Goal: Task Accomplishment & Management: Manage account settings

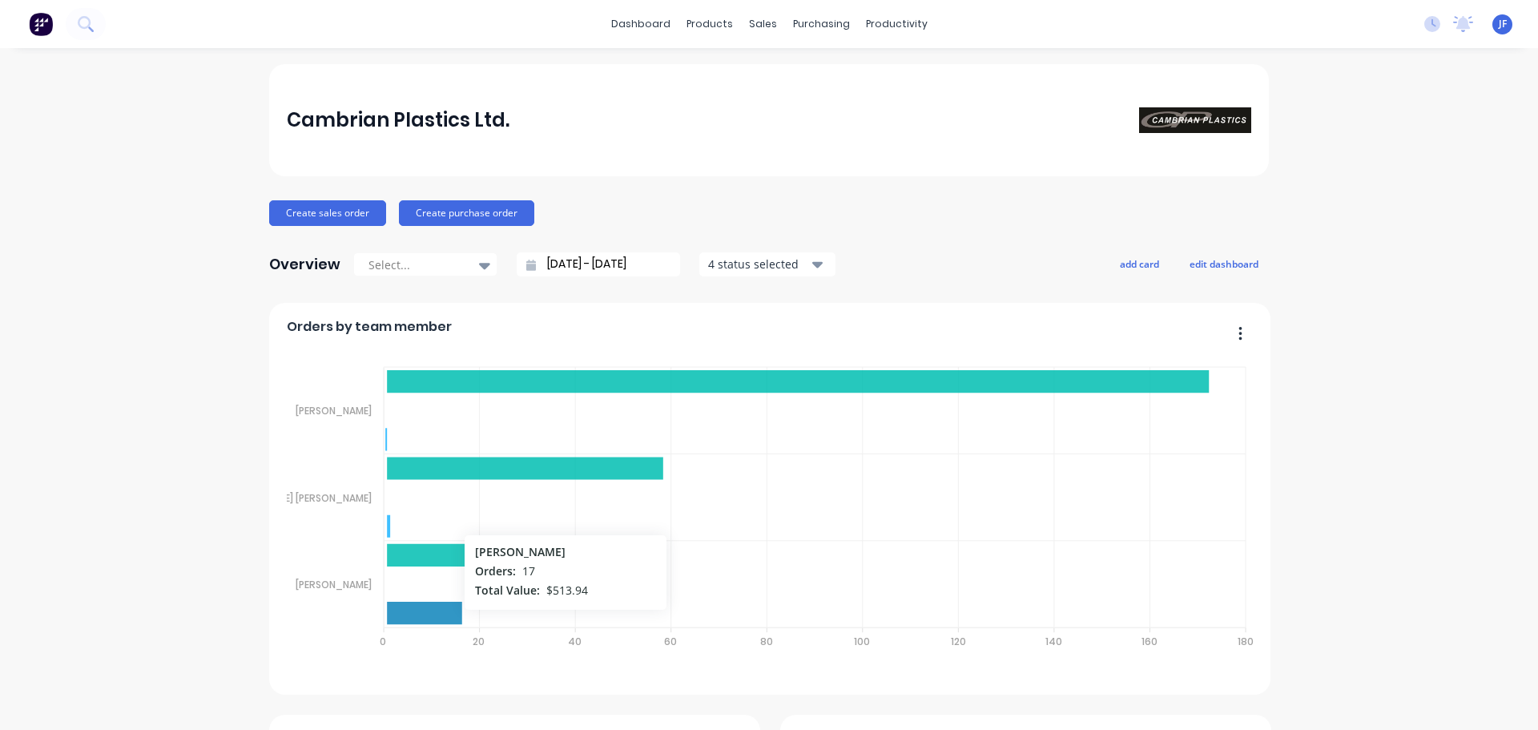
click at [435, 617] on icon at bounding box center [424, 613] width 75 height 22
click at [338, 213] on button "Create sales order" at bounding box center [327, 213] width 117 height 26
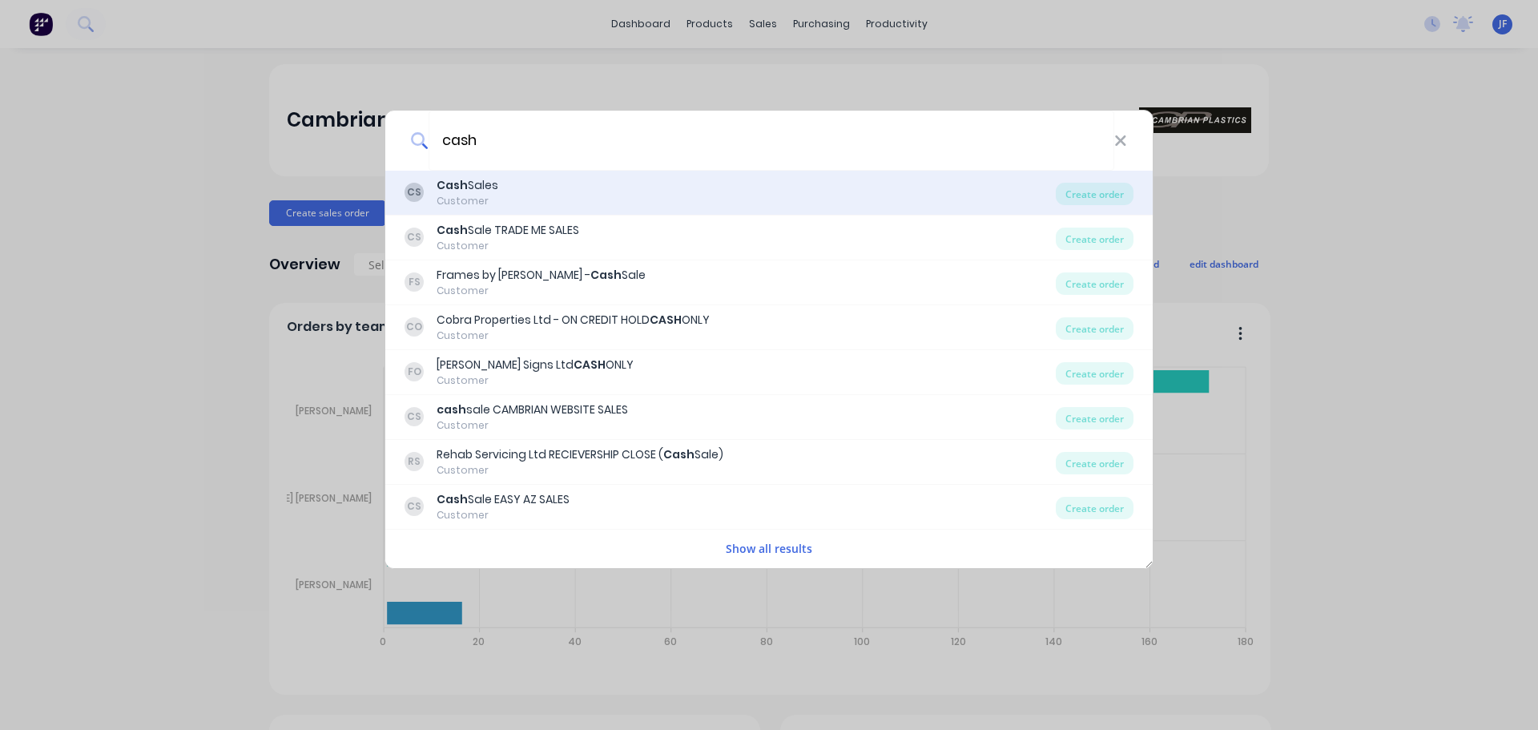
type input "cash"
click at [480, 200] on div "Customer" at bounding box center [468, 201] width 62 height 14
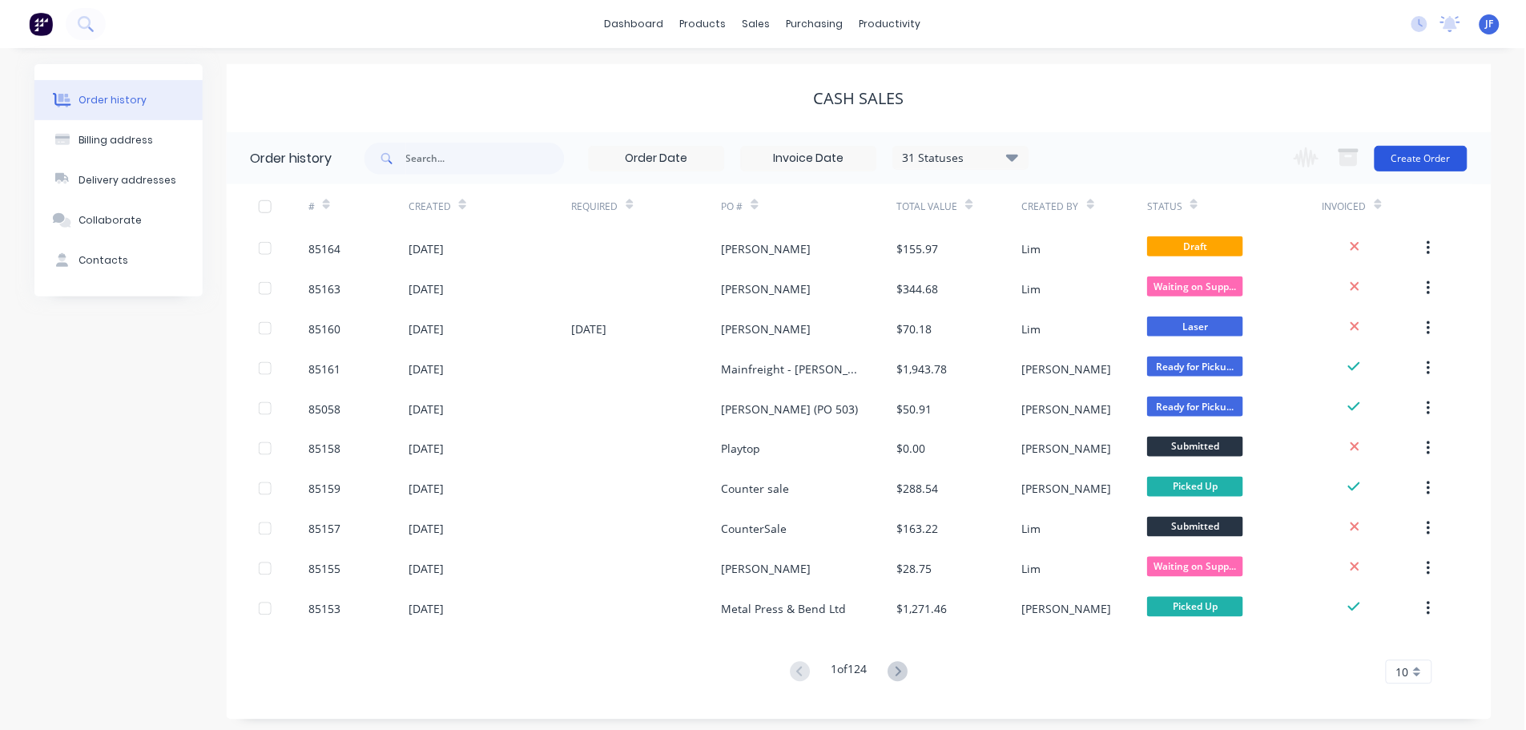
click at [1415, 161] on button "Create Order" at bounding box center [1422, 159] width 93 height 26
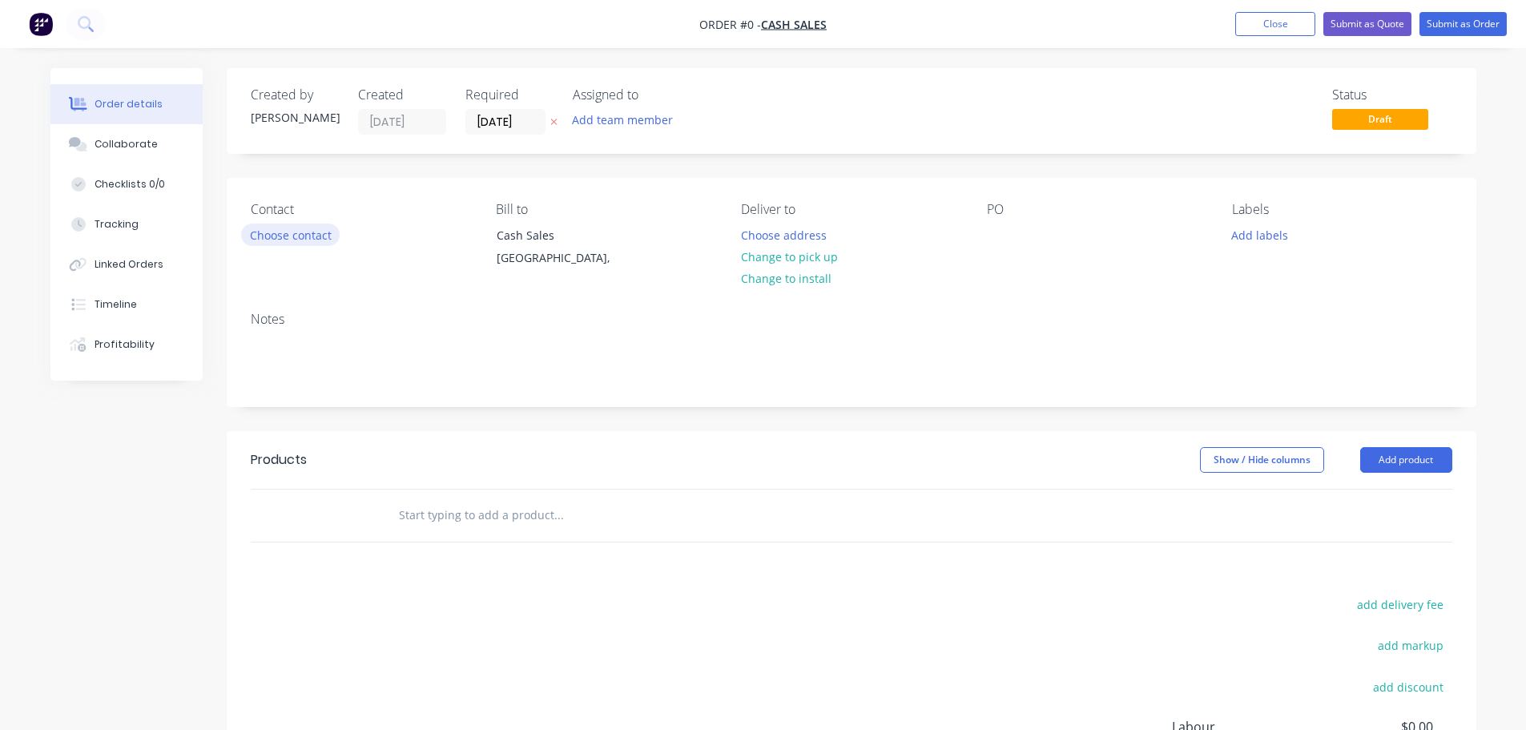
click at [312, 244] on button "Choose contact" at bounding box center [290, 235] width 99 height 22
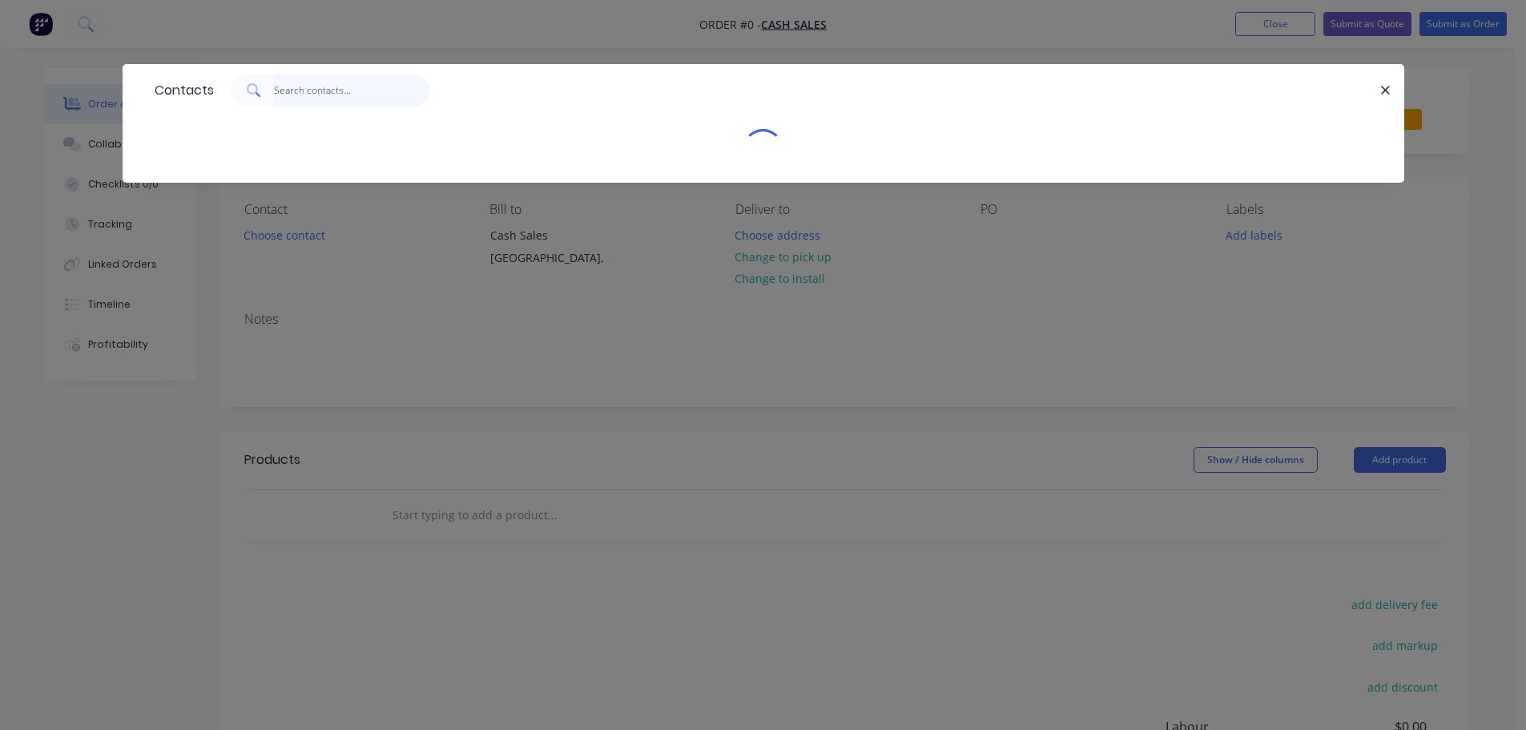
click at [335, 85] on input "text" at bounding box center [352, 91] width 156 height 32
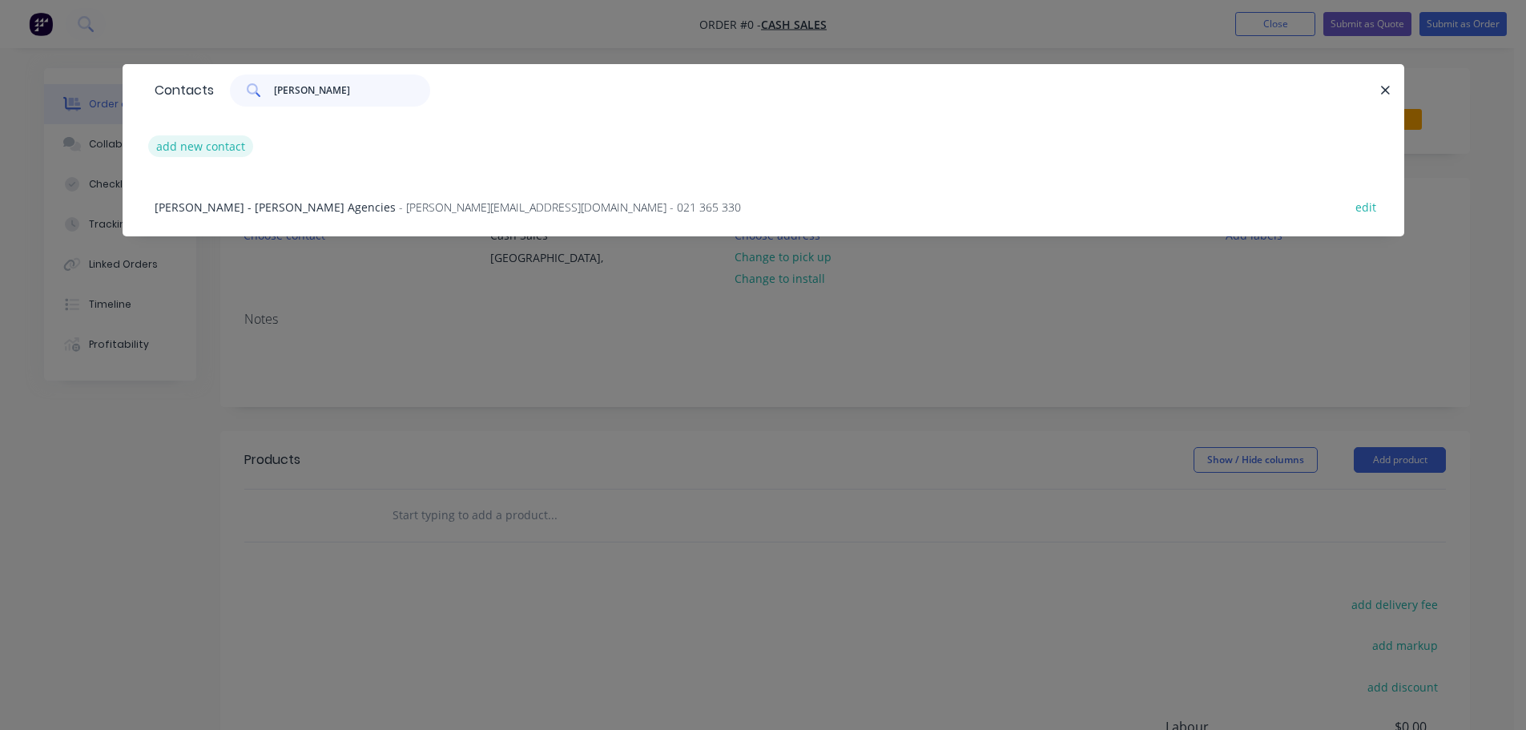
type input "[PERSON_NAME]"
click at [197, 151] on button "add new contact" at bounding box center [201, 146] width 106 height 22
select select "NZ"
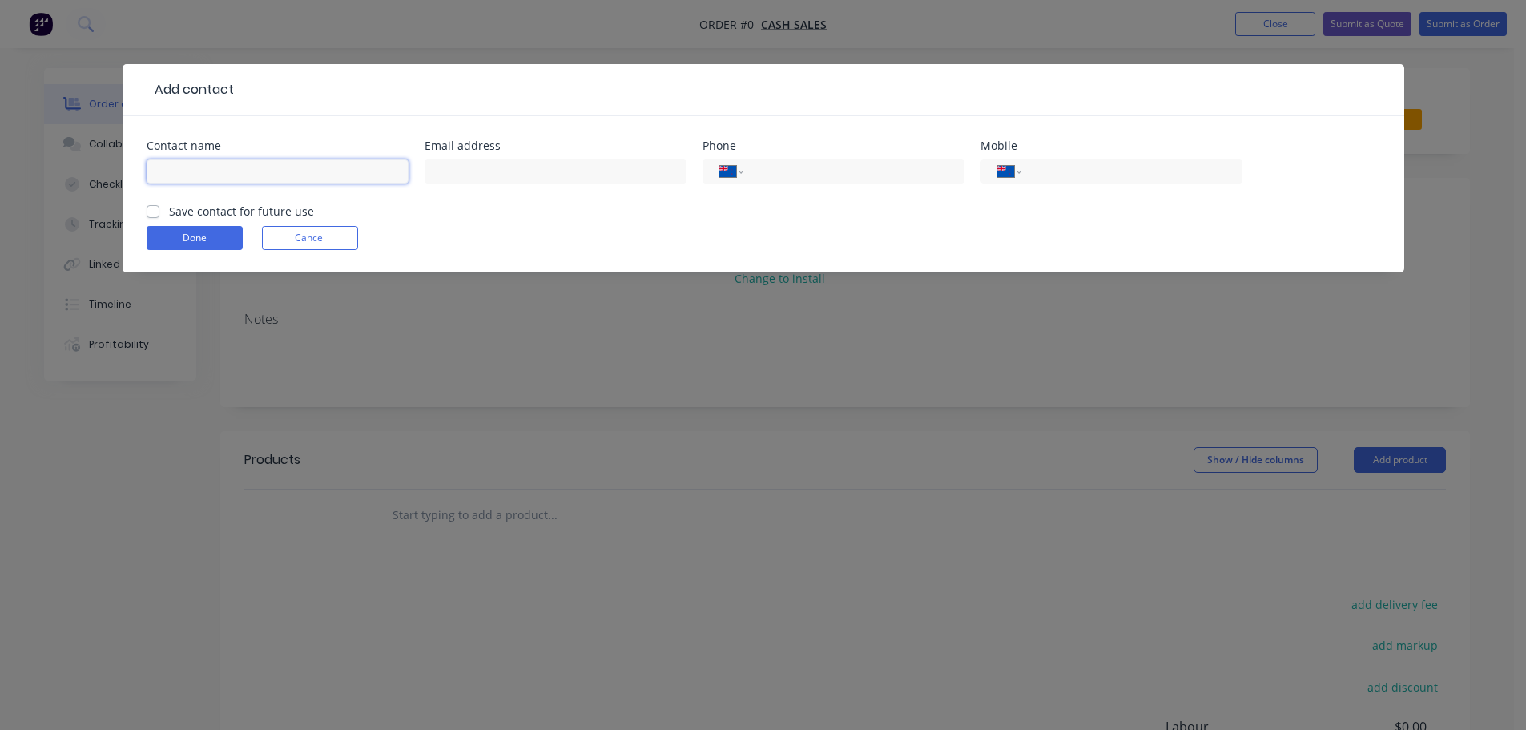
click at [205, 168] on input "text" at bounding box center [278, 171] width 262 height 24
type input "[PERSON_NAME]"
click at [228, 212] on label "Save contact for future use" at bounding box center [241, 211] width 145 height 17
click at [159, 212] on input "Save contact for future use" at bounding box center [153, 210] width 13 height 15
checkbox input "true"
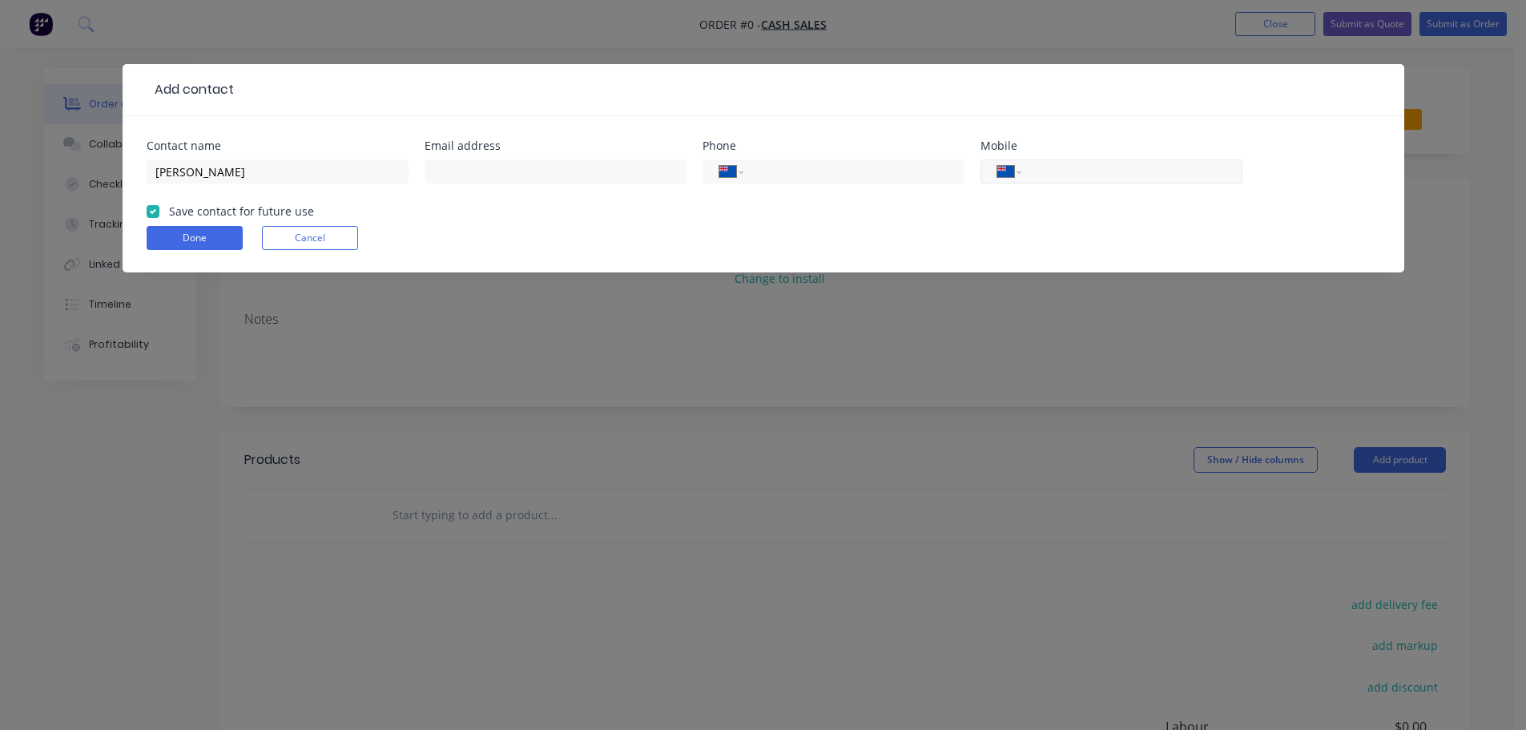
click at [1139, 175] on input "tel" at bounding box center [1129, 172] width 192 height 18
type input "022 360 0690"
click at [220, 240] on button "Done" at bounding box center [195, 238] width 96 height 24
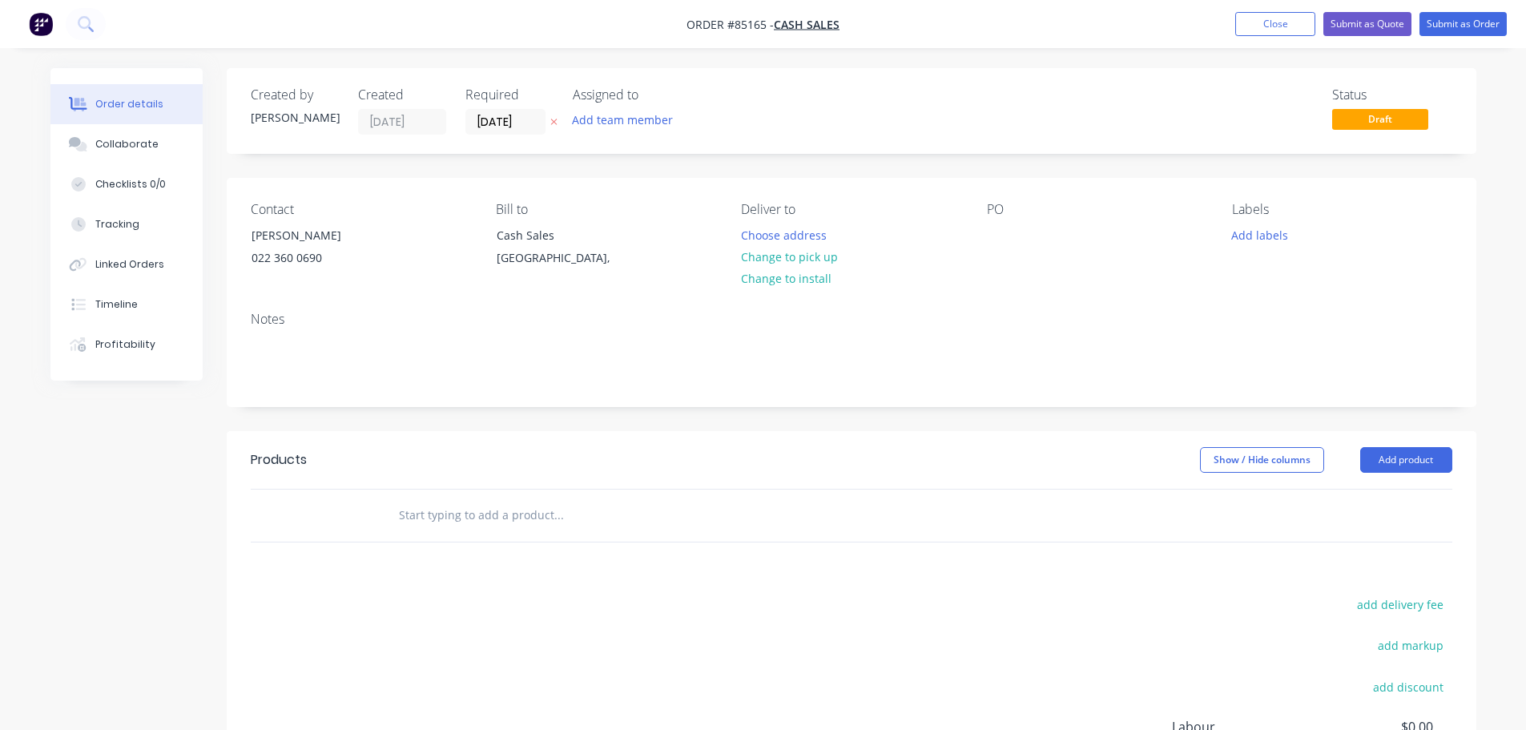
click at [555, 118] on icon "button" at bounding box center [553, 122] width 7 height 10
click at [784, 256] on button "Change to pick up" at bounding box center [789, 257] width 114 height 22
drag, startPoint x: 248, startPoint y: 230, endPoint x: 433, endPoint y: 245, distance: 185.7
click at [433, 245] on div "Contact [PERSON_NAME] [PHONE_NUMBER]" at bounding box center [361, 238] width 220 height 73
copy div "[PERSON_NAME]"
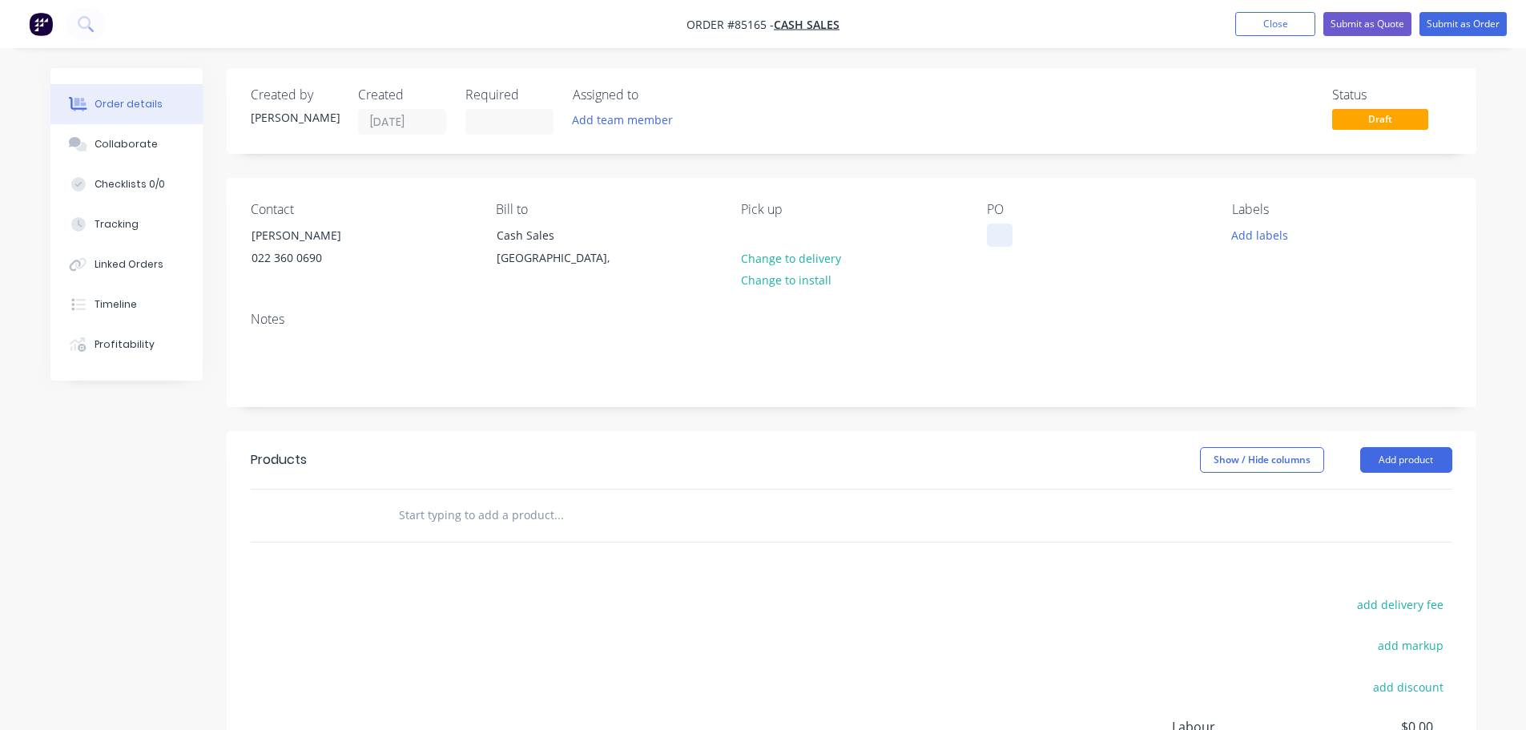
click at [1007, 236] on div at bounding box center [1000, 235] width 26 height 23
paste div
click at [543, 525] on input "text" at bounding box center [558, 515] width 320 height 32
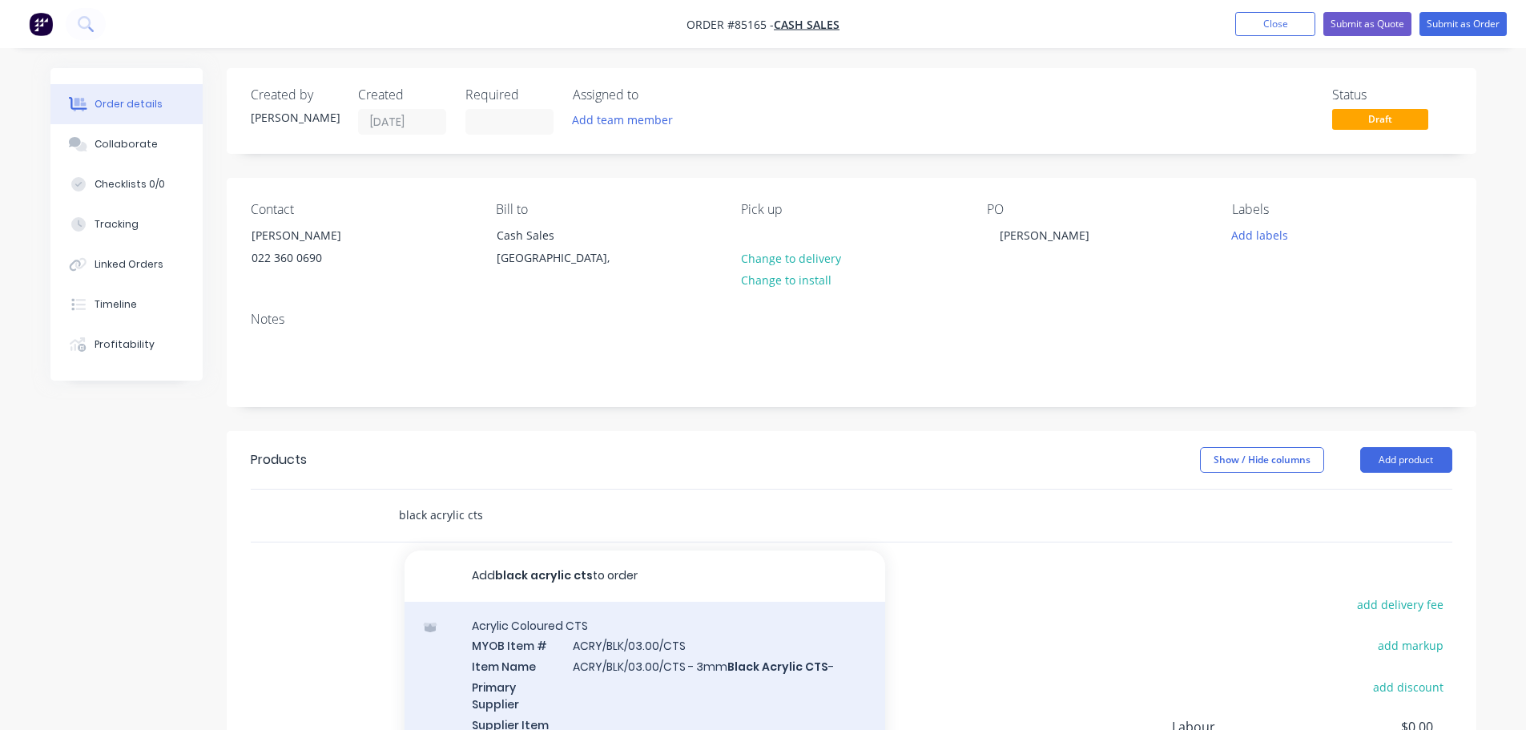
type input "black acrylic cts"
click at [685, 667] on div "Acrylic Coloured CTS MYOB Item # ACRY/BLK/03.00/CTS Item Name ACRY/BLK/03.00/CT…" at bounding box center [645, 704] width 481 height 204
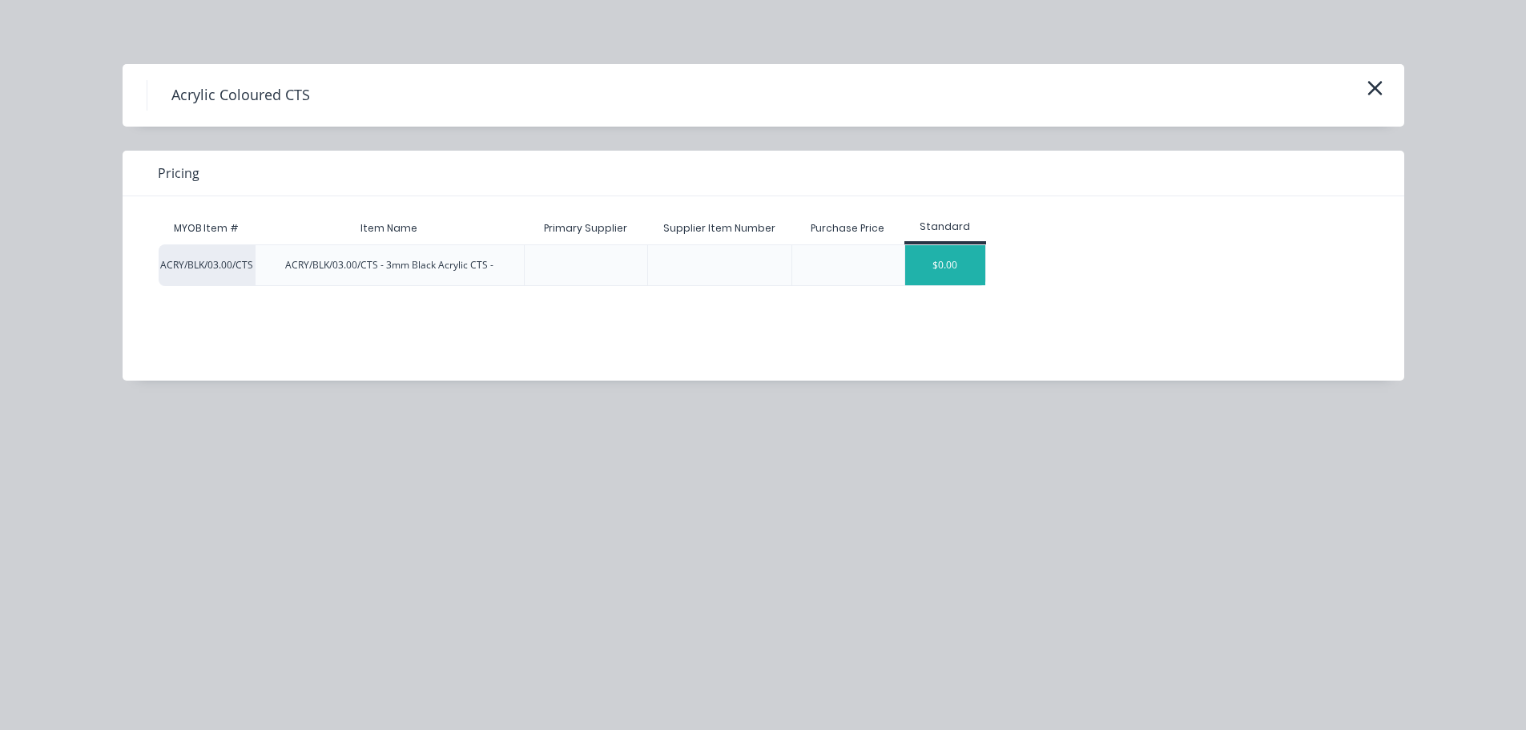
click at [917, 264] on div "$0.00" at bounding box center [945, 265] width 80 height 40
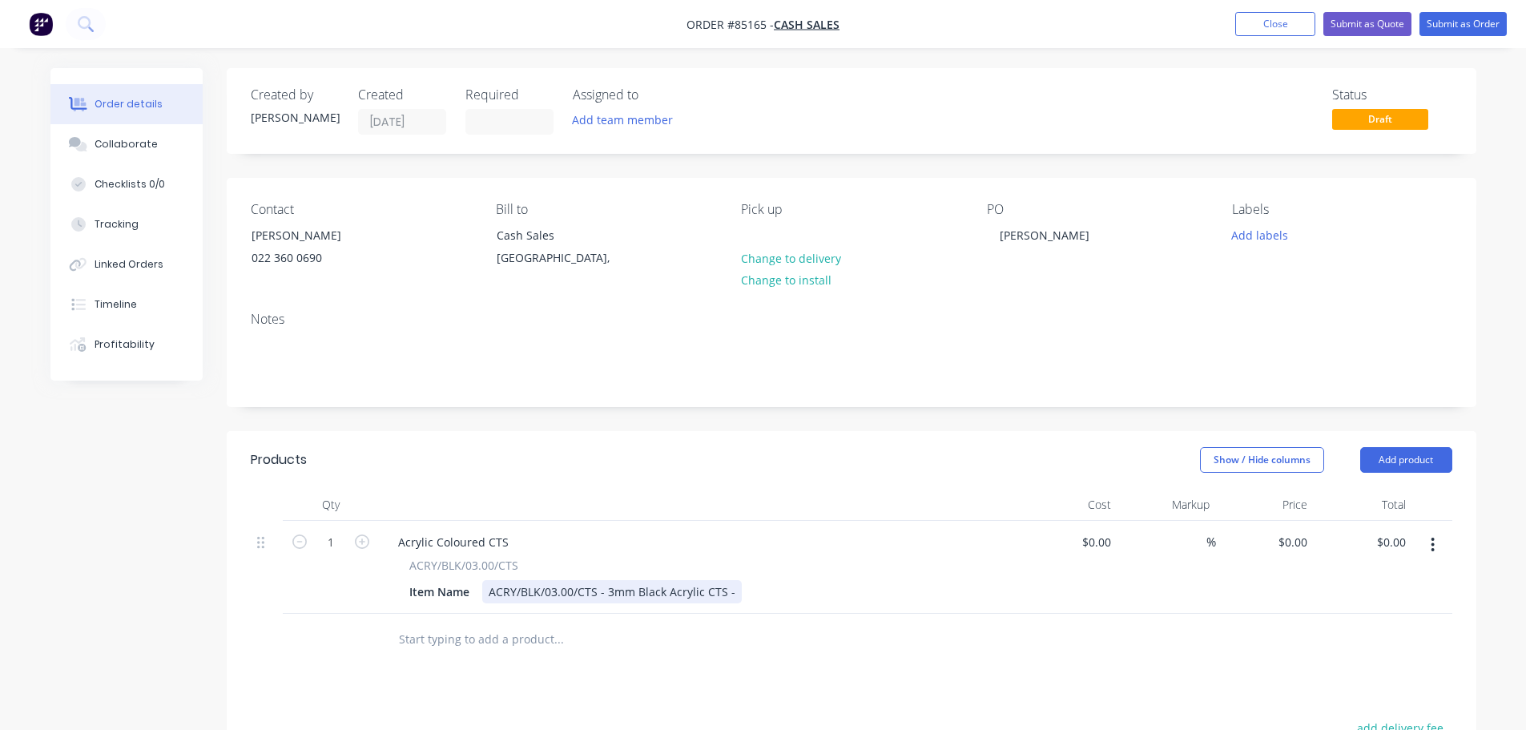
click at [731, 591] on div "ACRY/BLK/03.00/CTS - 3mm Black Acrylic CTS -" at bounding box center [612, 591] width 260 height 23
click at [316, 543] on input "1" at bounding box center [331, 542] width 42 height 24
type input "6"
click at [1402, 540] on input "0.00" at bounding box center [1394, 541] width 37 height 23
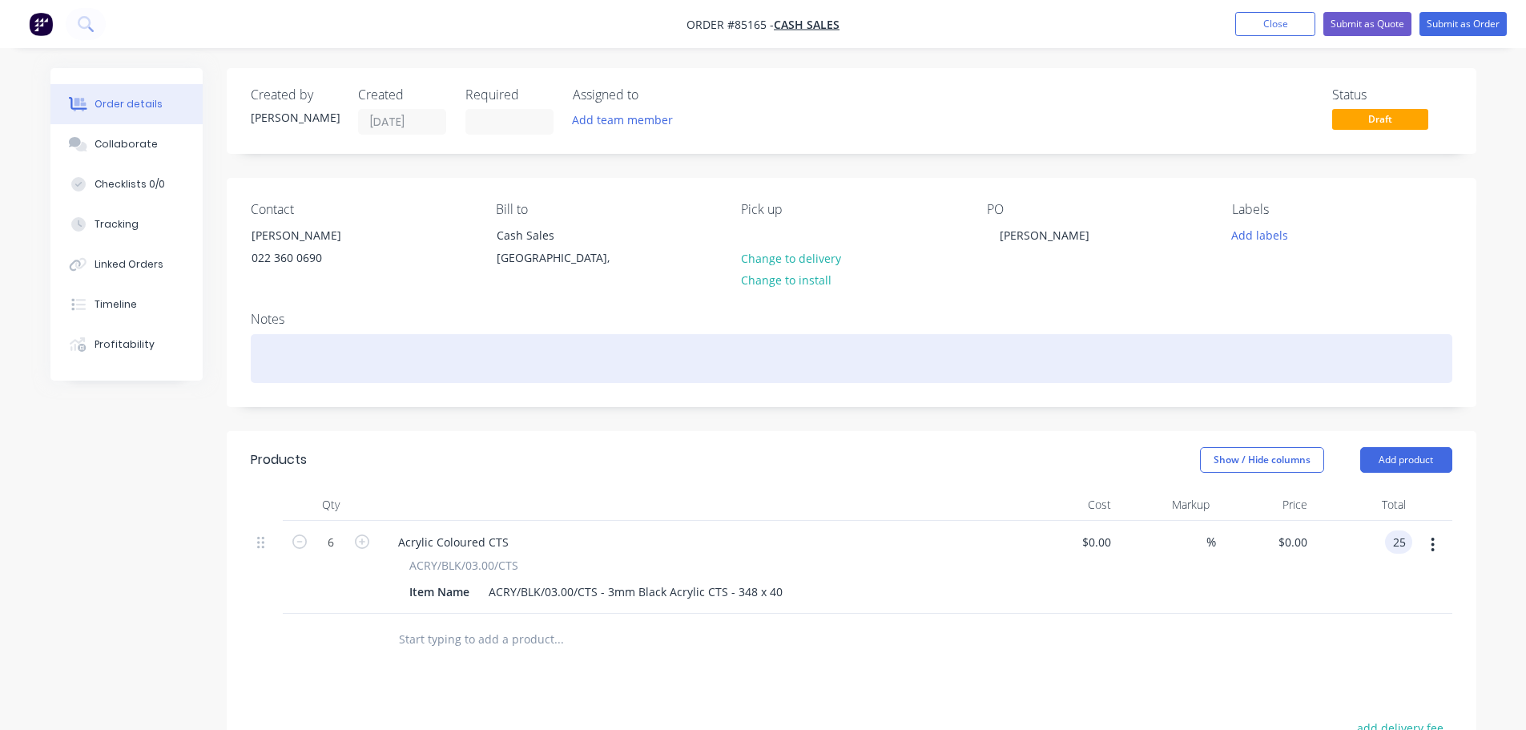
type input "25"
type input "$4.1667"
type input "$25.00"
click at [1277, 370] on div at bounding box center [852, 358] width 1202 height 49
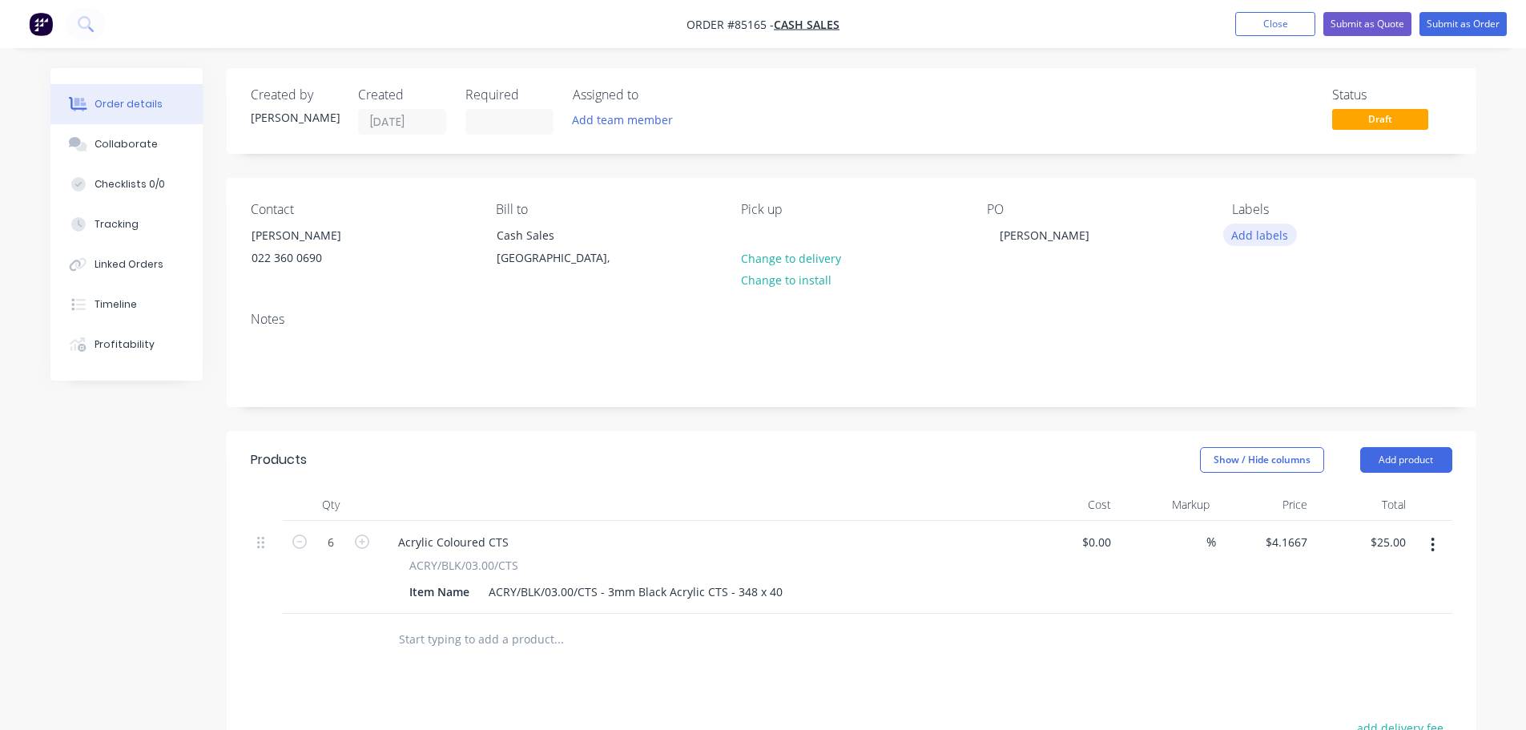
click at [1284, 242] on button "Add labels" at bounding box center [1261, 235] width 74 height 22
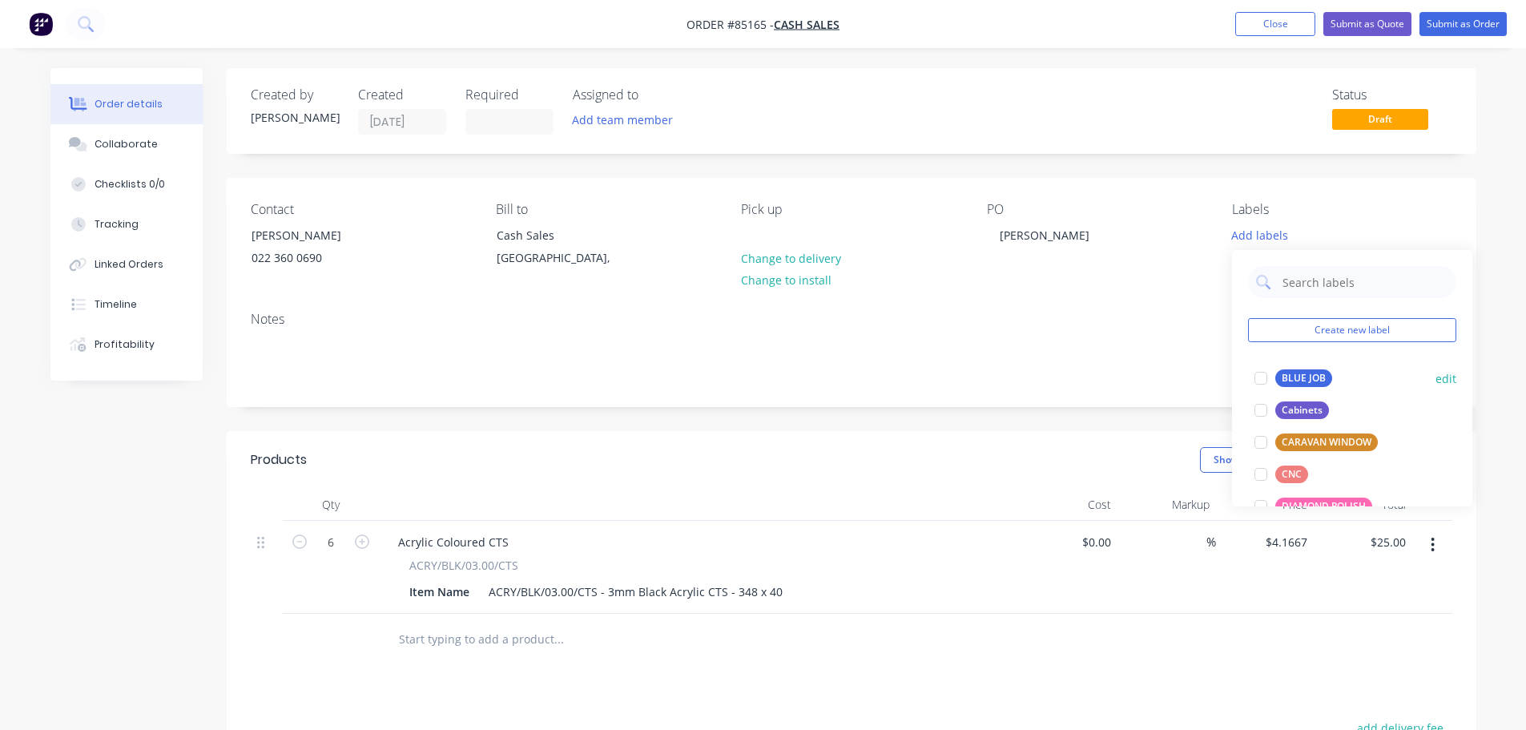
click at [1300, 369] on button "BLUE JOB" at bounding box center [1293, 378] width 91 height 22
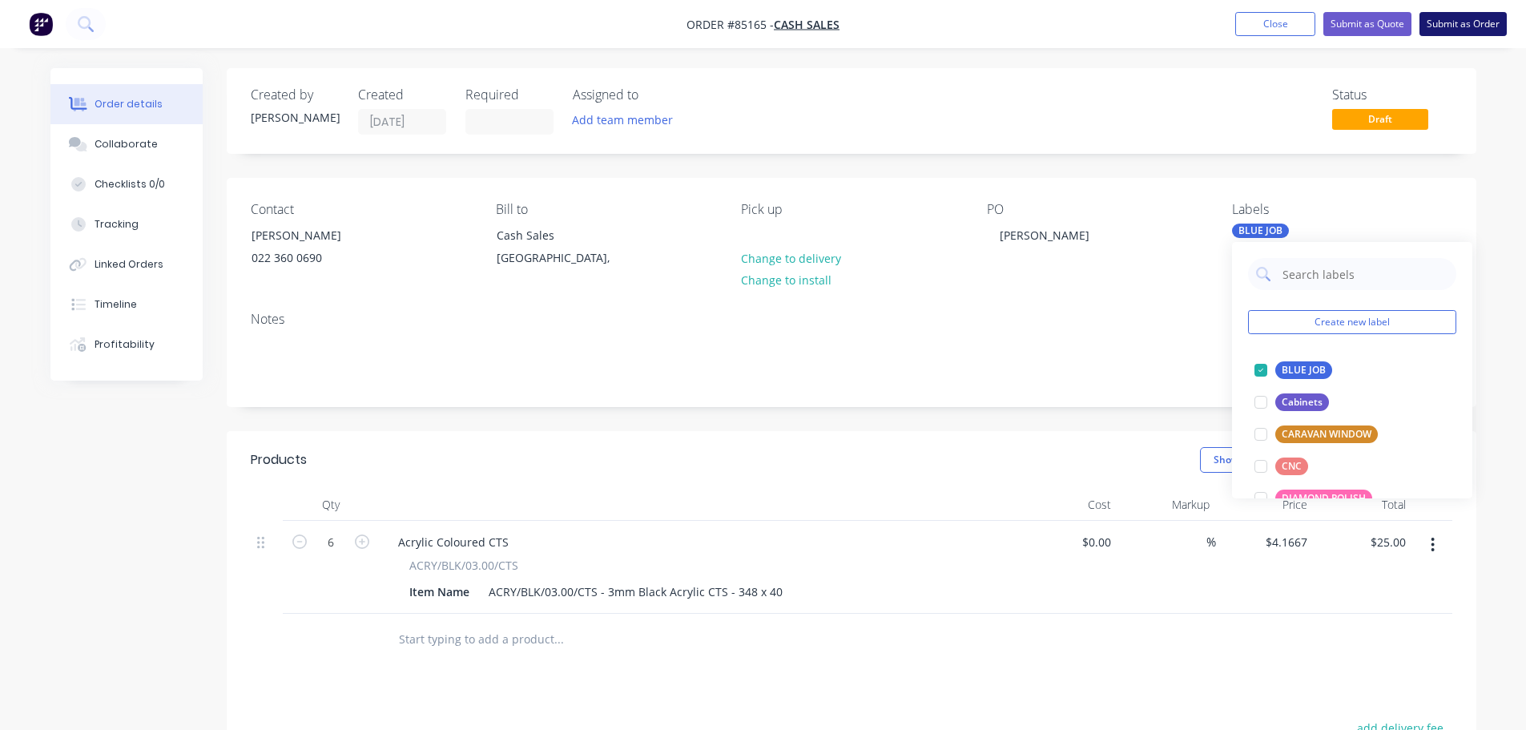
click at [1463, 24] on button "Submit as Order" at bounding box center [1463, 24] width 87 height 24
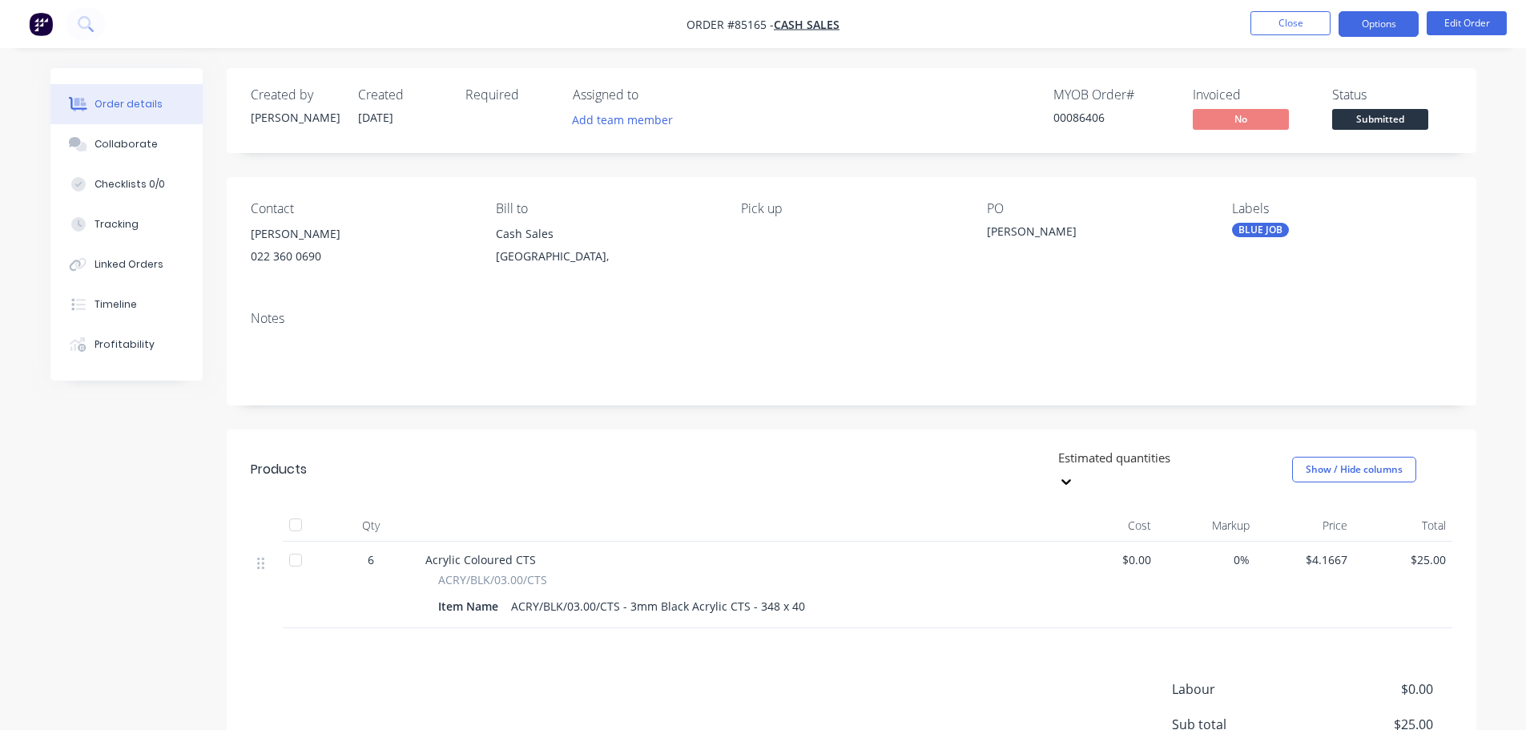
click at [1344, 24] on button "Options" at bounding box center [1379, 24] width 80 height 26
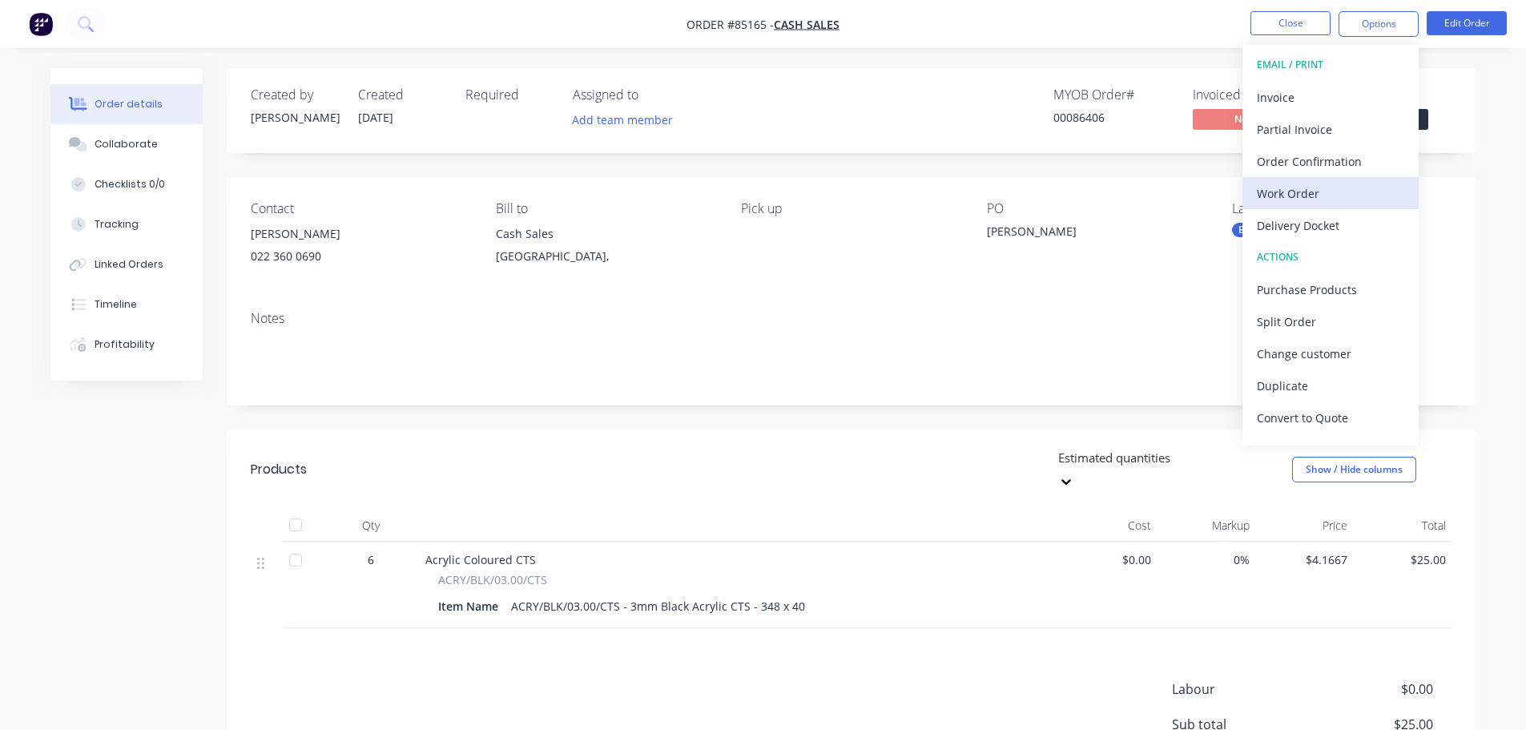
click at [1311, 195] on div "Work Order" at bounding box center [1330, 193] width 147 height 23
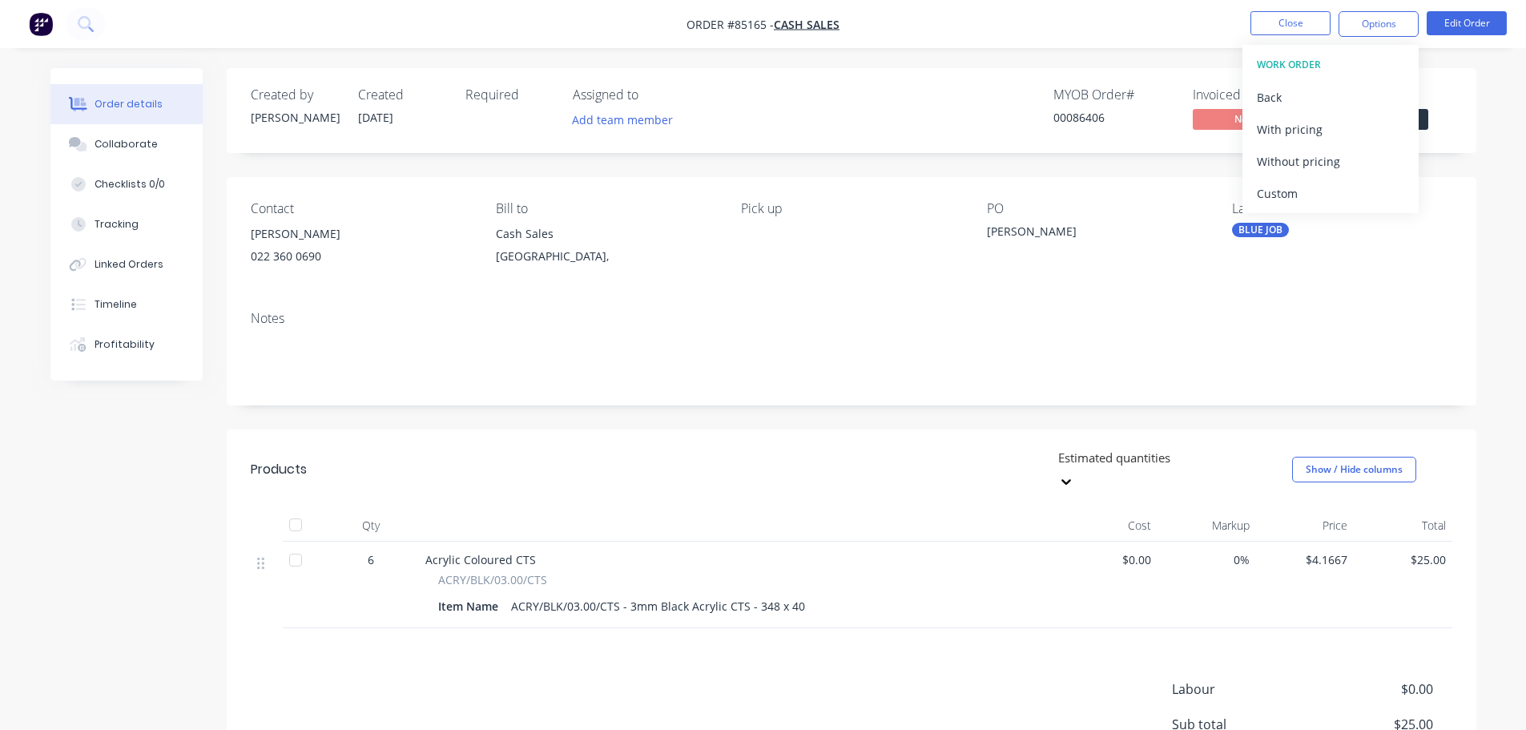
drag, startPoint x: 1311, startPoint y: 195, endPoint x: 1223, endPoint y: 274, distance: 118.6
click at [1307, 169] on div "Without pricing" at bounding box center [1330, 161] width 147 height 23
click at [1312, 13] on button "Close" at bounding box center [1291, 23] width 80 height 24
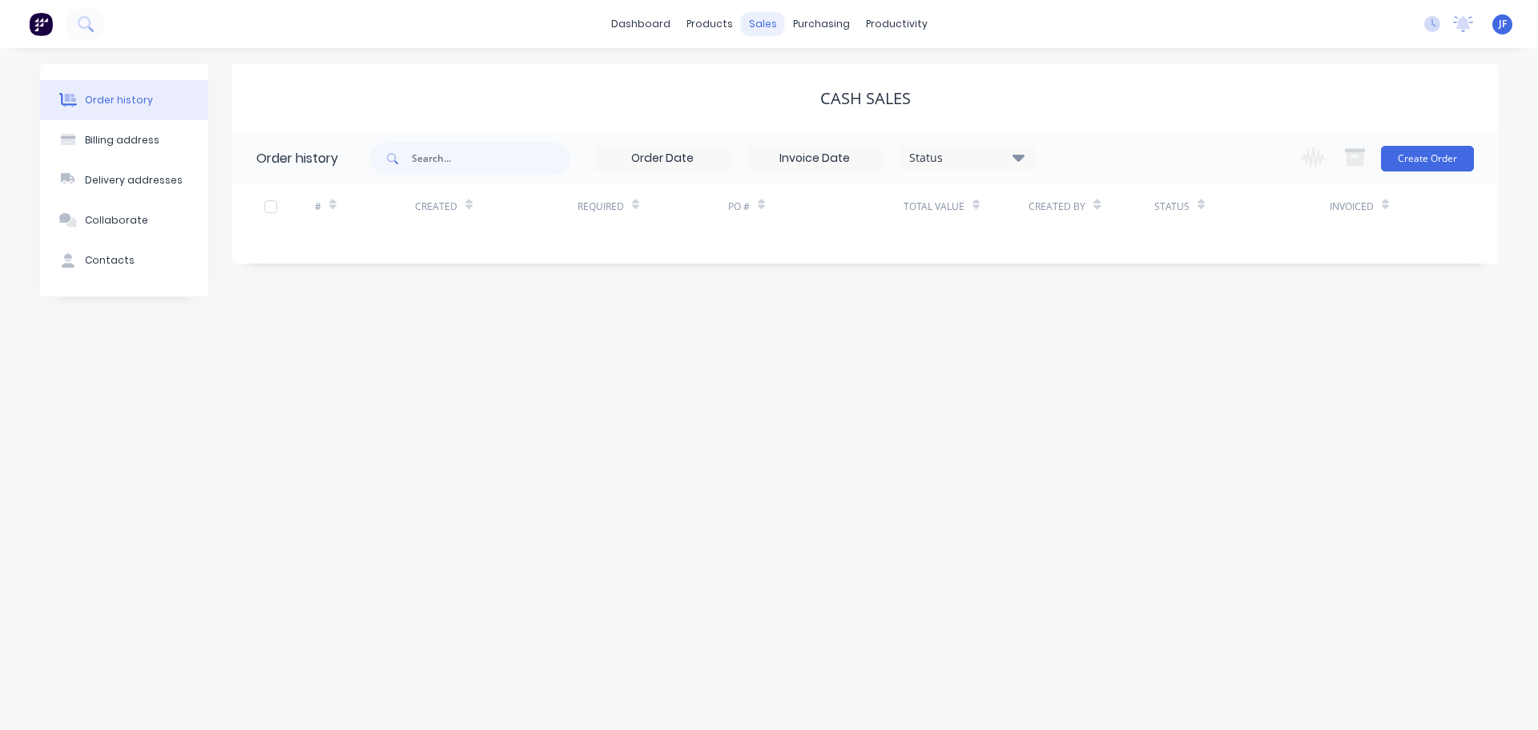
click at [774, 18] on div "sales" at bounding box center [763, 24] width 44 height 24
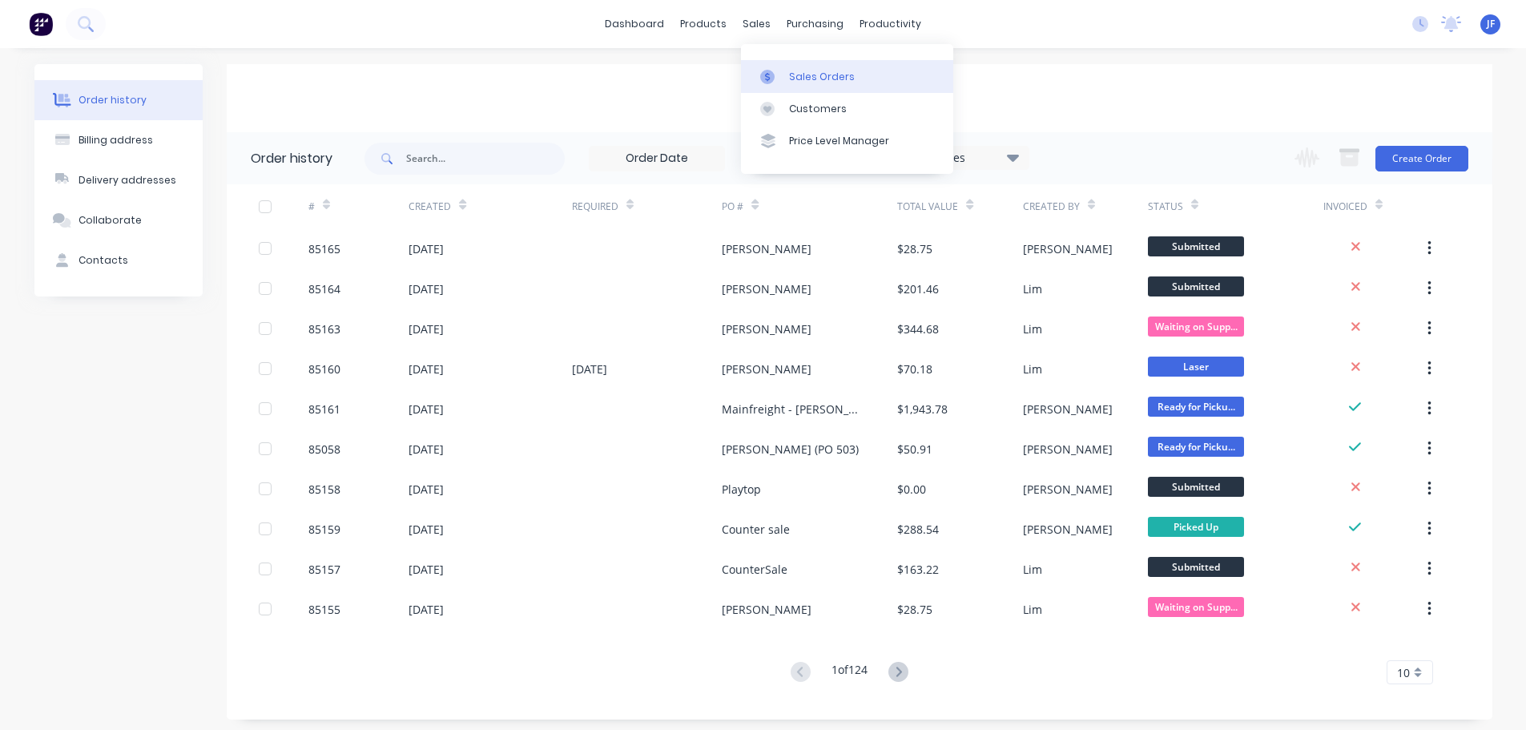
click at [784, 70] on link "Sales Orders" at bounding box center [847, 76] width 212 height 32
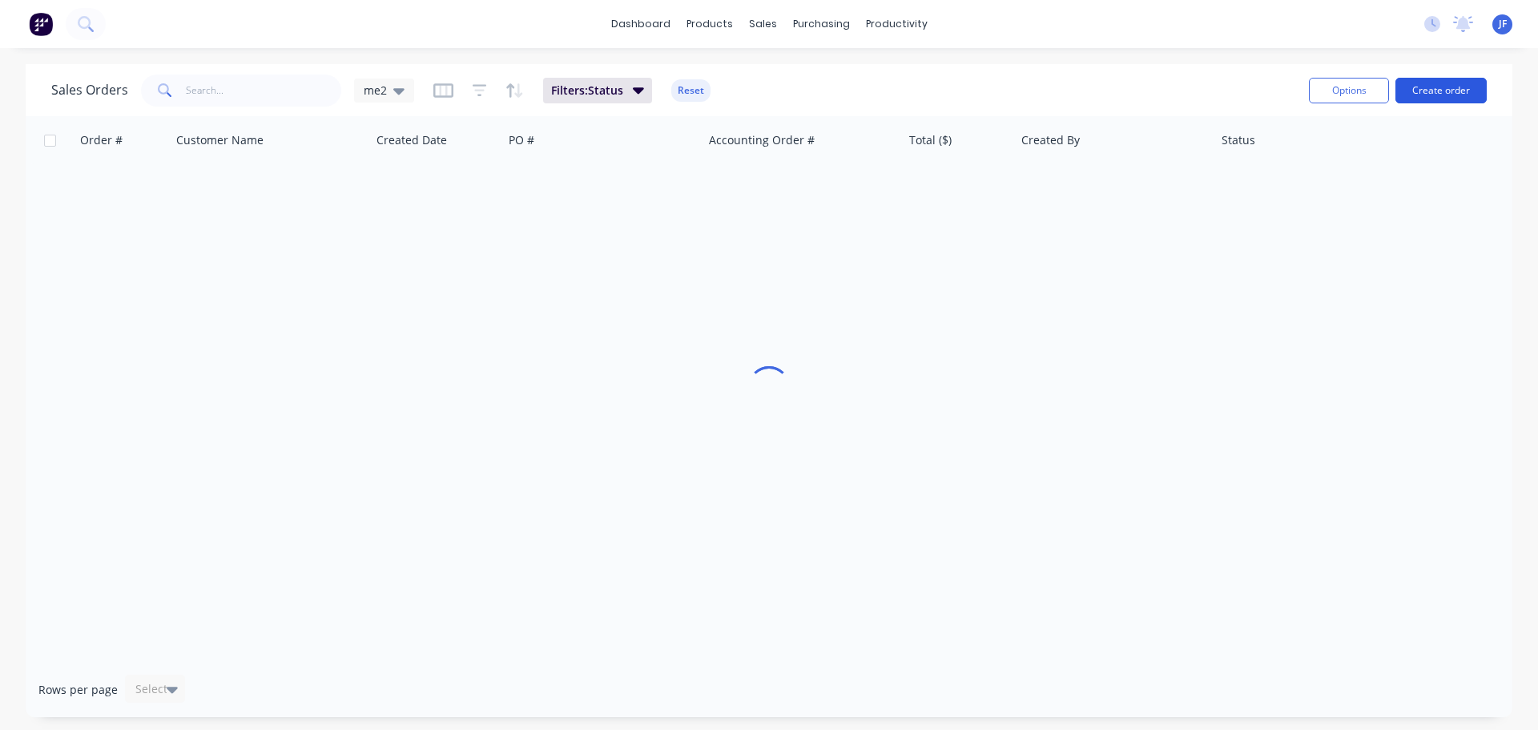
click at [1421, 87] on button "Create order" at bounding box center [1441, 91] width 91 height 26
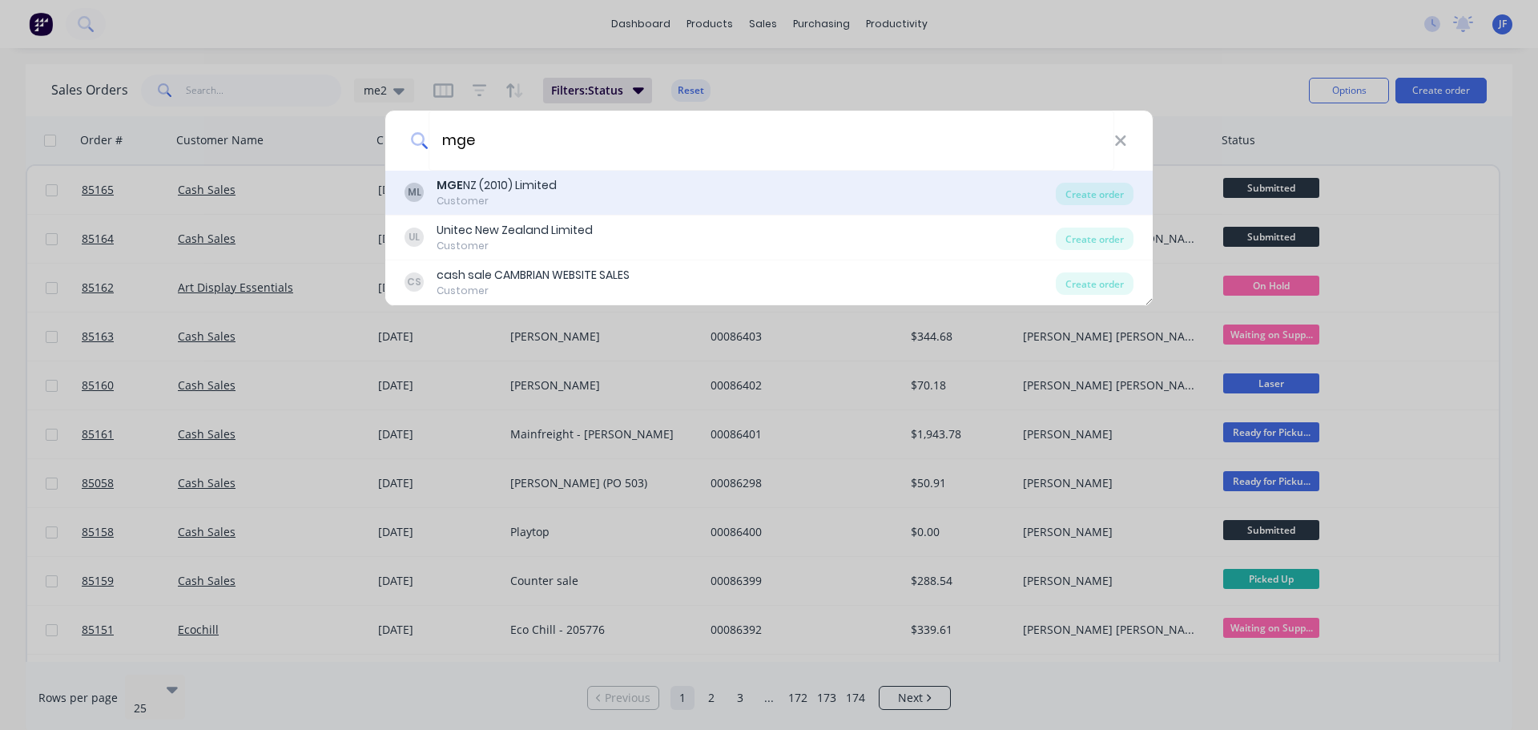
type input "mge"
click at [646, 198] on div "ML MGE NZ (2010) Limited Customer" at bounding box center [730, 192] width 651 height 31
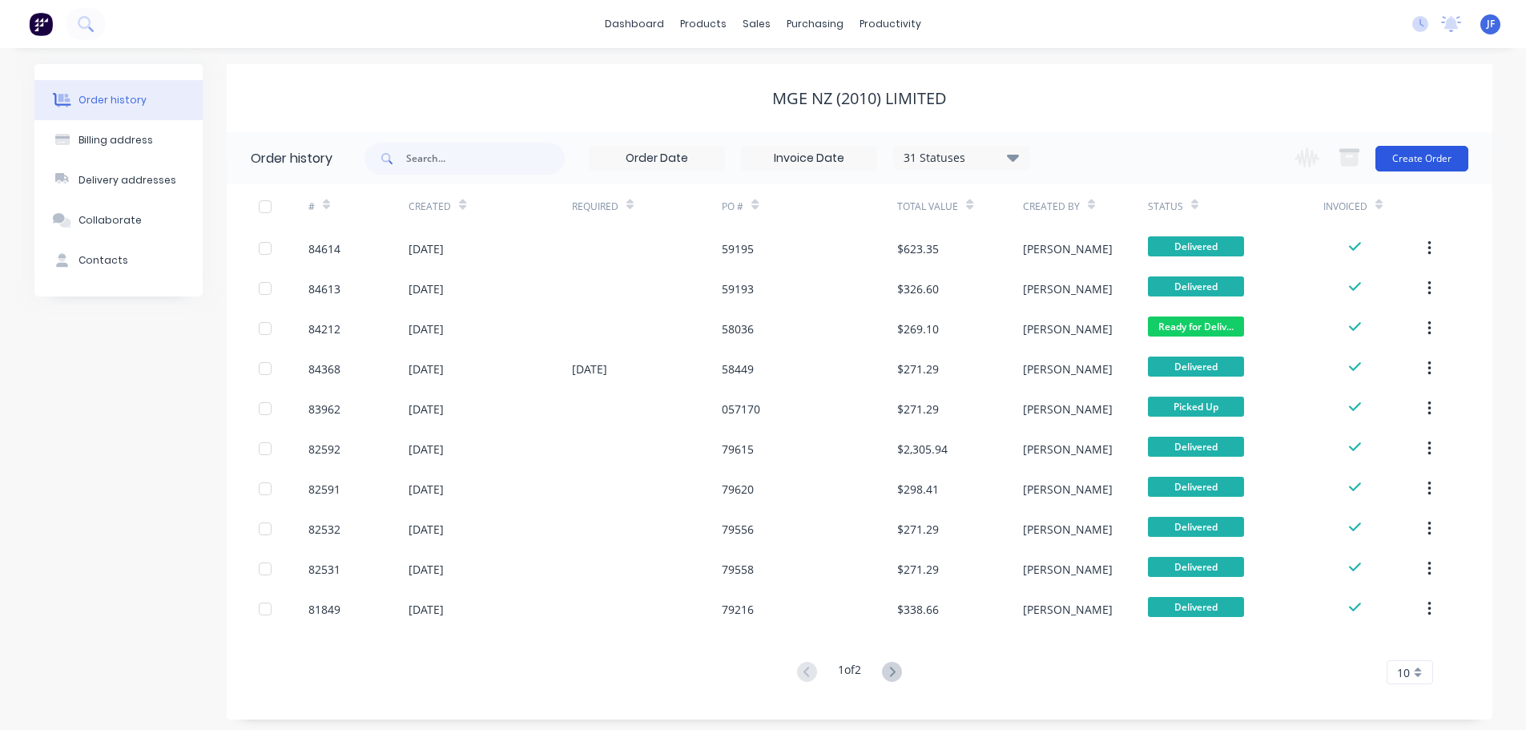
click at [1411, 158] on button "Create Order" at bounding box center [1422, 159] width 93 height 26
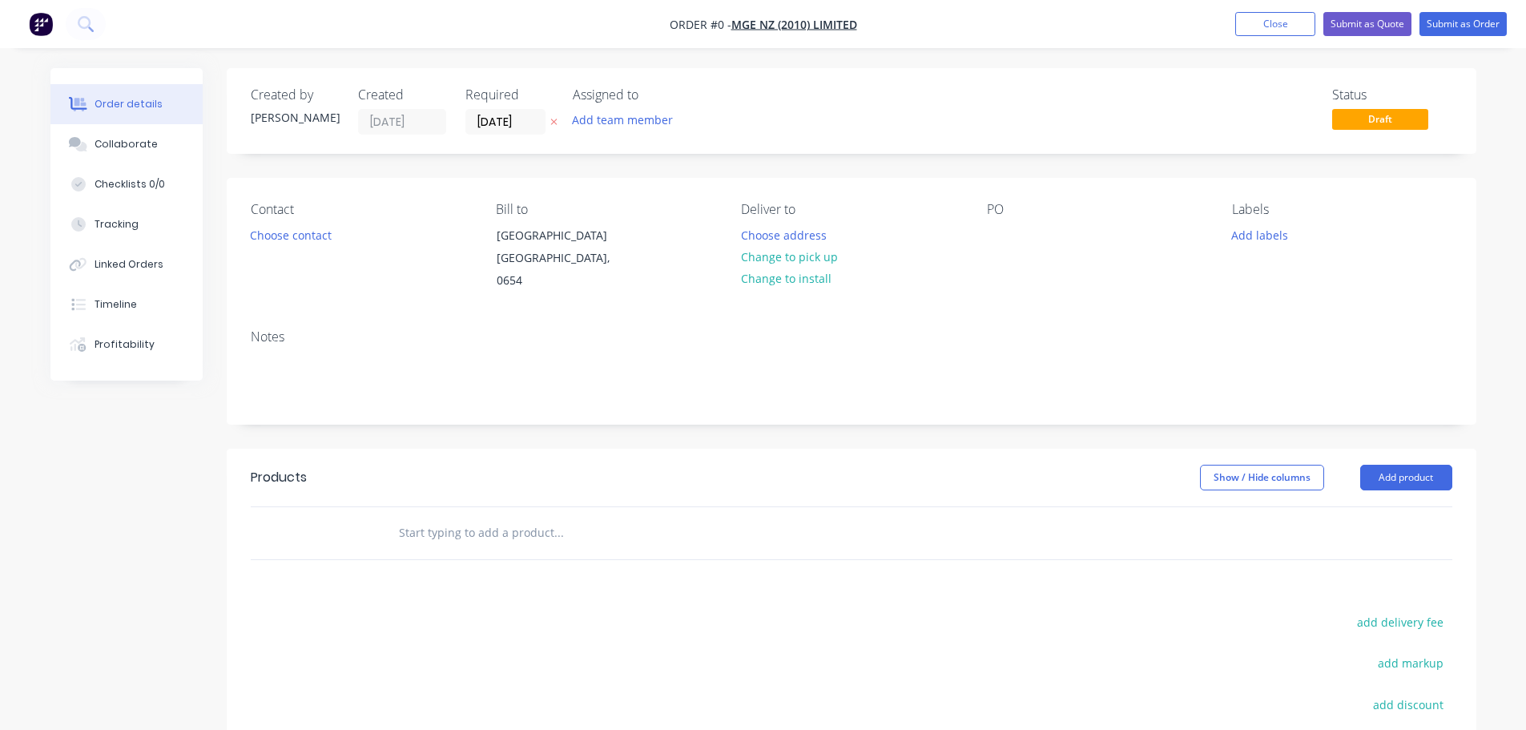
click at [560, 128] on button "button" at bounding box center [554, 122] width 17 height 18
click at [304, 233] on button "Choose contact" at bounding box center [290, 235] width 99 height 22
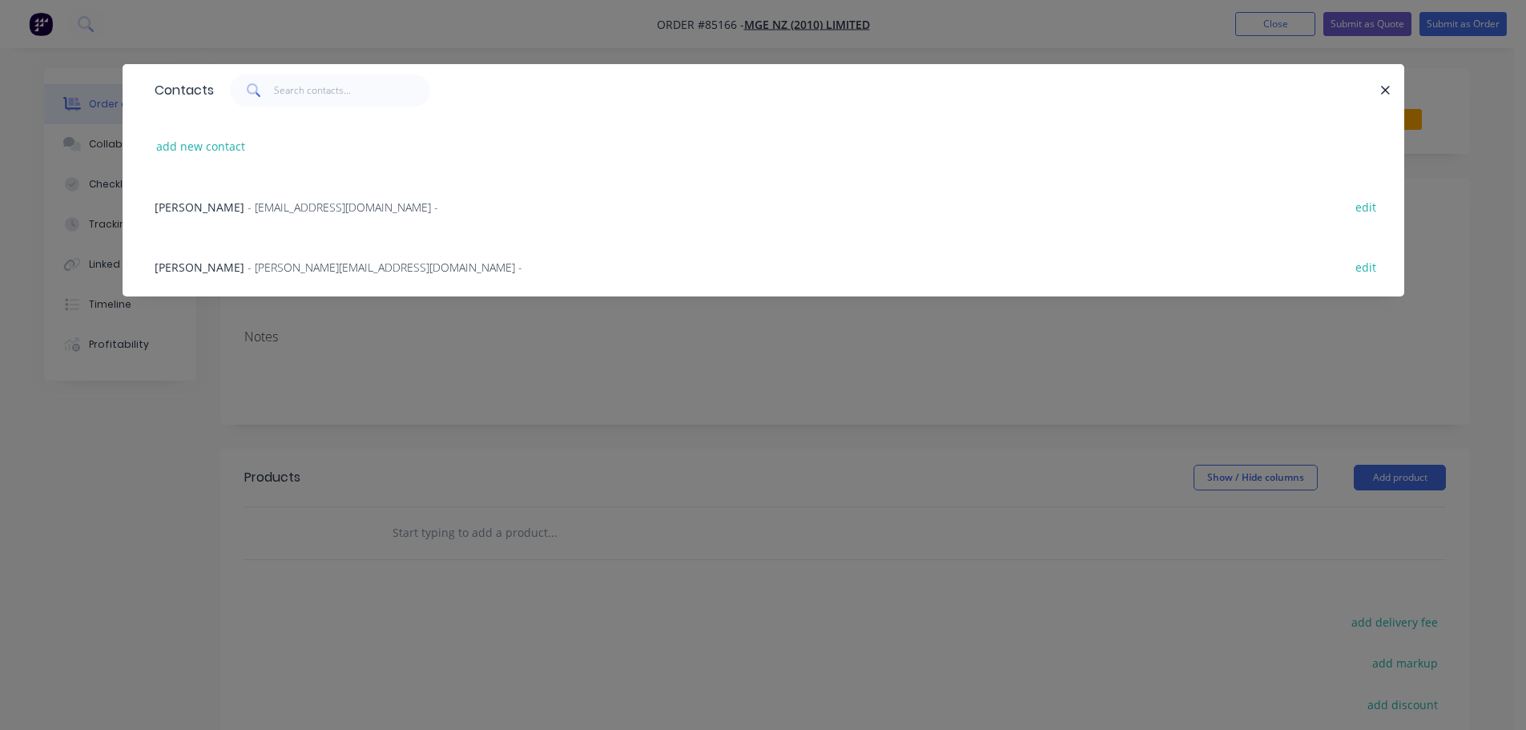
click at [227, 269] on span "[PERSON_NAME]" at bounding box center [200, 267] width 90 height 15
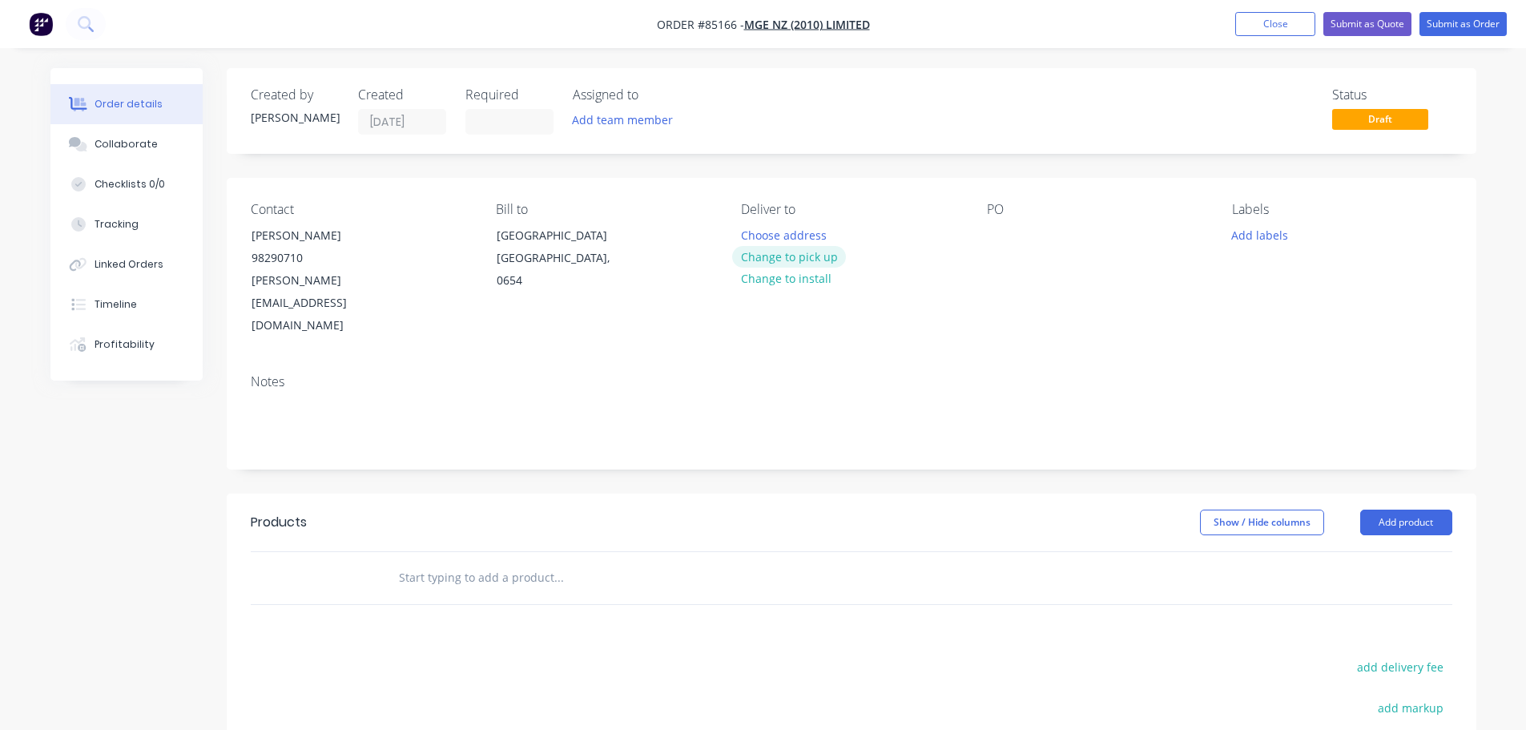
click at [764, 246] on button "Change to pick up" at bounding box center [789, 257] width 114 height 22
click at [547, 562] on input "text" at bounding box center [558, 578] width 320 height 32
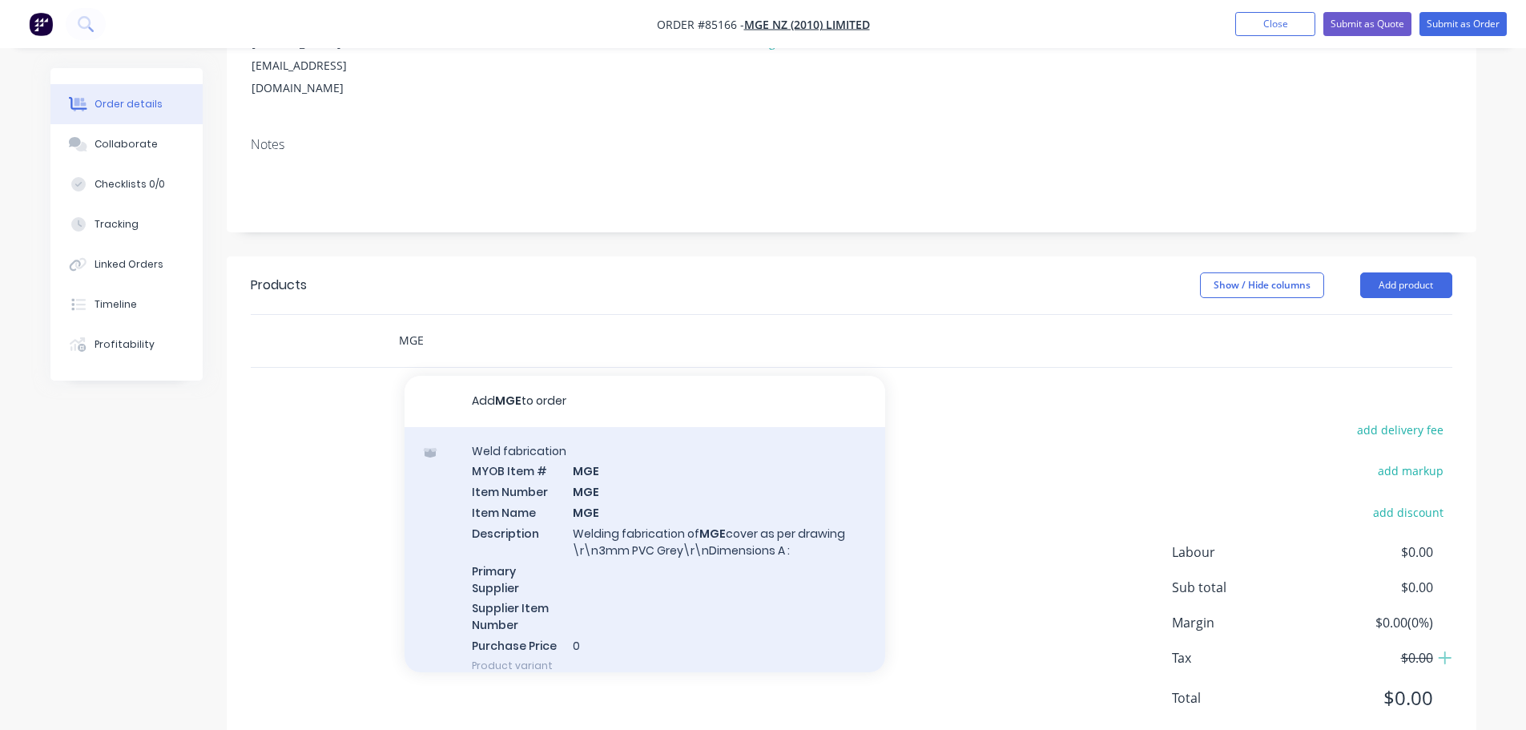
scroll to position [239, 0]
type input "MGE"
click at [596, 454] on div "Weld fabrication MYOB Item # MGE Item Number MGE Item Name MGE Description Weld…" at bounding box center [645, 556] width 481 height 262
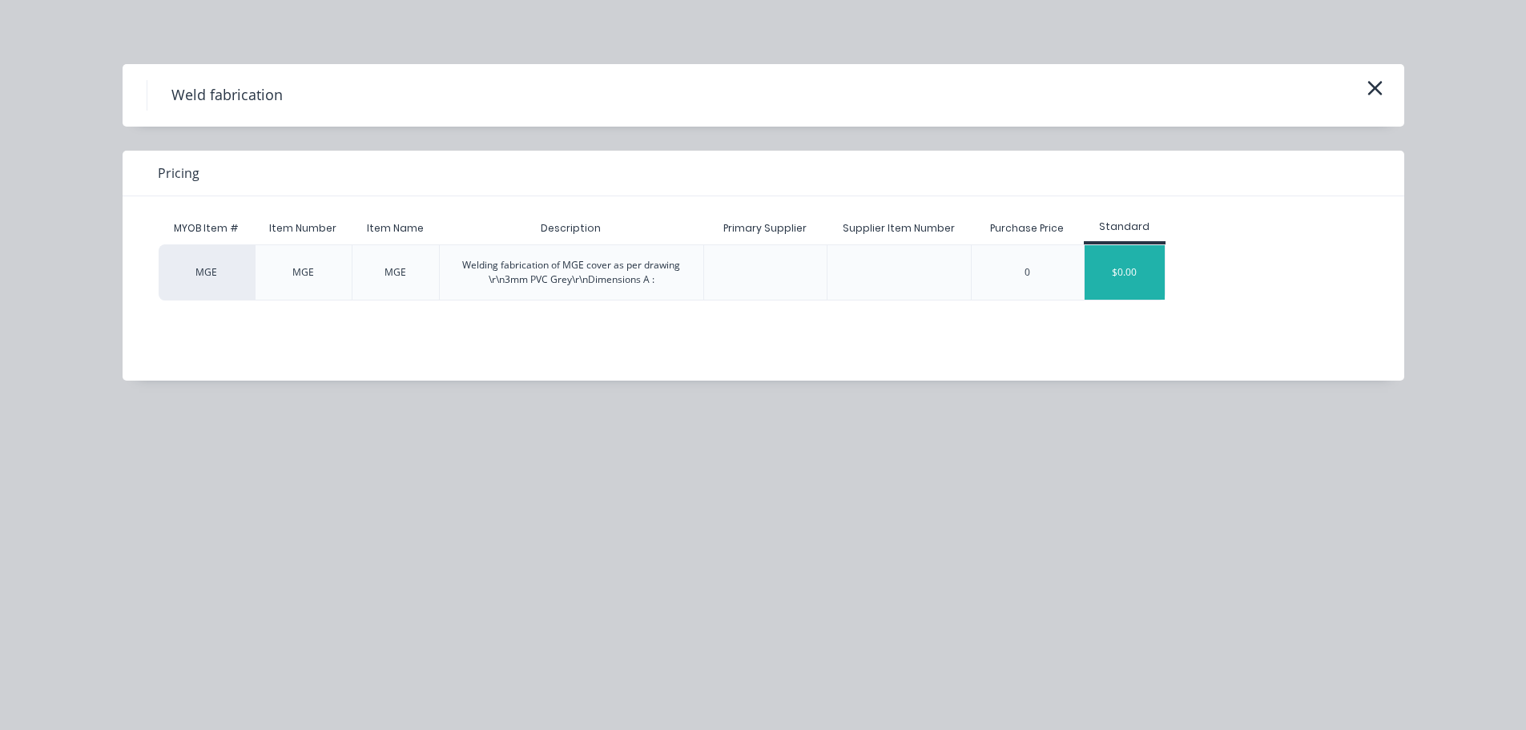
click at [1105, 274] on div "$0.00" at bounding box center [1125, 272] width 80 height 54
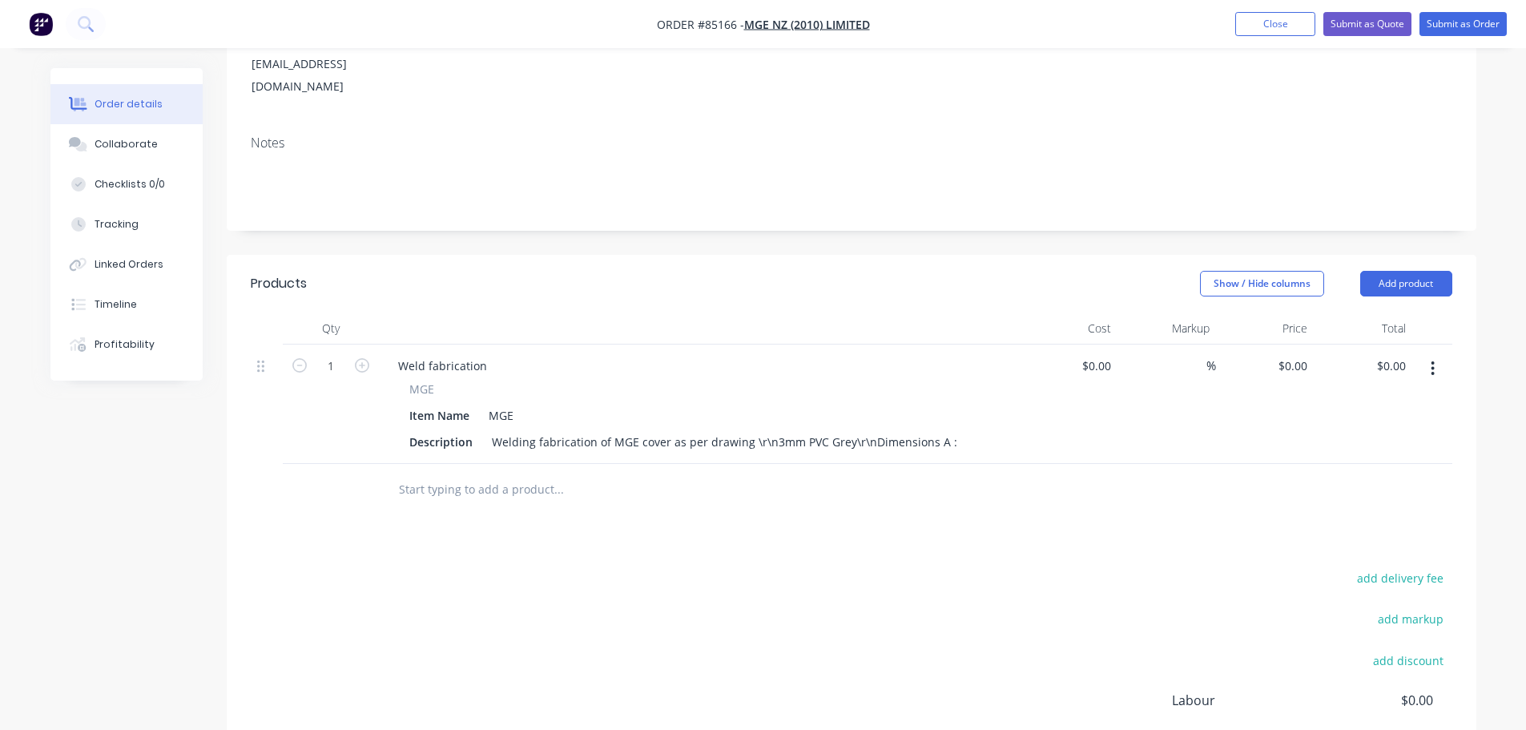
click at [516, 474] on input "text" at bounding box center [558, 490] width 320 height 32
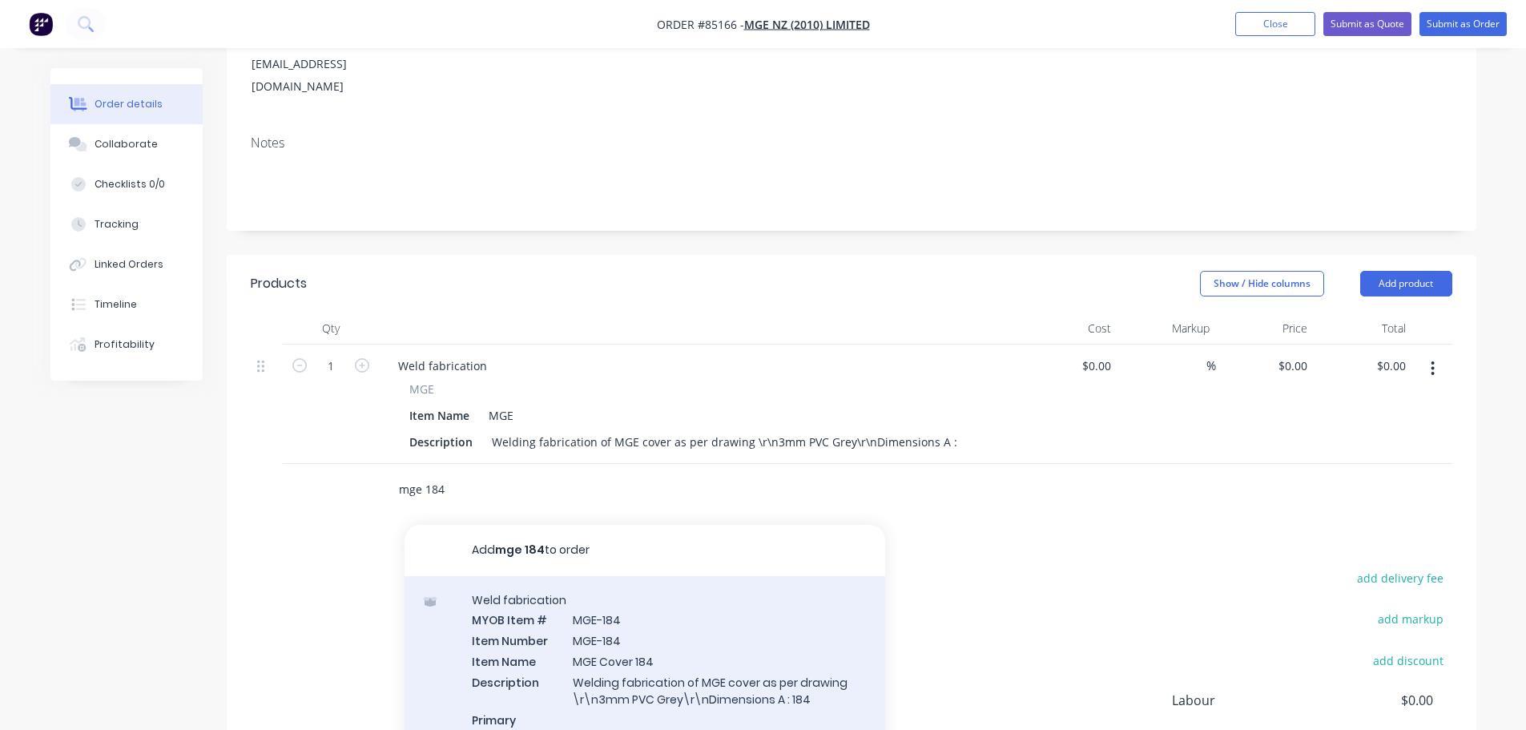
type input "mge 184"
click at [737, 635] on div "Weld fabrication MYOB Item # MGE-184 Item Number MGE-184 Item Name MGE Cover 18…" at bounding box center [645, 707] width 481 height 262
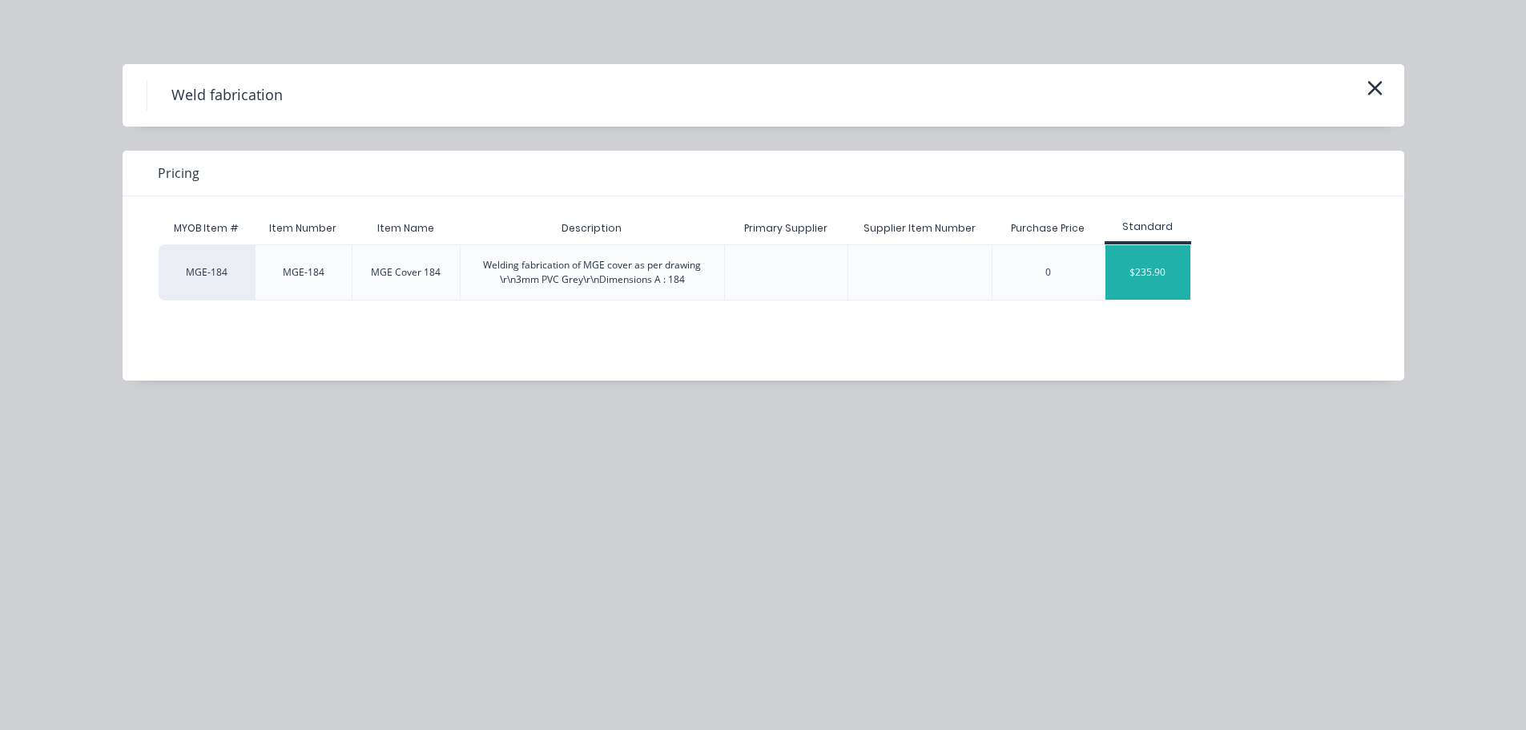
click at [1155, 260] on div "$235.90" at bounding box center [1149, 272] width 86 height 54
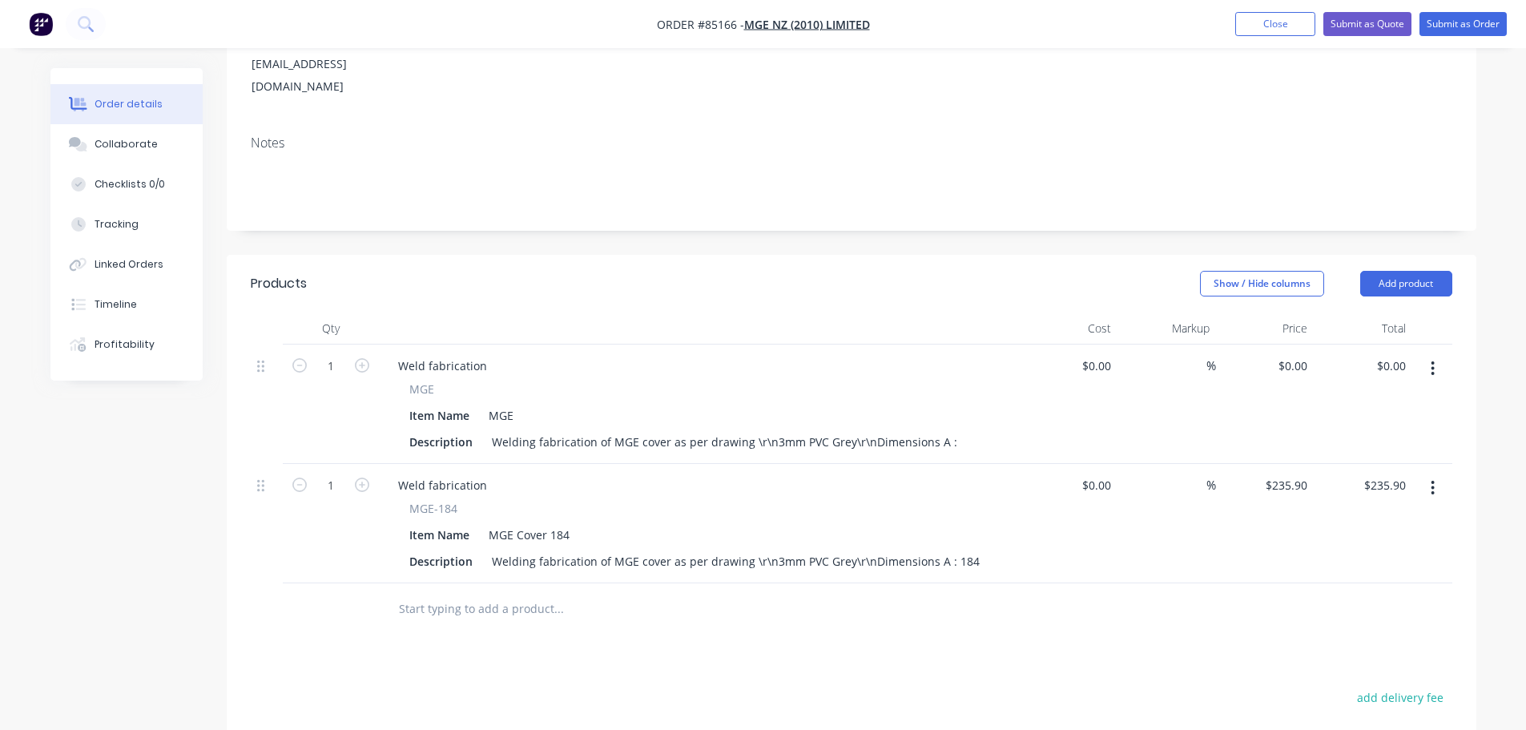
click at [1430, 354] on button "button" at bounding box center [1433, 368] width 38 height 29
click at [1323, 495] on div "Delete" at bounding box center [1376, 506] width 123 height 23
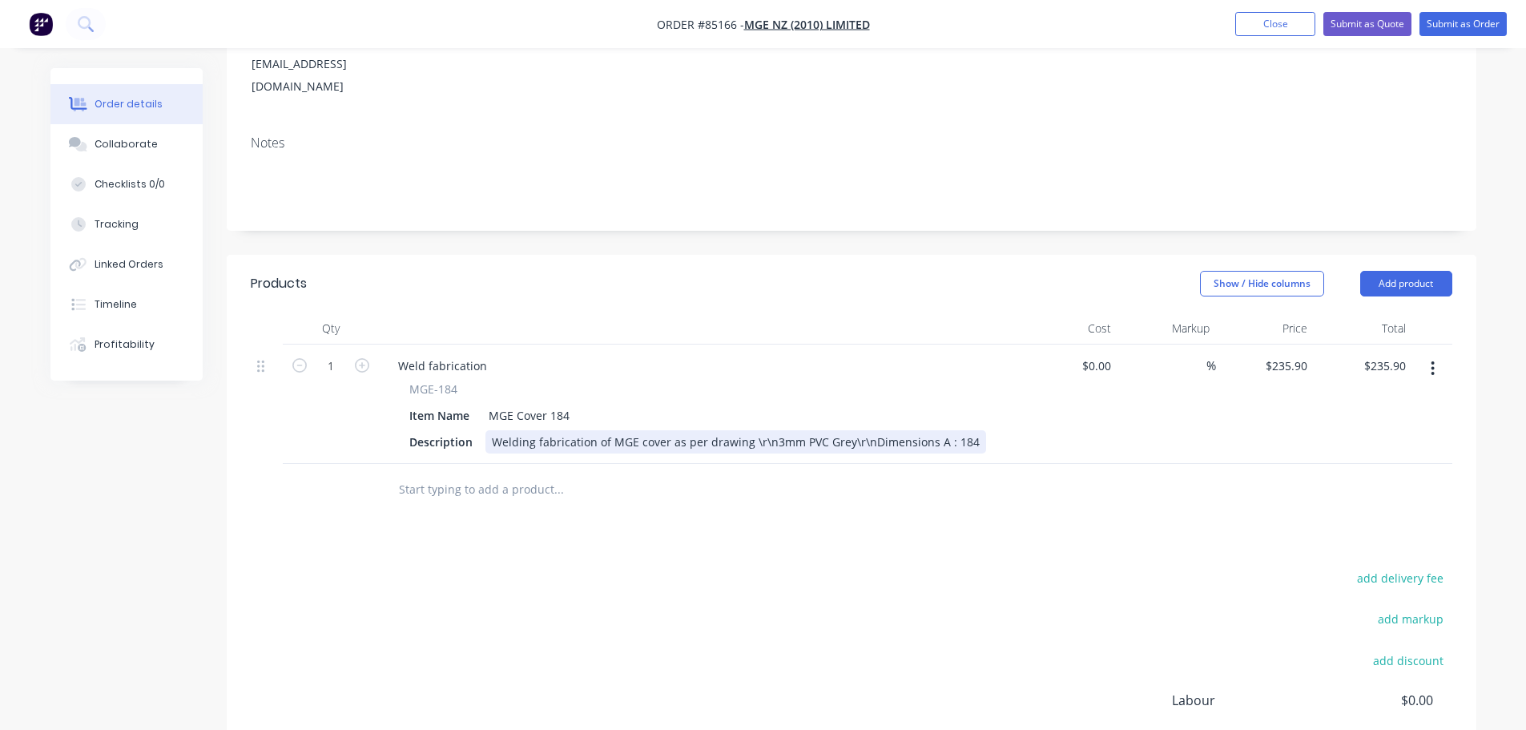
drag, startPoint x: 763, startPoint y: 395, endPoint x: 755, endPoint y: 396, distance: 8.1
click at [757, 430] on div "Welding fabrication of MGE cover as per drawing \r\n3mm PVC Grey\r\nDimensions …" at bounding box center [736, 441] width 501 height 23
drag, startPoint x: 748, startPoint y: 396, endPoint x: 768, endPoint y: 396, distance: 19.2
click at [768, 430] on div "Welding fabrication of MGE cover as per drawing \r\n3mm PVC Grey\r\nDimensions …" at bounding box center [736, 441] width 501 height 23
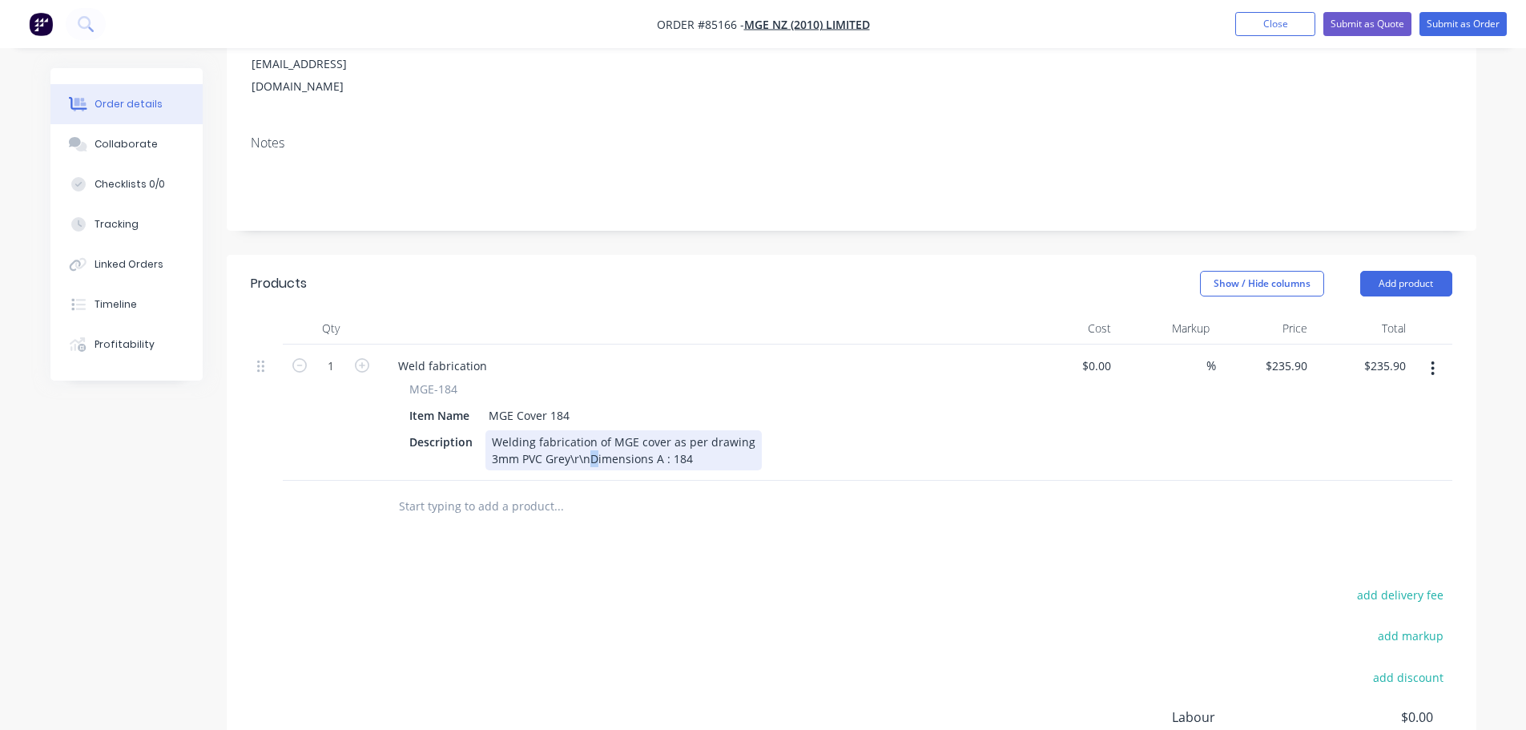
click at [590, 430] on div "Welding fabrication of MGE cover as per drawing 3mm PVC Grey\r\nDimensions A : …" at bounding box center [624, 450] width 276 height 40
click at [588, 430] on div "Welding fabrication of MGE cover as per drawing 3mm PVC Grey\r\nDimensions A : …" at bounding box center [624, 450] width 276 height 40
click at [587, 430] on div "Welding fabrication of MGE cover as per drawing 3mm PVC Grey\r\nDimensions A : …" at bounding box center [624, 450] width 276 height 40
click at [583, 430] on div "Welding fabrication of MGE cover as per drawing 3mm PVC Grey\r\nDimensions A : …" at bounding box center [624, 450] width 276 height 40
drag, startPoint x: 568, startPoint y: 413, endPoint x: 586, endPoint y: 413, distance: 17.6
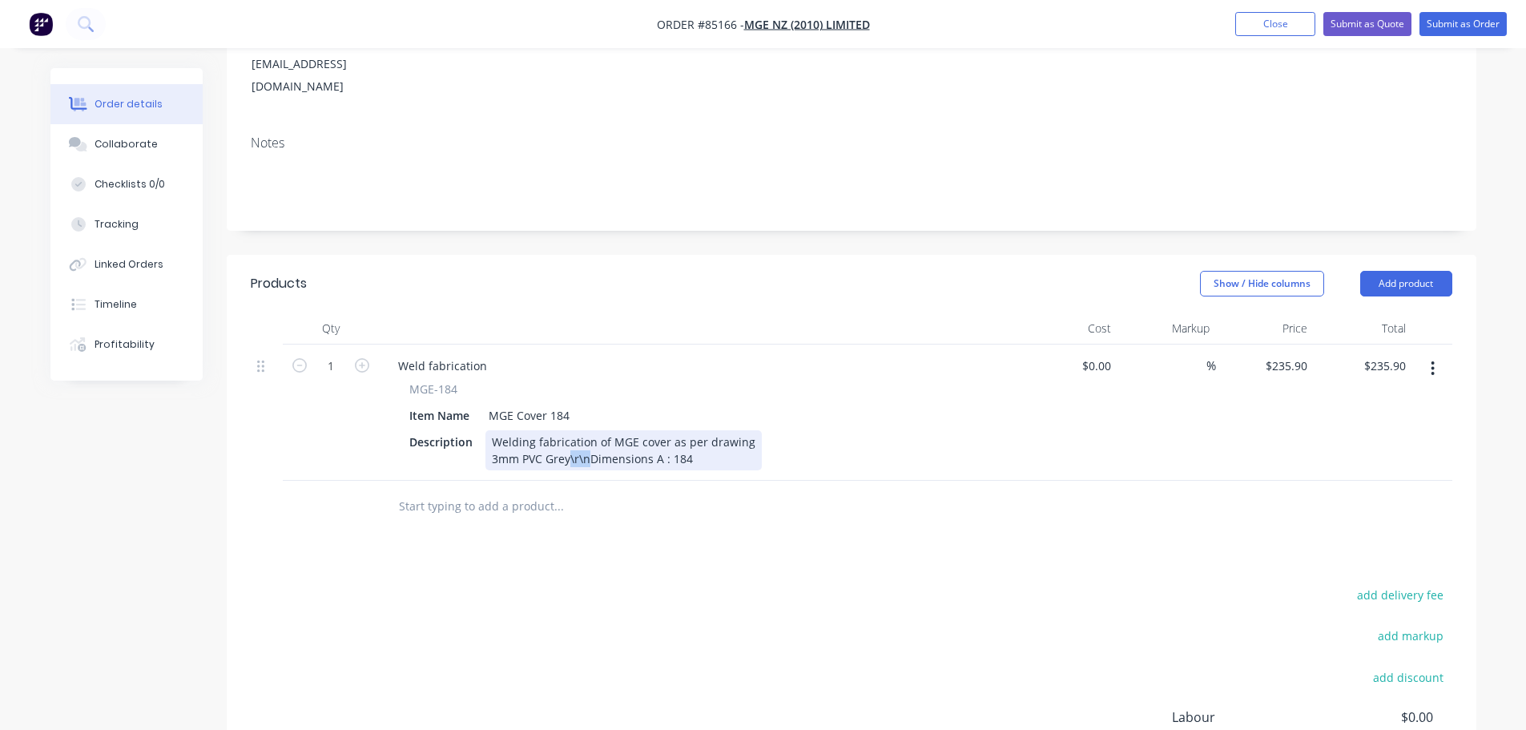
click at [586, 430] on div "Welding fabrication of MGE cover as per drawing 3mm PVC Grey\r\nDimensions A : …" at bounding box center [624, 450] width 276 height 40
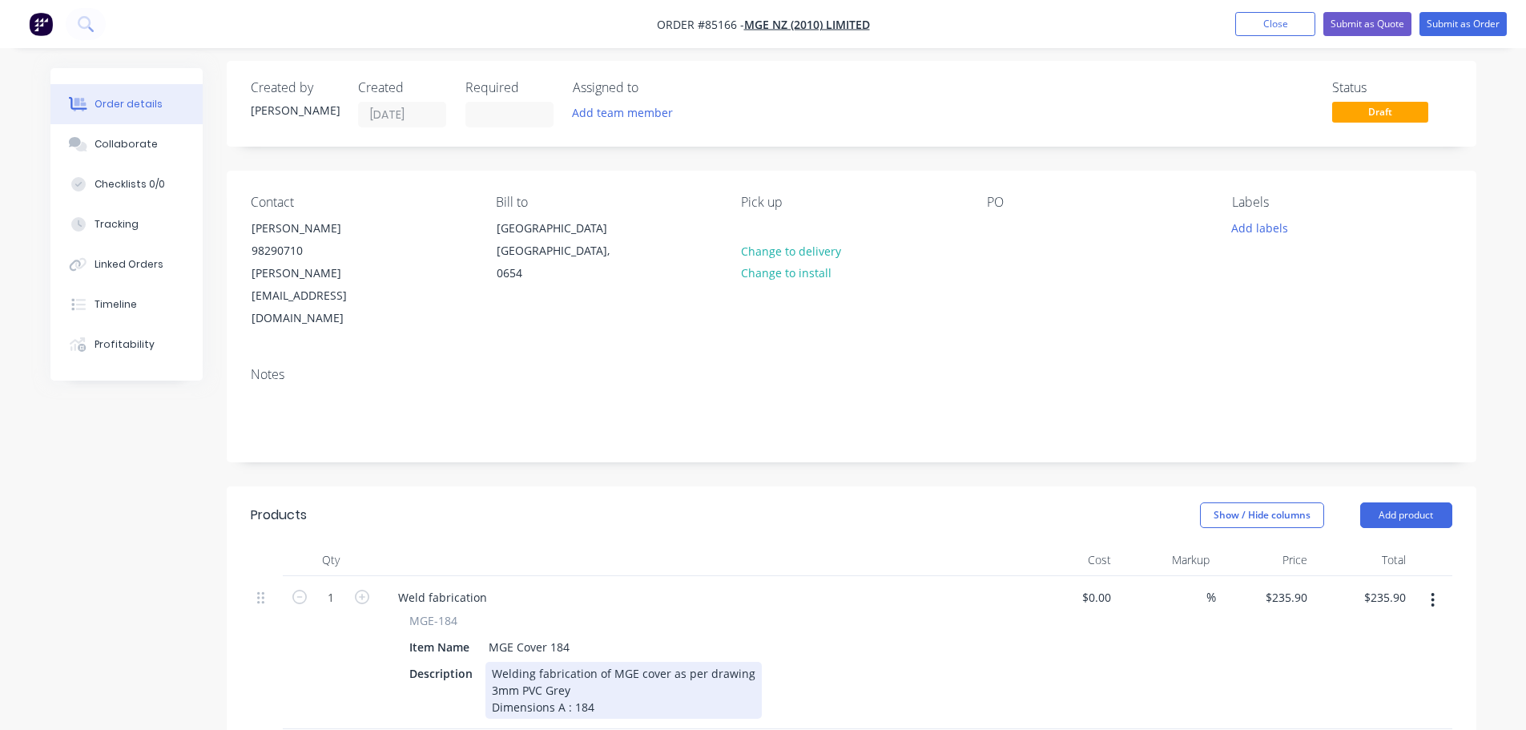
scroll to position [0, 0]
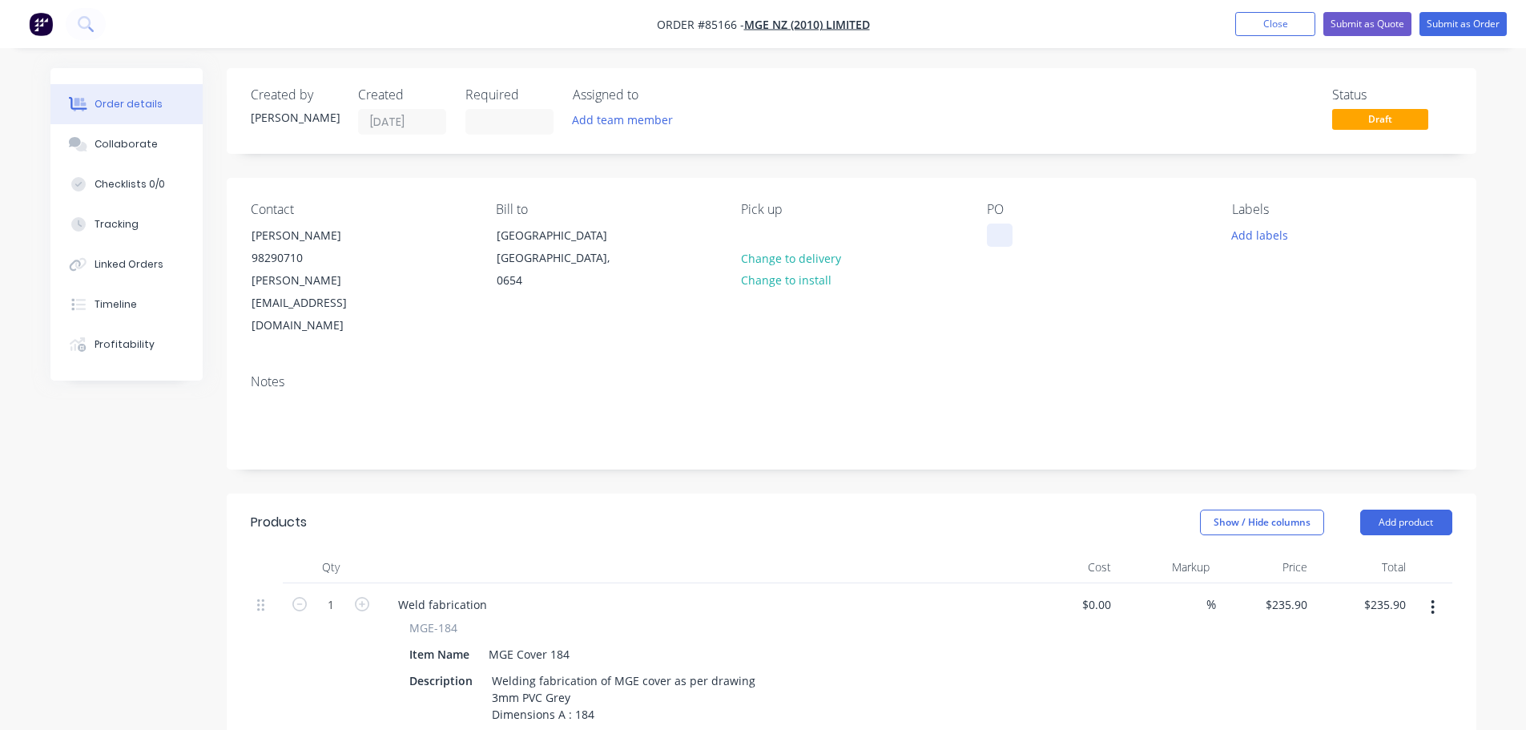
click at [996, 233] on div at bounding box center [1000, 235] width 26 height 23
click at [1103, 143] on div "Created by [PERSON_NAME] Created [DATE] Required Assigned to Add team member St…" at bounding box center [852, 111] width 1250 height 86
click at [1257, 230] on div "Labels Add labels" at bounding box center [1342, 269] width 220 height 135
click at [1257, 230] on button "Add labels" at bounding box center [1261, 235] width 74 height 22
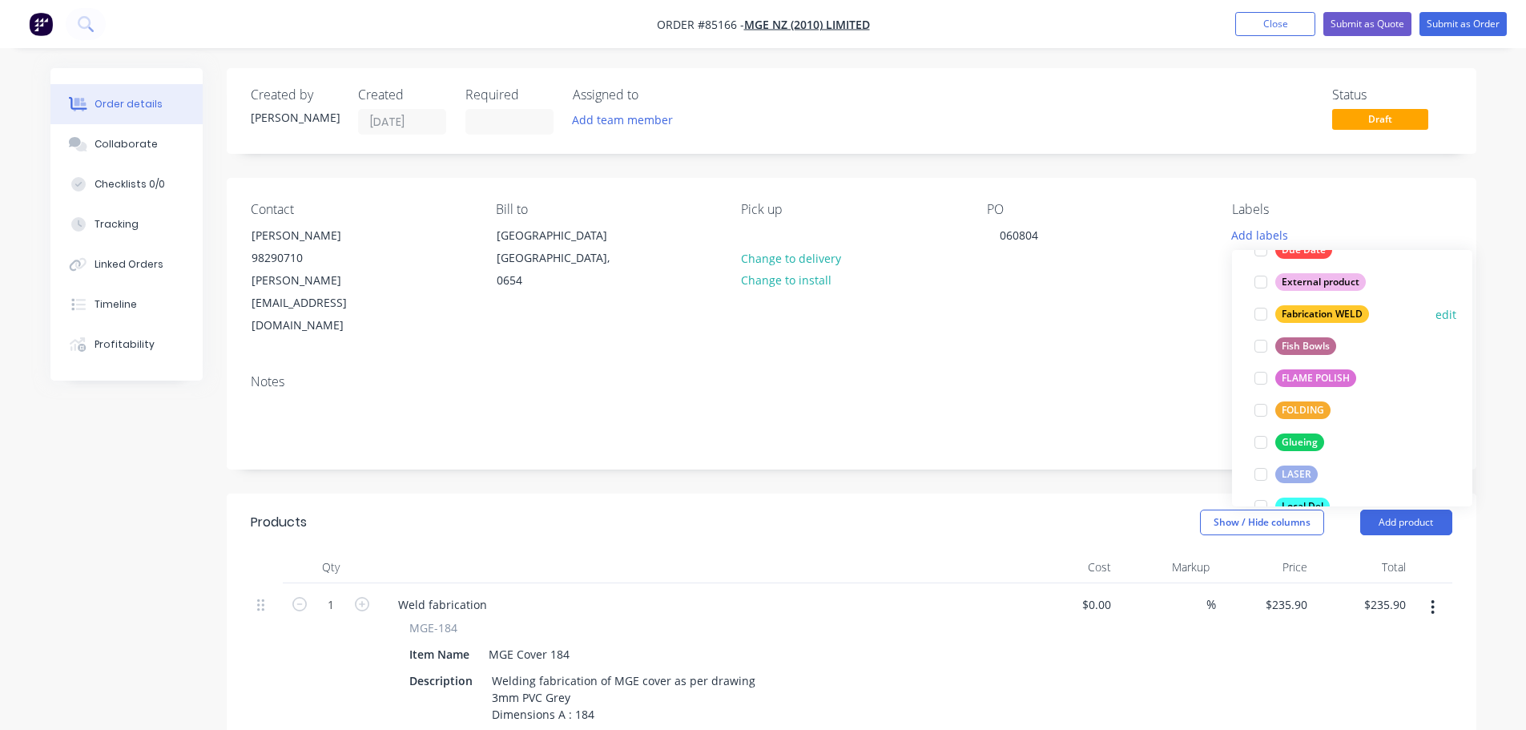
click at [1300, 316] on div "Fabrication WELD" at bounding box center [1323, 314] width 94 height 18
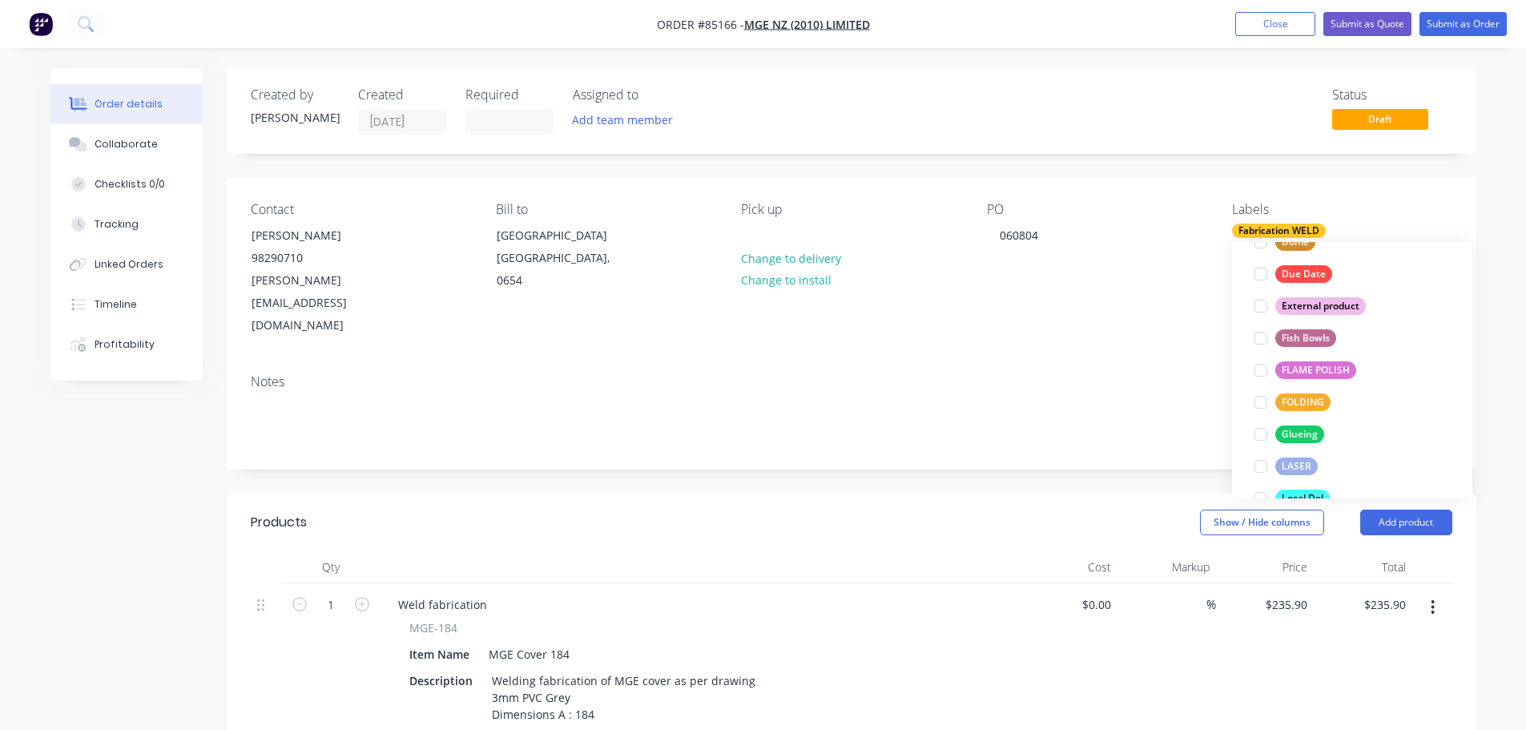
scroll to position [64, 0]
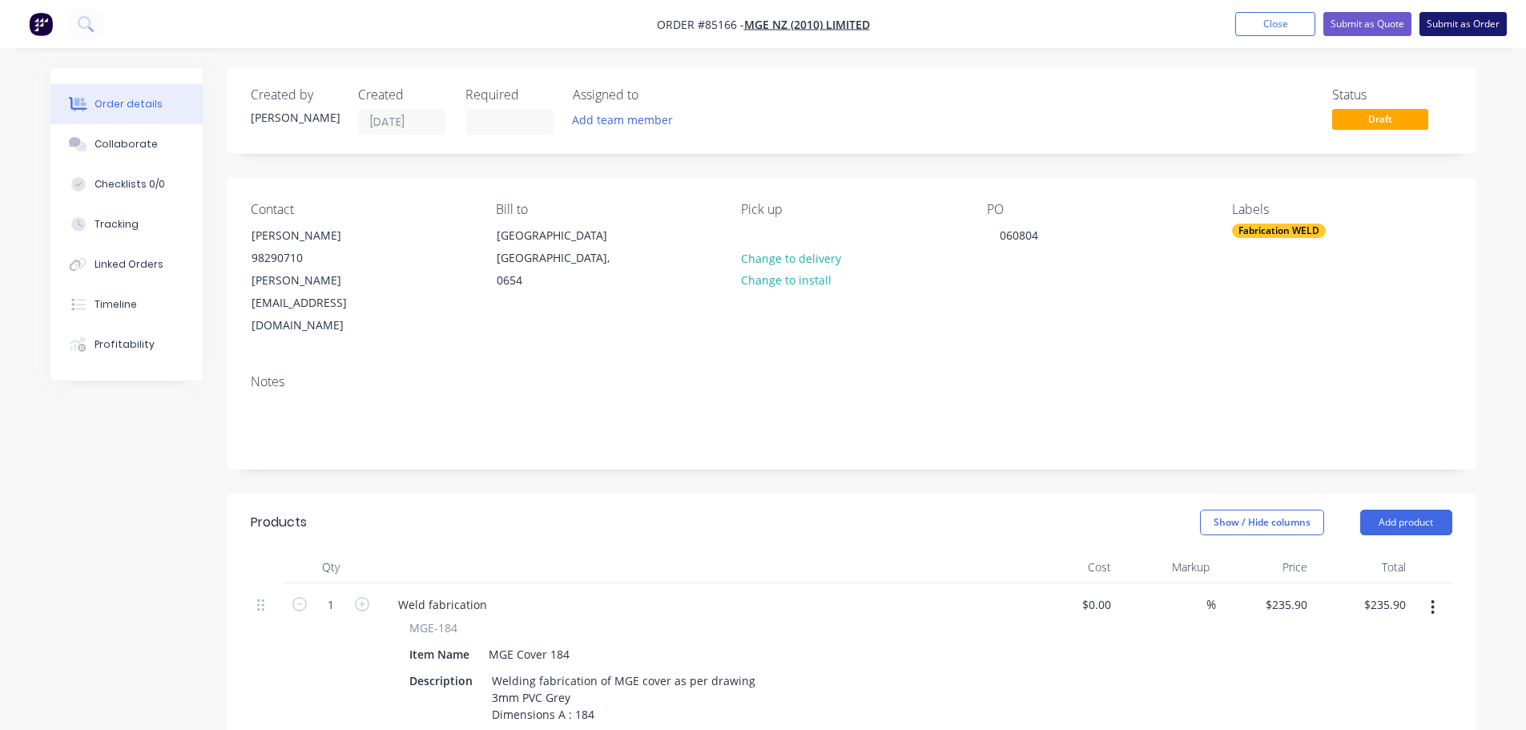
click at [1467, 23] on button "Submit as Order" at bounding box center [1463, 24] width 87 height 24
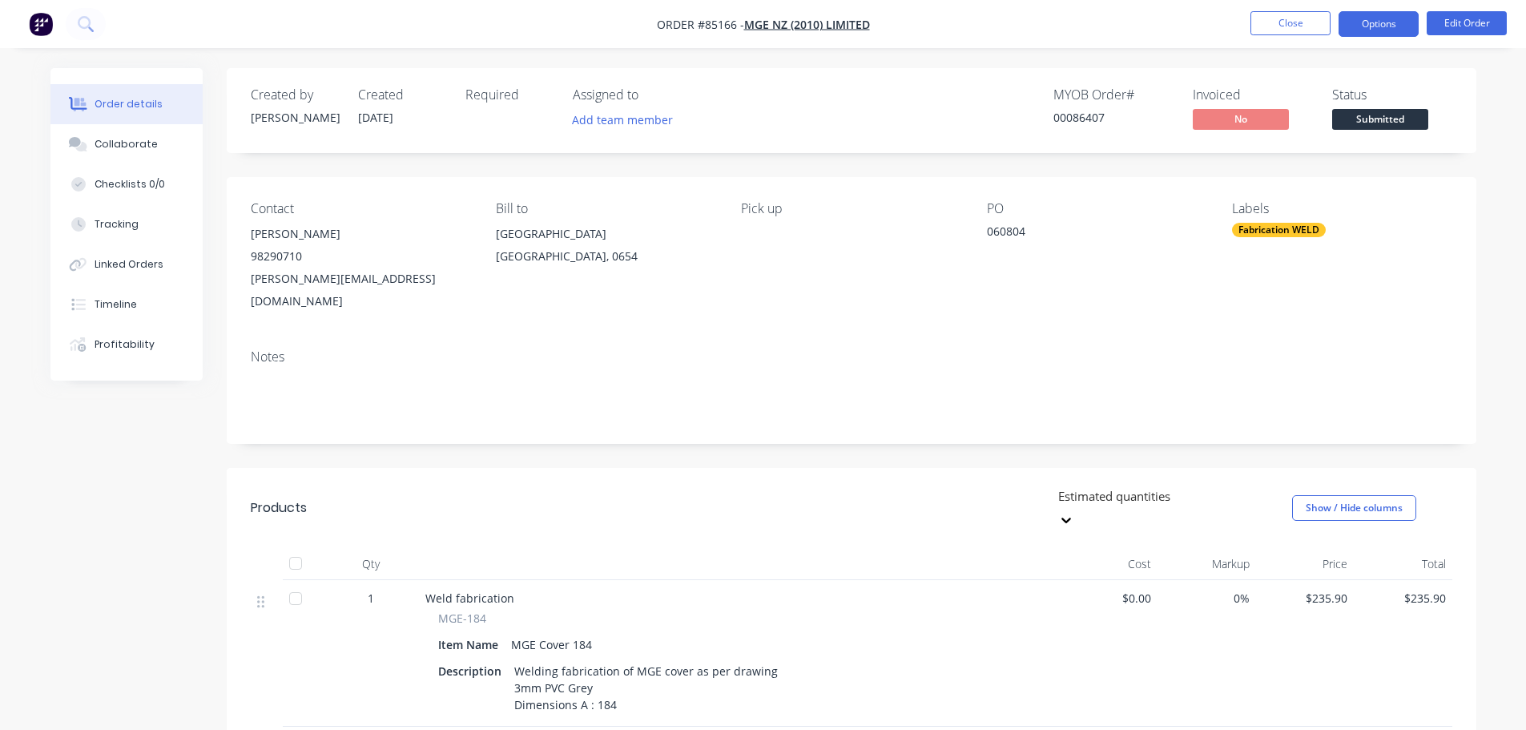
click at [1374, 31] on button "Options" at bounding box center [1379, 24] width 80 height 26
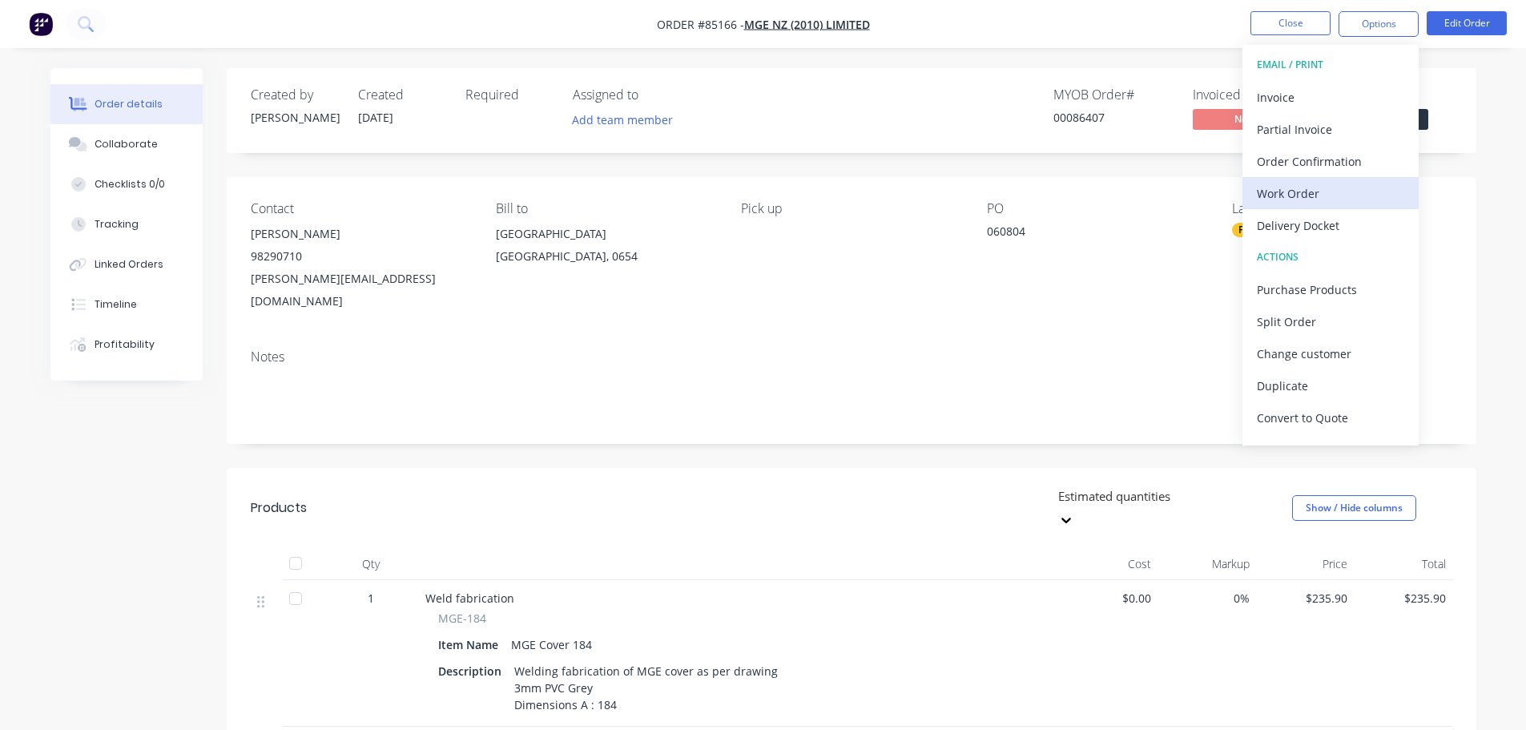
click at [1303, 196] on div "Work Order" at bounding box center [1330, 193] width 147 height 23
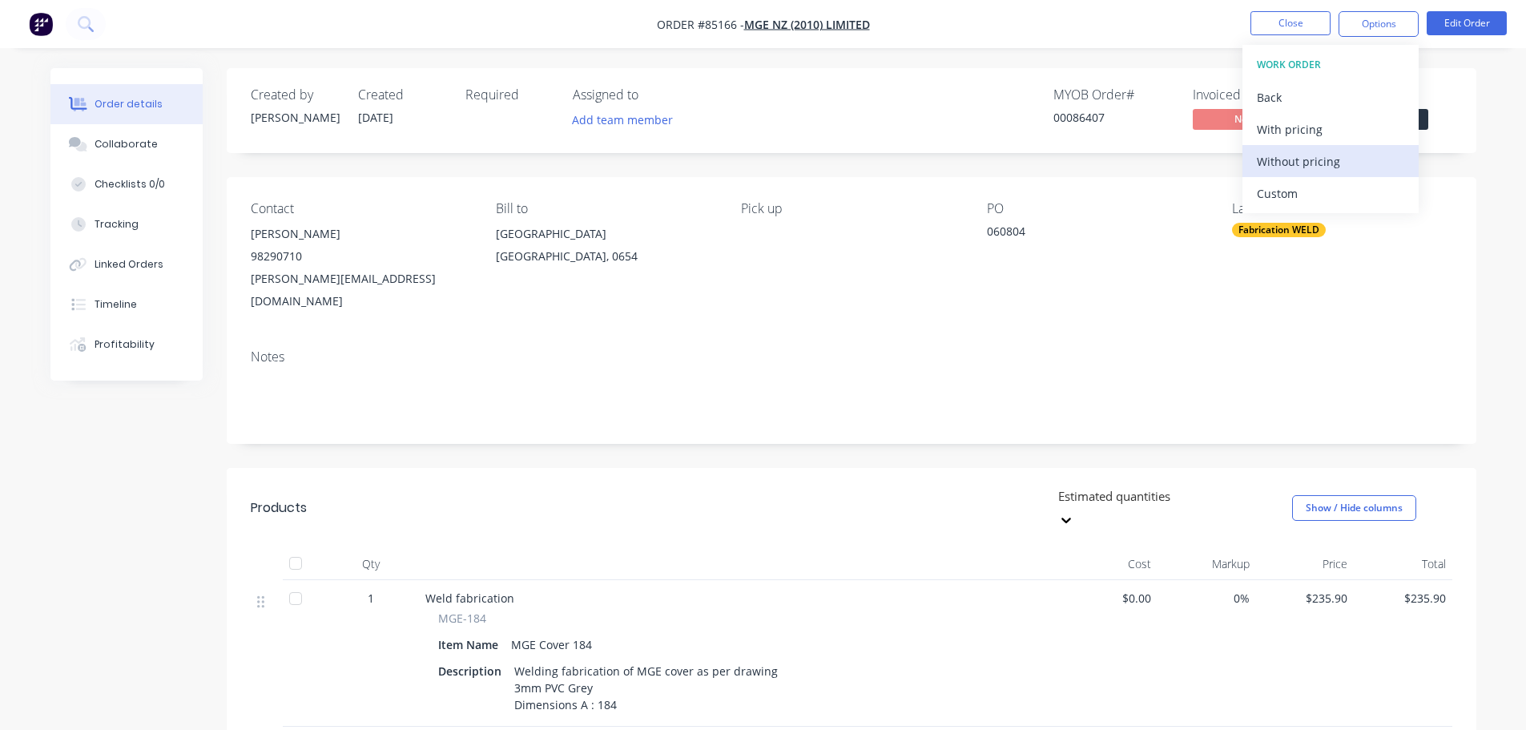
click at [1316, 171] on div "Without pricing" at bounding box center [1330, 161] width 147 height 23
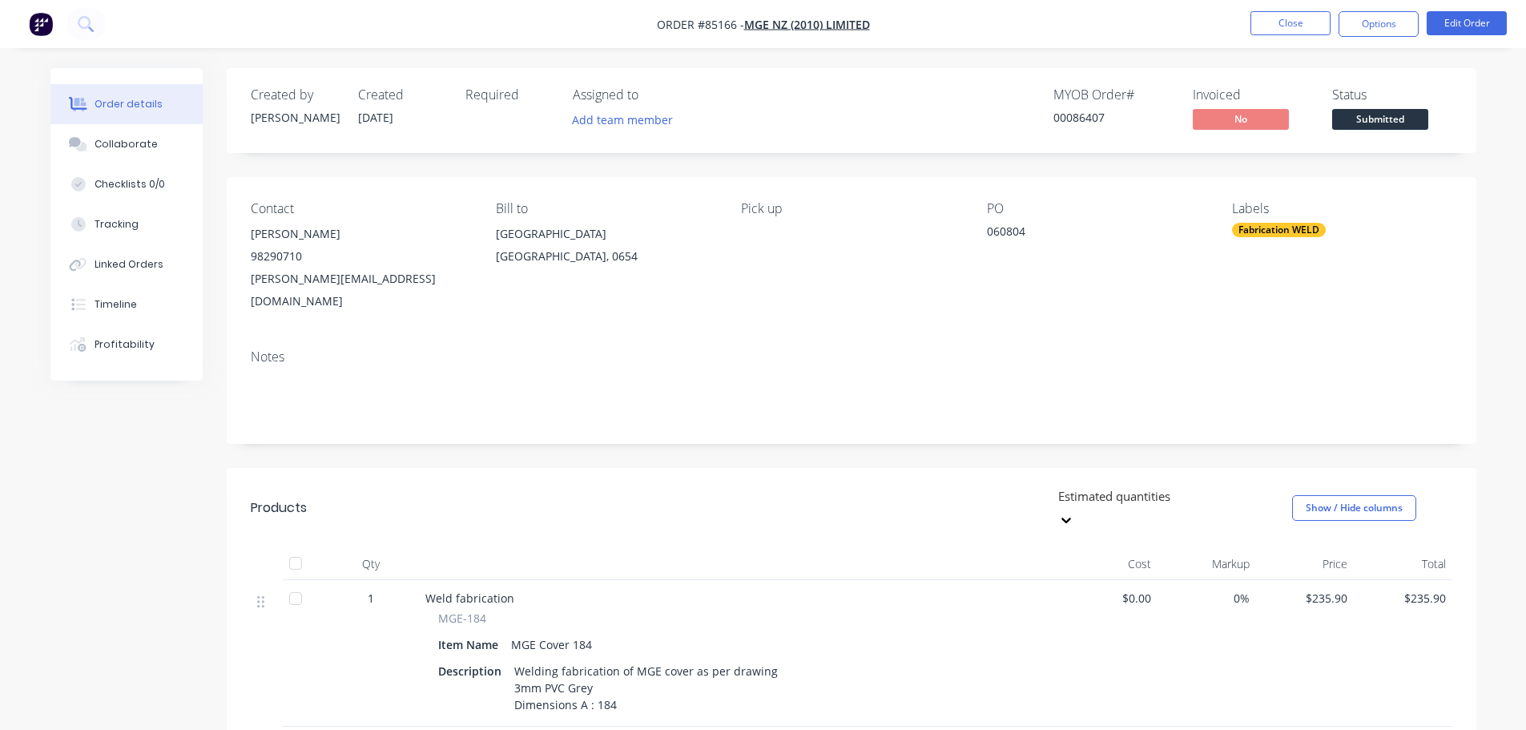
click at [73, 4] on nav "Order #85166 - MGE NZ (2010) Limited Close Options Edit Order" at bounding box center [763, 24] width 1526 height 48
click at [76, 16] on button at bounding box center [86, 24] width 40 height 32
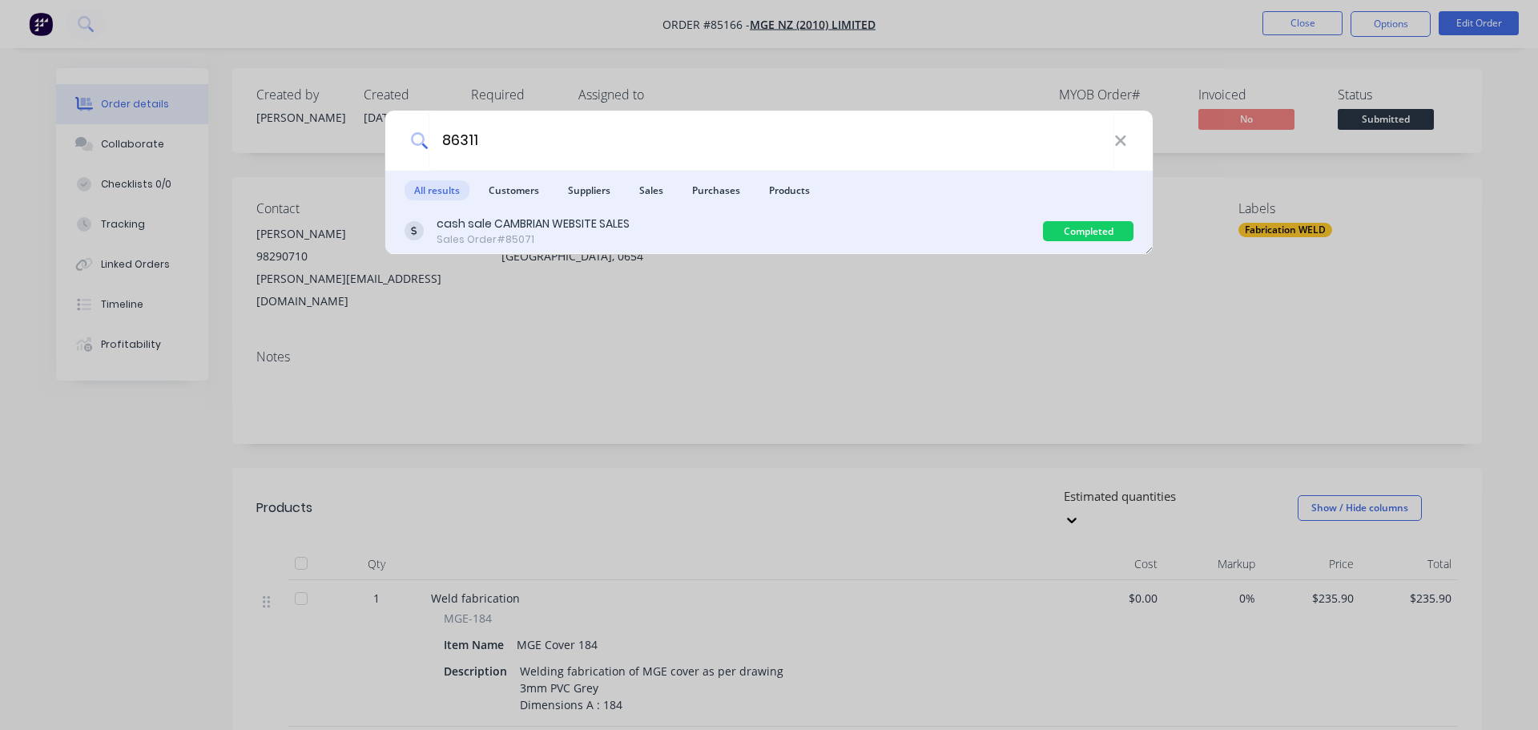
type input "86311"
click at [753, 236] on div "cash sale CAMBRIAN WEBSITE SALES Sales Order #85071" at bounding box center [724, 231] width 639 height 31
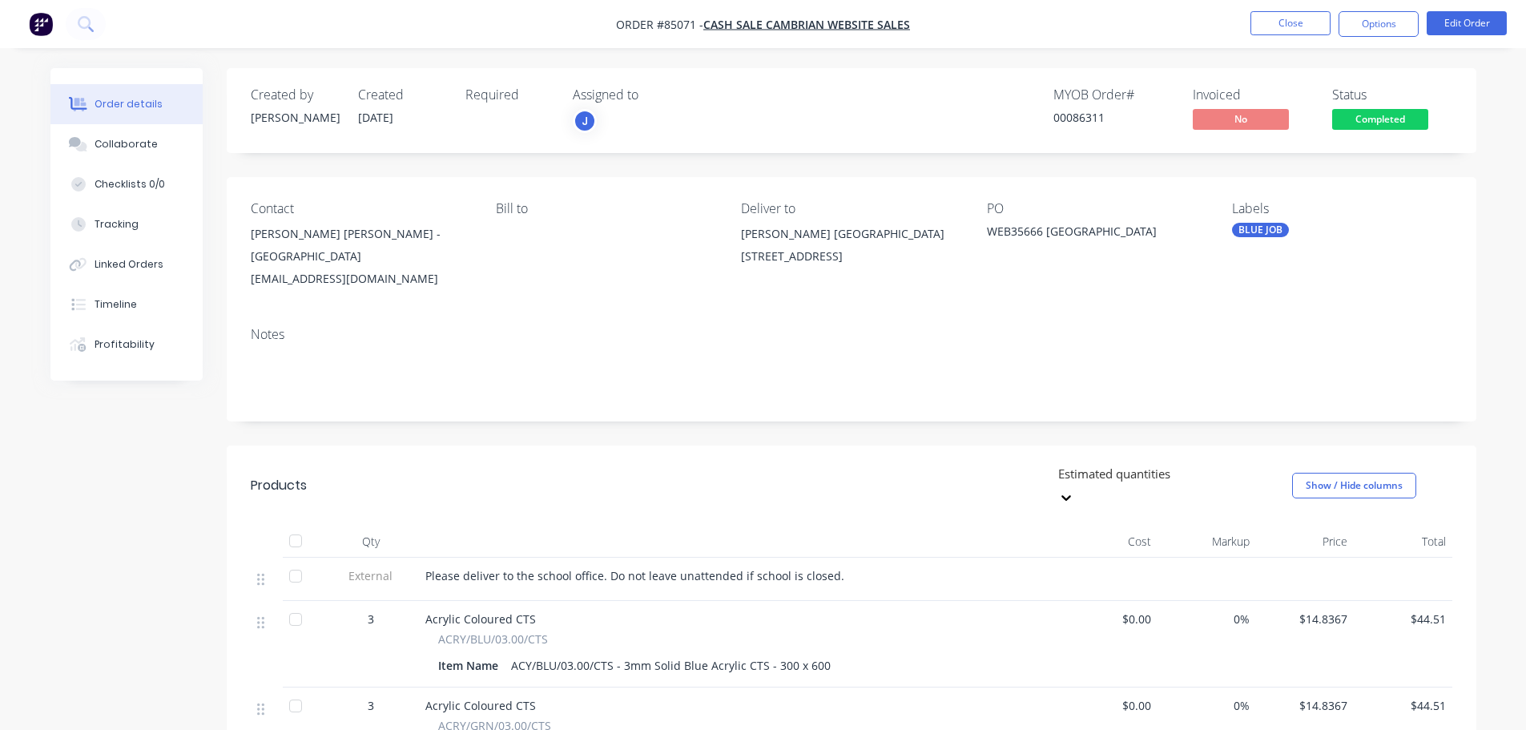
click at [1381, 119] on span "Completed" at bounding box center [1380, 119] width 96 height 20
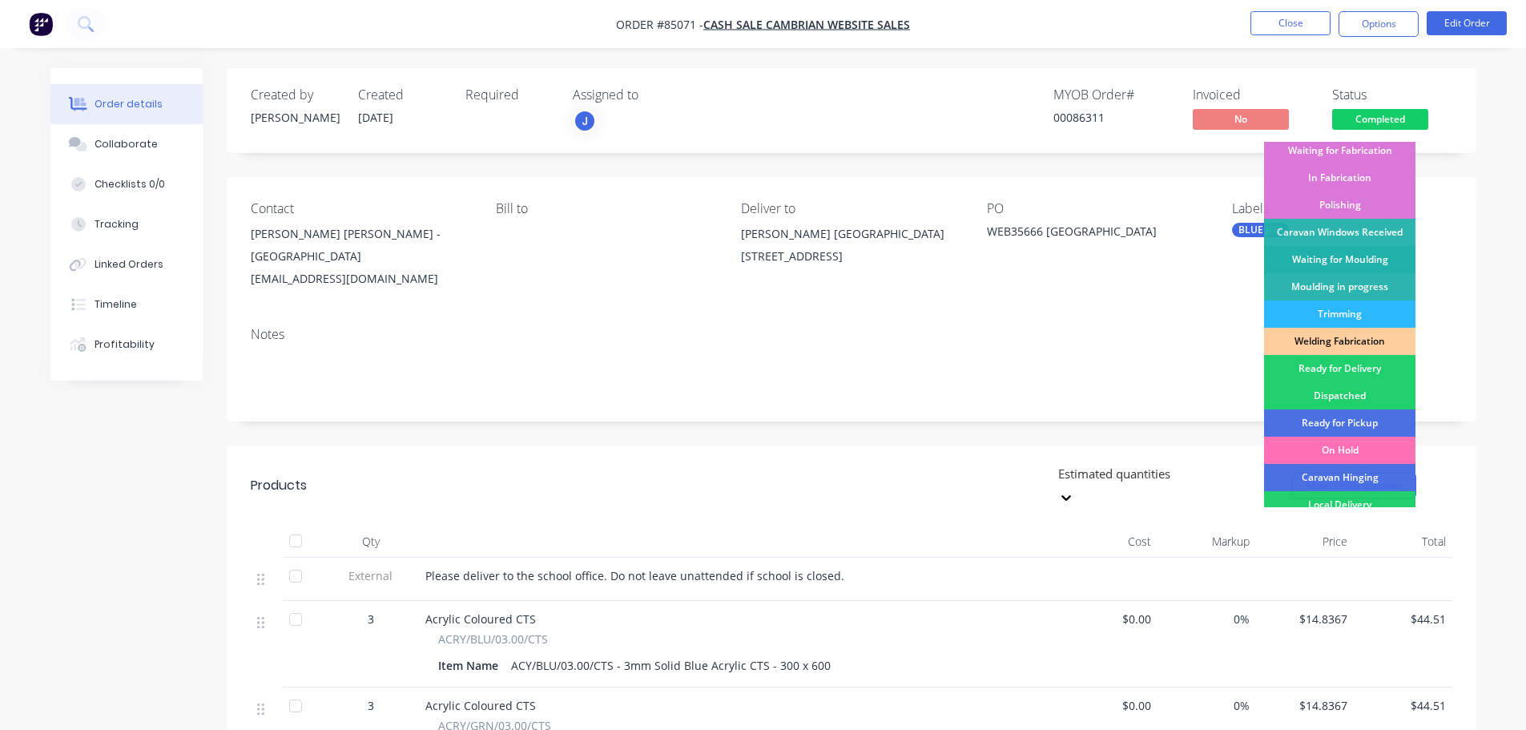
scroll to position [316, 0]
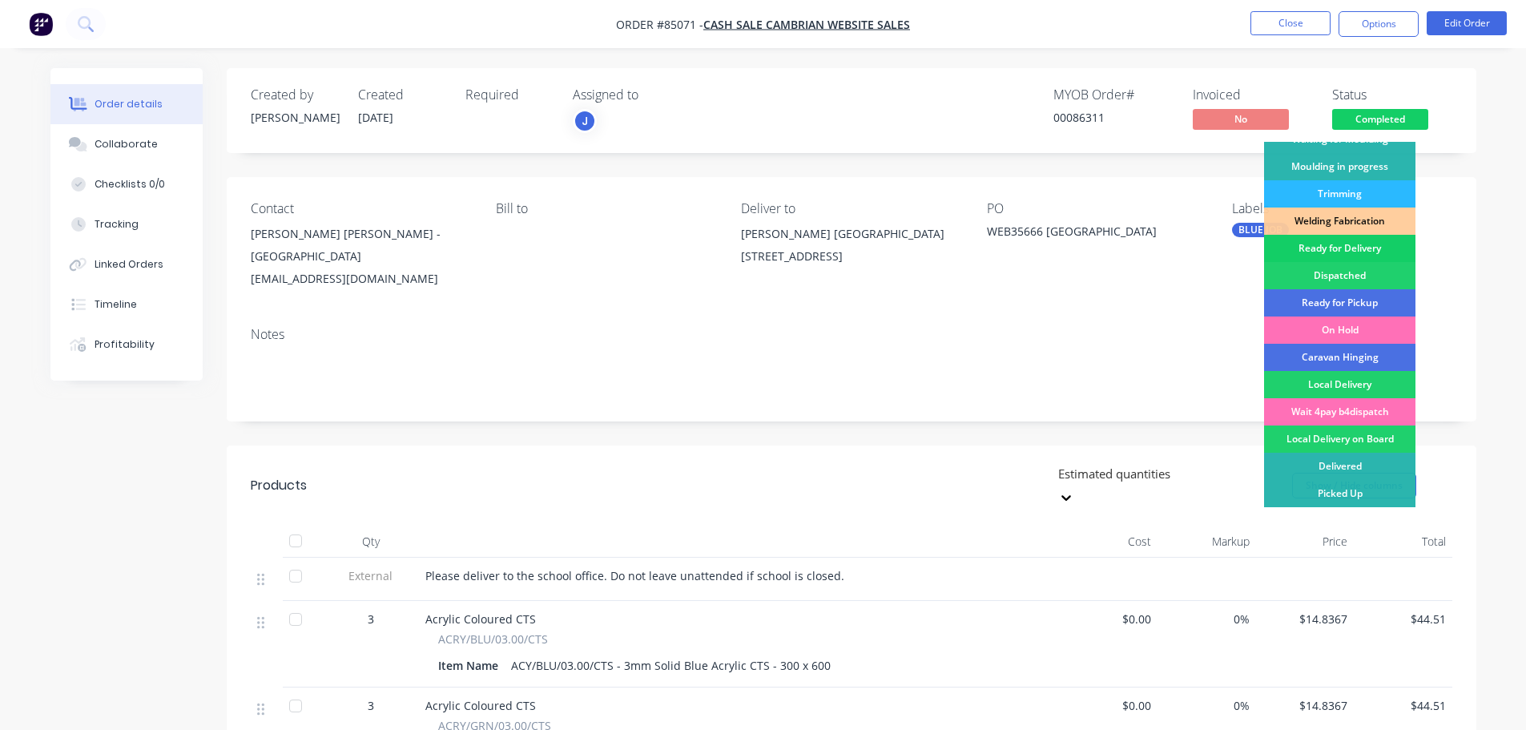
click at [1374, 247] on div "Ready for Delivery" at bounding box center [1339, 248] width 151 height 27
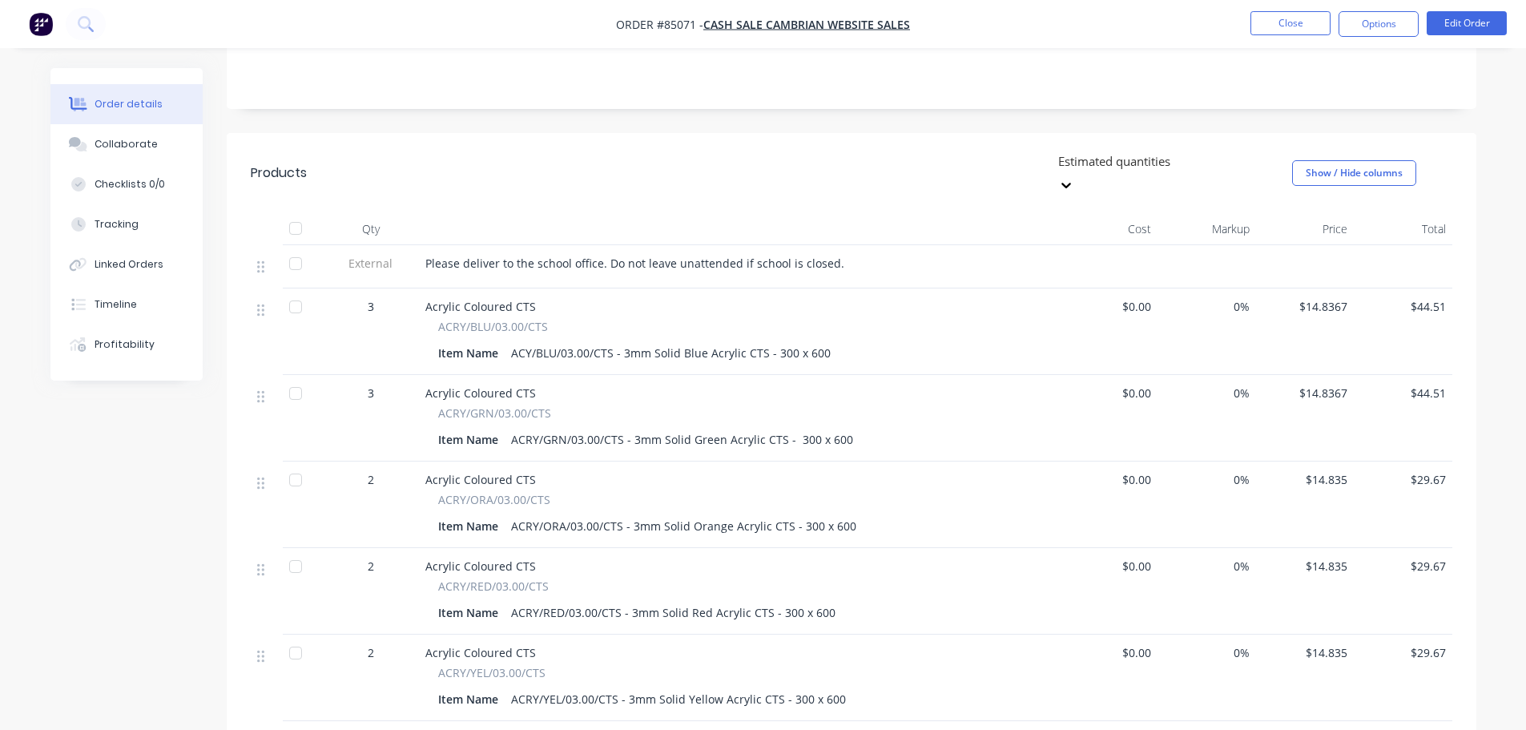
scroll to position [0, 0]
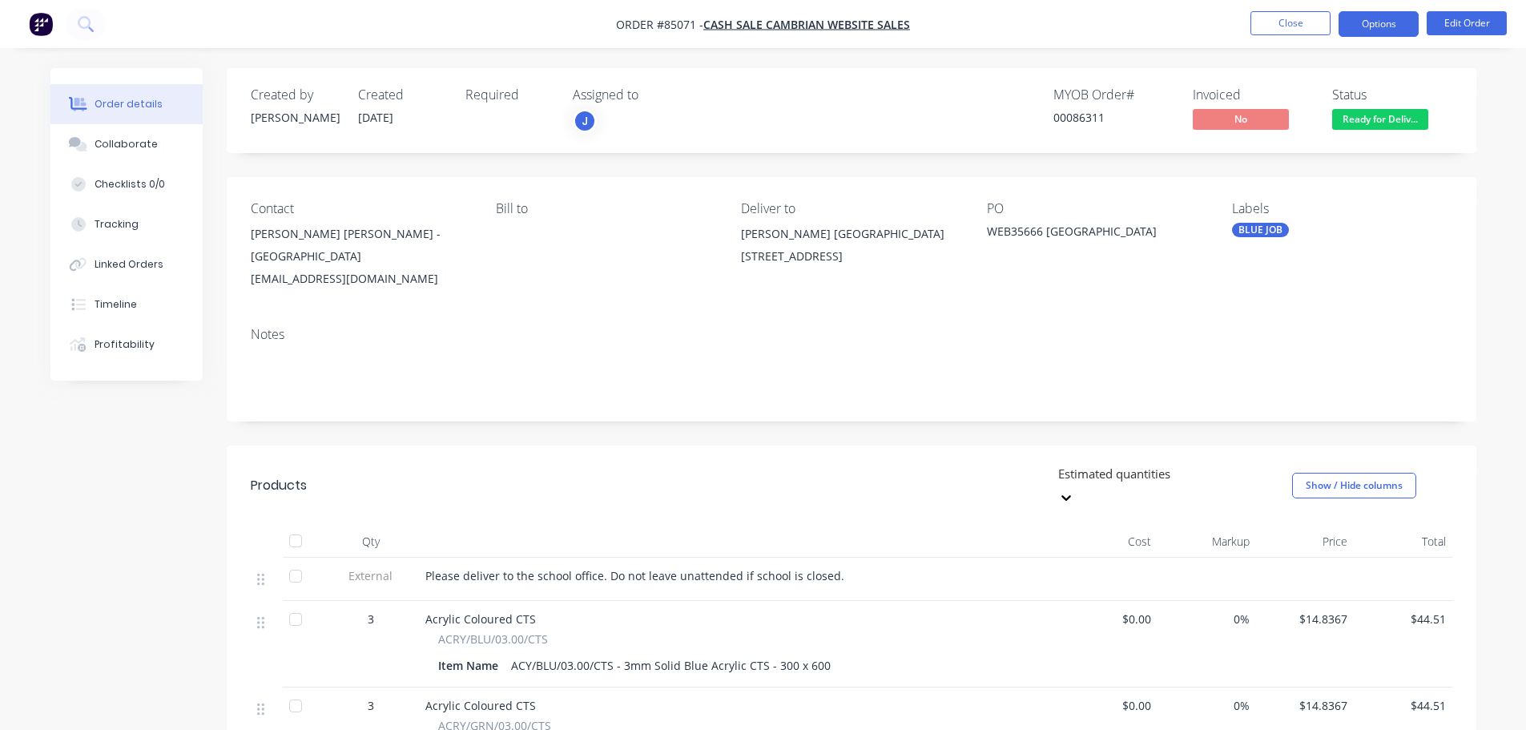
click at [1396, 33] on button "Options" at bounding box center [1379, 24] width 80 height 26
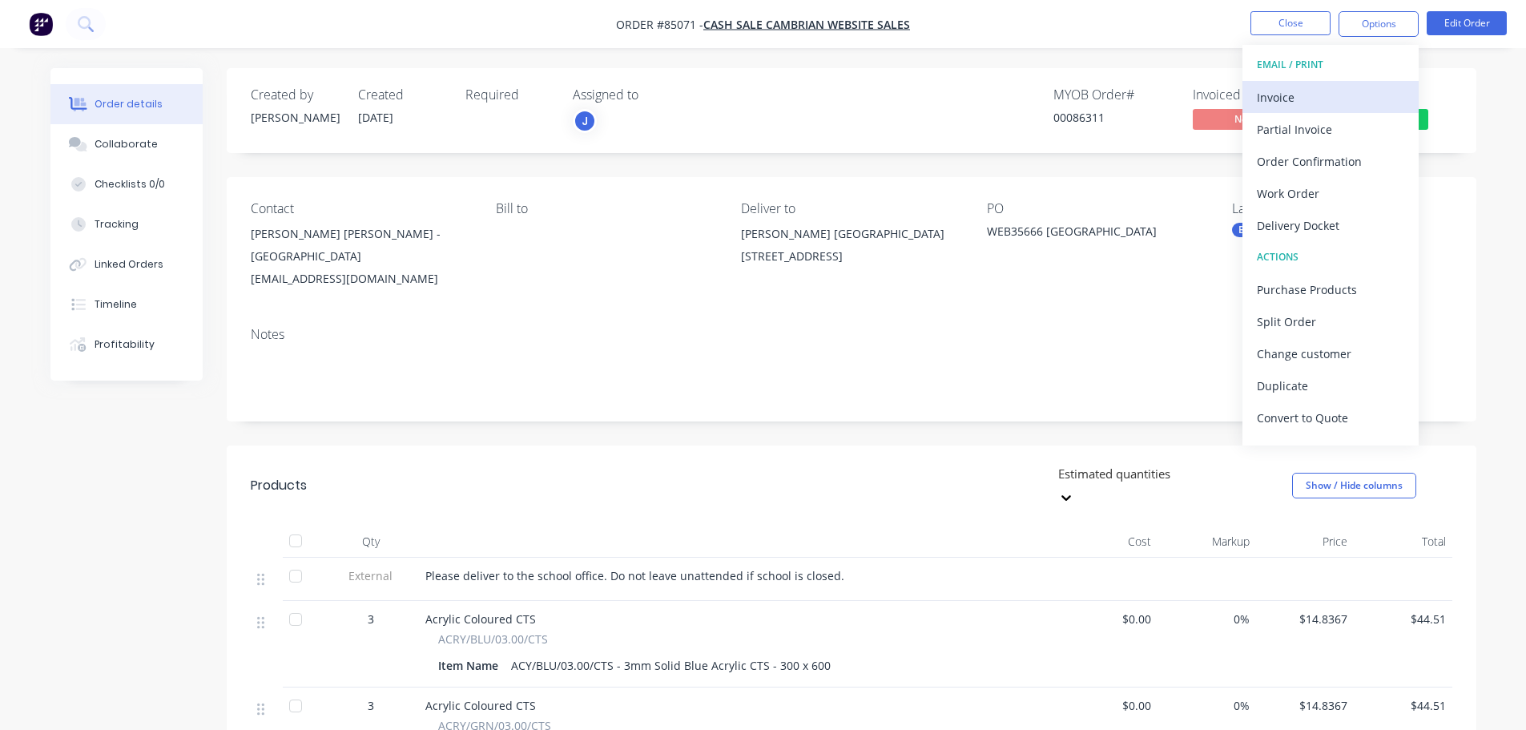
click at [1388, 82] on button "Invoice" at bounding box center [1331, 97] width 176 height 32
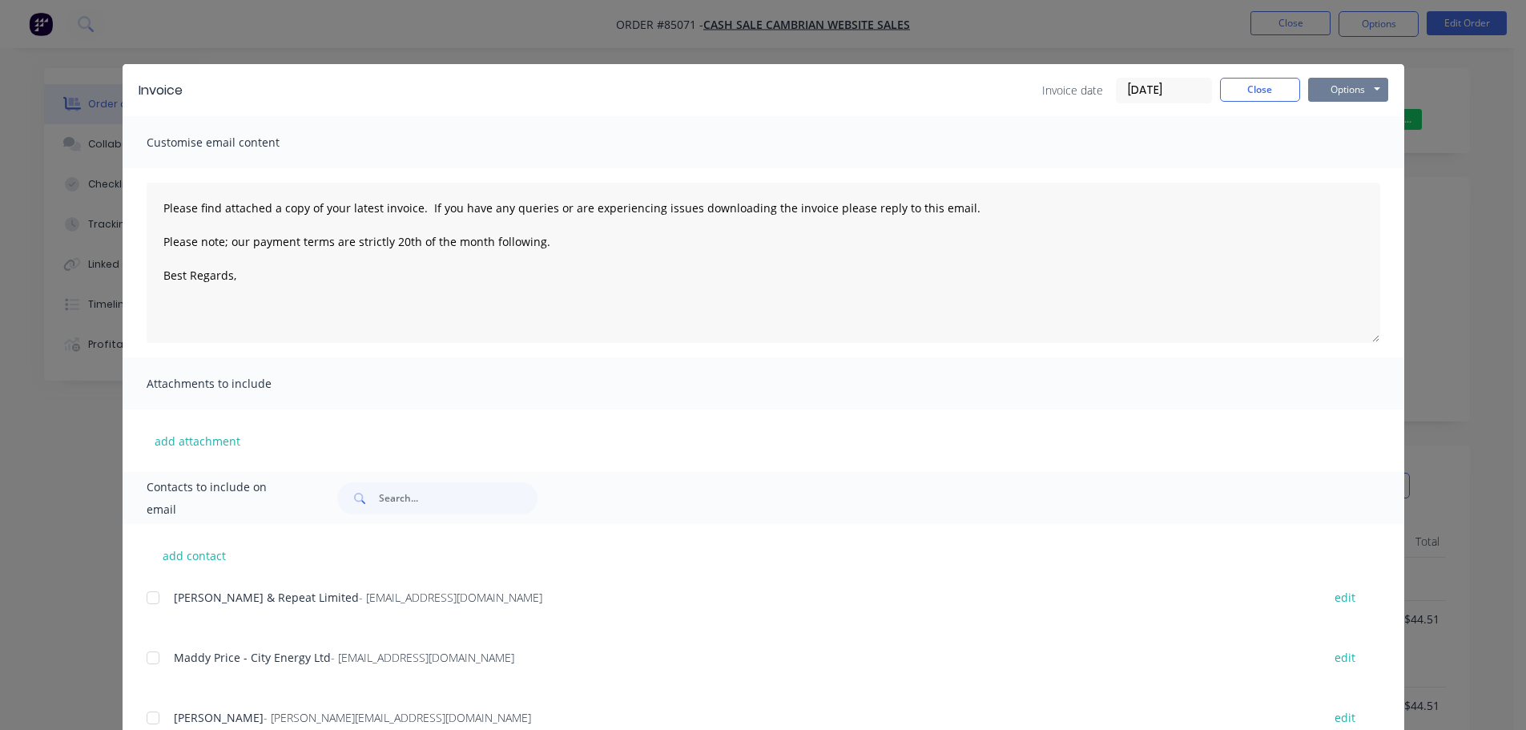
click at [1348, 92] on button "Options" at bounding box center [1348, 90] width 80 height 24
click at [1345, 144] on button "Print" at bounding box center [1359, 144] width 103 height 26
drag, startPoint x: 95, startPoint y: 14, endPoint x: 77, endPoint y: 17, distance: 17.9
click at [94, 14] on div "Invoice Invoice date [DATE] Close Options Preview Print Email Customise email c…" at bounding box center [763, 365] width 1526 height 730
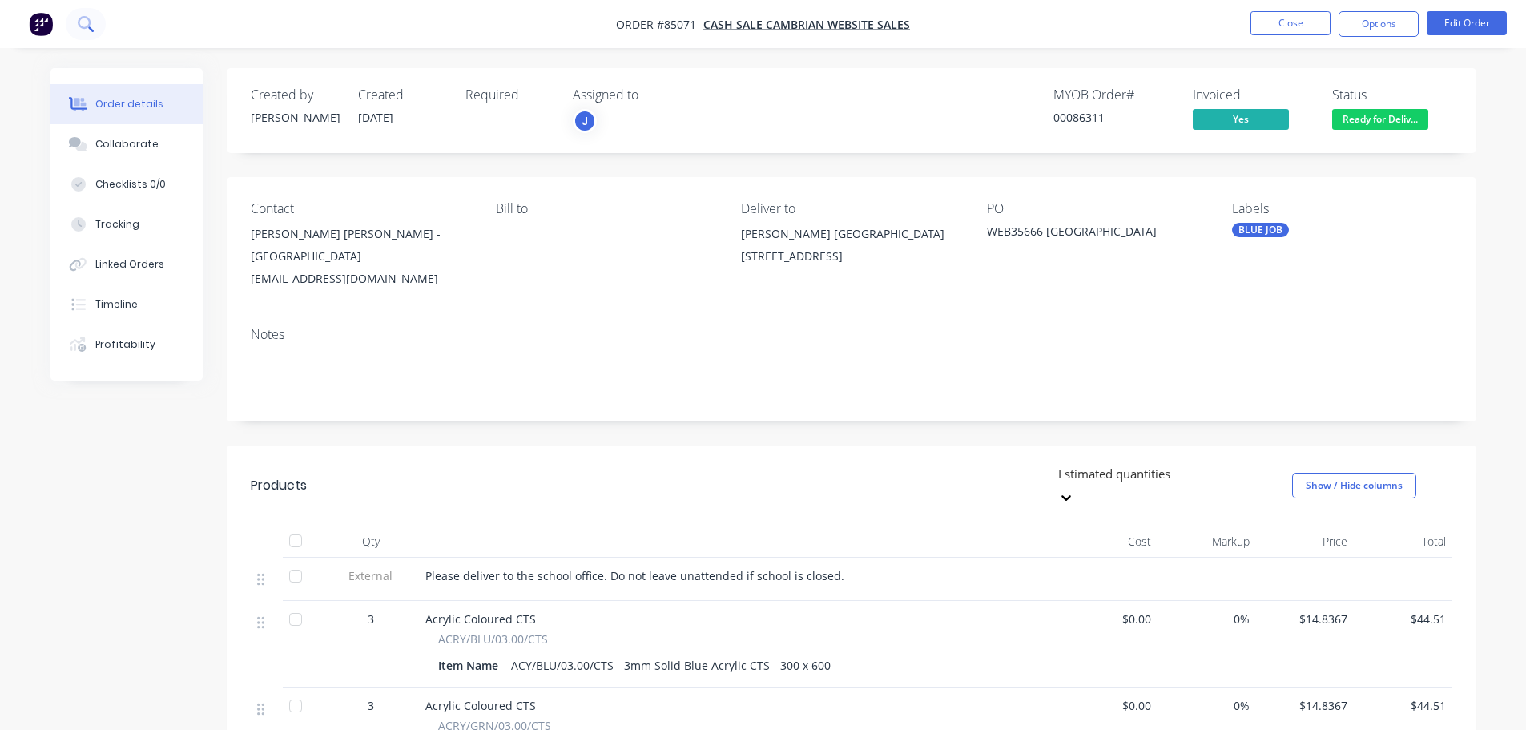
click at [76, 17] on button at bounding box center [86, 24] width 40 height 32
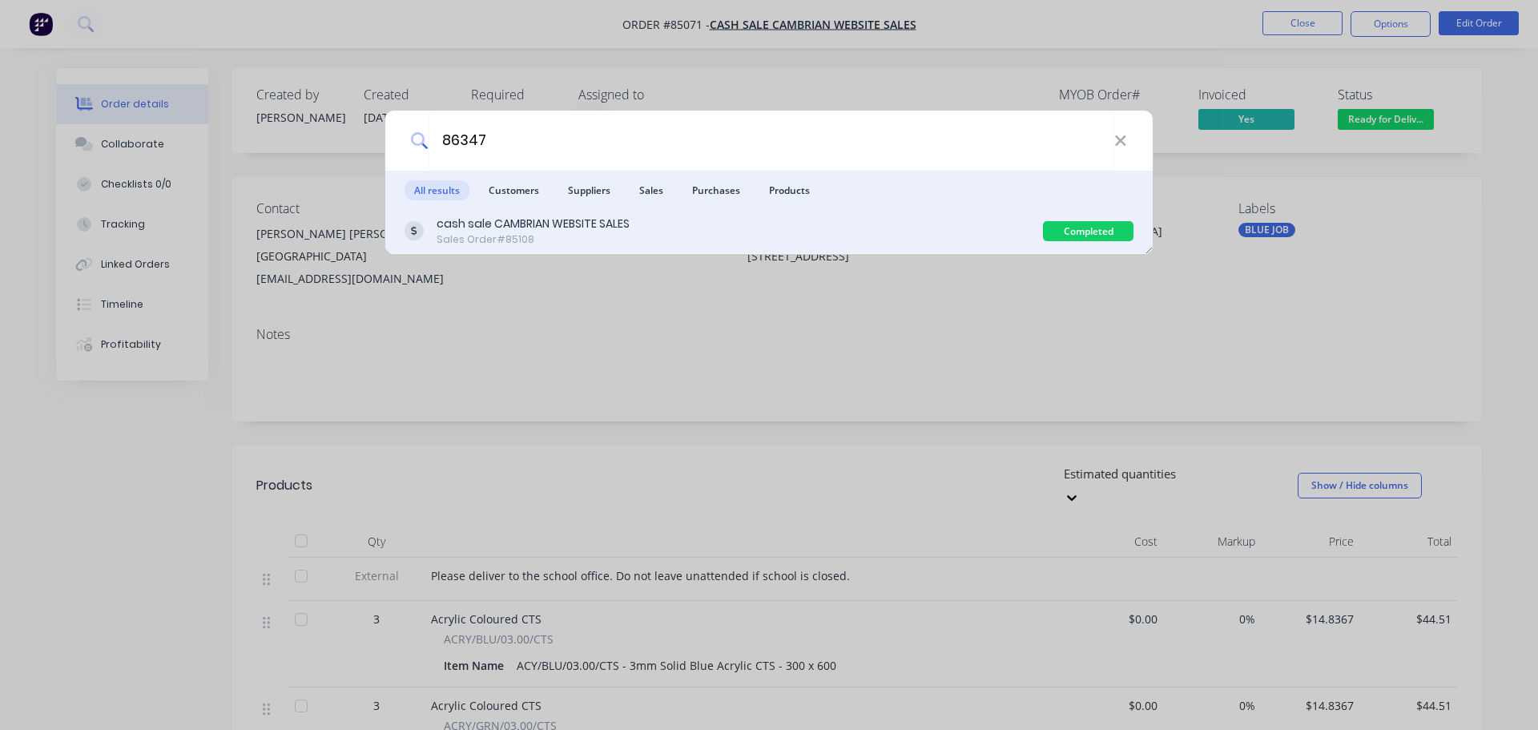
type input "86347"
click at [655, 221] on div "cash sale CAMBRIAN WEBSITE SALES Sales Order #85108" at bounding box center [724, 231] width 639 height 31
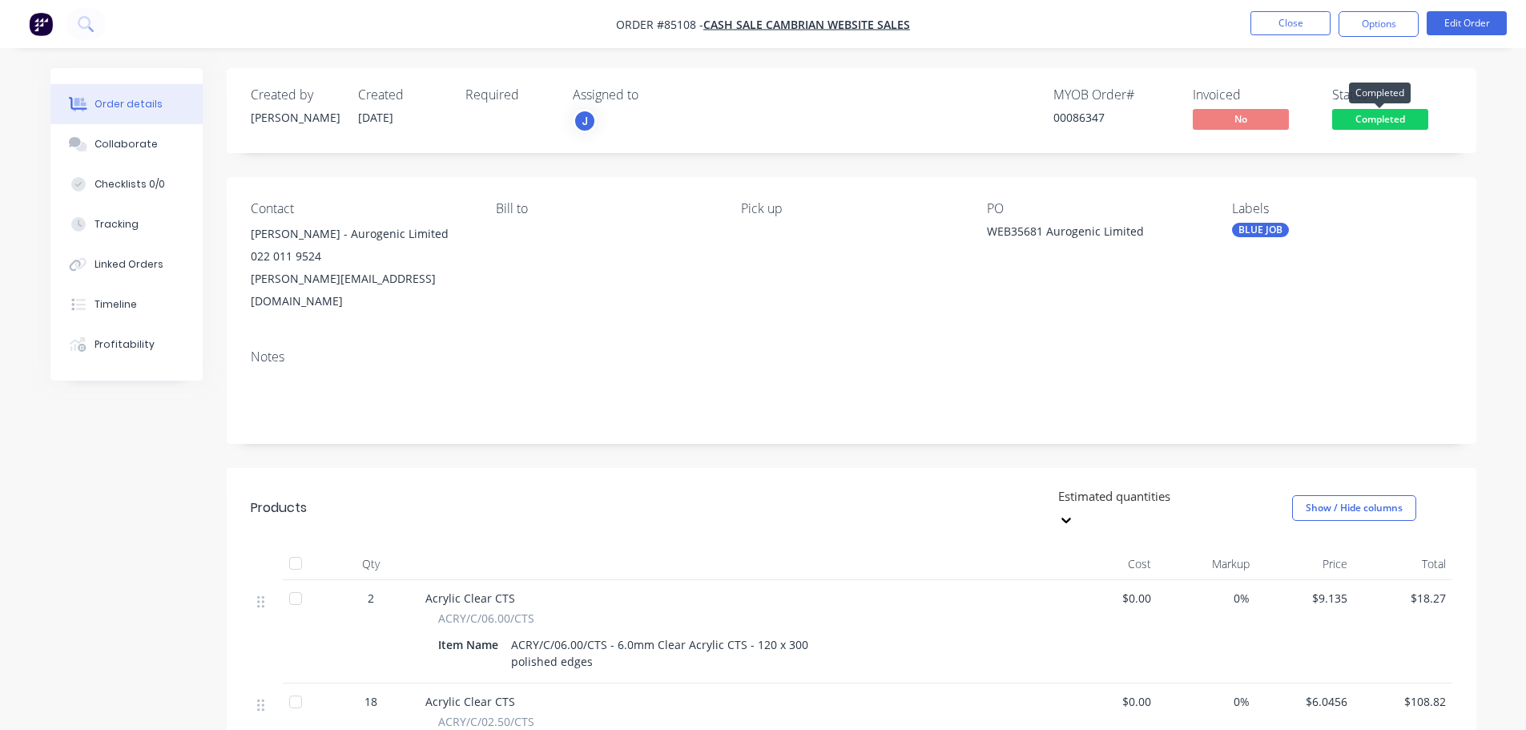
click at [1418, 115] on span "Completed" at bounding box center [1380, 119] width 96 height 20
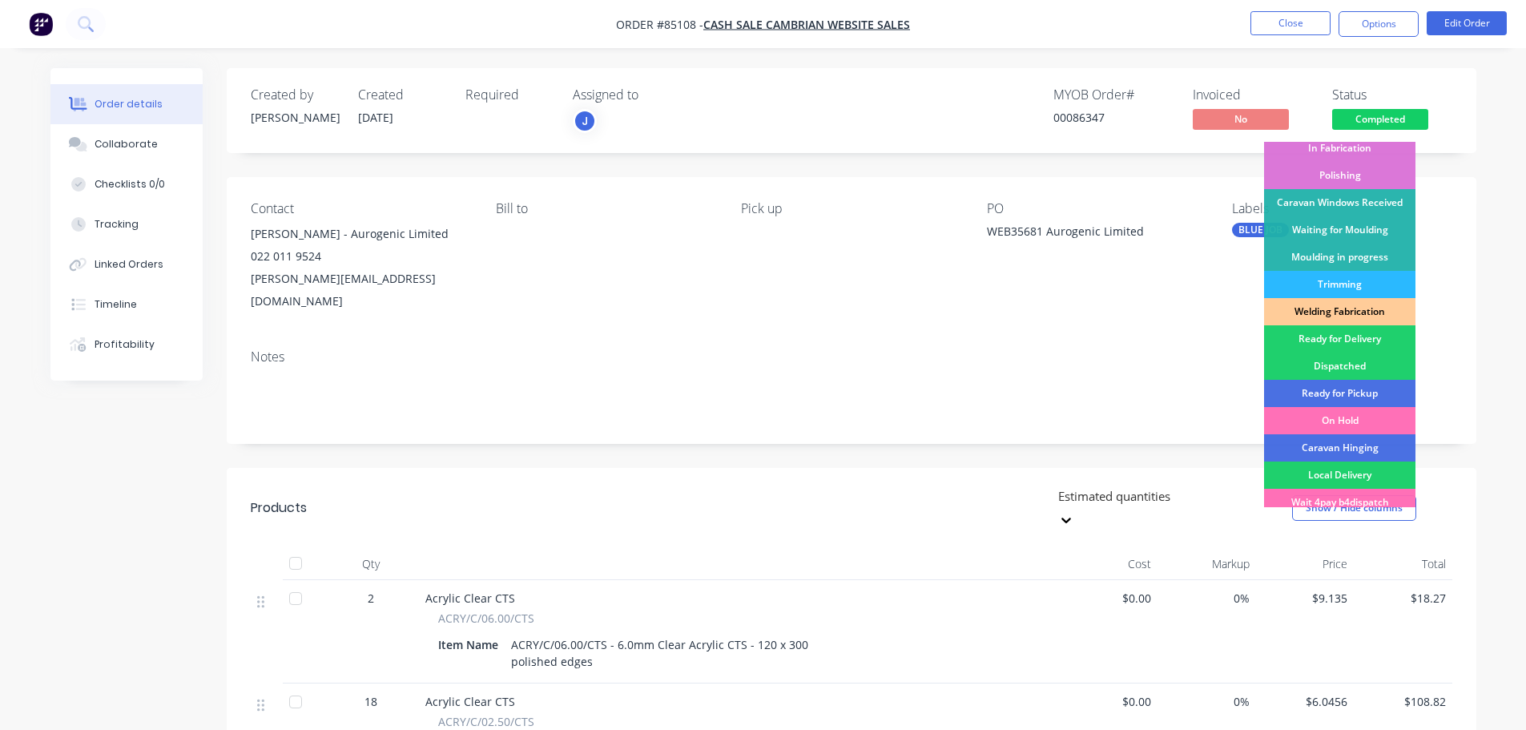
scroll to position [316, 0]
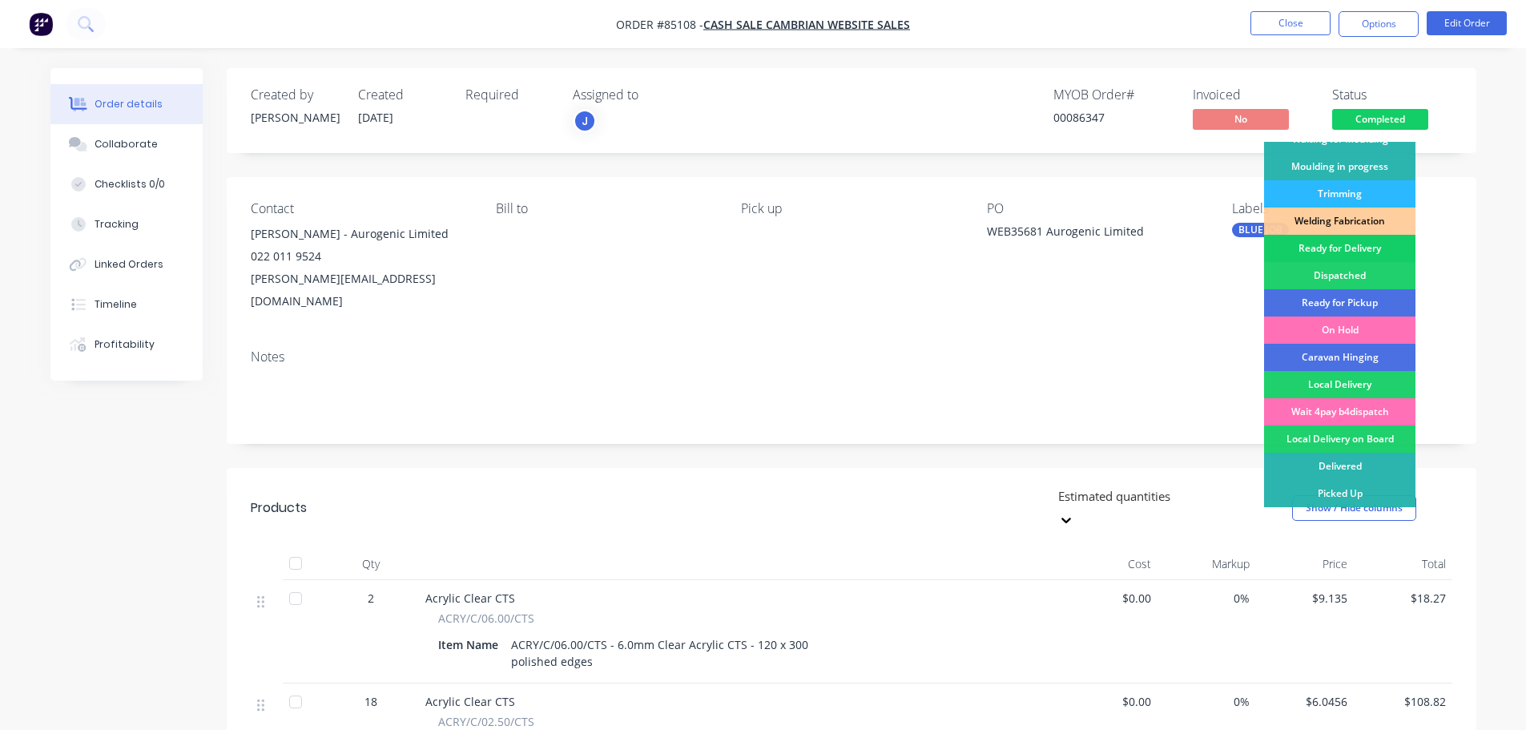
click at [1366, 244] on div "Ready for Delivery" at bounding box center [1339, 248] width 151 height 27
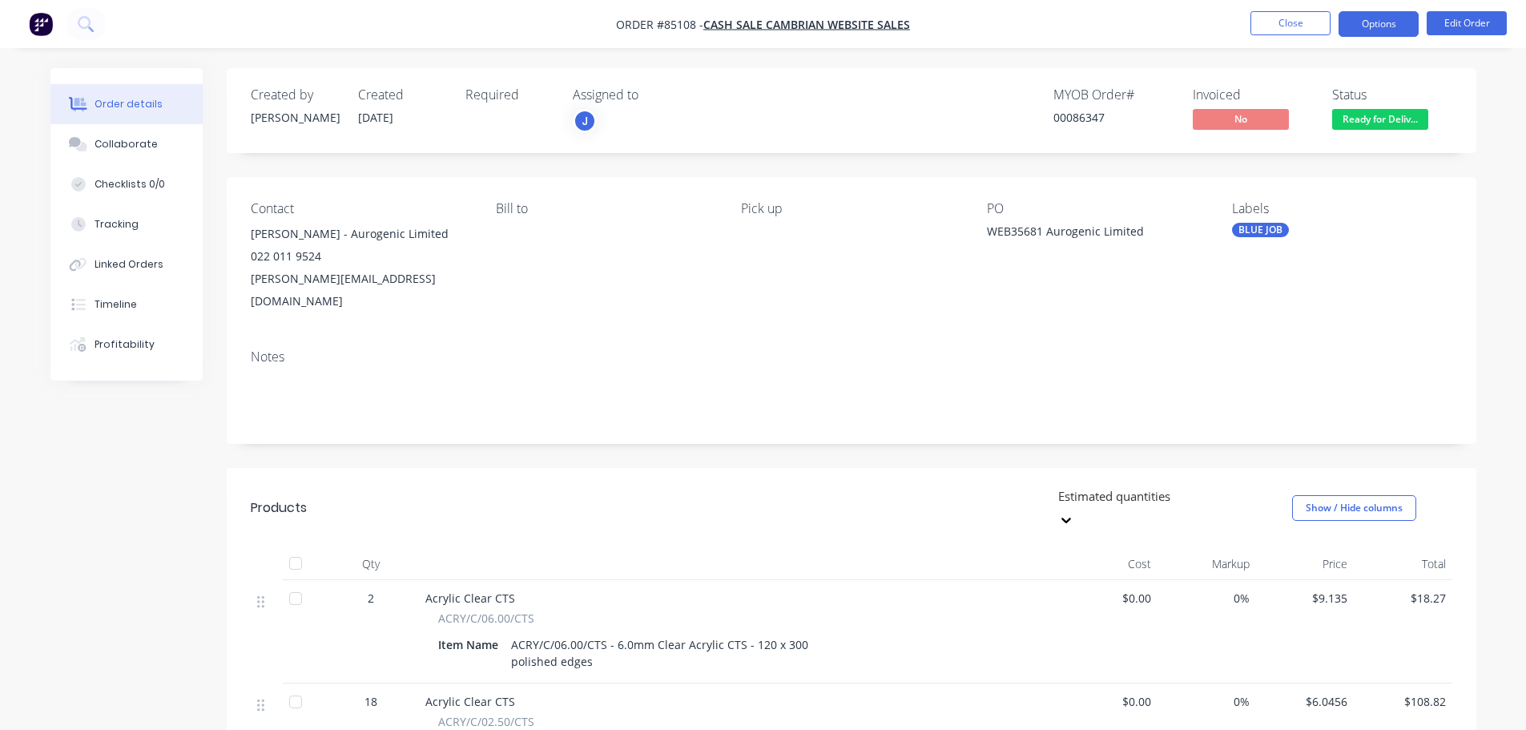
click at [1387, 11] on button "Options" at bounding box center [1379, 24] width 80 height 26
drag, startPoint x: 1426, startPoint y: 41, endPoint x: 1429, endPoint y: 62, distance: 21.8
click at [1427, 45] on nav "Order #85108 - cash sale CAMBRIAN WEBSITE SALES Close Options Edit Order" at bounding box center [763, 24] width 1526 height 48
click at [1419, 110] on span "Ready for Deliv..." at bounding box center [1380, 119] width 96 height 20
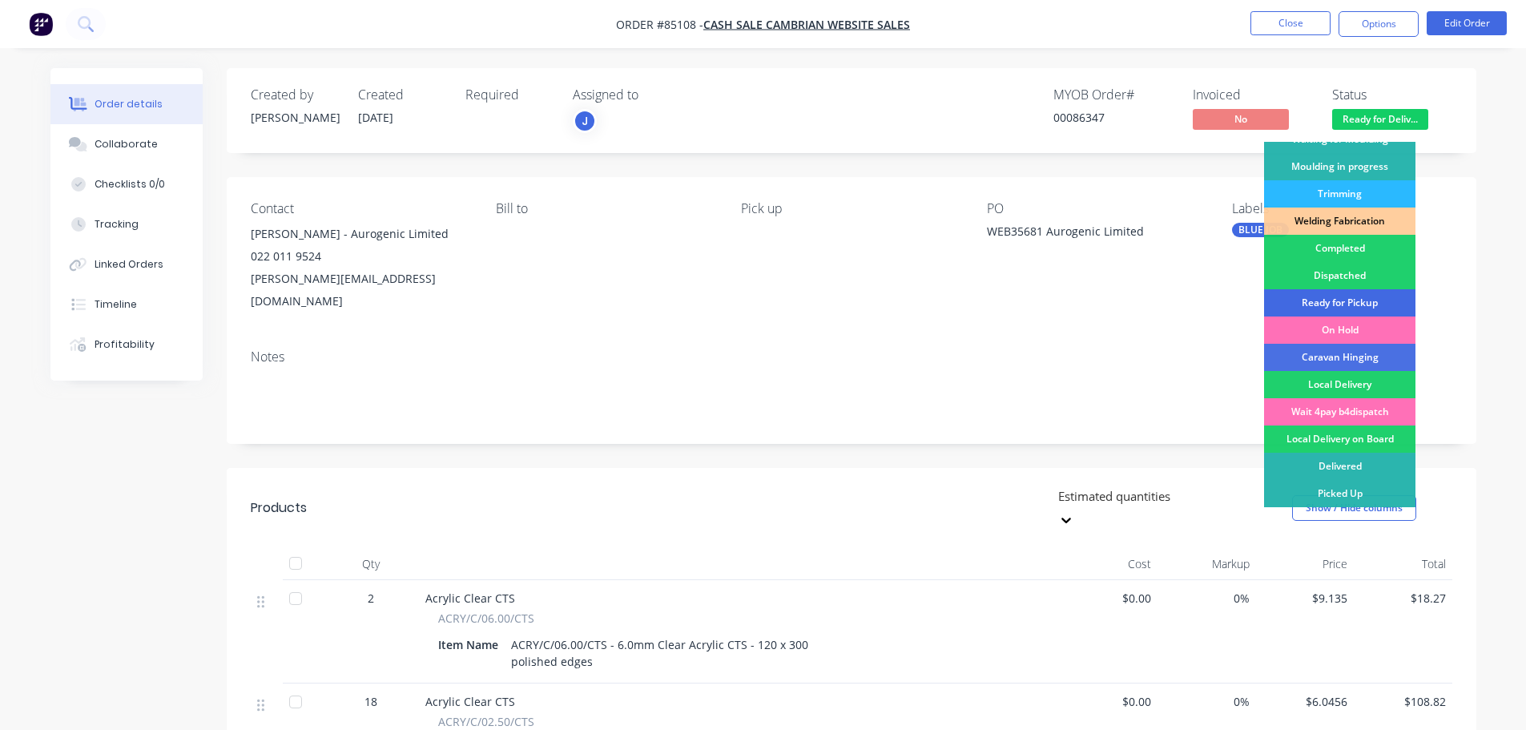
click at [1364, 301] on div "Ready for Pickup" at bounding box center [1339, 302] width 151 height 27
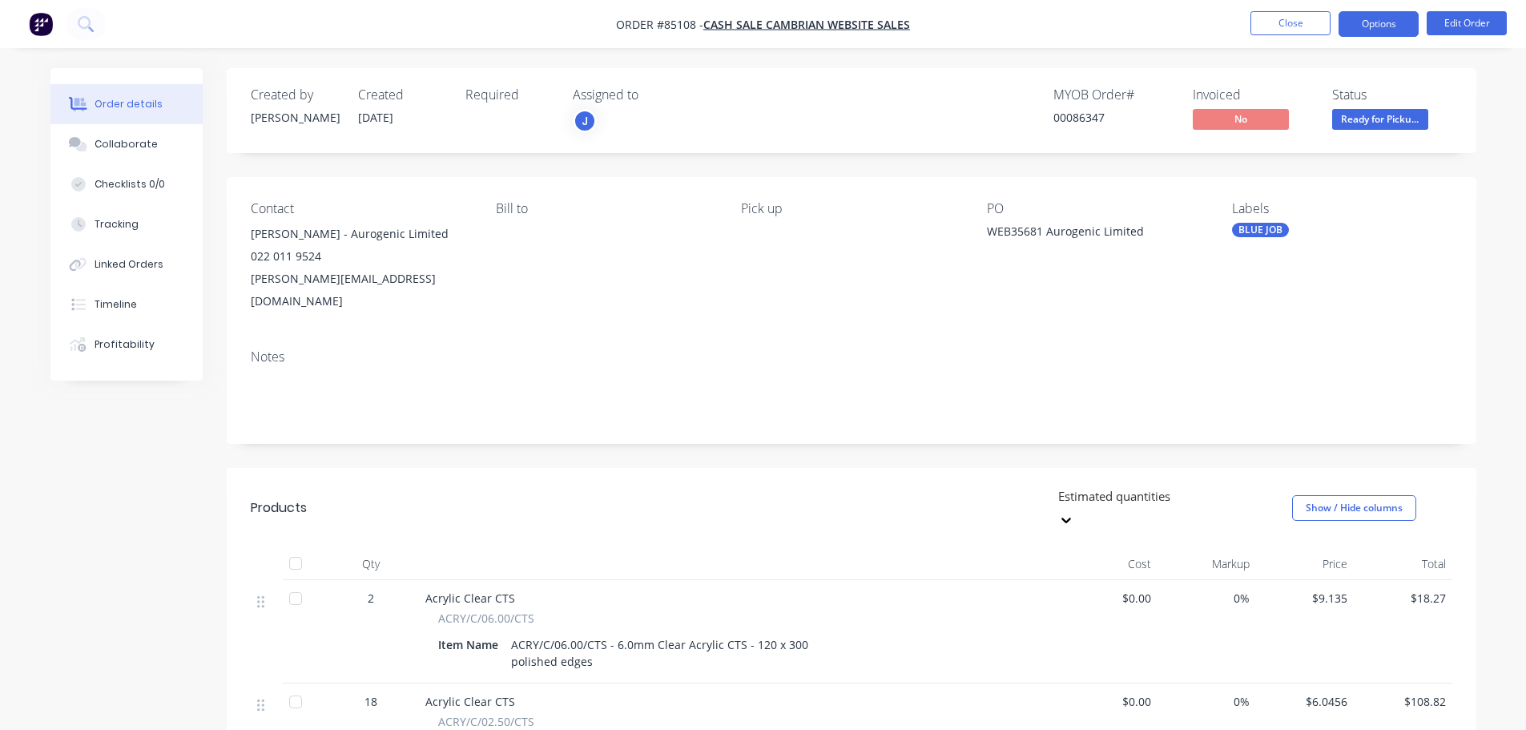
click at [1388, 23] on button "Options" at bounding box center [1379, 24] width 80 height 26
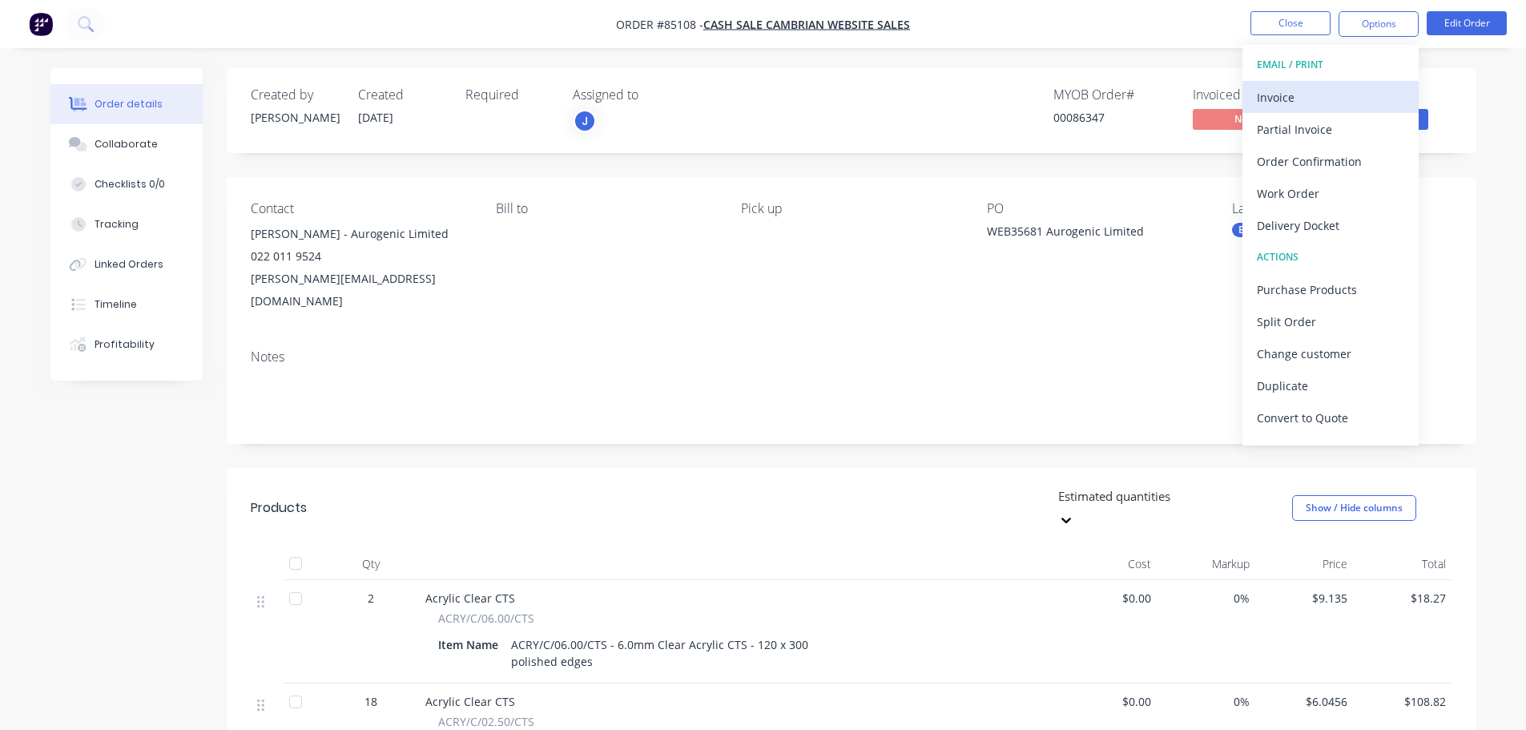
click at [1351, 87] on div "Invoice" at bounding box center [1330, 97] width 147 height 23
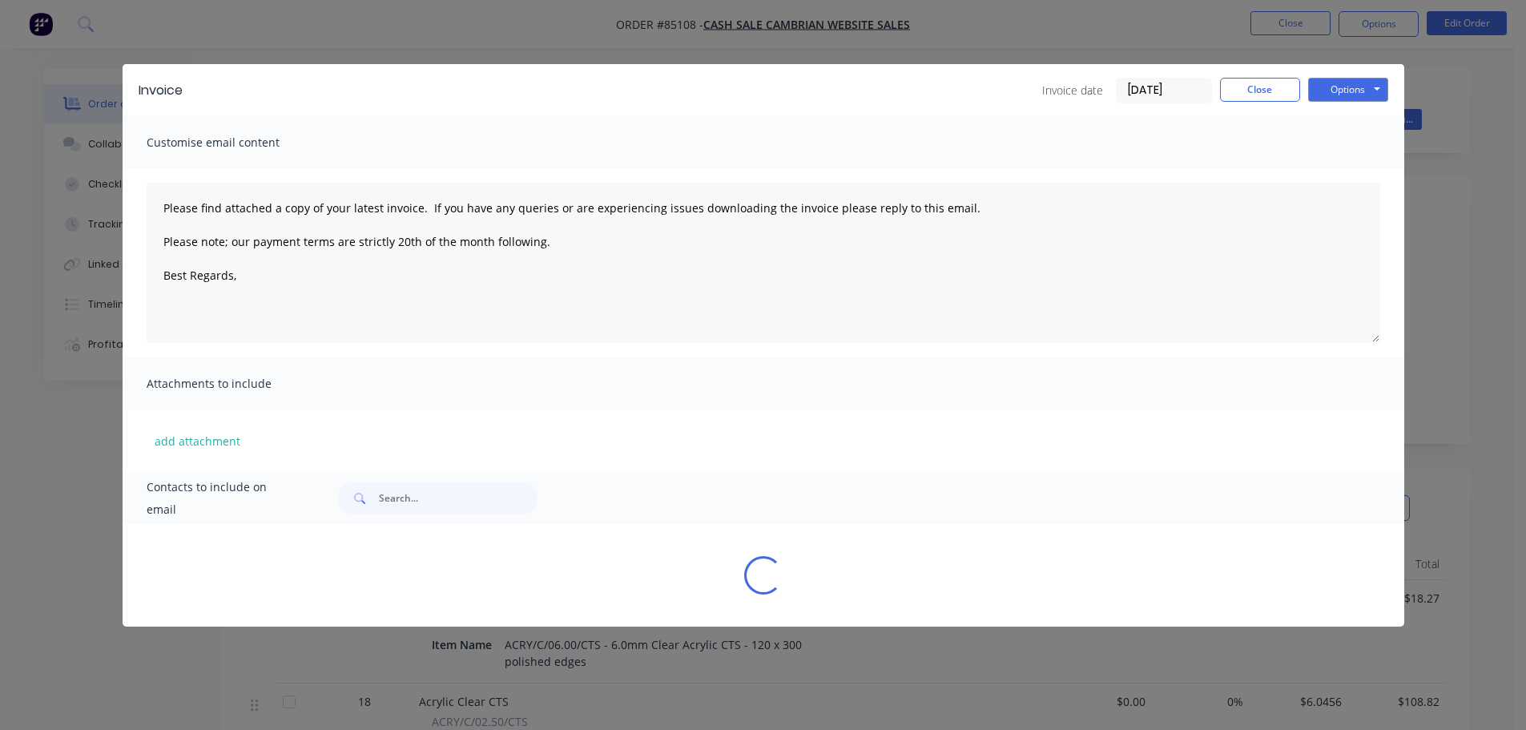
click at [1361, 80] on button "Options" at bounding box center [1348, 90] width 80 height 24
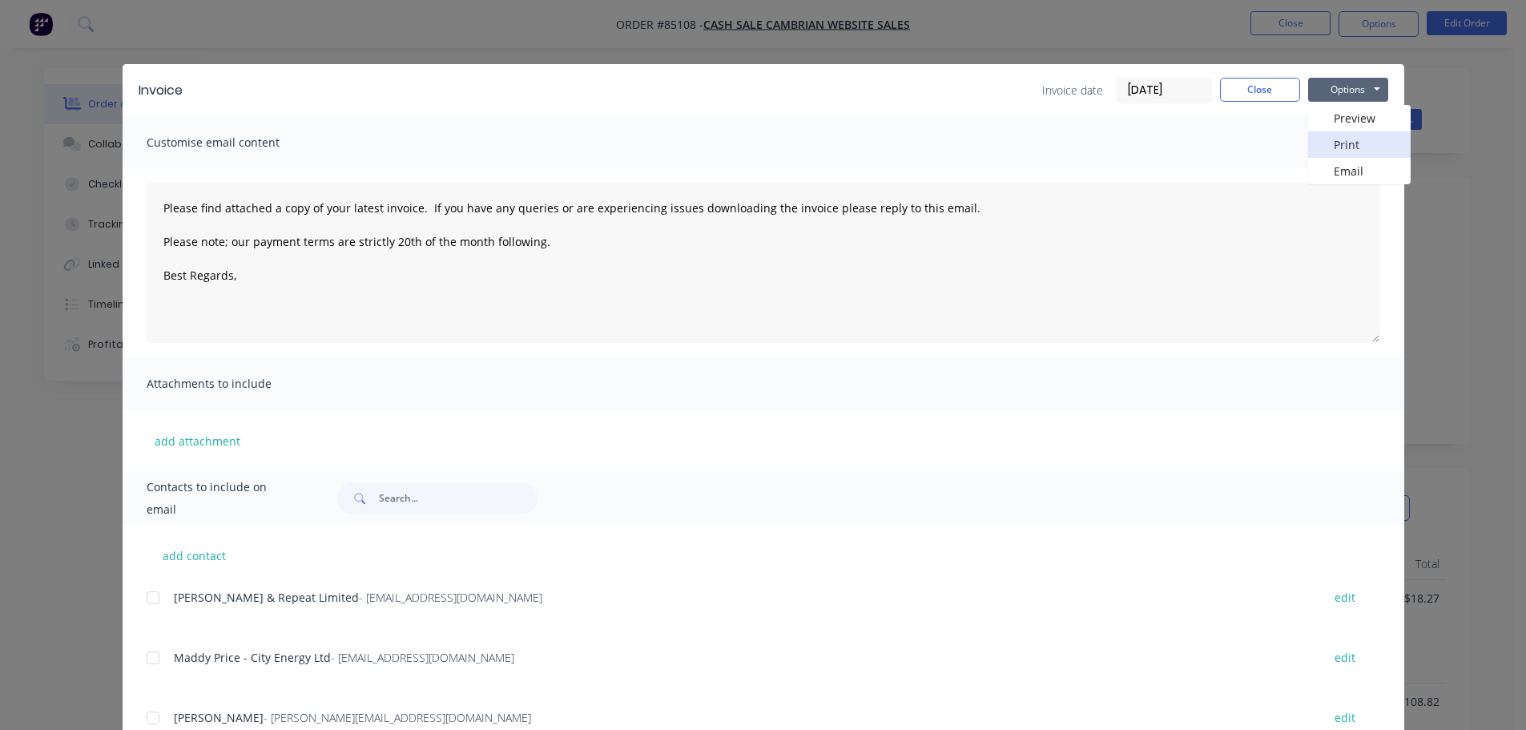
click at [1358, 141] on button "Print" at bounding box center [1359, 144] width 103 height 26
click at [67, 50] on div "Invoice Invoice date [DATE] Close Options Preview Print Email Customise email c…" at bounding box center [763, 365] width 1526 height 730
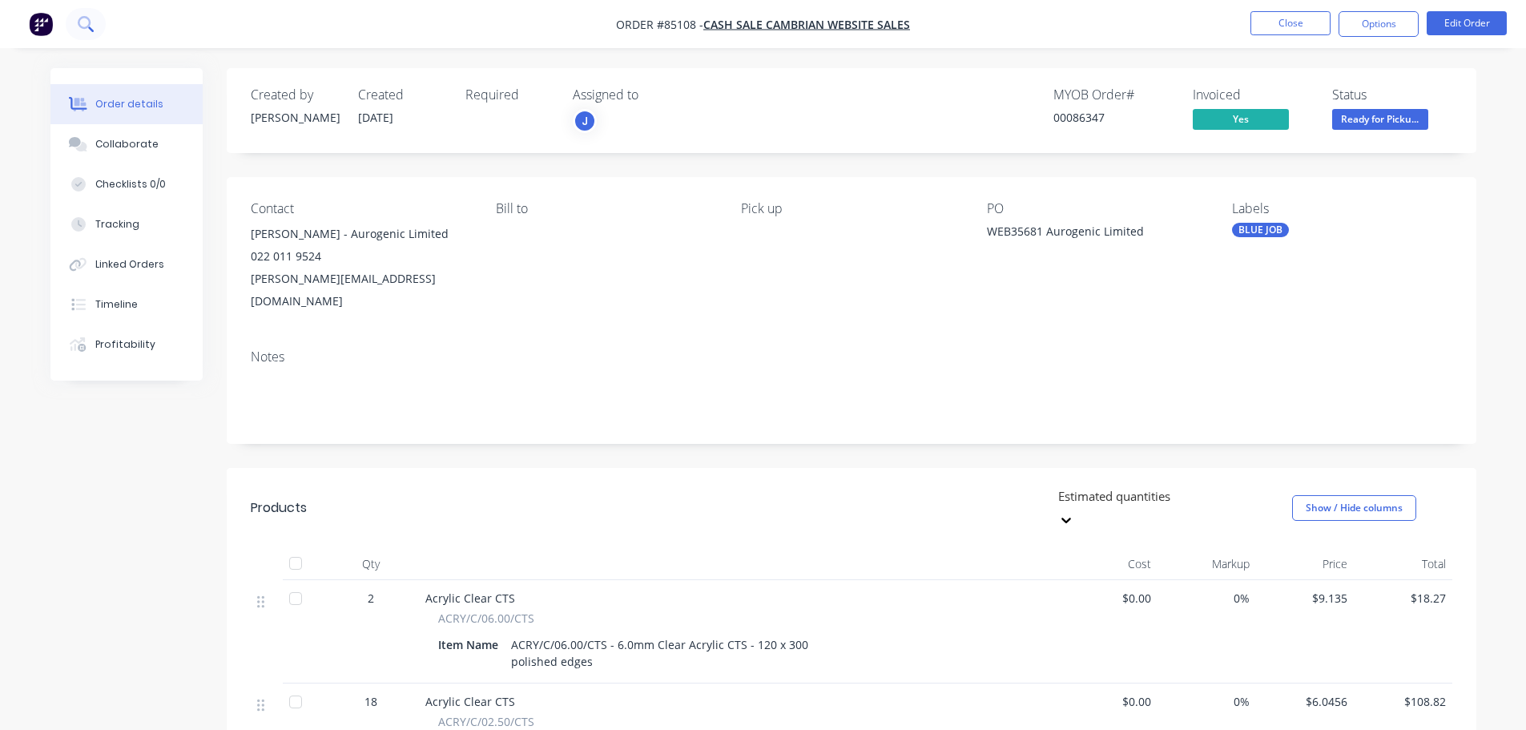
click at [79, 33] on button at bounding box center [86, 24] width 40 height 32
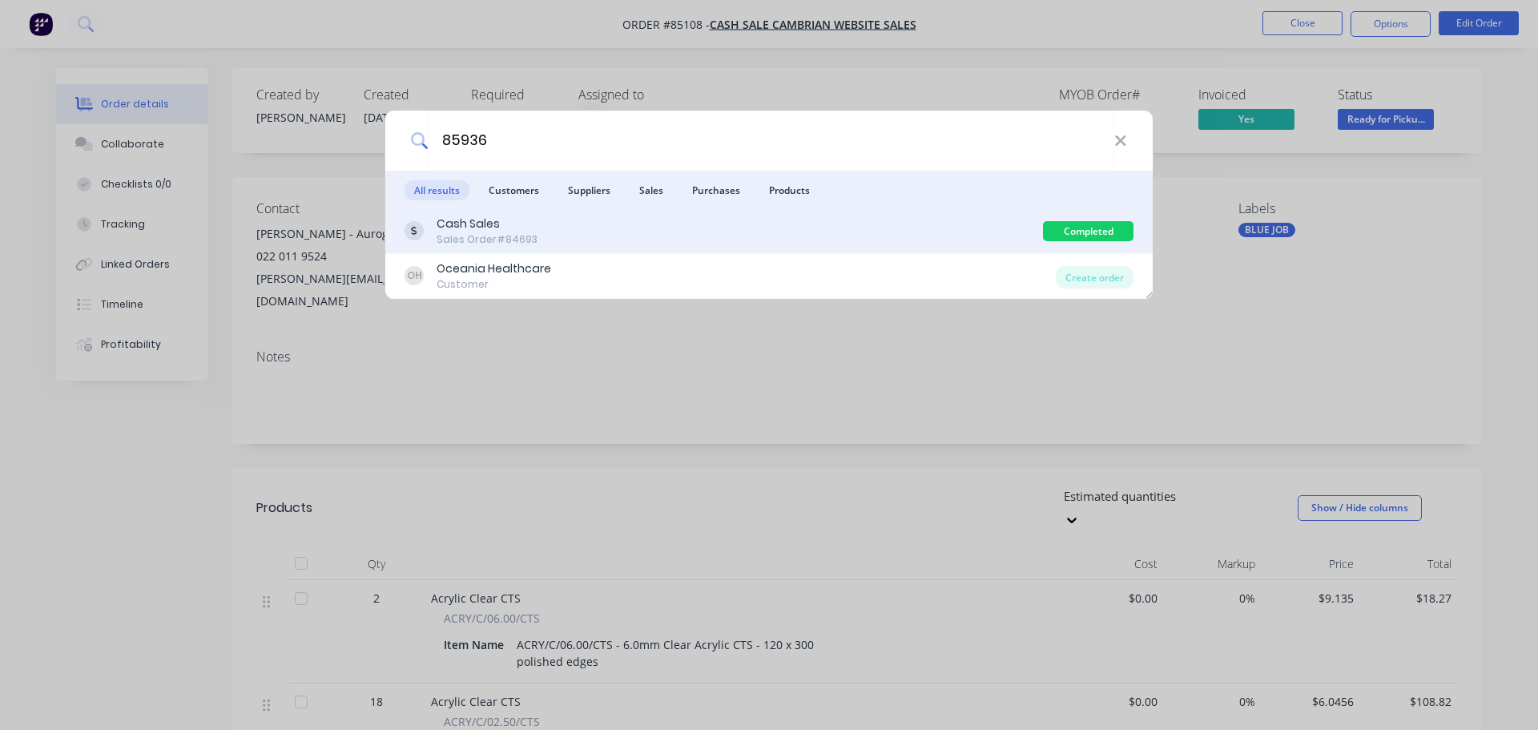
type input "85936"
click at [627, 228] on div "Cash Sales Sales Order #84693" at bounding box center [724, 231] width 639 height 31
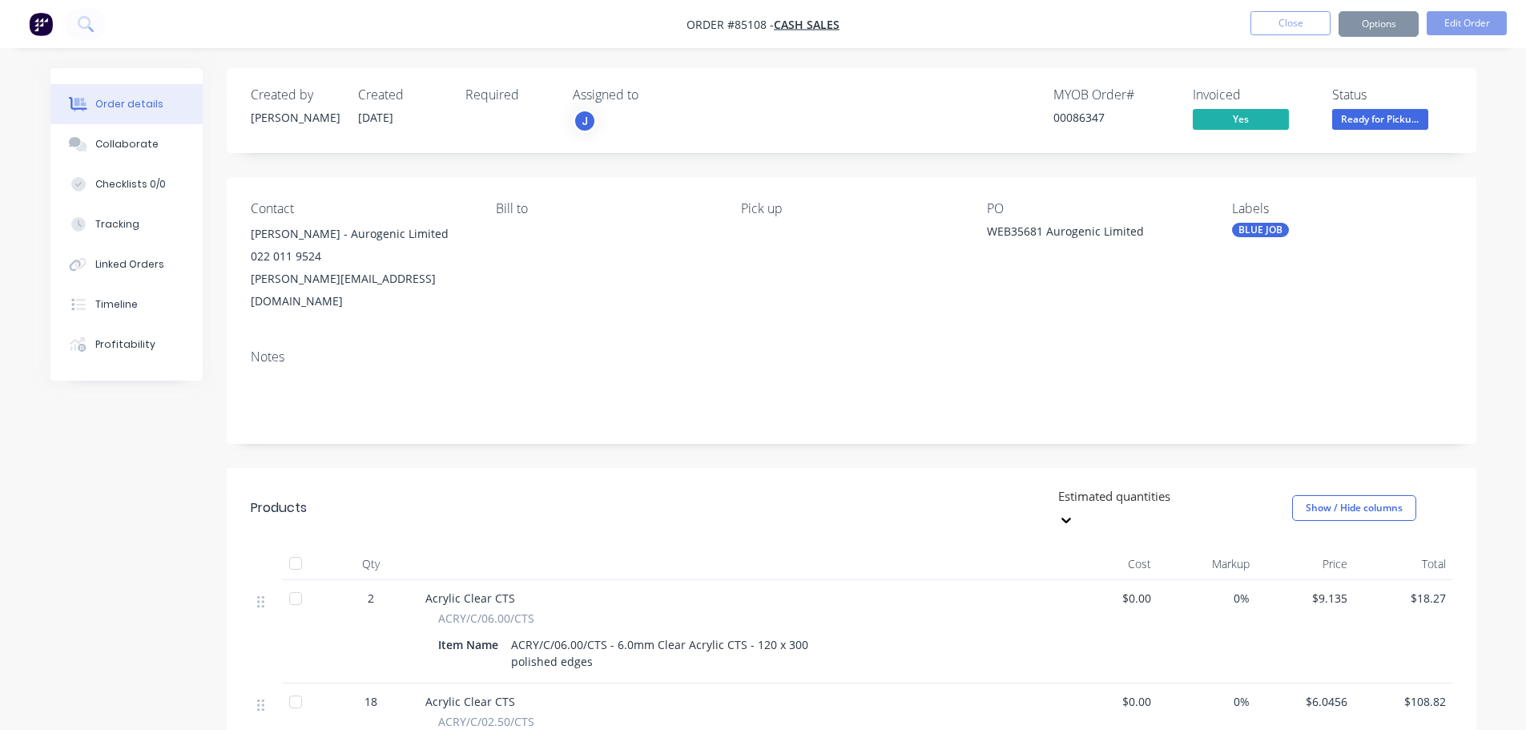
click at [1401, 123] on span "Ready for Picku..." at bounding box center [1380, 119] width 96 height 20
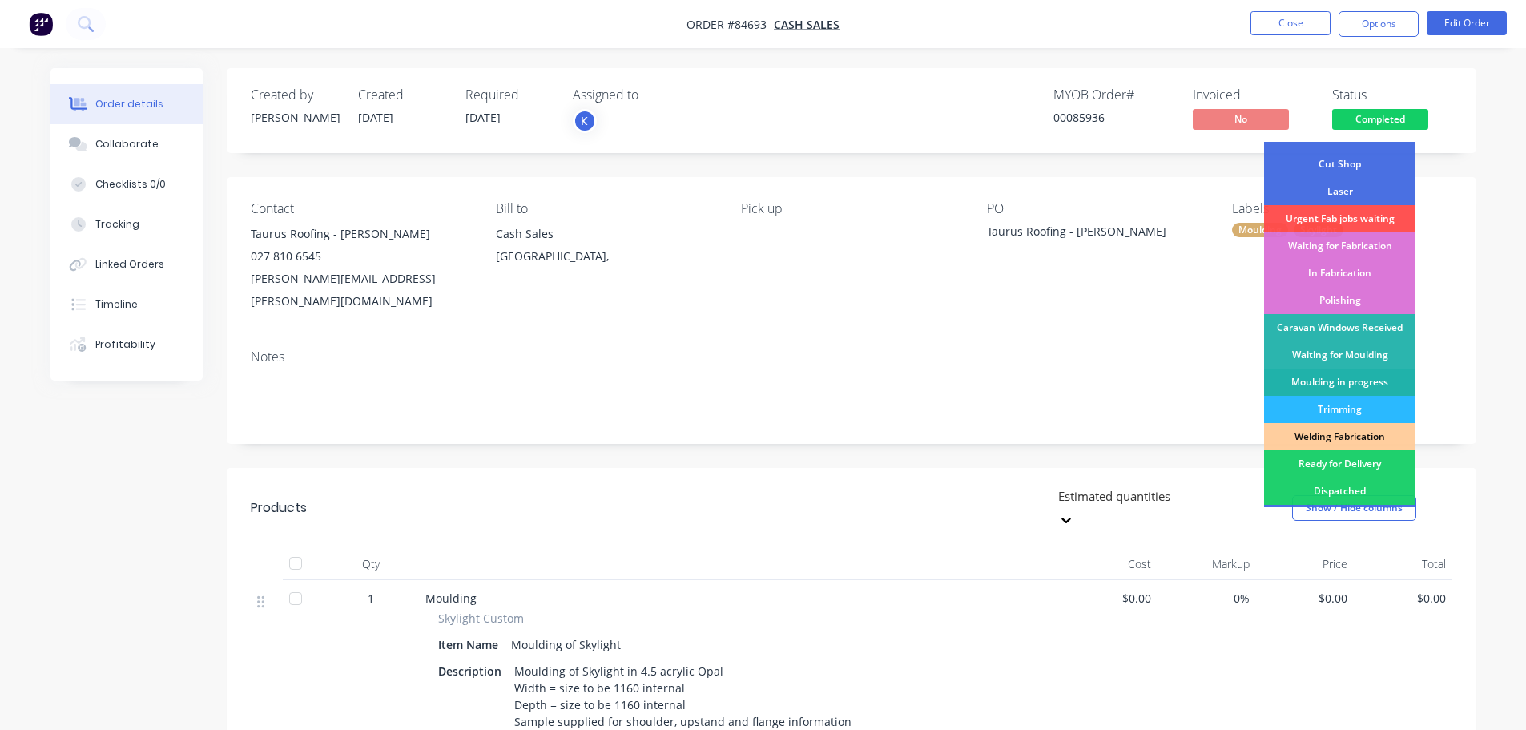
scroll to position [160, 0]
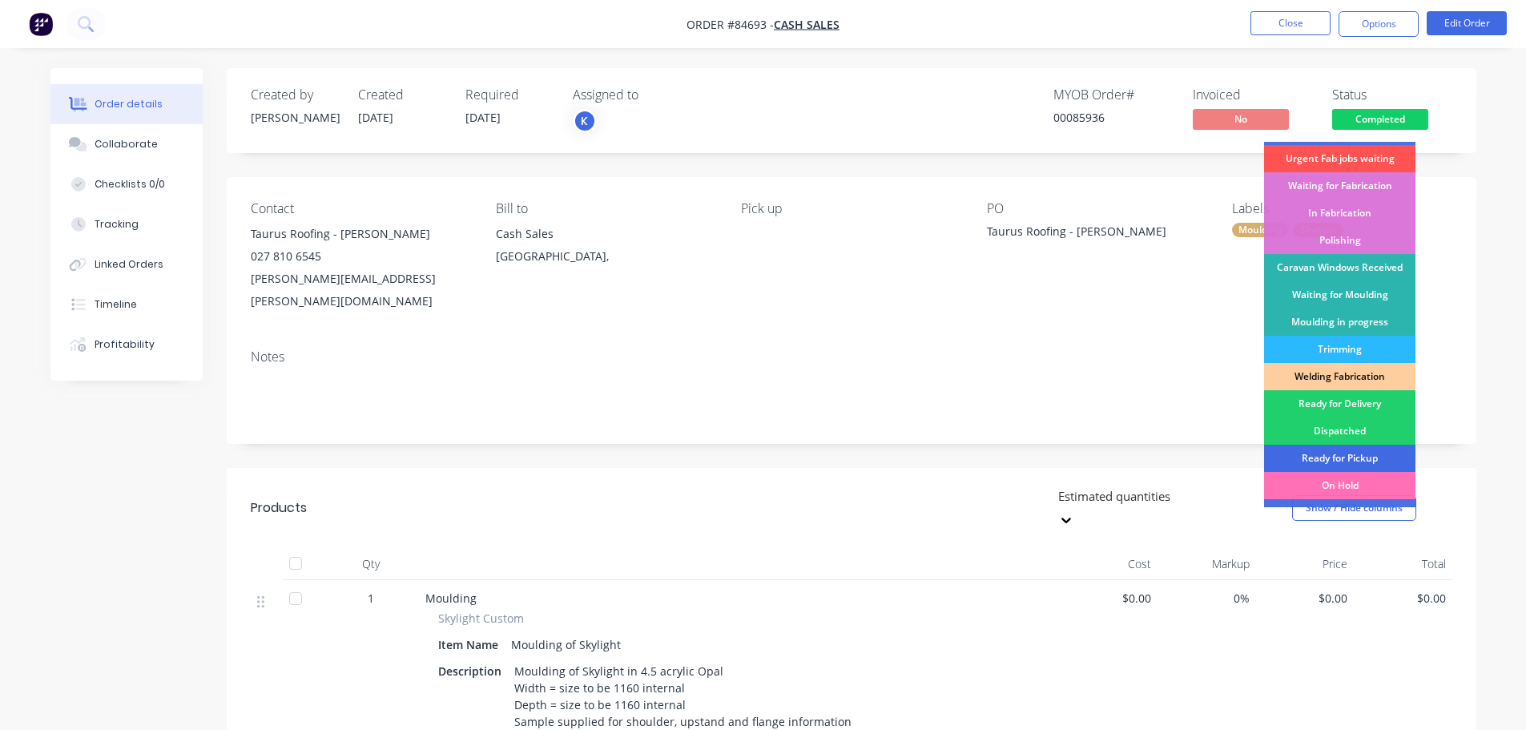
click at [1353, 457] on div "Ready for Pickup" at bounding box center [1339, 458] width 151 height 27
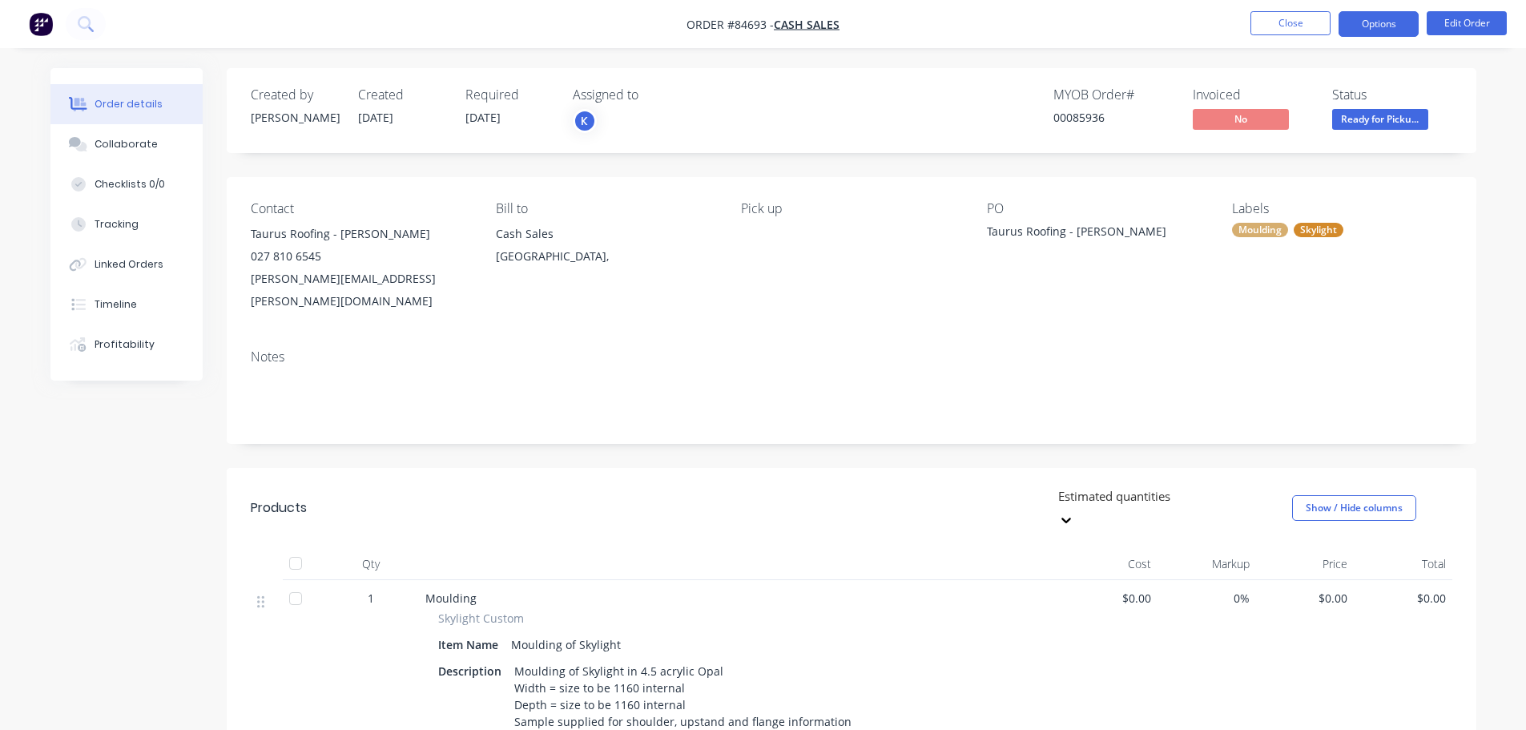
click at [1366, 33] on button "Options" at bounding box center [1379, 24] width 80 height 26
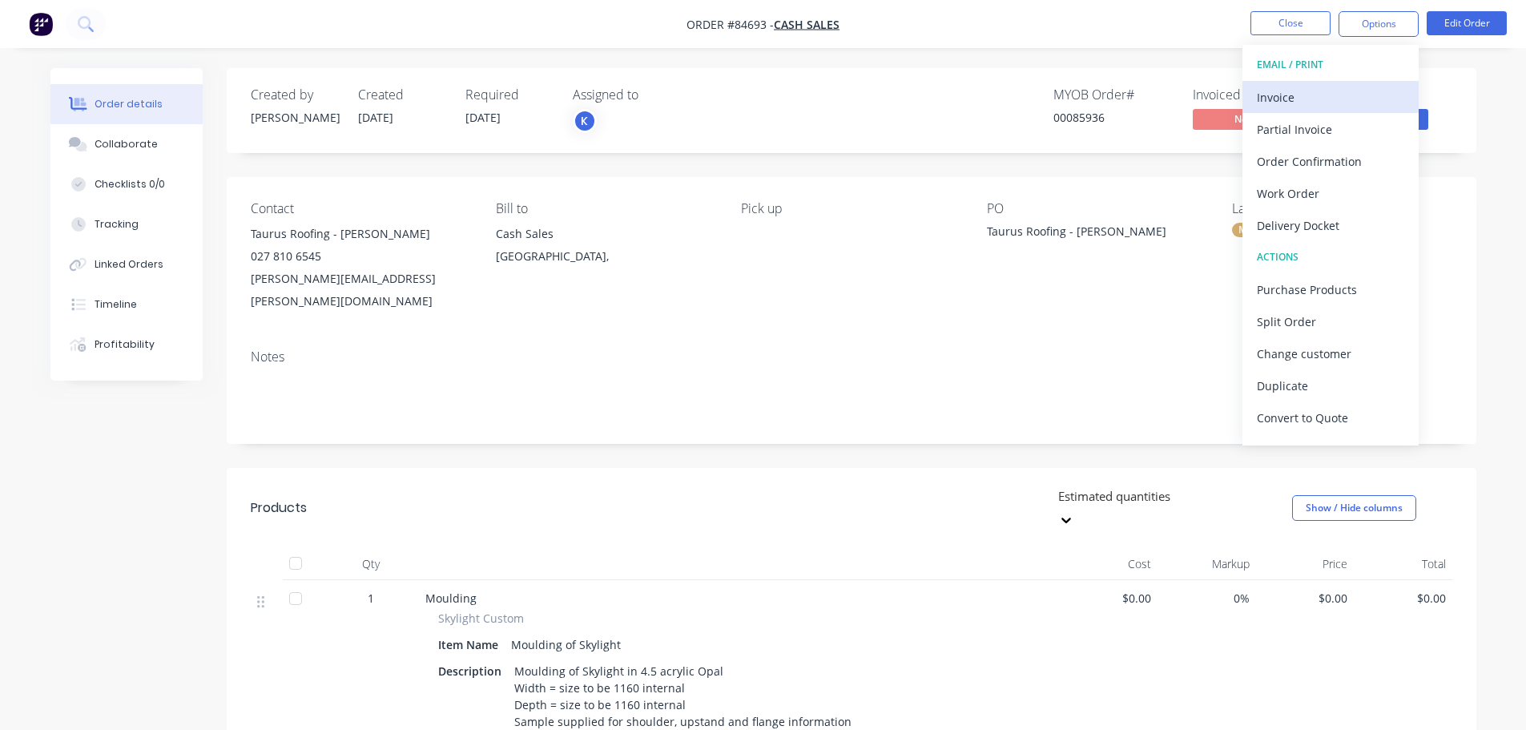
click at [1320, 107] on div "Invoice" at bounding box center [1330, 97] width 147 height 23
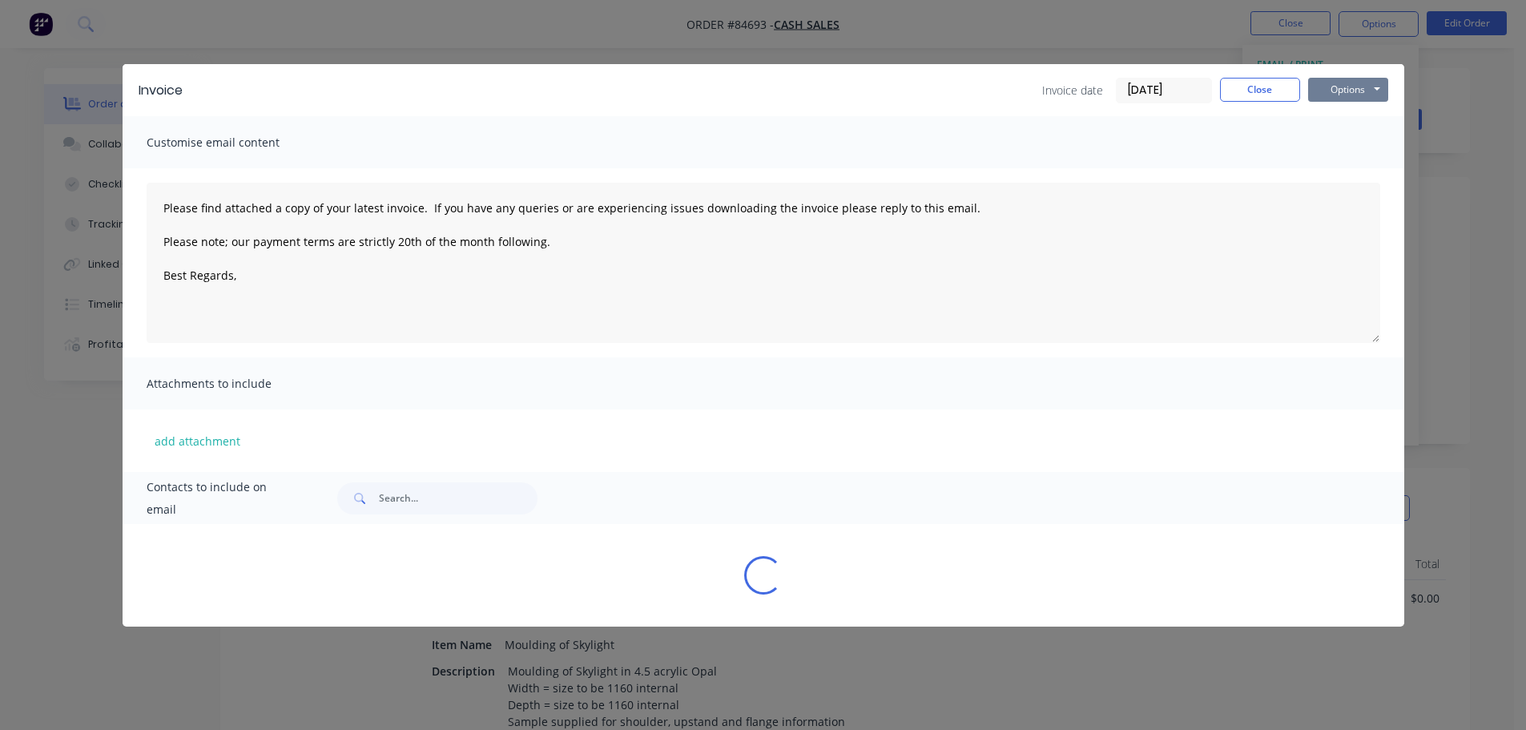
drag, startPoint x: 1320, startPoint y: 107, endPoint x: 1355, endPoint y: 100, distance: 35.0
click at [1355, 92] on button "Options" at bounding box center [1348, 90] width 80 height 24
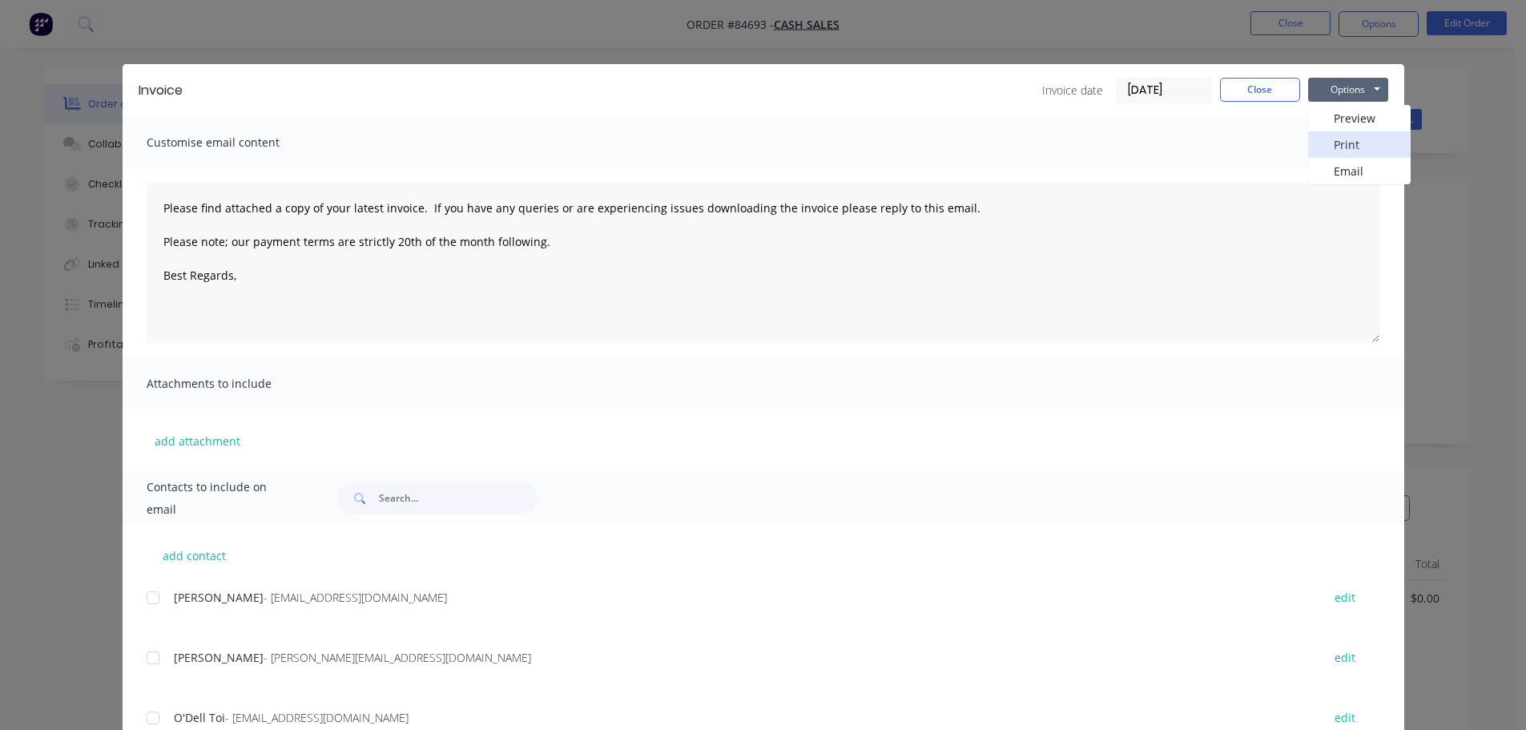
click at [1351, 147] on button "Print" at bounding box center [1359, 144] width 103 height 26
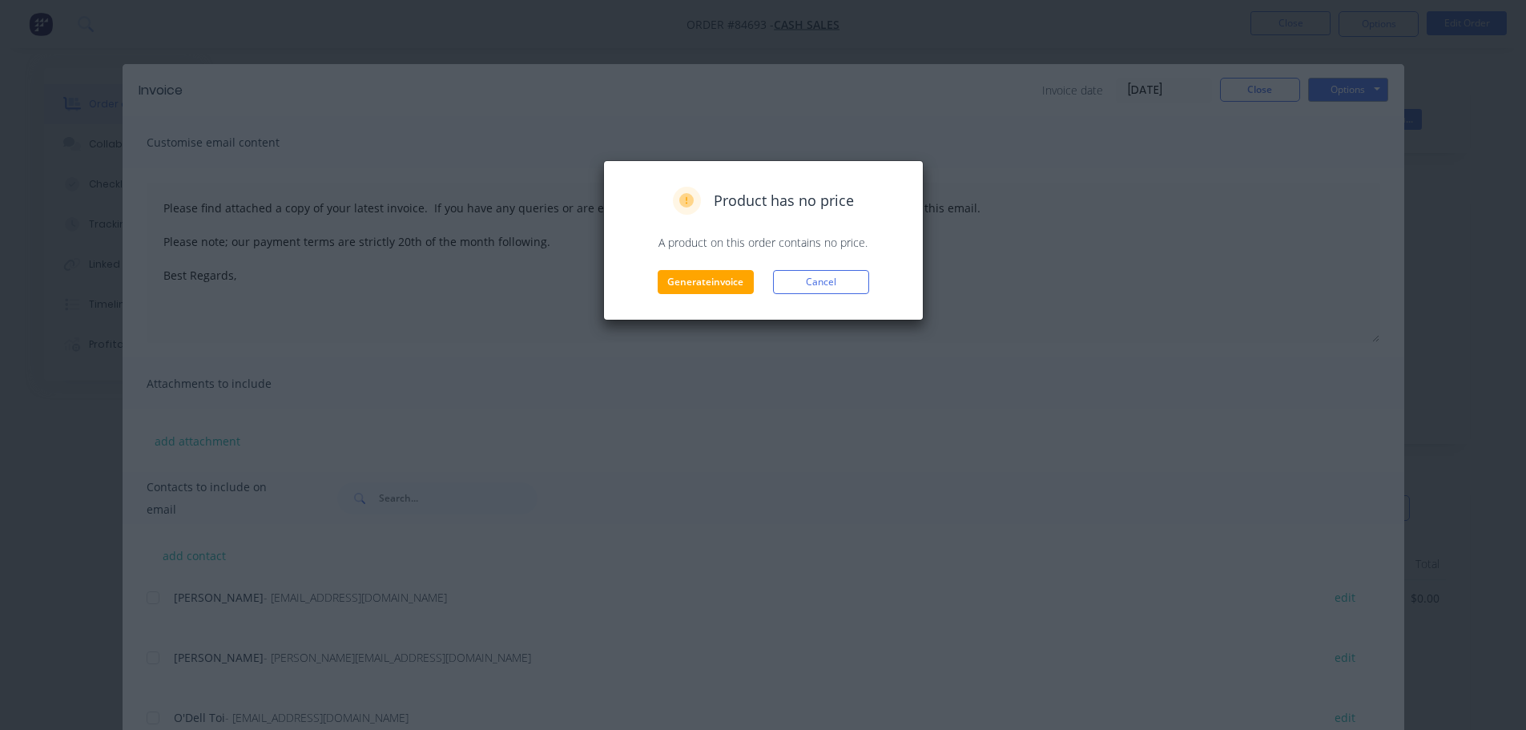
click at [671, 302] on div "Product has no price A product on this order contains no price. Generate invoic…" at bounding box center [763, 240] width 320 height 160
click at [674, 288] on button "Generate invoice" at bounding box center [706, 282] width 96 height 24
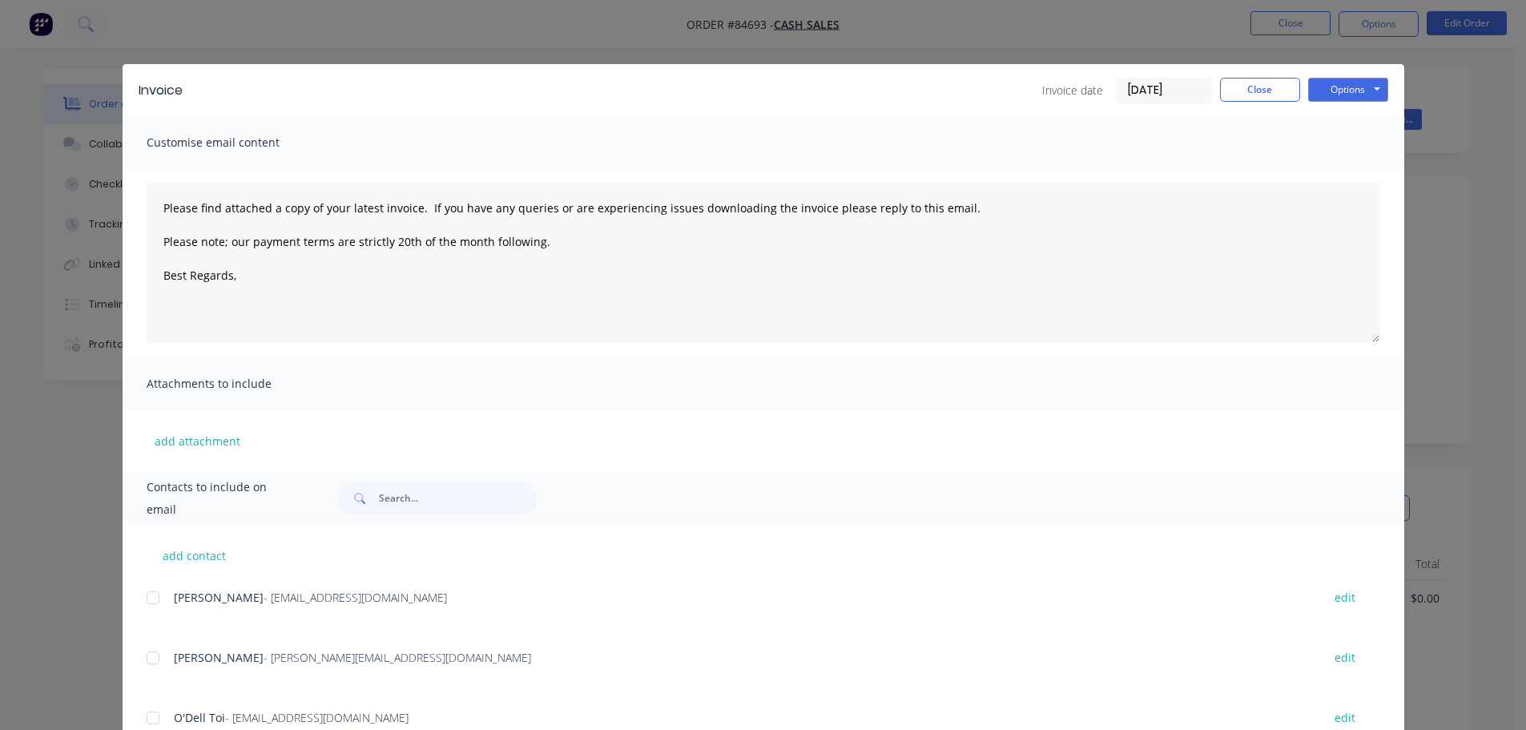
drag, startPoint x: 200, startPoint y: 33, endPoint x: 172, endPoint y: 30, distance: 27.3
click at [199, 33] on div "Invoice Invoice date [DATE] Close Options Preview Print Email Customise email c…" at bounding box center [763, 365] width 1526 height 730
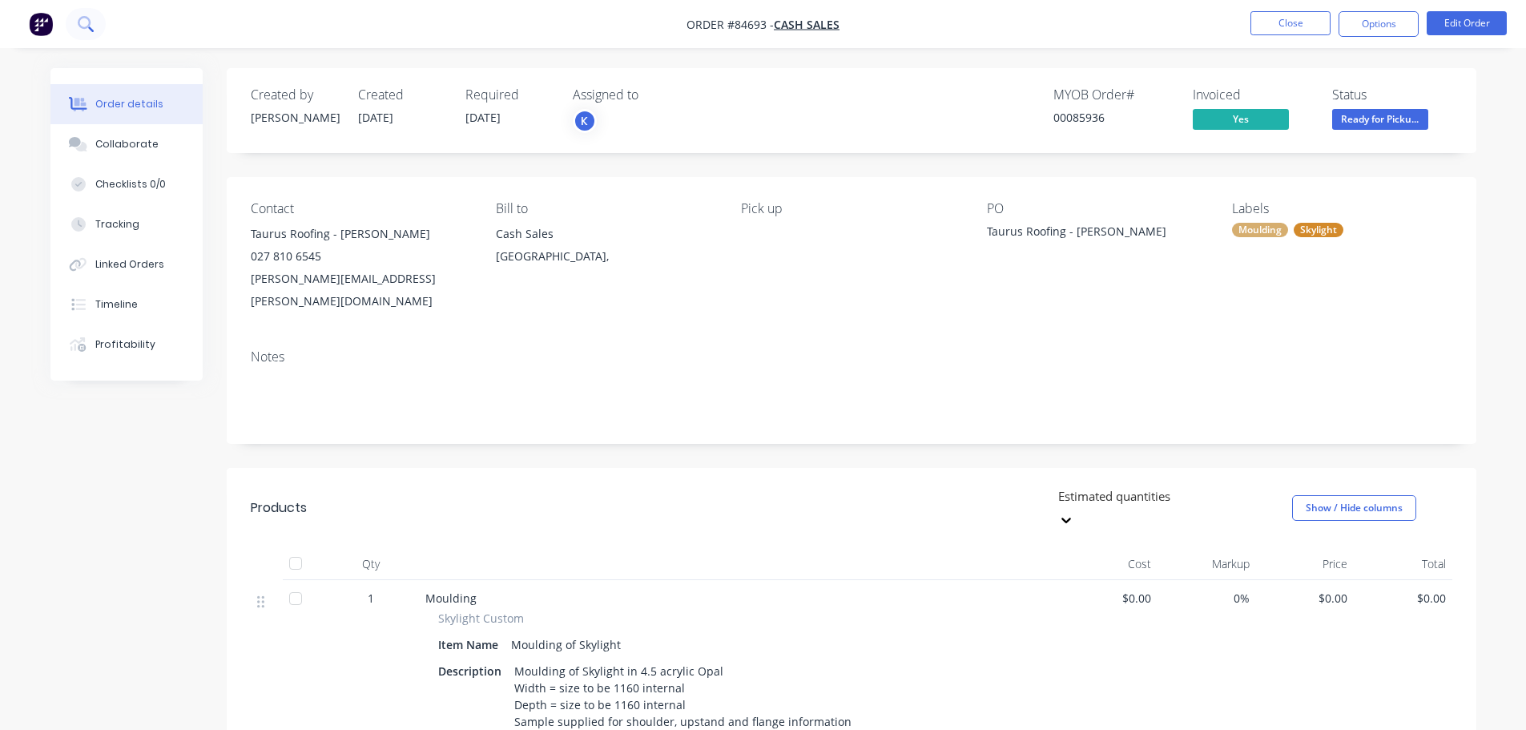
click at [80, 20] on icon at bounding box center [84, 22] width 13 height 13
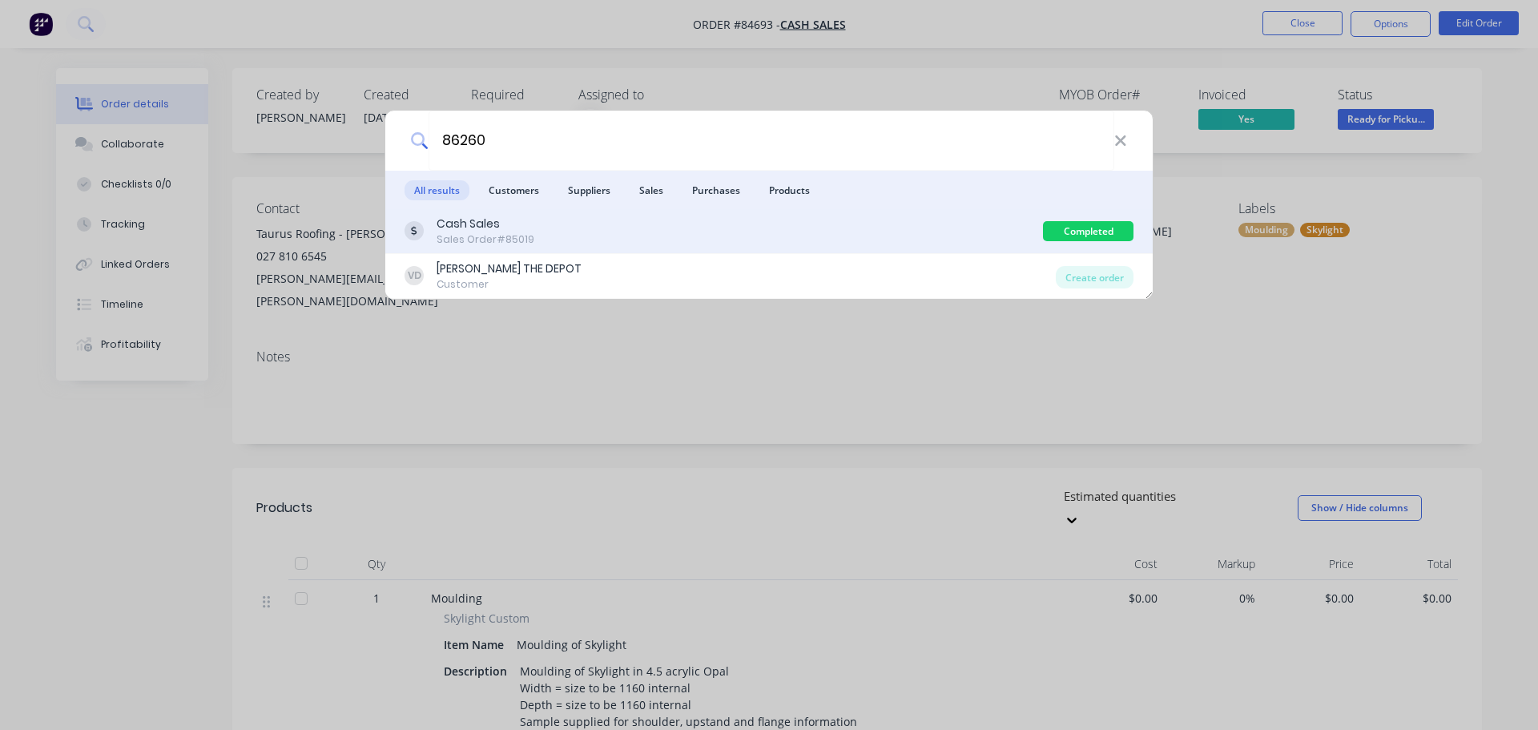
type input "86260"
click at [830, 233] on div "Cash Sales Sales Order #85019" at bounding box center [724, 231] width 639 height 31
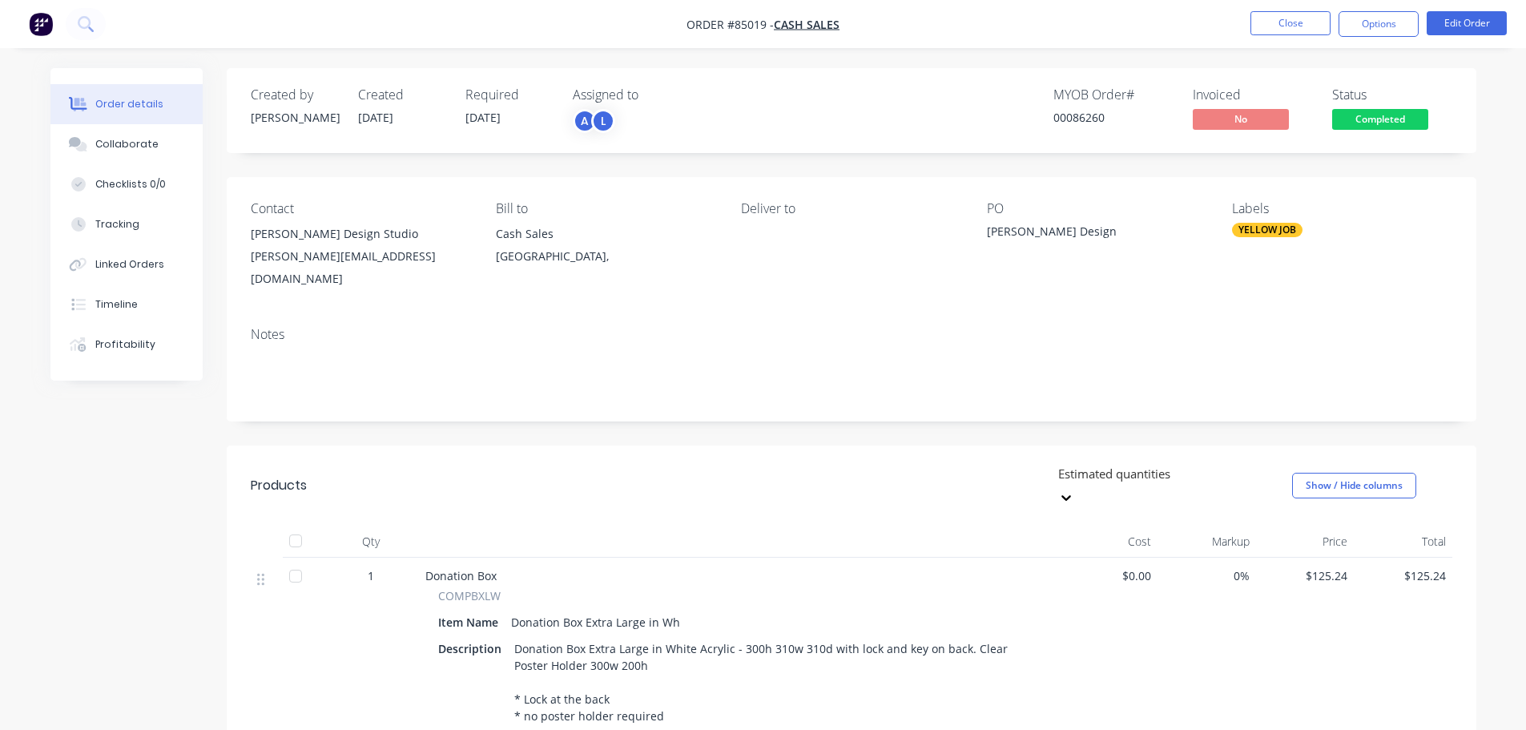
click at [1389, 117] on span "Completed" at bounding box center [1380, 119] width 96 height 20
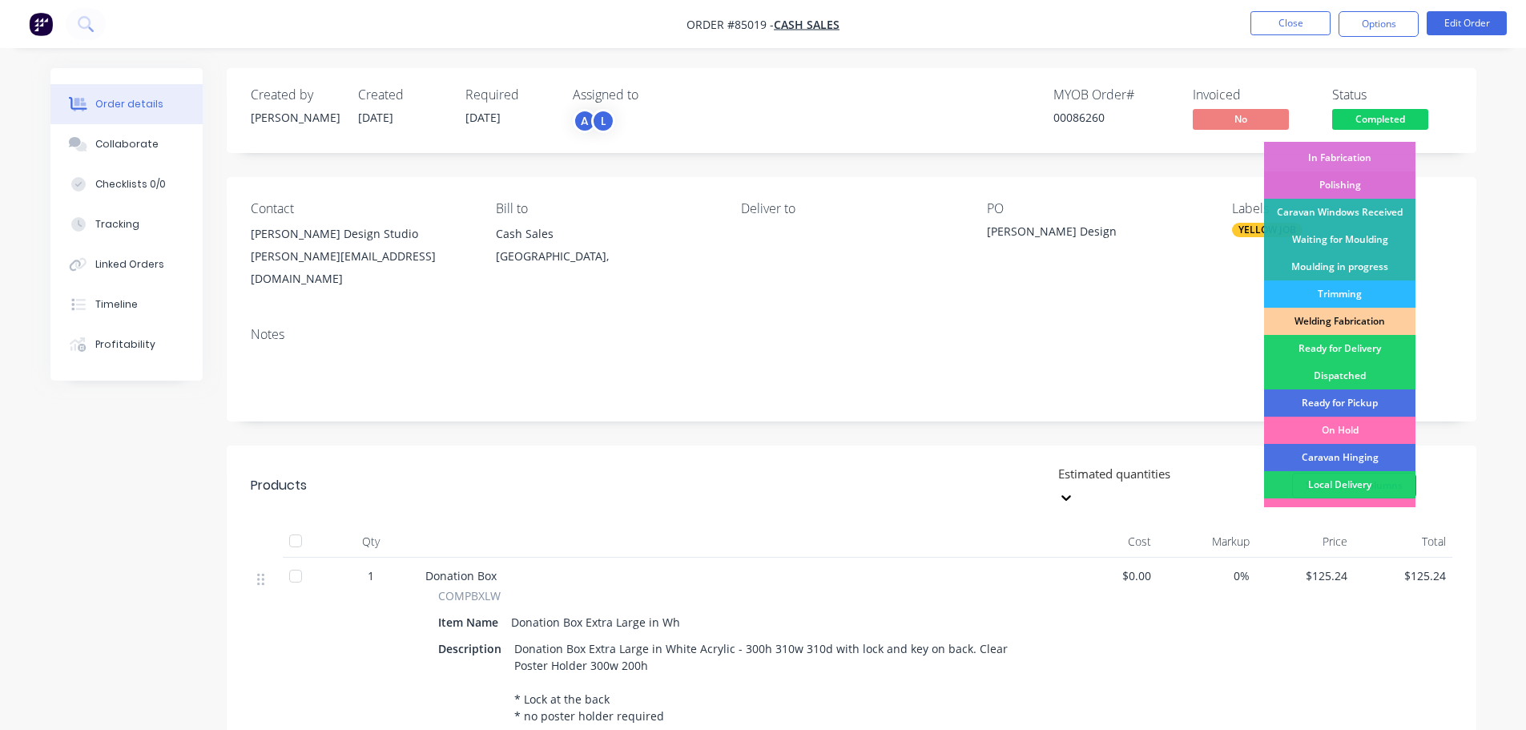
scroll to position [316, 0]
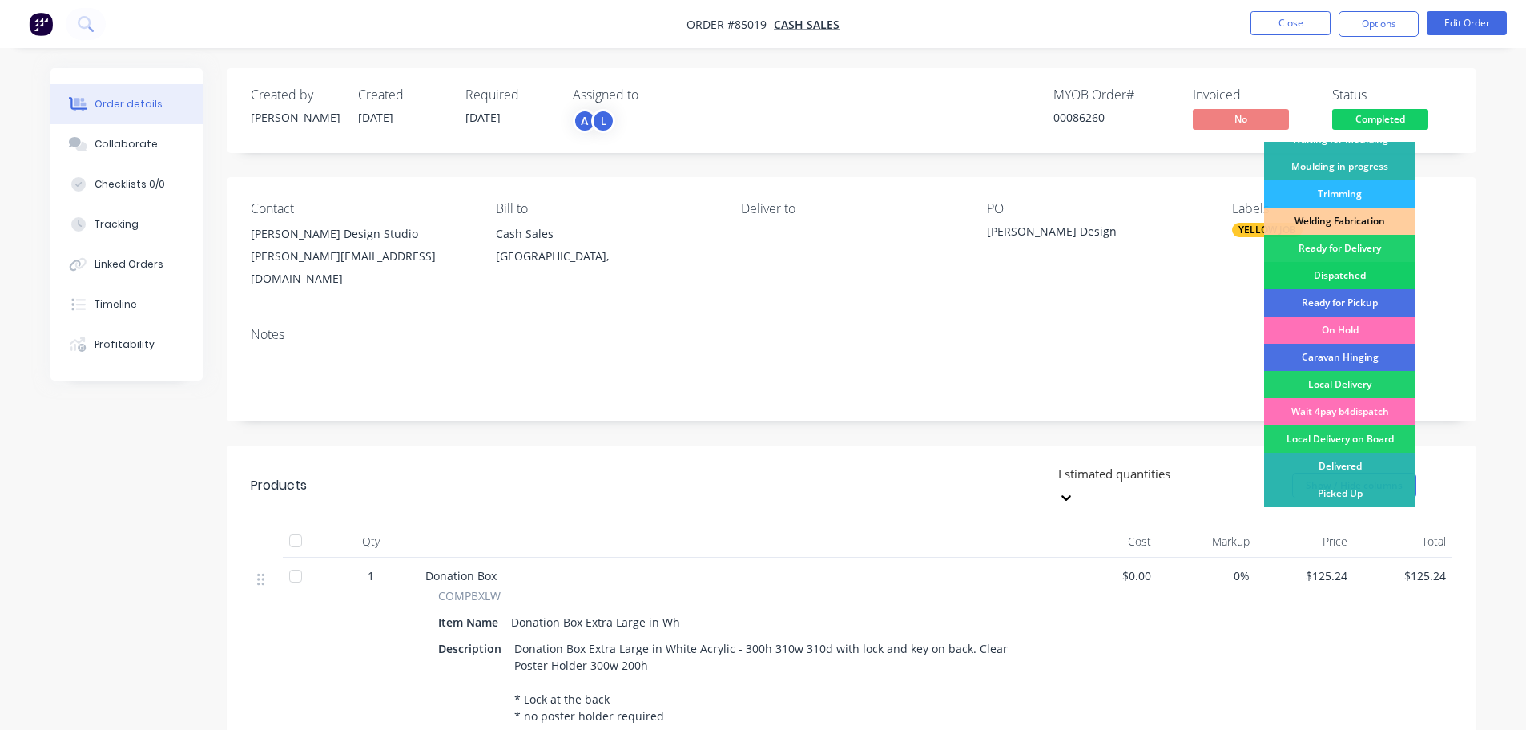
click at [1374, 288] on div "Dispatched" at bounding box center [1339, 275] width 151 height 27
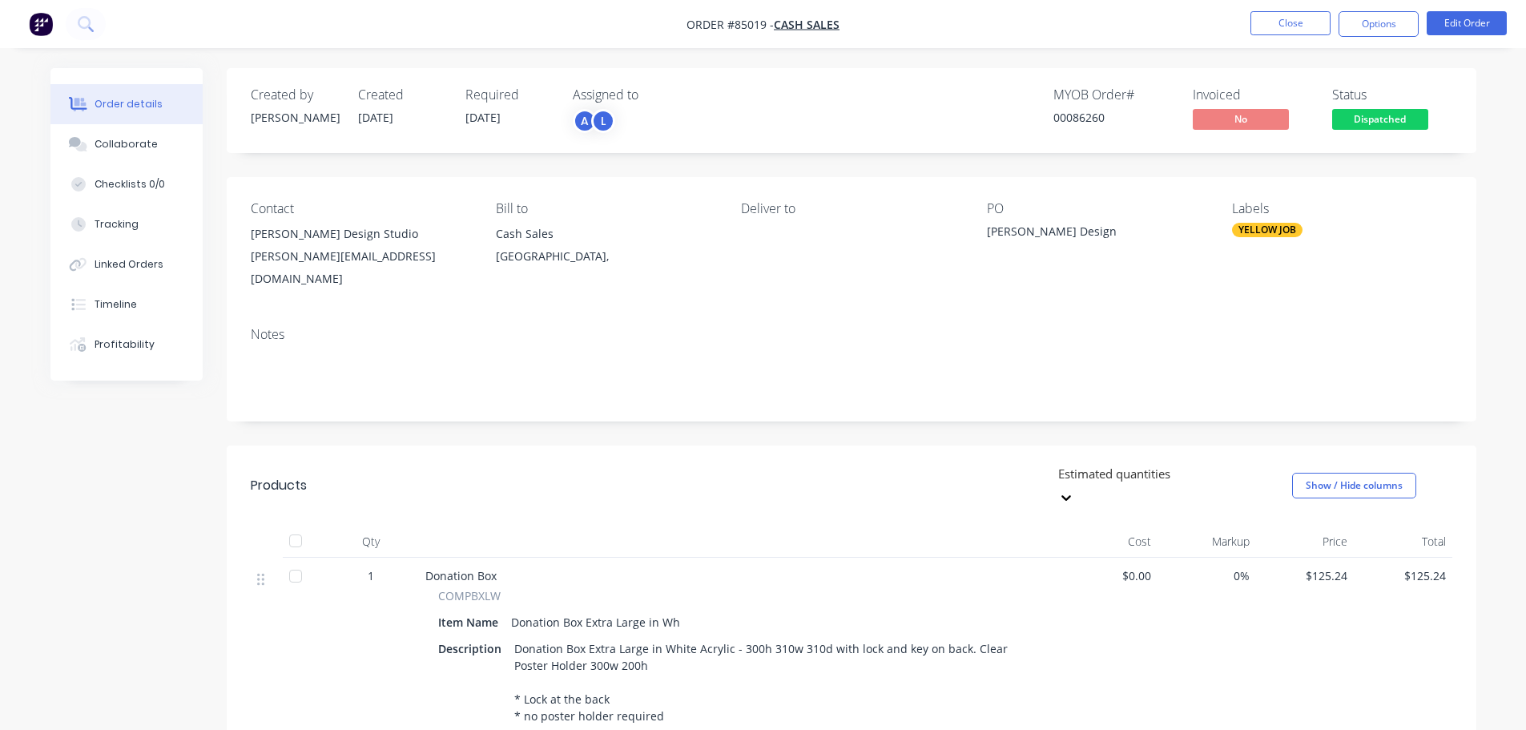
scroll to position [160, 0]
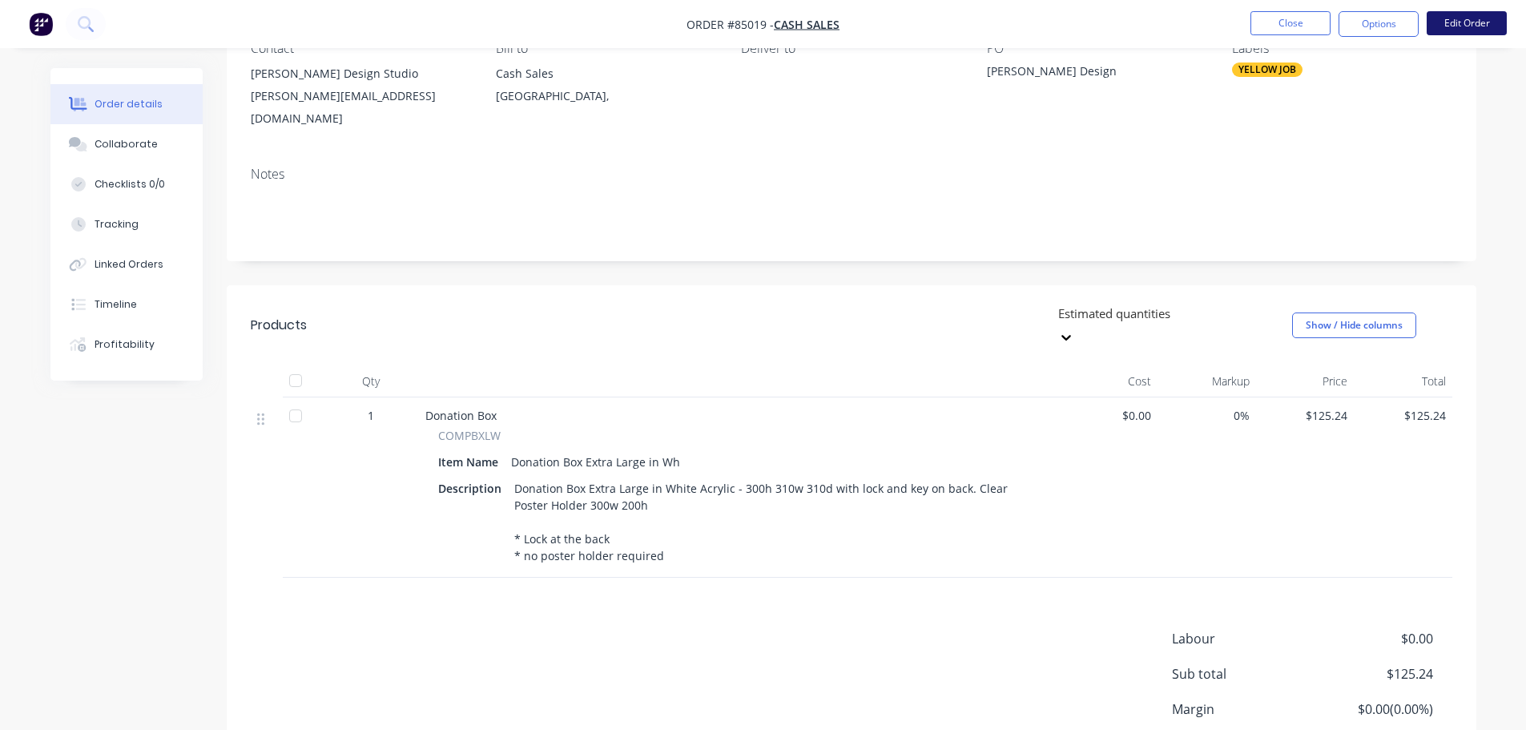
click at [1465, 22] on button "Edit Order" at bounding box center [1467, 23] width 80 height 24
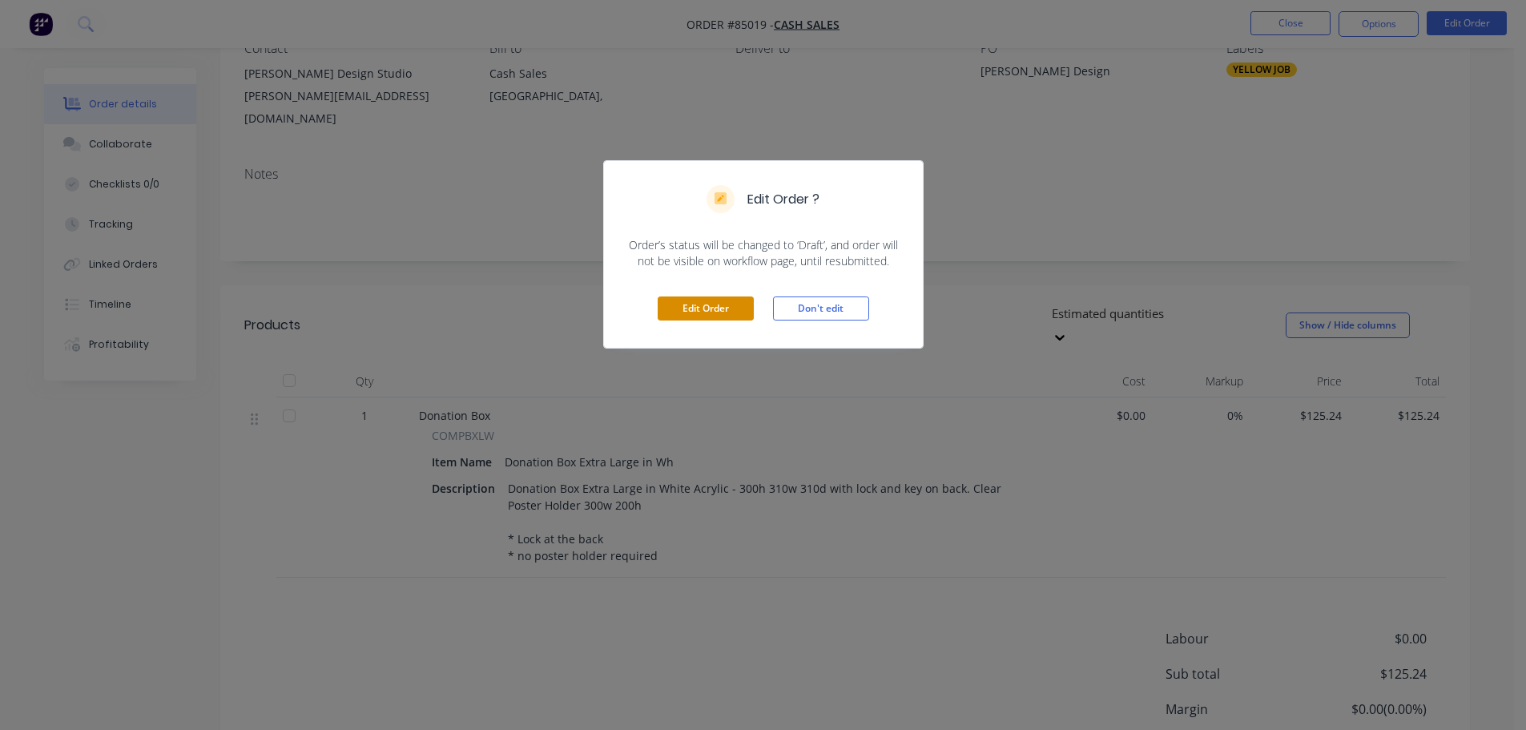
click at [729, 307] on button "Edit Order" at bounding box center [706, 308] width 96 height 24
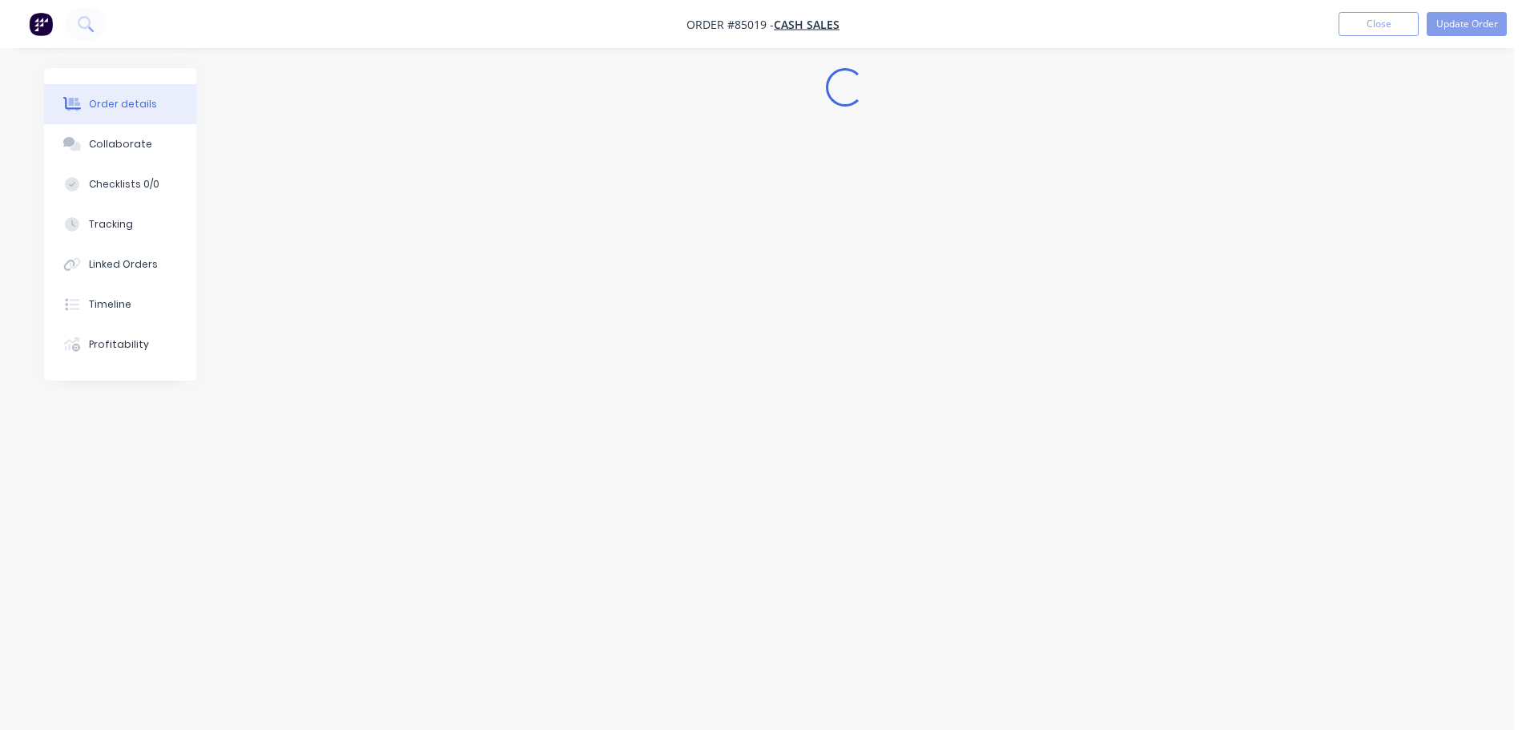
scroll to position [0, 0]
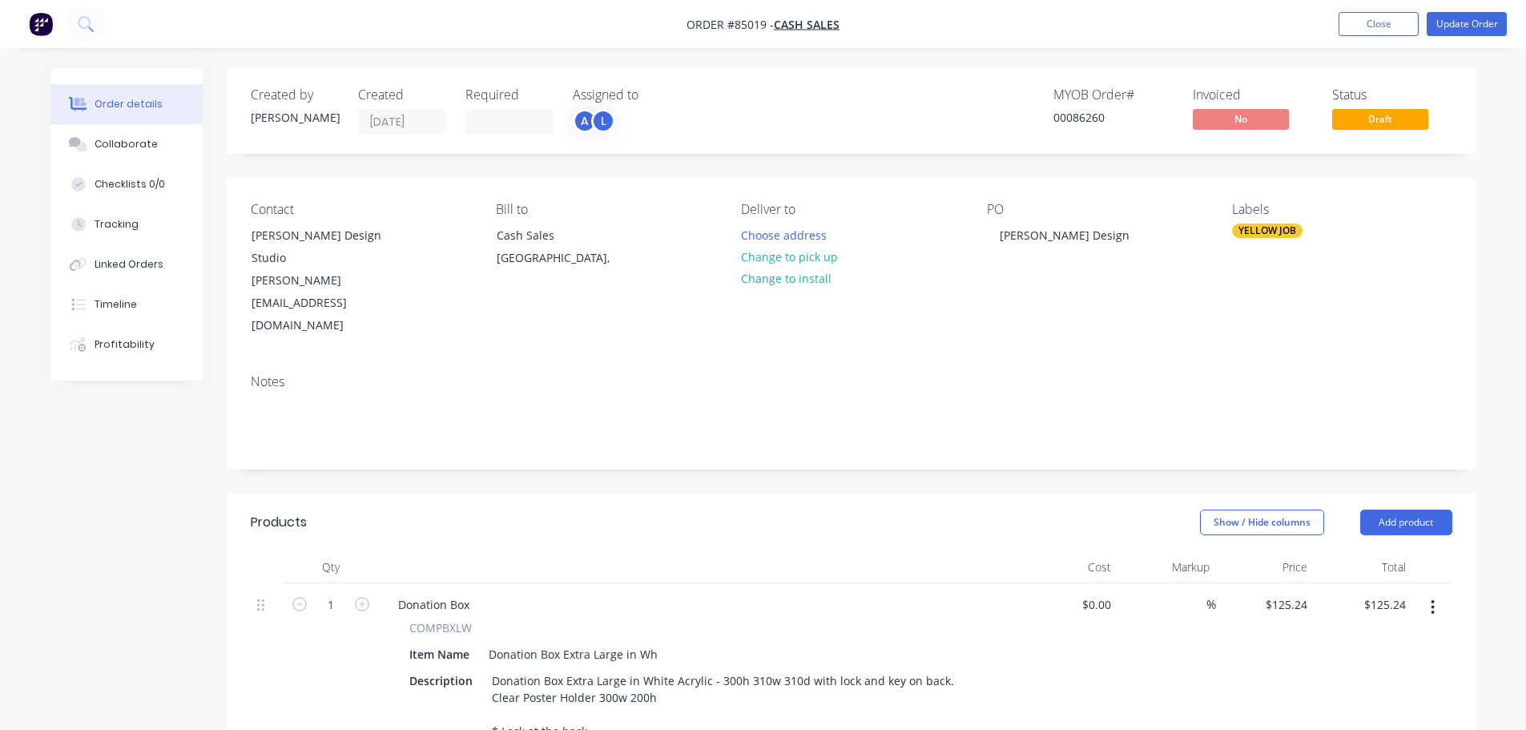
click at [413, 619] on span "COMPBXLW" at bounding box center [440, 627] width 62 height 17
click at [412, 619] on span "COMPBXLW" at bounding box center [440, 627] width 62 height 17
copy span "COMPBXLW"
click at [1475, 25] on button "Update Order" at bounding box center [1467, 24] width 80 height 24
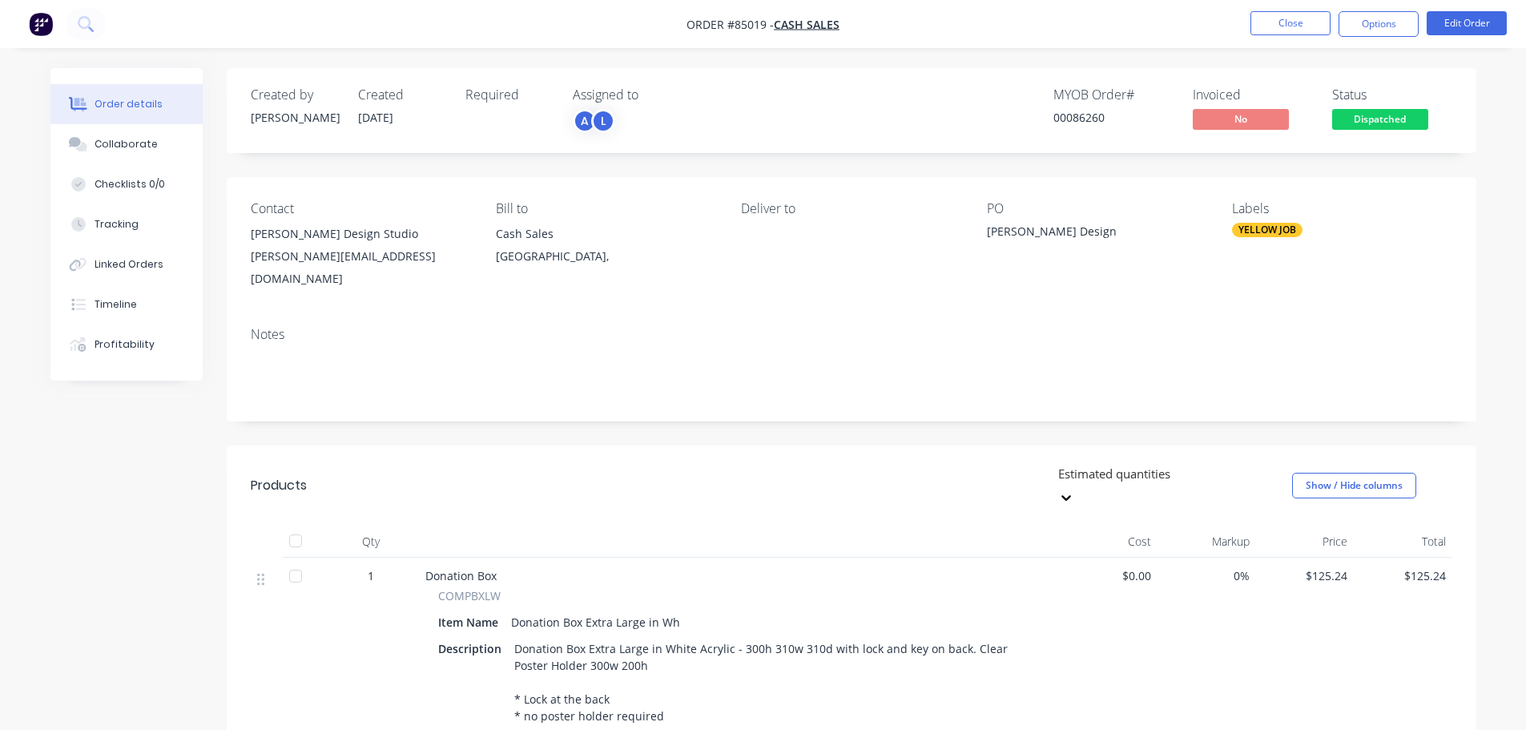
click at [1391, 115] on span "Dispatched" at bounding box center [1380, 119] width 96 height 20
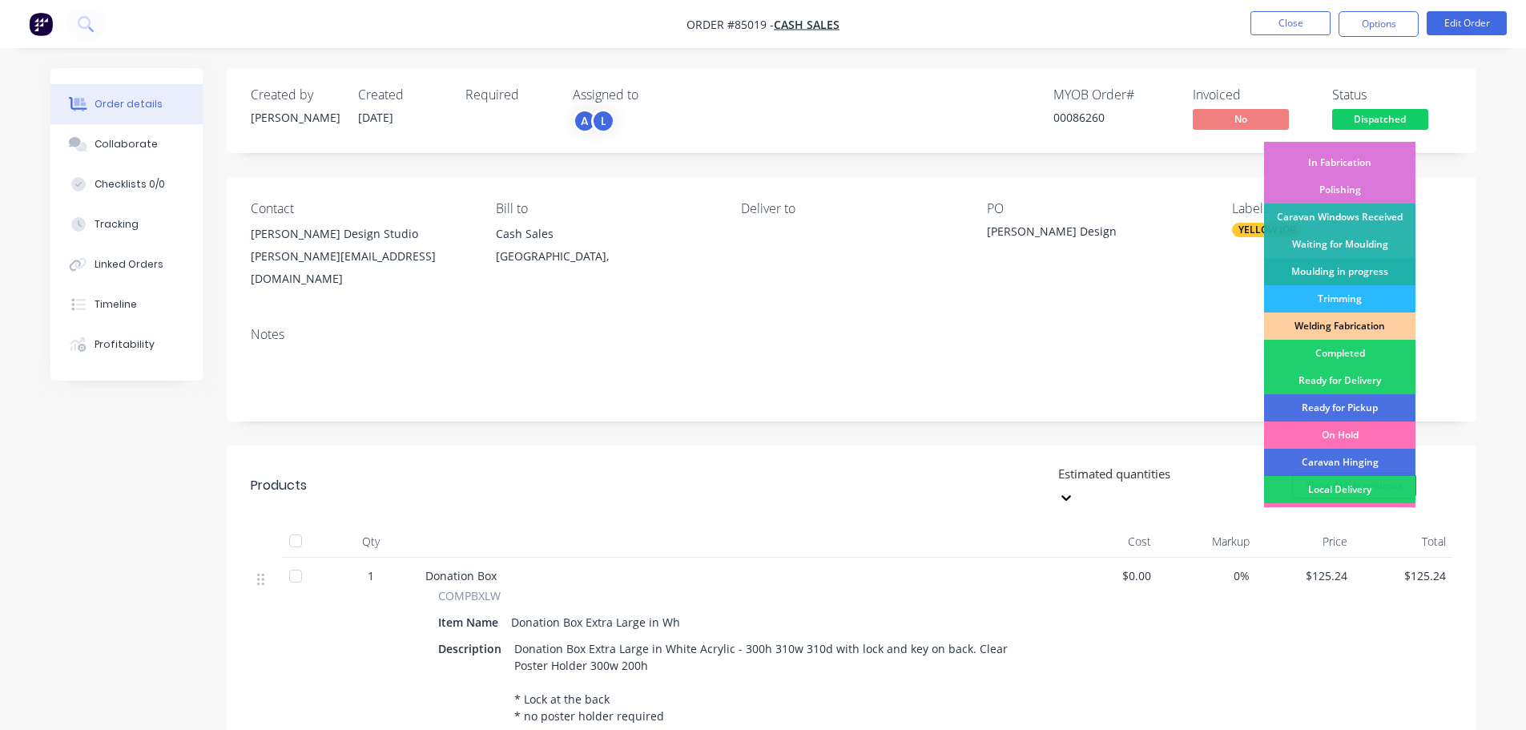
scroll to position [316, 0]
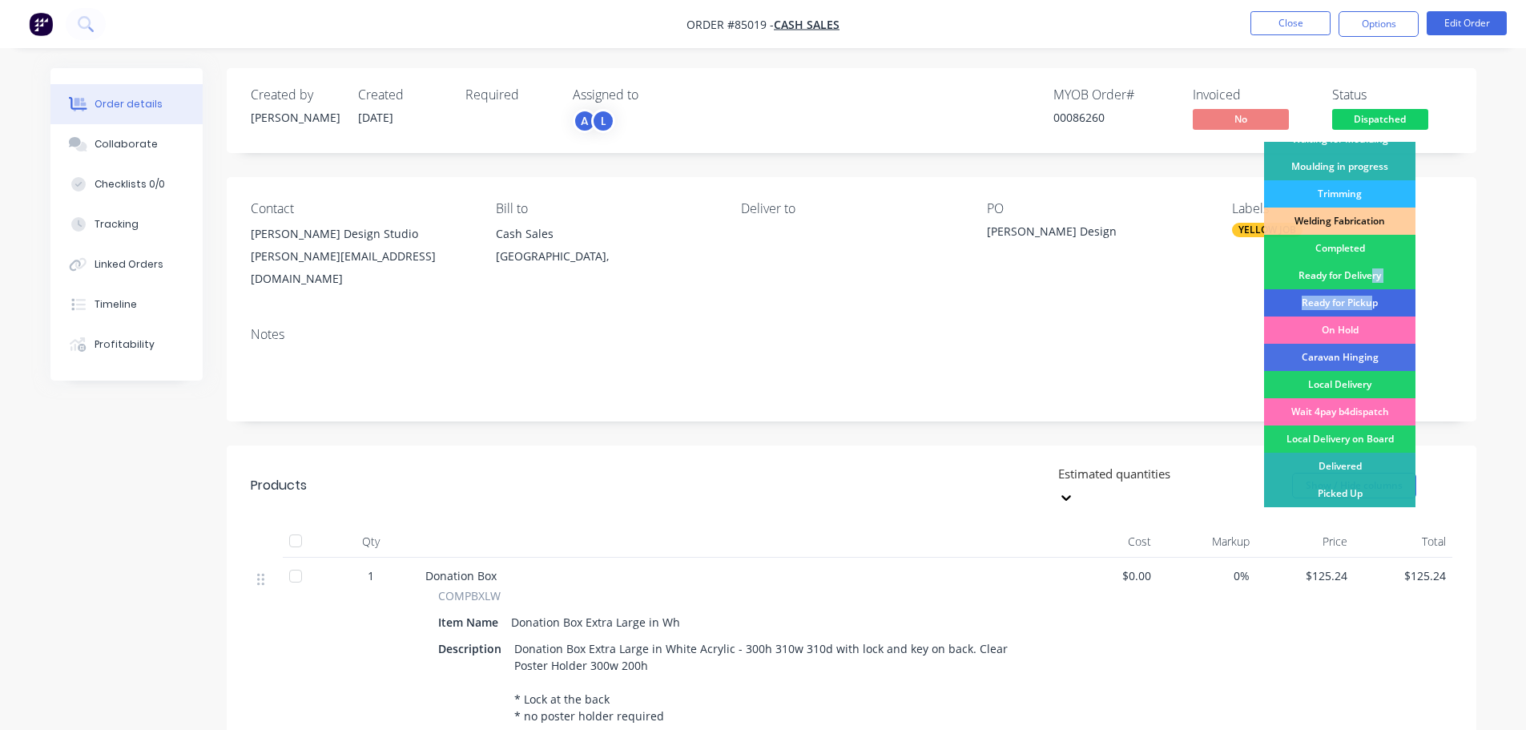
drag, startPoint x: 1373, startPoint y: 270, endPoint x: 1373, endPoint y: 294, distance: 24.1
click at [1373, 294] on div "Submitted Waiting on Supplier Waiting on Payment CNC Cut Shop Laser Urgent Fab …" at bounding box center [1339, 324] width 151 height 365
click at [1373, 294] on div "Ready for Pickup" at bounding box center [1339, 302] width 151 height 27
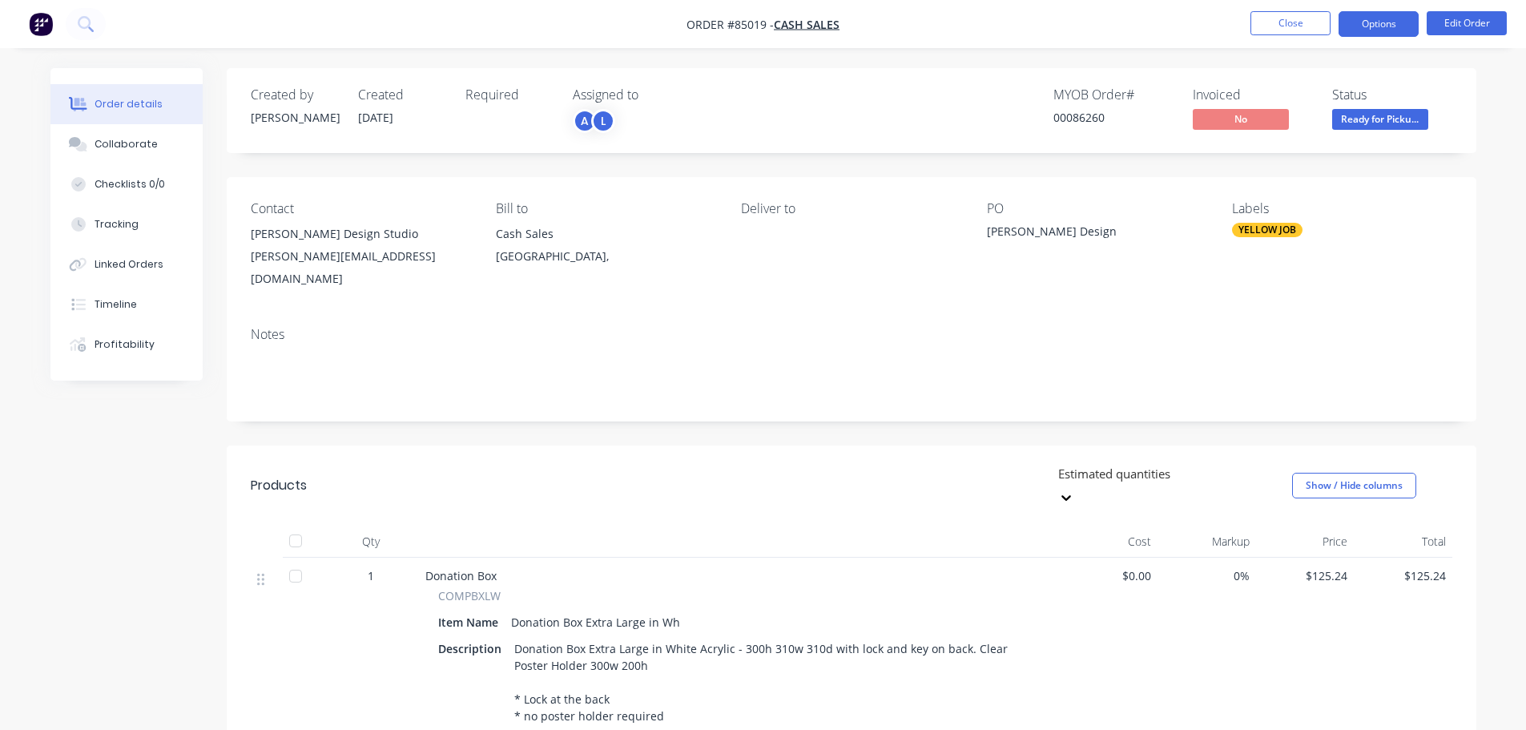
click at [1369, 22] on button "Options" at bounding box center [1379, 24] width 80 height 26
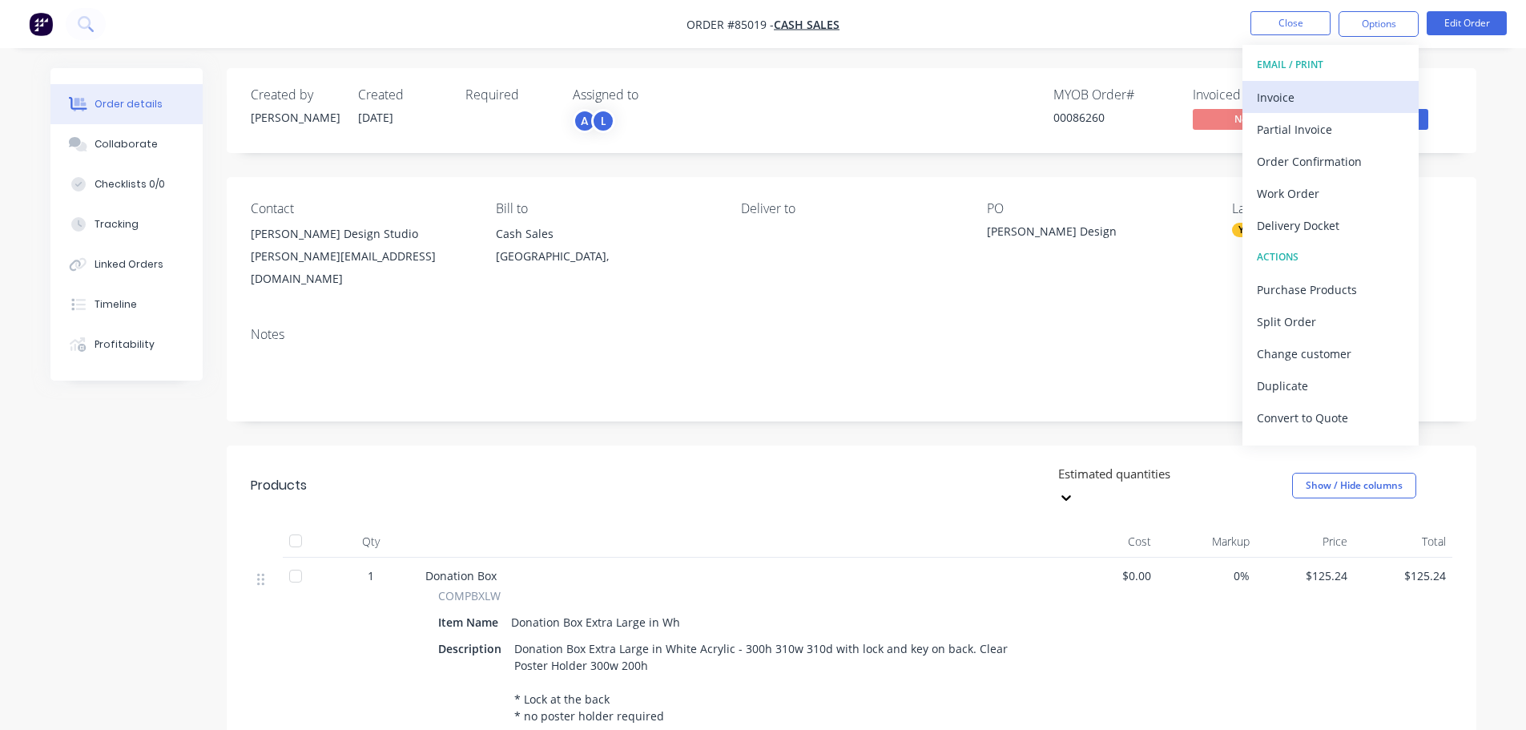
click at [1325, 99] on div "Invoice" at bounding box center [1330, 97] width 147 height 23
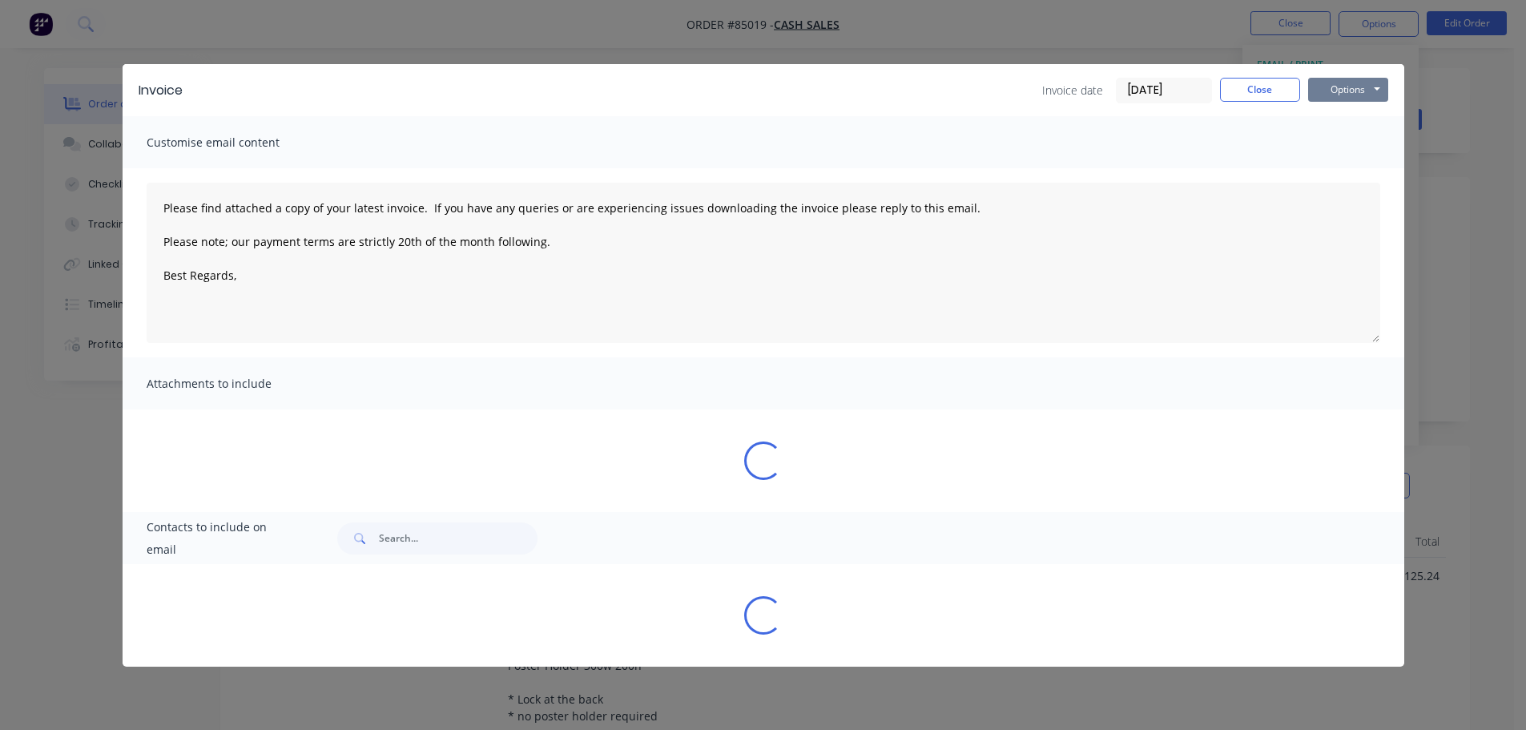
click at [1355, 90] on button "Options" at bounding box center [1348, 90] width 80 height 24
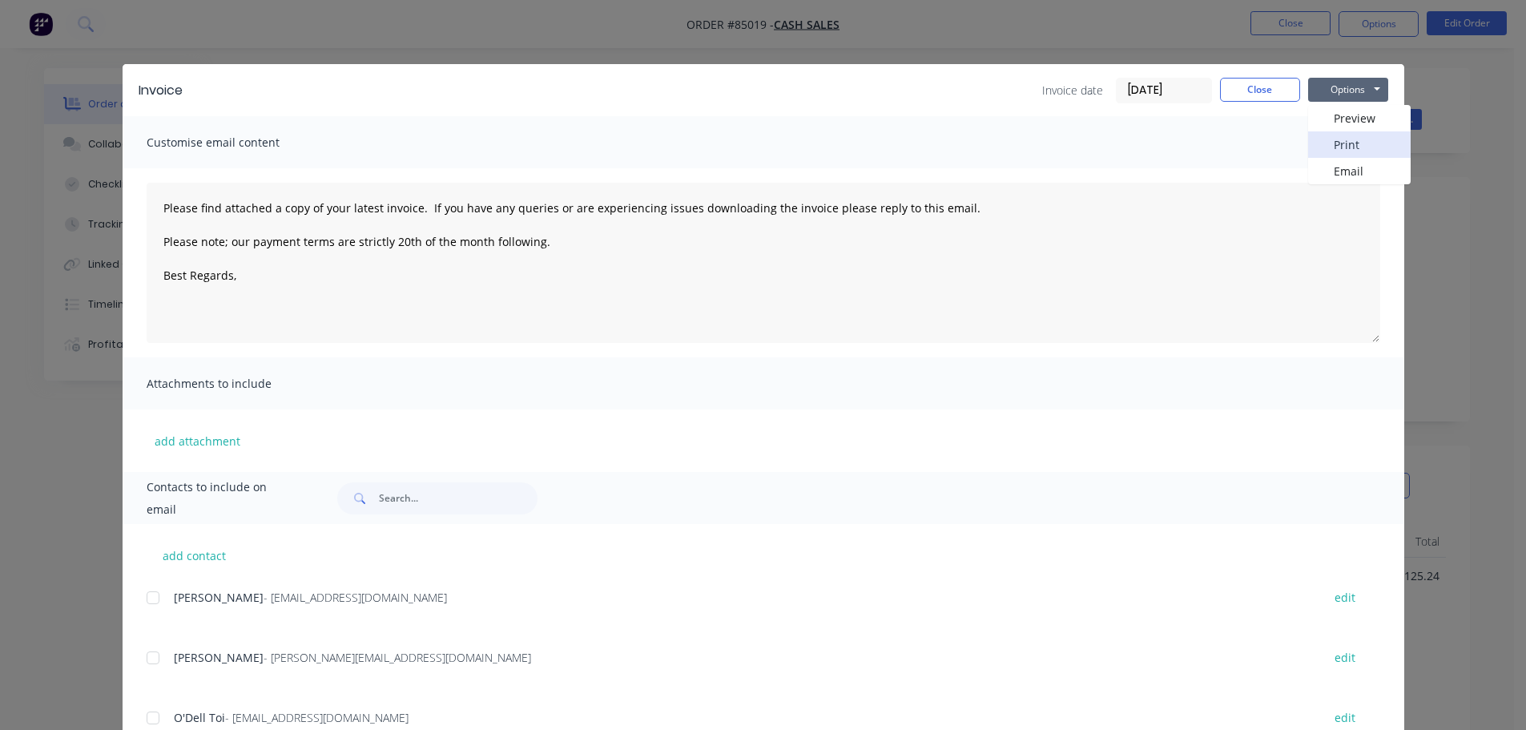
click at [1352, 143] on button "Print" at bounding box center [1359, 144] width 103 height 26
click at [111, 24] on div "Invoice Invoice date [DATE] Close Options Preview Print Email Customise email c…" at bounding box center [763, 365] width 1526 height 730
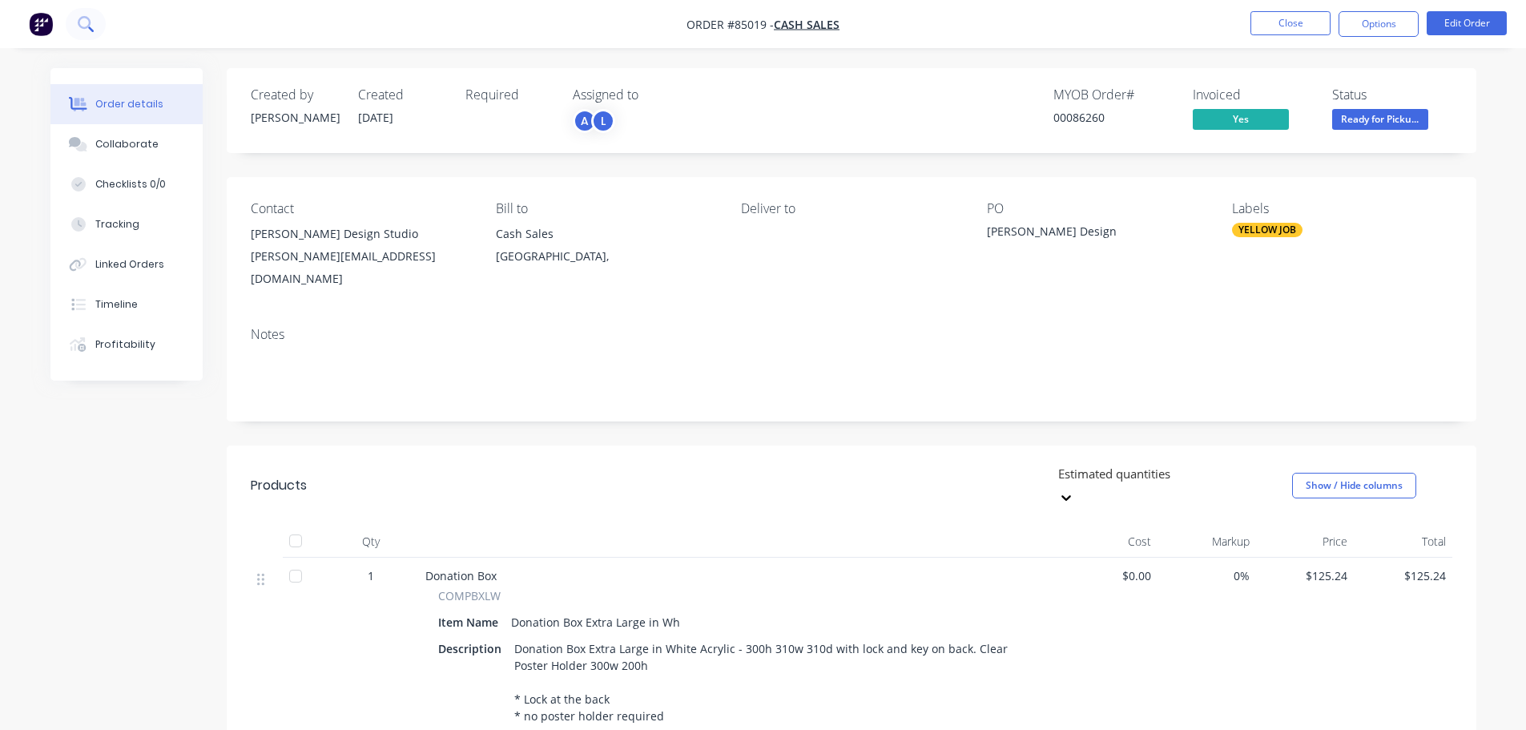
click at [84, 26] on icon at bounding box center [85, 23] width 15 height 15
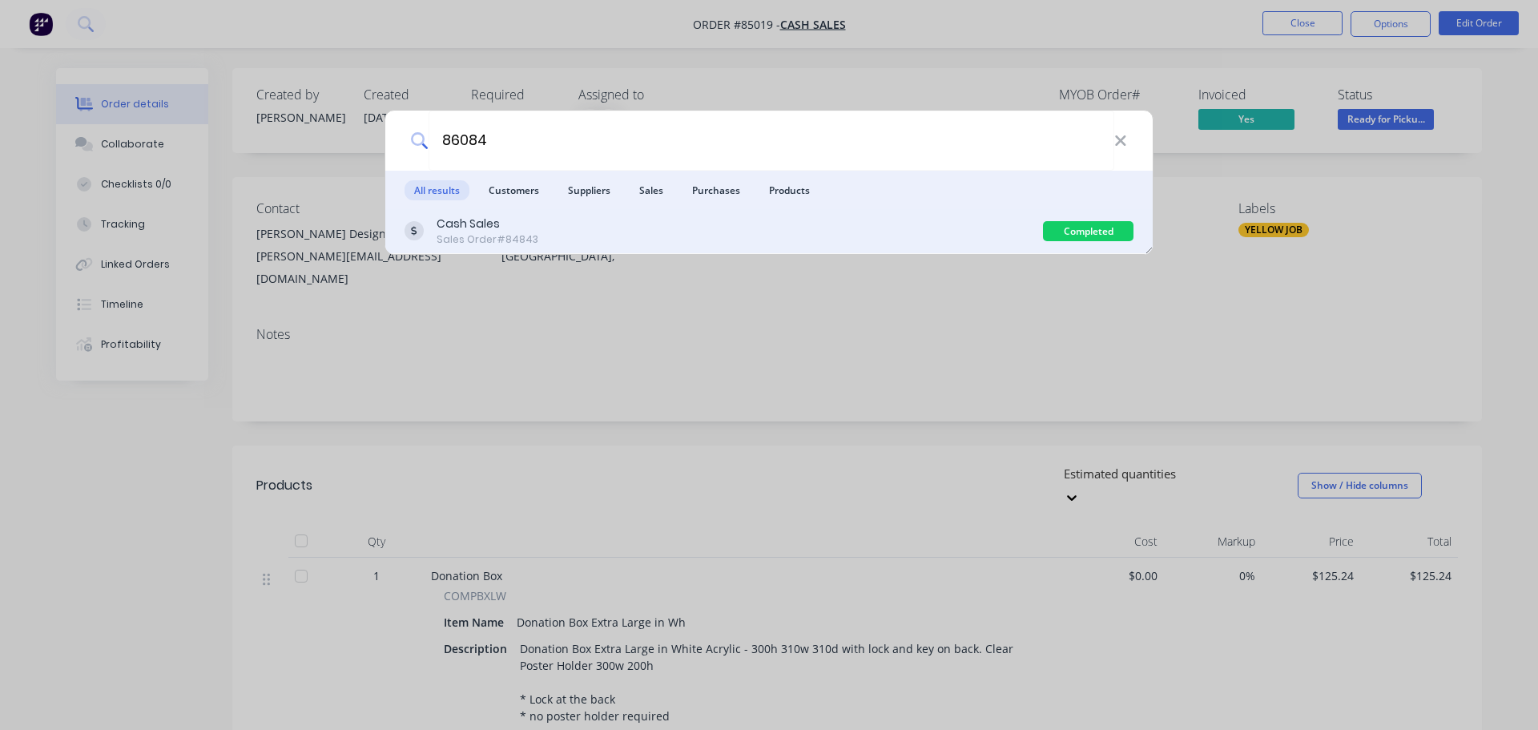
type input "86084"
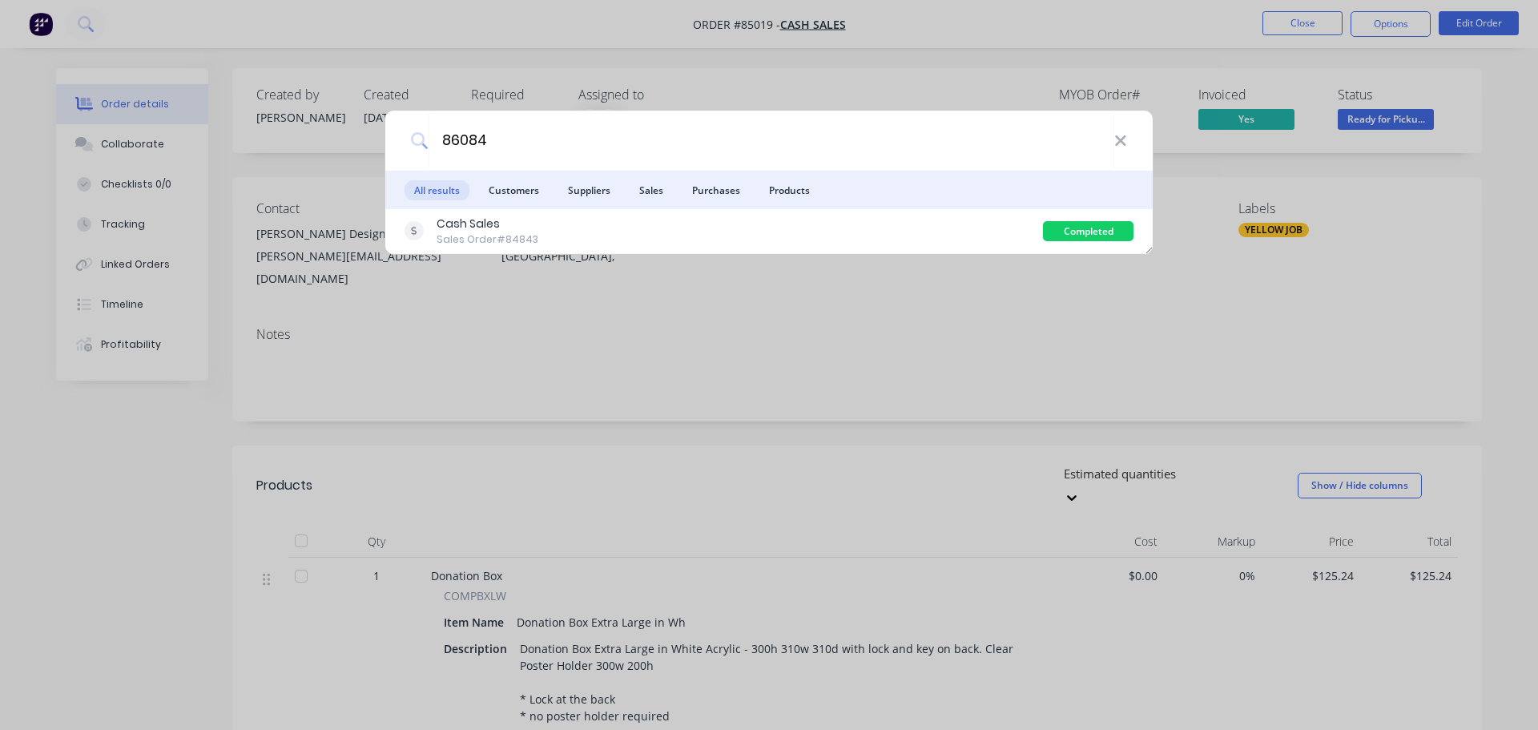
drag, startPoint x: 550, startPoint y: 224, endPoint x: 648, endPoint y: 251, distance: 102.0
click at [550, 224] on div "Cash Sales Sales Order #84843" at bounding box center [724, 231] width 639 height 31
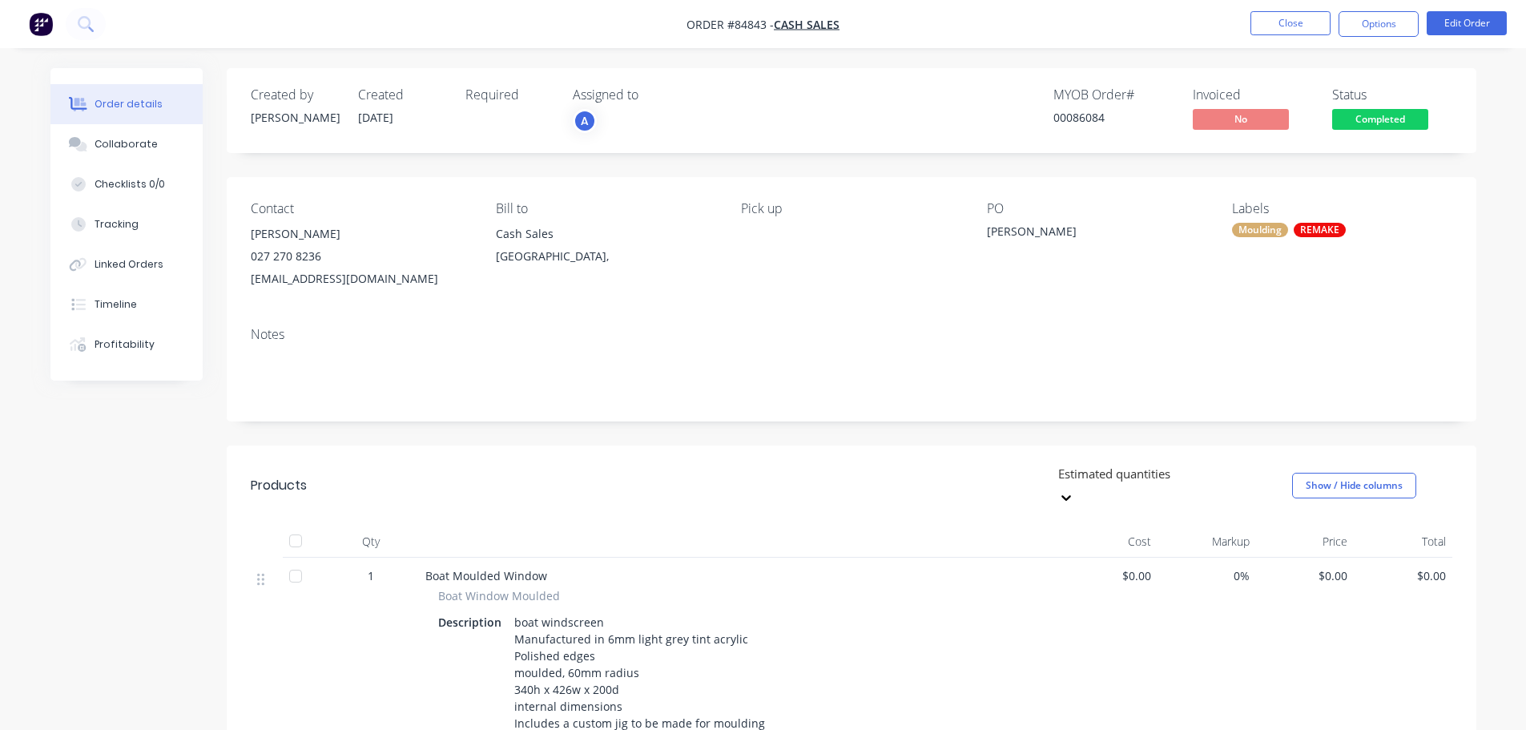
click at [1401, 123] on span "Completed" at bounding box center [1380, 119] width 96 height 20
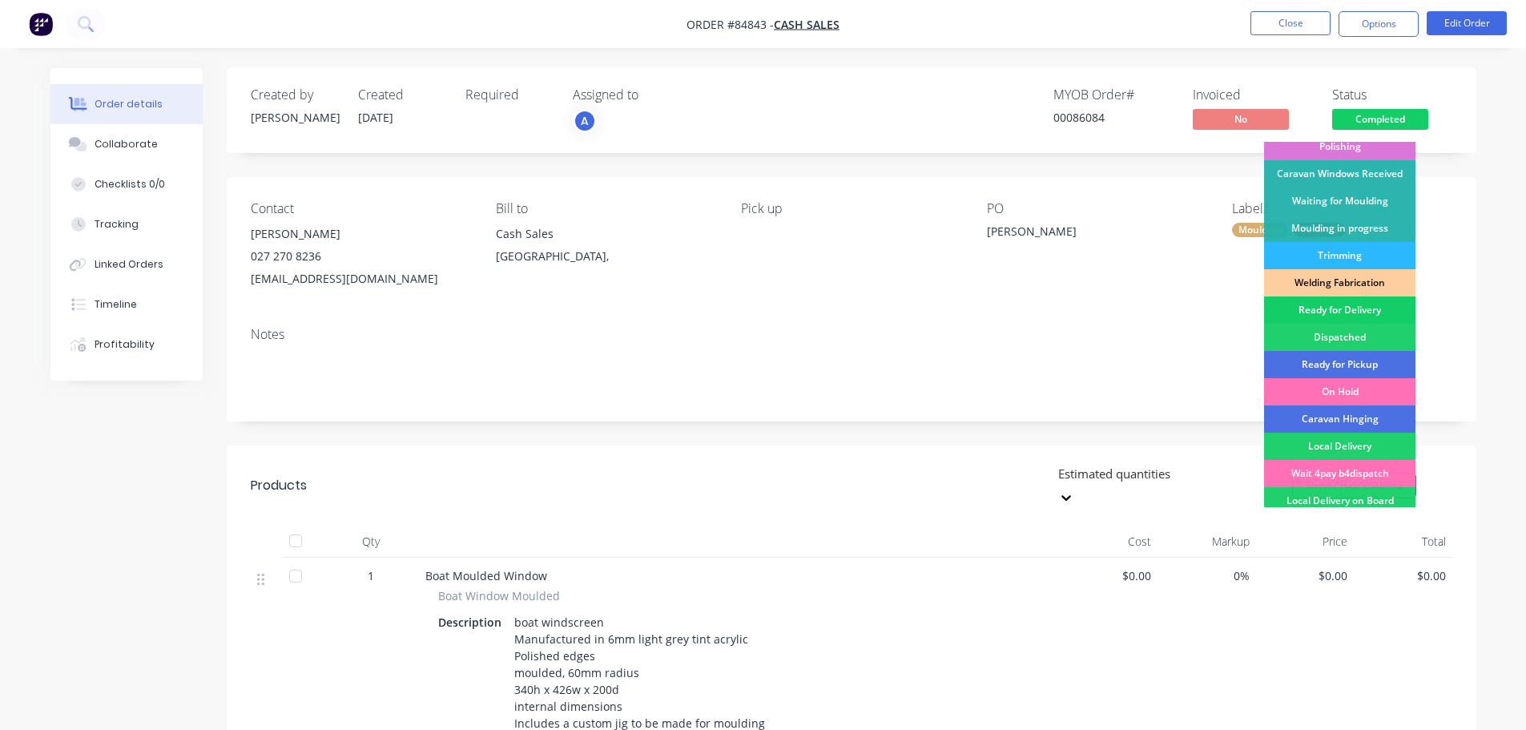
scroll to position [316, 0]
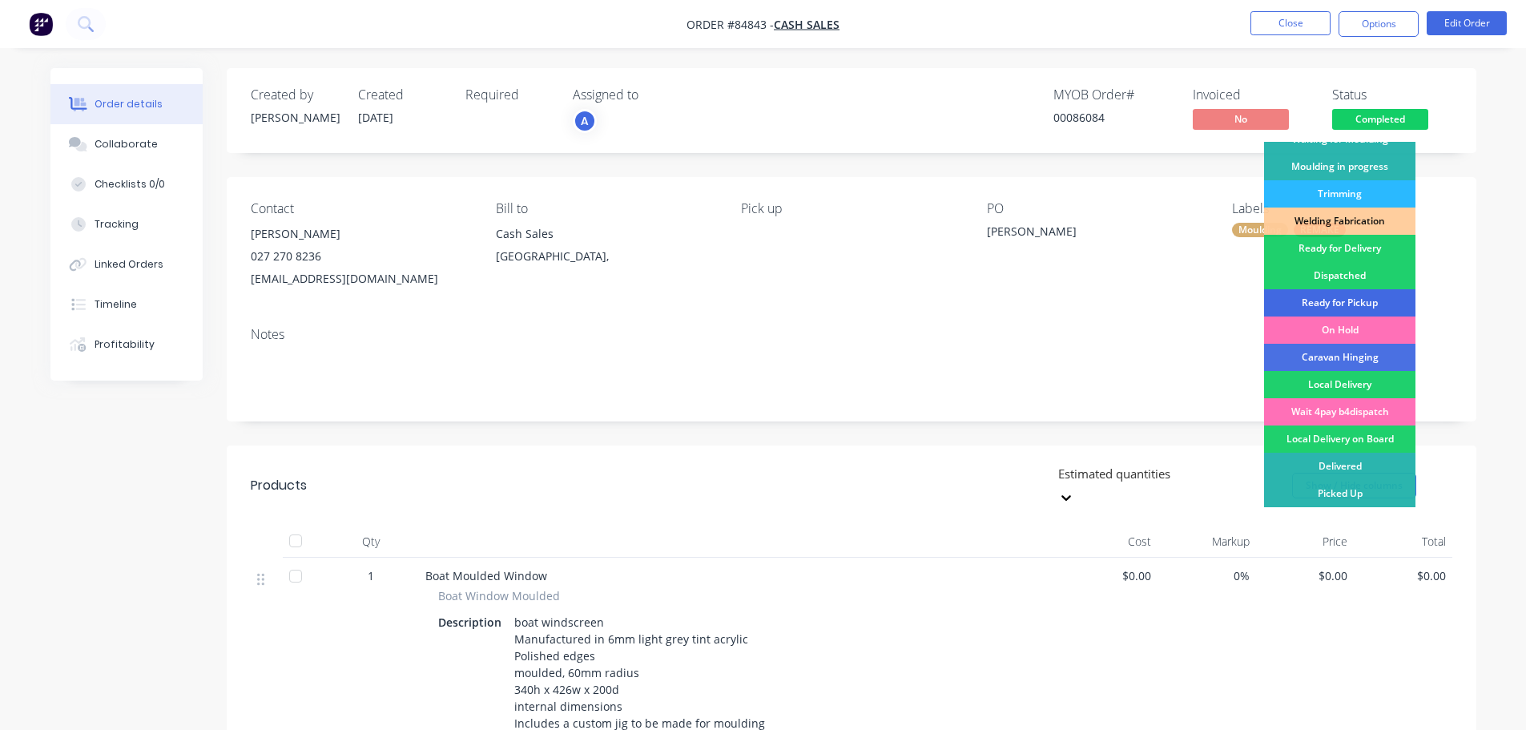
click at [1389, 307] on div "Ready for Pickup" at bounding box center [1339, 302] width 151 height 27
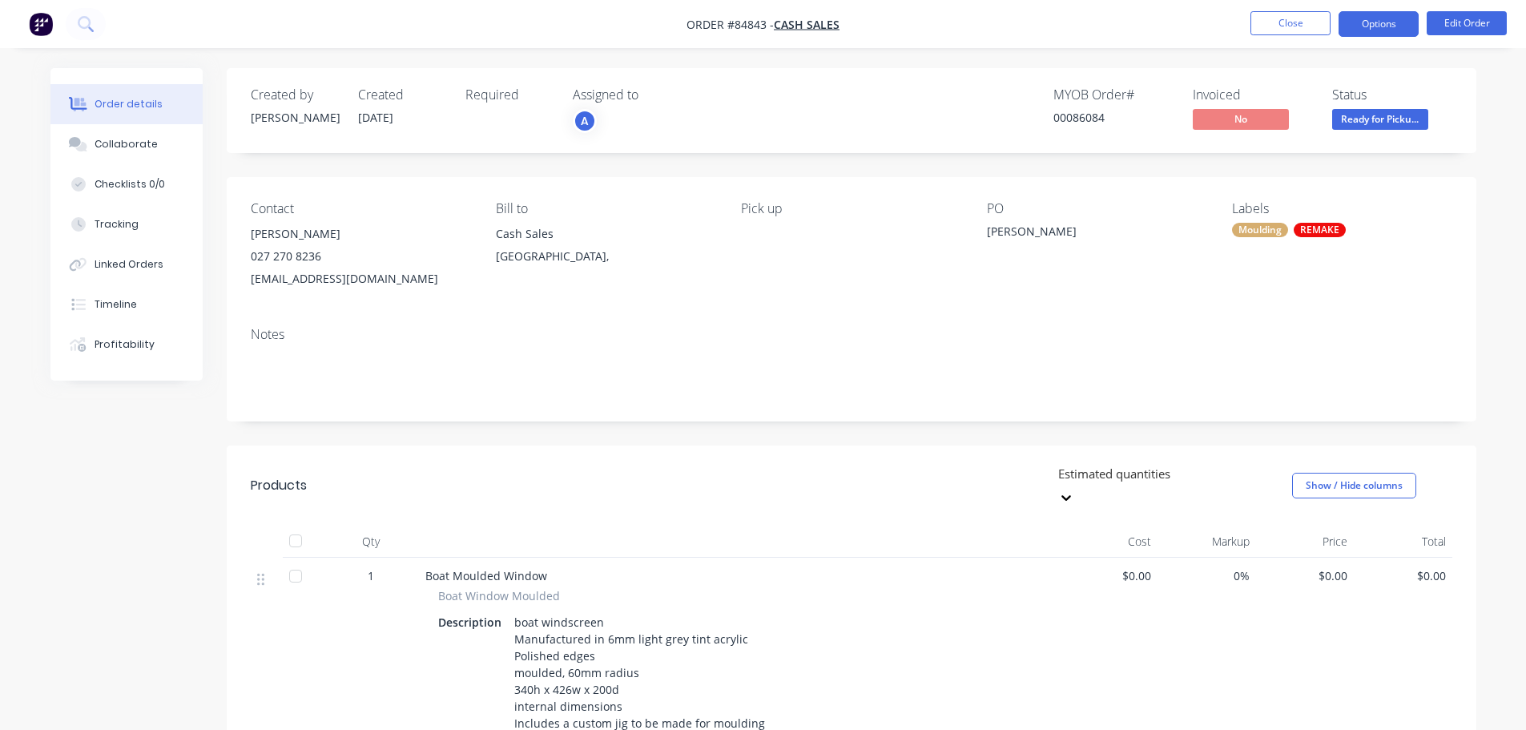
click at [1389, 17] on button "Options" at bounding box center [1379, 24] width 80 height 26
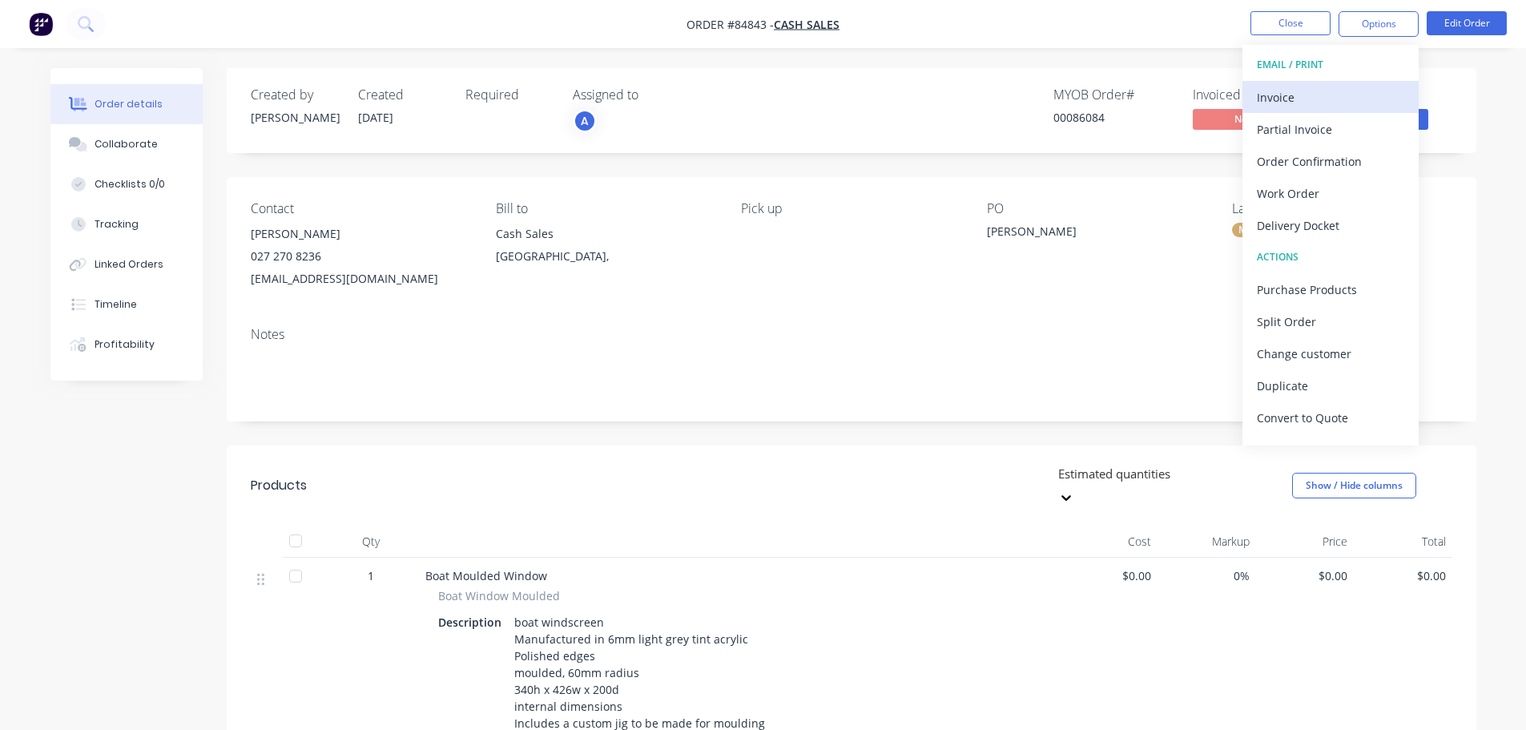
click at [1349, 99] on div "Invoice" at bounding box center [1330, 97] width 147 height 23
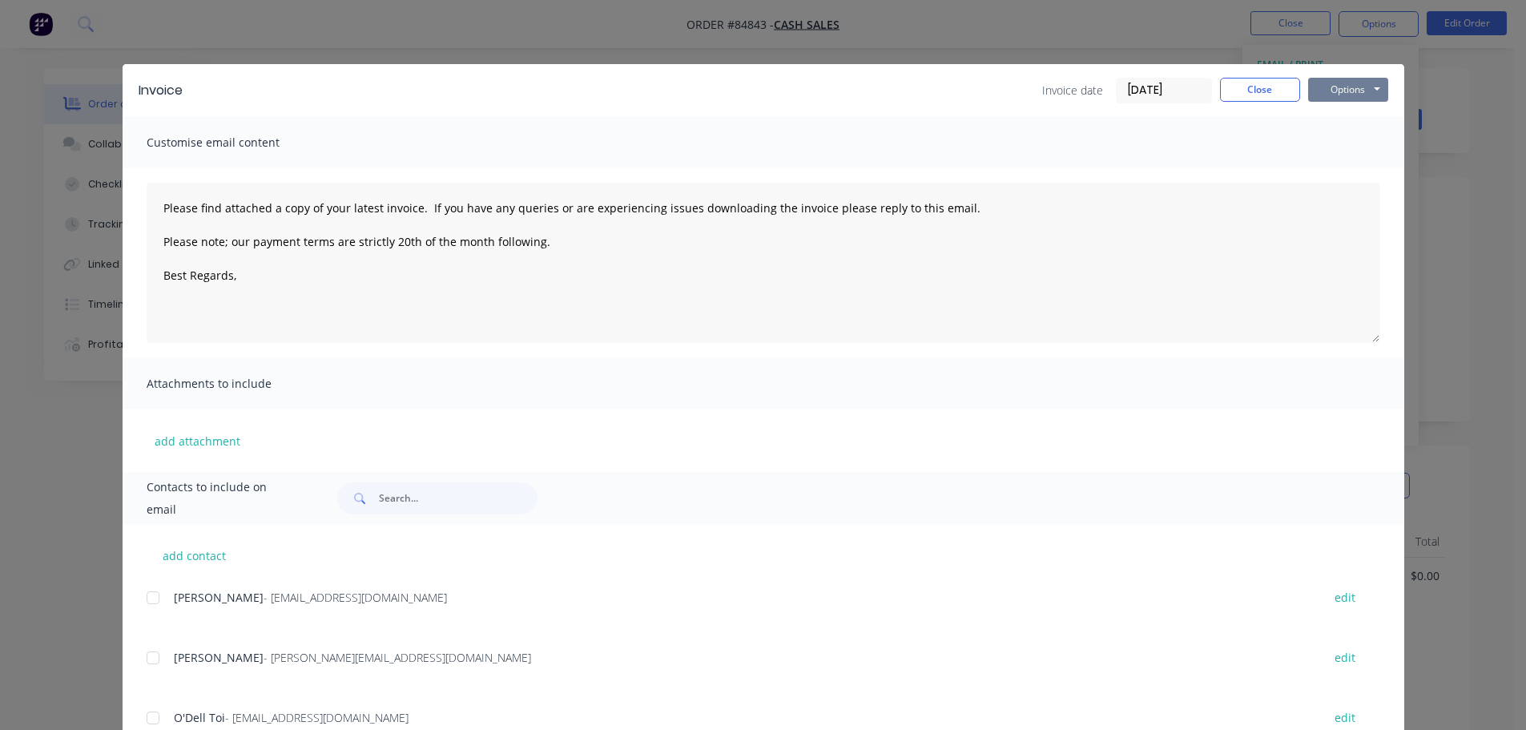
click at [1349, 93] on button "Options" at bounding box center [1348, 90] width 80 height 24
click at [1244, 96] on button "Close" at bounding box center [1260, 90] width 80 height 24
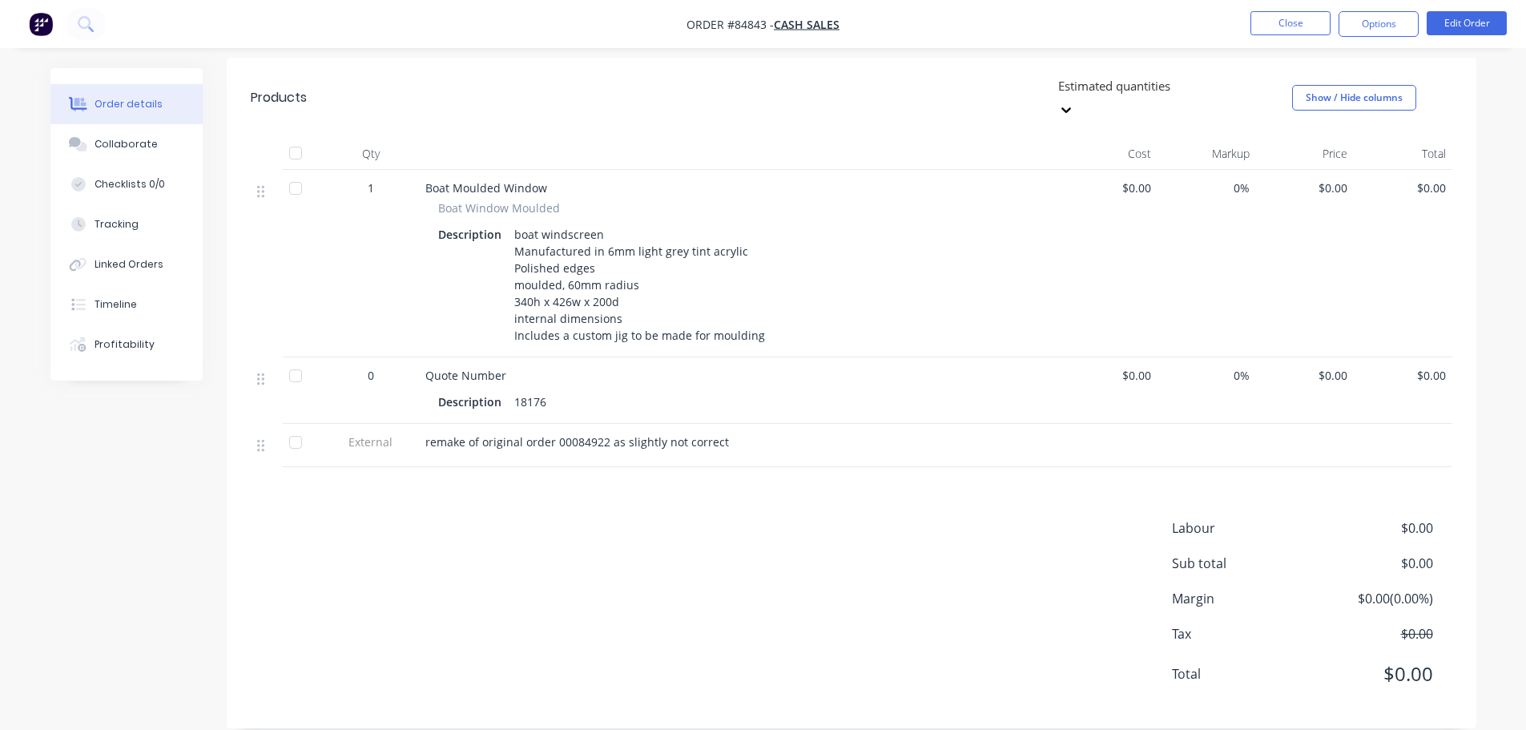
scroll to position [0, 0]
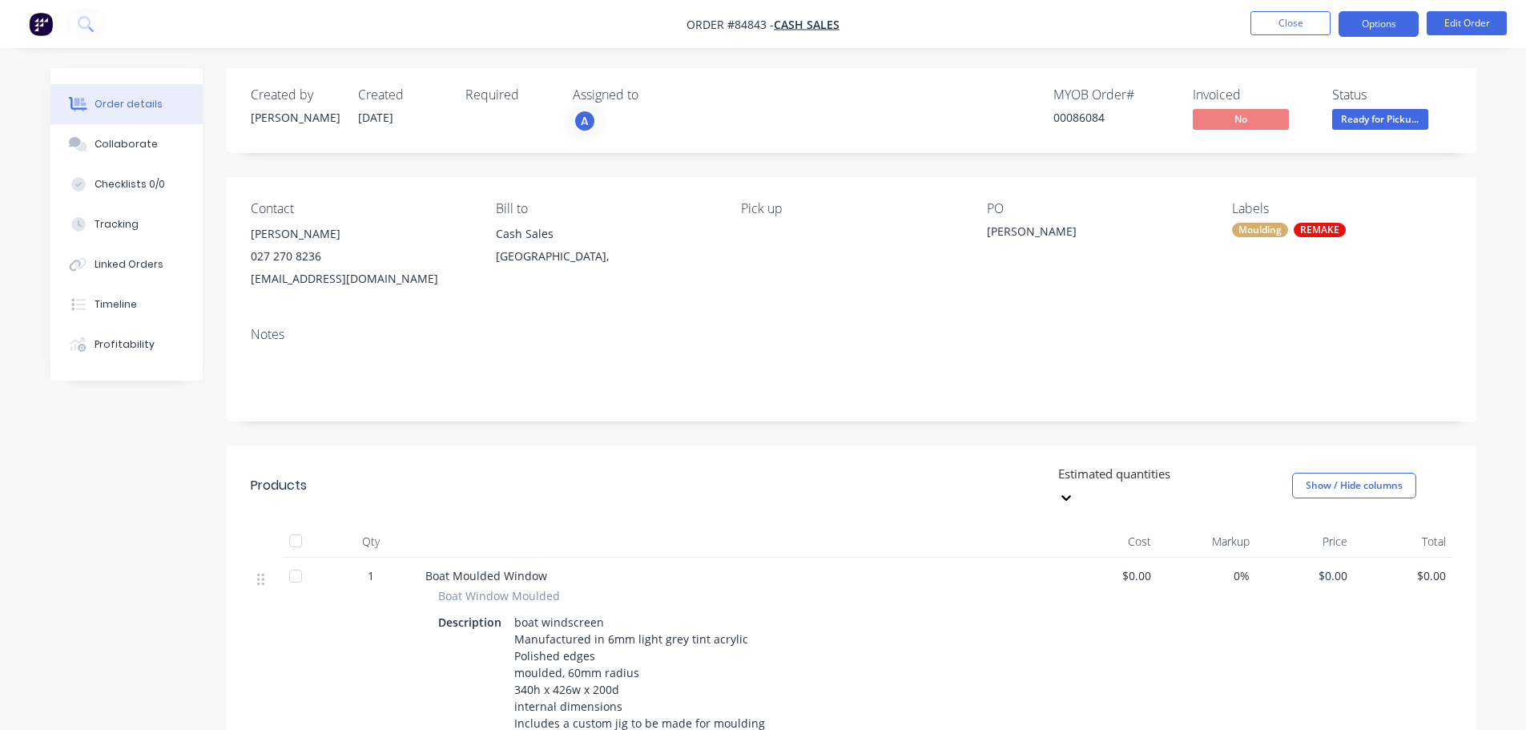
click at [1377, 30] on button "Options" at bounding box center [1379, 24] width 80 height 26
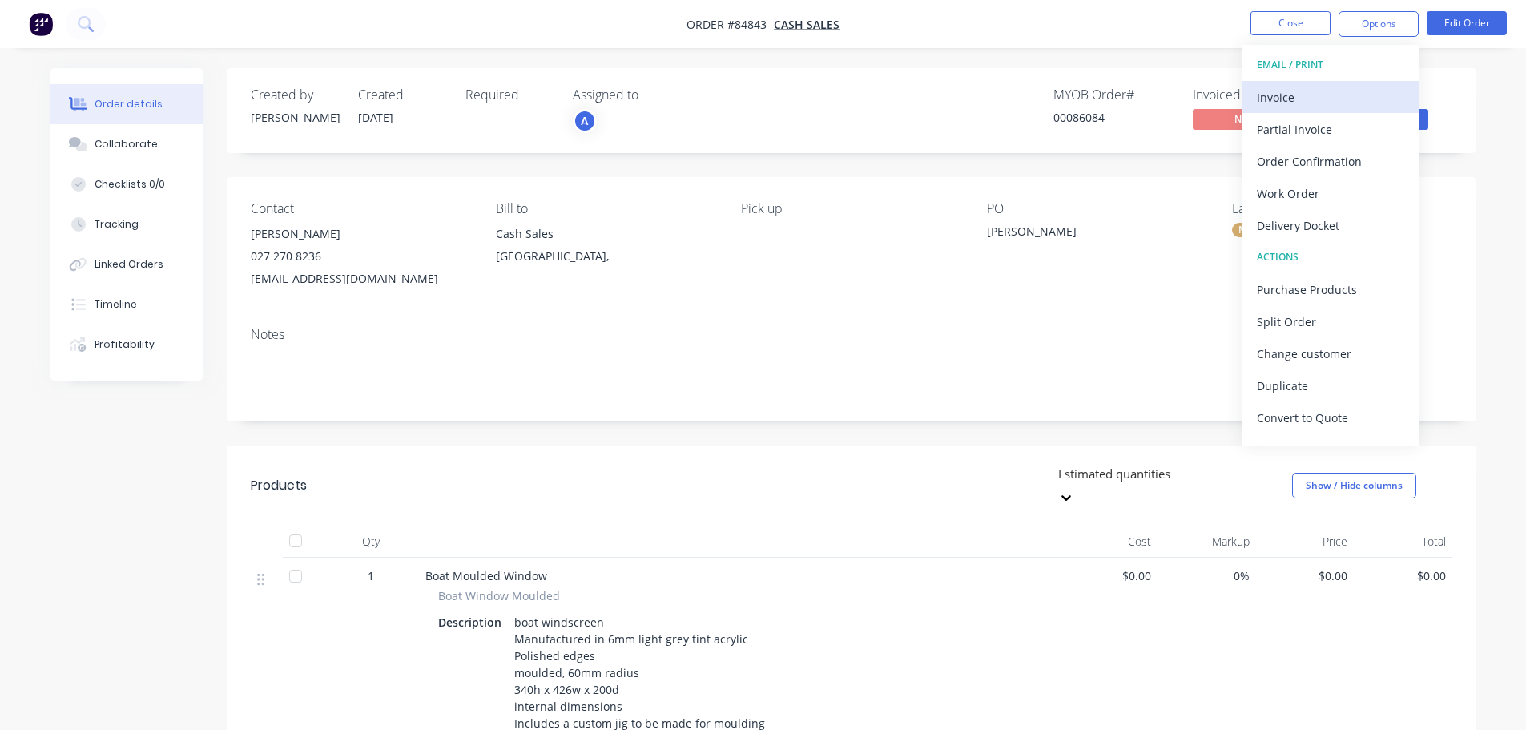
click at [1317, 95] on div "Invoice" at bounding box center [1330, 97] width 147 height 23
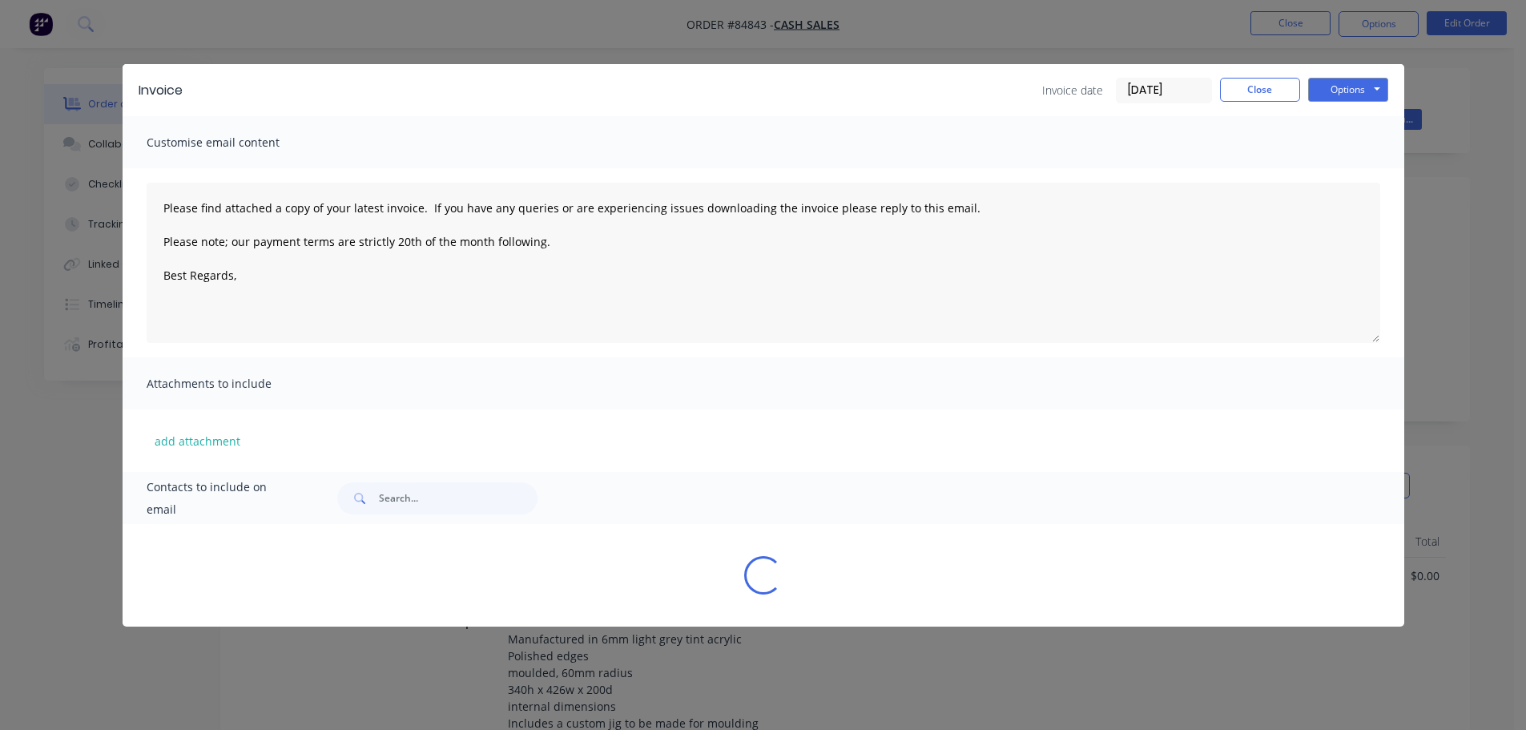
click at [1346, 96] on button "Options" at bounding box center [1348, 90] width 80 height 24
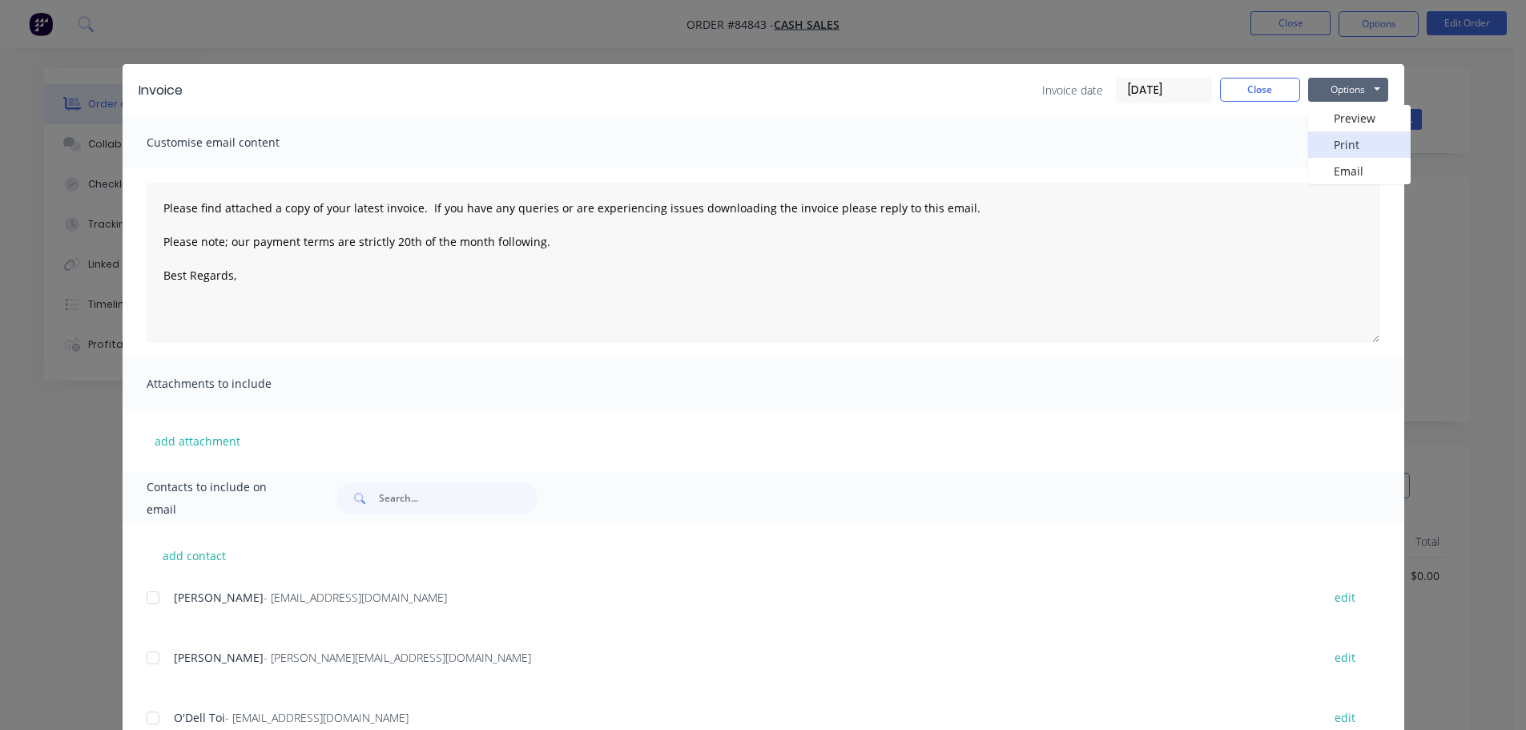
click at [1340, 139] on button "Print" at bounding box center [1359, 144] width 103 height 26
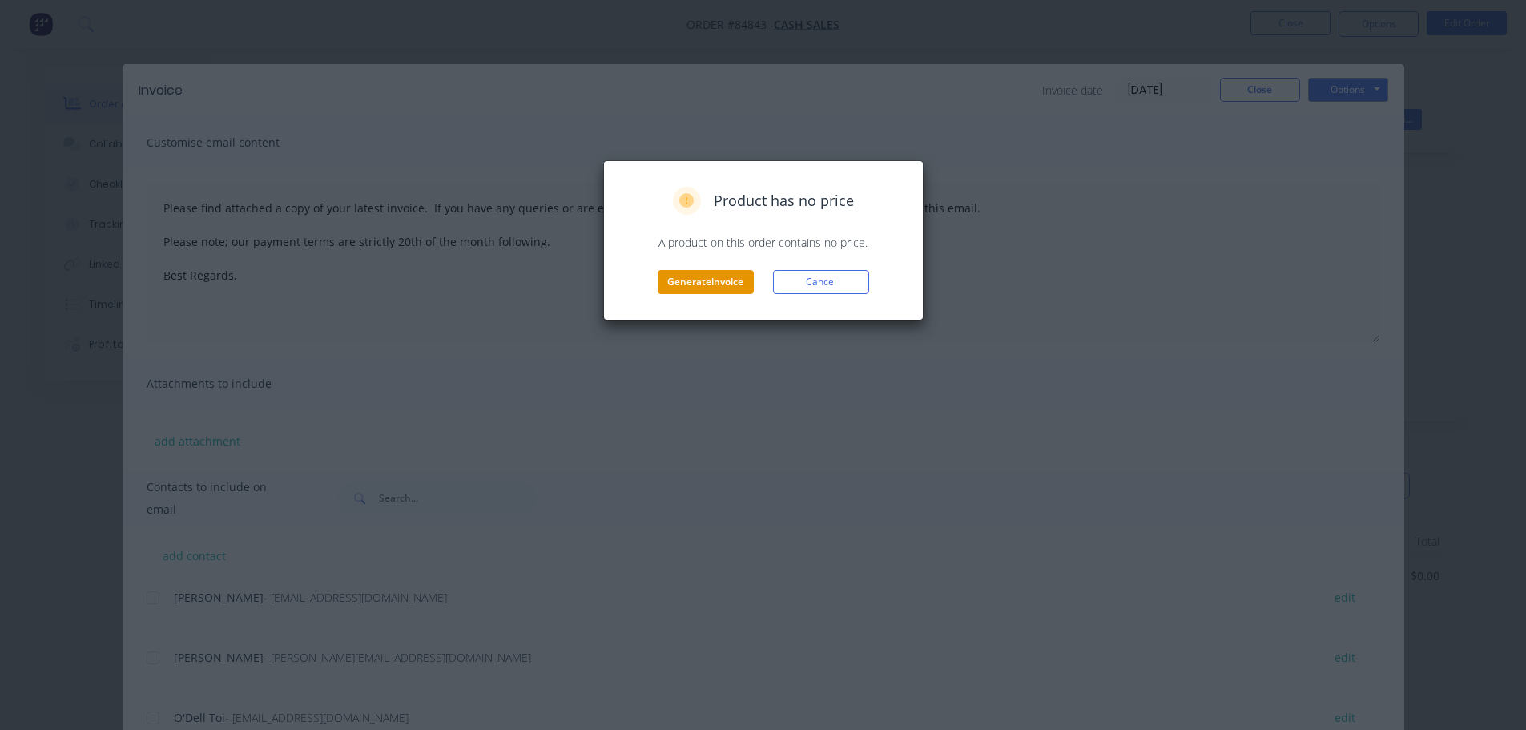
click at [697, 283] on button "Generate invoice" at bounding box center [706, 282] width 96 height 24
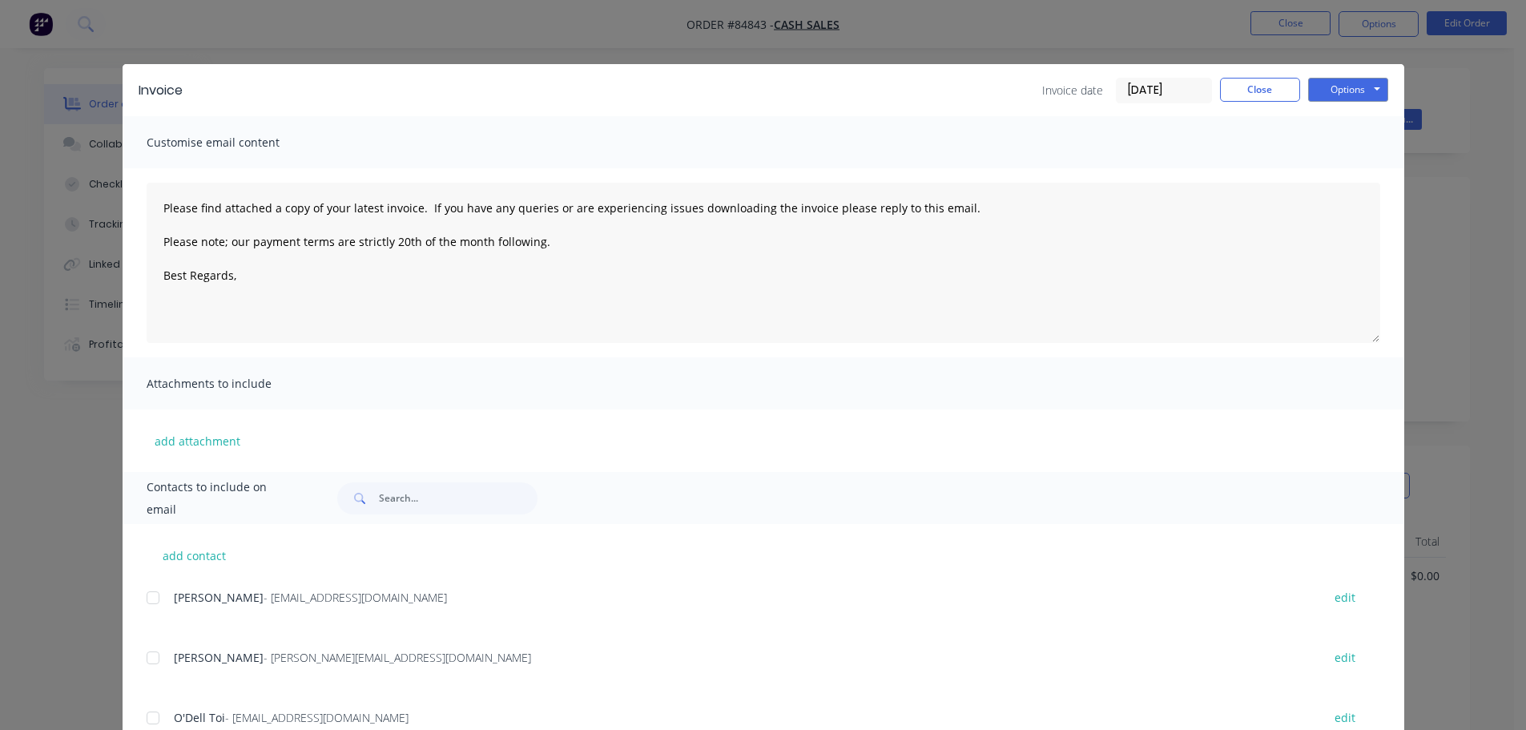
click at [87, 23] on div "Invoice Invoice date [DATE] Close Options Preview Print Email Customise email c…" at bounding box center [763, 365] width 1526 height 730
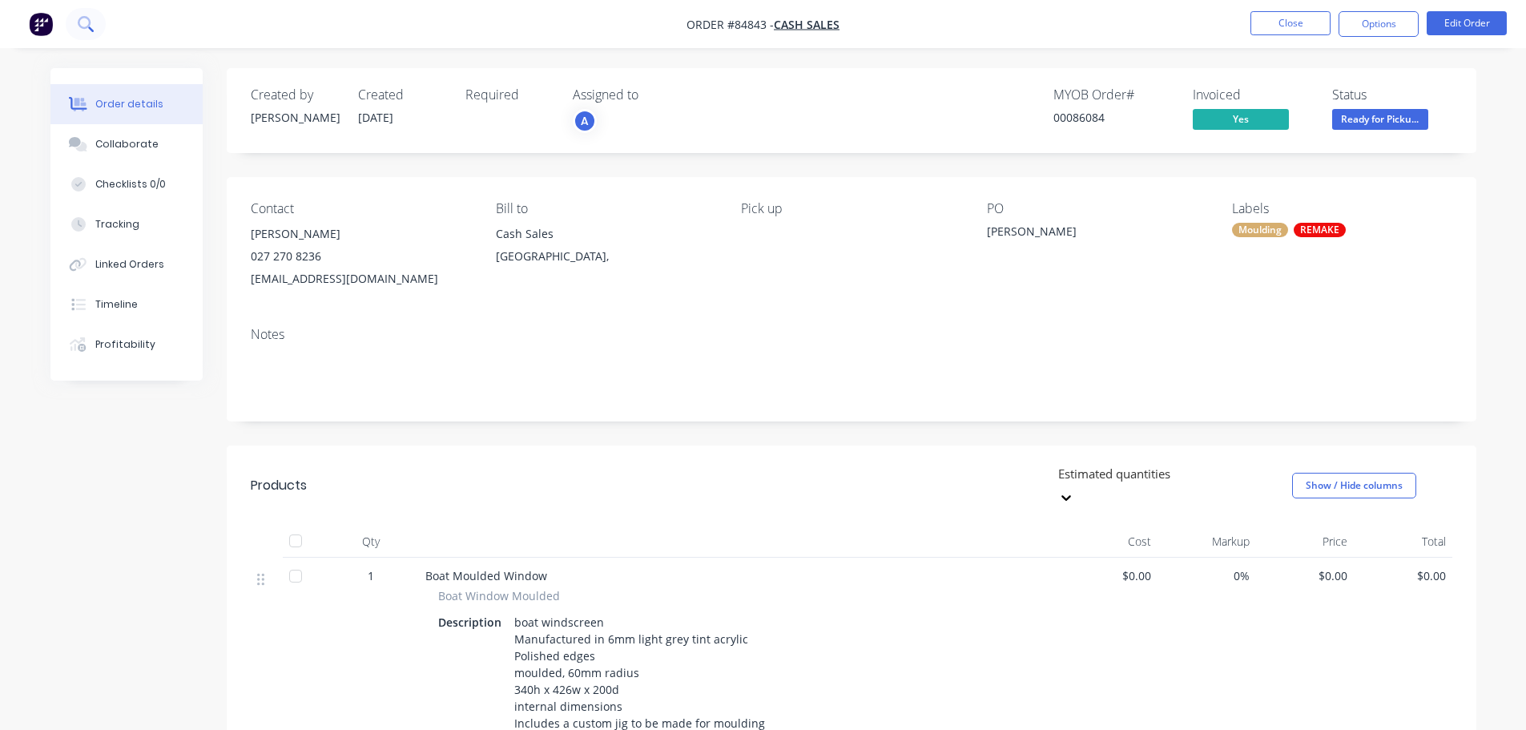
click at [91, 23] on icon at bounding box center [85, 23] width 15 height 15
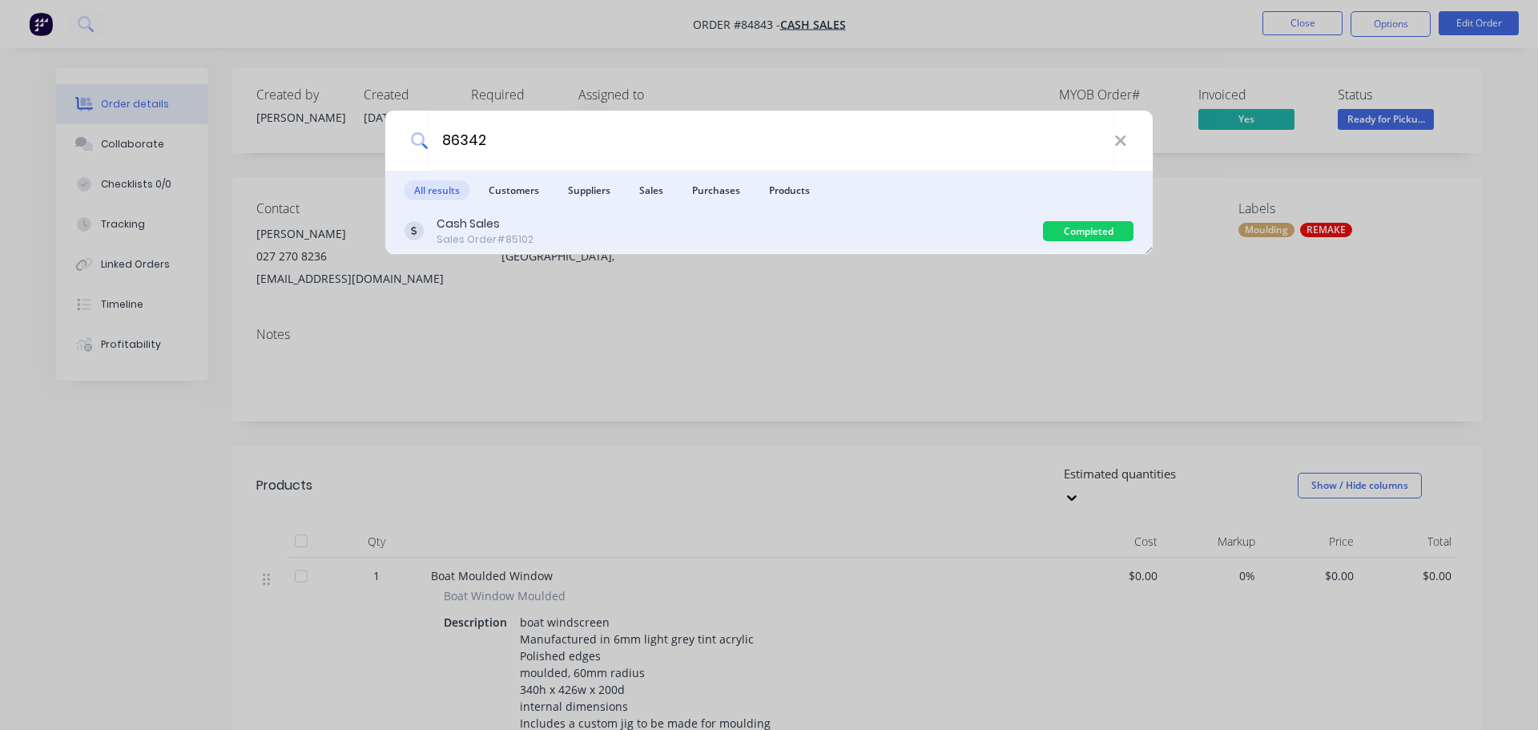
type input "86342"
click at [809, 214] on div "Cash Sales Sales Order #85102 Completed" at bounding box center [769, 231] width 768 height 45
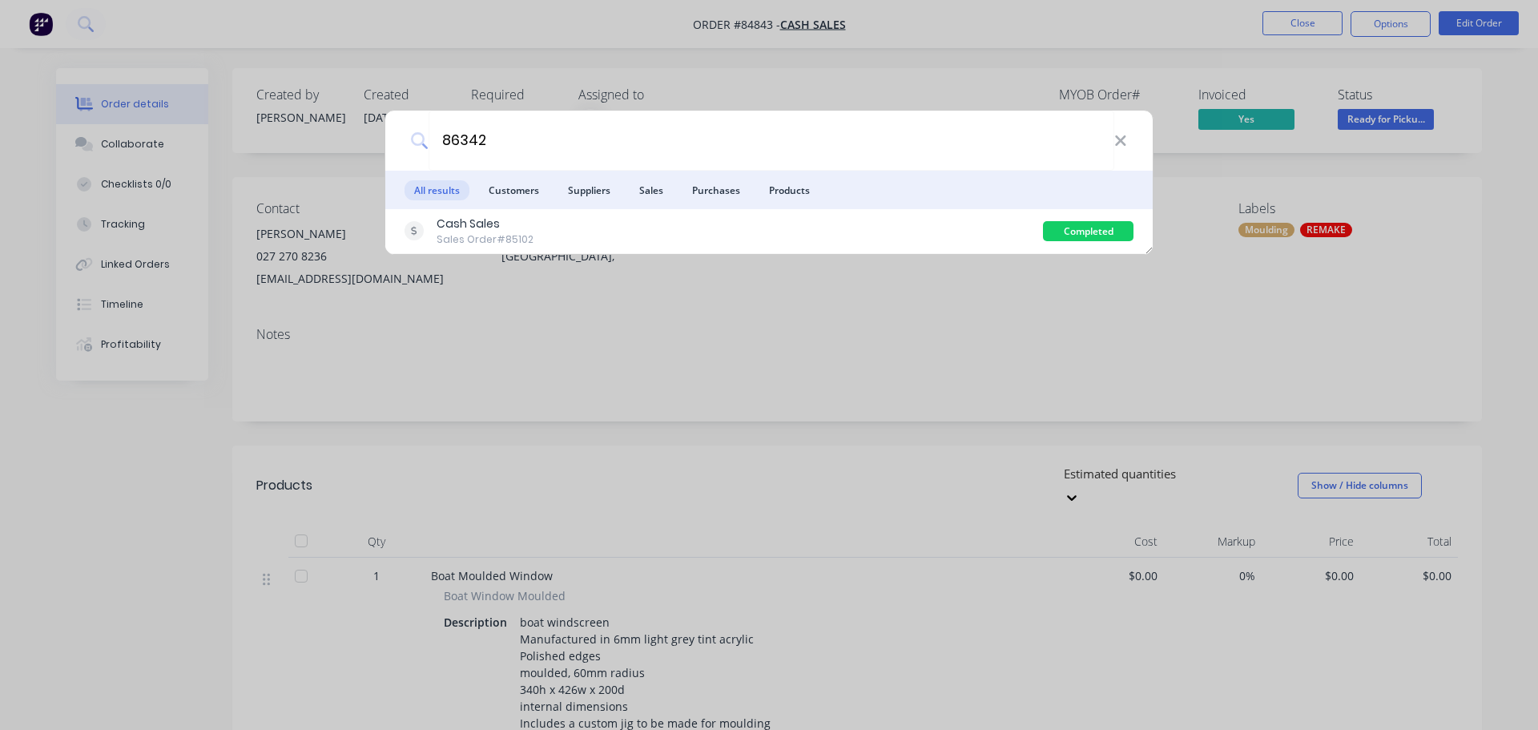
click at [957, 235] on div "Cash Sales Sales Order #85102" at bounding box center [724, 231] width 639 height 31
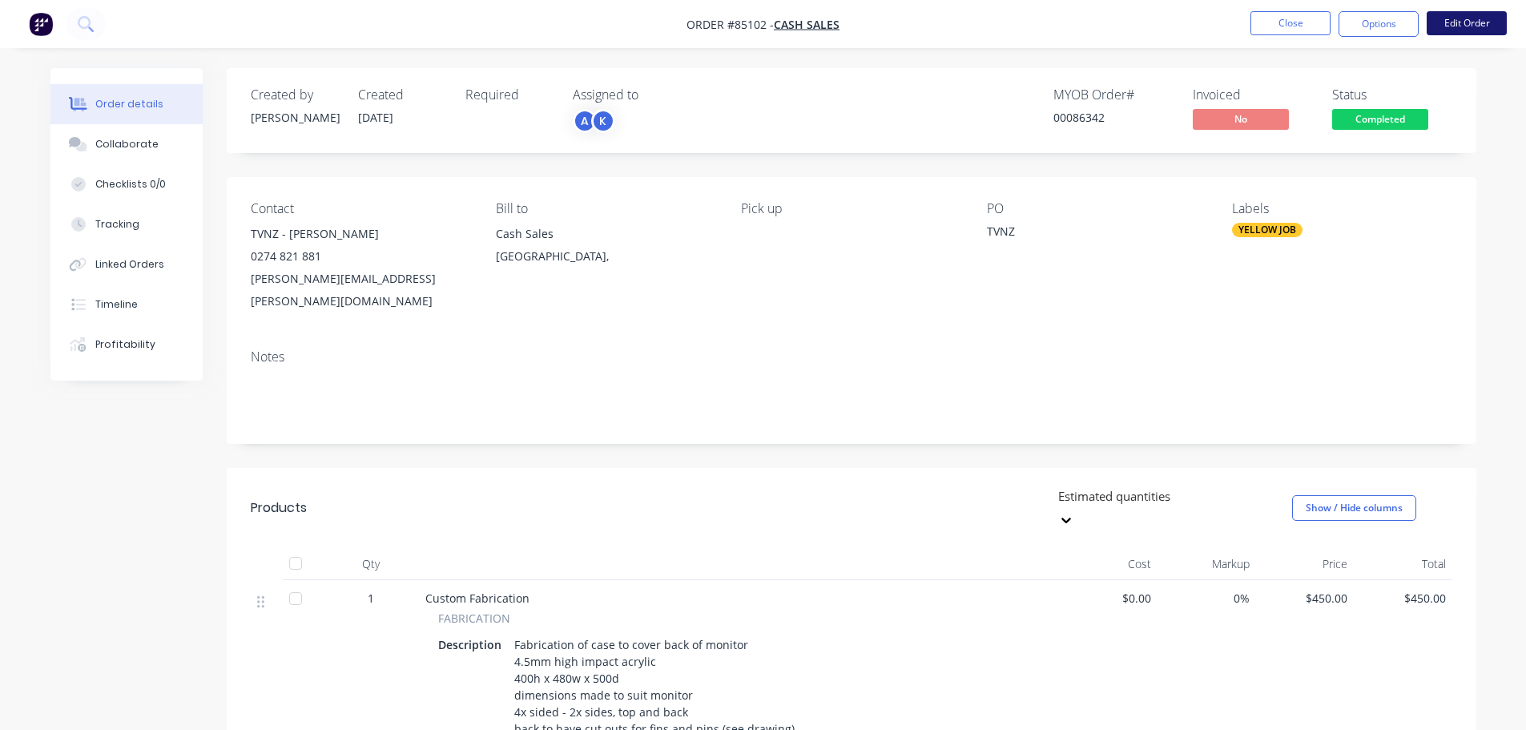
click at [1457, 34] on button "Edit Order" at bounding box center [1467, 23] width 80 height 24
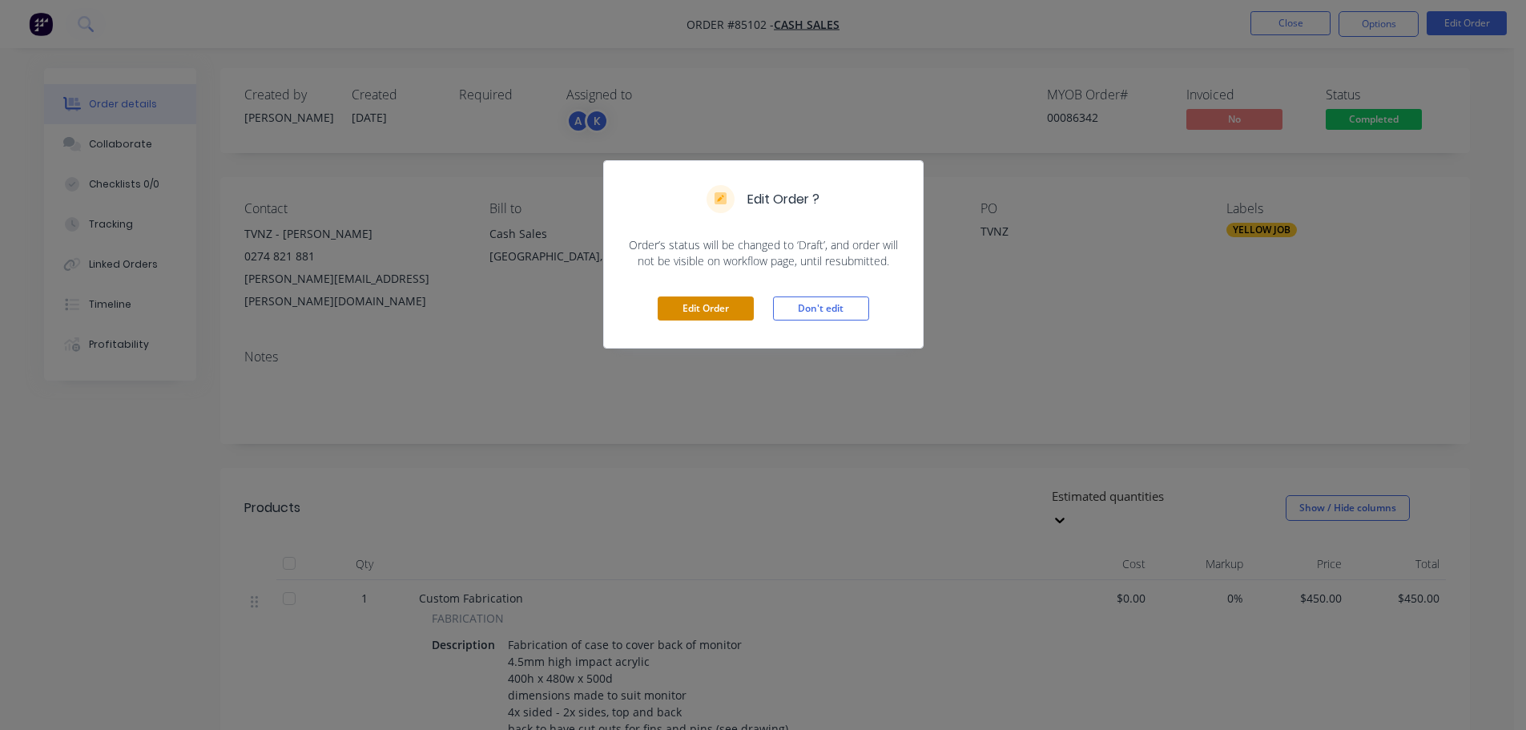
click at [696, 312] on button "Edit Order" at bounding box center [706, 308] width 96 height 24
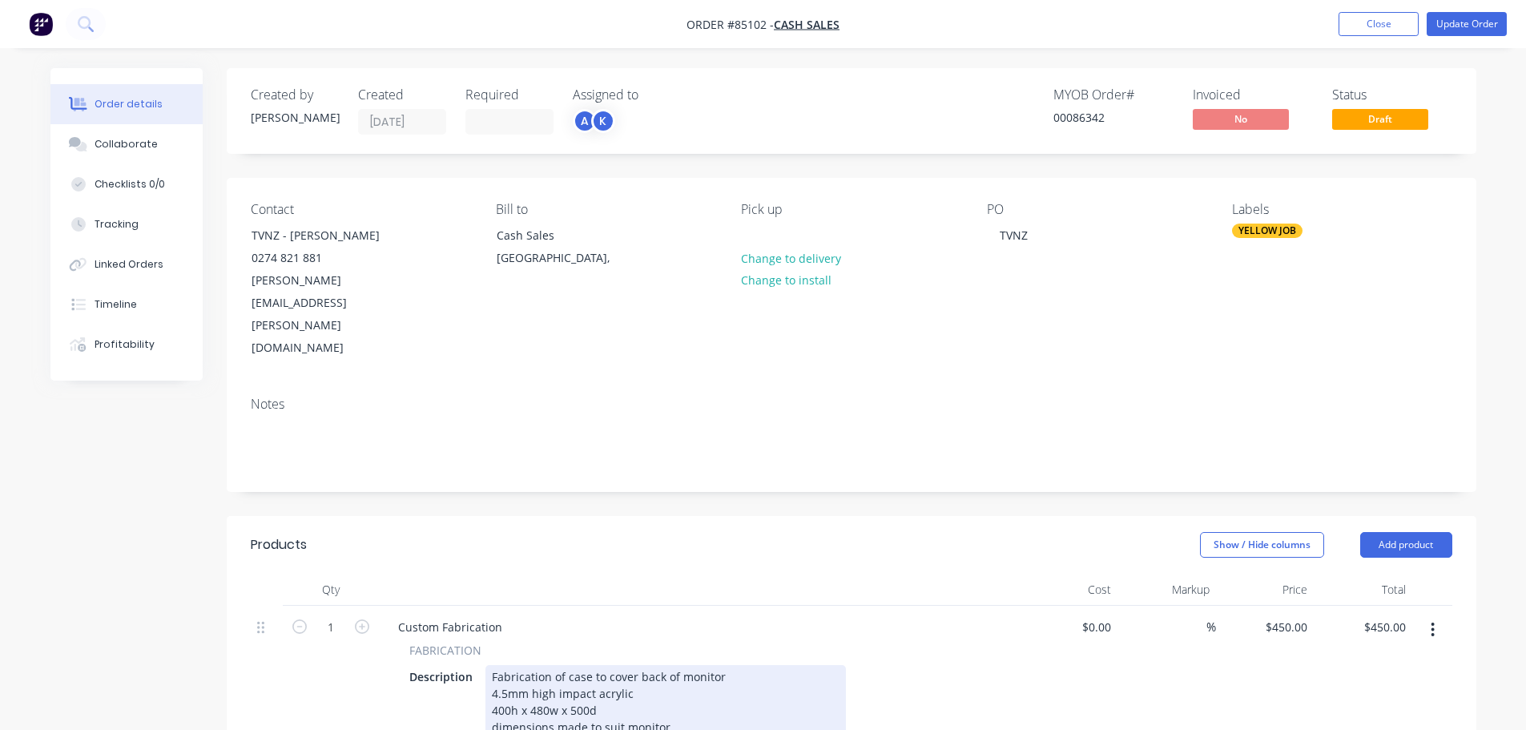
click at [486, 665] on div "Fabrication of case to cover back of monitor 4.5mm high impact acrylic 400h x 4…" at bounding box center [666, 735] width 361 height 141
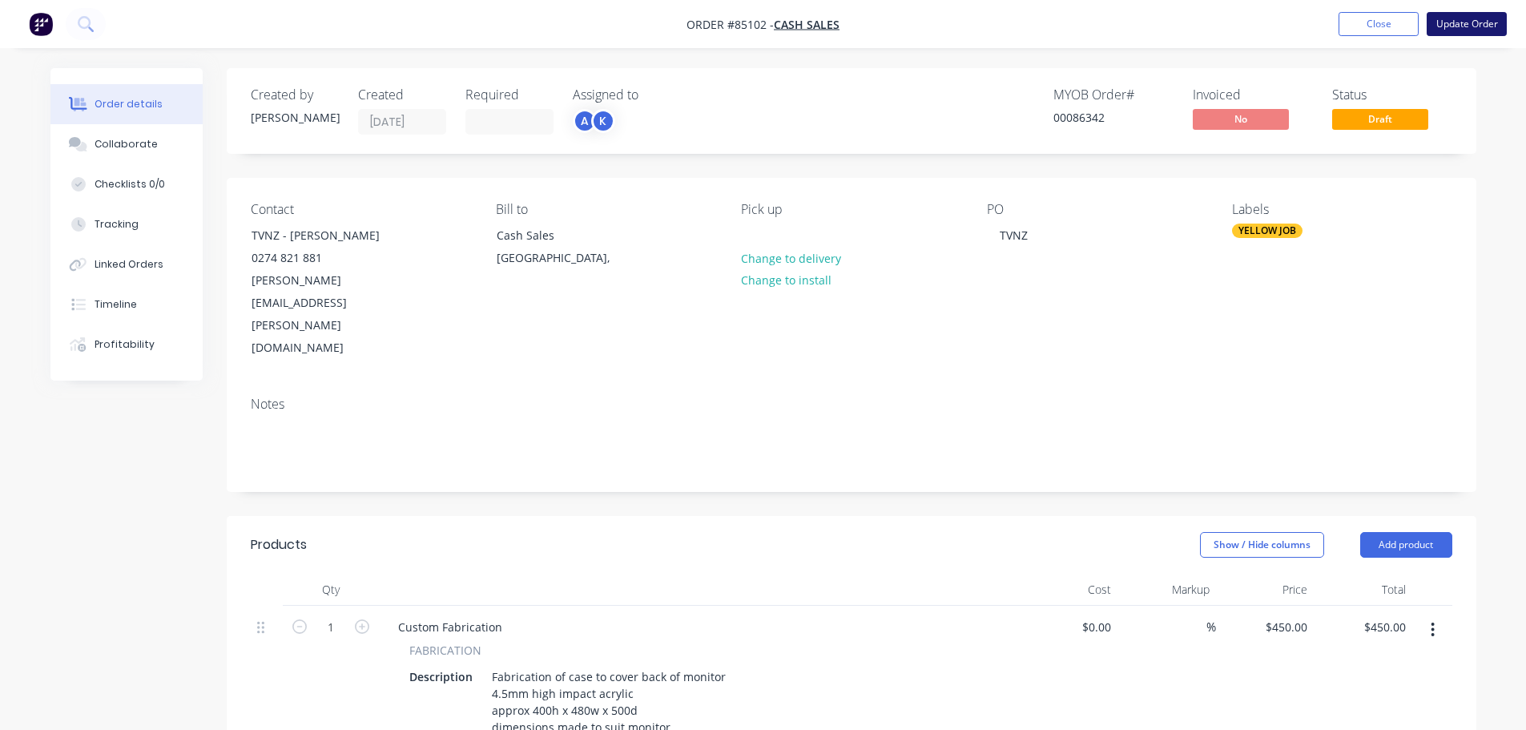
click at [1463, 14] on button "Update Order" at bounding box center [1467, 24] width 80 height 24
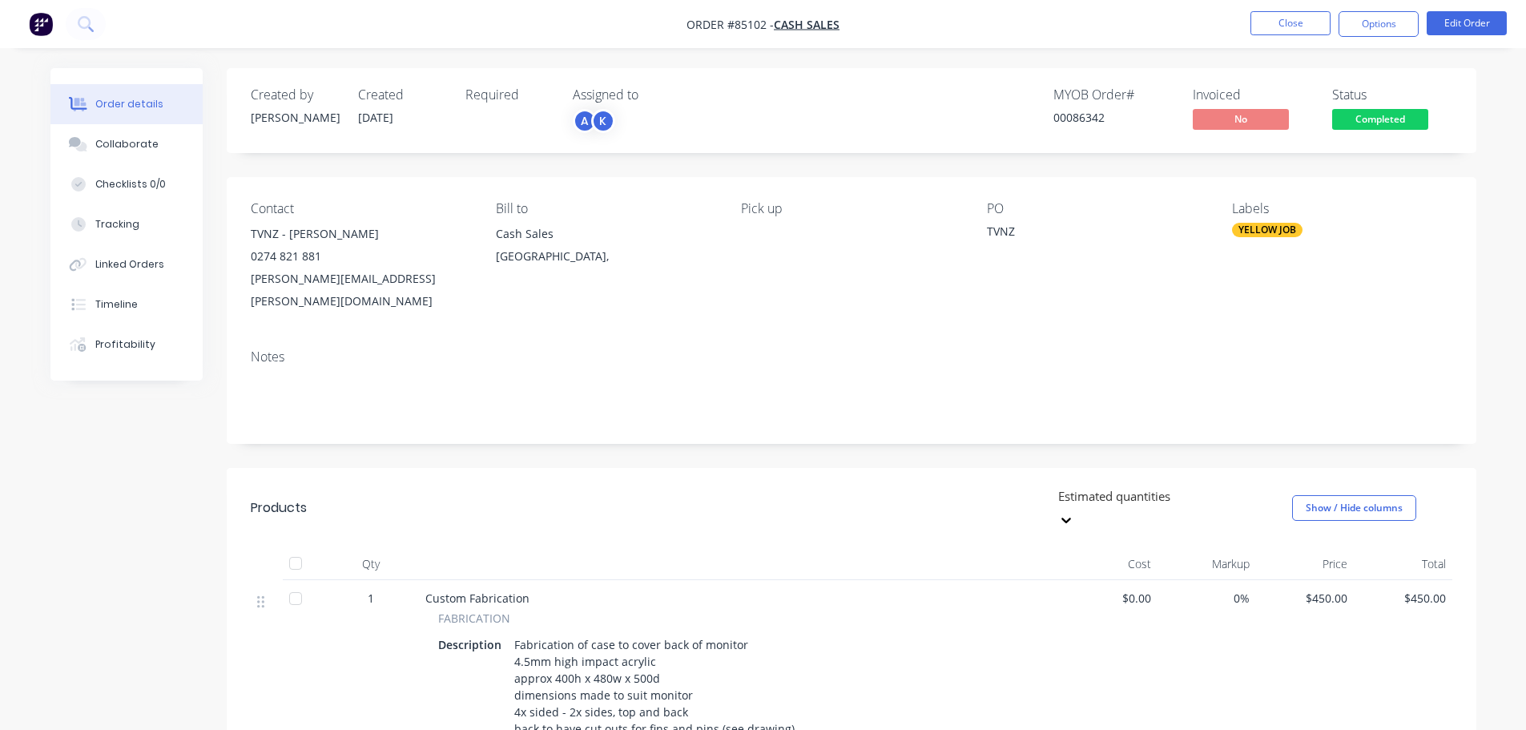
click at [1400, 115] on span "Completed" at bounding box center [1380, 119] width 96 height 20
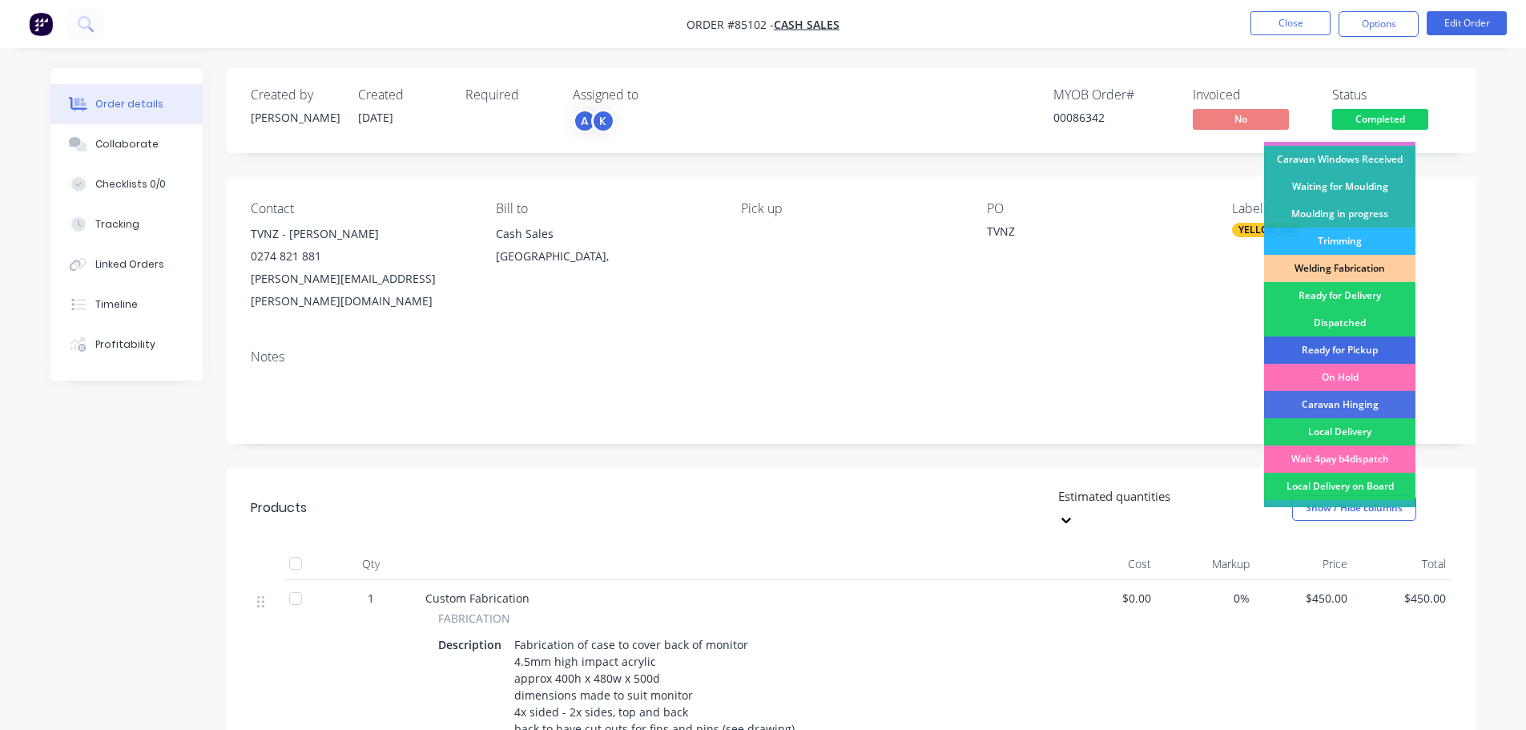
scroll to position [316, 0]
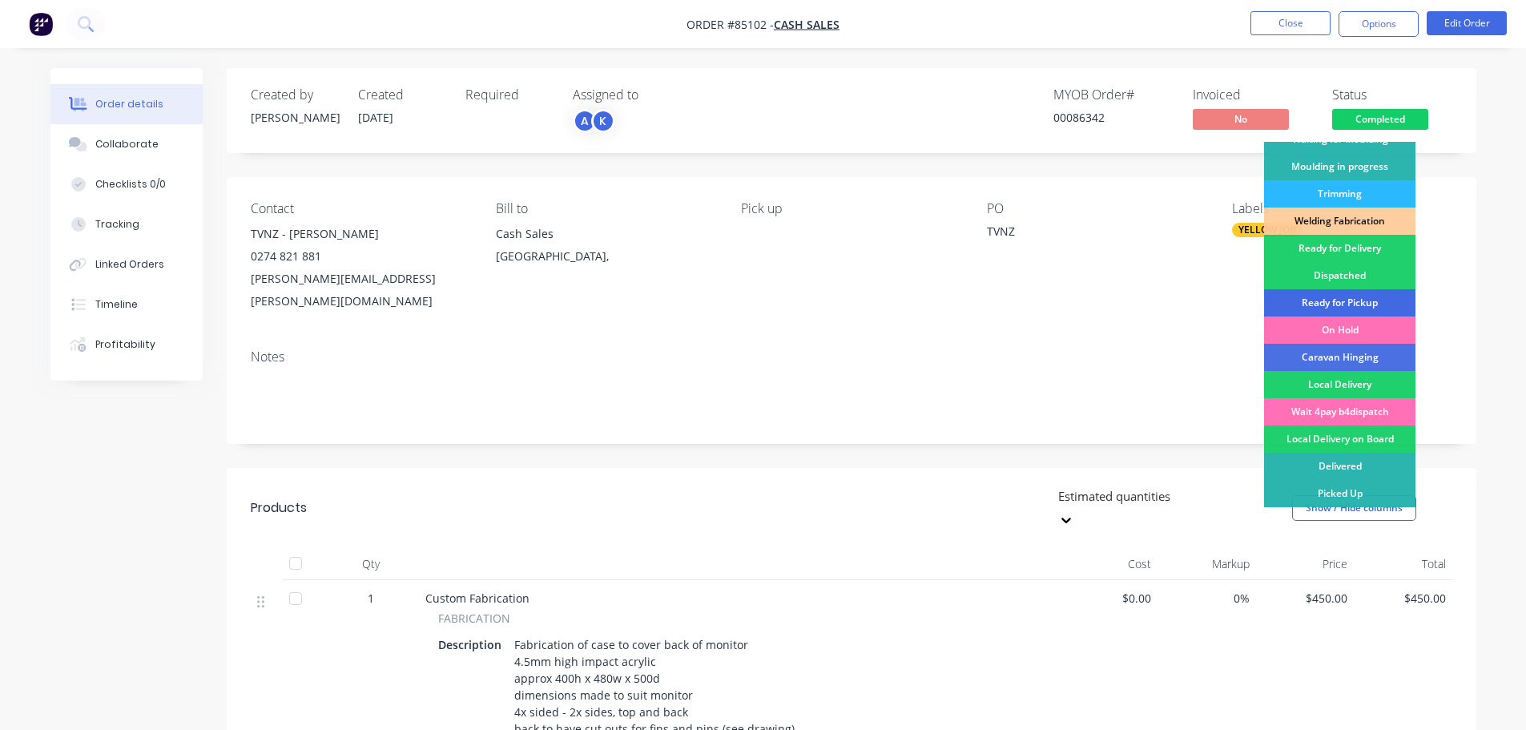
click at [1361, 293] on div "Ready for Pickup" at bounding box center [1339, 302] width 151 height 27
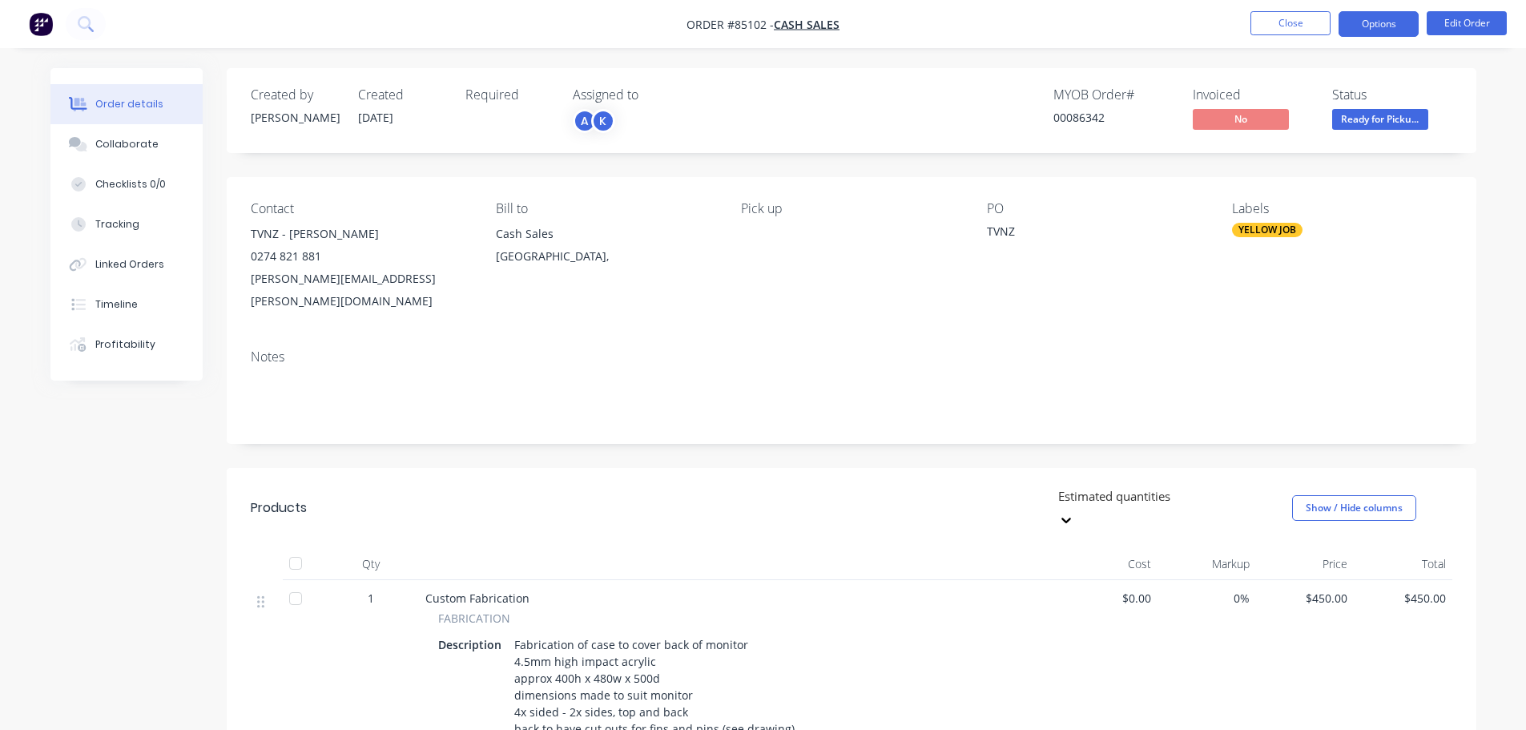
click at [1388, 15] on button "Options" at bounding box center [1379, 24] width 80 height 26
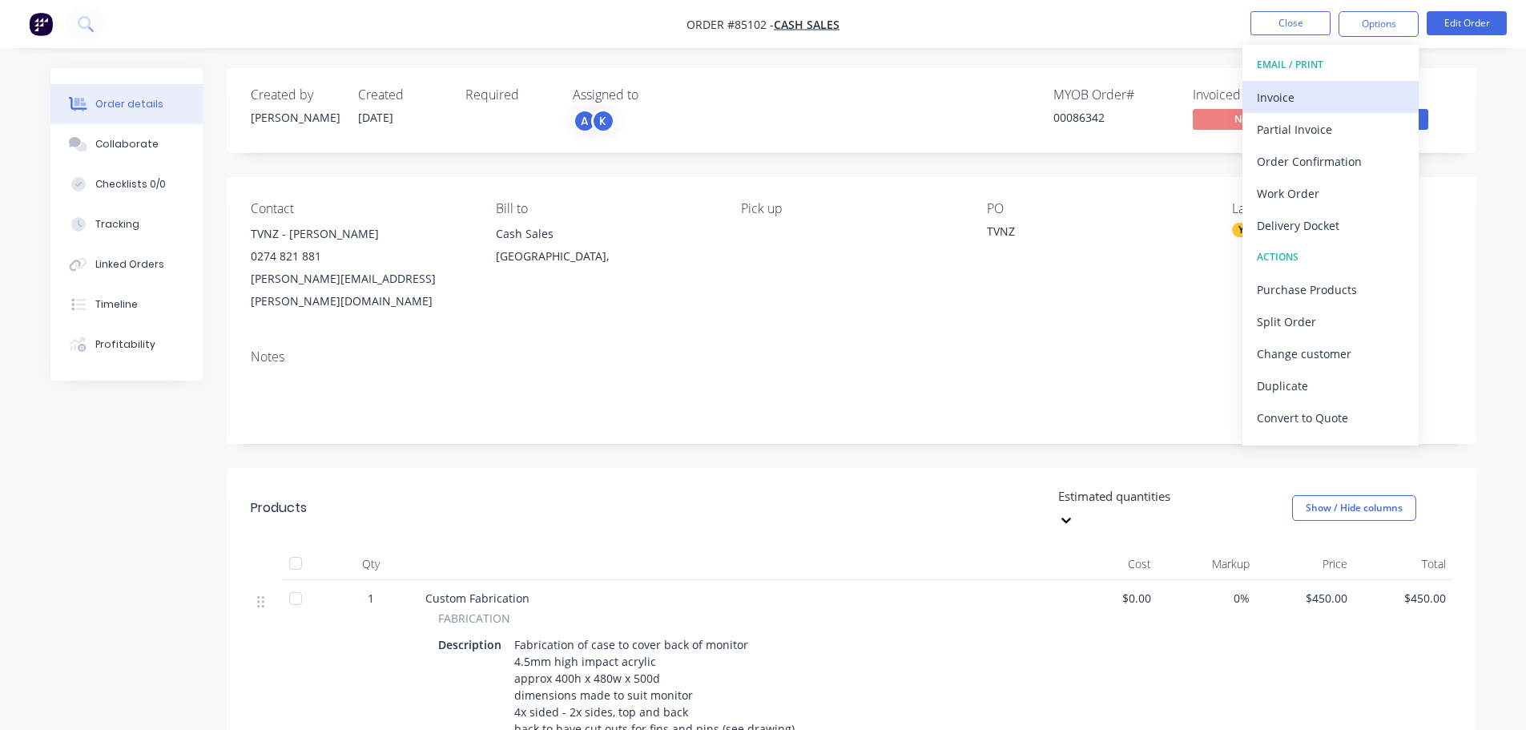
click at [1354, 88] on div "Invoice" at bounding box center [1330, 97] width 147 height 23
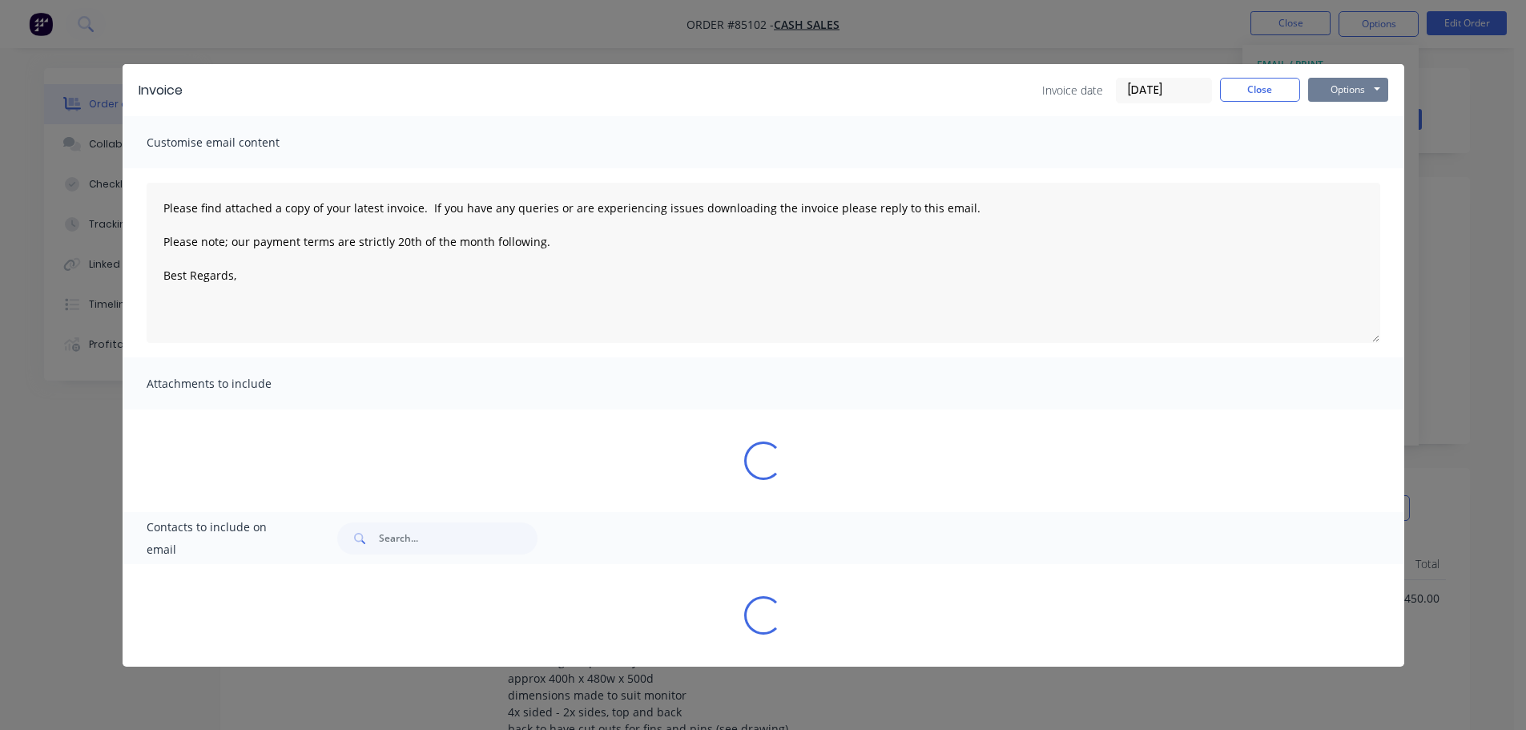
click at [1357, 83] on button "Options" at bounding box center [1348, 90] width 80 height 24
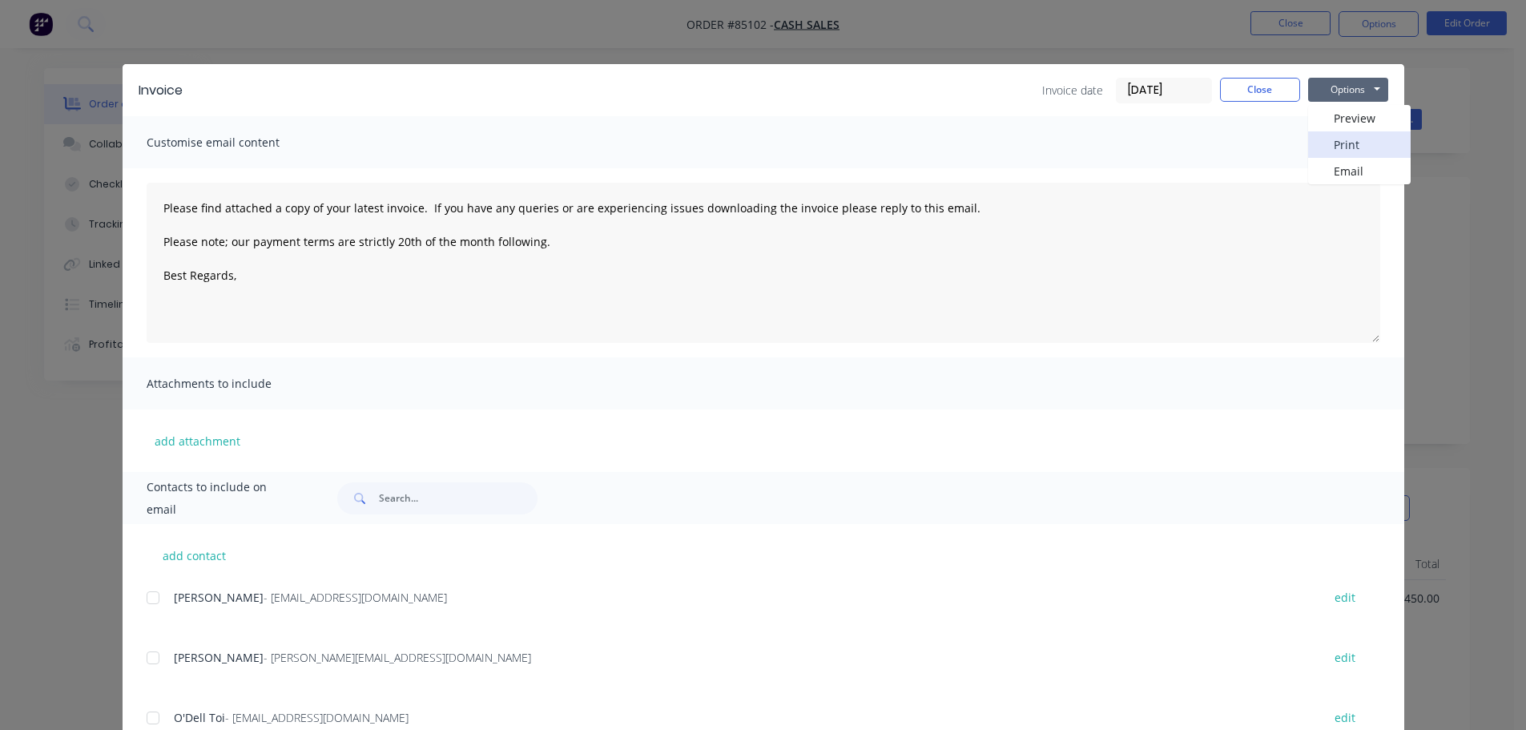
click at [1353, 139] on button "Print" at bounding box center [1359, 144] width 103 height 26
click at [160, 40] on div "Invoice Invoice date [DATE] Close Options Preview Print Email Customise email c…" at bounding box center [763, 365] width 1526 height 730
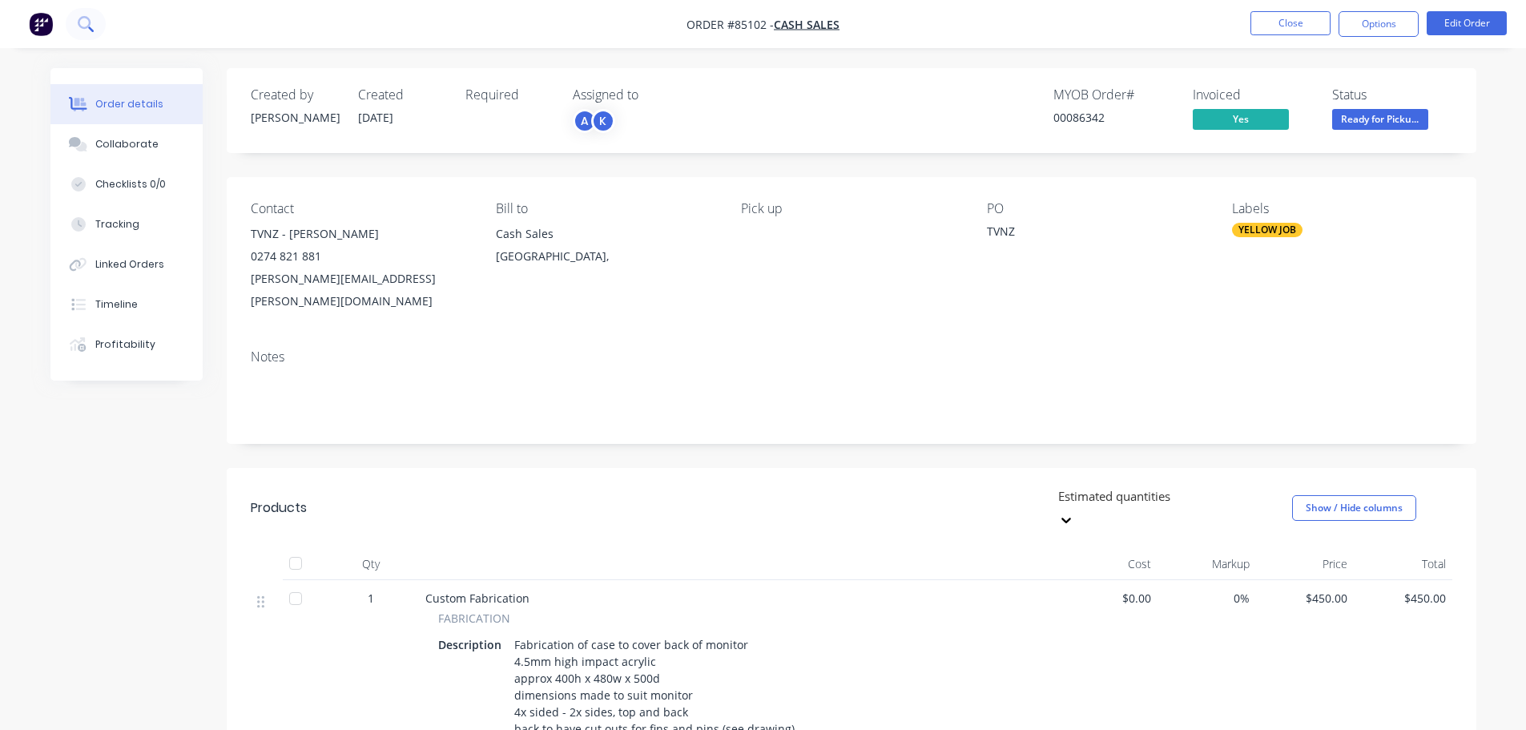
click at [102, 21] on button at bounding box center [86, 24] width 40 height 32
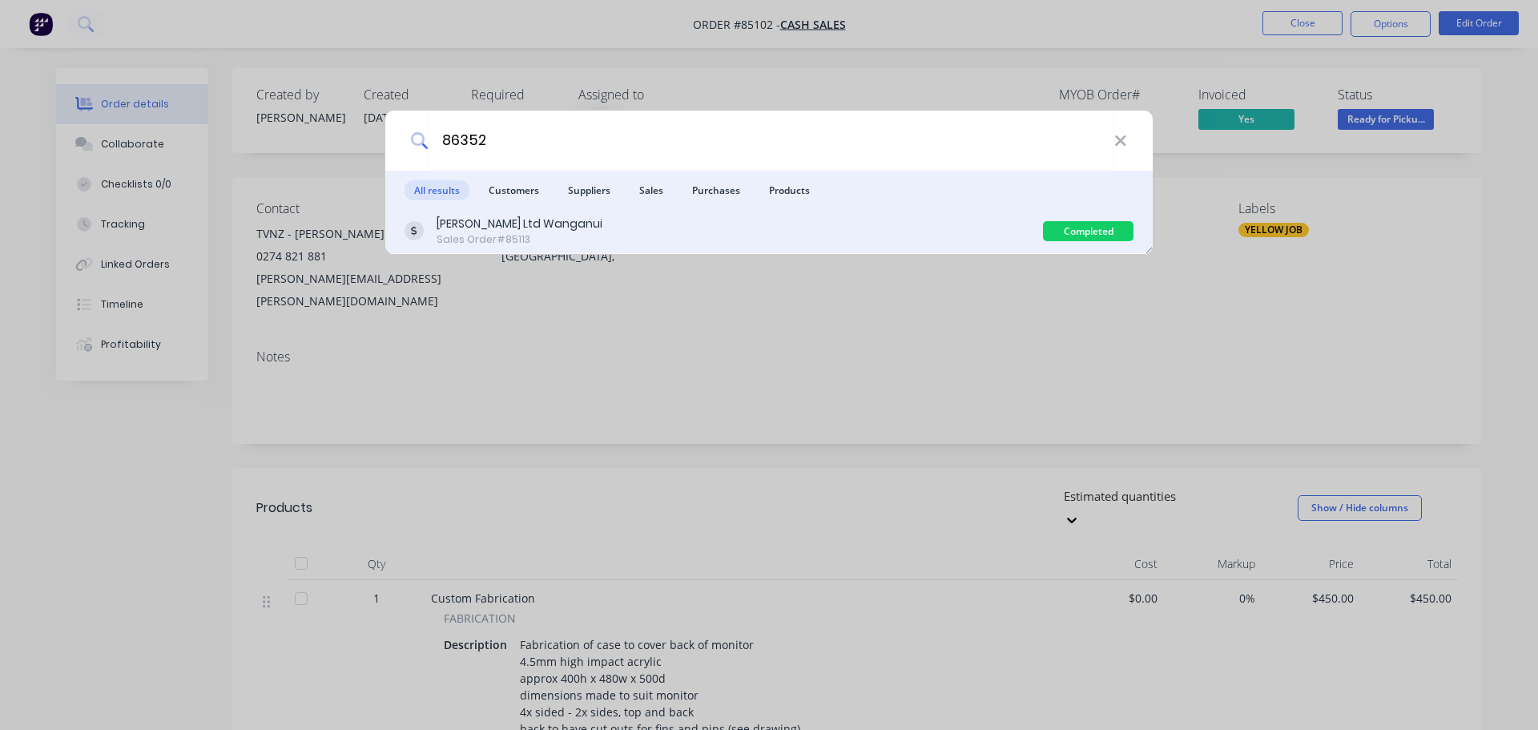
type input "86352"
click at [646, 241] on div "[PERSON_NAME] Ltd Wanganui Sales Order #85113" at bounding box center [724, 231] width 639 height 31
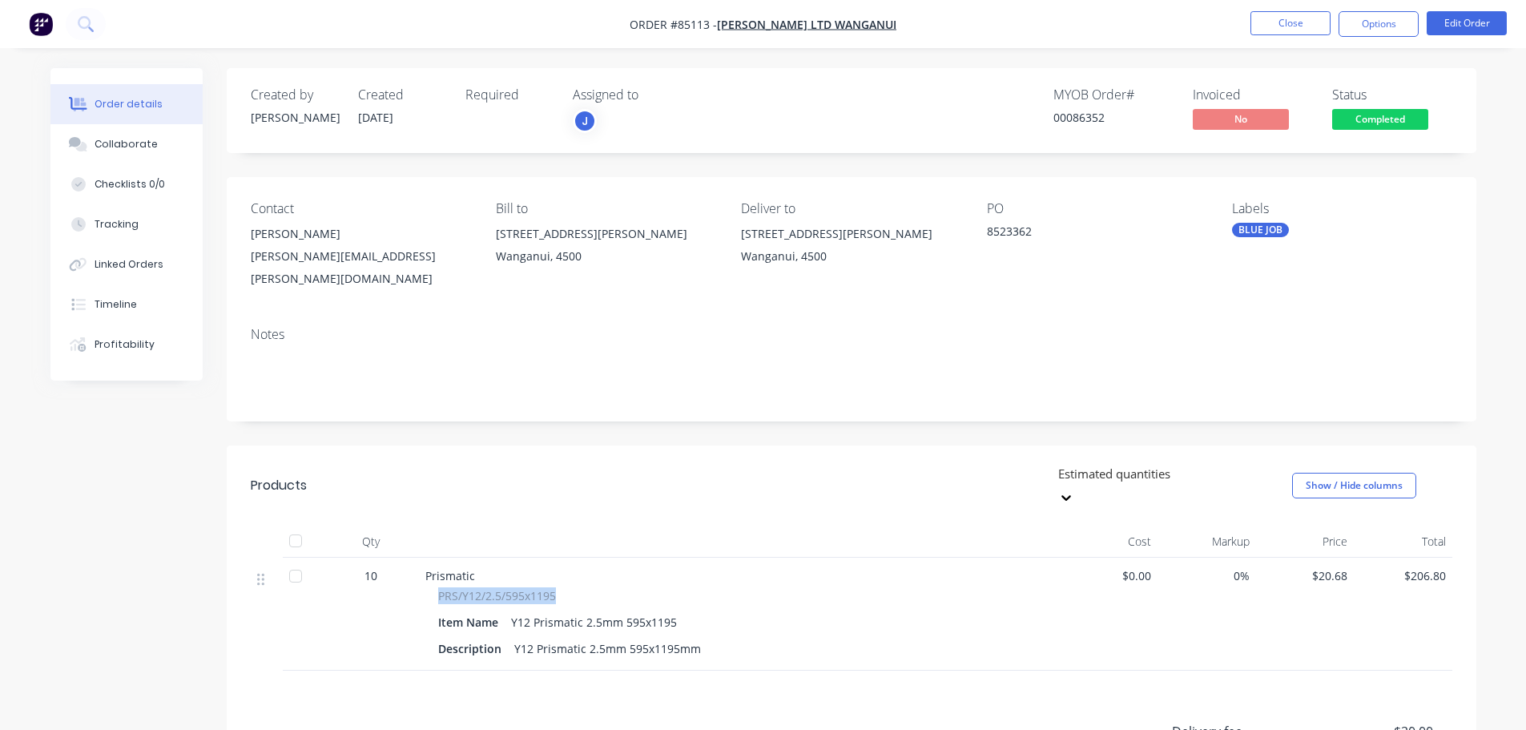
drag, startPoint x: 645, startPoint y: 554, endPoint x: 655, endPoint y: 555, distance: 10.5
click at [652, 587] on div "PRS/Y12/2.5/595x1195 Item Name Y12 Prismatic 2.5mm 595x1195 Description Y12 Pri…" at bounding box center [739, 623] width 628 height 73
copy span "PRS/Y12/2.5/595x1195"
click at [1362, 112] on span "Completed" at bounding box center [1380, 119] width 96 height 20
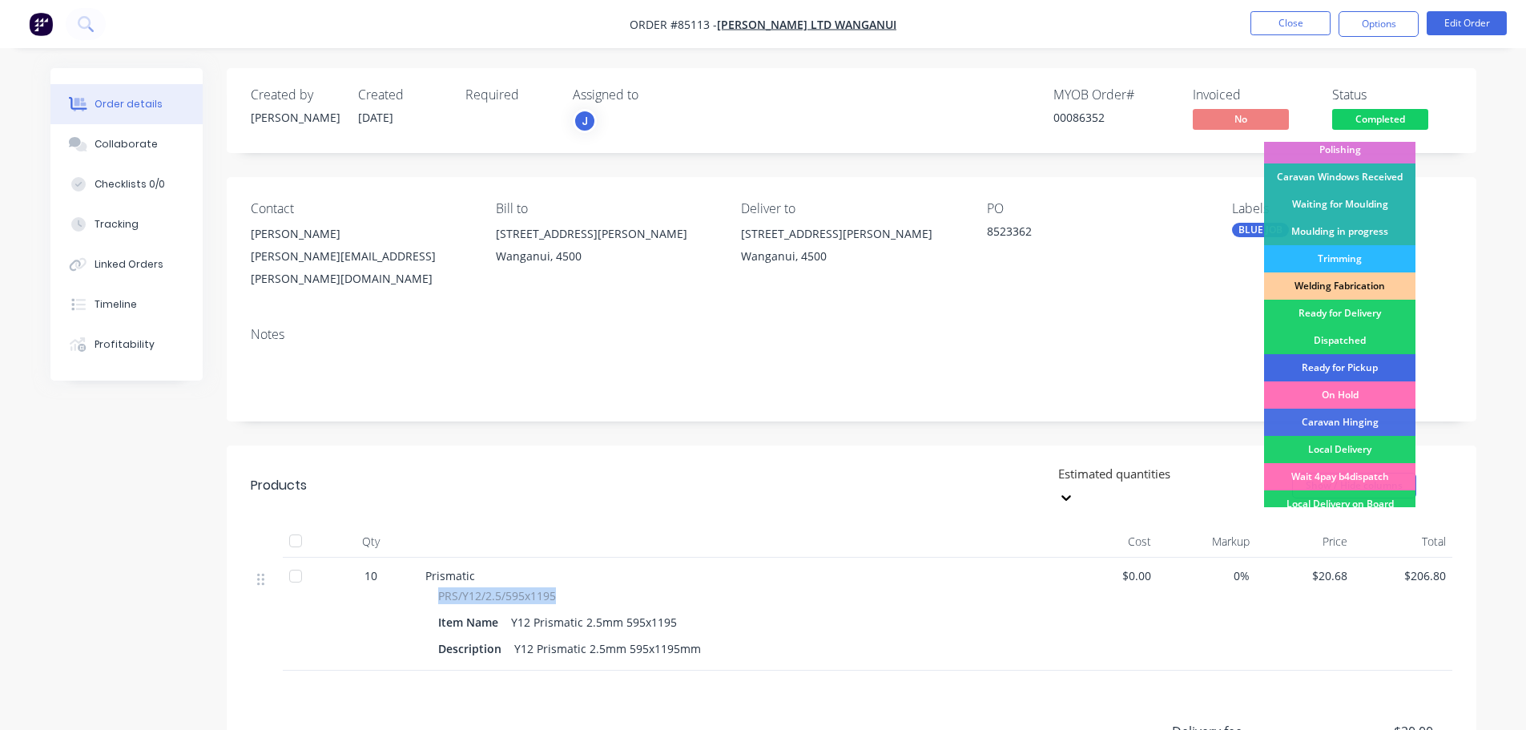
scroll to position [316, 0]
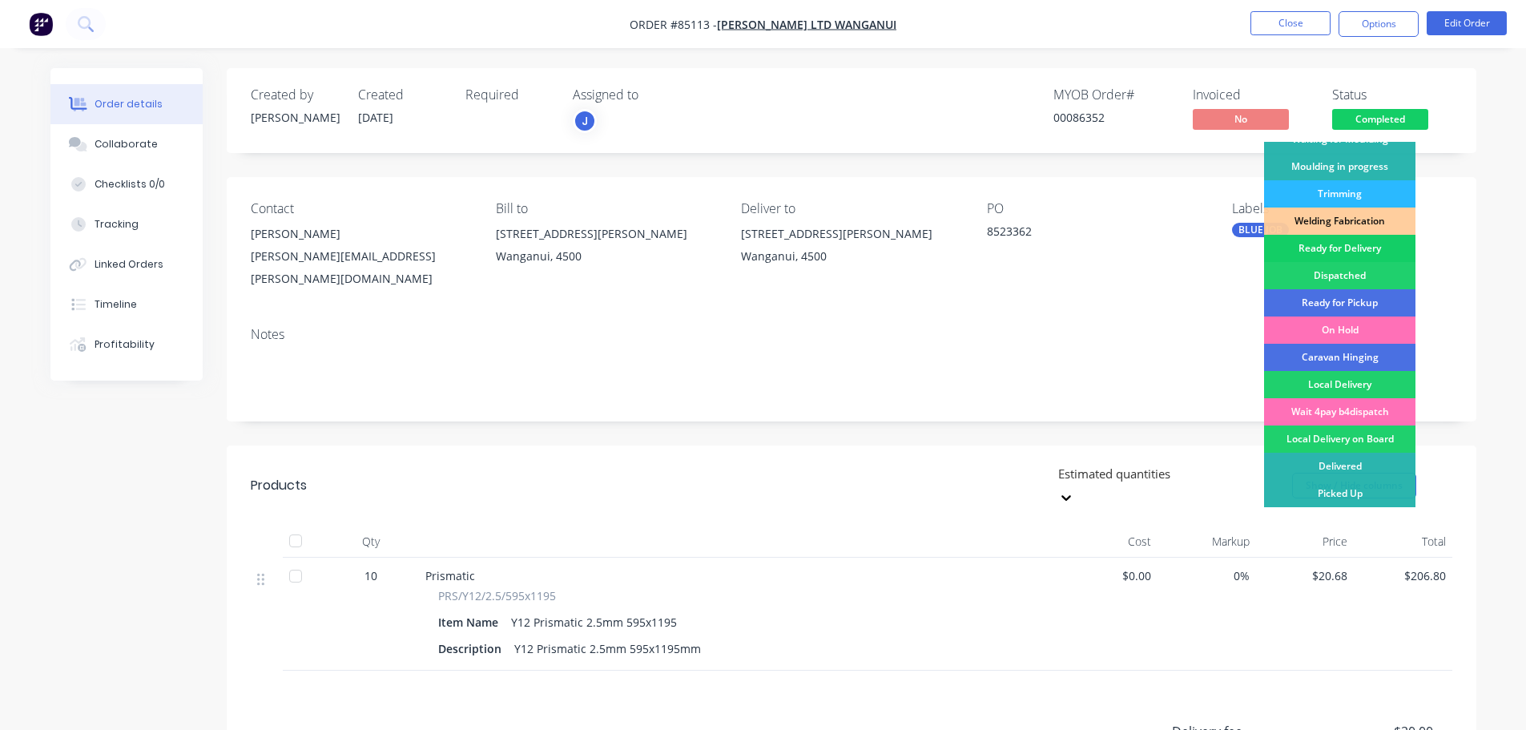
click at [1349, 255] on div "Ready for Delivery" at bounding box center [1339, 248] width 151 height 27
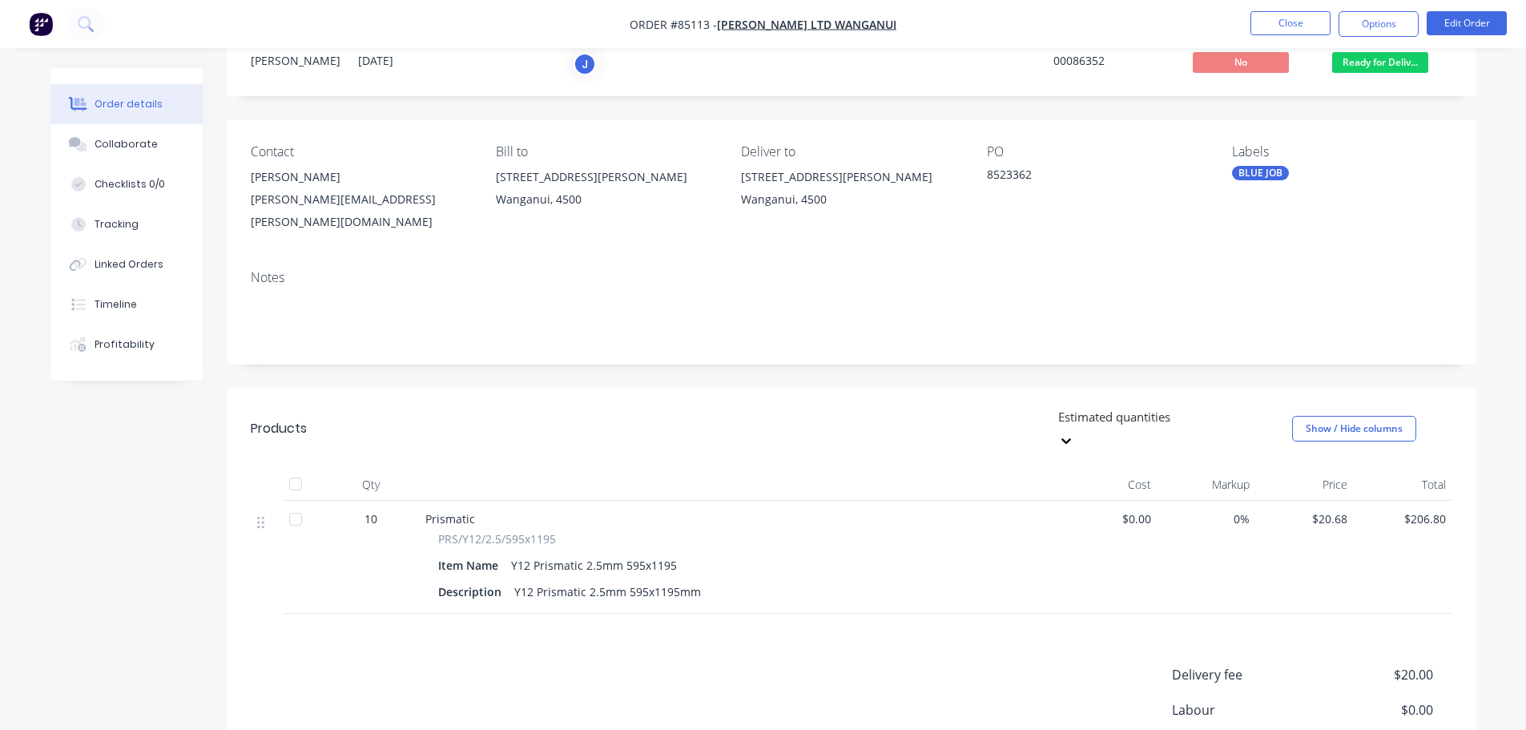
scroll to position [0, 0]
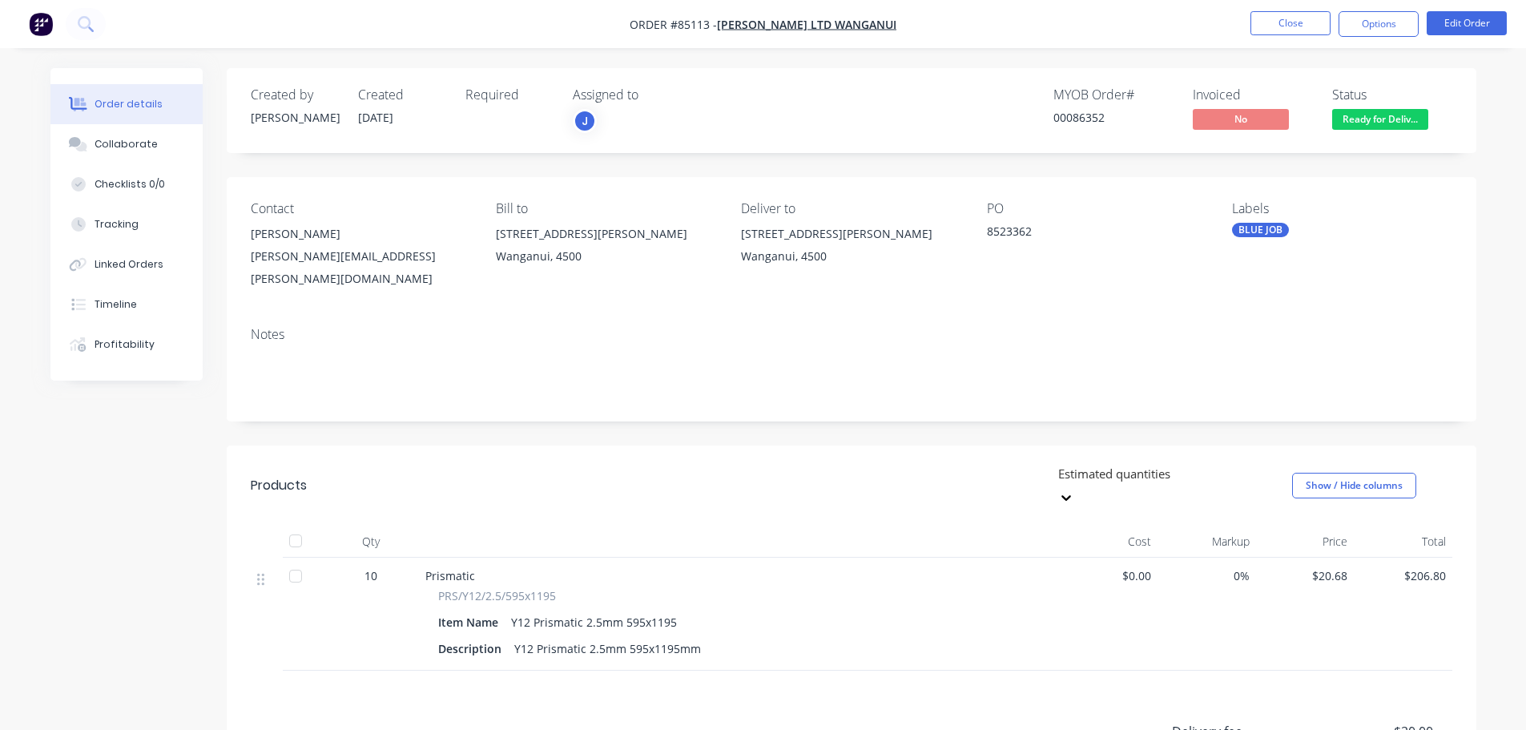
click at [1353, 38] on nav "Order #85113 - [PERSON_NAME] Ltd Wanganui Close Options Edit Order" at bounding box center [763, 24] width 1526 height 48
click at [1365, 31] on button "Options" at bounding box center [1379, 24] width 80 height 26
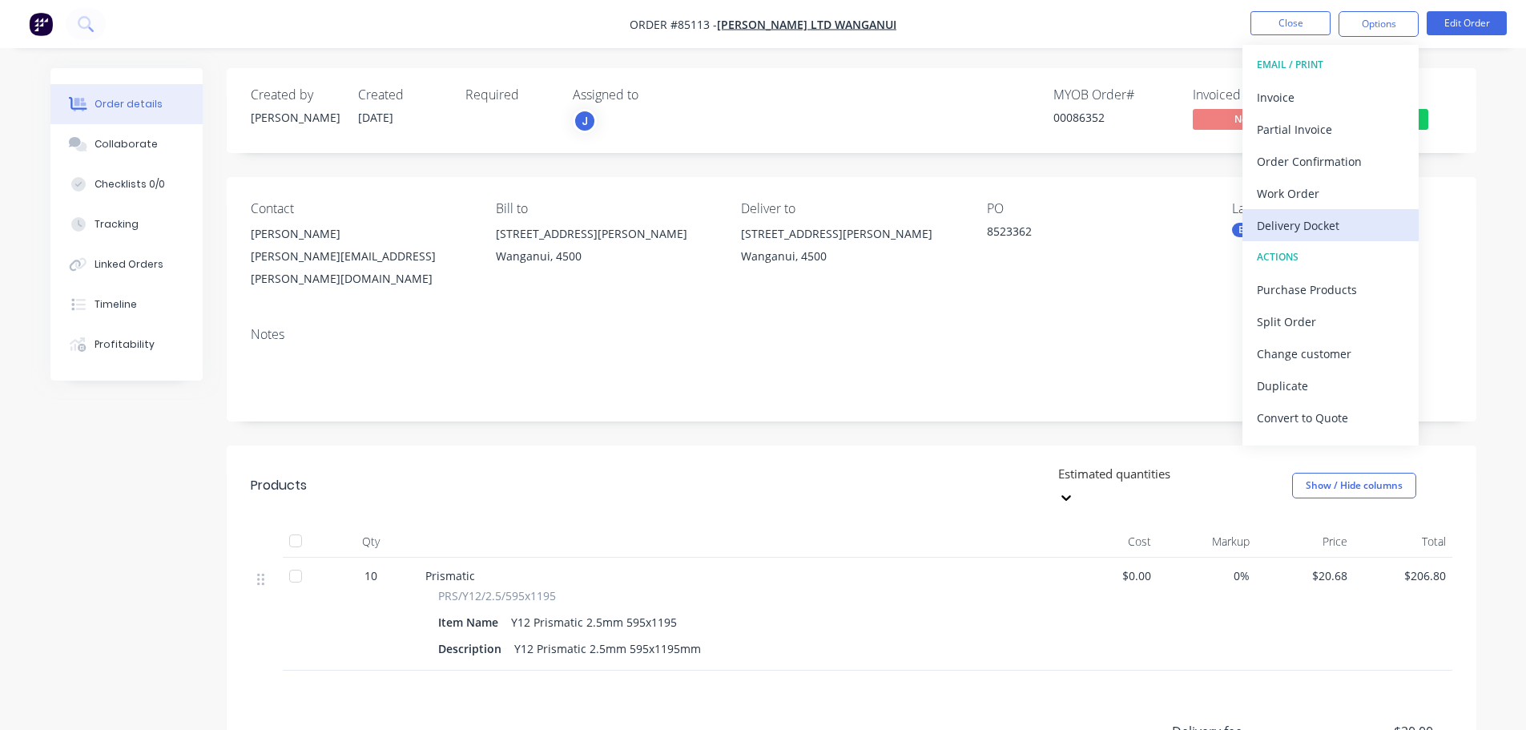
click at [1327, 214] on div "Delivery Docket" at bounding box center [1330, 225] width 147 height 23
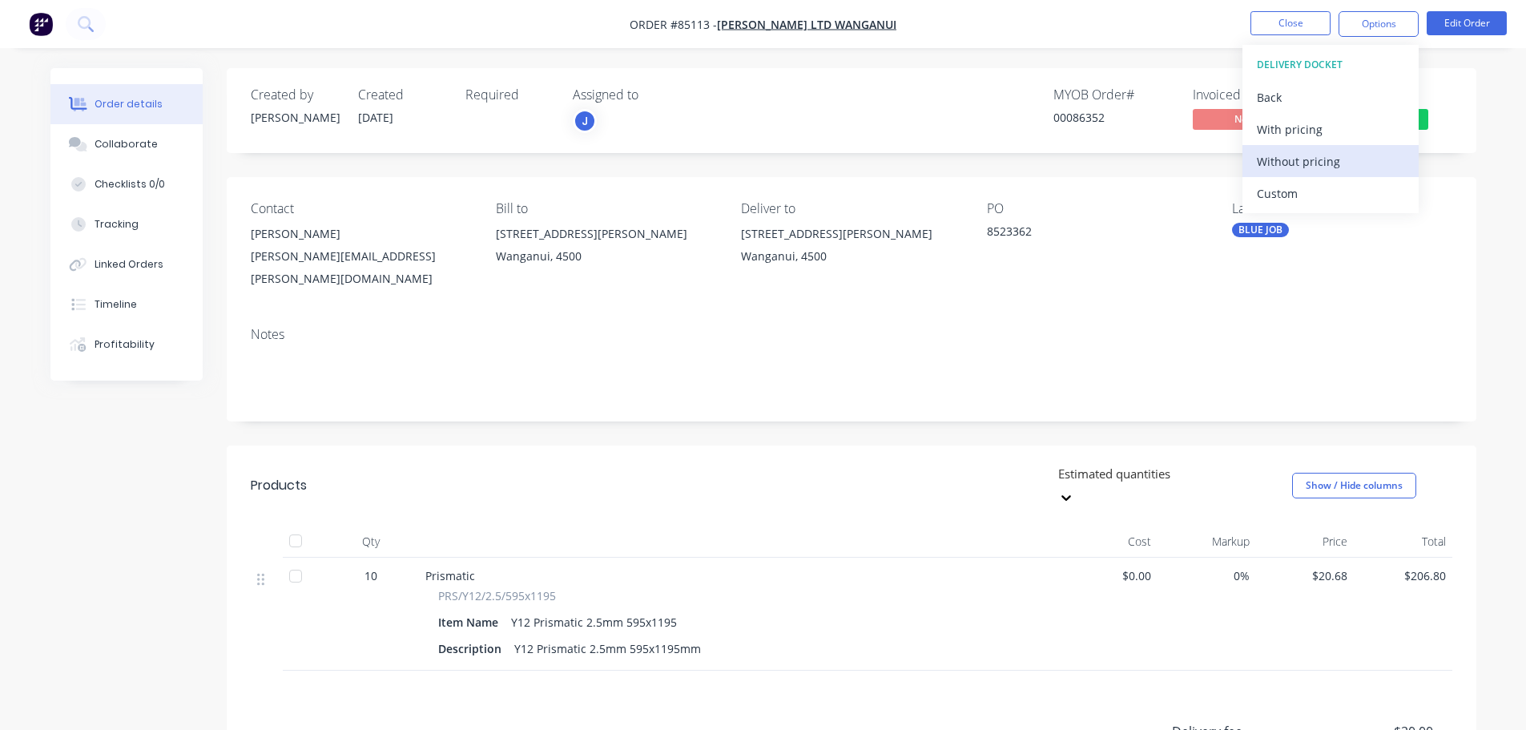
click at [1335, 154] on div "Without pricing" at bounding box center [1330, 161] width 147 height 23
click at [113, 92] on button "Order details" at bounding box center [126, 104] width 152 height 40
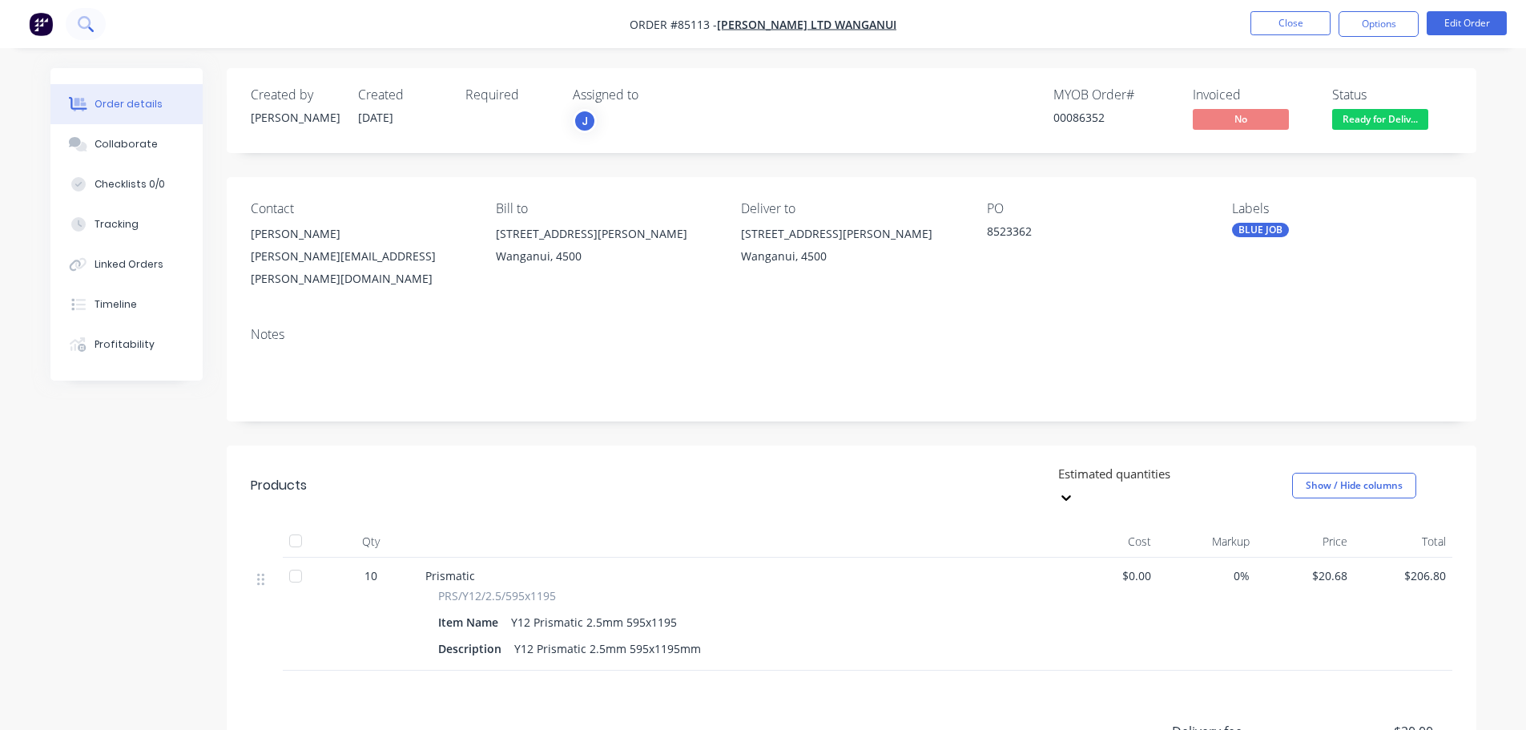
click at [89, 26] on icon at bounding box center [84, 22] width 13 height 13
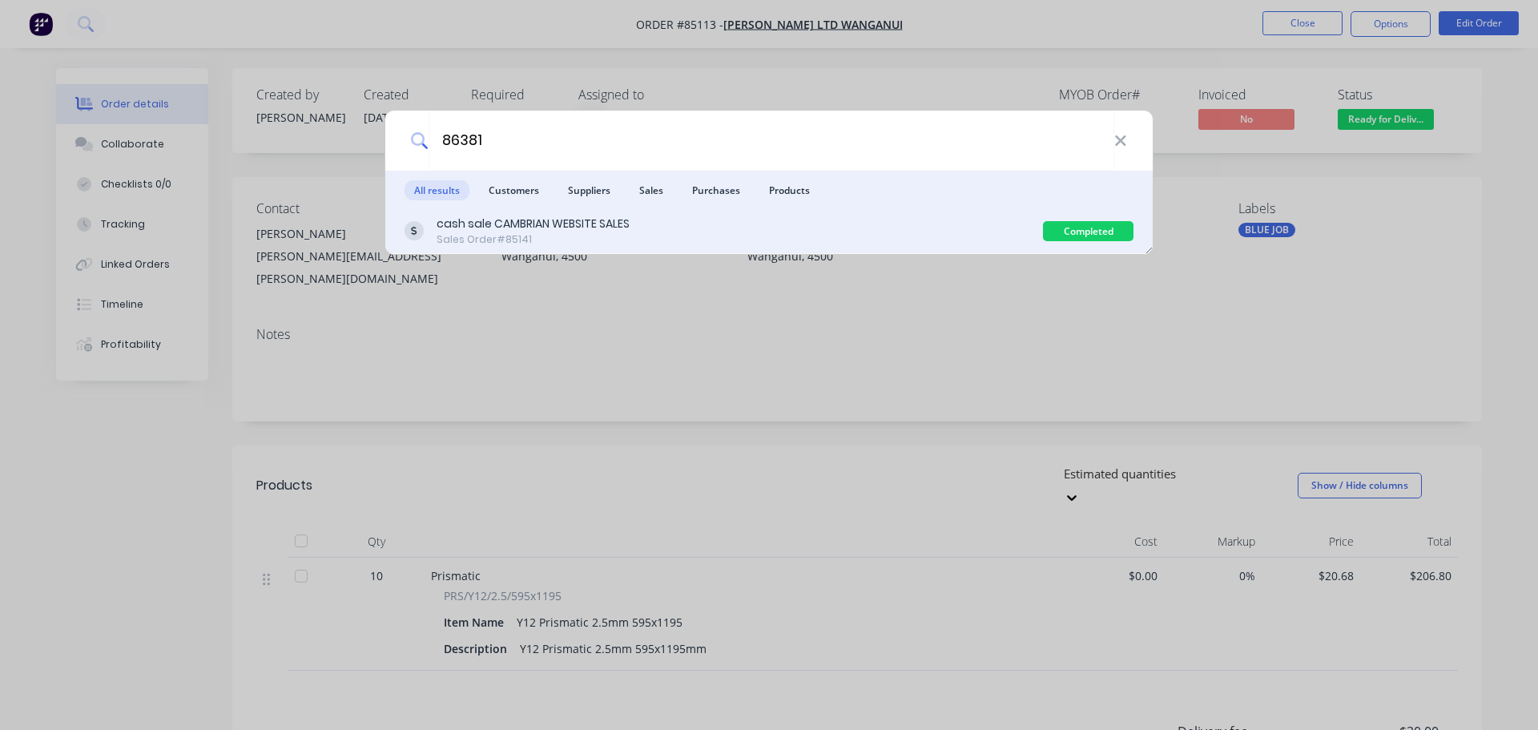
type input "86381"
click at [508, 229] on div "cash sale CAMBRIAN WEBSITE SALES" at bounding box center [533, 224] width 193 height 17
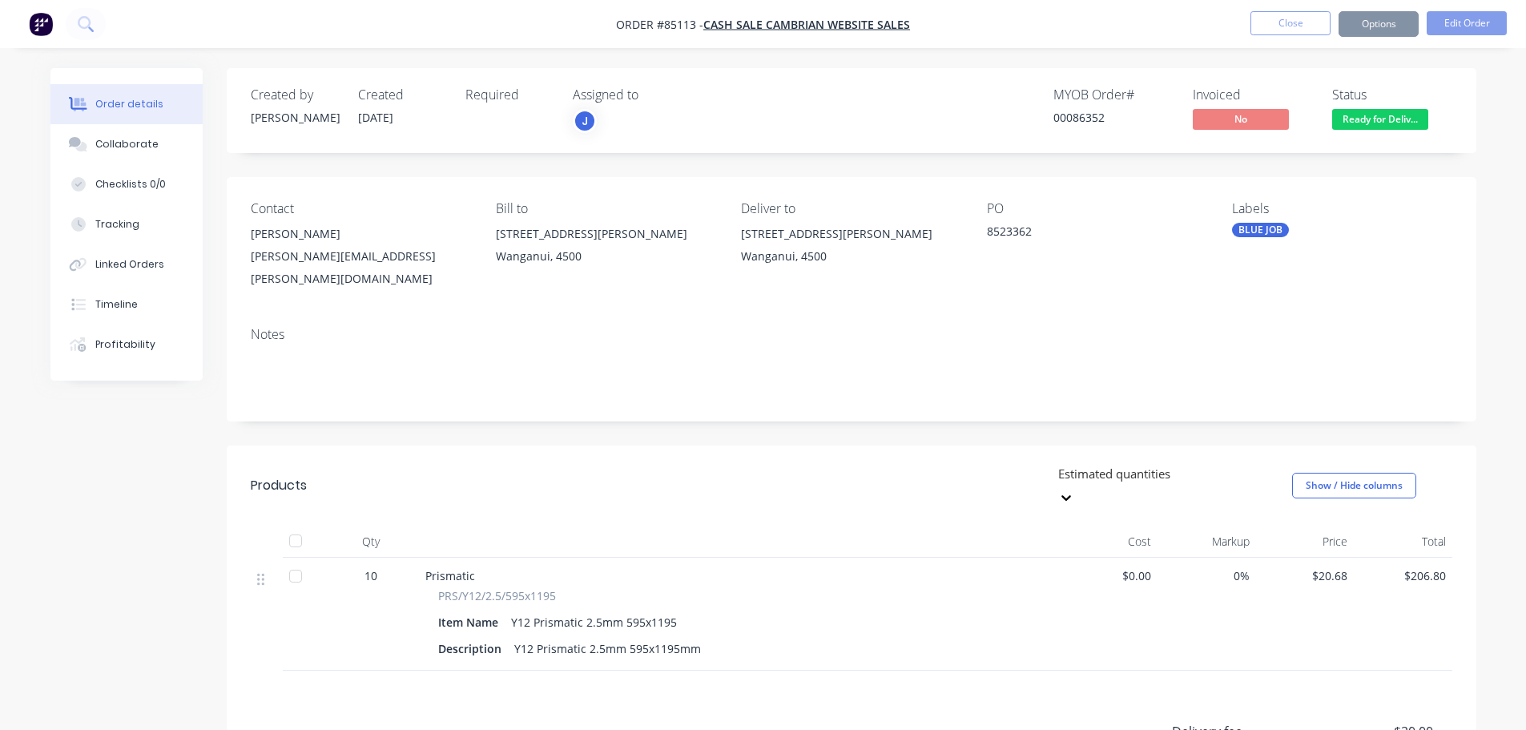
click at [1352, 128] on span "Ready for Deliv..." at bounding box center [1380, 119] width 96 height 20
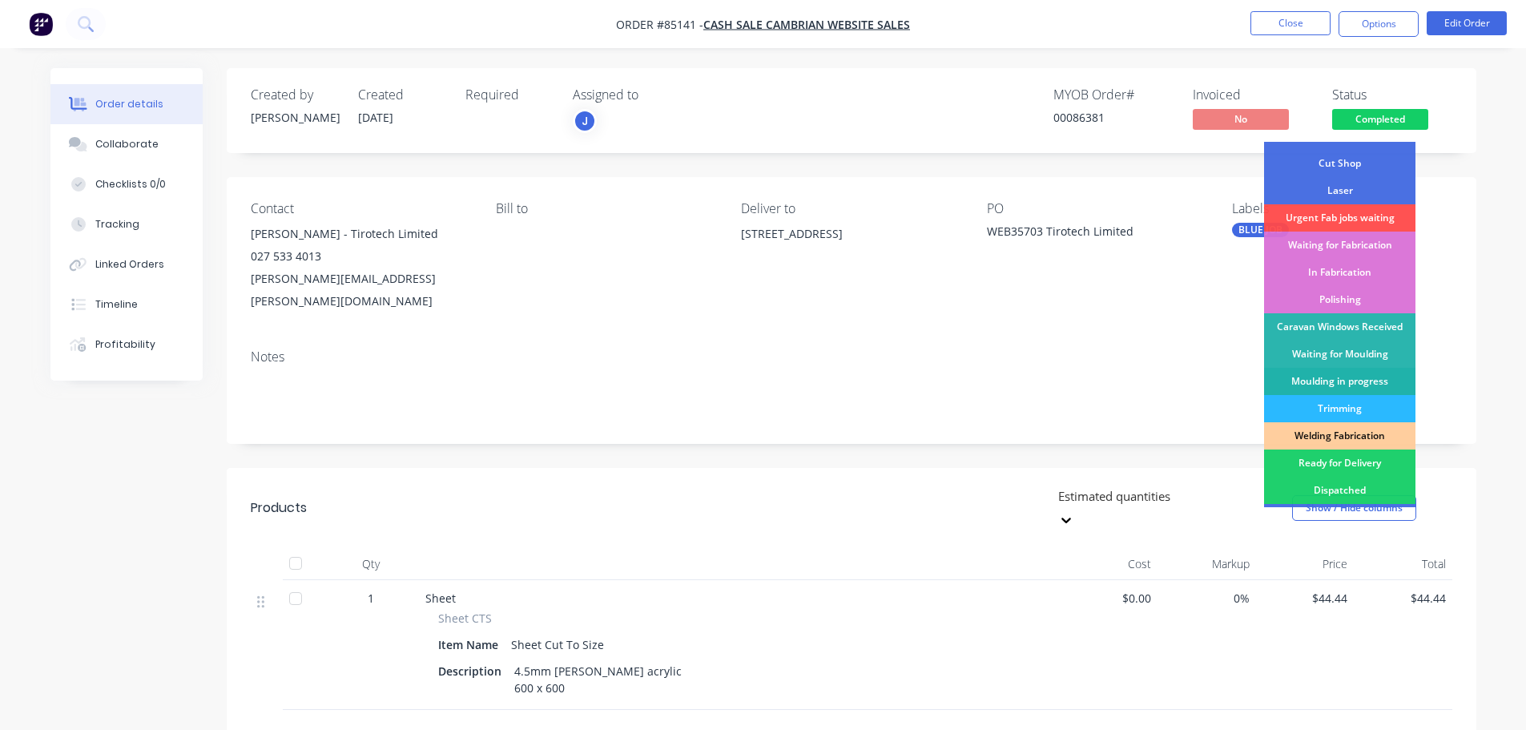
scroll to position [316, 0]
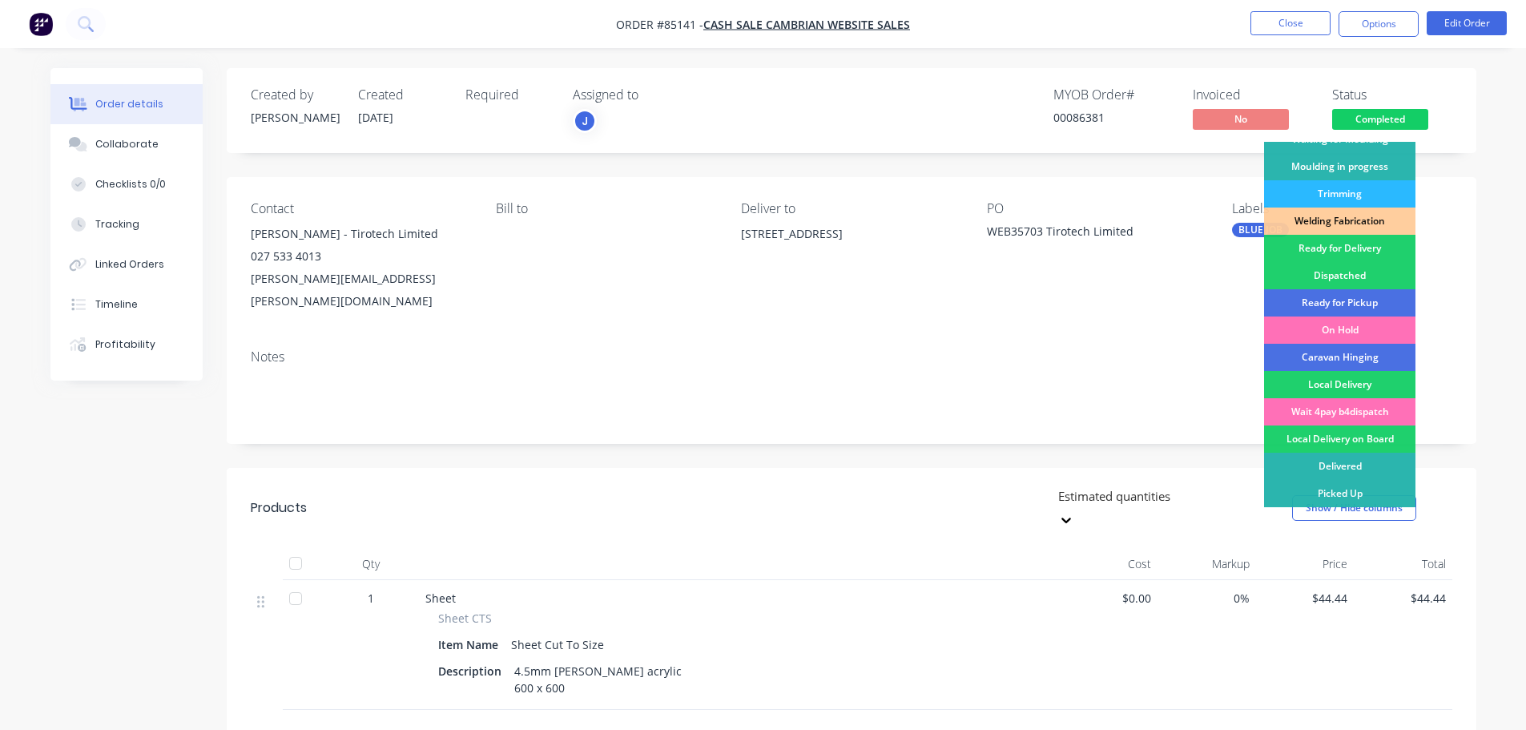
drag, startPoint x: 1348, startPoint y: 254, endPoint x: 1376, endPoint y: 126, distance: 131.2
click at [1348, 252] on div "Ready for Delivery" at bounding box center [1339, 248] width 151 height 27
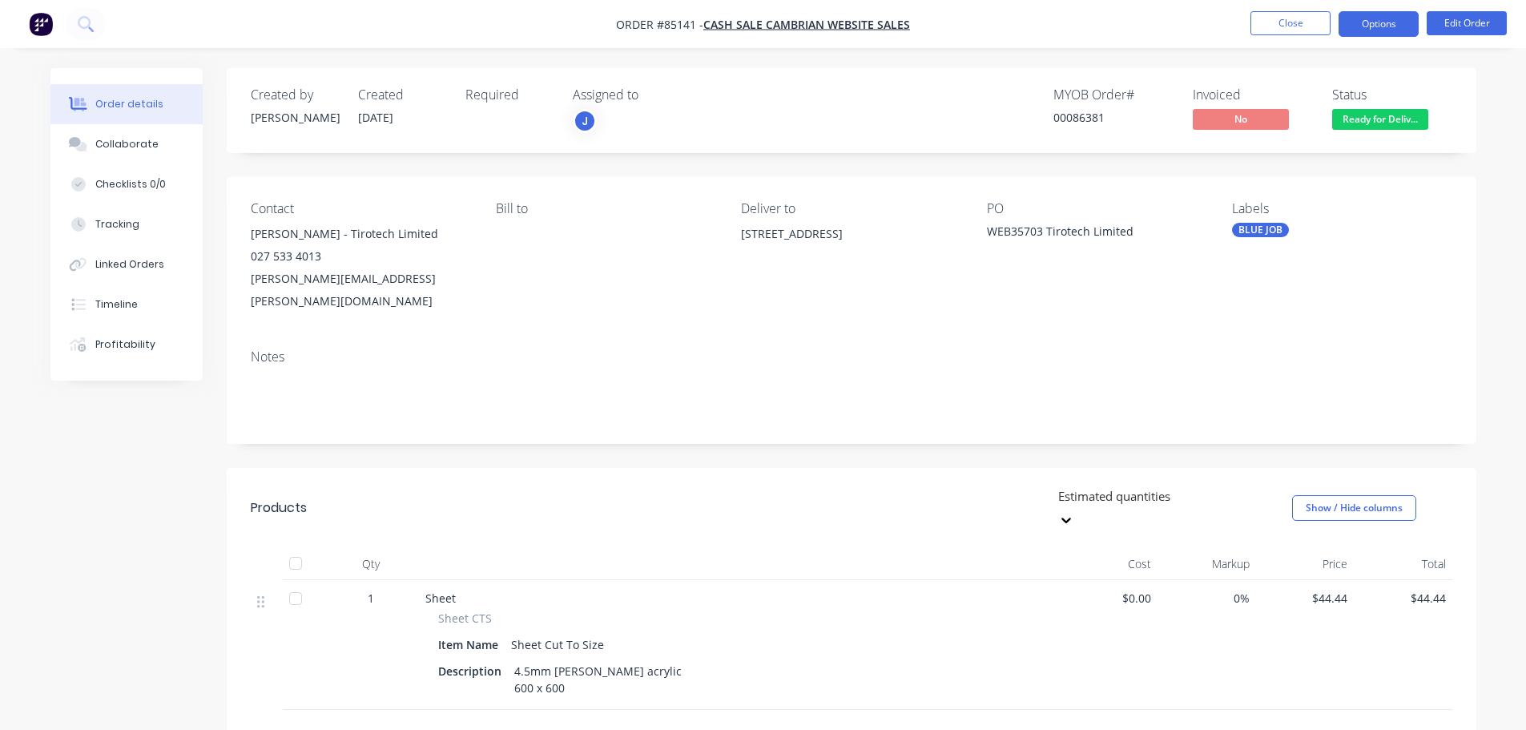
click at [1390, 25] on button "Options" at bounding box center [1379, 24] width 80 height 26
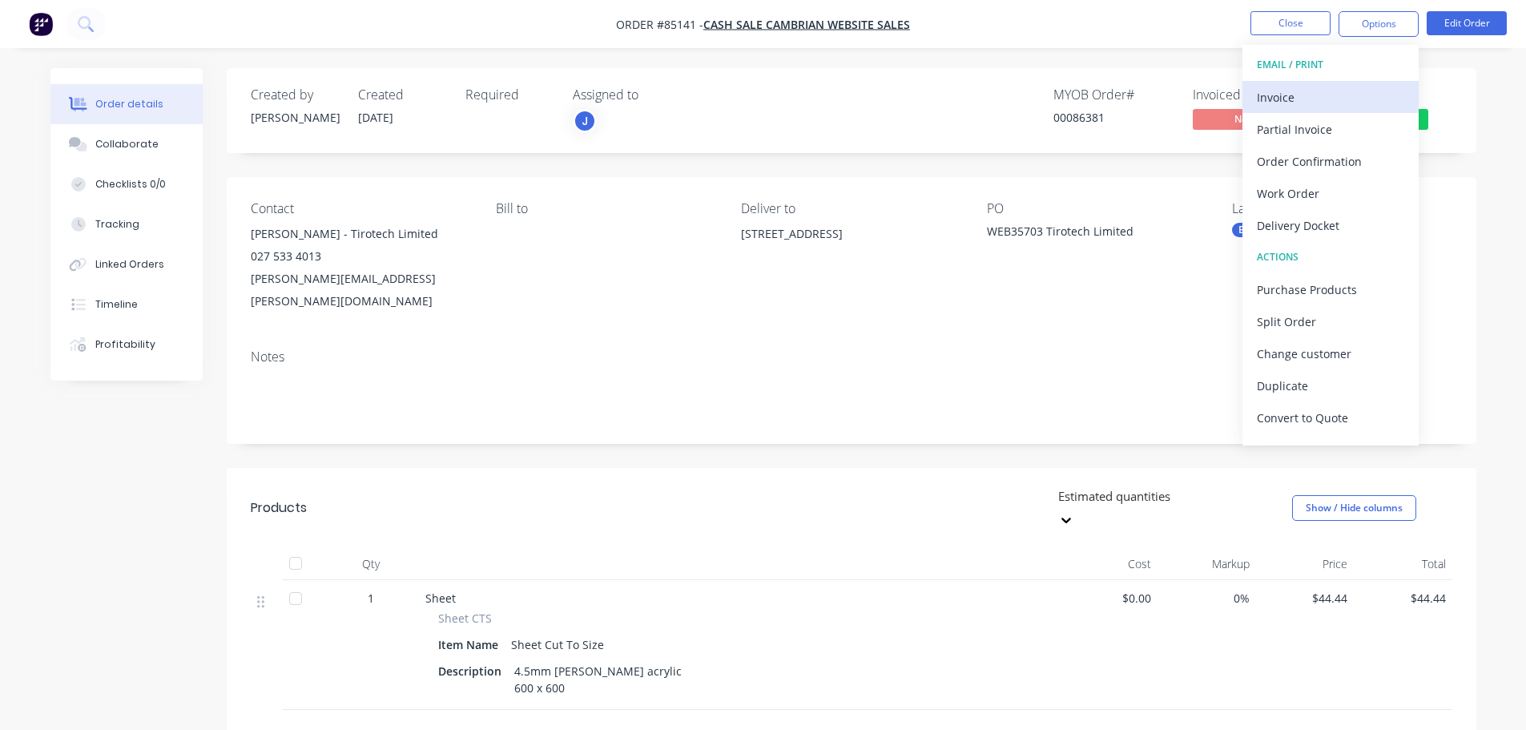
click at [1361, 86] on div "Invoice" at bounding box center [1330, 97] width 147 height 23
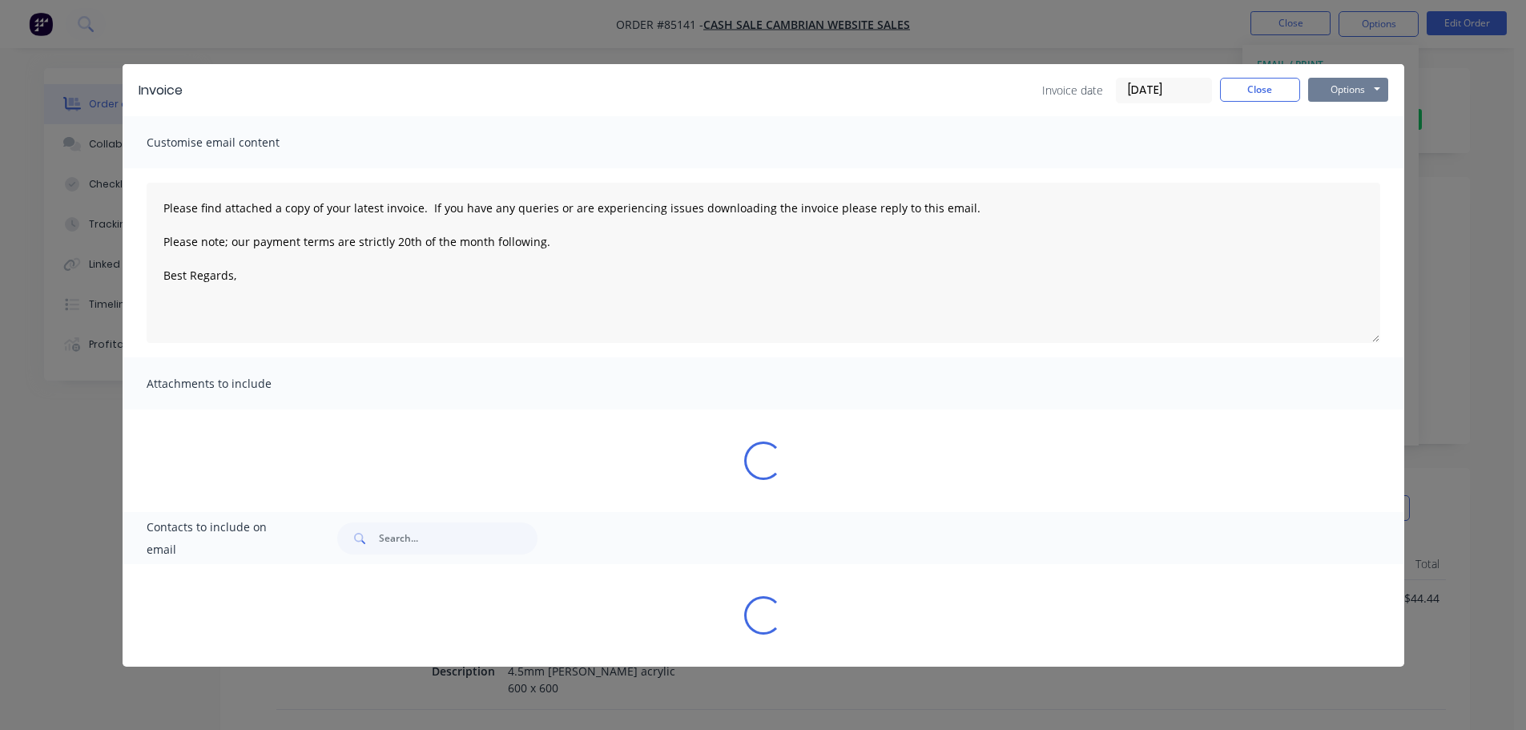
click at [1367, 85] on button "Options" at bounding box center [1348, 90] width 80 height 24
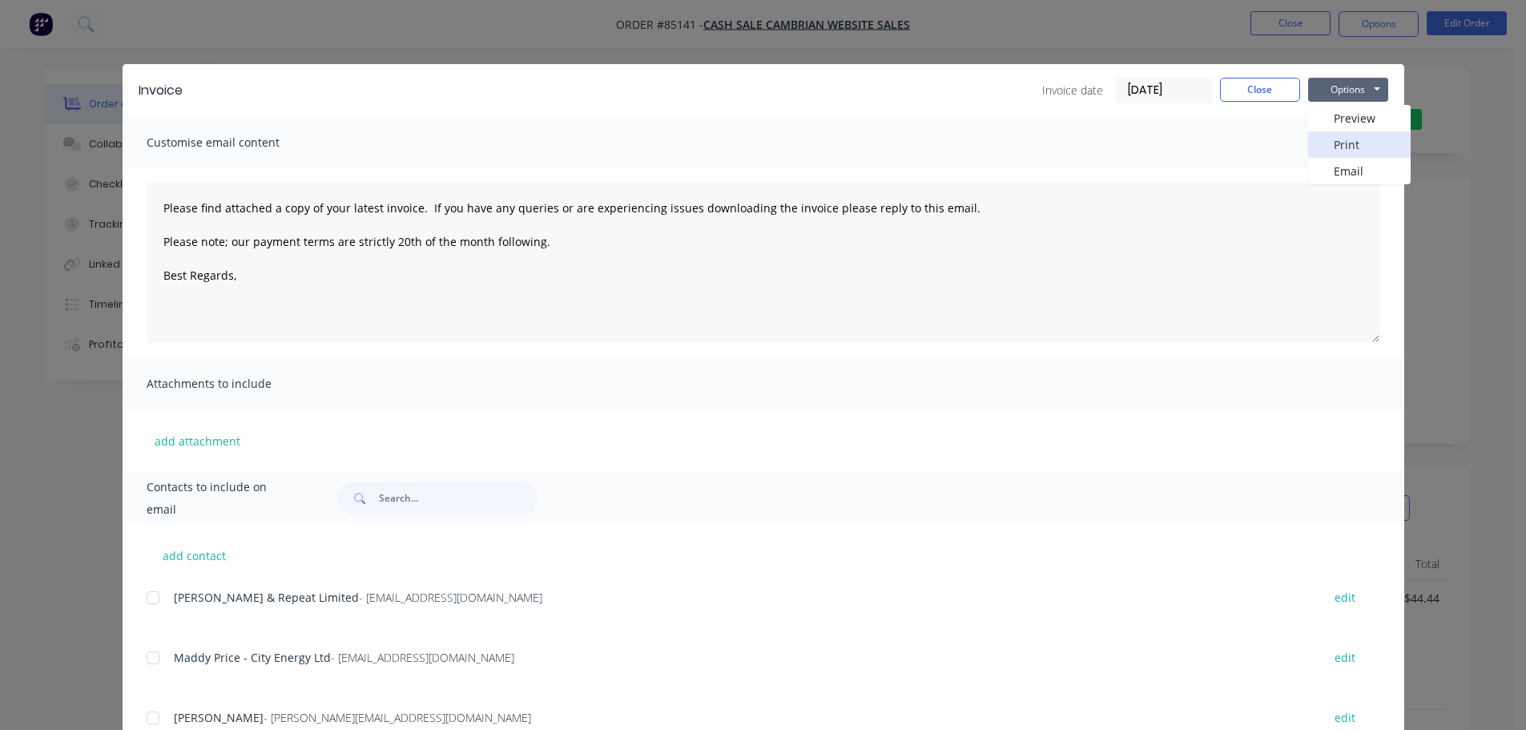
click at [1361, 138] on button "Print" at bounding box center [1359, 144] width 103 height 26
click at [152, 54] on div "Invoice Invoice date [DATE] Close Options Preview Print Email Customise email c…" at bounding box center [763, 365] width 1526 height 730
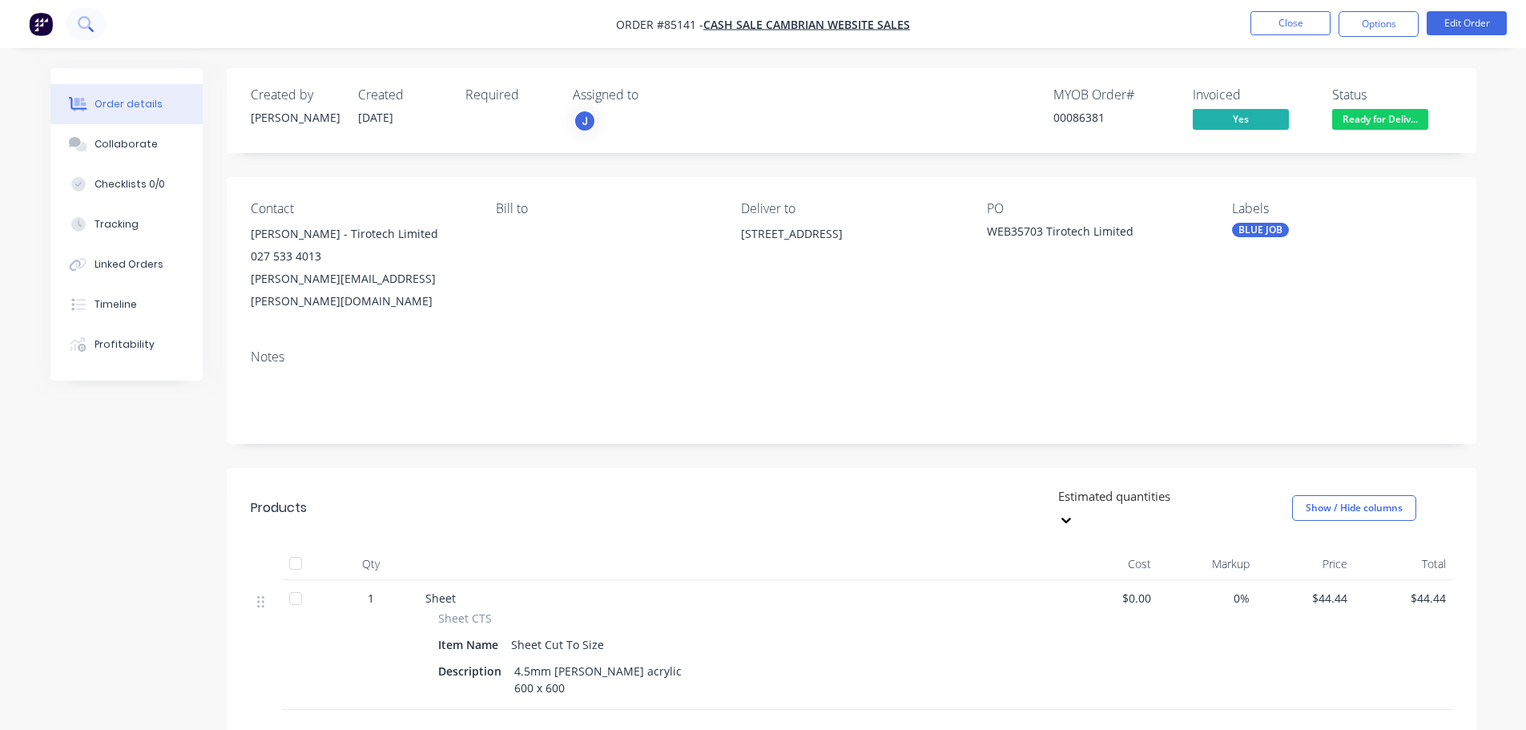
click at [90, 26] on icon at bounding box center [85, 23] width 15 height 15
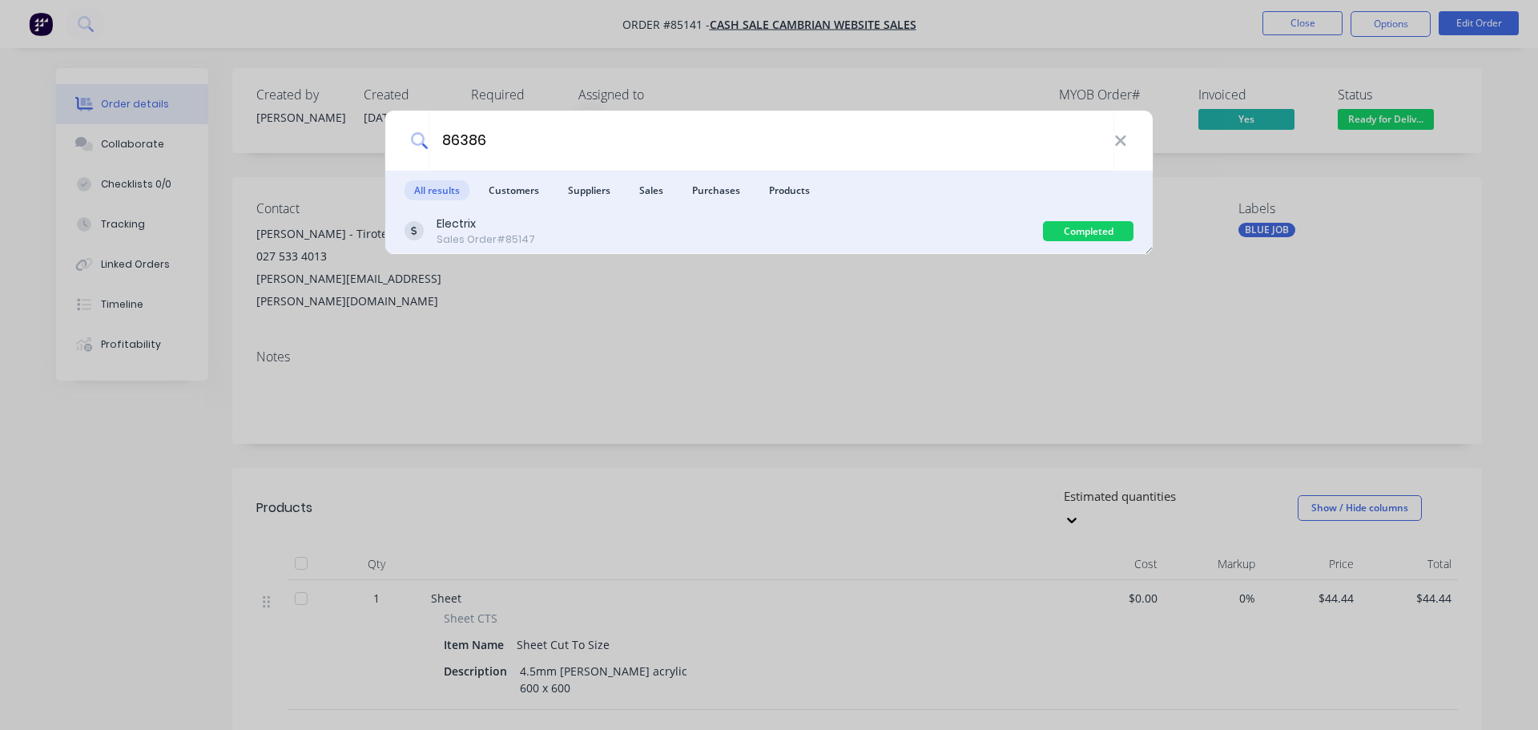
type input "86386"
click at [977, 225] on div "Electrix Sales Order #85147" at bounding box center [724, 231] width 639 height 31
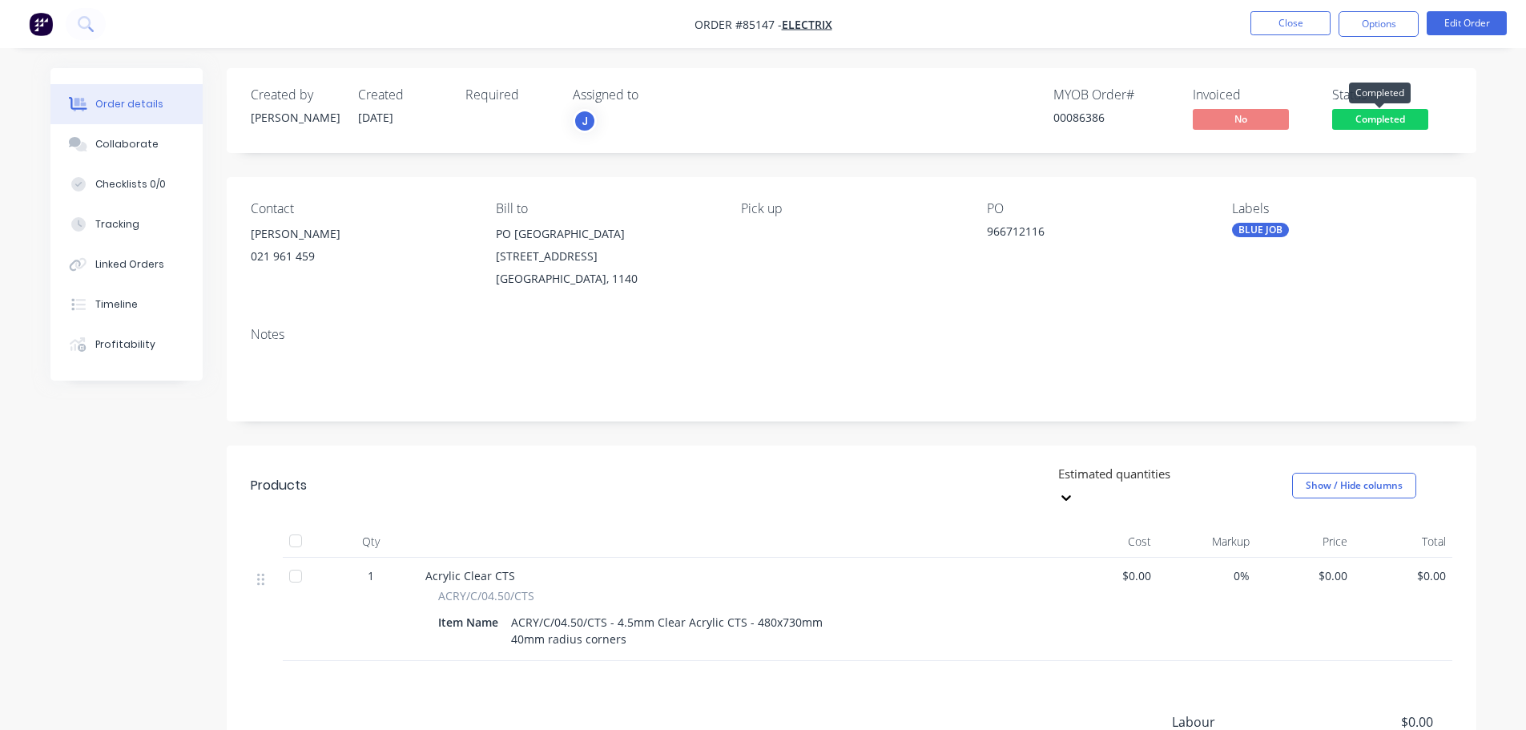
click at [1392, 119] on span "Completed" at bounding box center [1380, 119] width 96 height 20
click at [910, 150] on div "Created by [PERSON_NAME] Created [DATE] Required Assigned to J MYOB Order # 000…" at bounding box center [852, 110] width 1250 height 85
click at [1465, 11] on button "Edit Order" at bounding box center [1467, 23] width 80 height 24
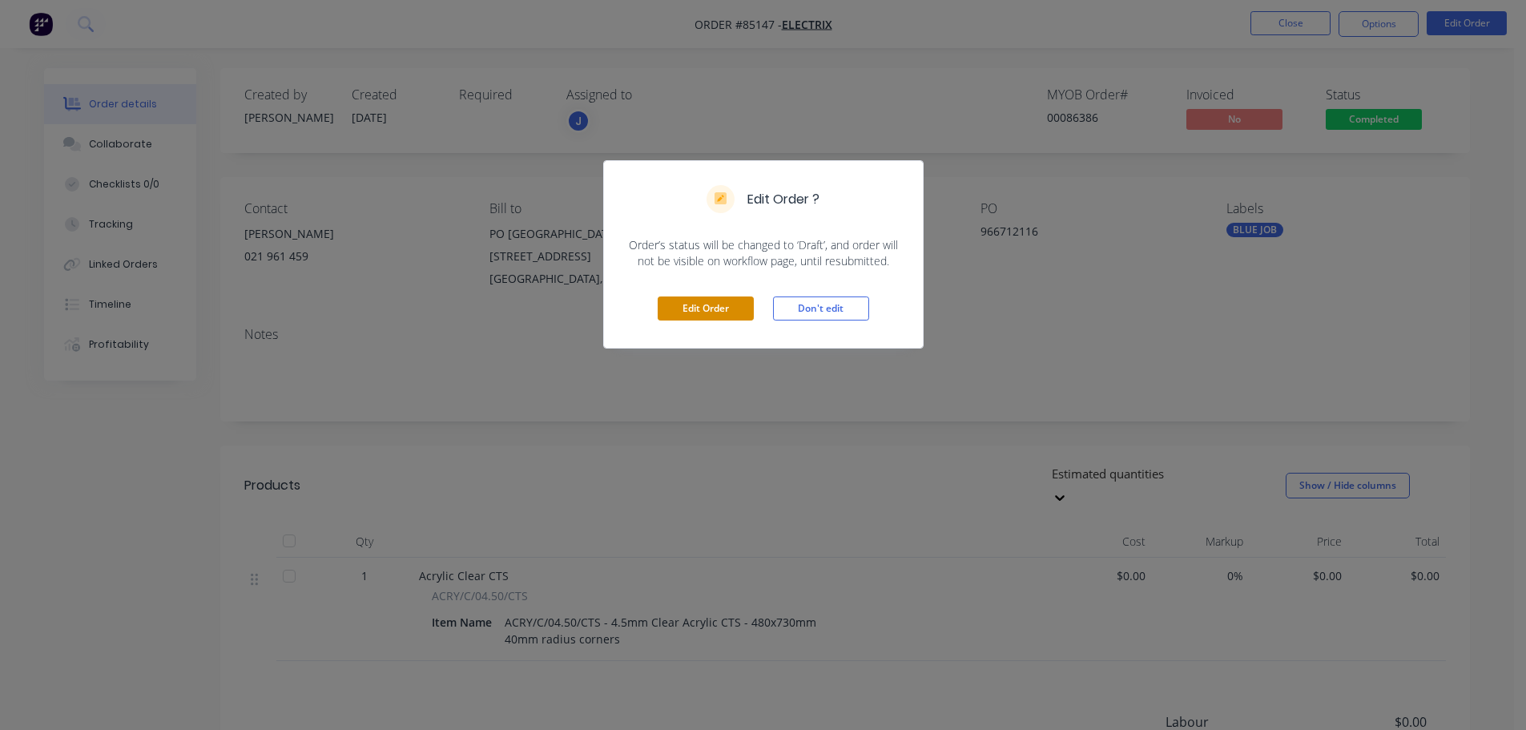
click at [739, 315] on button "Edit Order" at bounding box center [706, 308] width 96 height 24
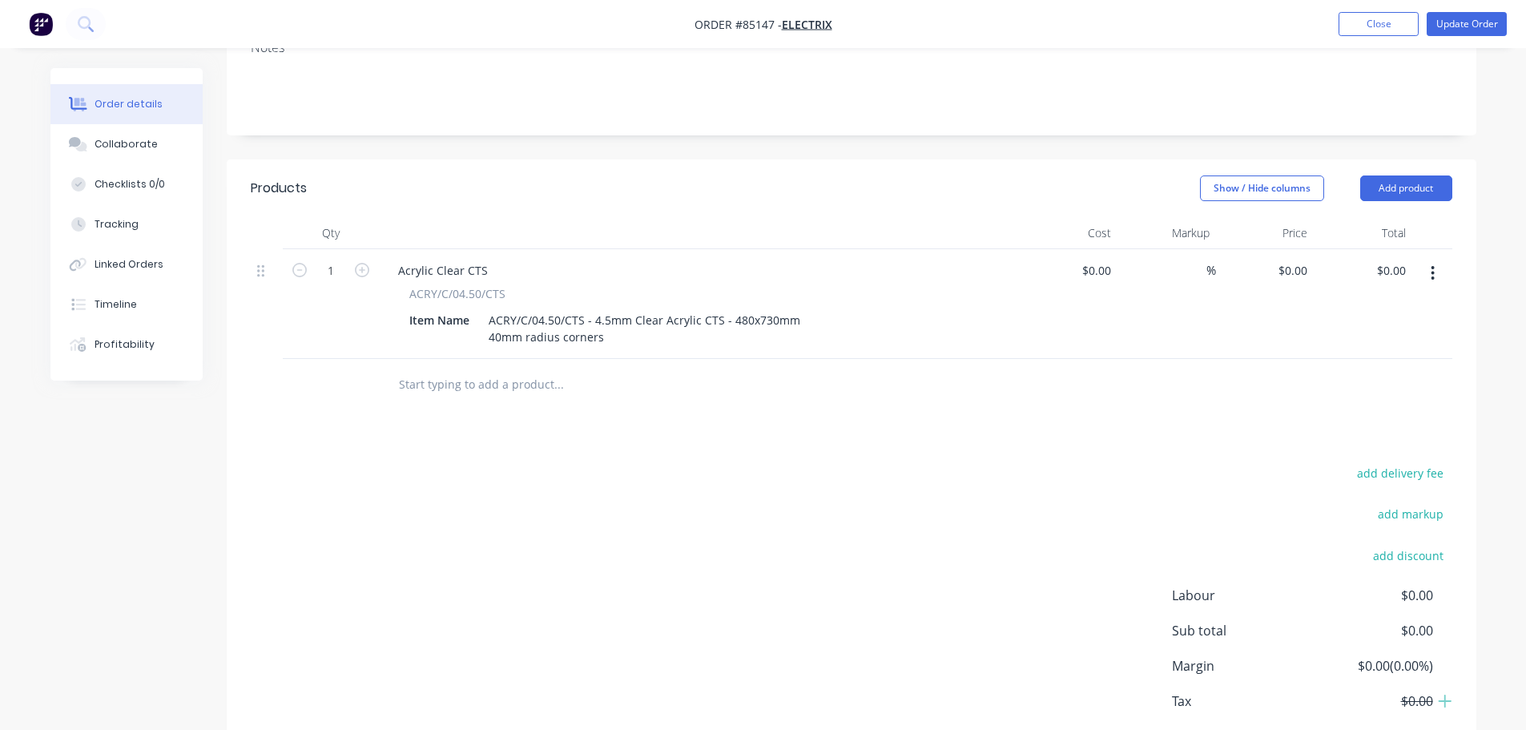
scroll to position [320, 0]
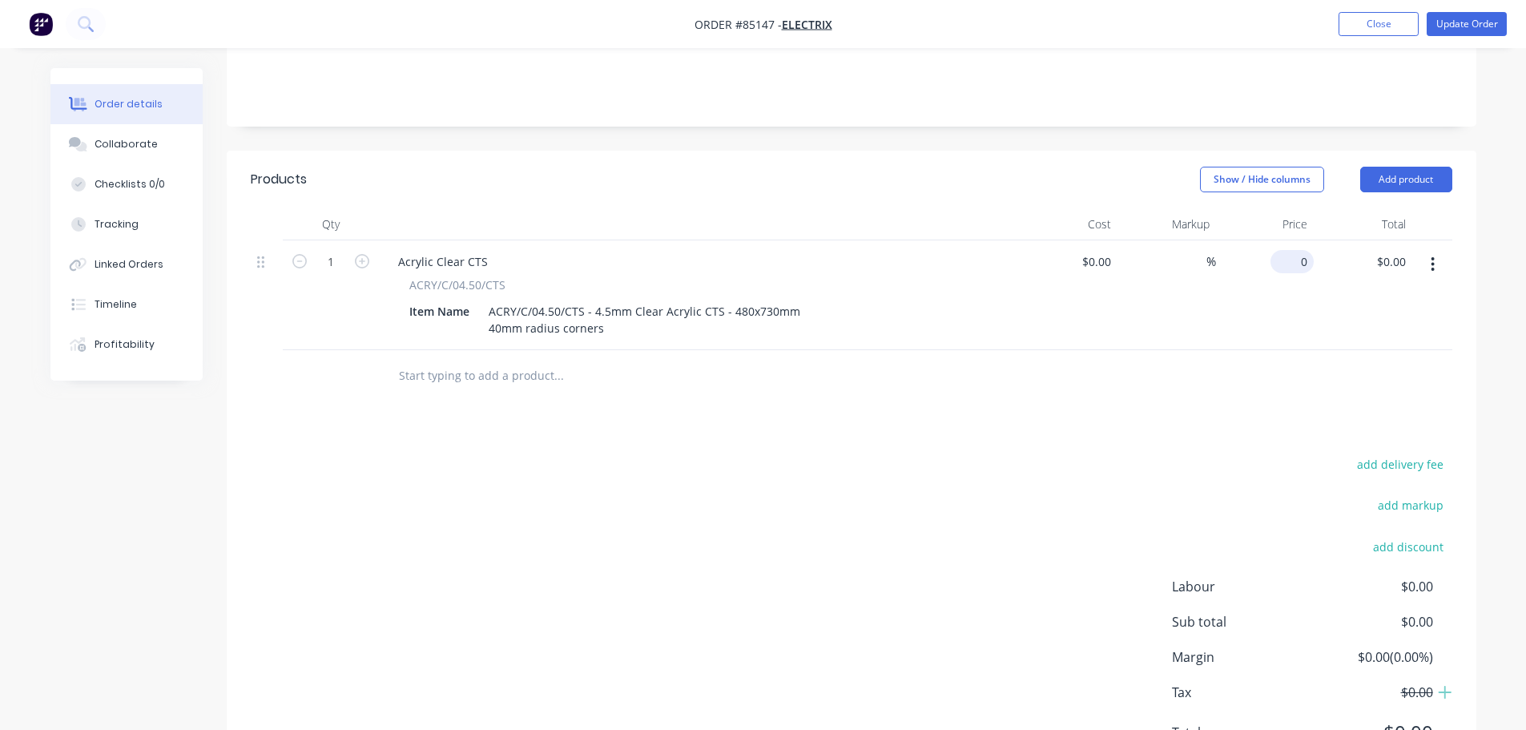
click at [1295, 250] on div "0 $0.00" at bounding box center [1292, 261] width 43 height 23
paste input "33.19"
type input "$33.19"
click at [1173, 386] on div "Products Show / Hide columns Add product Qty Cost Markup Price Total 1 Acrylic …" at bounding box center [852, 469] width 1250 height 636
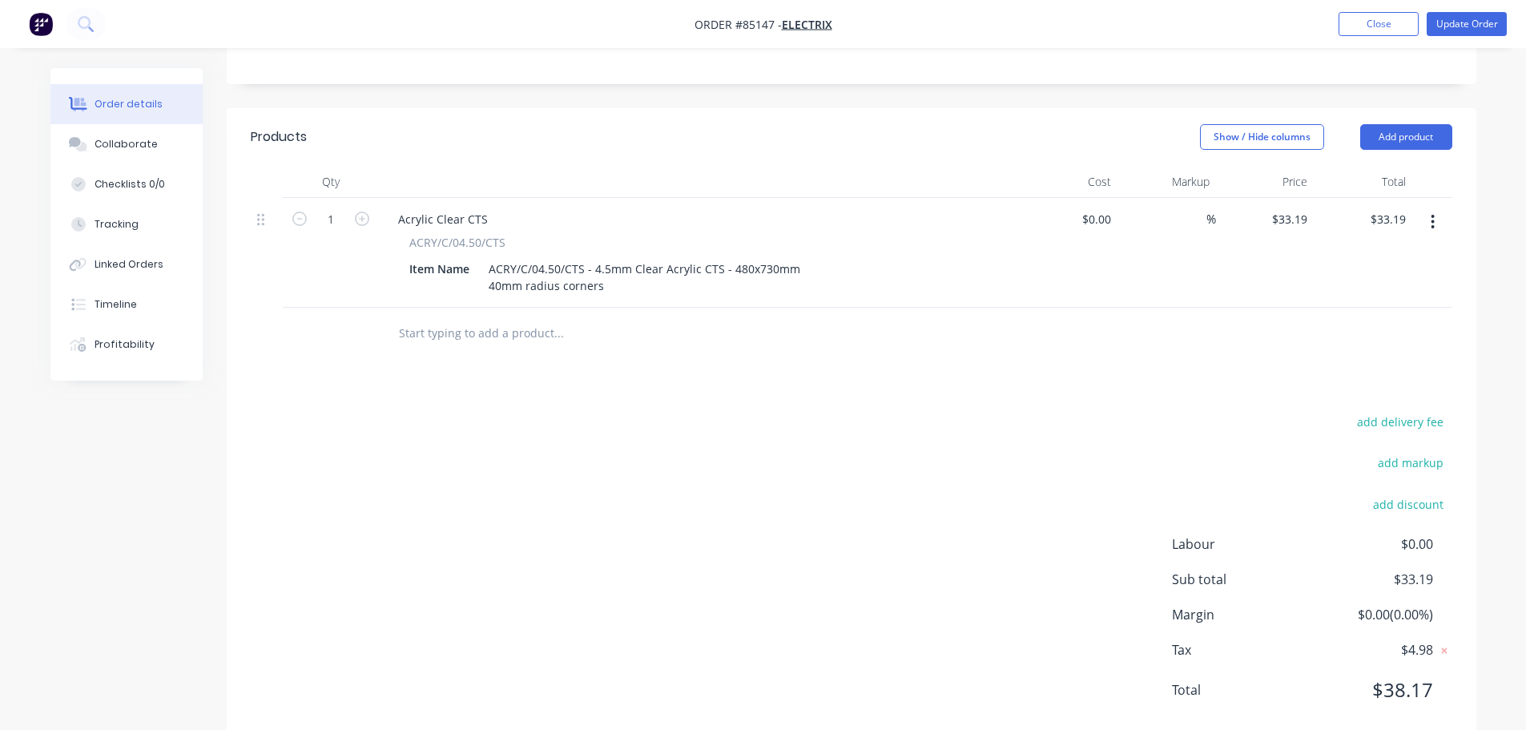
scroll to position [379, 0]
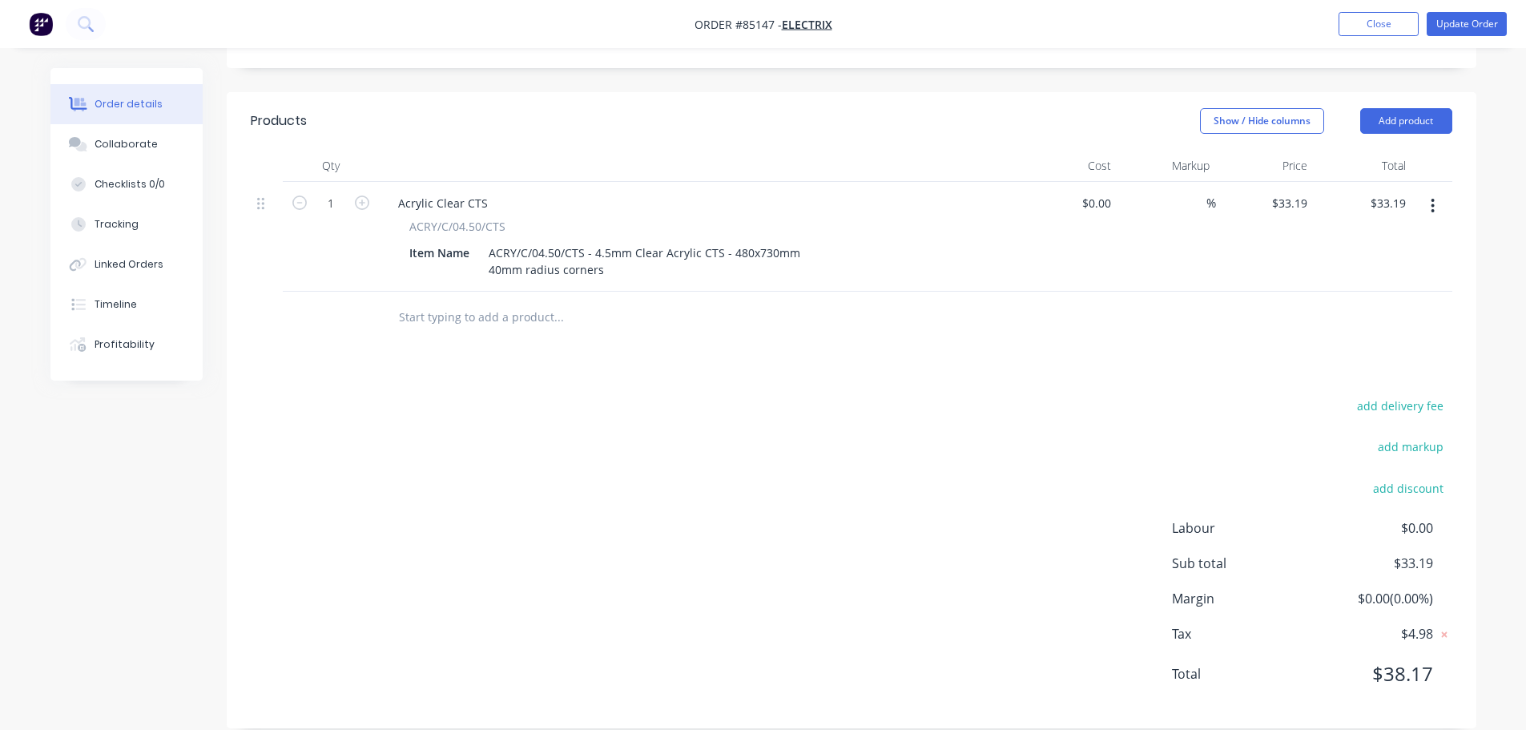
click at [1484, 8] on nav "Order #85147 - Electrix Add product Close Update Order" at bounding box center [763, 24] width 1526 height 48
click at [1484, 20] on button "Update Order" at bounding box center [1467, 24] width 80 height 24
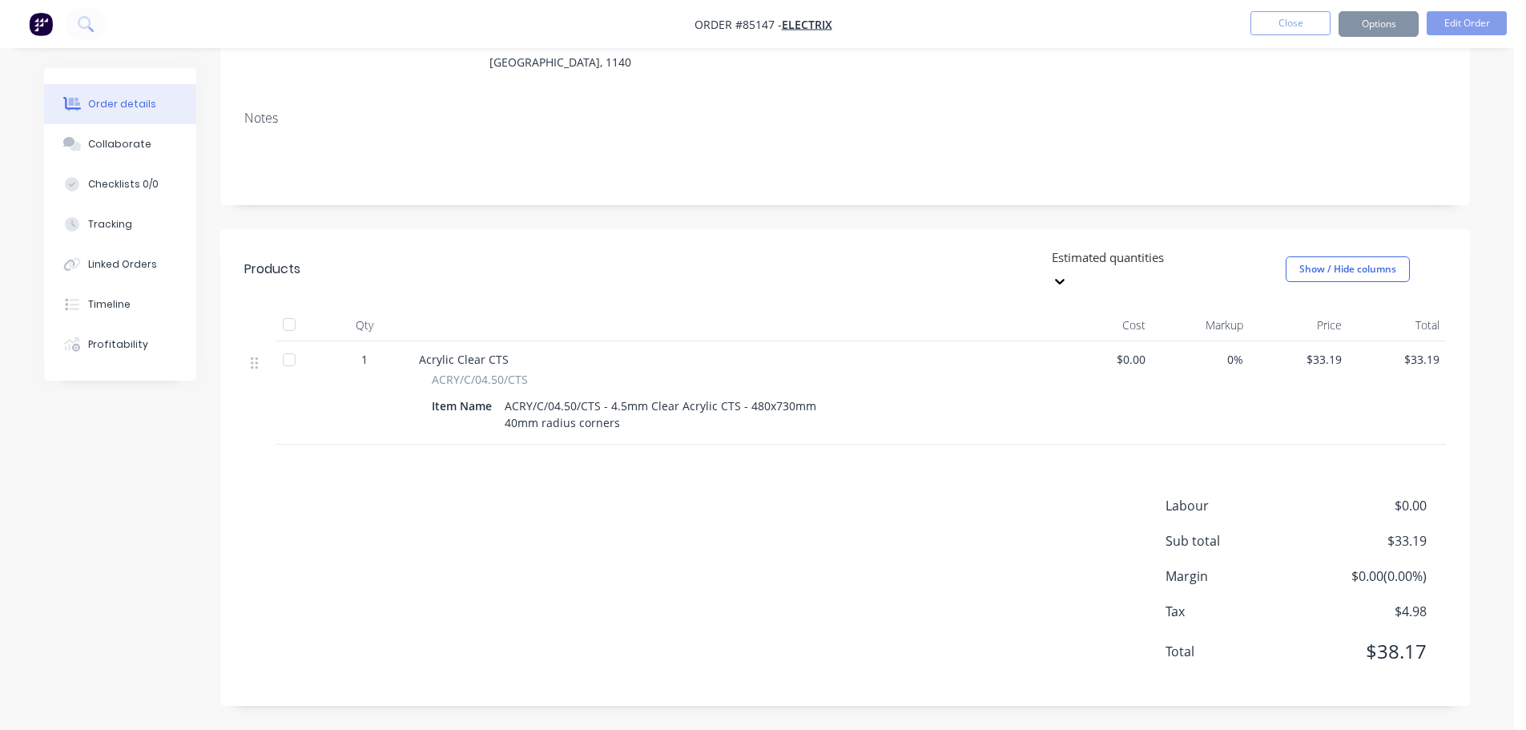
scroll to position [0, 0]
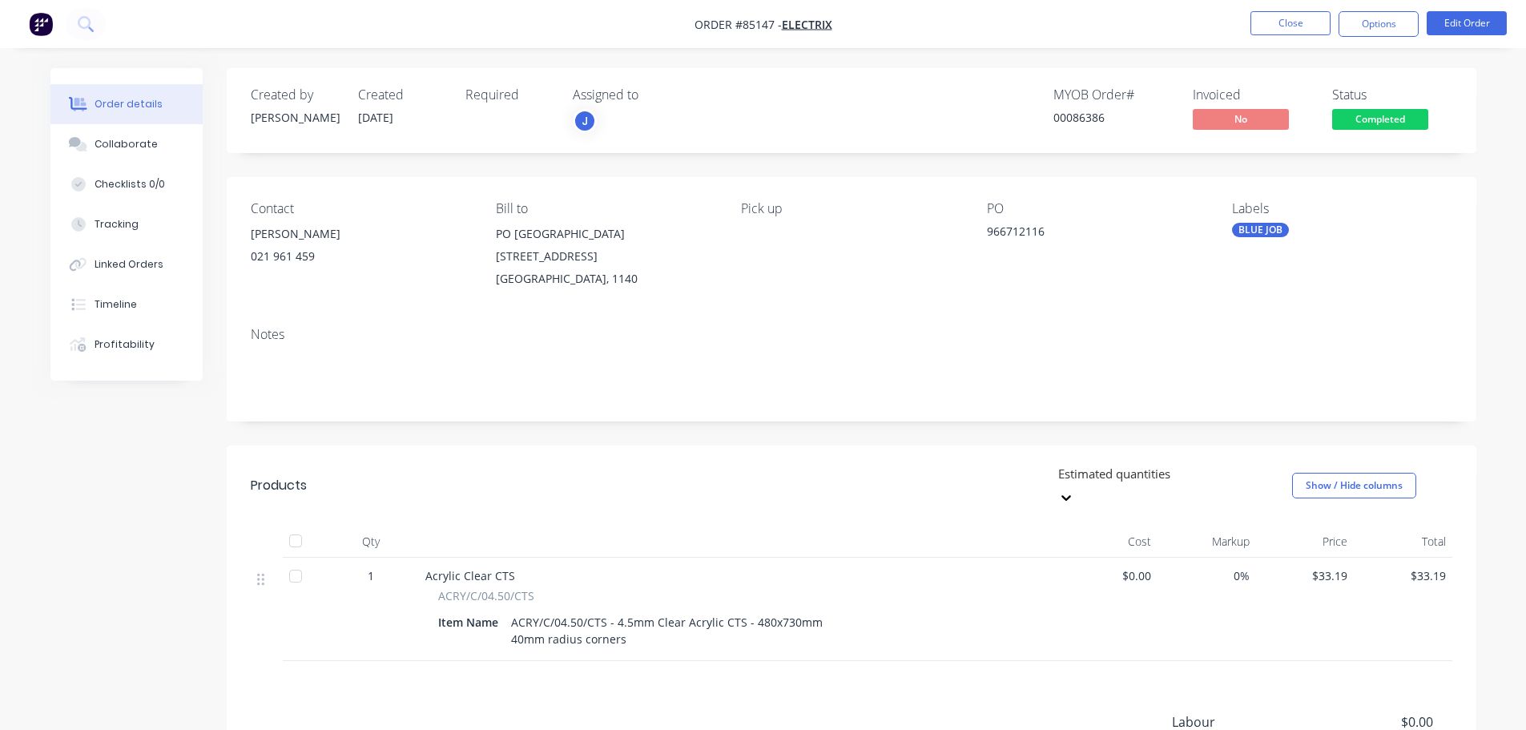
click at [1388, 123] on span "Completed" at bounding box center [1380, 119] width 96 height 20
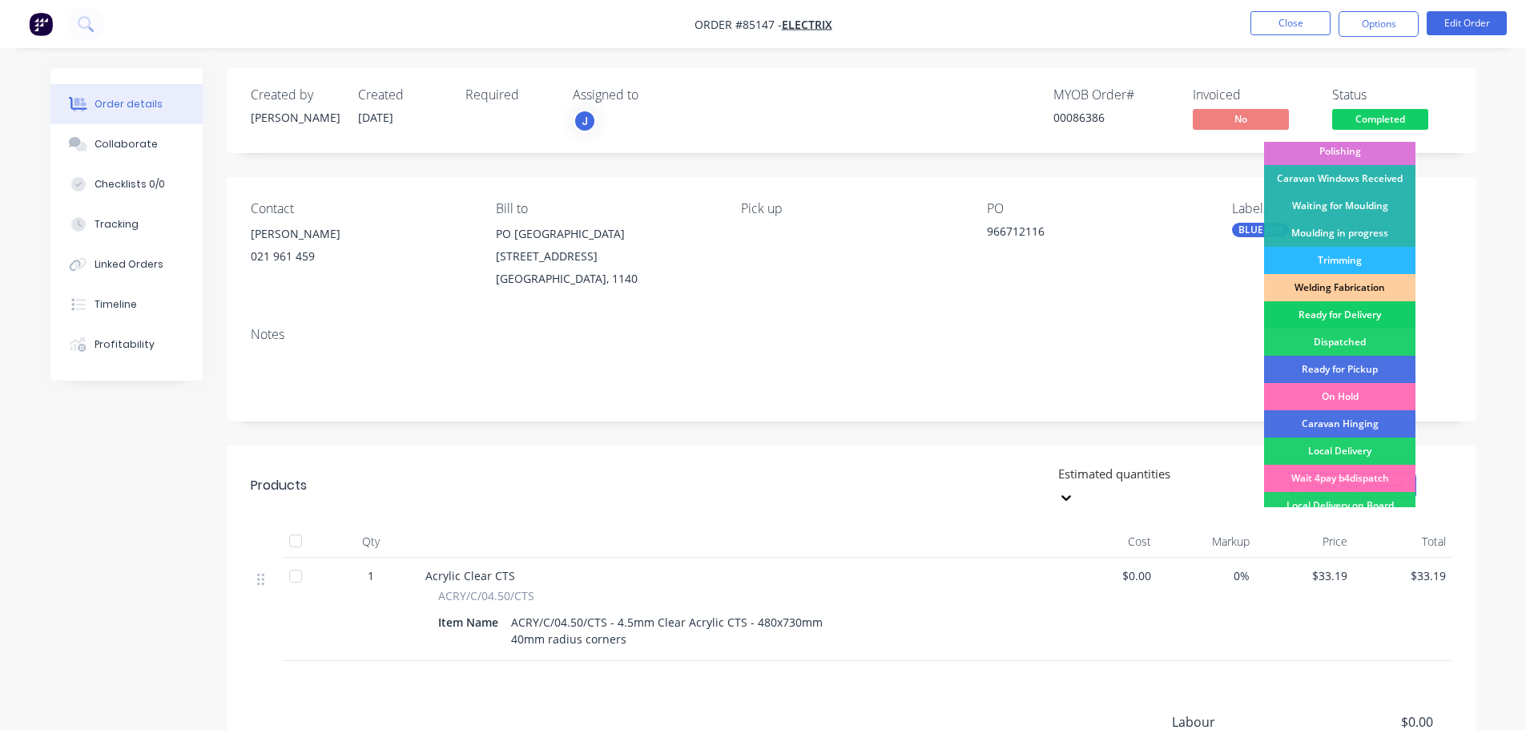
scroll to position [316, 0]
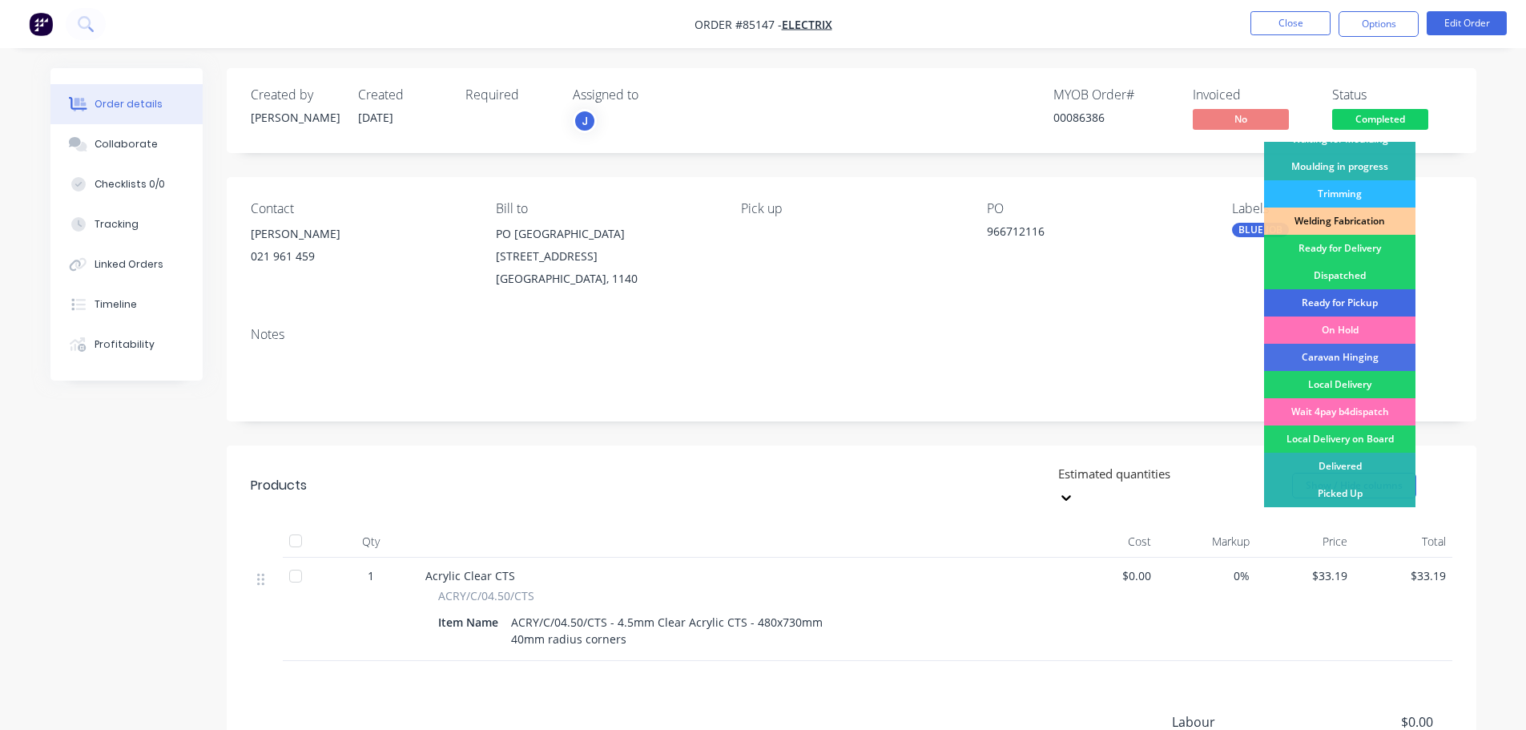
click at [1380, 300] on div "Ready for Pickup" at bounding box center [1339, 302] width 151 height 27
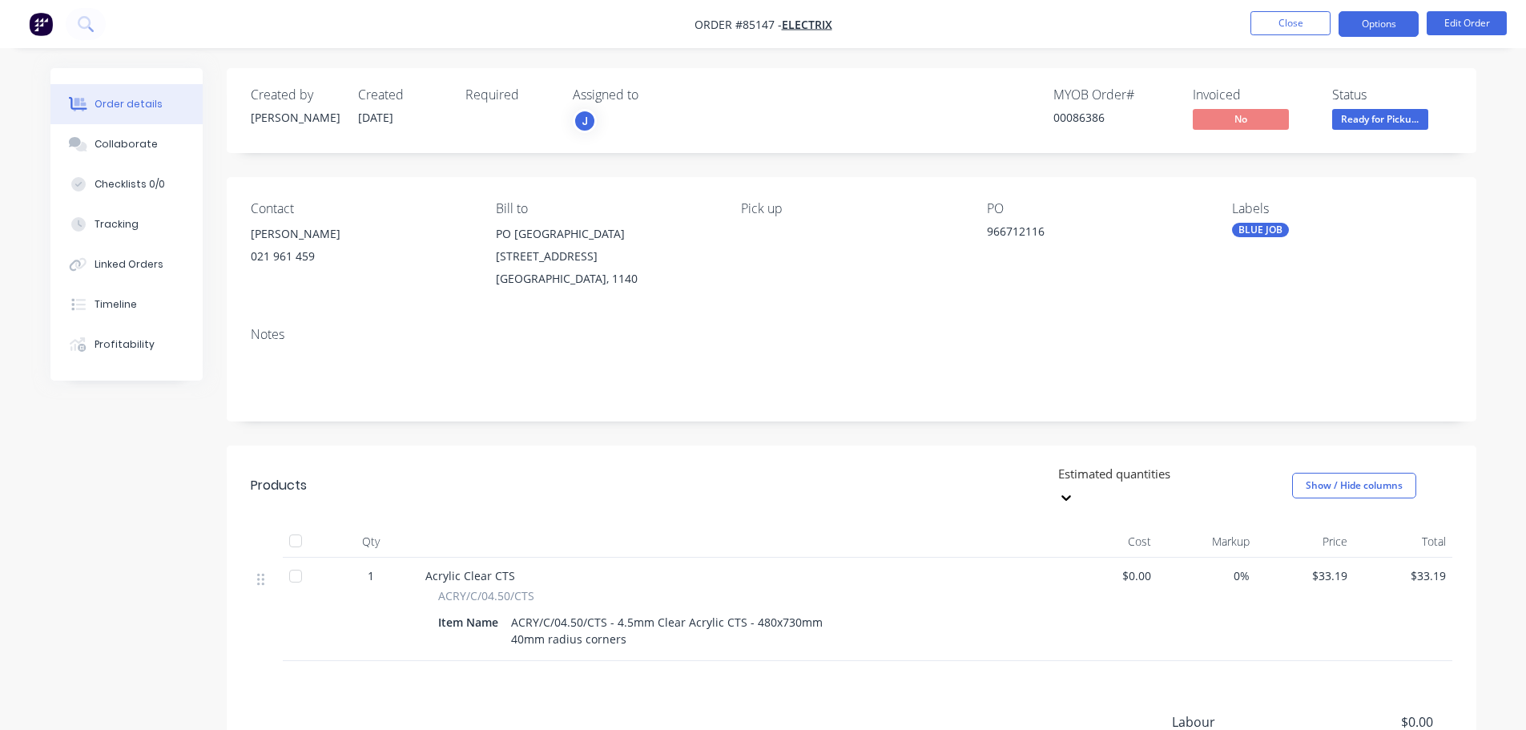
click at [1379, 28] on button "Options" at bounding box center [1379, 24] width 80 height 26
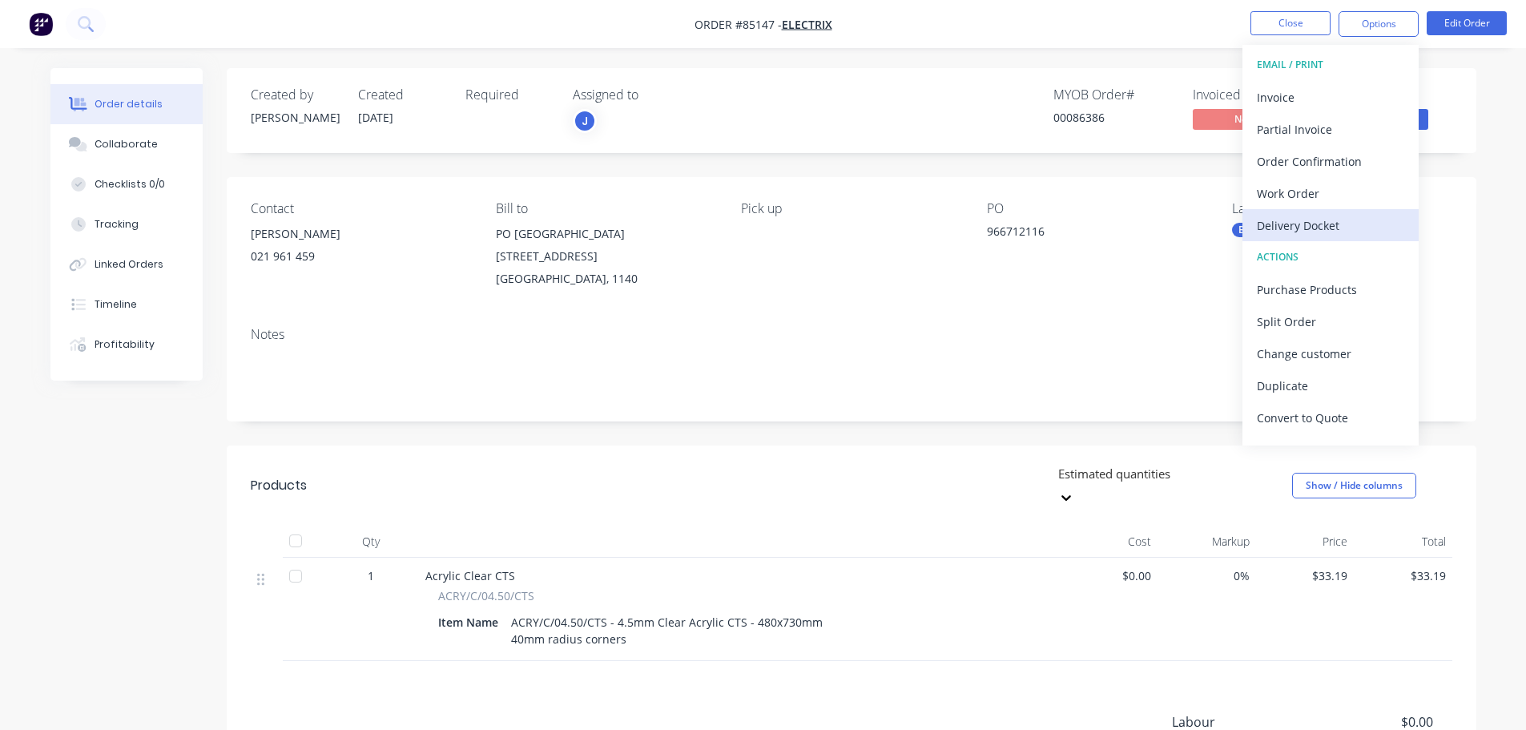
click at [1336, 220] on div "Delivery Docket" at bounding box center [1330, 225] width 147 height 23
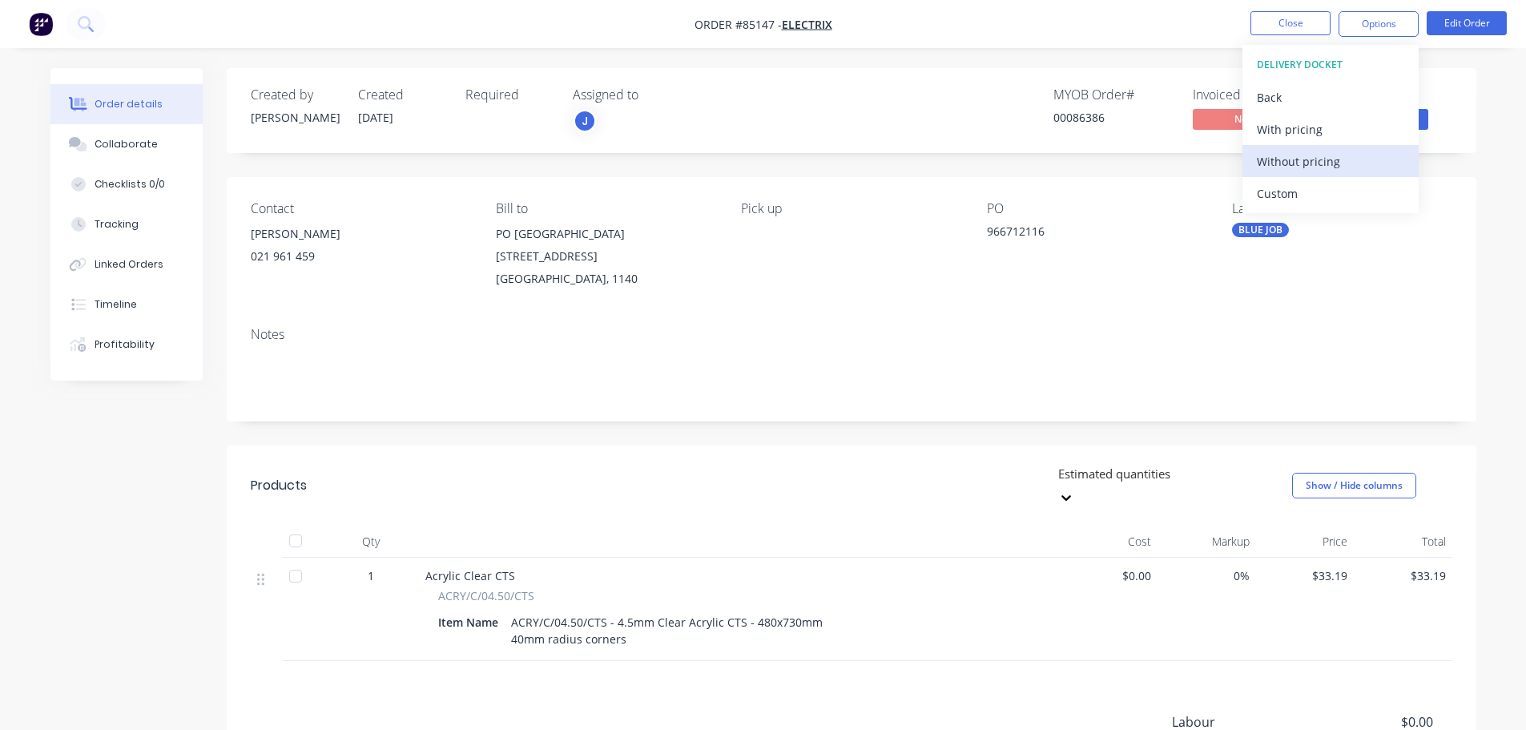
click at [1323, 166] on div "Without pricing" at bounding box center [1330, 161] width 147 height 23
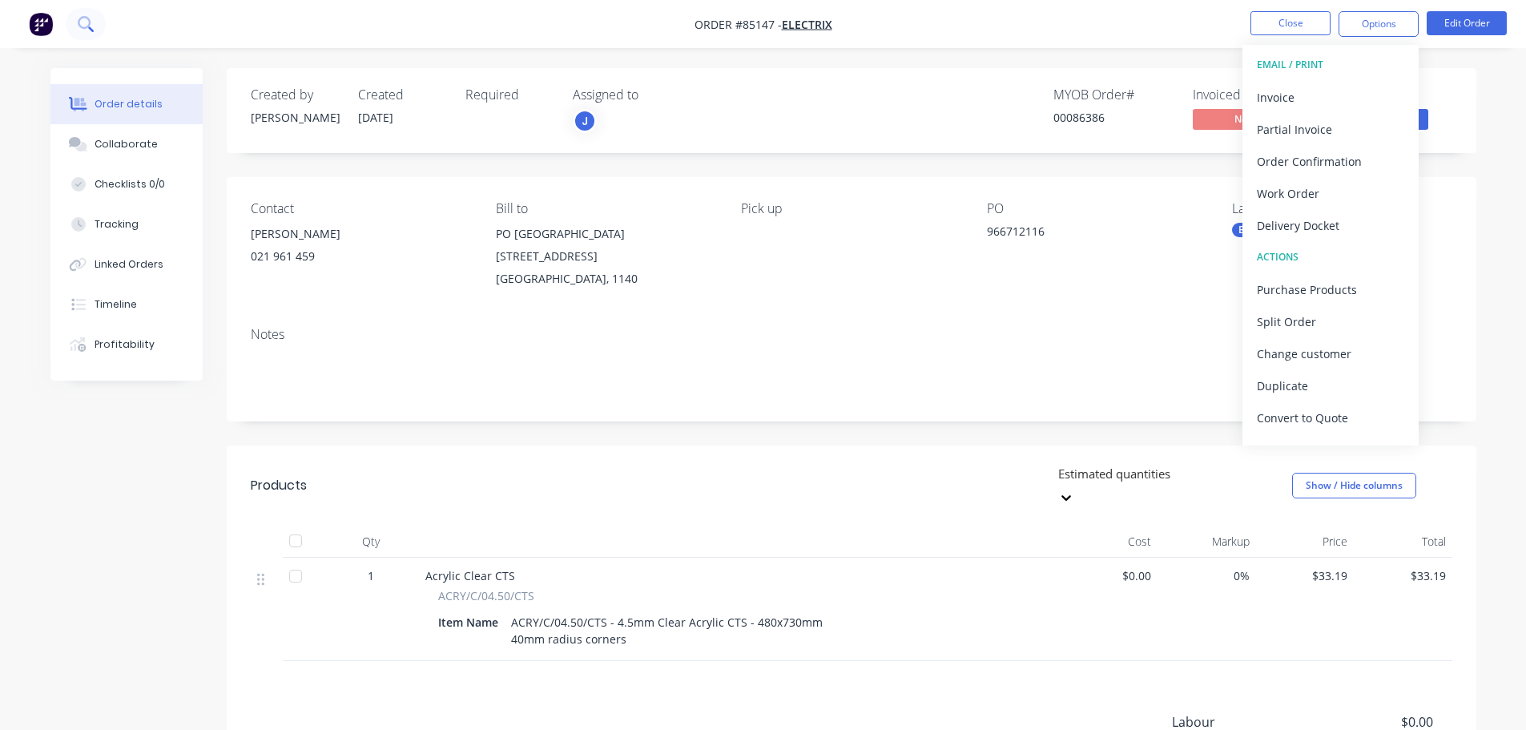
click at [88, 23] on icon at bounding box center [85, 23] width 15 height 15
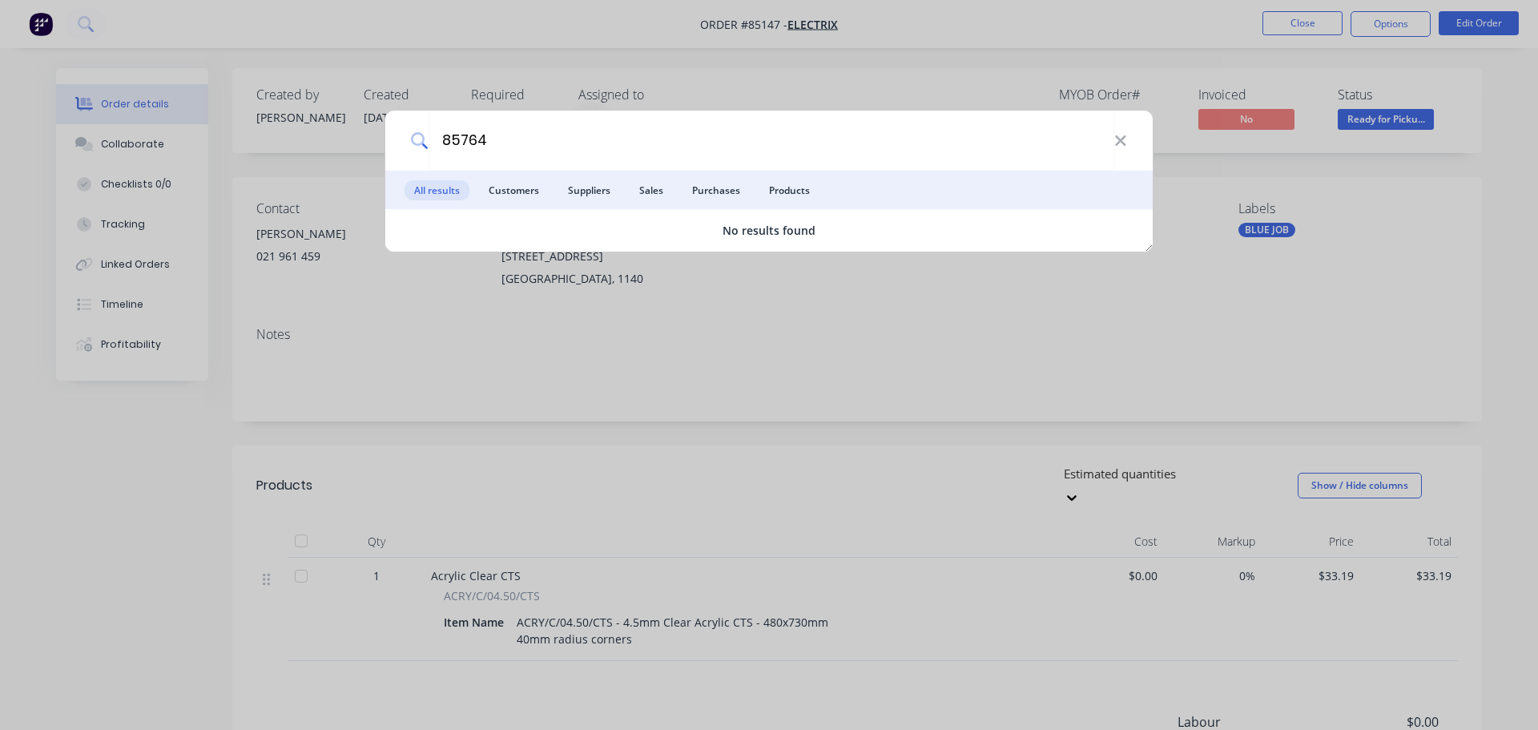
type input "85764"
click at [953, 234] on div "No results found" at bounding box center [769, 230] width 768 height 17
click at [559, 80] on div "85764 All results Customers Suppliers Sales Purchases Products No results found" at bounding box center [769, 365] width 1538 height 730
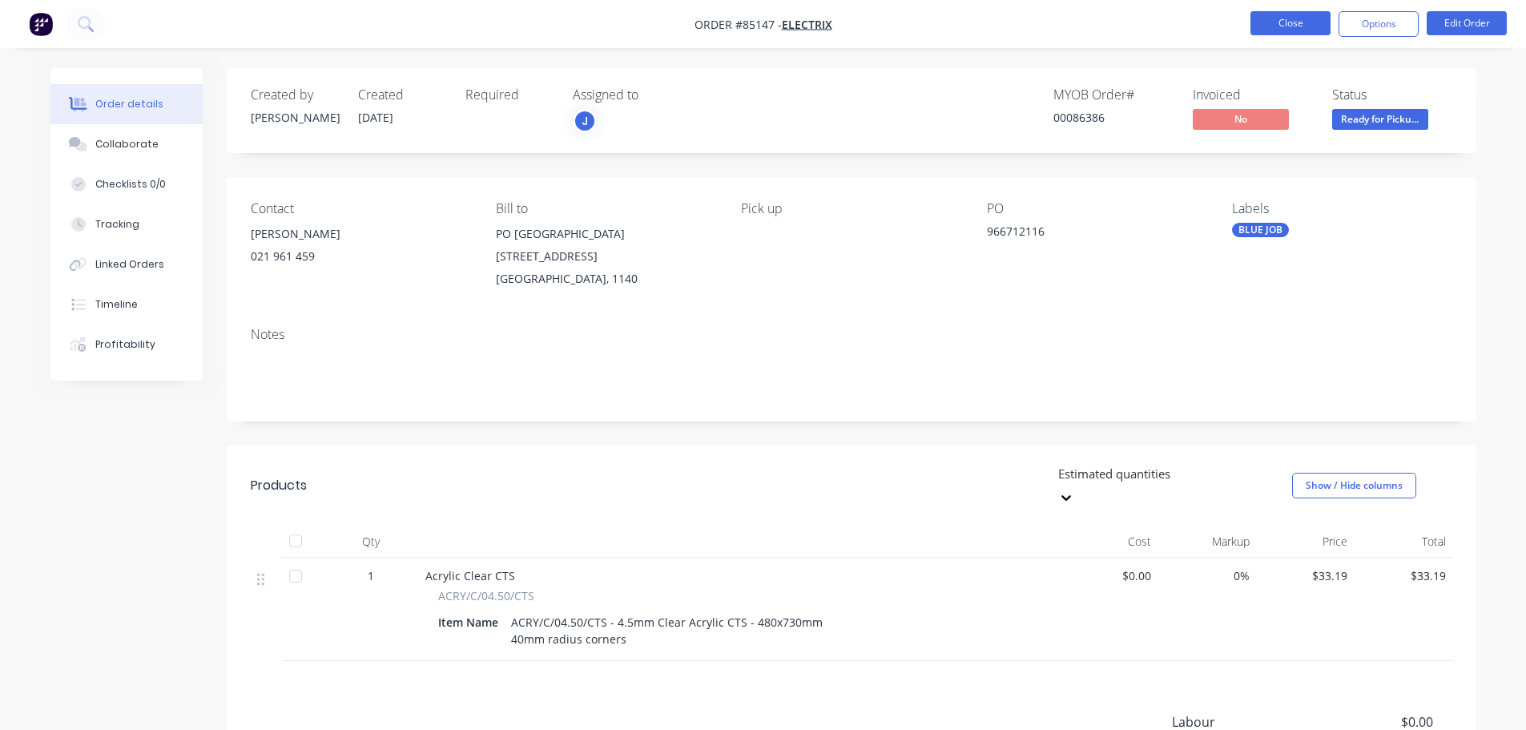
click at [1267, 27] on button "Close" at bounding box center [1291, 23] width 80 height 24
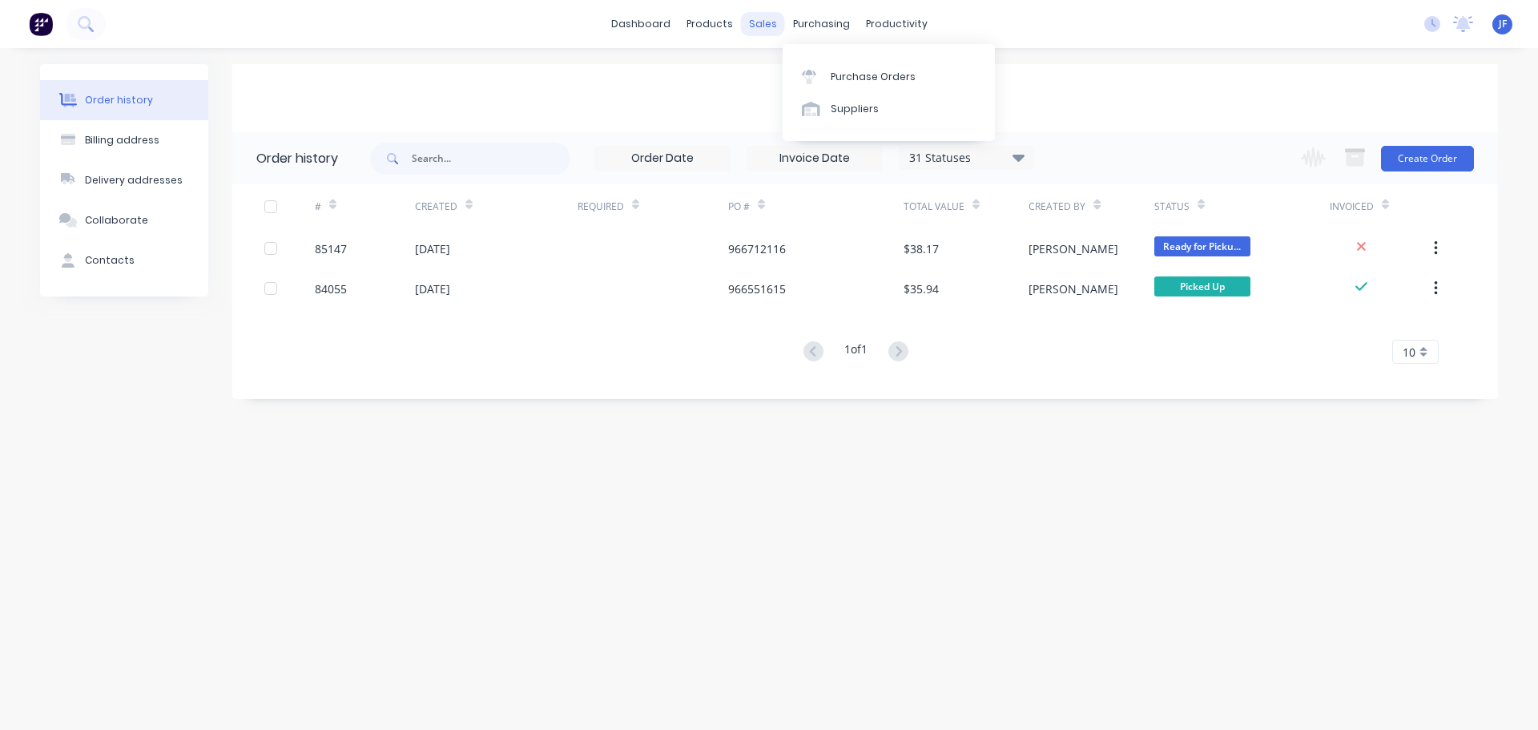
click at [752, 28] on div "sales" at bounding box center [763, 24] width 44 height 24
click at [792, 71] on div "Sales Orders" at bounding box center [822, 77] width 66 height 14
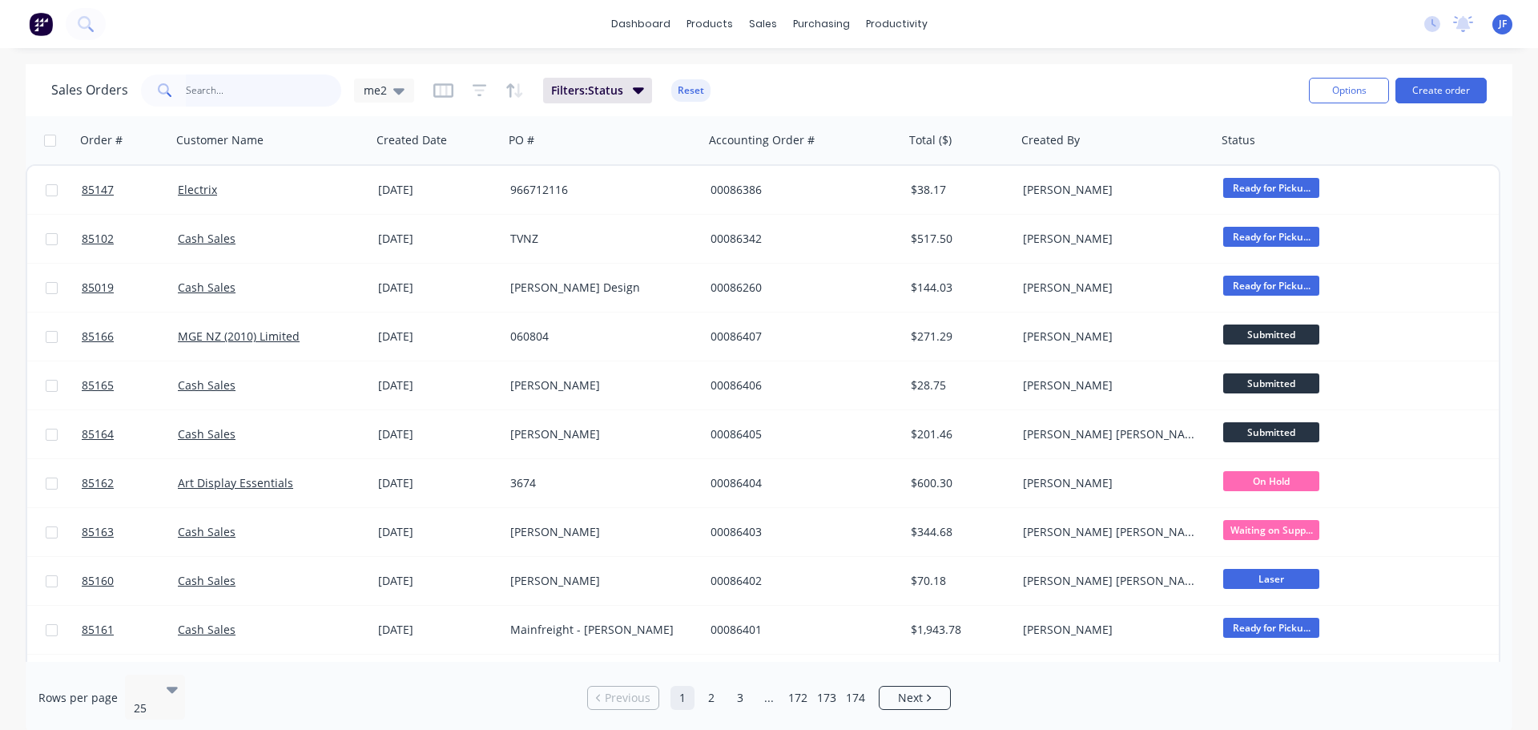
click at [215, 104] on input "text" at bounding box center [264, 91] width 156 height 32
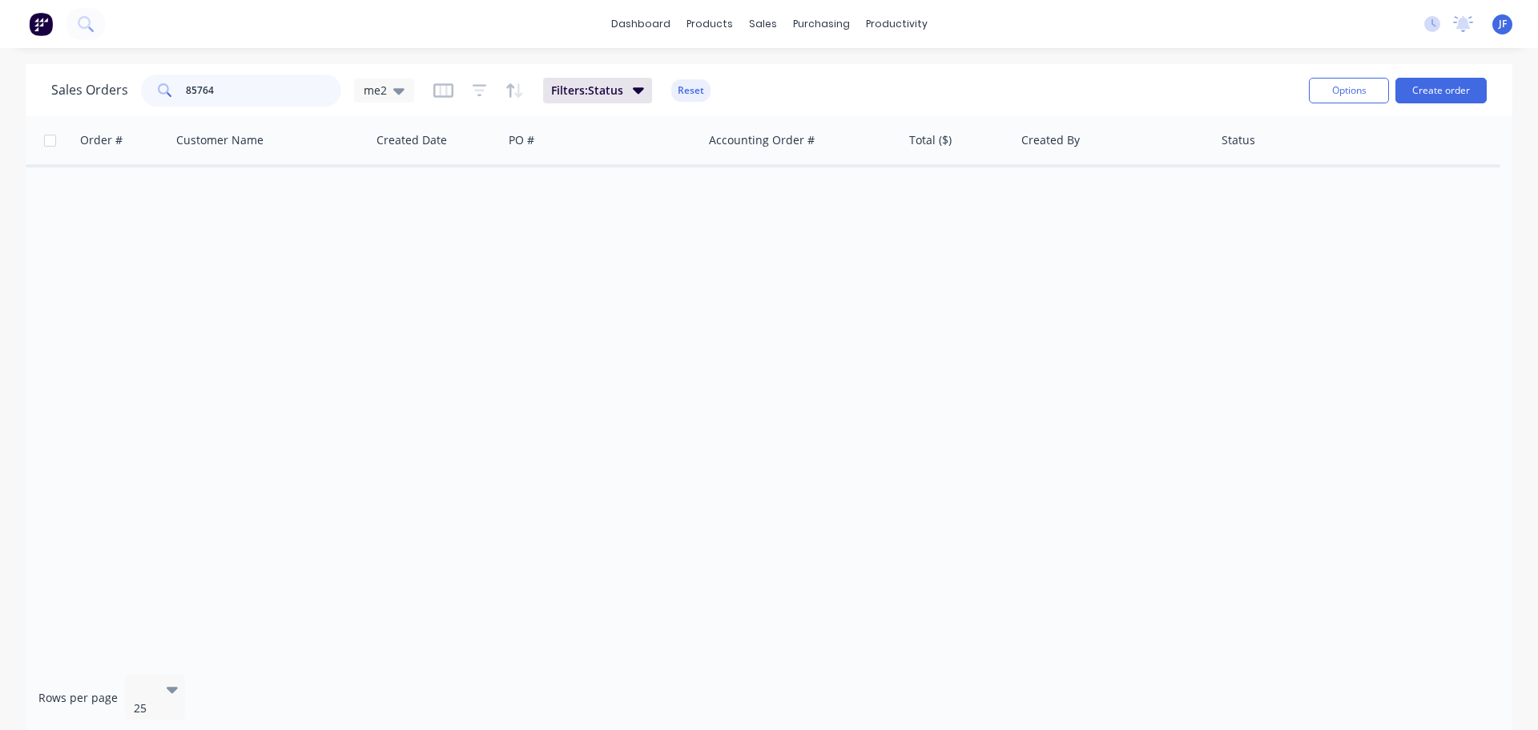
click at [316, 95] on input "85764" at bounding box center [264, 91] width 156 height 32
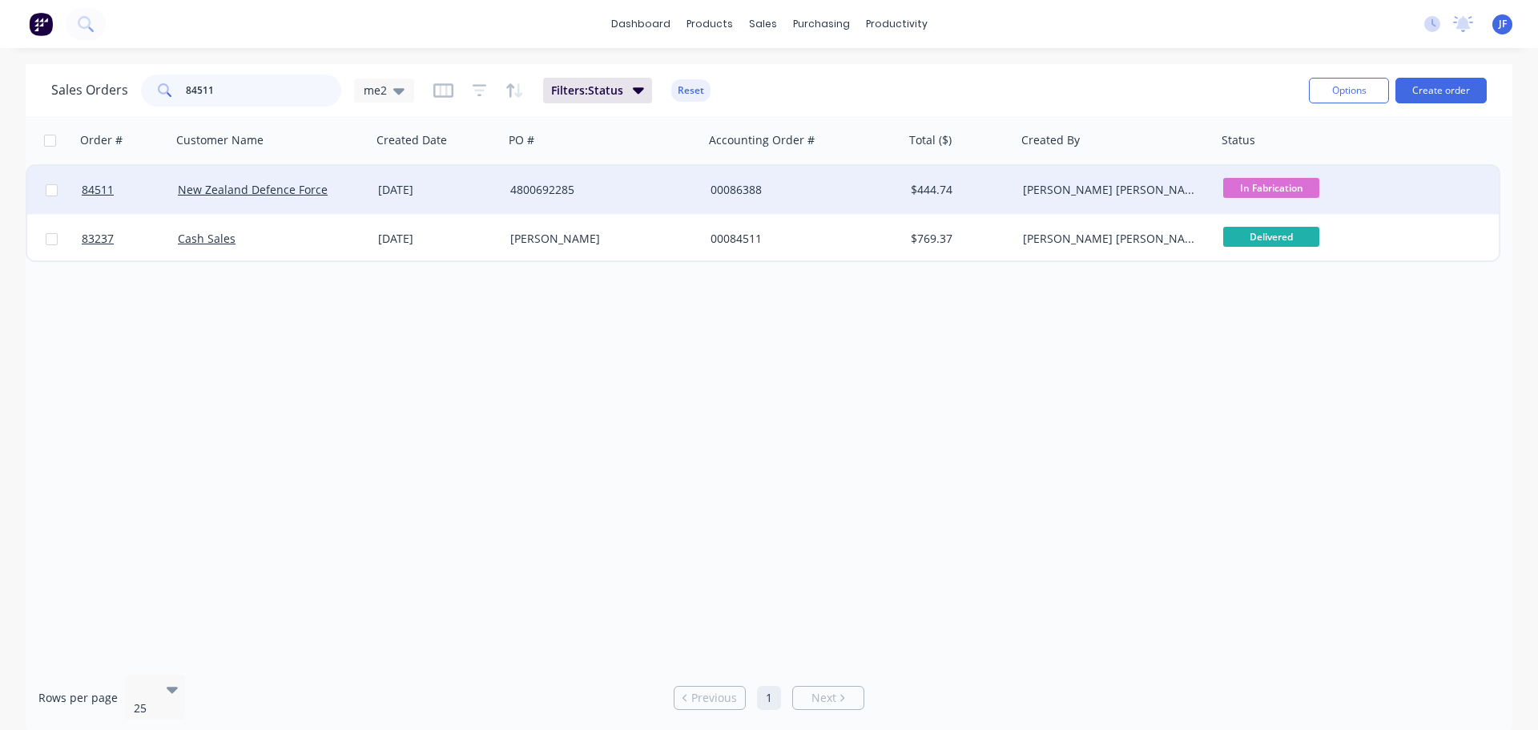
type input "84511"
click at [689, 198] on div "4800692285" at bounding box center [604, 190] width 200 height 48
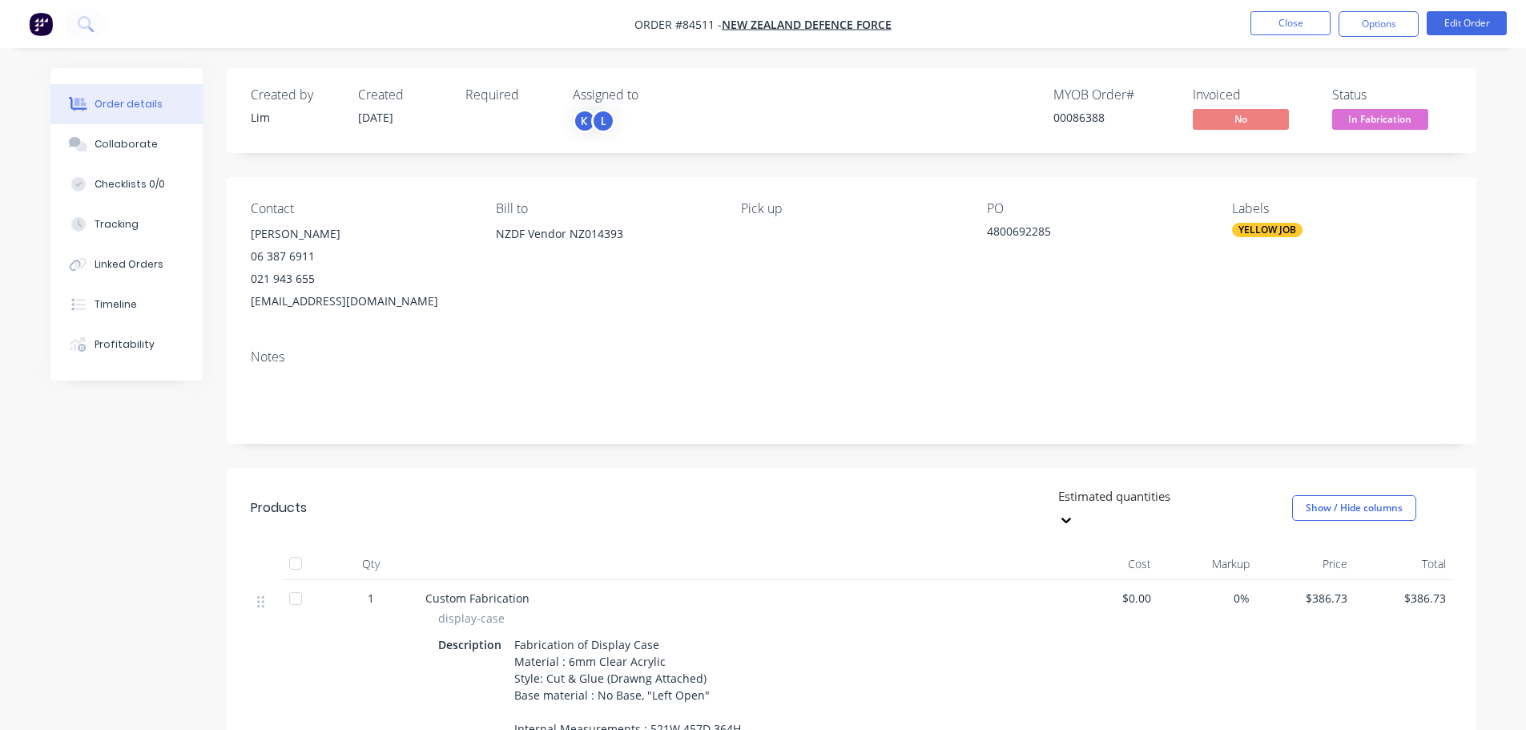
click at [1410, 119] on span "In Fabrication" at bounding box center [1380, 119] width 96 height 20
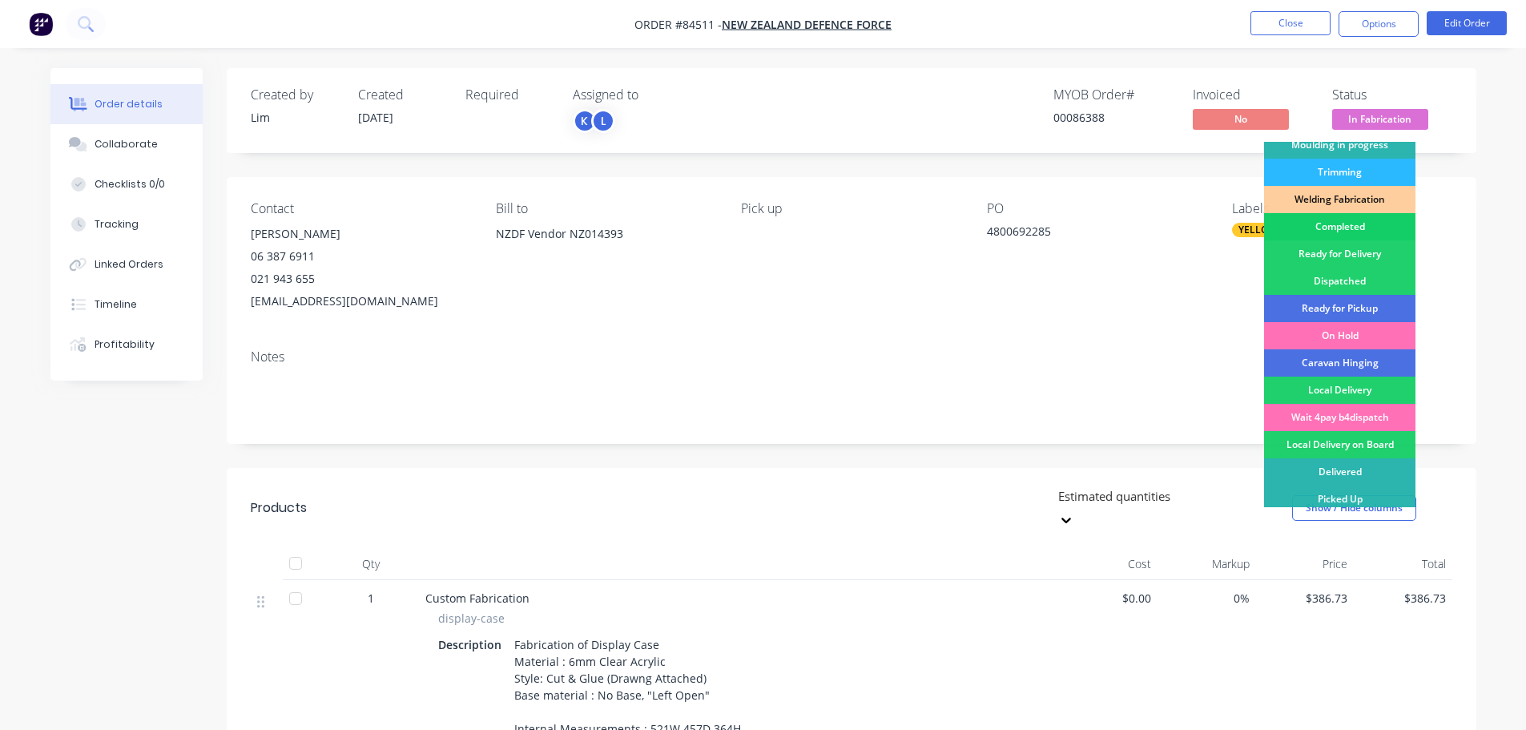
scroll to position [316, 0]
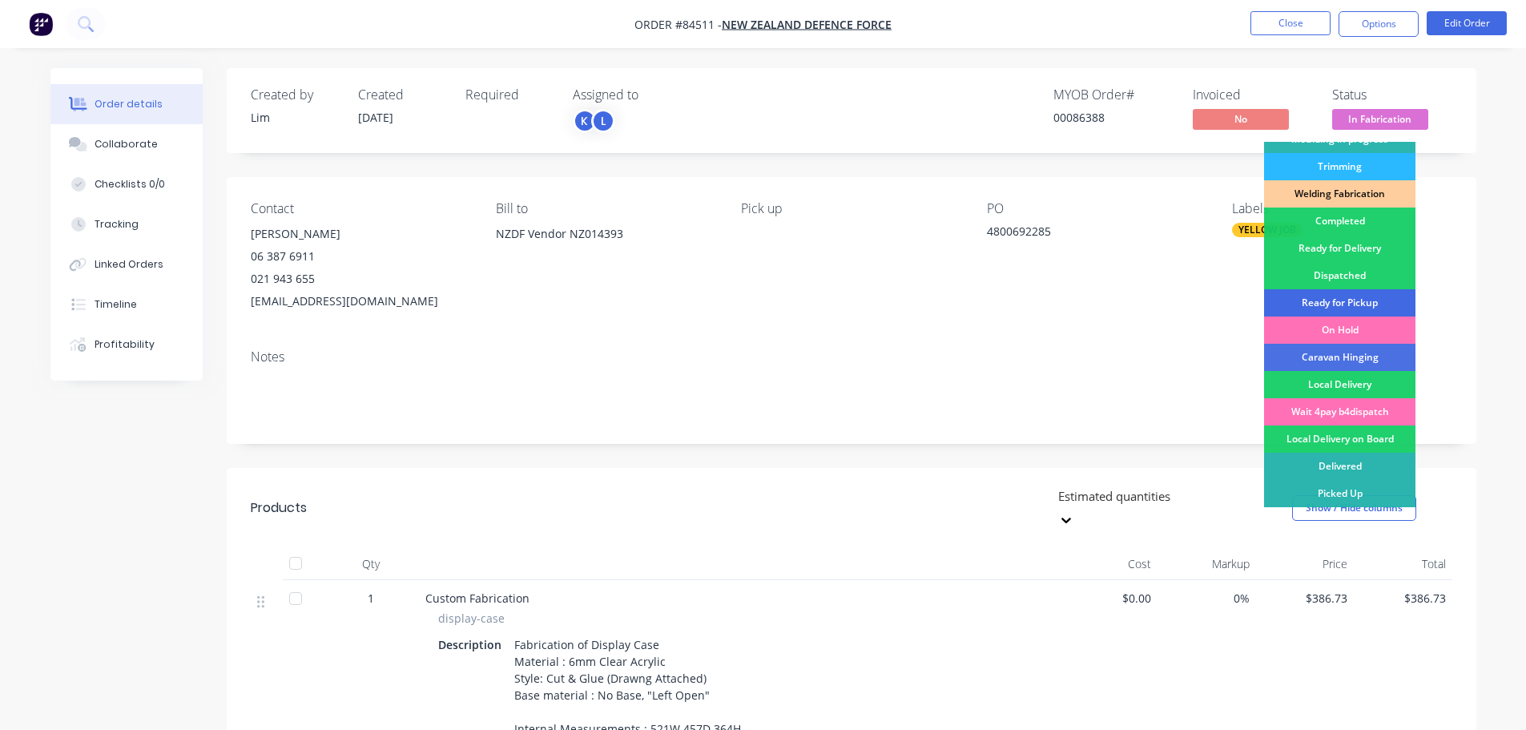
click at [1374, 296] on div "Ready for Pickup" at bounding box center [1339, 302] width 151 height 27
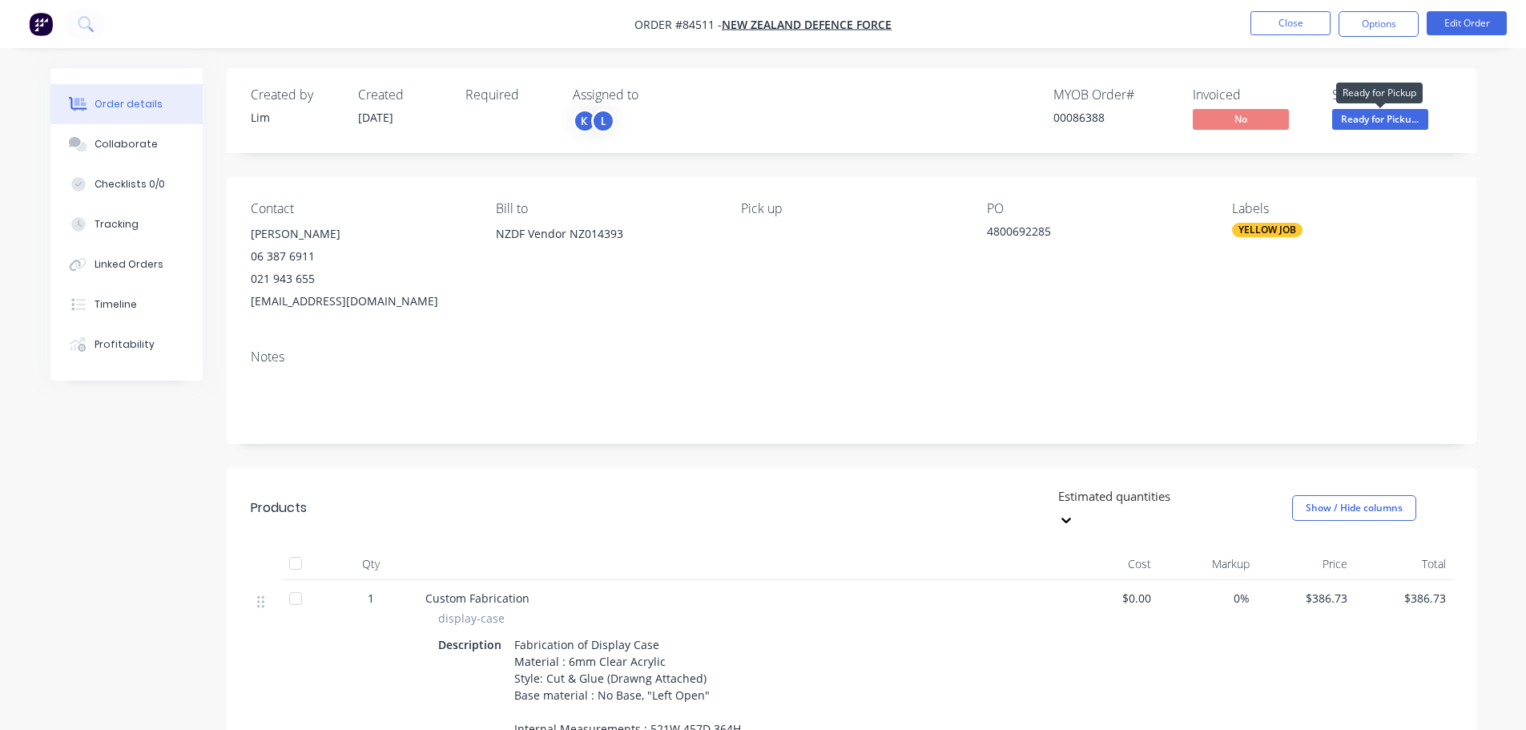
click at [1361, 114] on span "Ready for Picku..." at bounding box center [1380, 119] width 96 height 20
click at [749, 195] on div "Contact [PERSON_NAME] 06 387 6911 021 943 655 [EMAIL_ADDRESS][DOMAIN_NAME] Bill…" at bounding box center [852, 256] width 1250 height 159
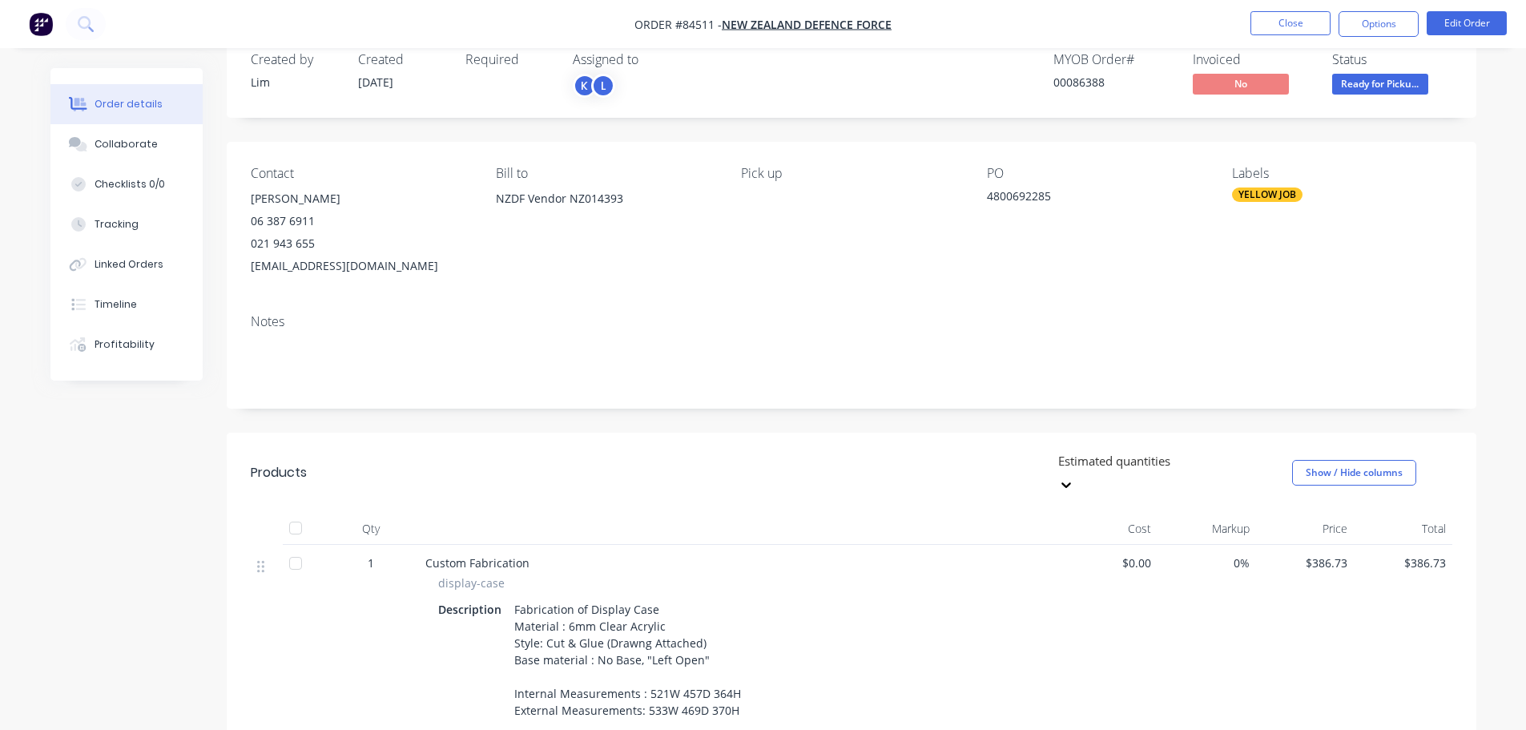
scroll to position [0, 0]
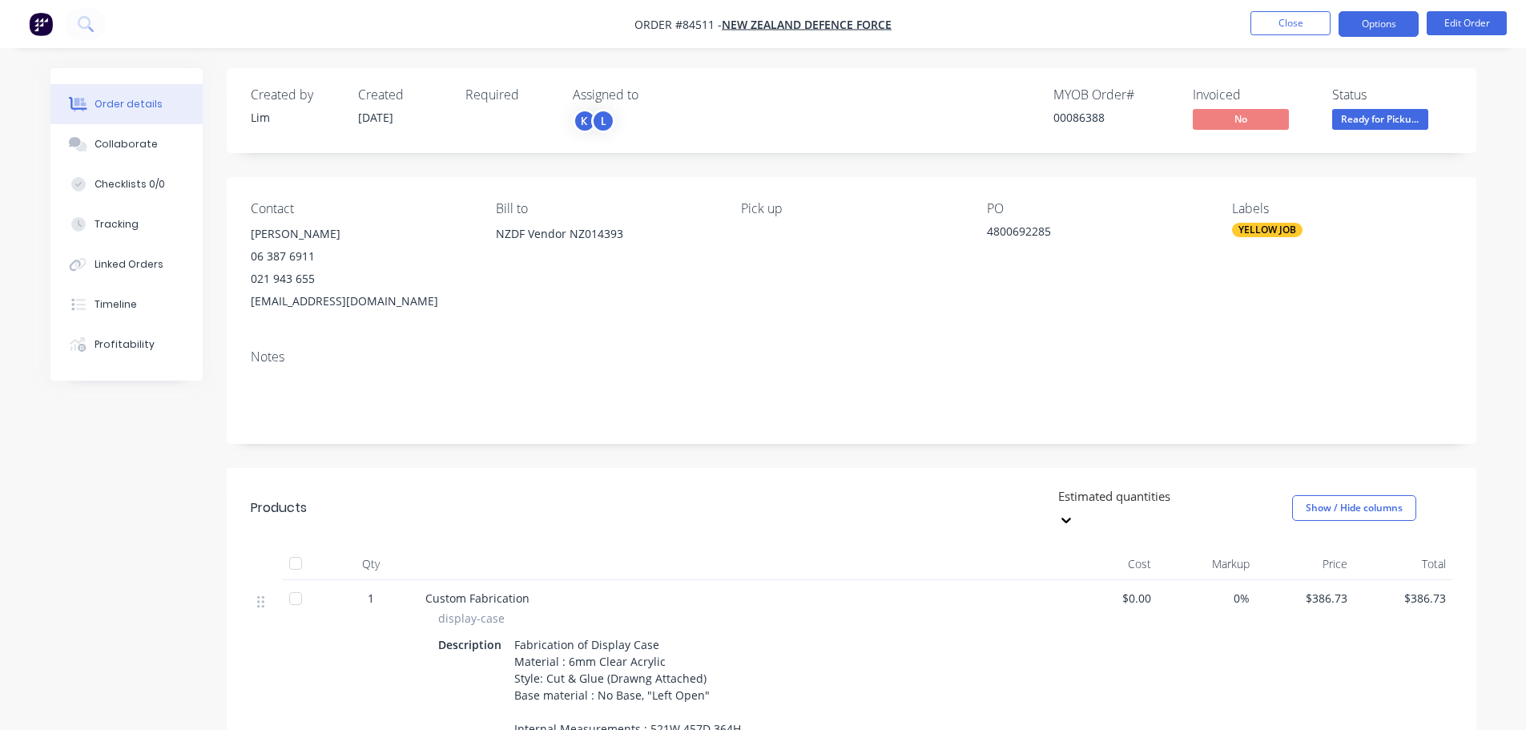
click at [1411, 18] on button "Options" at bounding box center [1379, 24] width 80 height 26
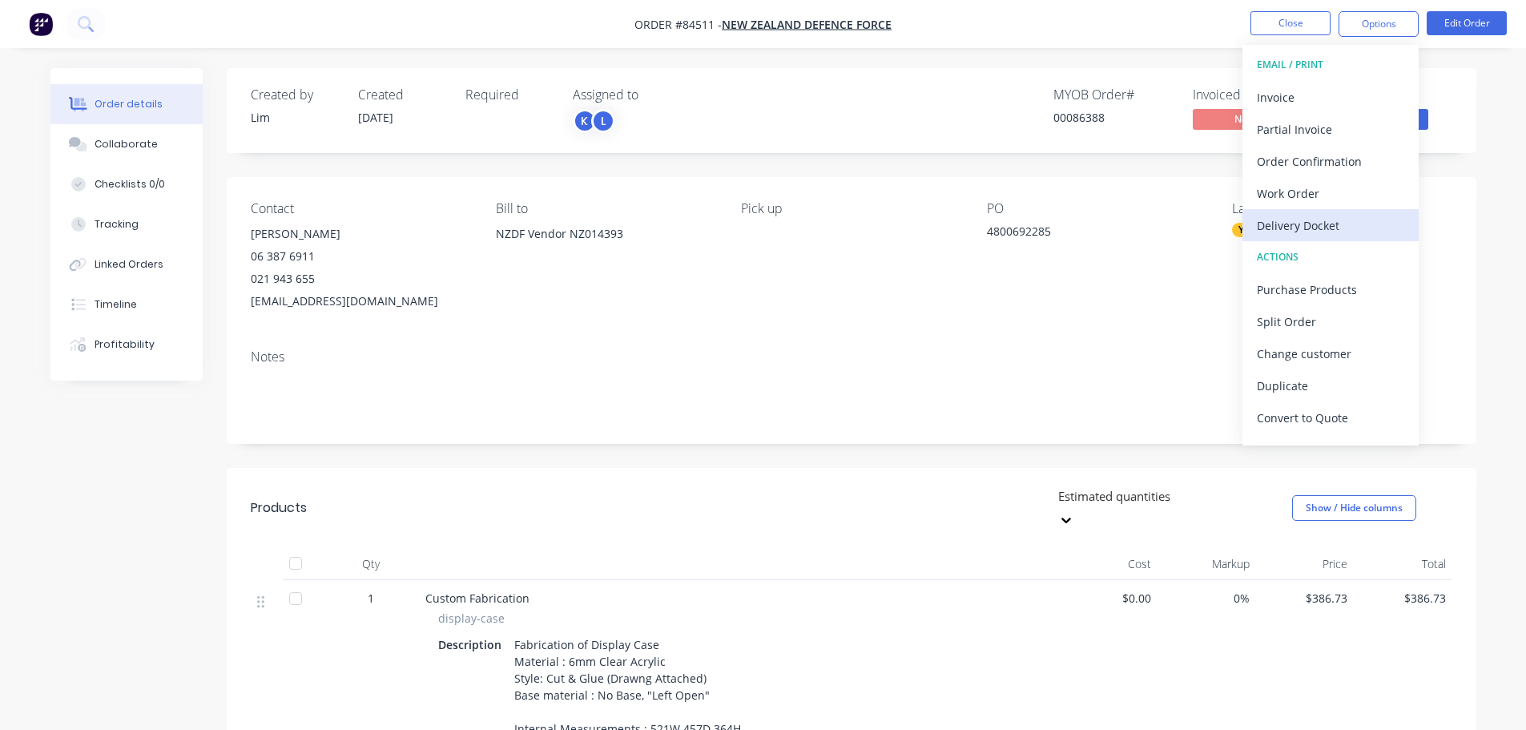
click at [1304, 217] on div "Delivery Docket" at bounding box center [1330, 225] width 147 height 23
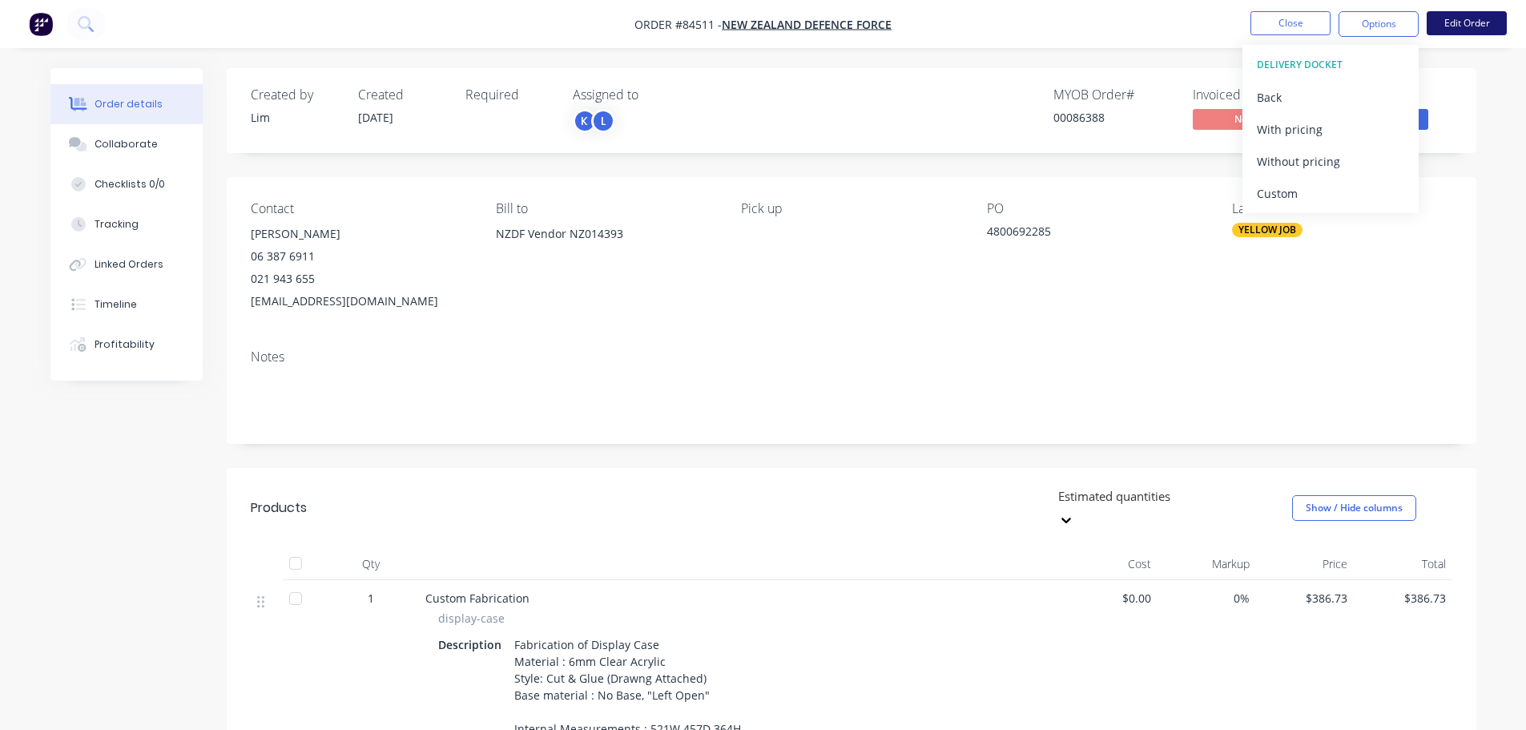
click at [1446, 22] on button "Edit Order" at bounding box center [1467, 23] width 80 height 24
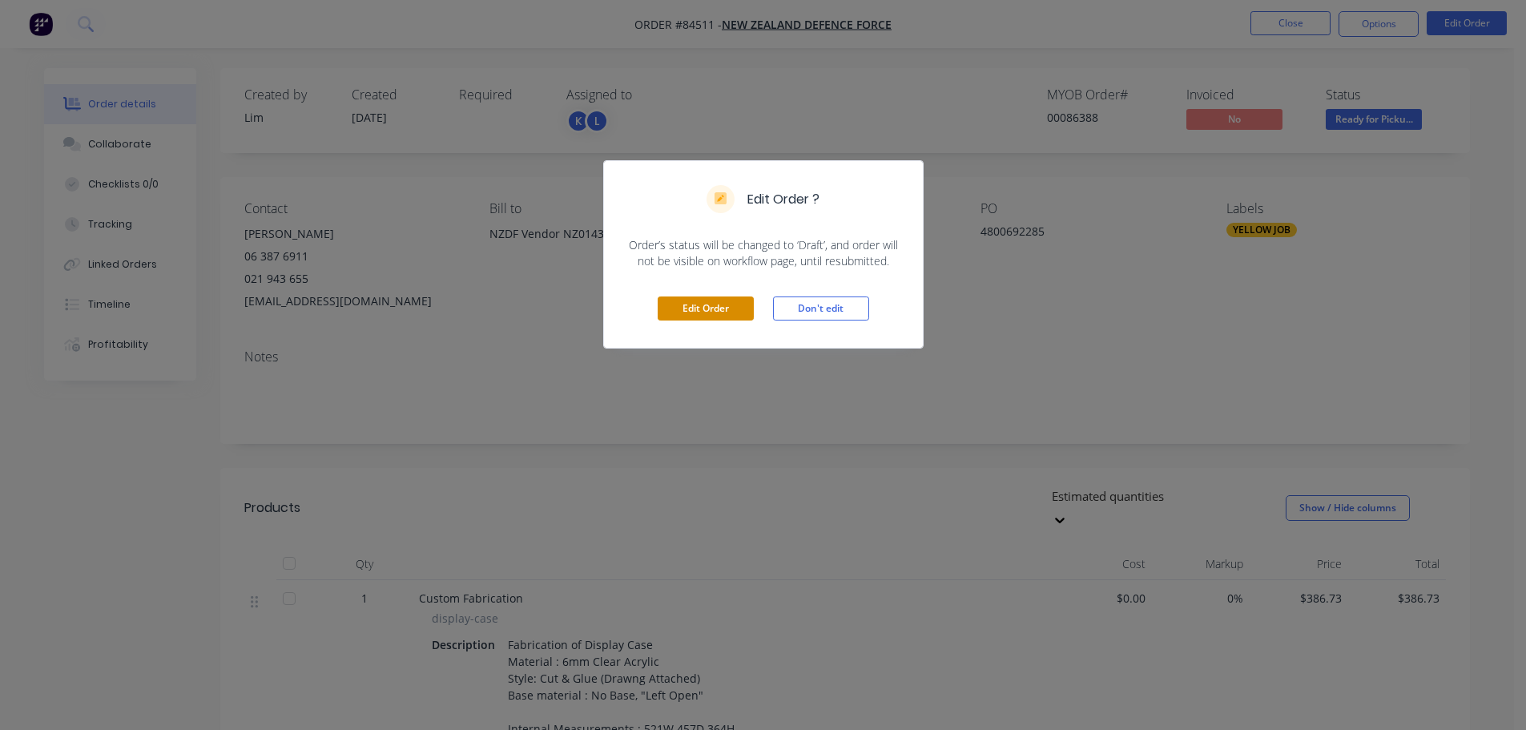
click at [711, 301] on button "Edit Order" at bounding box center [706, 308] width 96 height 24
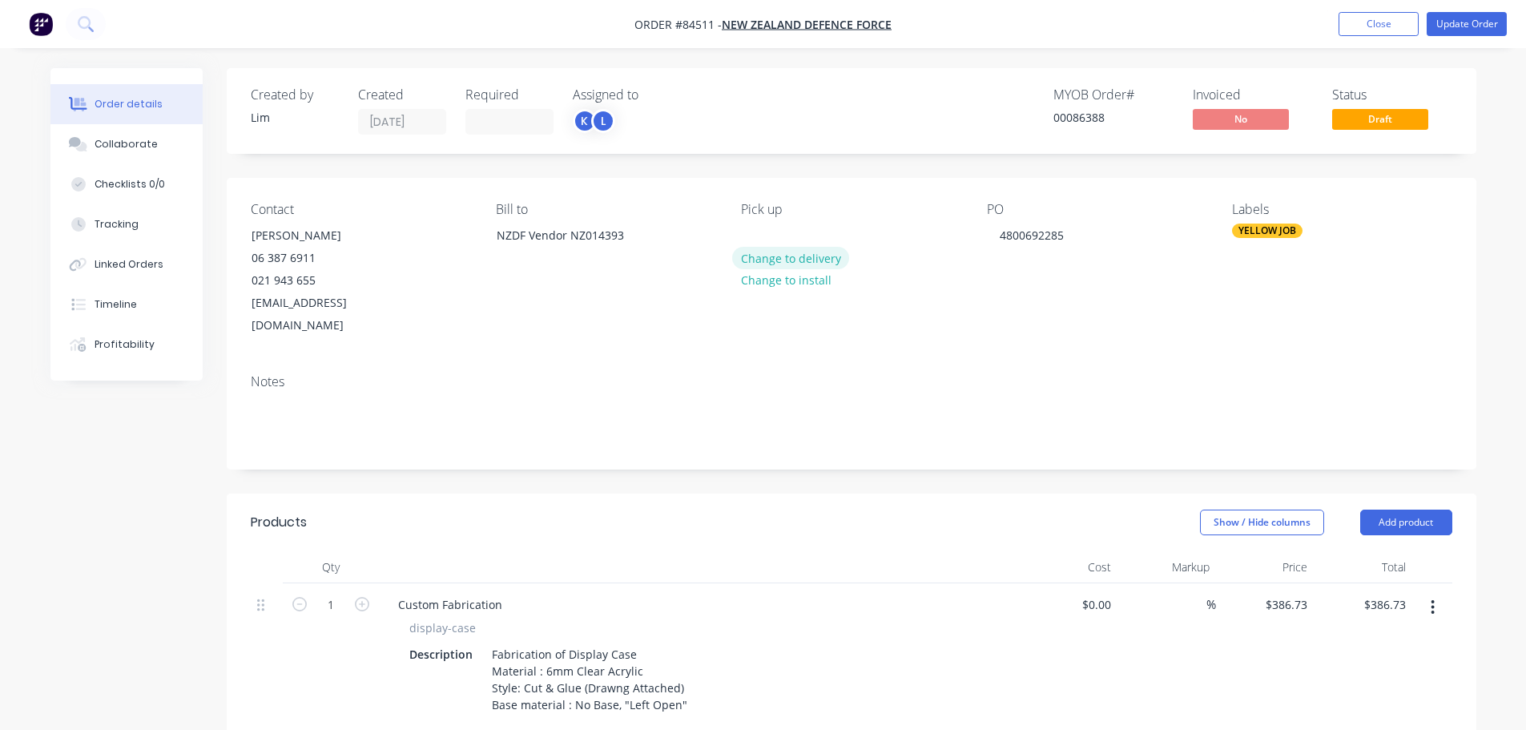
click at [768, 252] on button "Change to delivery" at bounding box center [790, 258] width 117 height 22
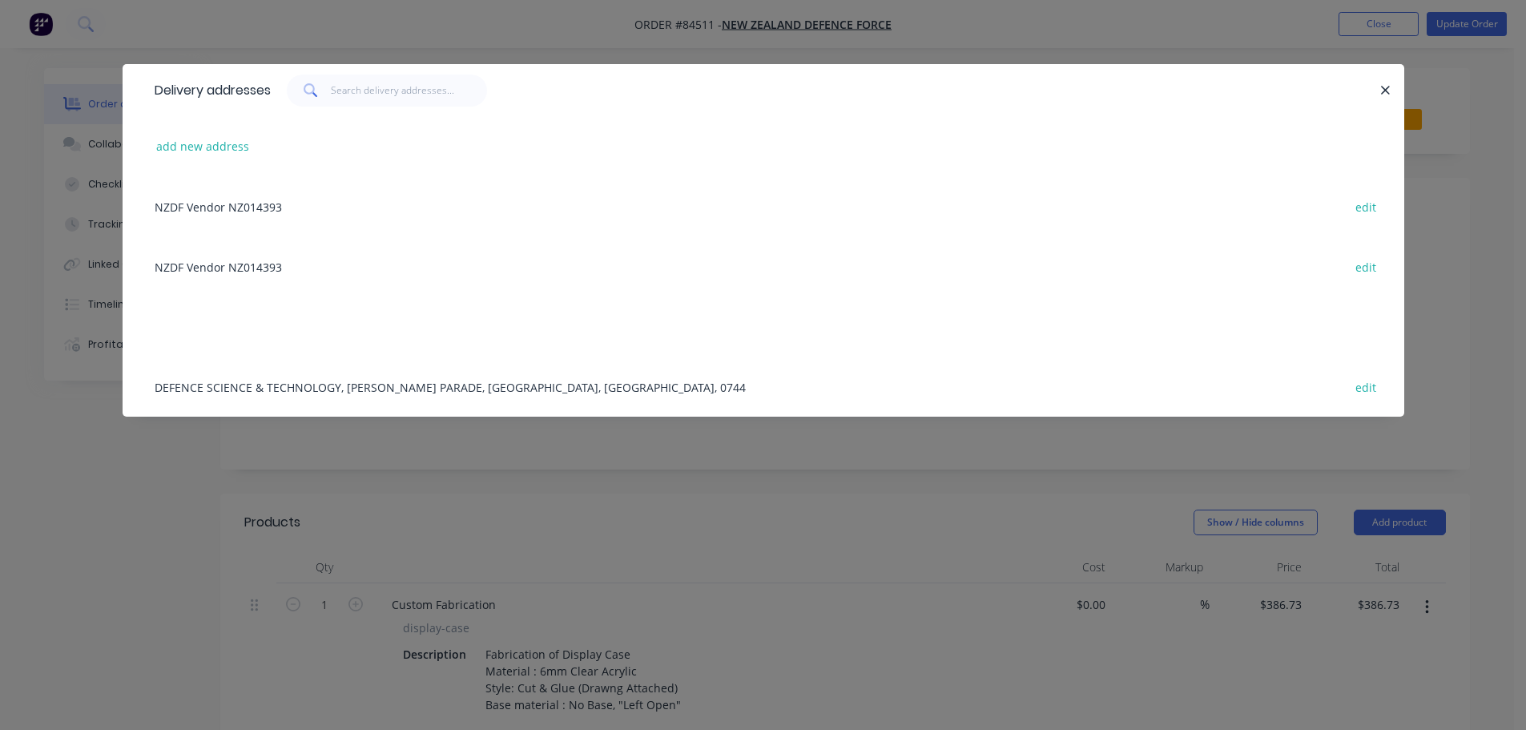
click at [252, 387] on div "DEFENCE SCIENCE & TECHNOLOGY, [PERSON_NAME] PARADE, [GEOGRAPHIC_DATA], [GEOGRAP…" at bounding box center [764, 387] width 1234 height 60
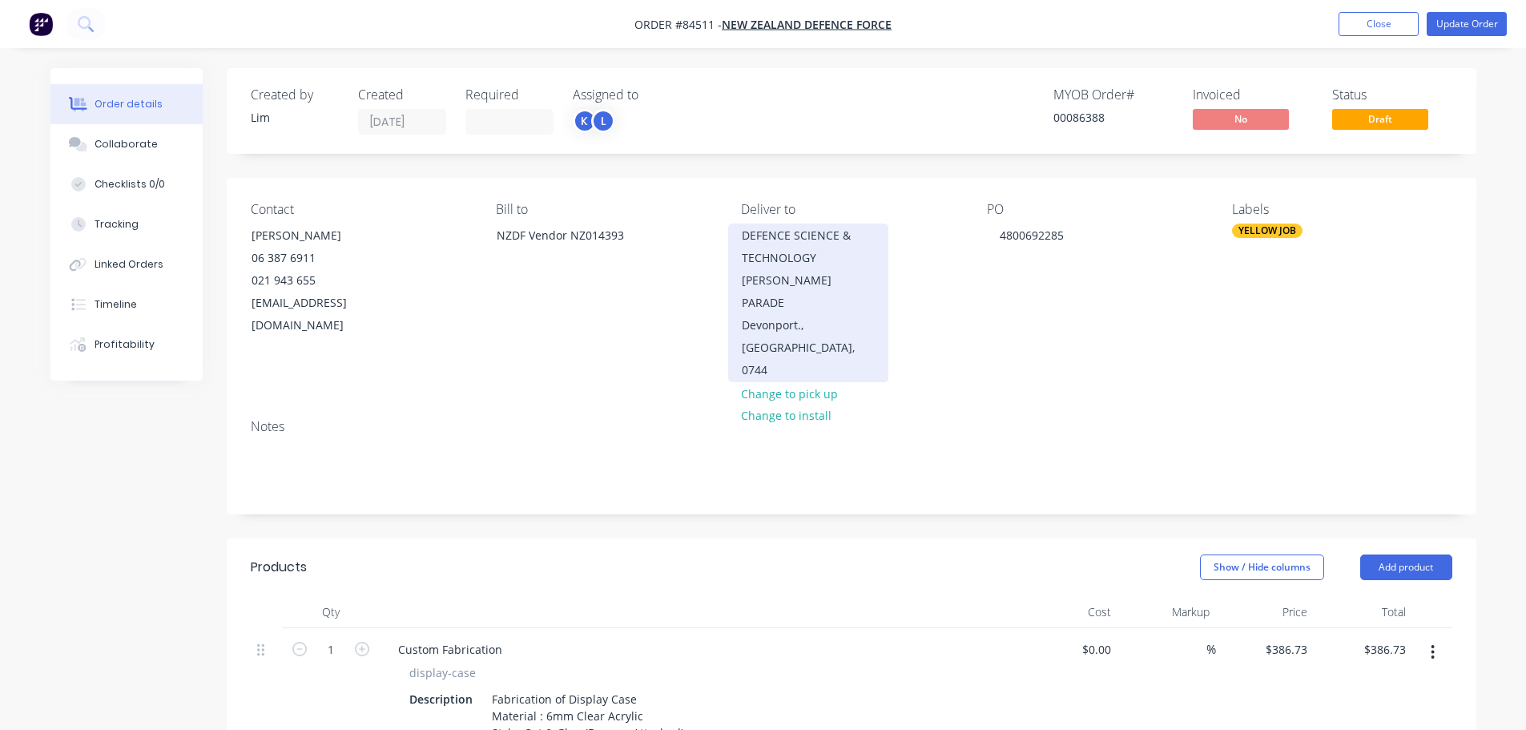
click at [816, 265] on div "DEFENCE SCIENCE & TECHNOLOGY [PERSON_NAME] PARADE" at bounding box center [808, 269] width 133 height 90
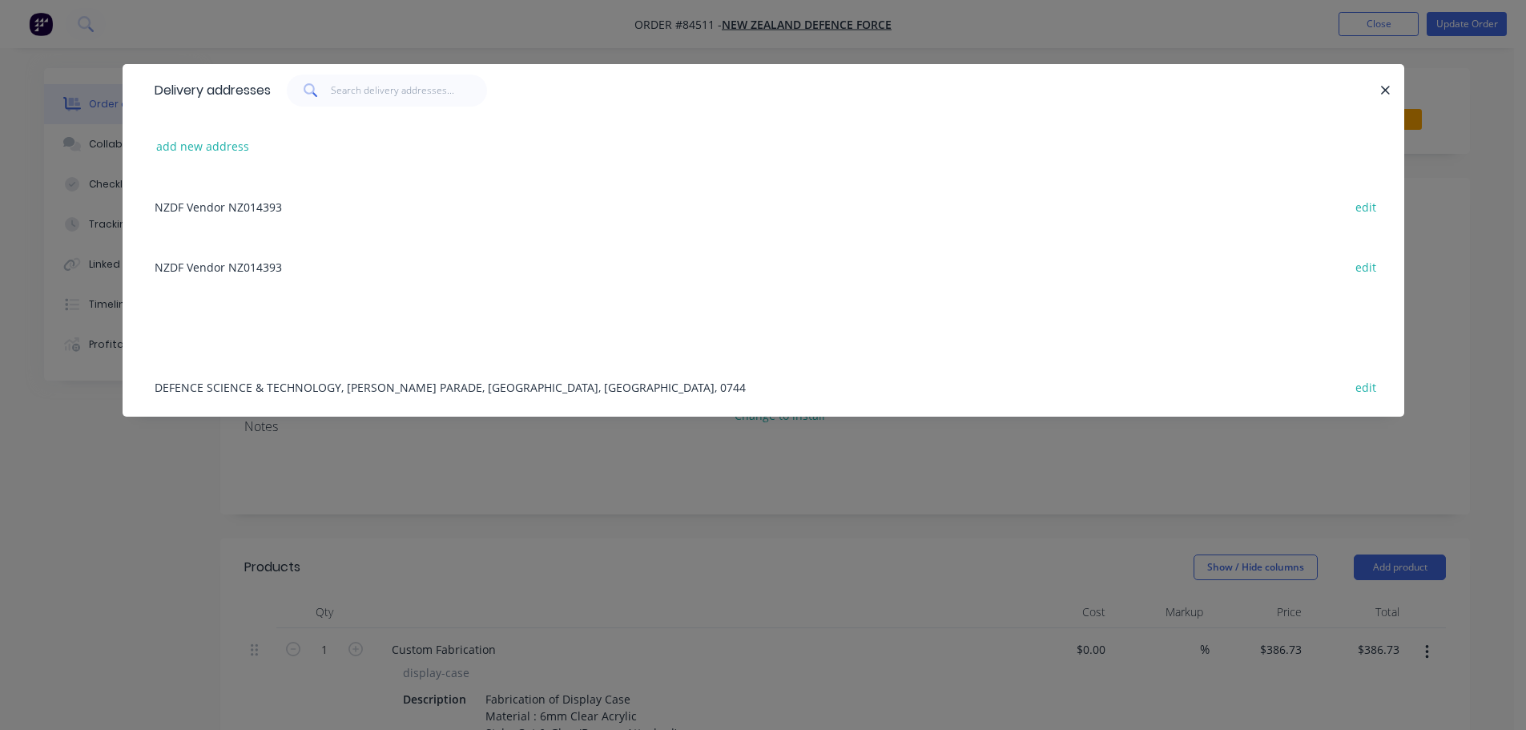
click at [175, 159] on div "add new address" at bounding box center [764, 146] width 1234 height 60
click at [244, 43] on div "Delivery addresses add new address NZDF Vendor NZ014393 edit NZDF Vendor NZ0143…" at bounding box center [763, 365] width 1526 height 730
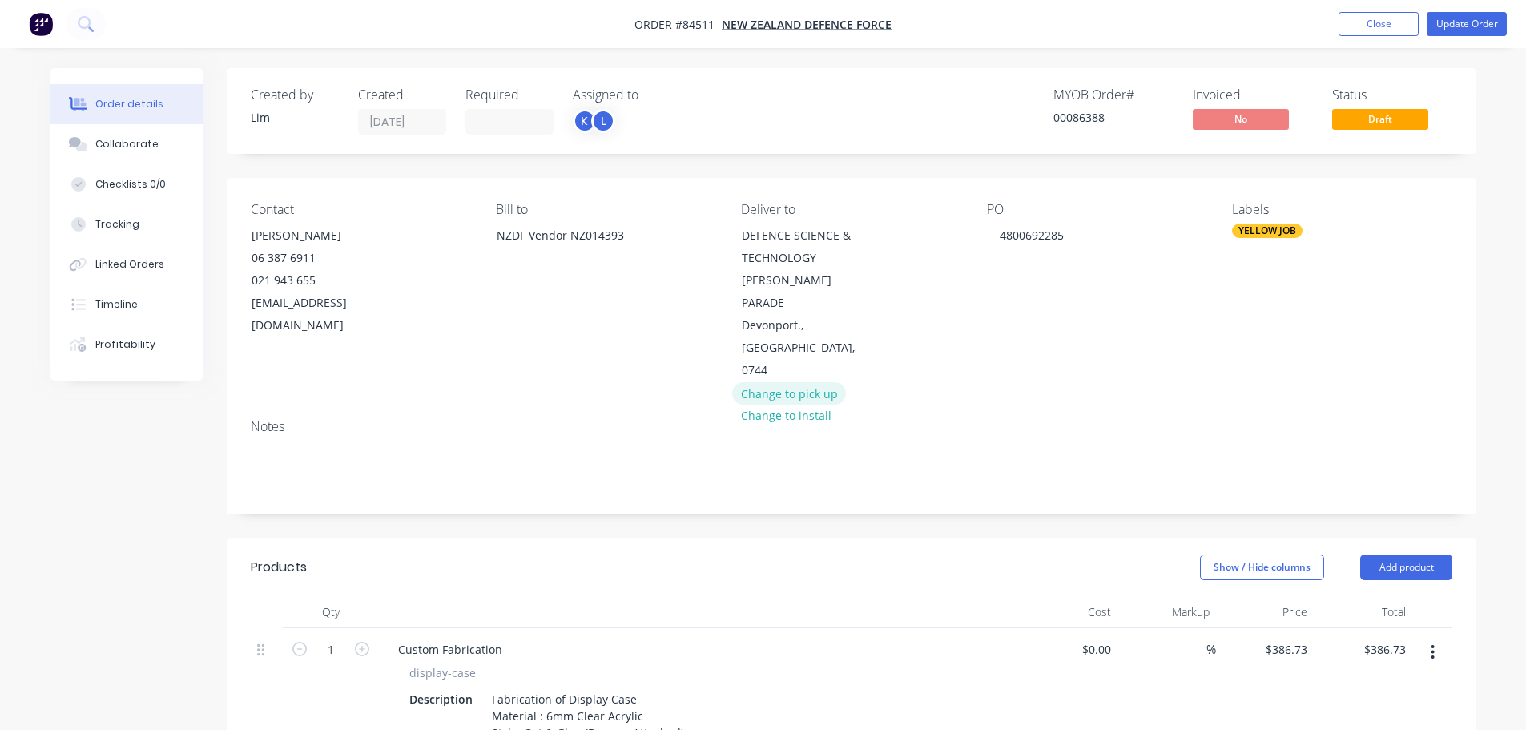
click at [806, 382] on button "Change to pick up" at bounding box center [789, 393] width 114 height 22
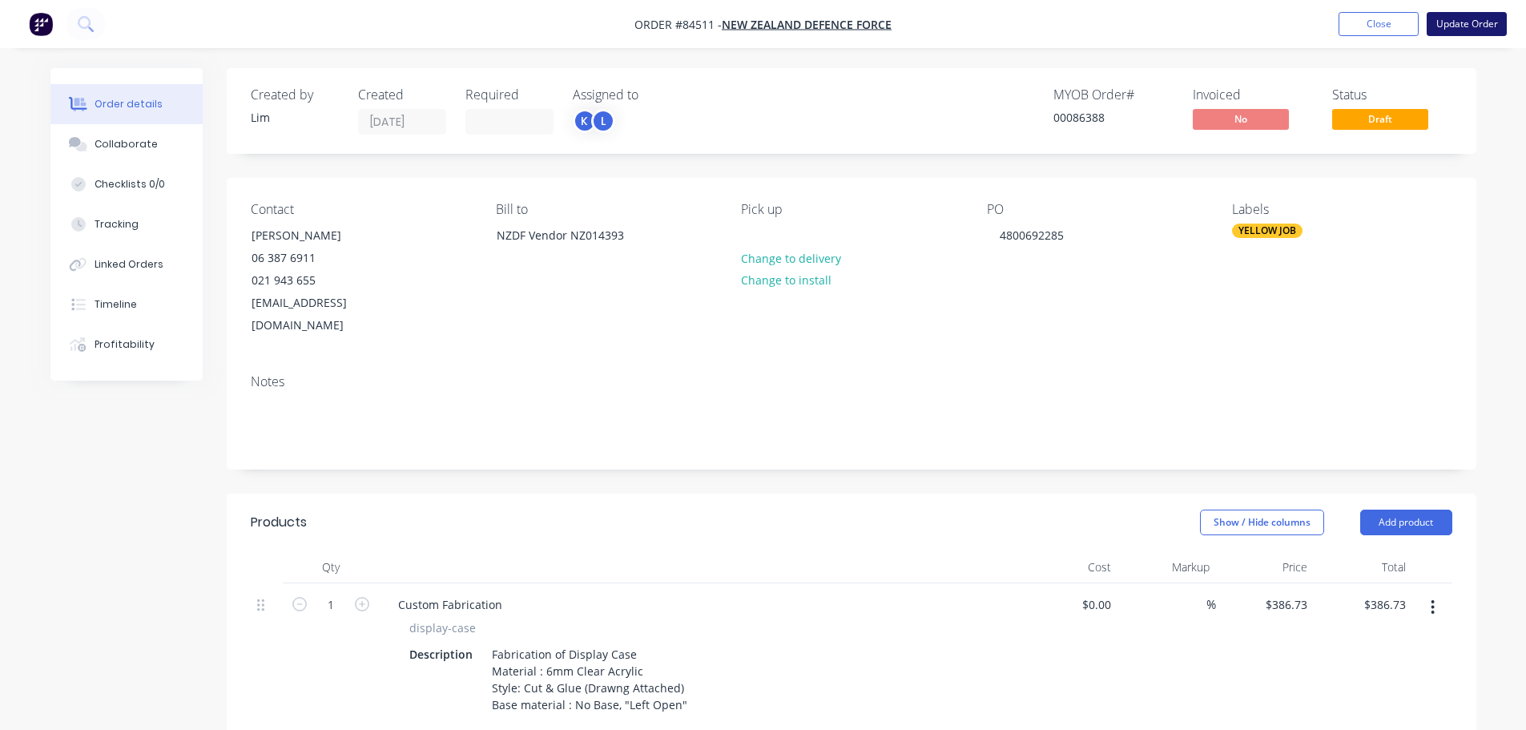
click at [1490, 20] on button "Update Order" at bounding box center [1467, 24] width 80 height 24
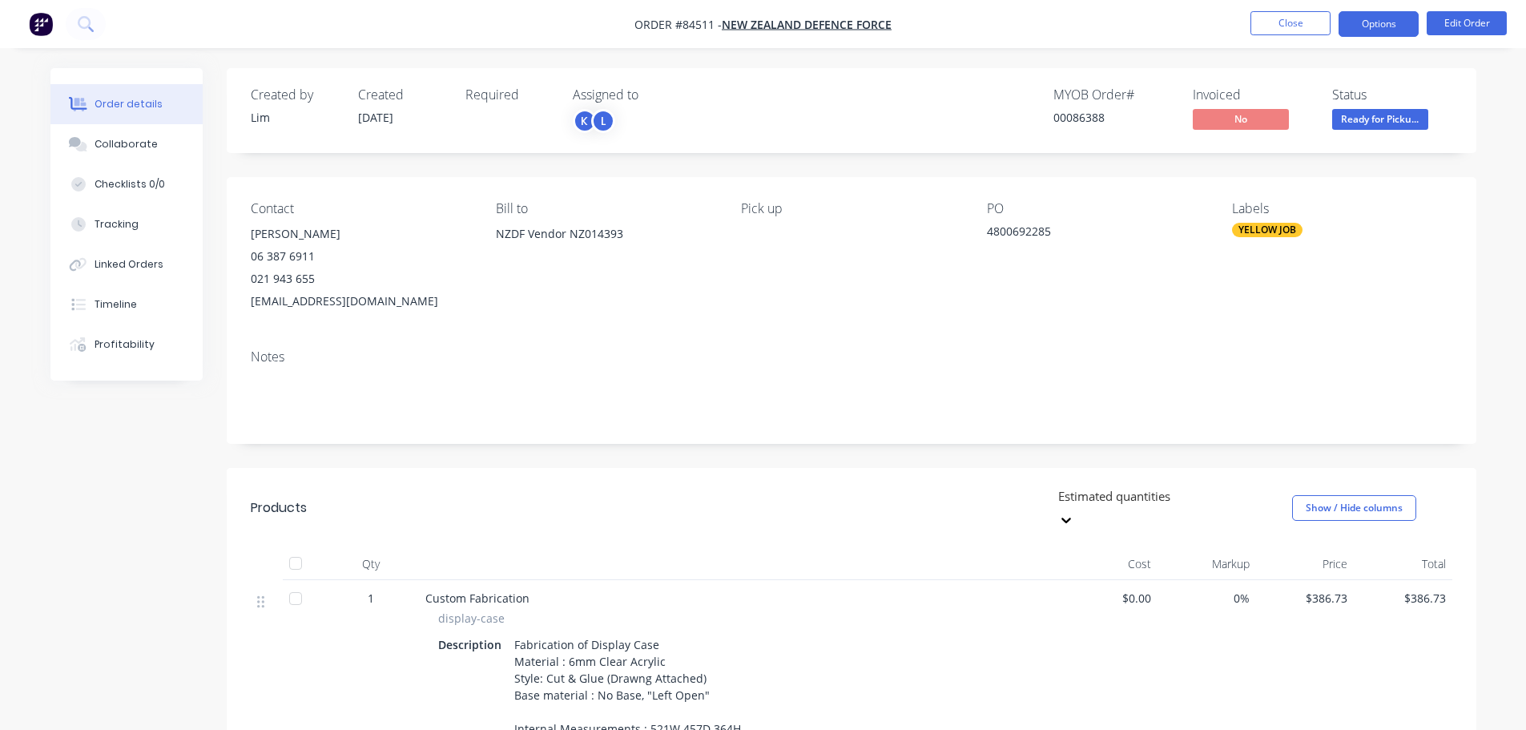
click at [1383, 27] on button "Options" at bounding box center [1379, 24] width 80 height 26
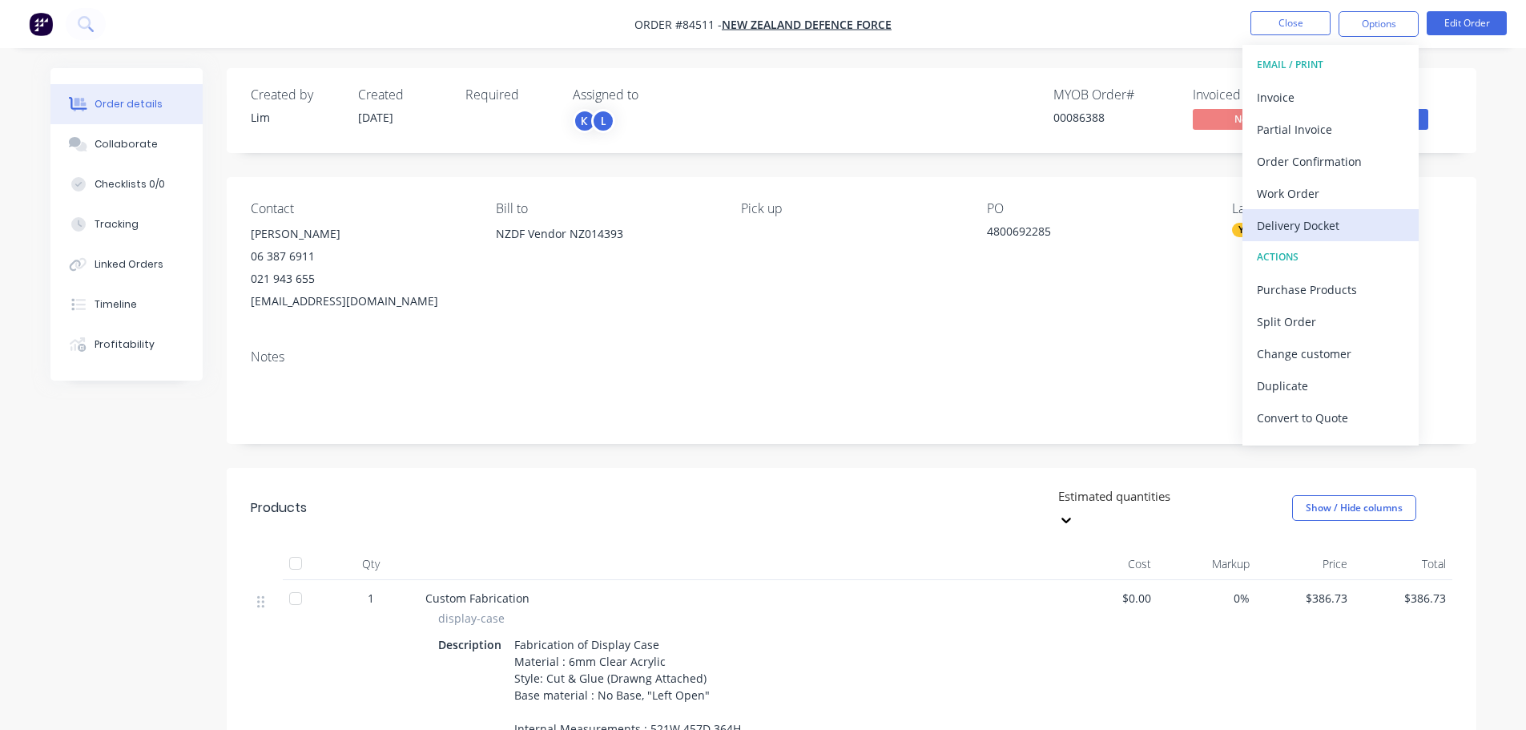
click at [1280, 222] on div "Delivery Docket" at bounding box center [1330, 225] width 147 height 23
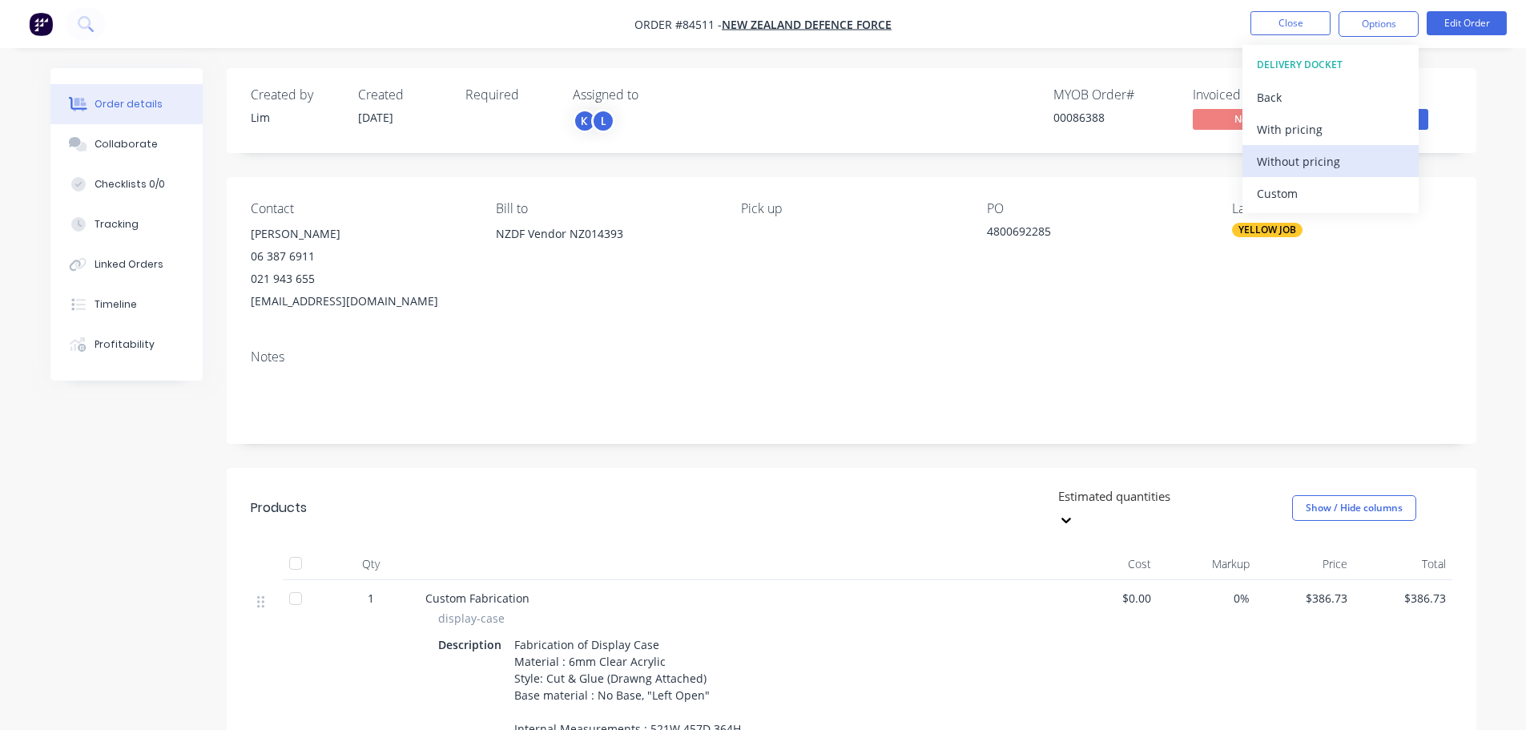
click at [1302, 168] on div "Without pricing" at bounding box center [1330, 161] width 147 height 23
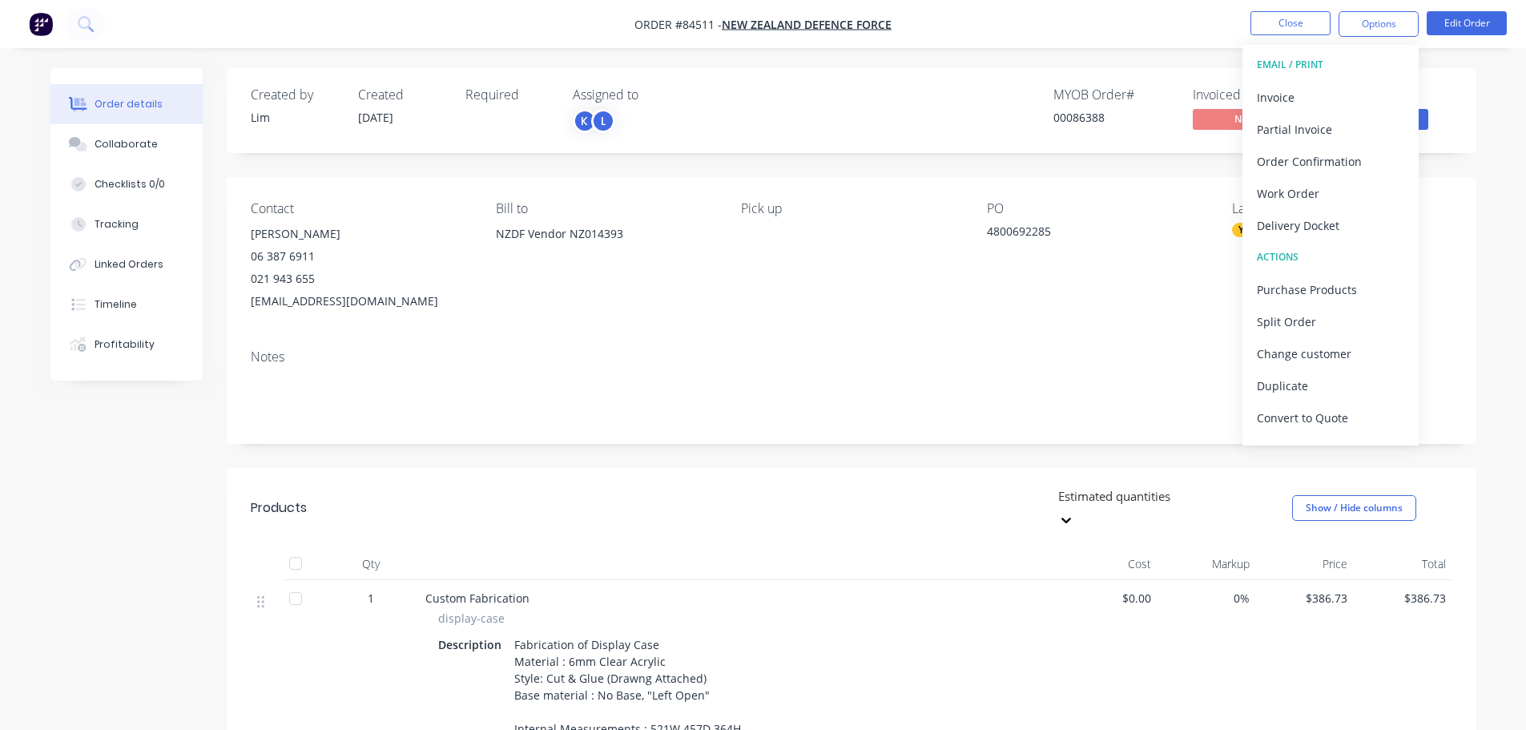
click at [72, 46] on nav "Order #84511 - New Zealand Defence Force Close Options EMAIL / PRINT Invoice Pa…" at bounding box center [763, 24] width 1526 height 48
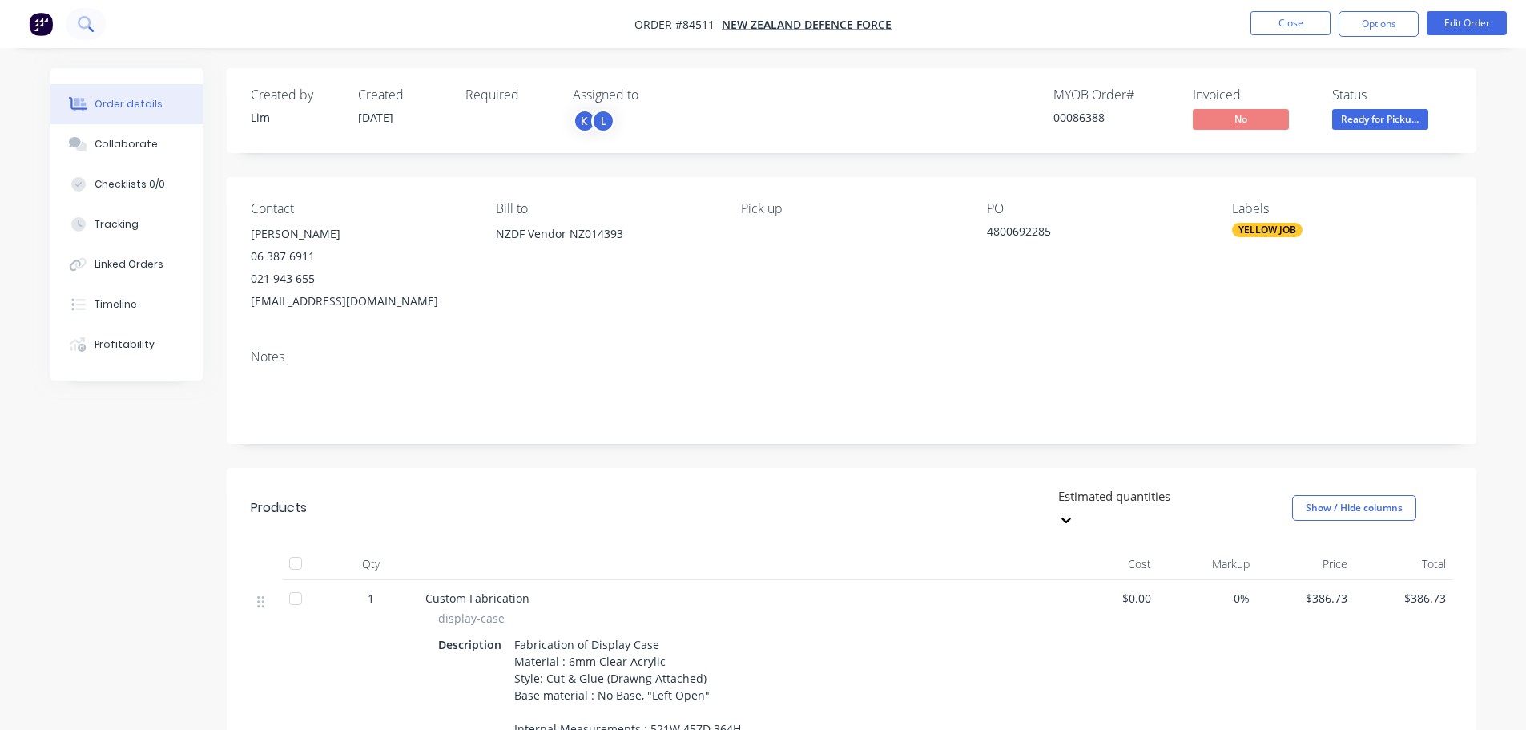
click at [77, 30] on button at bounding box center [86, 24] width 40 height 32
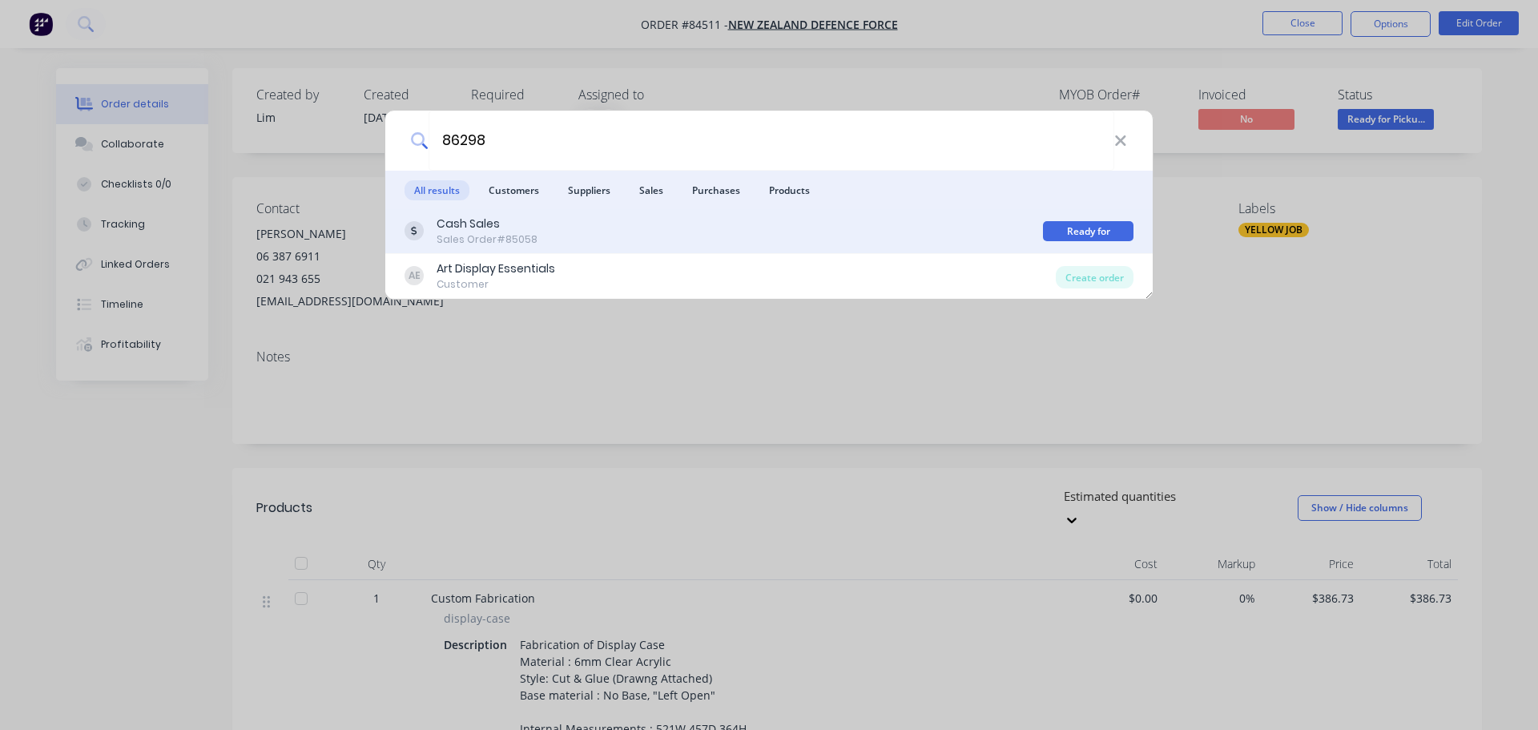
type input "86298"
click at [881, 235] on div "Cash Sales Sales Order #85058" at bounding box center [724, 231] width 639 height 31
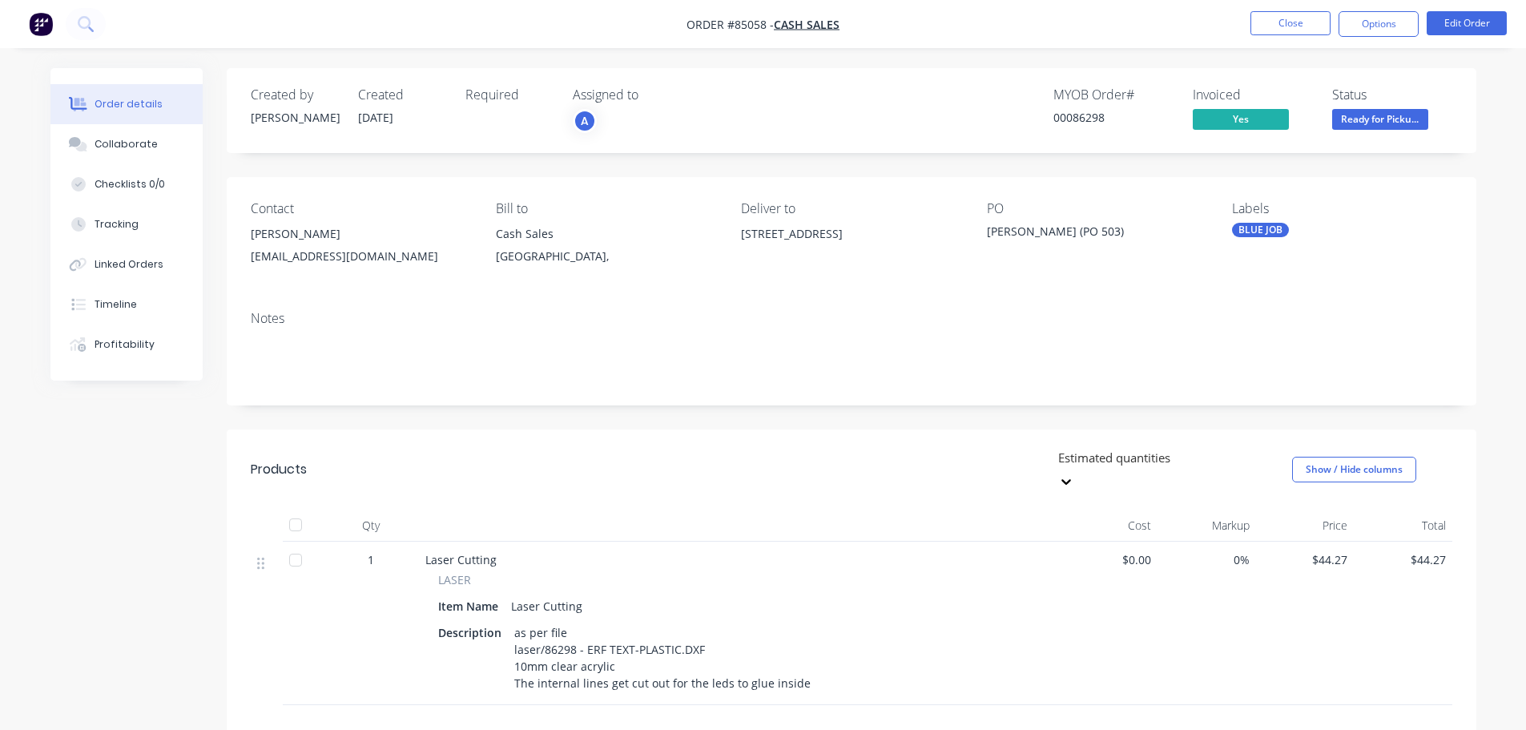
click at [1372, 119] on span "Ready for Picku..." at bounding box center [1380, 119] width 96 height 20
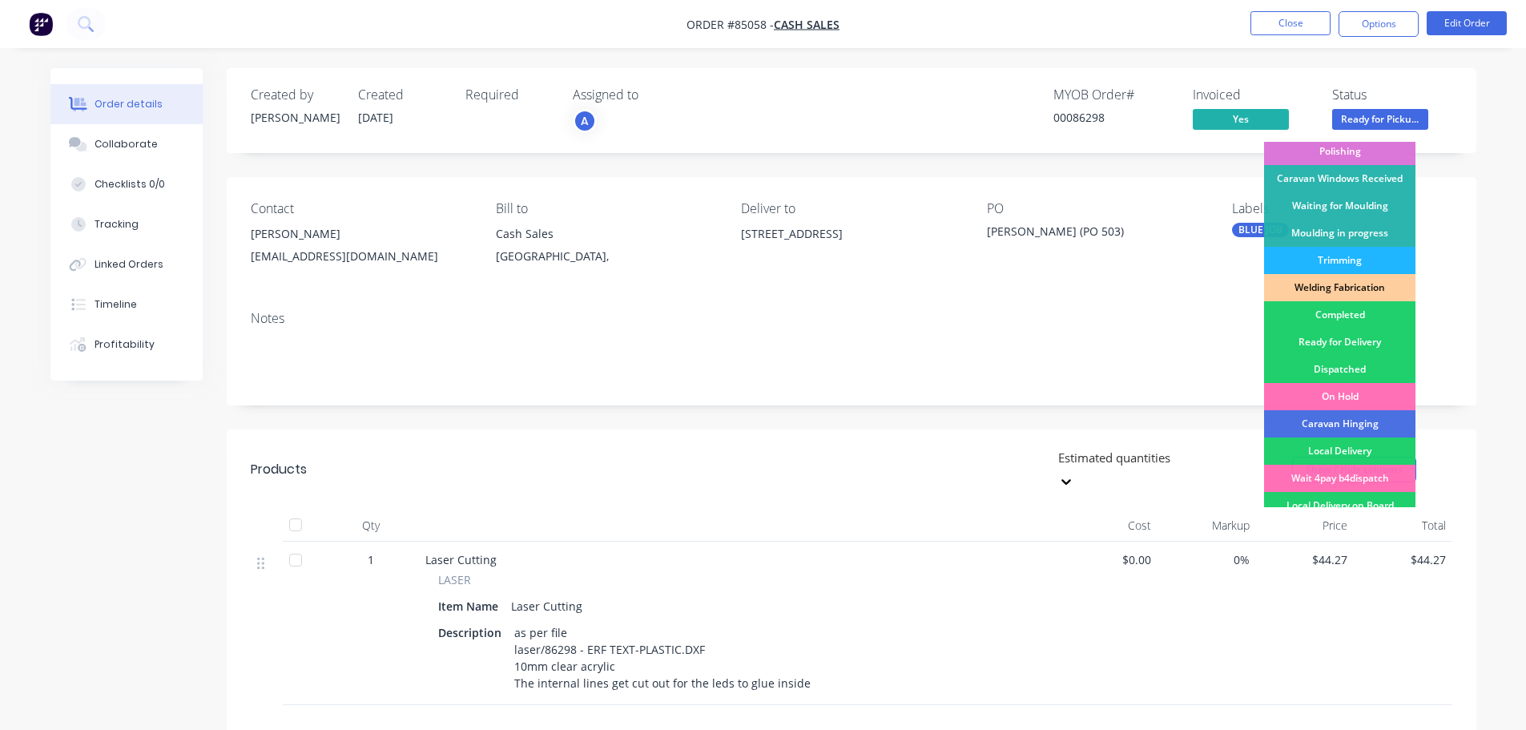
scroll to position [316, 0]
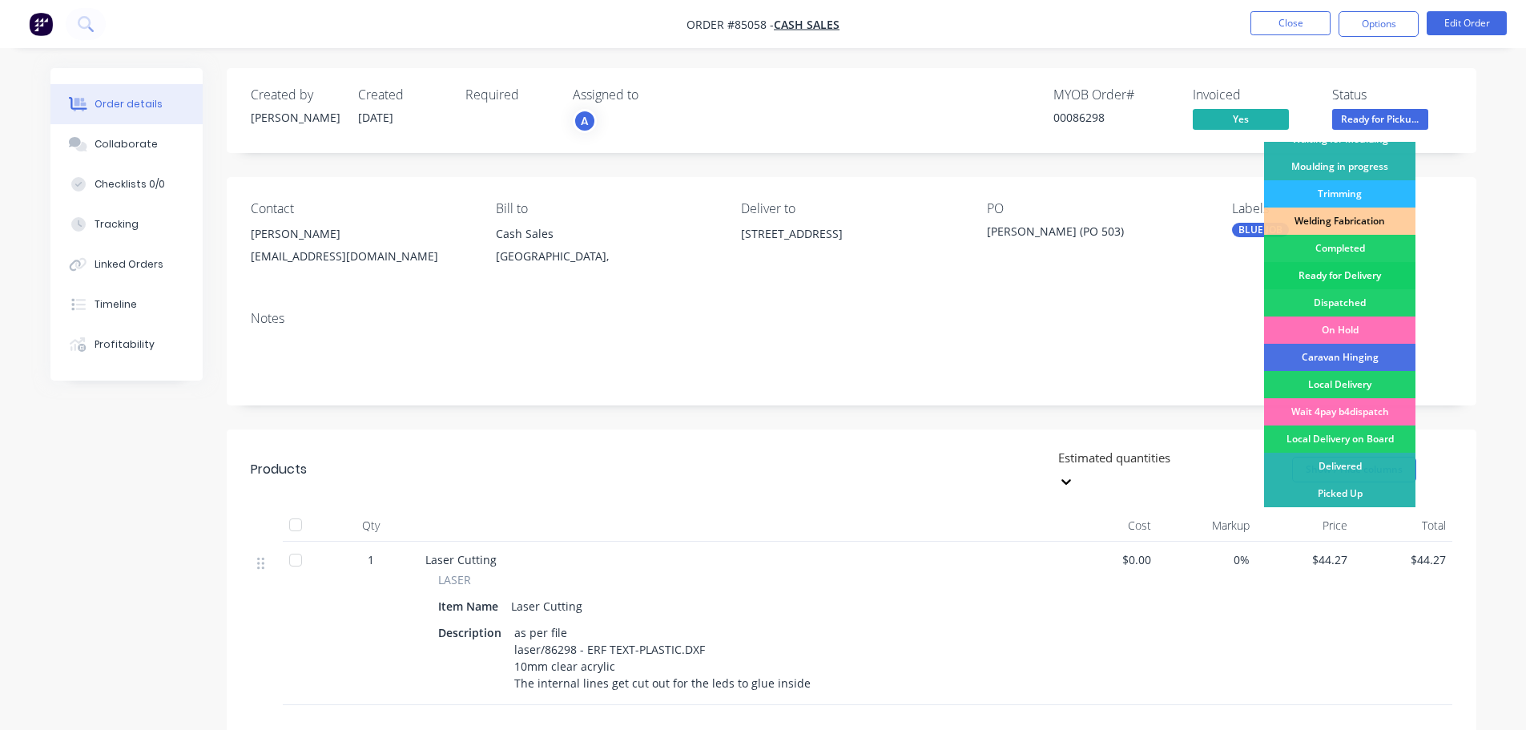
click at [1358, 280] on div "Ready for Delivery" at bounding box center [1339, 275] width 151 height 27
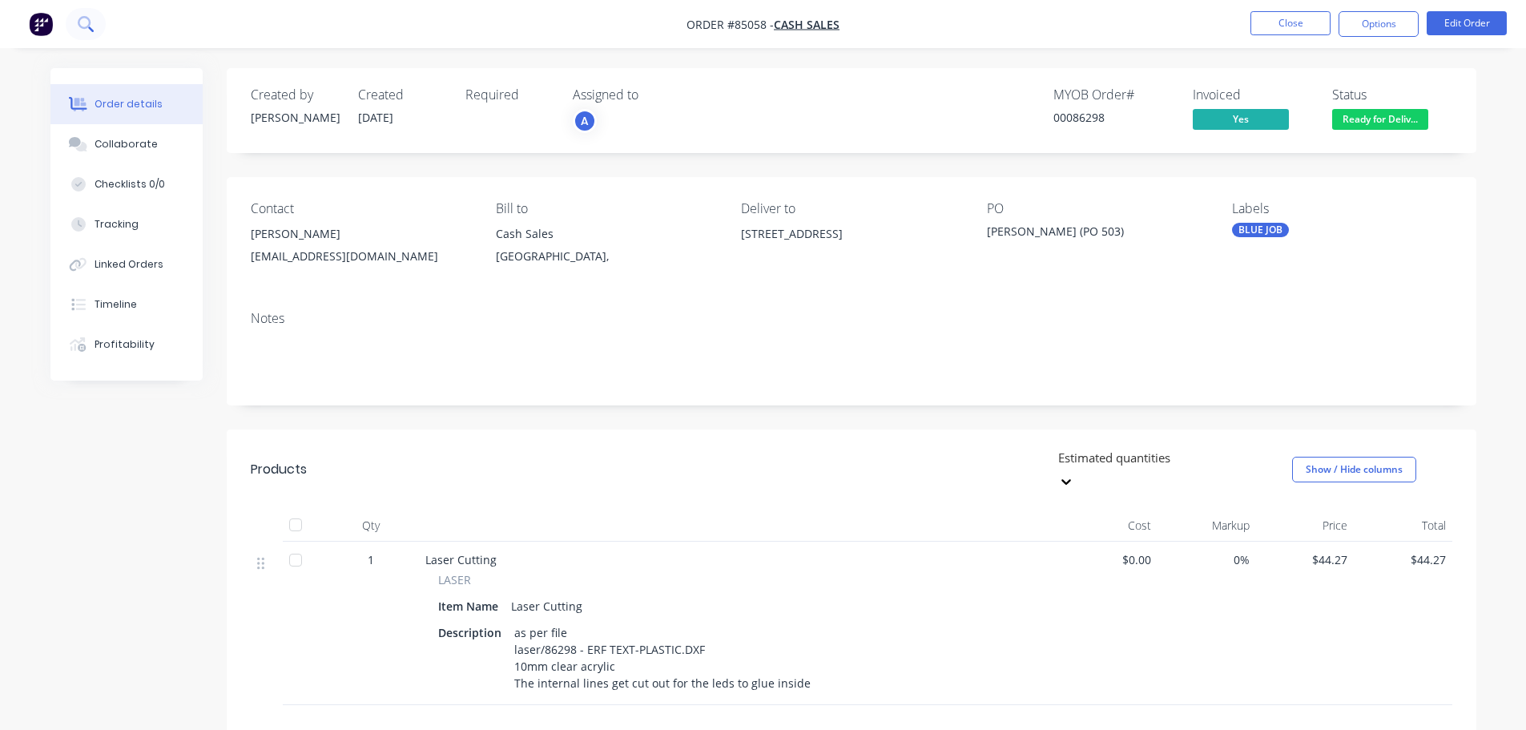
click at [83, 17] on icon at bounding box center [85, 23] width 15 height 15
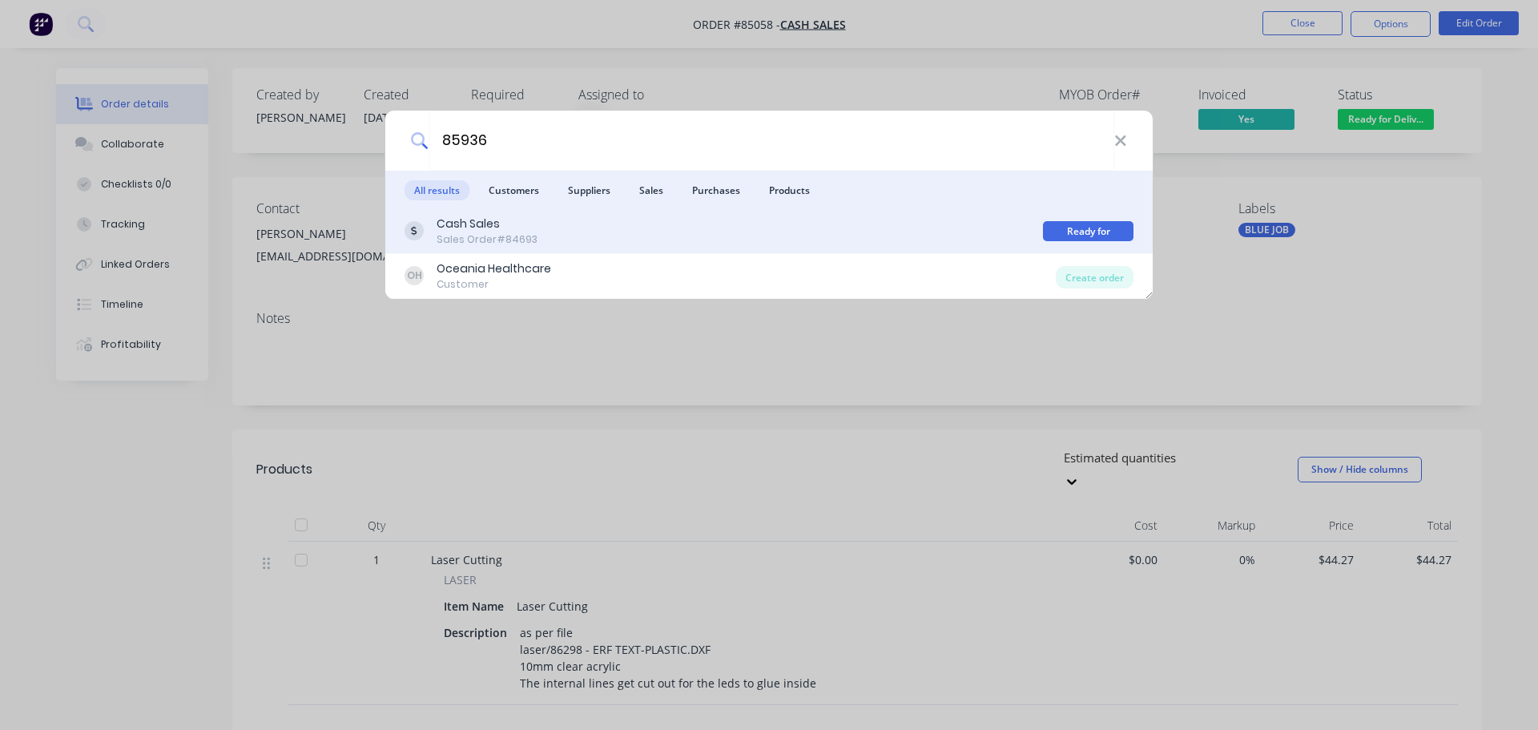
type input "85936"
click at [966, 236] on div "Cash Sales Sales Order #84693" at bounding box center [724, 231] width 639 height 31
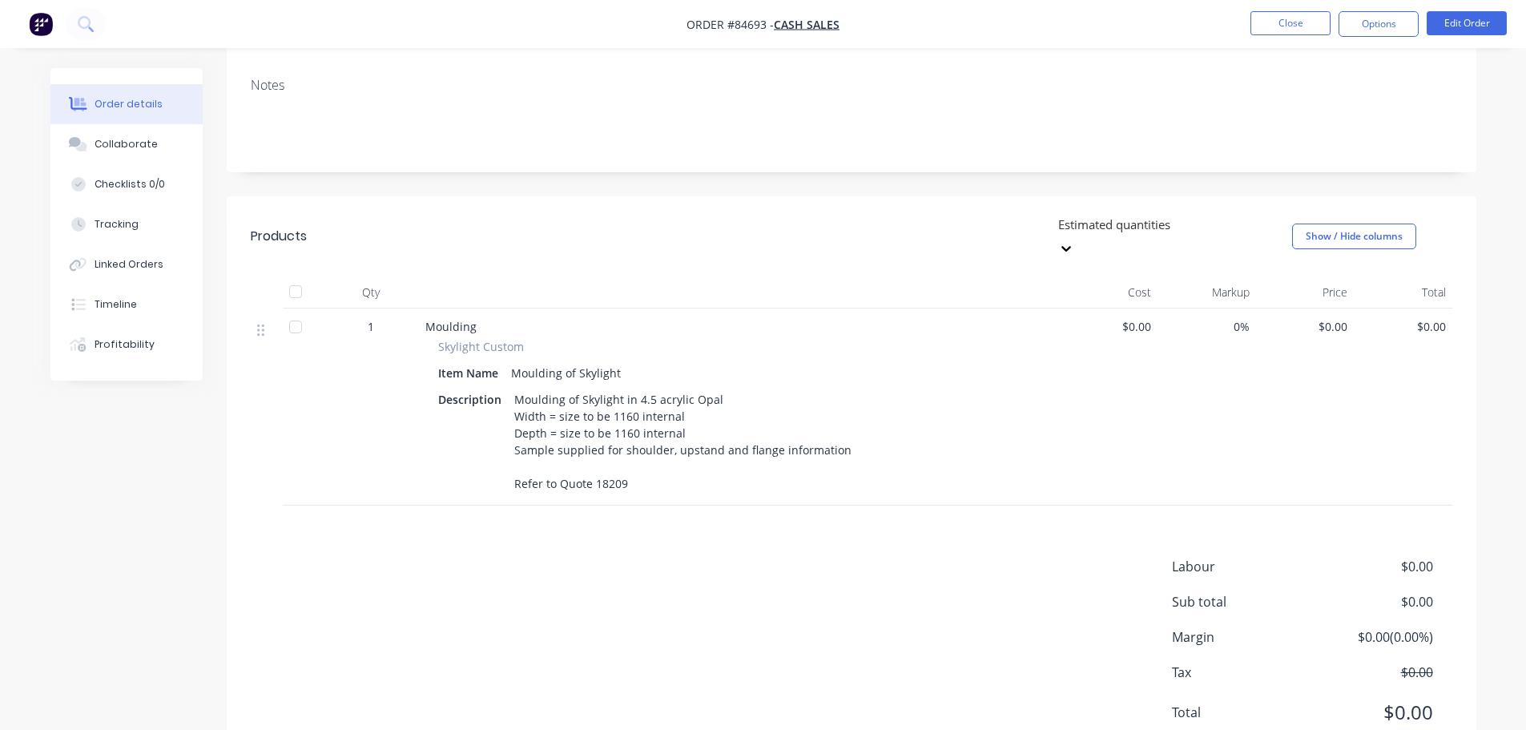
scroll to position [304, 0]
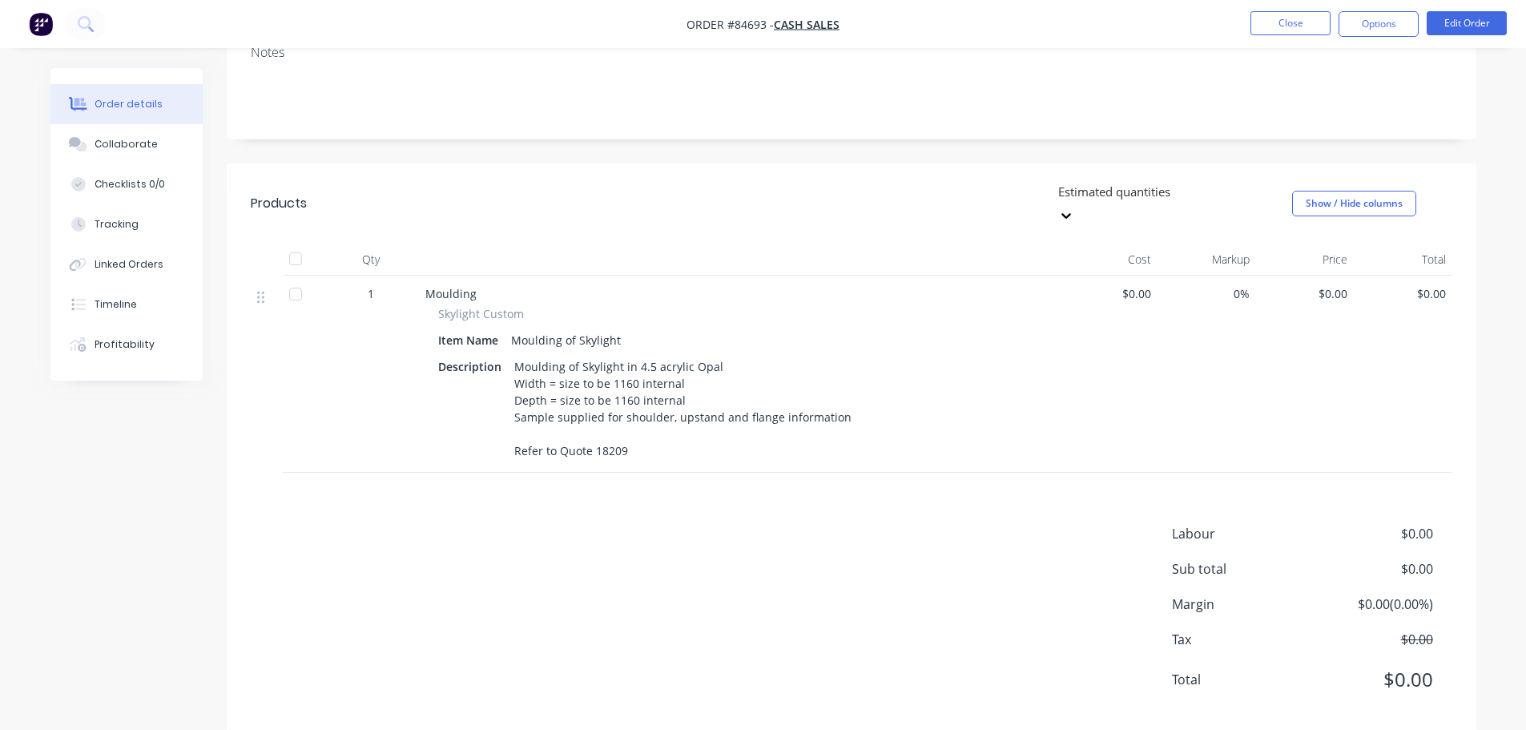
click at [614, 401] on div "Moulding of Skylight in 4.5 acrylic Opal Width = size to be 1160 internal Depth…" at bounding box center [683, 408] width 350 height 107
copy div "18209"
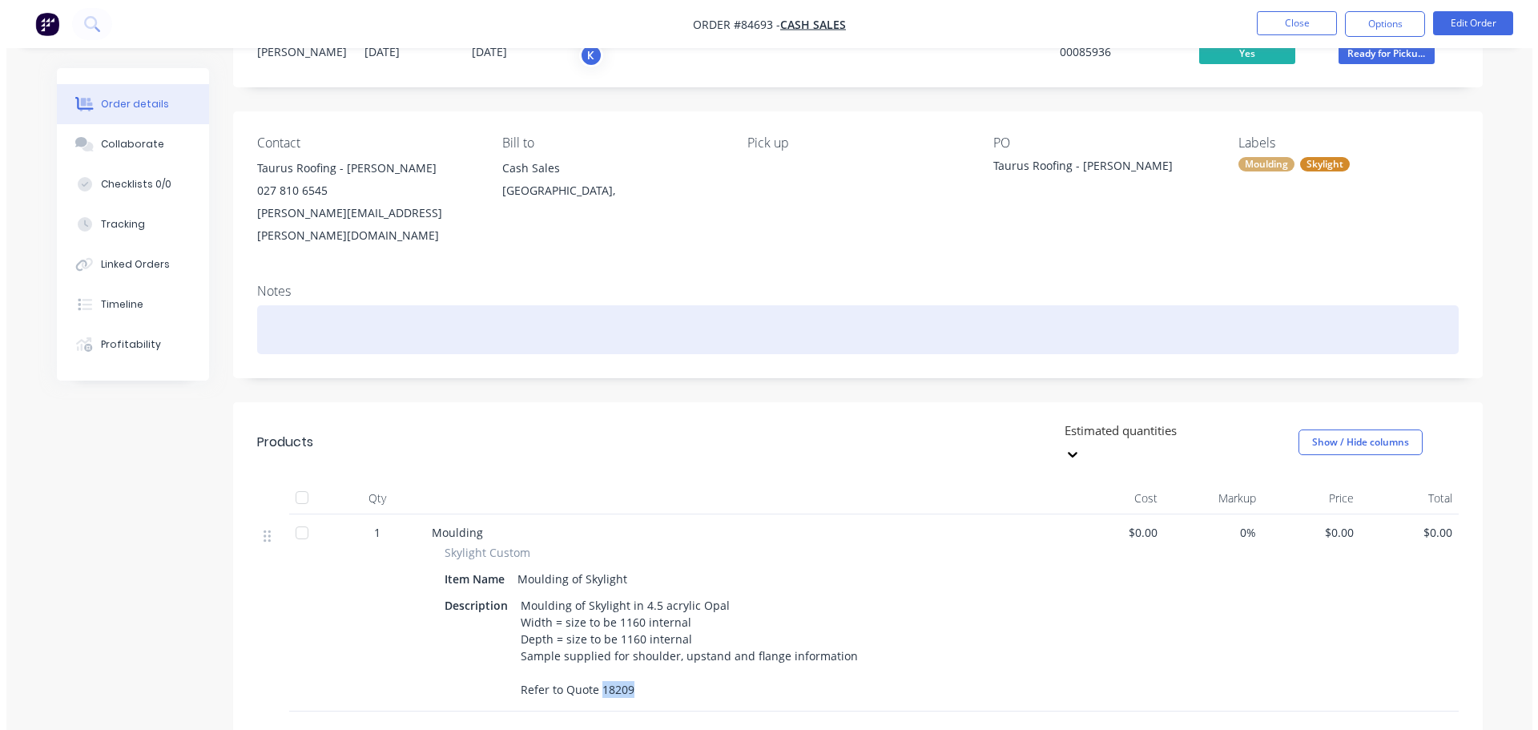
scroll to position [0, 0]
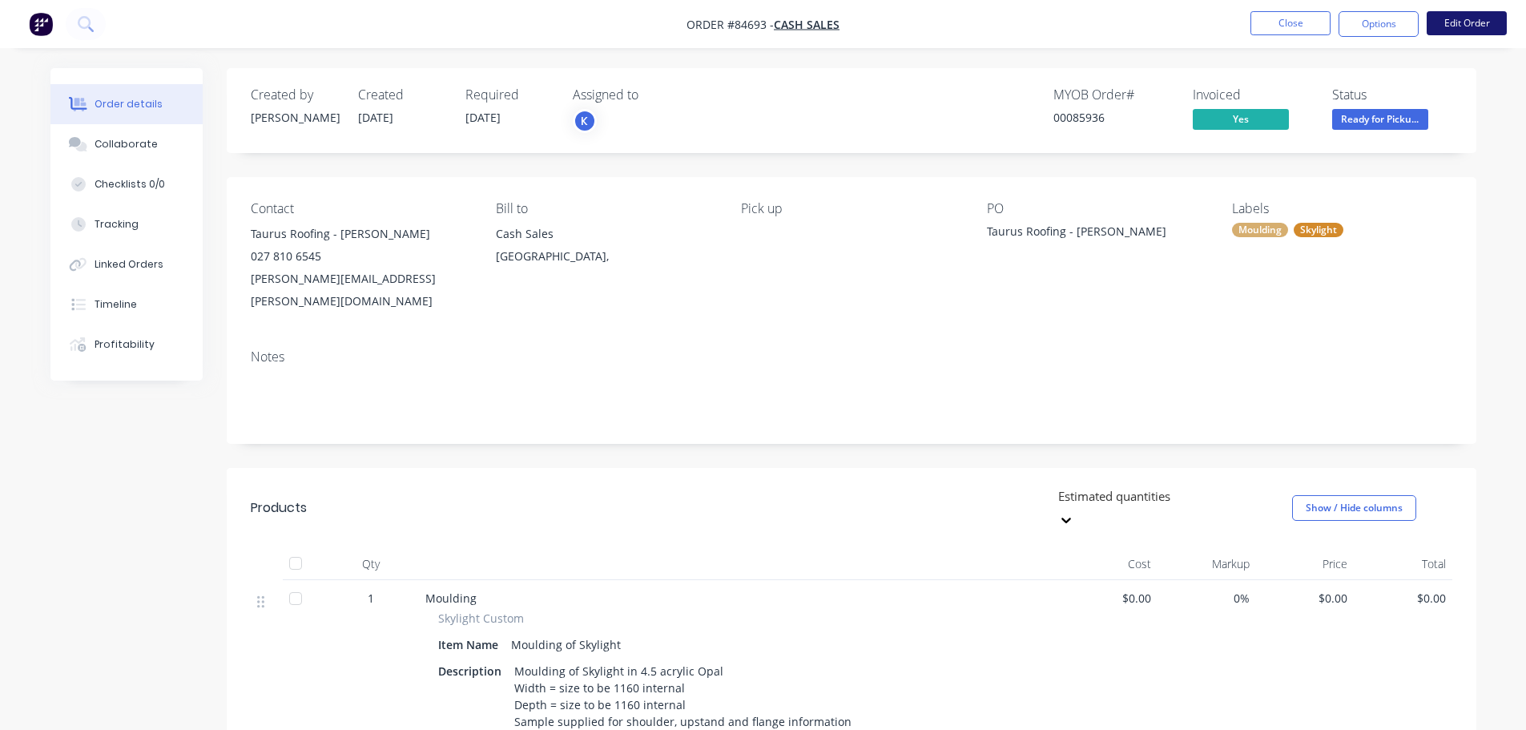
click at [1444, 20] on button "Edit Order" at bounding box center [1467, 23] width 80 height 24
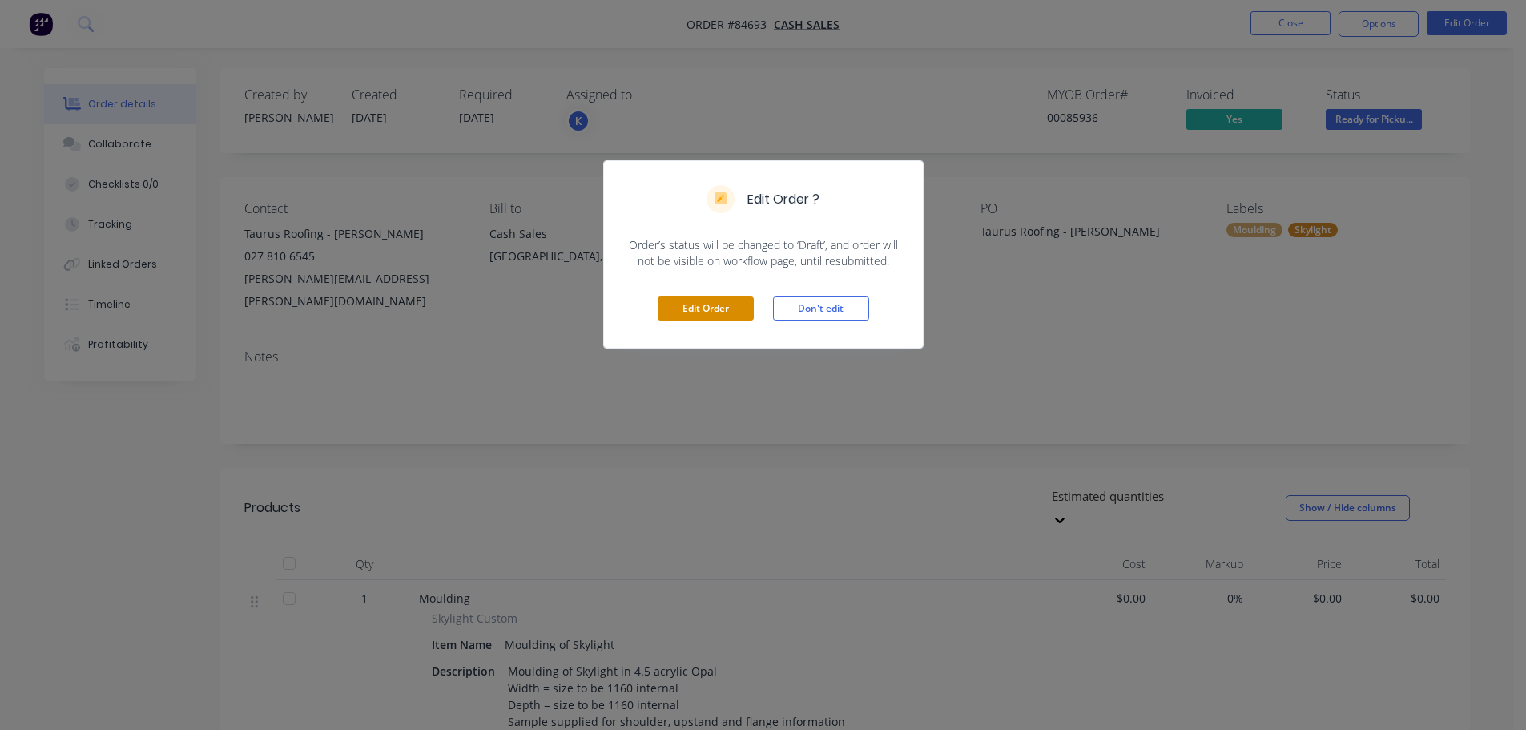
click at [716, 304] on button "Edit Order" at bounding box center [706, 308] width 96 height 24
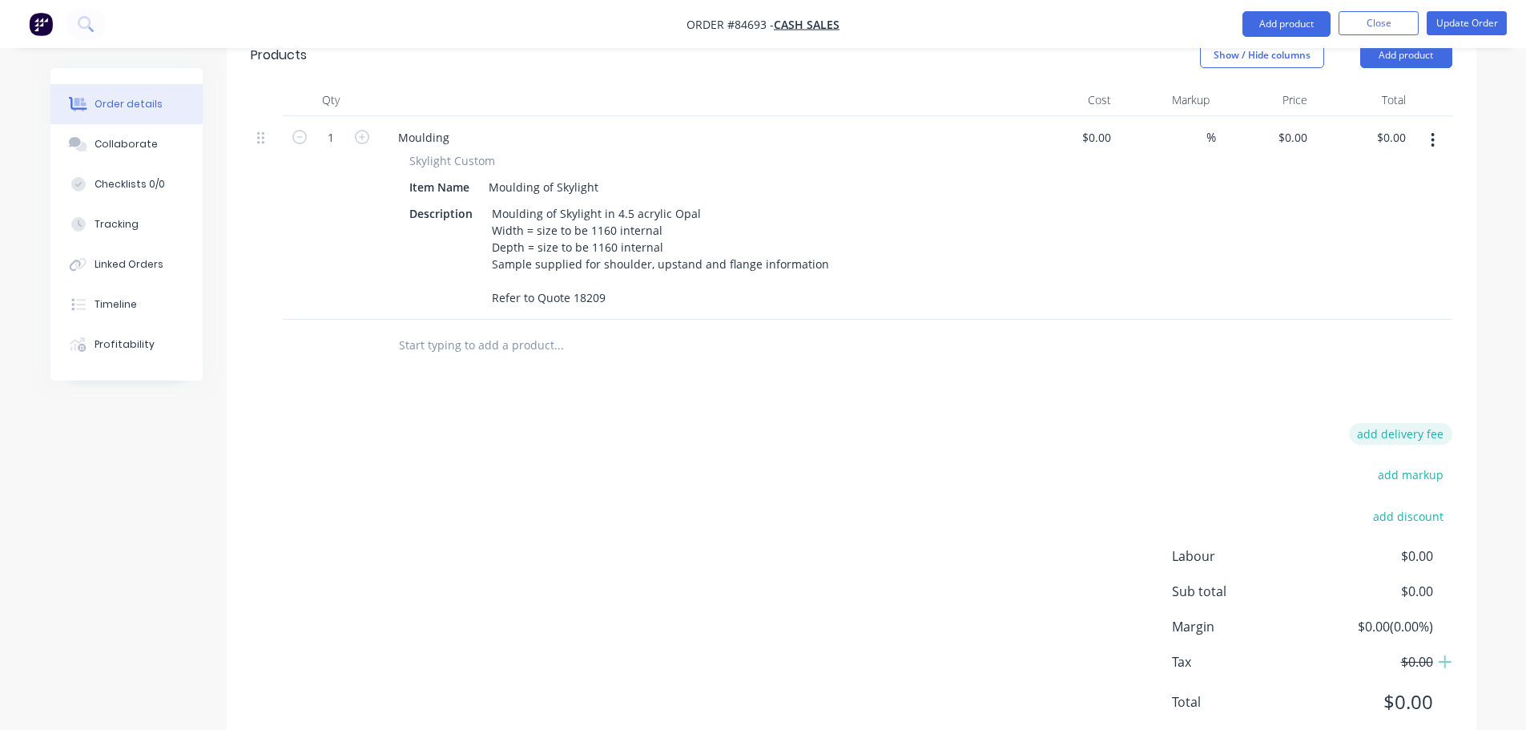
click at [1410, 423] on button "add delivery fee" at bounding box center [1400, 434] width 103 height 22
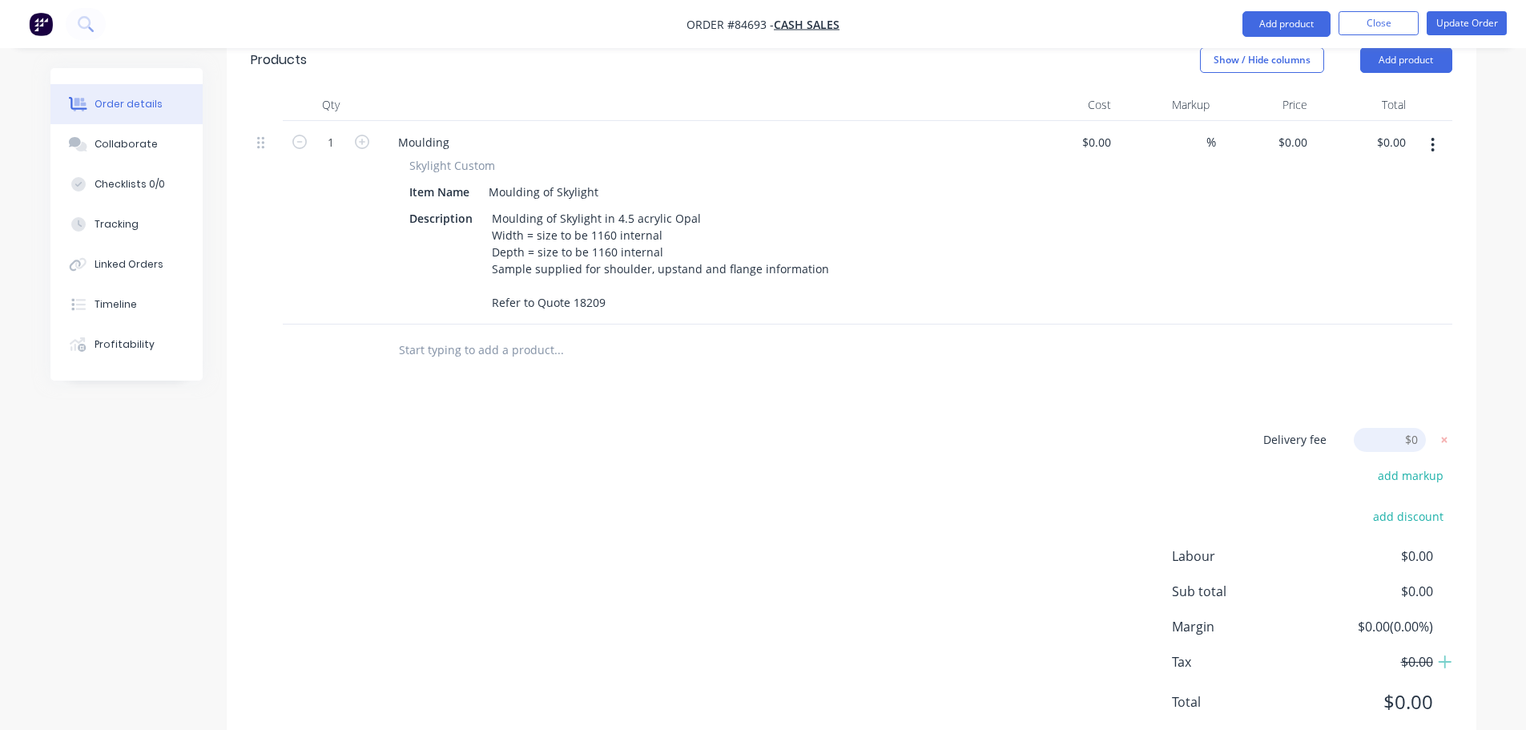
type input "2,181.81"
click at [1255, 369] on div "Products Show / Hide columns Add product Qty Cost Markup Price Total 1 Moulding…" at bounding box center [852, 397] width 1250 height 726
click at [1449, 433] on icon at bounding box center [1445, 441] width 16 height 16
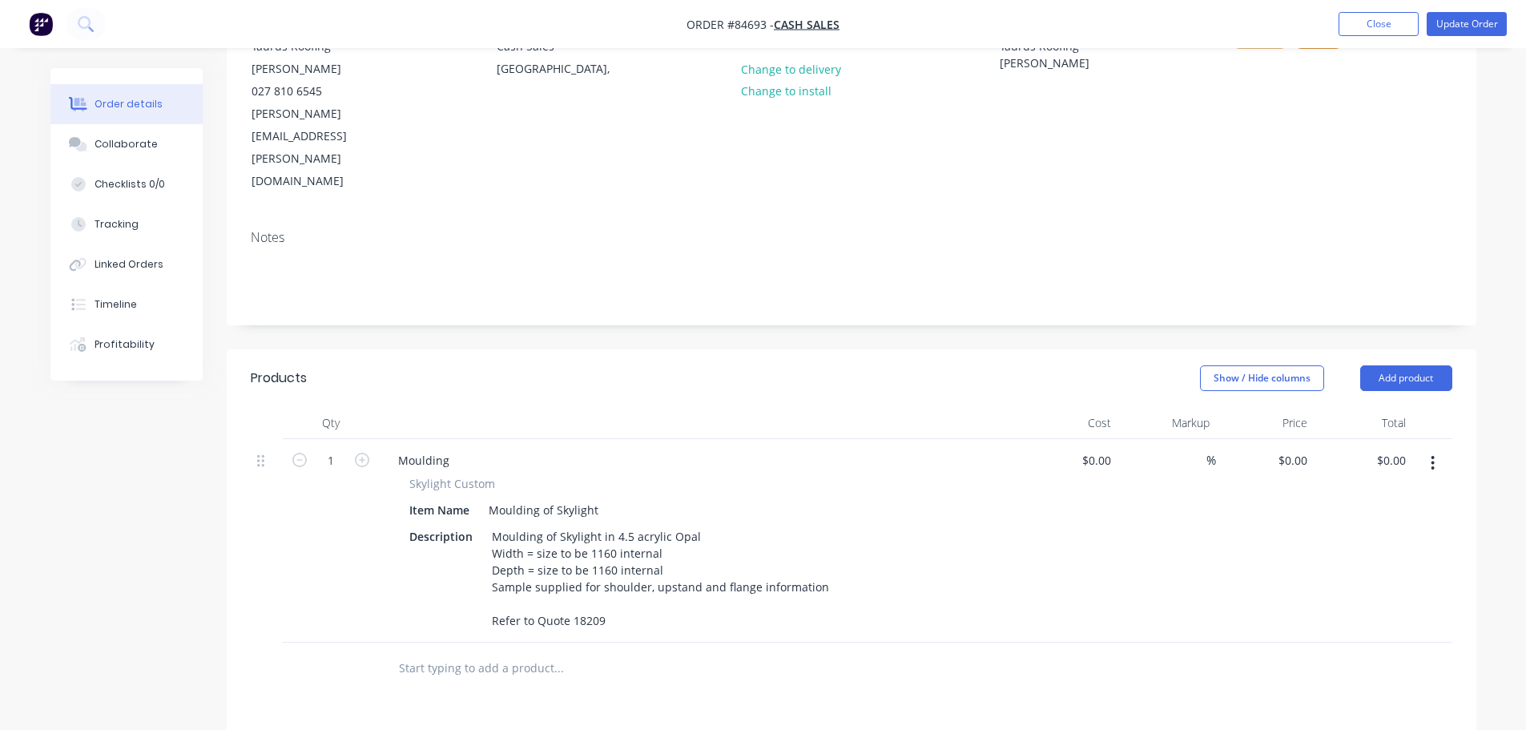
scroll to position [187, 0]
click at [1296, 451] on input "0" at bounding box center [1305, 462] width 18 height 23
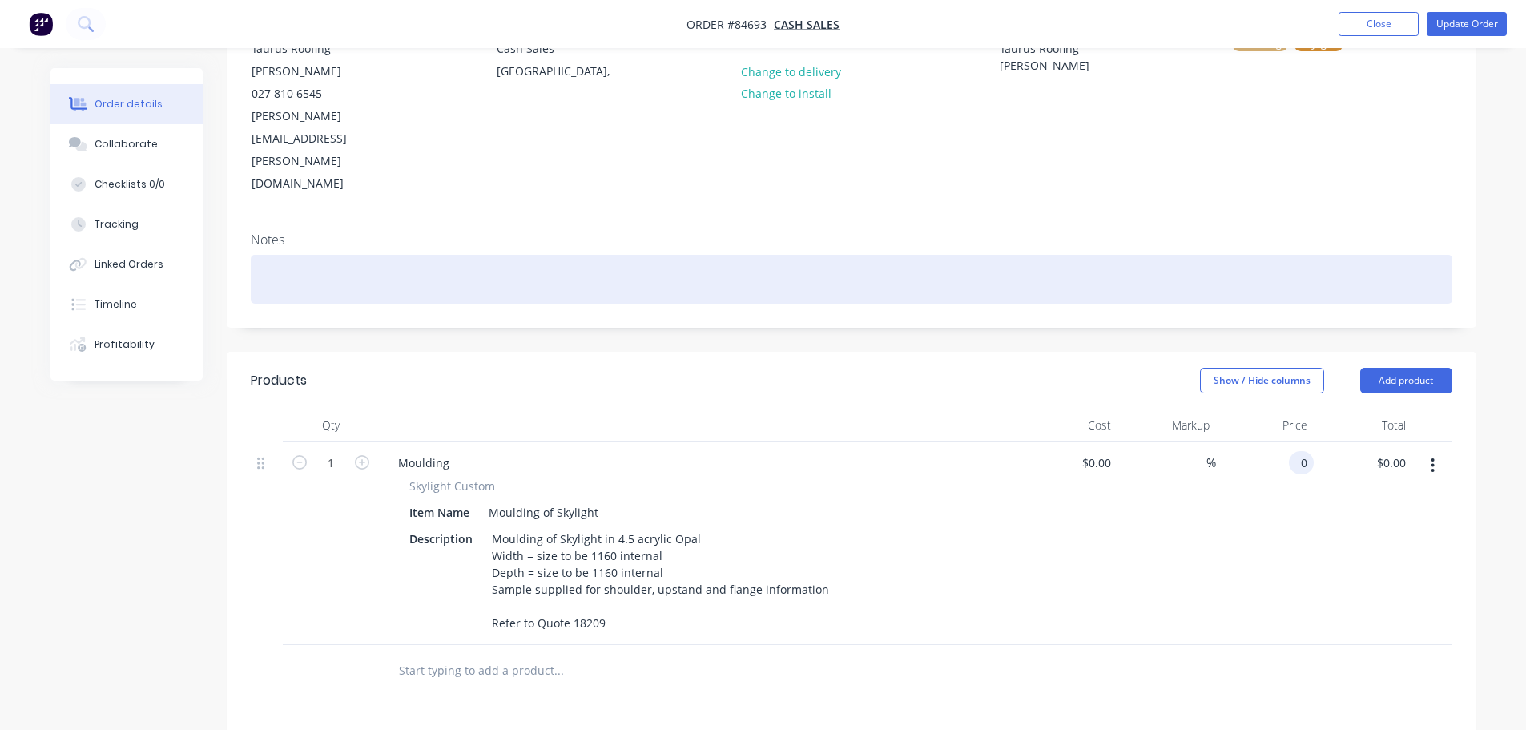
paste input "2181.81"
type input "$2,181.81"
click at [1298, 255] on div at bounding box center [852, 279] width 1202 height 49
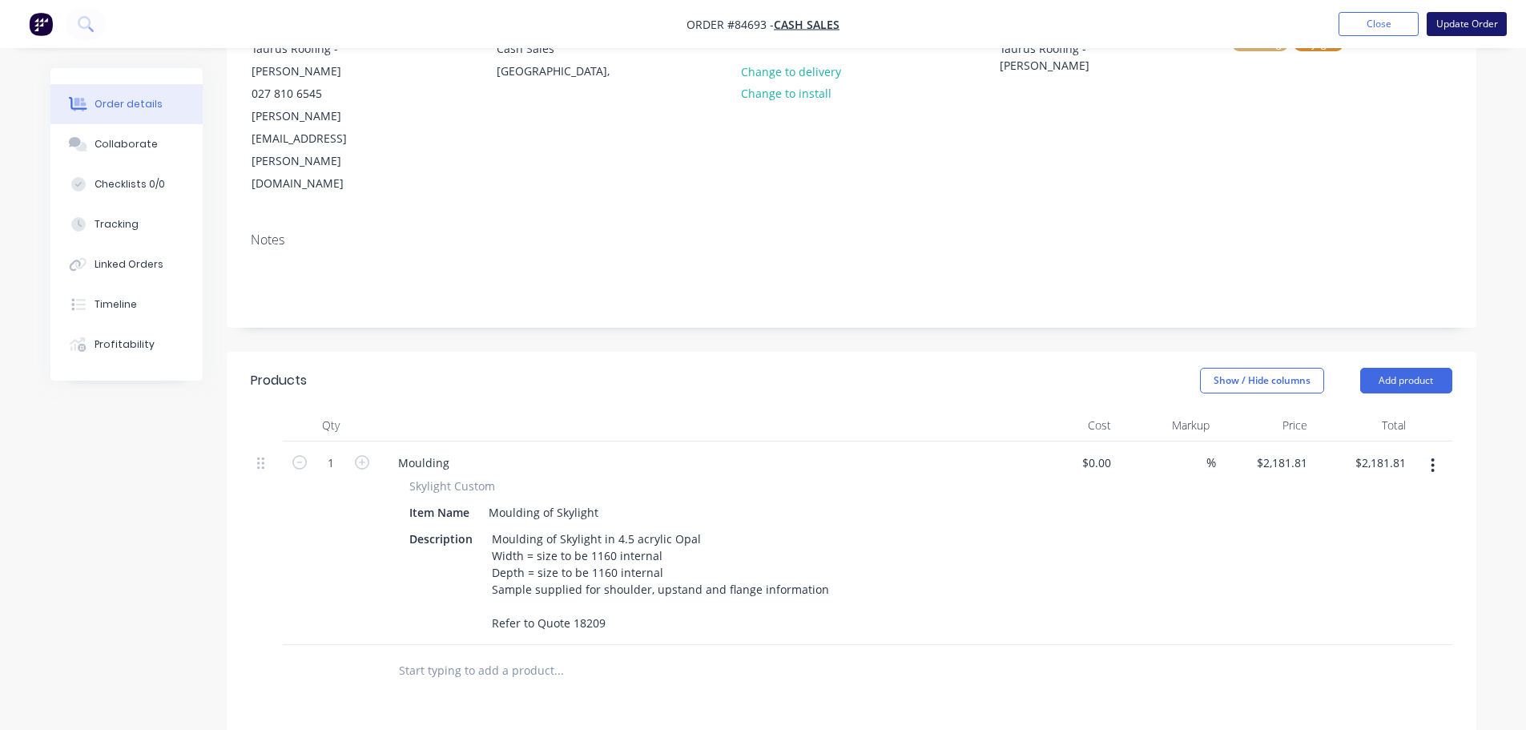
click at [1446, 24] on button "Update Order" at bounding box center [1467, 24] width 80 height 24
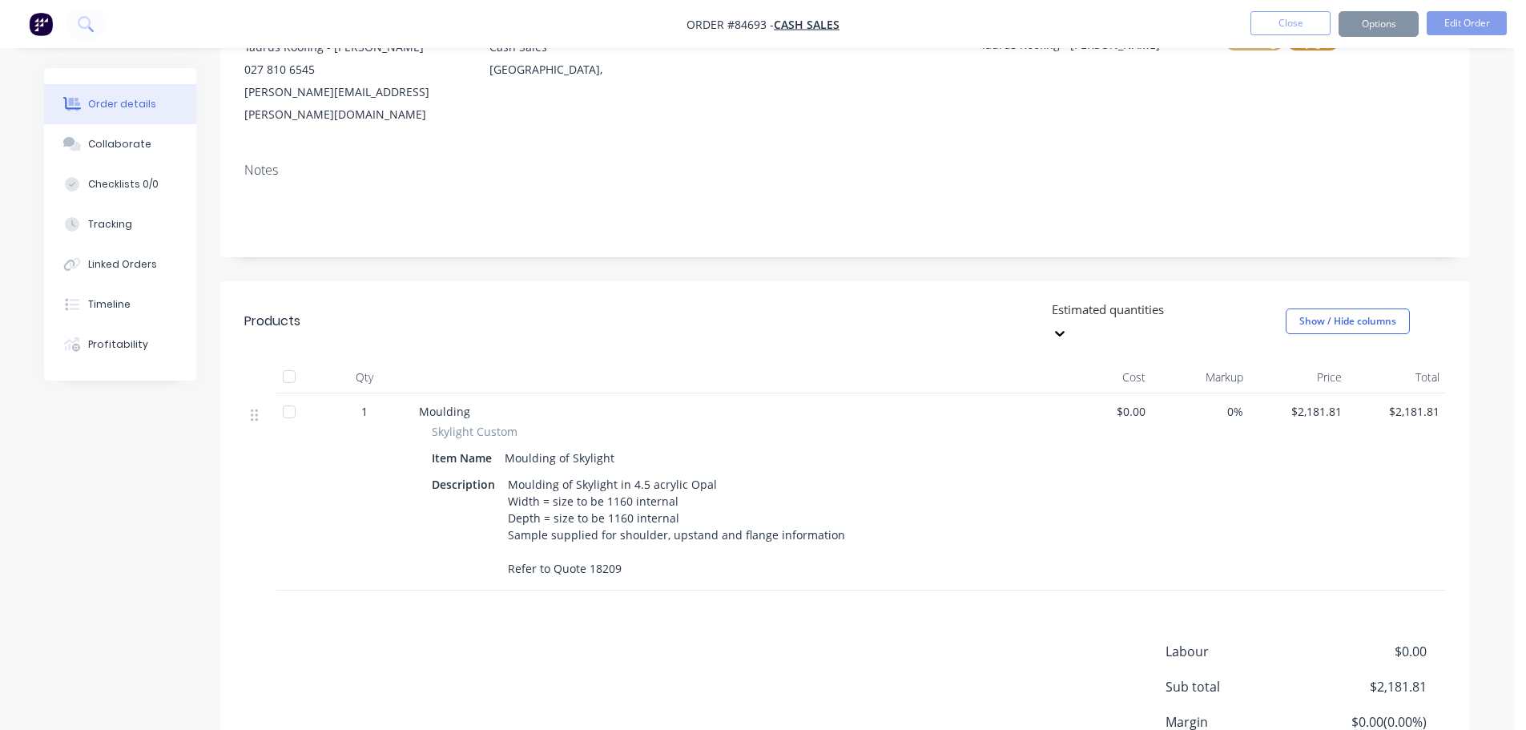
scroll to position [0, 0]
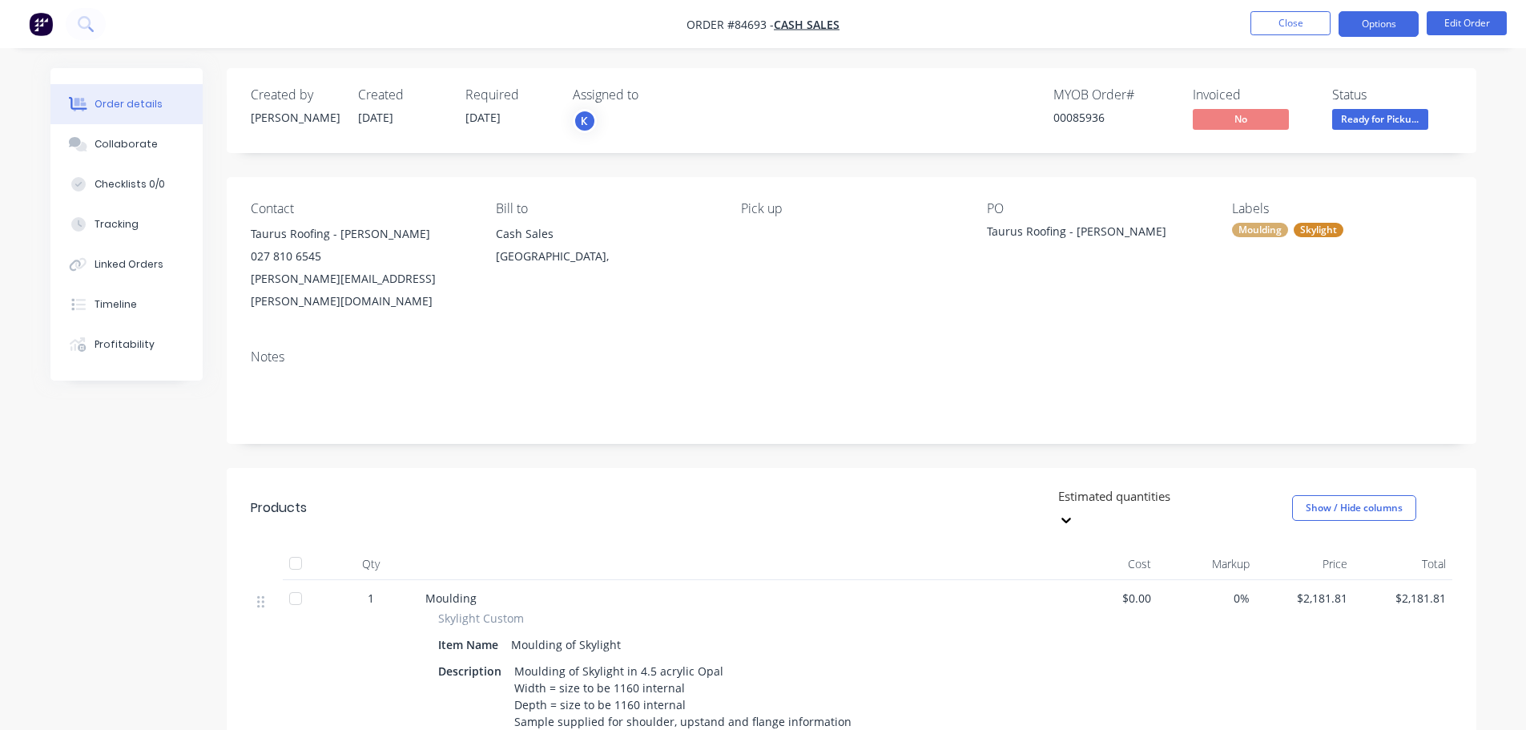
click at [1398, 30] on button "Options" at bounding box center [1379, 24] width 80 height 26
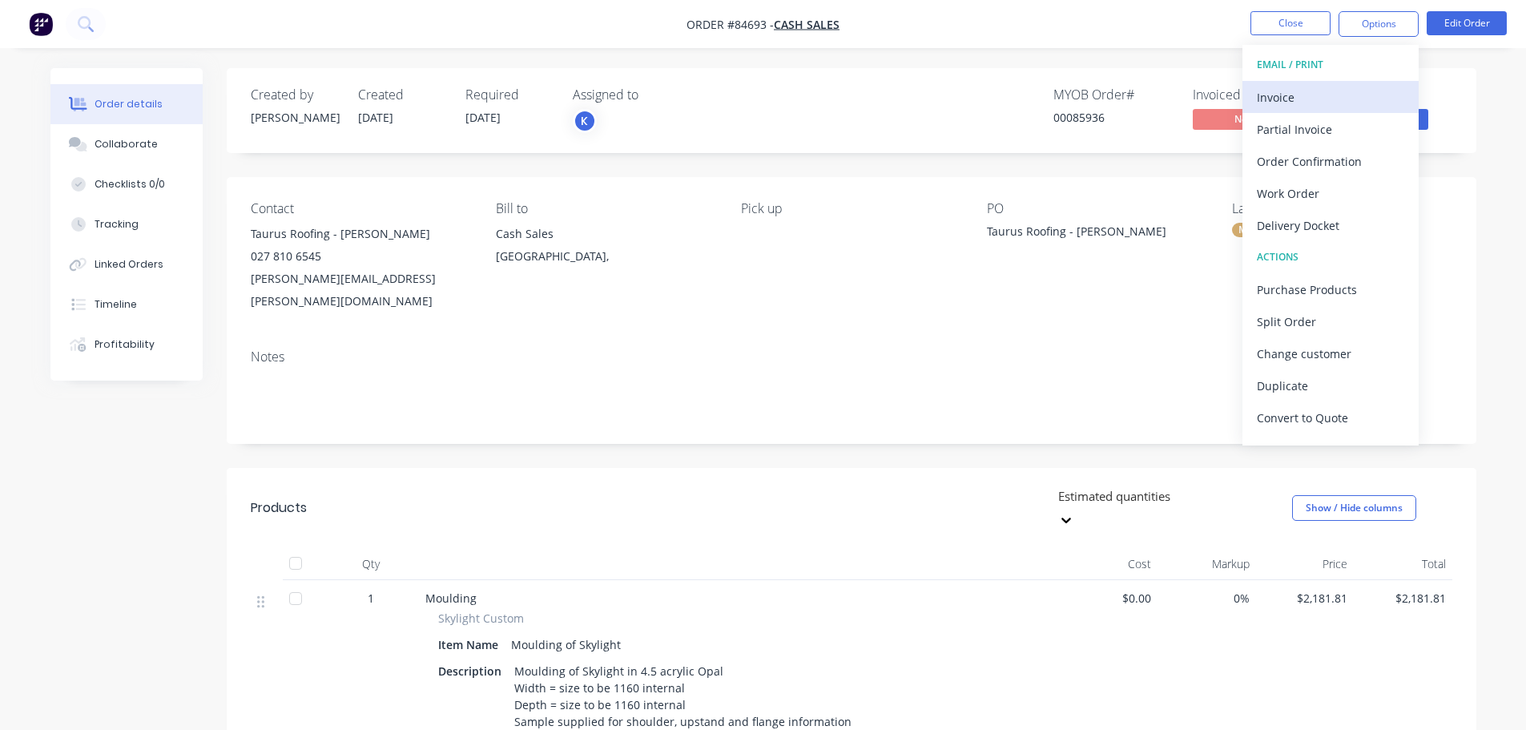
click at [1325, 97] on div "Invoice" at bounding box center [1330, 97] width 147 height 23
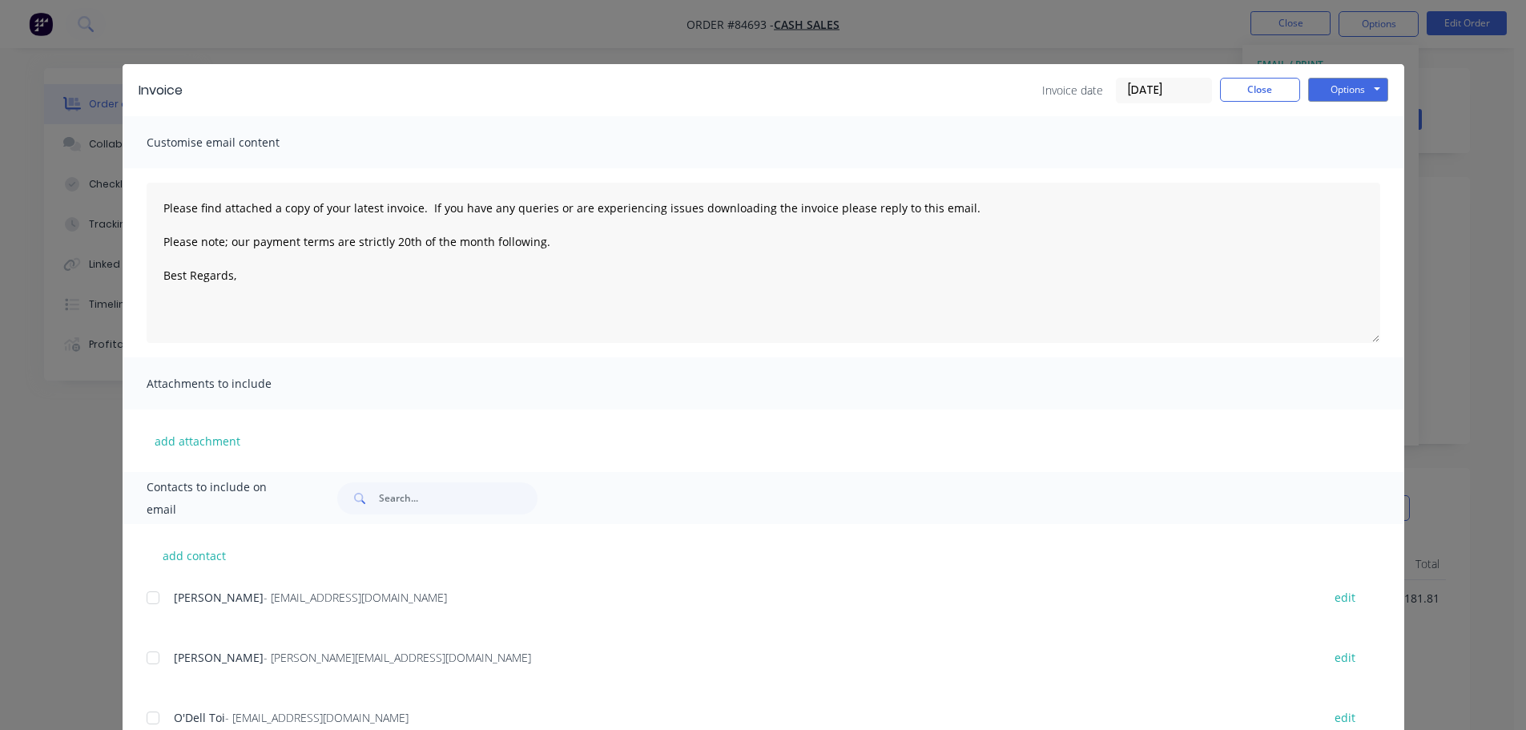
click at [430, 470] on div "add attachment" at bounding box center [764, 440] width 1282 height 62
click at [437, 495] on input "text" at bounding box center [458, 498] width 159 height 32
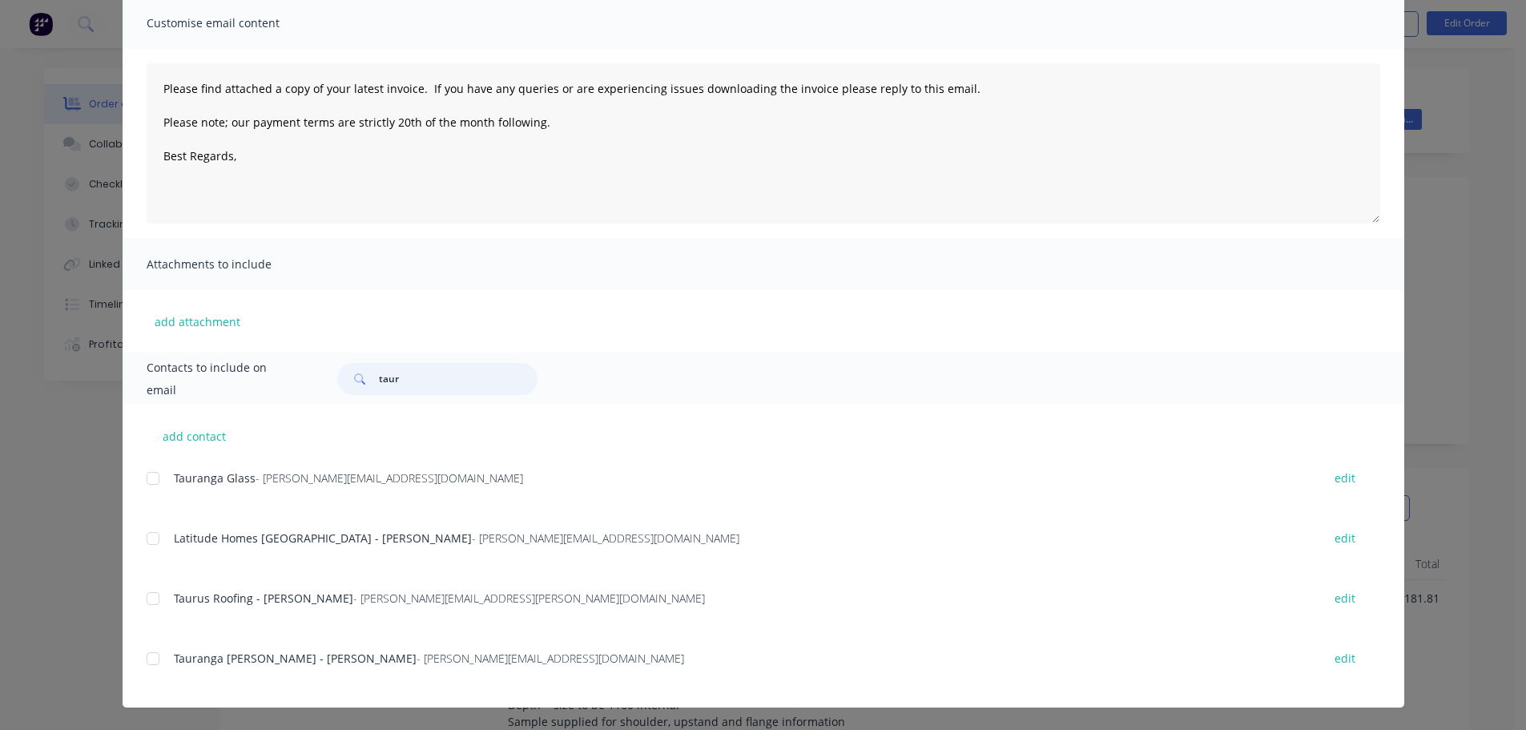
click at [149, 602] on div at bounding box center [153, 599] width 32 height 32
type input "taur"
click at [445, 190] on textarea "Please find attached a copy of your latest invoice. If you have any queries or …" at bounding box center [764, 143] width 1234 height 160
paste textarea "Hi, your order is now ready for collection."
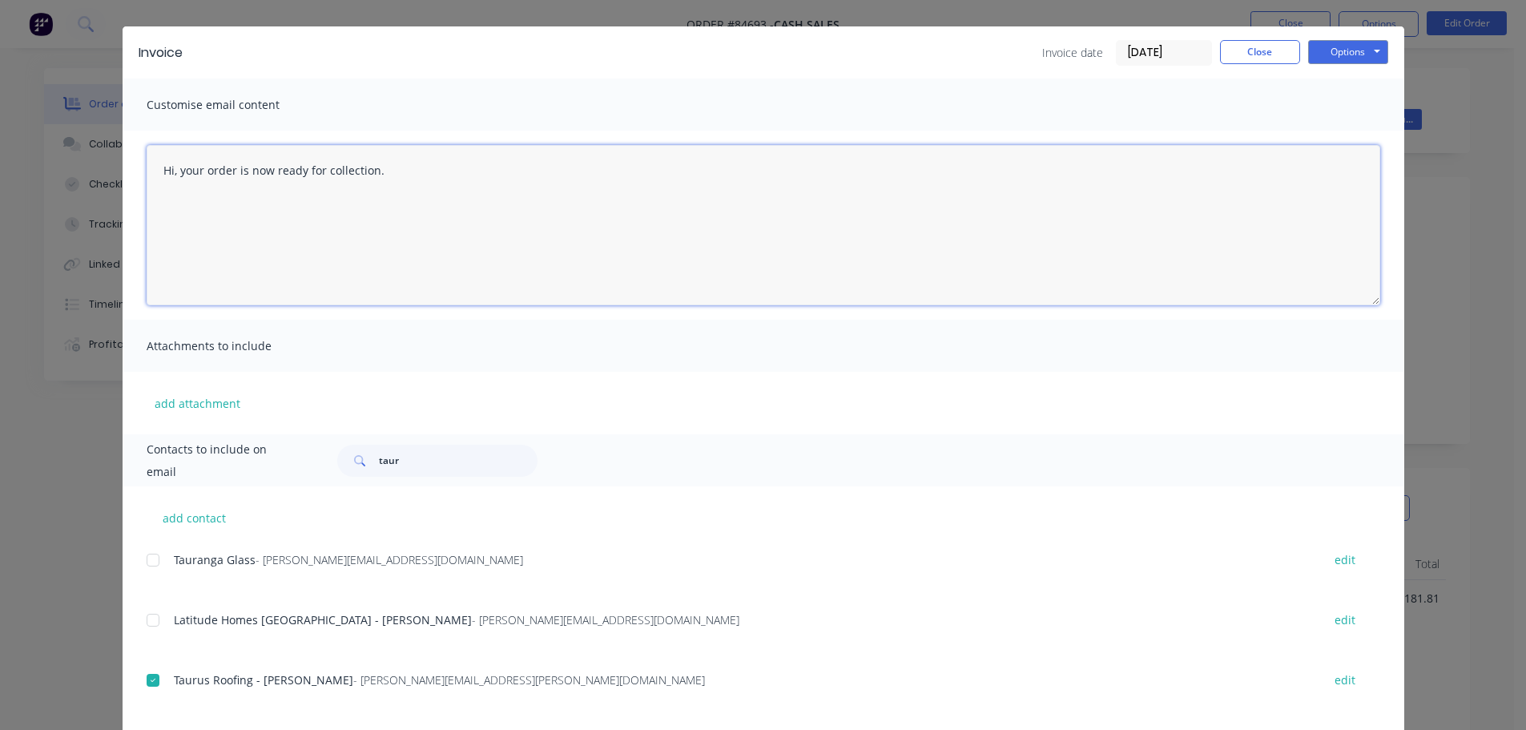
scroll to position [0, 0]
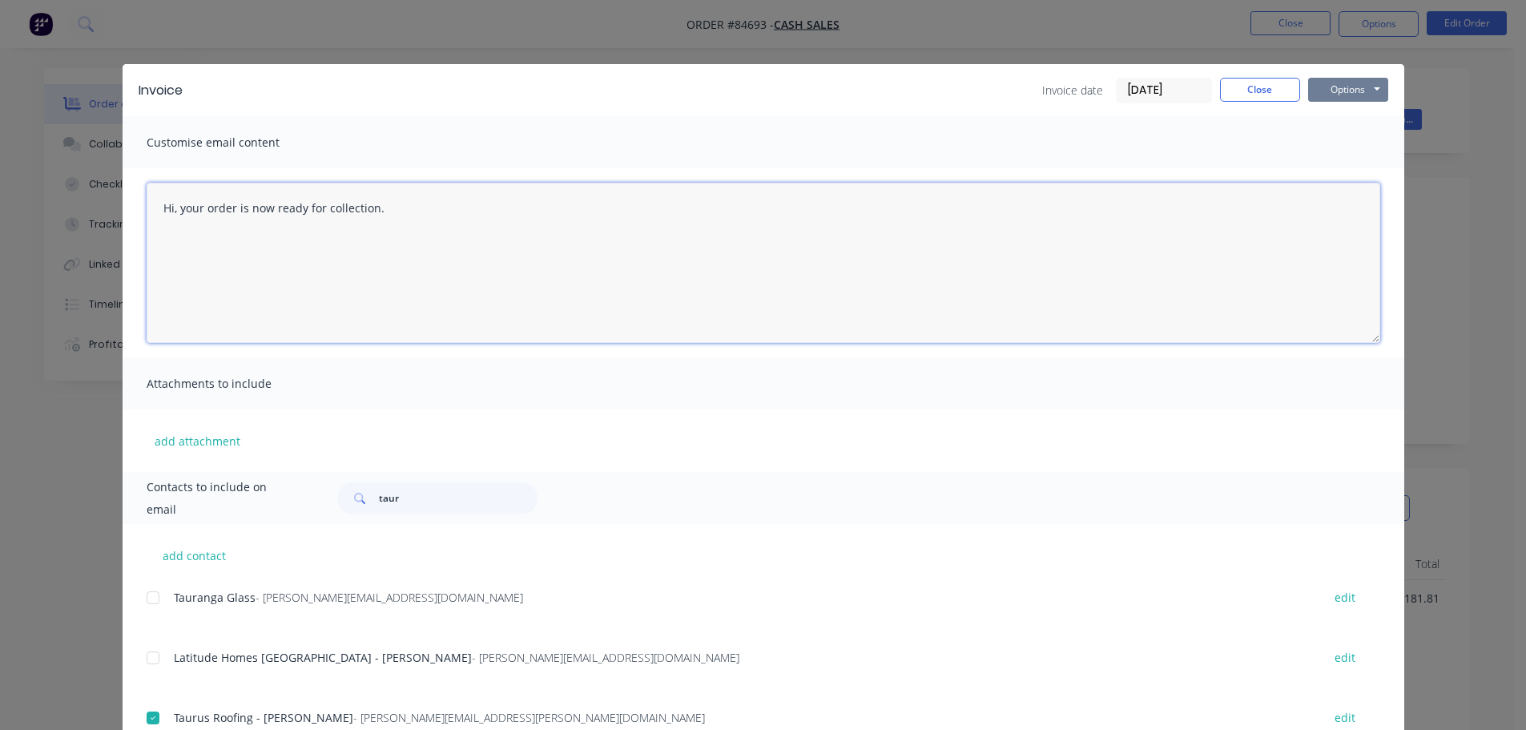
type textarea "Hi, your order is now ready for collection."
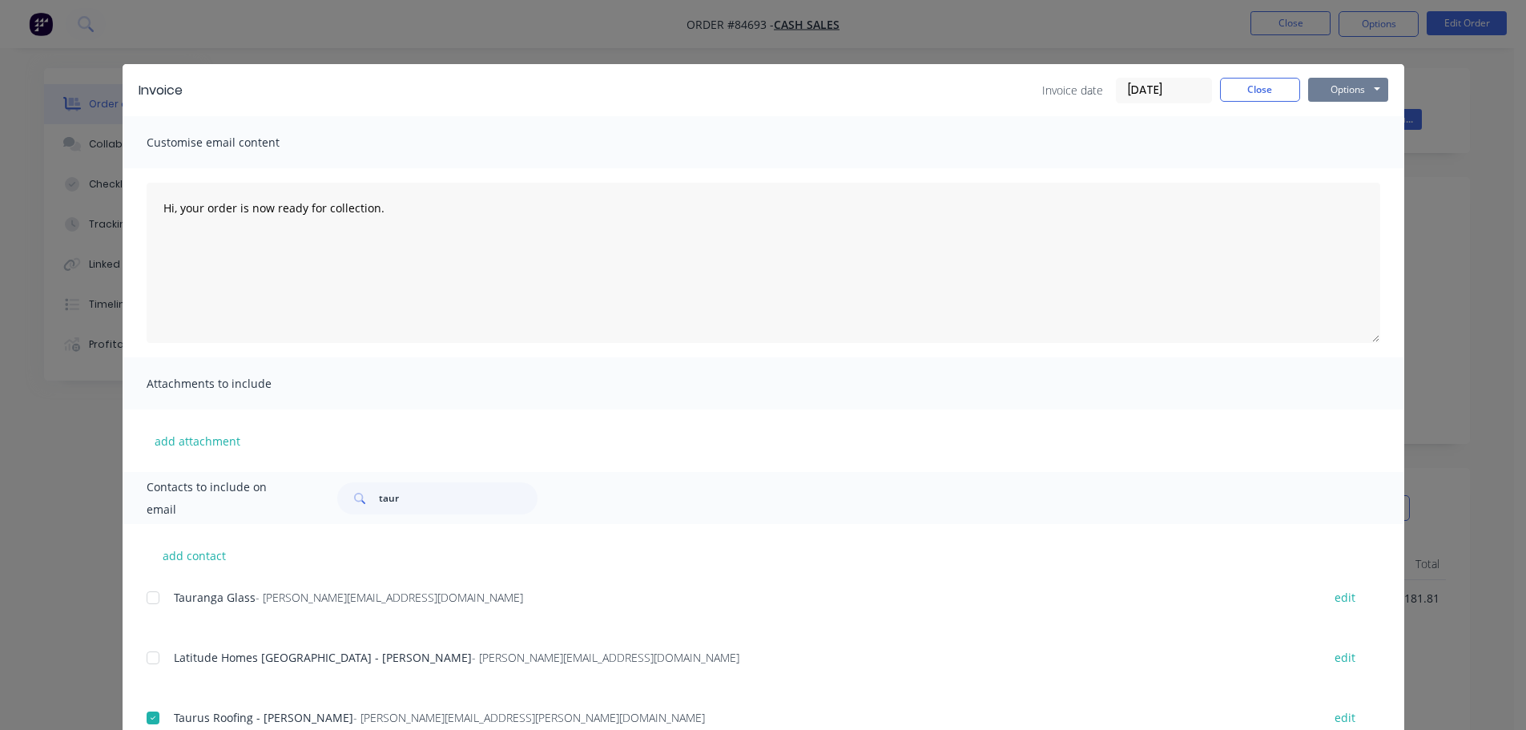
click at [1344, 83] on button "Options" at bounding box center [1348, 90] width 80 height 24
click at [1334, 174] on button "Email" at bounding box center [1359, 171] width 103 height 26
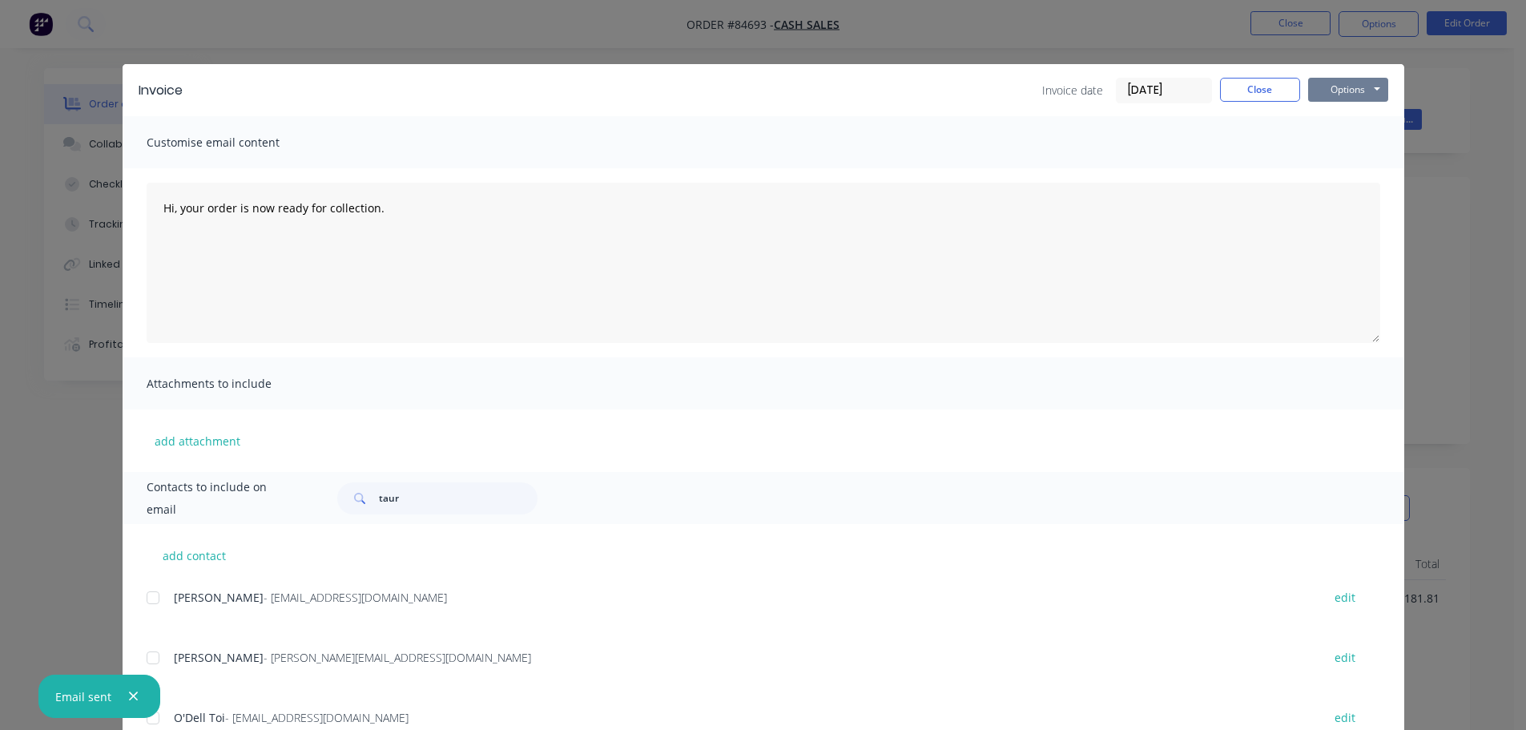
click at [1359, 88] on button "Options" at bounding box center [1348, 90] width 80 height 24
click at [1339, 145] on button "Print" at bounding box center [1359, 144] width 103 height 26
click at [1235, 86] on button "Close" at bounding box center [1260, 90] width 80 height 24
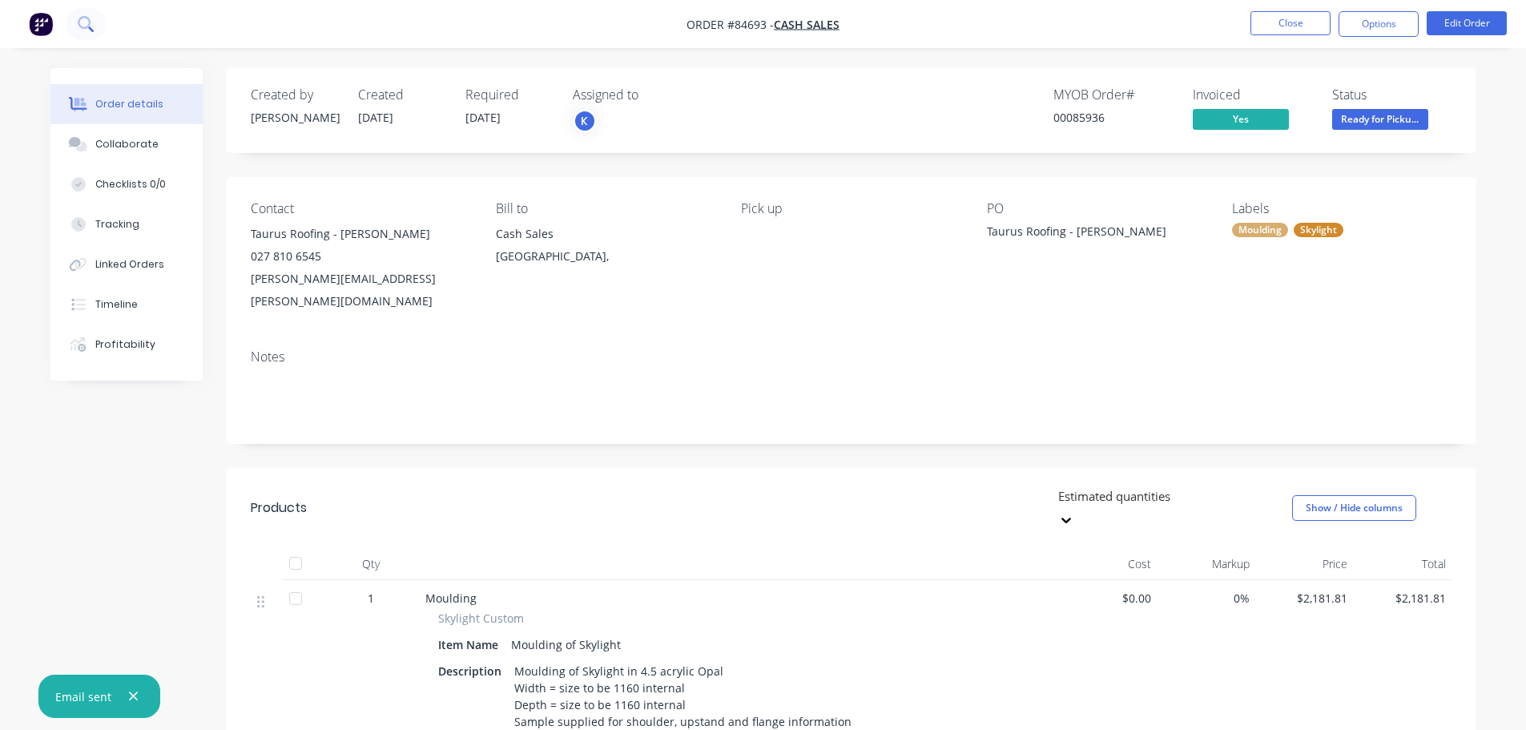
click at [71, 26] on button at bounding box center [86, 24] width 40 height 32
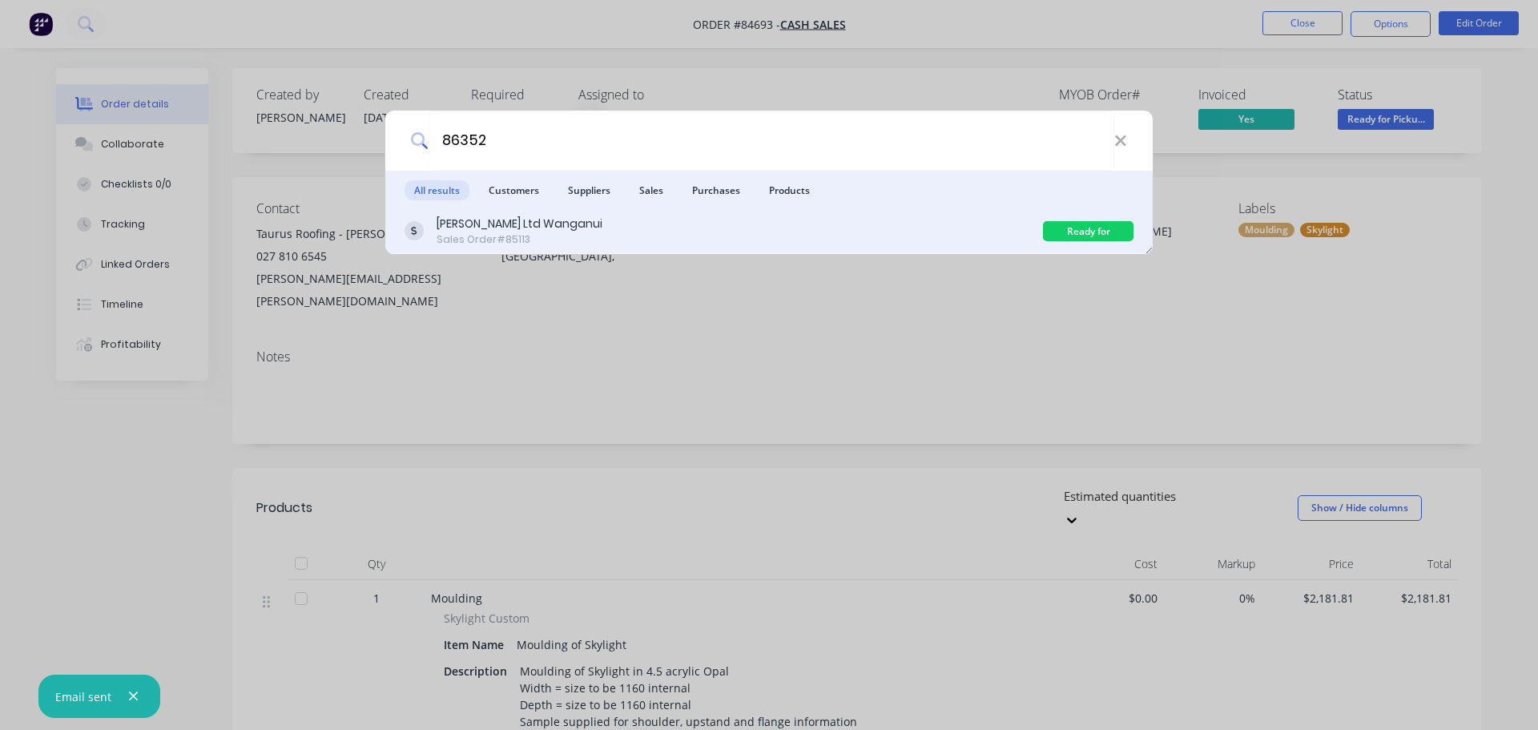
type input "86352"
click at [745, 234] on div "[PERSON_NAME] Ltd Wanganui Sales Order #85113" at bounding box center [724, 231] width 639 height 31
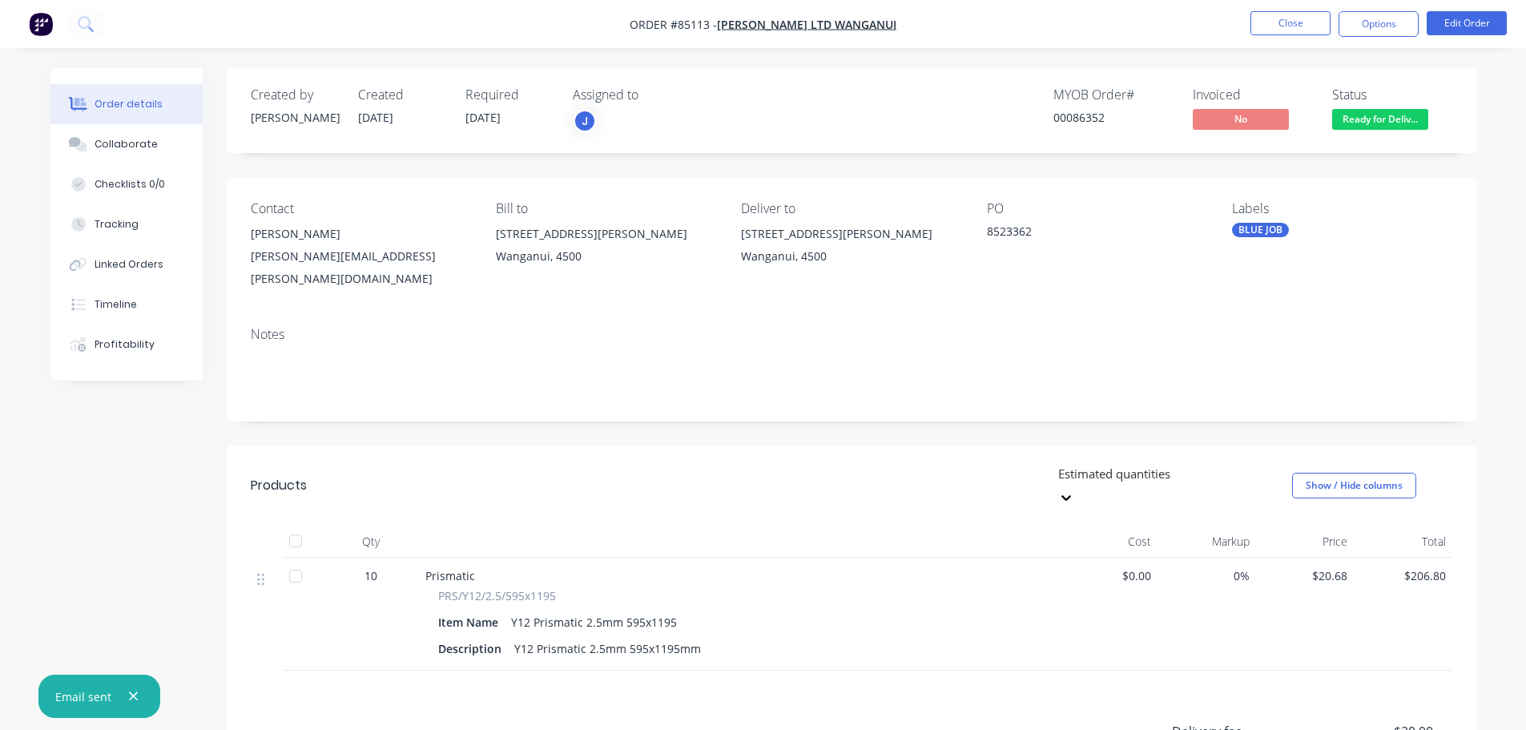
click at [1253, 75] on div "Created by [PERSON_NAME] Created [DATE] Required [DATE] Assigned to J MYOB Orde…" at bounding box center [852, 110] width 1250 height 85
click at [1228, 95] on div "Invoiced" at bounding box center [1253, 94] width 120 height 15
click at [885, 110] on div "MYOB Order # 00086352 Invoiced No Status Ready for Deliv..." at bounding box center [1093, 110] width 720 height 46
click at [1366, 25] on button "Options" at bounding box center [1379, 24] width 80 height 26
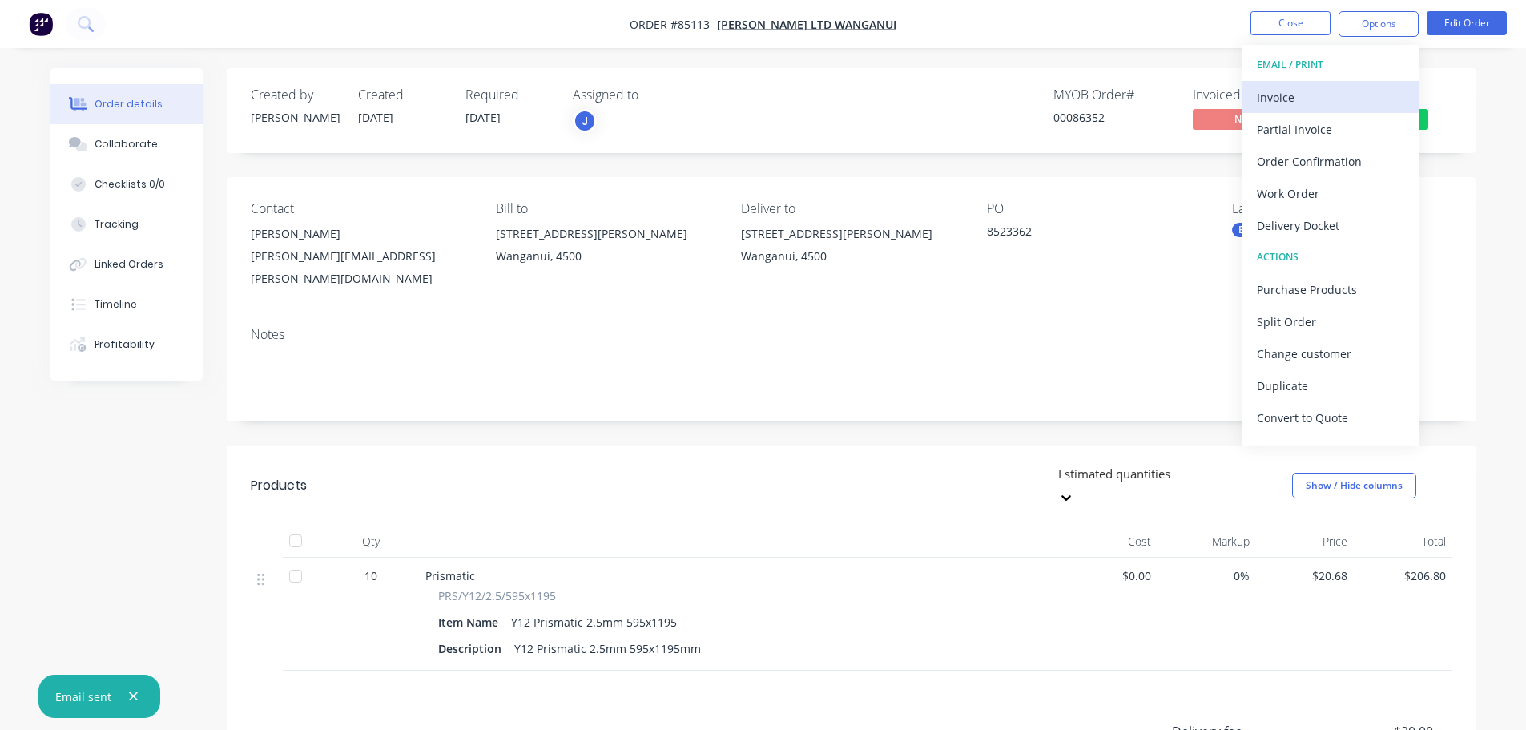
click at [1332, 88] on div "Invoice" at bounding box center [1330, 97] width 147 height 23
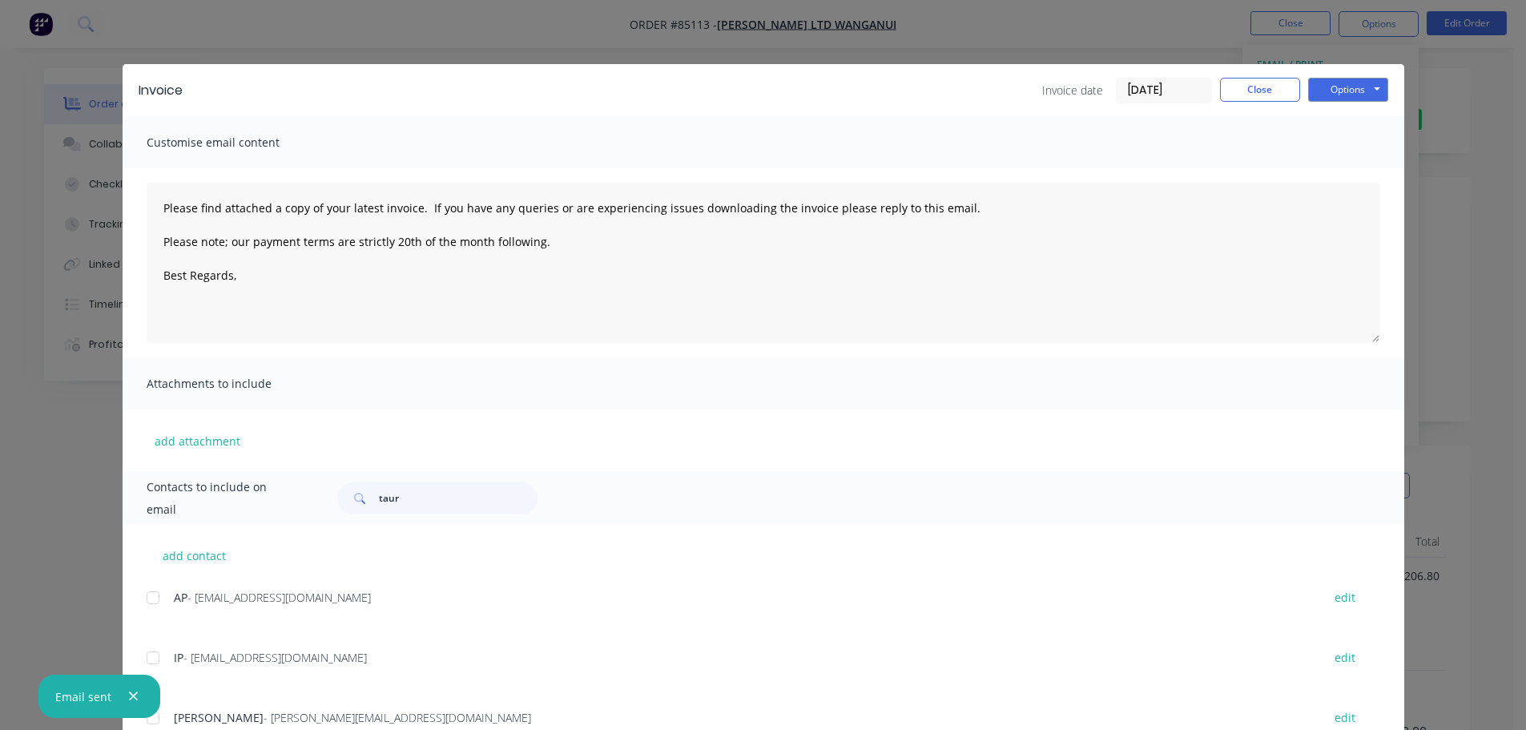
click at [159, 601] on div at bounding box center [153, 598] width 32 height 32
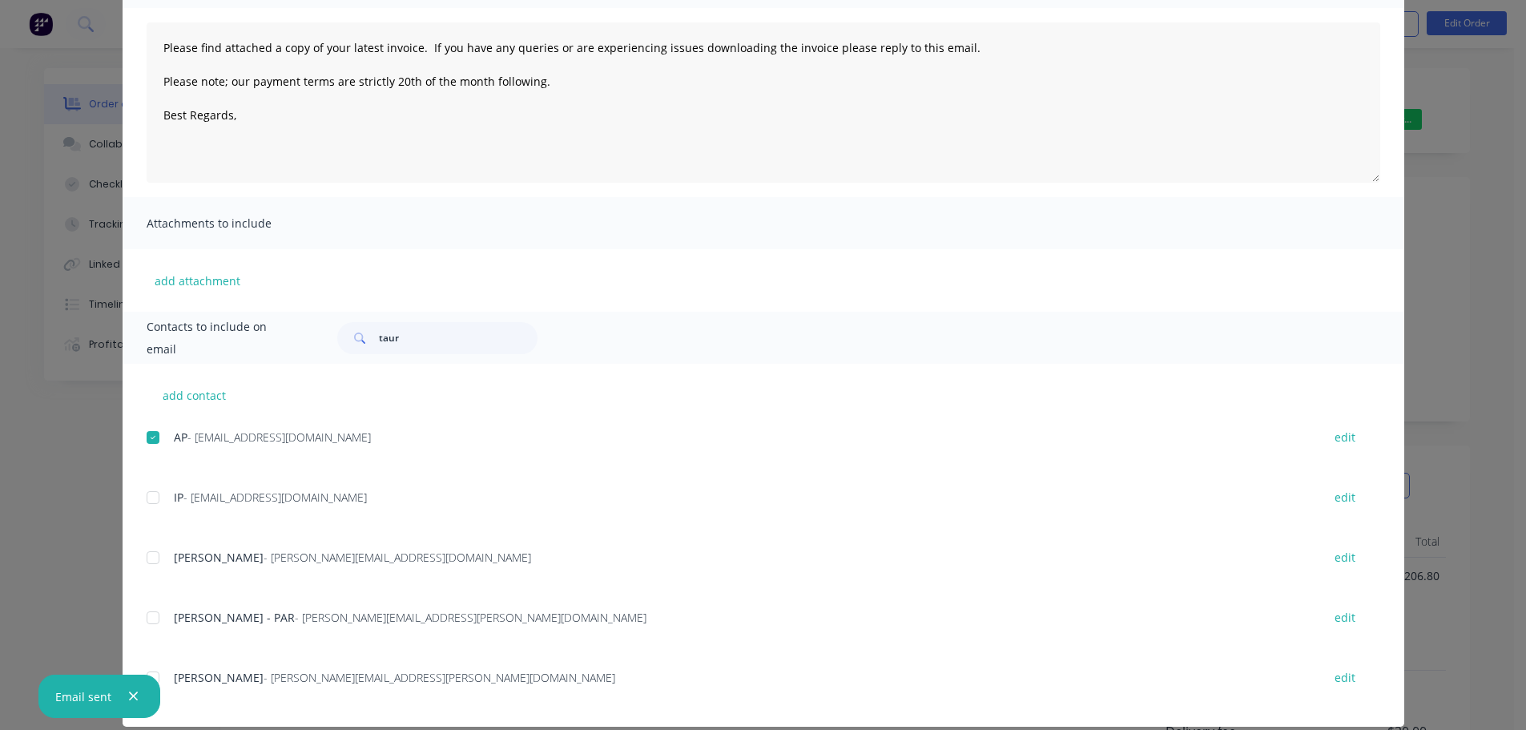
click at [151, 567] on div at bounding box center [153, 558] width 32 height 32
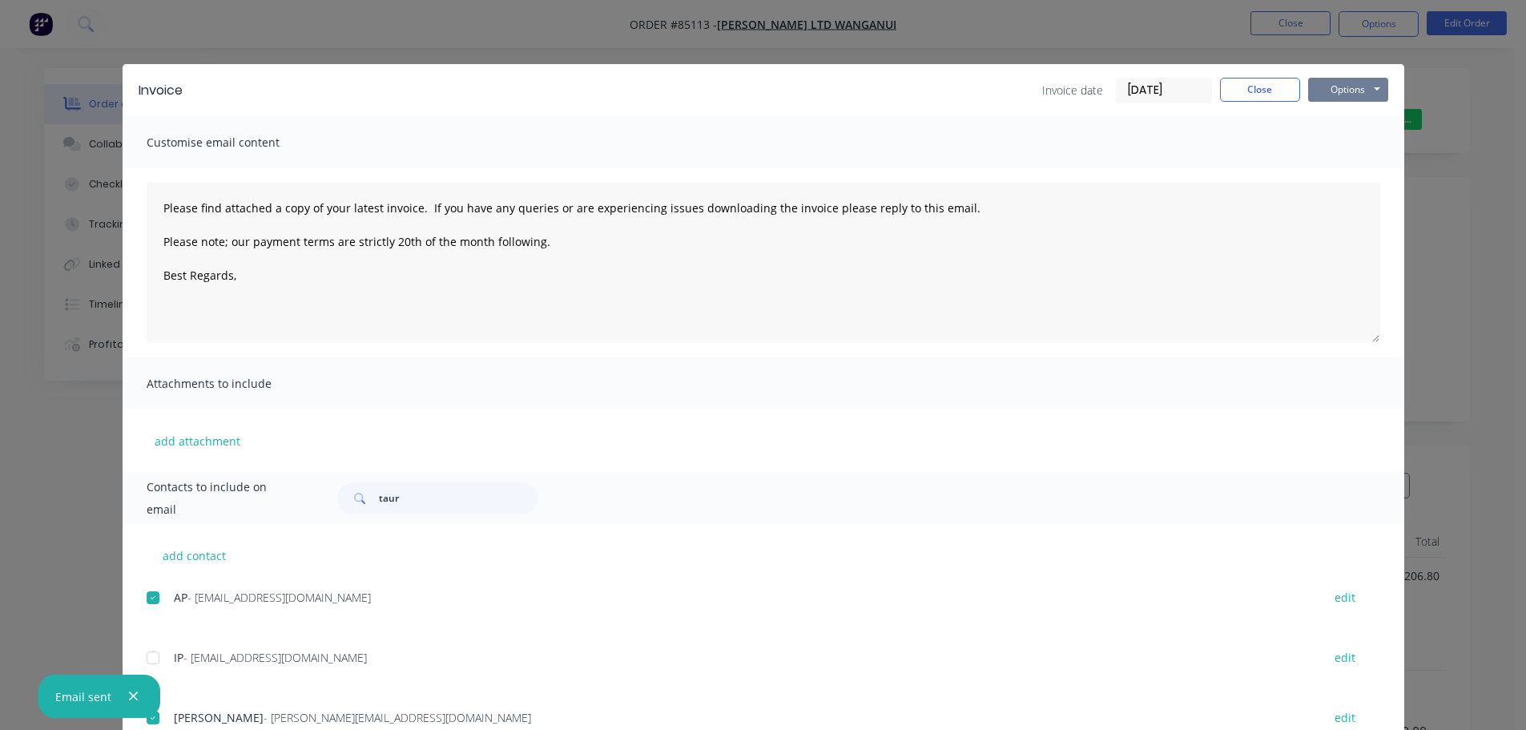
click at [1331, 87] on button "Options" at bounding box center [1348, 90] width 80 height 24
click at [1335, 163] on button "Email" at bounding box center [1359, 171] width 103 height 26
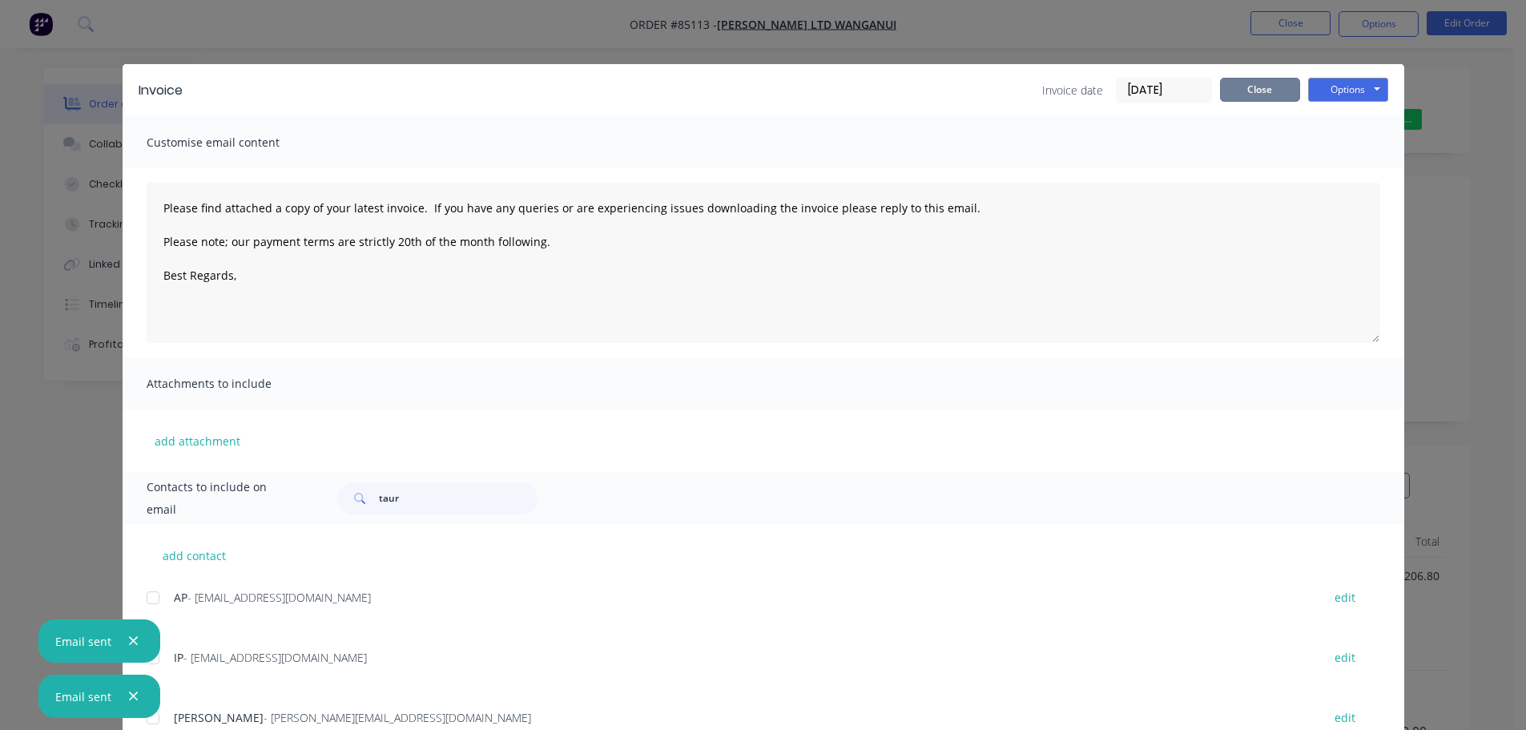
drag, startPoint x: 1272, startPoint y: 77, endPoint x: 1179, endPoint y: 85, distance: 93.3
click at [1267, 79] on button "Close" at bounding box center [1260, 90] width 80 height 24
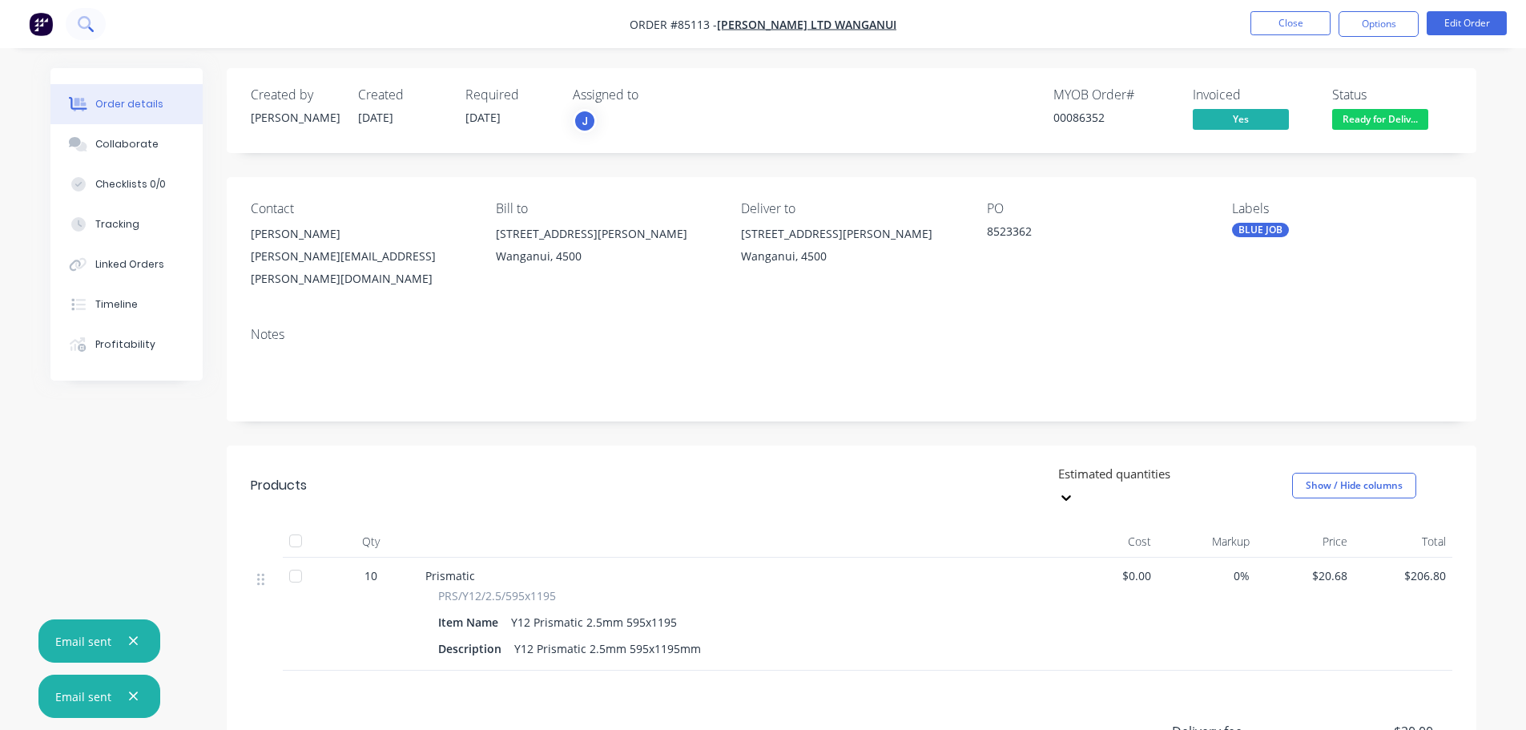
click at [99, 30] on button at bounding box center [86, 24] width 40 height 32
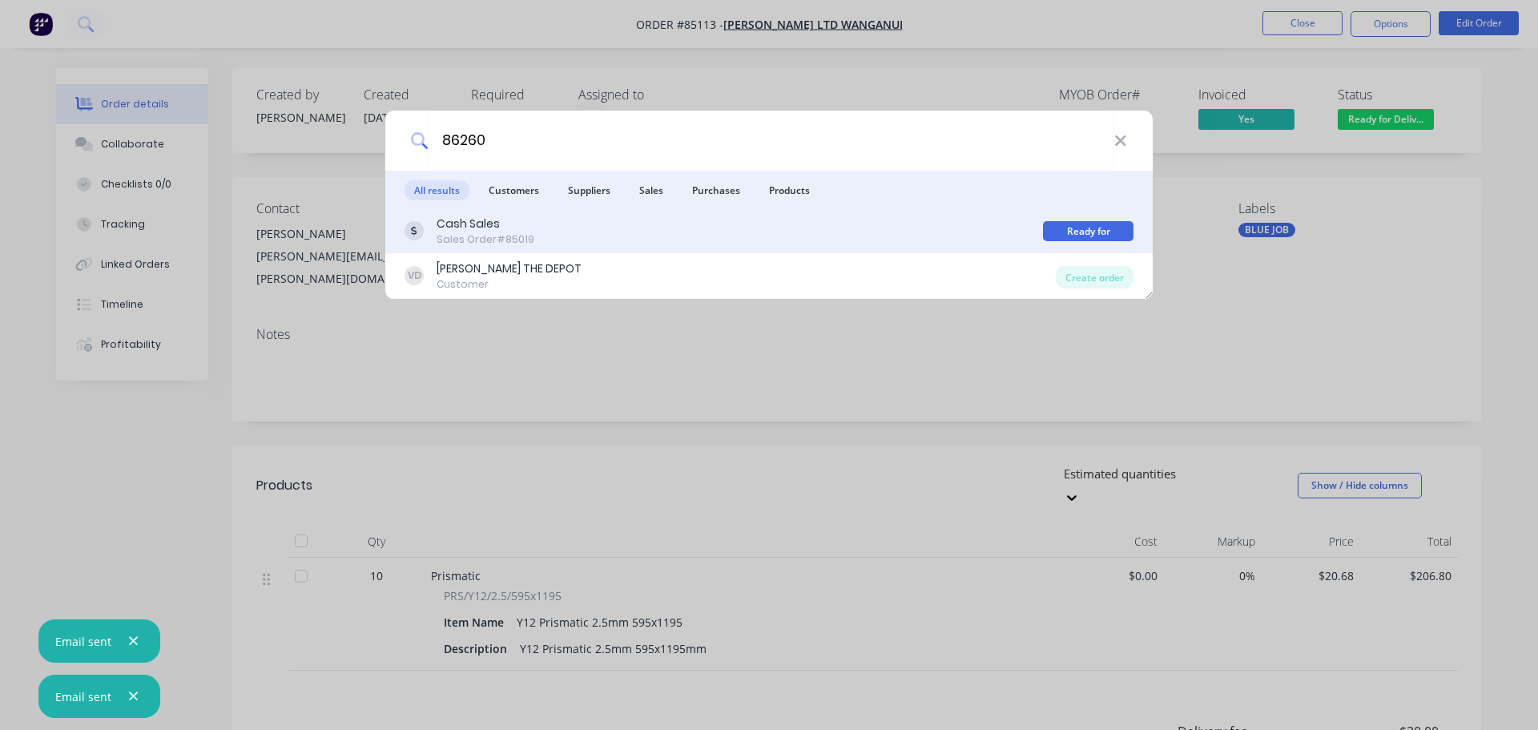
type input "86260"
click at [841, 227] on div "Cash Sales Sales Order #85019" at bounding box center [724, 231] width 639 height 31
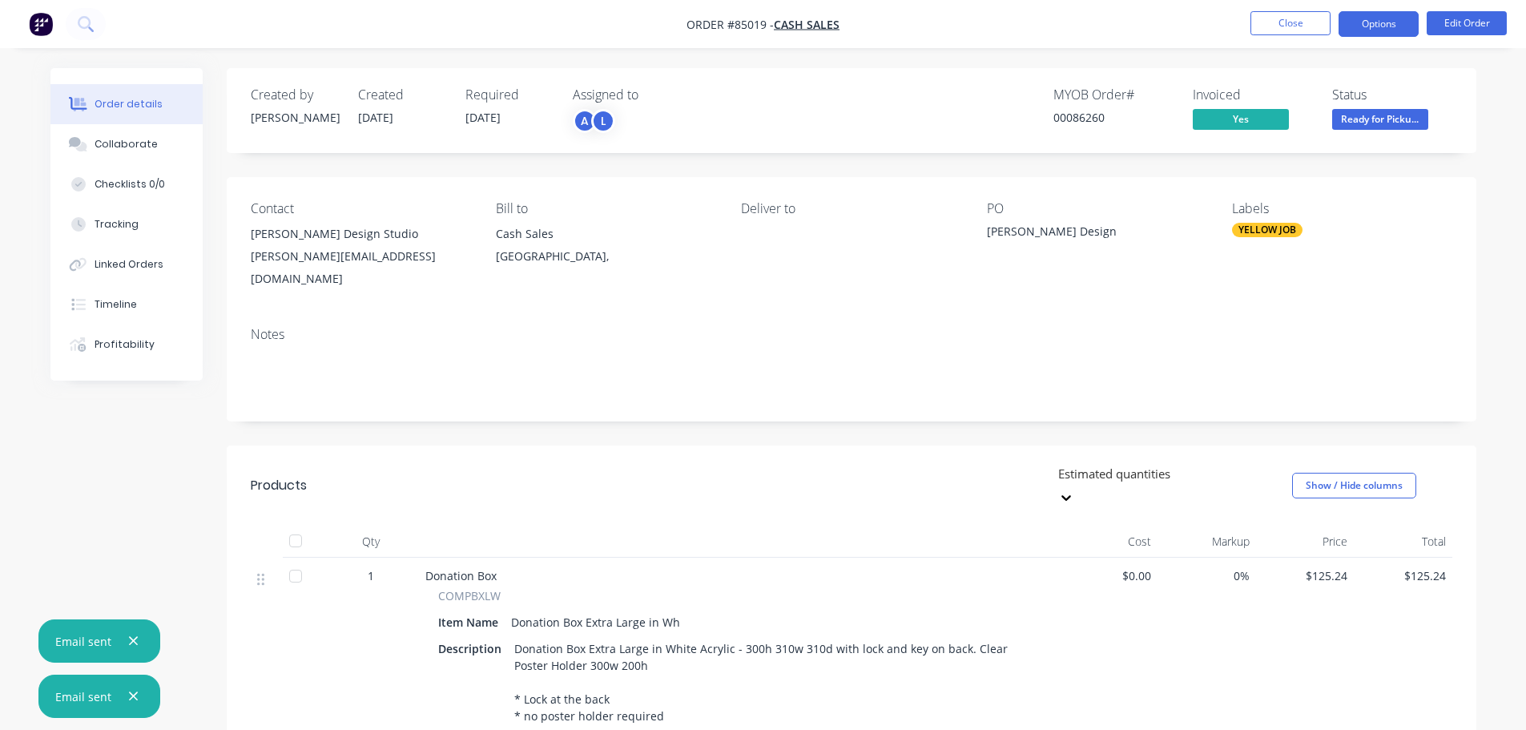
click at [1390, 21] on button "Options" at bounding box center [1379, 24] width 80 height 26
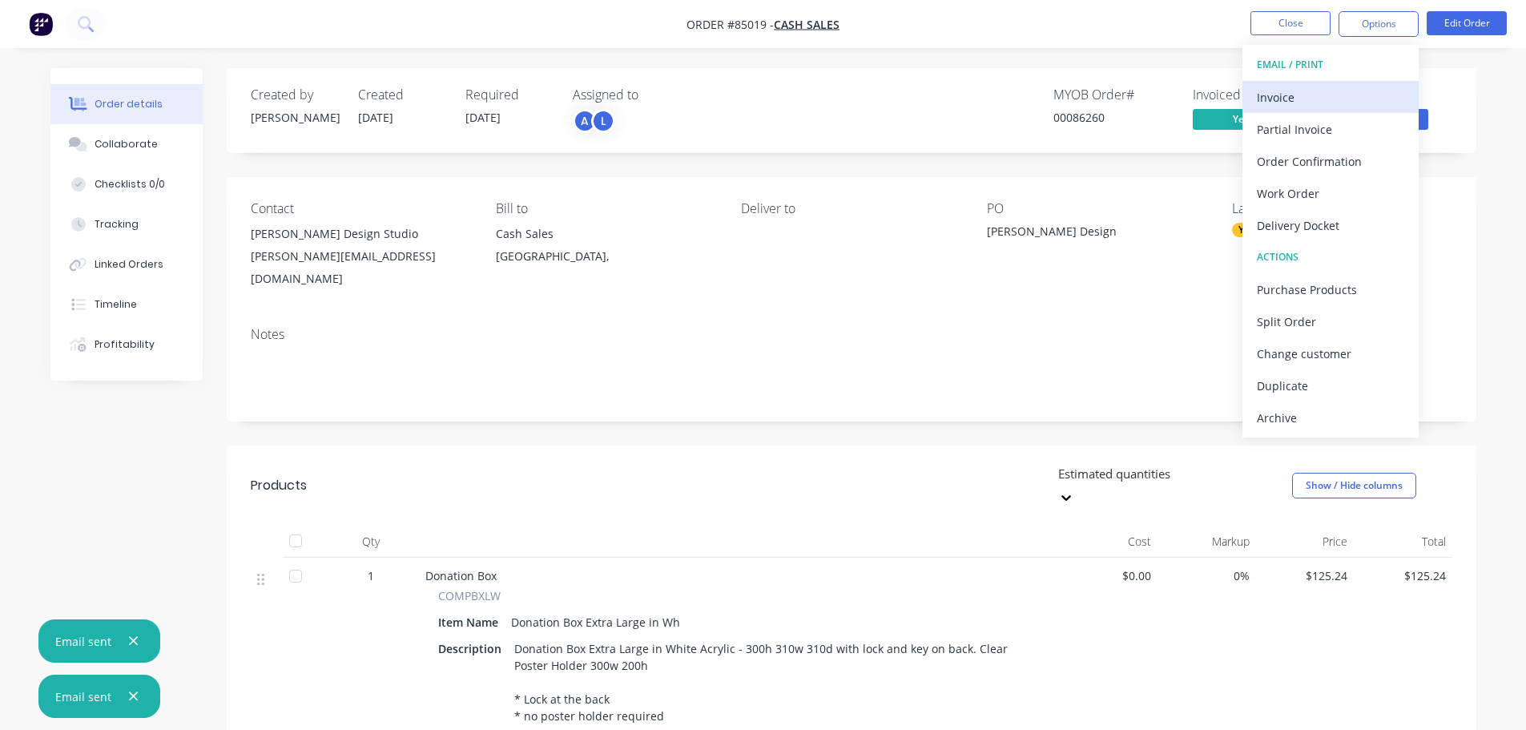
click at [1314, 94] on div "Invoice" at bounding box center [1330, 97] width 147 height 23
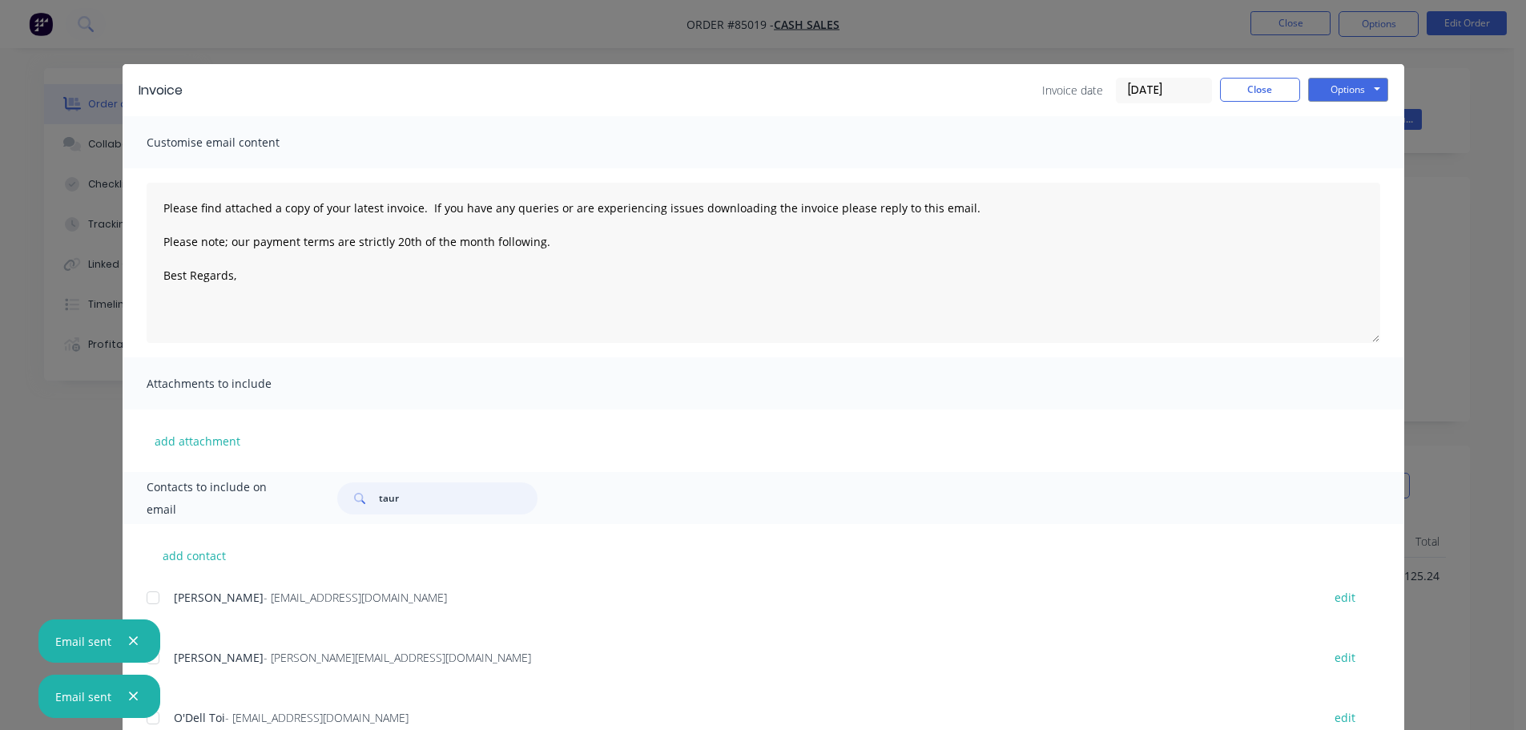
click at [437, 499] on input "taur" at bounding box center [458, 498] width 159 height 32
type input "[PERSON_NAME]"
click at [156, 587] on div at bounding box center [153, 598] width 32 height 32
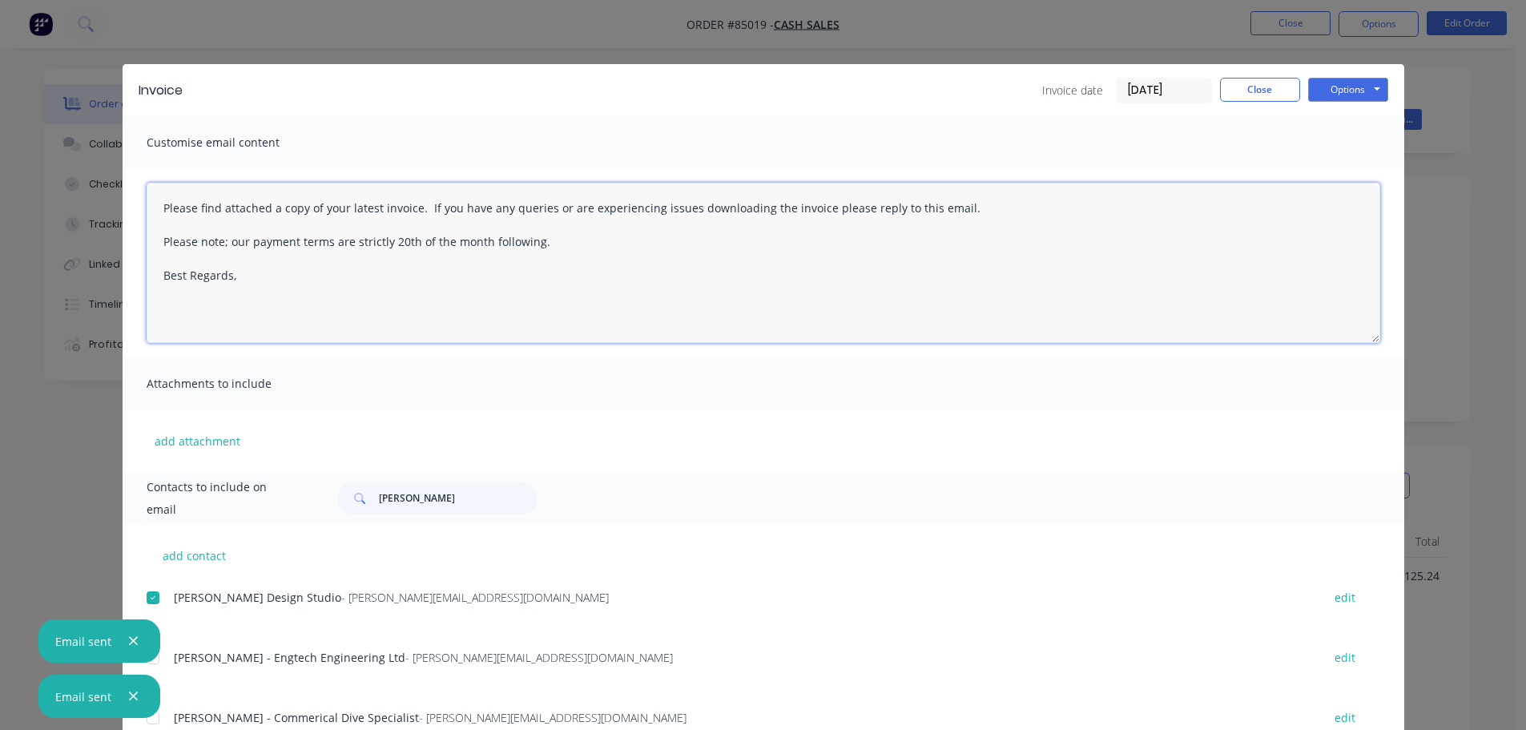
drag, startPoint x: 546, startPoint y: 264, endPoint x: 991, endPoint y: 193, distance: 451.2
click at [549, 264] on textarea "Please find attached a copy of your latest invoice. If you have any queries or …" at bounding box center [764, 263] width 1234 height 160
paste textarea "Hi, your order is now ready for collection."
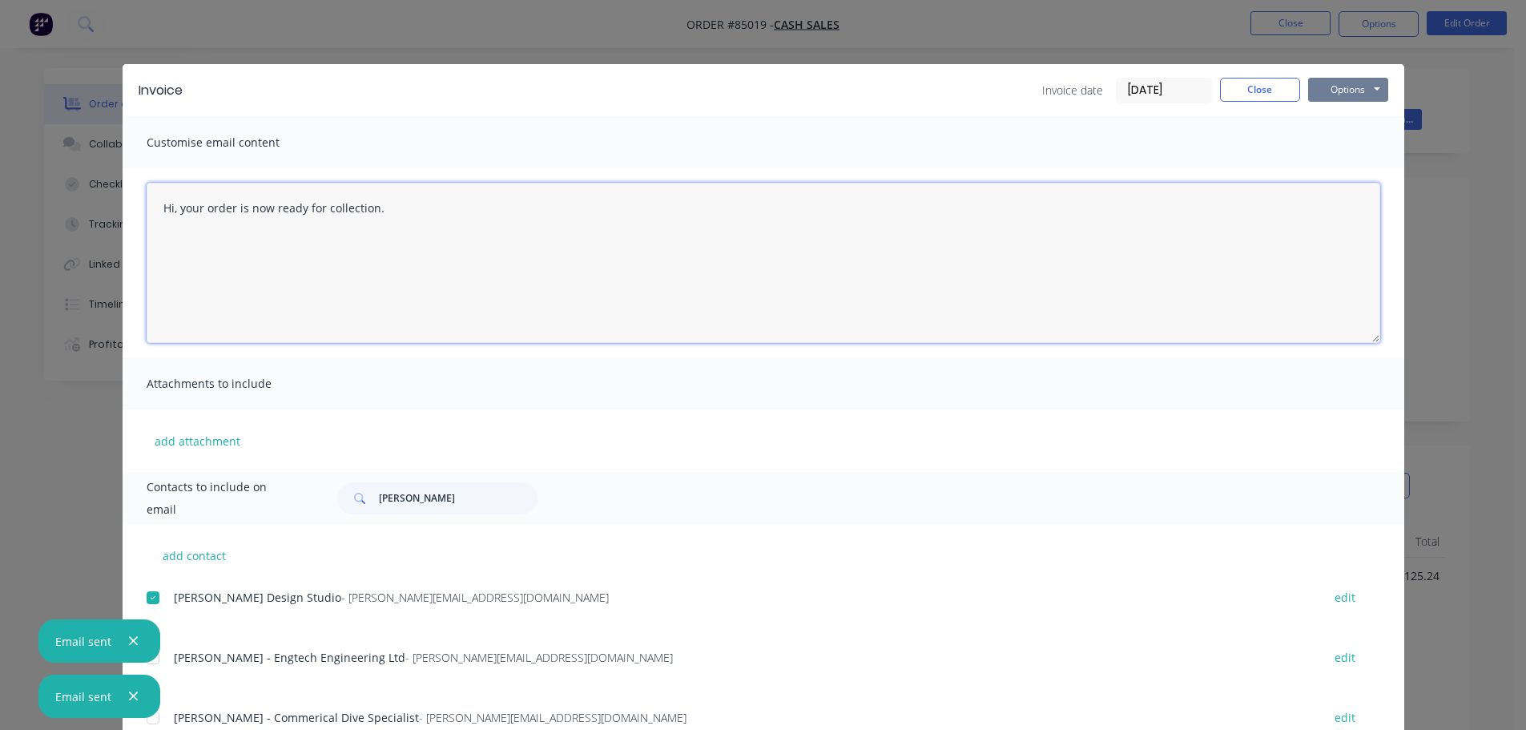
type textarea "Hi, your order is now ready for collection."
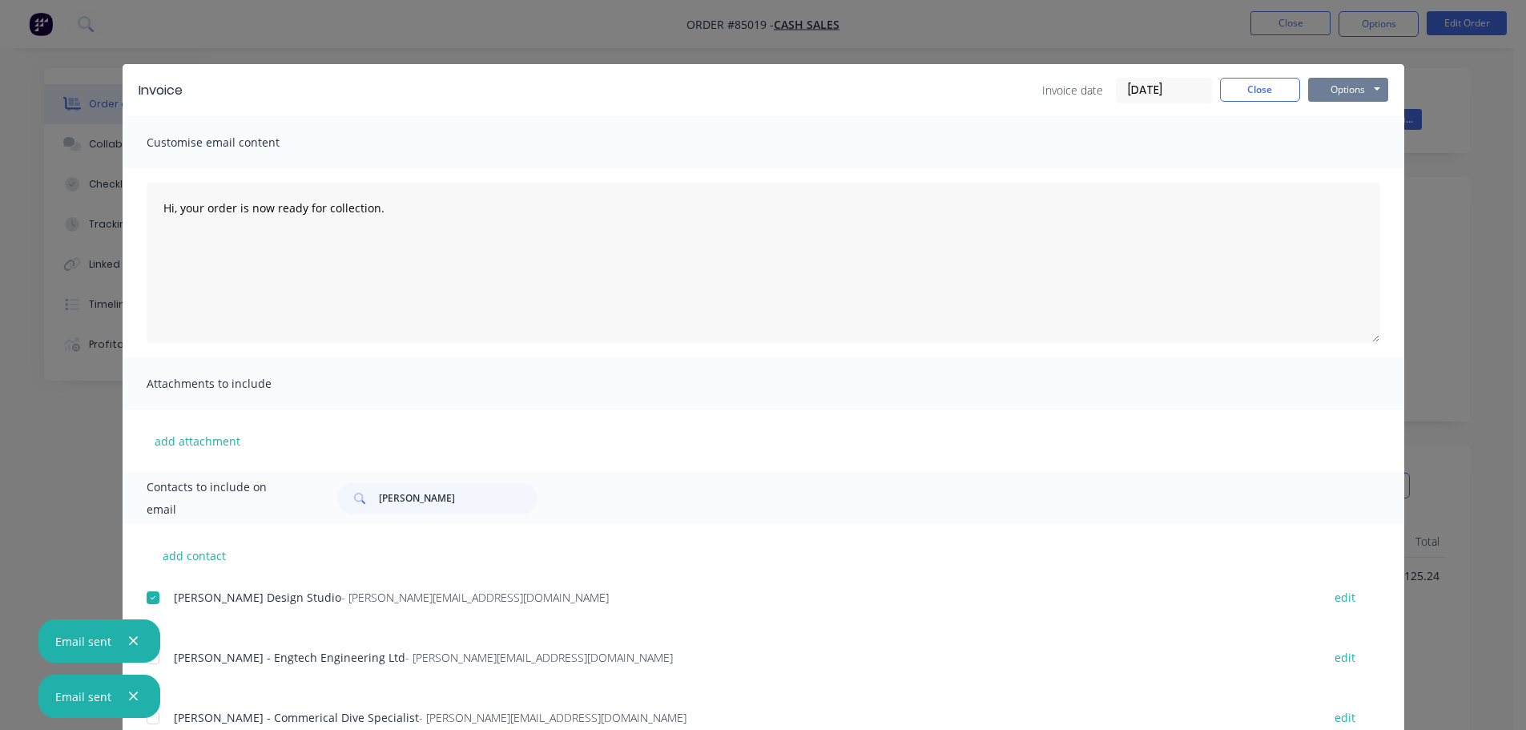
click at [1359, 92] on button "Options" at bounding box center [1348, 90] width 80 height 24
click at [1370, 171] on button "Email" at bounding box center [1359, 171] width 103 height 26
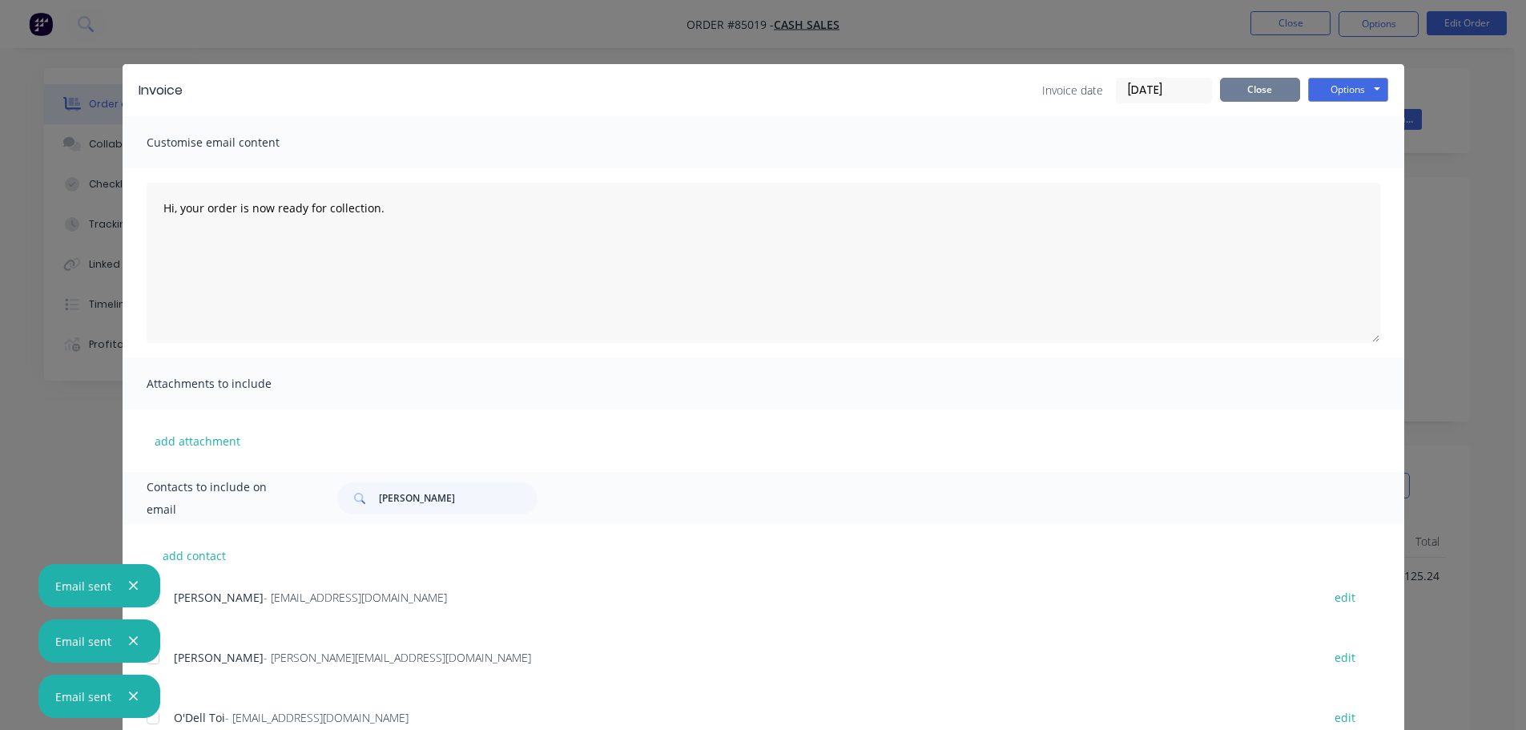
click at [1280, 83] on button "Close" at bounding box center [1260, 90] width 80 height 24
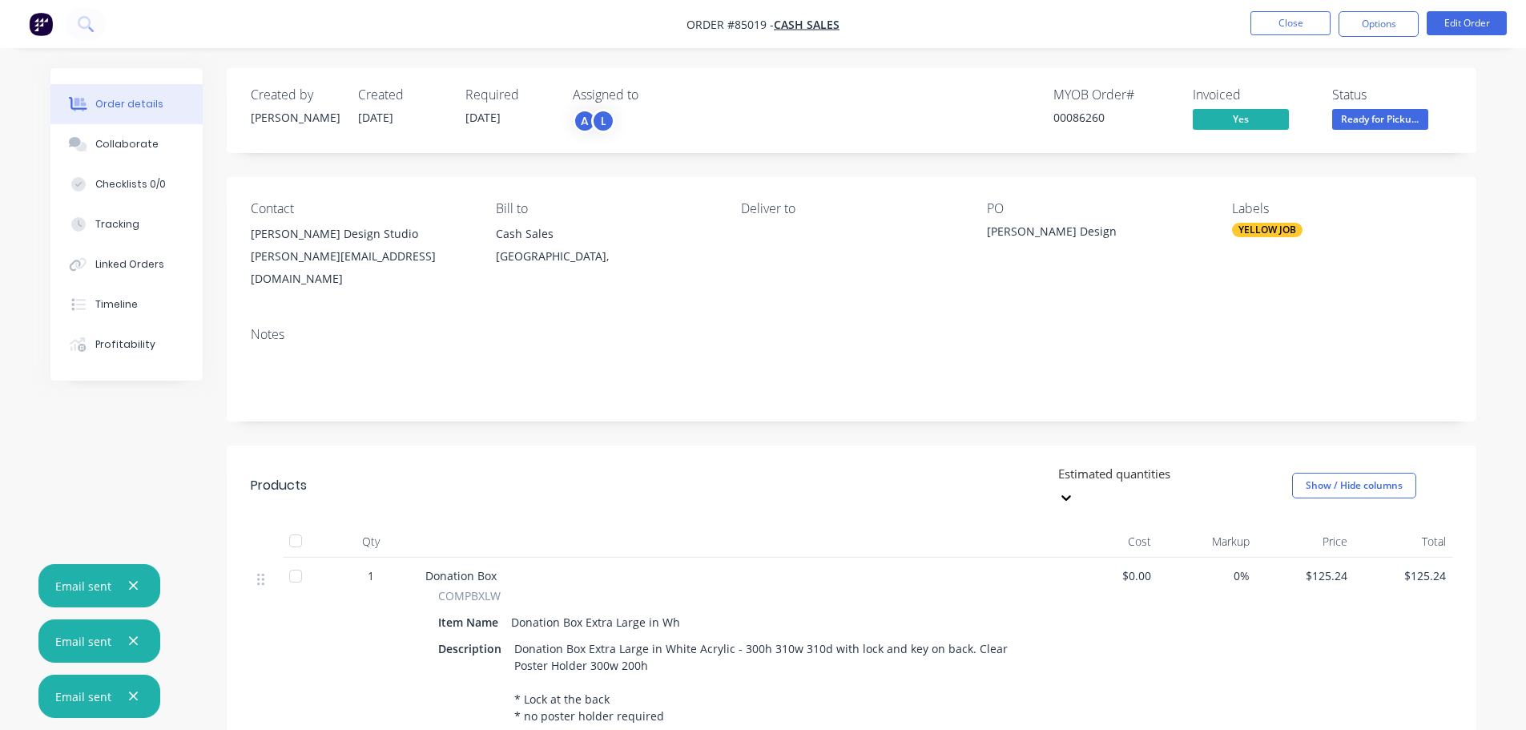
click at [125, 698] on button "button" at bounding box center [133, 697] width 20 height 20
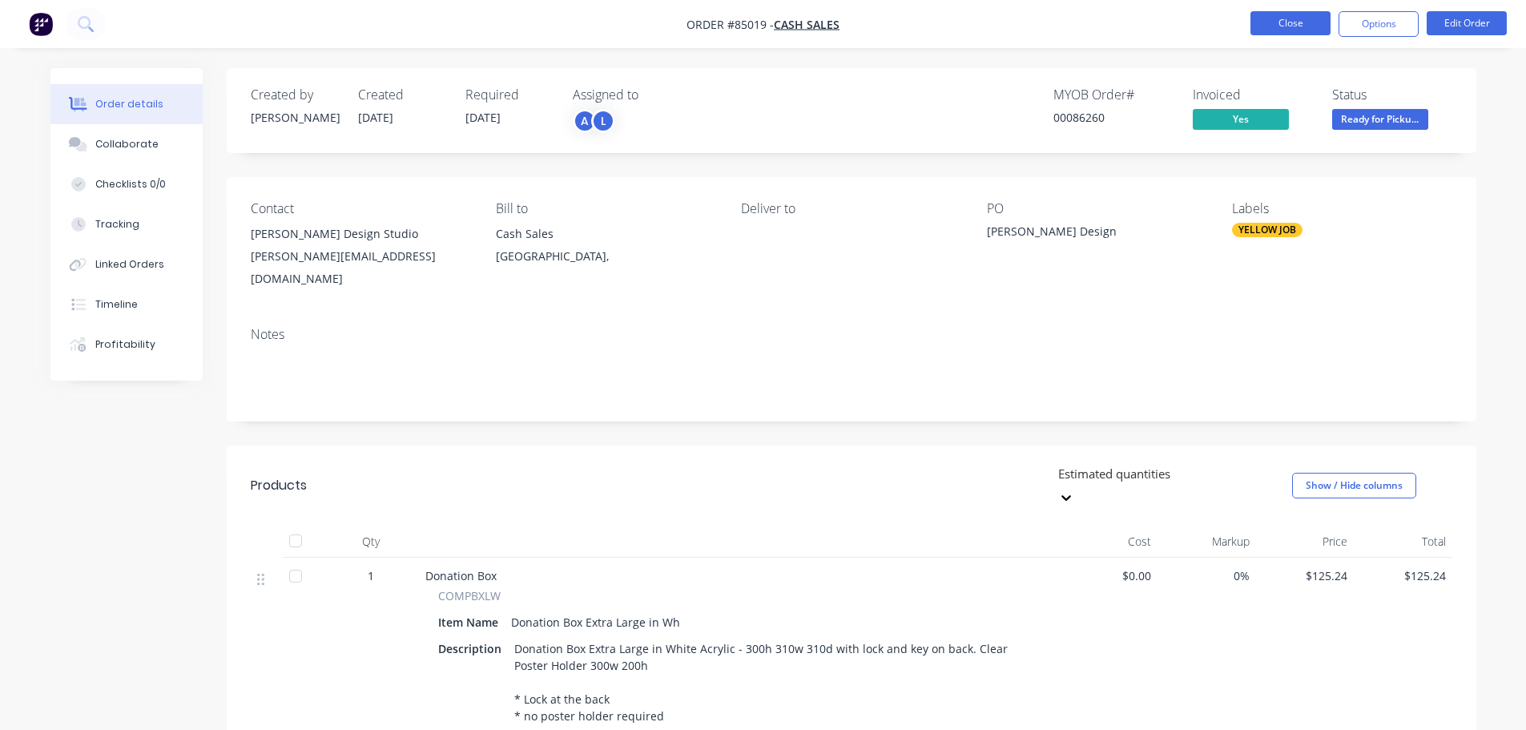
click at [1300, 14] on button "Close" at bounding box center [1291, 23] width 80 height 24
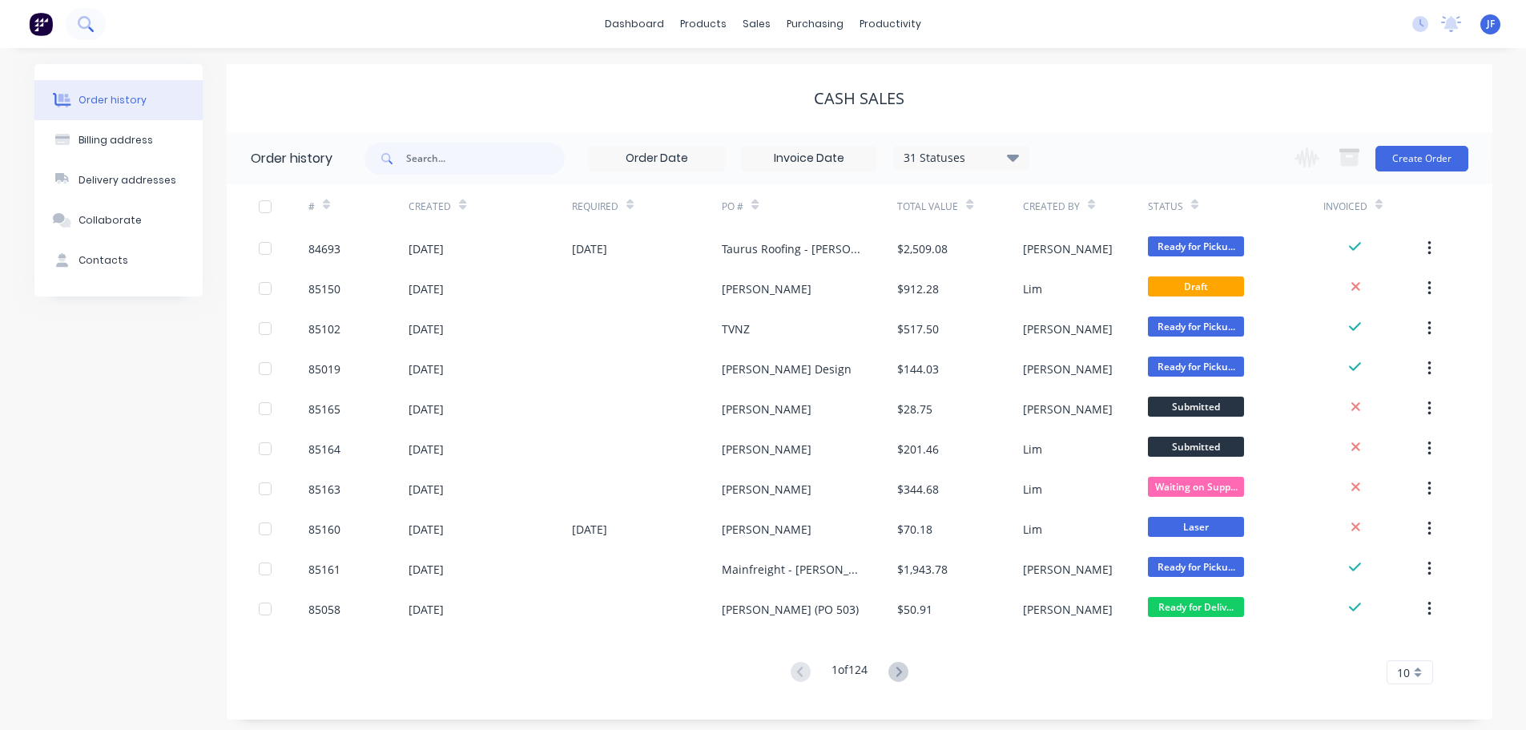
click at [95, 26] on button at bounding box center [86, 24] width 40 height 32
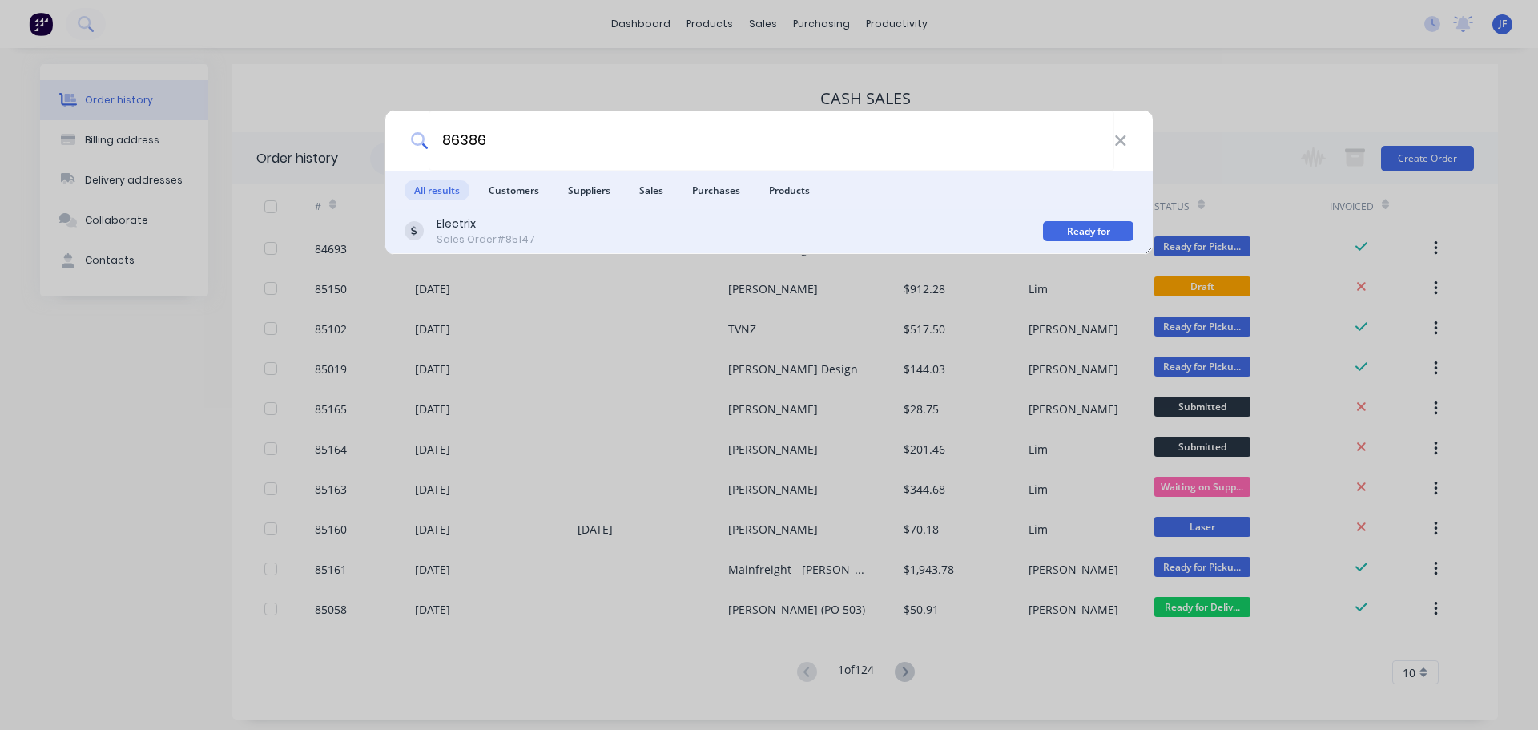
type input "86386"
click at [1020, 228] on div "Electrix Sales Order #85147" at bounding box center [724, 231] width 639 height 31
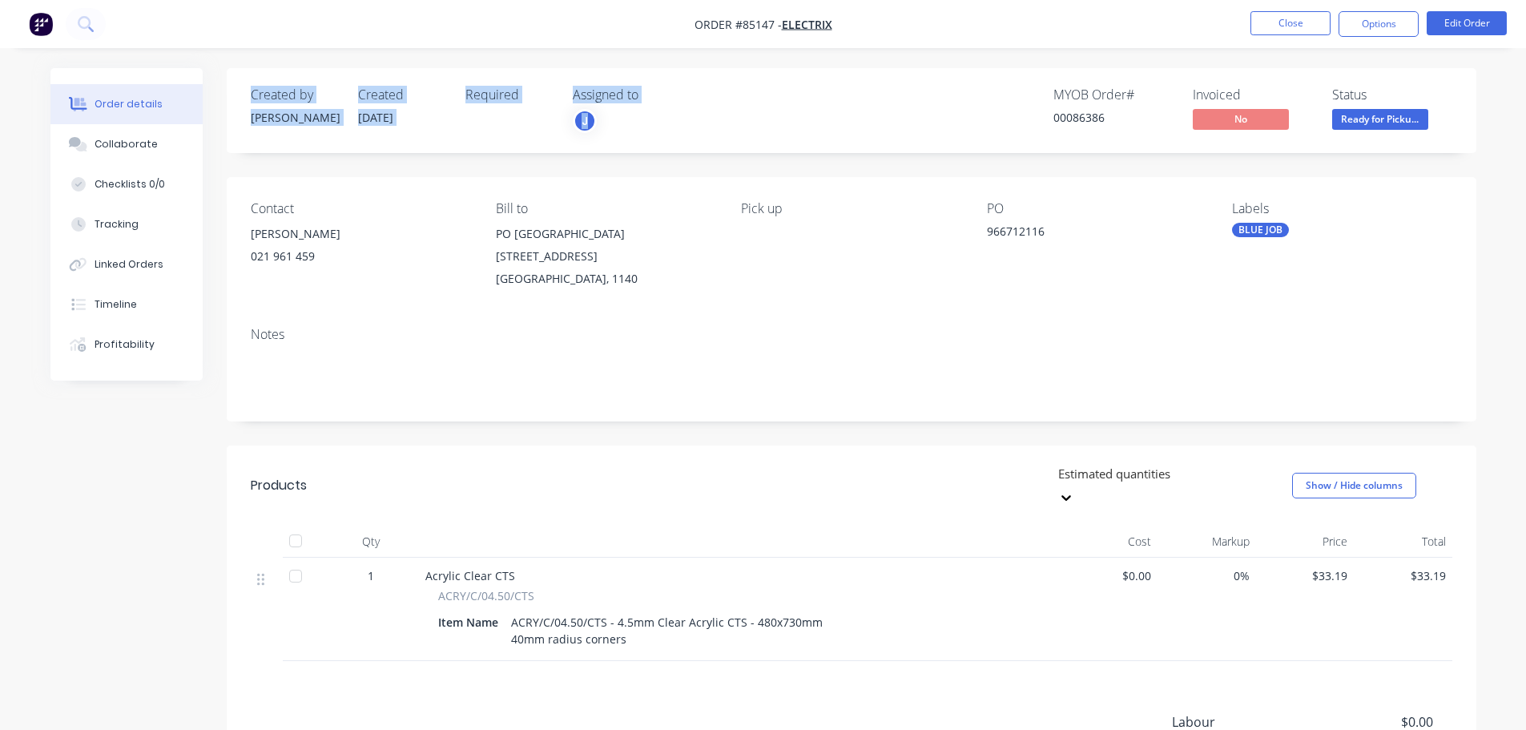
drag, startPoint x: 245, startPoint y: 99, endPoint x: 645, endPoint y: 109, distance: 400.0
click at [645, 109] on div "Created by [PERSON_NAME] Created [DATE] Required Assigned to J MYOB Order # 000…" at bounding box center [852, 110] width 1250 height 85
click at [645, 109] on div "J" at bounding box center [653, 121] width 160 height 24
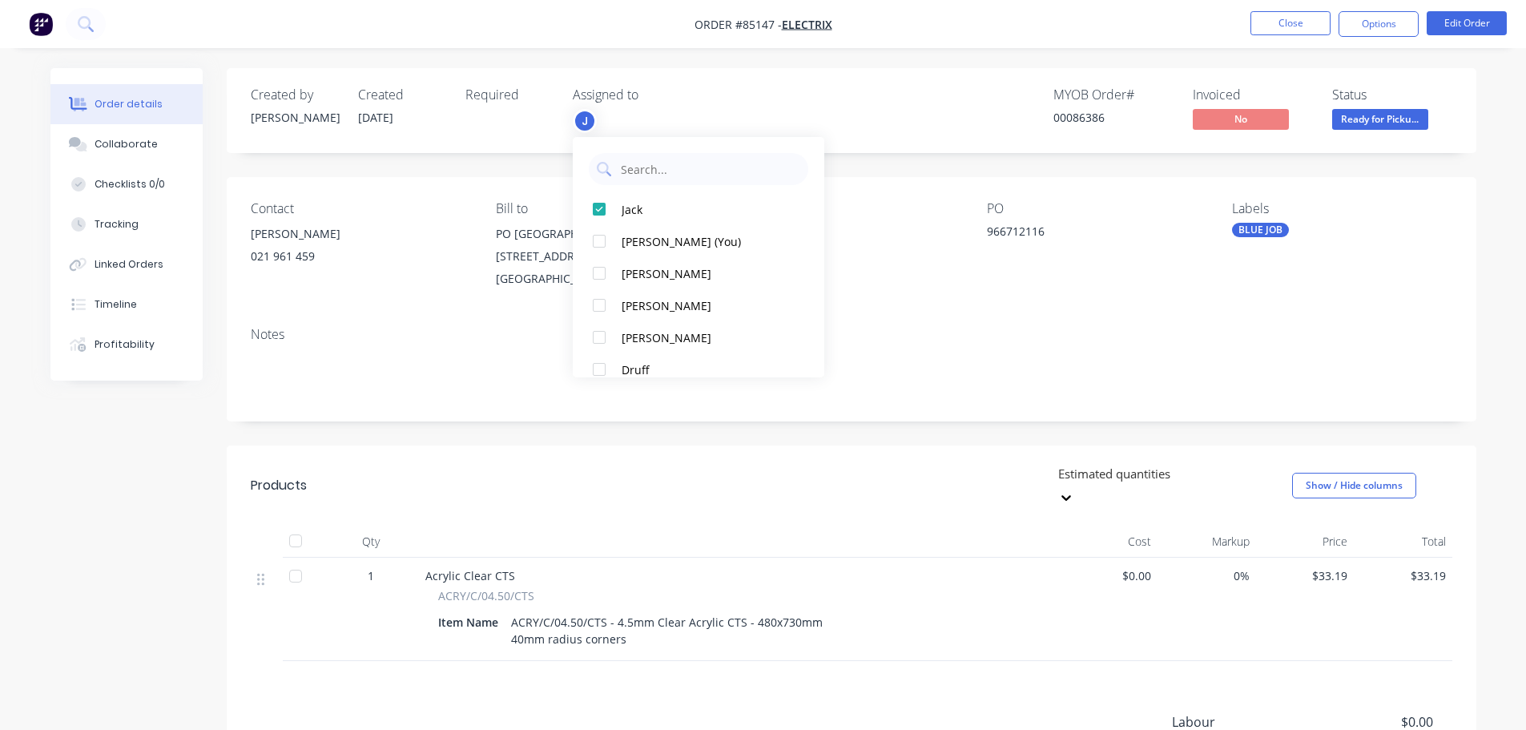
click at [248, 76] on div "Created by [PERSON_NAME] Created [DATE] Required Assigned to J MYOB Order # 000…" at bounding box center [852, 110] width 1250 height 85
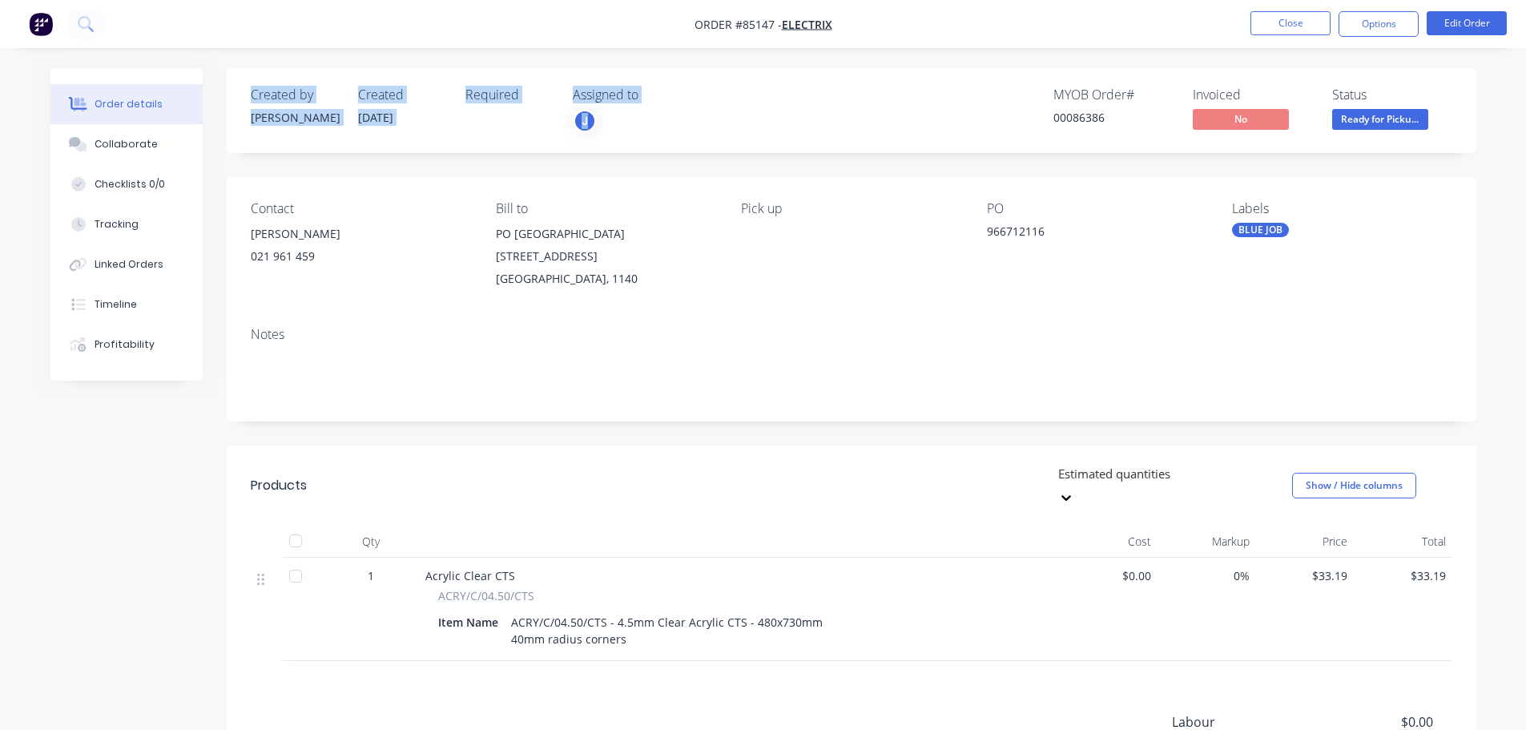
drag, startPoint x: 246, startPoint y: 96, endPoint x: 673, endPoint y: 111, distance: 427.3
click at [673, 111] on div "Created by [PERSON_NAME] Created [DATE] Required Assigned to J MYOB Order # 000…" at bounding box center [852, 110] width 1250 height 85
click at [673, 112] on div "J" at bounding box center [653, 121] width 160 height 24
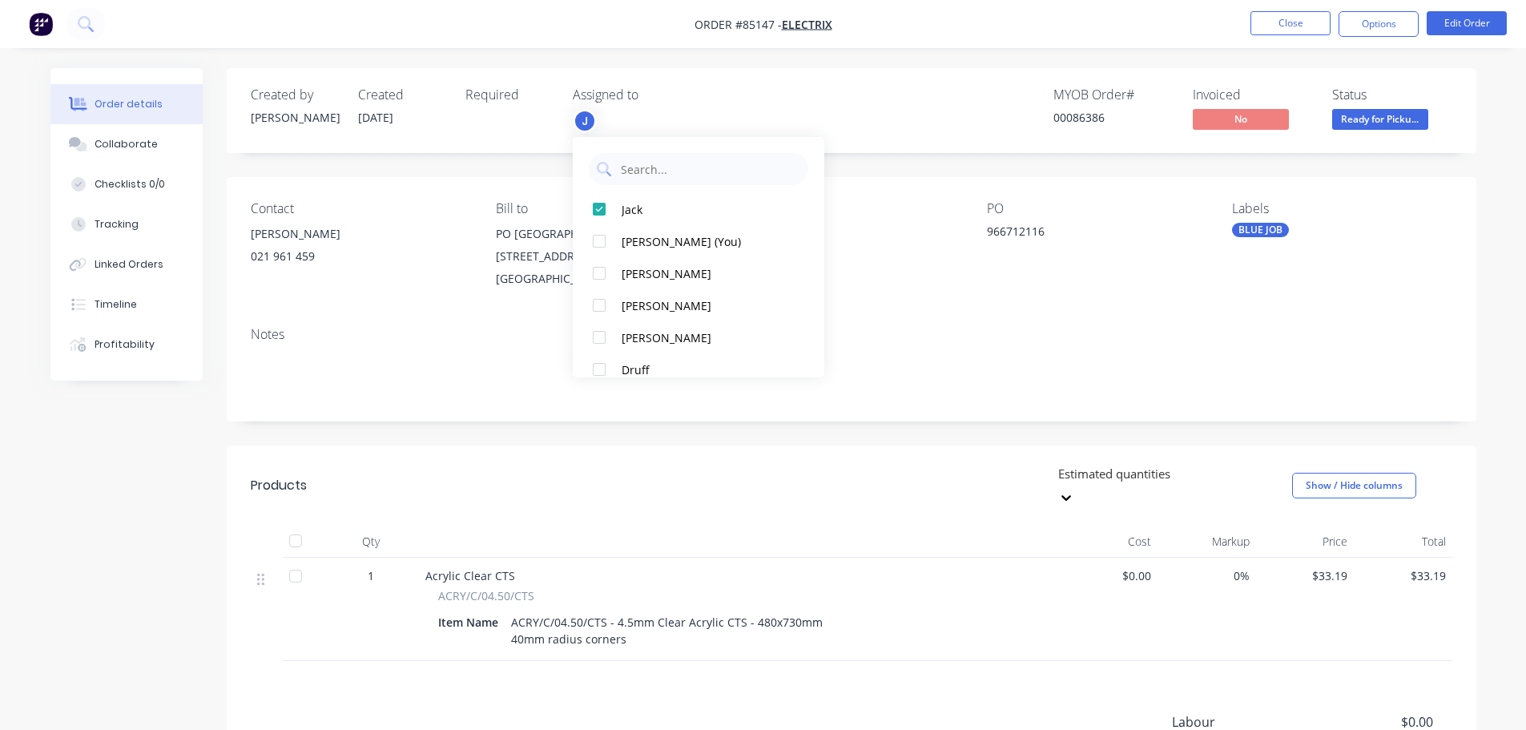
click at [1149, 99] on div "MYOB Order #" at bounding box center [1114, 94] width 120 height 15
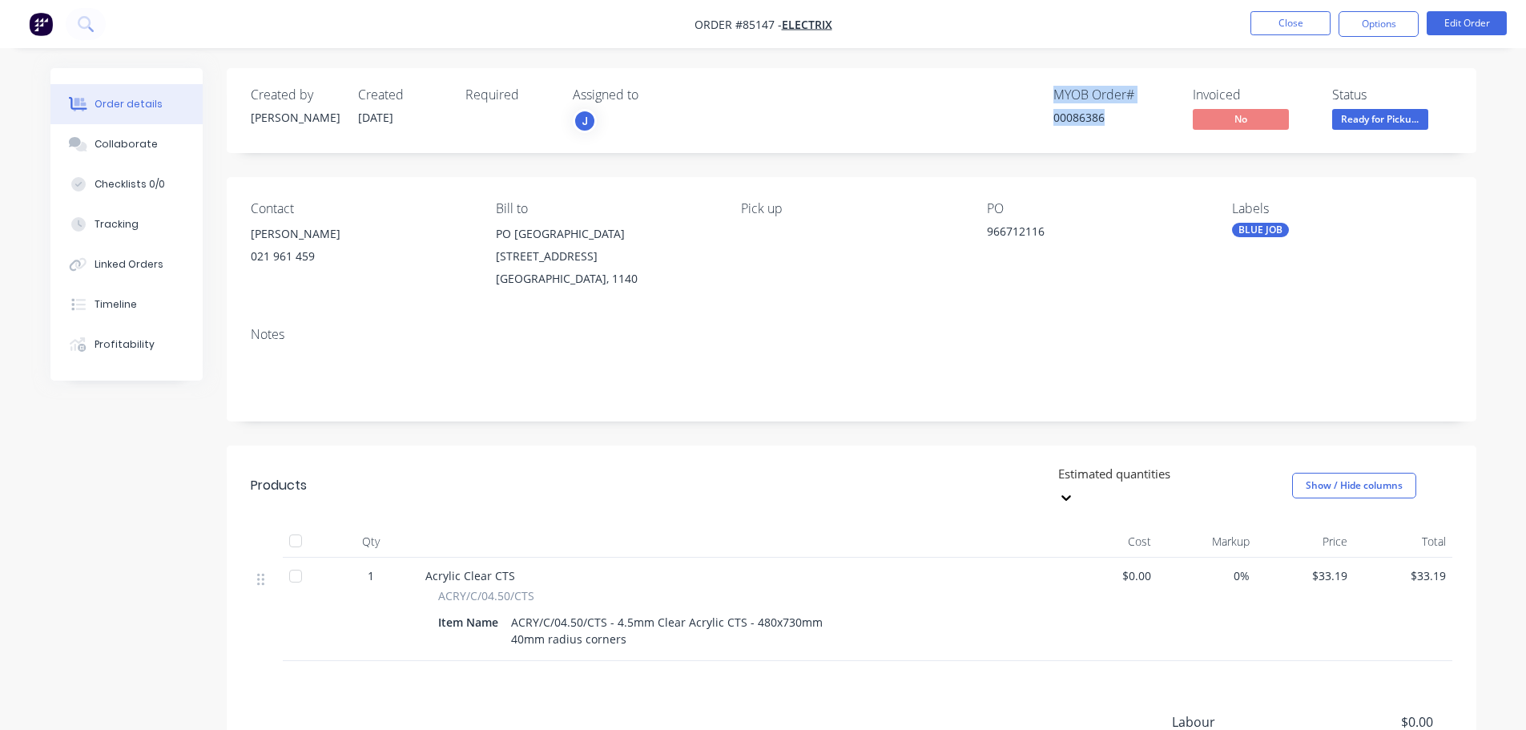
drag, startPoint x: 1107, startPoint y: 116, endPoint x: 1053, endPoint y: 94, distance: 58.9
click at [1054, 94] on div "MYOB Order # 00086386" at bounding box center [1114, 110] width 120 height 46
click at [1070, 114] on div "00086386" at bounding box center [1114, 117] width 120 height 17
click at [1397, 26] on button "Options" at bounding box center [1379, 24] width 80 height 26
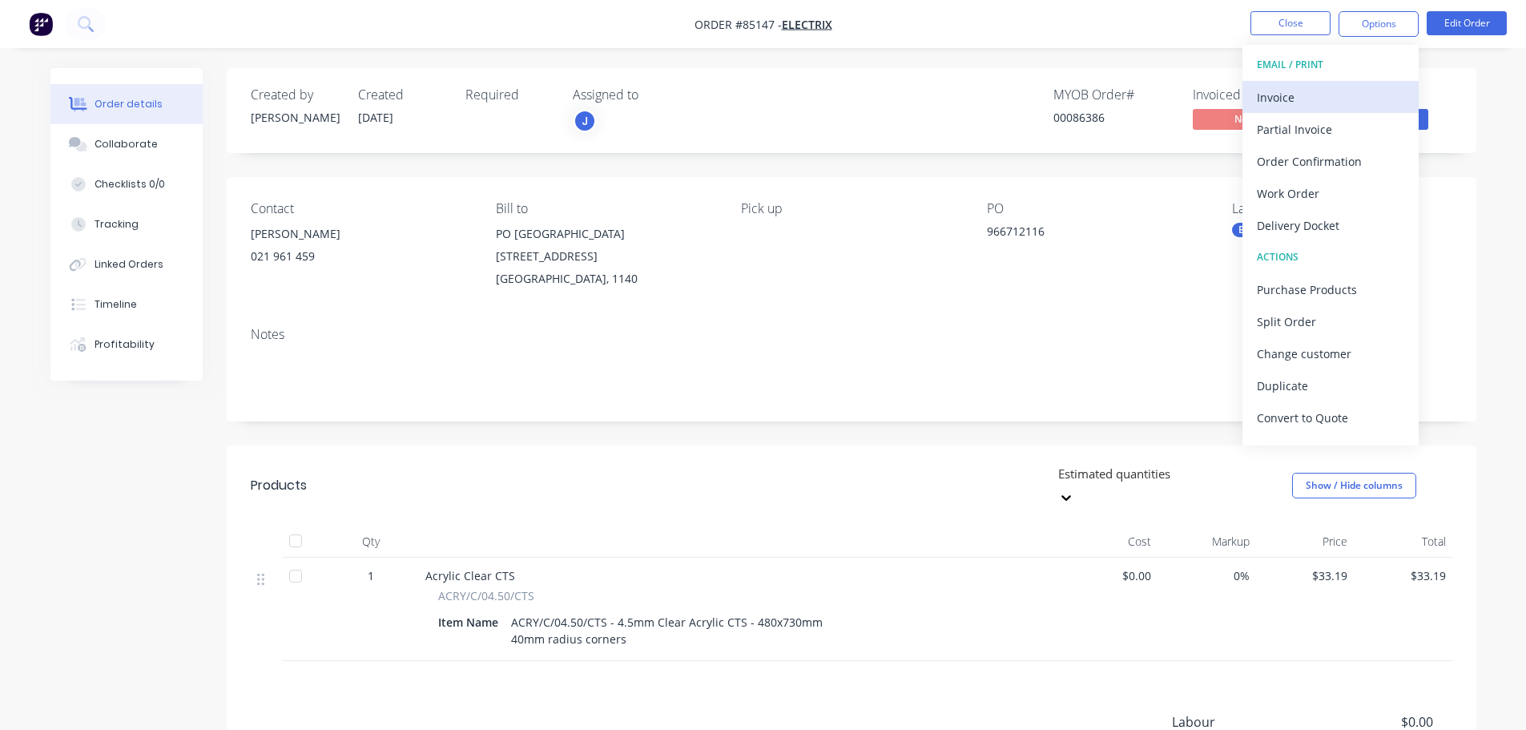
click at [1376, 86] on div "Invoice" at bounding box center [1330, 97] width 147 height 23
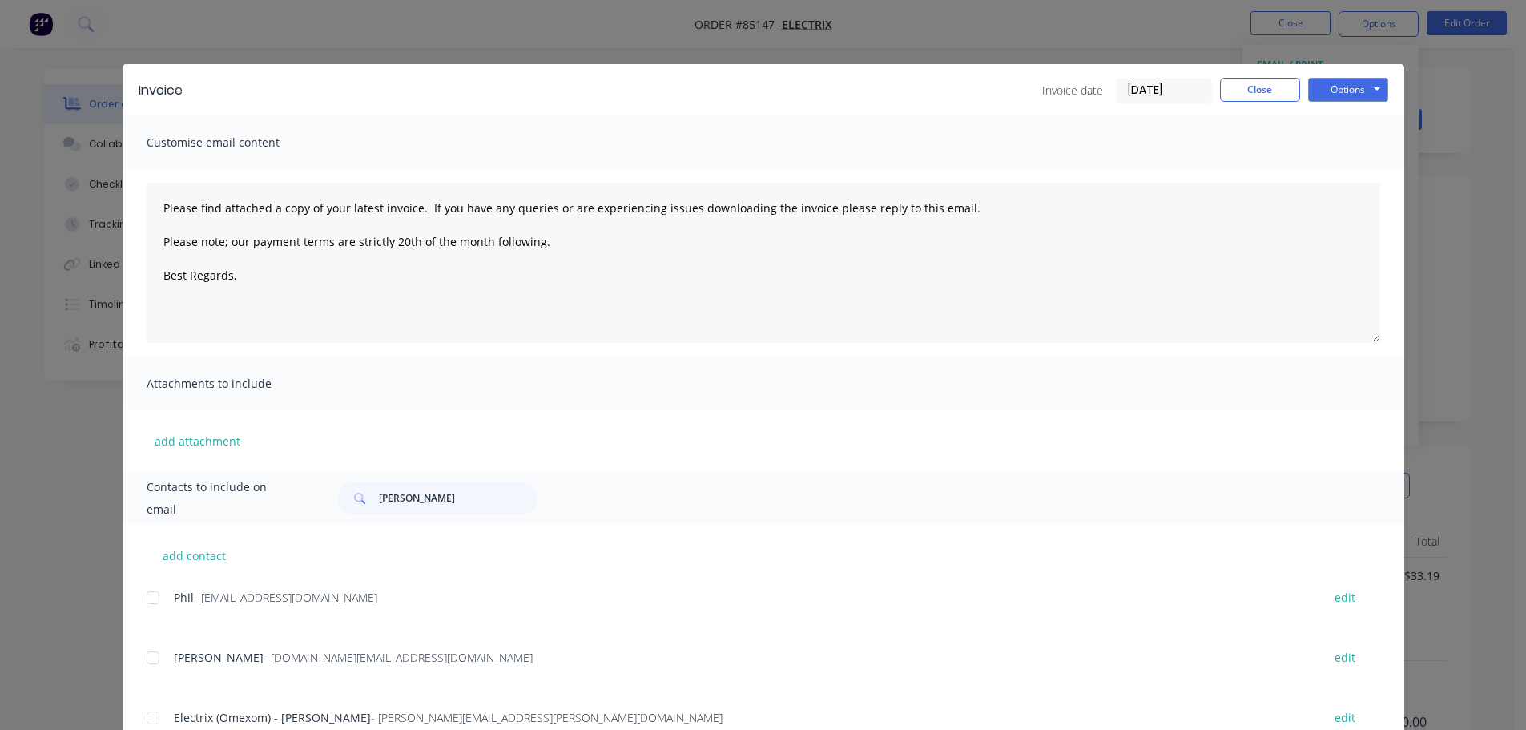
click at [155, 595] on div at bounding box center [153, 598] width 32 height 32
click at [1361, 83] on button "Options" at bounding box center [1348, 90] width 80 height 24
click at [1348, 180] on button "Email" at bounding box center [1359, 171] width 103 height 26
click at [1256, 81] on button "Close" at bounding box center [1260, 90] width 80 height 24
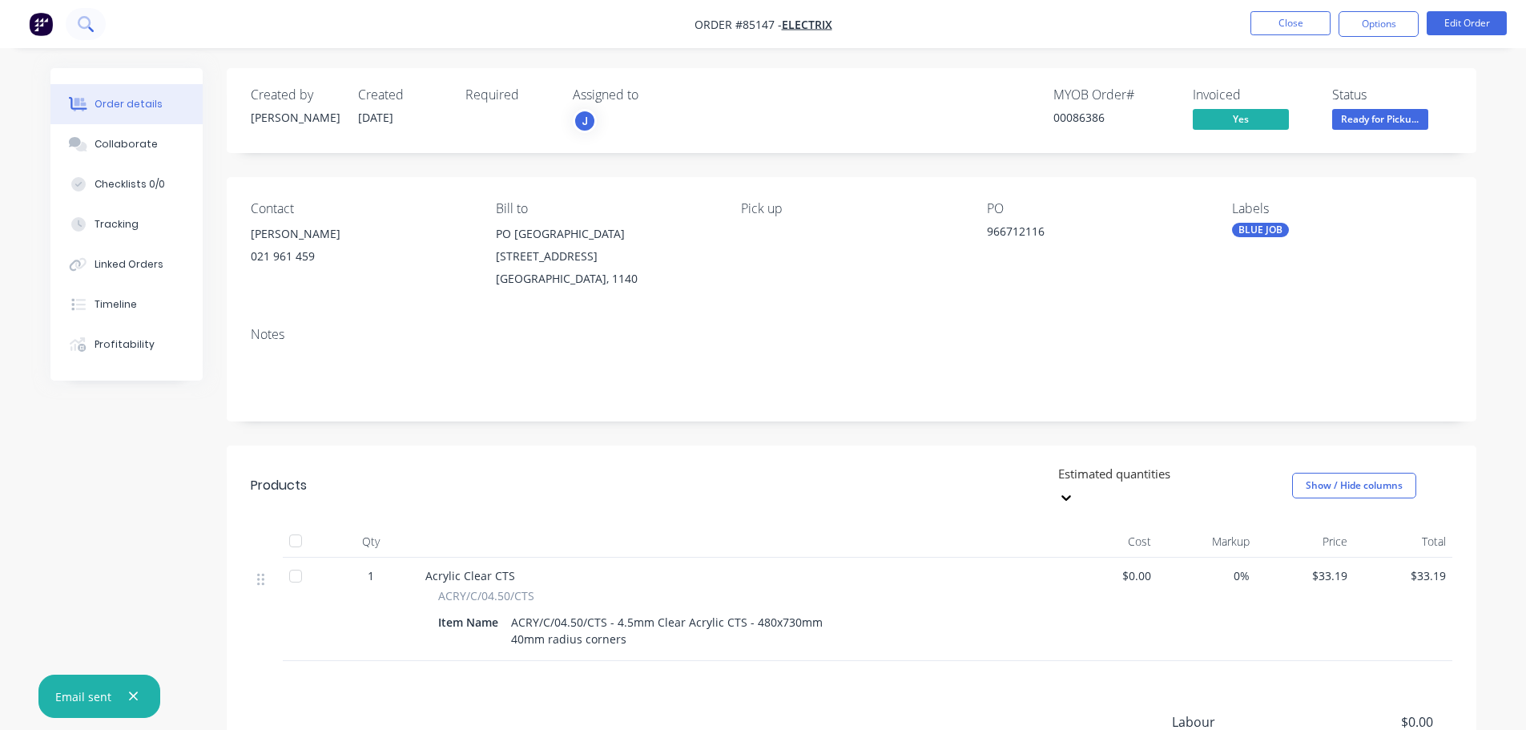
click at [91, 18] on icon at bounding box center [85, 23] width 15 height 15
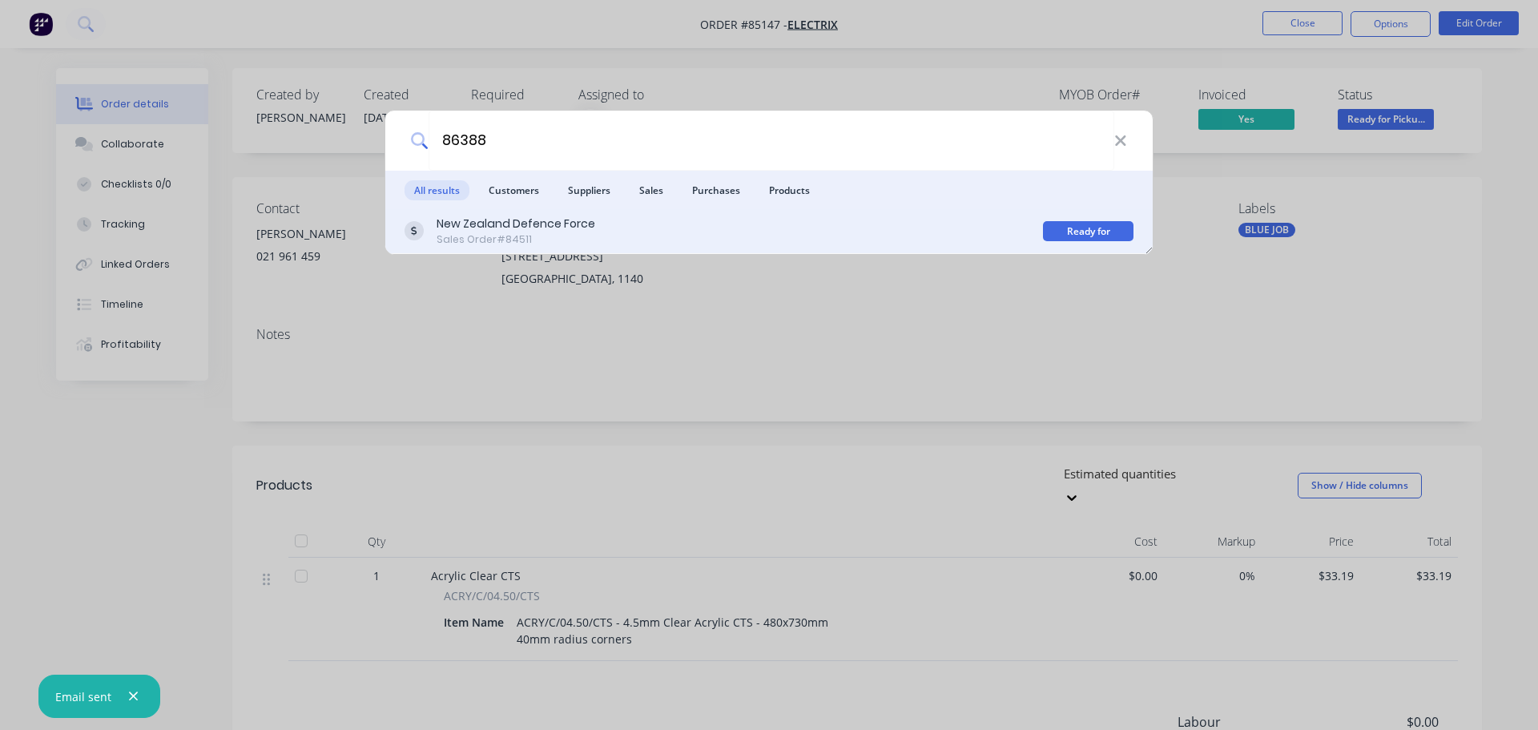
type input "86388"
click at [846, 240] on div "New Zealand Defence Force Sales Order #84511" at bounding box center [724, 231] width 639 height 31
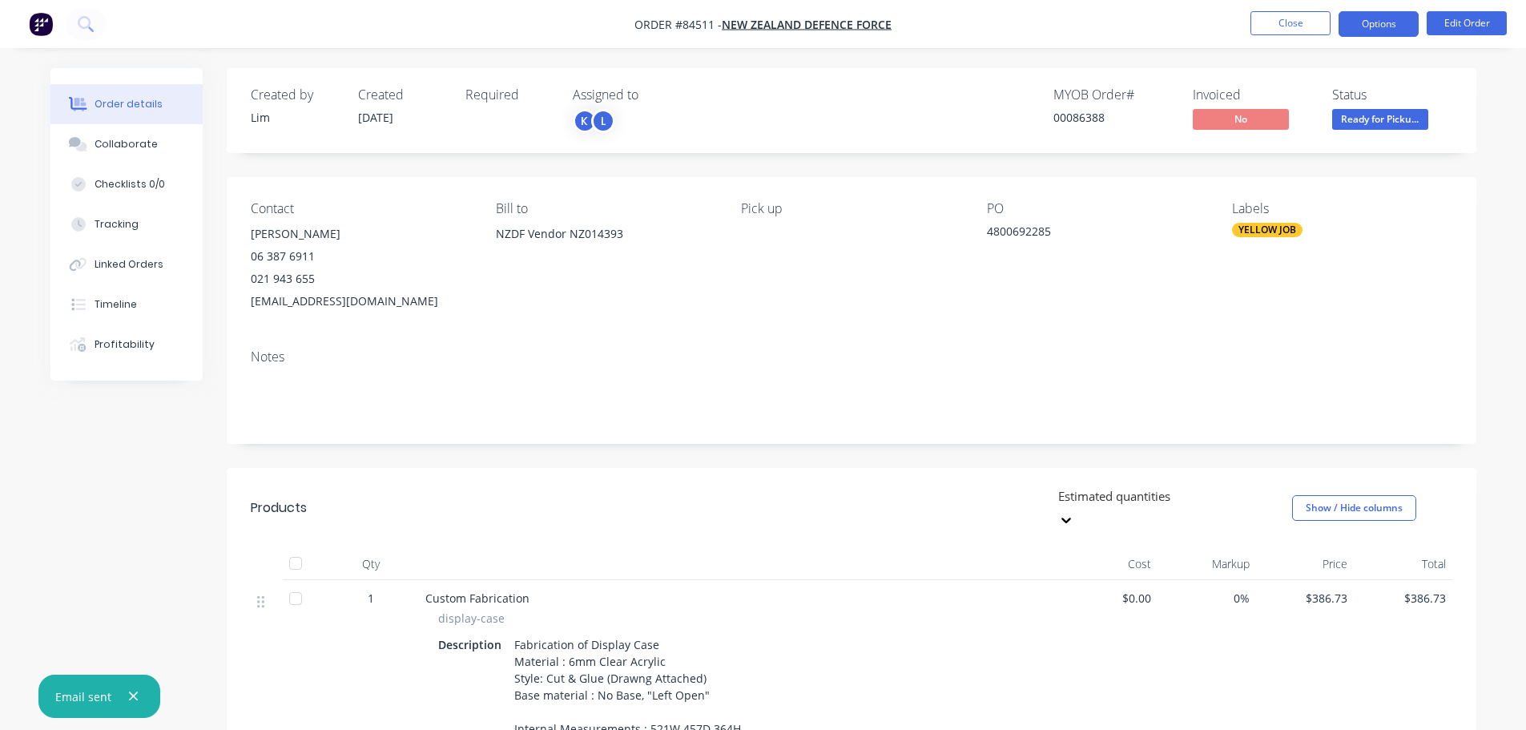
click at [1375, 36] on nav "Order #84511 - New Zealand Defence Force Close Options Edit Order" at bounding box center [763, 24] width 1526 height 48
click at [1371, 29] on button "Options" at bounding box center [1379, 24] width 80 height 26
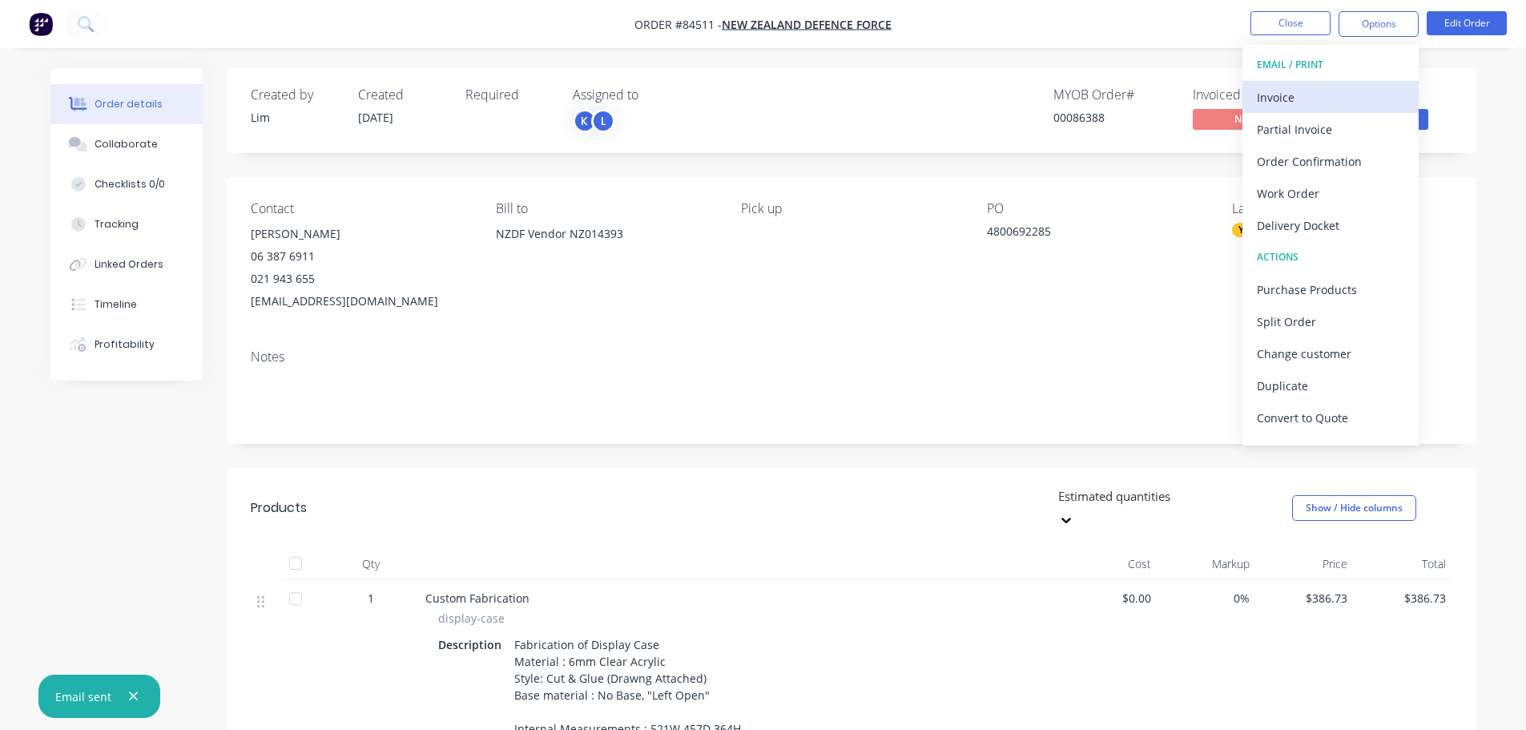
click at [1335, 90] on div "Invoice" at bounding box center [1330, 97] width 147 height 23
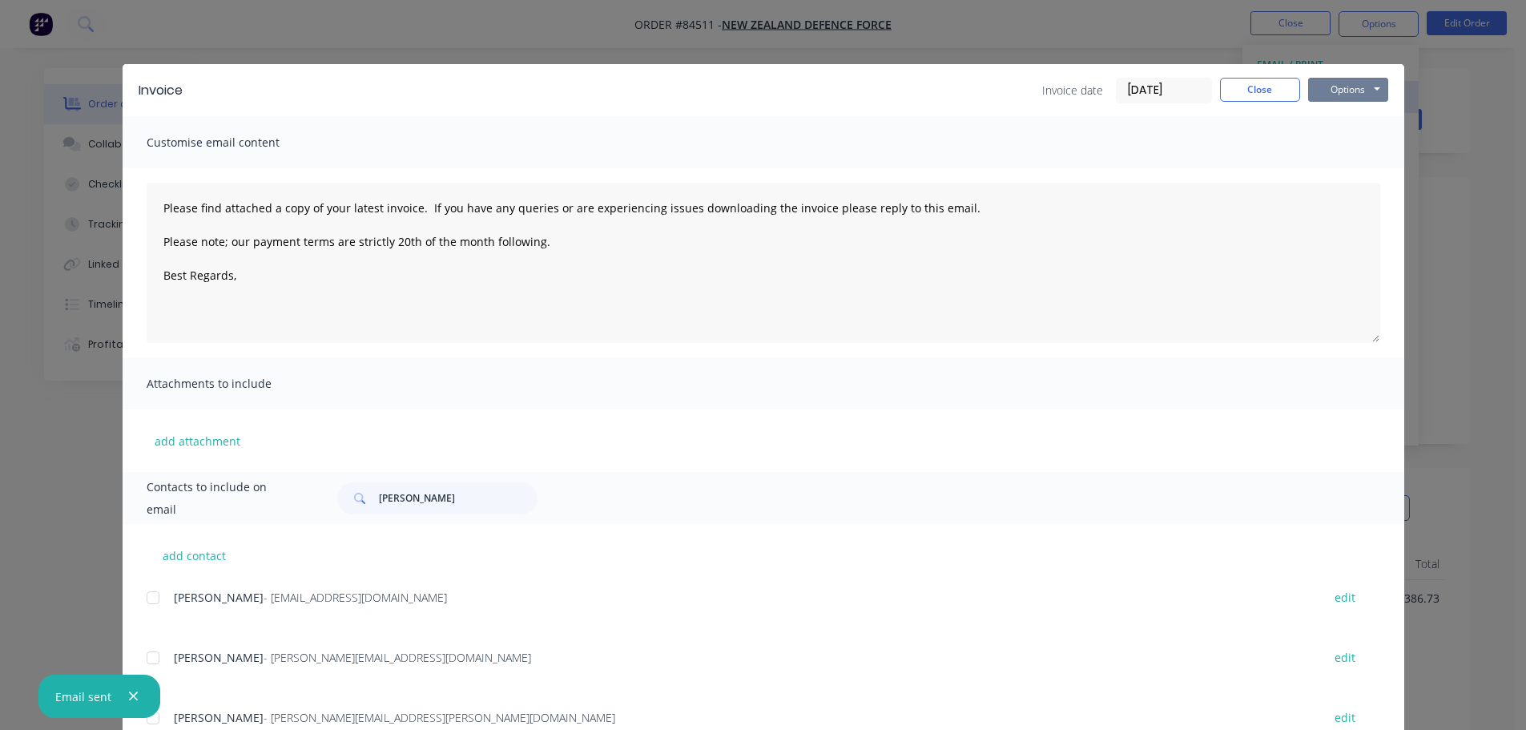
click at [1335, 90] on button "Options" at bounding box center [1348, 90] width 80 height 24
click at [1338, 135] on button "Print" at bounding box center [1359, 144] width 103 height 26
click at [1276, 93] on button "Close" at bounding box center [1260, 90] width 80 height 24
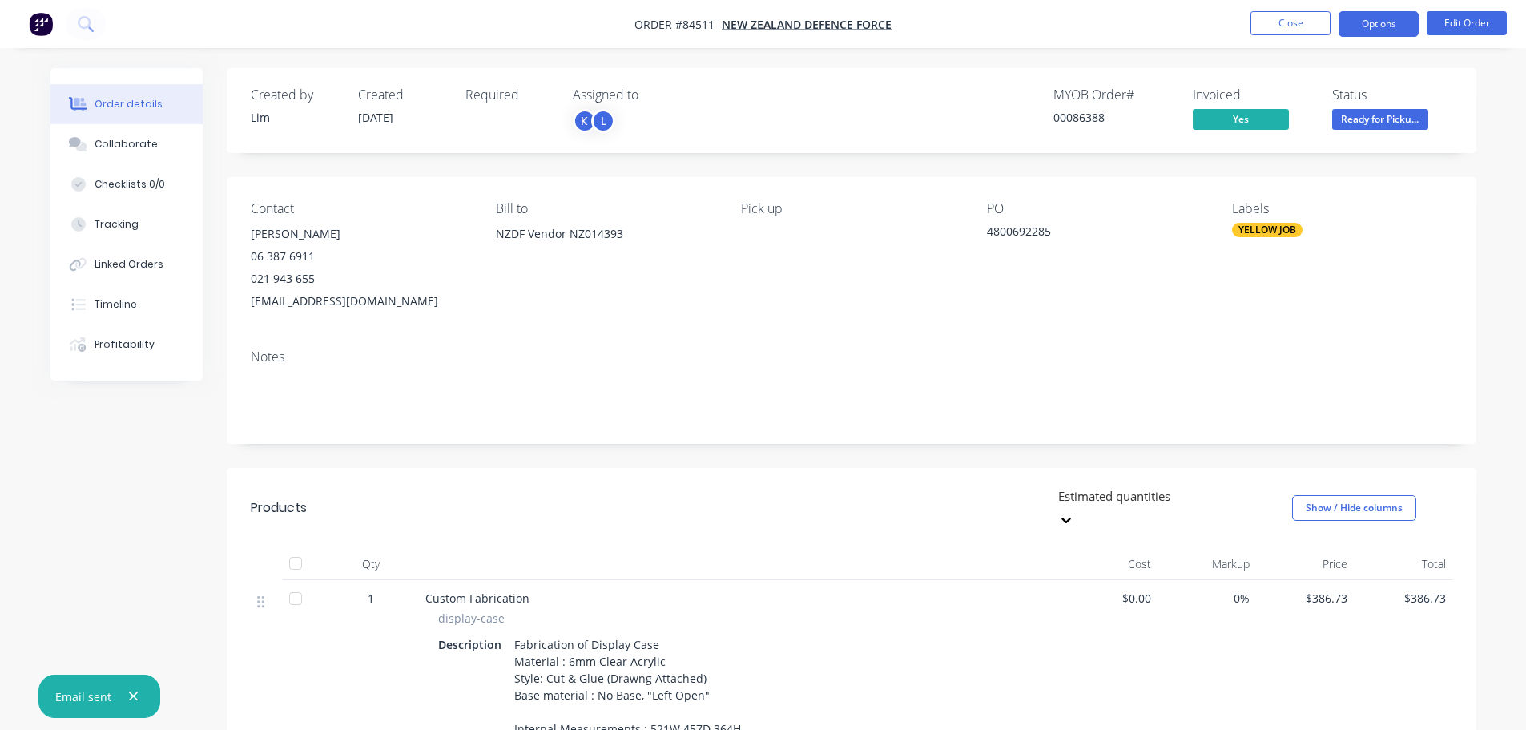
click at [1406, 23] on button "Options" at bounding box center [1379, 24] width 80 height 26
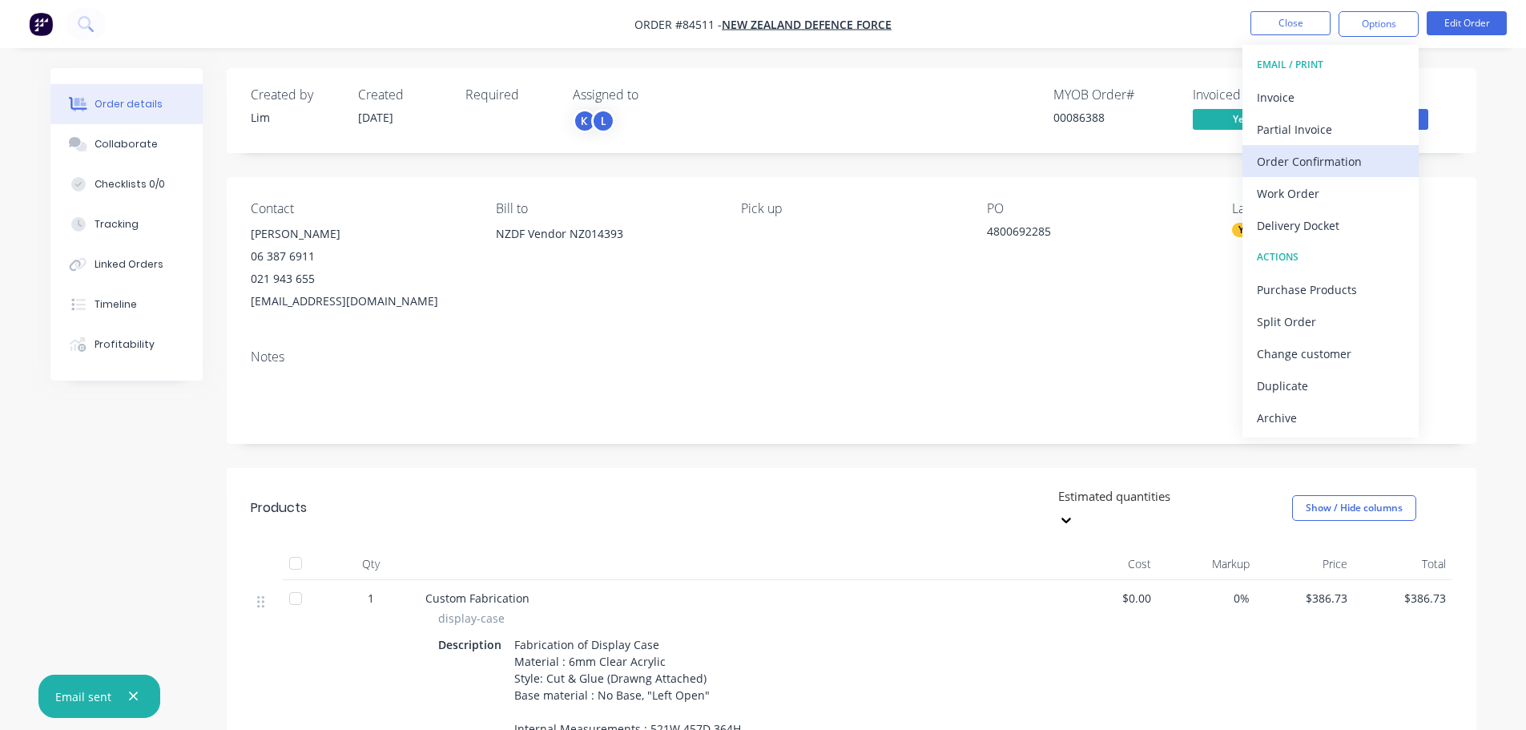
click at [1331, 158] on div "Order Confirmation" at bounding box center [1330, 161] width 147 height 23
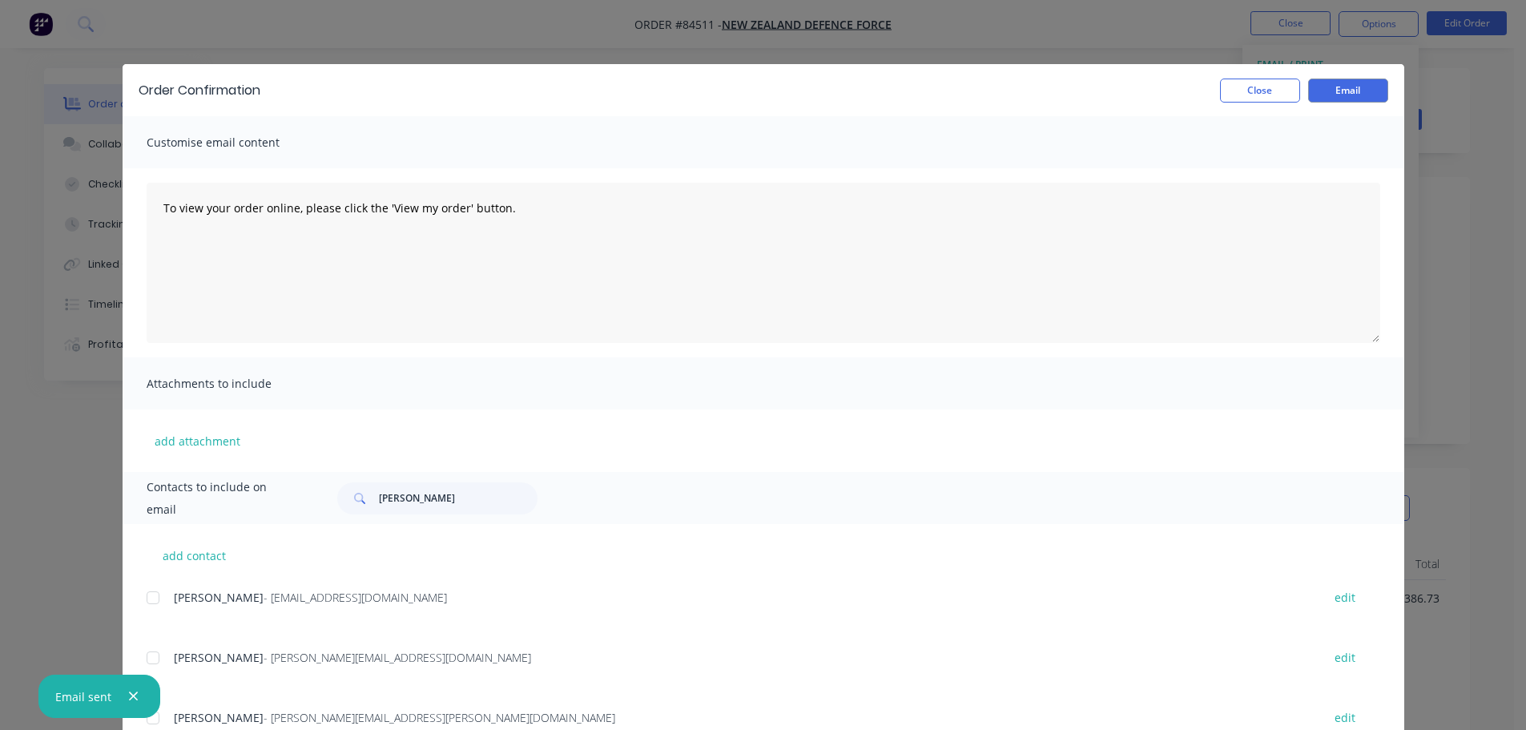
click at [389, 481] on div "Contacts to include on email [PERSON_NAME]" at bounding box center [764, 498] width 1282 height 52
click at [402, 498] on input "[PERSON_NAME]" at bounding box center [458, 498] width 159 height 32
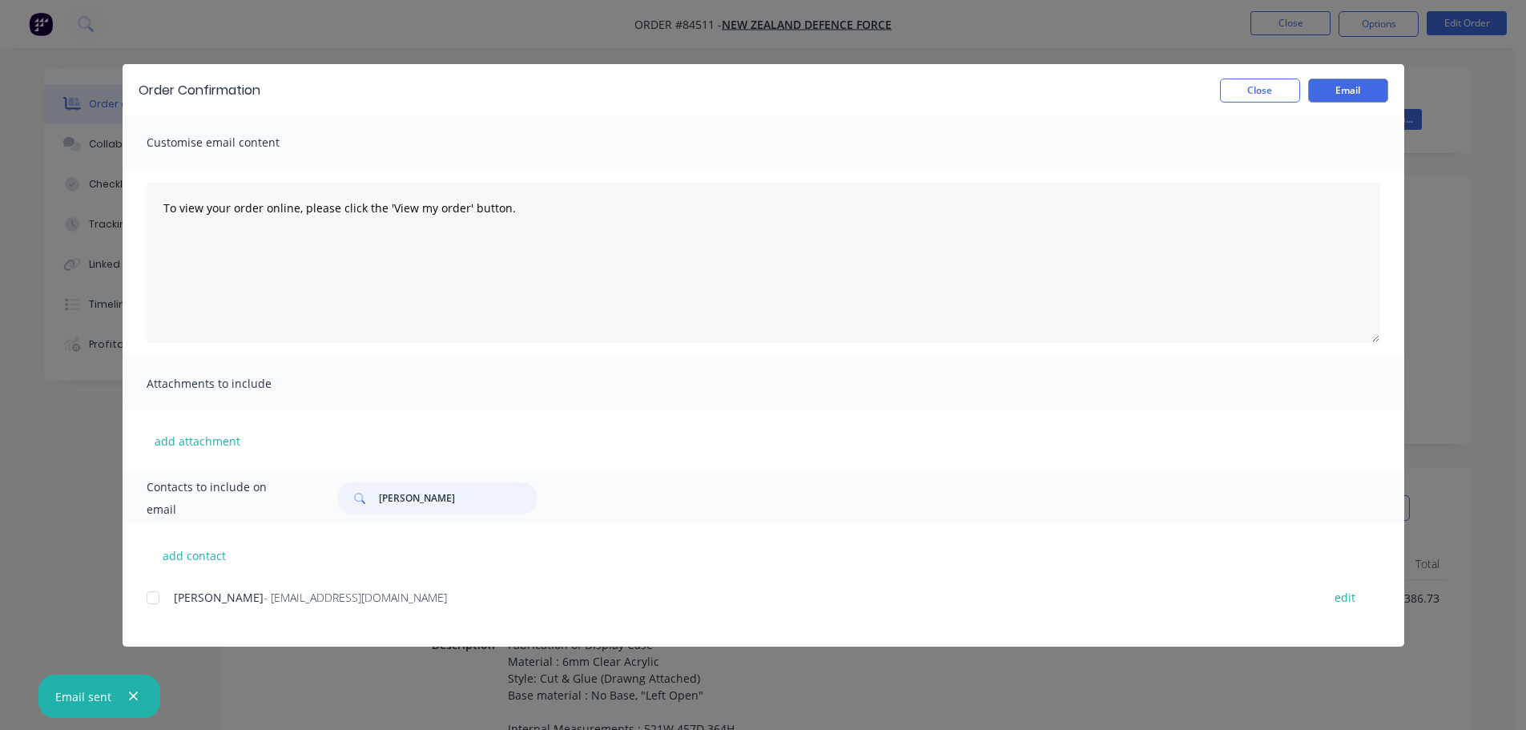
click at [155, 595] on div at bounding box center [153, 598] width 32 height 32
type input "[PERSON_NAME]"
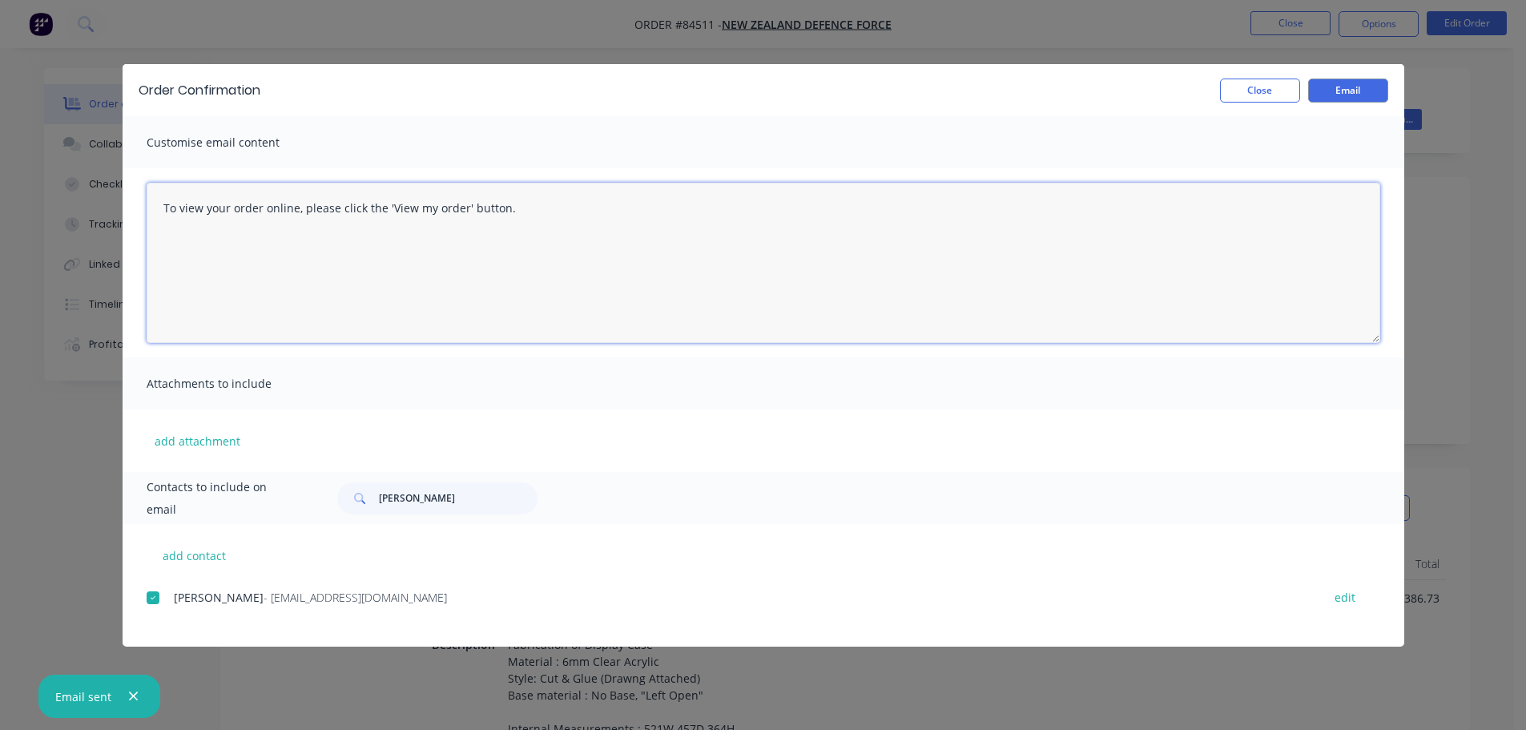
click at [325, 268] on textarea "To view your order online, please click the 'View my order' button." at bounding box center [764, 263] width 1234 height 160
paste textarea "Hi, your order is now ready for collecti"
click at [586, 241] on textarea "Hi, your order is now ready for collection." at bounding box center [764, 263] width 1234 height 160
click at [585, 247] on textarea "Hi, your order is now ready for collection." at bounding box center [764, 263] width 1234 height 160
paste textarea "If you require this to be couriered, please advise delivery details and we will…"
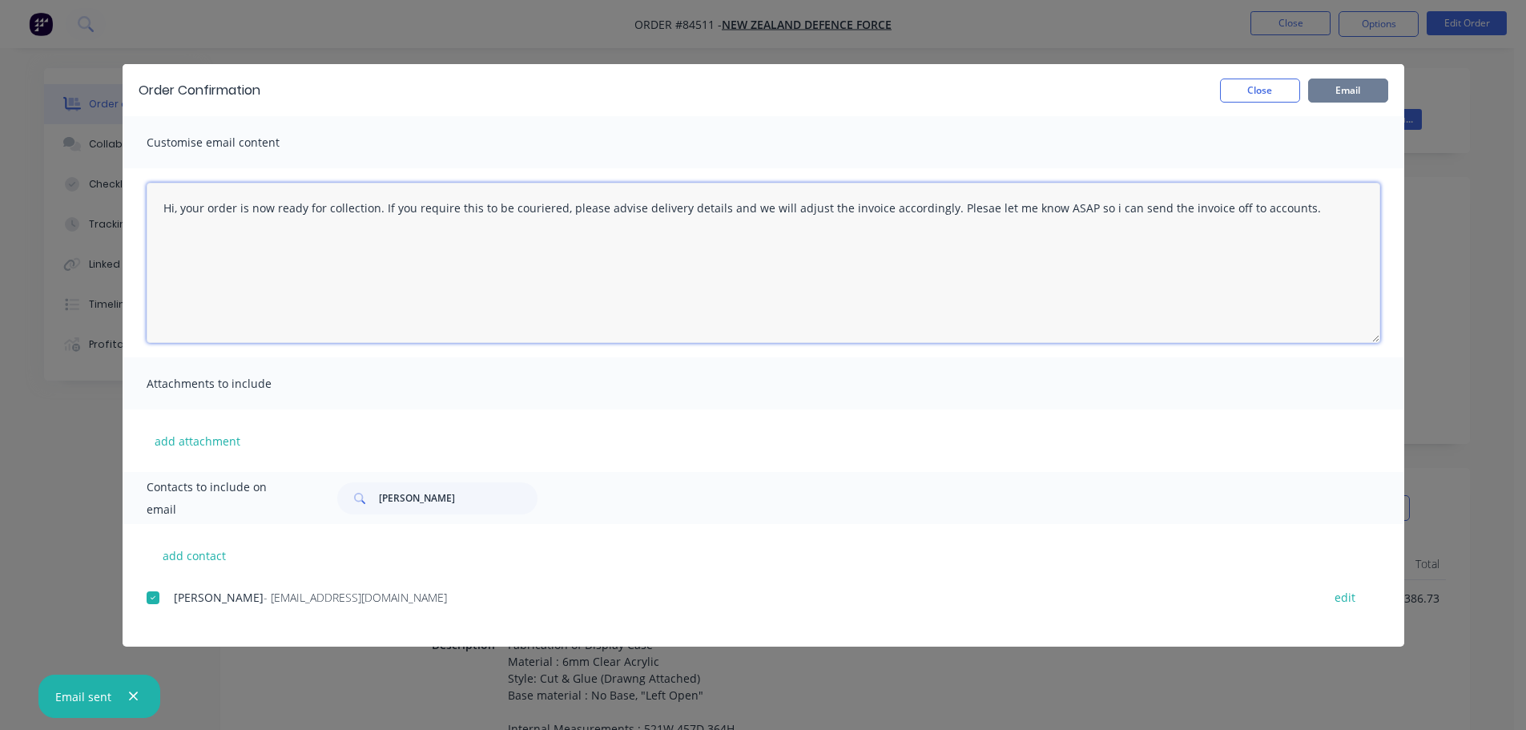
type textarea "Hi, your order is now ready for collection. If you require this to be couriered…"
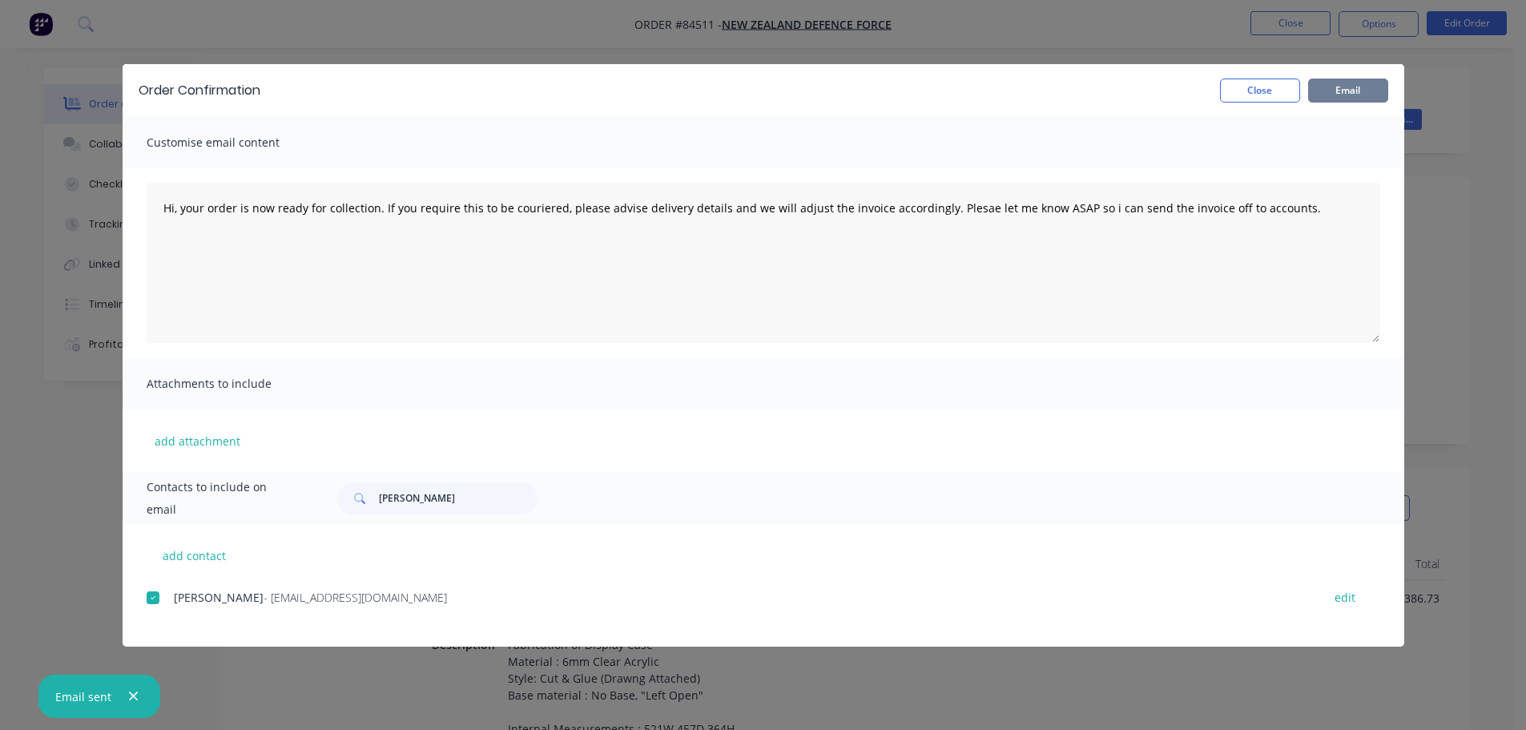
click at [1320, 90] on button "Email" at bounding box center [1348, 91] width 80 height 24
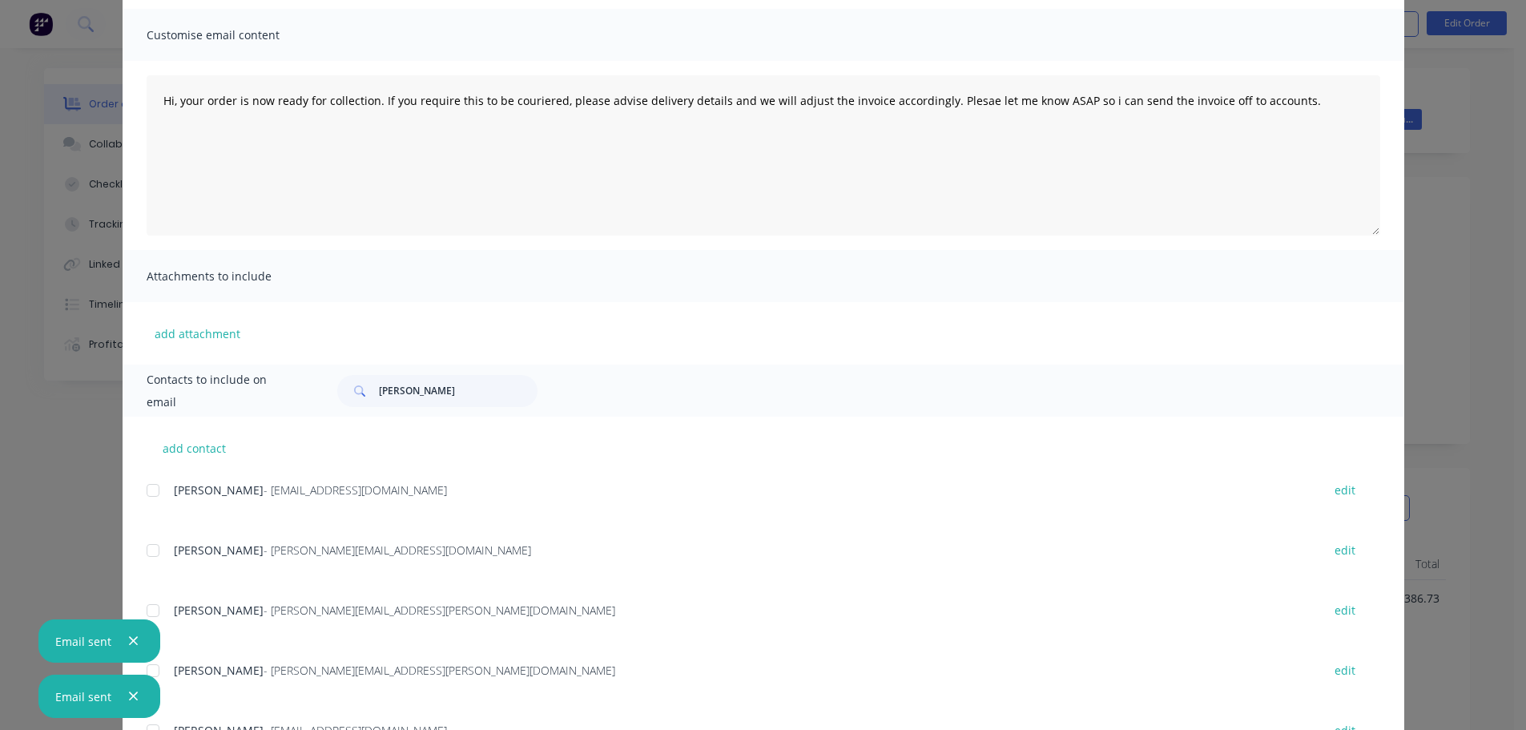
scroll to position [240, 0]
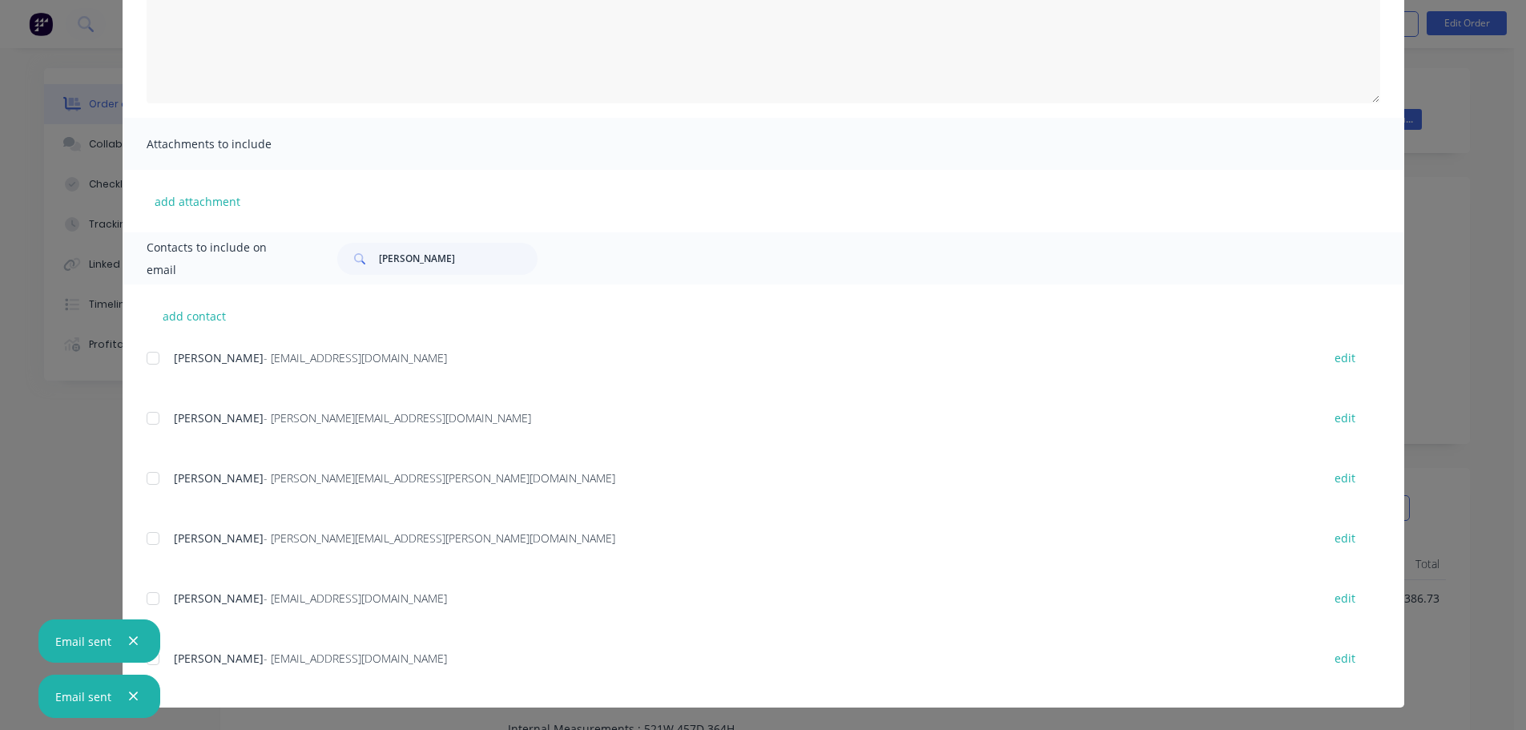
click at [83, 340] on div "Order Confirmation Close Email Customise email content Hi, your order is now re…" at bounding box center [763, 365] width 1526 height 730
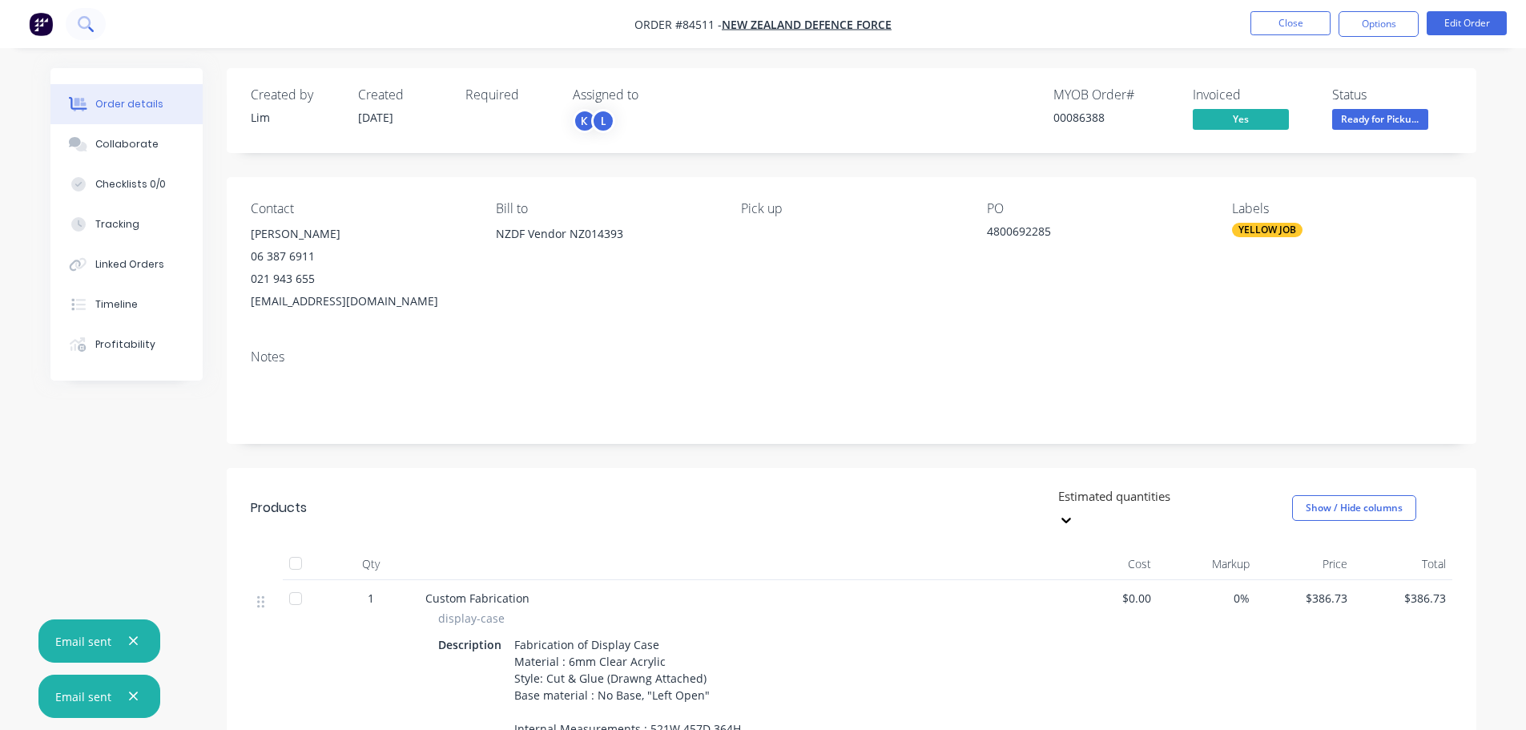
click at [82, 22] on icon at bounding box center [85, 23] width 15 height 15
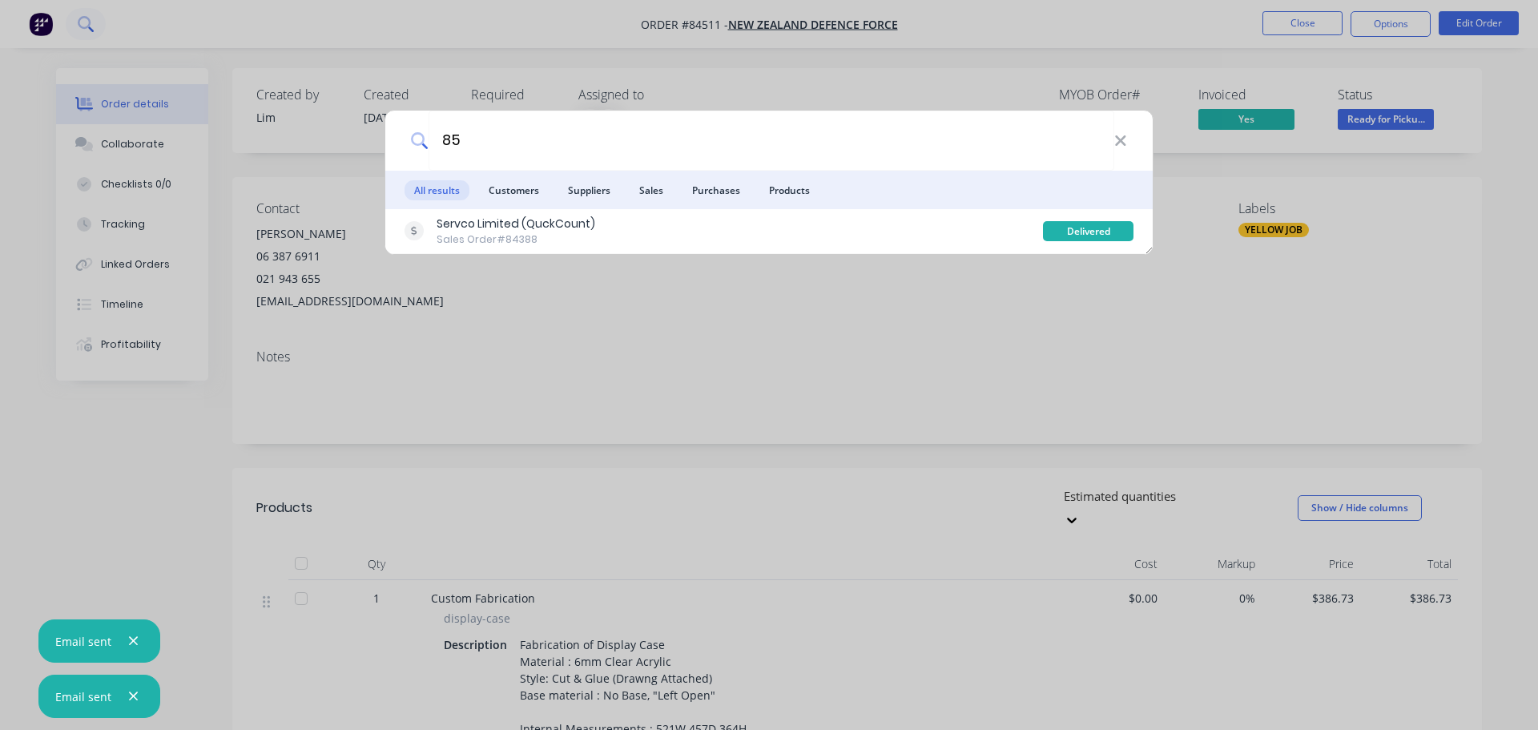
type input "8"
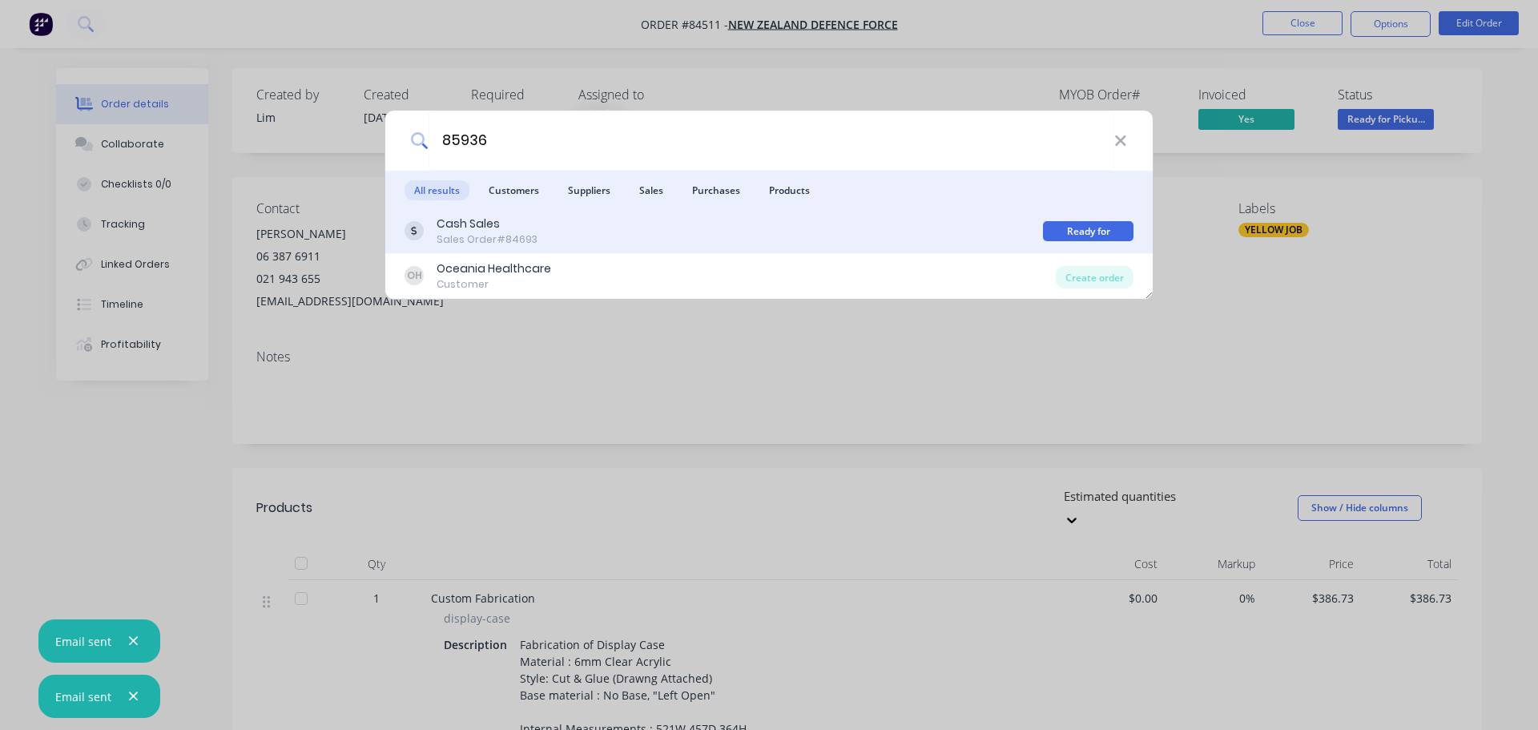
type input "85936"
click at [885, 229] on div "Cash Sales Sales Order #84693" at bounding box center [724, 231] width 639 height 31
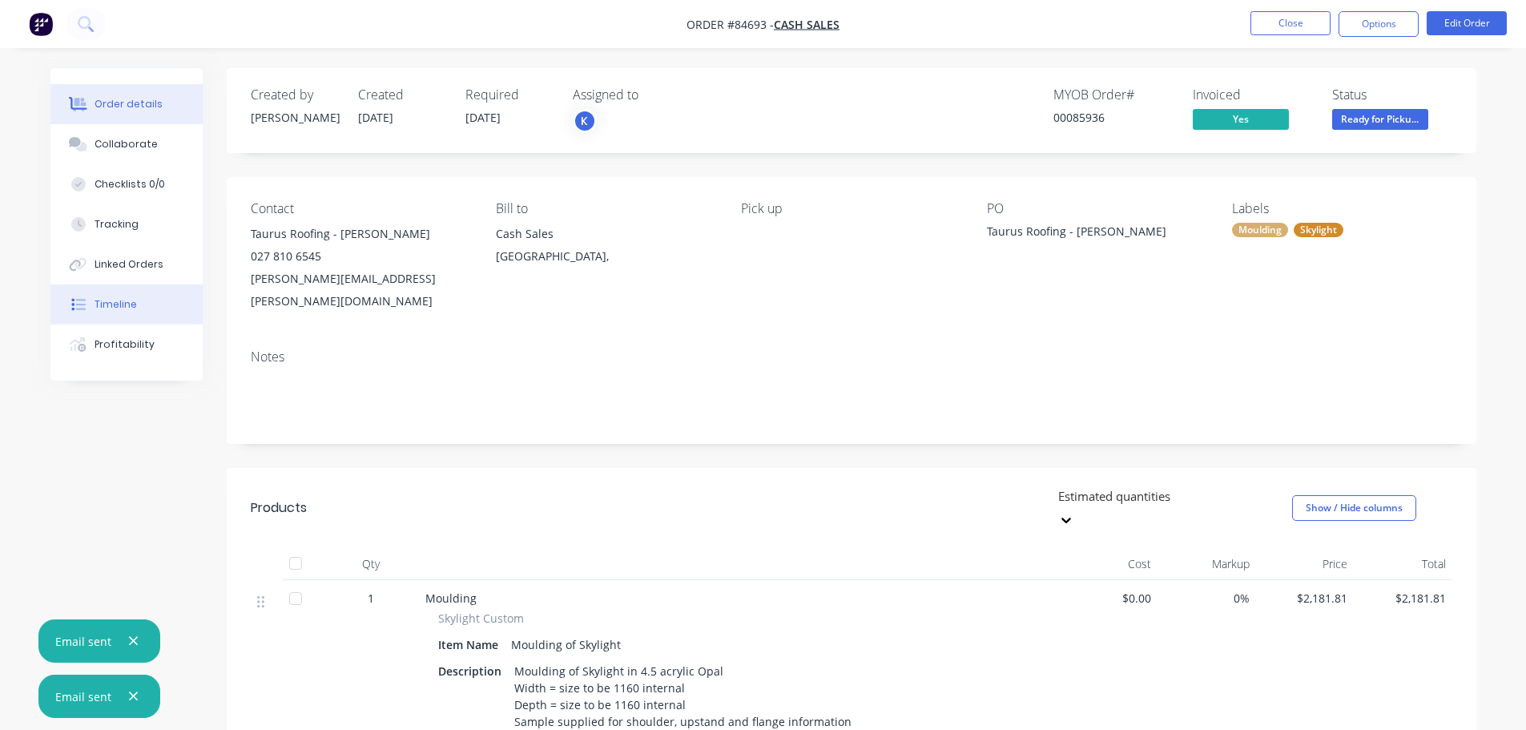
click at [155, 293] on button "Timeline" at bounding box center [126, 304] width 152 height 40
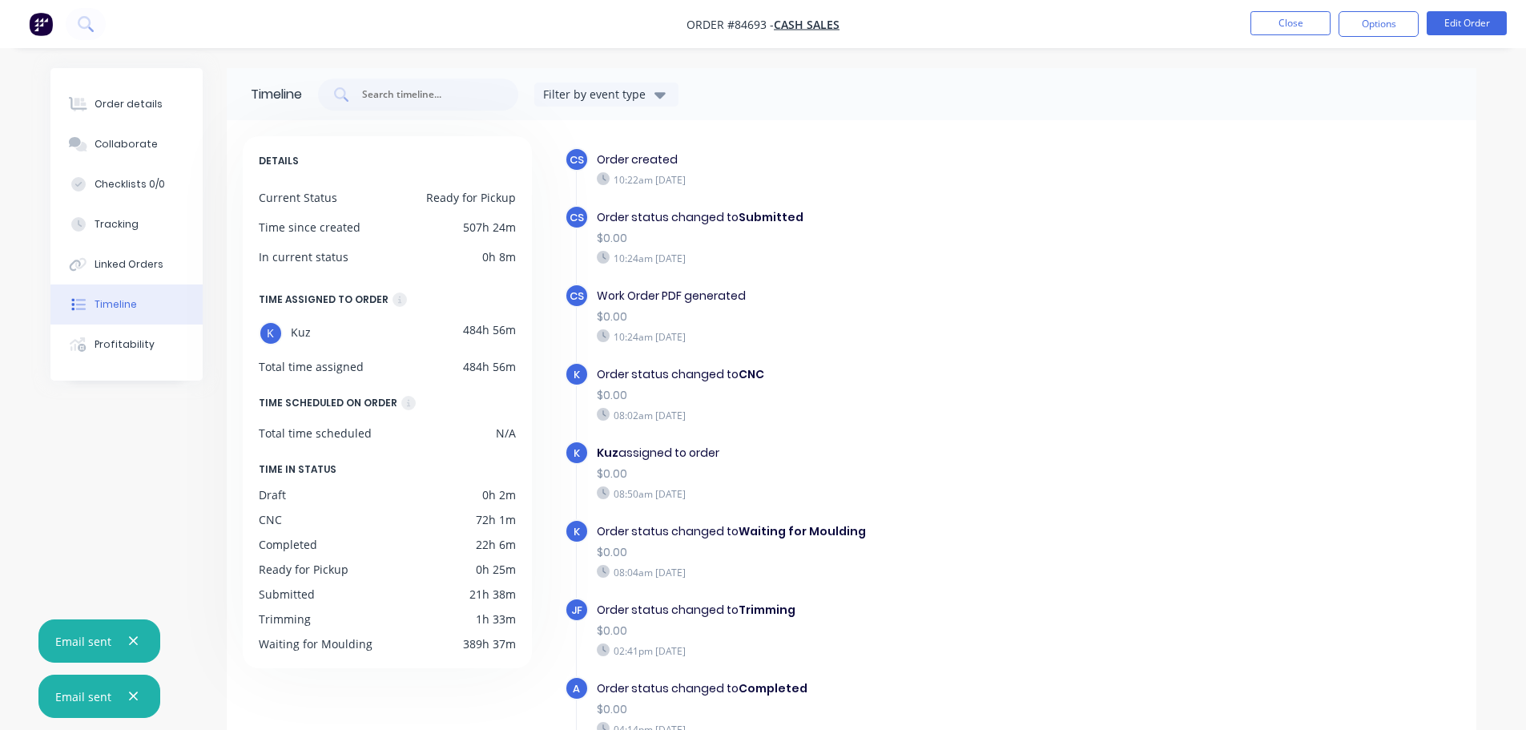
scroll to position [441, 0]
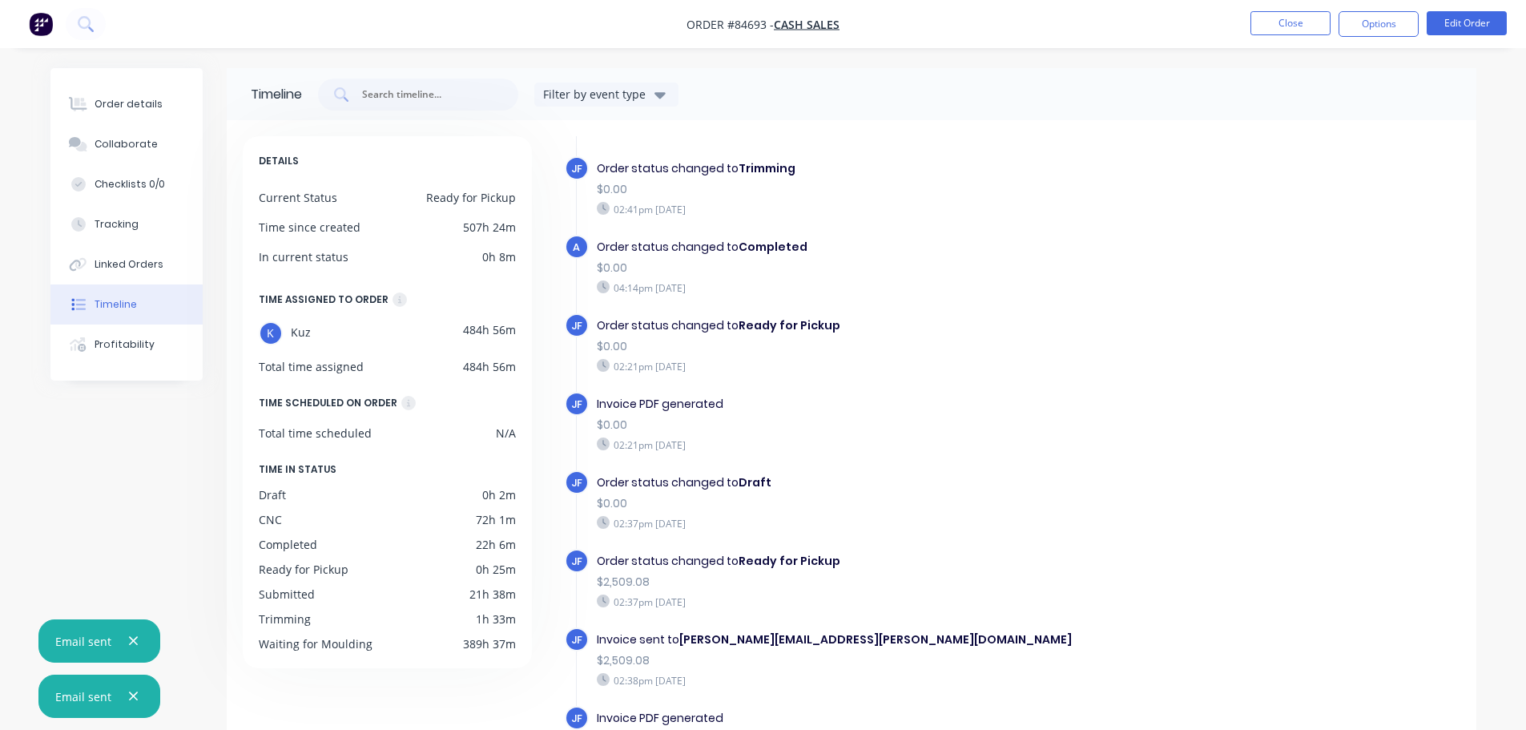
click at [38, 22] on img "button" at bounding box center [41, 24] width 24 height 24
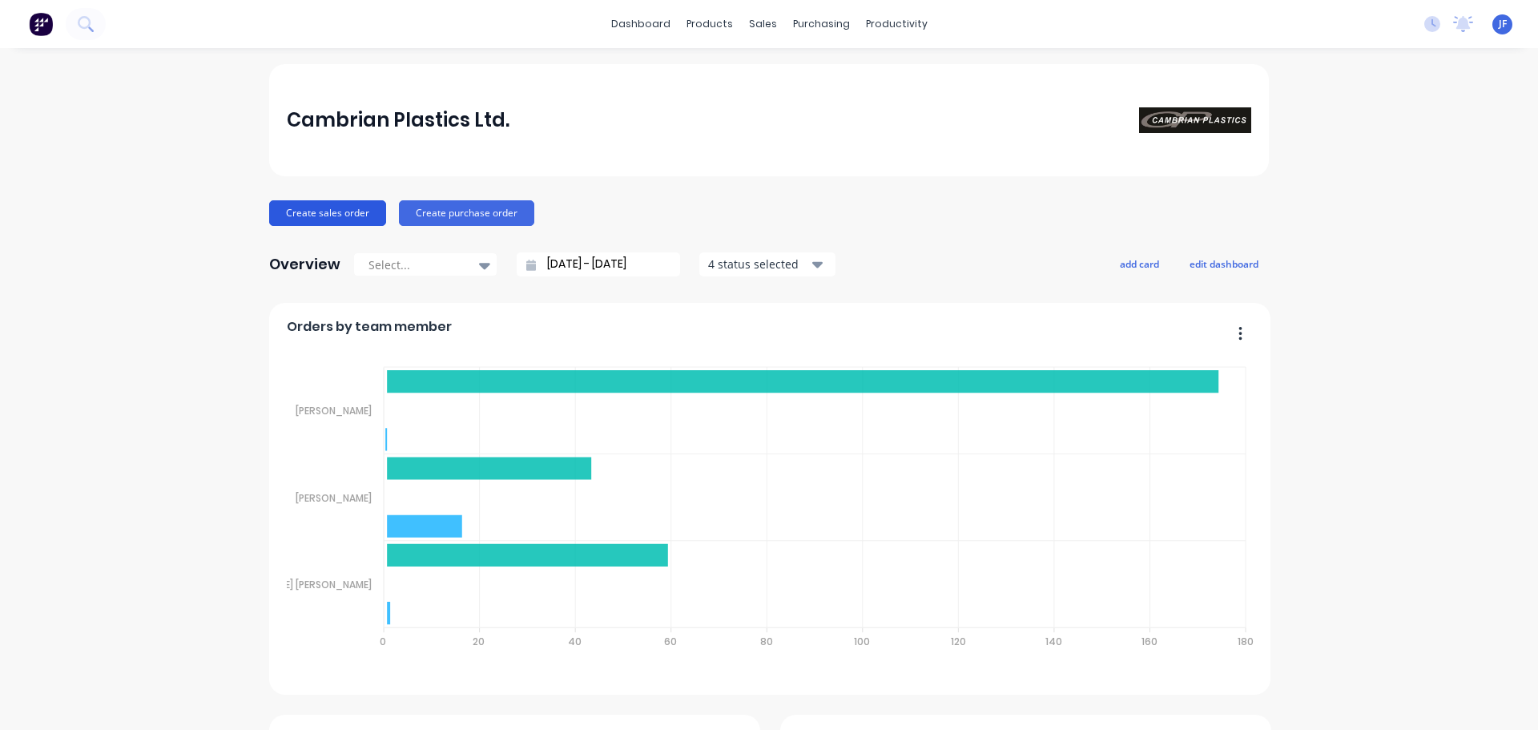
click at [301, 224] on button "Create sales order" at bounding box center [327, 213] width 117 height 26
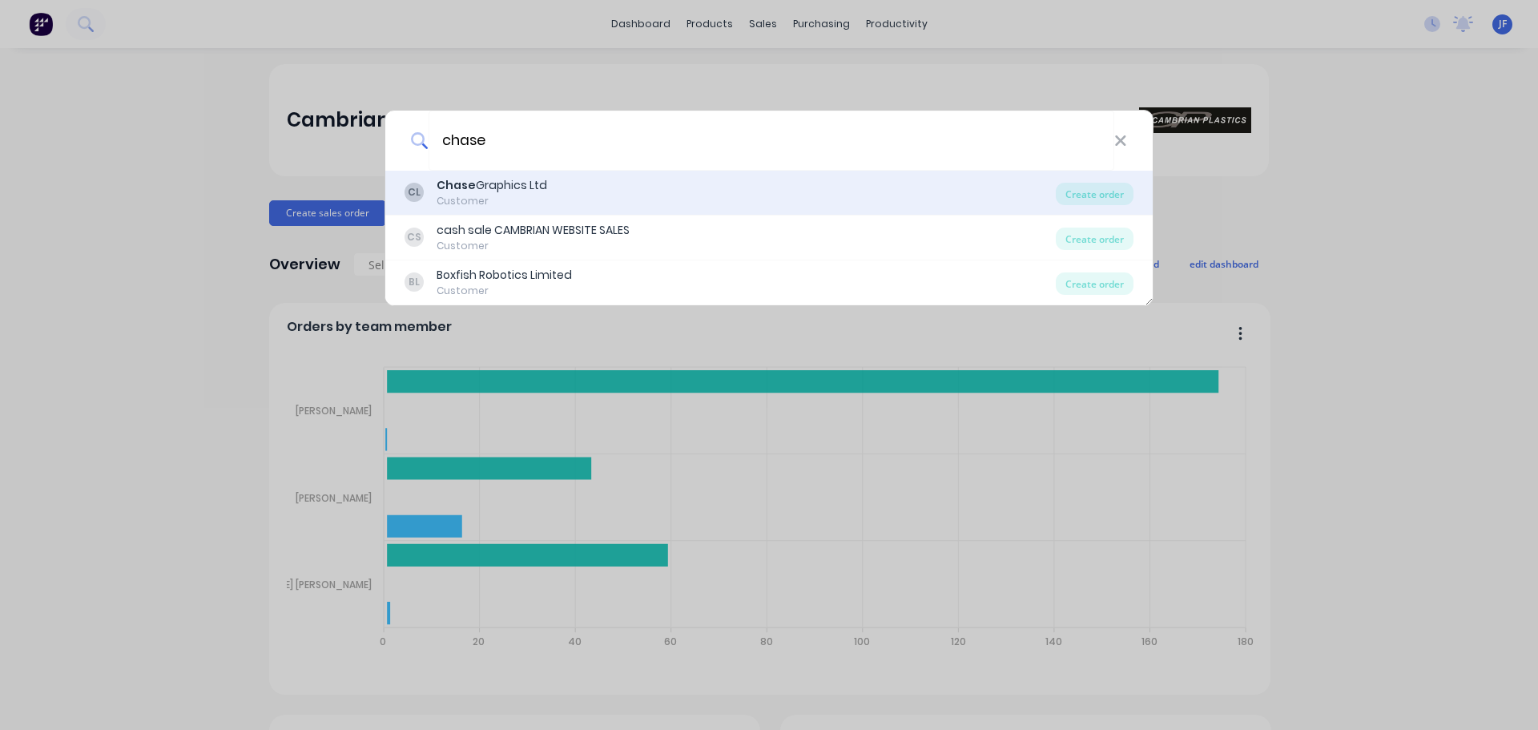
type input "chase"
click at [508, 184] on div "Chase Graphics Ltd" at bounding box center [492, 185] width 111 height 17
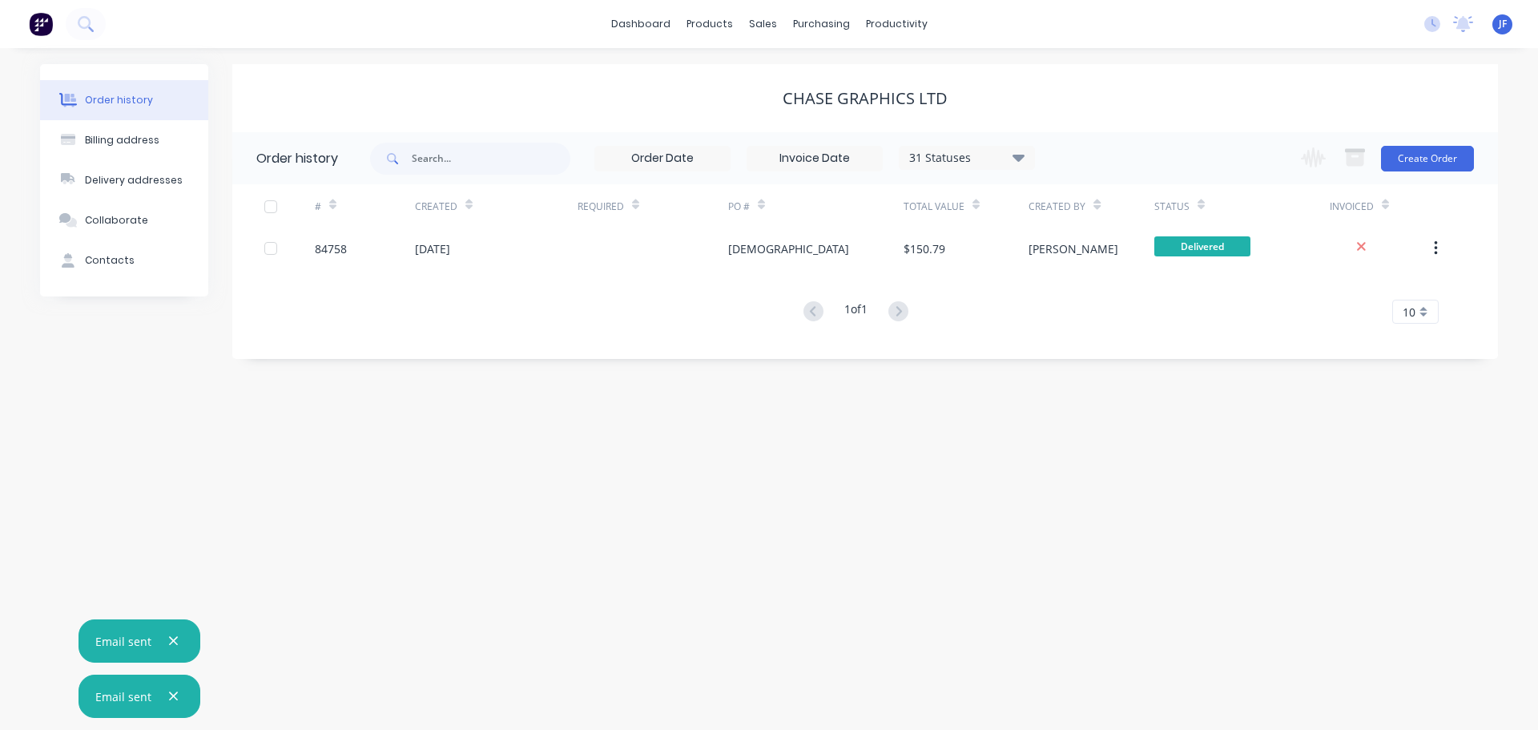
click at [176, 695] on icon "button" at bounding box center [173, 696] width 10 height 14
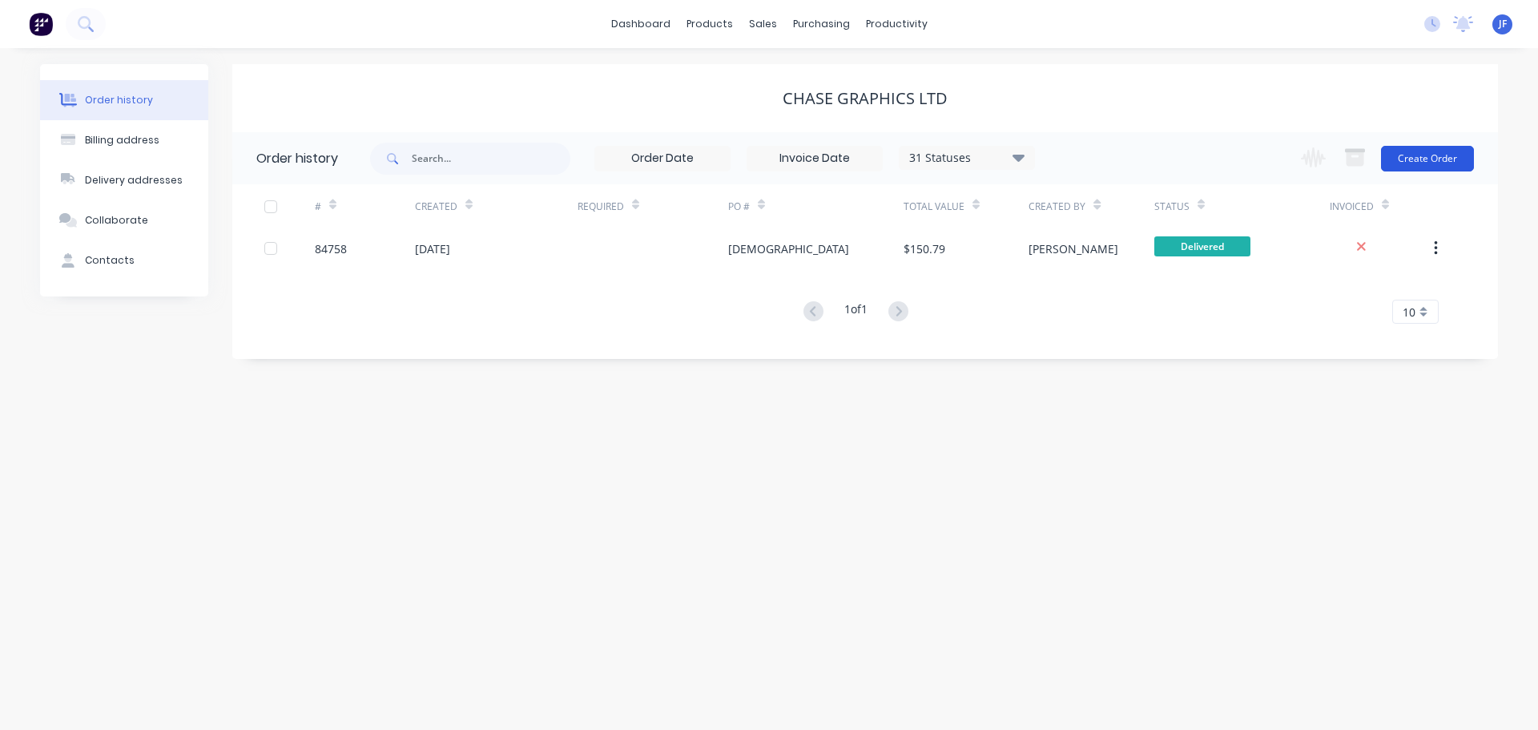
click at [1449, 151] on button "Create Order" at bounding box center [1427, 159] width 93 height 26
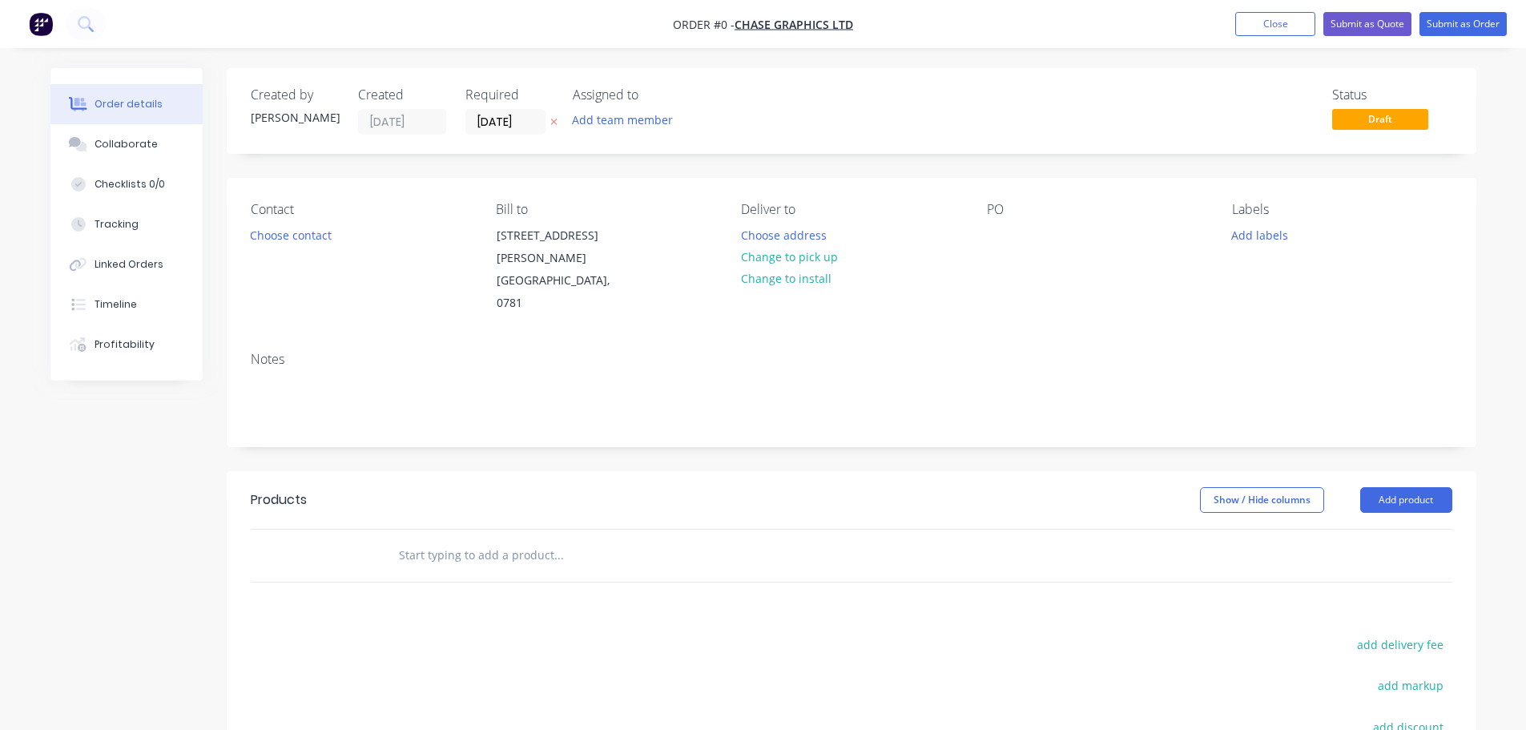
click at [555, 118] on icon "button" at bounding box center [553, 122] width 7 height 10
click at [308, 237] on button "Choose contact" at bounding box center [290, 235] width 99 height 22
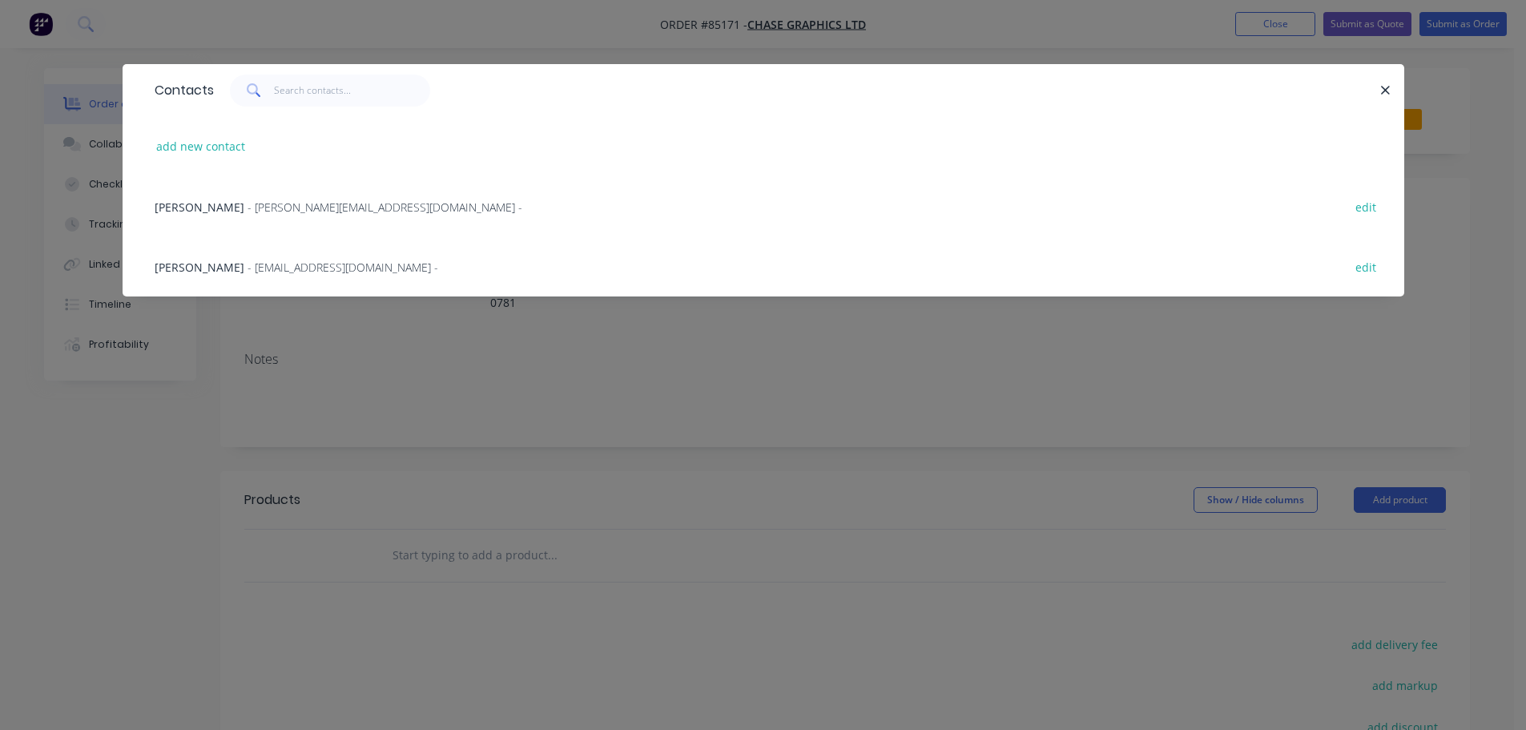
click at [273, 255] on div "Kent Aspinall - [EMAIL_ADDRESS][DOMAIN_NAME] - edit" at bounding box center [764, 266] width 1234 height 60
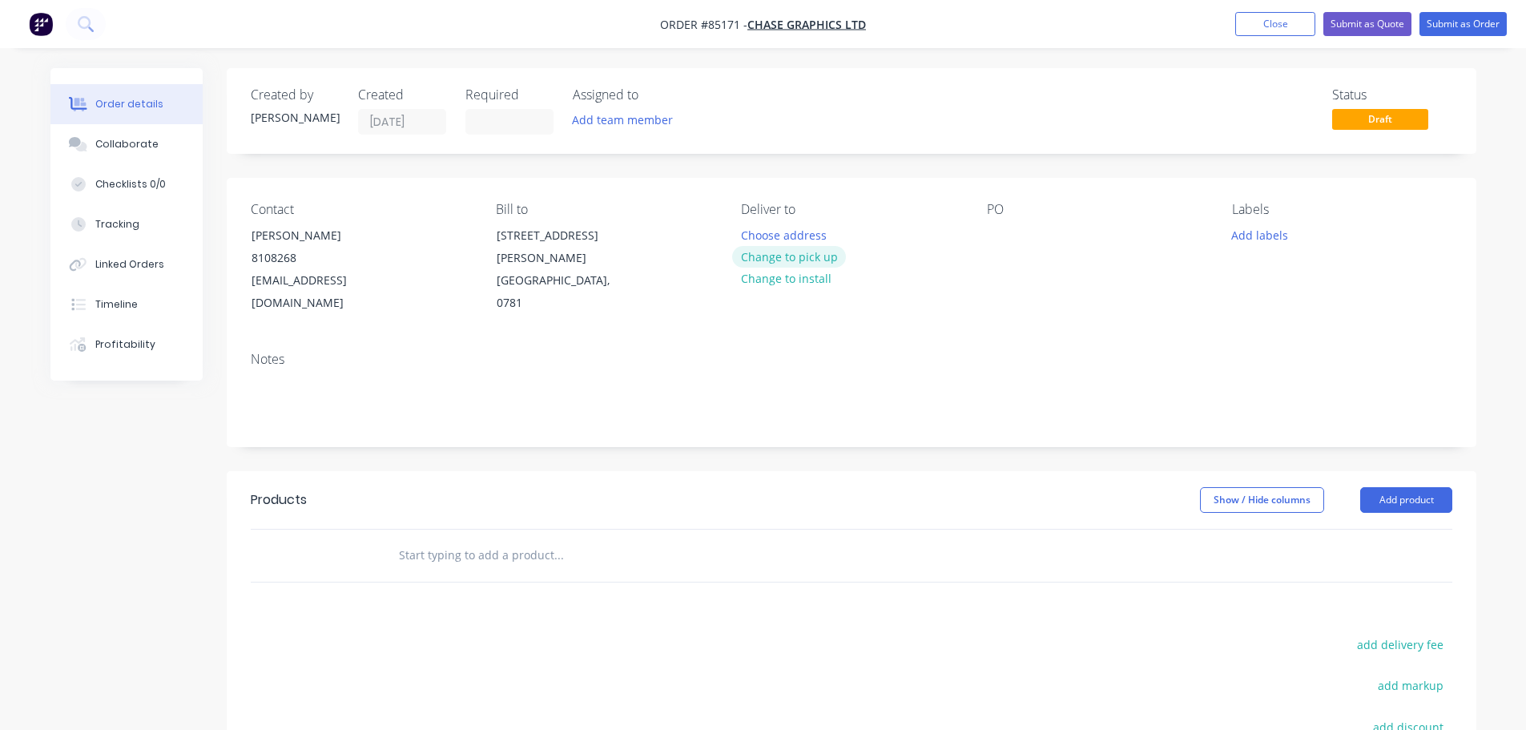
click at [807, 261] on button "Change to pick up" at bounding box center [789, 257] width 114 height 22
click at [1000, 232] on div at bounding box center [1000, 235] width 26 height 23
click at [561, 539] on input "text" at bounding box center [558, 555] width 320 height 32
click at [531, 539] on input "text" at bounding box center [558, 555] width 320 height 32
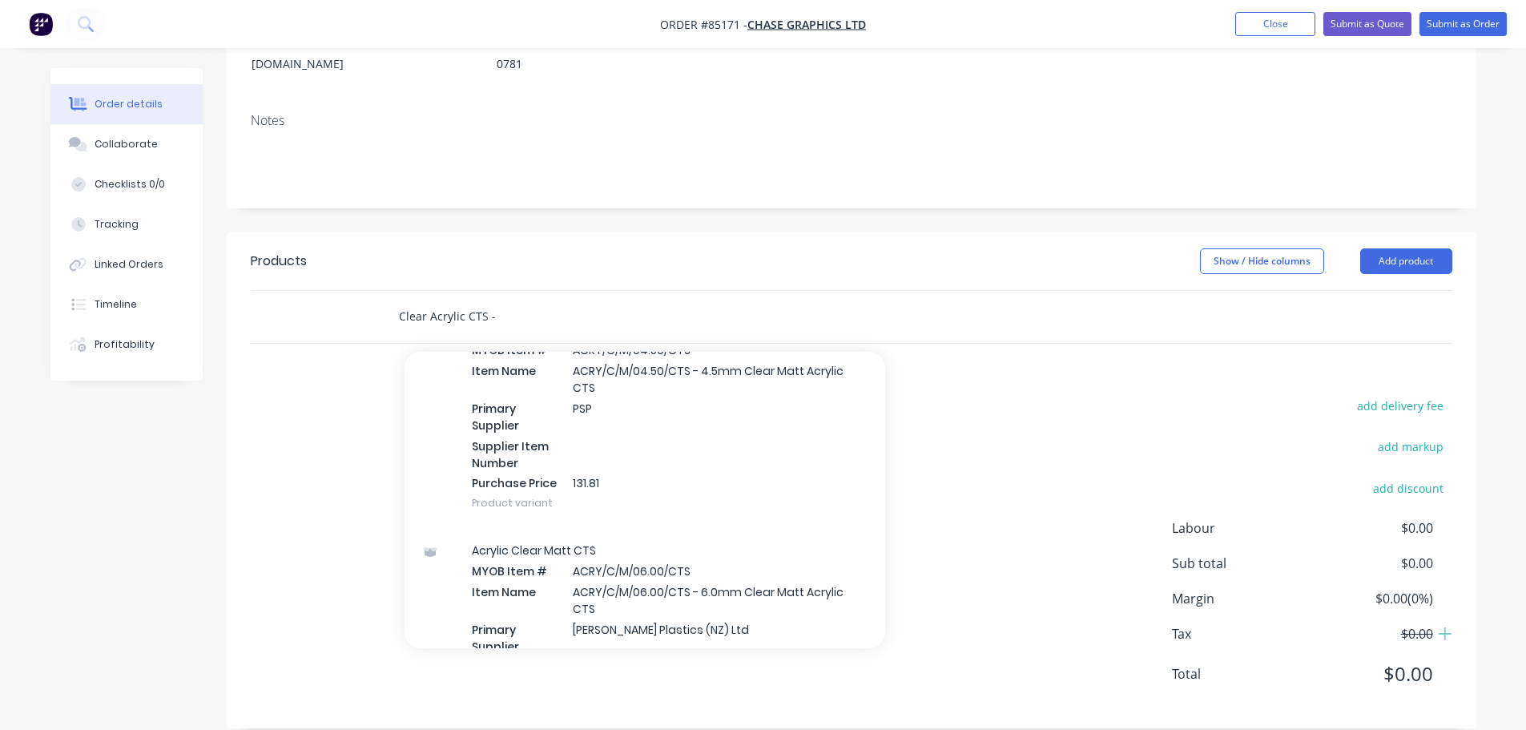
scroll to position [552, 0]
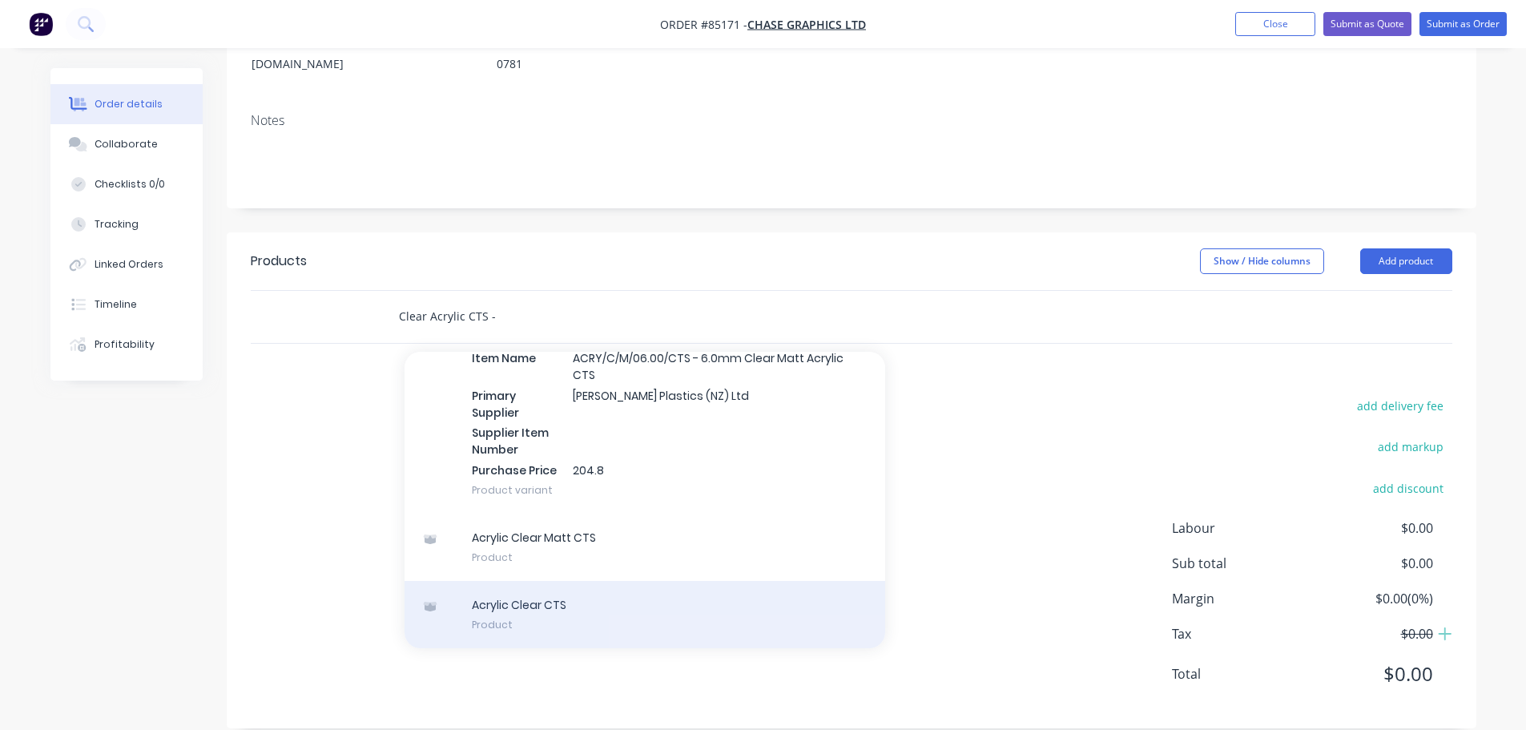
type input "Clear Acrylic CTS -"
click at [558, 599] on div "Acrylic Clear CTS Product" at bounding box center [645, 614] width 481 height 67
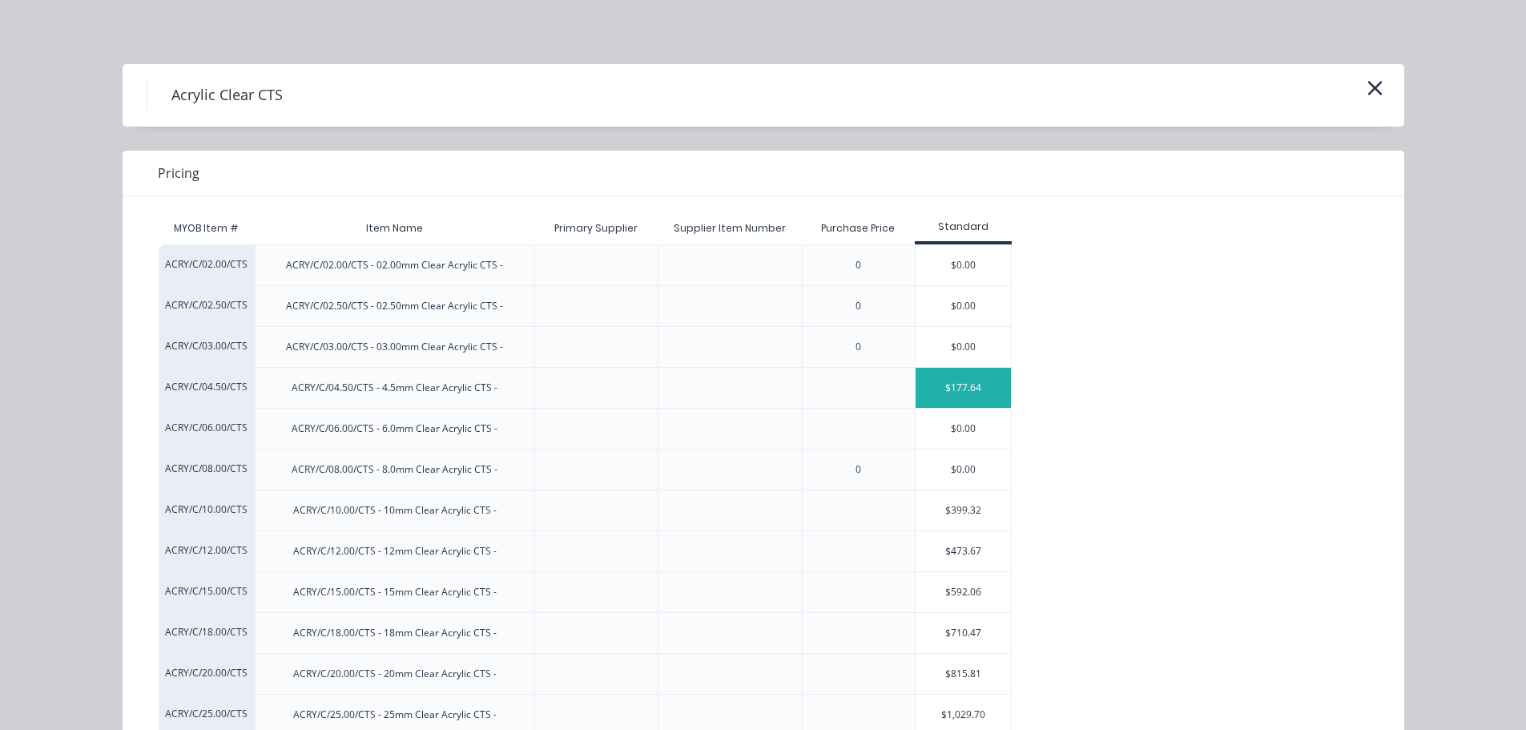
click at [979, 390] on div "$177.64" at bounding box center [964, 388] width 96 height 40
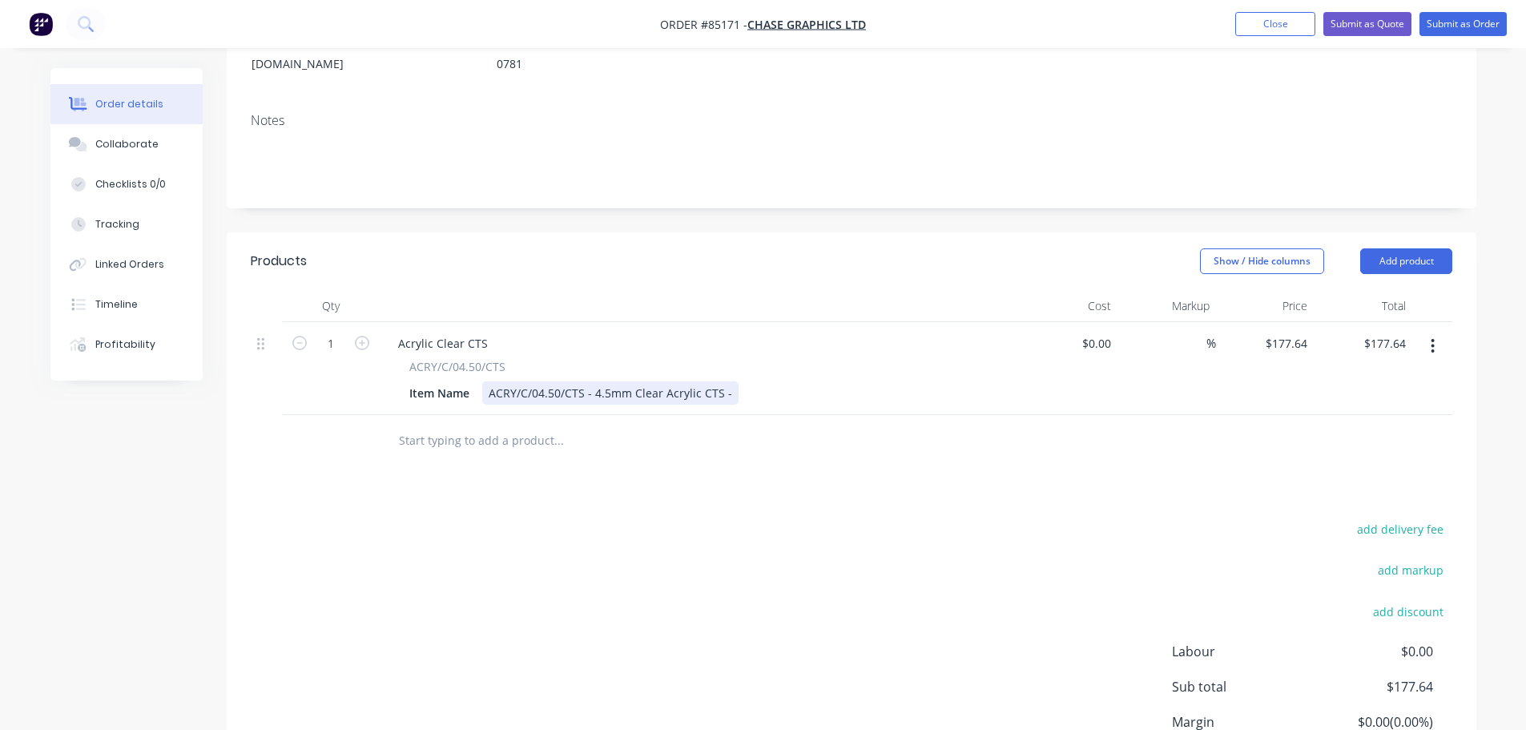
click at [727, 381] on div "ACRY/C/04.50/CTS - 4.5mm Clear Acrylic CTS -" at bounding box center [610, 392] width 256 height 23
click at [328, 332] on input "1" at bounding box center [331, 344] width 42 height 24
type input "5"
type input "$888.20"
click at [781, 381] on div "ACRY/C/04.50/CTS - 4.5mm Clear Acrylic CTS - 600 x 400" at bounding box center [637, 392] width 310 height 23
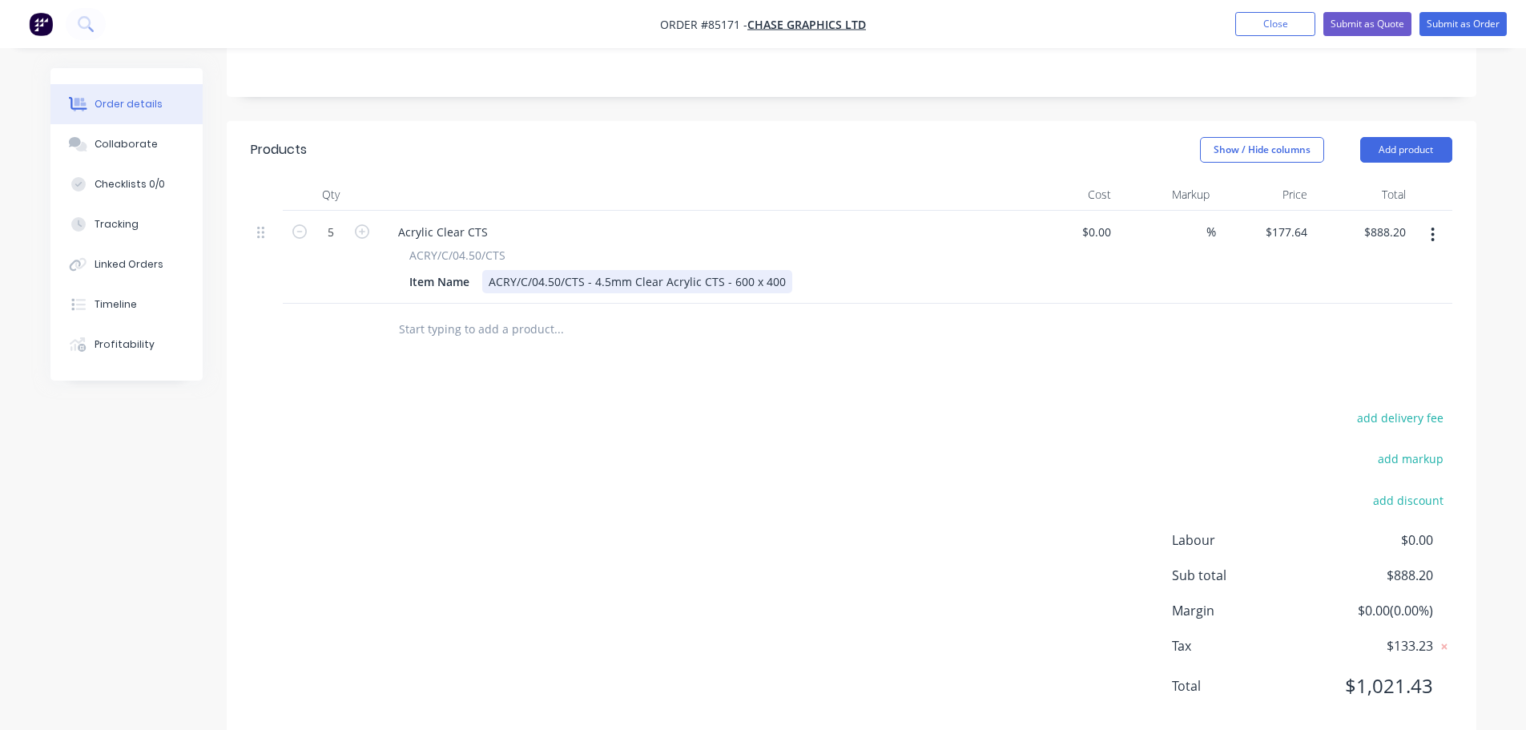
scroll to position [362, 0]
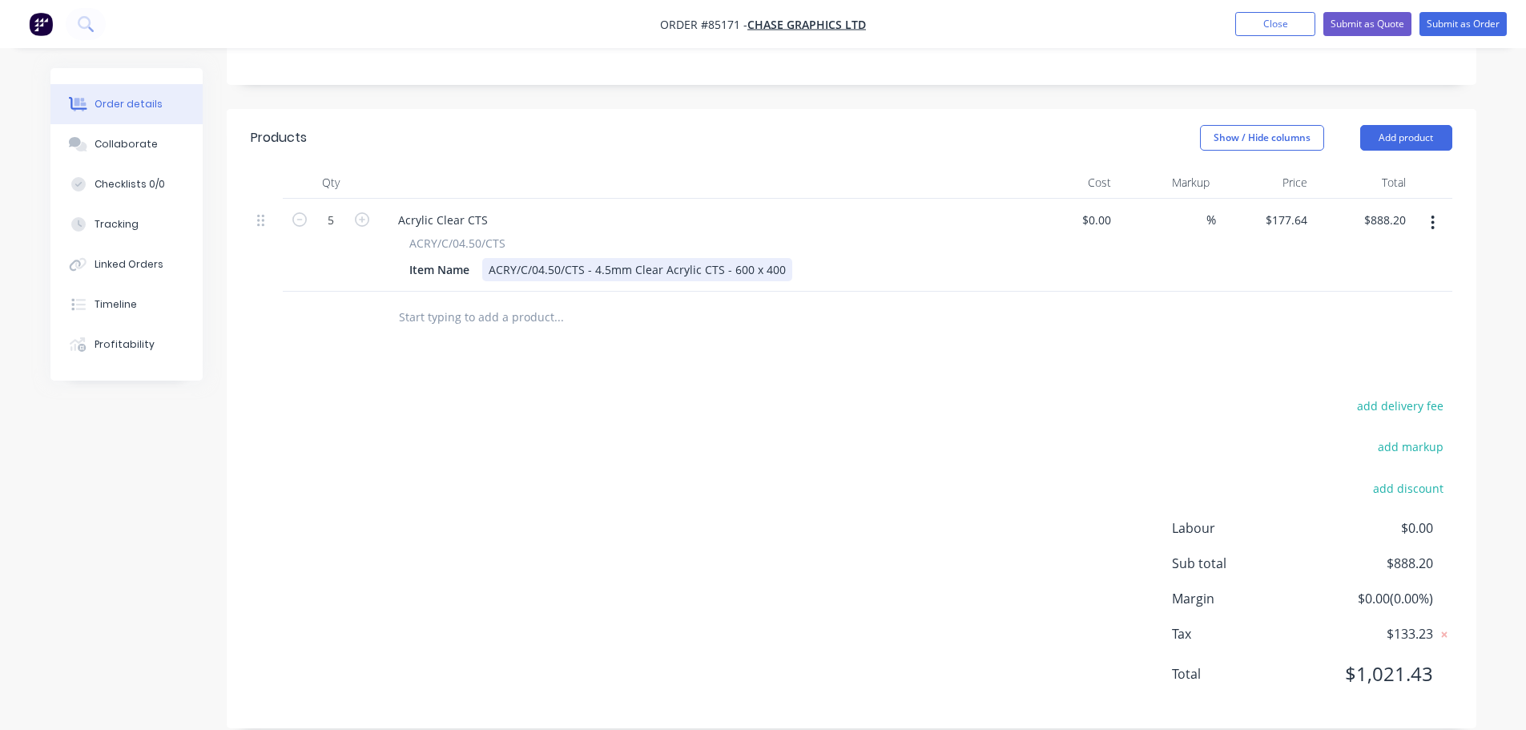
click at [780, 258] on div "ACRY/C/04.50/CTS - 4.5mm Clear Acrylic CTS - 600 x 400" at bounding box center [637, 269] width 310 height 23
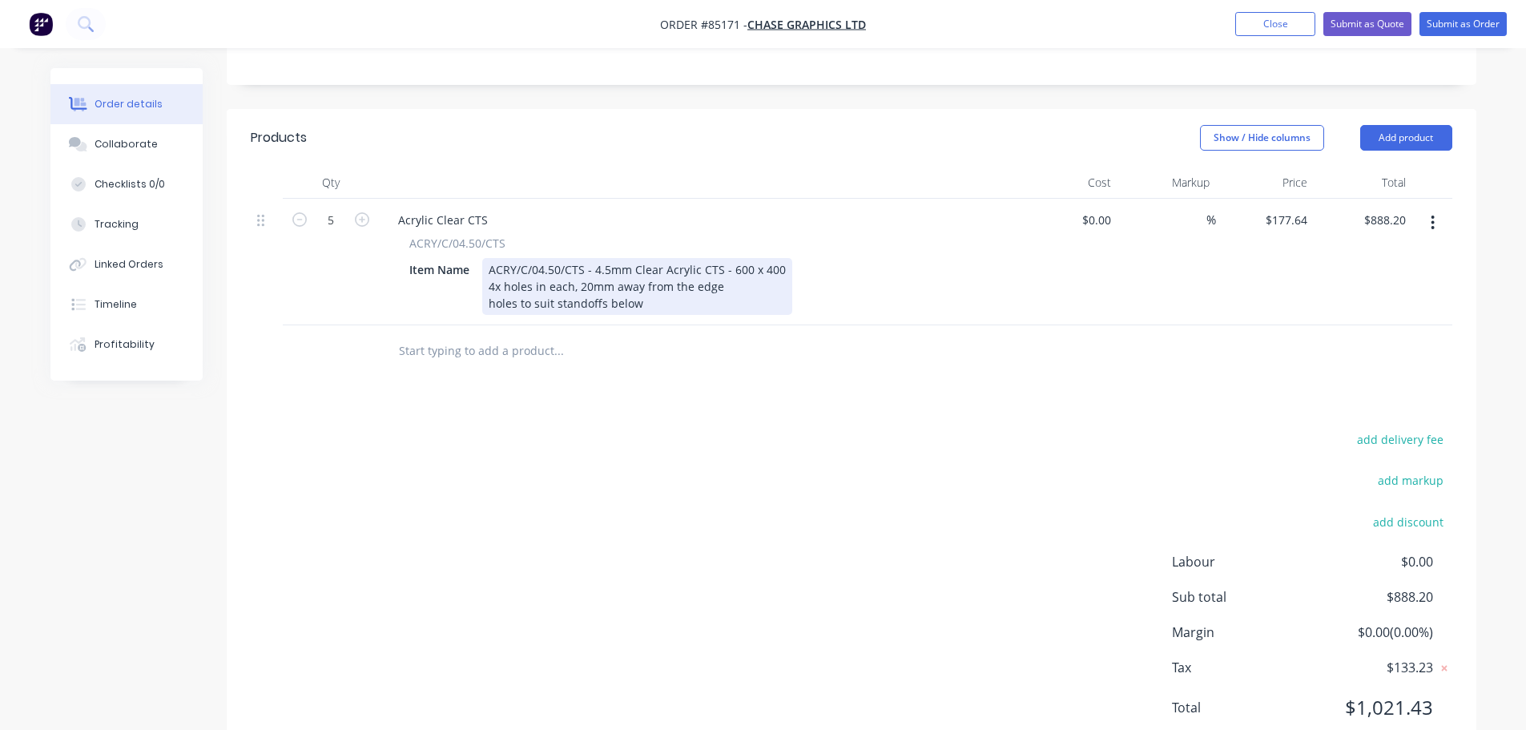
click at [780, 258] on div "ACRY/C/04.50/CTS - 4.5mm Clear Acrylic CTS - 600 x 400 4x holes in each, 20mm a…" at bounding box center [637, 286] width 310 height 57
click at [728, 284] on div "ACRY/C/04.50/CTS - 4.5mm Clear Acrylic CTS - 600 x 400 4x holes in each, 20mm a…" at bounding box center [637, 286] width 310 height 57
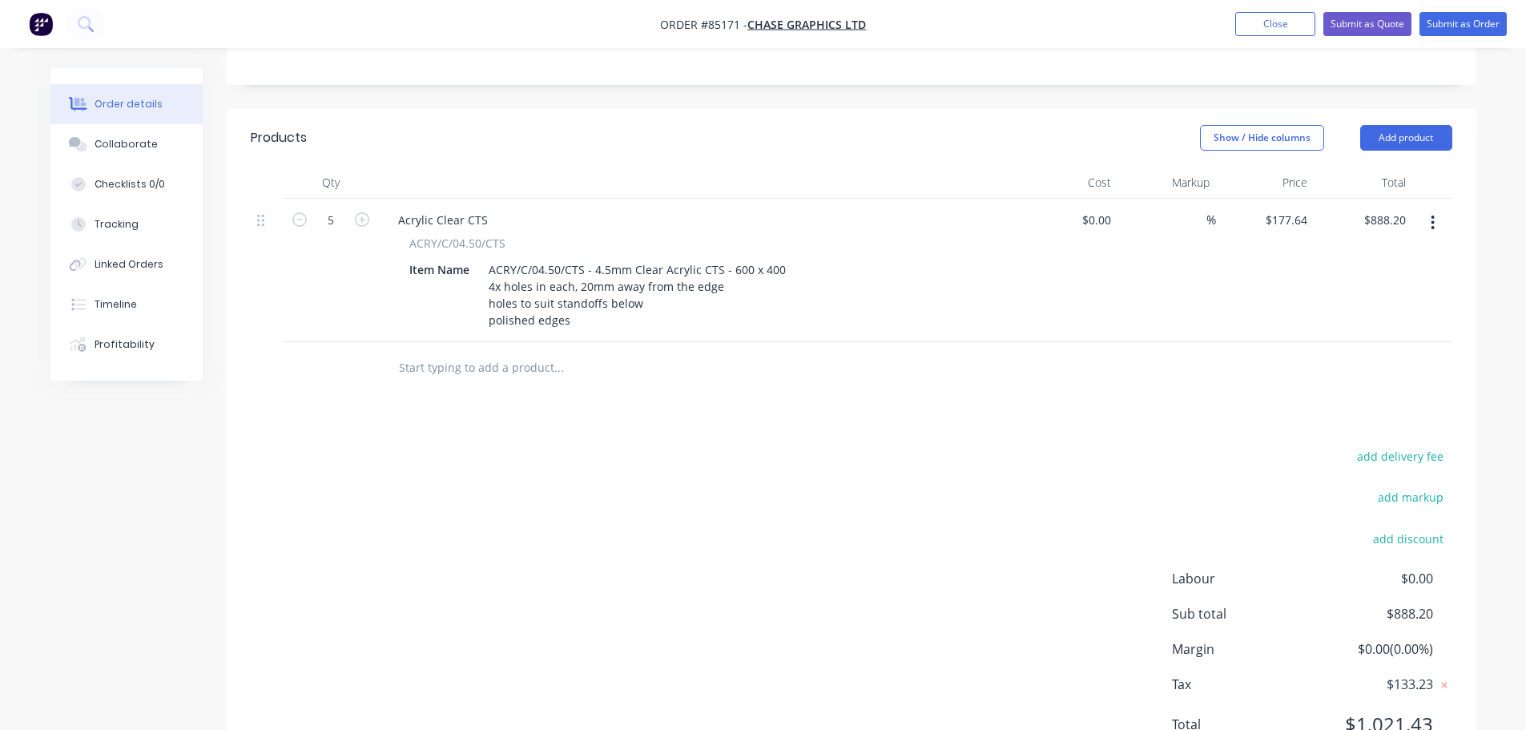
click at [731, 391] on div "Products Show / Hide columns Add product Qty Cost Markup Price Total 5 Acrylic …" at bounding box center [852, 444] width 1250 height 670
click at [481, 352] on input "text" at bounding box center [558, 368] width 320 height 32
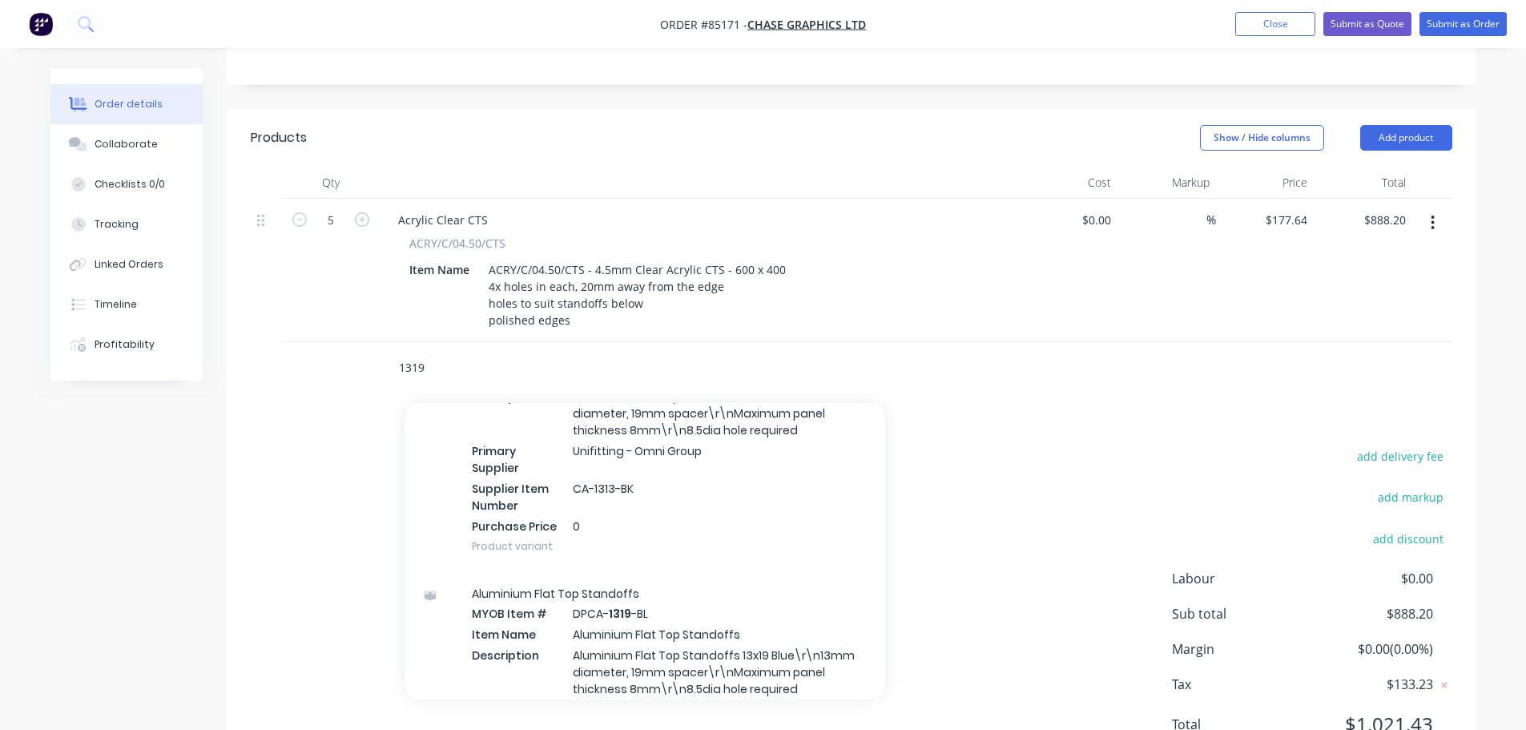
scroll to position [481, 0]
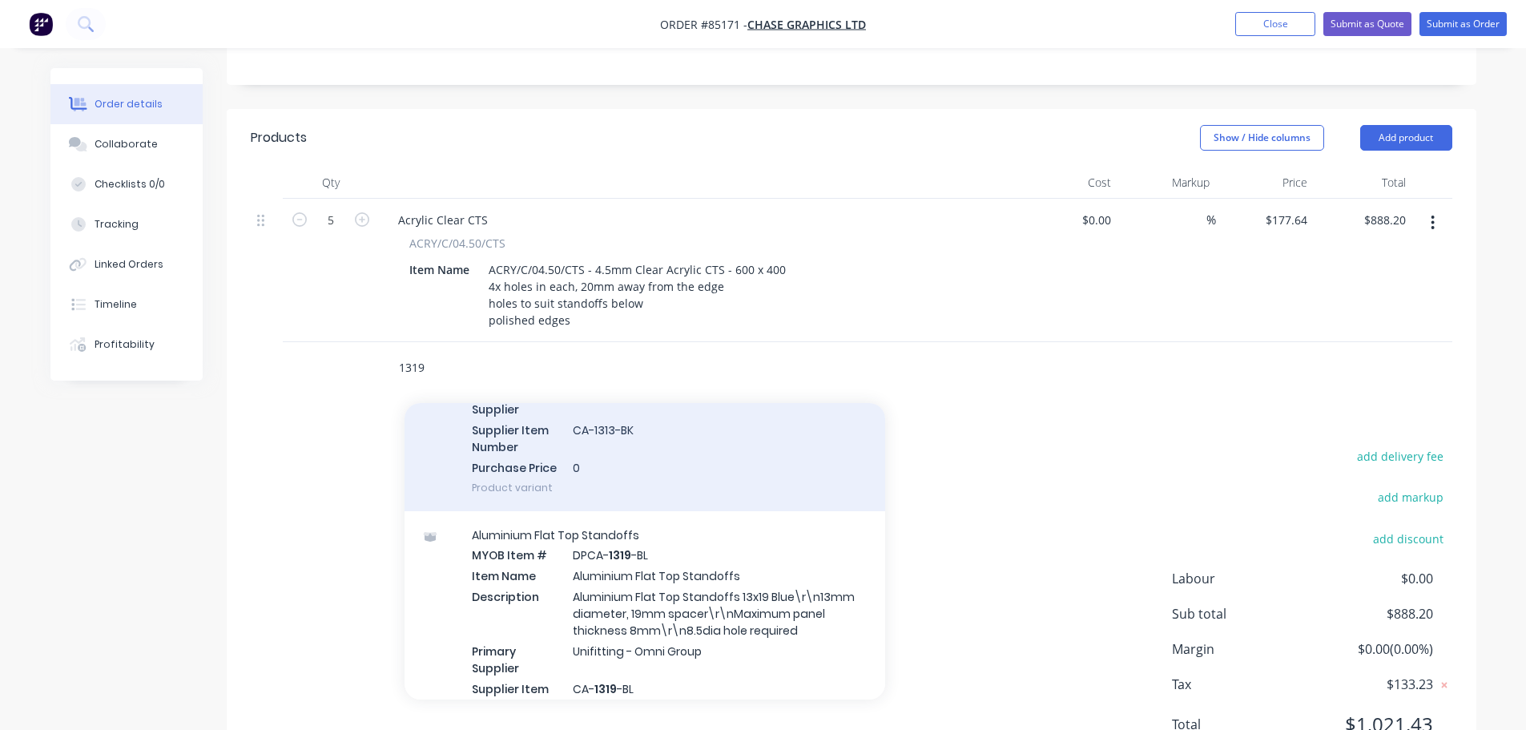
type input "1319"
click at [647, 434] on div "Aluminium Flat Top Standoffs MYOB Item # DPCA- 1319 -BK Item Name Aluminium Fla…" at bounding box center [645, 381] width 481 height 259
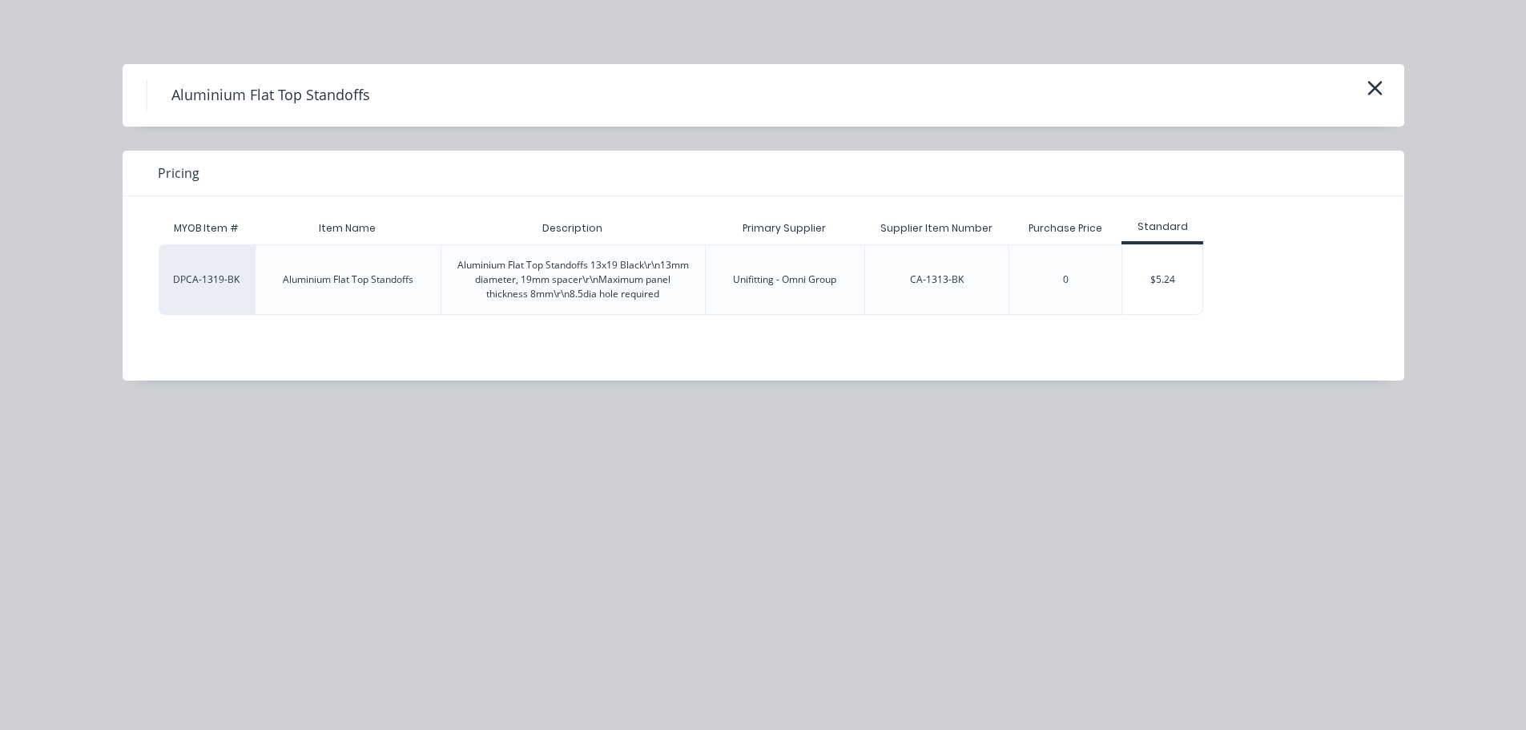
click at [1252, 270] on div "DPCA-1319-BK Aluminium Flat Top Standoffs Aluminium Flat Top Standoffs 13x19 Bl…" at bounding box center [752, 279] width 1186 height 71
click at [1190, 277] on div "$5.24" at bounding box center [1163, 279] width 80 height 69
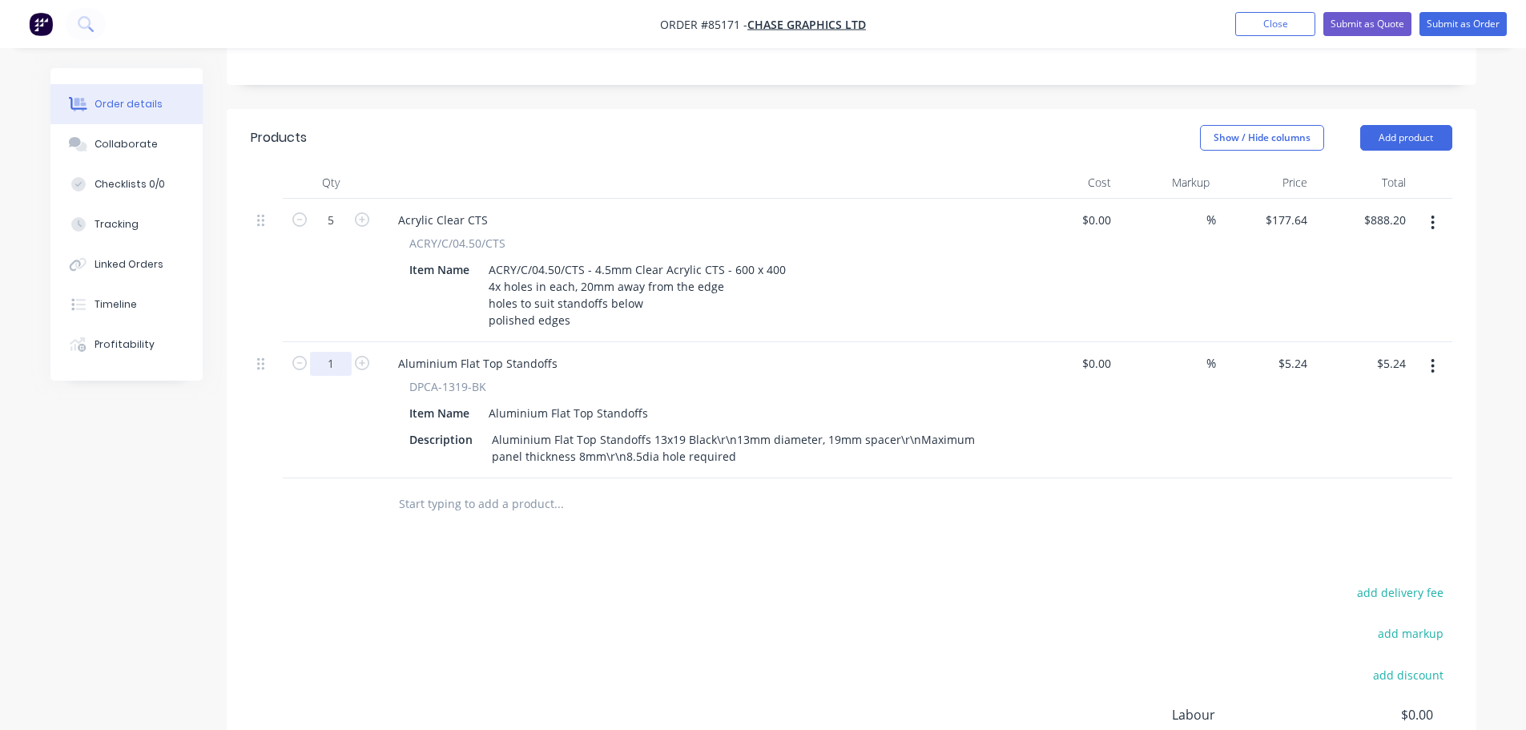
click at [329, 352] on input "1" at bounding box center [331, 364] width 42 height 24
type input "20"
type input "$104.80"
click at [522, 549] on div "Products Show / Hide columns Add product Qty Cost Markup Price Total 5 Acrylic …" at bounding box center [852, 512] width 1250 height 806
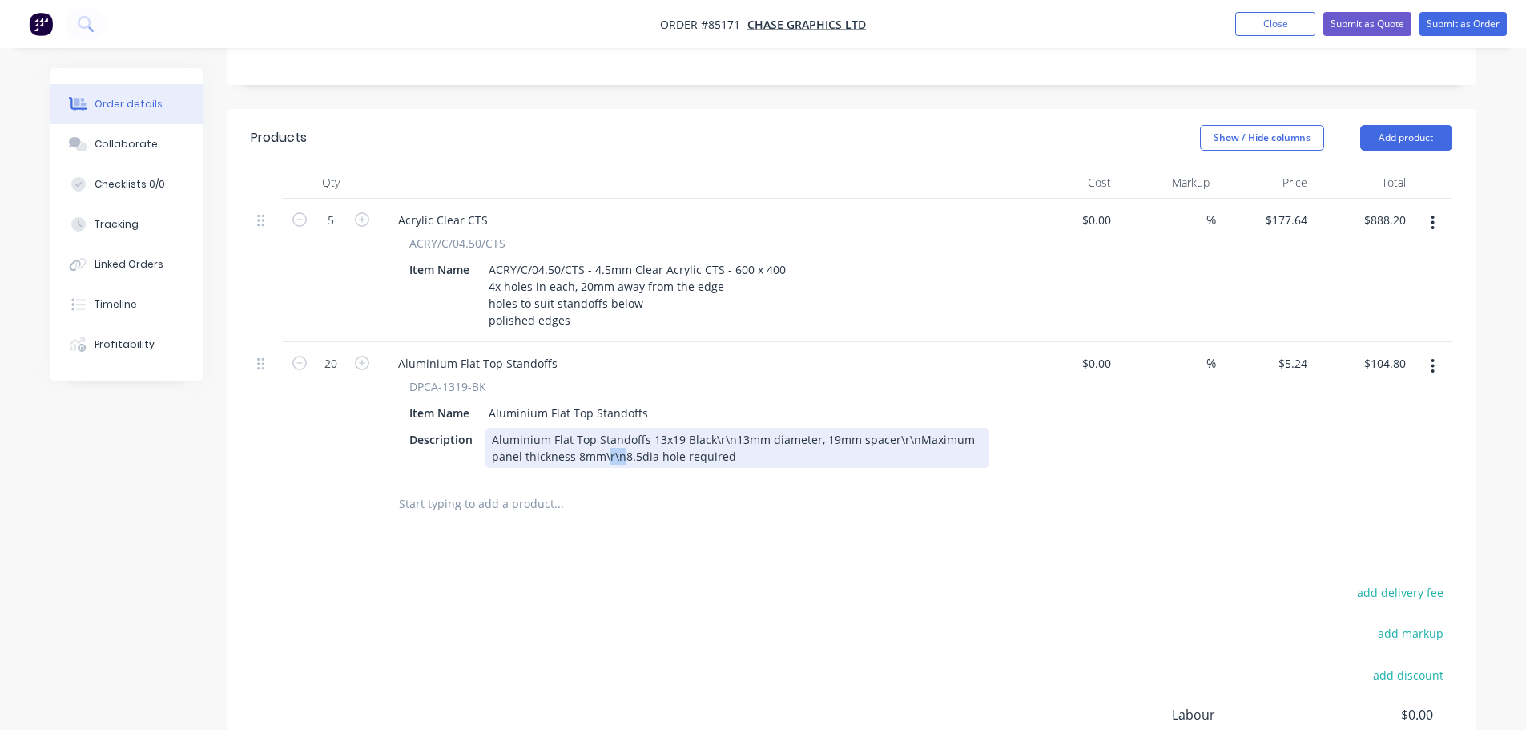
drag, startPoint x: 621, startPoint y: 436, endPoint x: 604, endPoint y: 436, distance: 16.8
click at [604, 436] on div "Aluminium Flat Top Standoffs 13x19 Black\r\n13mm diameter, 19mm spacer\r\nMaxim…" at bounding box center [738, 448] width 504 height 40
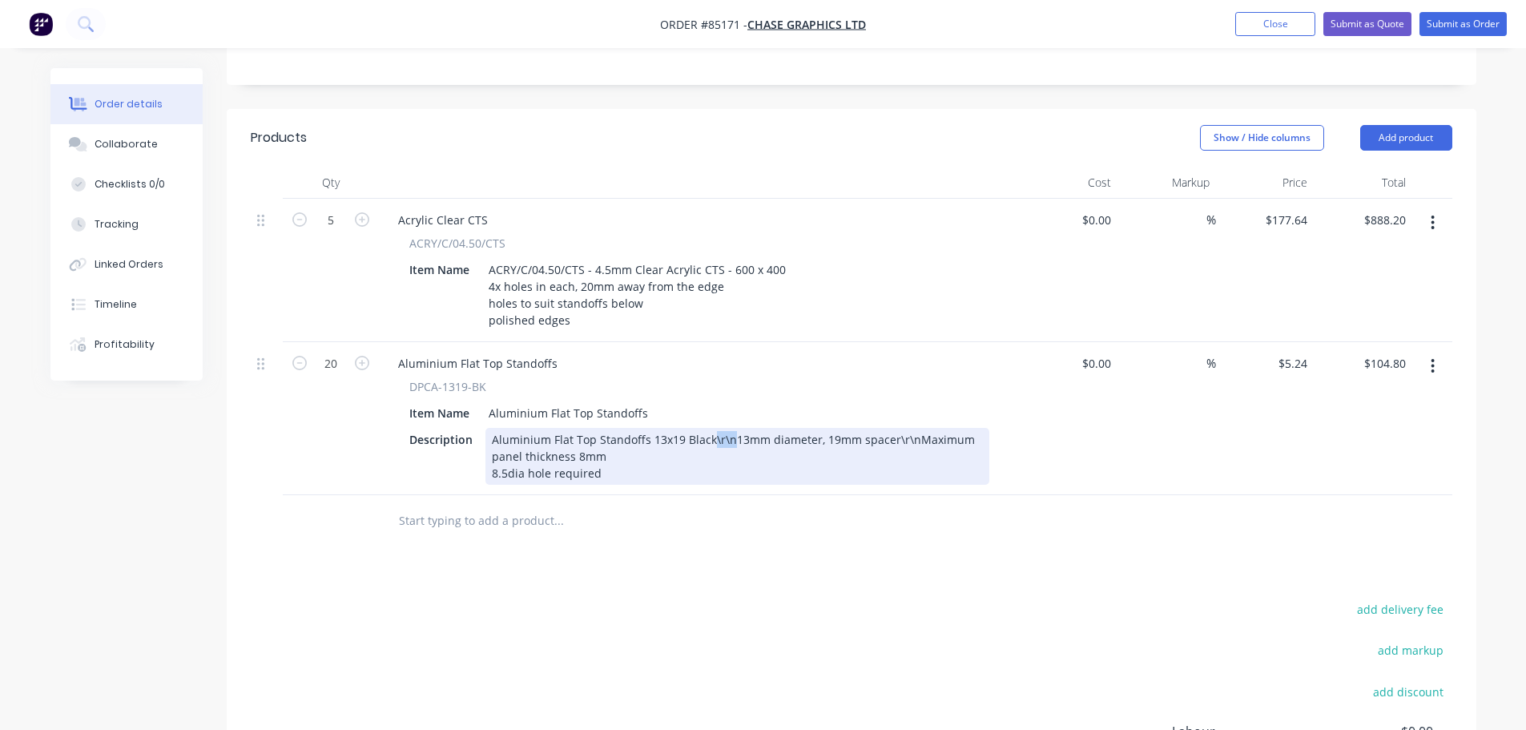
drag, startPoint x: 728, startPoint y: 417, endPoint x: 710, endPoint y: 417, distance: 17.6
click at [710, 428] on div "Aluminium Flat Top Standoffs 13x19 Black\r\n13mm diameter, 19mm spacer\r\nMaxim…" at bounding box center [738, 456] width 504 height 57
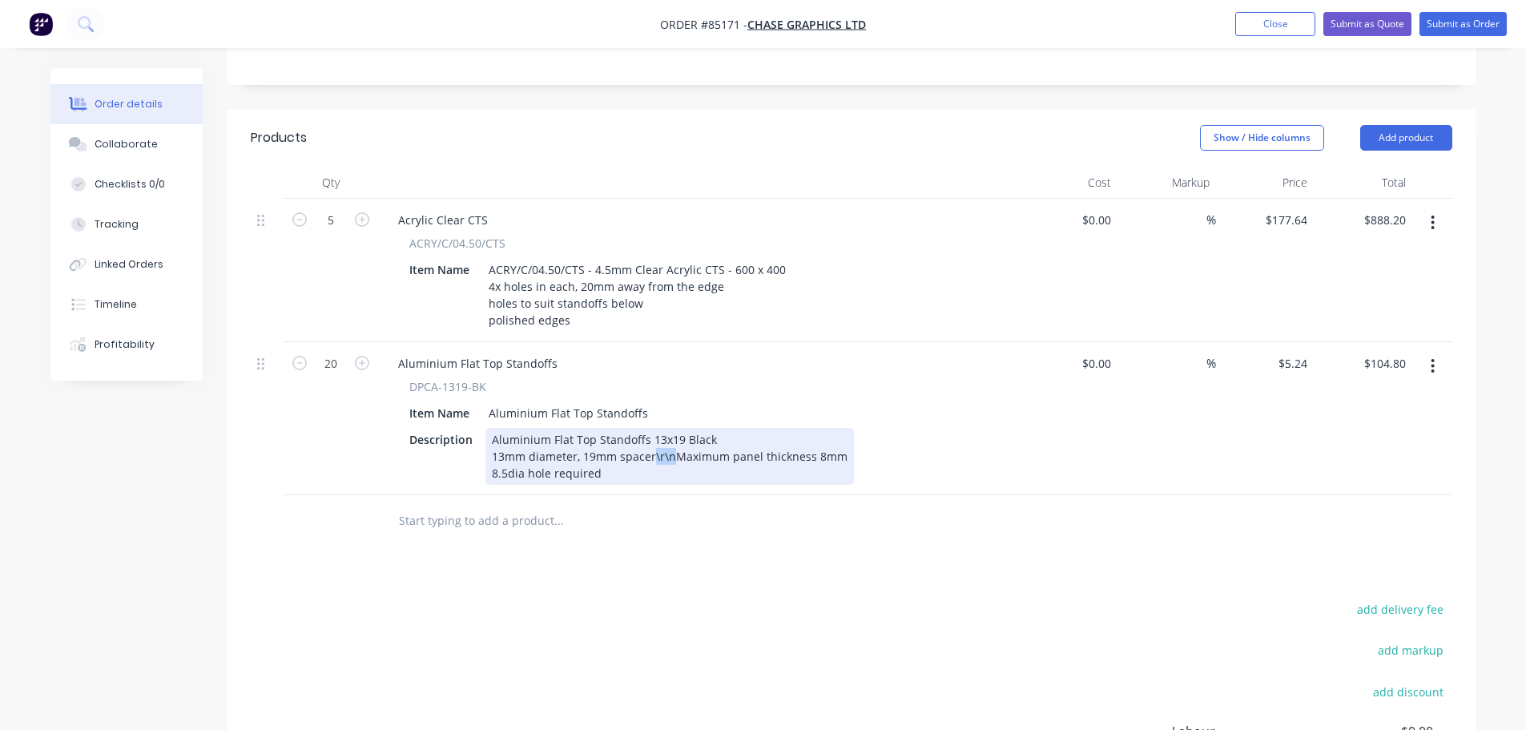
drag, startPoint x: 668, startPoint y: 433, endPoint x: 652, endPoint y: 433, distance: 16.0
click at [652, 433] on div "Aluminium Flat Top Standoffs 13x19 Black 13mm diameter, 19mm spacer\r\nMaximum …" at bounding box center [670, 456] width 369 height 57
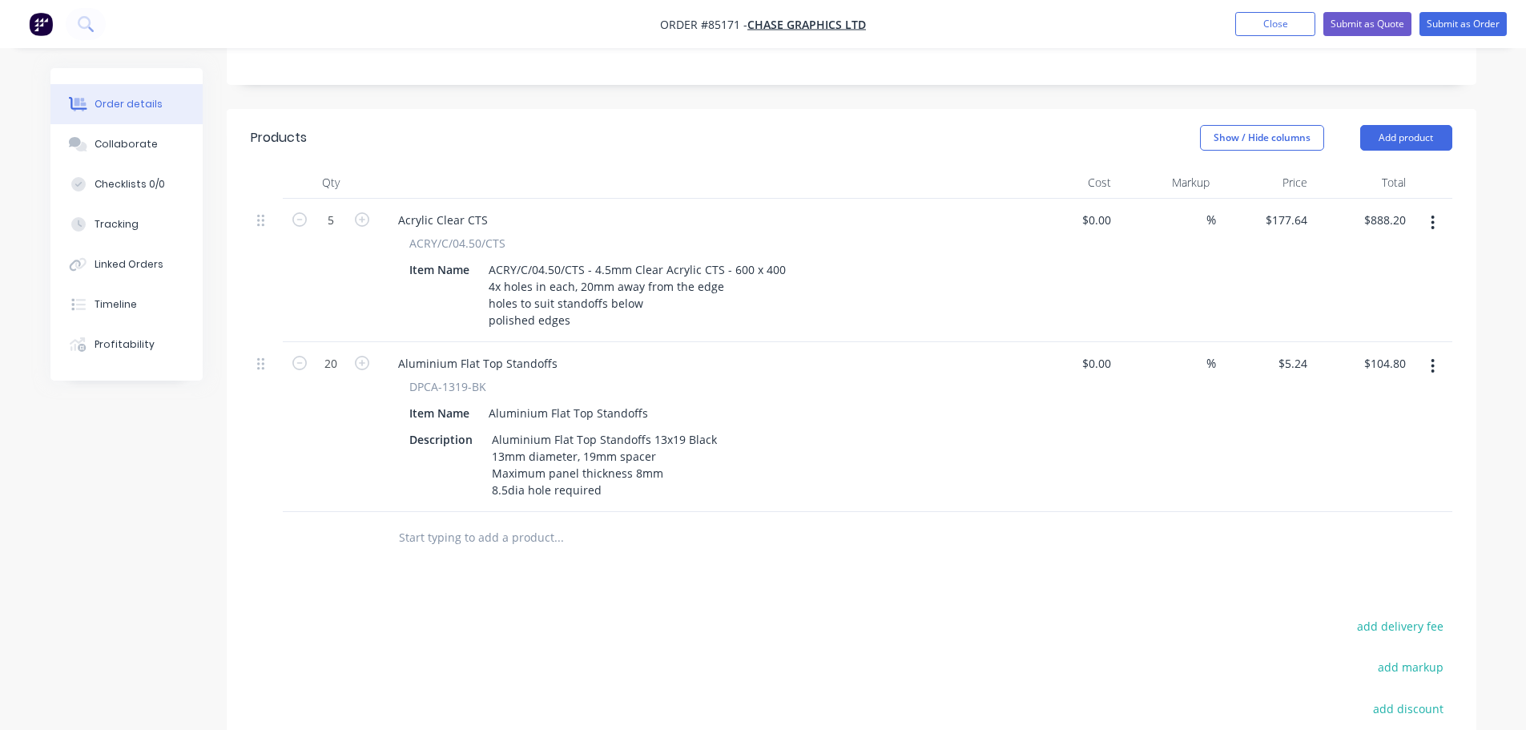
click at [1053, 516] on div at bounding box center [852, 538] width 1202 height 52
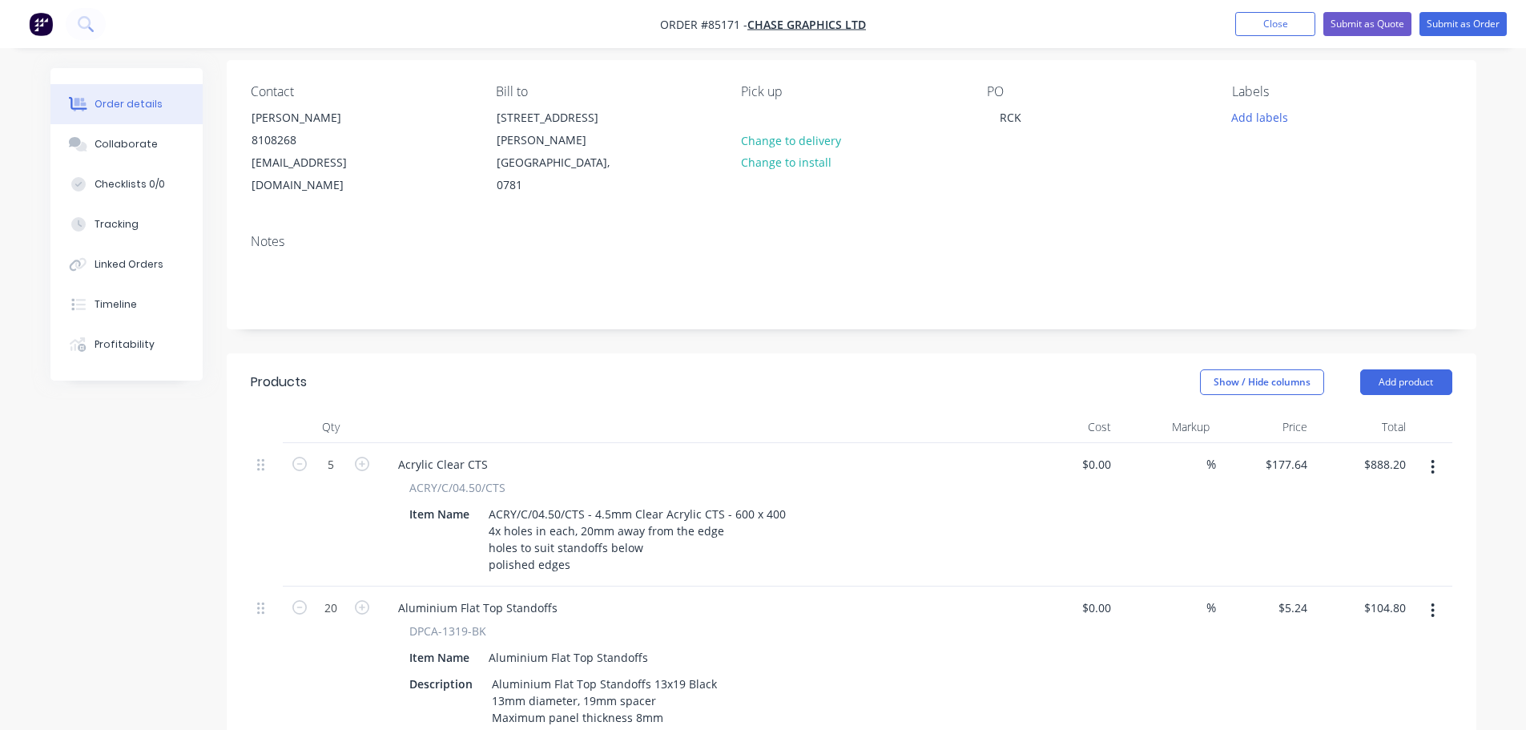
scroll to position [0, 0]
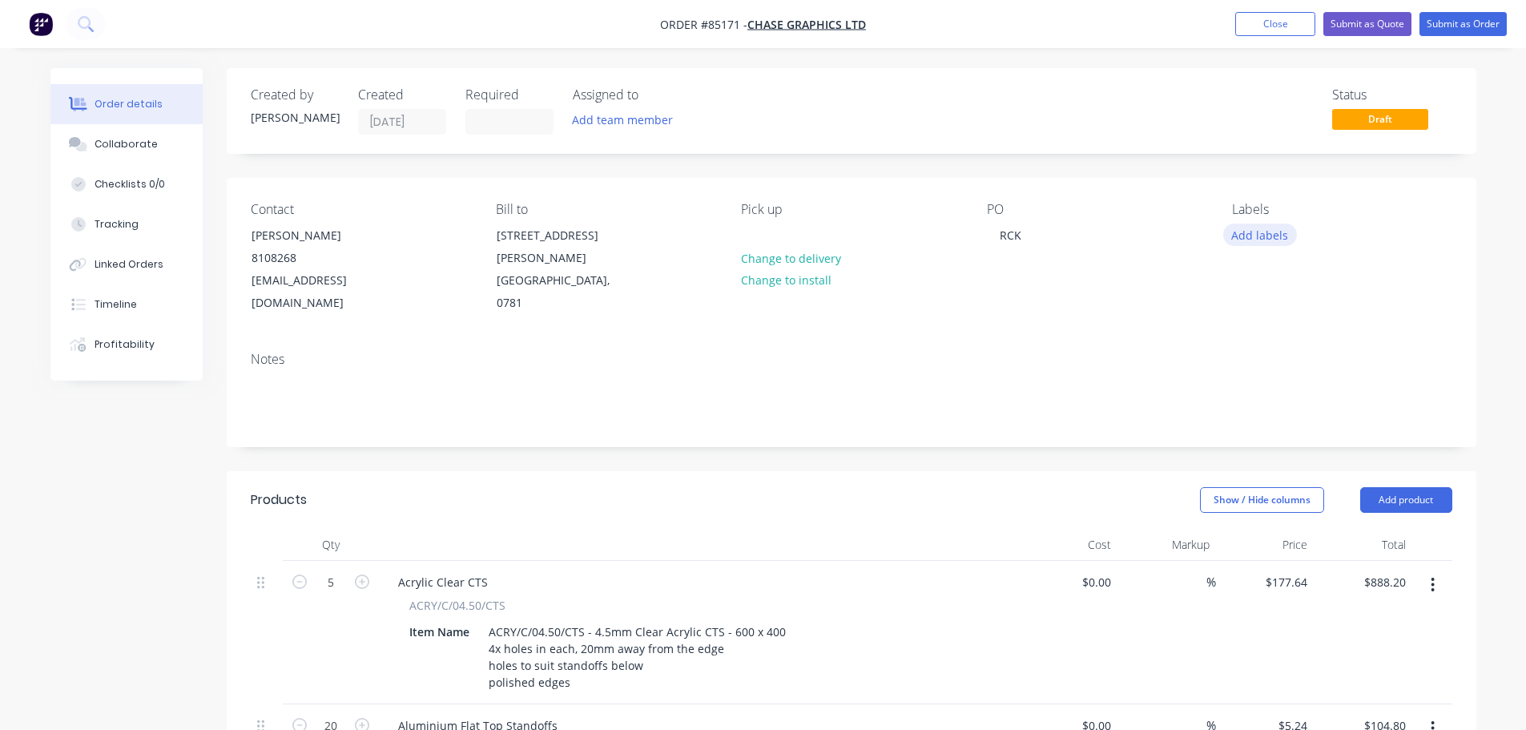
click at [1242, 240] on button "Add labels" at bounding box center [1261, 235] width 74 height 22
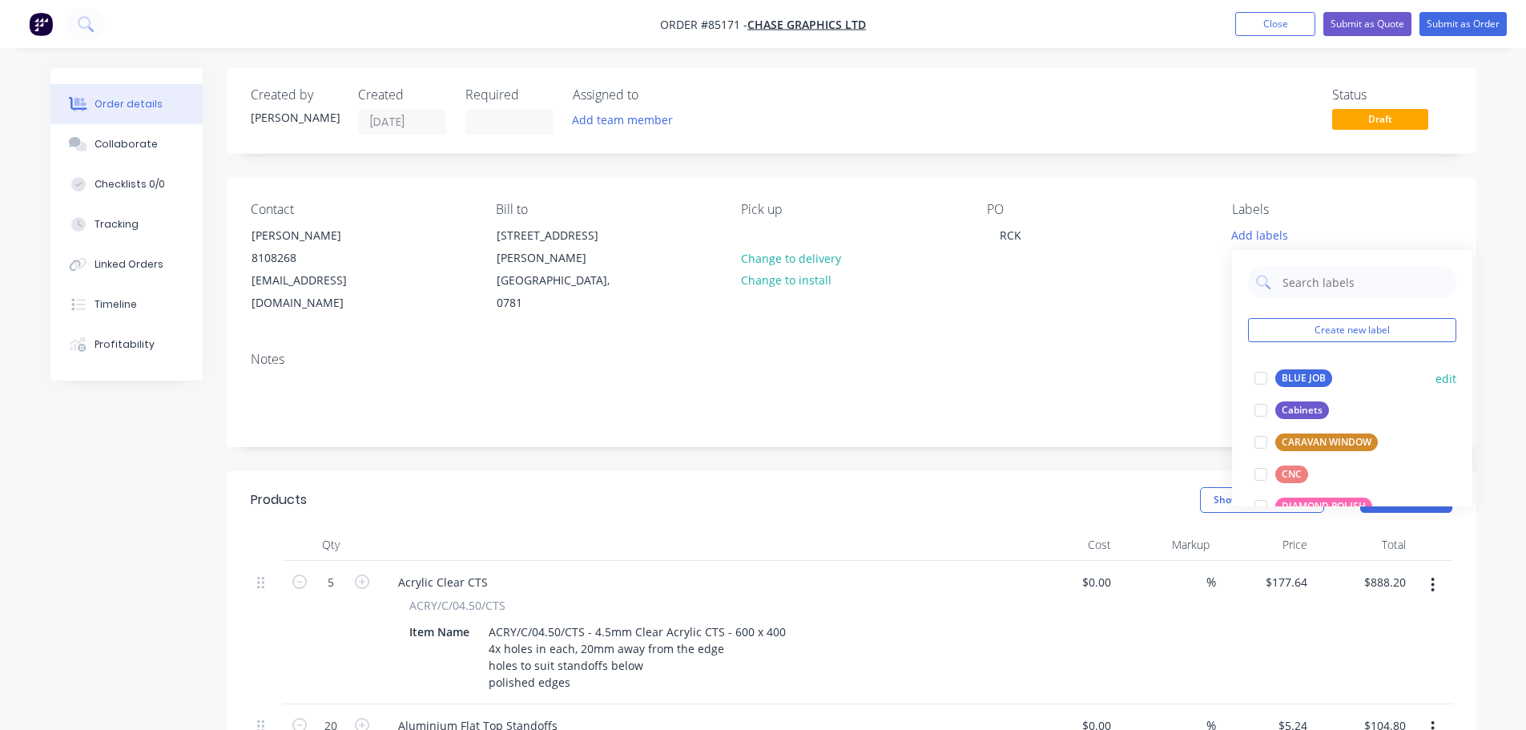
click at [1306, 381] on div "BLUE JOB" at bounding box center [1304, 378] width 57 height 18
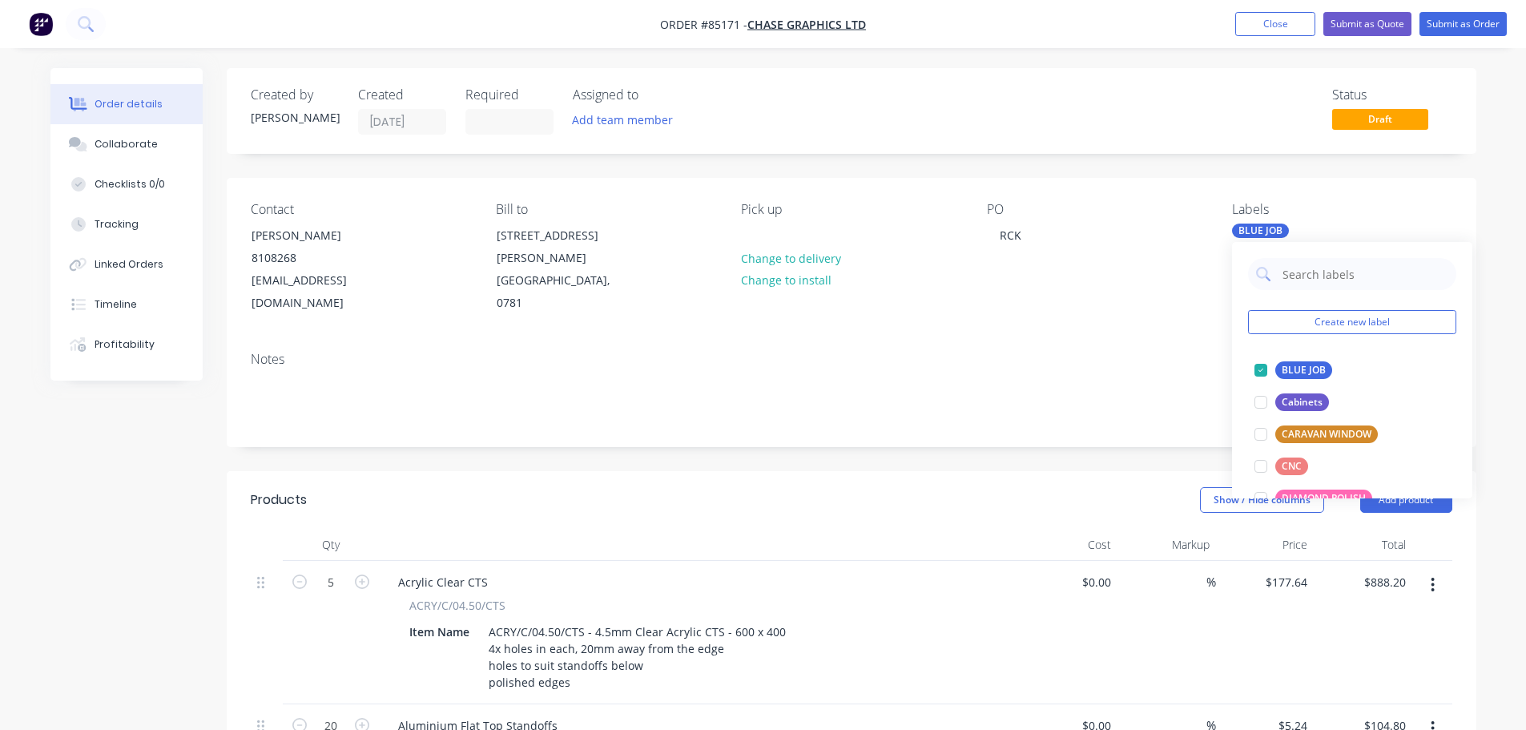
click at [1123, 260] on div "PO RCK" at bounding box center [1097, 258] width 220 height 113
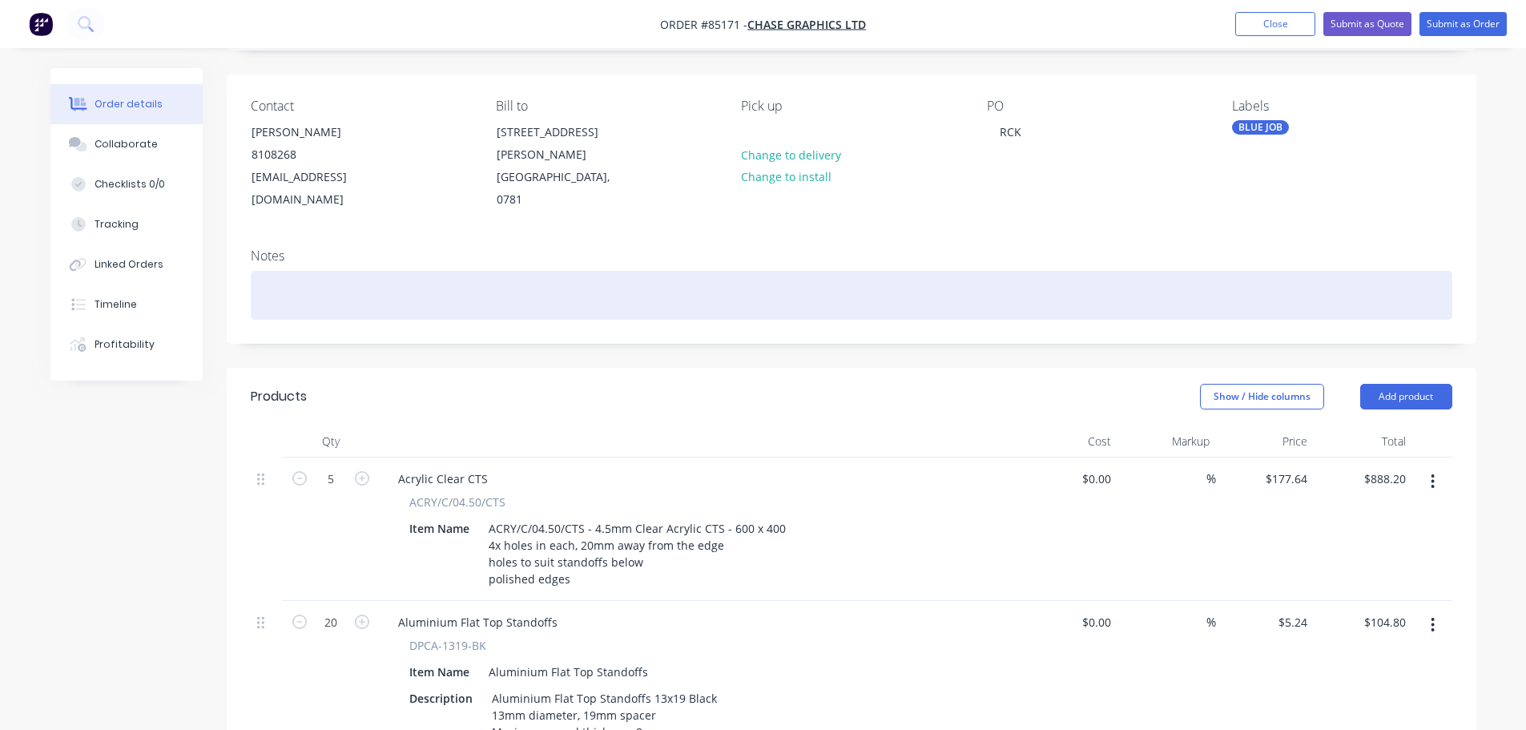
scroll to position [160, 0]
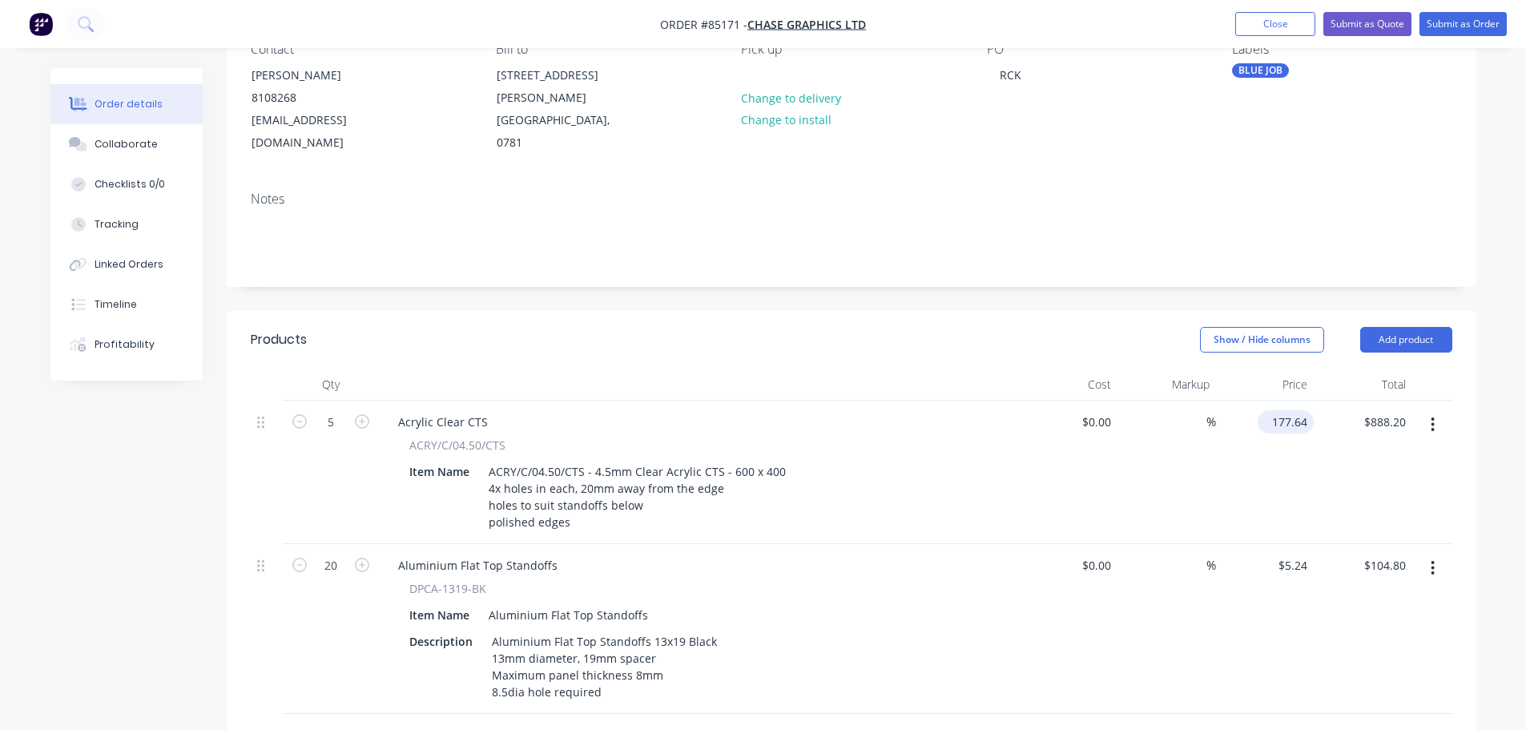
click at [1278, 410] on input "177.64" at bounding box center [1289, 421] width 50 height 23
type input "$37.73"
type input "$188.65"
click at [1242, 484] on div "$37.73 37.73" at bounding box center [1265, 472] width 99 height 143
click at [1465, 14] on button "Submit as Order" at bounding box center [1463, 24] width 87 height 24
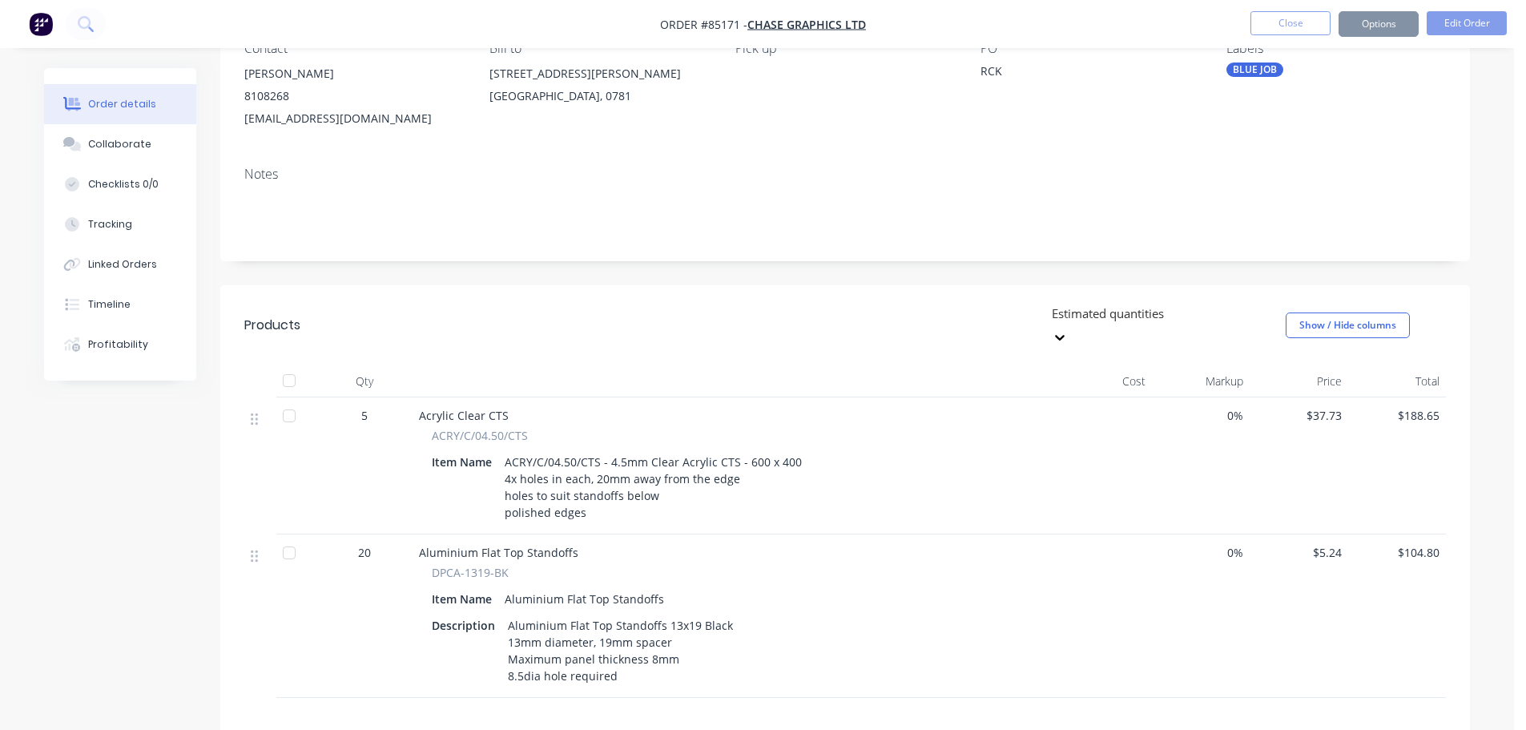
scroll to position [0, 0]
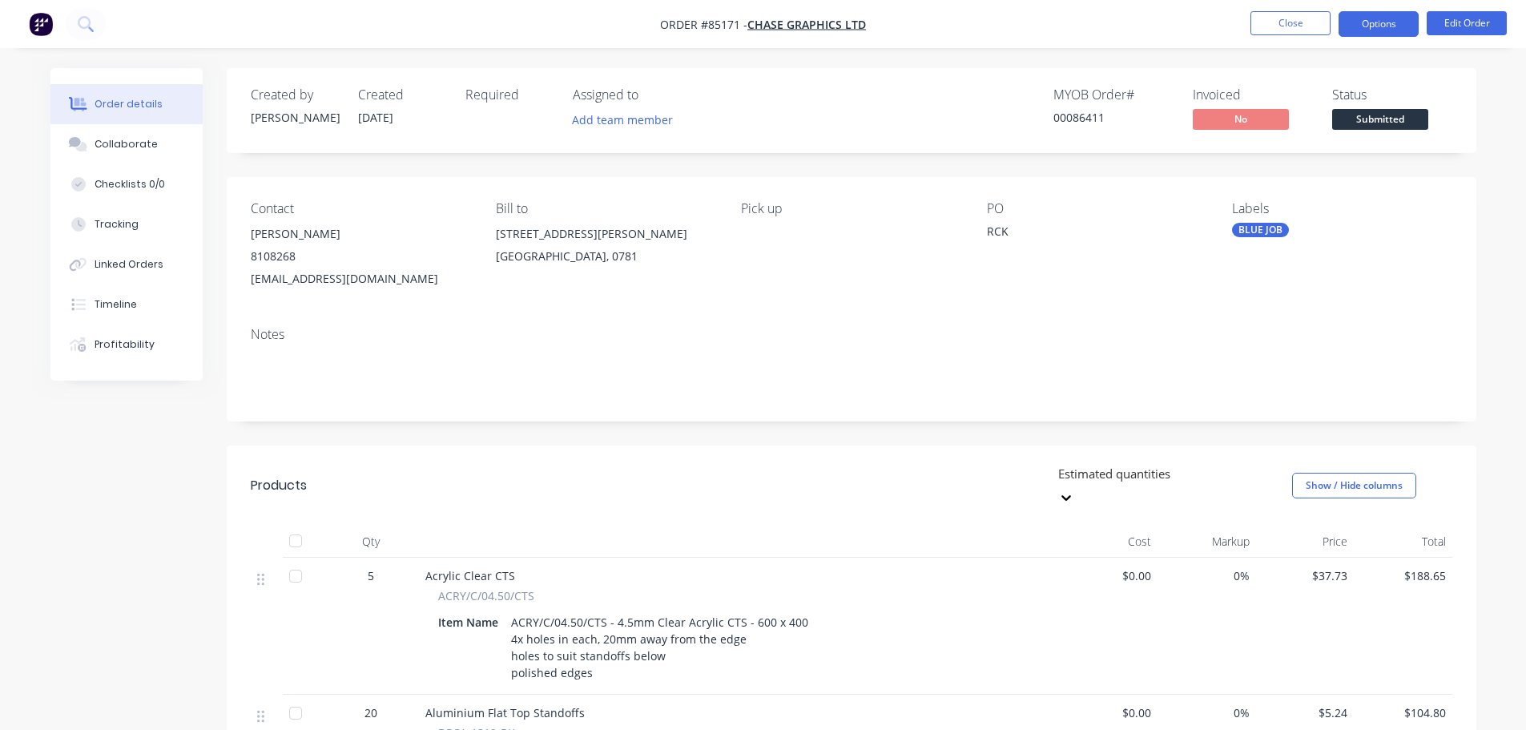
click at [1368, 20] on button "Options" at bounding box center [1379, 24] width 80 height 26
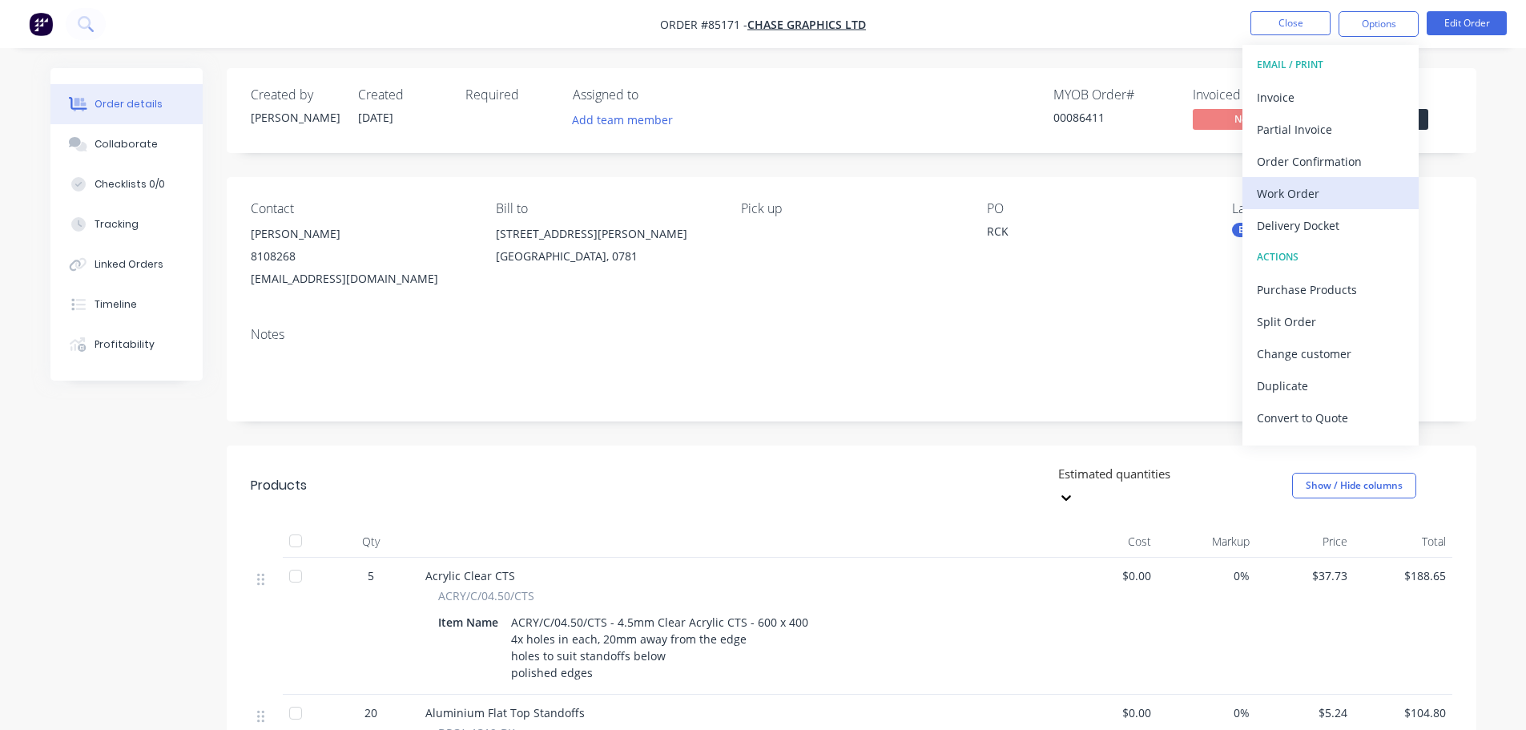
click at [1324, 199] on div "Work Order" at bounding box center [1330, 193] width 147 height 23
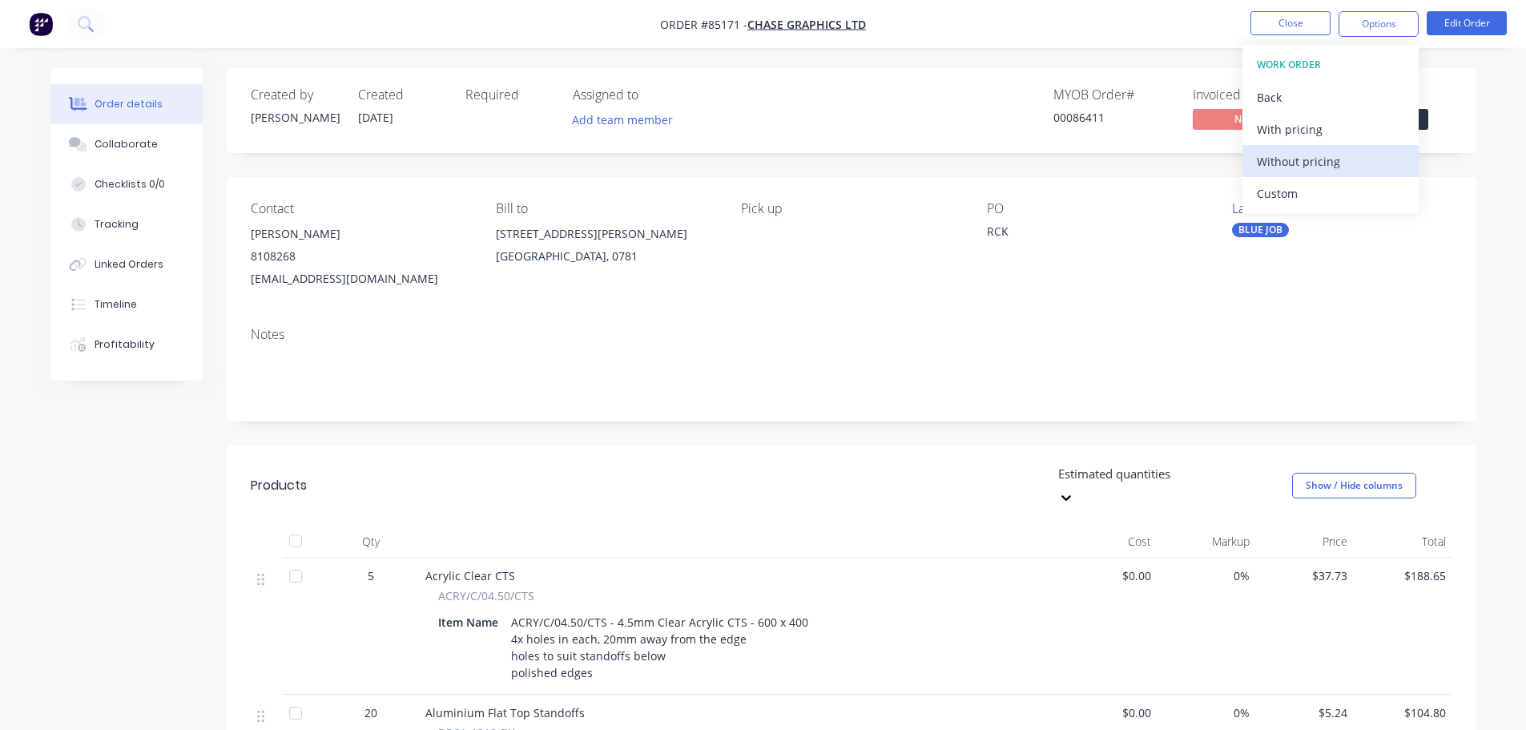
click at [1332, 159] on div "Without pricing" at bounding box center [1330, 161] width 147 height 23
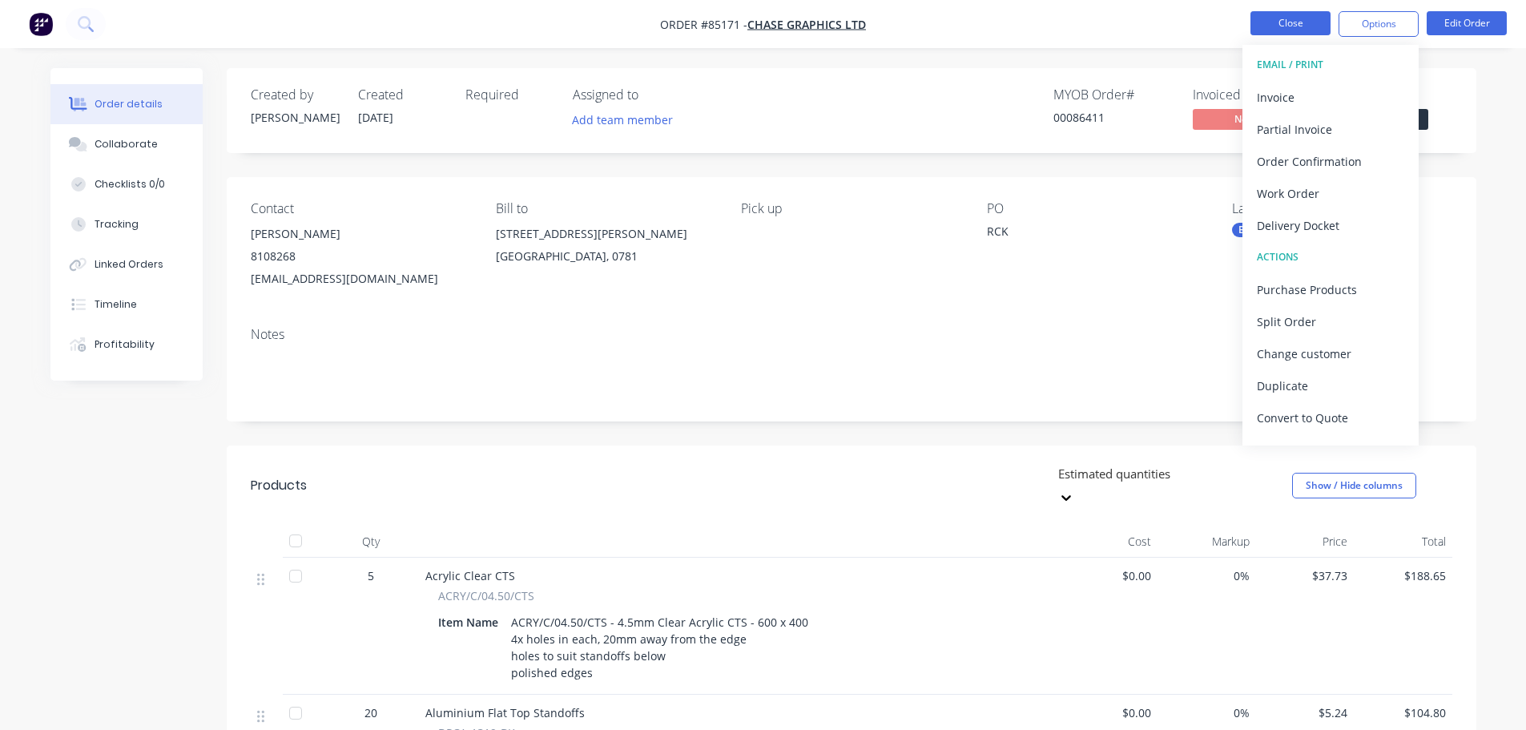
click at [1288, 22] on button "Close" at bounding box center [1291, 23] width 80 height 24
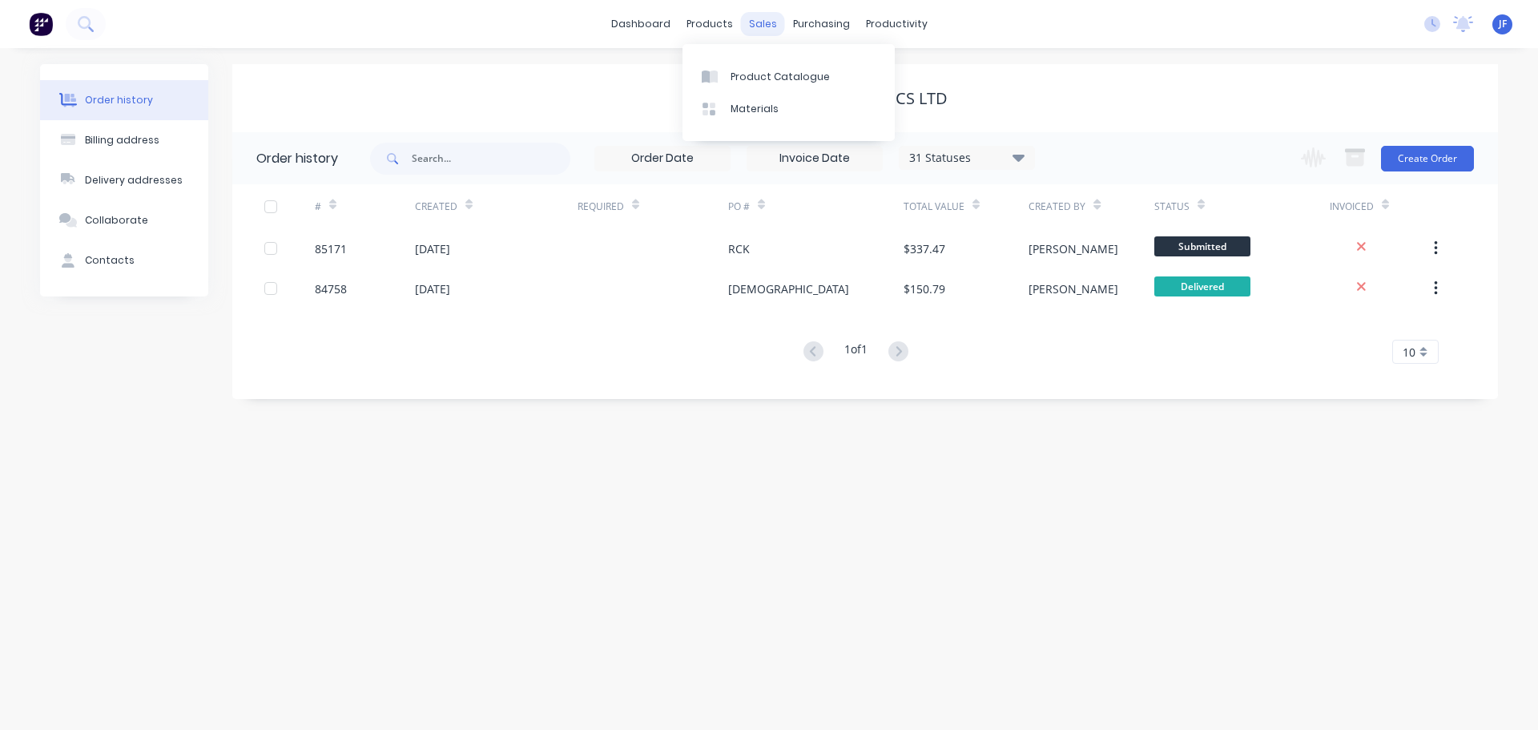
click at [744, 14] on div "sales" at bounding box center [763, 24] width 44 height 24
click at [756, 21] on div "sales" at bounding box center [763, 24] width 44 height 24
click at [807, 66] on link "Sales Orders" at bounding box center [847, 76] width 212 height 32
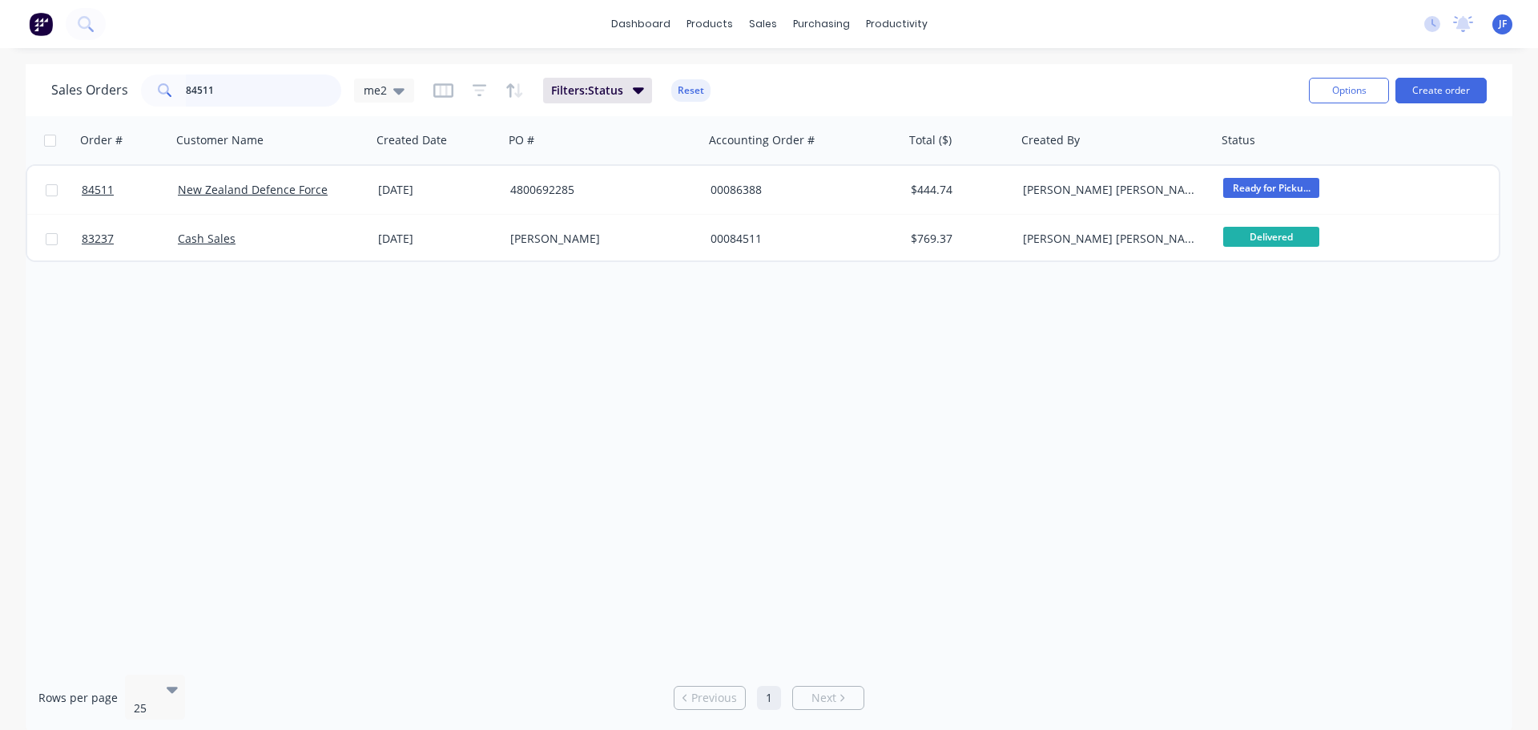
click at [300, 80] on input "84511" at bounding box center [264, 91] width 156 height 32
click at [1482, 83] on button "Create order" at bounding box center [1441, 91] width 91 height 26
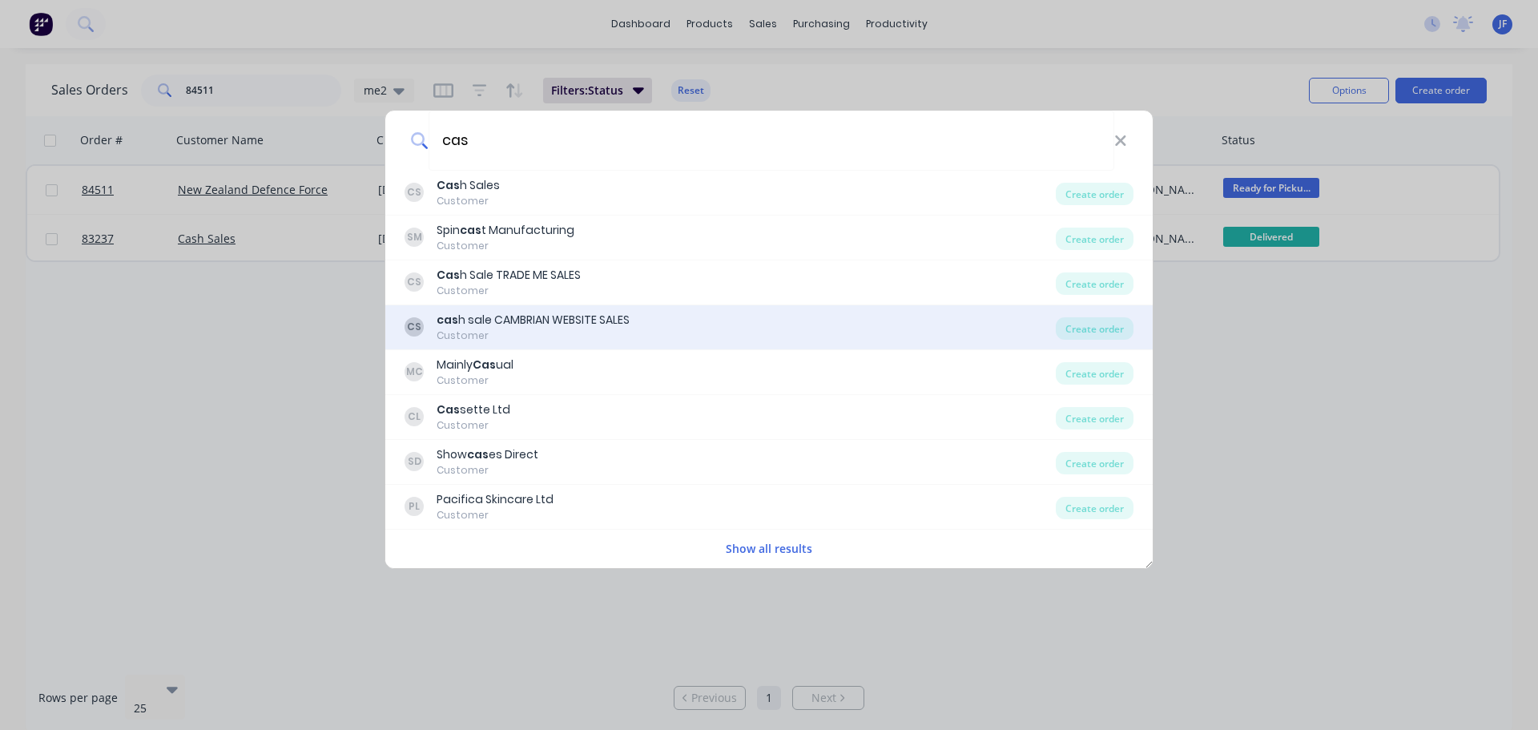
type input "cas"
click at [554, 325] on div "cas h sale CAMBRIAN WEBSITE SALES" at bounding box center [533, 320] width 193 height 17
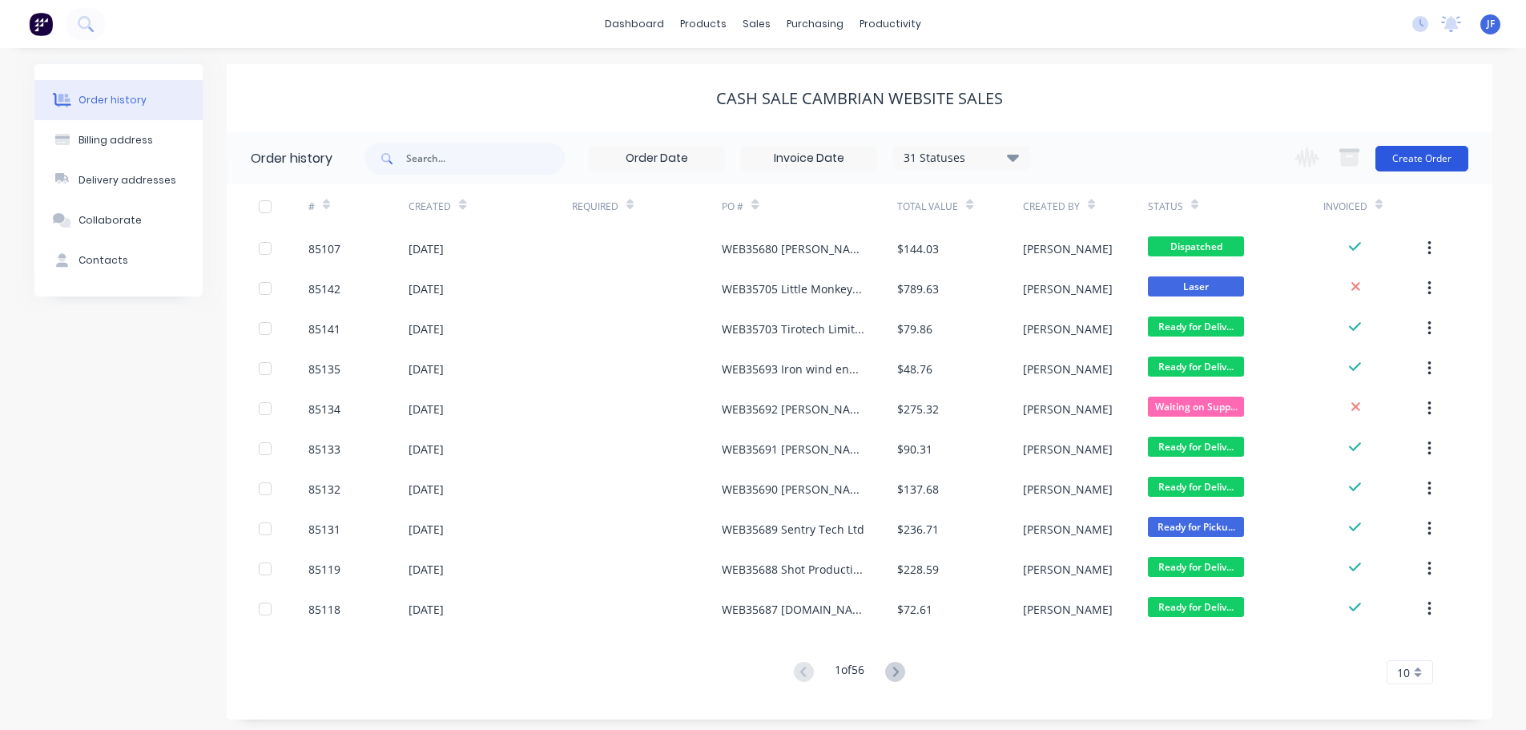
click at [1439, 151] on button "Create Order" at bounding box center [1422, 159] width 93 height 26
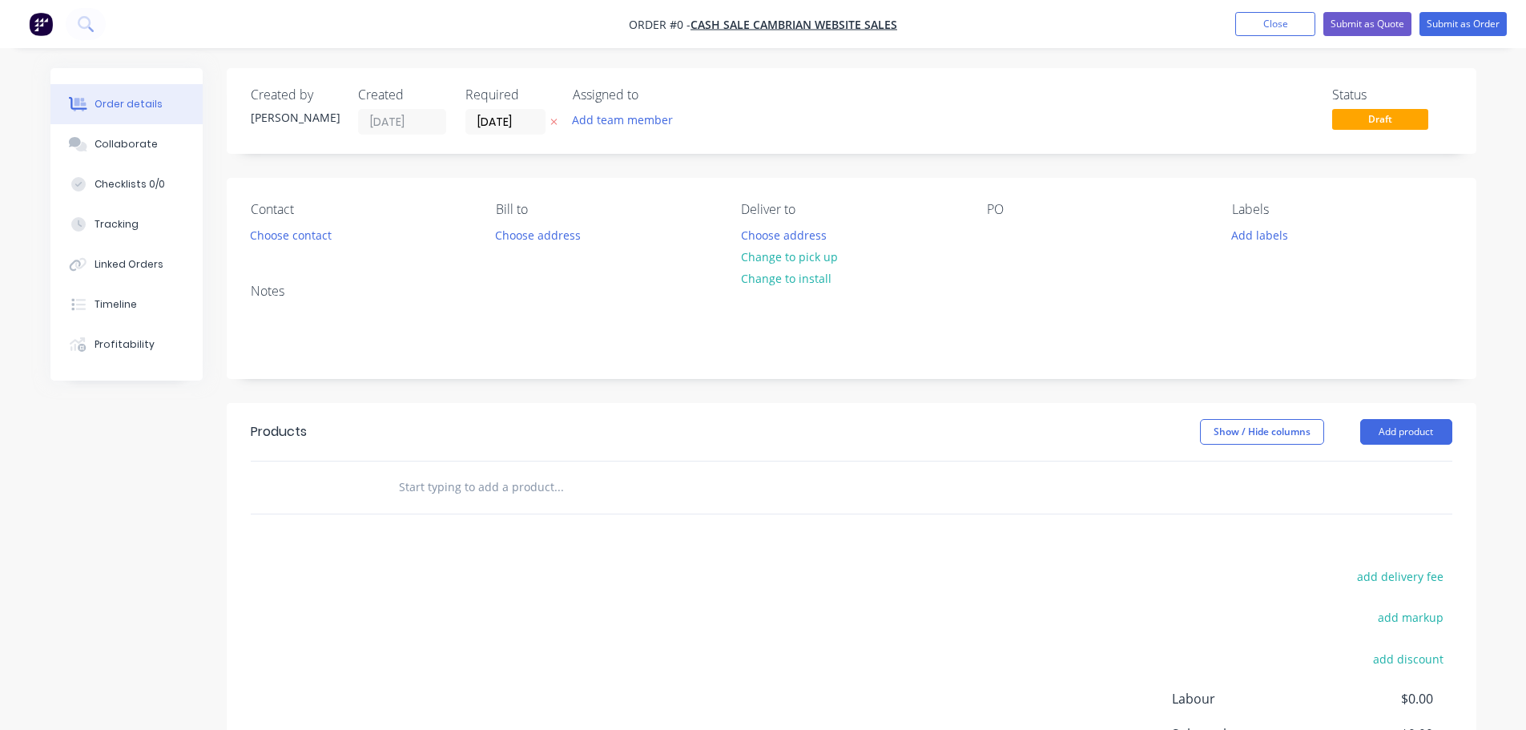
click at [558, 130] on div at bounding box center [554, 122] width 17 height 26
click at [555, 126] on icon "button" at bounding box center [553, 122] width 7 height 10
click at [292, 224] on div "Contact Choose contact" at bounding box center [361, 224] width 220 height 45
click at [287, 235] on button "Choose contact" at bounding box center [290, 235] width 99 height 22
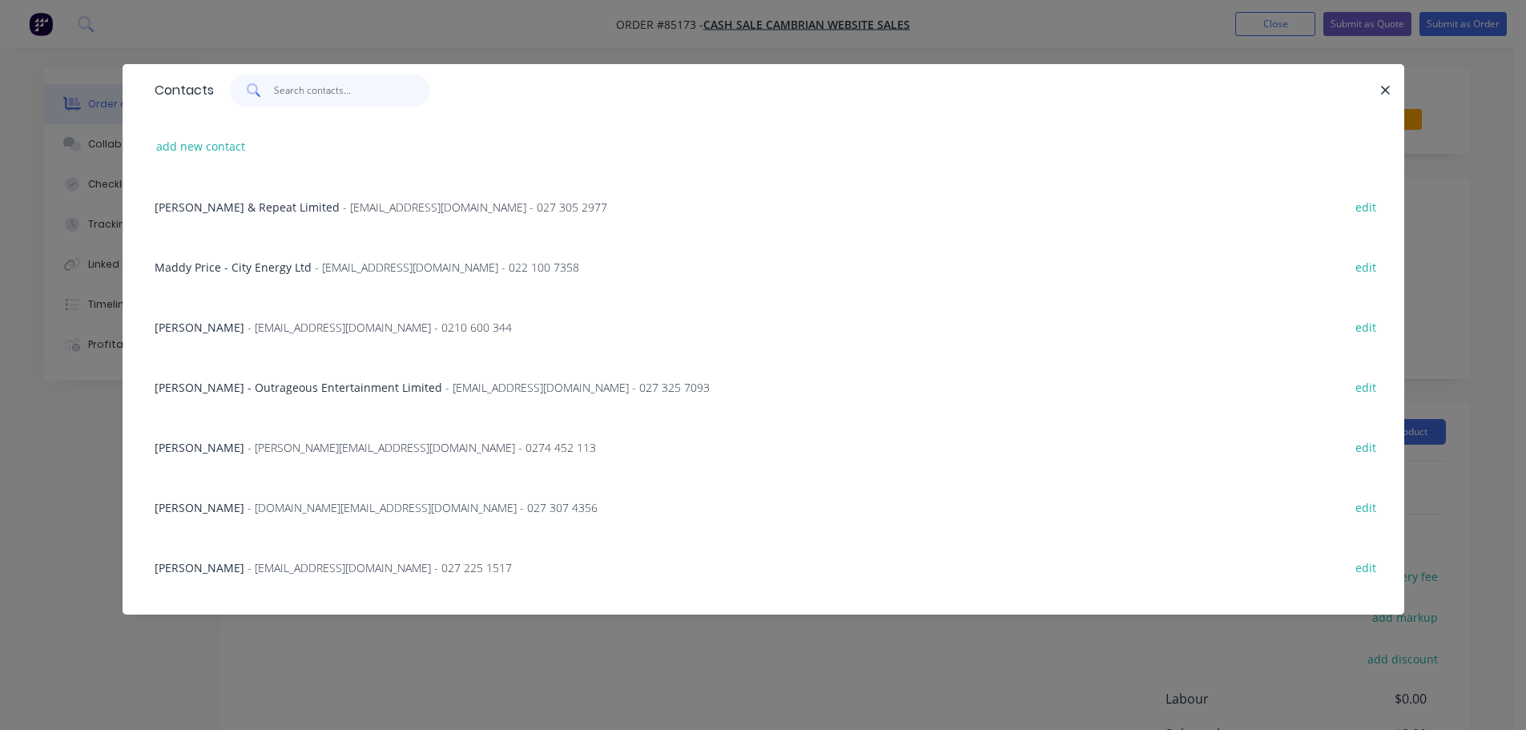
click at [356, 83] on input "text" at bounding box center [352, 91] width 156 height 32
paste input "Primero Profiles"
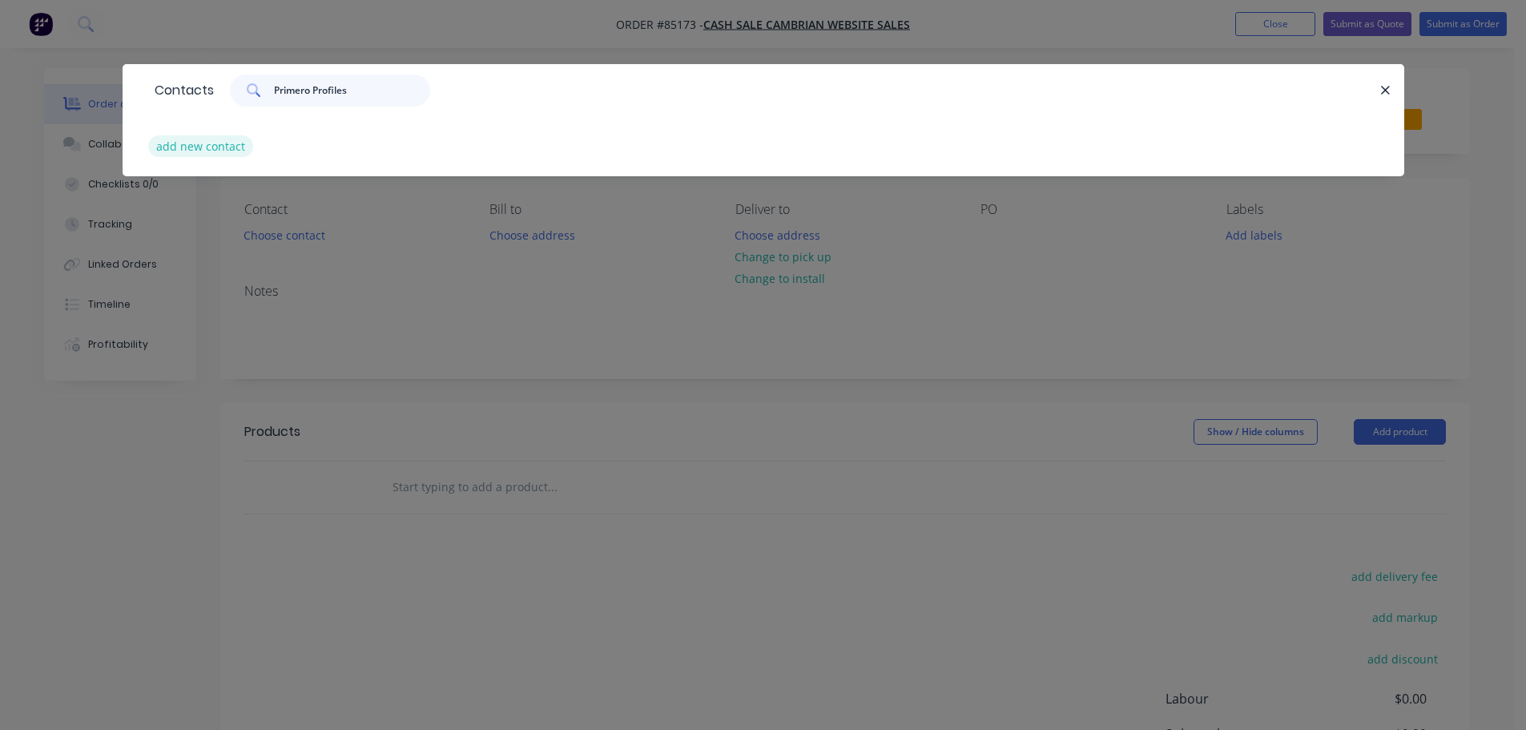
type input "Primero Profiles"
click at [224, 149] on button "add new contact" at bounding box center [201, 146] width 106 height 22
select select "NZ"
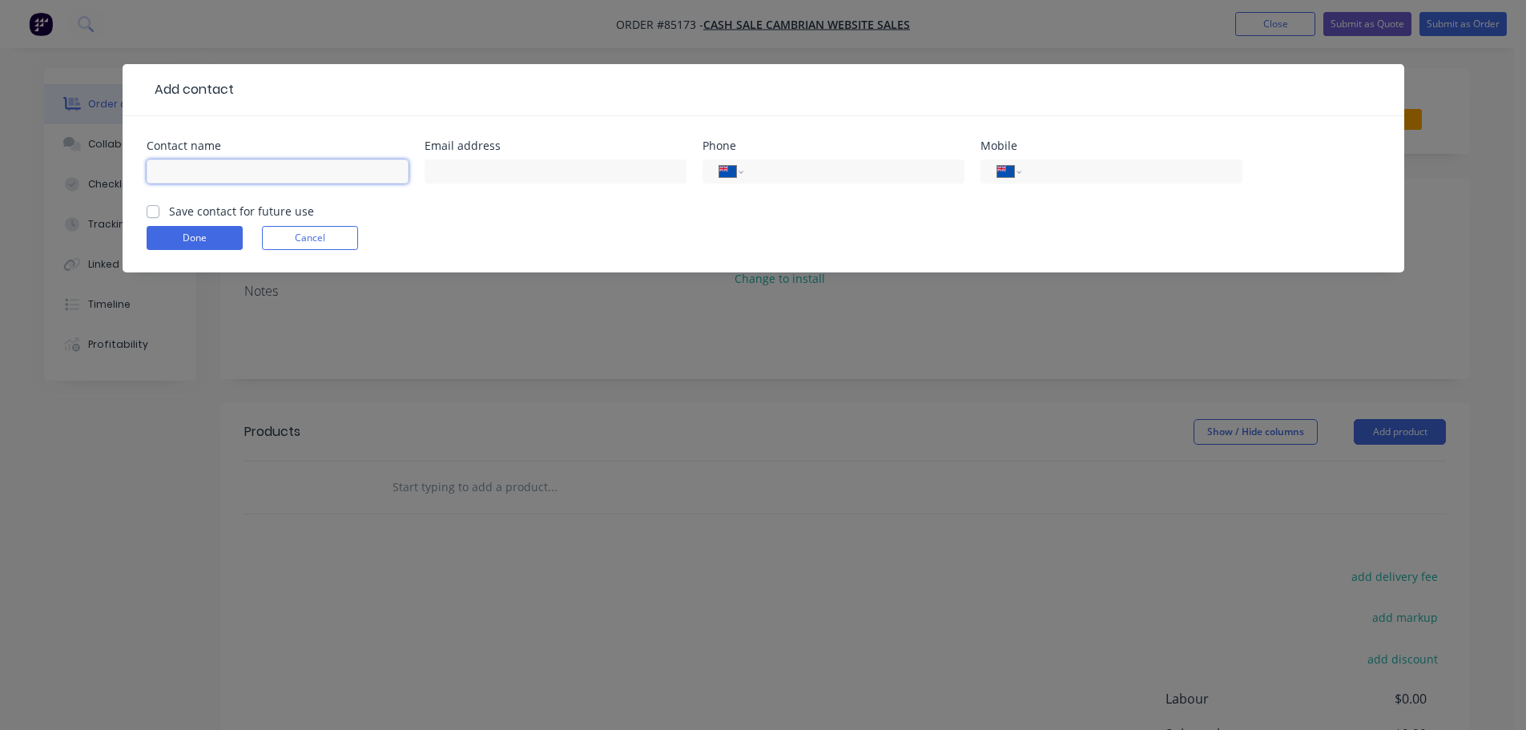
click at [224, 176] on input "text" at bounding box center [278, 171] width 262 height 24
paste input "Primero Profiles"
type input "Primero Profiles"
click at [217, 202] on div "Primero Profiles" at bounding box center [278, 178] width 262 height 47
click at [198, 208] on label "Save contact for future use" at bounding box center [241, 211] width 145 height 17
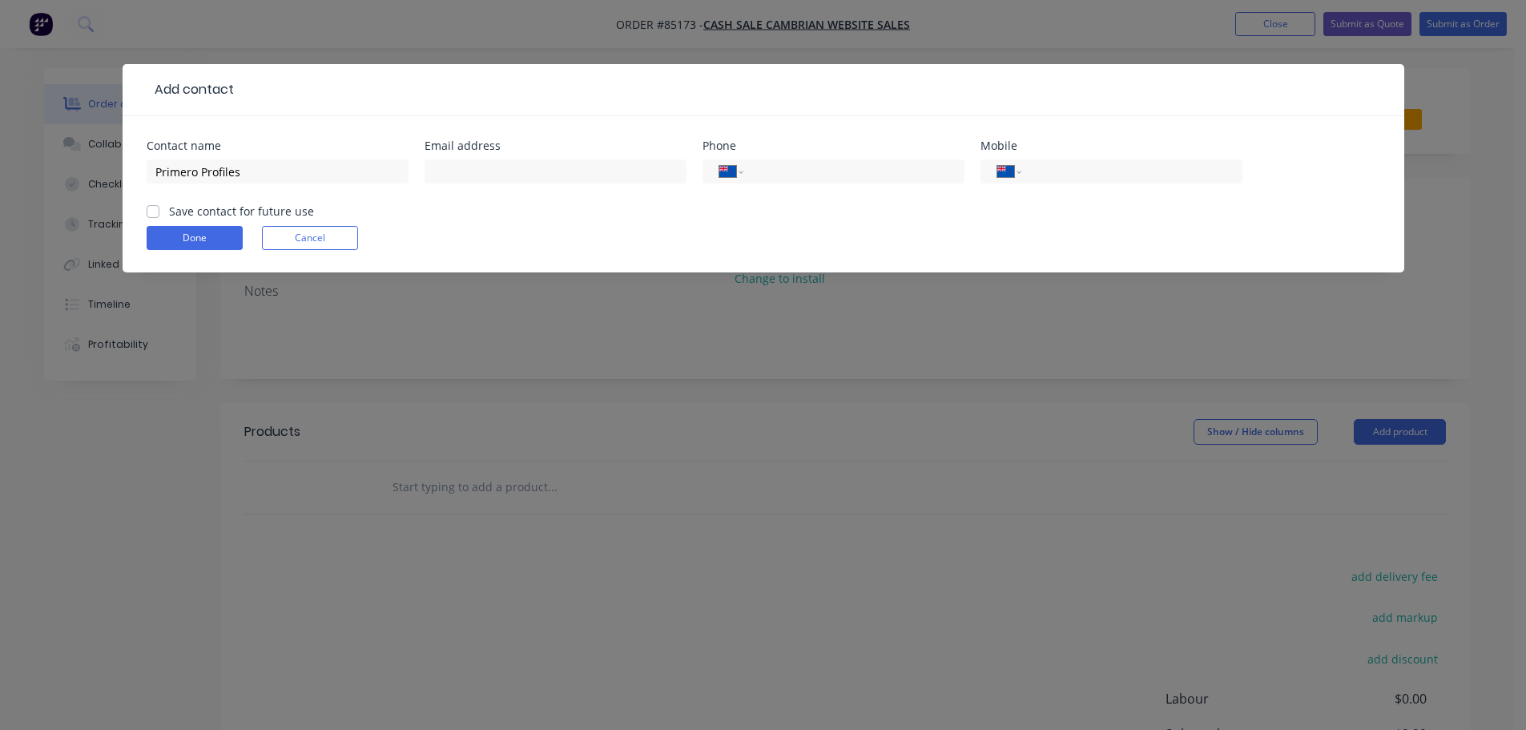
click at [159, 208] on input "Save contact for future use" at bounding box center [153, 210] width 13 height 15
checkbox input "true"
click at [238, 185] on div "Primero Profiles" at bounding box center [278, 178] width 262 height 47
click at [254, 168] on input "Primero Profiles" at bounding box center [278, 171] width 262 height 24
paste input "[PERSON_NAME] Gear"
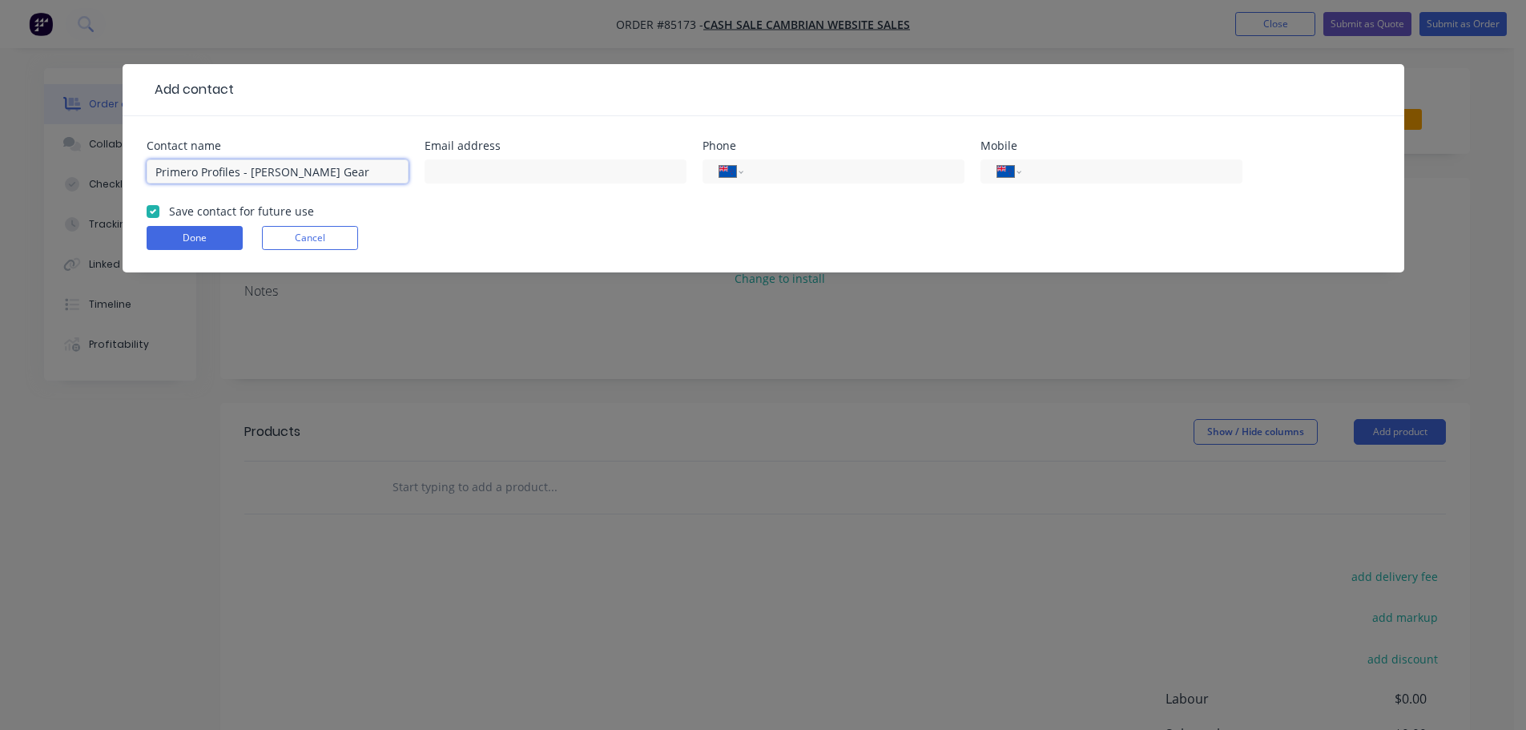
type input "Primero Profiles - [PERSON_NAME] Gear"
click at [590, 164] on input "text" at bounding box center [556, 171] width 262 height 24
paste input "[EMAIL_ADDRESS][DOMAIN_NAME]"
type input "[EMAIL_ADDRESS][DOMAIN_NAME]"
click at [1095, 175] on input "tel" at bounding box center [1129, 172] width 192 height 18
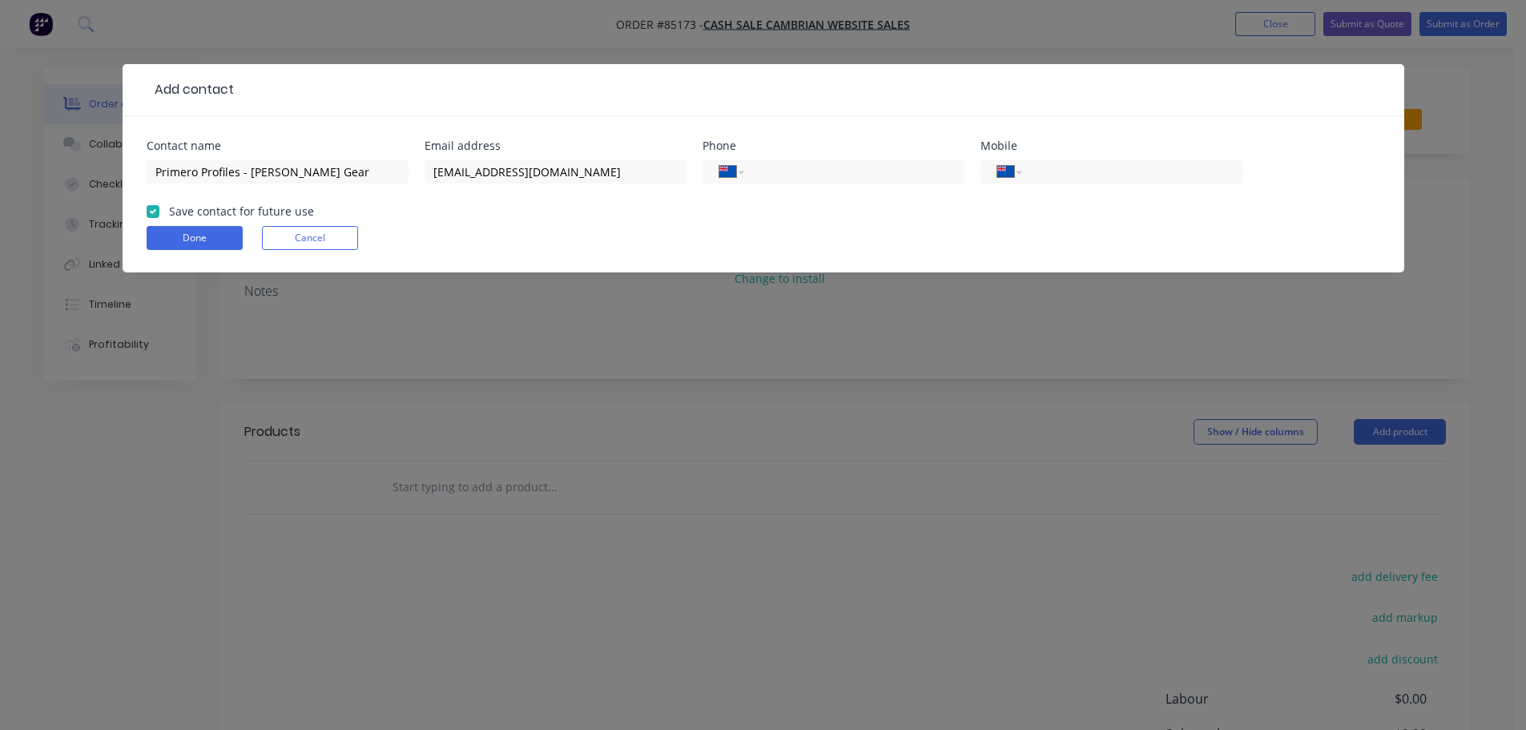
paste input "021 964 653"
type input "021 964 653"
click at [167, 244] on button "Done" at bounding box center [195, 238] width 96 height 24
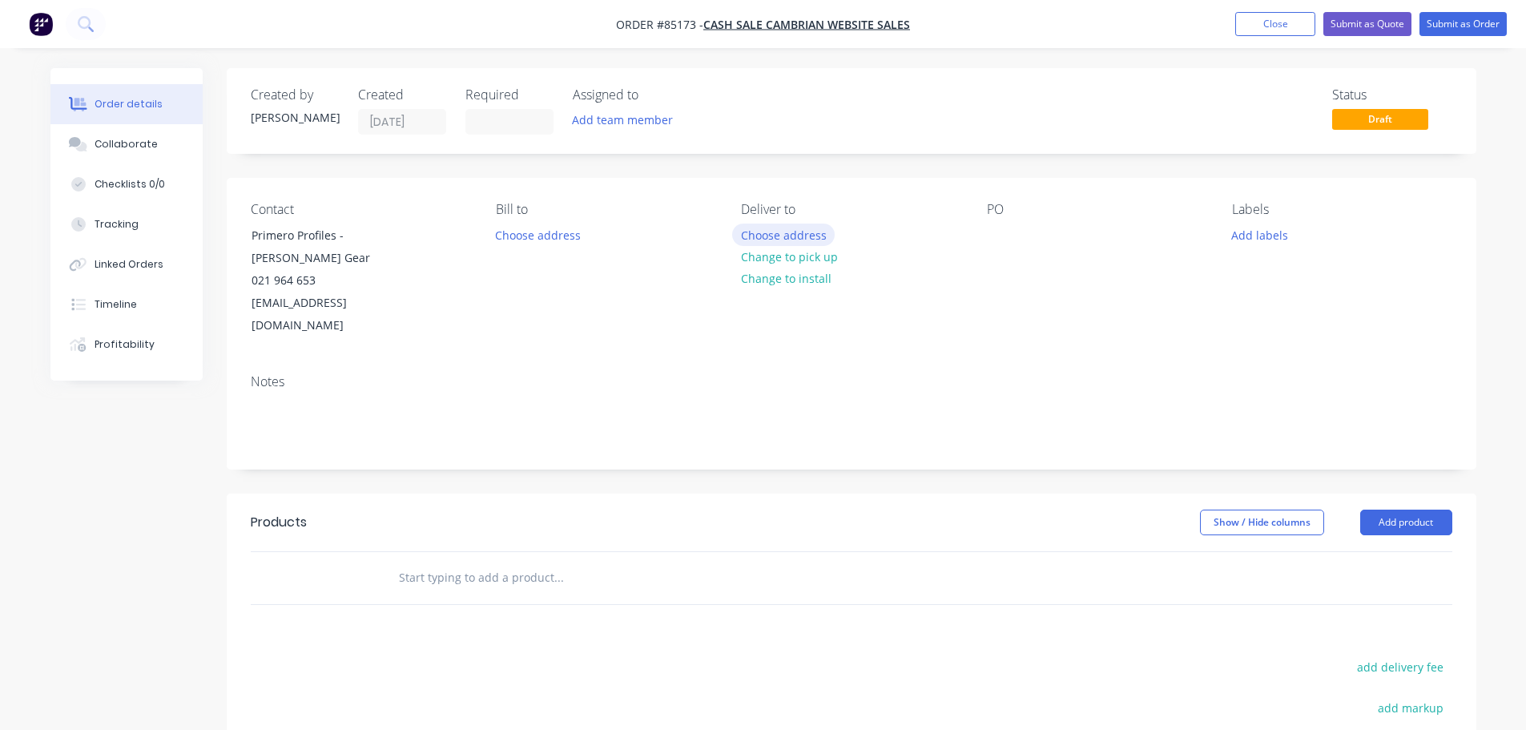
click at [785, 233] on button "Choose address" at bounding box center [783, 235] width 103 height 22
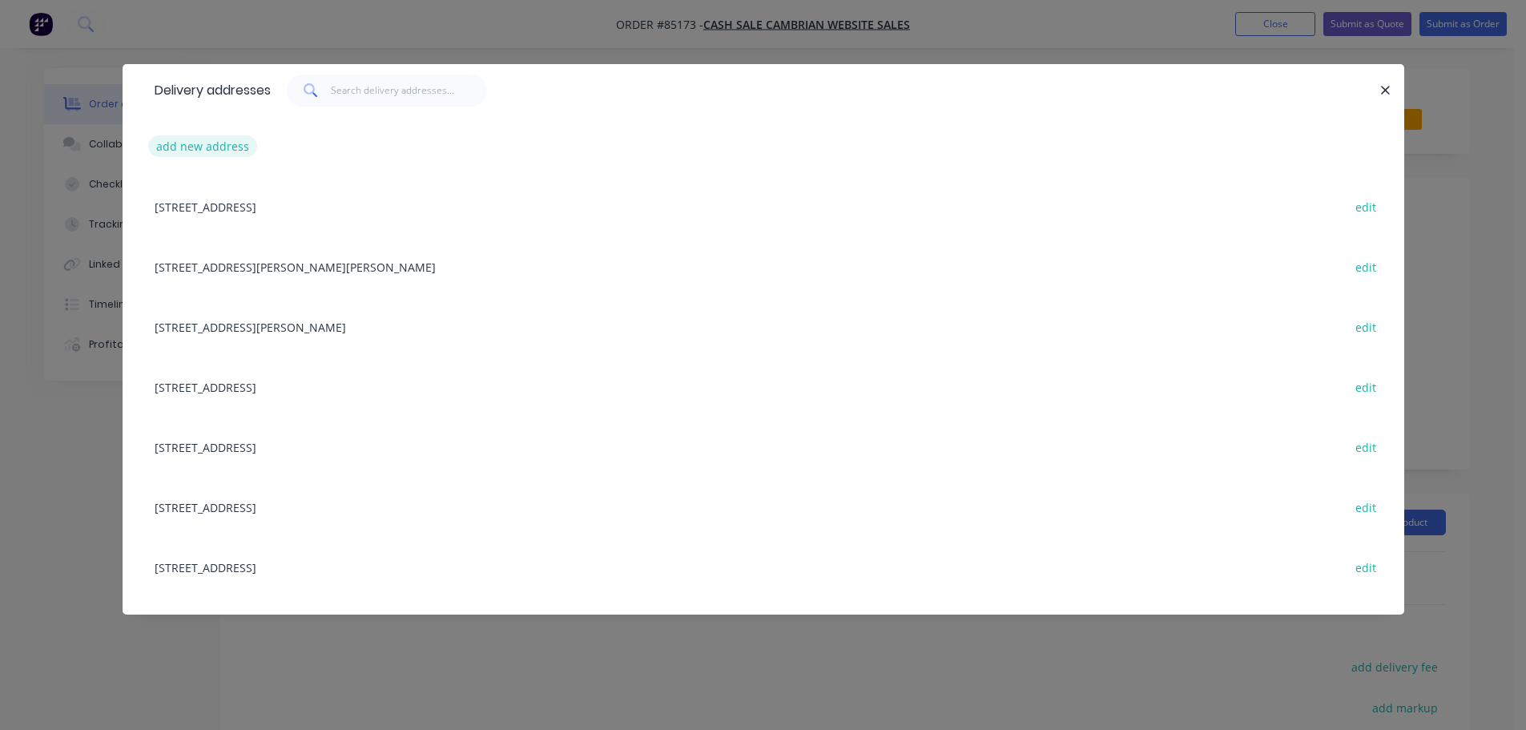
drag, startPoint x: 242, startPoint y: 128, endPoint x: 239, endPoint y: 137, distance: 9.4
click at [240, 130] on div "add new address" at bounding box center [764, 146] width 1234 height 60
click at [238, 138] on button "add new address" at bounding box center [203, 146] width 110 height 22
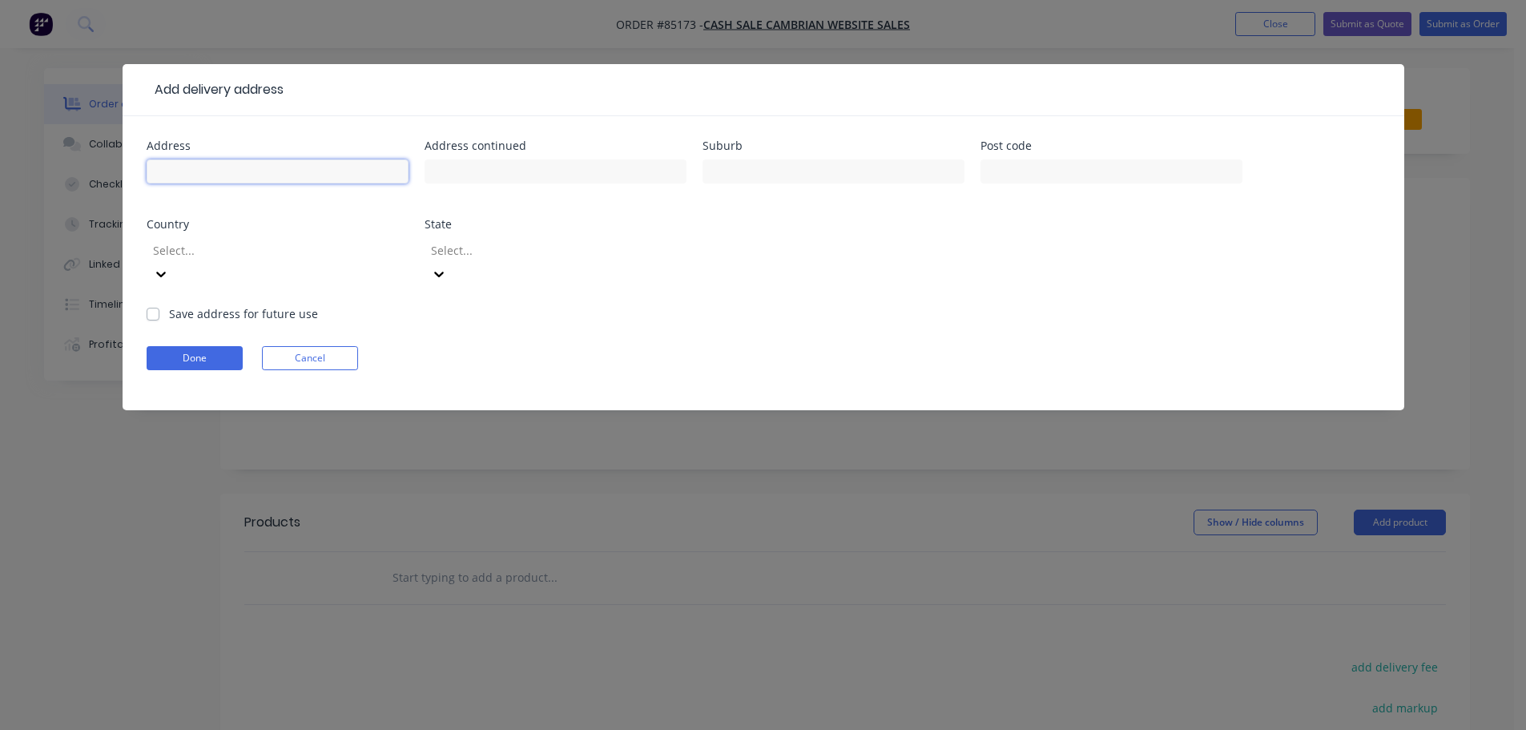
click at [244, 178] on input "text" at bounding box center [278, 171] width 262 height 24
paste input "[STREET_ADDRESS]"
type input "[STREET_ADDRESS]"
click at [214, 346] on button "Done" at bounding box center [195, 358] width 96 height 24
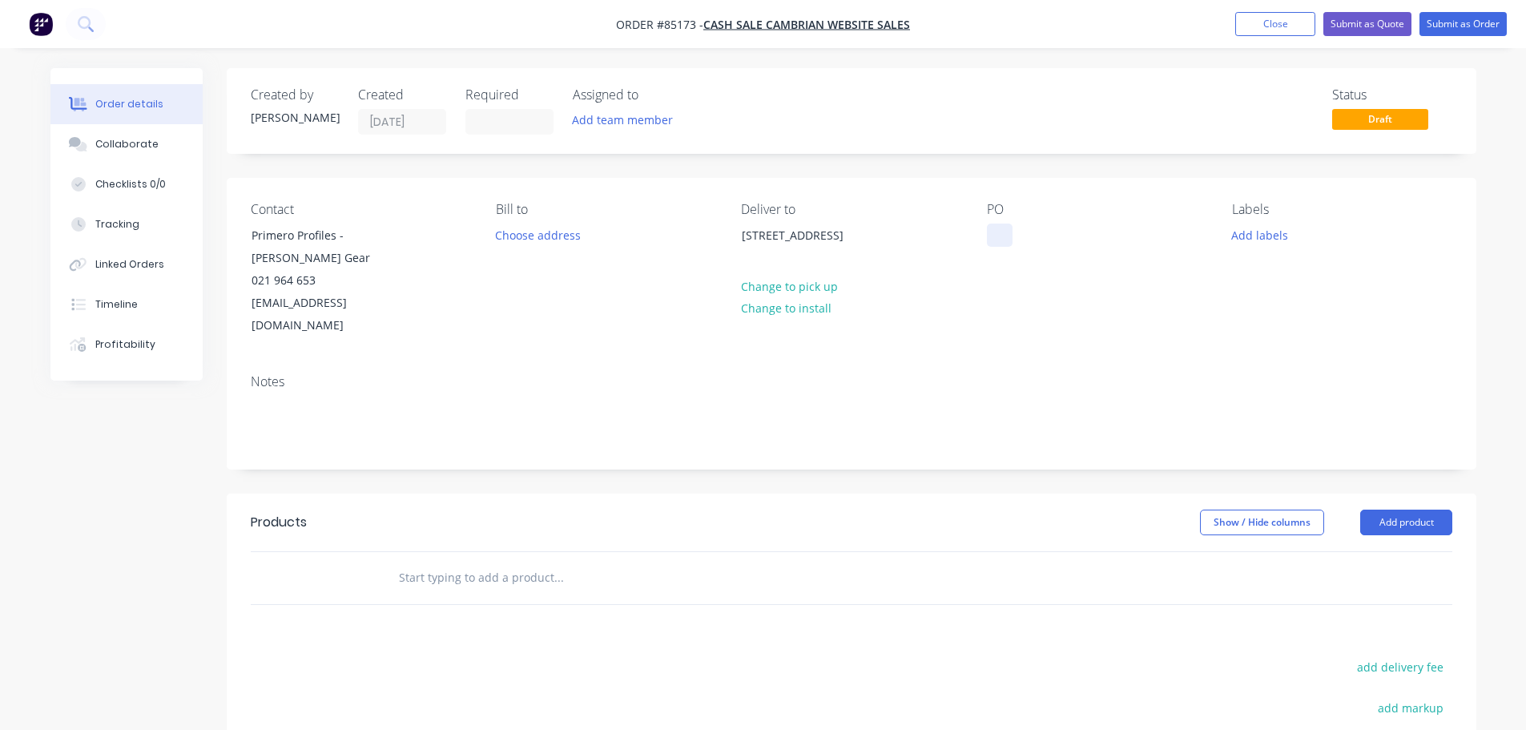
click at [998, 235] on div at bounding box center [1000, 235] width 26 height 23
drag, startPoint x: 254, startPoint y: 255, endPoint x: 450, endPoint y: 254, distance: 195.5
click at [450, 254] on div "Contact Primero Profiles - [PERSON_NAME] Gear 021 964 653 [EMAIL_ADDRESS][DOMAI…" at bounding box center [361, 269] width 220 height 135
copy div "[PERSON_NAME] Gear"
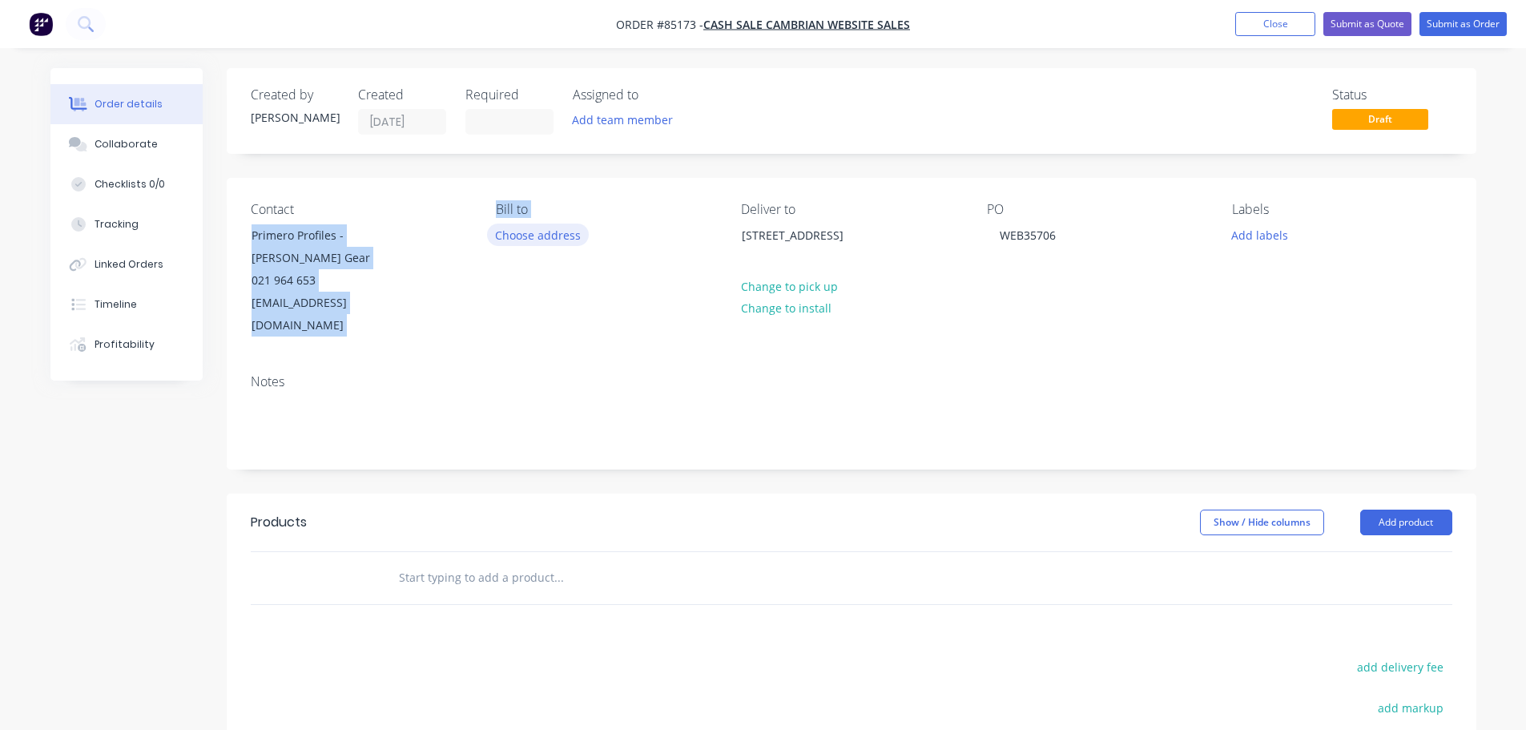
drag, startPoint x: 248, startPoint y: 233, endPoint x: 490, endPoint y: 230, distance: 242.0
click at [489, 230] on div "Contact Primero Profiles - [PERSON_NAME] Gear 021 964 653 [EMAIL_ADDRESS][DOMAI…" at bounding box center [852, 269] width 1250 height 183
copy div "Primero Profiles - [PERSON_NAME] Gear 021 964 653 [EMAIL_ADDRESS][DOMAIN_NAME] …"
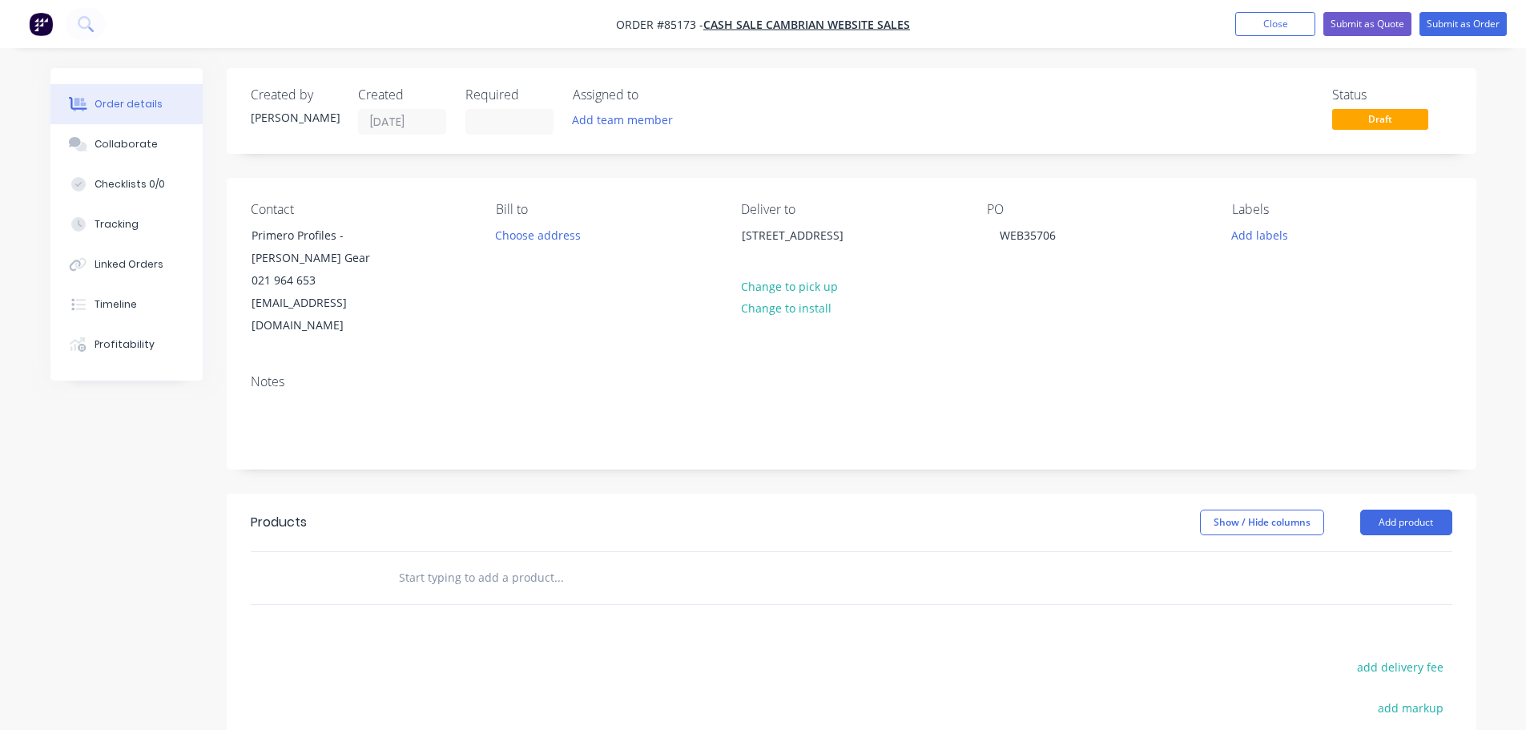
drag, startPoint x: 429, startPoint y: 206, endPoint x: 393, endPoint y: 222, distance: 39.5
click at [429, 205] on div "Contact" at bounding box center [361, 209] width 220 height 15
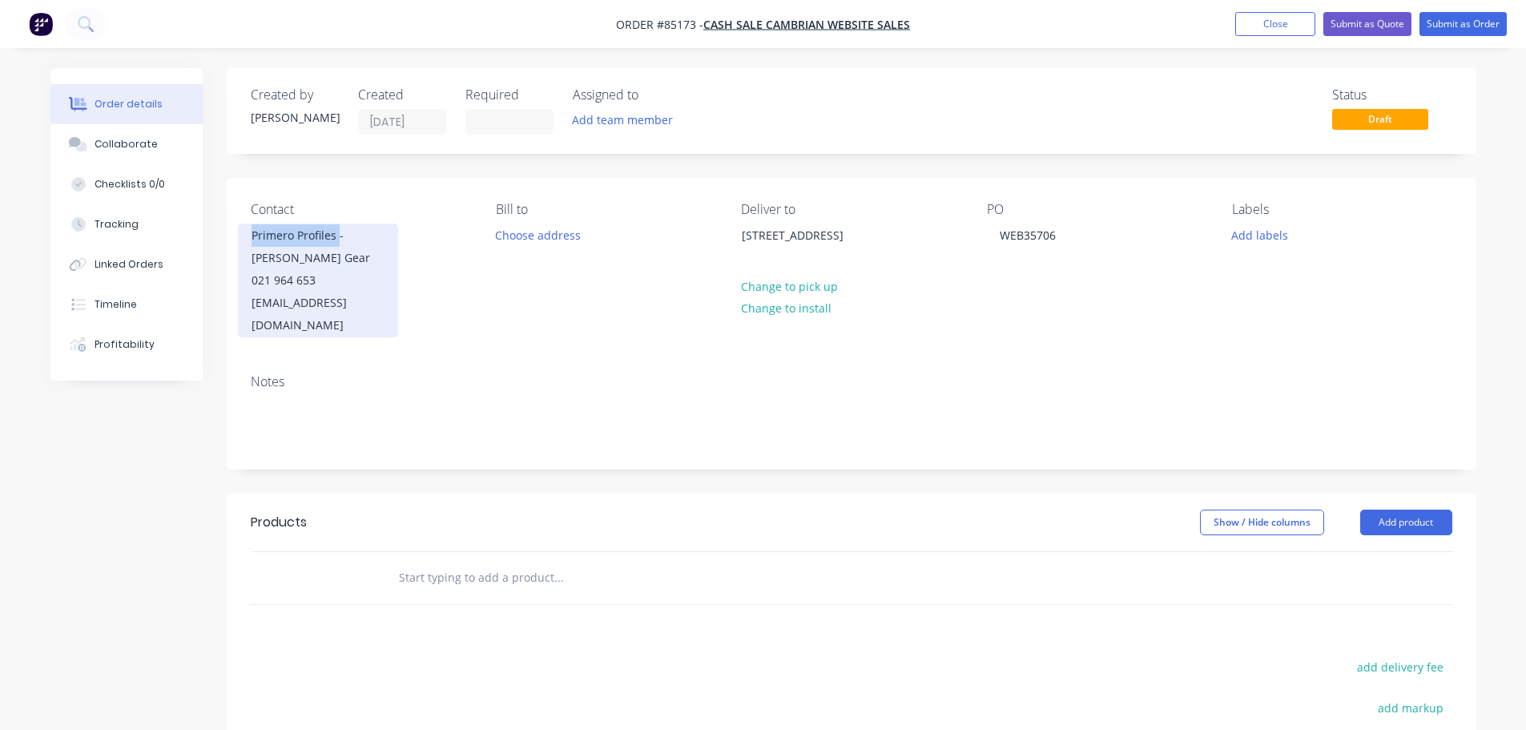
copy div "Primero Profiles"
drag, startPoint x: 248, startPoint y: 233, endPoint x: 337, endPoint y: 233, distance: 89.7
click at [337, 233] on div "Primero Profiles - [PERSON_NAME] Gear 021 964 653 [EMAIL_ADDRESS][DOMAIN_NAME]" at bounding box center [318, 281] width 160 height 114
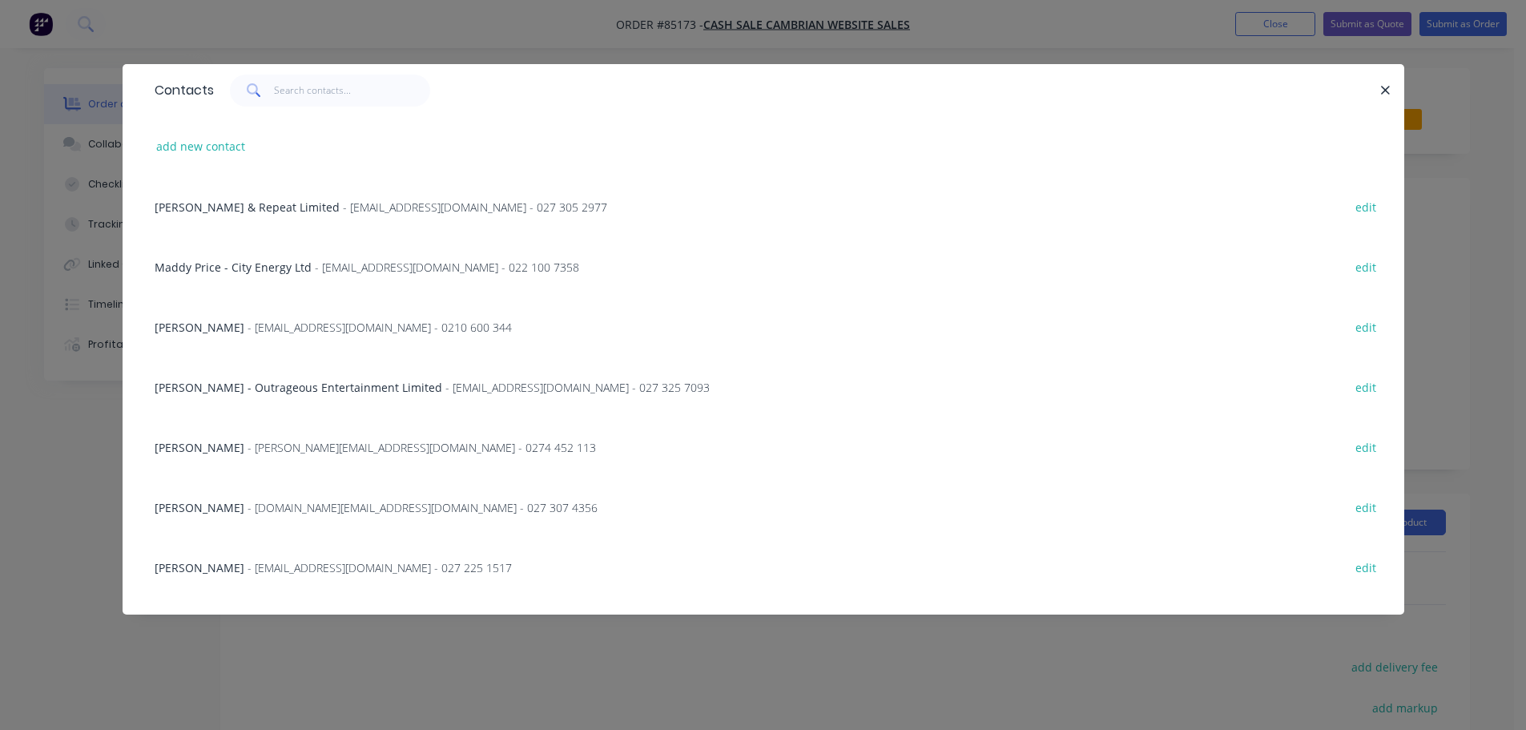
click at [1373, 87] on div at bounding box center [797, 91] width 1167 height 32
click at [1383, 93] on icon "button" at bounding box center [1386, 90] width 9 height 9
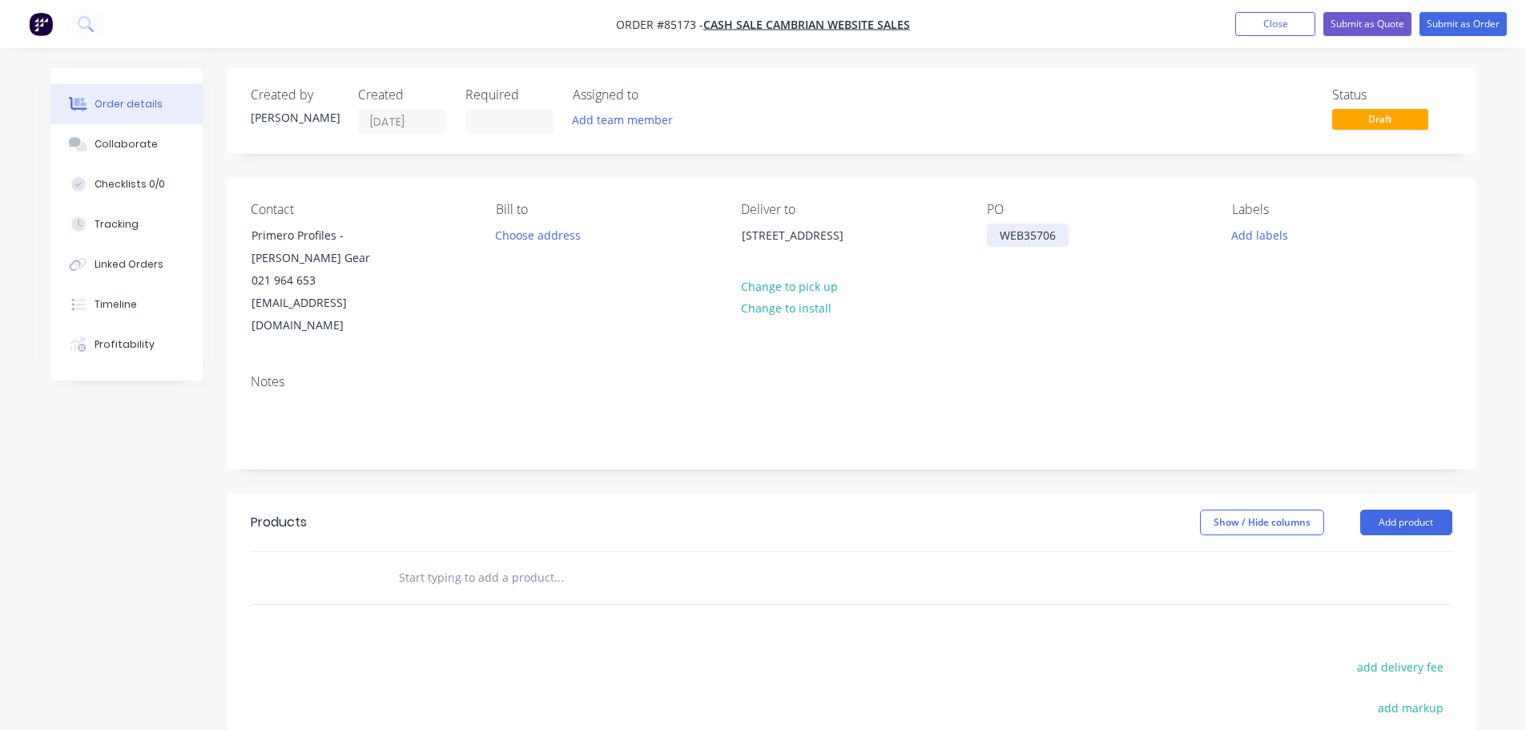
click at [1062, 239] on div "WEB35706" at bounding box center [1028, 235] width 82 height 23
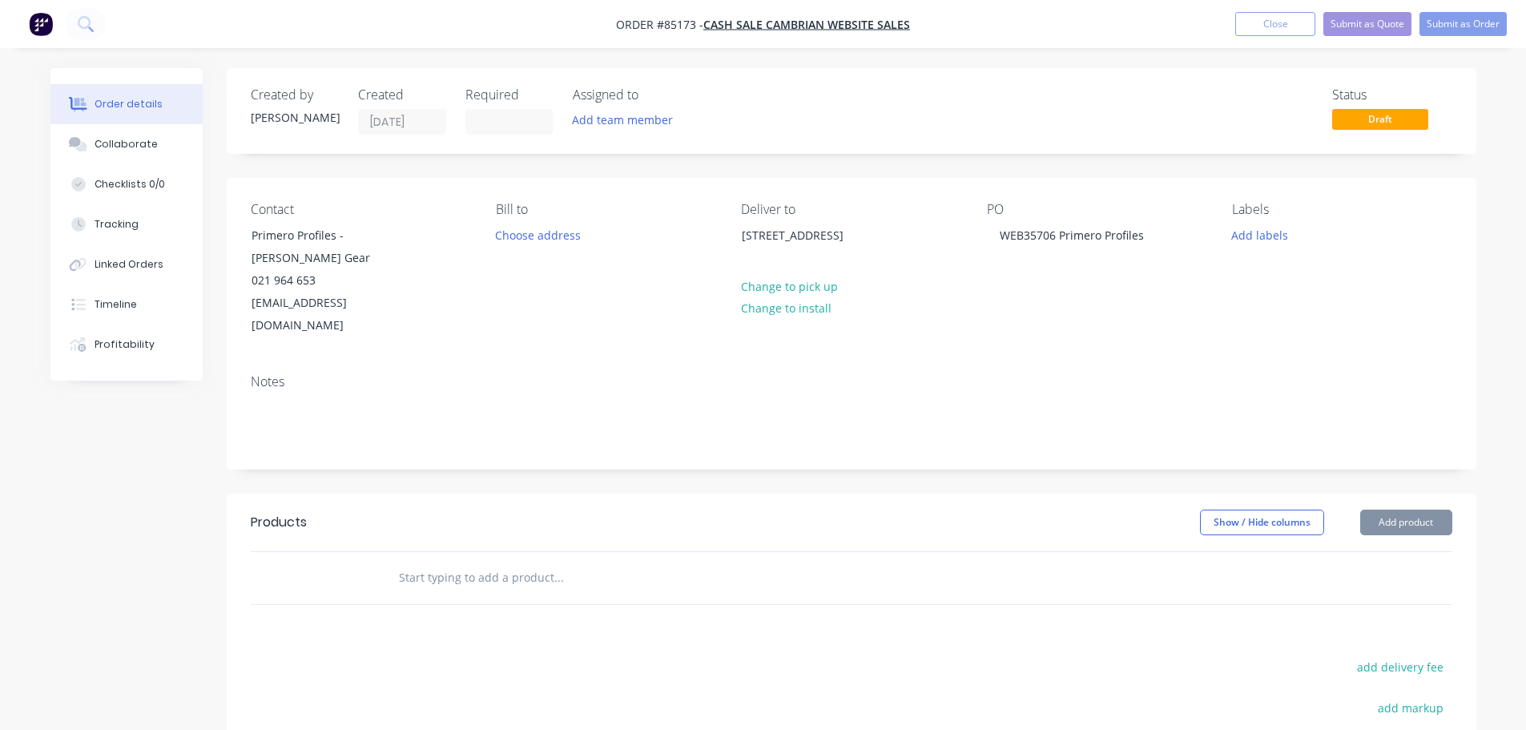
click at [534, 562] on input "text" at bounding box center [558, 578] width 320 height 32
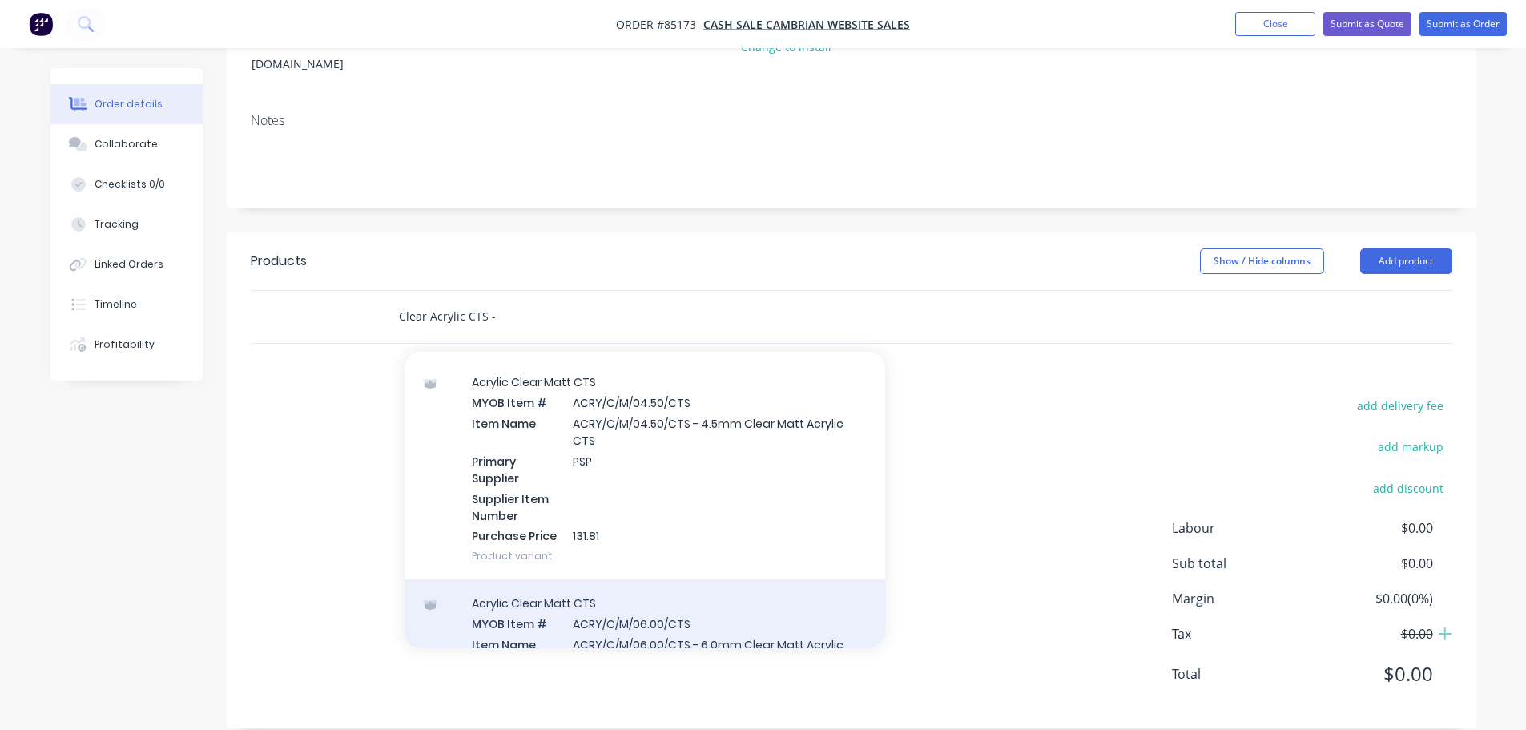
scroll to position [552, 0]
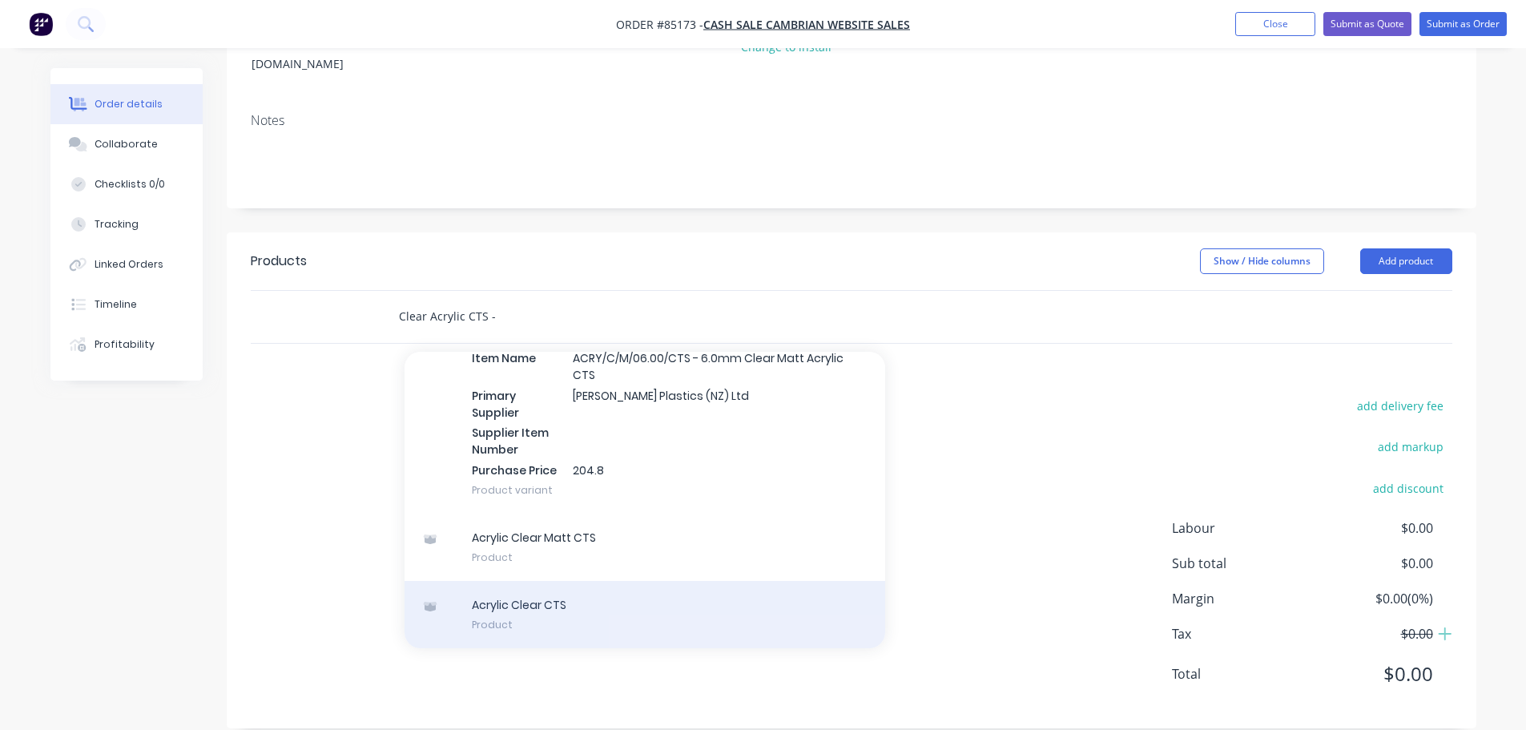
type input "Clear Acrylic CTS -"
click at [562, 591] on div "Acrylic Clear CTS Product" at bounding box center [645, 614] width 481 height 67
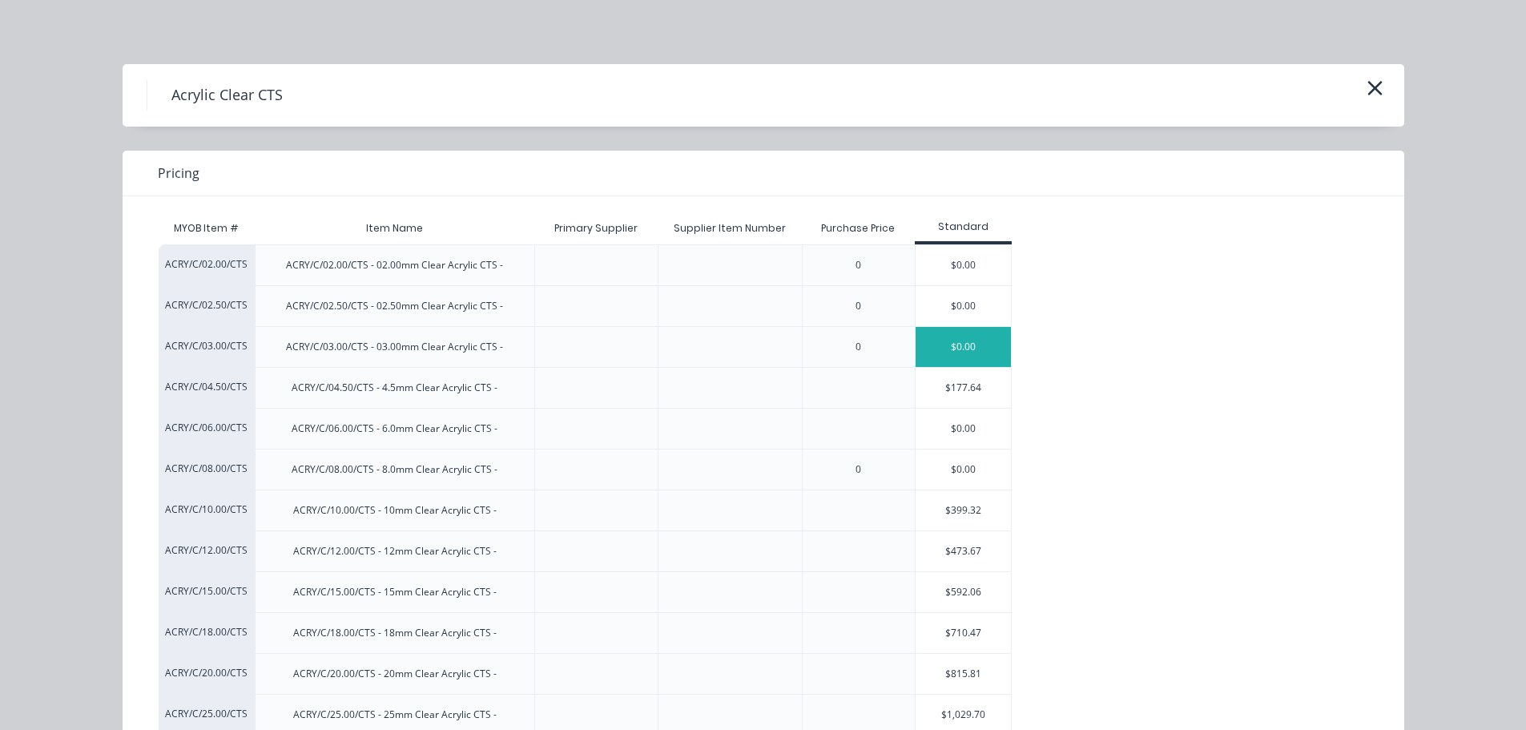
click at [929, 341] on div "$0.00" at bounding box center [964, 347] width 96 height 40
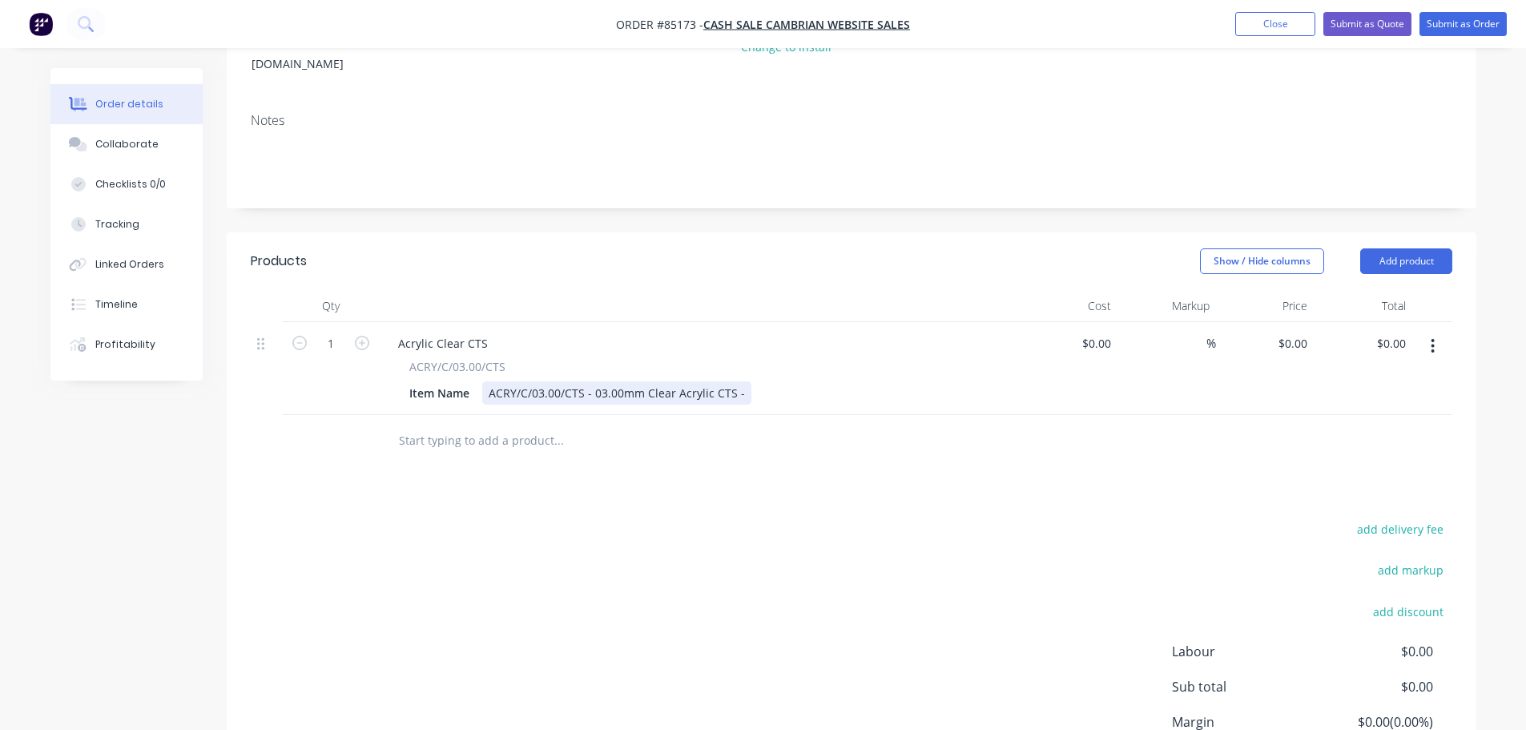
click at [744, 381] on div "Item Name ACRY/C/03.00/CTS - 03.00mm Clear Acrylic CTS -" at bounding box center [696, 392] width 587 height 23
click at [319, 332] on input "1" at bounding box center [331, 344] width 42 height 24
type input "17"
drag, startPoint x: 895, startPoint y: 518, endPoint x: 1233, endPoint y: 436, distance: 348.1
click at [932, 518] on div "add delivery fee add markup add discount Labour $0.00 Sub total $0.00 Margin $0…" at bounding box center [852, 672] width 1202 height 309
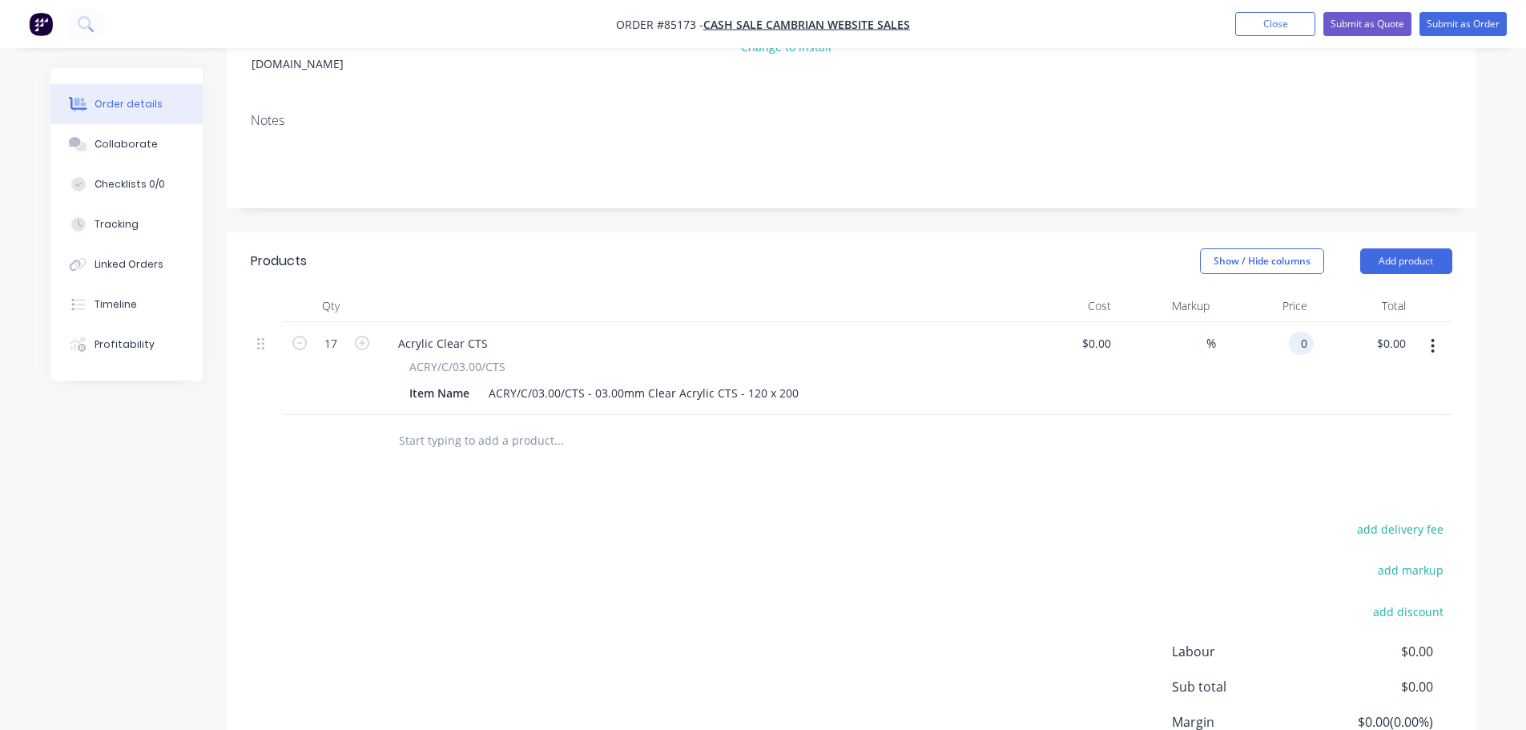
click at [1304, 332] on input "0" at bounding box center [1305, 343] width 18 height 23
type input "$25.59"
type input "$435.03"
drag, startPoint x: 1306, startPoint y: 429, endPoint x: 1332, endPoint y: 453, distance: 34.6
click at [1307, 431] on div at bounding box center [852, 441] width 1202 height 52
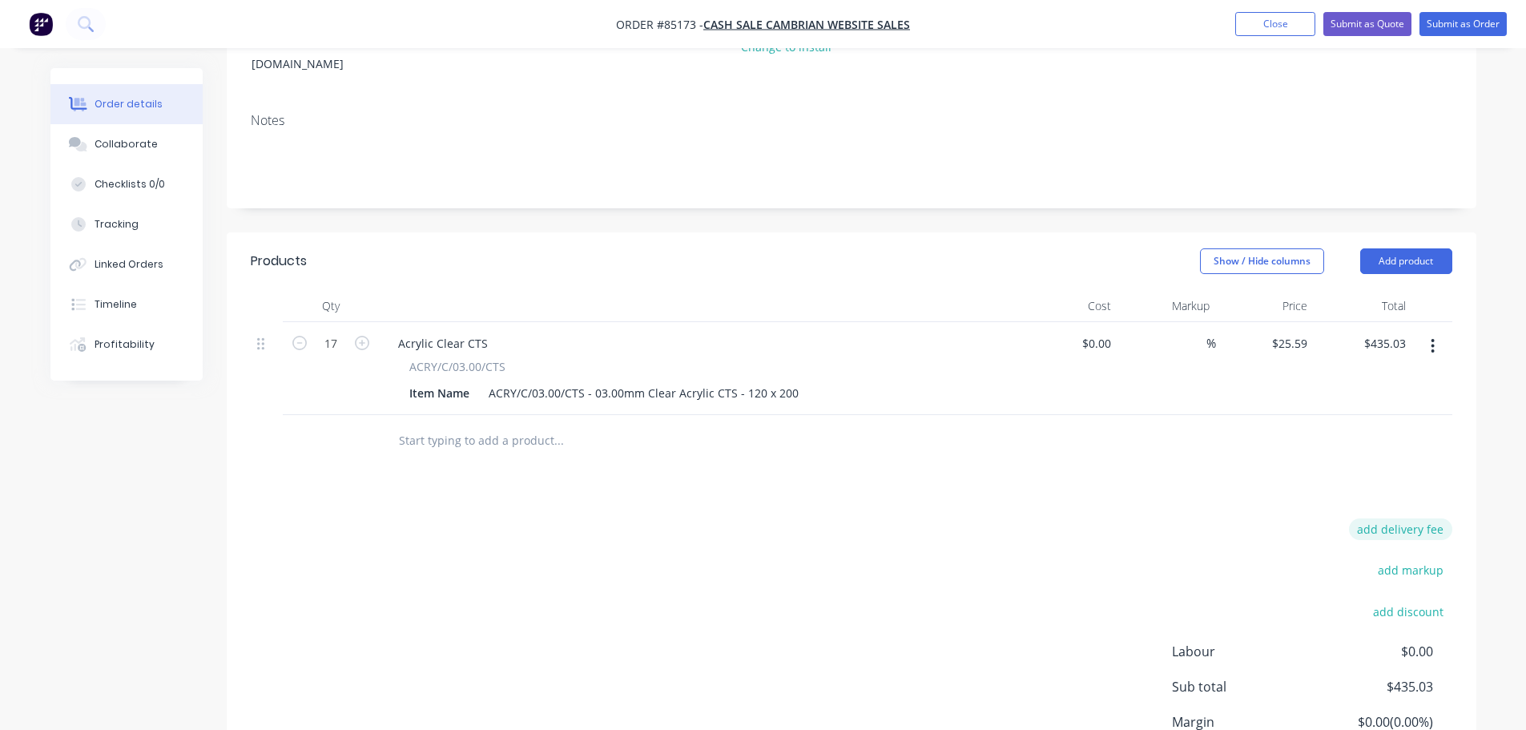
click at [1372, 518] on button "add delivery fee" at bounding box center [1400, 529] width 103 height 22
type input "12"
click at [1119, 473] on div "Products Show / Hide columns Add product Qty Cost Markup Price Total 17 Acrylic…" at bounding box center [852, 539] width 1250 height 615
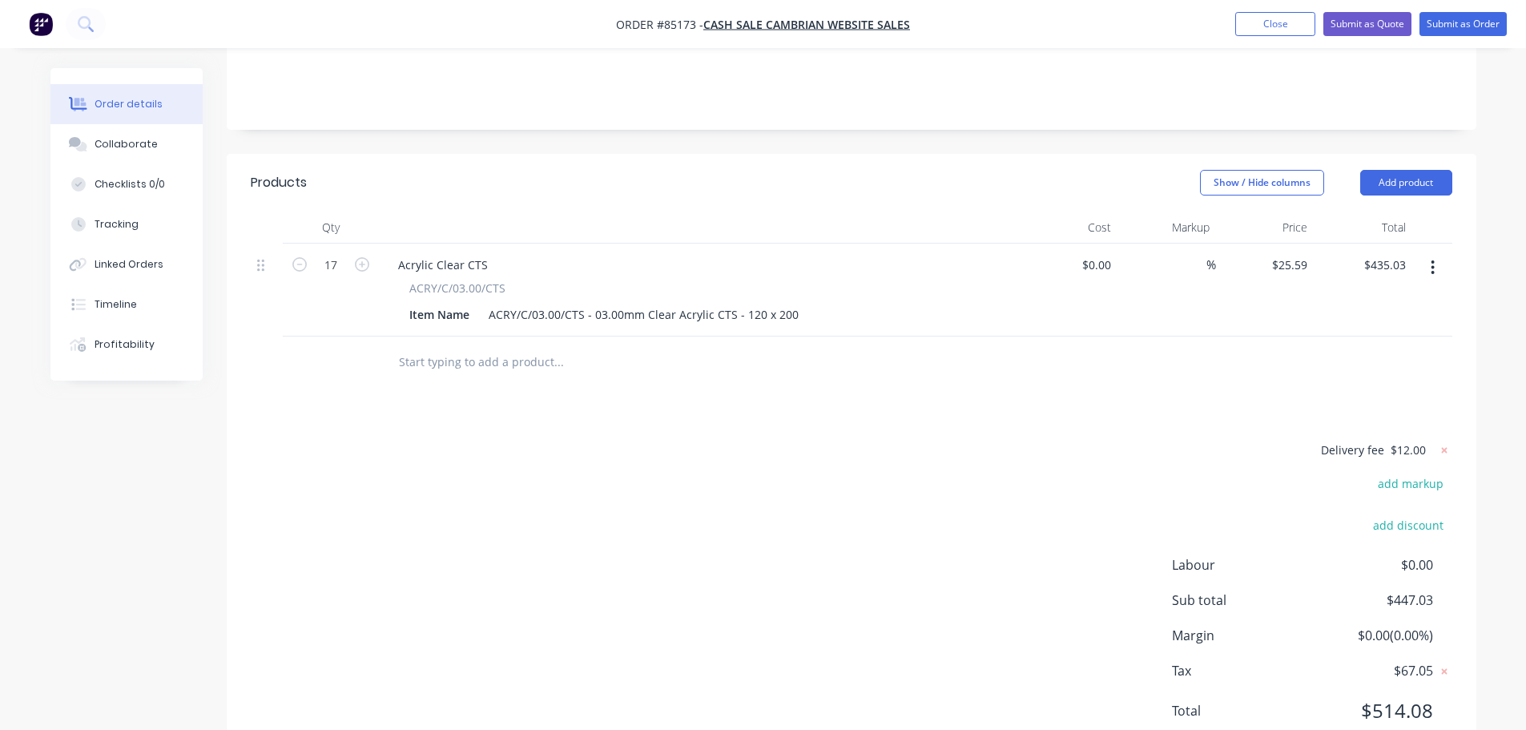
scroll to position [377, 0]
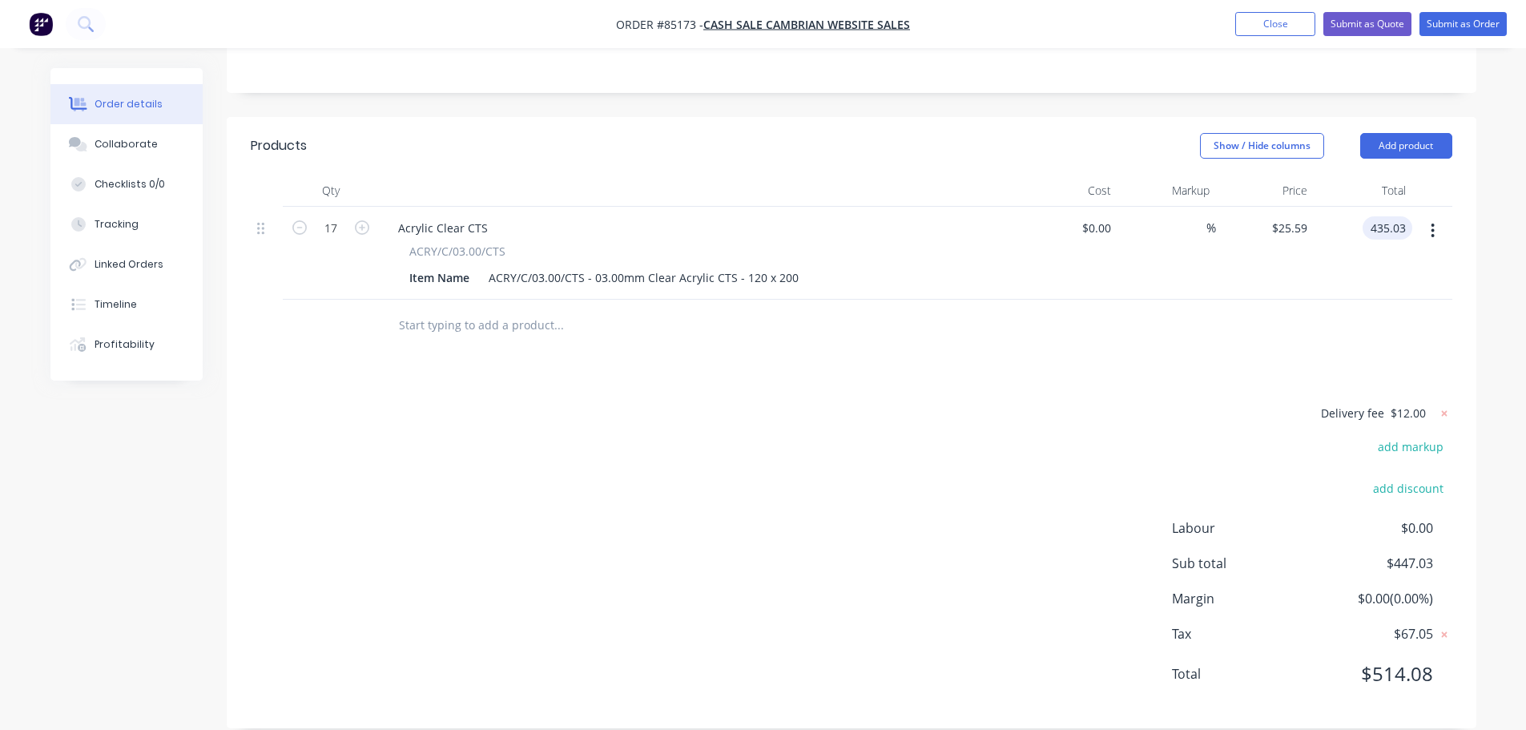
click at [1404, 216] on input "435.03" at bounding box center [1390, 227] width 43 height 23
type input "25.59"
type input "$1.5053"
type input "$25.59"
click at [1317, 480] on div "add discount" at bounding box center [1352, 497] width 200 height 41
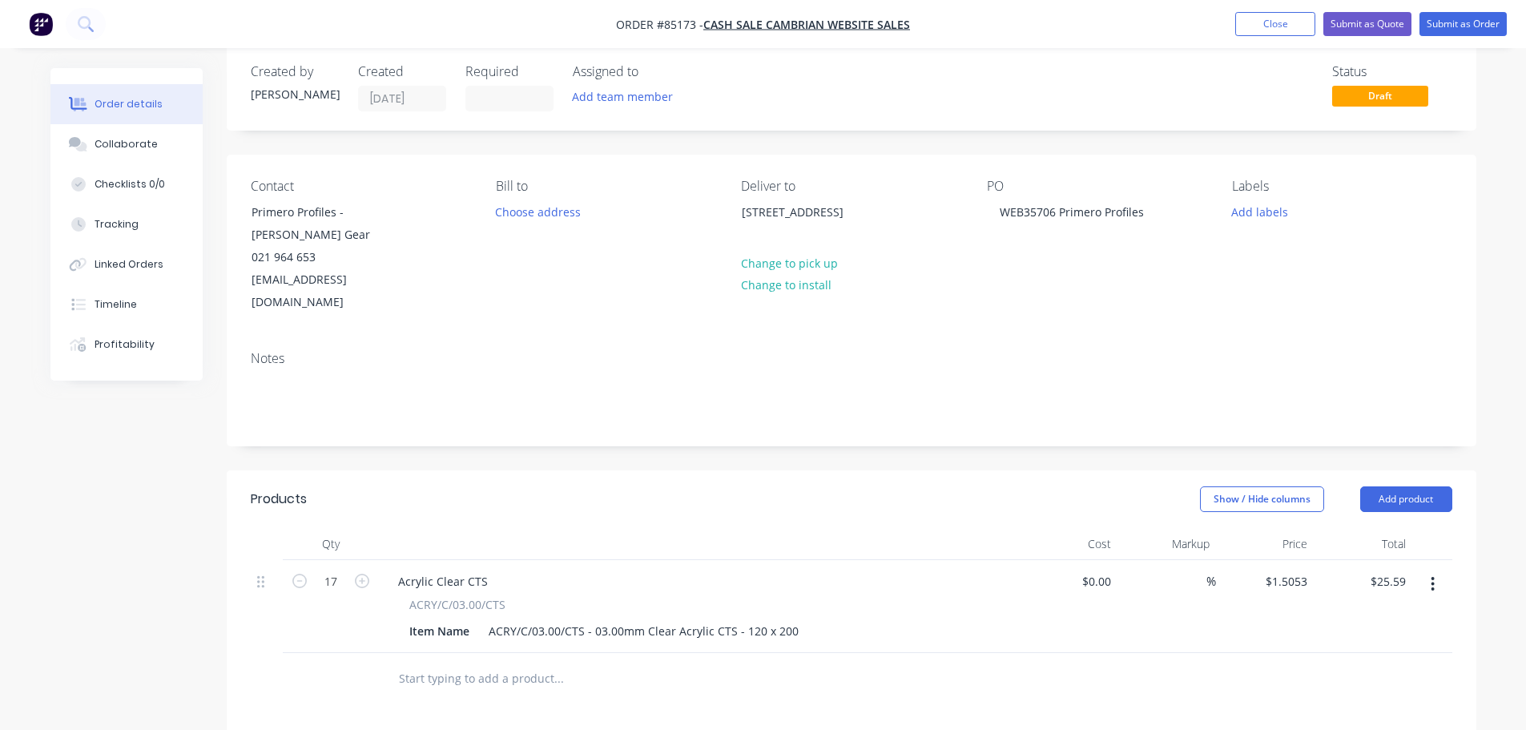
scroll to position [0, 0]
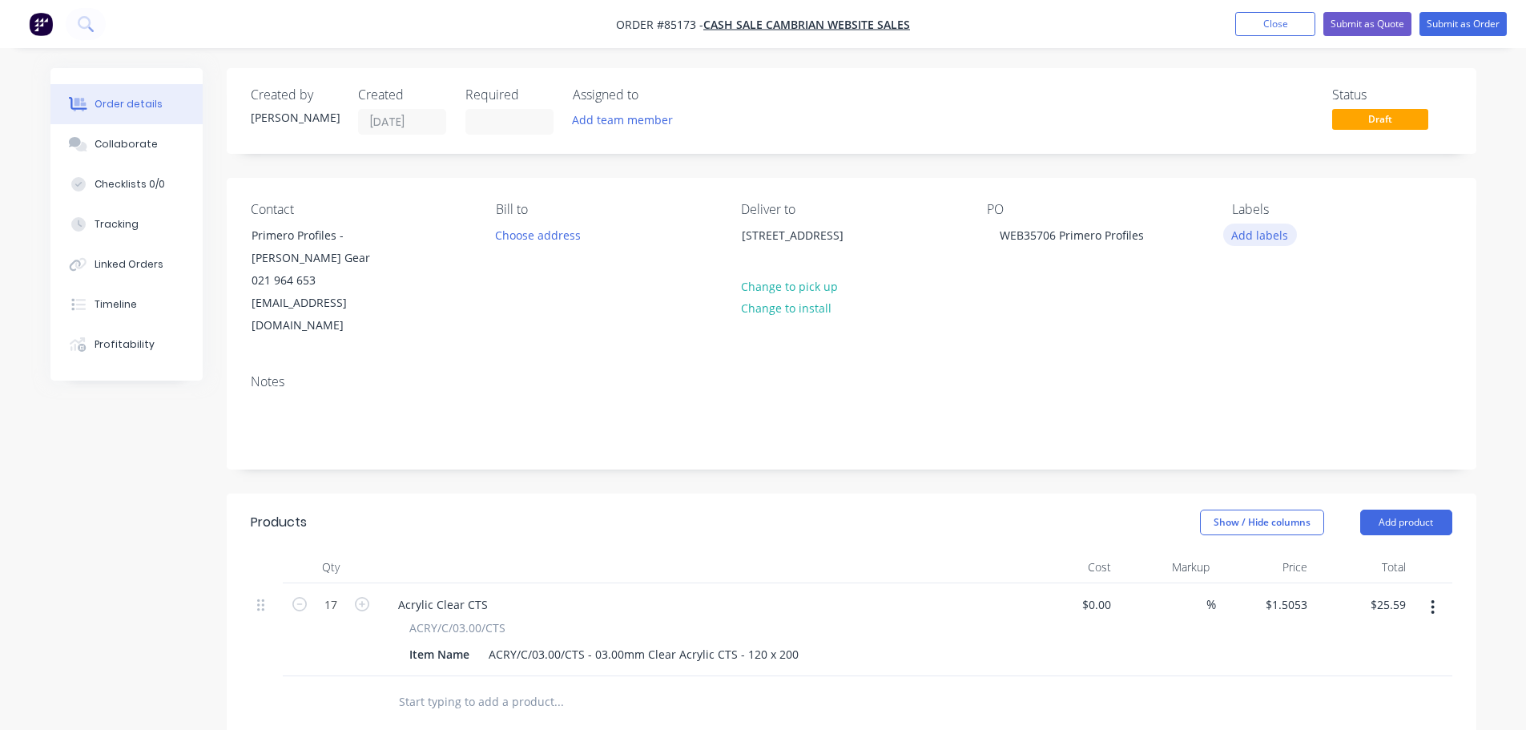
click at [1249, 231] on button "Add labels" at bounding box center [1261, 235] width 74 height 22
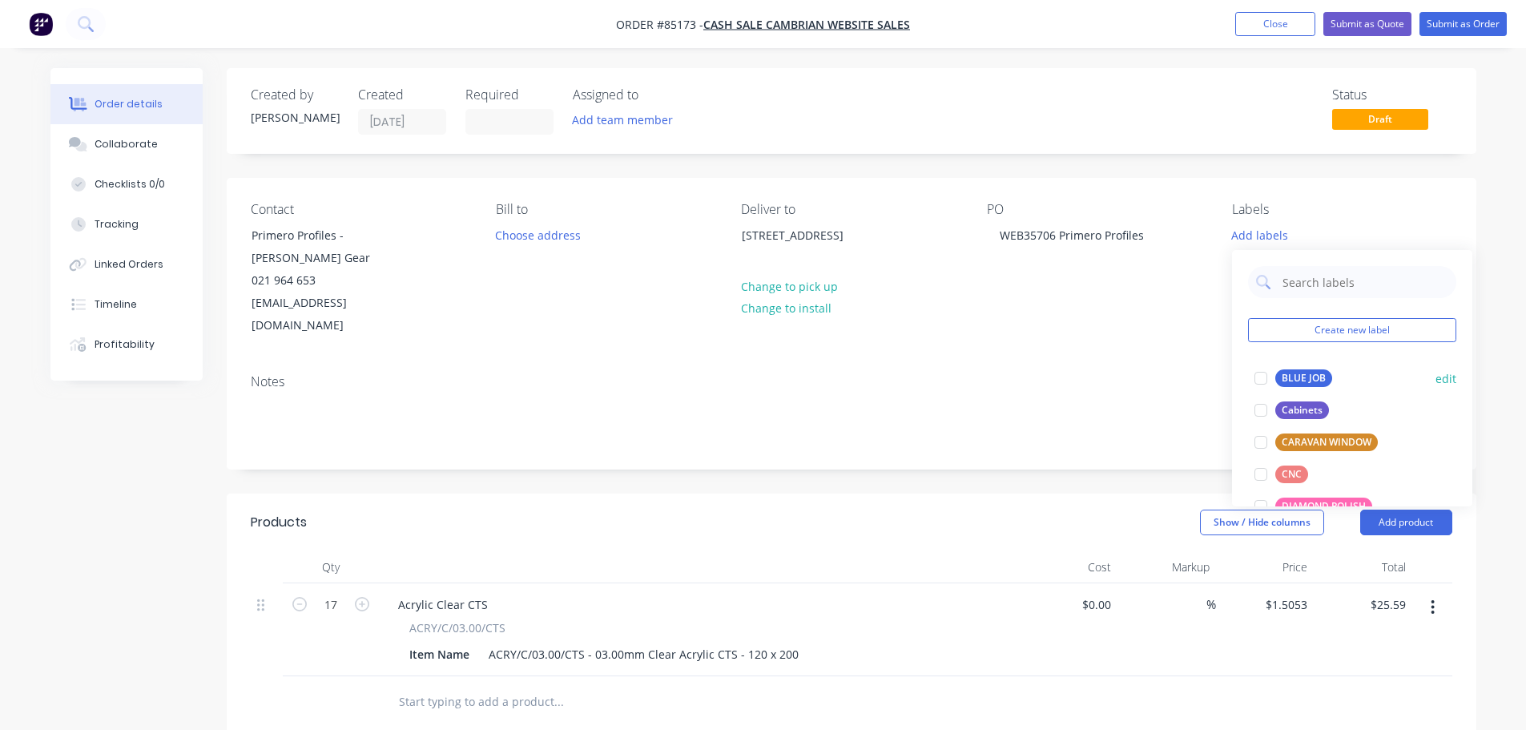
click at [1291, 378] on div "BLUE JOB" at bounding box center [1304, 378] width 57 height 18
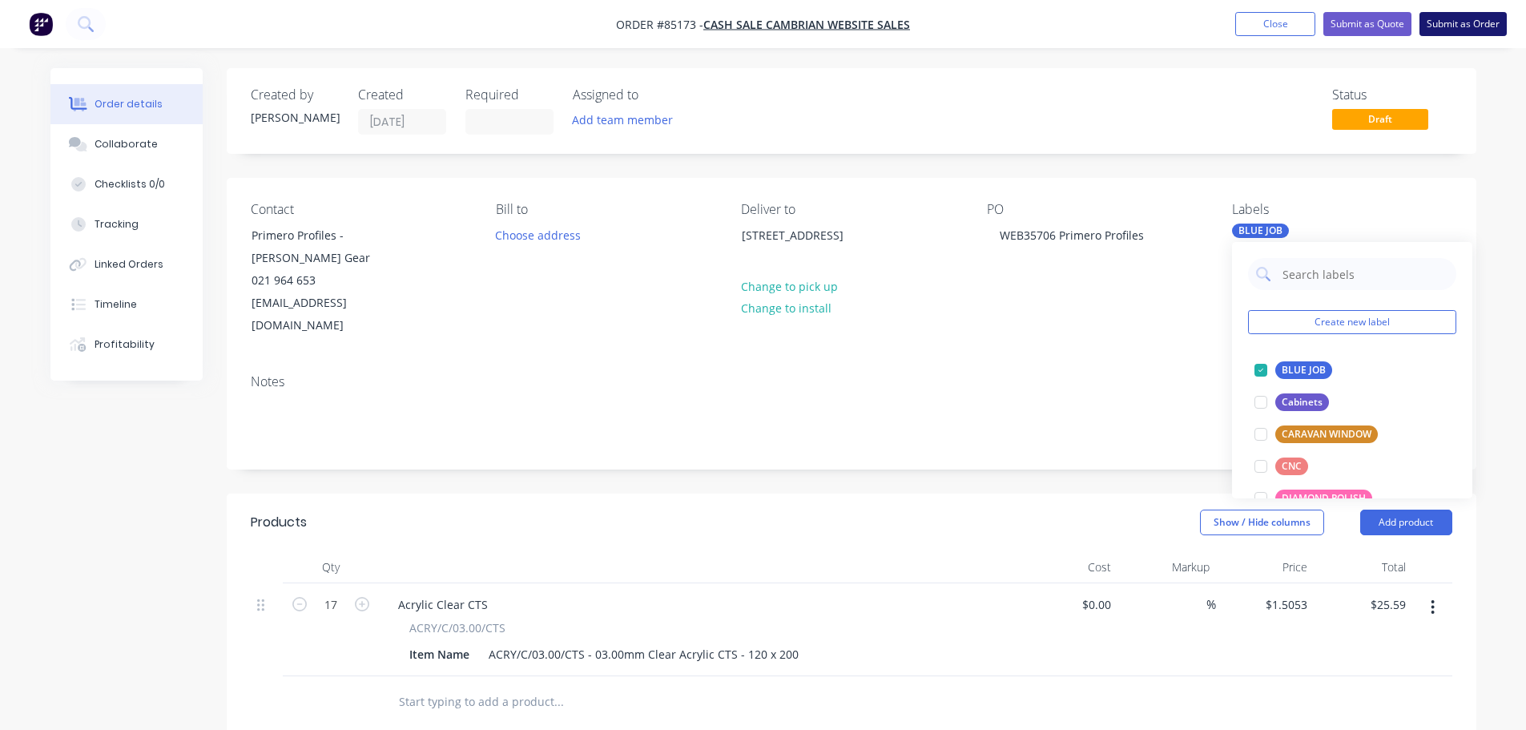
click at [1442, 35] on button "Submit as Order" at bounding box center [1463, 24] width 87 height 24
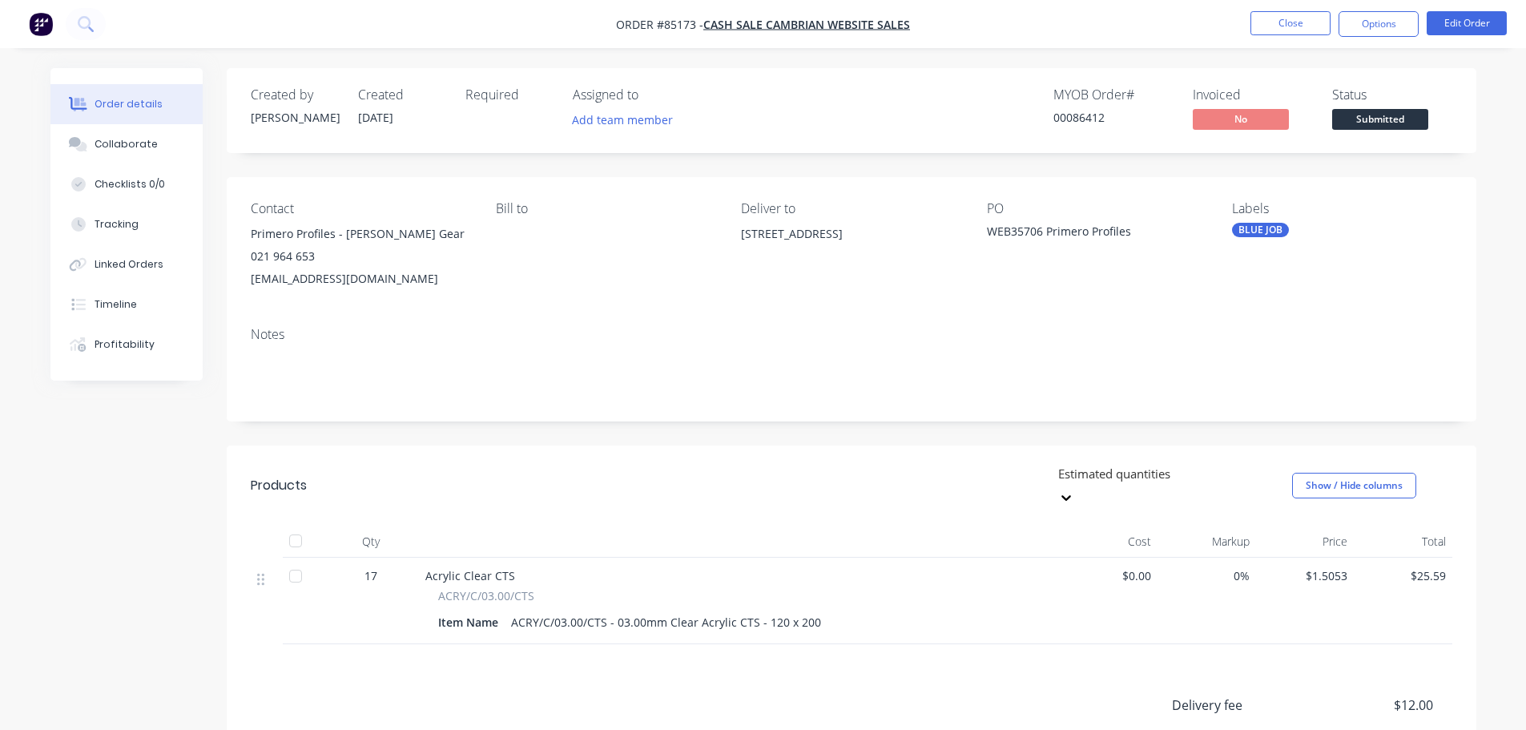
click at [1078, 119] on div "00086412" at bounding box center [1114, 117] width 120 height 17
copy div "00086412"
click at [1392, 31] on button "Options" at bounding box center [1379, 24] width 80 height 26
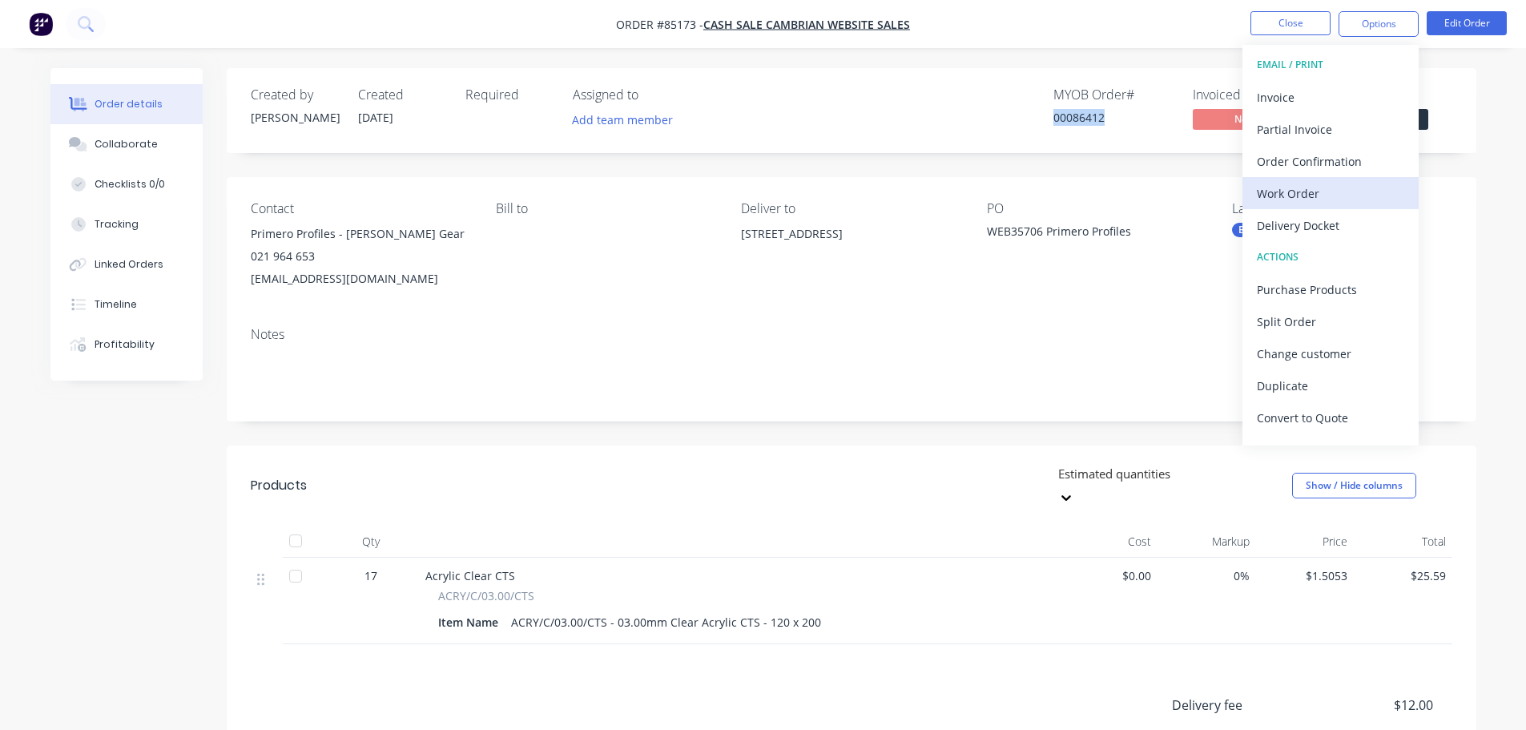
click at [1329, 186] on div "Work Order" at bounding box center [1330, 193] width 147 height 23
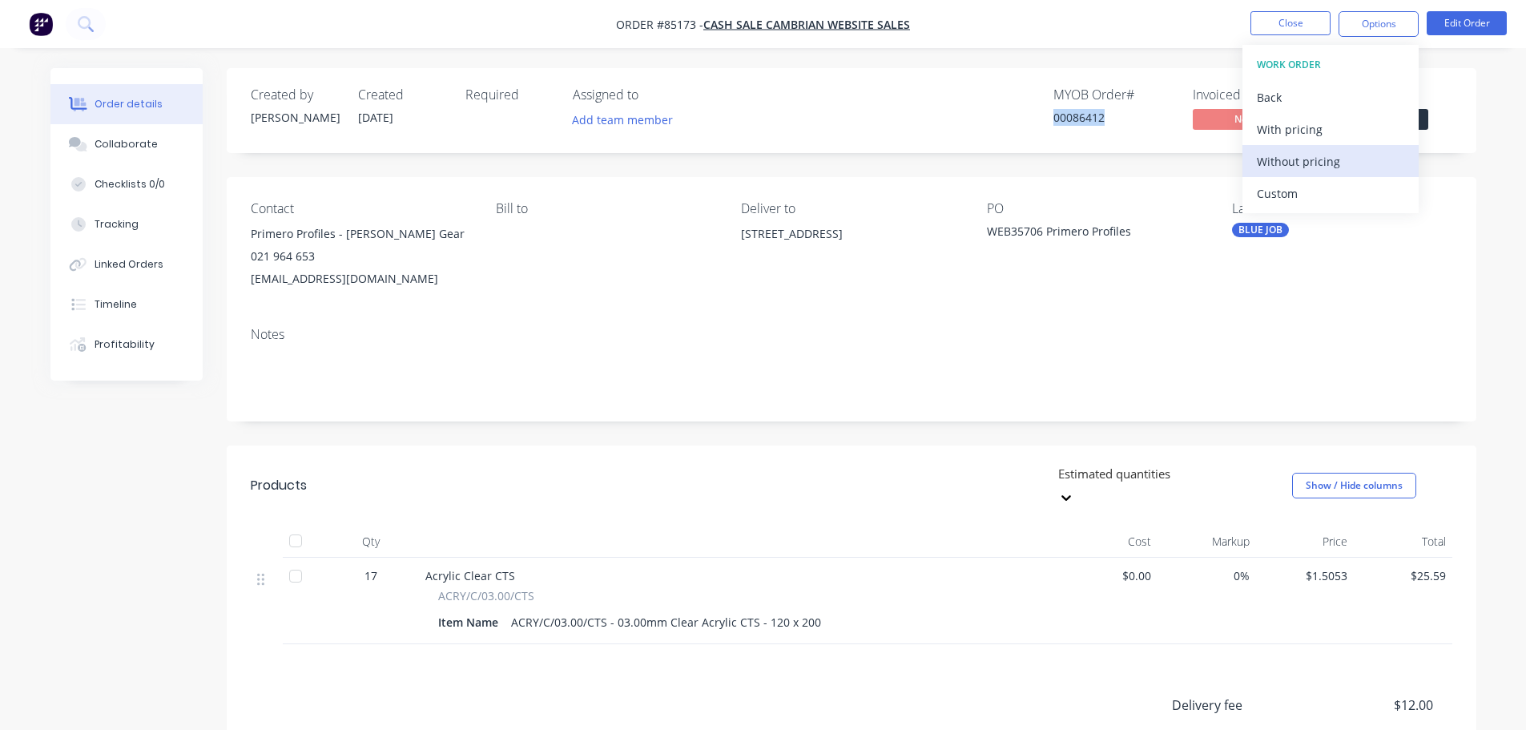
click at [1333, 155] on div "Without pricing" at bounding box center [1330, 161] width 147 height 23
click at [838, 99] on div "MYOB Order # 00086412 Invoiced No Status Submitted" at bounding box center [1093, 110] width 720 height 46
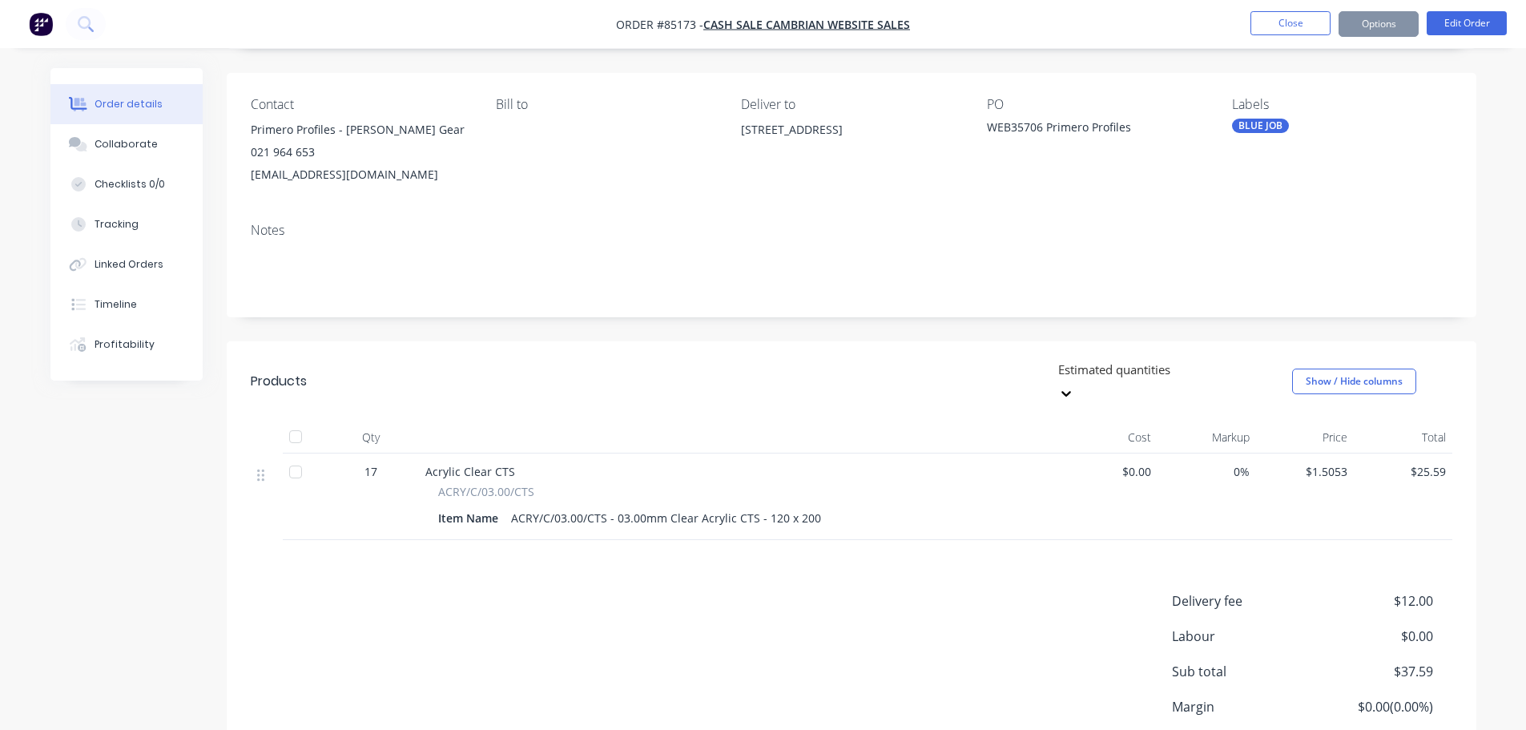
scroll to position [212, 0]
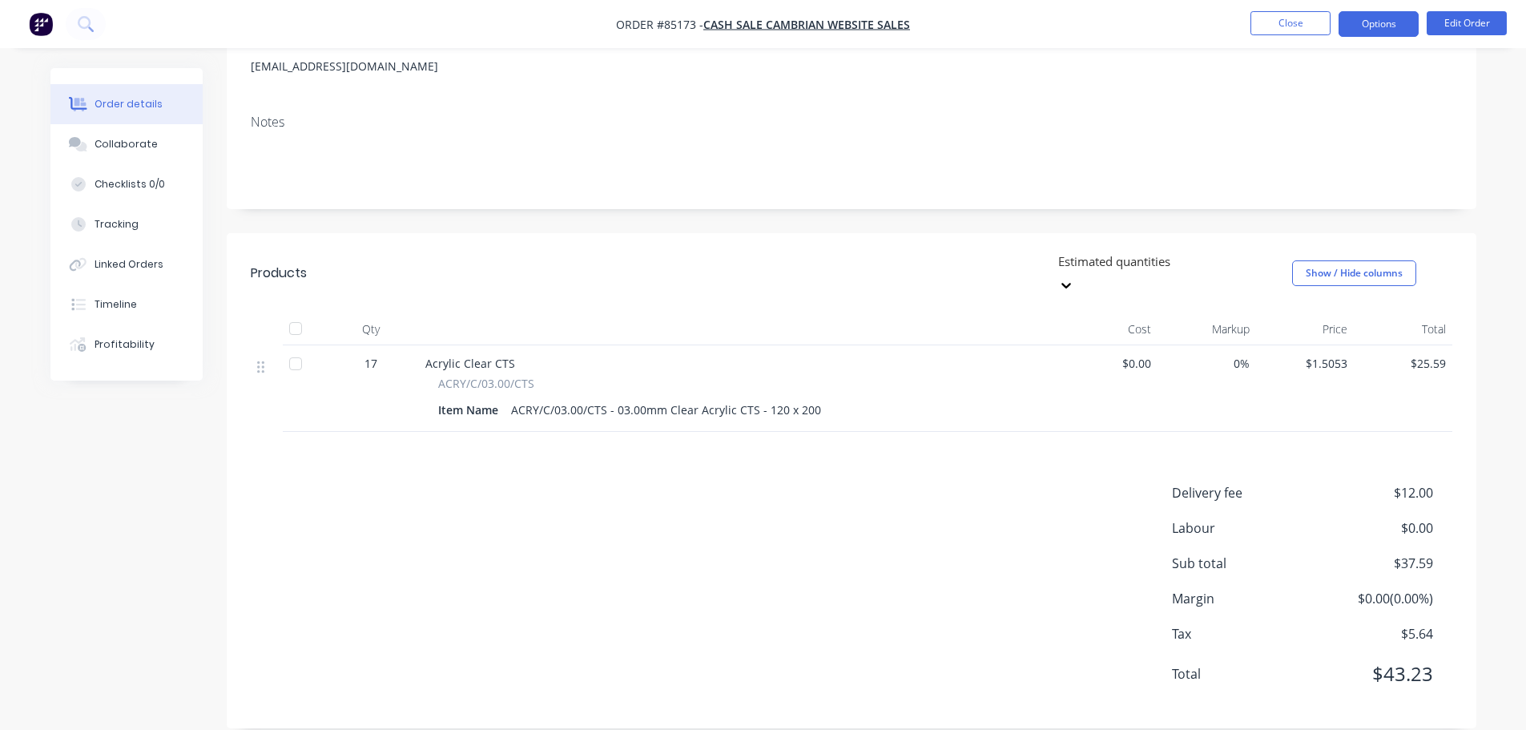
click at [1375, 17] on button "Options" at bounding box center [1379, 24] width 80 height 26
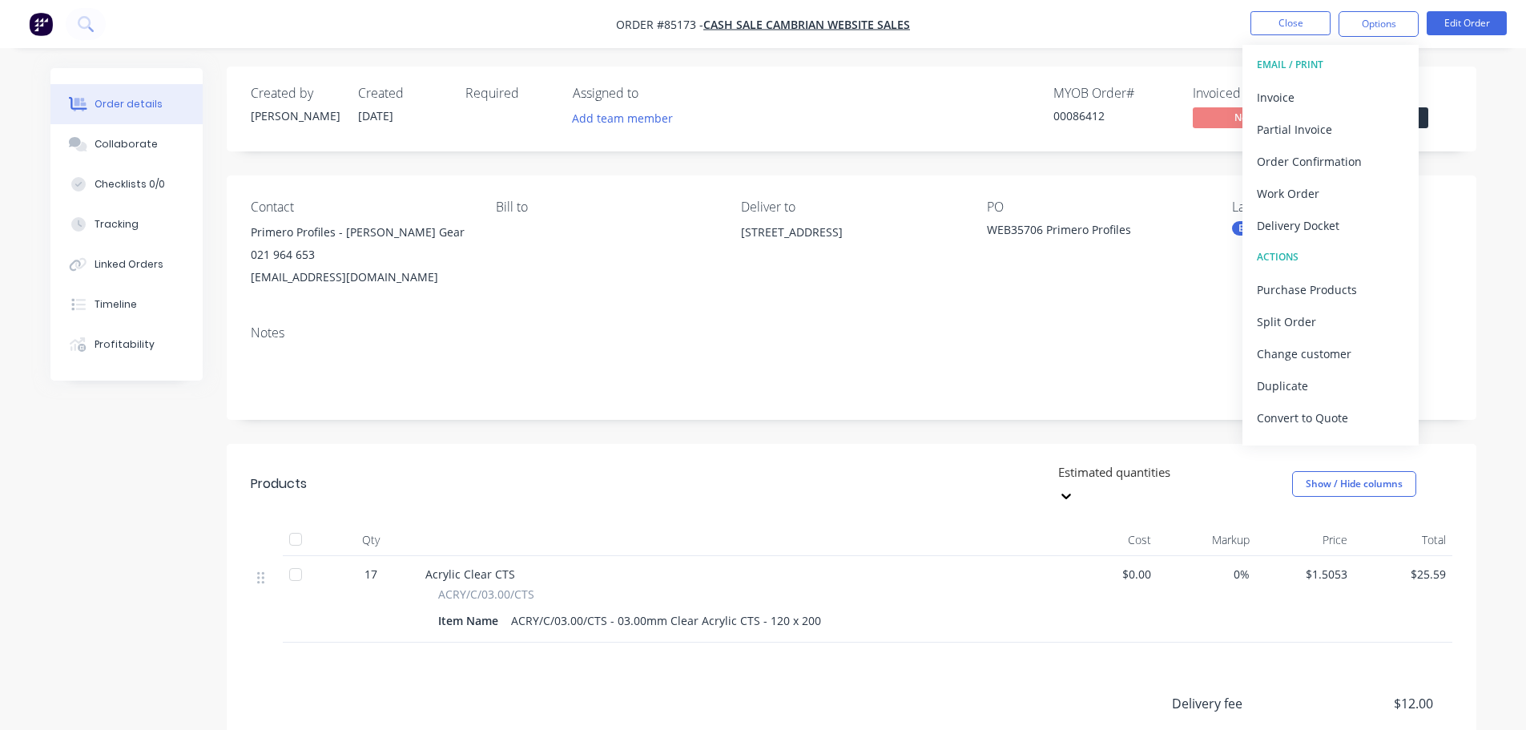
scroll to position [0, 0]
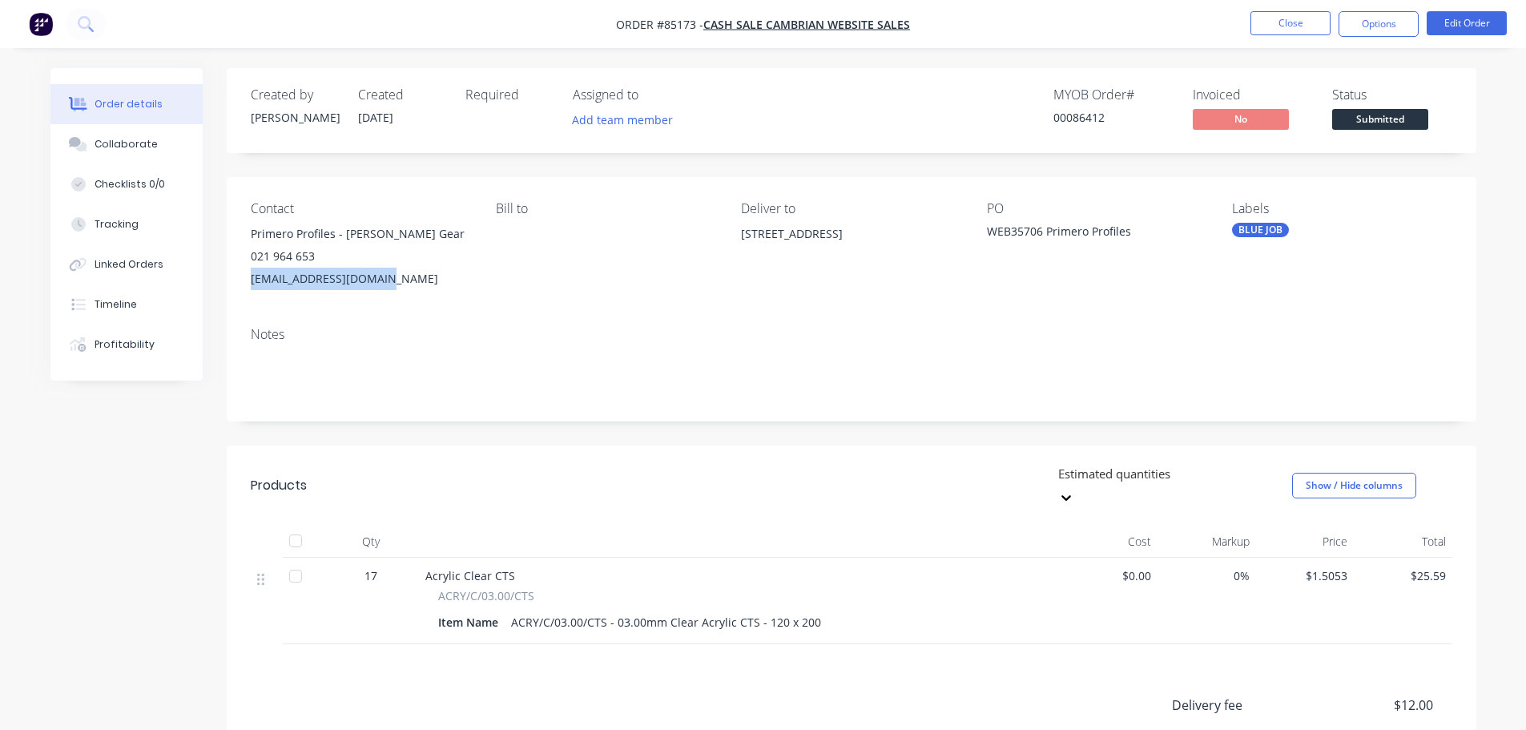
drag, startPoint x: 246, startPoint y: 280, endPoint x: 416, endPoint y: 285, distance: 170.0
click at [416, 285] on div "Contact Primero Profiles - [PERSON_NAME] Gear 021 964 653 [EMAIL_ADDRESS][DOMAI…" at bounding box center [852, 245] width 1250 height 137
copy div "[EMAIL_ADDRESS][DOMAIN_NAME]"
click at [1354, 18] on button "Options" at bounding box center [1379, 24] width 80 height 26
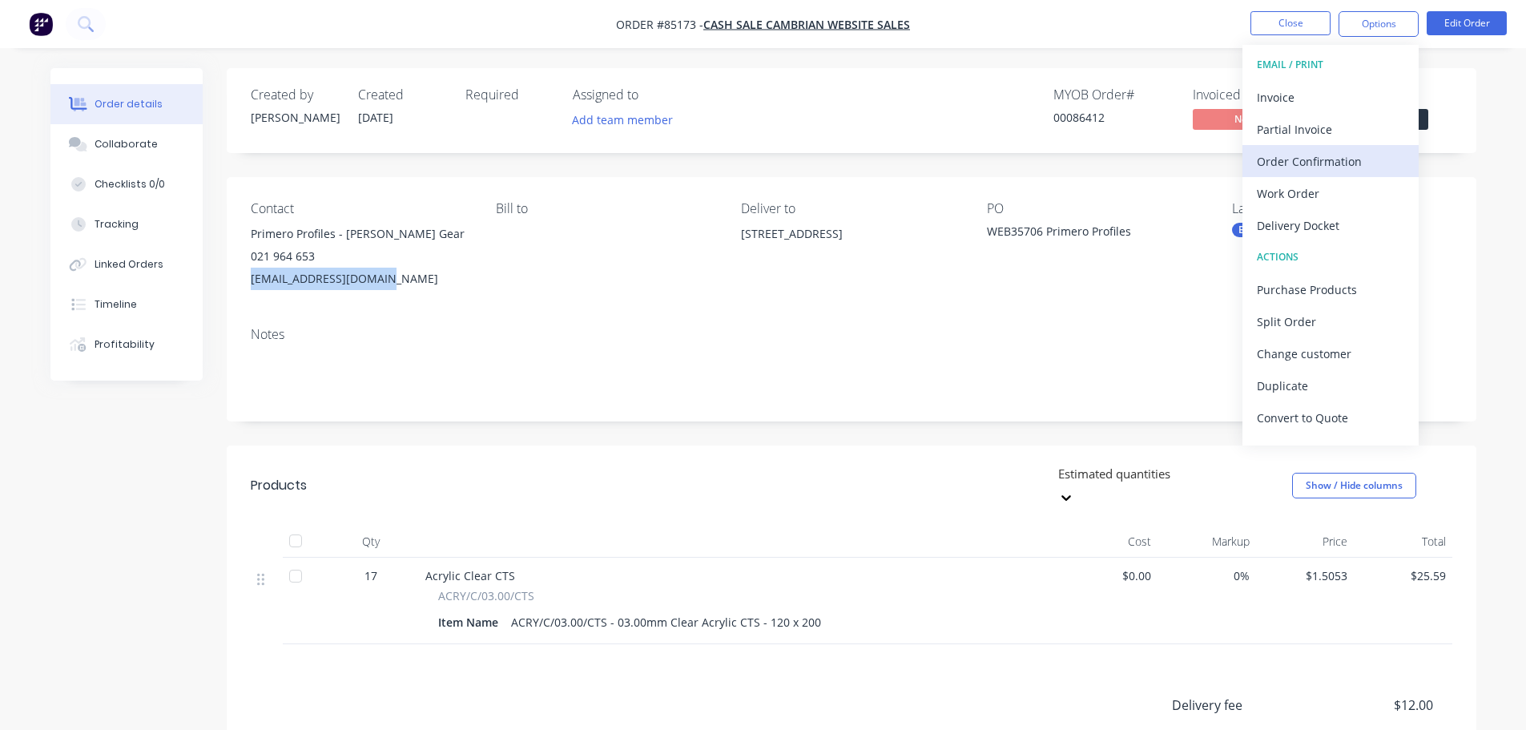
click at [1351, 158] on div "Order Confirmation" at bounding box center [1330, 161] width 147 height 23
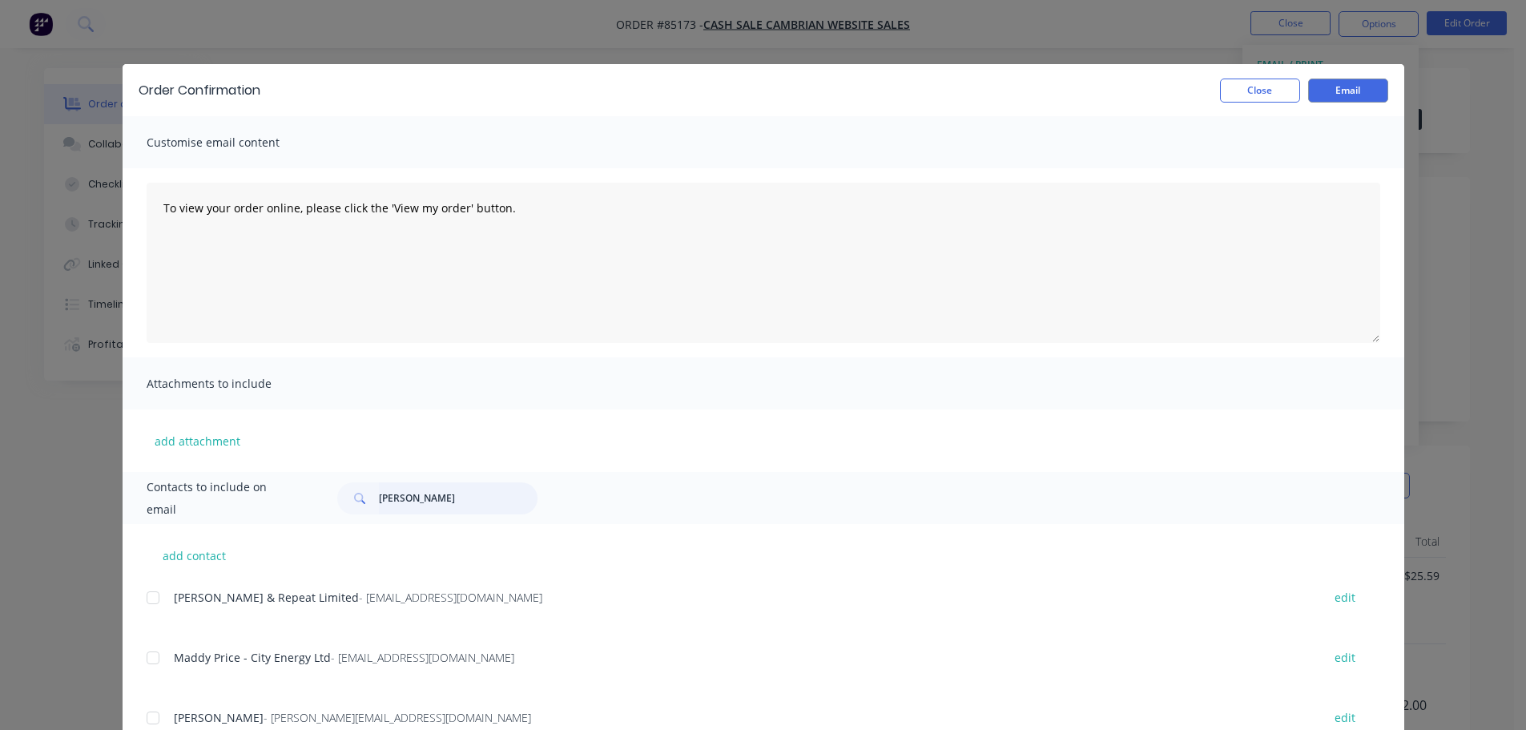
click at [453, 494] on input "[PERSON_NAME]" at bounding box center [458, 498] width 159 height 32
paste input "[EMAIL_ADDRESS][DOMAIN_NAME]"
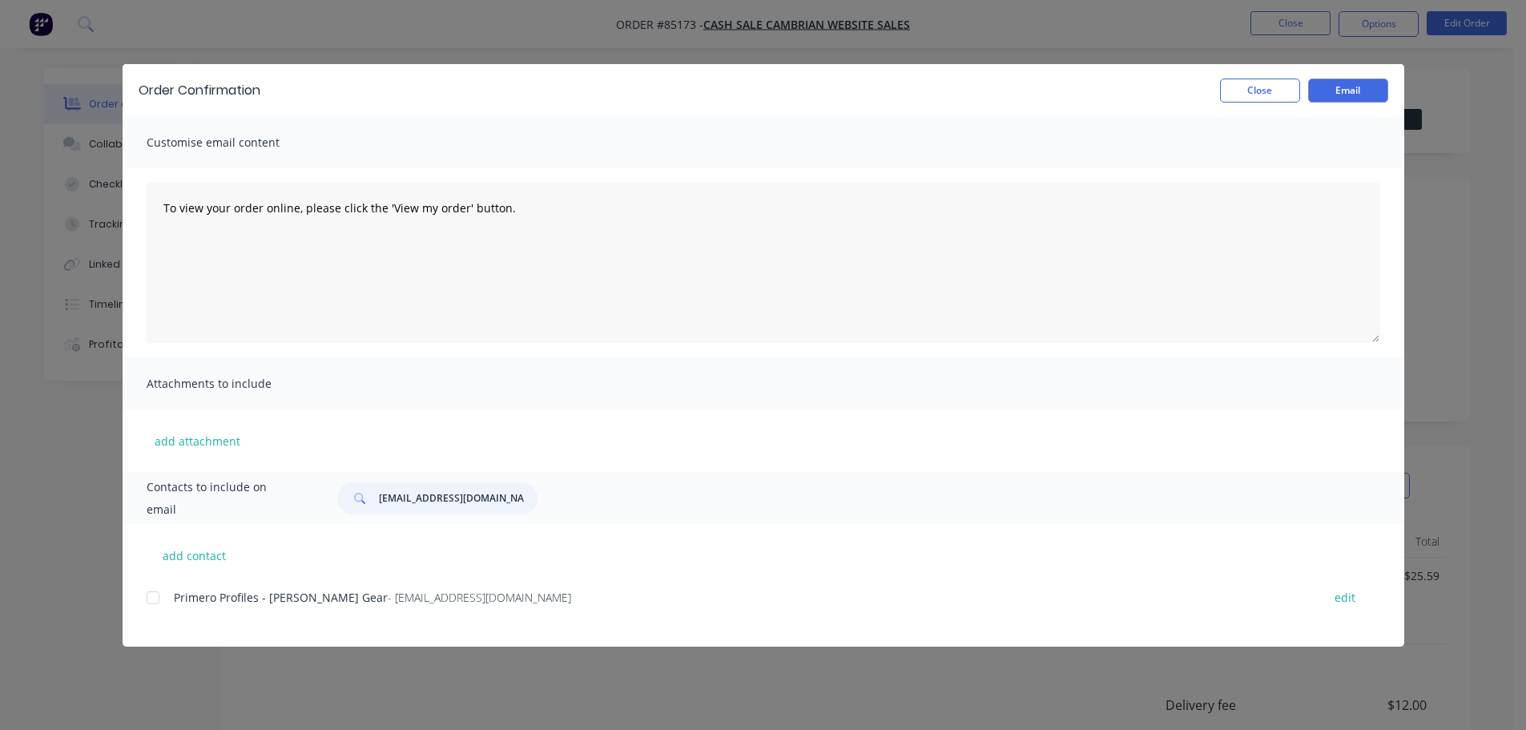
type input "[EMAIL_ADDRESS][DOMAIN_NAME]"
click at [143, 599] on div "add contact Primero Profiles - [PERSON_NAME] Gear - [EMAIL_ADDRESS][DOMAIN_NAME…" at bounding box center [764, 585] width 1282 height 123
click at [153, 606] on div at bounding box center [153, 598] width 32 height 32
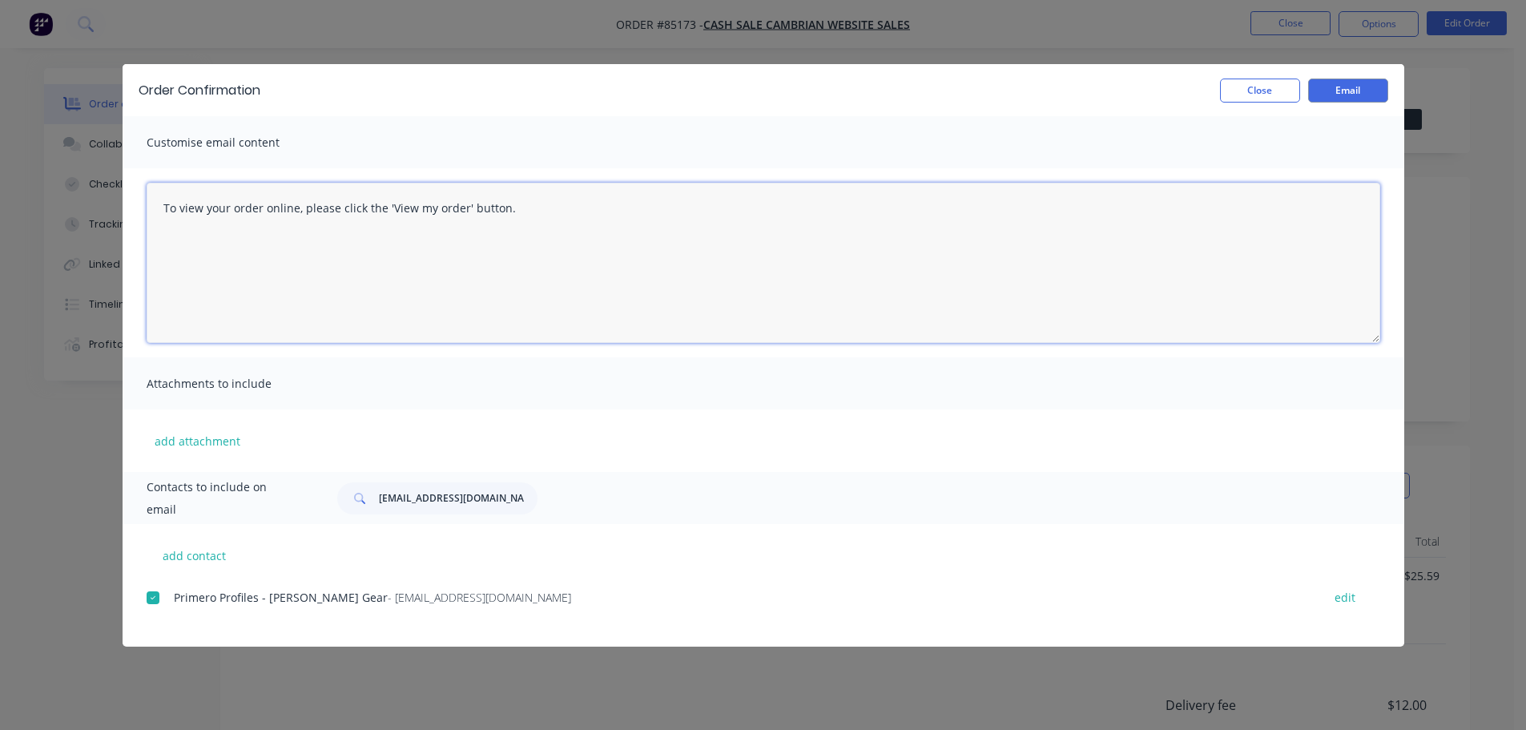
click at [328, 325] on textarea "To view your order online, please click the 'View my order' button." at bounding box center [764, 263] width 1234 height 160
paste textarea "[PERSON_NAME] you for your order, confirmation of your order is attached. Your …"
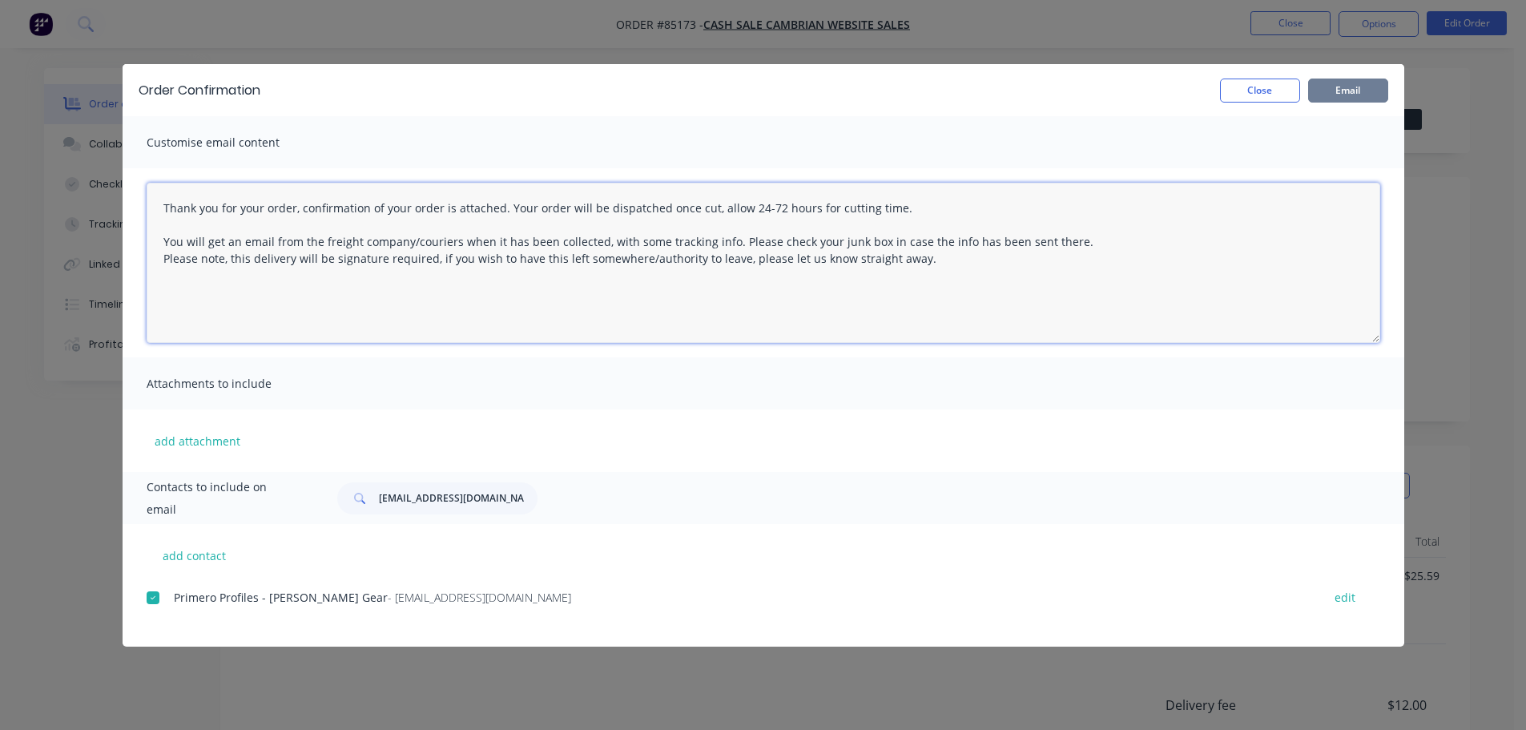
type textarea "Thank you for your order, confirmation of your order is attached. Your order wi…"
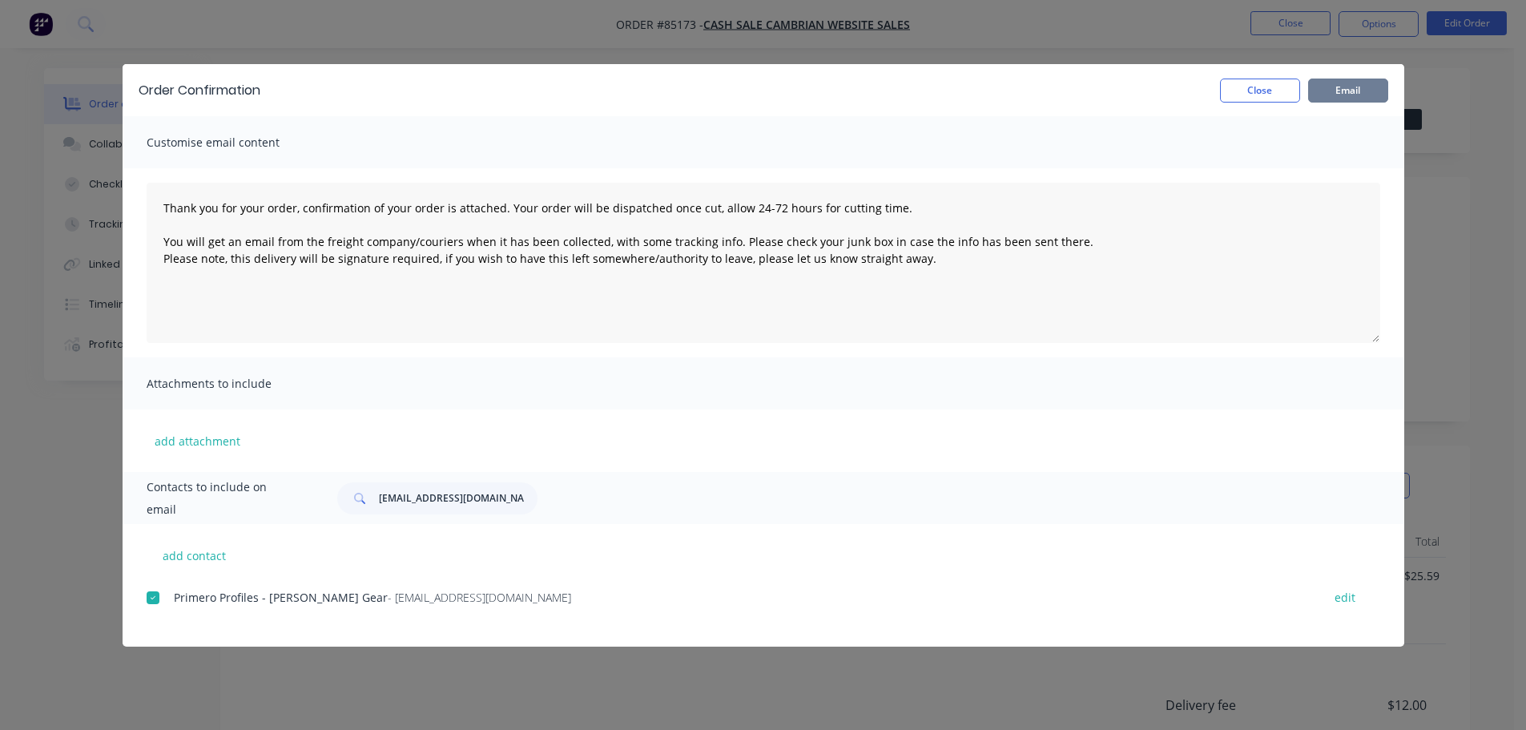
click at [1339, 88] on button "Email" at bounding box center [1348, 91] width 80 height 24
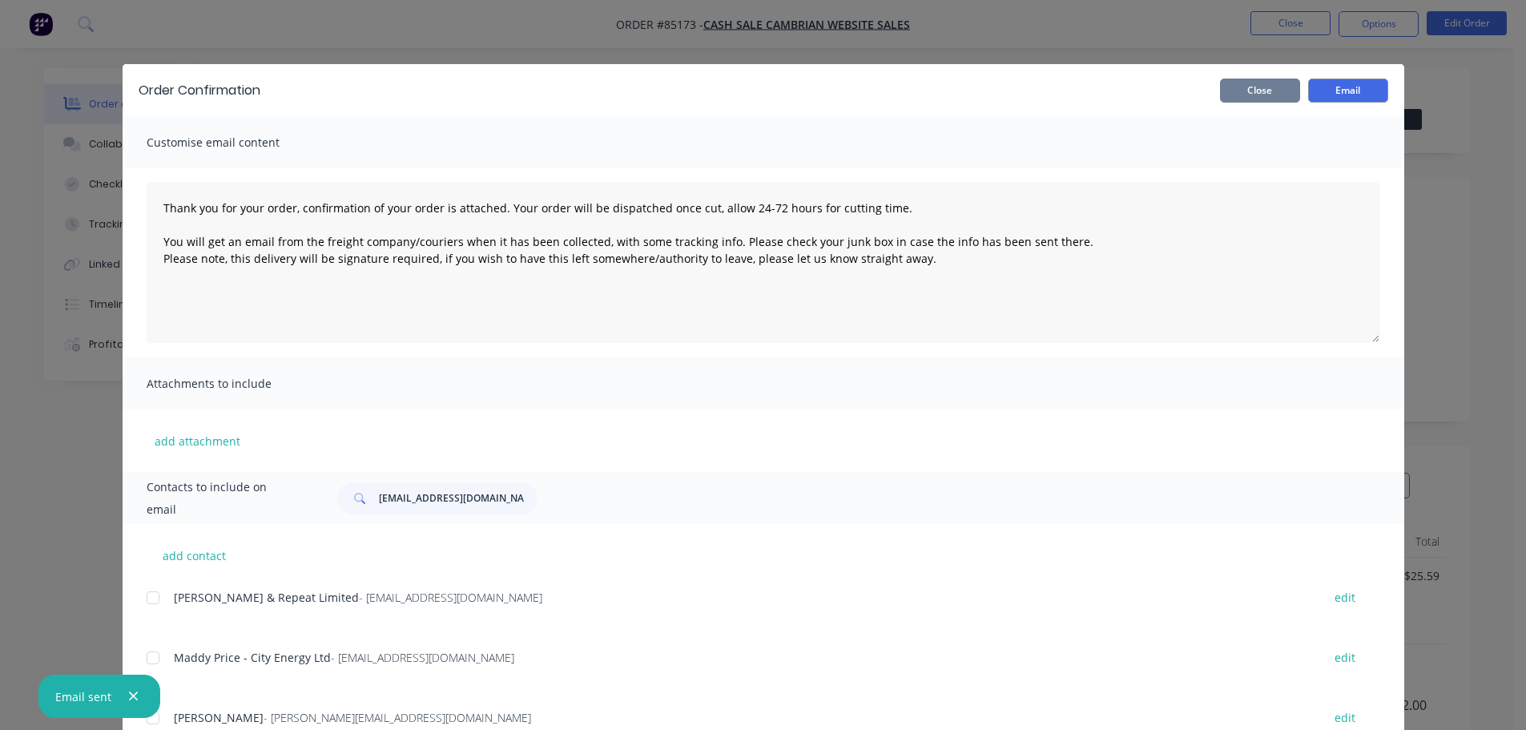
click at [1267, 82] on button "Close" at bounding box center [1260, 91] width 80 height 24
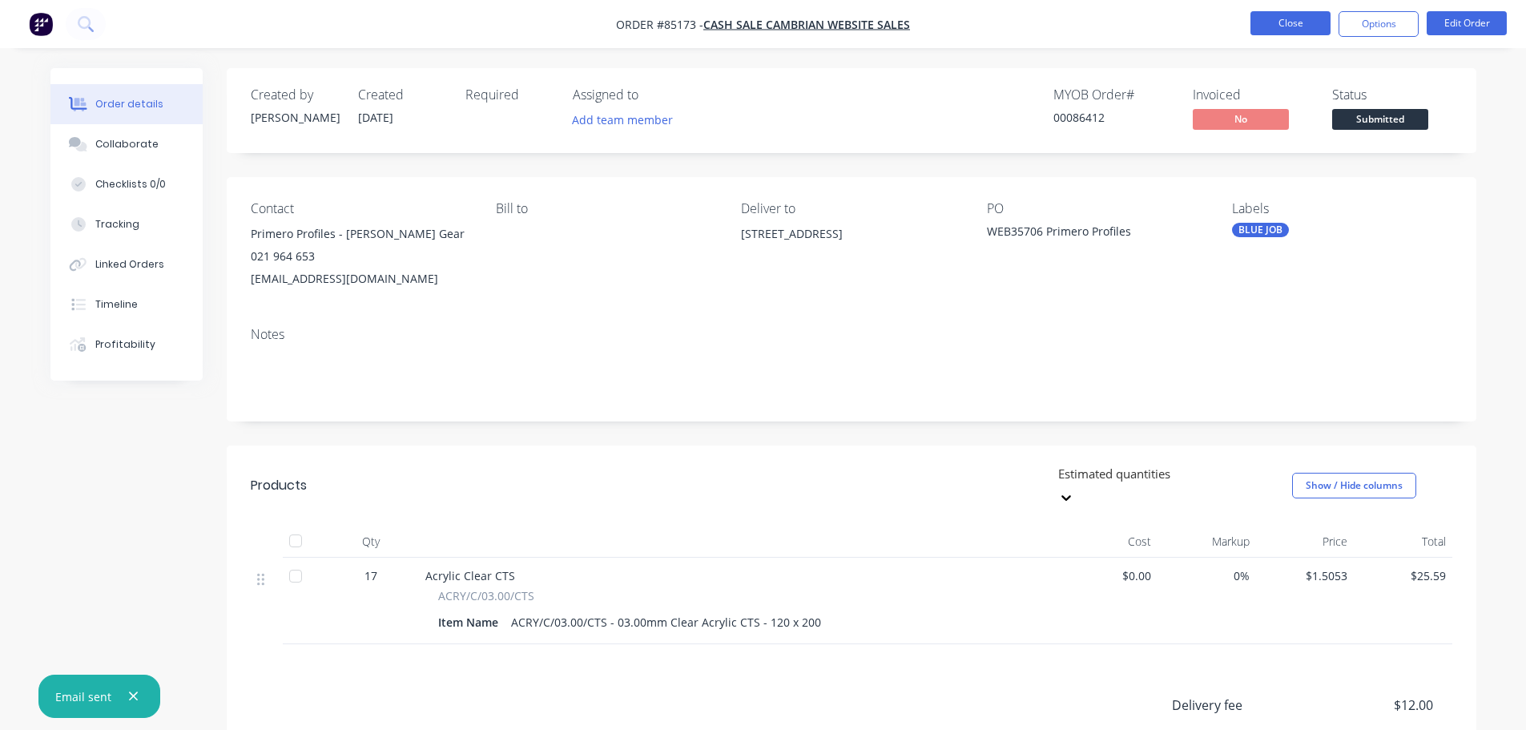
click at [1320, 13] on button "Close" at bounding box center [1291, 23] width 80 height 24
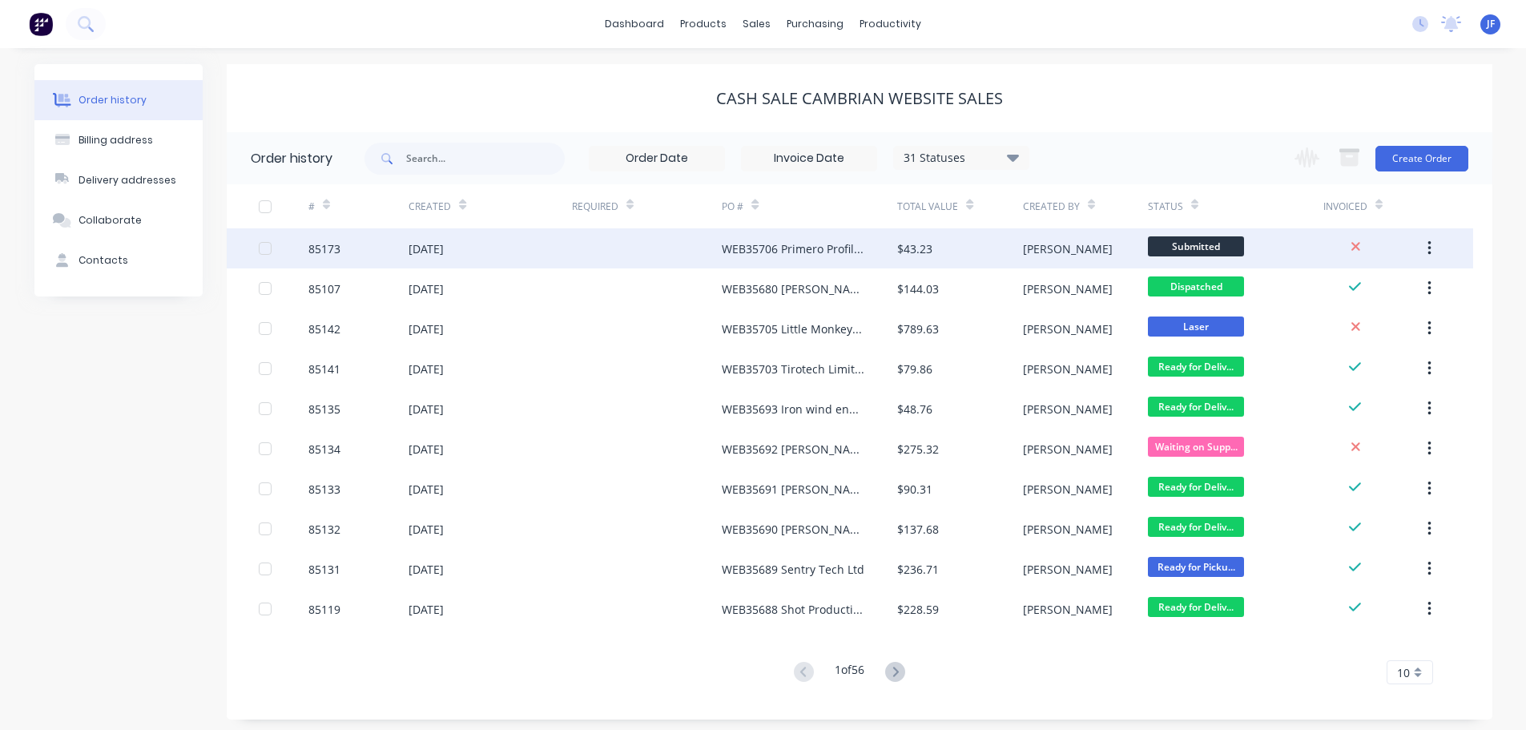
click at [851, 240] on div "WEB35706 Primero Profiles" at bounding box center [793, 248] width 143 height 17
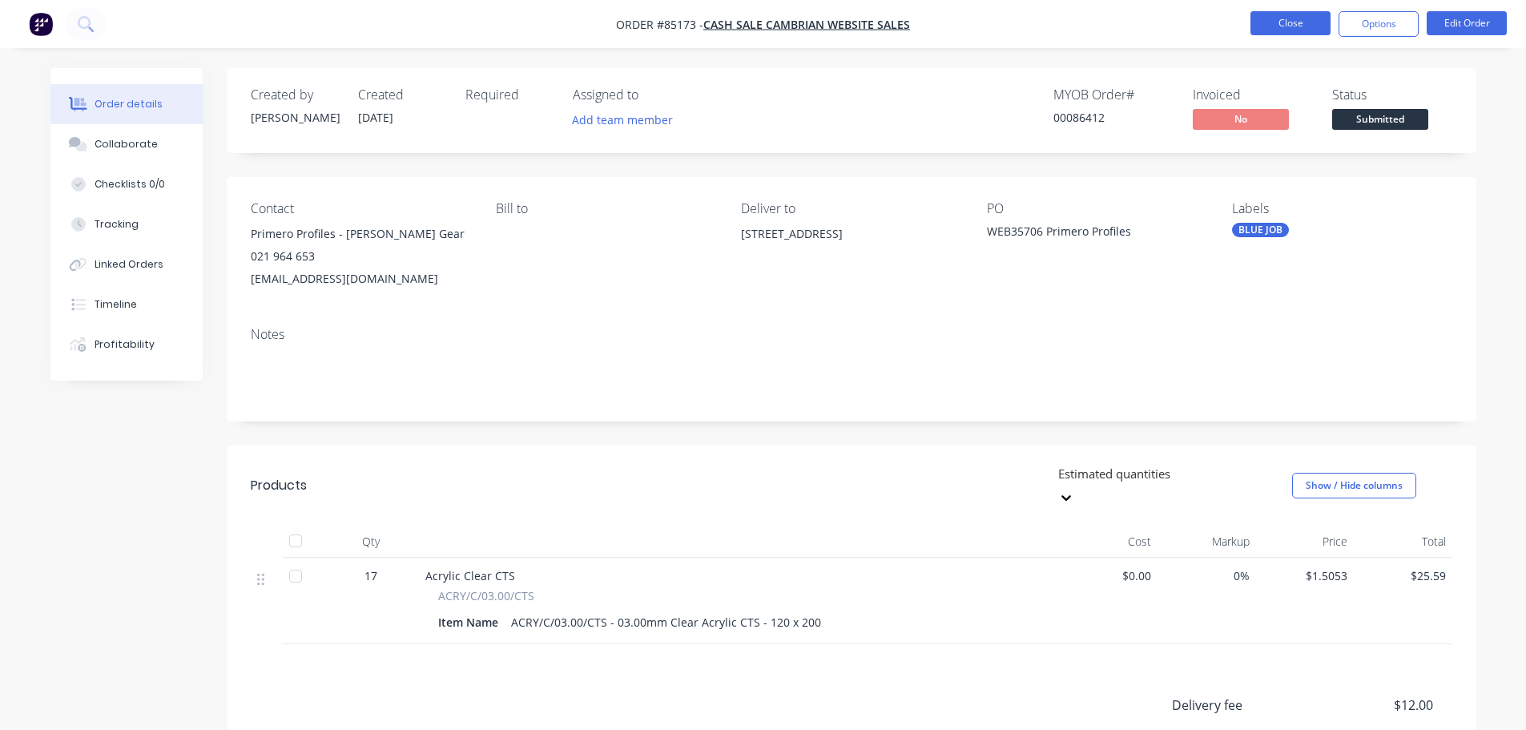
click at [1312, 23] on button "Close" at bounding box center [1291, 23] width 80 height 24
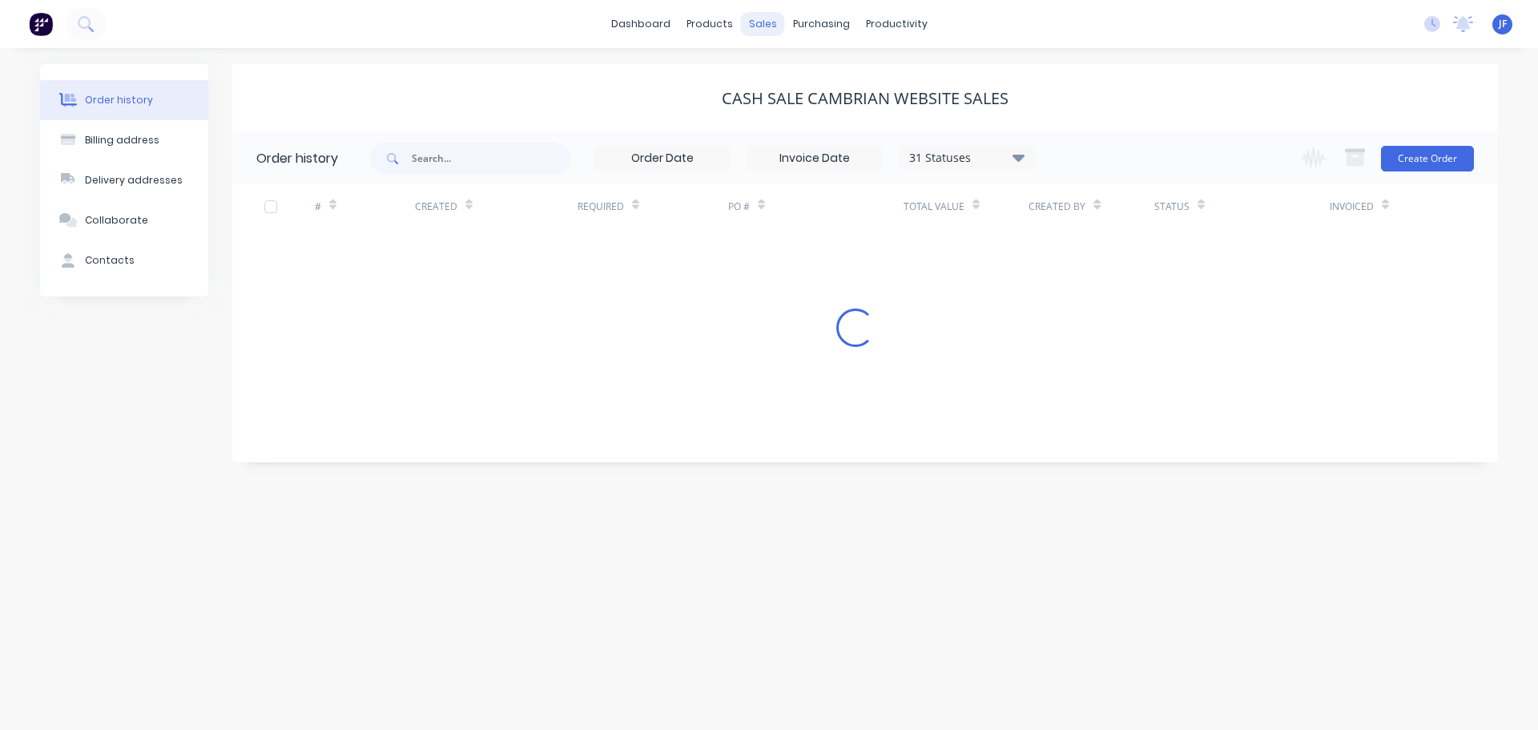
click at [769, 17] on div "sales" at bounding box center [763, 24] width 44 height 24
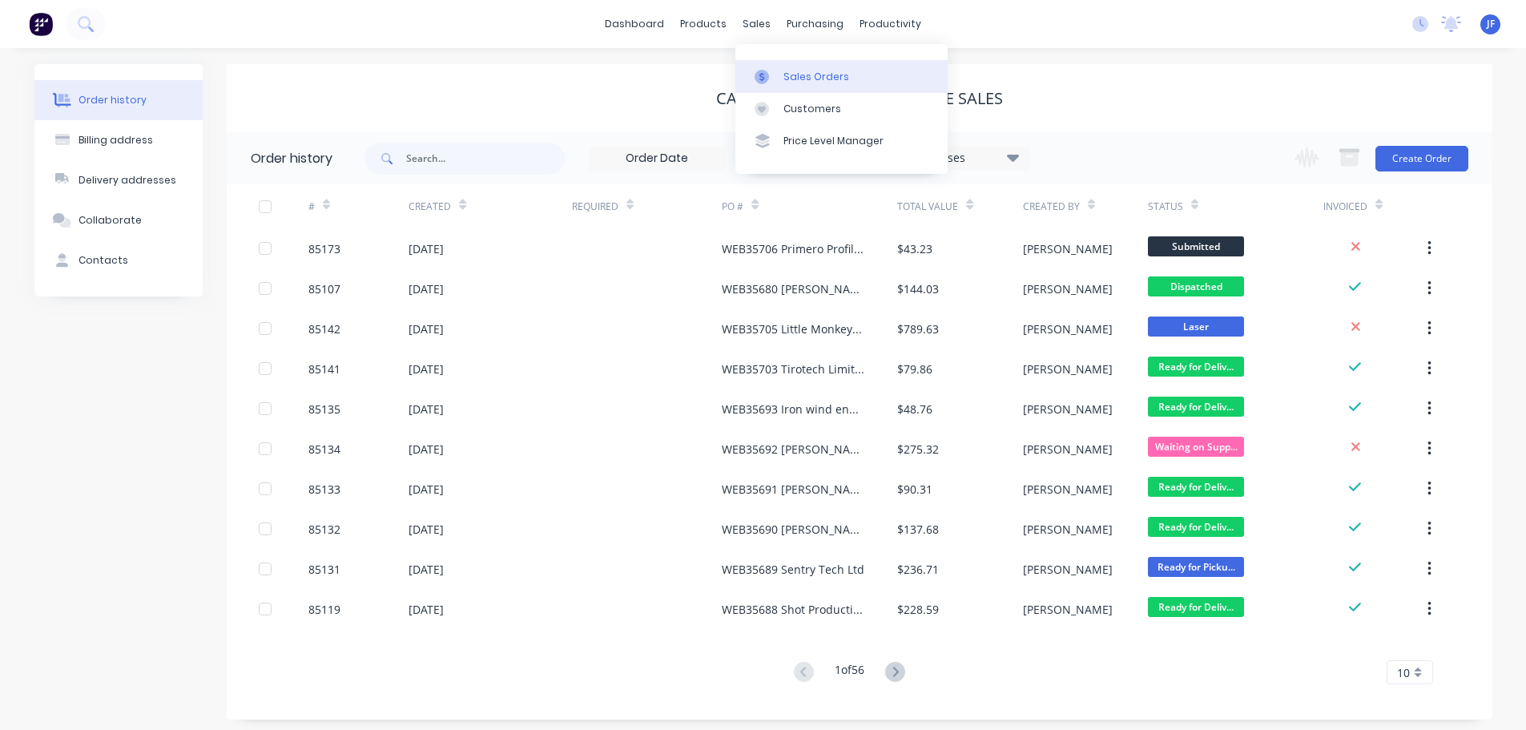
click at [884, 74] on link "Sales Orders" at bounding box center [842, 76] width 212 height 32
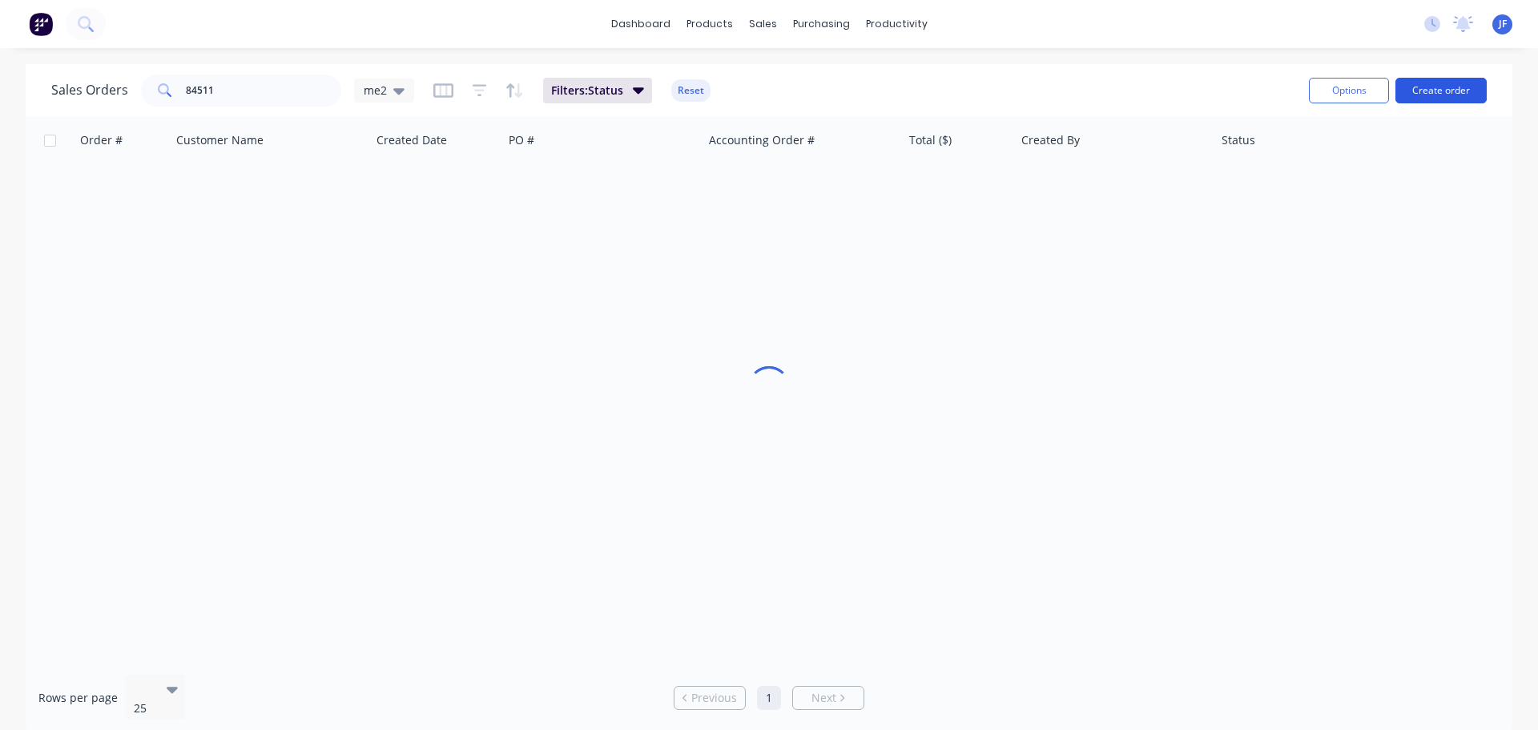
click at [1439, 90] on button "Create order" at bounding box center [1441, 91] width 91 height 26
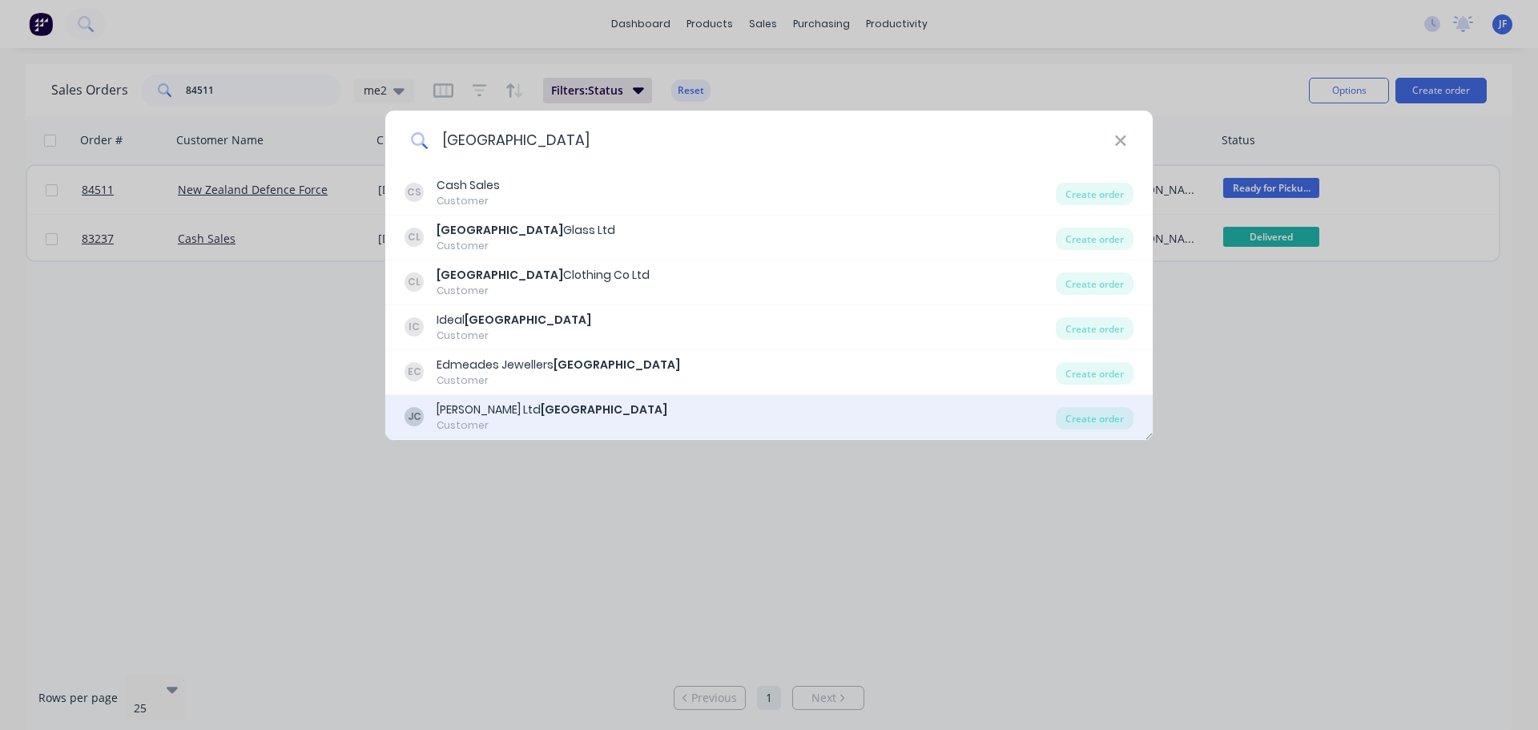
type input "[GEOGRAPHIC_DATA]"
click at [734, 406] on div "[PERSON_NAME] Ltd Cambridge Customer" at bounding box center [730, 416] width 651 height 31
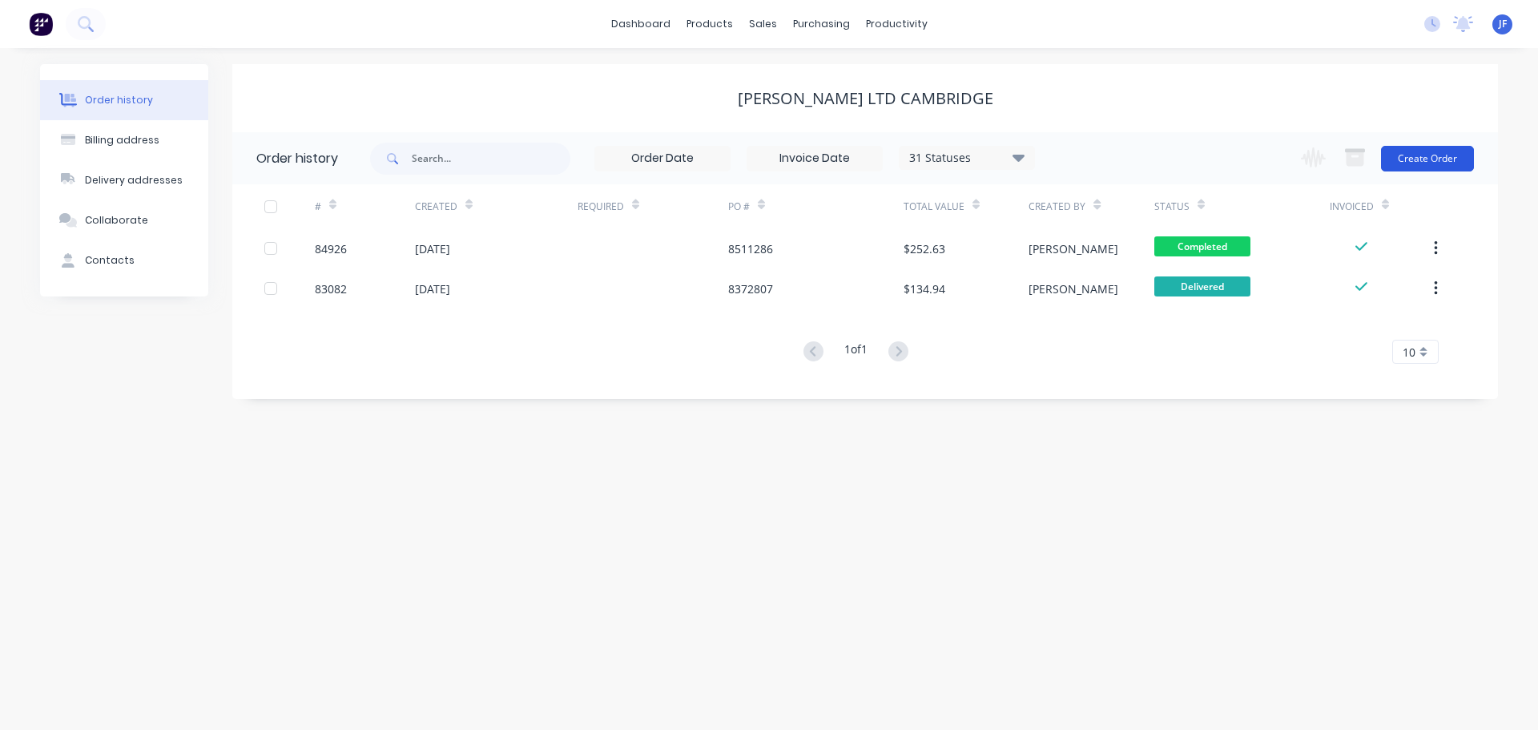
click at [1418, 158] on button "Create Order" at bounding box center [1427, 159] width 93 height 26
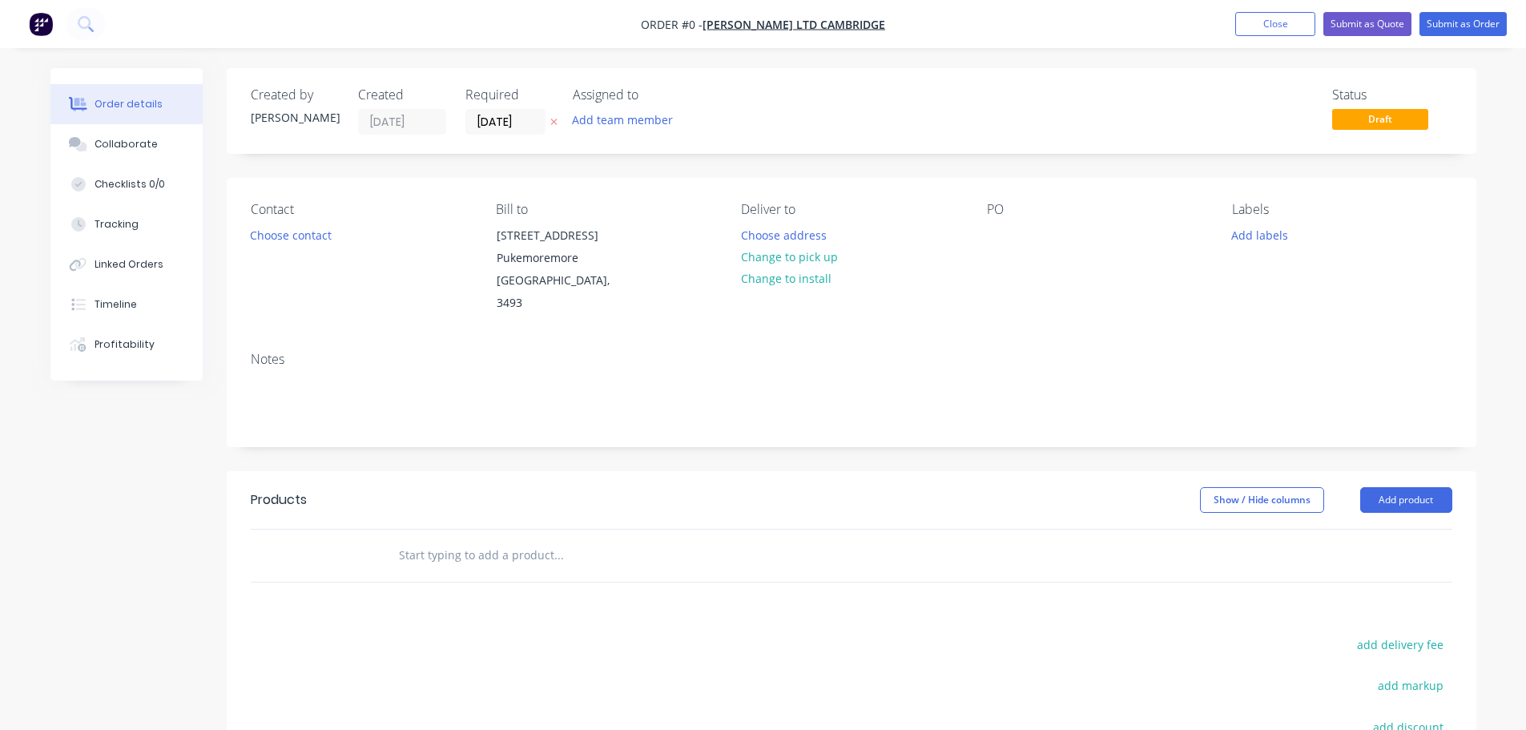
click at [563, 127] on div "Add team member" at bounding box center [622, 120] width 118 height 22
click at [555, 120] on icon "button" at bounding box center [553, 122] width 6 height 6
click at [288, 236] on button "Choose contact" at bounding box center [290, 235] width 99 height 22
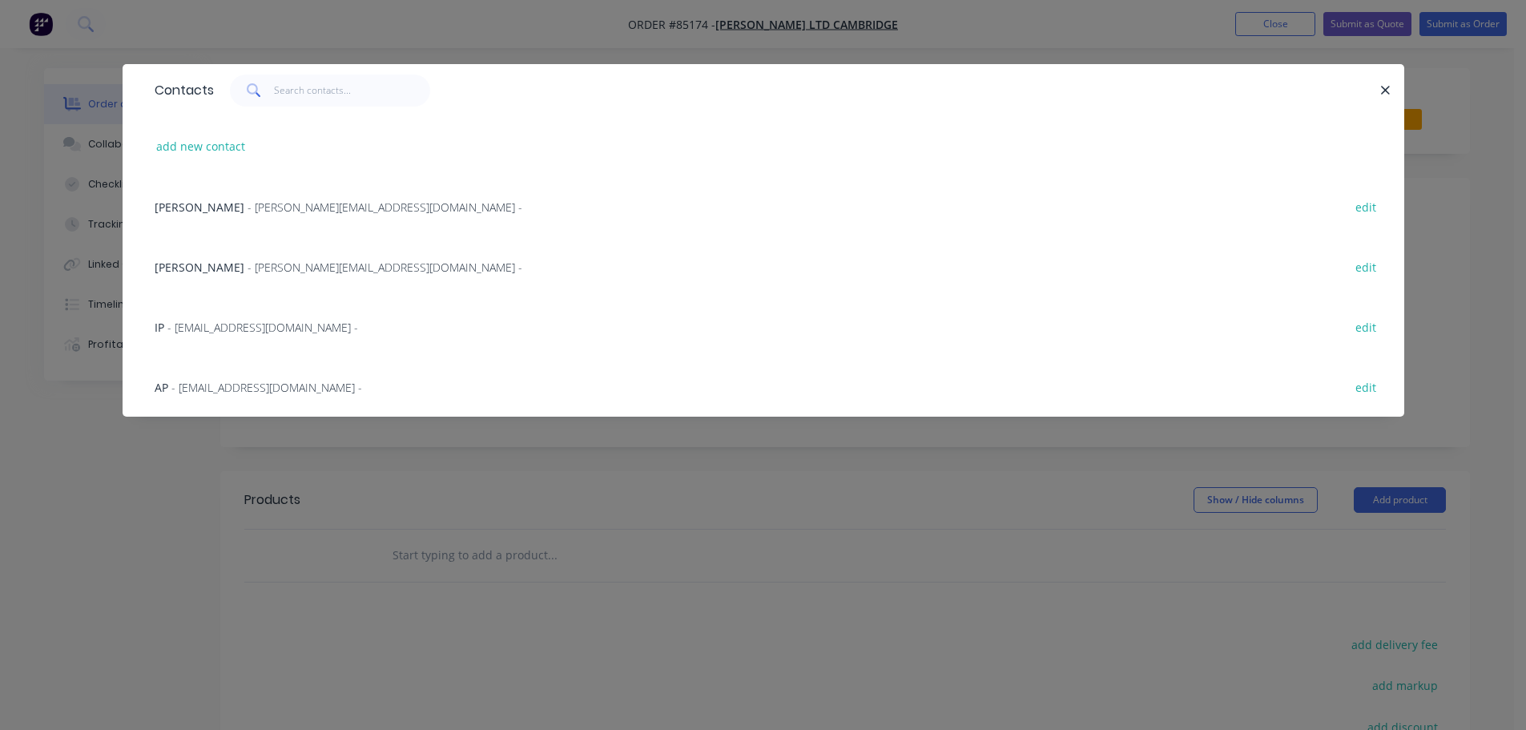
click at [298, 224] on div "[PERSON_NAME] - [PERSON_NAME][EMAIL_ADDRESS][DOMAIN_NAME] - edit" at bounding box center [764, 206] width 1234 height 60
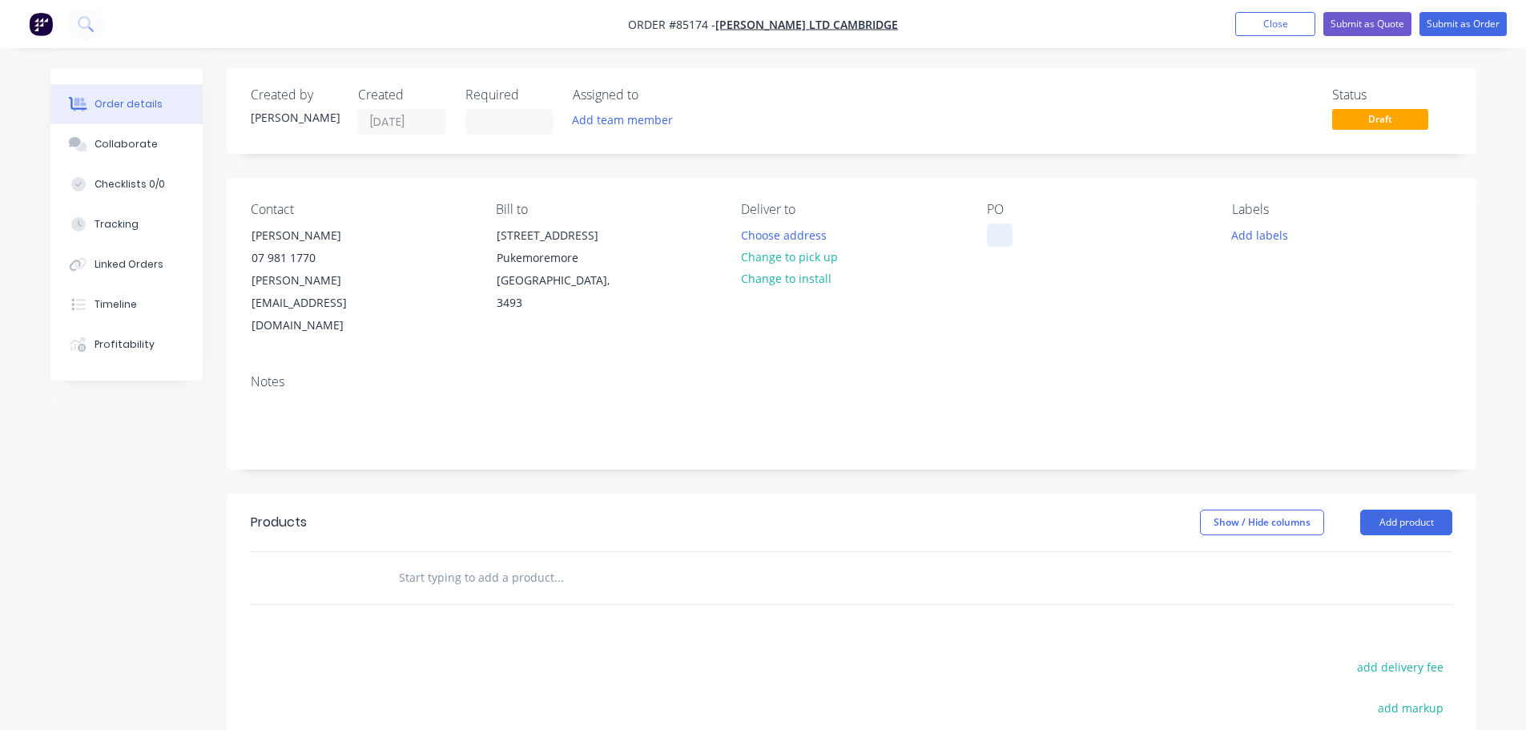
click at [1004, 231] on div at bounding box center [1000, 235] width 26 height 23
click at [514, 562] on input "text" at bounding box center [558, 578] width 320 height 32
paste input "$92.34"
type input "$92.34"
click at [564, 410] on div "Notes" at bounding box center [852, 414] width 1250 height 107
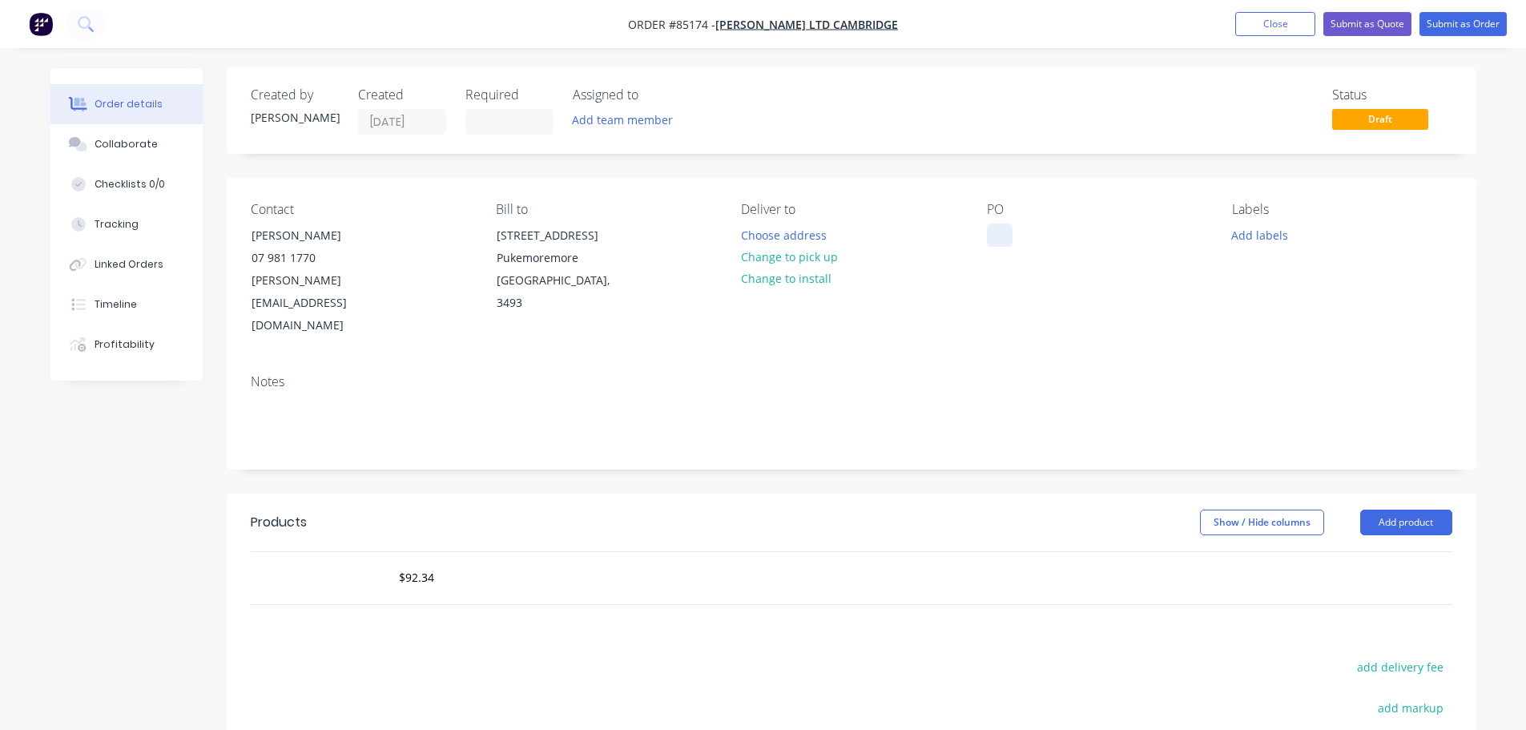
drag, startPoint x: 993, startPoint y: 236, endPoint x: 974, endPoint y: 236, distance: 19.2
click at [993, 236] on div at bounding box center [1000, 235] width 26 height 23
paste div
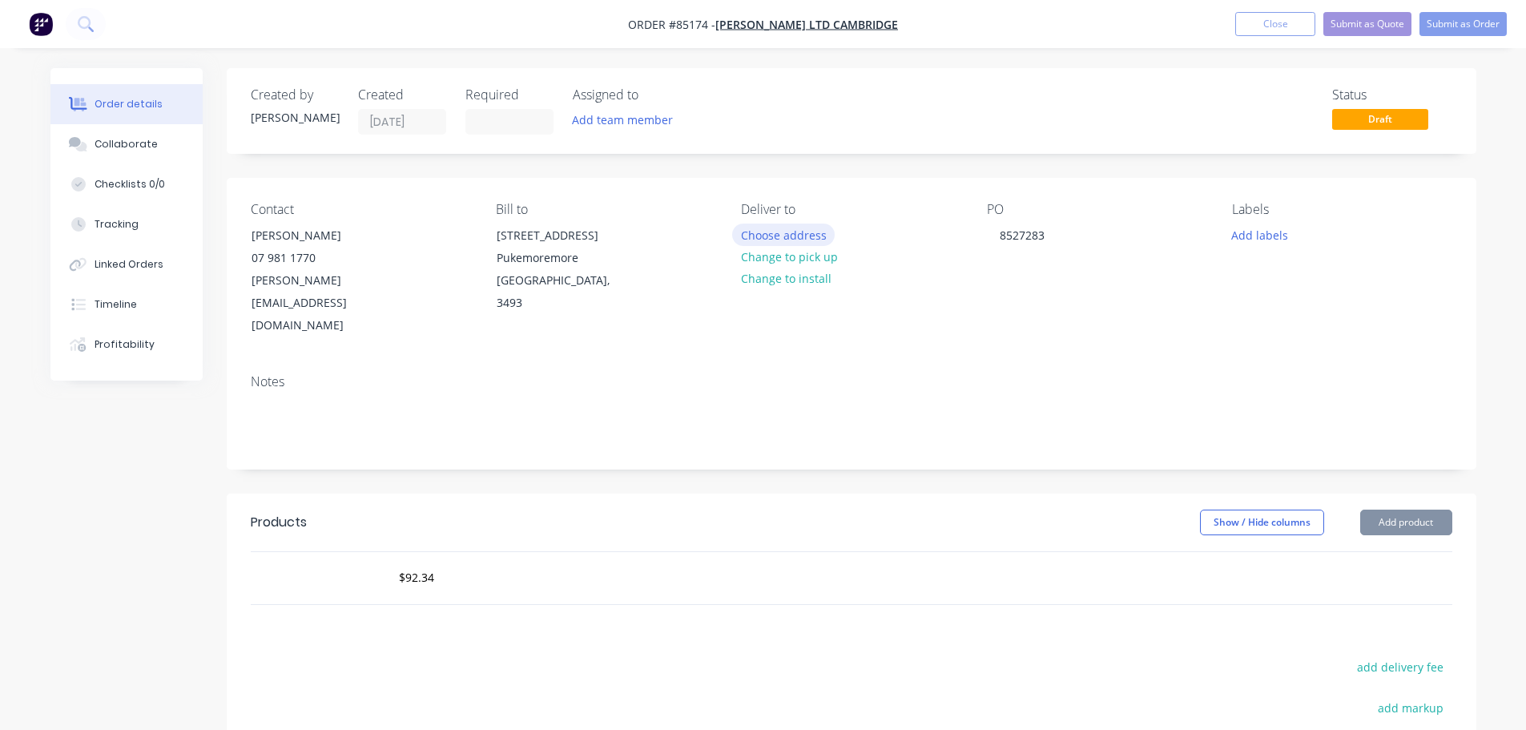
click at [810, 232] on button "Choose address" at bounding box center [783, 235] width 103 height 22
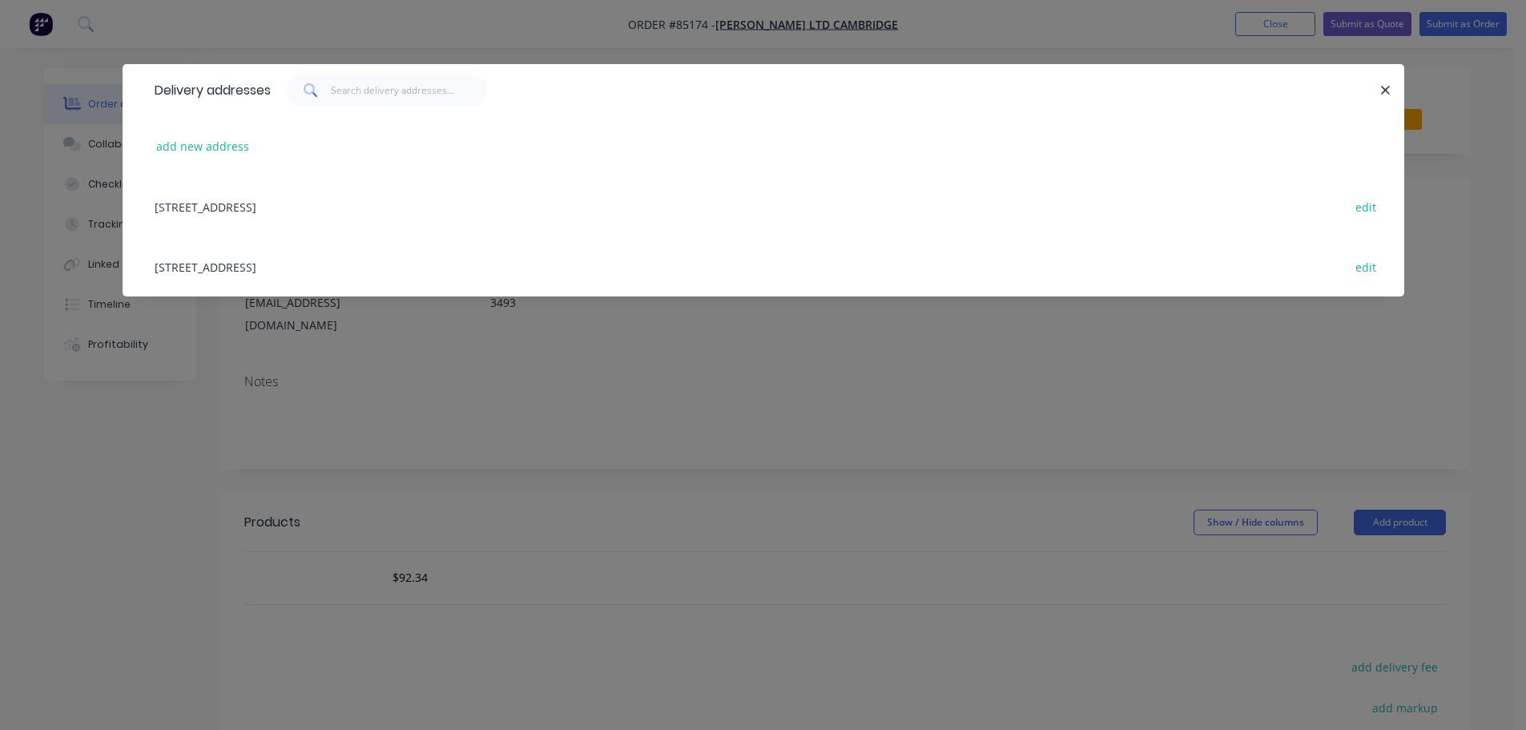
click at [279, 256] on div "[STREET_ADDRESS] edit" at bounding box center [764, 266] width 1234 height 60
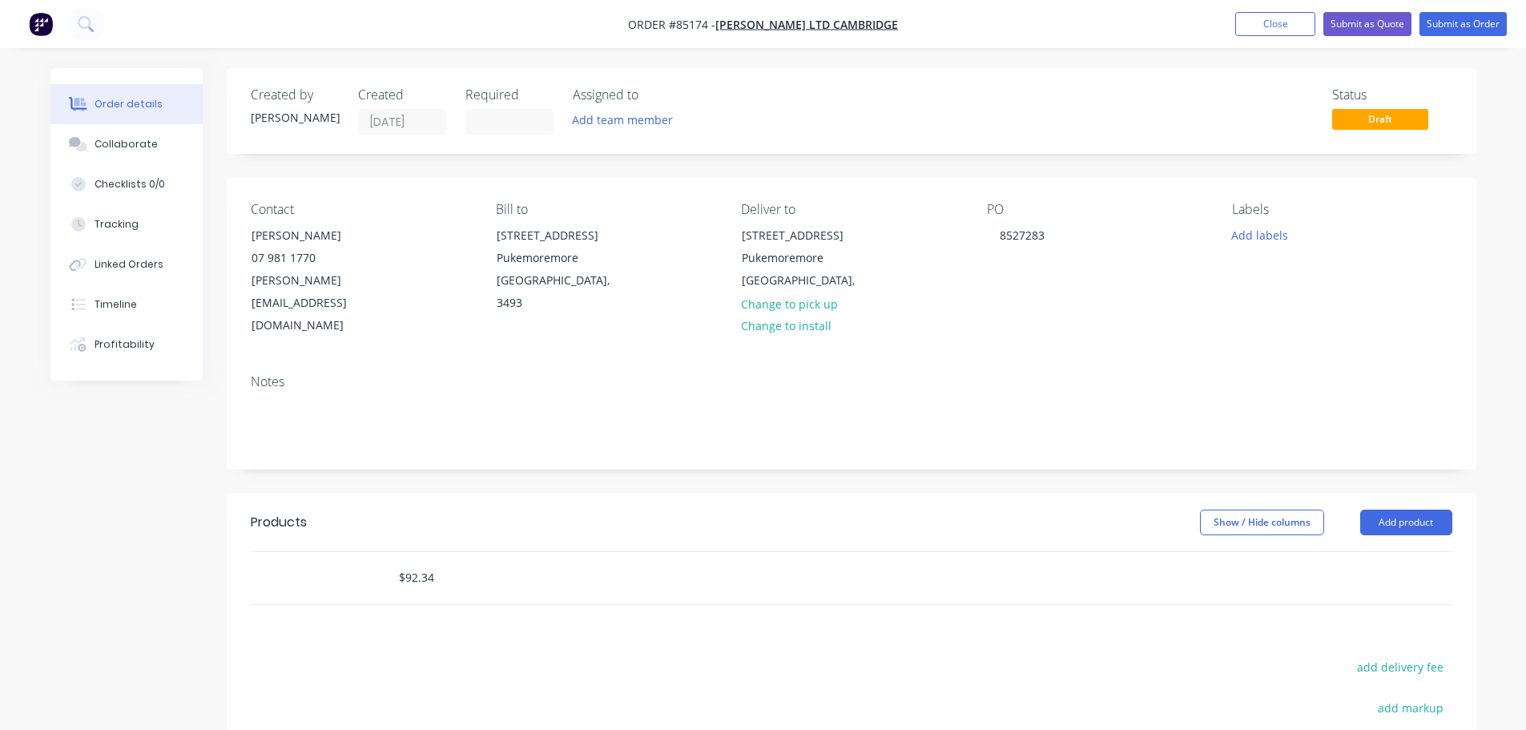
click at [498, 562] on input "$92.34" at bounding box center [558, 578] width 320 height 32
click at [587, 562] on input "text" at bounding box center [558, 578] width 320 height 32
paste input "U26025"
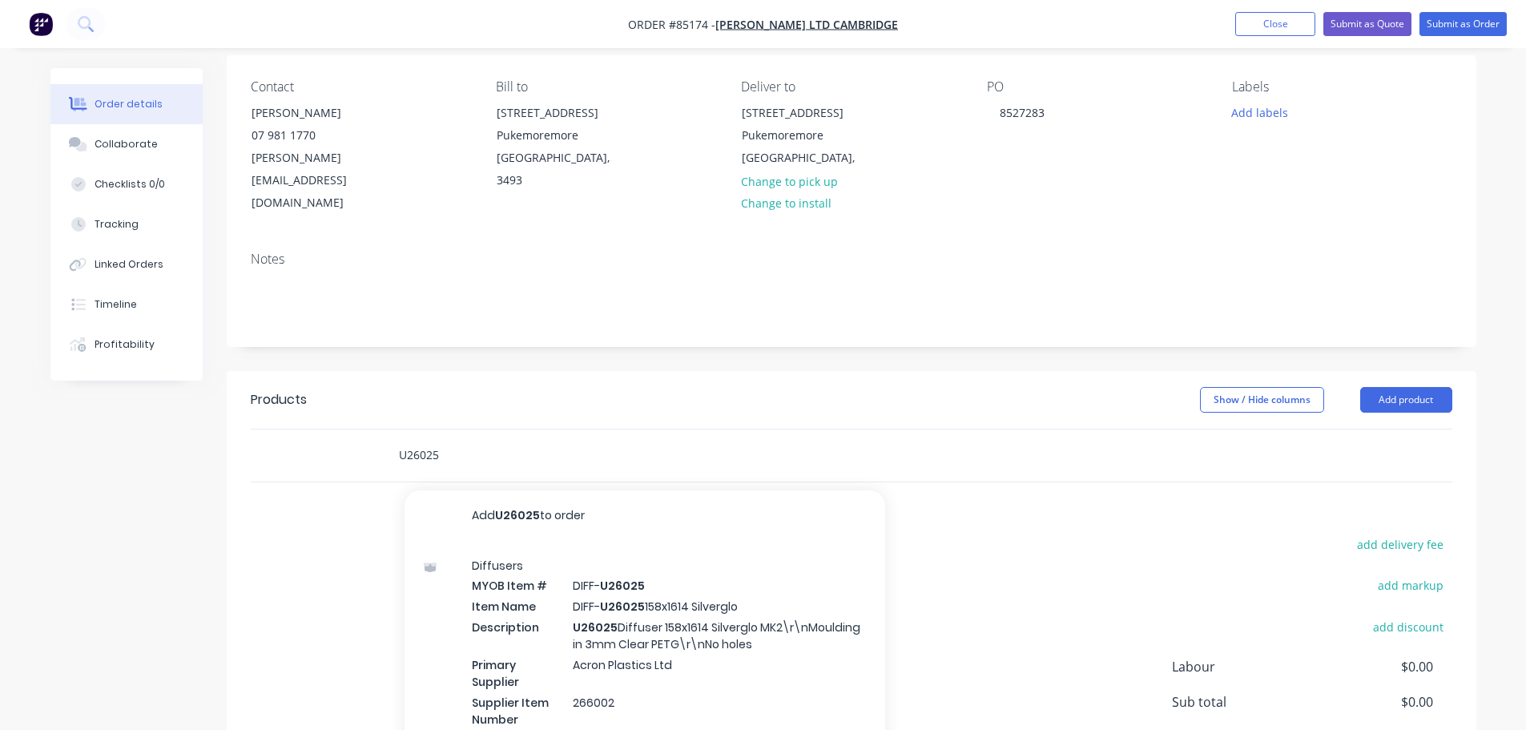
scroll to position [160, 0]
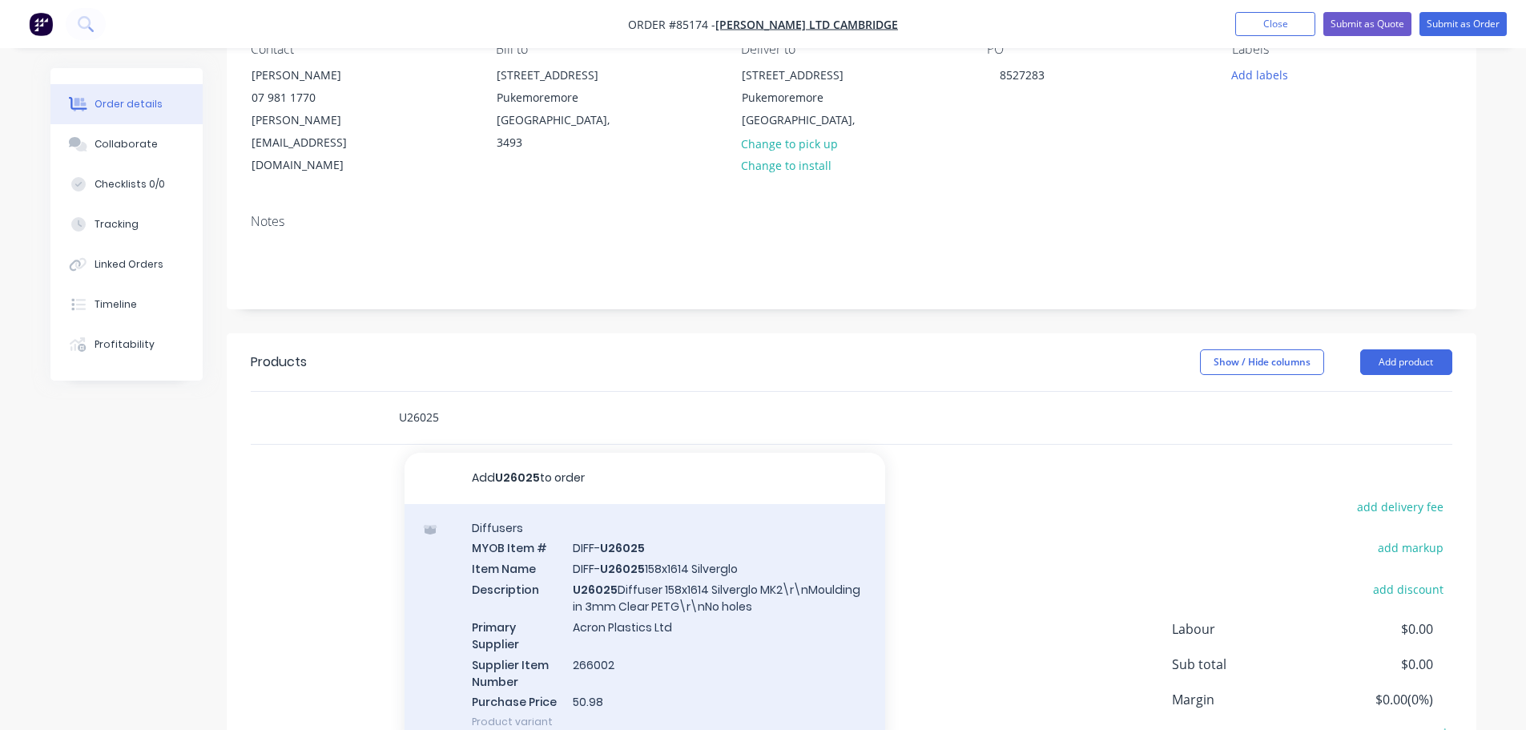
type input "U26025"
click at [662, 563] on div "Diffusers MYOB Item # DIFF- U26025 Item Name DIFF- U26025 158x1614 Silverglo De…" at bounding box center [645, 625] width 481 height 242
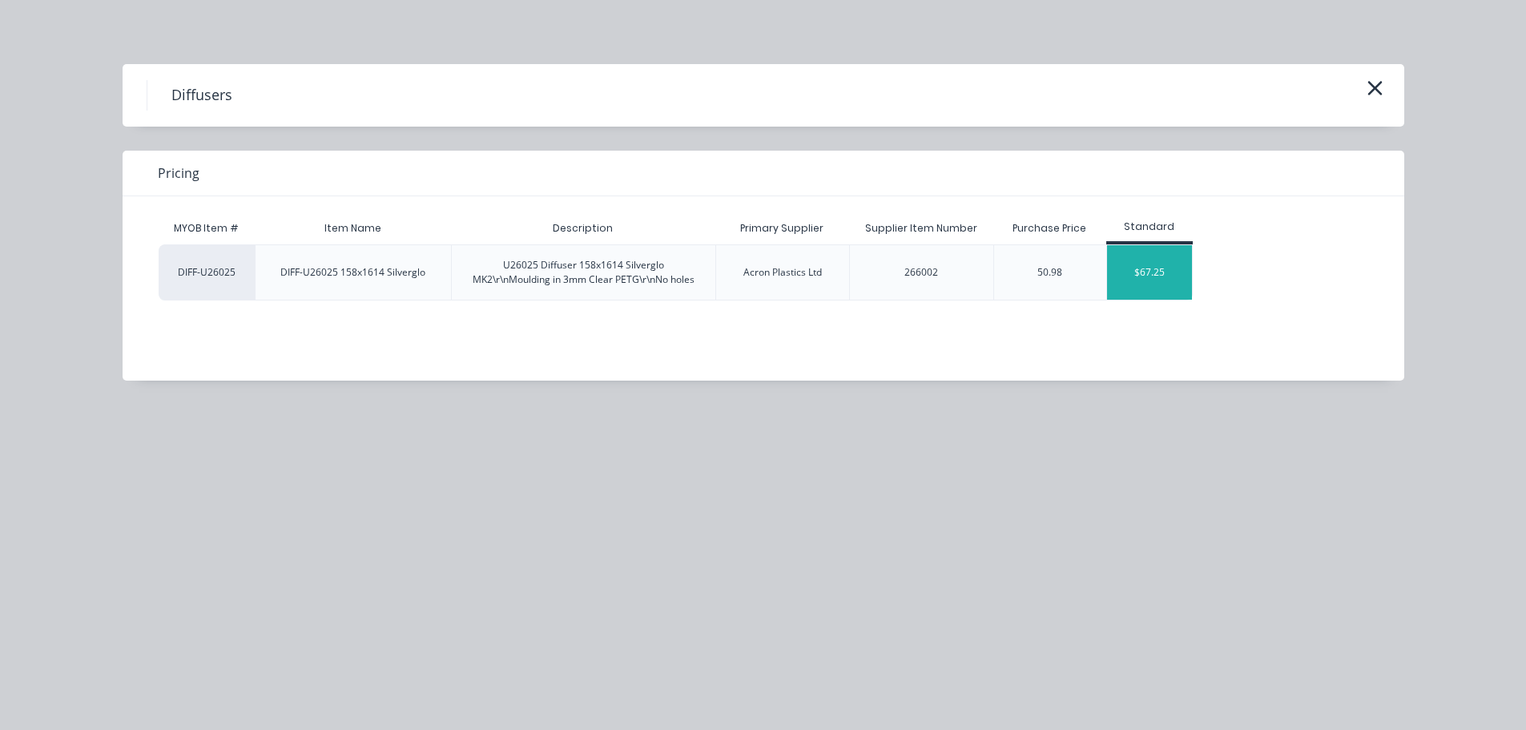
click at [1156, 269] on div "$67.25" at bounding box center [1150, 272] width 86 height 54
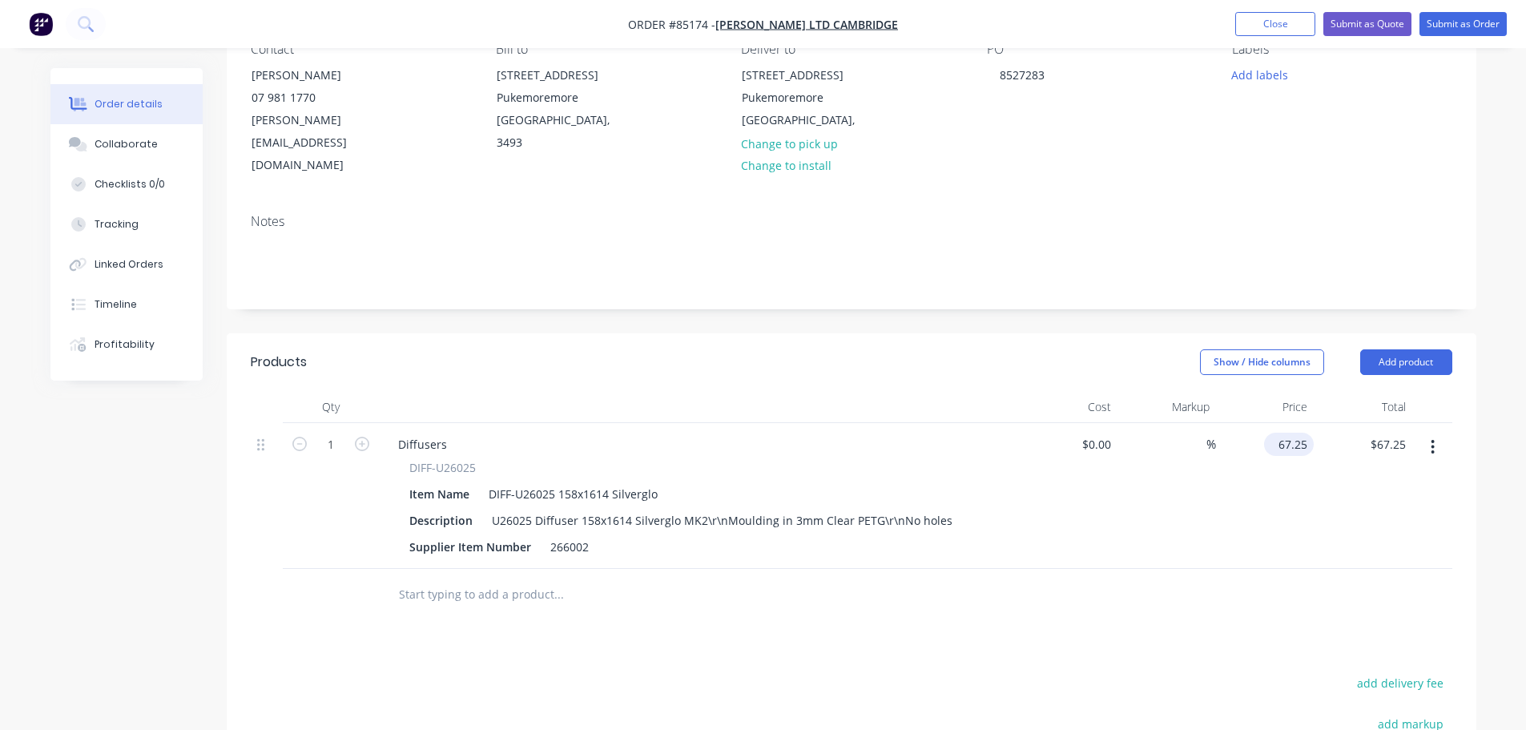
click at [1297, 433] on input "67.25" at bounding box center [1292, 444] width 43 height 23
paste input "92.34"
type input "$92.34"
click at [1292, 569] on div at bounding box center [852, 595] width 1202 height 52
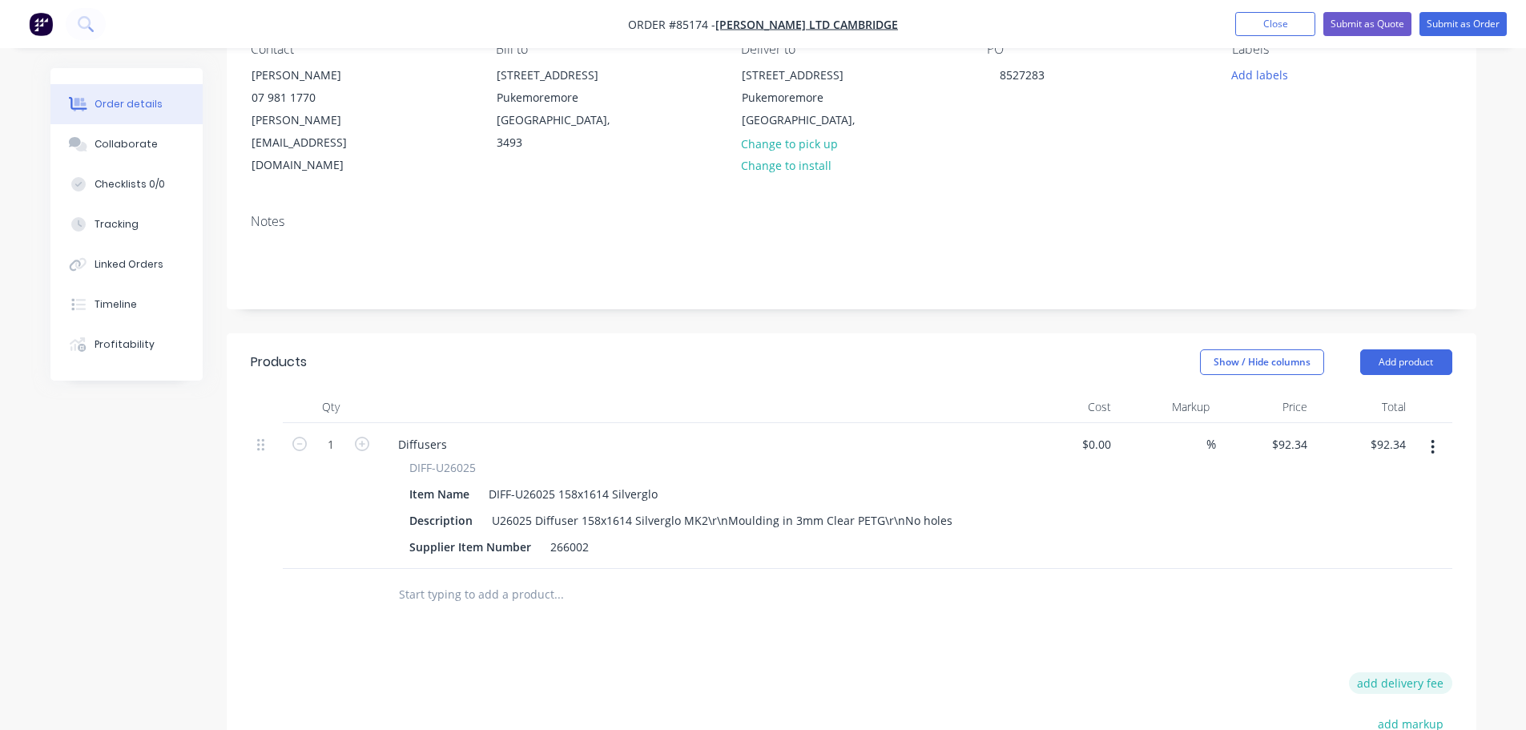
click at [1380, 672] on button "add delivery fee" at bounding box center [1400, 683] width 103 height 22
type input "35"
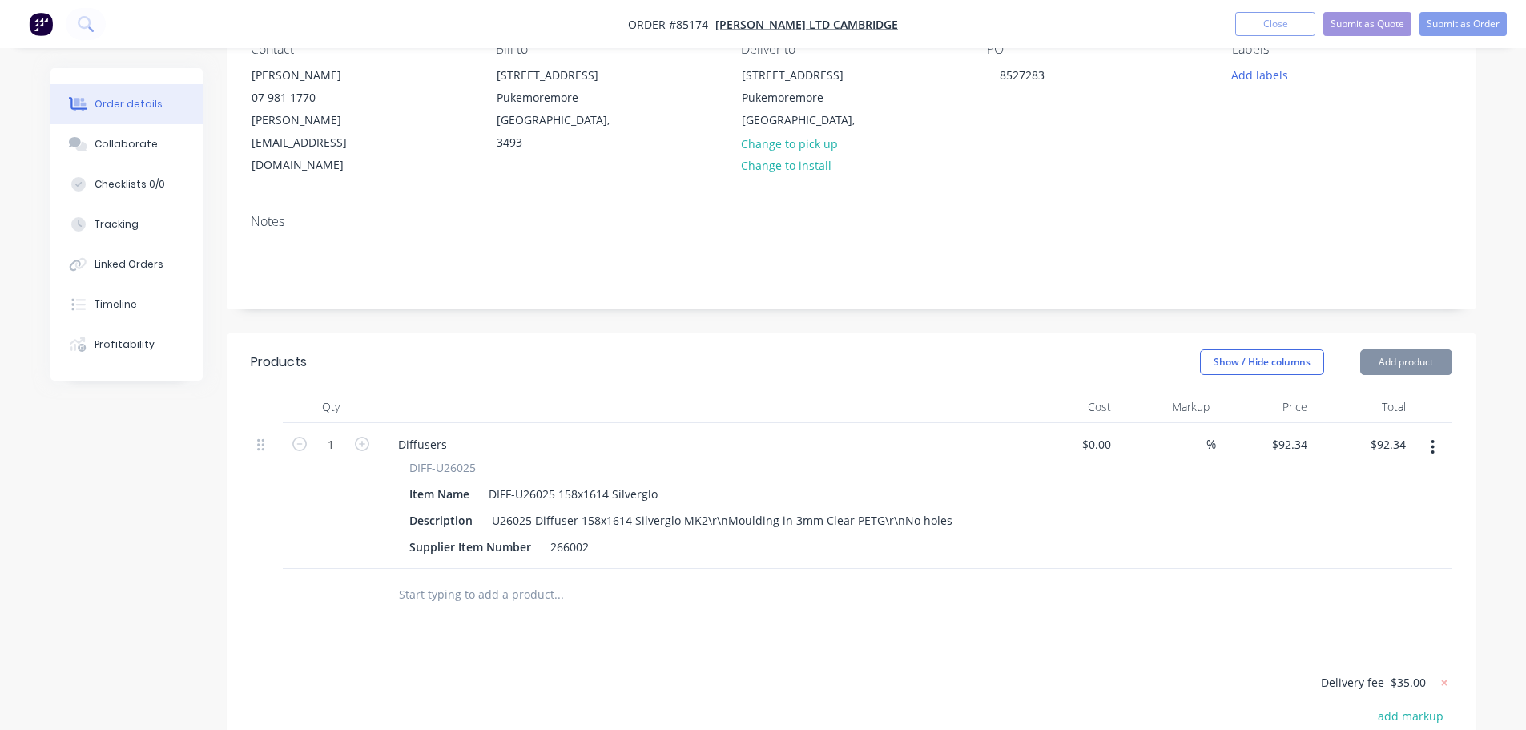
click at [1203, 591] on div "Products Show / Hide columns Add product Qty Cost Markup Price Total 1 Diffuser…" at bounding box center [852, 665] width 1250 height 664
click at [429, 535] on div "Supplier Item Number" at bounding box center [470, 546] width 135 height 23
click at [441, 535] on div "266002" at bounding box center [458, 546] width 51 height 23
click at [334, 433] on input "1" at bounding box center [331, 445] width 42 height 24
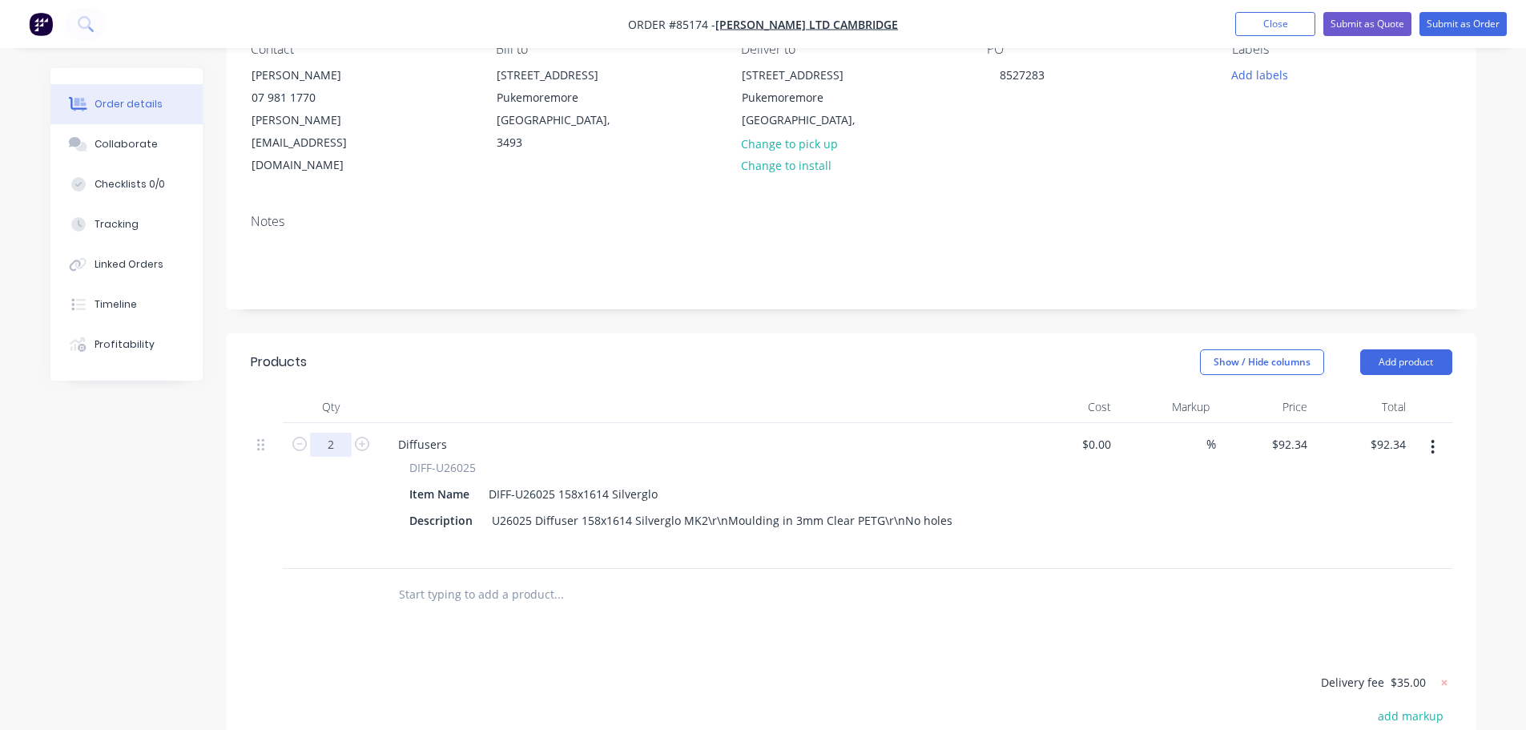
type input "2"
type input "$184.68"
click at [1033, 333] on header "Products Show / Hide columns Add product" at bounding box center [852, 362] width 1250 height 58
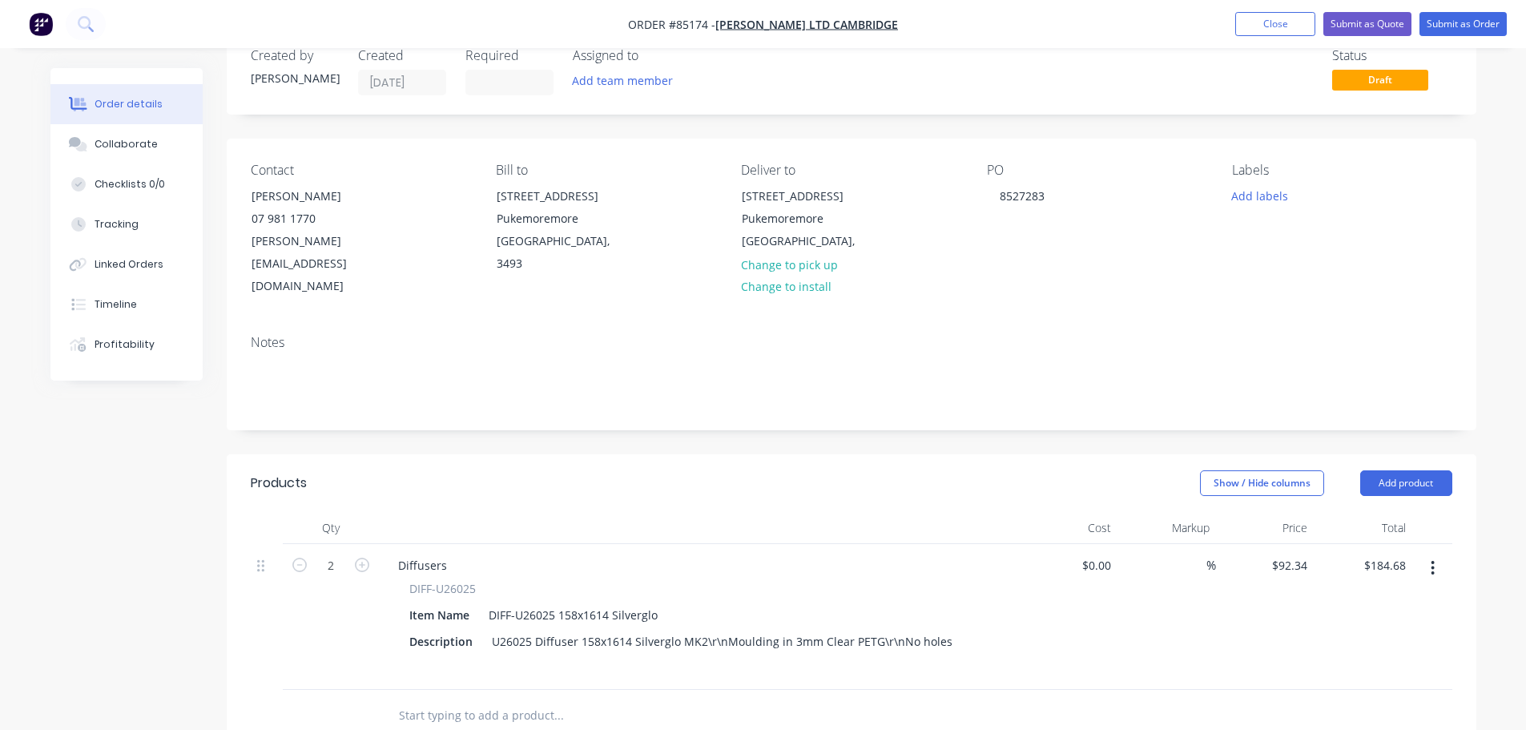
scroll to position [0, 0]
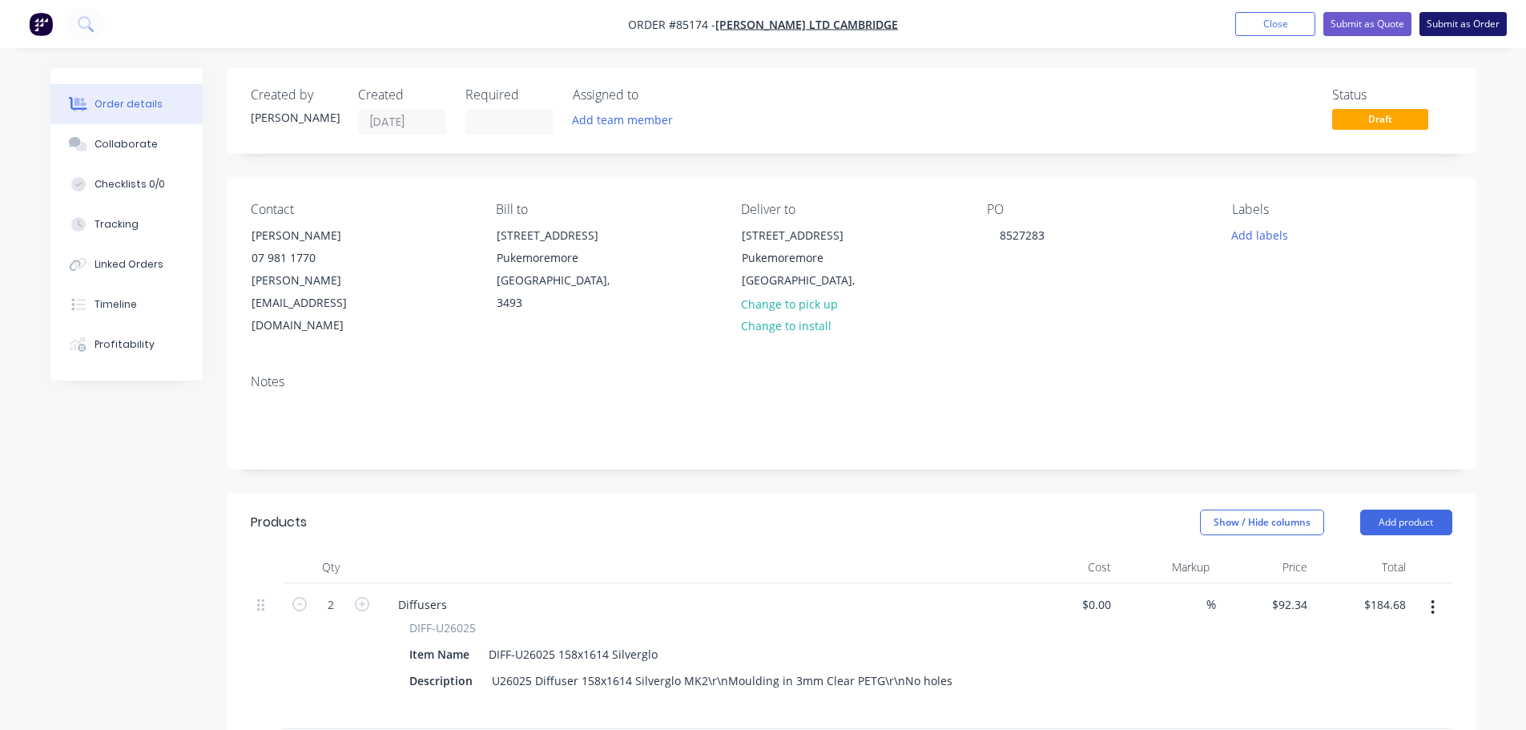
click at [1428, 27] on button "Submit as Order" at bounding box center [1463, 24] width 87 height 24
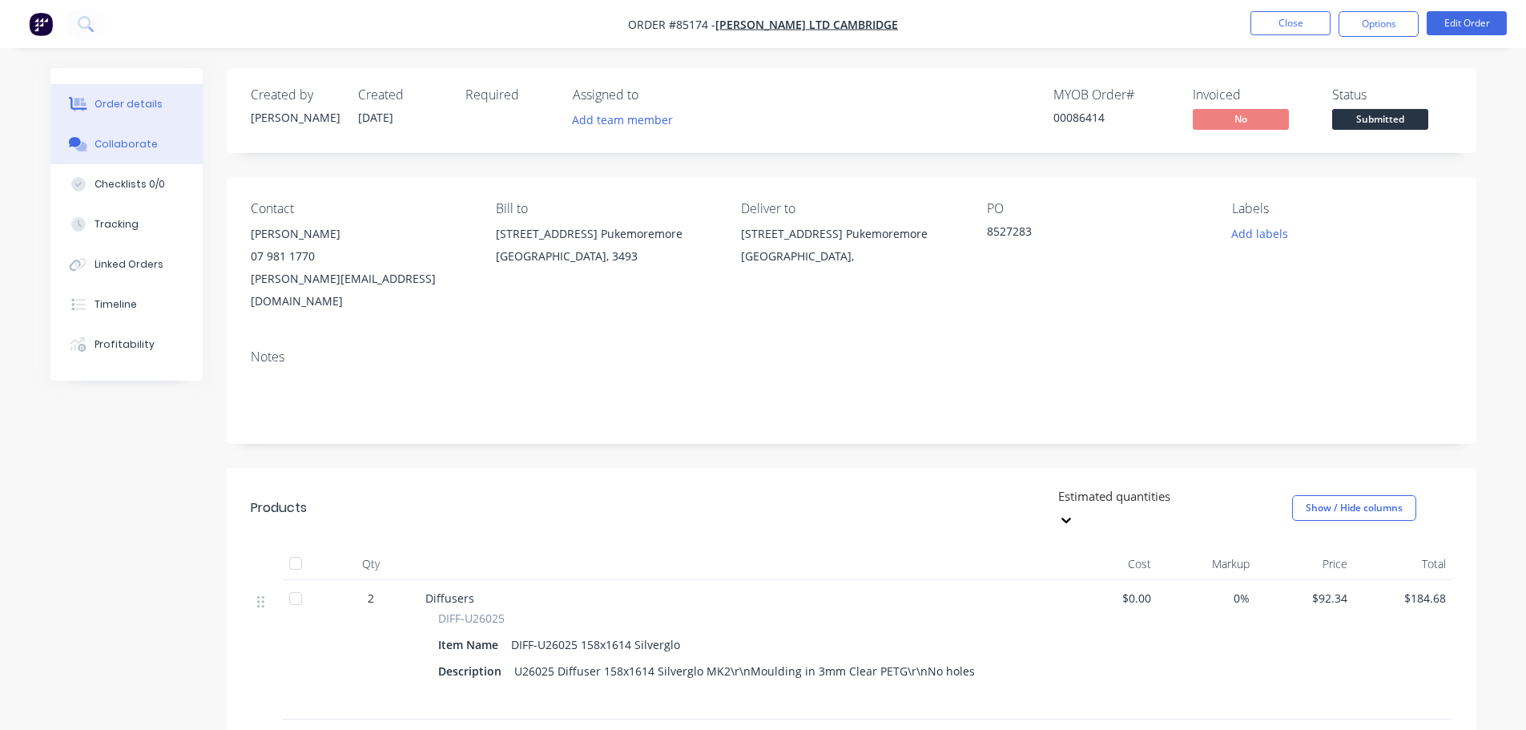
click at [112, 136] on button "Collaborate" at bounding box center [126, 144] width 152 height 40
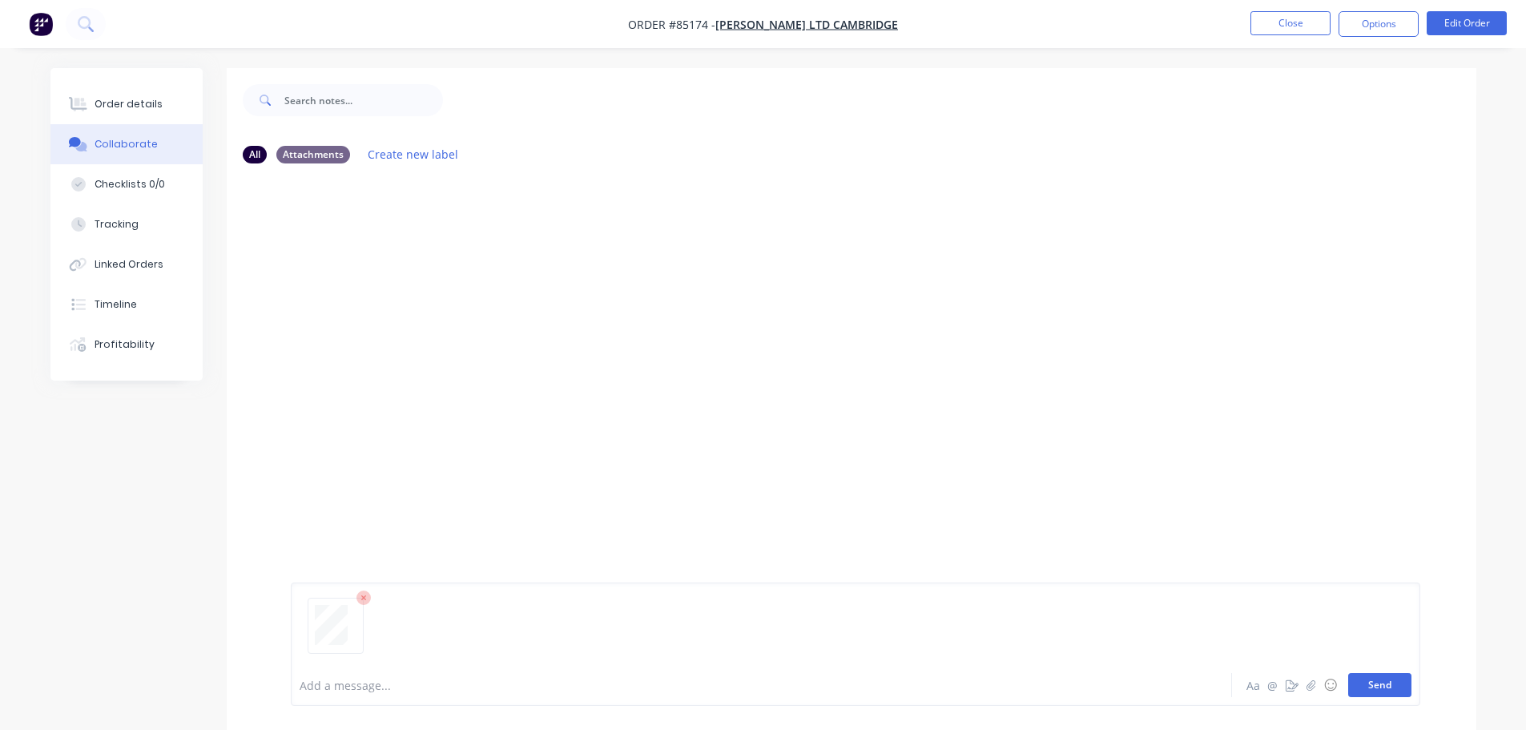
click at [1371, 682] on button "Send" at bounding box center [1380, 685] width 63 height 24
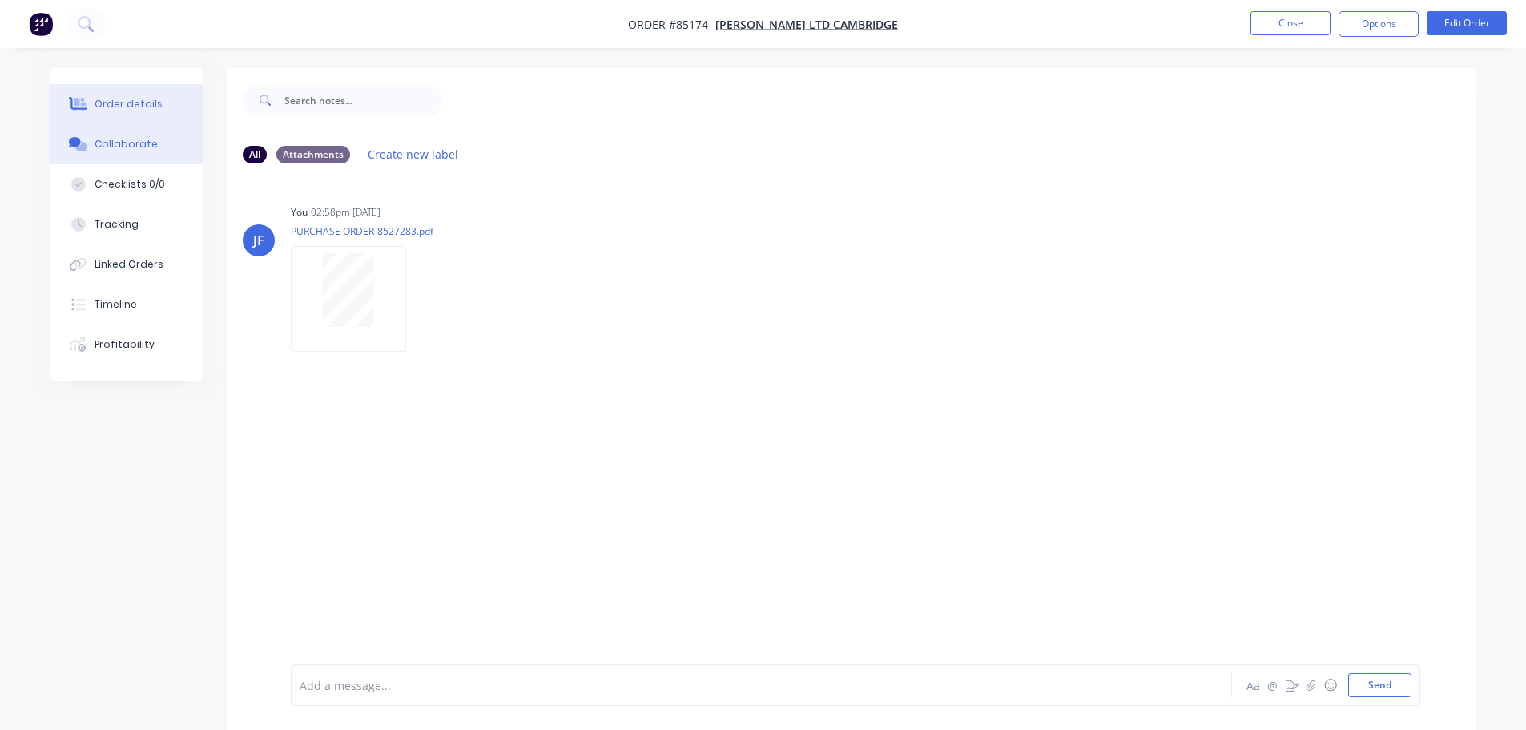
click at [107, 107] on div "Order details" at bounding box center [129, 104] width 68 height 14
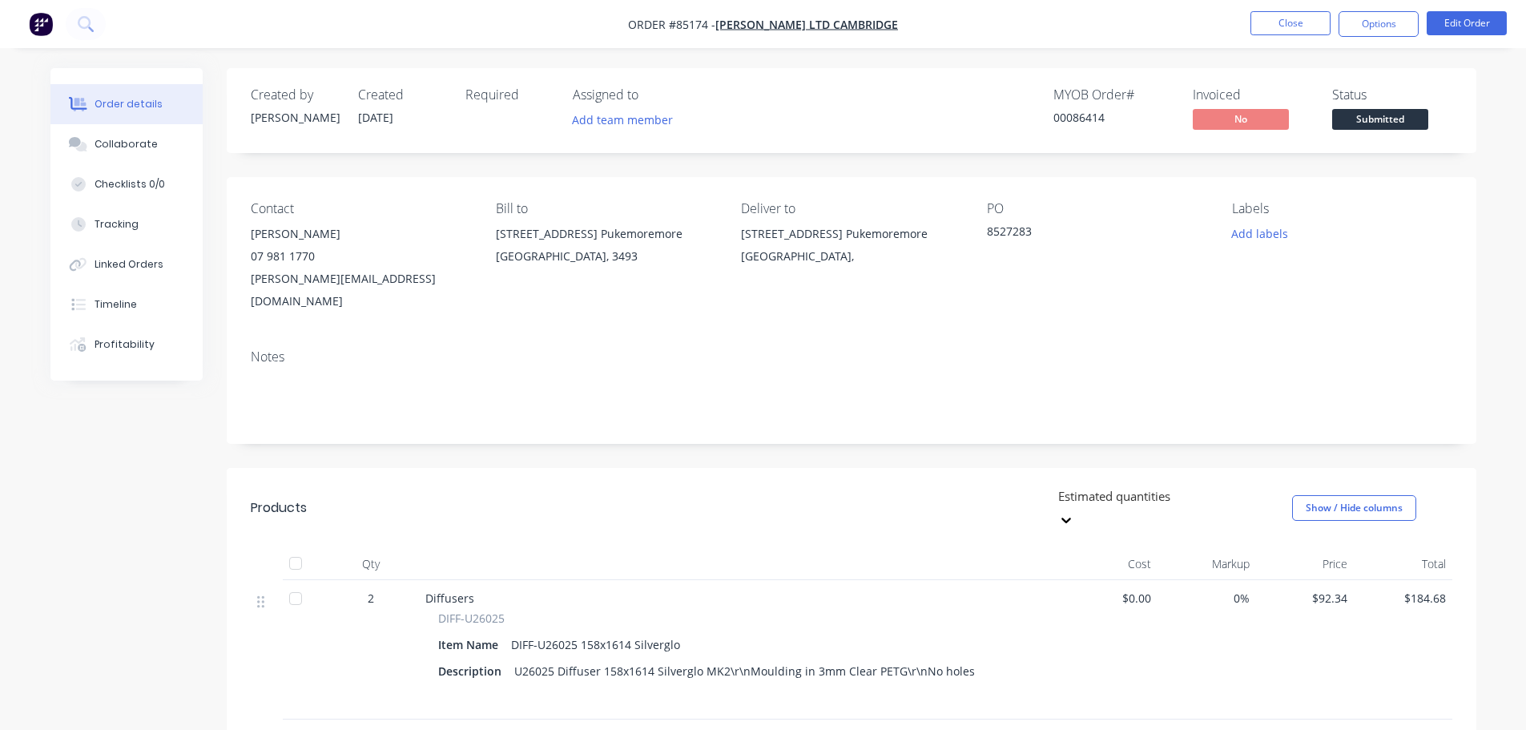
click at [1367, 124] on span "Submitted" at bounding box center [1380, 119] width 96 height 20
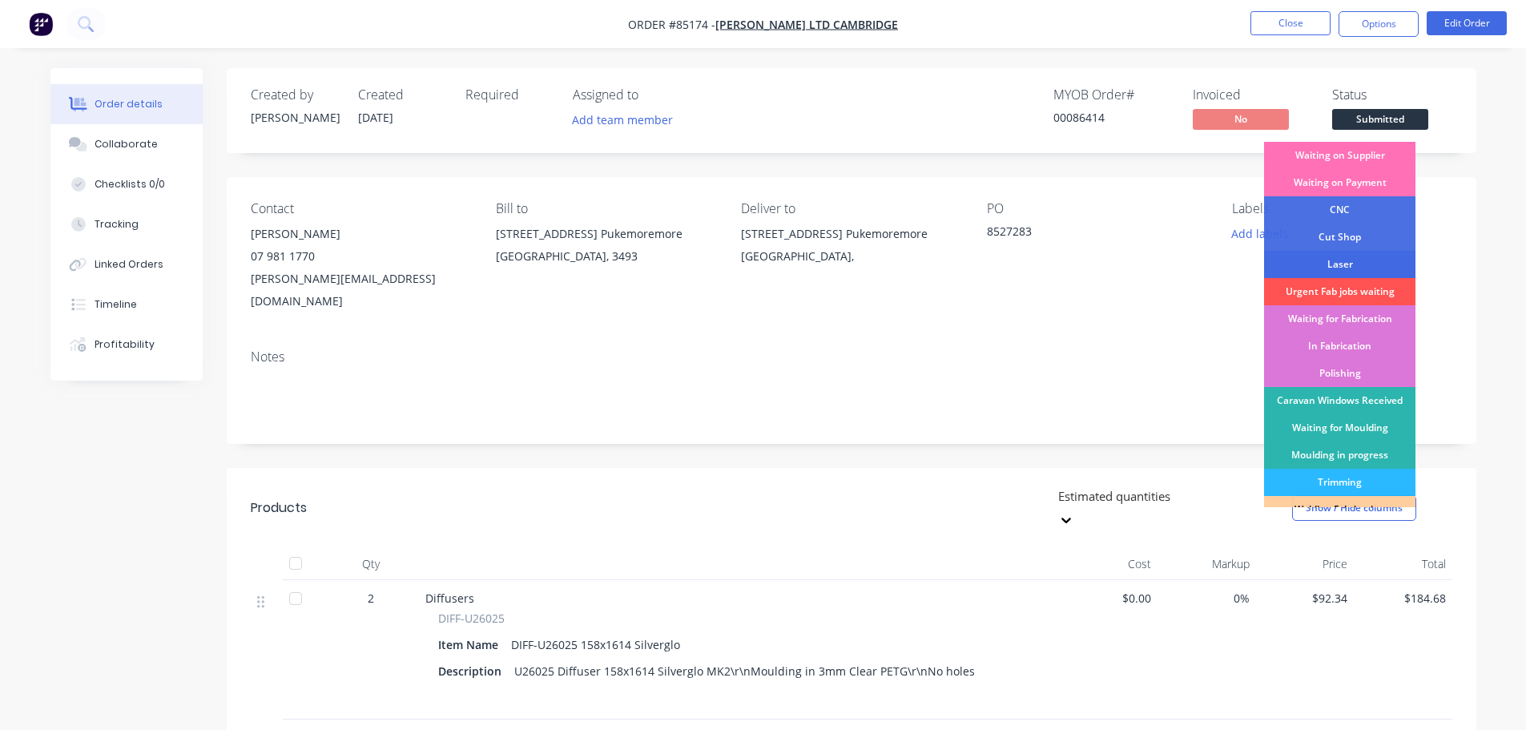
scroll to position [316, 0]
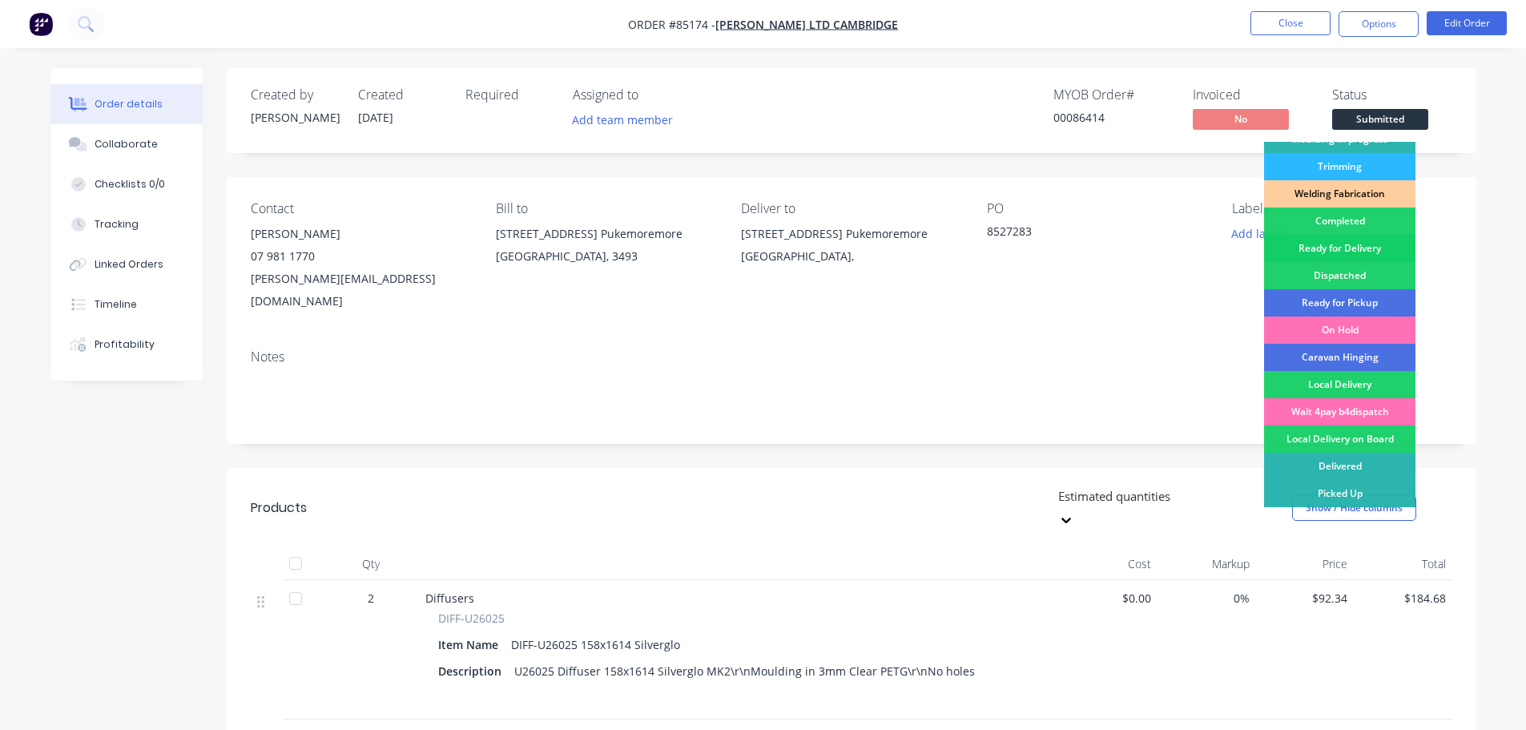
click at [1368, 243] on div "Ready for Delivery" at bounding box center [1339, 248] width 151 height 27
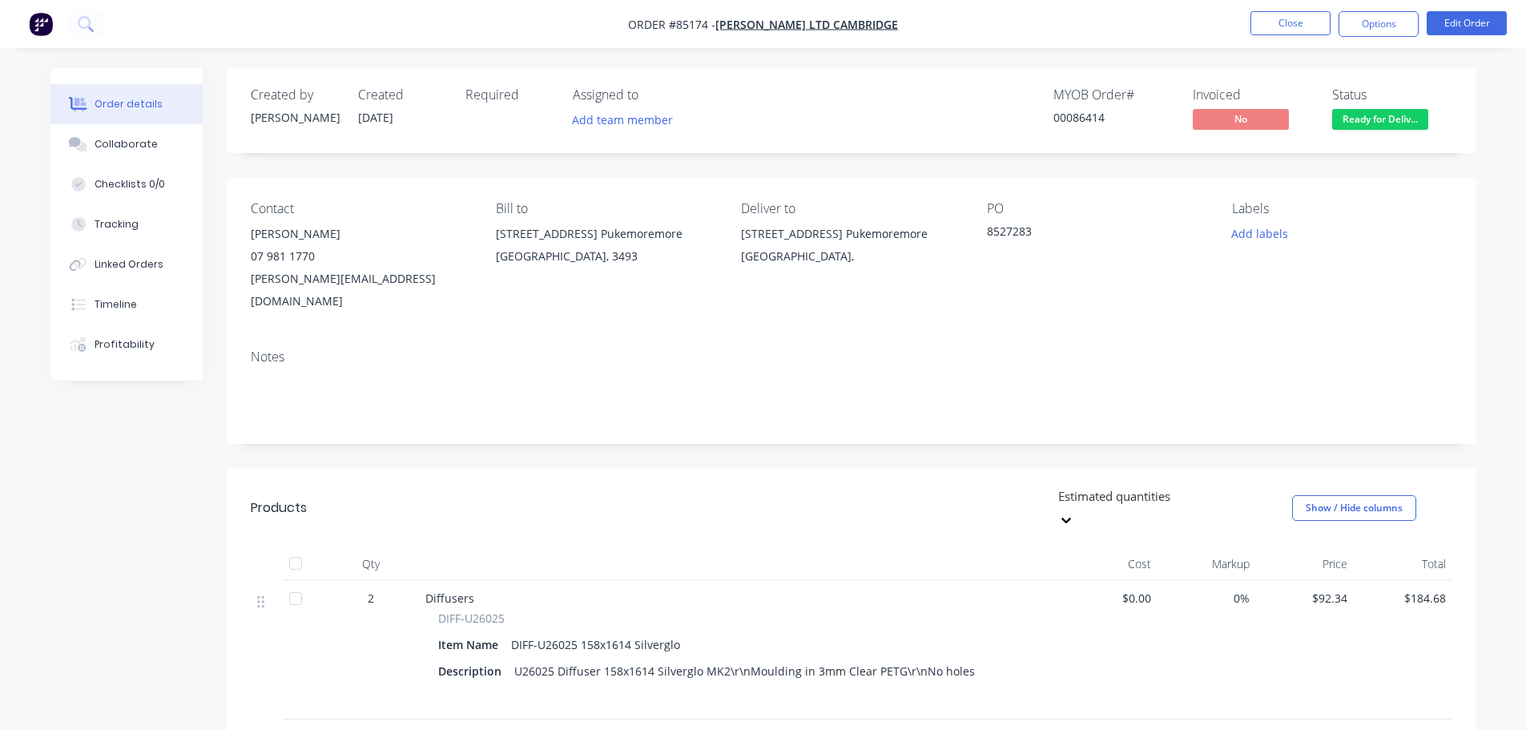
click at [1391, 6] on nav "Order #85174 - [PERSON_NAME] Ltd Cambridge Close Options Edit Order" at bounding box center [763, 24] width 1526 height 48
click at [1389, 21] on button "Options" at bounding box center [1379, 24] width 80 height 26
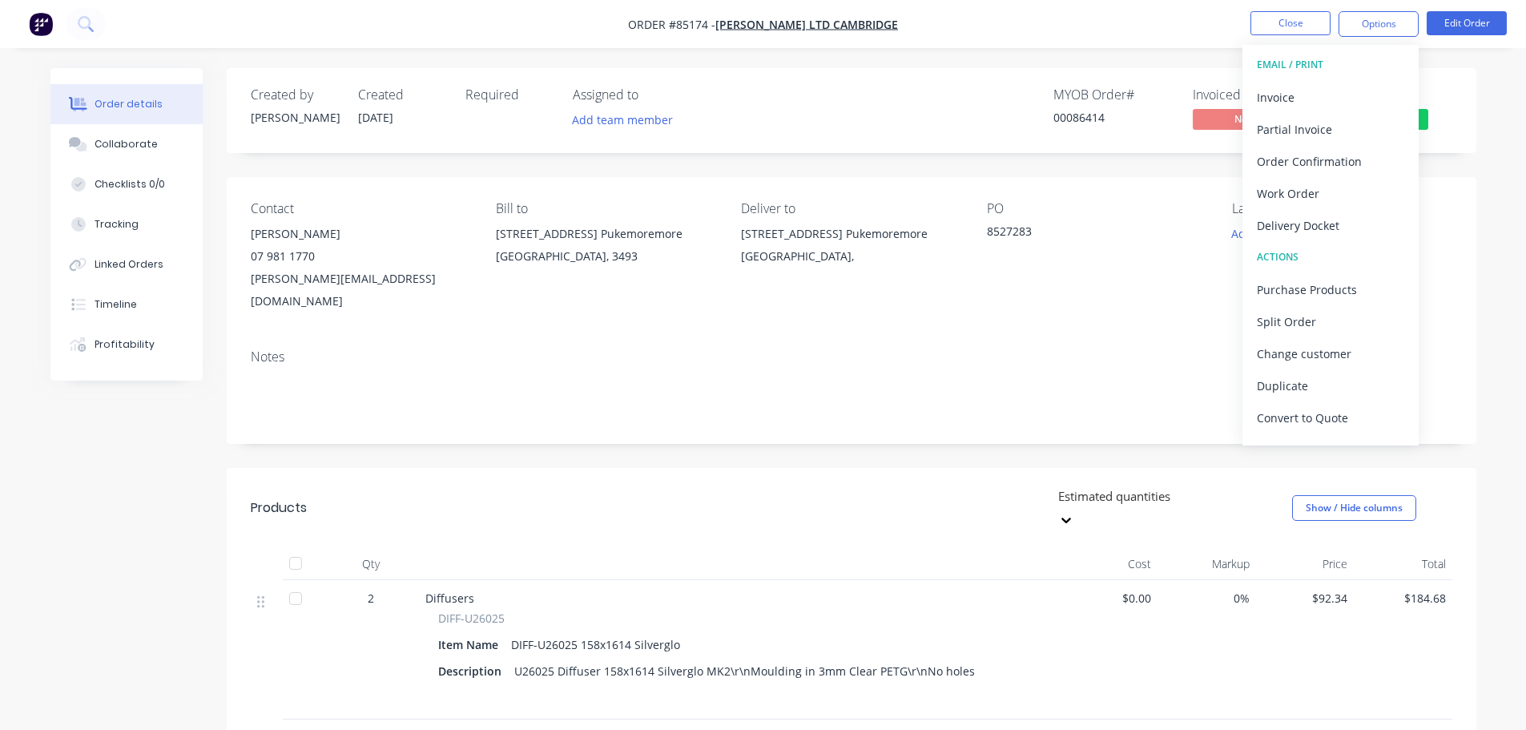
click at [1313, 226] on div "Delivery Docket" at bounding box center [1330, 225] width 147 height 23
click at [1315, 163] on div "Without pricing" at bounding box center [1330, 161] width 147 height 23
click at [1295, 21] on button "Close" at bounding box center [1291, 23] width 80 height 24
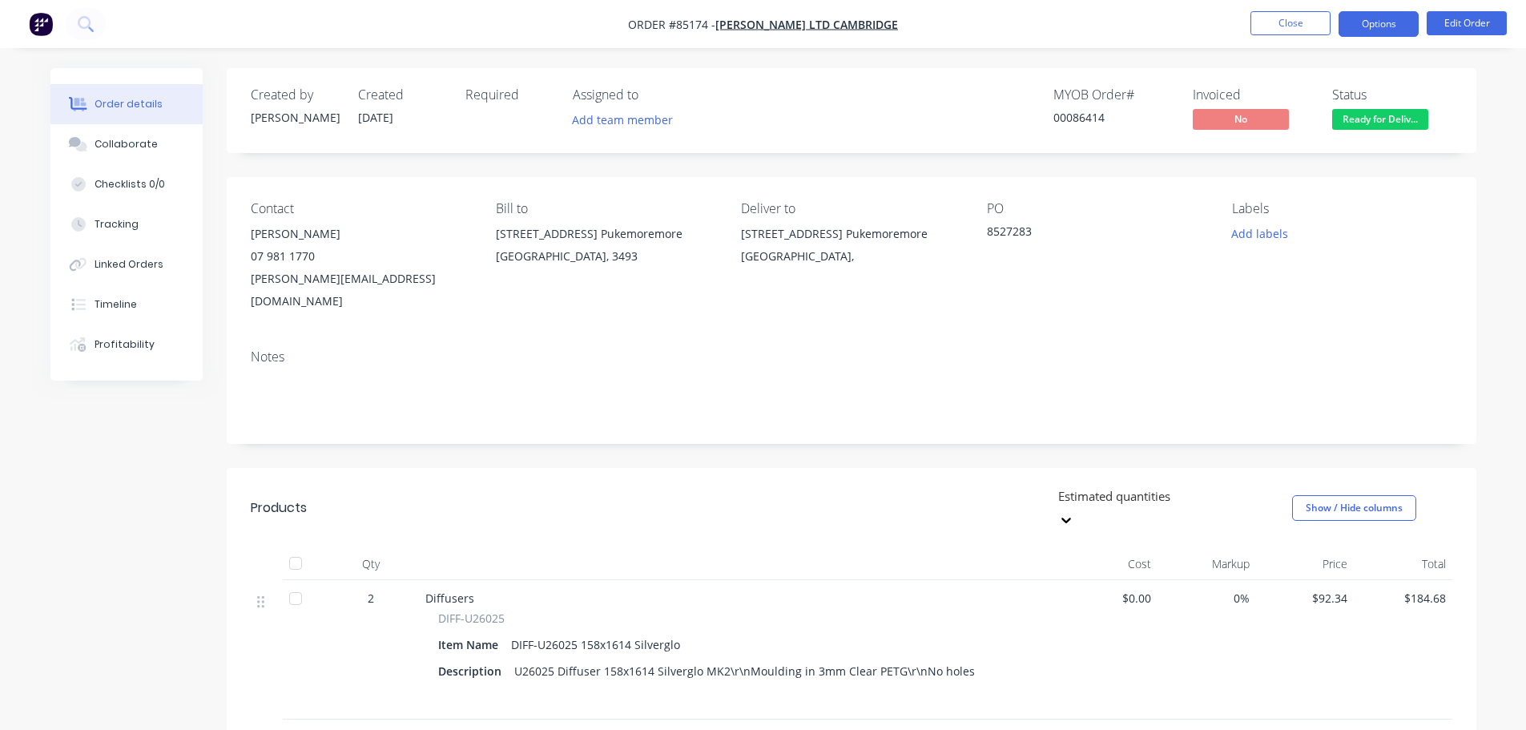
click at [1378, 26] on button "Options" at bounding box center [1379, 24] width 80 height 26
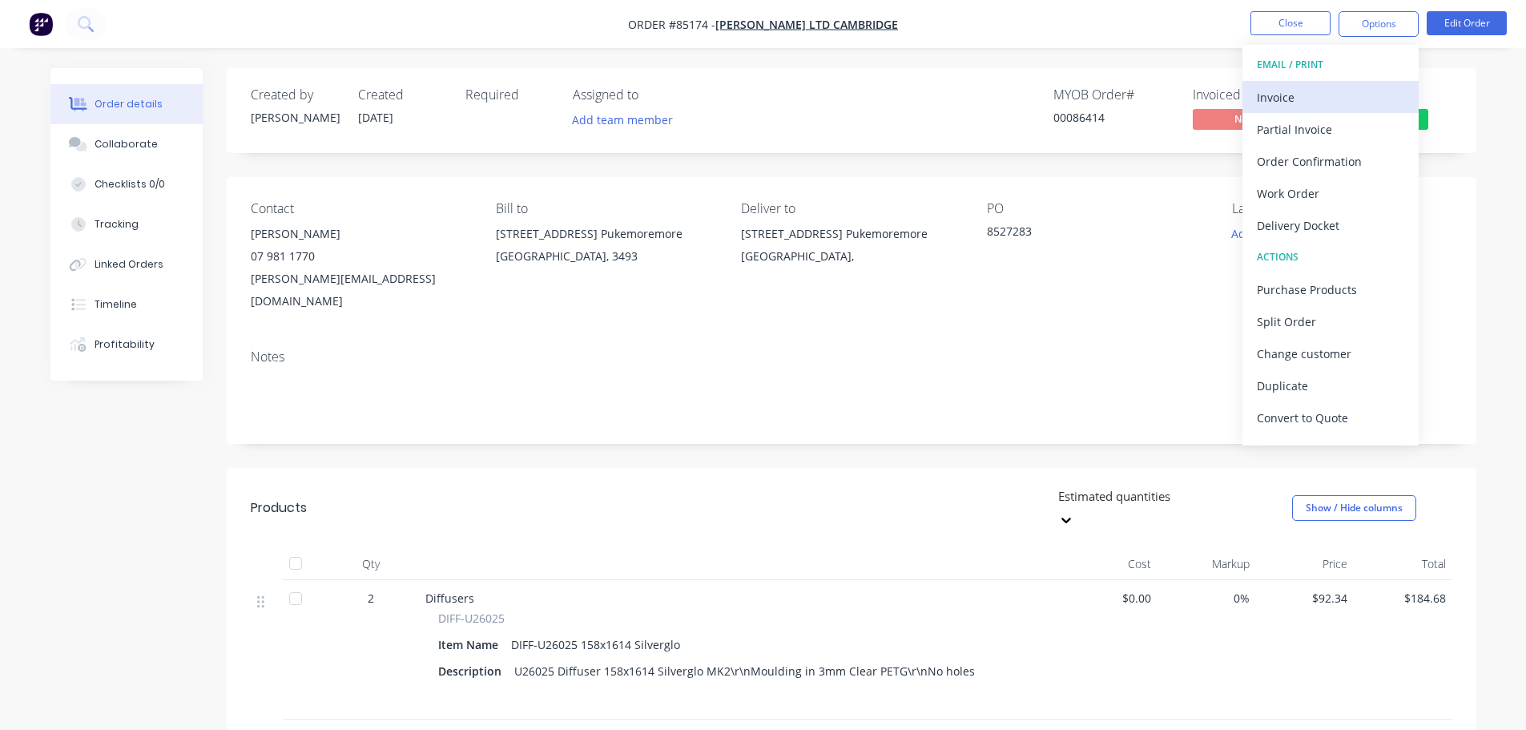
click at [1340, 95] on div "Invoice" at bounding box center [1330, 97] width 147 height 23
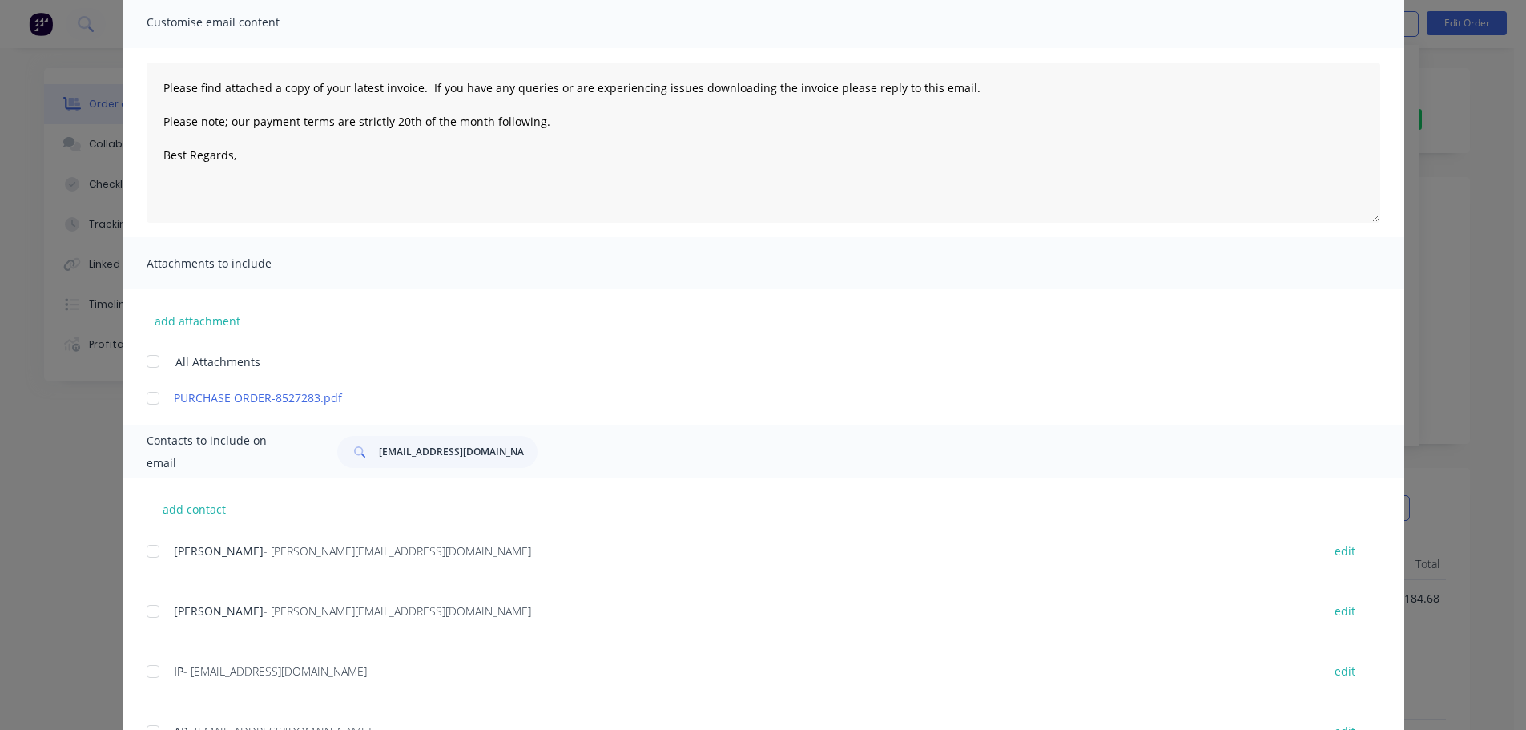
scroll to position [193, 0]
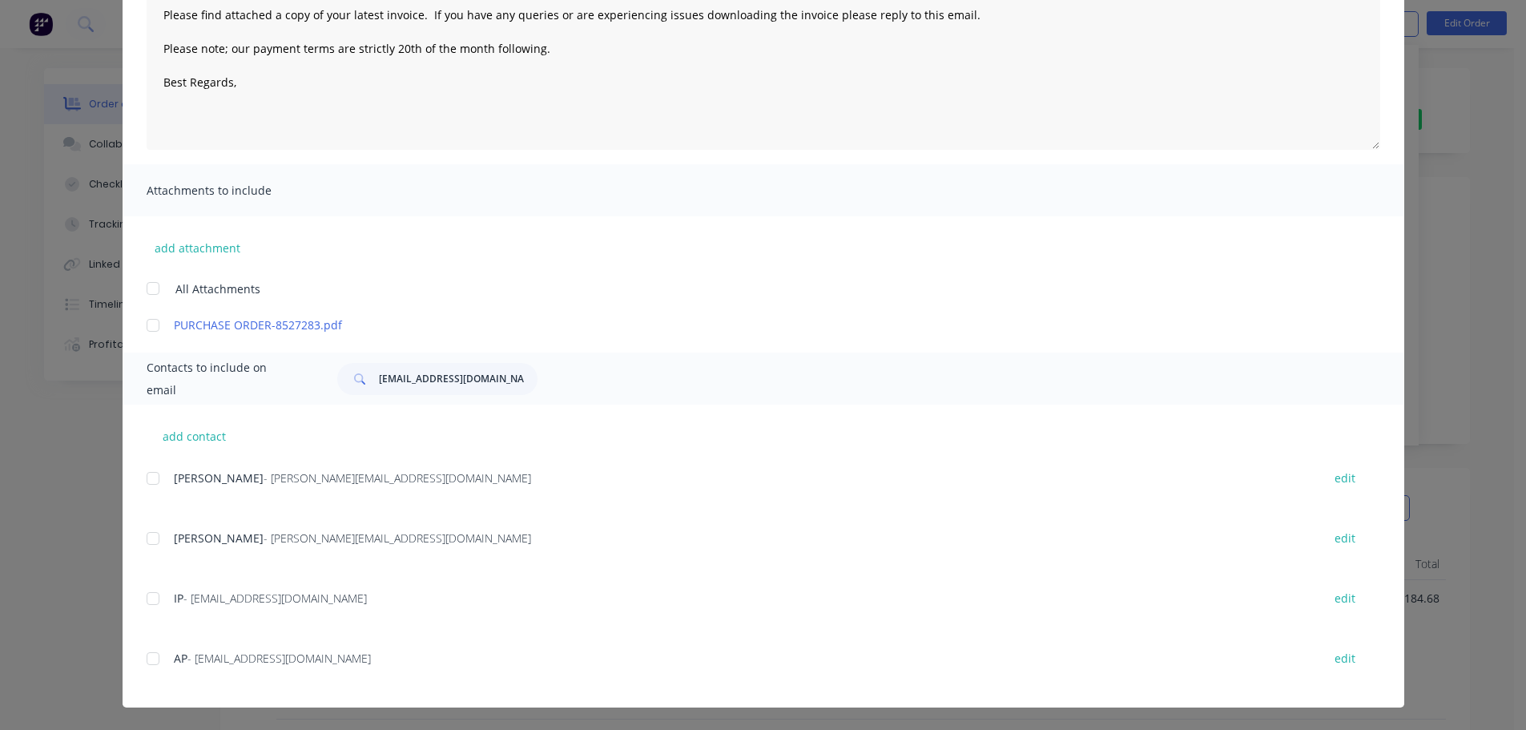
click at [149, 538] on div at bounding box center [153, 538] width 32 height 32
click at [161, 655] on div at bounding box center [153, 659] width 32 height 32
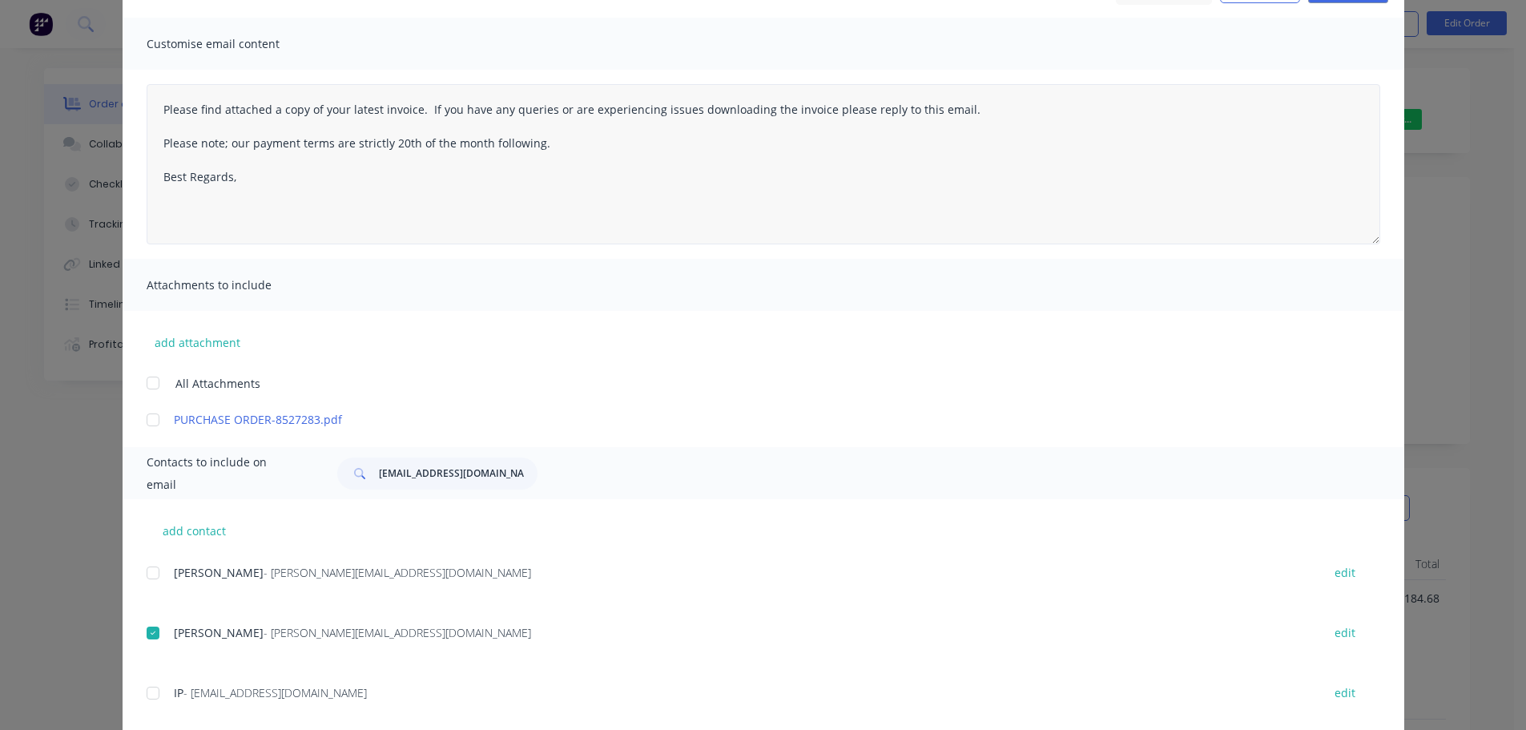
scroll to position [0, 0]
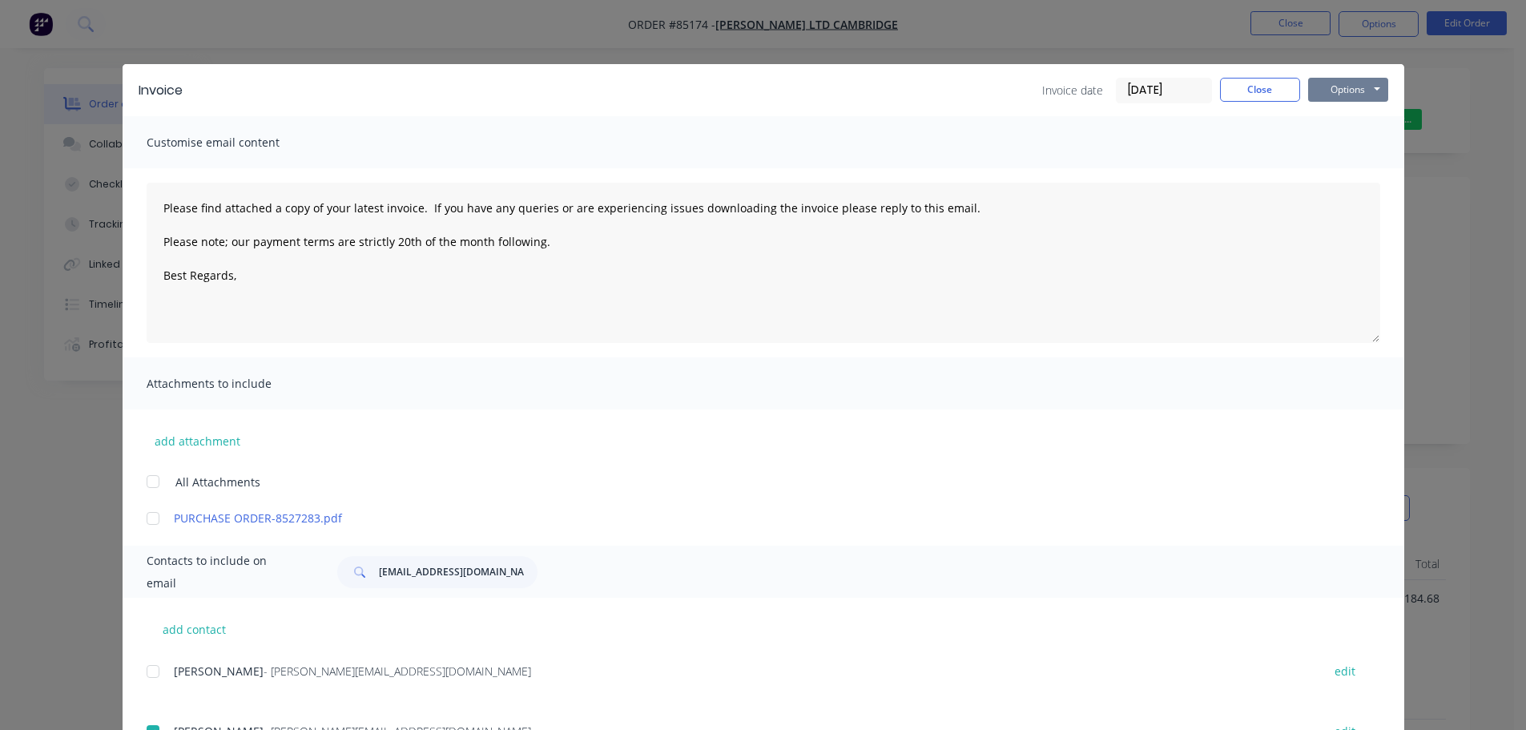
click at [1341, 95] on button "Options" at bounding box center [1348, 90] width 80 height 24
click at [1349, 159] on button "Email" at bounding box center [1359, 171] width 103 height 26
click at [1264, 97] on button "Close" at bounding box center [1260, 90] width 80 height 24
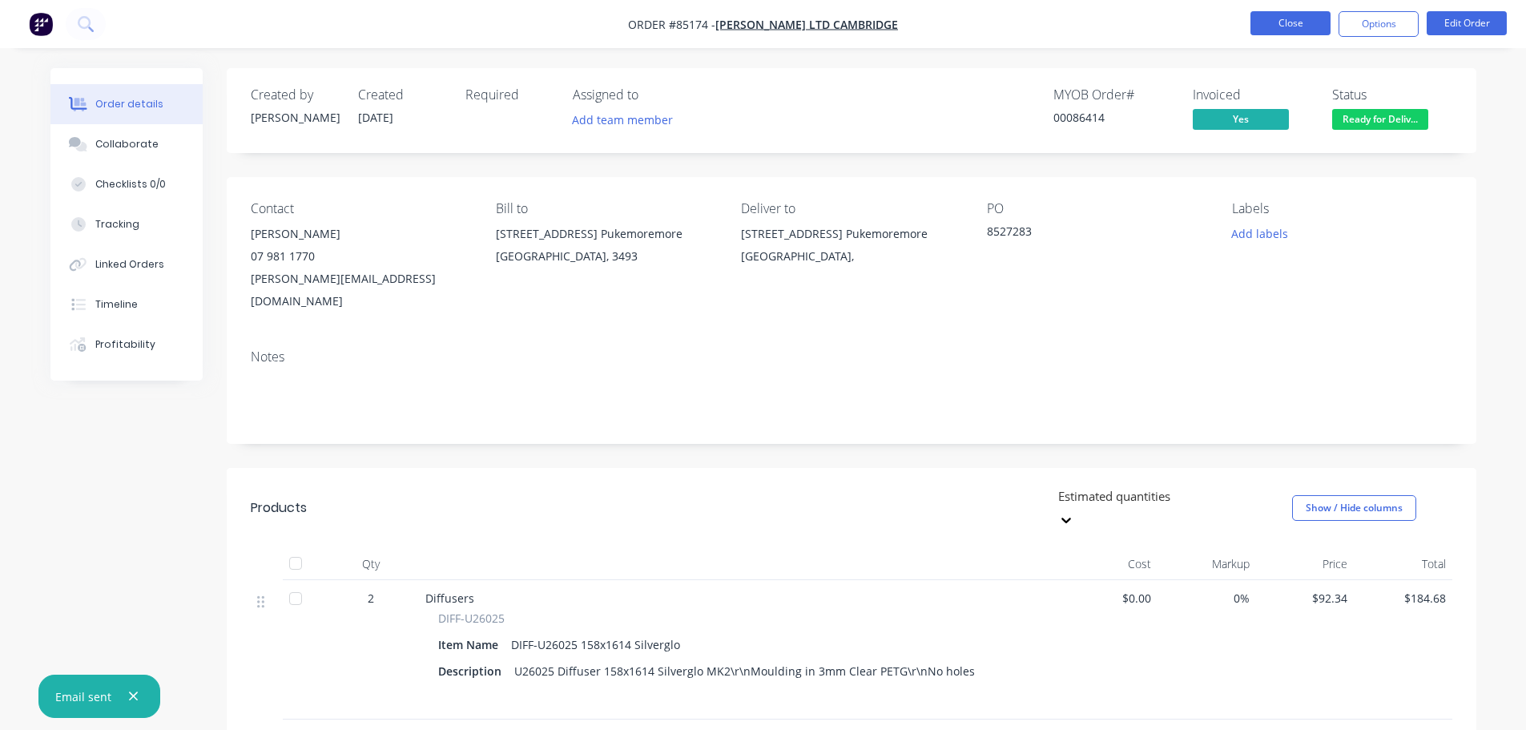
click at [1284, 29] on button "Close" at bounding box center [1291, 23] width 80 height 24
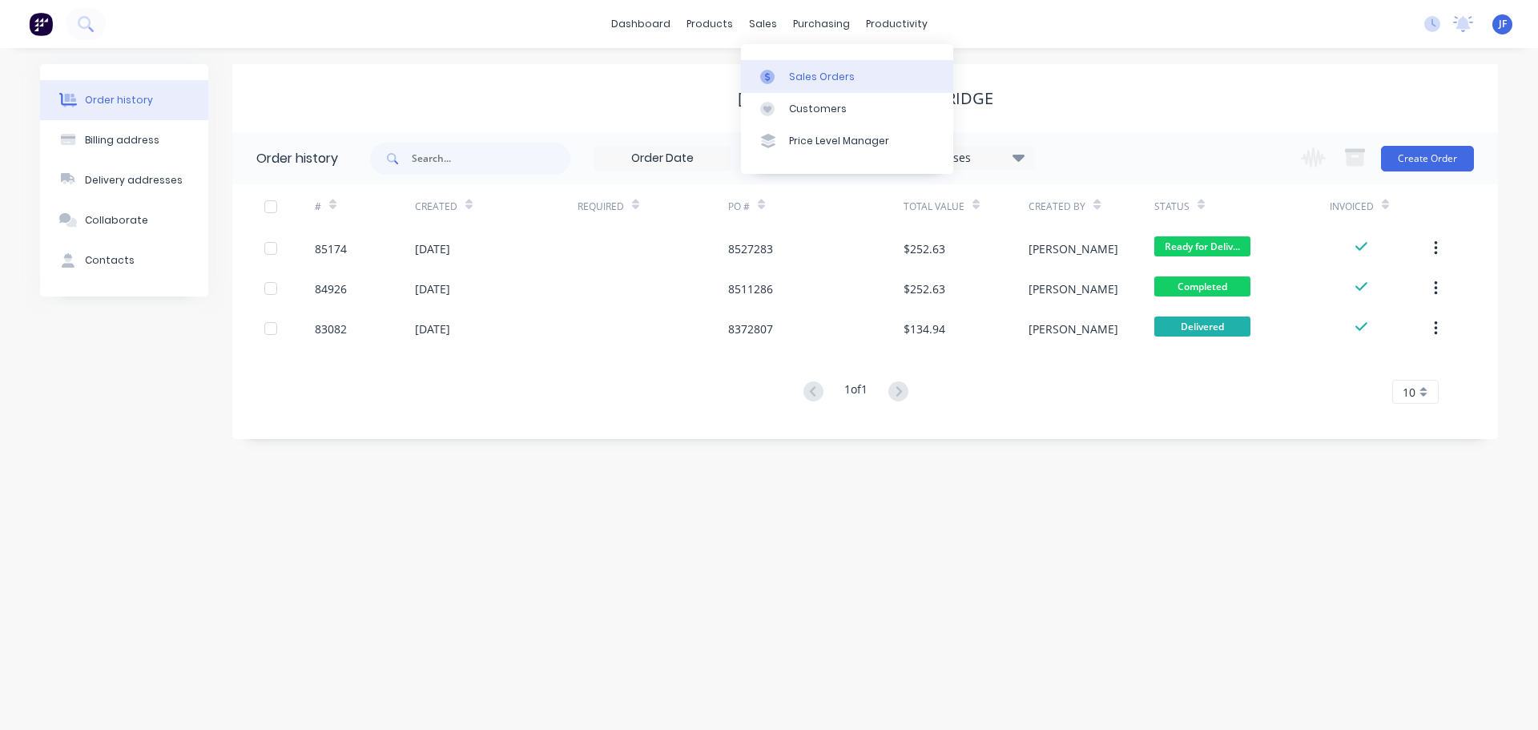
click at [774, 75] on icon at bounding box center [767, 77] width 14 height 14
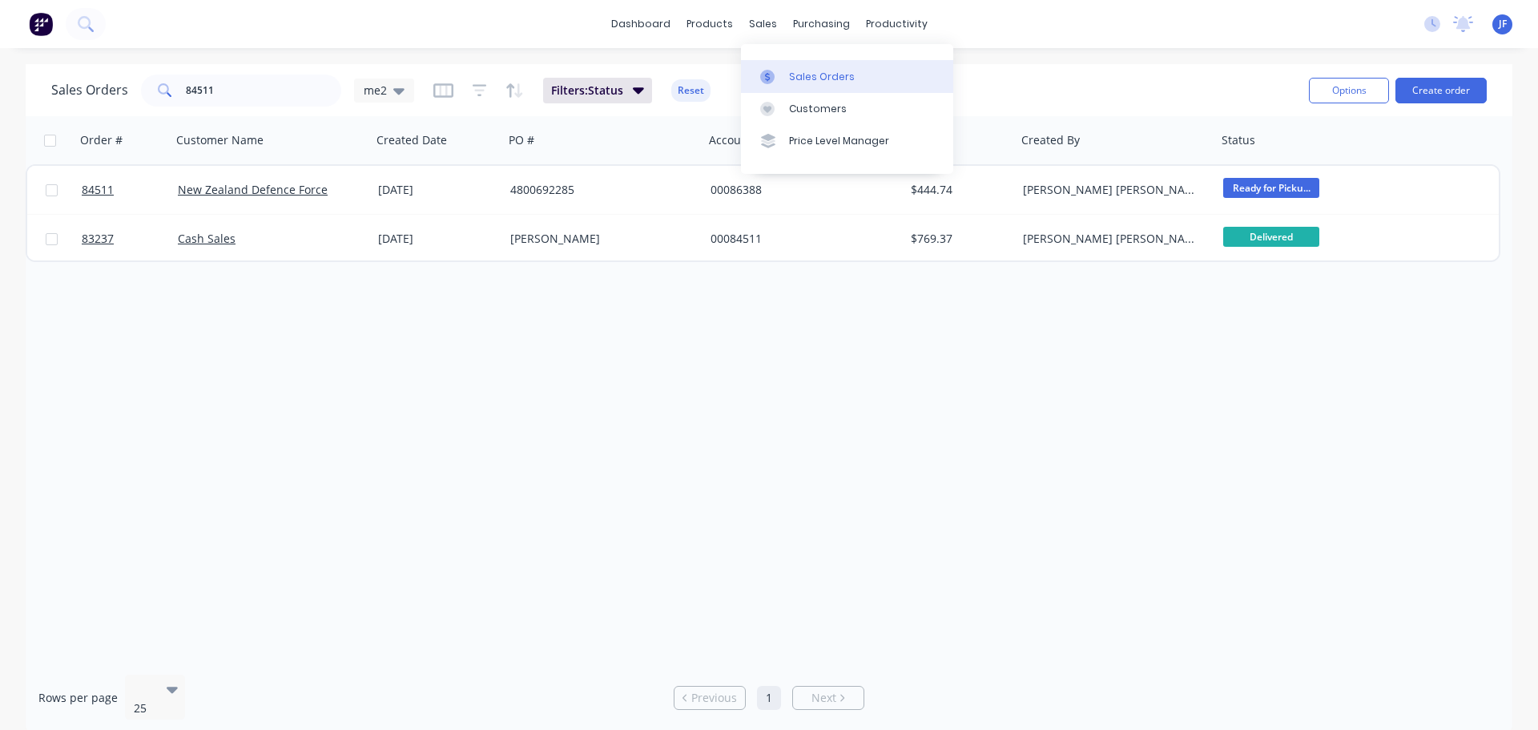
click at [795, 66] on link "Sales Orders" at bounding box center [847, 76] width 212 height 32
click at [242, 86] on input "84511" at bounding box center [264, 91] width 156 height 32
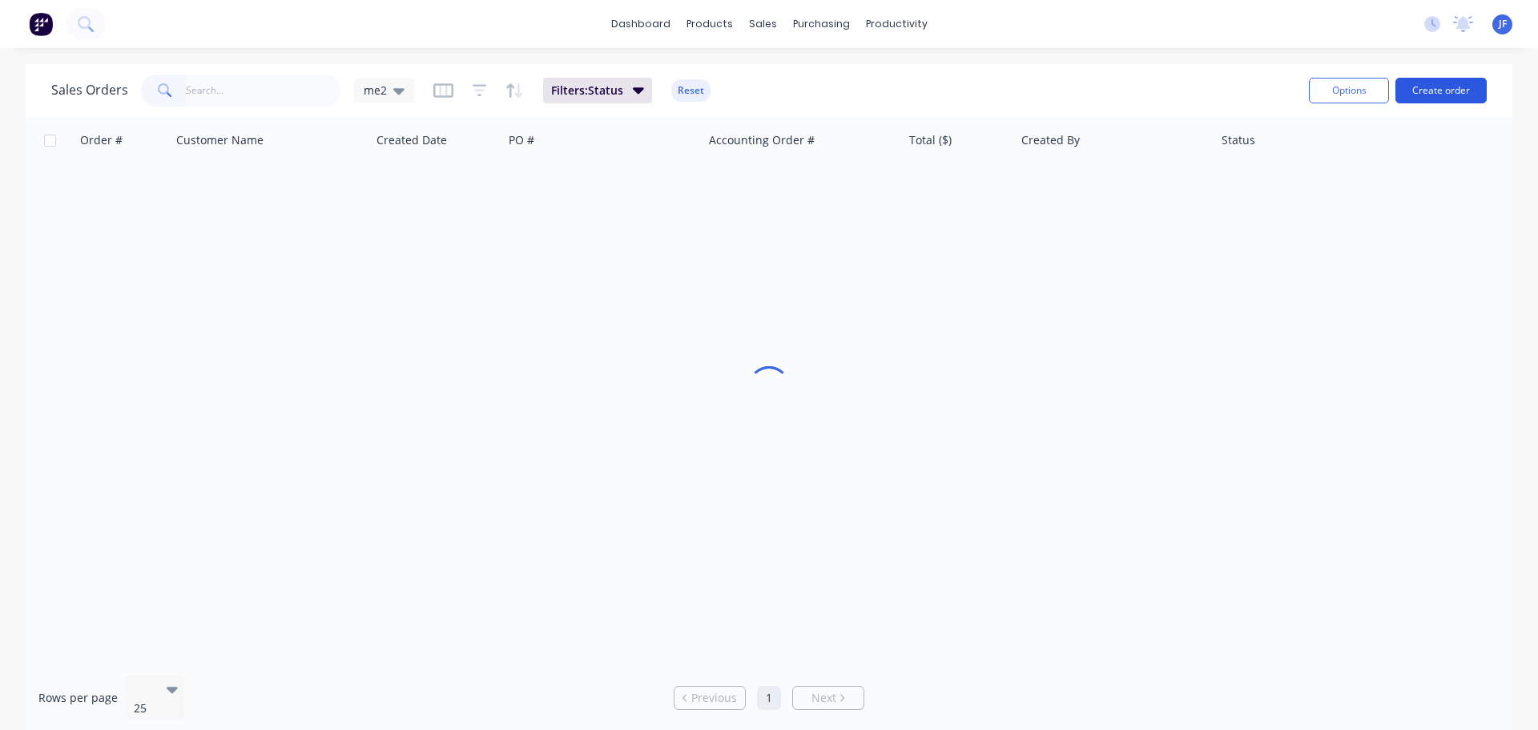
click at [1447, 88] on button "Create order" at bounding box center [1441, 91] width 91 height 26
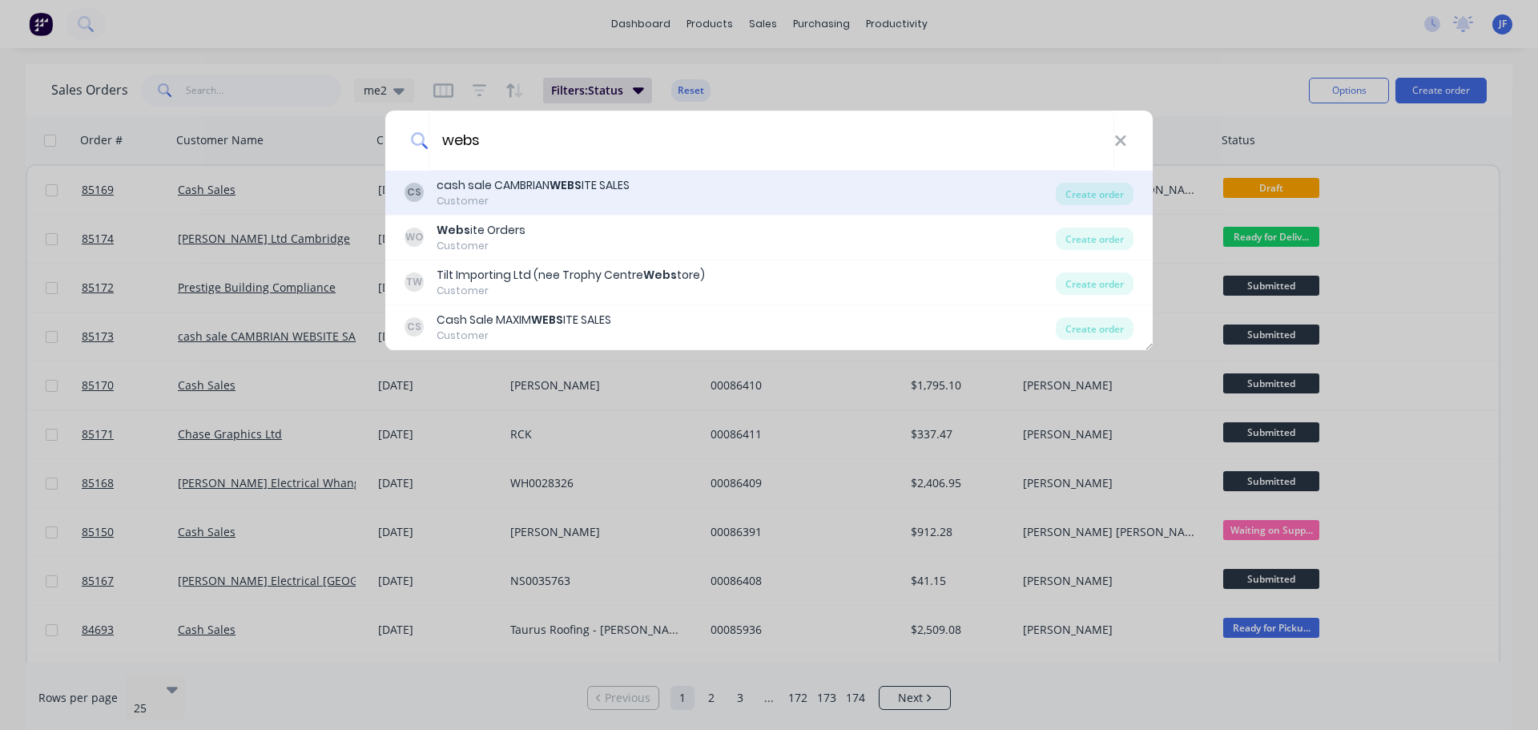
type input "webs"
click at [613, 184] on div "cash sale CAMBRIAN WEBS ITE SALES" at bounding box center [533, 185] width 193 height 17
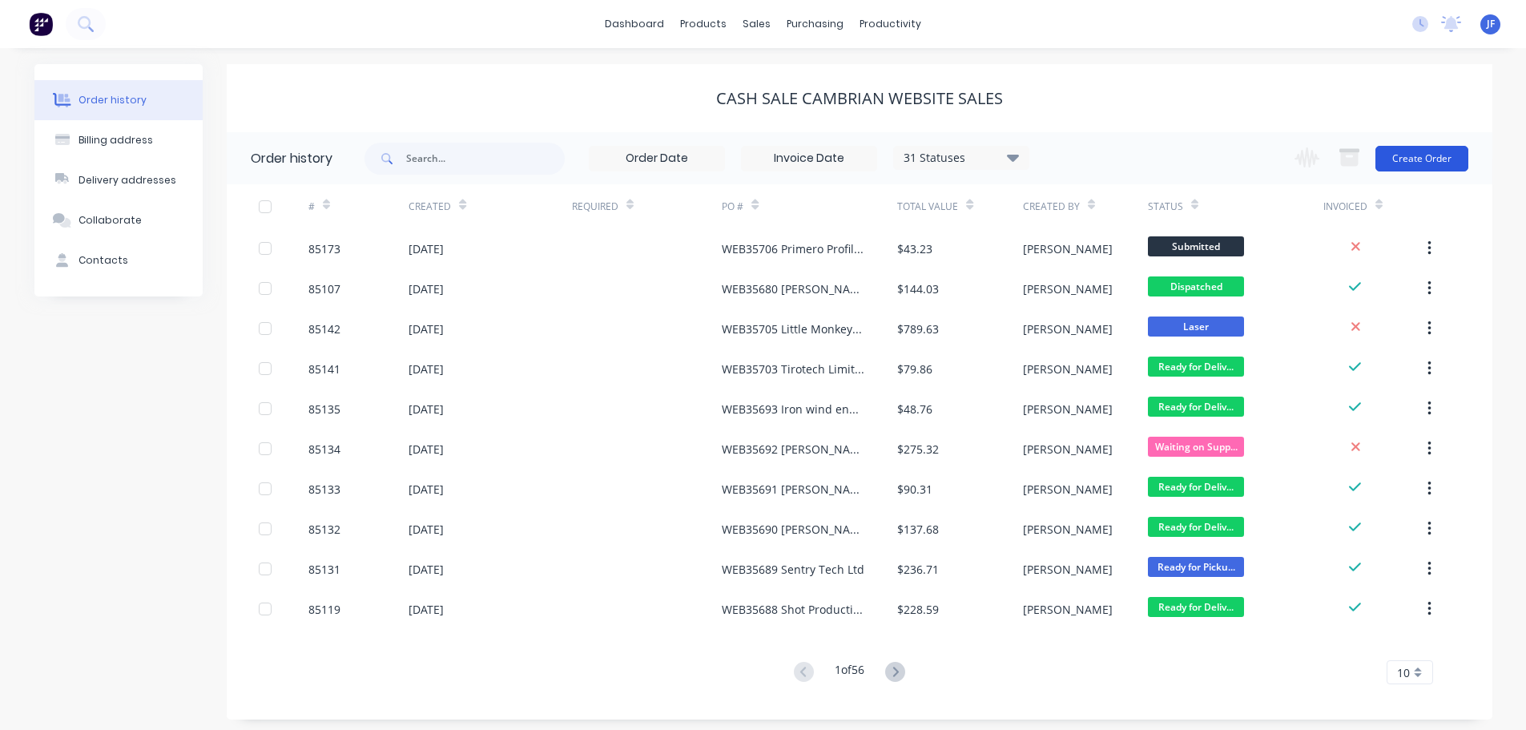
click at [1417, 153] on button "Create Order" at bounding box center [1422, 159] width 93 height 26
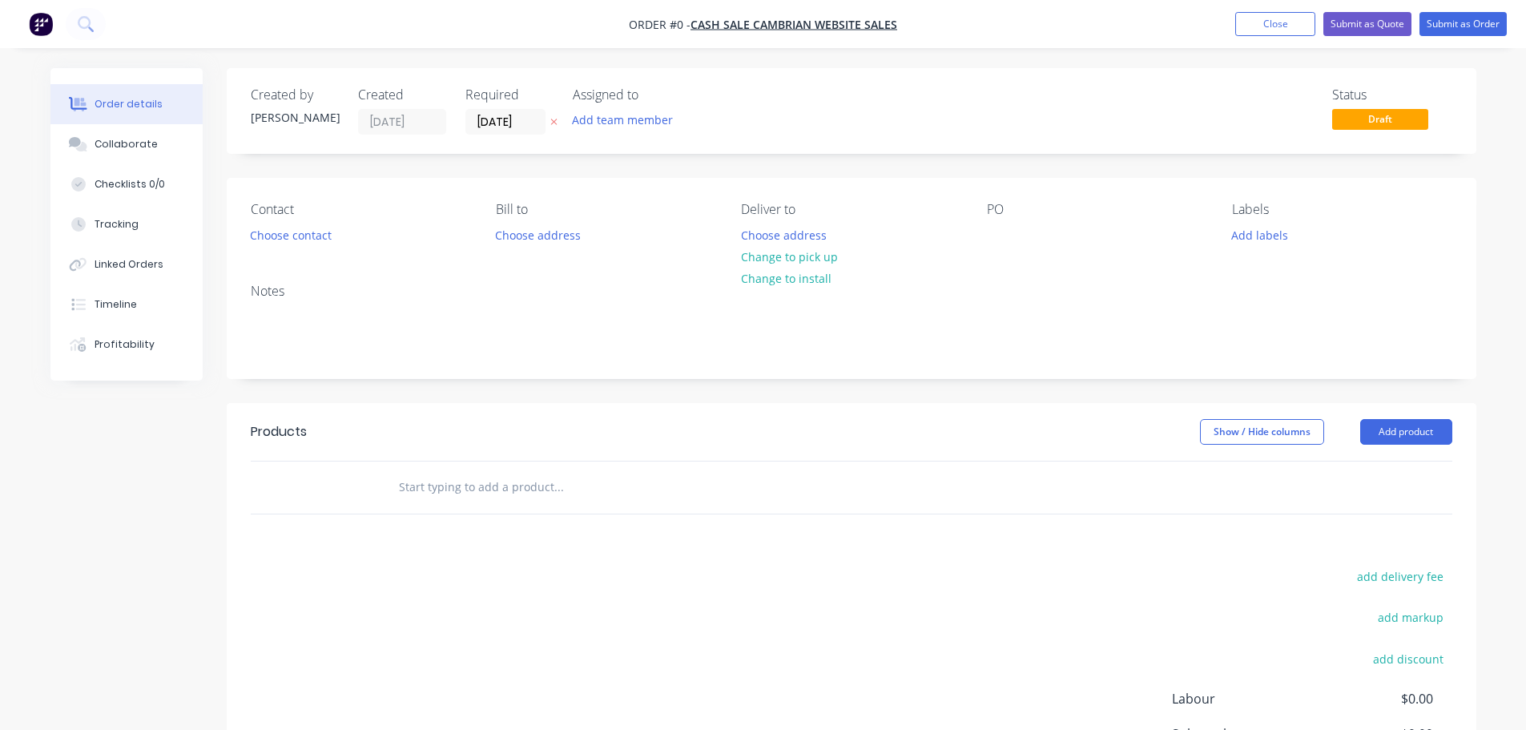
click at [546, 124] on button "button" at bounding box center [554, 122] width 17 height 18
click at [260, 232] on button "Choose contact" at bounding box center [290, 235] width 99 height 22
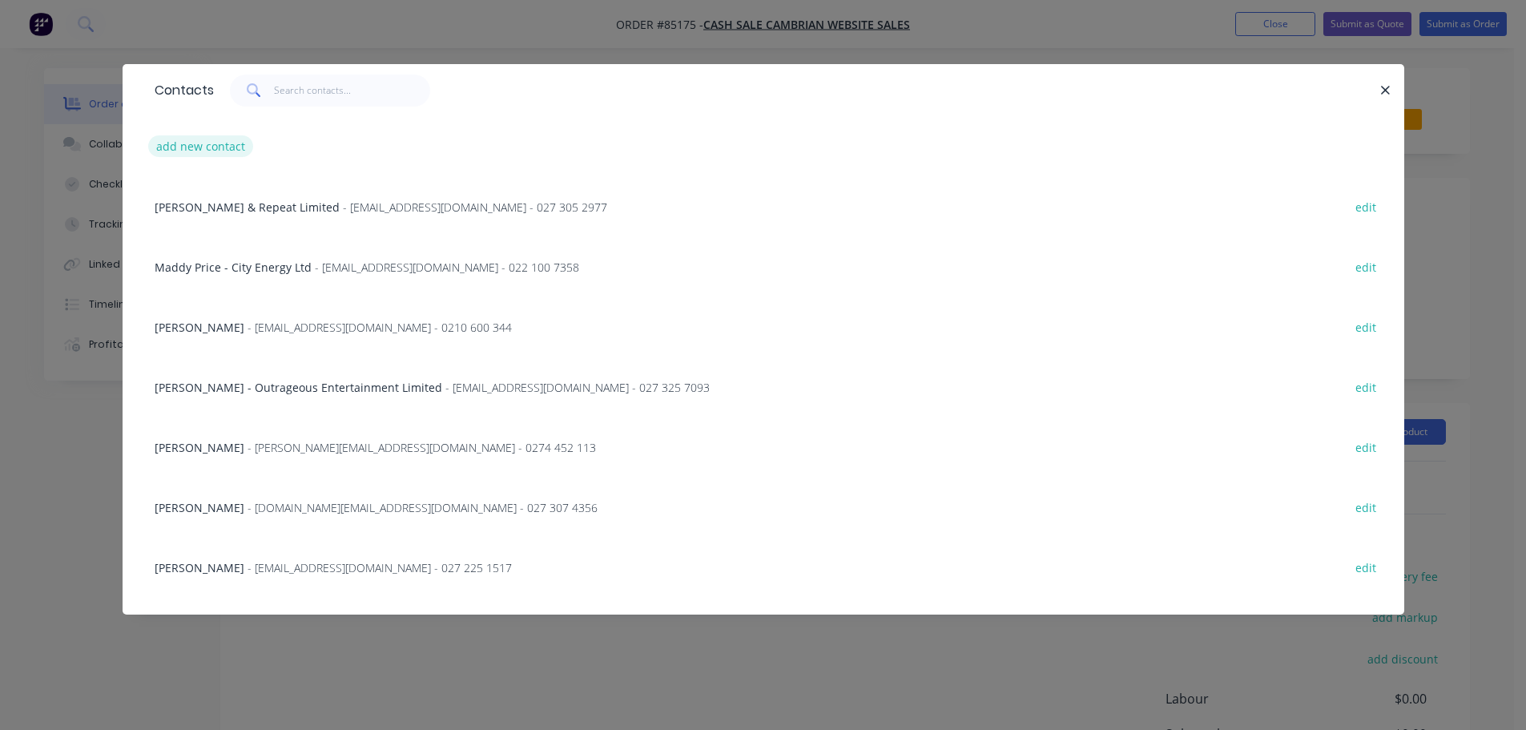
click at [221, 151] on button "add new contact" at bounding box center [201, 146] width 106 height 22
select select "NZ"
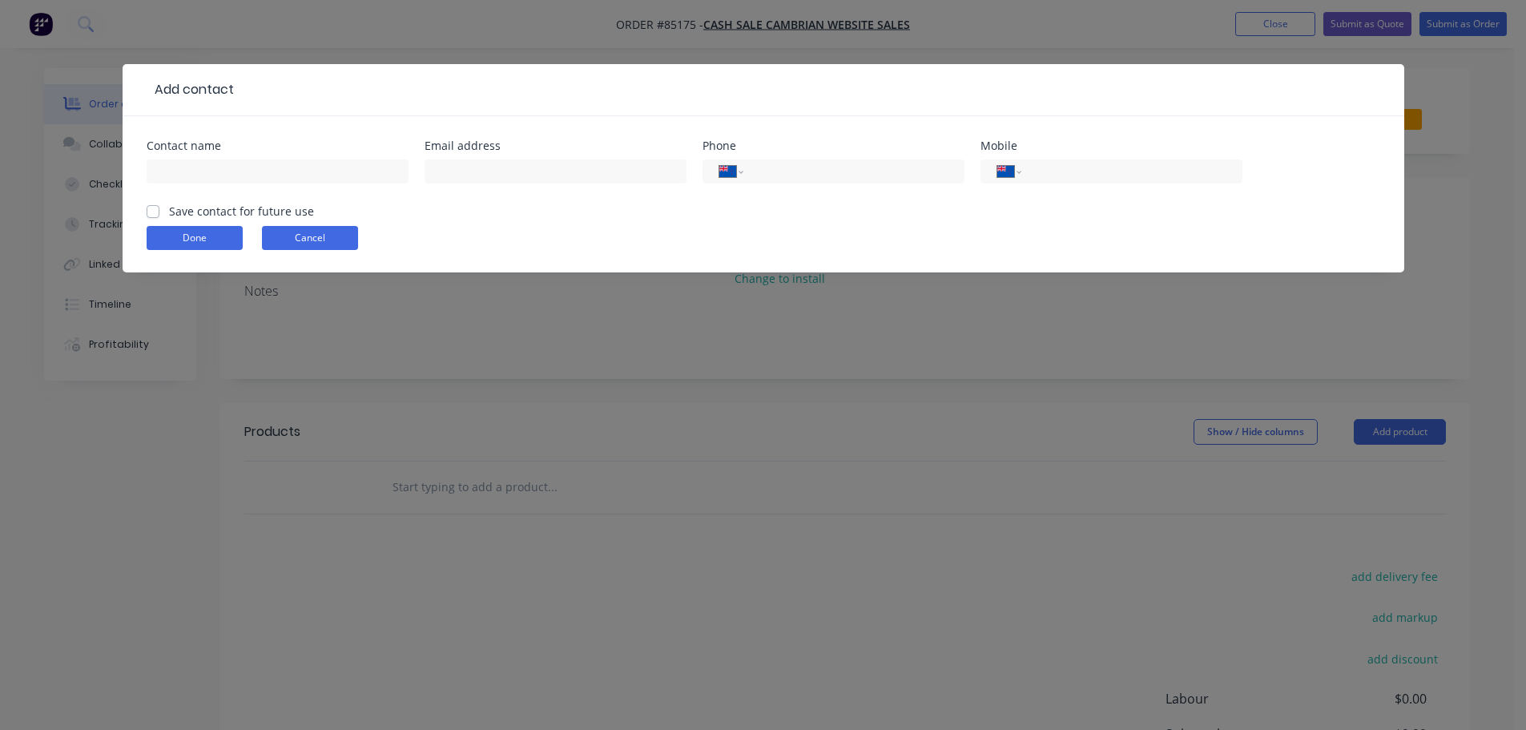
click at [342, 241] on button "Cancel" at bounding box center [310, 238] width 96 height 24
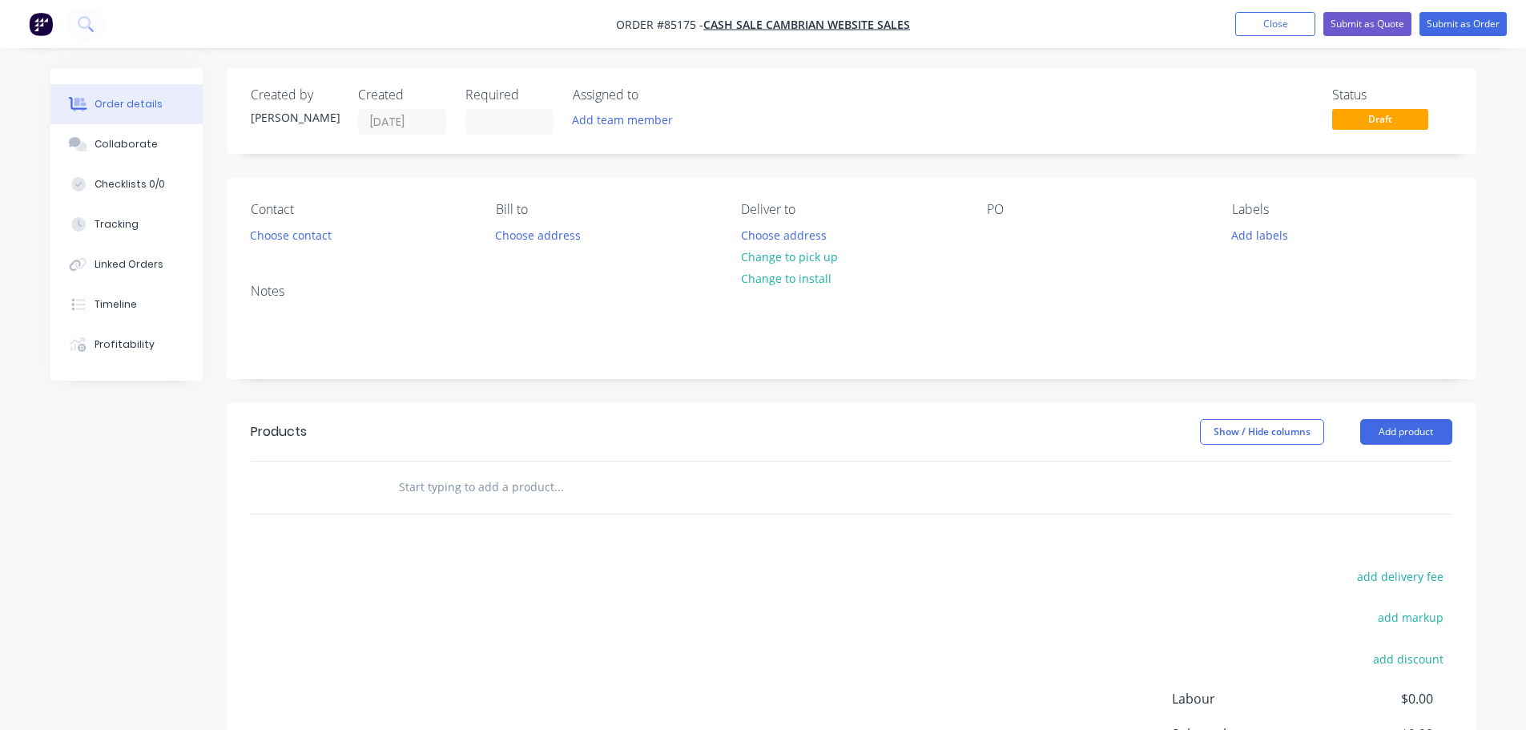
click at [284, 248] on div "Contact Choose contact [PERSON_NAME] to Choose address Deliver to Choose addres…" at bounding box center [852, 224] width 1250 height 93
click at [288, 239] on button "Choose contact" at bounding box center [290, 235] width 99 height 22
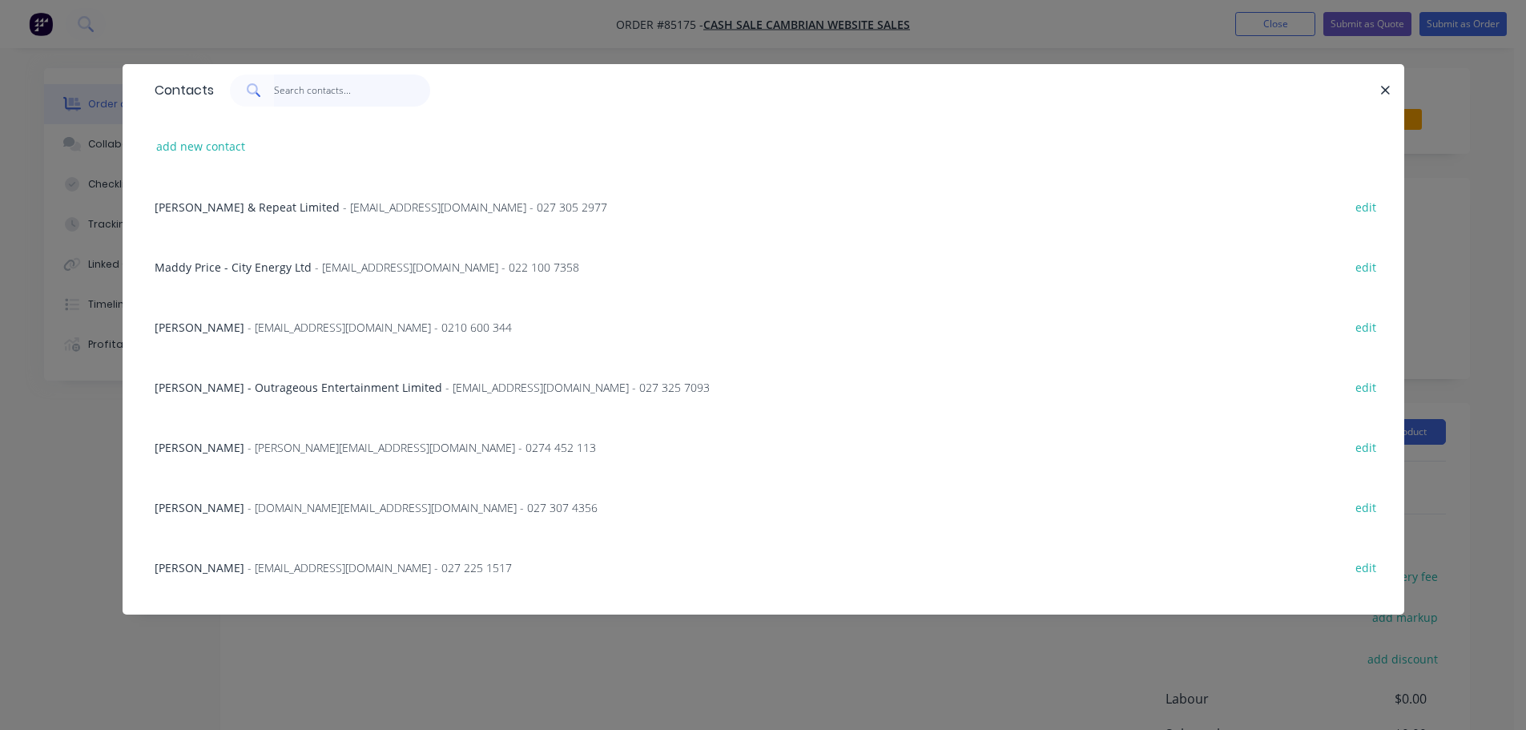
click at [327, 102] on input "text" at bounding box center [352, 91] width 156 height 32
paste input "[PERSON_NAME]"
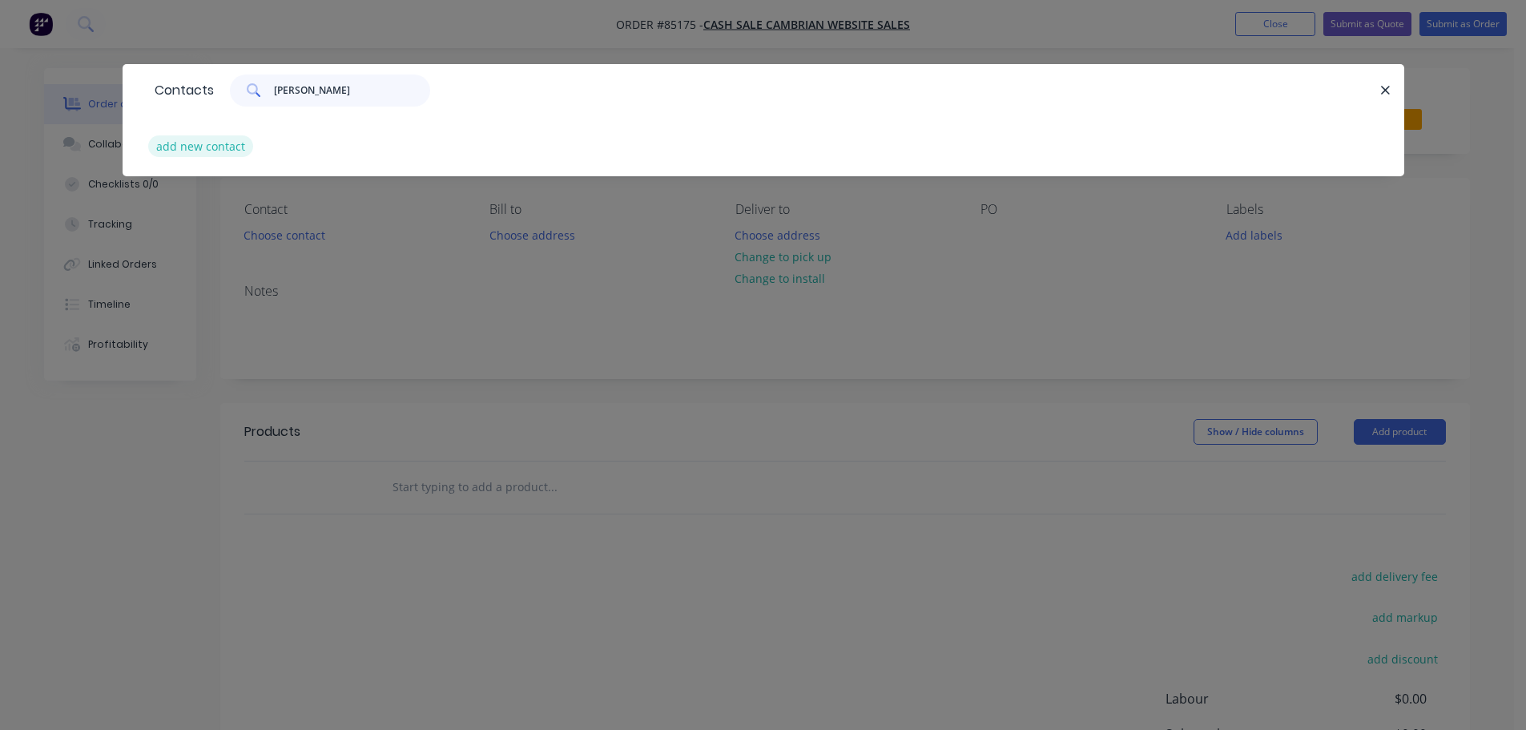
type input "[PERSON_NAME]"
click at [204, 145] on button "add new contact" at bounding box center [201, 146] width 106 height 22
select select "NZ"
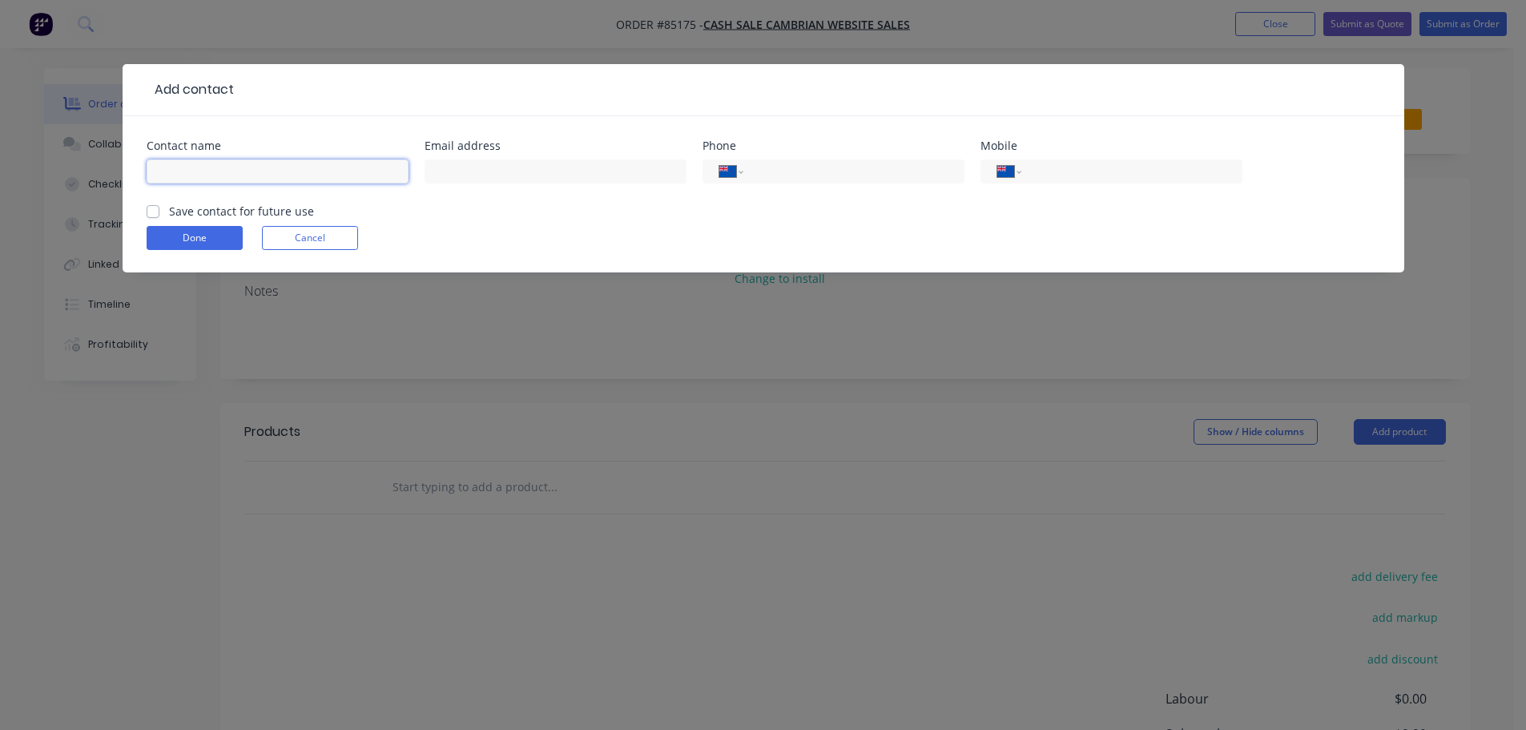
click at [217, 175] on input "text" at bounding box center [278, 171] width 262 height 24
paste input "[PERSON_NAME]"
type input "[PERSON_NAME]"
click at [224, 208] on label "Save contact for future use" at bounding box center [241, 211] width 145 height 17
click at [159, 208] on input "Save contact for future use" at bounding box center [153, 210] width 13 height 15
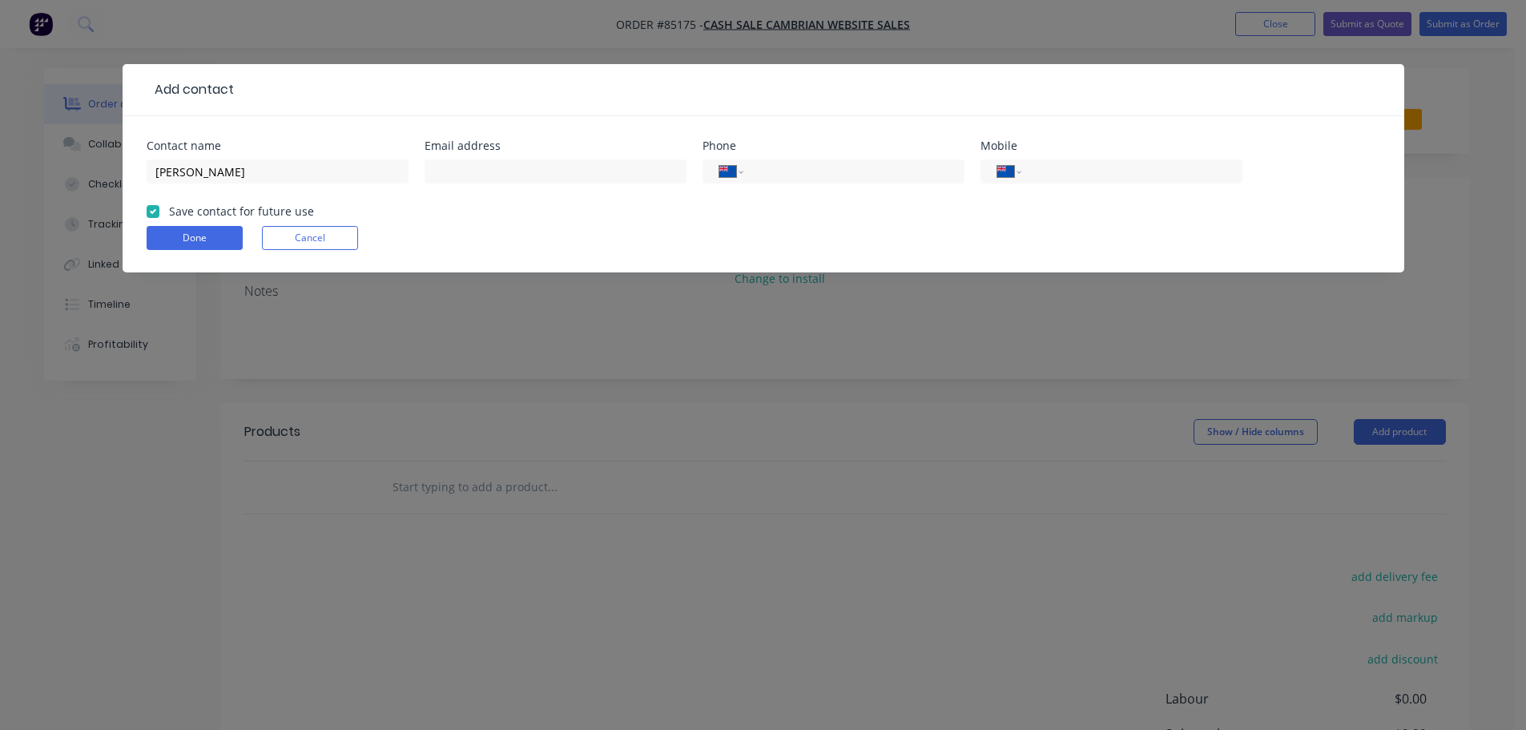
checkbox input "true"
click at [312, 172] on input "[PERSON_NAME]" at bounding box center [278, 171] width 262 height 24
paste input "[PERSON_NAME] LTD"
type input "[PERSON_NAME] - [PERSON_NAME] LTD"
click at [807, 165] on input "tel" at bounding box center [851, 172] width 192 height 18
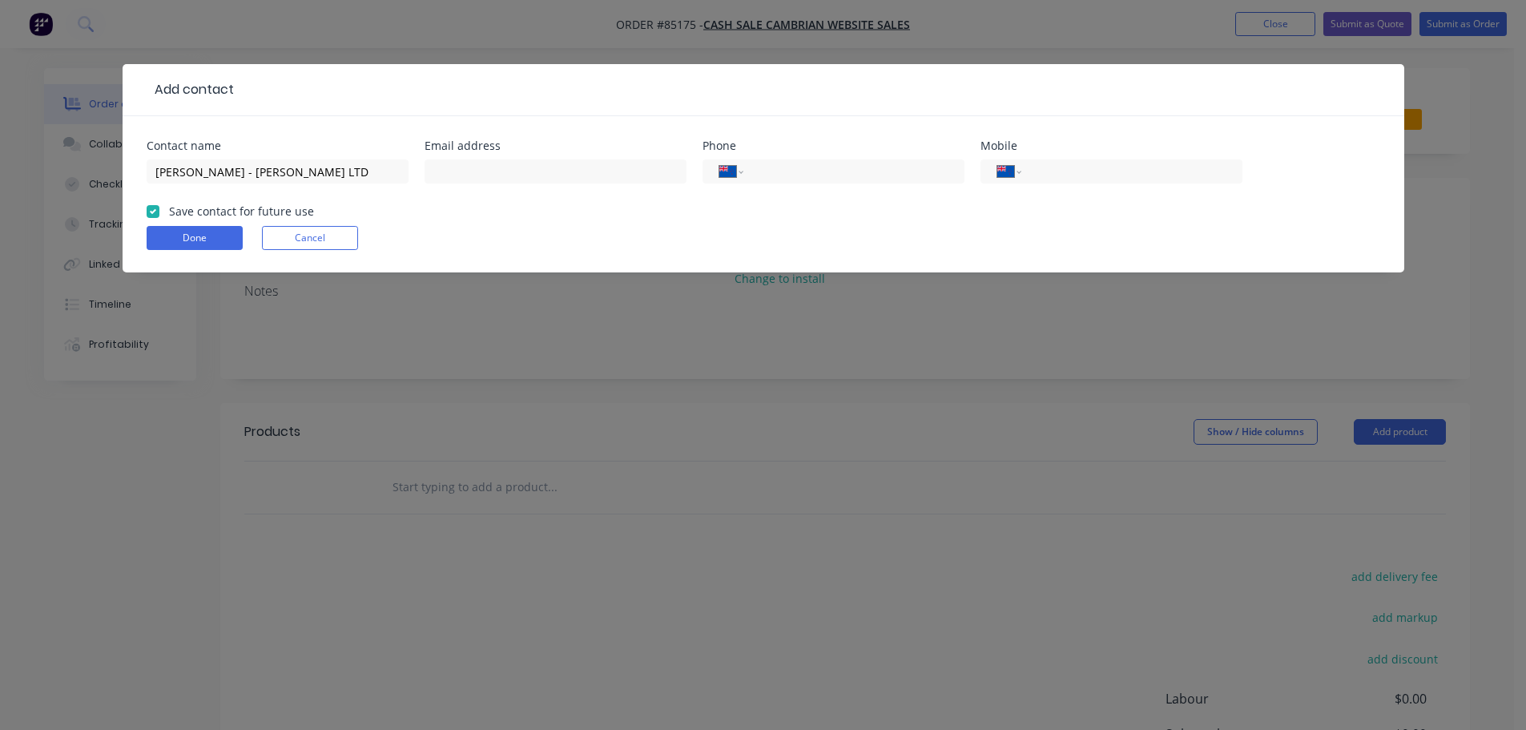
paste input "5717350"
click at [905, 171] on input "5717350" at bounding box center [851, 172] width 192 height 18
paste input "tel"
type input "5717350"
click at [556, 159] on input "text" at bounding box center [556, 171] width 262 height 24
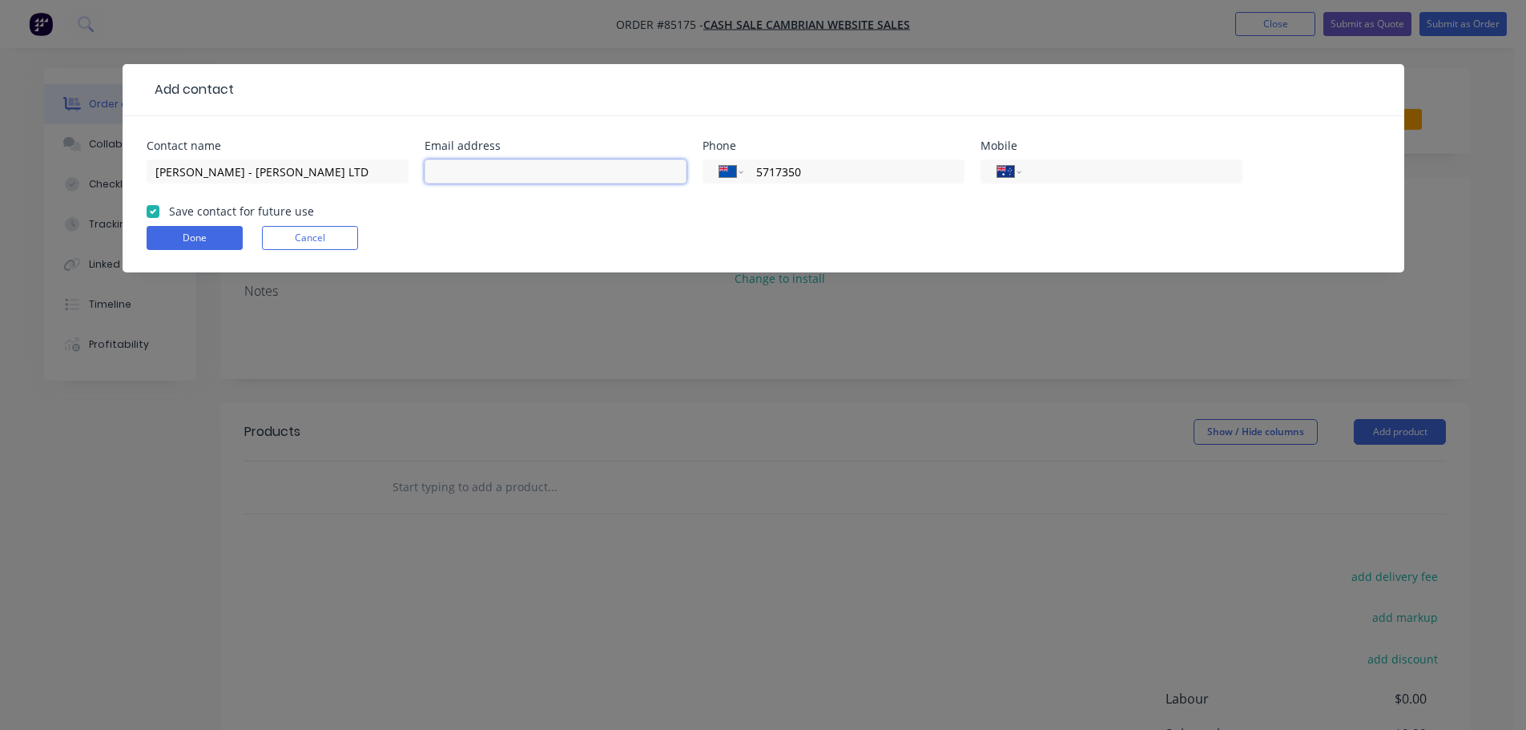
paste input "[EMAIL_ADDRESS][DOMAIN_NAME]"
type input "[EMAIL_ADDRESS][DOMAIN_NAME]"
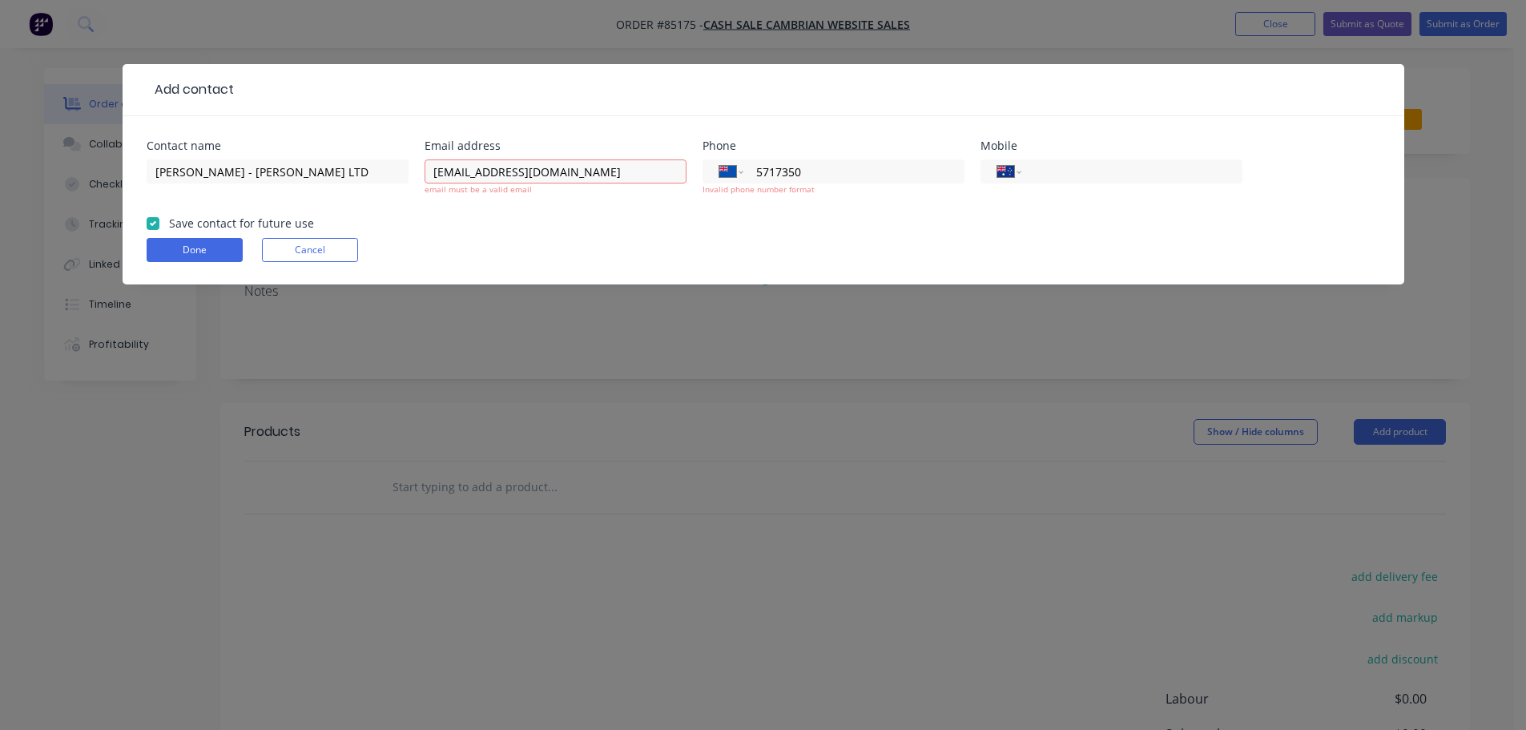
drag, startPoint x: 833, startPoint y: 175, endPoint x: 687, endPoint y: 167, distance: 146.8
click at [687, 167] on div "Contact name [PERSON_NAME] - [PERSON_NAME] LTD Email address [EMAIL_ADDRESS][DO…" at bounding box center [764, 177] width 1234 height 75
click at [609, 180] on input "[EMAIL_ADDRESS][DOMAIN_NAME]" at bounding box center [556, 171] width 262 height 24
type input "[EMAIL_ADDRESS][DOMAIN_NAME]"
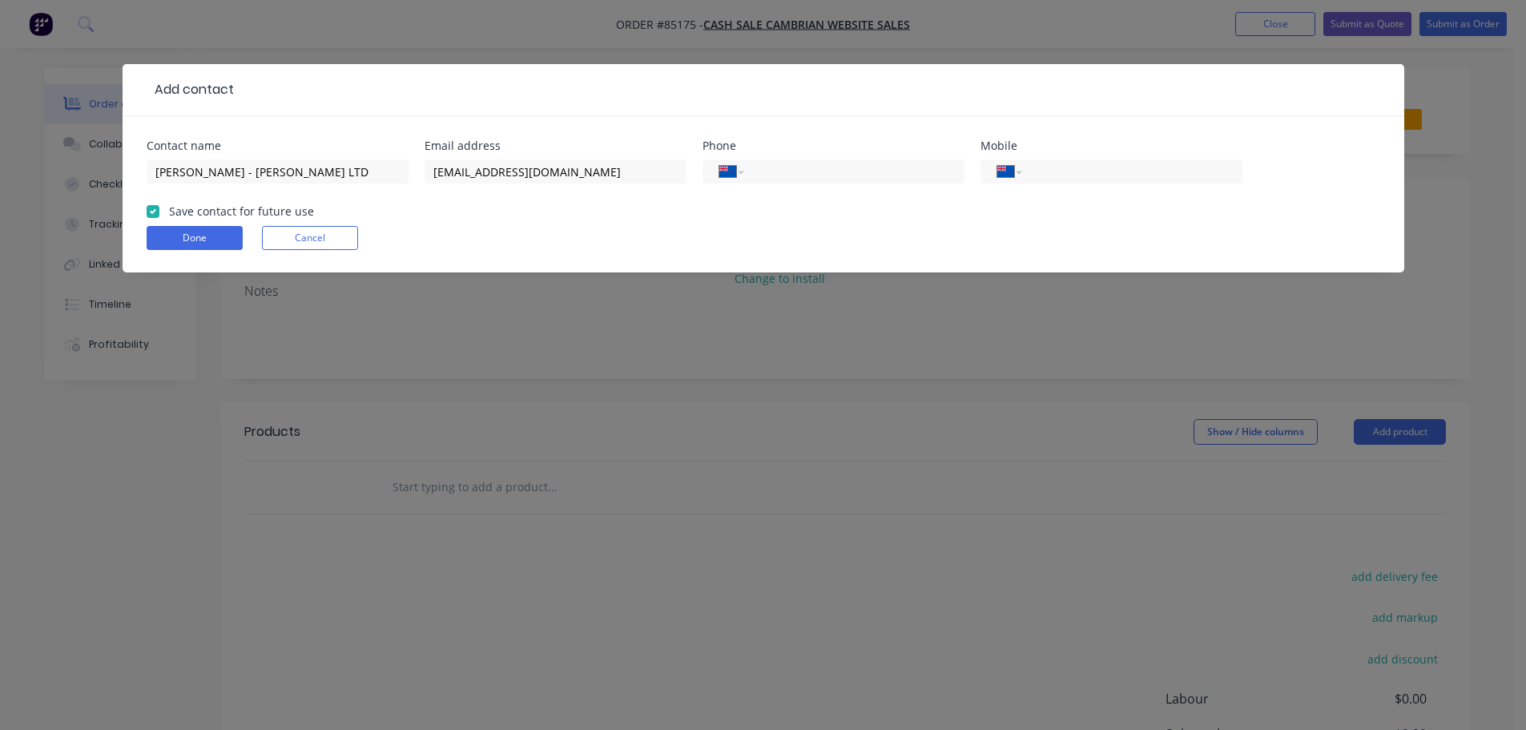
click at [425, 219] on form "Contact name [PERSON_NAME] - [PERSON_NAME] LTD Email address [EMAIL_ADDRESS][DO…" at bounding box center [764, 206] width 1234 height 132
click at [210, 242] on button "Done" at bounding box center [195, 238] width 96 height 24
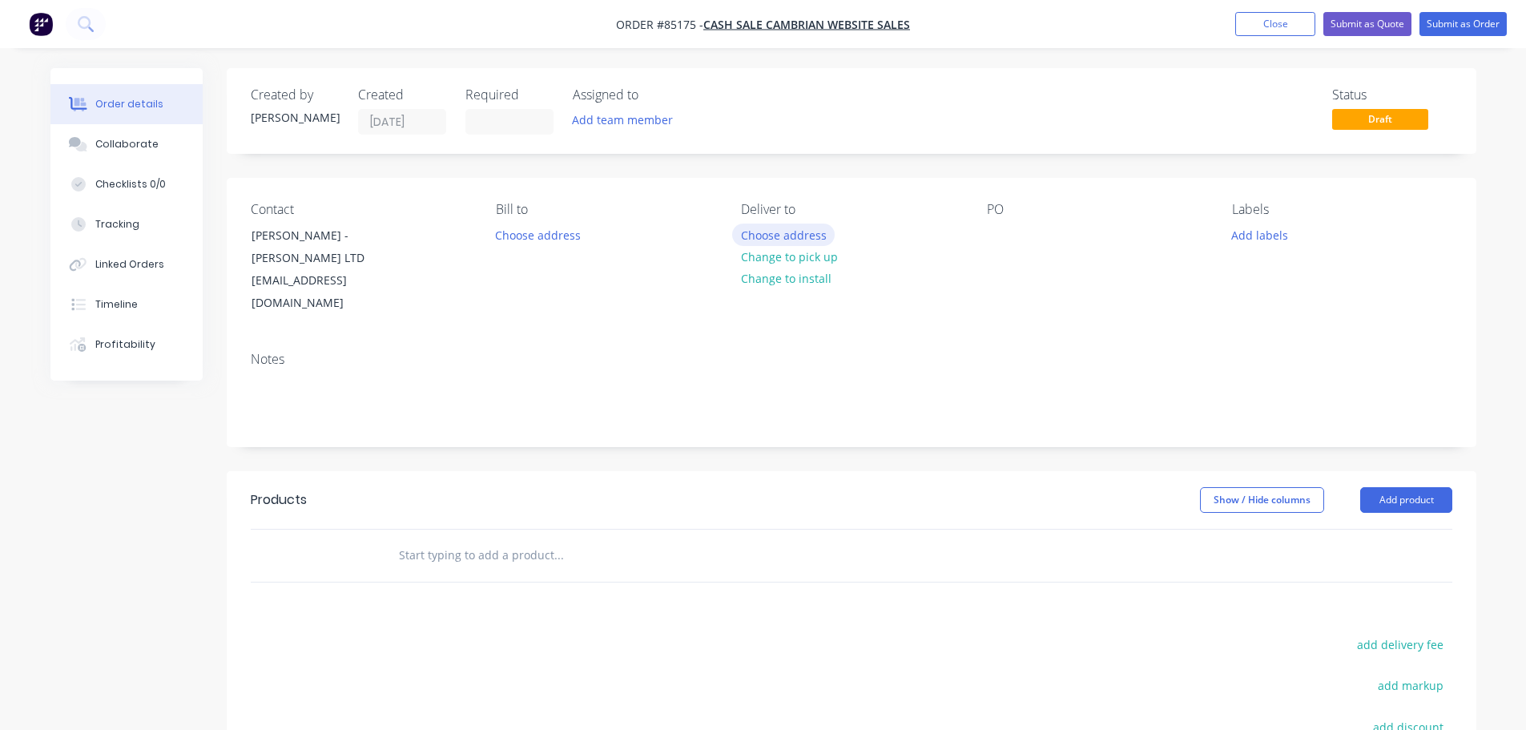
click at [822, 236] on button "Choose address" at bounding box center [783, 235] width 103 height 22
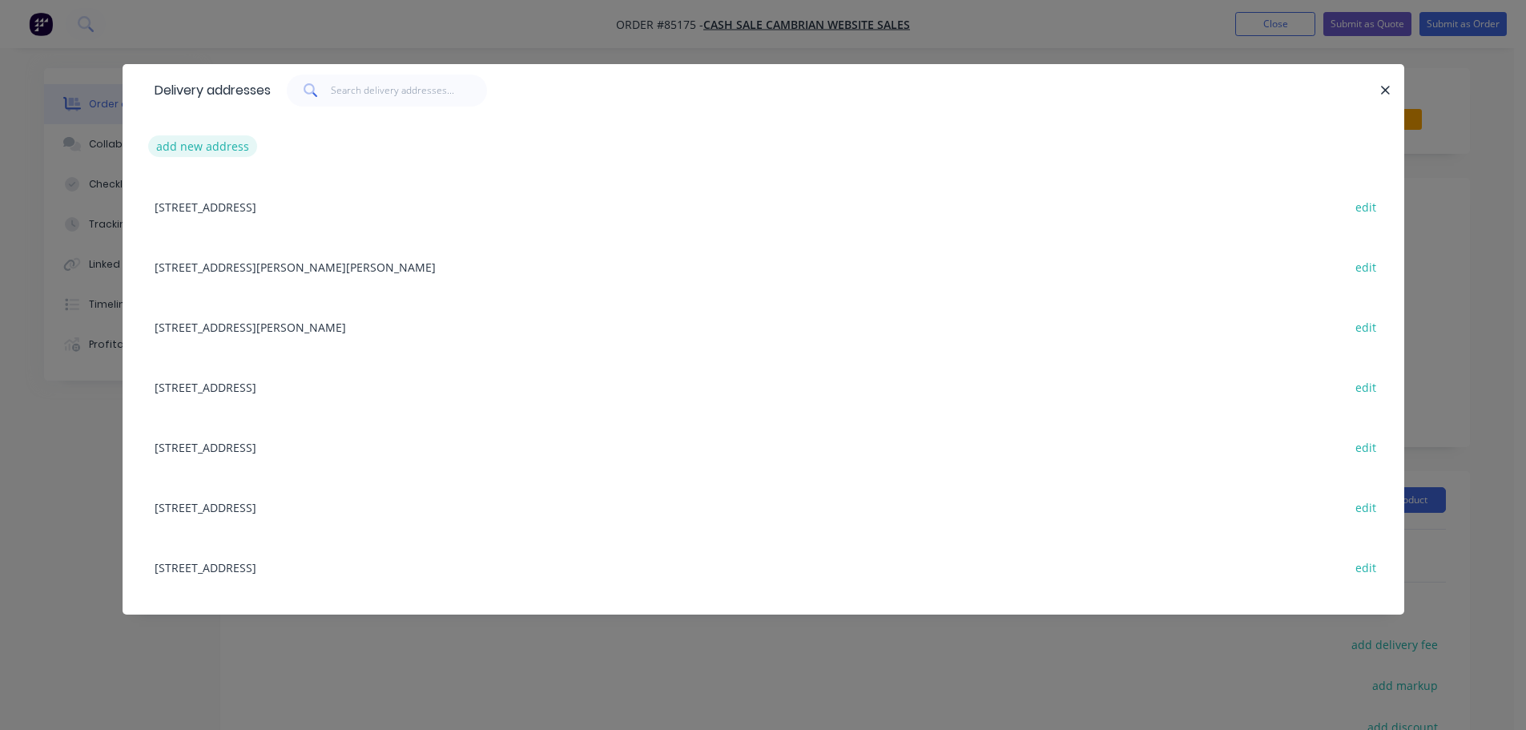
click at [214, 149] on button "add new address" at bounding box center [203, 146] width 110 height 22
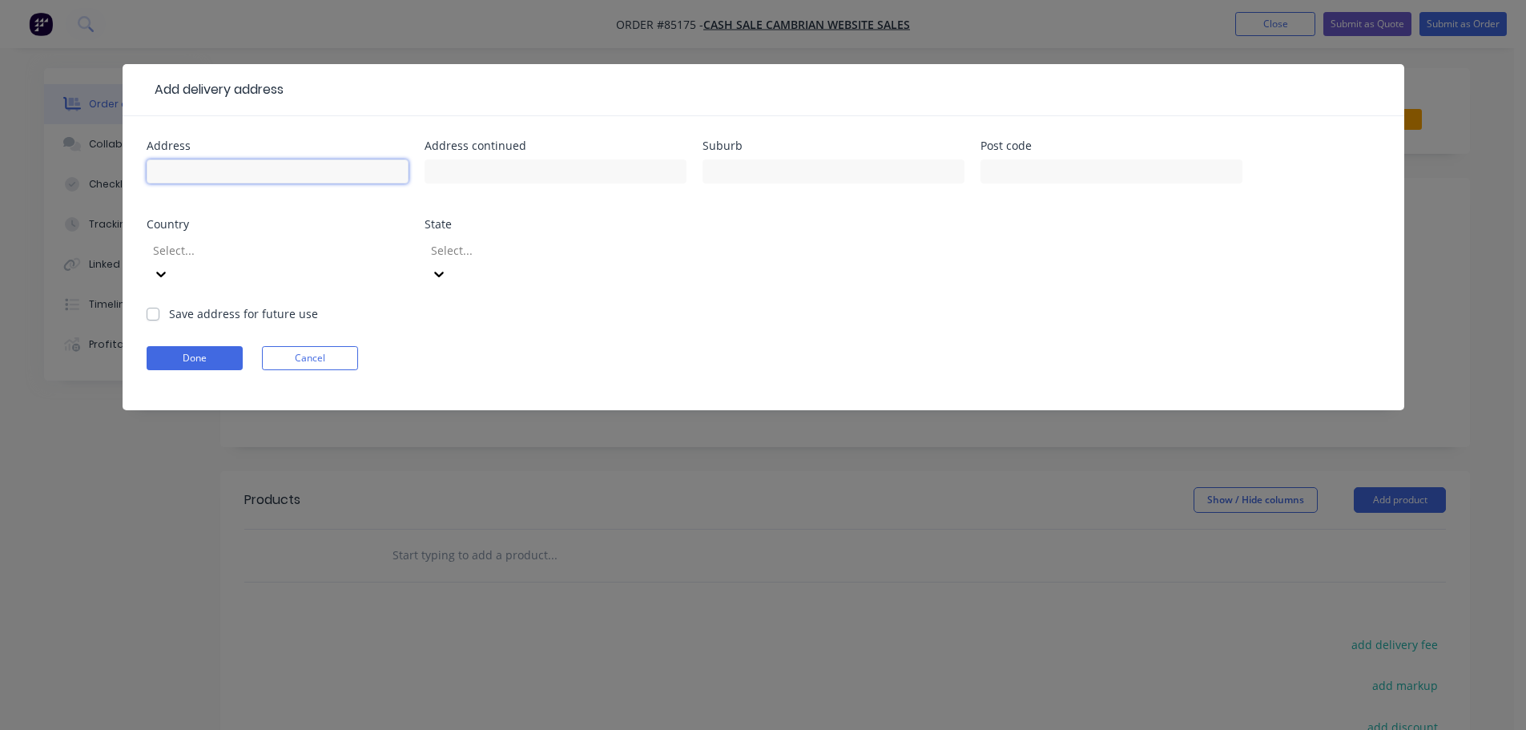
click at [224, 167] on input "text" at bounding box center [278, 171] width 262 height 24
paste input "[STREET_ADDRESS]"
type input "[STREET_ADDRESS]"
click at [216, 346] on button "Done" at bounding box center [195, 358] width 96 height 24
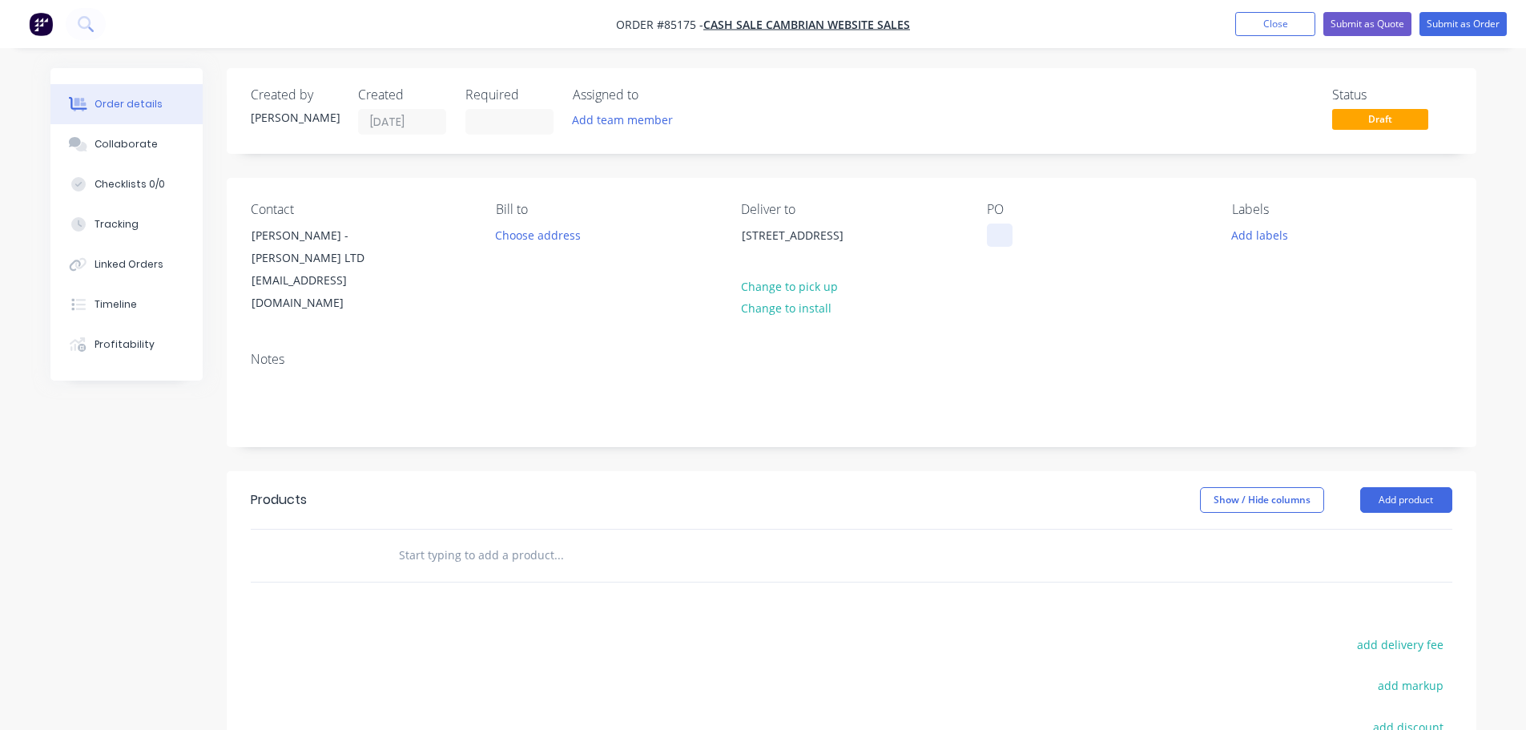
click at [995, 228] on div at bounding box center [1000, 235] width 26 height 23
drag, startPoint x: 350, startPoint y: 240, endPoint x: 409, endPoint y: 259, distance: 62.1
click at [409, 259] on div "Contact [PERSON_NAME] - [PERSON_NAME] LTD [EMAIL_ADDRESS][DOMAIN_NAME]" at bounding box center [361, 258] width 220 height 113
copy div "[PERSON_NAME] LTD"
click at [1064, 239] on div "WEB35707" at bounding box center [1028, 235] width 82 height 23
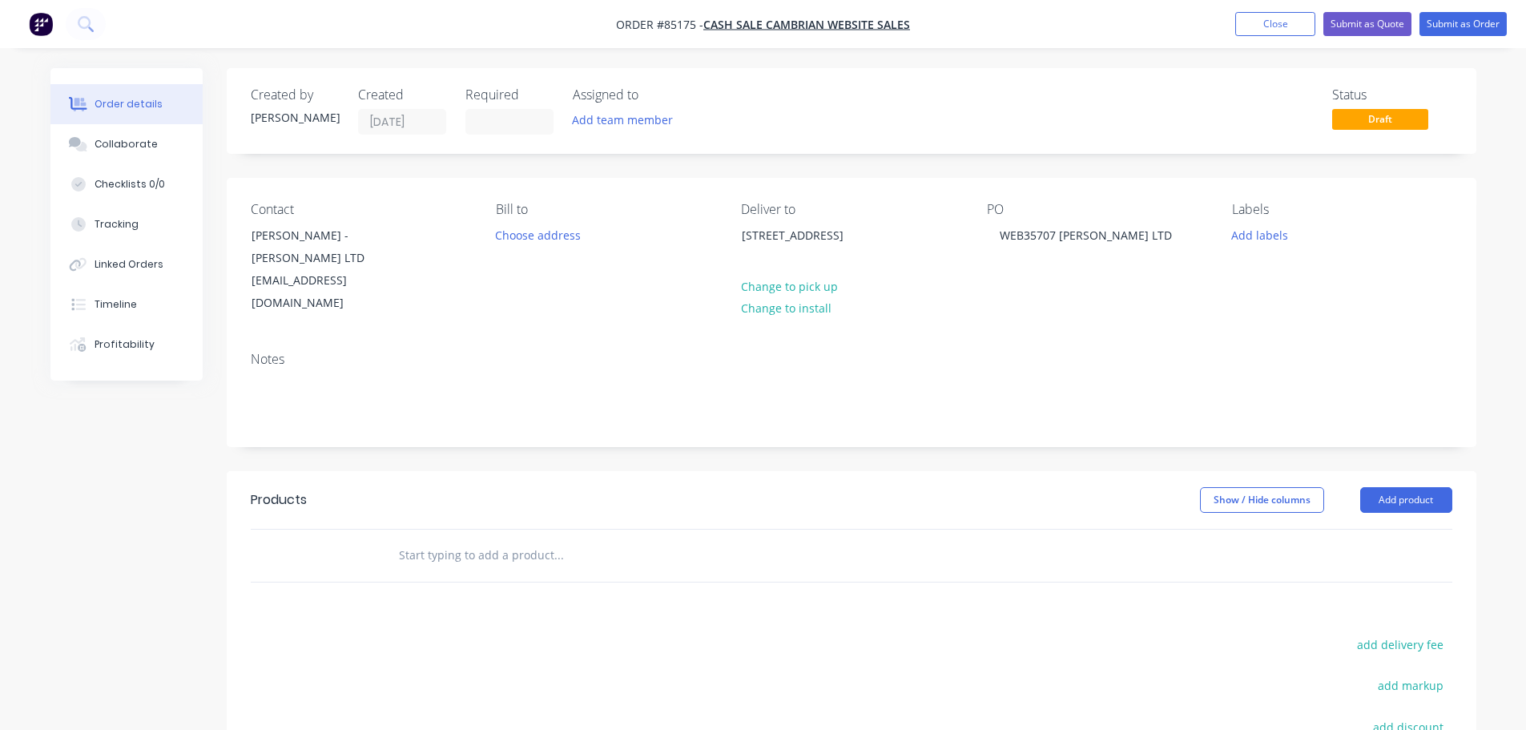
click at [438, 539] on input "text" at bounding box center [558, 555] width 320 height 32
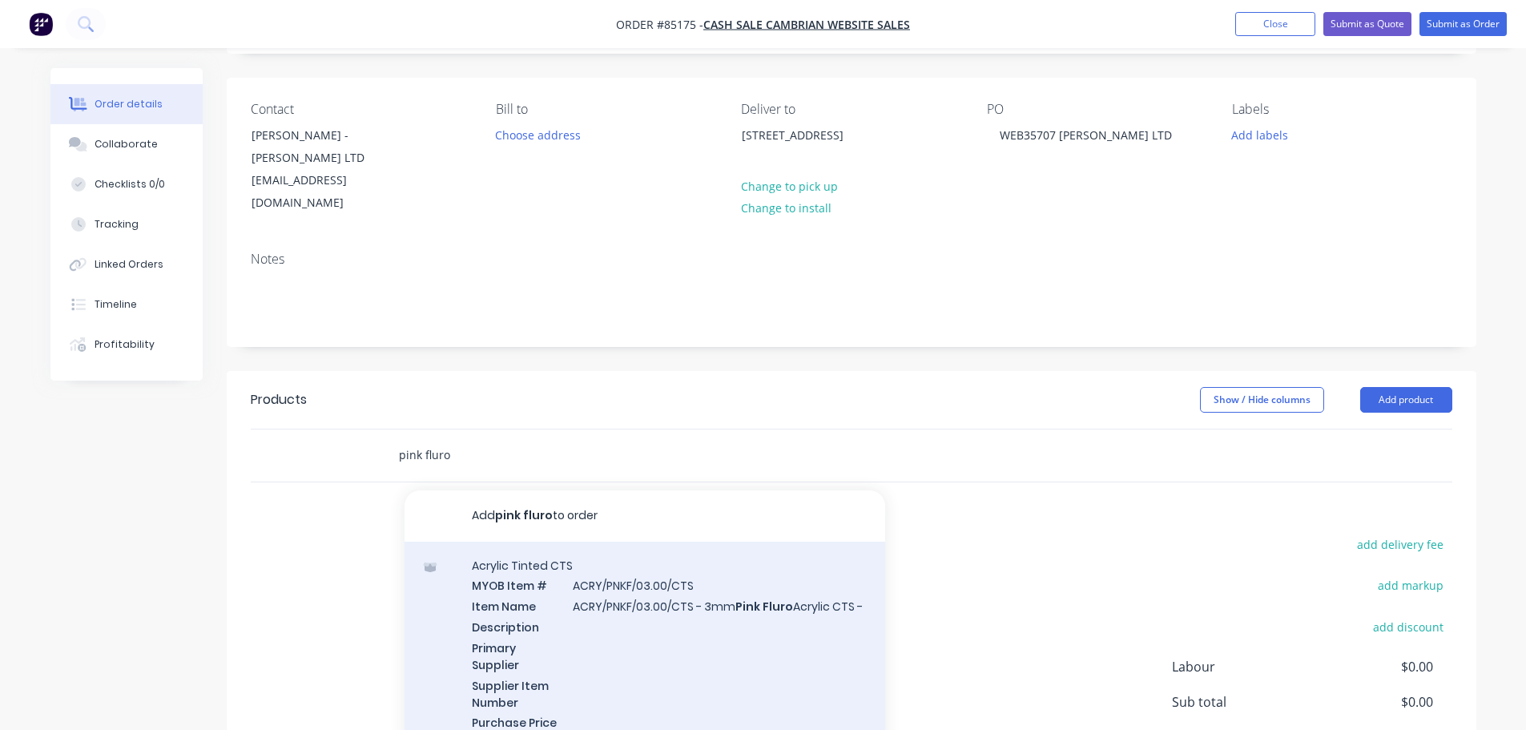
scroll to position [160, 0]
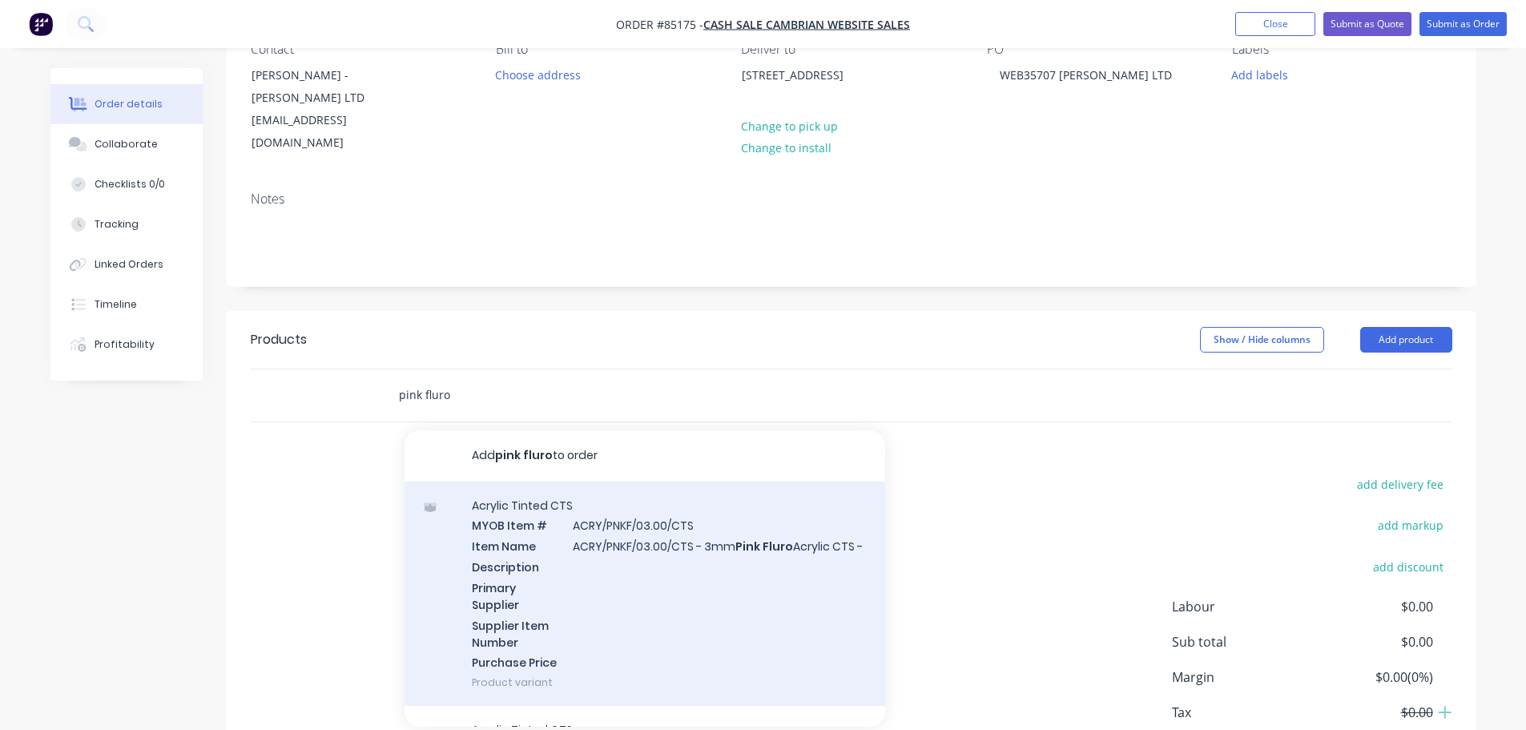
type input "pink fluro"
click at [610, 593] on div "Acrylic Tinted CTS MYOB Item # ACRY/PNKF/03.00/CTS Item Name ACRY/PNKF/03.00/CT…" at bounding box center [645, 594] width 481 height 225
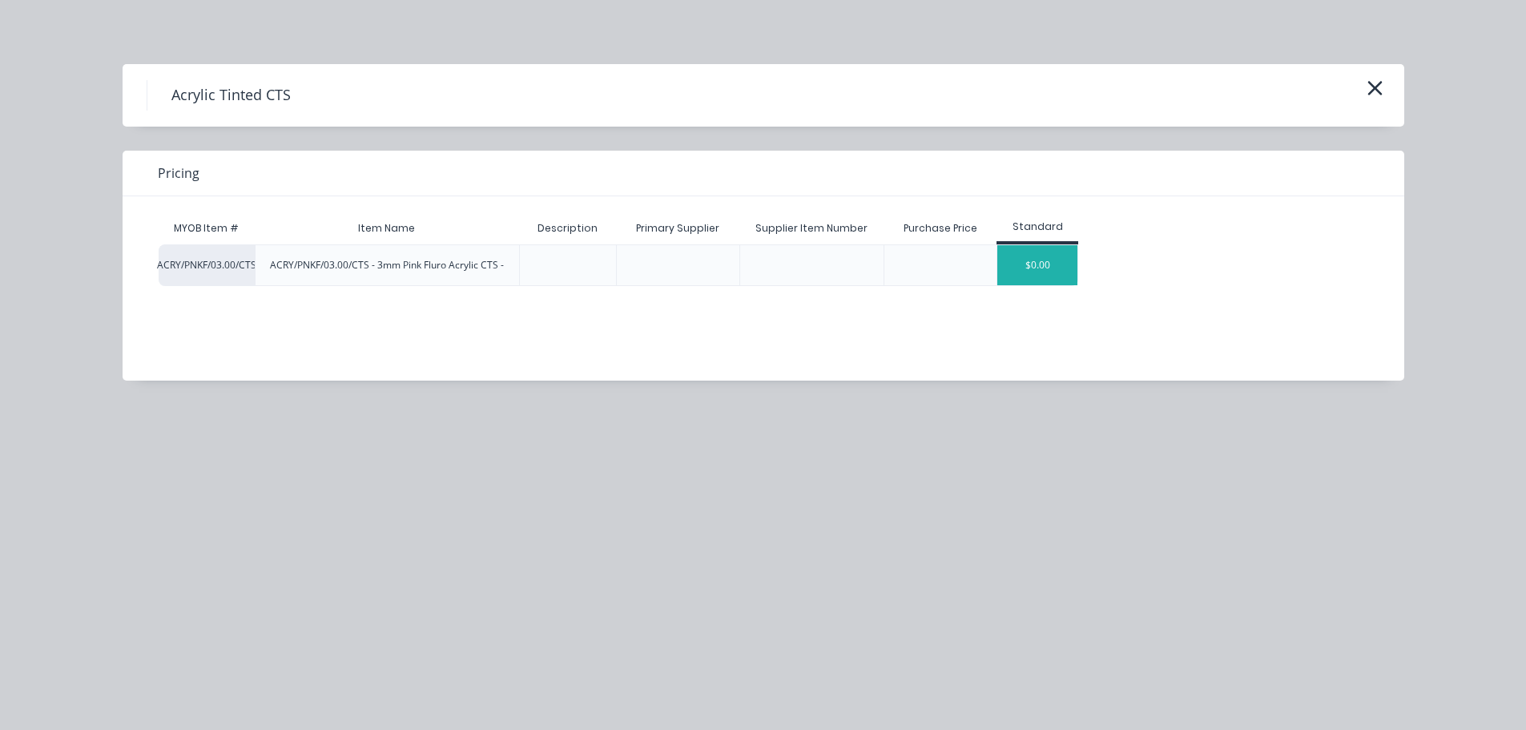
click at [1049, 260] on div "$0.00" at bounding box center [1038, 265] width 80 height 40
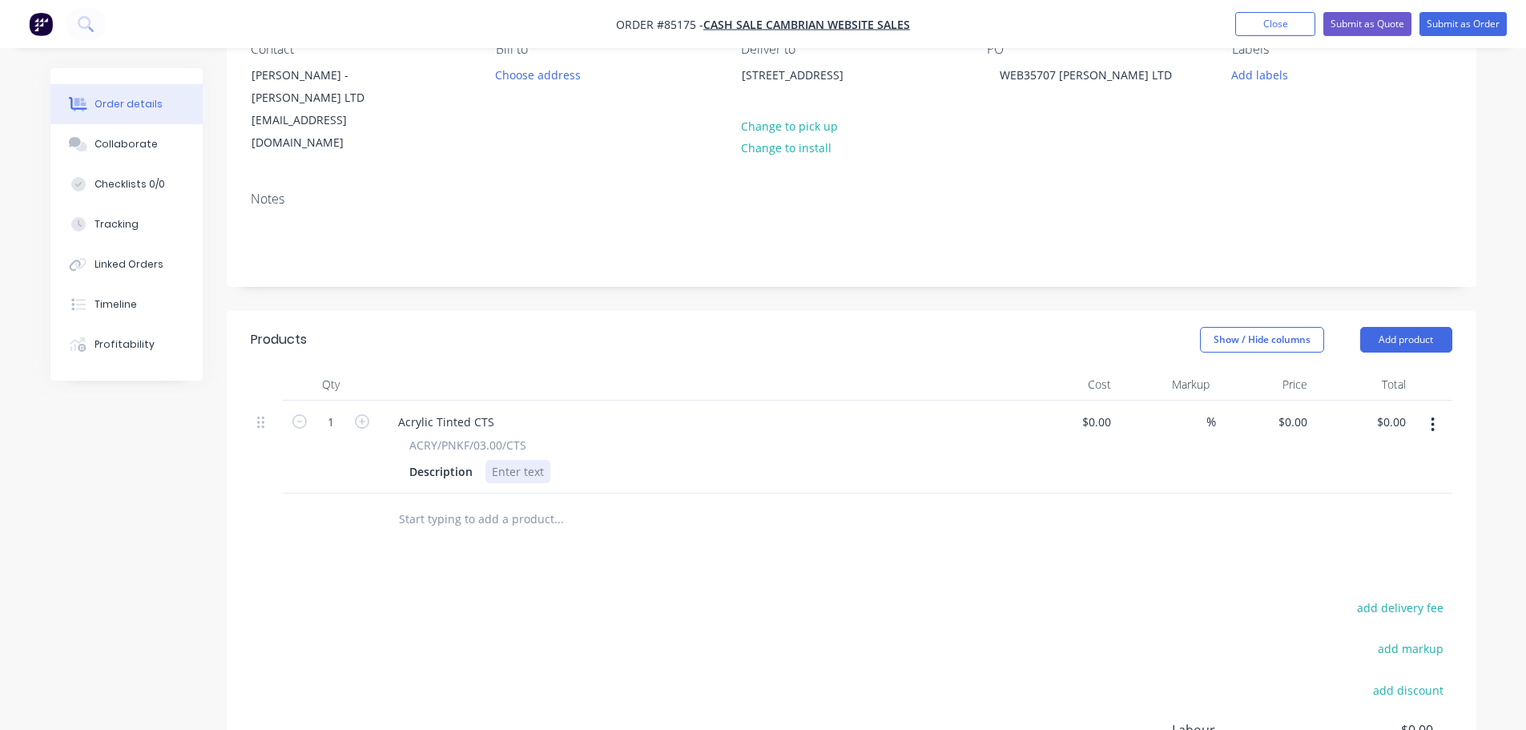
click at [530, 460] on div at bounding box center [518, 471] width 65 height 23
click at [516, 466] on div "3mm pink fluro acrylic 600 x1200" at bounding box center [552, 480] width 132 height 40
drag, startPoint x: 606, startPoint y: 536, endPoint x: 1015, endPoint y: 424, distance: 424.5
click at [608, 536] on div at bounding box center [667, 536] width 577 height 52
click at [1424, 410] on button "button" at bounding box center [1433, 424] width 38 height 29
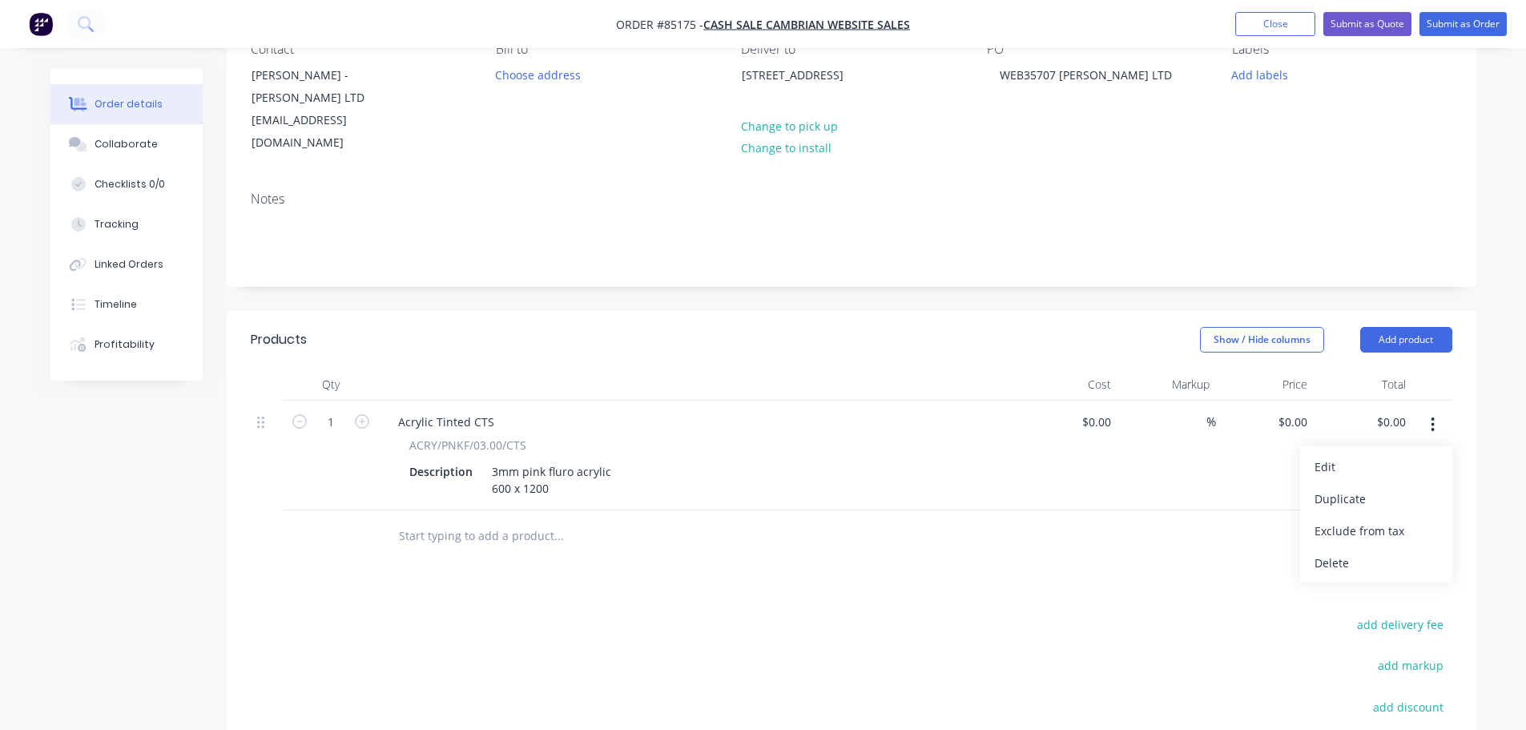
click at [1413, 401] on div "Edit Duplicate Exclude from tax Delete" at bounding box center [1433, 456] width 40 height 110
click at [1394, 410] on input "0.00" at bounding box center [1397, 421] width 30 height 23
type input "60.33"
type input "$60.33"
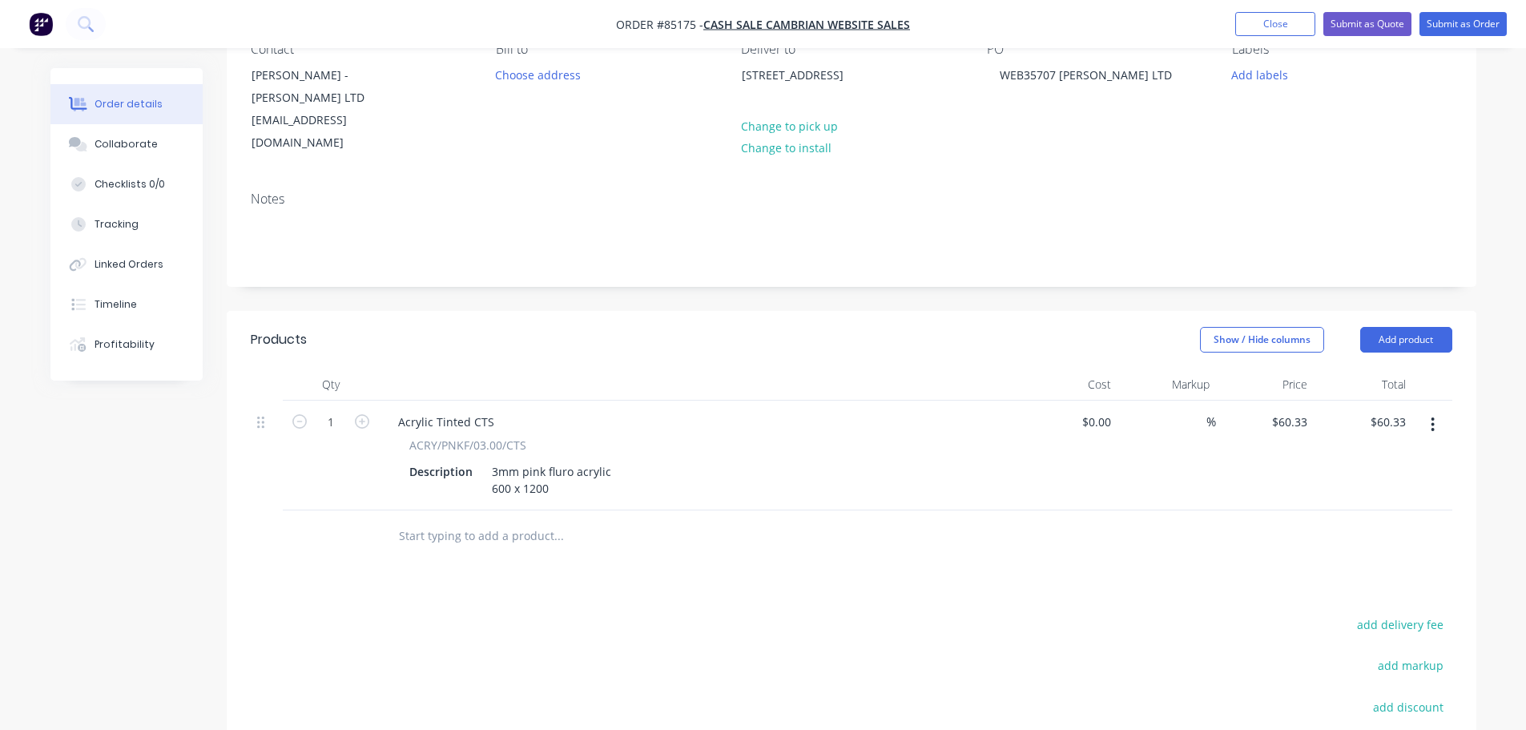
drag, startPoint x: 799, startPoint y: 525, endPoint x: 765, endPoint y: 521, distance: 33.9
click at [784, 523] on div at bounding box center [625, 536] width 481 height 32
click at [556, 526] on input "text" at bounding box center [558, 536] width 320 height 32
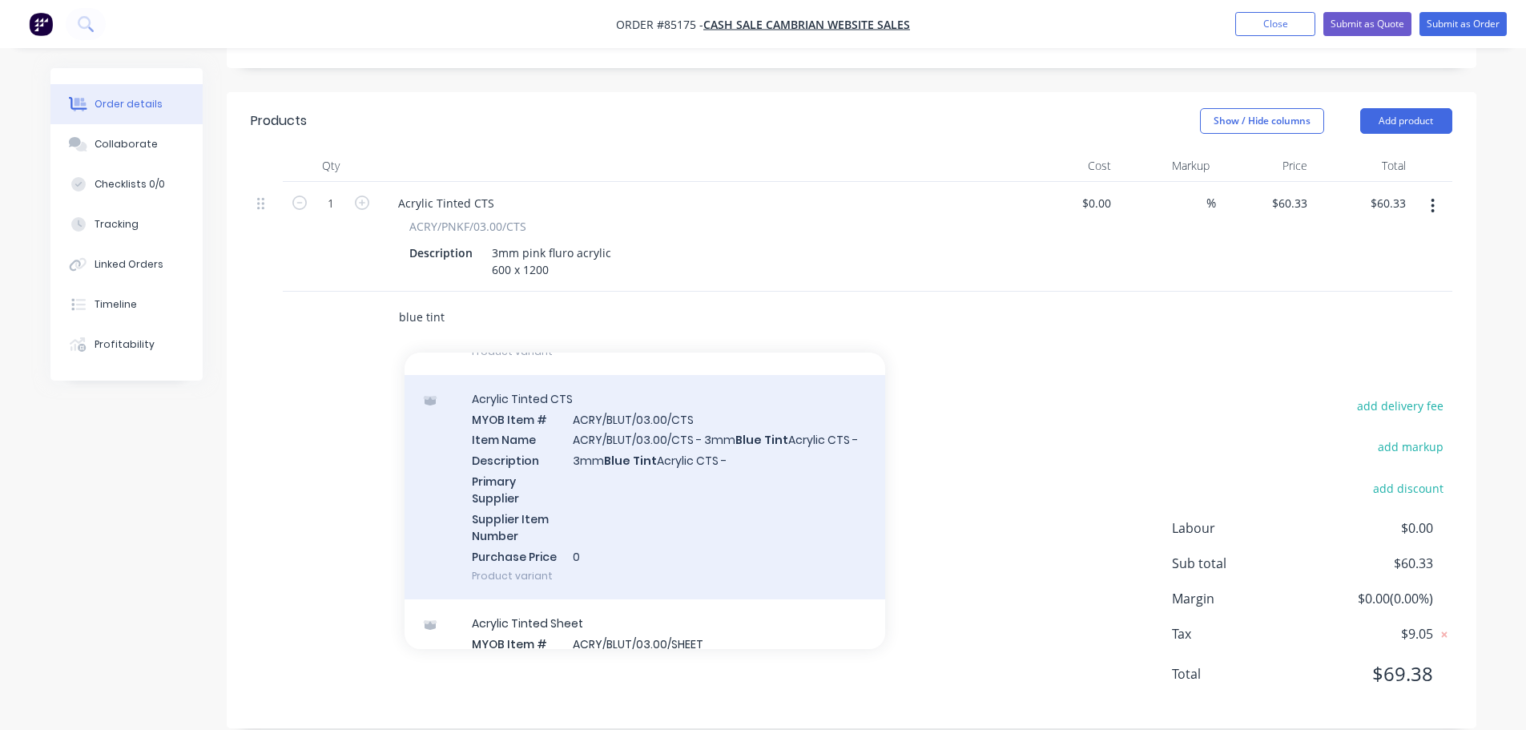
scroll to position [641, 0]
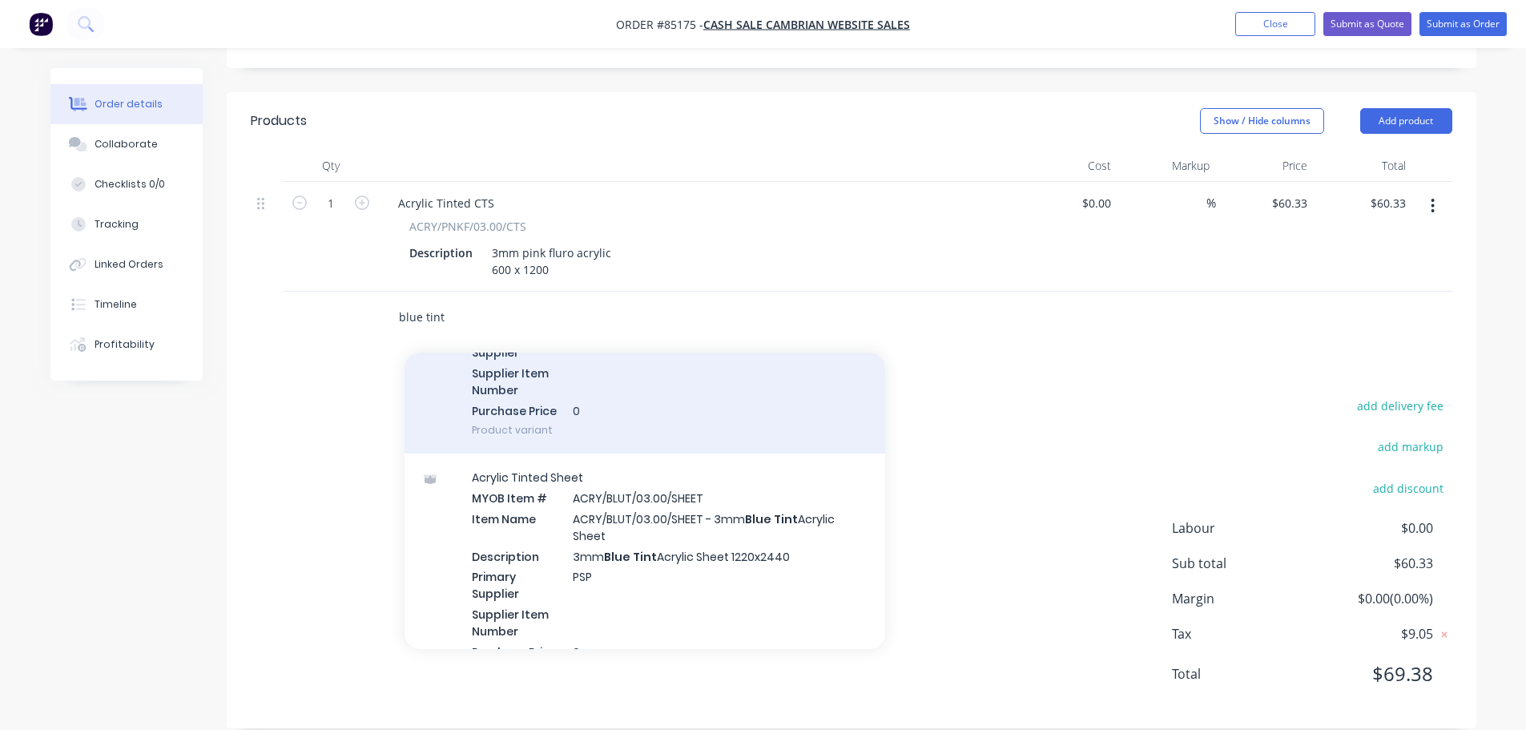
type input "blue tint"
click at [700, 382] on div "Acrylic Tinted CTS MYOB Item # ACRY/BLUT/03.00/CTS Item Name ACRY/BLUT/03.00/CT…" at bounding box center [645, 341] width 481 height 225
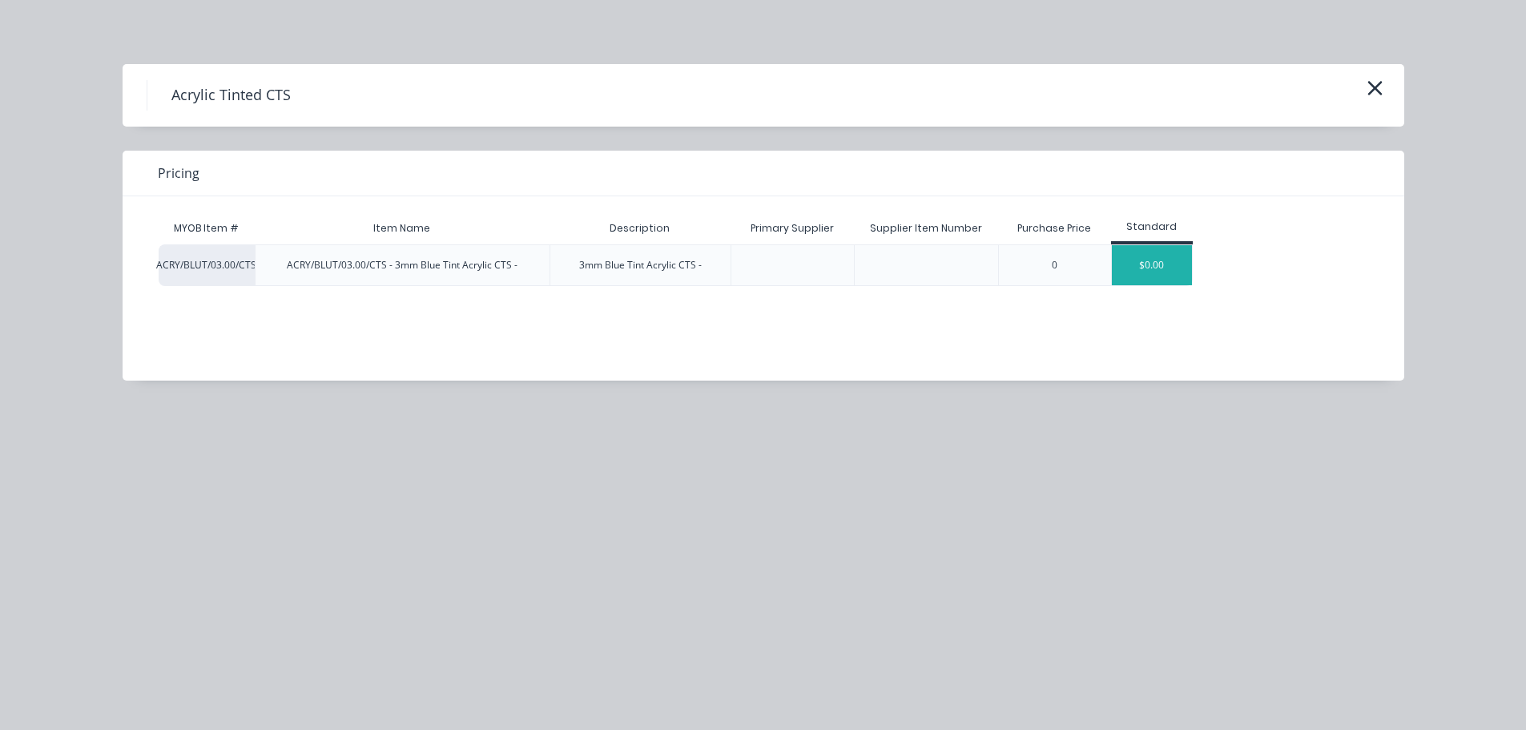
click at [1128, 261] on div "$0.00" at bounding box center [1152, 265] width 80 height 40
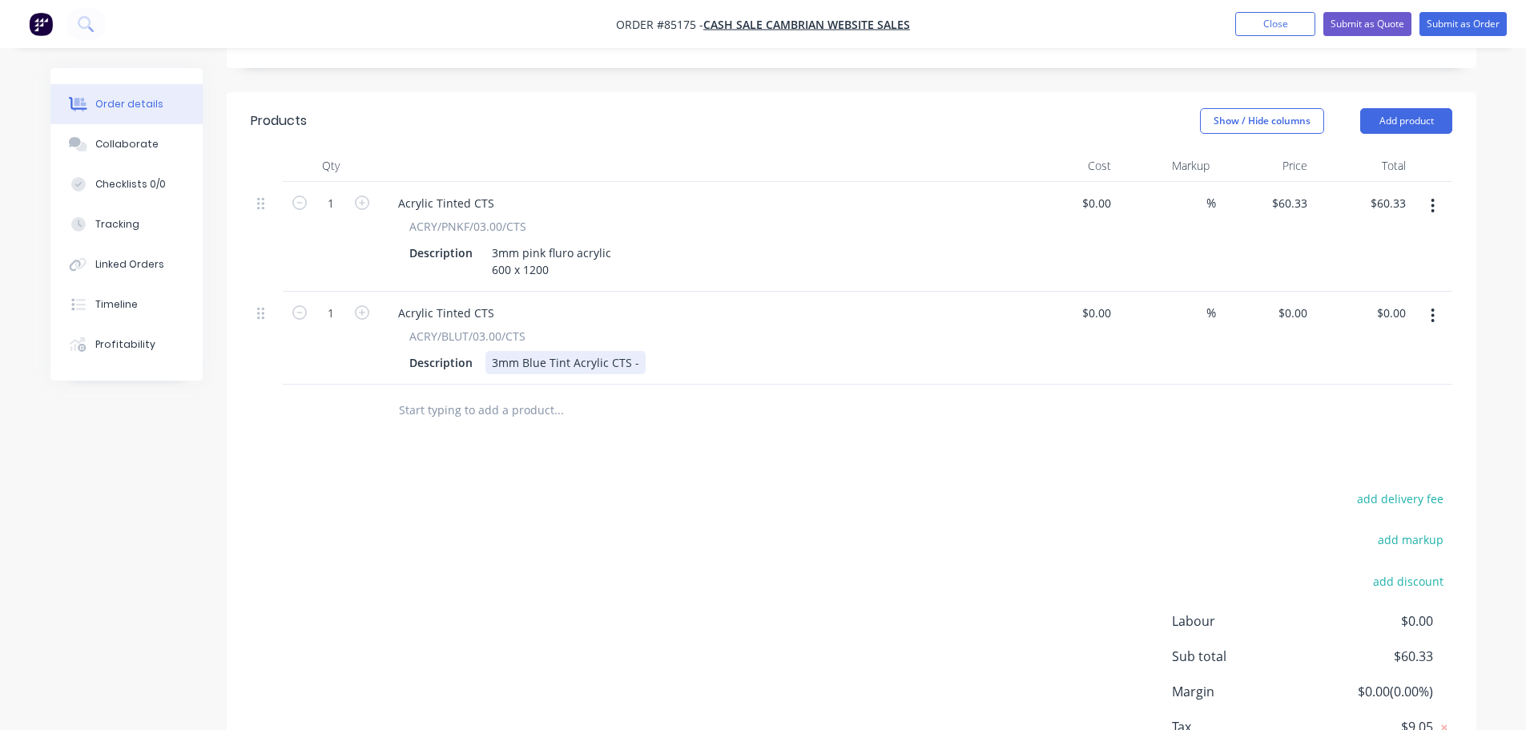
click at [638, 351] on div "3mm Blue Tint Acrylic CTS -" at bounding box center [566, 362] width 160 height 23
click at [803, 429] on div "Products Show / Hide columns Add product Qty Cost Markup Price Total 1 Acrylic …" at bounding box center [852, 456] width 1250 height 729
click at [1402, 301] on input "0.00" at bounding box center [1394, 312] width 37 height 23
type input "150.83"
type input "$150.83"
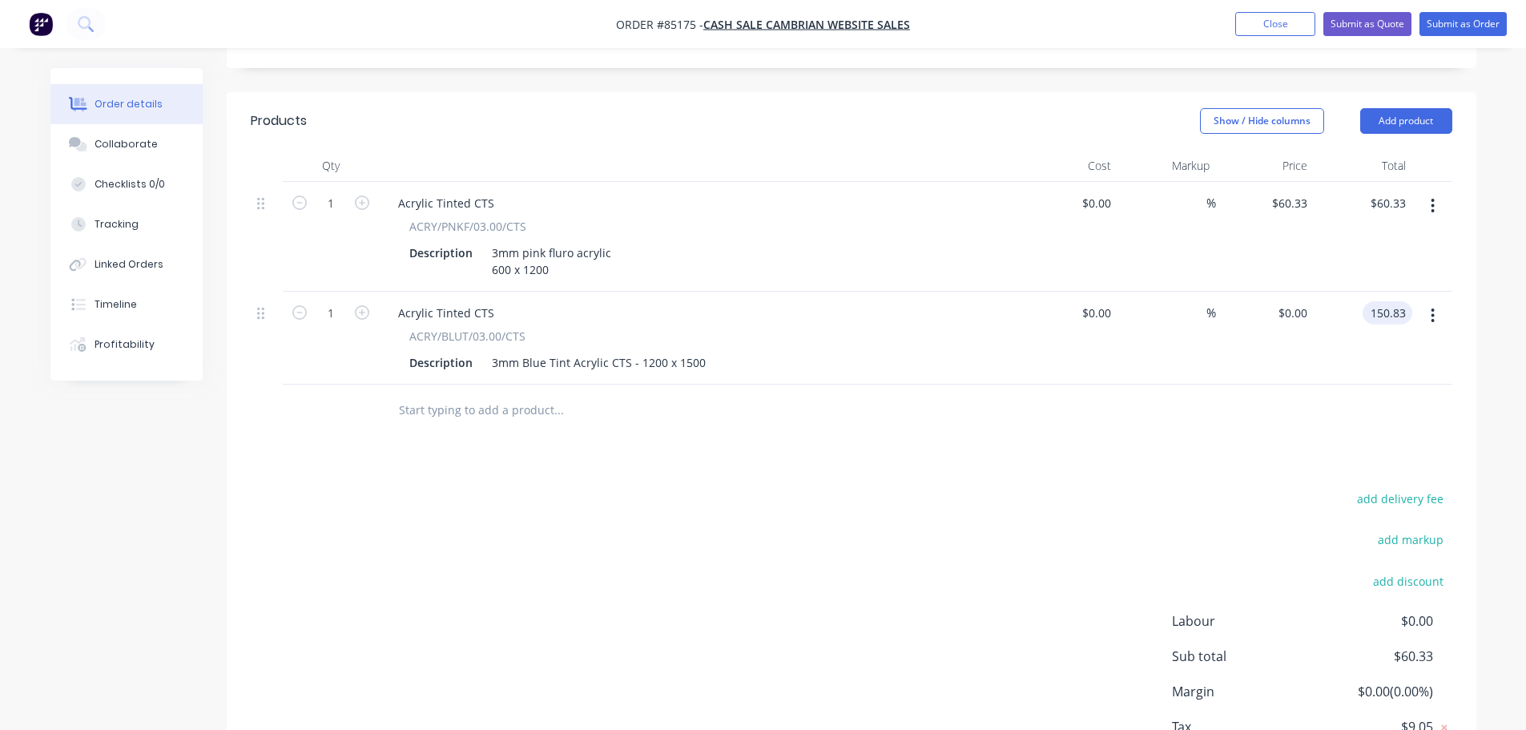
type input "$150.83"
drag, startPoint x: 1284, startPoint y: 405, endPoint x: 1320, endPoint y: 422, distance: 39.8
click at [1285, 405] on div at bounding box center [852, 411] width 1202 height 52
click at [1377, 488] on div "add delivery fee" at bounding box center [1352, 508] width 200 height 41
click at [1375, 488] on button "add delivery fee" at bounding box center [1400, 499] width 103 height 22
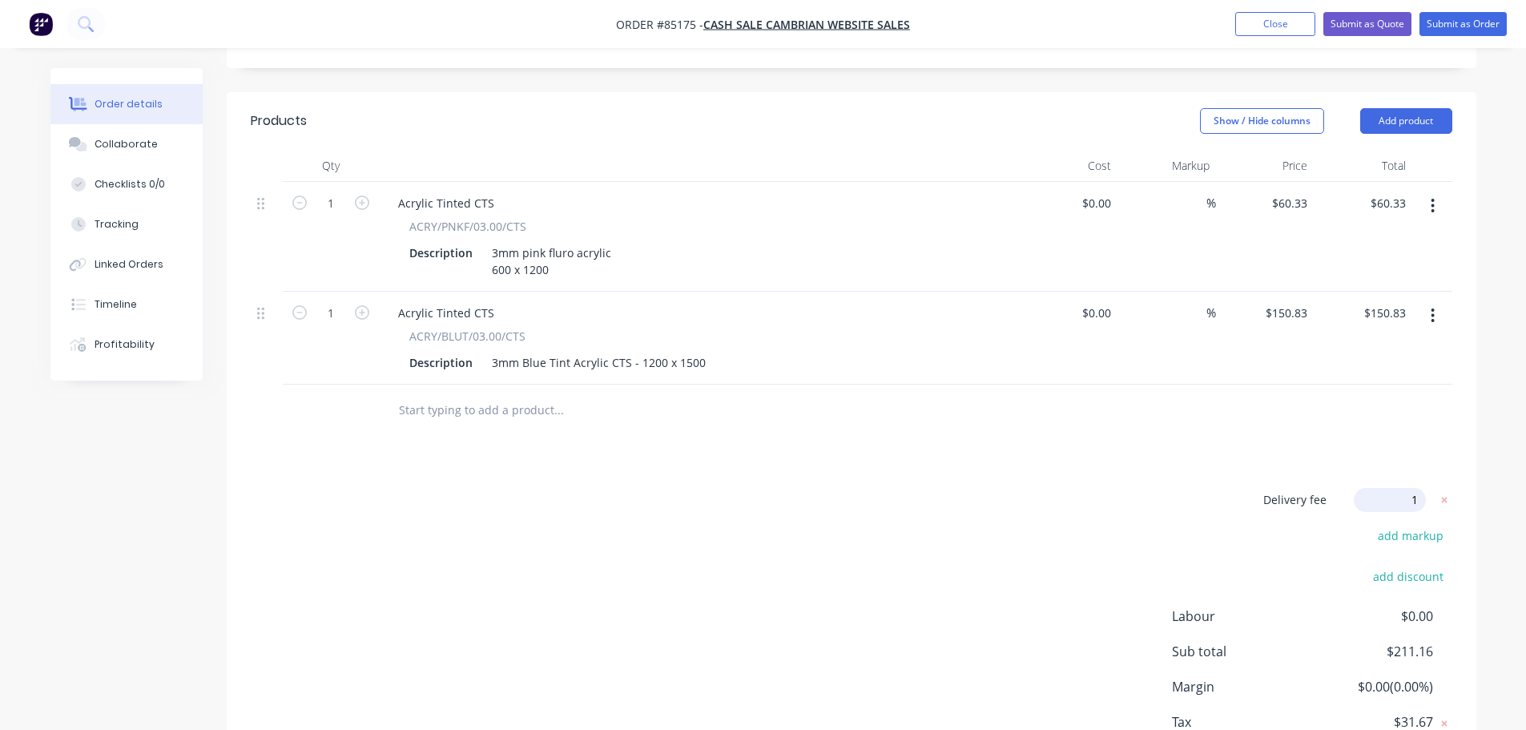
type input "15"
click at [1154, 448] on div "Products Show / Hide columns Add product Qty Cost Markup Price Total 1 Acrylic …" at bounding box center [852, 454] width 1250 height 725
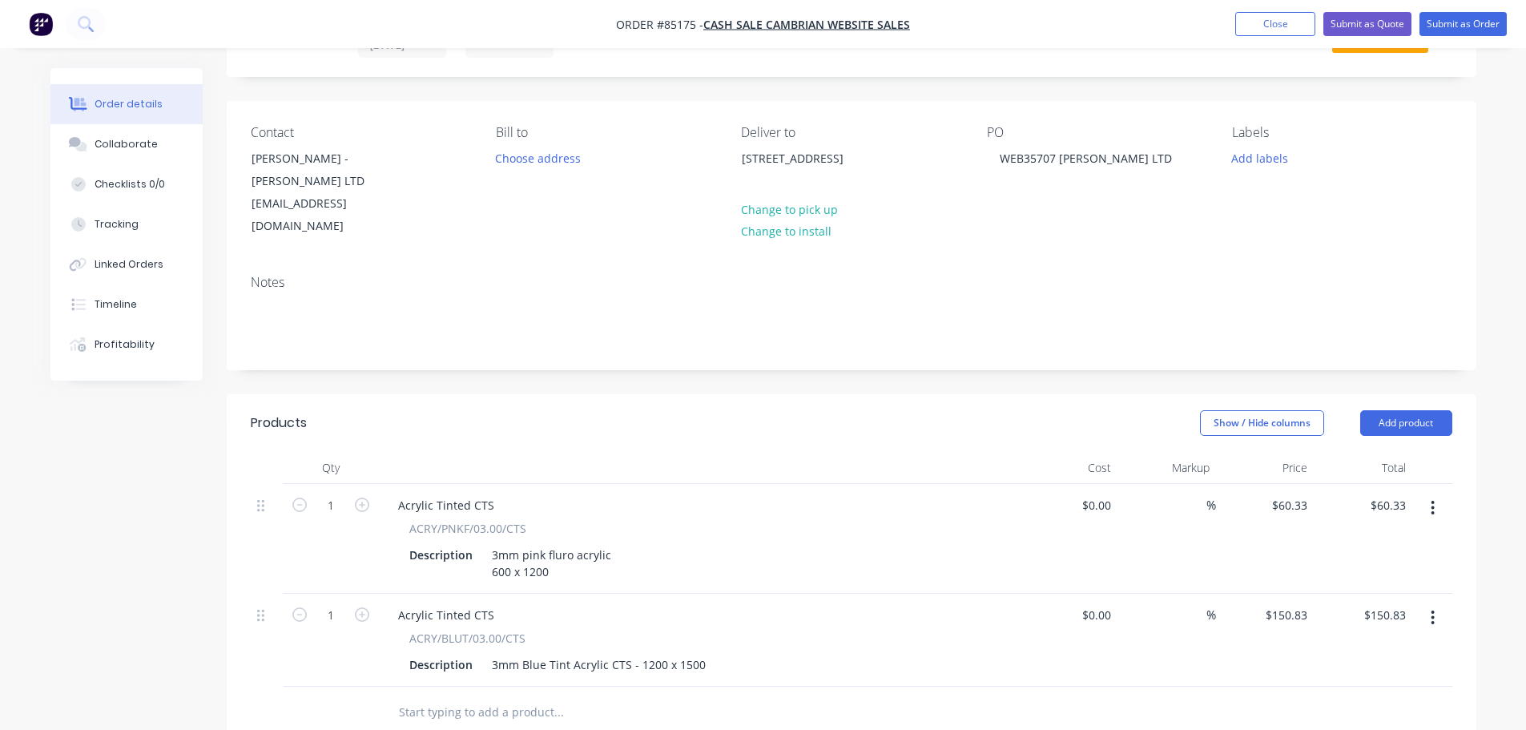
scroll to position [0, 0]
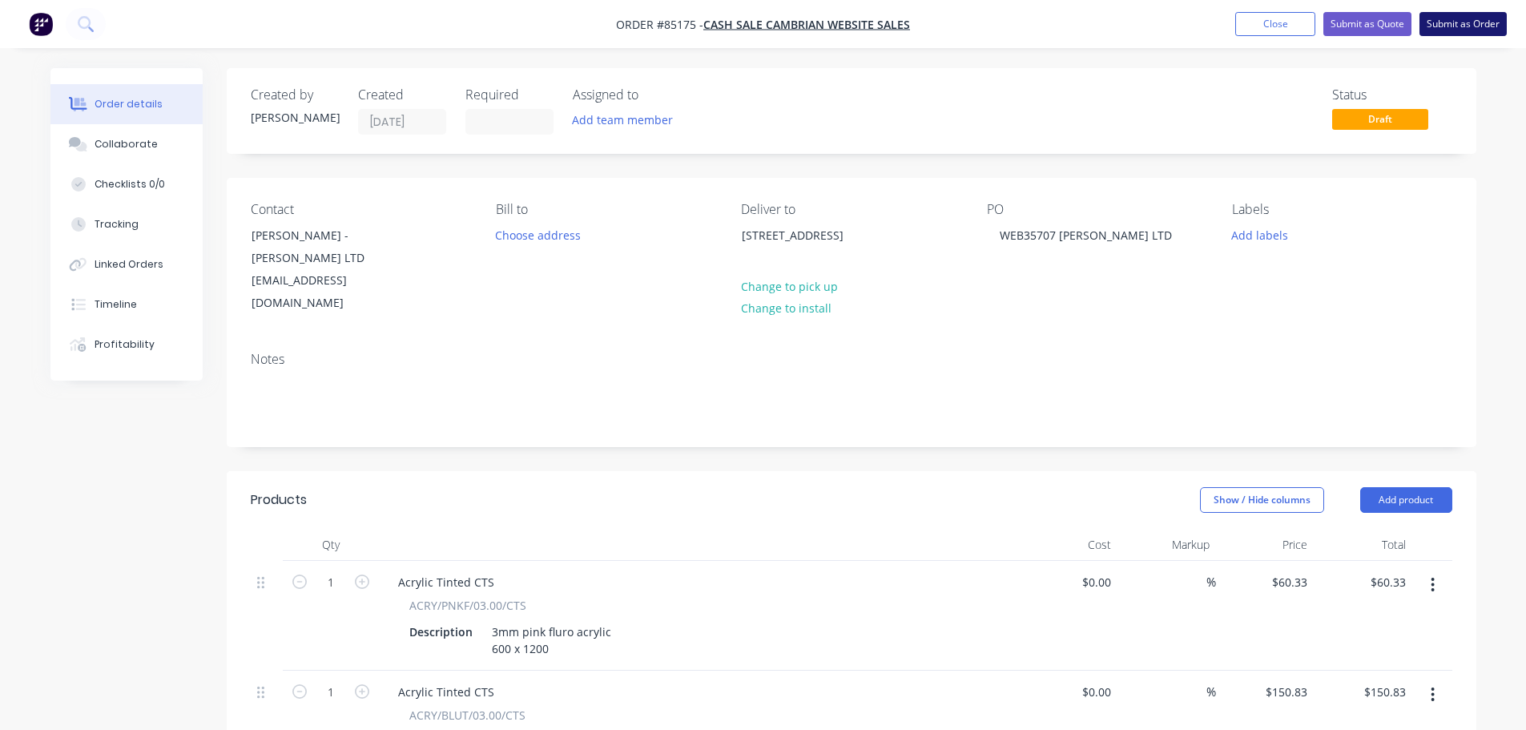
click at [1433, 28] on button "Submit as Order" at bounding box center [1463, 24] width 87 height 24
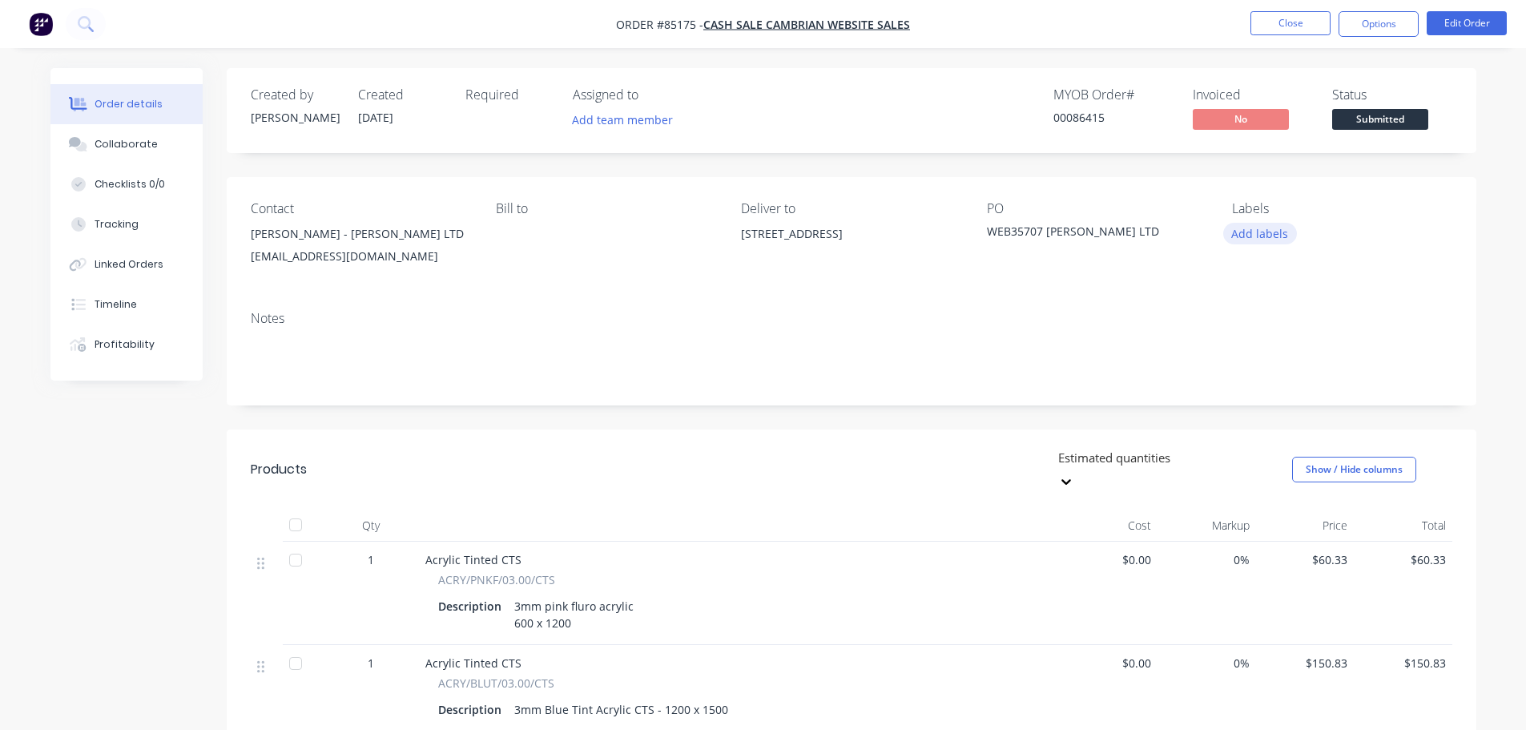
drag, startPoint x: 1282, startPoint y: 235, endPoint x: 1273, endPoint y: 244, distance: 12.5
click at [1282, 235] on button "Add labels" at bounding box center [1261, 234] width 74 height 22
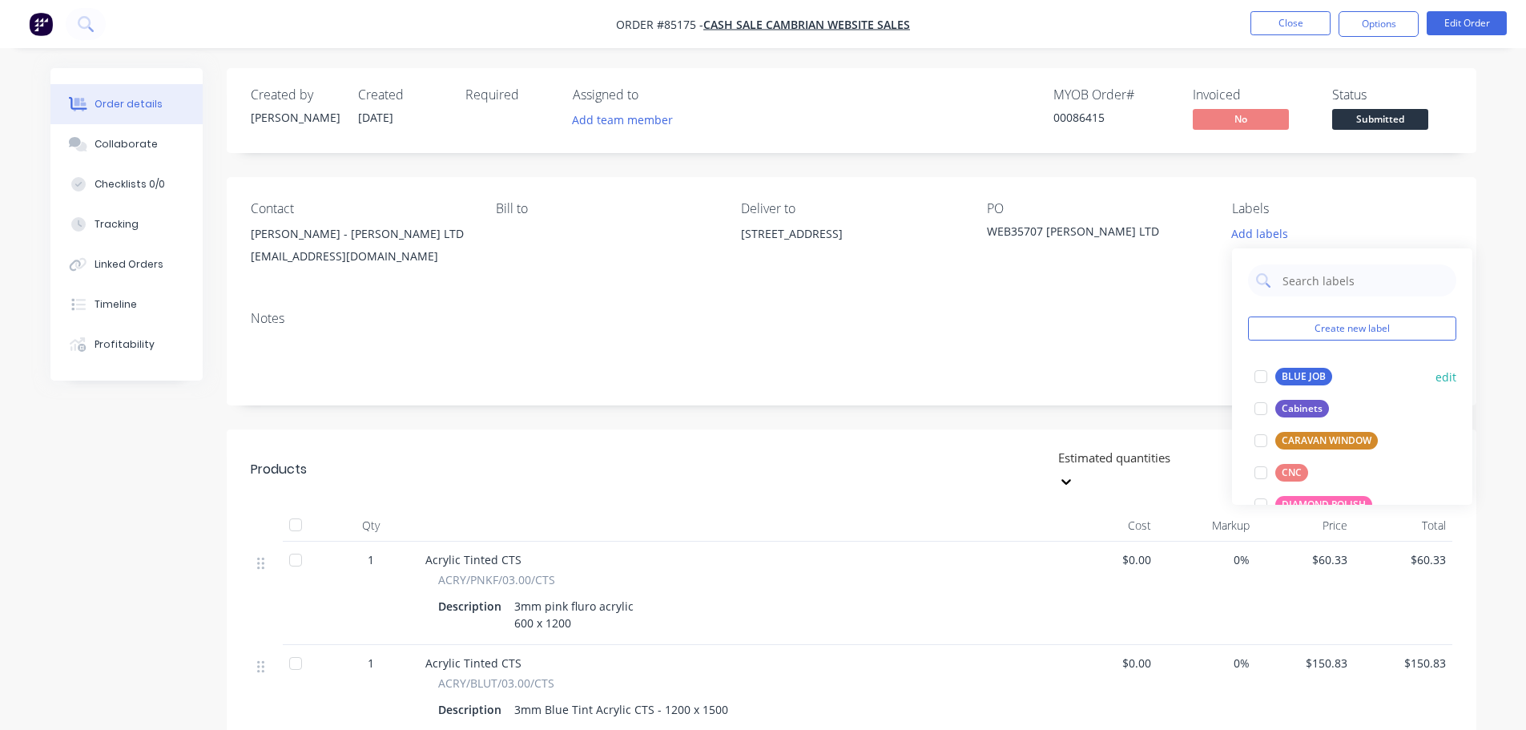
drag, startPoint x: 1304, startPoint y: 373, endPoint x: 1369, endPoint y: 64, distance: 315.4
click at [1304, 372] on div "BLUE JOB" at bounding box center [1304, 377] width 57 height 18
click at [1395, 16] on button "Options" at bounding box center [1379, 24] width 80 height 26
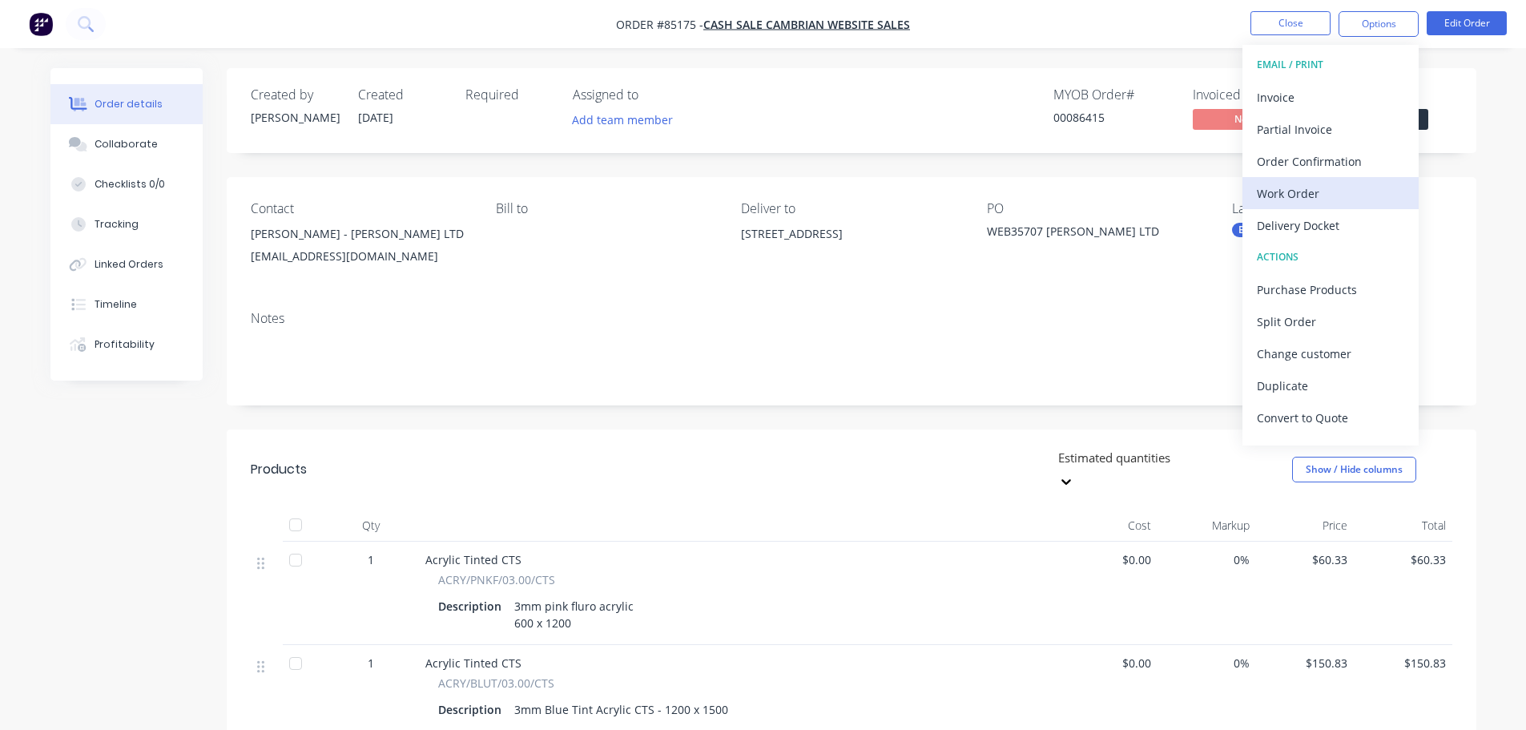
click at [1349, 187] on div "Work Order" at bounding box center [1330, 193] width 147 height 23
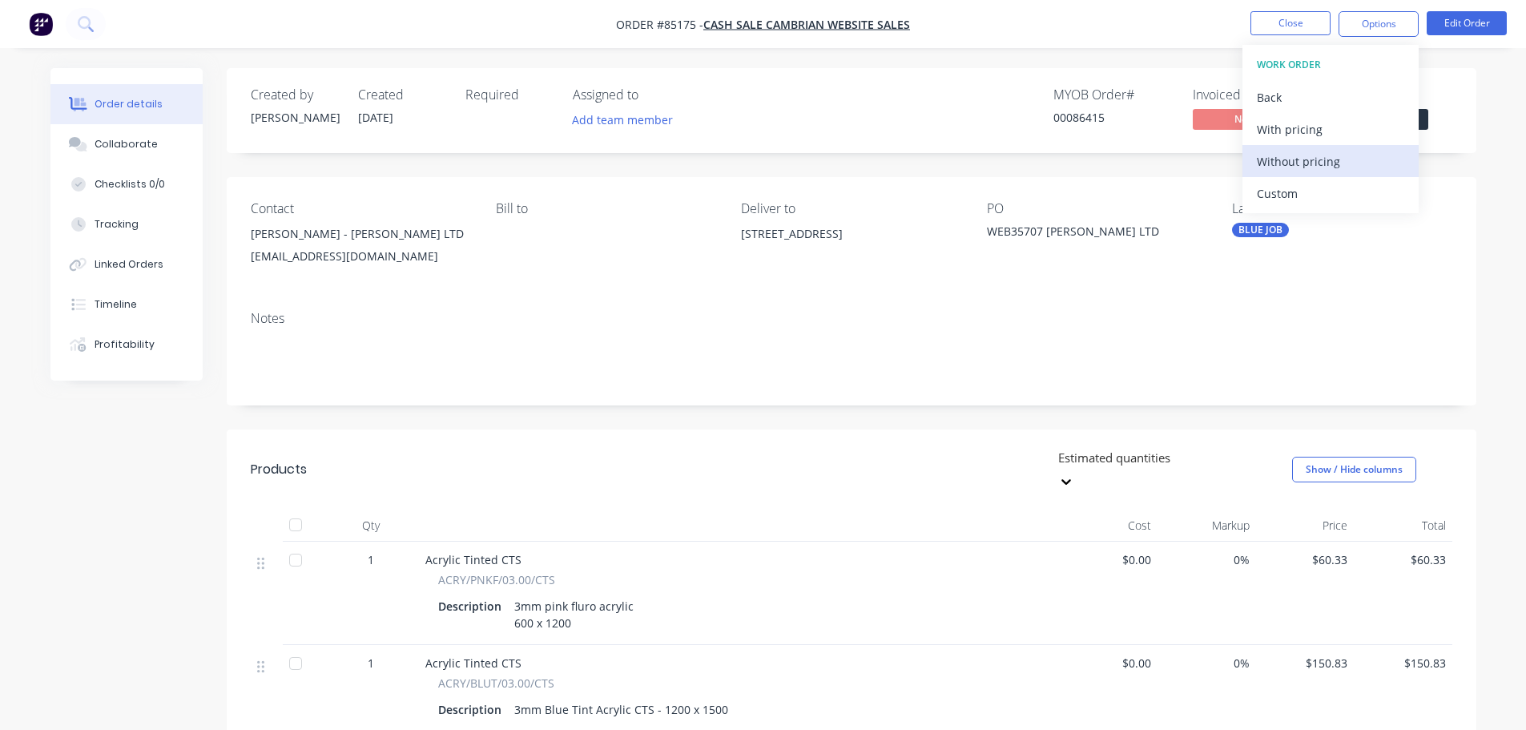
click at [1342, 163] on div "Without pricing" at bounding box center [1330, 161] width 147 height 23
click at [1139, 118] on div "00086415" at bounding box center [1114, 117] width 120 height 17
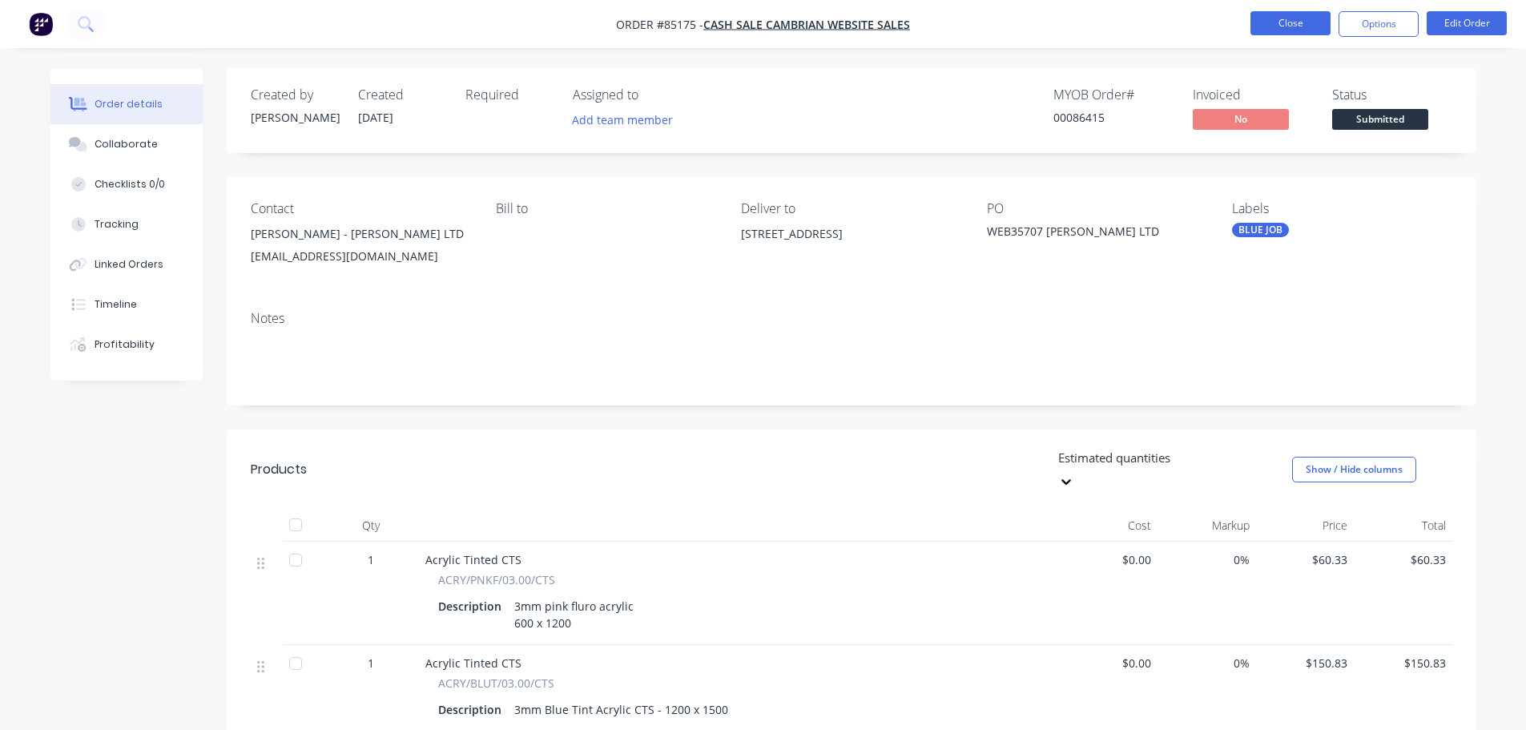
click at [1300, 29] on button "Close" at bounding box center [1291, 23] width 80 height 24
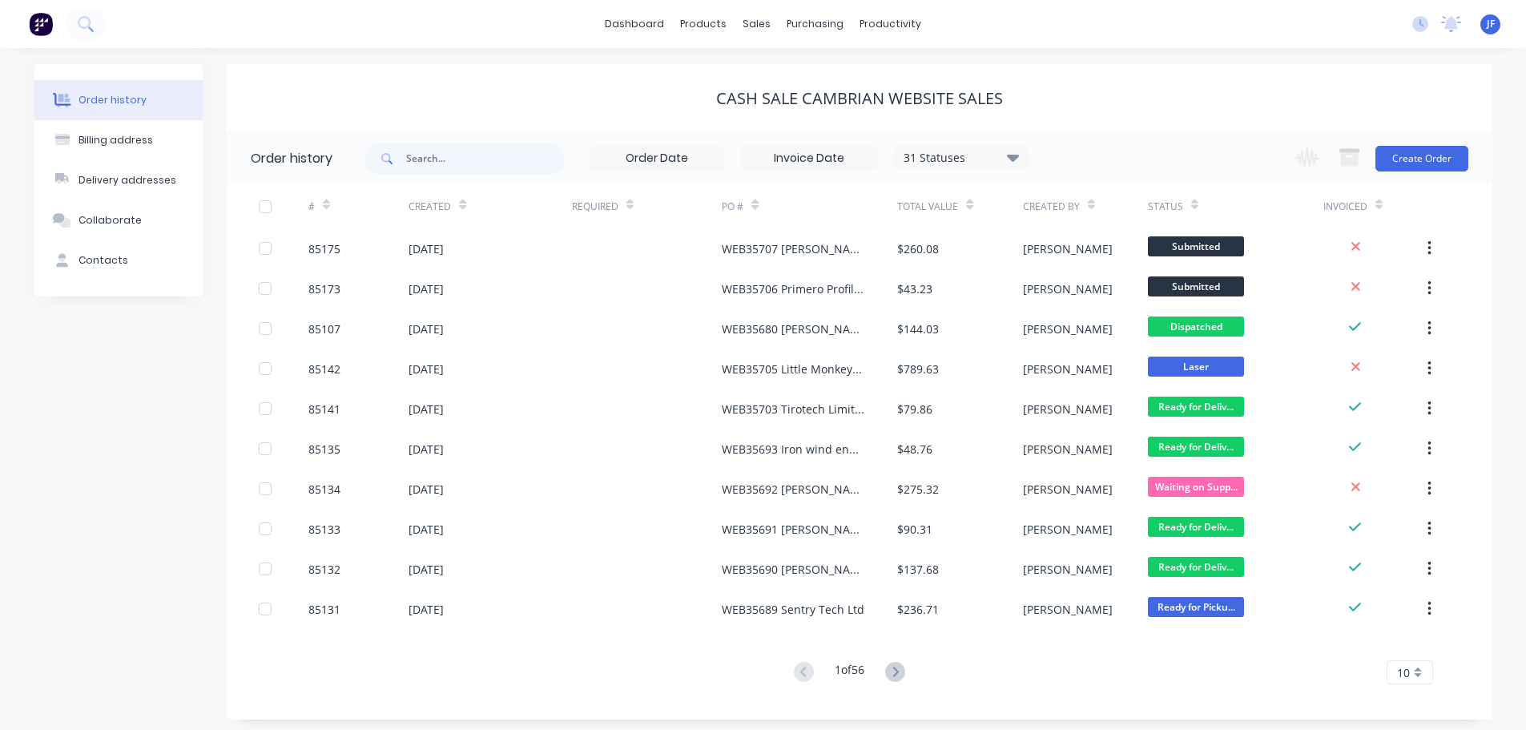
click at [663, 107] on div "cash sale CAMBRIAN WEBSITE SALES" at bounding box center [860, 98] width 1266 height 19
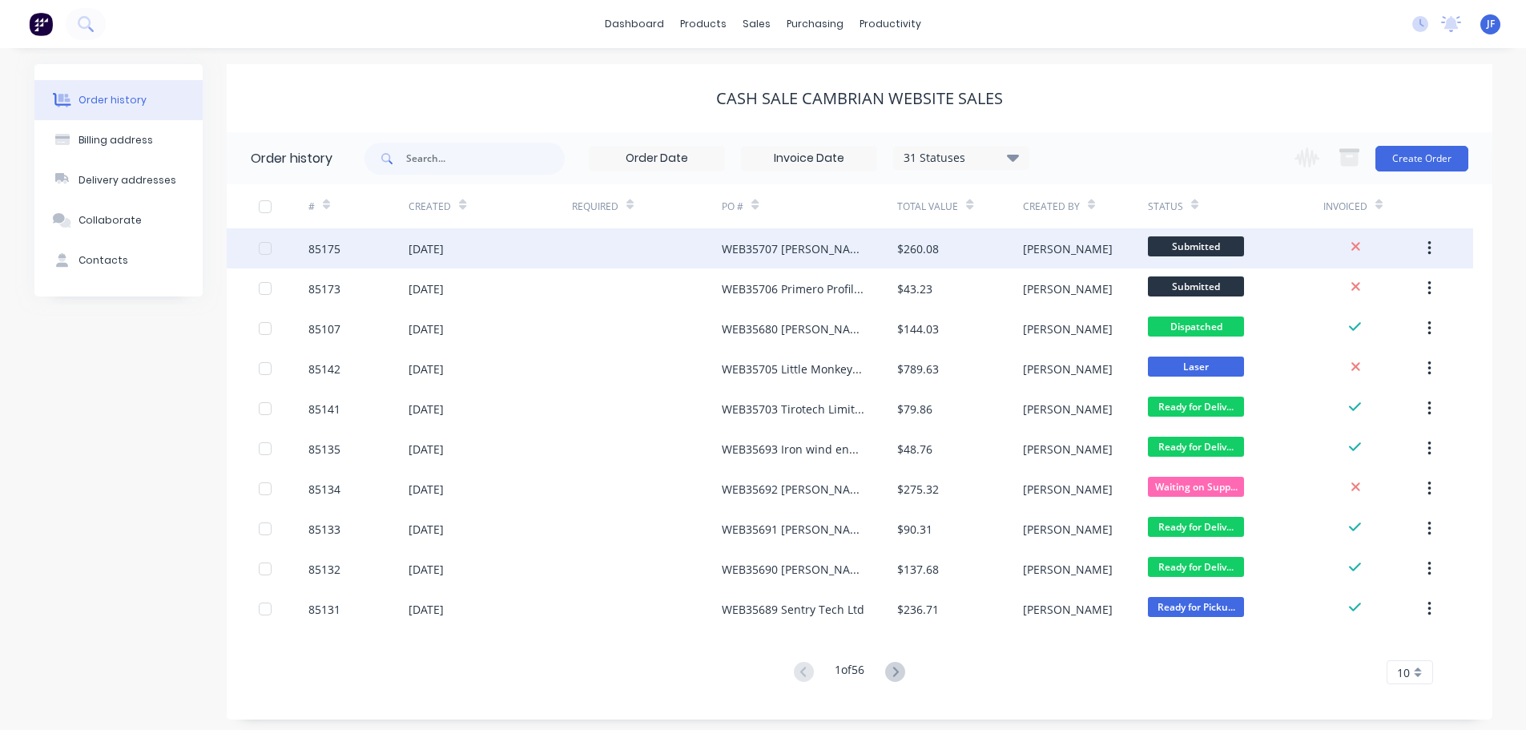
click at [800, 240] on div "WEB35707 [PERSON_NAME] LTD" at bounding box center [793, 248] width 143 height 17
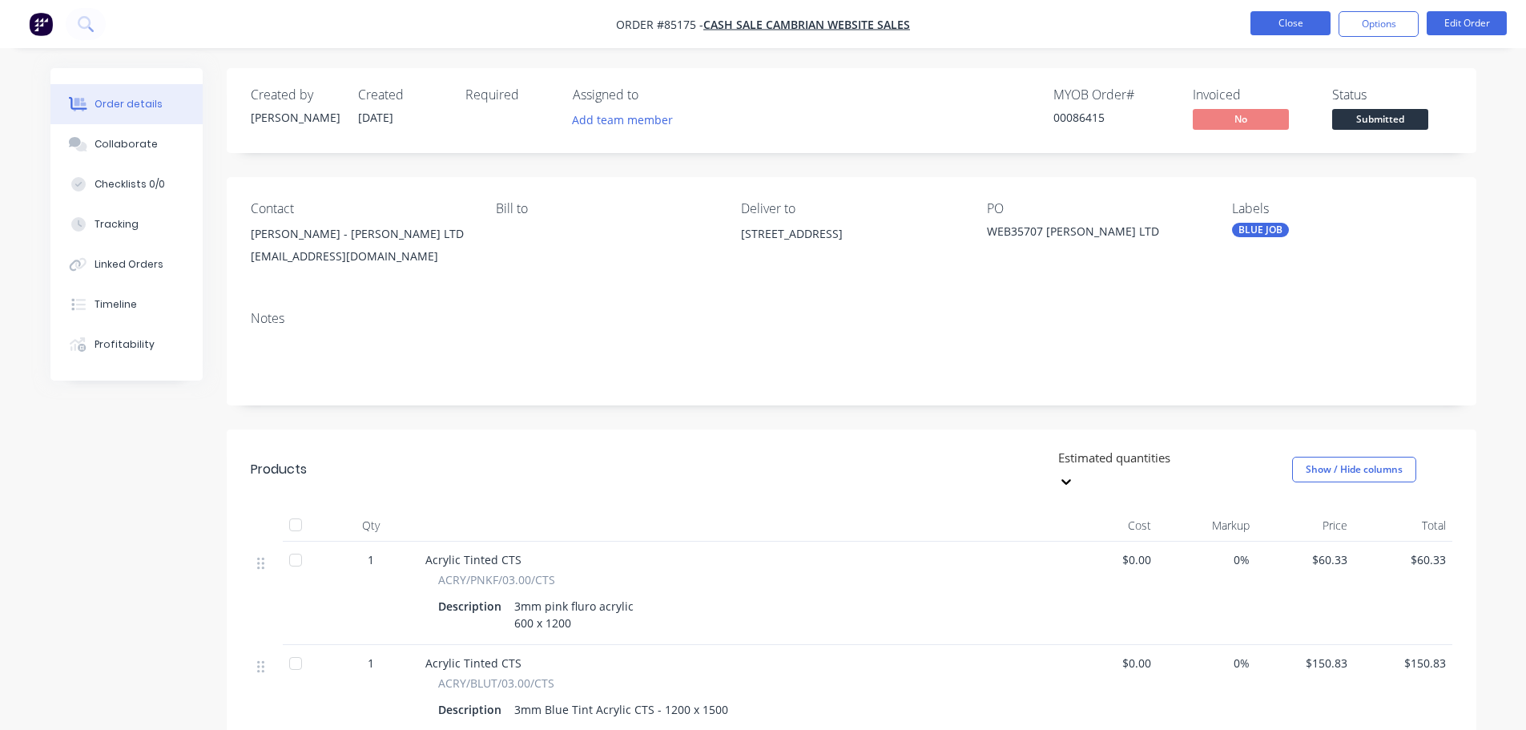
click at [1304, 21] on button "Close" at bounding box center [1291, 23] width 80 height 24
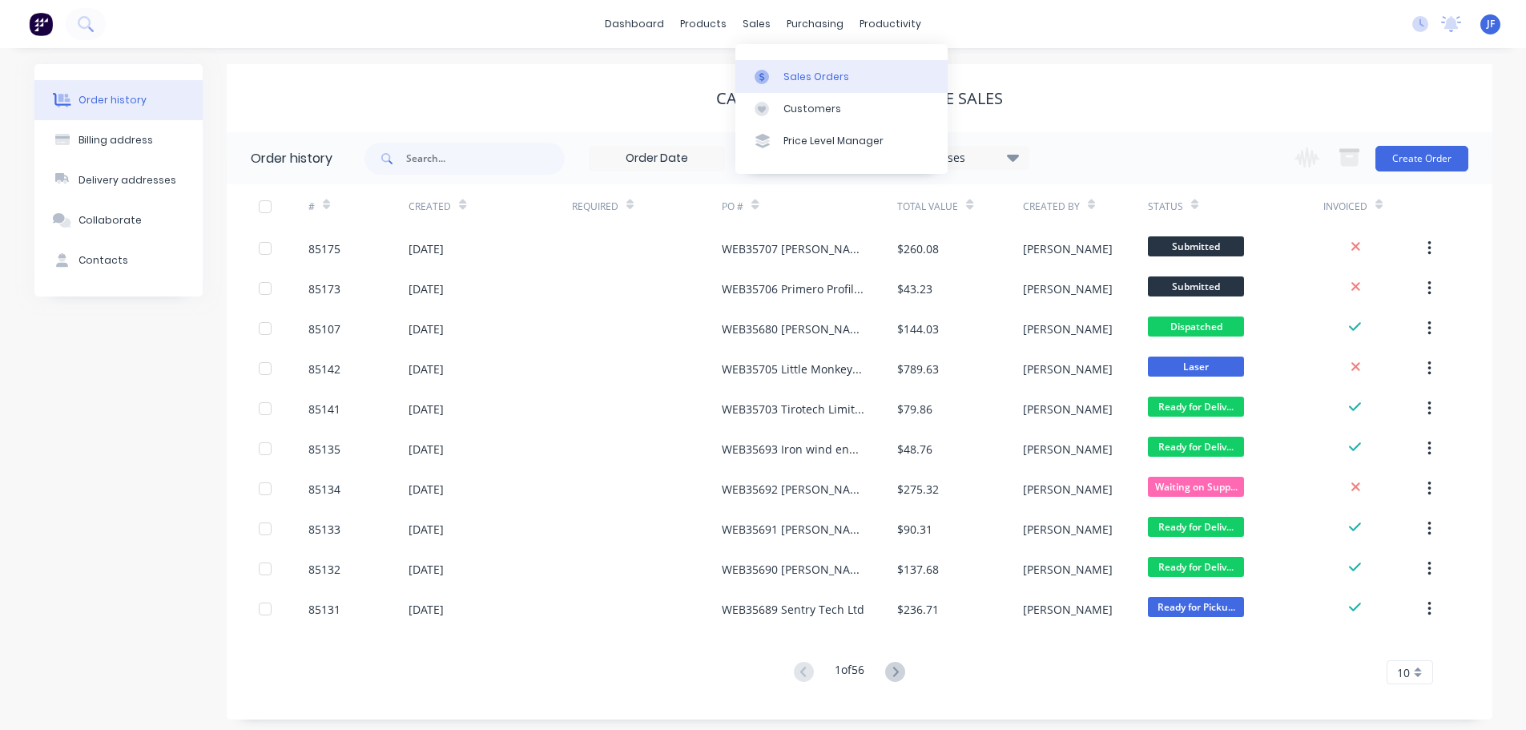
click at [781, 70] on link "Sales Orders" at bounding box center [842, 76] width 212 height 32
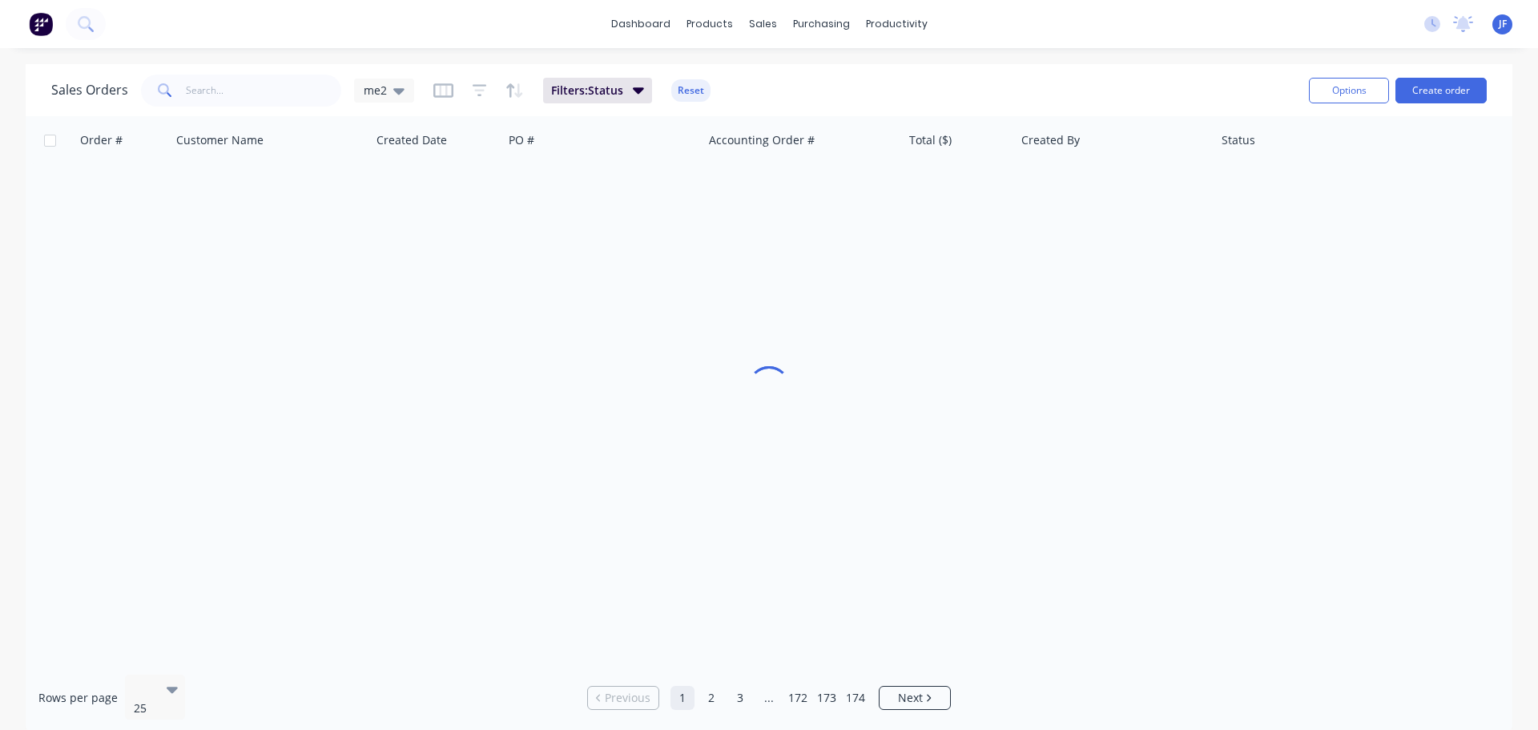
click at [1440, 103] on div "Options Create order" at bounding box center [1395, 90] width 184 height 39
click at [1437, 85] on button "Create order" at bounding box center [1441, 91] width 91 height 26
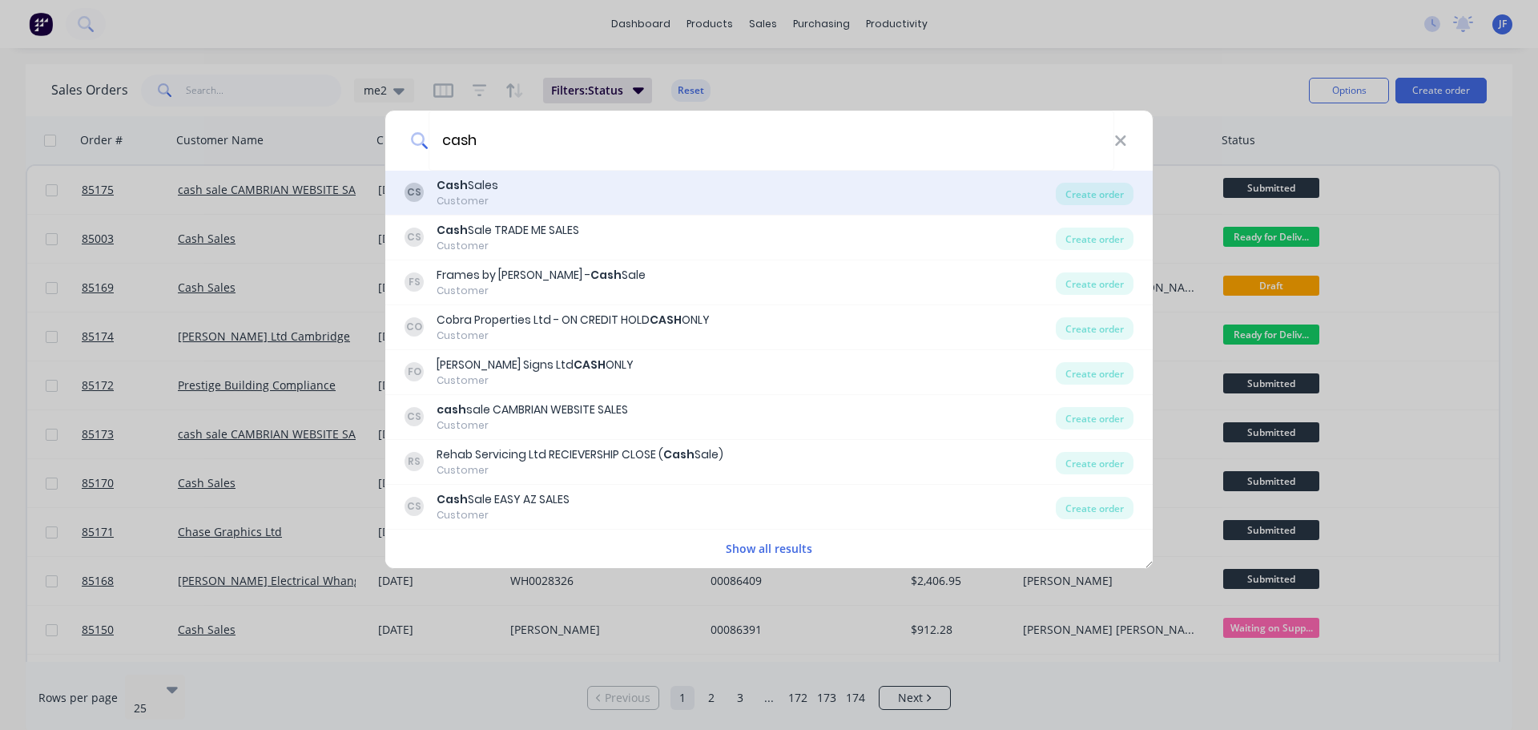
type input "cash"
click at [617, 193] on div "CS Cash Sales Customer" at bounding box center [730, 192] width 651 height 31
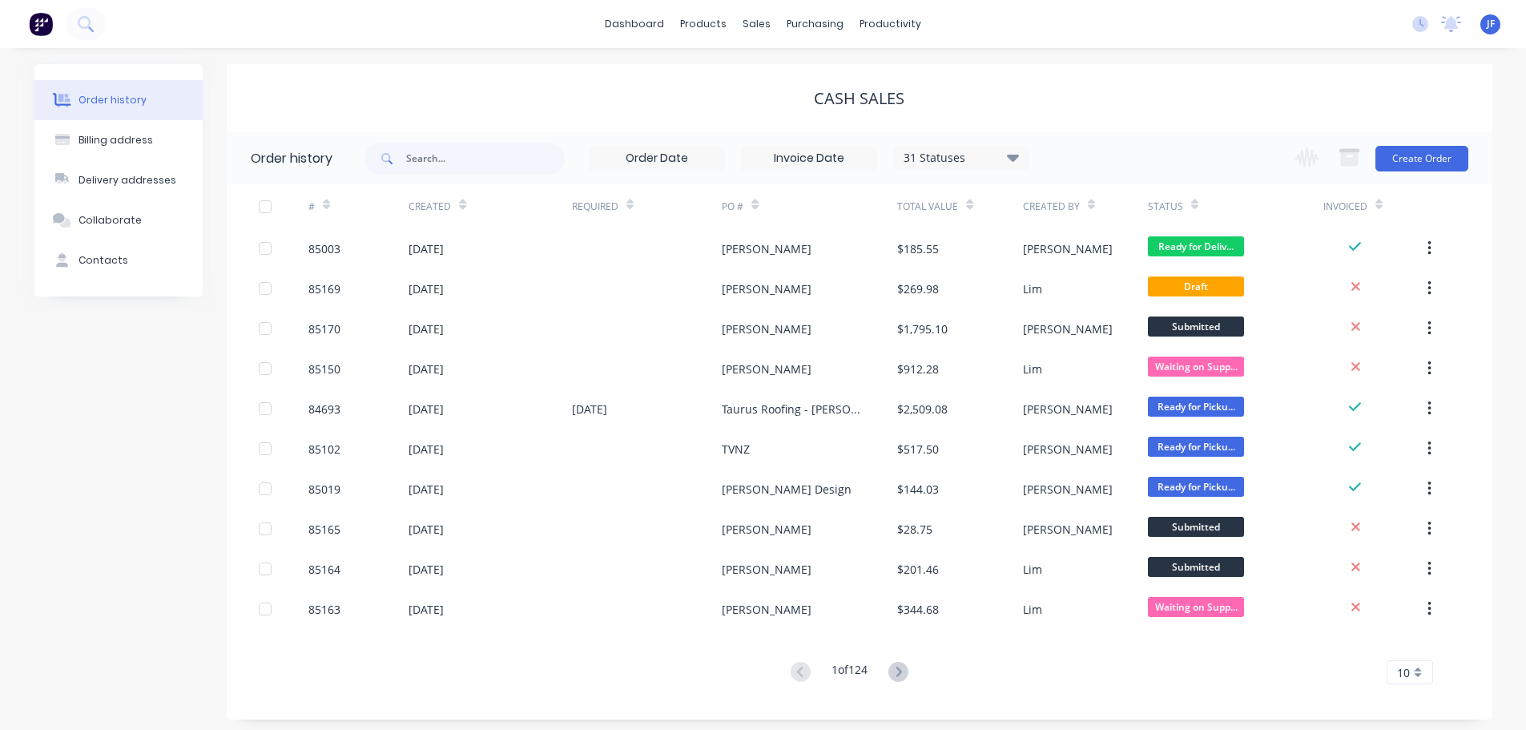
click at [46, 27] on img at bounding box center [41, 24] width 24 height 24
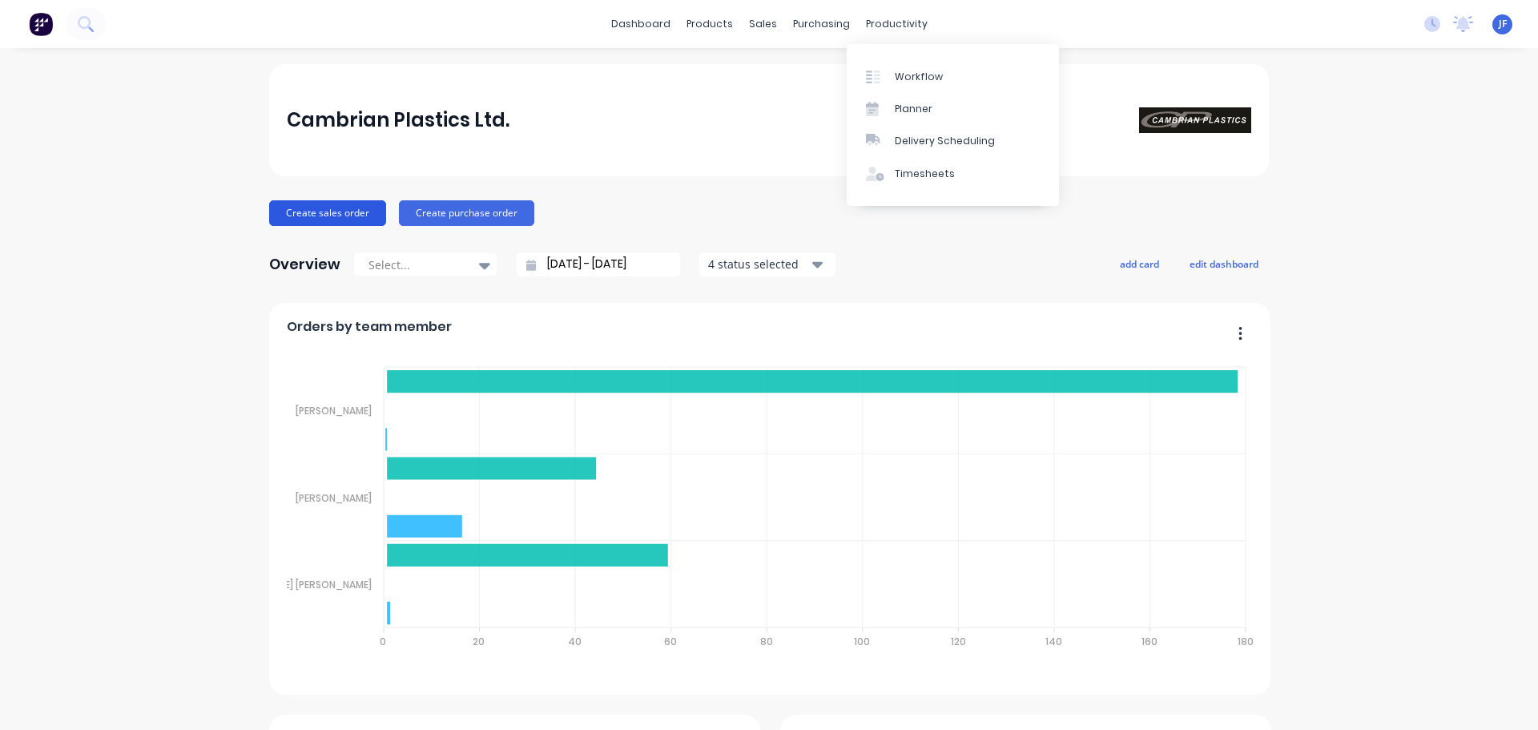
click at [358, 206] on button "Create sales order" at bounding box center [327, 213] width 117 height 26
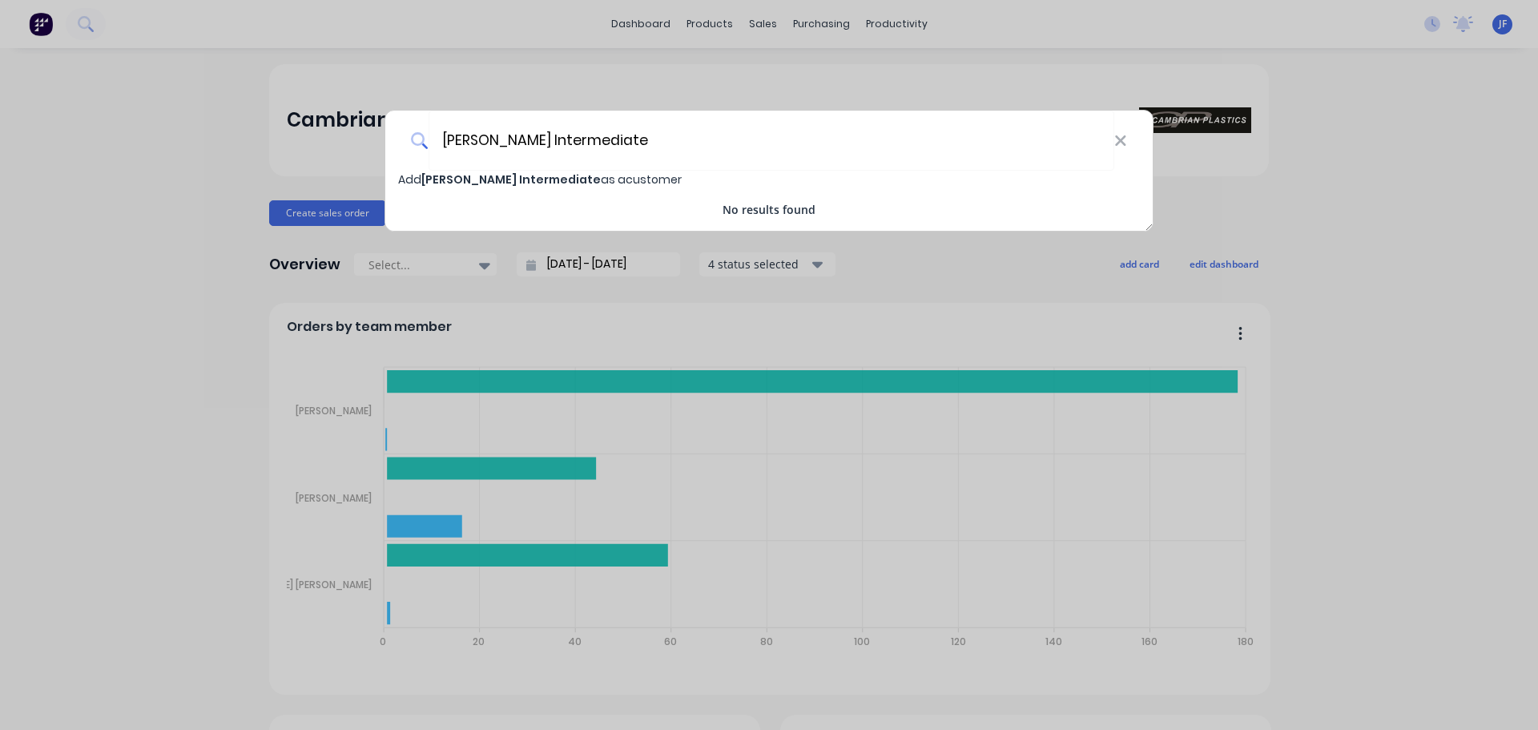
type input "[PERSON_NAME] Intermediate"
click at [296, 170] on div "[PERSON_NAME] Intermediate Add [PERSON_NAME] Intermediate as a customer No resu…" at bounding box center [769, 365] width 1538 height 730
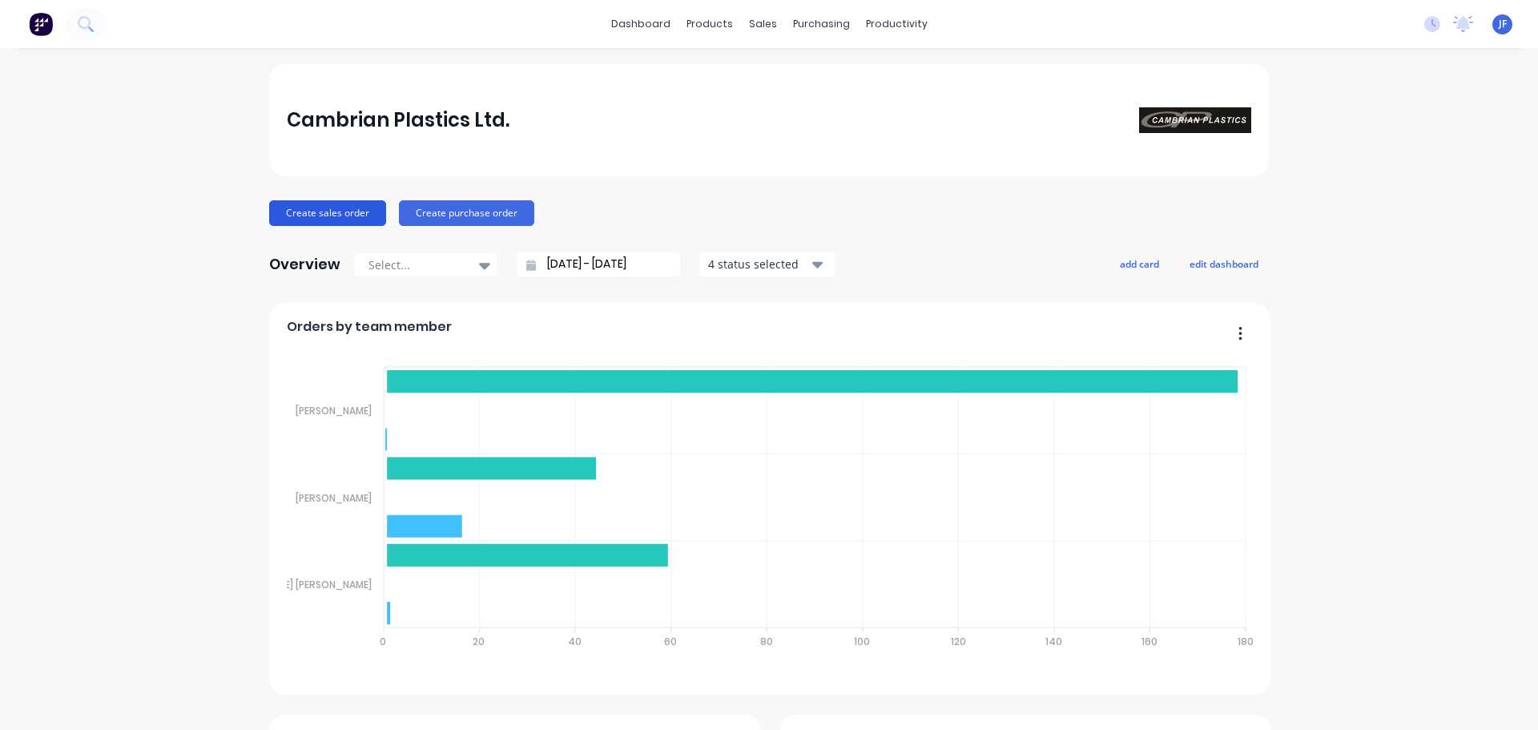
click at [315, 211] on button "Create sales order" at bounding box center [327, 213] width 117 height 26
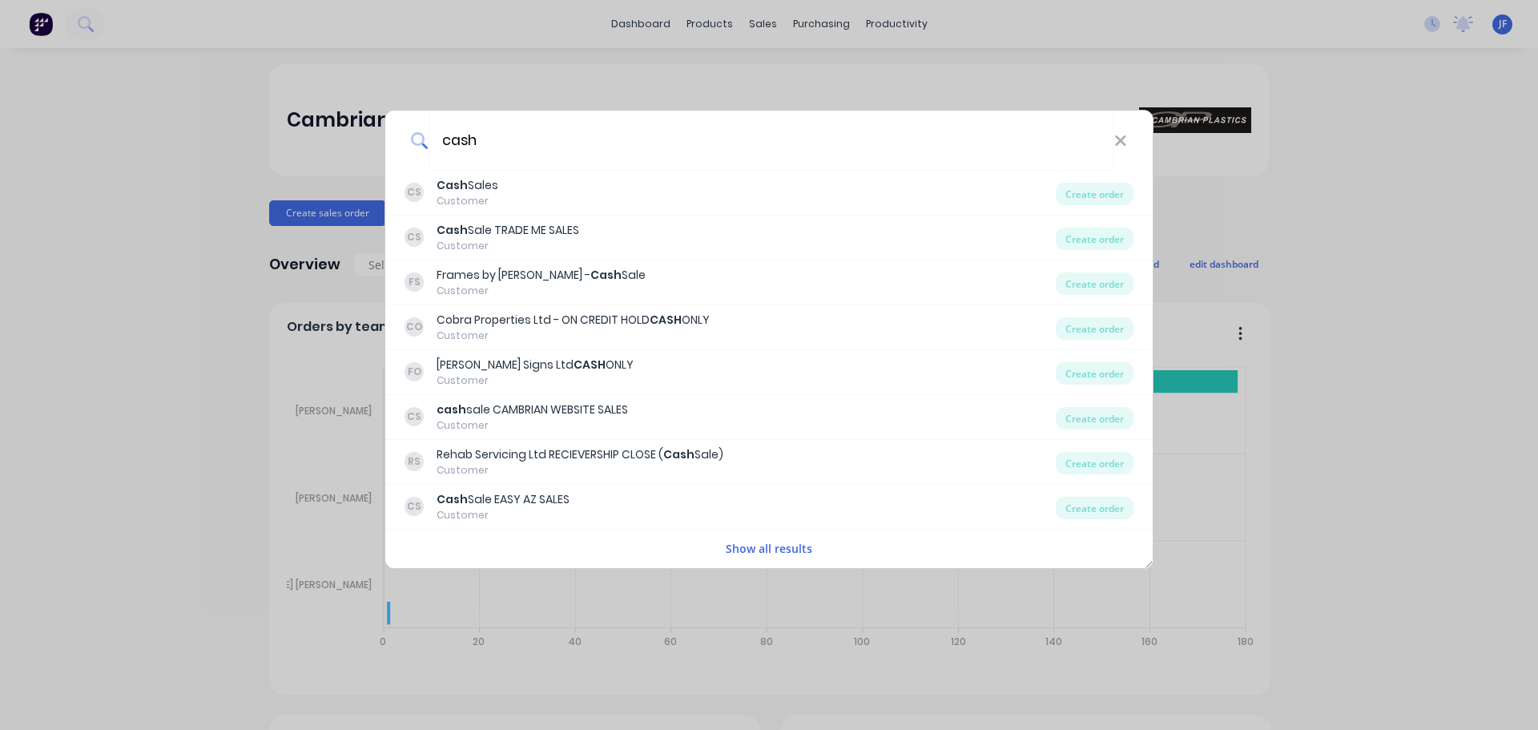
type input "cash"
click at [559, 206] on div "CS Cash Sales Customer" at bounding box center [730, 192] width 651 height 31
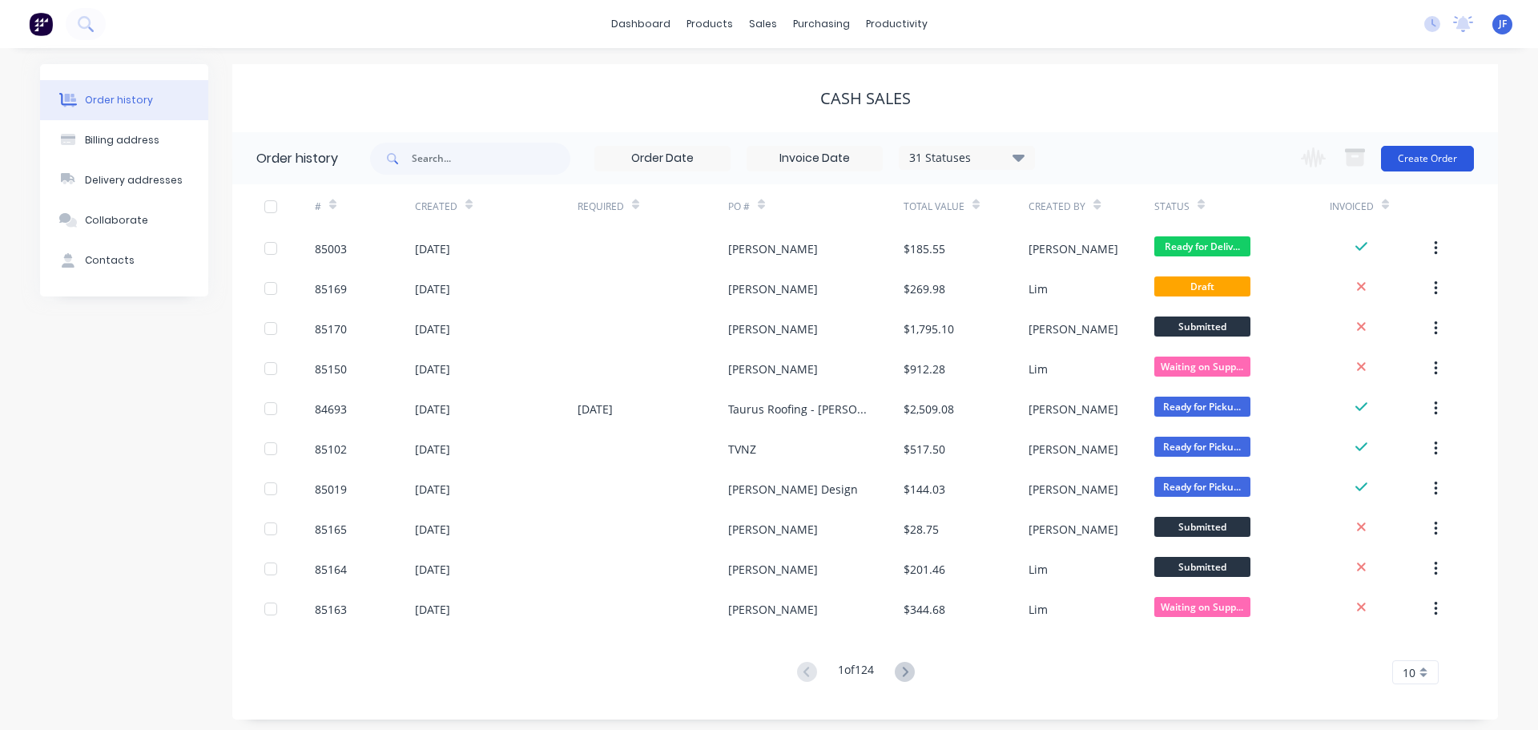
click at [1431, 146] on button "Create Order" at bounding box center [1427, 159] width 93 height 26
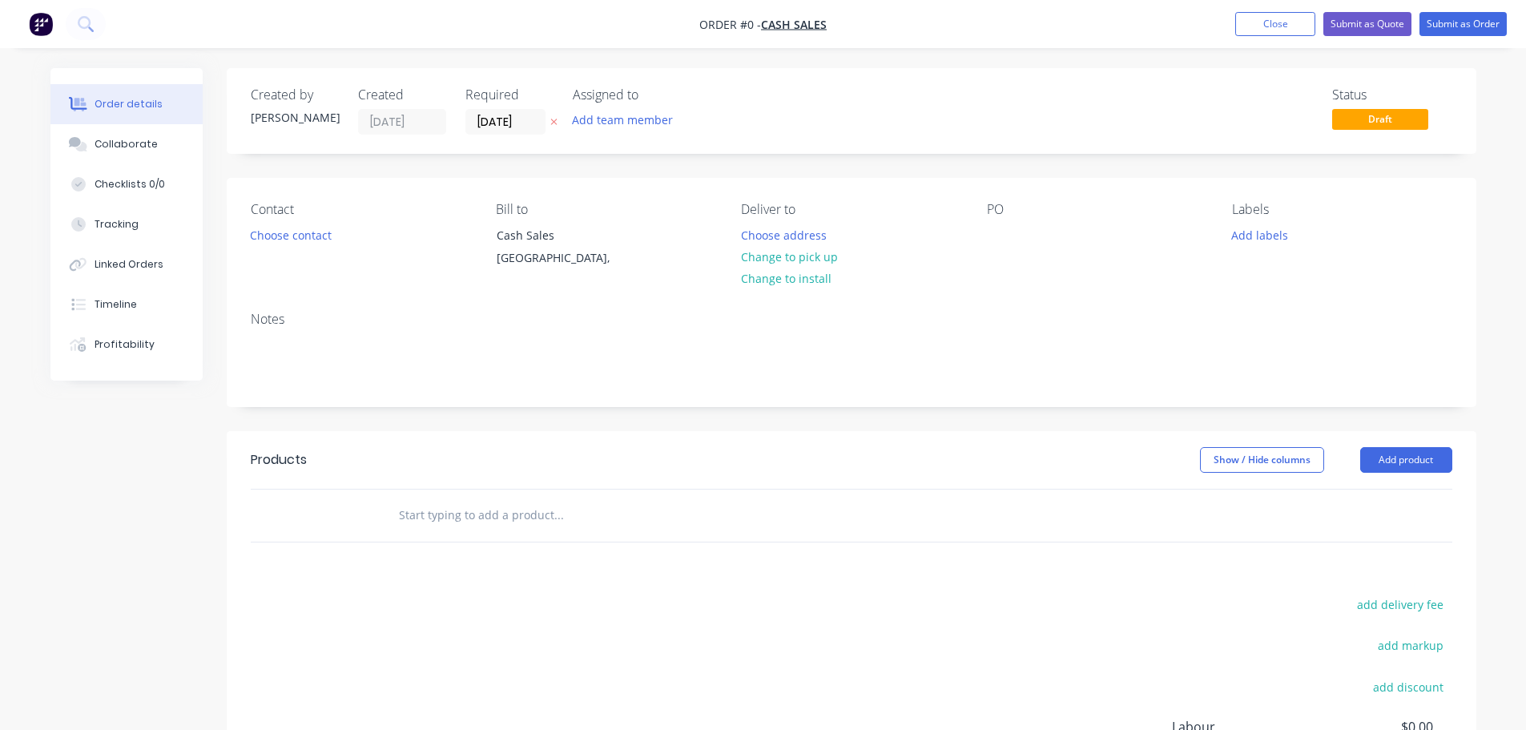
click at [559, 123] on button "button" at bounding box center [554, 122] width 17 height 18
click at [296, 234] on button "Choose contact" at bounding box center [290, 235] width 99 height 22
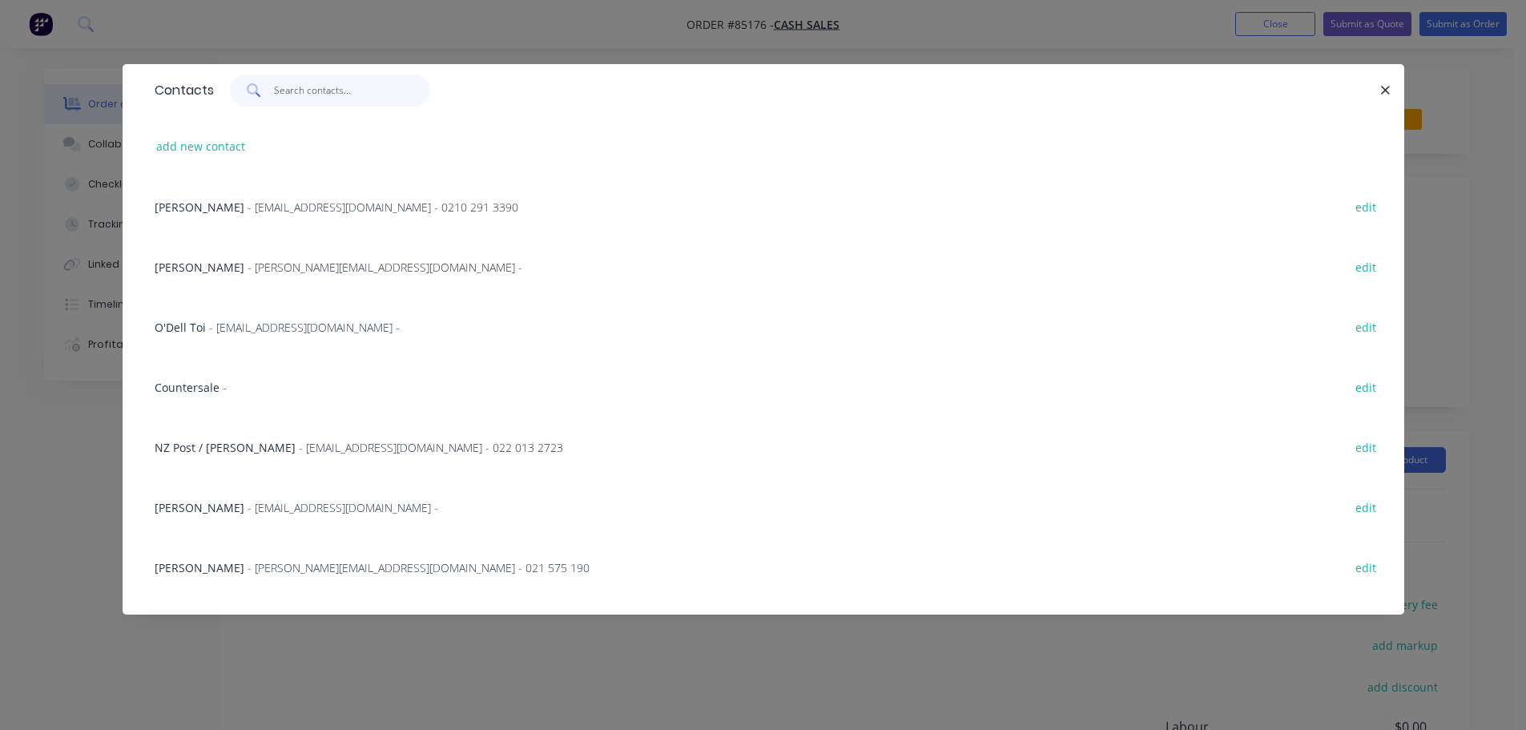
click at [312, 95] on input "text" at bounding box center [352, 91] width 156 height 32
paste input "[PERSON_NAME] Intermediate"
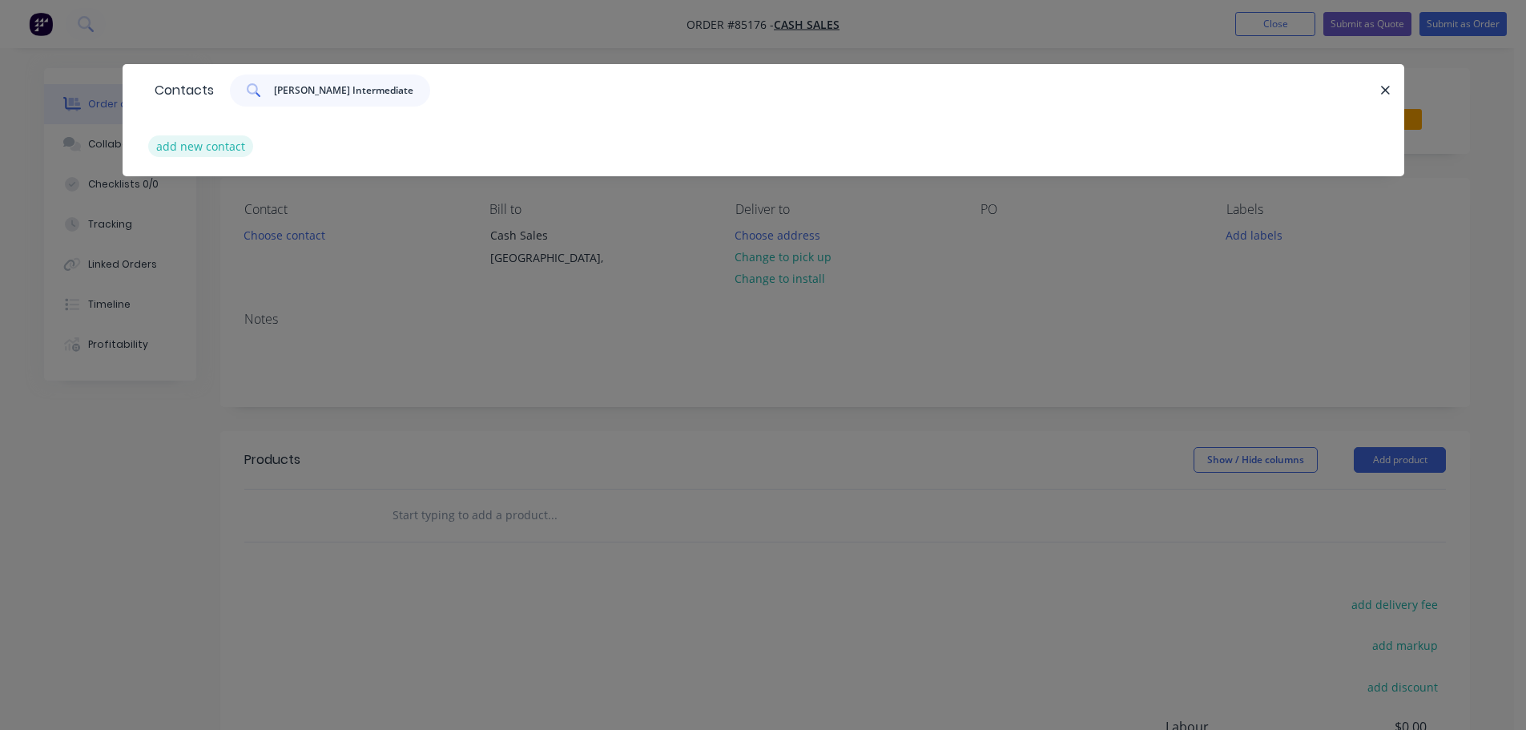
type input "[PERSON_NAME] Intermediate"
click at [220, 138] on button "add new contact" at bounding box center [201, 146] width 106 height 22
select select "NZ"
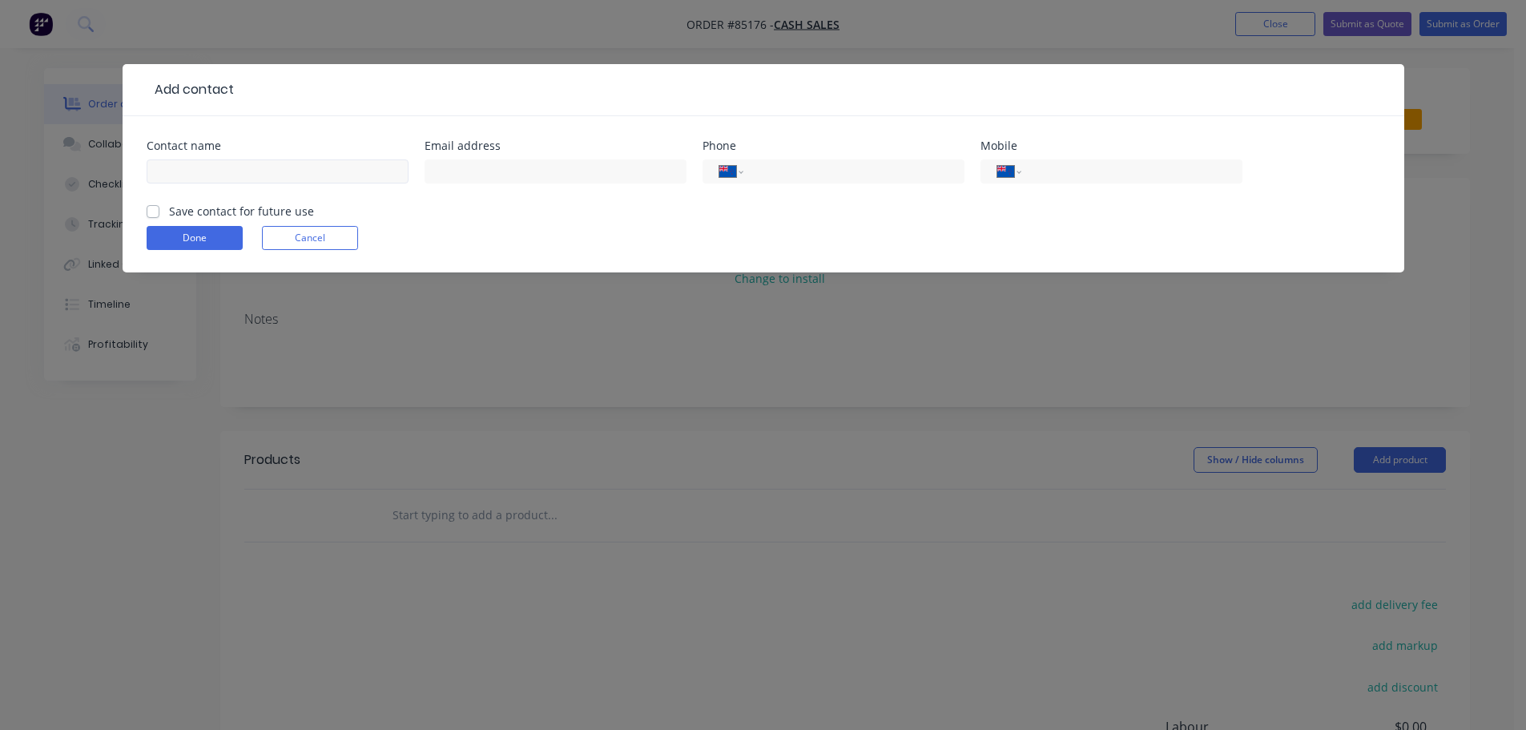
click at [223, 159] on div at bounding box center [278, 178] width 262 height 47
click at [223, 171] on input "text" at bounding box center [278, 171] width 262 height 24
paste input "[PERSON_NAME] Intermediate"
type input "[PERSON_NAME] Intermediate"
click at [208, 212] on label "Save contact for future use" at bounding box center [241, 211] width 145 height 17
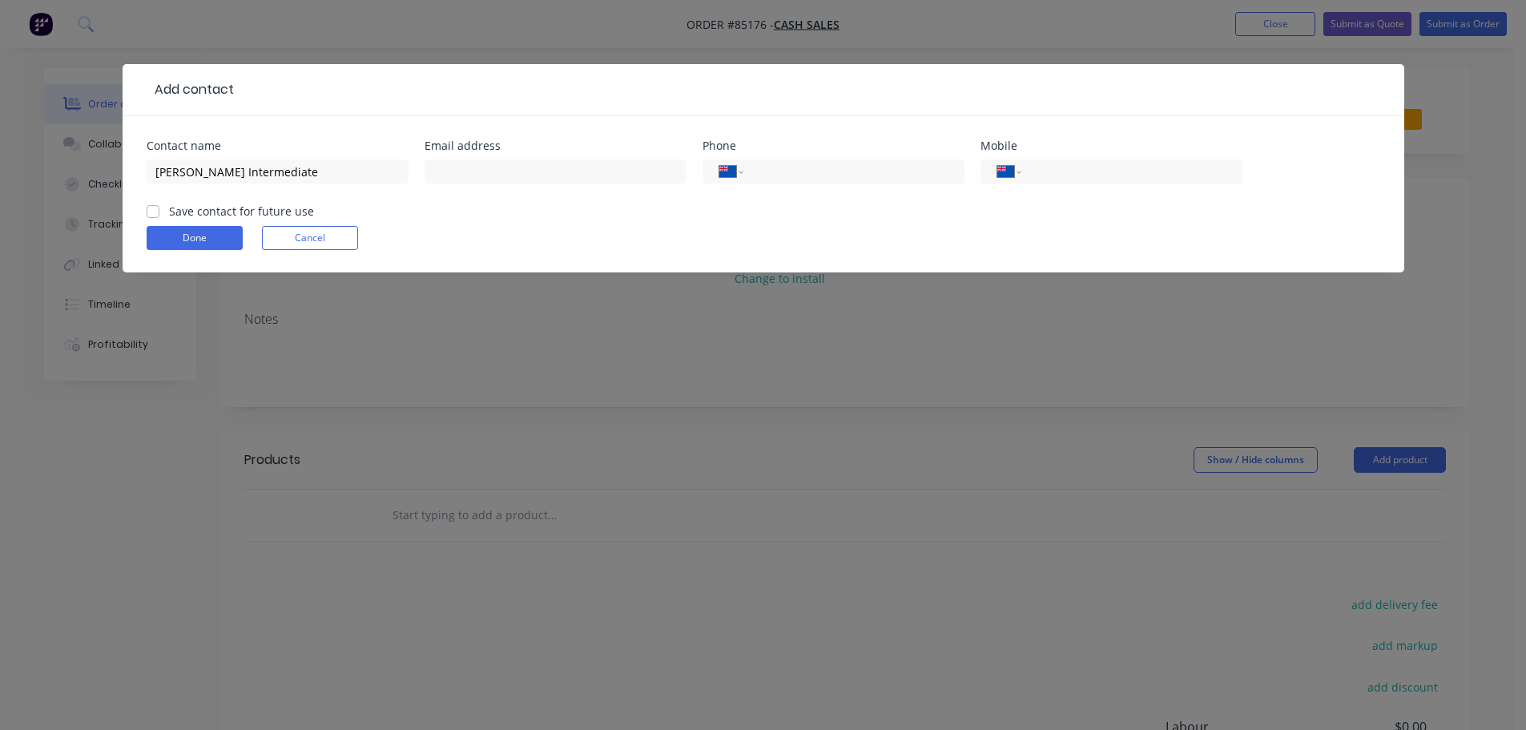
click at [159, 212] on input "Save contact for future use" at bounding box center [153, 210] width 13 height 15
checkbox input "true"
click at [781, 175] on input "tel" at bounding box center [851, 172] width 192 height 18
paste input "06 368 8306"
type input "06 368 8306"
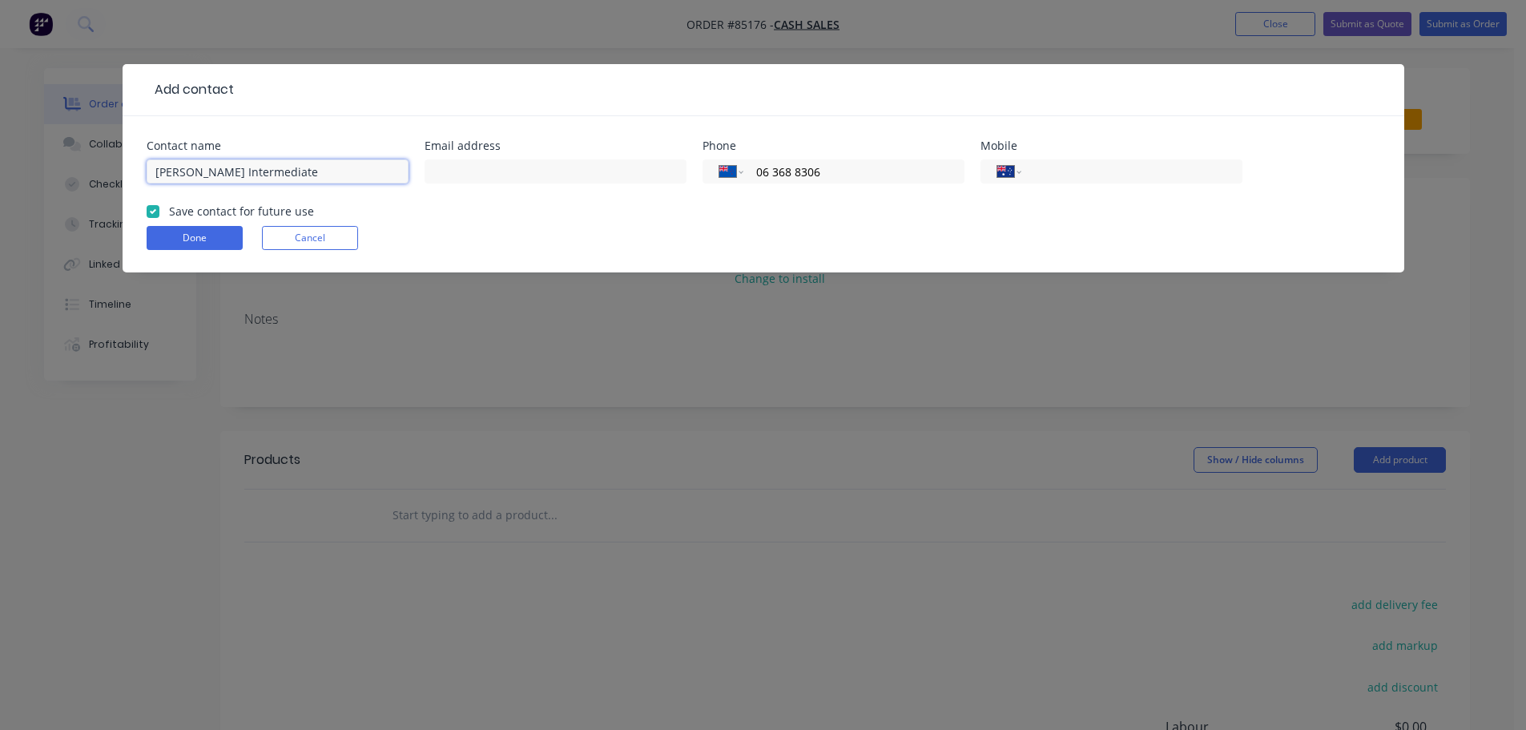
click at [344, 167] on input "[PERSON_NAME] Intermediate" at bounding box center [278, 171] width 262 height 24
type input "[PERSON_NAME] Intermediate - [PERSON_NAME]"
click at [1017, 169] on select "International [GEOGRAPHIC_DATA] [GEOGRAPHIC_DATA] [GEOGRAPHIC_DATA] [GEOGRAPHIC…" at bounding box center [1010, 171] width 24 height 22
select select "NZ"
click at [998, 160] on select "International [GEOGRAPHIC_DATA] [GEOGRAPHIC_DATA] [GEOGRAPHIC_DATA] [GEOGRAPHIC…" at bounding box center [1010, 171] width 24 height 22
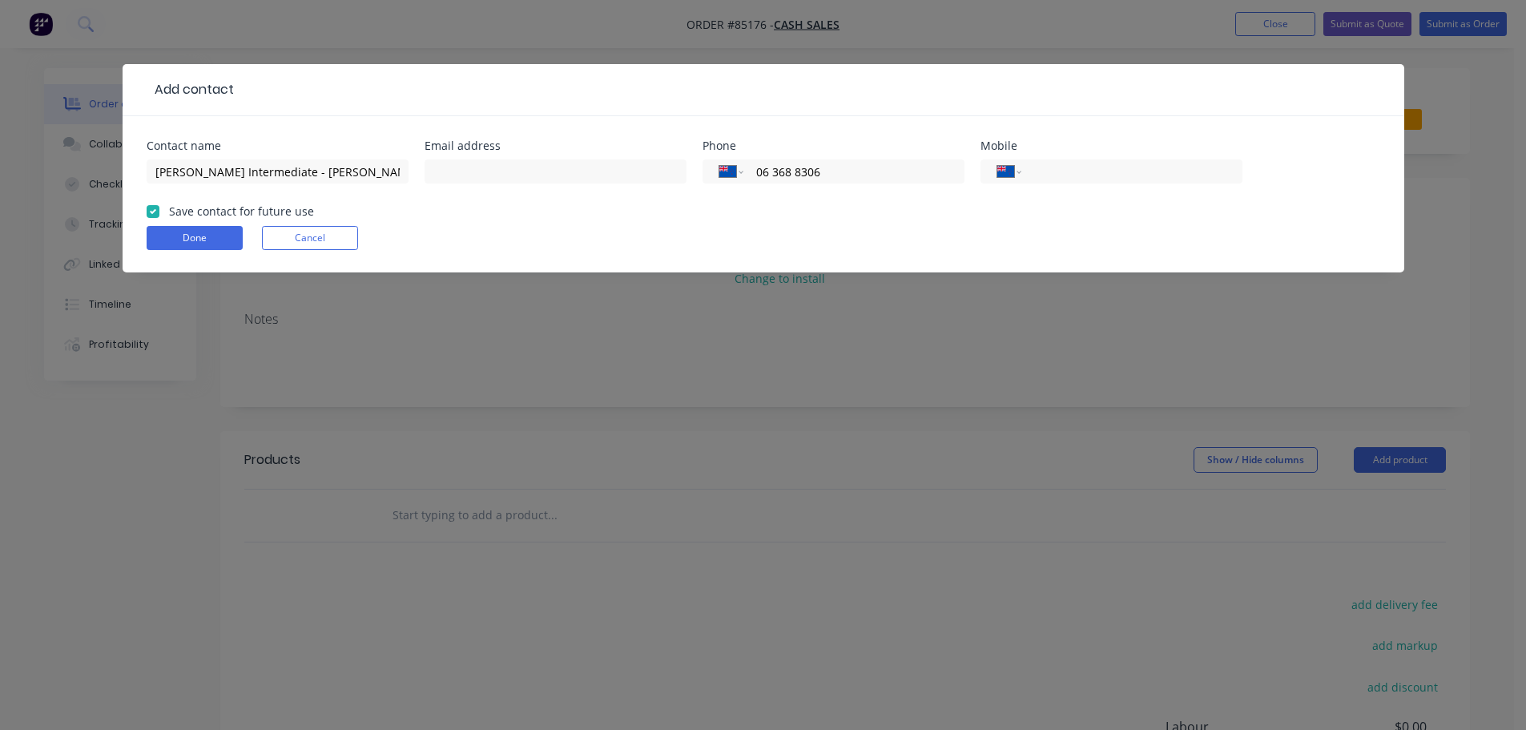
paste input "027 860 7676"
type input "027 860 7676"
click at [653, 163] on input "text" at bounding box center [556, 171] width 262 height 24
paste input "[PERSON_NAME][EMAIL_ADDRESS][PERSON_NAME][DOMAIN_NAME]"
type input "[PERSON_NAME][EMAIL_ADDRESS][PERSON_NAME][DOMAIN_NAME]"
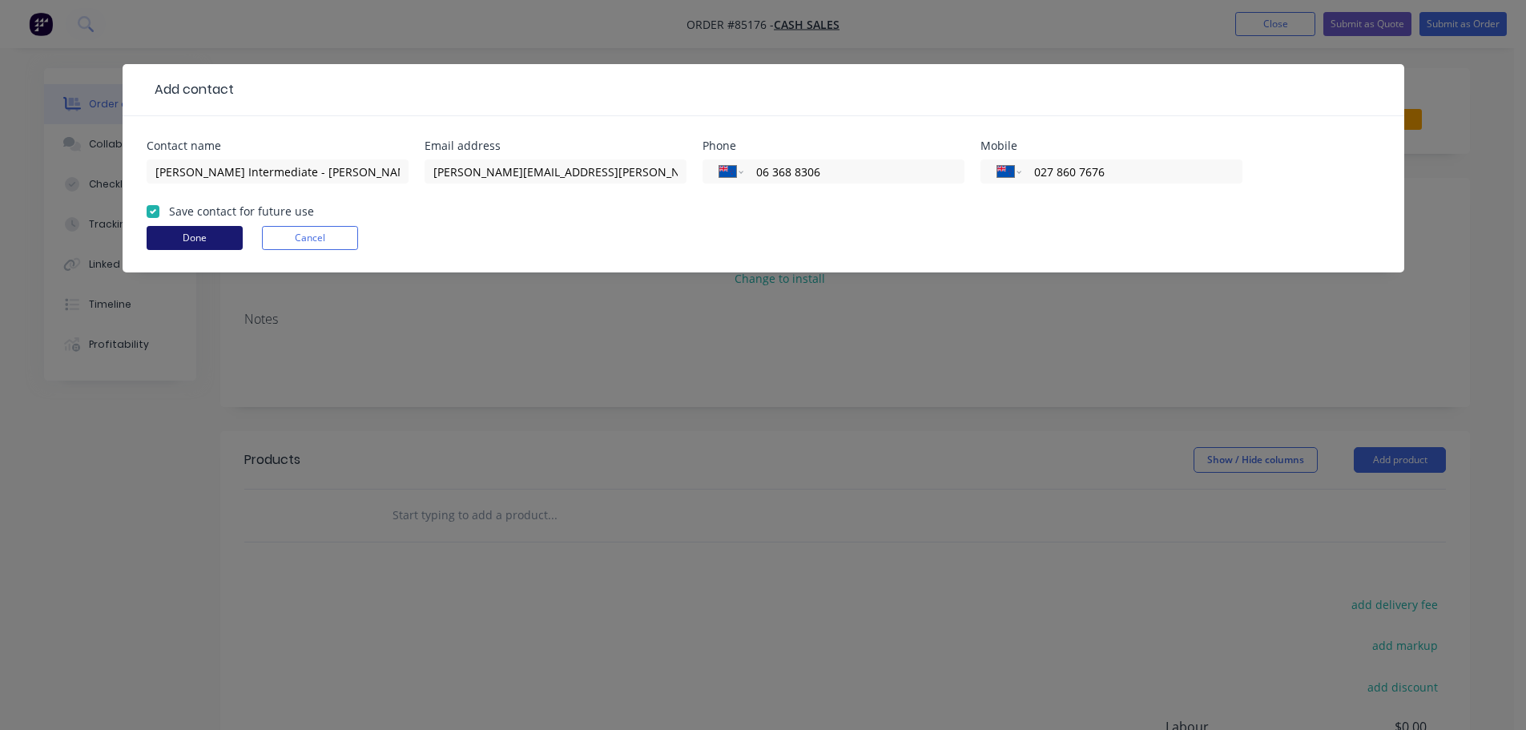
click at [215, 244] on button "Done" at bounding box center [195, 238] width 96 height 24
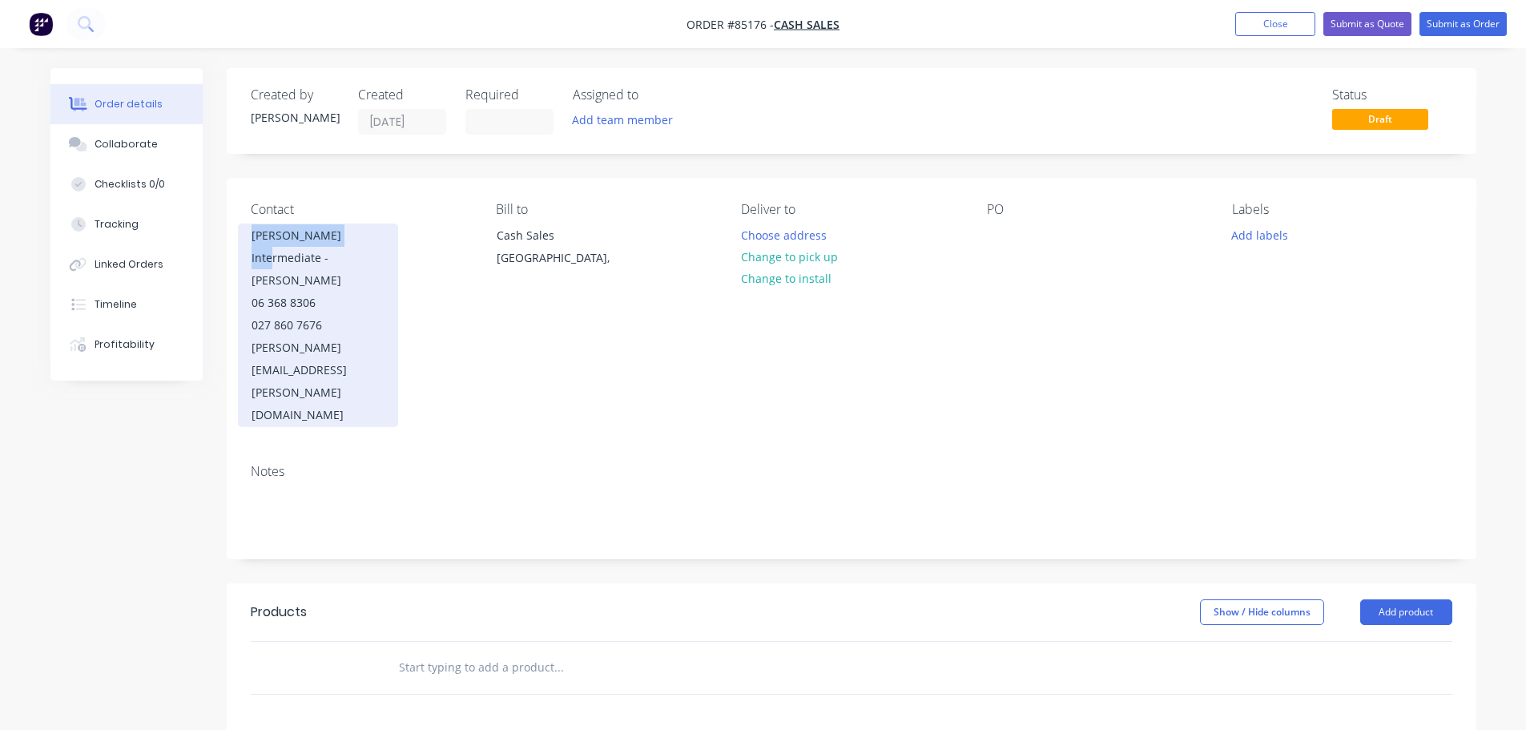
drag, startPoint x: 243, startPoint y: 232, endPoint x: 349, endPoint y: 224, distance: 106.1
click at [349, 224] on div "[PERSON_NAME] Intermediate - [PERSON_NAME] 06 368 8306 027 860 7676 [PERSON_NAM…" at bounding box center [318, 326] width 160 height 204
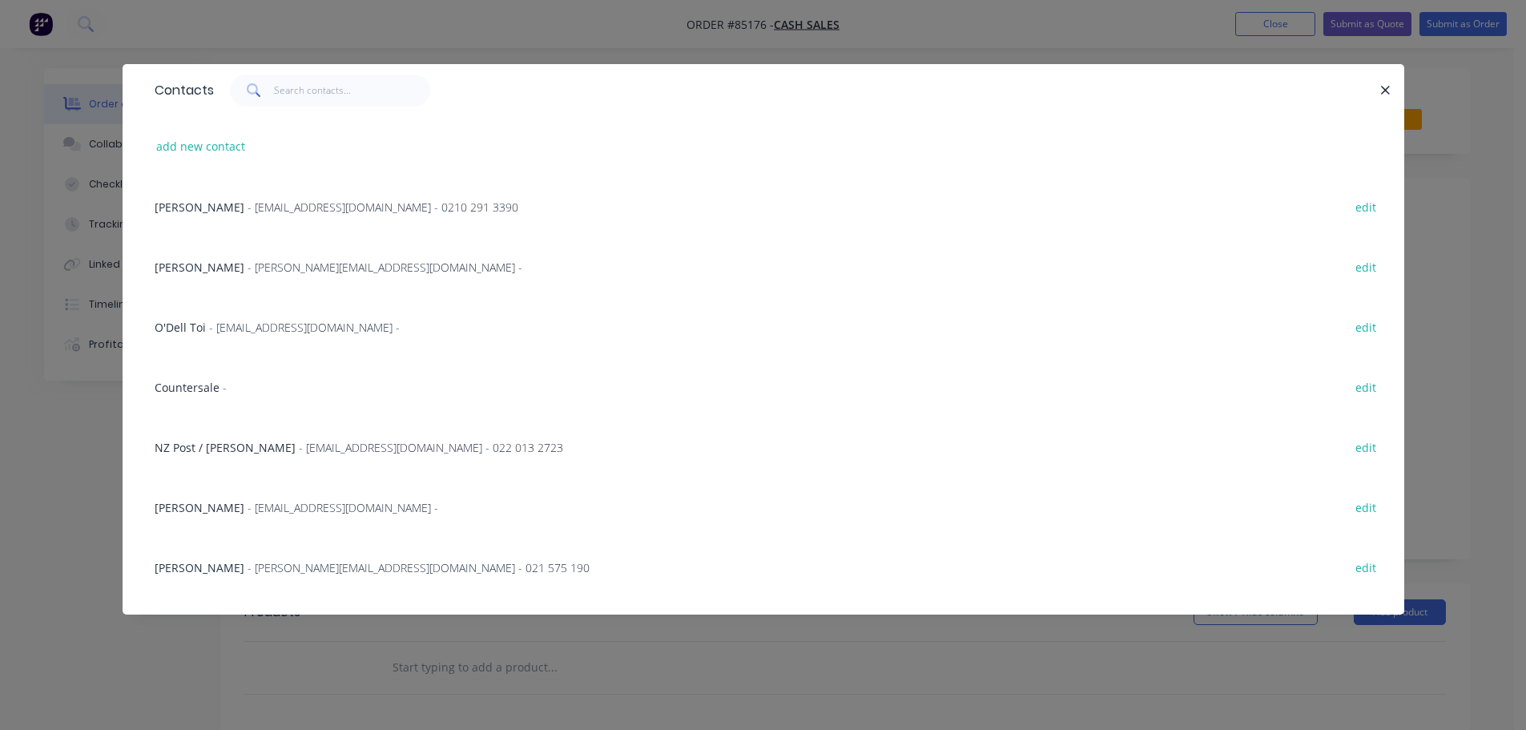
click at [1397, 90] on div "Contacts" at bounding box center [764, 90] width 1282 height 52
click at [1390, 90] on icon "button" at bounding box center [1386, 90] width 10 height 14
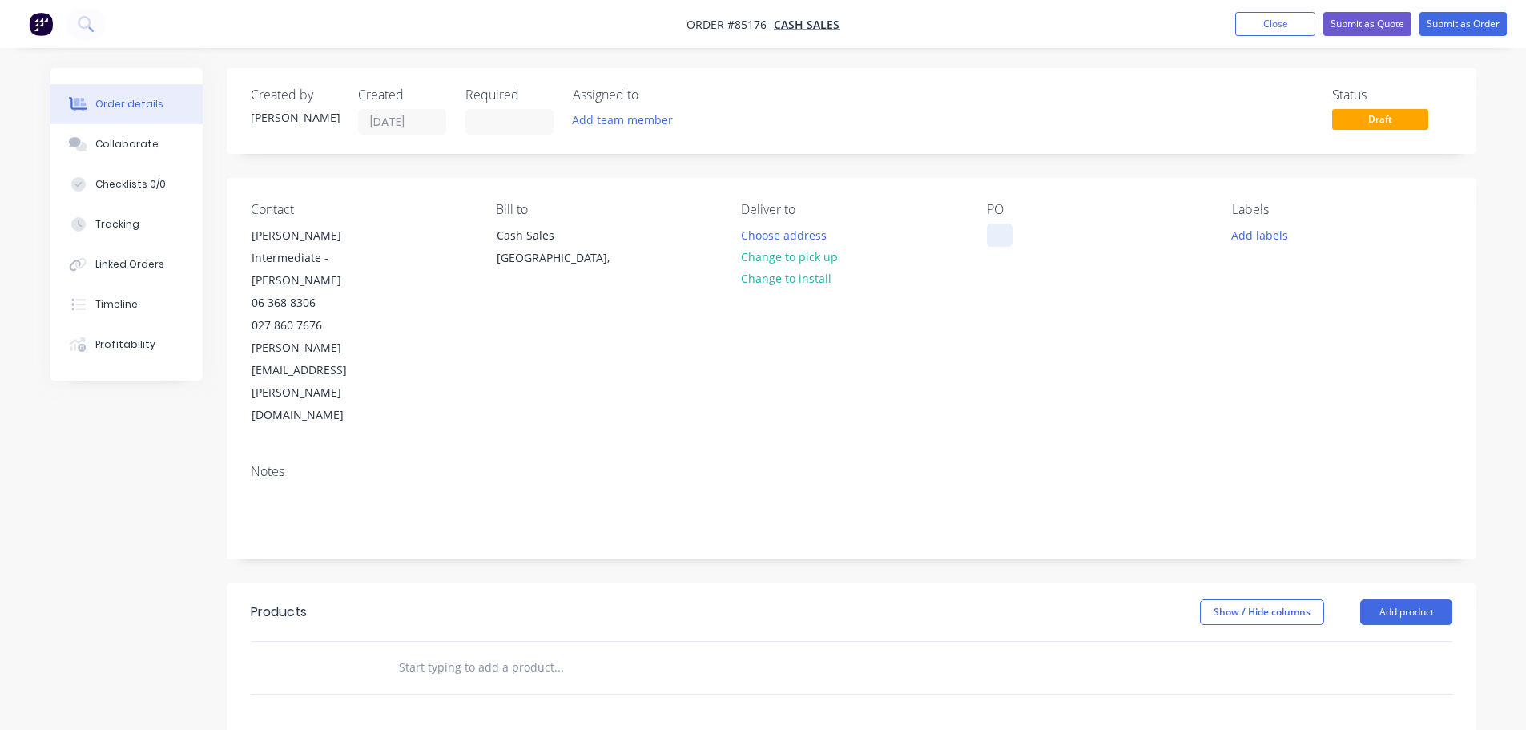
drag, startPoint x: 1002, startPoint y: 228, endPoint x: 983, endPoint y: 228, distance: 19.2
click at [1003, 228] on div at bounding box center [1000, 235] width 26 height 23
paste div
click at [784, 231] on button "Choose address" at bounding box center [783, 235] width 103 height 22
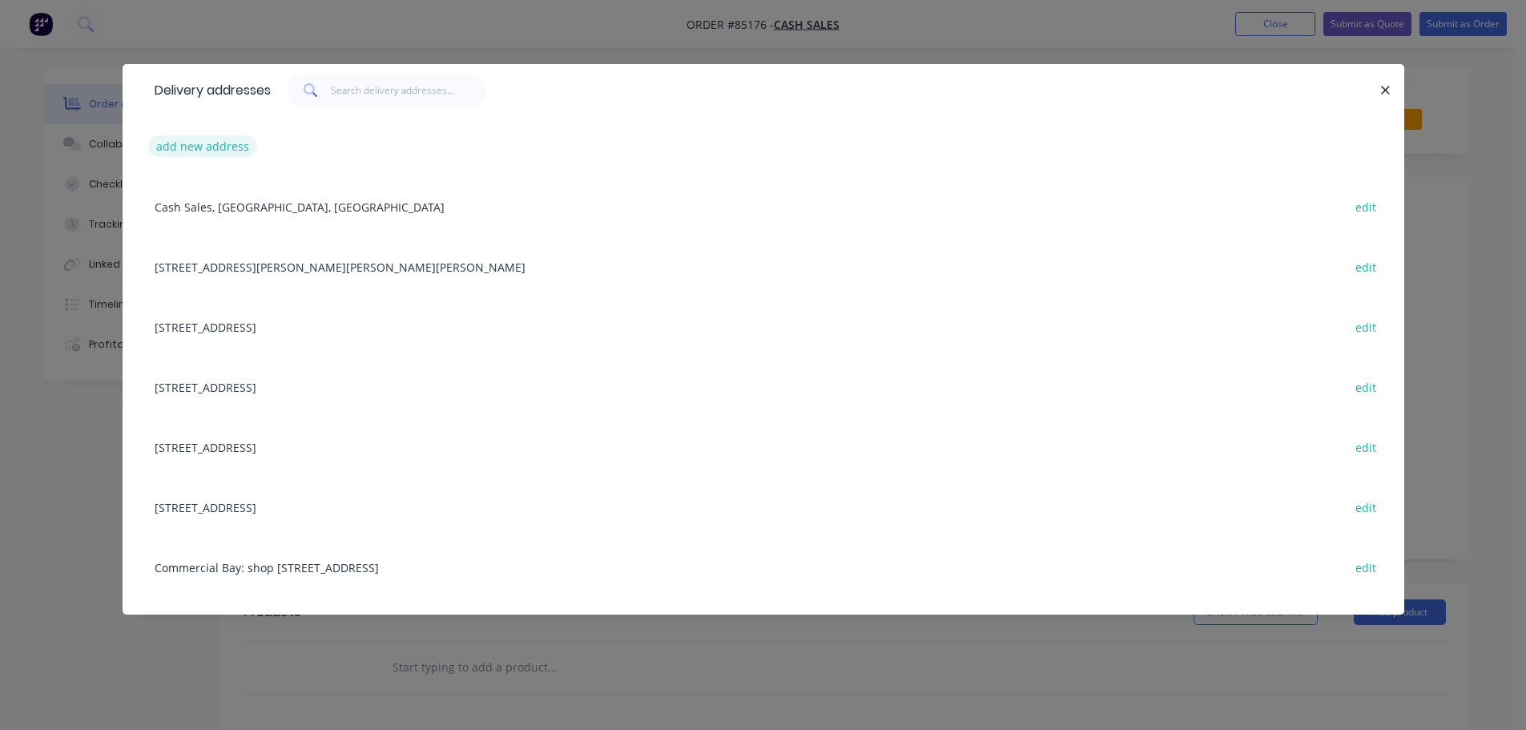
click at [216, 143] on button "add new address" at bounding box center [203, 146] width 110 height 22
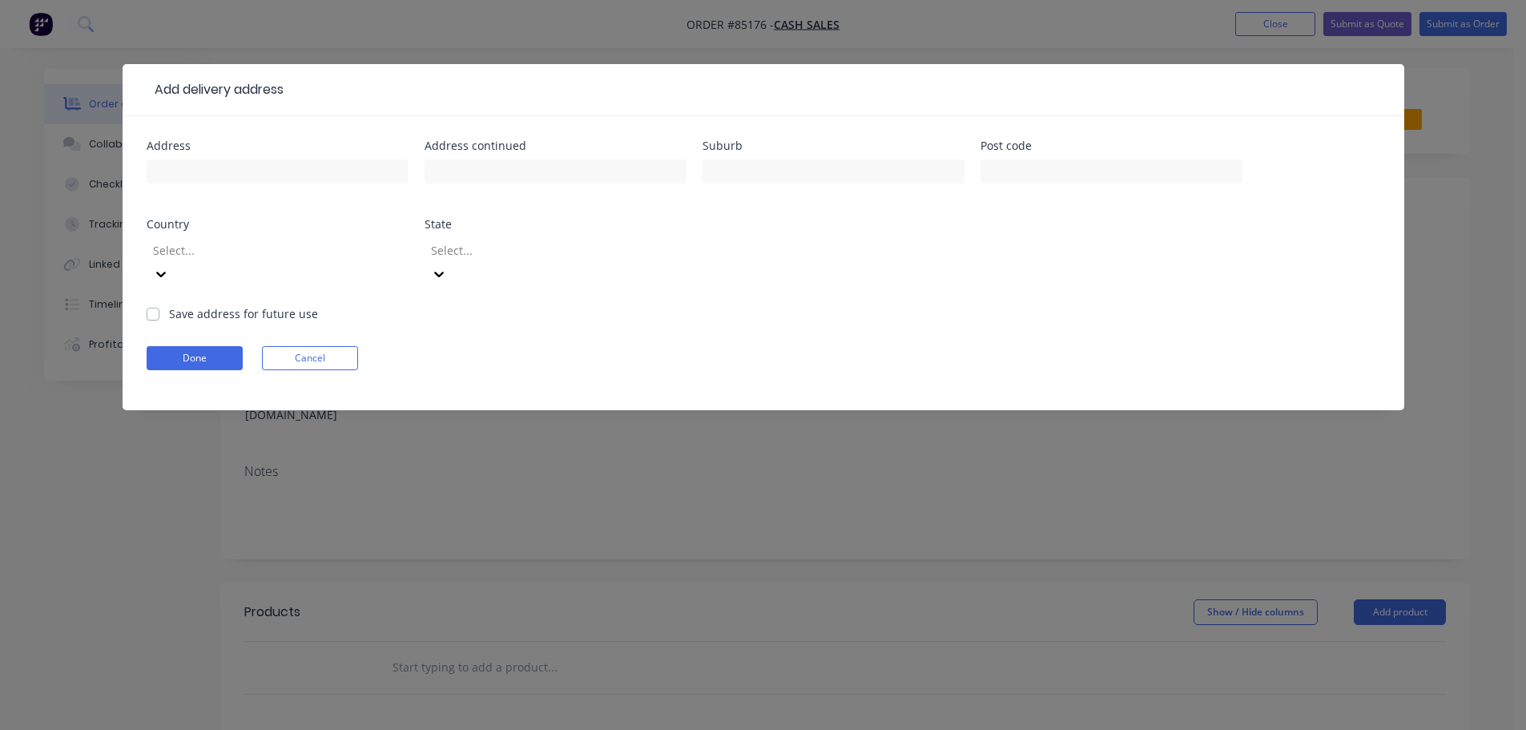
click at [236, 187] on div at bounding box center [278, 178] width 262 height 47
click at [236, 175] on input "text" at bounding box center [278, 171] width 262 height 24
paste input "[STREET_ADDRESS][PERSON_NAME]"
type input "[STREET_ADDRESS][PERSON_NAME]"
click at [200, 346] on button "Done" at bounding box center [195, 358] width 96 height 24
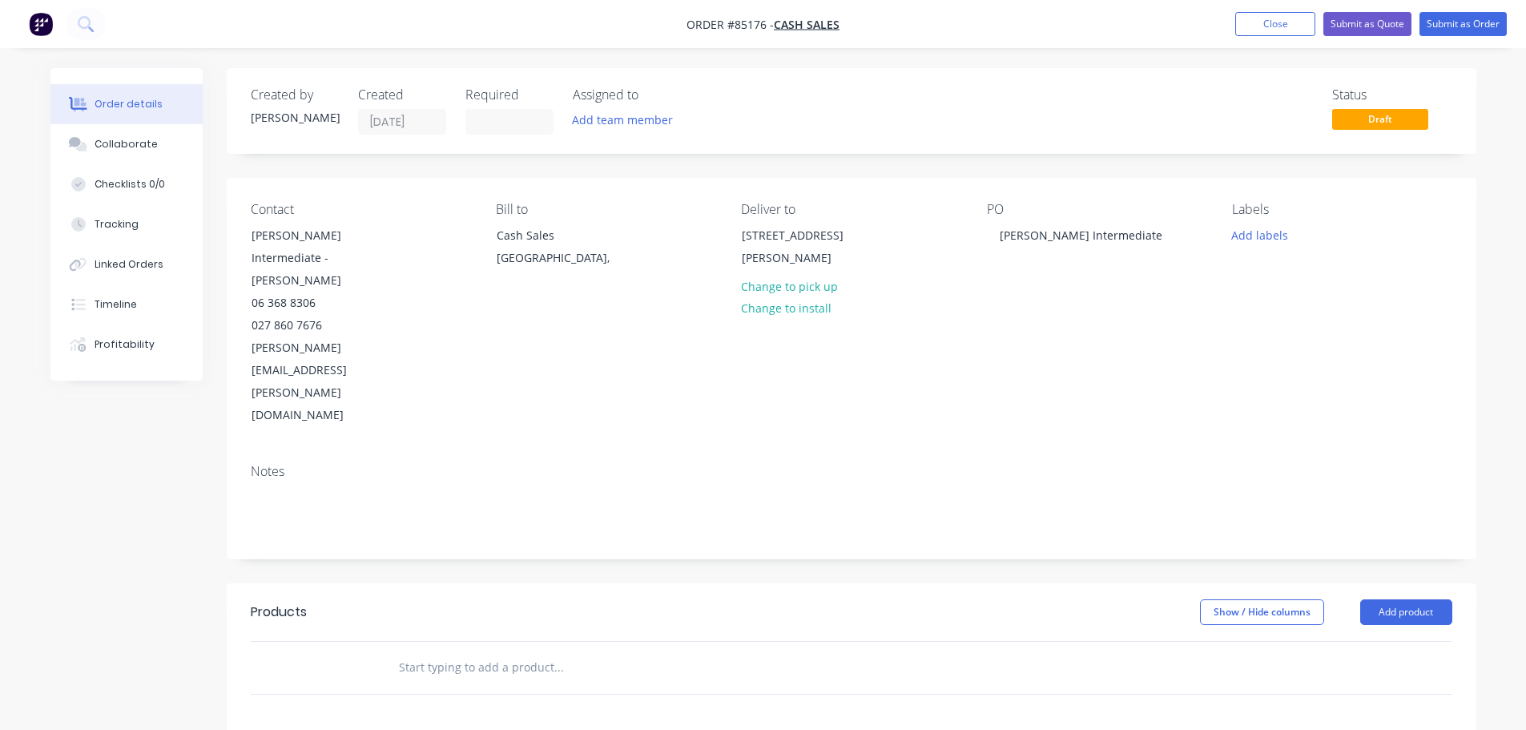
click at [640, 651] on input "text" at bounding box center [558, 667] width 320 height 32
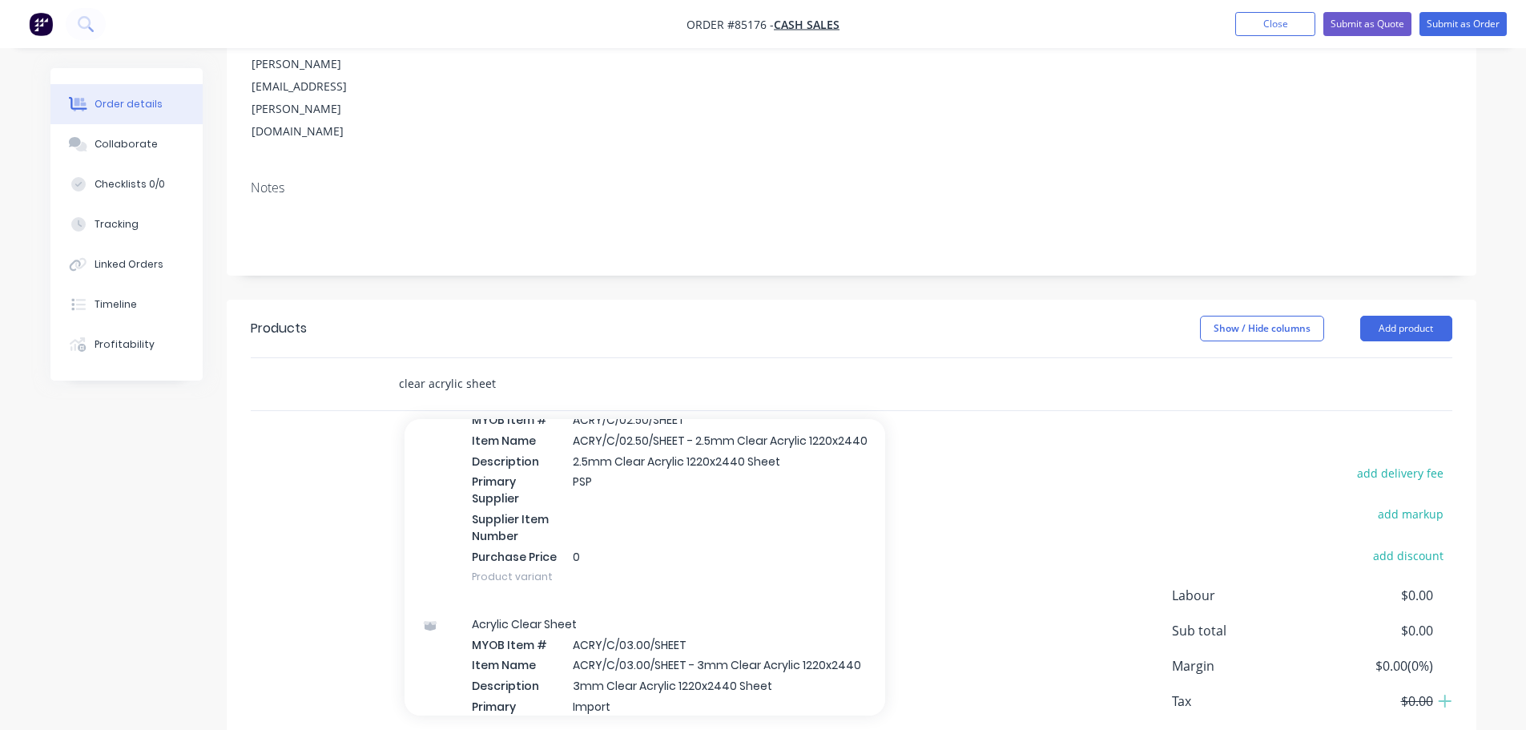
scroll to position [320, 0]
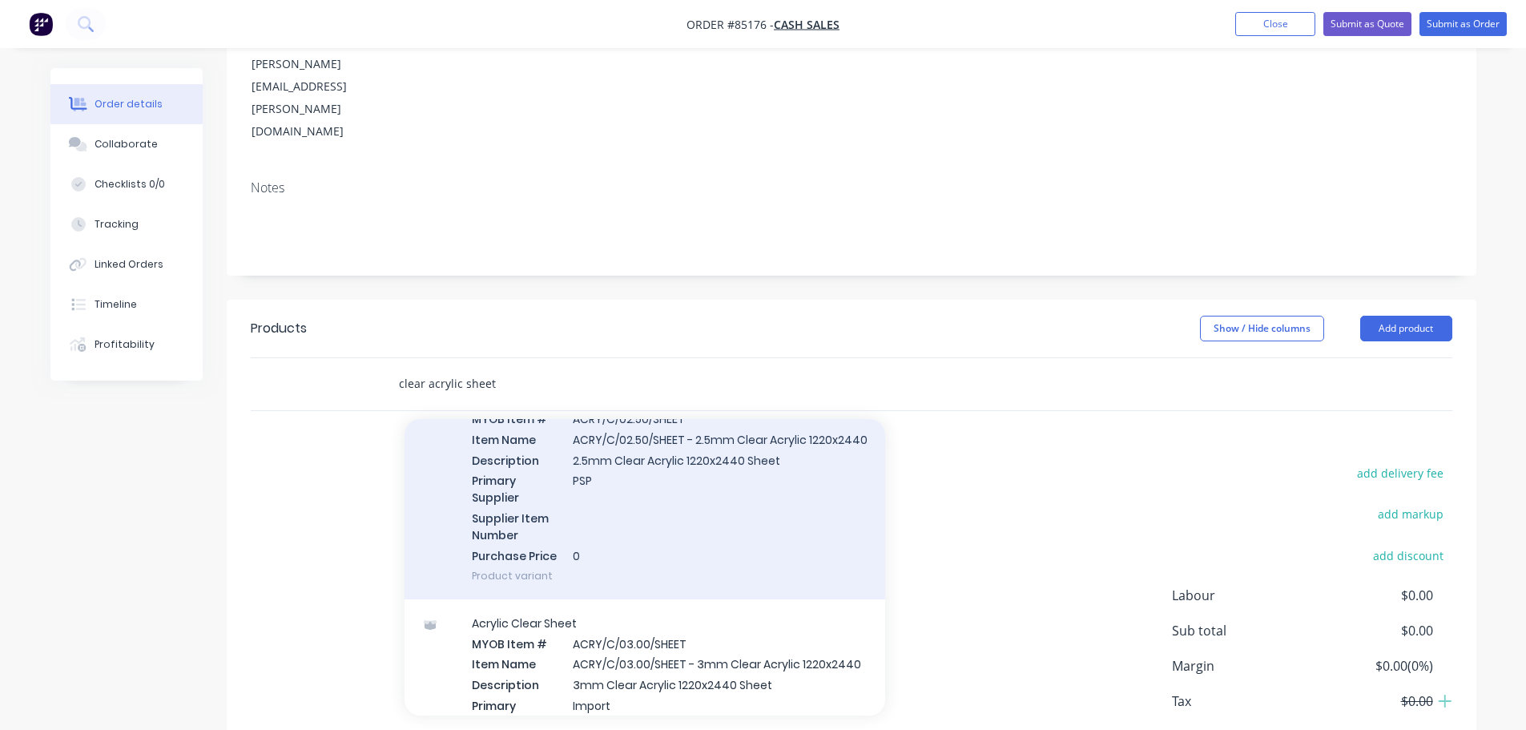
type input "clear acrylic sheet"
click at [728, 395] on div "Acrylic Clear Sheet MYOB Item # ACRY/C/02.50/SHEET Item Name ACRY/C/02.50/SHEET…" at bounding box center [645, 486] width 481 height 225
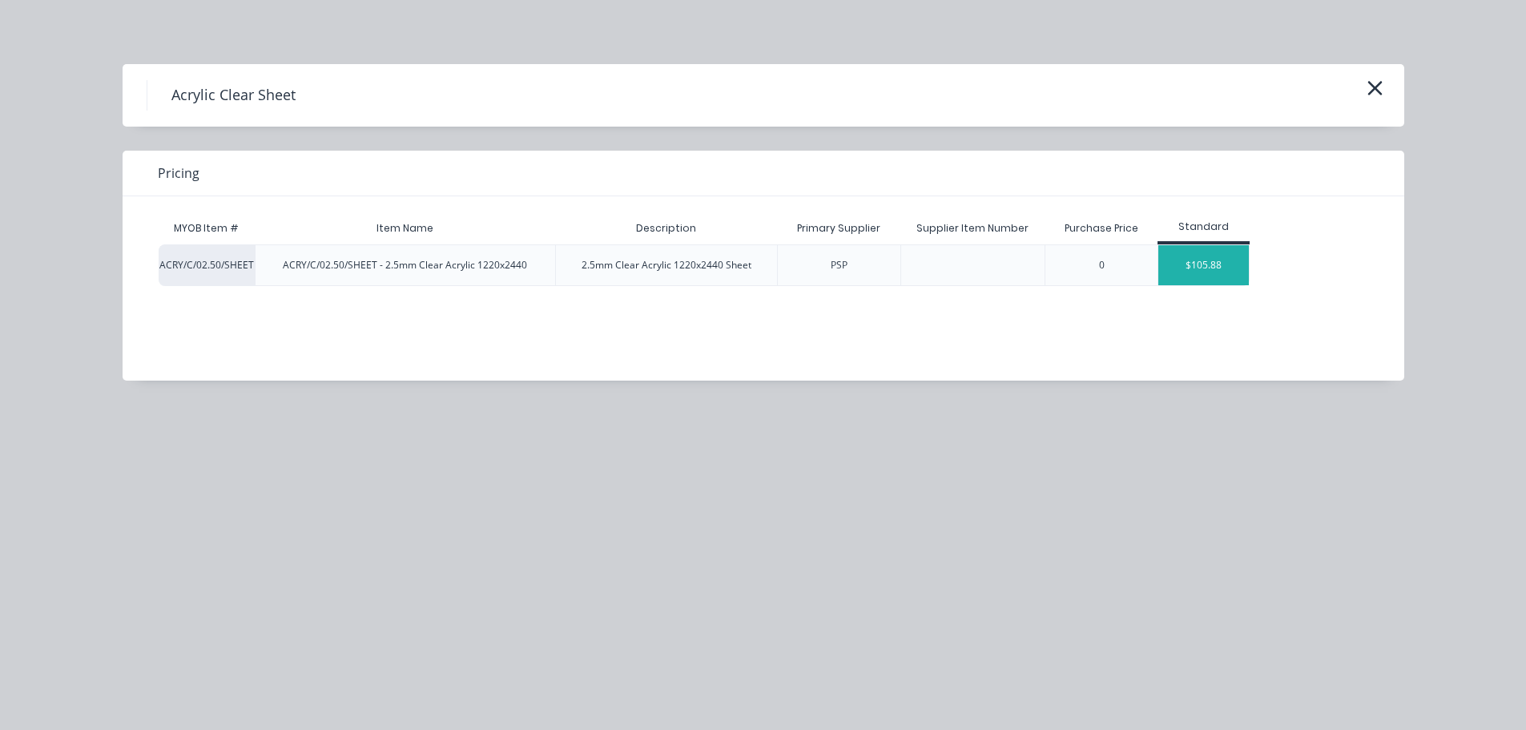
click at [1187, 253] on div "$105.88" at bounding box center [1204, 265] width 91 height 40
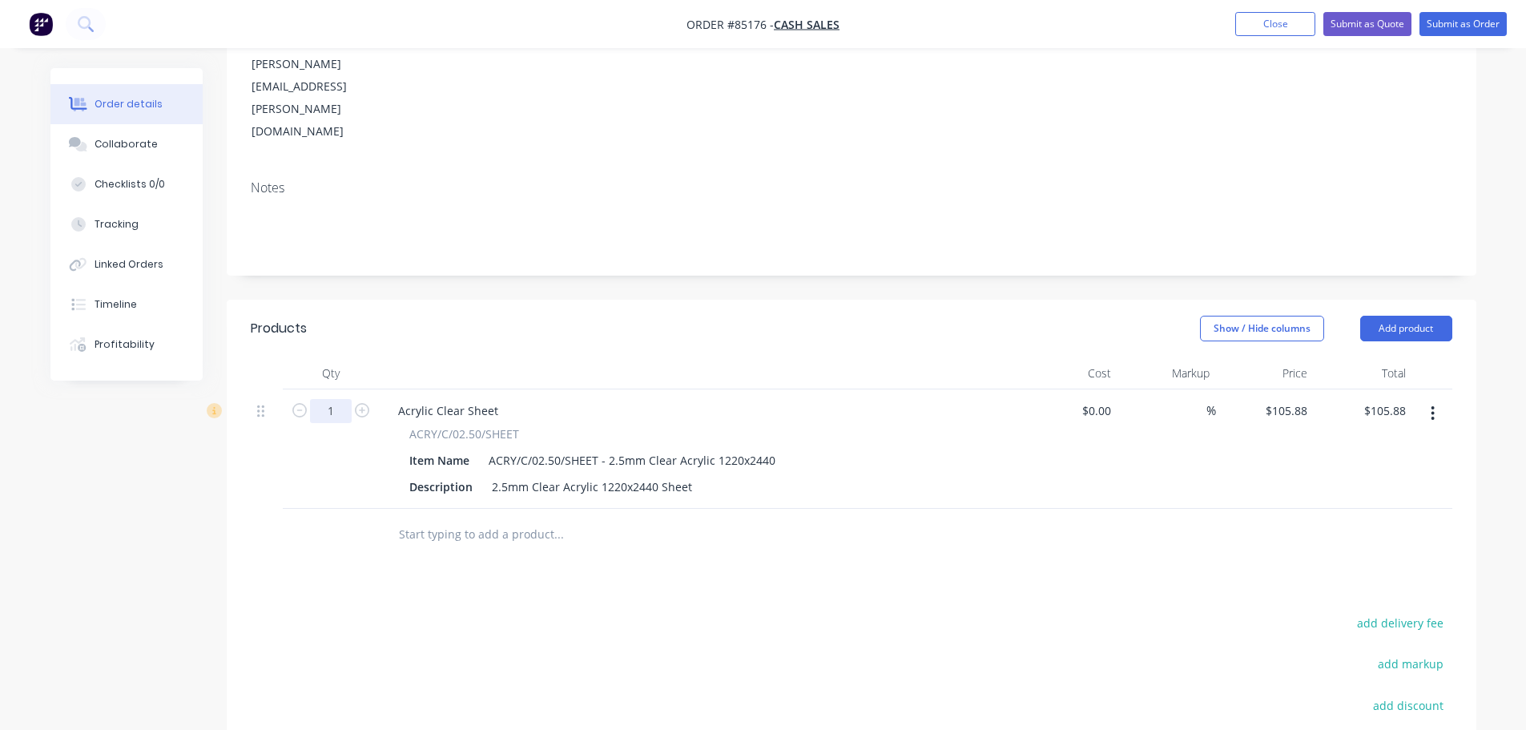
click at [337, 399] on input "1" at bounding box center [331, 411] width 42 height 24
type input "4"
type input "$423.52"
click at [1302, 399] on input "105.88" at bounding box center [1292, 410] width 43 height 23
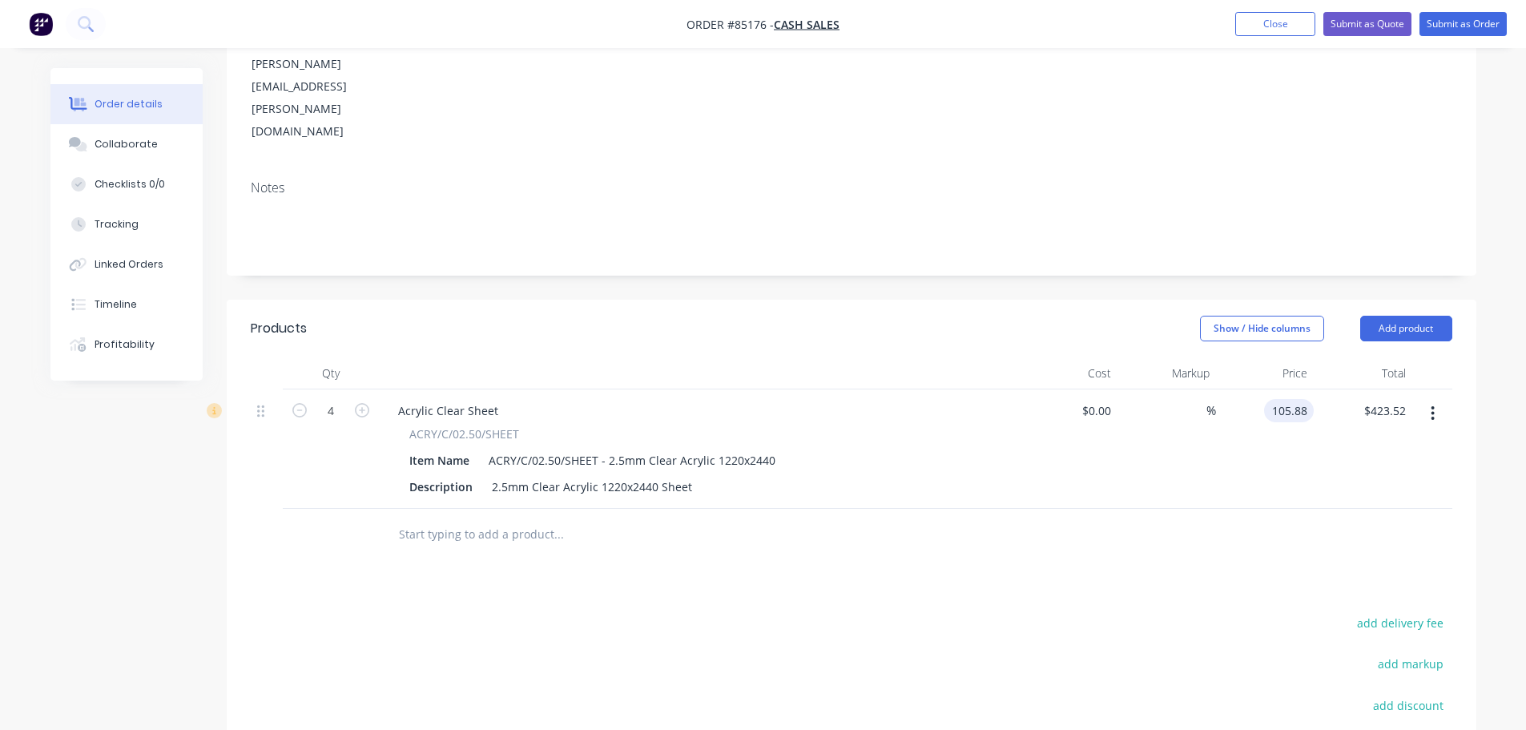
paste input "9.69"
type input "$109.69"
type input "$438.76"
click at [1308, 509] on div at bounding box center [852, 535] width 1202 height 52
click at [1413, 612] on button "add delivery fee" at bounding box center [1400, 623] width 103 height 22
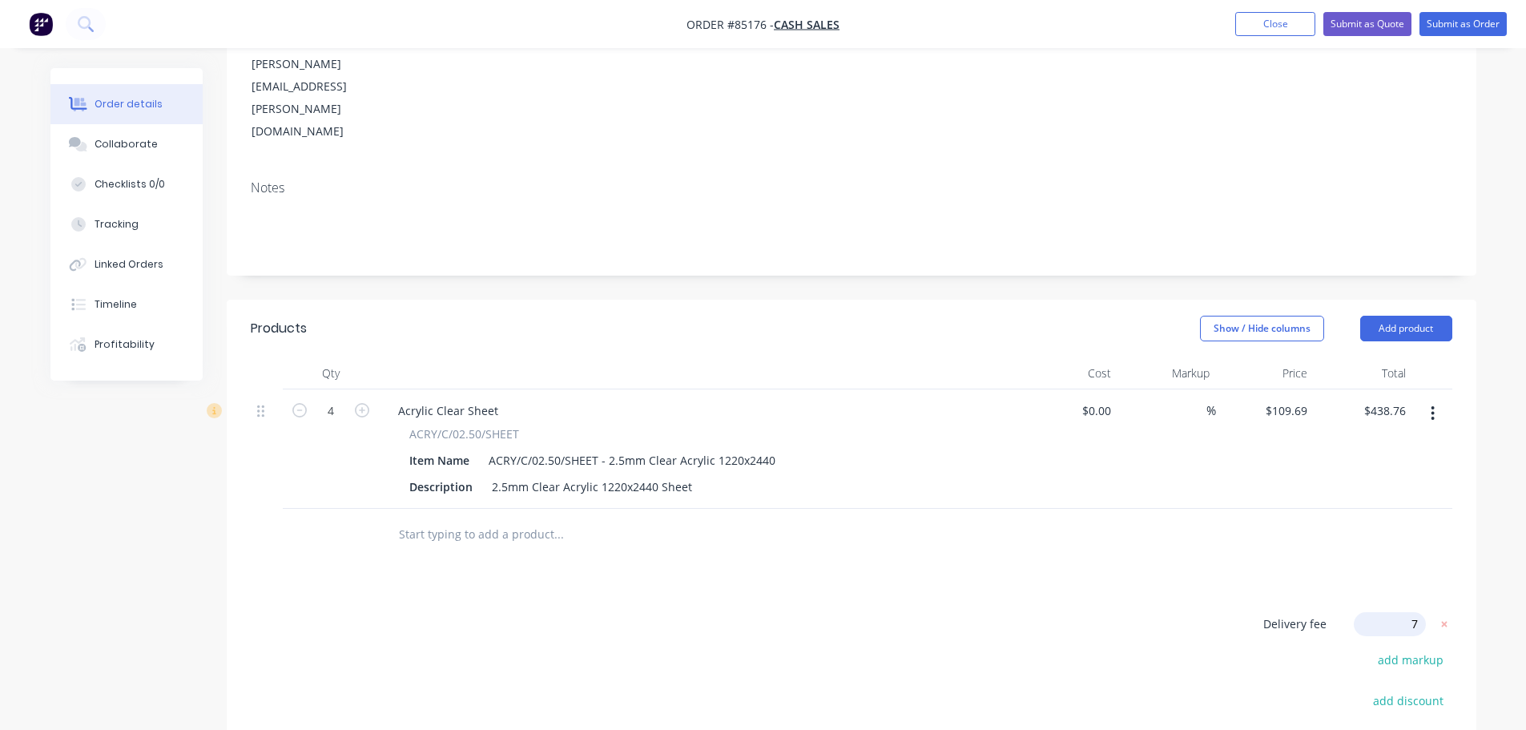
type input "75"
click at [1175, 509] on div at bounding box center [852, 535] width 1202 height 52
click at [387, 71] on div "Contact [PERSON_NAME] Intermediate - [PERSON_NAME] 06 368 8306 027 860 7676 [PE…" at bounding box center [852, 30] width 1250 height 273
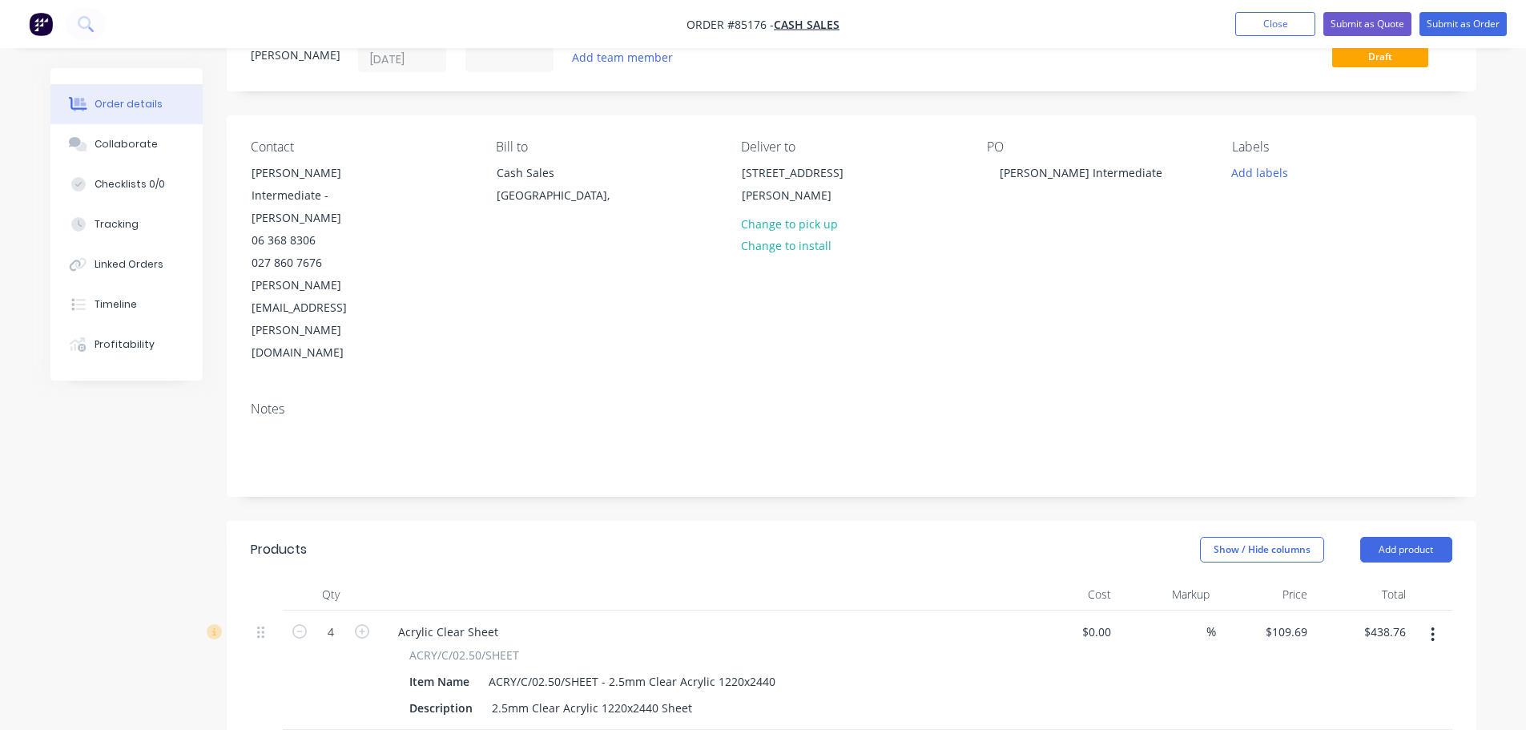
scroll to position [0, 0]
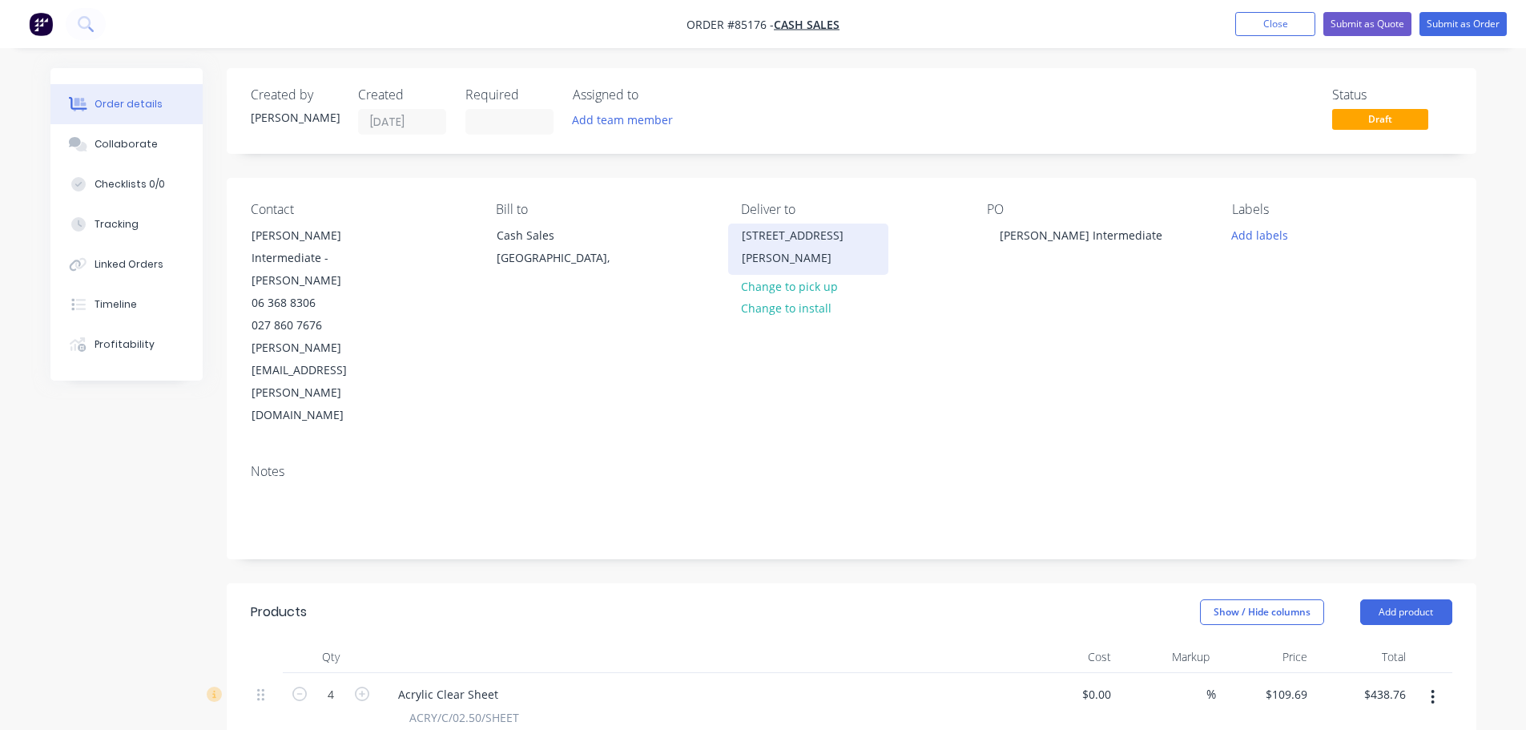
drag, startPoint x: 806, startPoint y: 256, endPoint x: 732, endPoint y: 236, distance: 76.2
click at [732, 236] on div "[STREET_ADDRESS][PERSON_NAME]" at bounding box center [808, 249] width 160 height 51
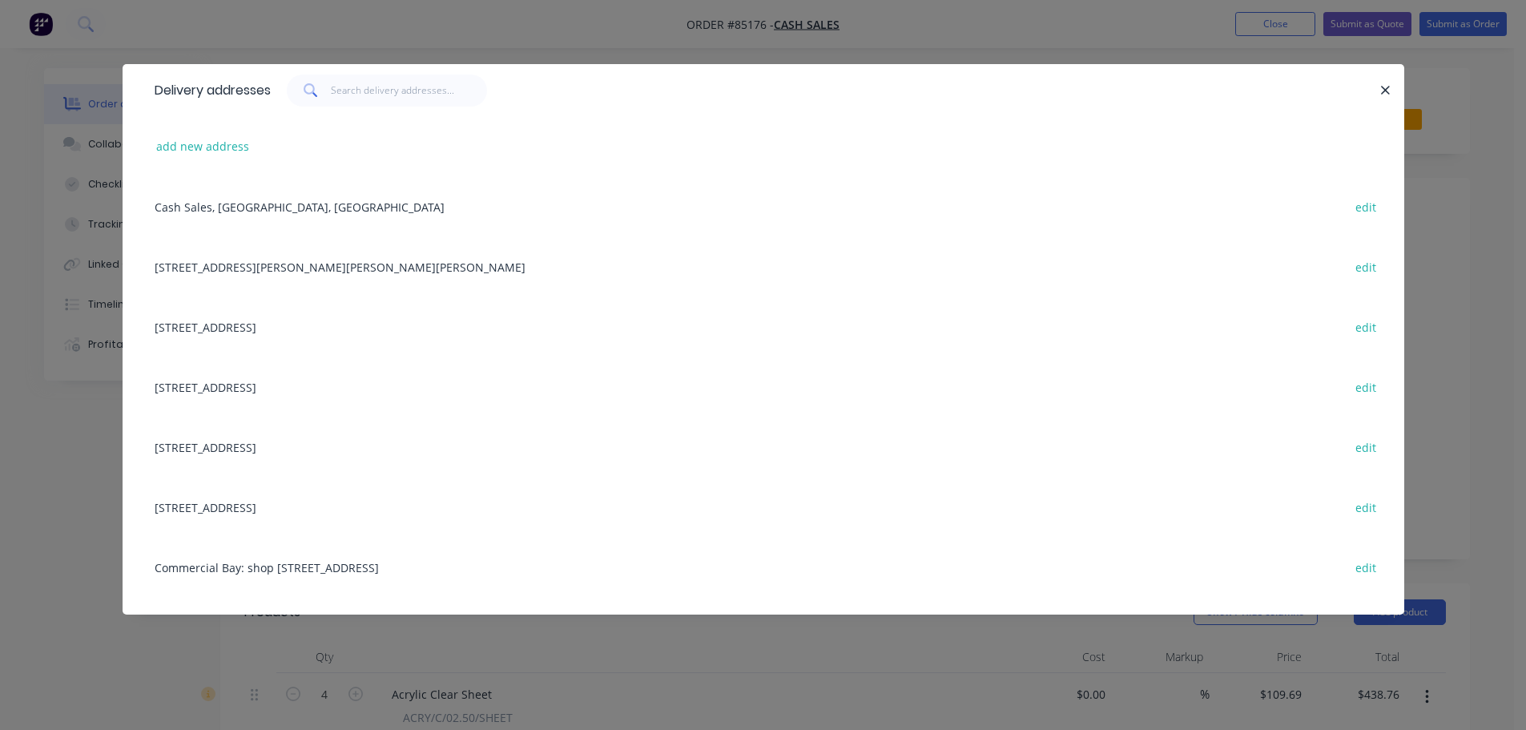
click at [46, 320] on div "Delivery addresses add new address Cash Sales, [GEOGRAPHIC_DATA], [GEOGRAPHIC_D…" at bounding box center [763, 365] width 1526 height 730
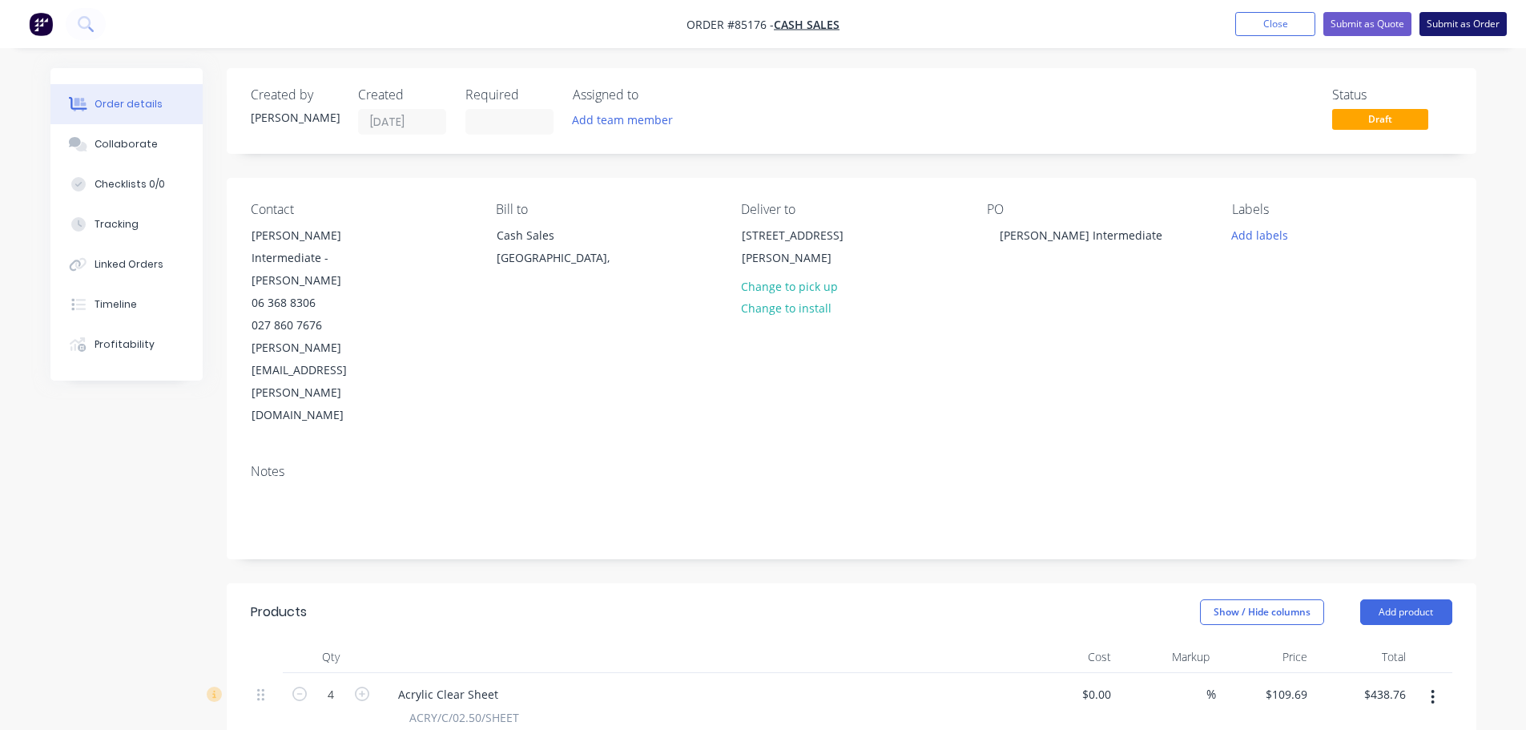
click at [1455, 25] on button "Submit as Order" at bounding box center [1463, 24] width 87 height 24
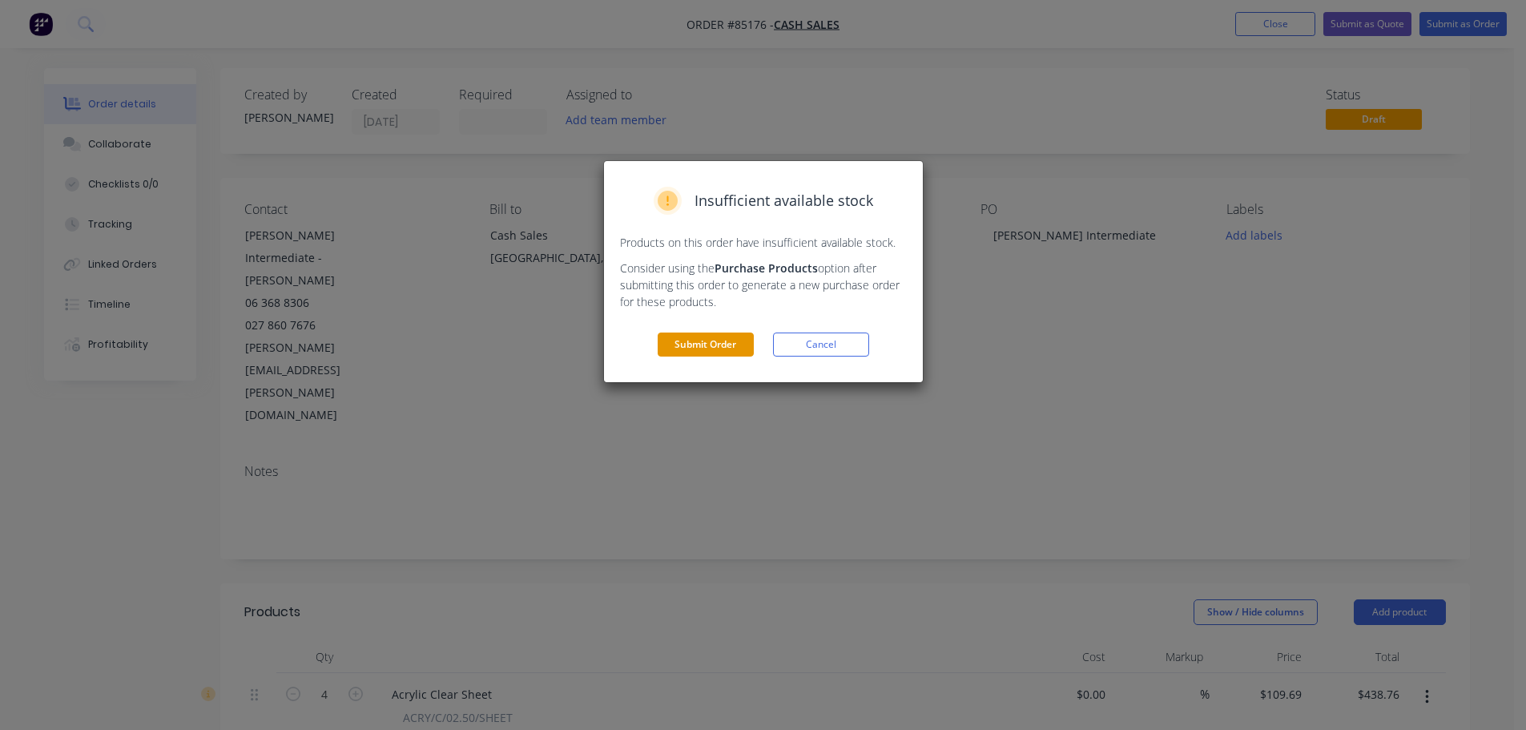
click at [691, 336] on button "Submit Order" at bounding box center [706, 345] width 96 height 24
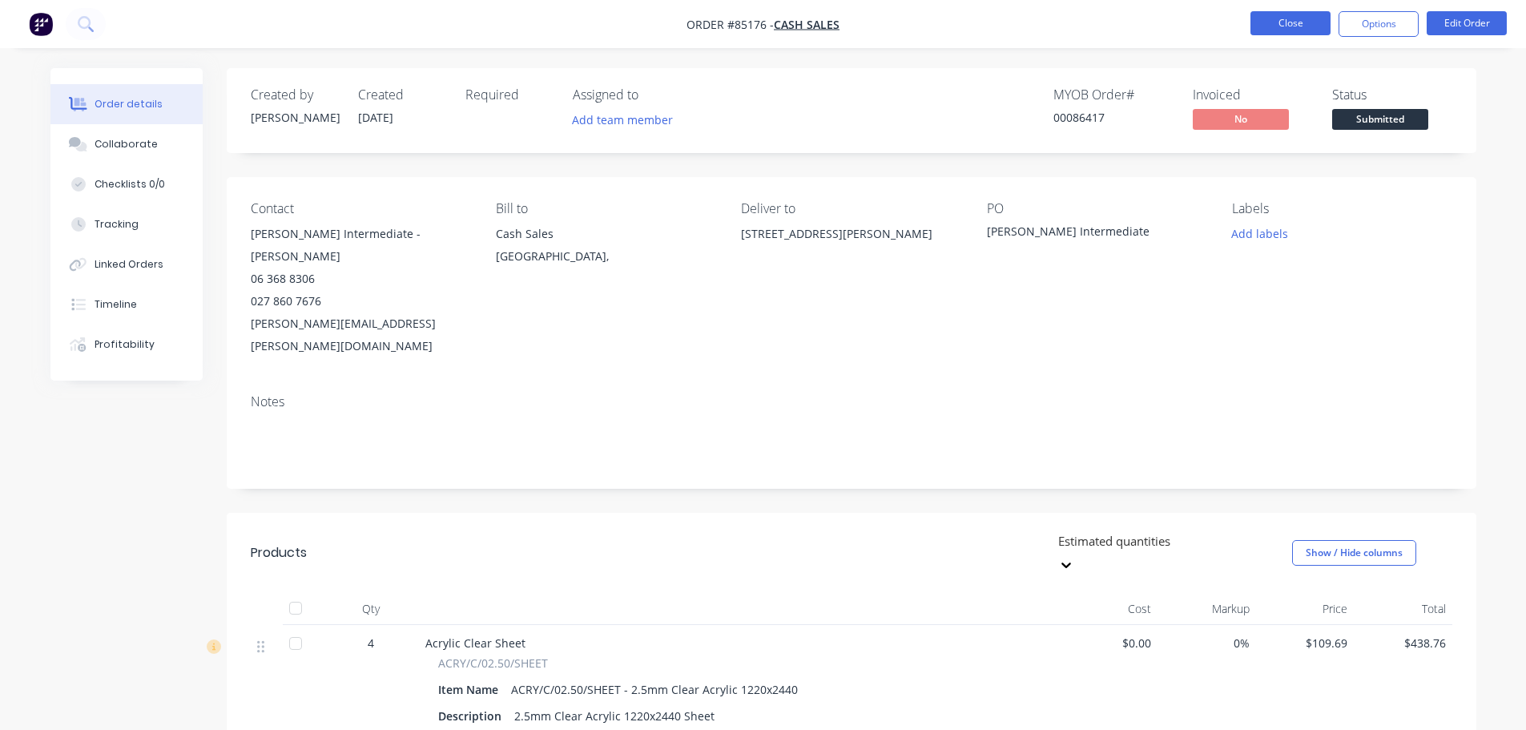
click at [1315, 22] on button "Close" at bounding box center [1291, 23] width 80 height 24
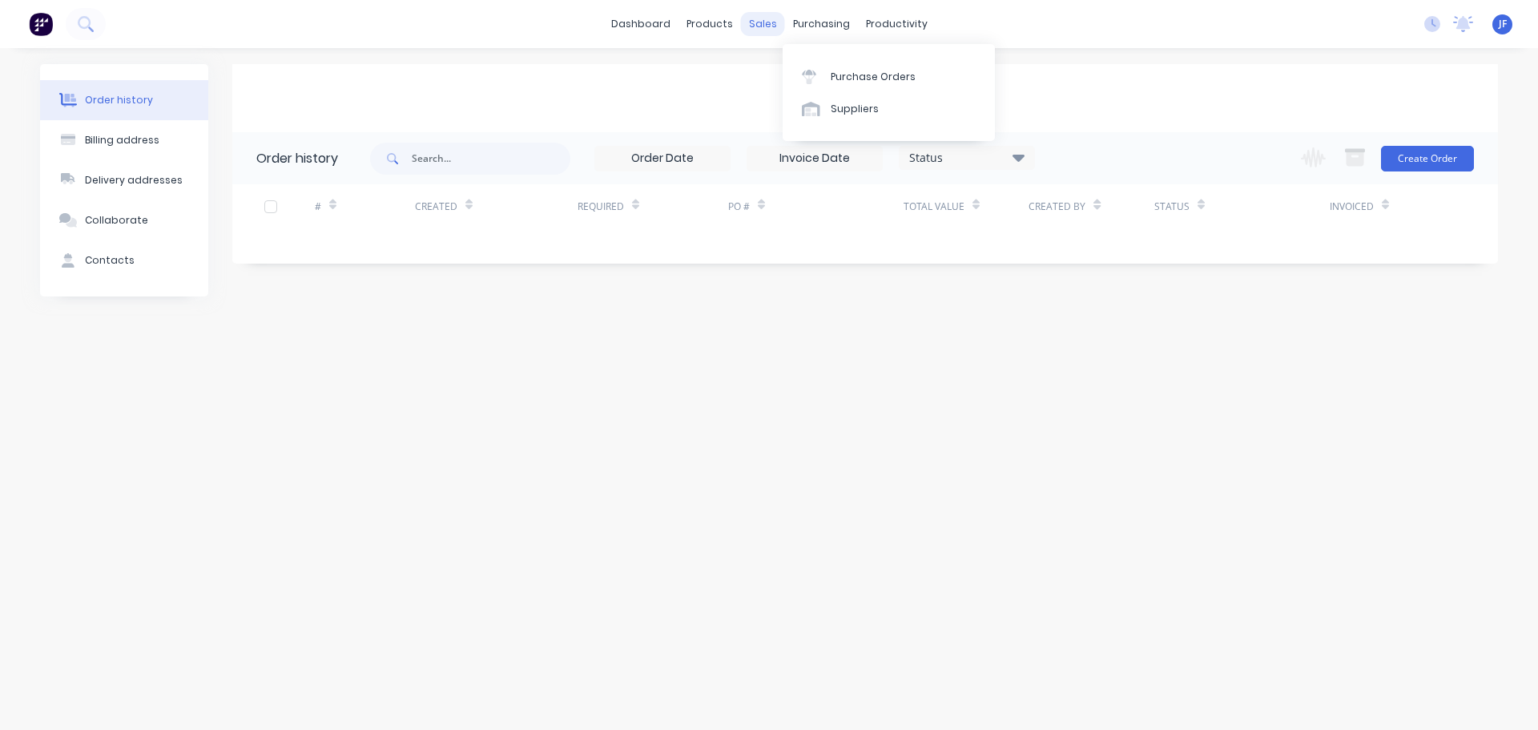
click at [774, 29] on div "sales" at bounding box center [763, 24] width 44 height 24
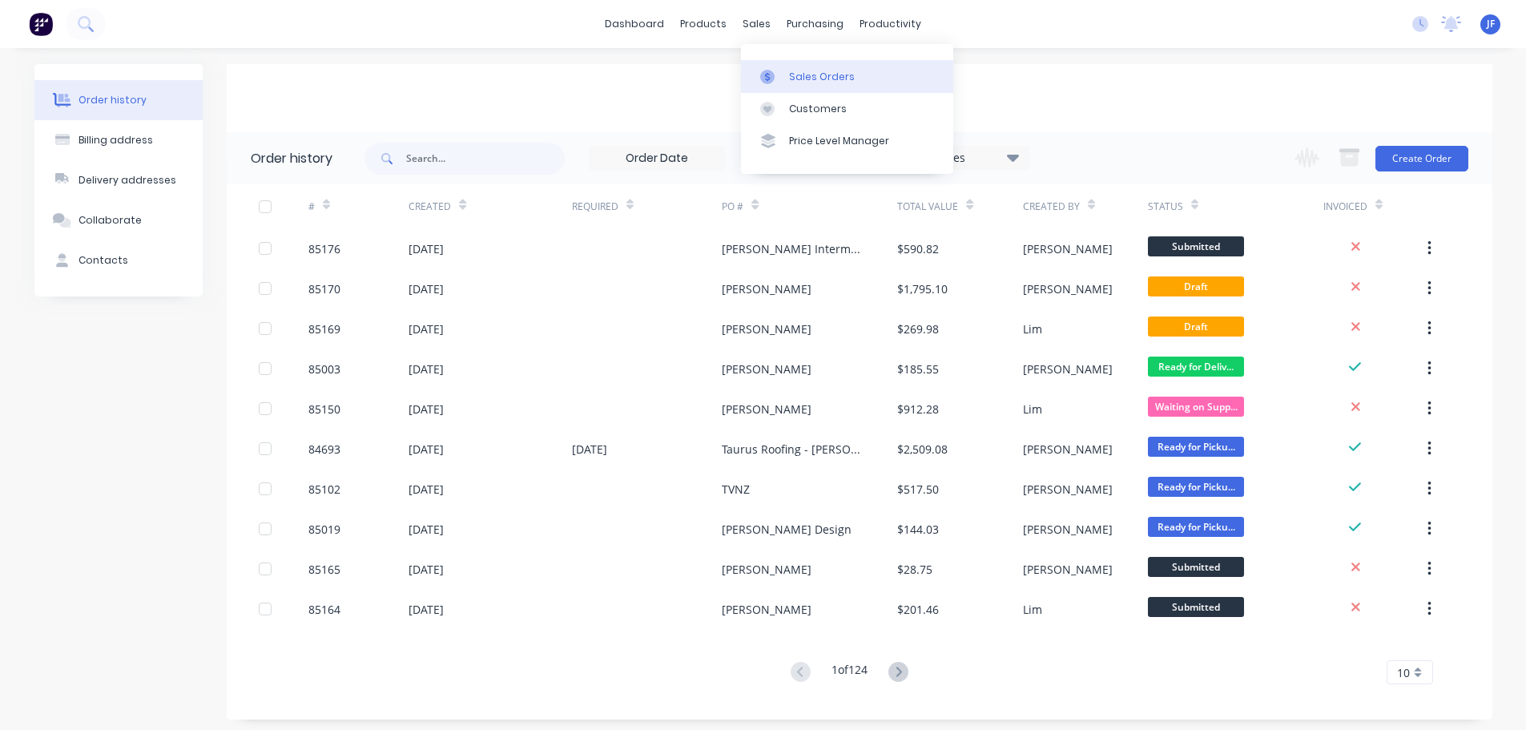
click at [800, 72] on div "Sales Orders" at bounding box center [822, 77] width 66 height 14
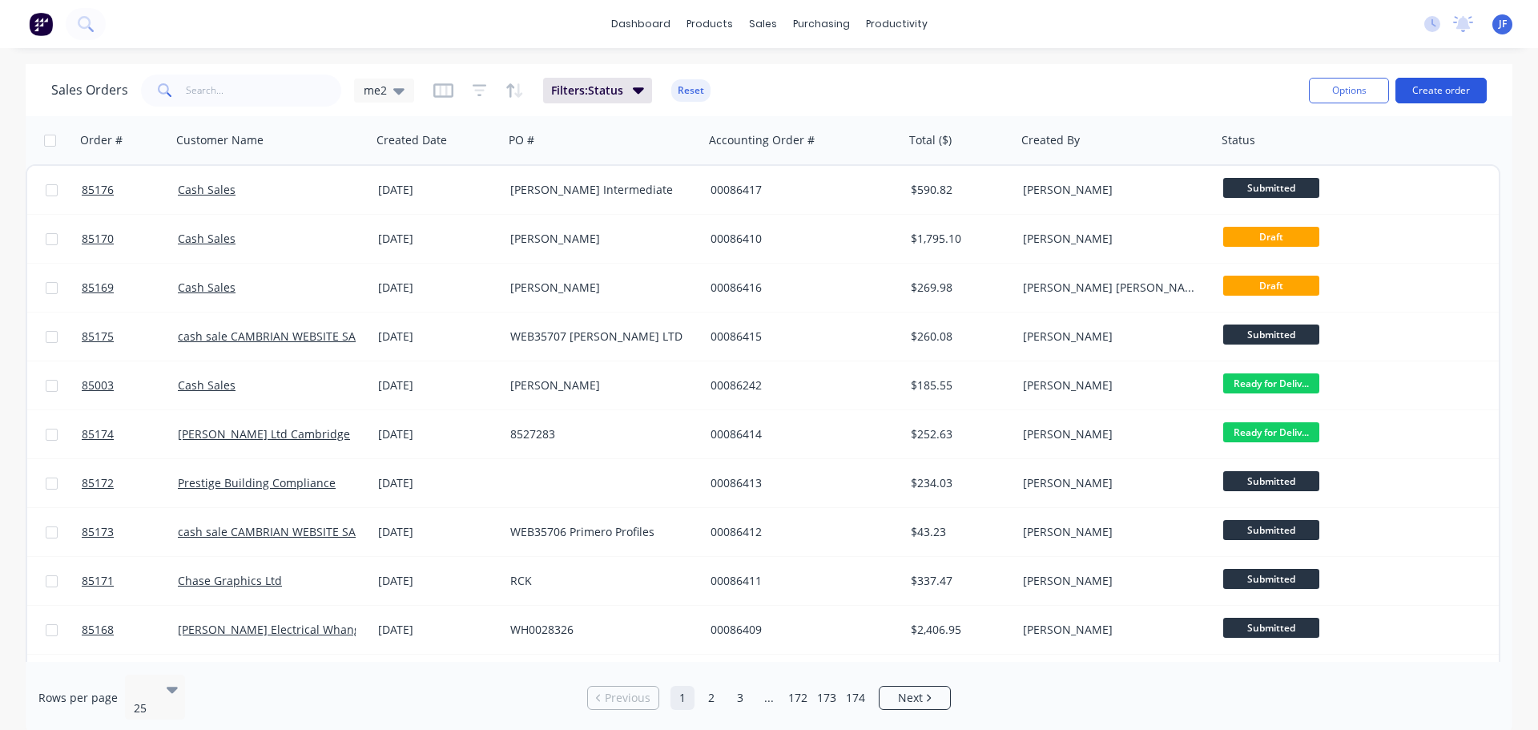
click at [1441, 94] on button "Create order" at bounding box center [1441, 91] width 91 height 26
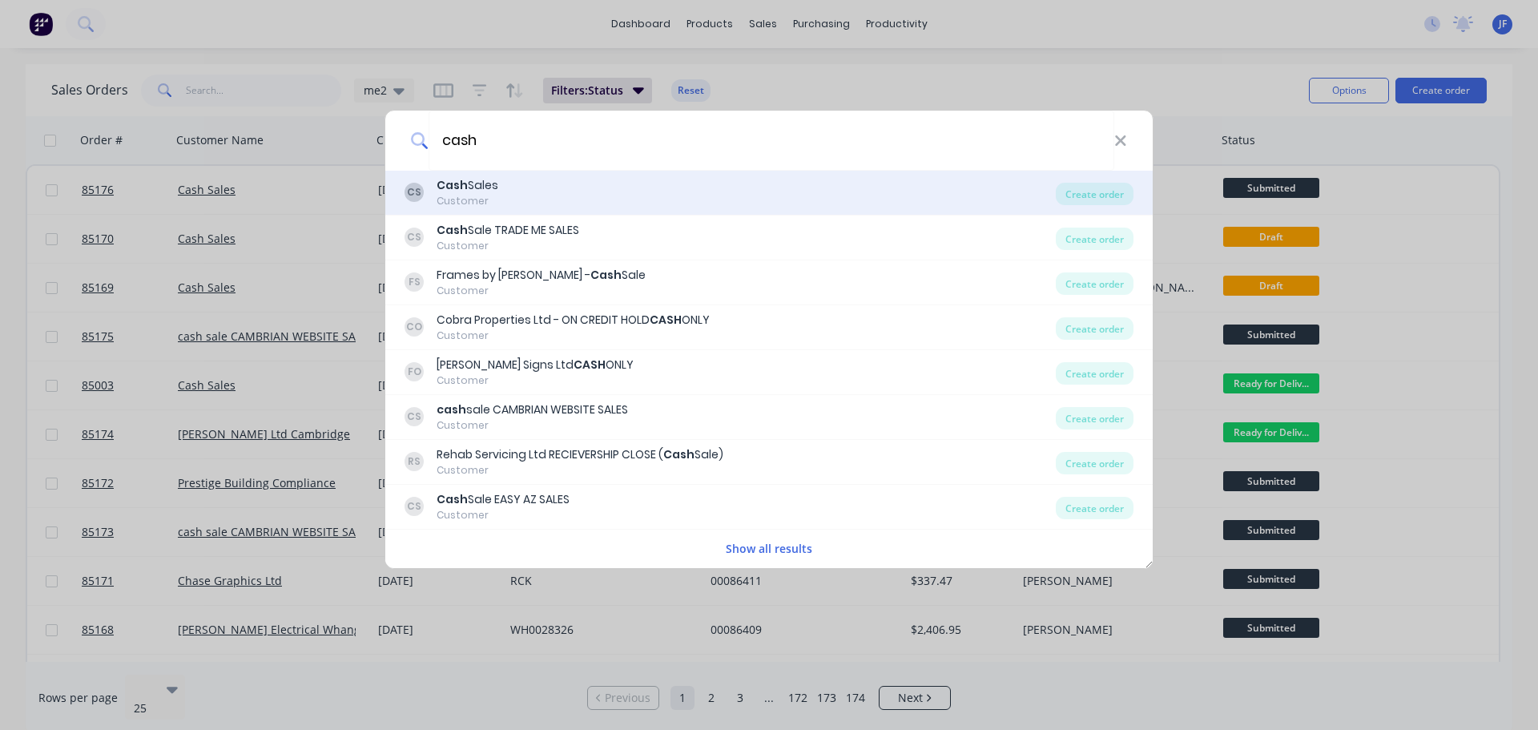
type input "cash"
click at [529, 190] on div "CS Cash Sales Customer" at bounding box center [730, 192] width 651 height 31
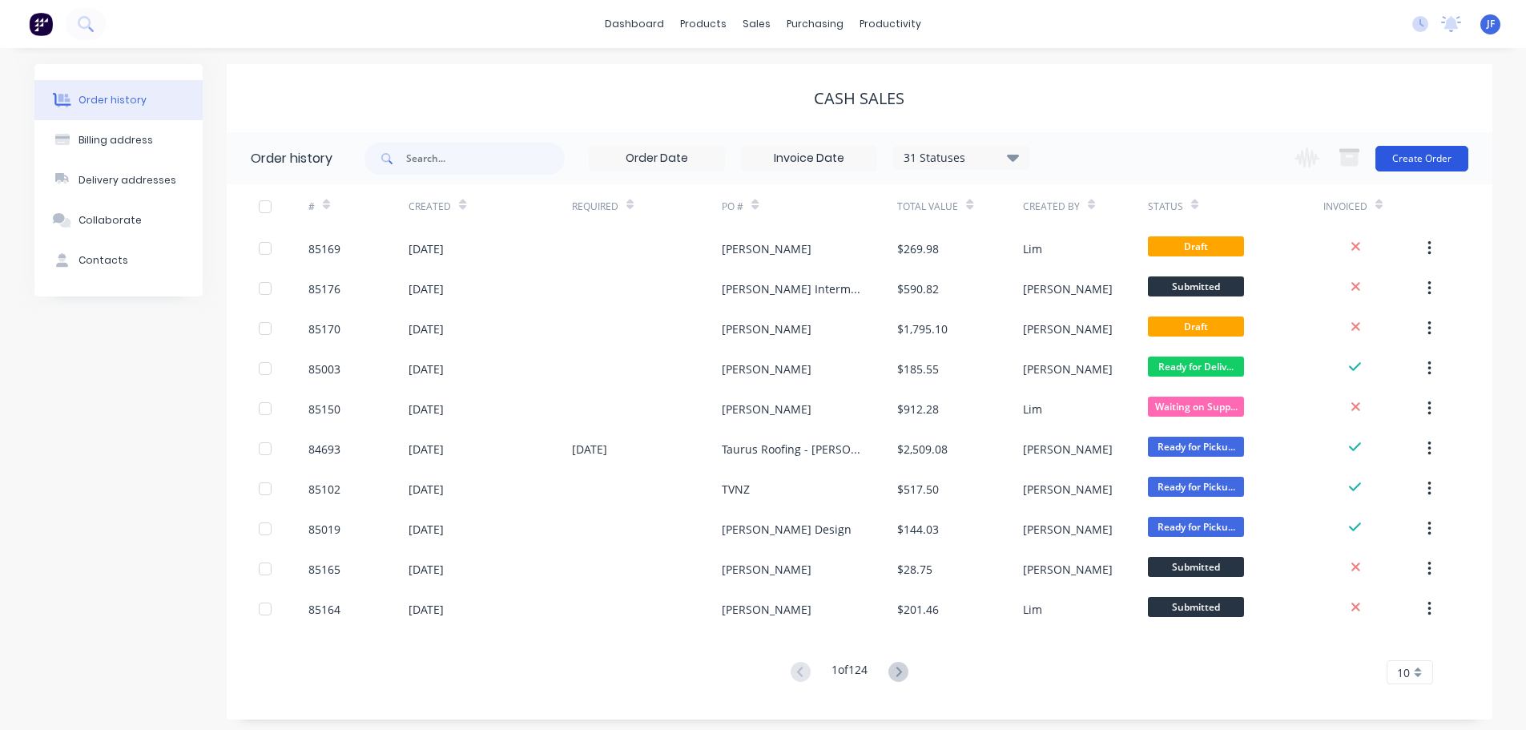
click at [1428, 163] on button "Create Order" at bounding box center [1422, 159] width 93 height 26
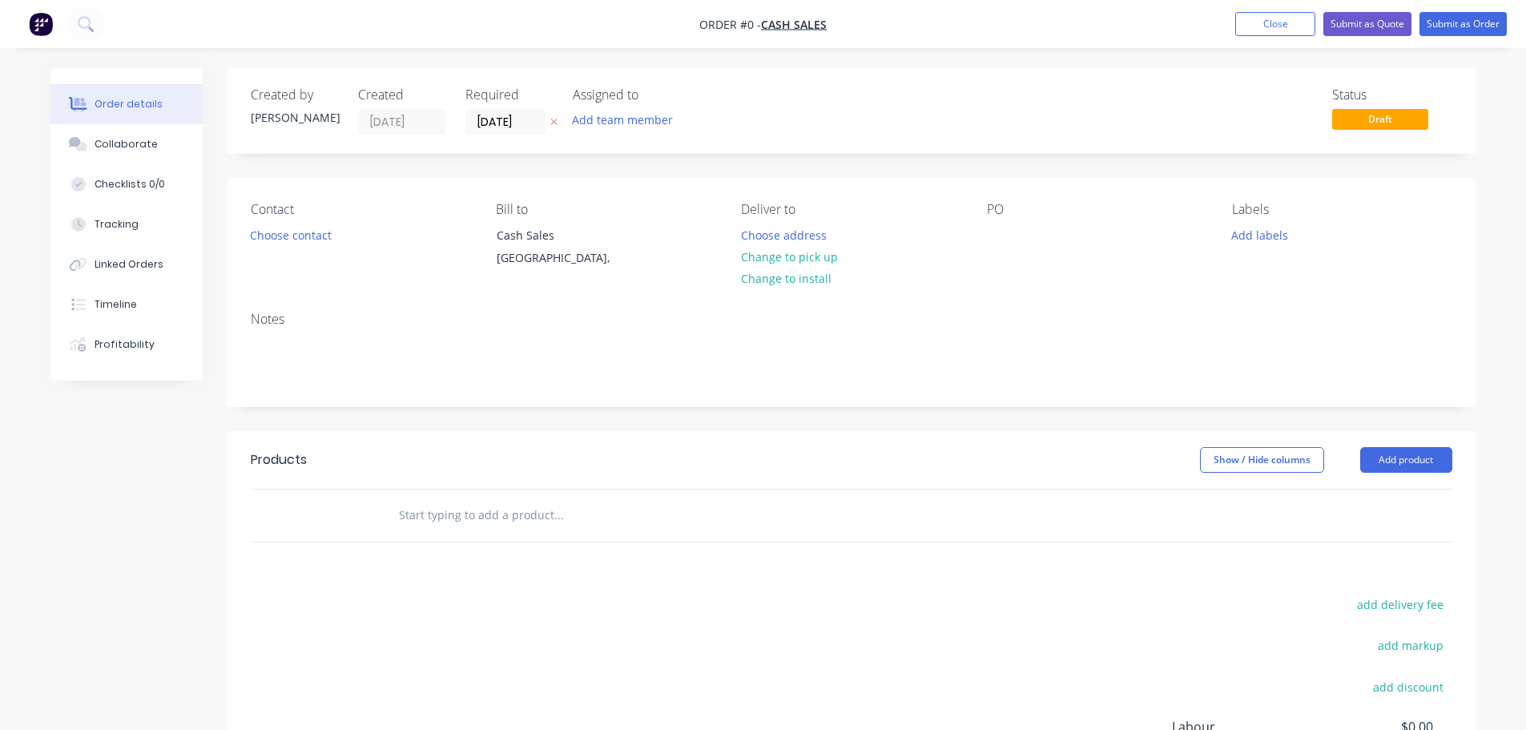
click at [554, 120] on icon "button" at bounding box center [553, 122] width 7 height 10
click at [328, 224] on button "Choose contact" at bounding box center [290, 235] width 99 height 22
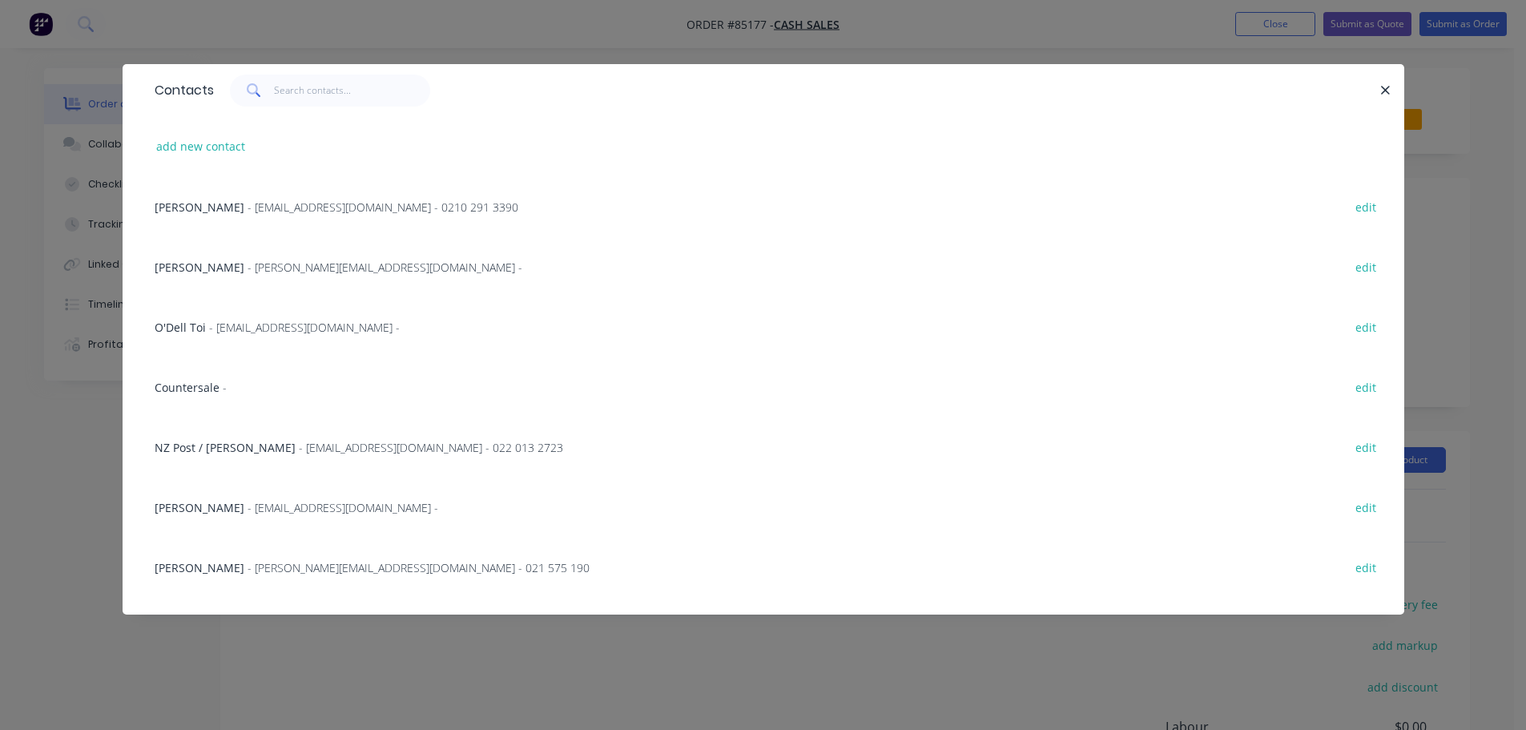
drag, startPoint x: 204, startPoint y: 140, endPoint x: 81, endPoint y: 164, distance: 125.7
click at [201, 141] on button "add new contact" at bounding box center [201, 146] width 106 height 22
select select "NZ"
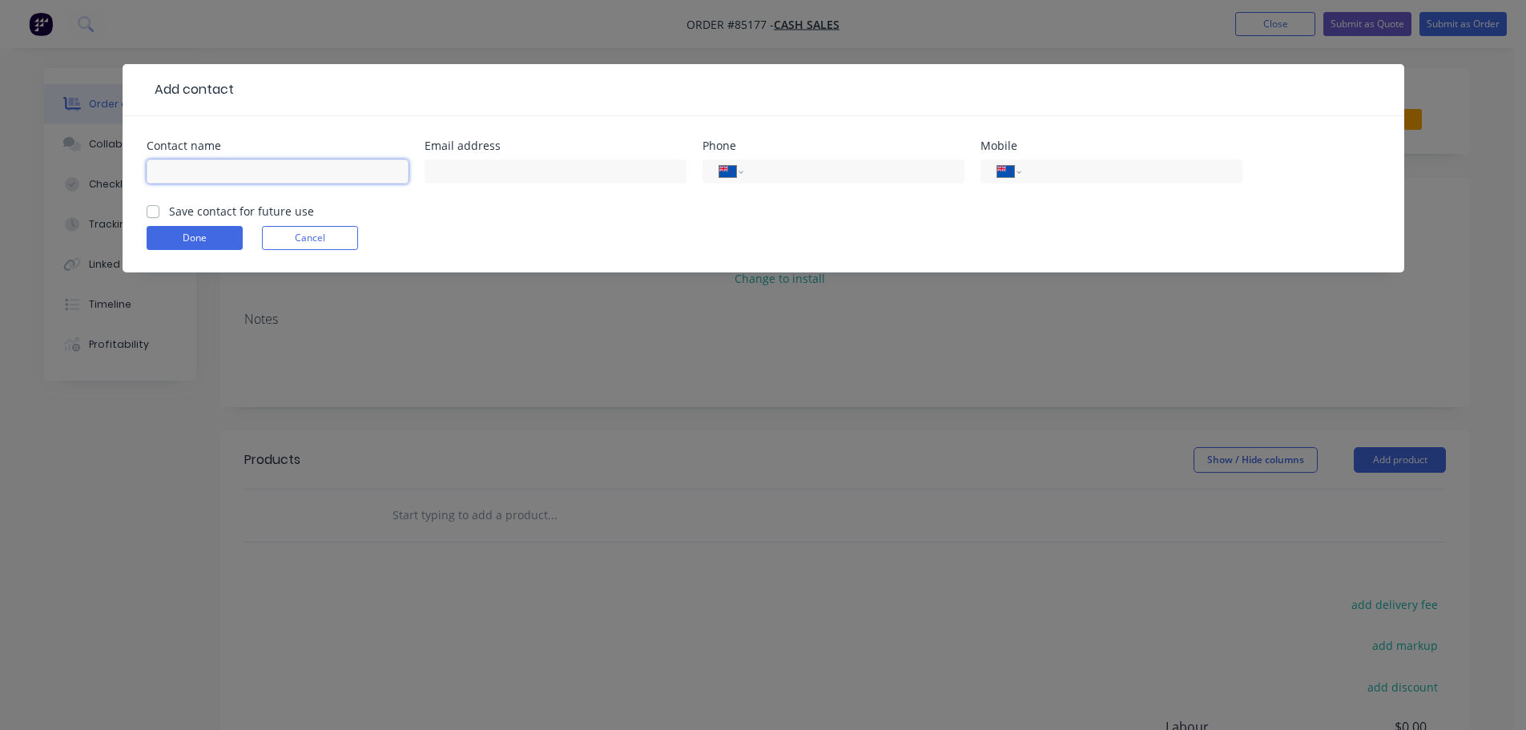
click at [262, 179] on input "text" at bounding box center [278, 171] width 262 height 24
paste input "[PERSON_NAME] <[PERSON_NAME][EMAIL_ADDRESS][DOMAIN_NAME]>"
drag, startPoint x: 228, startPoint y: 170, endPoint x: 390, endPoint y: 179, distance: 162.9
click at [390, 179] on input "[PERSON_NAME] <[PERSON_NAME][EMAIL_ADDRESS][DOMAIN_NAME]>" at bounding box center [278, 171] width 262 height 24
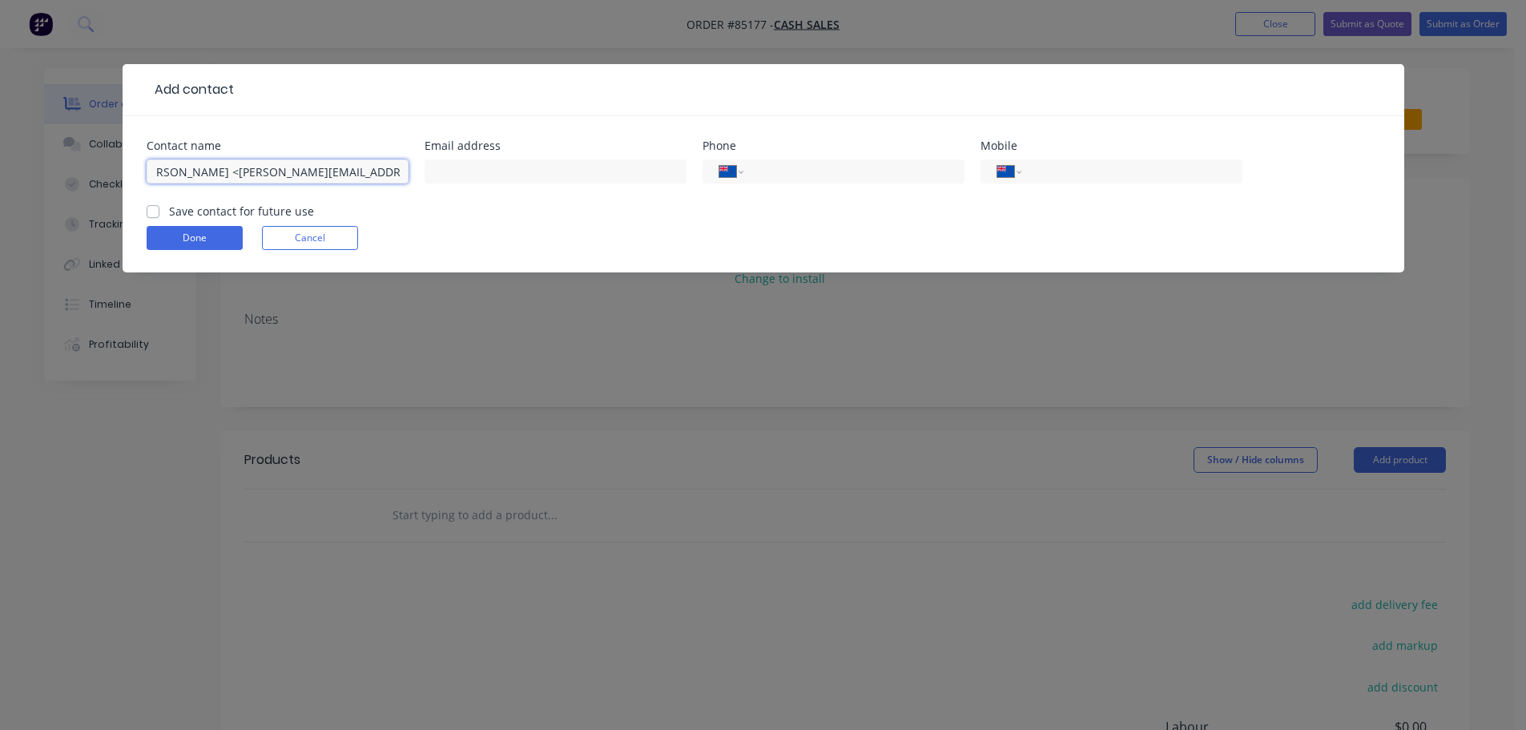
type input "[PERSON_NAME] <>"
type input "[PERSON_NAME][EMAIL_ADDRESS][DOMAIN_NAME]"
click at [259, 171] on input "[PERSON_NAME] <>" at bounding box center [278, 171] width 262 height 24
type input "[PERSON_NAME]"
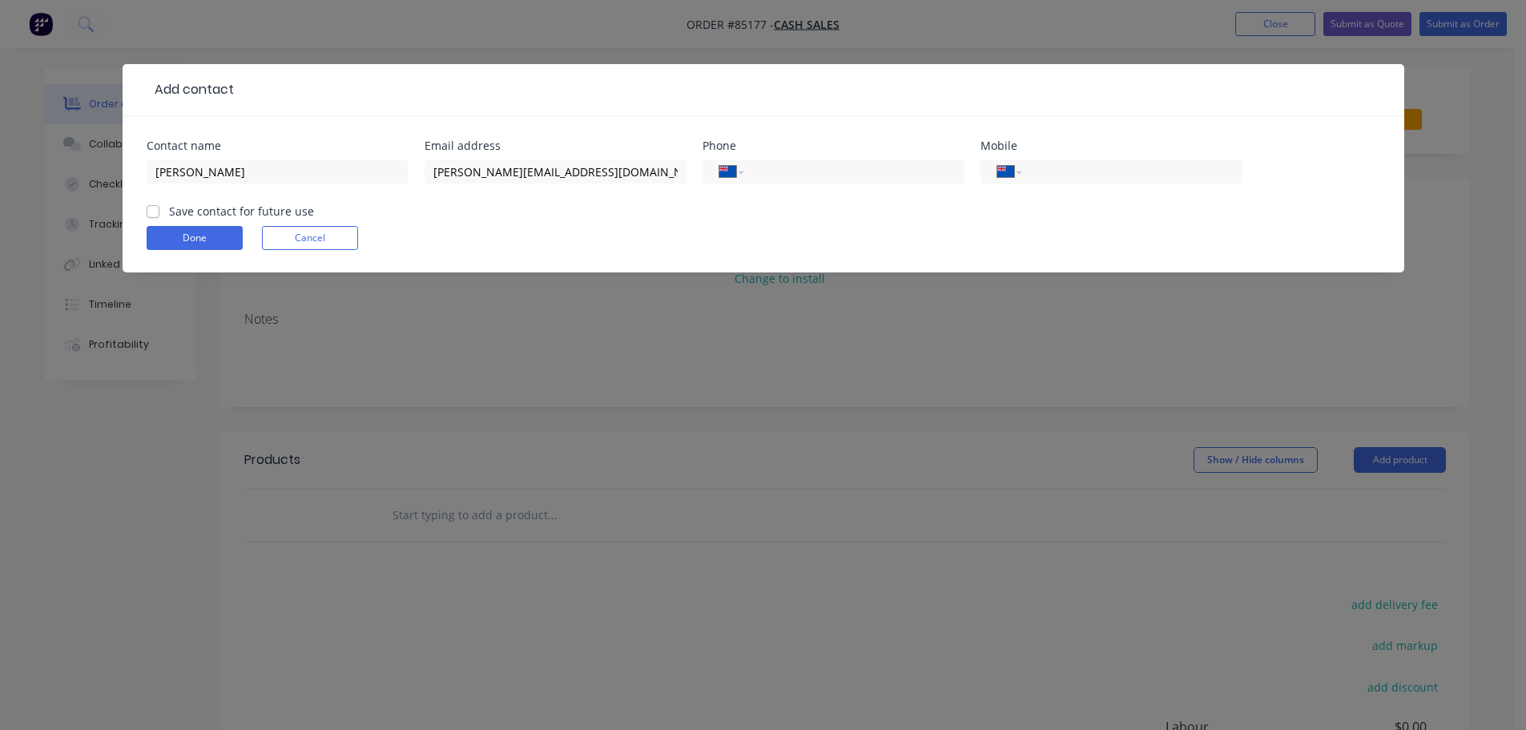
click at [248, 216] on label "Save contact for future use" at bounding box center [241, 211] width 145 height 17
click at [159, 216] on input "Save contact for future use" at bounding box center [153, 210] width 13 height 15
checkbox input "true"
click at [268, 173] on input "[PERSON_NAME]" at bounding box center [278, 171] width 262 height 24
type input "[PERSON_NAME] - [PERSON_NAME] Payroll"
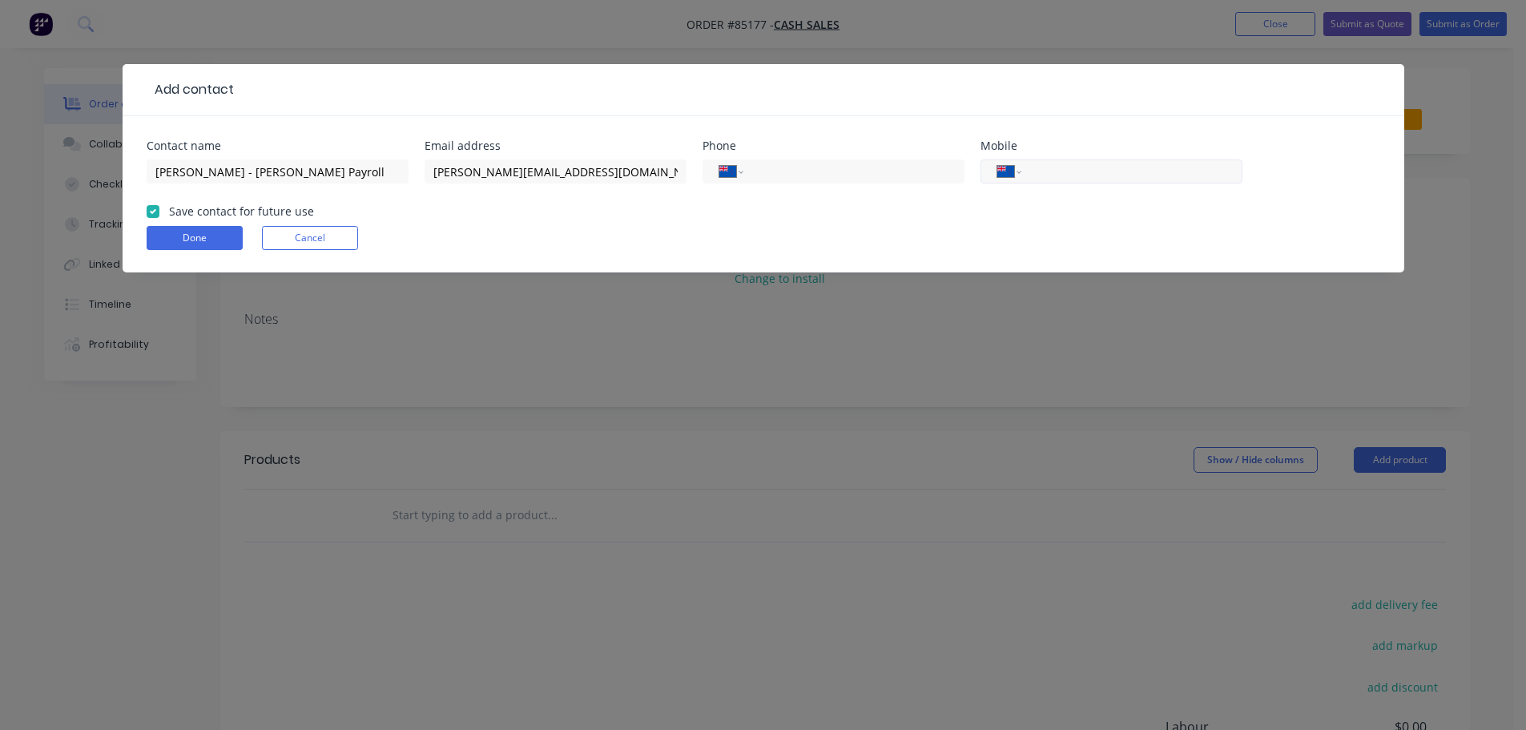
click at [1215, 163] on input "tel" at bounding box center [1129, 172] width 192 height 18
paste input "020 4034 5083"
type input "020 4034 5083"
click at [216, 244] on button "Done" at bounding box center [195, 238] width 96 height 24
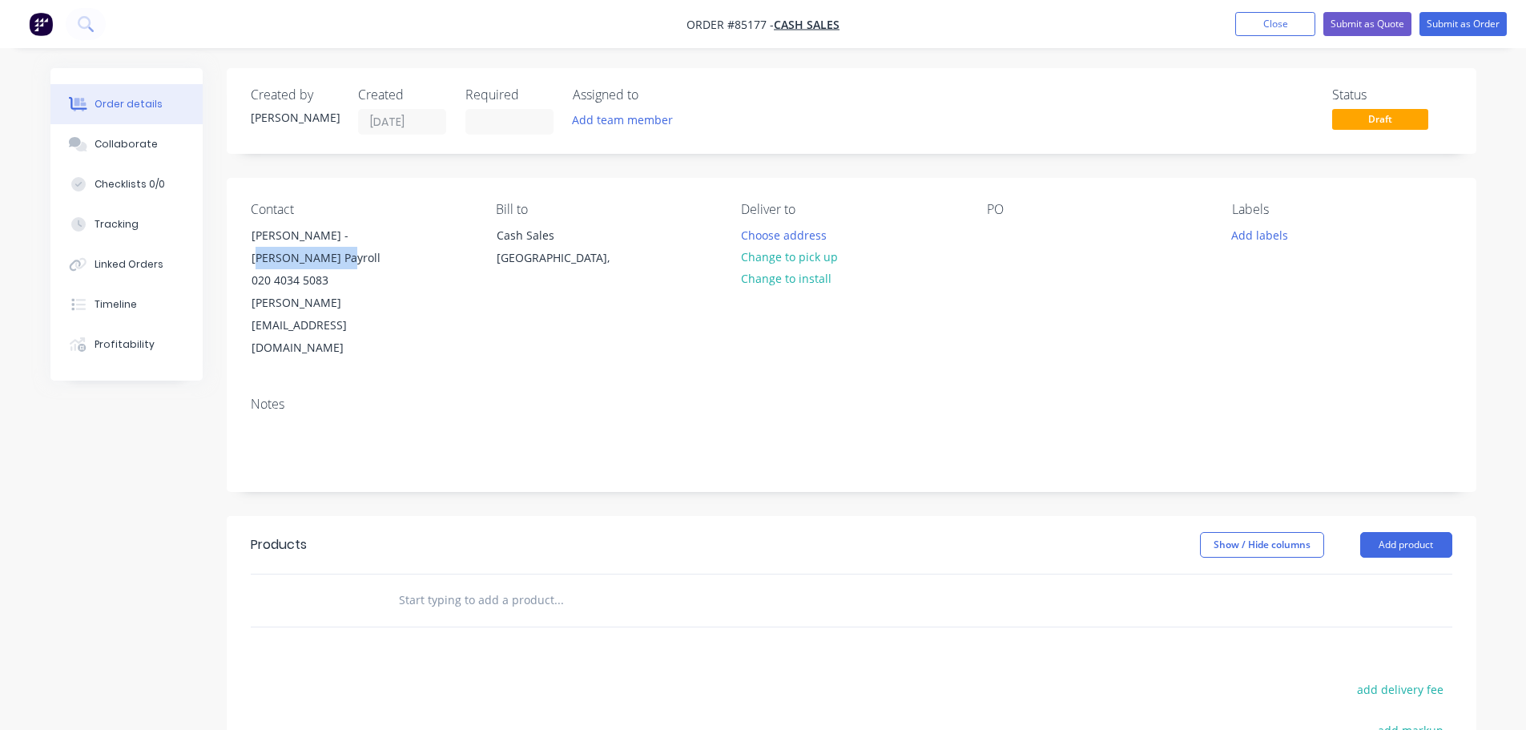
drag, startPoint x: 344, startPoint y: 235, endPoint x: 437, endPoint y: 262, distance: 97.6
click at [437, 262] on div "Contact [PERSON_NAME] - [PERSON_NAME] Payroll 020 4034 5083 [PERSON_NAME][EMAIL…" at bounding box center [361, 281] width 220 height 158
click at [992, 233] on div at bounding box center [1000, 235] width 26 height 23
paste div
click at [584, 584] on input "text" at bounding box center [558, 600] width 320 height 32
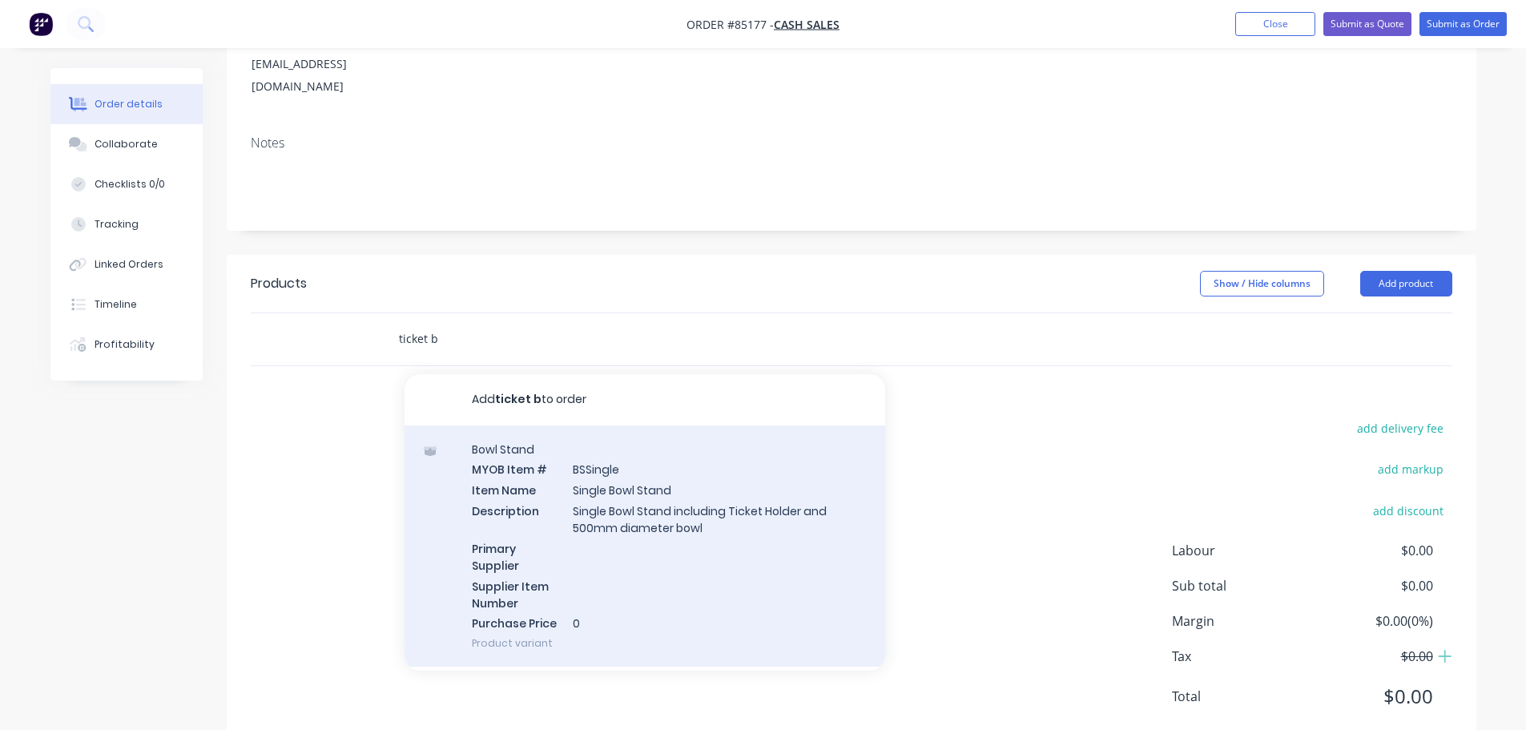
scroll to position [160, 0]
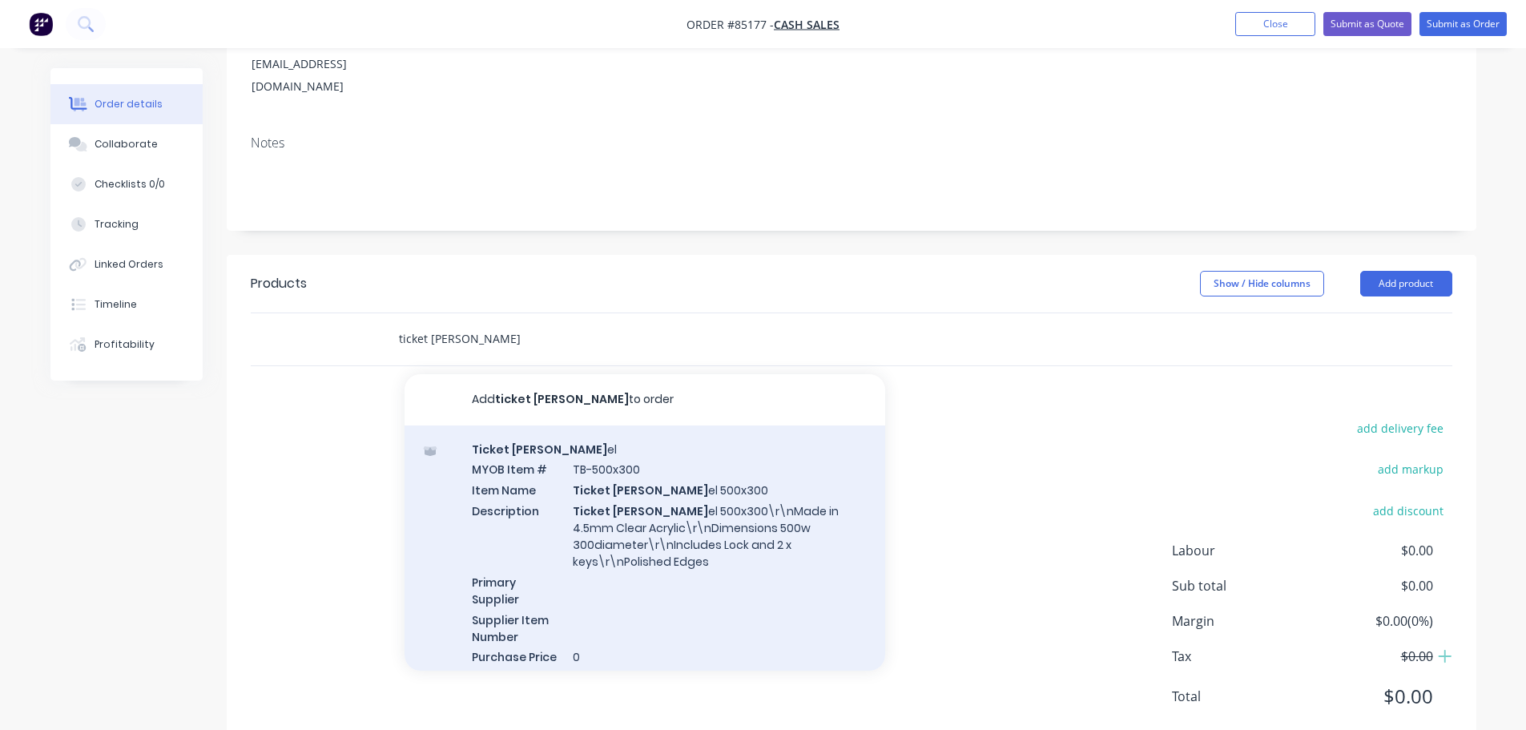
type input "ticket [PERSON_NAME]"
click at [655, 506] on div "Ticket [PERSON_NAME] el MYOB Item # TB-500x300 Item Name Ticket [PERSON_NAME] e…" at bounding box center [645, 563] width 481 height 276
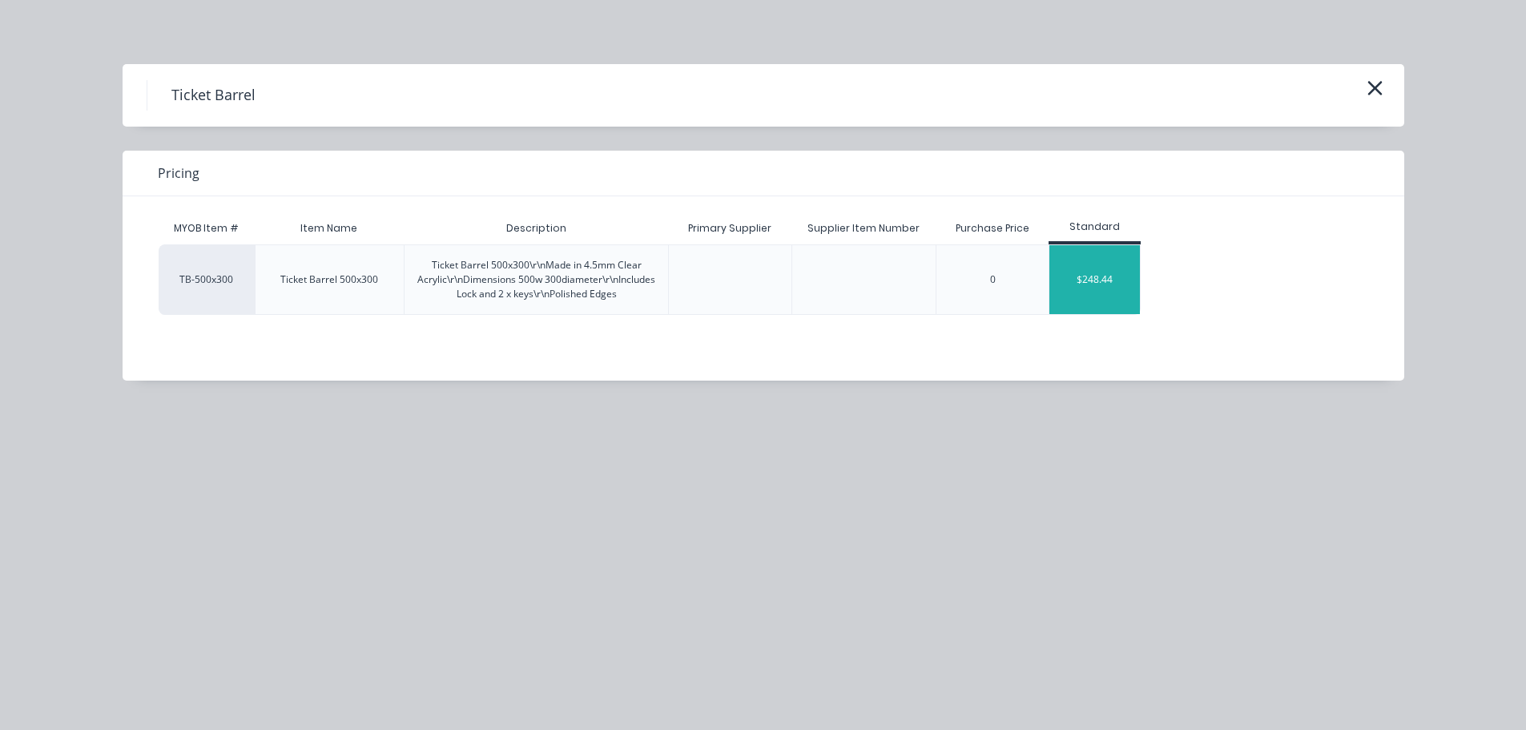
click at [1065, 281] on div "$248.44" at bounding box center [1095, 279] width 91 height 69
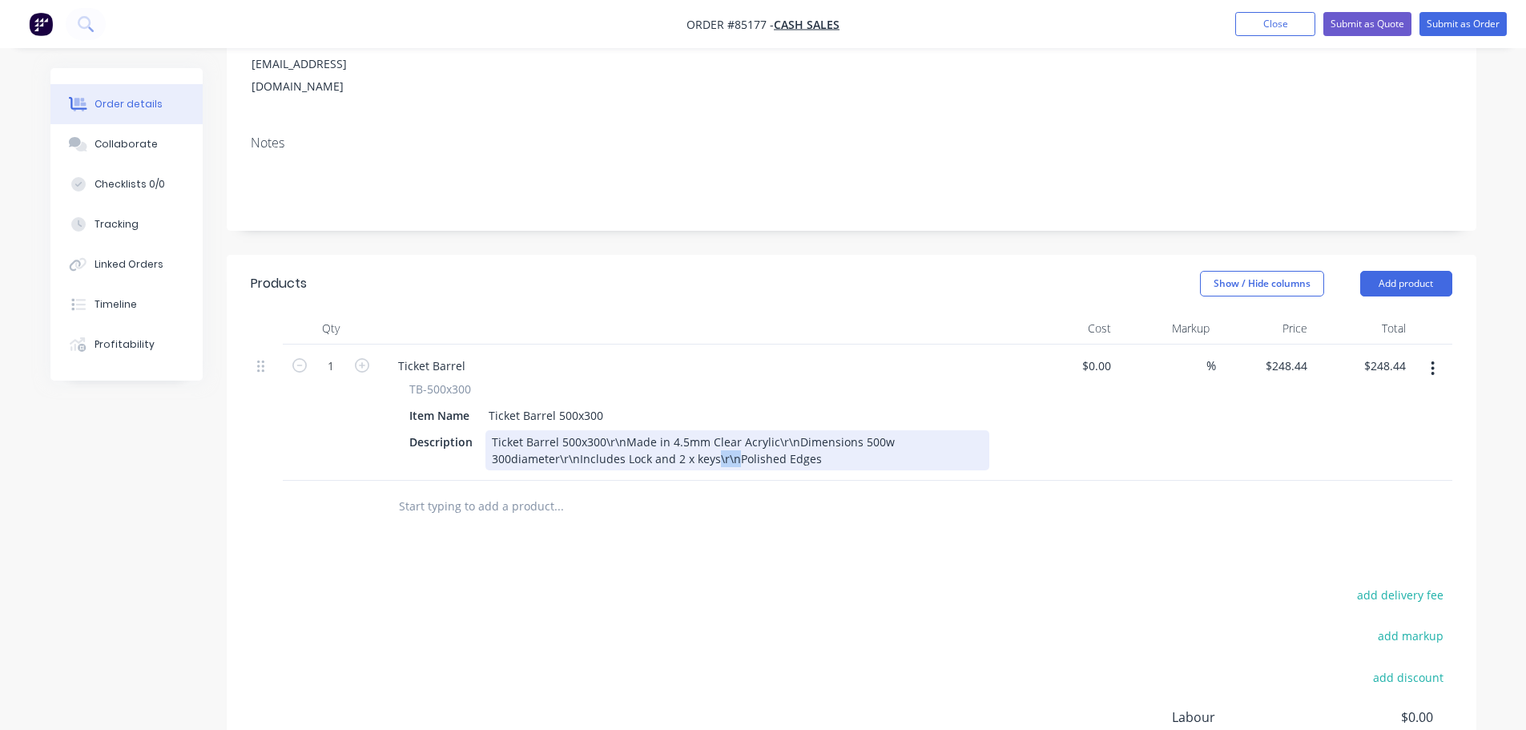
drag, startPoint x: 732, startPoint y: 411, endPoint x: 716, endPoint y: 412, distance: 16.0
click at [716, 430] on div "Ticket Barrel 500x300\r\nMade in 4.5mm Clear Acrylic\r\nDimensions 500w 300diam…" at bounding box center [738, 450] width 504 height 40
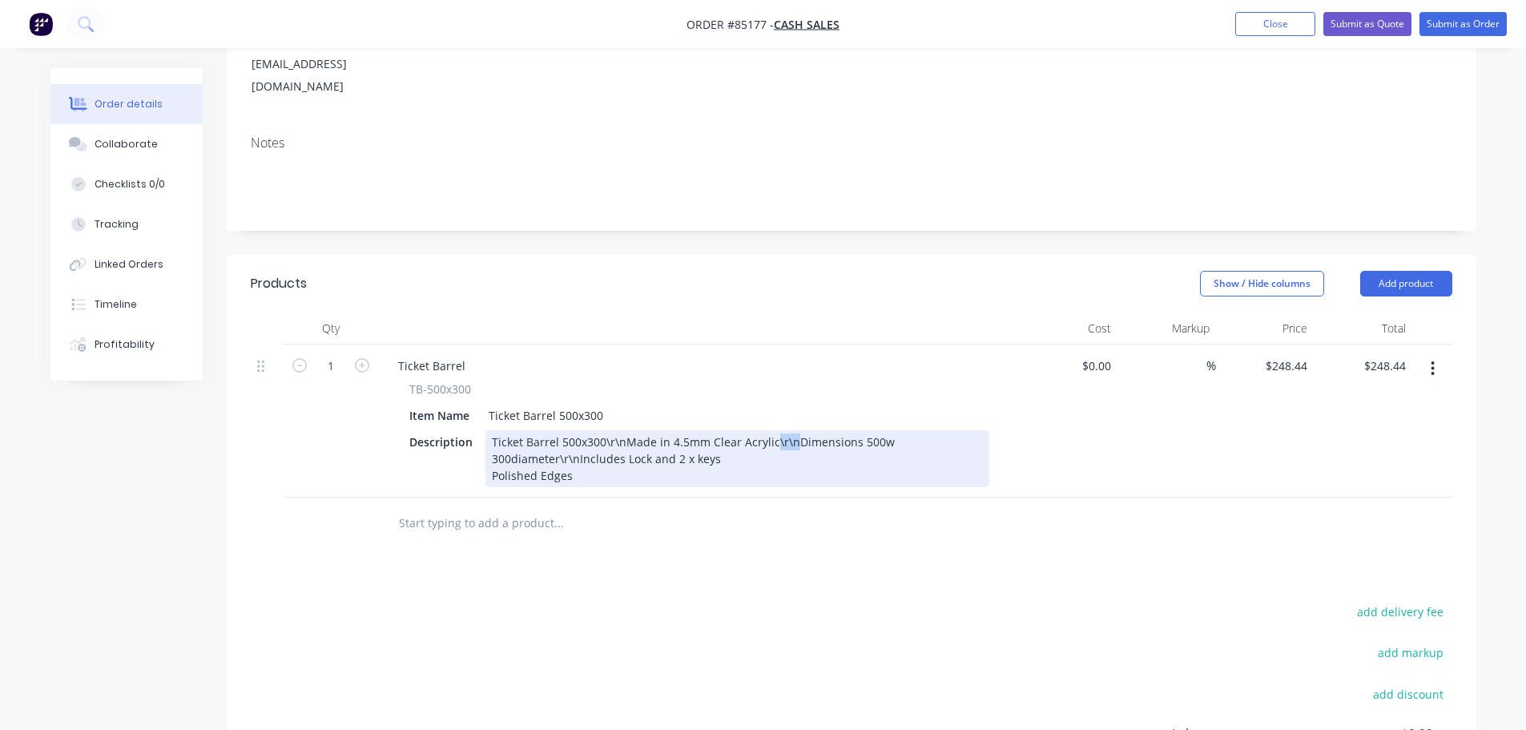
drag, startPoint x: 789, startPoint y: 400, endPoint x: 772, endPoint y: 400, distance: 16.8
click at [772, 430] on div "Ticket Barrel 500x300\r\nMade in 4.5mm Clear Acrylic\r\nDimensions 500w 300diam…" at bounding box center [738, 458] width 504 height 57
drag, startPoint x: 620, startPoint y: 396, endPoint x: 604, endPoint y: 396, distance: 16.0
click at [604, 430] on div "Ticket Barrel 500x300\r\nMade in 4.5mm Clear Acrylic Dimensions 500w 300diamete…" at bounding box center [656, 458] width 340 height 57
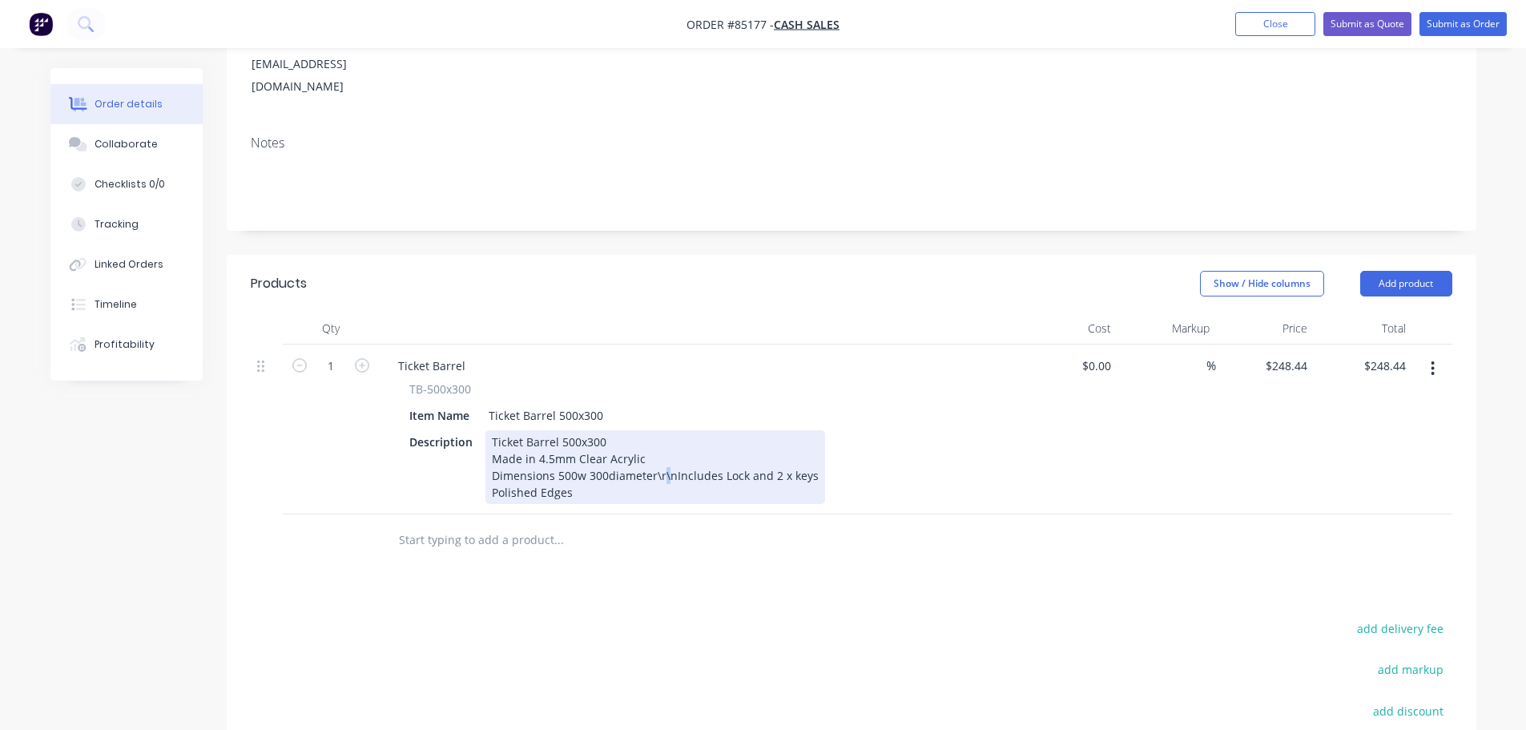
click at [662, 430] on div "Ticket Barrel 500x300 Made in 4.5mm Clear Acrylic Dimensions 500w 300diameter\r…" at bounding box center [656, 467] width 340 height 74
drag, startPoint x: 654, startPoint y: 430, endPoint x: 677, endPoint y: 435, distance: 23.7
click at [677, 435] on div "Ticket Barrel 500x300 Made in 4.5mm Clear Acrylic Dimensions 500w 300diameter\r…" at bounding box center [656, 467] width 340 height 74
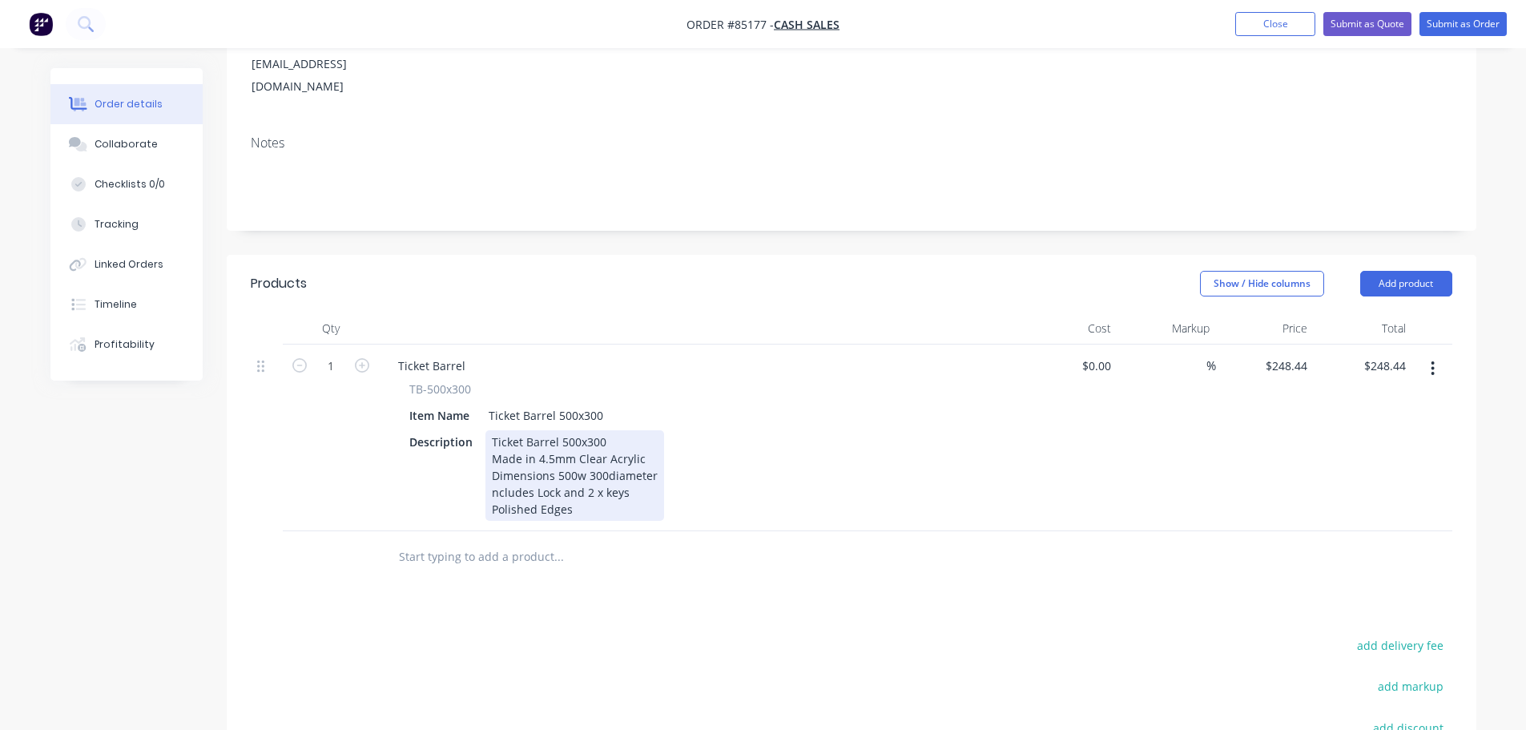
click at [676, 445] on div "Description Ticket Barrel 500x300 Made in 4.5mm Clear Acrylic Dimensions 500w 3…" at bounding box center [696, 475] width 587 height 91
click at [493, 450] on div "Ticket Barrel 500x300 Made in 4.5mm Clear Acrylic Dimensions 500w 300diameter n…" at bounding box center [575, 475] width 179 height 91
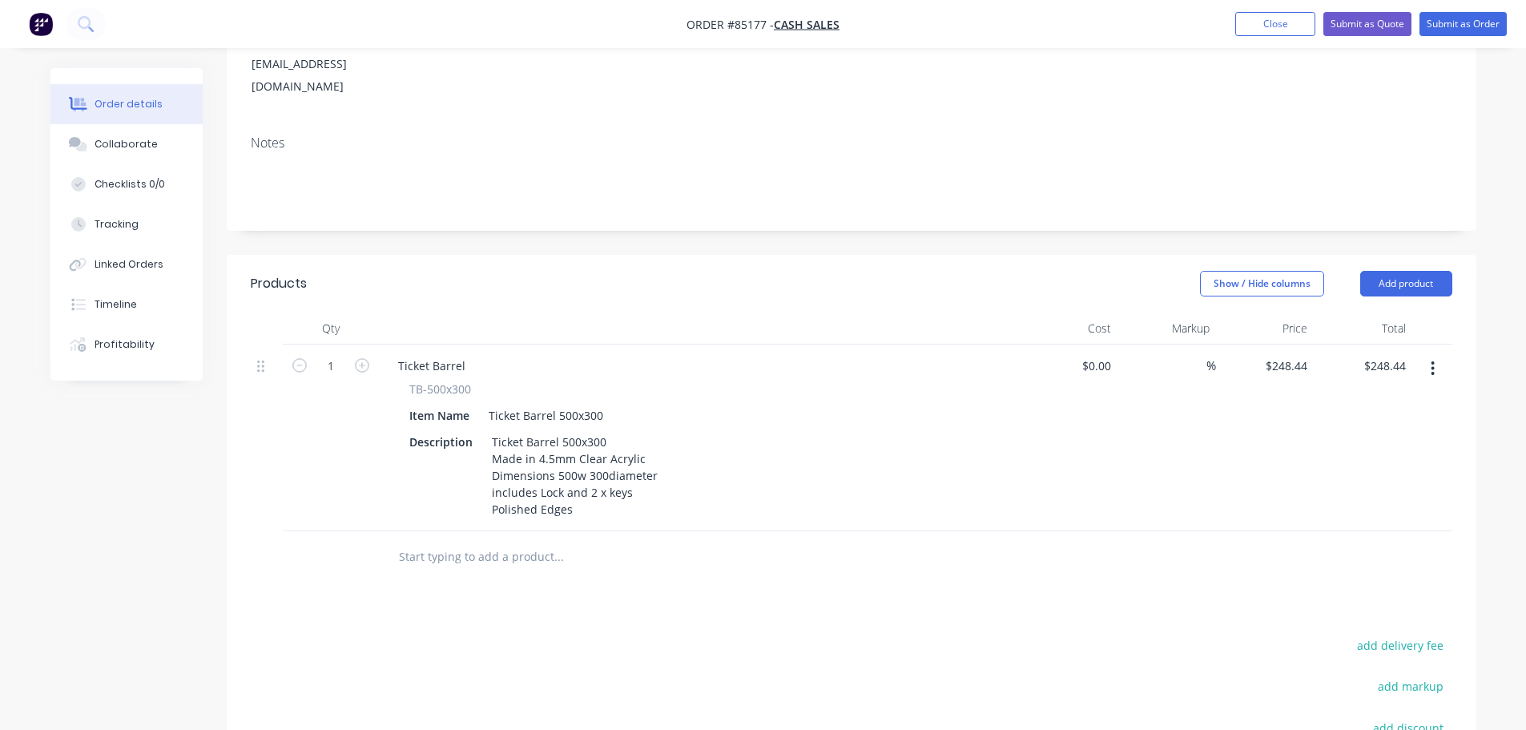
drag, startPoint x: 408, startPoint y: 339, endPoint x: 475, endPoint y: 343, distance: 67.4
click at [475, 381] on div "TB-500x300 Item Name Ticket Barrel 500x300 Description Ticket Barrel 500x300 Ma…" at bounding box center [699, 451] width 628 height 140
click at [444, 354] on div "Ticket Barrel" at bounding box center [431, 365] width 93 height 23
paste div
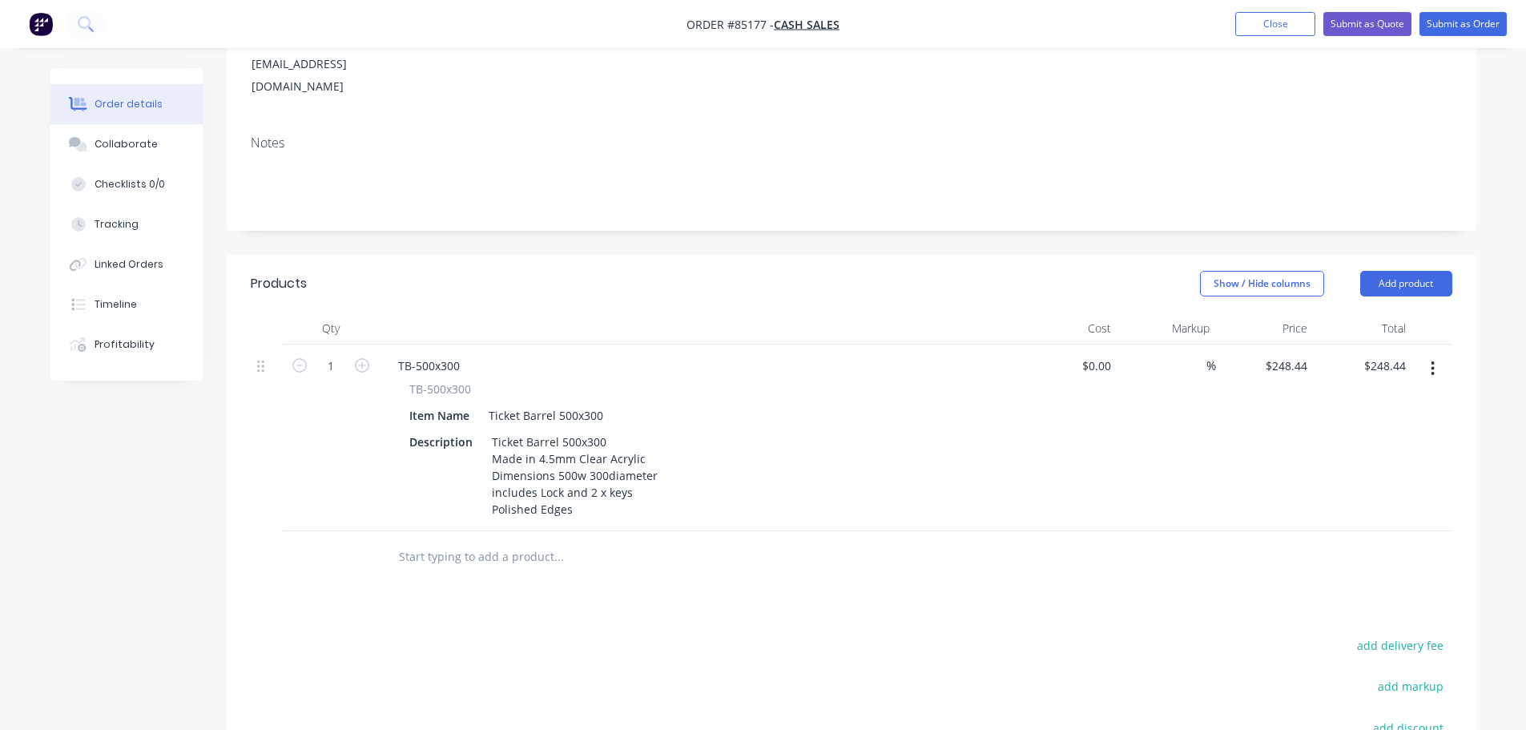
click at [429, 271] on div "Products" at bounding box center [379, 284] width 256 height 26
click at [1271, 354] on div "248.44 $248.44" at bounding box center [1289, 365] width 50 height 23
paste input "314.28"
type input "$314.28"
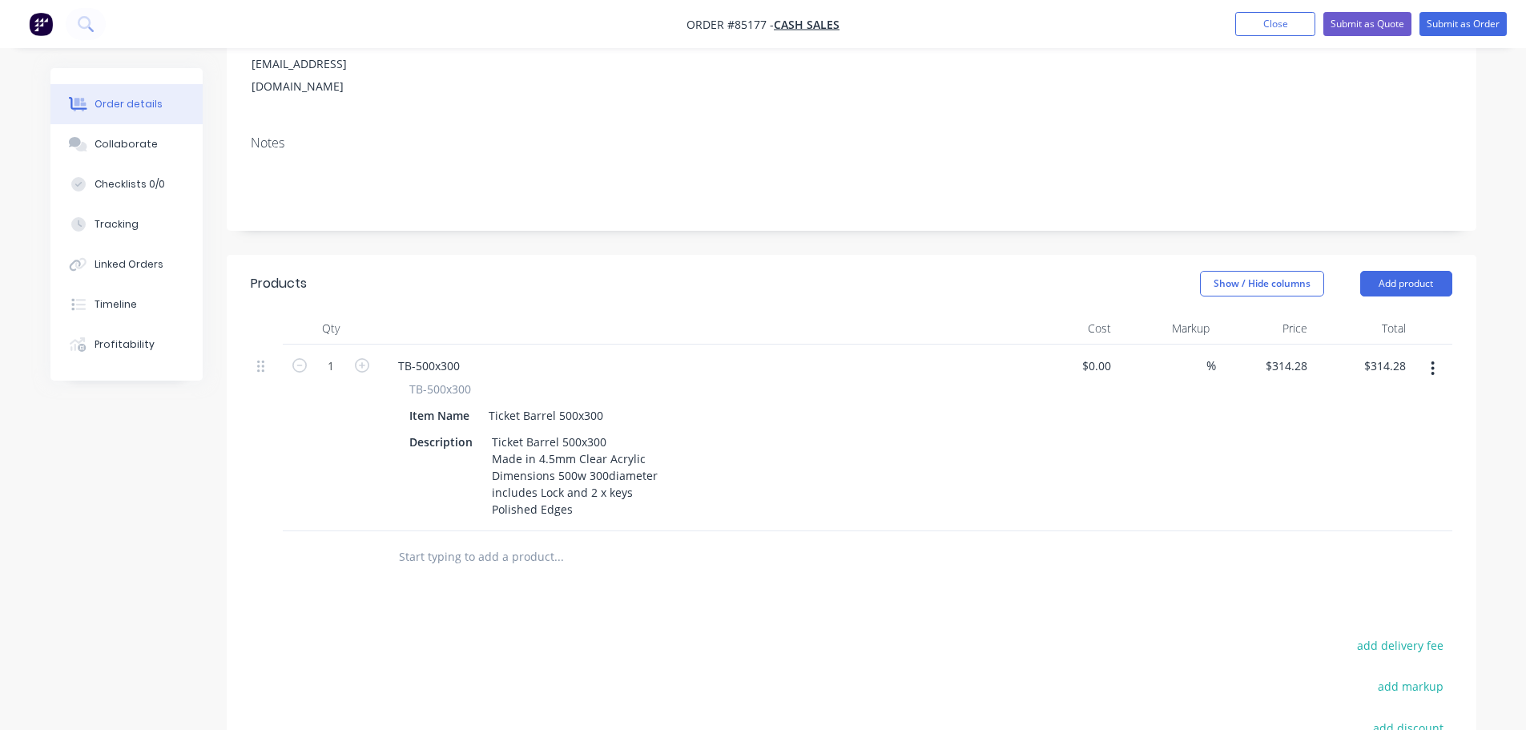
click at [1284, 385] on div "$314.28 $314.28" at bounding box center [1265, 438] width 99 height 187
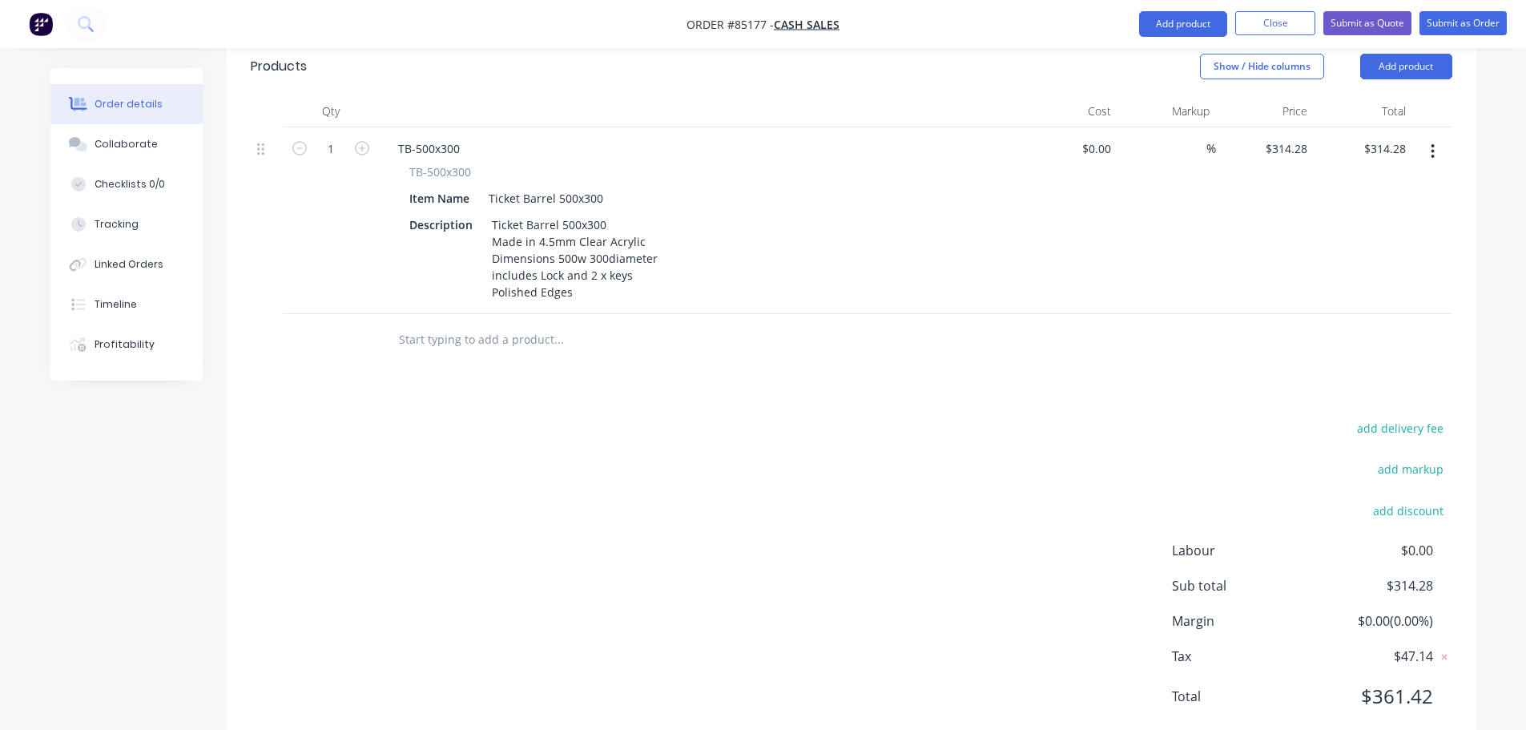
scroll to position [0, 0]
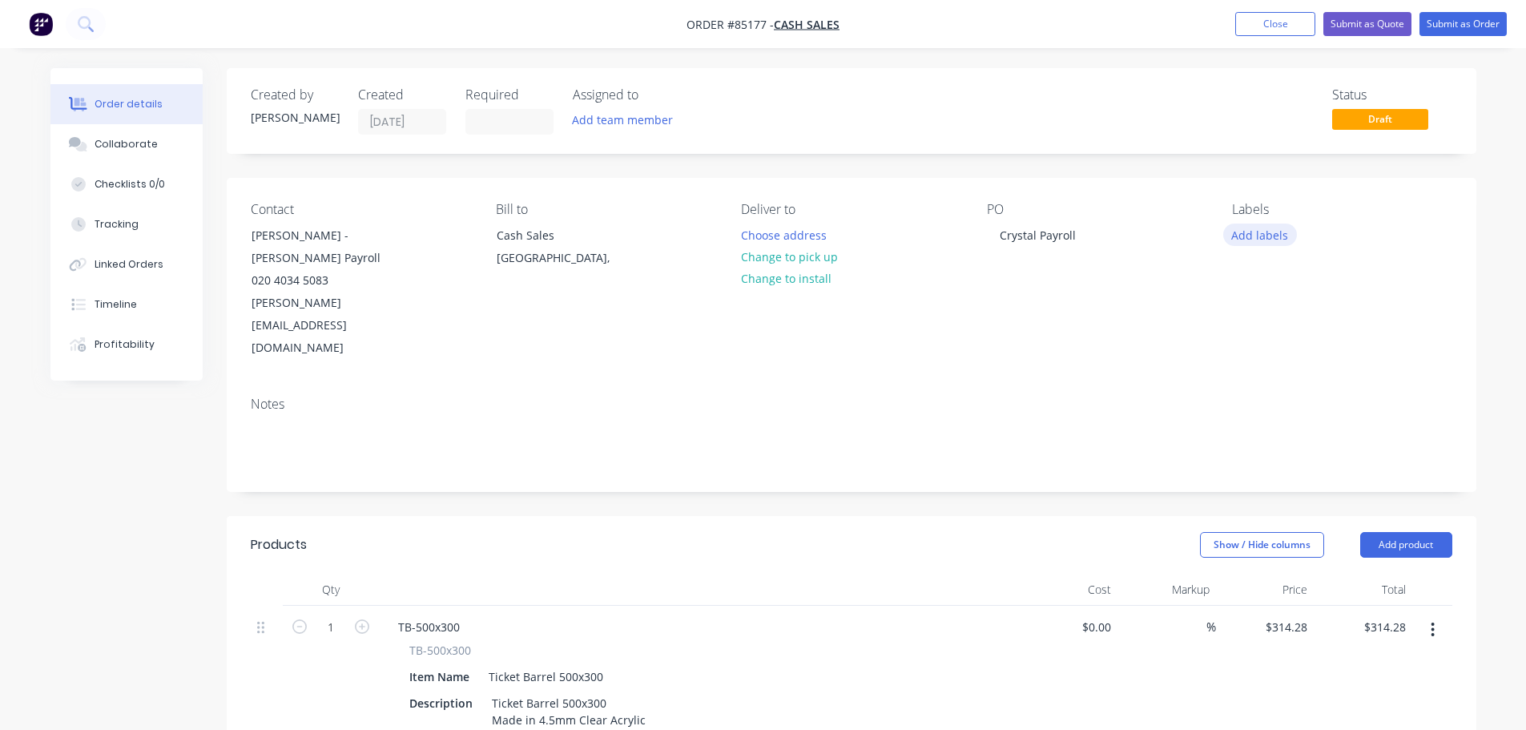
click at [1270, 244] on button "Add labels" at bounding box center [1261, 235] width 74 height 22
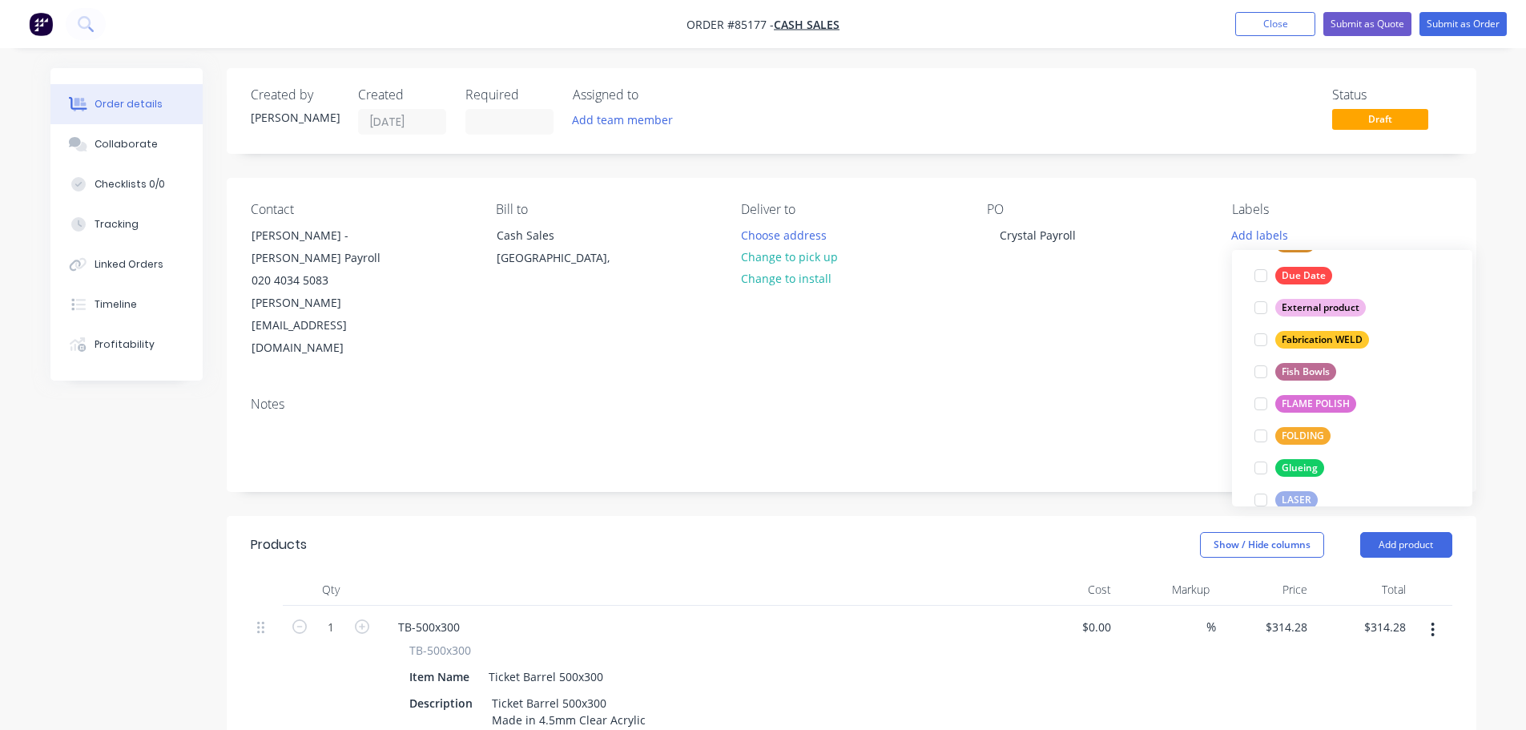
scroll to position [673, 0]
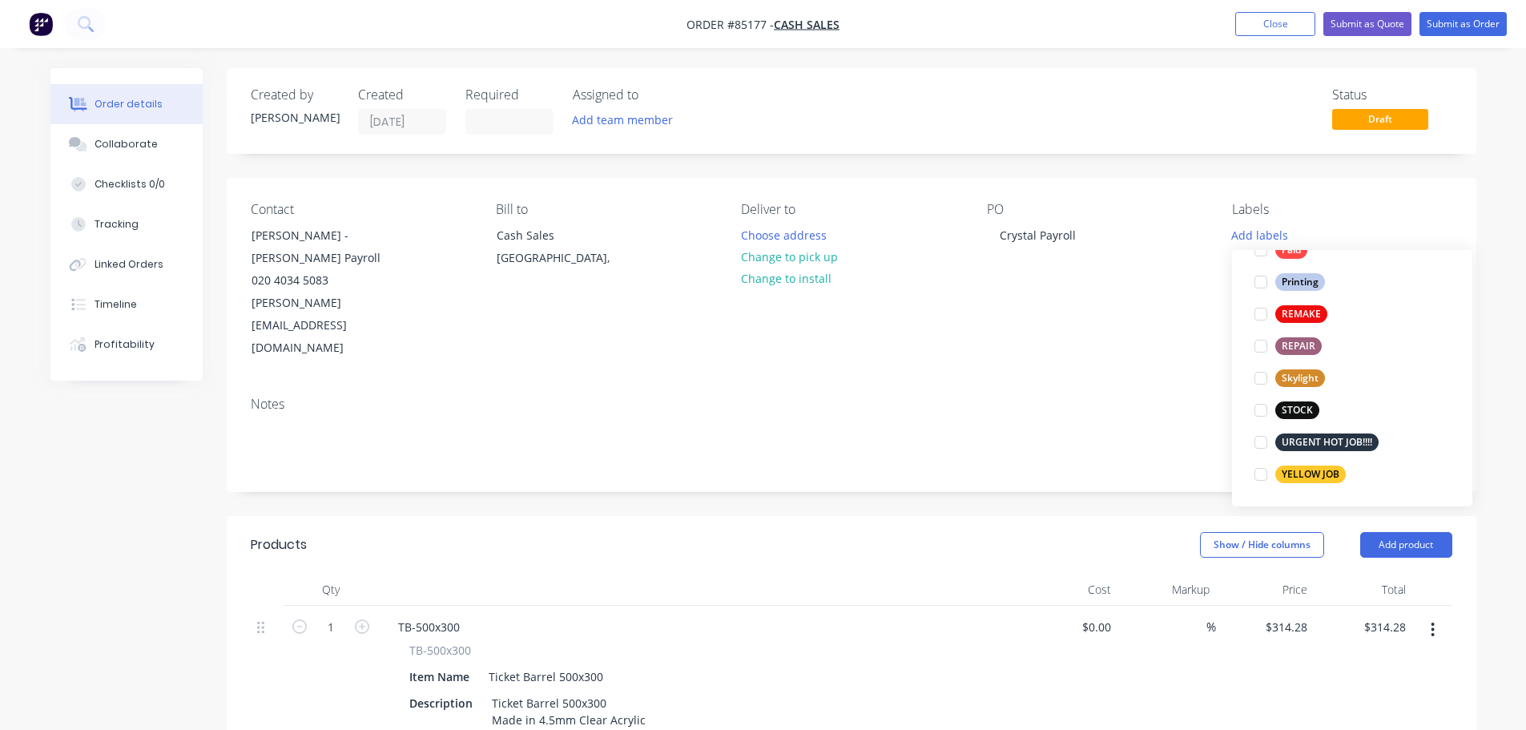
click at [1321, 473] on div "YELLOW JOB" at bounding box center [1311, 475] width 71 height 18
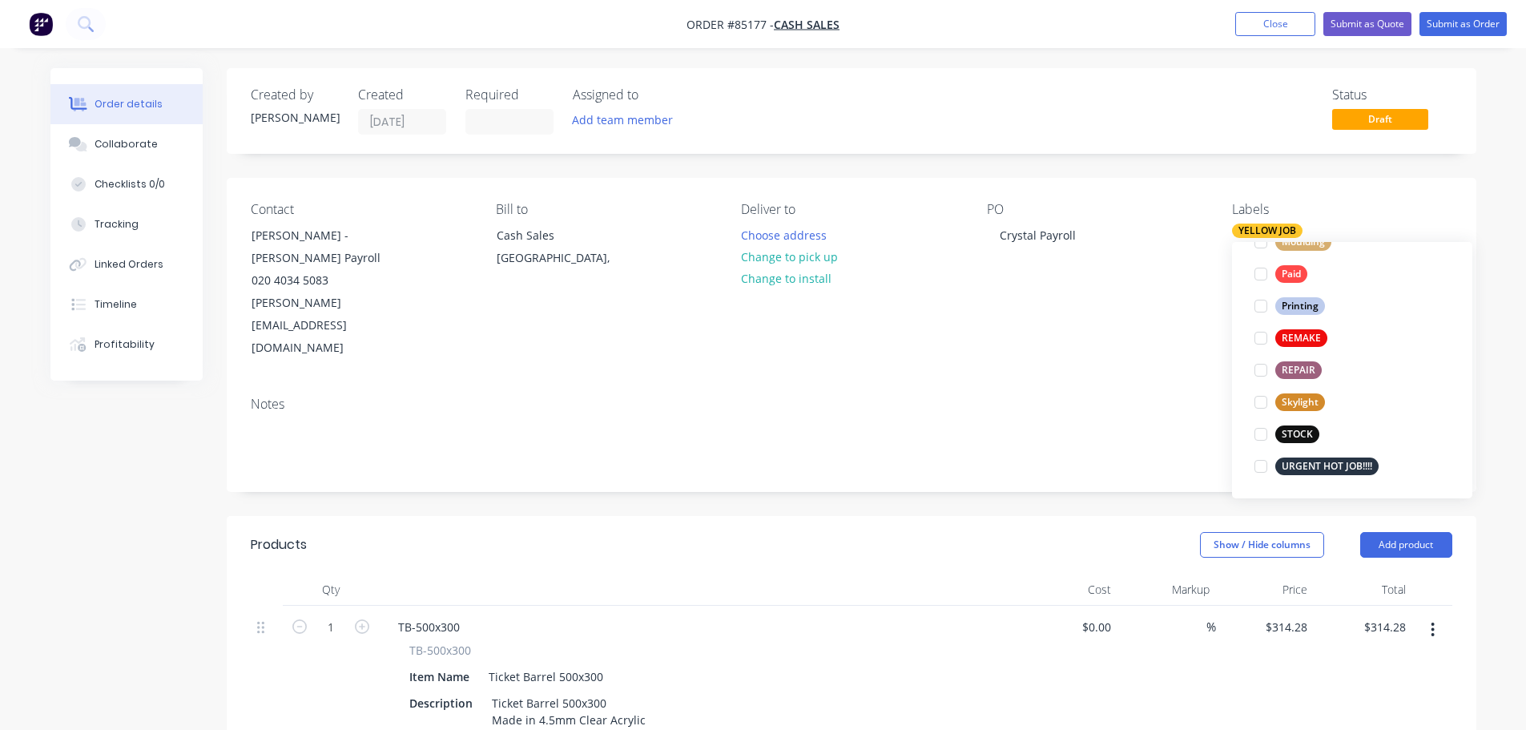
scroll to position [0, 0]
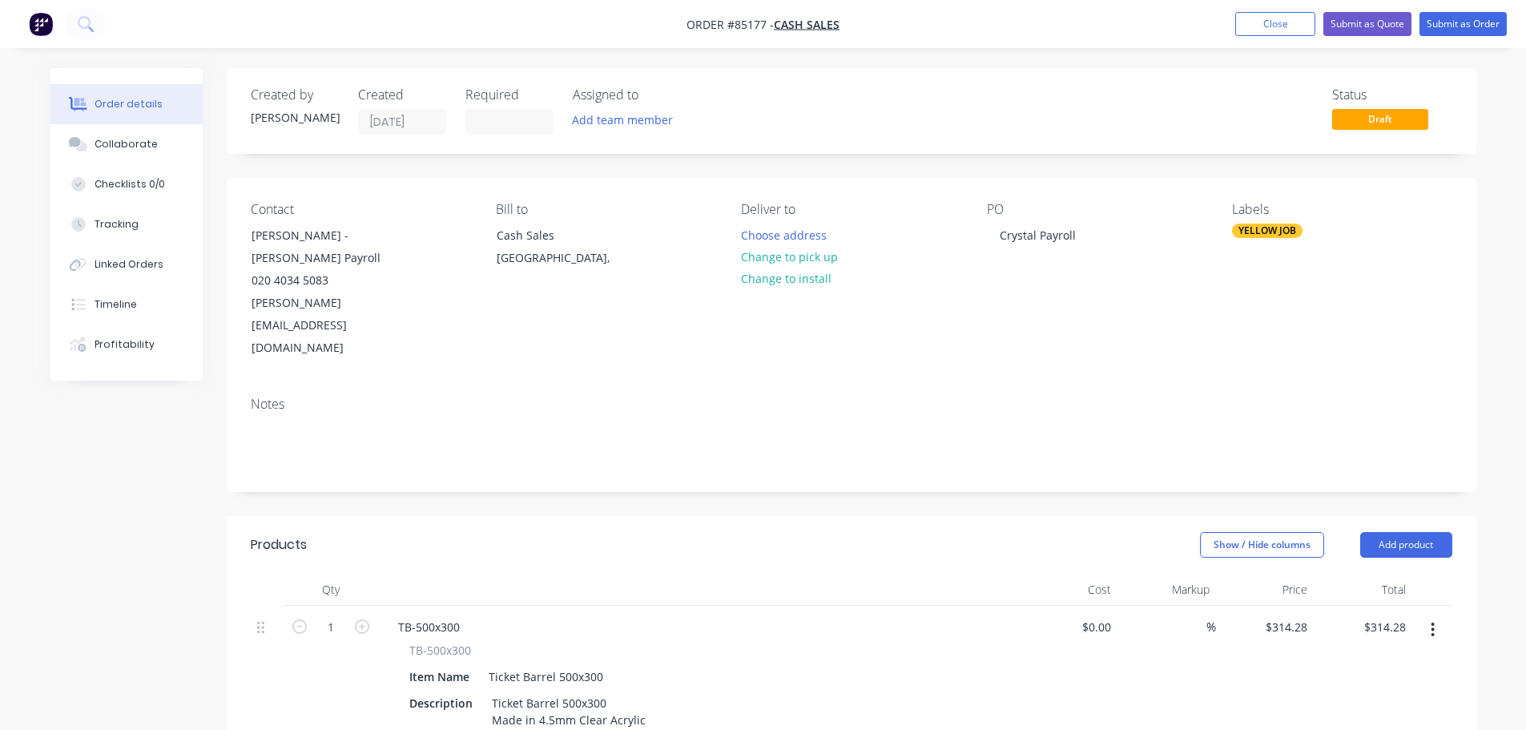
click at [1455, 39] on nav "Order #85177 - Cash Sales Add product Close Submit as Quote Submit as Order" at bounding box center [763, 24] width 1526 height 48
click at [1453, 23] on button "Submit as Order" at bounding box center [1463, 24] width 87 height 24
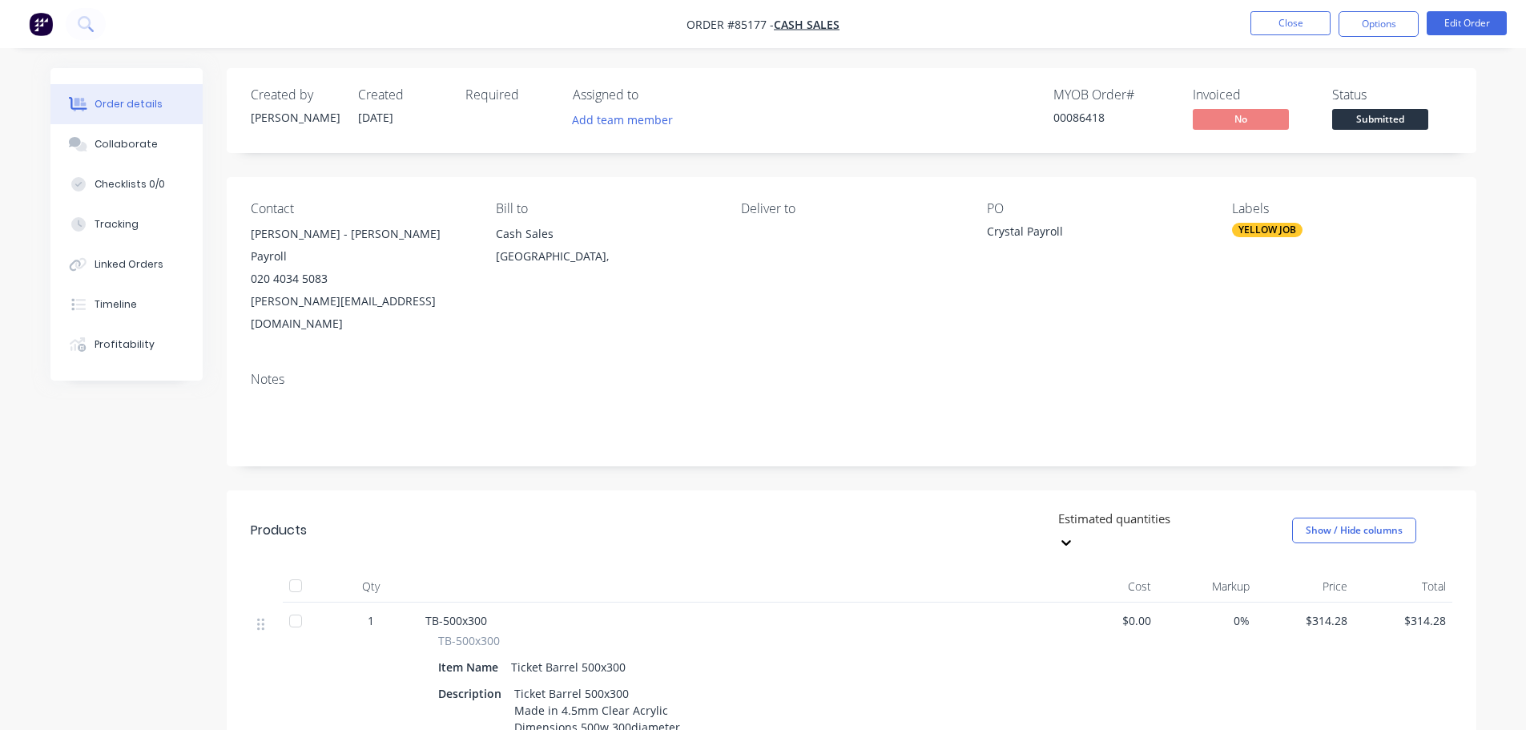
click at [1363, 38] on nav "Order #85177 - Cash Sales Close Options Edit Order" at bounding box center [763, 24] width 1526 height 48
click at [1368, 27] on button "Options" at bounding box center [1379, 24] width 80 height 26
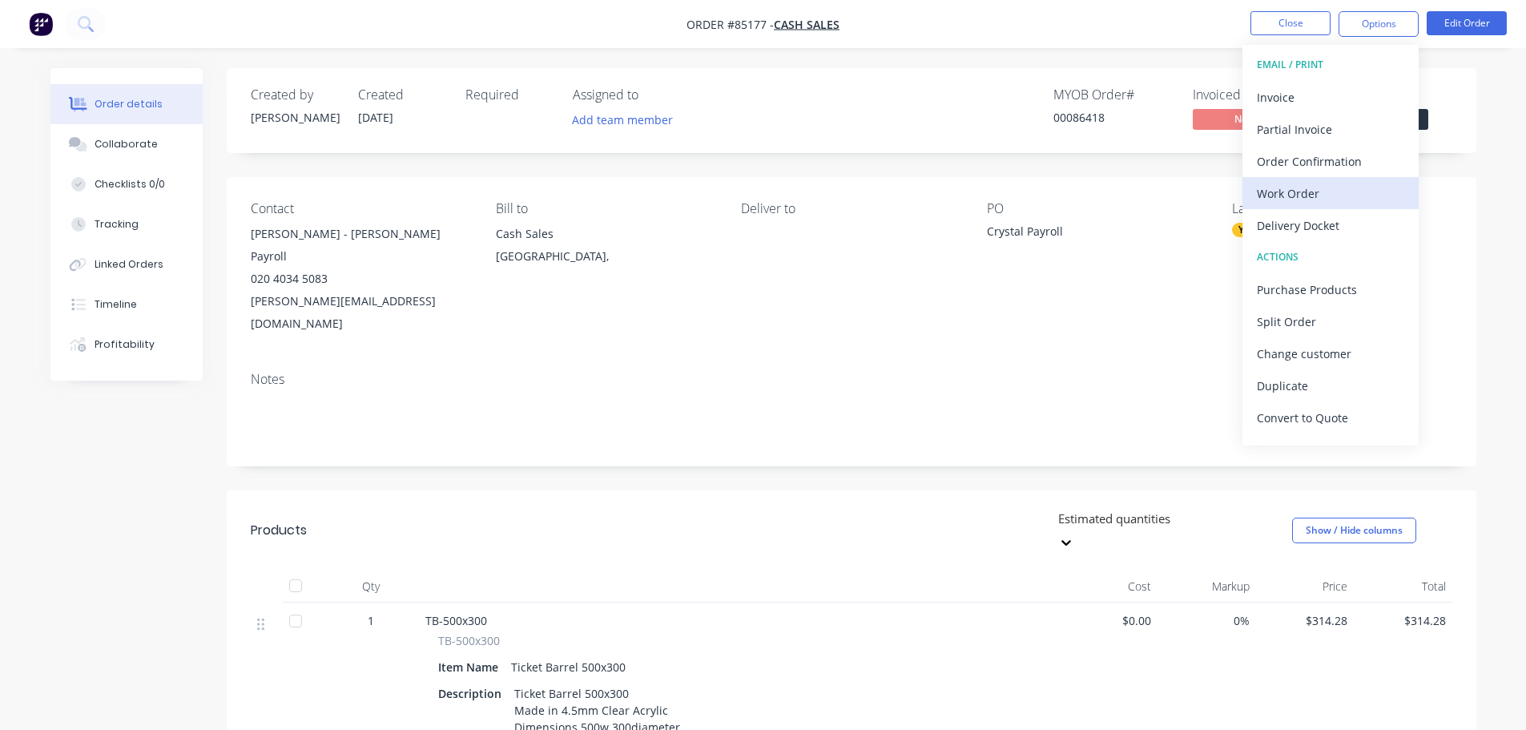
click at [1318, 191] on div "Work Order" at bounding box center [1330, 193] width 147 height 23
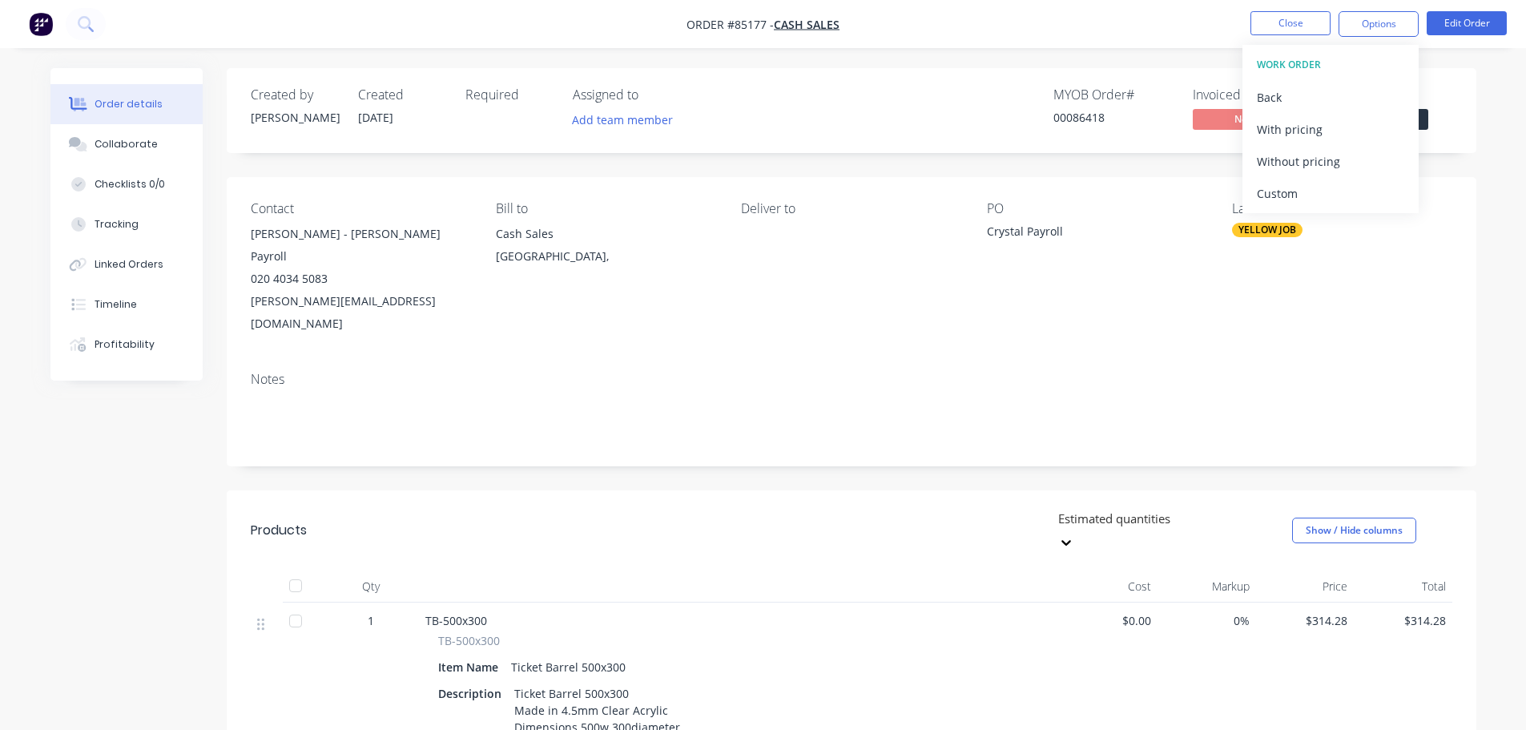
click at [1323, 154] on div "Without pricing" at bounding box center [1330, 161] width 147 height 23
click at [98, 21] on button at bounding box center [86, 24] width 40 height 32
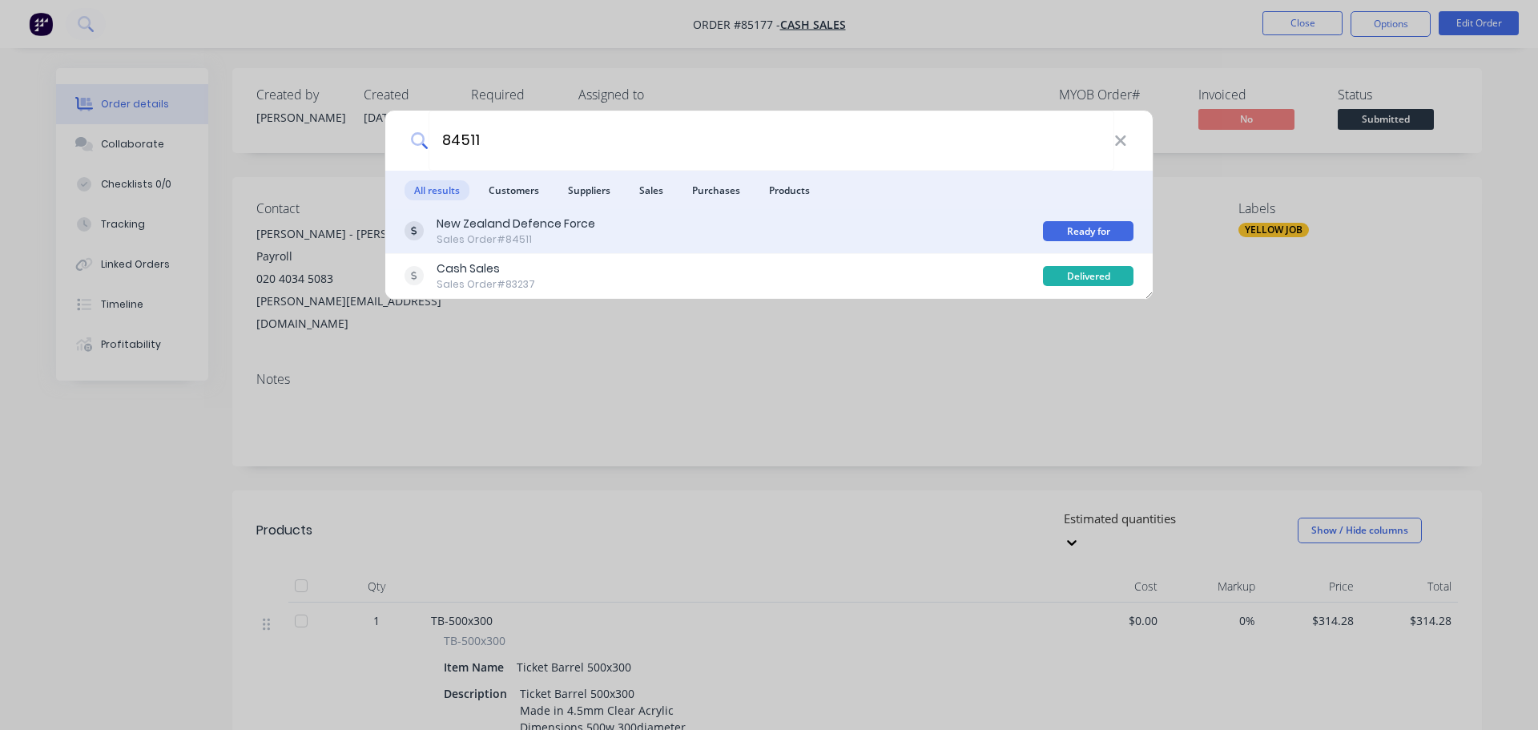
type input "84511"
click at [683, 228] on div "New Zealand Defence Force Sales Order #84511" at bounding box center [724, 231] width 639 height 31
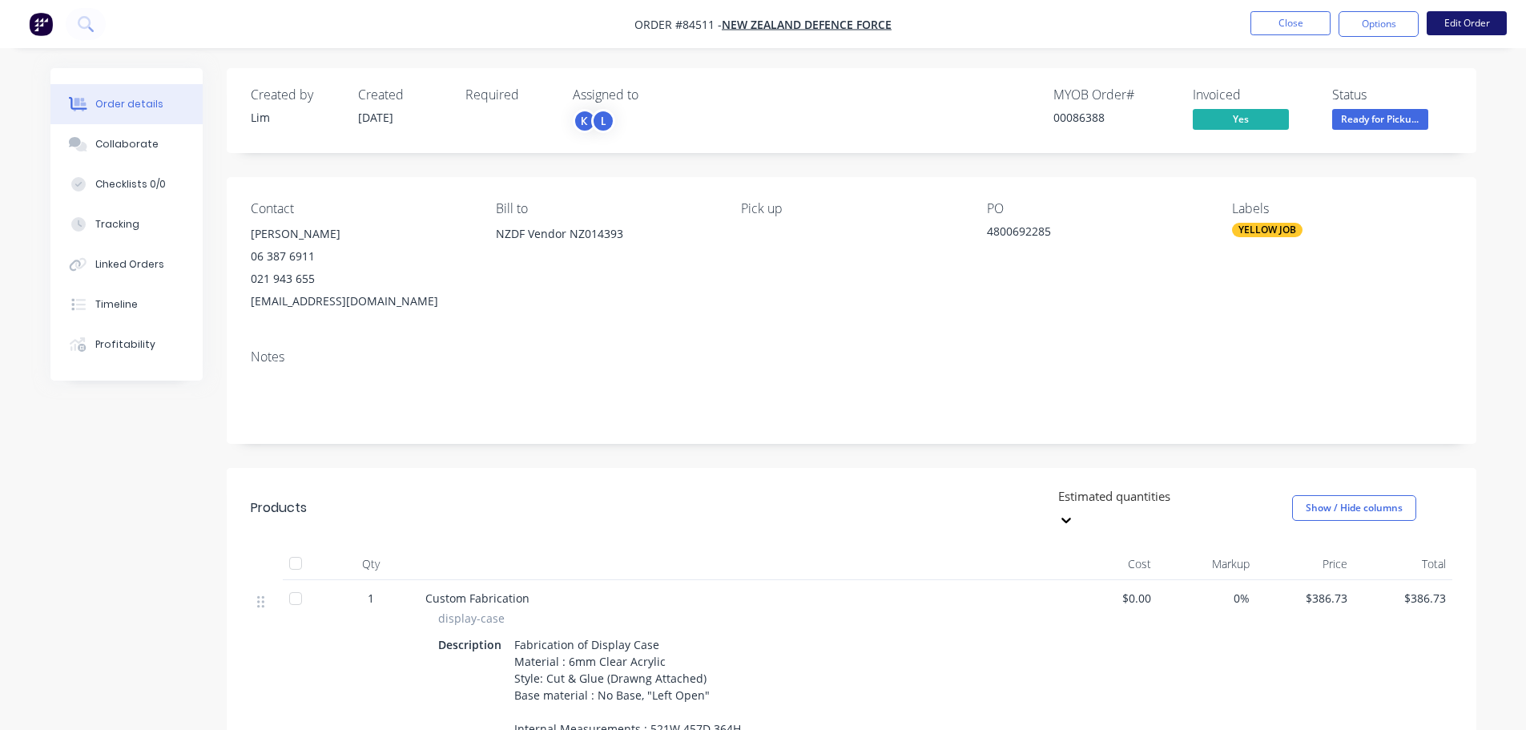
click at [1476, 21] on button "Edit Order" at bounding box center [1467, 23] width 80 height 24
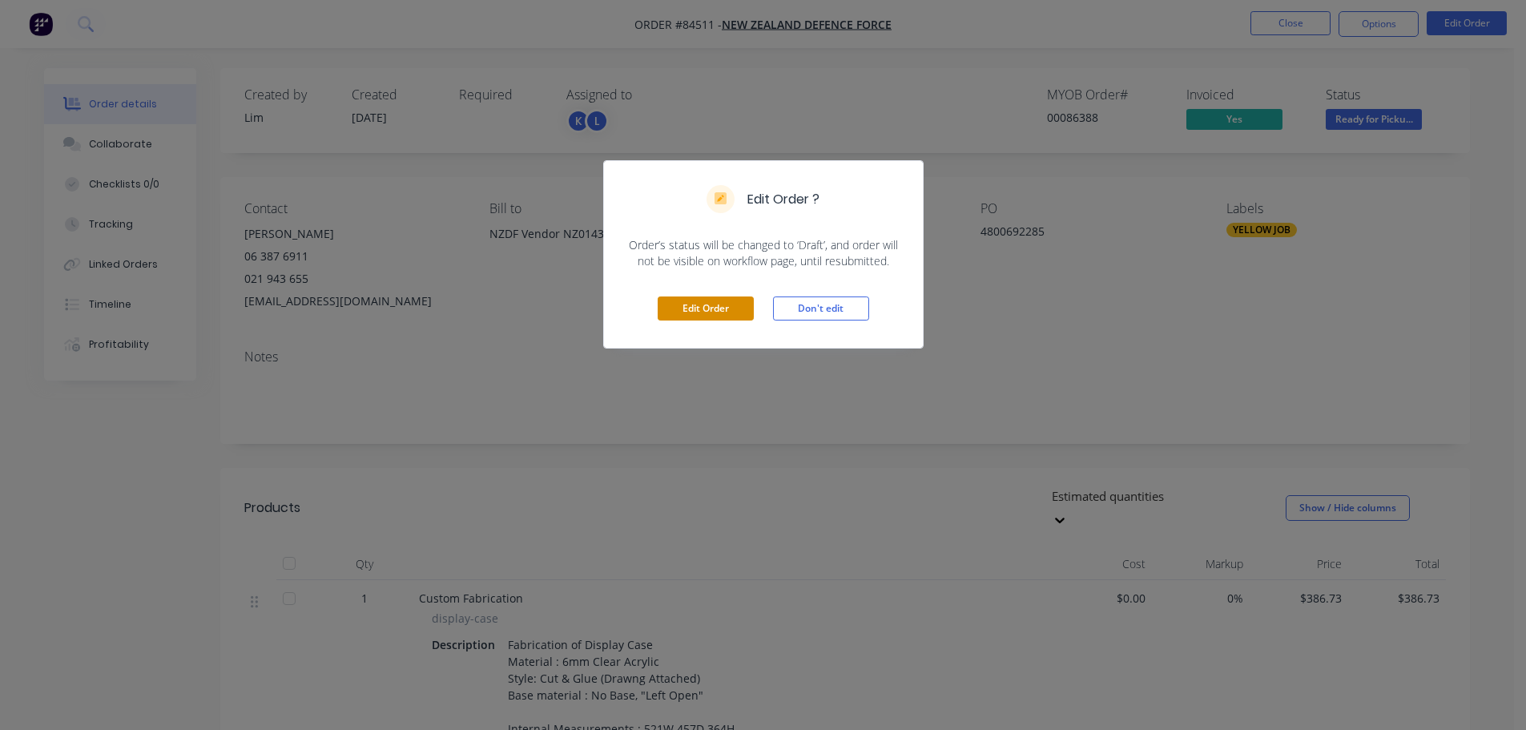
click at [736, 299] on button "Edit Order" at bounding box center [706, 308] width 96 height 24
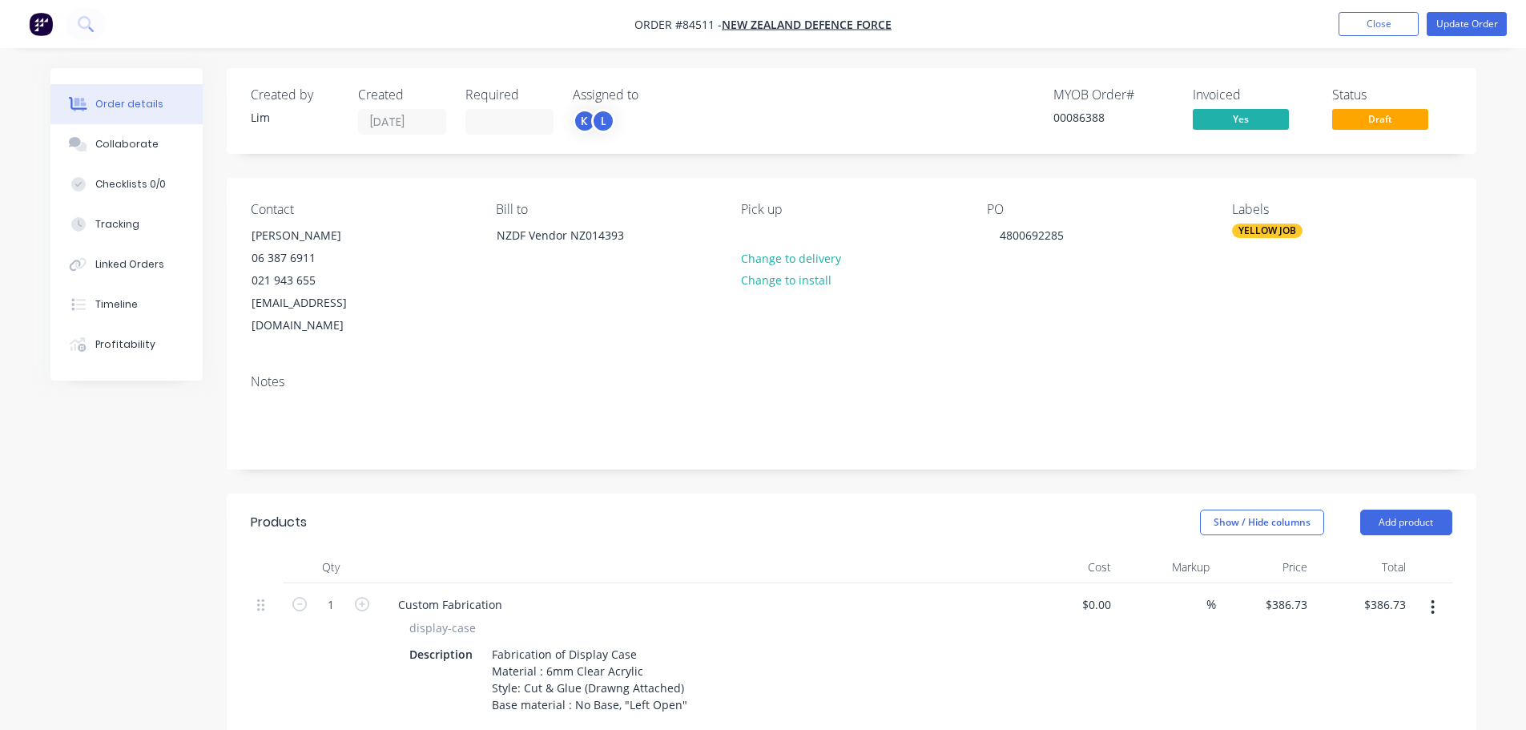
drag, startPoint x: 1417, startPoint y: 109, endPoint x: 1412, endPoint y: 131, distance: 22.3
click at [1416, 109] on span "Draft" at bounding box center [1380, 119] width 96 height 20
click at [775, 255] on button "Change to delivery" at bounding box center [790, 258] width 117 height 22
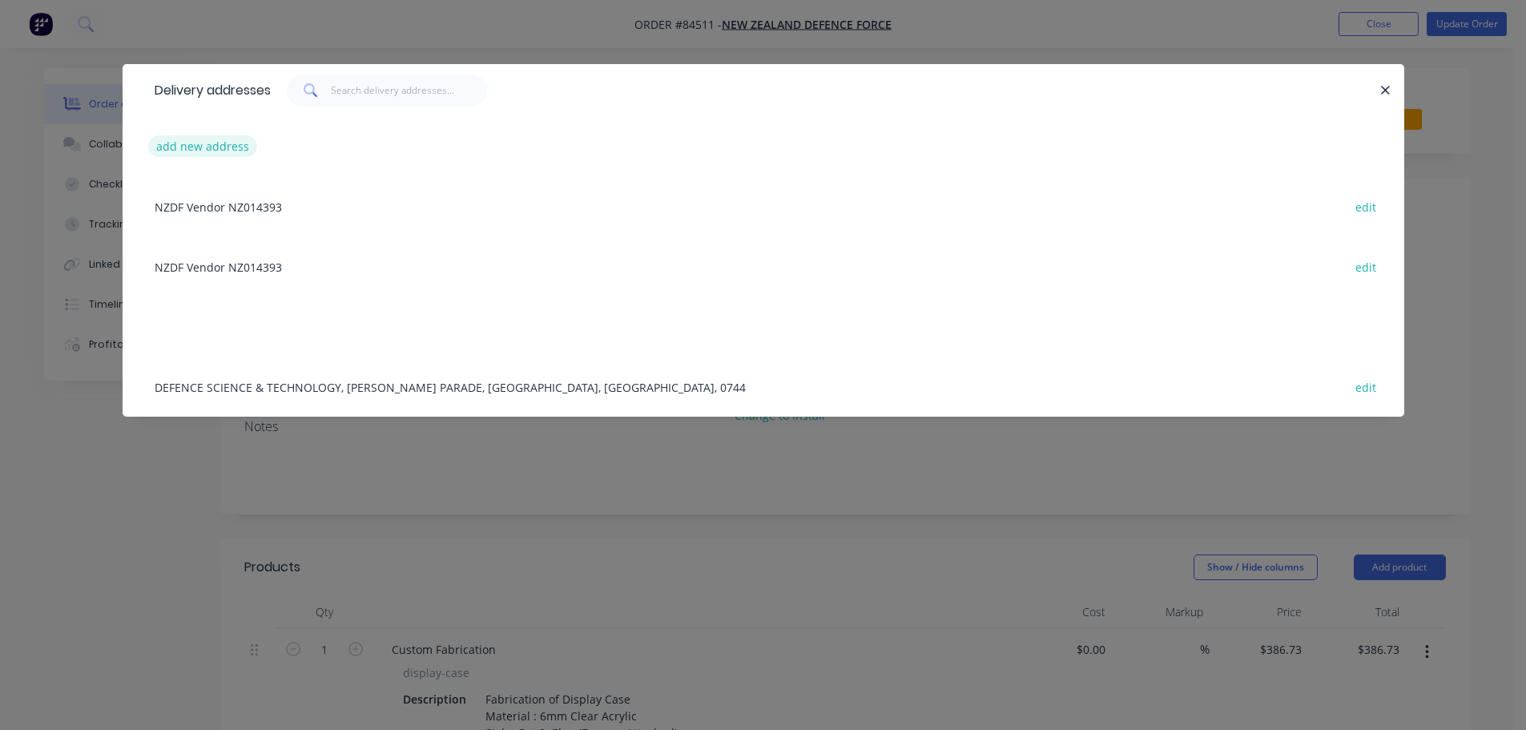
drag, startPoint x: 180, startPoint y: 144, endPoint x: 30, endPoint y: 183, distance: 154.9
click at [179, 144] on button "add new address" at bounding box center [203, 146] width 110 height 22
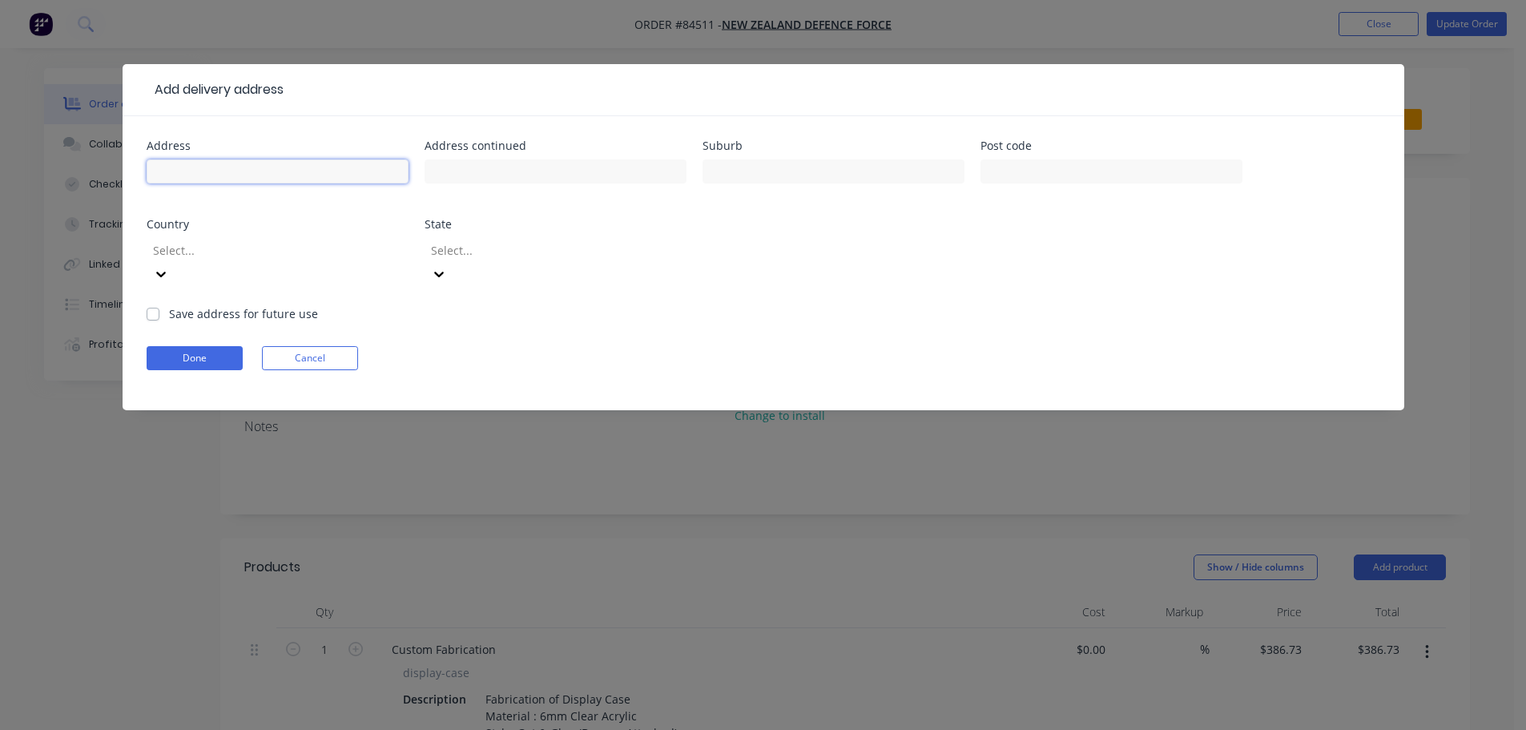
drag, startPoint x: 284, startPoint y: 167, endPoint x: 216, endPoint y: 275, distance: 127.8
click at [281, 169] on input "text" at bounding box center [278, 171] width 262 height 24
paste input "[GEOGRAPHIC_DATA],"
type input "[GEOGRAPHIC_DATA],"
click at [216, 305] on label "Save address for future use" at bounding box center [243, 313] width 149 height 17
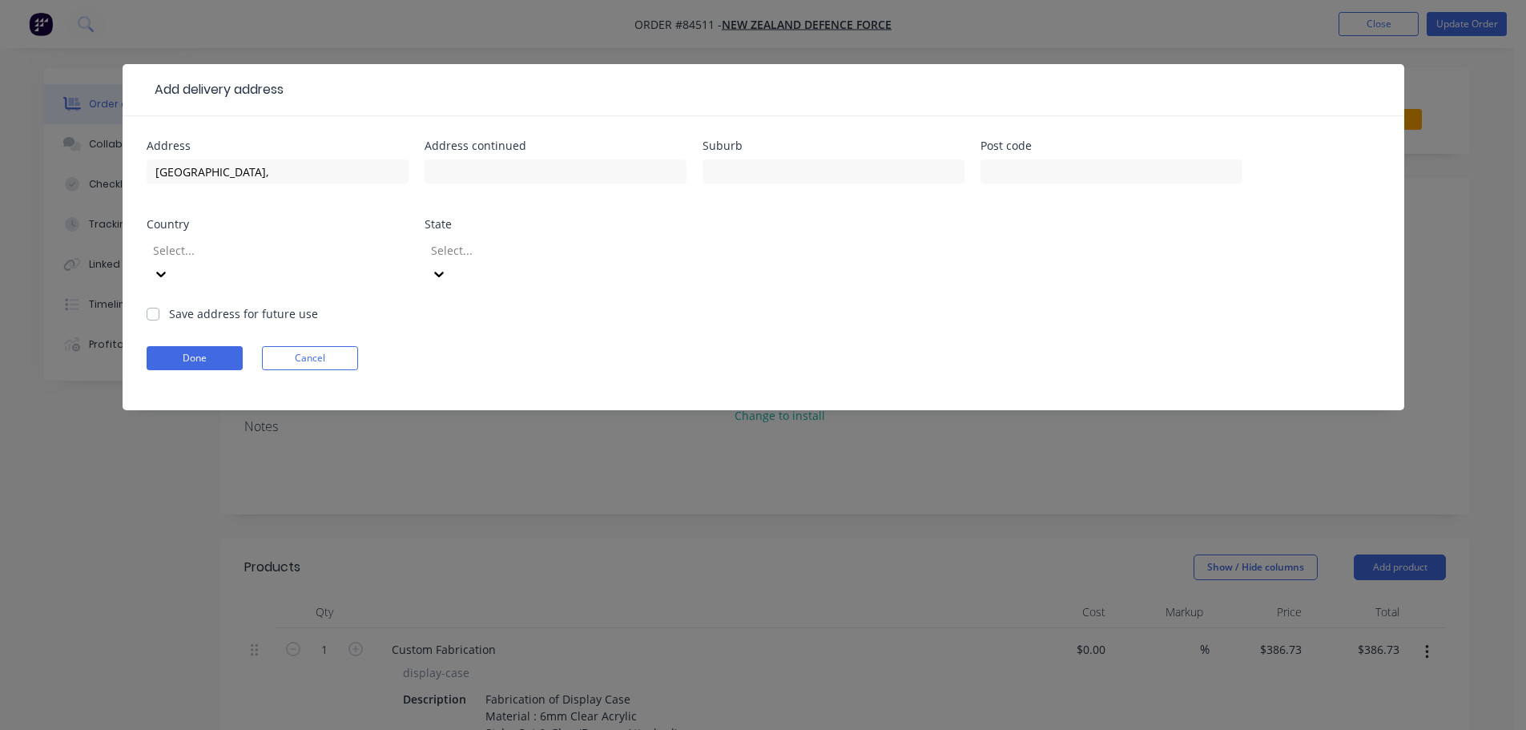
click at [159, 305] on input "Save address for future use" at bounding box center [153, 312] width 13 height 15
checkbox input "true"
click at [583, 180] on input "text" at bounding box center [556, 171] width 262 height 24
paste input "Cnr of [GEOGRAPHIC_DATA][PERSON_NAME]."
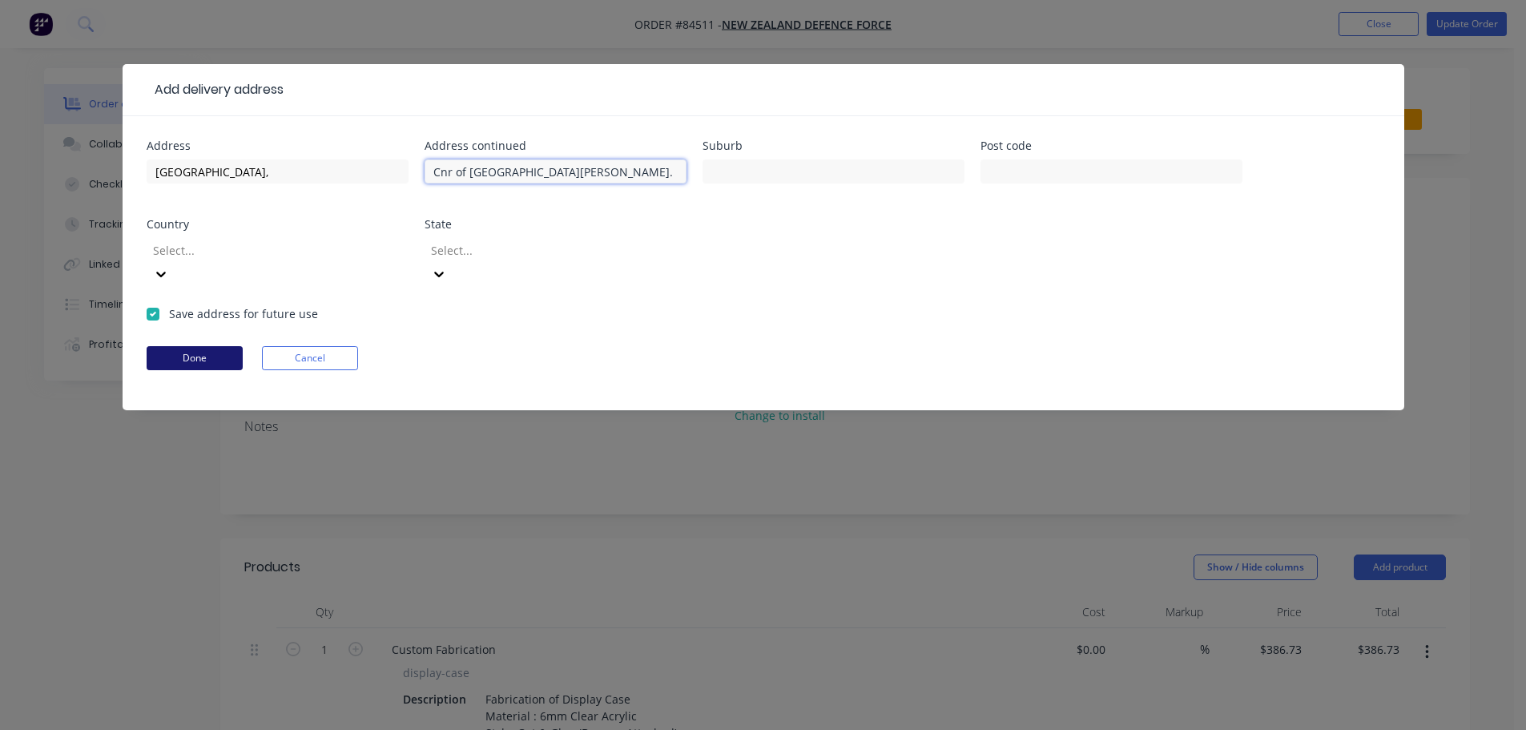
type input "Cnr of [GEOGRAPHIC_DATA][PERSON_NAME]."
click at [197, 346] on button "Done" at bounding box center [195, 358] width 96 height 24
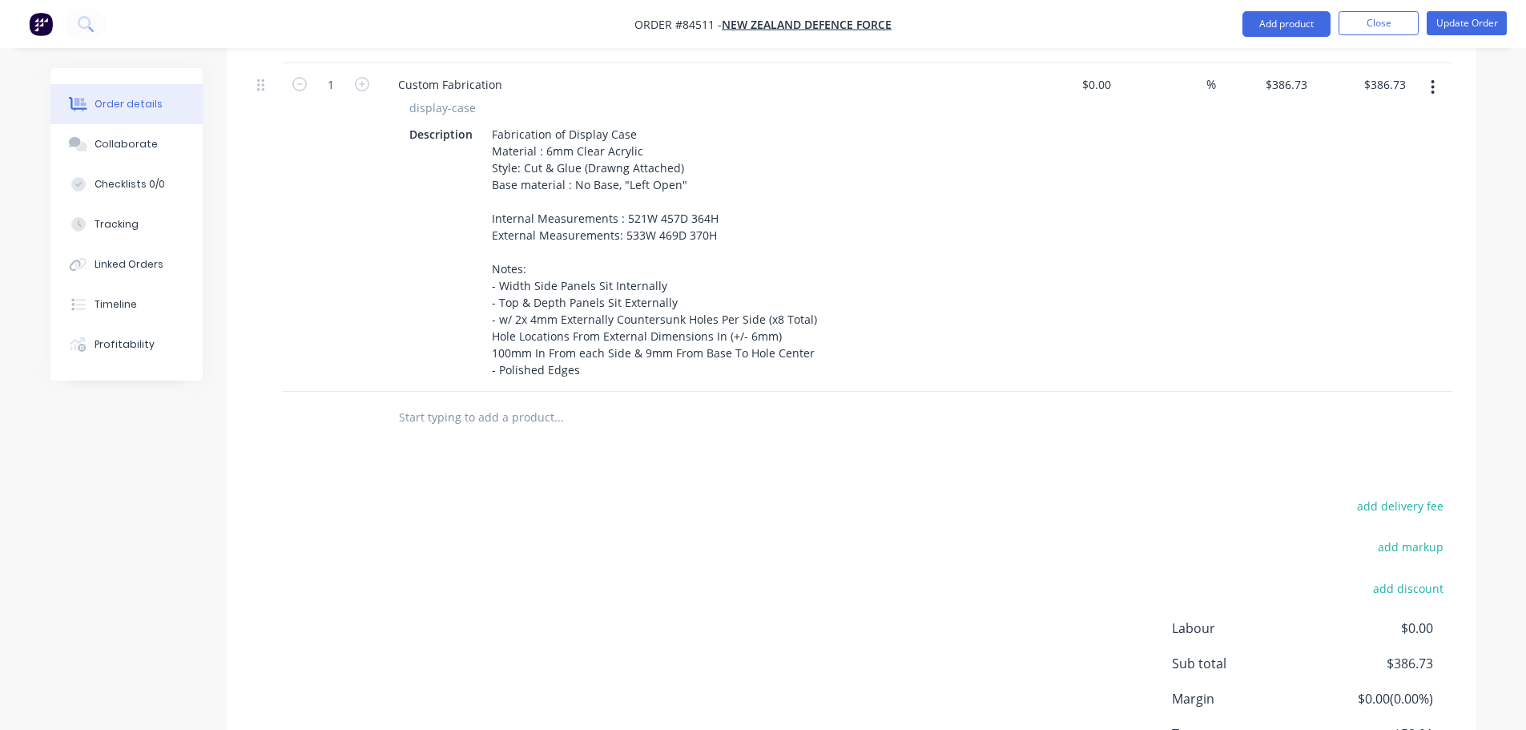
scroll to position [620, 0]
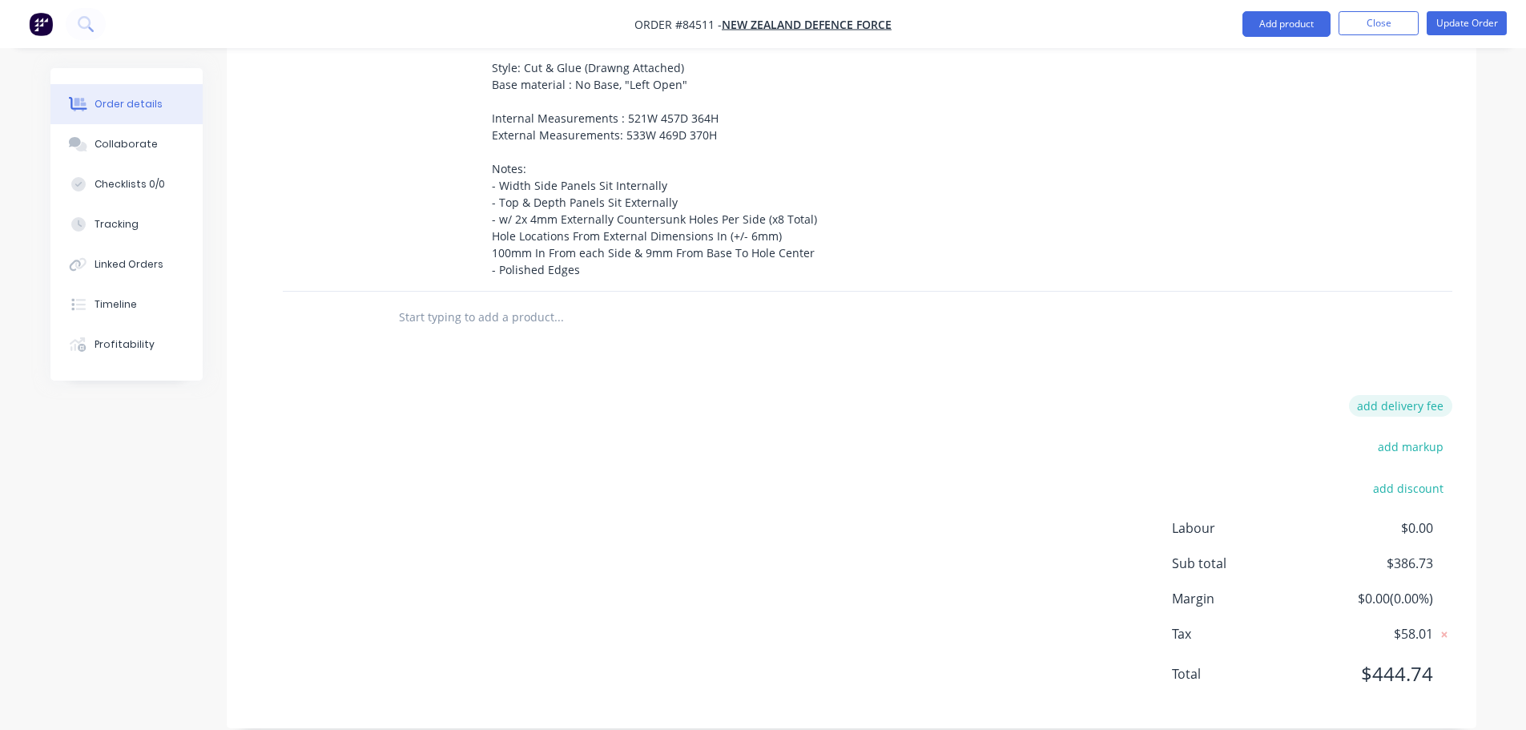
click at [1437, 395] on button "add delivery fee" at bounding box center [1400, 406] width 103 height 22
type input "45"
click at [937, 350] on div "Products Show / Hide columns Add product Qty Cost Markup Price Total 1 Custom F…" at bounding box center [852, 303] width 1250 height 851
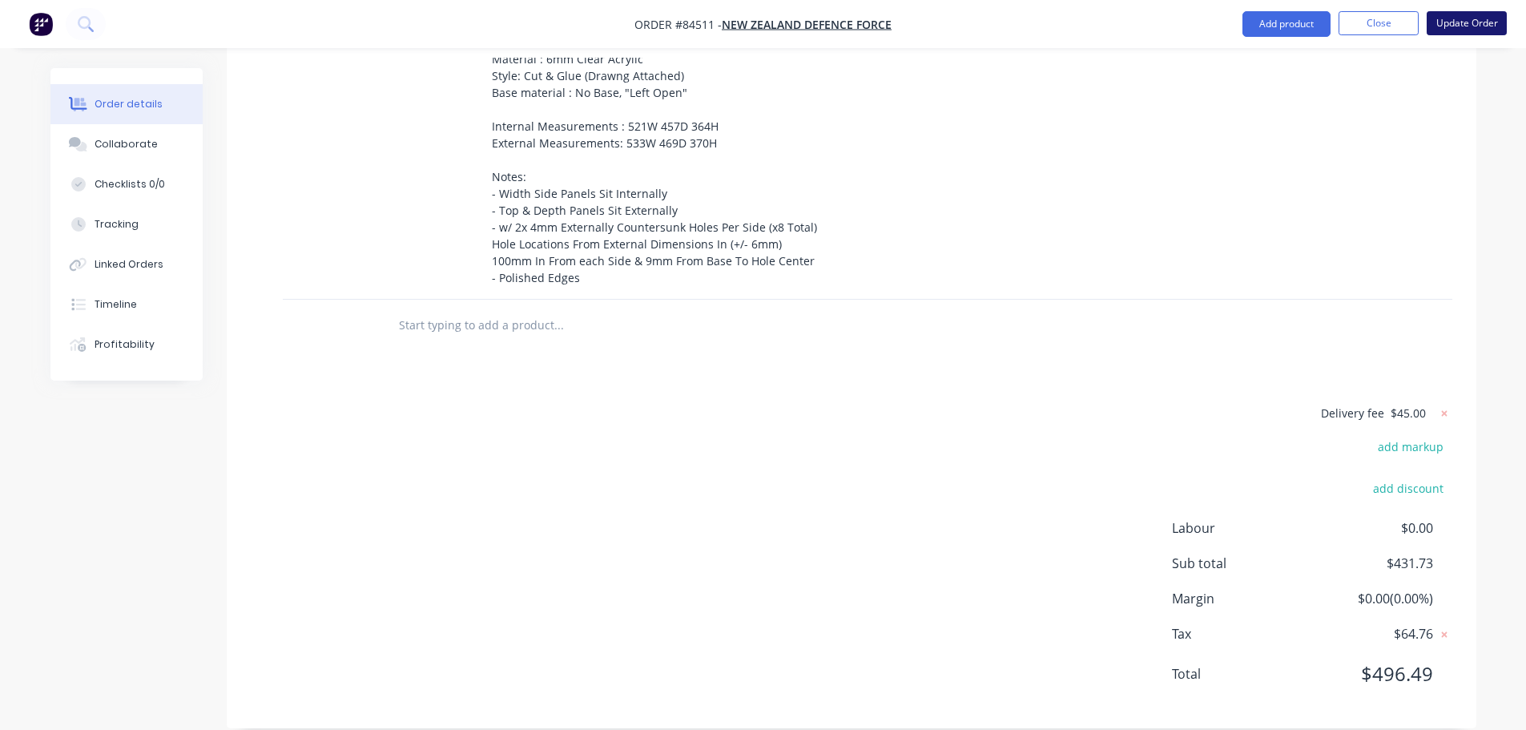
click at [1449, 26] on button "Update Order" at bounding box center [1467, 23] width 80 height 24
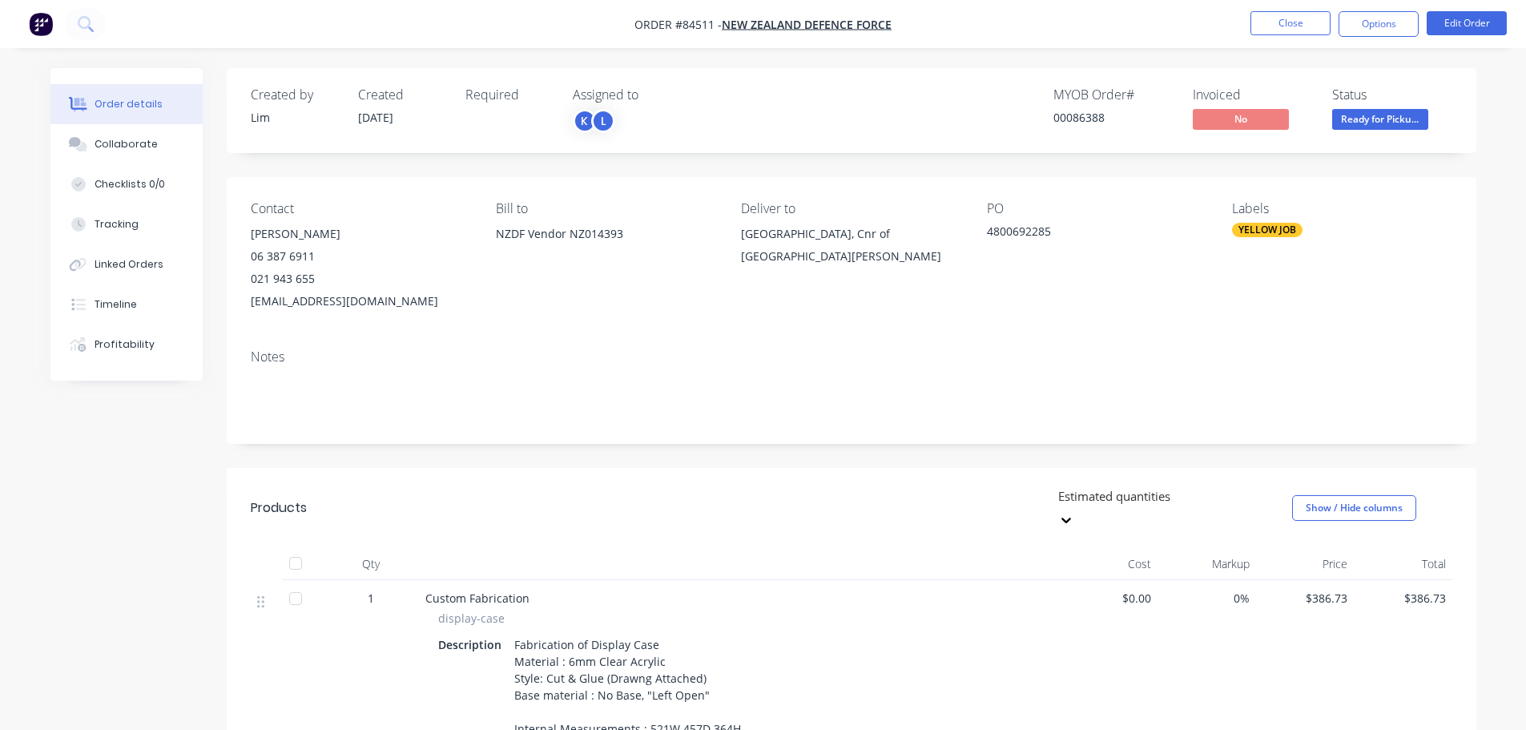
click at [1399, 115] on span "Ready for Picku..." at bounding box center [1380, 119] width 96 height 20
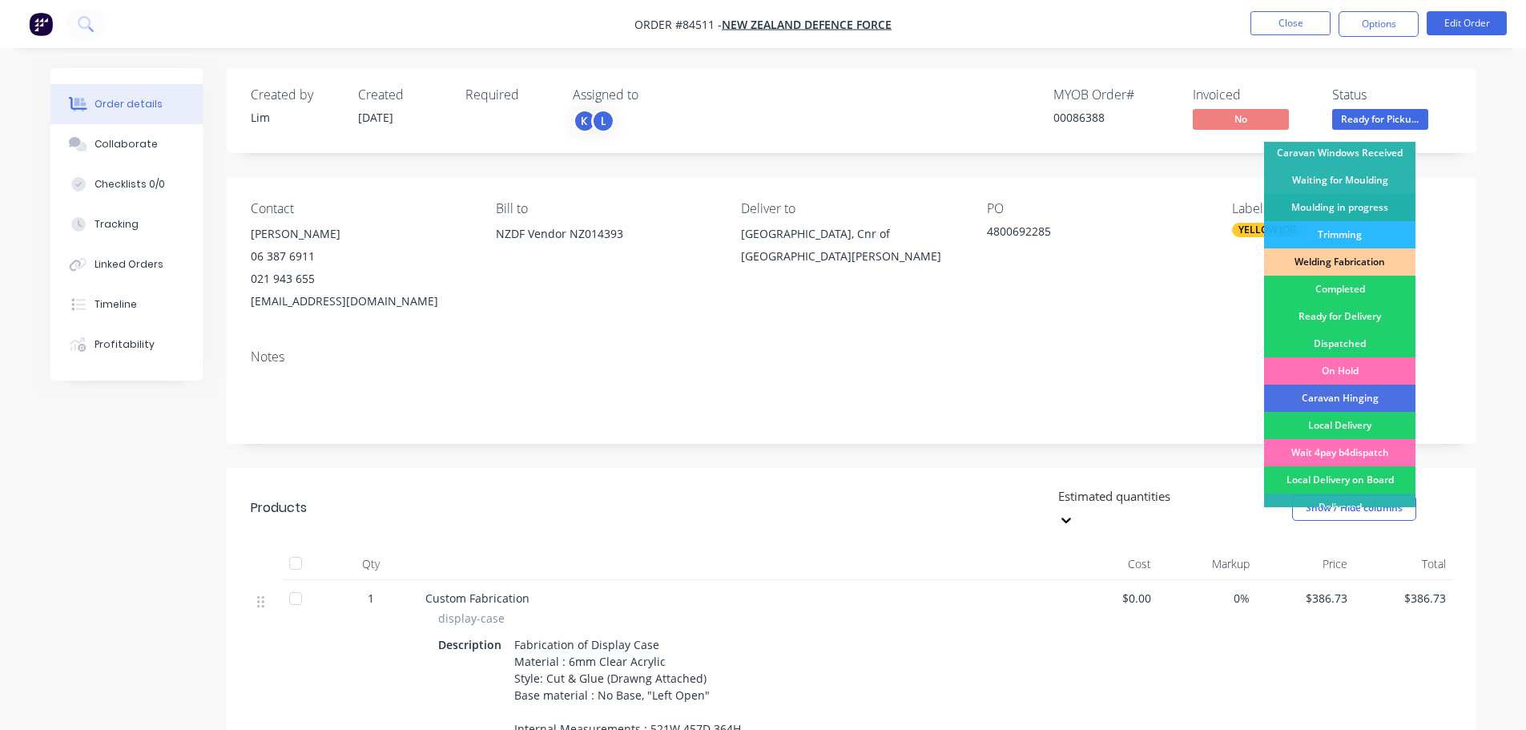
scroll to position [316, 0]
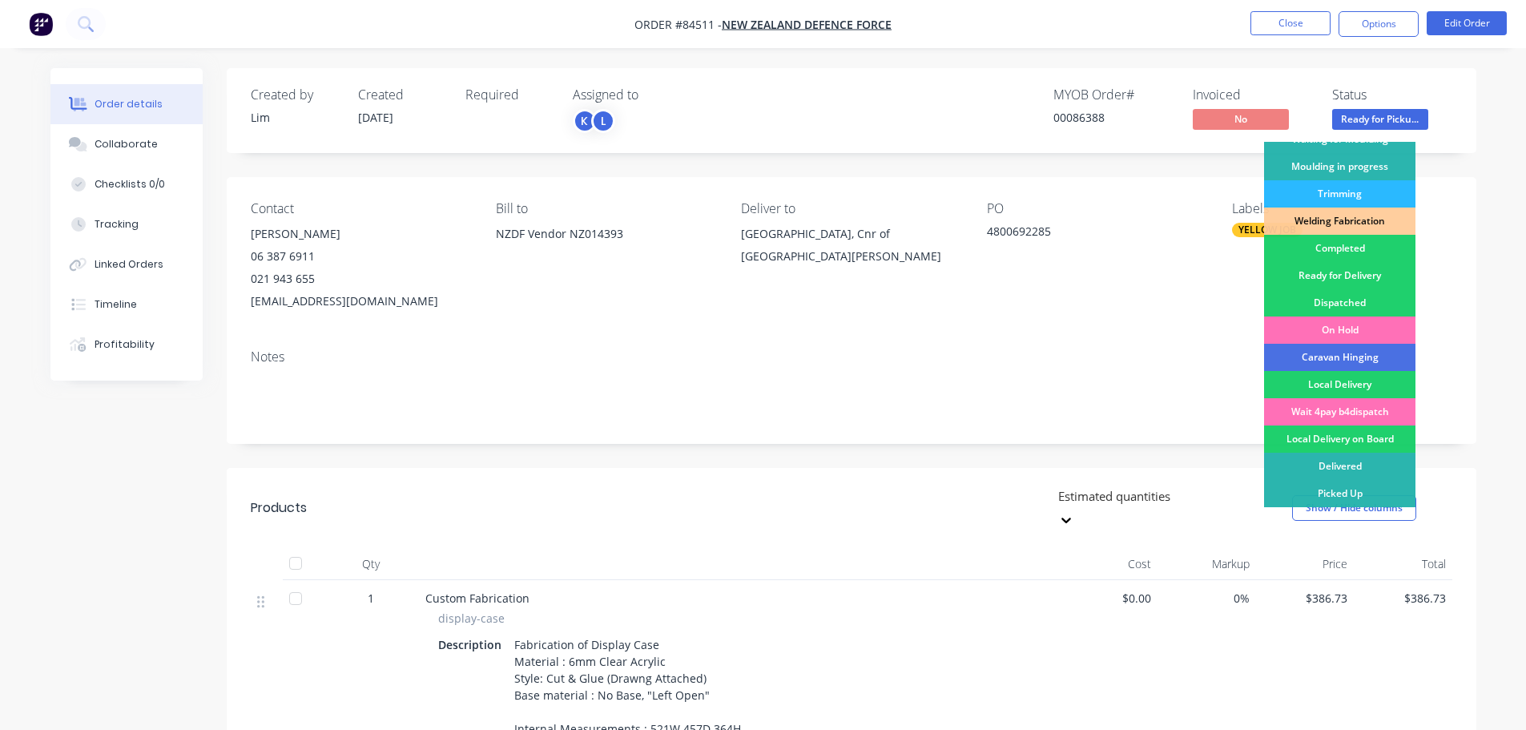
click at [1393, 268] on div "Ready for Delivery" at bounding box center [1339, 275] width 151 height 27
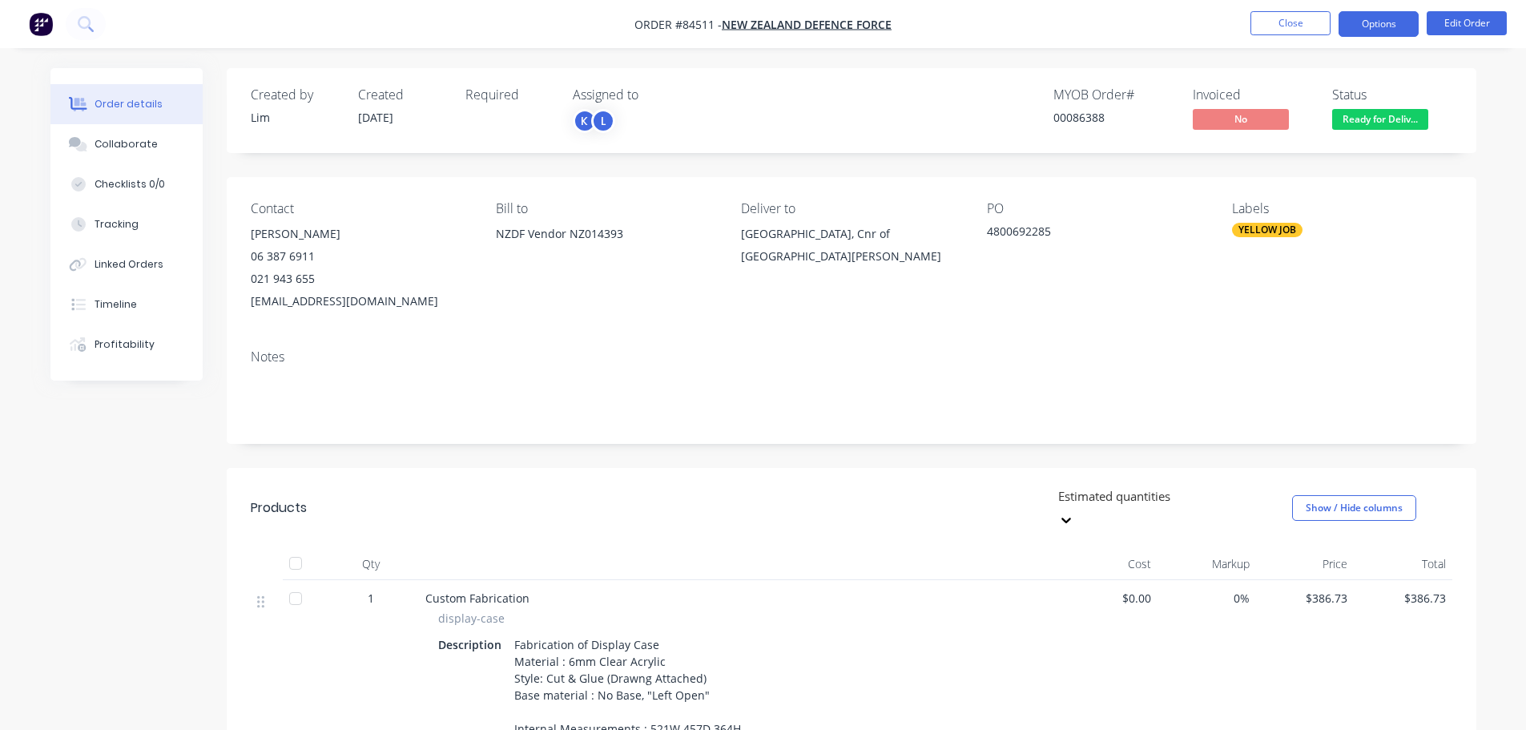
click at [1373, 25] on button "Options" at bounding box center [1379, 24] width 80 height 26
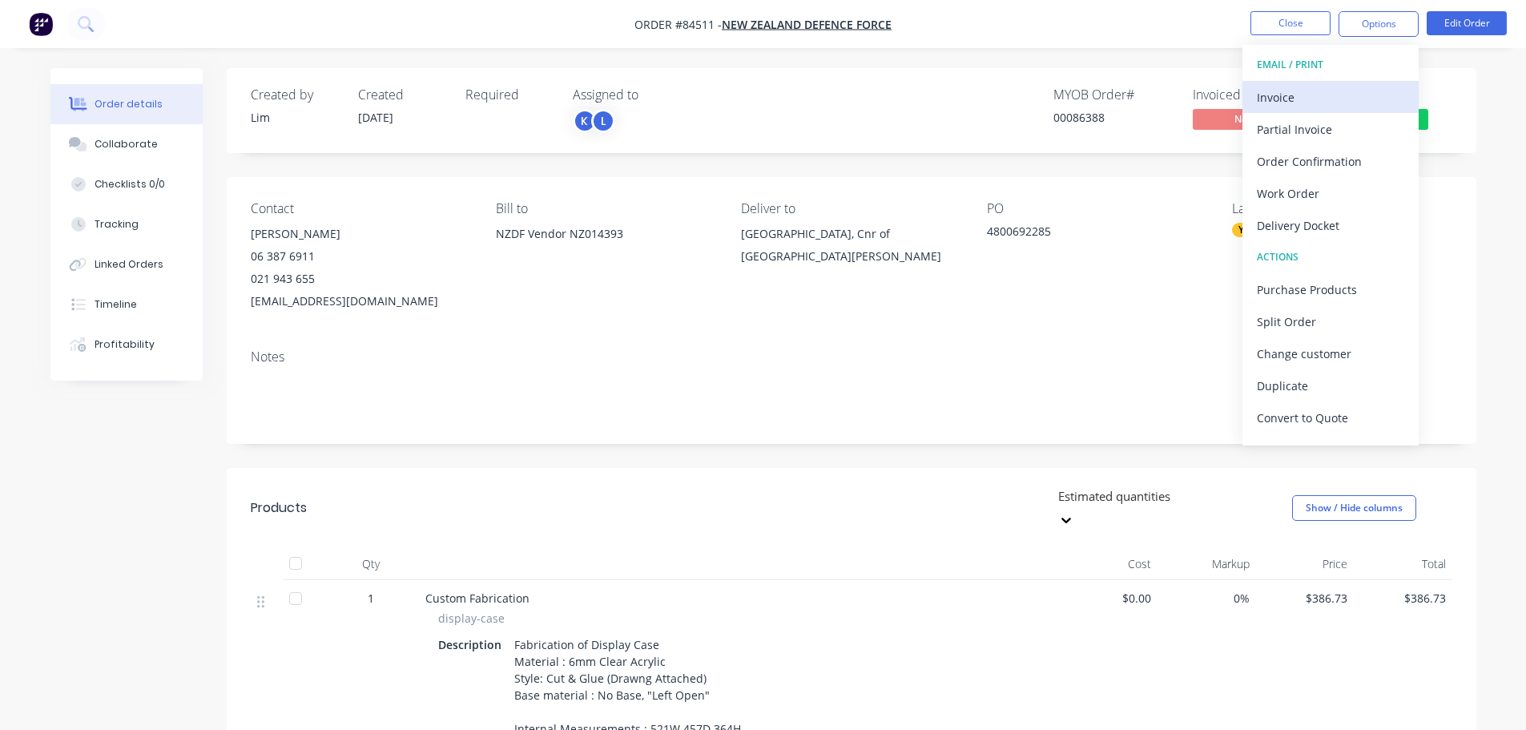
click at [1292, 101] on div "Invoice" at bounding box center [1330, 97] width 147 height 23
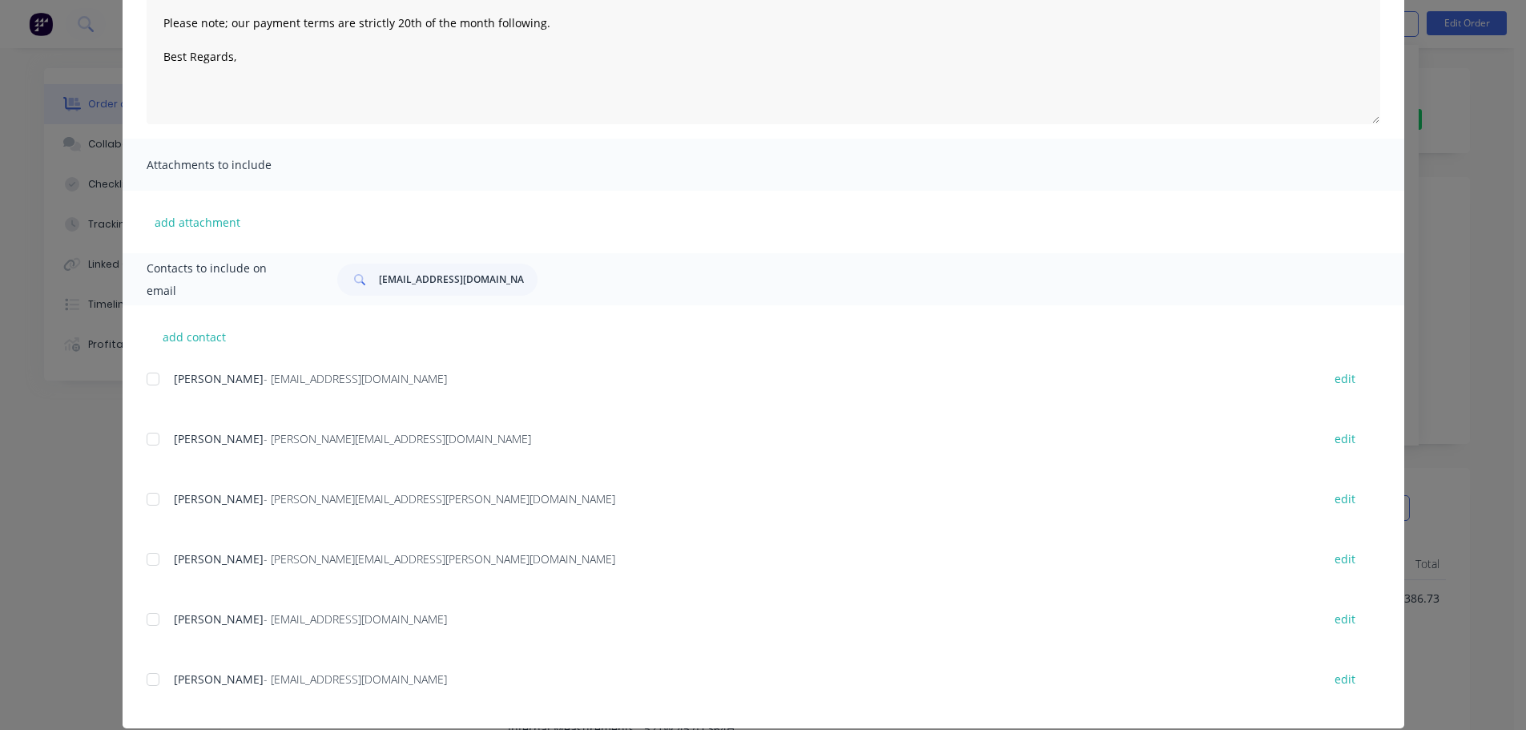
scroll to position [240, 0]
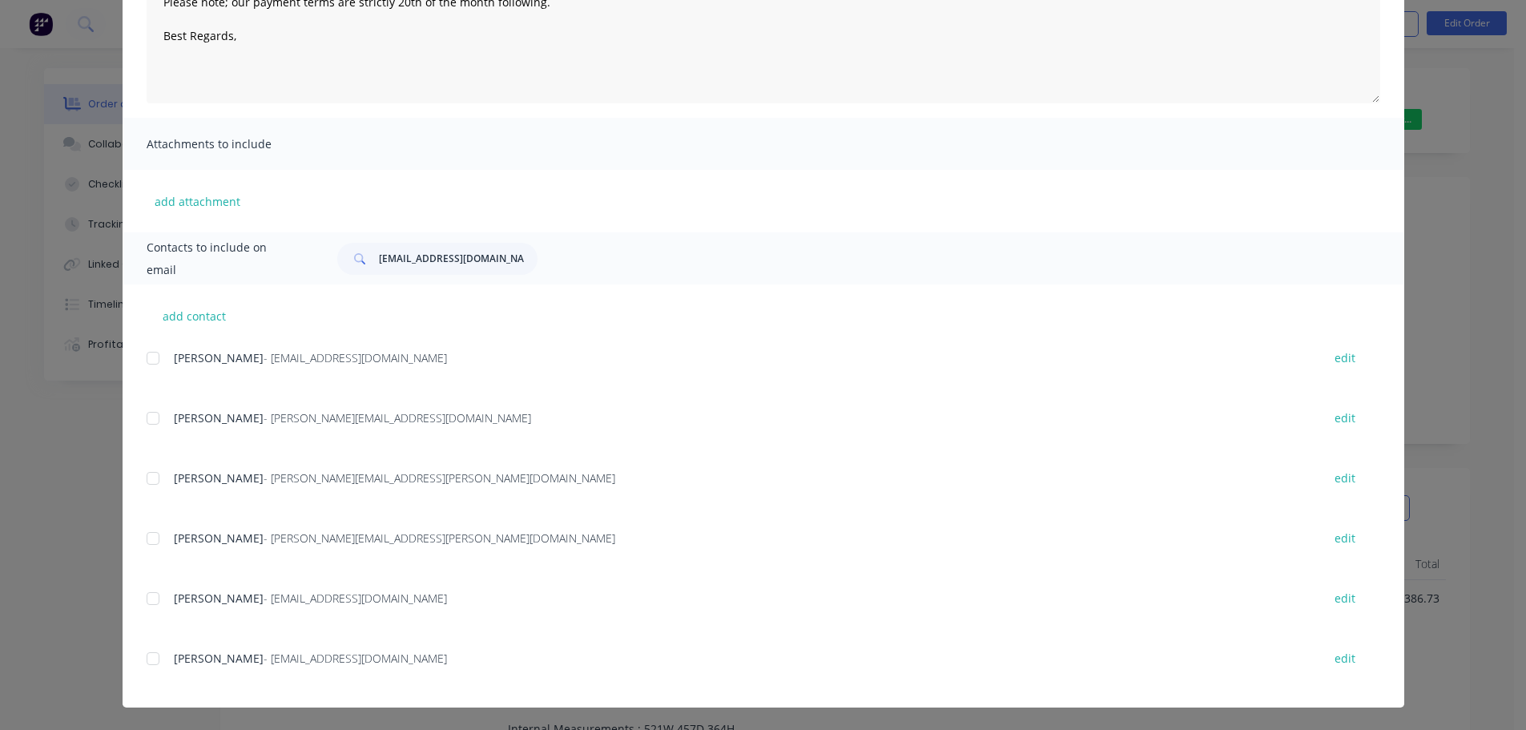
click at [158, 362] on div at bounding box center [153, 358] width 32 height 32
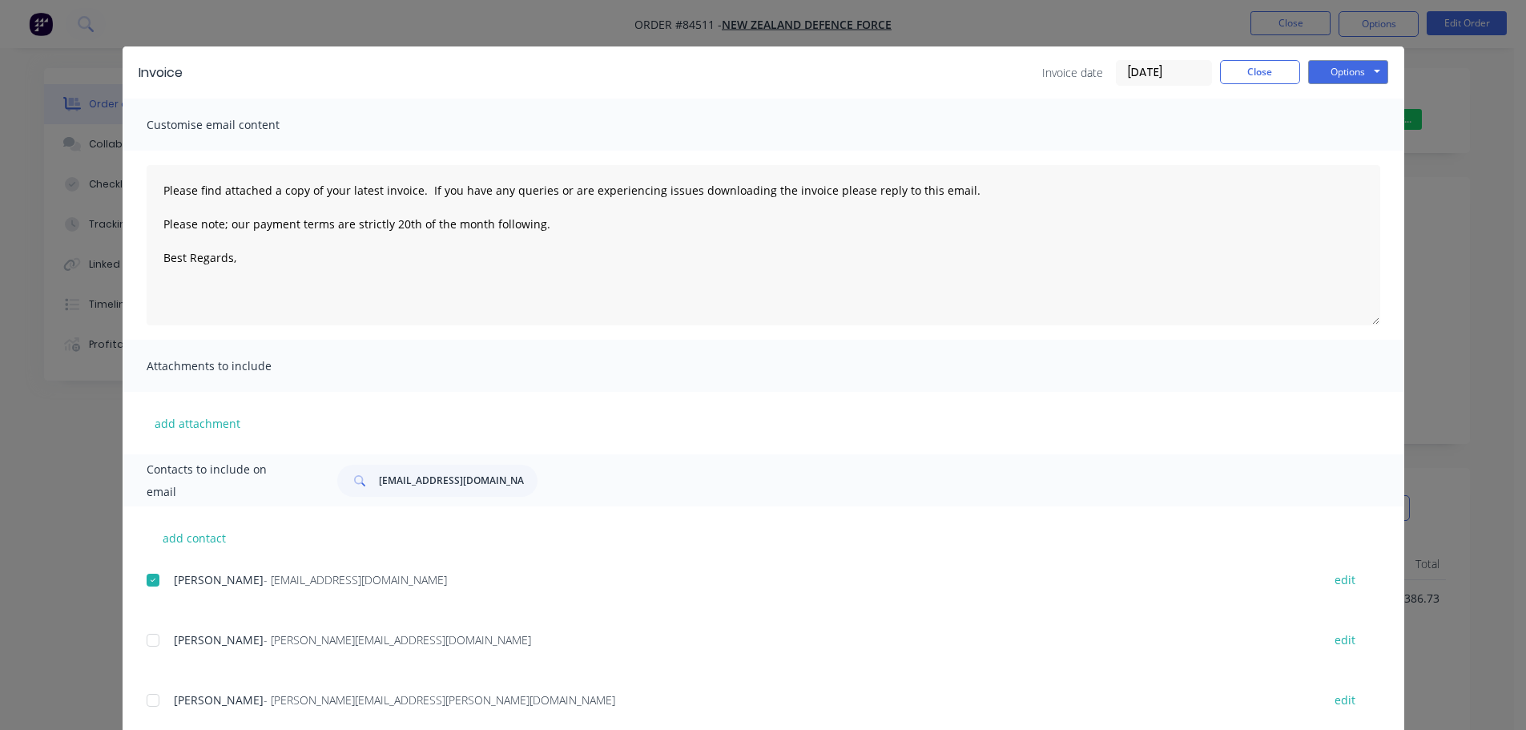
scroll to position [0, 0]
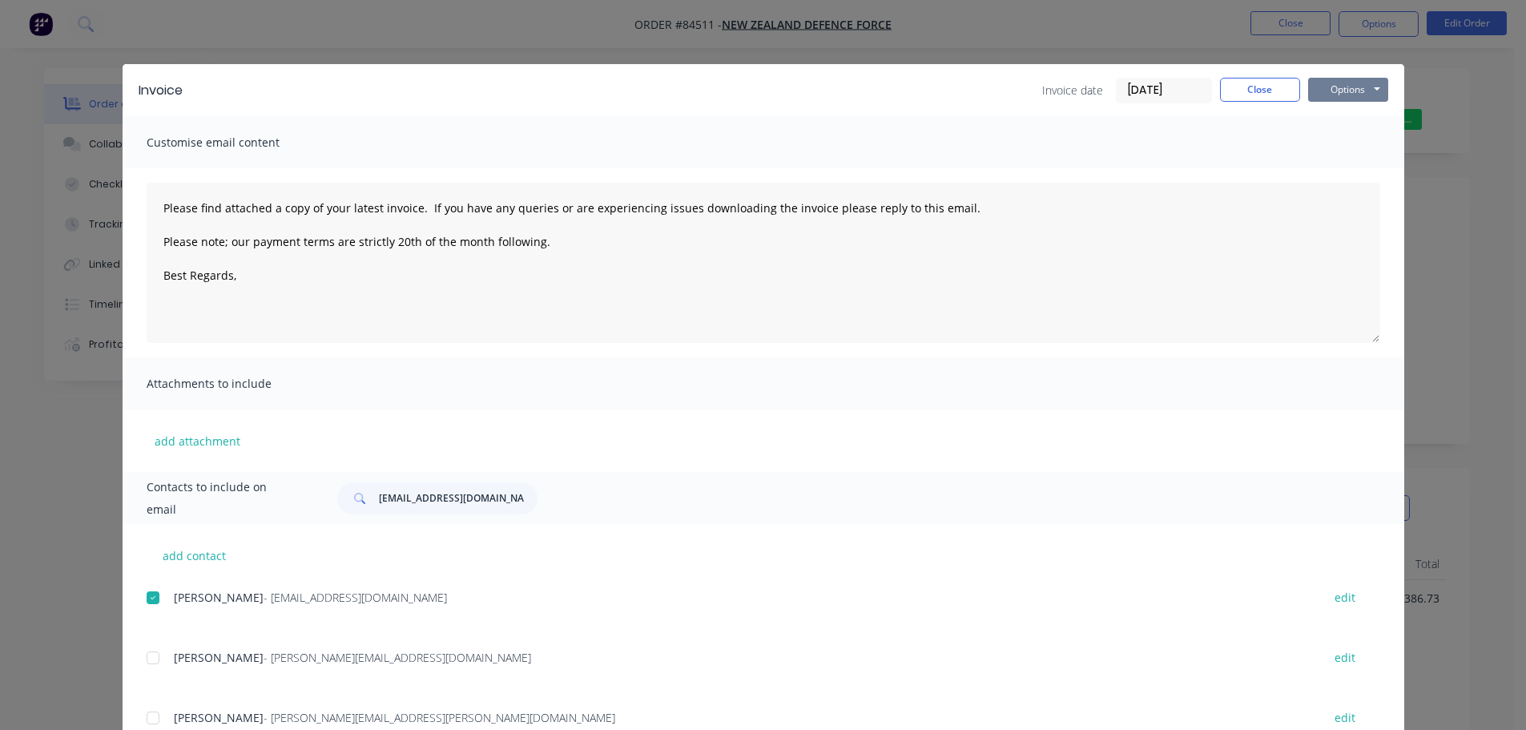
click at [1339, 93] on button "Options" at bounding box center [1348, 90] width 80 height 24
click at [1353, 166] on button "Email" at bounding box center [1359, 171] width 103 height 26
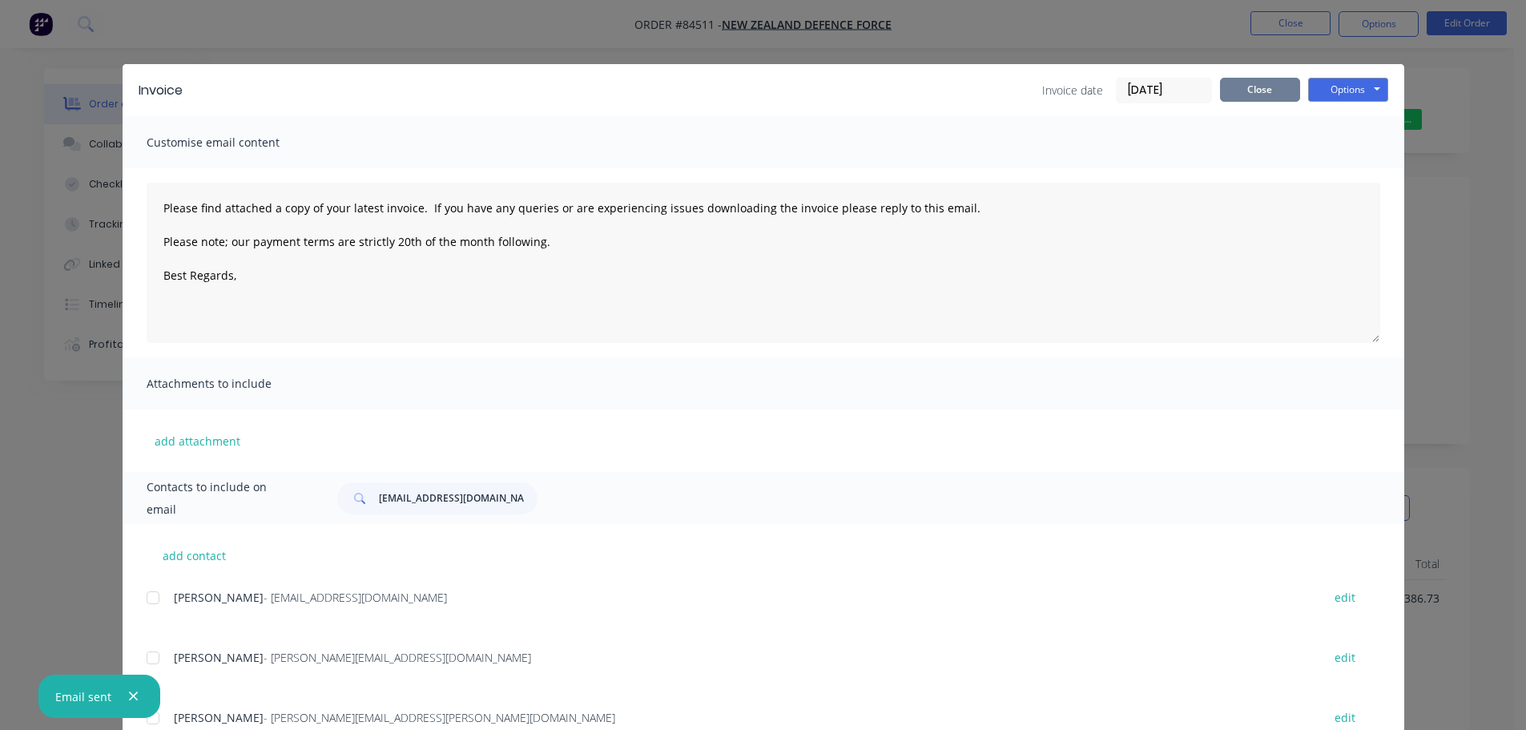
click at [1260, 79] on button "Close" at bounding box center [1260, 90] width 80 height 24
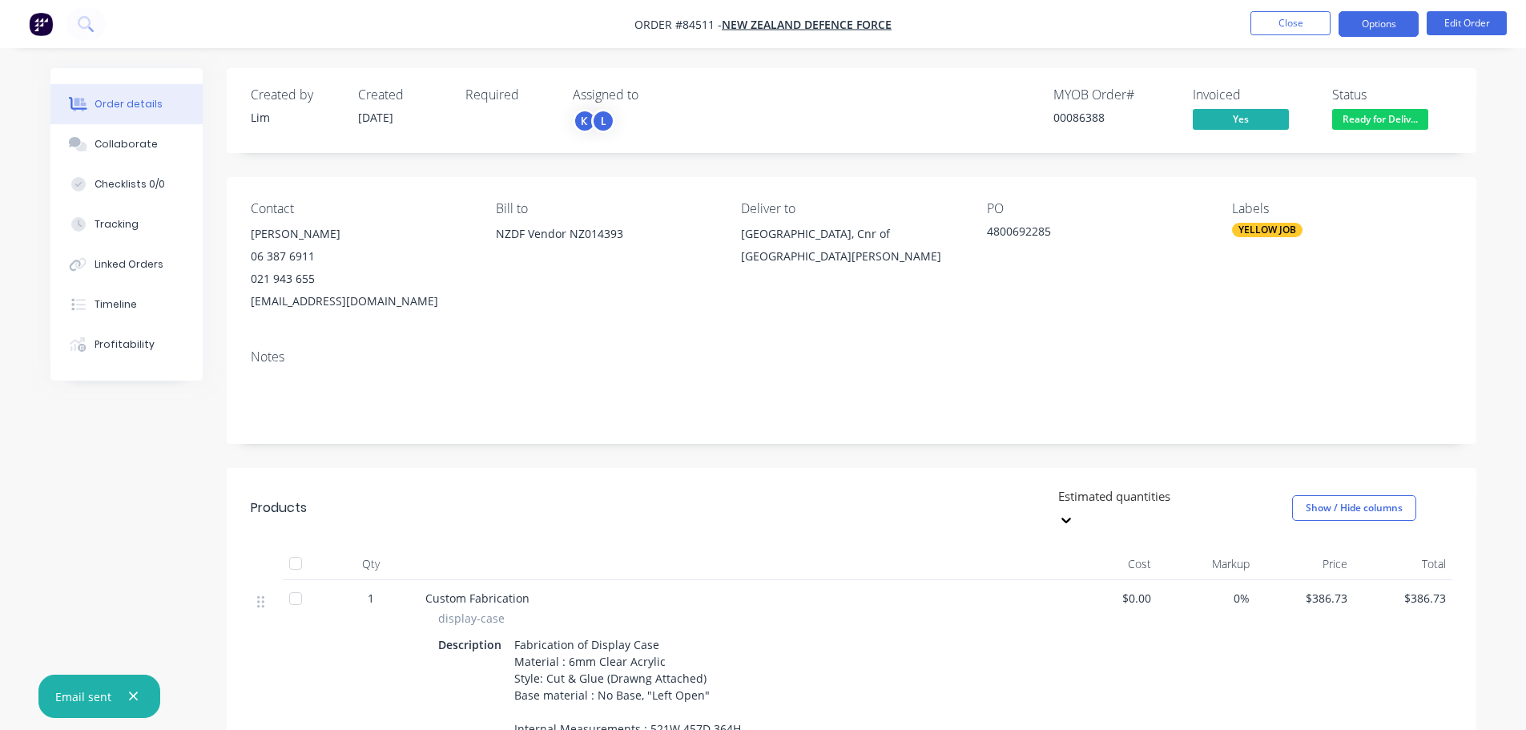
click at [1361, 25] on button "Options" at bounding box center [1379, 24] width 80 height 26
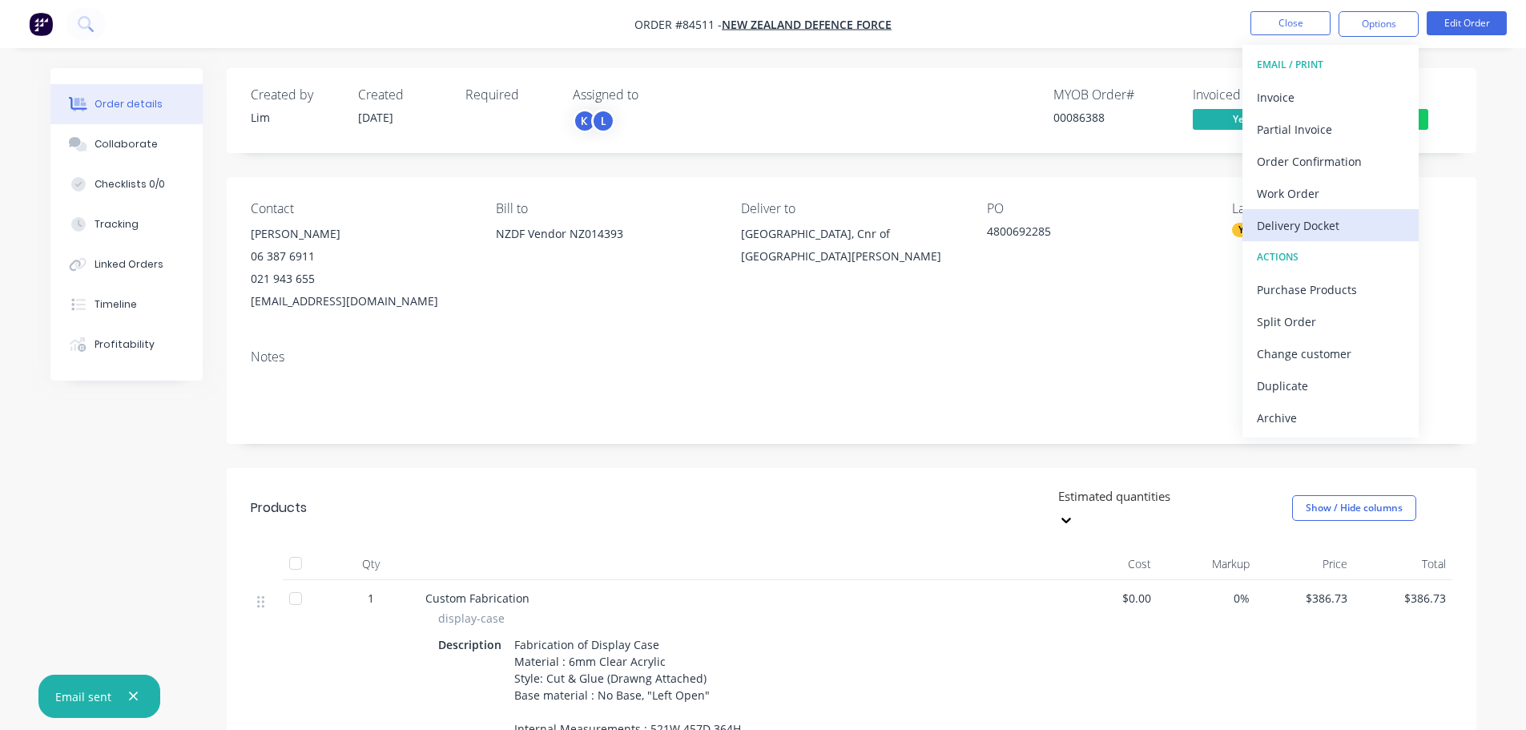
click at [1335, 224] on div "Delivery Docket" at bounding box center [1330, 225] width 147 height 23
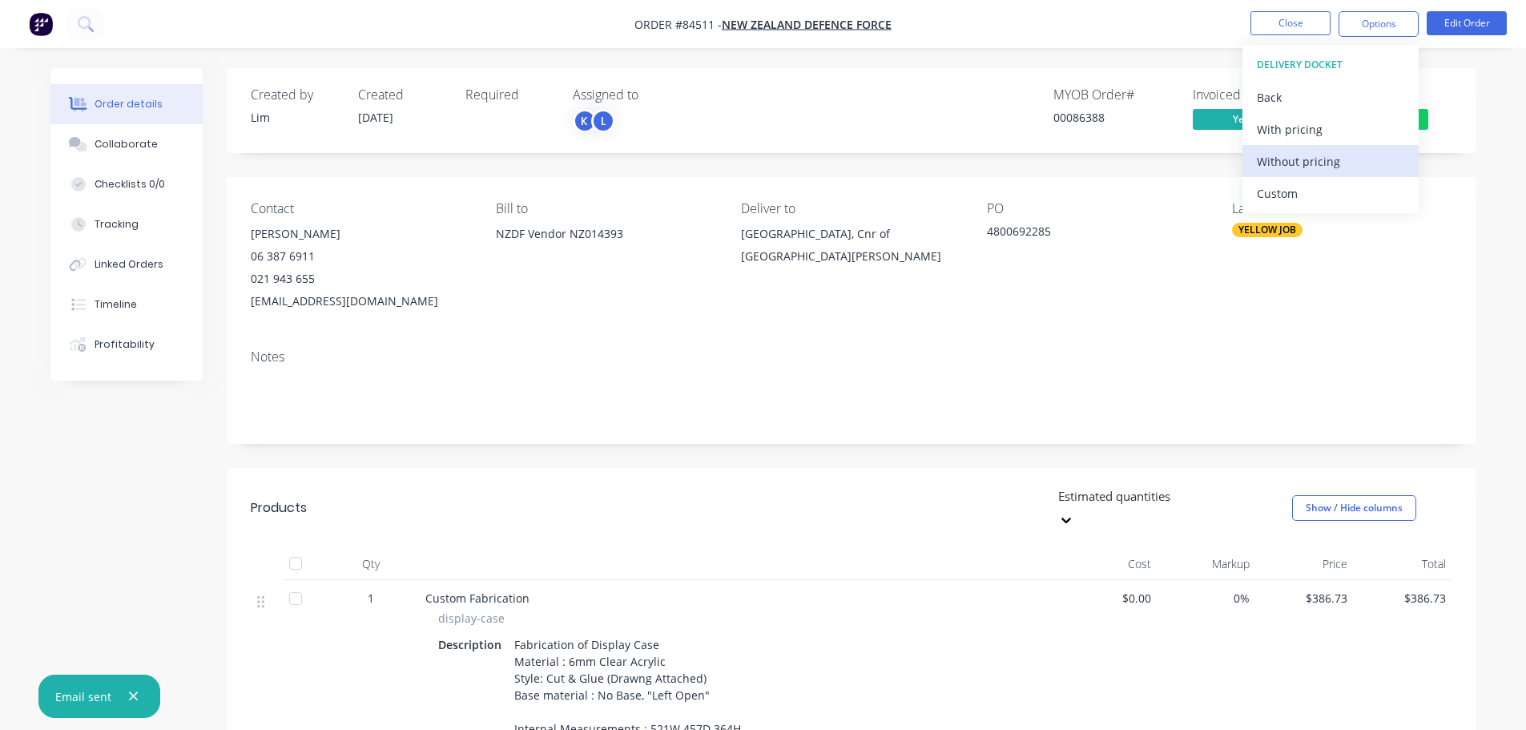
click at [1312, 165] on div "Without pricing" at bounding box center [1330, 161] width 147 height 23
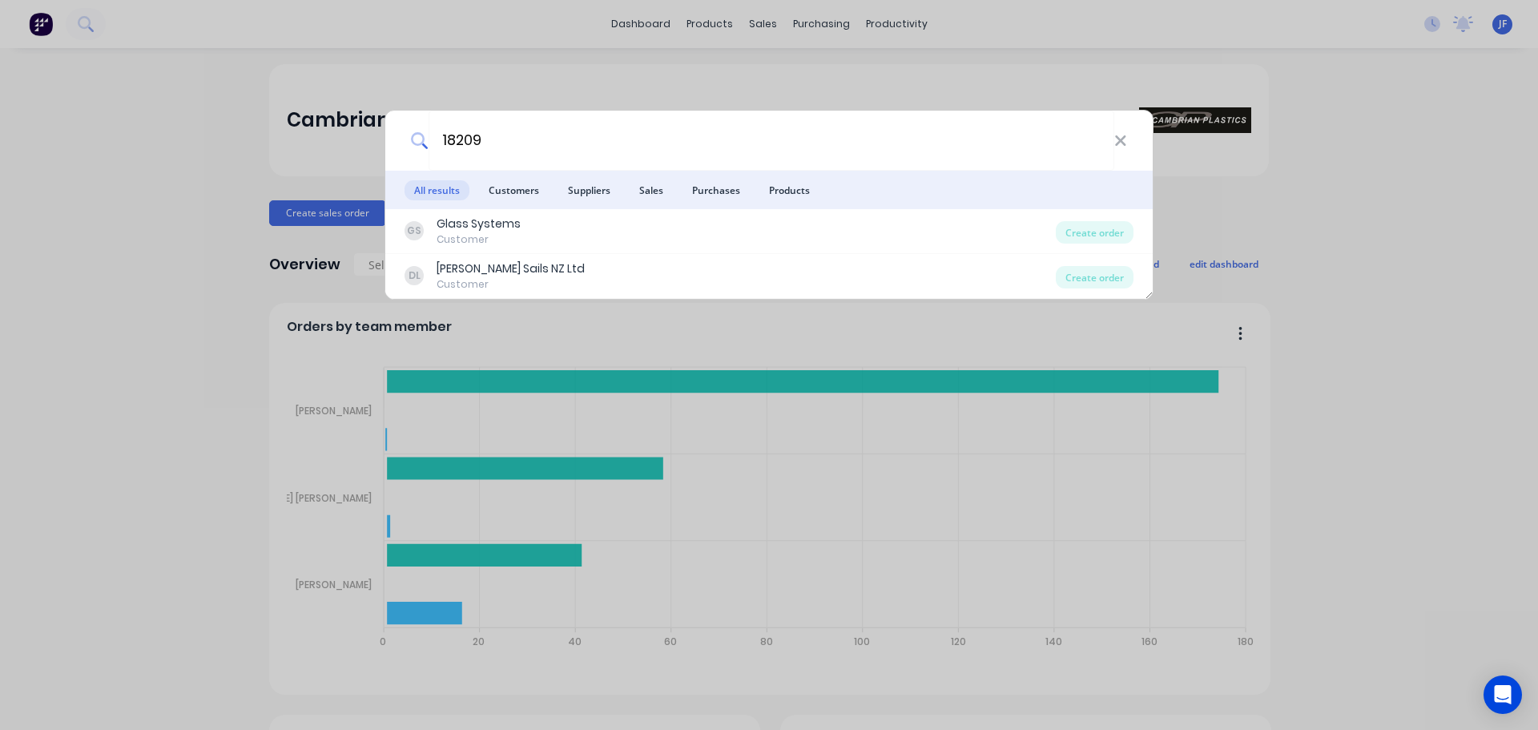
type input "18209"
click at [566, 75] on div "18209 All results Customers Suppliers Sales Purchases Products GS Glass Systems…" at bounding box center [769, 365] width 1538 height 730
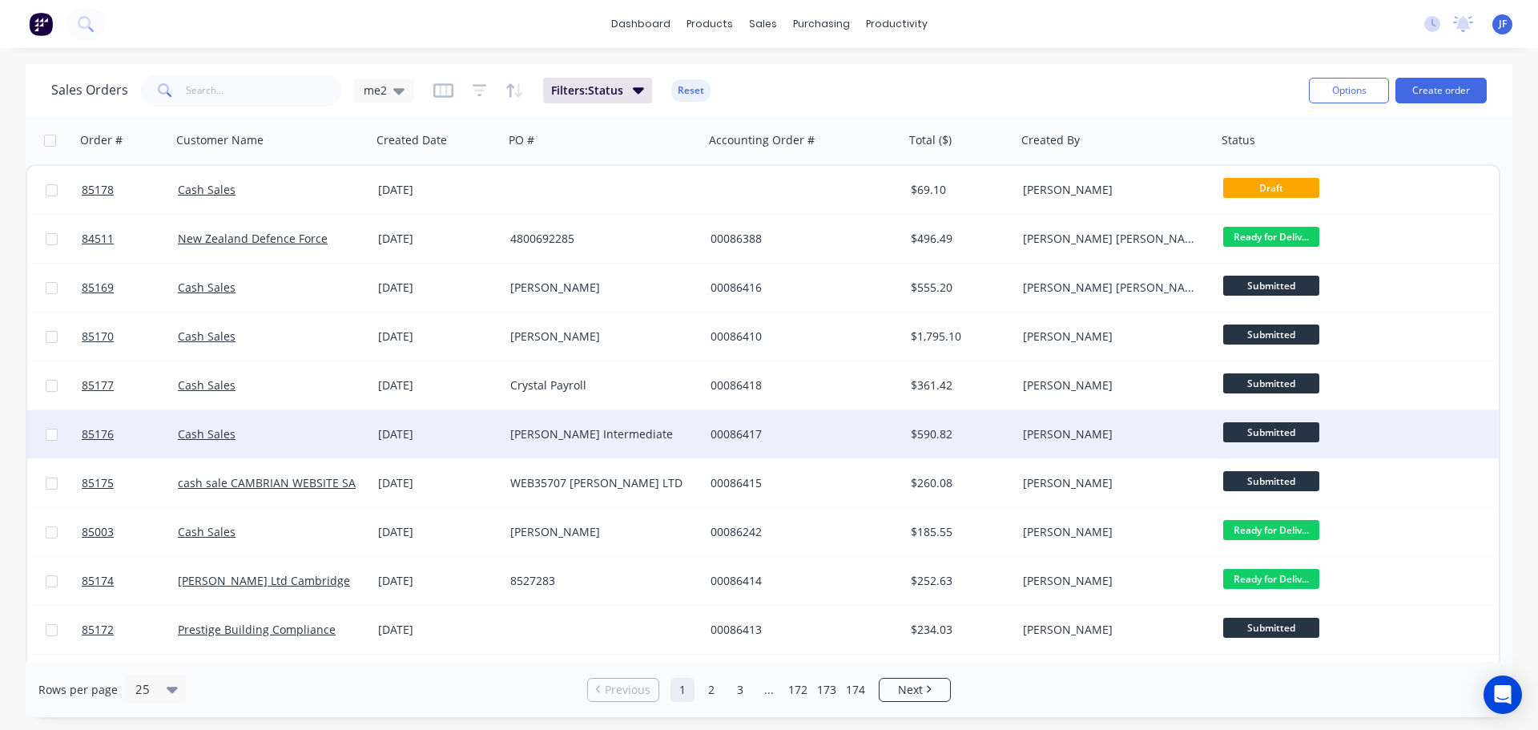
click at [658, 450] on div "[PERSON_NAME] Intermediate" at bounding box center [604, 434] width 200 height 48
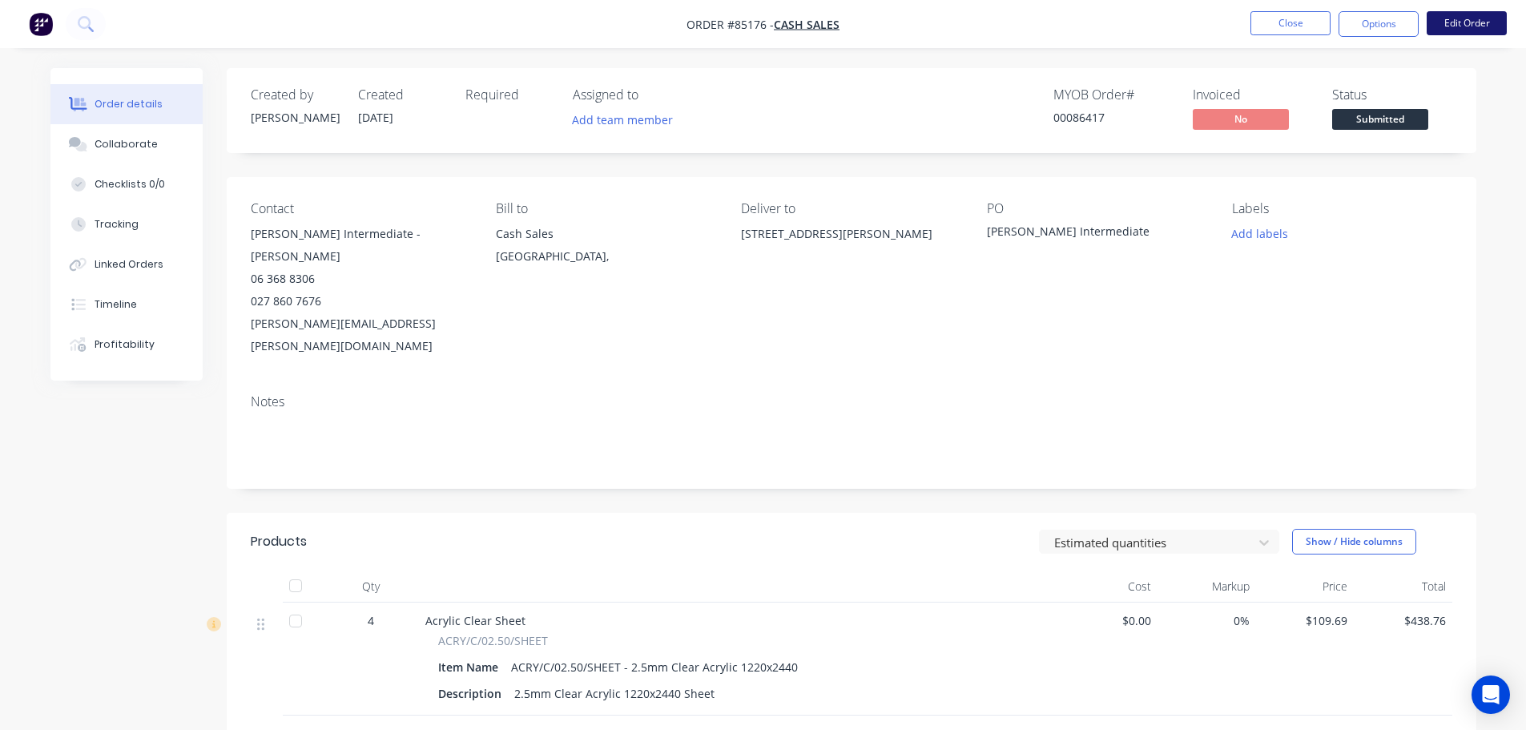
click at [1480, 27] on button "Edit Order" at bounding box center [1467, 23] width 80 height 24
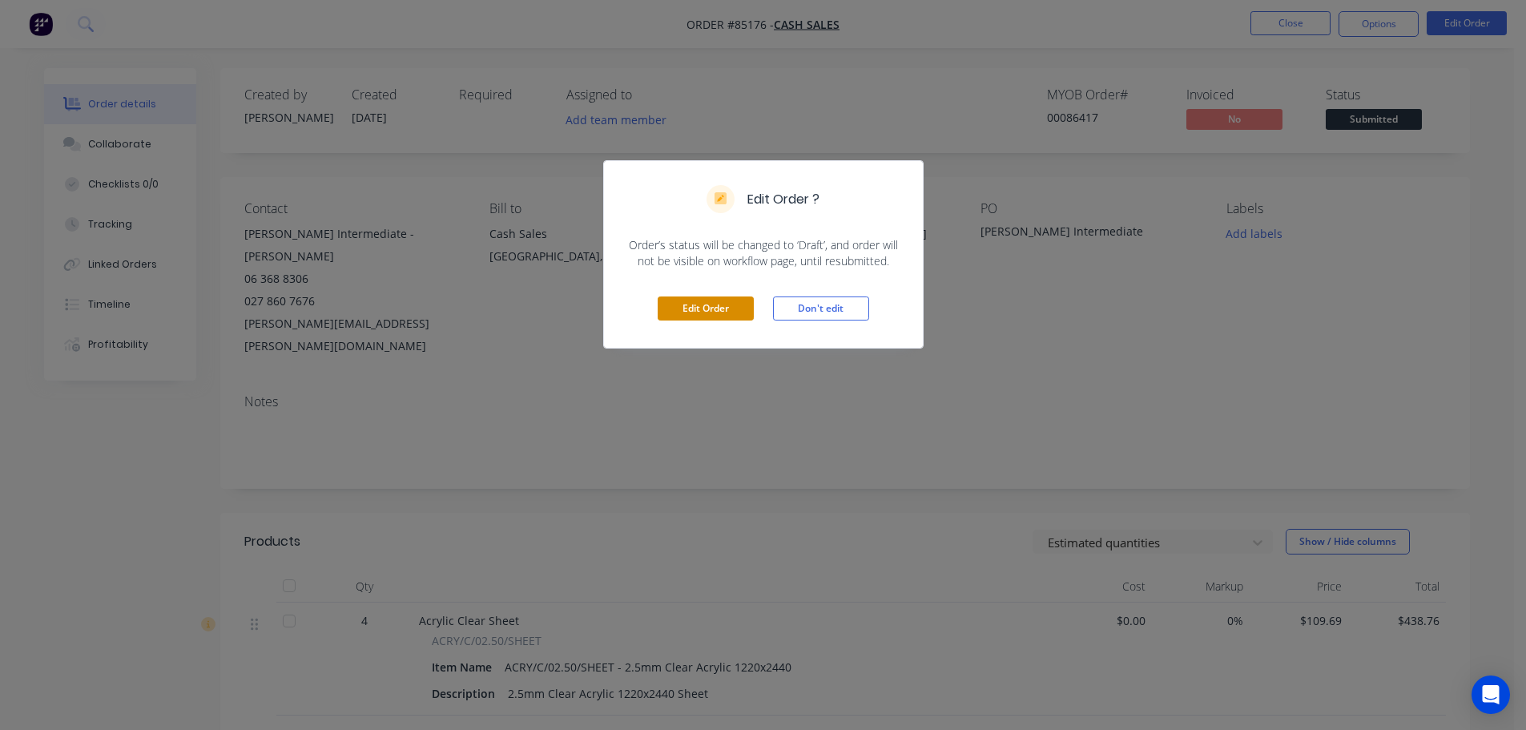
click at [727, 310] on button "Edit Order" at bounding box center [706, 308] width 96 height 24
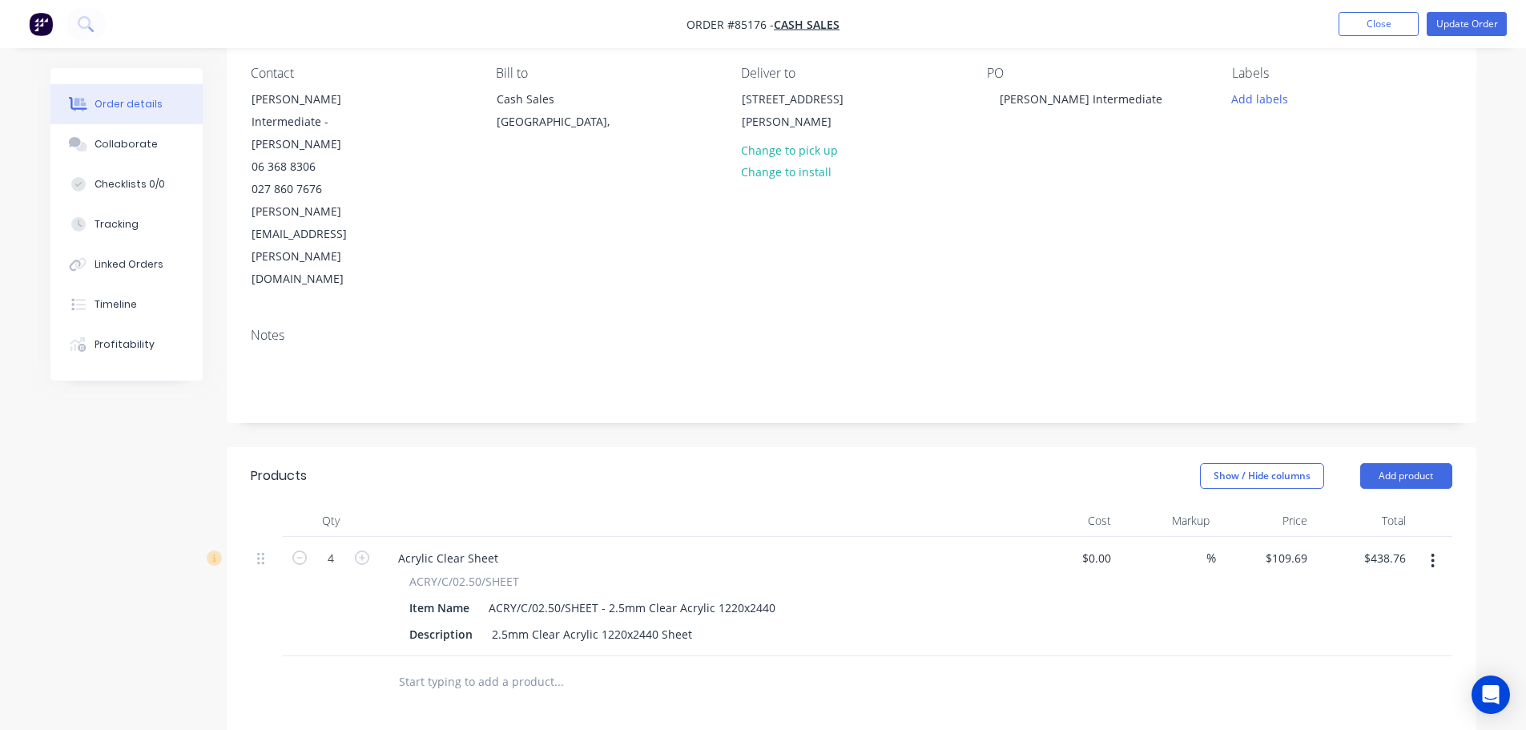
scroll to position [320, 0]
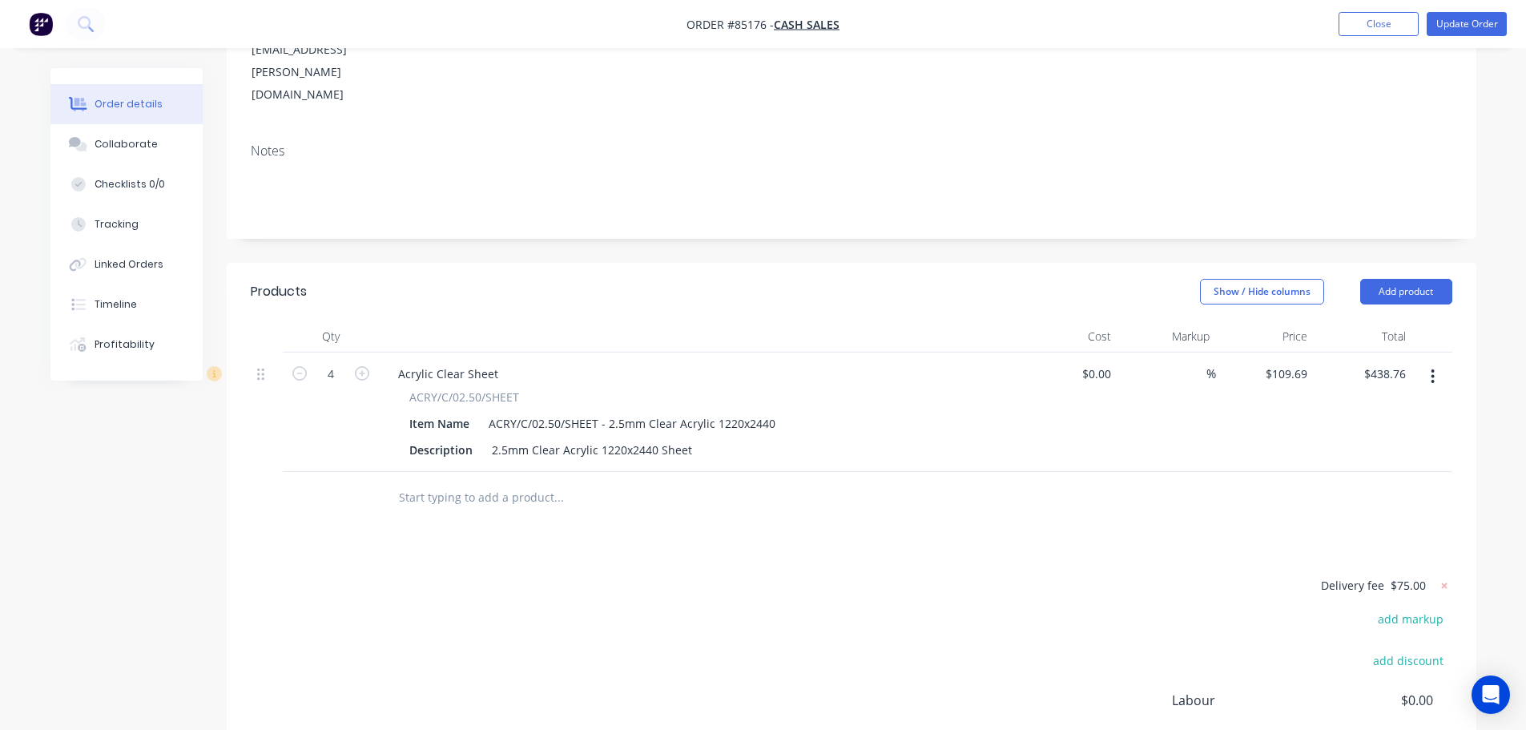
click at [1435, 575] on div at bounding box center [1443, 585] width 20 height 21
click at [1438, 578] on icon at bounding box center [1445, 586] width 16 height 16
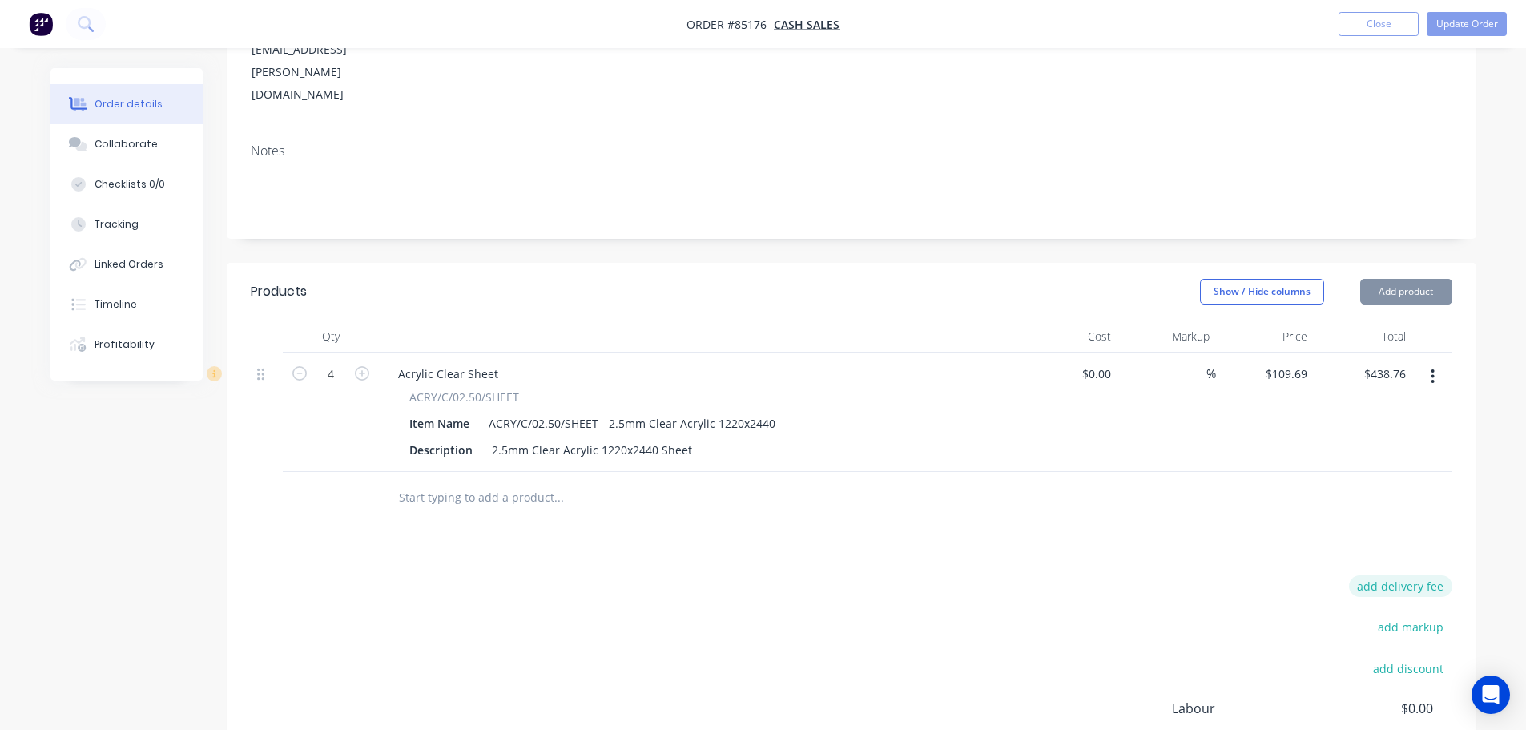
click at [1414, 575] on button "add delivery fee" at bounding box center [1400, 586] width 103 height 22
type input "40"
click at [1382, 454] on div "Products Show / Hide columns Add product Qty Cost Markup Price Total 4 Acrylic …" at bounding box center [852, 582] width 1250 height 638
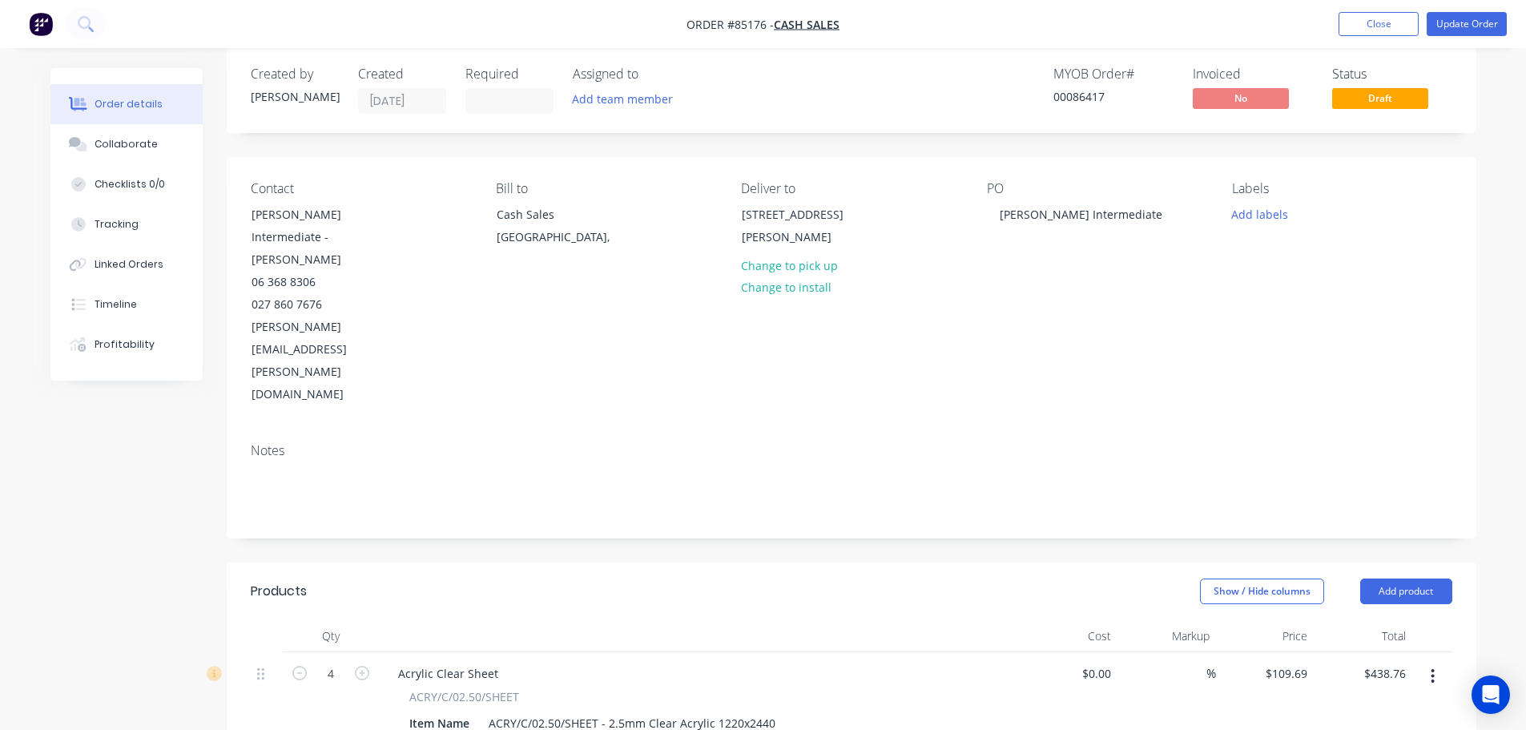
scroll to position [0, 0]
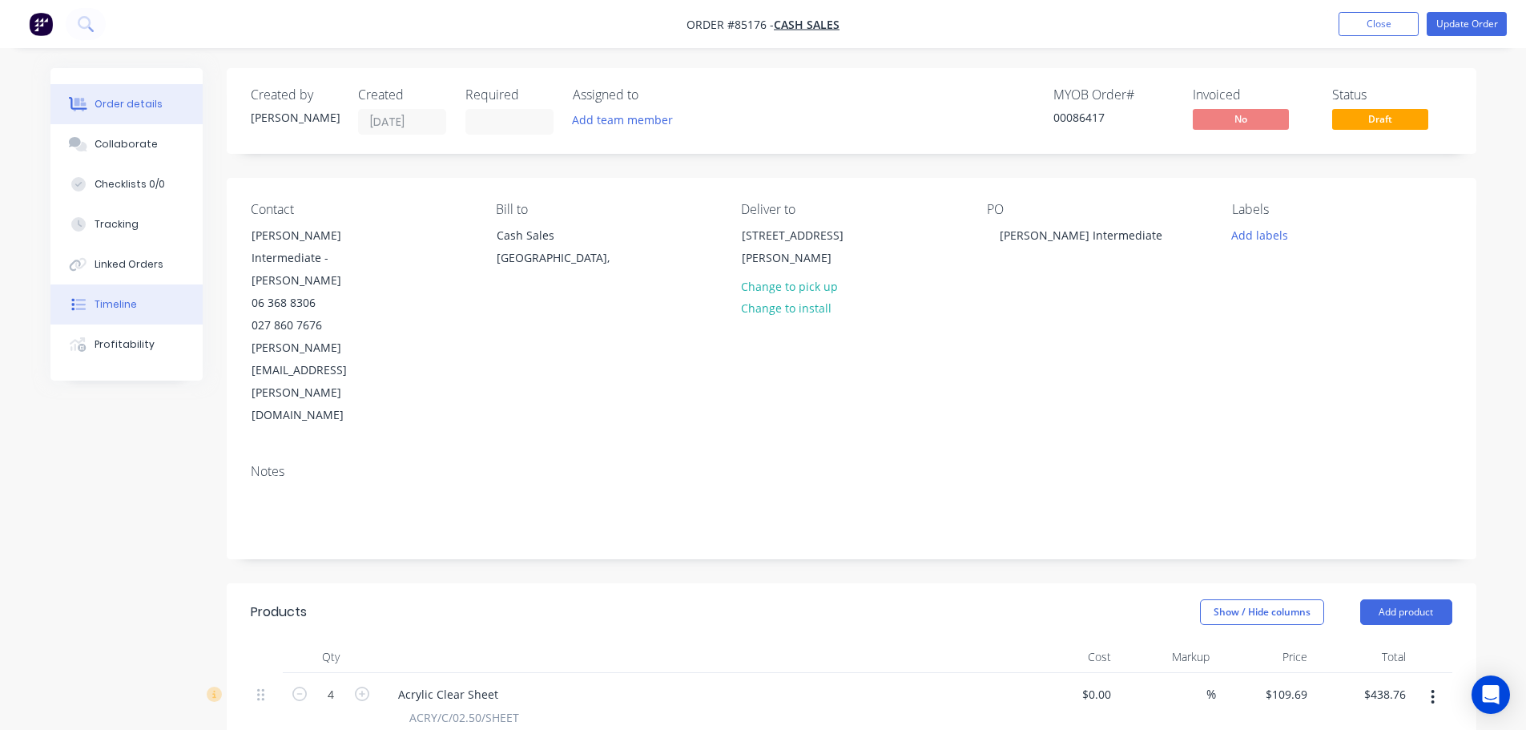
click at [135, 320] on button "Timeline" at bounding box center [126, 304] width 152 height 40
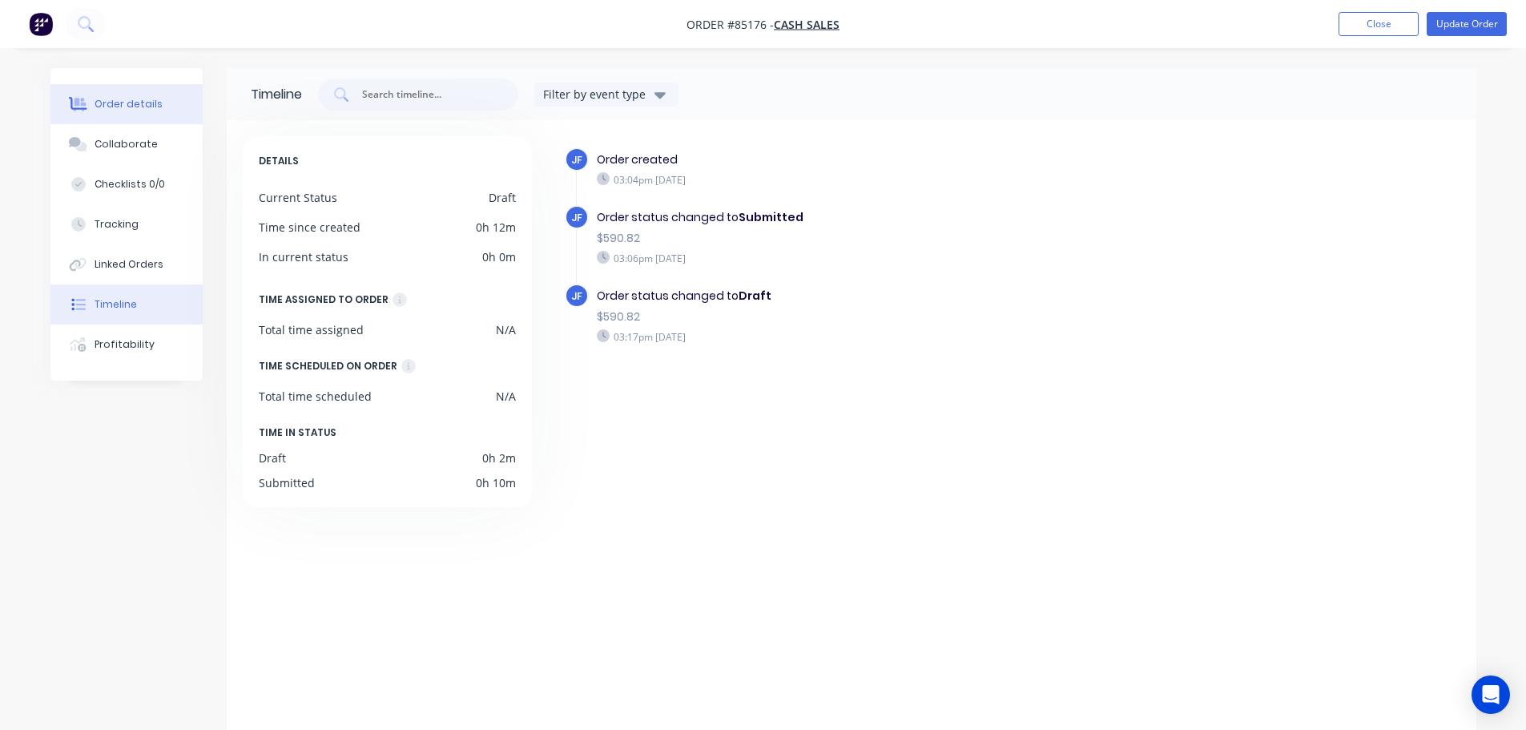
click at [147, 104] on div "Order details" at bounding box center [129, 104] width 68 height 14
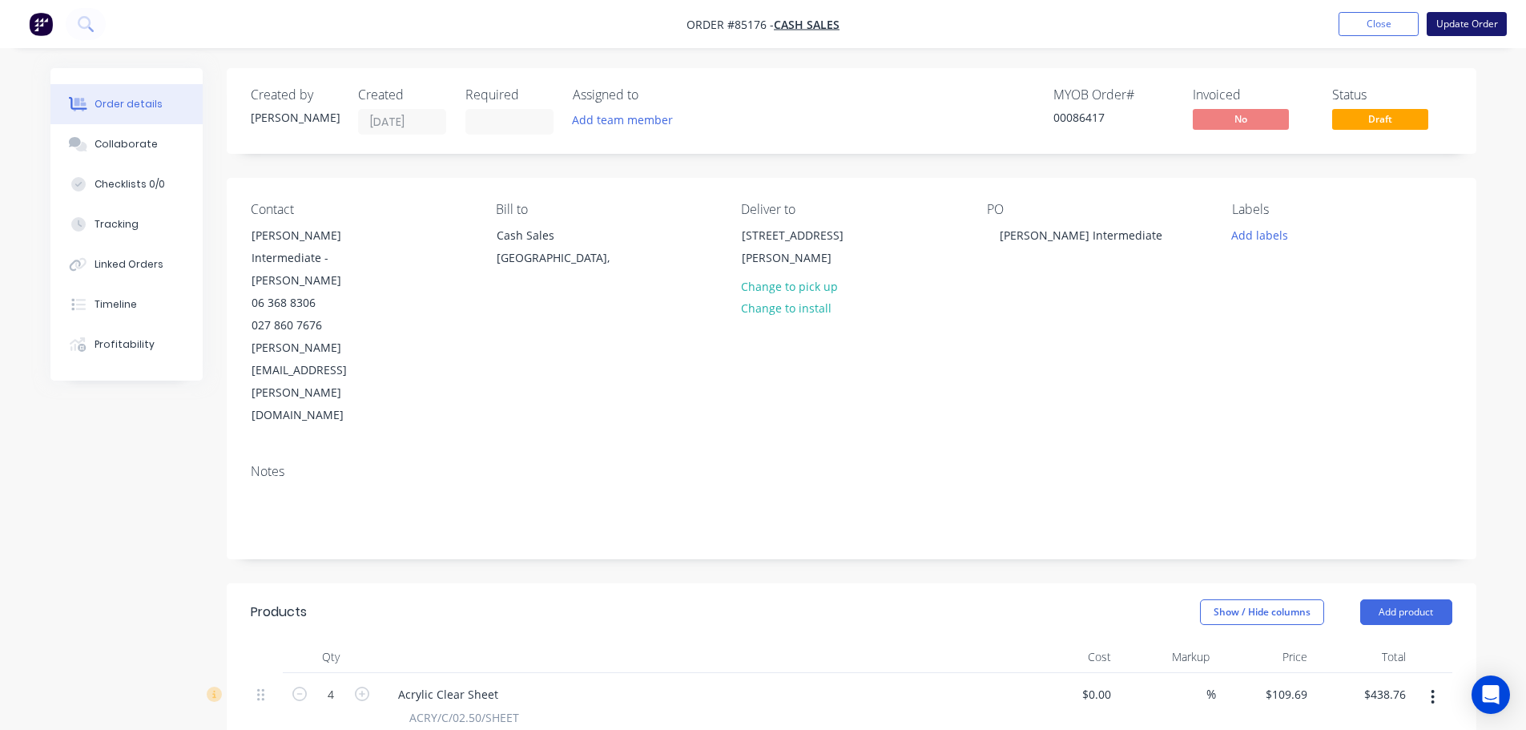
click at [1461, 27] on button "Update Order" at bounding box center [1467, 24] width 80 height 24
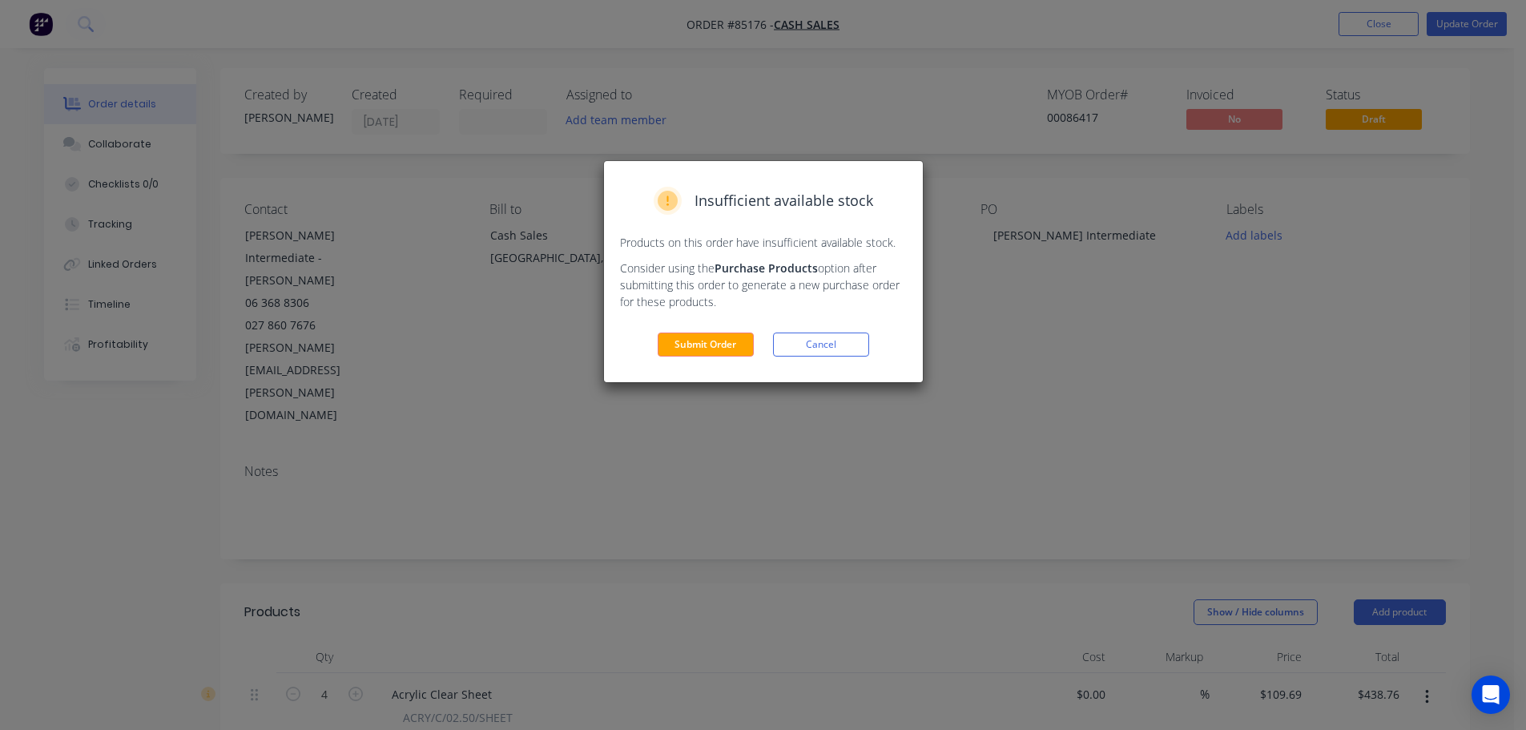
click at [694, 330] on div "Insufficient available stock Products on this order have insufficient available…" at bounding box center [763, 271] width 319 height 221
click at [699, 348] on button "Submit Order" at bounding box center [706, 345] width 96 height 24
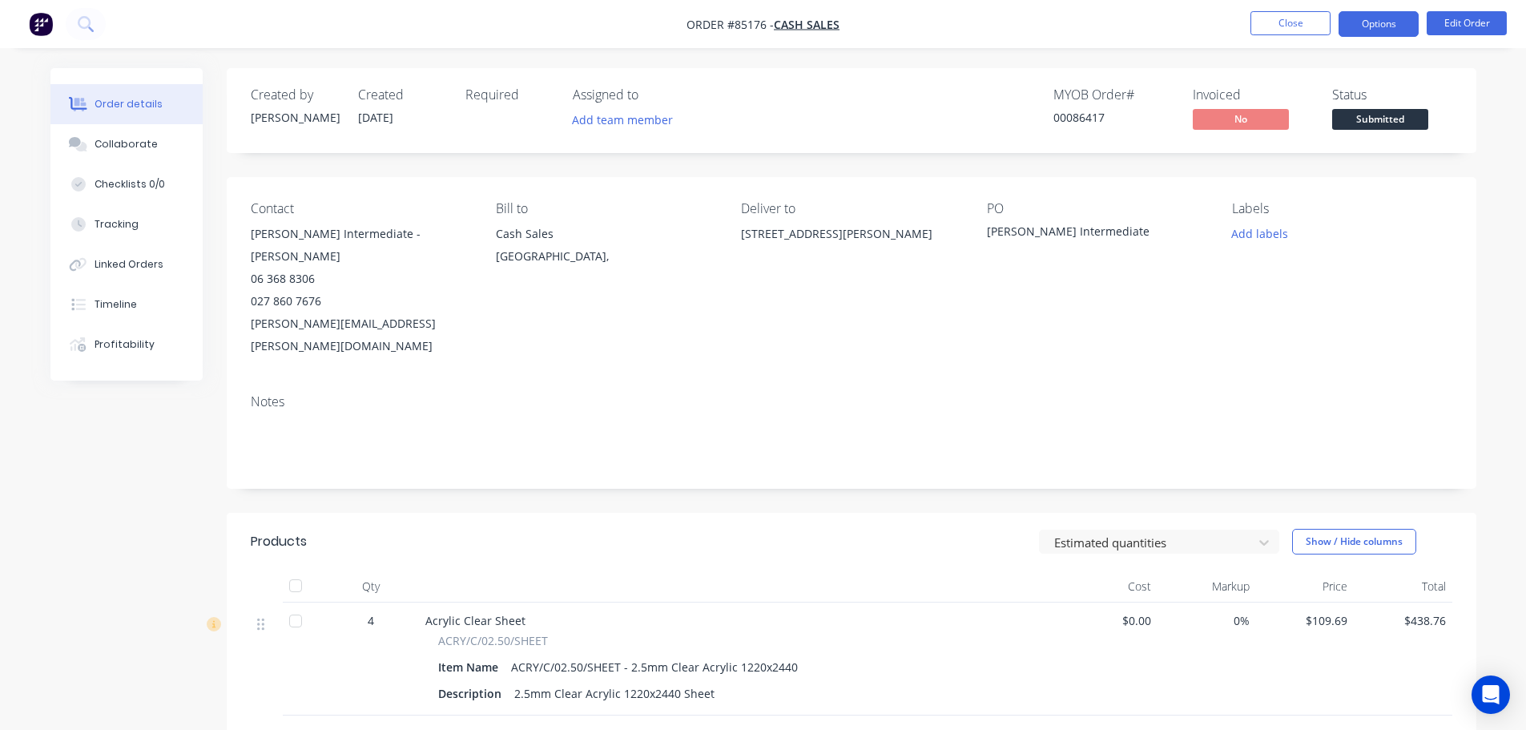
click at [1376, 20] on button "Options" at bounding box center [1379, 24] width 80 height 26
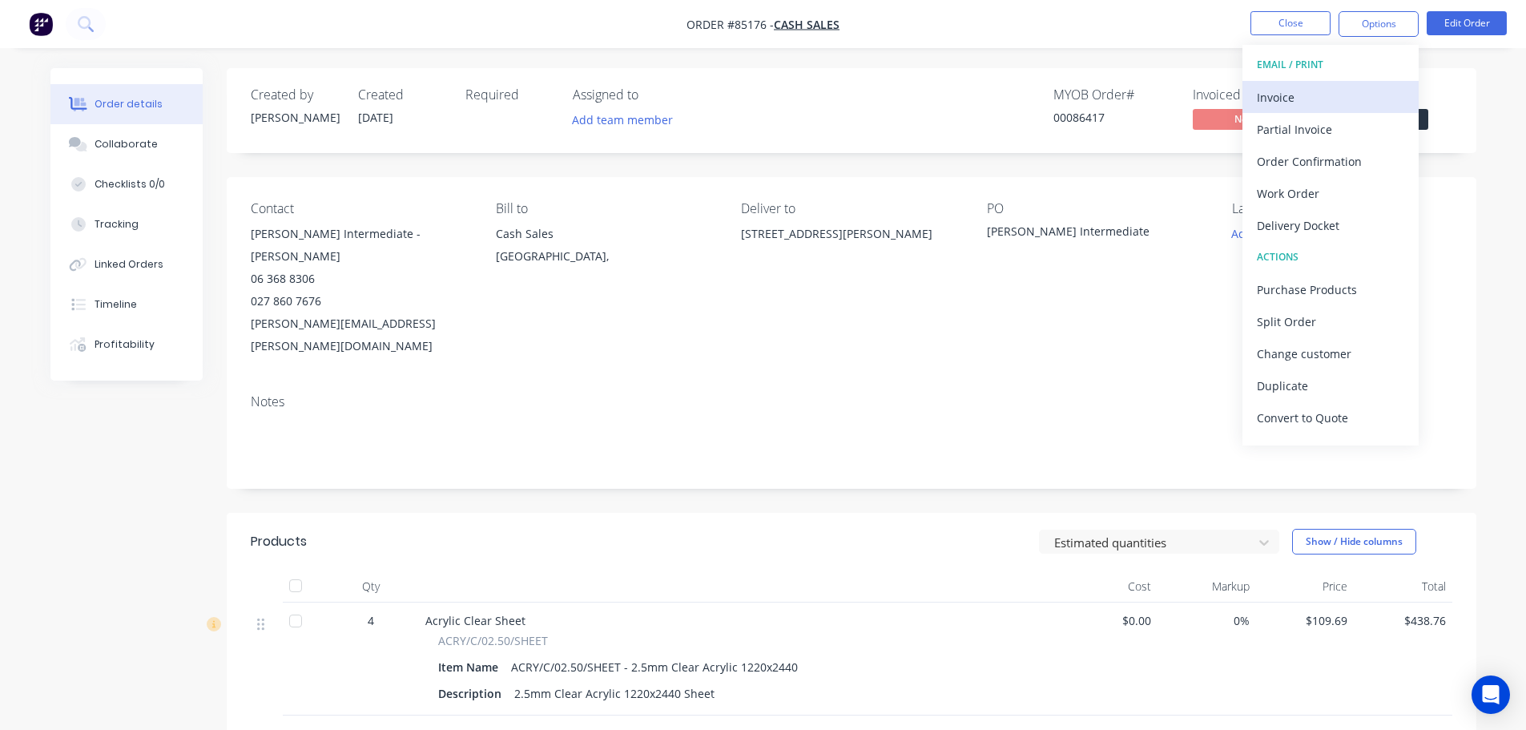
click at [1307, 100] on div "Invoice" at bounding box center [1330, 97] width 147 height 23
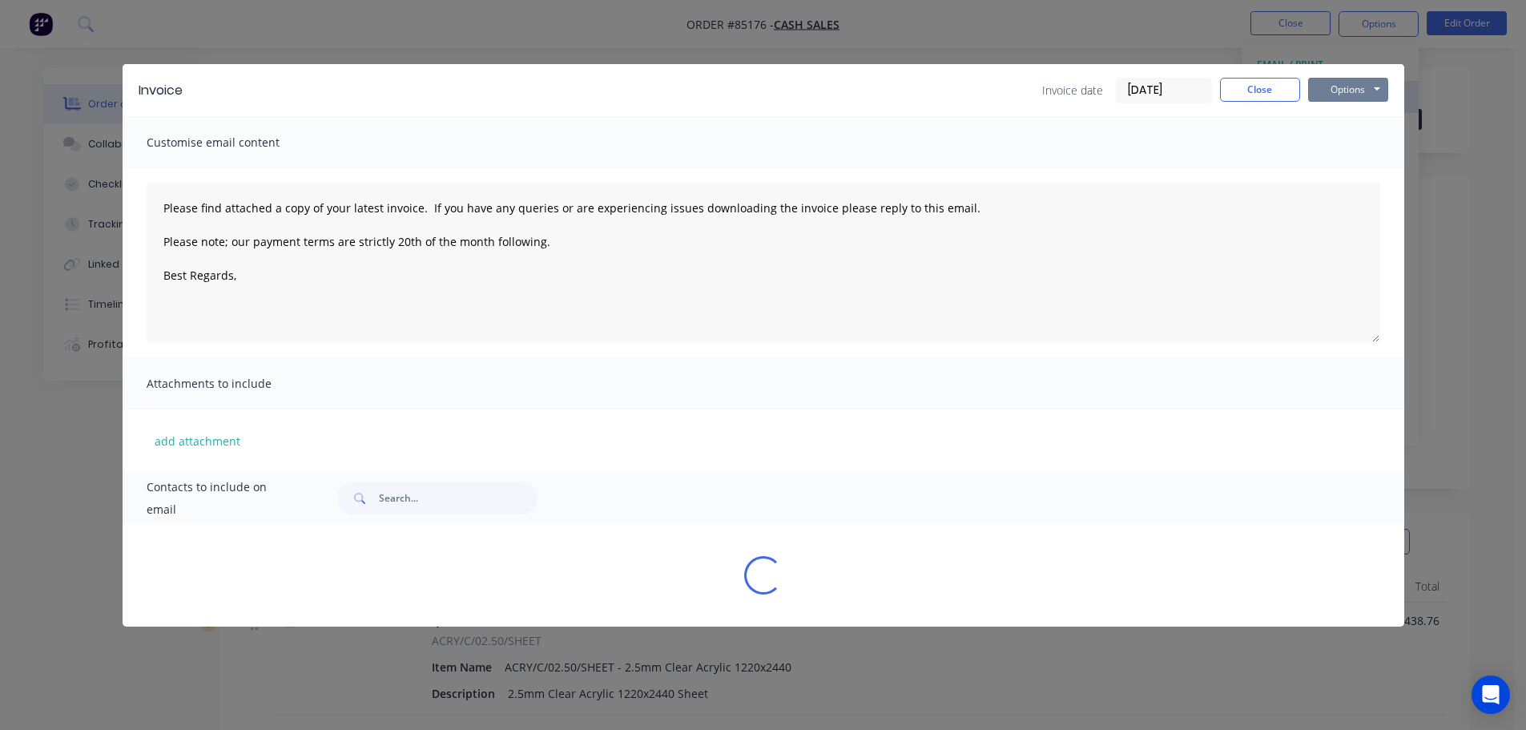
click at [1336, 99] on button "Options" at bounding box center [1348, 90] width 80 height 24
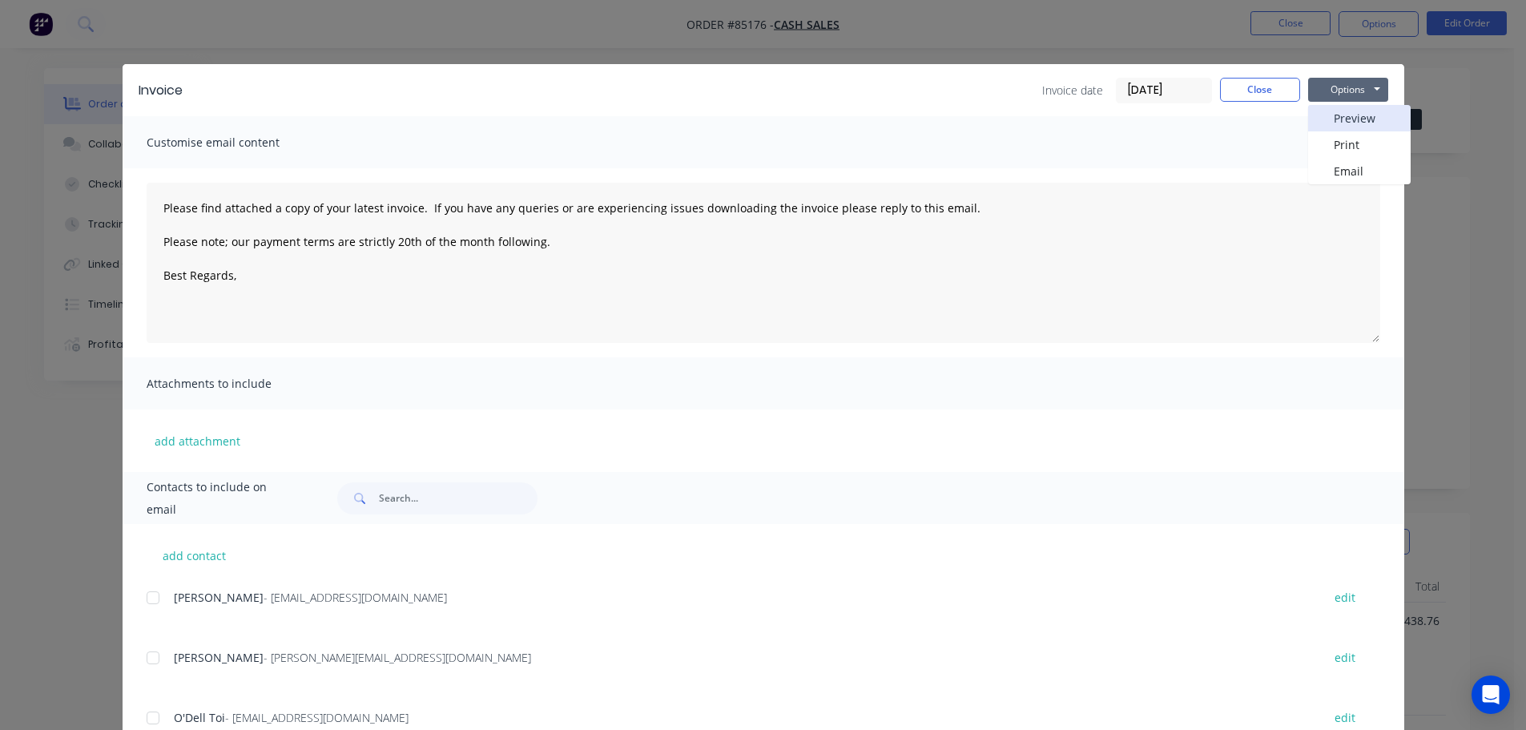
click at [1343, 119] on button "Preview" at bounding box center [1359, 118] width 103 height 26
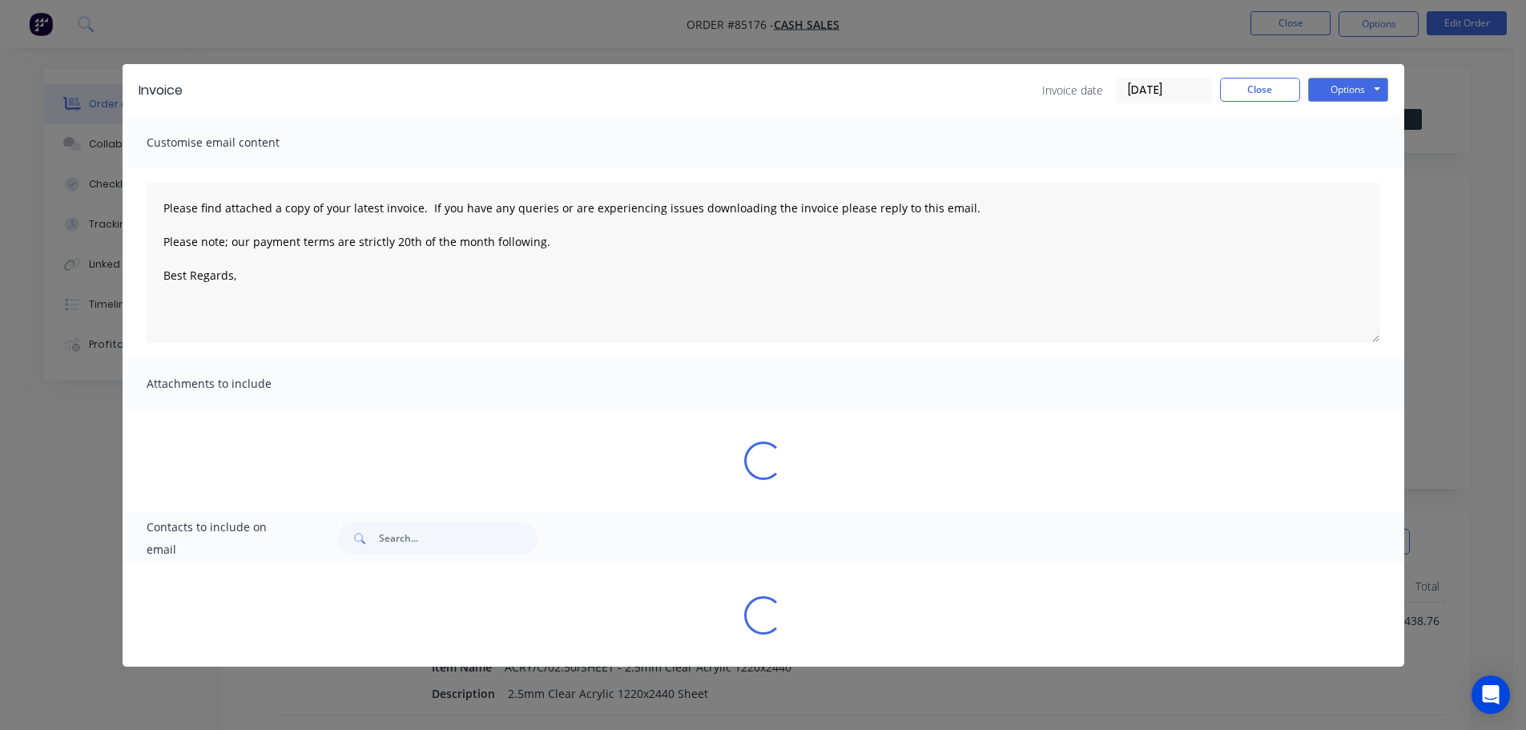
type textarea "Please find attached a copy of your latest invoice. If you have any queries or …"
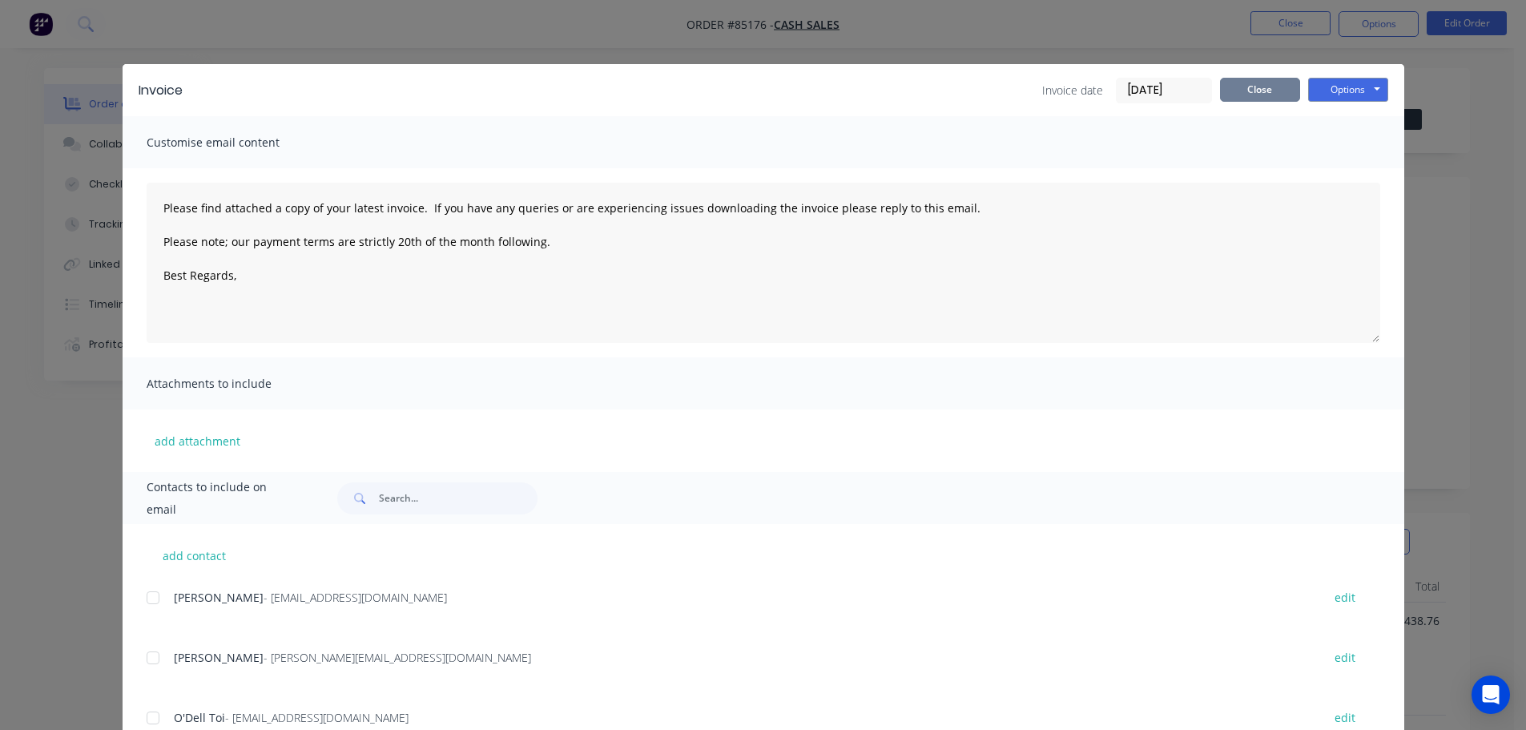
click at [1243, 95] on button "Close" at bounding box center [1260, 90] width 80 height 24
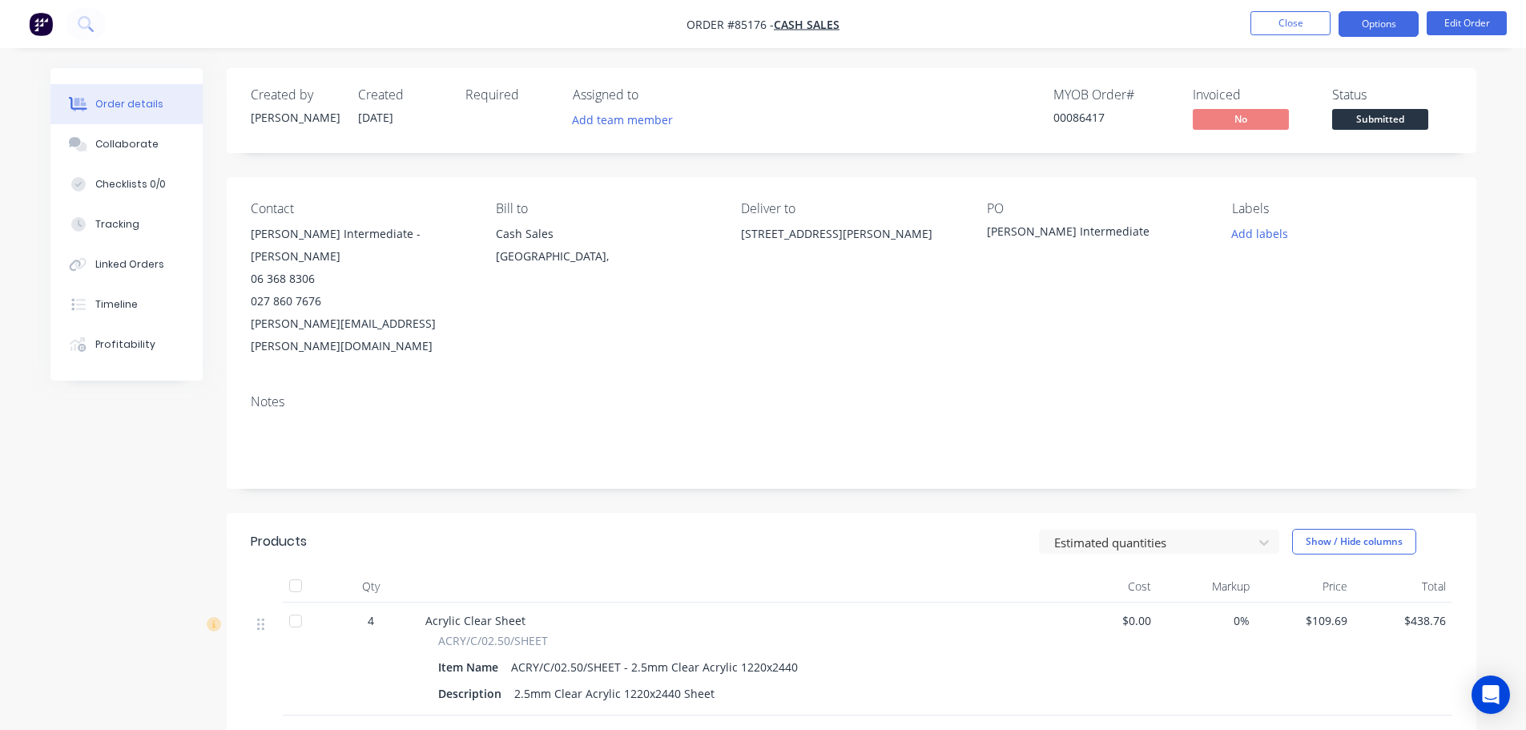
click at [1373, 16] on button "Options" at bounding box center [1379, 24] width 80 height 26
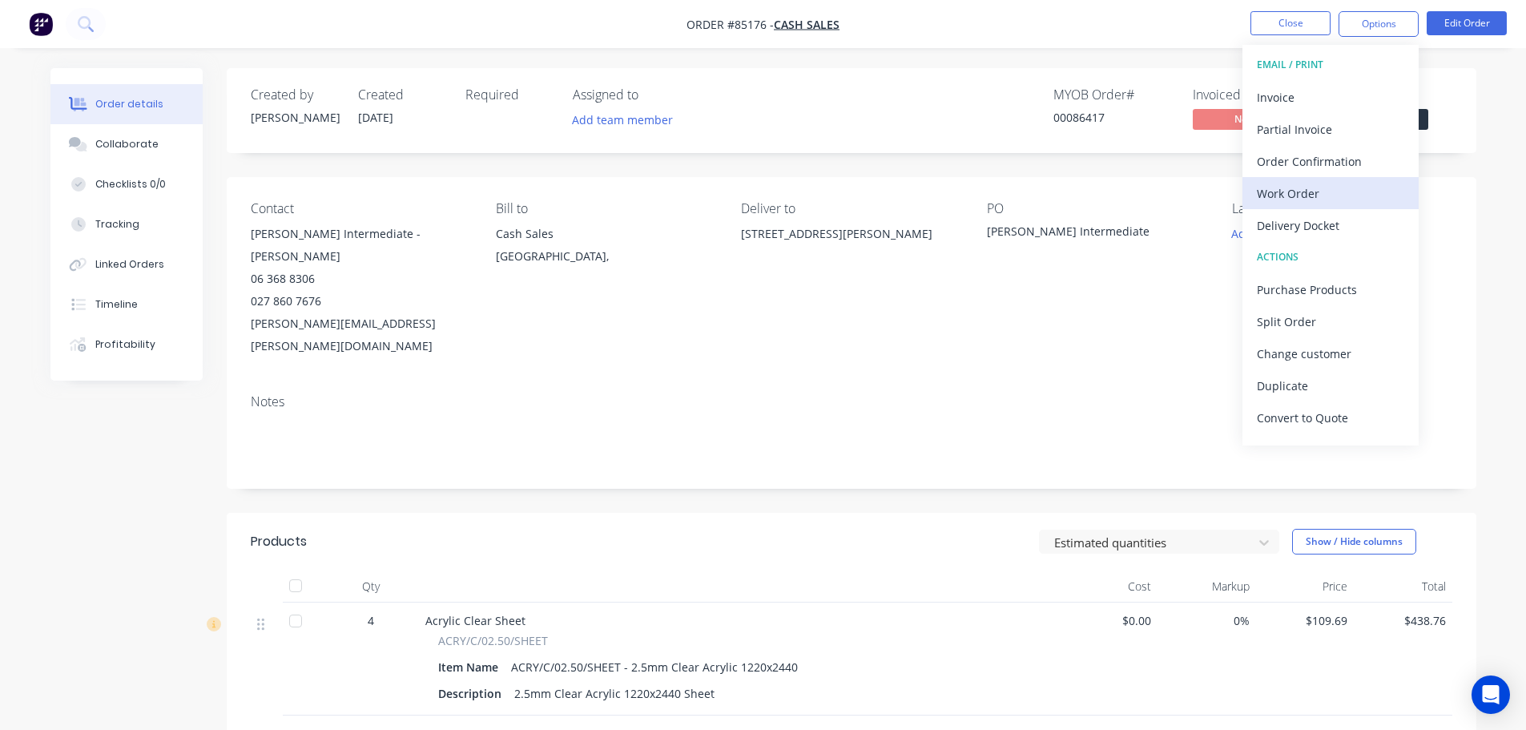
click at [1334, 185] on div "Work Order" at bounding box center [1330, 193] width 147 height 23
click at [1334, 164] on div "Without pricing" at bounding box center [1330, 161] width 147 height 23
click at [538, 144] on div "Created by Jess Created 09/10/25 Required Assigned to Add team member MYOB Orde…" at bounding box center [852, 110] width 1250 height 85
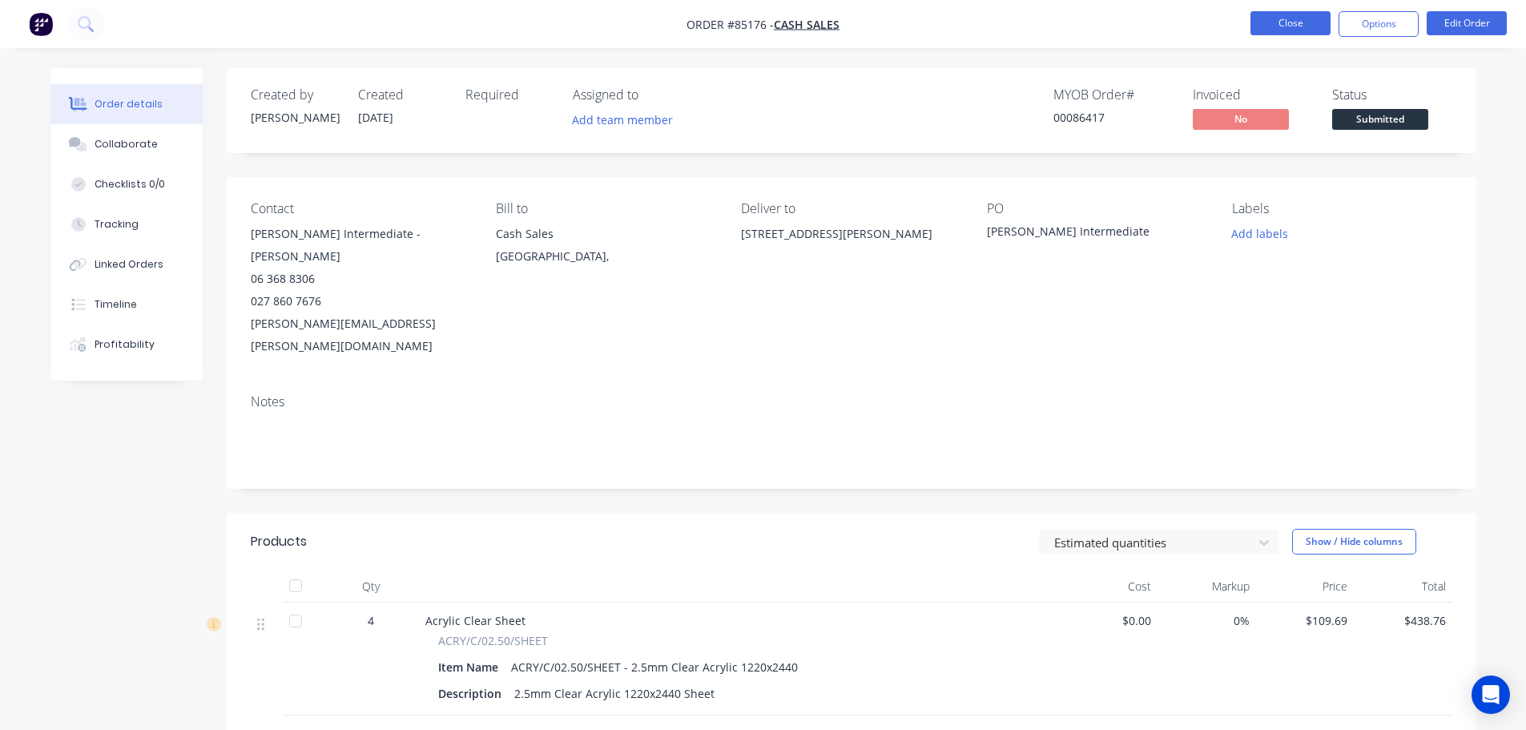
click at [1275, 31] on button "Close" at bounding box center [1291, 23] width 80 height 24
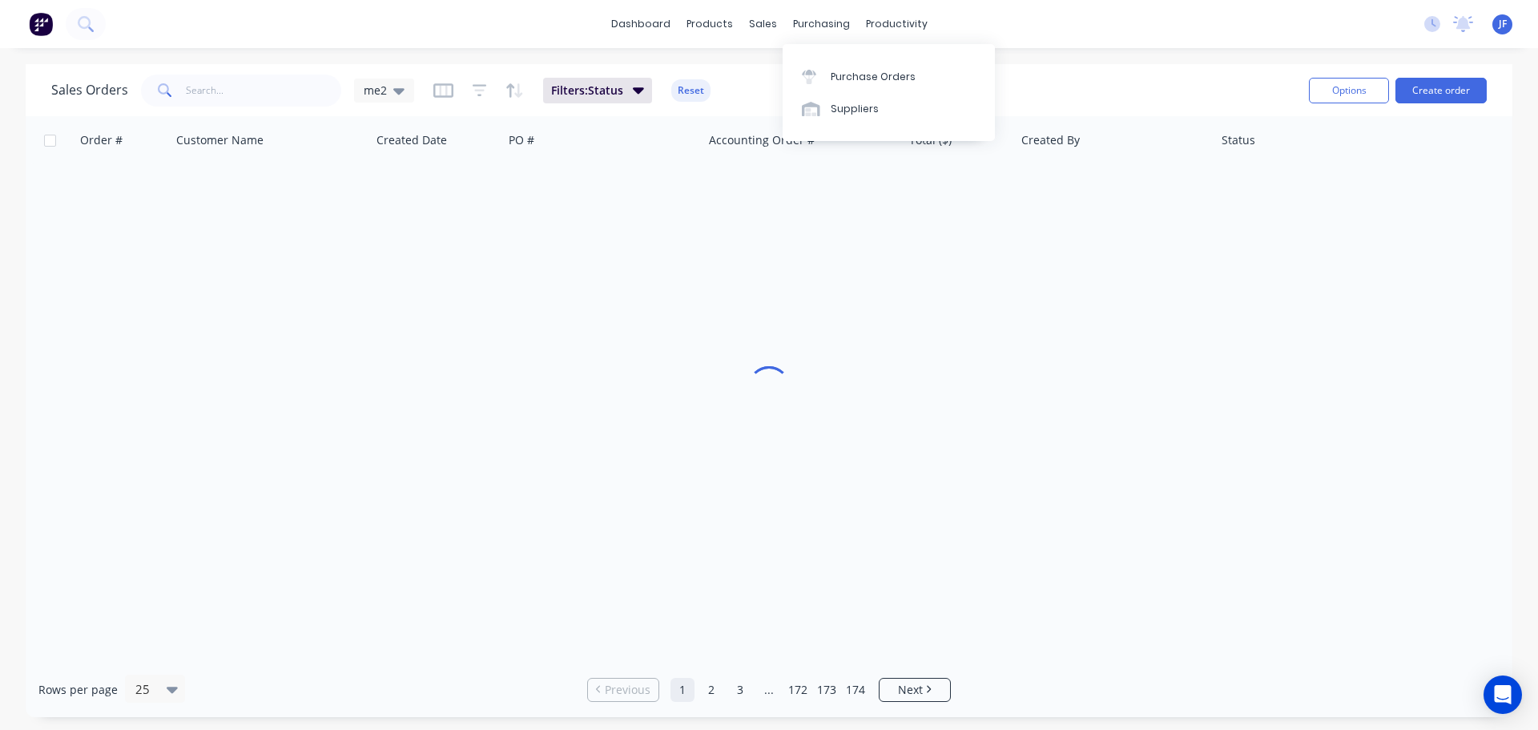
click at [776, 22] on div "sales" at bounding box center [763, 24] width 44 height 24
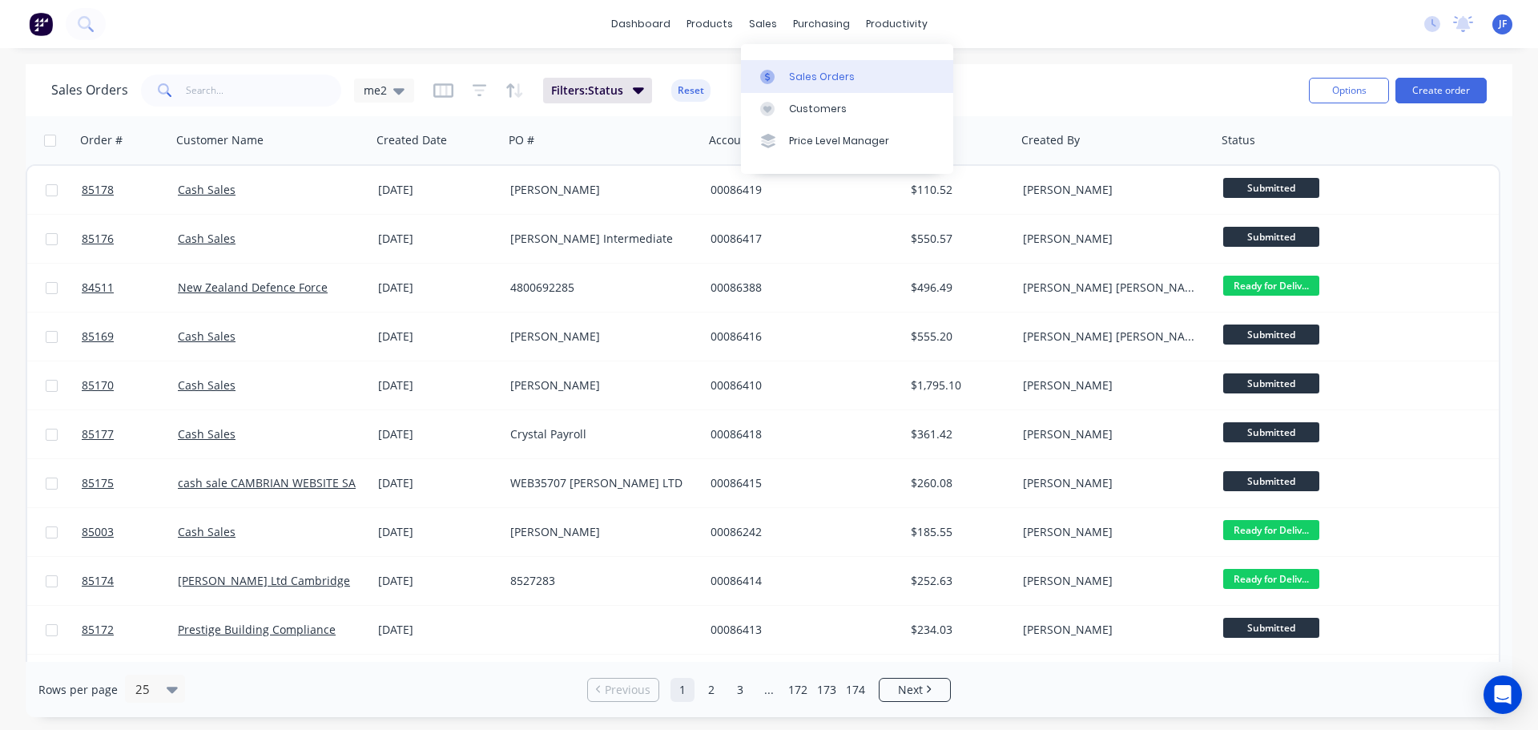
click at [802, 73] on div "Sales Orders" at bounding box center [822, 77] width 66 height 14
click at [1253, 51] on div "dashboard products sales purchasing productivity dashboard products Product Cat…" at bounding box center [769, 365] width 1538 height 730
click at [1427, 88] on button "Create order" at bounding box center [1441, 91] width 91 height 26
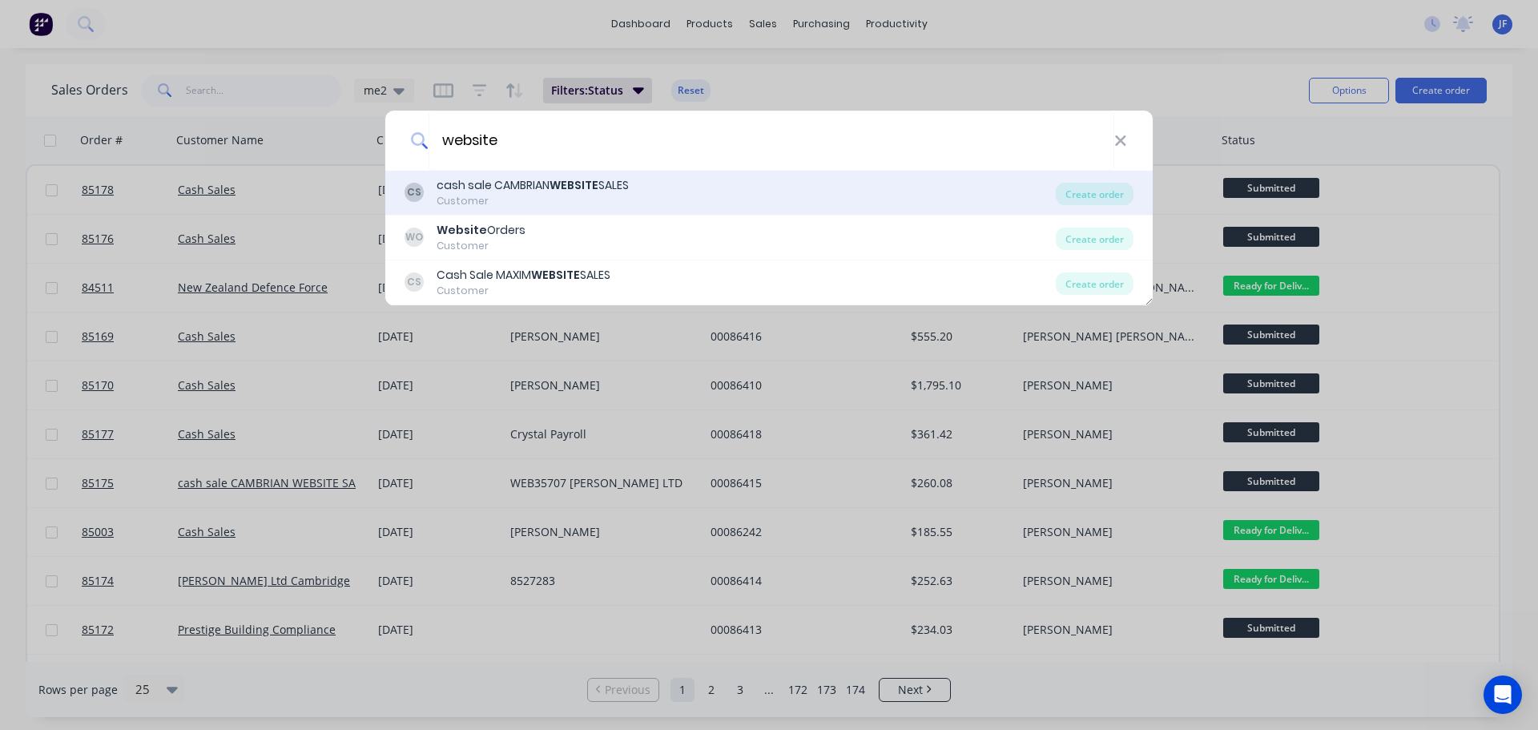
type input "website"
click at [604, 200] on div "Customer" at bounding box center [533, 201] width 192 height 14
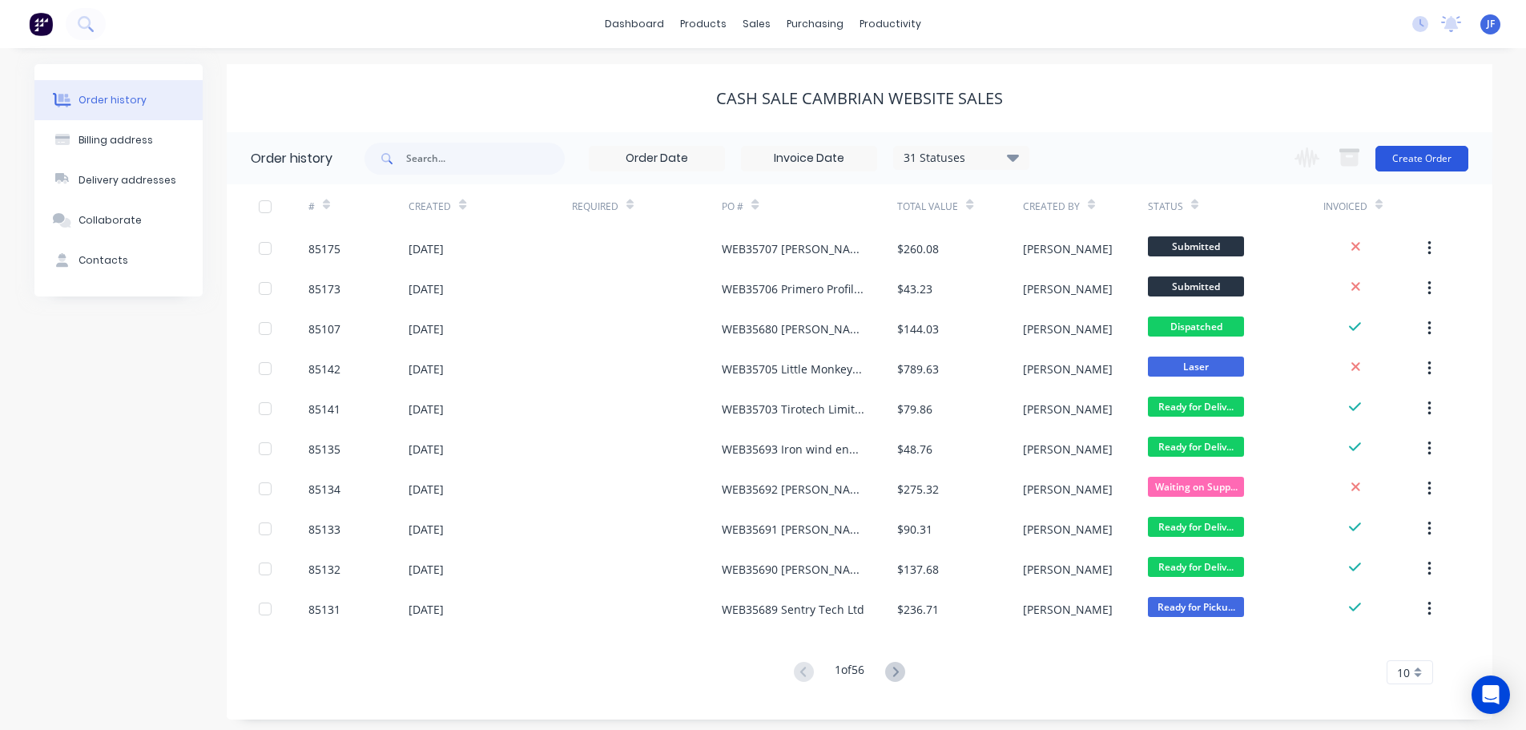
click at [1402, 157] on button "Create Order" at bounding box center [1422, 159] width 93 height 26
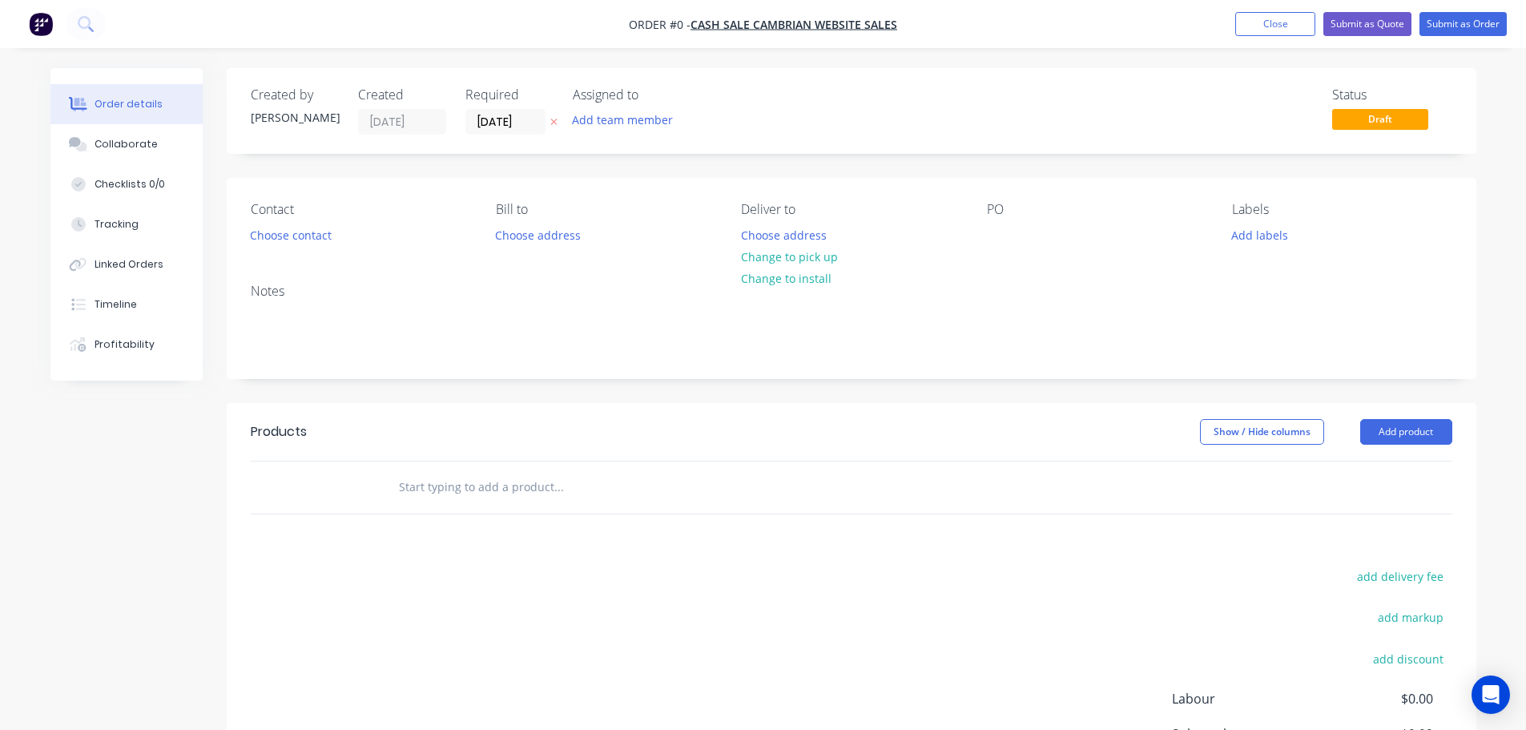
click at [554, 123] on icon "button" at bounding box center [553, 122] width 6 height 6
click at [282, 227] on button "Choose contact" at bounding box center [290, 235] width 99 height 22
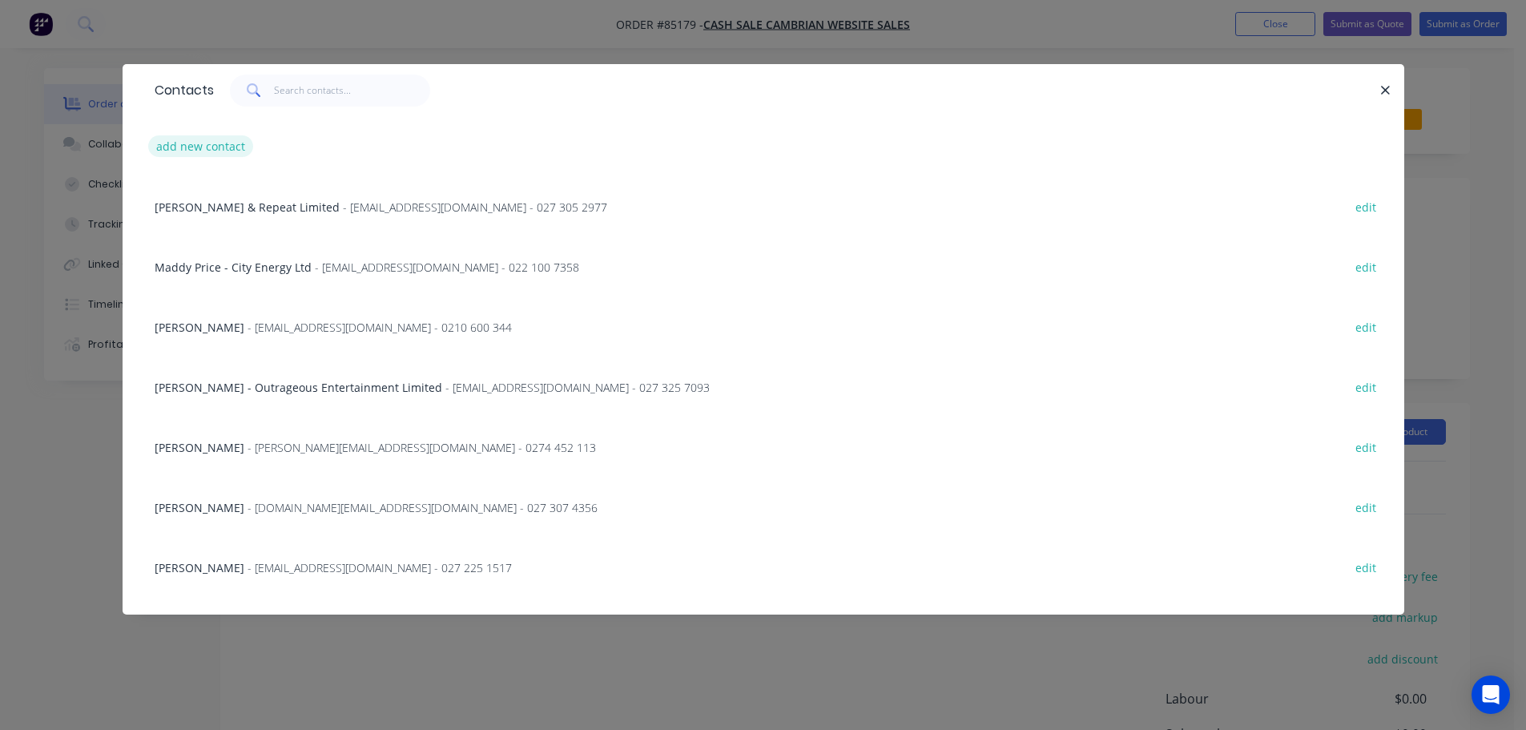
click at [208, 154] on button "add new contact" at bounding box center [201, 146] width 106 height 22
select select "NZ"
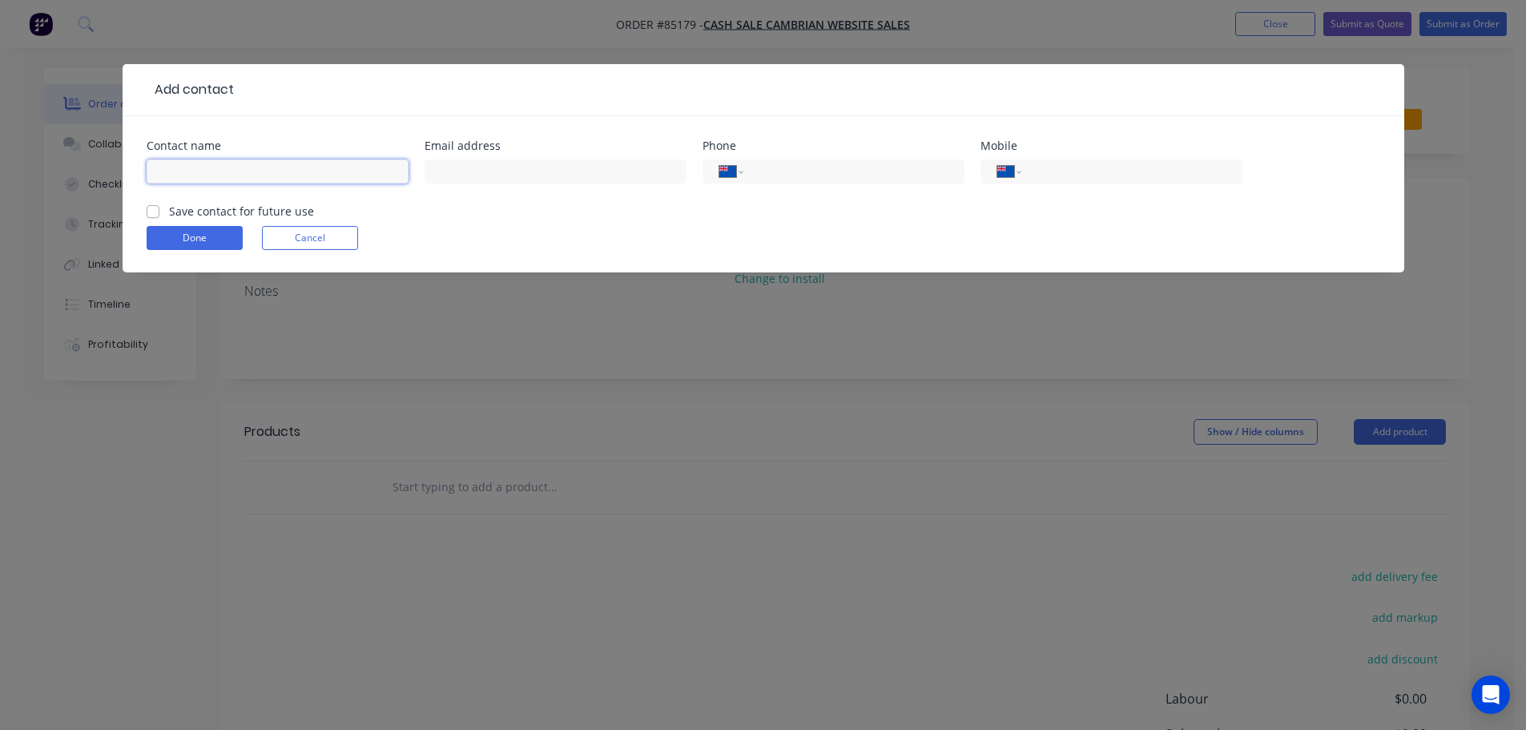
click at [219, 168] on input "text" at bounding box center [278, 171] width 262 height 24
paste input "Jessica Honiss"
type input "Jessica Honiss"
click at [295, 238] on button "Cancel" at bounding box center [310, 238] width 96 height 24
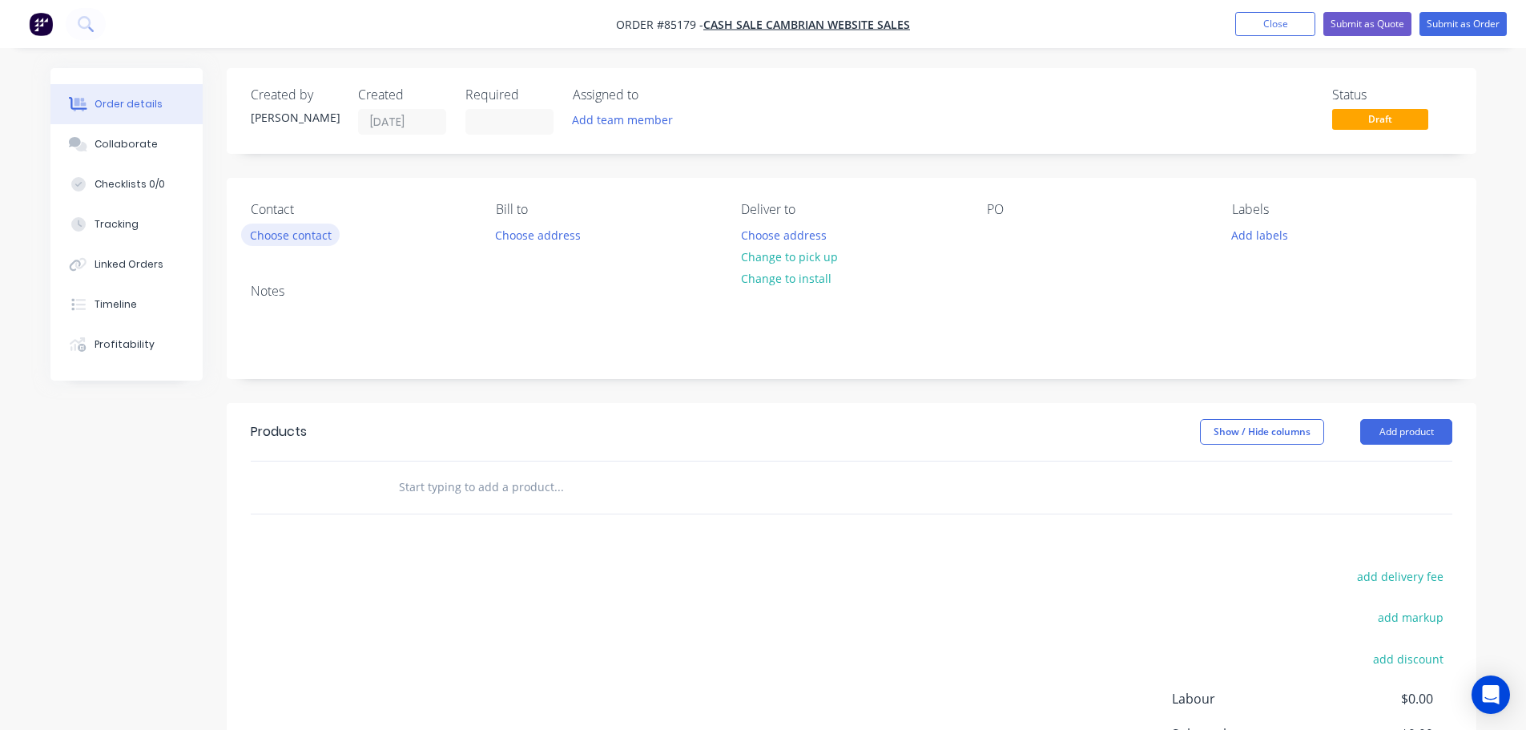
click at [289, 234] on button "Choose contact" at bounding box center [290, 235] width 99 height 22
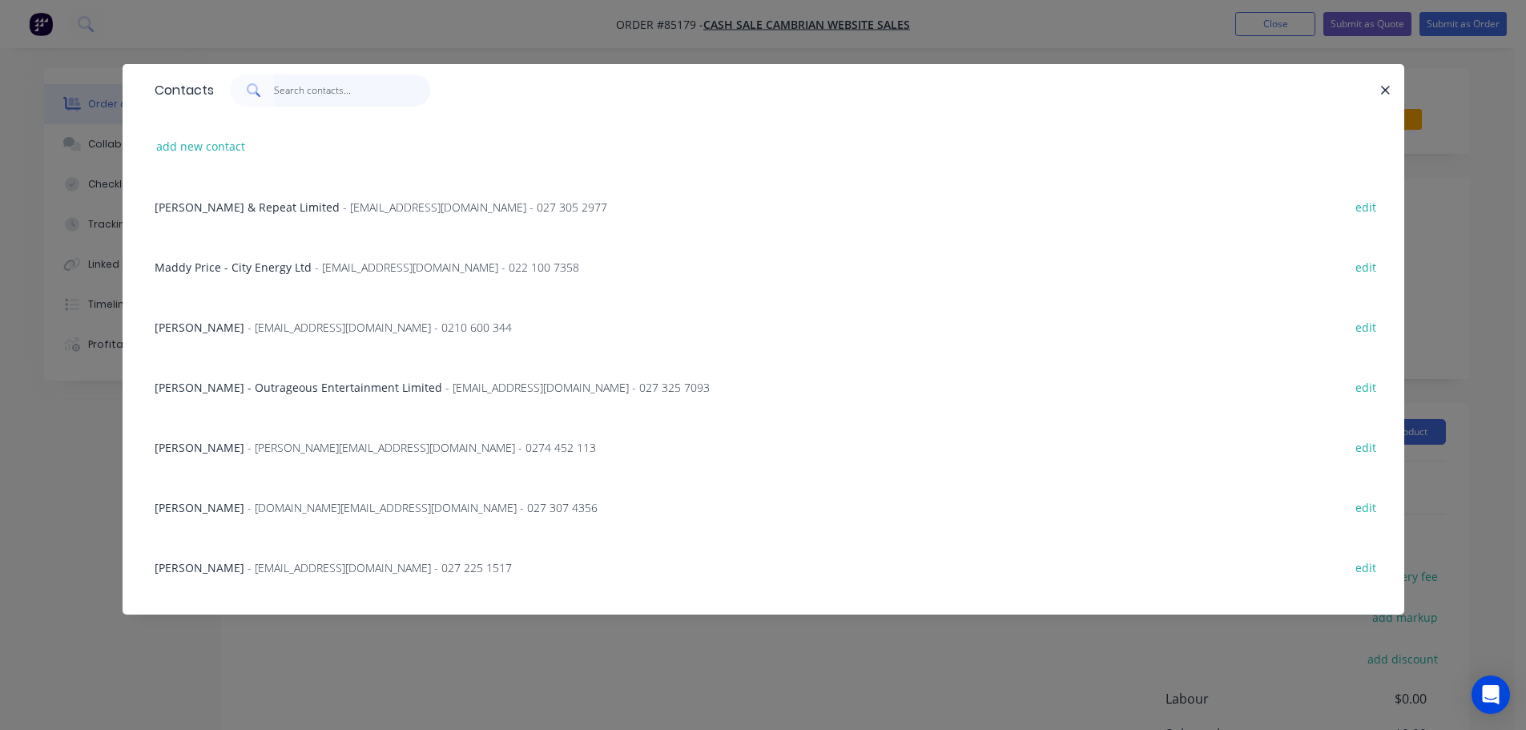
click at [312, 102] on input "text" at bounding box center [352, 91] width 156 height 32
paste input "Jessica Honiss"
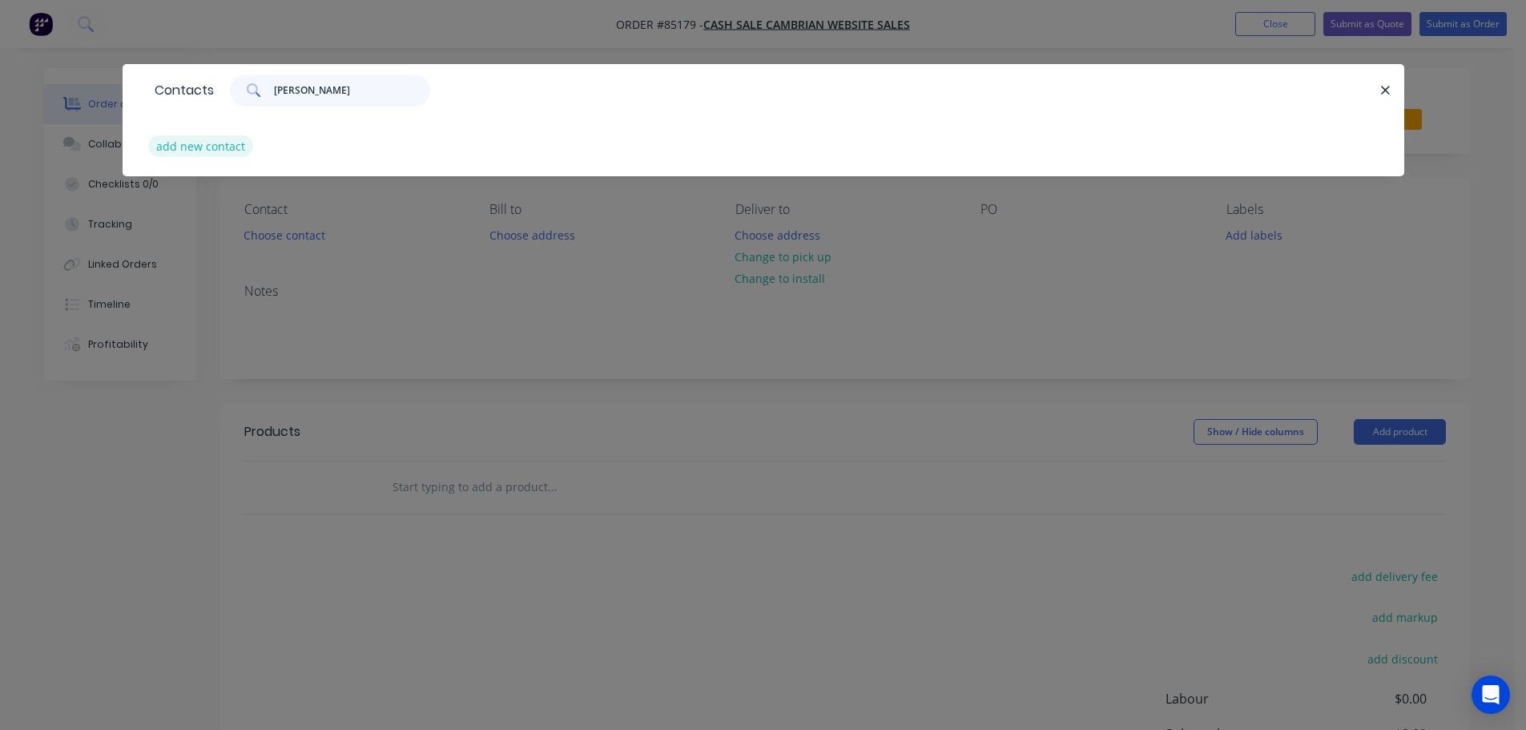
type input "Jessica Honiss"
click at [223, 146] on button "add new contact" at bounding box center [201, 146] width 106 height 22
select select "NZ"
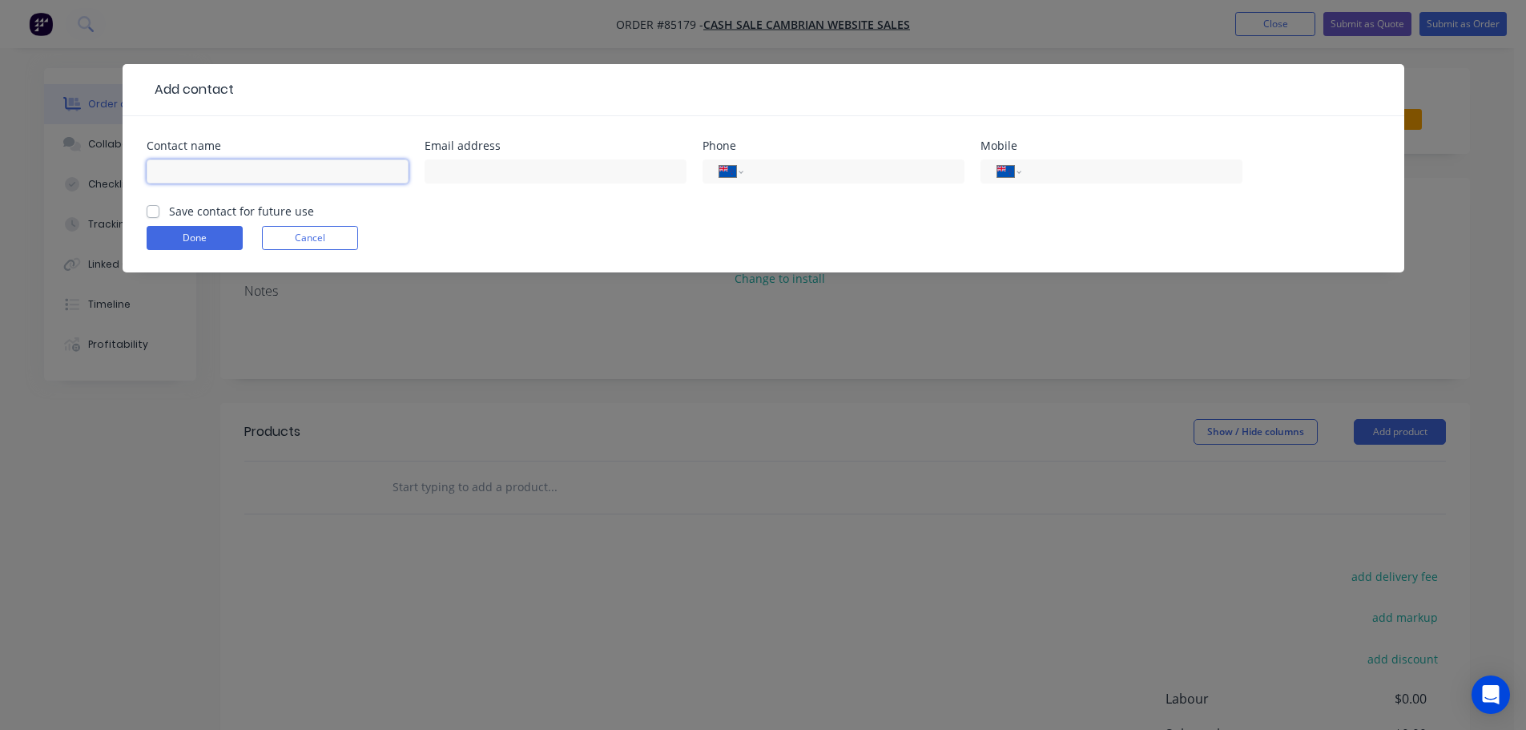
click at [224, 172] on input "text" at bounding box center [278, 171] width 262 height 24
paste input "Jessica Honiss"
type input "Jessica Honiss"
click at [210, 210] on label "Save contact for future use" at bounding box center [241, 211] width 145 height 17
click at [159, 210] on input "Save contact for future use" at bounding box center [153, 210] width 13 height 15
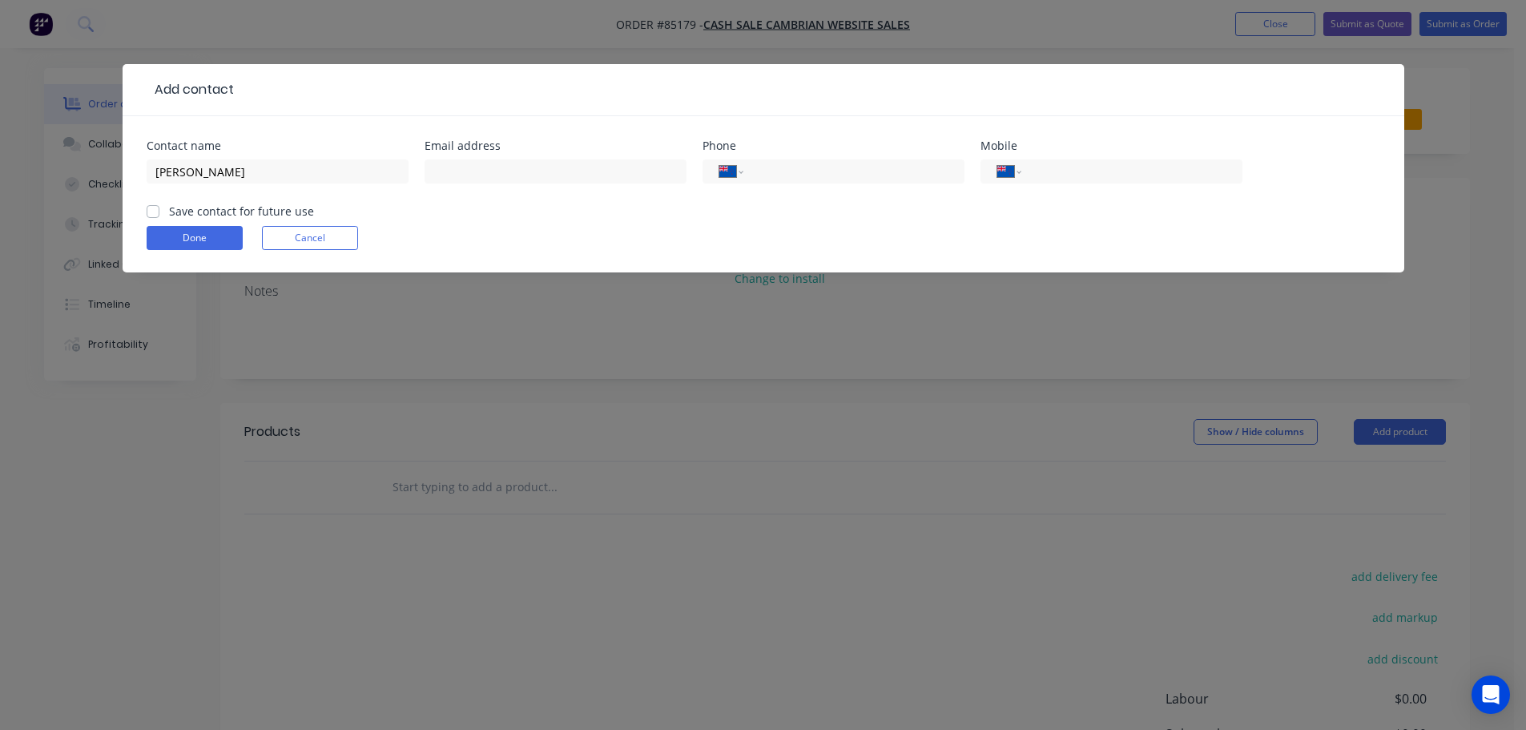
checkbox input "true"
click at [260, 167] on input "Jessica Honiss" at bounding box center [278, 171] width 262 height 24
paste input "BAT Escapes LTD"
type input "Jessica Honiss - BAT Escapes LTD"
click at [522, 171] on input "text" at bounding box center [556, 171] width 262 height 24
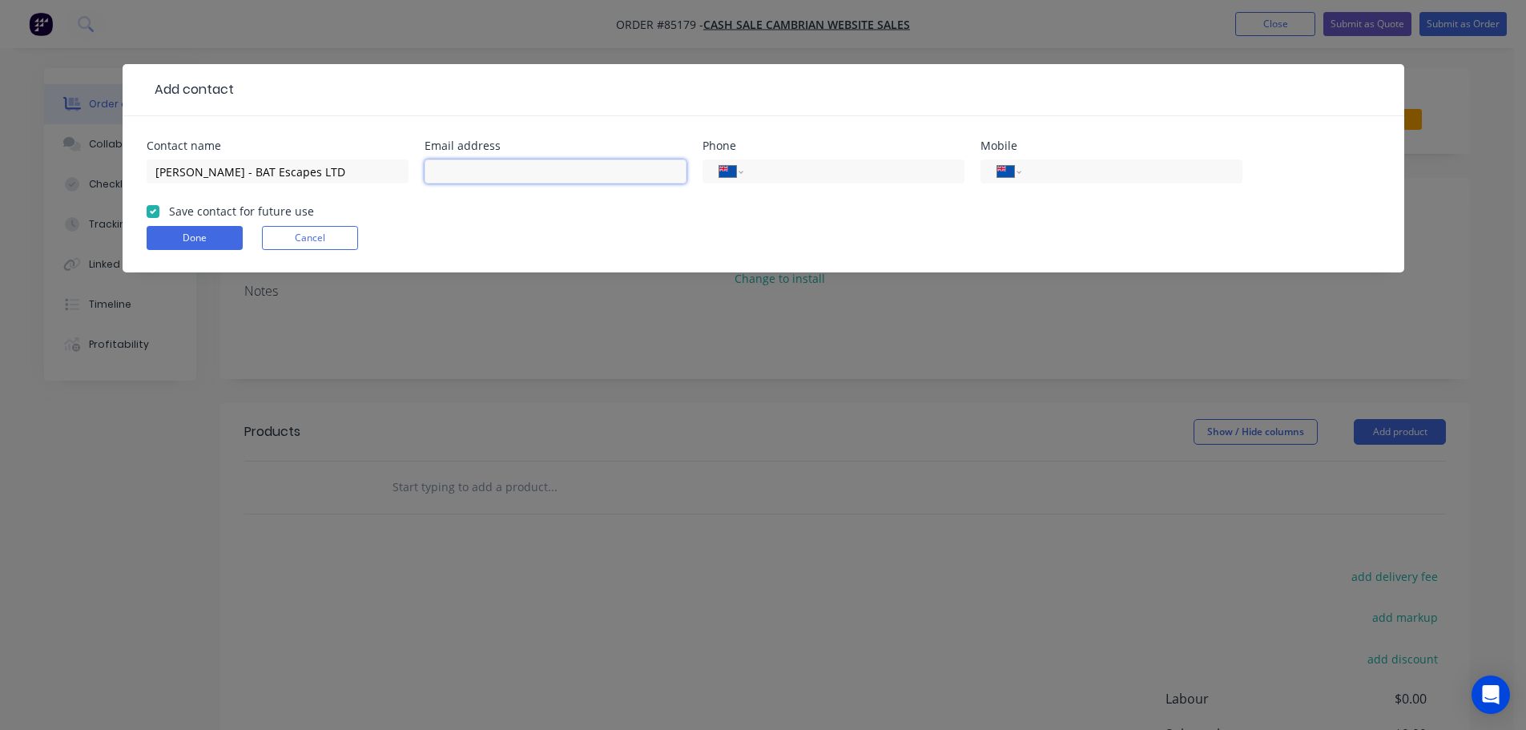
paste input "aucklandmanager@escapehq.co.nz"
type input "aucklandmanager@escapehq.co.nz"
click at [1124, 162] on div "International [GEOGRAPHIC_DATA] [GEOGRAPHIC_DATA] [GEOGRAPHIC_DATA] [GEOGRAPHIC…" at bounding box center [1112, 171] width 262 height 24
click at [1088, 171] on input "tel" at bounding box center [1129, 172] width 192 height 18
paste input "0210 255 9053"
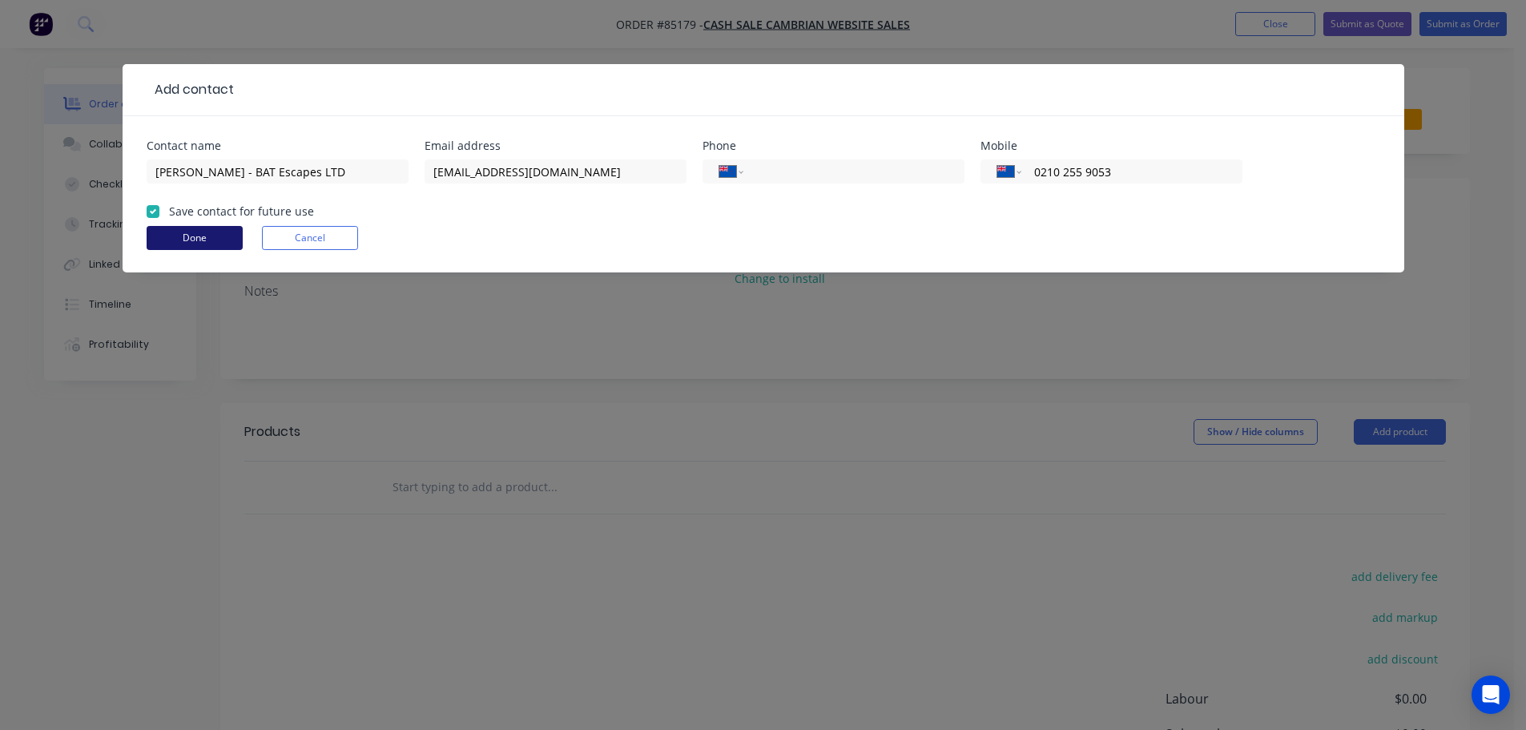
type input "0210 255 9053"
click at [224, 235] on button "Done" at bounding box center [195, 238] width 96 height 24
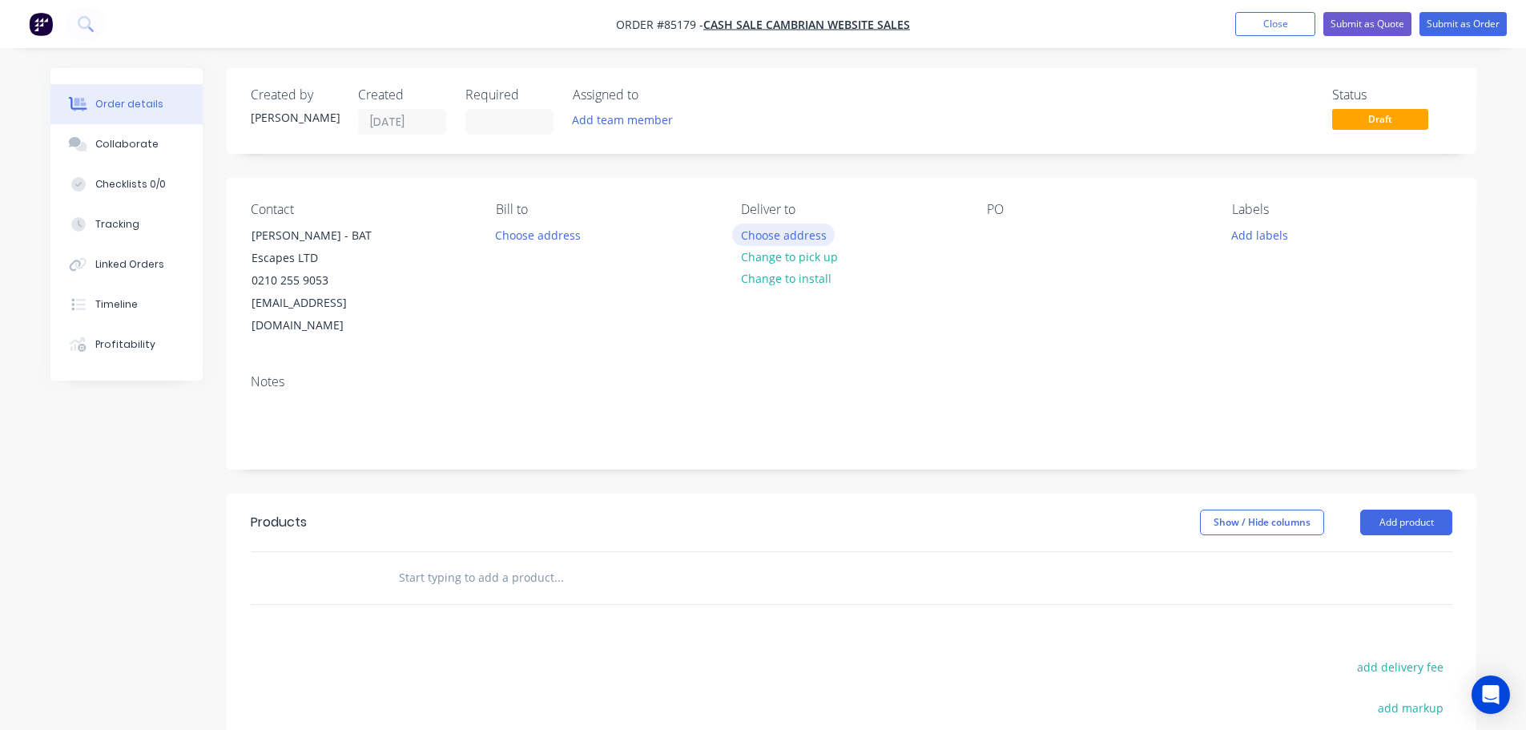
click at [764, 228] on button "Choose address" at bounding box center [783, 235] width 103 height 22
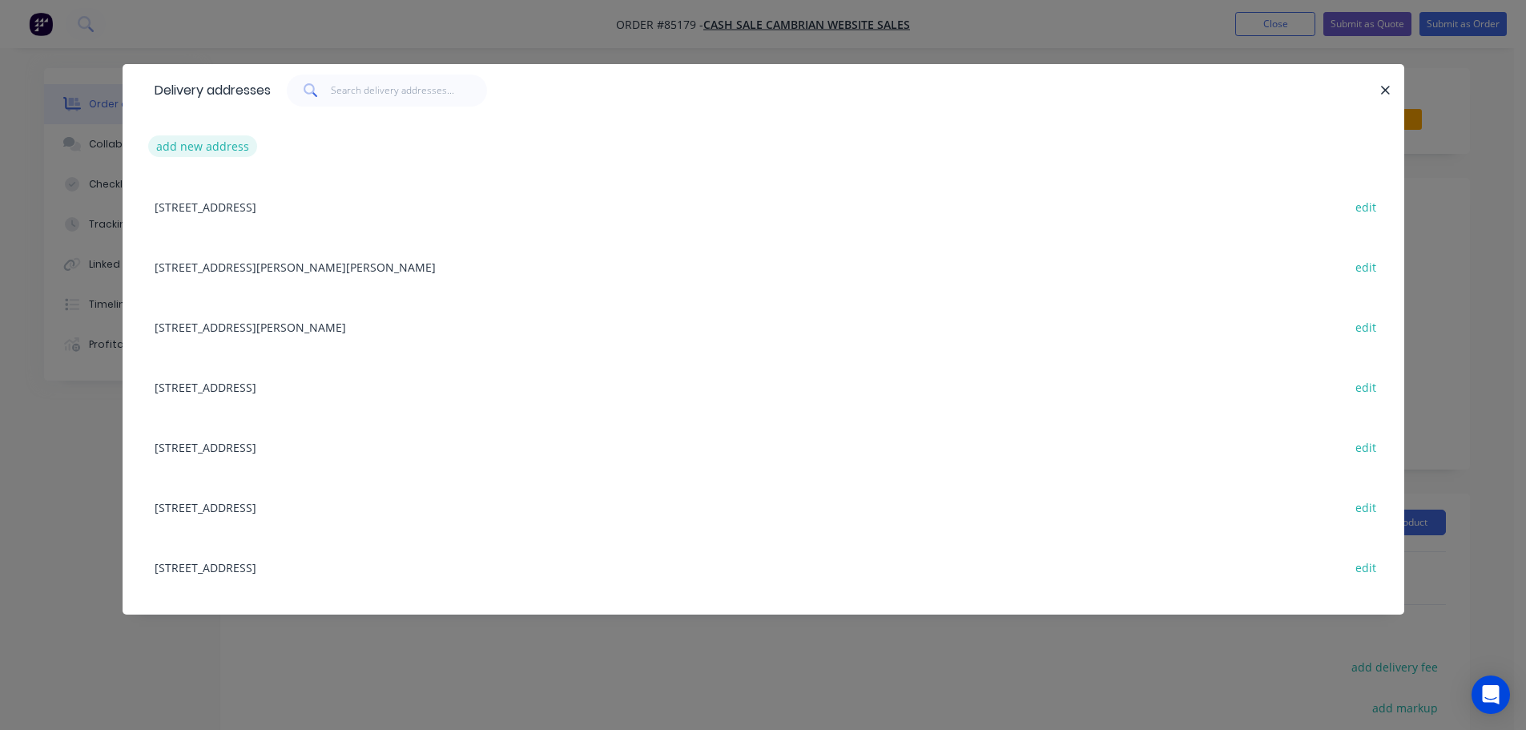
click at [194, 145] on button "add new address" at bounding box center [203, 146] width 110 height 22
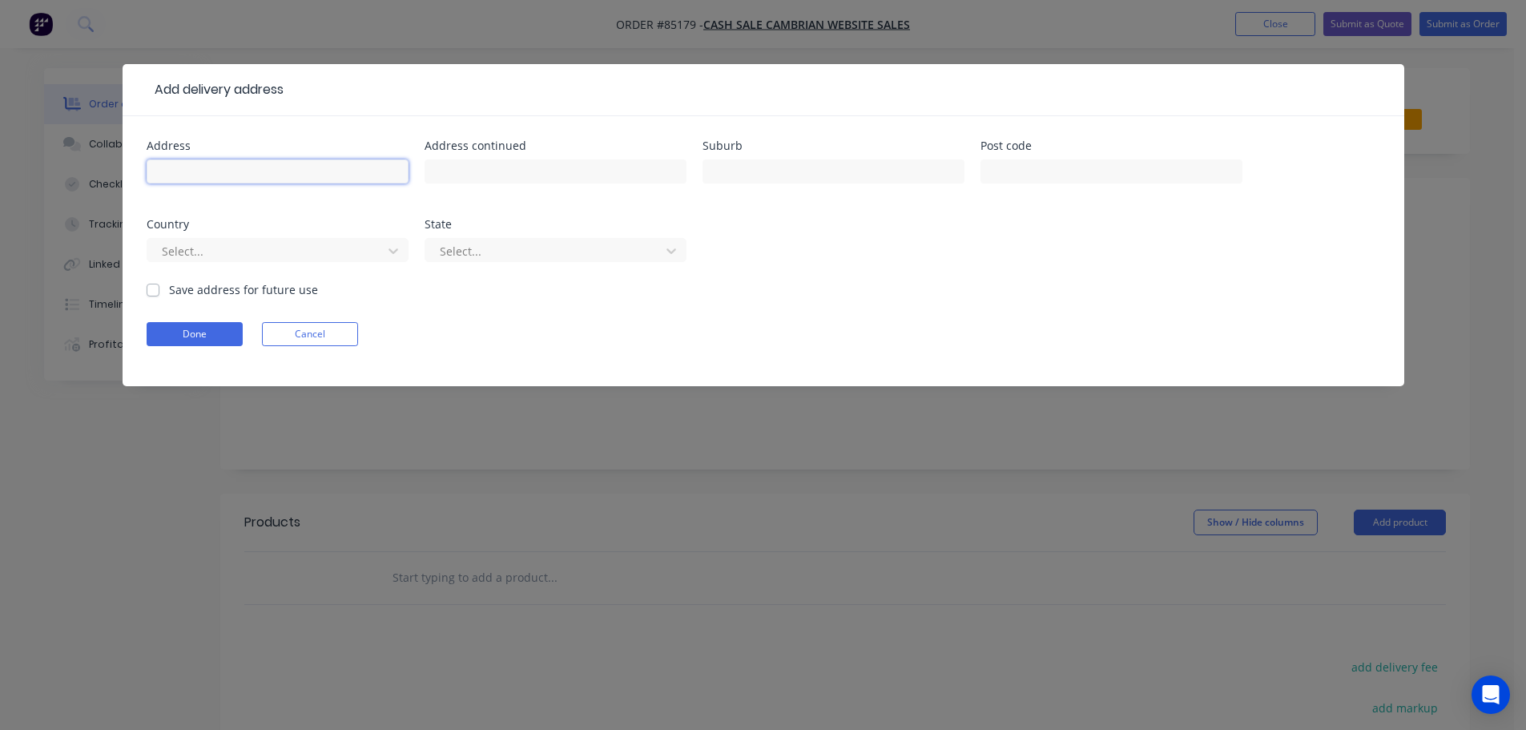
click at [352, 162] on input "text" at bounding box center [278, 171] width 262 height 24
paste input "Escape HQ 29 Inglis Street Birkdale 0626"
type input "Escape HQ 29 Inglis Street Birkdale 0626"
click at [192, 322] on button "Done" at bounding box center [195, 334] width 96 height 24
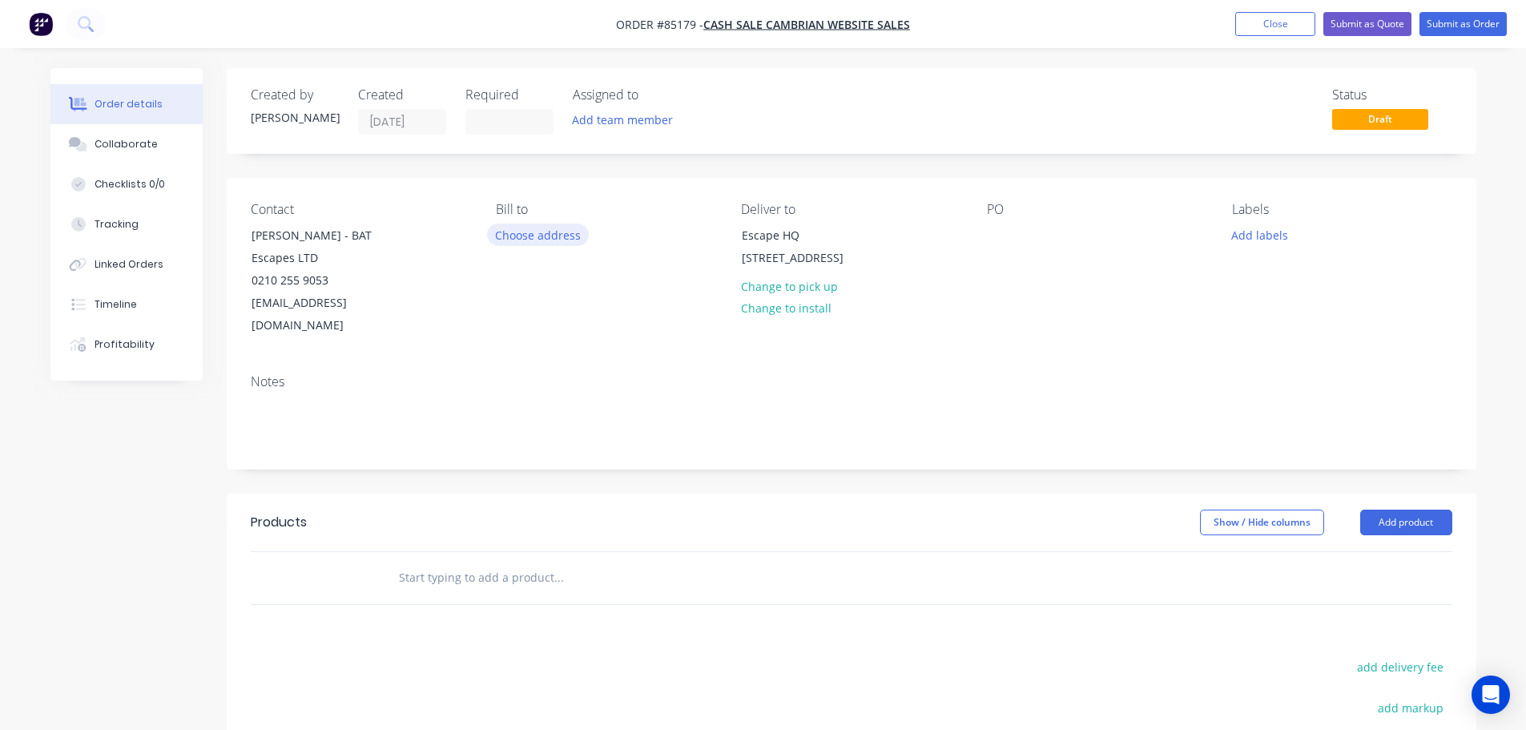
click at [566, 230] on button "Choose address" at bounding box center [538, 235] width 103 height 22
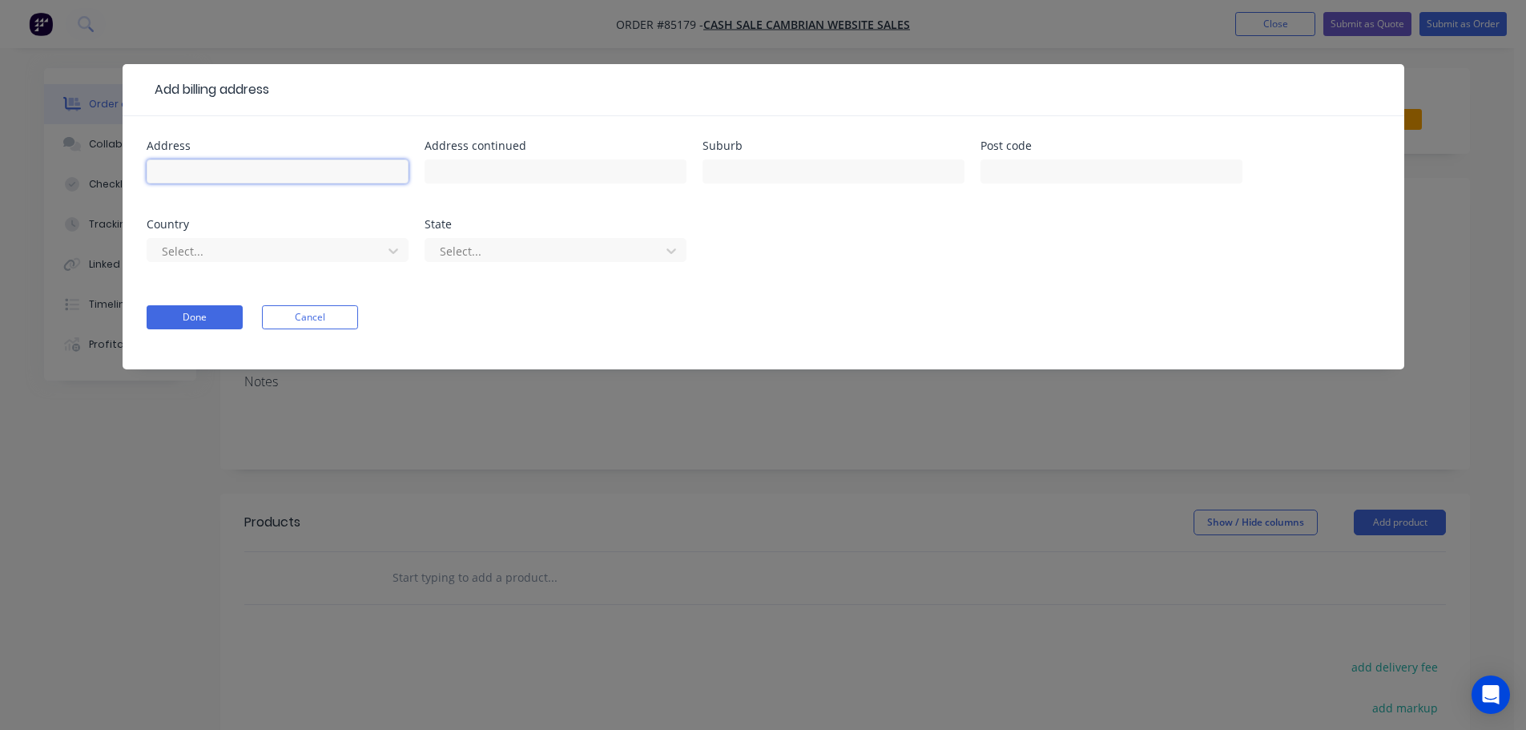
click at [361, 171] on input "text" at bounding box center [278, 171] width 262 height 24
paste input "BAT Escapes LTD 495 Lake Road Takapuna 0622"
type input "BAT Escapes LTD 495 Lake Road Takapuna 0622"
click at [217, 315] on button "Done" at bounding box center [195, 317] width 96 height 24
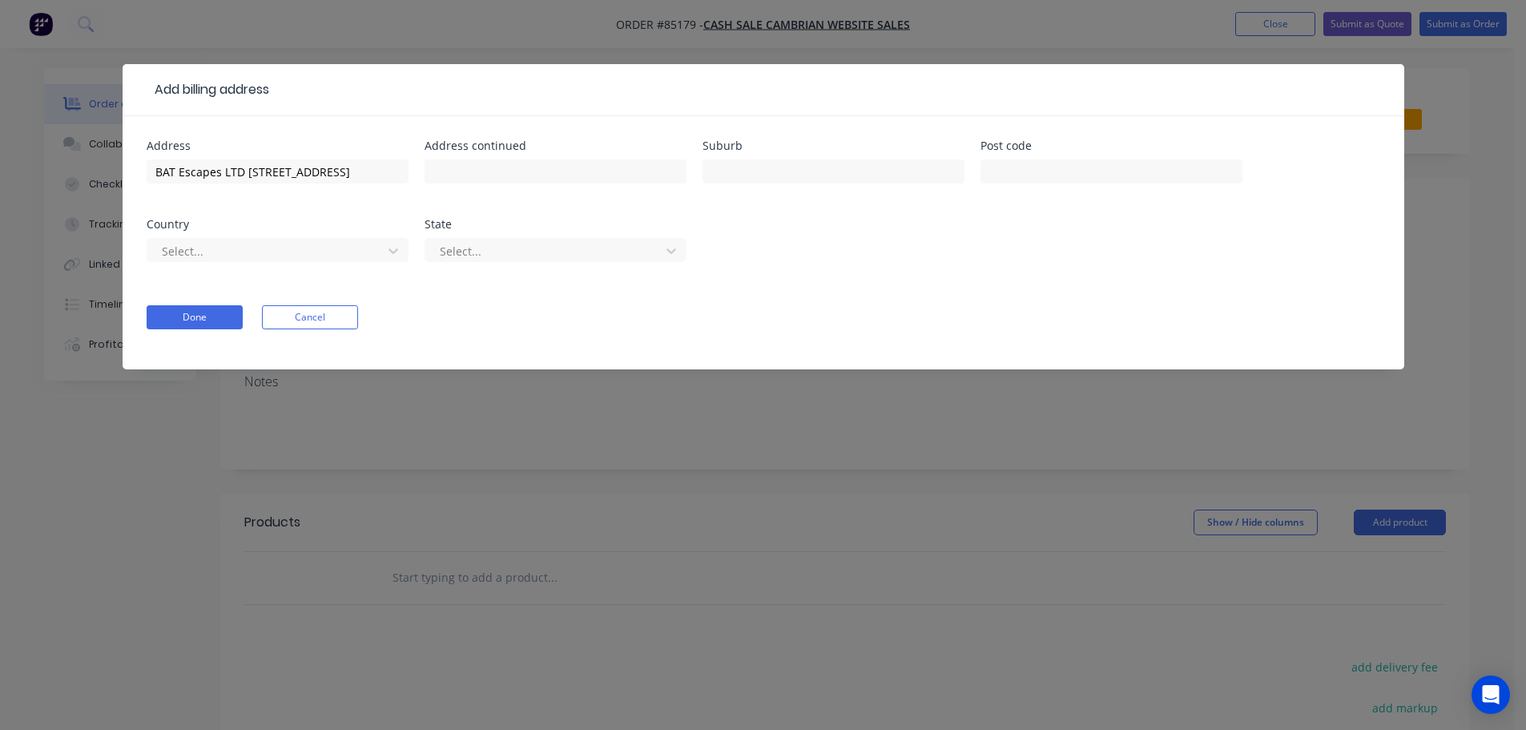
scroll to position [0, 0]
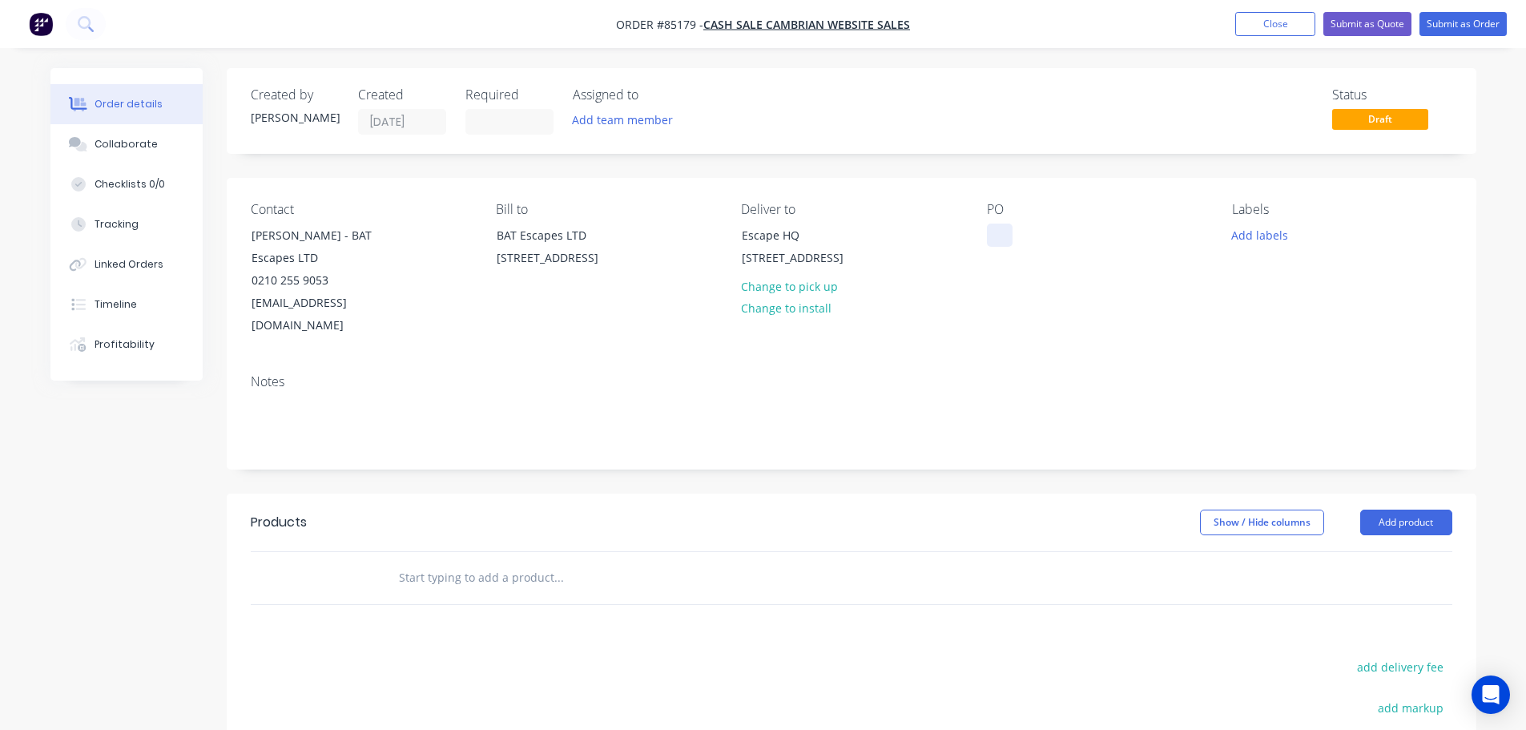
click at [996, 232] on div at bounding box center [1000, 235] width 26 height 23
drag, startPoint x: 335, startPoint y: 234, endPoint x: 410, endPoint y: 256, distance: 78.6
click at [410, 256] on div "Contact Jessica Honiss - BAT Escapes LTD 0210 255 9053 aucklandmanager@escapehq…" at bounding box center [361, 269] width 220 height 135
copy div "BAT Escapes LTD"
click at [1064, 235] on div "WEB35708" at bounding box center [1028, 235] width 82 height 23
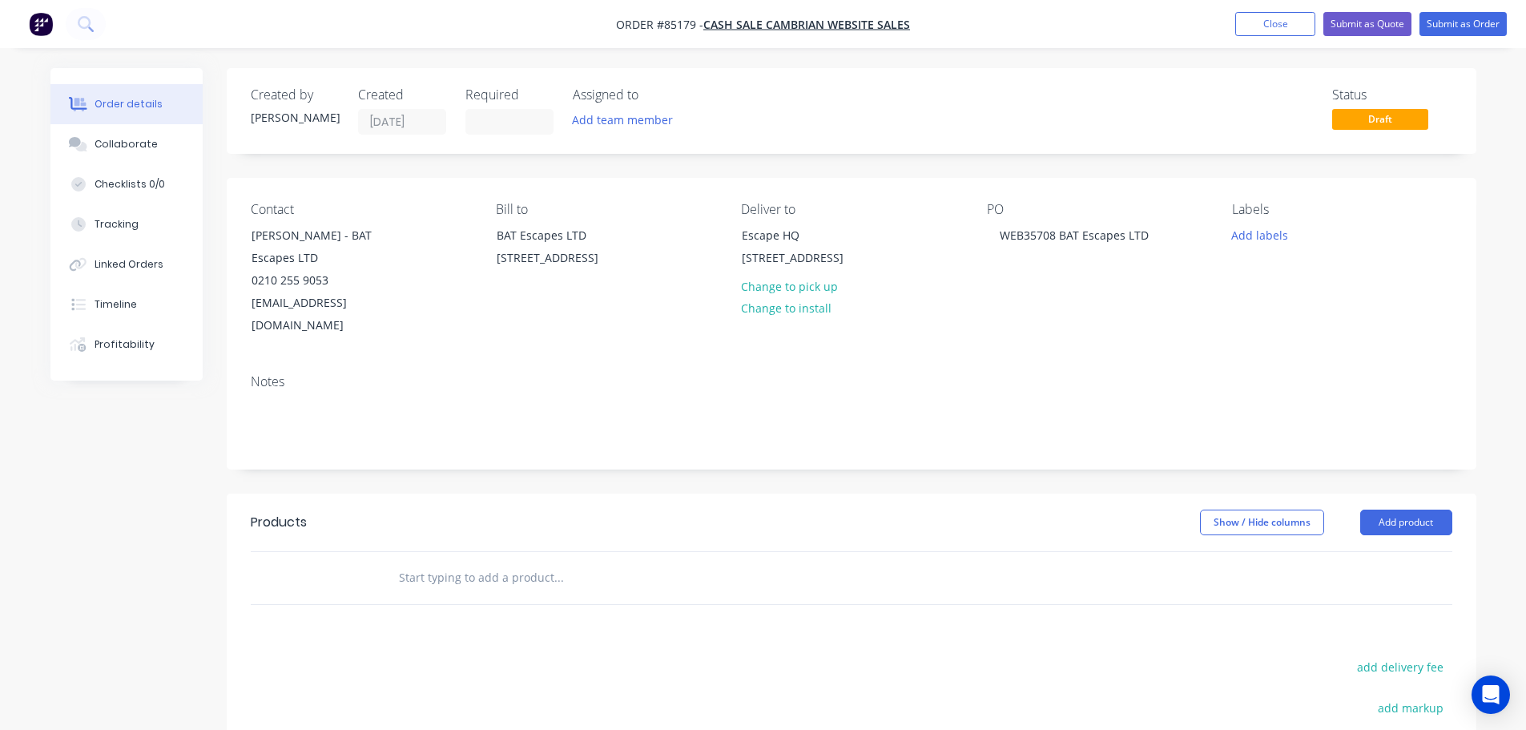
drag, startPoint x: 514, startPoint y: 557, endPoint x: 478, endPoint y: 556, distance: 35.3
click at [512, 562] on input "text" at bounding box center [558, 578] width 320 height 32
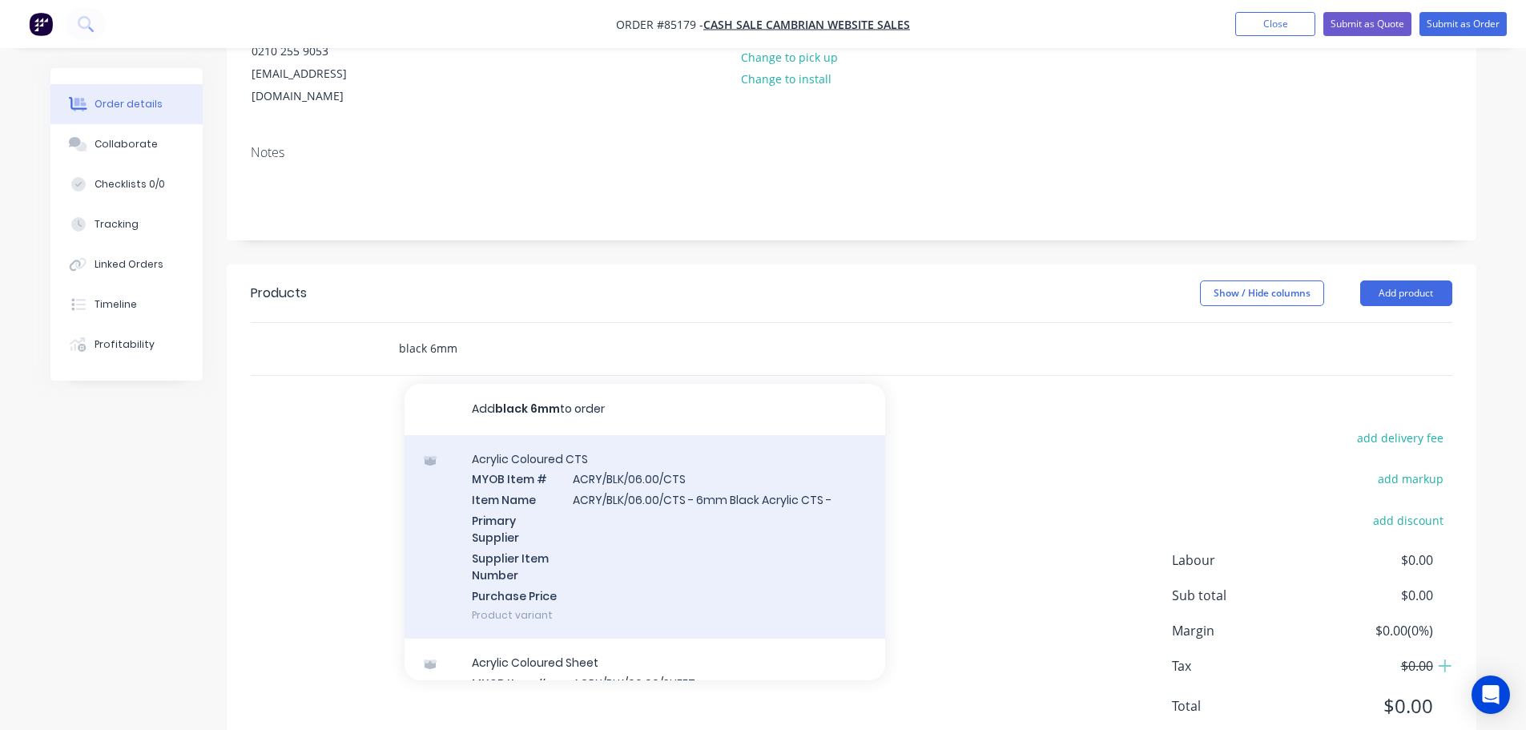
scroll to position [261, 0]
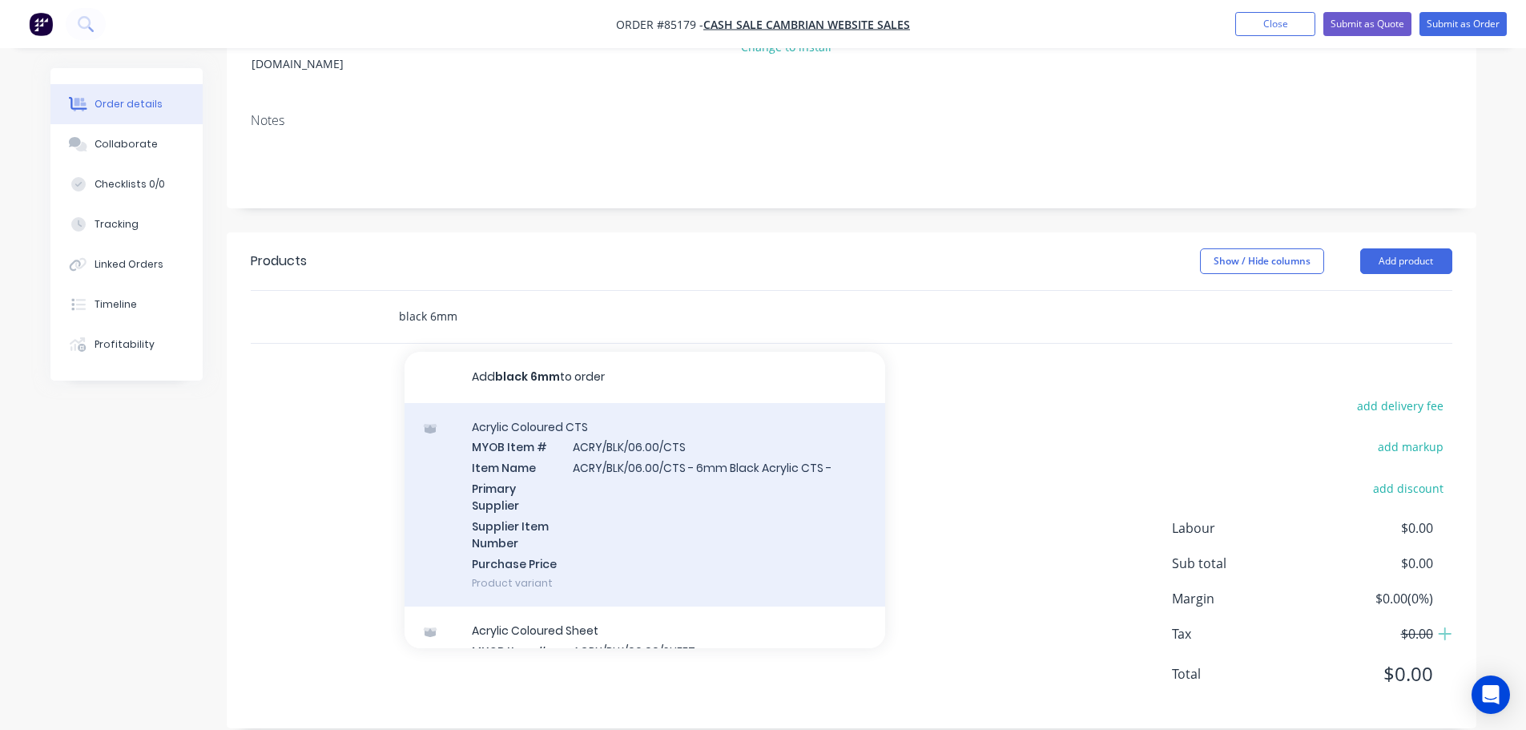
type input "black 6mm"
click at [703, 458] on div "Acrylic Coloured CTS MYOB Item # ACRY/BLK/06.00/CTS Item Name ACRY/BLK/06.00/CT…" at bounding box center [645, 505] width 481 height 204
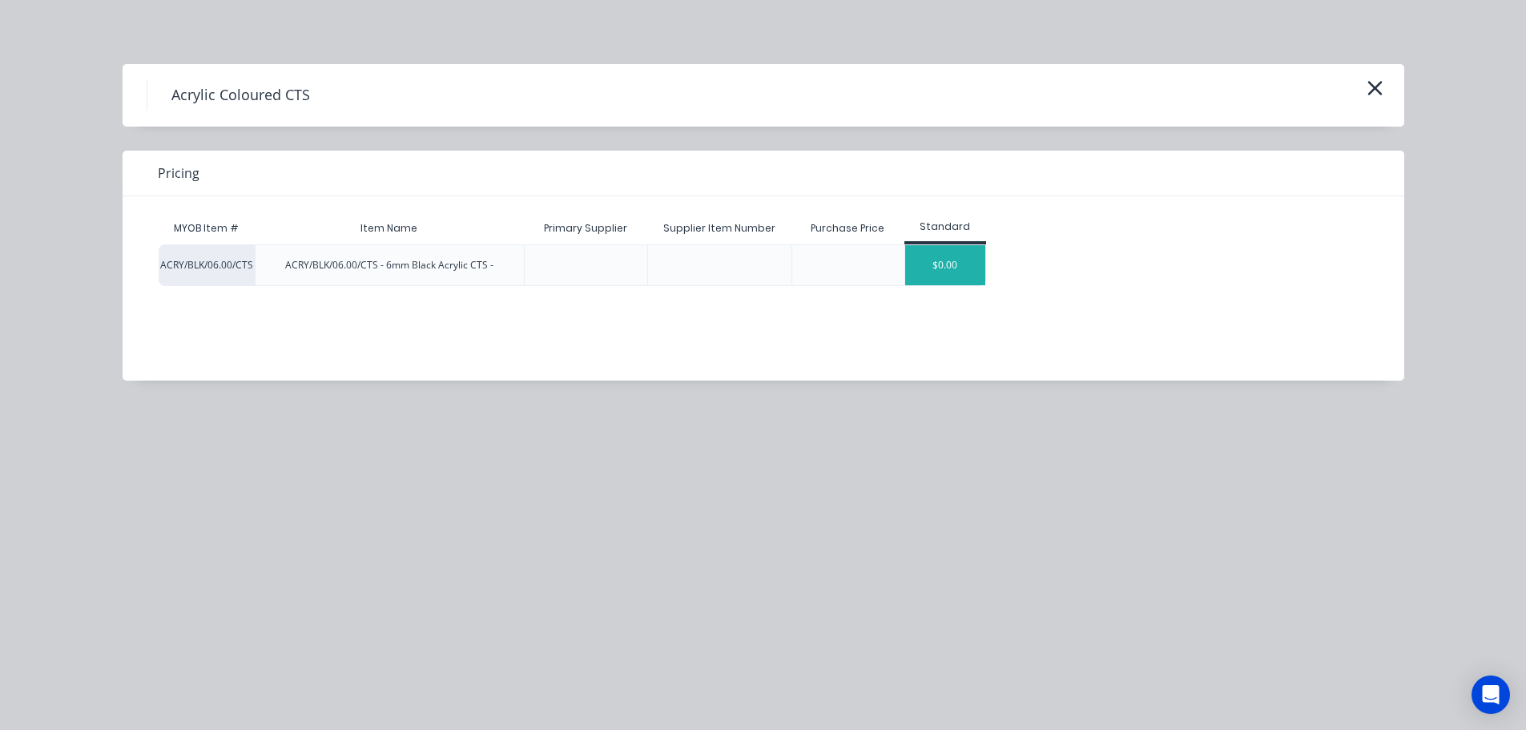
click at [940, 262] on div "$0.00" at bounding box center [945, 265] width 80 height 40
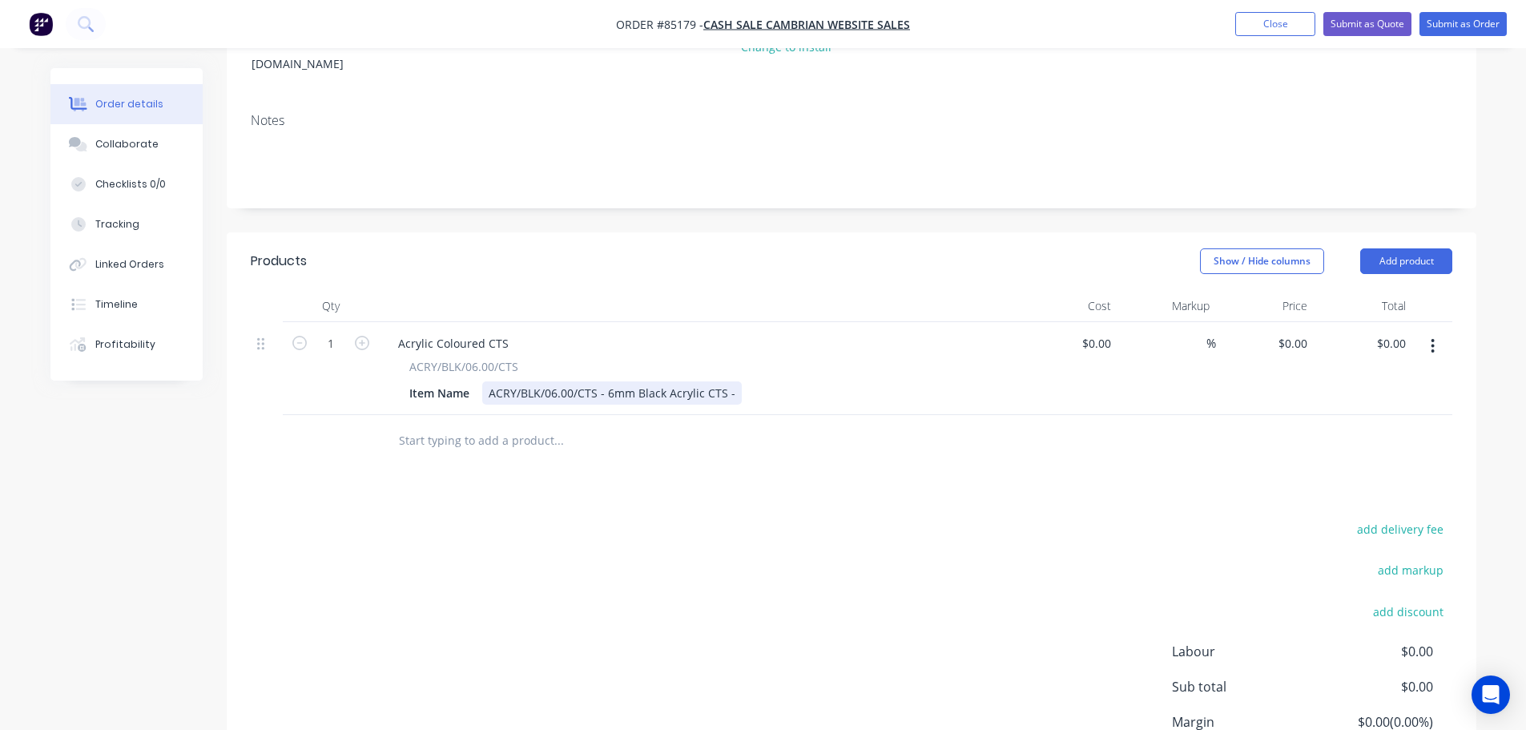
click at [733, 381] on div "ACRY/BLK/06.00/CTS - 6mm Black Acrylic CTS -" at bounding box center [612, 392] width 260 height 23
click at [1299, 332] on input "0" at bounding box center [1295, 343] width 37 height 23
type input "$51.54"
drag, startPoint x: 1324, startPoint y: 450, endPoint x: 1391, endPoint y: 513, distance: 92.4
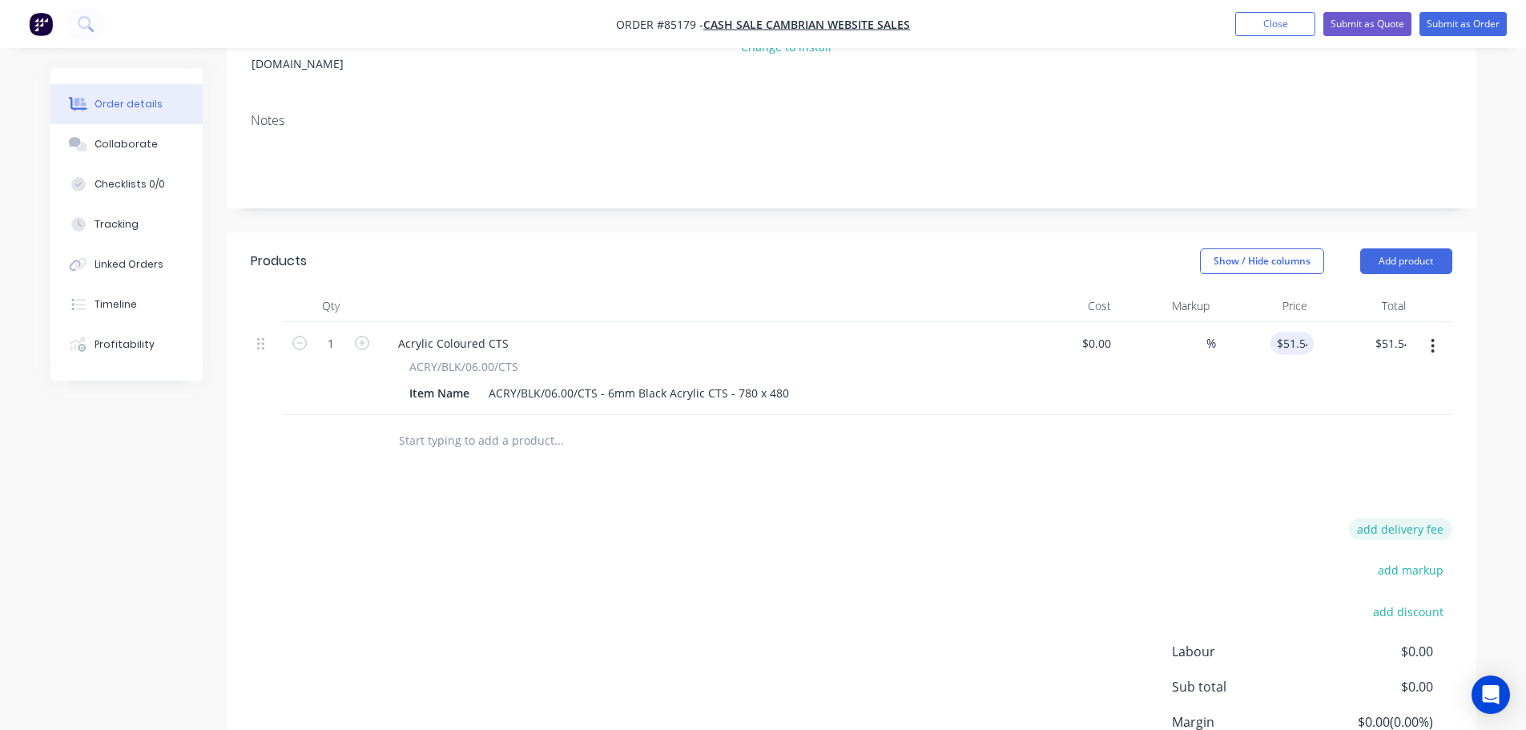
click at [1329, 453] on div "Products Show / Hide columns Add product Qty Cost Markup Price Total 1 Acrylic …" at bounding box center [852, 541] width 1250 height 619
click at [1394, 518] on button "add delivery fee" at bounding box center [1400, 529] width 103 height 22
type input "12"
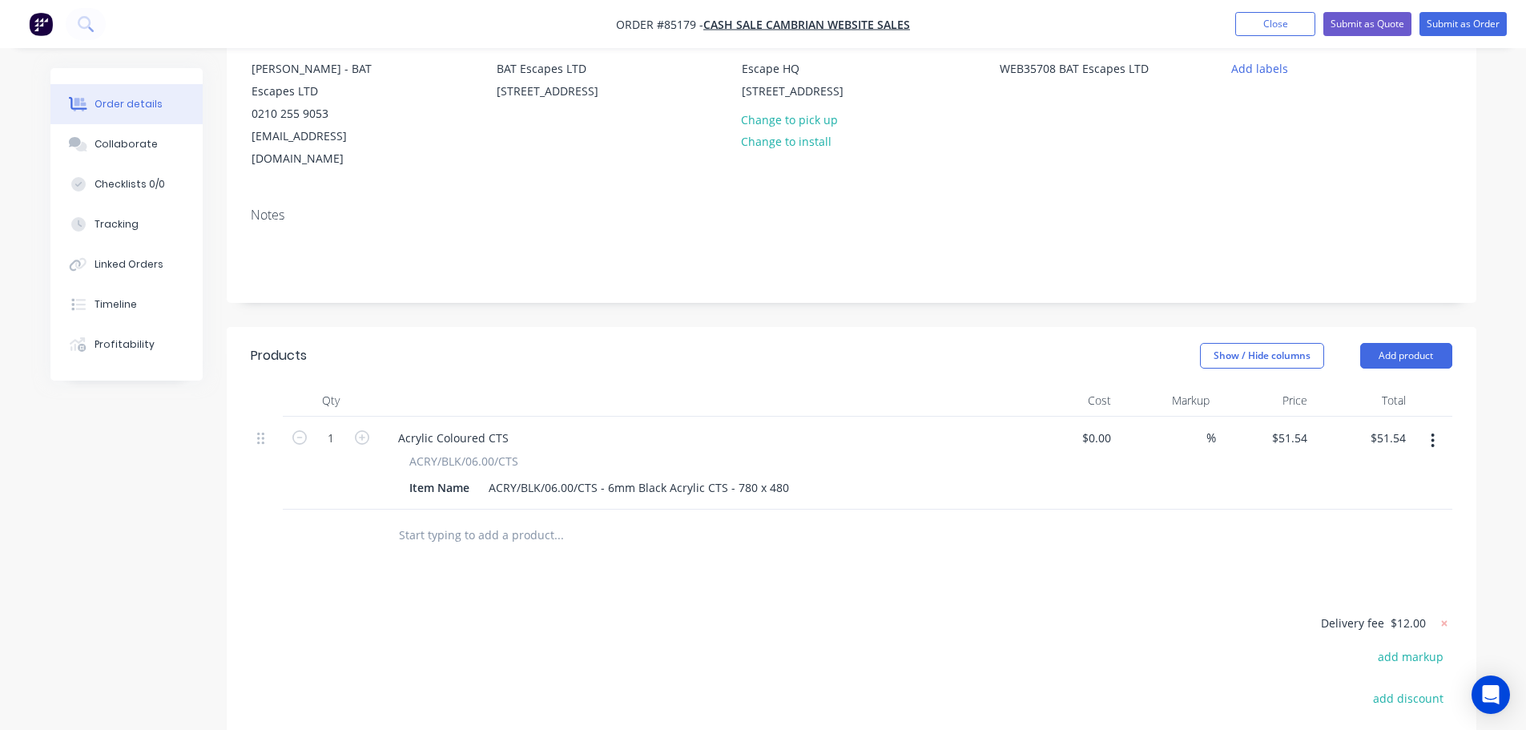
scroll to position [56, 0]
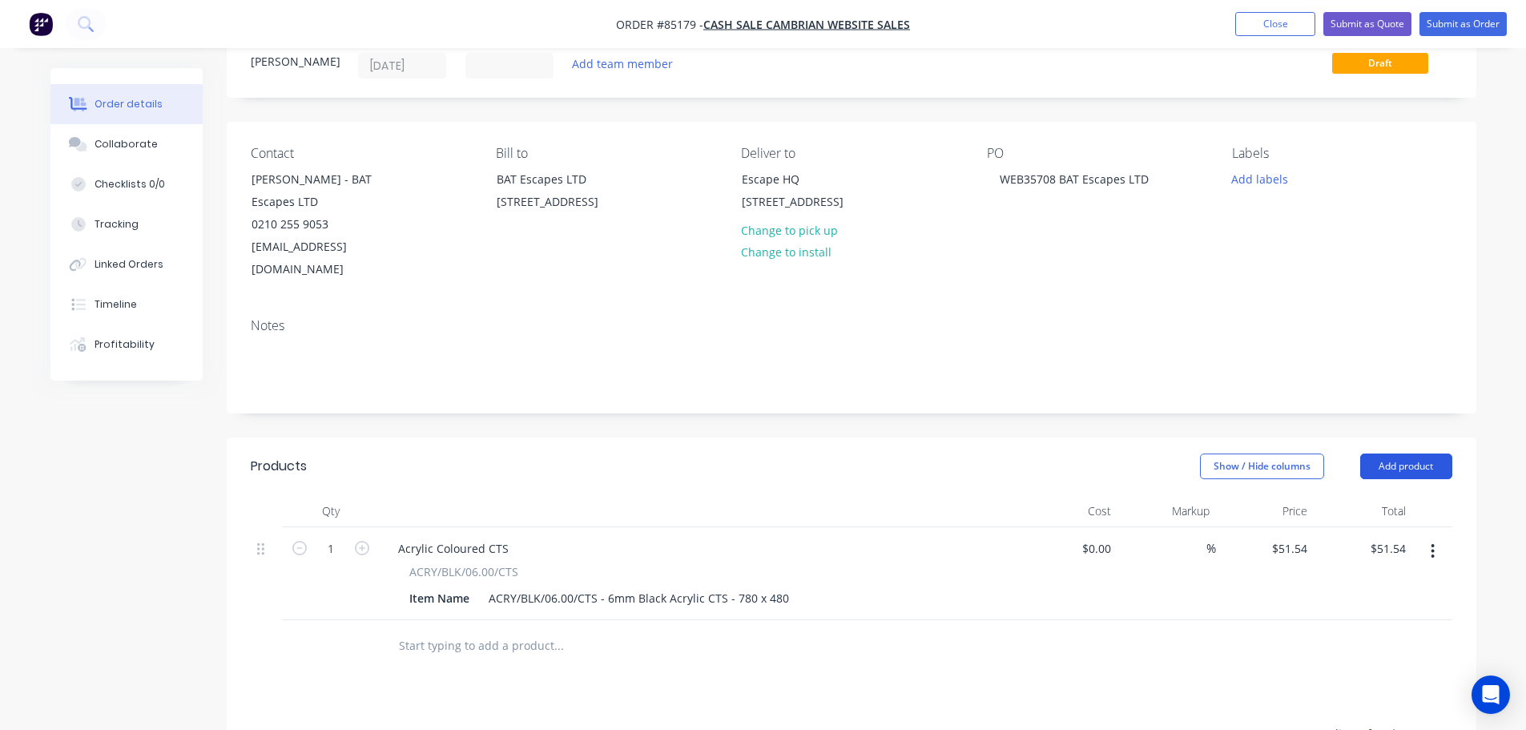
click at [1439, 454] on button "Add product" at bounding box center [1407, 467] width 92 height 26
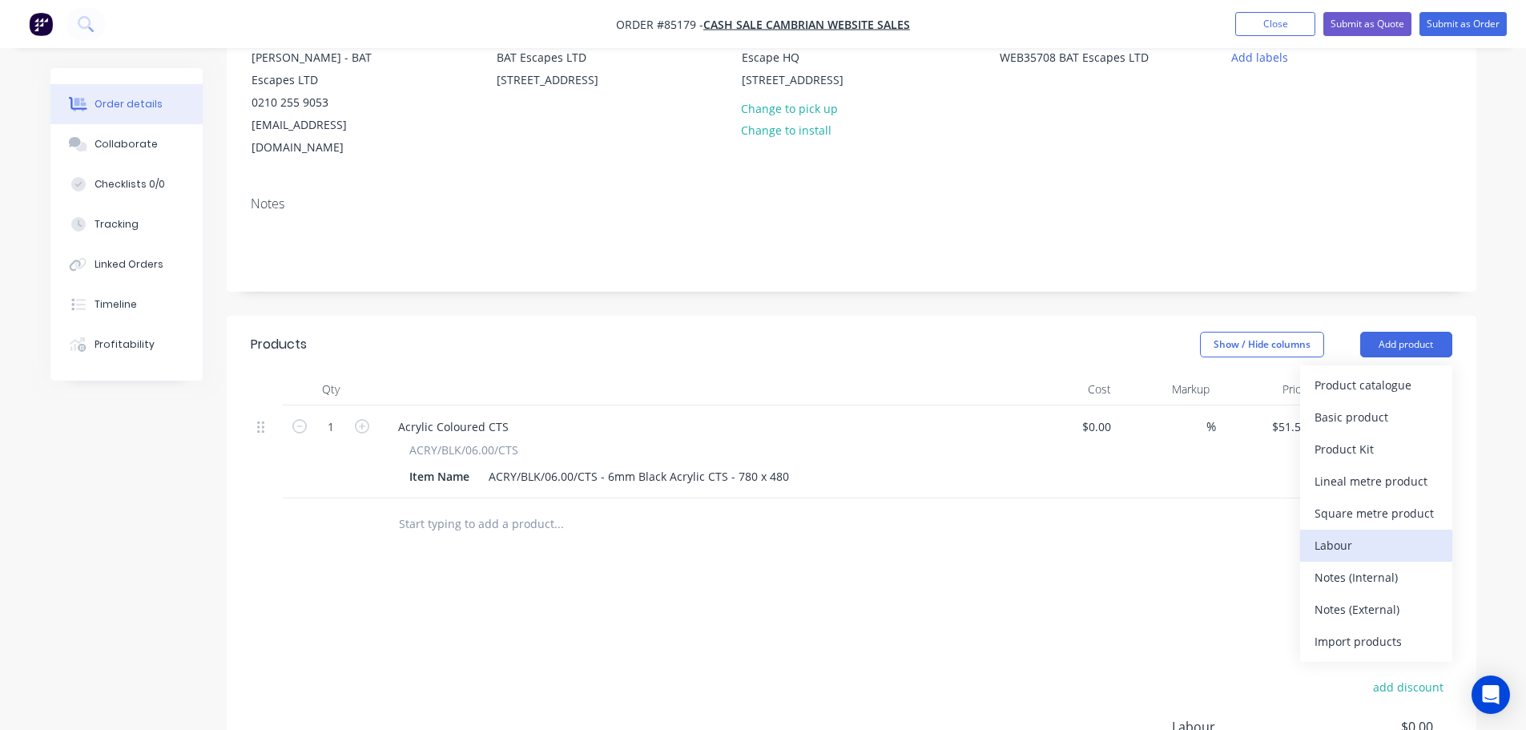
scroll to position [216, 0]
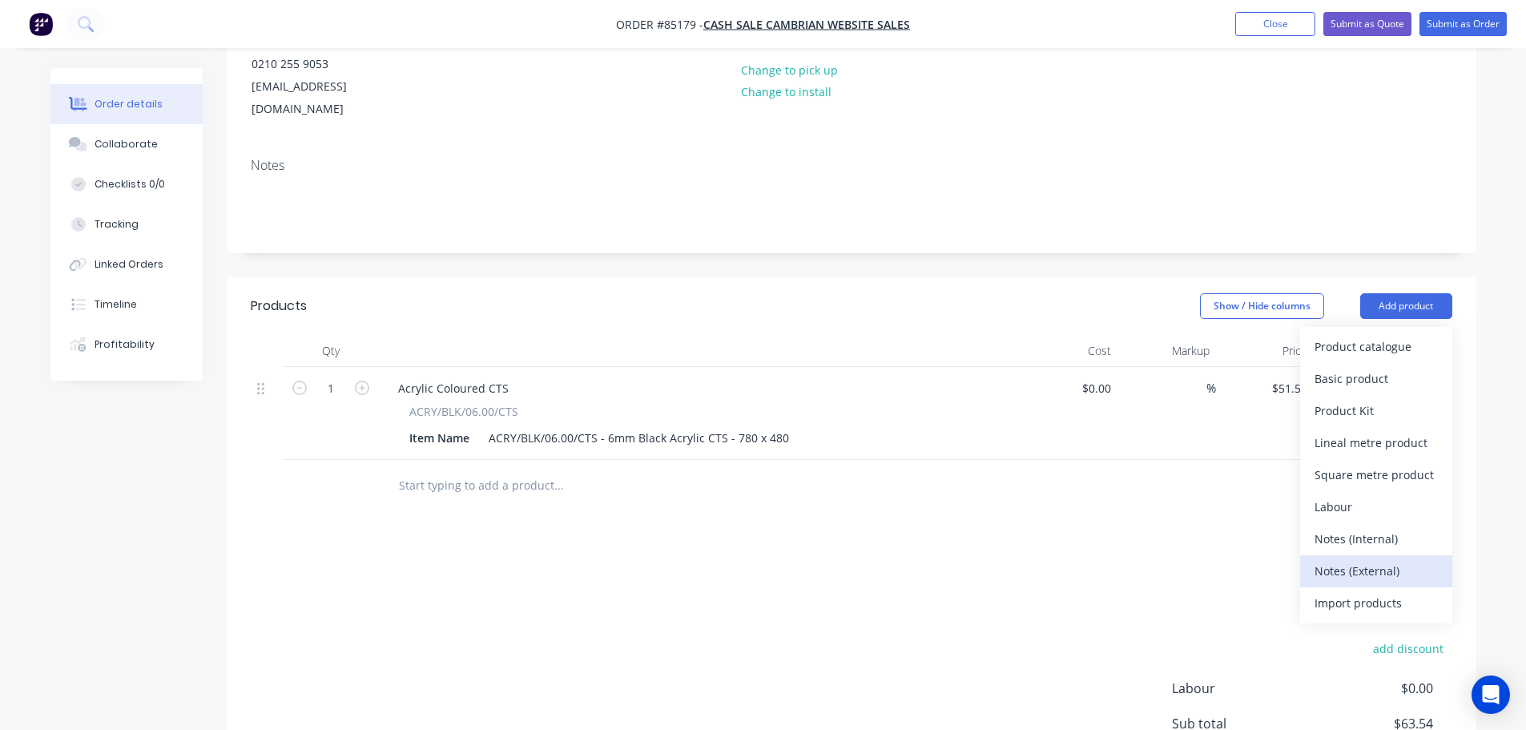
click at [1343, 559] on div "Notes (External)" at bounding box center [1376, 570] width 123 height 23
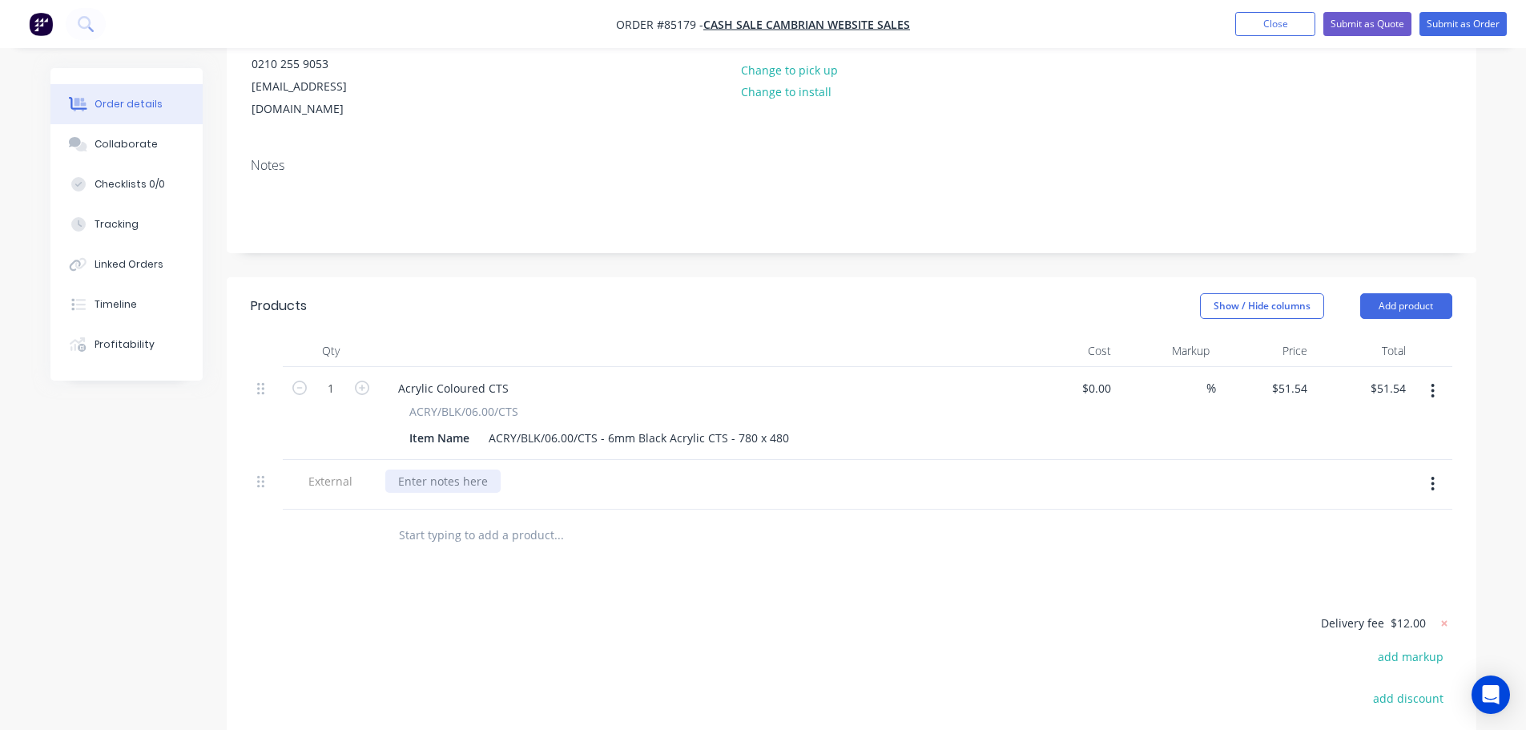
click at [451, 470] on div at bounding box center [442, 481] width 115 height 23
paste div
click at [574, 581] on div "Products Show / Hide columns Add product Qty Cost Markup Price Total 1 Acrylic …" at bounding box center [852, 607] width 1250 height 661
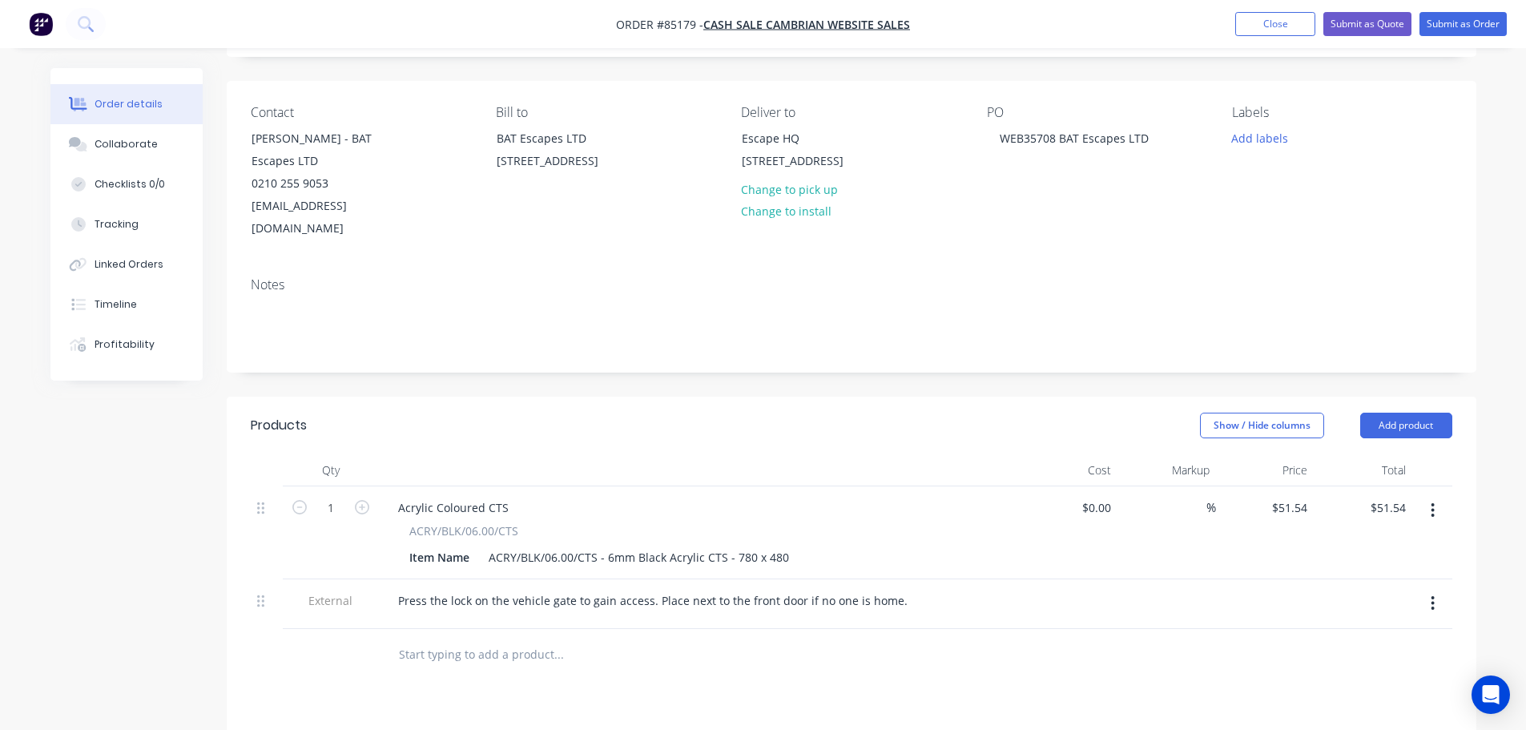
scroll to position [0, 0]
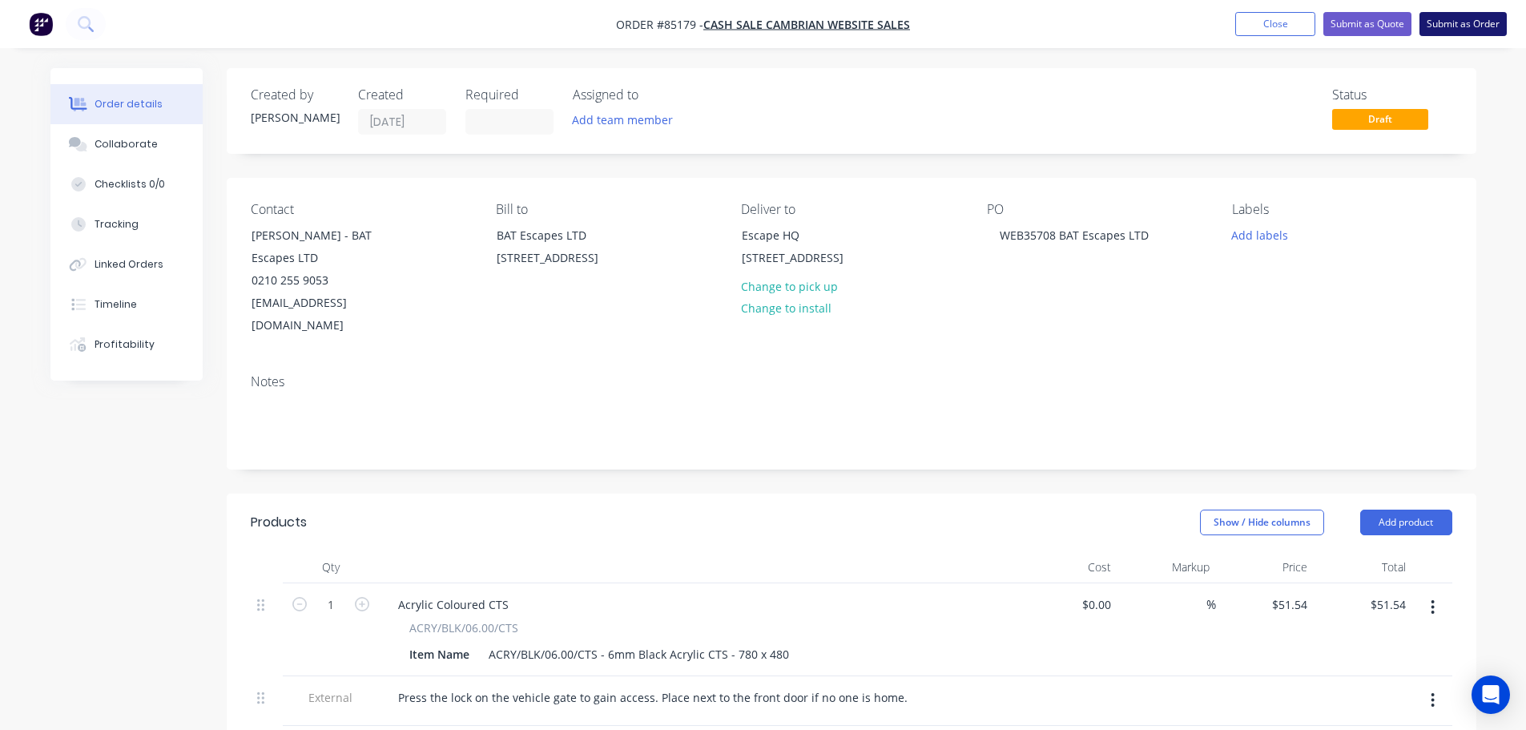
click at [1437, 26] on button "Submit as Order" at bounding box center [1463, 24] width 87 height 24
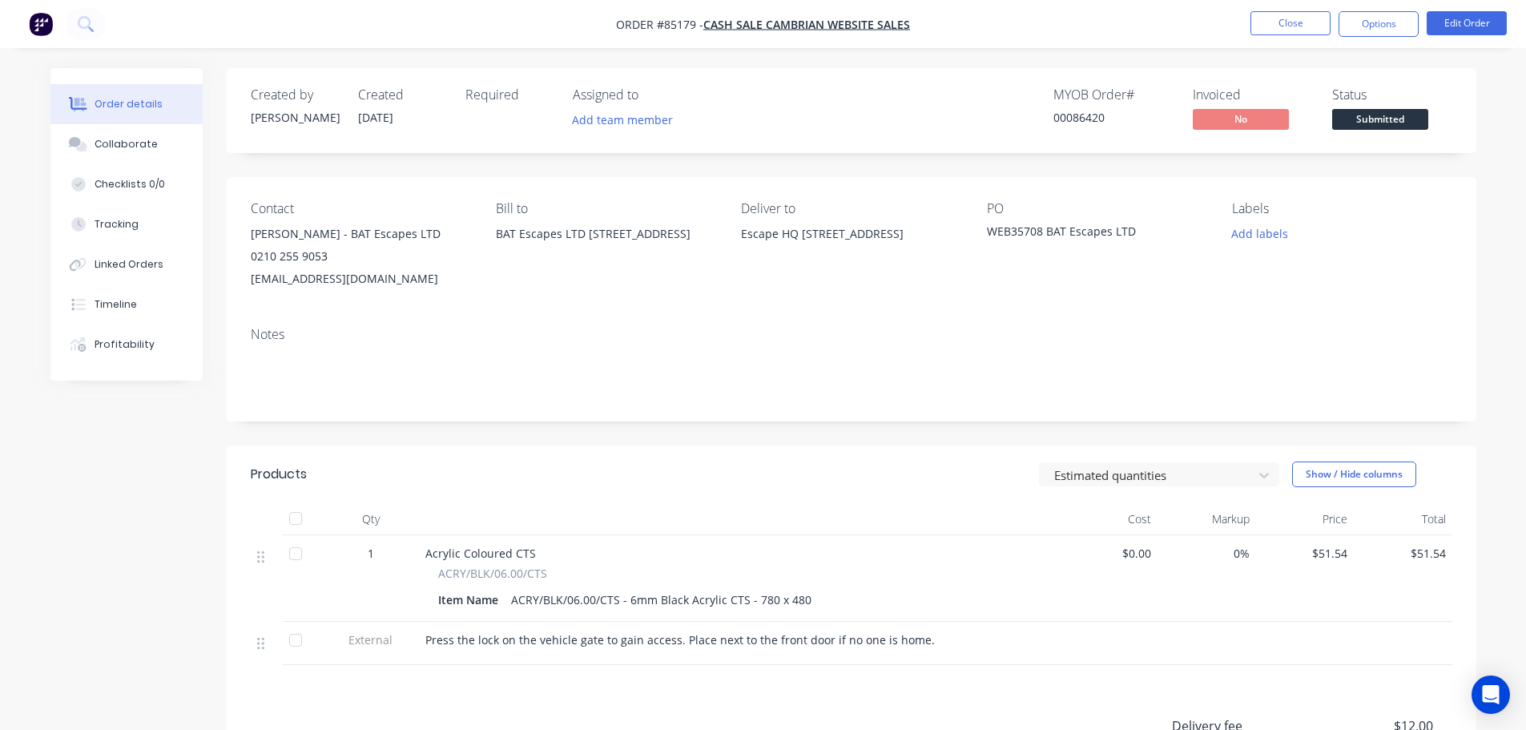
click at [1078, 114] on div "00086420" at bounding box center [1114, 117] width 120 height 17
copy div "00086420"
drag, startPoint x: 147, startPoint y: 312, endPoint x: 143, endPoint y: 288, distance: 24.4
click at [147, 312] on button "Timeline" at bounding box center [126, 304] width 152 height 40
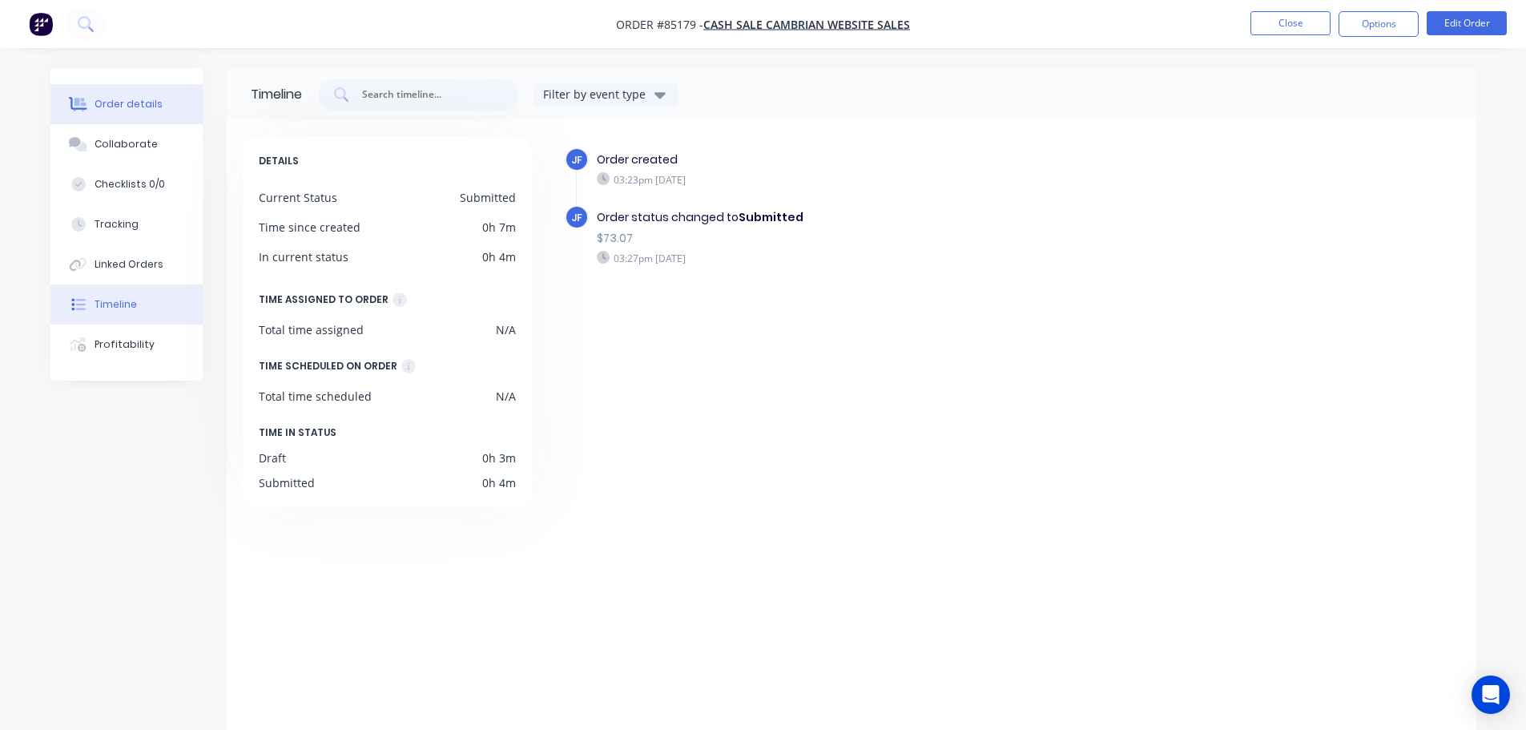
click at [119, 120] on button "Order details" at bounding box center [126, 104] width 152 height 40
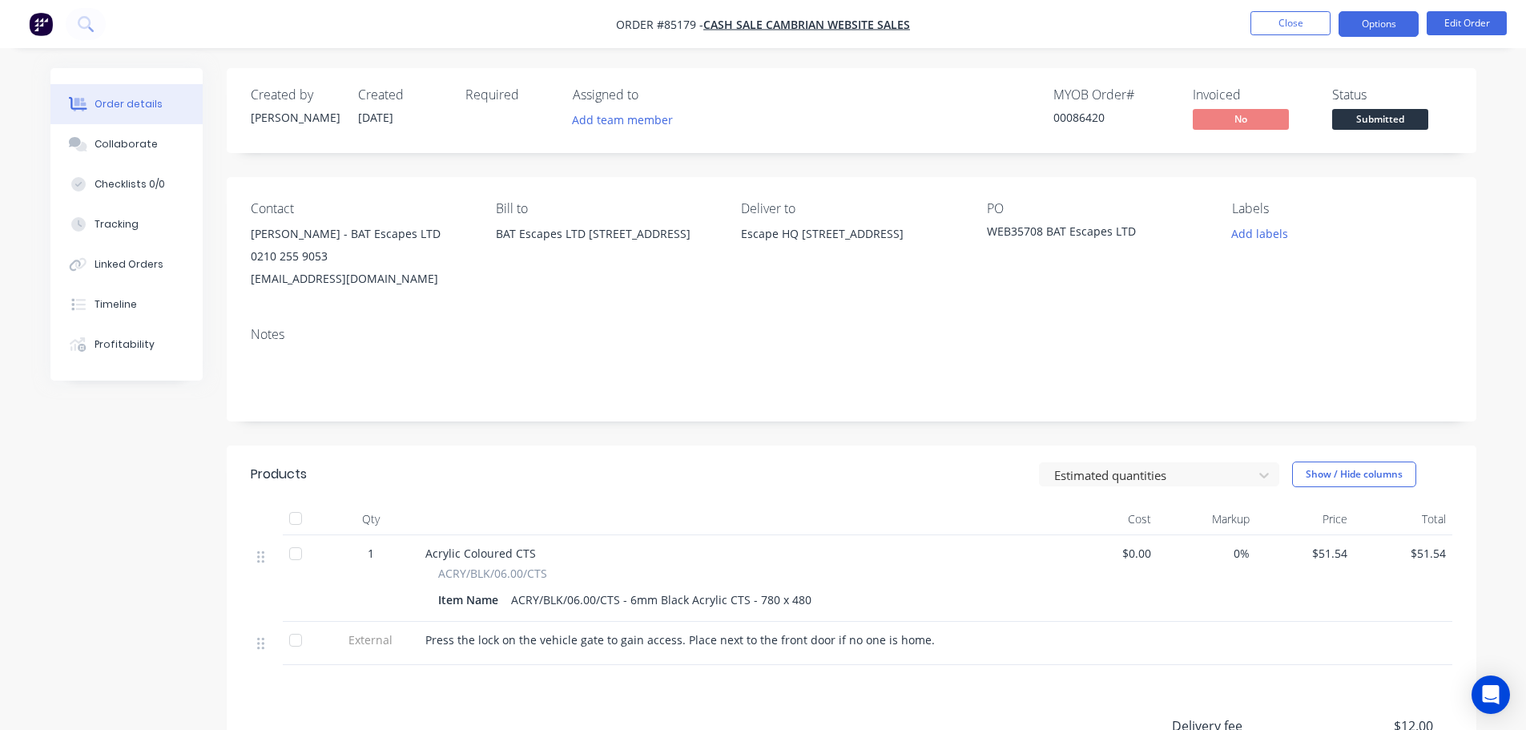
click at [1382, 22] on button "Options" at bounding box center [1379, 24] width 80 height 26
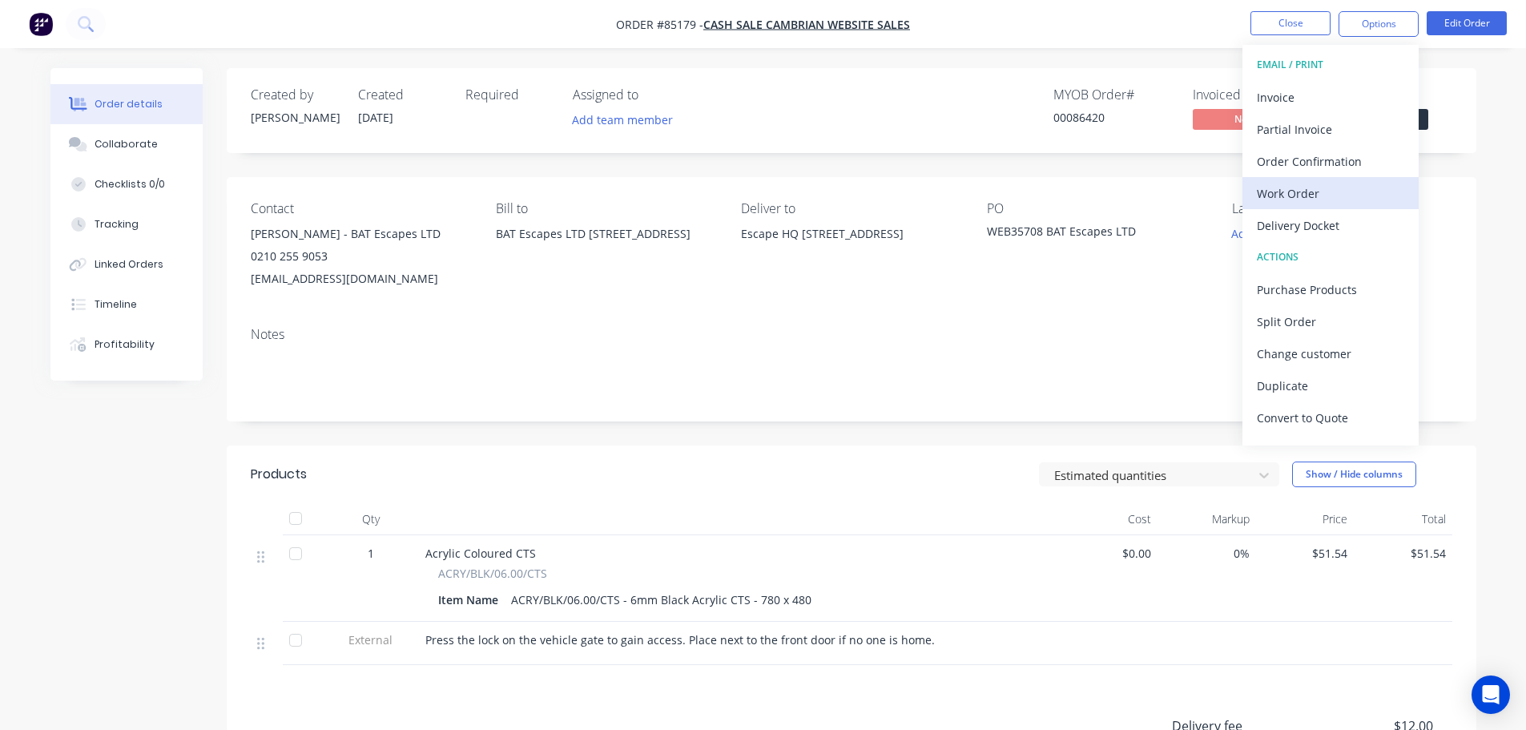
click at [1342, 198] on div "Work Order" at bounding box center [1330, 193] width 147 height 23
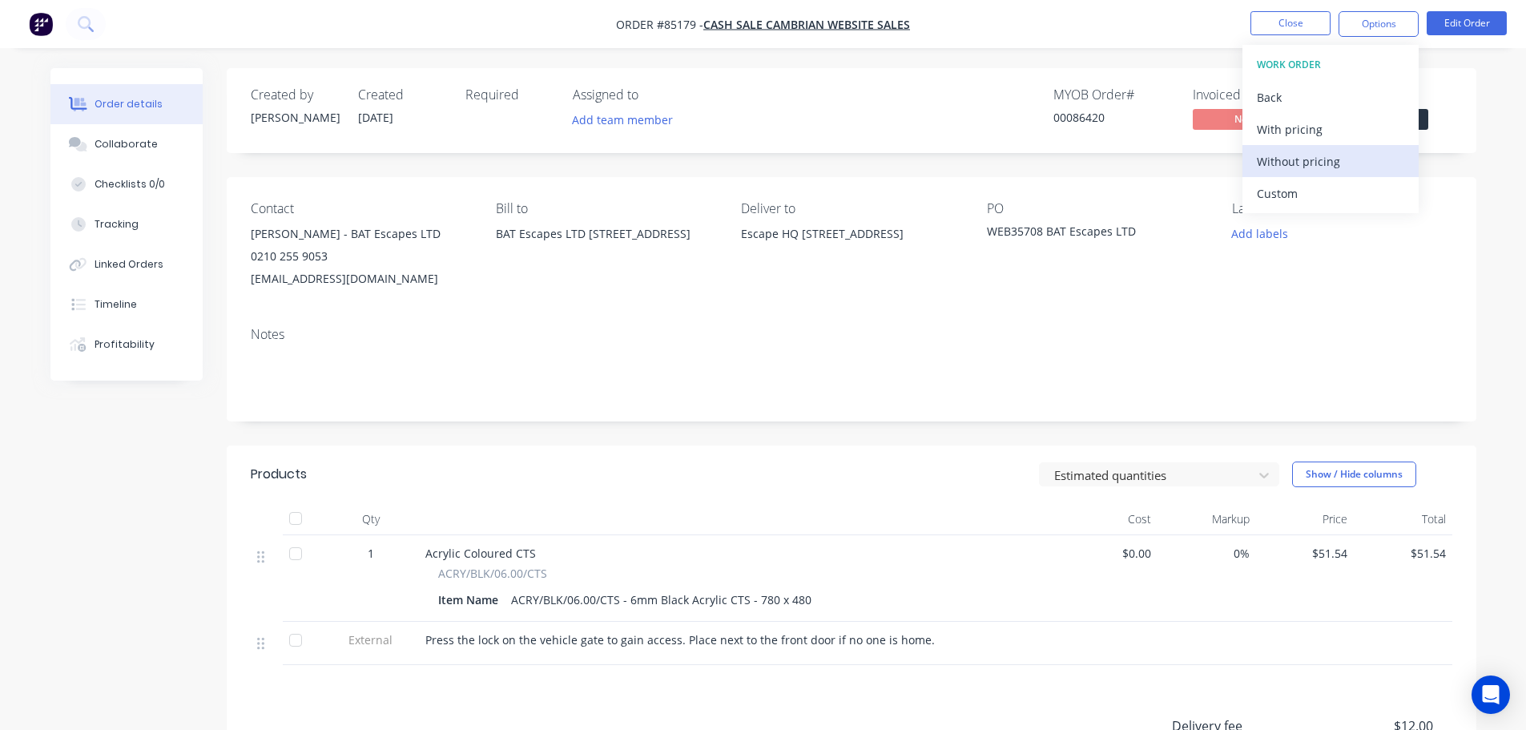
click at [1348, 158] on div "Without pricing" at bounding box center [1330, 161] width 147 height 23
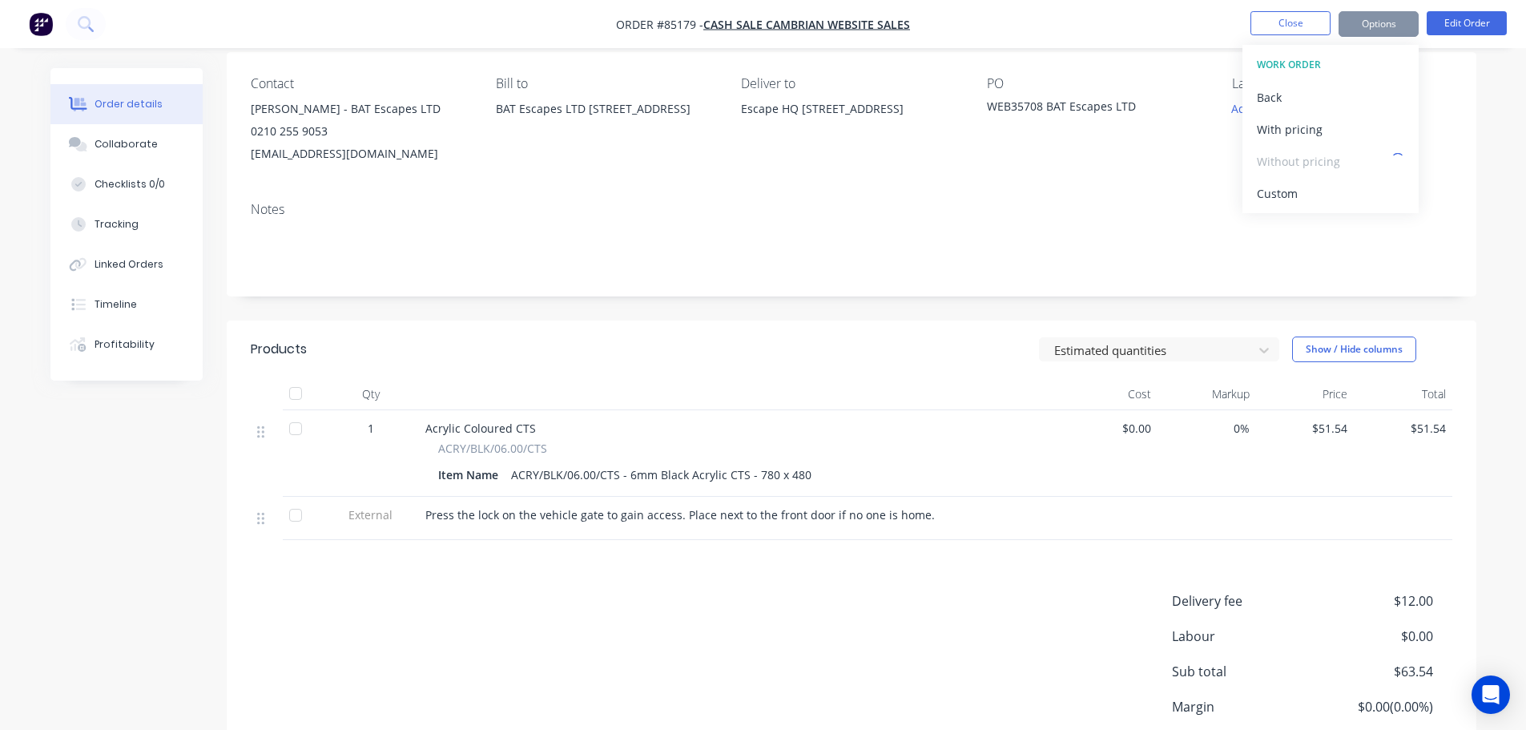
scroll to position [256, 0]
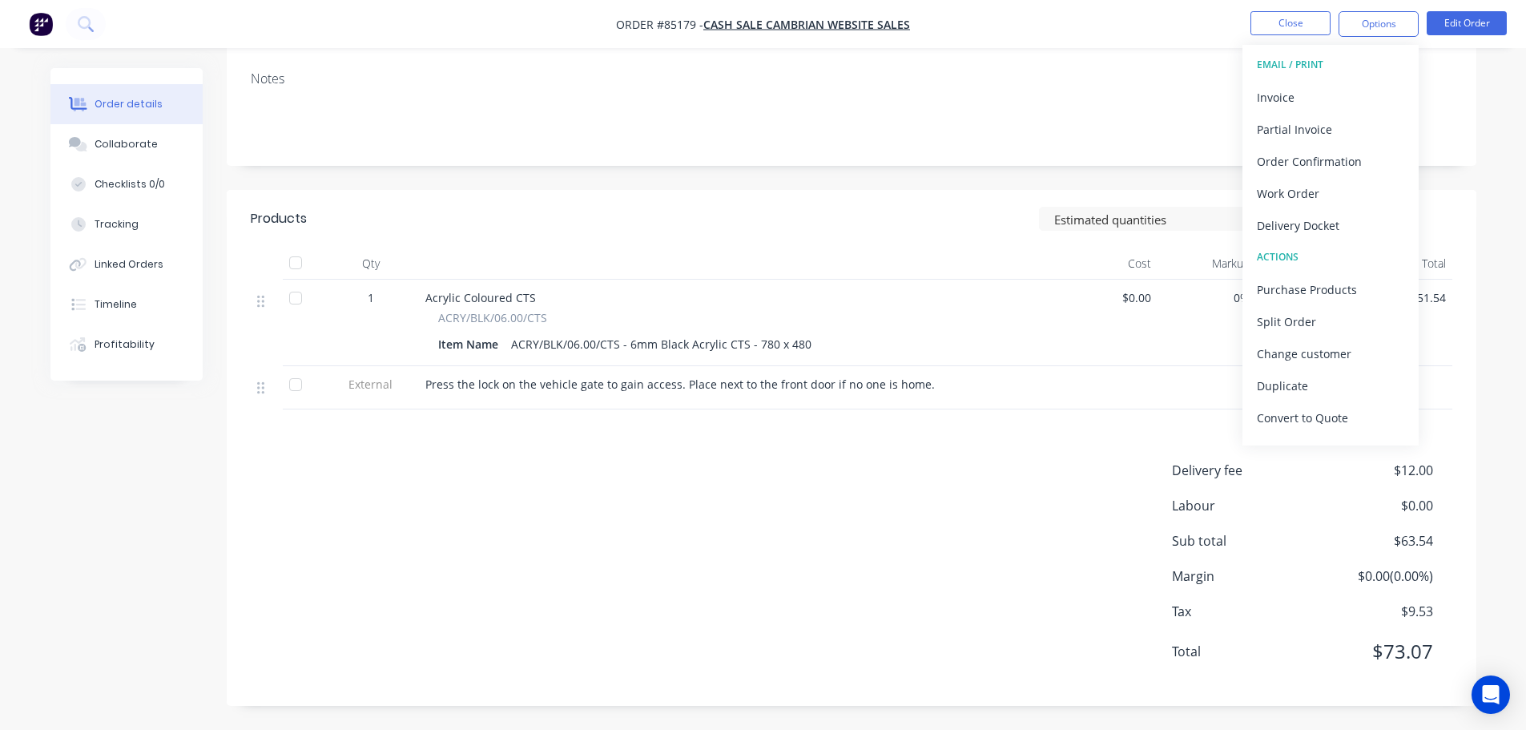
click at [957, 518] on div "Delivery fee $12.00 Labour $0.00 Sub total $63.54 Margin $0.00 ( 0.00 %) Tax $9…" at bounding box center [852, 571] width 1202 height 221
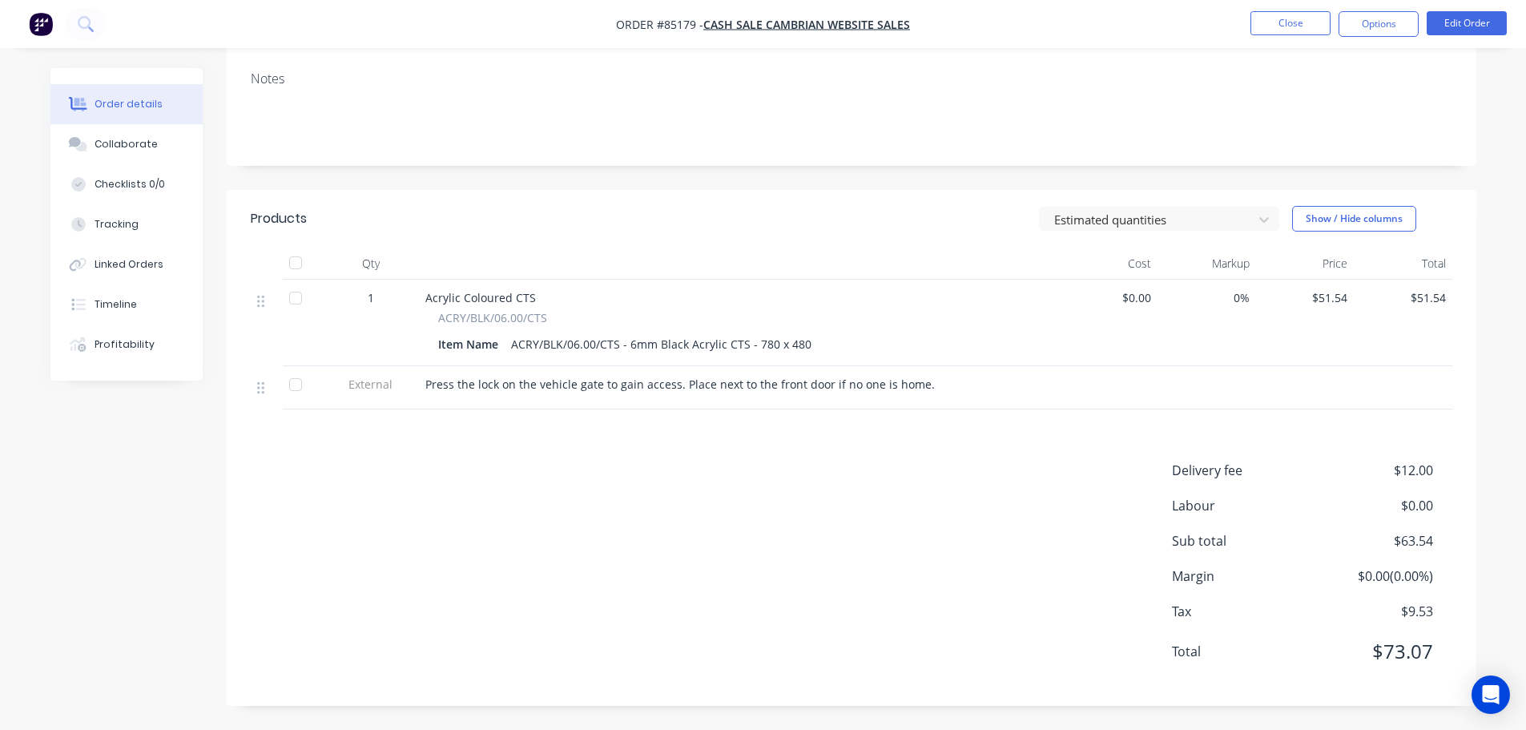
click at [1400, 38] on nav "Order #85179 - cash sale CAMBRIAN WEBSITE SALES Close Options Edit Order" at bounding box center [763, 24] width 1526 height 48
click at [1386, 26] on button "Options" at bounding box center [1379, 24] width 80 height 26
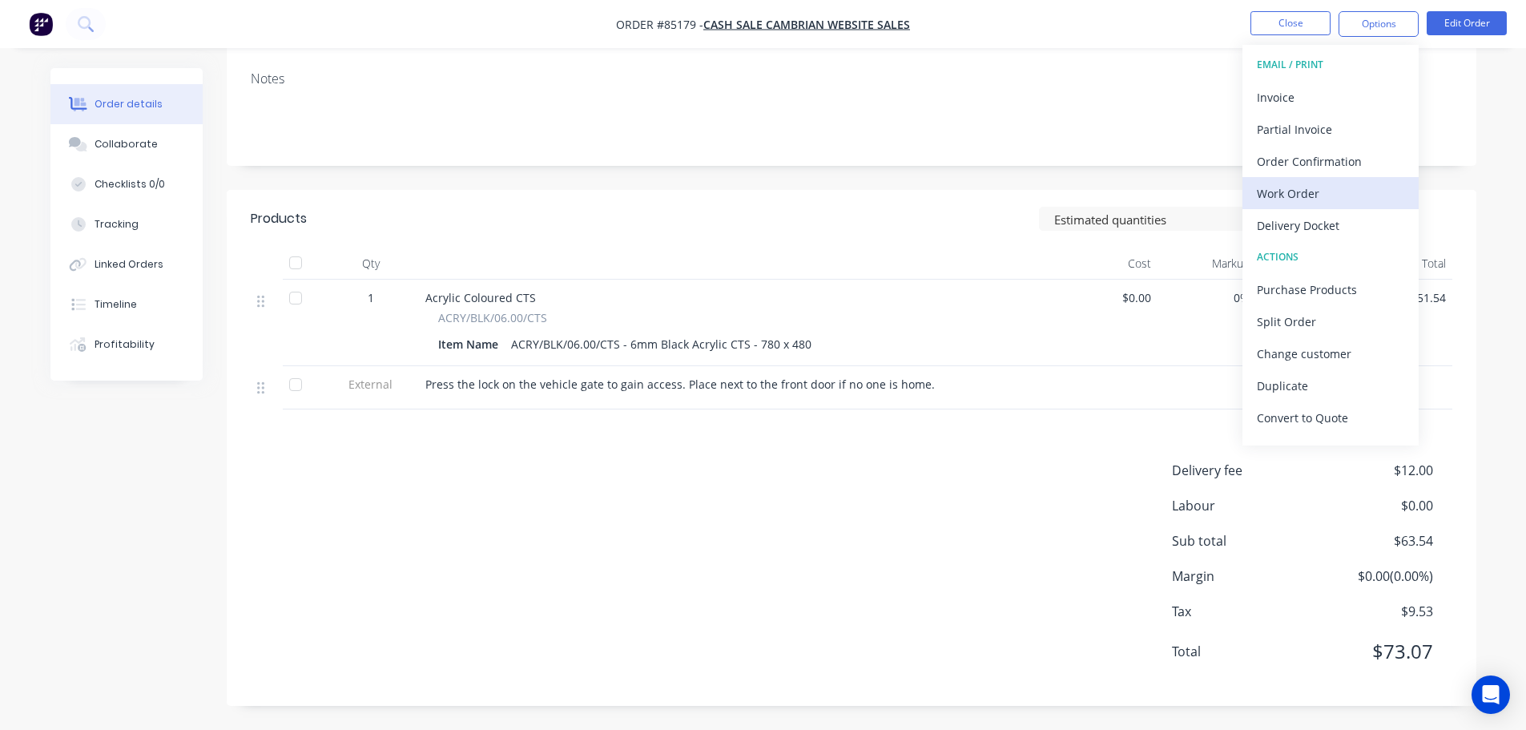
click at [1325, 199] on div "Work Order" at bounding box center [1330, 193] width 147 height 23
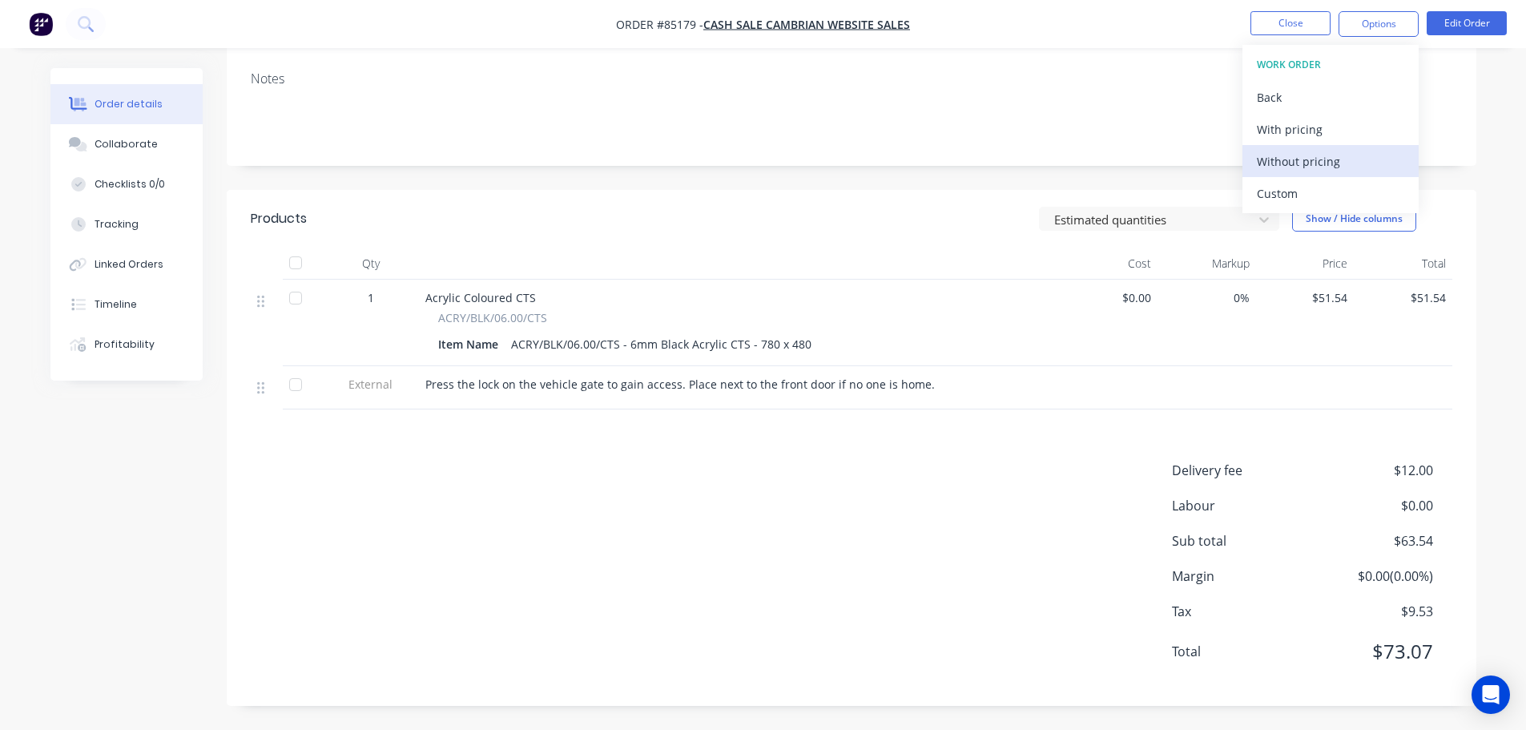
click at [1330, 163] on div "Without pricing" at bounding box center [1330, 161] width 147 height 23
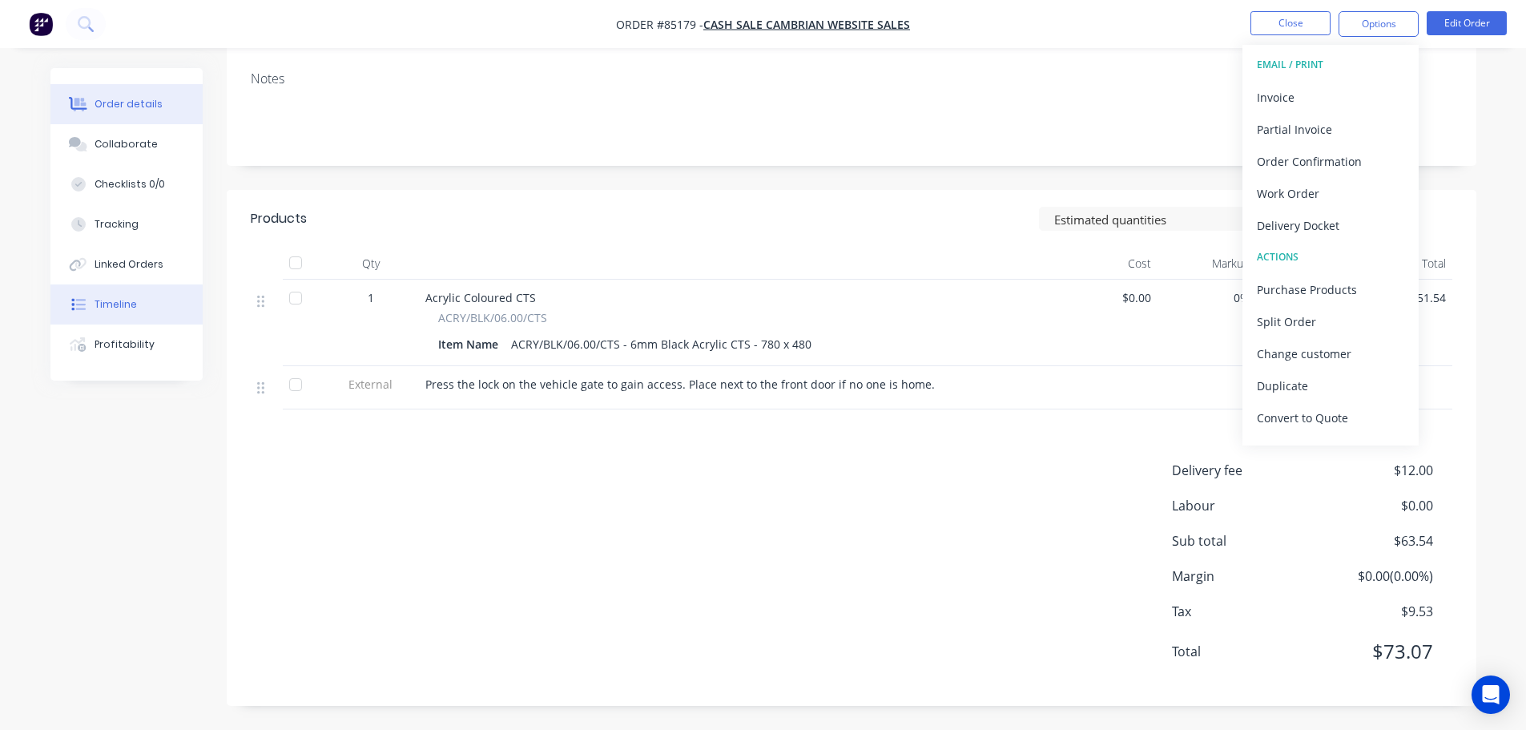
click at [112, 300] on div "Timeline" at bounding box center [116, 304] width 42 height 14
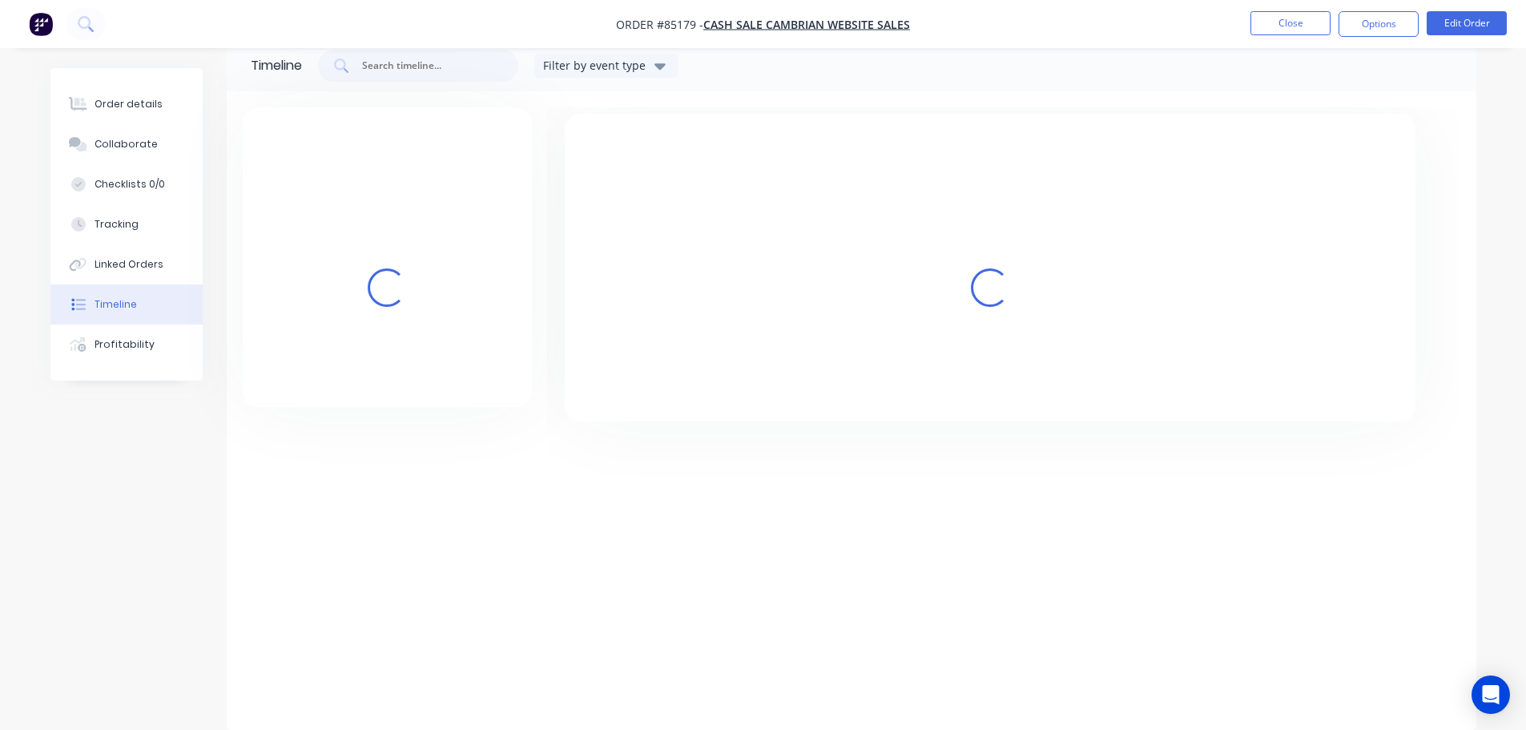
scroll to position [29, 0]
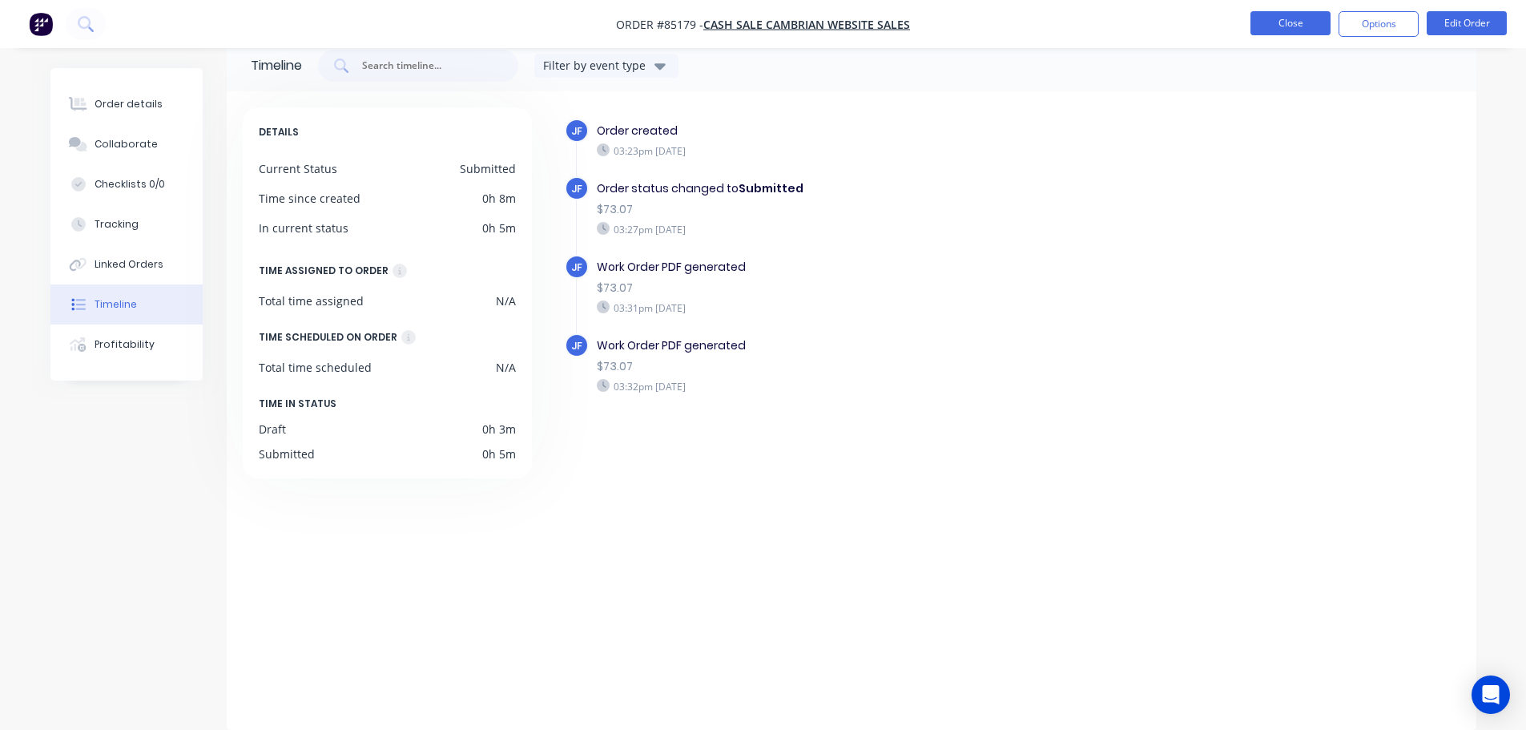
click at [1274, 34] on button "Close" at bounding box center [1291, 23] width 80 height 24
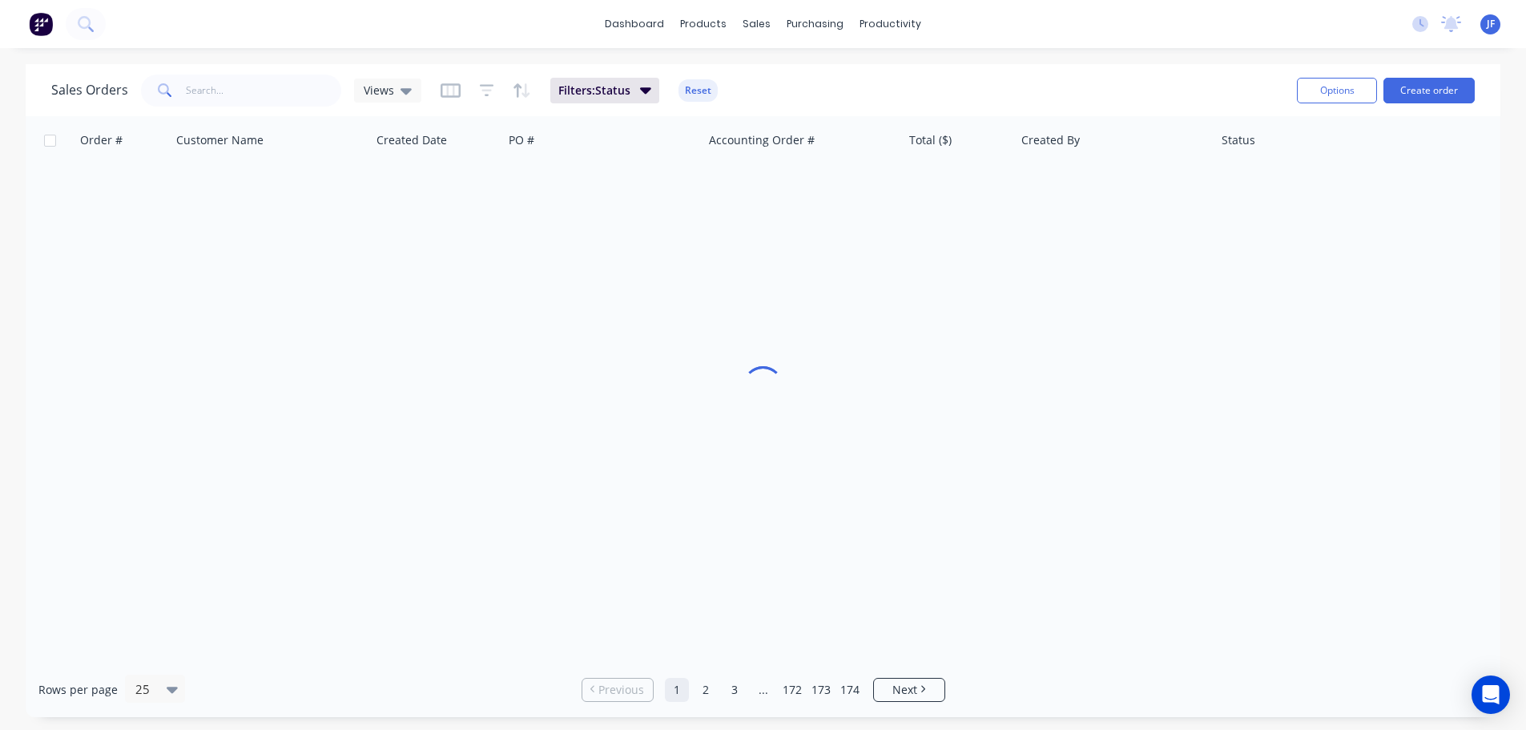
click at [1381, 32] on div "dashboard products sales purchasing productivity dashboard products Product Cat…" at bounding box center [763, 24] width 1526 height 48
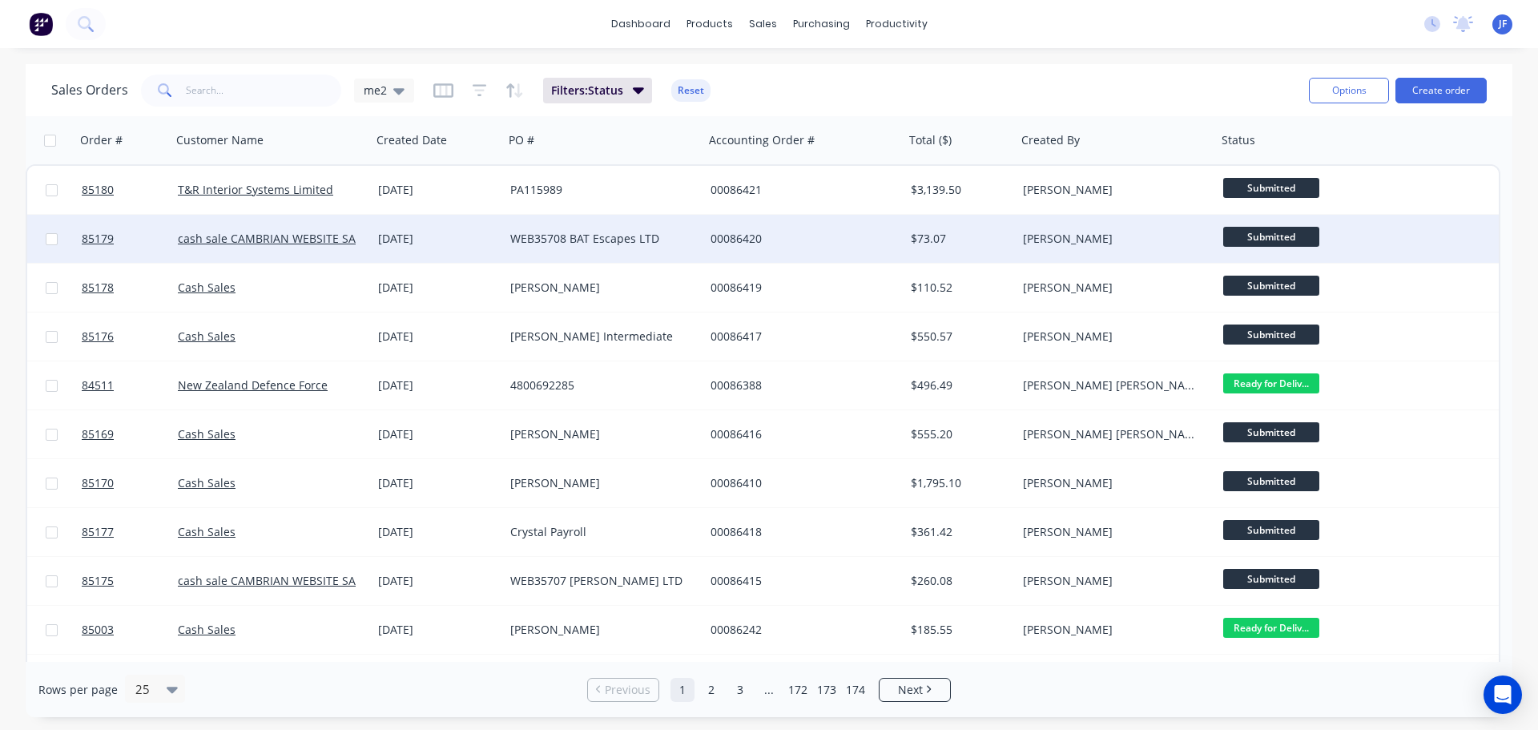
click at [719, 260] on div "00086420" at bounding box center [804, 239] width 200 height 48
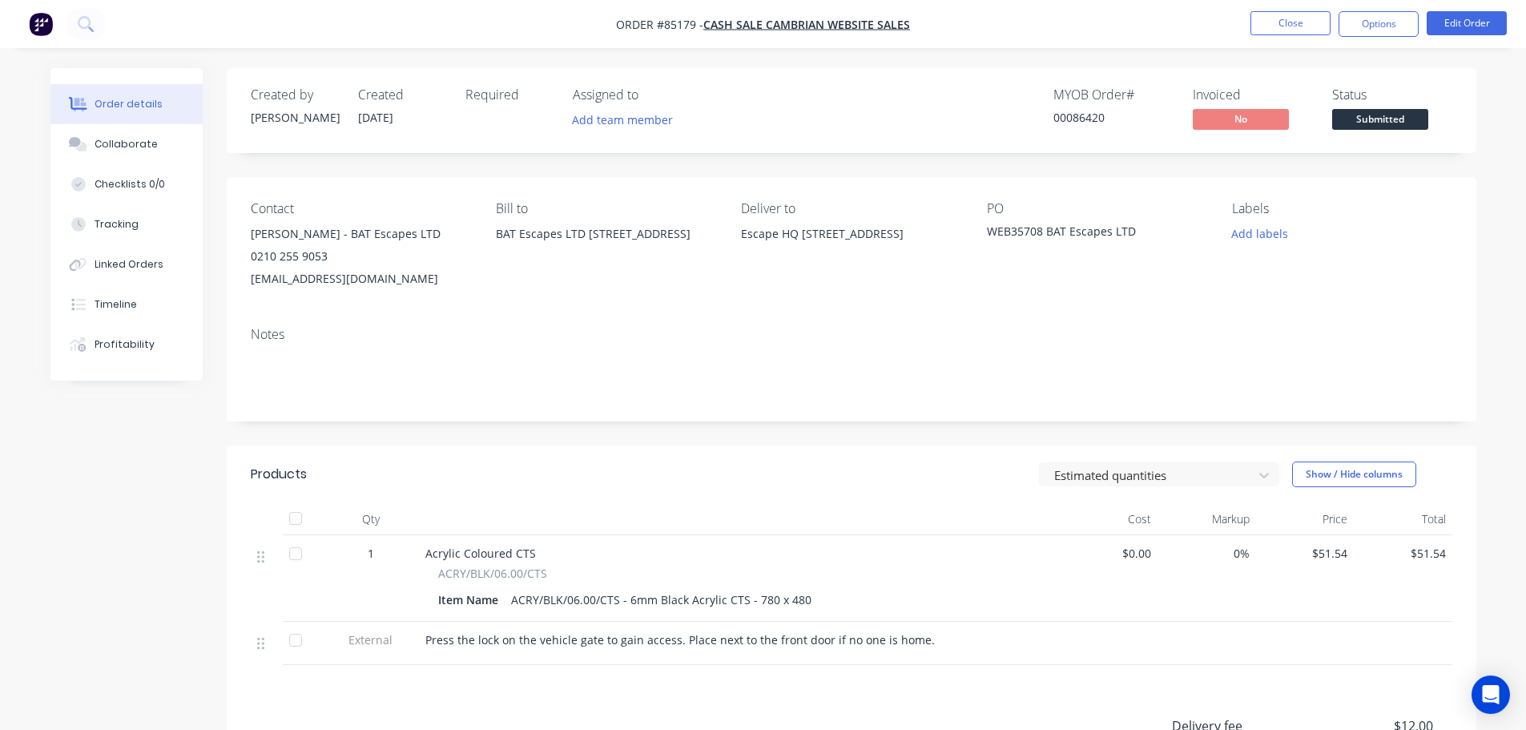
click at [1392, 19] on button "Options" at bounding box center [1379, 24] width 80 height 26
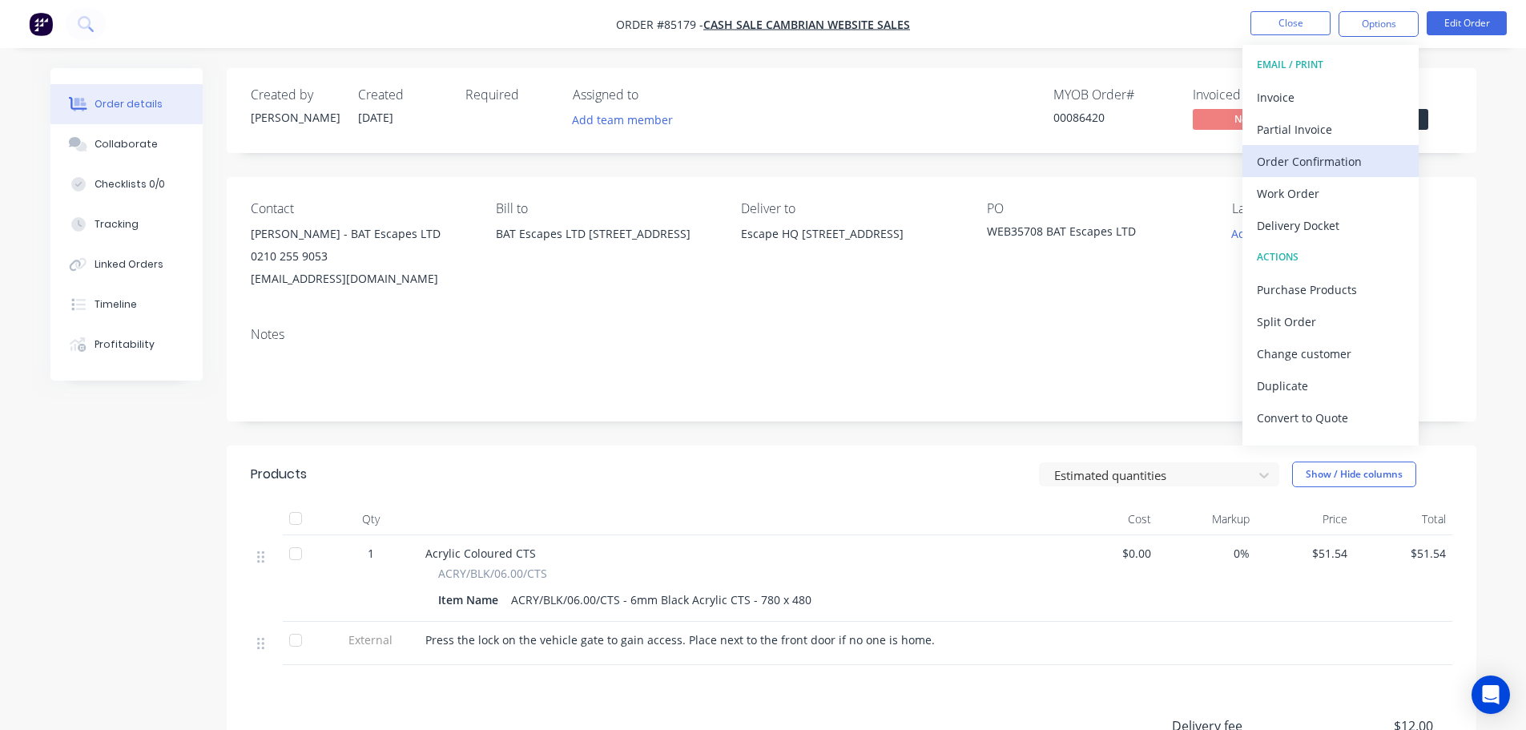
click at [1352, 171] on div "Order Confirmation" at bounding box center [1330, 161] width 147 height 23
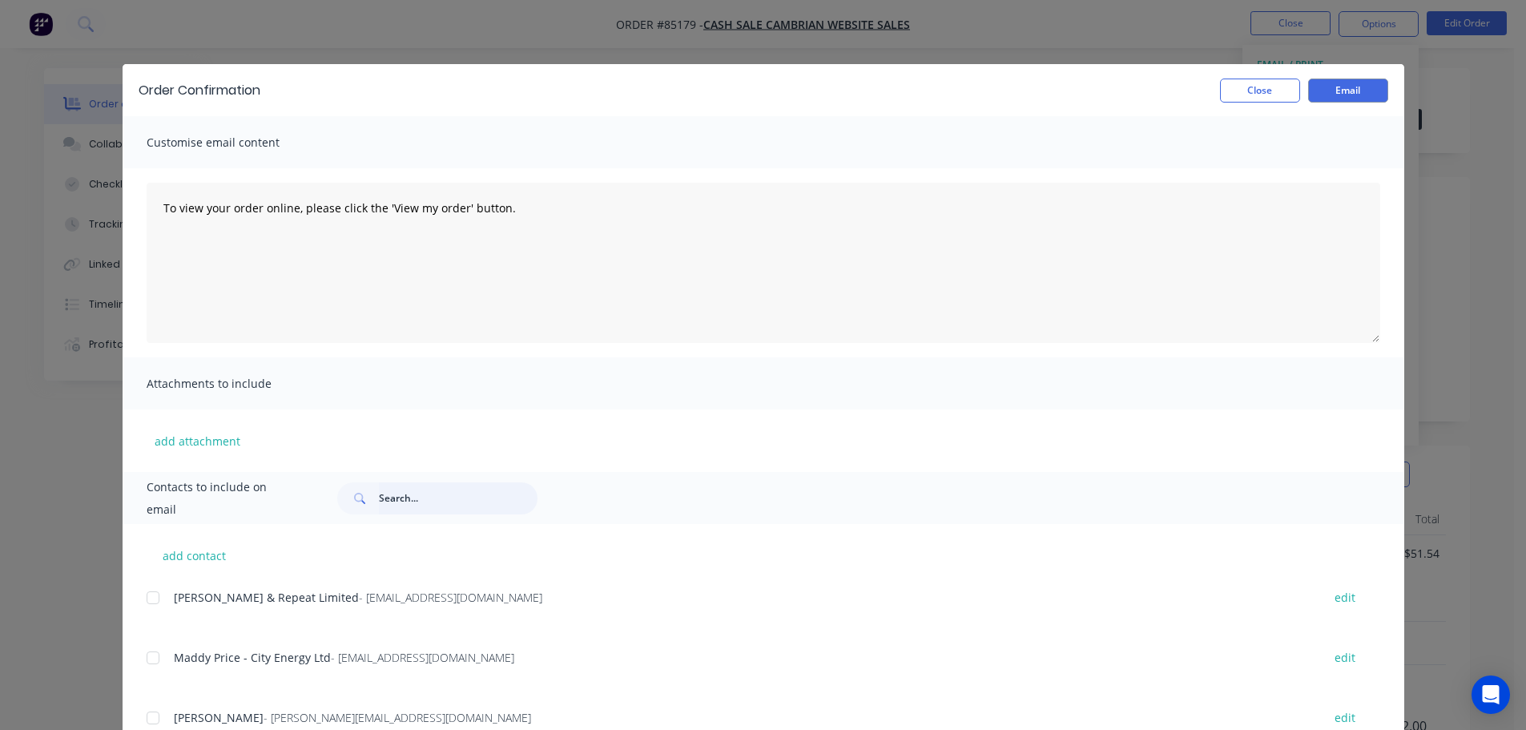
click at [457, 485] on input "text" at bounding box center [458, 498] width 159 height 32
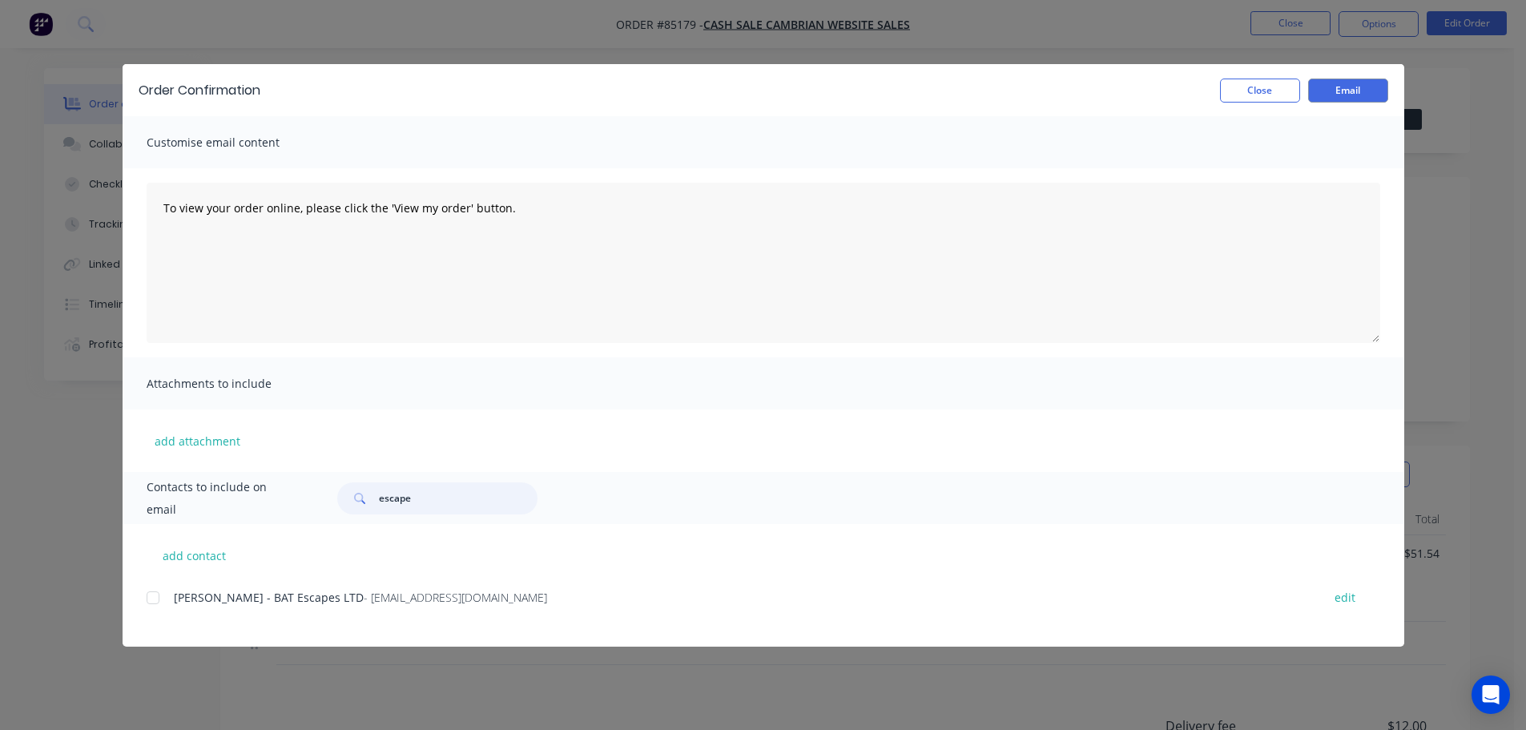
click at [163, 594] on div at bounding box center [153, 598] width 32 height 32
type input "escape"
click at [377, 136] on div "Customise email content" at bounding box center [764, 142] width 1282 height 52
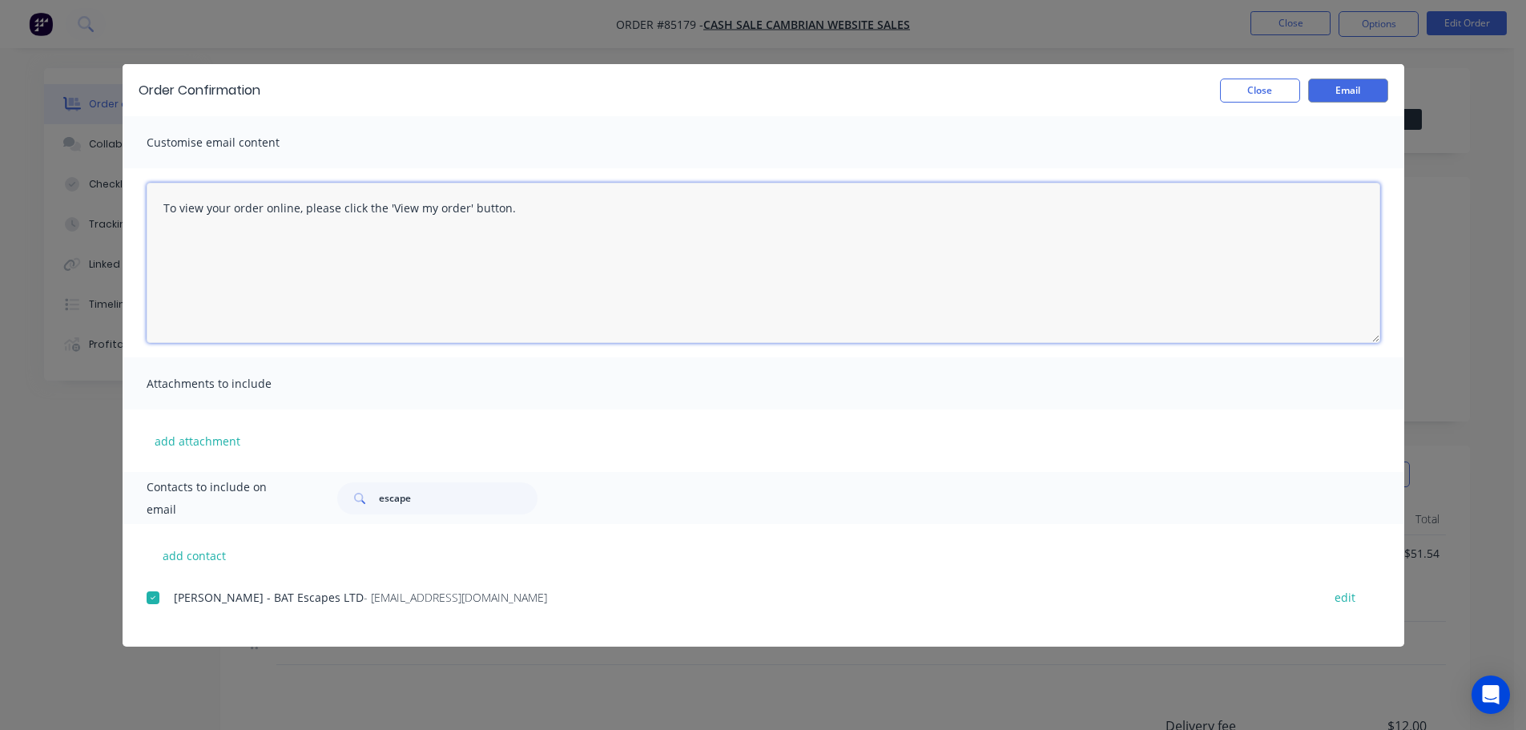
click at [382, 204] on textarea "To view your order online, please click the 'View my order' button." at bounding box center [764, 263] width 1234 height 160
paste textarea "[PERSON_NAME] you for your order, confirmation of your order is attached. Your …"
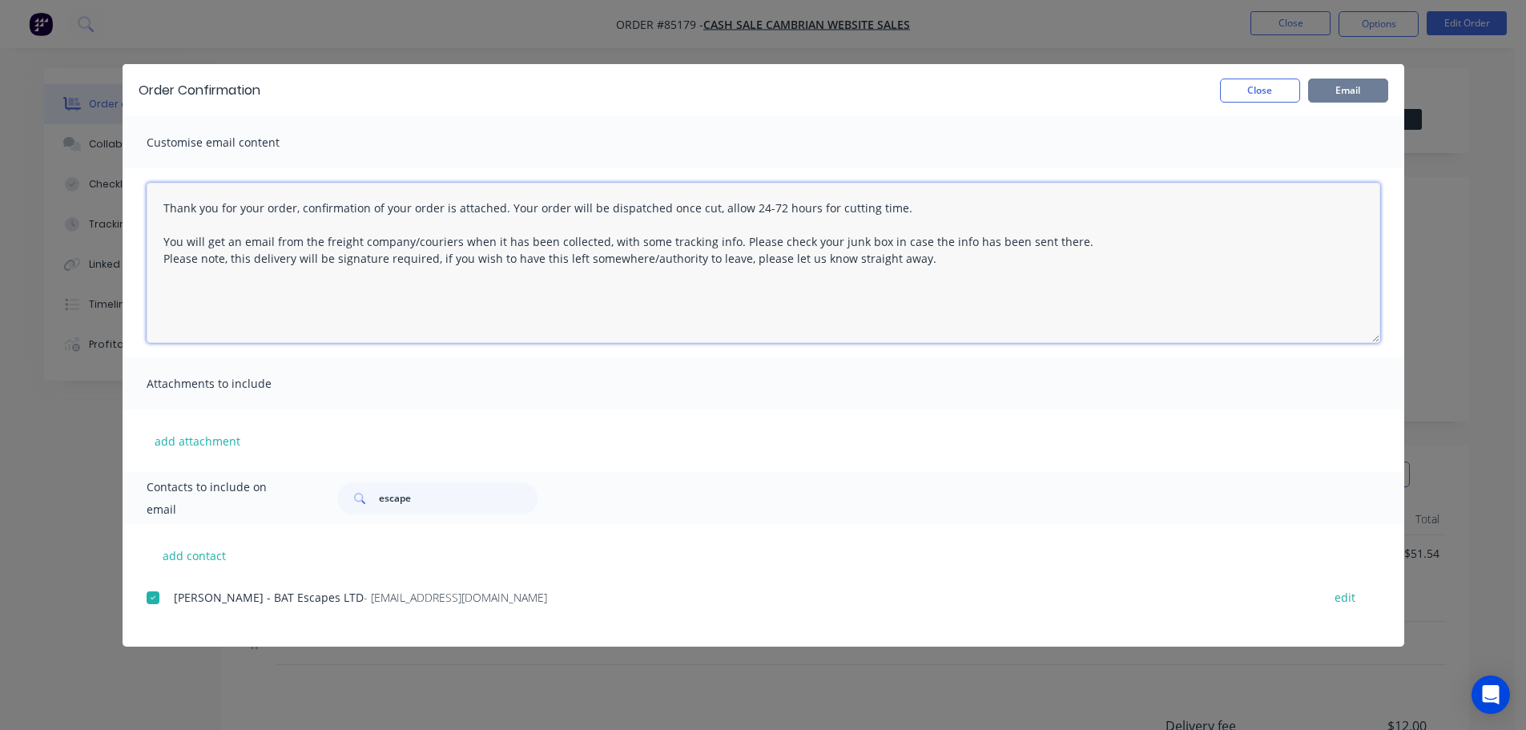
type textarea "Thank you for your order, confirmation of your order is attached. Your order wi…"
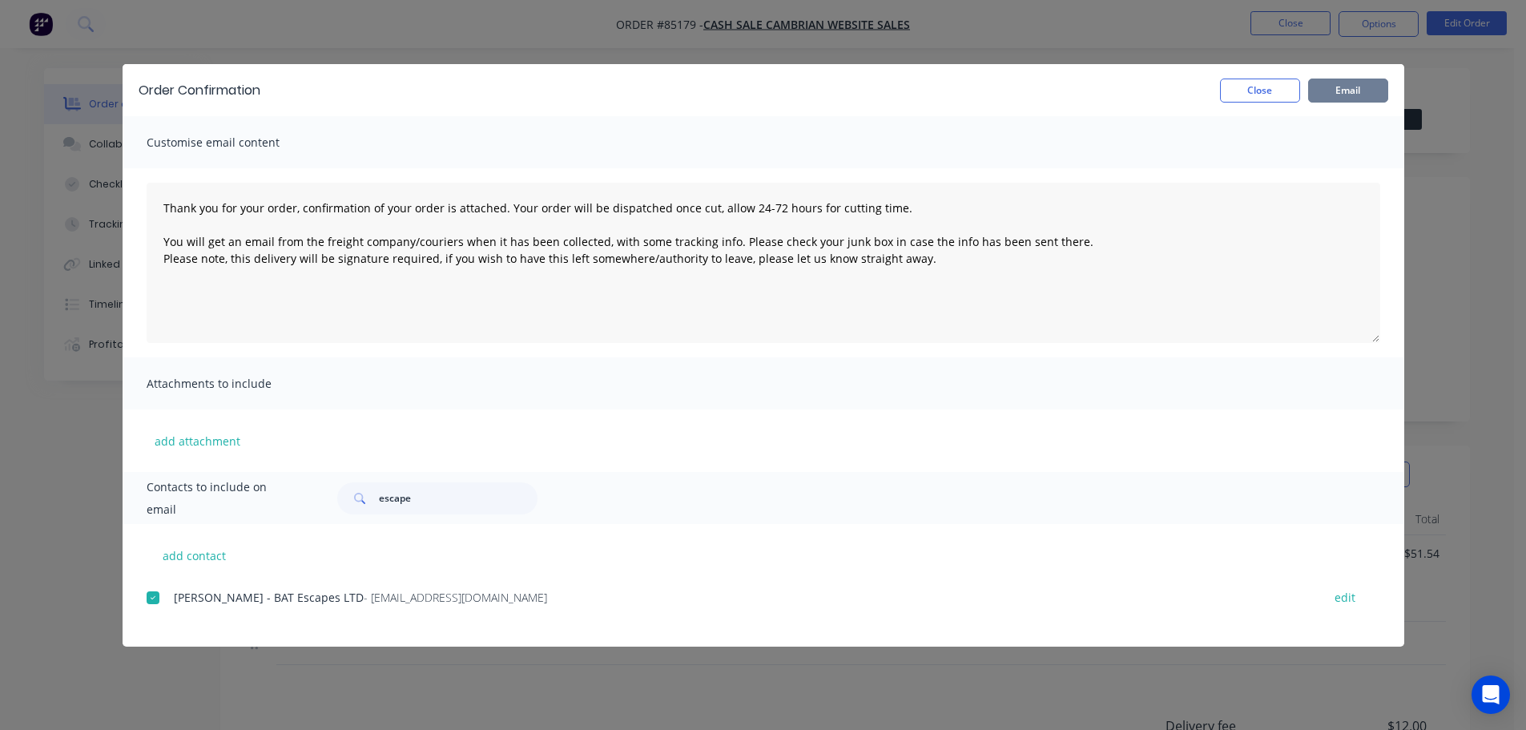
click at [1338, 88] on button "Email" at bounding box center [1348, 91] width 80 height 24
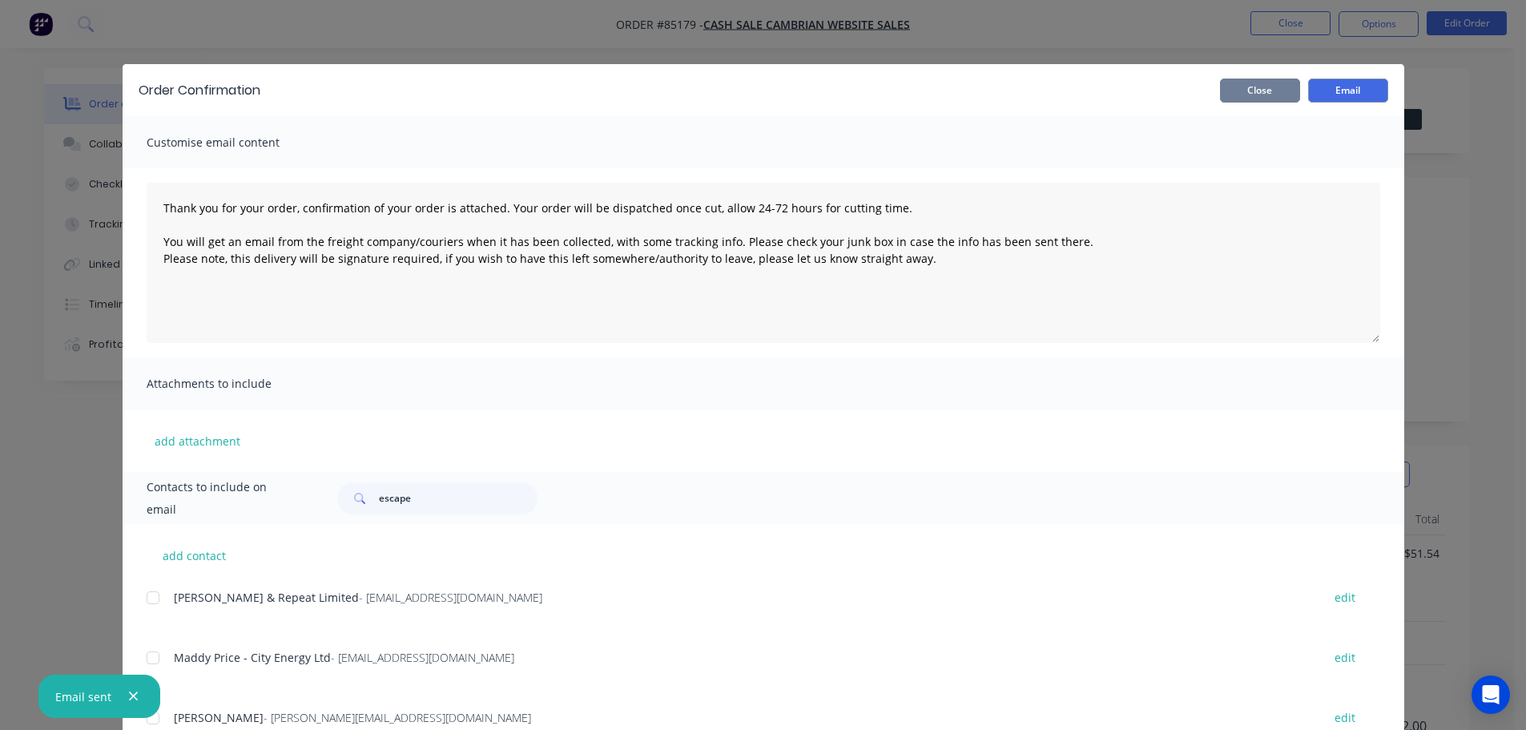
click at [1253, 102] on button "Close" at bounding box center [1260, 91] width 80 height 24
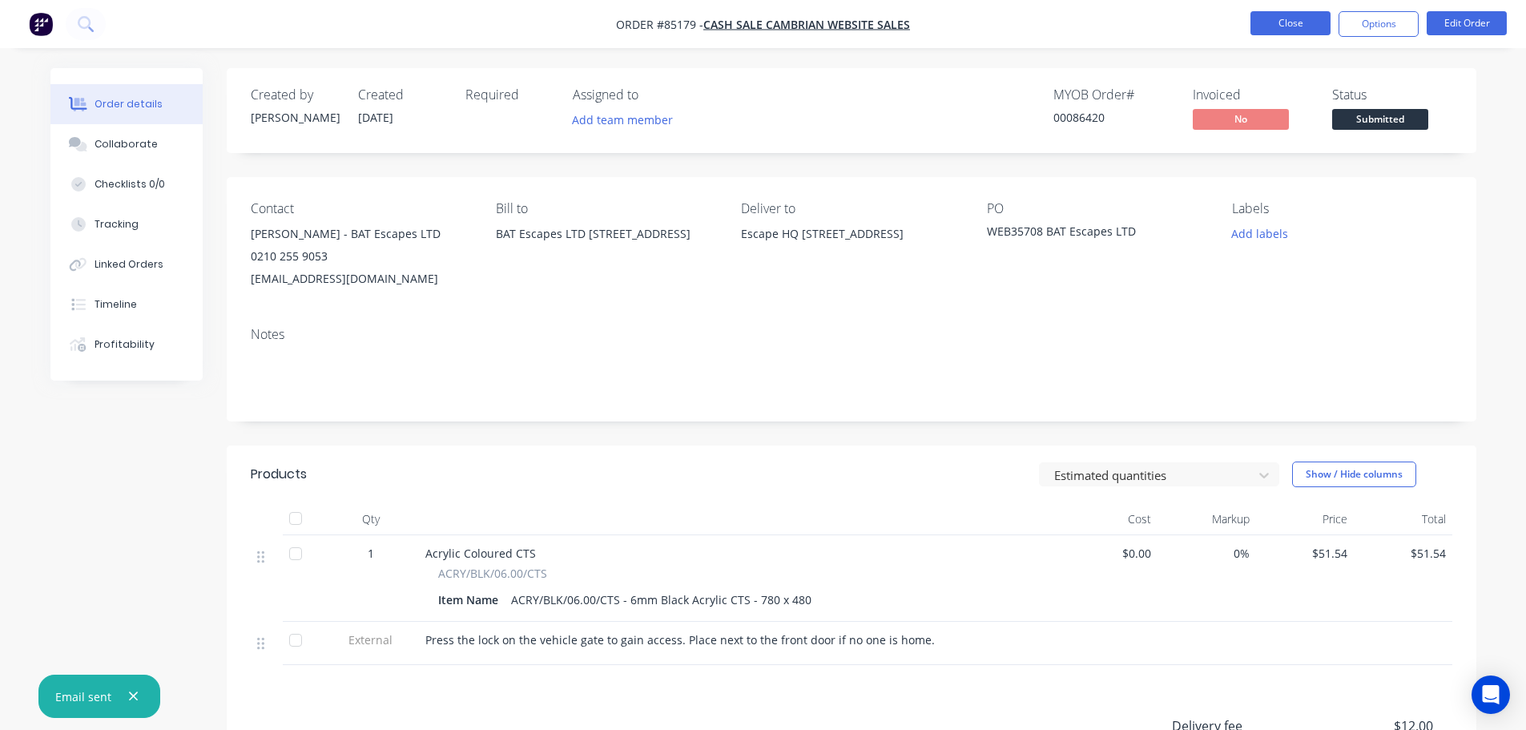
click at [1292, 24] on button "Close" at bounding box center [1291, 23] width 80 height 24
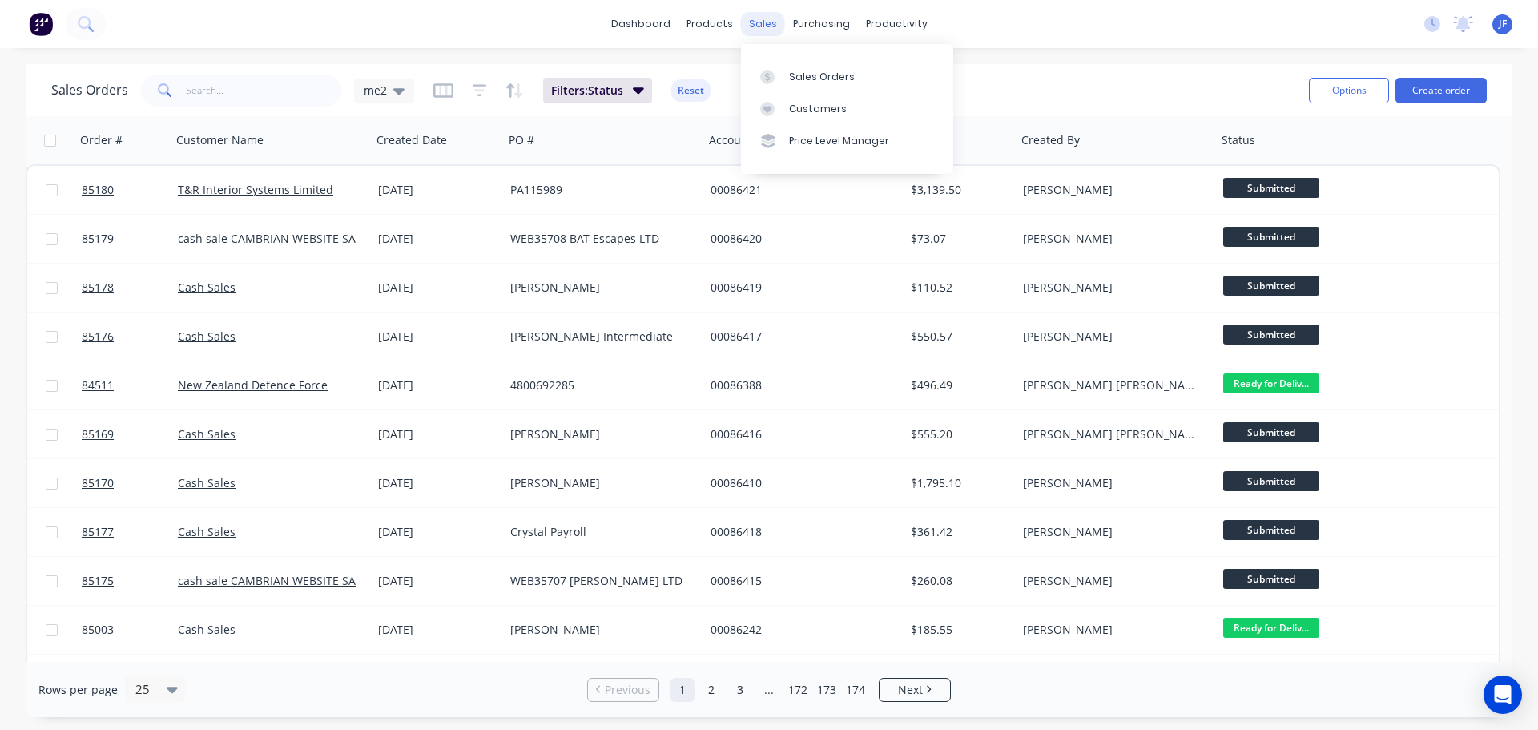
drag, startPoint x: 762, startPoint y: 17, endPoint x: 768, endPoint y: 23, distance: 8.5
click at [762, 17] on div "sales" at bounding box center [763, 24] width 44 height 24
click at [1449, 80] on button "Create order" at bounding box center [1441, 91] width 91 height 26
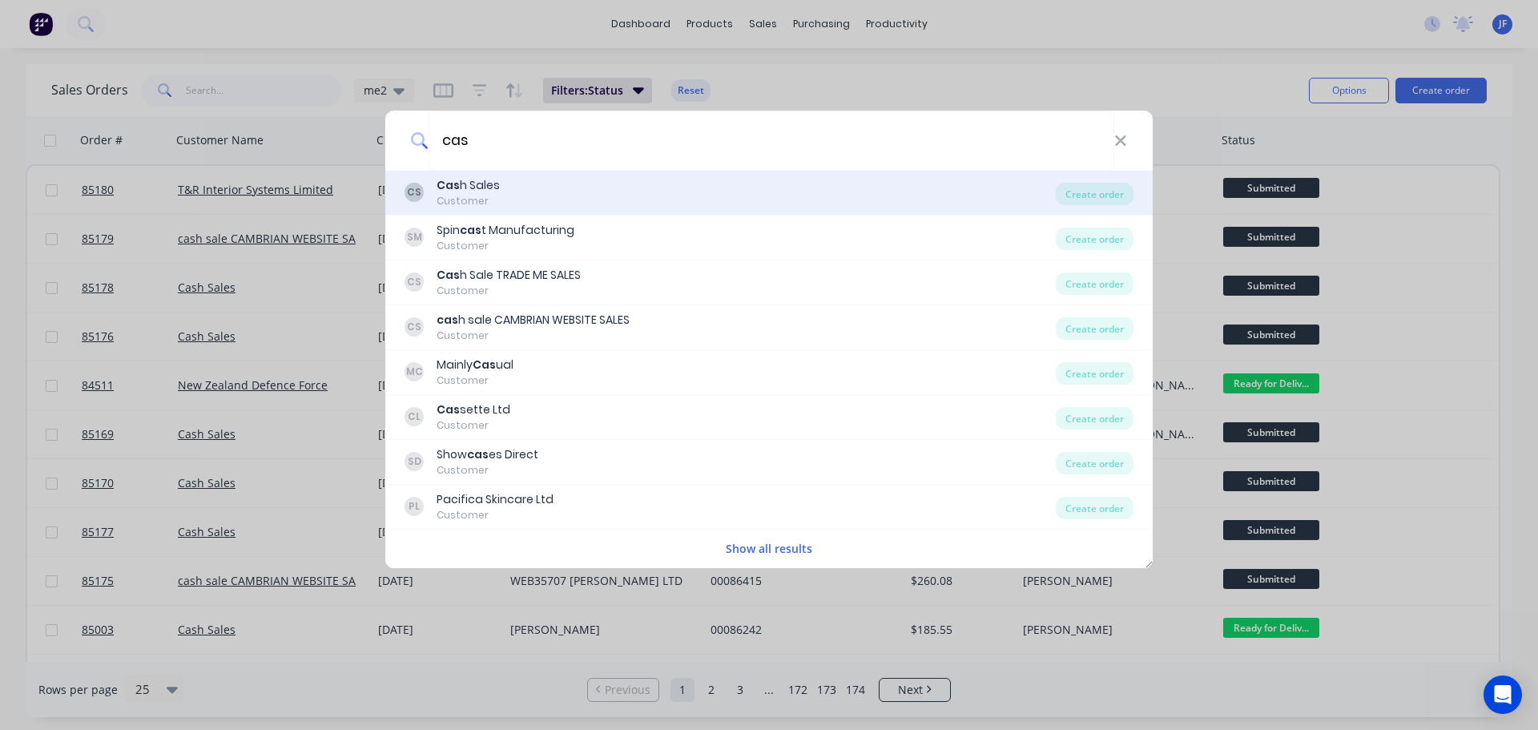
type input "cas"
click at [590, 196] on div "CS Cas h Sales Customer" at bounding box center [730, 192] width 651 height 31
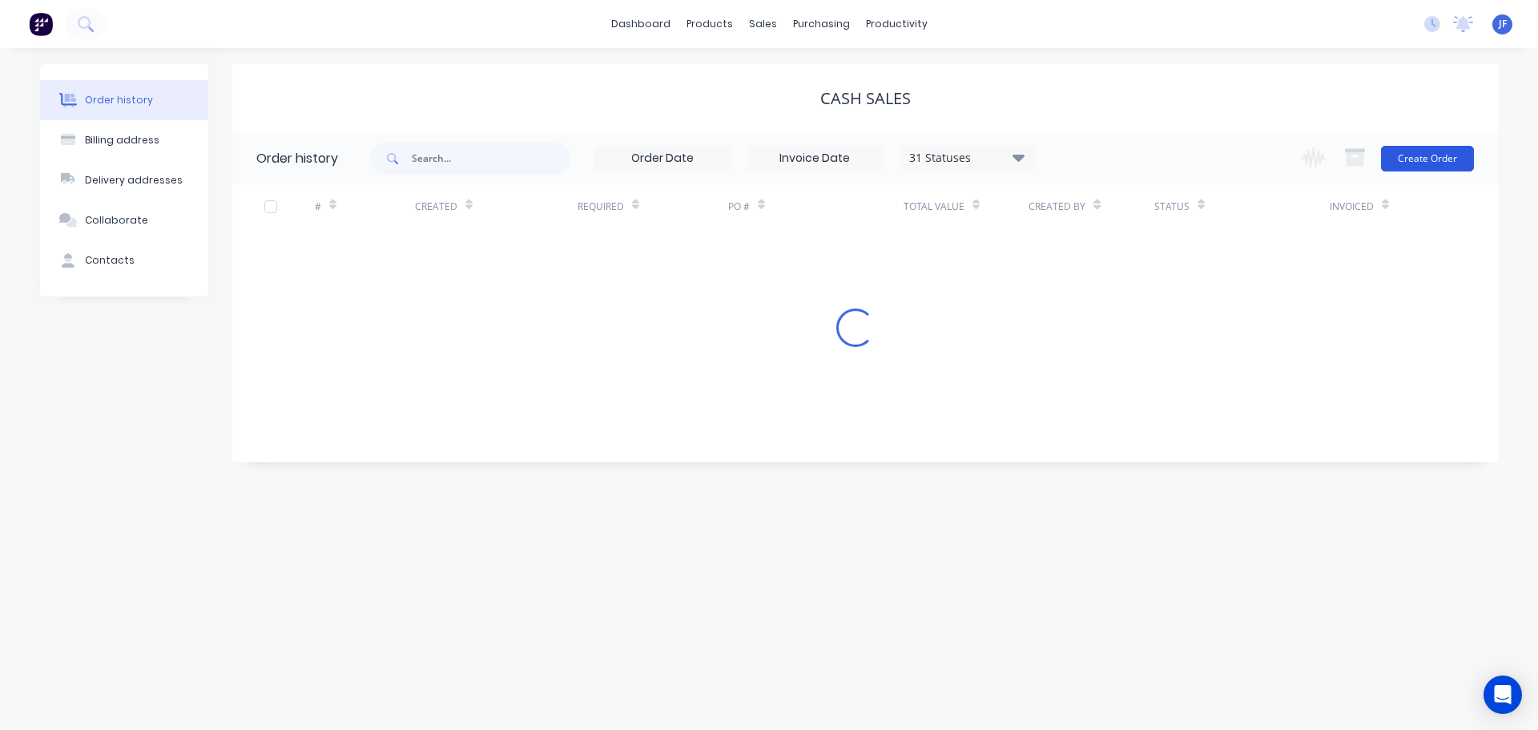
click at [1414, 159] on button "Create Order" at bounding box center [1427, 159] width 93 height 26
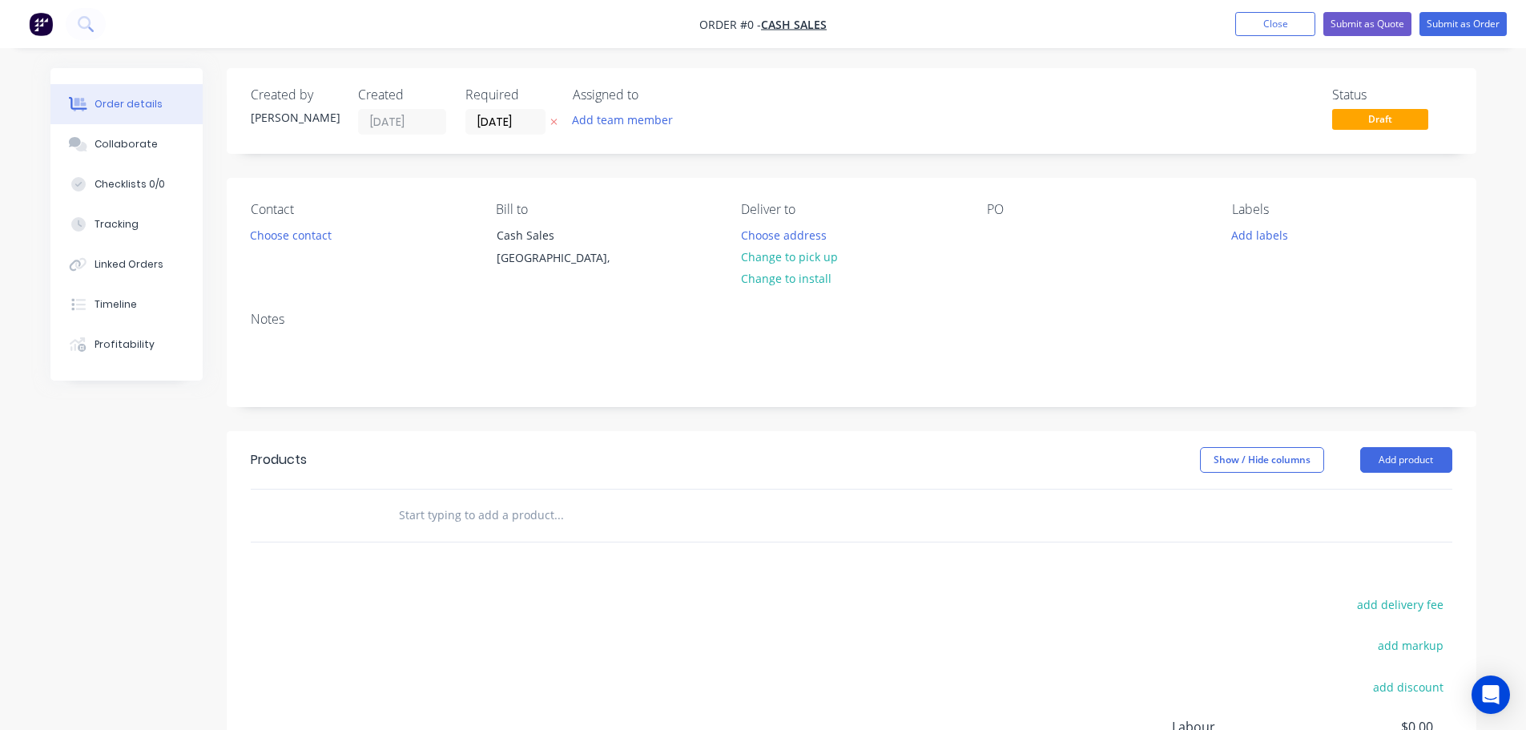
click at [554, 124] on icon "button" at bounding box center [553, 122] width 7 height 10
click at [315, 225] on button "Choose contact" at bounding box center [290, 235] width 99 height 22
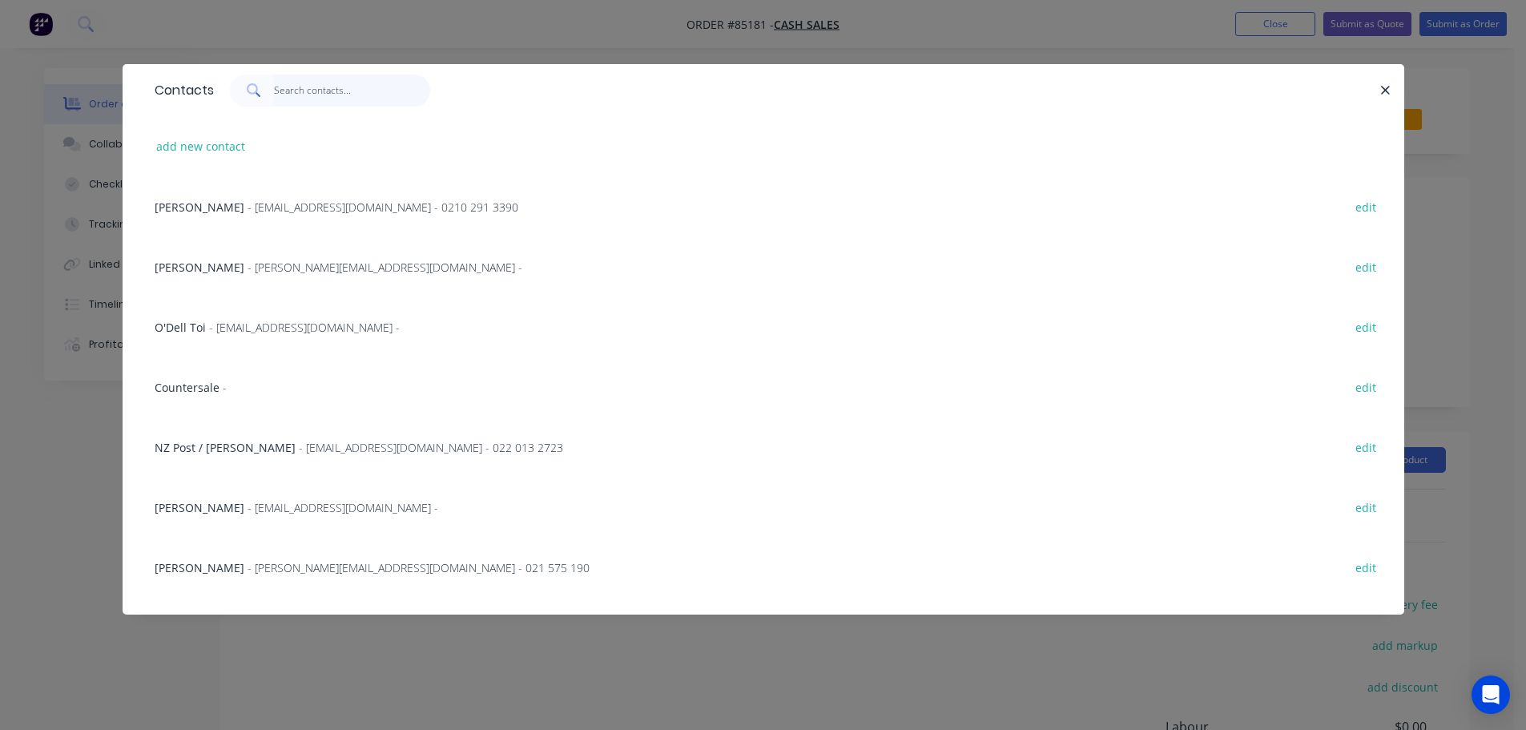
click at [353, 95] on input "text" at bounding box center [352, 91] width 156 height 32
paste input "Michael Beckett"
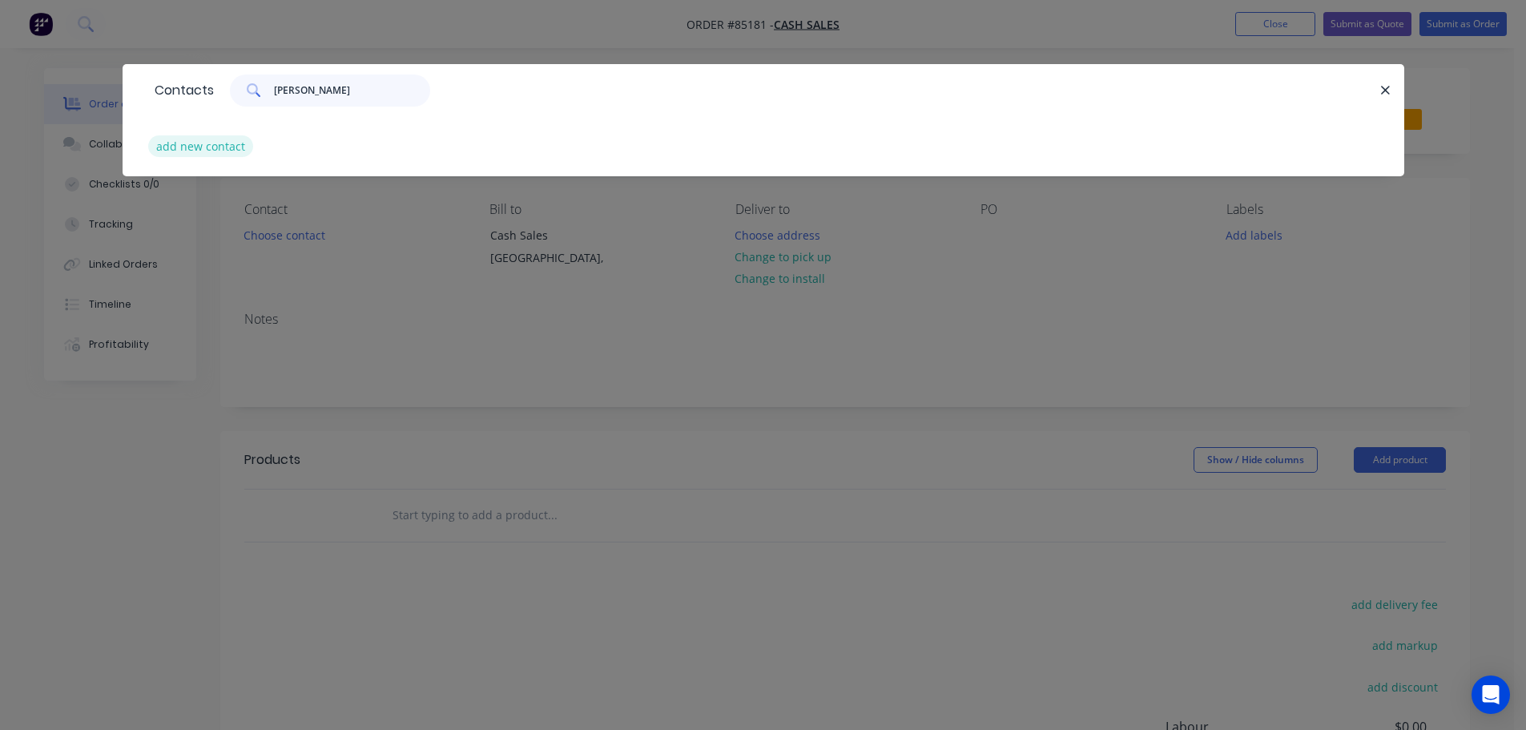
type input "Michael Beckett"
click at [238, 143] on button "add new contact" at bounding box center [201, 146] width 106 height 22
select select "NZ"
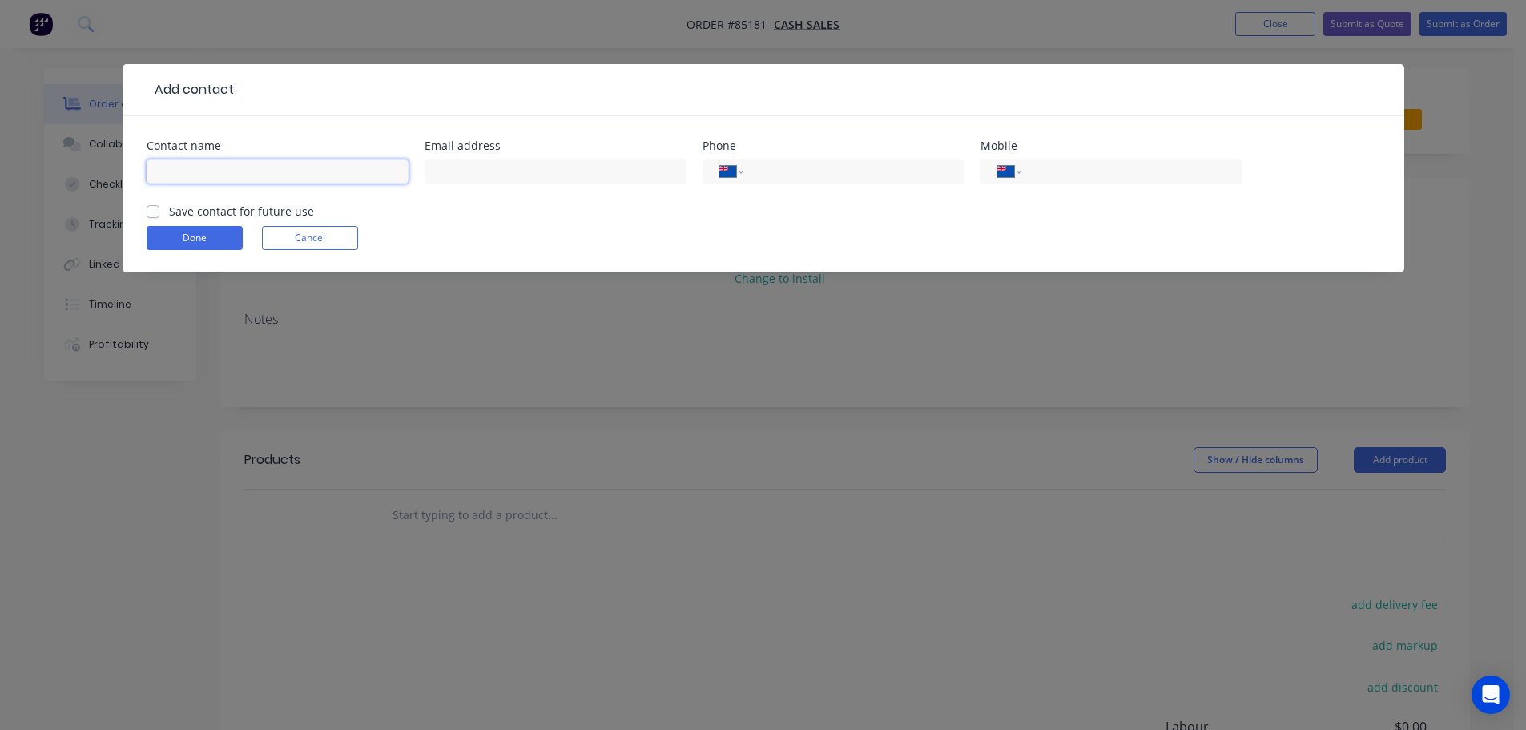
click at [234, 173] on input "text" at bounding box center [278, 171] width 262 height 24
paste input "Michael Beckett"
type input "Michael Beckett"
click at [183, 213] on label "Save contact for future use" at bounding box center [241, 211] width 145 height 17
click at [159, 213] on input "Save contact for future use" at bounding box center [153, 210] width 13 height 15
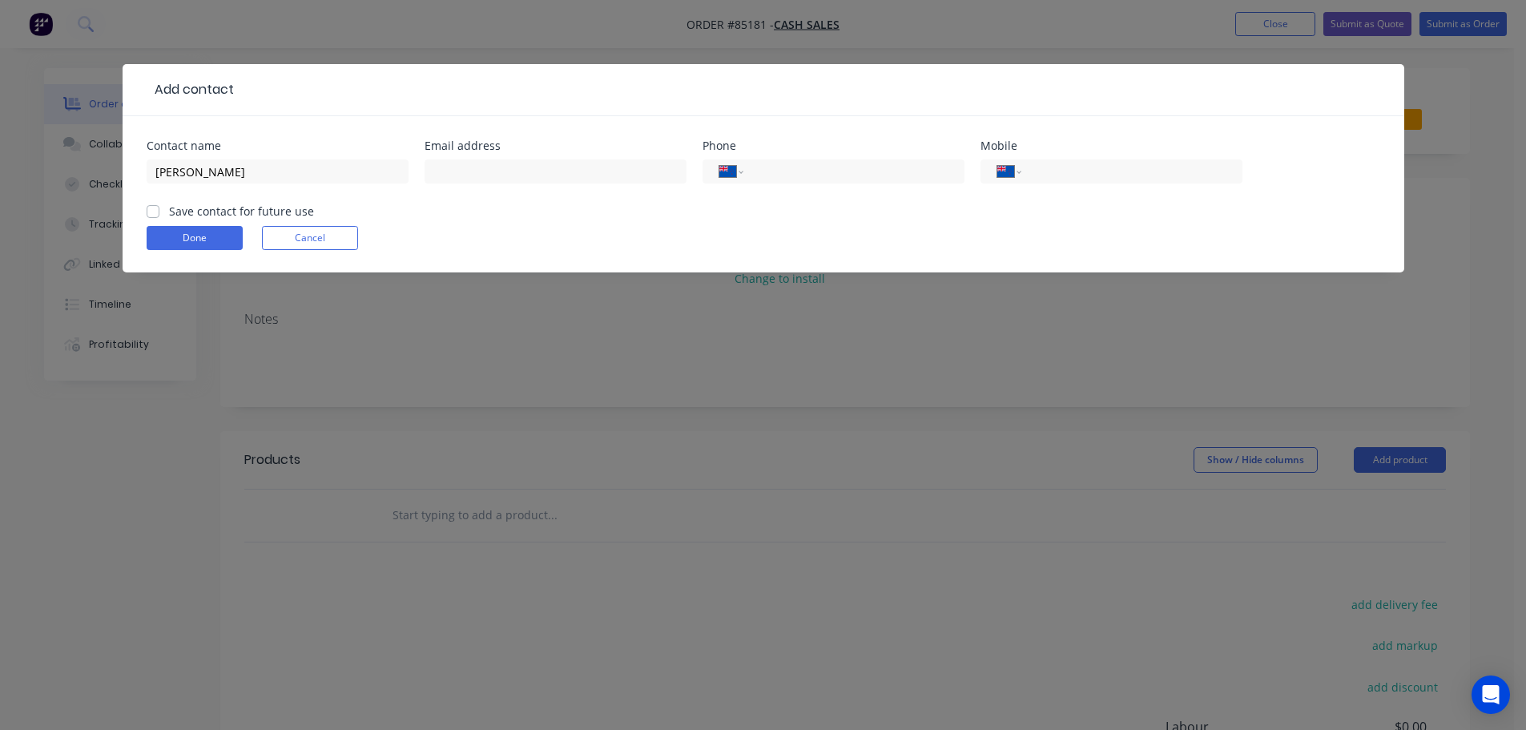
checkbox input "true"
click at [1138, 159] on div "International [GEOGRAPHIC_DATA] [GEOGRAPHIC_DATA] [GEOGRAPHIC_DATA] [GEOGRAPHIC…" at bounding box center [1112, 171] width 262 height 24
click at [1062, 181] on div "International [GEOGRAPHIC_DATA] [GEOGRAPHIC_DATA] [GEOGRAPHIC_DATA] [GEOGRAPHIC…" at bounding box center [1112, 171] width 262 height 24
click at [1093, 173] on input "tel" at bounding box center [1129, 172] width 192 height 18
paste input "021 256 8408"
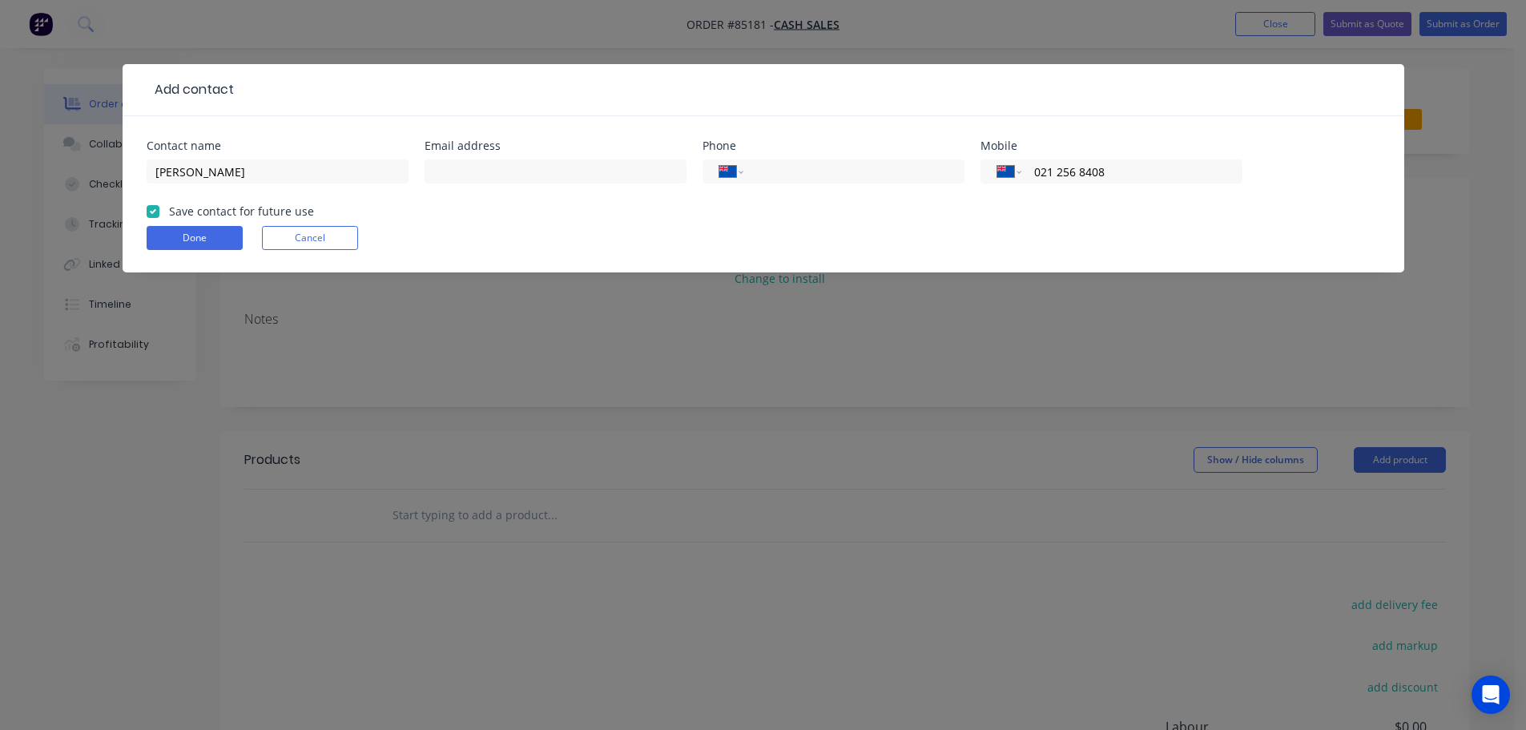
type input "021 256 8408"
click at [467, 179] on input "text" at bounding box center [556, 171] width 262 height 24
paste input "michaeljamesbeckett@gmail.com"
type input "michaeljamesbeckett@gmail.com"
click at [204, 243] on button "Done" at bounding box center [195, 238] width 96 height 24
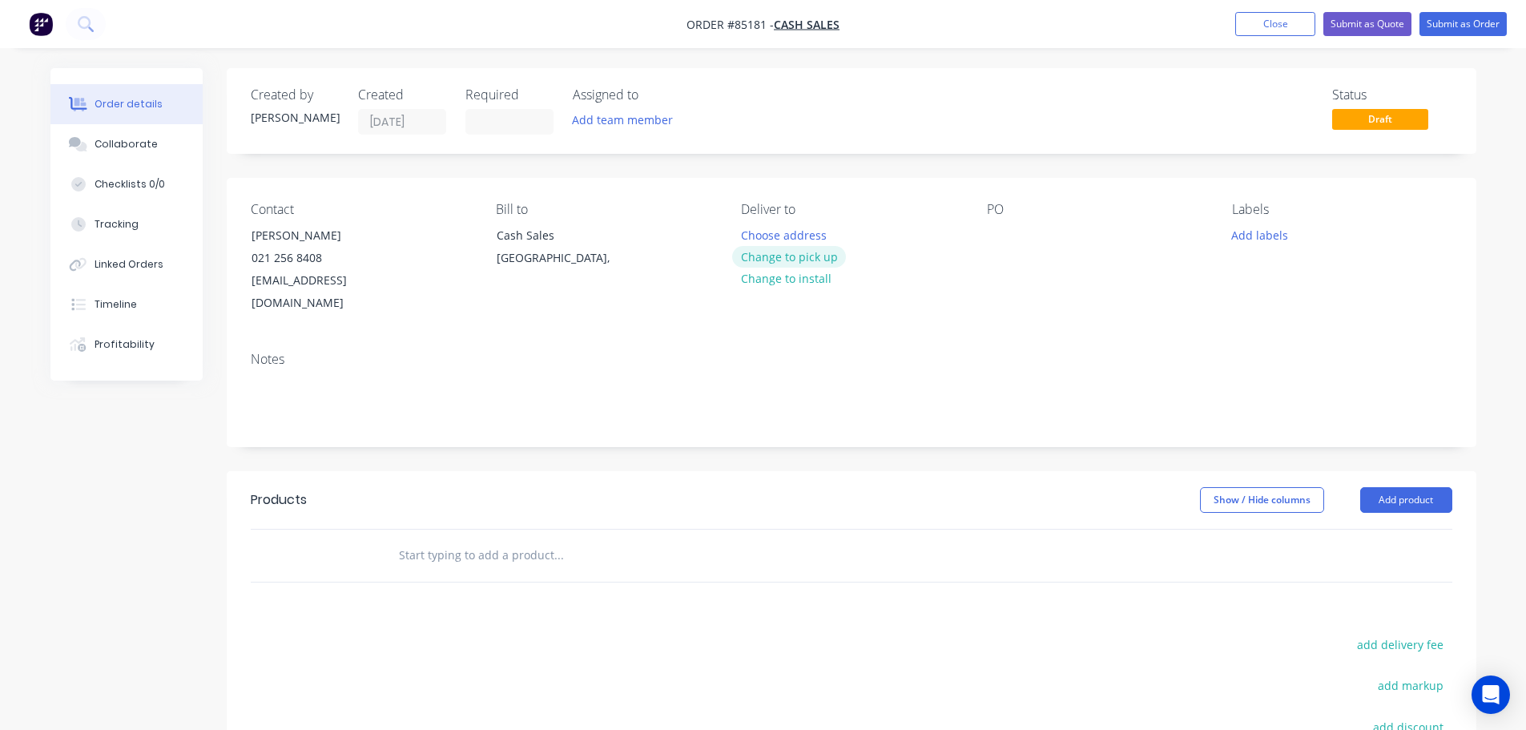
click at [824, 252] on button "Change to pick up" at bounding box center [789, 257] width 114 height 22
drag, startPoint x: 248, startPoint y: 228, endPoint x: 440, endPoint y: 228, distance: 192.3
click at [440, 228] on div "Contact Michael Beckett 021 256 8408 michaeljamesbeckett@gmail.com" at bounding box center [361, 258] width 220 height 113
copy div "Michael Beckett"
click at [997, 232] on div at bounding box center [1000, 235] width 26 height 23
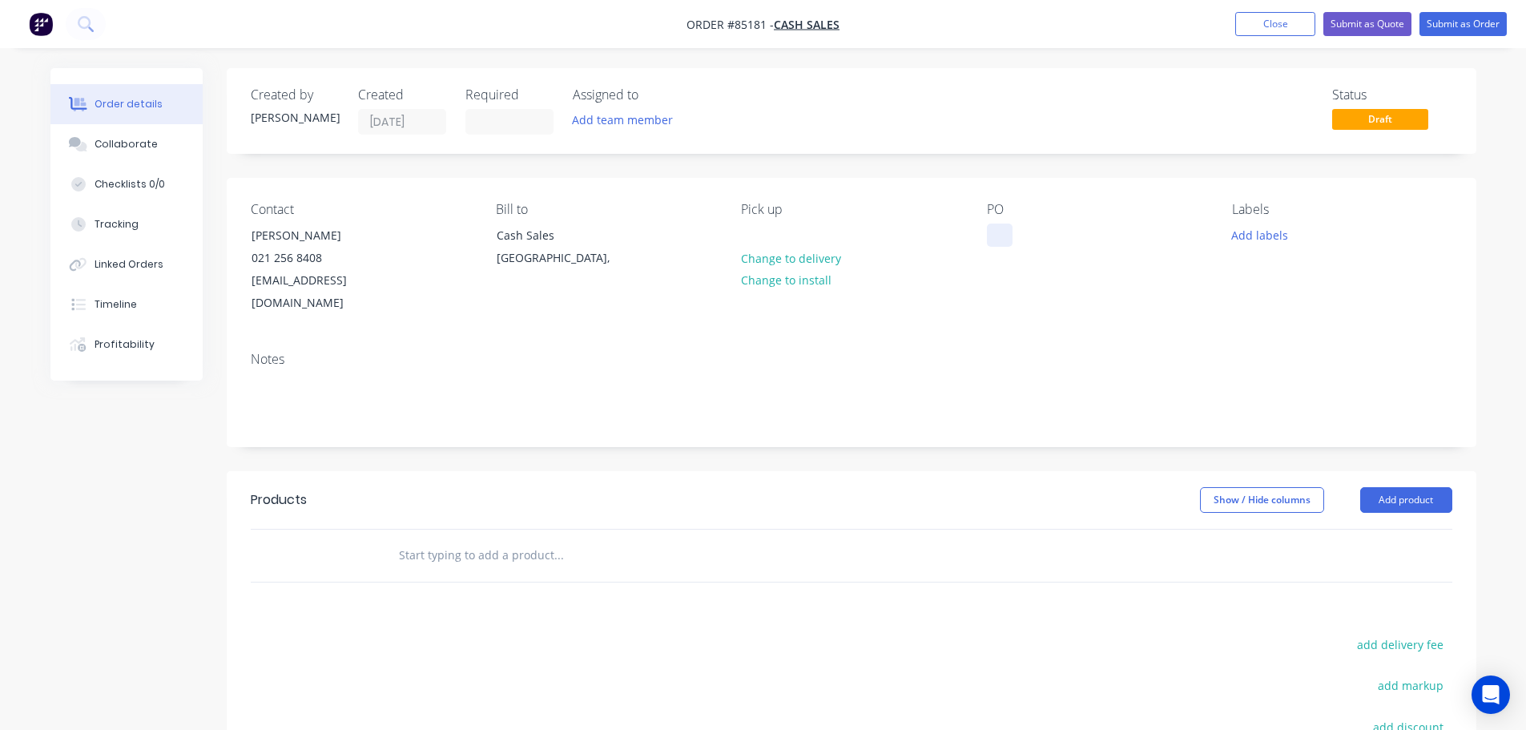
paste div
click at [558, 539] on input "text" at bounding box center [558, 555] width 320 height 32
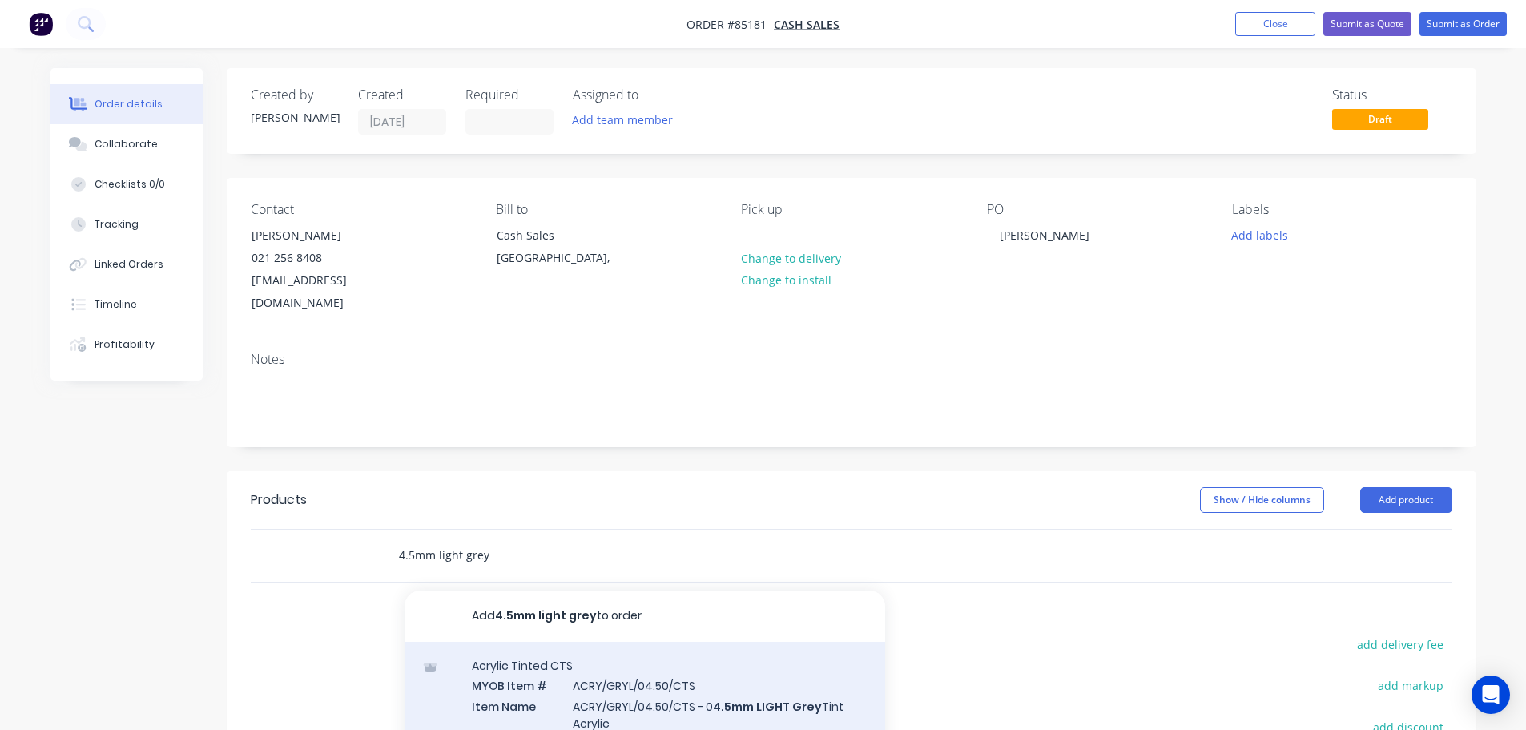
type input "4.5mm light grey"
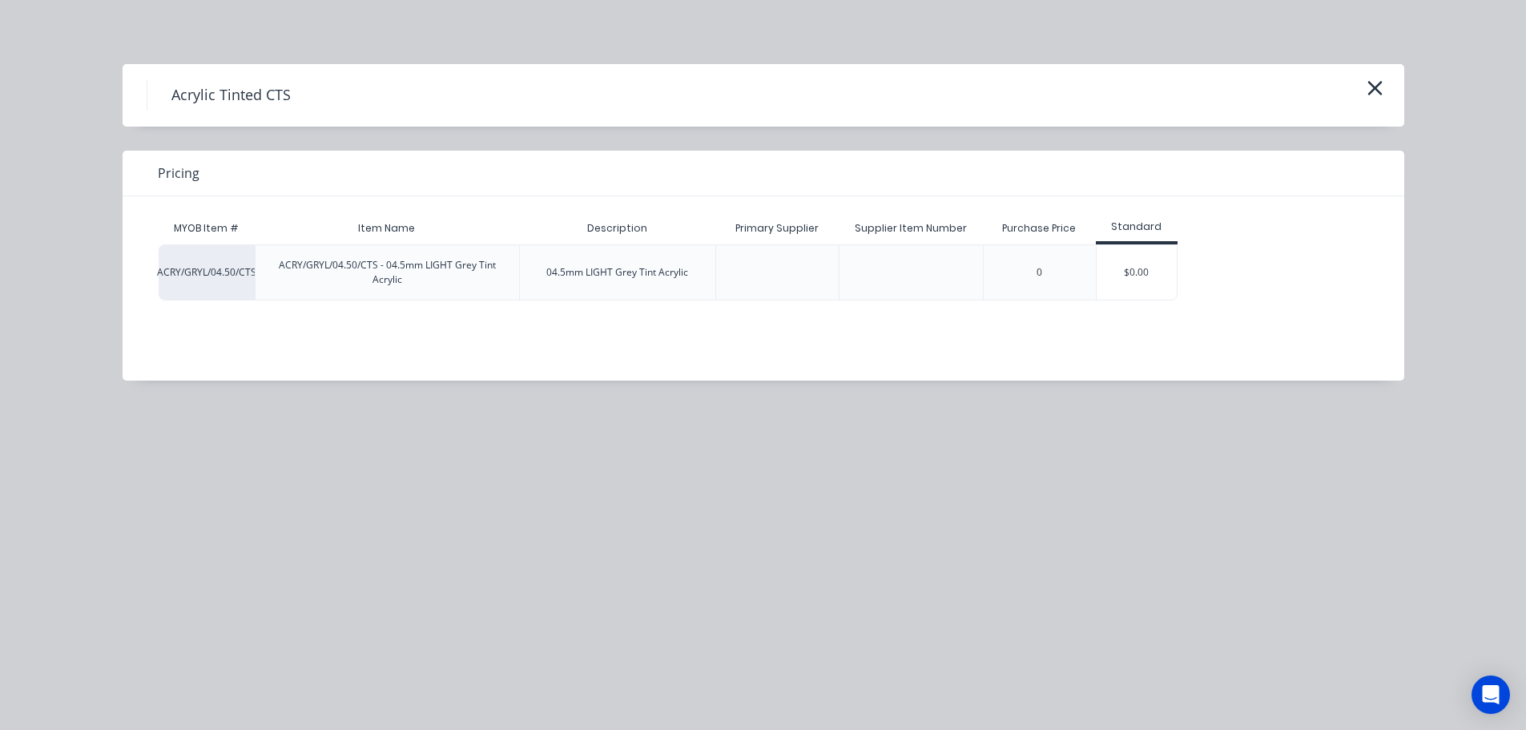
click at [1202, 232] on div "MYOB Item # Item Name Description Primary Supplier Supplier Item Number Purchas…" at bounding box center [752, 256] width 1186 height 88
click at [1152, 268] on div "$0.00" at bounding box center [1137, 272] width 80 height 54
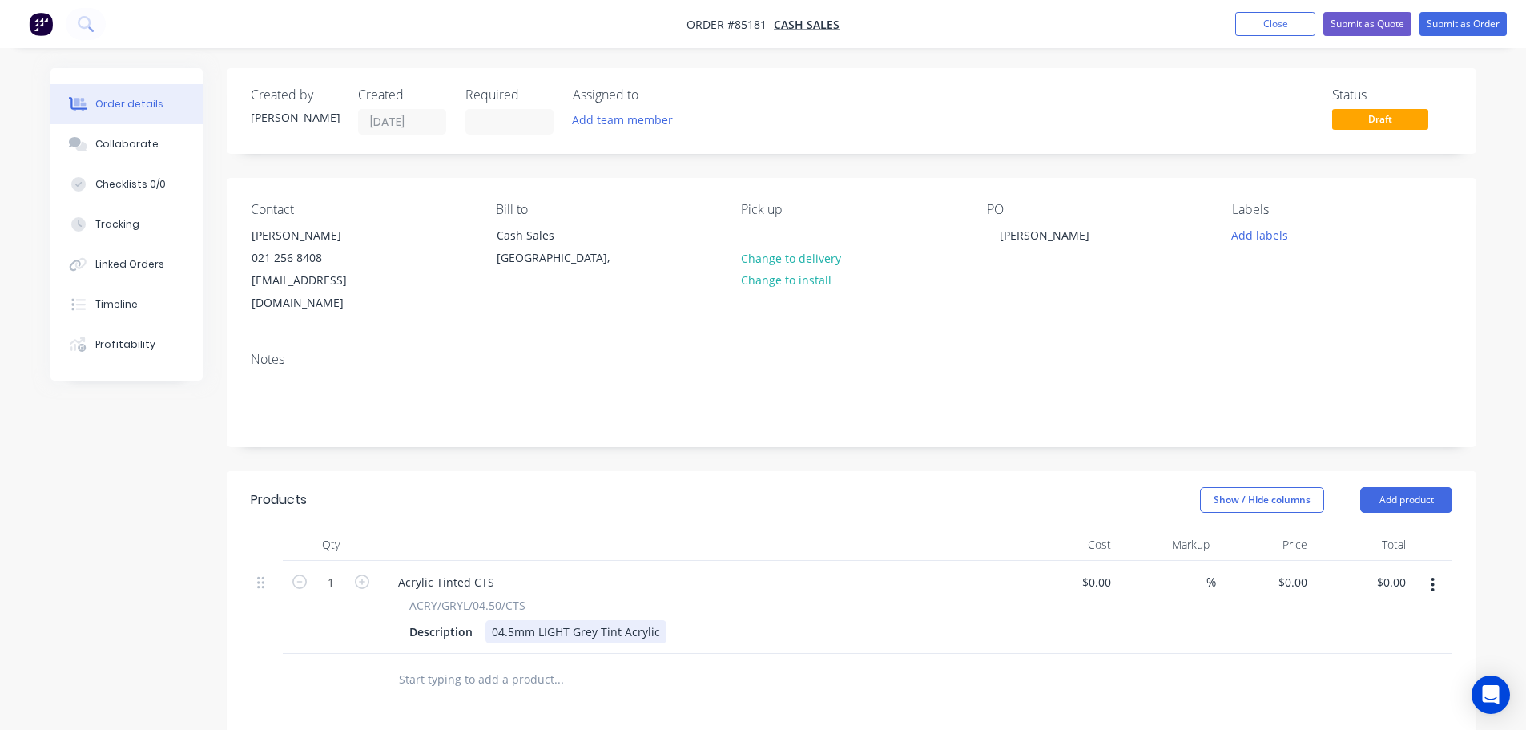
click at [663, 620] on div "Description 04.5mm LIGHT Grey Tint Acrylic" at bounding box center [696, 631] width 587 height 23
click at [1309, 570] on input "0" at bounding box center [1295, 581] width 37 height 23
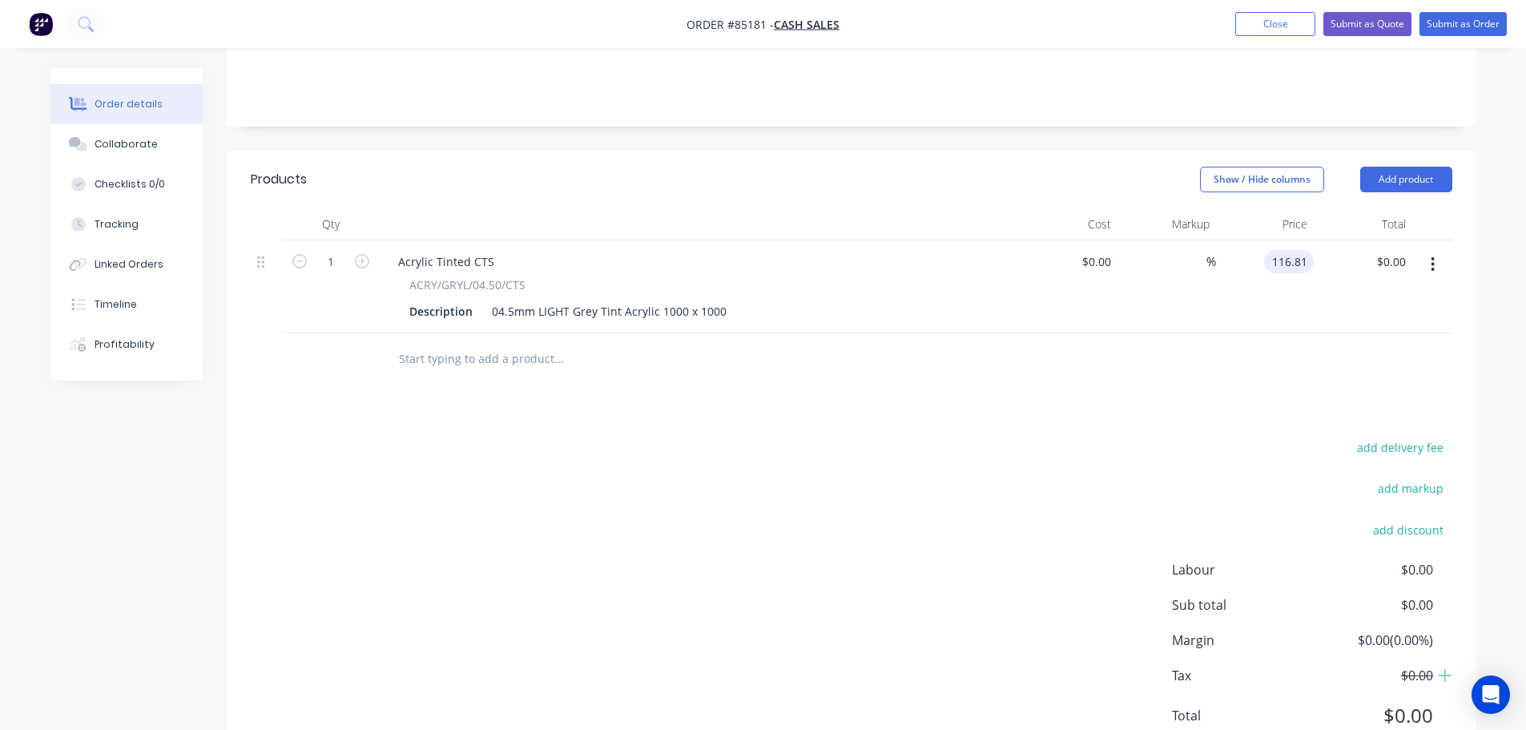
type input "$116.81"
click at [1279, 439] on div "add delivery fee" at bounding box center [1352, 457] width 200 height 41
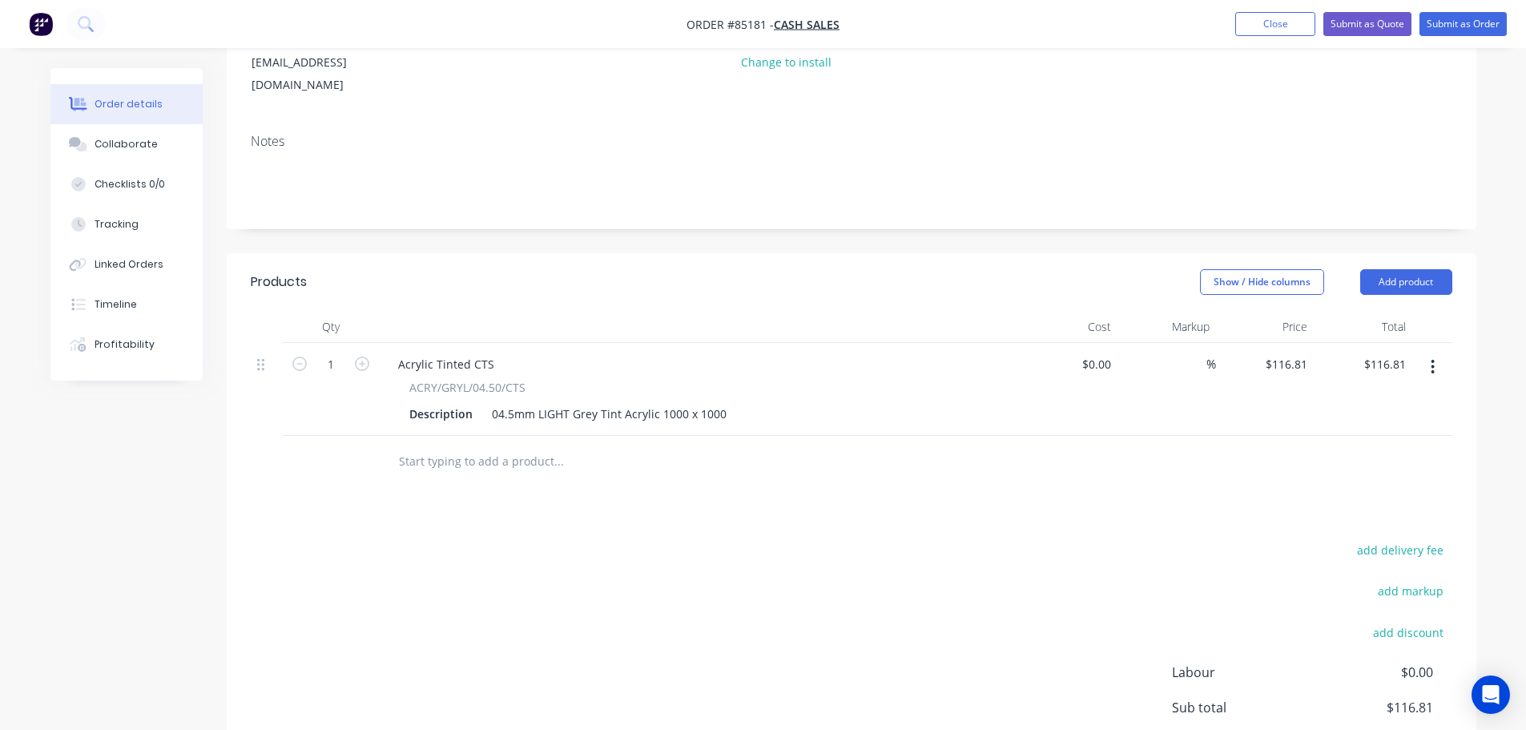
scroll to position [42, 0]
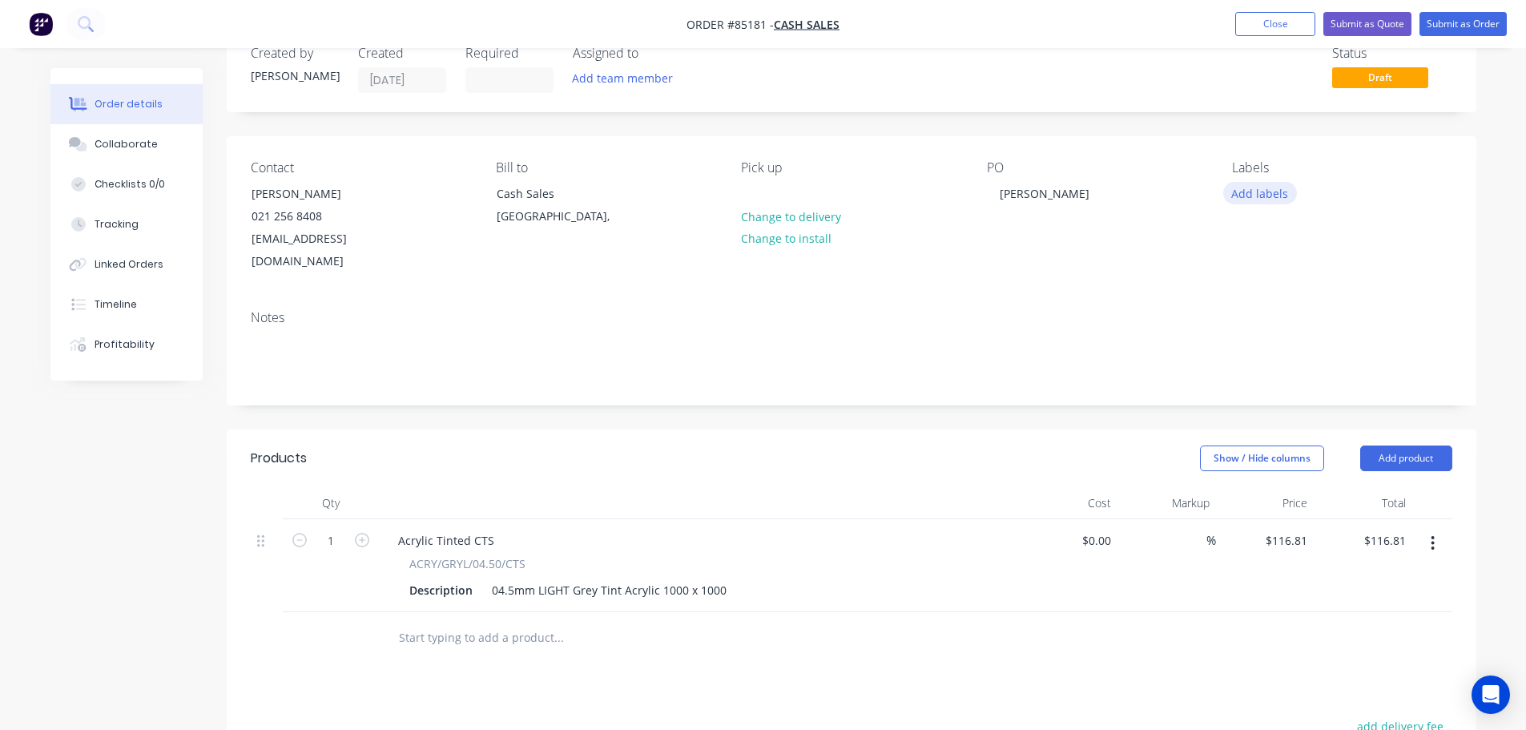
click at [1273, 194] on button "Add labels" at bounding box center [1261, 193] width 74 height 22
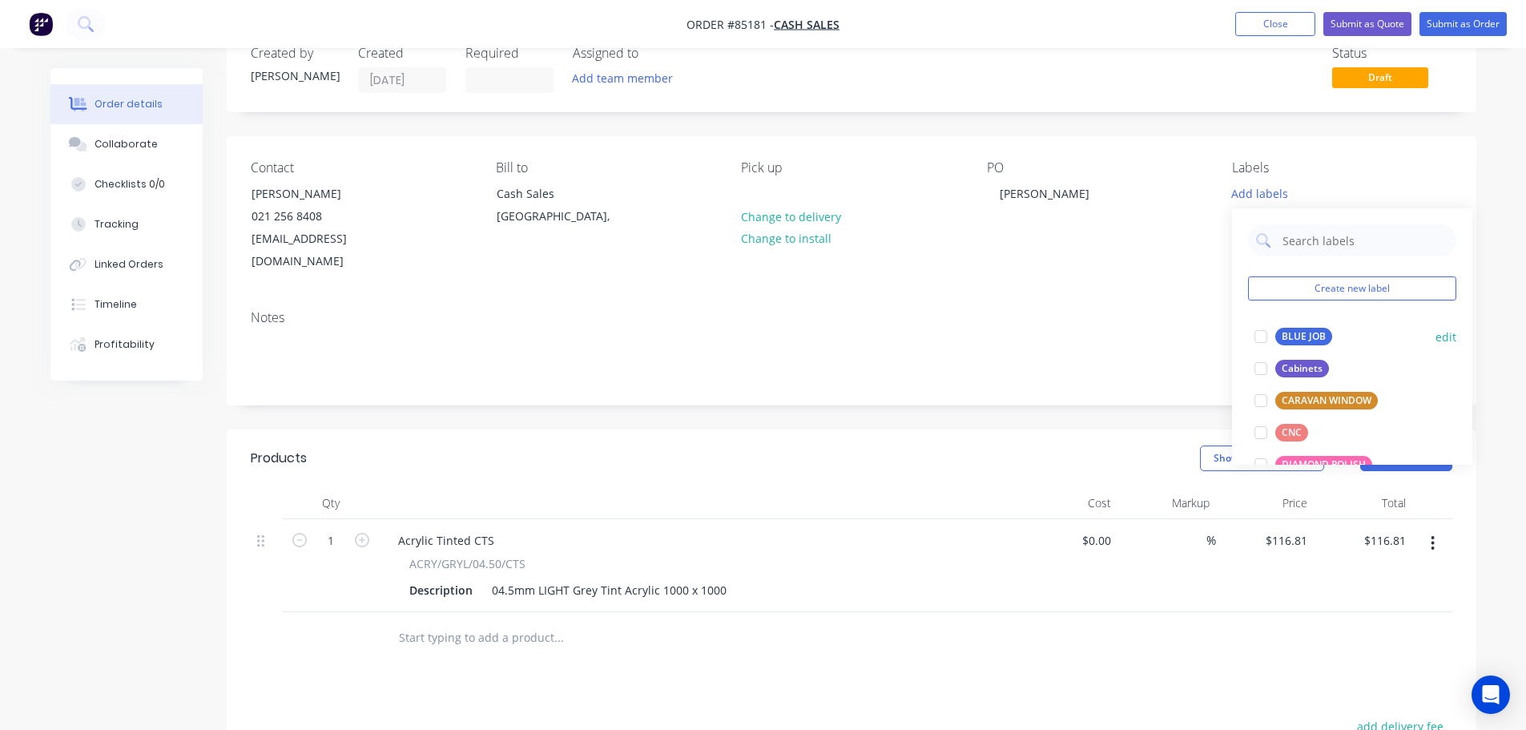
click at [1281, 342] on div "BLUE JOB" at bounding box center [1304, 337] width 57 height 18
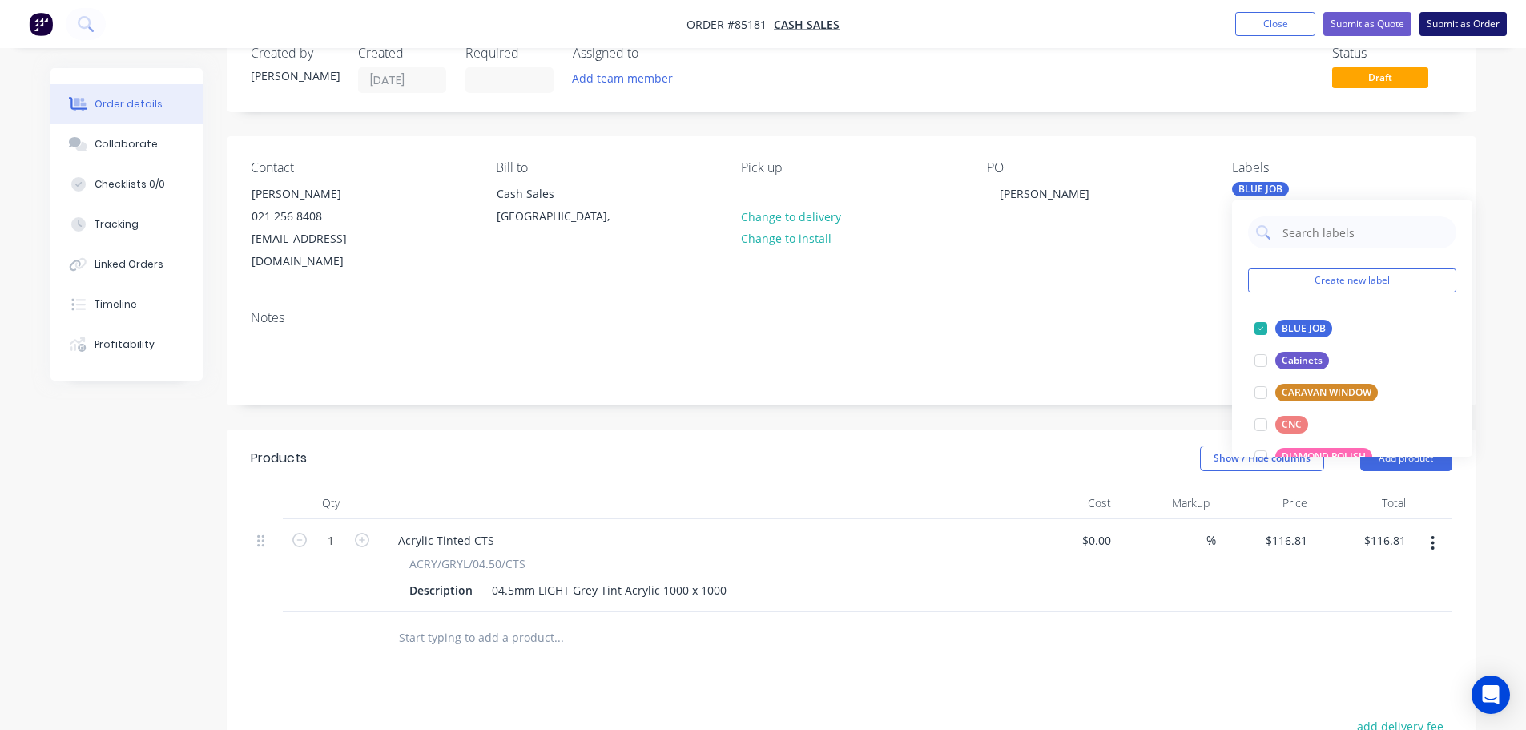
click at [1467, 14] on button "Submit as Order" at bounding box center [1463, 24] width 87 height 24
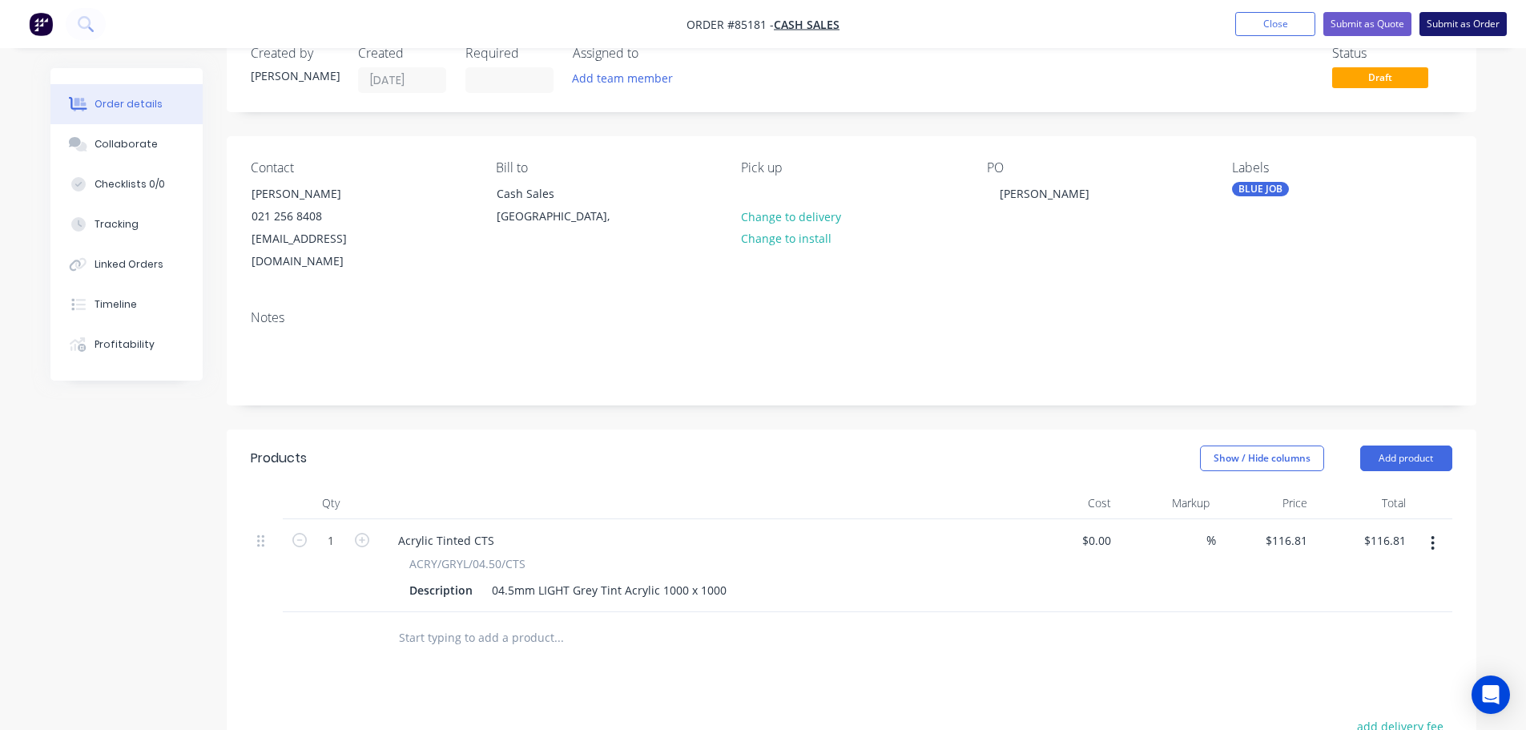
scroll to position [0, 0]
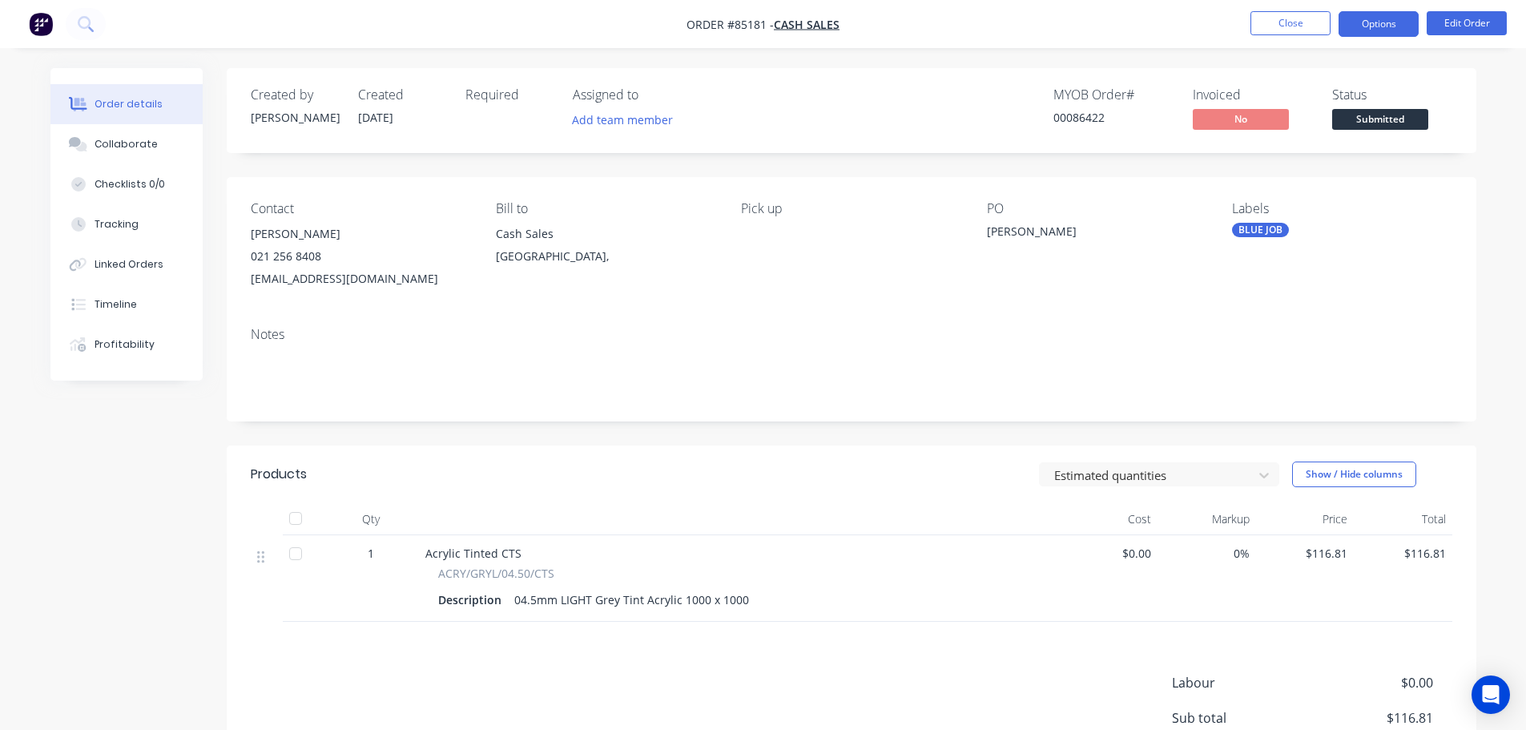
click at [1395, 15] on button "Options" at bounding box center [1379, 24] width 80 height 26
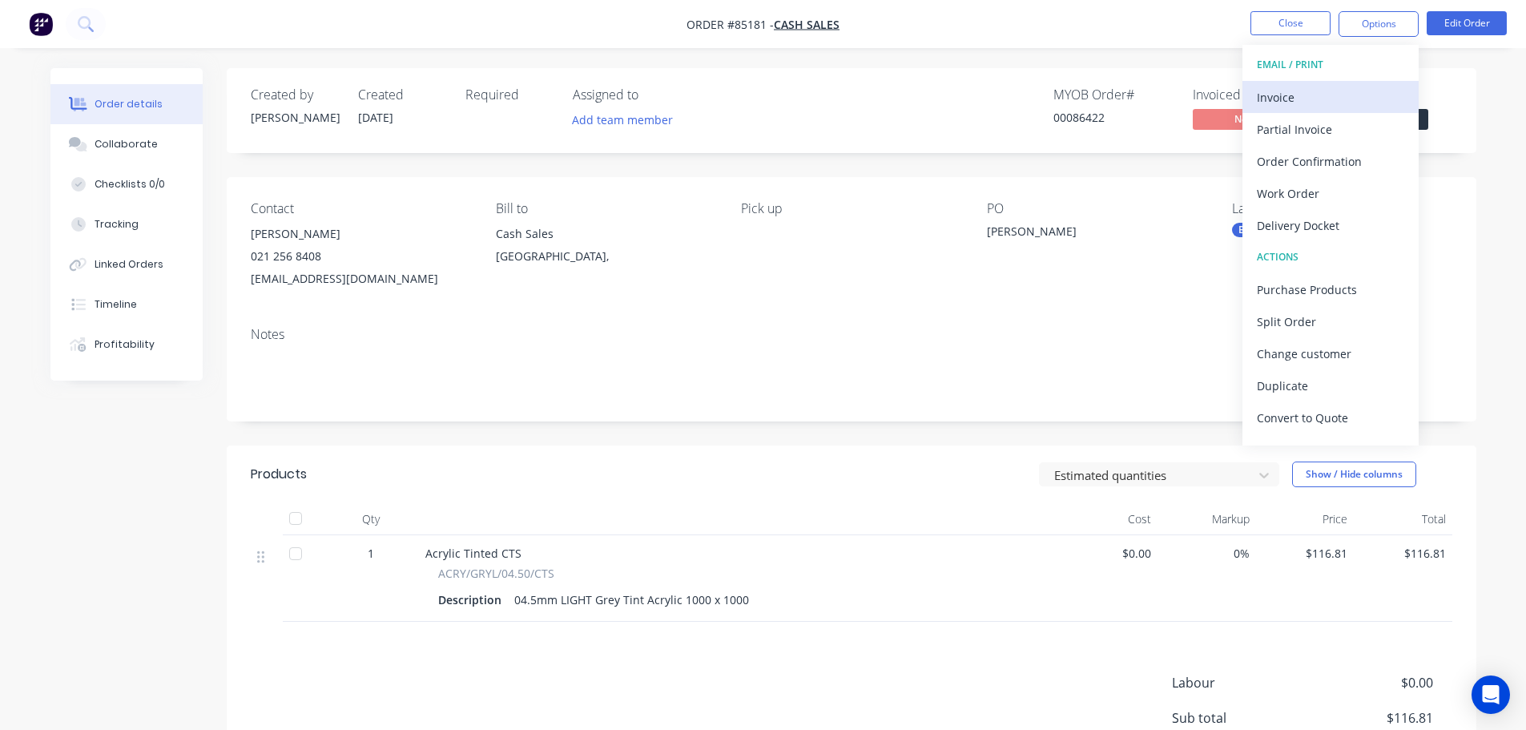
click at [1343, 108] on div "Invoice" at bounding box center [1330, 97] width 147 height 23
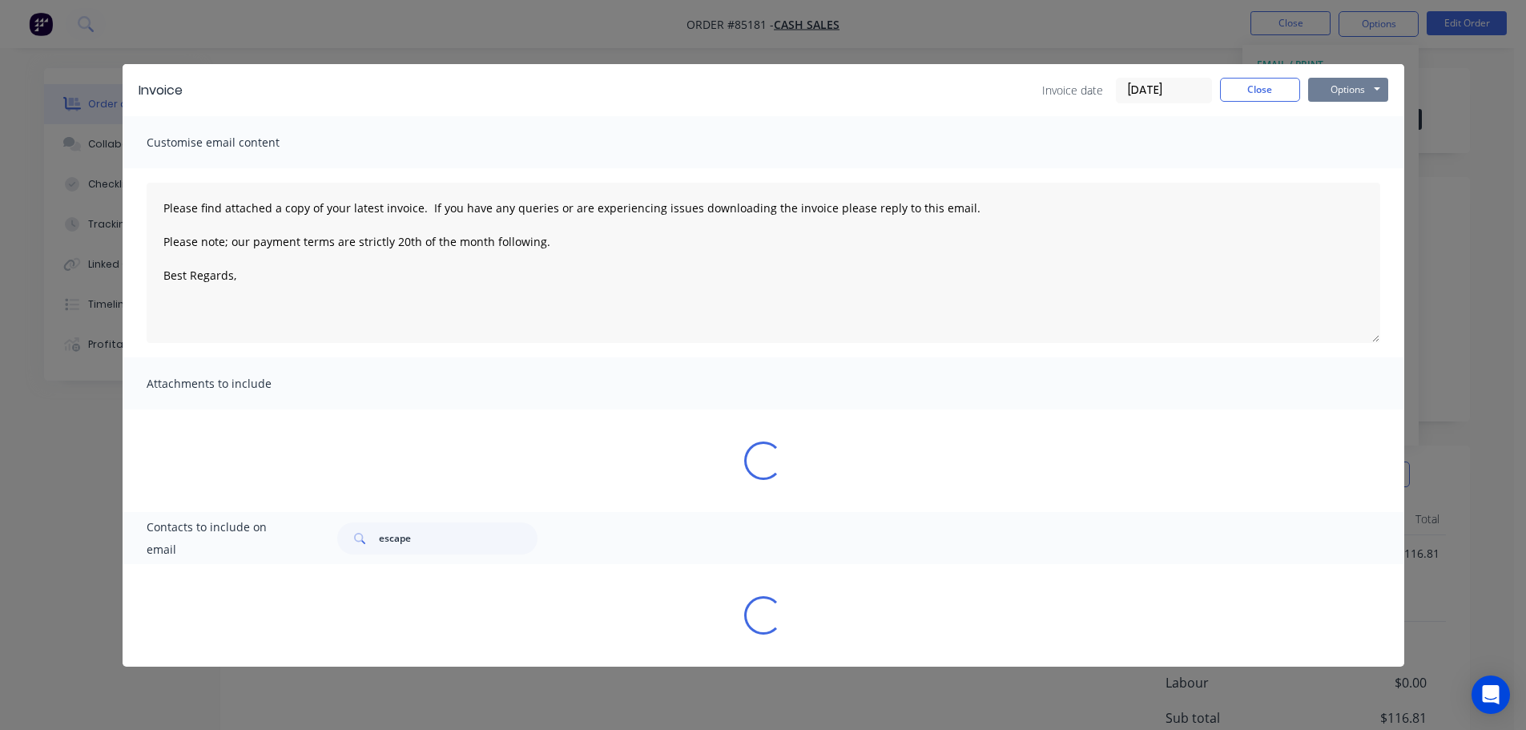
click at [1357, 97] on button "Options" at bounding box center [1348, 90] width 80 height 24
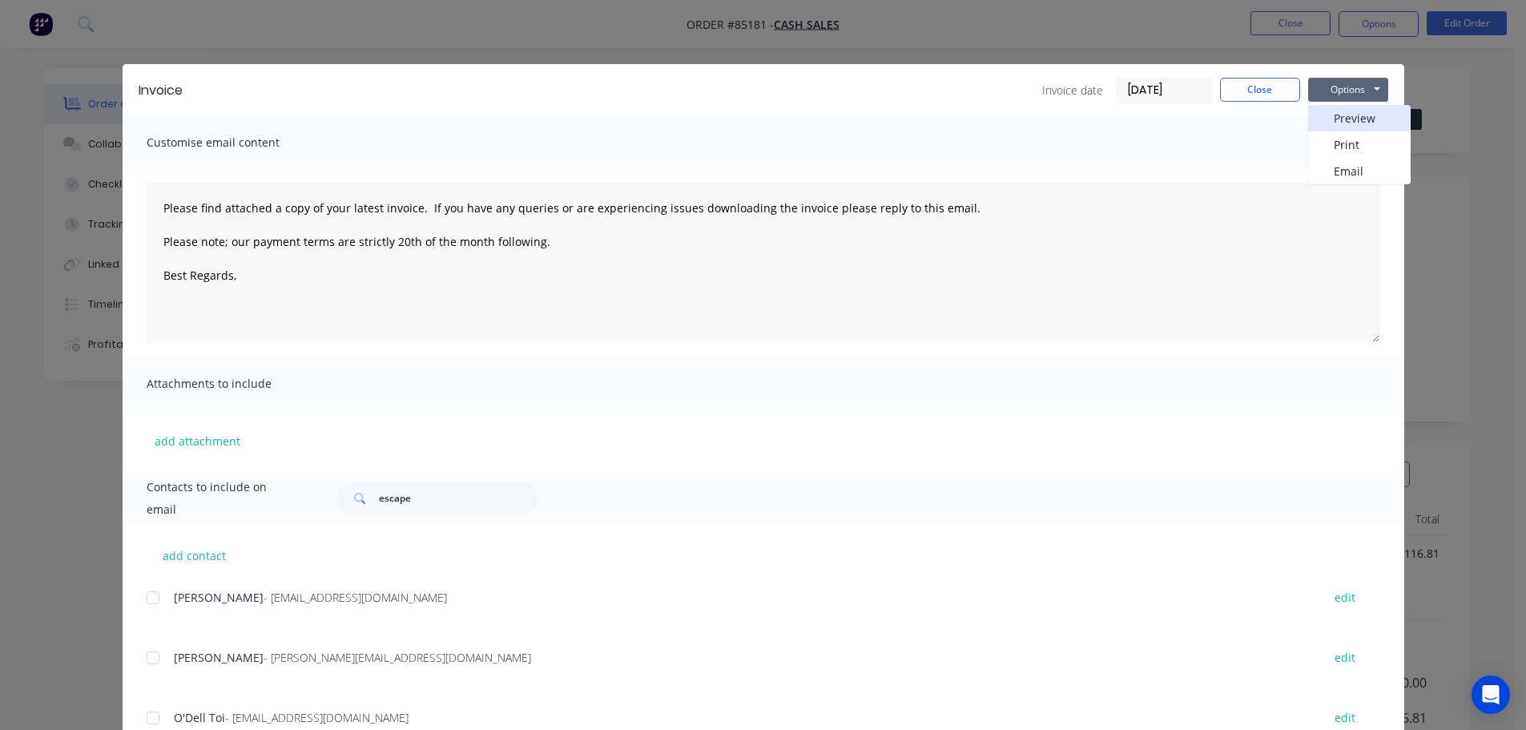
click at [1357, 114] on button "Preview" at bounding box center [1359, 118] width 103 height 26
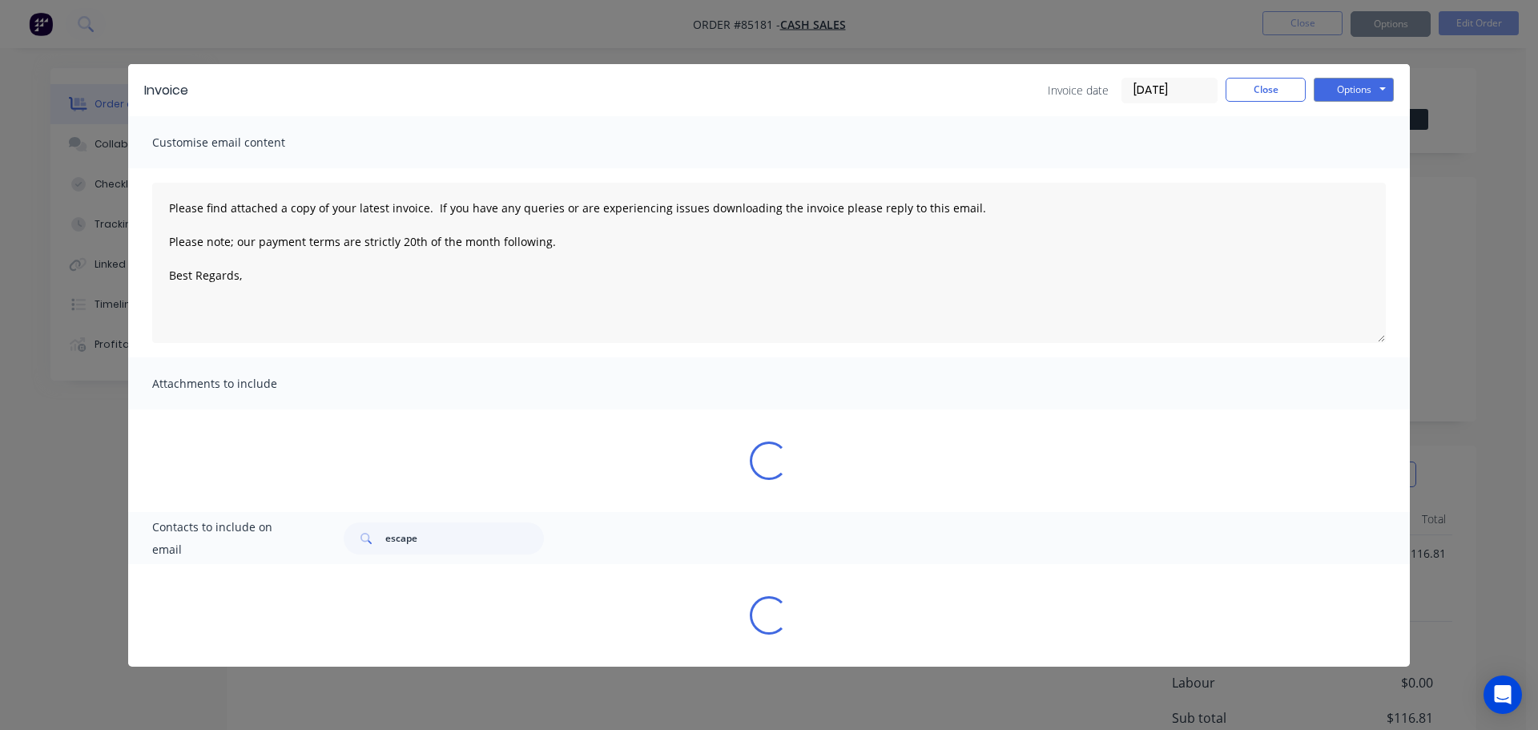
type textarea "Please find attached a copy of your latest invoice. If you have any queries or …"
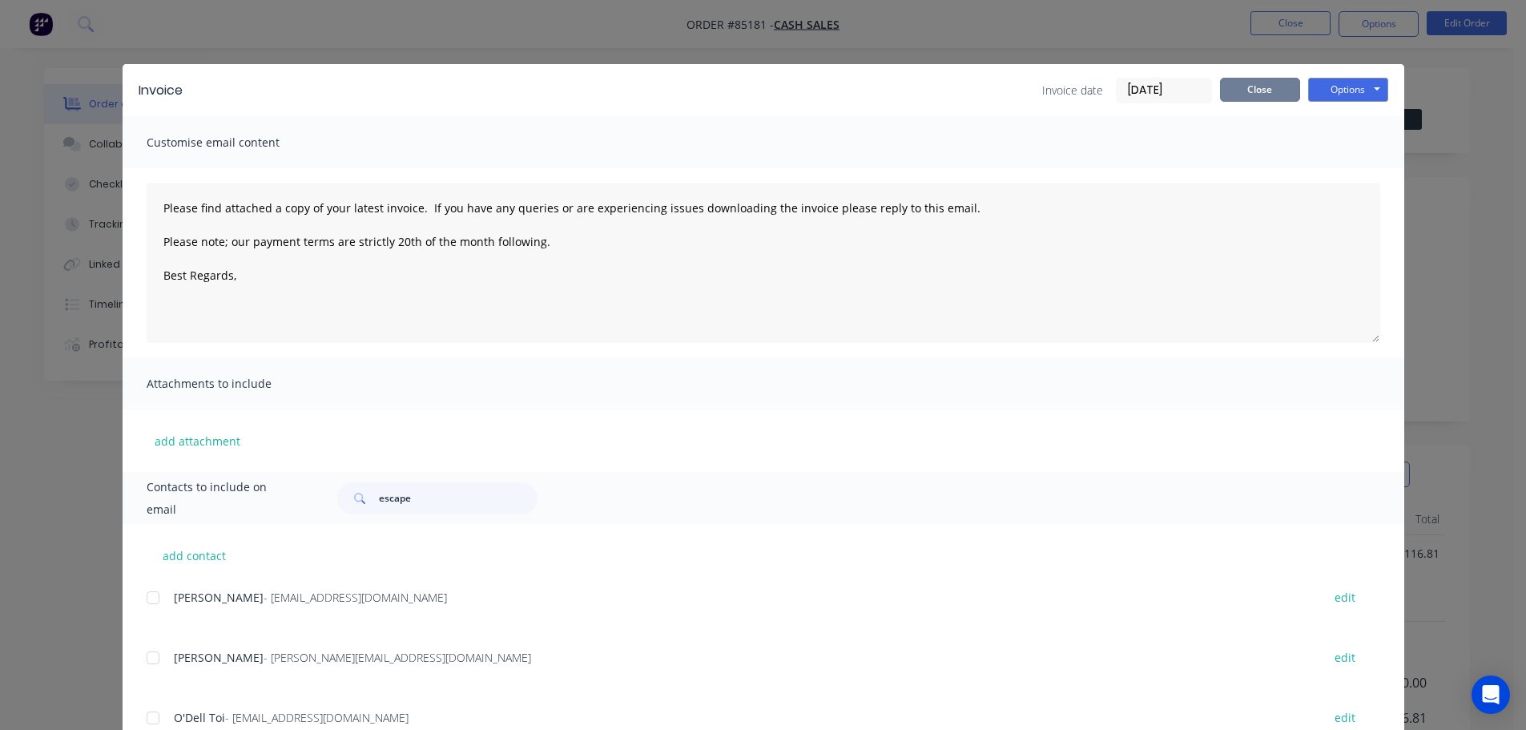
click at [1265, 93] on button "Close" at bounding box center [1260, 90] width 80 height 24
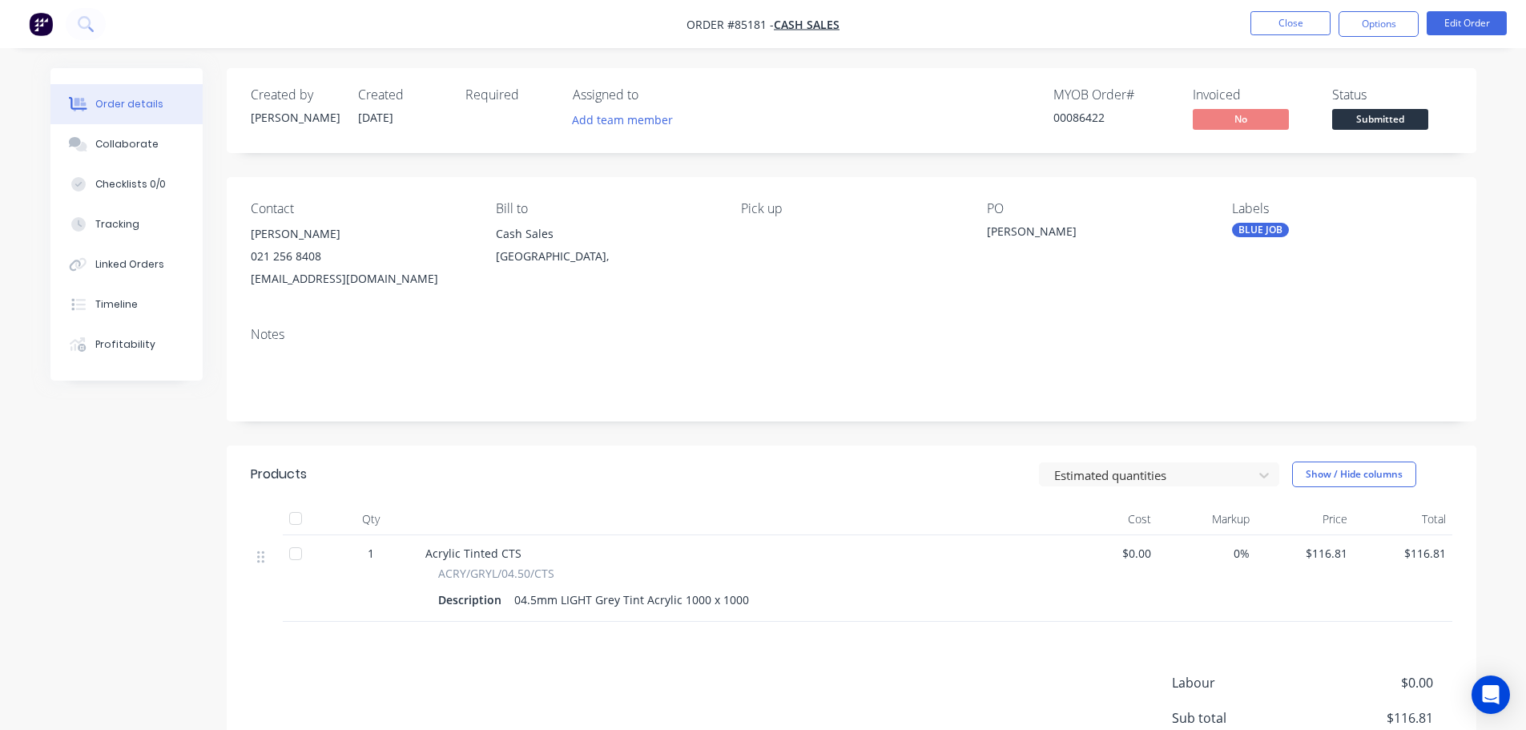
click at [1379, 10] on nav "Order #85181 - Cash Sales Close Options Edit Order" at bounding box center [763, 24] width 1526 height 48
click at [1383, 26] on button "Options" at bounding box center [1379, 24] width 80 height 26
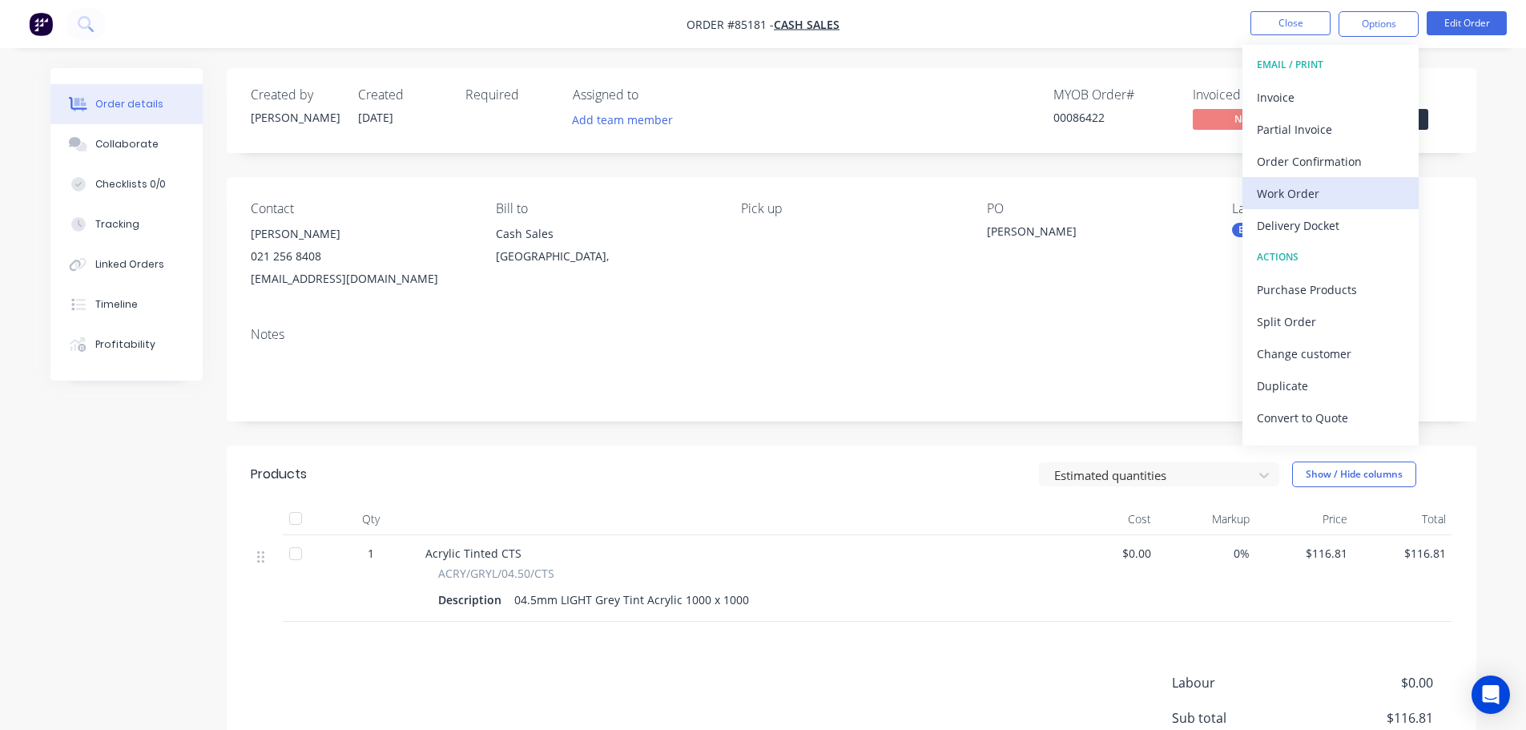
click at [1324, 191] on div "Work Order" at bounding box center [1330, 193] width 147 height 23
drag, startPoint x: 1321, startPoint y: 163, endPoint x: 1276, endPoint y: 207, distance: 62.9
click at [1320, 163] on div "Without pricing" at bounding box center [1330, 161] width 147 height 23
click at [934, 99] on div "MYOB Order # 00086422 Invoiced No Status Submitted" at bounding box center [1093, 110] width 720 height 46
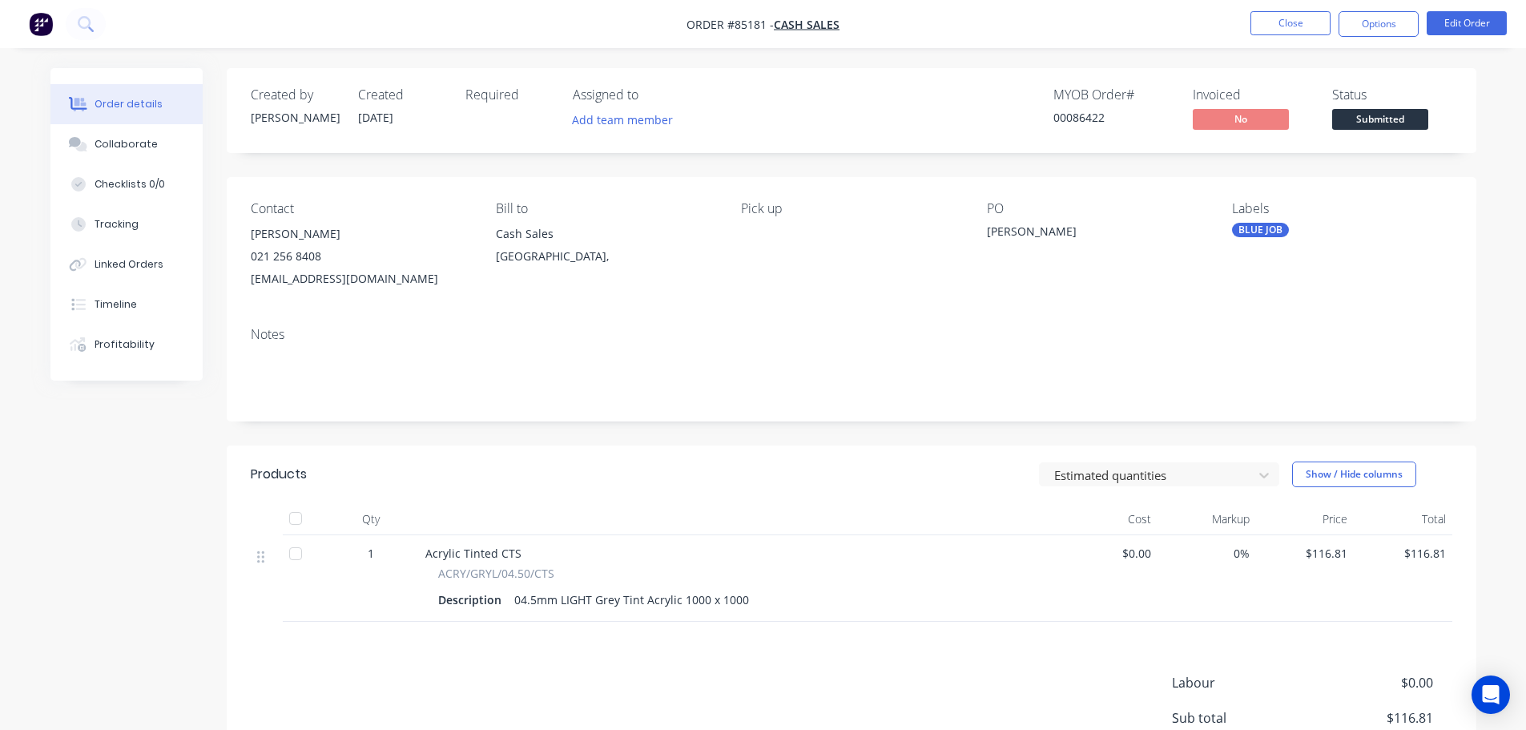
click at [1246, 22] on ul "Close Options Edit Order" at bounding box center [1379, 24] width 295 height 26
click at [1259, 22] on button "Close" at bounding box center [1291, 23] width 80 height 24
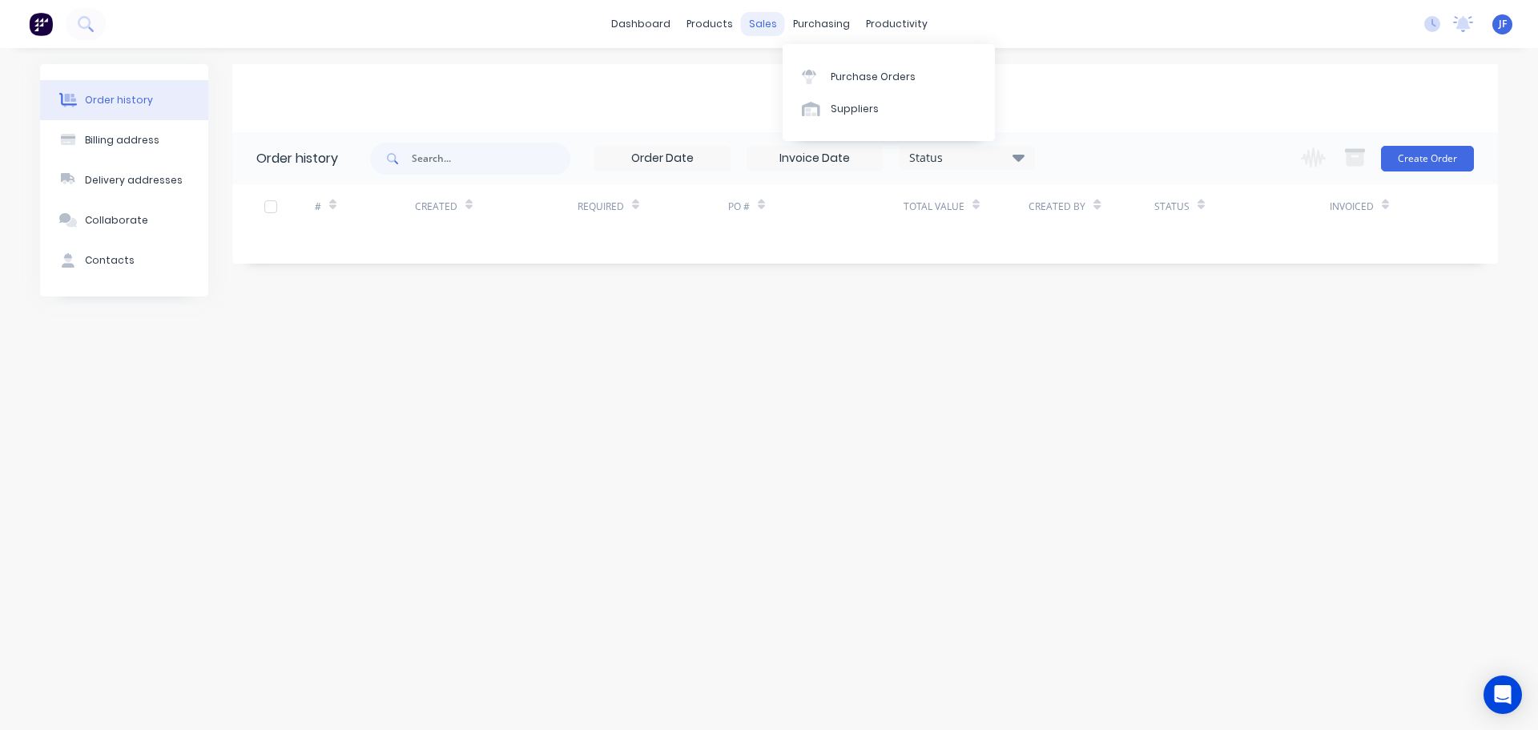
click at [759, 18] on div "sales" at bounding box center [763, 24] width 44 height 24
drag, startPoint x: 759, startPoint y: 18, endPoint x: 782, endPoint y: 69, distance: 56.3
click at [782, 70] on div at bounding box center [772, 77] width 24 height 14
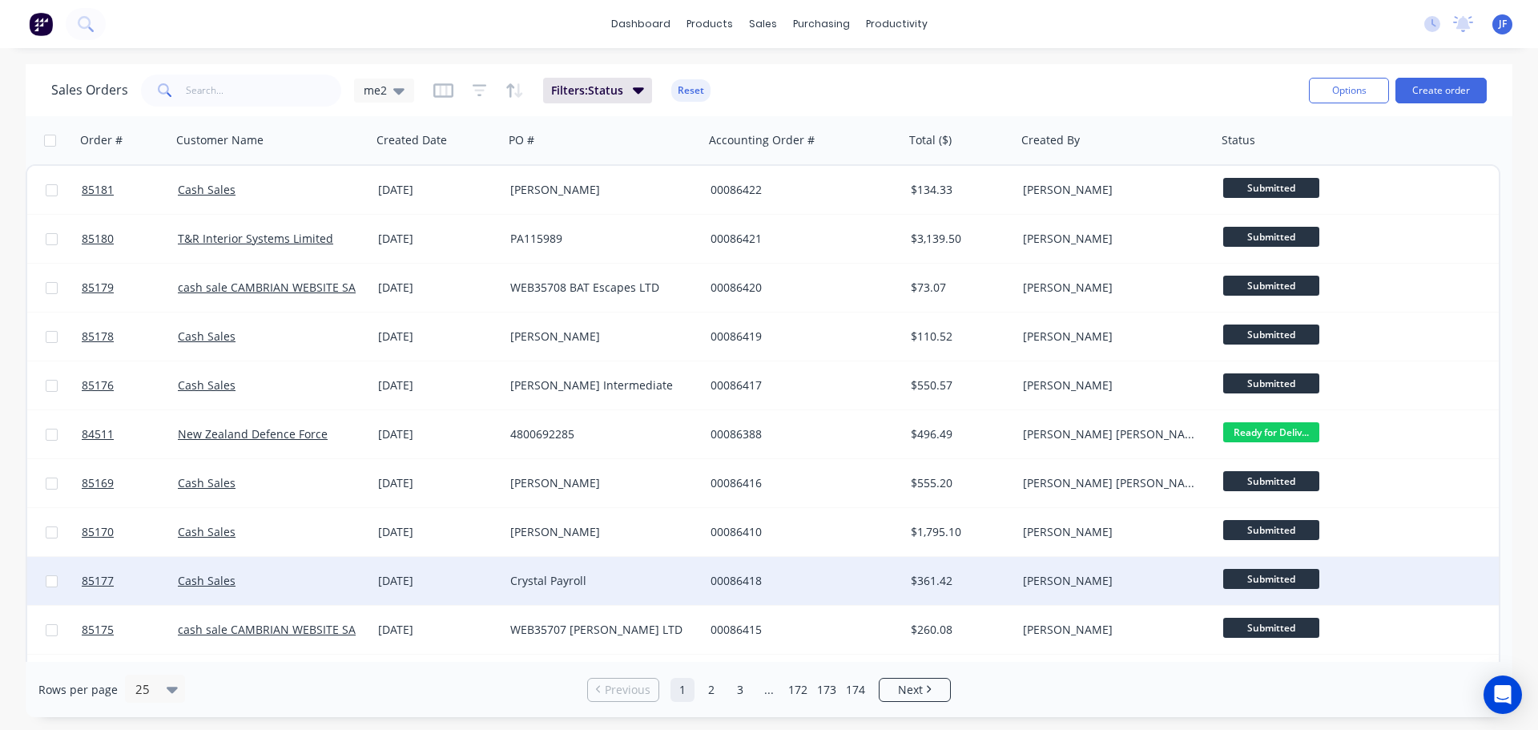
click at [658, 570] on div "Crystal Payroll" at bounding box center [604, 581] width 200 height 48
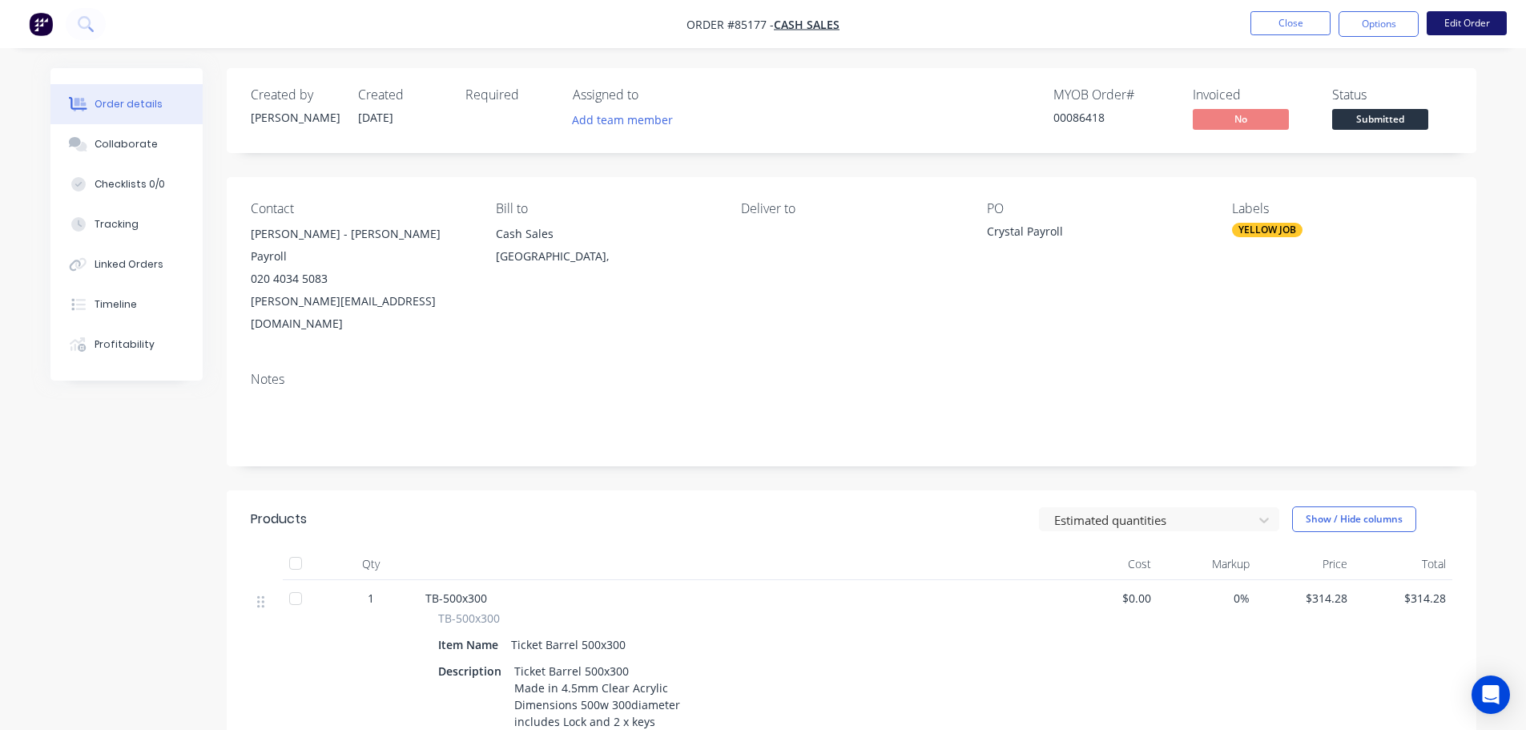
click at [1457, 28] on button "Edit Order" at bounding box center [1467, 23] width 80 height 24
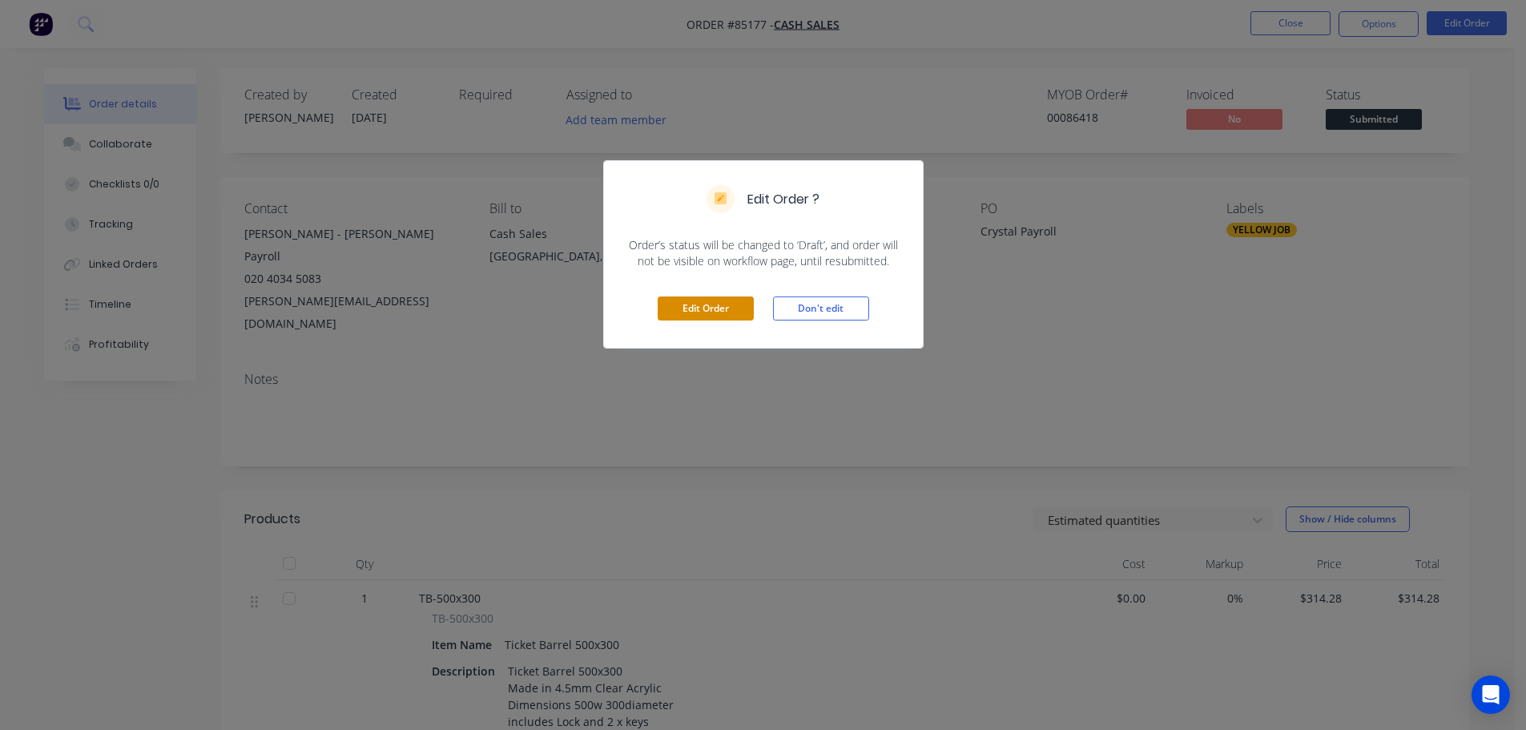
click at [688, 309] on button "Edit Order" at bounding box center [706, 308] width 96 height 24
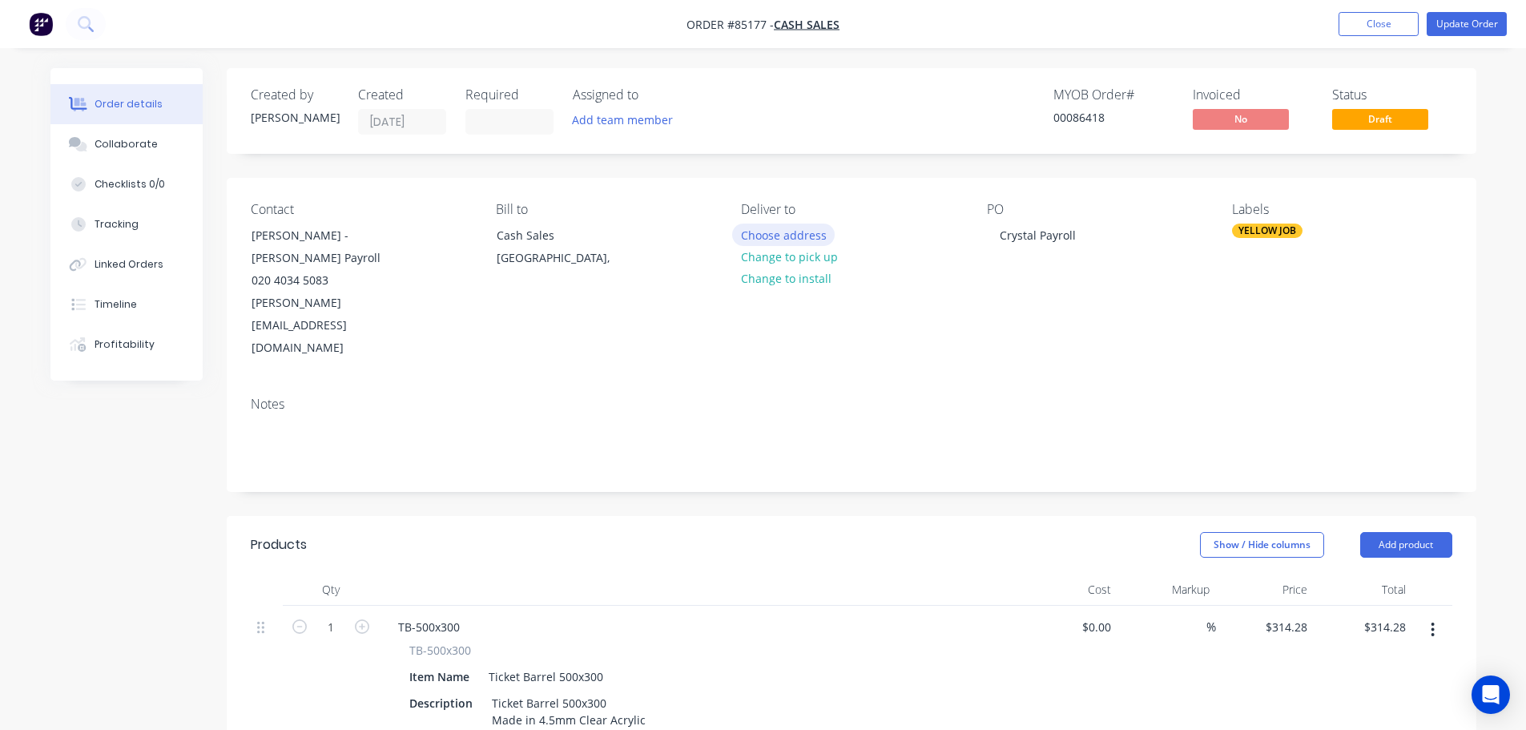
click at [757, 236] on button "Choose address" at bounding box center [783, 235] width 103 height 22
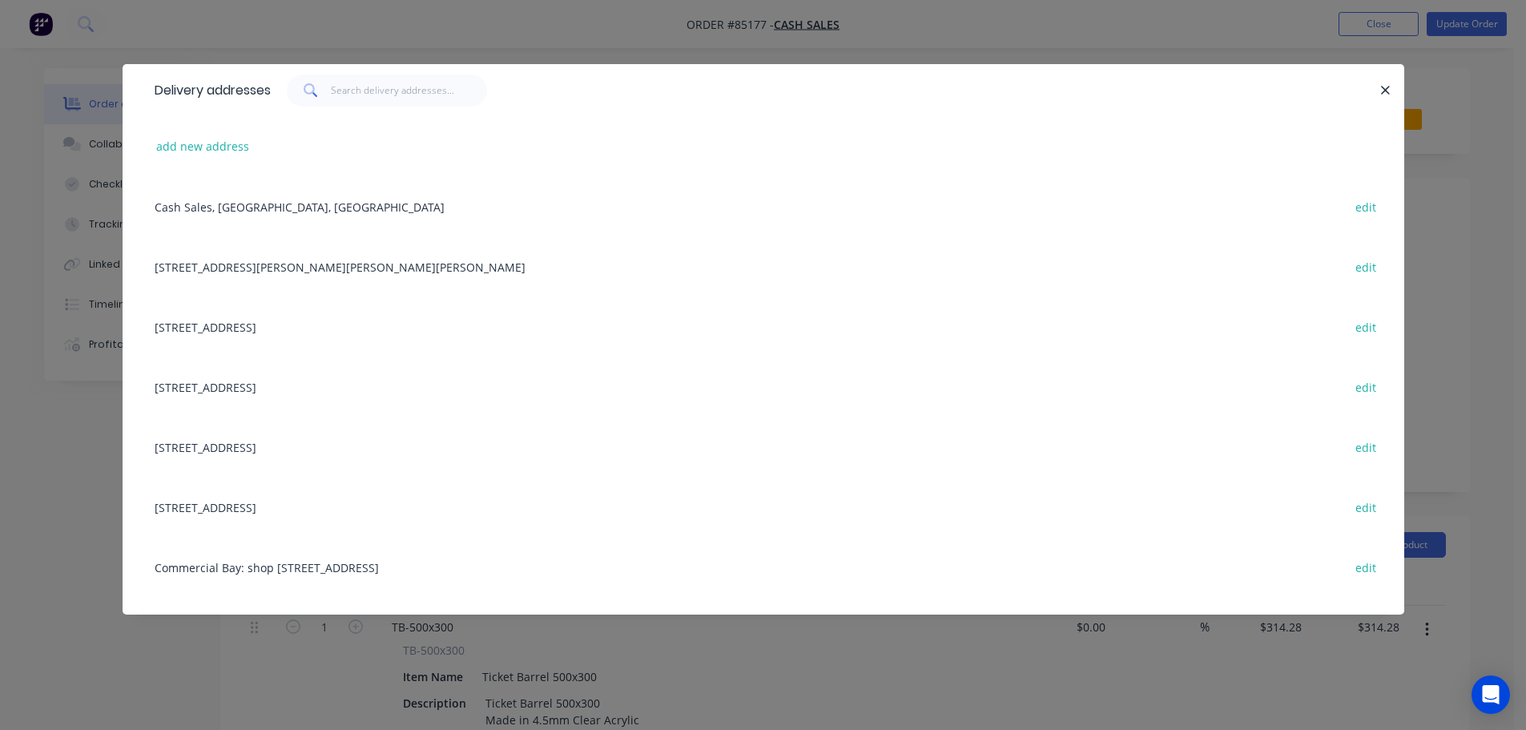
click at [213, 132] on div "add new address" at bounding box center [764, 146] width 1234 height 60
click at [213, 143] on button "add new address" at bounding box center [203, 146] width 110 height 22
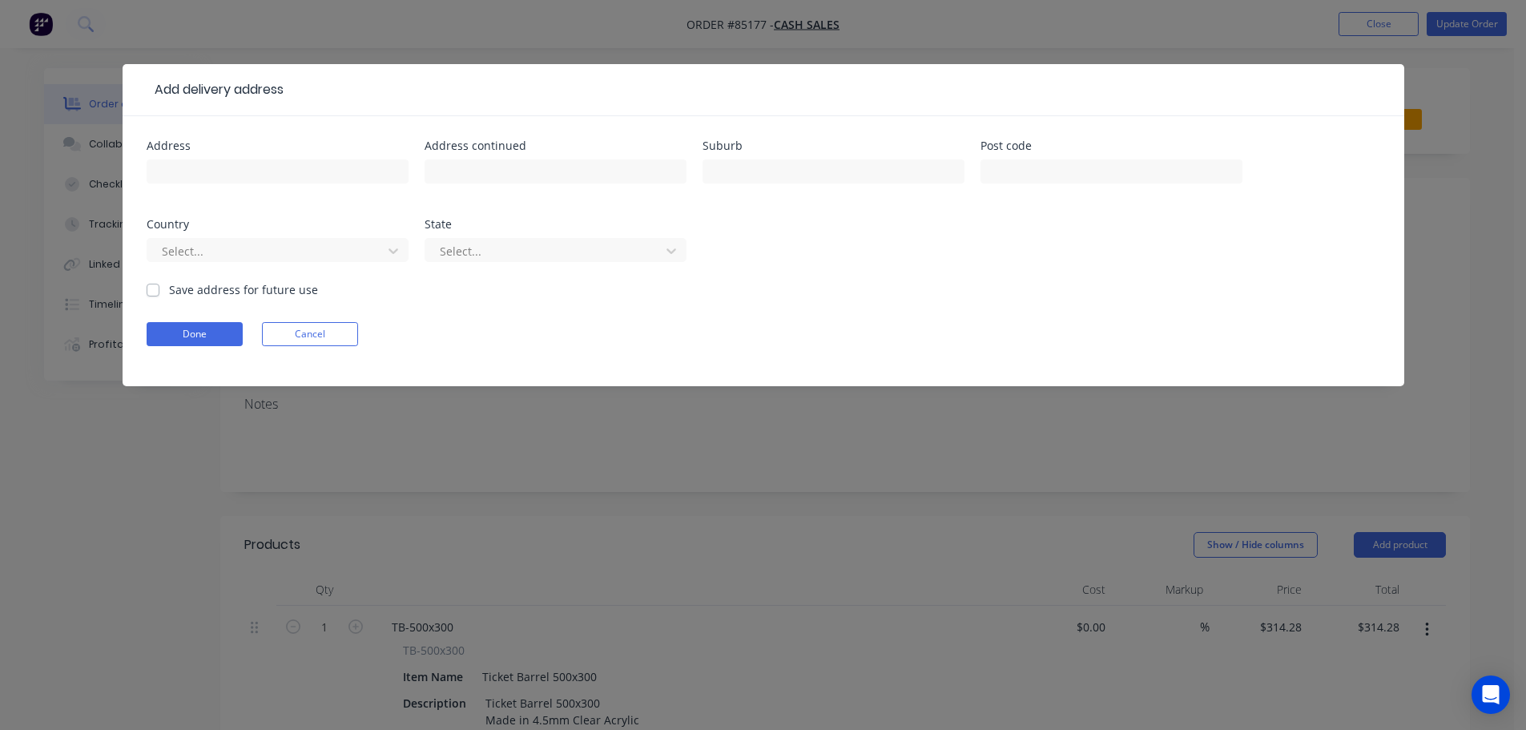
click at [236, 171] on input "text" at bounding box center [278, 171] width 262 height 24
type input "Level 3, 17 Rawene Rd, Birkenhead, Auckland, 0626"
click at [179, 345] on button "Done" at bounding box center [195, 334] width 96 height 24
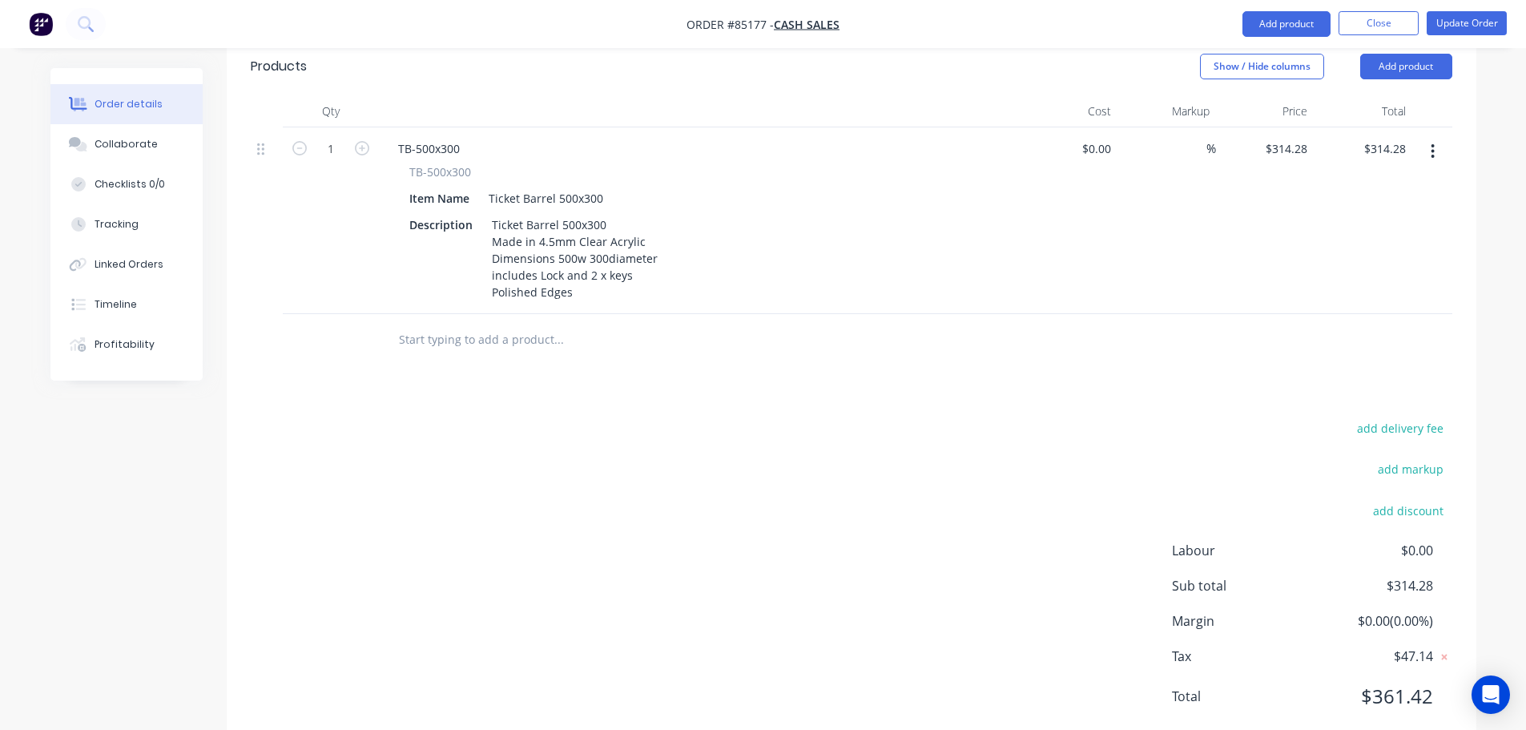
click at [1385, 417] on div "add delivery fee" at bounding box center [1352, 437] width 200 height 41
click at [1385, 417] on button "add delivery fee" at bounding box center [1400, 428] width 103 height 22
type input "25"
click at [1394, 253] on div "$314.28 $314.28" at bounding box center [1363, 225] width 99 height 187
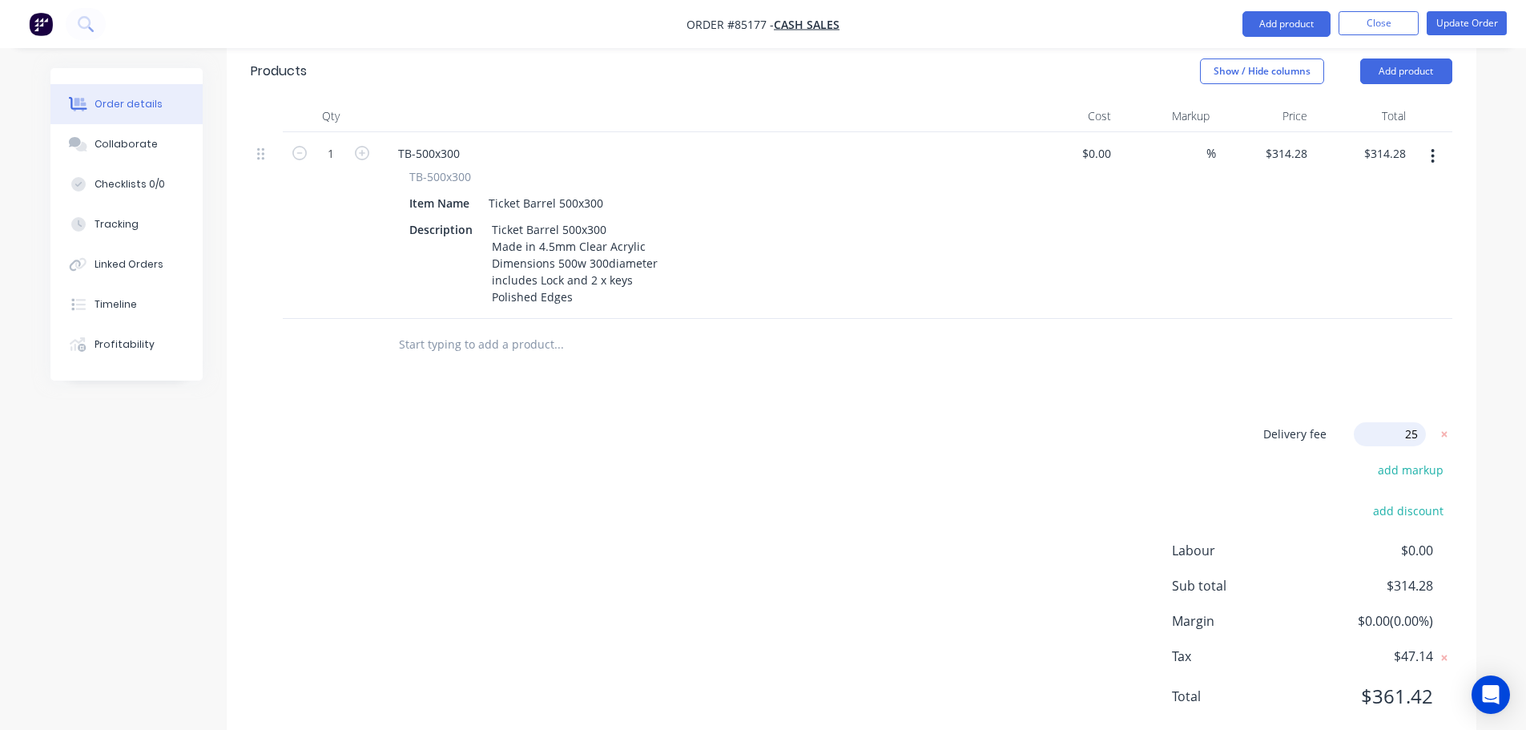
scroll to position [470, 0]
click at [1498, 22] on button "Update Order" at bounding box center [1467, 23] width 80 height 24
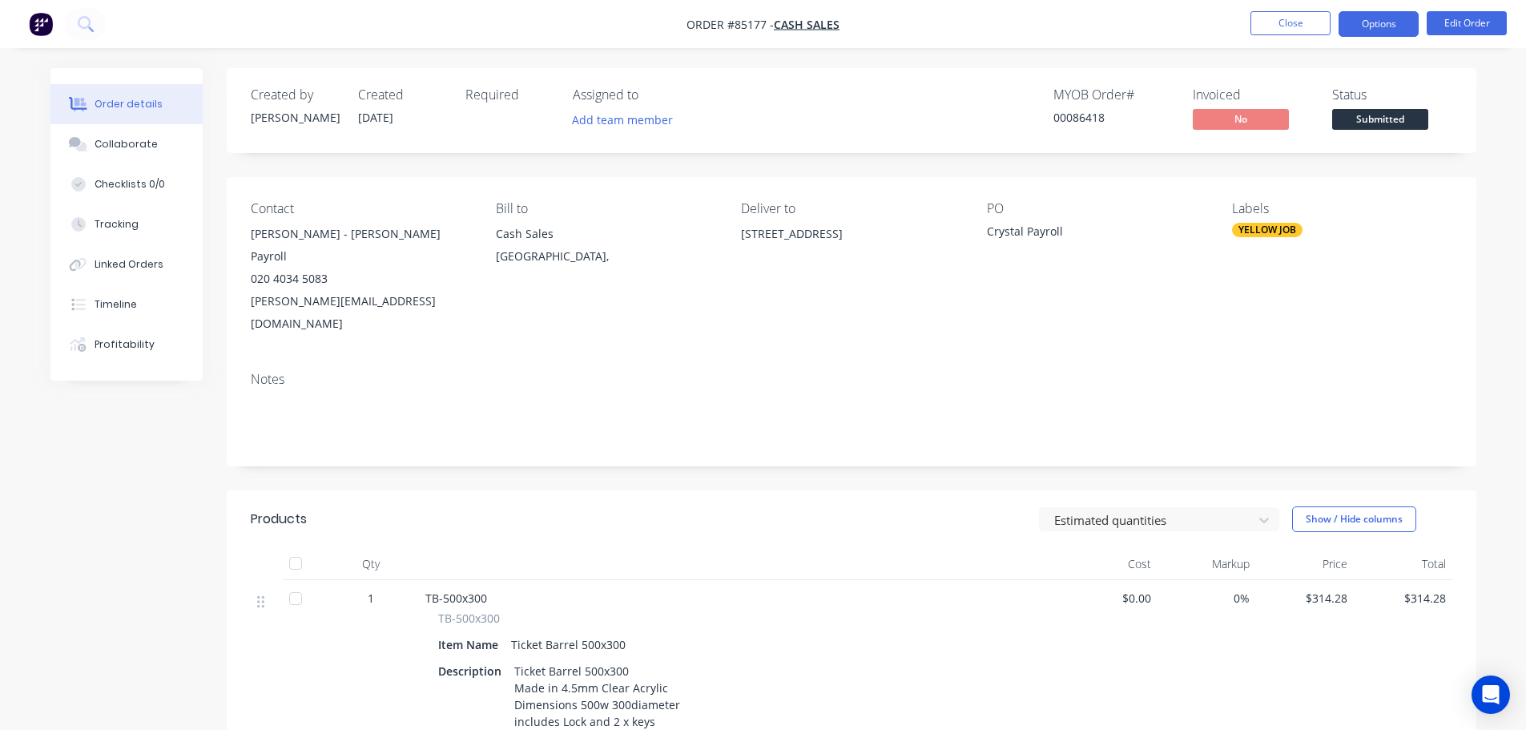
drag, startPoint x: 1398, startPoint y: 14, endPoint x: 1380, endPoint y: 36, distance: 29.0
click at [1397, 14] on button "Options" at bounding box center [1379, 24] width 80 height 26
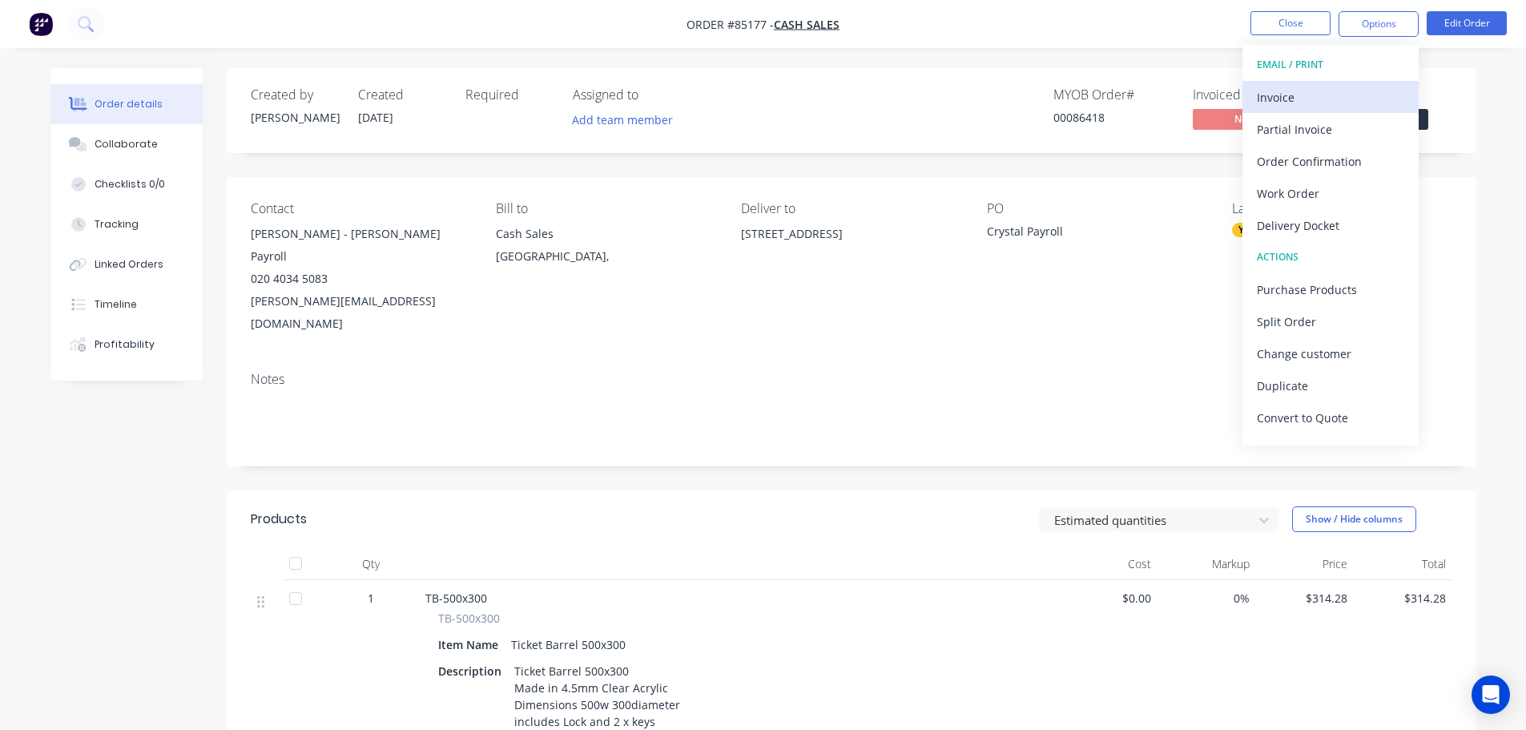
click at [1326, 87] on div "Invoice" at bounding box center [1330, 97] width 147 height 23
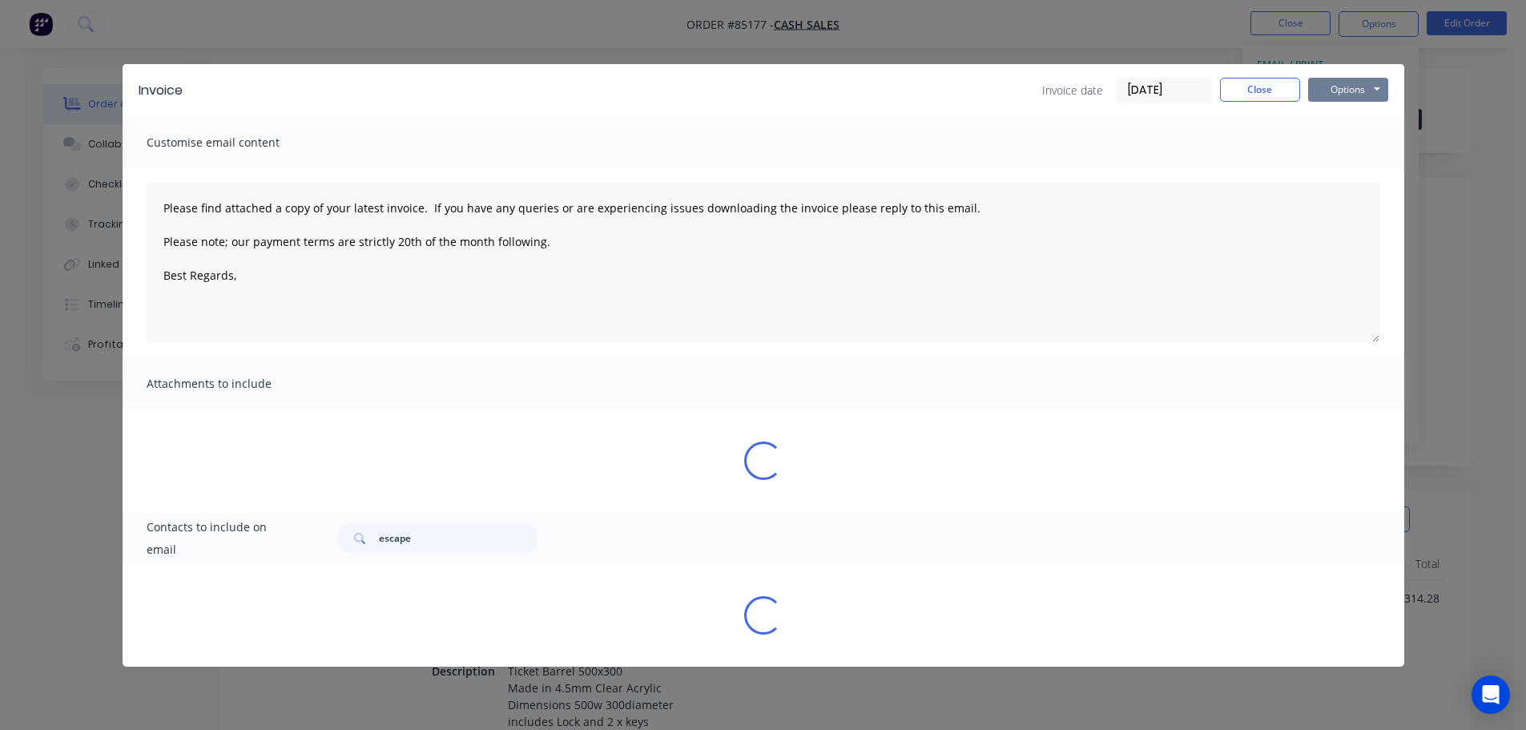
click at [1342, 83] on button "Options" at bounding box center [1348, 90] width 80 height 24
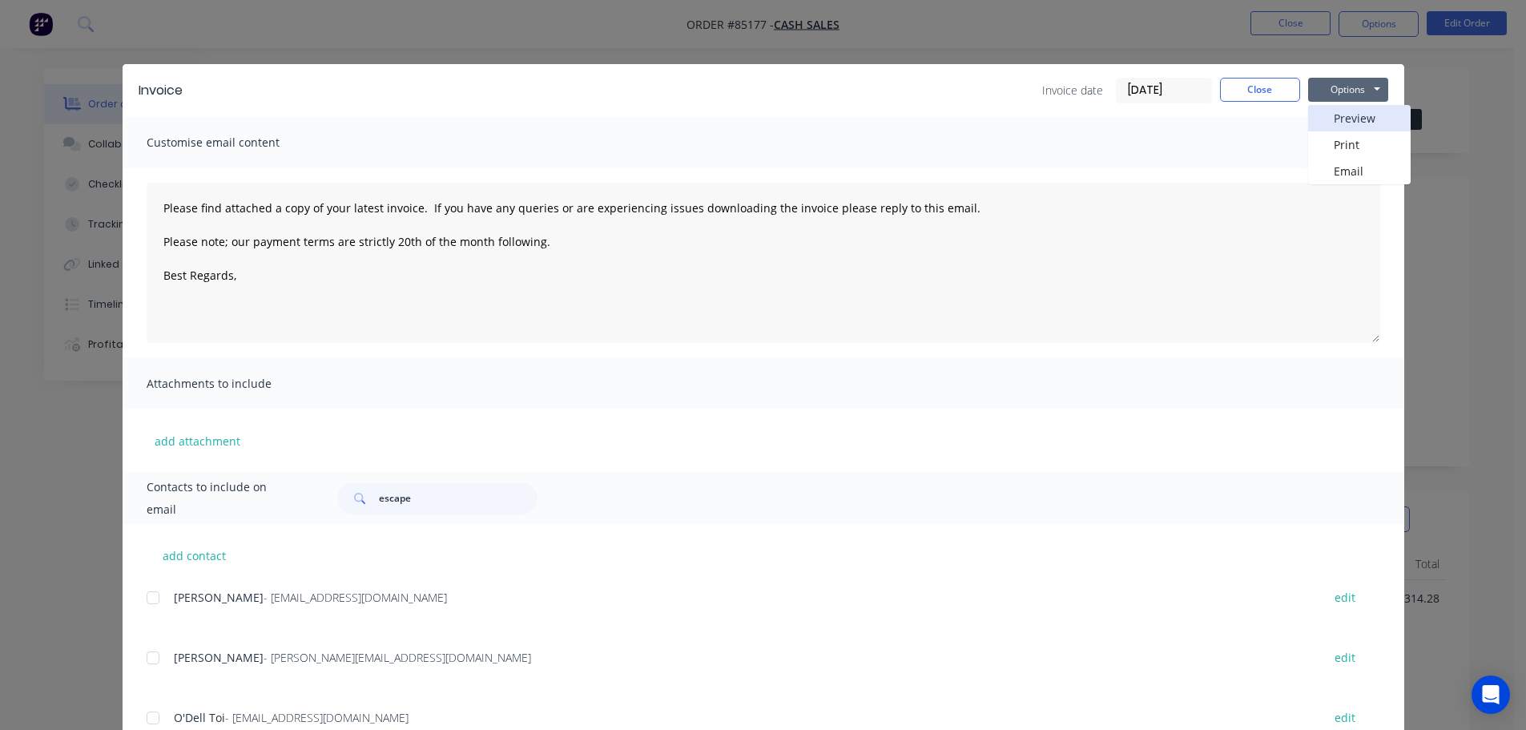
click at [1349, 122] on button "Preview" at bounding box center [1359, 118] width 103 height 26
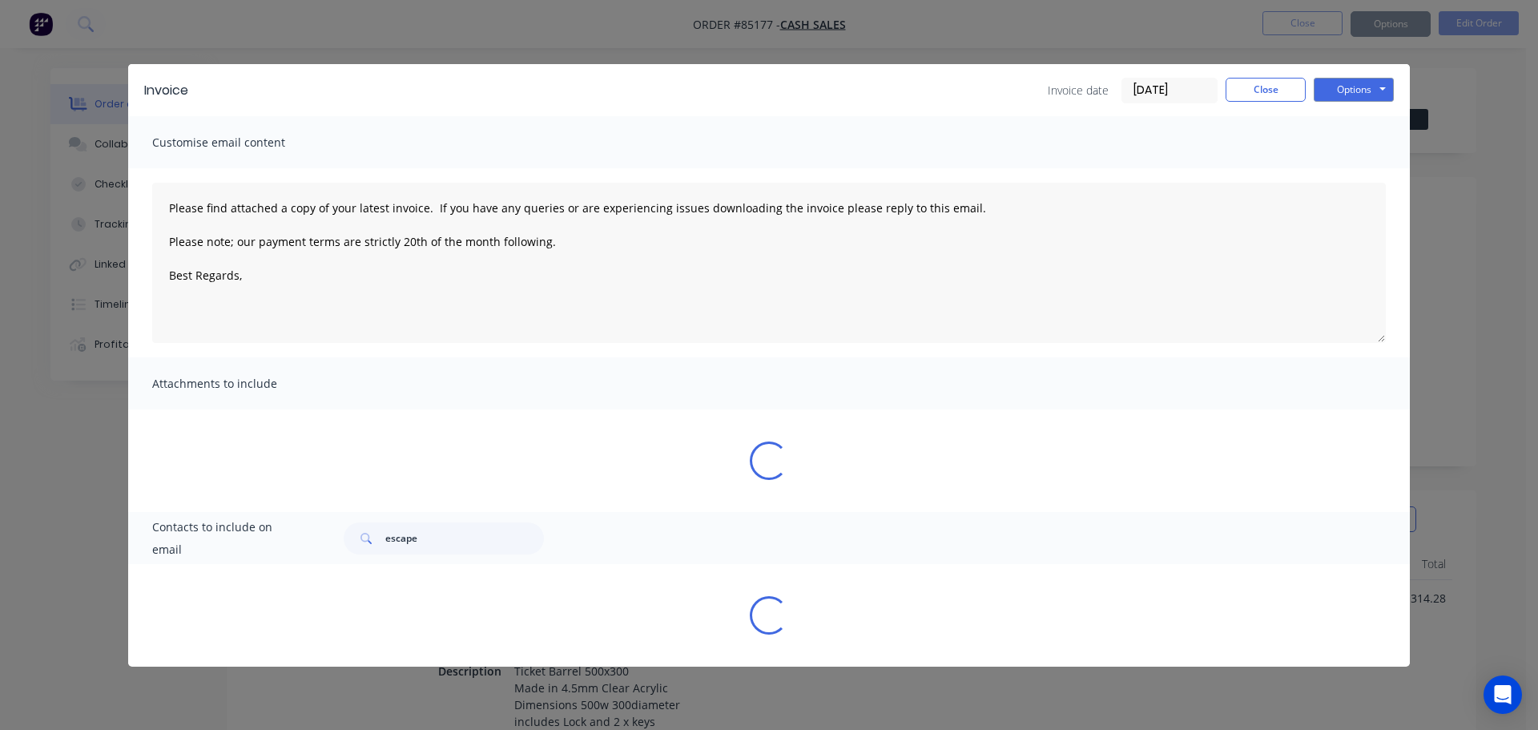
type textarea "Please find attached a copy of your latest invoice. If you have any queries or …"
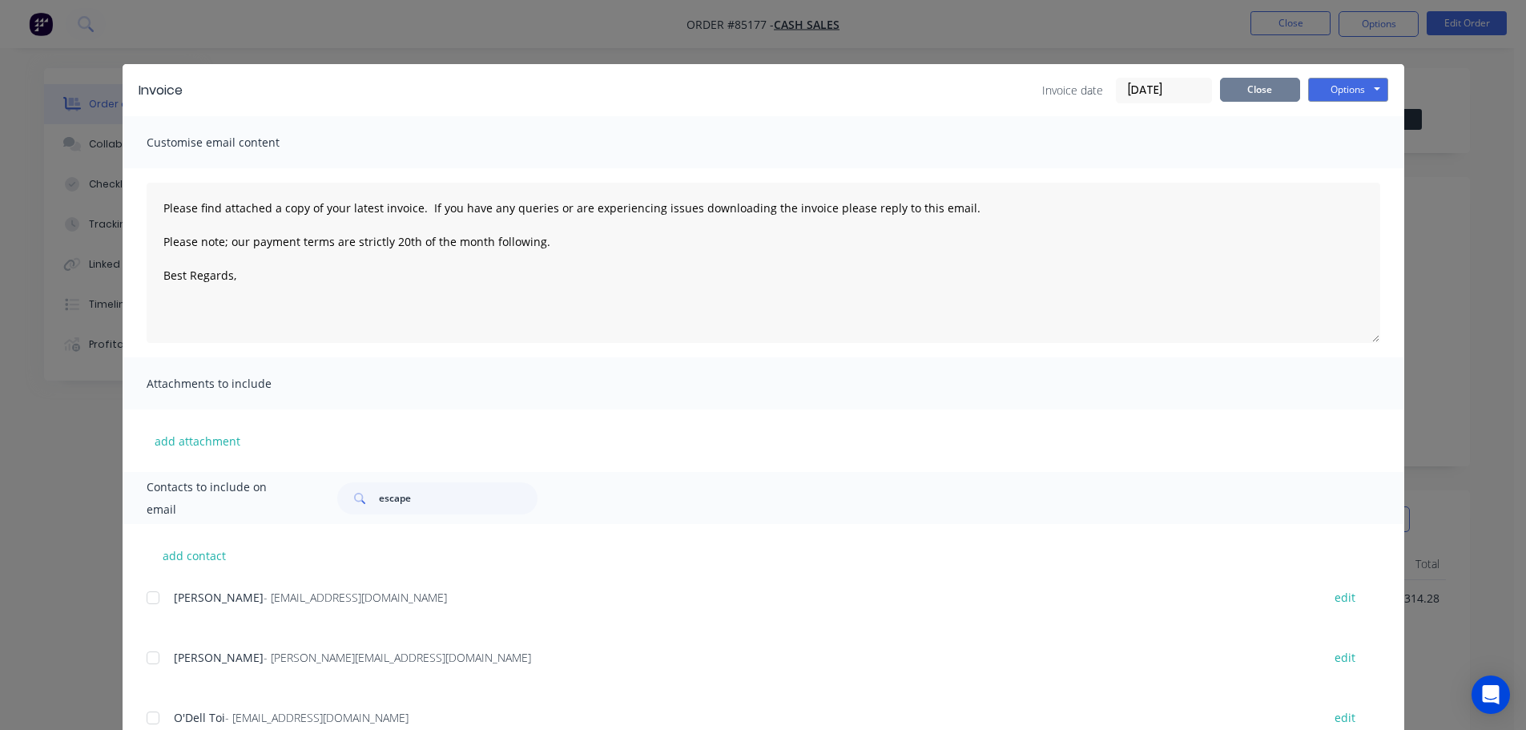
click at [1256, 83] on button "Close" at bounding box center [1260, 90] width 80 height 24
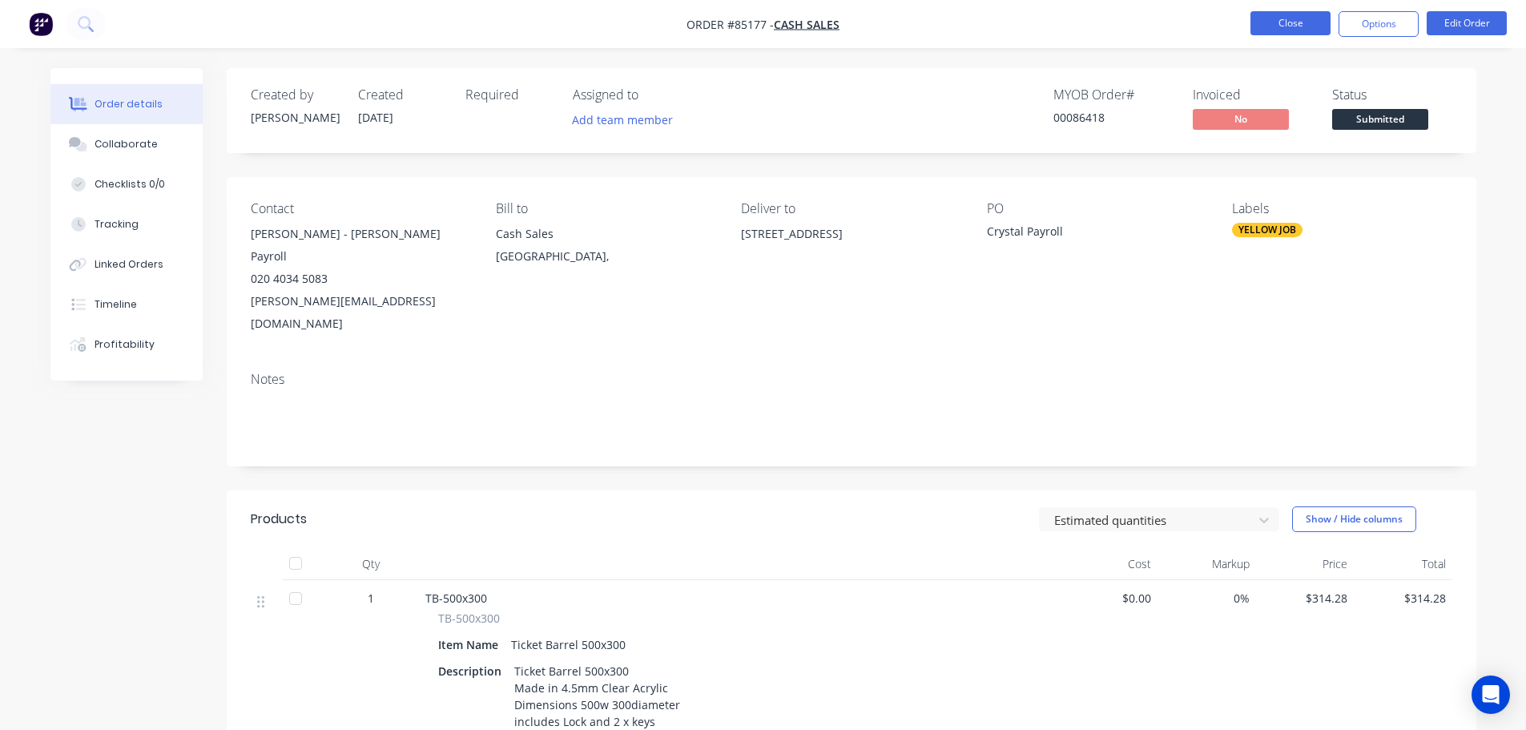
click at [1284, 27] on button "Close" at bounding box center [1291, 23] width 80 height 24
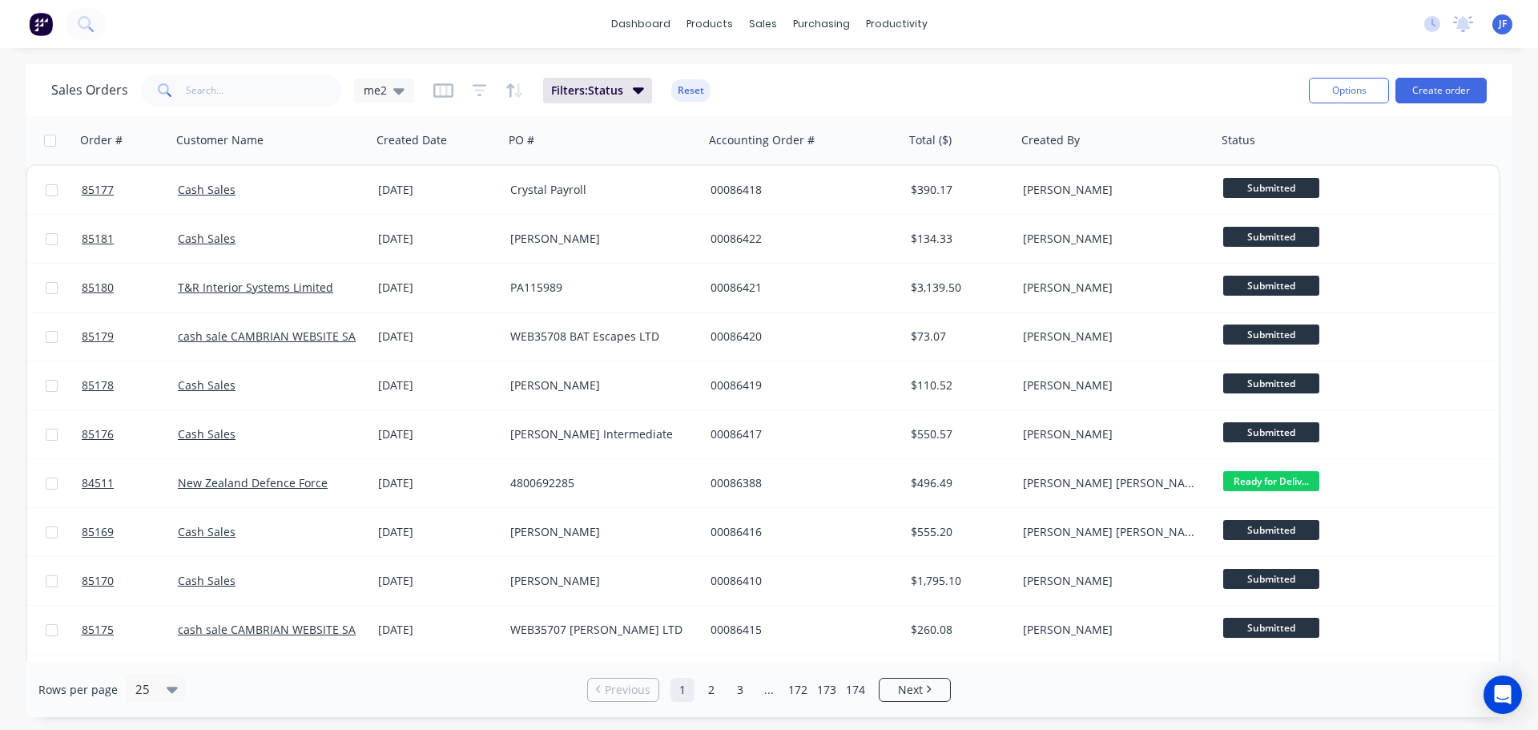
click at [861, 73] on div "Sales Orders me2 Filters: Status Reset" at bounding box center [673, 90] width 1245 height 39
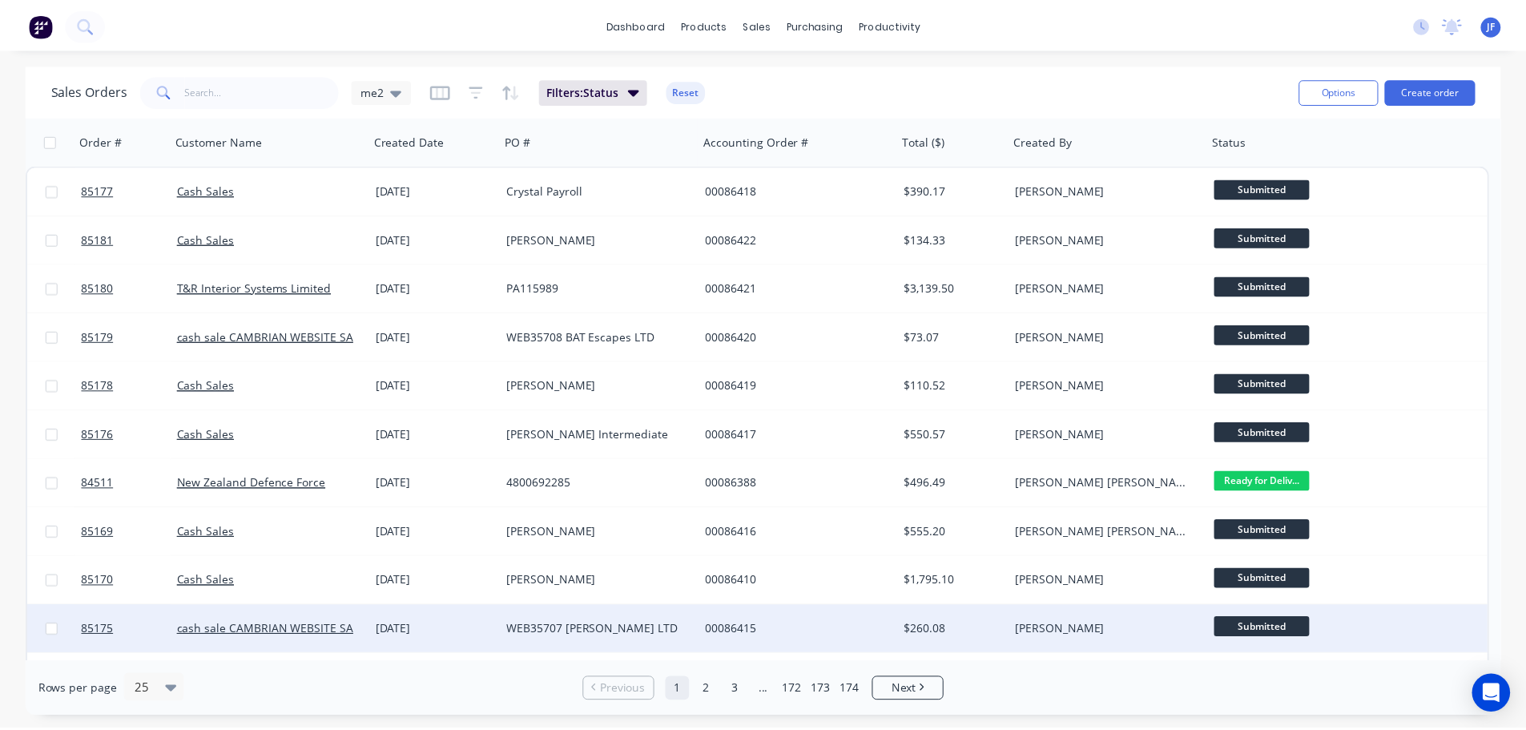
scroll to position [160, 0]
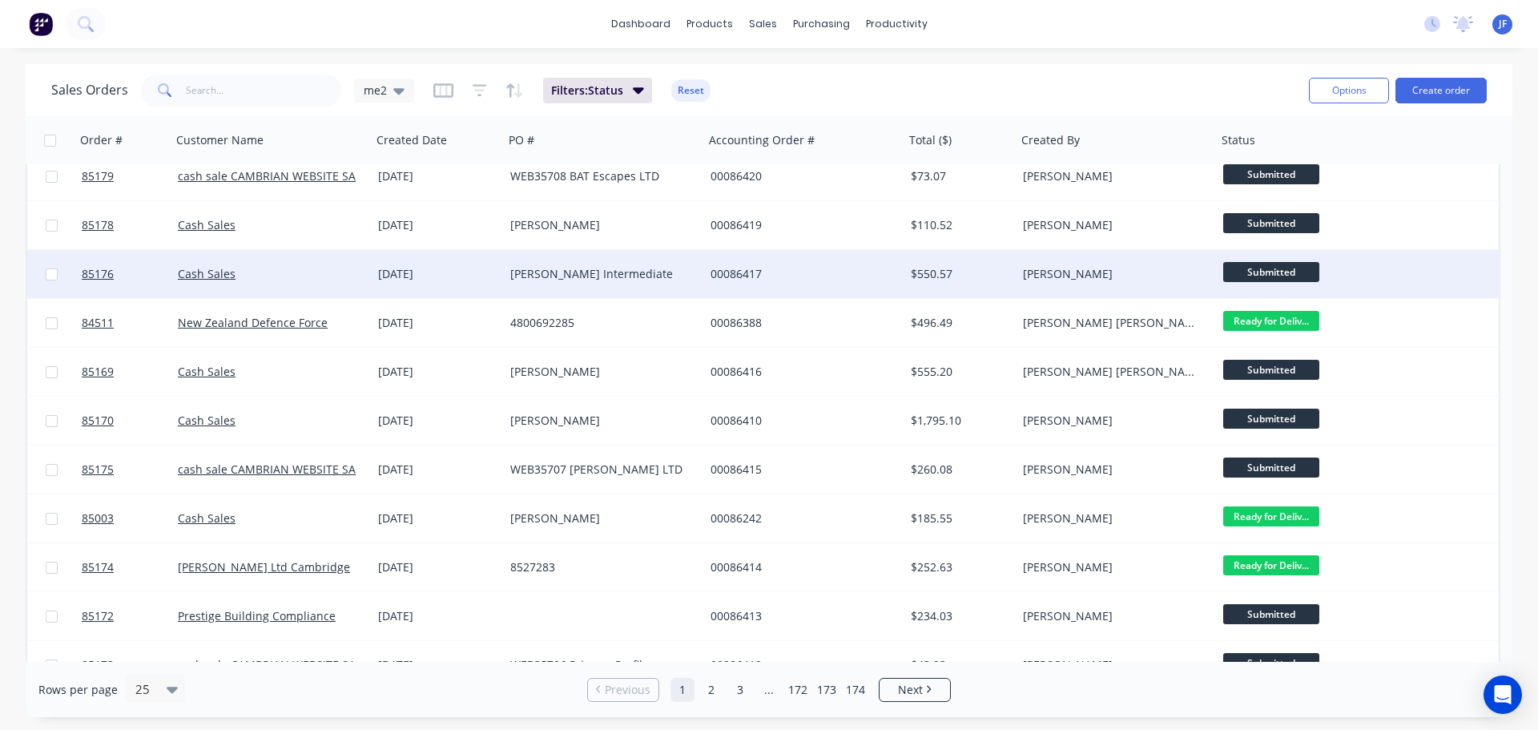
click at [615, 279] on div "[PERSON_NAME] Intermediate" at bounding box center [599, 274] width 178 height 16
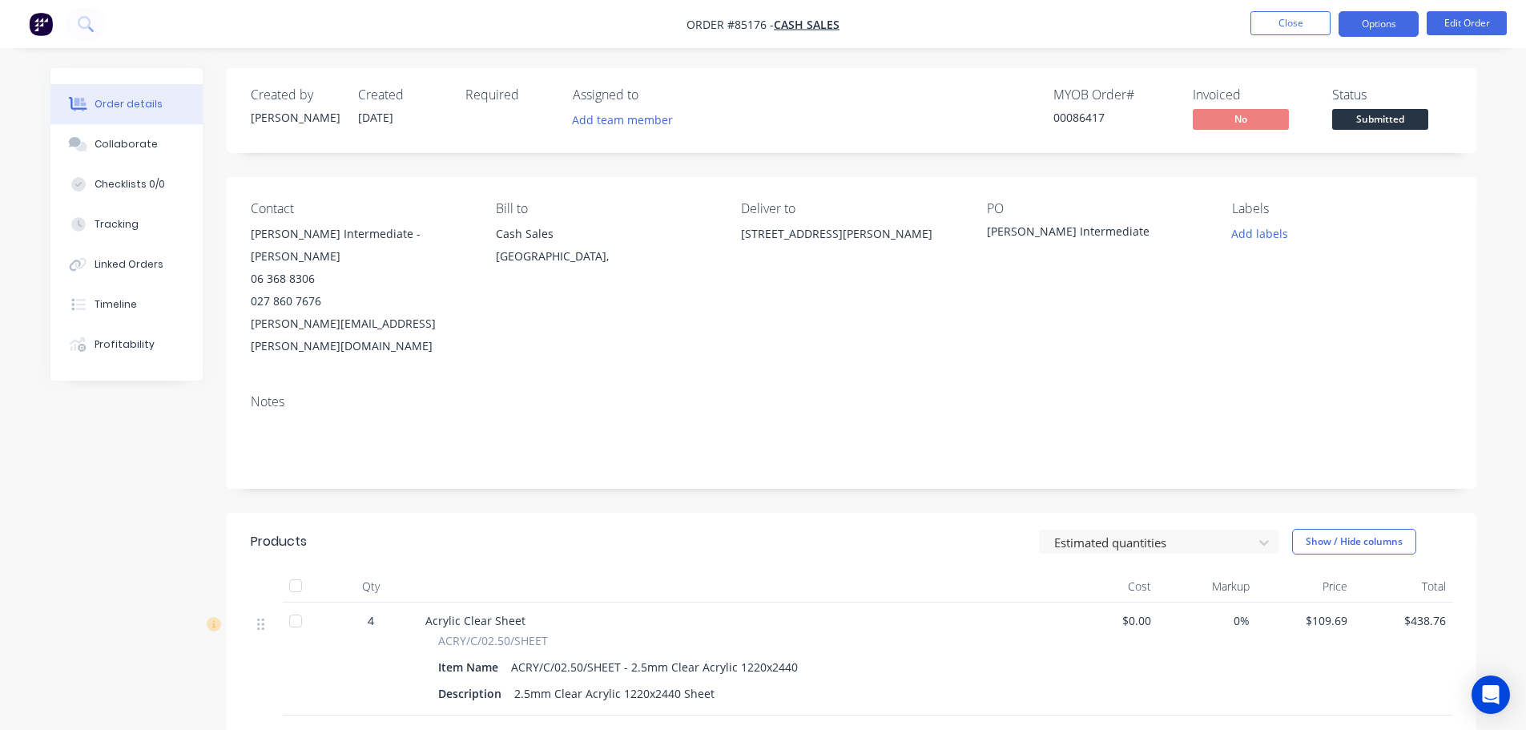
click at [1411, 26] on button "Options" at bounding box center [1379, 24] width 80 height 26
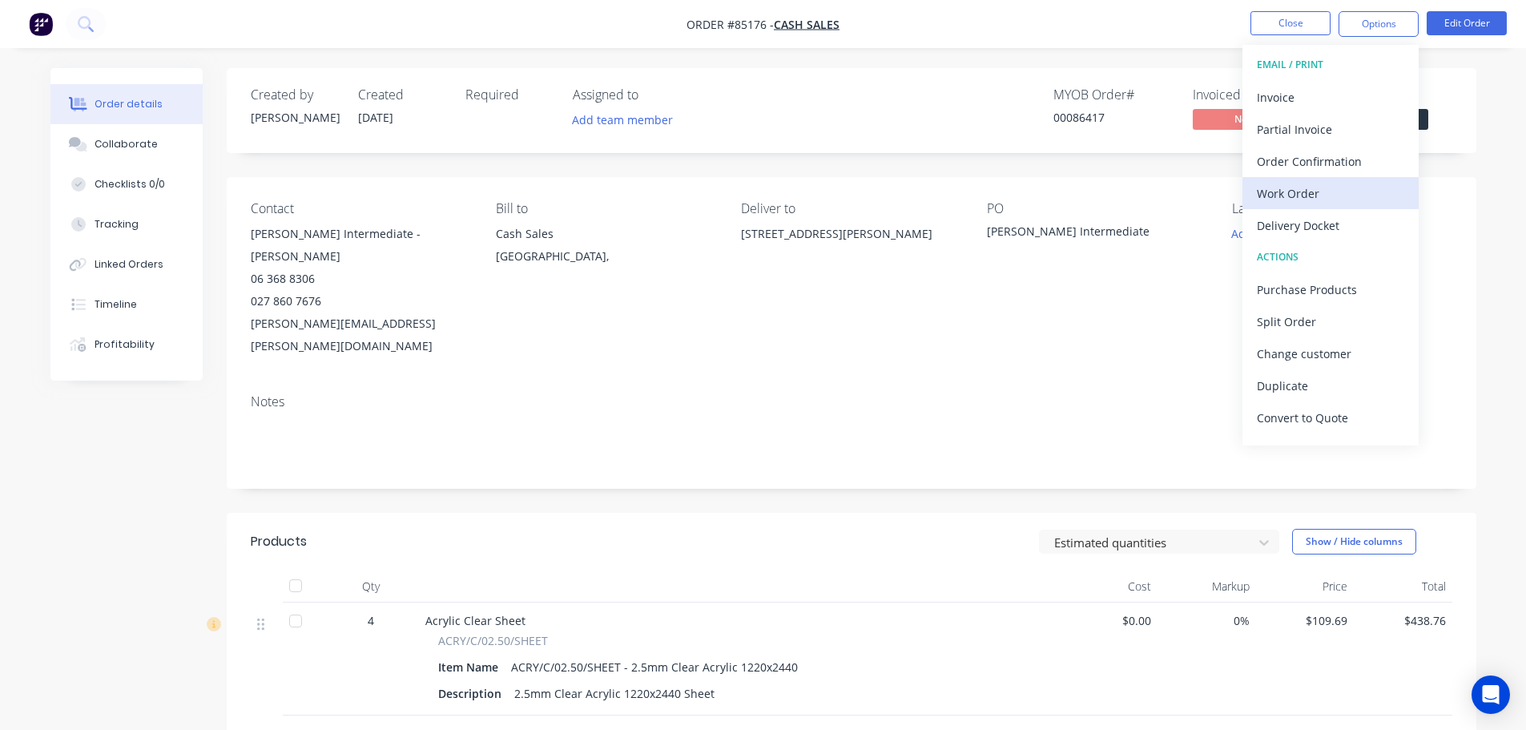
click at [1349, 204] on div "Work Order" at bounding box center [1330, 193] width 147 height 23
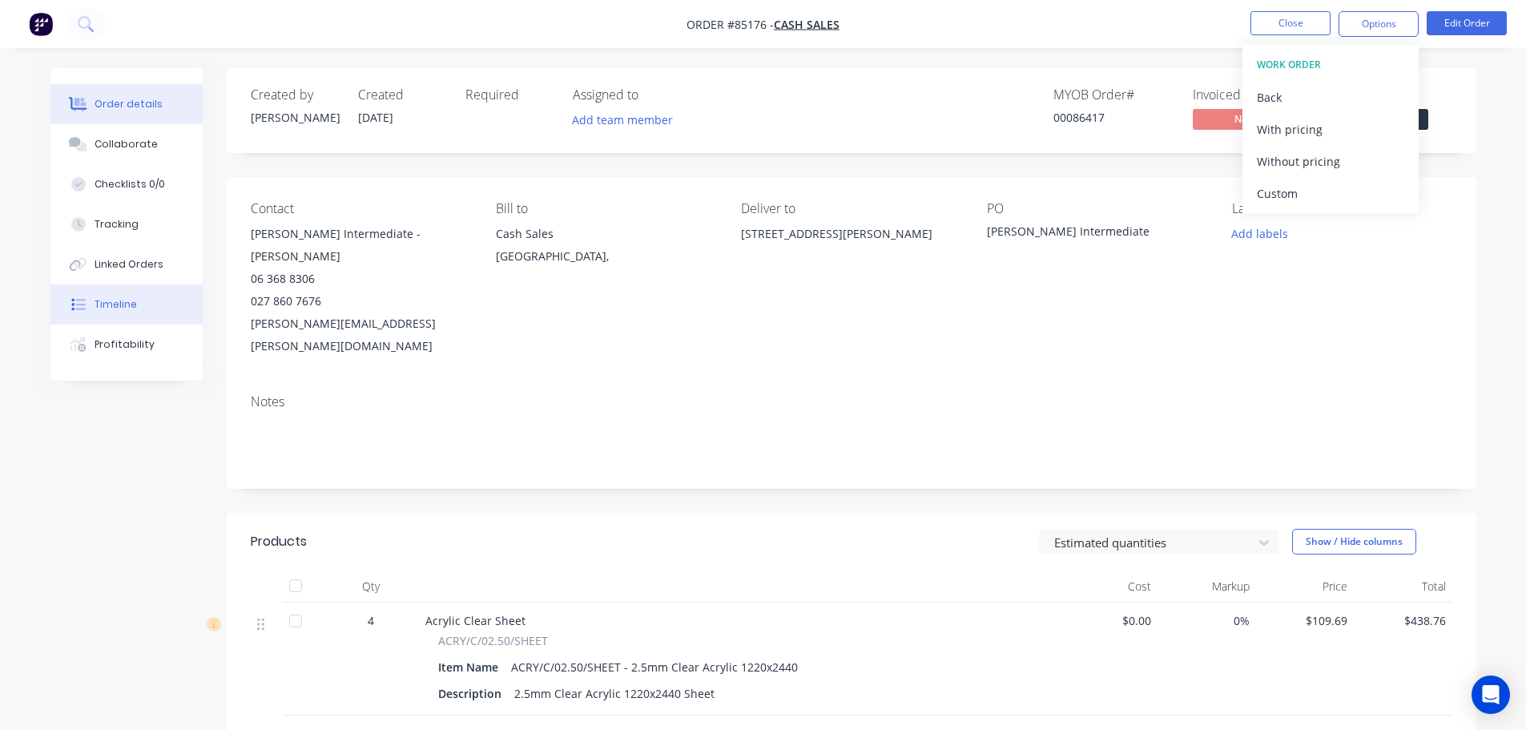
click at [101, 321] on button "Timeline" at bounding box center [126, 304] width 152 height 40
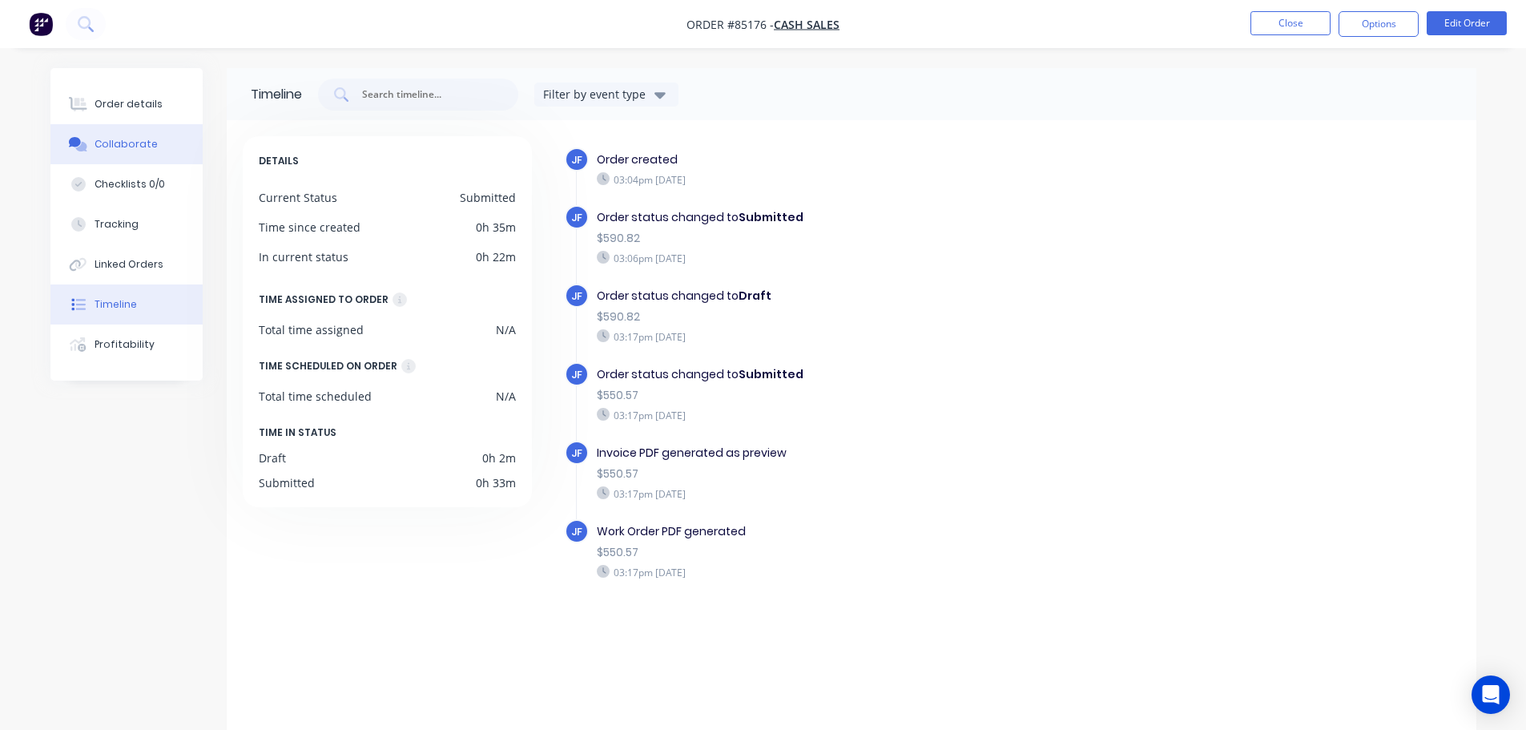
click at [161, 131] on button "Collaborate" at bounding box center [126, 144] width 152 height 40
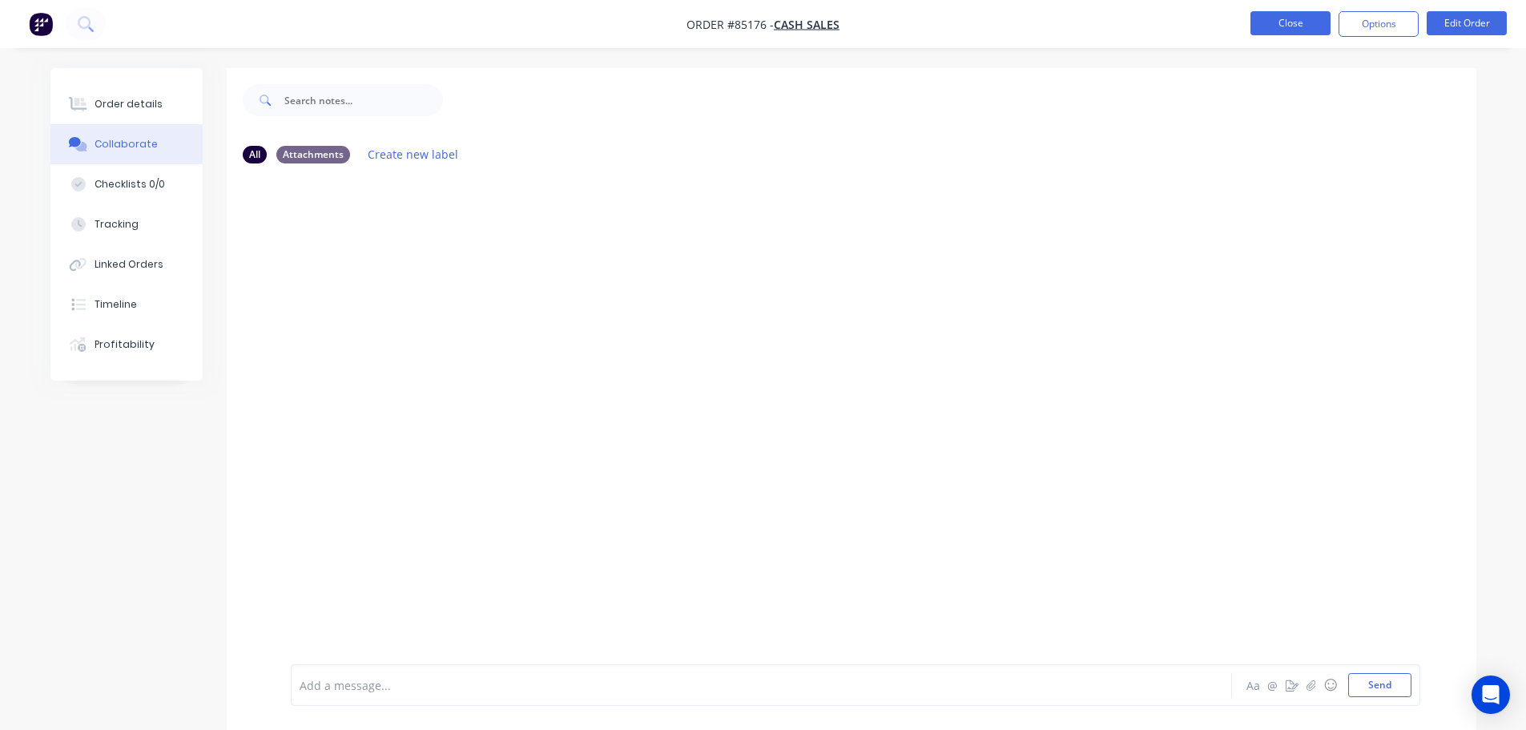
click at [1291, 26] on button "Close" at bounding box center [1291, 23] width 80 height 24
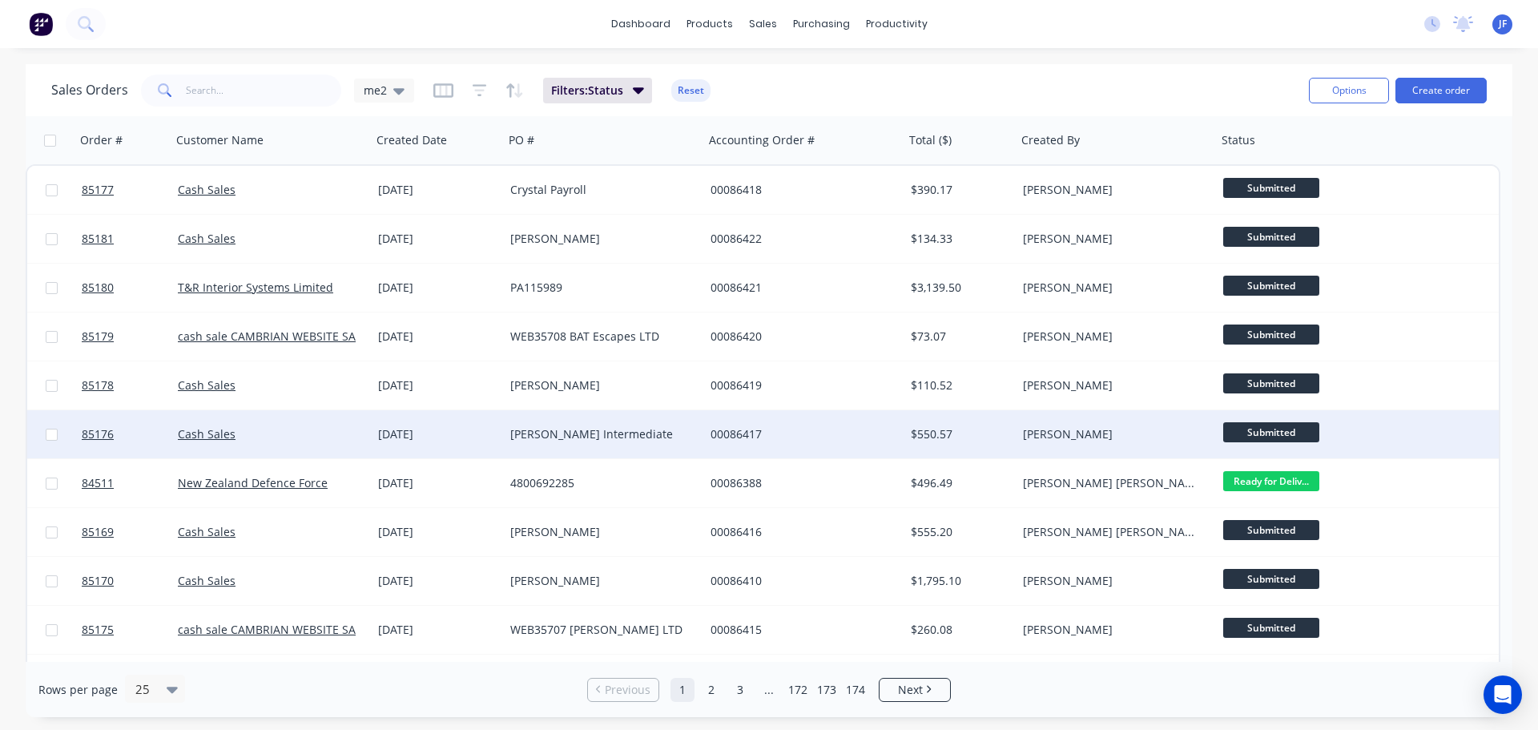
click at [463, 420] on div "[DATE]" at bounding box center [438, 434] width 132 height 48
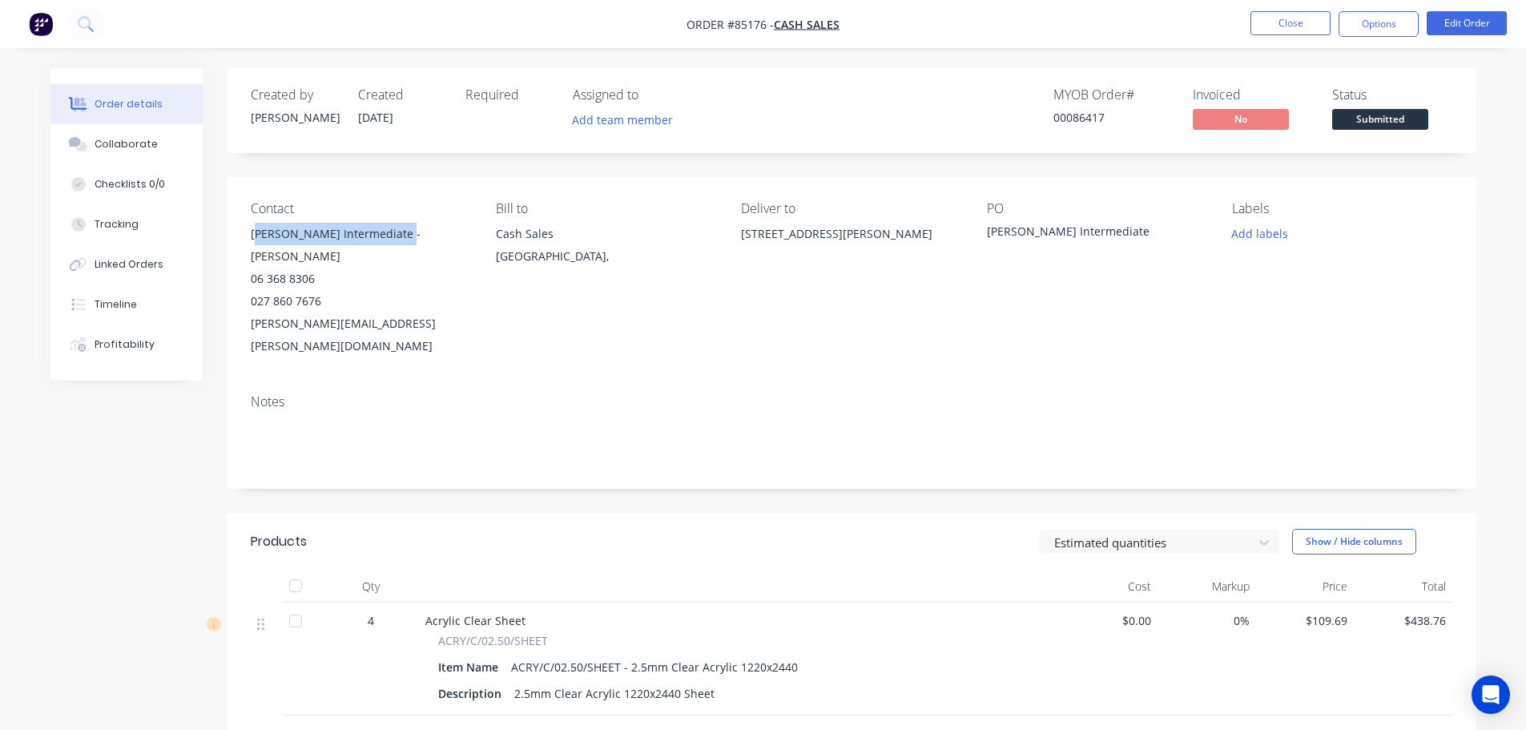
drag, startPoint x: 254, startPoint y: 232, endPoint x: 393, endPoint y: 236, distance: 138.7
click at [393, 236] on div "[PERSON_NAME] Intermediate - [PERSON_NAME]" at bounding box center [361, 245] width 220 height 45
click at [252, 235] on div "[PERSON_NAME] Intermediate - [PERSON_NAME]" at bounding box center [361, 245] width 220 height 45
drag, startPoint x: 247, startPoint y: 232, endPoint x: 401, endPoint y: 257, distance: 156.6
click at [401, 257] on div "Contact Levin Intermediate - Dave Miller 06 368 8306 027 860 7676 david.miller@…" at bounding box center [852, 279] width 1250 height 204
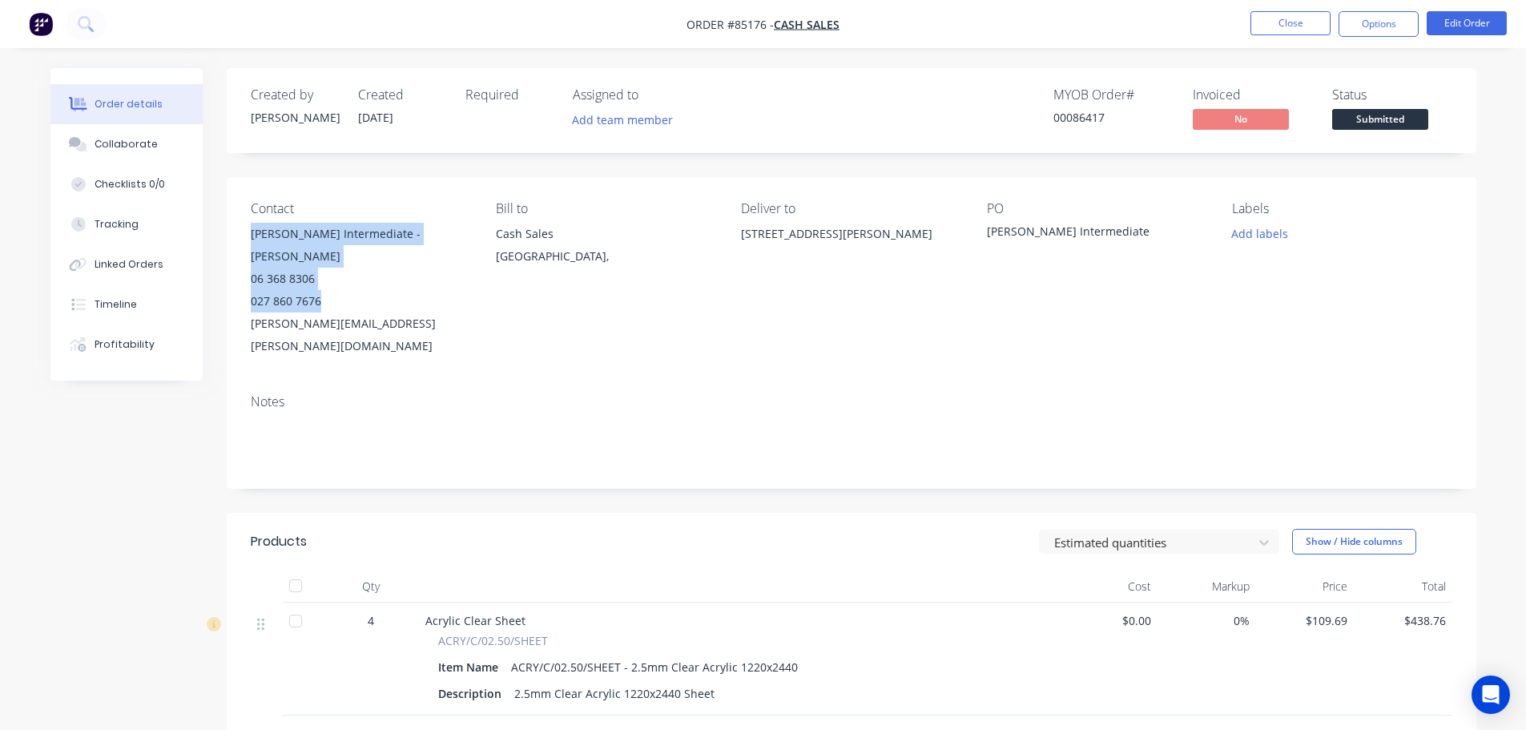
drag, startPoint x: 344, startPoint y: 278, endPoint x: 247, endPoint y: 234, distance: 106.5
click at [247, 234] on div "Contact Levin Intermediate - Dave Miller 06 368 8306 027 860 7676 david.miller@…" at bounding box center [852, 279] width 1250 height 204
copy div "Levin Intermediate - Dave Miller 06 368 8306 027 860 7676"
drag, startPoint x: 743, startPoint y: 231, endPoint x: 931, endPoint y: 230, distance: 188.3
click at [931, 230] on div "[STREET_ADDRESS][PERSON_NAME]" at bounding box center [851, 234] width 220 height 22
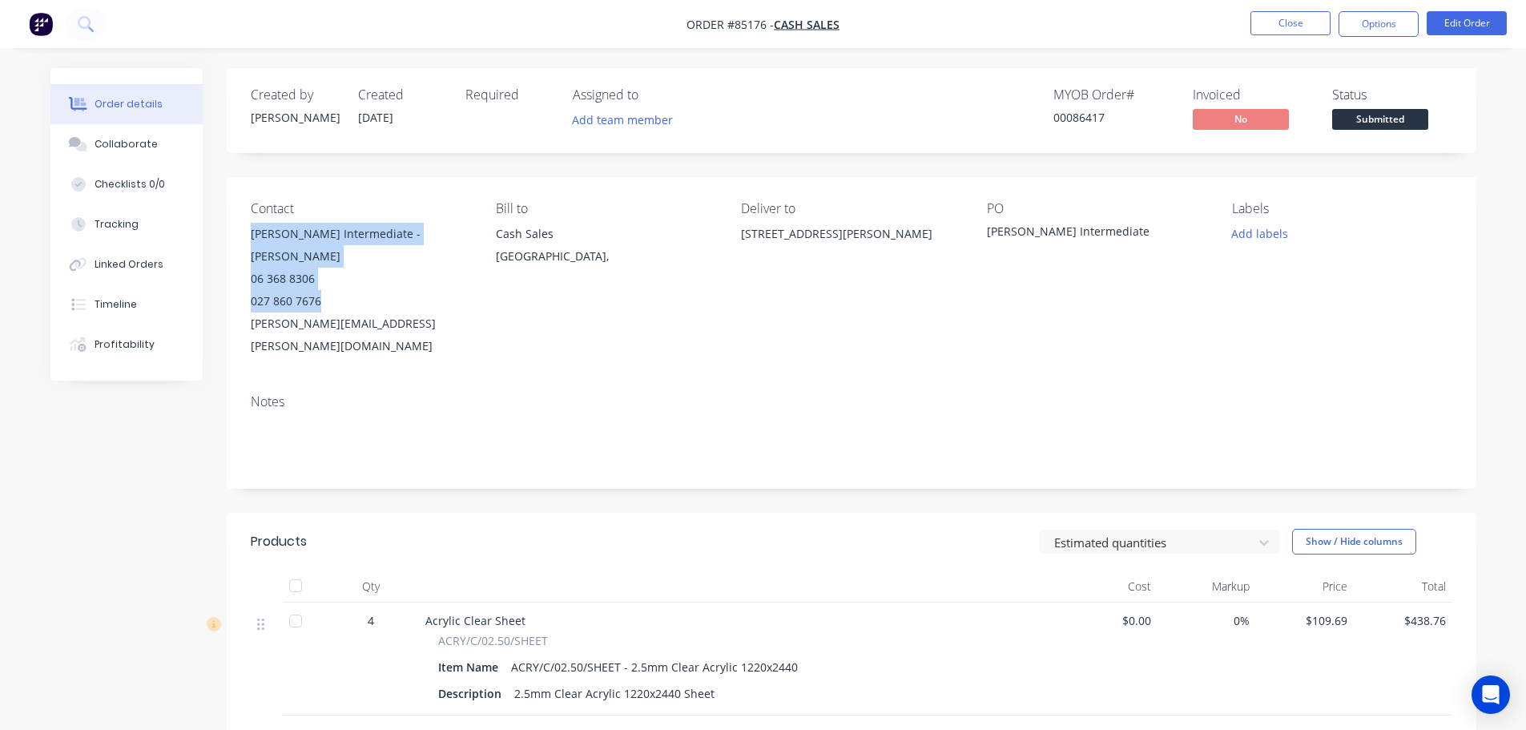
copy div "[STREET_ADDRESS][PERSON_NAME]"
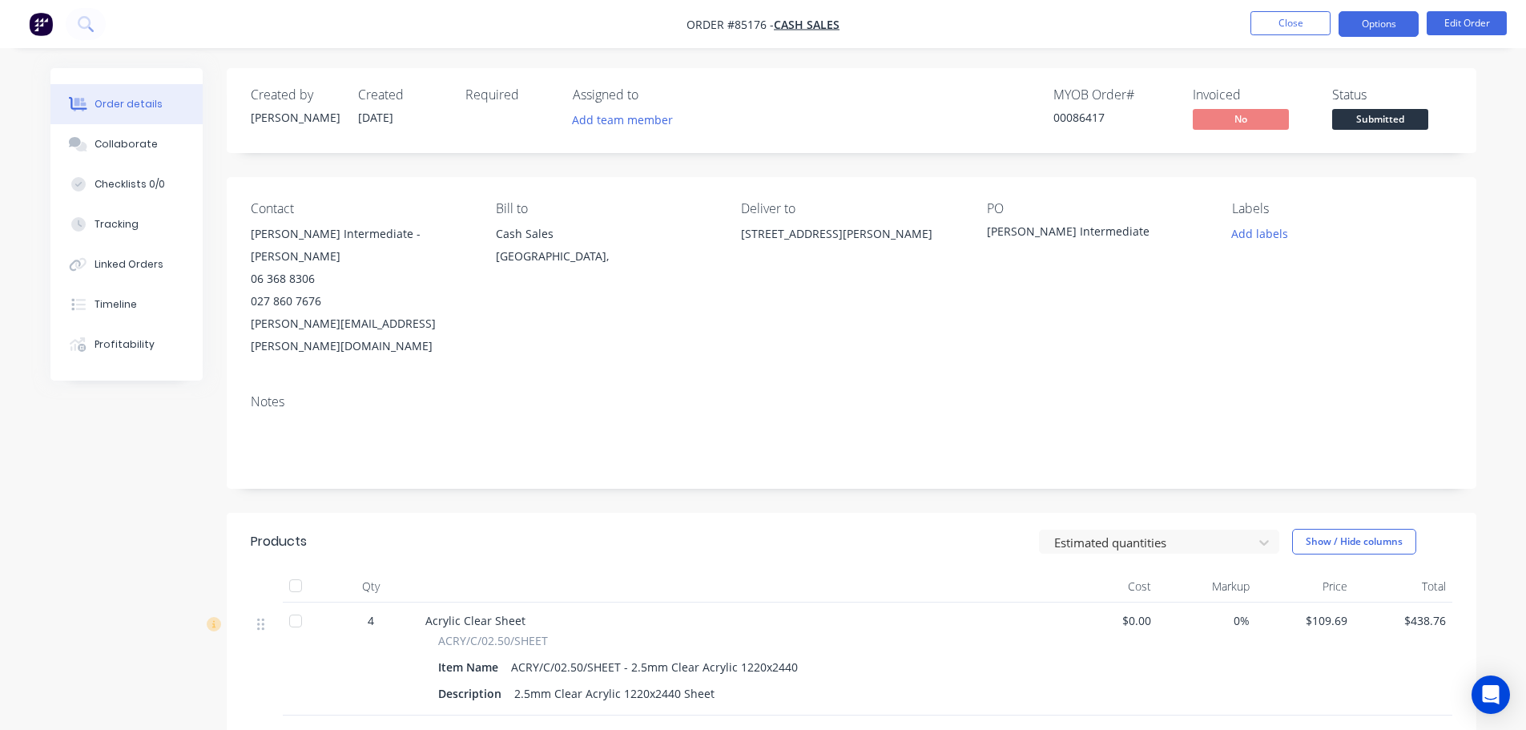
drag, startPoint x: 1359, startPoint y: 3, endPoint x: 1359, endPoint y: 15, distance: 12.0
click at [1359, 6] on nav "Order #85176 - Cash Sales Close Options Edit Order" at bounding box center [763, 24] width 1526 height 48
click at [1365, 27] on button "Options" at bounding box center [1379, 24] width 80 height 26
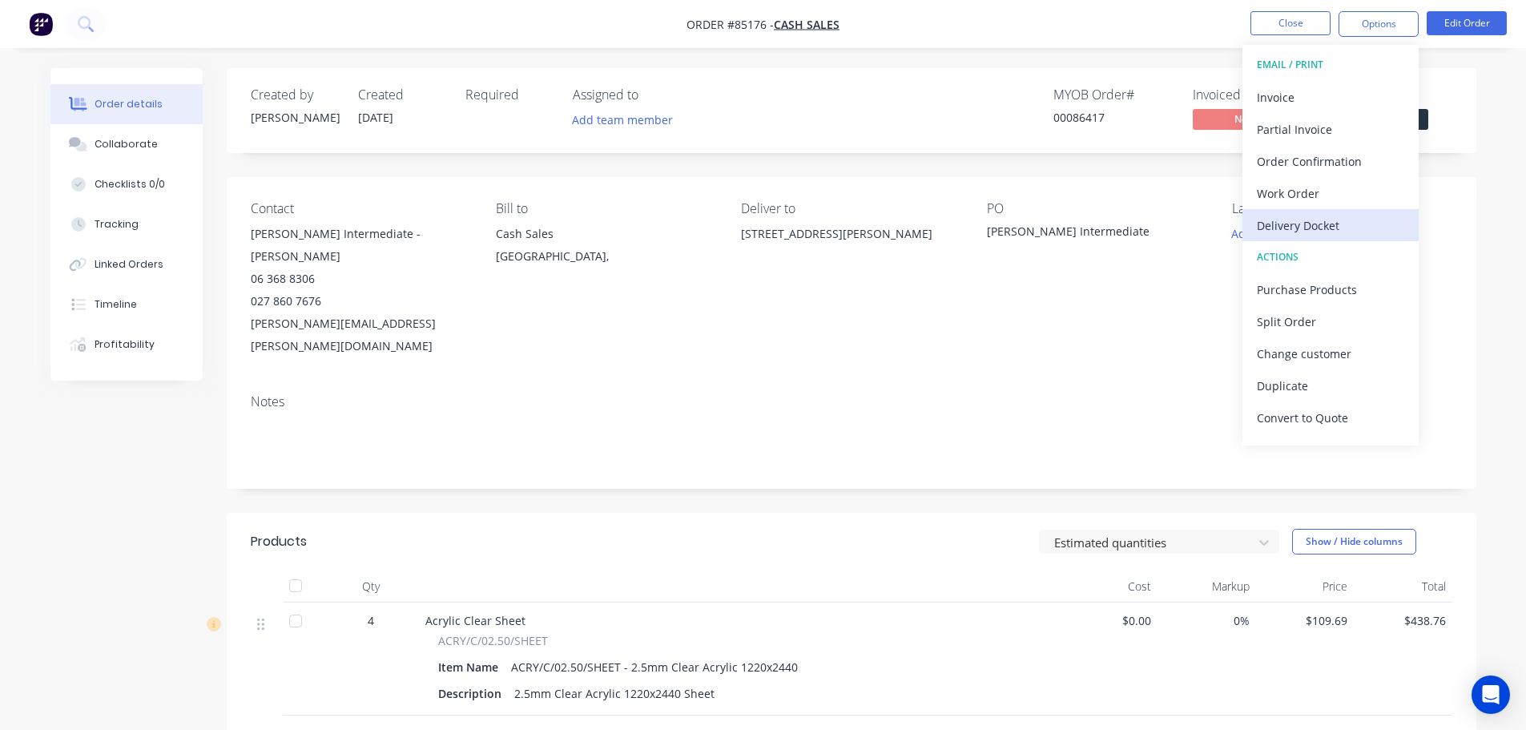
click at [1326, 232] on div "Delivery Docket" at bounding box center [1330, 225] width 147 height 23
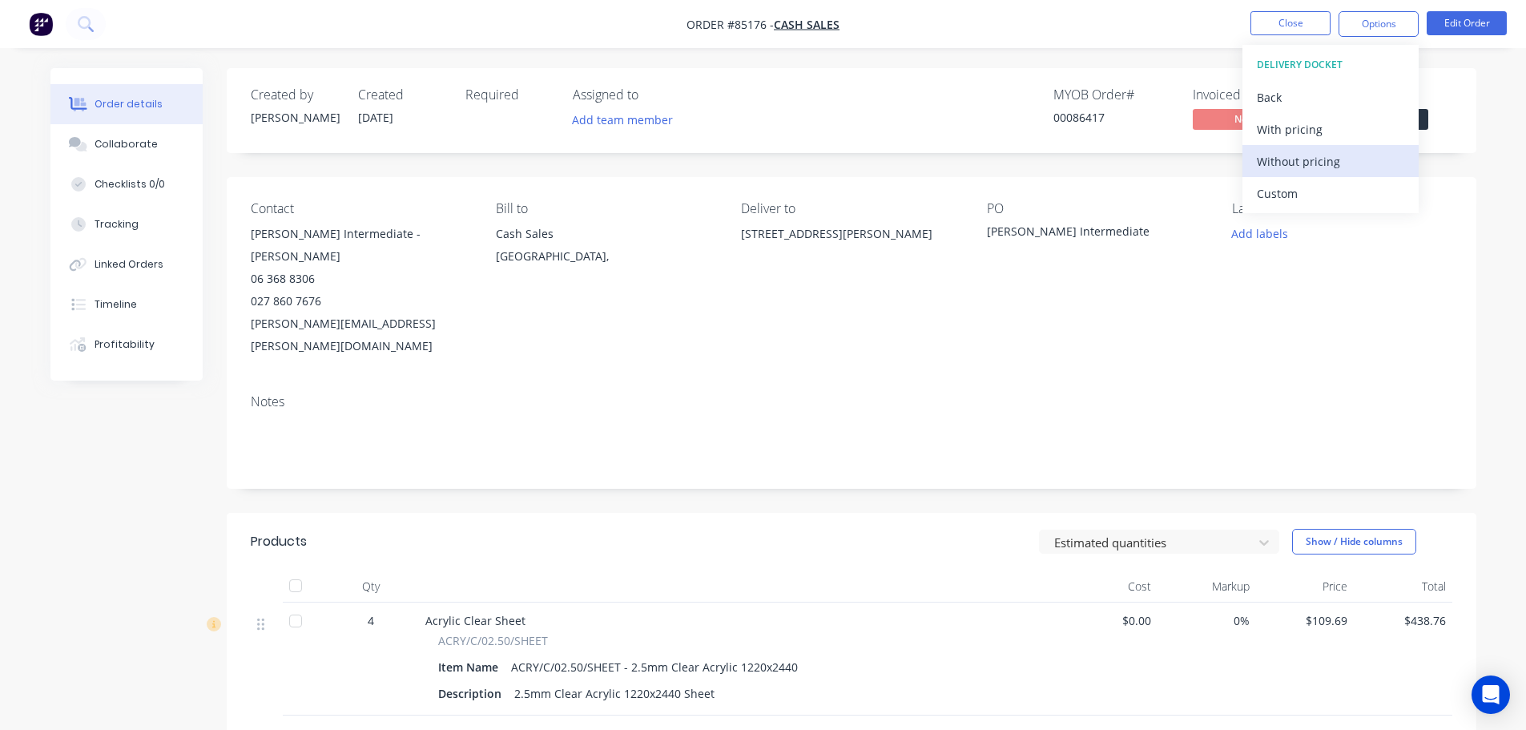
click at [1314, 161] on div "Without pricing" at bounding box center [1330, 161] width 147 height 23
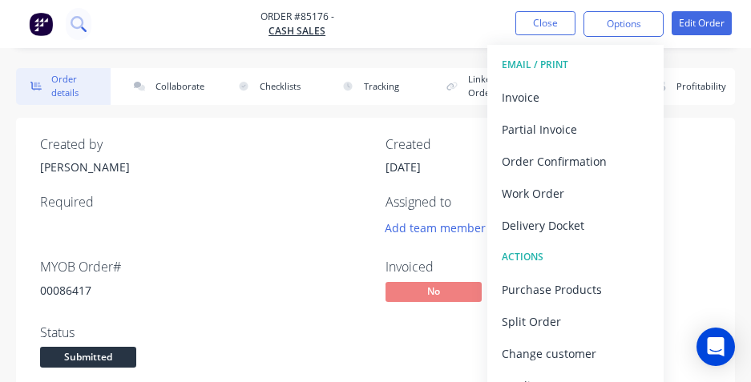
click at [77, 27] on icon at bounding box center [77, 22] width 13 height 13
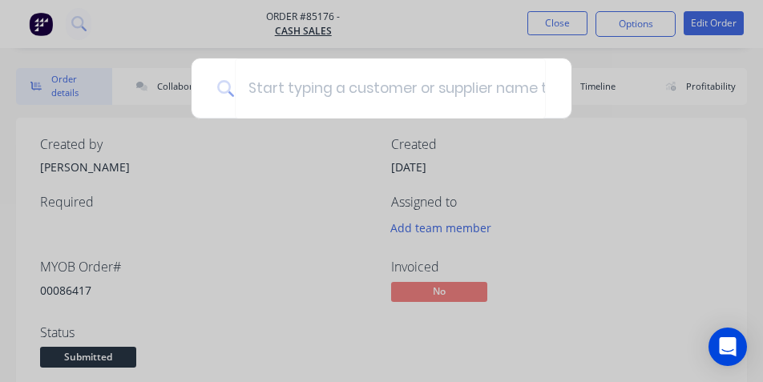
click at [246, 37] on div at bounding box center [381, 191] width 763 height 382
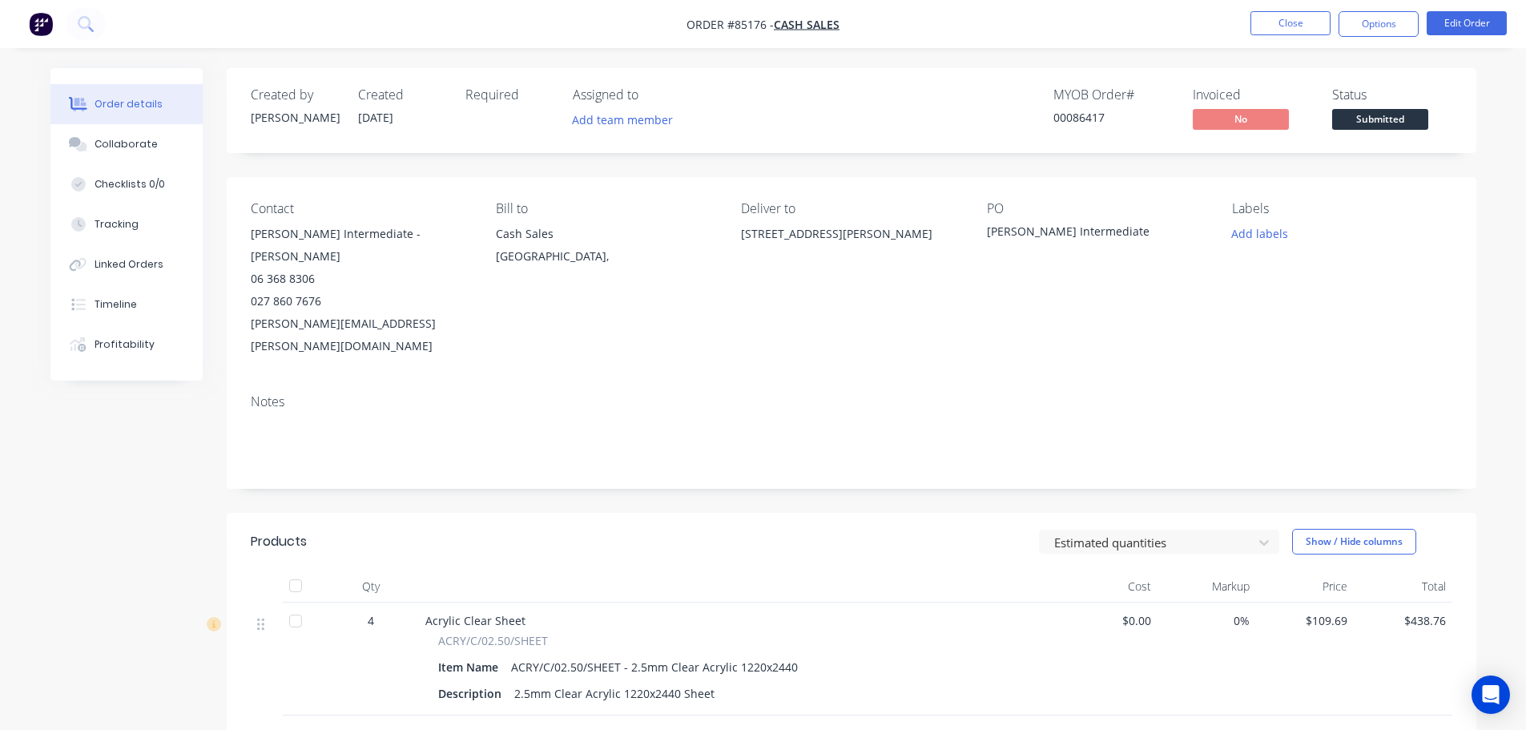
click at [1350, 116] on span "Submitted" at bounding box center [1380, 119] width 96 height 20
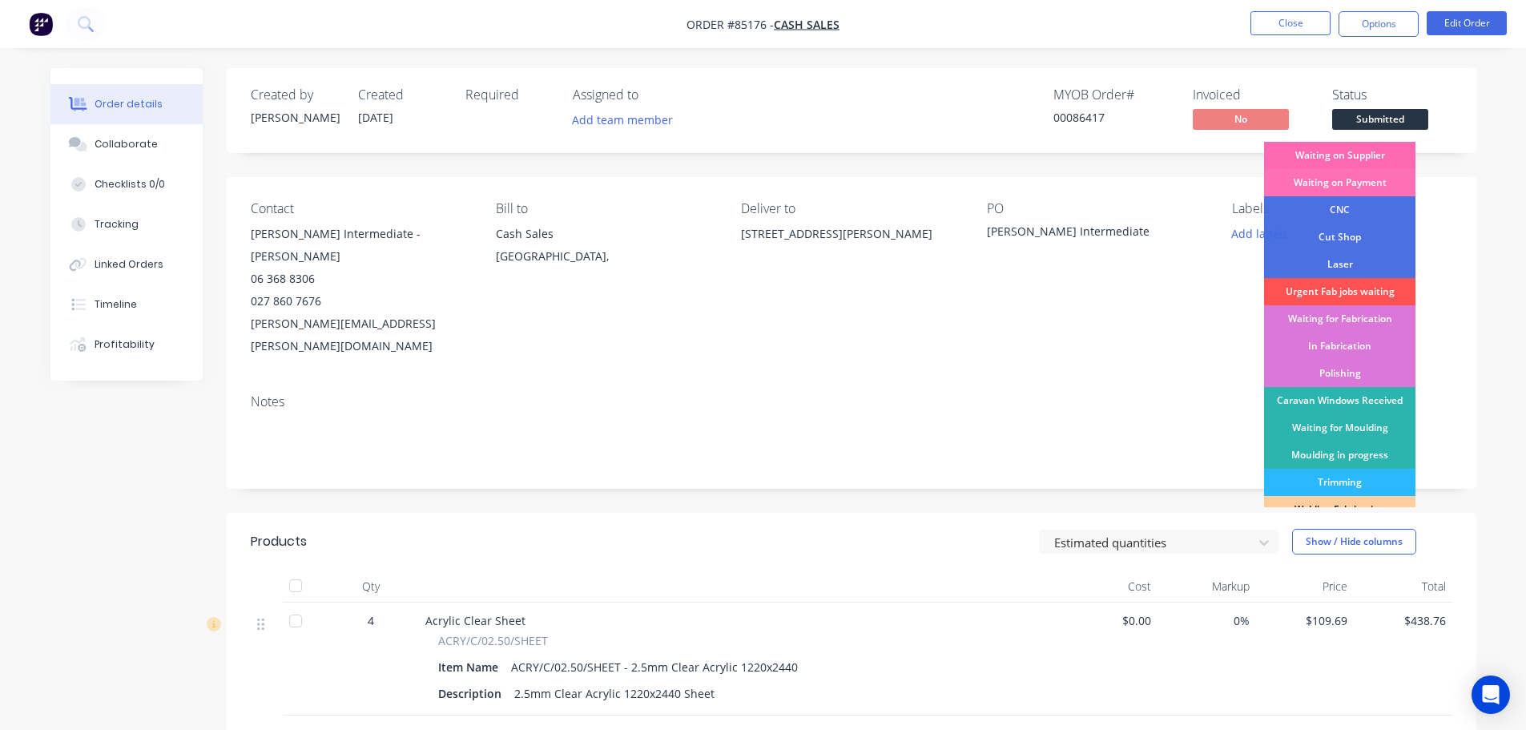
click at [1372, 159] on div "Waiting on Supplier" at bounding box center [1339, 155] width 151 height 27
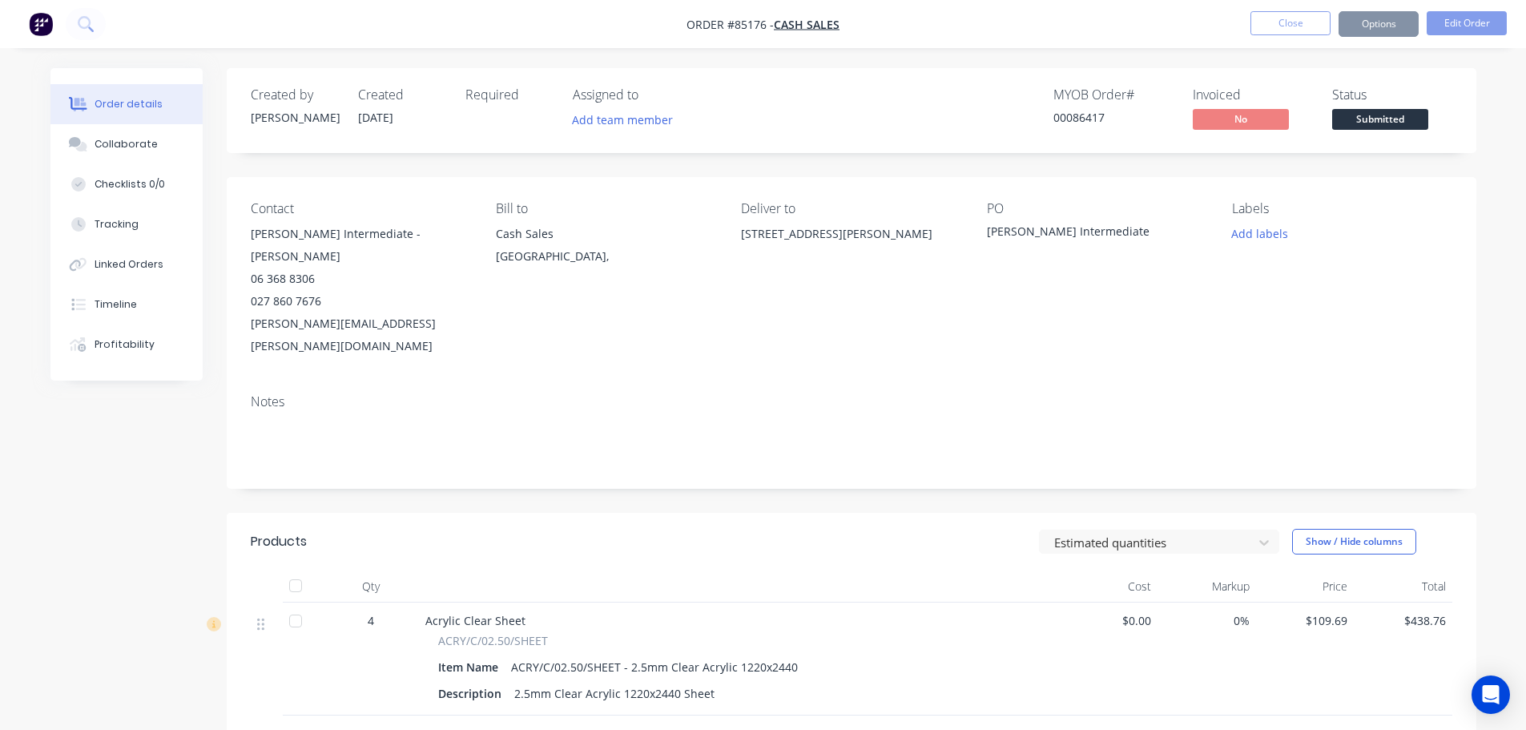
click at [1334, 61] on div "Order details Collaborate Checklists 0/0 Tracking Linked Orders Timeline Profit…" at bounding box center [763, 518] width 1526 height 1036
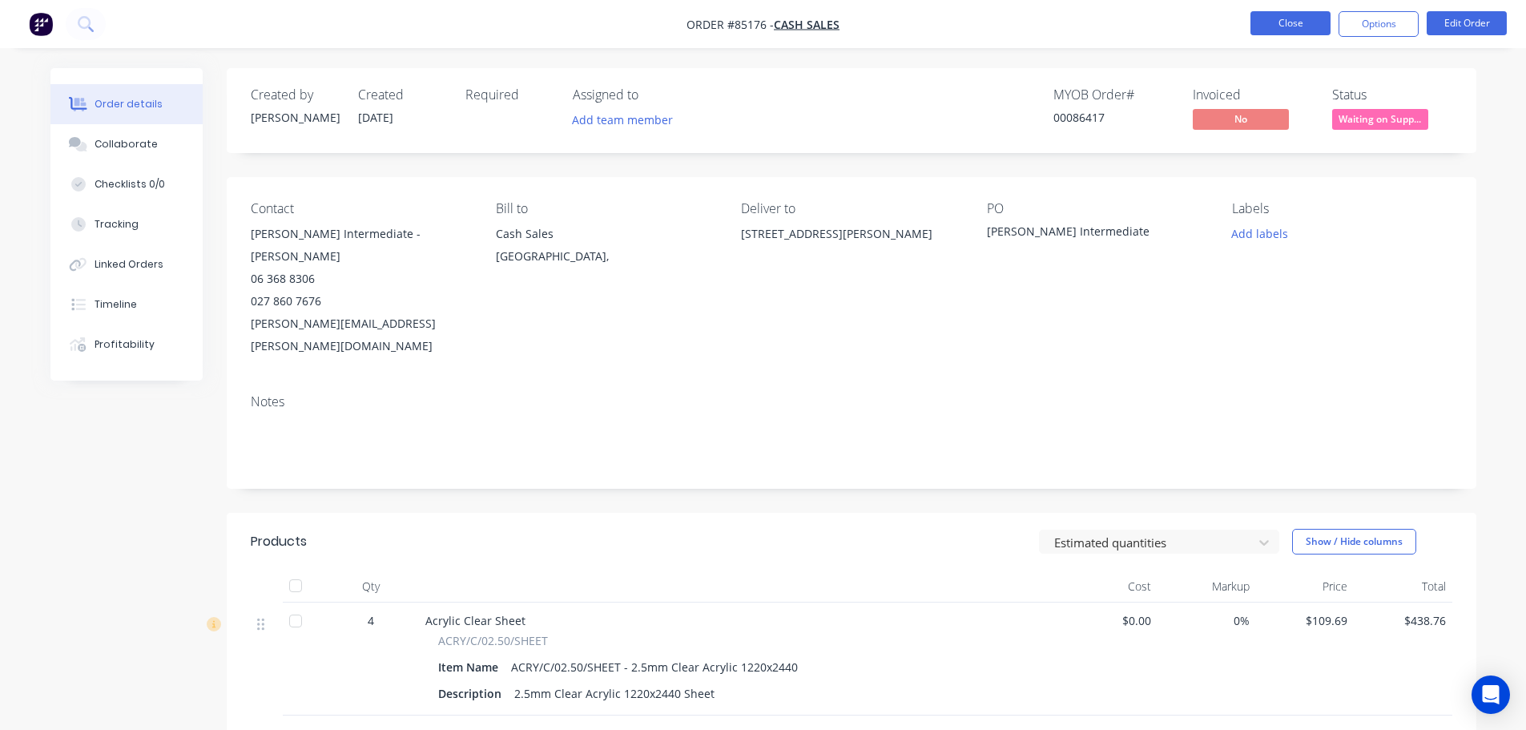
click at [1277, 14] on button "Close" at bounding box center [1291, 23] width 80 height 24
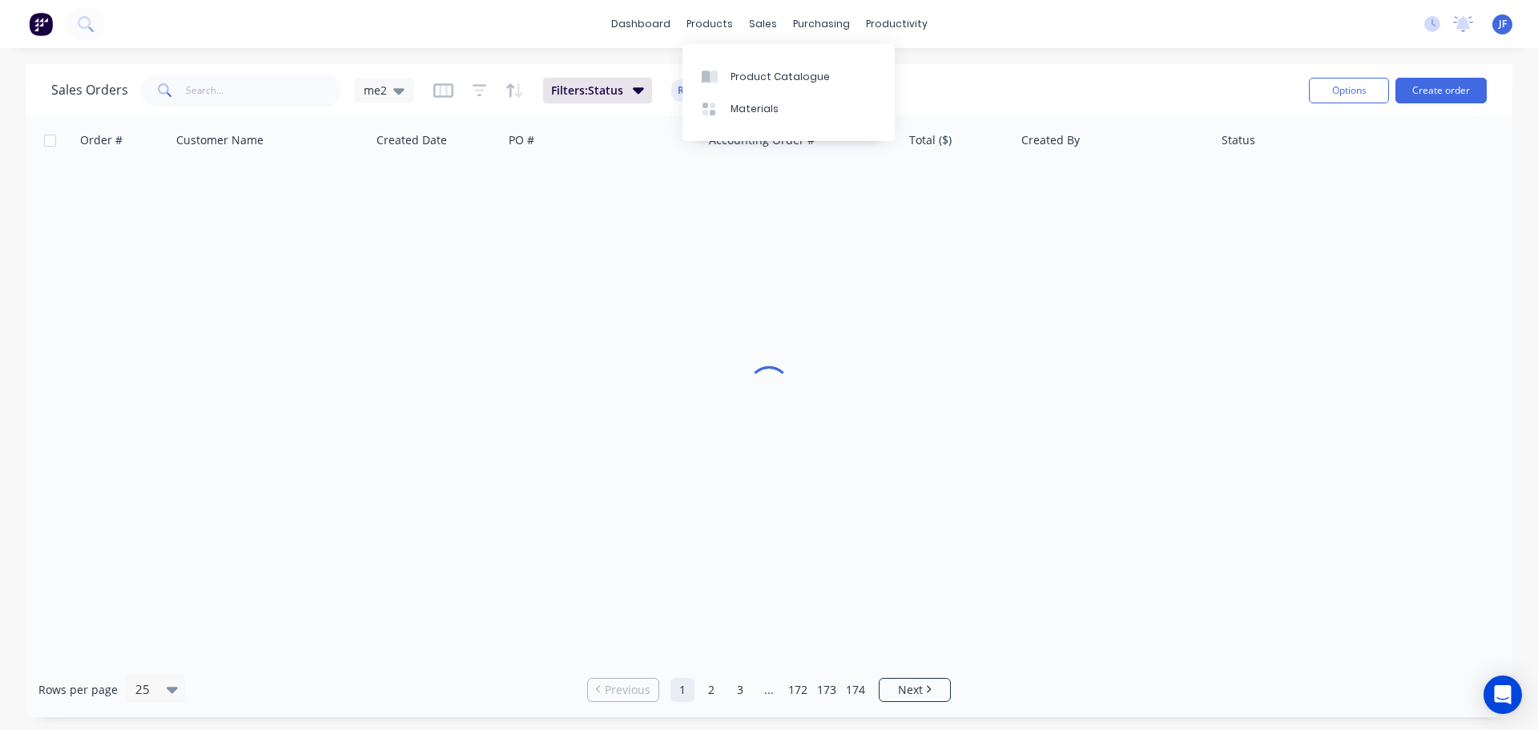
click at [759, 36] on div "sales" at bounding box center [763, 24] width 44 height 24
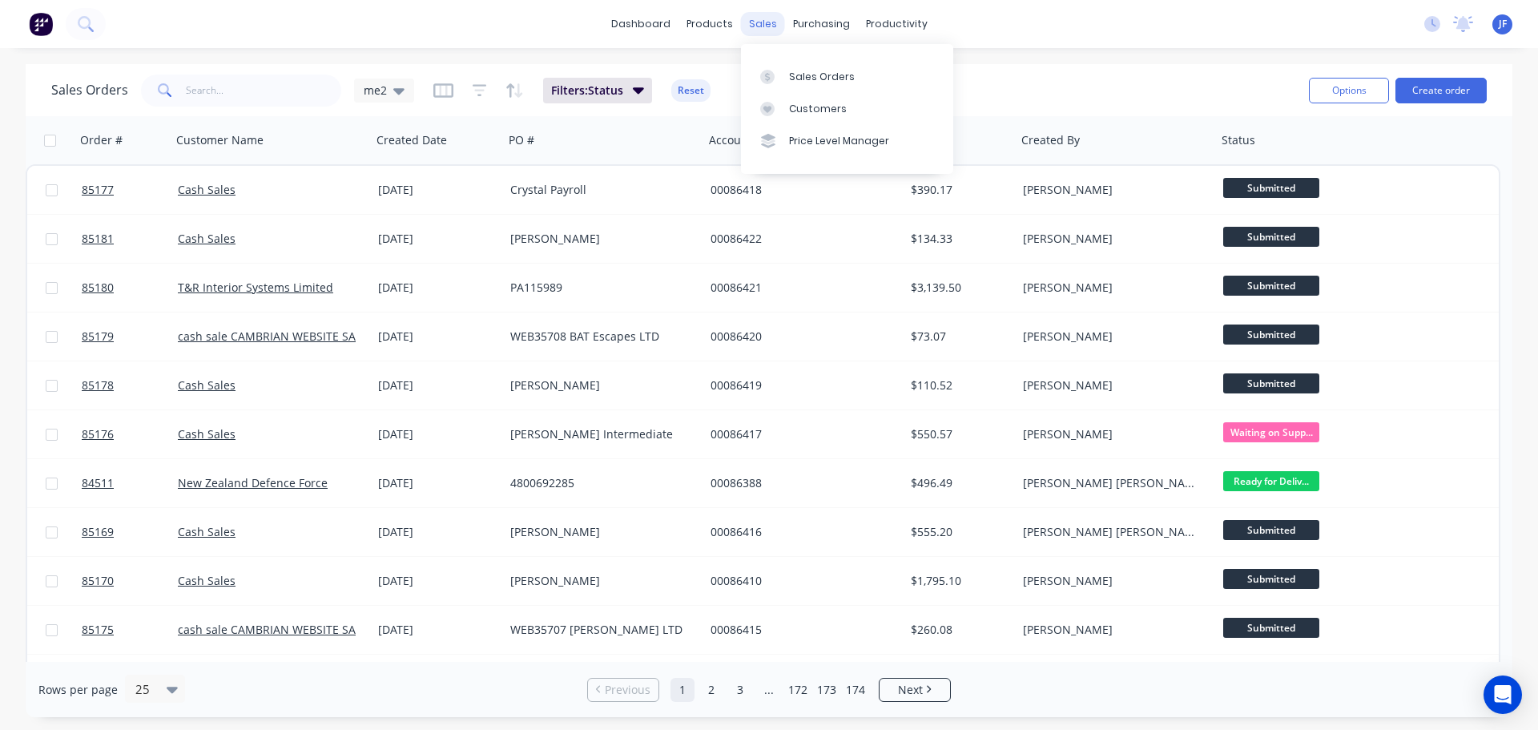
click at [764, 14] on div "sales" at bounding box center [763, 24] width 44 height 24
click at [785, 75] on link "Sales Orders" at bounding box center [847, 76] width 212 height 32
click at [1453, 88] on button "Create order" at bounding box center [1441, 91] width 91 height 26
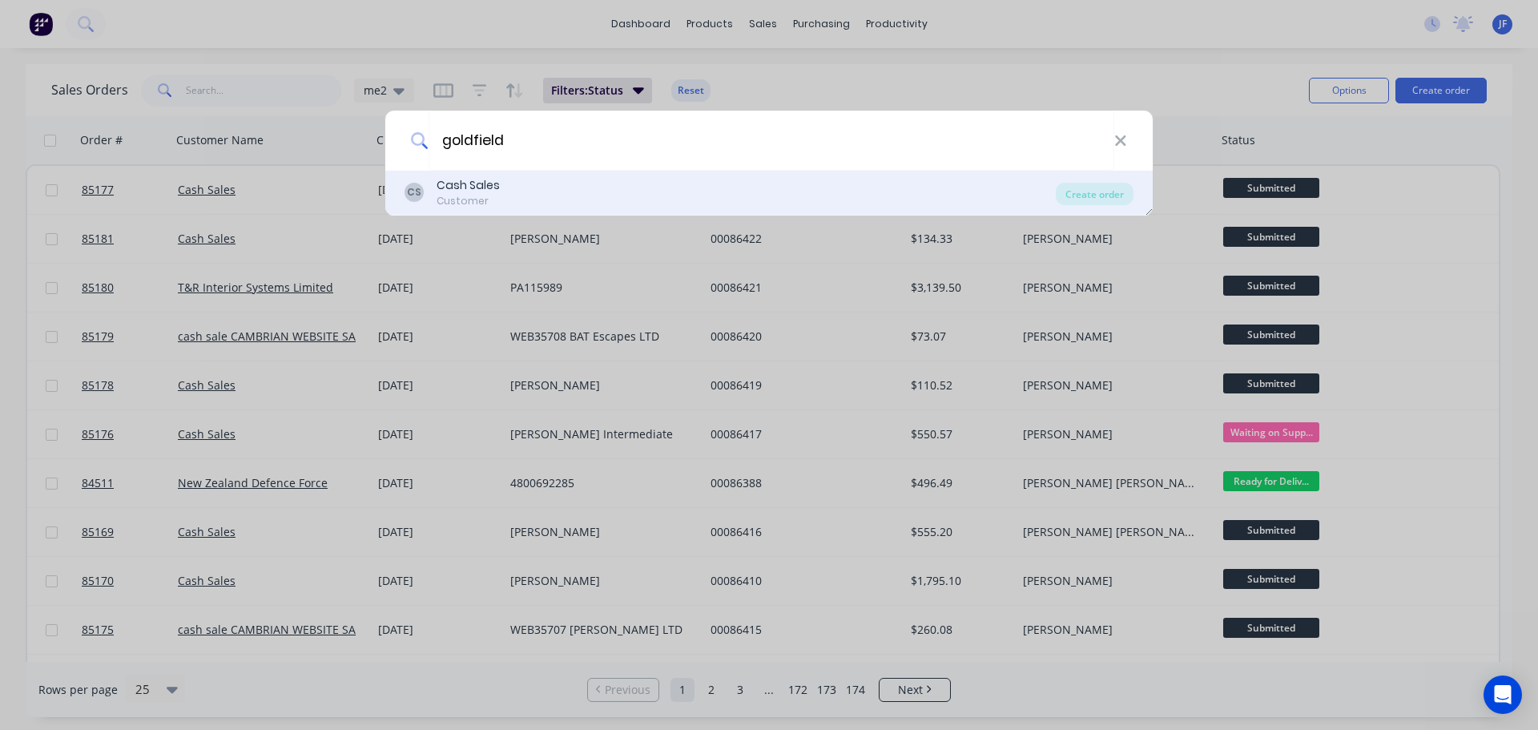
type input "goldfield"
click at [869, 199] on div "CS Cash Sales Customer" at bounding box center [730, 192] width 651 height 31
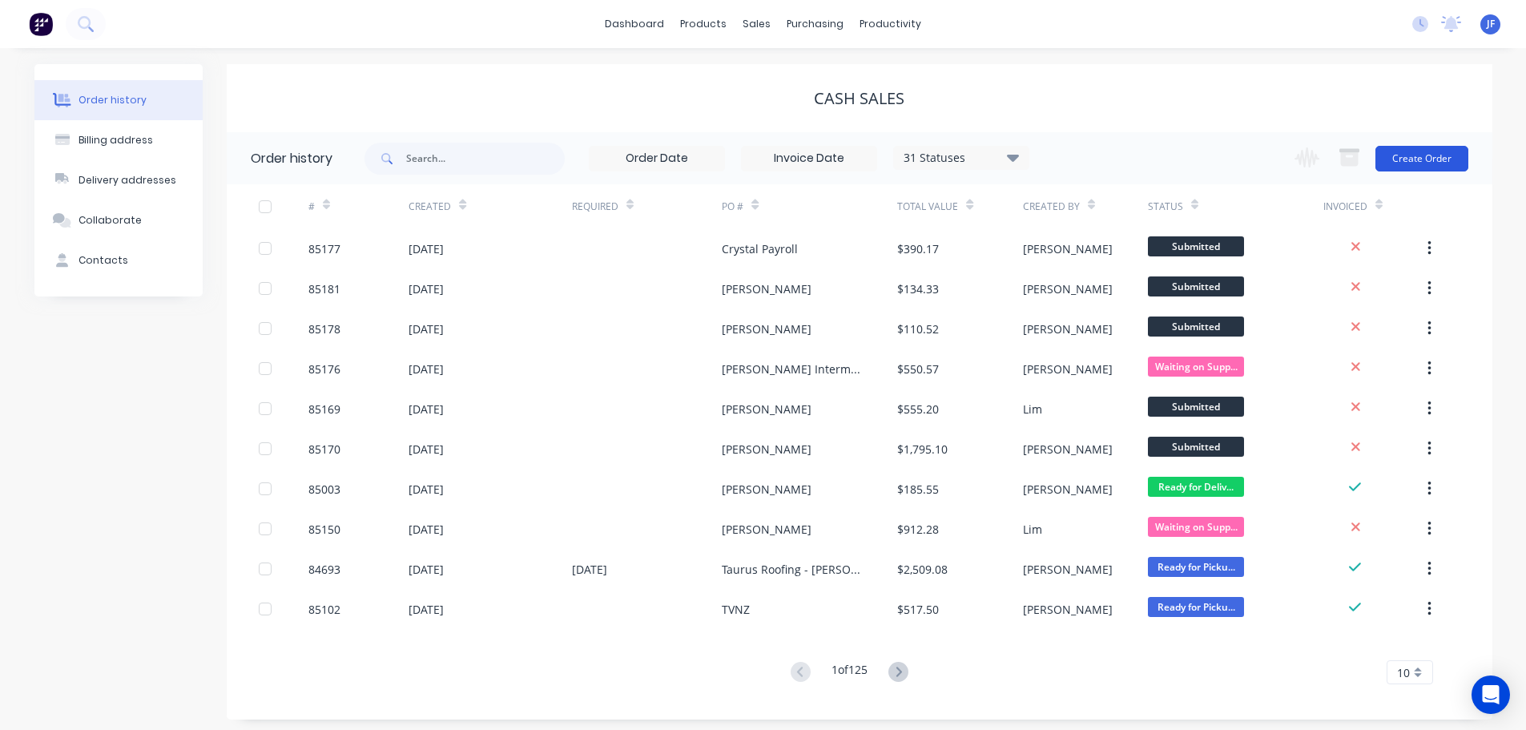
click at [1403, 152] on button "Create Order" at bounding box center [1422, 159] width 93 height 26
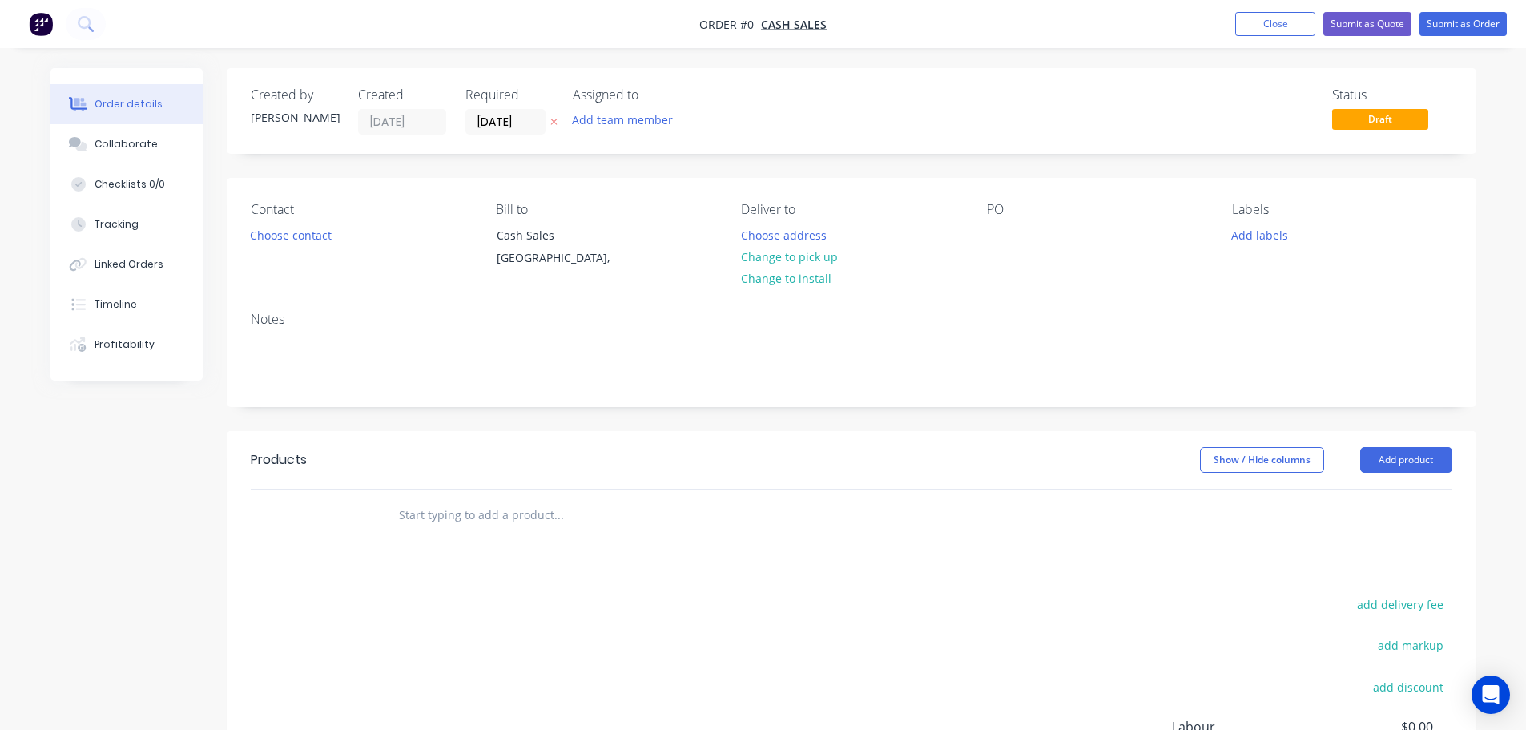
click at [559, 119] on button "button" at bounding box center [554, 122] width 17 height 18
click at [278, 243] on button "Choose contact" at bounding box center [290, 235] width 99 height 22
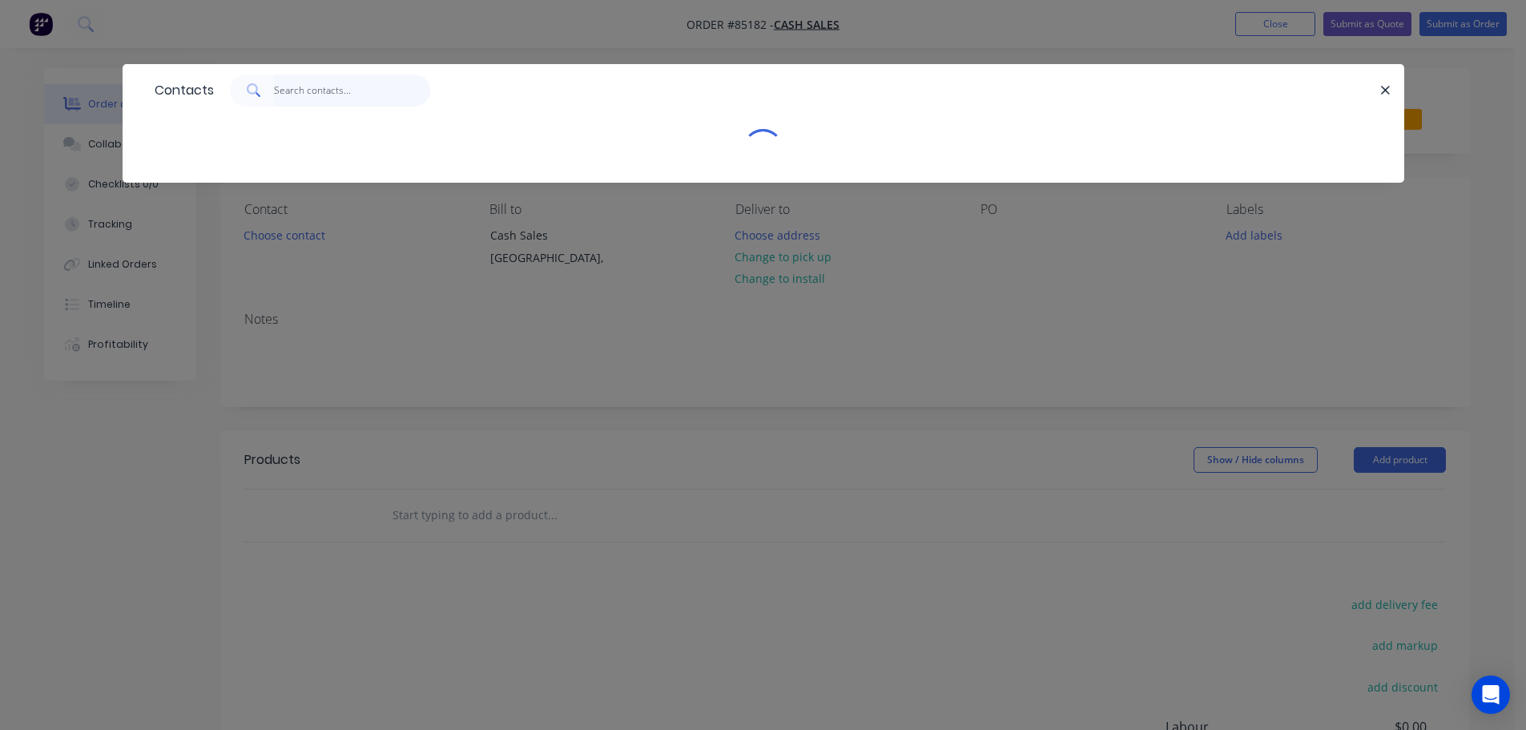
click at [341, 93] on input "text" at bounding box center [352, 91] width 156 height 32
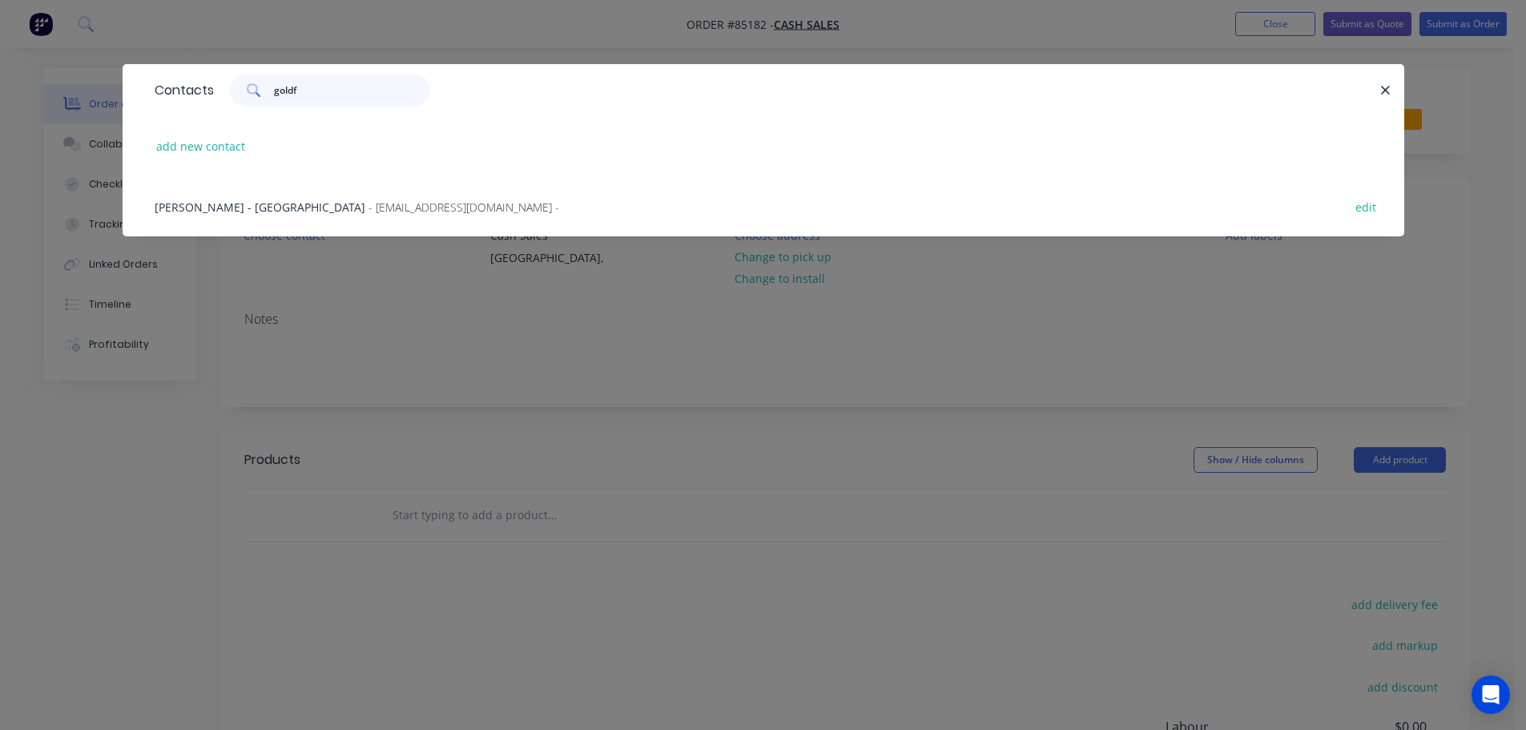
type input "goldf"
click at [341, 197] on div "Alison Imrie - Goldfields School - accounts@gfs.school.nz - edit" at bounding box center [764, 206] width 1234 height 60
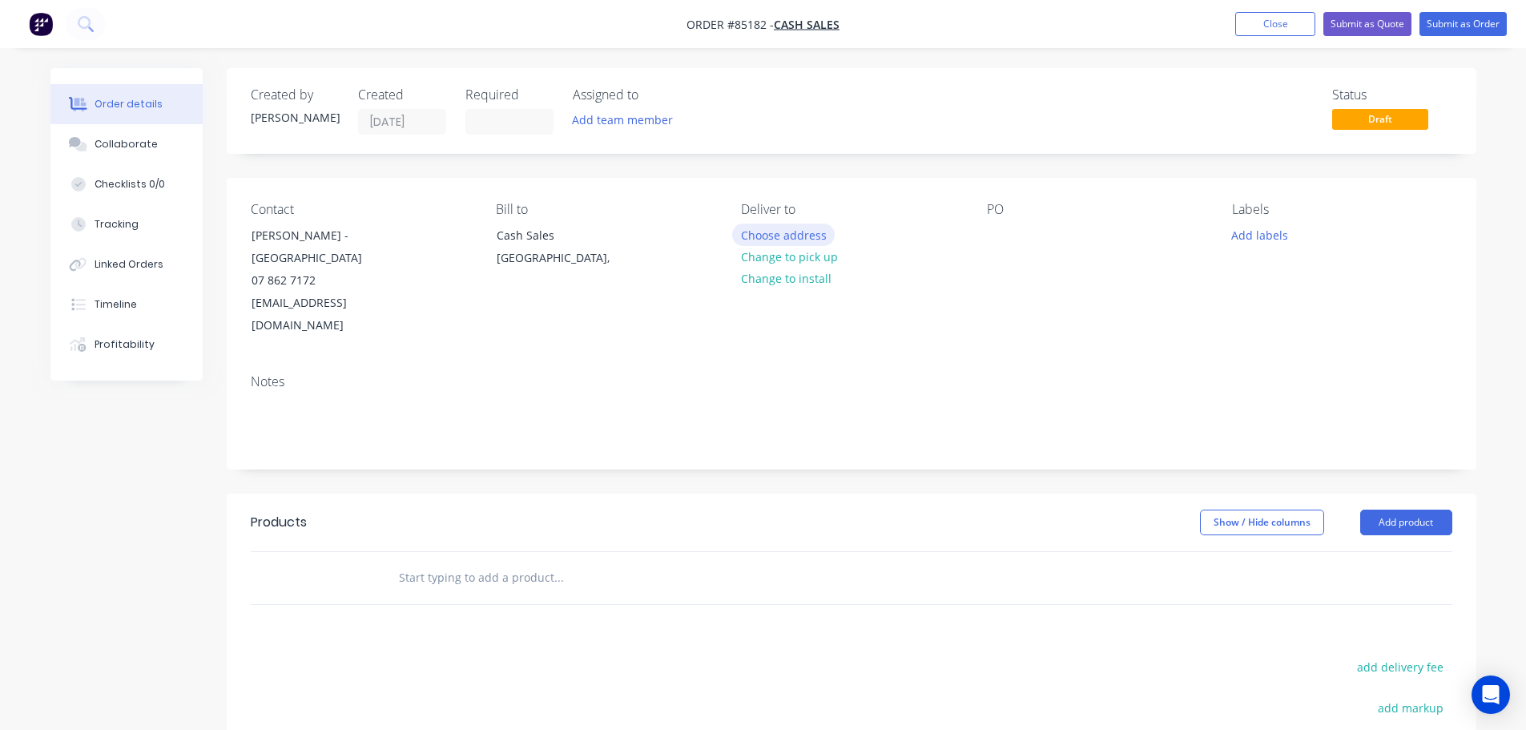
click at [788, 237] on button "Choose address" at bounding box center [783, 235] width 103 height 22
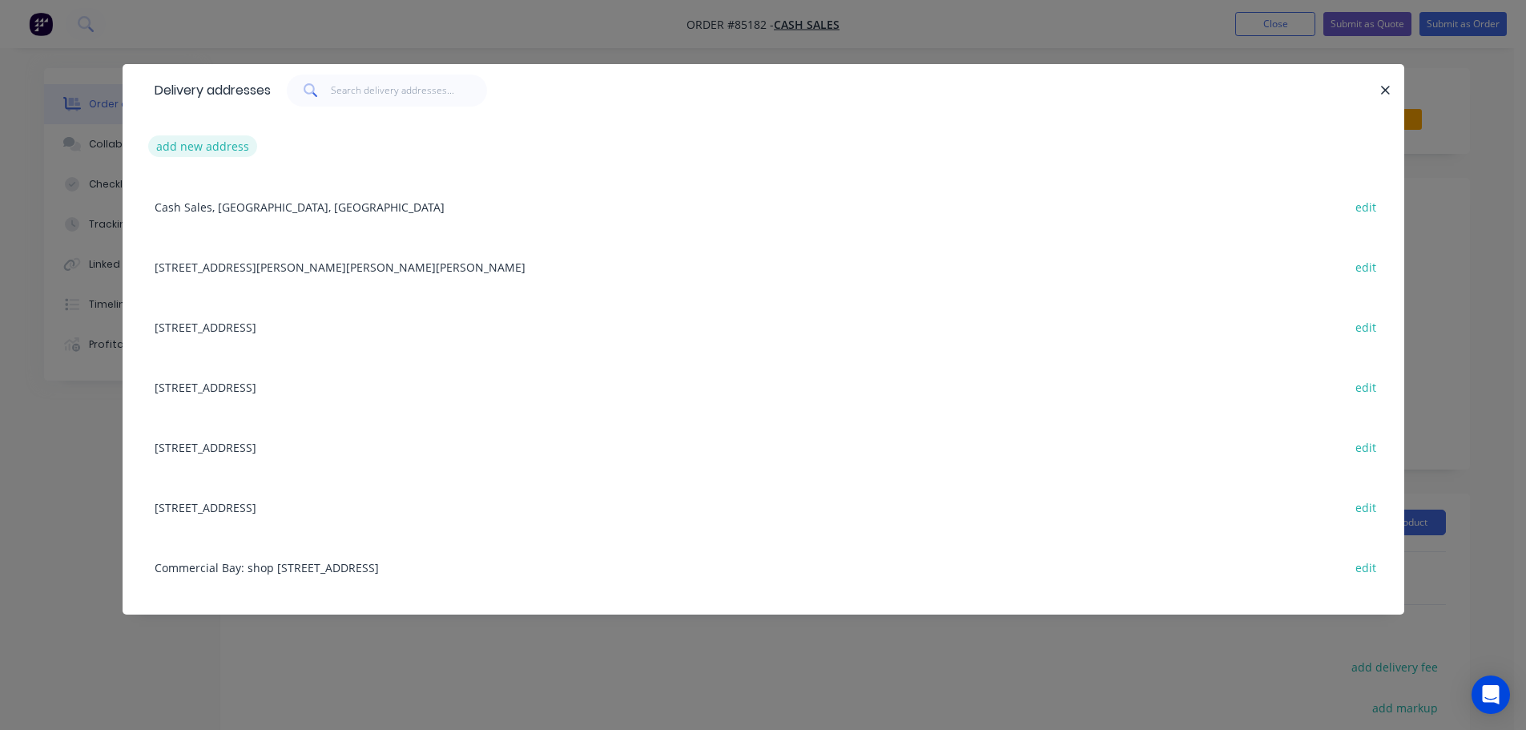
click at [196, 151] on button "add new address" at bounding box center [203, 146] width 110 height 22
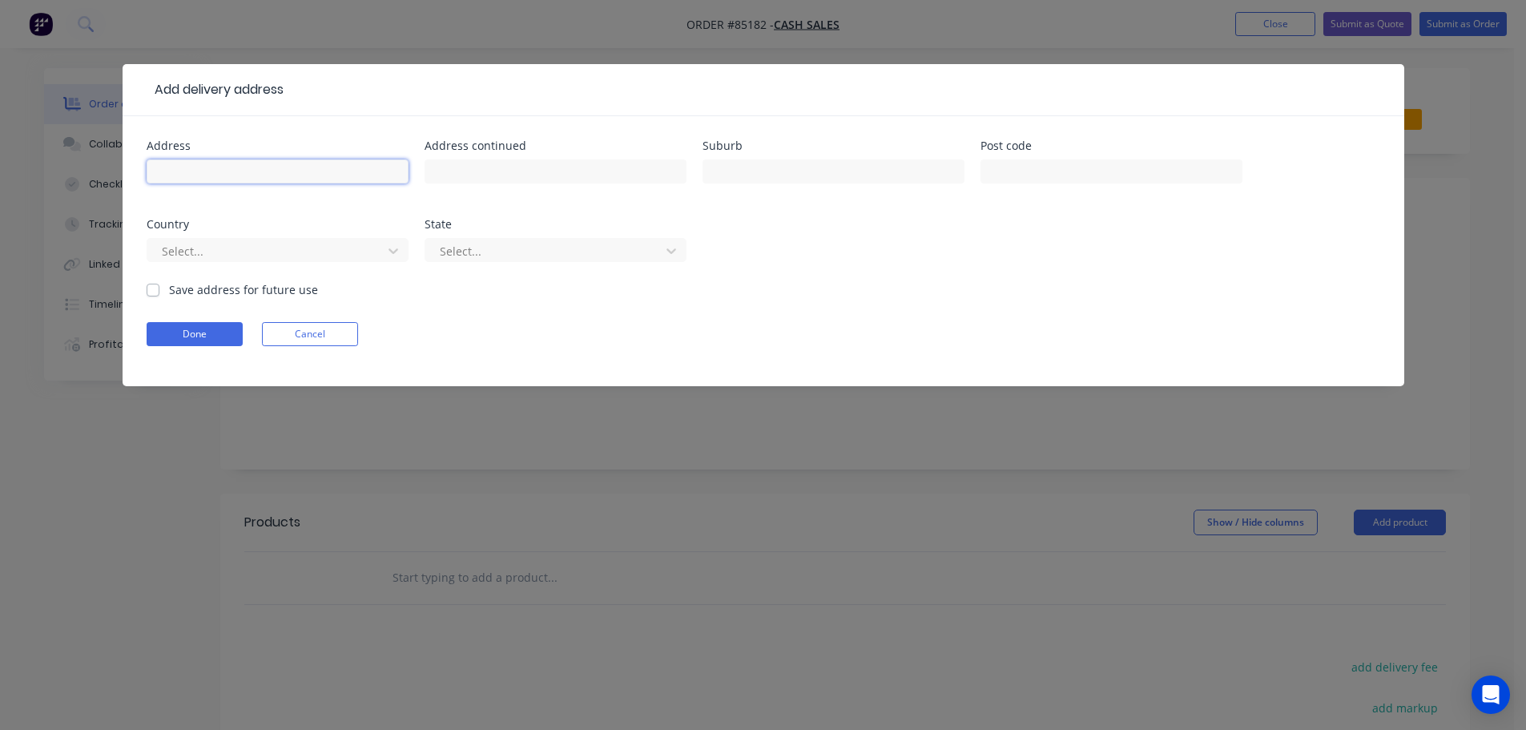
click at [223, 176] on input "text" at bounding box center [278, 171] width 262 height 24
paste input "55 Norwood Road, Paeroa 3600"
type input "55 Norwood Road, Paeroa 3600"
click at [227, 333] on button "Done" at bounding box center [195, 334] width 96 height 24
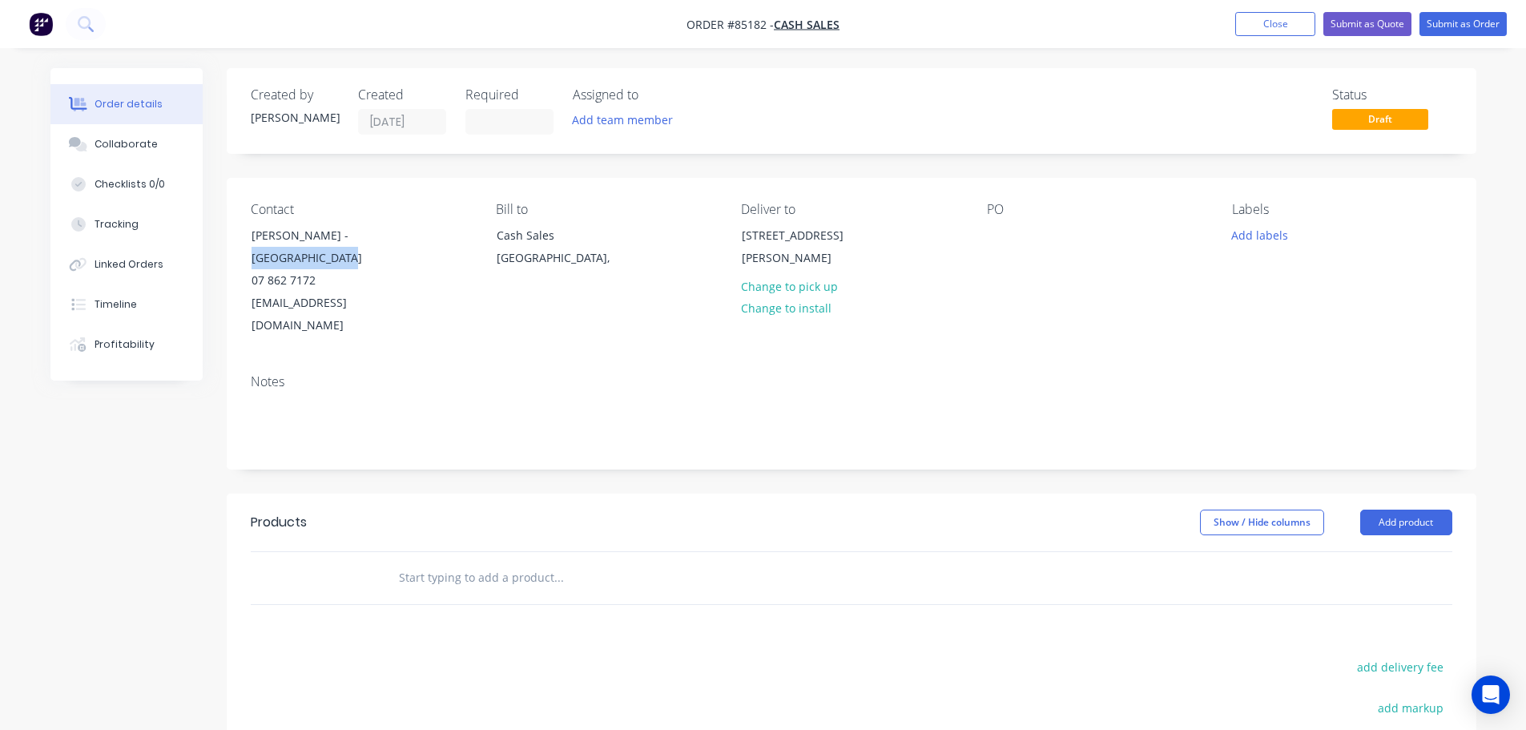
drag, startPoint x: 322, startPoint y: 239, endPoint x: 414, endPoint y: 259, distance: 94.3
click at [414, 259] on div "Contact Alison Imrie - Goldfields School 07 862 7172 accounts@gfs.school.nz" at bounding box center [361, 269] width 220 height 135
copy div "Goldfields School"
click at [998, 236] on div at bounding box center [1000, 235] width 26 height 23
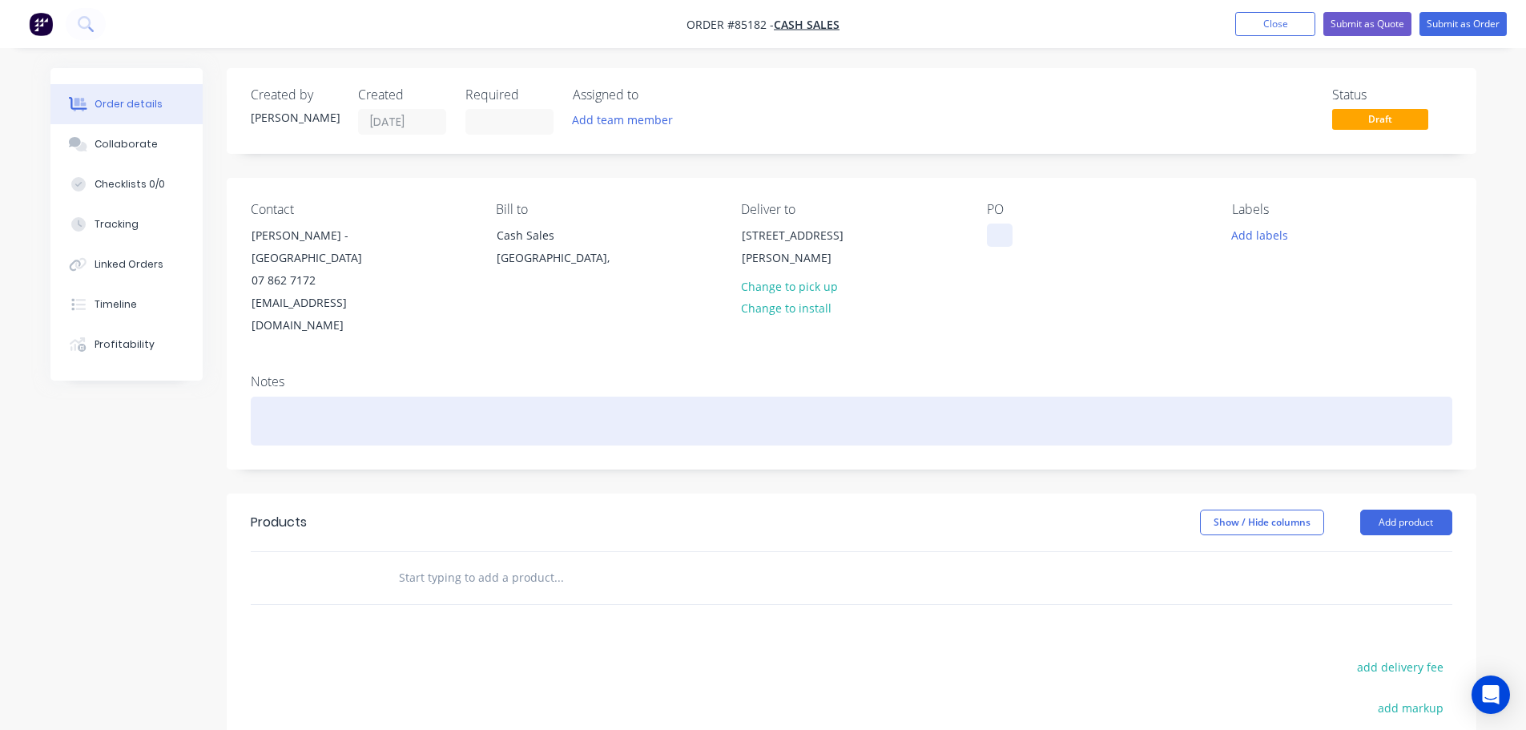
paste div
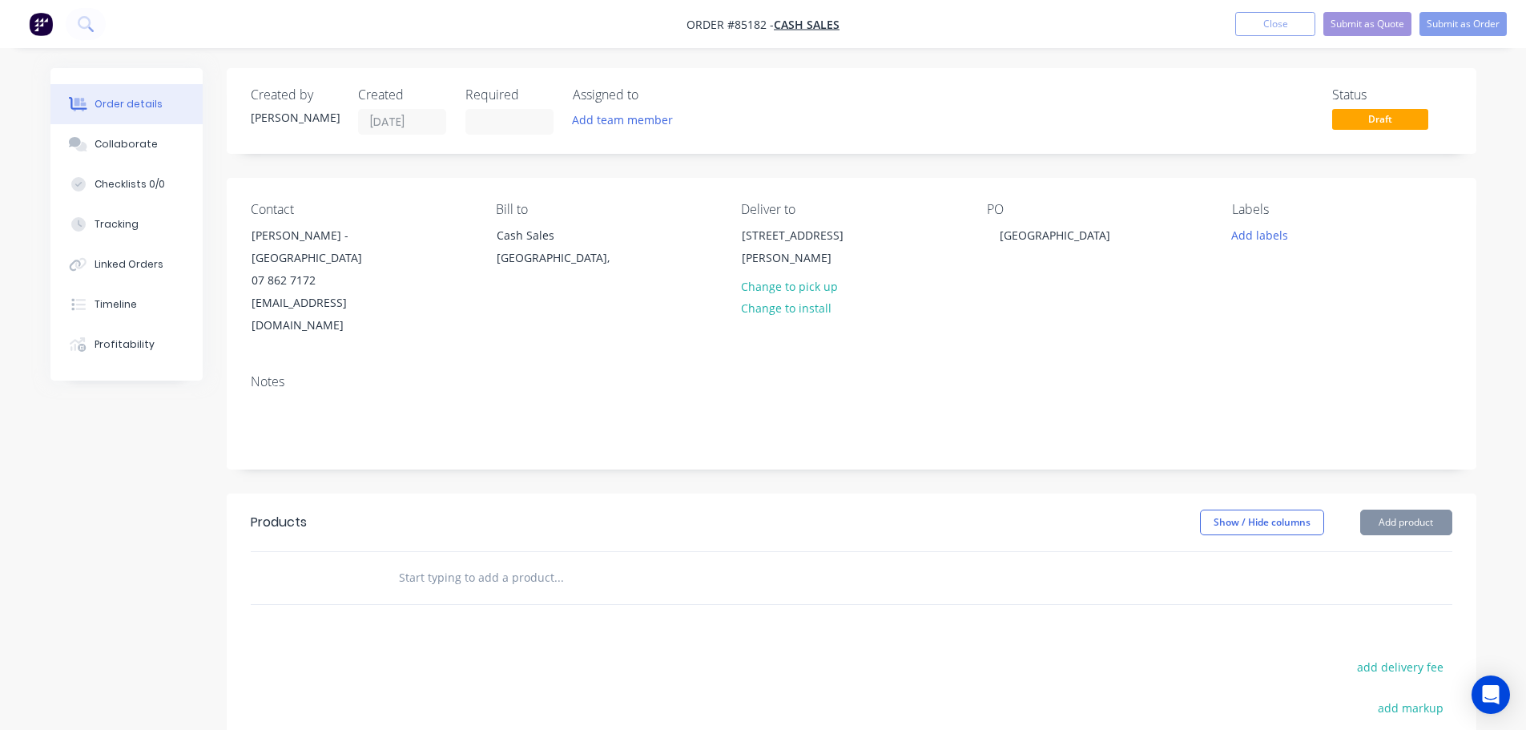
click at [599, 562] on input "text" at bounding box center [558, 578] width 320 height 32
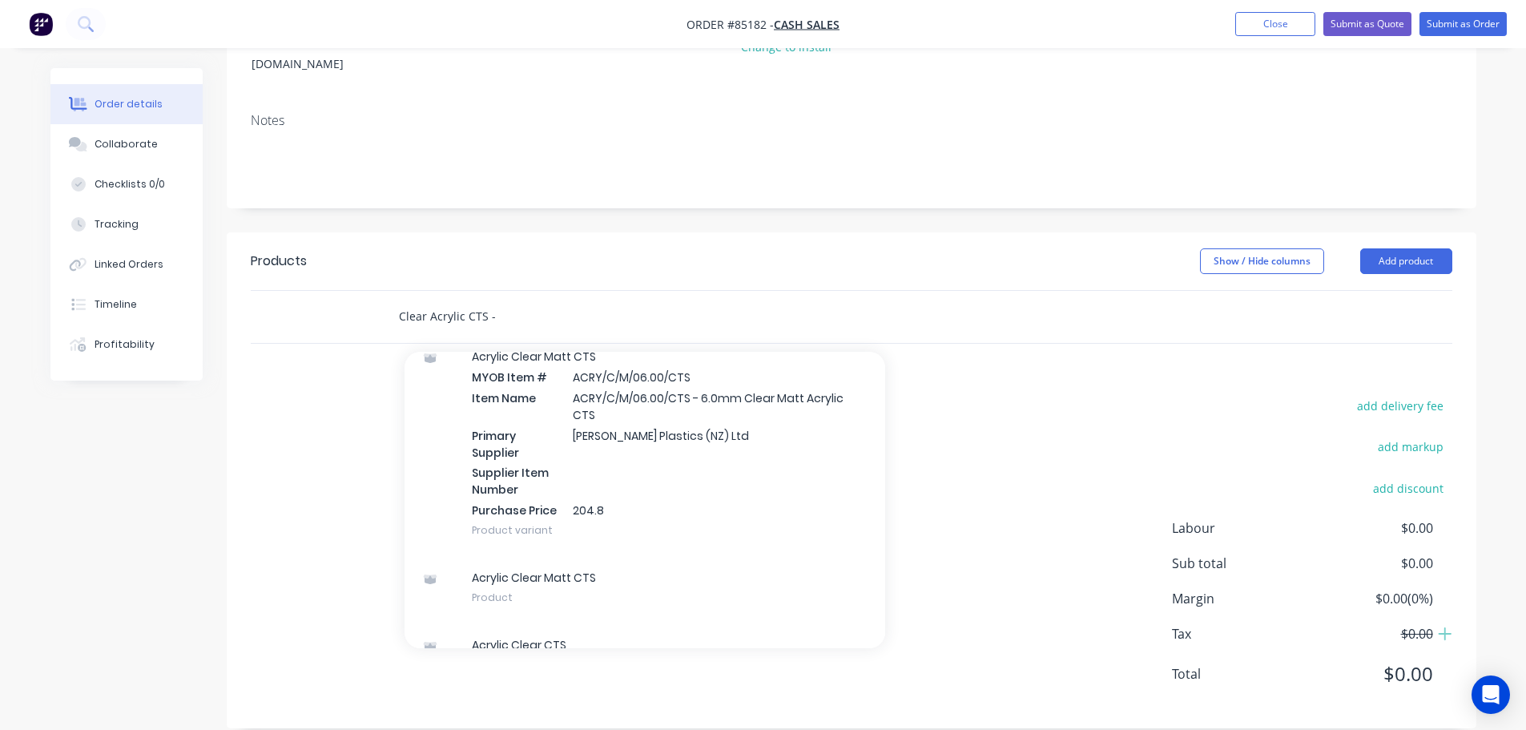
scroll to position [552, 0]
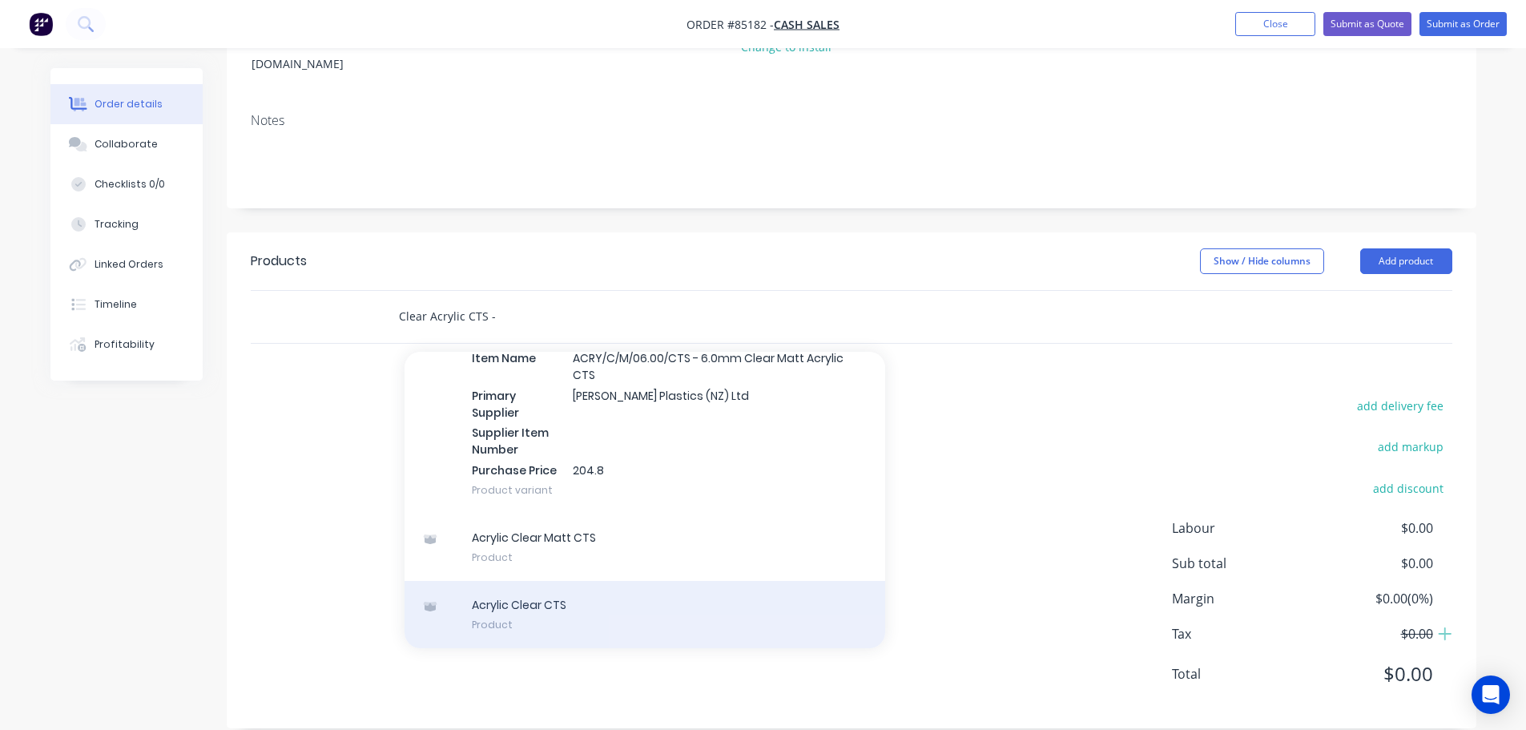
type input "Clear Acrylic CTS -"
click at [527, 590] on div "Acrylic Clear CTS Product" at bounding box center [645, 614] width 481 height 67
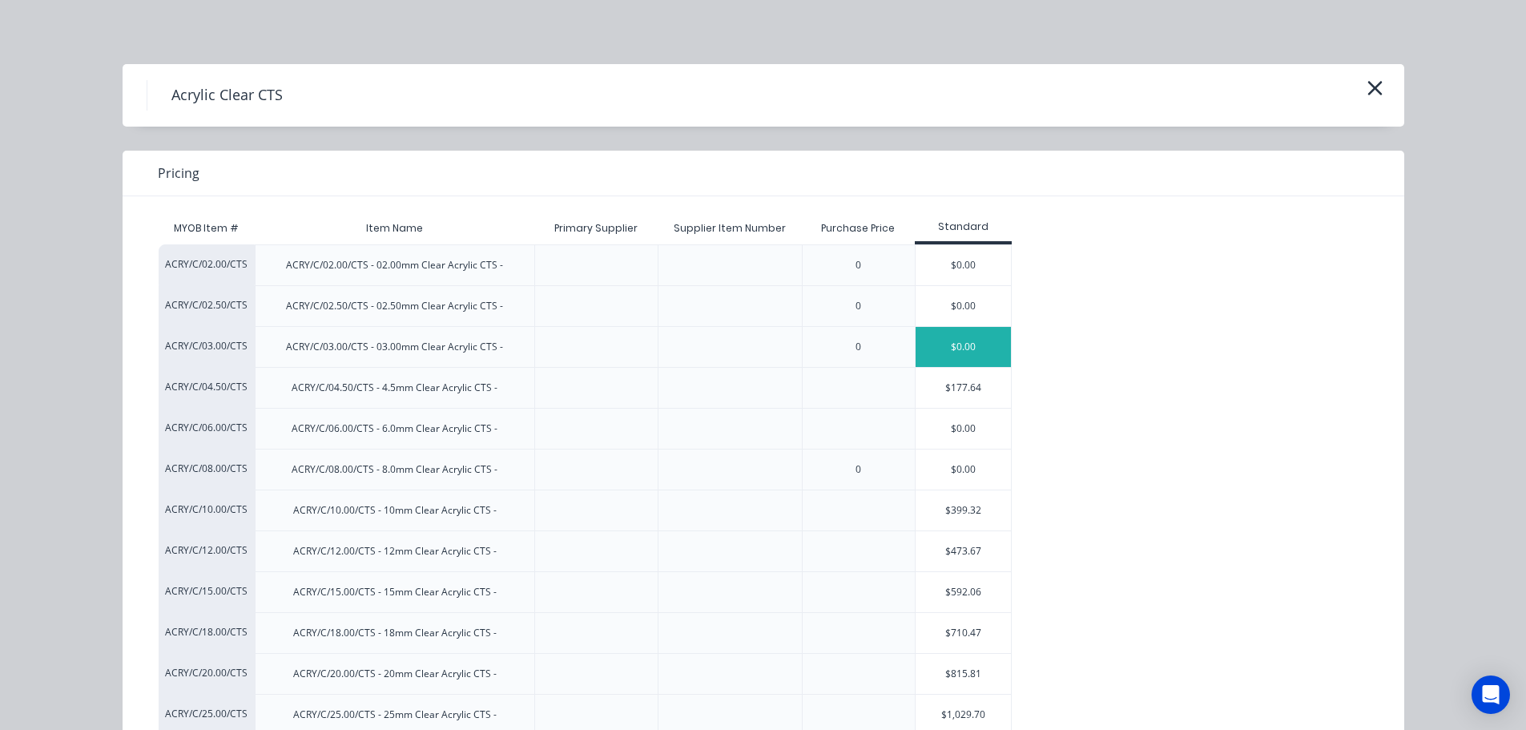
click at [922, 349] on div "$0.00" at bounding box center [964, 347] width 96 height 40
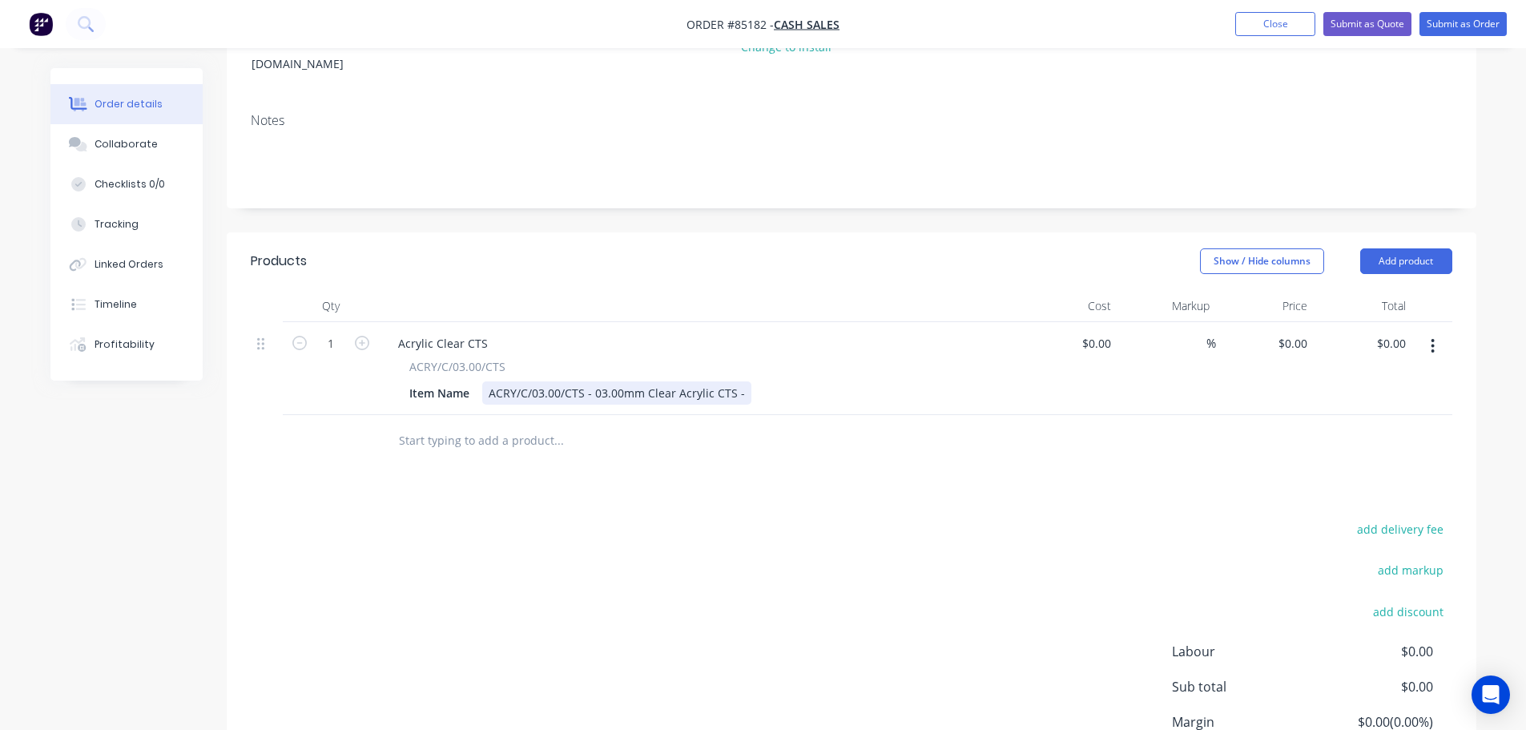
click at [743, 381] on div "ACRY/C/03.00/CTS - 03.00mm Clear Acrylic CTS -" at bounding box center [616, 392] width 269 height 23
click at [1284, 322] on div "0 0" at bounding box center [1265, 368] width 99 height 93
paste input "24.55"
type input "$24.55"
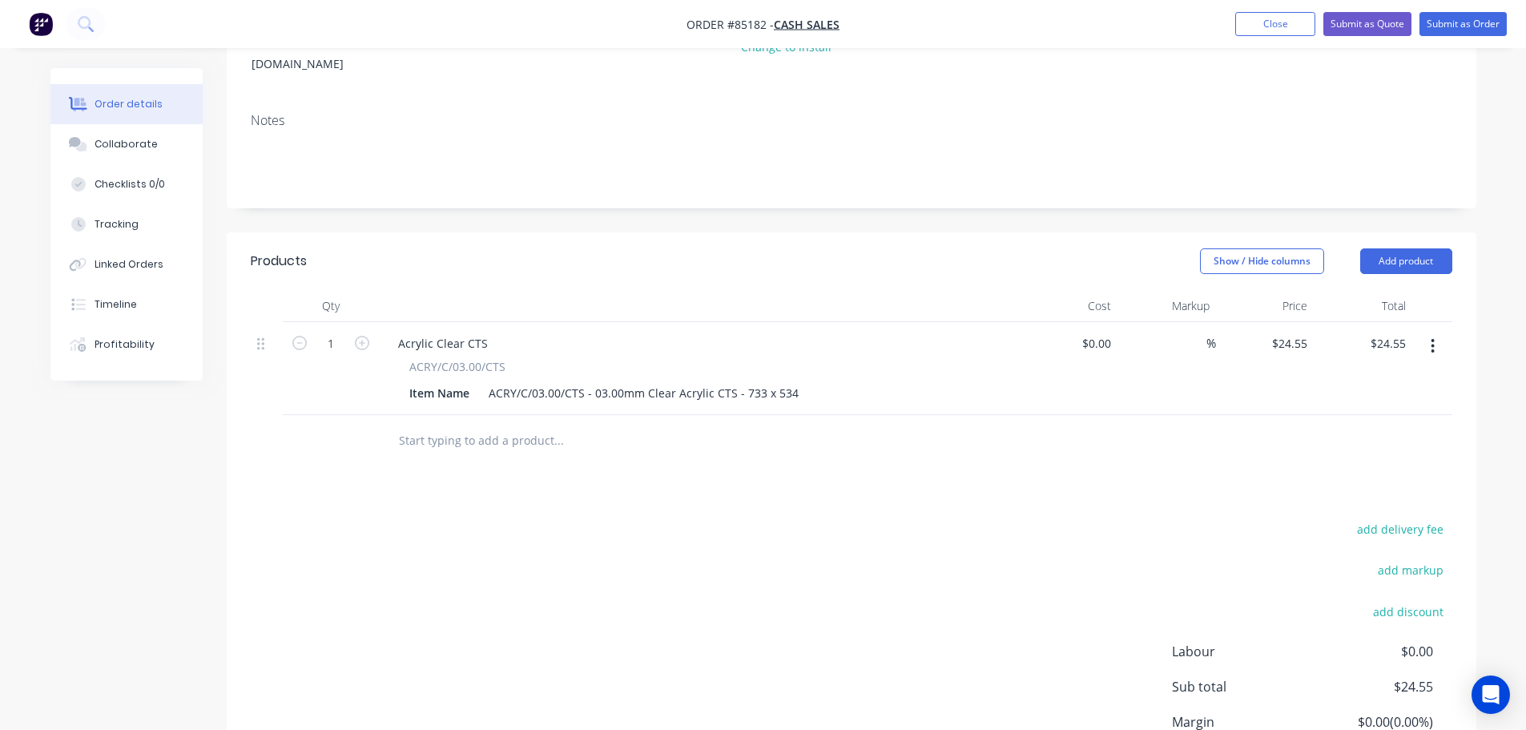
click at [1252, 415] on div at bounding box center [852, 441] width 1202 height 52
click at [877, 581] on div "add delivery fee add markup add discount Labour $0.00 Sub total $24.55 Margin $…" at bounding box center [852, 672] width 1202 height 309
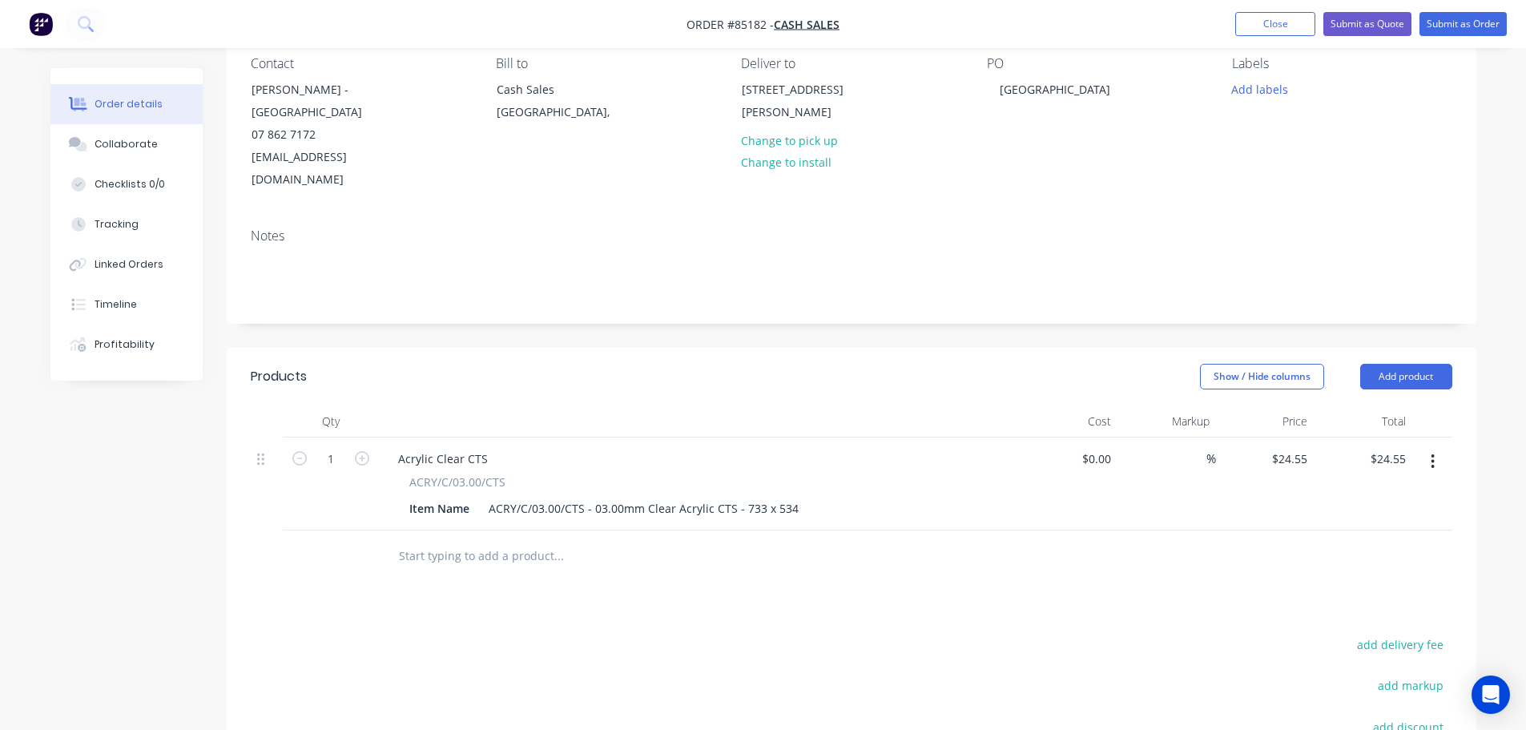
scroll to position [0, 0]
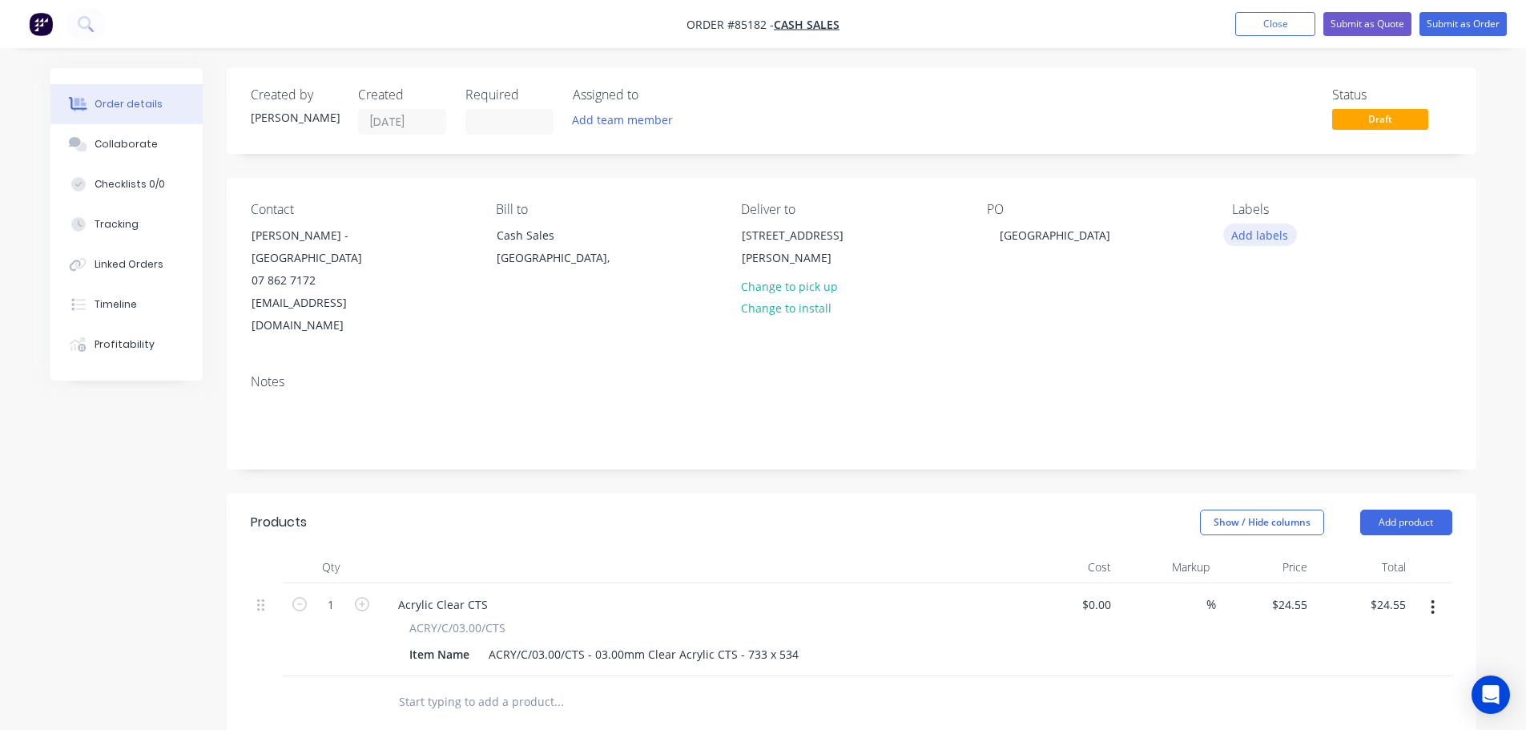
click at [1276, 239] on button "Add labels" at bounding box center [1261, 235] width 74 height 22
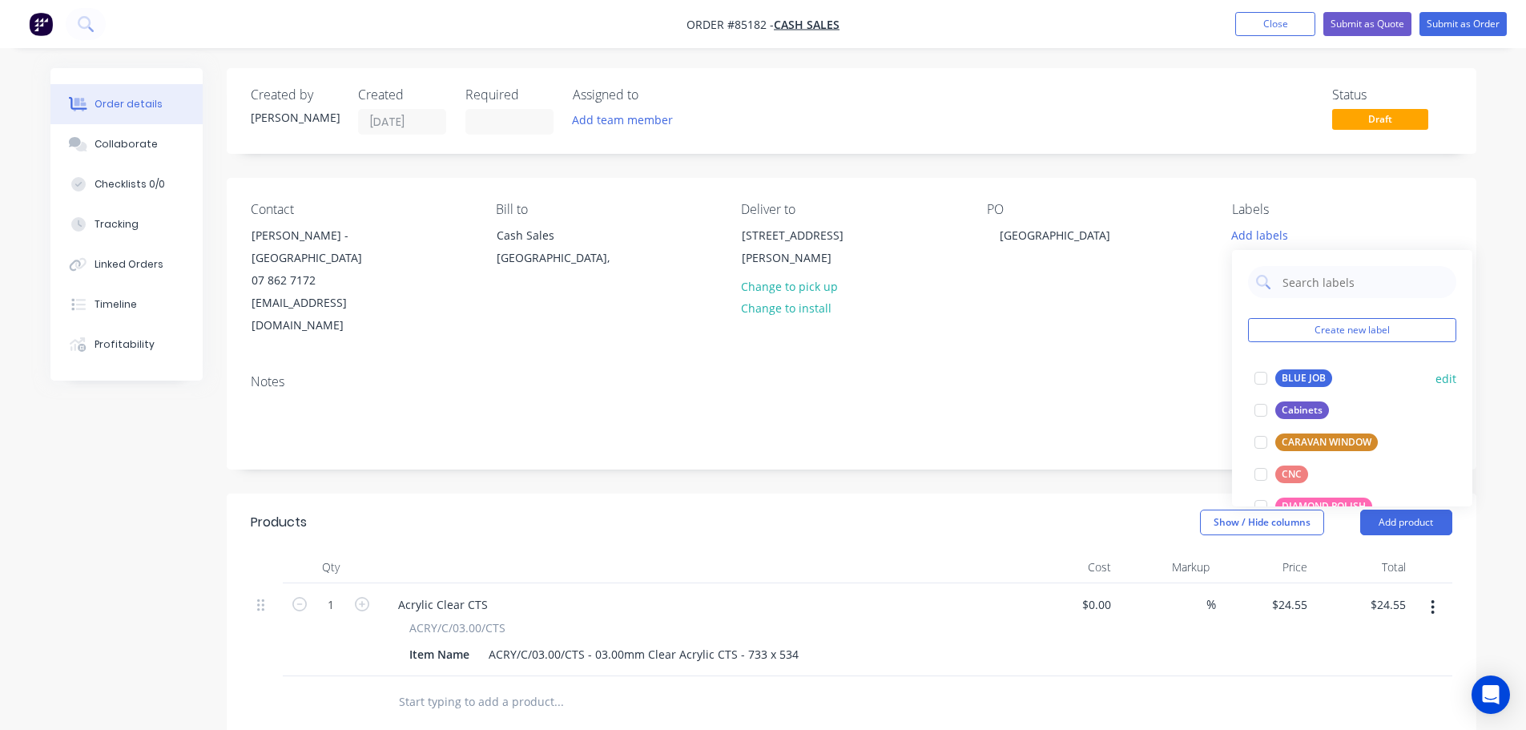
click at [1288, 384] on div "BLUE JOB" at bounding box center [1304, 378] width 57 height 18
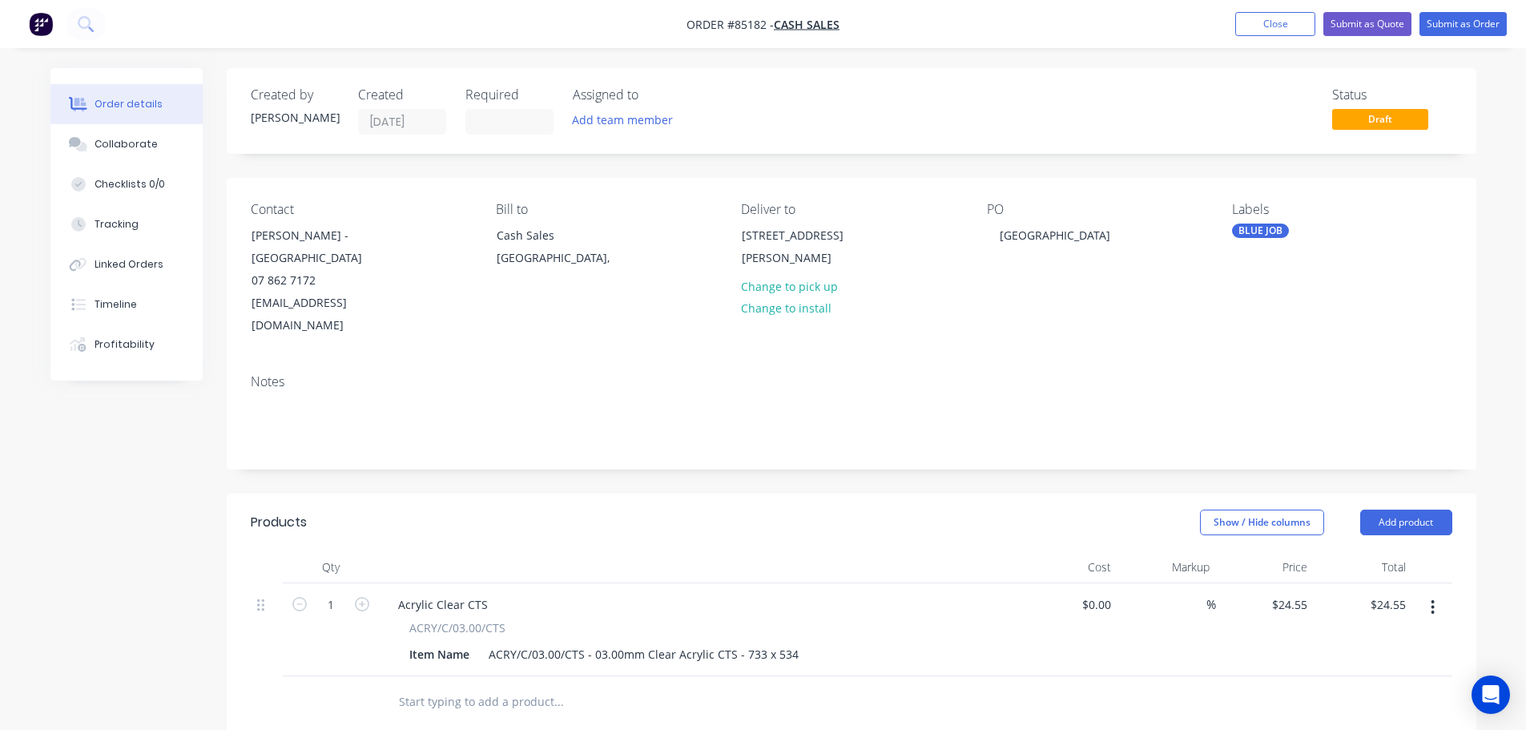
click at [1123, 374] on div "Notes" at bounding box center [852, 381] width 1202 height 15
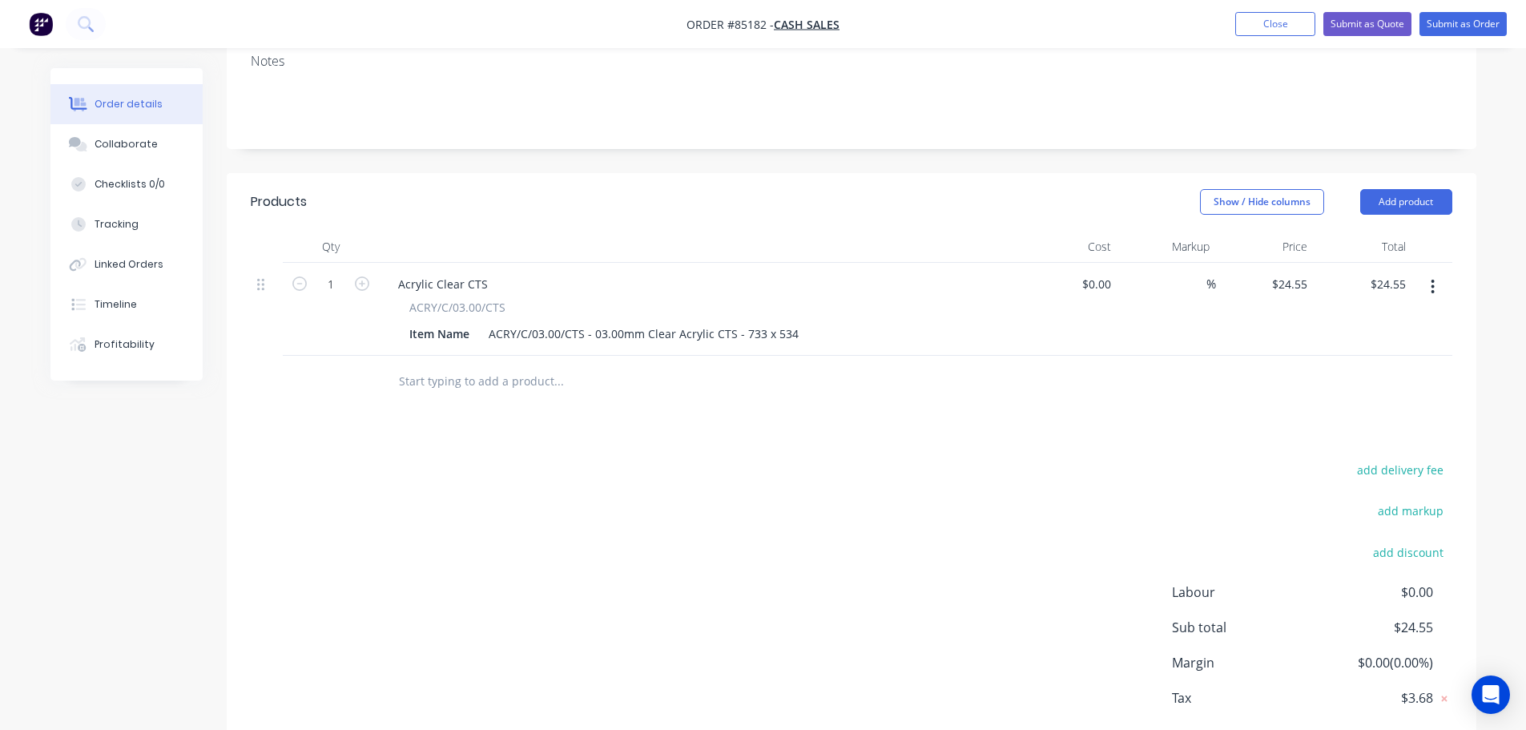
scroll to position [160, 0]
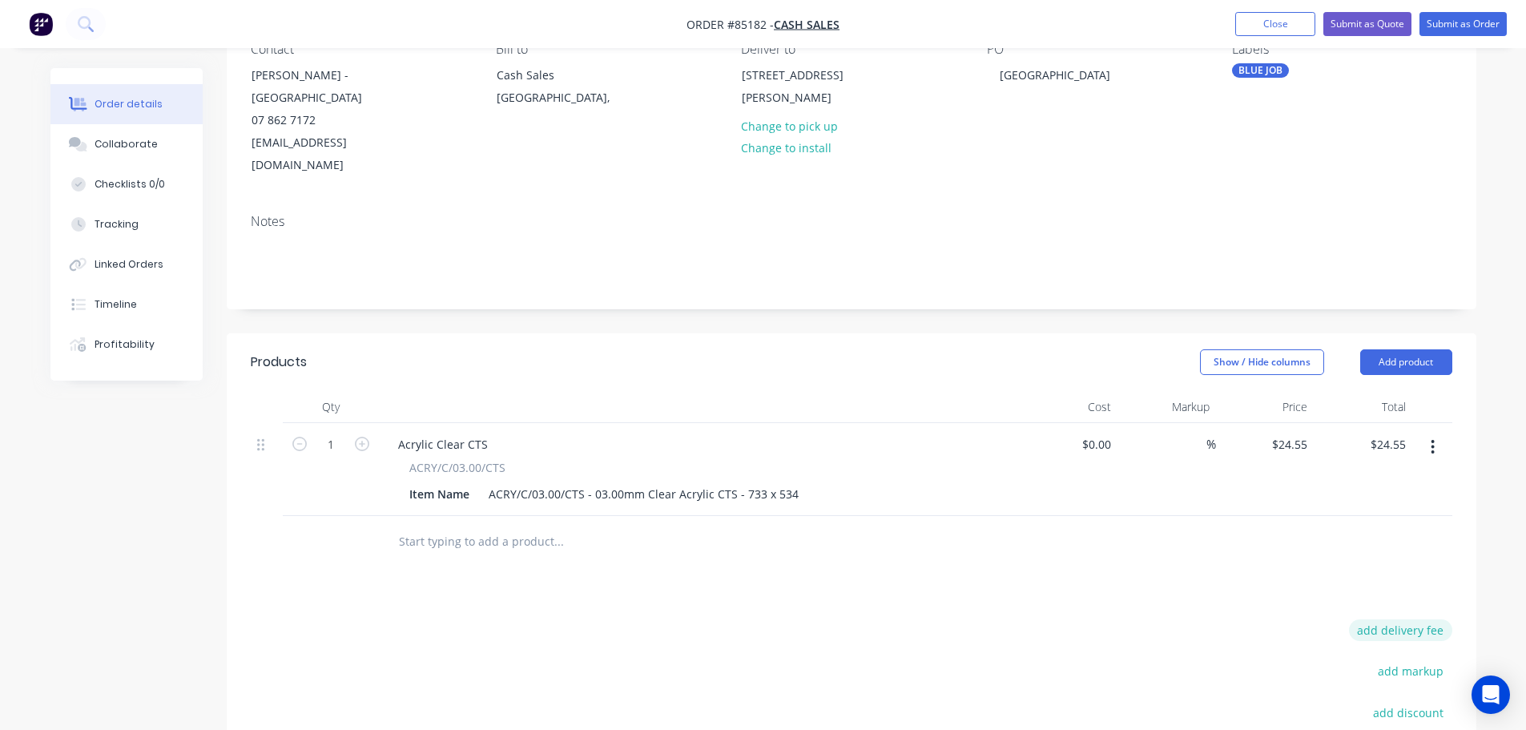
click at [1388, 619] on button "add delivery fee" at bounding box center [1400, 630] width 103 height 22
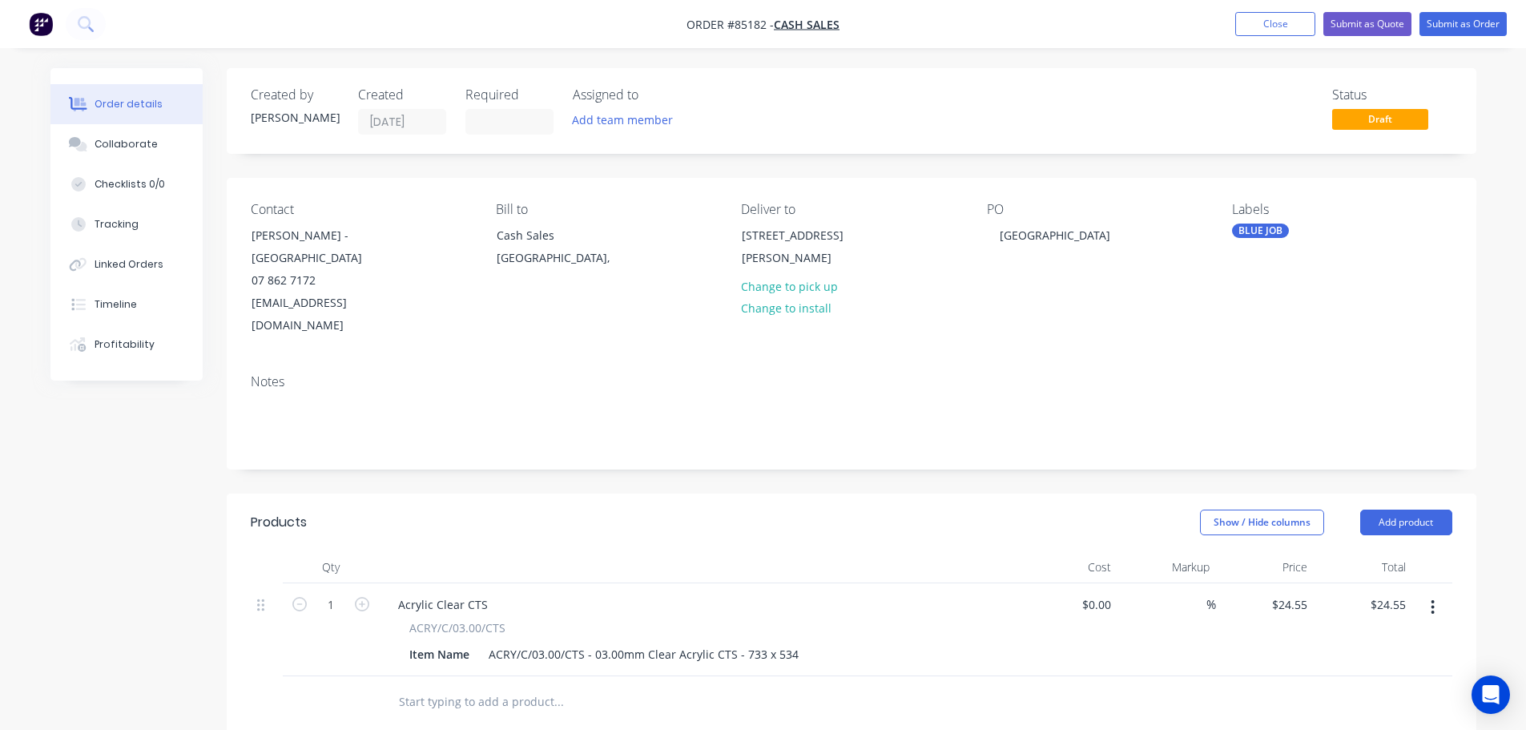
click at [1014, 124] on div "Status Draft" at bounding box center [1093, 110] width 720 height 47
click at [1259, 19] on button "Close" at bounding box center [1276, 24] width 80 height 24
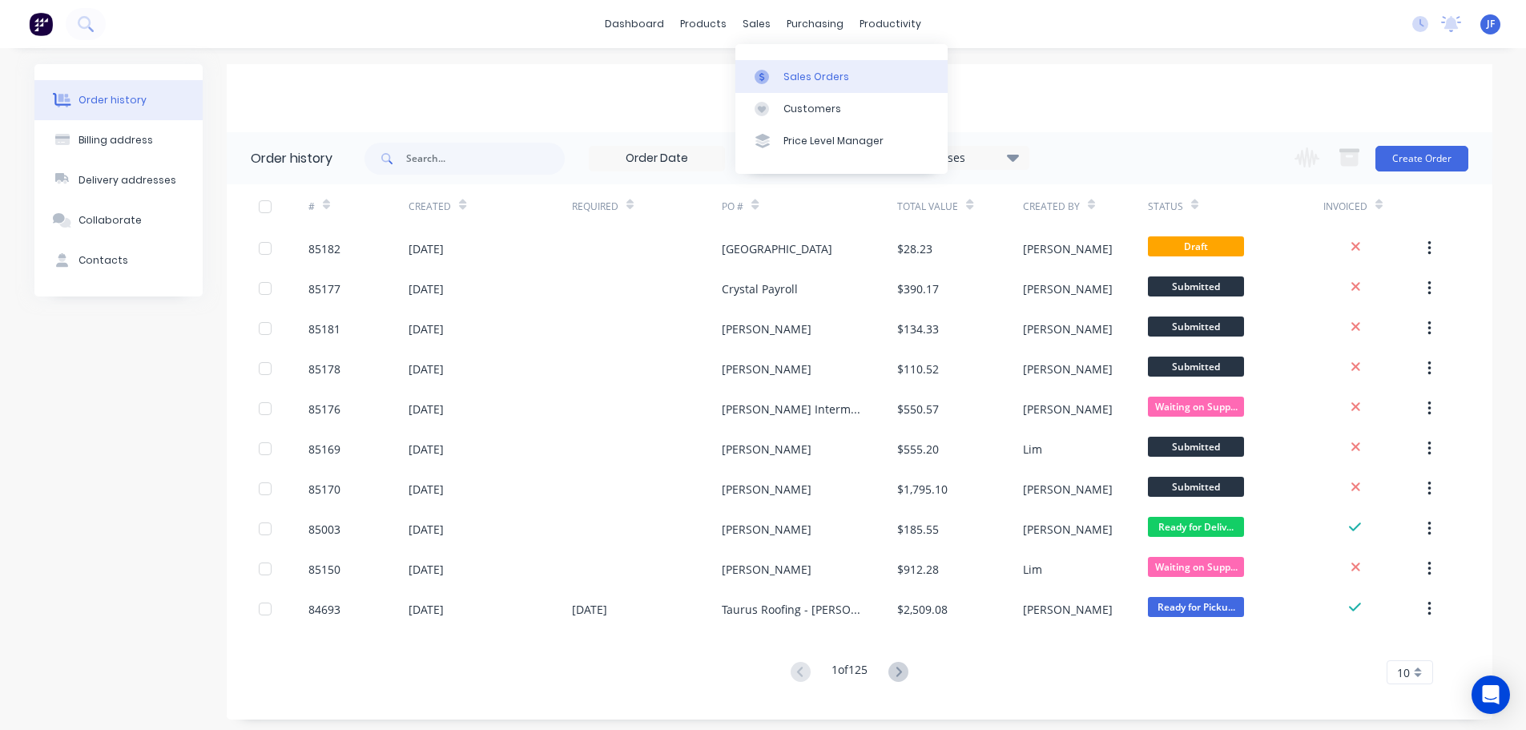
click at [784, 72] on div "Sales Orders" at bounding box center [817, 77] width 66 height 14
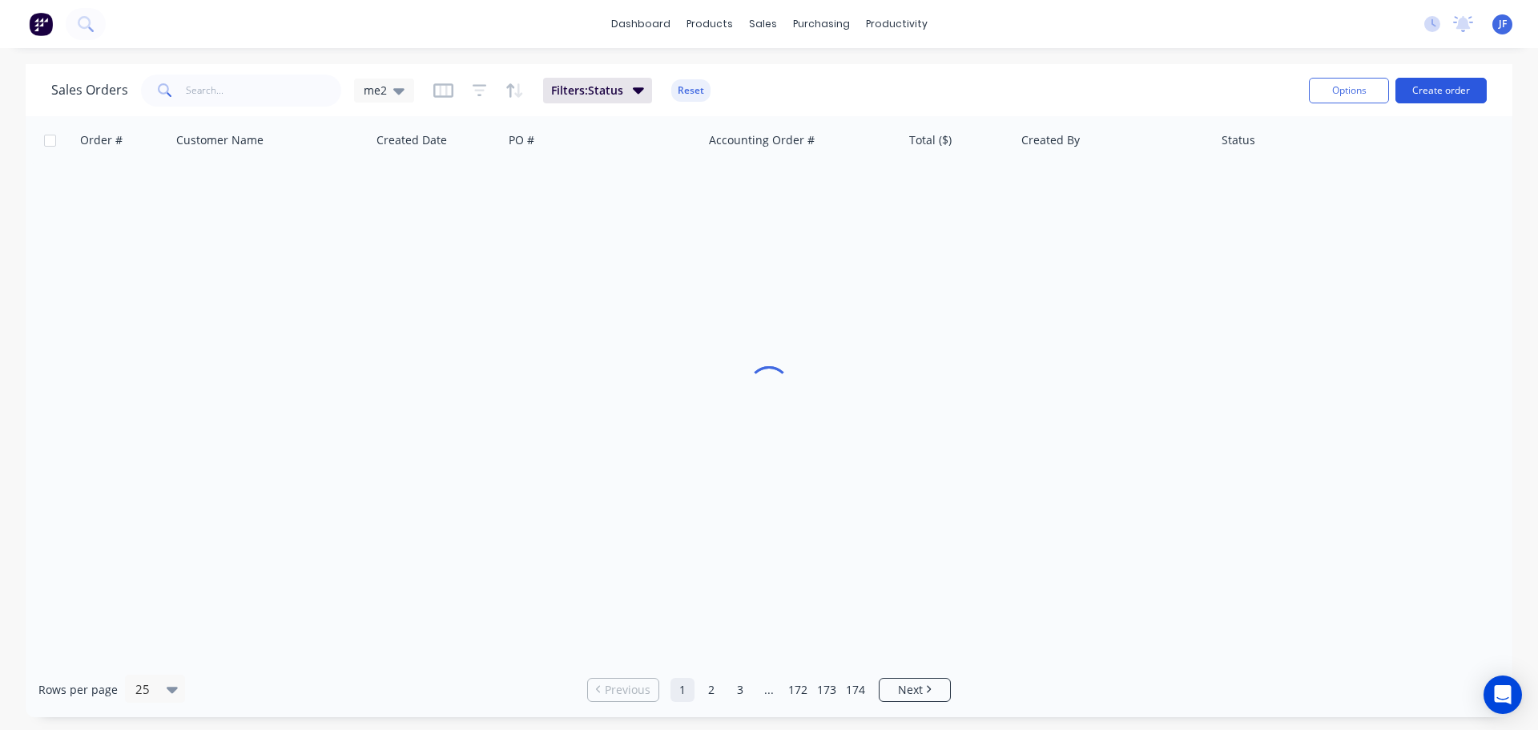
click at [1417, 92] on button "Create order" at bounding box center [1441, 91] width 91 height 26
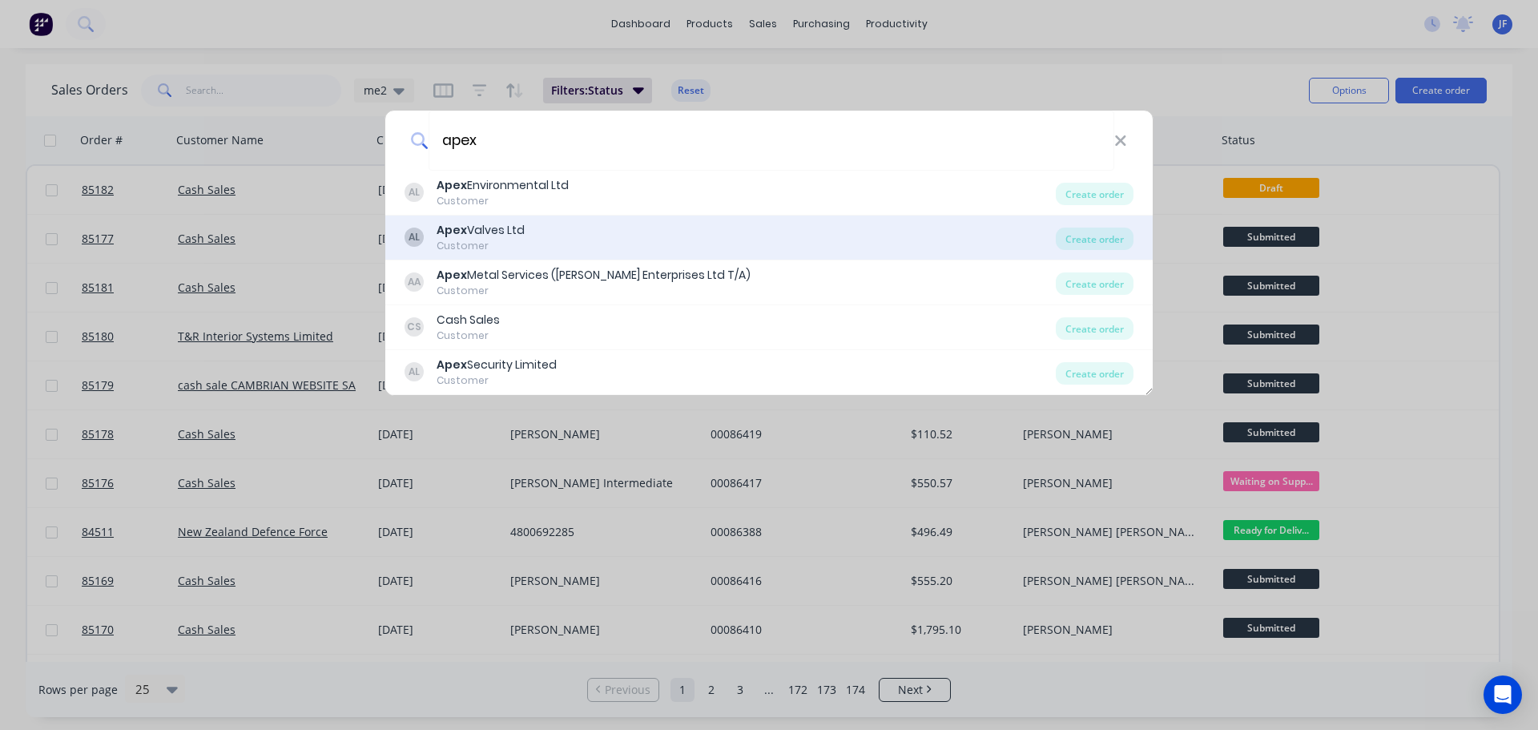
type input "apex"
click at [435, 233] on div "AL Apex Valves Ltd Customer" at bounding box center [730, 237] width 651 height 31
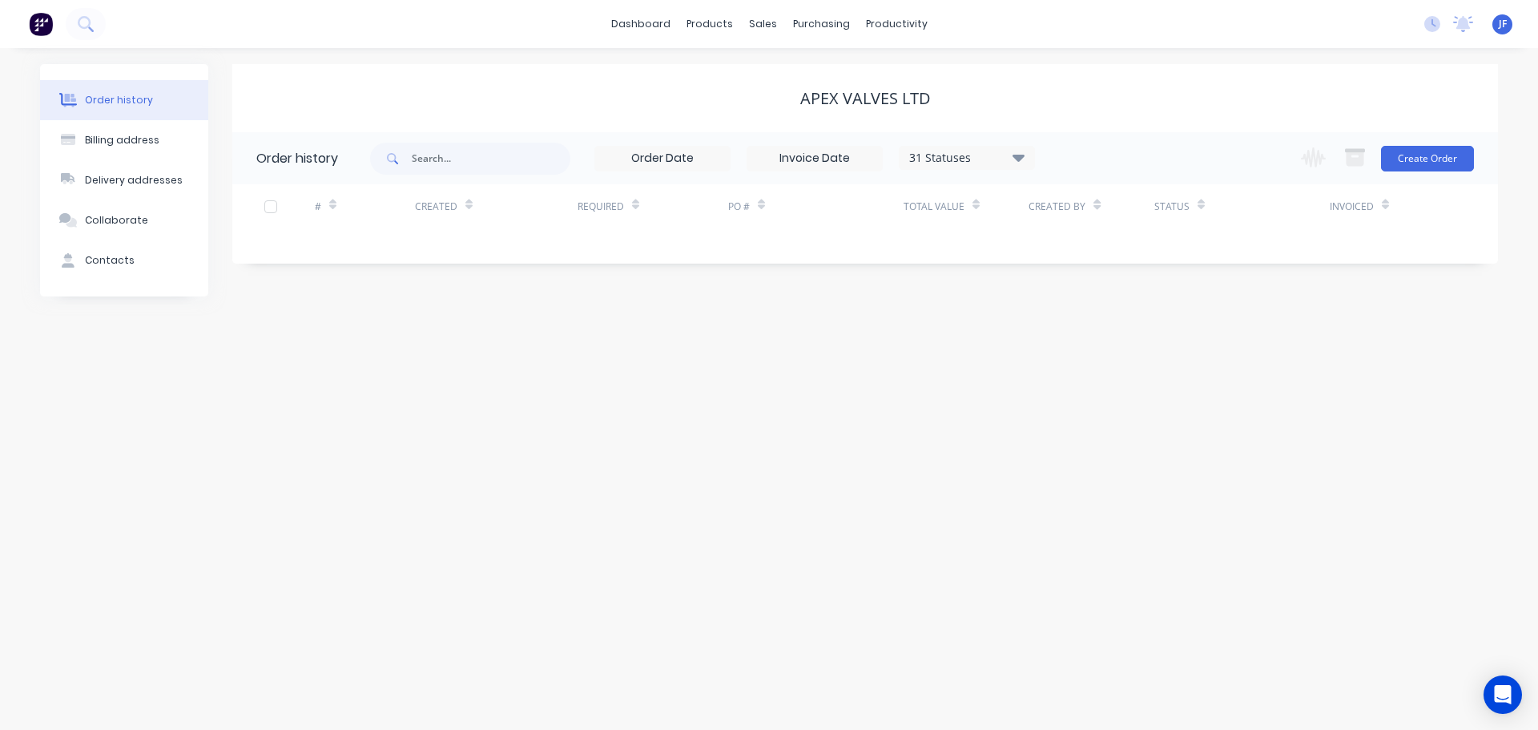
click at [1421, 172] on div "Change order status Submitted Waiting on Supplier Waiting on Payment CNC Cut Sh…" at bounding box center [1383, 158] width 183 height 52
click at [1409, 164] on button "Create Order" at bounding box center [1427, 159] width 93 height 26
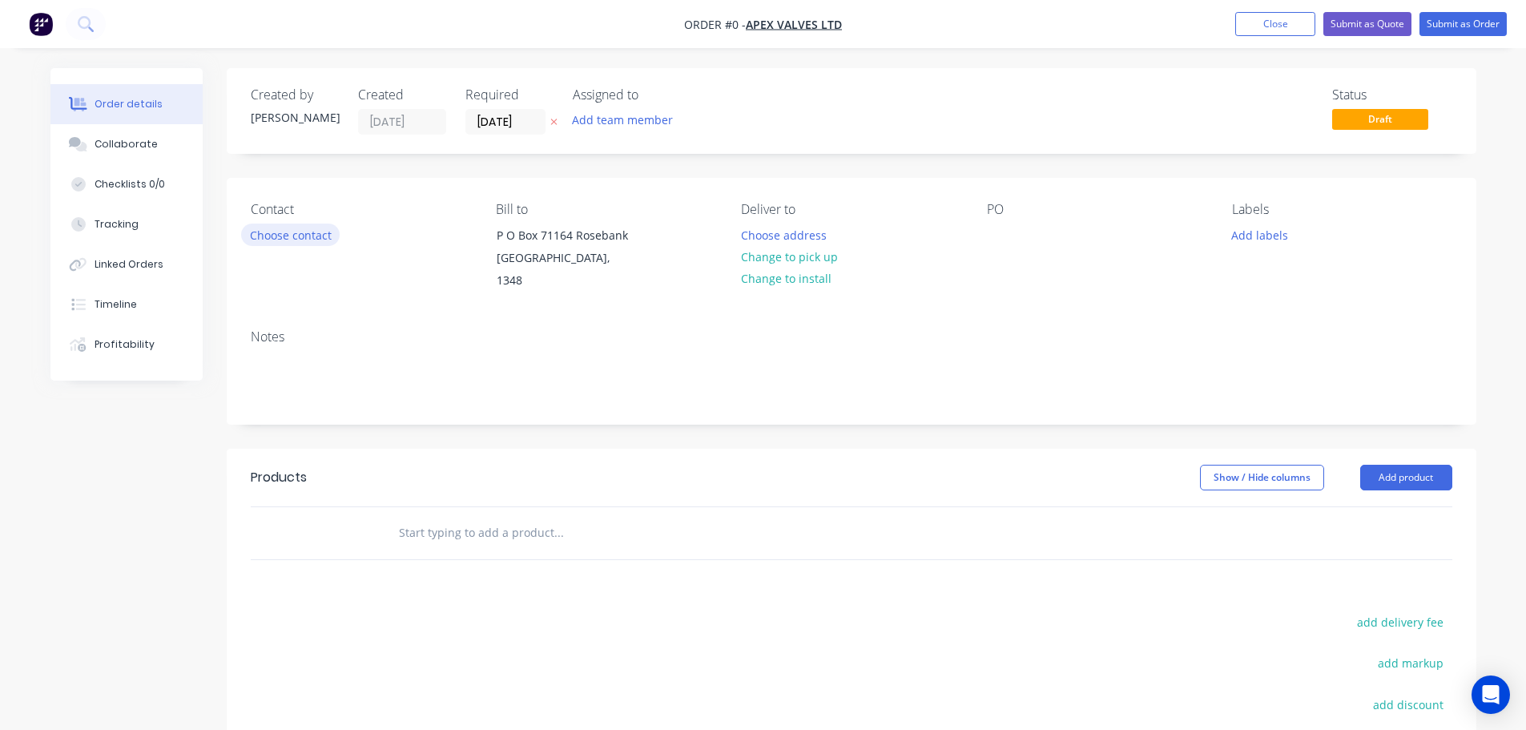
click at [298, 228] on button "Choose contact" at bounding box center [290, 235] width 99 height 22
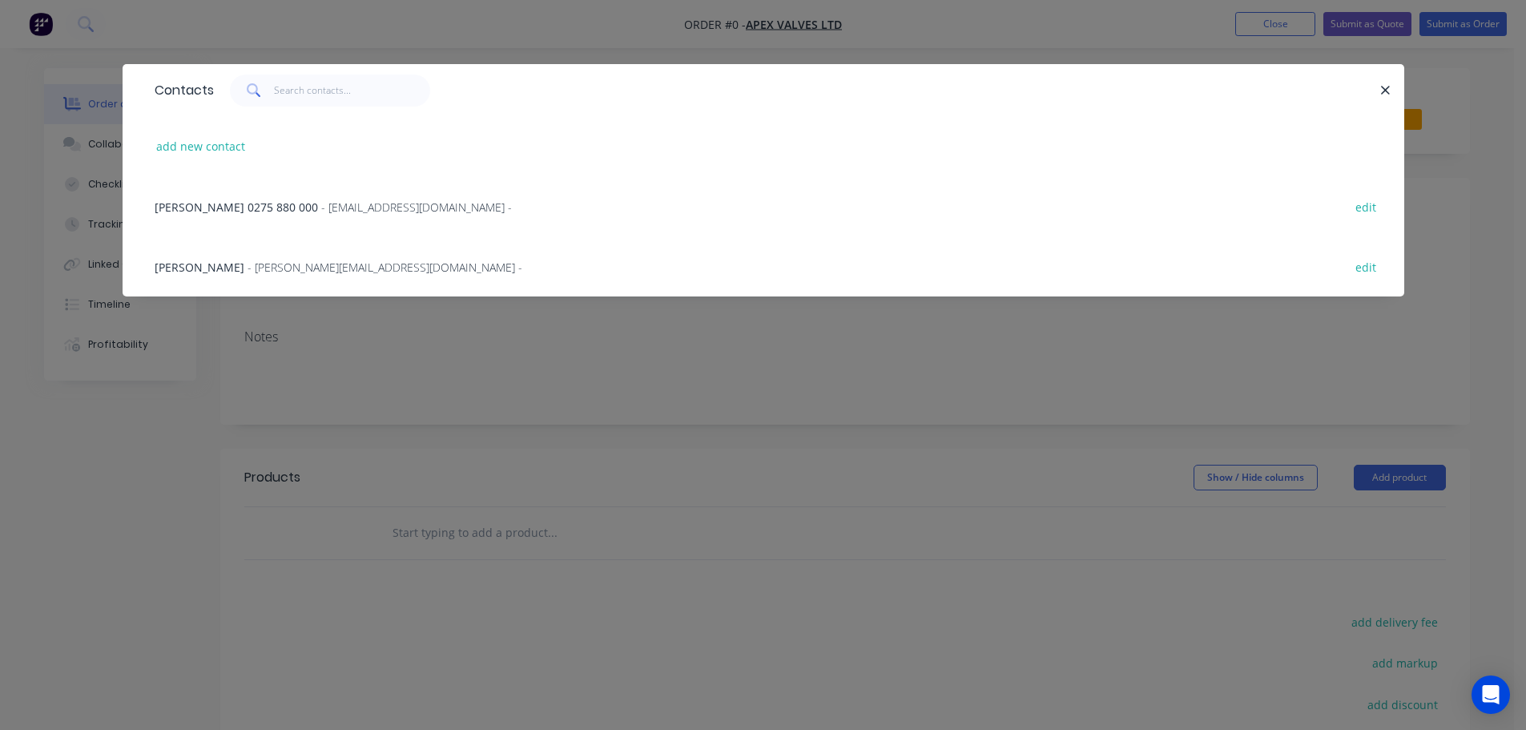
click at [205, 146] on button "add new contact" at bounding box center [201, 146] width 106 height 22
select select "NZ"
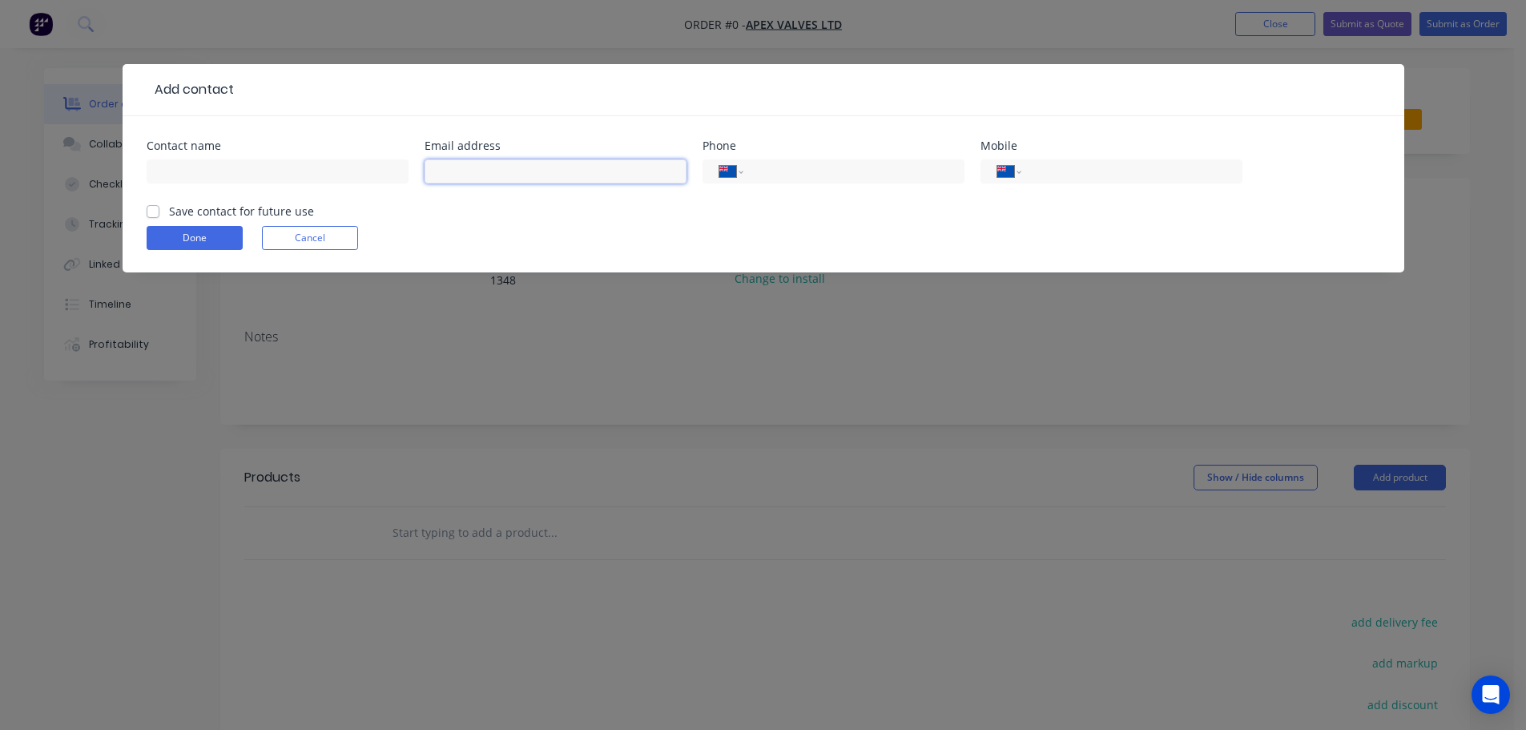
drag, startPoint x: 485, startPoint y: 183, endPoint x: 470, endPoint y: 174, distance: 17.6
click at [485, 182] on input "text" at bounding box center [556, 171] width 262 height 24
paste input "grace.yu@apexvalves.co.nz"
type input "grace.yu@apexvalves.co.nz"
click at [303, 167] on input "text" at bounding box center [278, 171] width 262 height 24
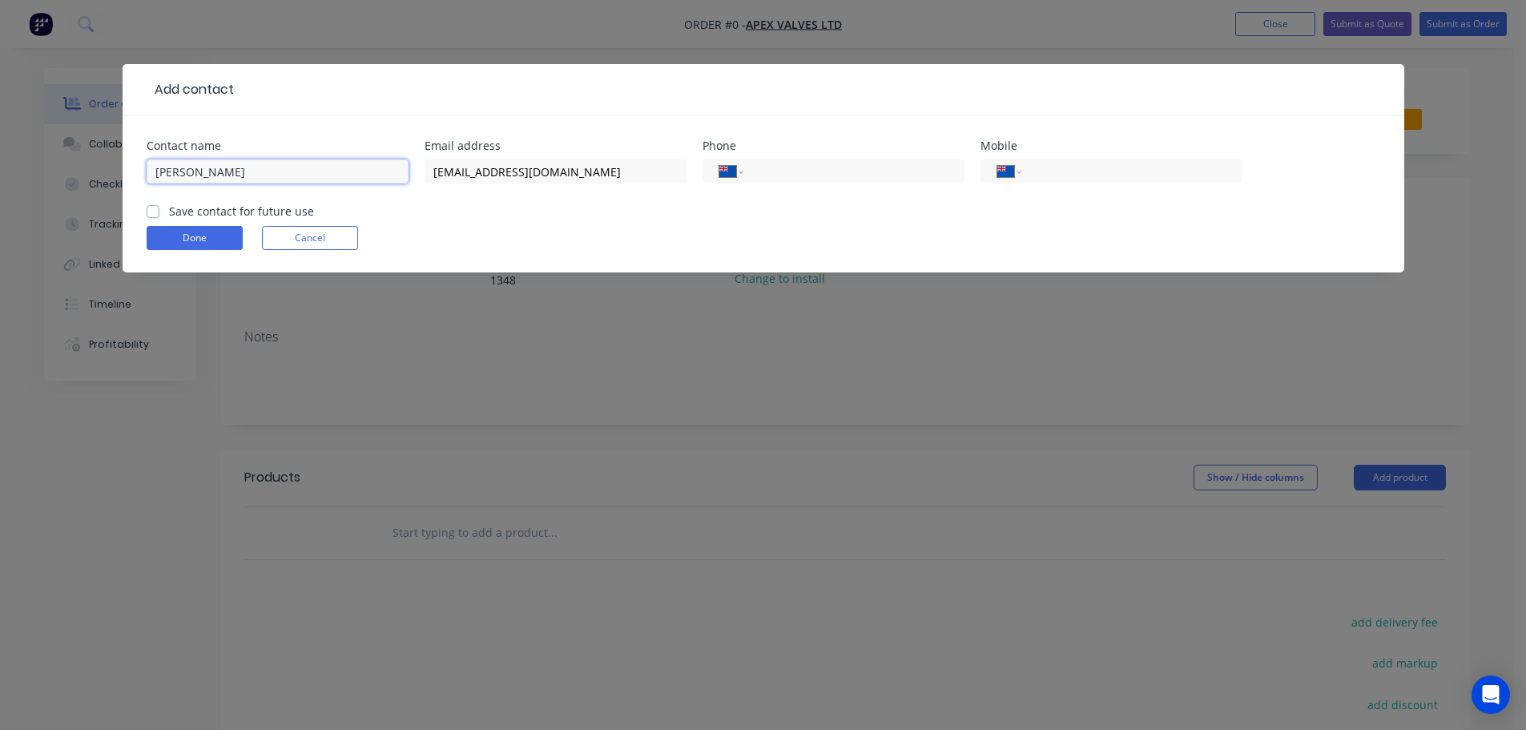
type input "Grace Yu"
click at [197, 212] on label "Save contact for future use" at bounding box center [241, 211] width 145 height 17
click at [159, 212] on input "Save contact for future use" at bounding box center [153, 210] width 13 height 15
checkbox input "true"
click at [776, 168] on input "tel" at bounding box center [851, 172] width 192 height 18
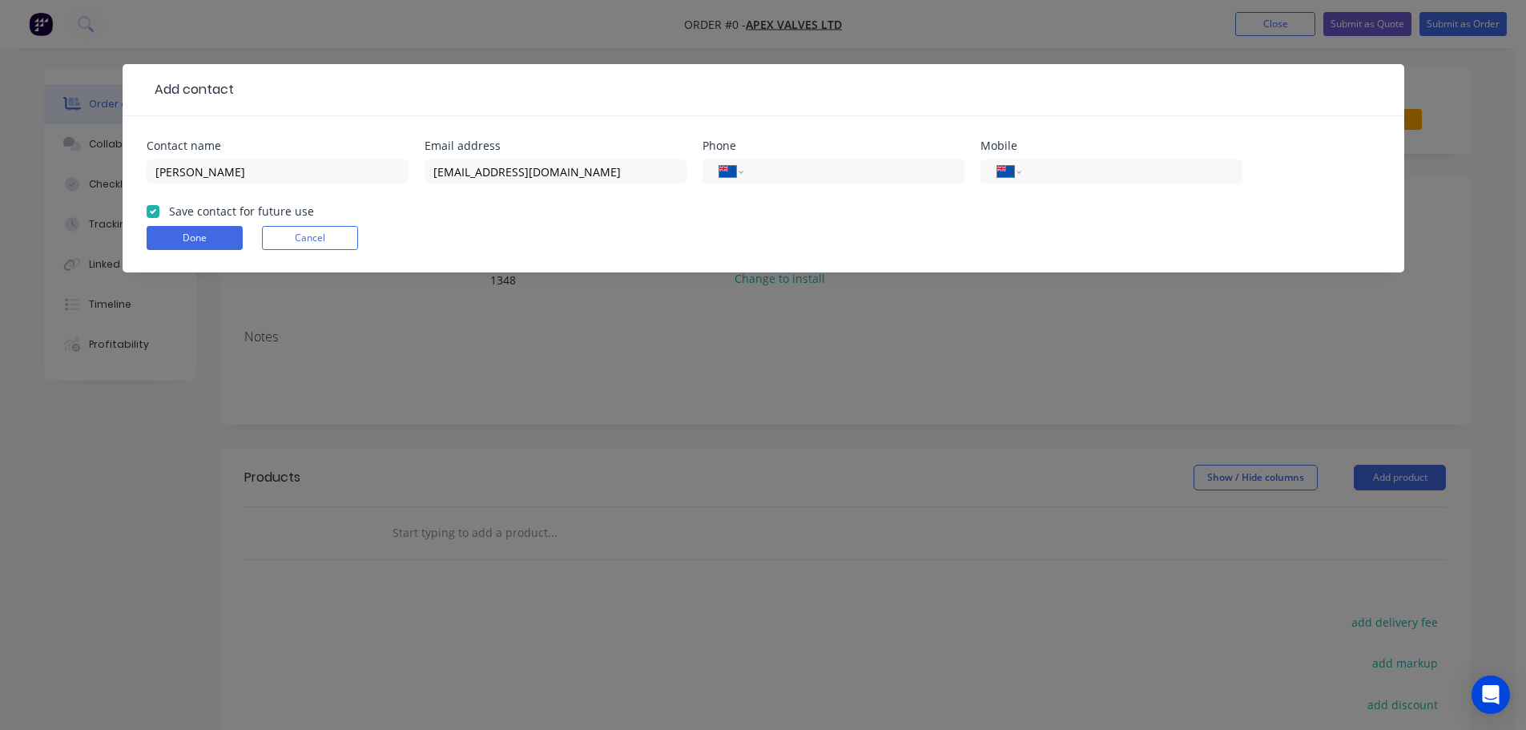
paste input "09 220 5208"
type input "09 220 5208"
click at [192, 240] on button "Done" at bounding box center [195, 238] width 96 height 24
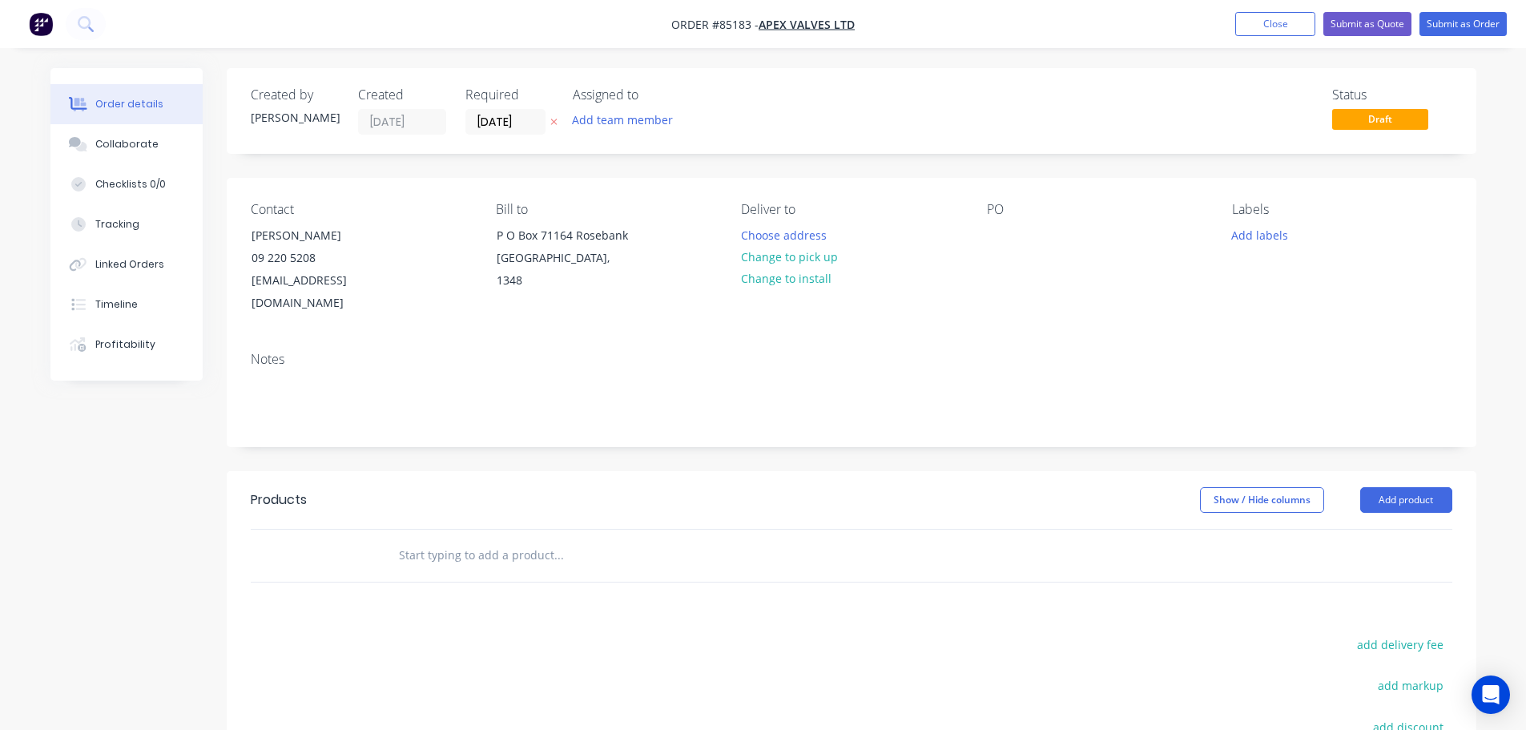
click at [552, 123] on icon "button" at bounding box center [553, 122] width 6 height 6
click at [759, 236] on button "Choose address" at bounding box center [783, 235] width 103 height 22
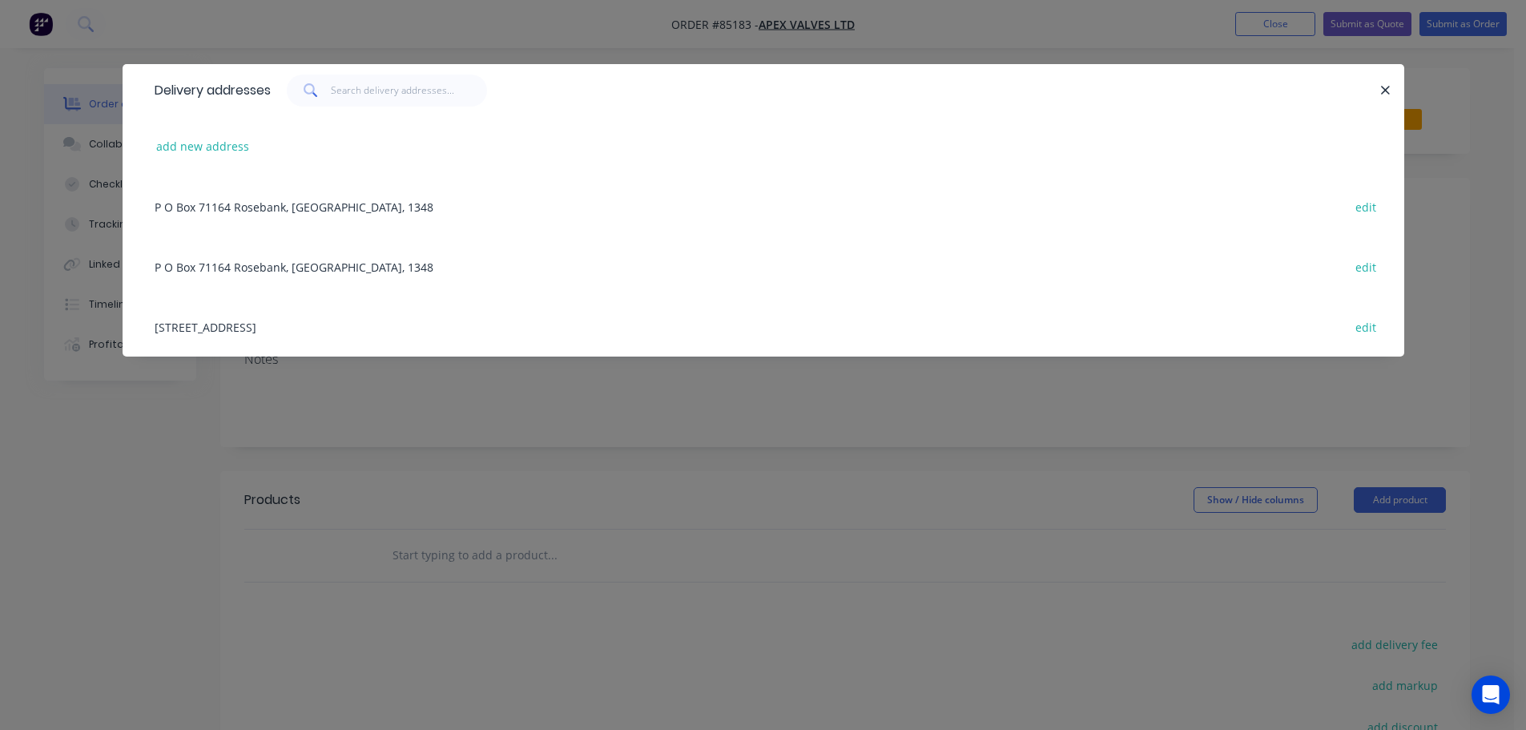
click at [321, 333] on div "367 Rosebank Road Avondale, Auckland, 1026 edit" at bounding box center [764, 326] width 1234 height 60
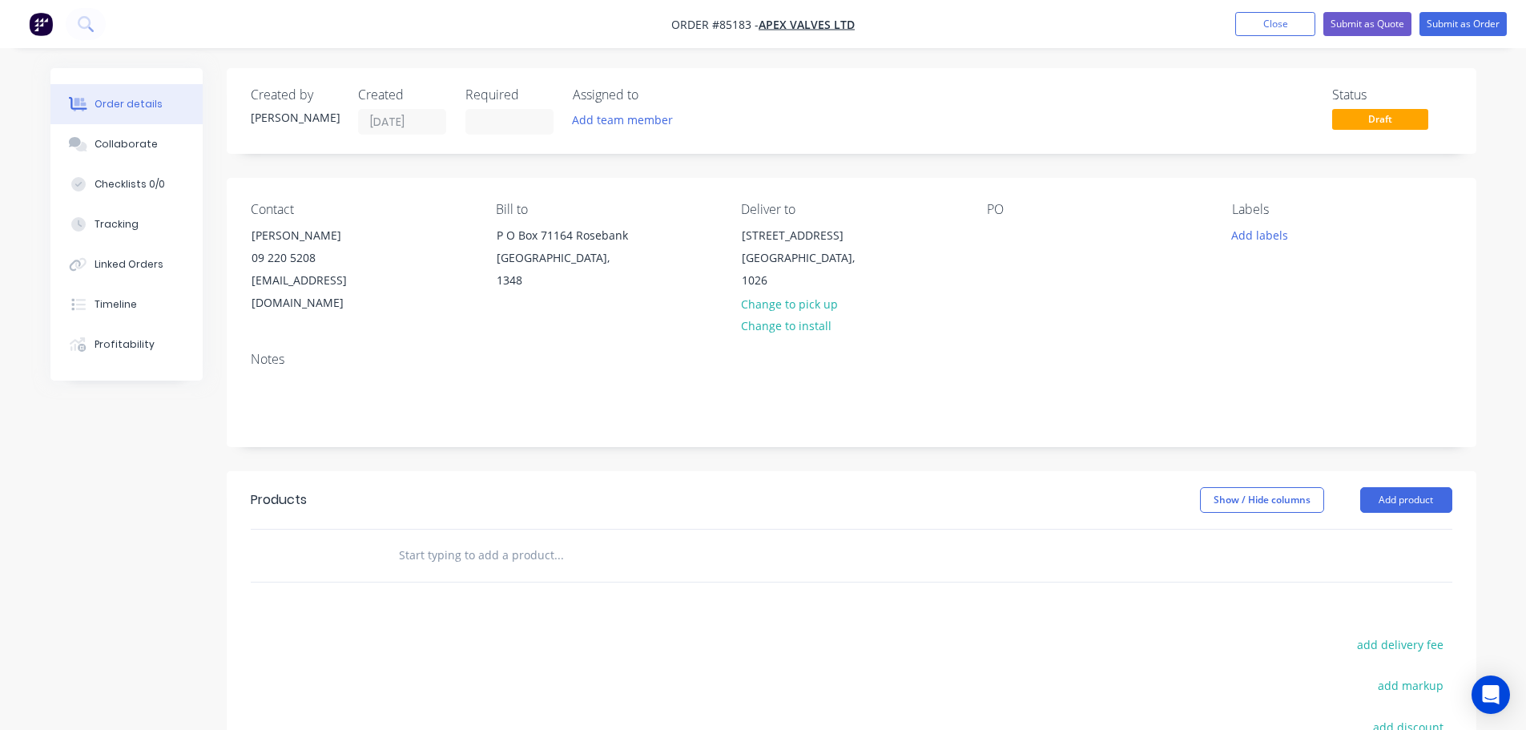
click at [441, 151] on div "Created by [PERSON_NAME] Created [DATE] Required Assigned to Add team member St…" at bounding box center [852, 111] width 1250 height 86
click at [510, 539] on input "text" at bounding box center [558, 555] width 320 height 32
click at [505, 539] on input "text" at bounding box center [558, 555] width 320 height 32
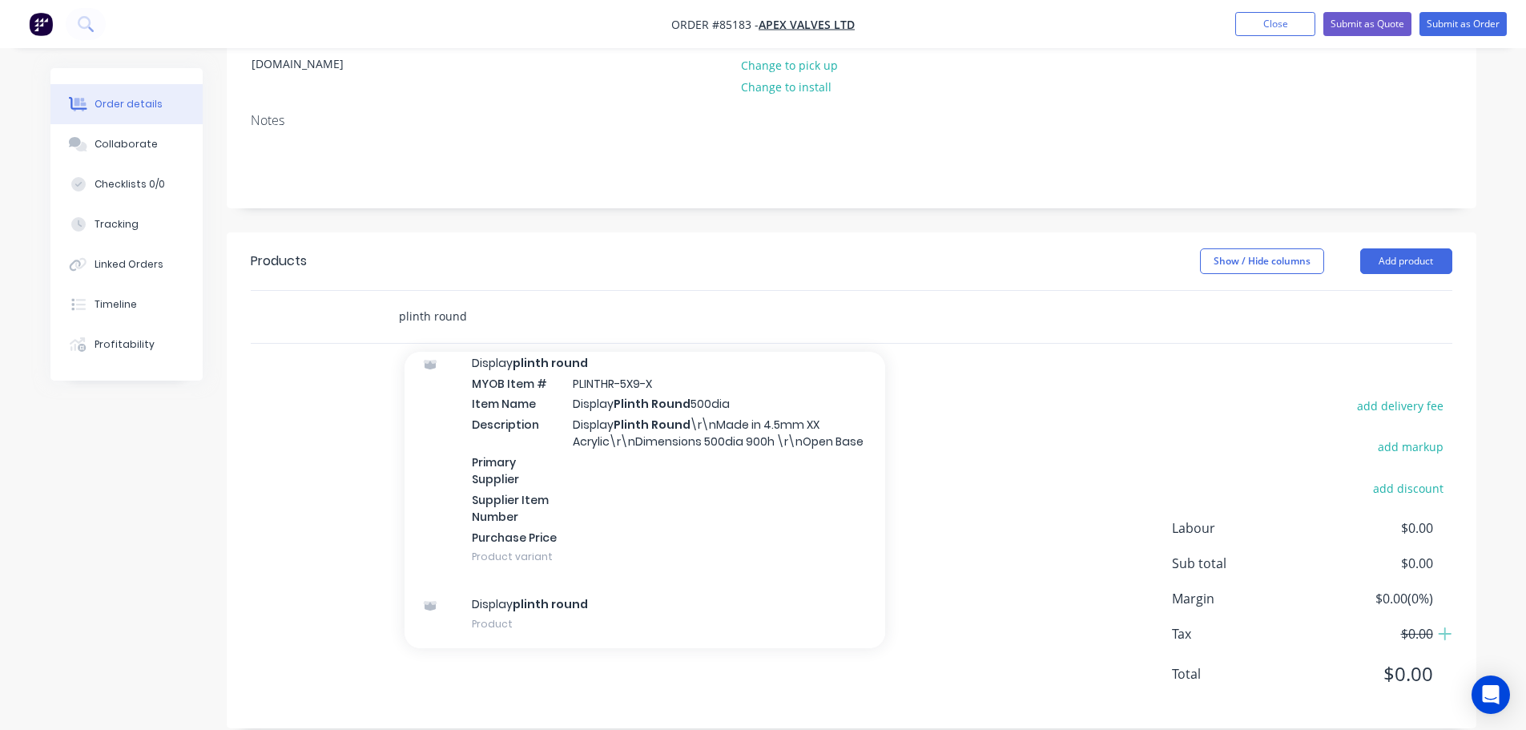
scroll to position [2373, 0]
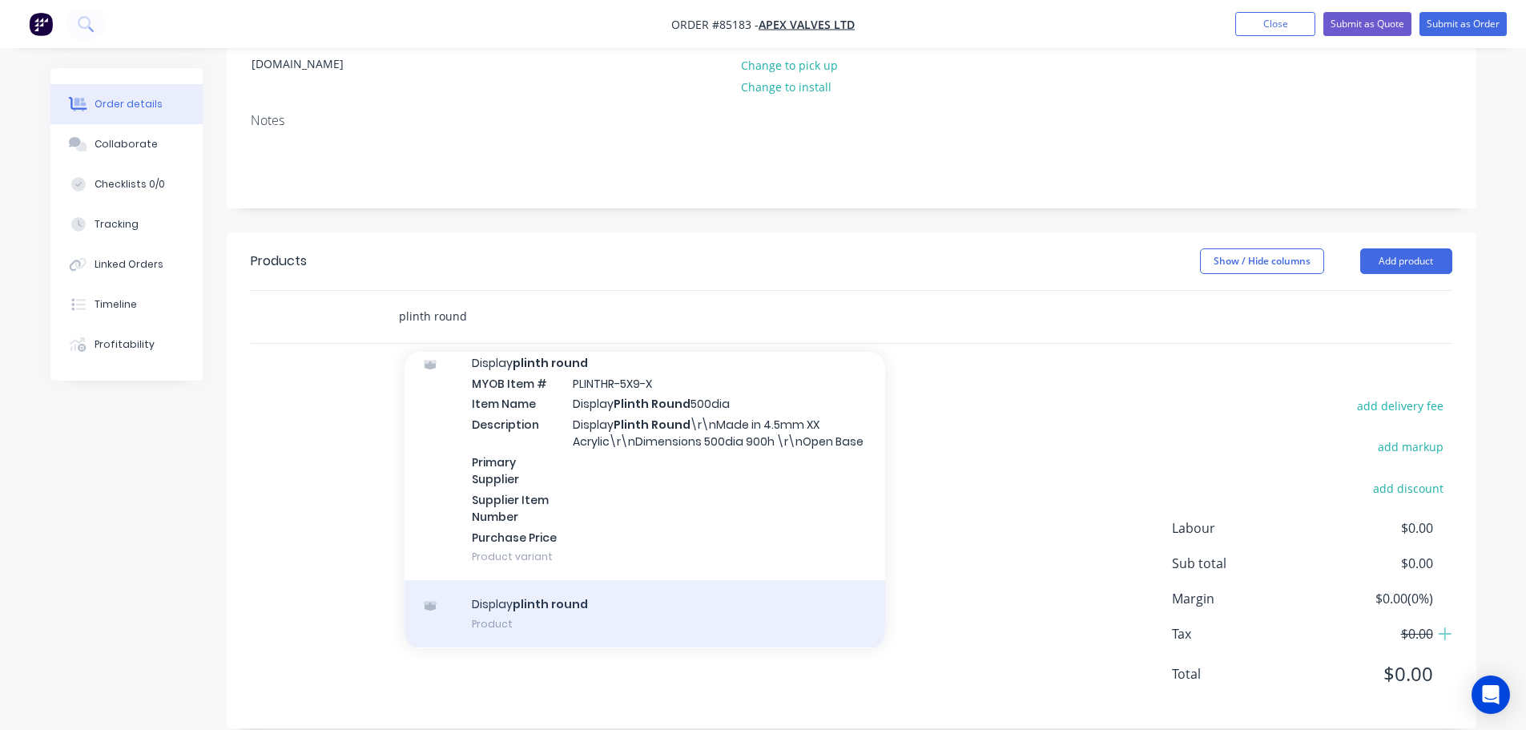
type input "plinth round"
click at [623, 597] on div "Display plinth round Product" at bounding box center [645, 613] width 481 height 67
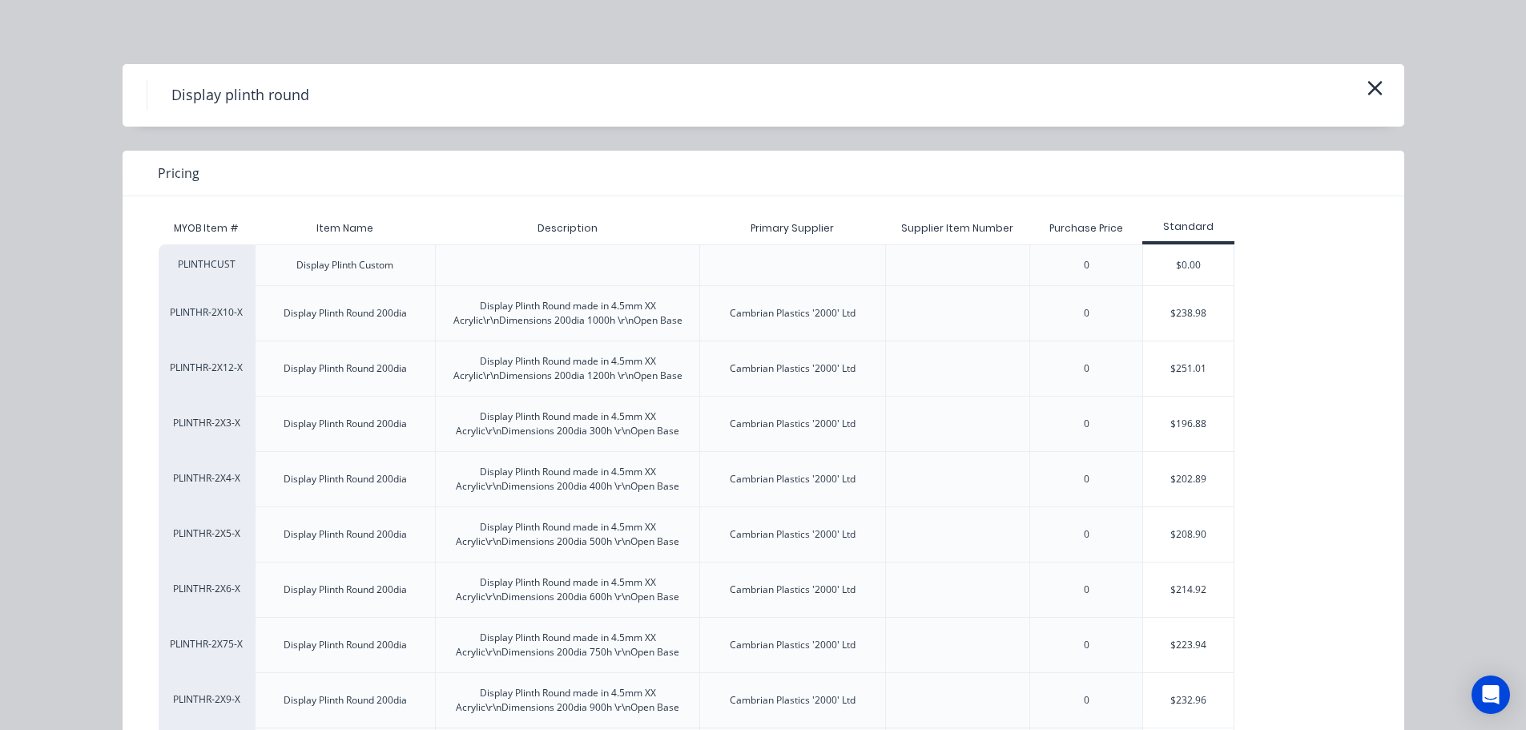
scroll to position [100, 0]
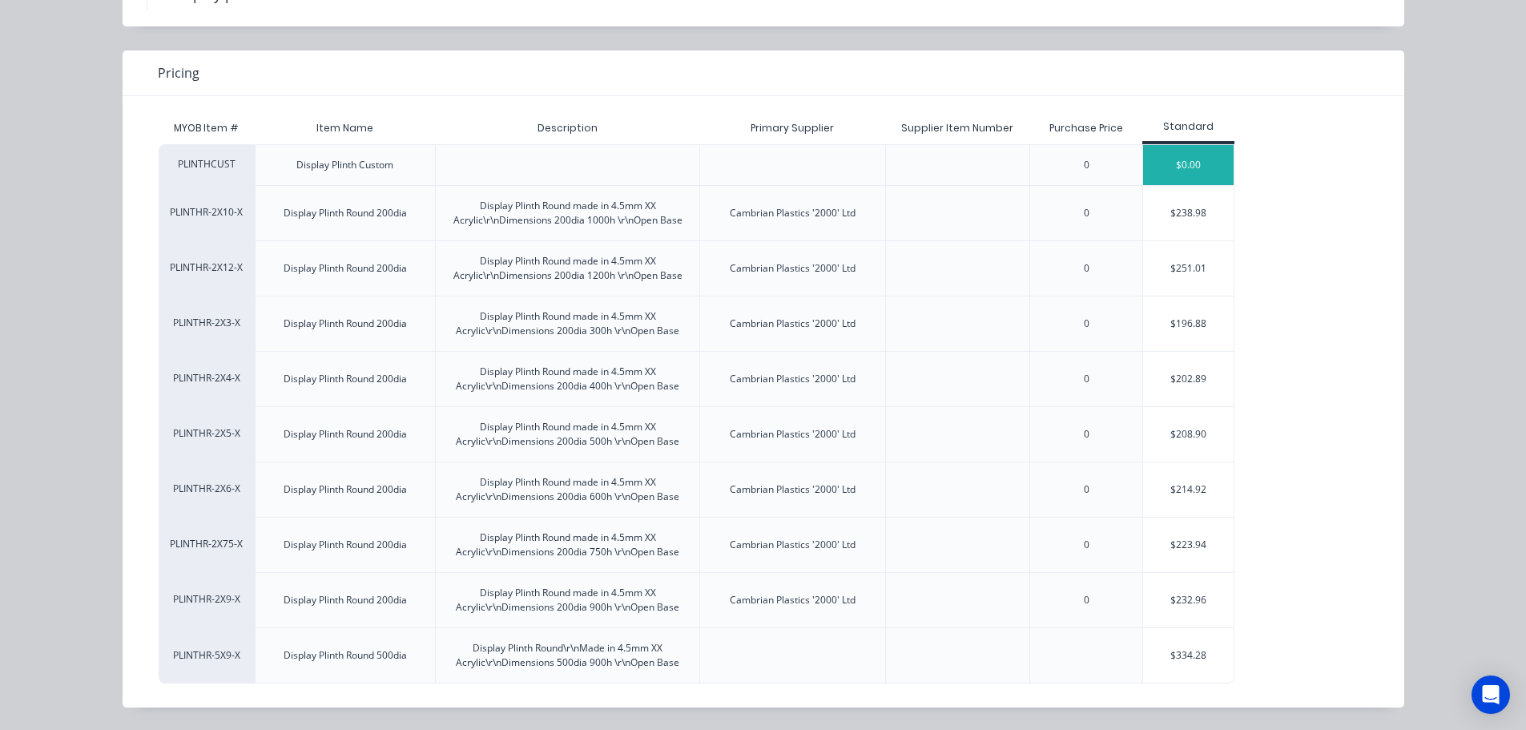
click at [1181, 162] on div "$0.00" at bounding box center [1188, 165] width 91 height 40
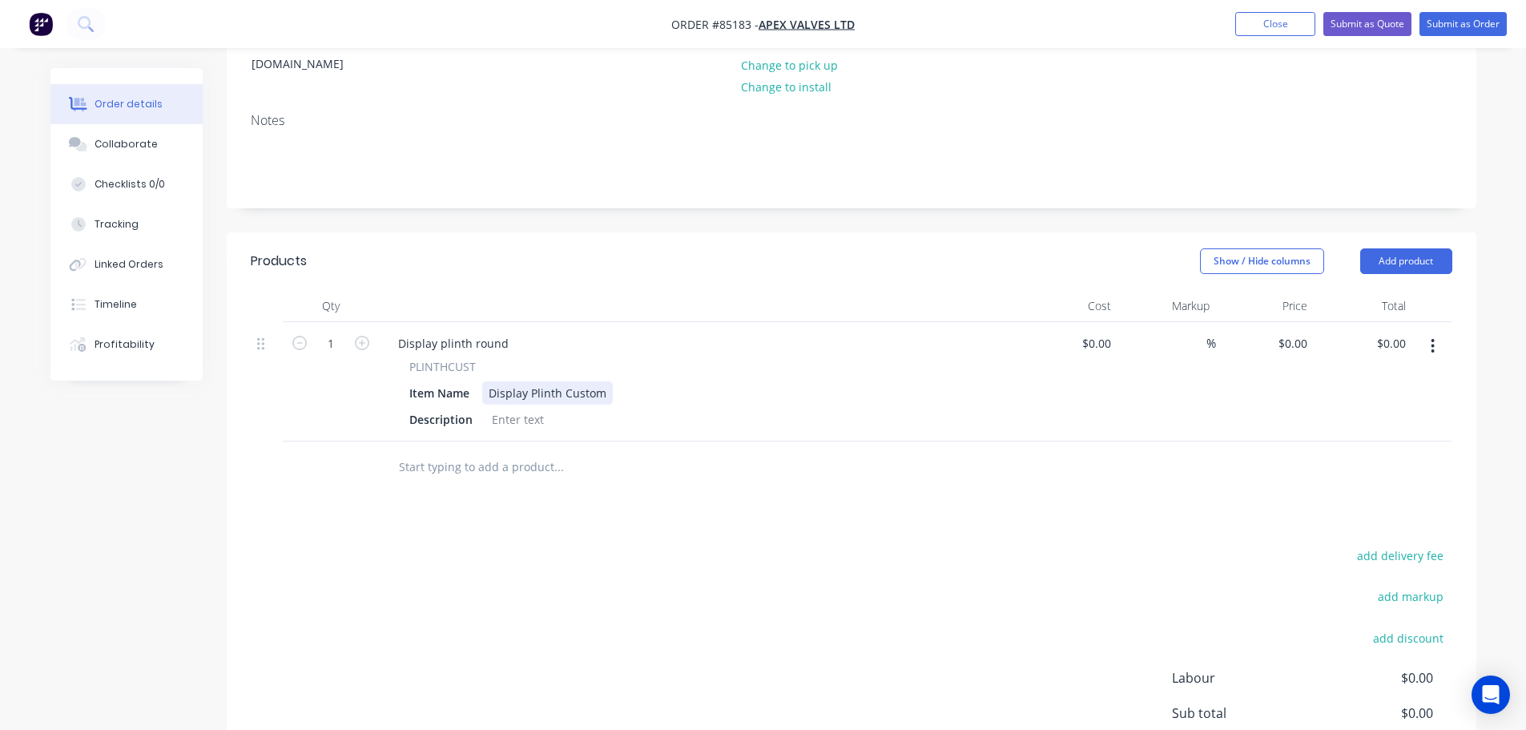
click at [607, 381] on div "Display Plinth Custom" at bounding box center [547, 392] width 131 height 23
click at [532, 408] on div at bounding box center [518, 419] width 65 height 23
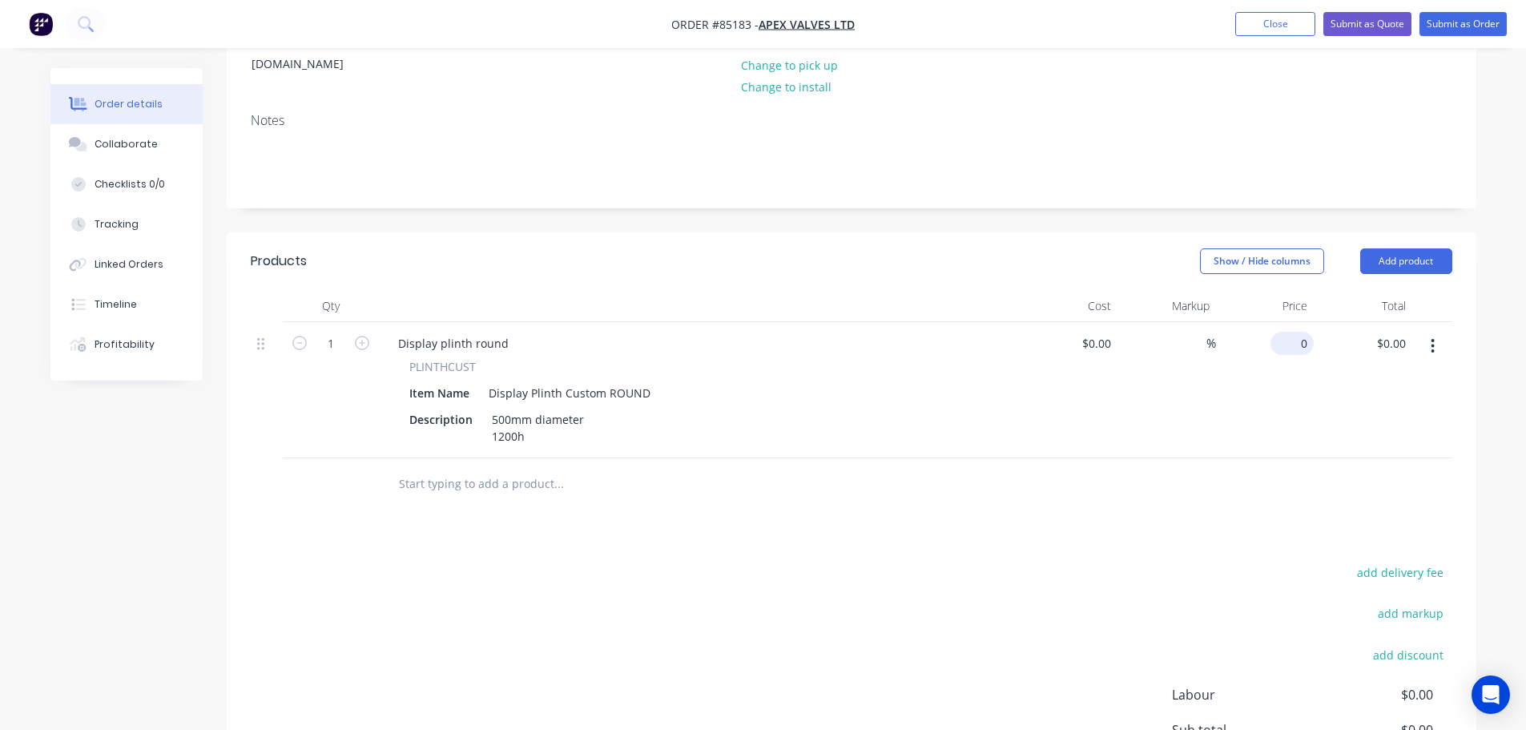
click at [1292, 332] on div "0 $0.00" at bounding box center [1292, 343] width 43 height 23
type input "$634.83"
click at [1264, 465] on div at bounding box center [852, 484] width 1202 height 52
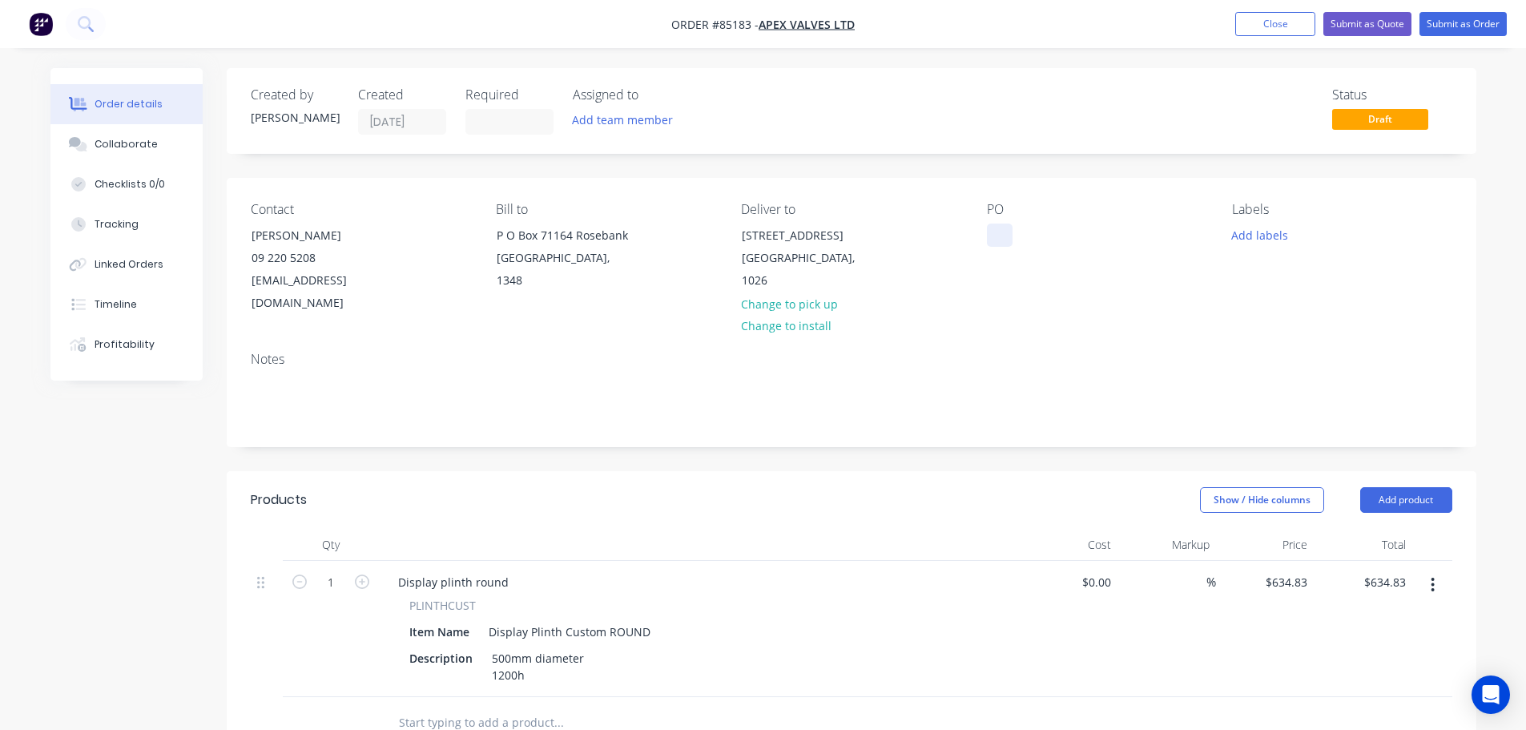
drag, startPoint x: 1004, startPoint y: 229, endPoint x: 1017, endPoint y: 254, distance: 28.0
click at [1003, 229] on div at bounding box center [1000, 235] width 26 height 23
paste div
click at [1052, 308] on div "Contact Grace Yu 09 220 5208 grace.yu@apexvalves.co.nz Bill to P O Box 71164 Ro…" at bounding box center [852, 258] width 1250 height 161
click at [788, 247] on div "367 Rosebank Road Avondale" at bounding box center [808, 235] width 133 height 22
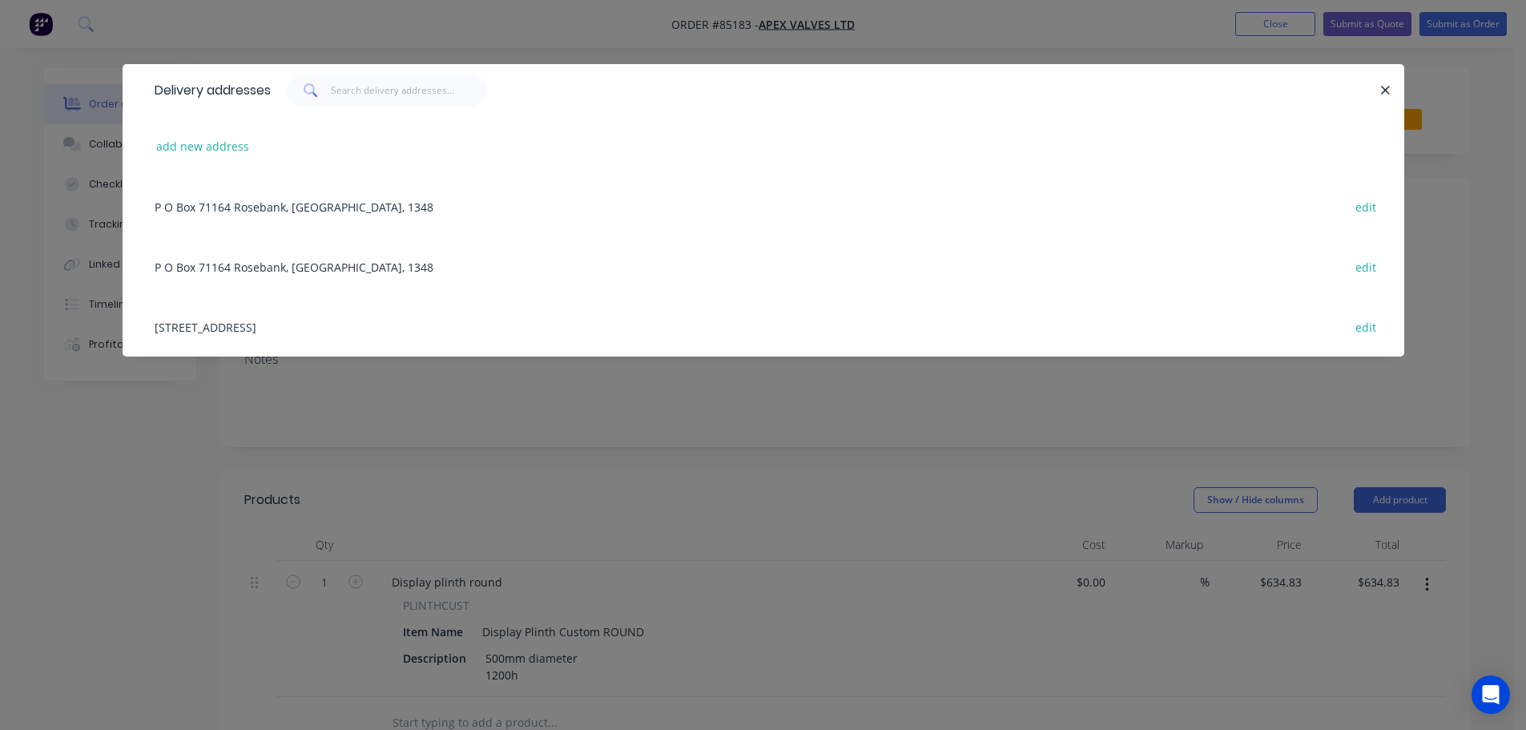
click at [205, 132] on div "add new address" at bounding box center [764, 146] width 1234 height 60
click at [198, 147] on button "add new address" at bounding box center [203, 146] width 110 height 22
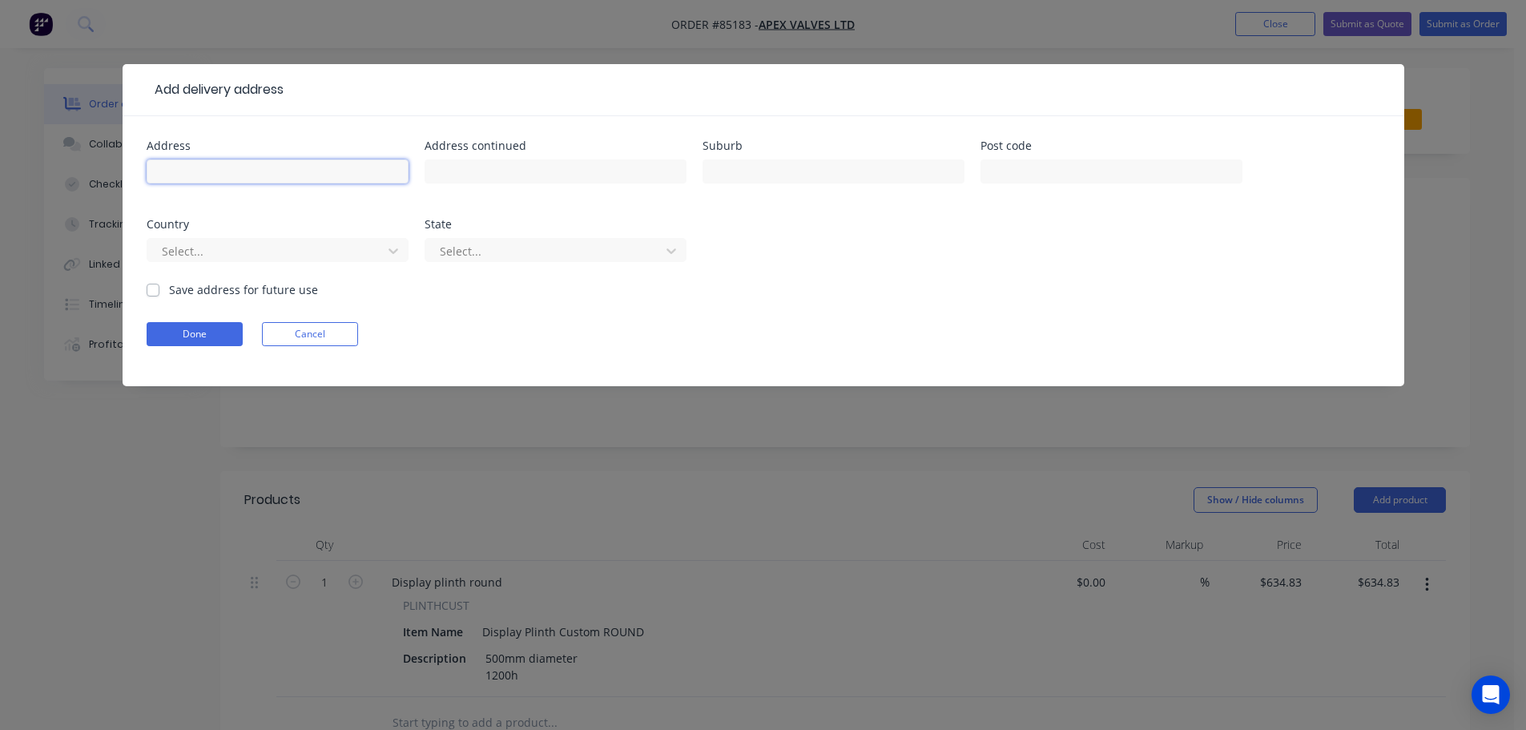
drag, startPoint x: 184, startPoint y: 167, endPoint x: 191, endPoint y: 192, distance: 25.7
click at [186, 167] on input "text" at bounding box center [278, 171] width 262 height 24
paste input "525 Rosebank Rd Avondale Auckland, NNZ 1026"
type input "525 Rosebank Rd Avondale Auckland, NNZ 1026"
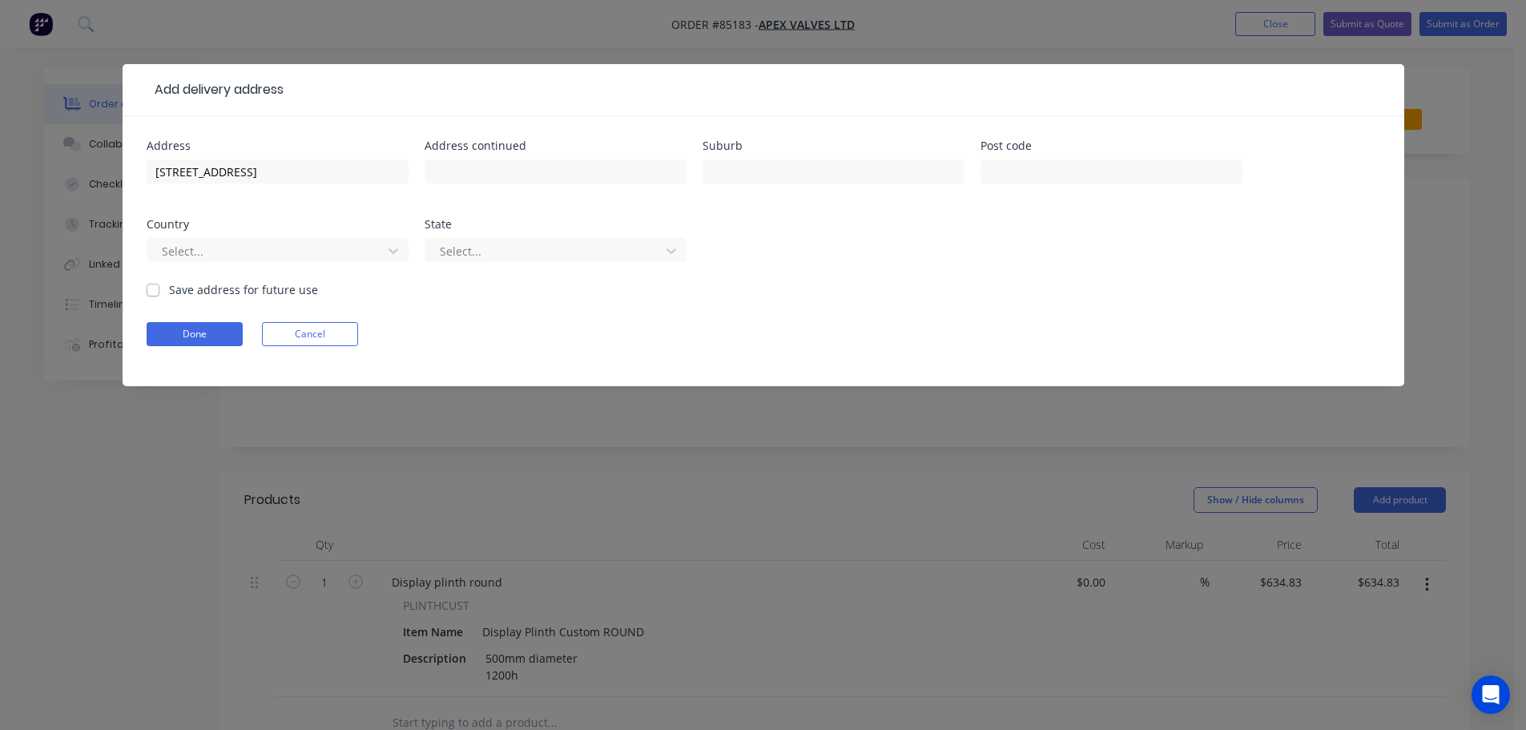
click at [199, 289] on label "Save address for future use" at bounding box center [243, 289] width 149 height 17
click at [159, 289] on input "Save address for future use" at bounding box center [153, 288] width 13 height 15
checkbox input "true"
click at [191, 340] on button "Done" at bounding box center [195, 334] width 96 height 24
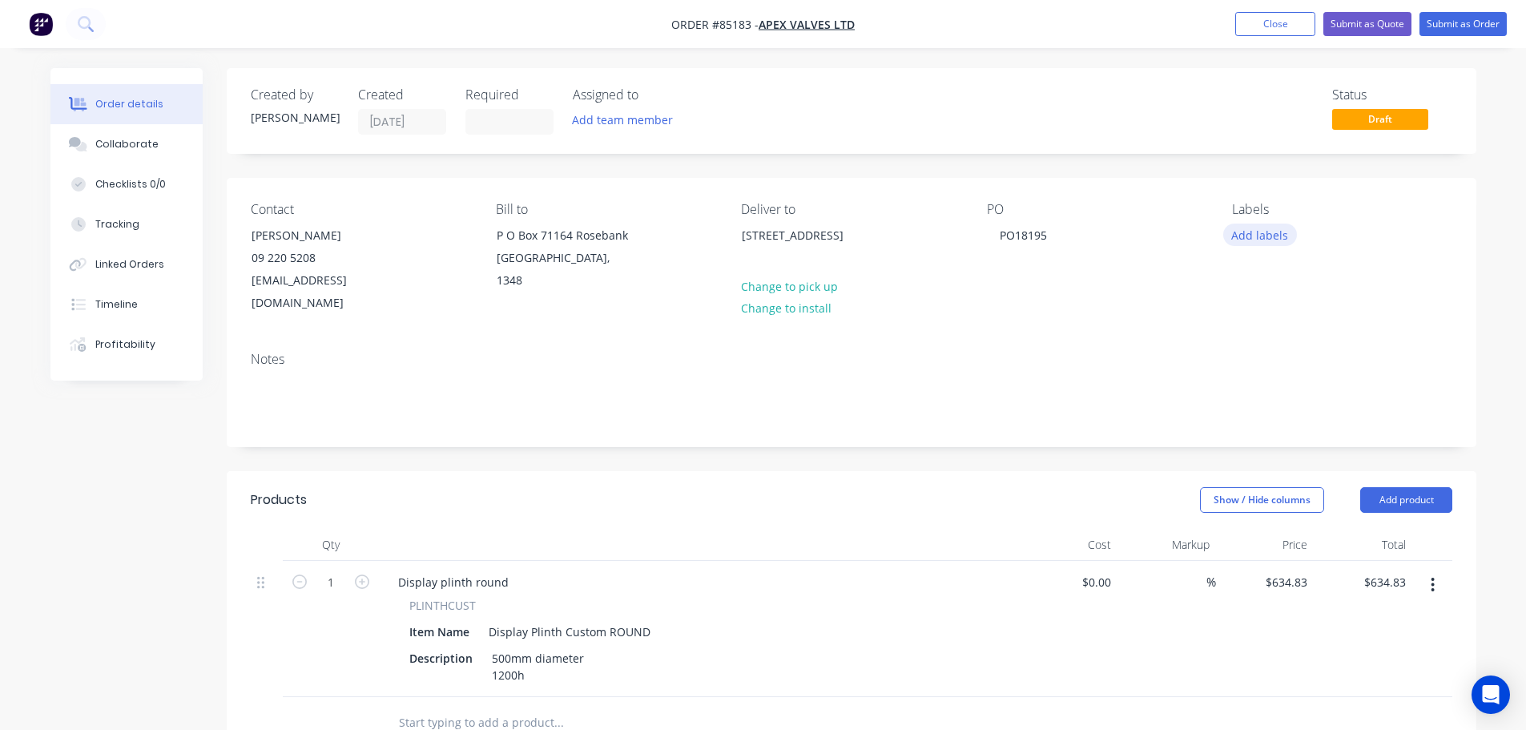
click at [1256, 237] on button "Add labels" at bounding box center [1261, 235] width 74 height 22
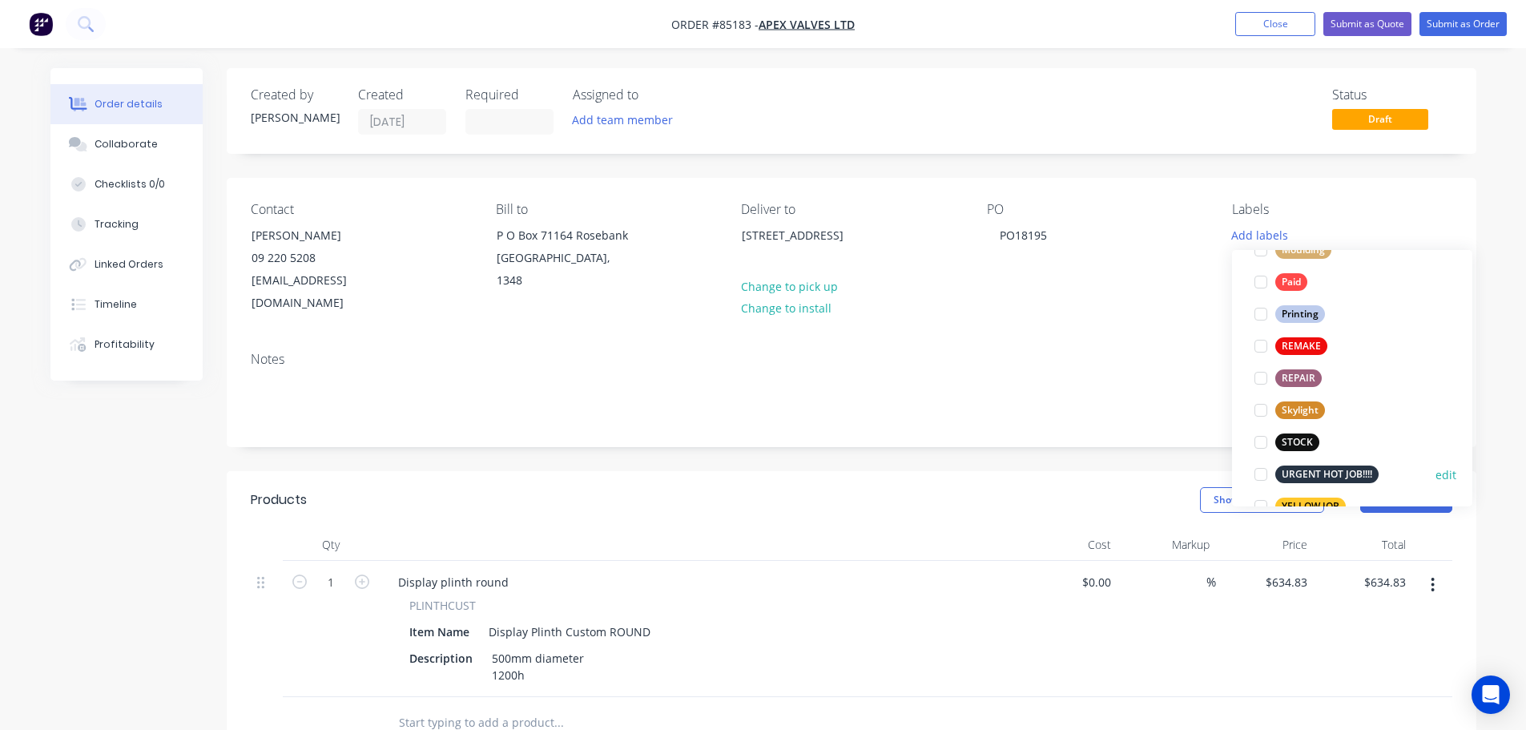
scroll to position [673, 0]
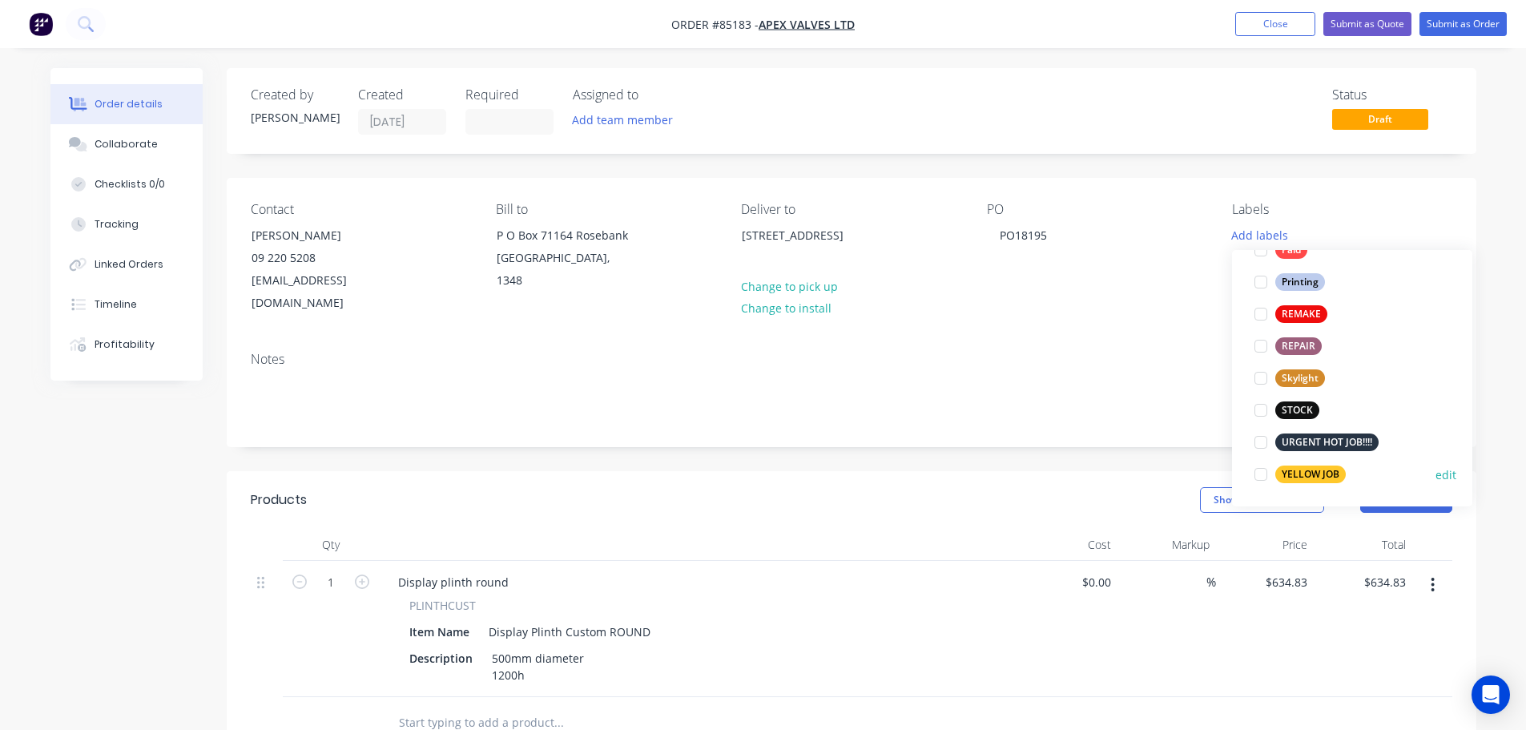
click at [1306, 486] on div "YELLOW JOB edit" at bounding box center [1352, 474] width 208 height 32
click at [1308, 472] on div "YELLOW JOB" at bounding box center [1311, 475] width 71 height 18
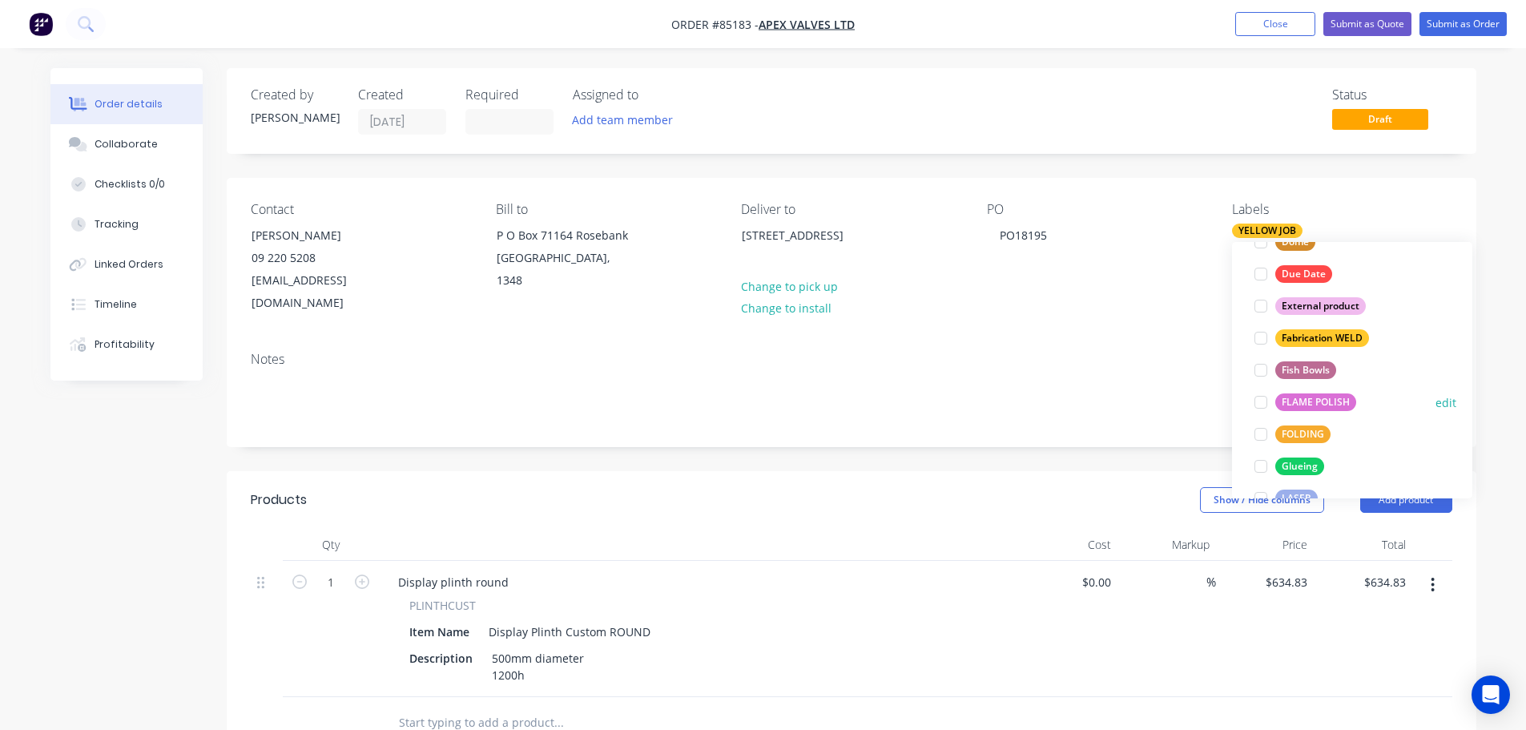
scroll to position [481, 0]
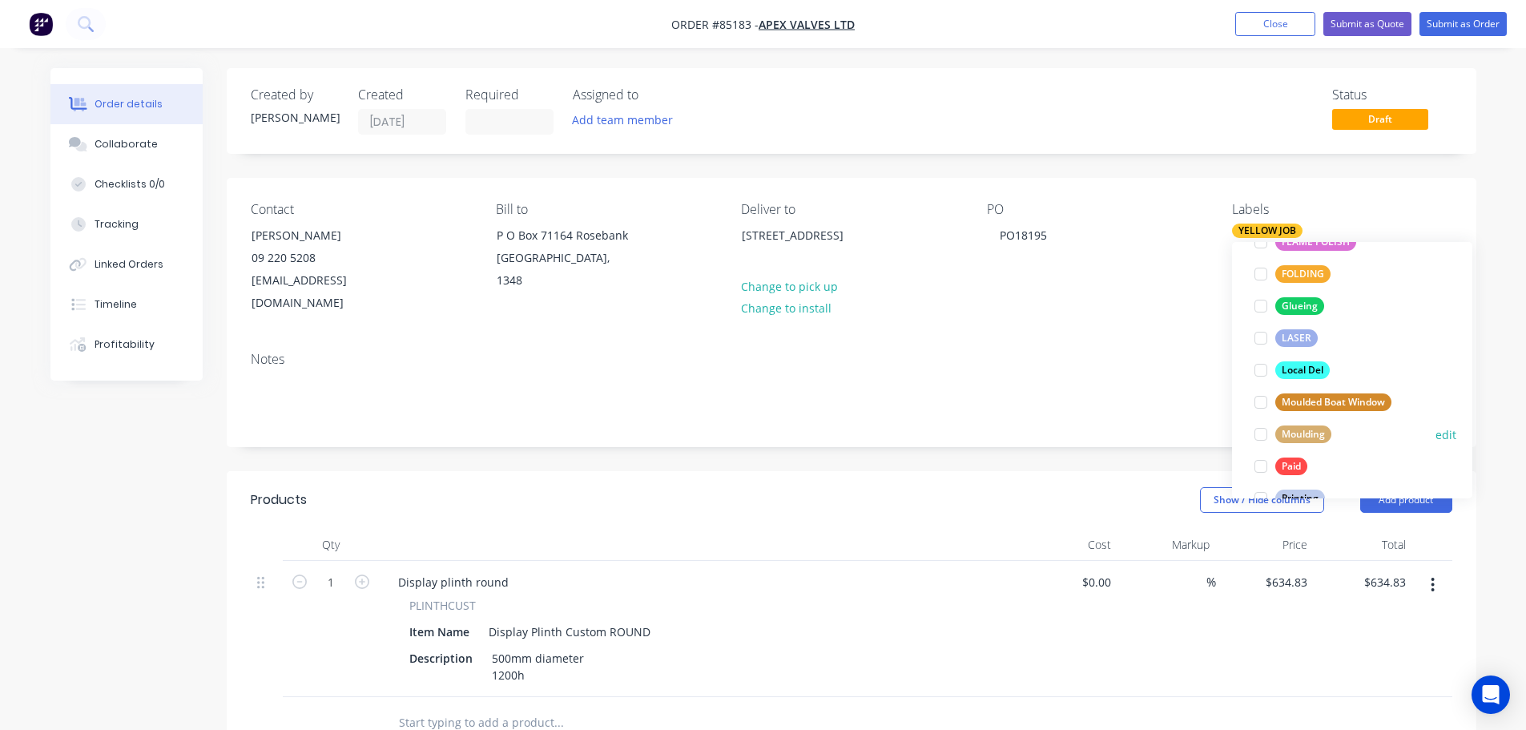
click at [1304, 425] on div "Moulding" at bounding box center [1304, 434] width 56 height 18
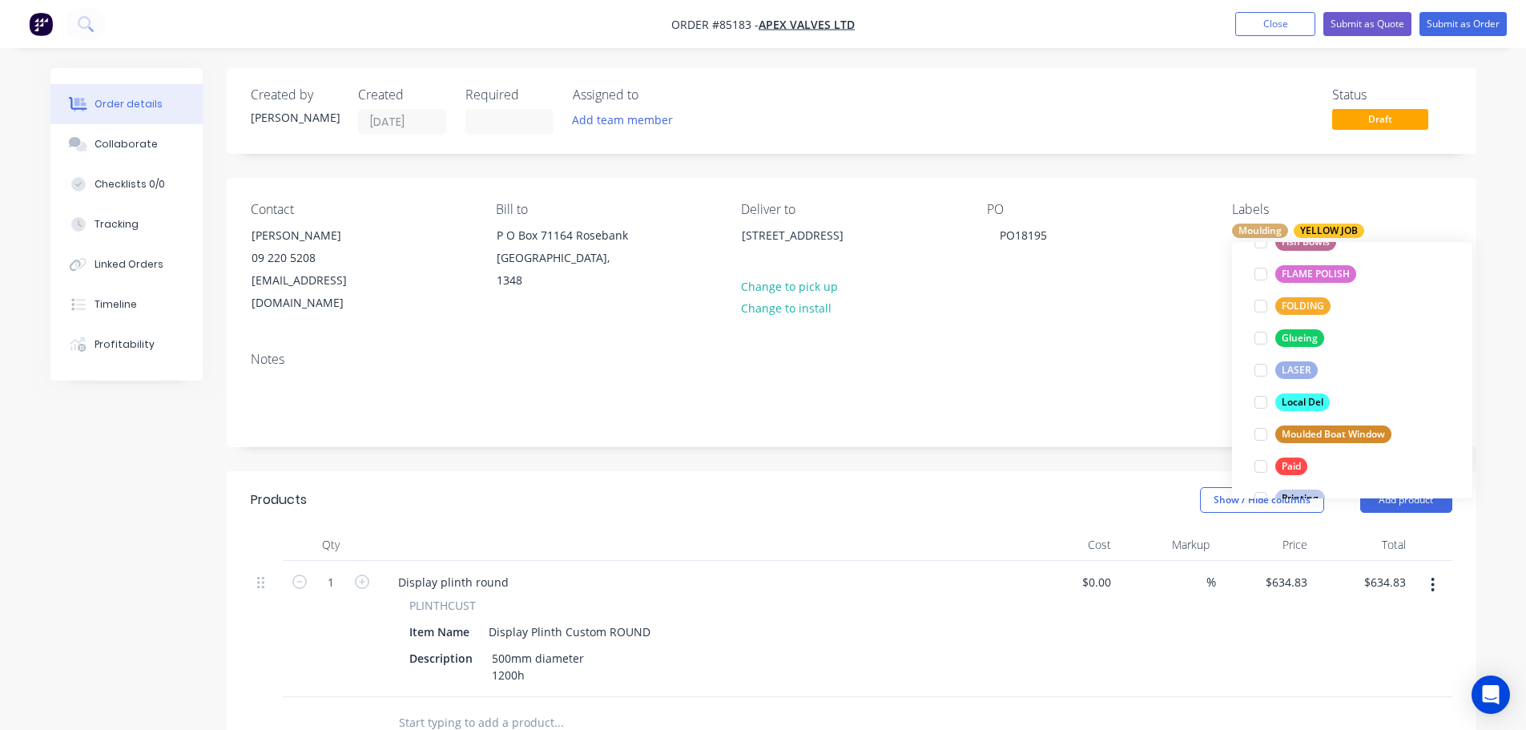
scroll to position [0, 0]
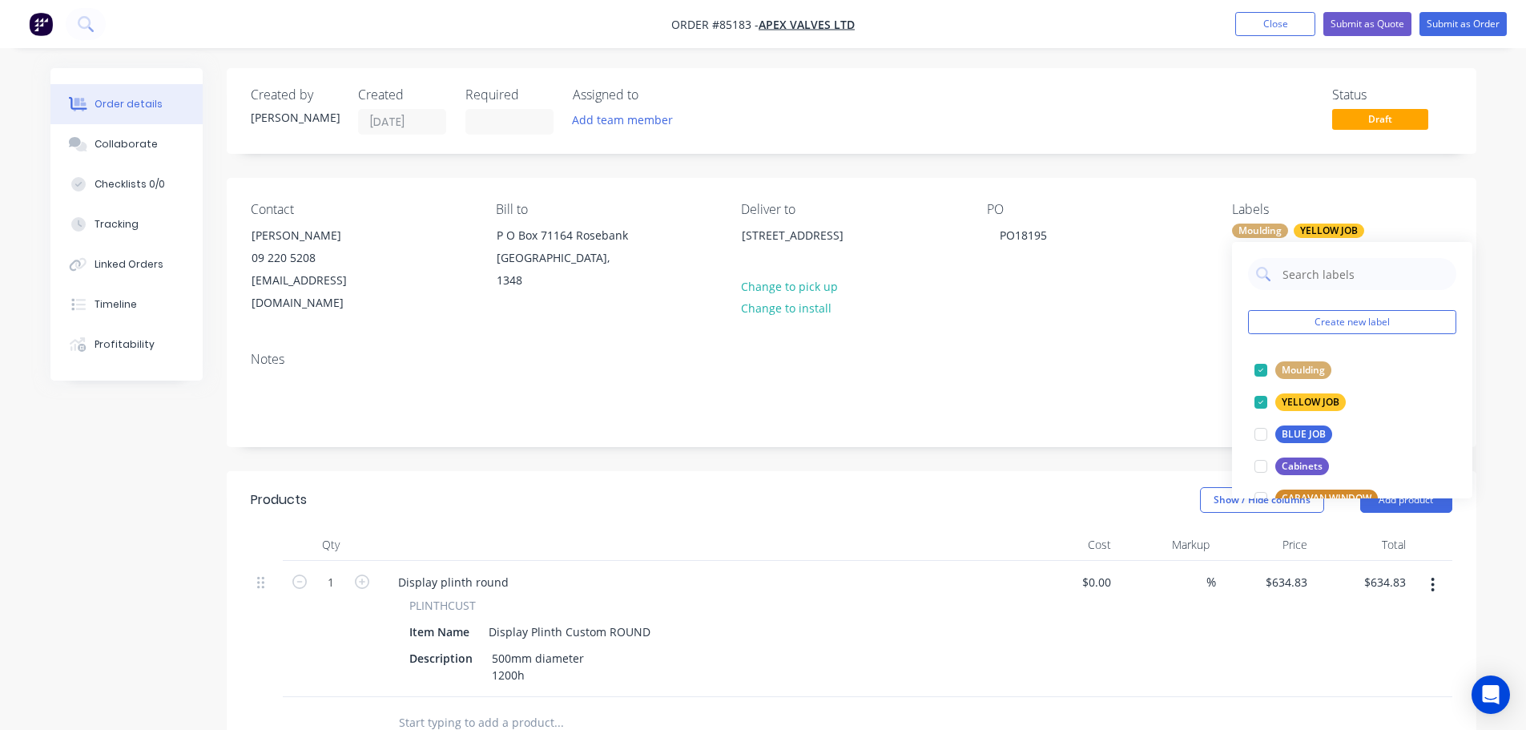
click at [1204, 220] on div "PO PO18195" at bounding box center [1097, 258] width 220 height 113
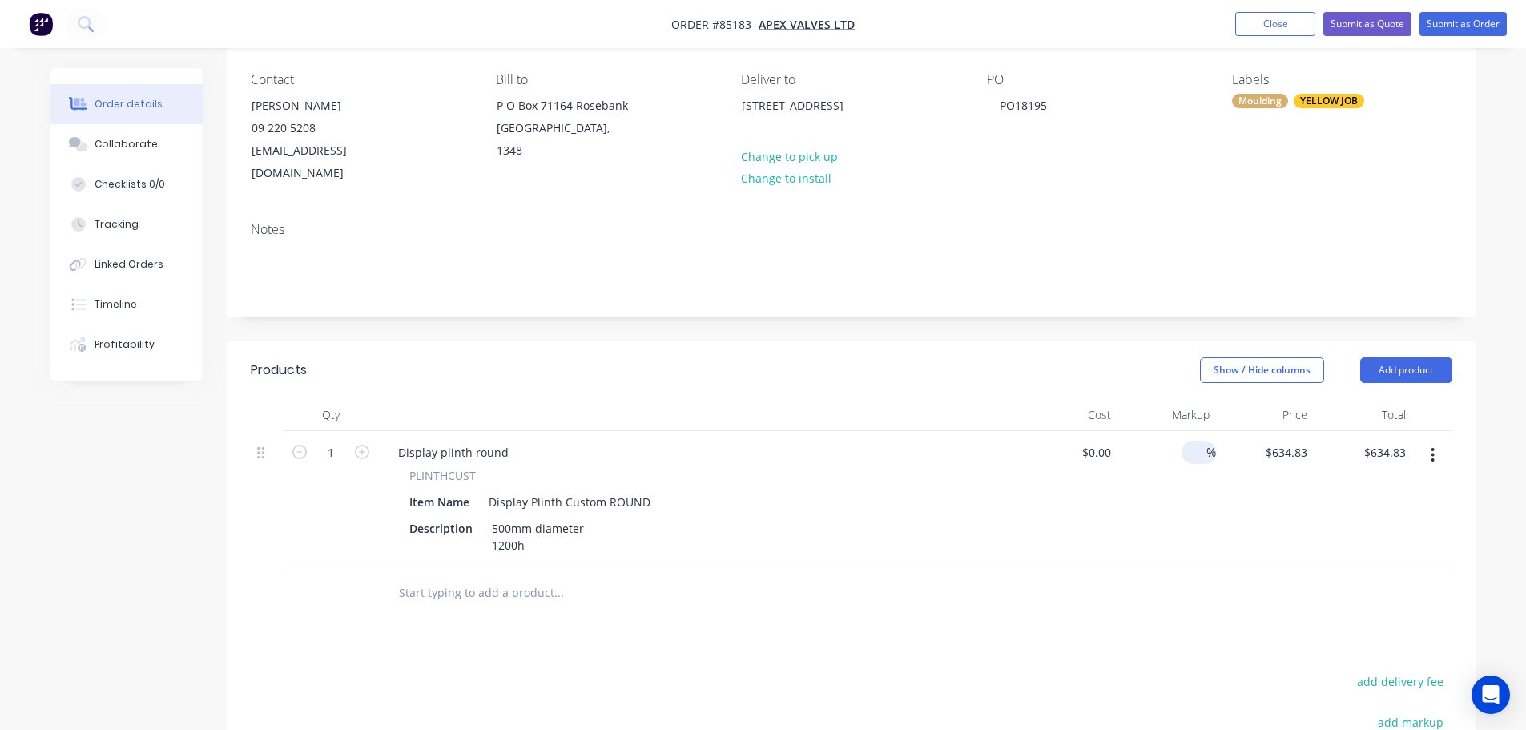
scroll to position [320, 0]
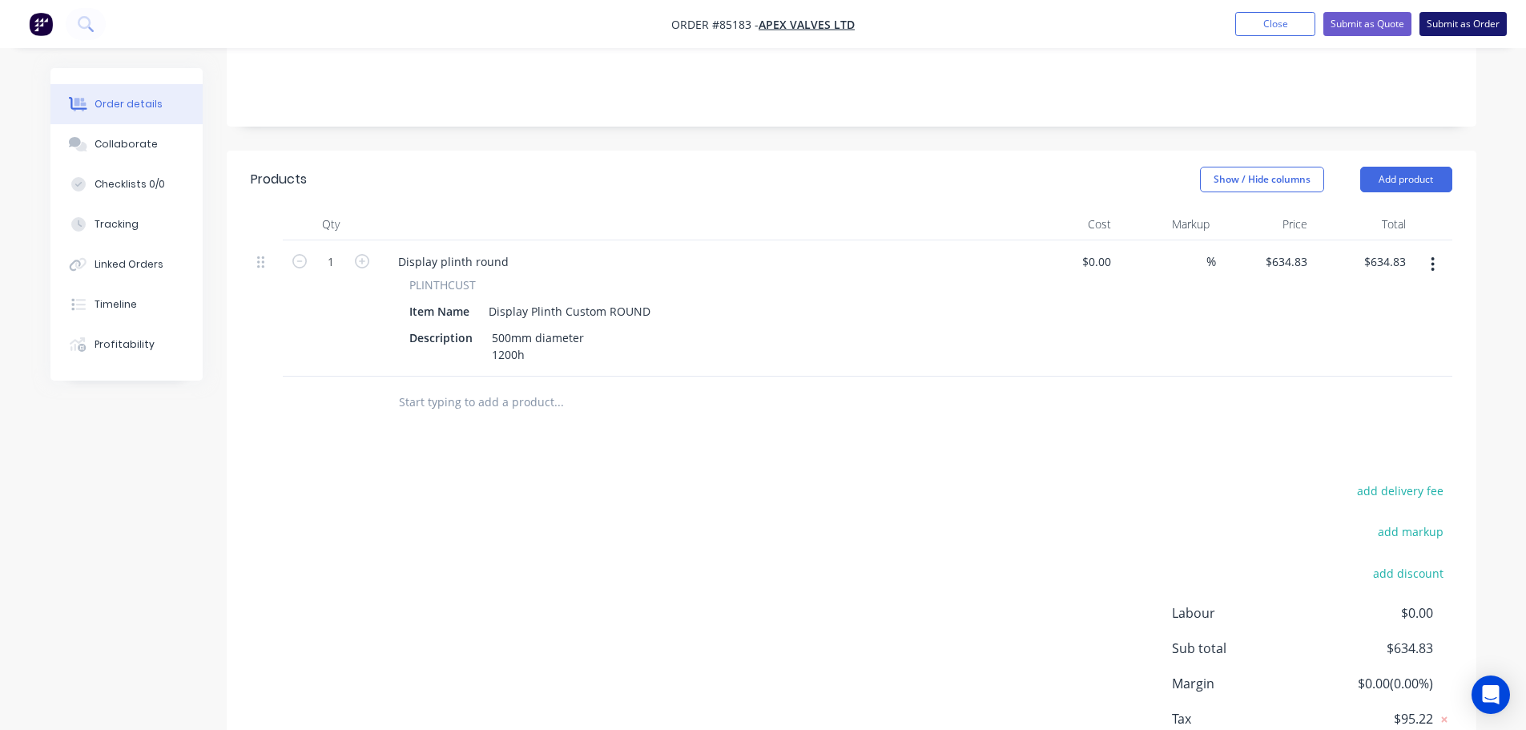
click at [1451, 26] on button "Submit as Order" at bounding box center [1463, 24] width 87 height 24
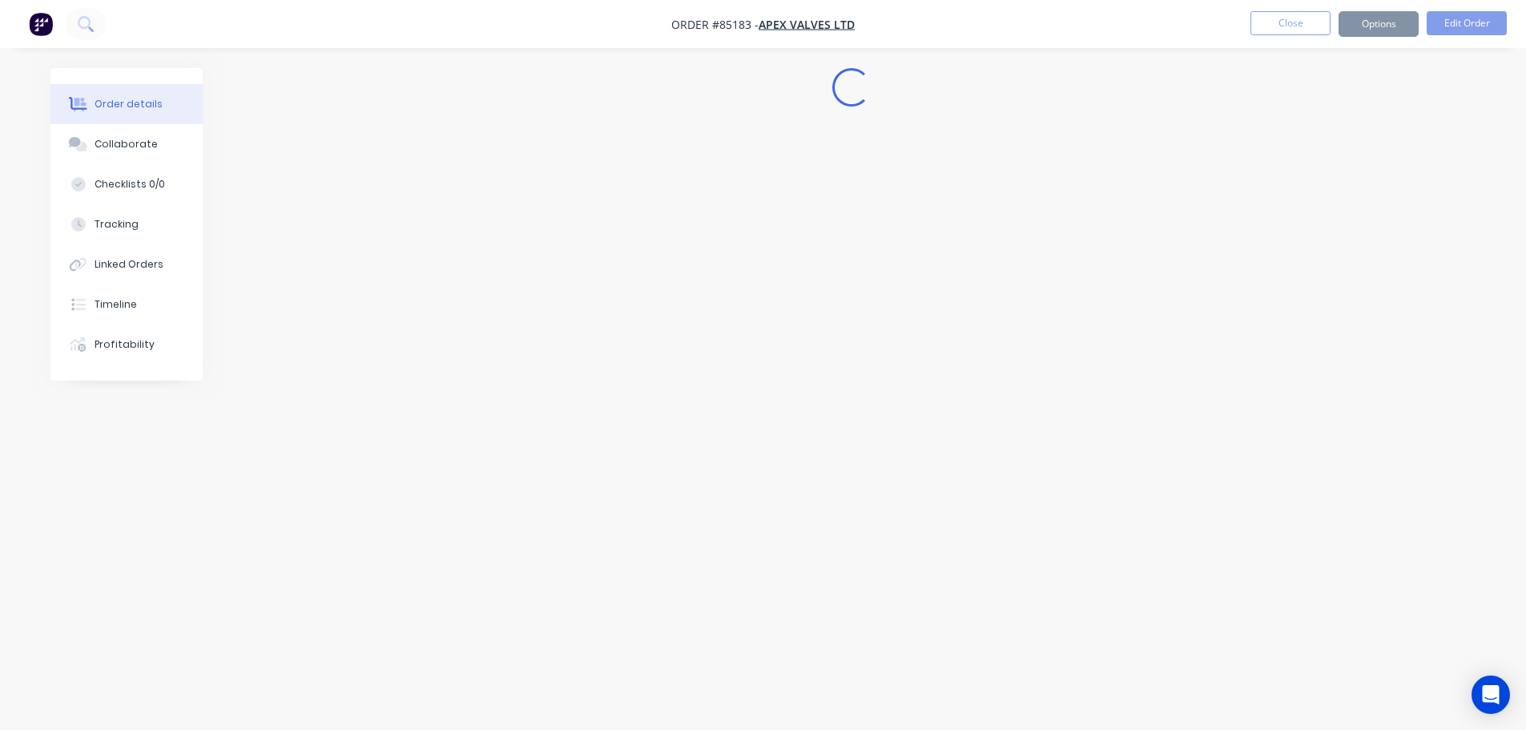
scroll to position [0, 0]
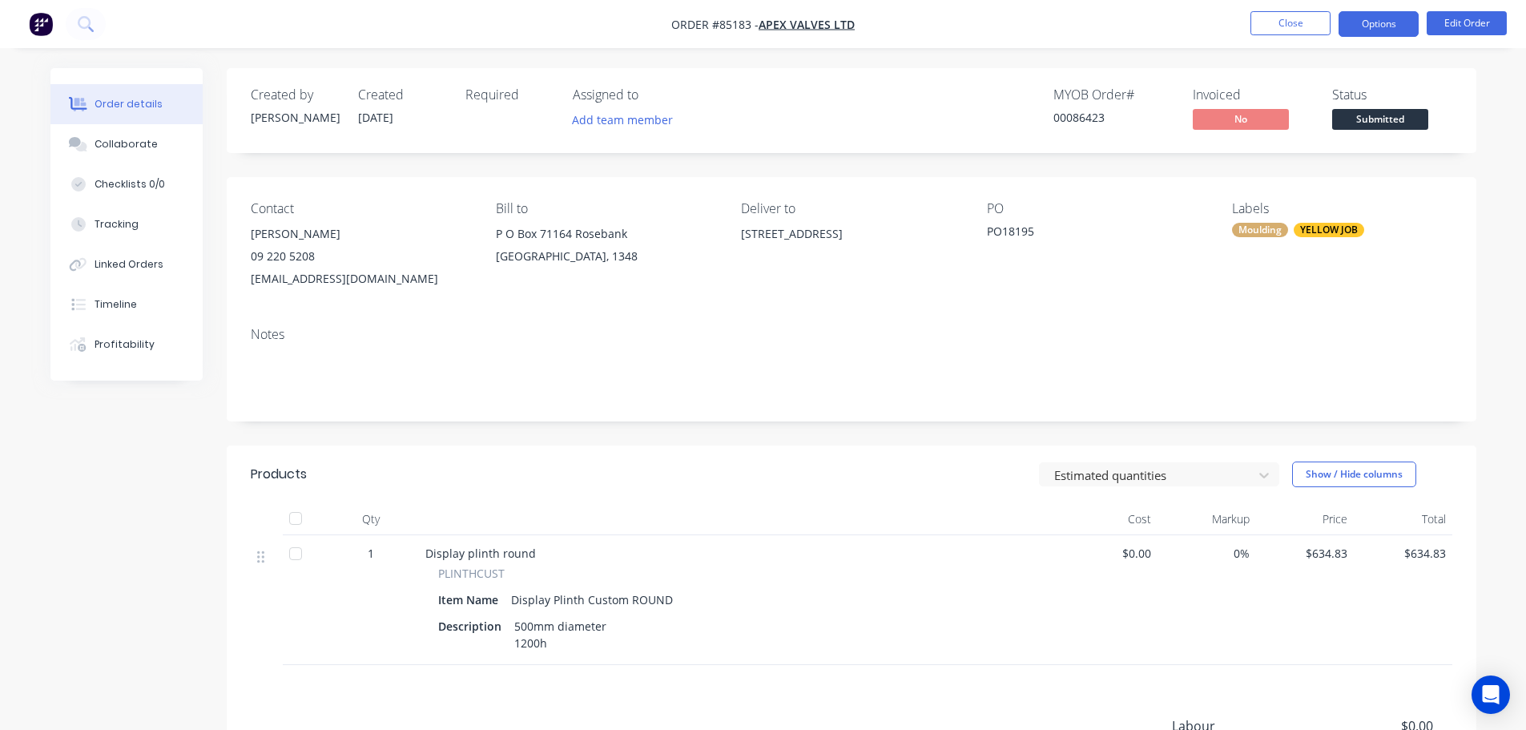
click at [1361, 30] on button "Options" at bounding box center [1379, 24] width 80 height 26
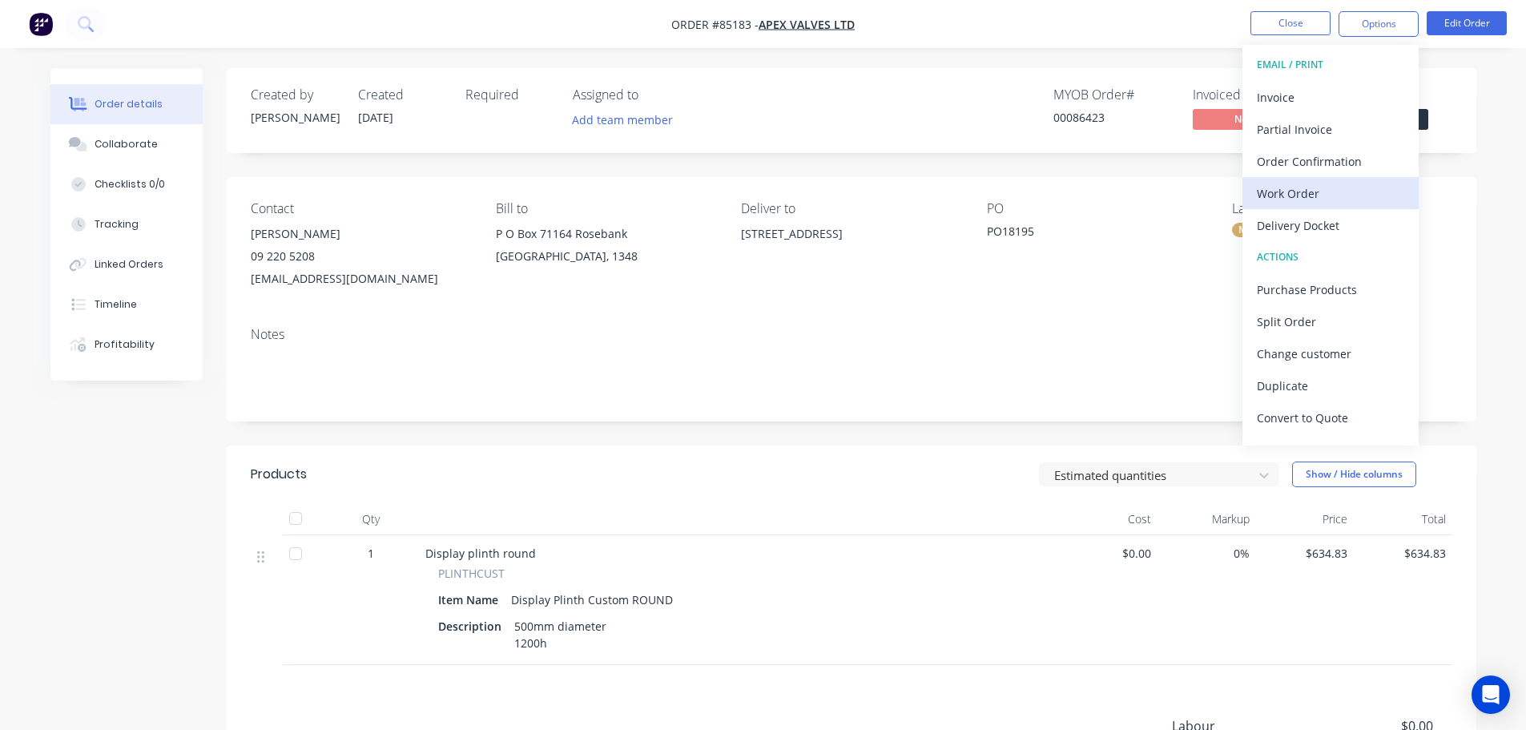
click at [1321, 182] on div "Work Order" at bounding box center [1330, 193] width 147 height 23
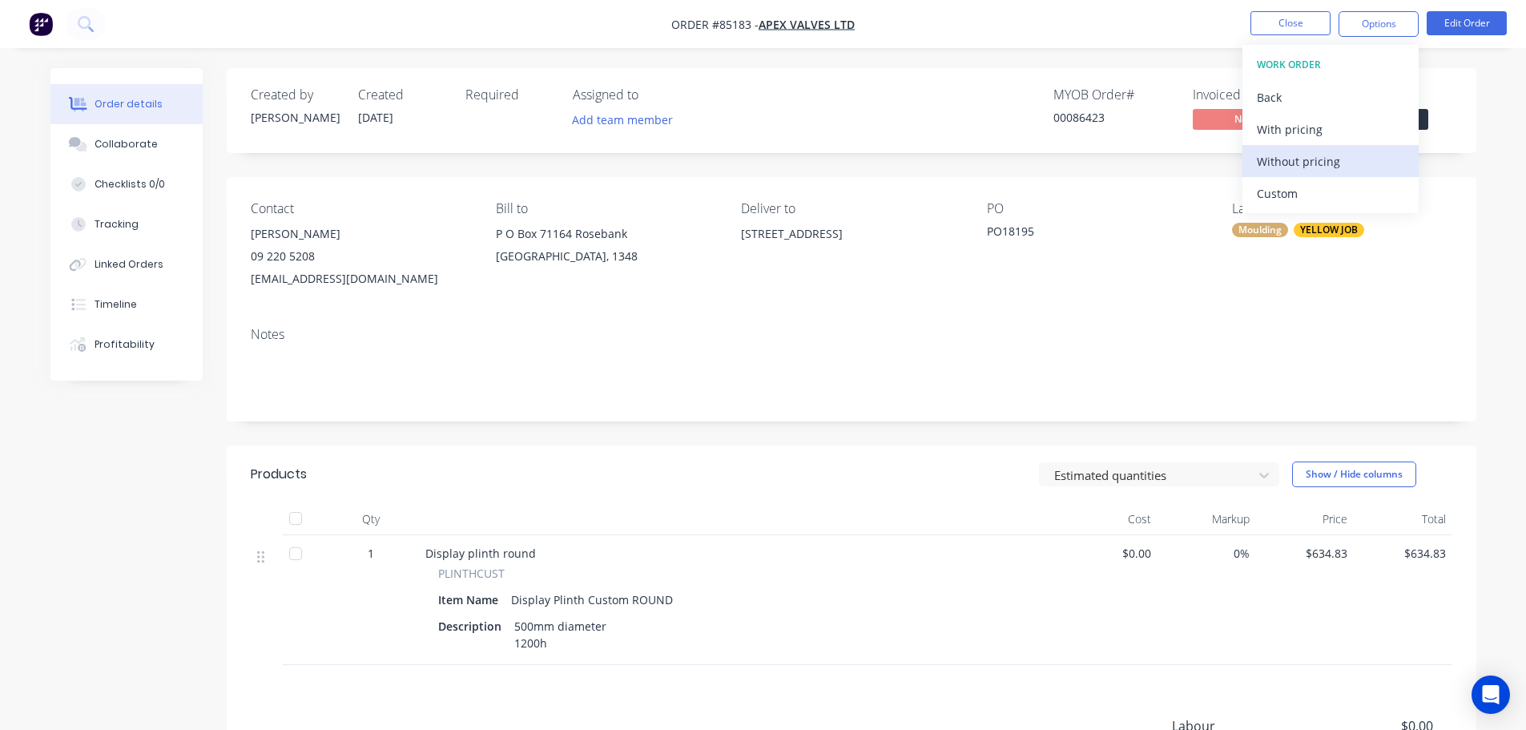
click at [1323, 168] on div "Without pricing" at bounding box center [1330, 161] width 147 height 23
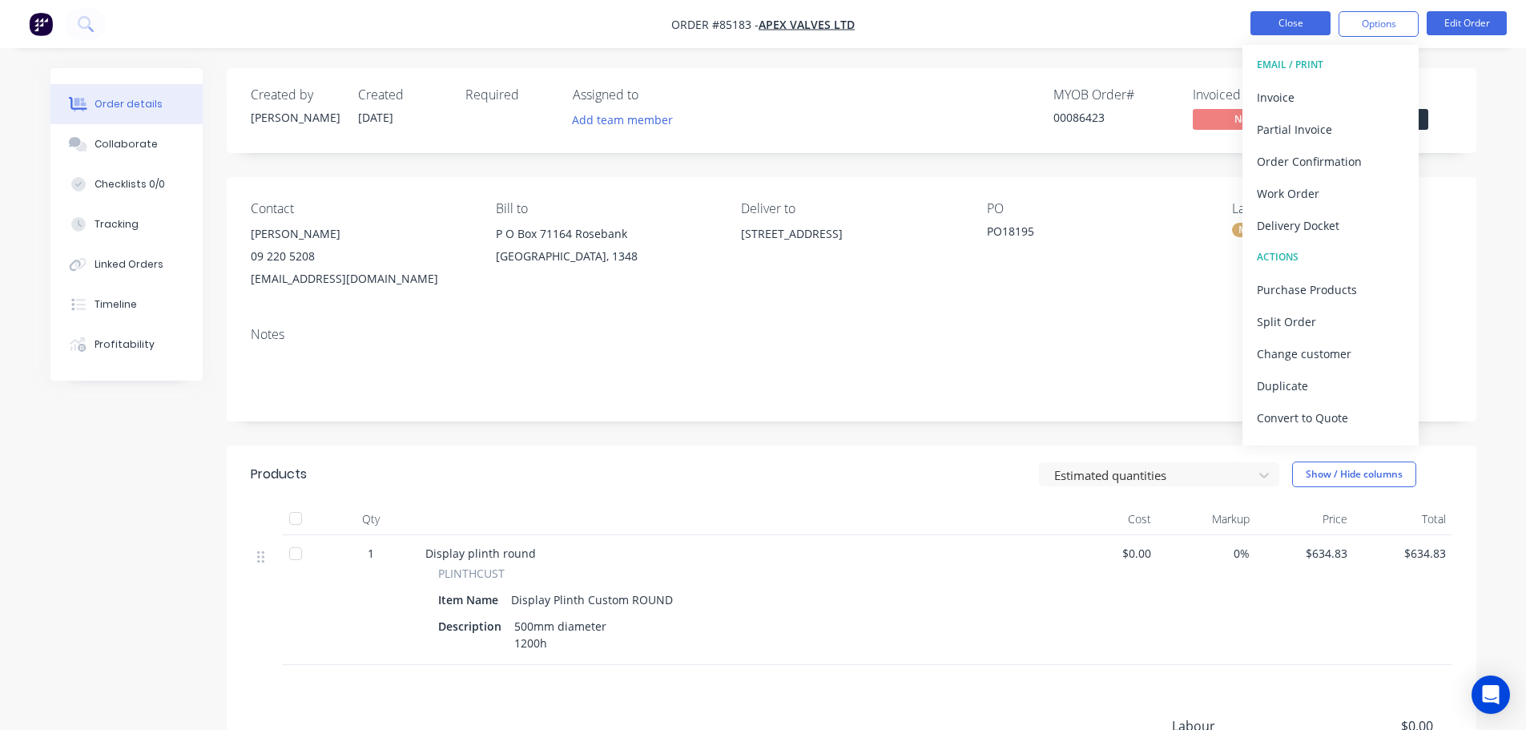
click at [1268, 29] on button "Close" at bounding box center [1291, 23] width 80 height 24
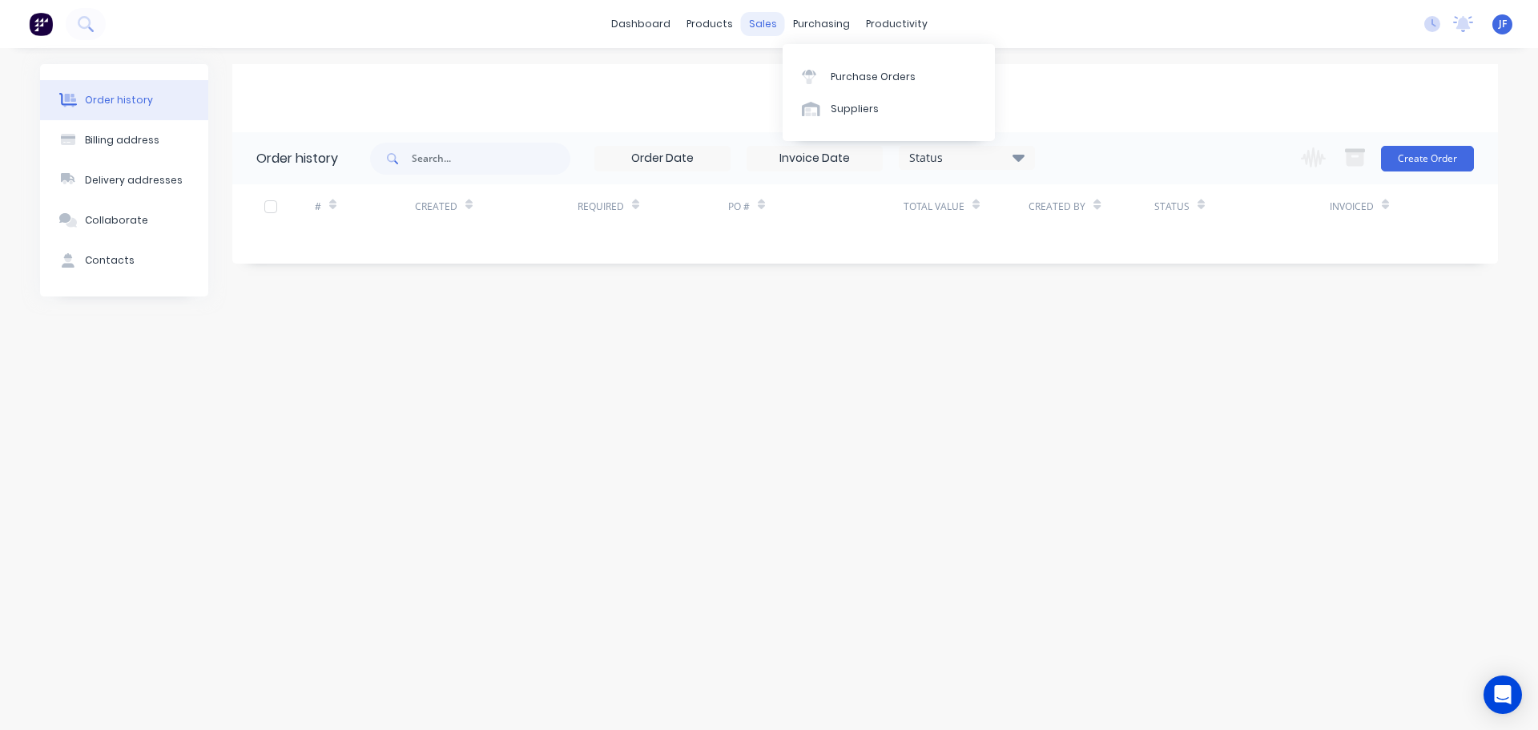
click at [765, 31] on div "sales" at bounding box center [763, 24] width 44 height 24
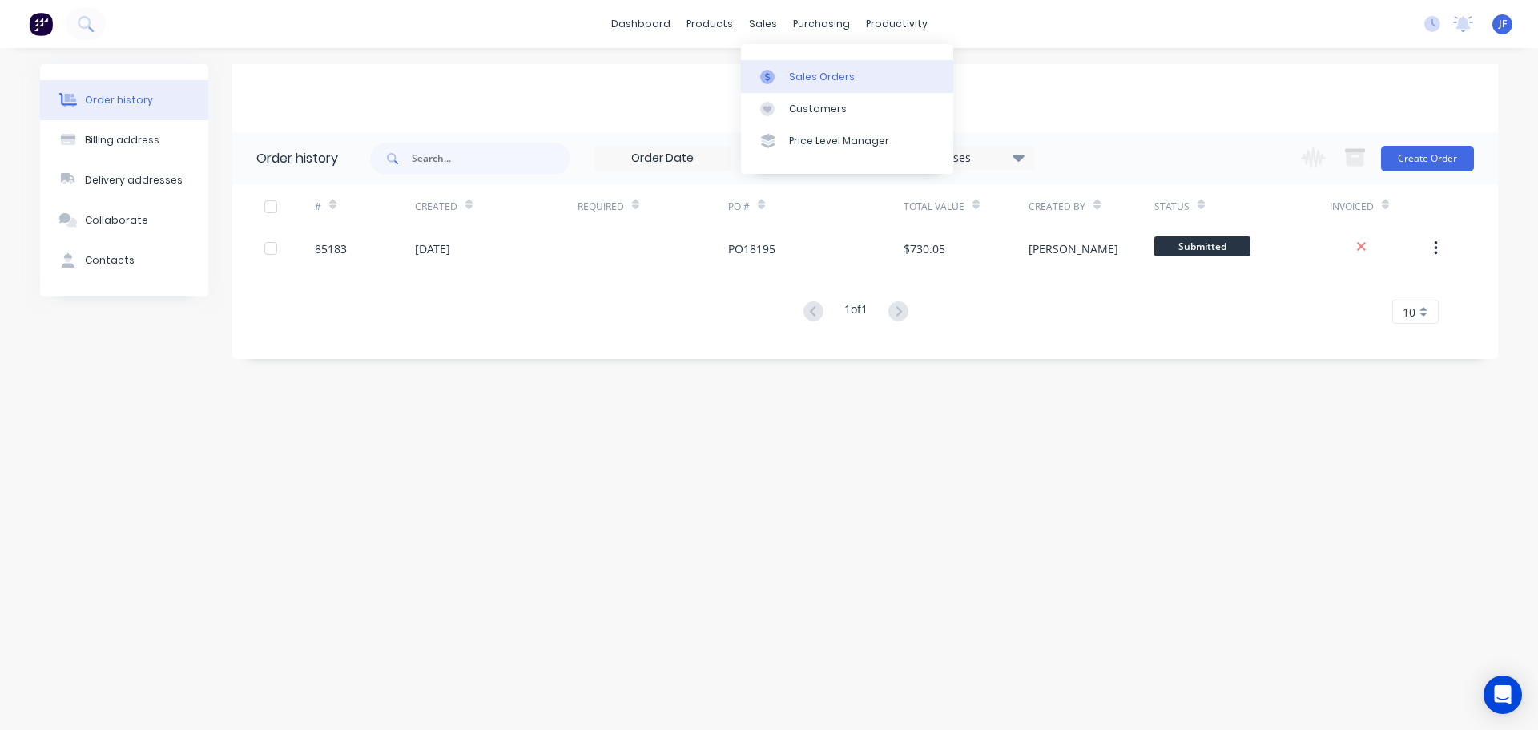
click at [794, 76] on div "Sales Orders" at bounding box center [822, 77] width 66 height 14
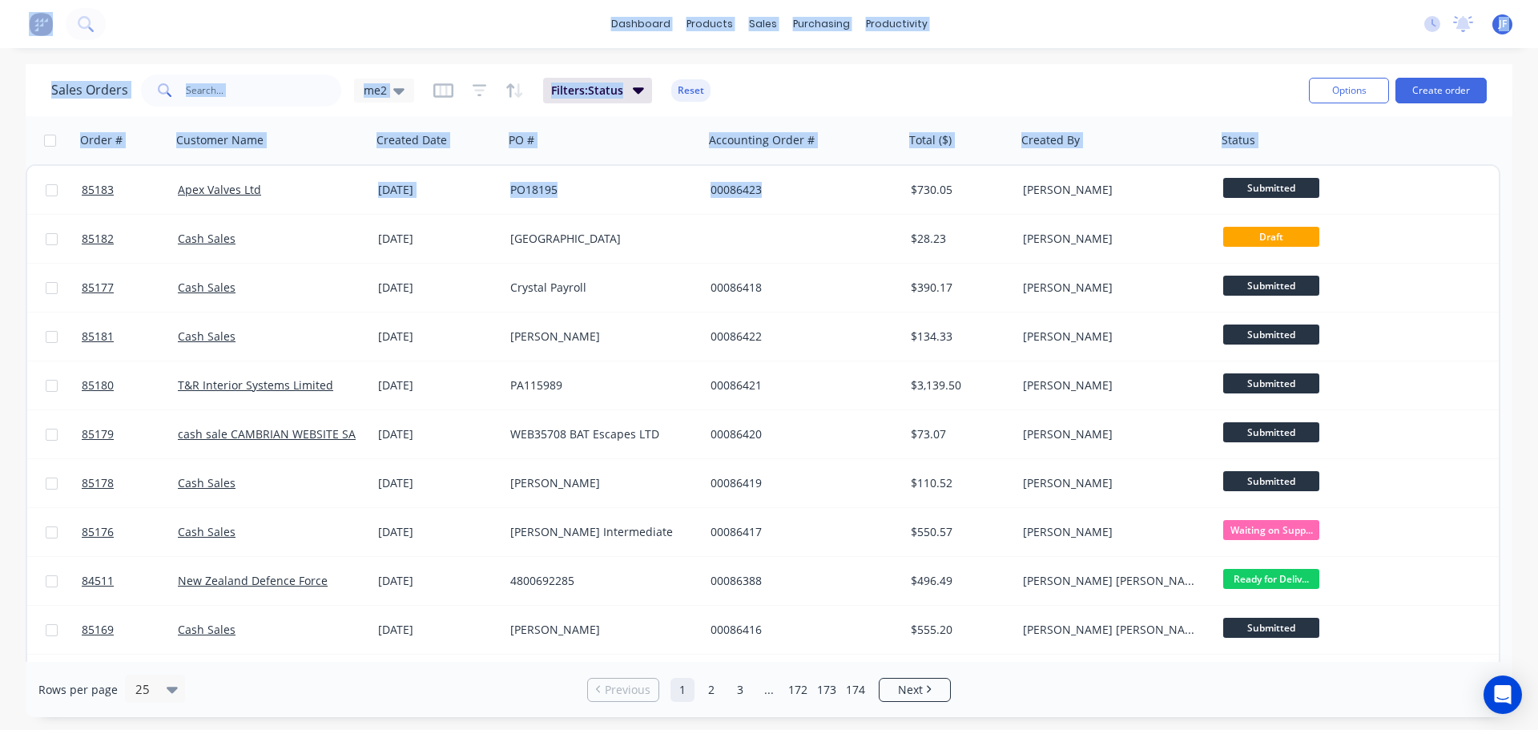
drag, startPoint x: -35, startPoint y: 123, endPoint x: -723, endPoint y: -97, distance: 721.9
click at [0, 0] on html "dashboard products sales purchasing productivity dashboard products Product Cat…" at bounding box center [769, 365] width 1538 height 730
click at [481, 71] on div "Sales Orders me2 Filters: Status Reset" at bounding box center [673, 90] width 1245 height 39
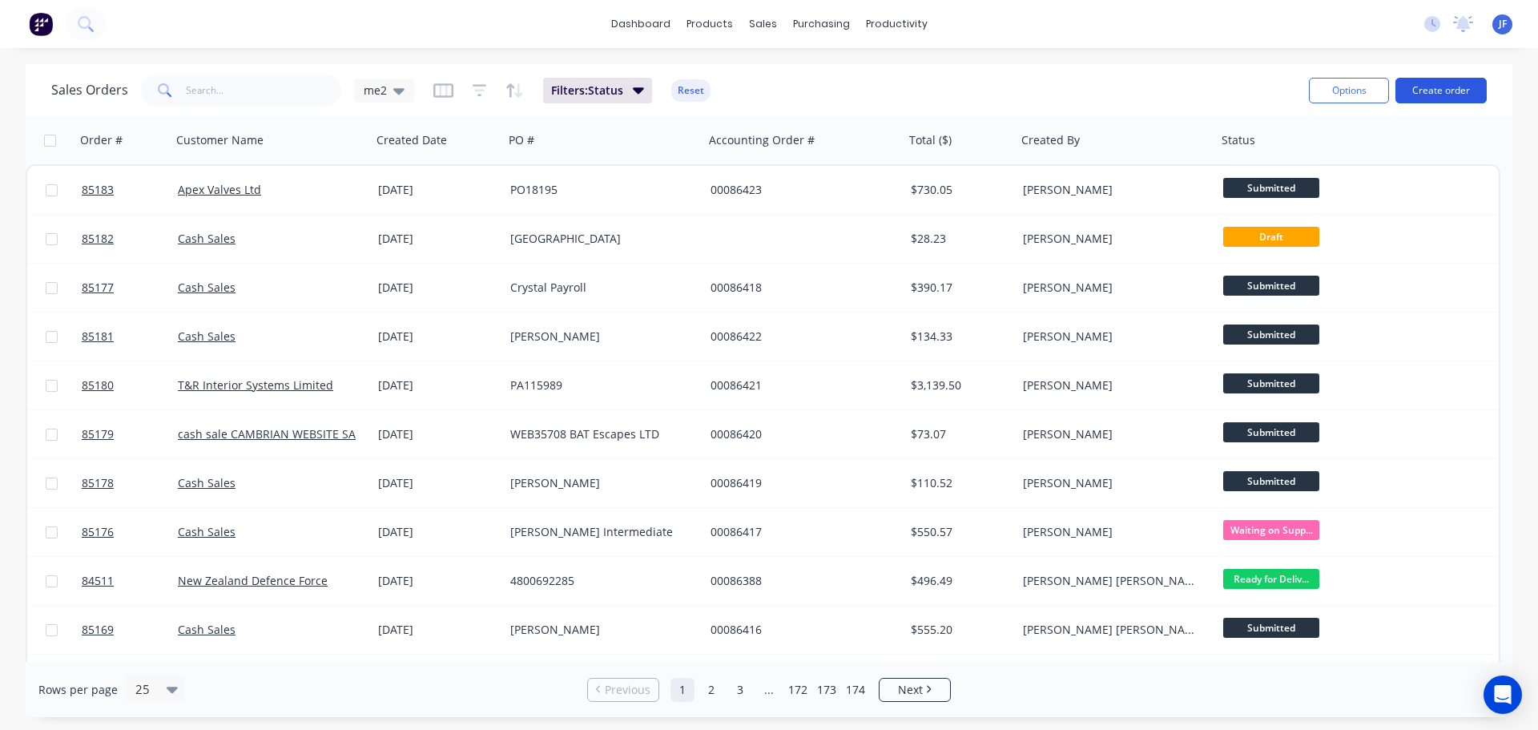
click at [1445, 82] on button "Create order" at bounding box center [1441, 91] width 91 height 26
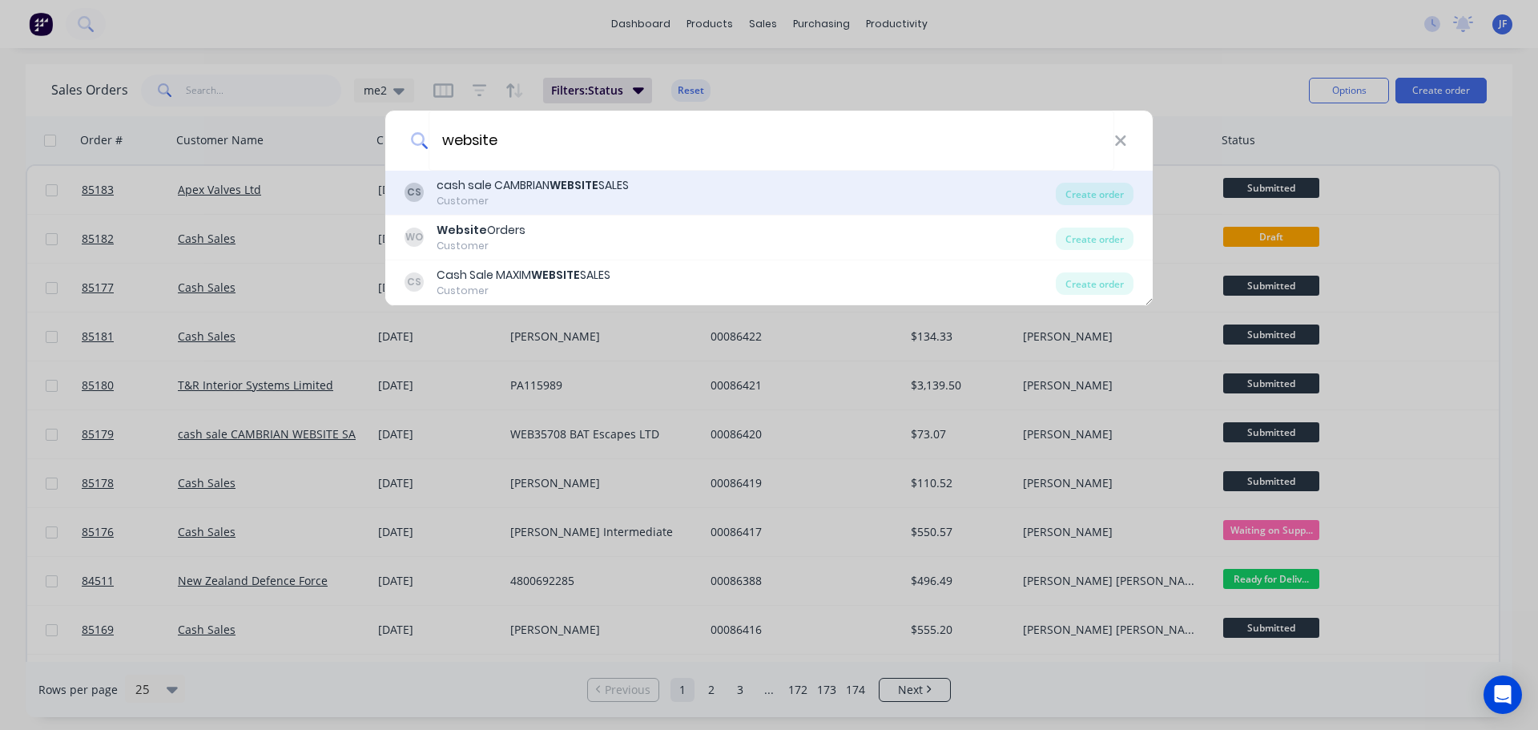
type input "website"
click at [703, 197] on div "CS cash sale CAMBRIAN WEBSITE SALES Customer" at bounding box center [730, 192] width 651 height 31
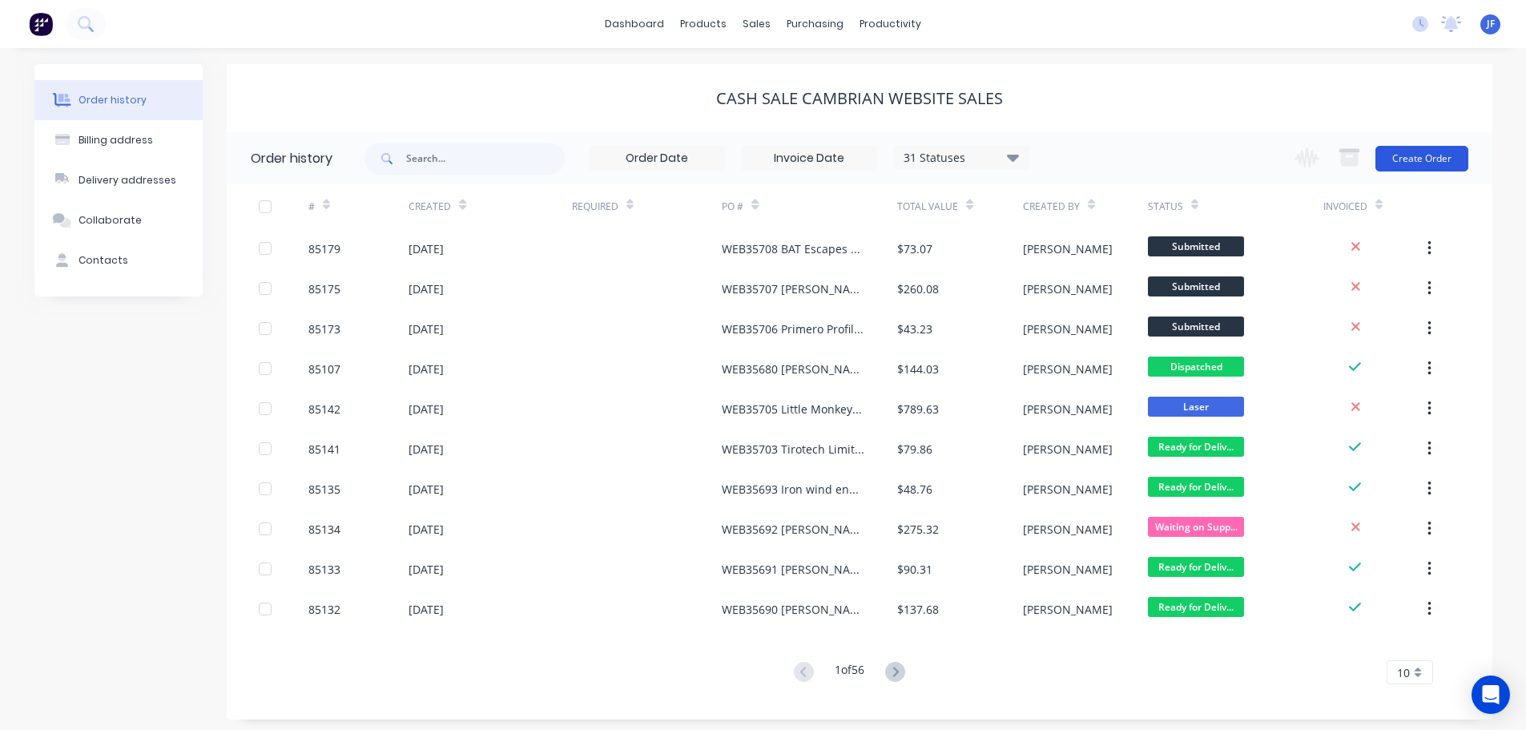
click at [1403, 155] on button "Create Order" at bounding box center [1422, 159] width 93 height 26
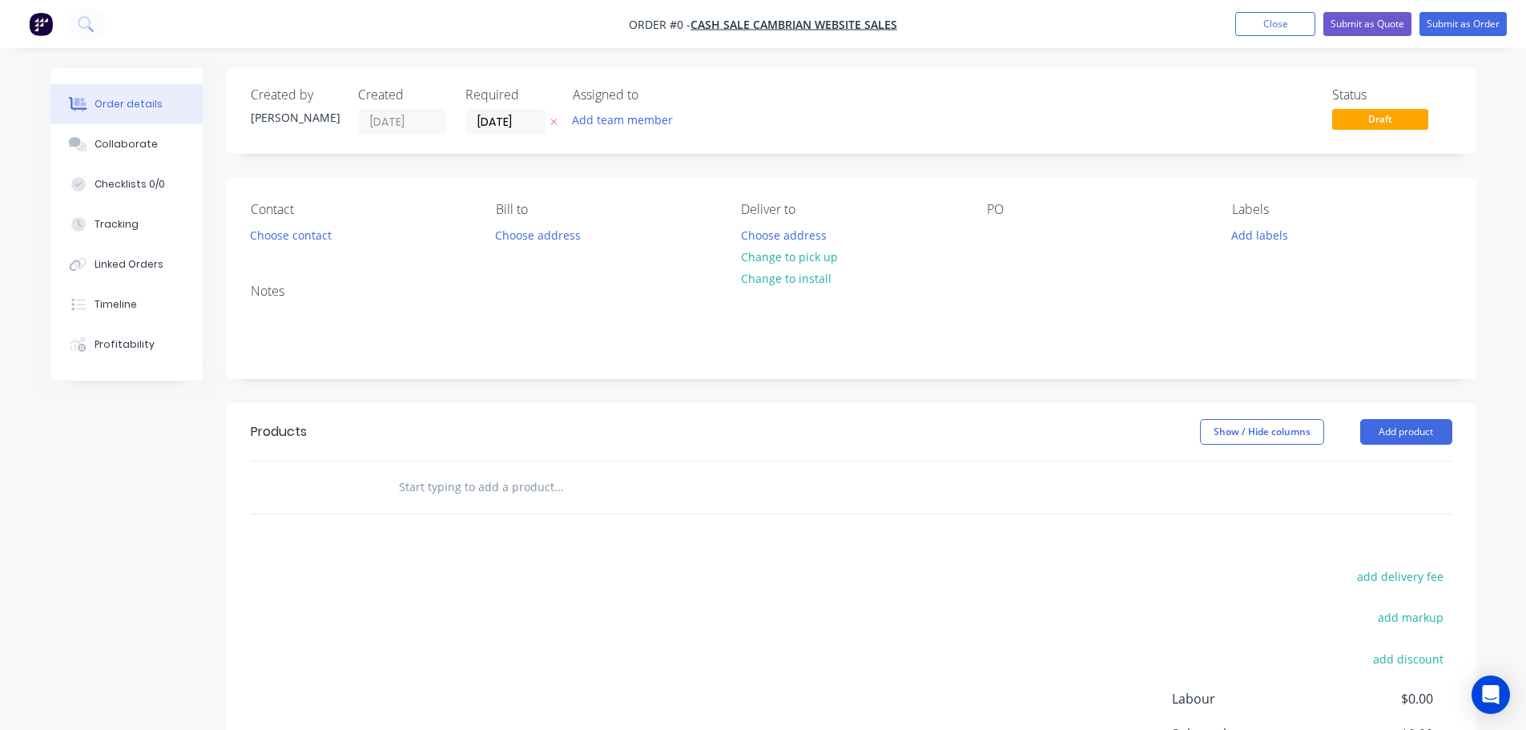
click at [556, 114] on button "button" at bounding box center [554, 122] width 17 height 18
click at [264, 236] on button "Choose contact" at bounding box center [290, 235] width 99 height 22
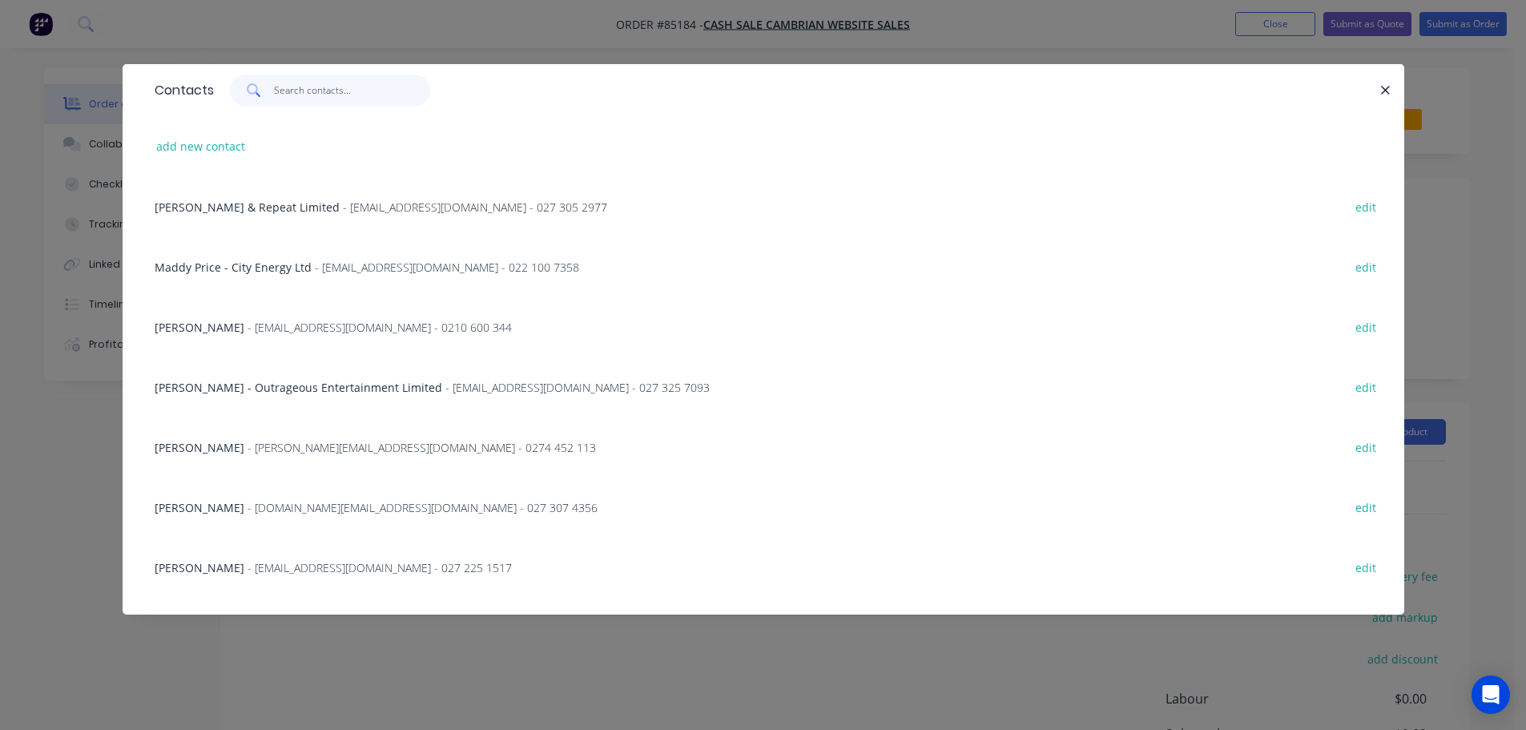
click at [324, 86] on input "text" at bounding box center [352, 91] width 156 height 32
paste input "Conservation Technologies"
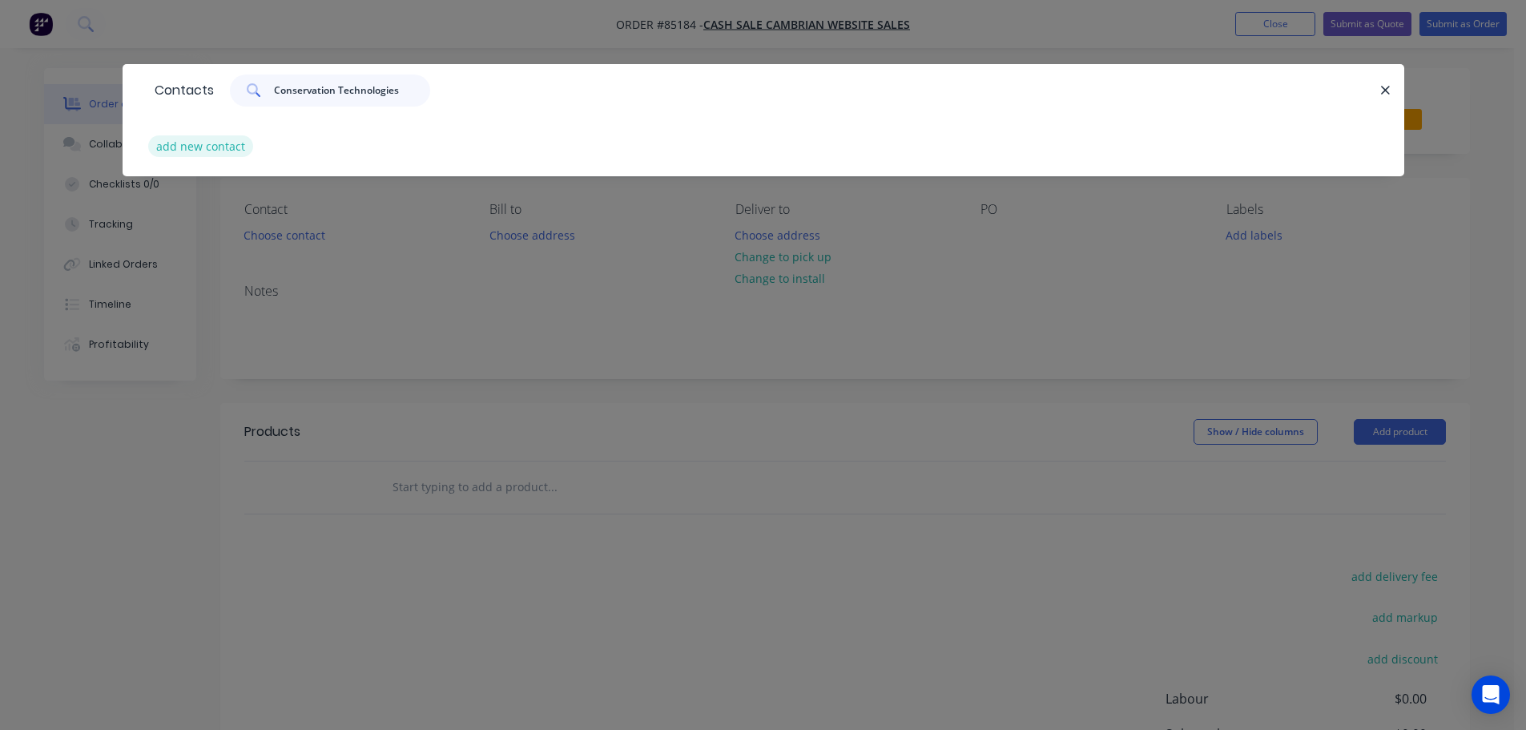
type input "Conservation Technologies"
click at [244, 146] on button "add new contact" at bounding box center [201, 146] width 106 height 22
select select "NZ"
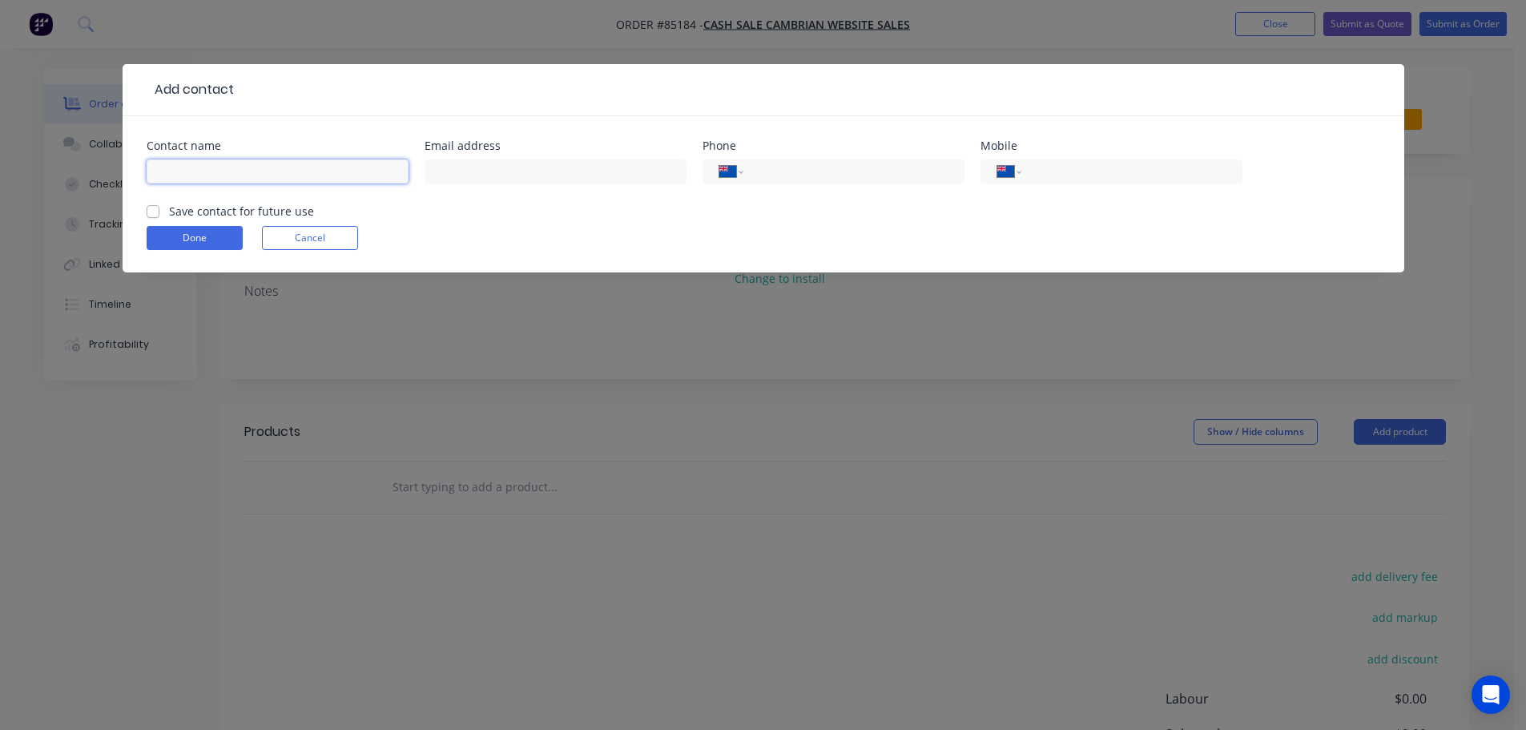
click at [241, 172] on input "text" at bounding box center [278, 171] width 262 height 24
paste input "Conservation Technologies"
type input "Conservation Technologies"
click at [233, 212] on label "Save contact for future use" at bounding box center [241, 211] width 145 height 17
click at [159, 212] on input "Save contact for future use" at bounding box center [153, 210] width 13 height 15
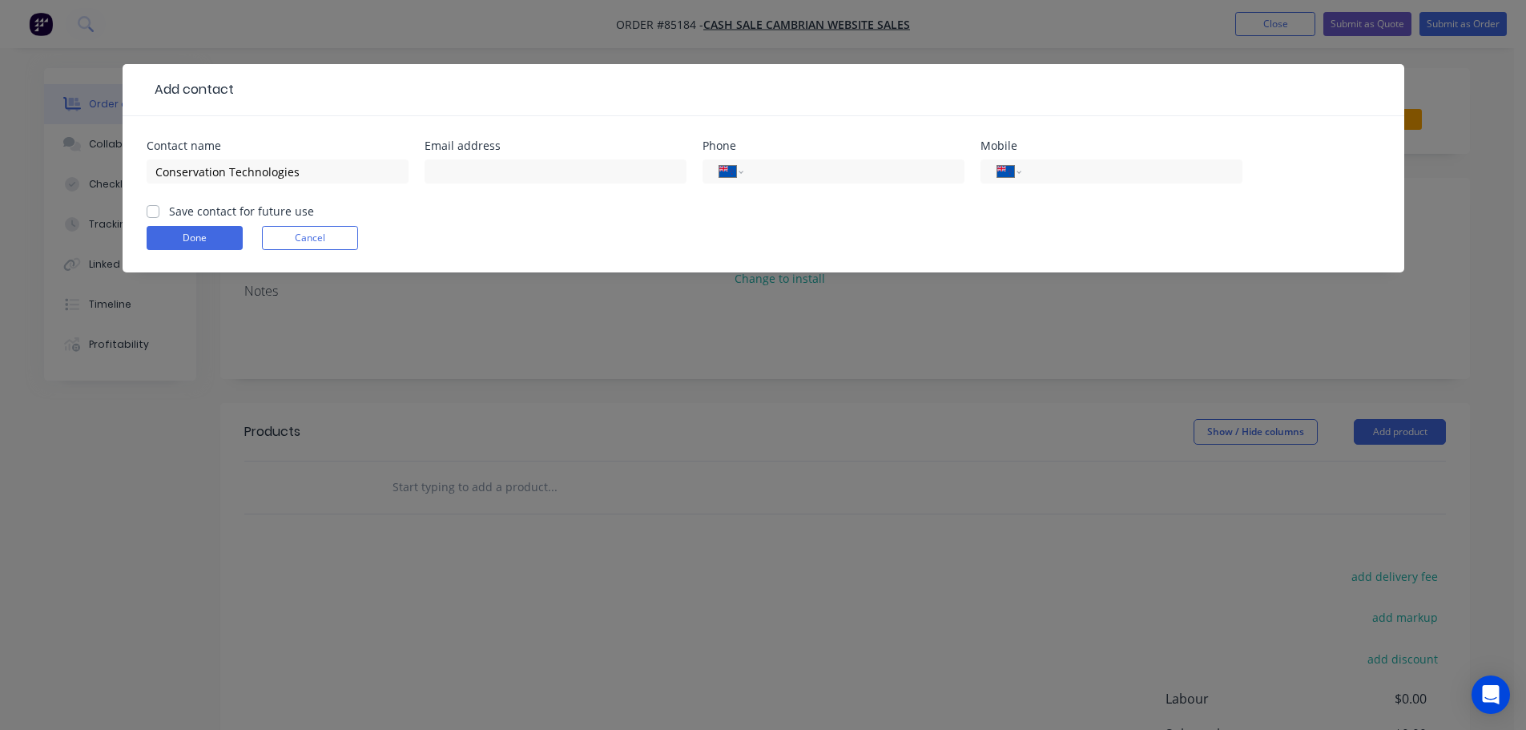
checkbox input "true"
click at [353, 171] on input "Conservation Technologies" at bounding box center [278, 171] width 262 height 24
paste input "Mark Johnson"
type input "Conservation Technologies - Mark Johnson"
click at [1147, 172] on input "tel" at bounding box center [1129, 172] width 192 height 18
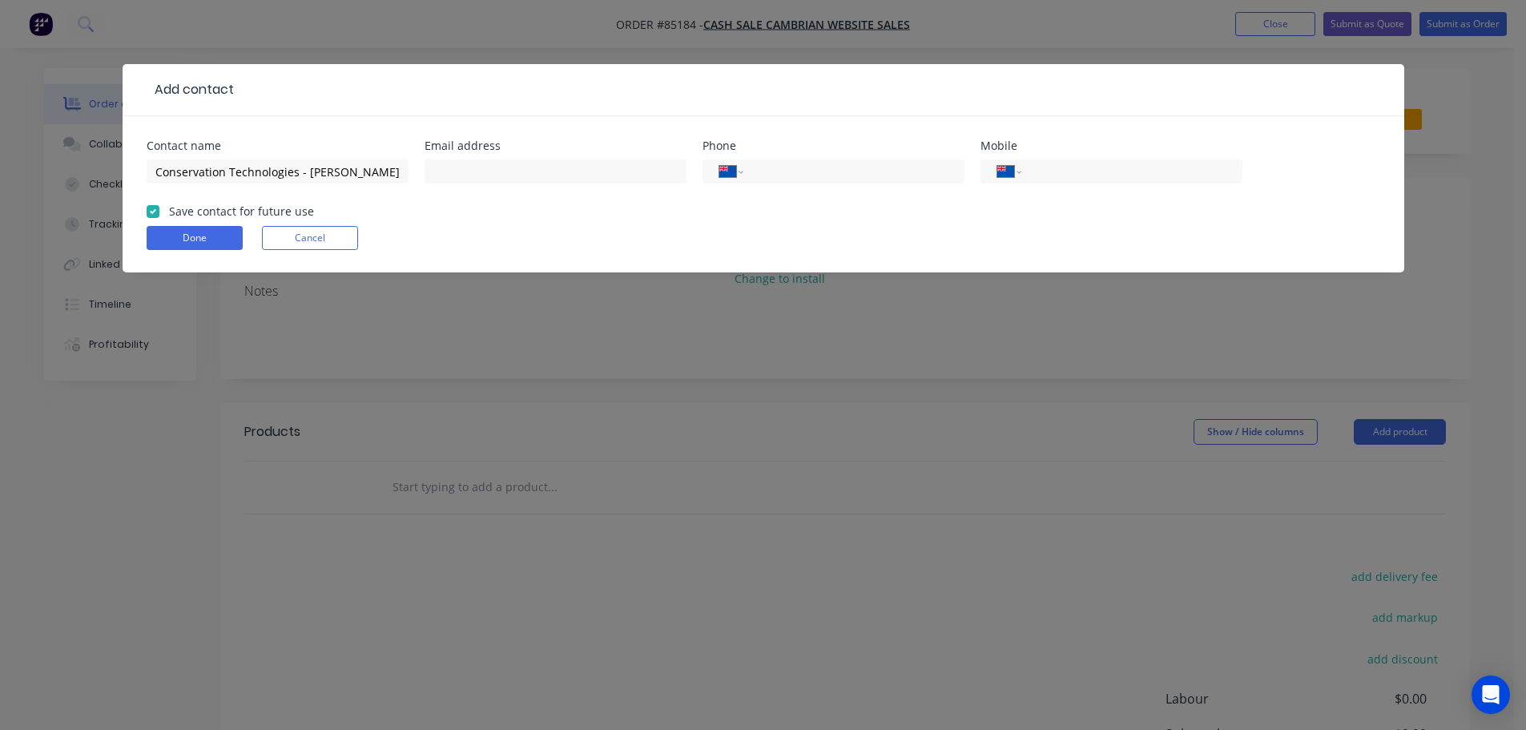
paste input "022 360 6687"
type input "022 360 6687"
click at [496, 162] on input "text" at bounding box center [556, 171] width 262 height 24
paste input "mark@conservationtech.co.nz"
type input "mark@conservationtech.co.nz"
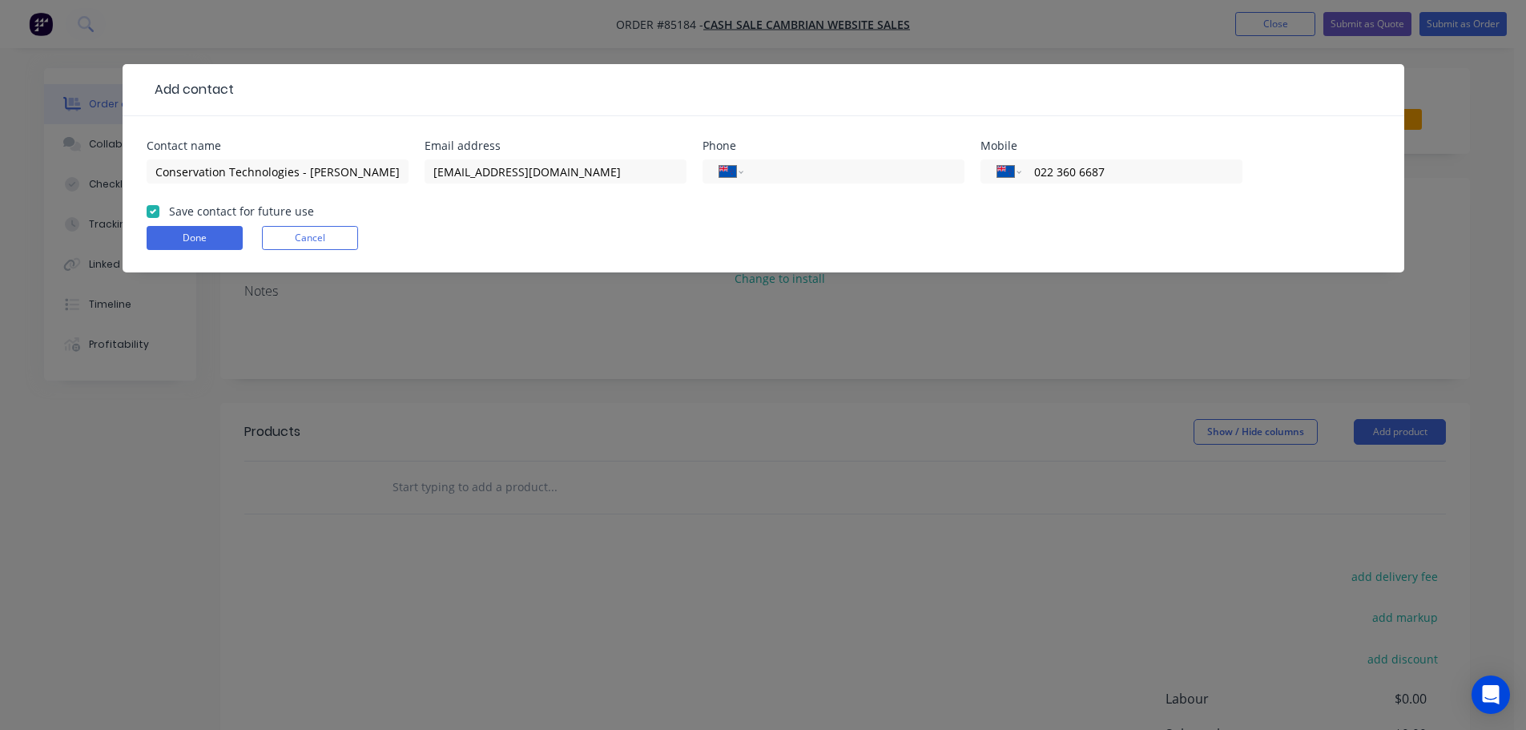
click at [162, 251] on form "Contact name Conservation Technologies - Mark Johnson Email address mark@conser…" at bounding box center [764, 206] width 1234 height 132
click at [169, 241] on button "Done" at bounding box center [195, 238] width 96 height 24
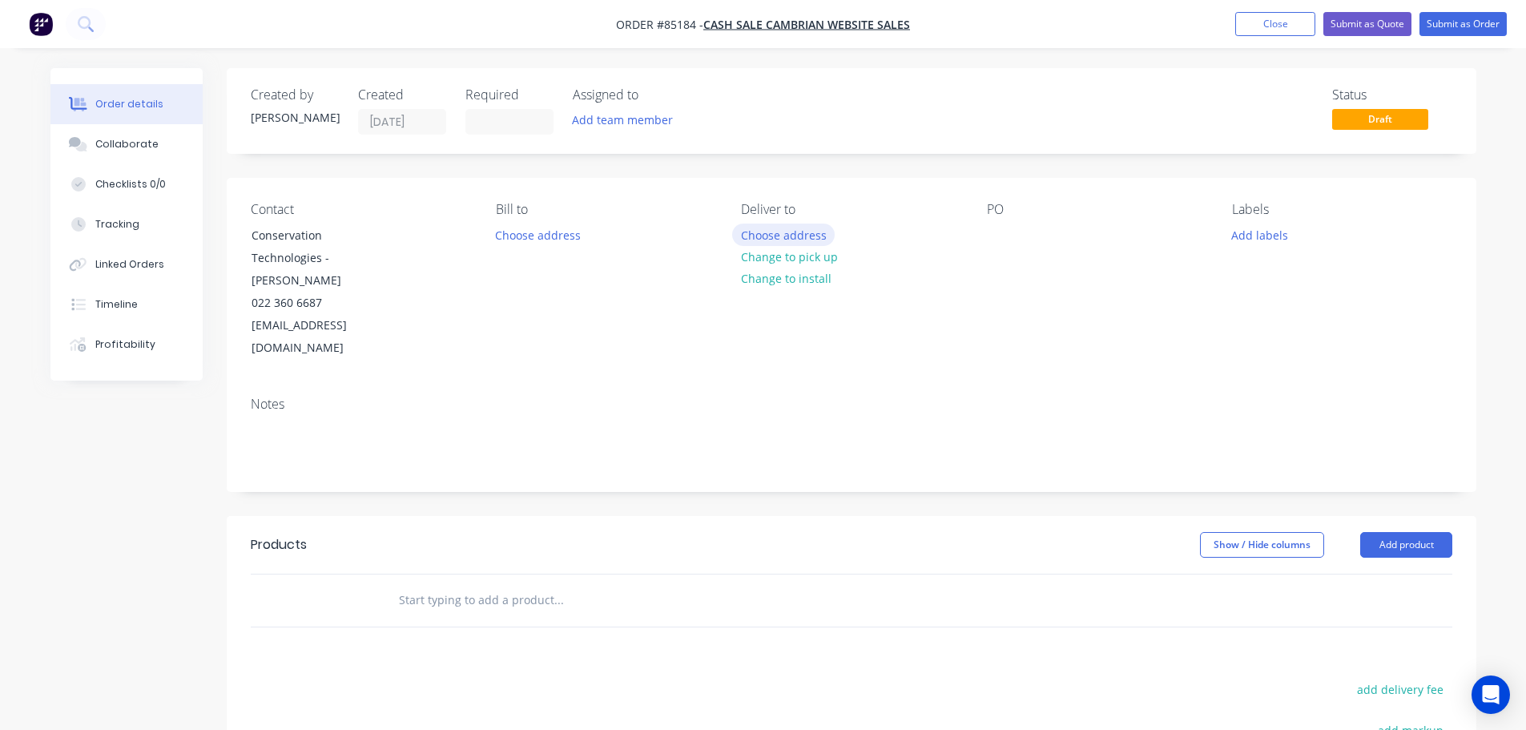
click at [812, 233] on button "Choose address" at bounding box center [783, 235] width 103 height 22
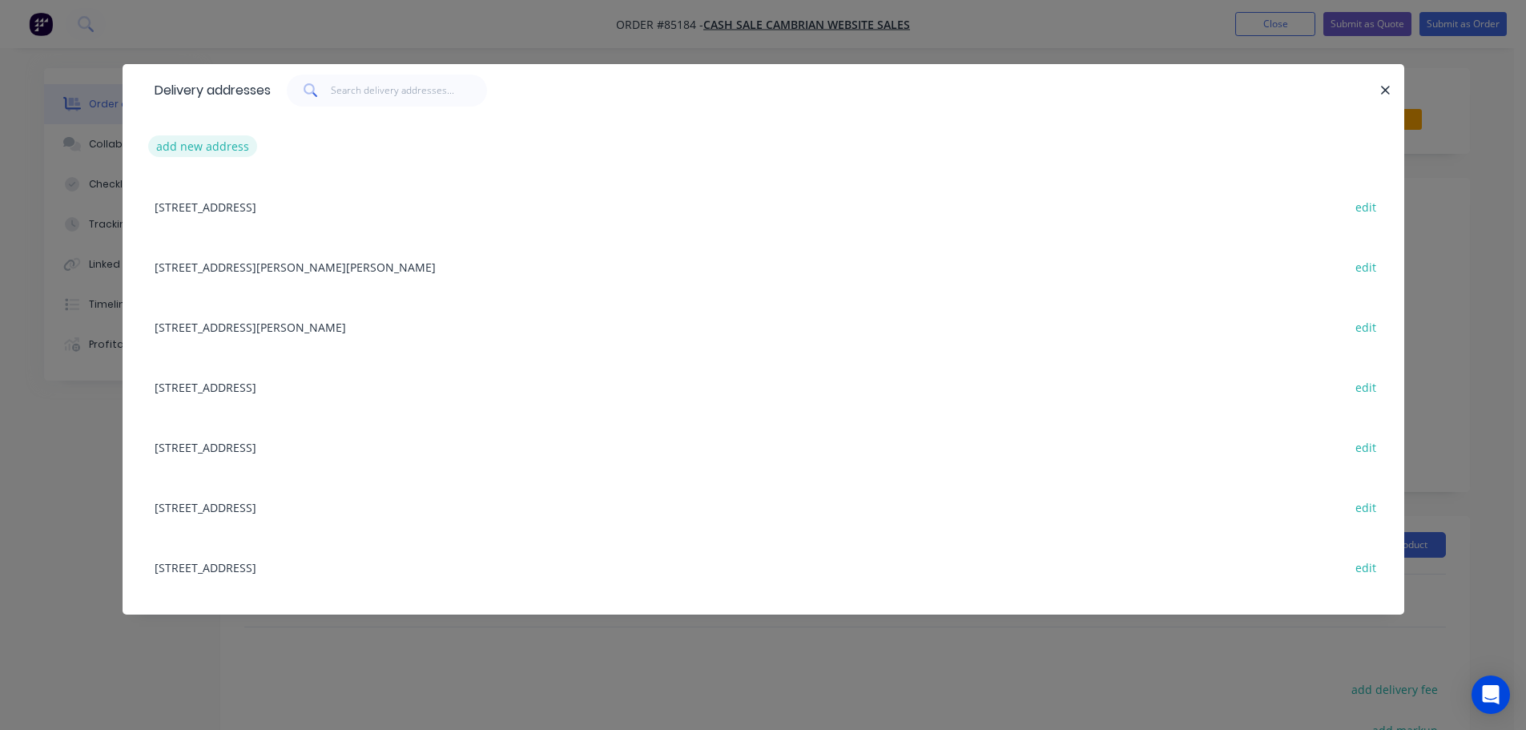
click at [212, 149] on button "add new address" at bounding box center [203, 146] width 110 height 22
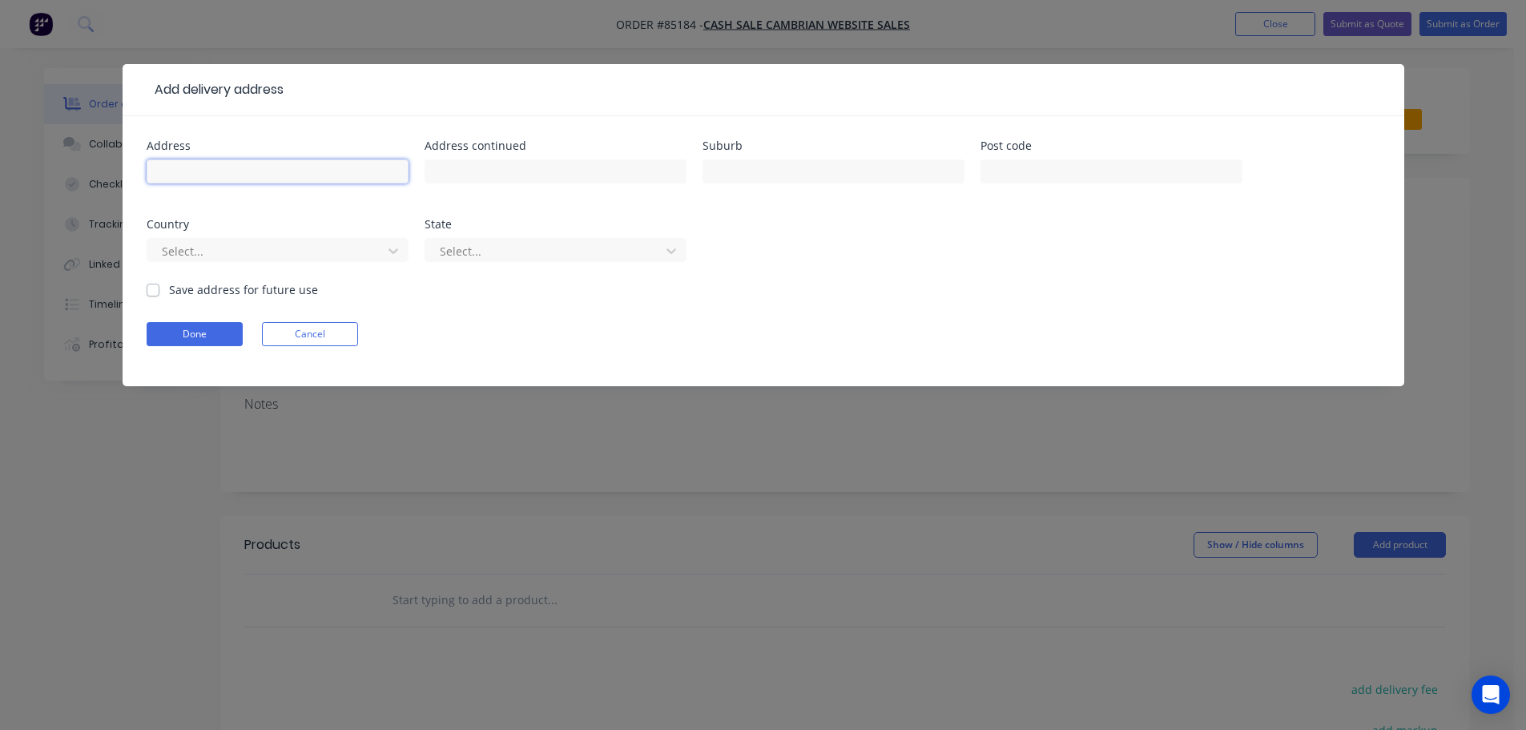
click at [212, 179] on input "text" at bounding box center [278, 171] width 262 height 24
paste input "954 Matakana Valley Road RD2 Wellsford 0972"
type input "954 Matakana Valley Road RD2 Wellsford 0972"
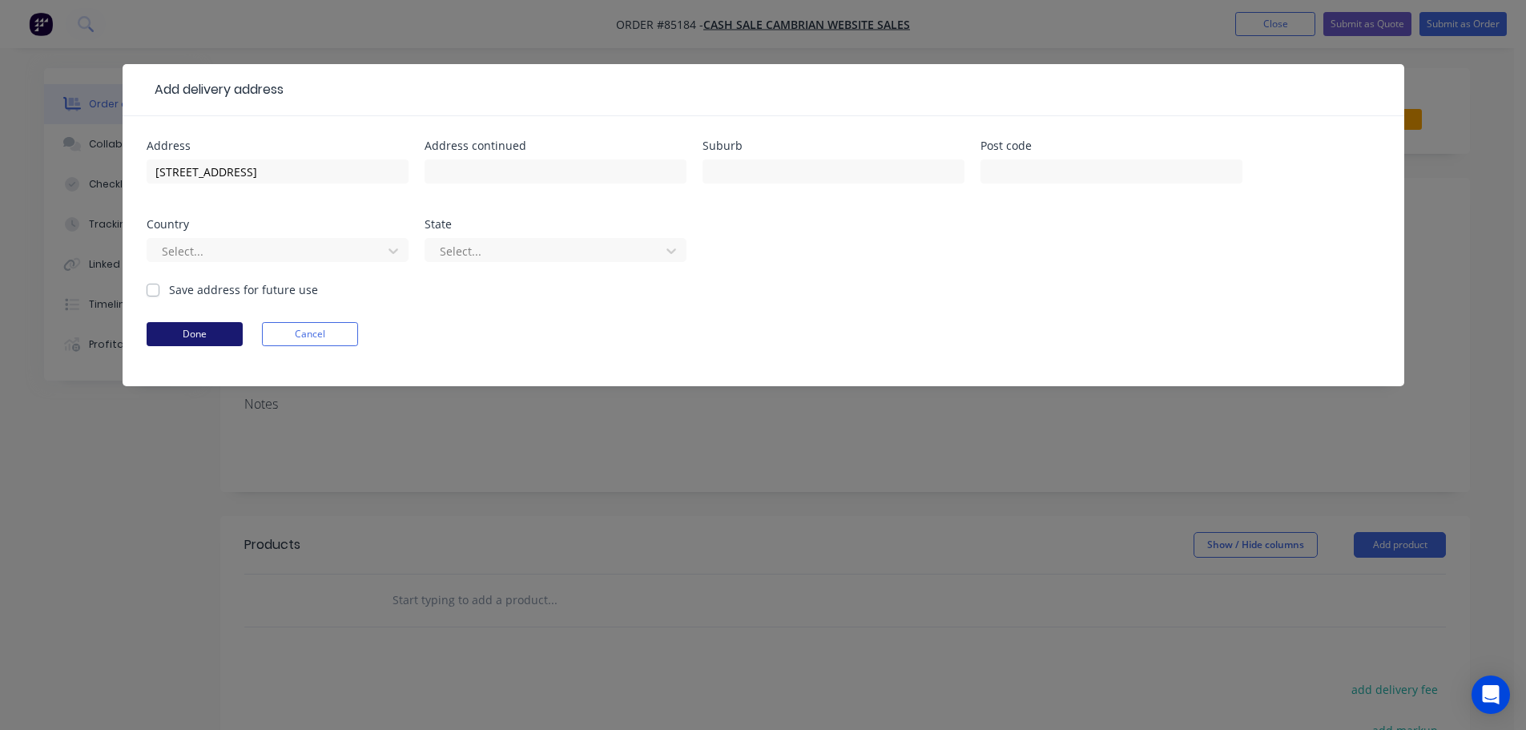
click at [185, 330] on button "Done" at bounding box center [195, 334] width 96 height 24
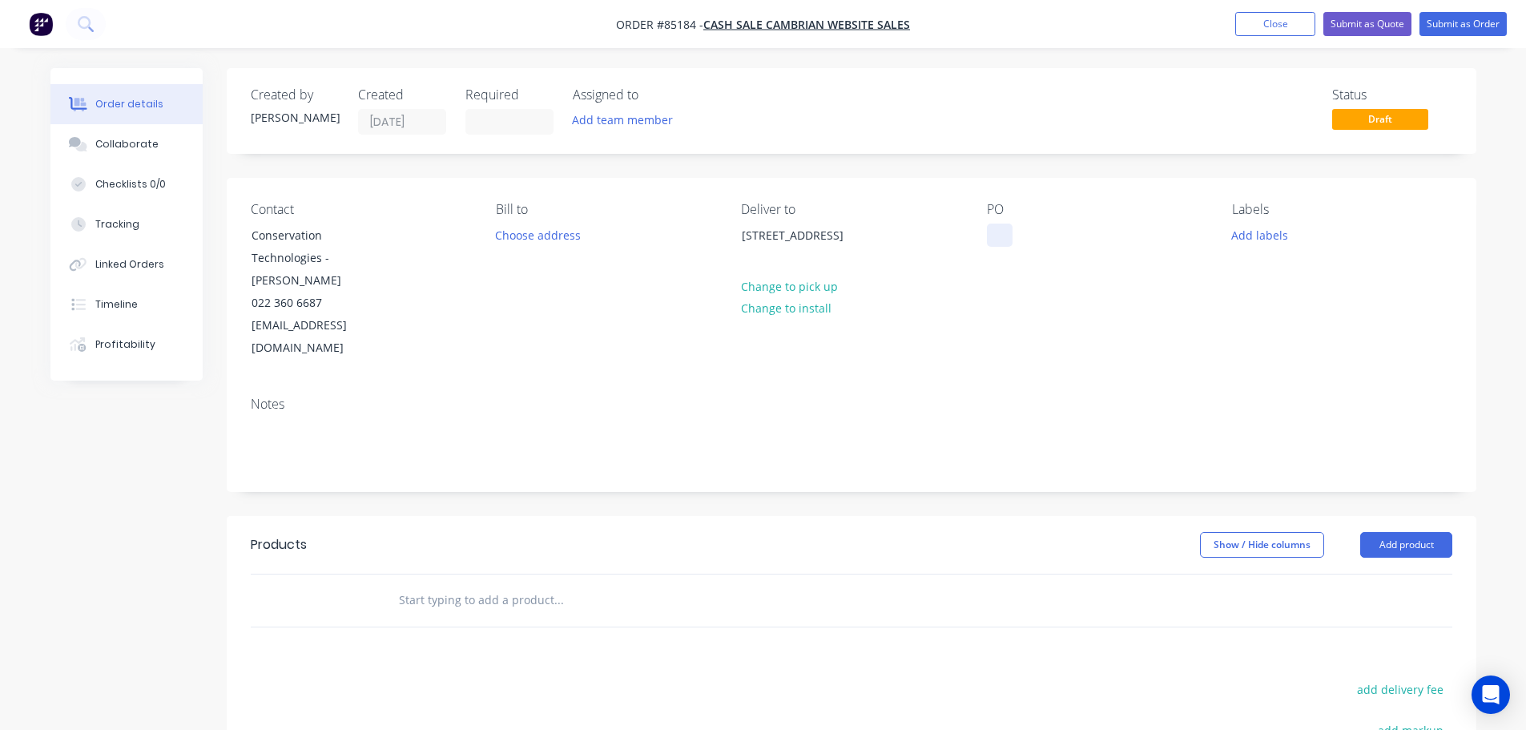
click at [1000, 231] on div at bounding box center [1000, 235] width 26 height 23
drag, startPoint x: 320, startPoint y: 257, endPoint x: 230, endPoint y: 223, distance: 96.9
click at [230, 223] on div "Contact Conservation Technologies - Mark Johnson 022 360 6687 mark@conservation…" at bounding box center [852, 281] width 1250 height 206
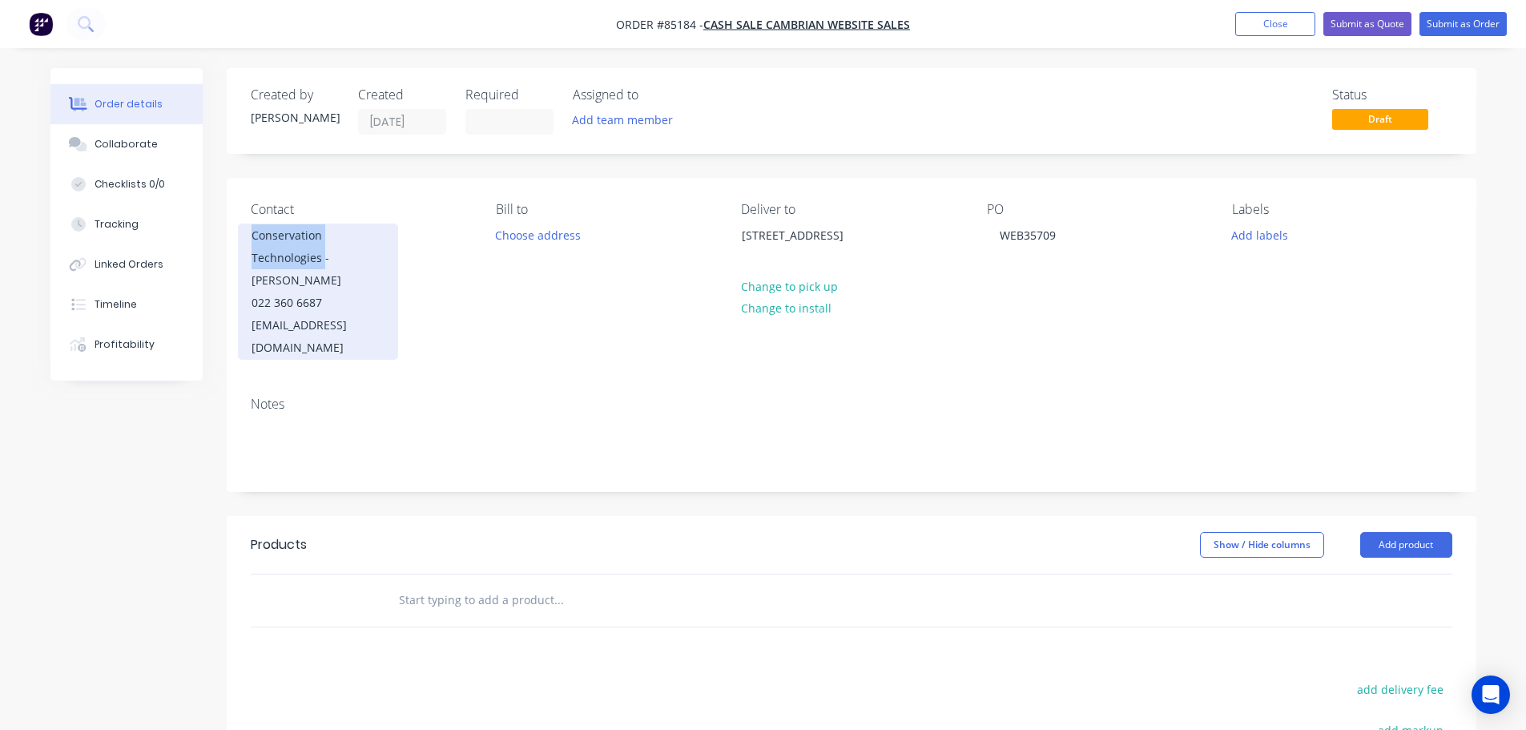
copy div "Conservation Technologies"
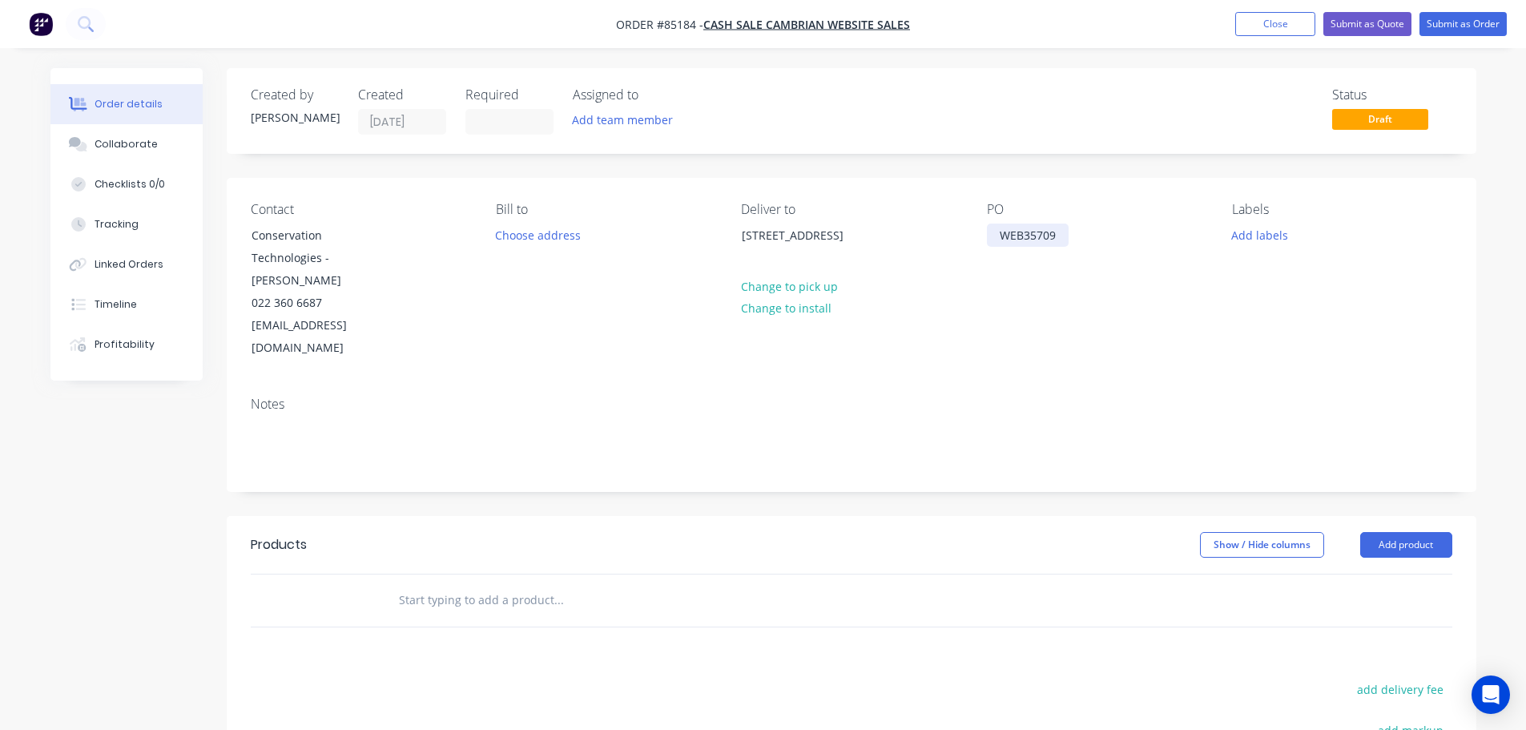
click at [1061, 233] on div "WEB35709" at bounding box center [1028, 235] width 82 height 23
click at [1064, 346] on div "Contact Conservation Technologies - Mark Johnson 022 360 6687 mark@conservation…" at bounding box center [852, 281] width 1250 height 206
click at [1147, 302] on div "PO WEB35709 Conservation Technologies" at bounding box center [1097, 281] width 220 height 158
click at [466, 584] on input "text" at bounding box center [558, 600] width 320 height 32
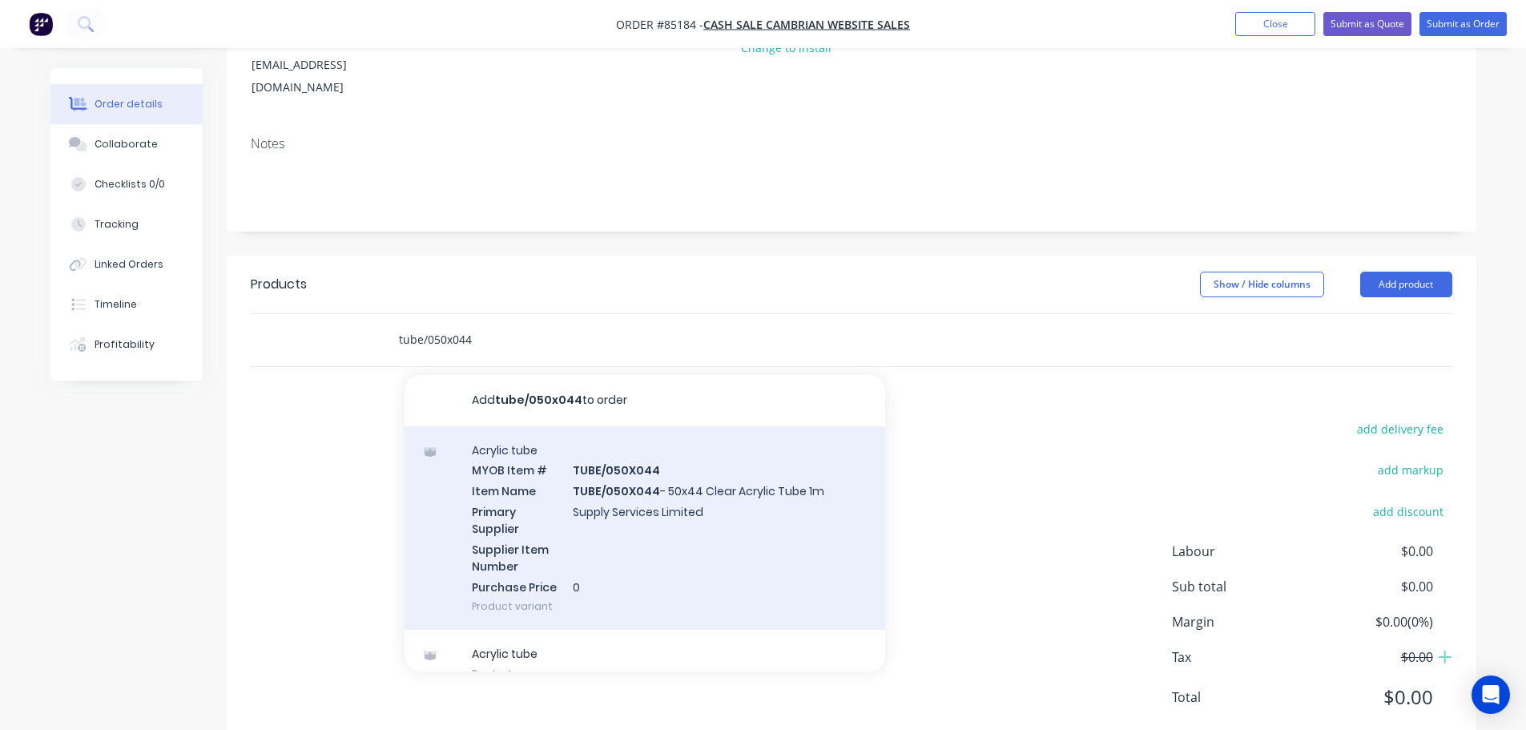
scroll to position [284, 0]
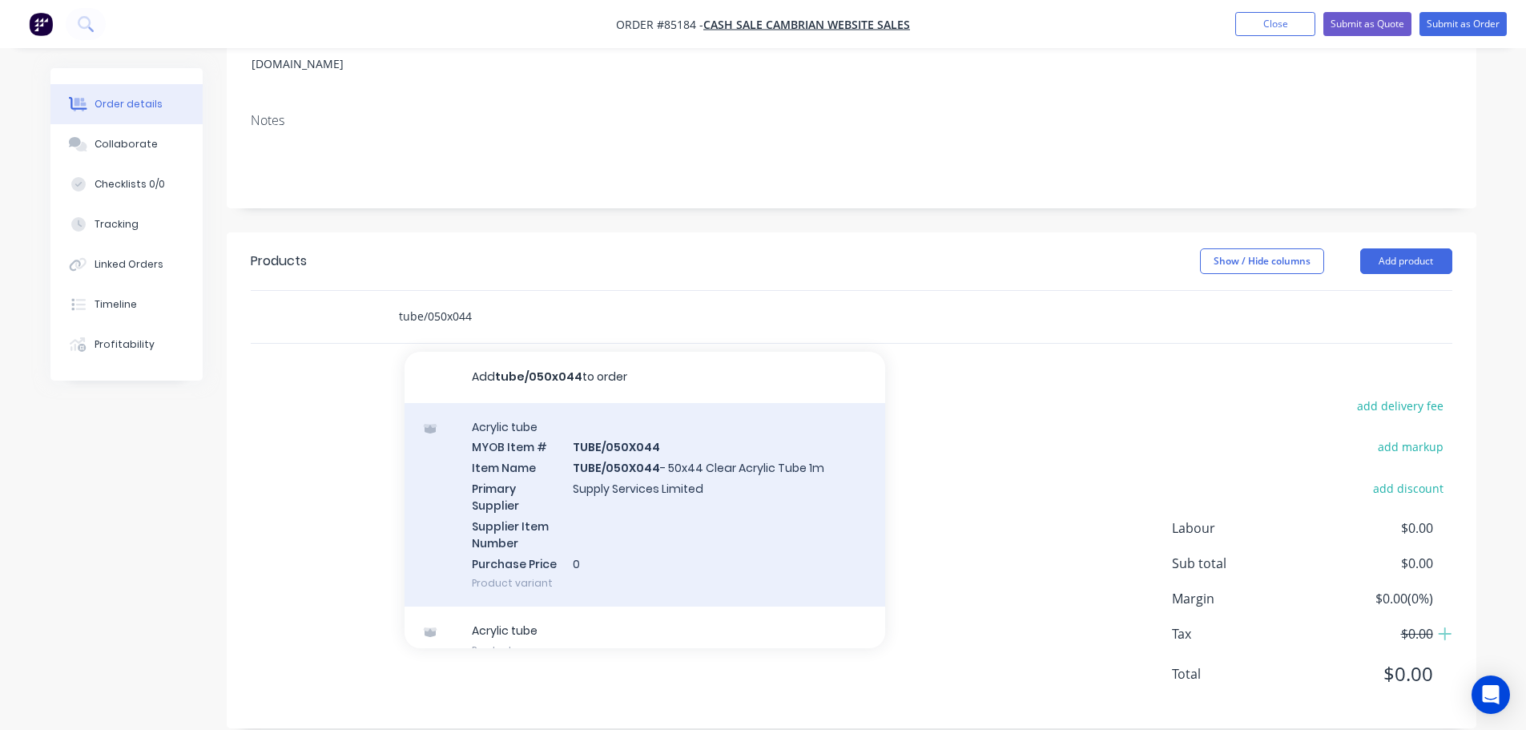
type input "tube/050x044"
click at [662, 525] on div "Acrylic tube MYOB Item # TUBE/050X044 Item Name TUBE/050X044 - 50x44 Clear Acry…" at bounding box center [645, 505] width 481 height 204
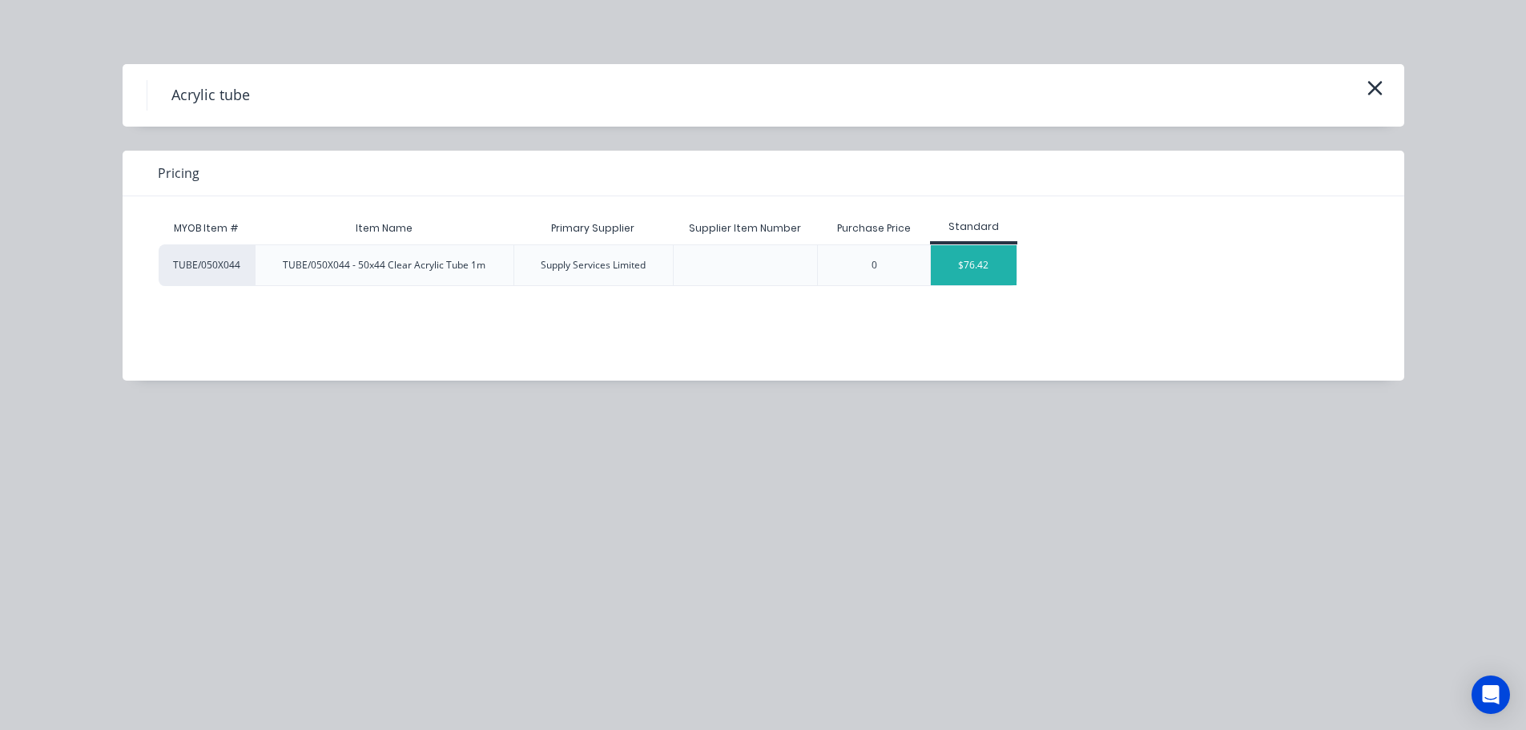
click at [951, 264] on div "$76.42" at bounding box center [974, 265] width 86 height 40
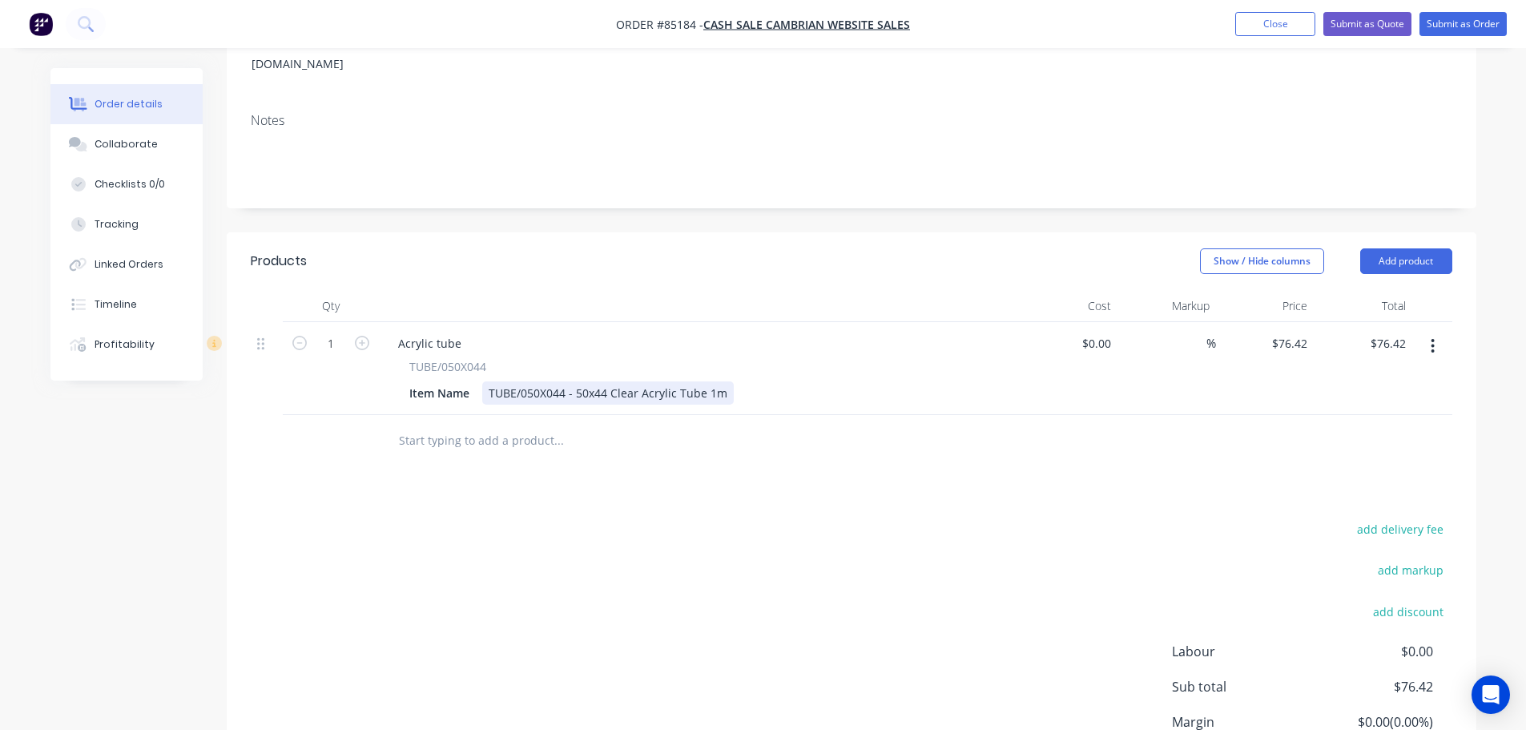
click at [722, 381] on div "TUBE/050X044 - 50x44 Clear Acrylic Tube 1m" at bounding box center [608, 392] width 252 height 23
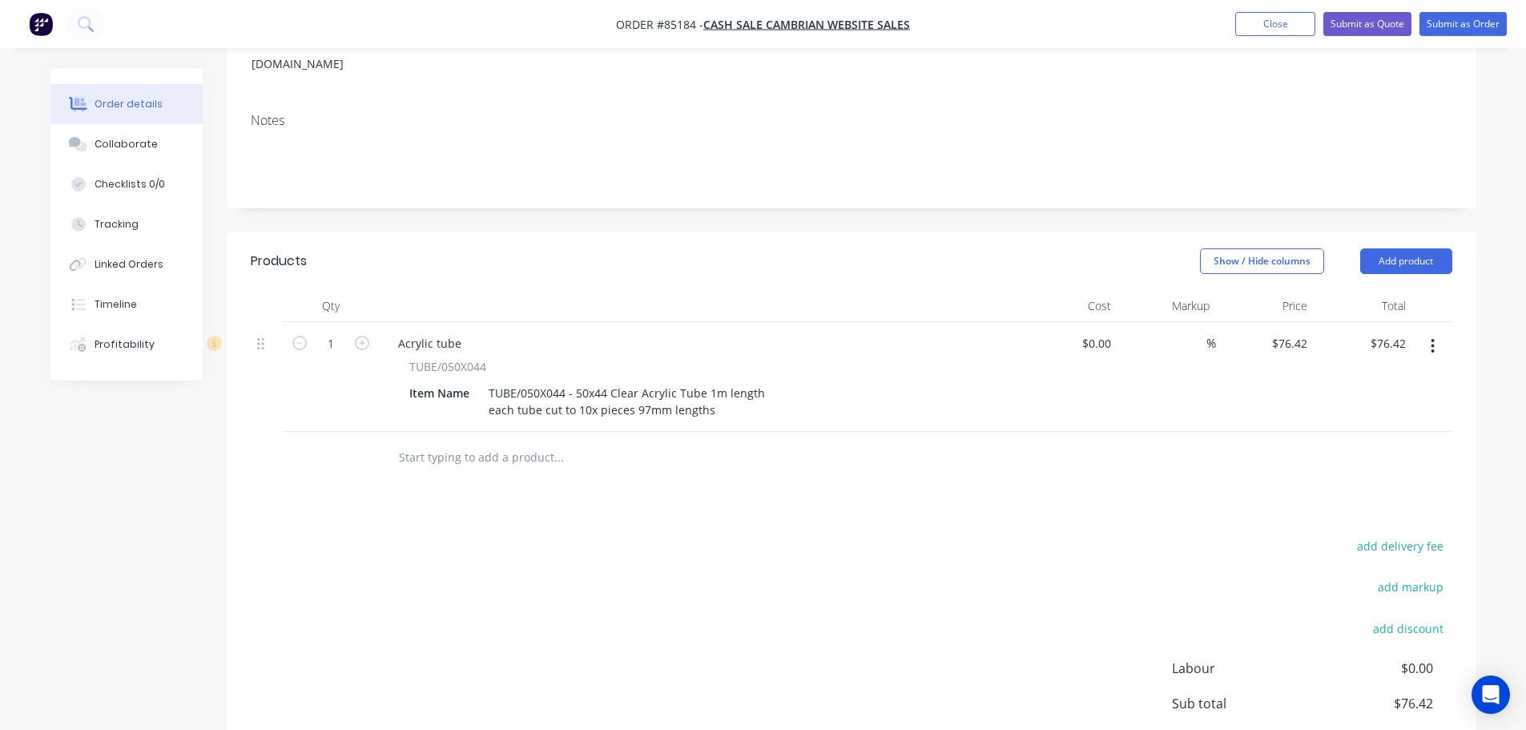
click at [853, 535] on div "add delivery fee add markup add discount Labour $0.00 Sub total $76.42 Margin $…" at bounding box center [852, 689] width 1202 height 309
click at [326, 332] on input "1" at bounding box center [331, 344] width 42 height 24
type input "5"
drag, startPoint x: 787, startPoint y: 550, endPoint x: 1230, endPoint y: 367, distance: 479.6
click at [794, 549] on div "add delivery fee add markup add discount Labour $0.00 Sub total $76.42 Margin $…" at bounding box center [852, 689] width 1202 height 309
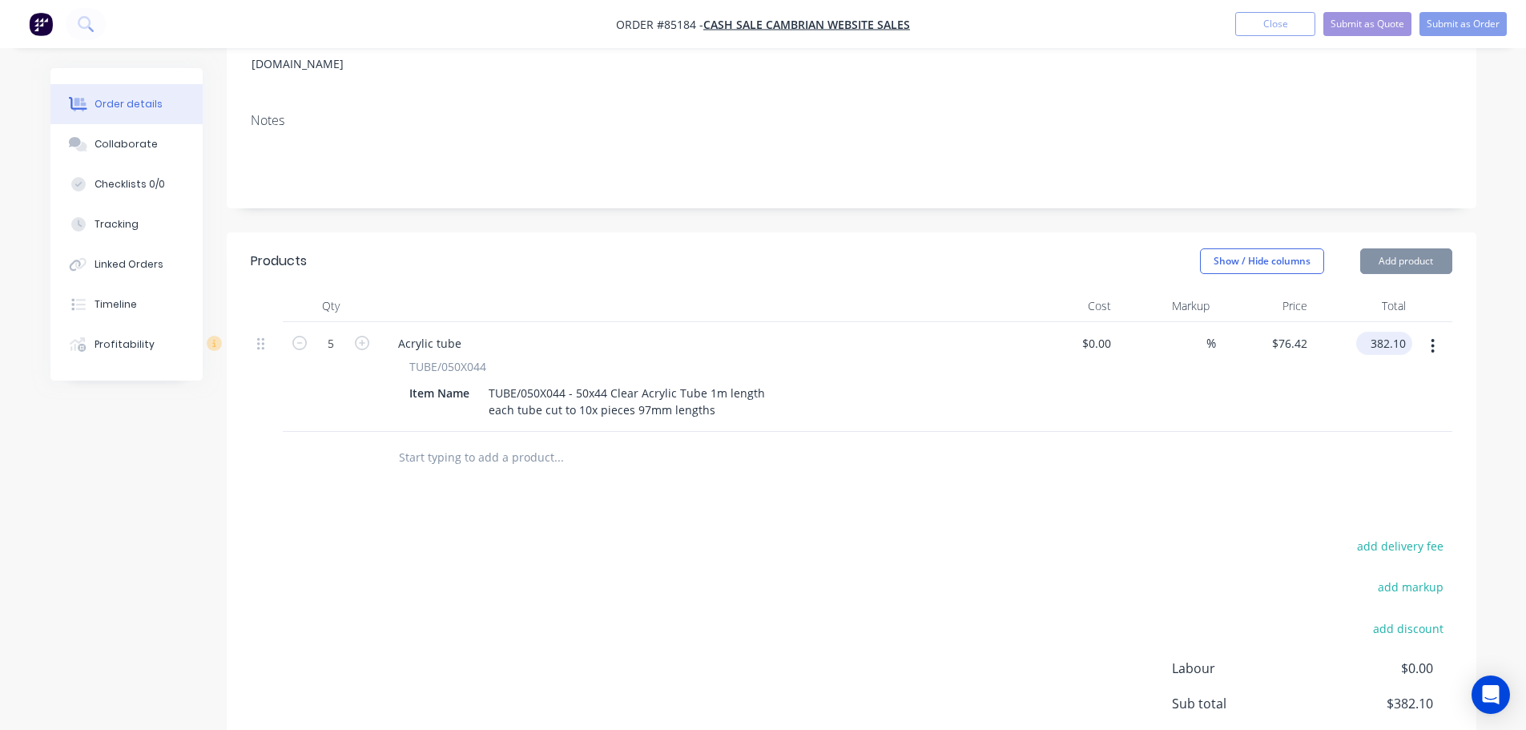
click at [1375, 332] on input "382.10" at bounding box center [1388, 343] width 50 height 23
type input "495.90"
type input "$99.18"
type input "$495.90"
click at [1365, 453] on div at bounding box center [852, 458] width 1202 height 52
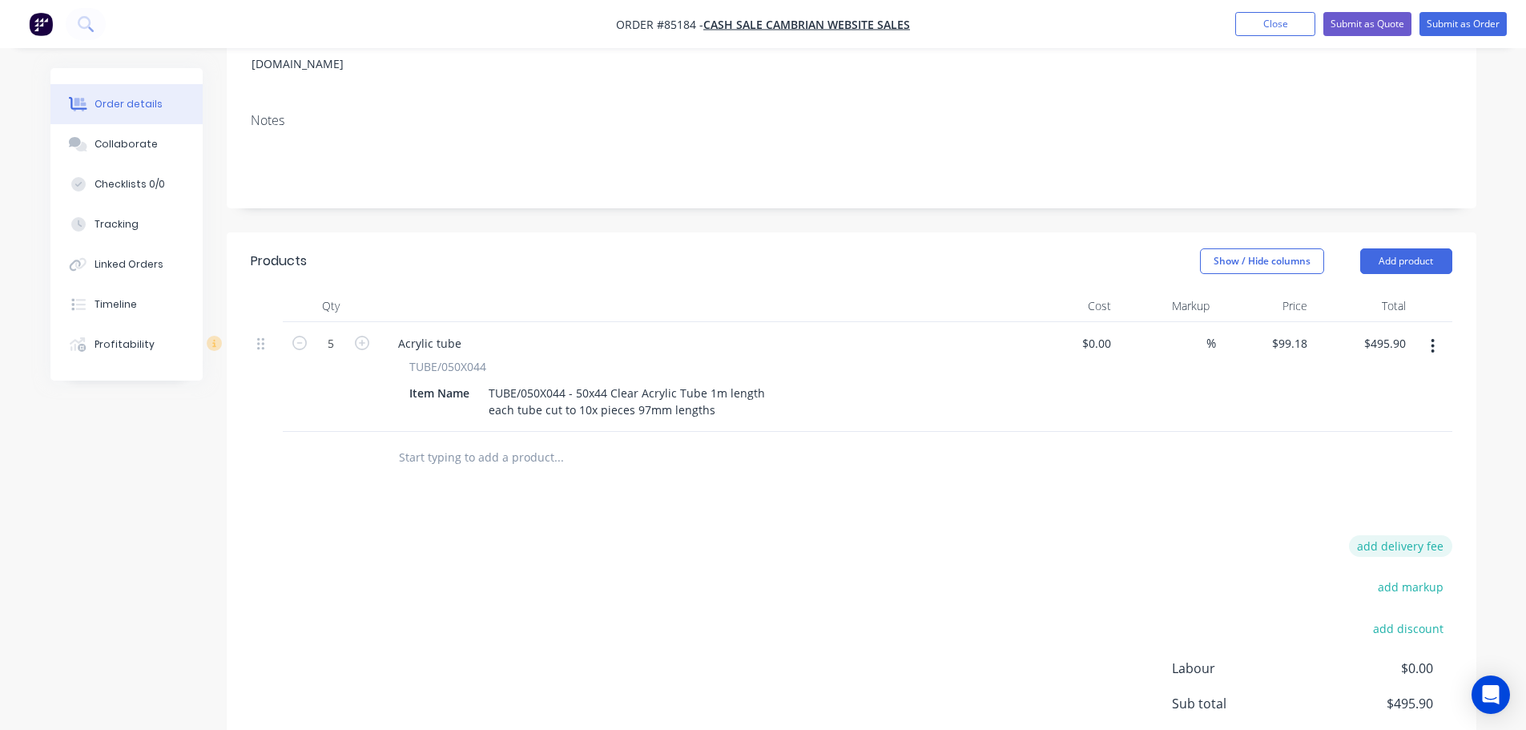
click at [1424, 535] on button "add delivery fee" at bounding box center [1400, 546] width 103 height 22
type input "12.15"
click at [1269, 469] on div "Products Show / Hide columns Add product Qty Cost Markup Price Total 5 Acrylic …" at bounding box center [852, 548] width 1250 height 632
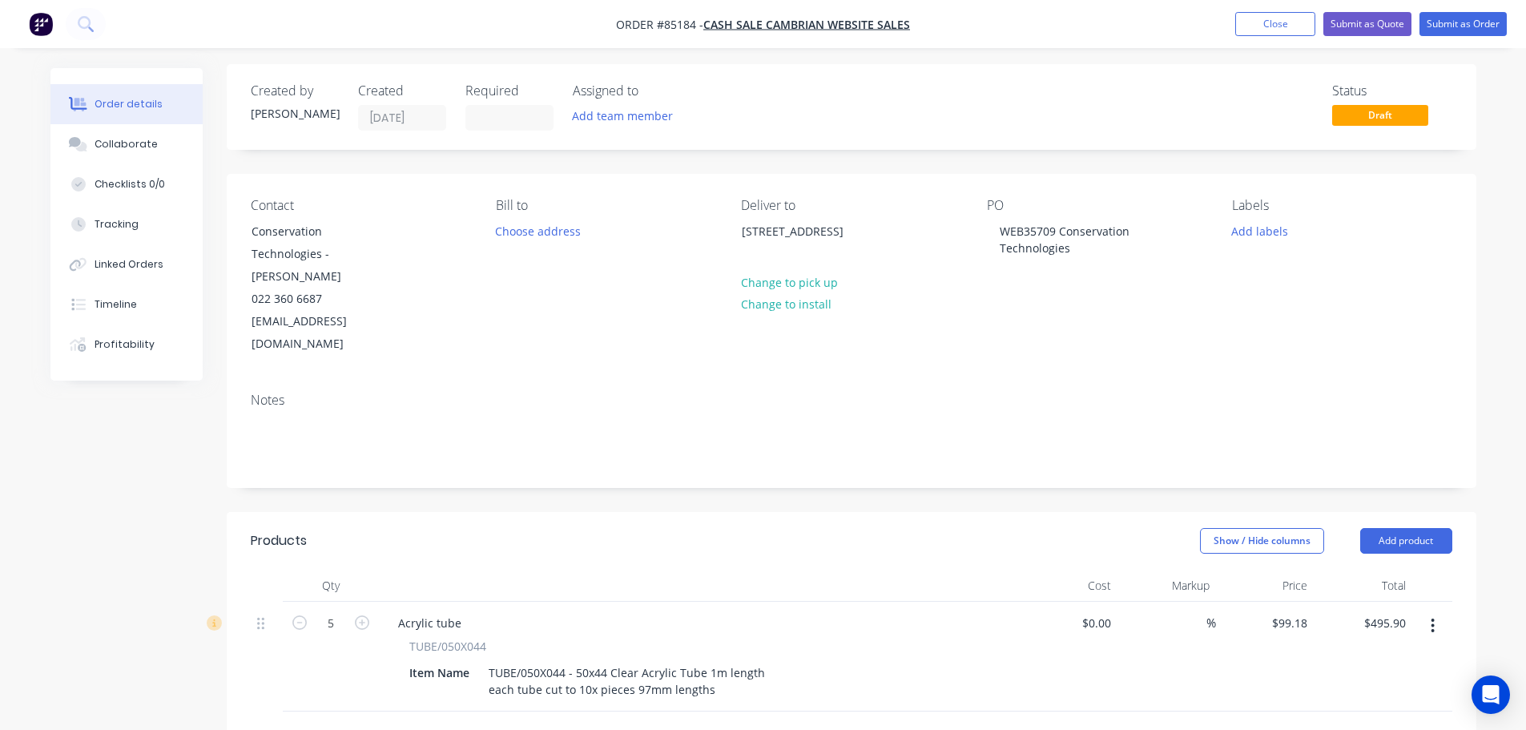
scroll to position [0, 0]
click at [1472, 24] on button "Submit as Order" at bounding box center [1463, 24] width 87 height 24
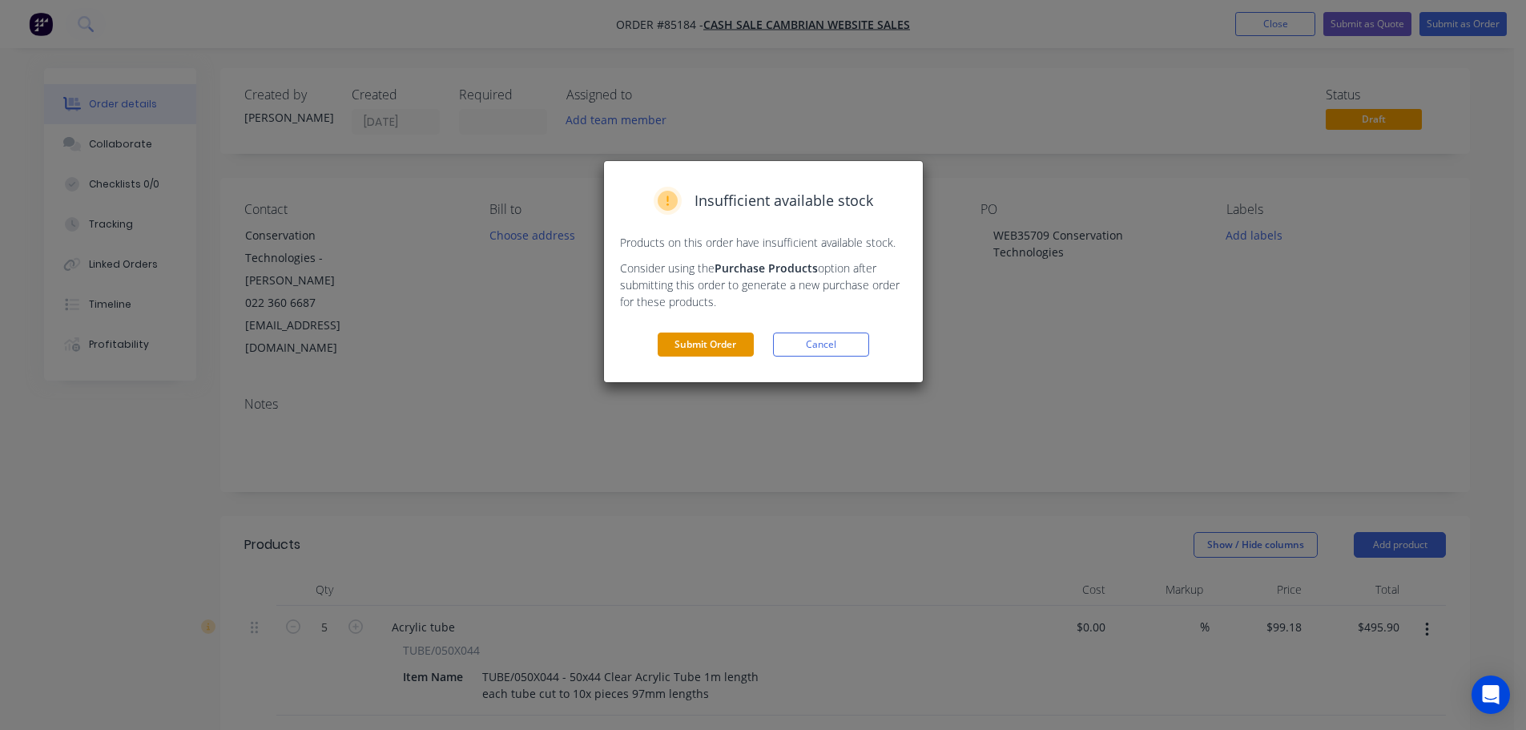
click at [742, 336] on button "Submit Order" at bounding box center [706, 345] width 96 height 24
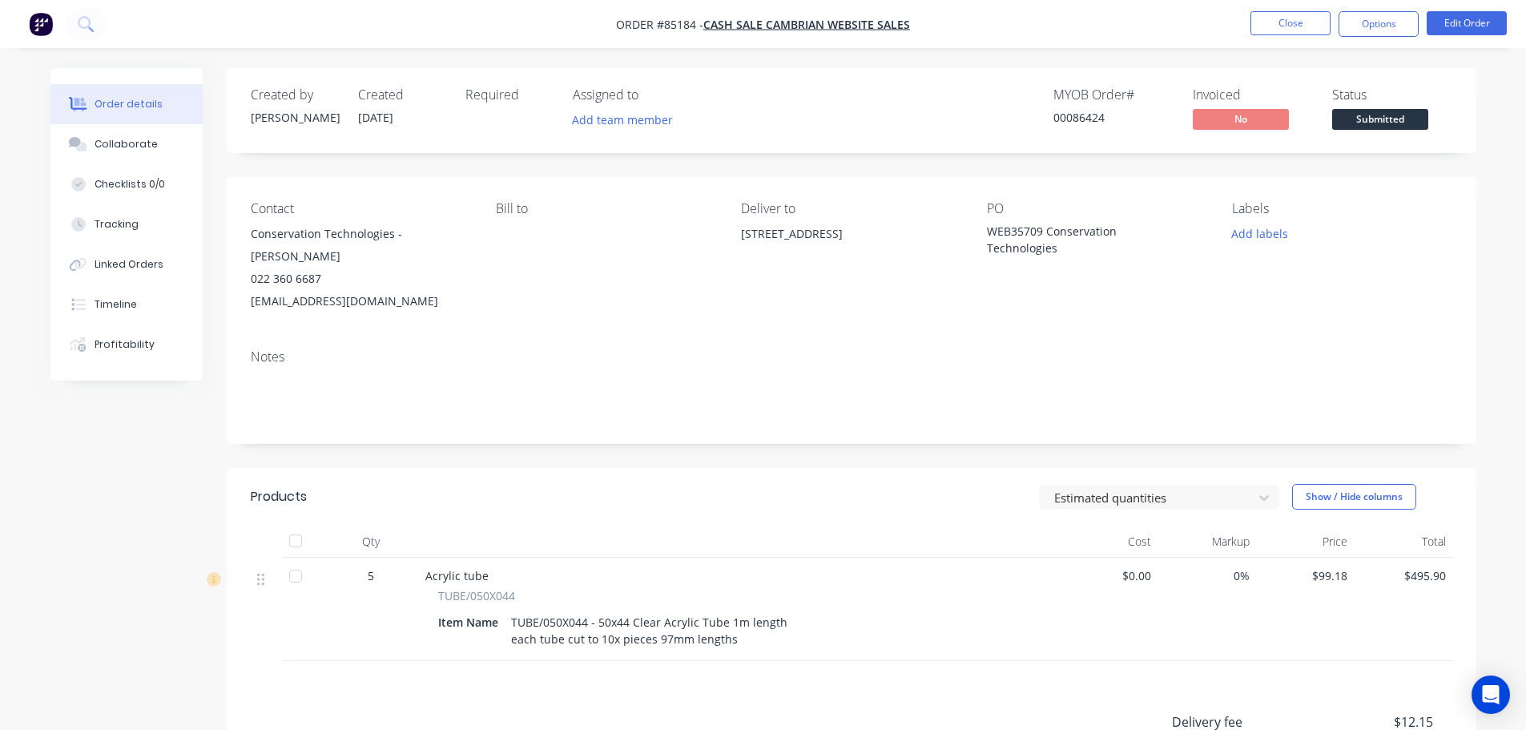
click at [1066, 116] on div "00086424" at bounding box center [1114, 117] width 120 height 17
copy div "00086424"
click at [1388, 18] on button "Options" at bounding box center [1379, 24] width 80 height 26
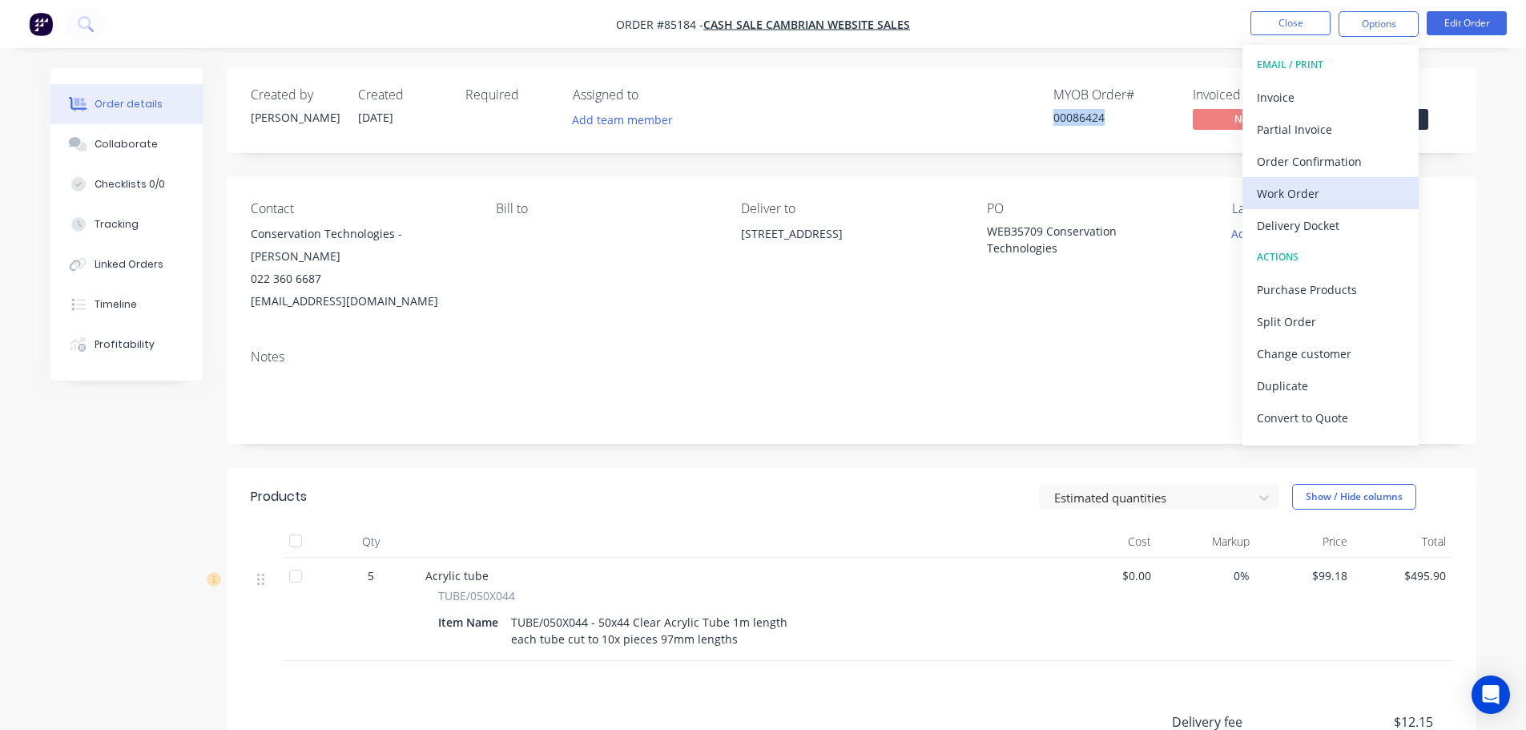
click at [1287, 191] on div "Work Order" at bounding box center [1330, 193] width 147 height 23
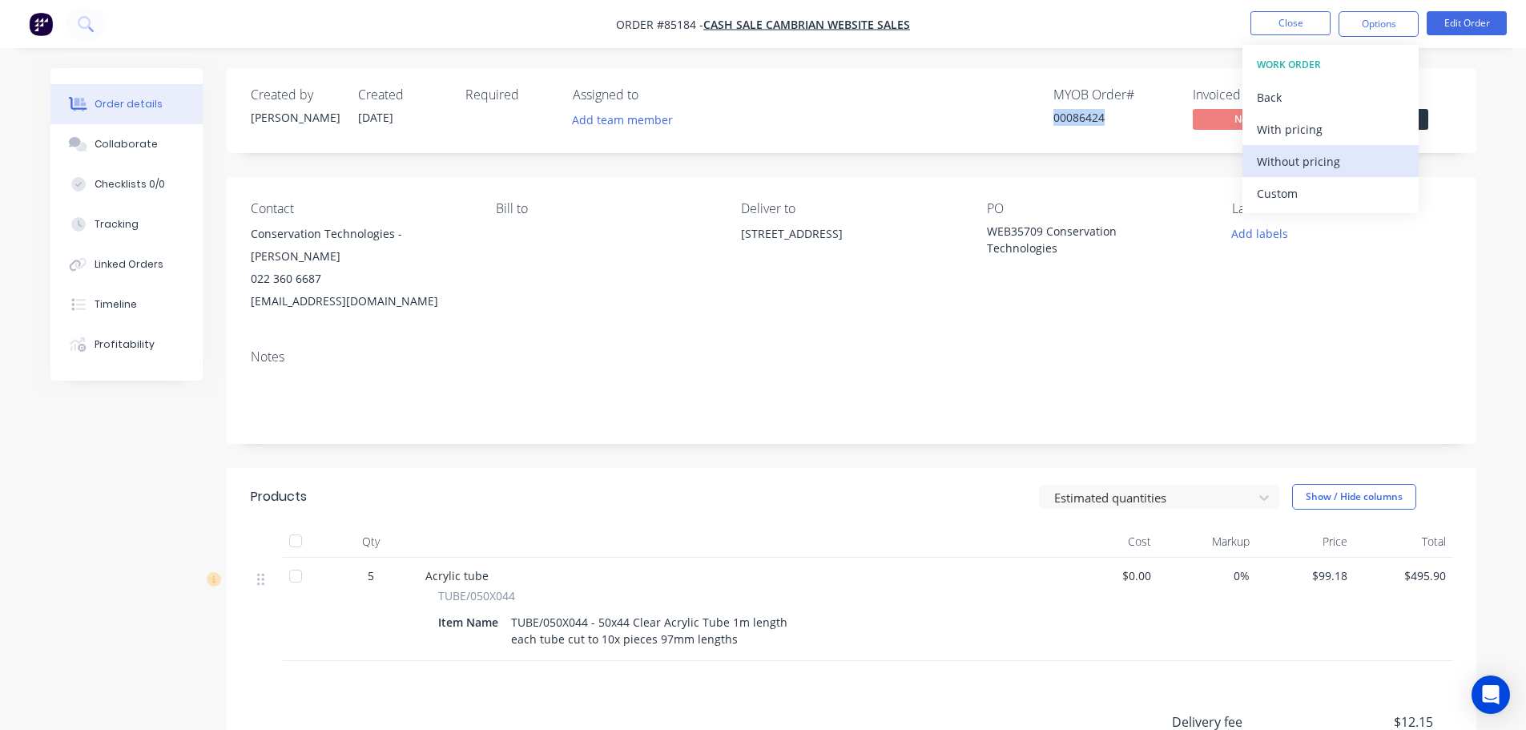
click at [1288, 169] on div "Without pricing" at bounding box center [1330, 161] width 147 height 23
drag, startPoint x: 1187, startPoint y: 56, endPoint x: 1254, endPoint y: 49, distance: 66.9
click at [1187, 55] on div "Order details Collaborate Checklists 0/0 Tracking Linked Orders Timeline Profit…" at bounding box center [763, 491] width 1526 height 982
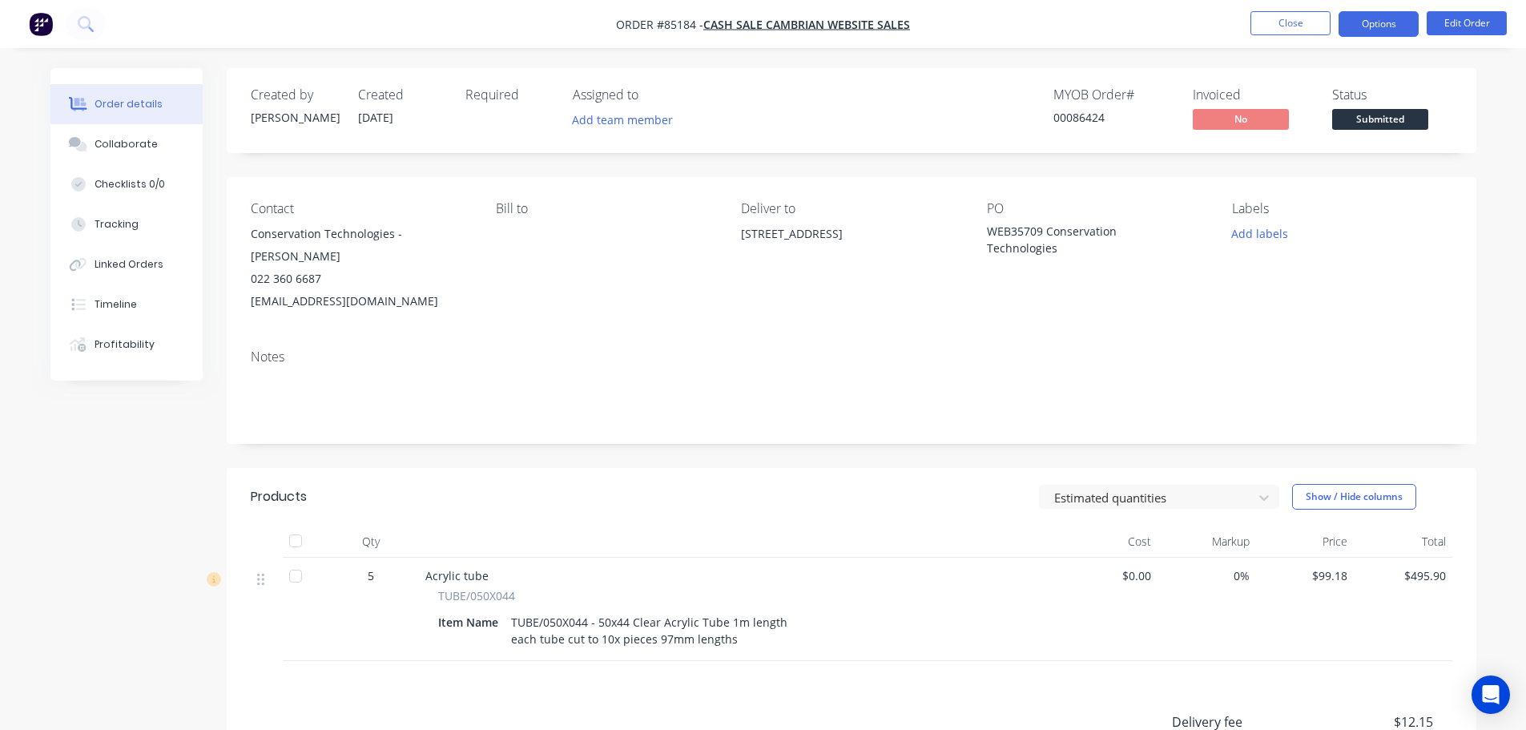
click at [1366, 28] on button "Options" at bounding box center [1379, 24] width 80 height 26
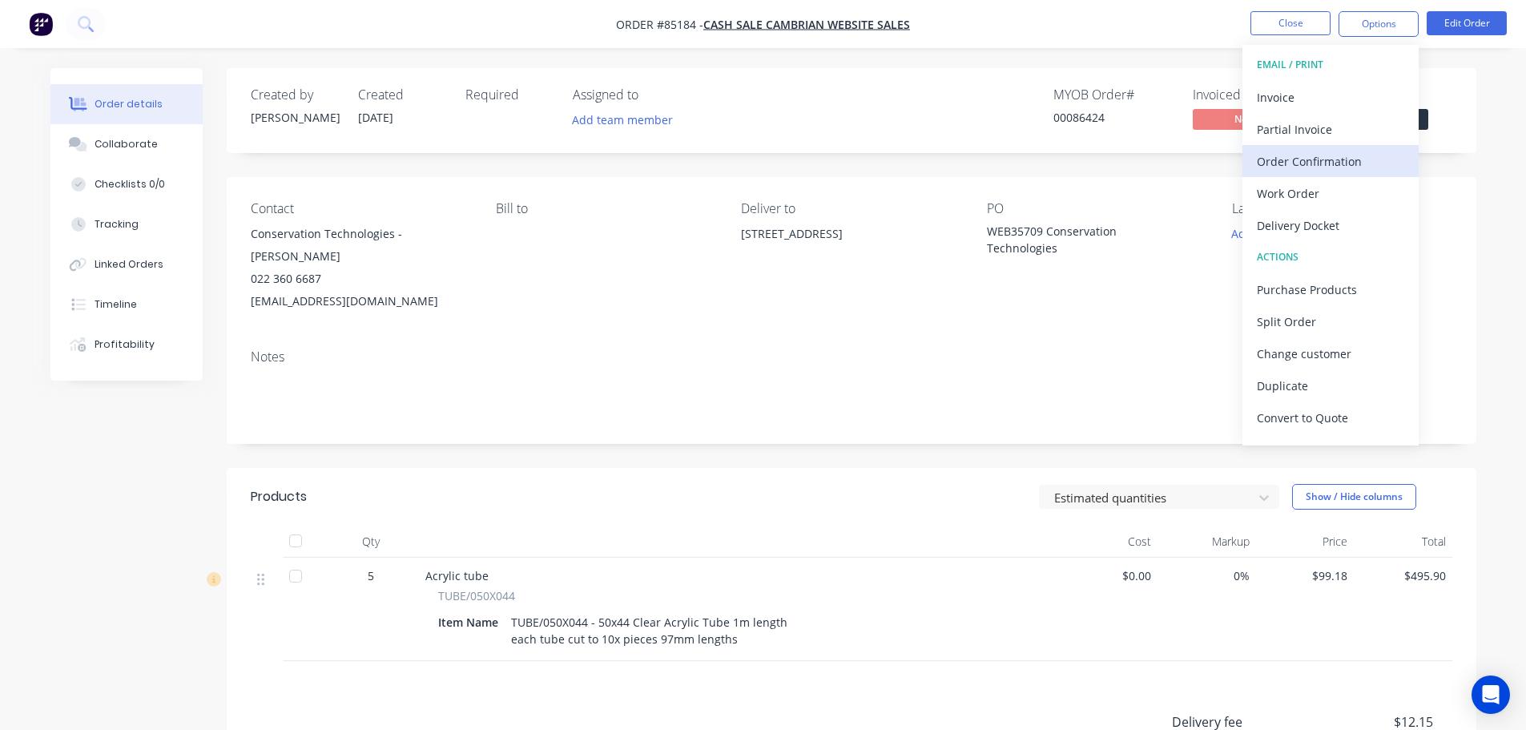
click at [1360, 151] on div "Order Confirmation" at bounding box center [1330, 161] width 147 height 23
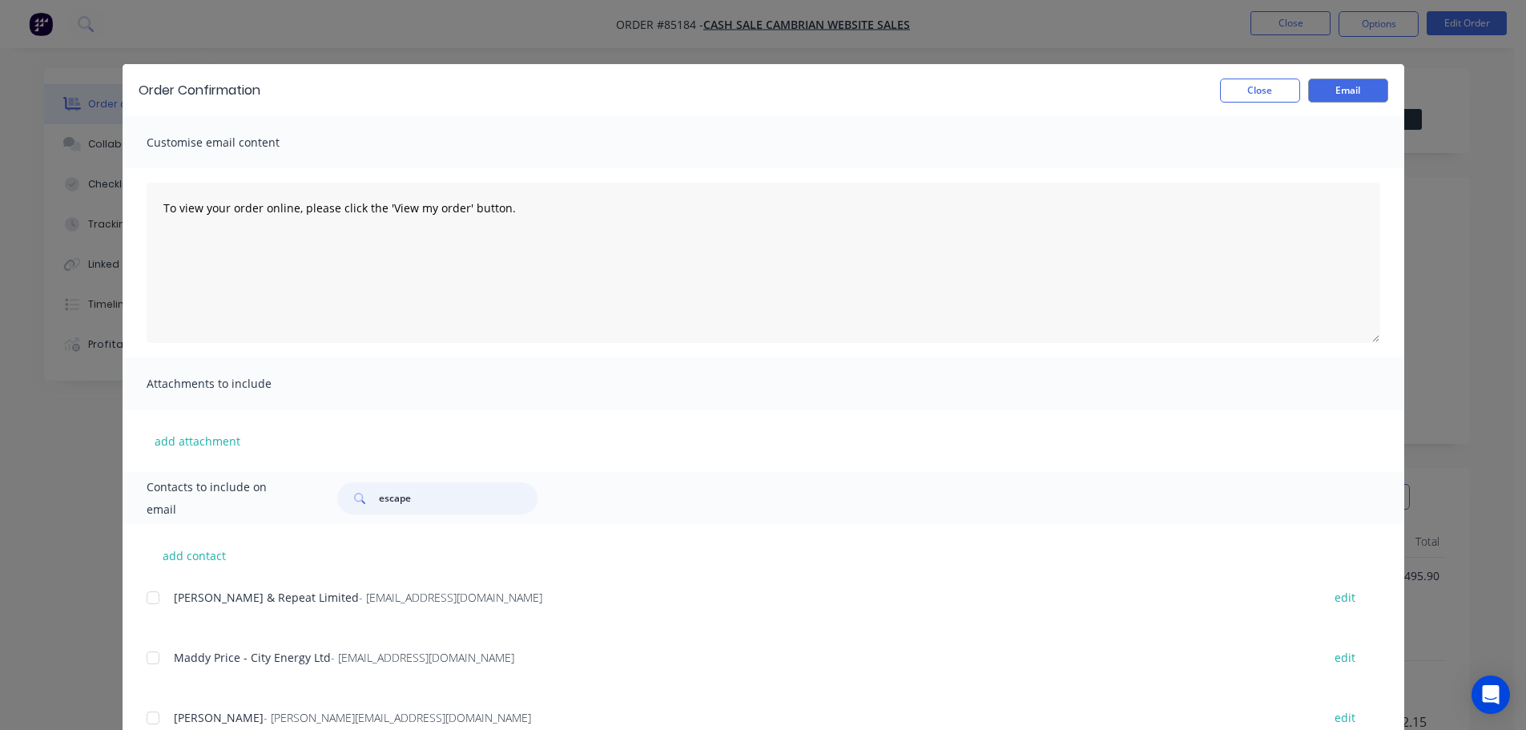
click at [389, 483] on input "escape" at bounding box center [458, 498] width 159 height 32
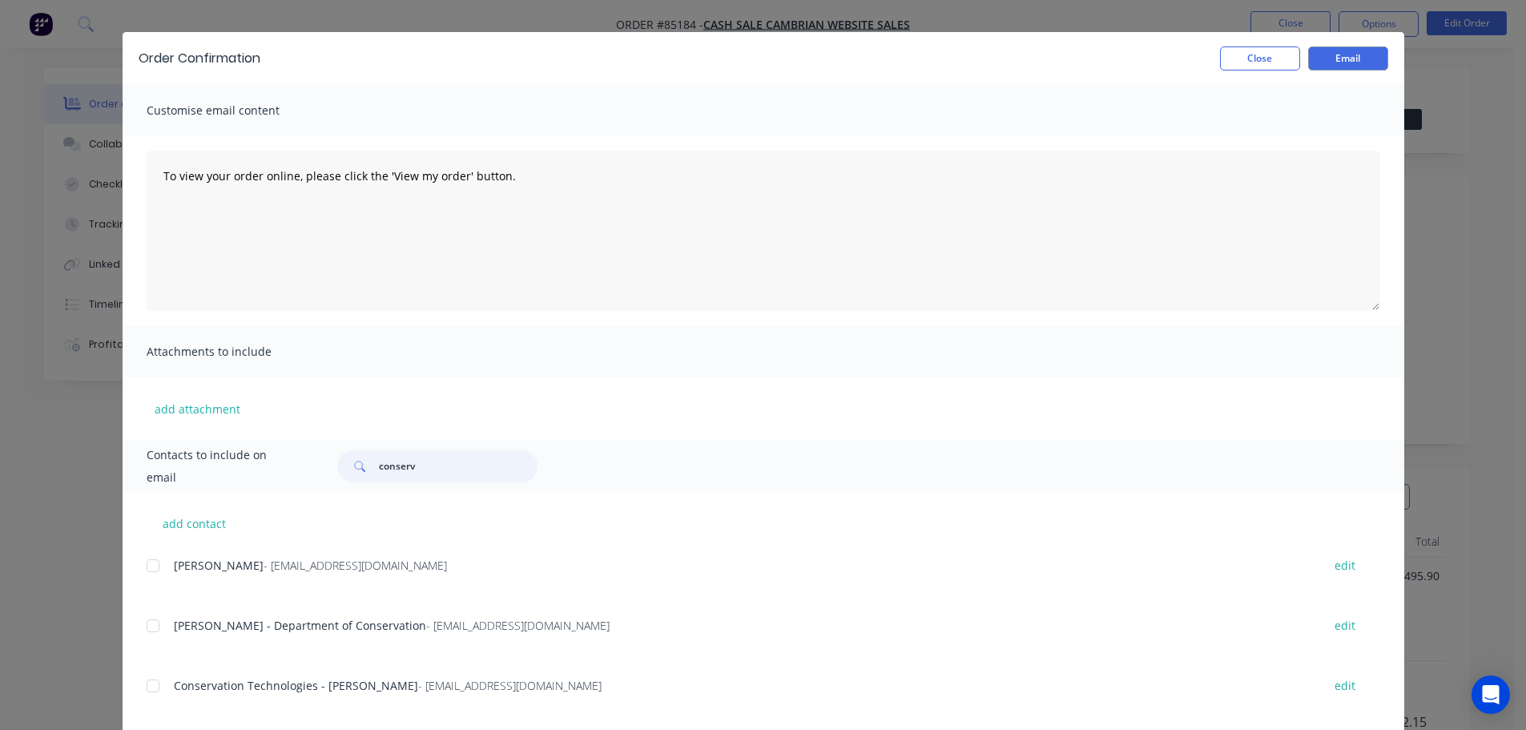
scroll to position [59, 0]
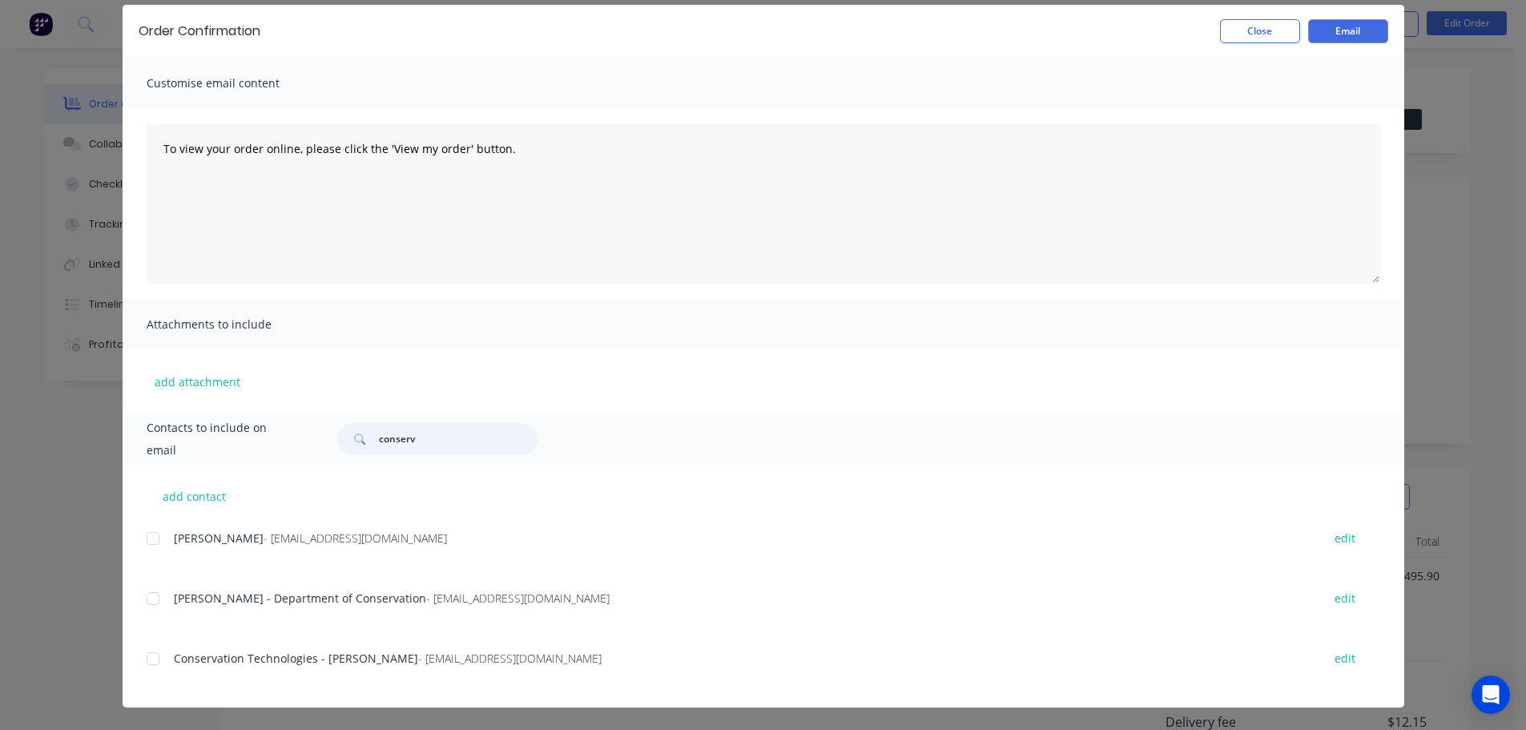
click at [158, 655] on div at bounding box center [153, 659] width 32 height 32
type input "conserv"
click at [490, 220] on textarea "To view your order online, please click the 'View my order' button." at bounding box center [764, 203] width 1234 height 160
paste textarea "[PERSON_NAME] you for your order, confirmation of your order is attached. Your …"
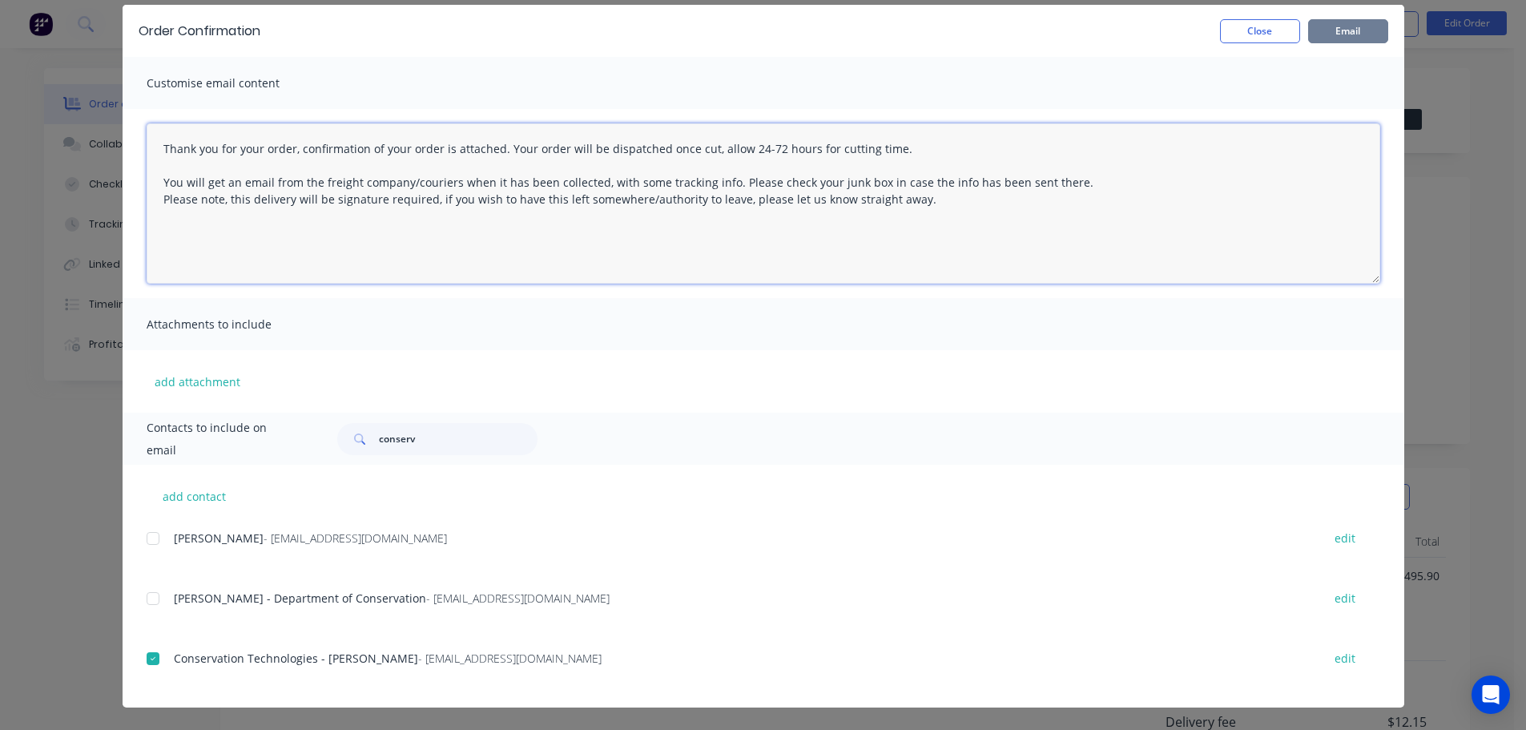
type textarea "Thank you for your order, confirmation of your order is attached. Your order wi…"
click at [1351, 24] on button "Email" at bounding box center [1348, 31] width 80 height 24
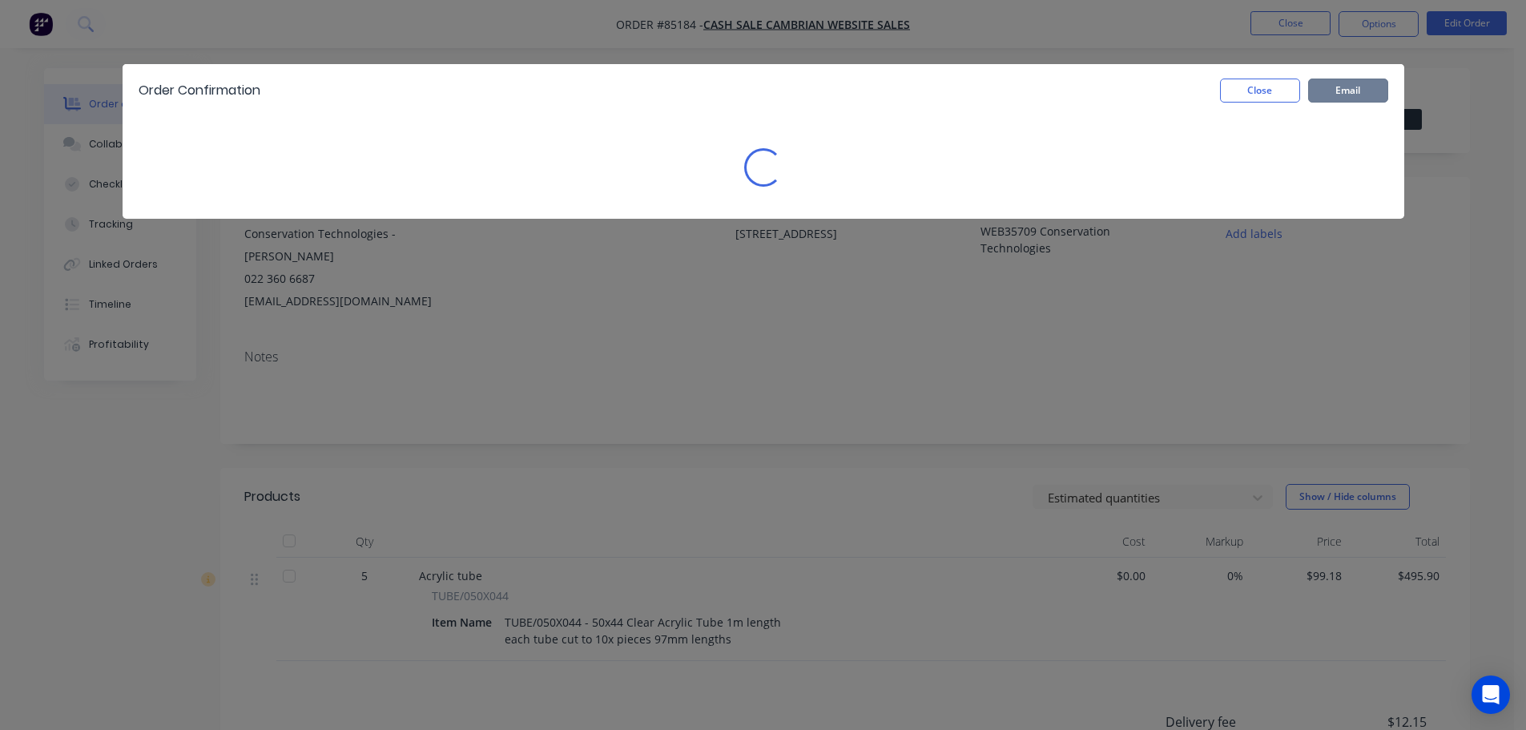
scroll to position [0, 0]
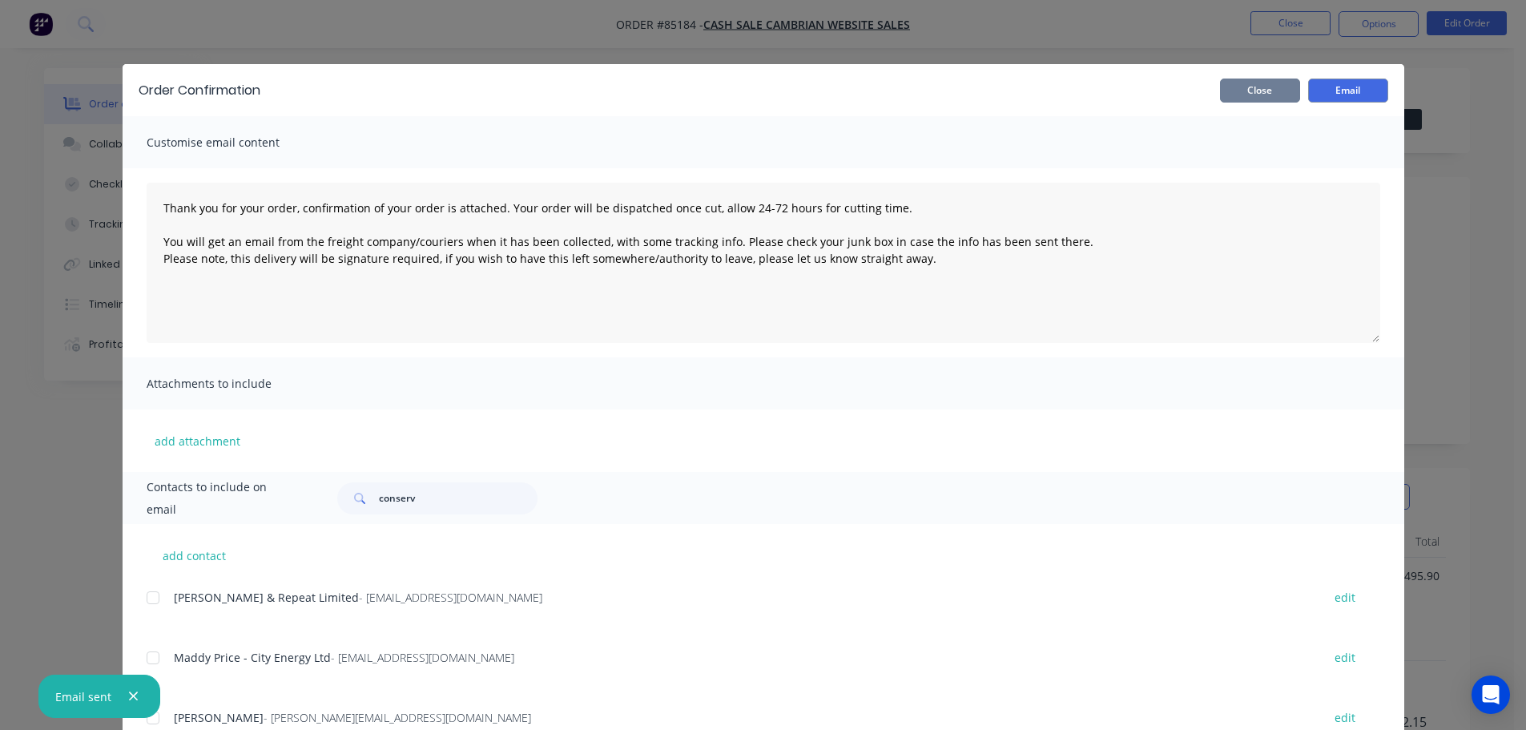
click at [1252, 97] on button "Close" at bounding box center [1260, 91] width 80 height 24
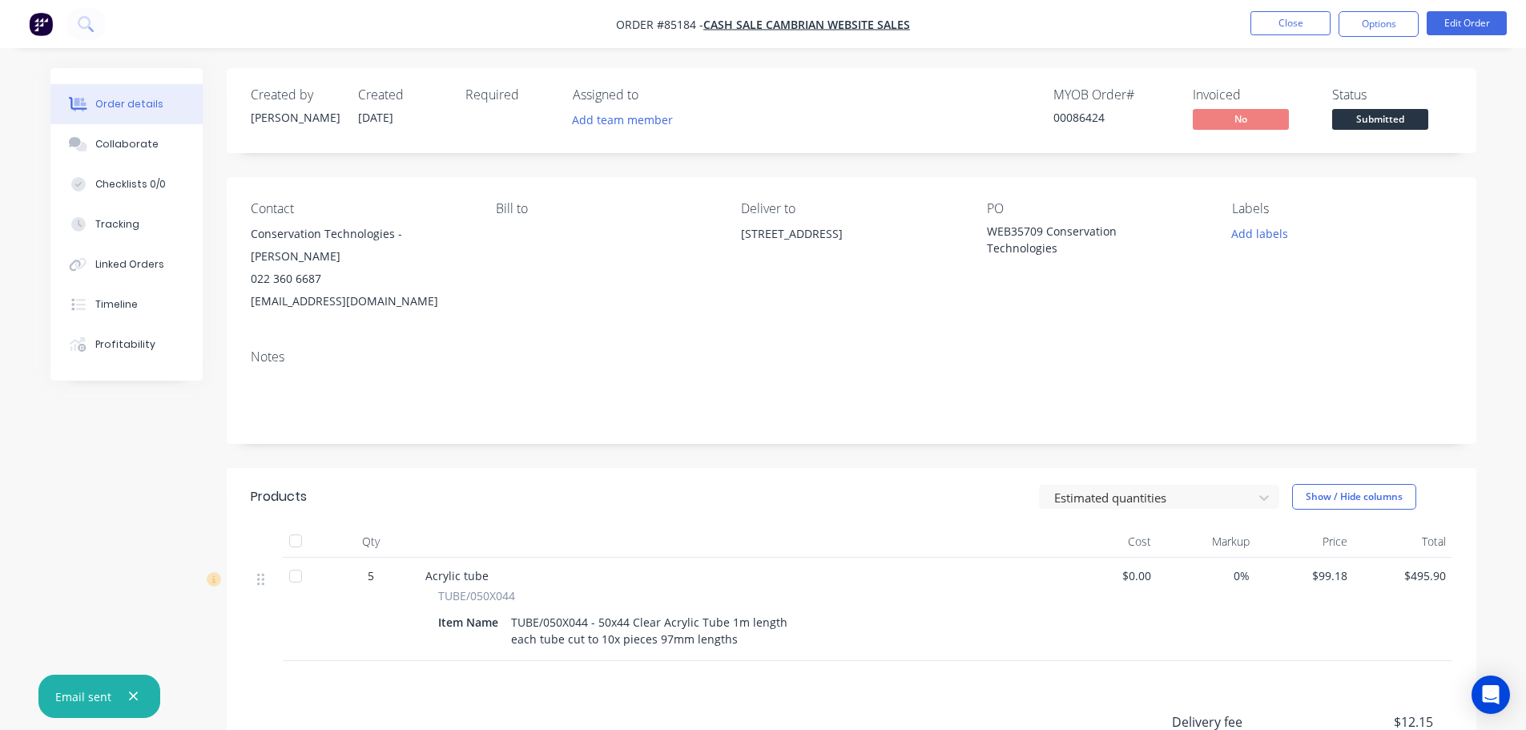
drag, startPoint x: 1390, startPoint y: 107, endPoint x: 1390, endPoint y: 115, distance: 8.8
click at [1390, 112] on div "Status Submitted" at bounding box center [1392, 110] width 120 height 46
click at [1390, 119] on span "Submitted" at bounding box center [1380, 119] width 96 height 20
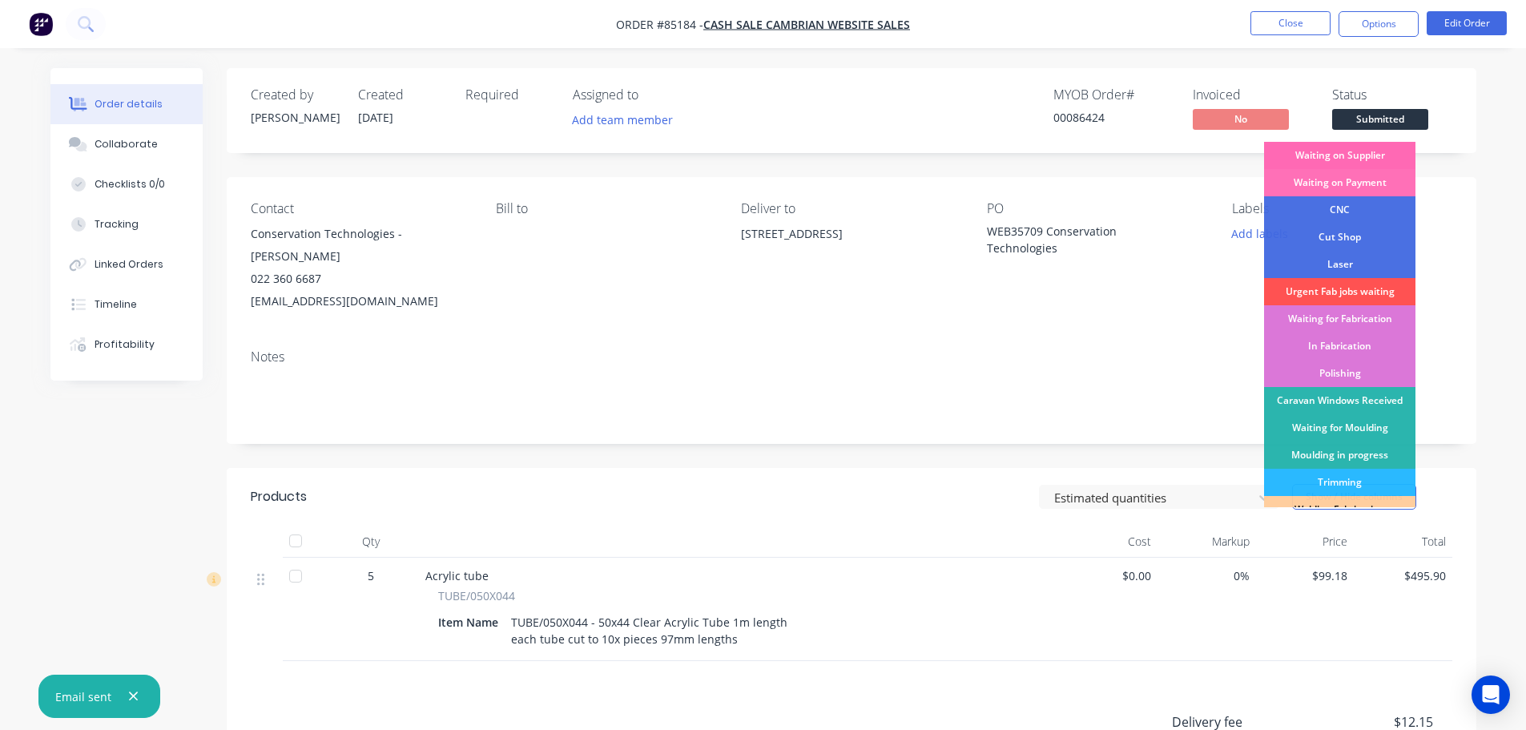
click at [1379, 158] on div "Waiting on Supplier" at bounding box center [1339, 155] width 151 height 27
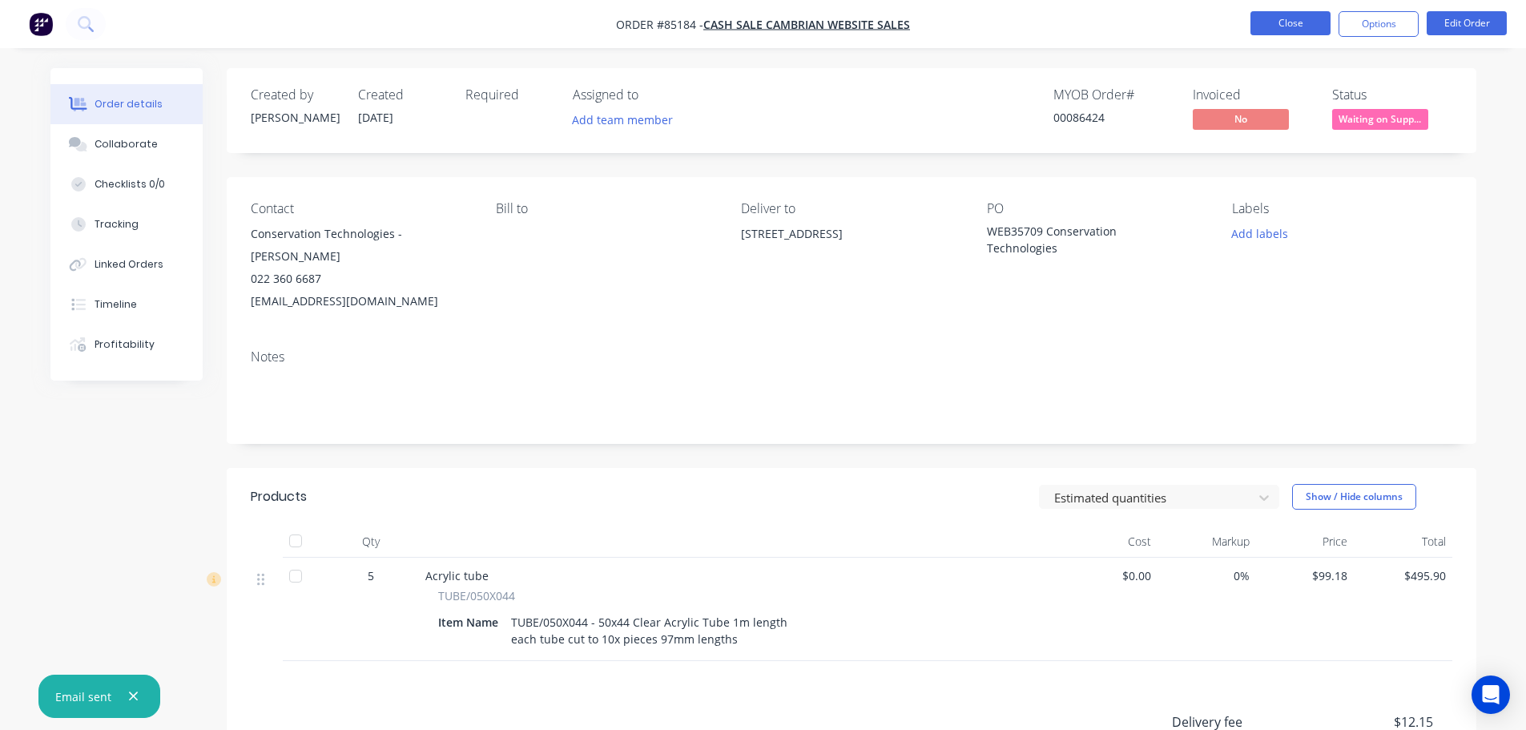
click at [1272, 22] on button "Close" at bounding box center [1291, 23] width 80 height 24
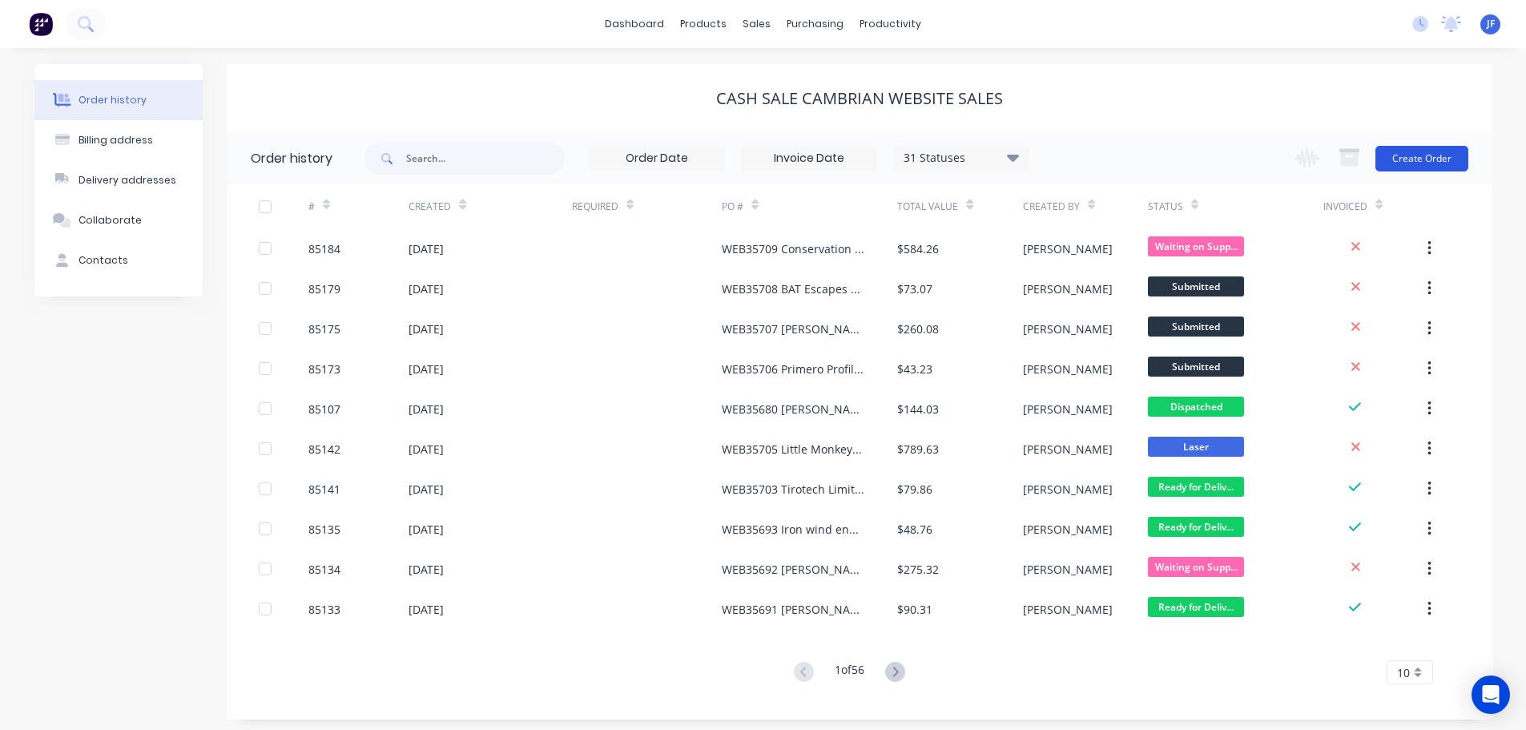
click at [1429, 150] on button "Create Order" at bounding box center [1422, 159] width 93 height 26
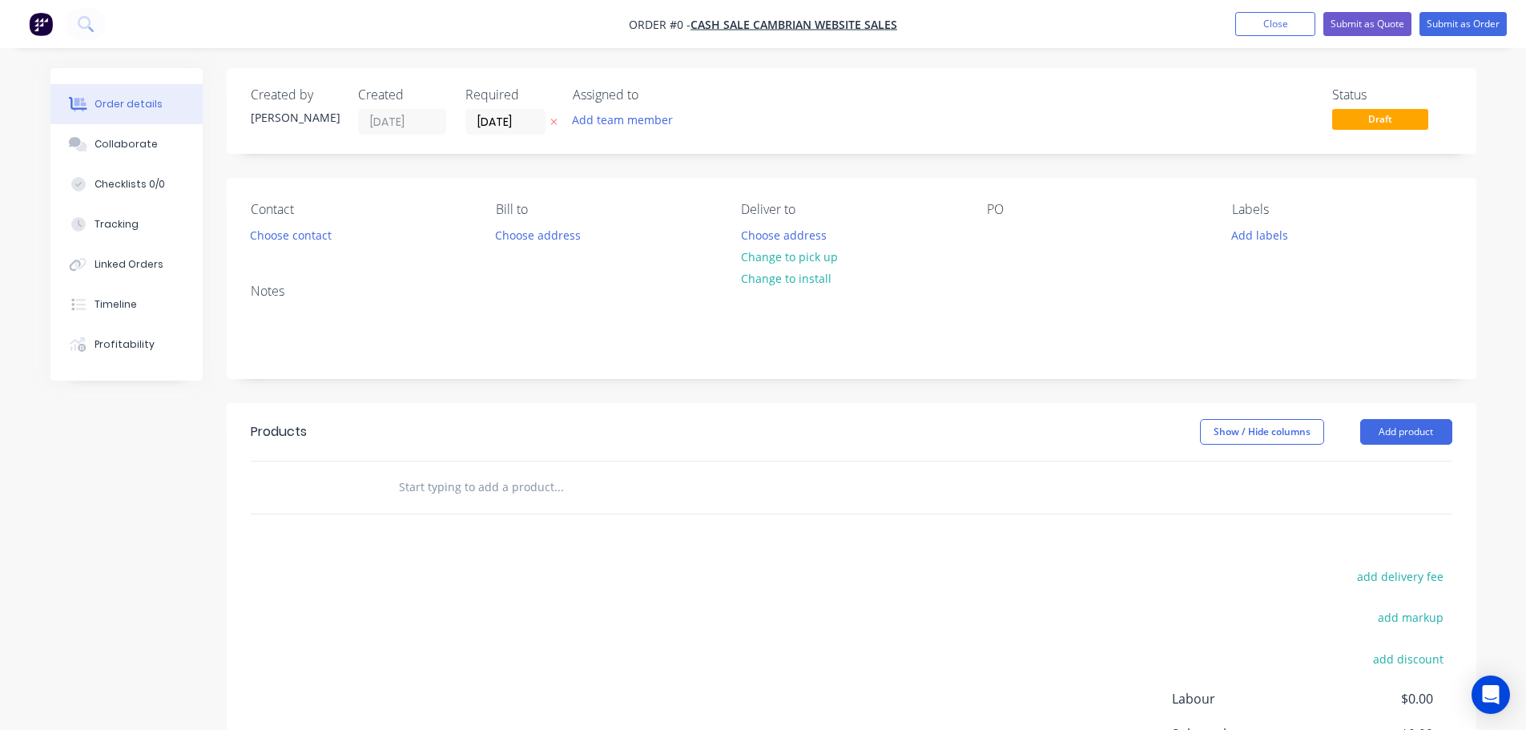
click at [554, 118] on icon "button" at bounding box center [553, 122] width 7 height 10
click at [258, 240] on button "Choose contact" at bounding box center [290, 235] width 99 height 22
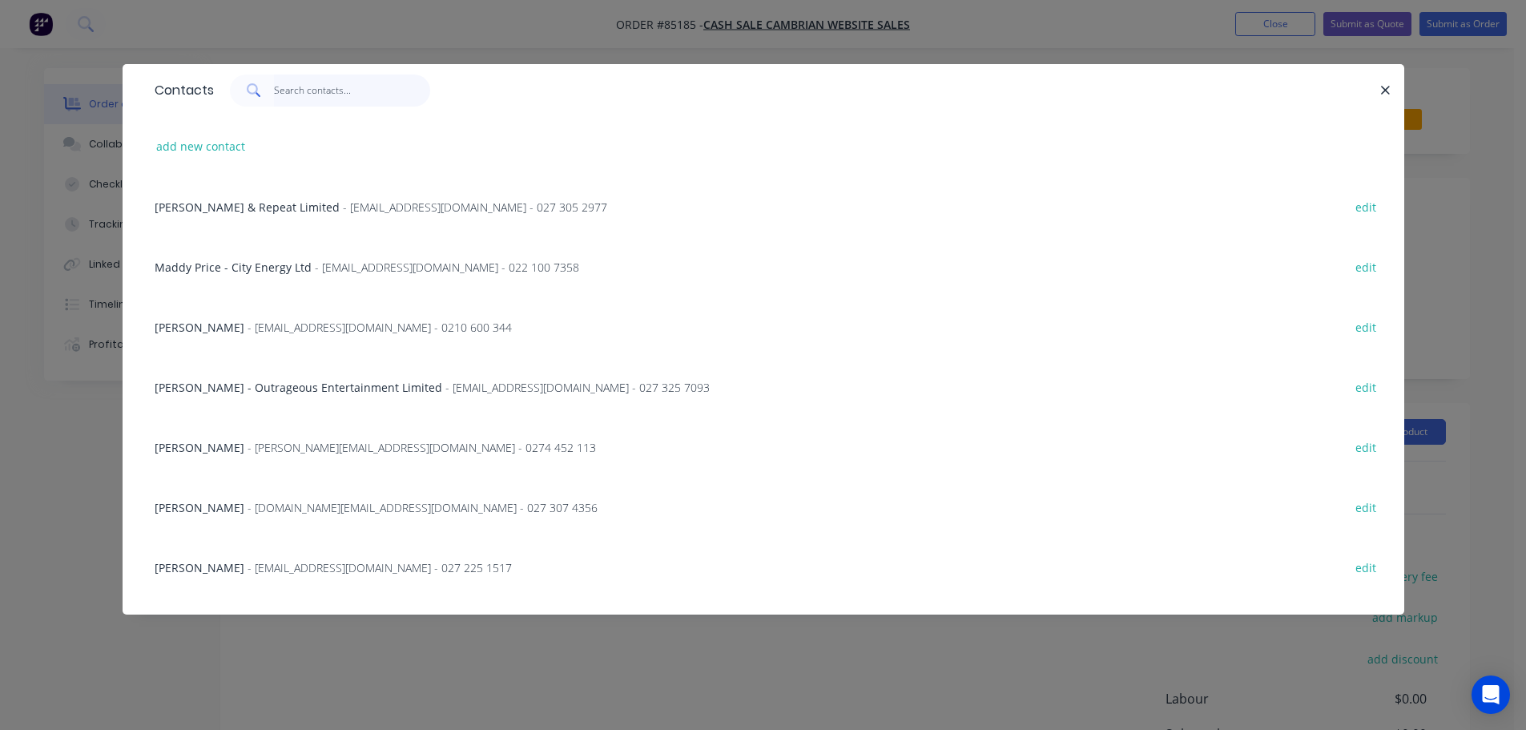
click at [357, 88] on input "text" at bounding box center [352, 91] width 156 height 32
paste input "Delta Valves and Controls 2023 Lt"
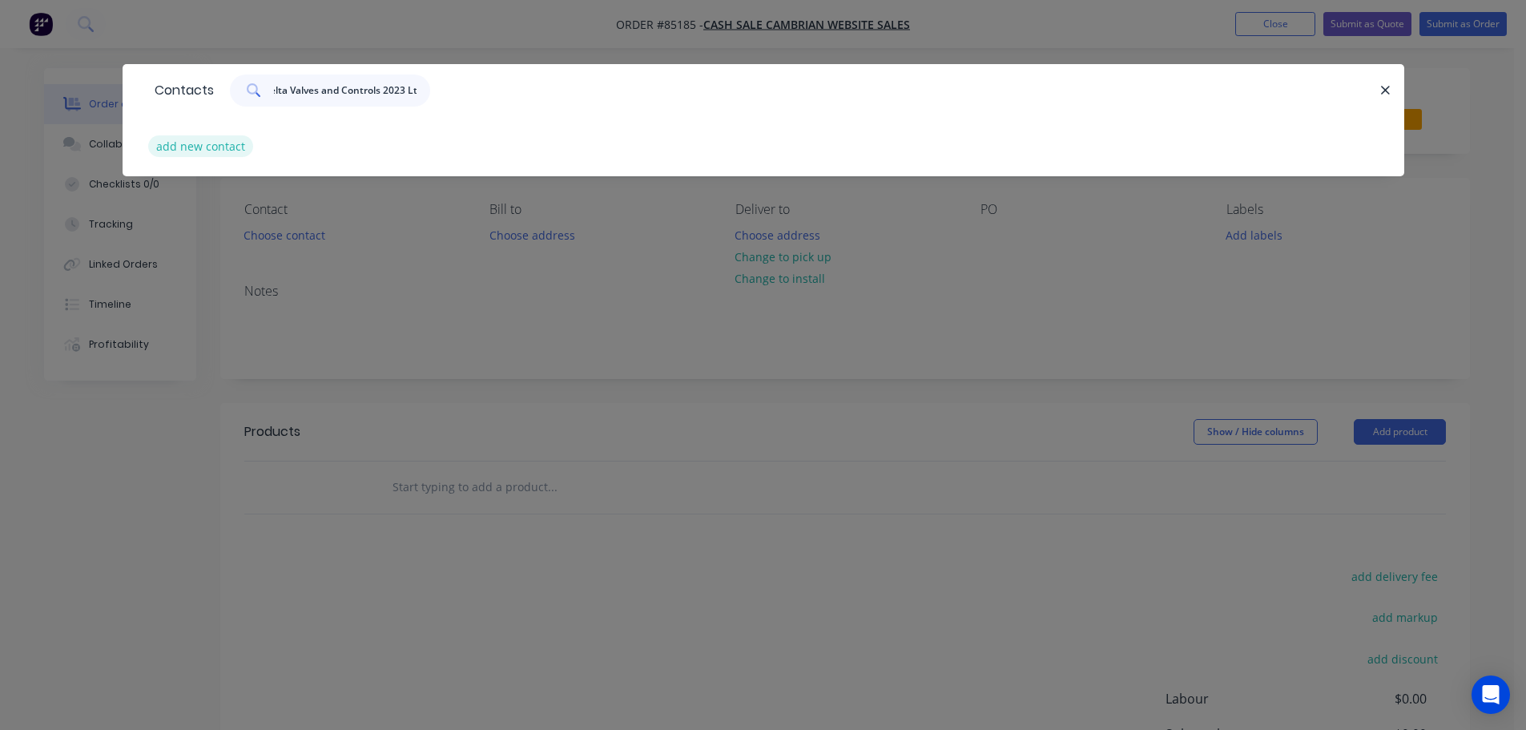
type input "Delta Valves and Controls 2023 Lt"
click at [218, 155] on button "add new contact" at bounding box center [201, 146] width 106 height 22
select select "NZ"
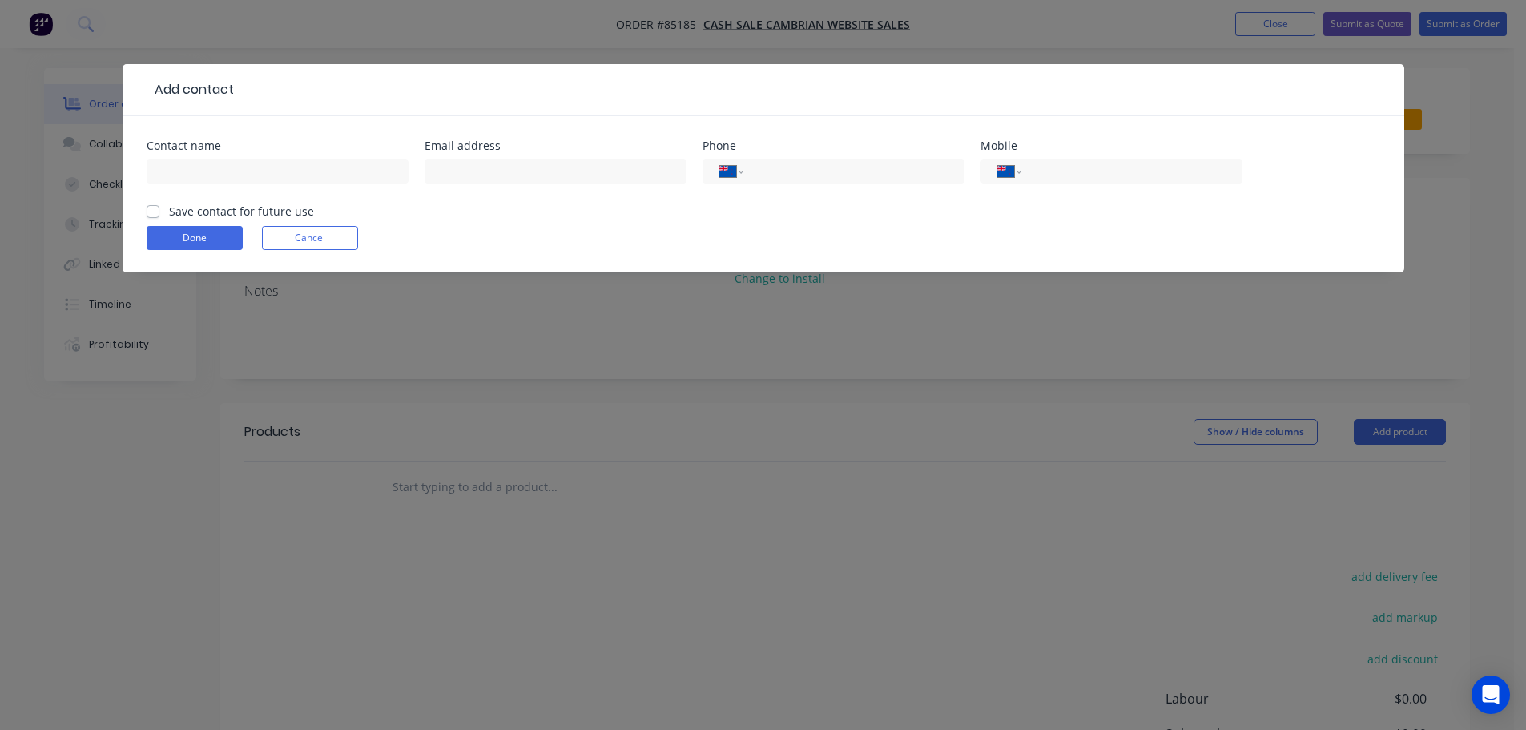
click at [236, 183] on div at bounding box center [278, 178] width 262 height 47
click at [226, 172] on input "text" at bounding box center [278, 171] width 262 height 24
paste input "Delta Valves and Controls 2023 Lt"
type input "Delta Valves and Controls 2023 Lt"
click at [212, 212] on label "Save contact for future use" at bounding box center [241, 211] width 145 height 17
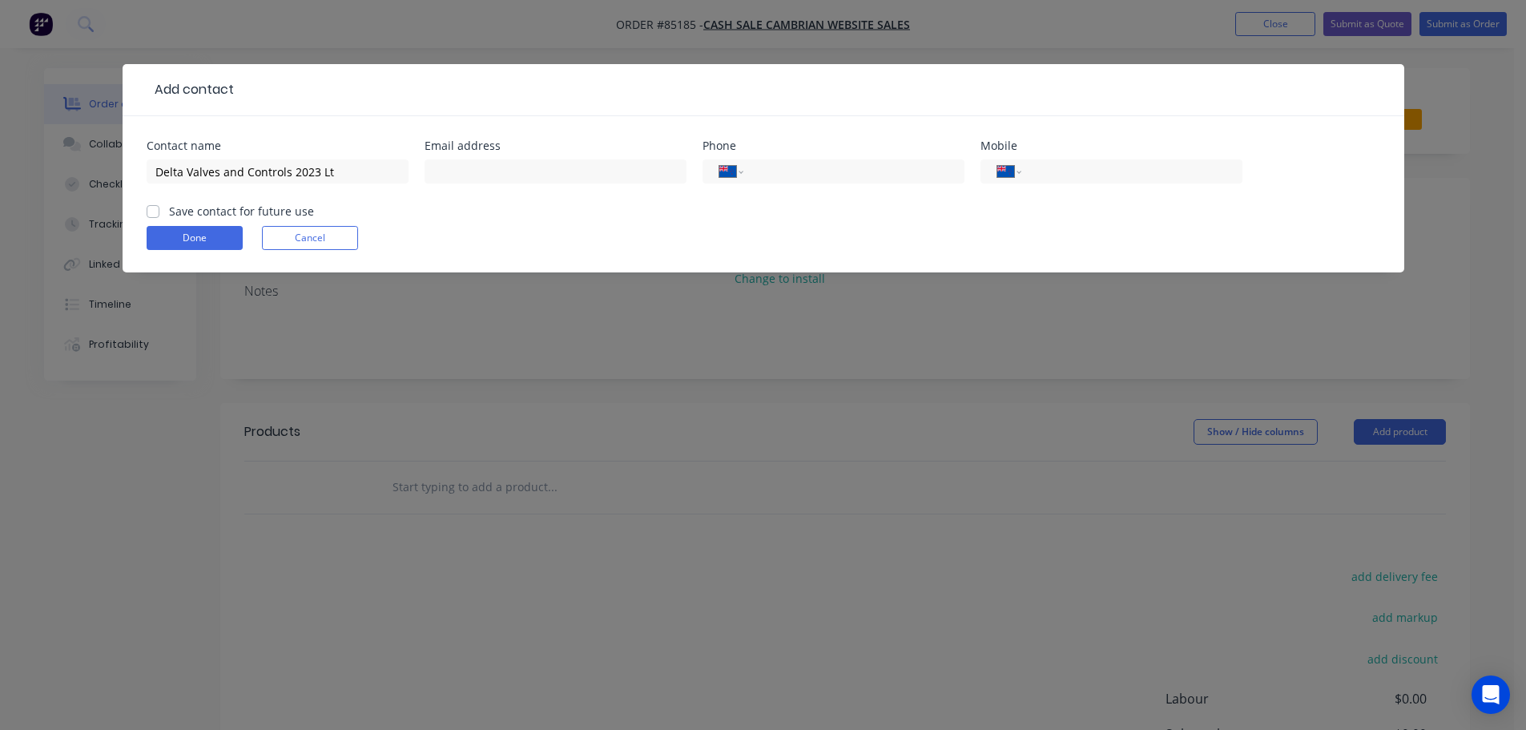
click at [159, 212] on input "Save contact for future use" at bounding box center [153, 210] width 13 height 15
checkbox input "true"
click at [346, 171] on input "Delta Valves and Controls 2023 Lt" at bounding box center [278, 171] width 262 height 24
paste input "Sean Dillon"
click at [329, 176] on input "Delta Valves and Controls 2023 Lt - Sean Dillon" at bounding box center [278, 171] width 262 height 24
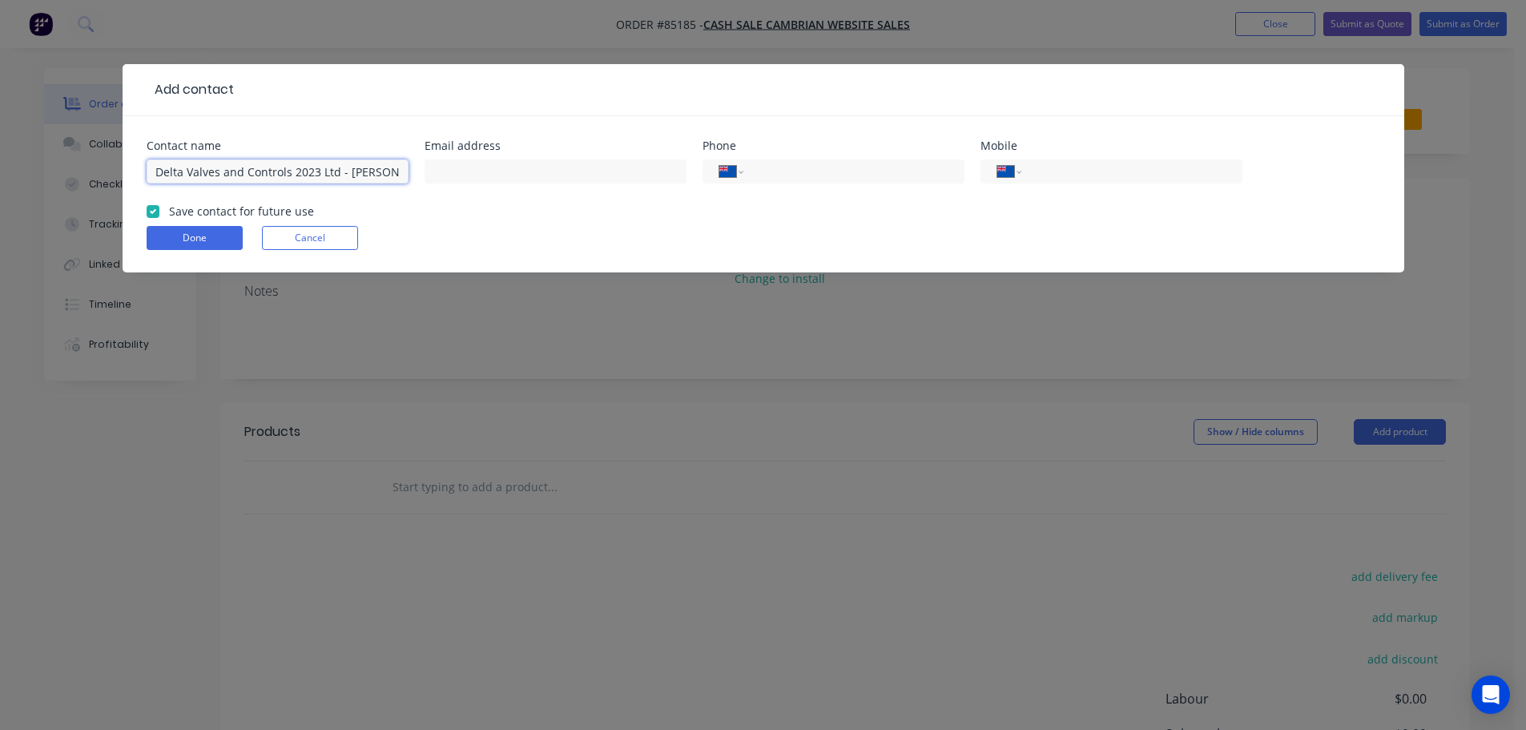
type input "Delta Valves and Controls 2023 Ltd - Sean Dillon"
click at [604, 184] on div at bounding box center [556, 178] width 262 height 47
click at [490, 187] on div at bounding box center [556, 178] width 262 height 47
click at [482, 173] on input "text" at bounding box center [556, 171] width 262 height 24
paste input "sean@deltavalve.co.nz"
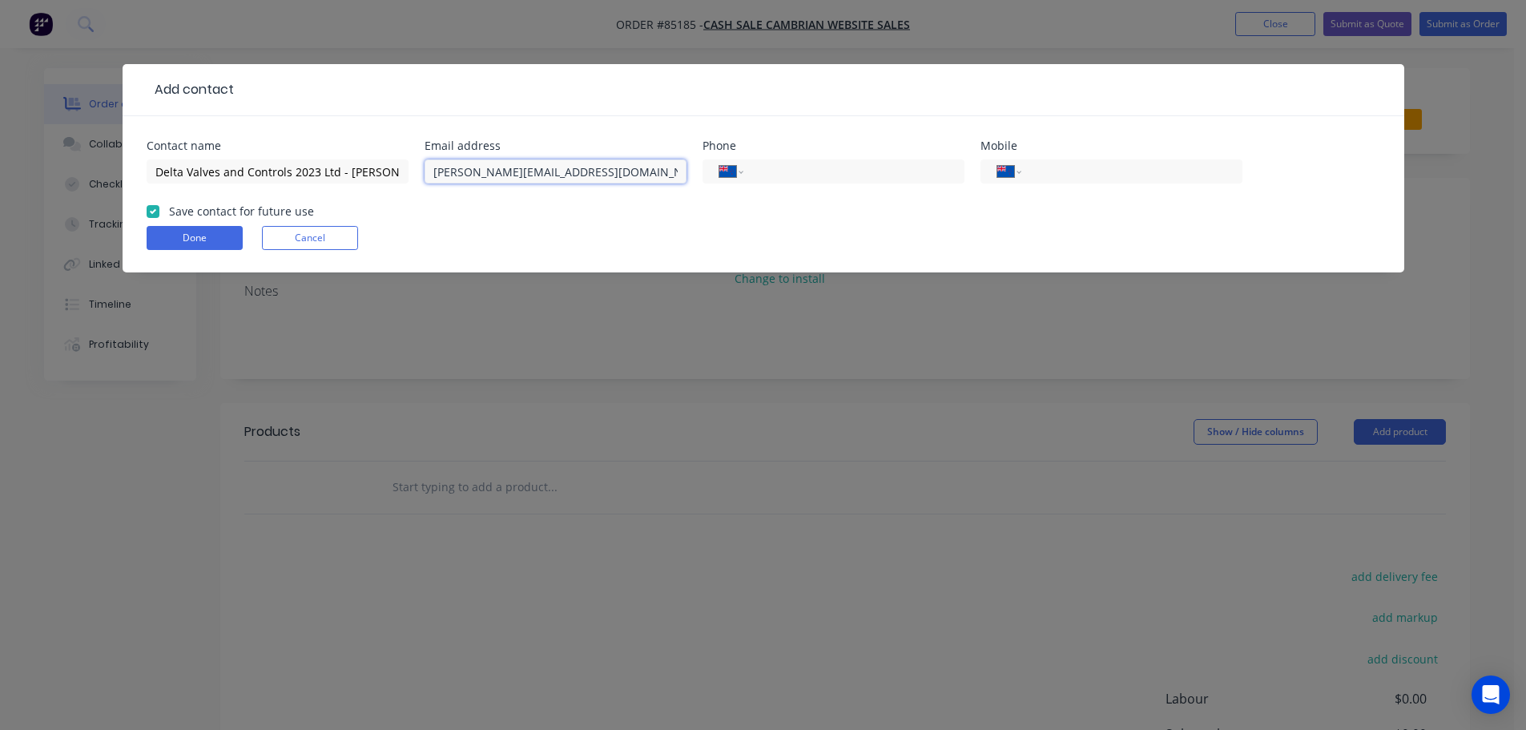
type input "sean@deltavalve.co.nz"
click at [1058, 171] on input "tel" at bounding box center [1129, 172] width 192 height 18
paste input "027 286 2456"
type input "027 286 2456"
click at [175, 243] on button "Done" at bounding box center [195, 238] width 96 height 24
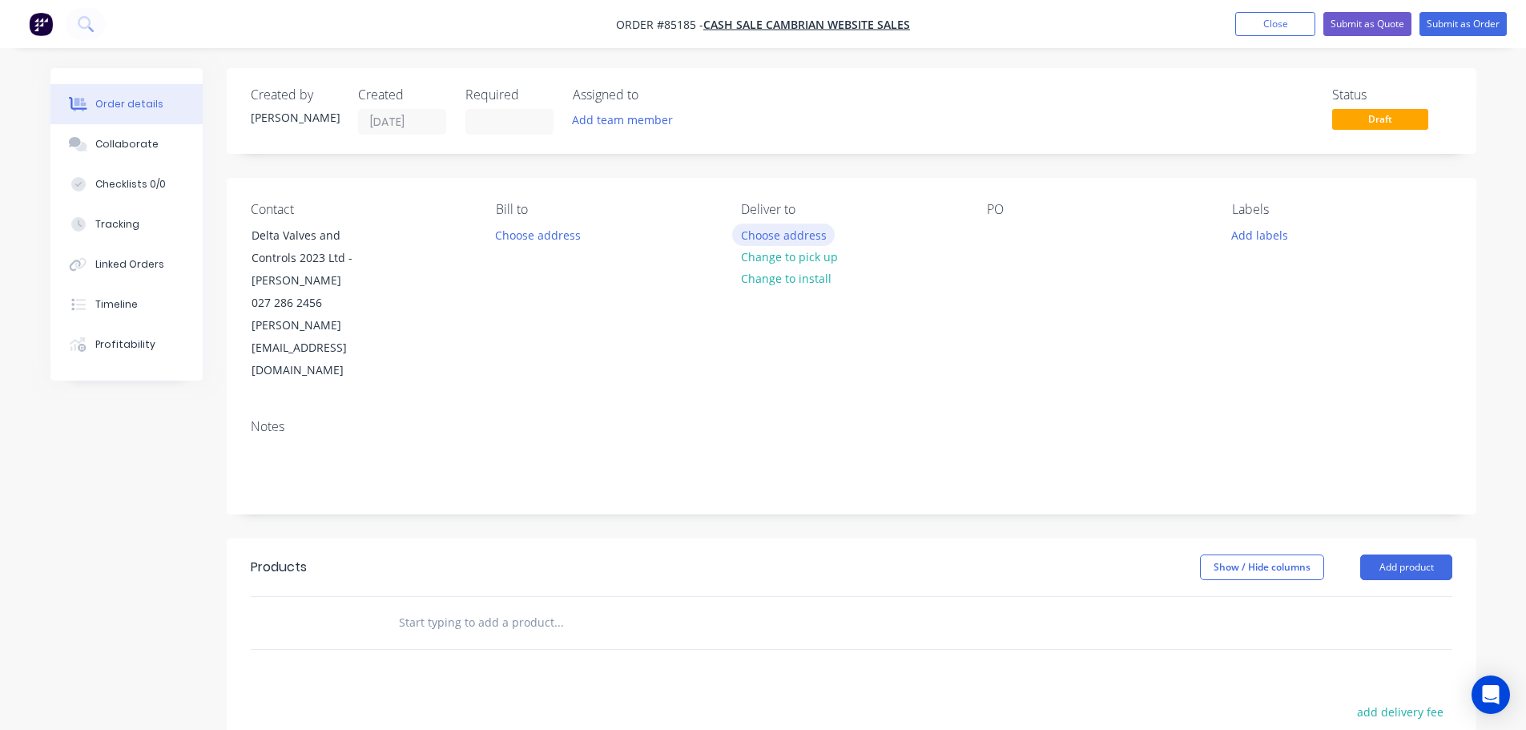
click at [750, 233] on button "Choose address" at bounding box center [783, 235] width 103 height 22
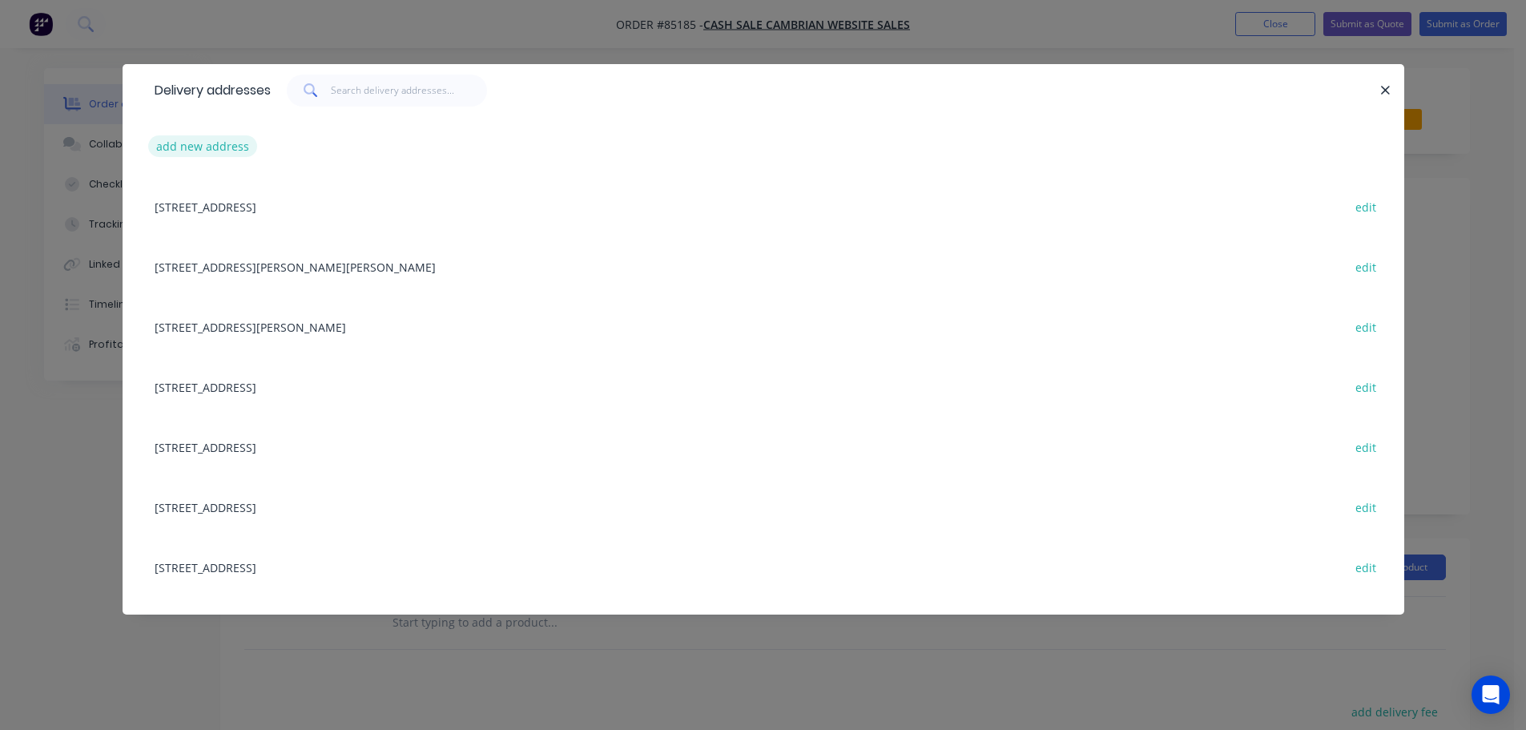
click at [183, 153] on button "add new address" at bounding box center [203, 146] width 110 height 22
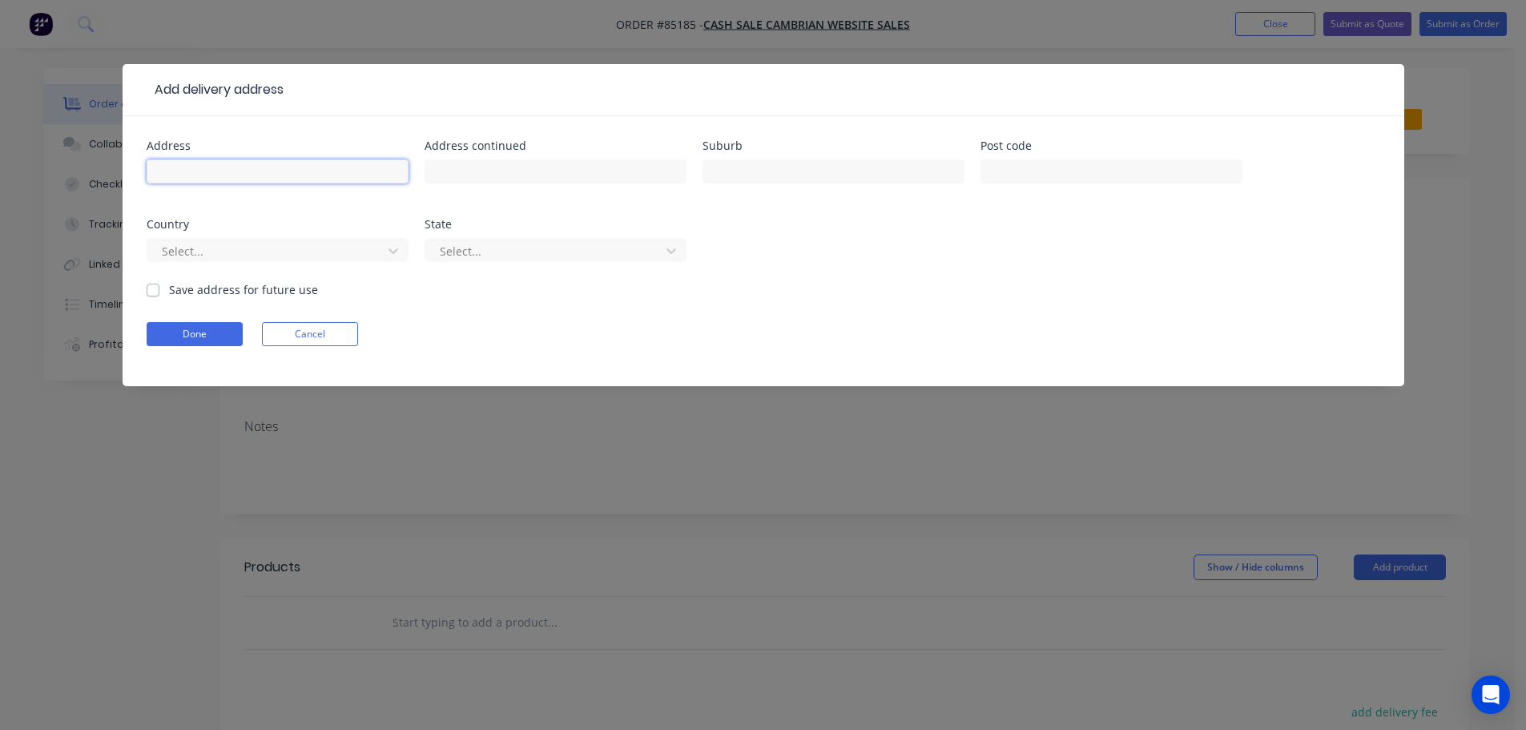
drag, startPoint x: 309, startPoint y: 177, endPoint x: 302, endPoint y: 196, distance: 19.8
click at [309, 177] on input "text" at bounding box center [278, 171] width 262 height 24
paste input "36b Apollo Drive Rosedale Auckland 0632"
type input "36b Apollo Drive Rosedale Auckland 0632"
click at [196, 339] on button "Done" at bounding box center [195, 334] width 96 height 24
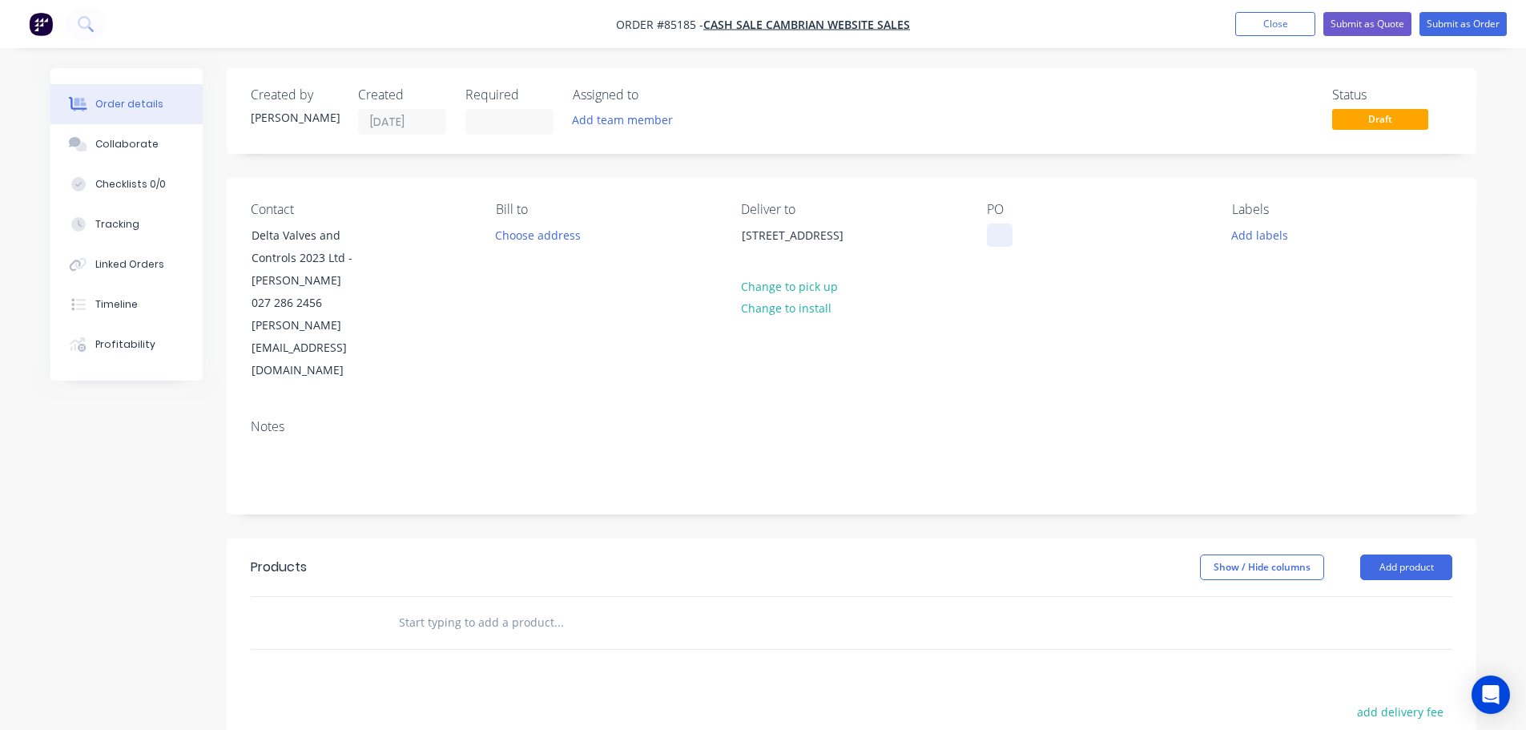
click at [987, 235] on div at bounding box center [1000, 235] width 26 height 23
drag, startPoint x: 345, startPoint y: 256, endPoint x: 232, endPoint y: 235, distance: 115.0
click at [232, 235] on div "Contact Delta Valves and Controls 2023 Ltd - Sean Dillon 027 286 2456 sean@delt…" at bounding box center [852, 292] width 1250 height 228
copy div "Delta Valves and Controls 2023 Ltd"
click at [1065, 232] on div "WEB35710" at bounding box center [1028, 235] width 82 height 23
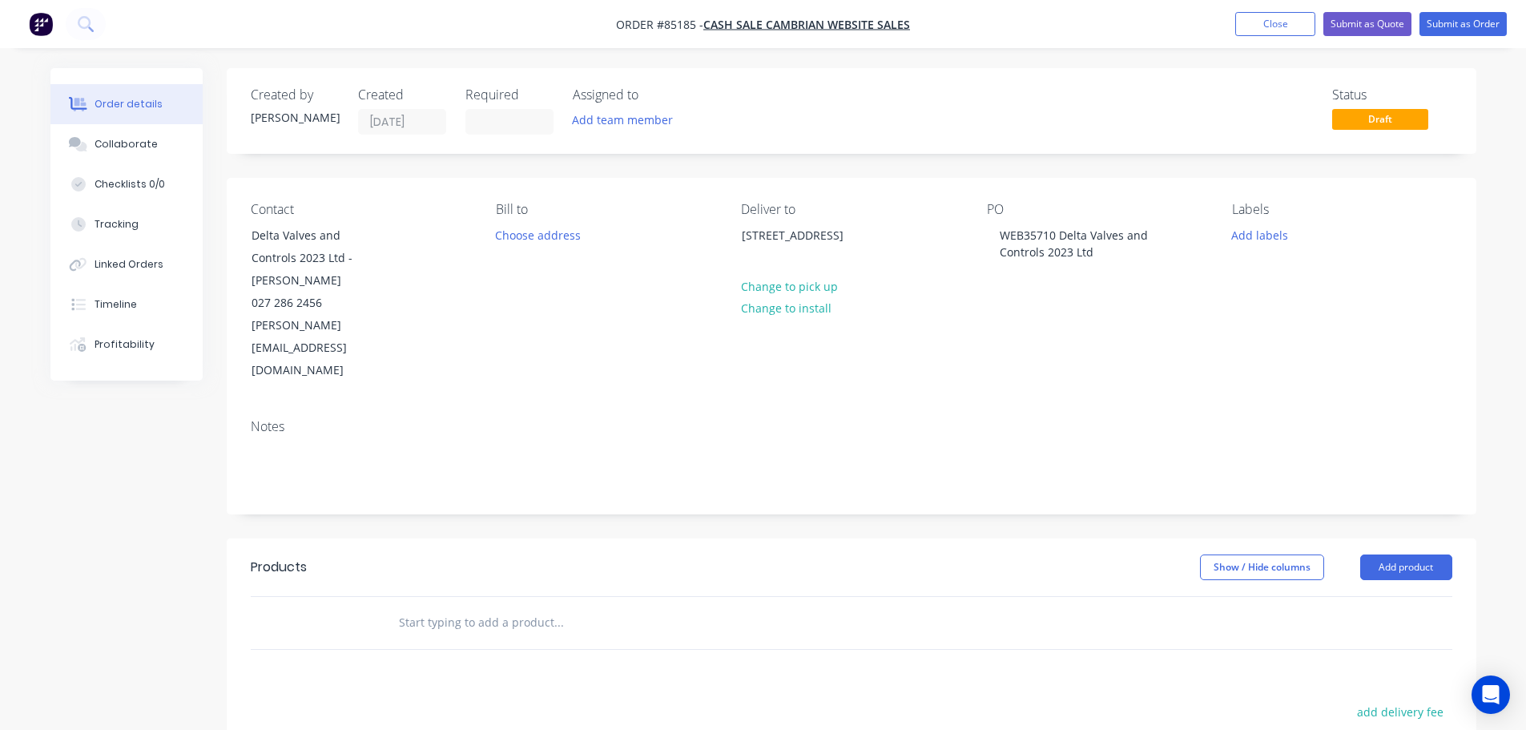
drag, startPoint x: 479, startPoint y: 579, endPoint x: 449, endPoint y: 580, distance: 30.5
click at [479, 607] on input "text" at bounding box center [558, 623] width 320 height 32
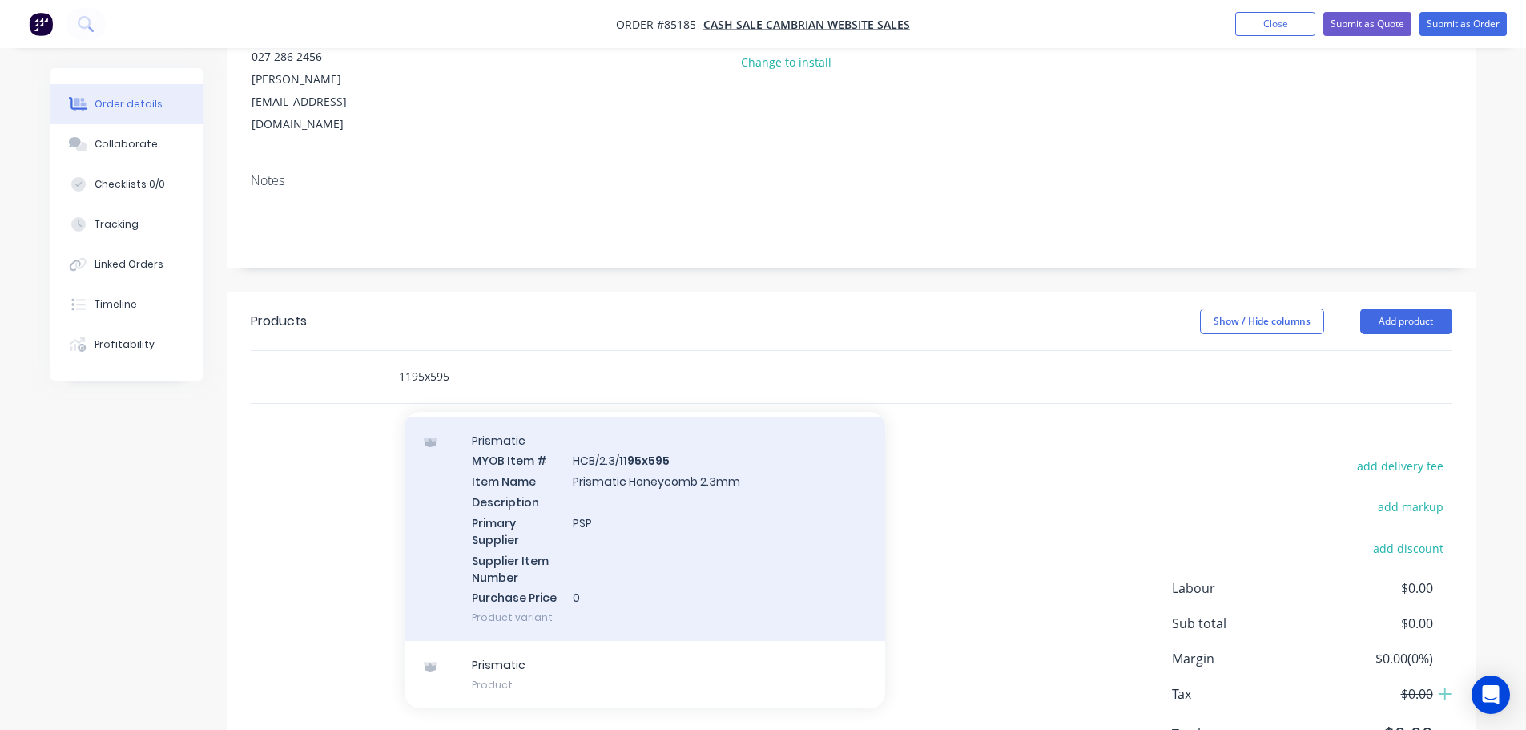
scroll to position [284, 0]
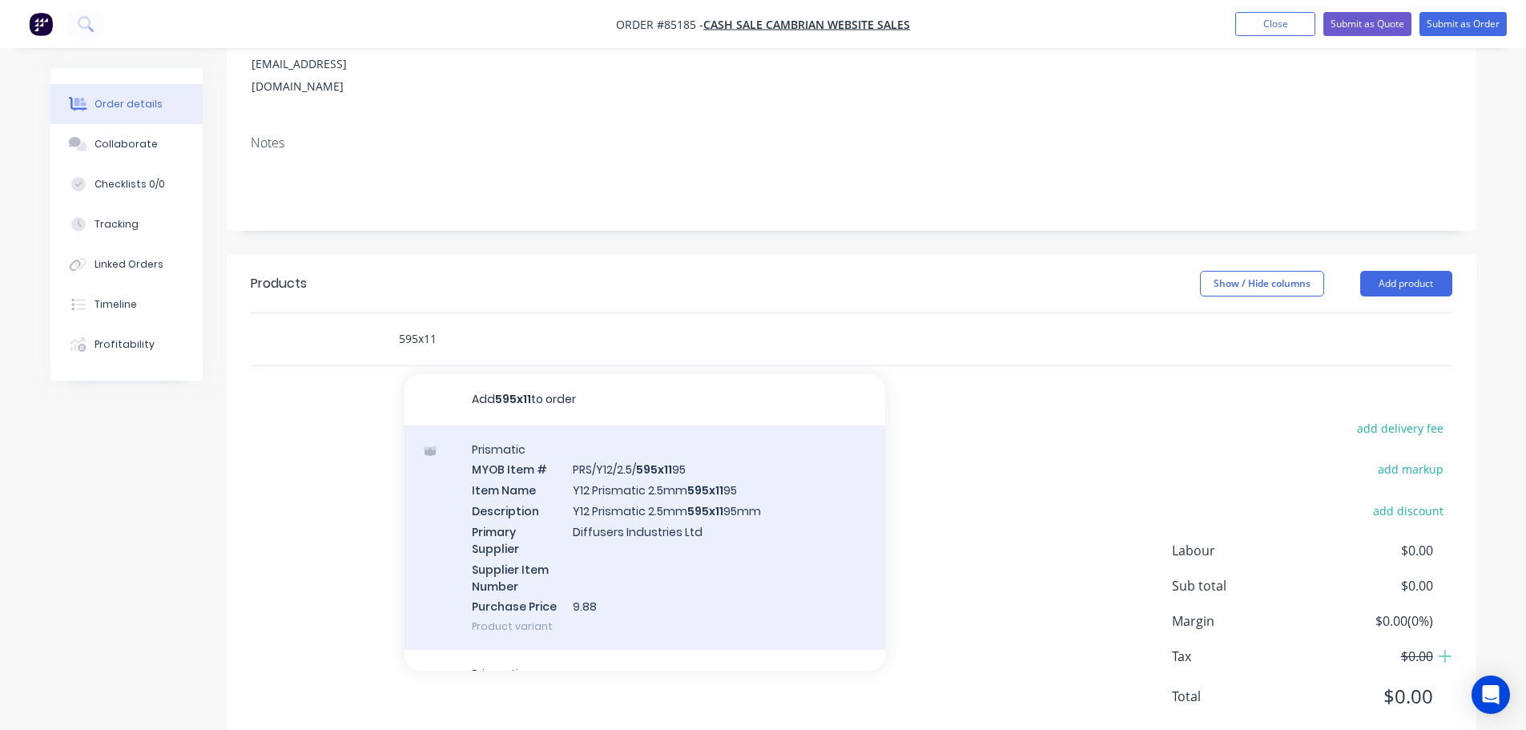
type input "595x11"
click at [590, 465] on div "Prismatic MYOB Item # PRS/Y12/2.5/ 595x11 95 Item Name Y12 Prismatic 2.5mm 595x…" at bounding box center [645, 537] width 481 height 225
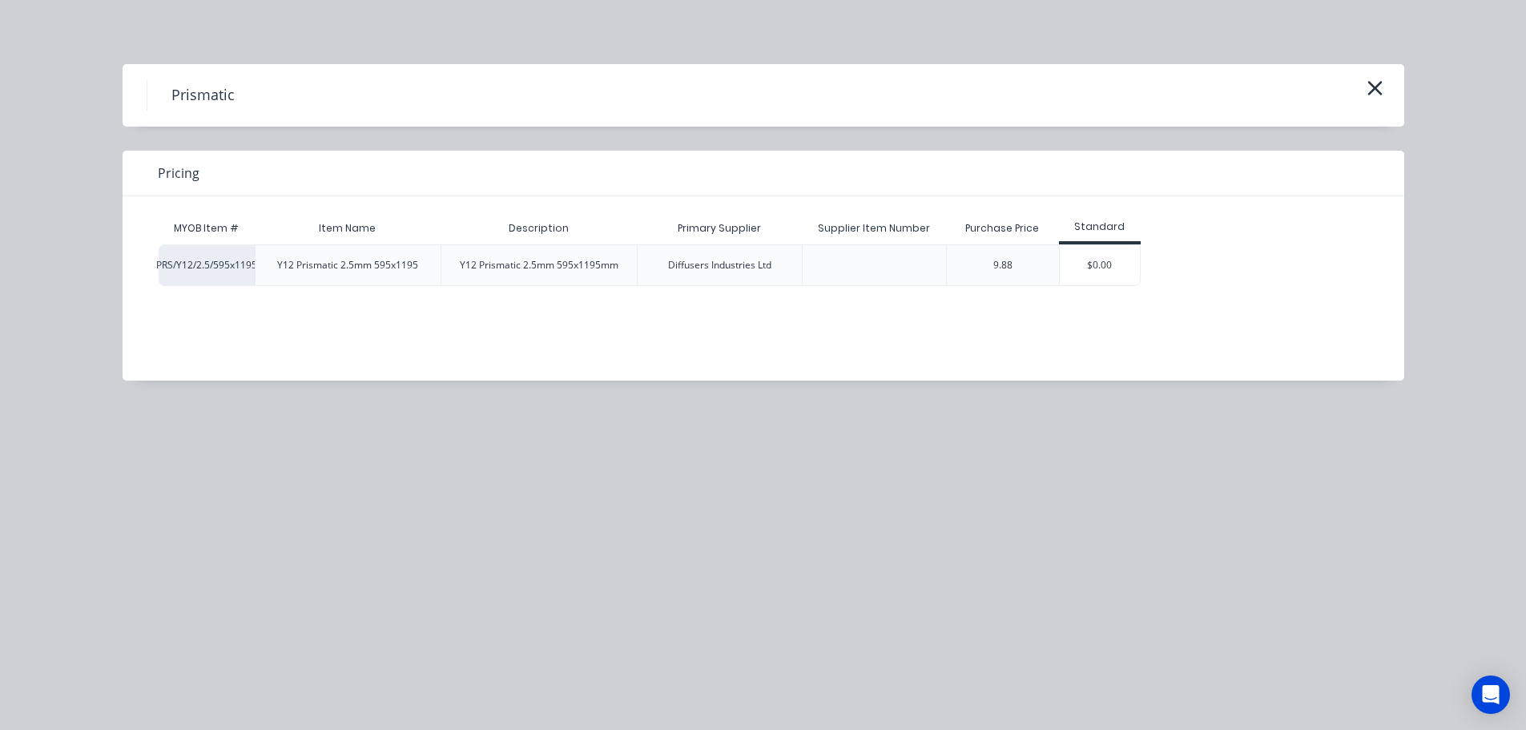
click at [1123, 289] on div "MYOB Item # Item Name Description Primary Supplier Supplier Item Number Purchas…" at bounding box center [752, 276] width 1258 height 160
click at [1122, 279] on div "$0.00" at bounding box center [1100, 265] width 80 height 40
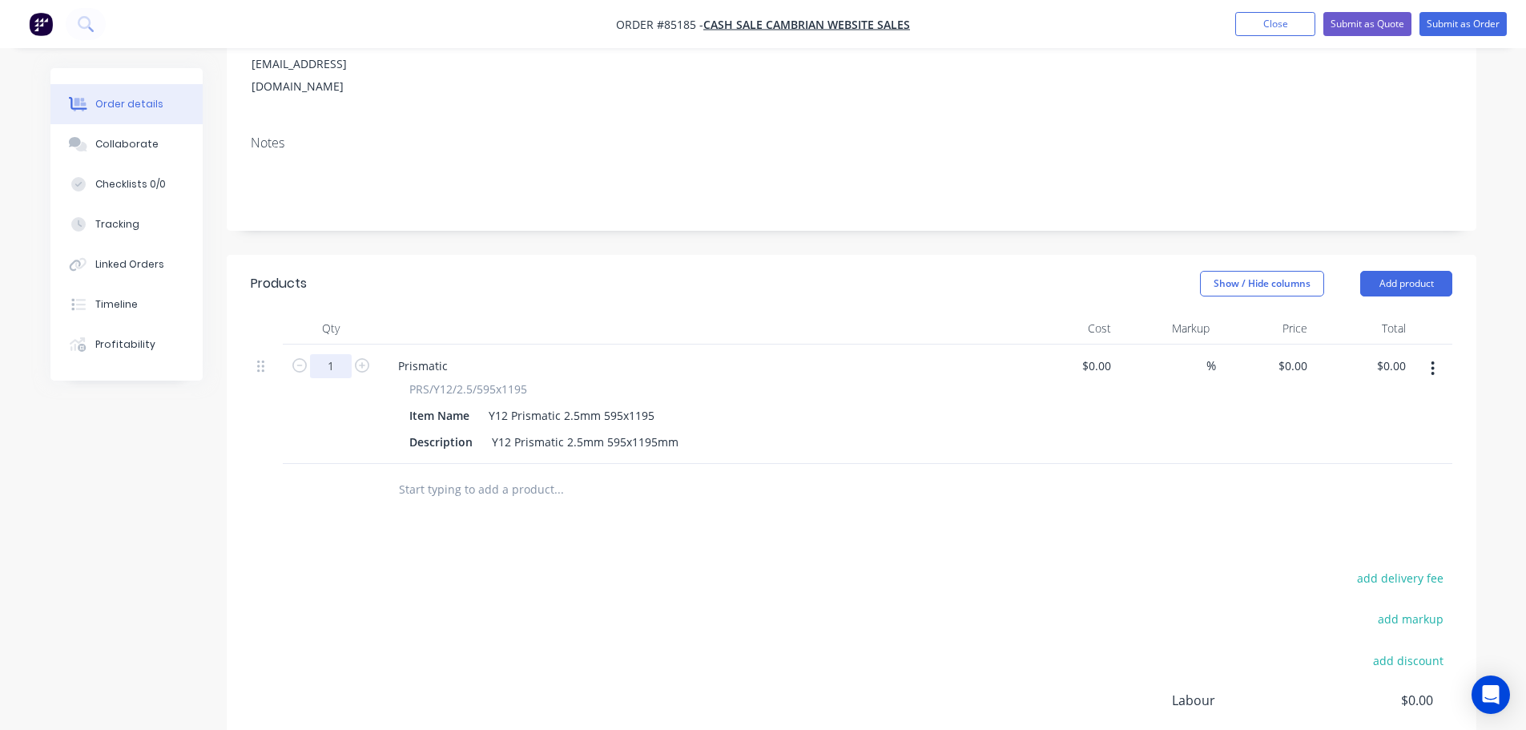
click at [335, 354] on input "1" at bounding box center [331, 366] width 42 height 24
type input "5"
drag, startPoint x: 960, startPoint y: 318, endPoint x: 1228, endPoint y: 337, distance: 268.3
click at [961, 354] on div "Prismatic" at bounding box center [699, 365] width 628 height 23
click at [1404, 354] on input "0.00" at bounding box center [1394, 365] width 37 height 23
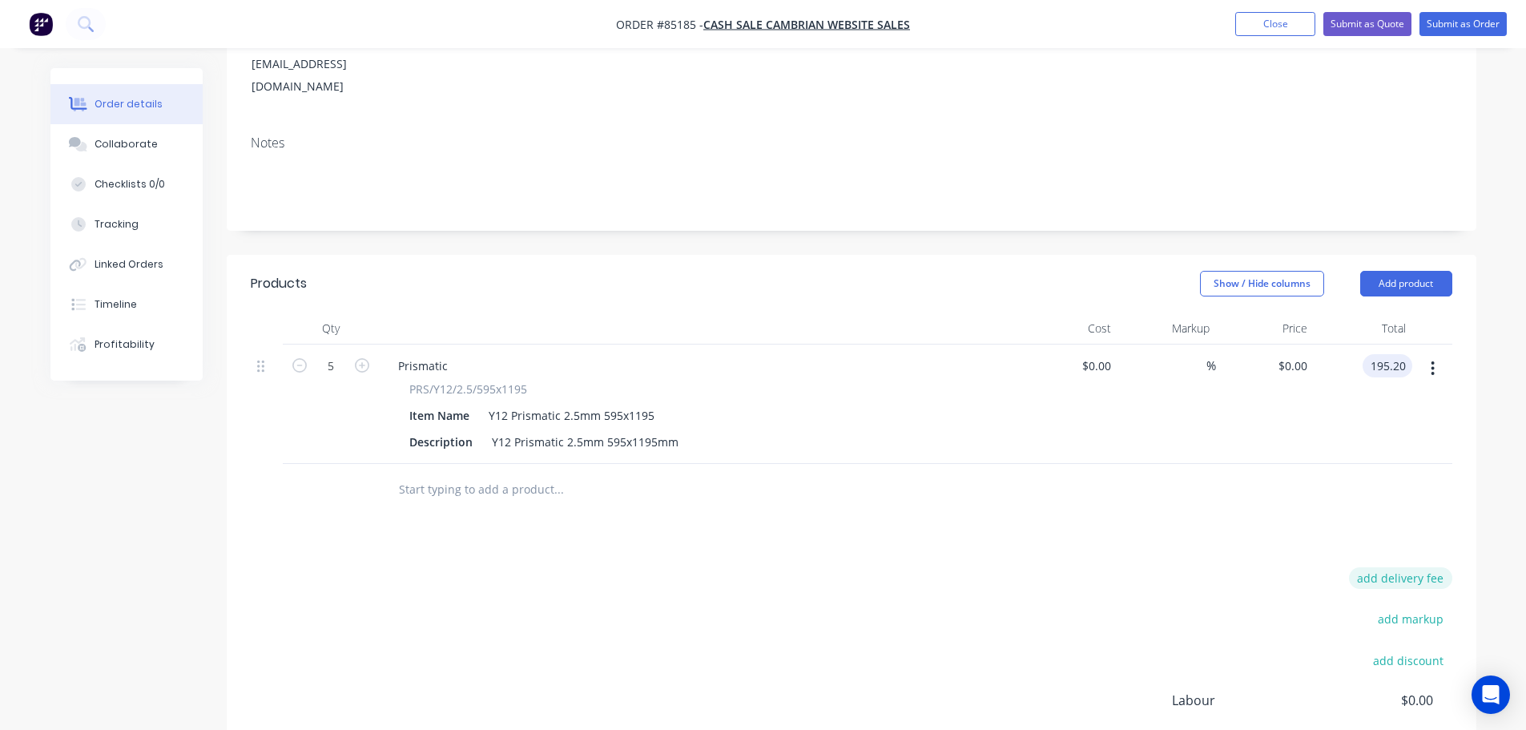
type input "195.20"
type input "$39.04"
type input "$195.20"
click at [1425, 567] on button "add delivery fee" at bounding box center [1400, 578] width 103 height 22
type input "14.22"
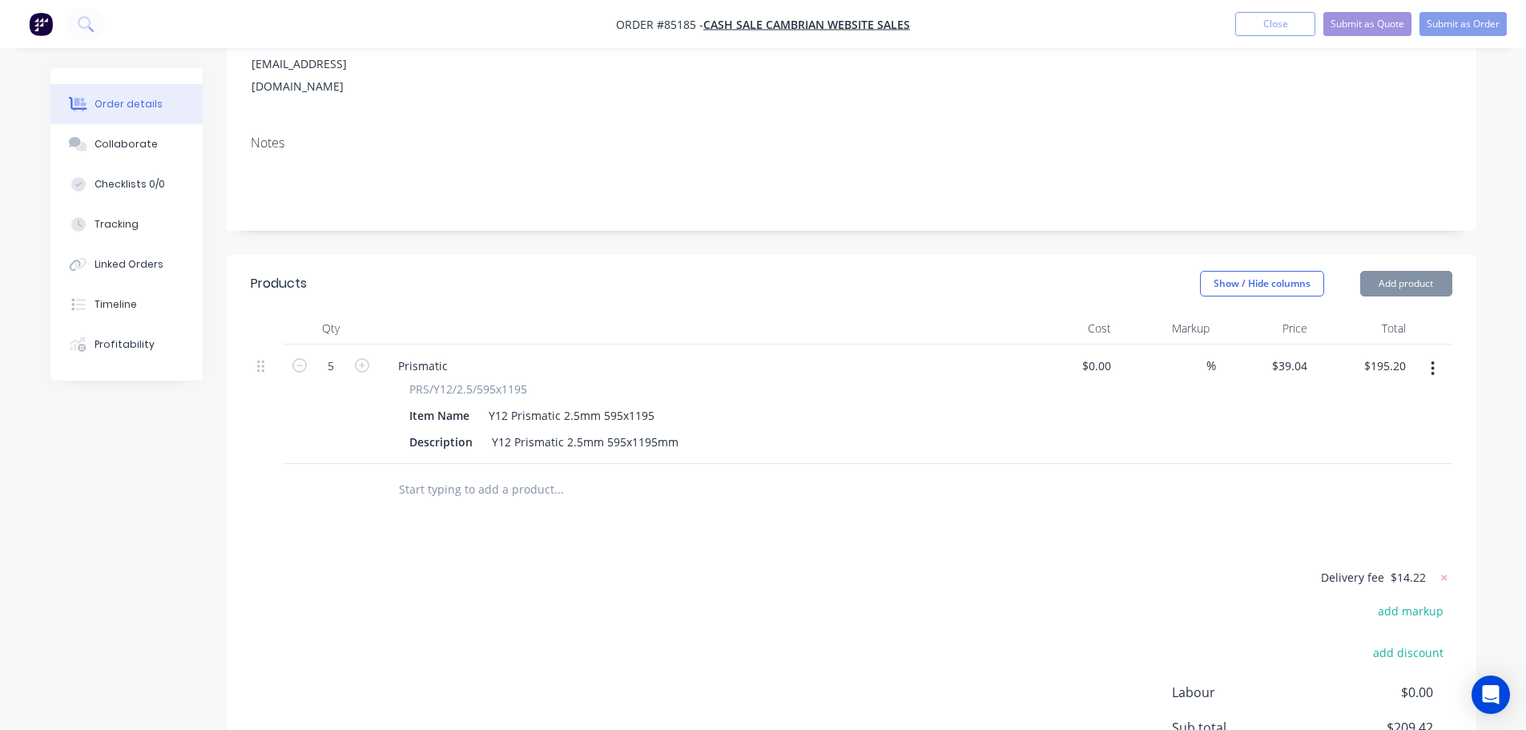
click at [1272, 464] on div at bounding box center [852, 490] width 1202 height 52
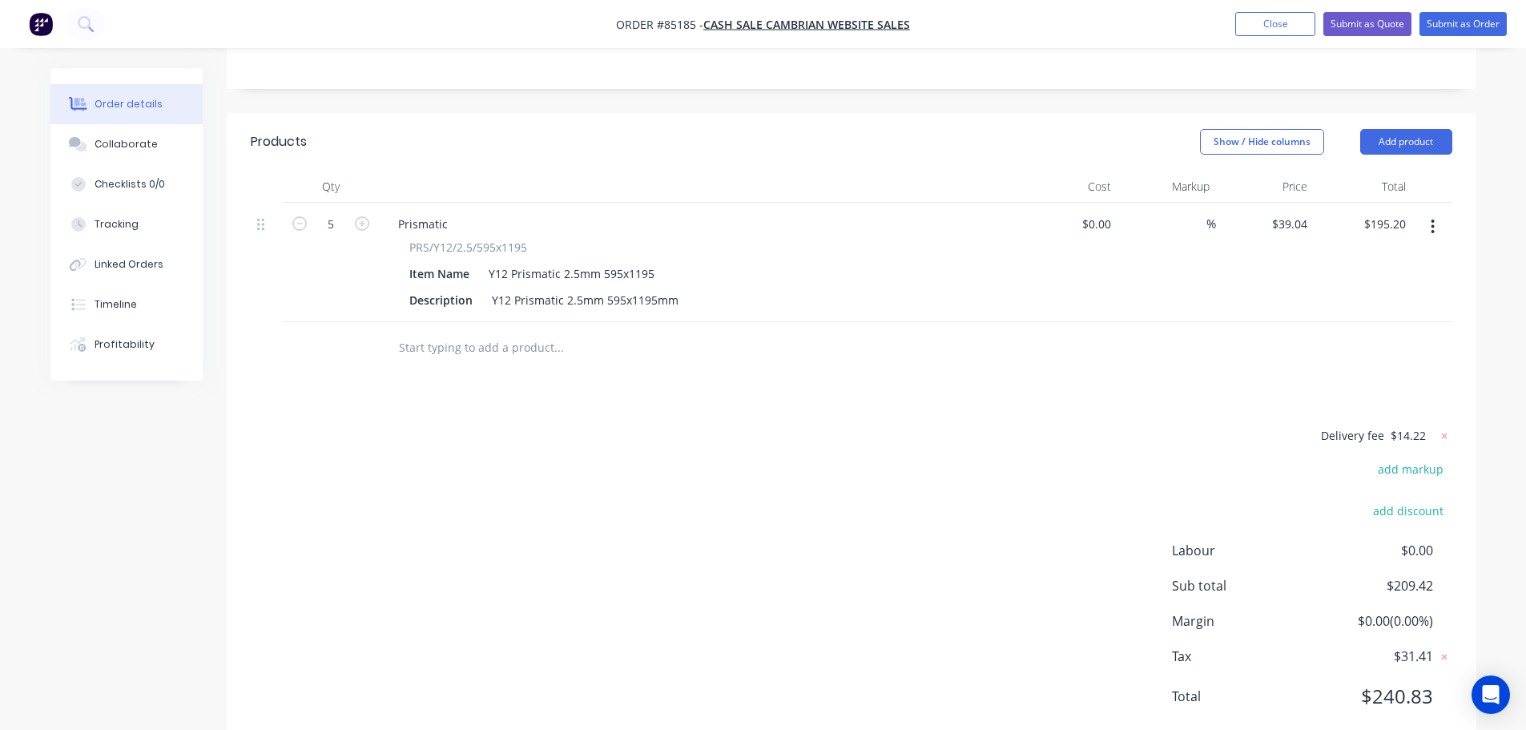
scroll to position [0, 0]
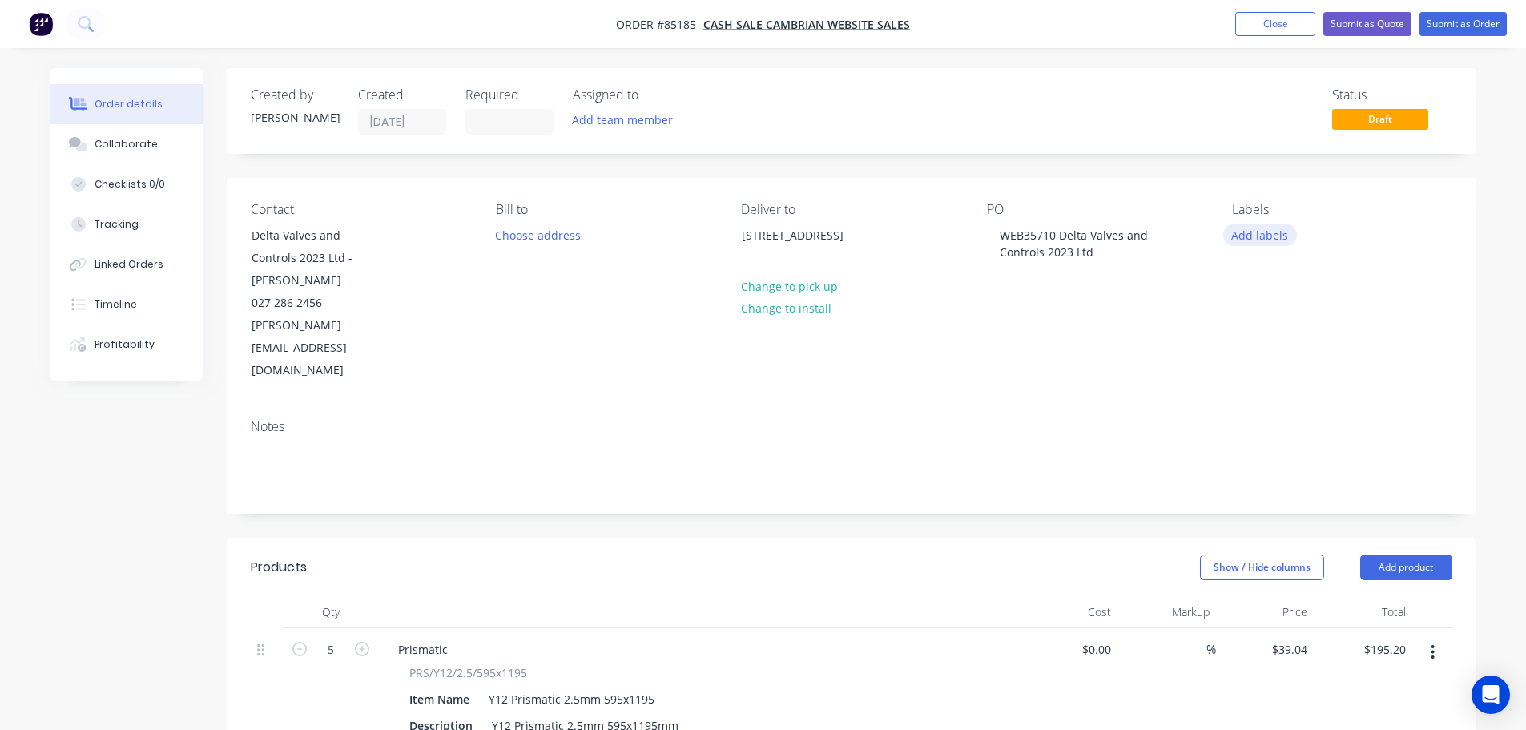
click at [1232, 232] on button "Add labels" at bounding box center [1261, 235] width 74 height 22
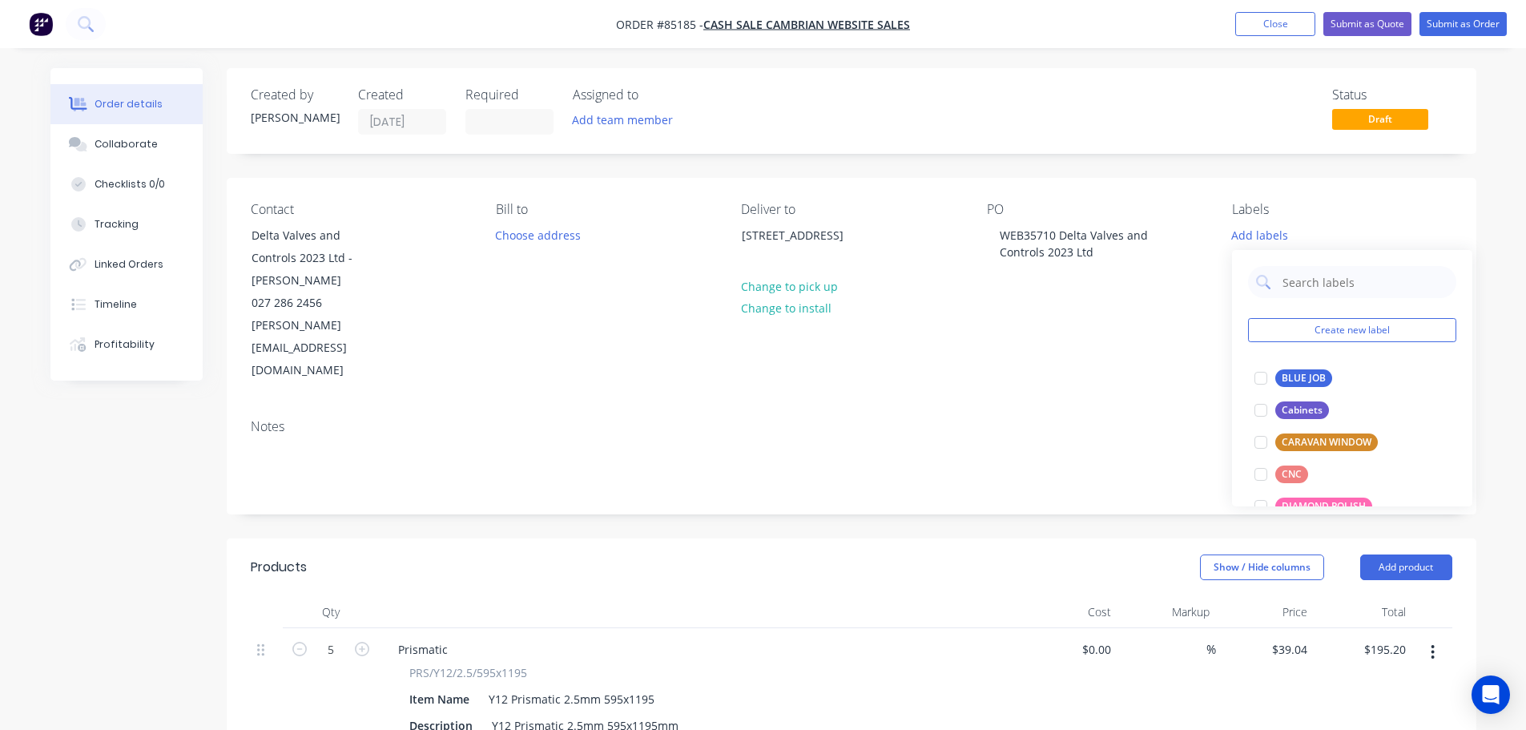
click at [1302, 368] on div "BLUE JOB edit" at bounding box center [1352, 378] width 208 height 32
click at [1457, 29] on button "Submit as Order" at bounding box center [1463, 24] width 87 height 24
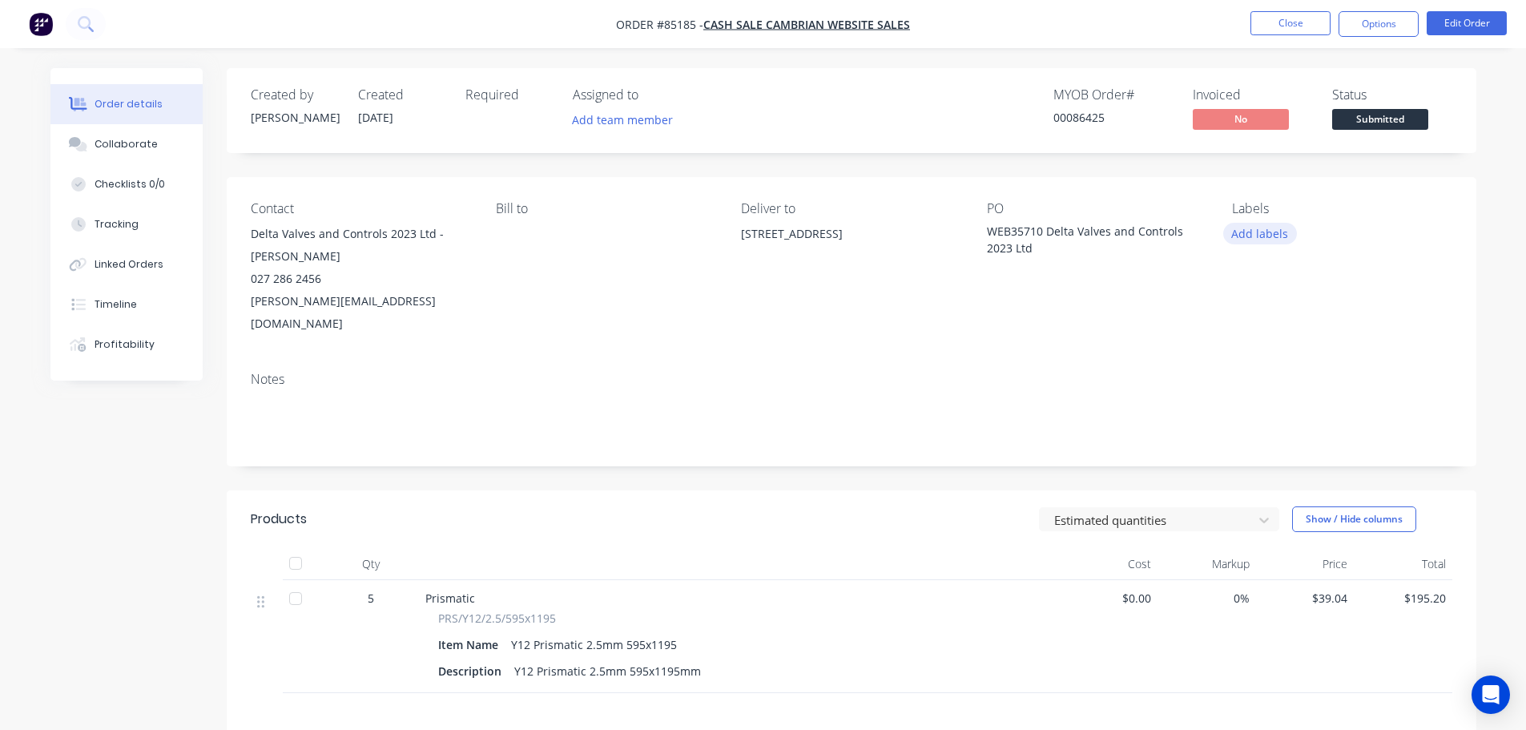
click at [1273, 236] on button "Add labels" at bounding box center [1261, 234] width 74 height 22
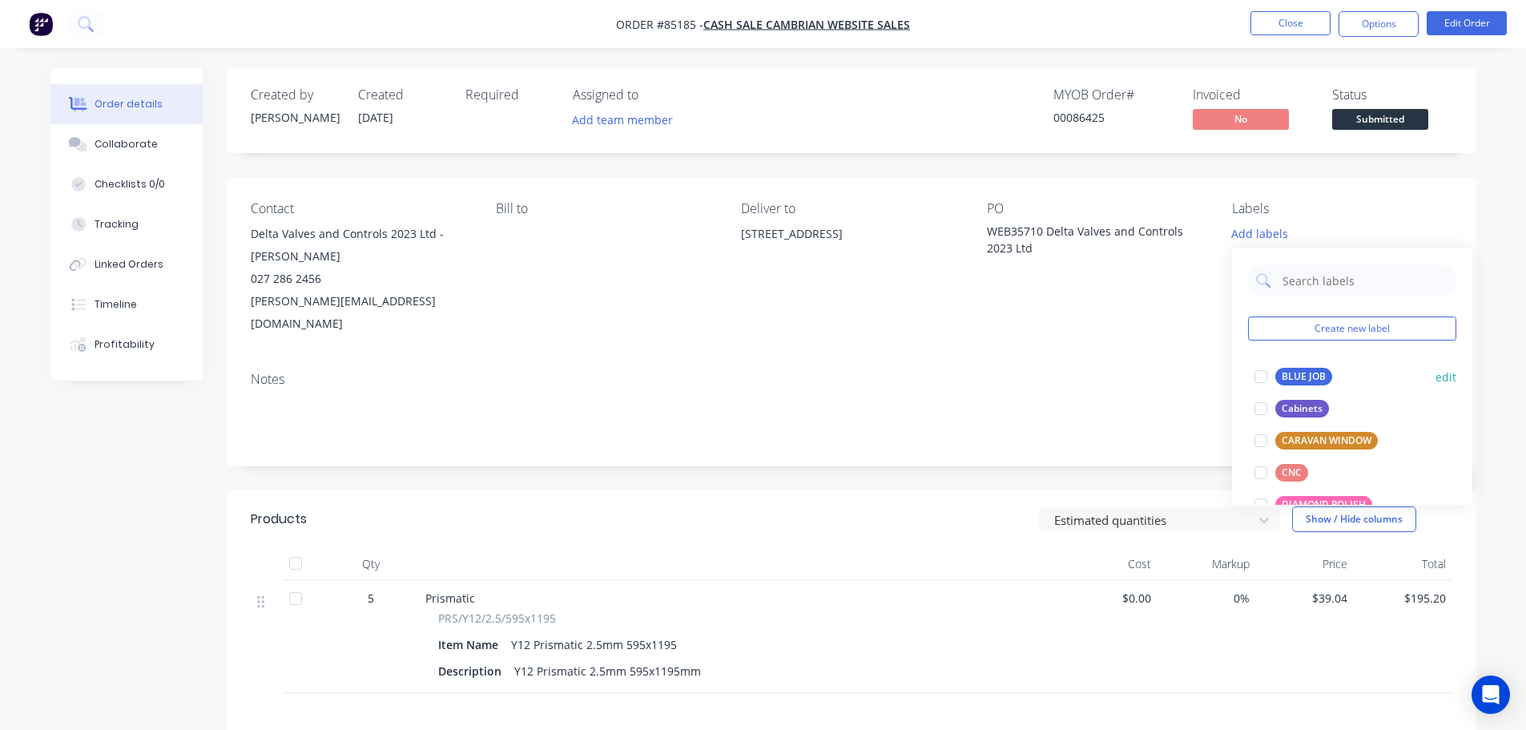
click at [1280, 369] on div "BLUE JOB" at bounding box center [1304, 377] width 57 height 18
click at [1082, 124] on div "00086425" at bounding box center [1114, 117] width 120 height 17
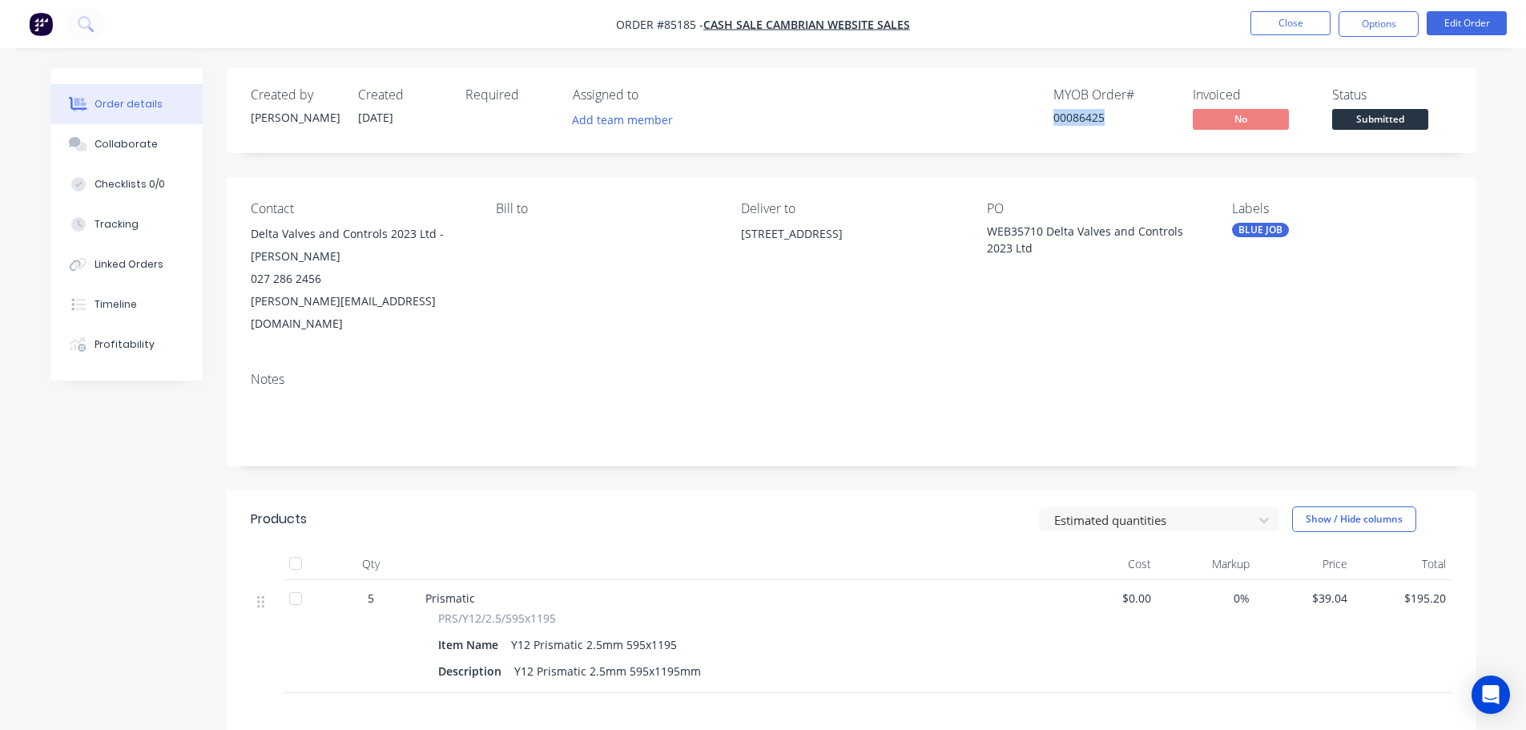
click at [1081, 123] on div "00086425" at bounding box center [1114, 117] width 120 height 17
copy div "00086425"
click at [1365, 27] on button "Options" at bounding box center [1379, 24] width 80 height 26
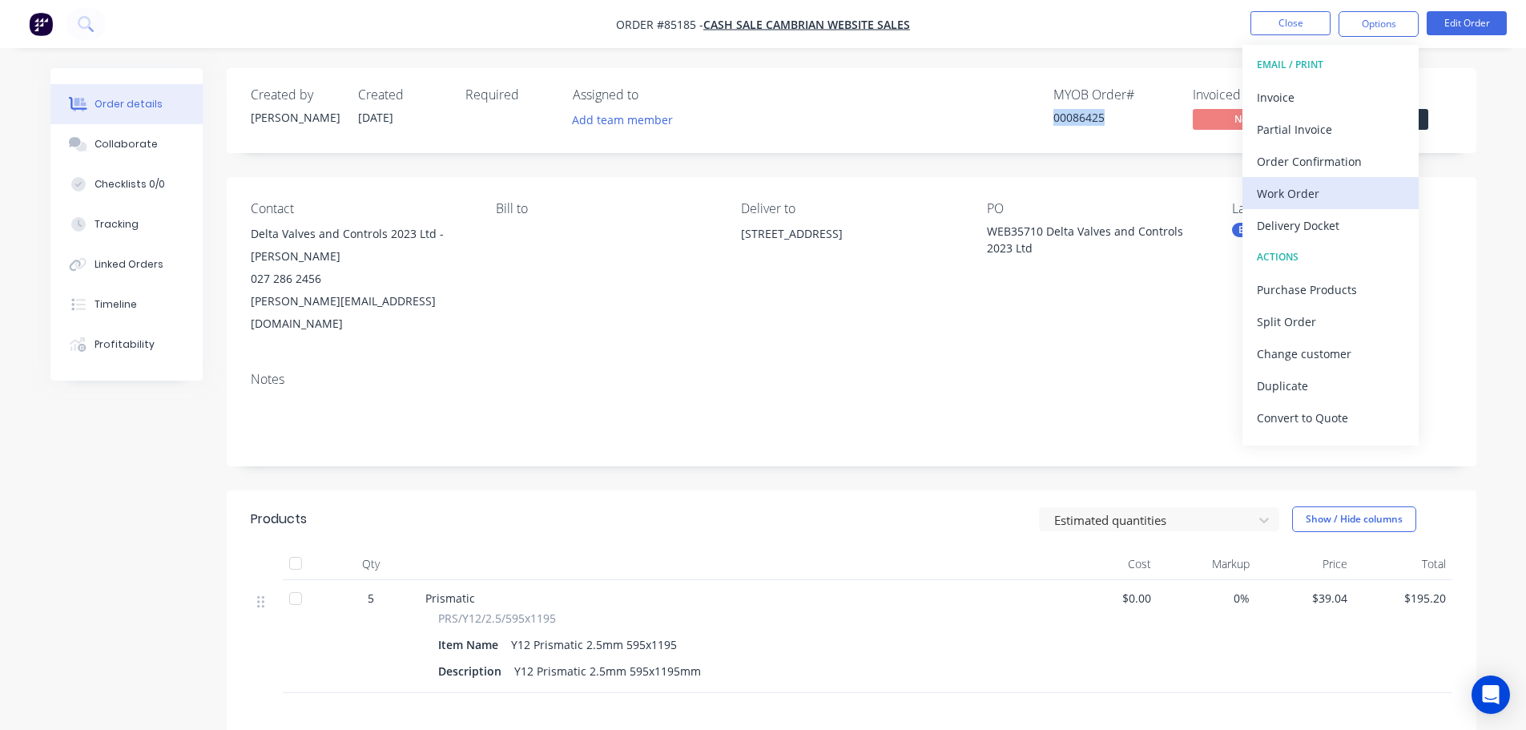
click at [1311, 202] on div "Work Order" at bounding box center [1330, 193] width 147 height 23
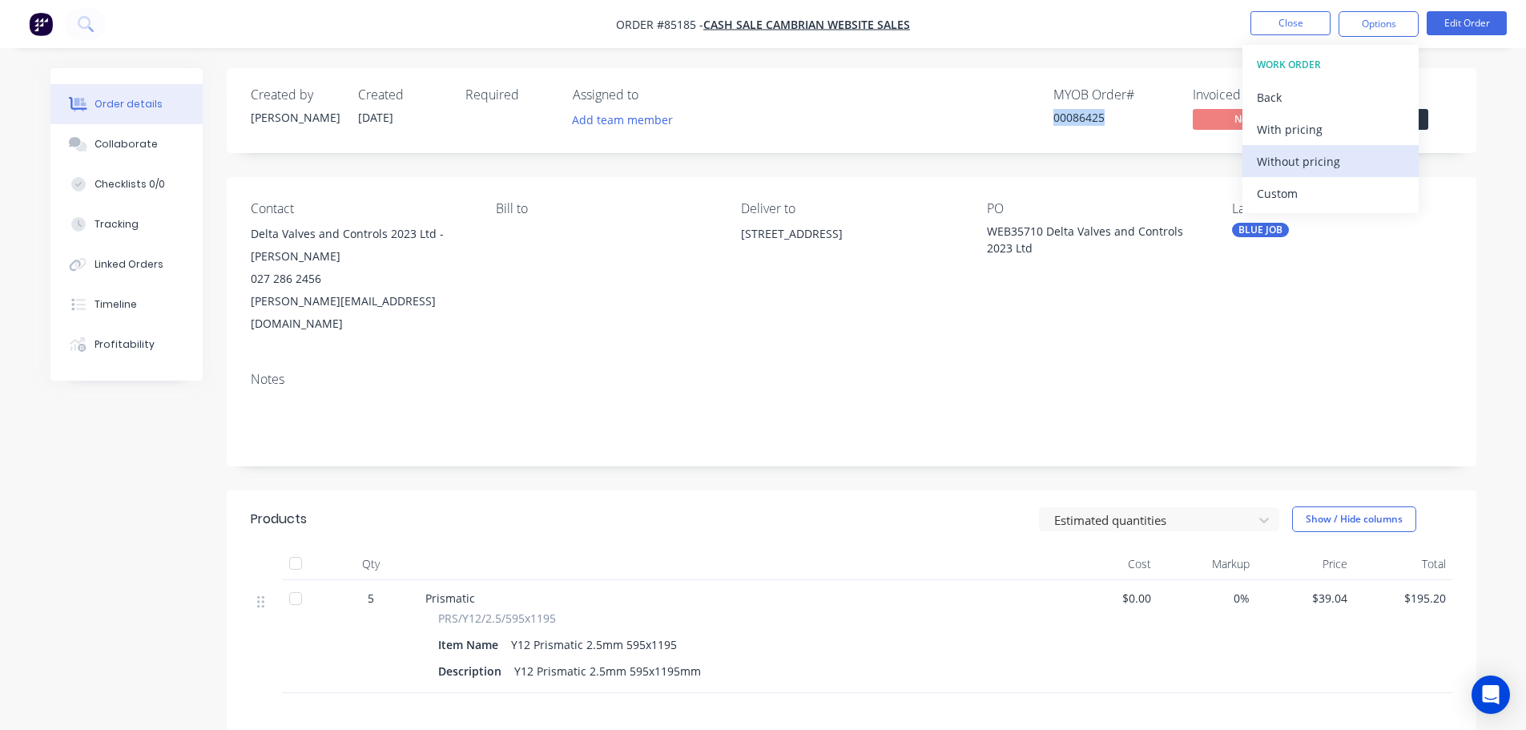
click at [1314, 166] on div "Without pricing" at bounding box center [1330, 161] width 147 height 23
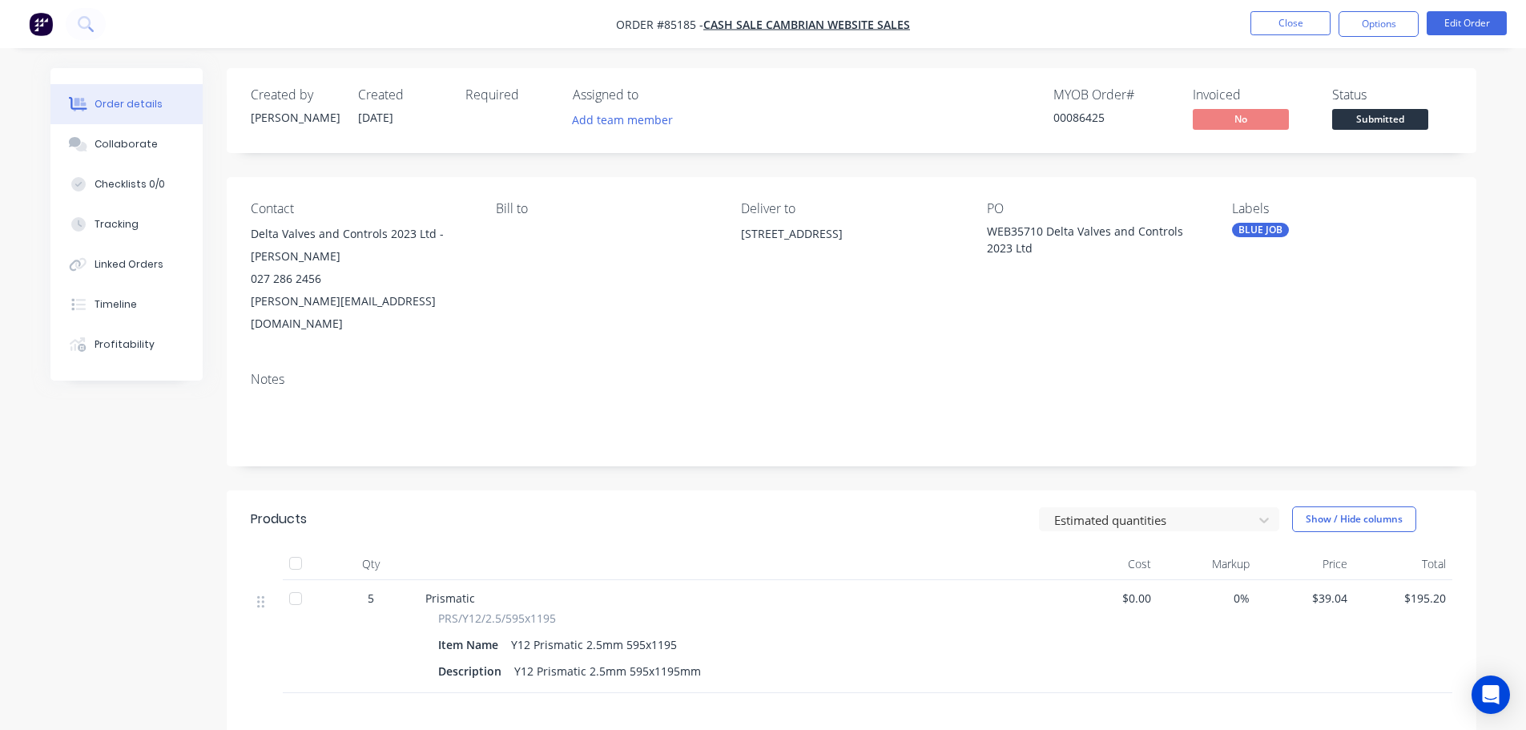
click at [1046, 75] on div "Created by Jess Created 09/10/25 Required Assigned to Add team member MYOB Orde…" at bounding box center [852, 110] width 1250 height 85
click at [1074, 122] on div "00086425" at bounding box center [1114, 117] width 120 height 17
click at [1388, 28] on button "Options" at bounding box center [1379, 24] width 80 height 26
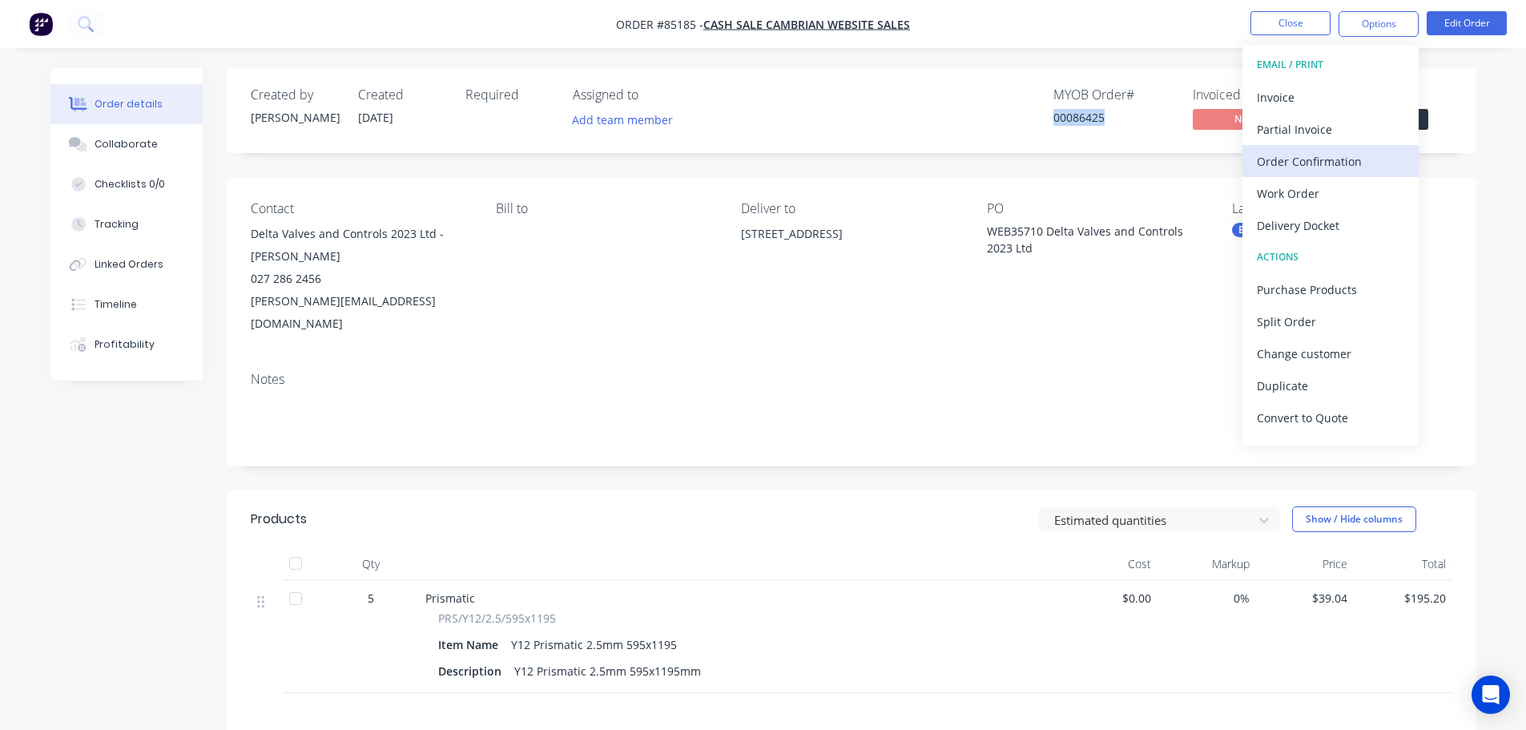
click at [1358, 157] on div "Order Confirmation" at bounding box center [1330, 161] width 147 height 23
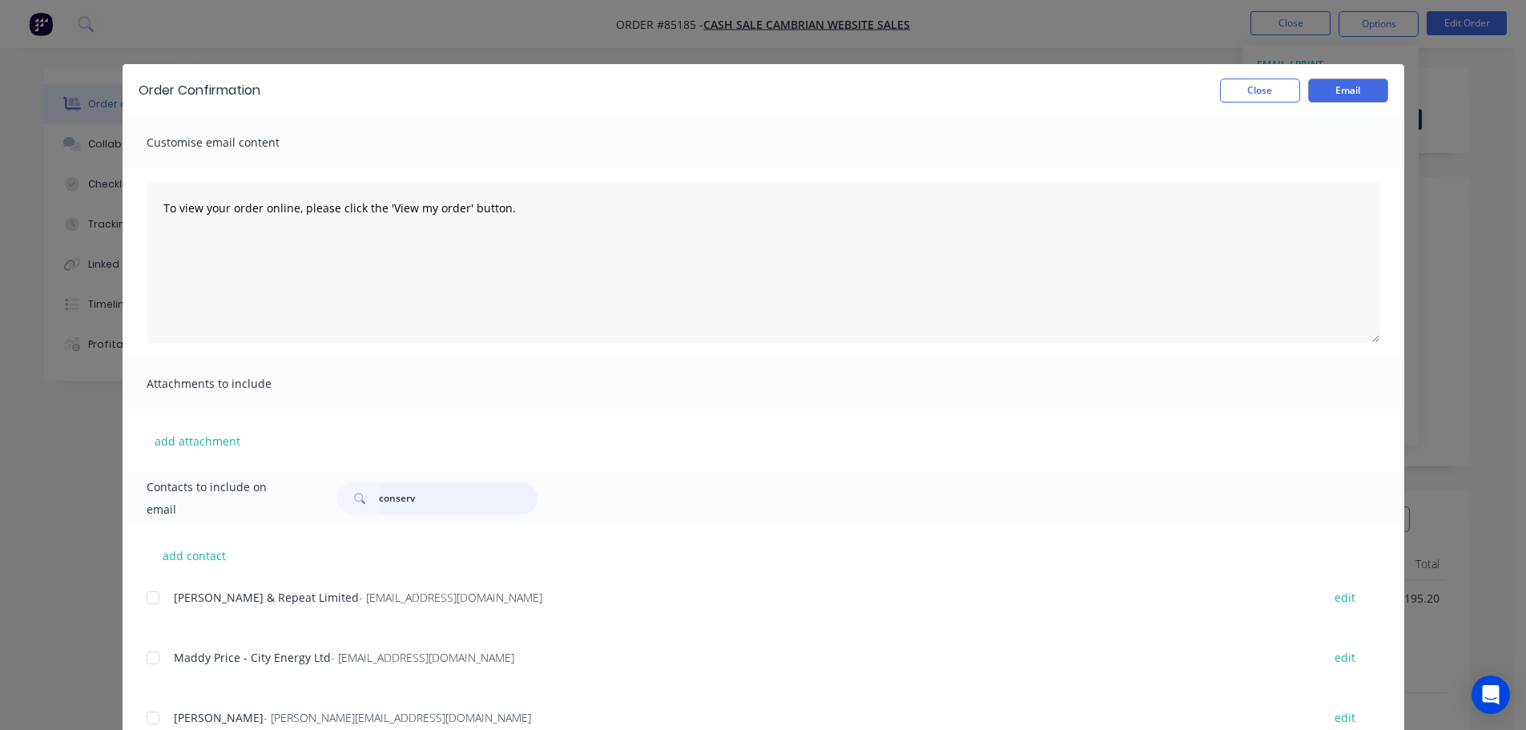
click at [511, 495] on input "conserv" at bounding box center [458, 498] width 159 height 32
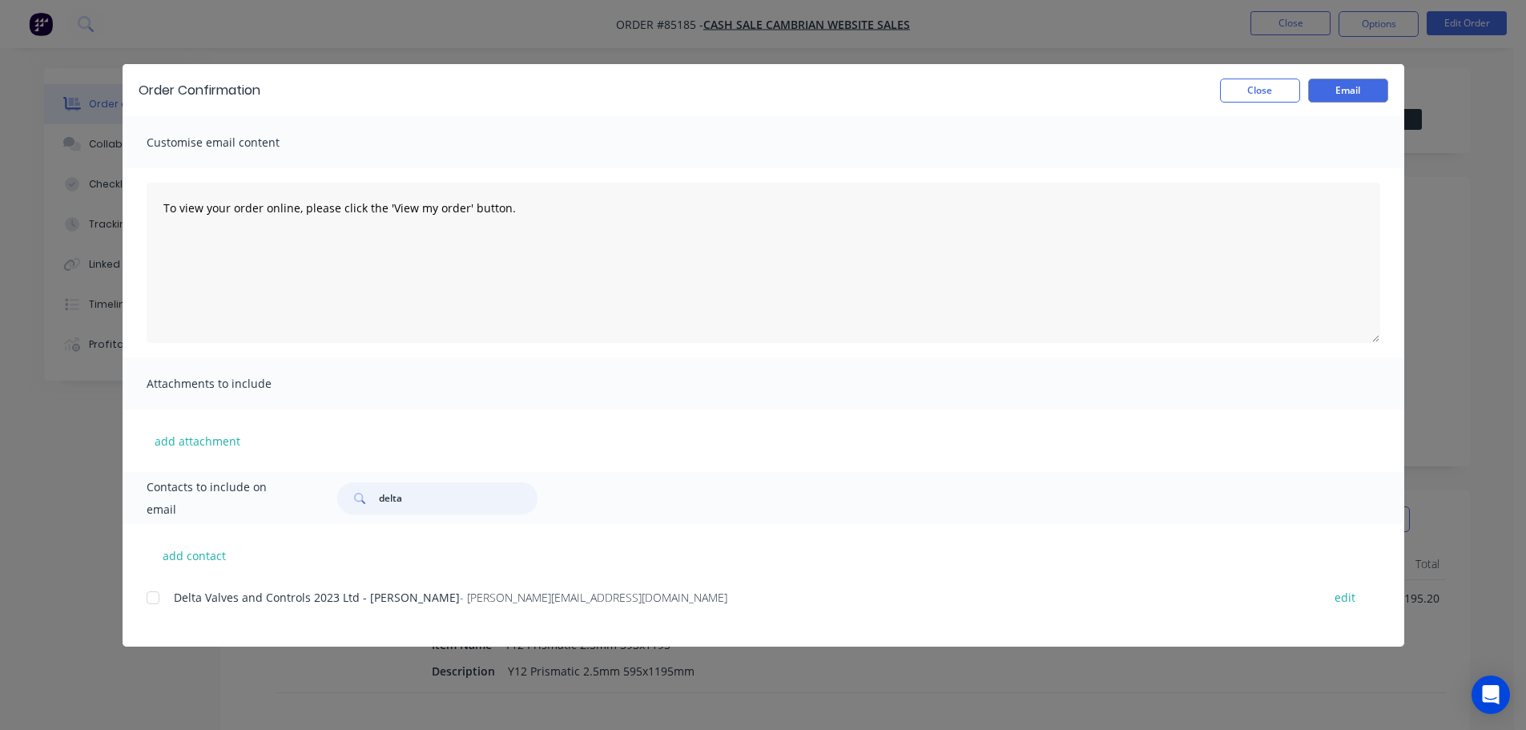
click at [165, 601] on div at bounding box center [153, 598] width 32 height 32
type input "delta"
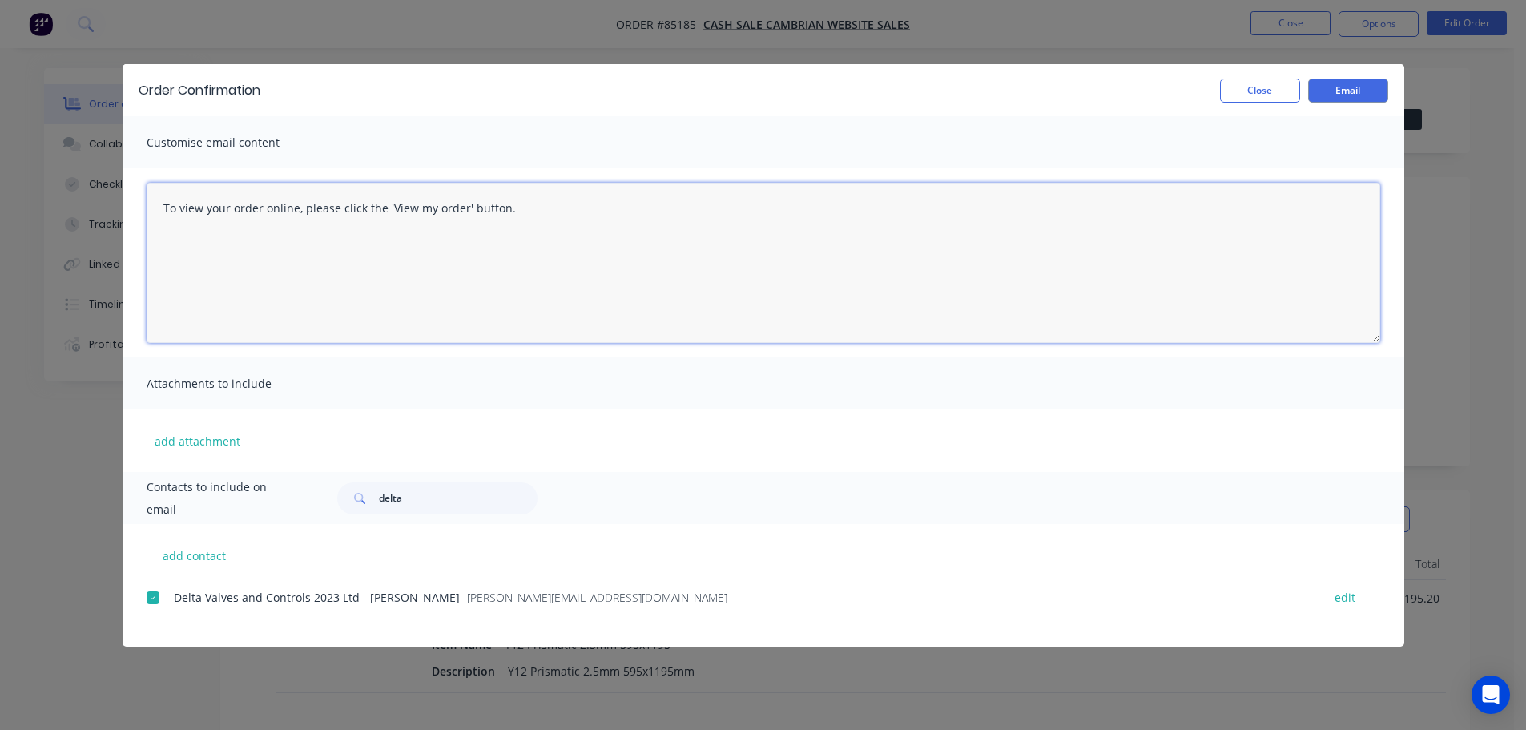
click at [490, 264] on textarea "To view your order online, please click the 'View my order' button." at bounding box center [764, 263] width 1234 height 160
paste textarea "[PERSON_NAME] you for your order, confirmation of your order is attached. Your …"
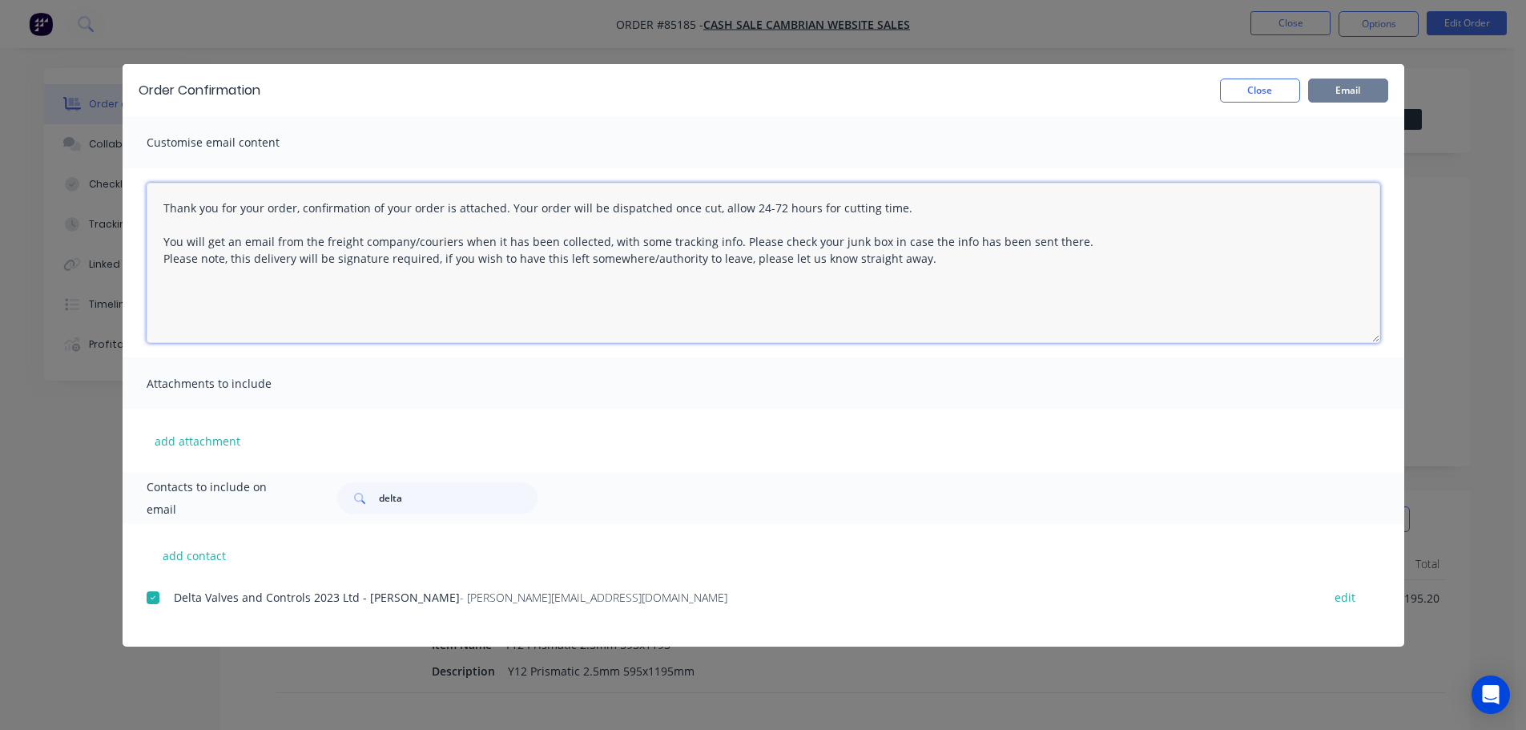
type textarea "Thank you for your order, confirmation of your order is attached. Your order wi…"
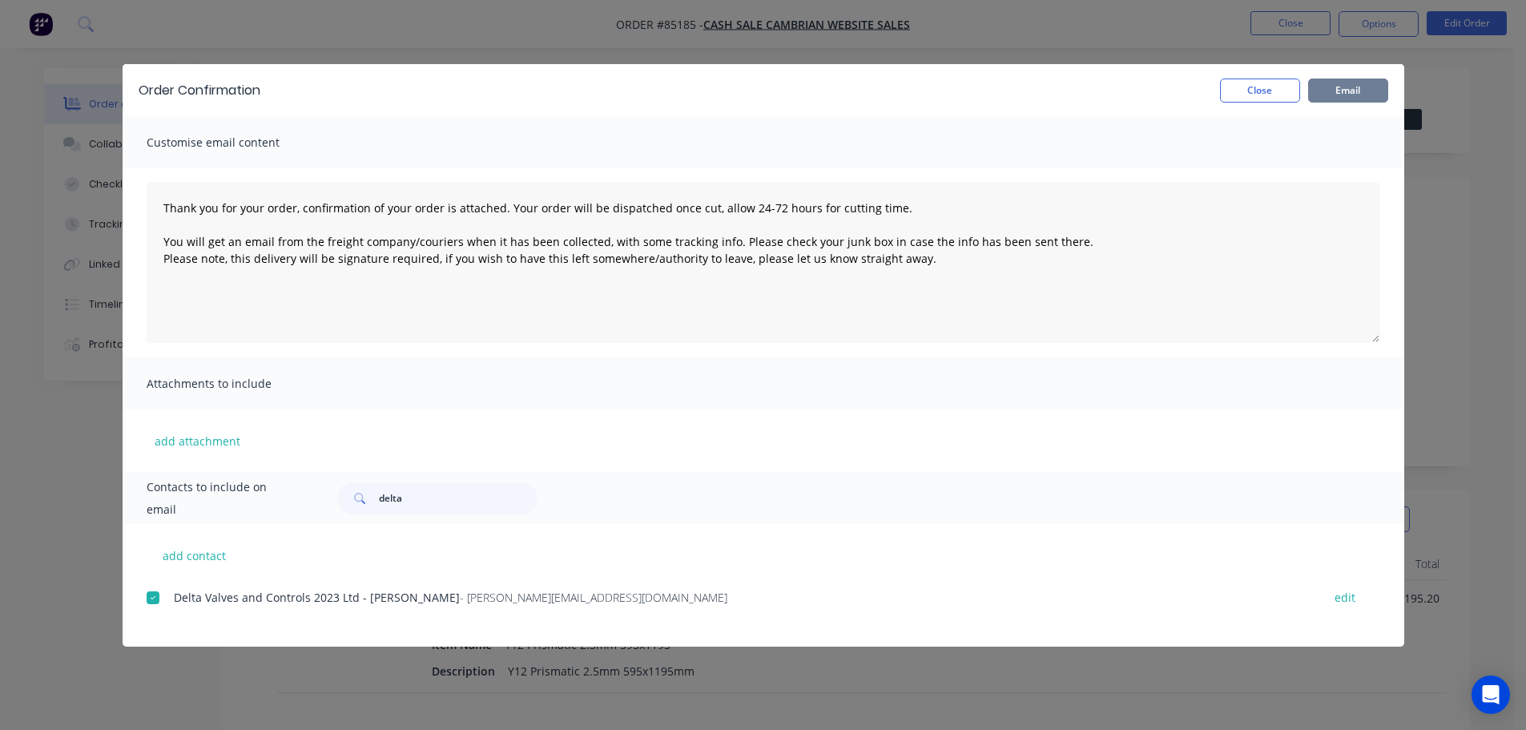
click at [1346, 89] on button "Email" at bounding box center [1348, 91] width 80 height 24
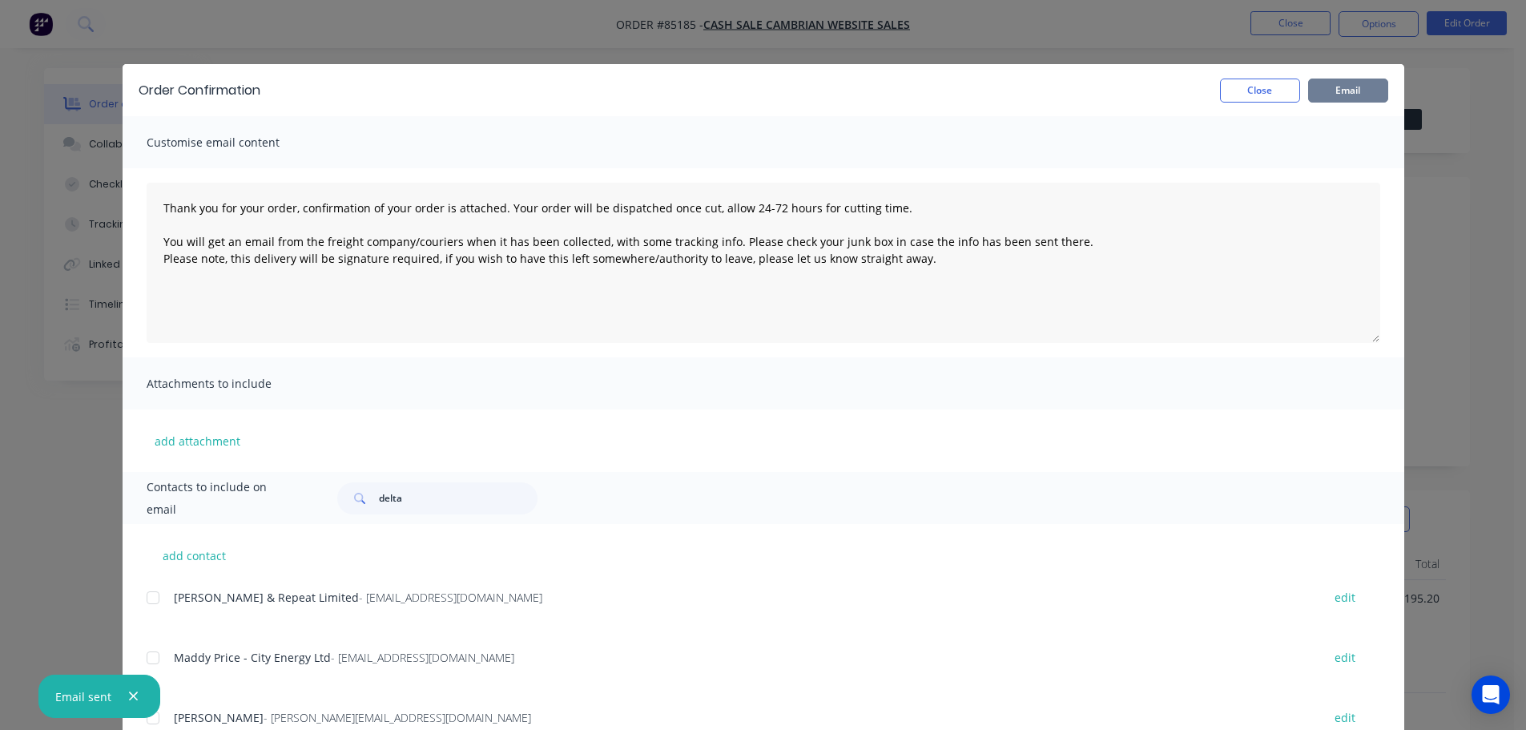
click at [1308, 81] on button "Email" at bounding box center [1348, 91] width 80 height 24
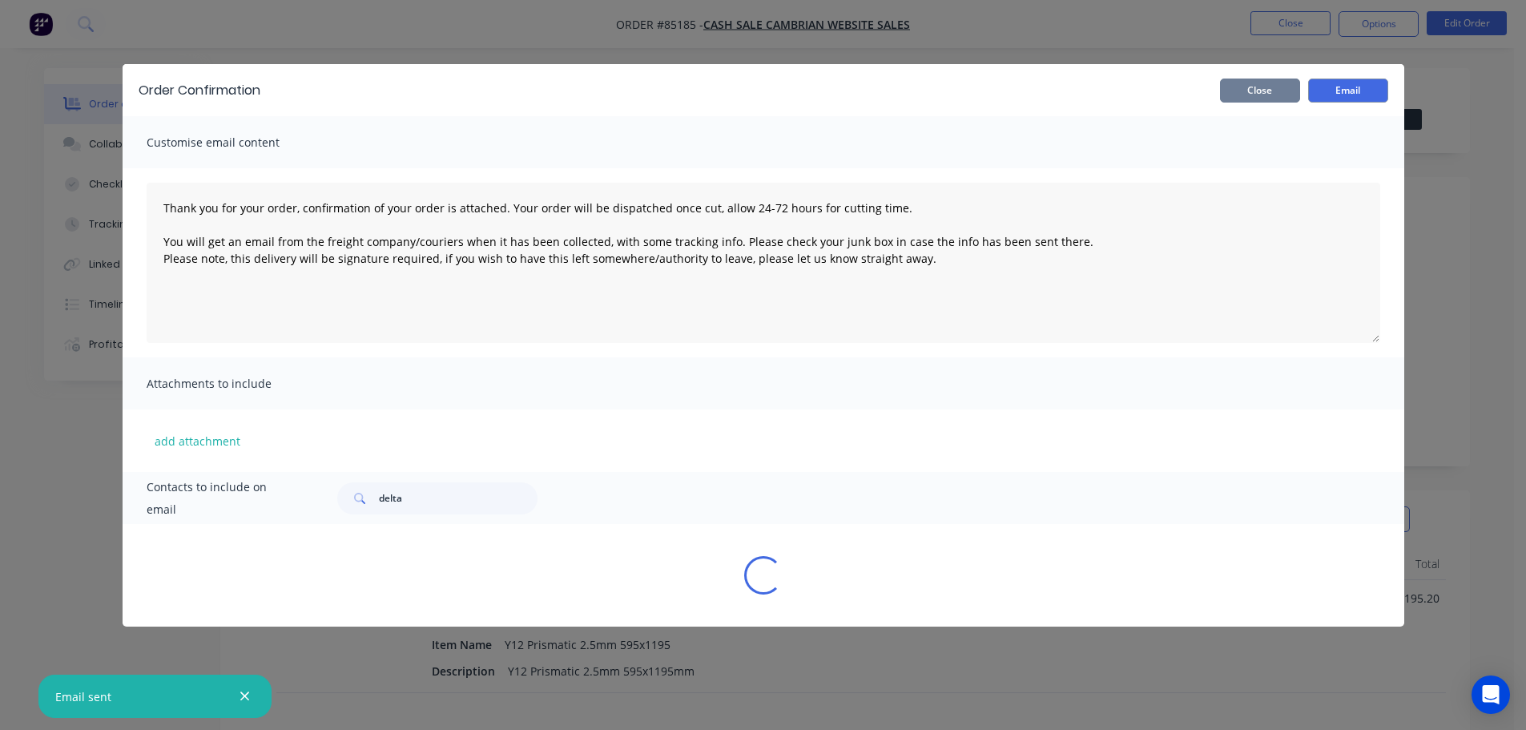
click at [1279, 79] on button "Close" at bounding box center [1260, 91] width 80 height 24
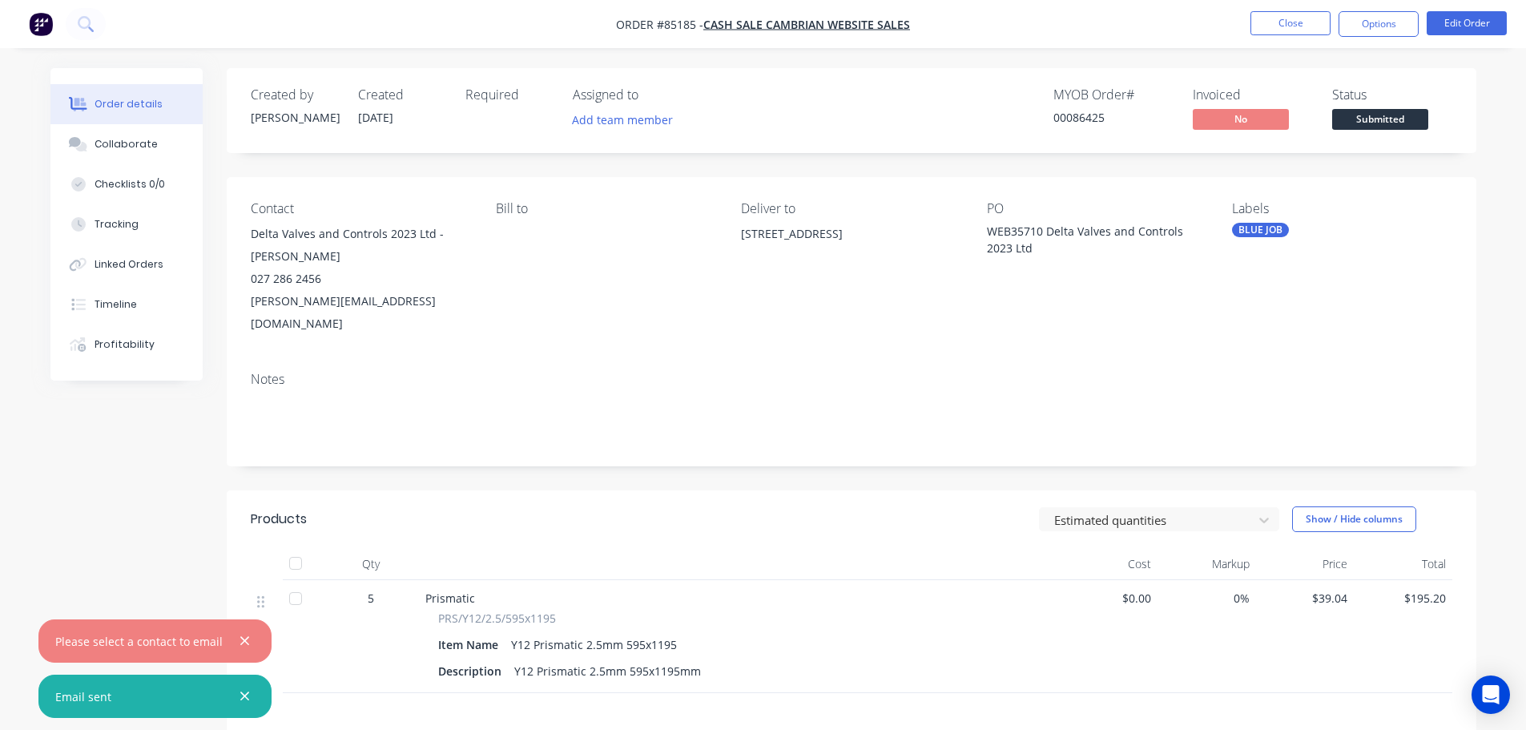
click at [240, 691] on icon "button" at bounding box center [245, 696] width 10 height 14
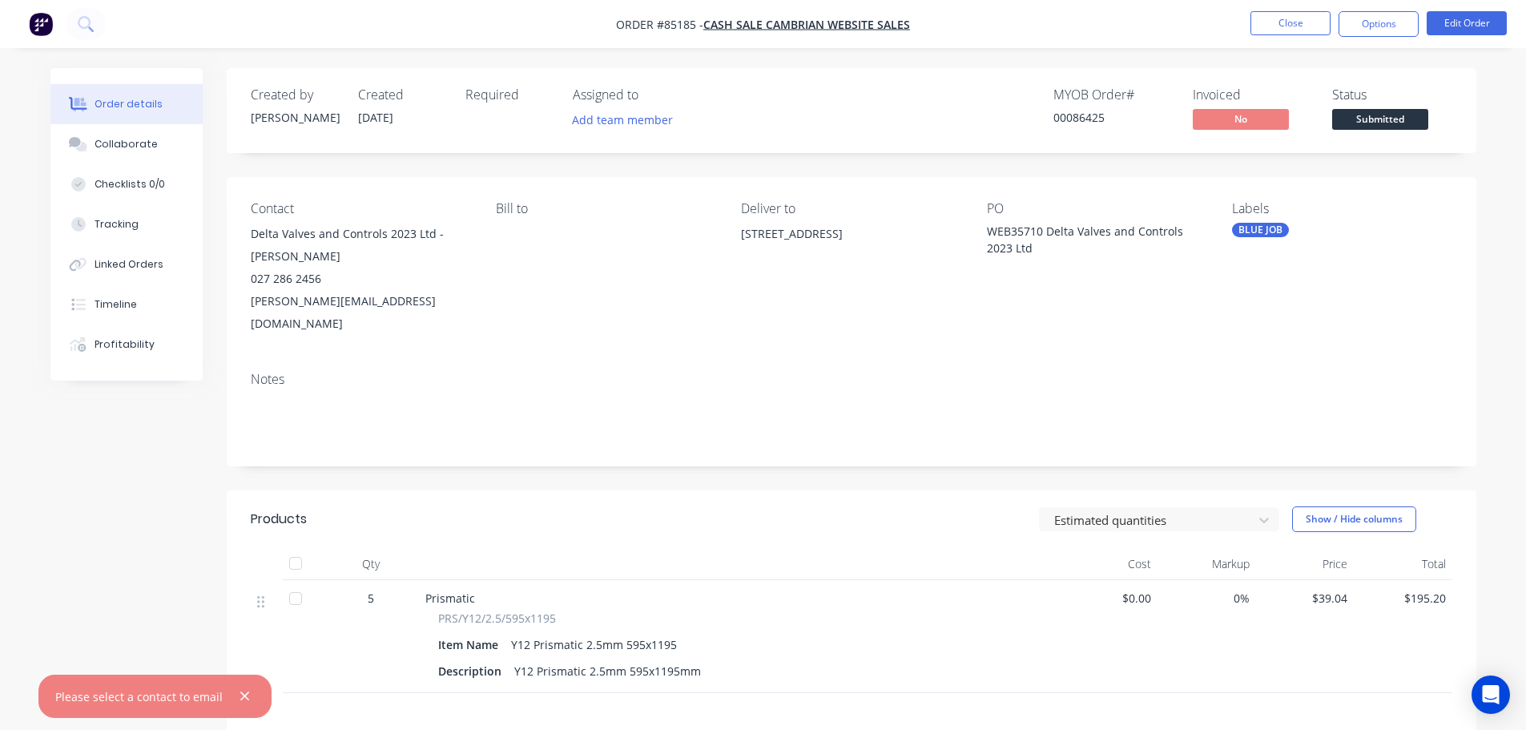
click at [234, 635] on div "Qty Cost Markup Price Total 5 Prismatic PRS/Y12/2.5/595x1195 Item Name Y12 Pris…" at bounding box center [852, 620] width 1250 height 145
click at [239, 686] on div "Please select a contact to email" at bounding box center [154, 696] width 233 height 43
click at [244, 701] on icon "button" at bounding box center [245, 696] width 10 height 14
click at [740, 190] on div "Contact Delta Valves and Controls 2023 Ltd - Sean Dillon 027 286 2456 sean@delt…" at bounding box center [852, 268] width 1250 height 182
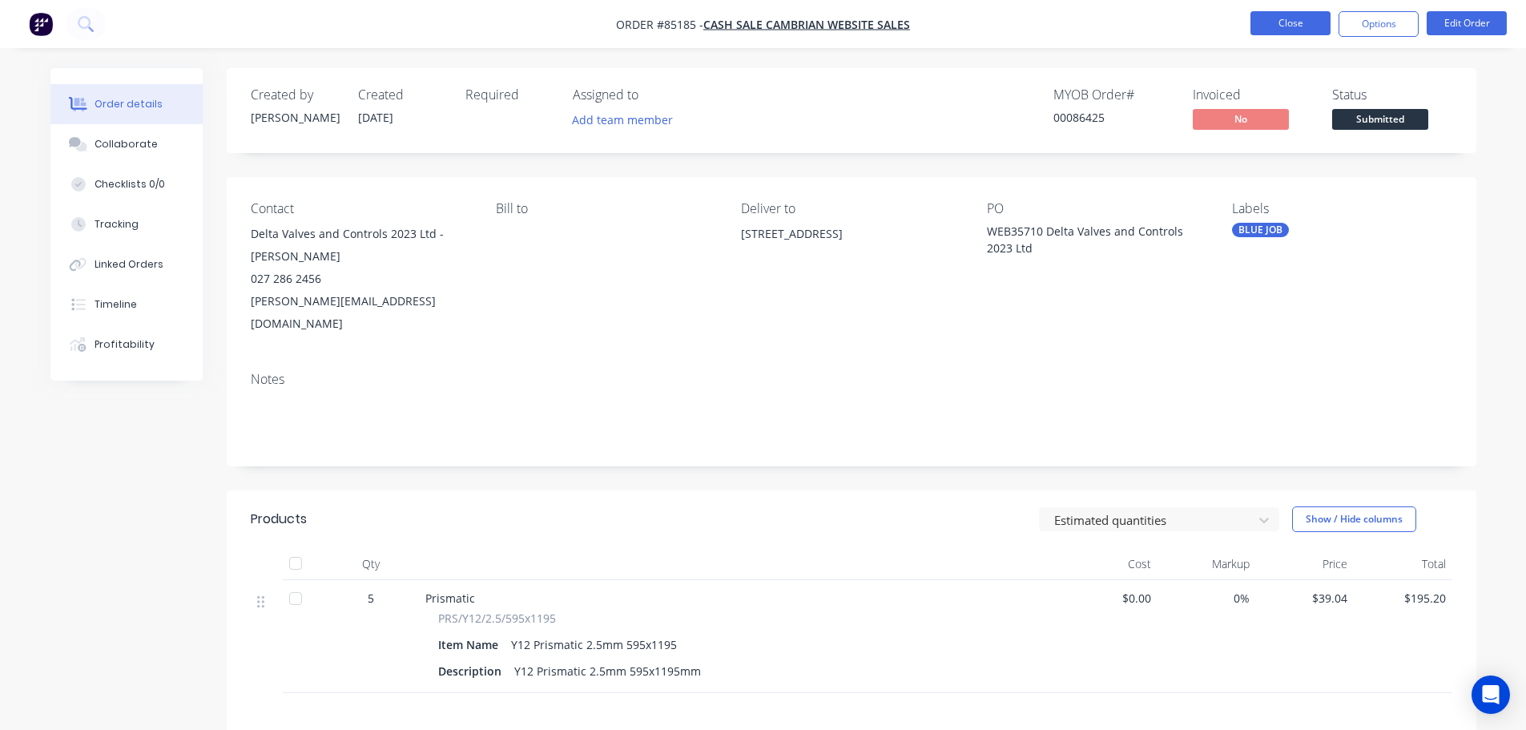
click at [1305, 22] on button "Close" at bounding box center [1291, 23] width 80 height 24
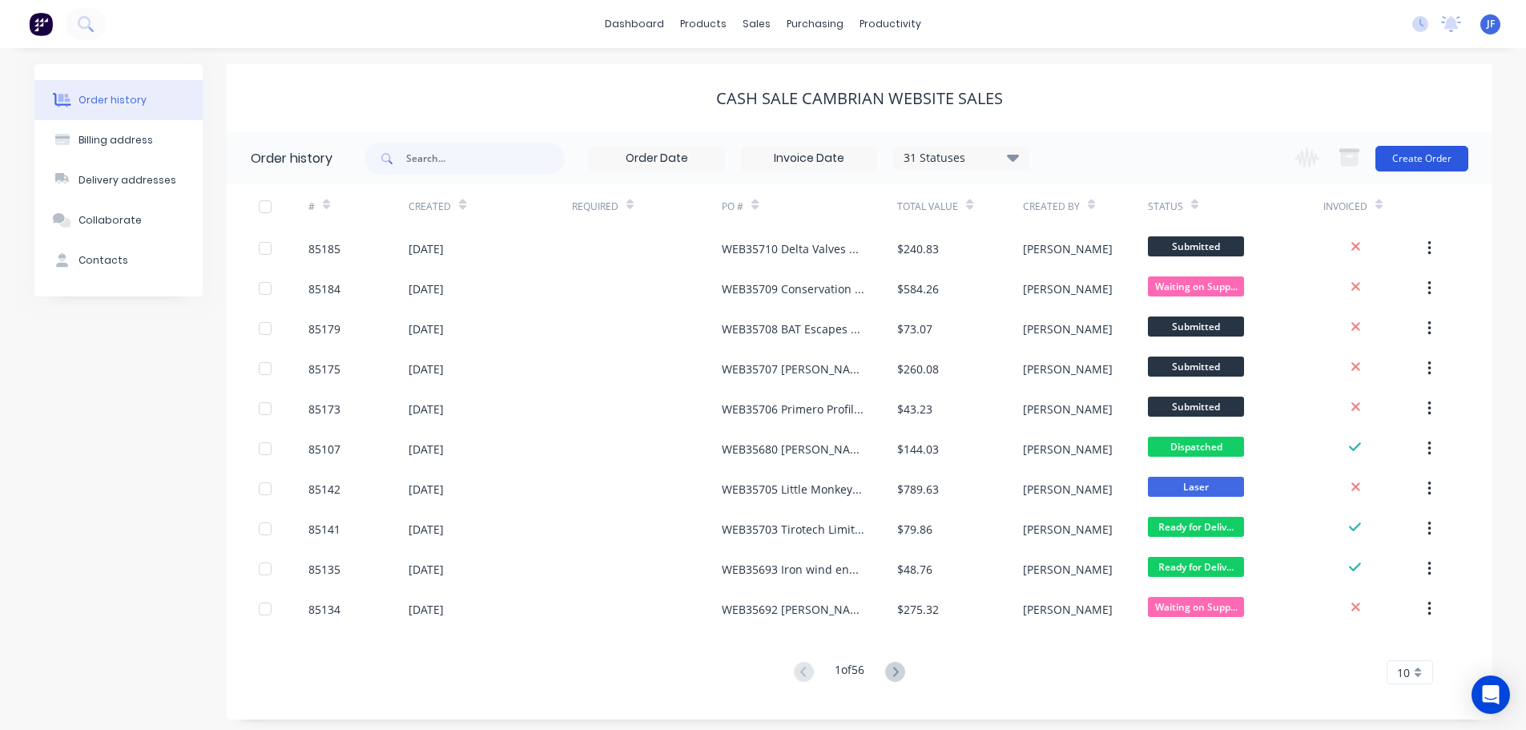
click at [1433, 156] on button "Create Order" at bounding box center [1422, 159] width 93 height 26
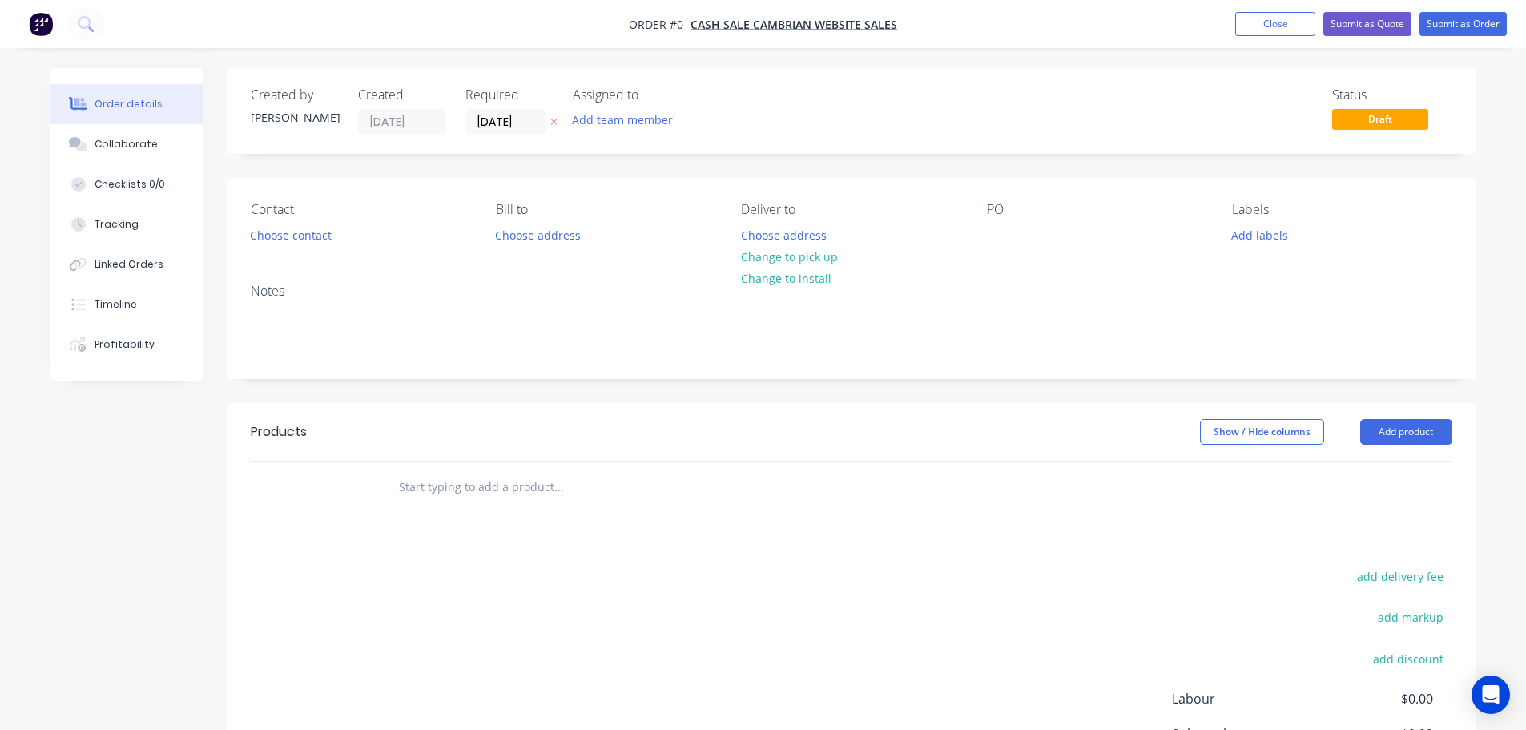
click at [554, 119] on icon "button" at bounding box center [553, 122] width 7 height 10
click at [312, 229] on button "Choose contact" at bounding box center [290, 235] width 99 height 22
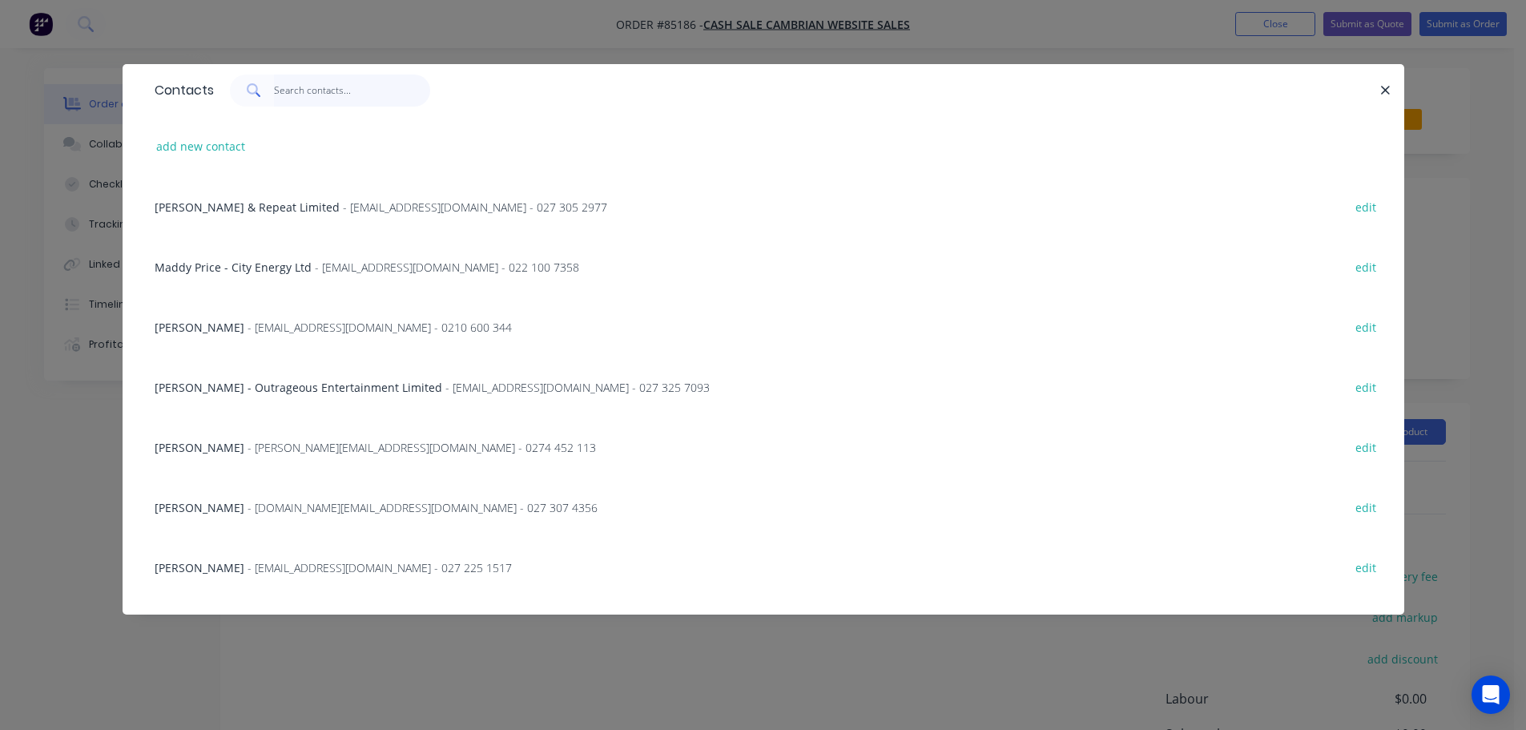
click at [300, 90] on input "text" at bounding box center [352, 91] width 156 height 32
paste input "Playsafe"
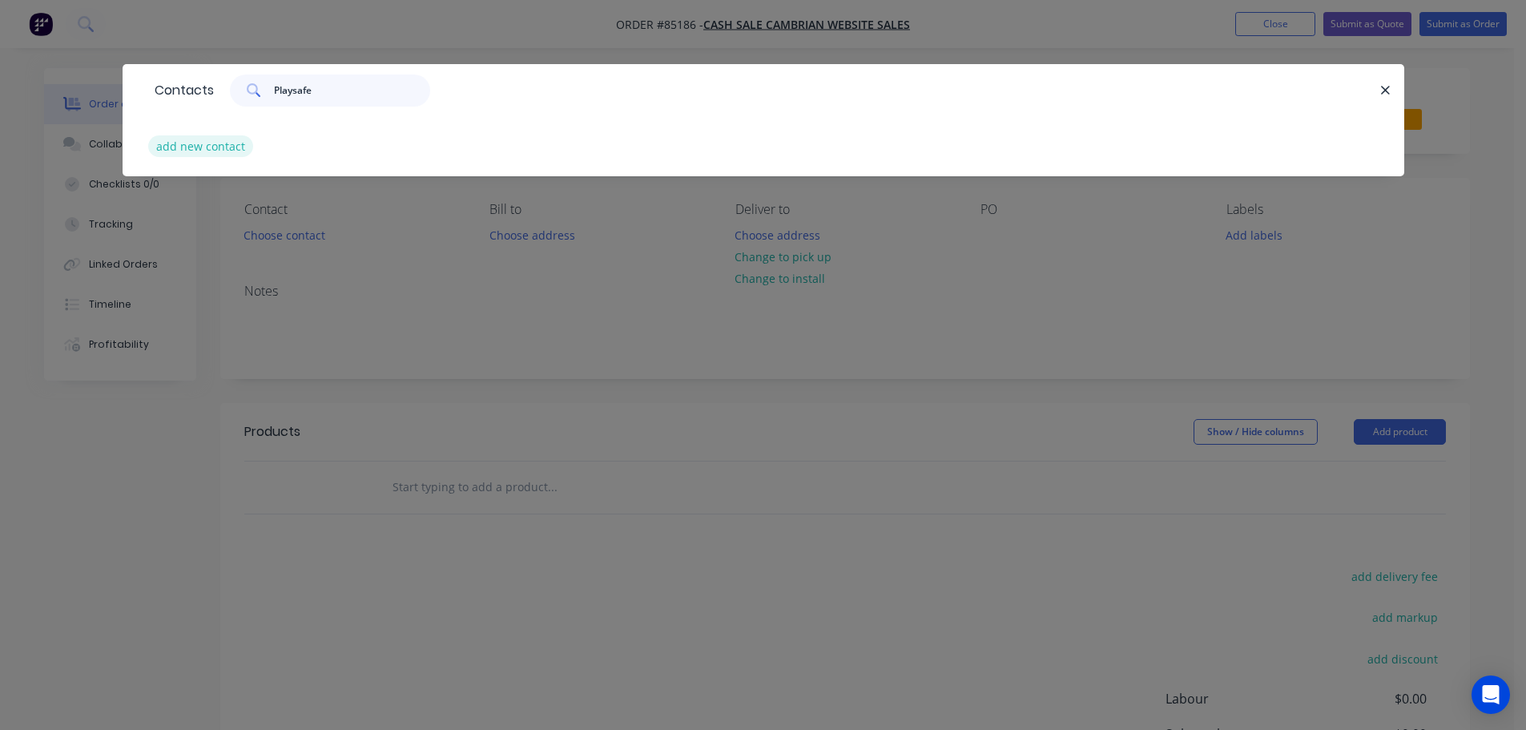
type input "Playsafe"
click at [240, 142] on button "add new contact" at bounding box center [201, 146] width 106 height 22
select select "NZ"
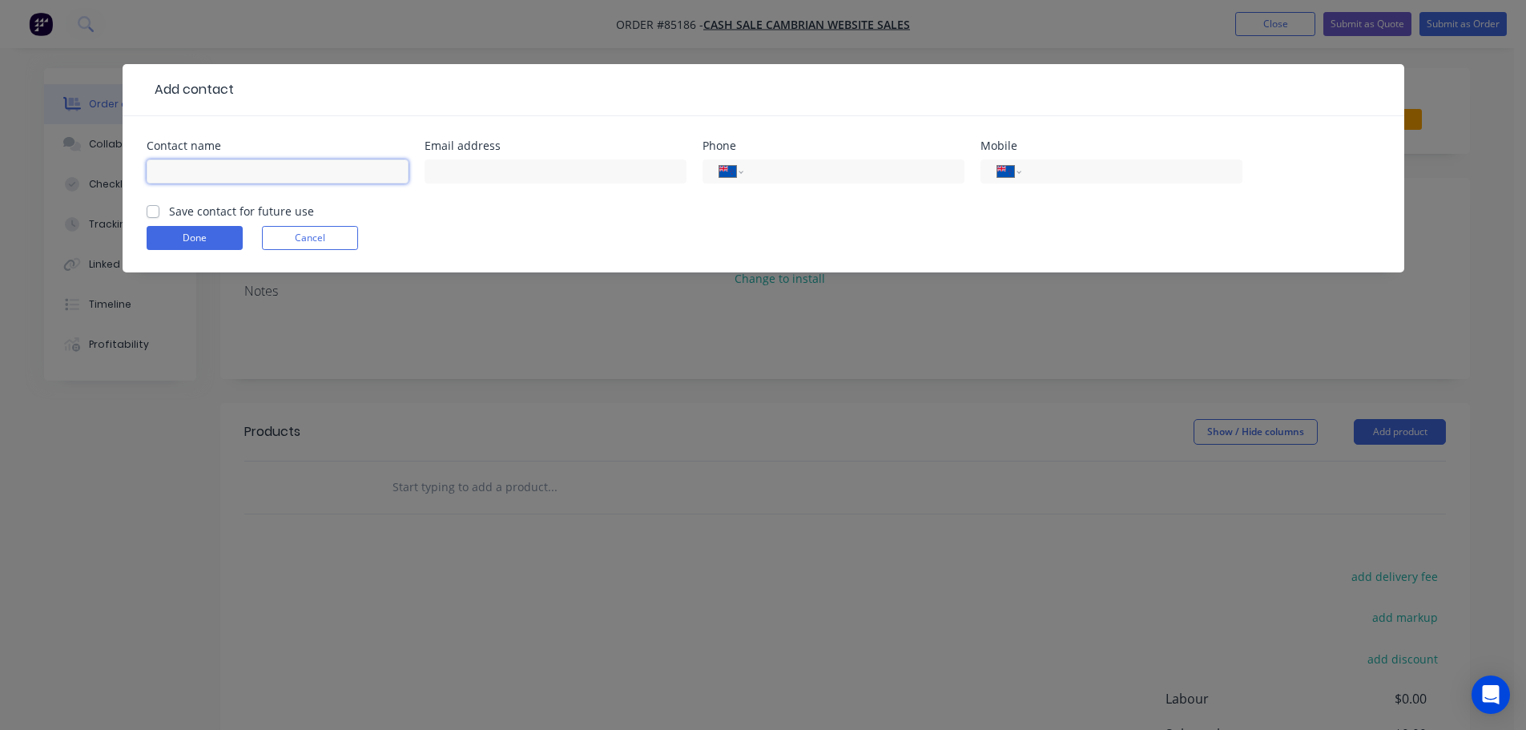
click at [232, 176] on input "text" at bounding box center [278, 171] width 262 height 24
paste input "Playsafe"
type input "Playsafe"
click at [228, 212] on label "Save contact for future use" at bounding box center [241, 211] width 145 height 17
click at [159, 212] on input "Save contact for future use" at bounding box center [153, 210] width 13 height 15
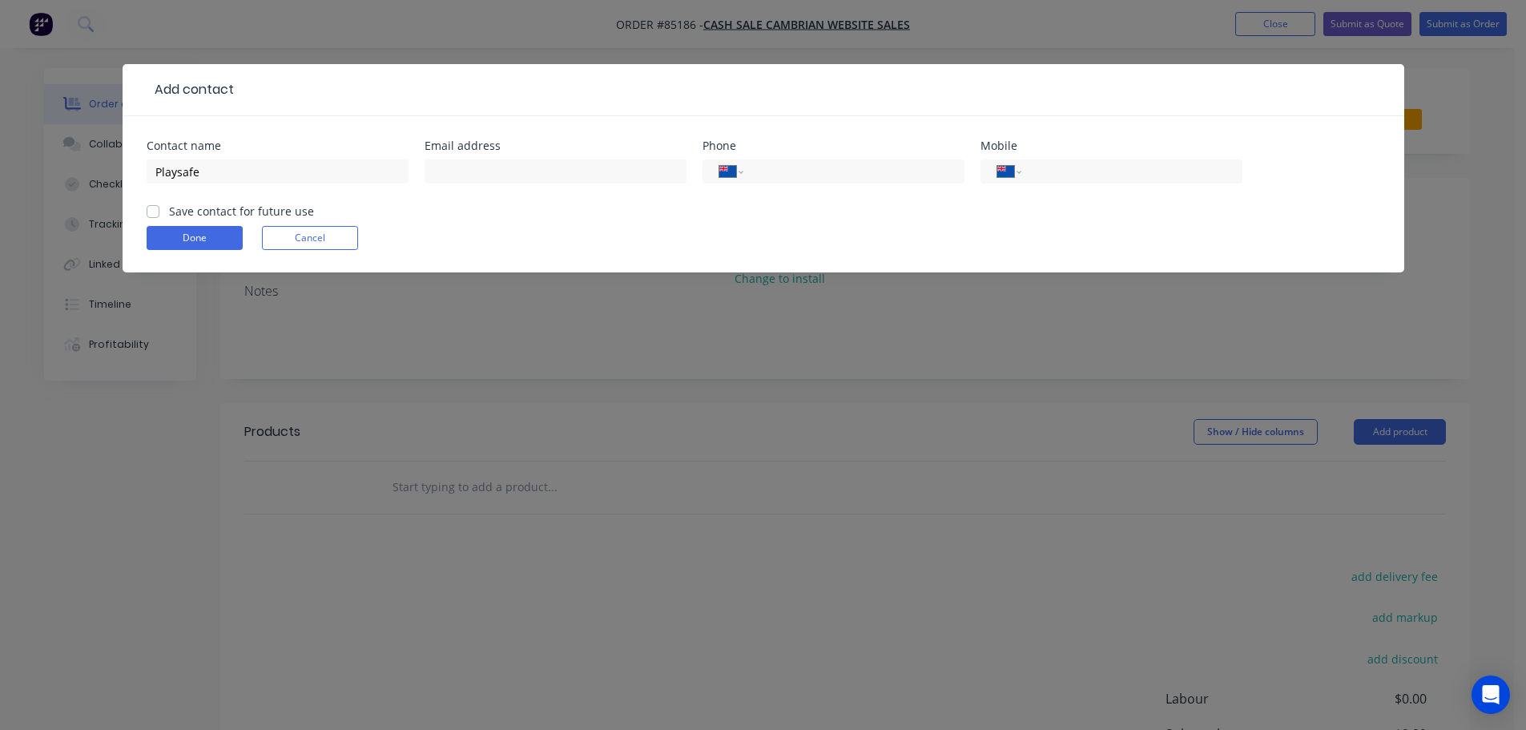
checkbox input "true"
click at [269, 181] on input "Playsafe" at bounding box center [278, 171] width 262 height 24
paste input "Adam Stride"
type input "Playsafe - Adam Stride"
click at [1076, 165] on input "tel" at bounding box center [1129, 172] width 192 height 18
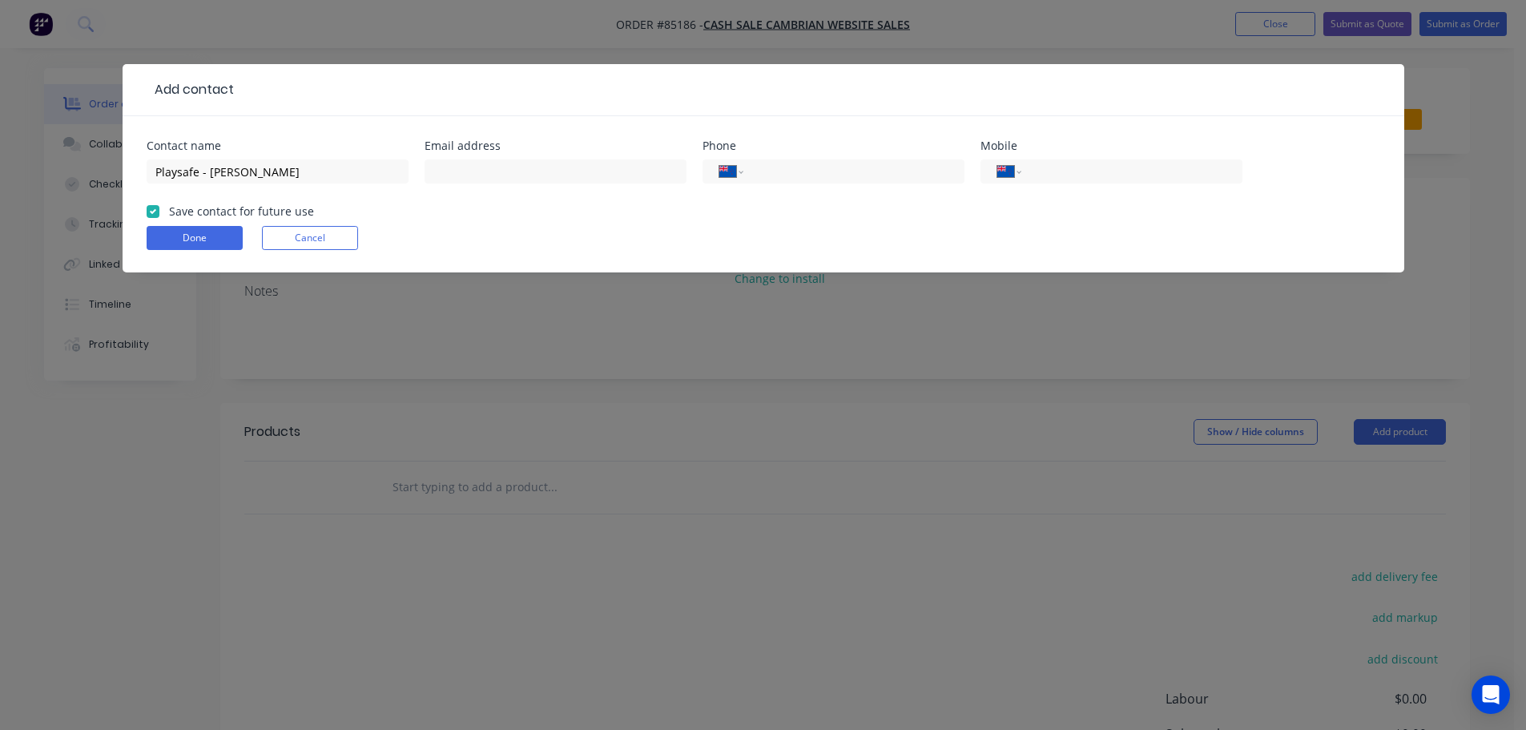
paste input "021 720 490"
type input "021 720 490"
click at [475, 186] on div at bounding box center [556, 178] width 262 height 47
click at [478, 173] on input "text" at bounding box center [556, 171] width 262 height 24
paste input "adam@playsafe.co.nz"
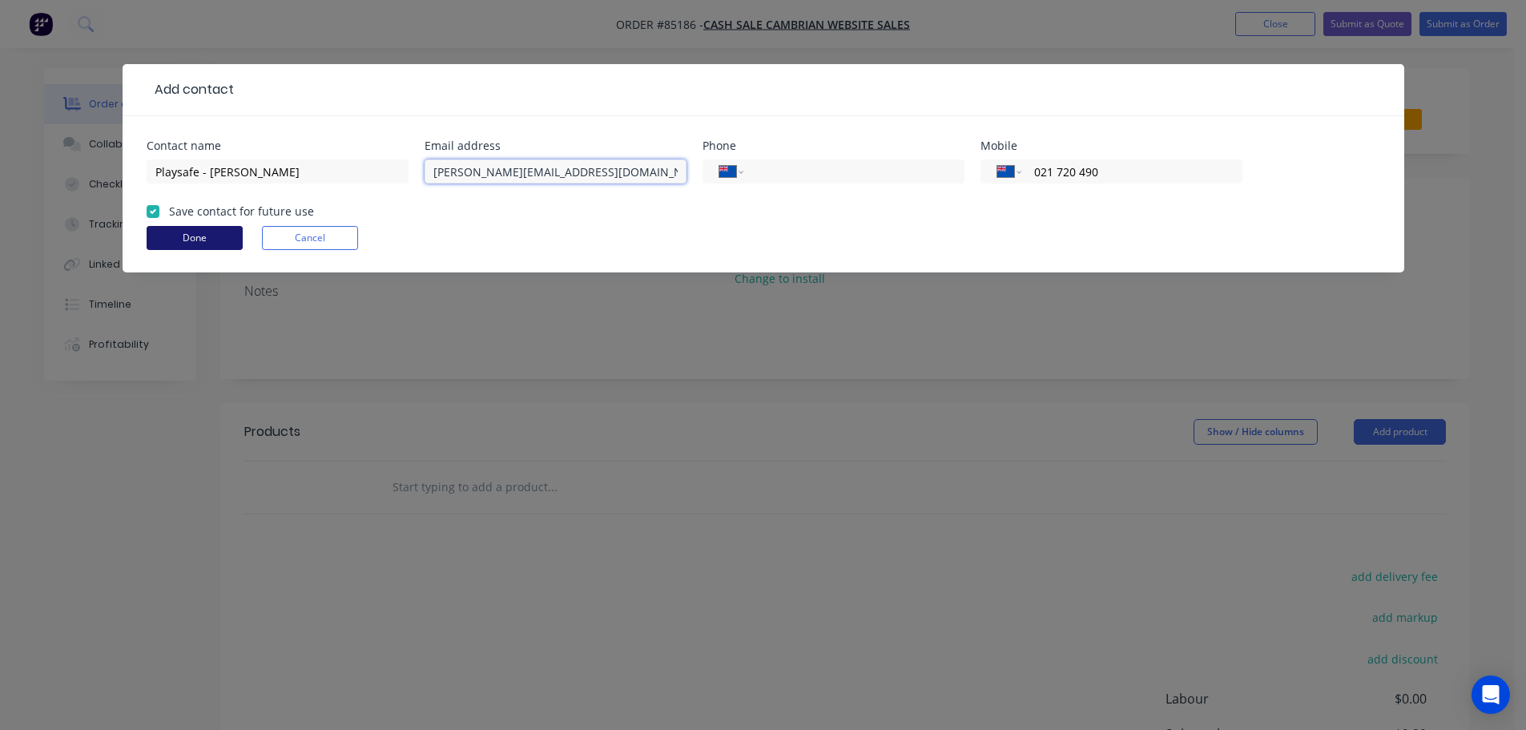
type input "adam@playsafe.co.nz"
click at [208, 232] on button "Done" at bounding box center [195, 238] width 96 height 24
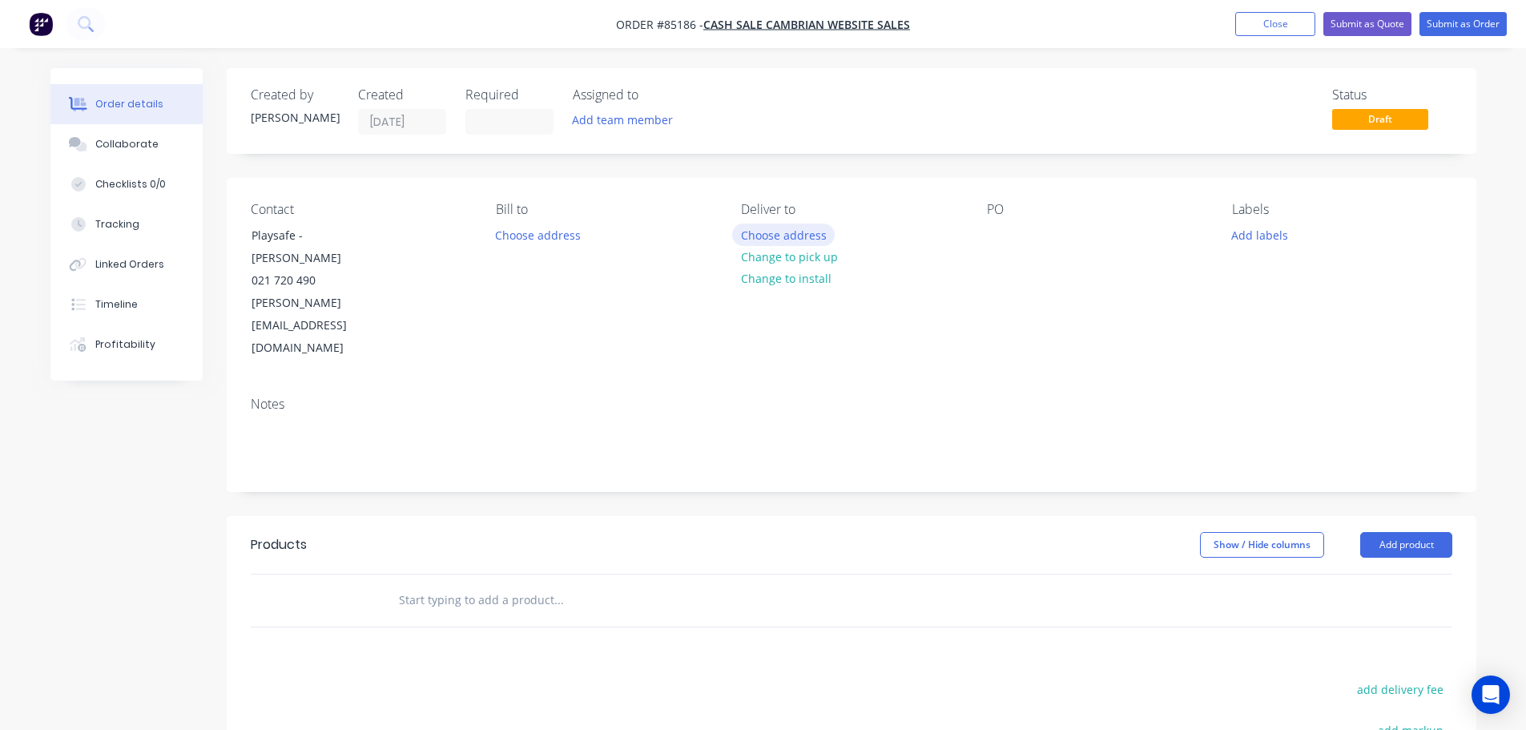
click at [756, 231] on button "Choose address" at bounding box center [783, 235] width 103 height 22
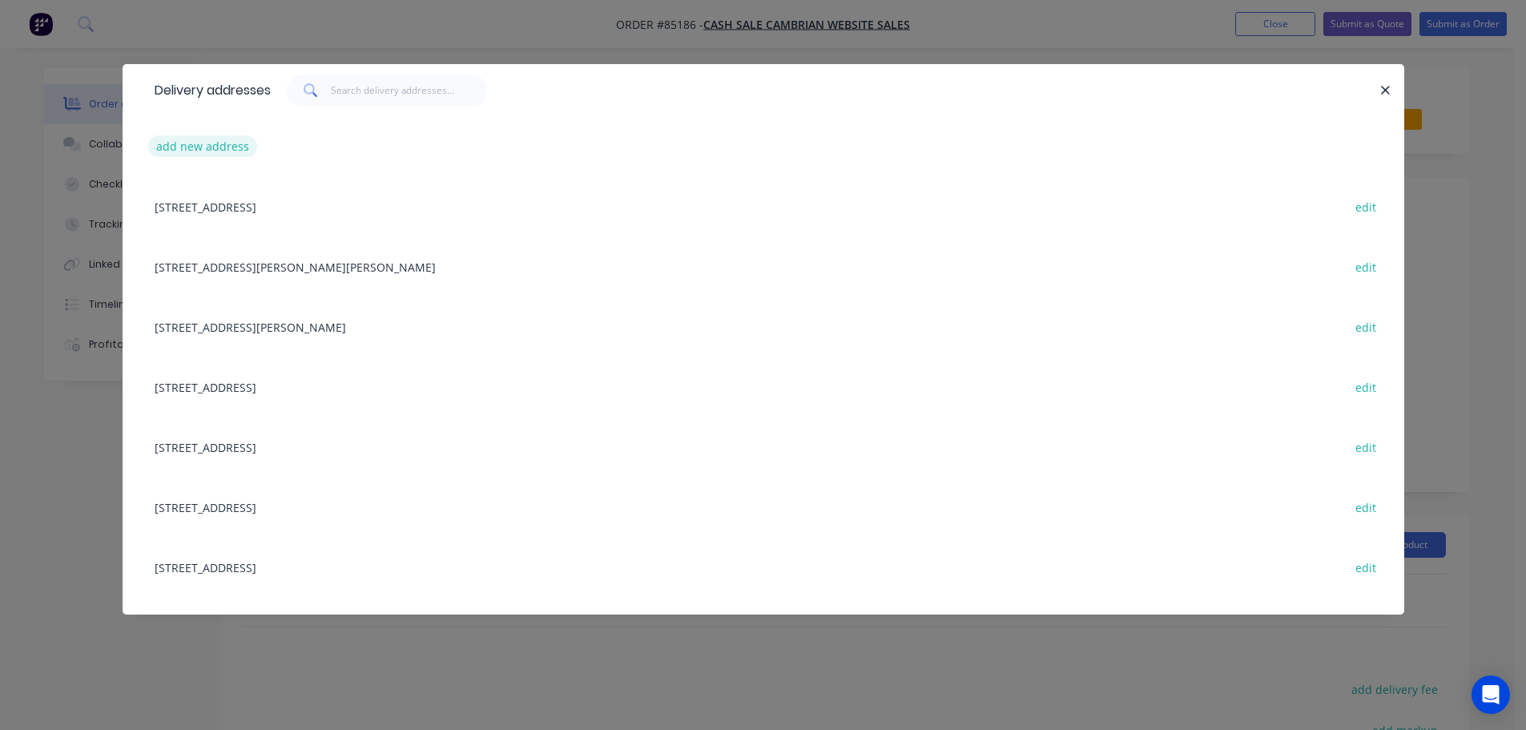
click at [167, 146] on button "add new address" at bounding box center [203, 146] width 110 height 22
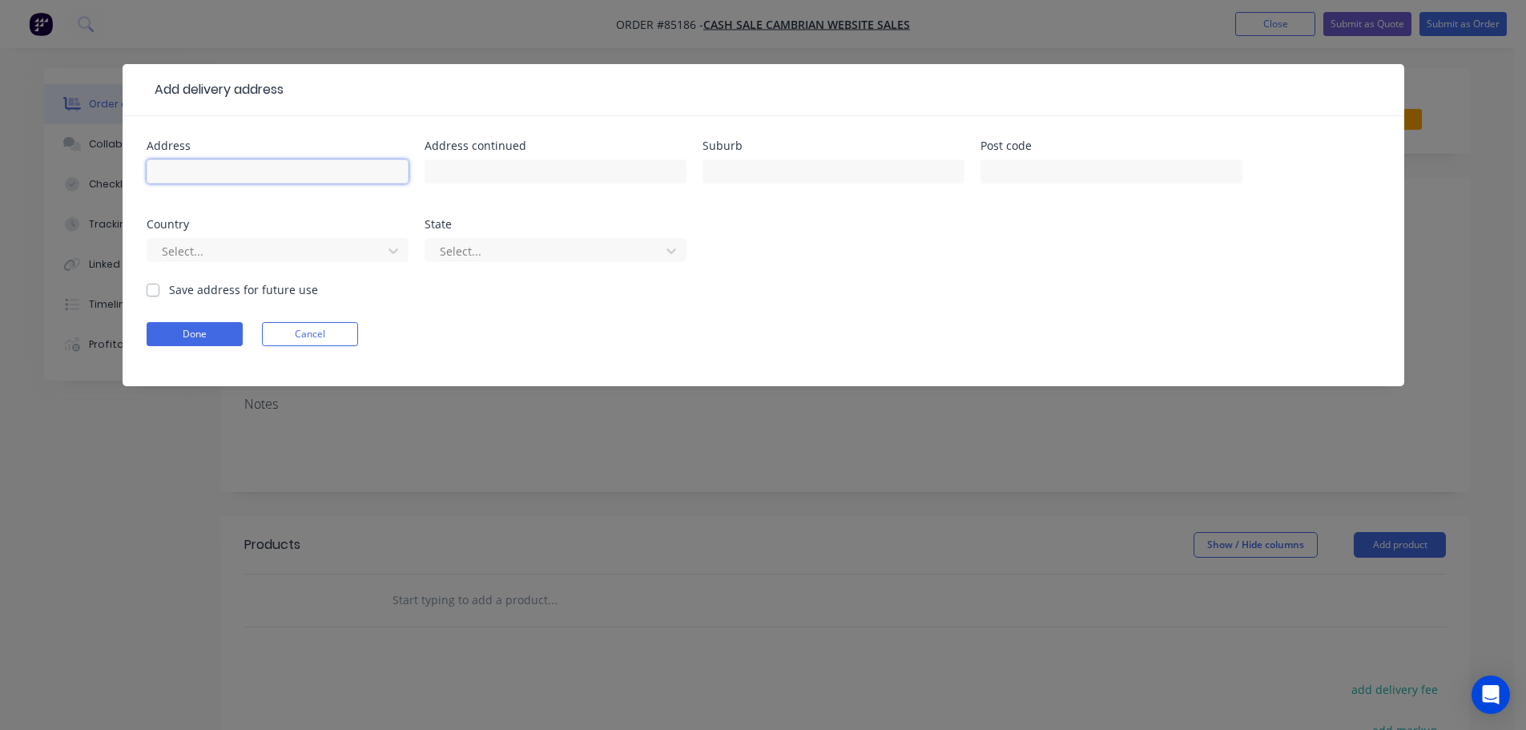
click at [199, 179] on input "text" at bounding box center [278, 171] width 262 height 24
paste input "Unit 35, 3 Pacific Rise"
click at [275, 177] on input "Unit 35, 3 Pacific Rise" at bounding box center [278, 171] width 262 height 24
paste input "Mount Wellington Auckland 1060"
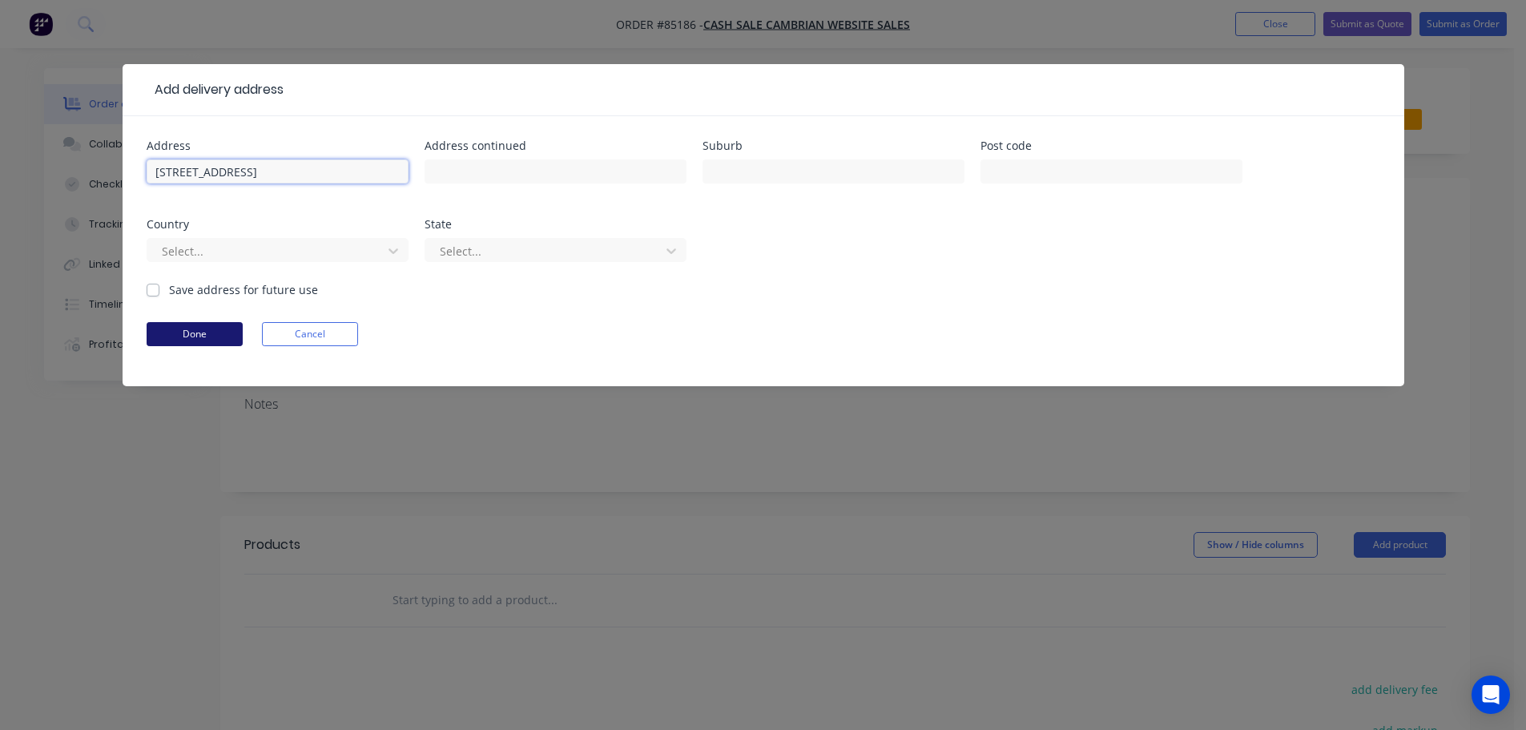
type input "Unit 35, 3 Pacific Rise Mount Wellington Auckland 1060"
click at [191, 339] on button "Done" at bounding box center [195, 334] width 96 height 24
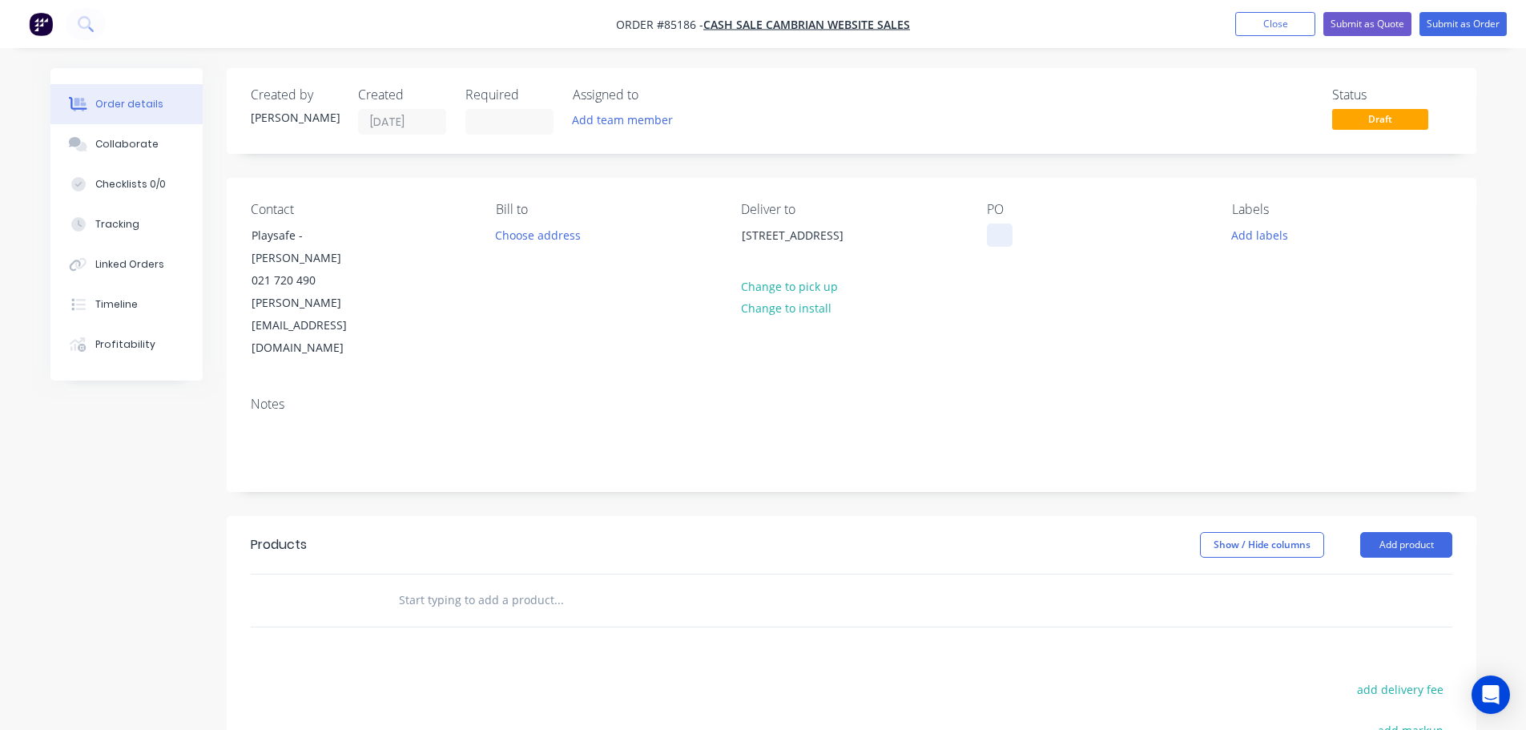
click at [989, 228] on div at bounding box center [1000, 235] width 26 height 23
drag, startPoint x: 295, startPoint y: 237, endPoint x: 231, endPoint y: 236, distance: 64.1
click at [231, 236] on div "Contact Playsafe - Adam Stride 021 720 490 adam@playsafe.co.nz Bill to Choose a…" at bounding box center [852, 281] width 1250 height 206
click at [1061, 224] on div "WEB35711" at bounding box center [1028, 235] width 82 height 23
click at [478, 584] on input "text" at bounding box center [558, 600] width 320 height 32
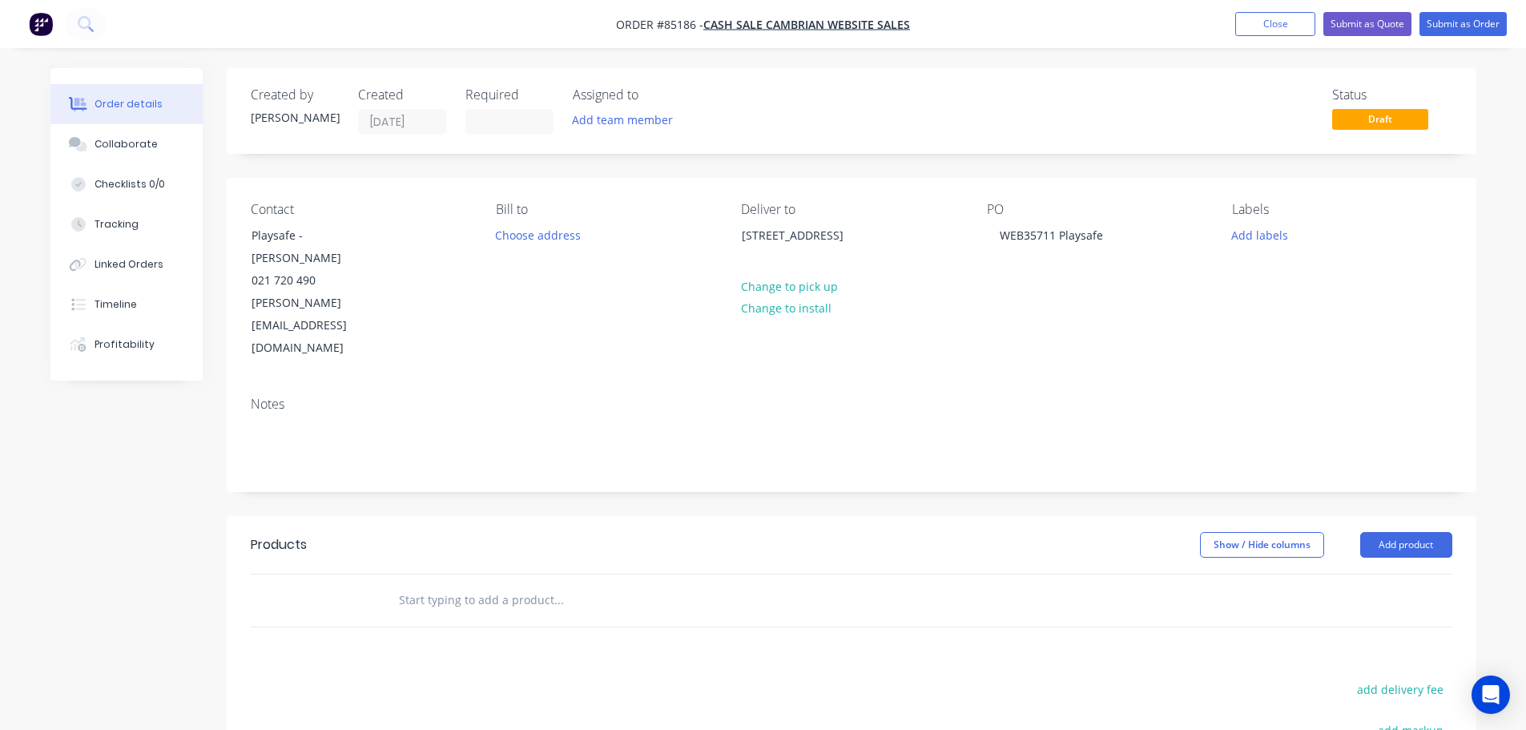
click at [1369, 679] on div "add delivery fee" at bounding box center [1352, 699] width 200 height 41
click at [1377, 679] on button "add delivery fee" at bounding box center [1400, 690] width 103 height 22
type input "12"
click at [494, 584] on input "text" at bounding box center [558, 600] width 320 height 32
click at [458, 584] on input "text" at bounding box center [558, 600] width 320 height 32
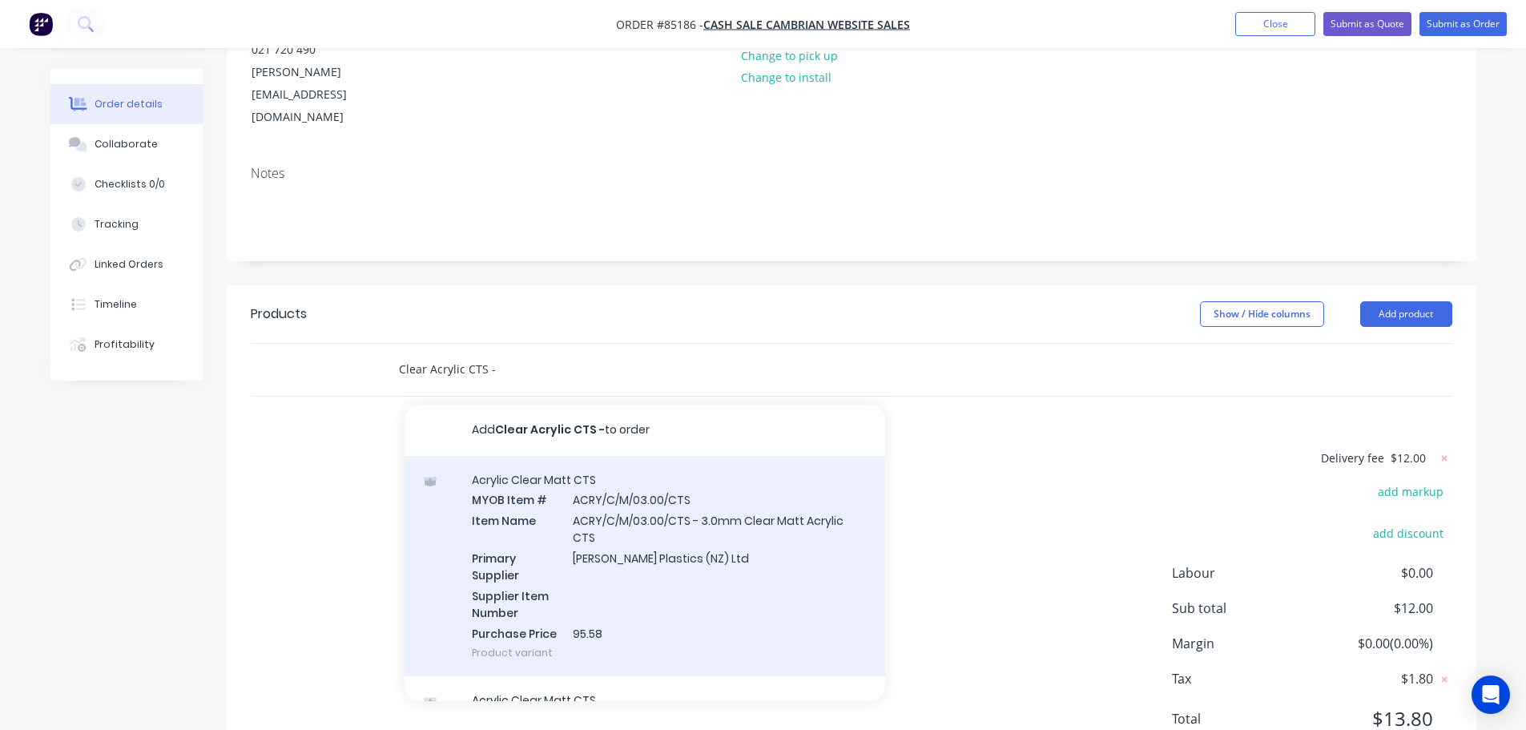
scroll to position [552, 0]
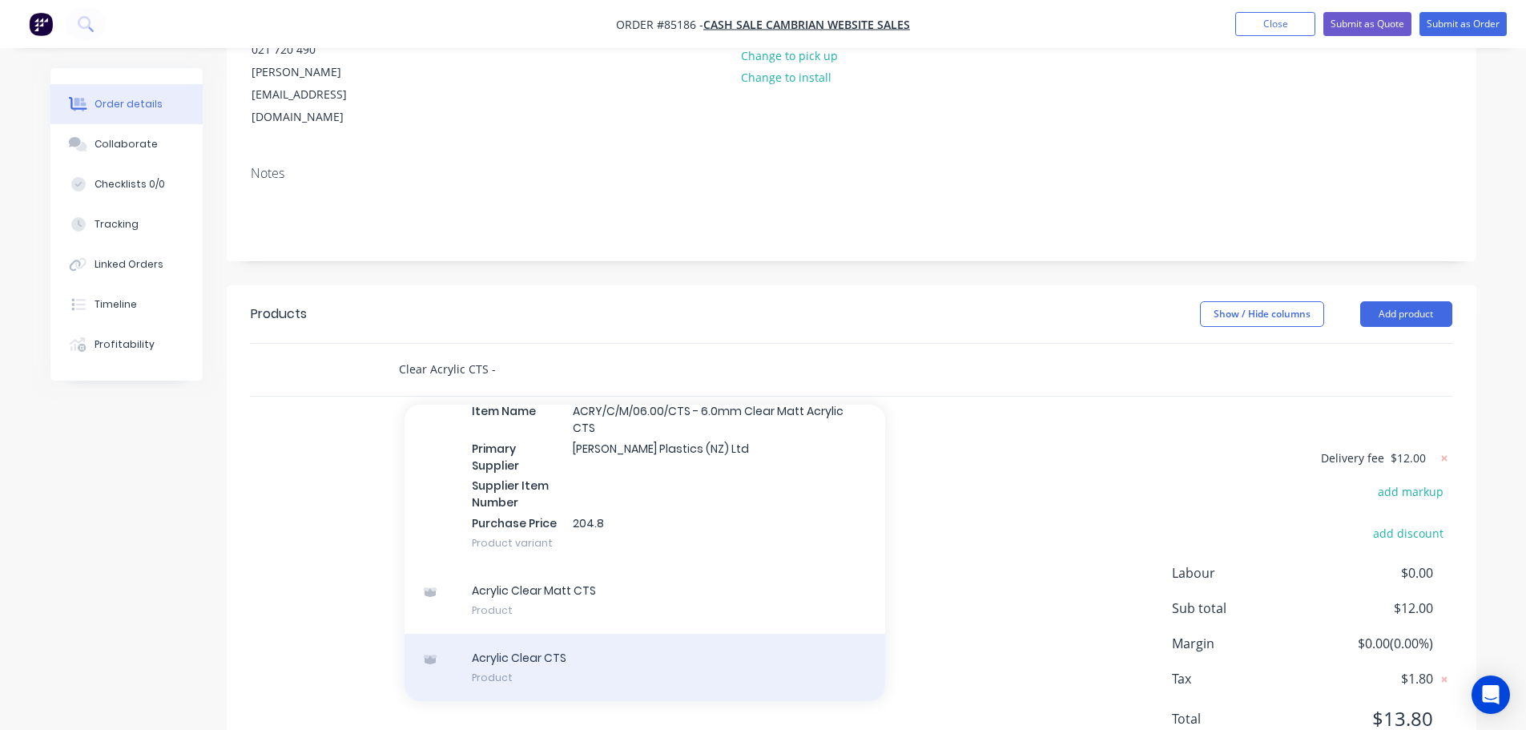
type input "Clear Acrylic CTS -"
click at [633, 634] on div "Acrylic Clear CTS Product" at bounding box center [645, 667] width 481 height 67
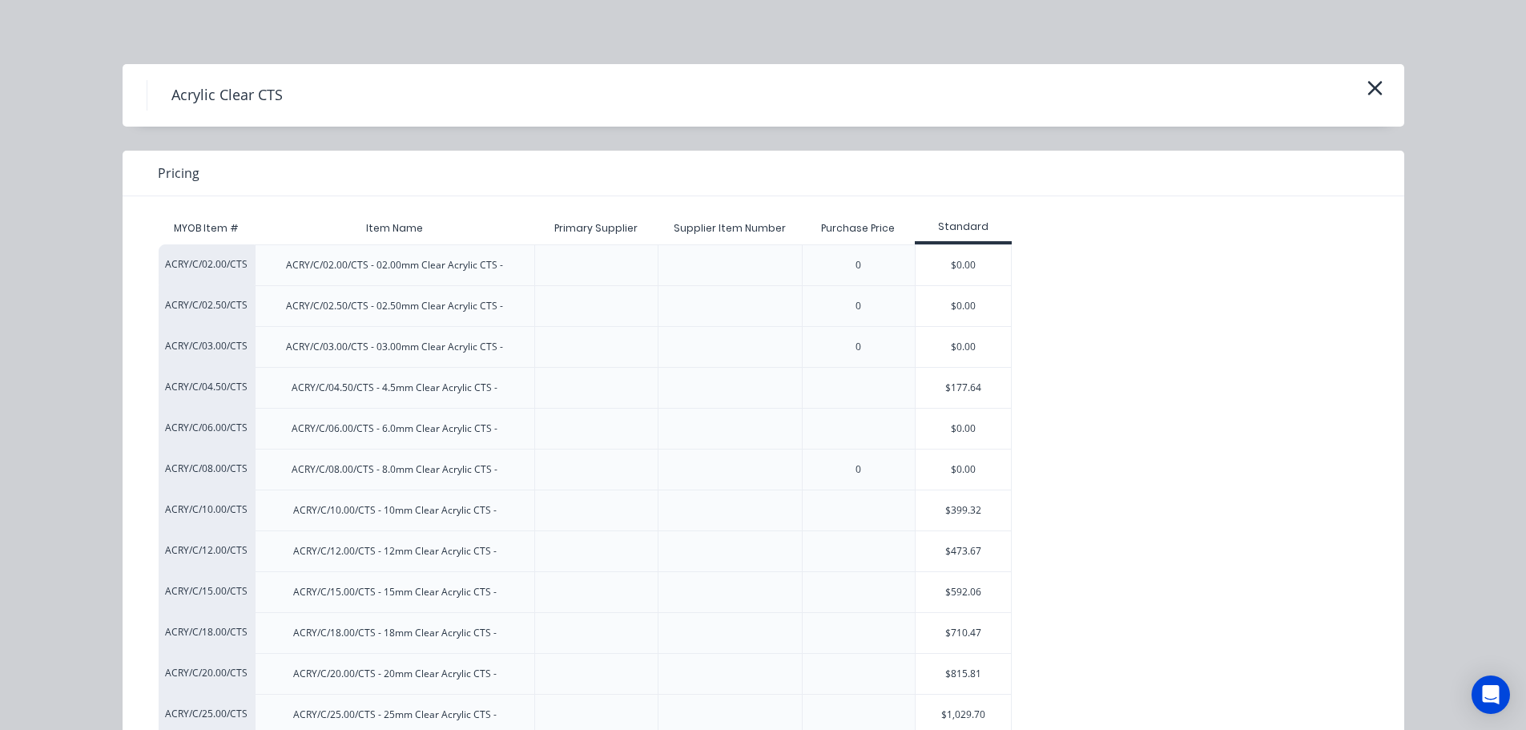
click at [905, 393] on div at bounding box center [858, 387] width 113 height 41
click at [942, 386] on div "$177.64" at bounding box center [964, 388] width 96 height 40
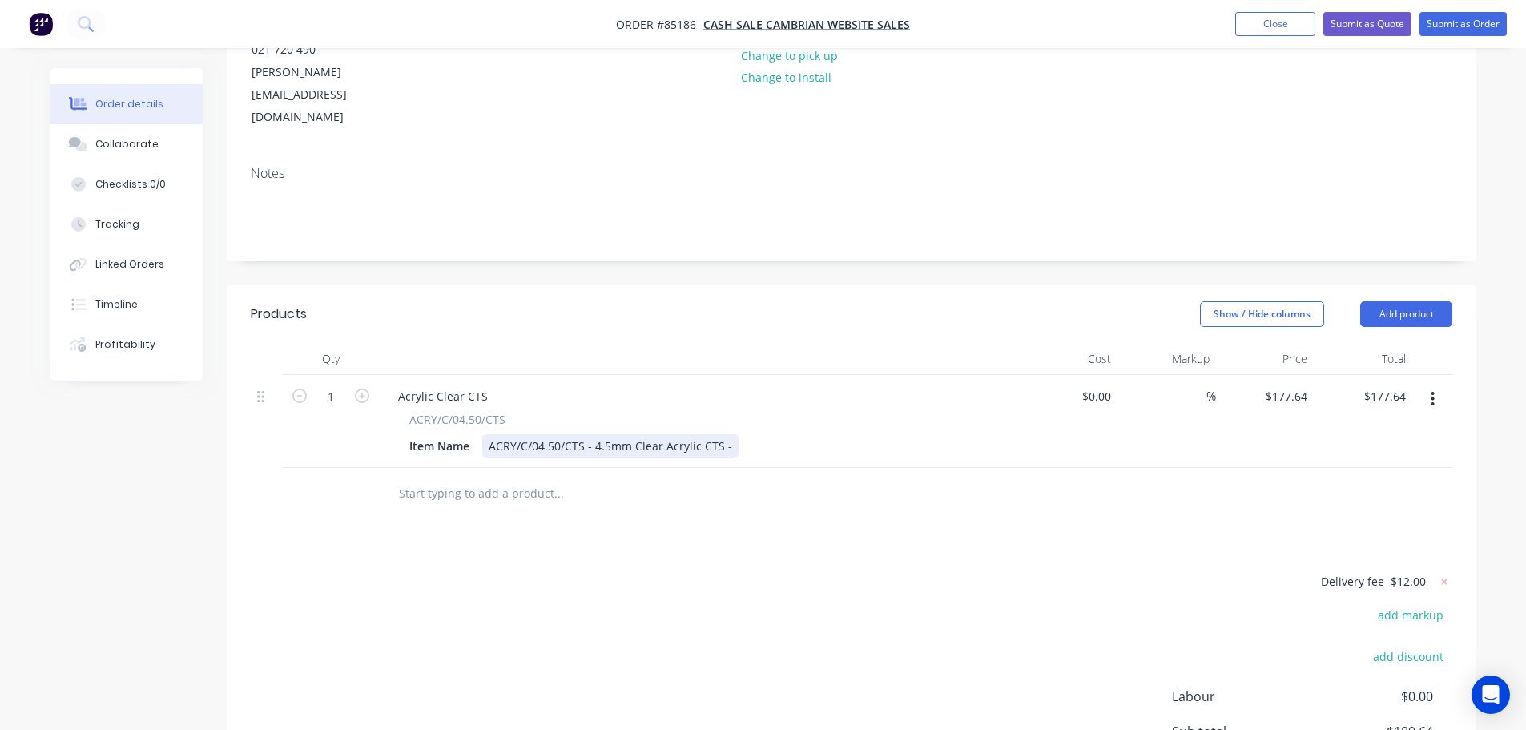
click at [728, 434] on div "ACRY/C/04.50/CTS - 4.5mm Clear Acrylic CTS -" at bounding box center [610, 445] width 256 height 23
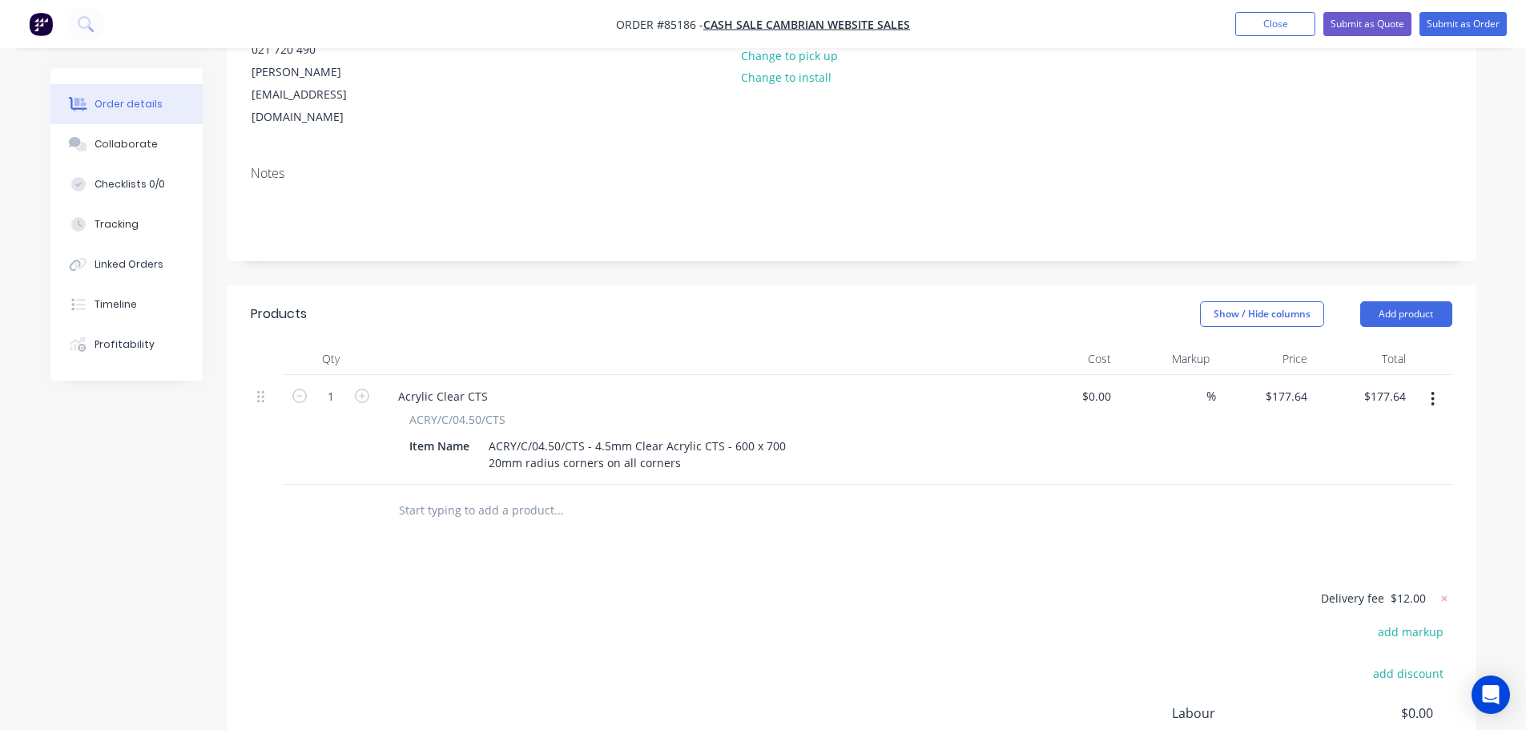
click at [1038, 631] on div "Delivery fee $12.00 add markup add discount Labour $0.00 Sub total $189.64 Marg…" at bounding box center [852, 738] width 1202 height 301
click at [1284, 385] on input "177.64" at bounding box center [1292, 396] width 43 height 23
type input "$39.78"
click at [1206, 485] on div at bounding box center [852, 511] width 1202 height 52
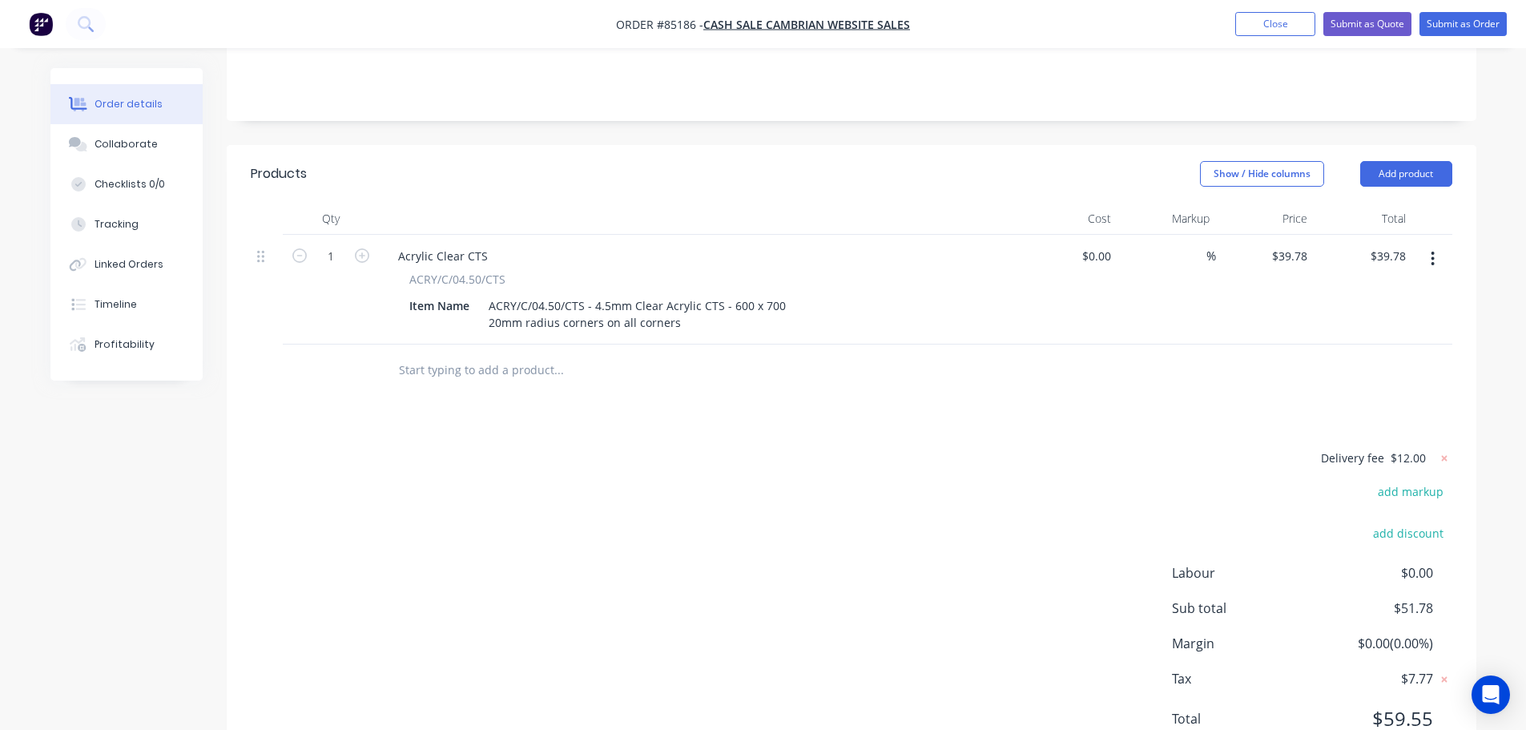
scroll to position [0, 0]
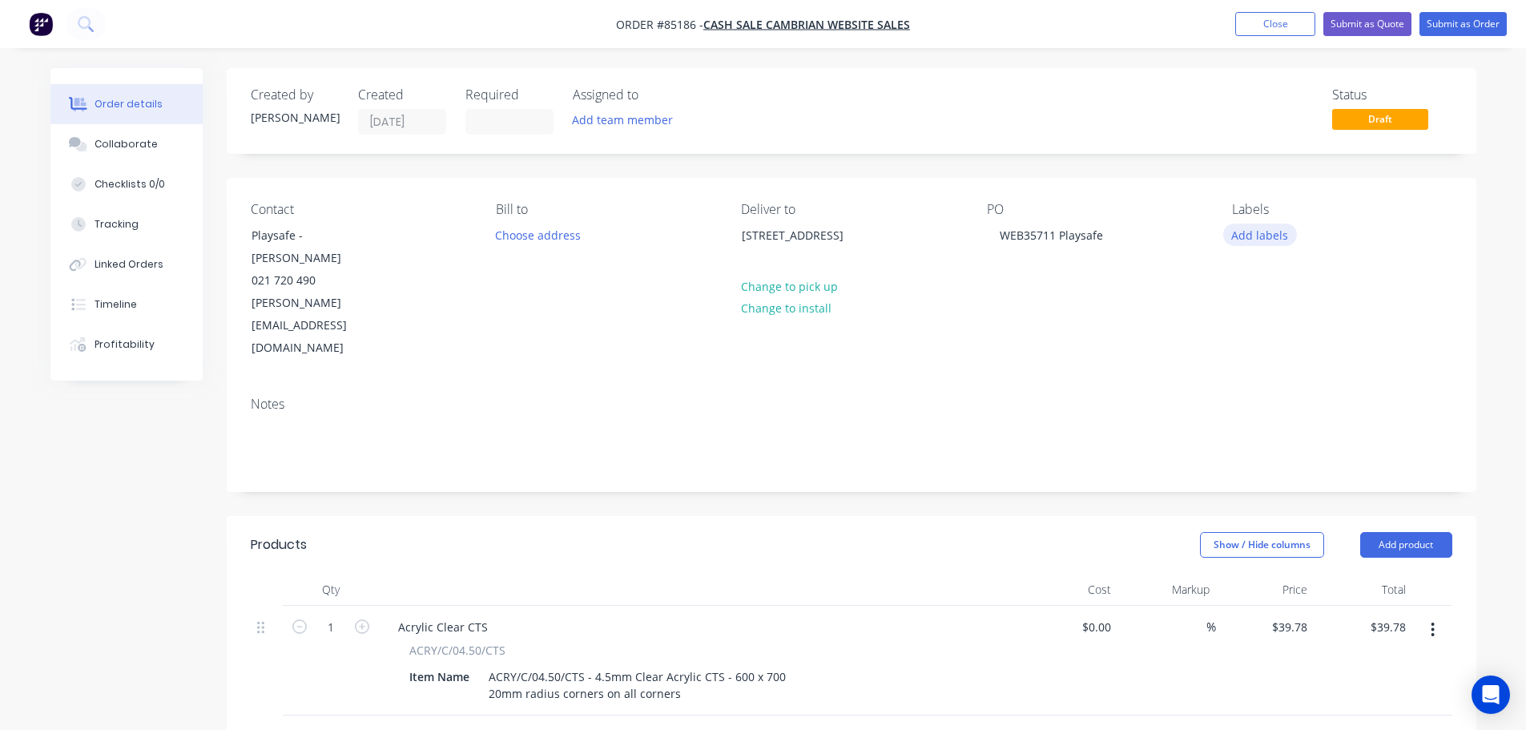
click at [1263, 228] on button "Add labels" at bounding box center [1261, 235] width 74 height 22
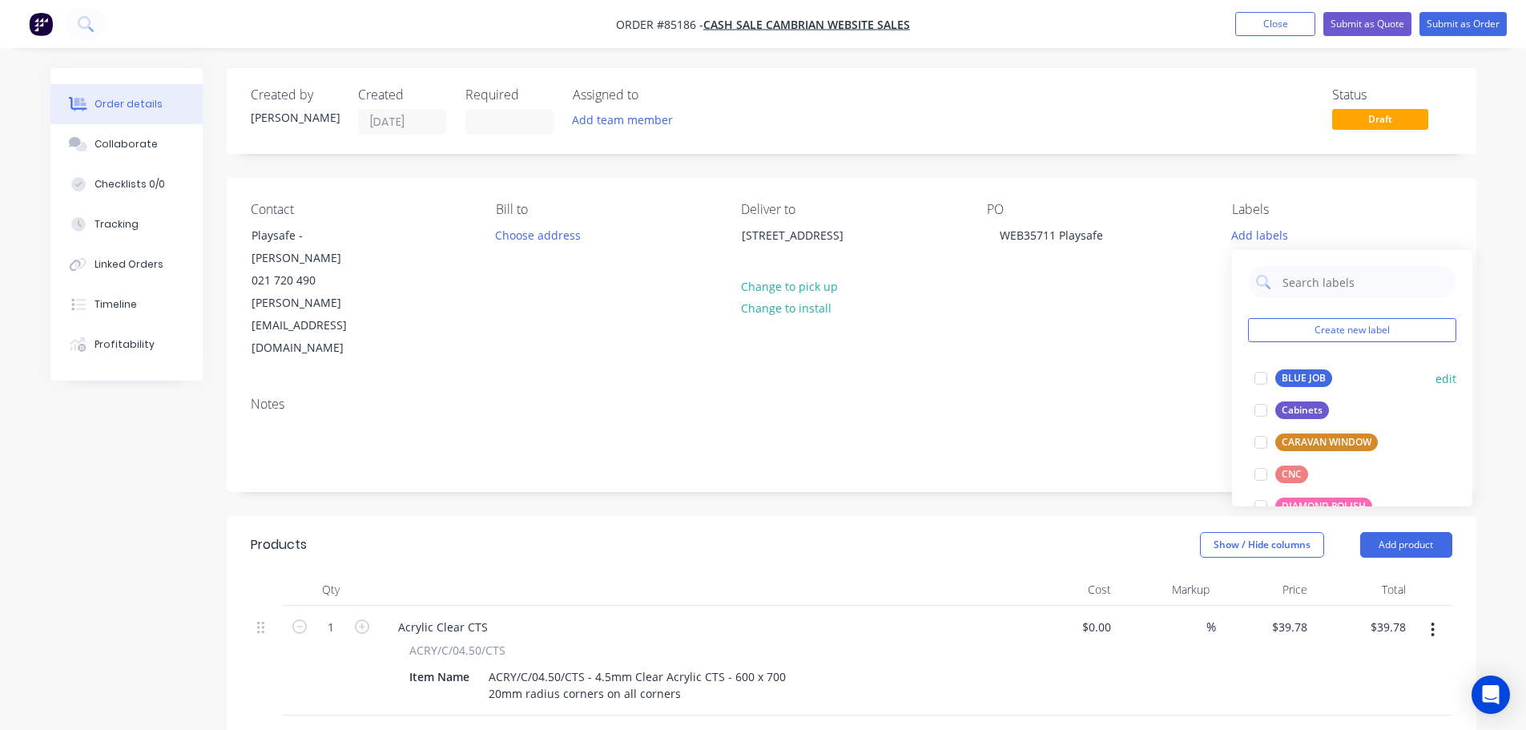
click at [1280, 372] on div "BLUE JOB" at bounding box center [1304, 378] width 57 height 18
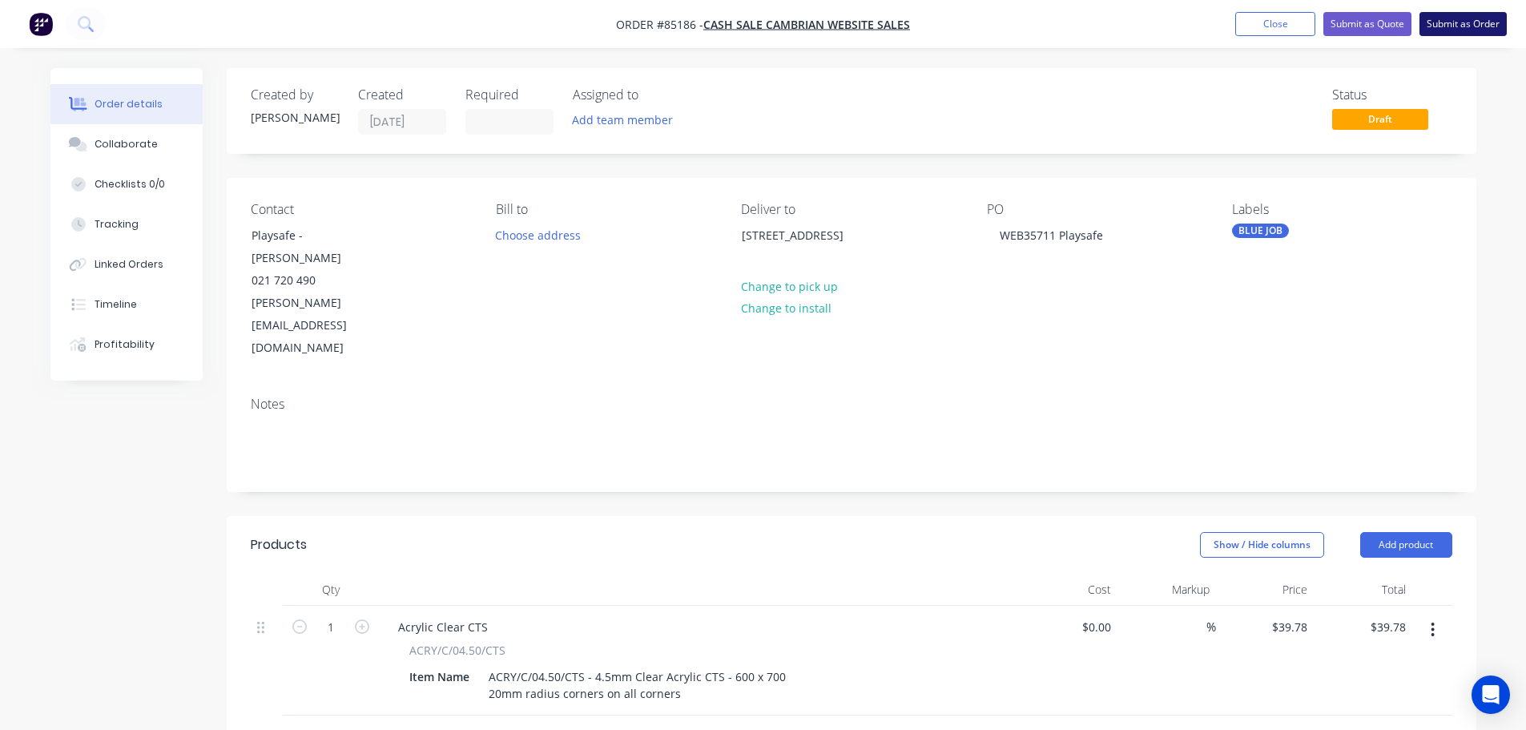
click at [1440, 20] on button "Submit as Order" at bounding box center [1463, 24] width 87 height 24
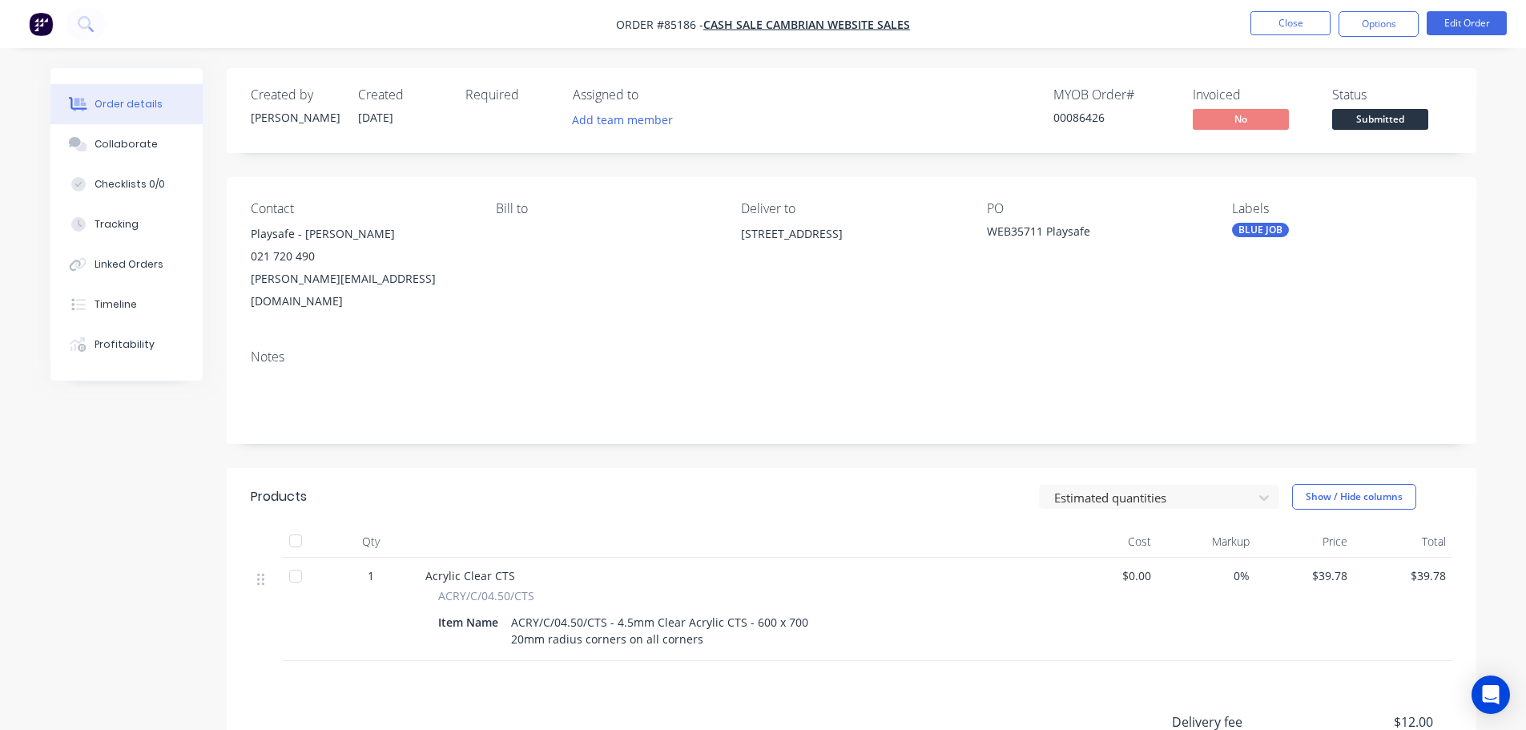
click at [1093, 111] on div "00086426" at bounding box center [1114, 117] width 120 height 17
click at [1367, 28] on button "Options" at bounding box center [1379, 24] width 80 height 26
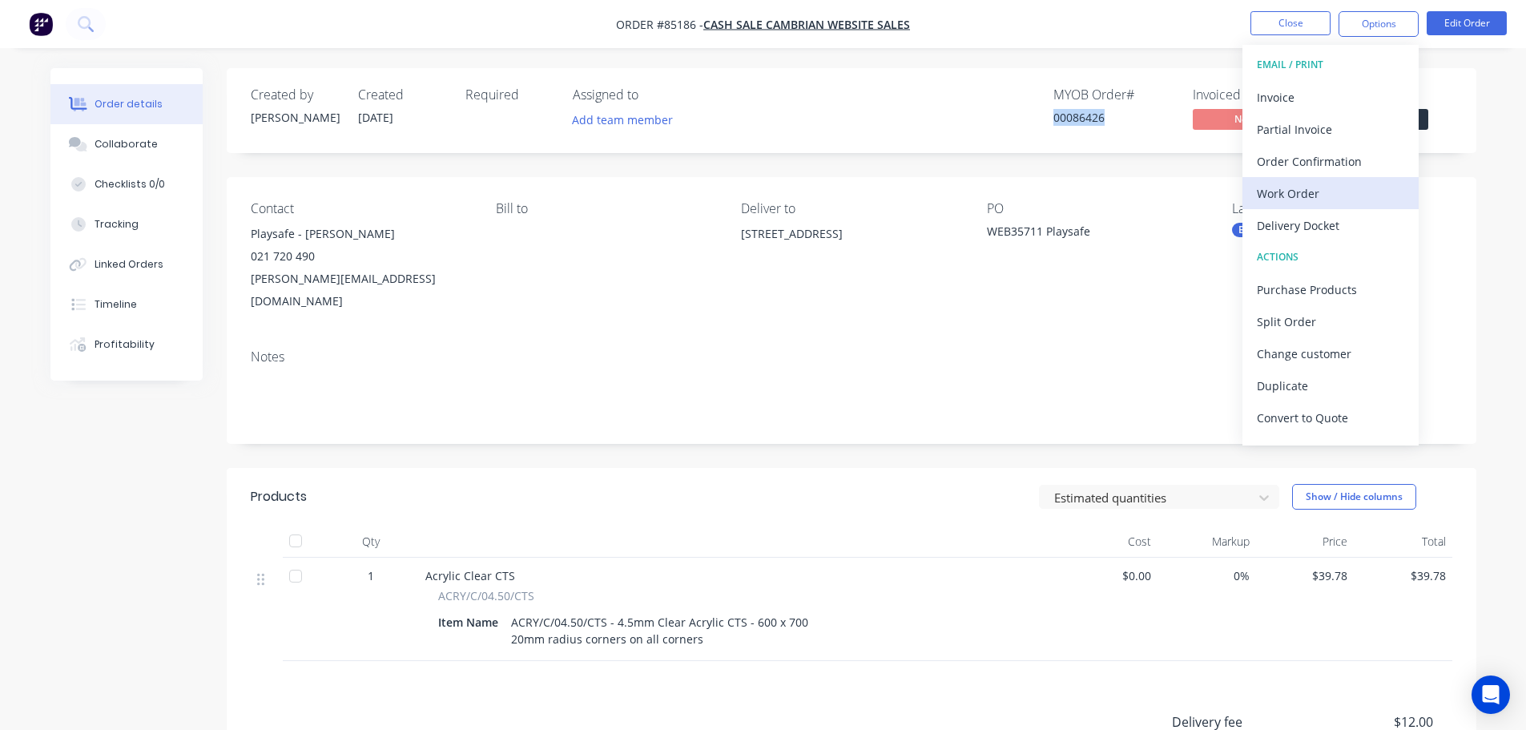
click at [1323, 195] on div "Work Order" at bounding box center [1330, 193] width 147 height 23
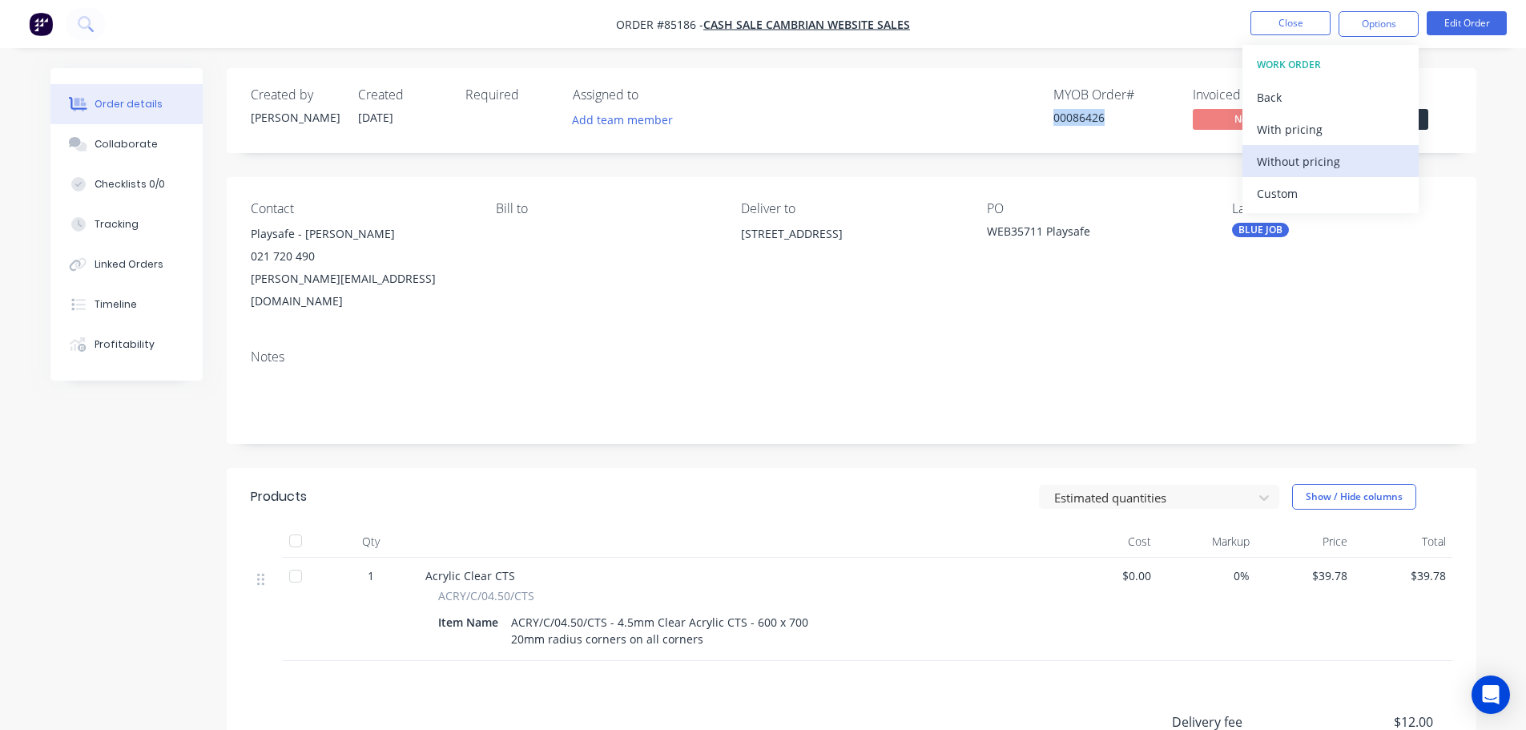
drag, startPoint x: 1318, startPoint y: 162, endPoint x: 1296, endPoint y: 161, distance: 22.4
click at [1318, 162] on div "Without pricing" at bounding box center [1330, 161] width 147 height 23
click at [1320, 155] on div "Order Confirmation" at bounding box center [1330, 161] width 147 height 23
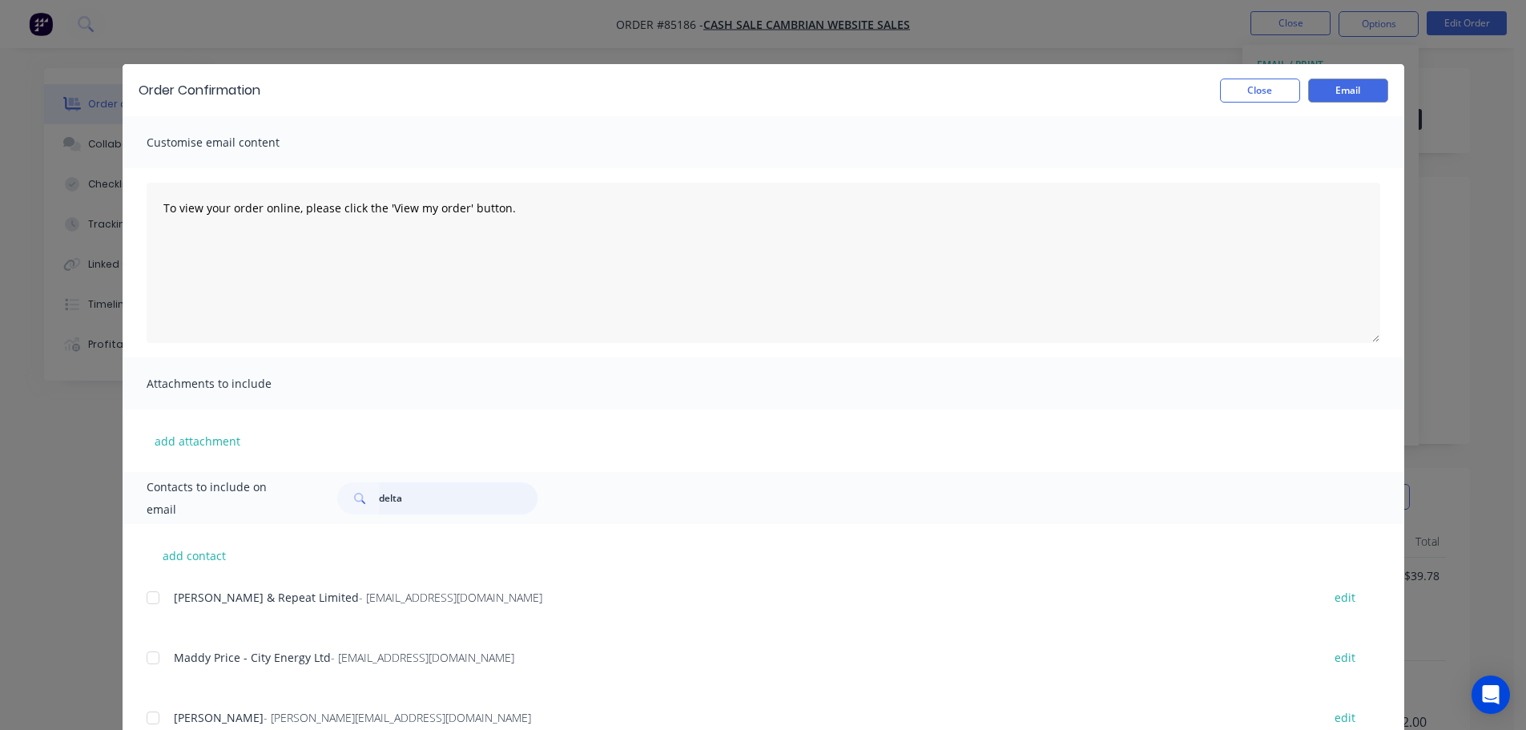
click at [462, 489] on input "delta" at bounding box center [458, 498] width 159 height 32
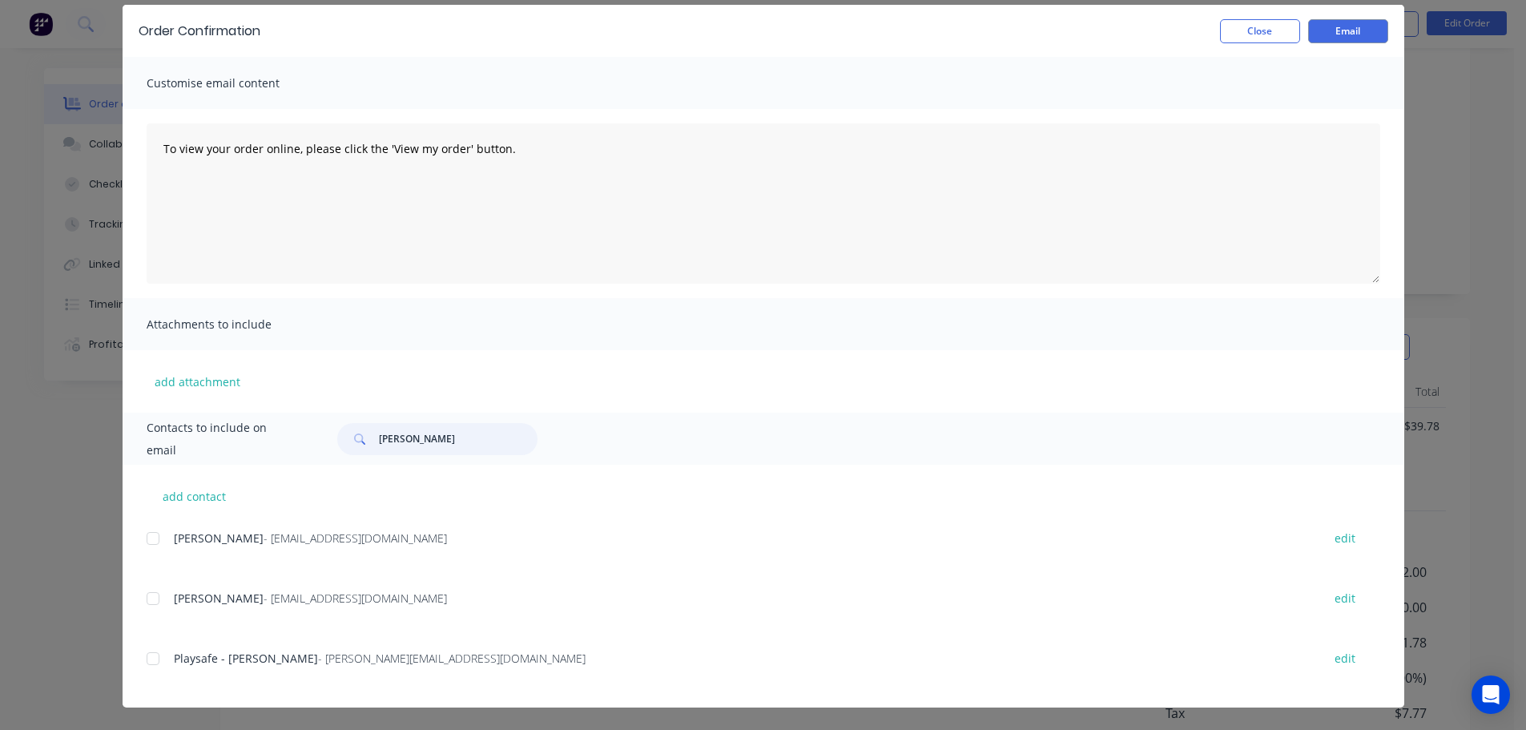
scroll to position [229, 0]
click at [150, 649] on div at bounding box center [153, 659] width 32 height 32
type input "adam"
click at [381, 234] on textarea "To view your order online, please click the 'View my order' button." at bounding box center [764, 203] width 1234 height 160
paste textarea "[PERSON_NAME] you for your order, confirmation of your order is attached. Your …"
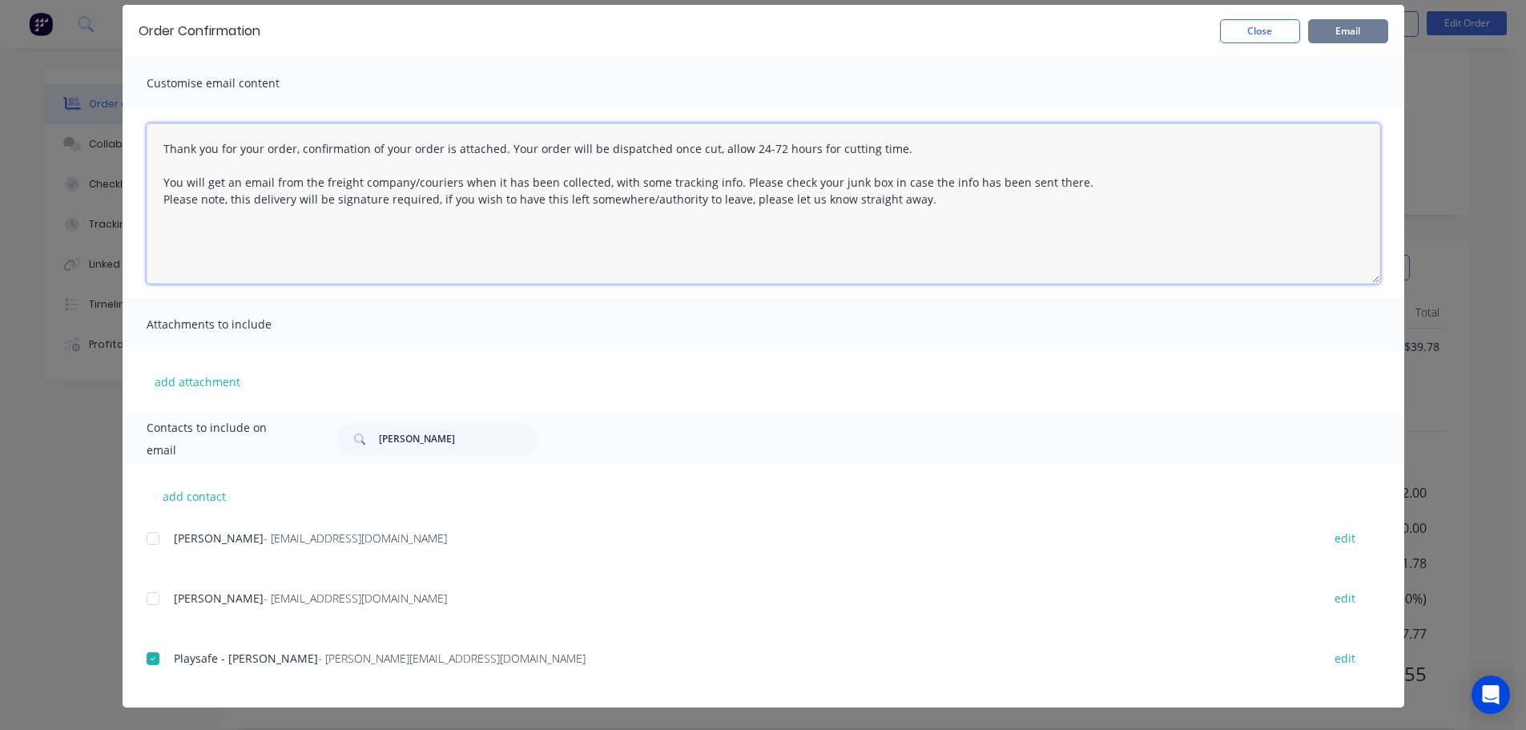
type textarea "Thank you for your order, confirmation of your order is attached. Your order wi…"
click at [1351, 28] on button "Email" at bounding box center [1348, 31] width 80 height 24
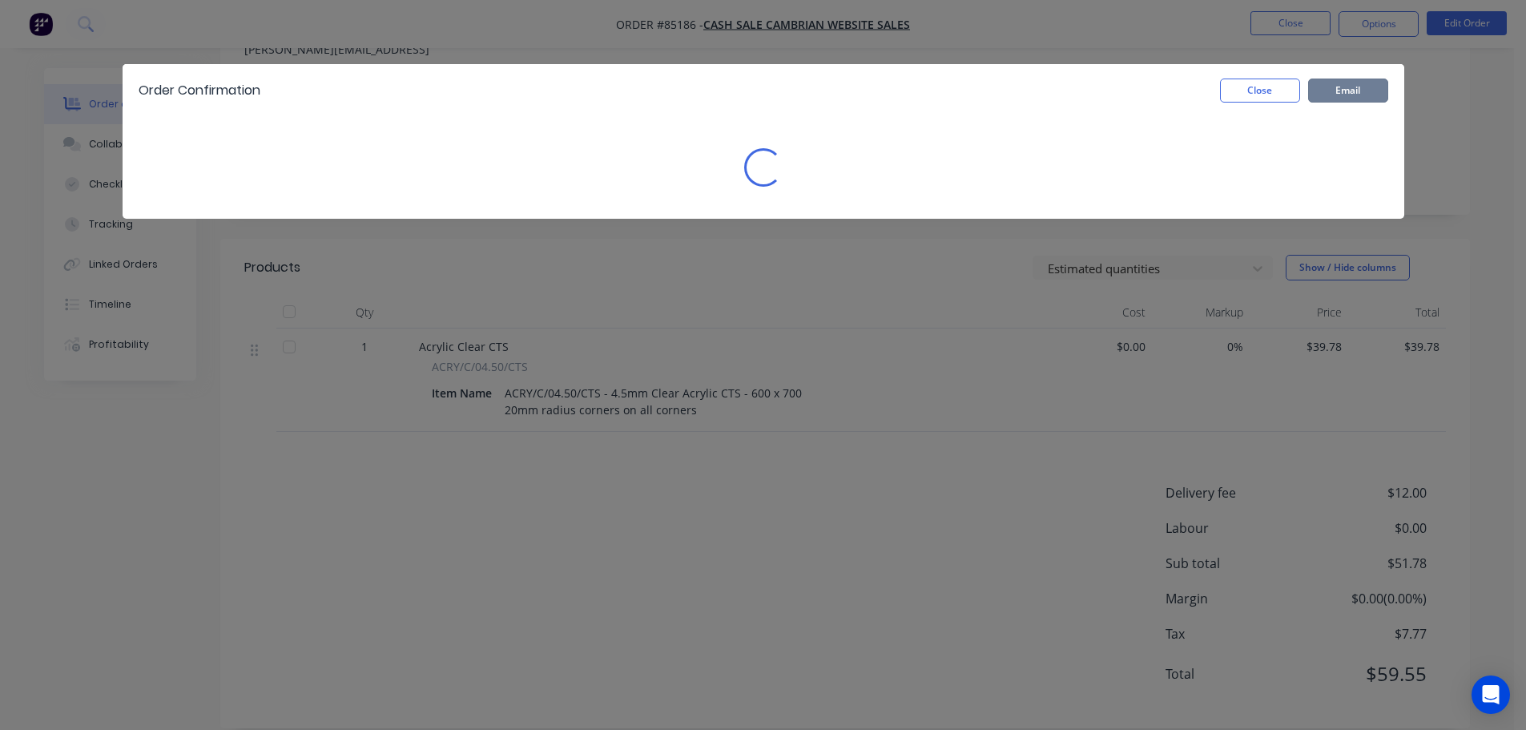
scroll to position [0, 0]
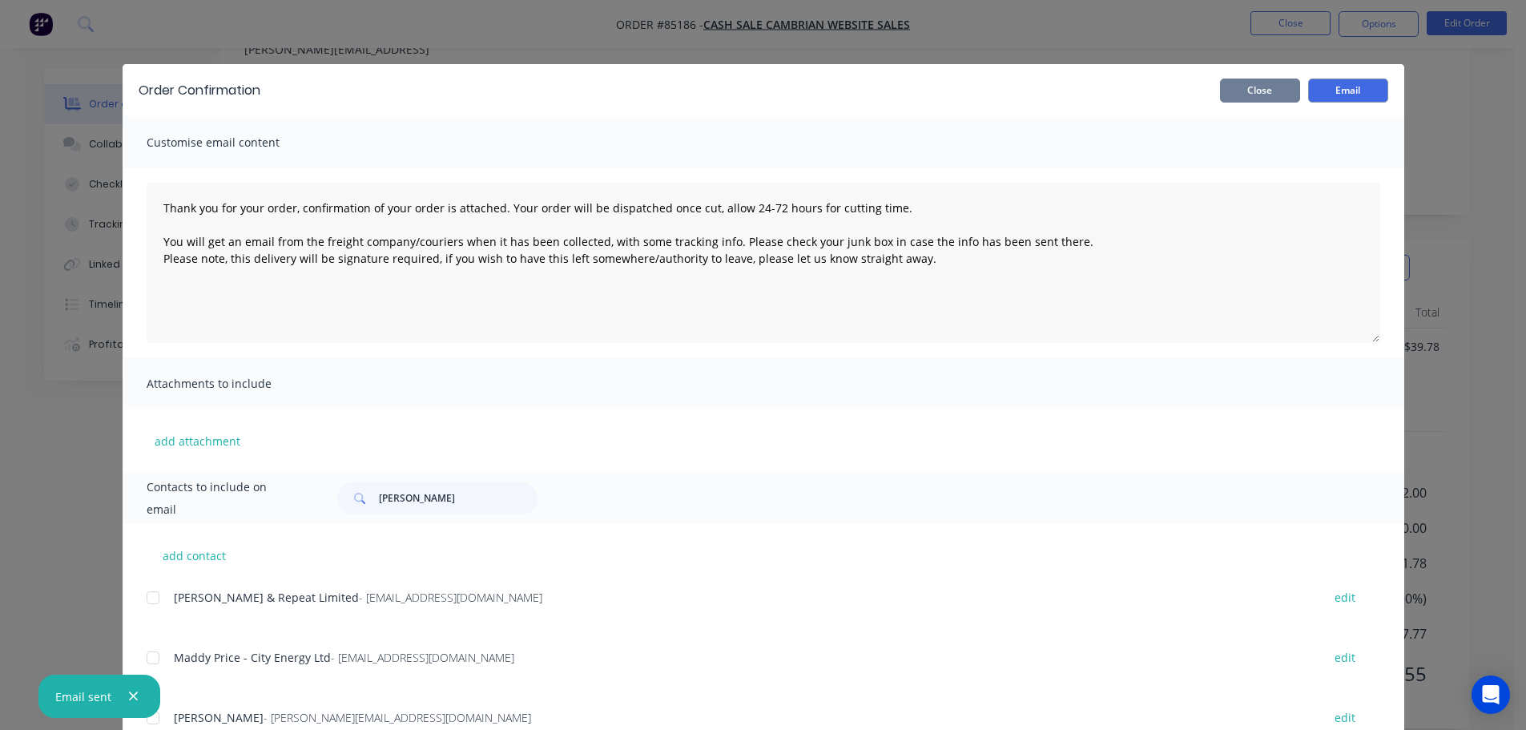
click at [1256, 101] on button "Close" at bounding box center [1260, 91] width 80 height 24
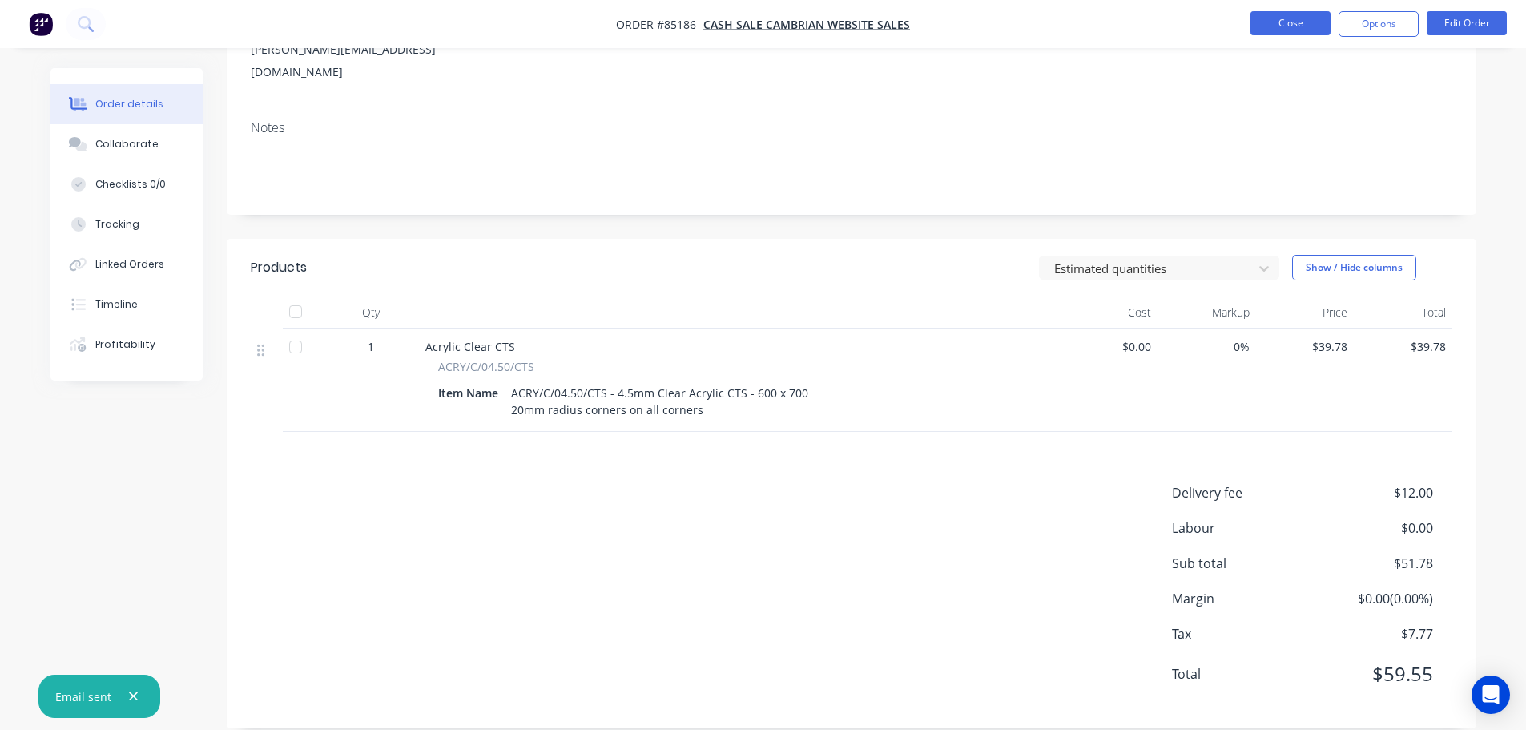
click at [1295, 19] on button "Close" at bounding box center [1291, 23] width 80 height 24
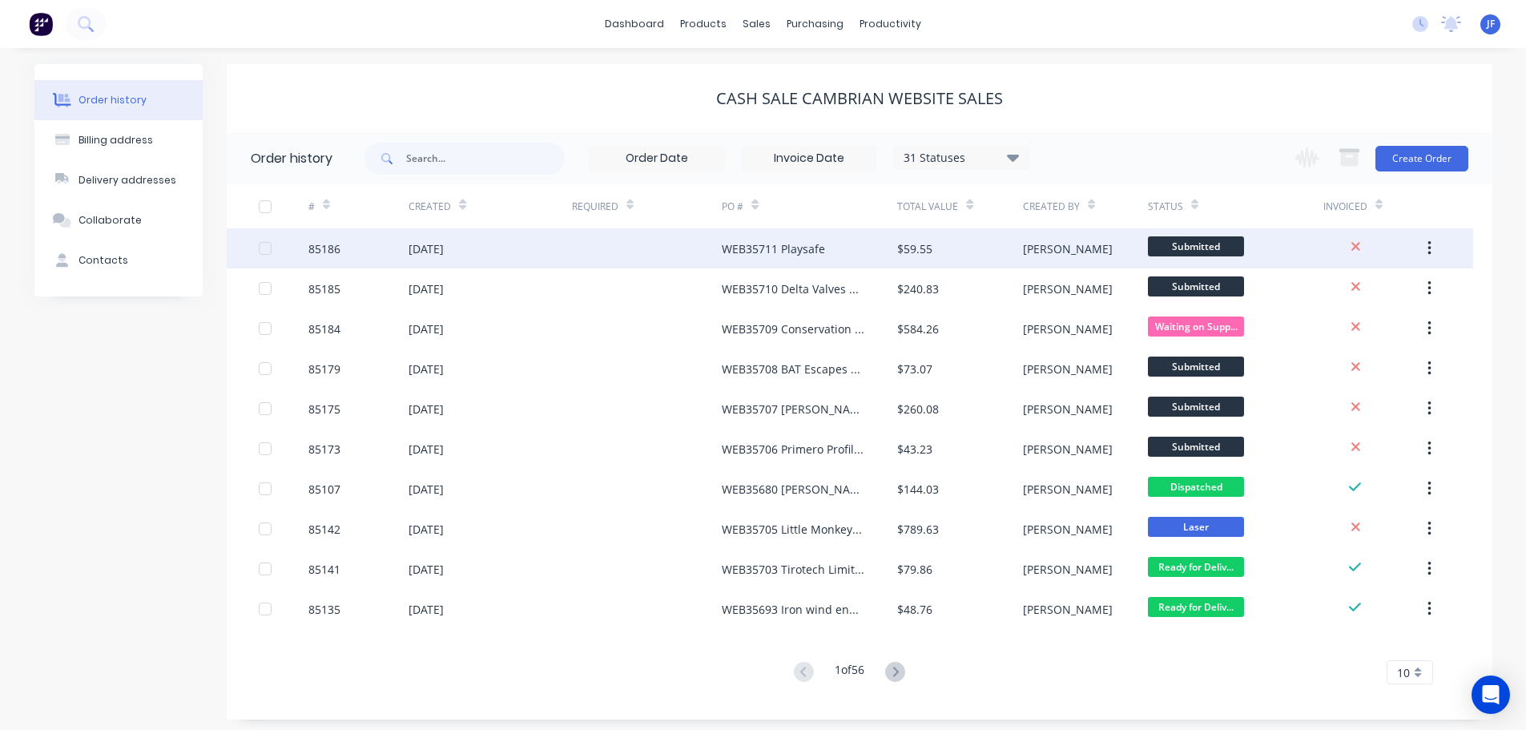
click at [927, 236] on div "$59.55" at bounding box center [959, 248] width 125 height 40
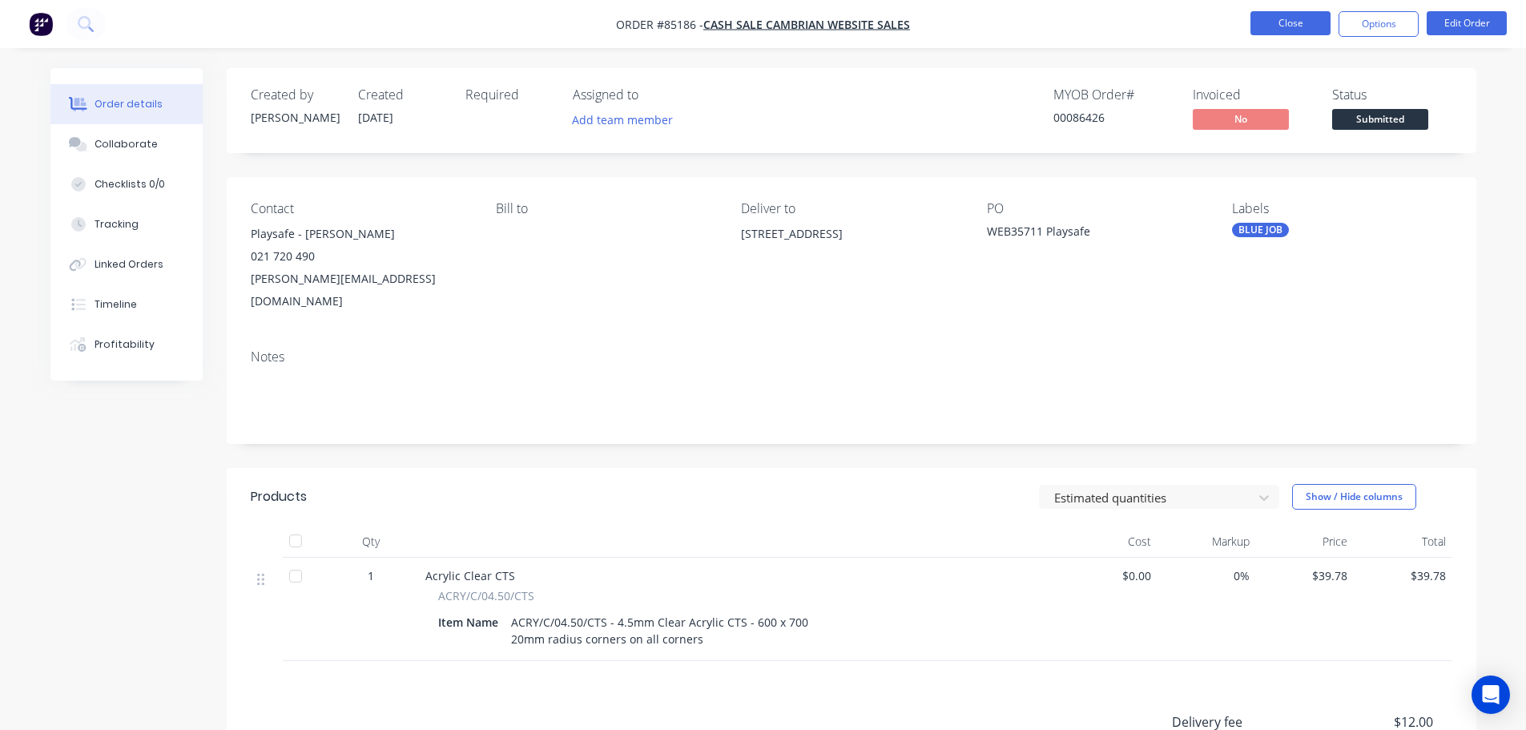
click at [1291, 15] on button "Close" at bounding box center [1291, 23] width 80 height 24
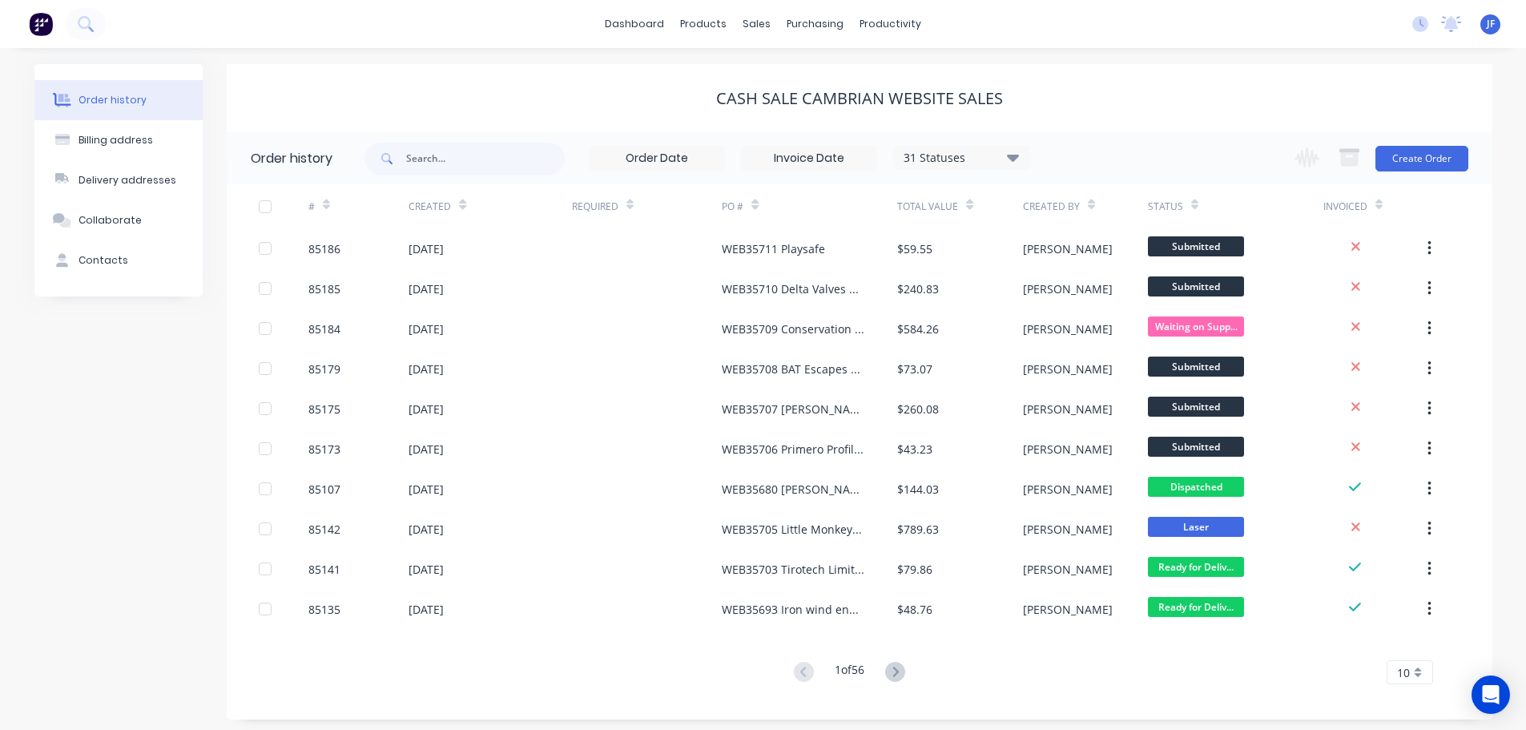
click at [762, 34] on div "sales" at bounding box center [757, 24] width 44 height 24
click at [776, 72] on div at bounding box center [767, 77] width 24 height 14
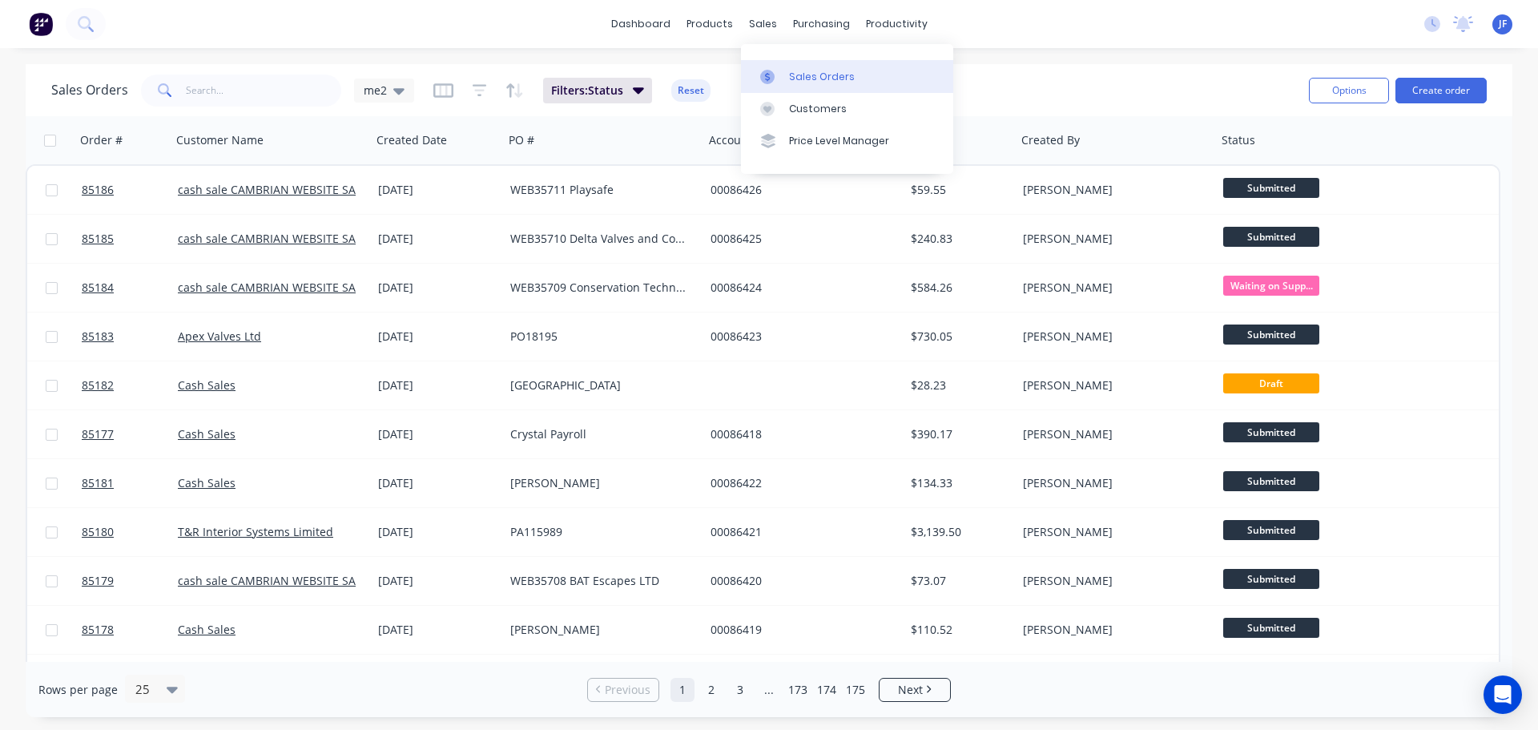
click at [845, 72] on div "Sales Orders" at bounding box center [822, 77] width 66 height 14
click at [1460, 99] on button "Create order" at bounding box center [1441, 91] width 91 height 26
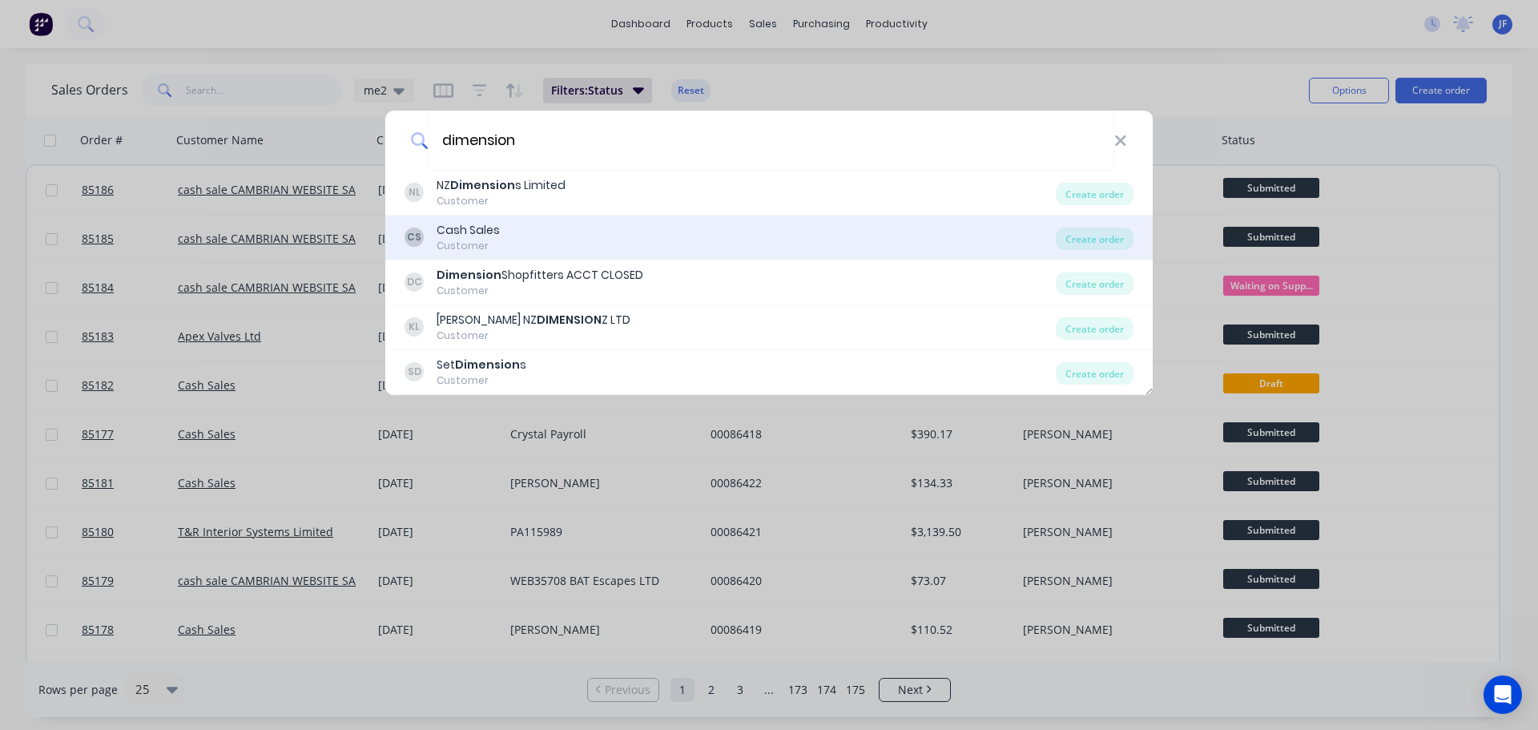
type input "dimension"
click at [588, 228] on div "CS Cash Sales Customer" at bounding box center [730, 237] width 651 height 31
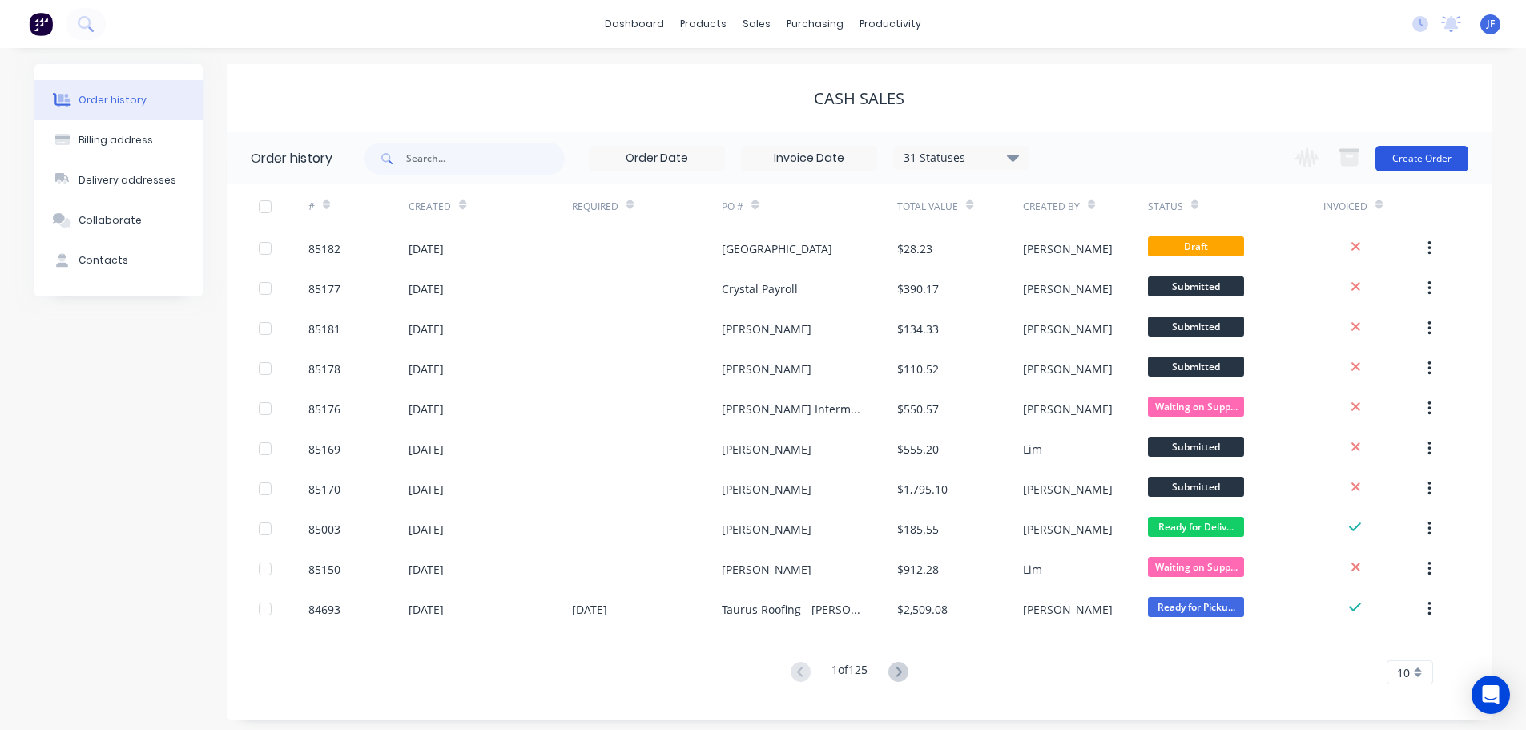
click at [1445, 148] on button "Create Order" at bounding box center [1422, 159] width 93 height 26
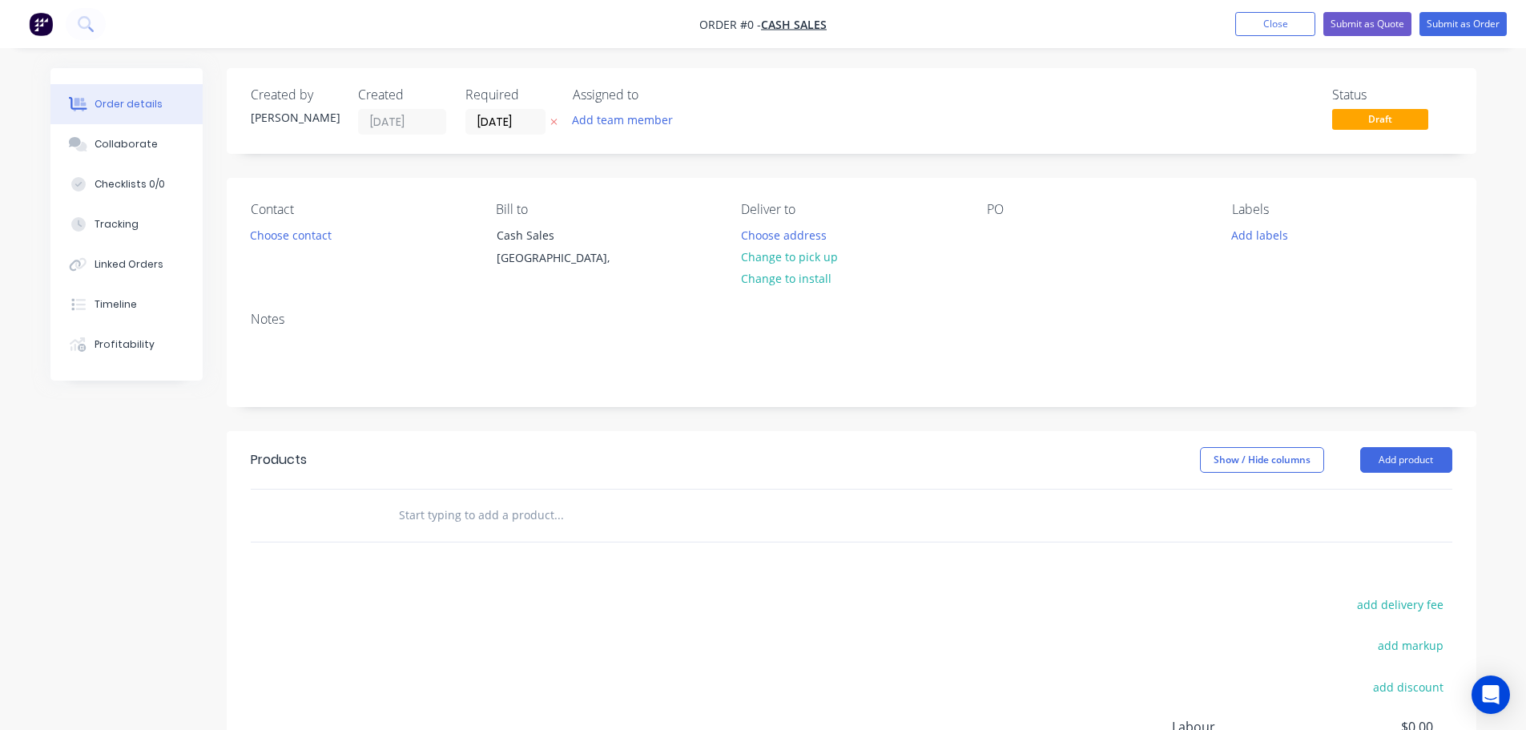
click at [555, 122] on icon "button" at bounding box center [553, 122] width 7 height 10
click at [314, 232] on button "Choose contact" at bounding box center [290, 235] width 99 height 22
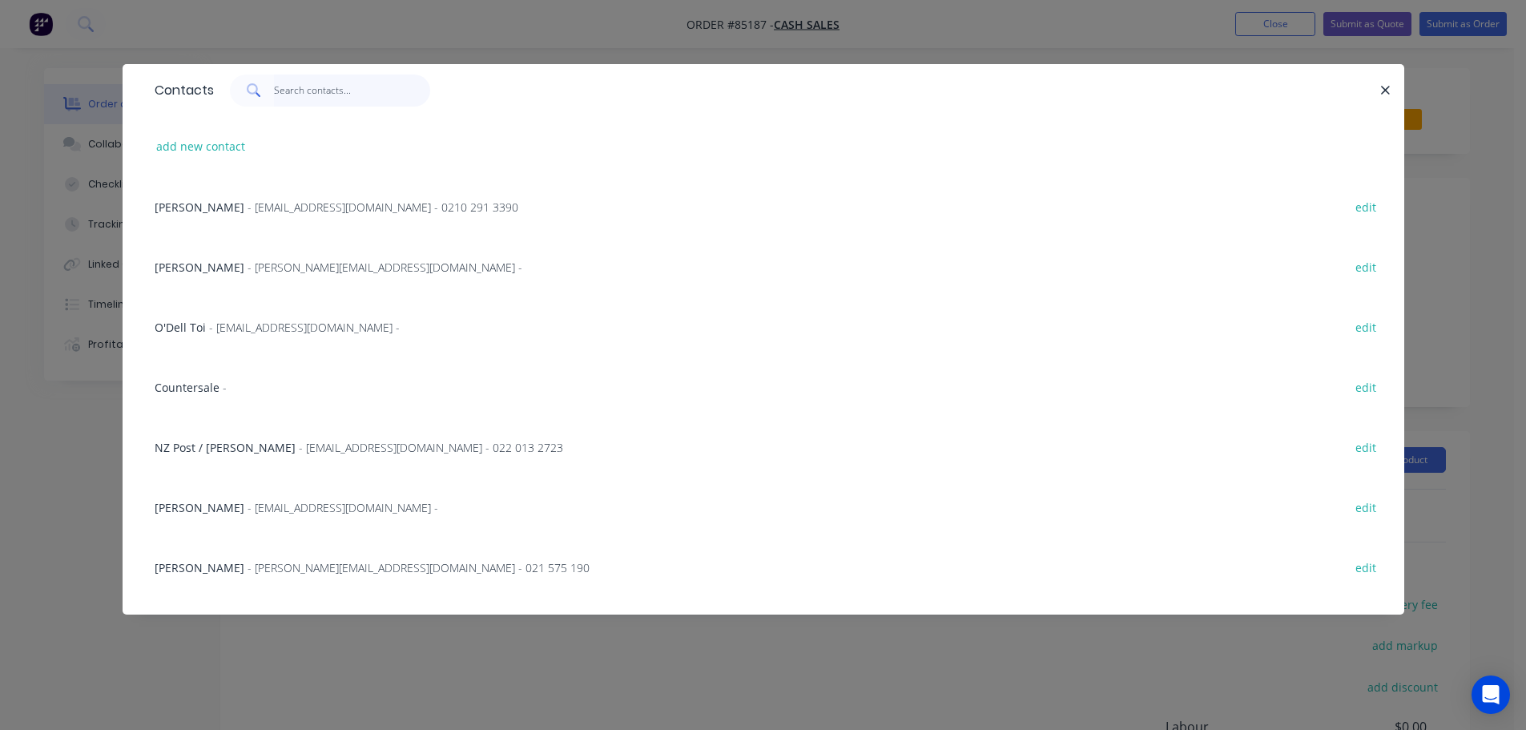
click at [295, 92] on input "text" at bounding box center [352, 91] width 156 height 32
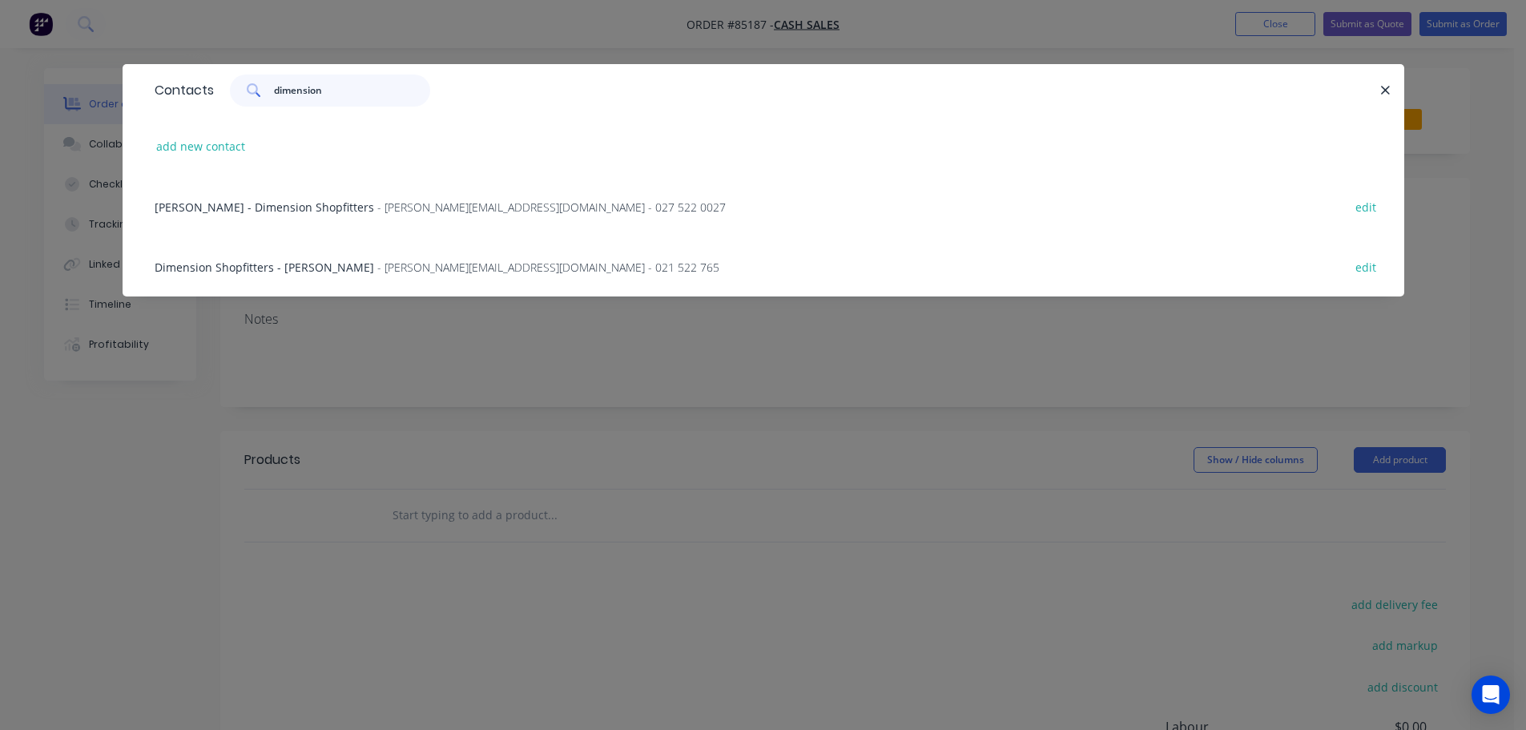
type input "dimension"
click at [420, 211] on span "- Bruno@dimensionshopfitters.co.nz - 027 522 0027" at bounding box center [551, 207] width 349 height 15
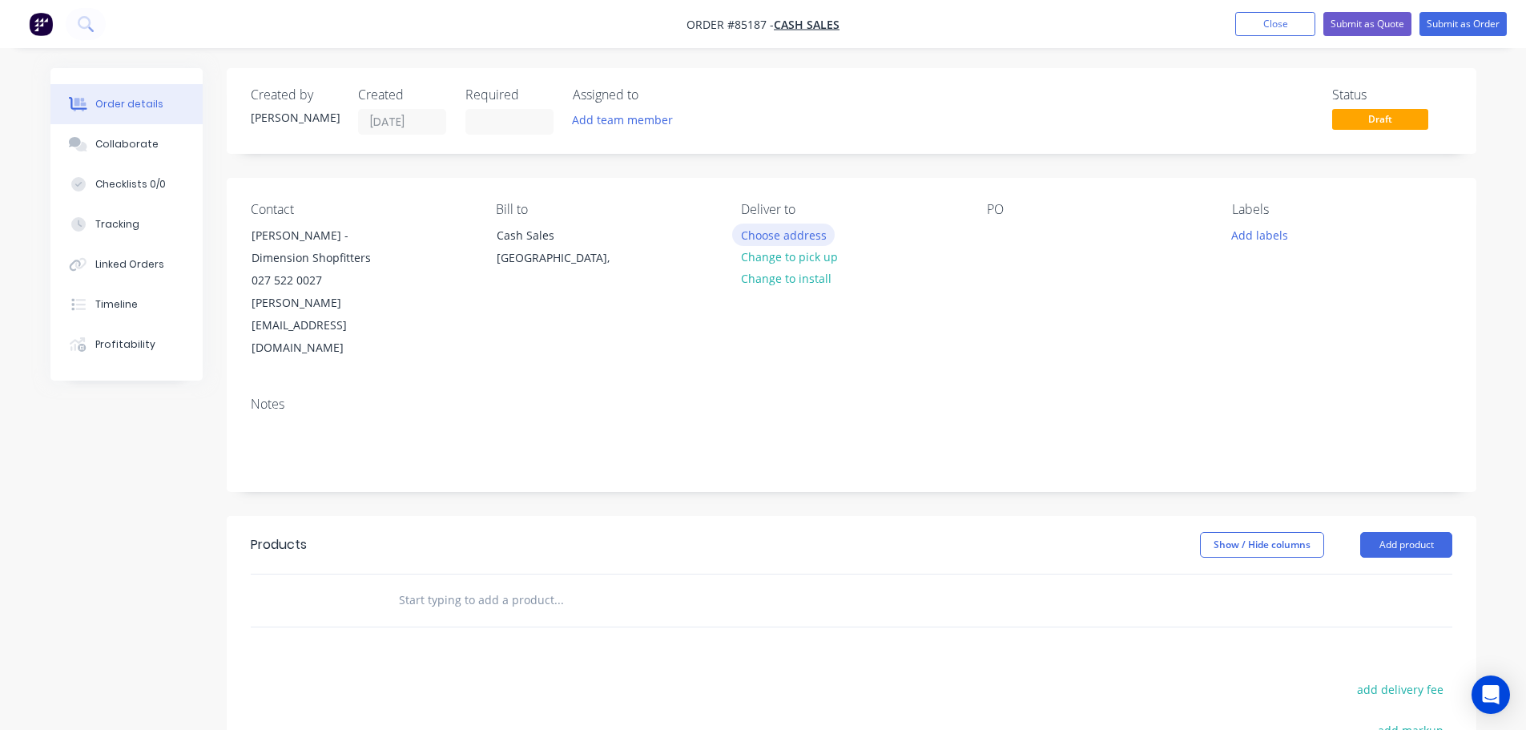
click at [805, 236] on button "Choose address" at bounding box center [783, 235] width 103 height 22
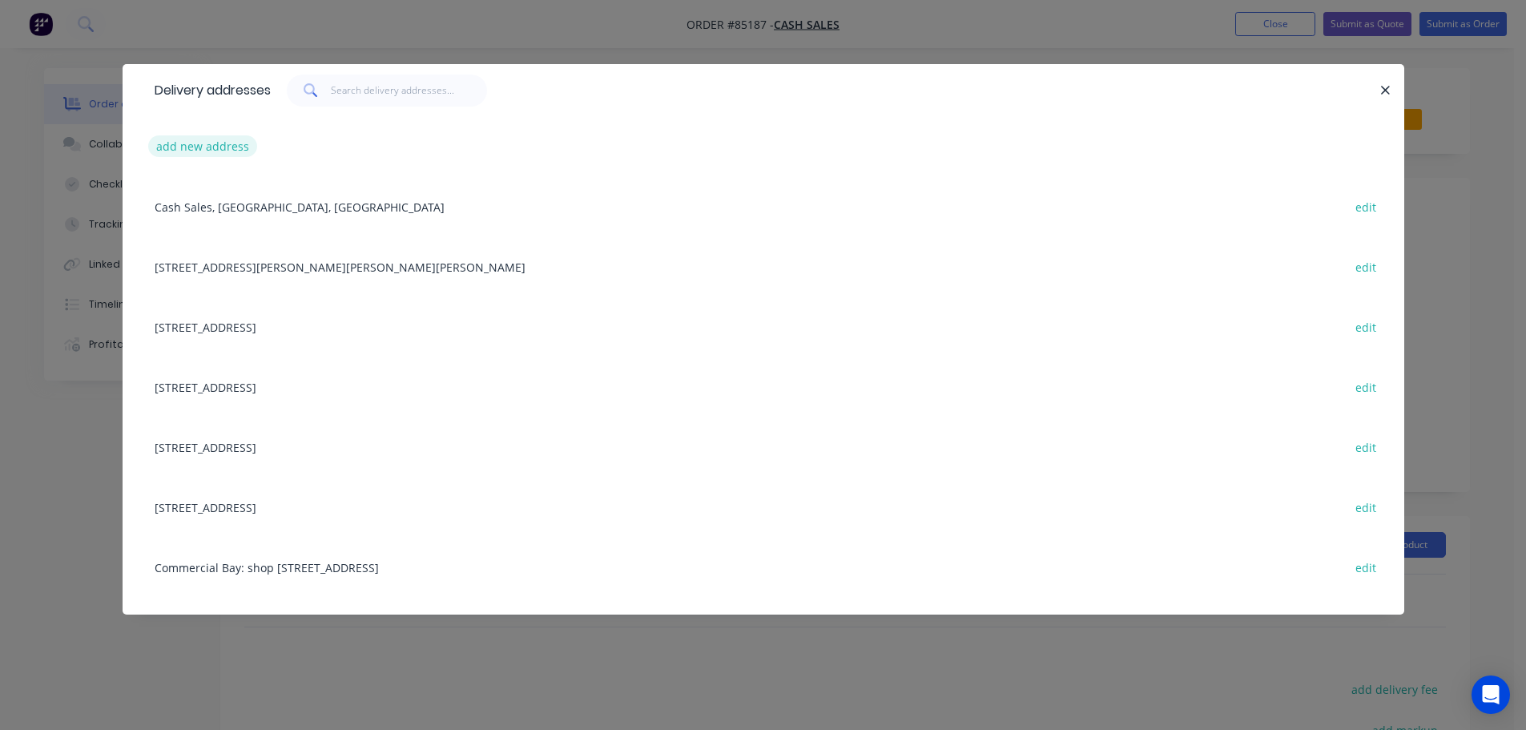
click at [199, 146] on button "add new address" at bounding box center [203, 146] width 110 height 22
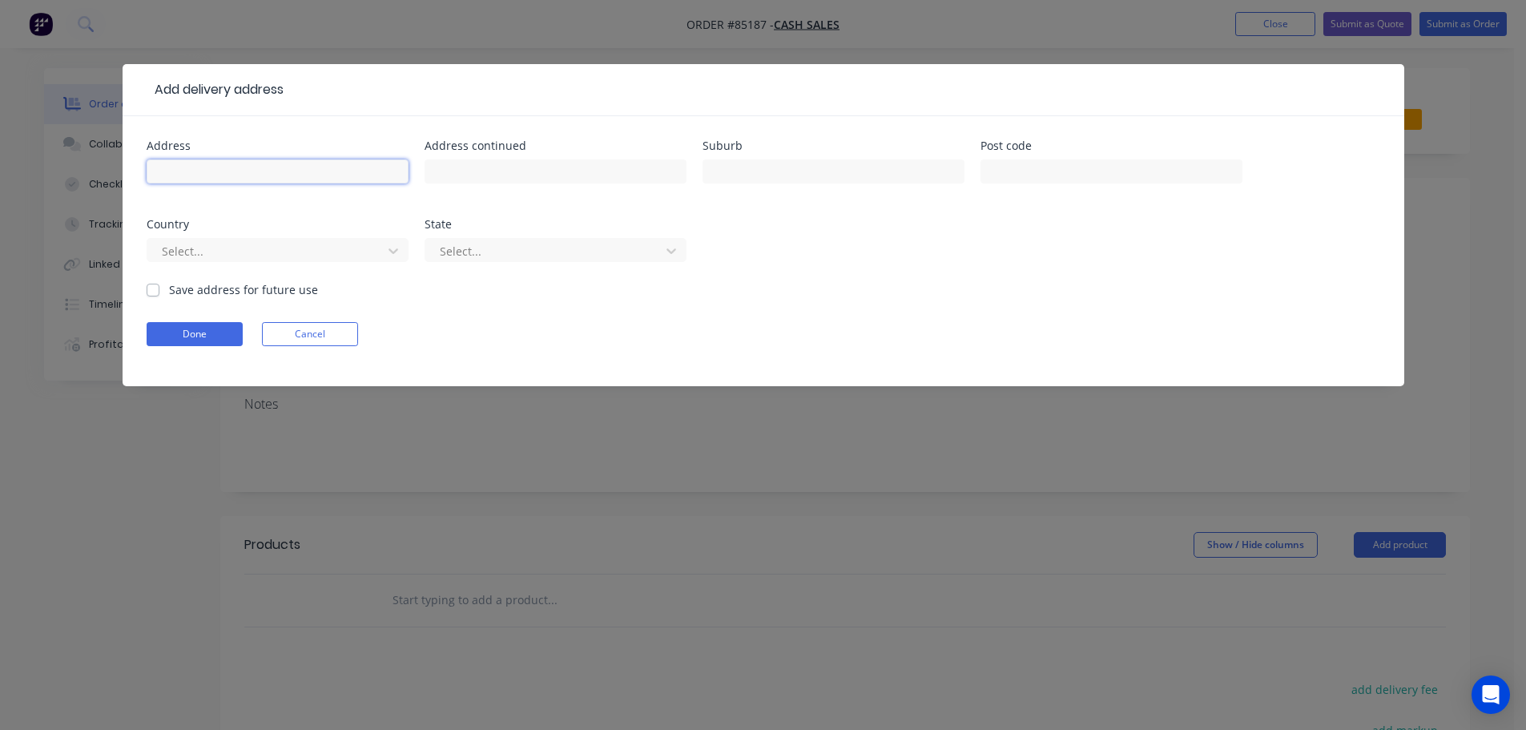
click at [242, 175] on input "text" at bounding box center [278, 171] width 262 height 24
paste input "67 Arrenway Drive, Albany Auckland 0632"
type input "67 Arrenway Drive, Albany Auckland 0632"
click at [189, 342] on button "Done" at bounding box center [195, 334] width 96 height 24
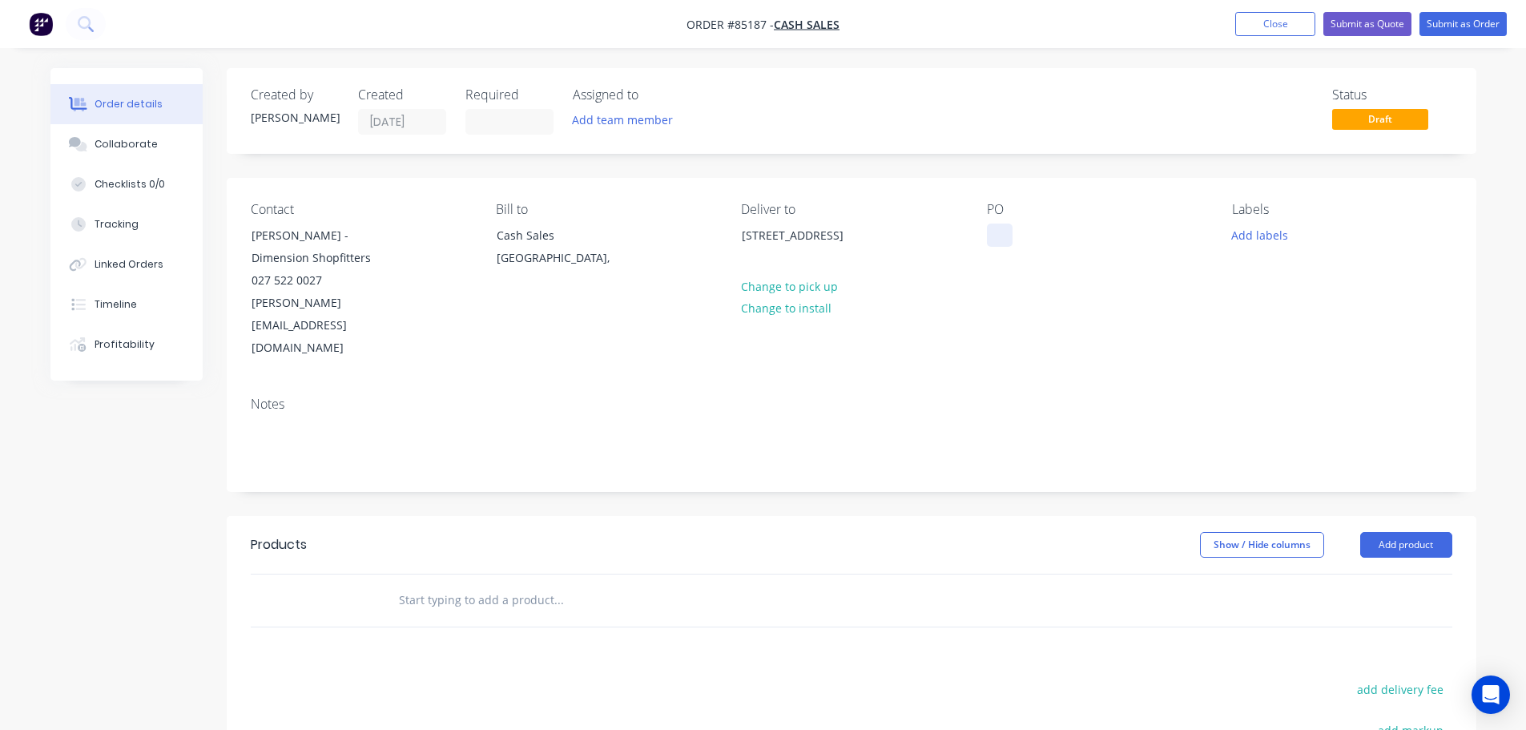
click at [1010, 238] on div at bounding box center [1000, 235] width 26 height 23
click at [998, 336] on div "Contact Bruno Douglas - Dimension Shopfitters 027 522 0027 Bruno@dimensionshopf…" at bounding box center [852, 281] width 1250 height 206
click at [490, 584] on input "text" at bounding box center [558, 600] width 320 height 32
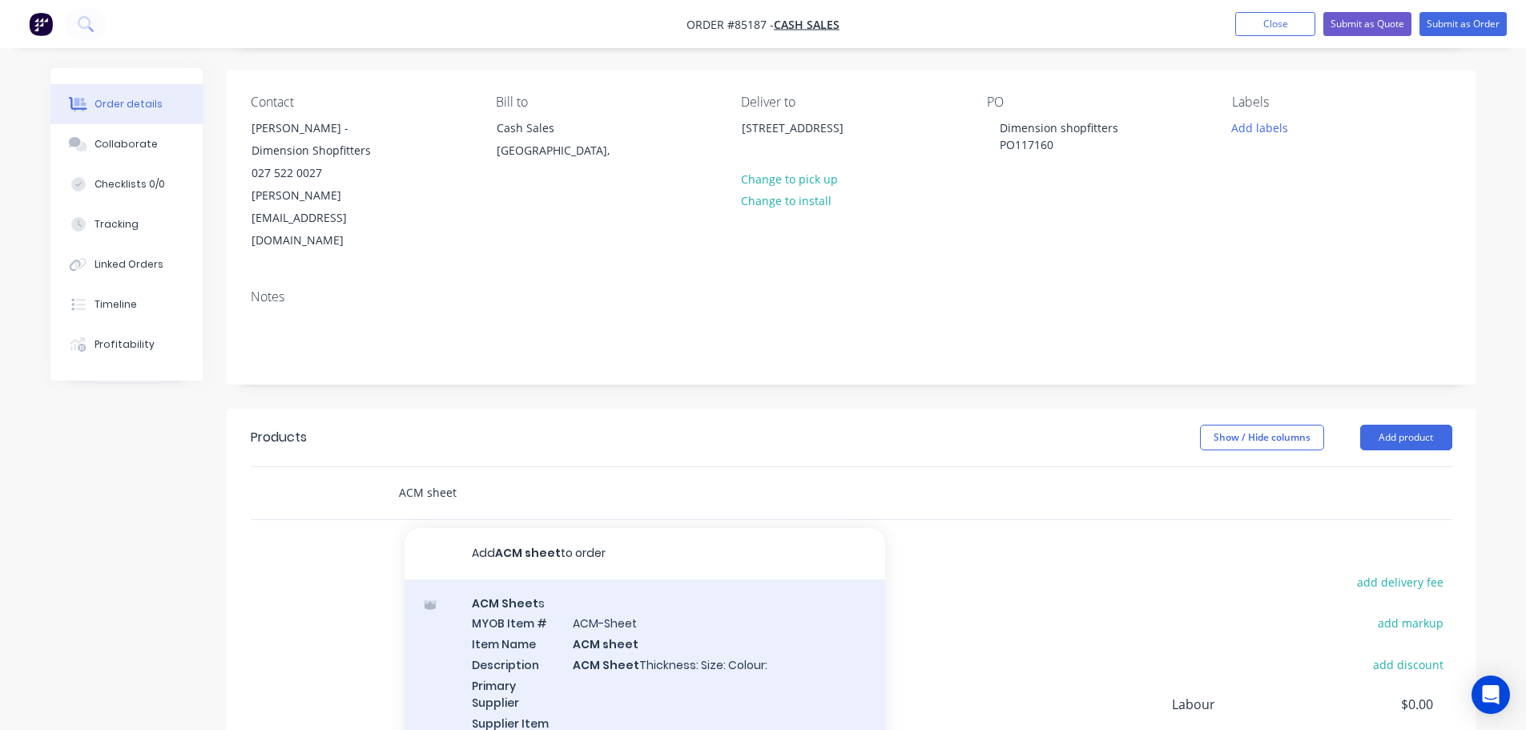
scroll to position [160, 0]
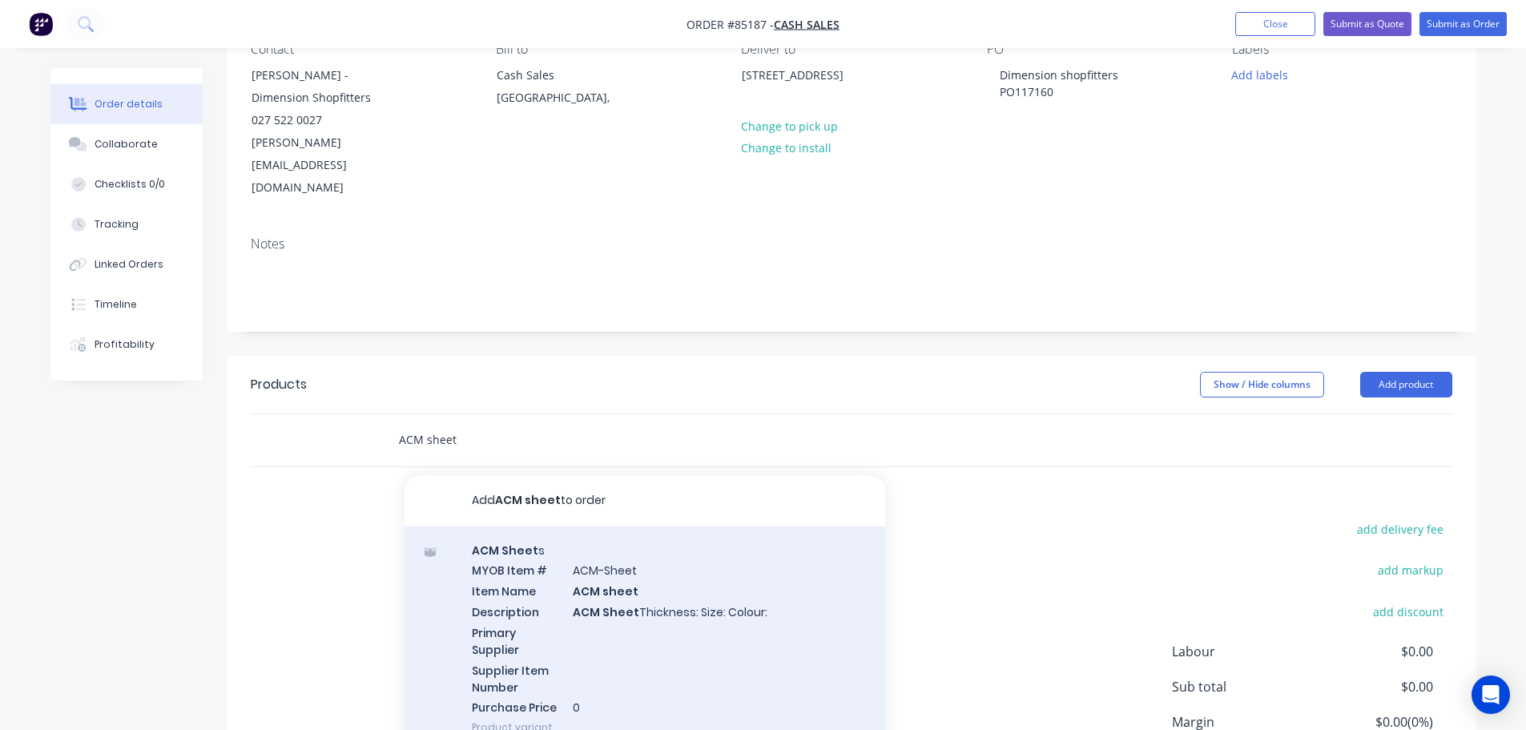
type input "ACM sheet"
click at [582, 568] on div "ACM Sheet s MYOB Item # ACM-Sheet Item Name ACM sheet Description ACM Sheet Thi…" at bounding box center [645, 638] width 481 height 225
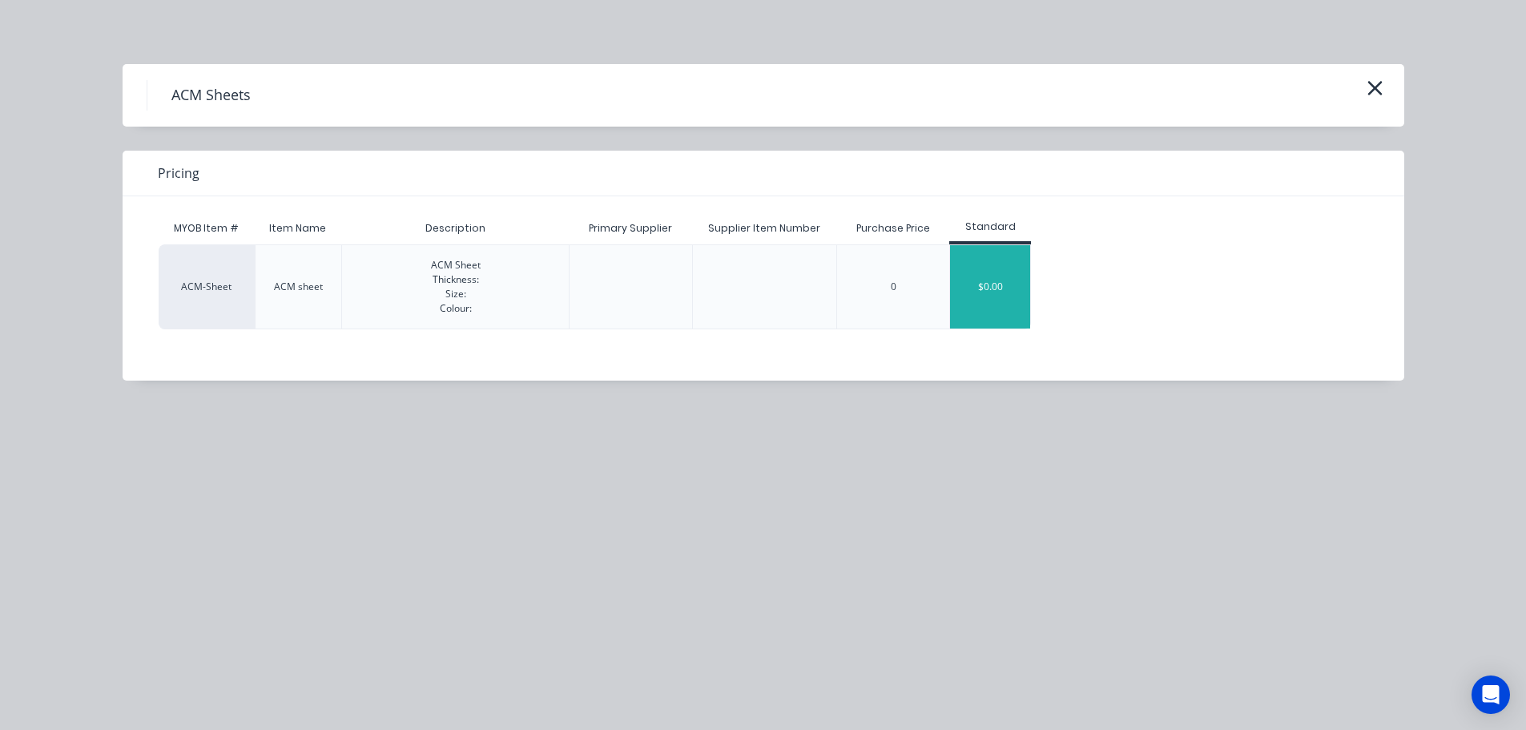
drag, startPoint x: 968, startPoint y: 303, endPoint x: 926, endPoint y: 320, distance: 44.9
click at [966, 304] on div "$0.00" at bounding box center [990, 286] width 80 height 83
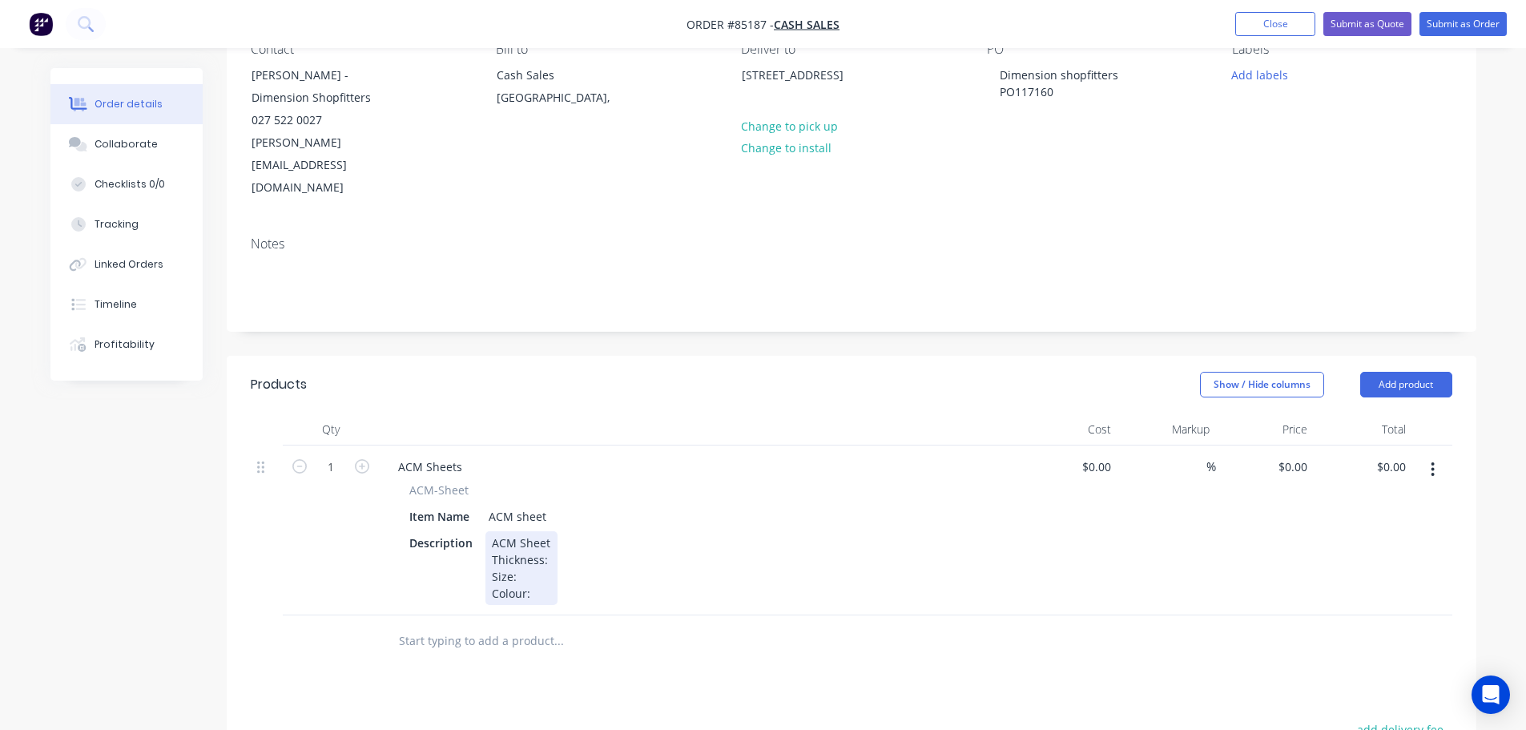
click at [546, 531] on div "ACM Sheet Thickness: Size: Colour:" at bounding box center [522, 568] width 72 height 74
click at [536, 534] on div "ACM Sheet Thickness: 3mm Size: Colour:" at bounding box center [537, 568] width 103 height 74
click at [538, 558] on div "ACM Sheet Thickness: 3mm Size: 1220 x 2440 Colour:" at bounding box center [538, 568] width 104 height 74
click at [1311, 455] on input "0" at bounding box center [1295, 466] width 37 height 23
type input "$84.32"
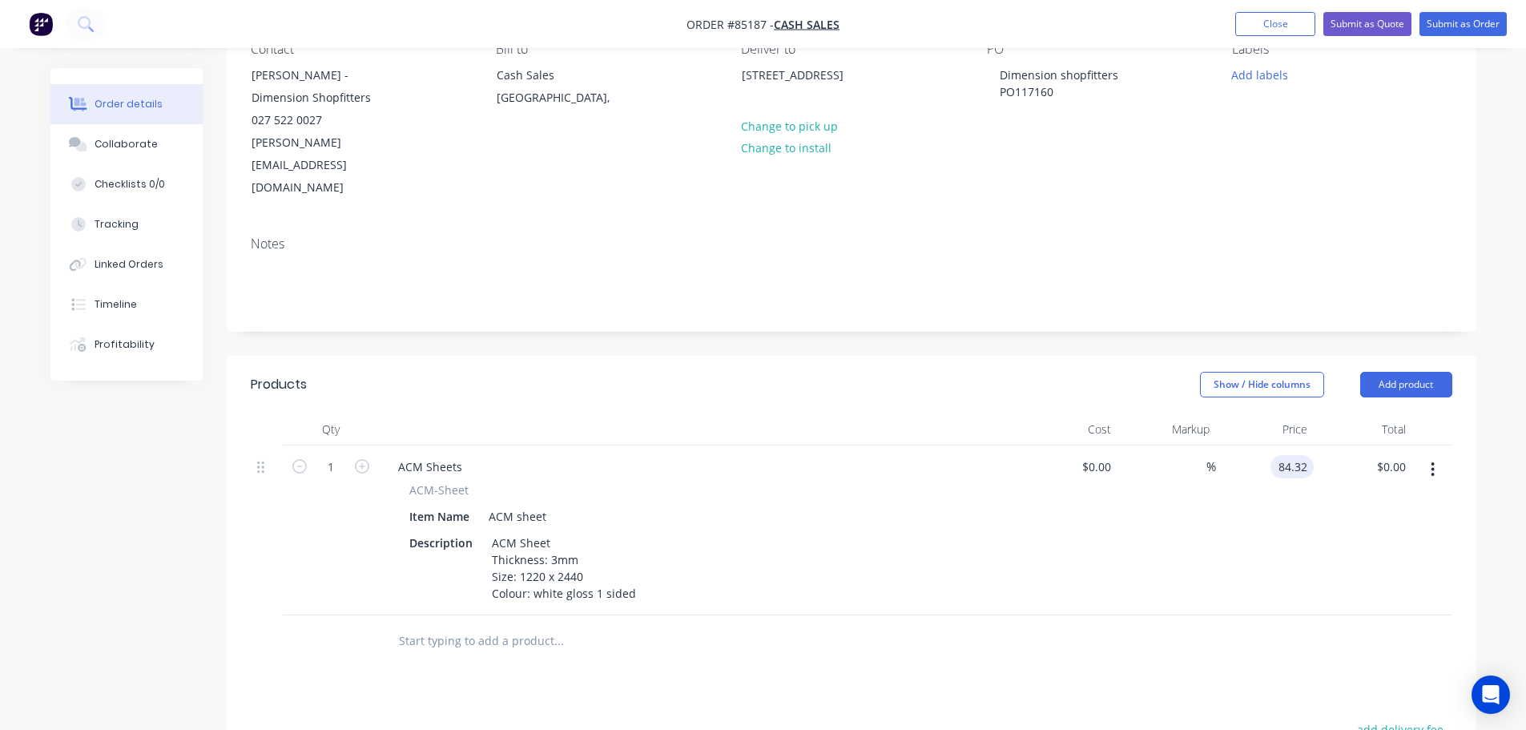
type input "$84.32"
click at [1363, 510] on div "$84.32 $0.00" at bounding box center [1363, 530] width 99 height 170
click at [1417, 719] on button "add delivery fee" at bounding box center [1400, 730] width 103 height 22
type input "40"
click at [1256, 649] on div "Products Show / Hide columns Add product Qty Cost Markup Price Total 1 ACM Shee…" at bounding box center [852, 702] width 1250 height 692
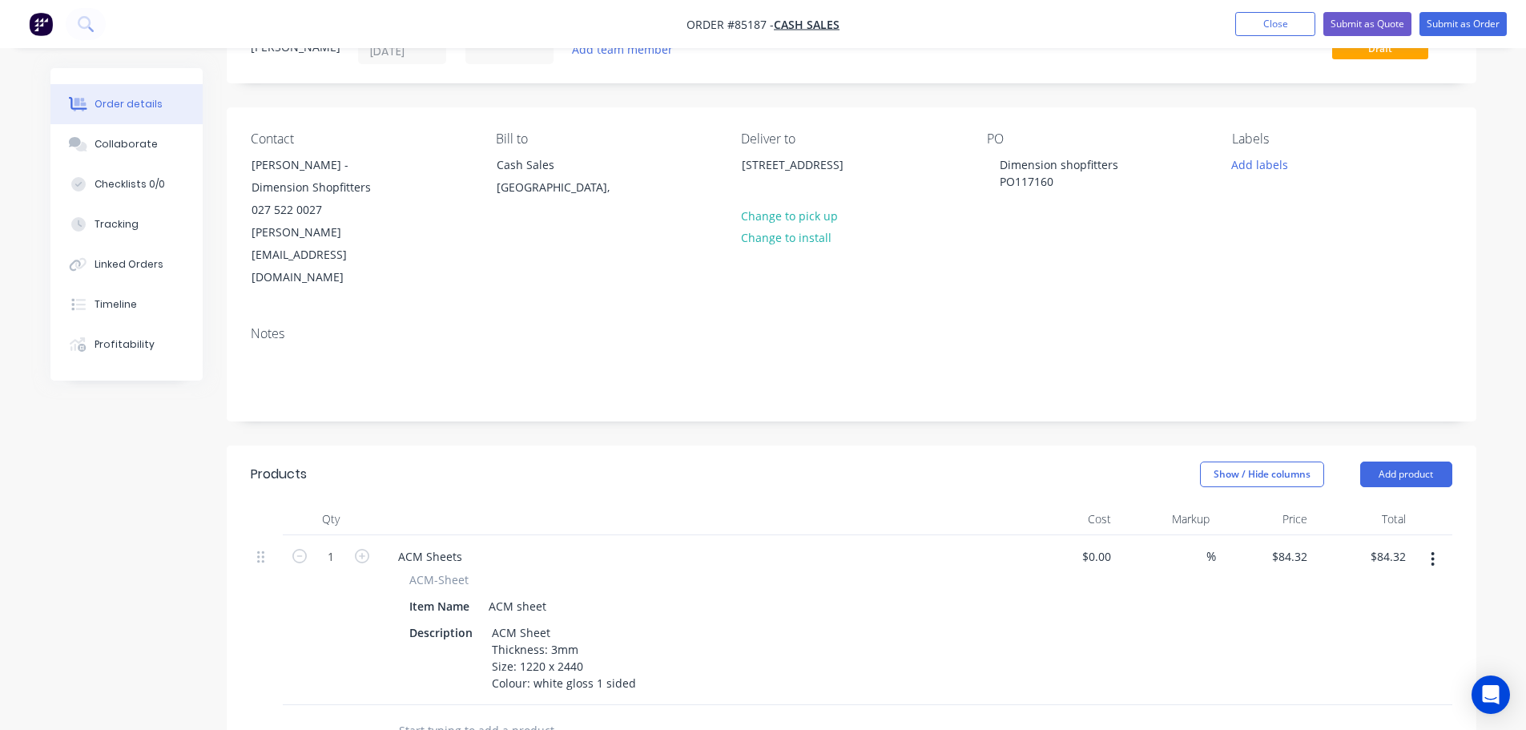
scroll to position [0, 0]
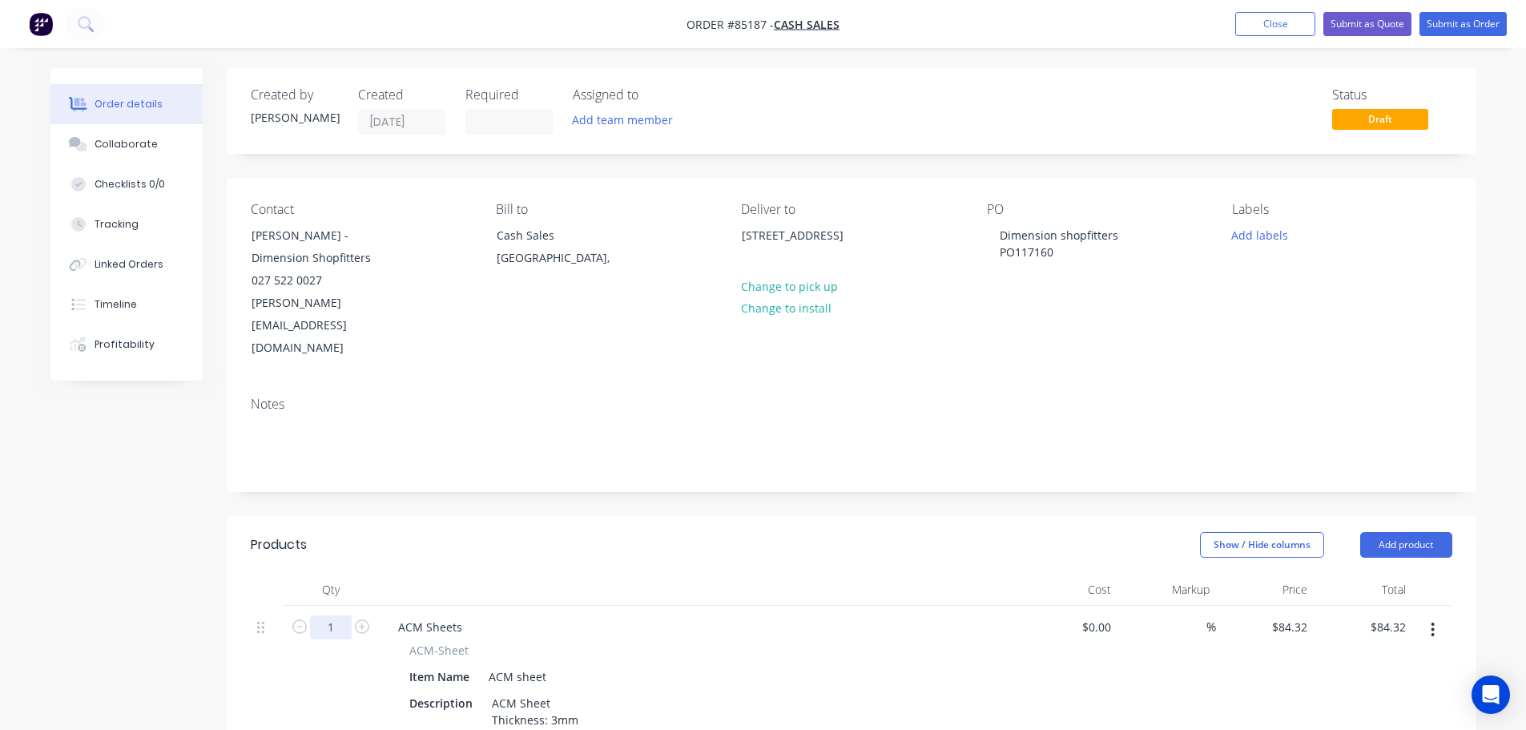
click at [332, 615] on input "1" at bounding box center [331, 627] width 42 height 24
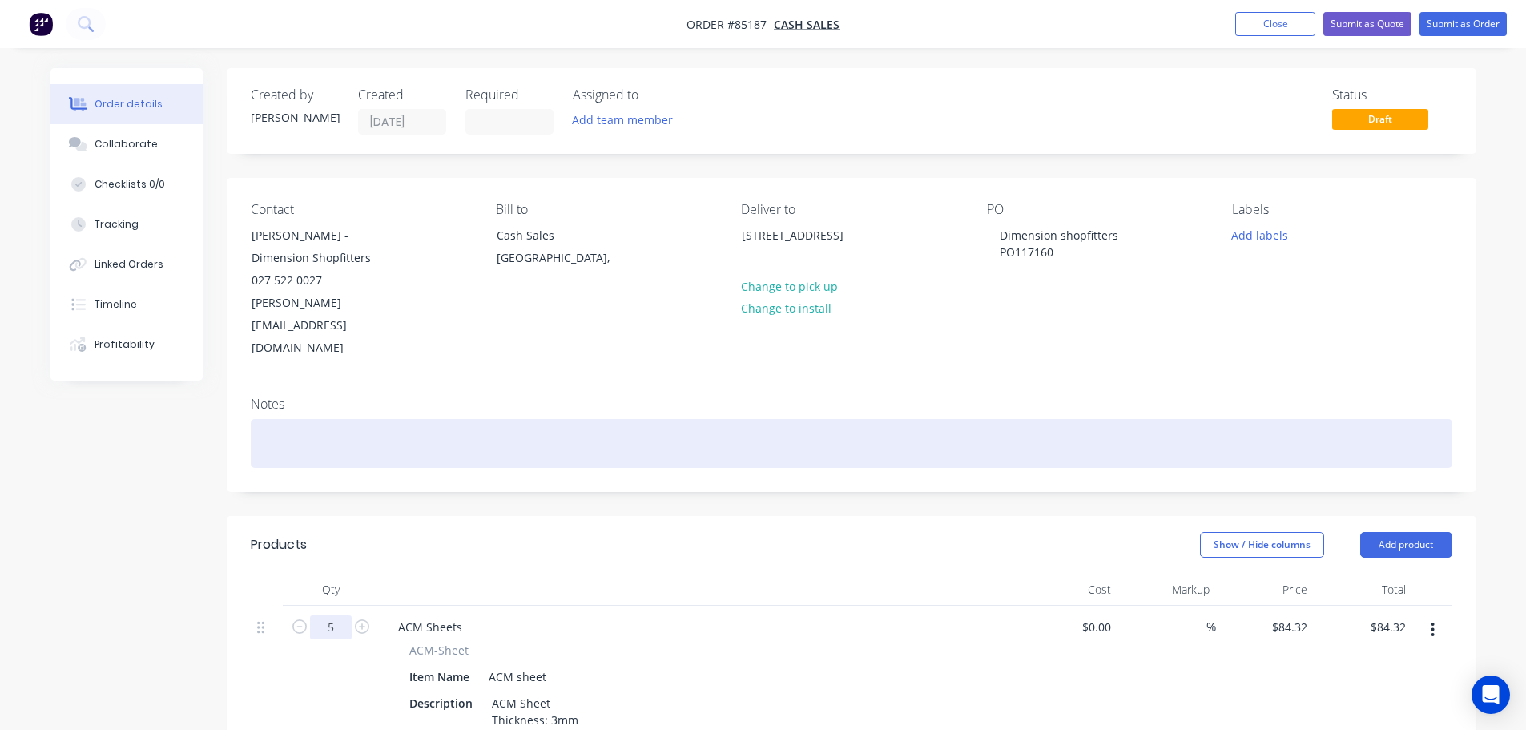
type input "5"
type input "$421.60"
click at [612, 419] on div at bounding box center [852, 443] width 1202 height 49
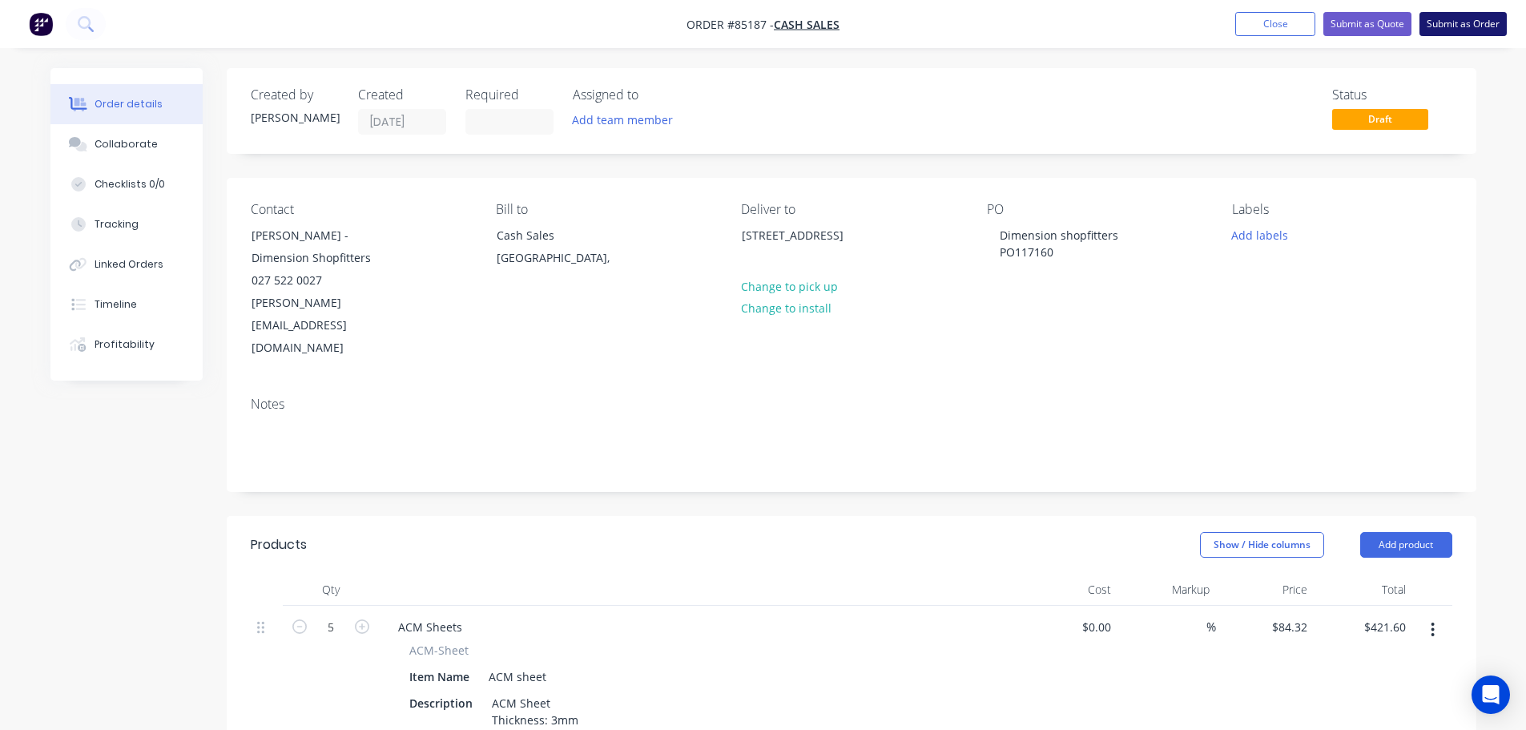
click at [1457, 25] on button "Submit as Order" at bounding box center [1463, 24] width 87 height 24
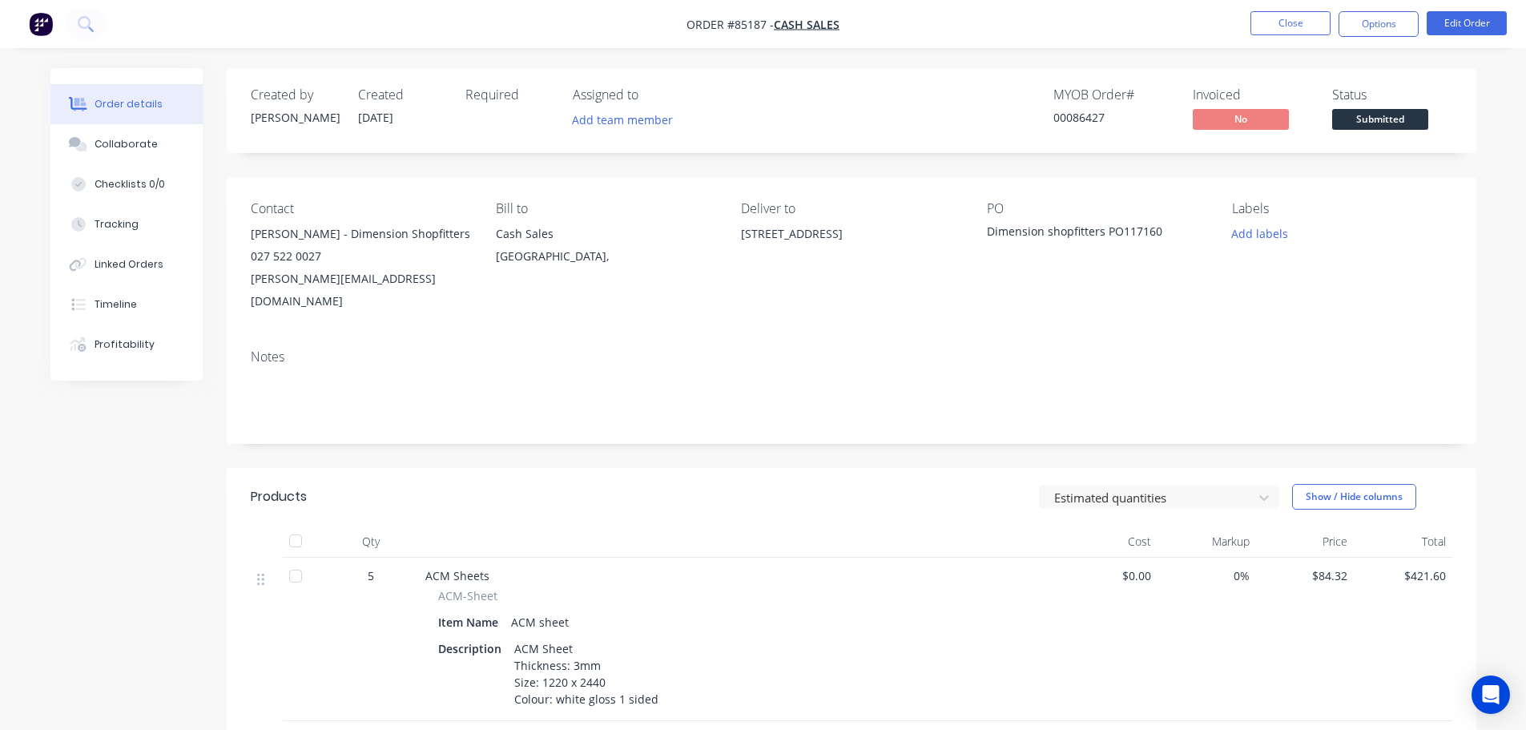
drag, startPoint x: 1391, startPoint y: 22, endPoint x: 1389, endPoint y: 40, distance: 17.7
click at [1392, 22] on button "Options" at bounding box center [1379, 24] width 80 height 26
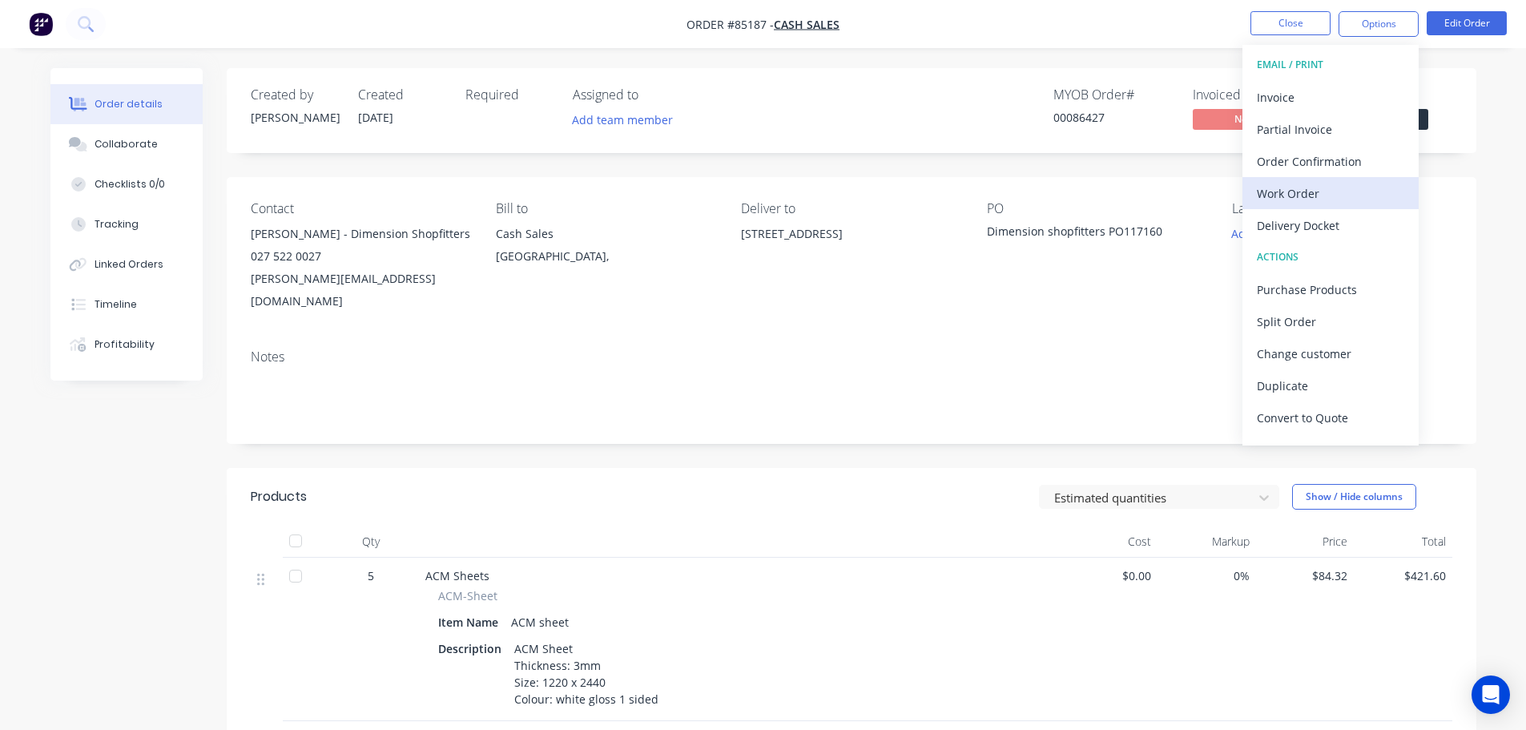
click at [1316, 192] on div "Work Order" at bounding box center [1330, 193] width 147 height 23
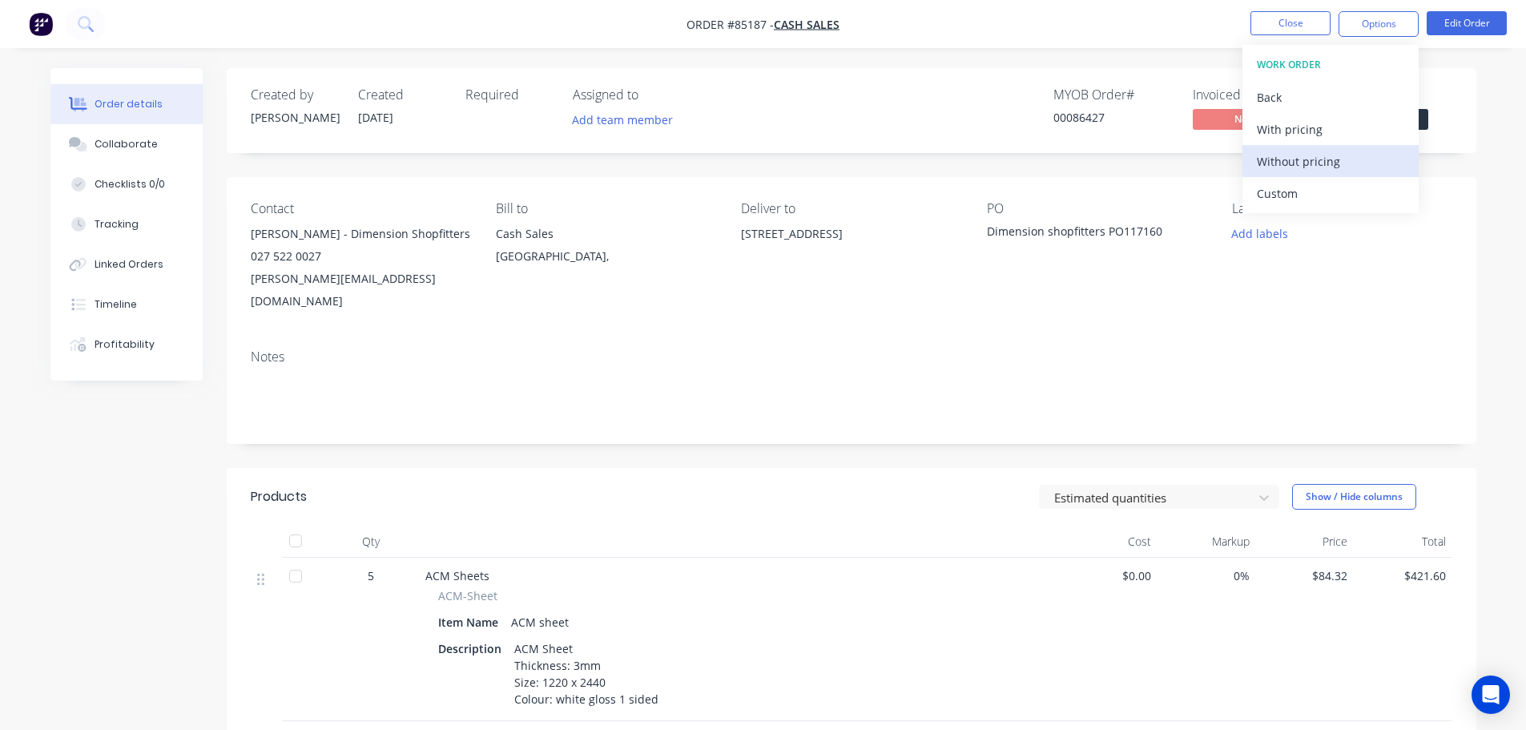
click at [1320, 157] on div "Without pricing" at bounding box center [1330, 161] width 147 height 23
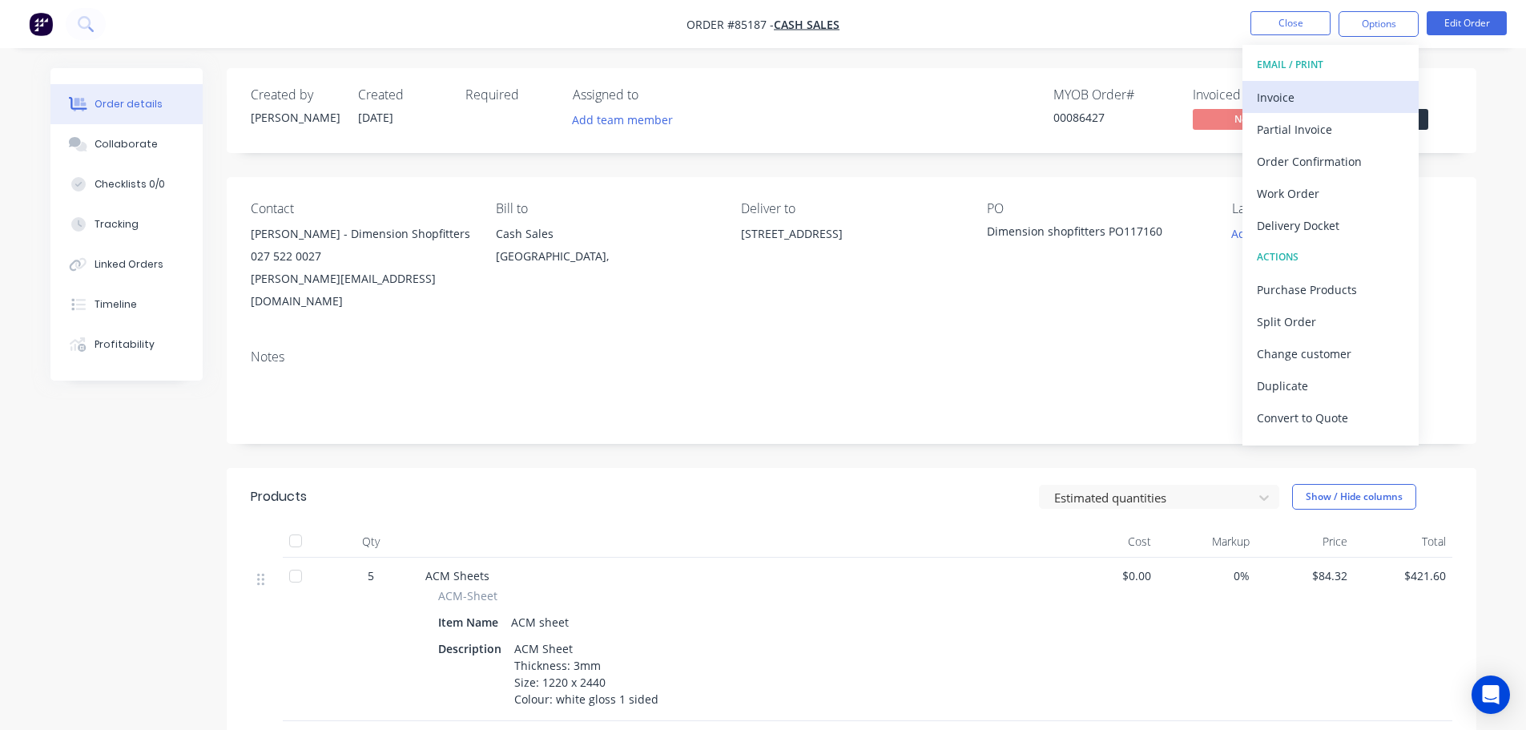
click at [1304, 103] on div "Invoice" at bounding box center [1330, 97] width 147 height 23
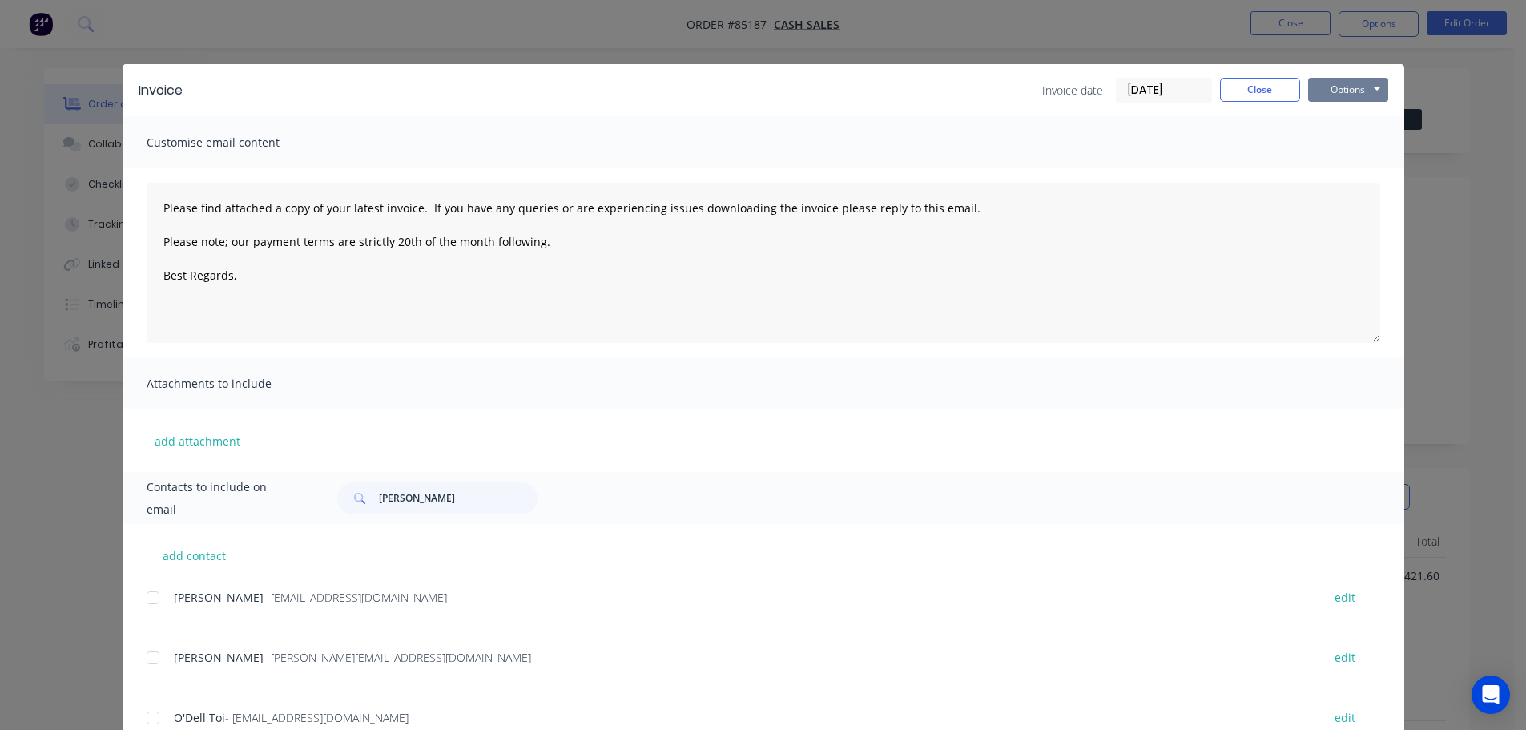
click at [1342, 90] on button "Options" at bounding box center [1348, 90] width 80 height 24
click at [1352, 113] on button "Preview" at bounding box center [1359, 118] width 103 height 26
drag, startPoint x: 1236, startPoint y: 99, endPoint x: 1260, endPoint y: 78, distance: 32.9
click at [1237, 99] on button "Close" at bounding box center [1260, 90] width 80 height 24
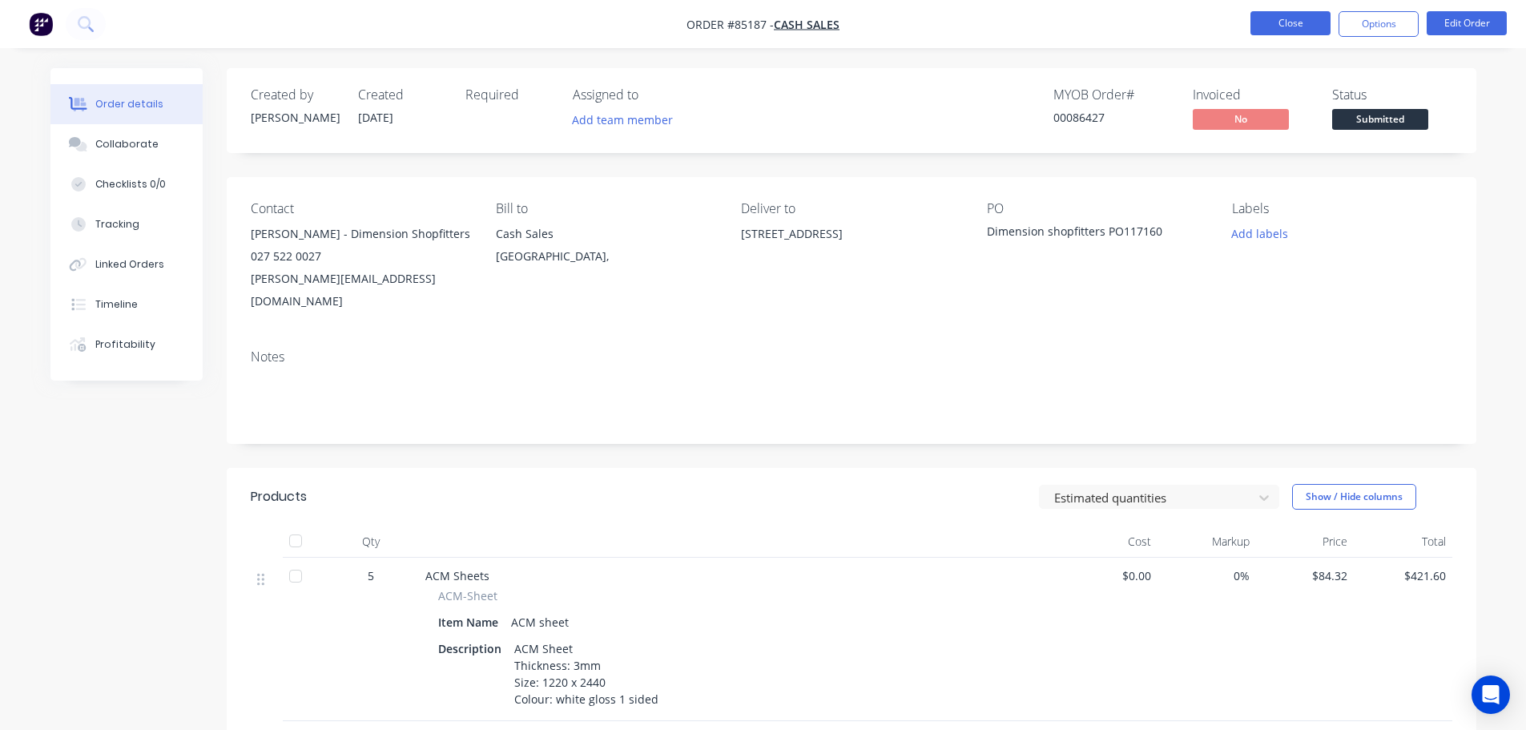
click at [1299, 24] on button "Close" at bounding box center [1291, 23] width 80 height 24
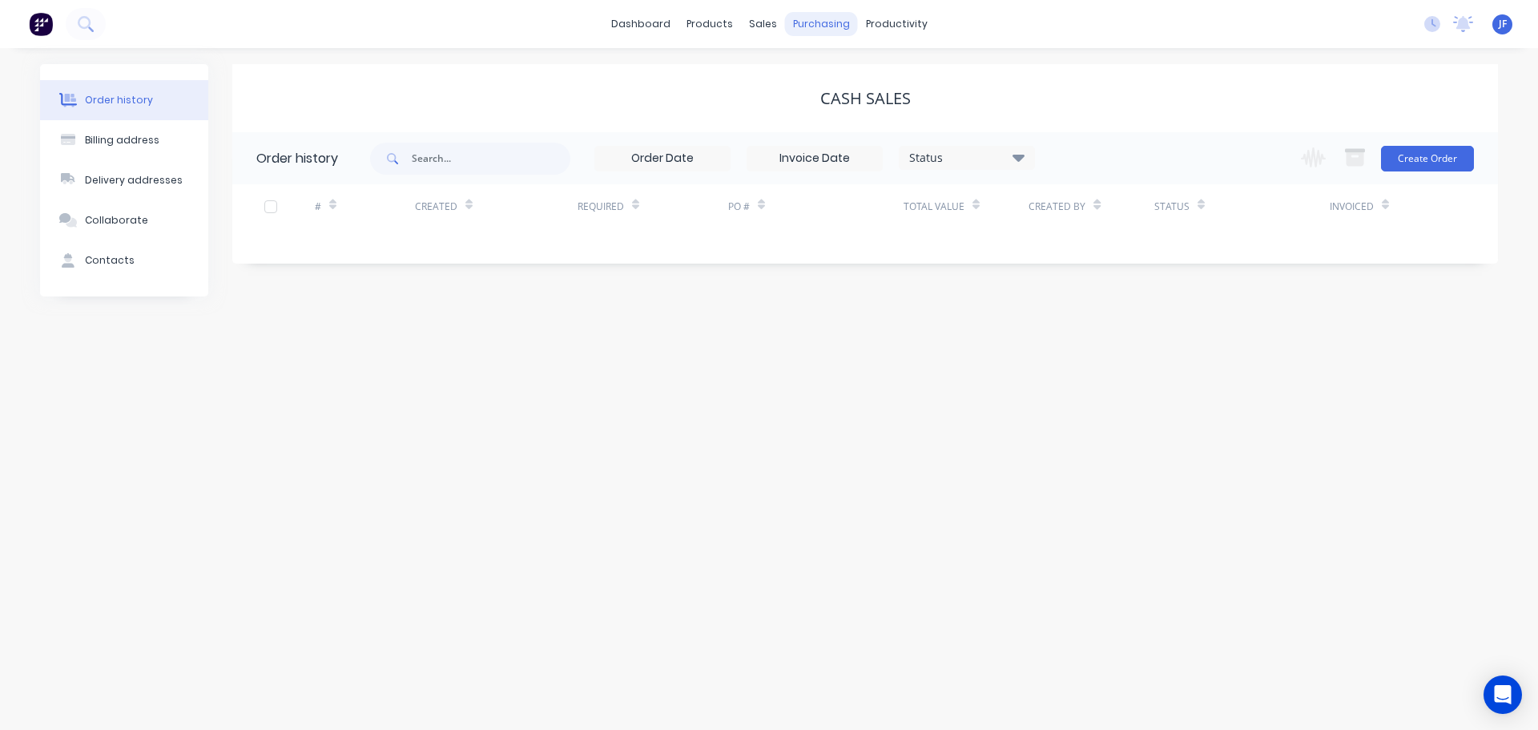
click at [760, 26] on div "sales" at bounding box center [763, 24] width 44 height 24
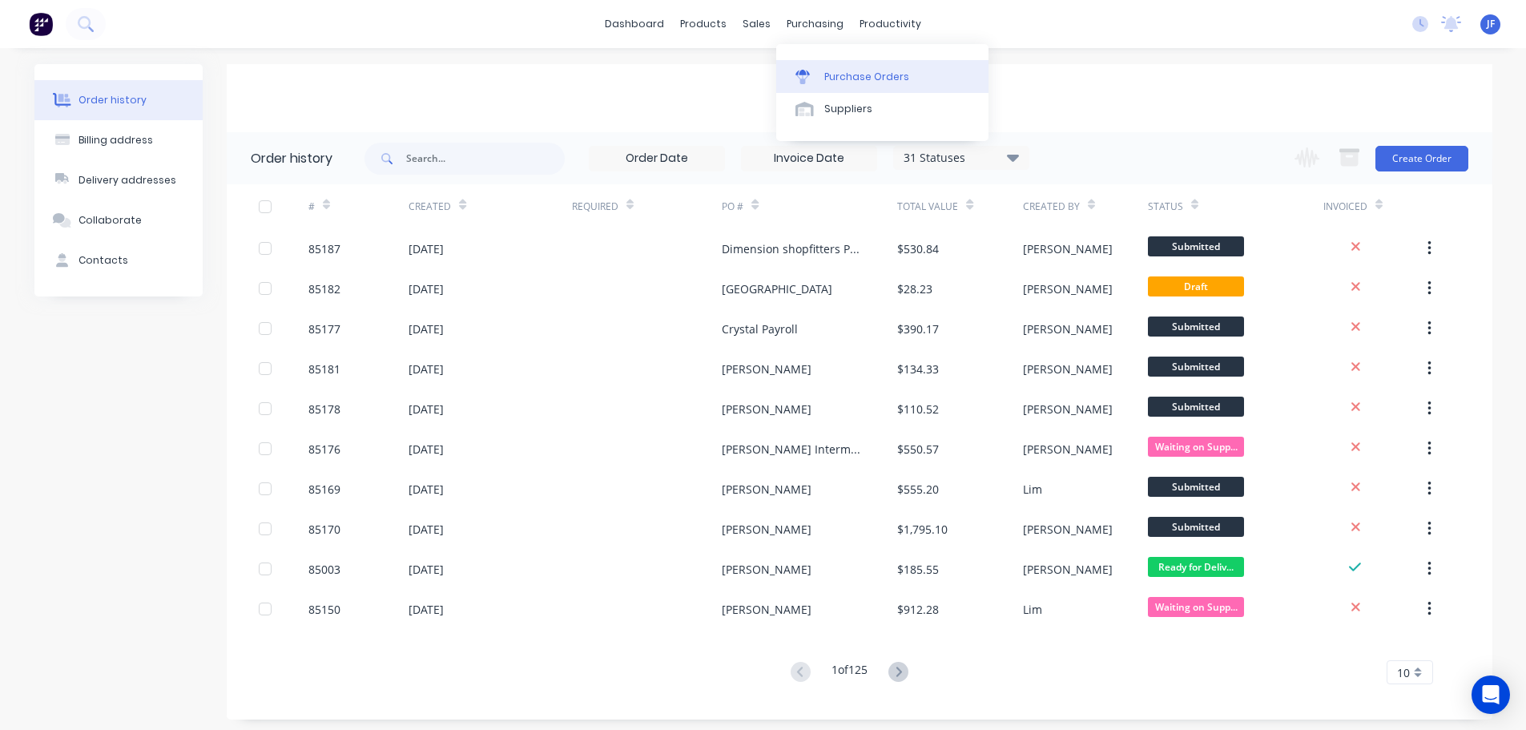
click at [848, 62] on link "Purchase Orders" at bounding box center [882, 76] width 212 height 32
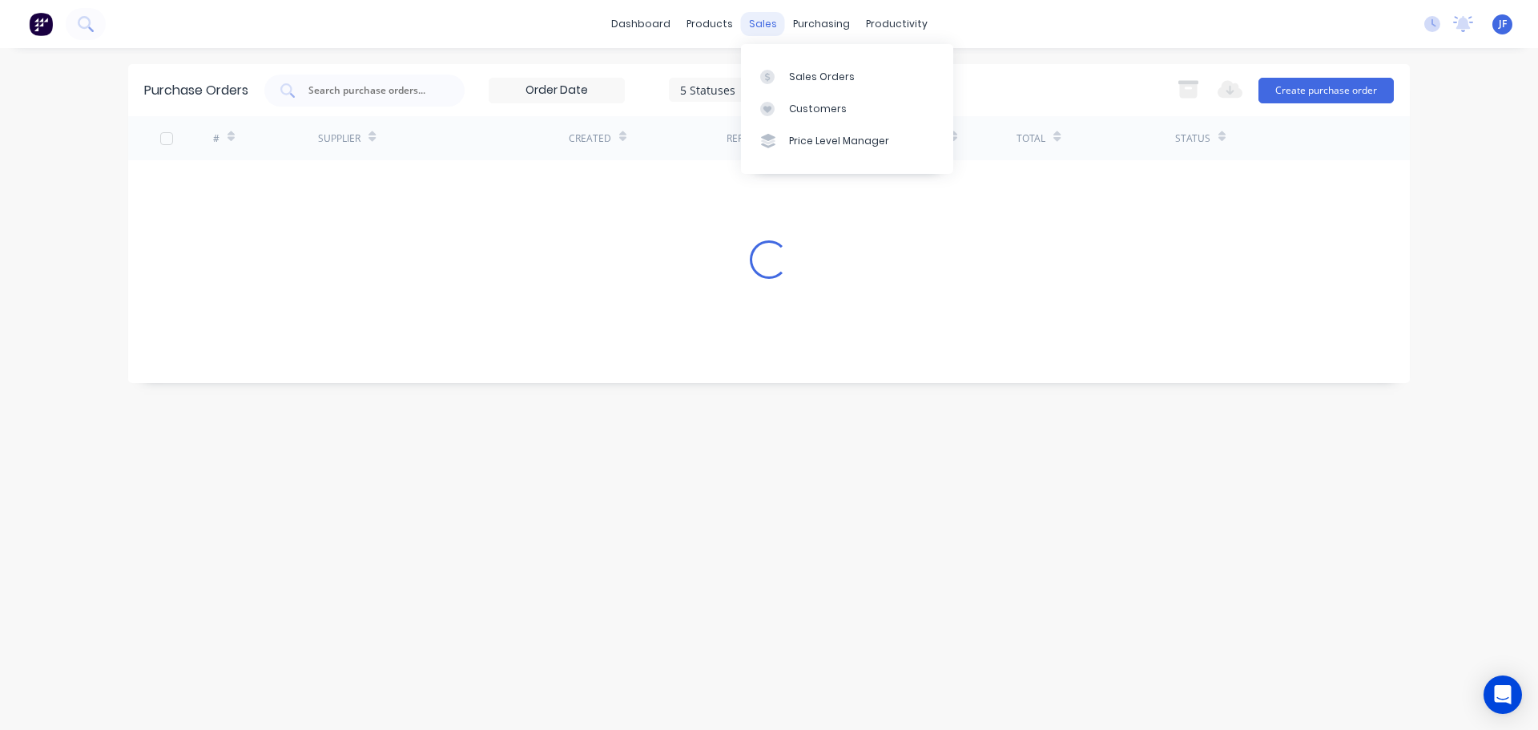
click at [745, 26] on div "sales" at bounding box center [763, 24] width 44 height 24
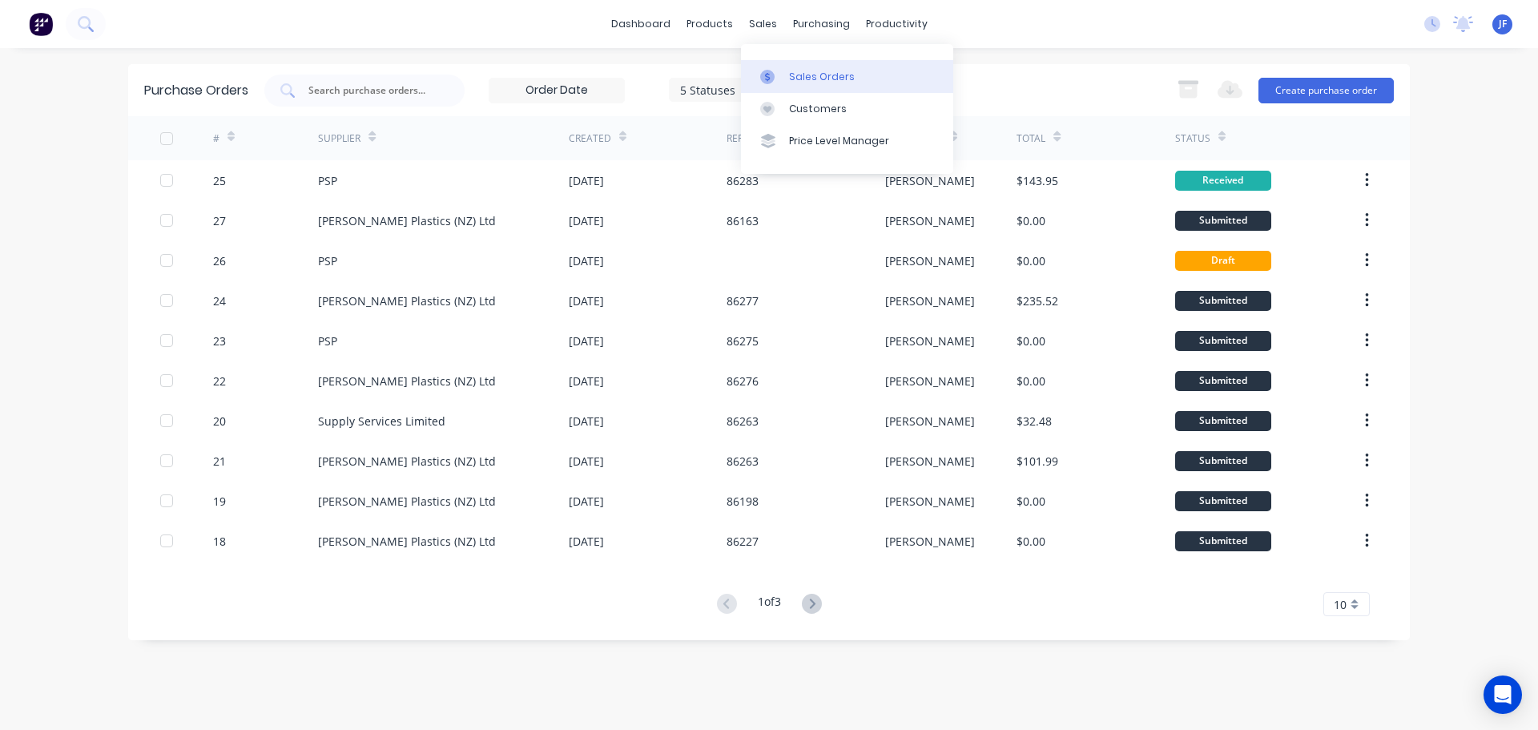
click at [775, 65] on link "Sales Orders" at bounding box center [847, 76] width 212 height 32
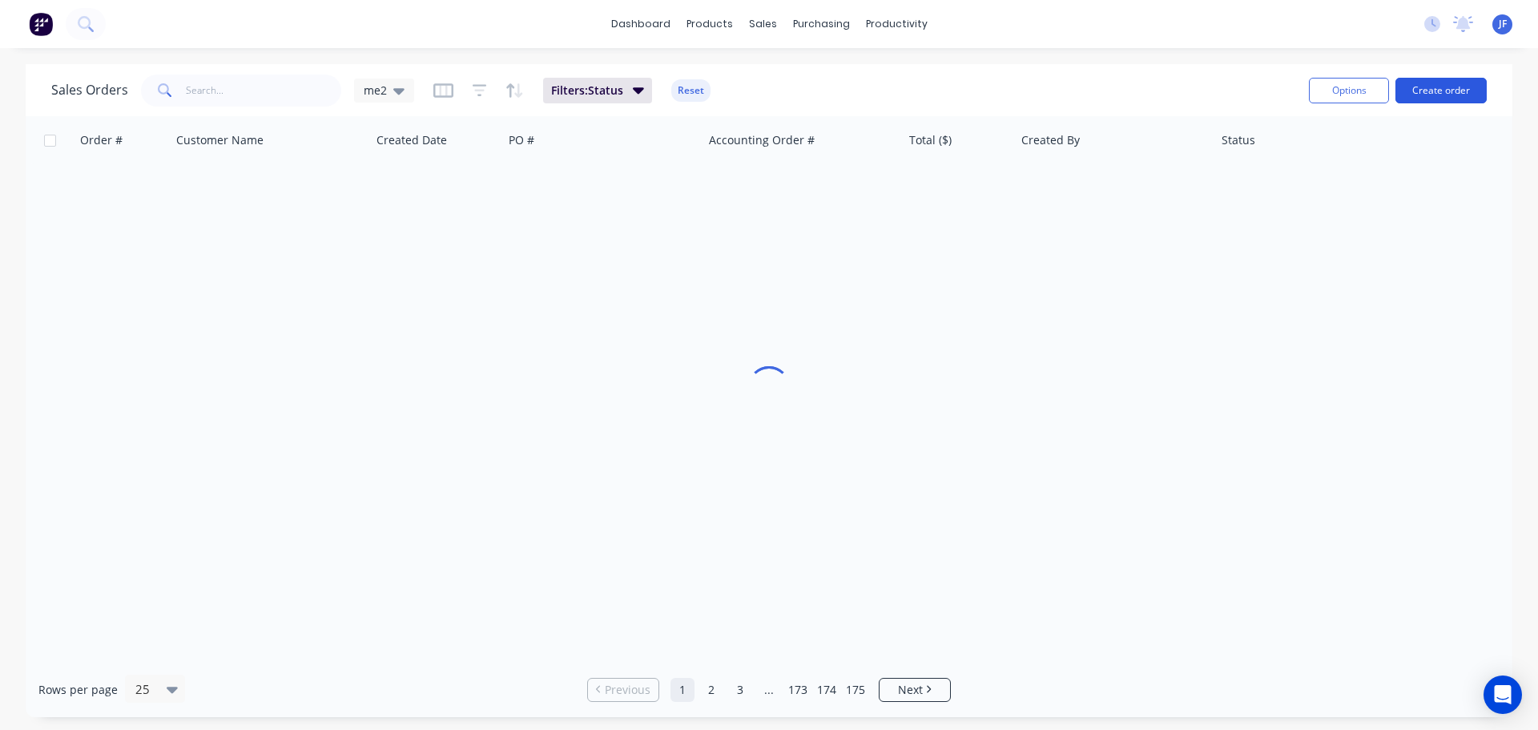
click at [1427, 88] on button "Create order" at bounding box center [1441, 91] width 91 height 26
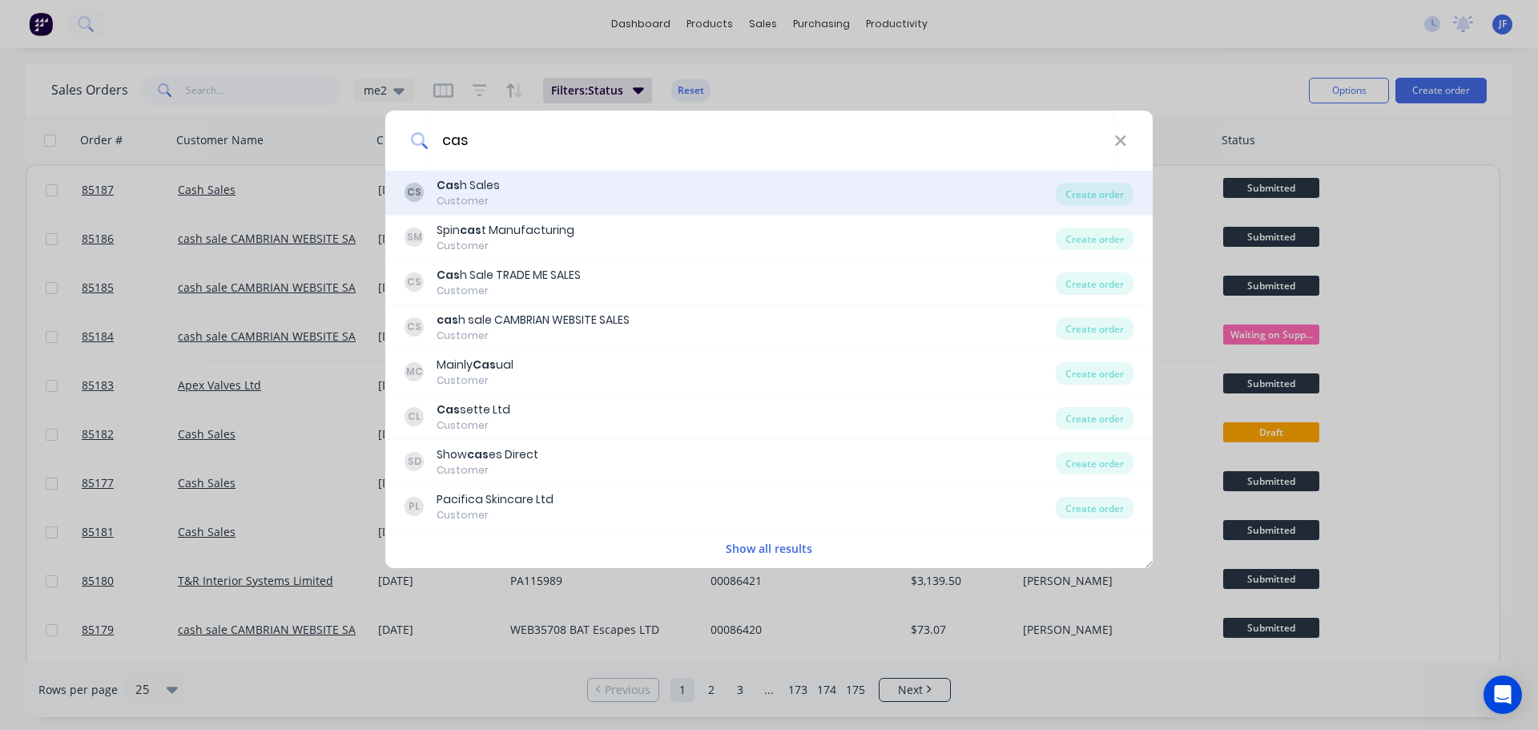
type input "cas"
click at [584, 193] on div "CS Cas h Sales Customer" at bounding box center [730, 192] width 651 height 31
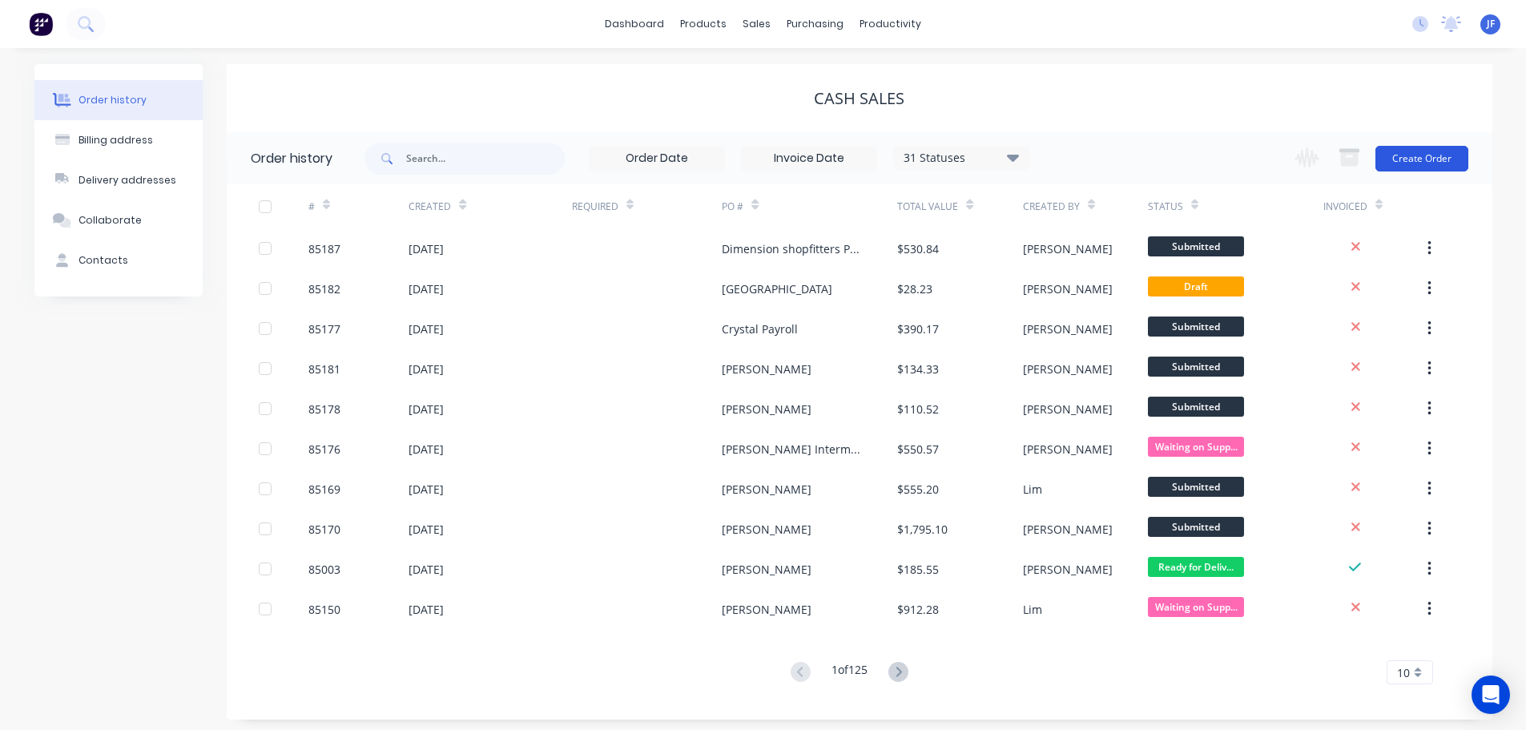
click at [1433, 155] on button "Create Order" at bounding box center [1422, 159] width 93 height 26
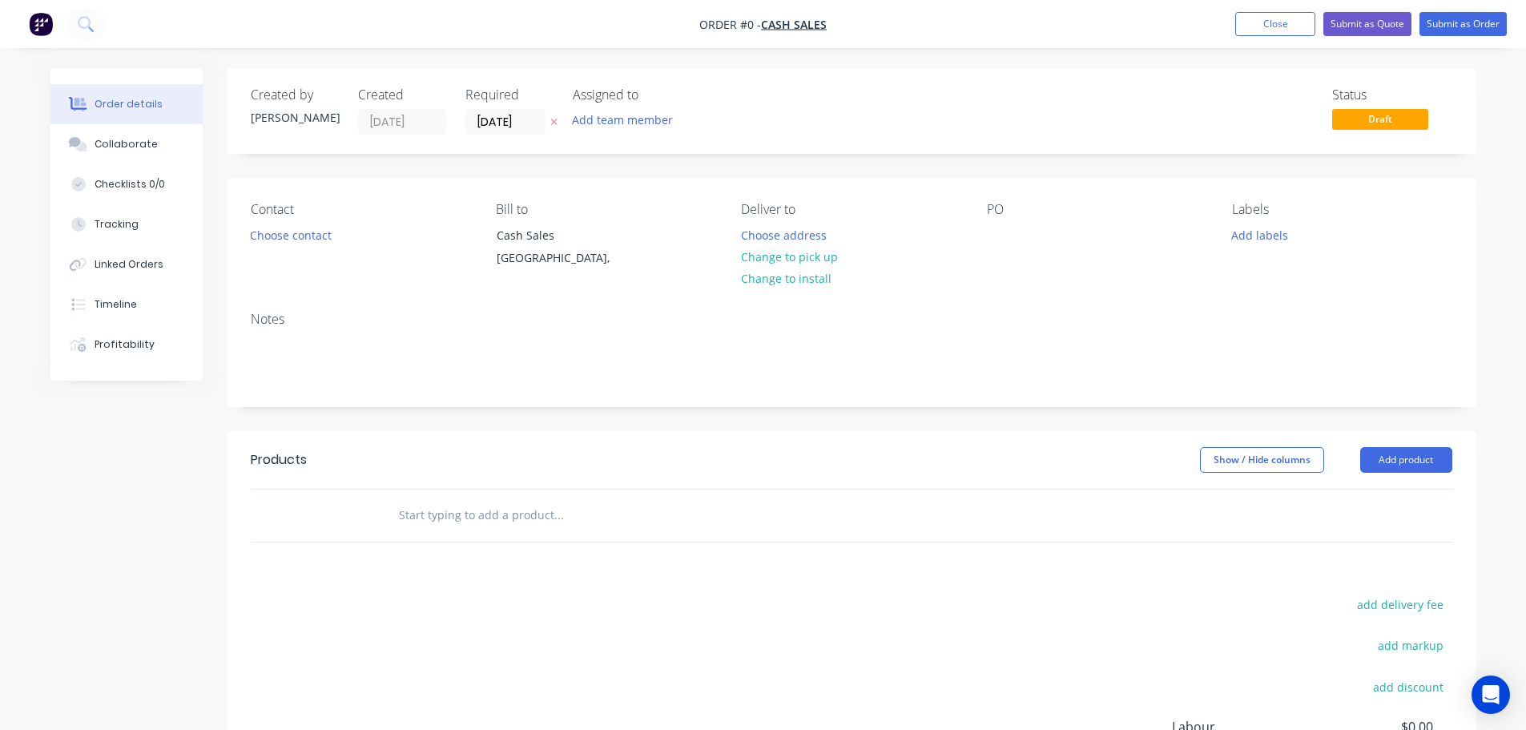
click at [558, 122] on button "button" at bounding box center [554, 122] width 17 height 18
click at [300, 234] on button "Choose contact" at bounding box center [290, 235] width 99 height 22
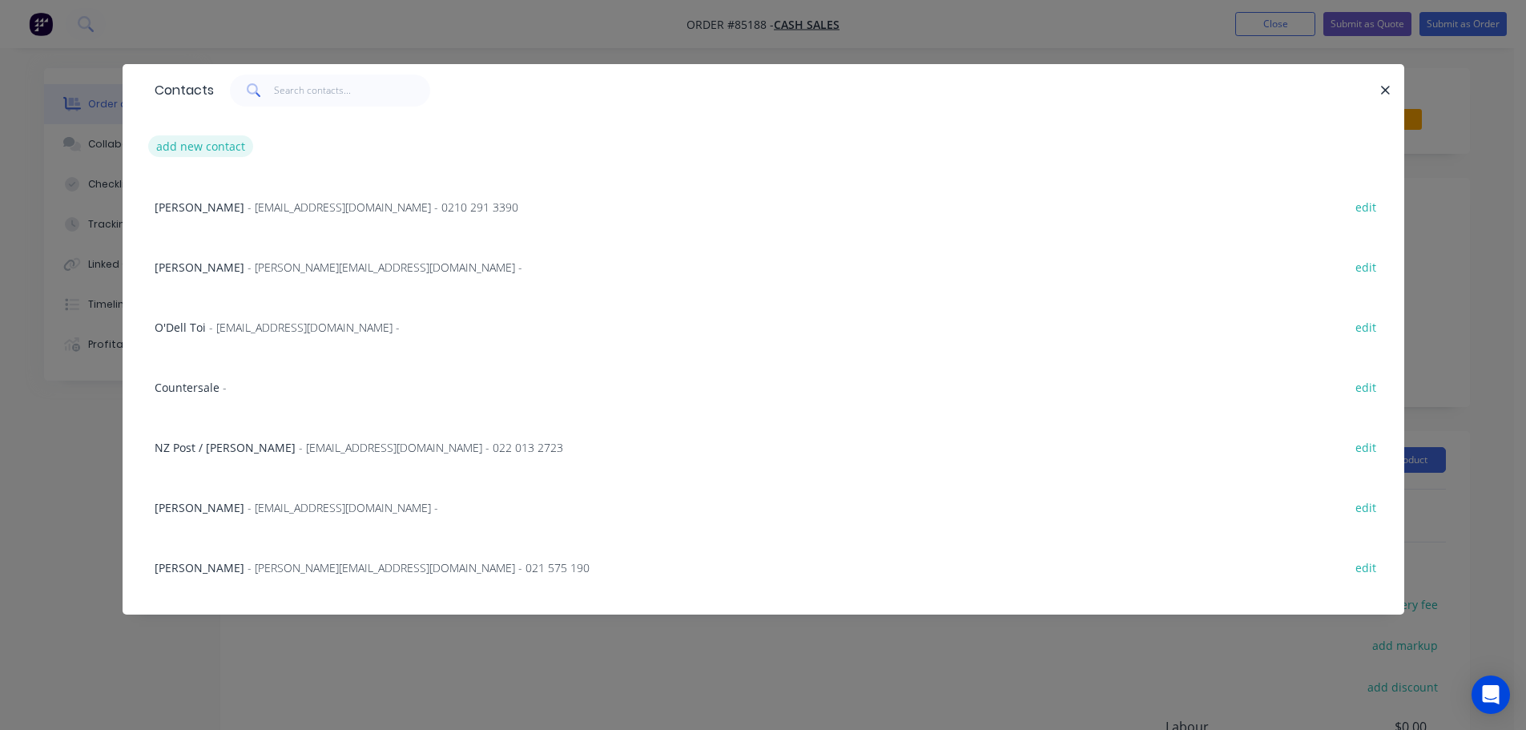
click at [216, 155] on button "add new contact" at bounding box center [201, 146] width 106 height 22
select select "NZ"
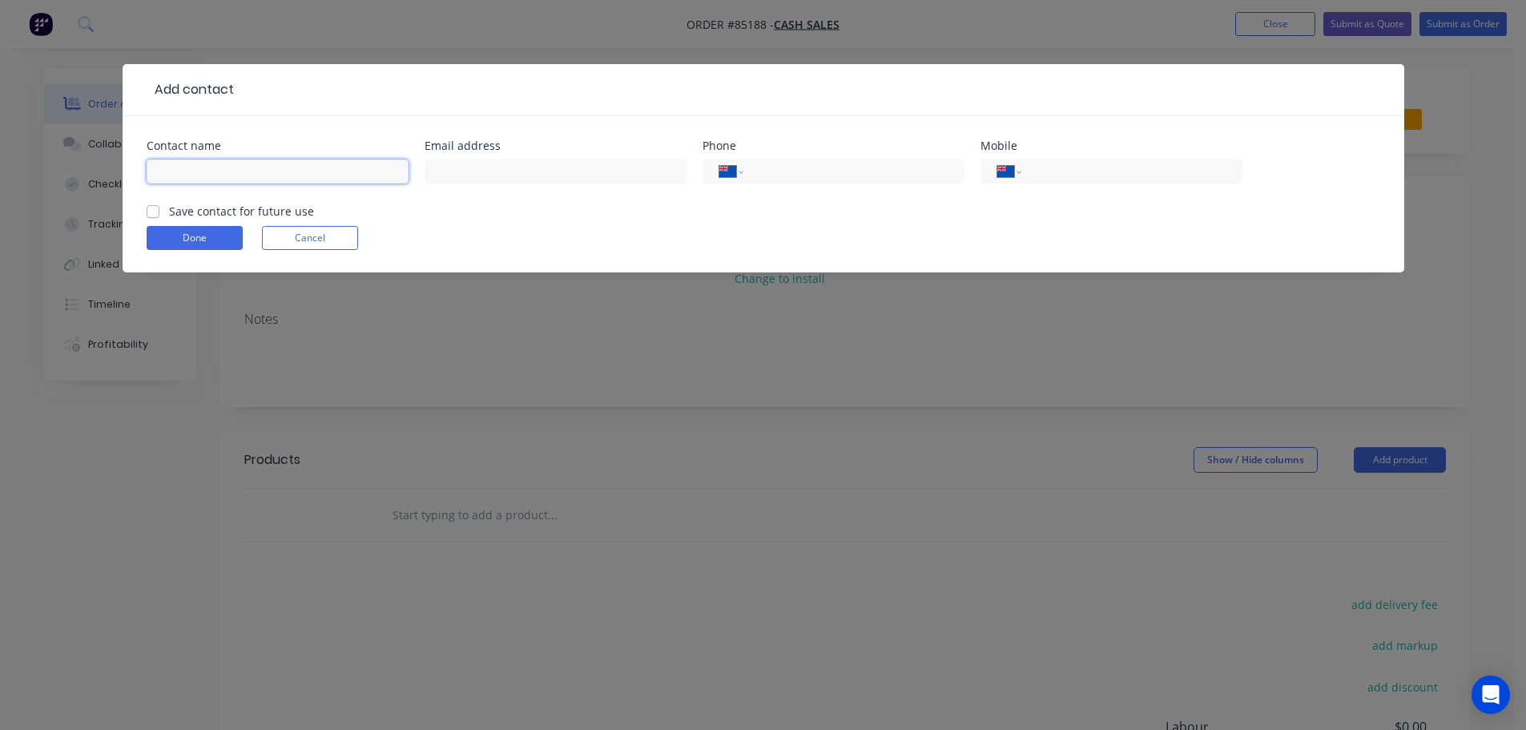
click at [236, 175] on input "text" at bounding box center [278, 171] width 262 height 24
type input "Olga"
click at [255, 204] on label "Save contact for future use" at bounding box center [241, 211] width 145 height 17
click at [159, 204] on input "Save contact for future use" at bounding box center [153, 210] width 13 height 15
checkbox input "true"
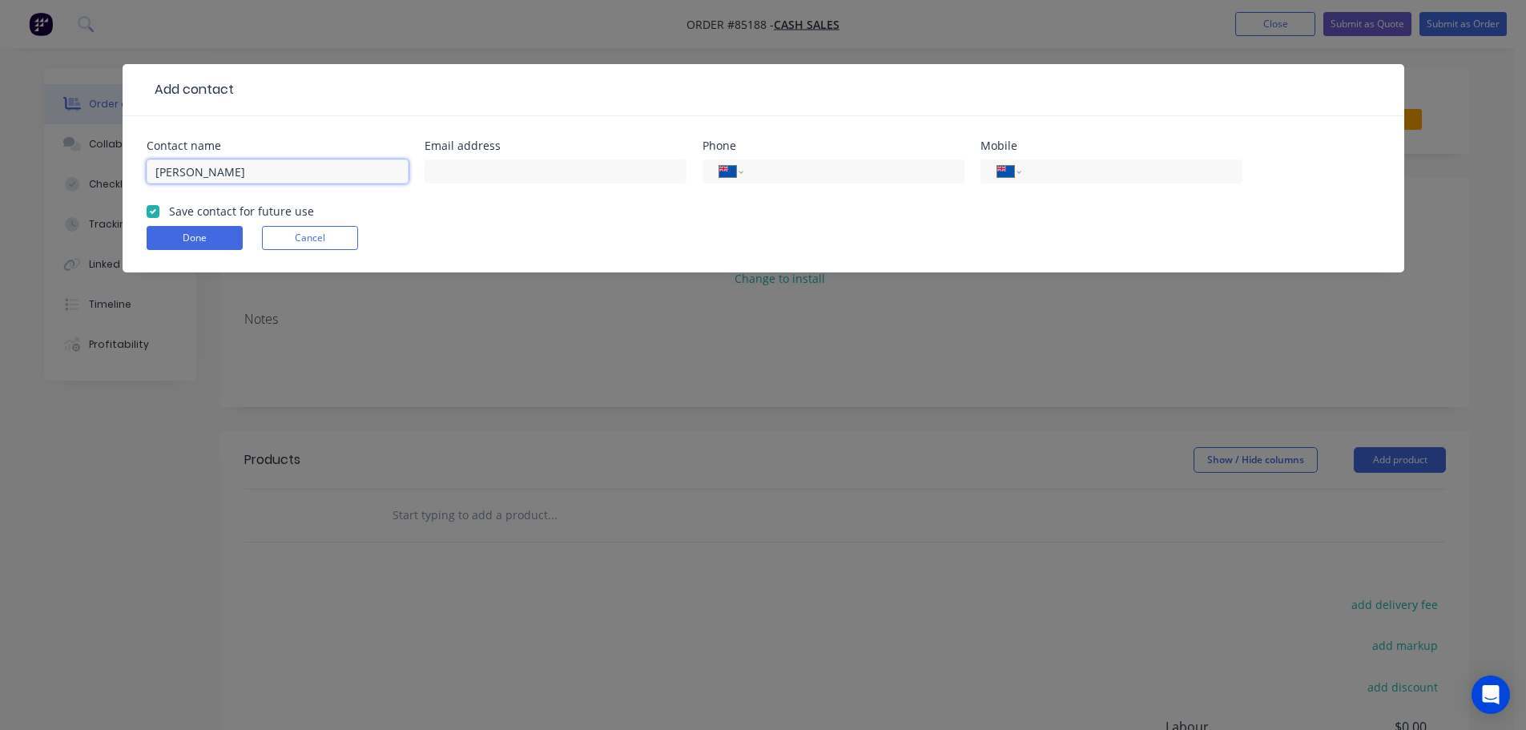
click at [272, 164] on input "Olga" at bounding box center [278, 171] width 262 height 24
paste input "Leonard"
type input "Olga Leonard"
click at [1108, 163] on input "tel" at bounding box center [1129, 172] width 192 height 18
paste input "022 527 0880"
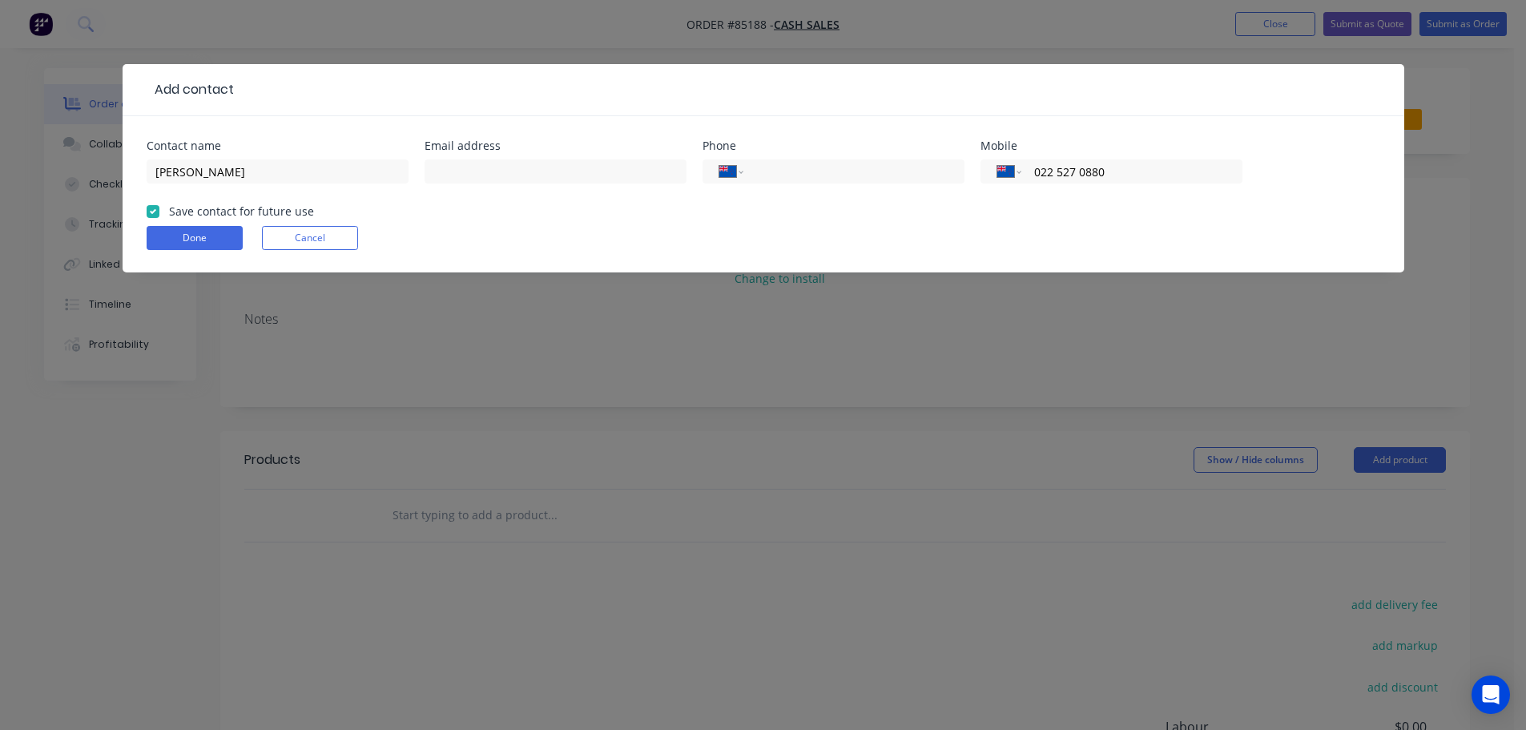
type input "022 527 0880"
drag, startPoint x: 502, startPoint y: 174, endPoint x: 367, endPoint y: 204, distance: 138.6
click at [502, 174] on input "text" at bounding box center [556, 171] width 262 height 24
paste input "olga.a.leonard@gmail.com"
type input "olga.a.leonard@gmail.com"
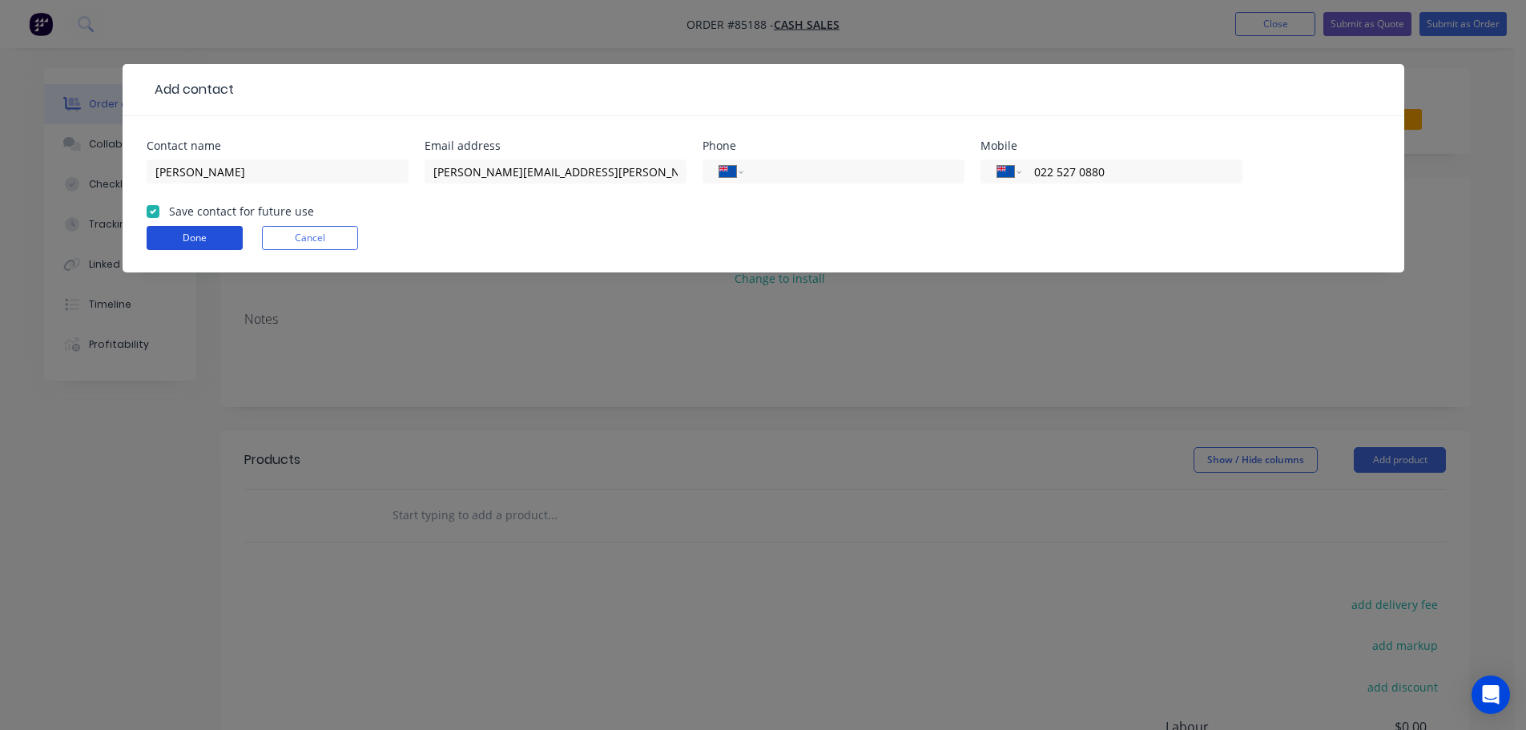
click at [211, 239] on button "Done" at bounding box center [195, 238] width 96 height 24
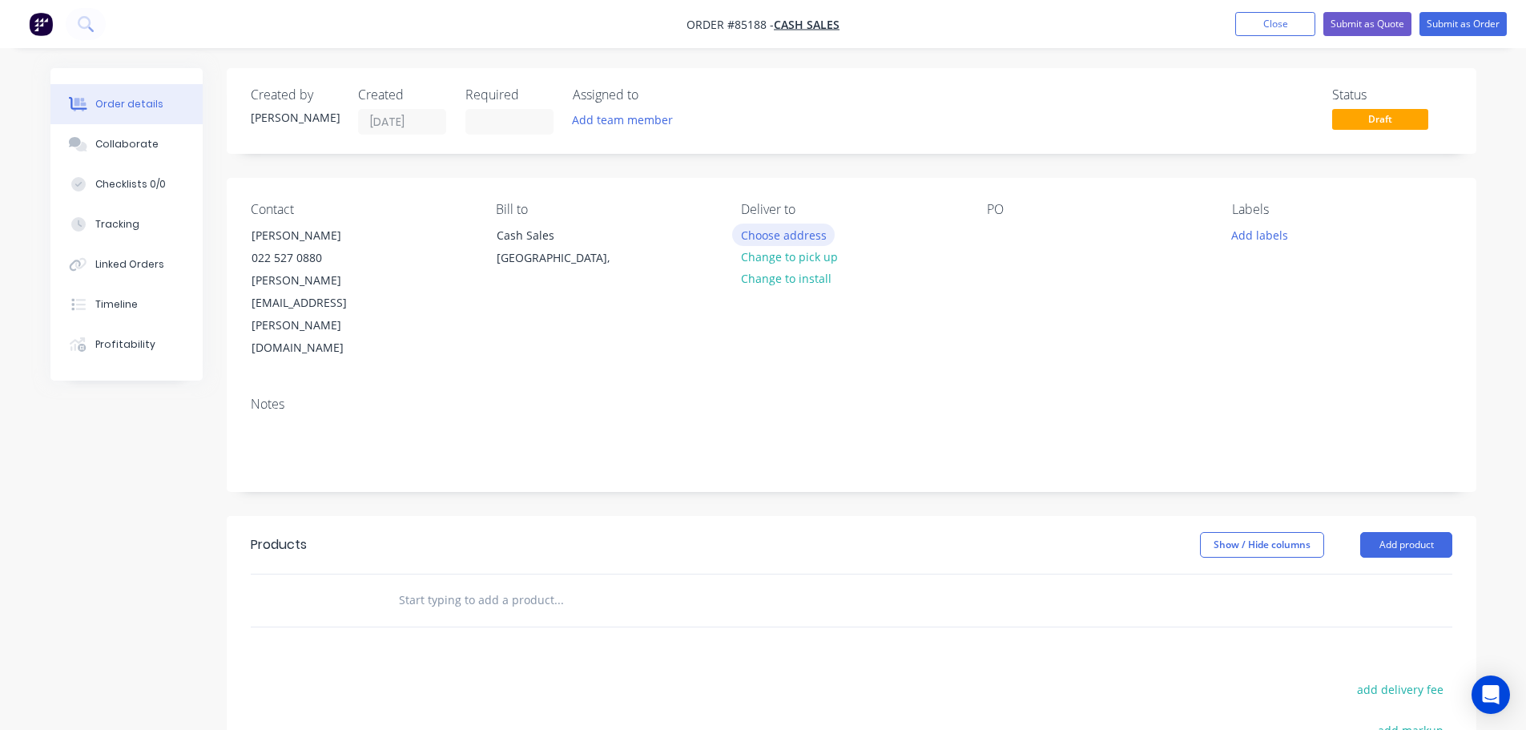
click at [811, 232] on button "Choose address" at bounding box center [783, 235] width 103 height 22
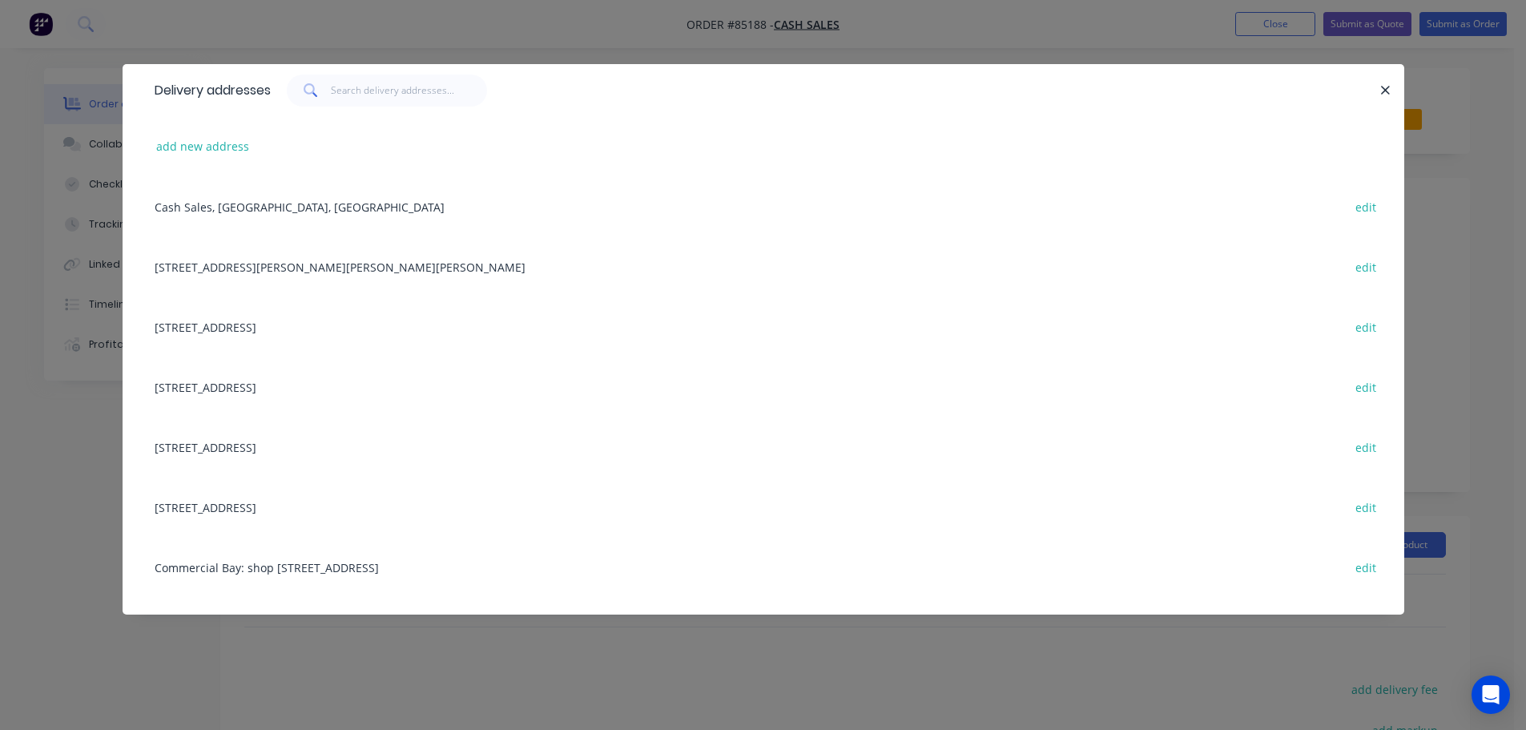
drag, startPoint x: 189, startPoint y: 155, endPoint x: 4, endPoint y: 201, distance: 190.8
click at [187, 155] on button "add new address" at bounding box center [203, 146] width 110 height 22
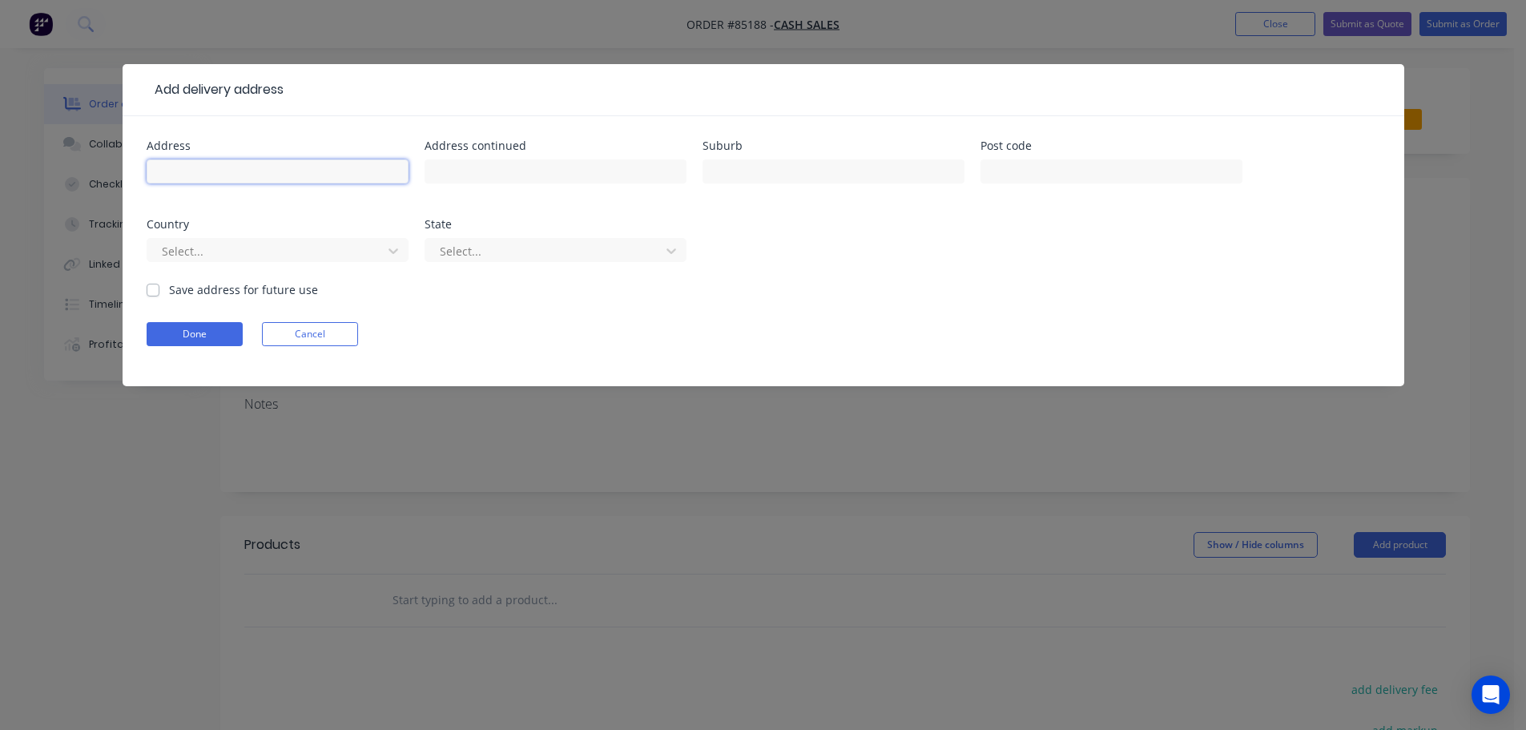
click at [240, 173] on input "text" at bounding box center [278, 171] width 262 height 24
paste input "10 Kanuka Grove, RD1, Kinloch, Taupo, 3377"
type input "10 Kanuka Grove, RD1, Kinloch, Taupo, 3377"
click at [226, 341] on button "Done" at bounding box center [195, 334] width 96 height 24
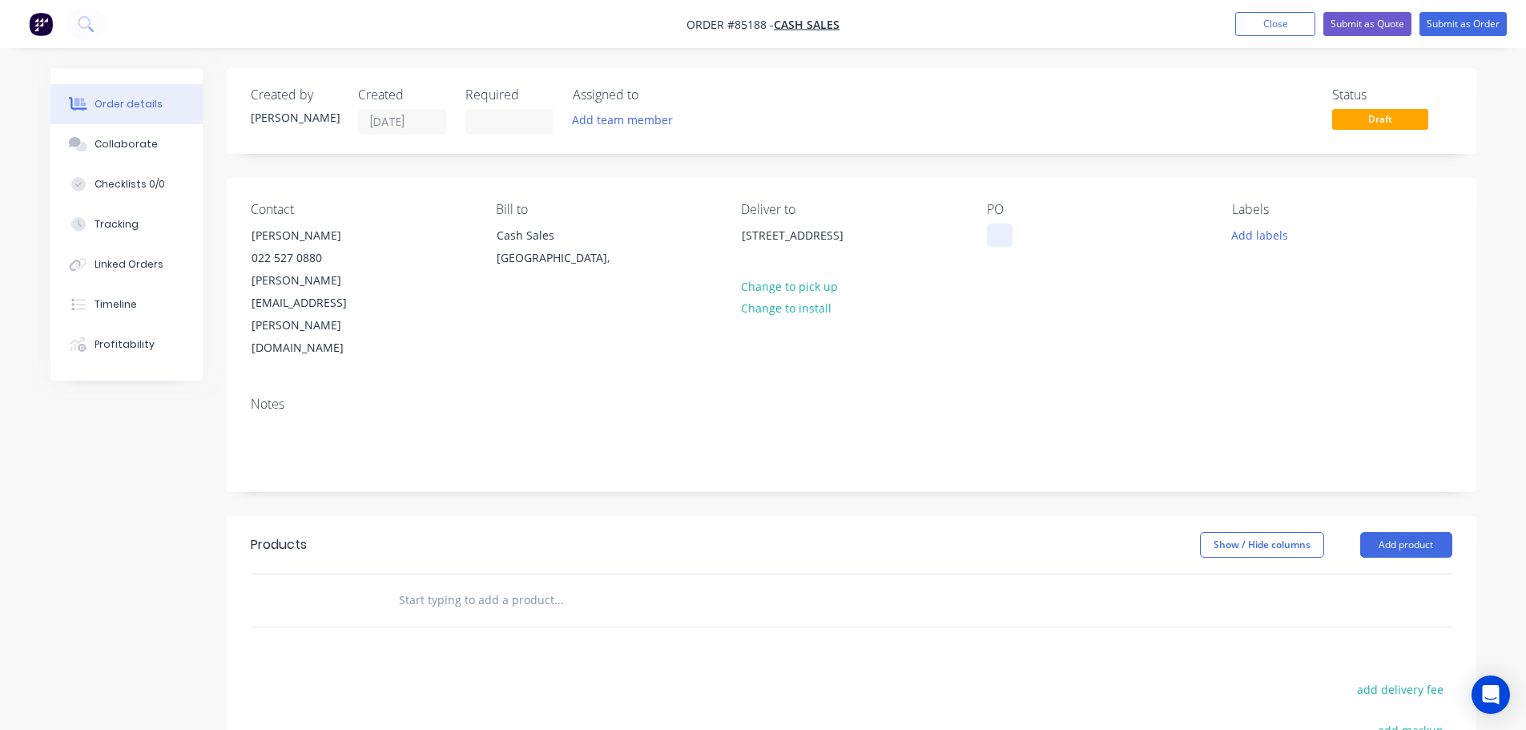
click at [1006, 227] on div at bounding box center [1000, 235] width 26 height 23
drag, startPoint x: 248, startPoint y: 227, endPoint x: 431, endPoint y: 233, distance: 182.8
click at [431, 233] on div "Contact Olga Leonard 022 527 0880 olga.a.leonard@gmail.com" at bounding box center [361, 281] width 220 height 158
click at [1006, 229] on div at bounding box center [1000, 235] width 26 height 23
paste div
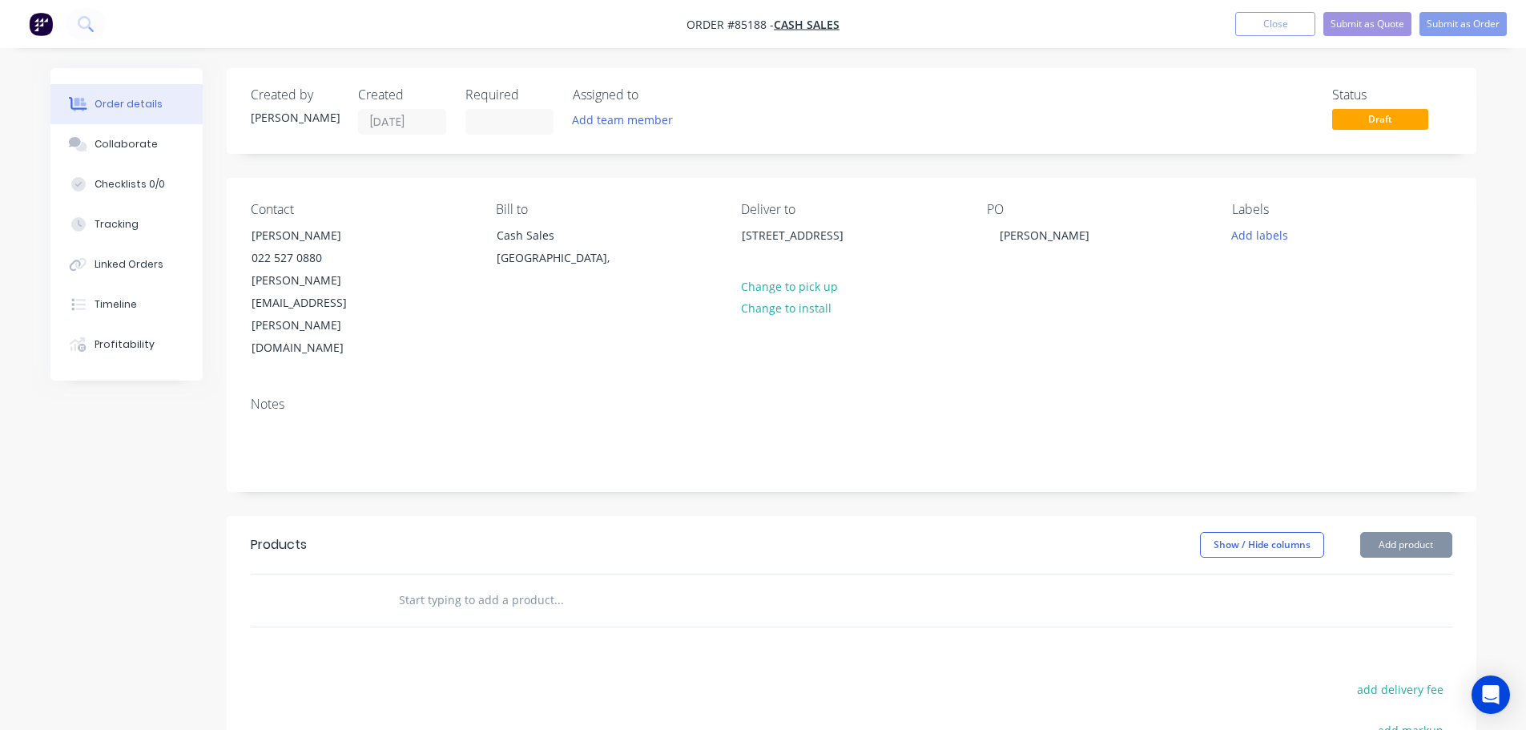
click at [609, 584] on input "text" at bounding box center [558, 600] width 320 height 32
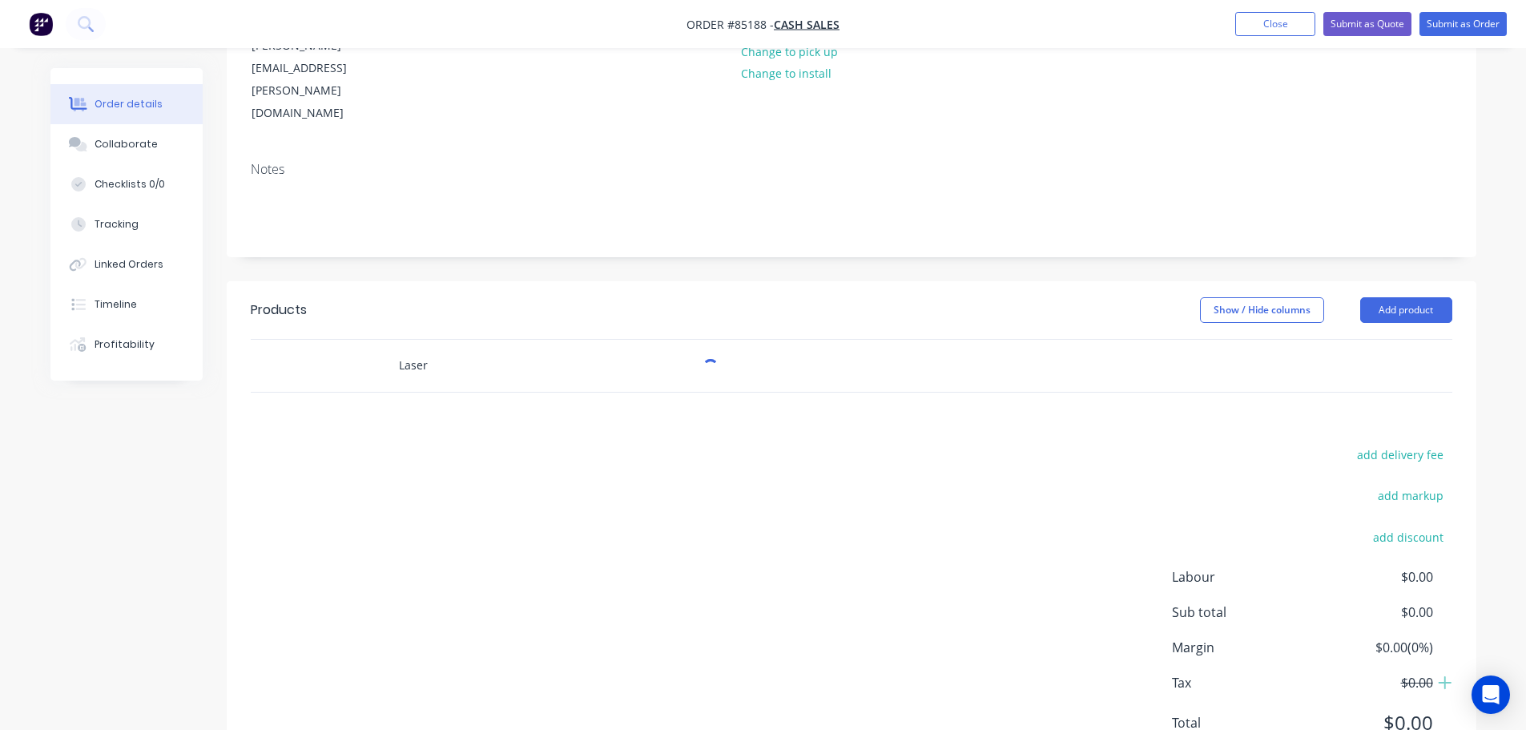
scroll to position [239, 0]
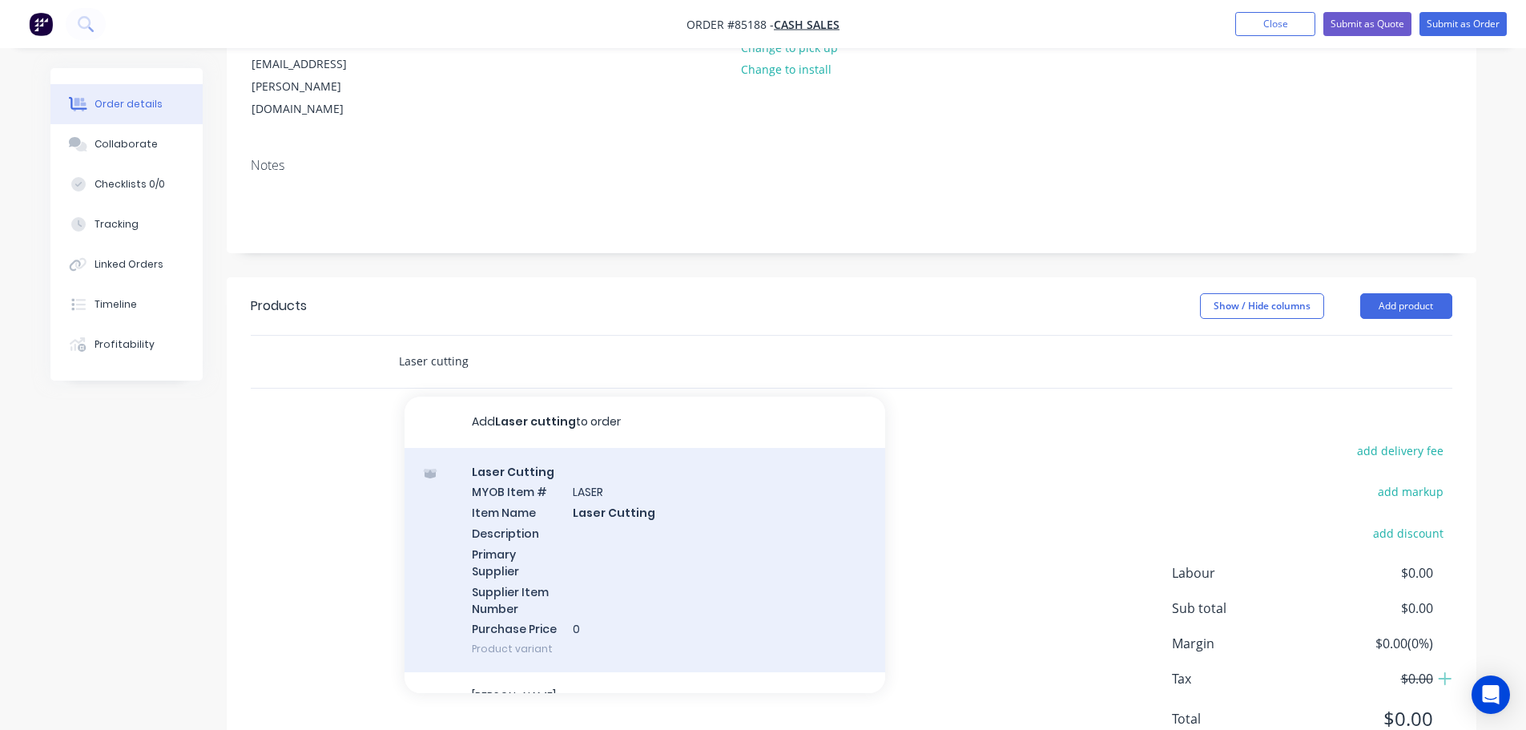
type input "Laser cutting"
click at [650, 470] on div "Laser Cutting MYOB Item # LASER Item Name Laser Cutting Description Primary Sup…" at bounding box center [645, 560] width 481 height 225
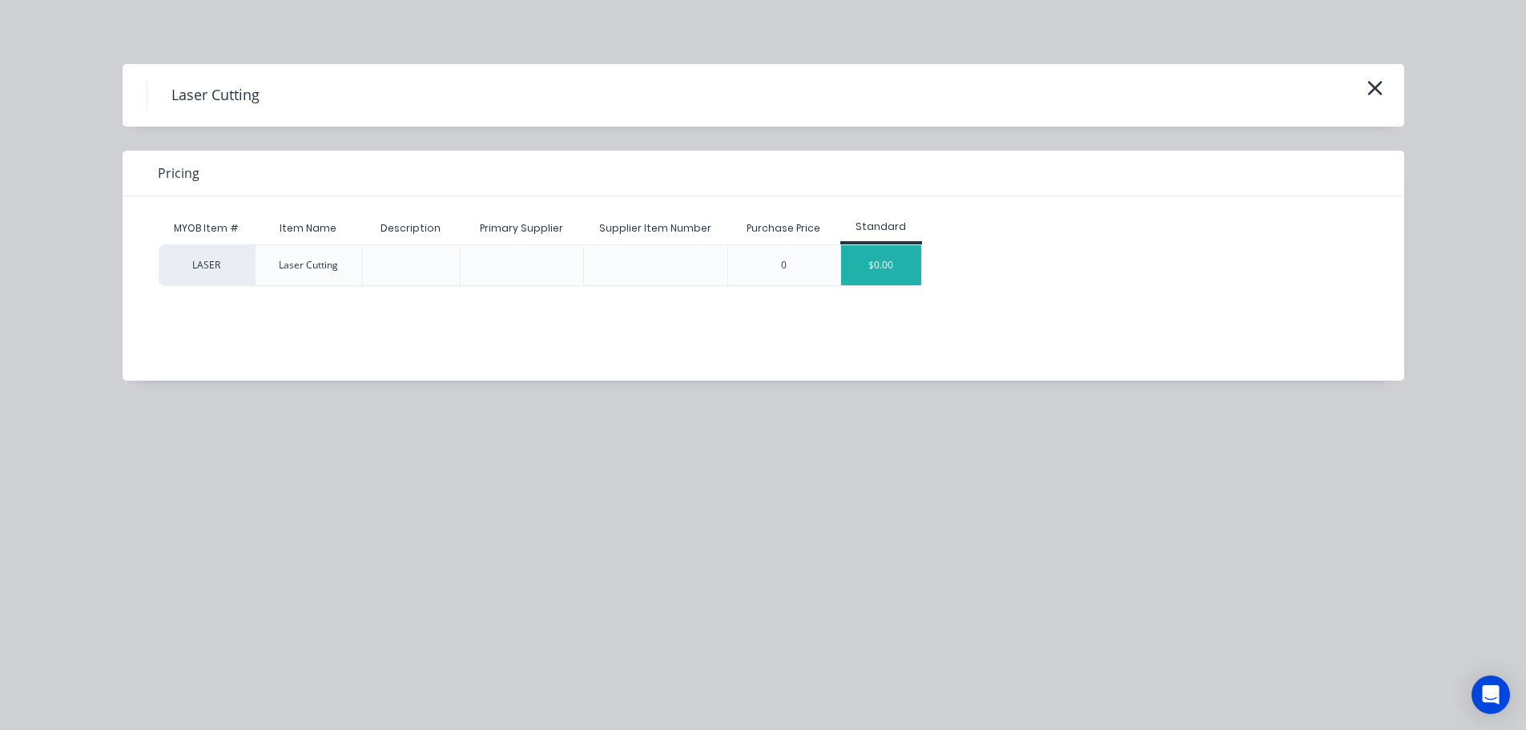
click at [920, 272] on div "LASER Laser Cutting 0 $0.00" at bounding box center [752, 265] width 1186 height 42
click at [901, 271] on div "$0.00" at bounding box center [881, 265] width 80 height 40
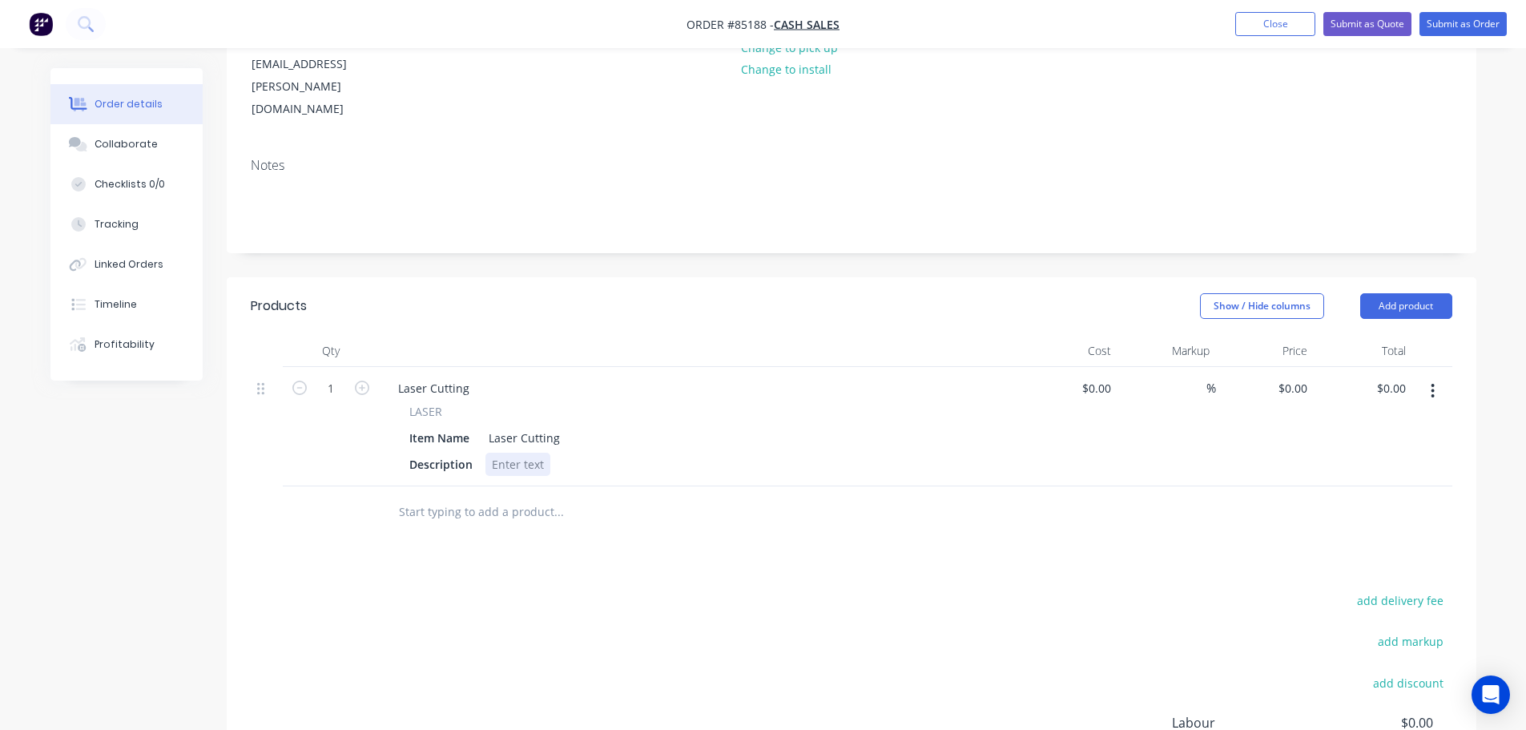
click at [512, 453] on div at bounding box center [518, 464] width 65 height 23
paste div
click at [554, 478] on div "Products Show / Hide columns Add product Qty Cost Markup Price Total 1 Laser Cu…" at bounding box center [852, 600] width 1250 height 646
click at [1435, 377] on button "button" at bounding box center [1433, 391] width 38 height 29
click at [1360, 449] on button "Duplicate" at bounding box center [1376, 465] width 152 height 32
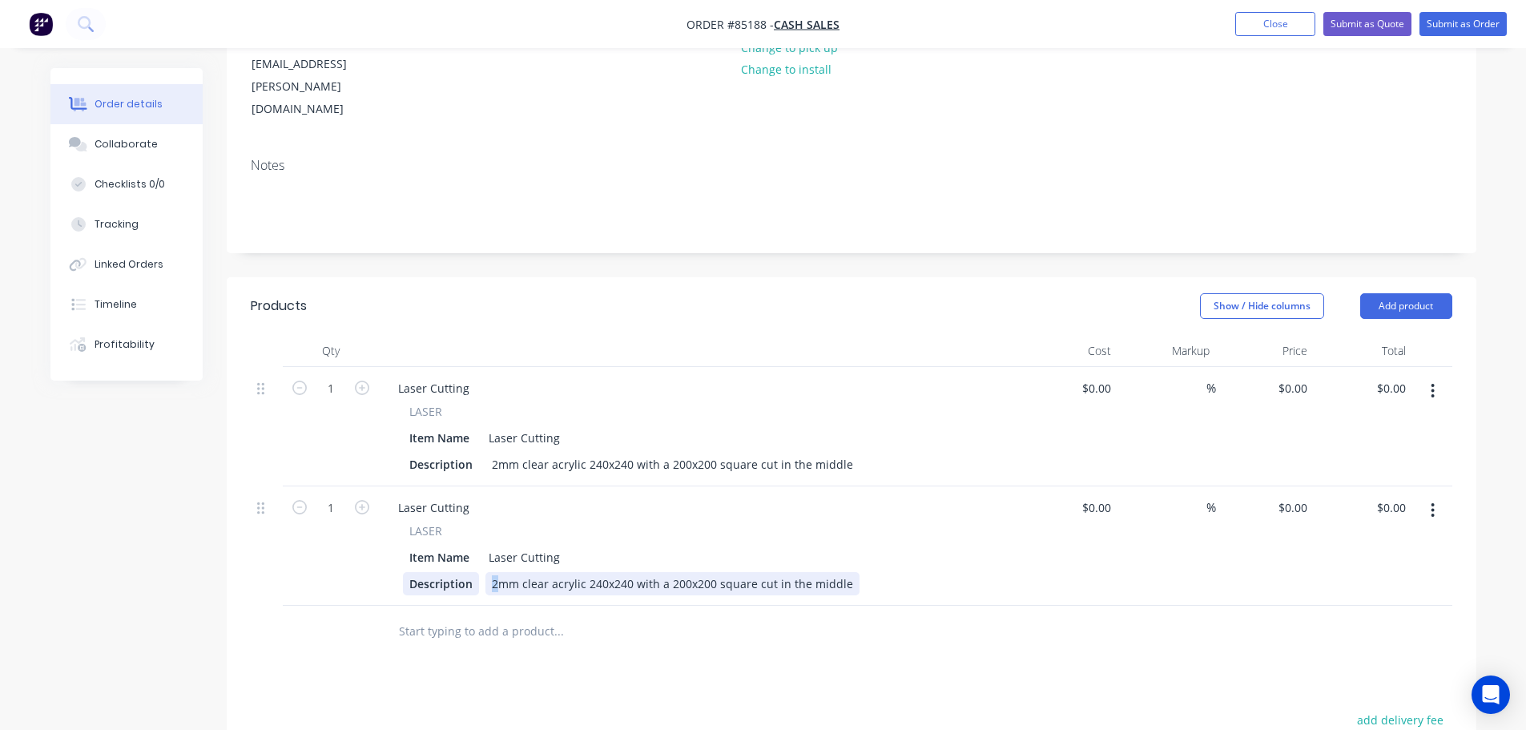
drag, startPoint x: 497, startPoint y: 518, endPoint x: 472, endPoint y: 518, distance: 24.8
click at [472, 572] on div "Description 2mm clear acrylic 240x240 with a 200x200 square cut in the middle" at bounding box center [696, 583] width 587 height 23
click at [1434, 503] on icon "button" at bounding box center [1433, 510] width 3 height 14
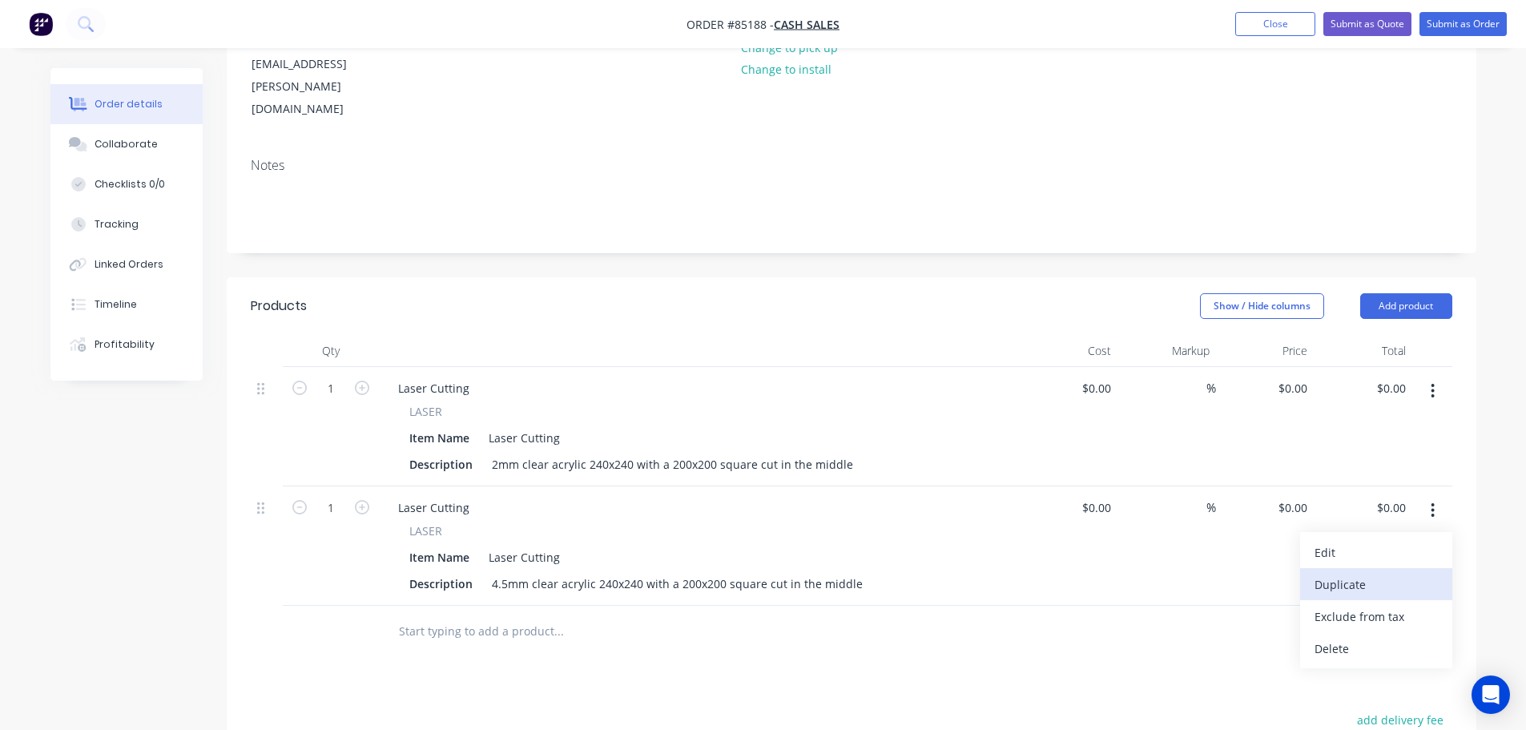
click at [1416, 573] on div "Duplicate" at bounding box center [1376, 584] width 123 height 23
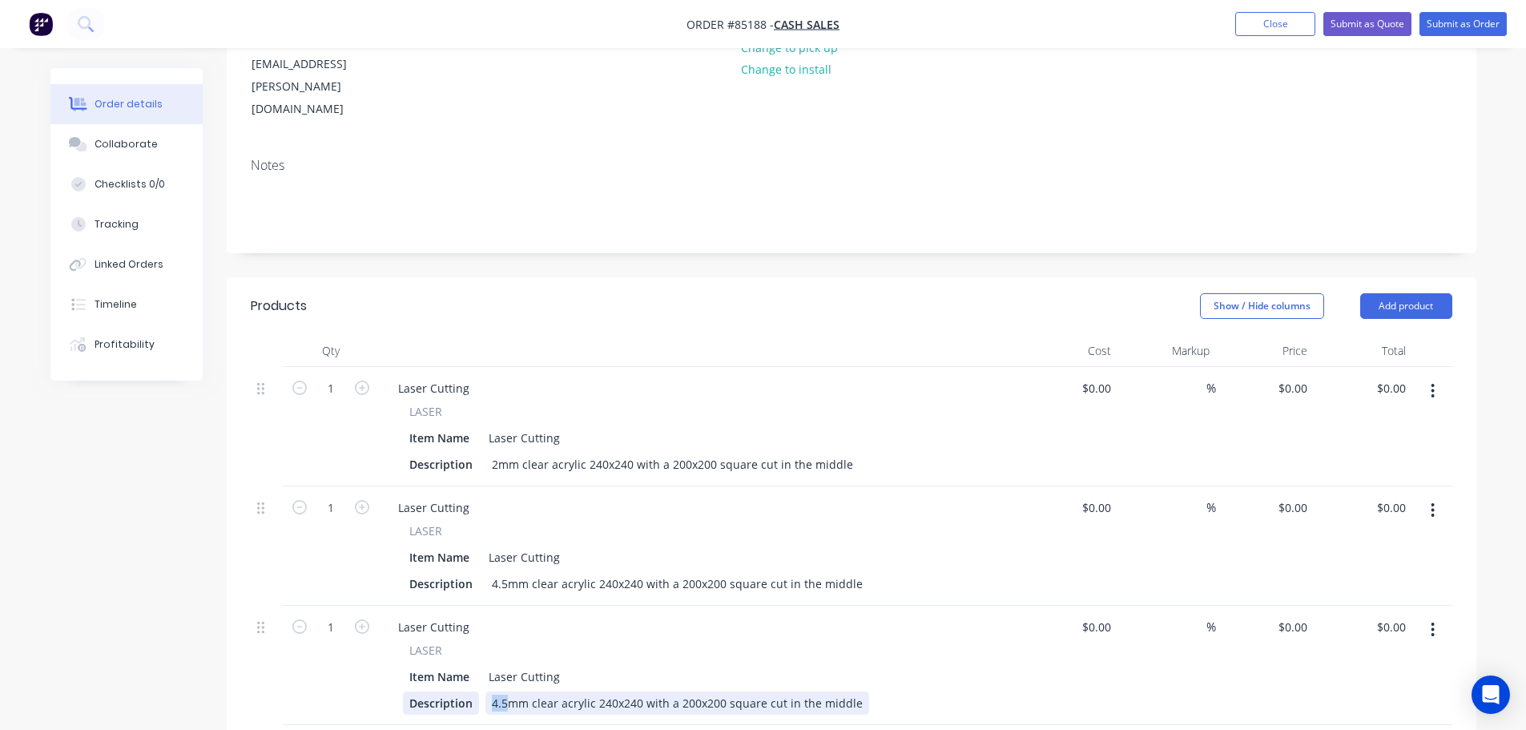
drag, startPoint x: 510, startPoint y: 638, endPoint x: 478, endPoint y: 637, distance: 32.9
click at [478, 691] on div "Description 4.5mm clear acrylic 240x240 with a 200x200 square cut in the middle" at bounding box center [696, 702] width 587 height 23
drag, startPoint x: 1438, startPoint y: 564, endPoint x: 1430, endPoint y: 575, distance: 13.8
click at [1438, 615] on button "button" at bounding box center [1433, 629] width 38 height 29
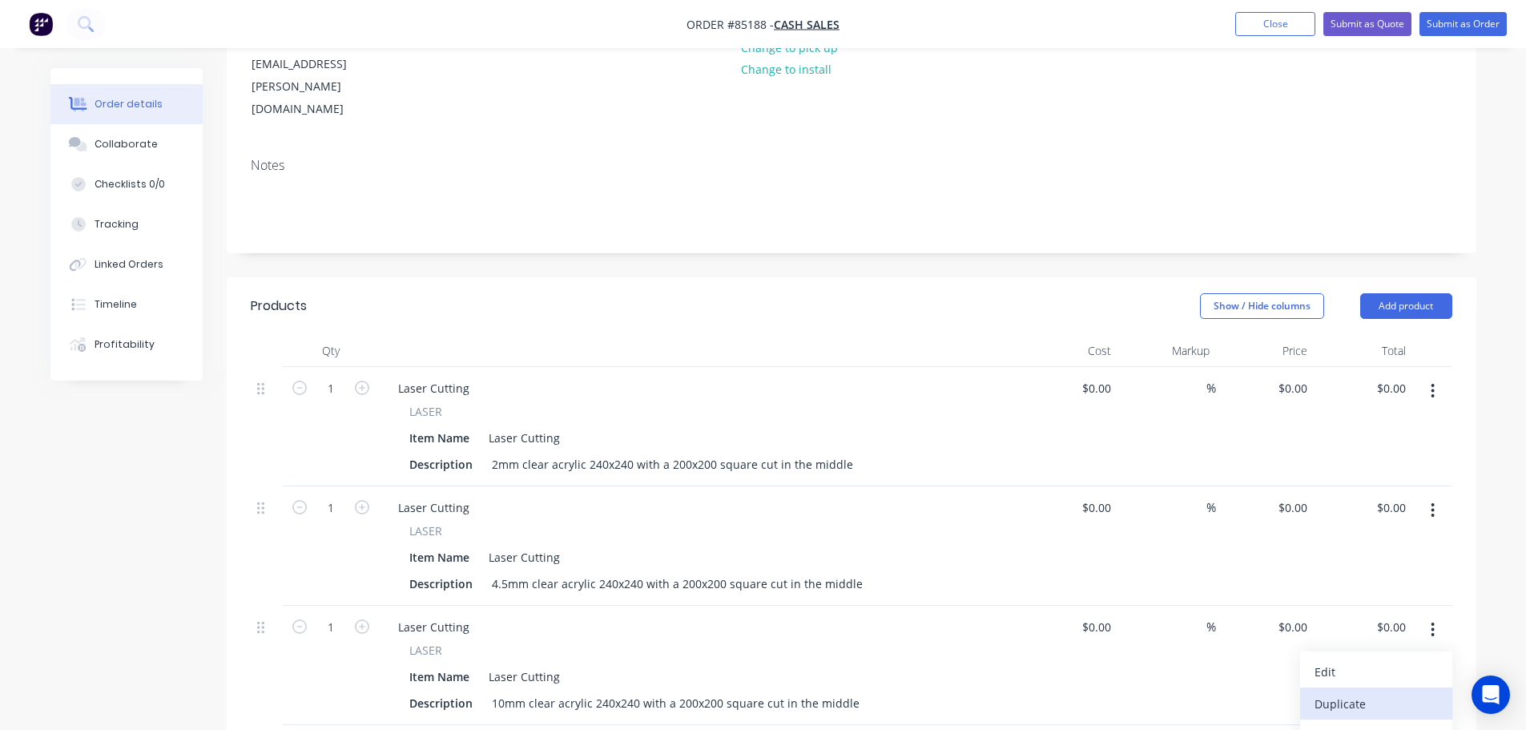
click at [1403, 692] on div "Duplicate" at bounding box center [1376, 703] width 123 height 23
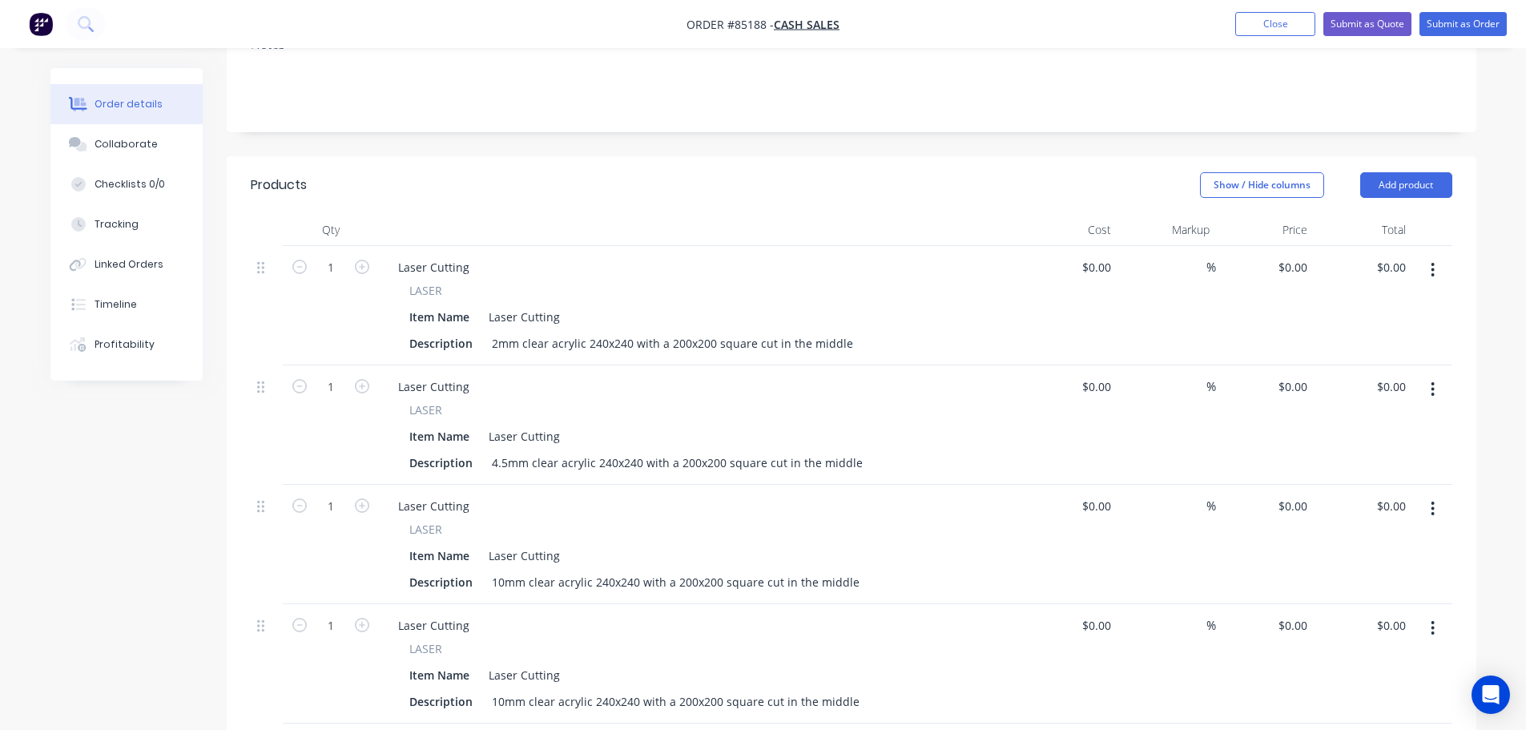
scroll to position [399, 0]
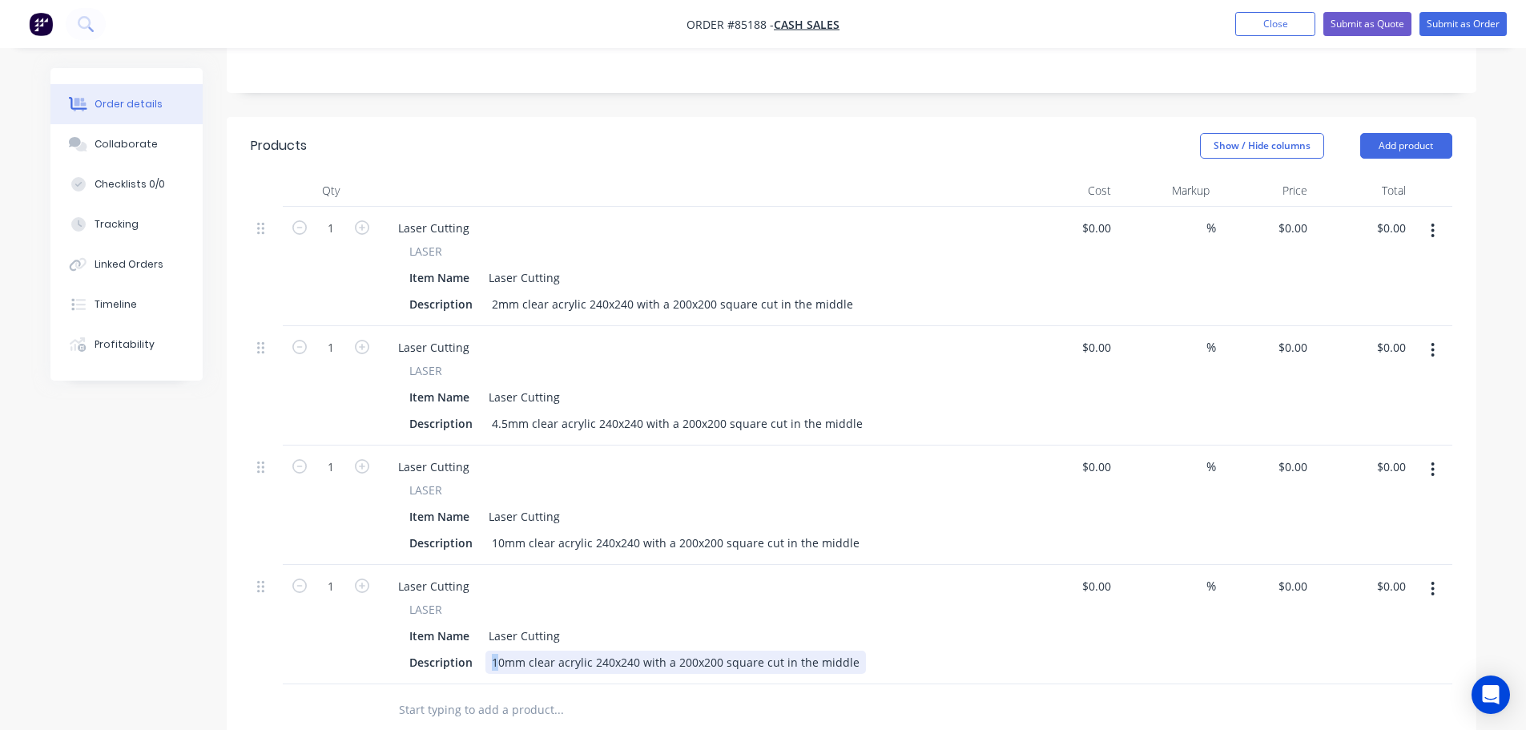
click at [490, 651] on div "10mm clear acrylic 240x240 with a 200x200 square cut in the middle" at bounding box center [676, 662] width 381 height 23
click at [326, 216] on input "1" at bounding box center [331, 228] width 42 height 24
type input "4"
click at [329, 336] on input "1" at bounding box center [331, 348] width 42 height 24
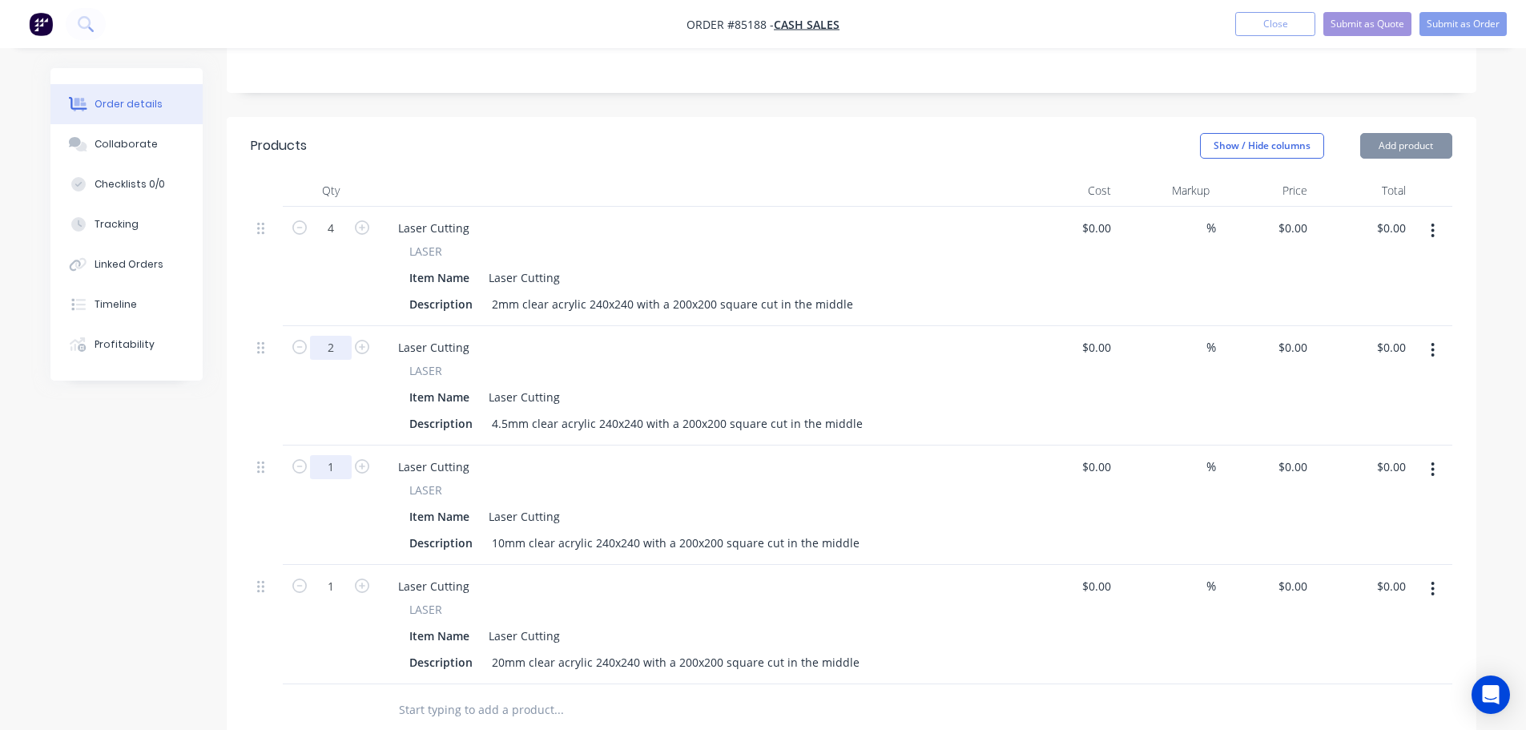
type input "2"
click at [330, 455] on input "1" at bounding box center [331, 467] width 42 height 24
type input "2"
click at [329, 574] on input "1" at bounding box center [331, 586] width 42 height 24
type input "2"
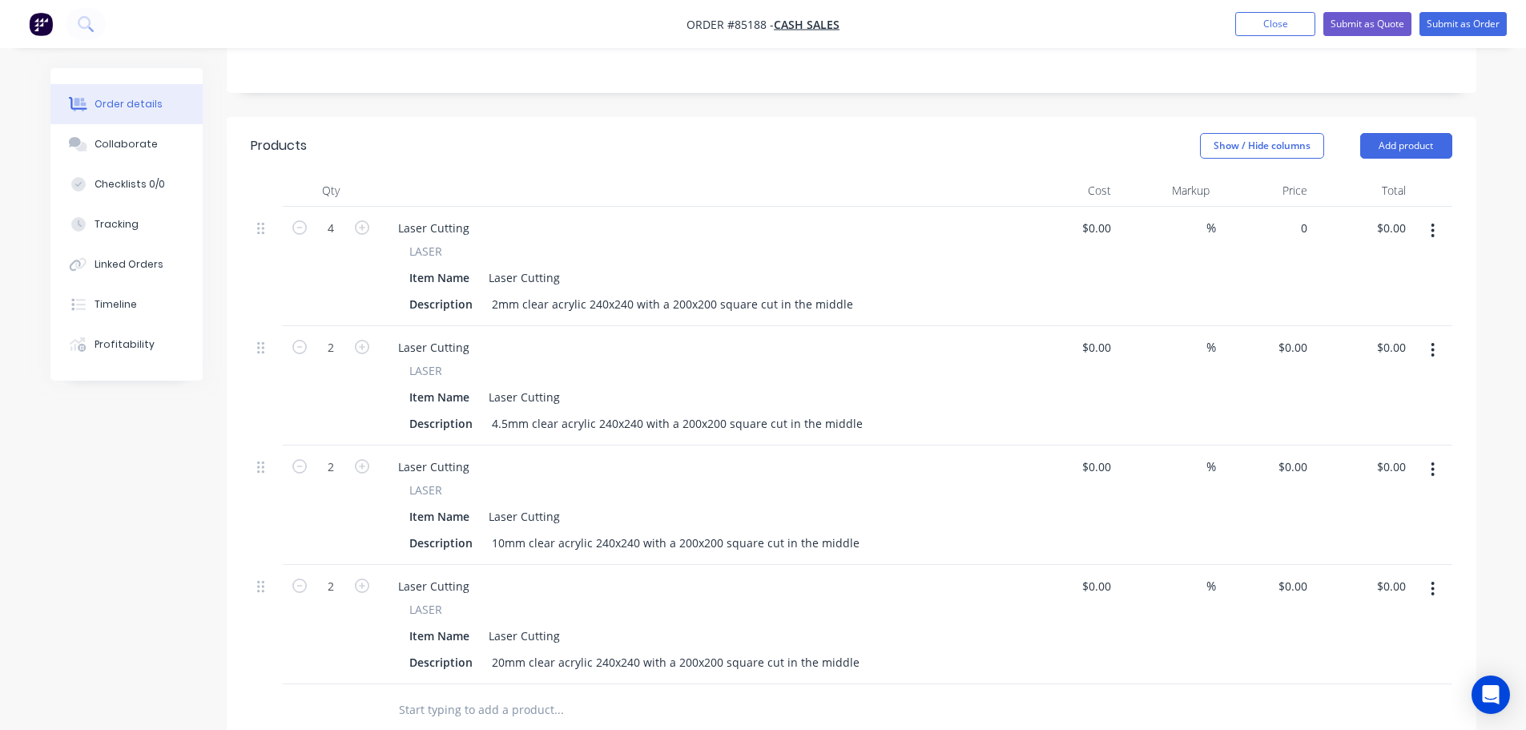
click at [1275, 207] on div "0 $0.00" at bounding box center [1265, 266] width 99 height 119
type input "$5.35"
type input "$21.40"
click at [1303, 336] on input "0" at bounding box center [1305, 347] width 18 height 23
type input "$8.79"
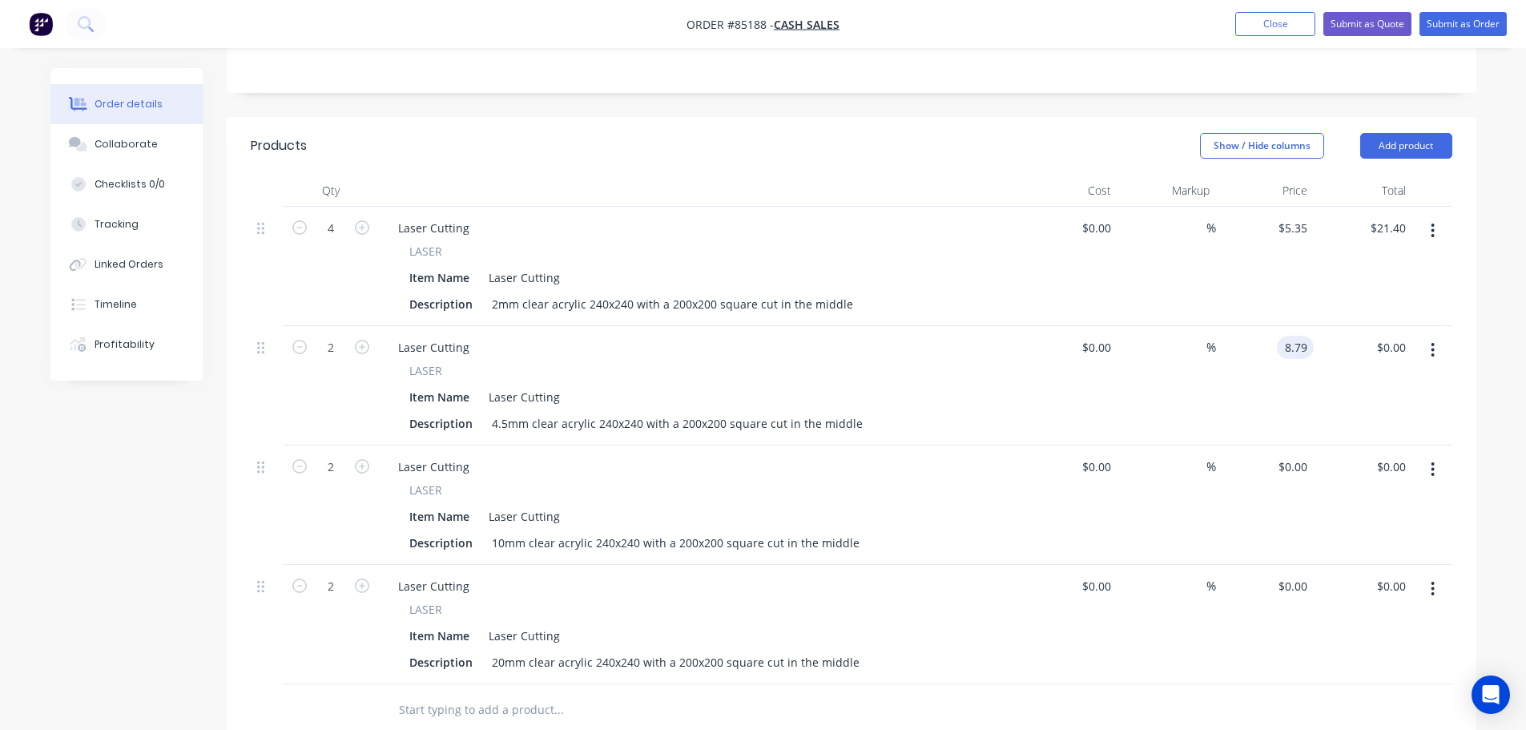
type input "$17.58"
click at [1318, 445] on div "$0.00 $0.00" at bounding box center [1363, 504] width 99 height 119
click at [1307, 455] on input "0" at bounding box center [1295, 466] width 37 height 23
type input "$25.92"
type input "$51.84"
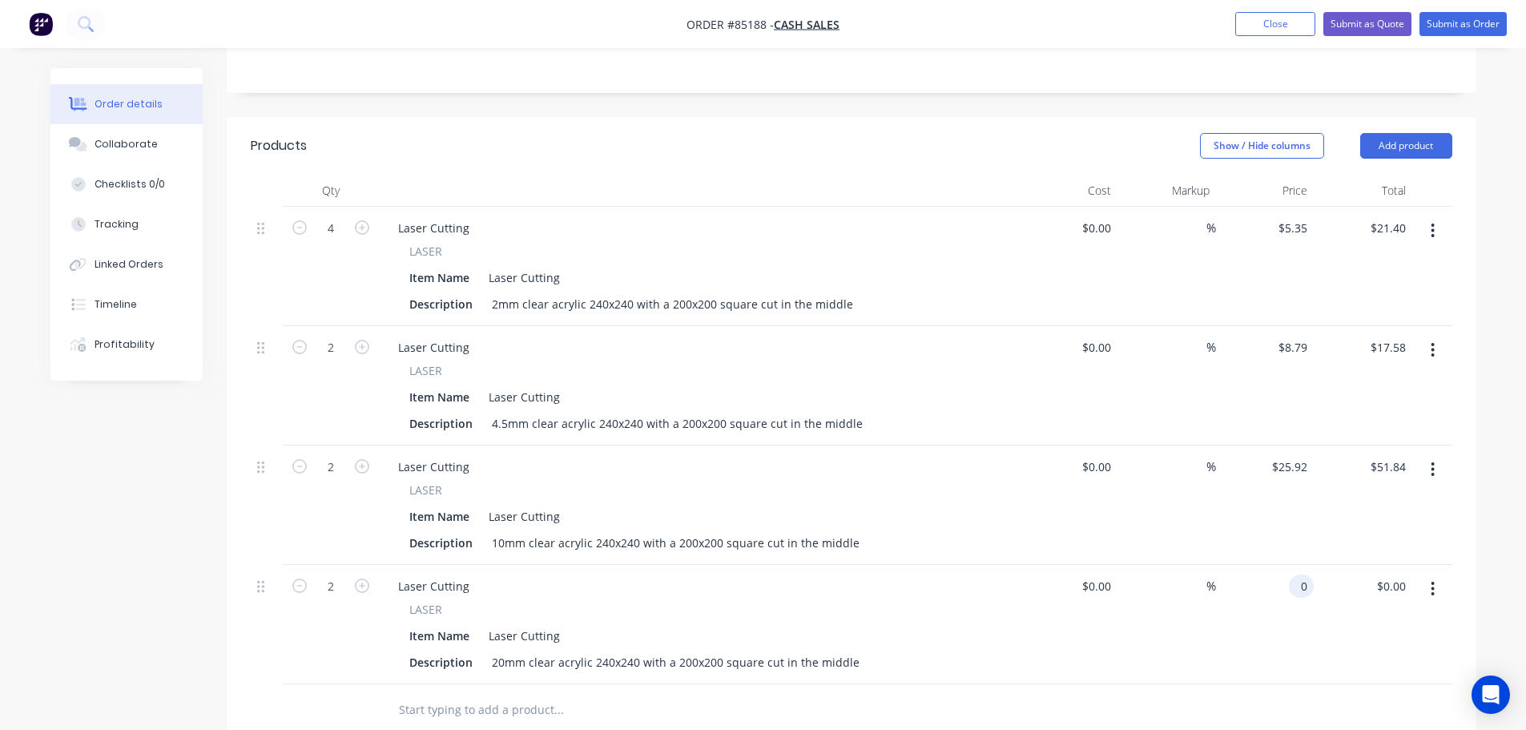
click at [1292, 574] on div "0 0" at bounding box center [1301, 585] width 25 height 23
type input "$52.66"
type input "$105.32"
click at [1321, 450] on div "$51.84 $51.84" at bounding box center [1363, 504] width 99 height 119
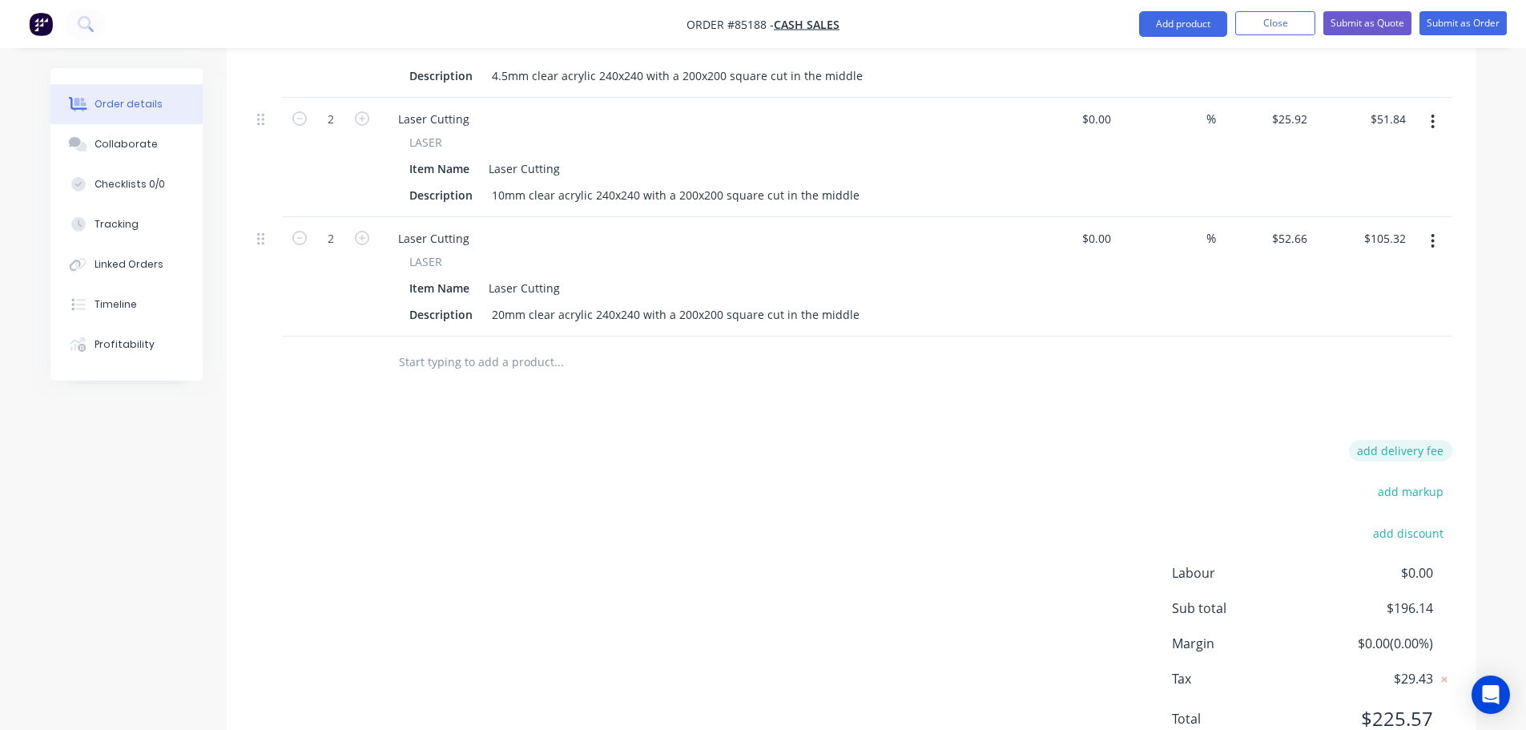
click at [1386, 440] on button "add delivery fee" at bounding box center [1400, 451] width 103 height 22
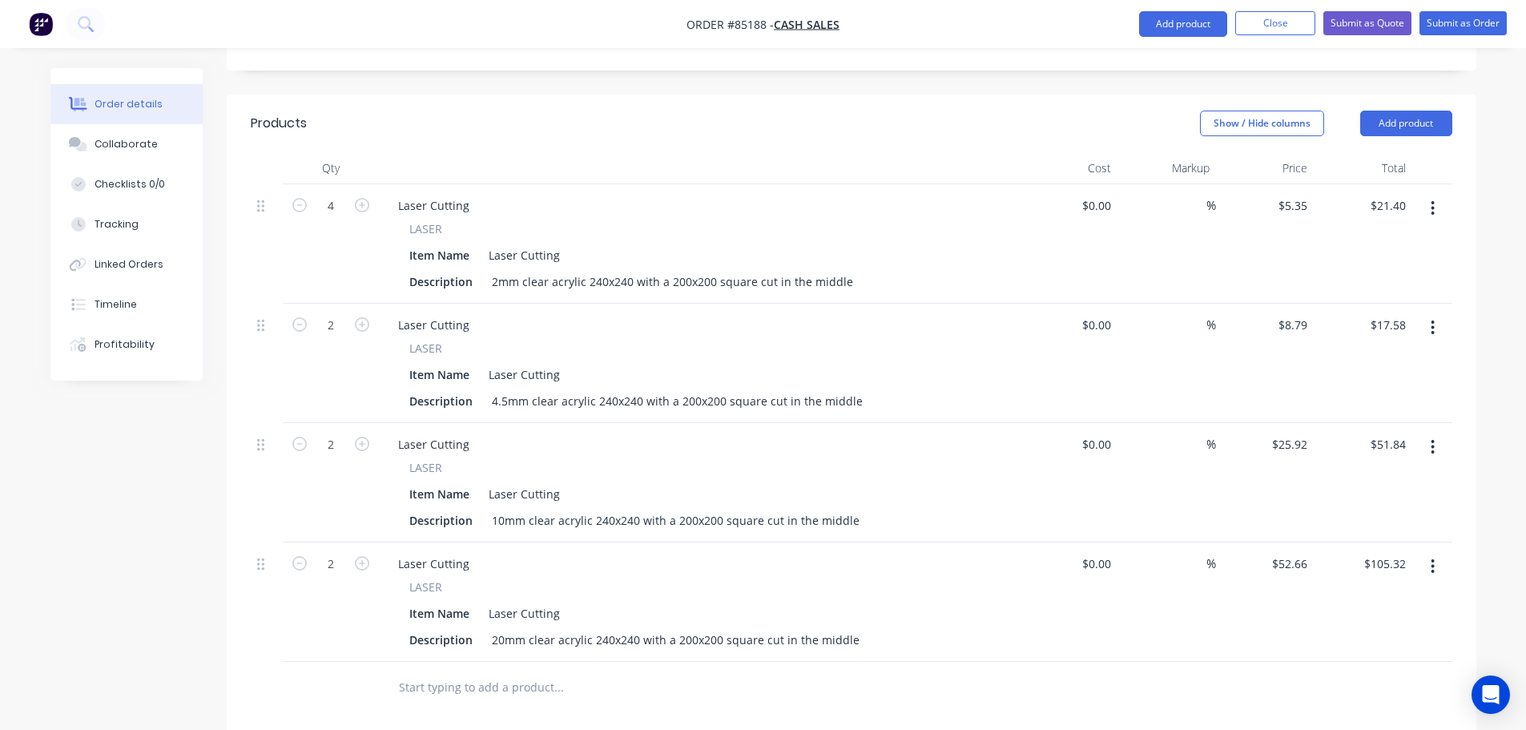
scroll to position [742, 0]
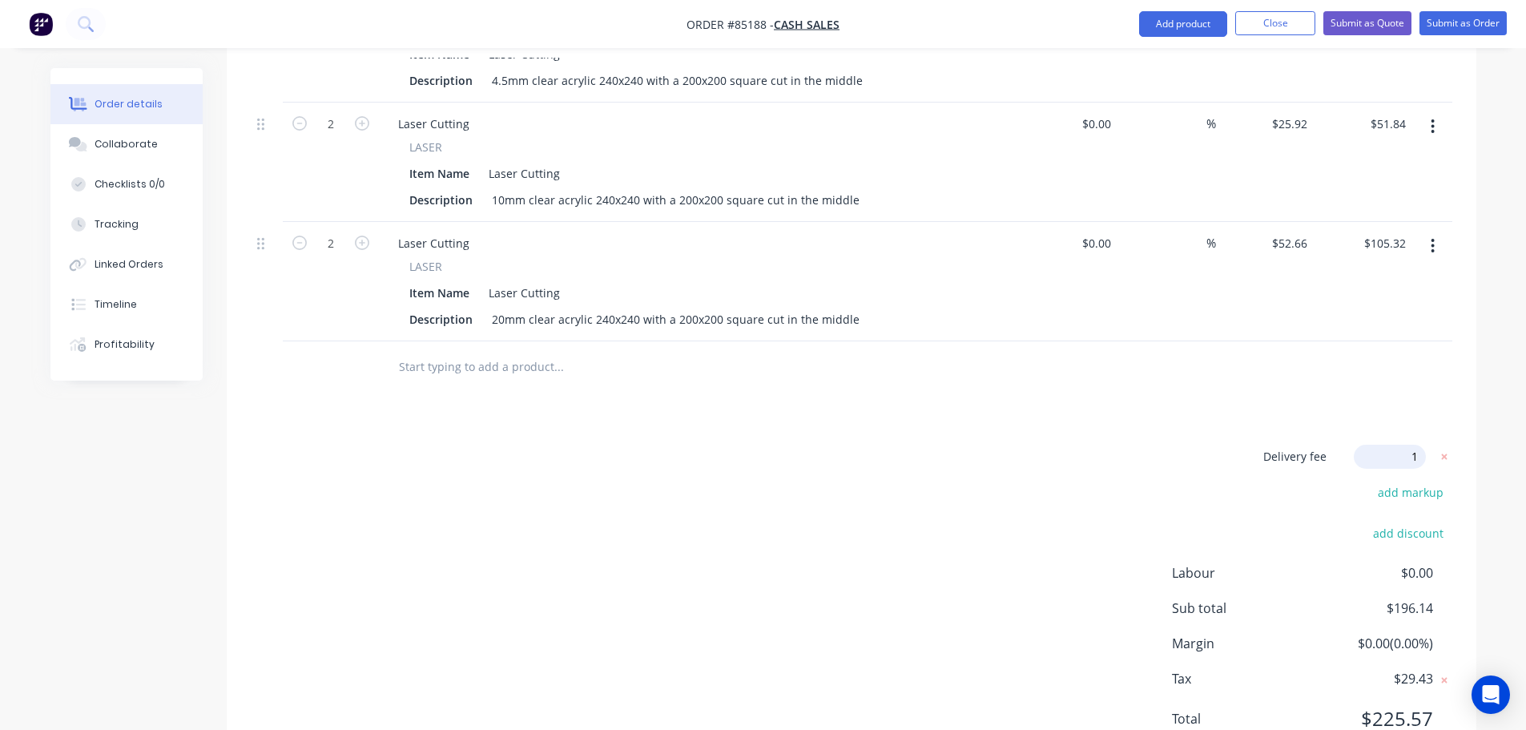
type input "17"
click at [921, 445] on div "Delivery fee Delivery fee Delivery fee name (Optional) 17 17 $0 add markup add …" at bounding box center [852, 597] width 1202 height 305
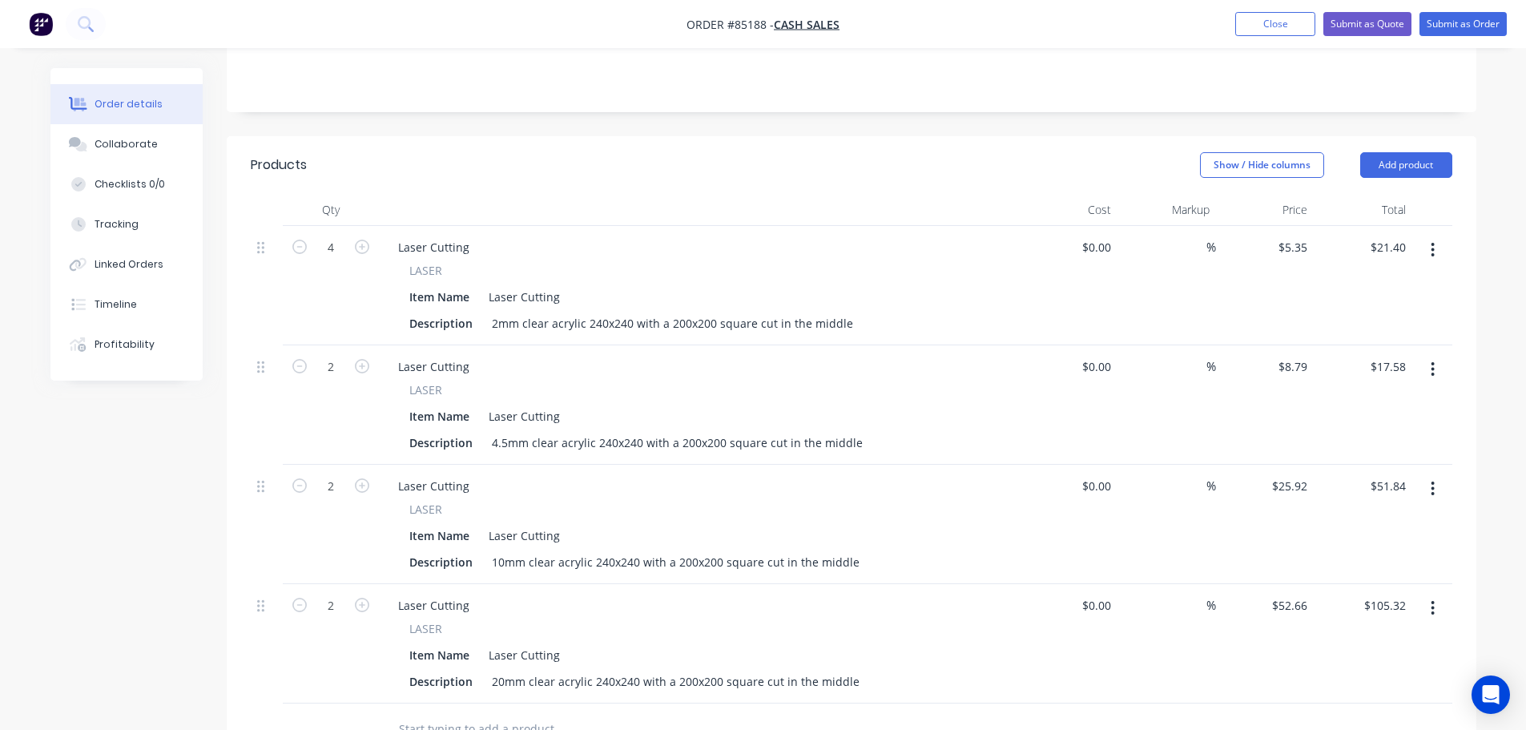
scroll to position [98, 0]
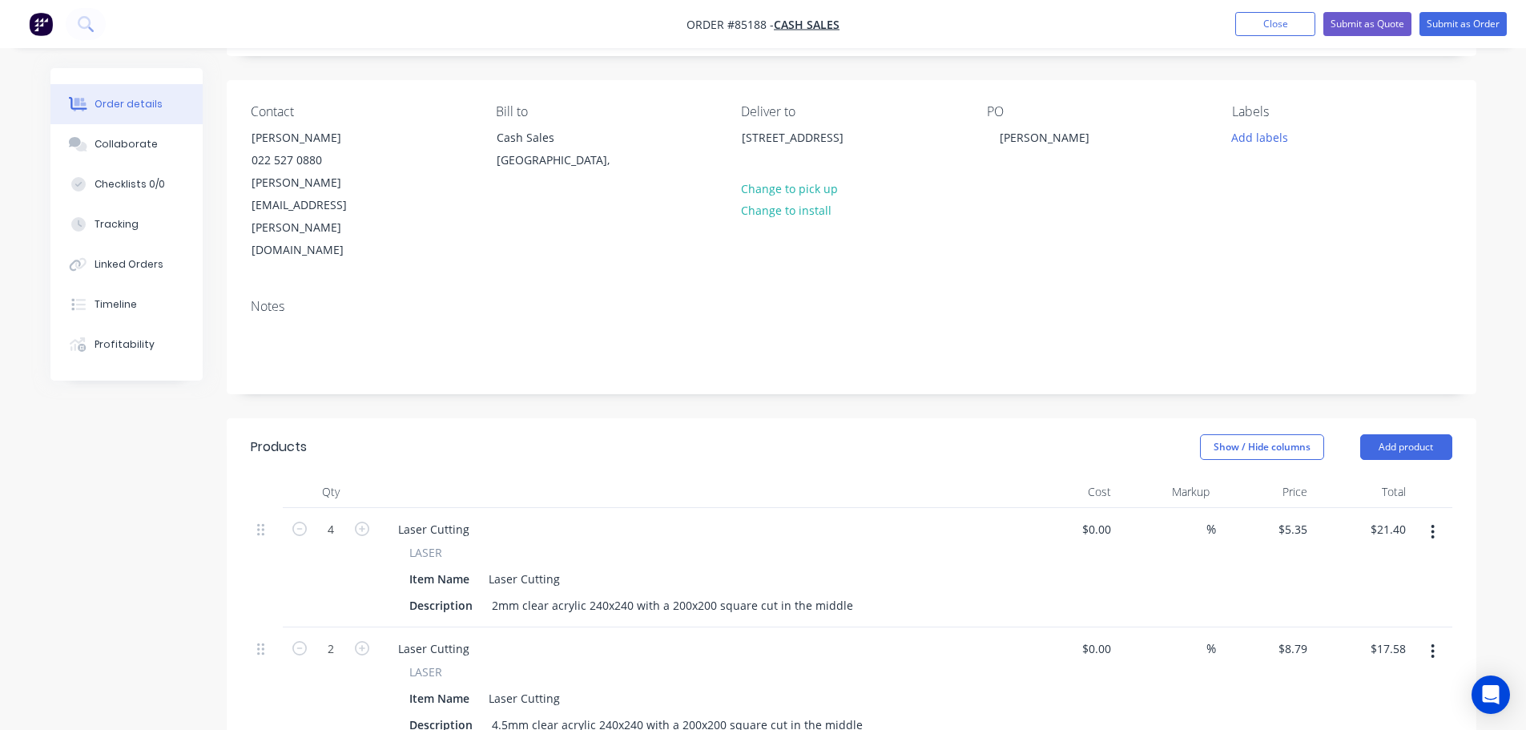
drag, startPoint x: 1247, startPoint y: 128, endPoint x: 1252, endPoint y: 148, distance: 20.8
click at [1248, 128] on button "Add labels" at bounding box center [1261, 137] width 74 height 22
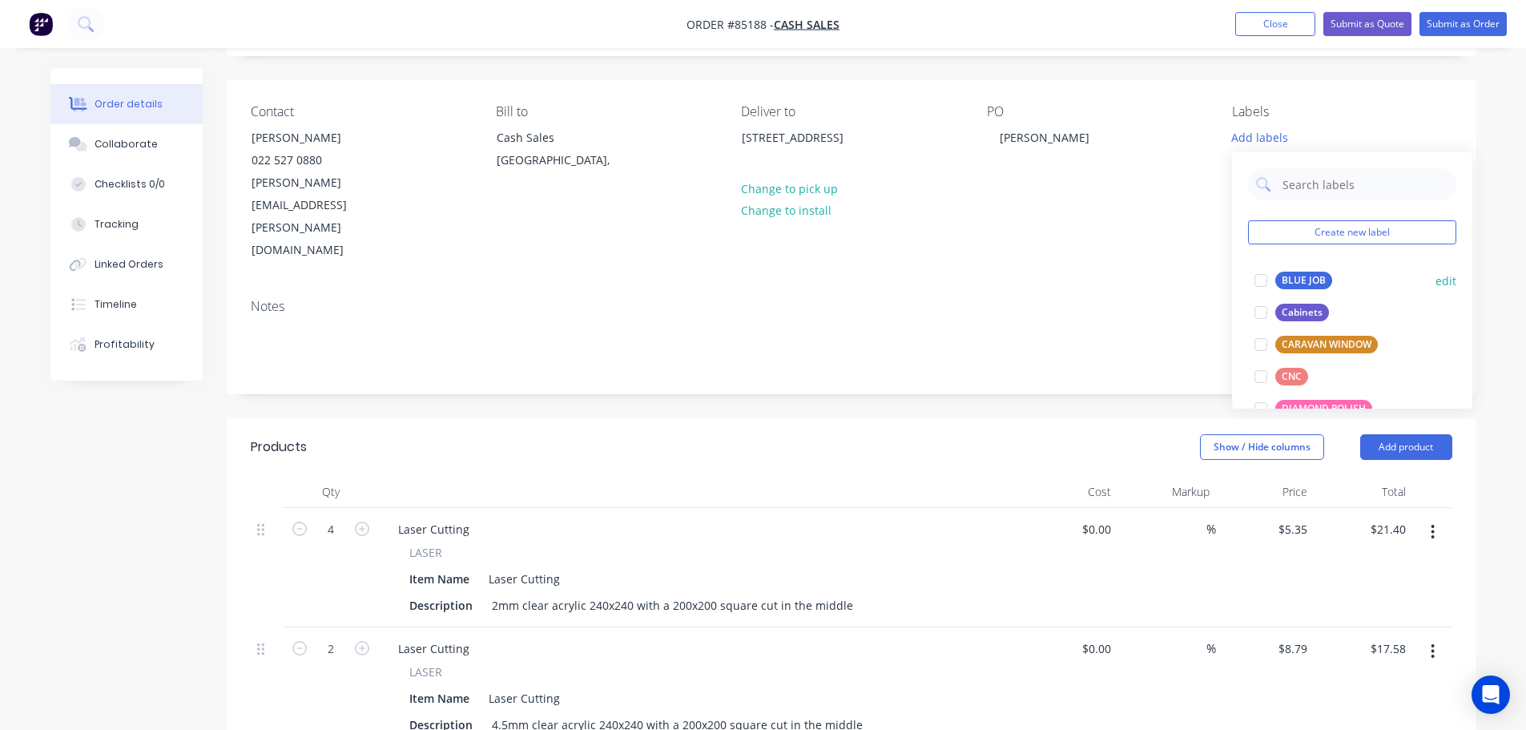
click at [1293, 280] on div "BLUE JOB" at bounding box center [1304, 281] width 57 height 18
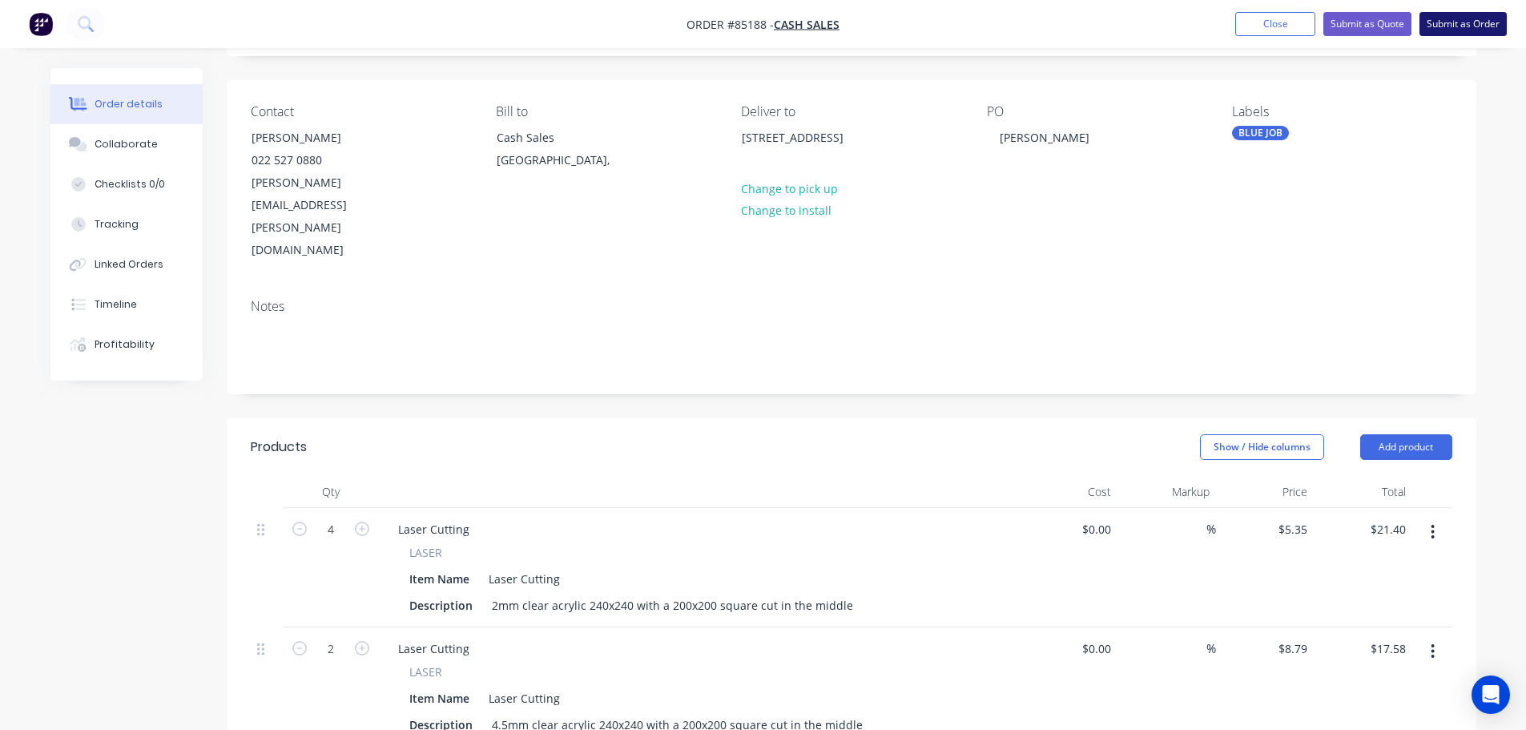
click at [1455, 28] on button "Submit as Order" at bounding box center [1463, 24] width 87 height 24
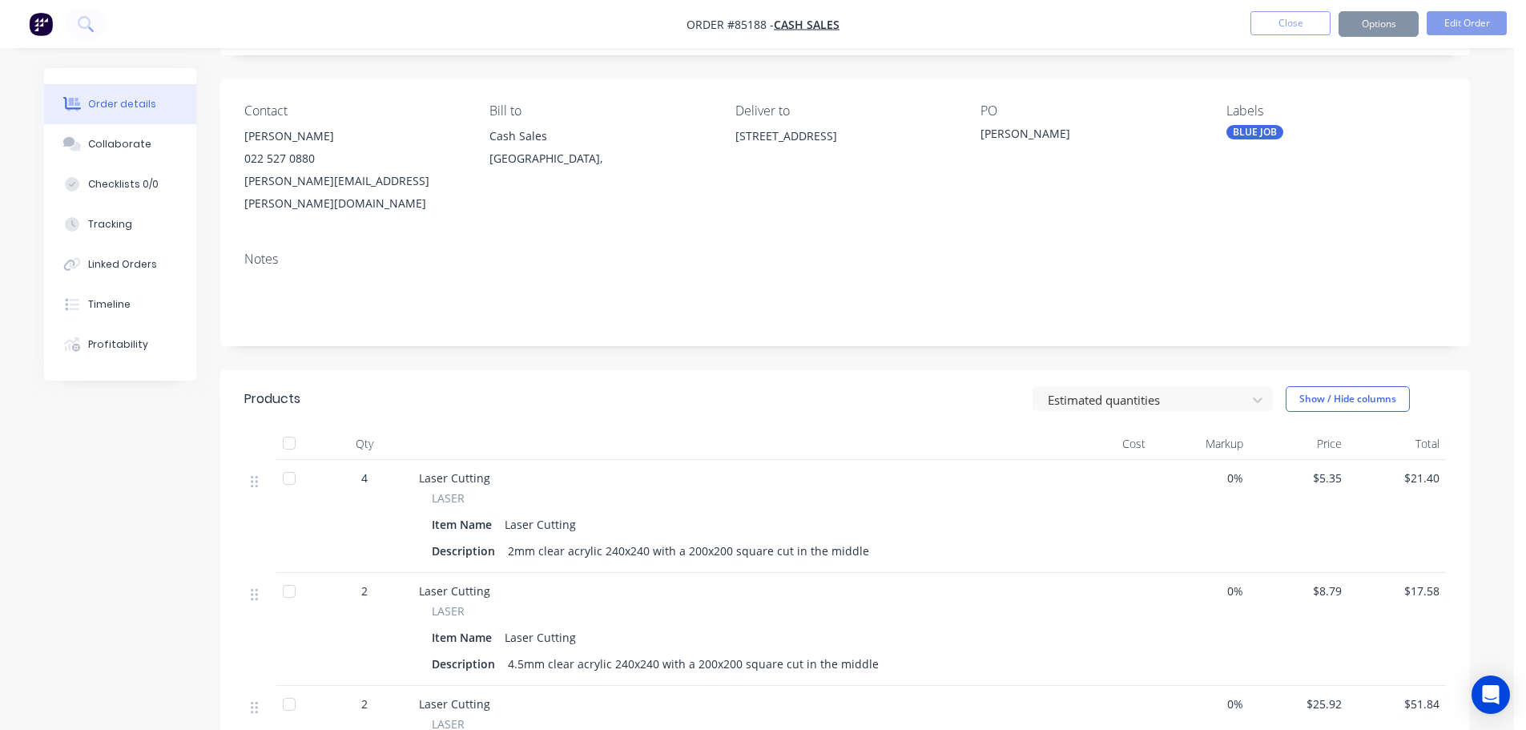
scroll to position [0, 0]
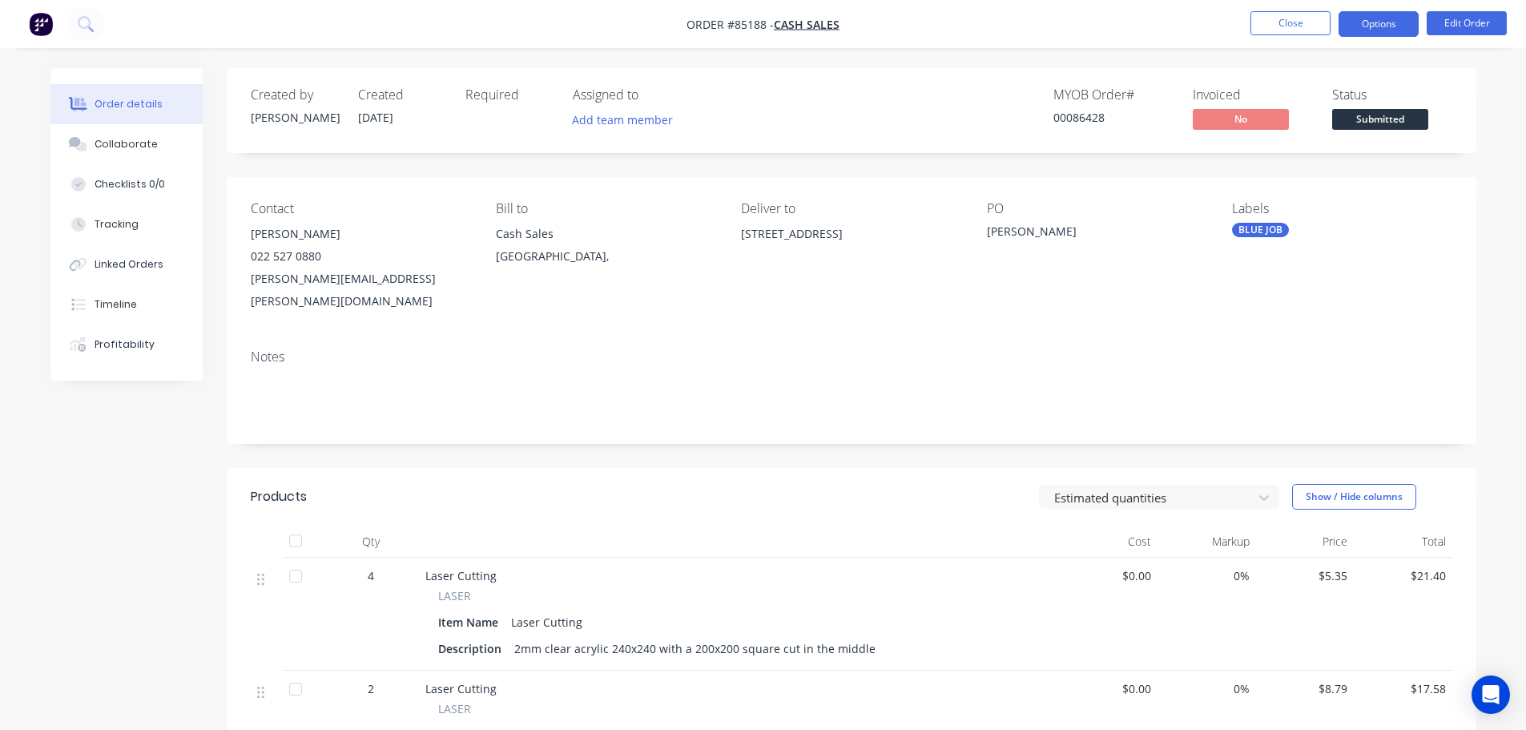
click at [1358, 22] on button "Options" at bounding box center [1379, 24] width 80 height 26
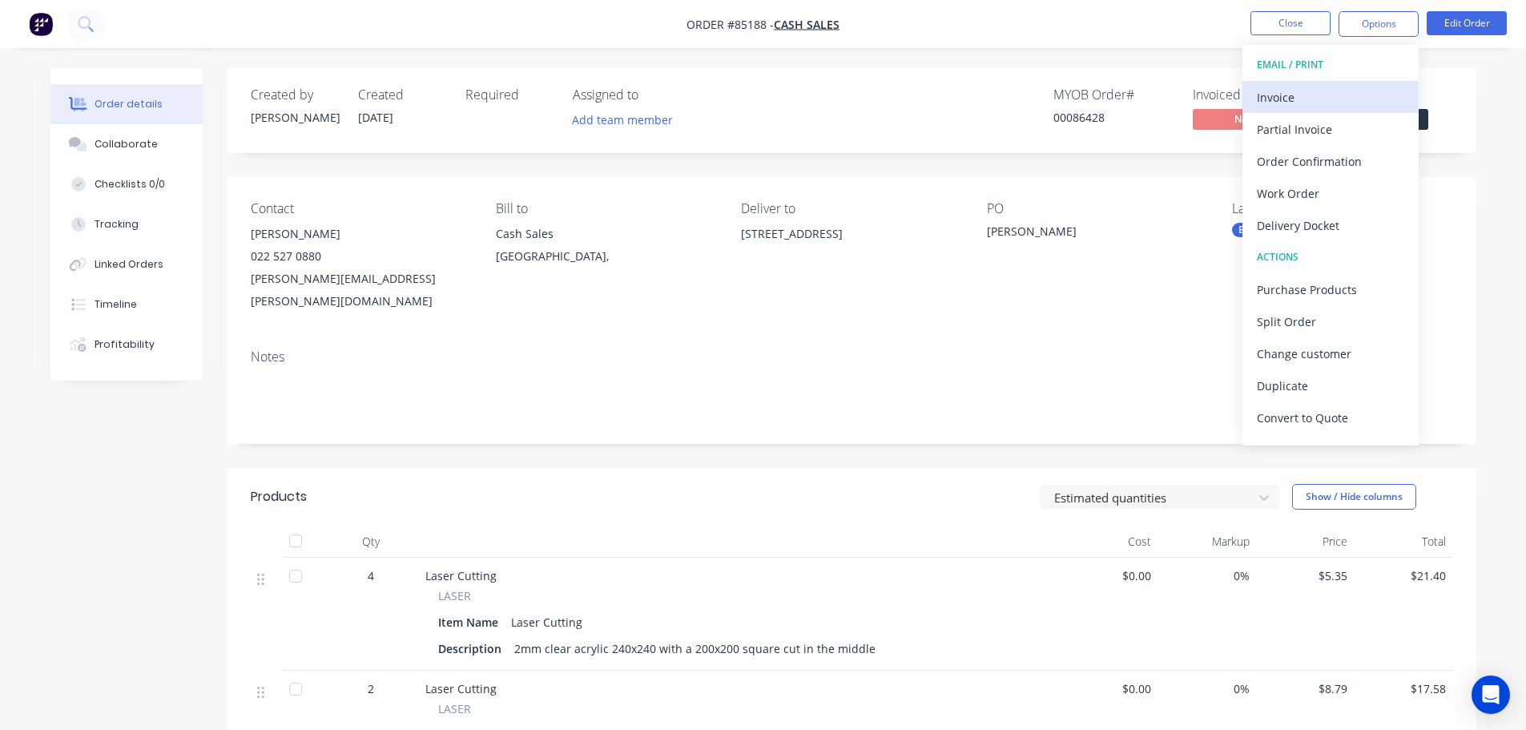
click at [1324, 93] on div "Invoice" at bounding box center [1330, 97] width 147 height 23
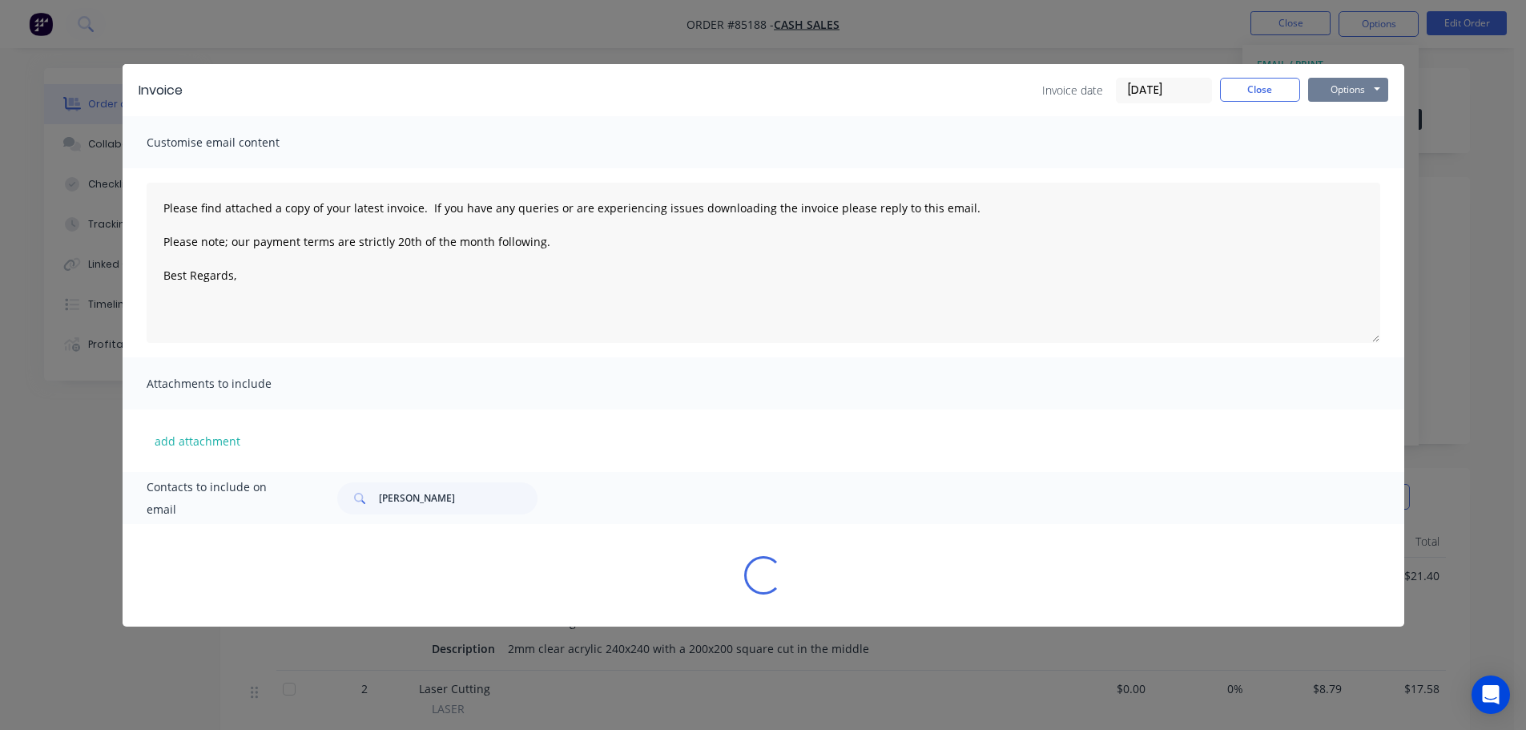
click at [1340, 86] on button "Options" at bounding box center [1348, 90] width 80 height 24
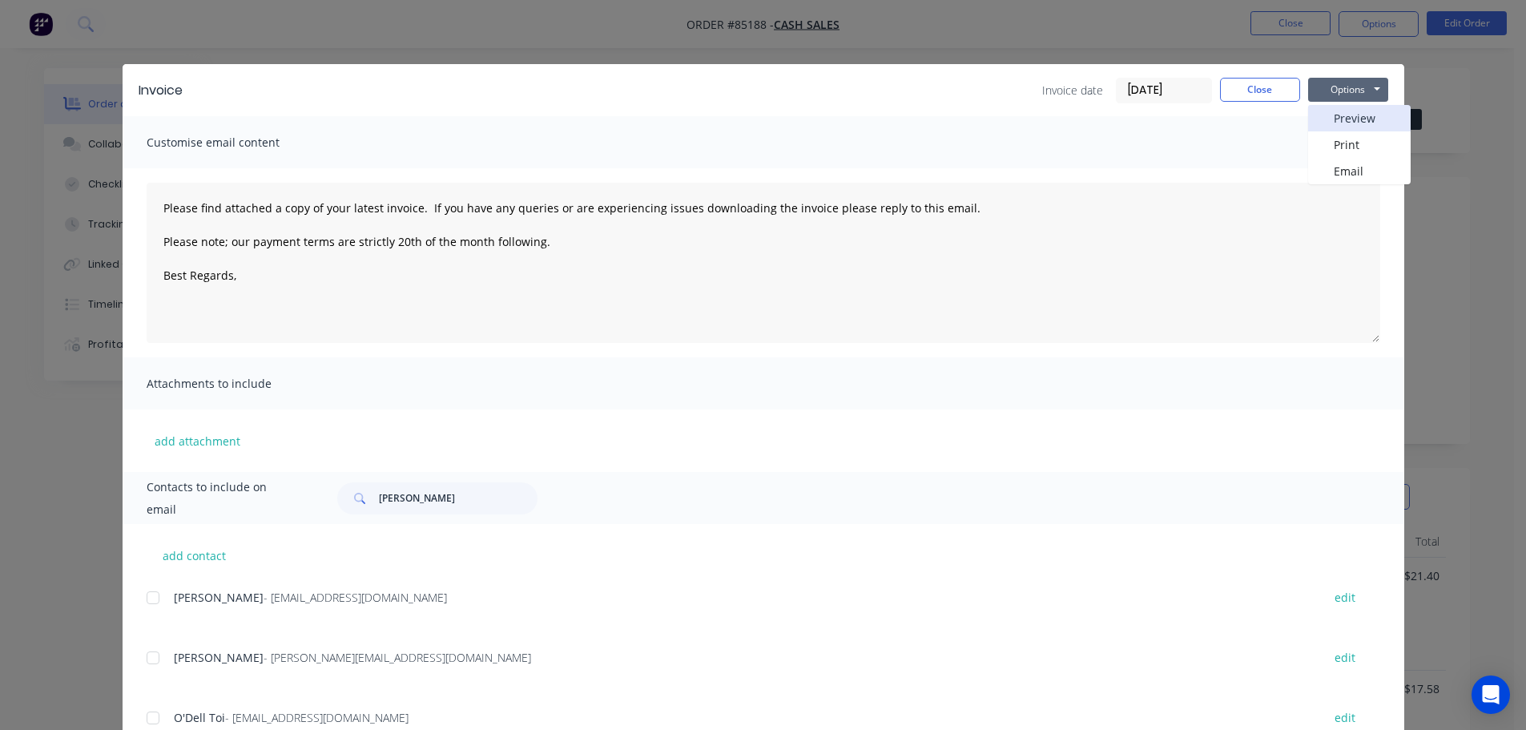
click at [1348, 111] on button "Preview" at bounding box center [1359, 118] width 103 height 26
click at [1244, 86] on button "Close" at bounding box center [1260, 90] width 80 height 24
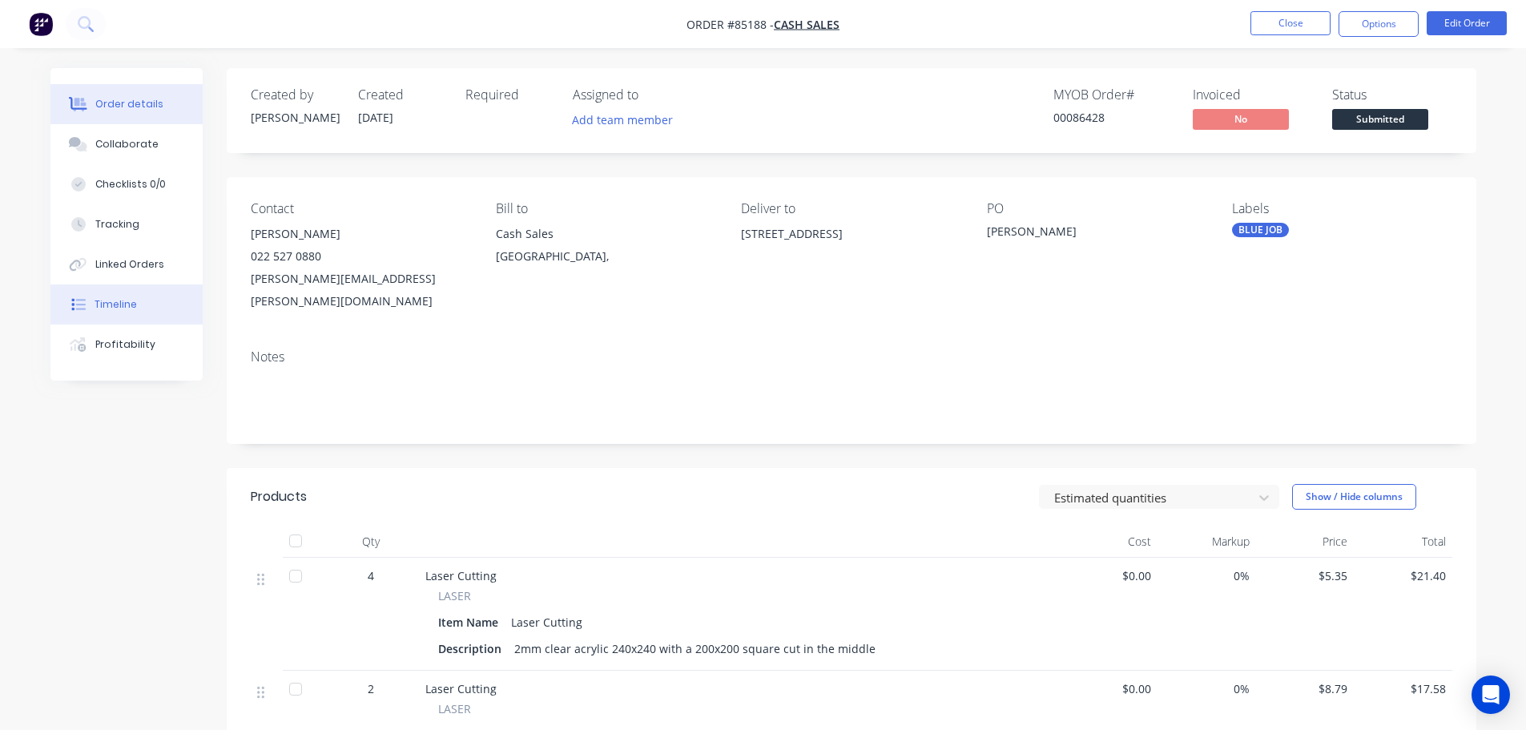
click at [105, 311] on div "Timeline" at bounding box center [116, 304] width 42 height 14
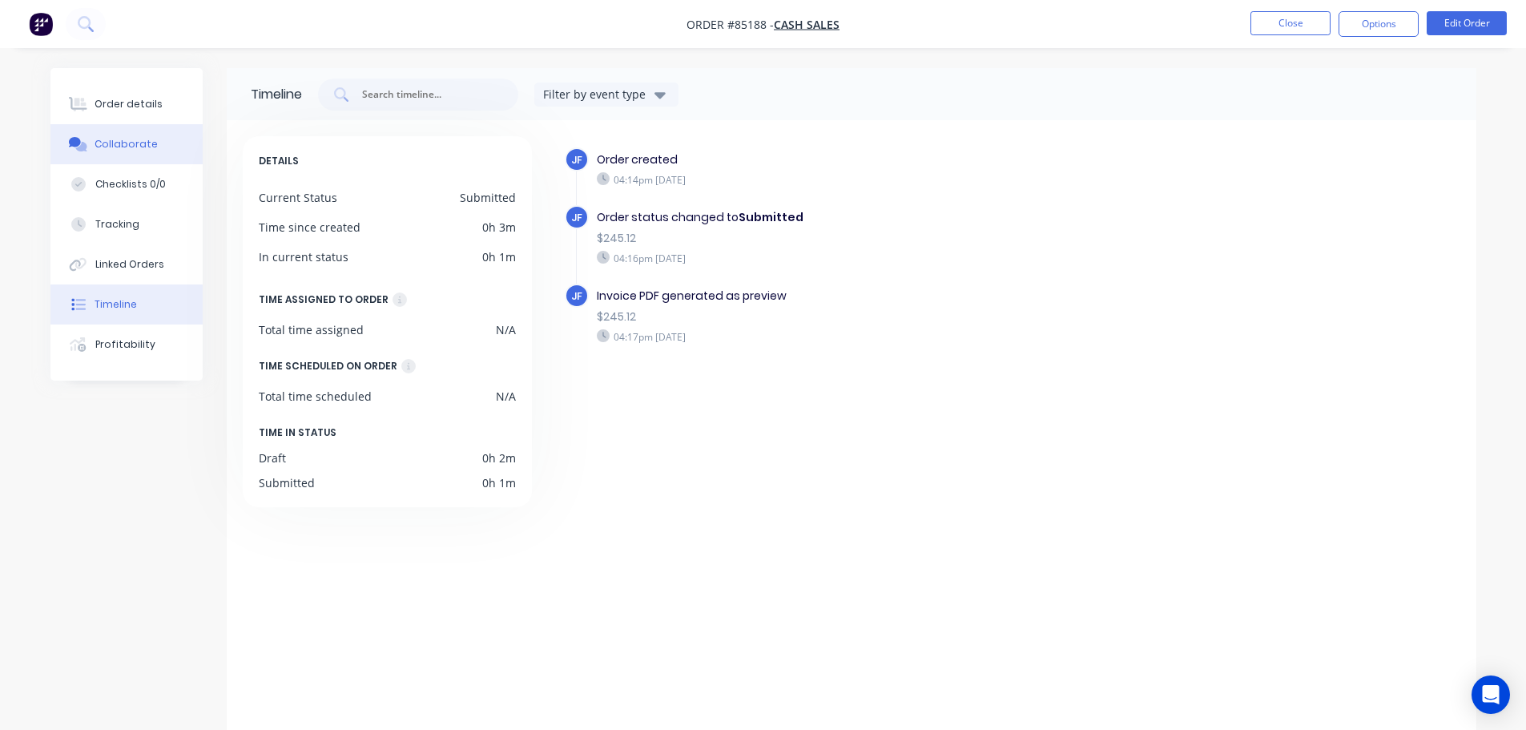
click at [144, 124] on button "Collaborate" at bounding box center [126, 144] width 152 height 40
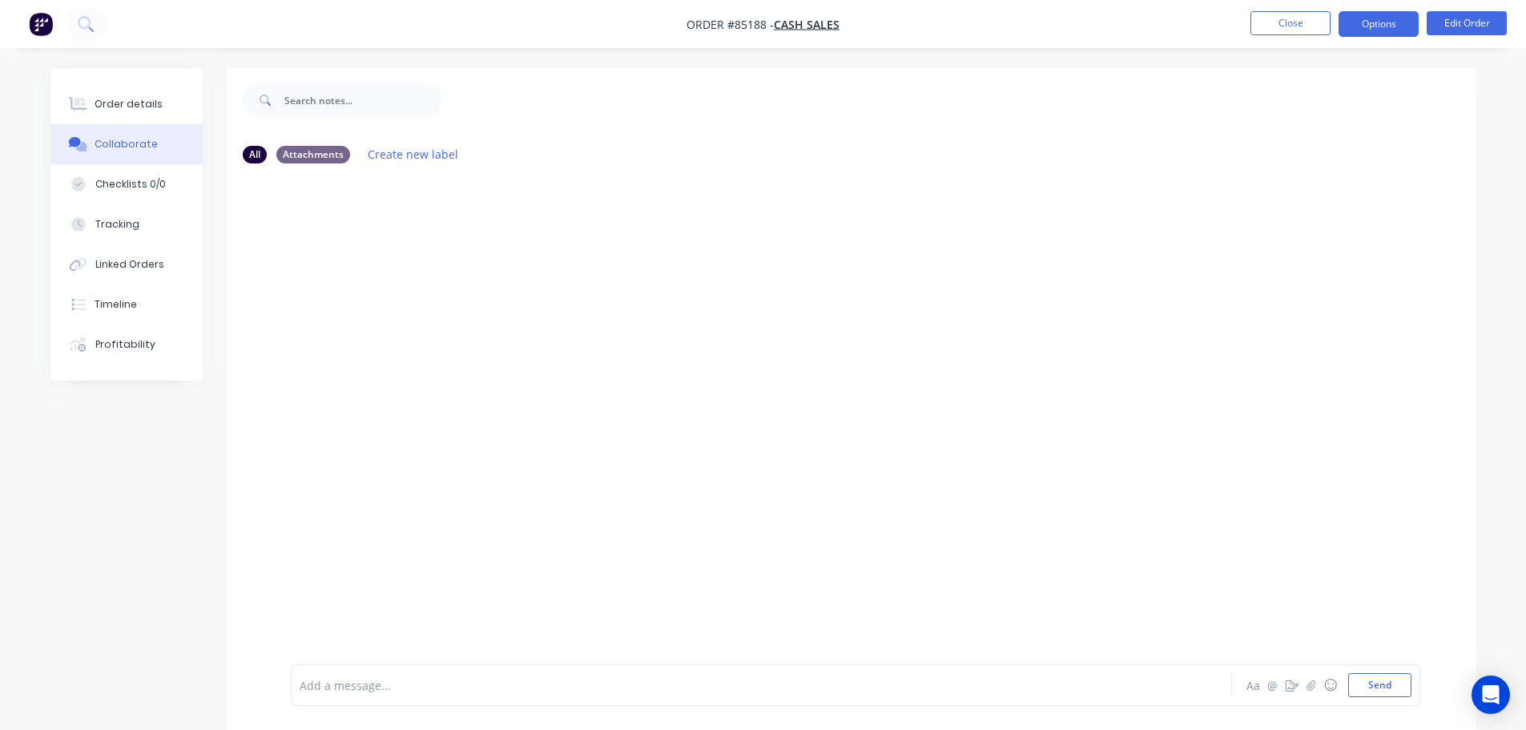
click at [1379, 18] on button "Options" at bounding box center [1379, 24] width 80 height 26
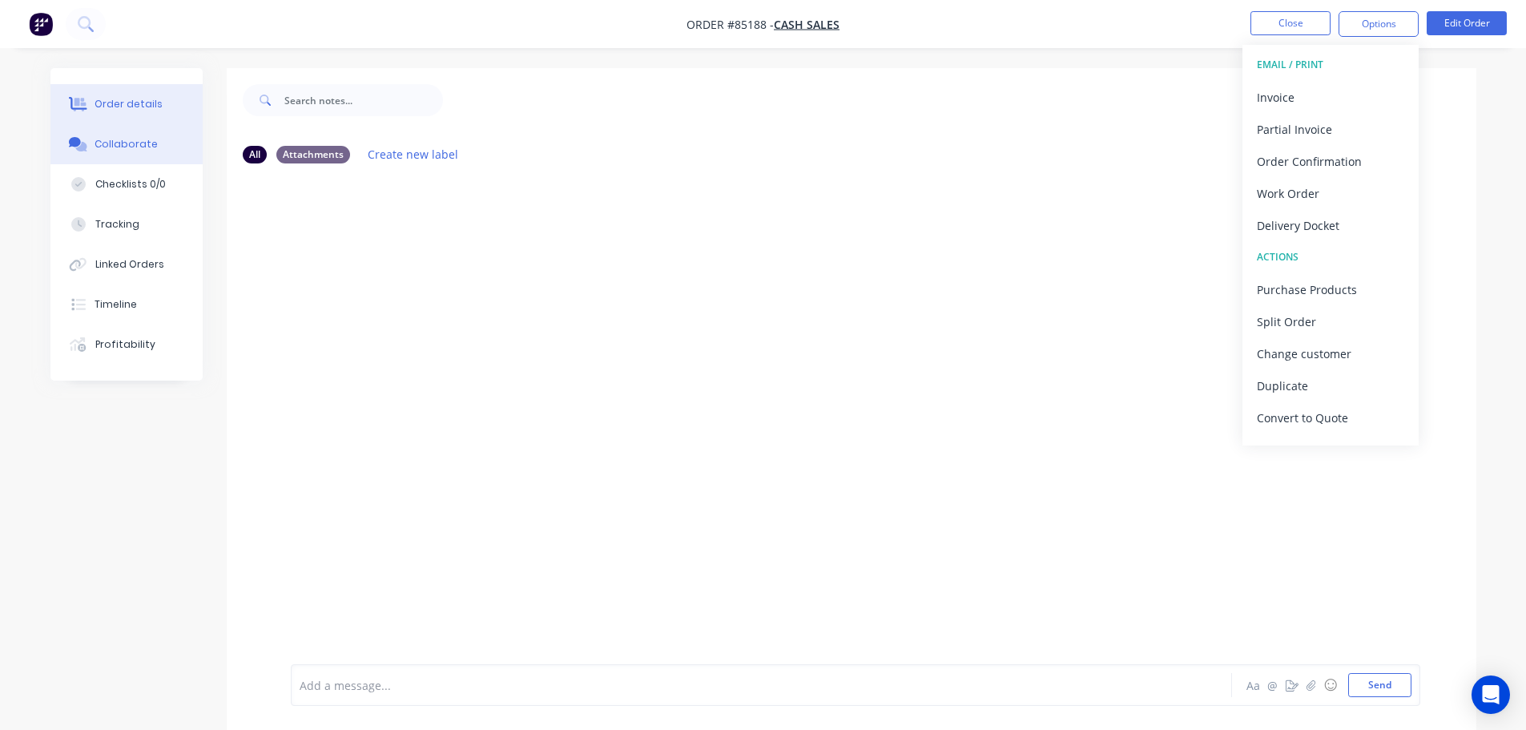
click at [188, 99] on button "Order details" at bounding box center [126, 104] width 152 height 40
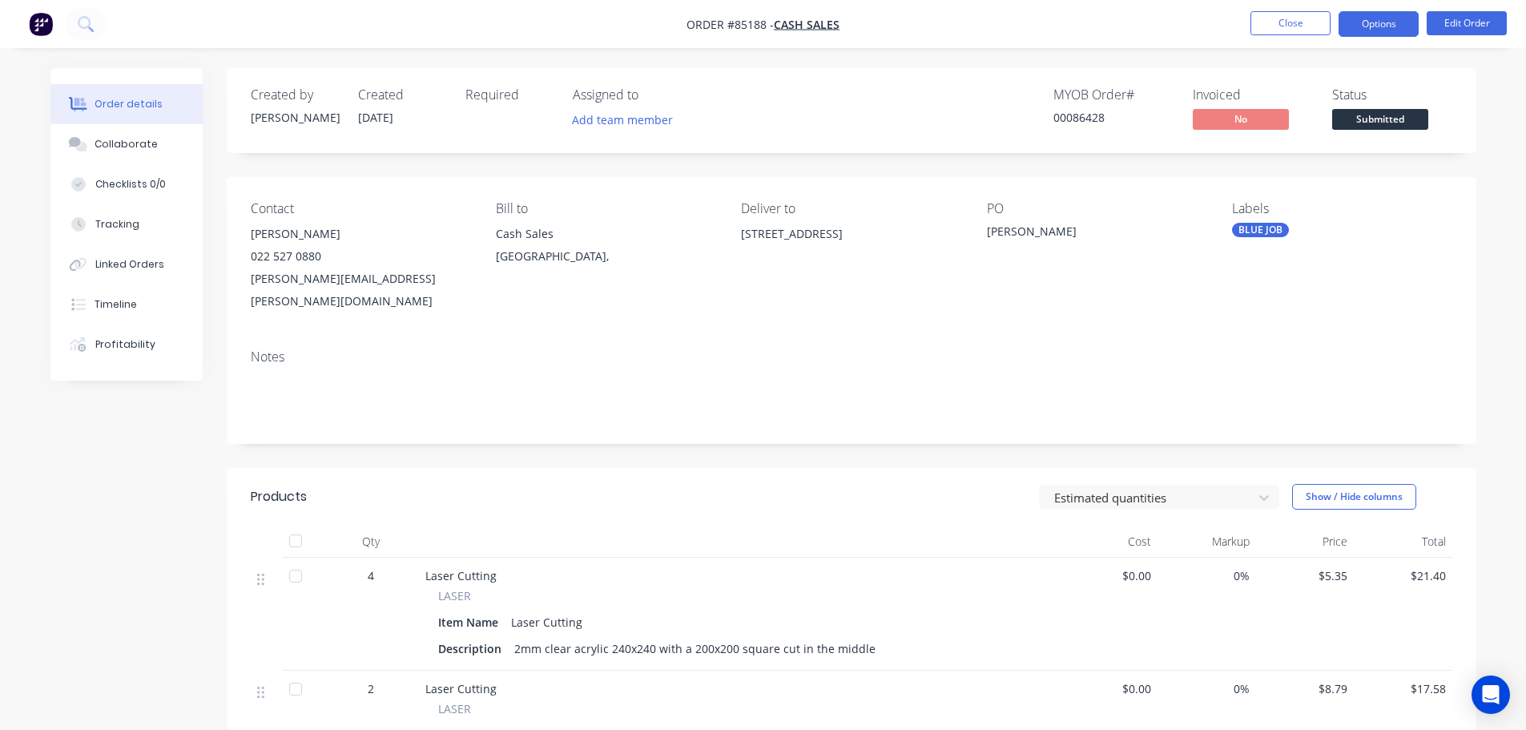
click at [1388, 22] on button "Options" at bounding box center [1379, 24] width 80 height 26
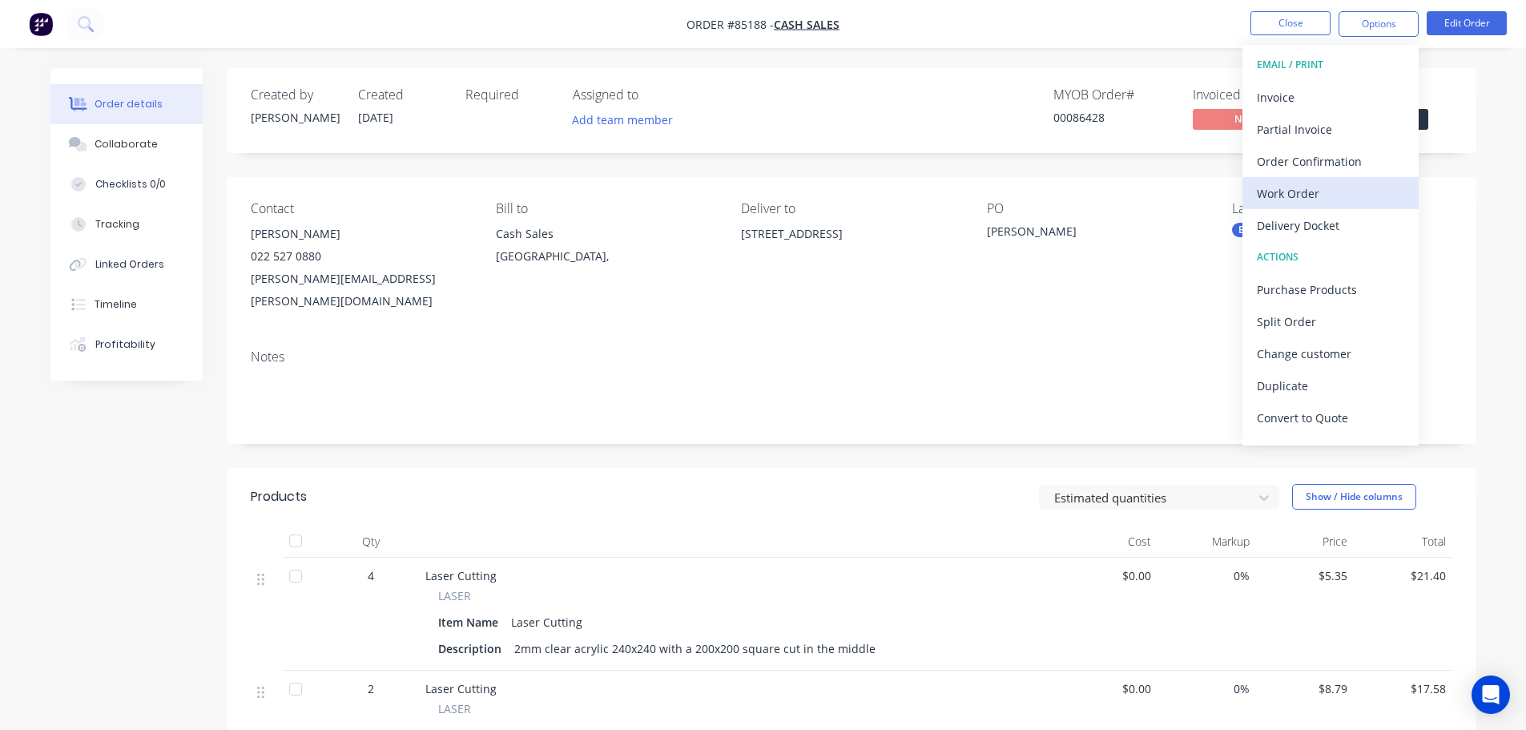
click at [1328, 183] on div "Work Order" at bounding box center [1330, 193] width 147 height 23
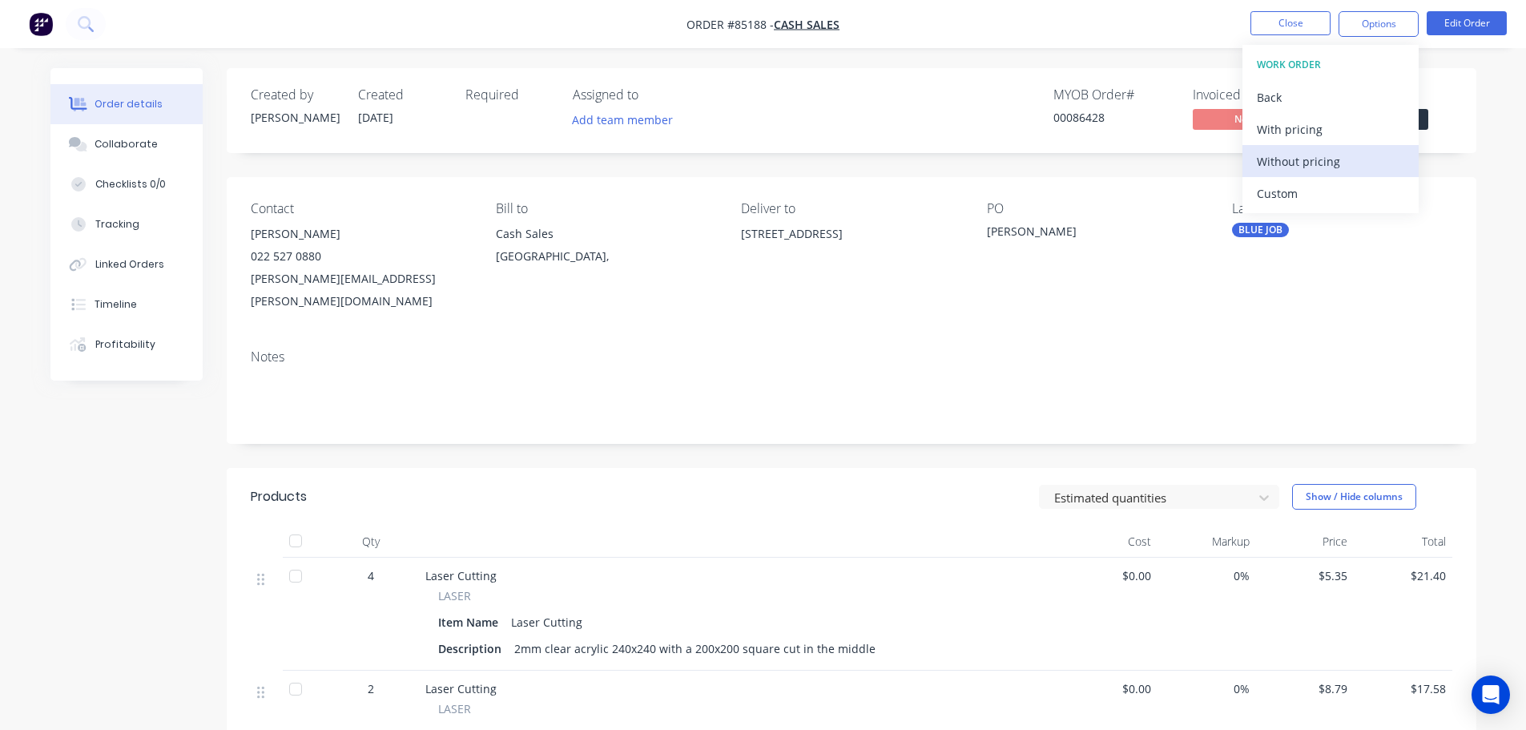
click at [1338, 159] on div "Without pricing" at bounding box center [1330, 161] width 147 height 23
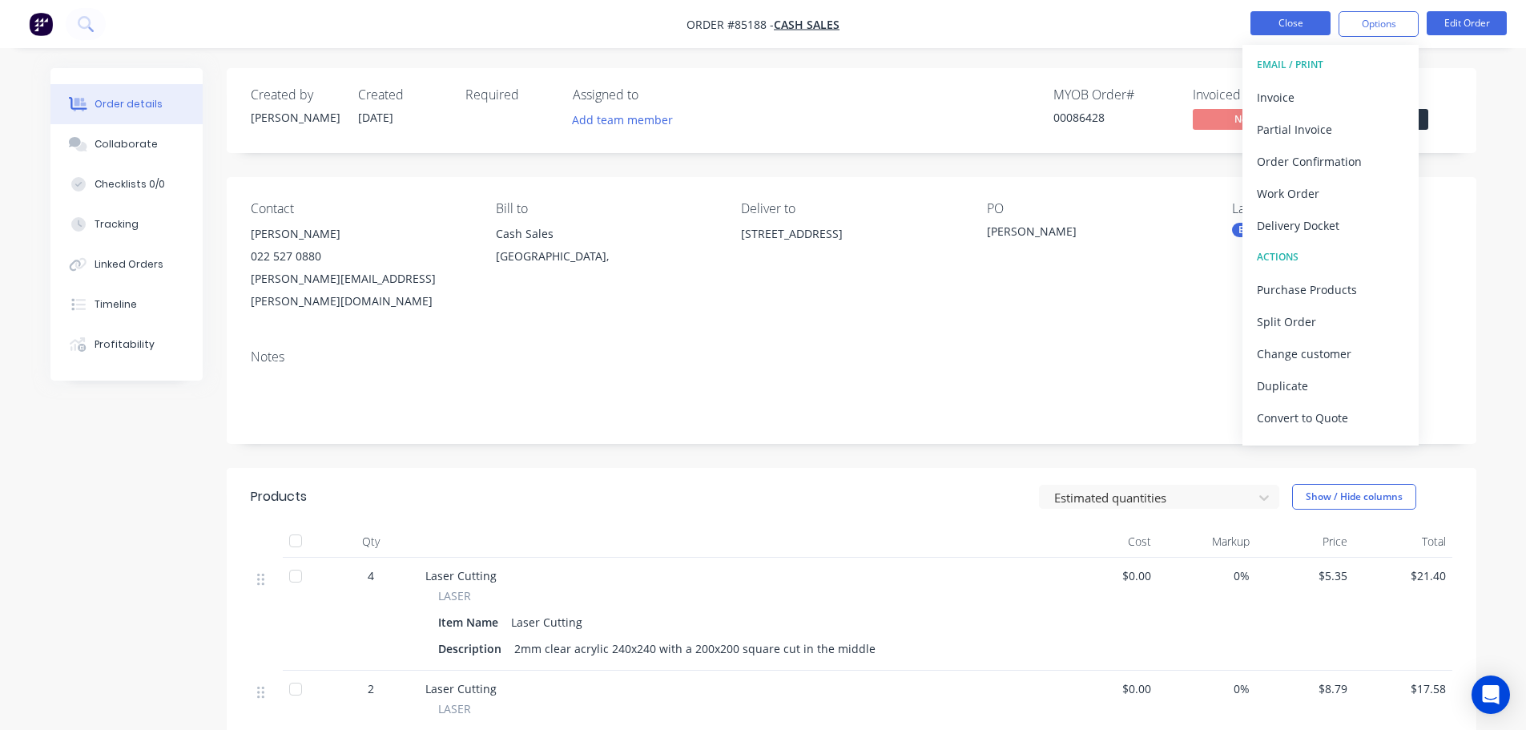
click at [1306, 30] on button "Close" at bounding box center [1291, 23] width 80 height 24
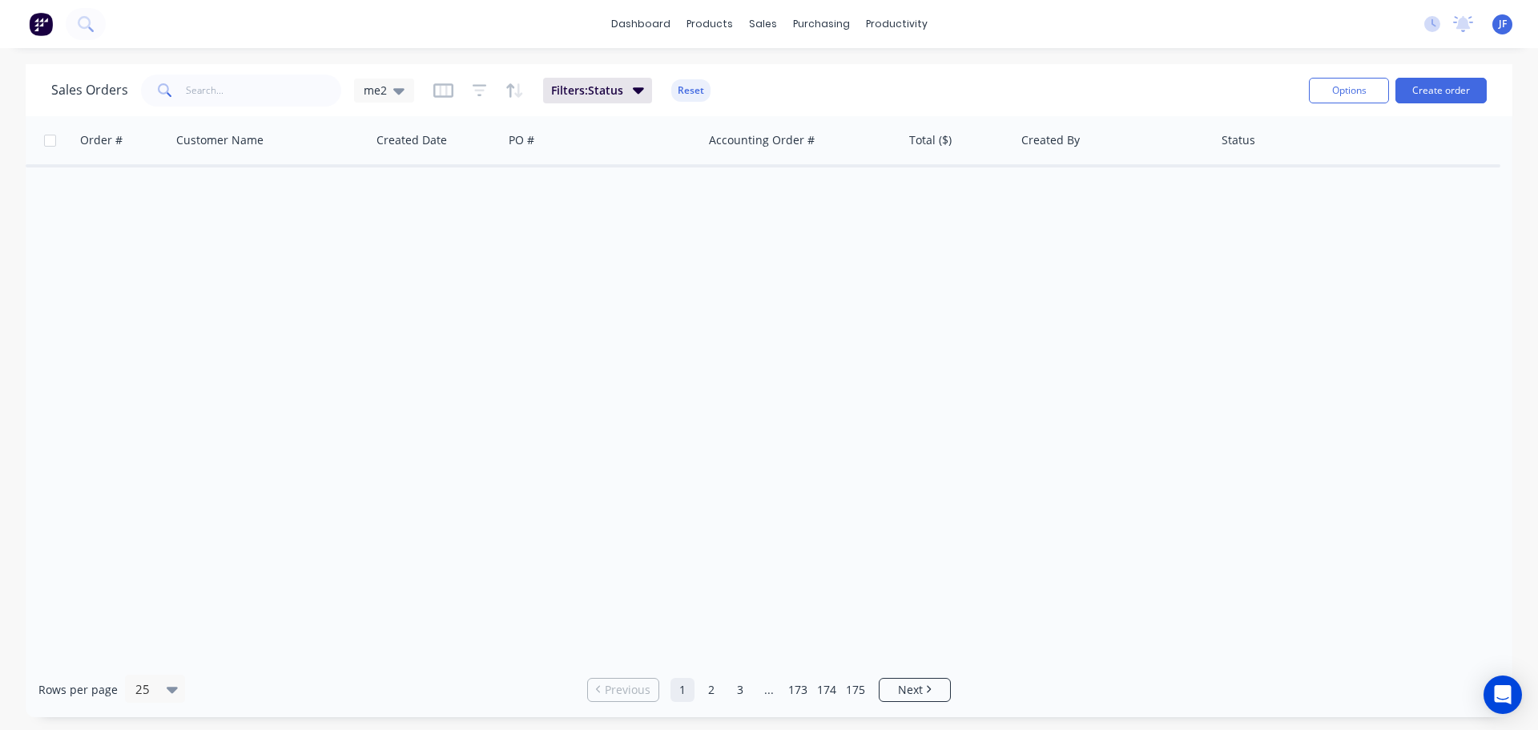
click at [854, 95] on div "Sales Orders me2 Filters: Status Reset" at bounding box center [673, 90] width 1245 height 39
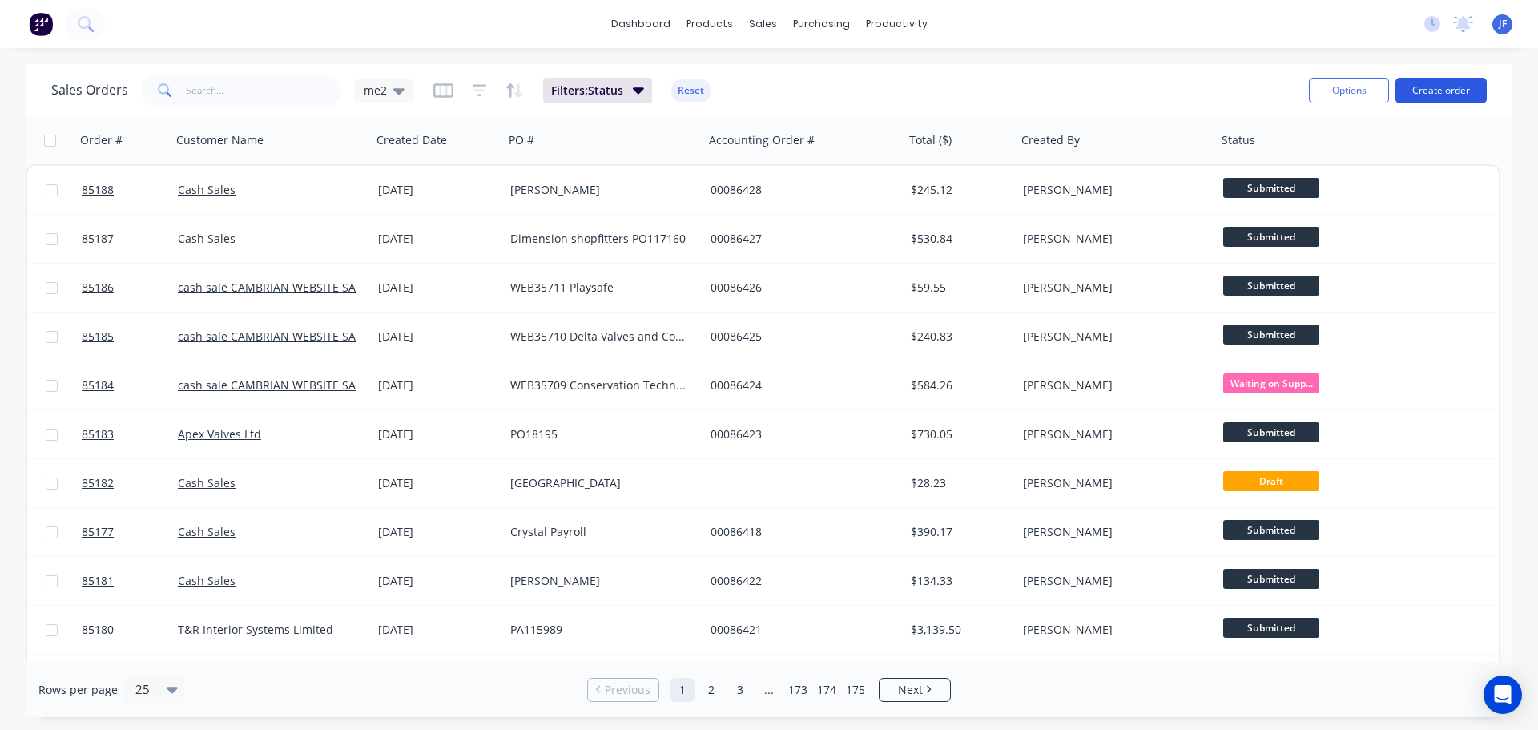
click at [1436, 99] on button "Create order" at bounding box center [1441, 91] width 91 height 26
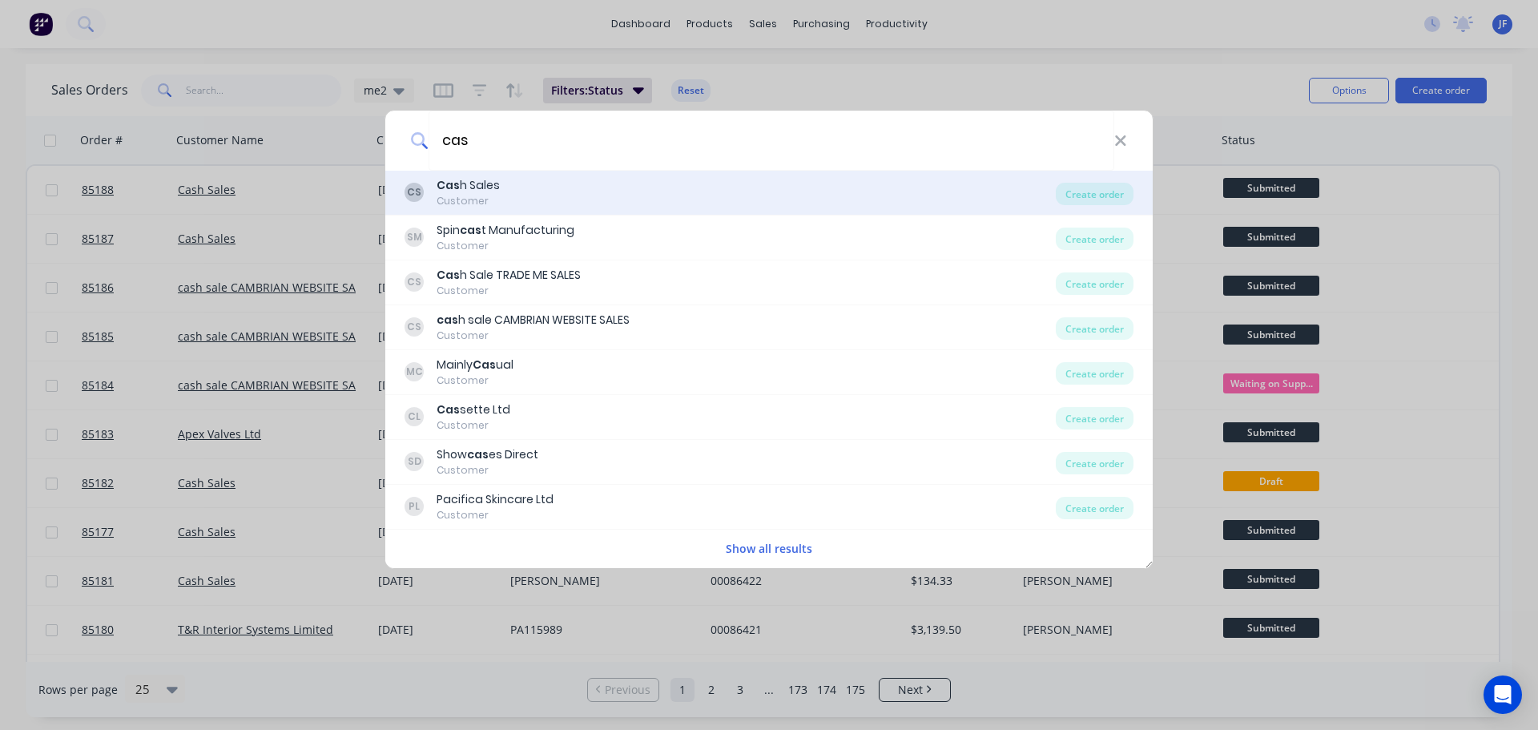
type input "cas"
click at [561, 197] on div "CS Cas h Sales Customer" at bounding box center [730, 192] width 651 height 31
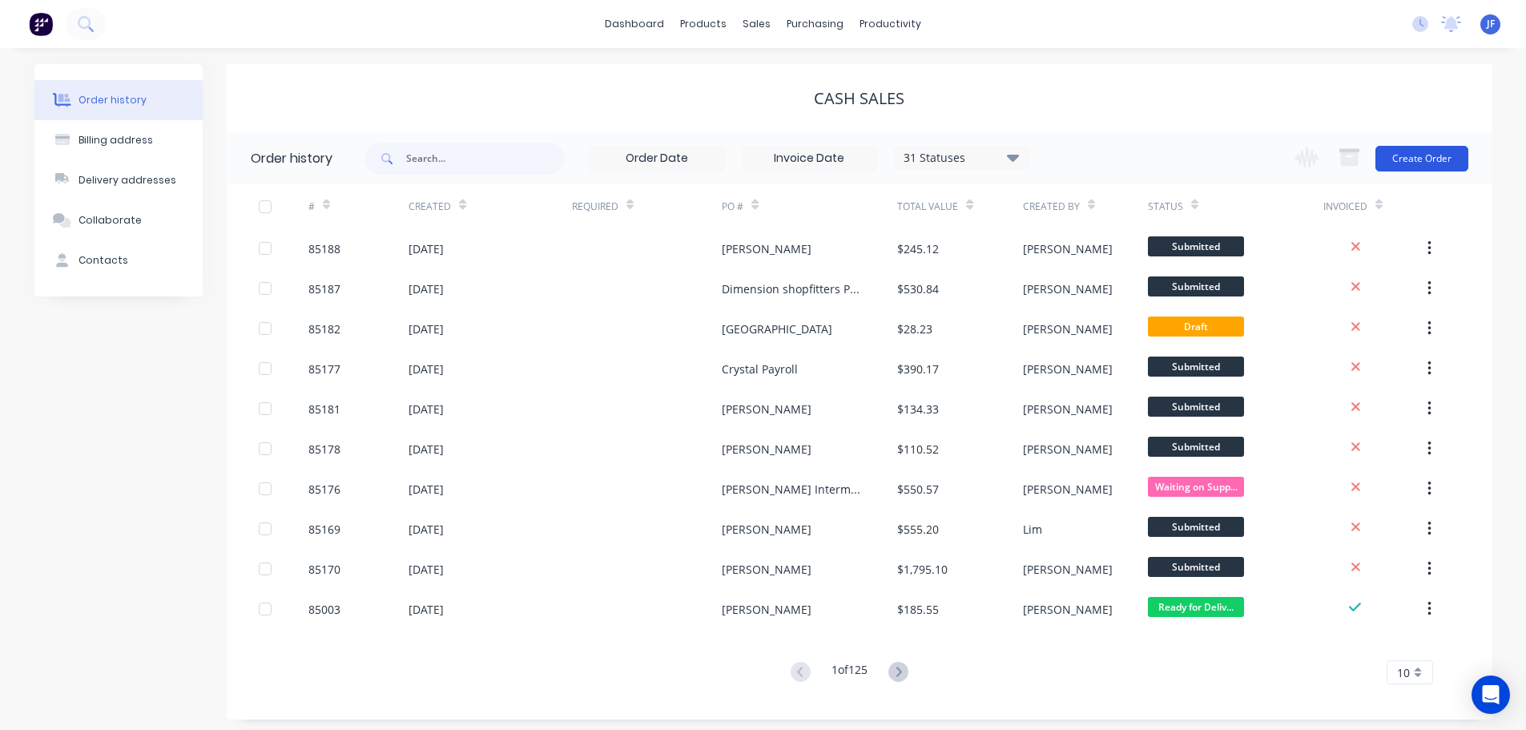
click at [1420, 163] on button "Create Order" at bounding box center [1422, 159] width 93 height 26
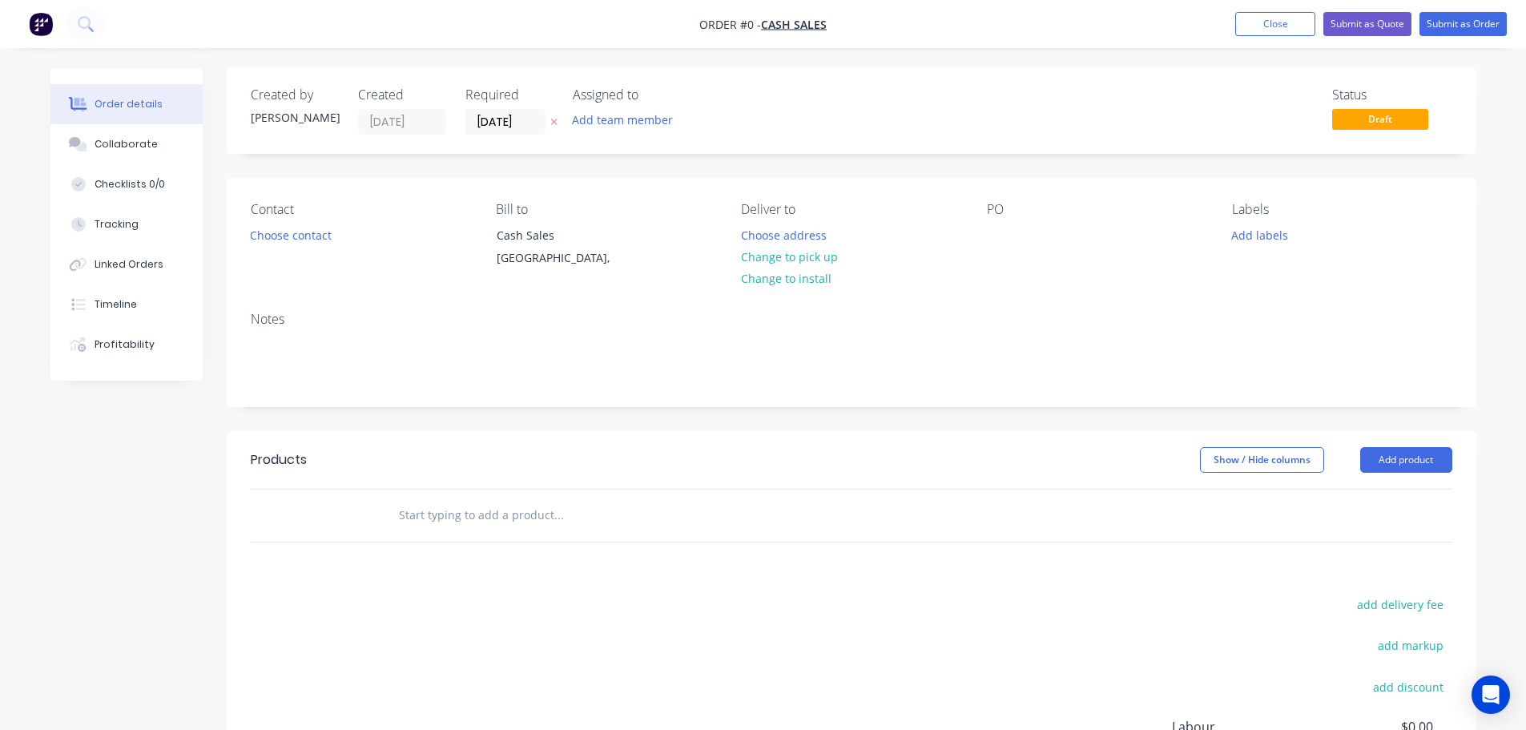
click at [554, 122] on icon "button" at bounding box center [553, 122] width 6 height 6
click at [300, 237] on button "Choose contact" at bounding box center [290, 235] width 99 height 22
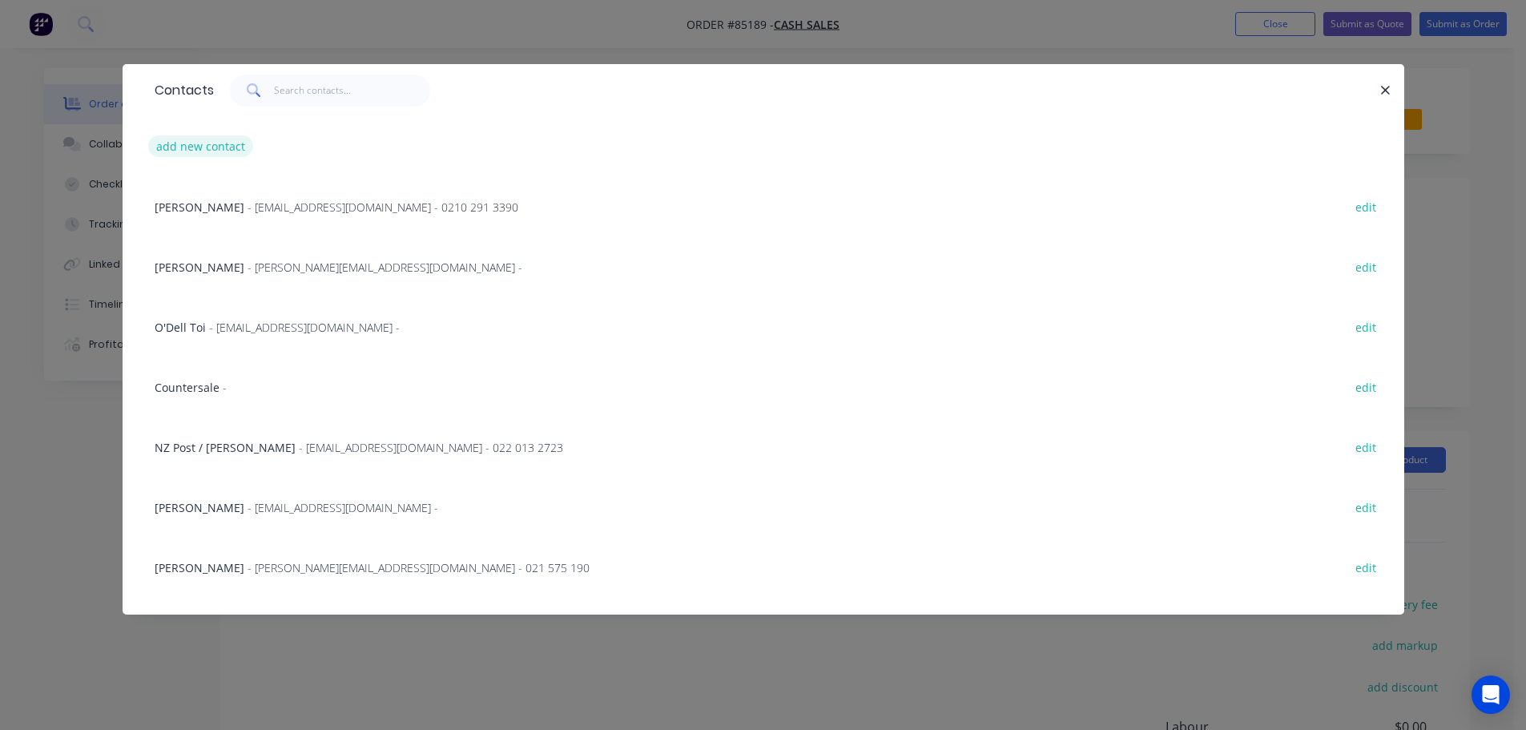
click at [192, 149] on button "add new contact" at bounding box center [201, 146] width 106 height 22
select select "NZ"
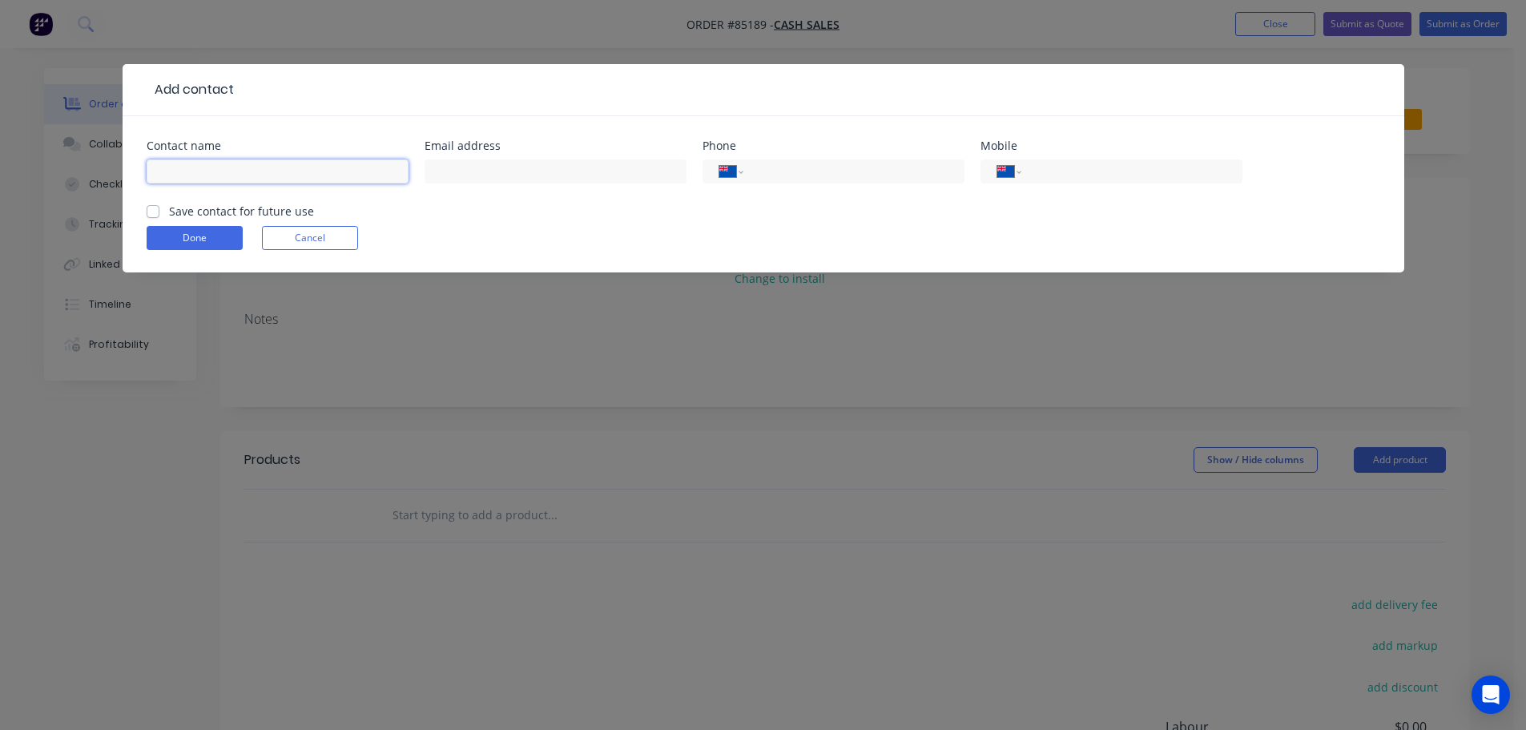
click at [244, 171] on input "text" at bounding box center [278, 171] width 262 height 24
paste input "Harley Bradbury <Harley@millsalbert.co.nz>"
drag, startPoint x: 254, startPoint y: 178, endPoint x: 378, endPoint y: 178, distance: 124.2
click at [378, 178] on input "Harley Bradbury <Harley@millsalbert.co.nz>" at bounding box center [278, 171] width 262 height 24
type input "Harley Bradbury <>"
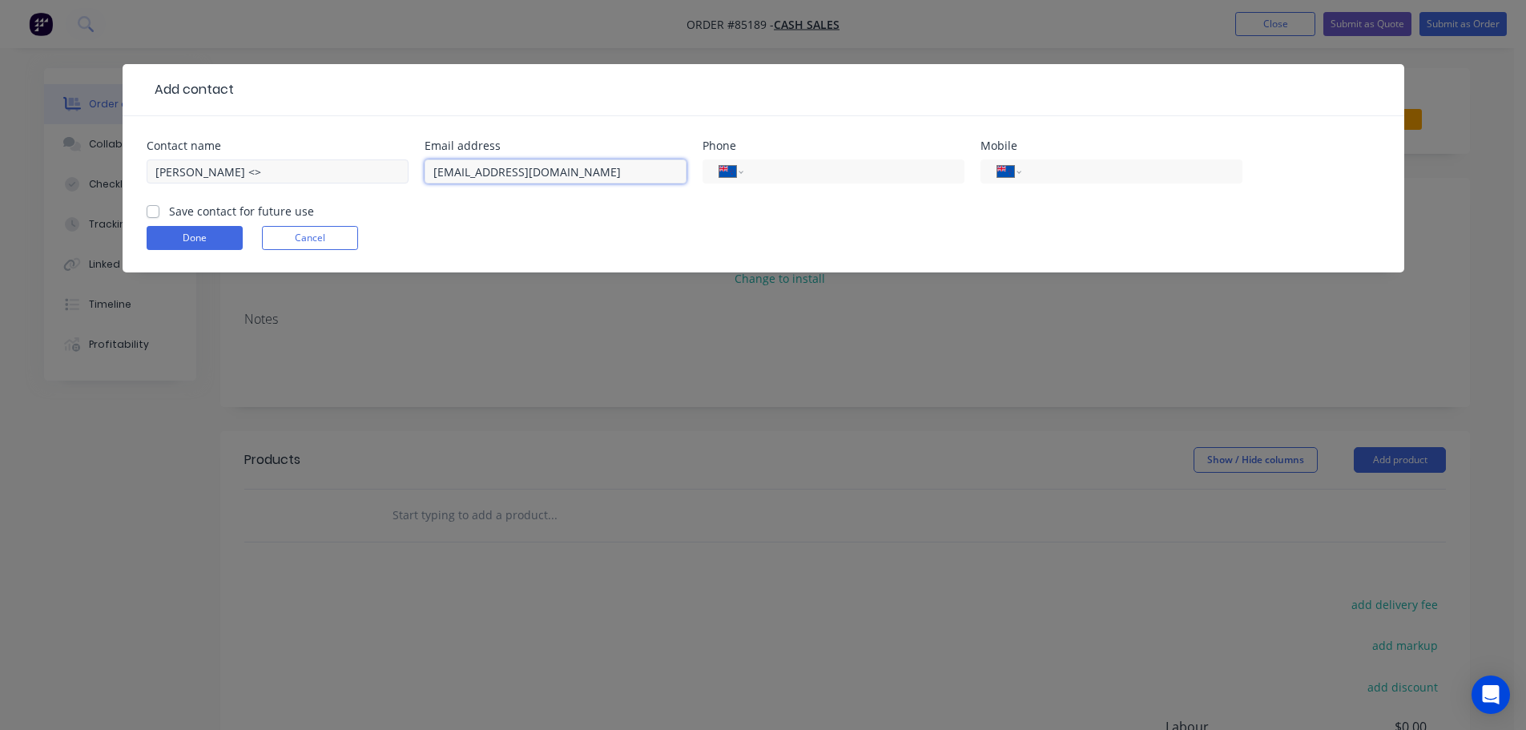
type input "Harley@millsalbert.co.nz"
drag, startPoint x: 384, startPoint y: 171, endPoint x: 243, endPoint y: 172, distance: 141.0
click at [243, 172] on input "Harley Bradbury <>" at bounding box center [278, 171] width 262 height 24
type input "Harley Bradbury"
click at [232, 212] on label "Save contact for future use" at bounding box center [241, 211] width 145 height 17
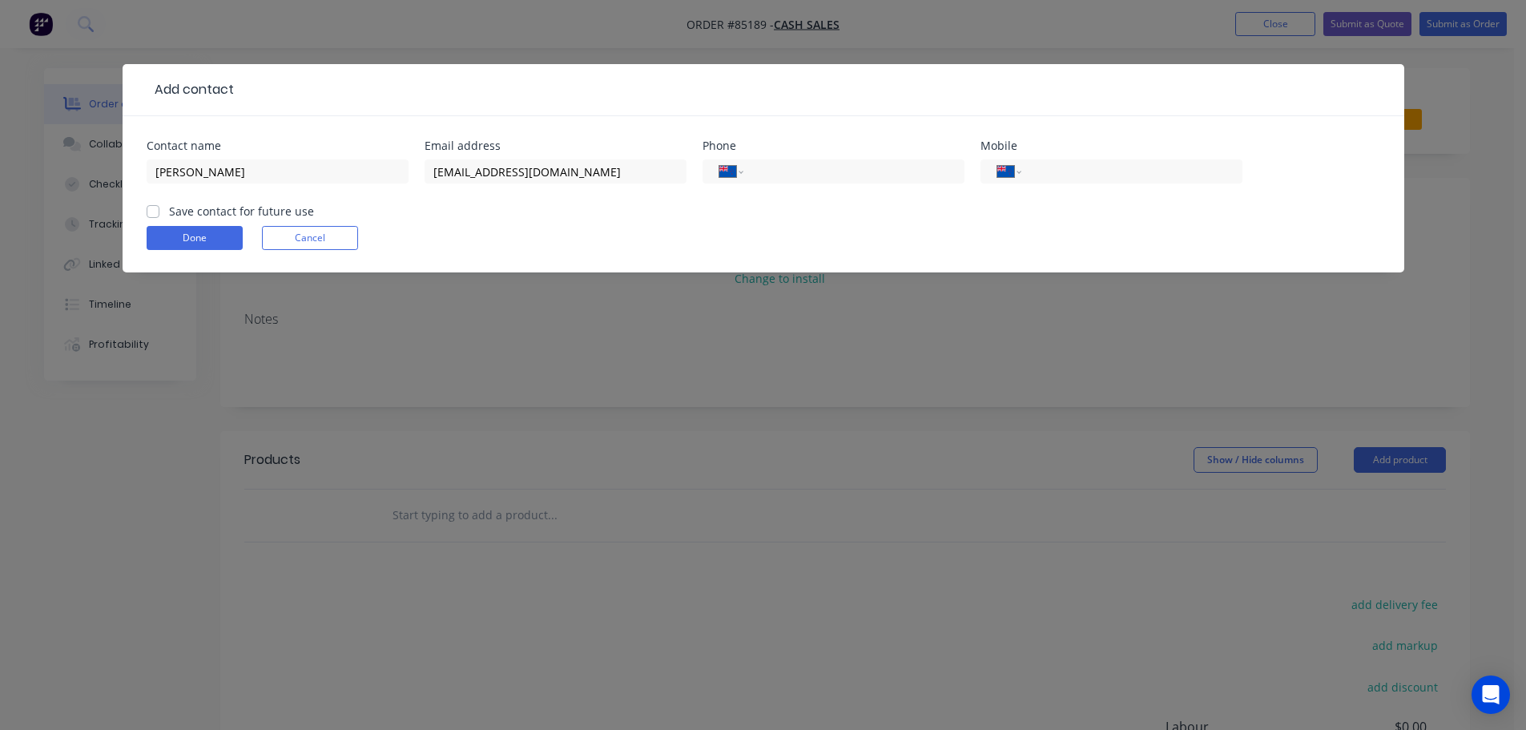
click at [159, 212] on input "Save contact for future use" at bounding box center [153, 210] width 13 height 15
checkbox input "true"
click at [1078, 165] on input "tel" at bounding box center [1129, 172] width 192 height 18
type input "021 364 520"
click at [230, 240] on button "Done" at bounding box center [195, 238] width 96 height 24
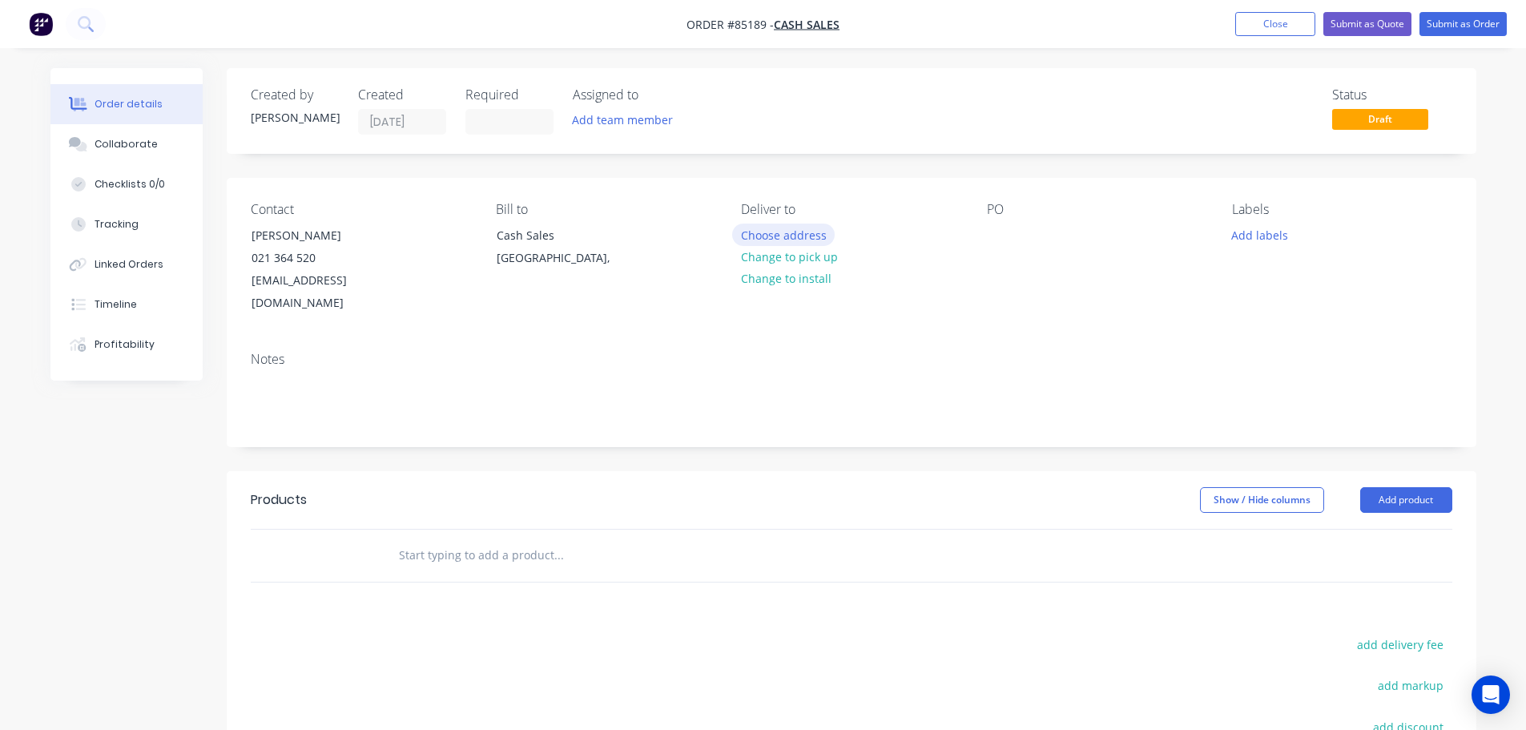
click at [812, 233] on button "Choose address" at bounding box center [783, 235] width 103 height 22
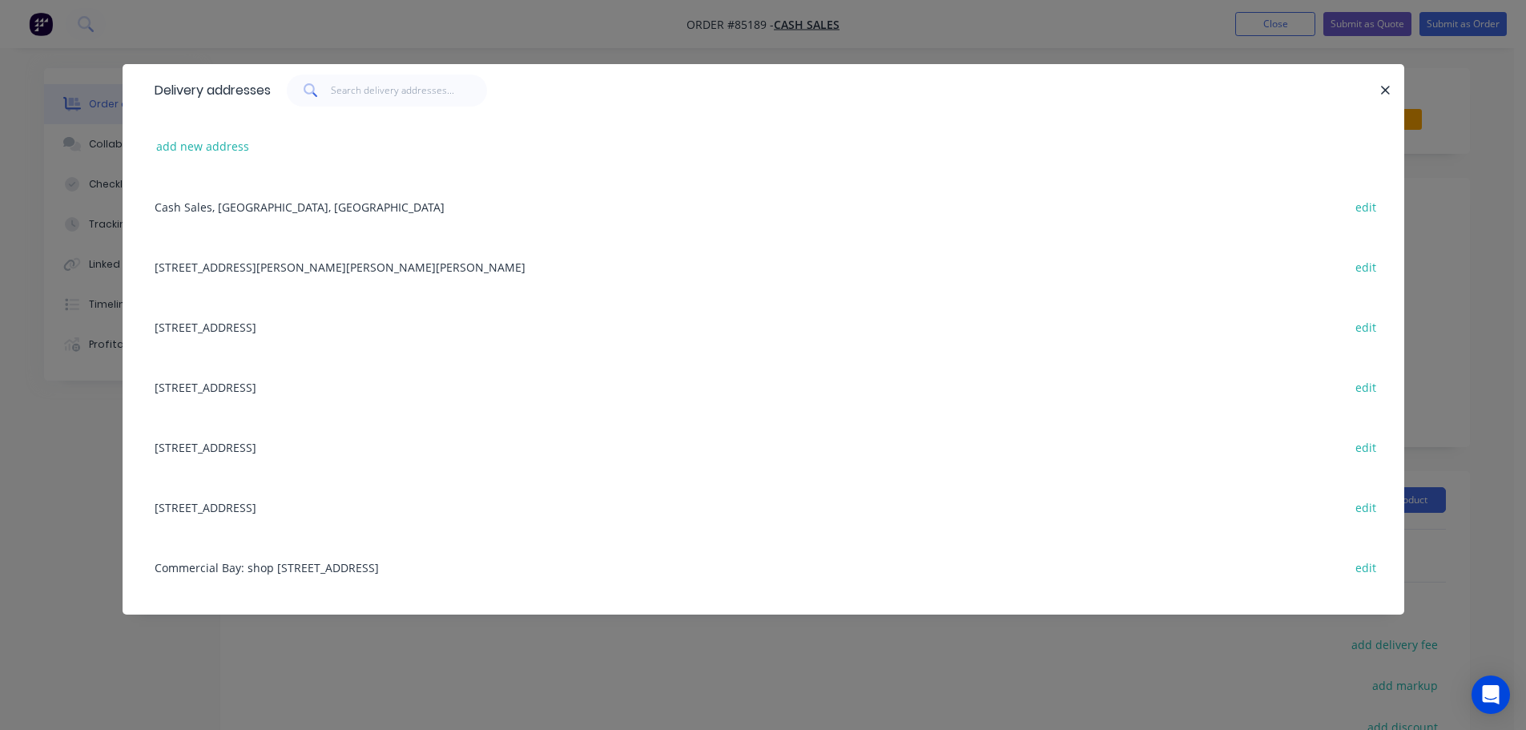
click at [201, 34] on div "Delivery addresses add new address Cash Sales, [GEOGRAPHIC_DATA], [GEOGRAPHIC_D…" at bounding box center [763, 365] width 1526 height 730
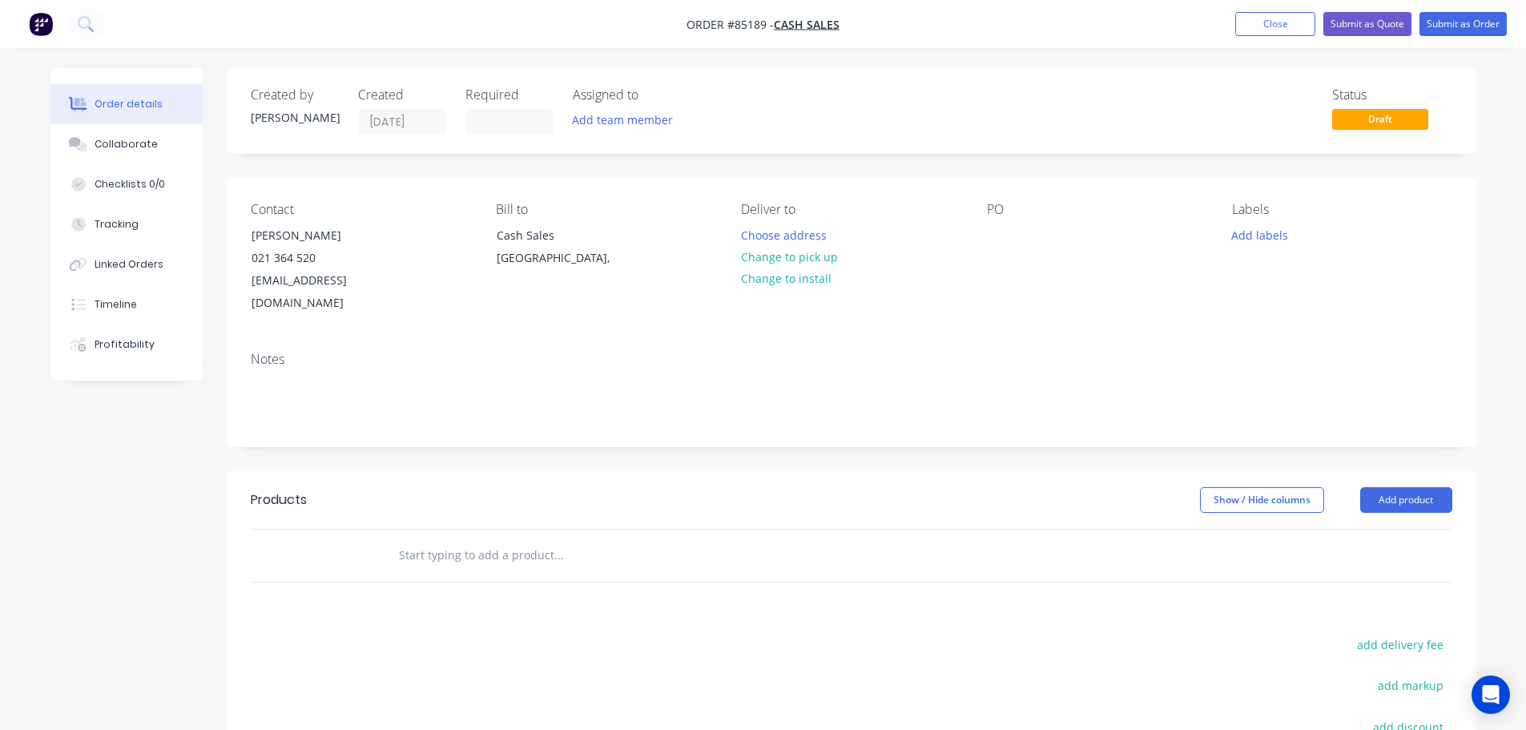
drag, startPoint x: 276, startPoint y: 231, endPoint x: 409, endPoint y: 234, distance: 132.2
click at [409, 234] on div "Contact Harley Bradbury 021 364 520 Harley@millsalbert.co.nz" at bounding box center [361, 258] width 220 height 113
click at [1008, 225] on div at bounding box center [1000, 235] width 26 height 23
paste div
click at [806, 232] on button "Choose address" at bounding box center [783, 235] width 103 height 22
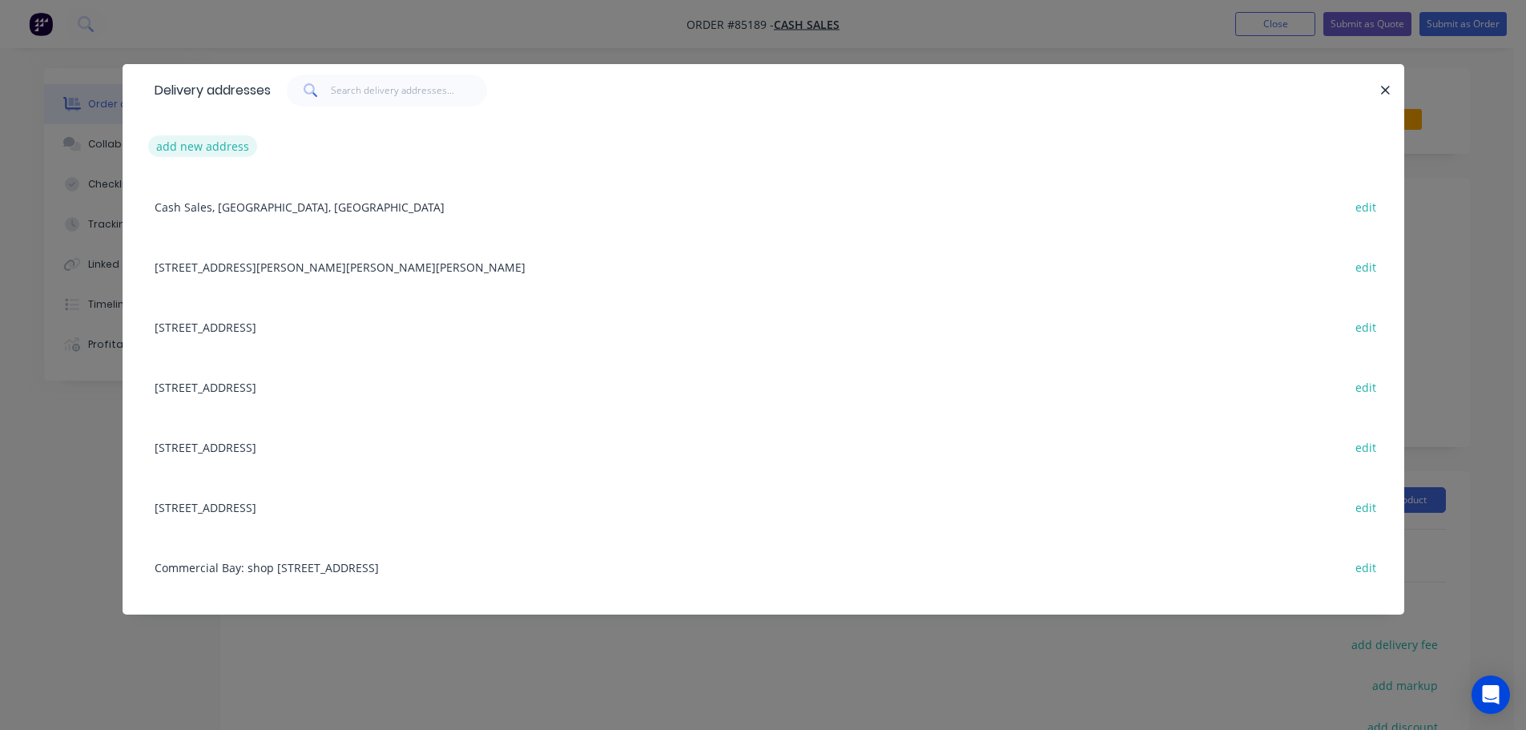
click at [212, 147] on button "add new address" at bounding box center [203, 146] width 110 height 22
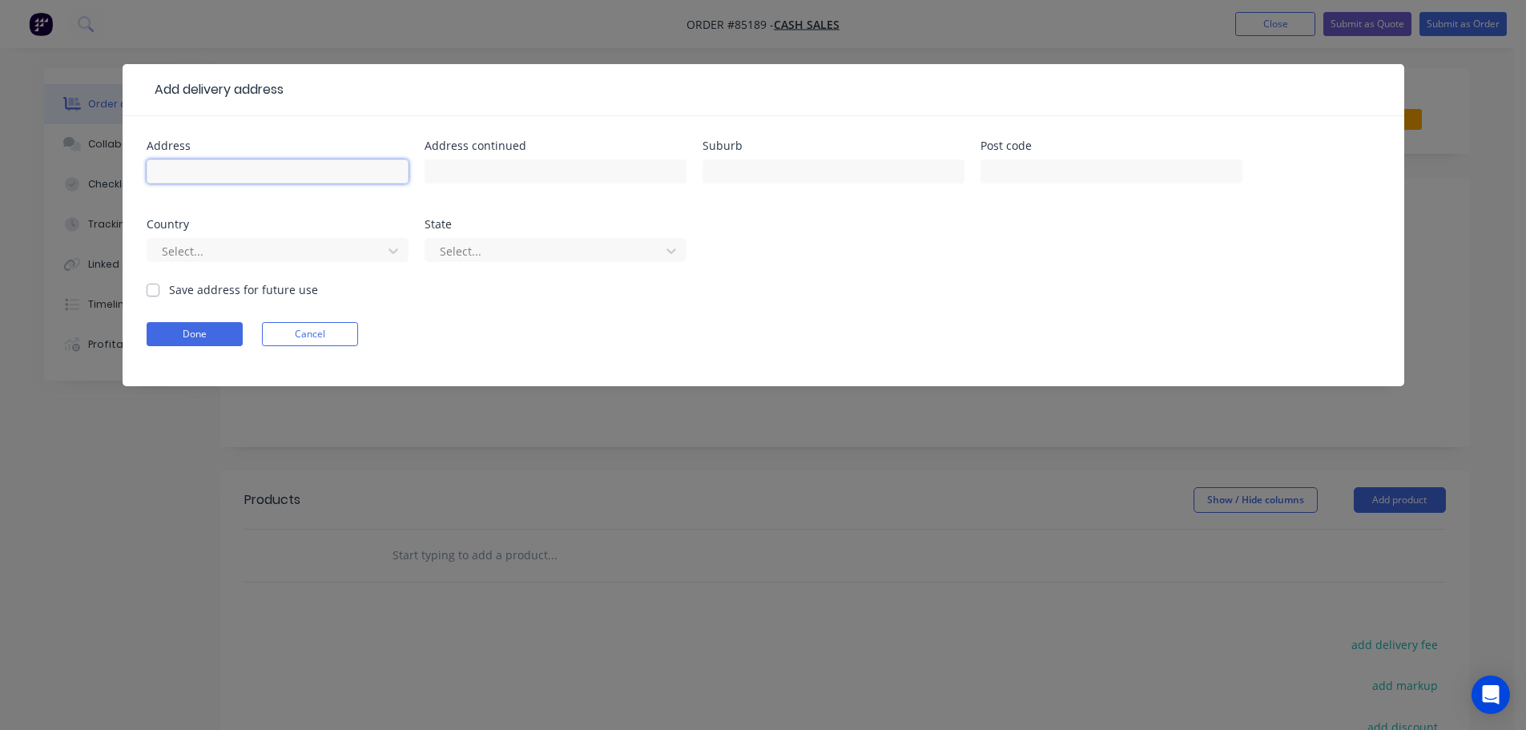
click at [219, 166] on input "text" at bounding box center [278, 171] width 262 height 24
type input "Mainfreight Levin Depot"
click at [538, 165] on input "text" at bounding box center [556, 171] width 262 height 24
paste input "112 Cambridge Street South Levin Levin 5510"
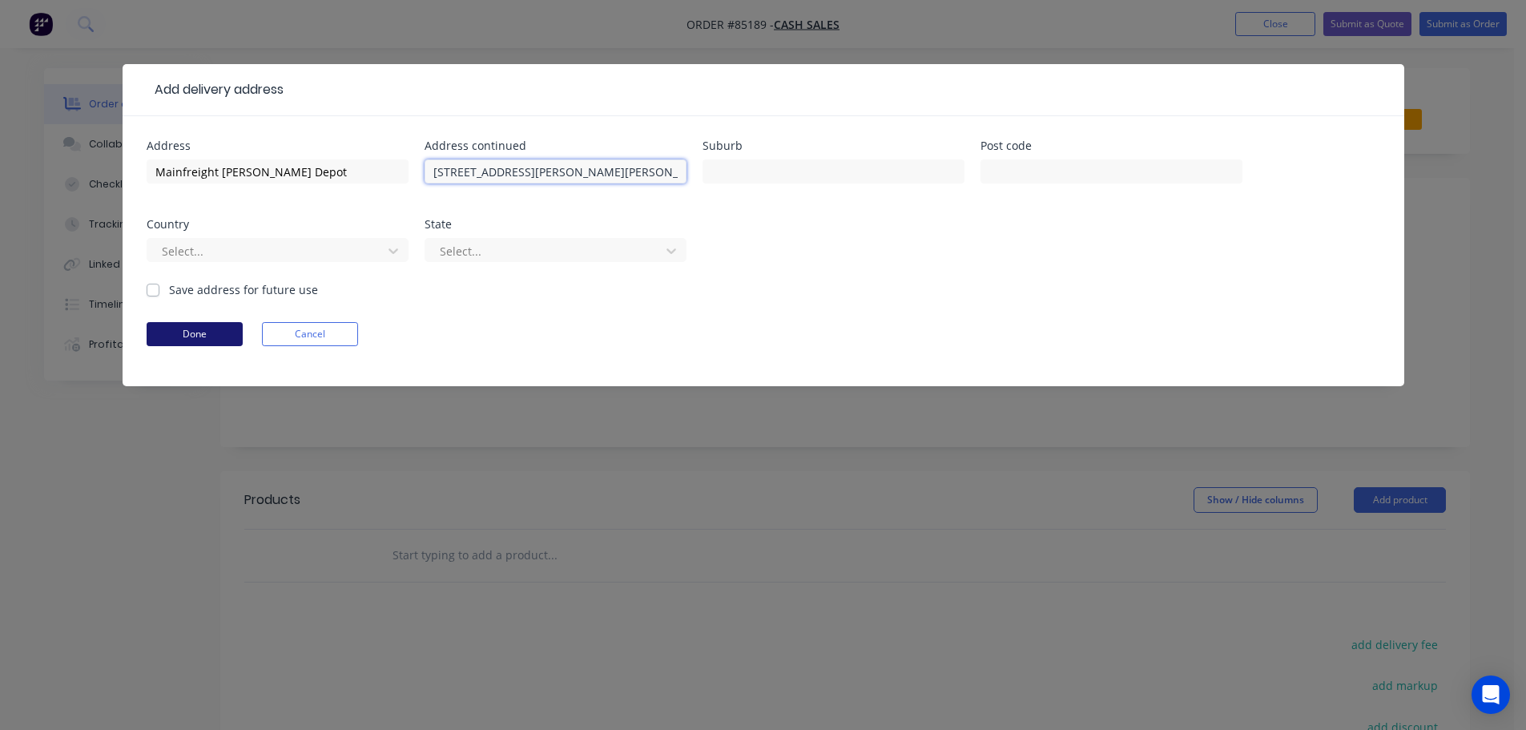
type input "112 Cambridge Street South Levin Levin 5510"
click at [202, 333] on button "Done" at bounding box center [195, 334] width 96 height 24
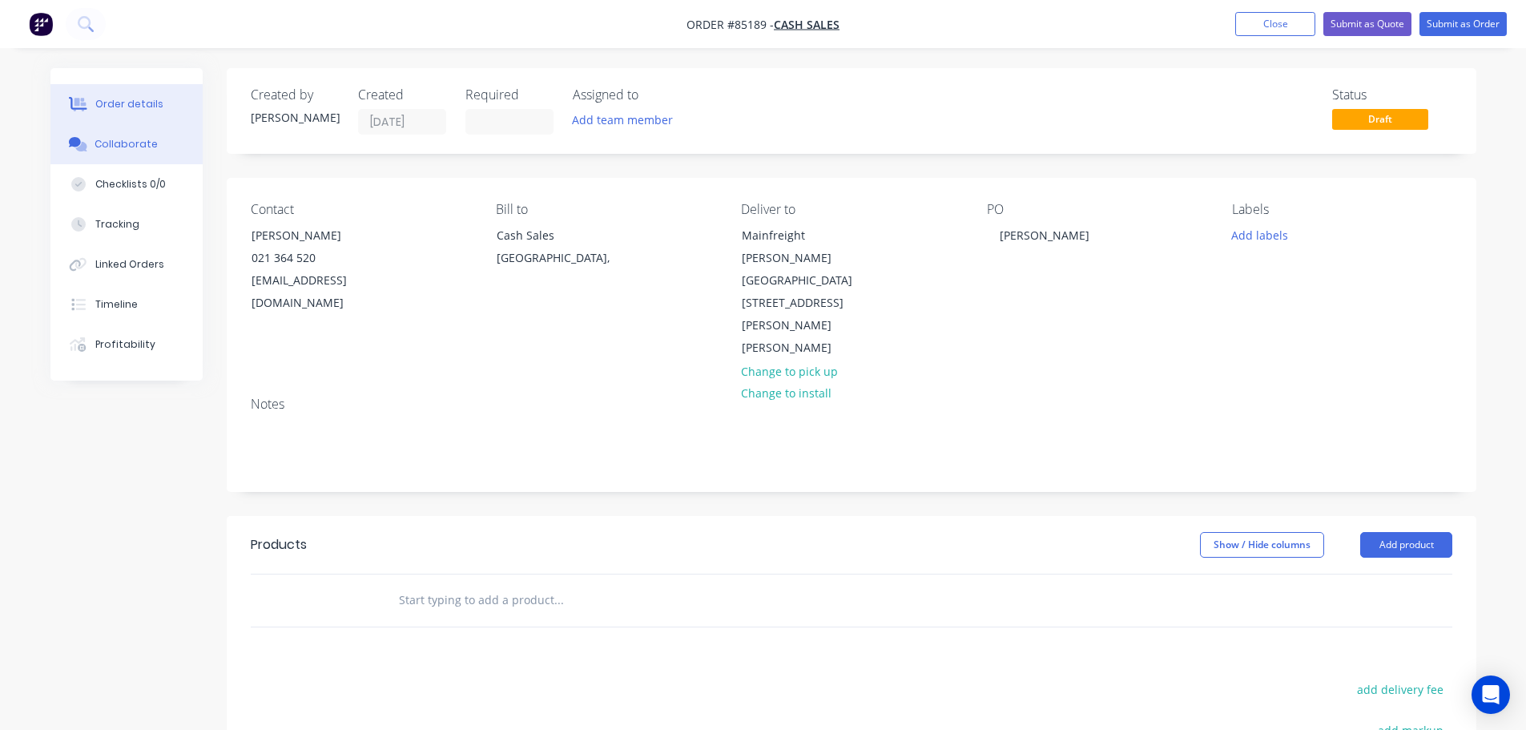
click at [164, 143] on button "Collaborate" at bounding box center [126, 144] width 152 height 40
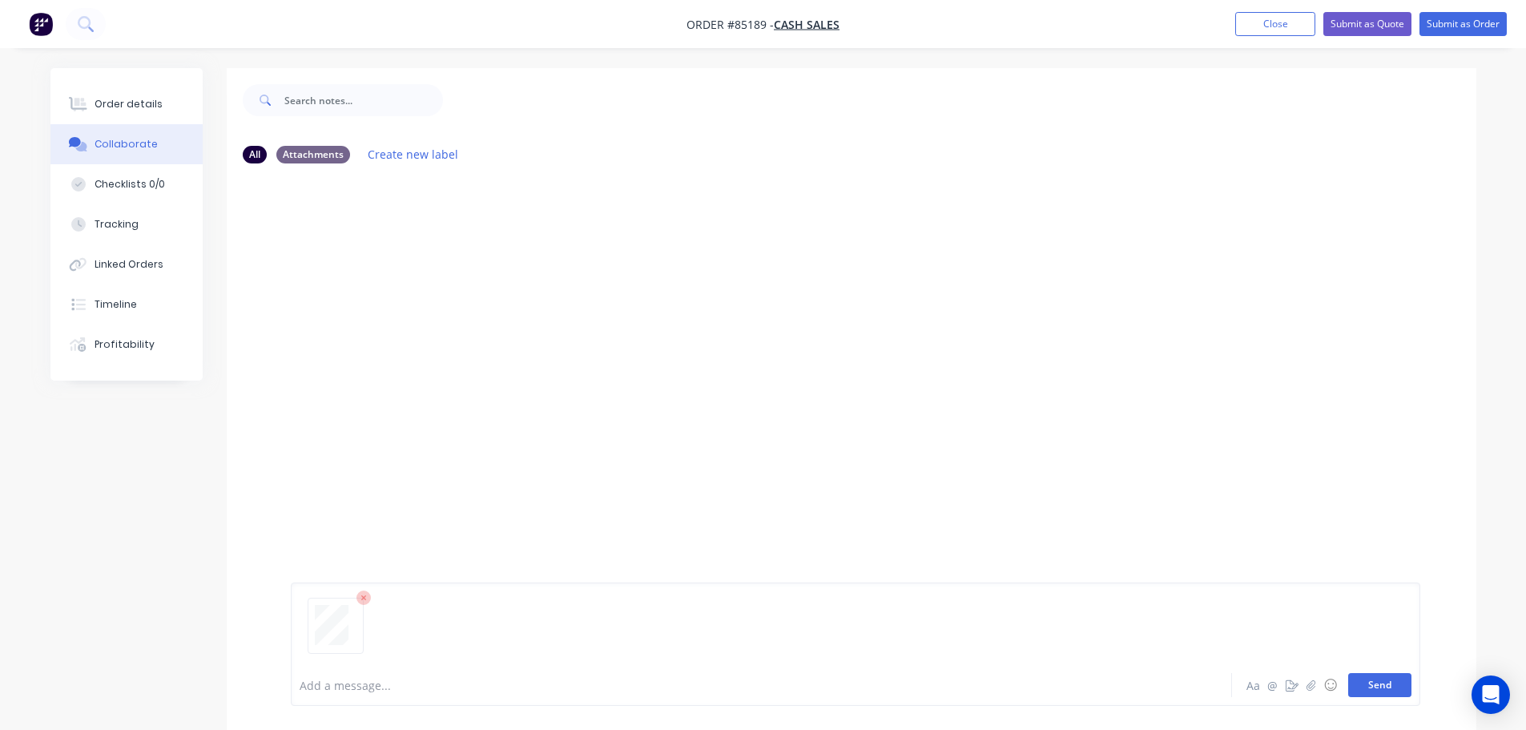
click at [1385, 688] on button "Send" at bounding box center [1380, 685] width 63 height 24
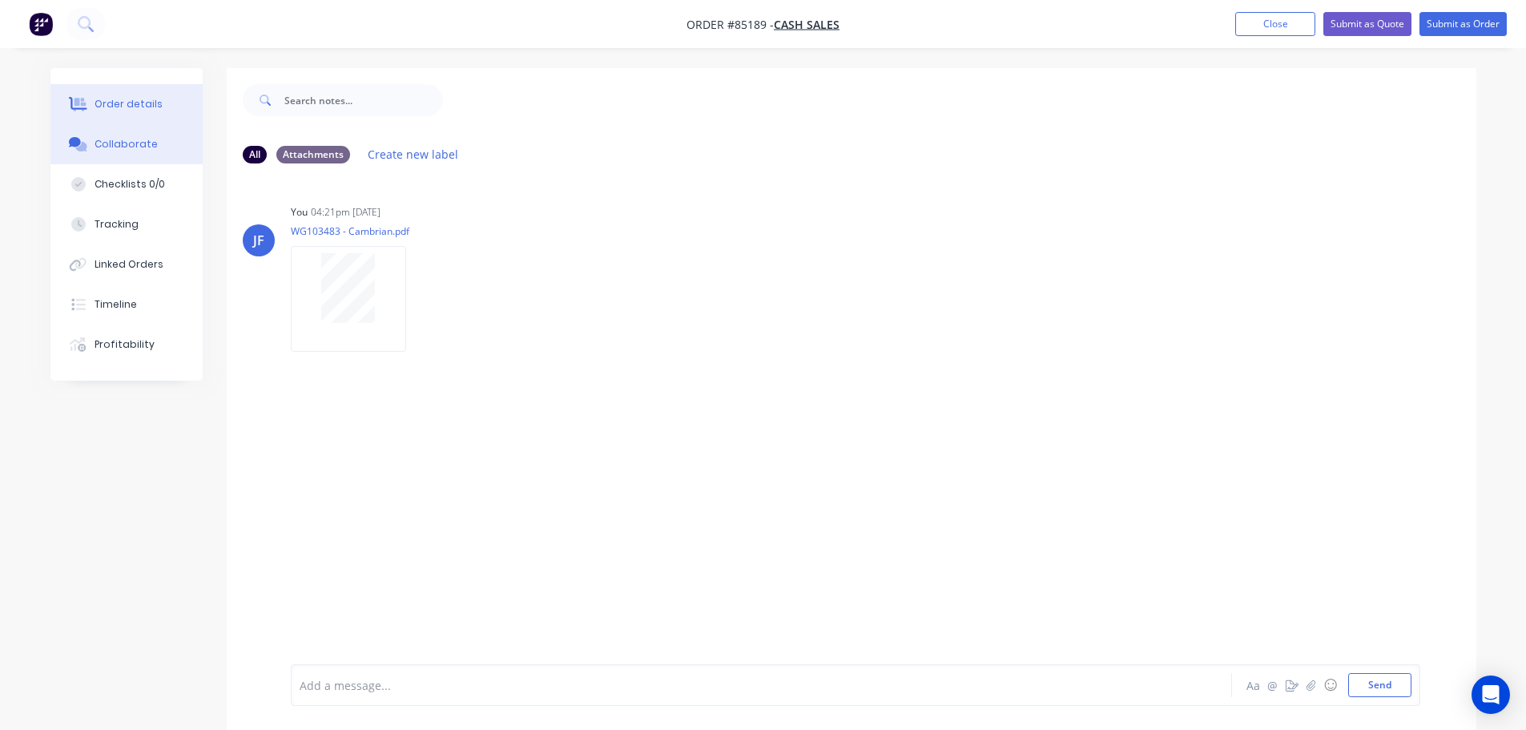
click at [104, 115] on button "Order details" at bounding box center [126, 104] width 152 height 40
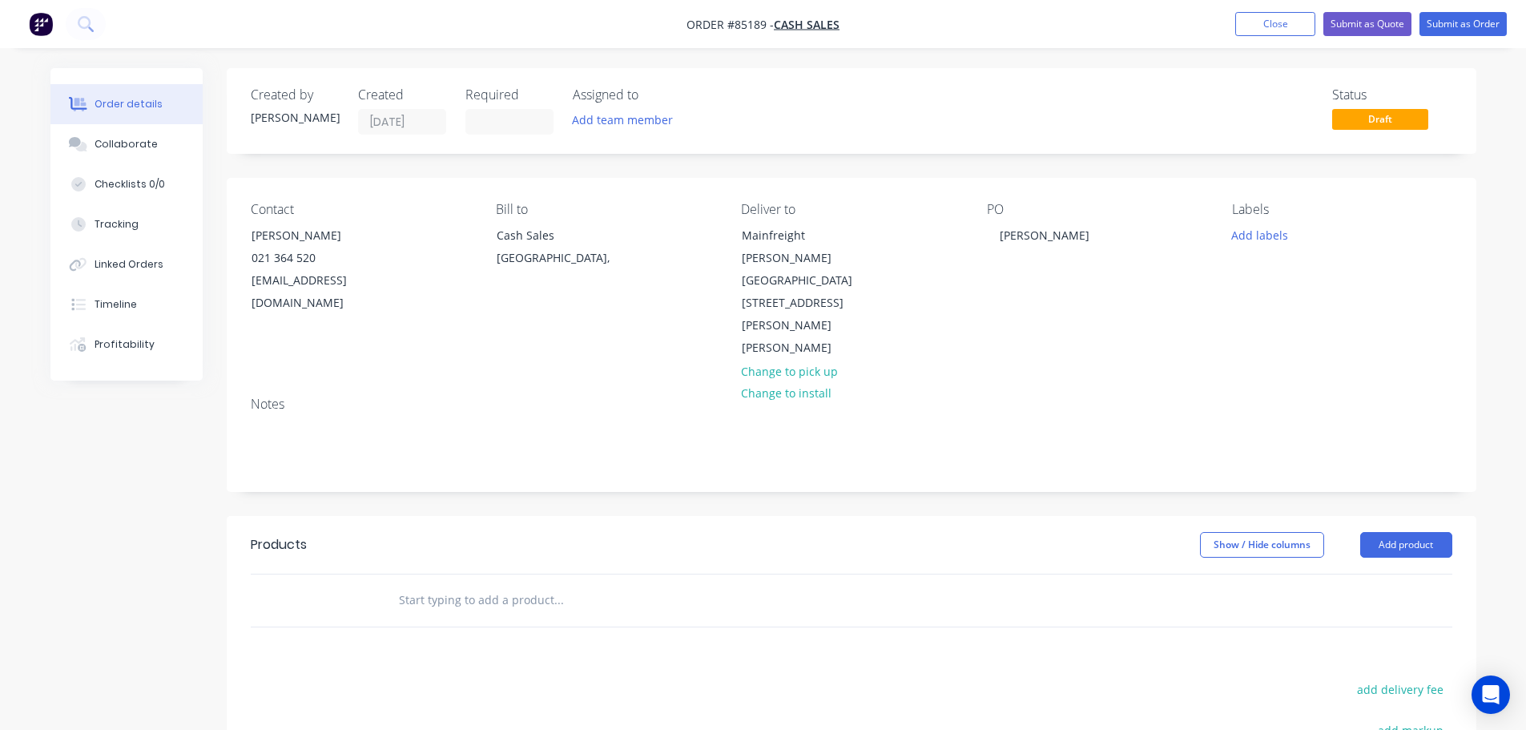
click at [510, 584] on input "text" at bounding box center [558, 600] width 320 height 32
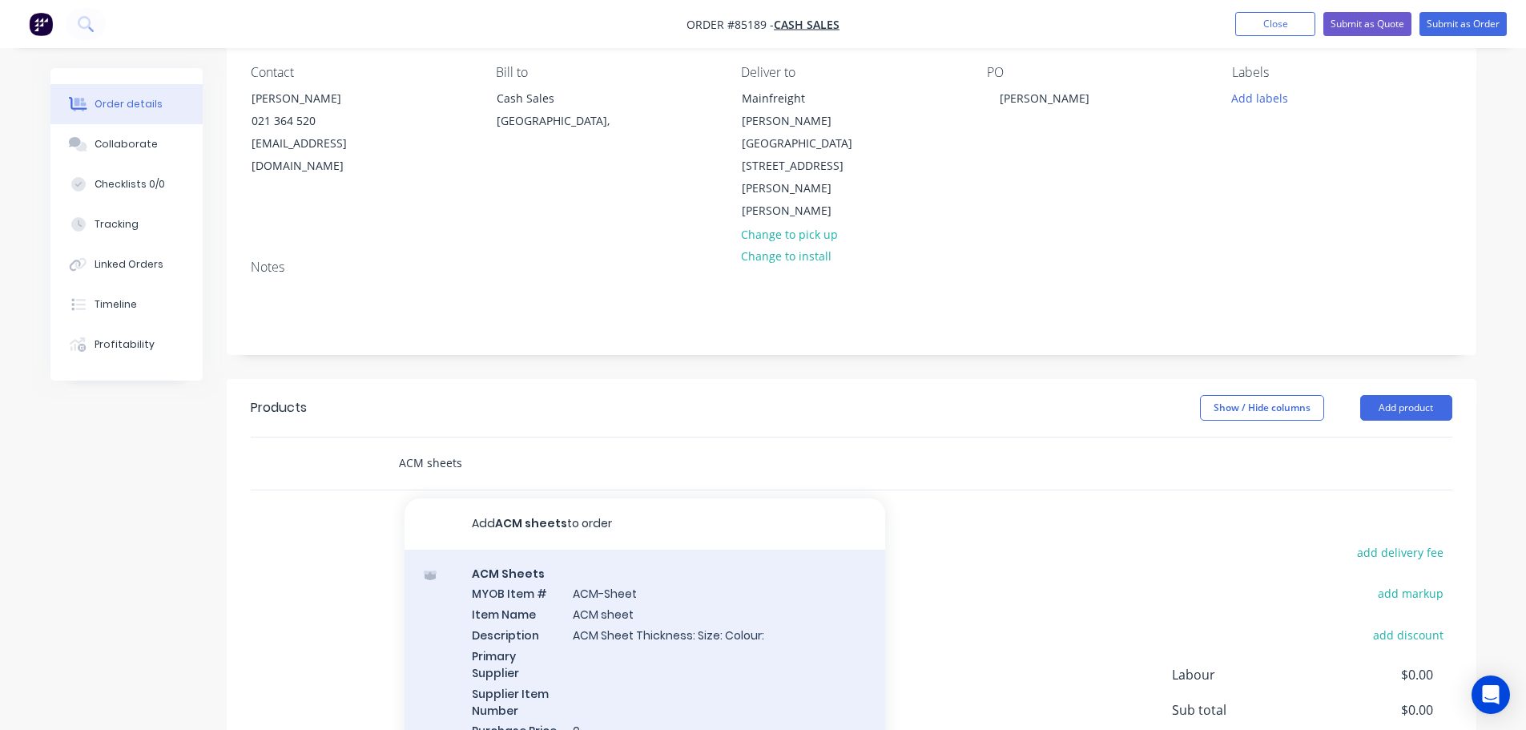
scroll to position [239, 0]
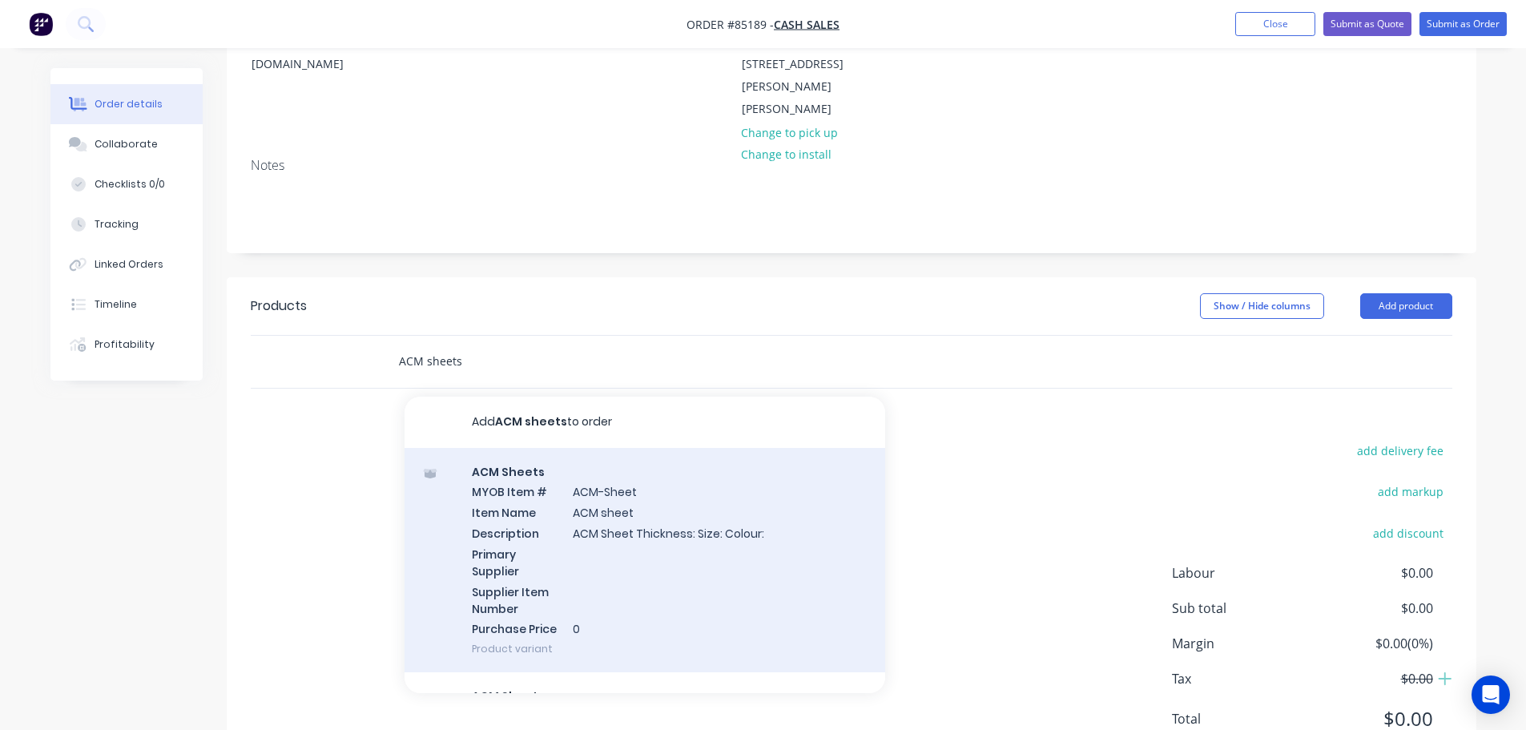
type input "ACM sheets"
click at [693, 478] on div "ACM Sheets MYOB Item # ACM-Sheet Item Name ACM sheet Description ACM Sheet Thic…" at bounding box center [645, 560] width 481 height 225
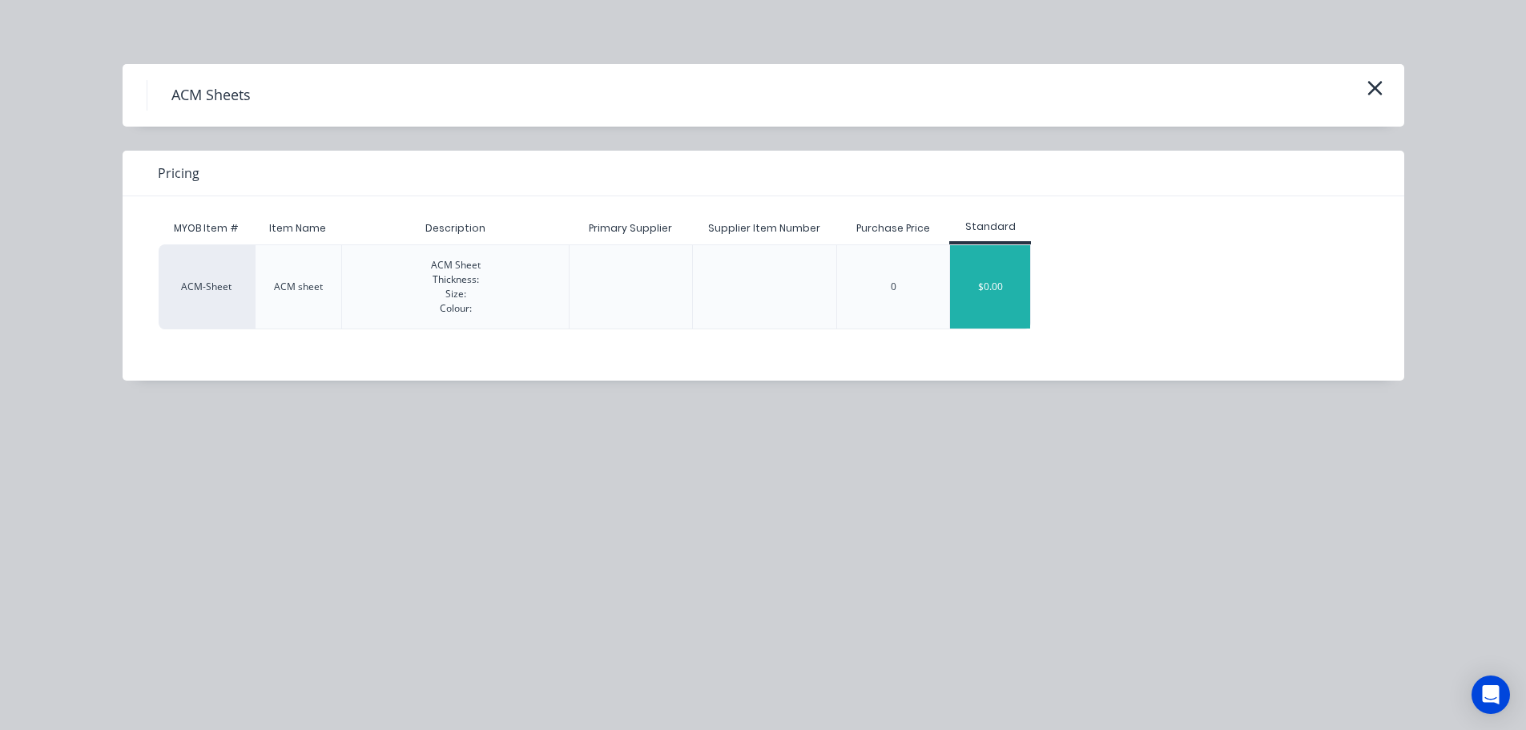
click at [981, 280] on div "$0.00" at bounding box center [990, 286] width 80 height 83
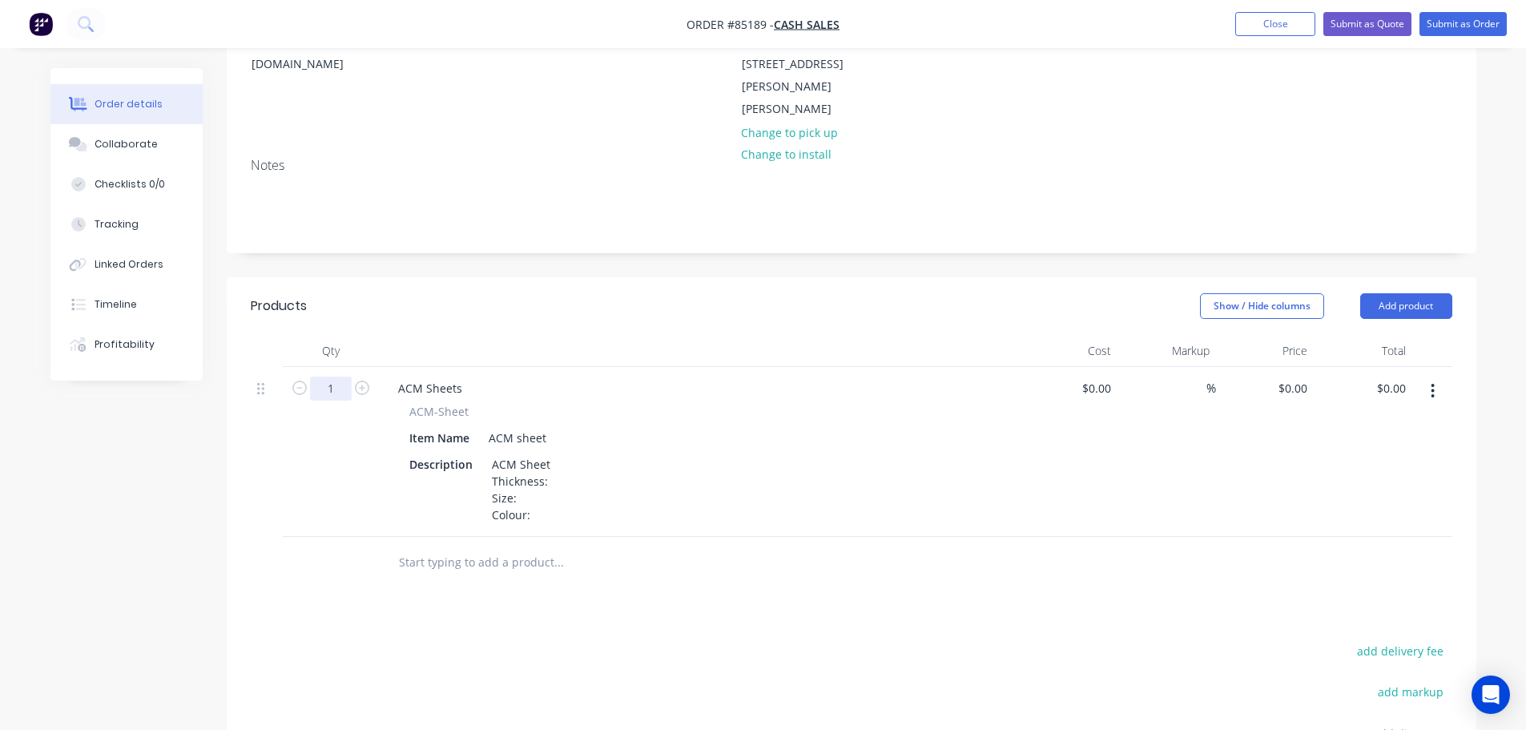
click at [333, 377] on input "1" at bounding box center [331, 389] width 42 height 24
type input "20"
click at [94, 145] on button "Collaborate" at bounding box center [126, 144] width 152 height 40
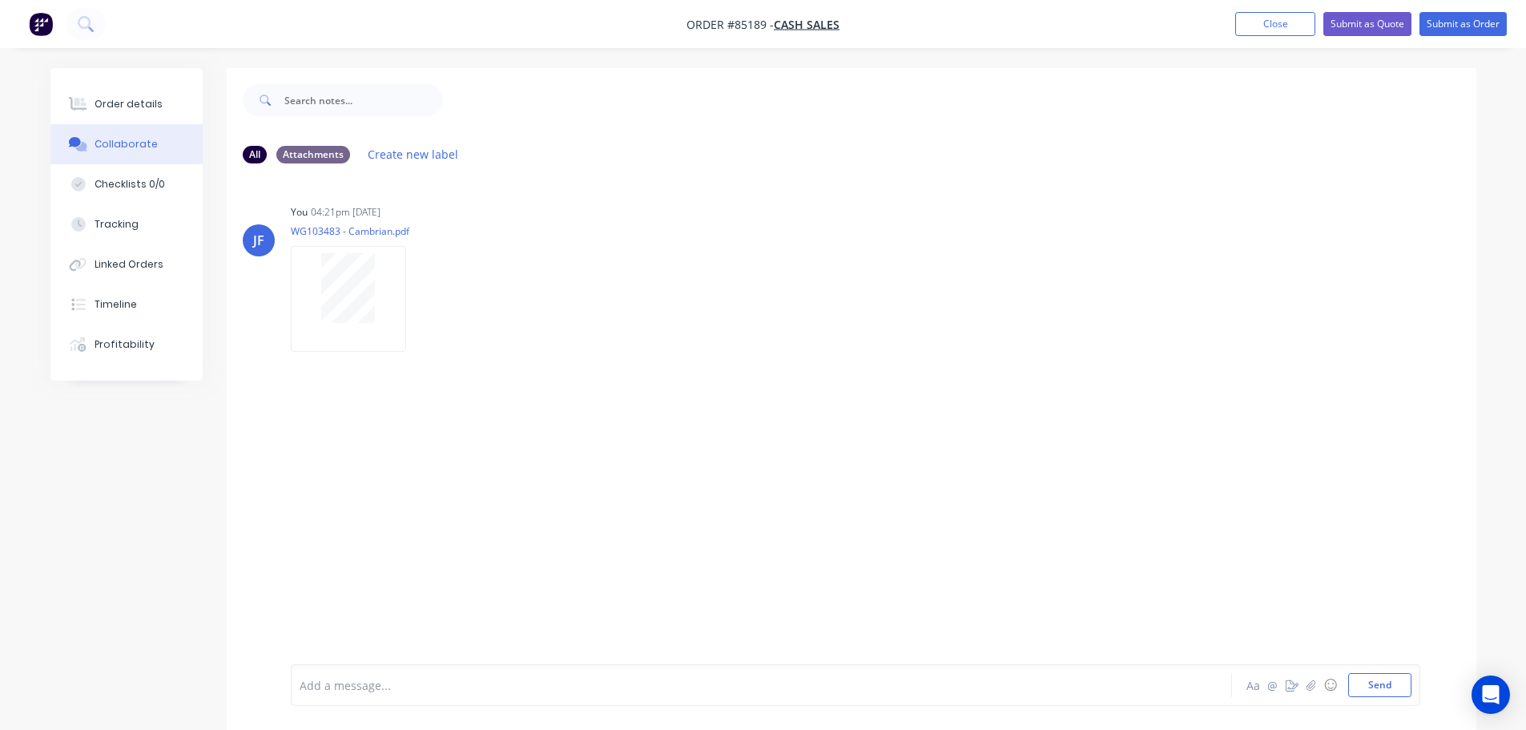
drag, startPoint x: 141, startPoint y: 101, endPoint x: 28, endPoint y: 128, distance: 116.2
click at [140, 101] on div "Order details" at bounding box center [129, 104] width 68 height 14
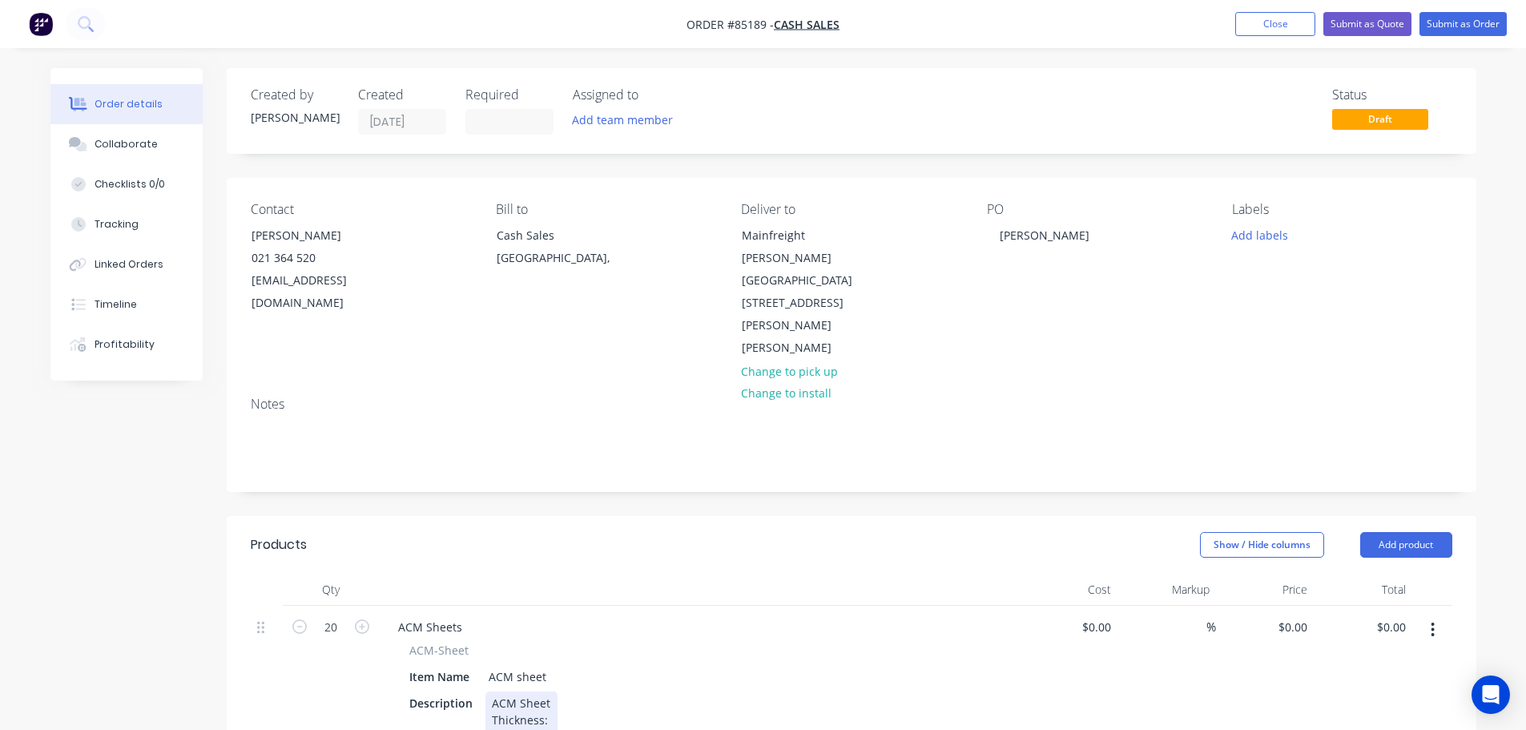
click at [549, 691] on div "ACM Sheet Thickness: Size: Colour:" at bounding box center [522, 728] width 72 height 74
click at [544, 691] on div "ACM Sheet Thickness: 4mm Size: Colour:" at bounding box center [539, 728] width 106 height 74
click at [548, 691] on div "ACM Sheet Thickness: 4mm Size: 1220 x 2440 Colour:" at bounding box center [539, 728] width 106 height 74
click at [555, 691] on div "ACM Sheet Thickness: 4mm Size: 1220 x 2440 Colour:" at bounding box center [539, 728] width 106 height 74
click at [654, 691] on div "ACM Sheet Thickness: 4mm Size: 1220 x 2440 Colour:Gloss White/Service Coa (0.3m…" at bounding box center [612, 728] width 252 height 74
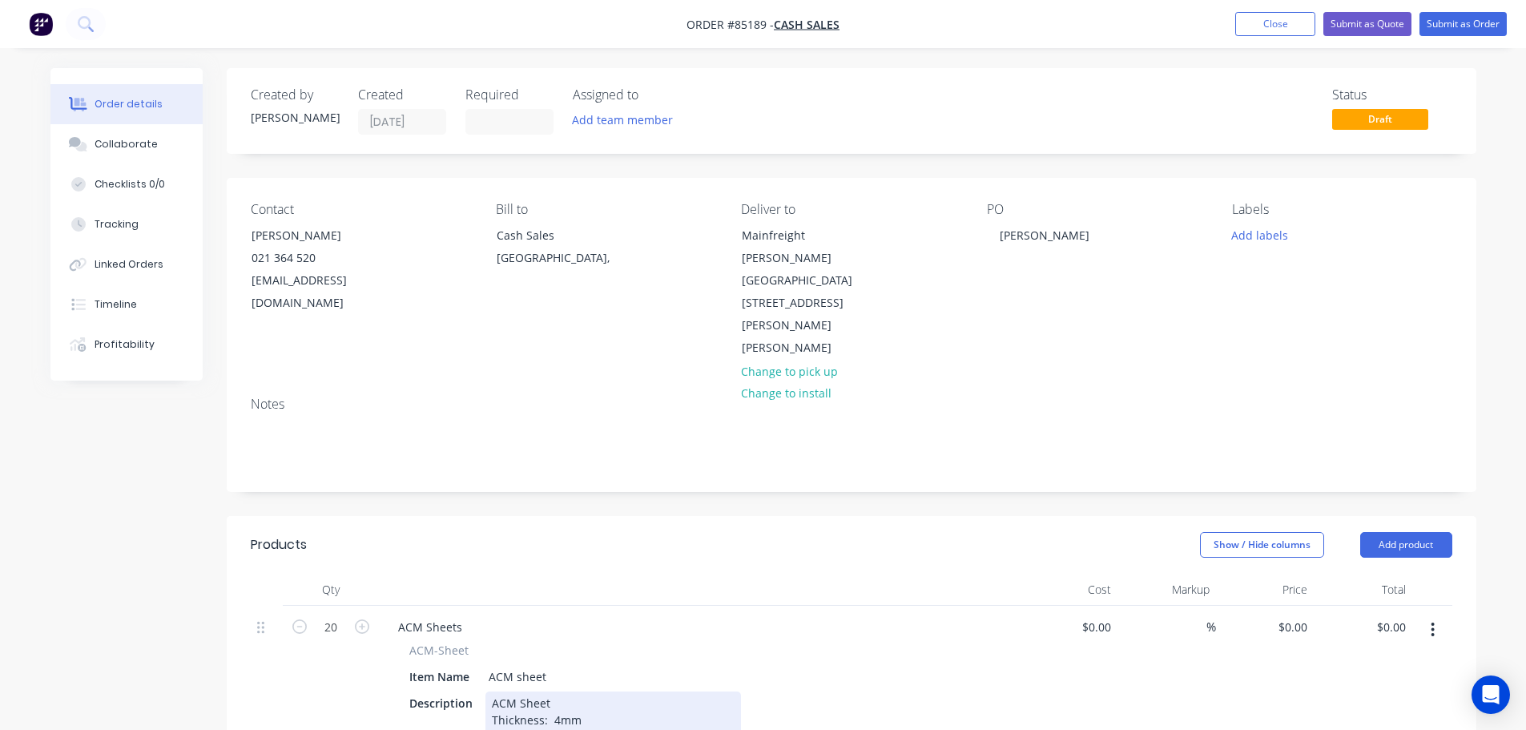
click at [531, 691] on div "ACM Sheet Thickness: 4mm Size: 1220 x 2440 Colour:Gloss White/Service Coat (0.3…" at bounding box center [614, 728] width 256 height 74
drag, startPoint x: 872, startPoint y: 652, endPoint x: 1139, endPoint y: 623, distance: 269.3
click at [873, 691] on div "Description ACM Sheet Thickness: 4mm Size: 1220 x 2440 Colour: Gloss White/Serv…" at bounding box center [696, 728] width 587 height 74
click at [1292, 615] on div "0 0" at bounding box center [1301, 626] width 25 height 23
click at [1279, 606] on div "0 0" at bounding box center [1265, 691] width 99 height 170
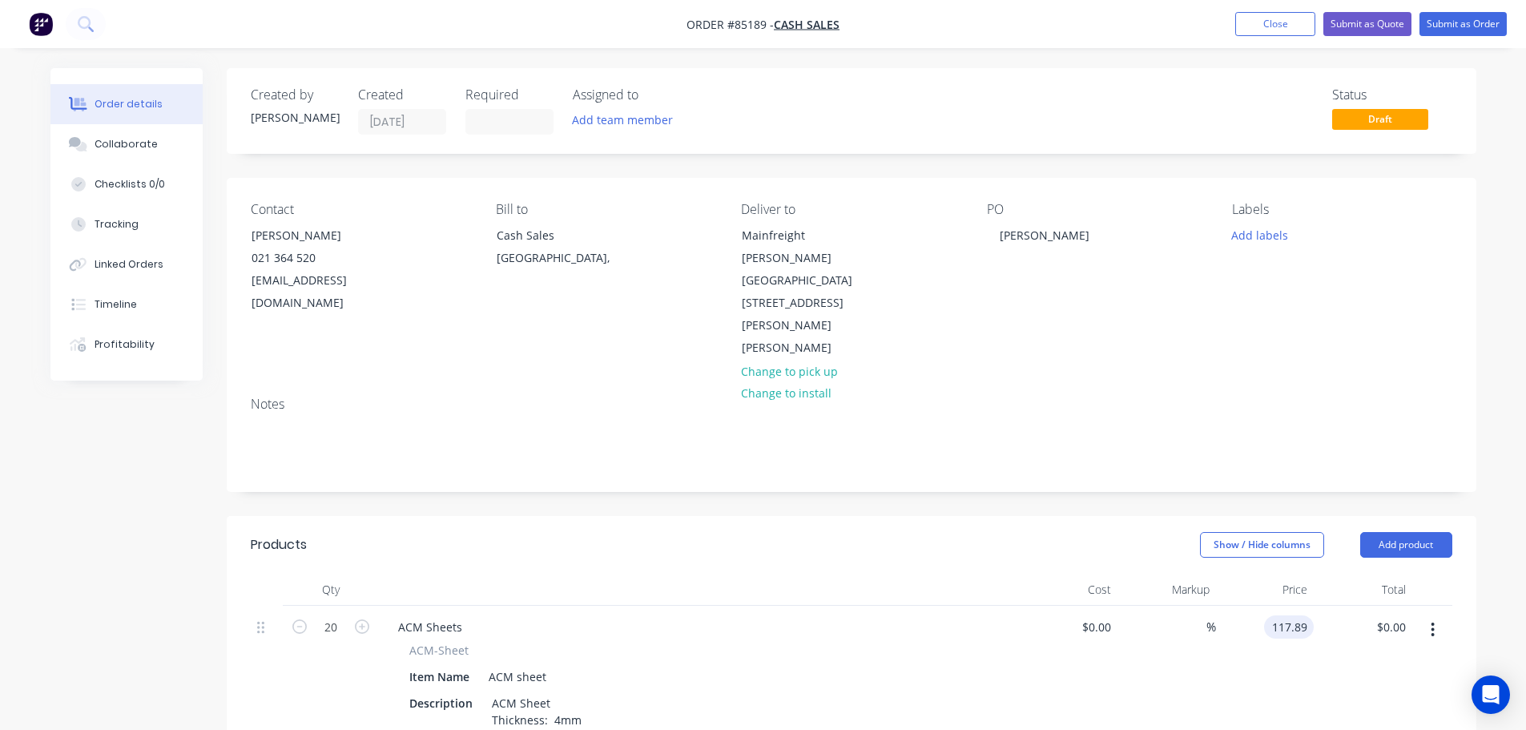
type input "$117.89"
type input "$2,357.80"
click at [1200, 574] on div "Markup" at bounding box center [1167, 590] width 99 height 32
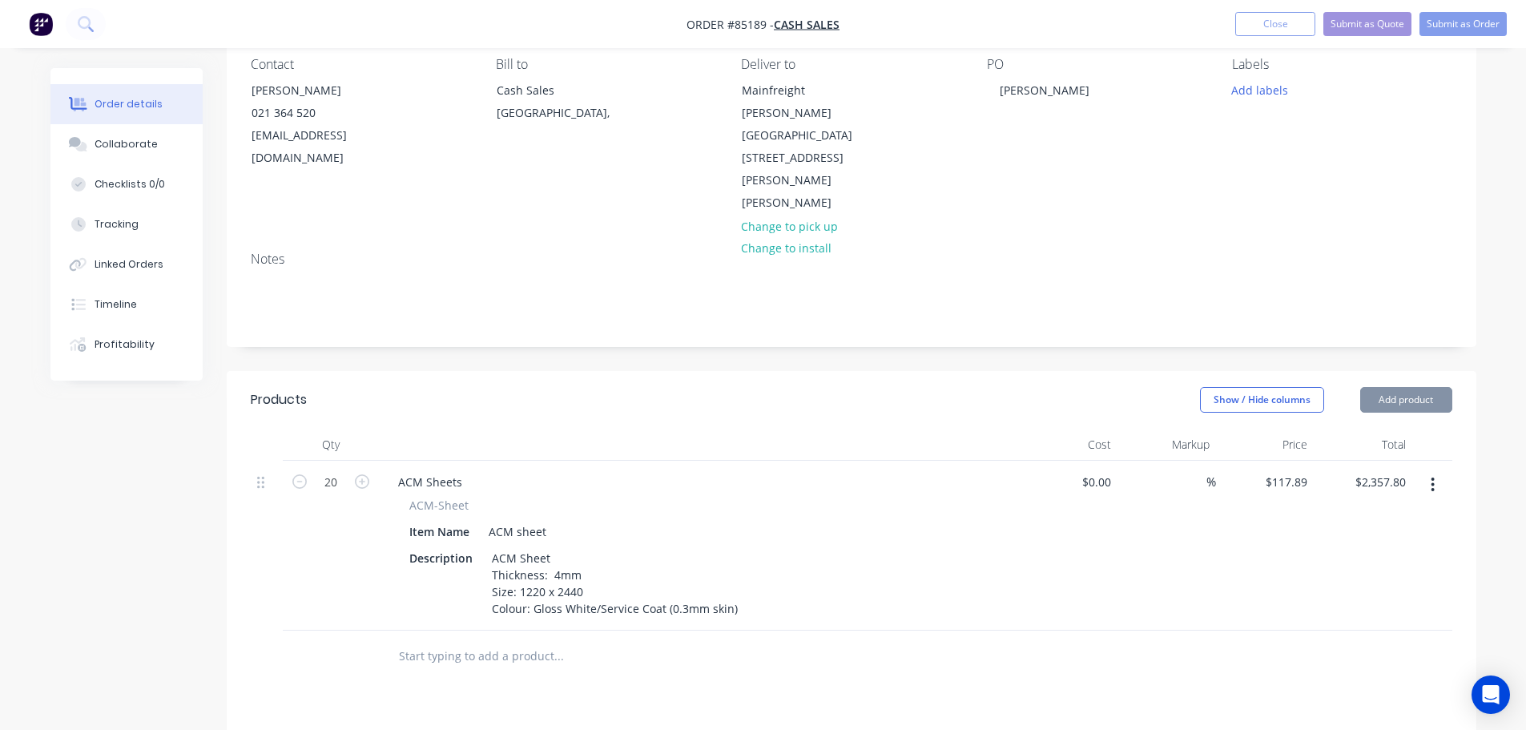
scroll to position [160, 0]
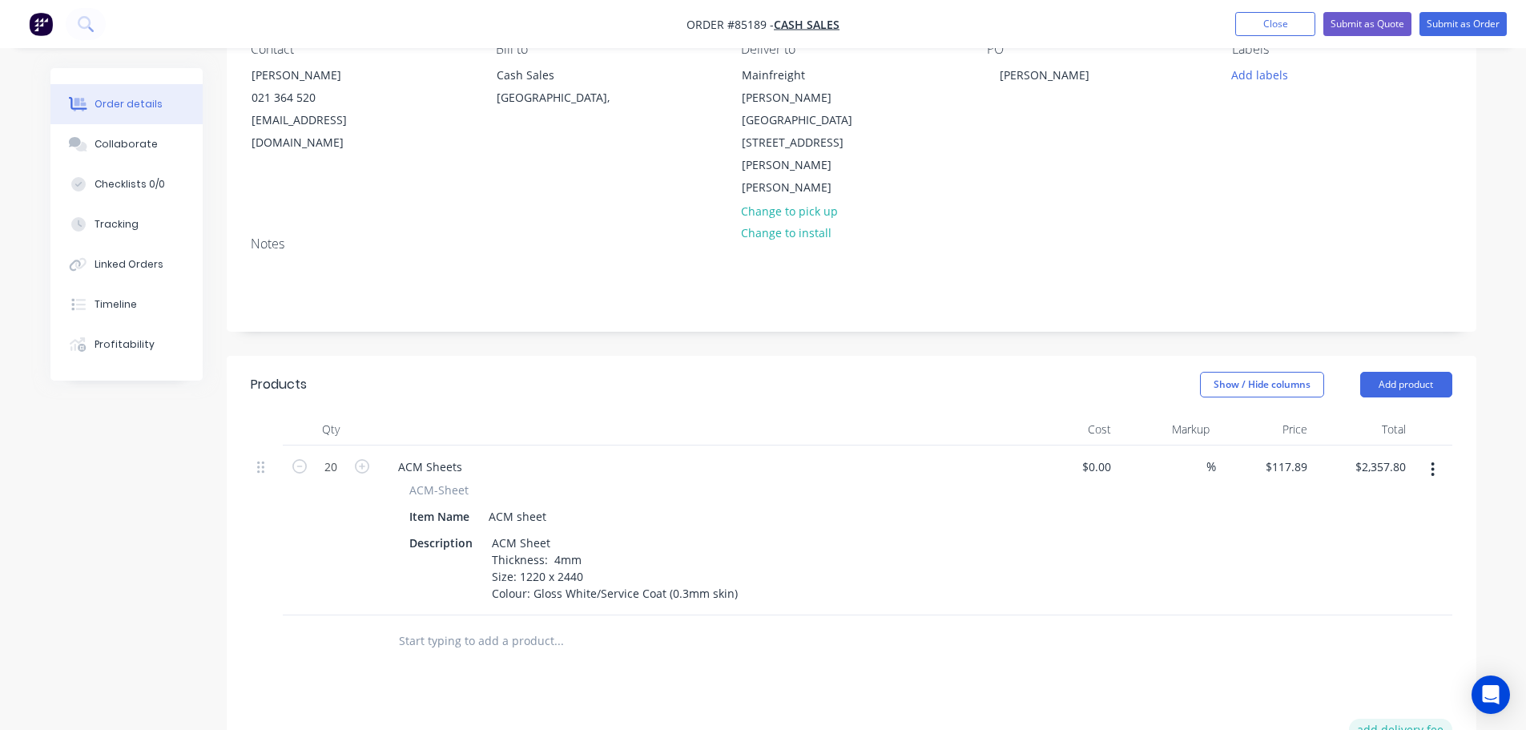
click at [1388, 719] on button "add delivery fee" at bounding box center [1400, 730] width 103 height 22
type input "70"
click at [1052, 615] on div at bounding box center [852, 641] width 1202 height 52
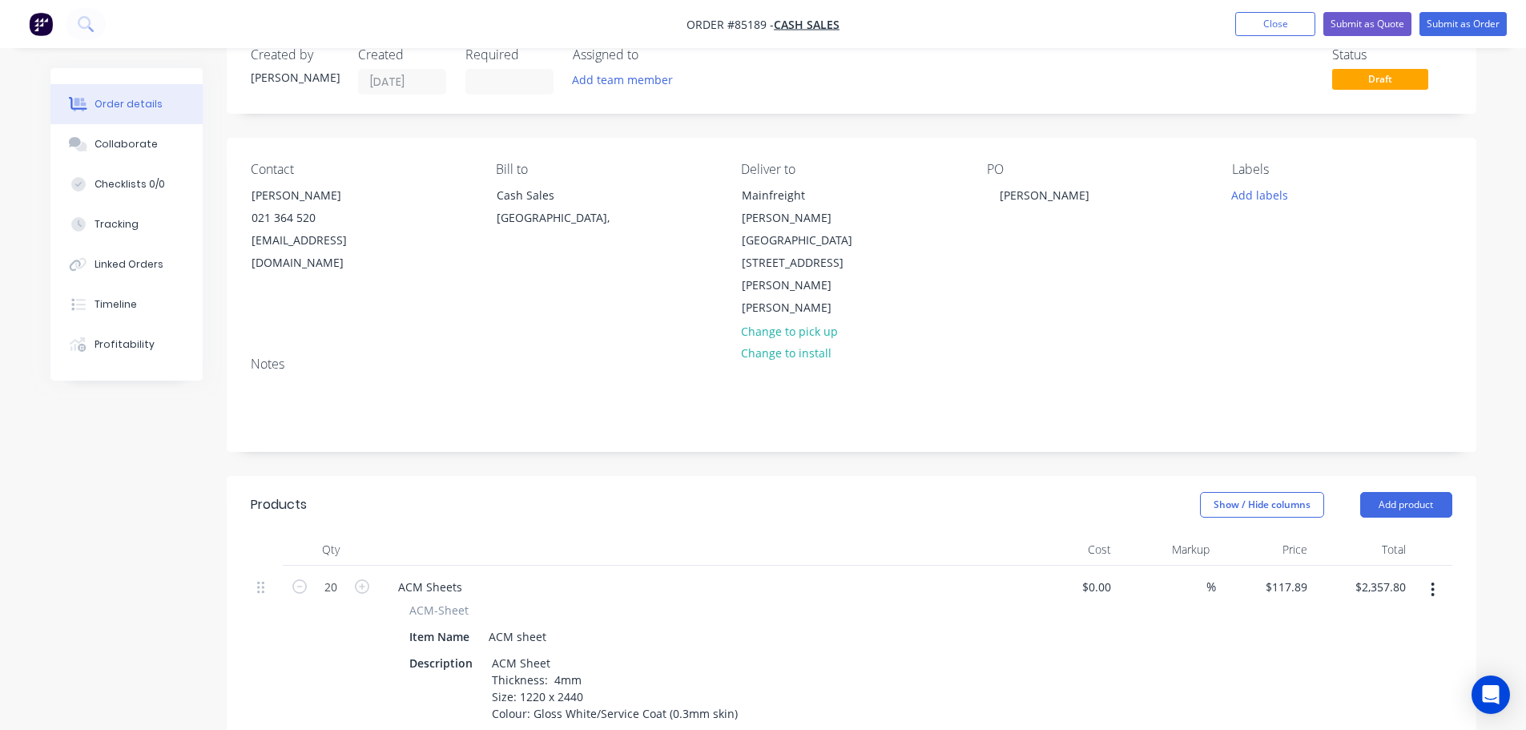
scroll to position [0, 0]
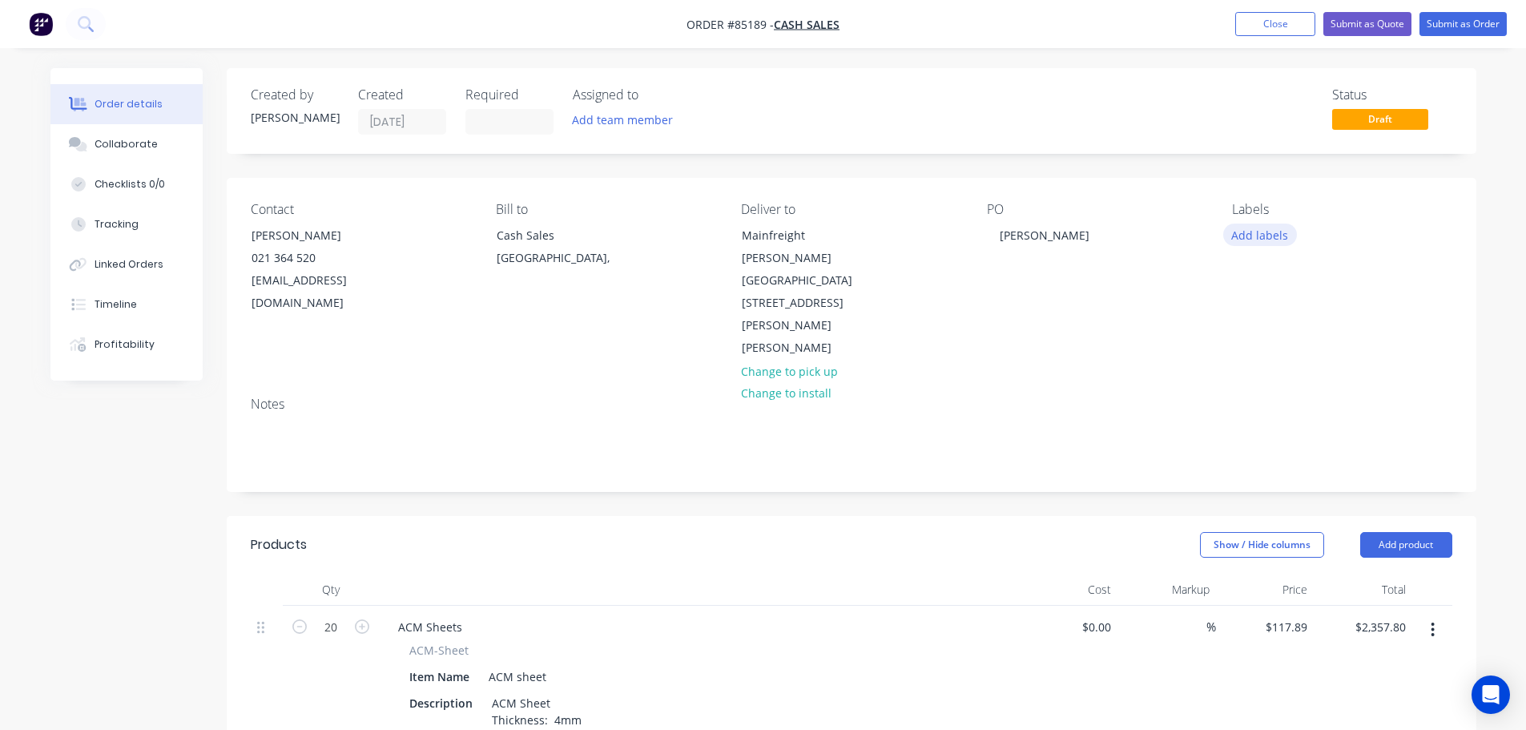
click at [1274, 238] on button "Add labels" at bounding box center [1261, 235] width 74 height 22
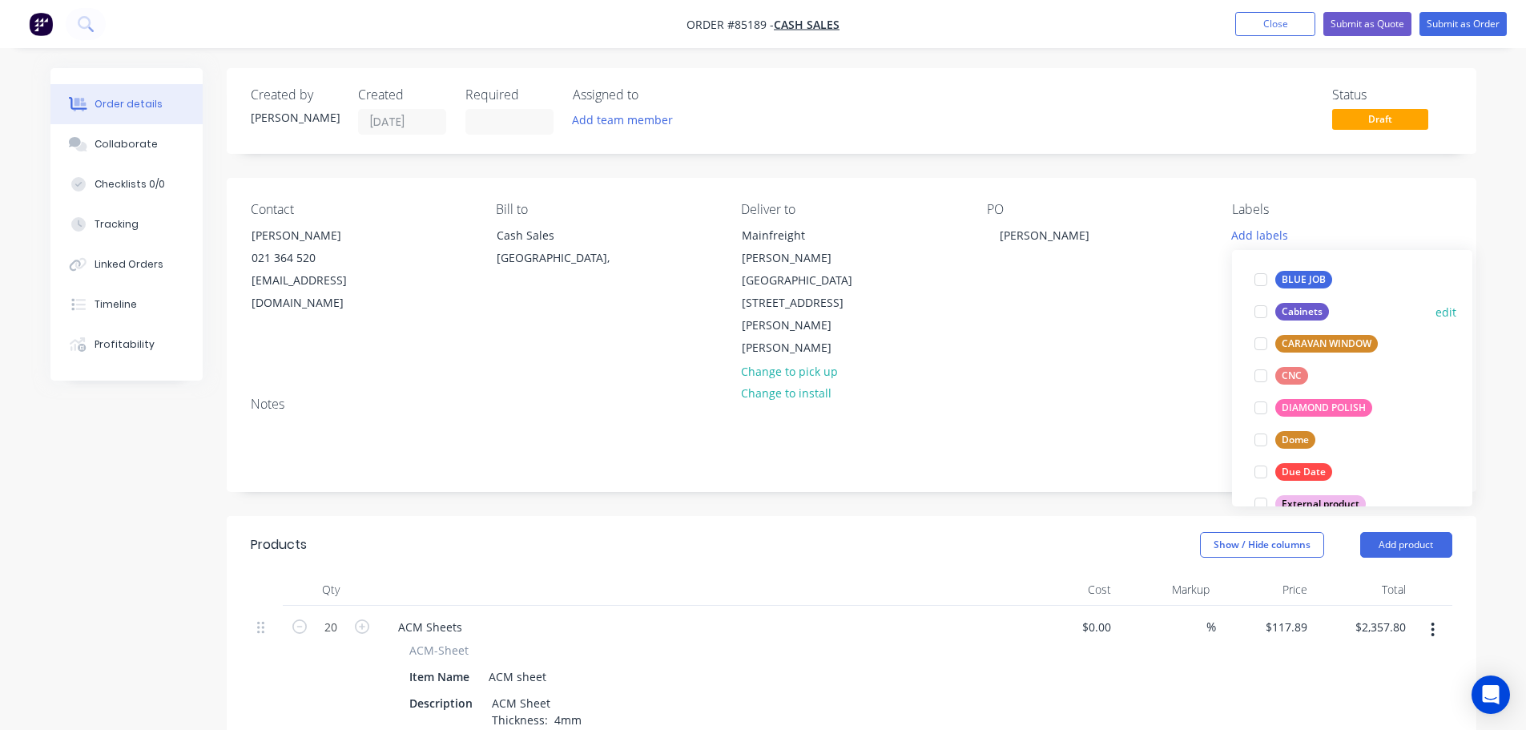
scroll to position [160, 0]
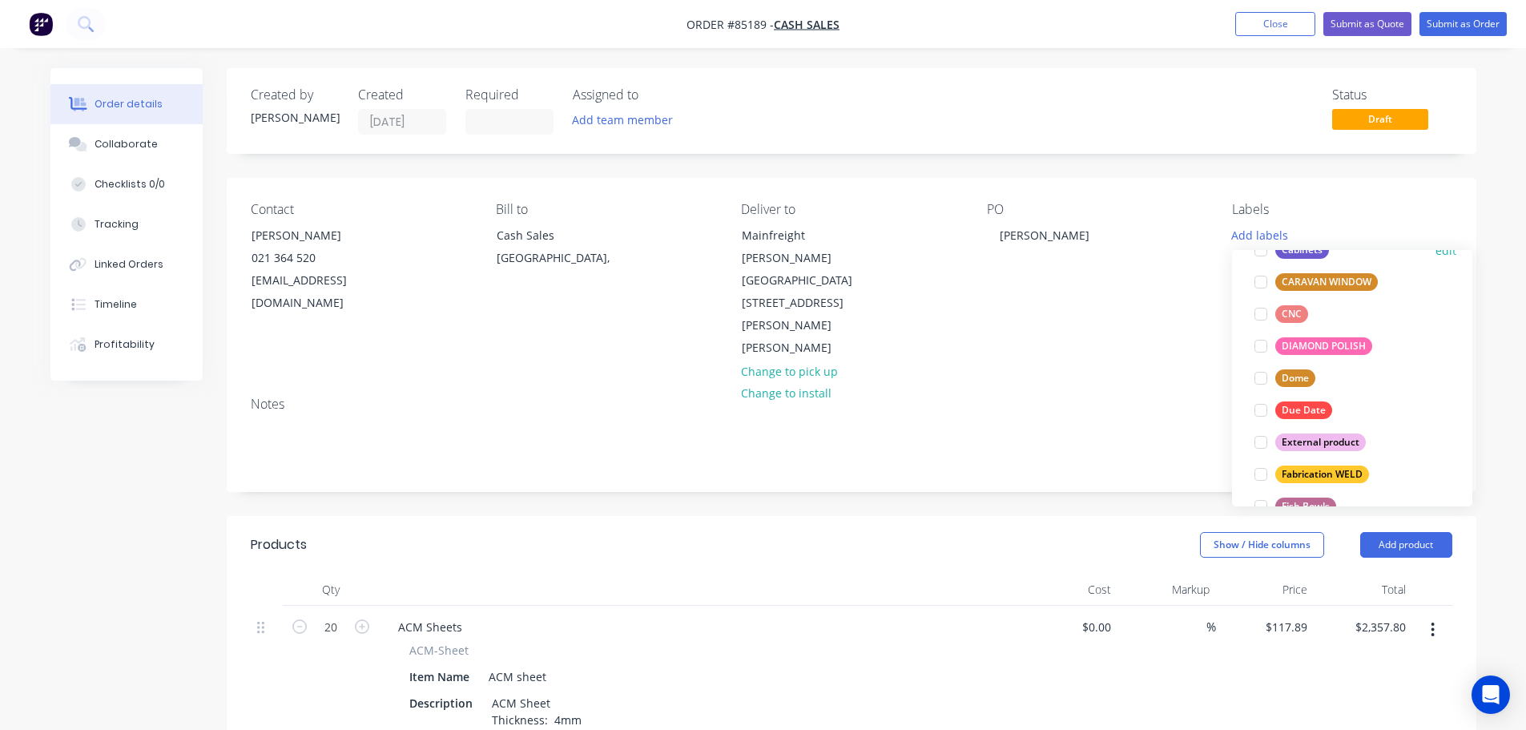
click at [1312, 438] on div "External product" at bounding box center [1321, 442] width 91 height 18
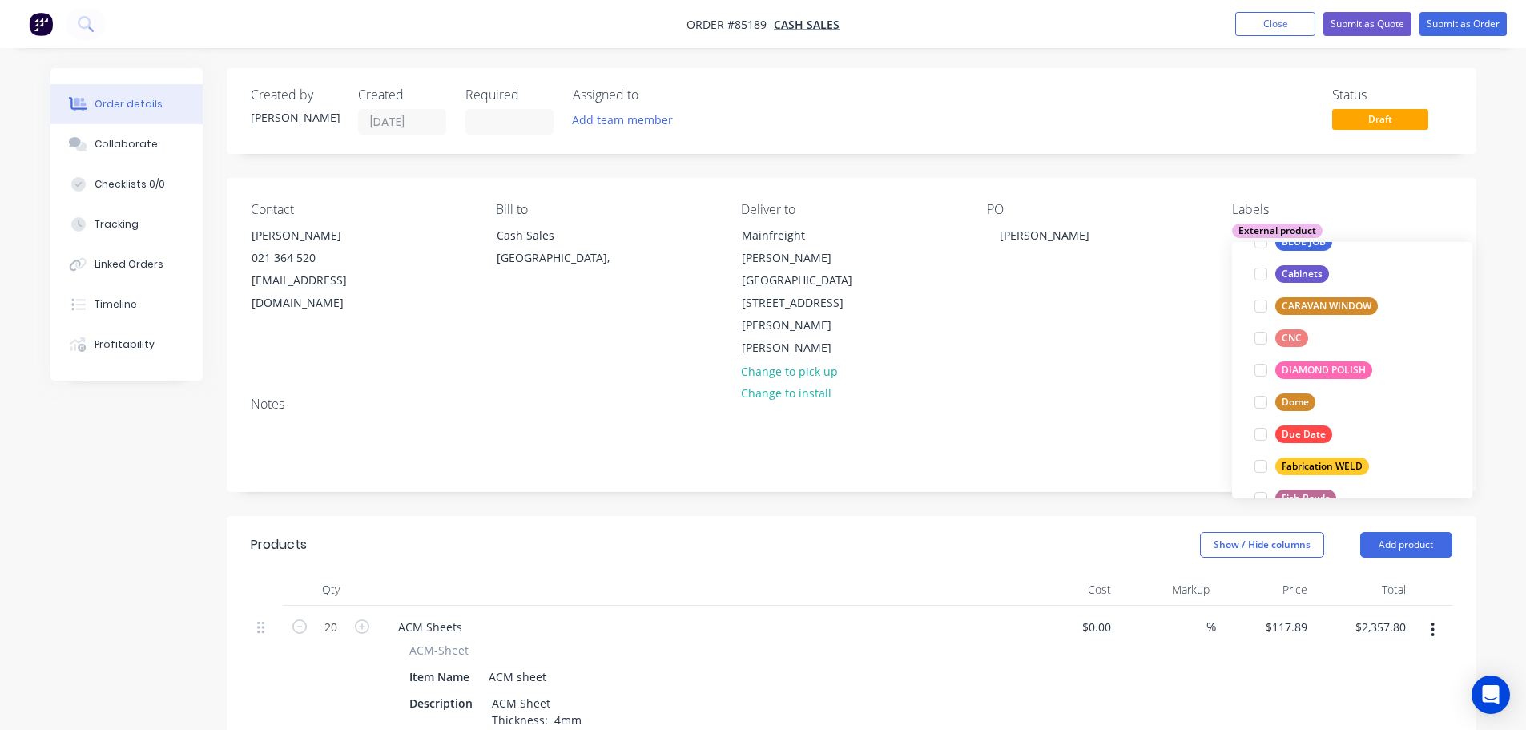
scroll to position [0, 0]
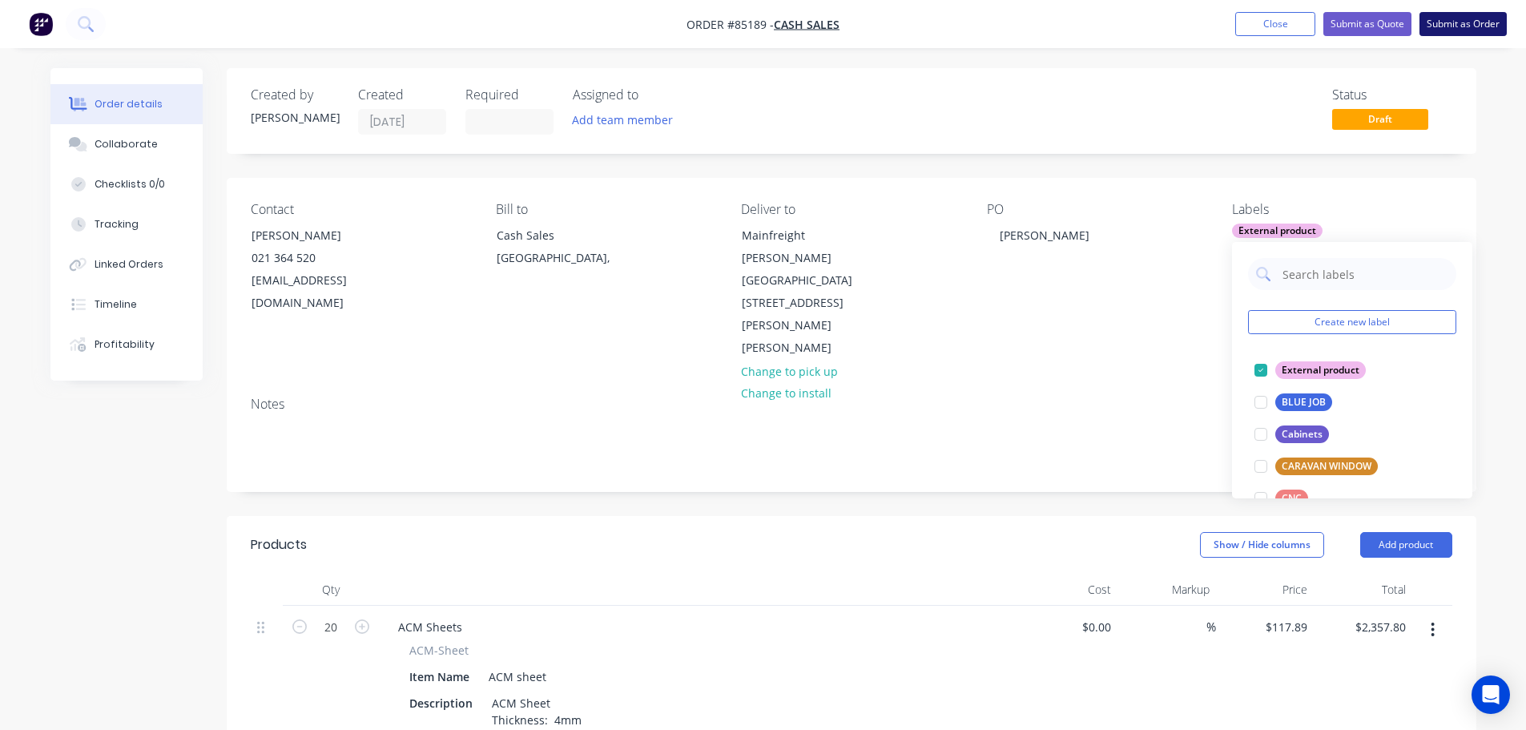
click at [1441, 23] on button "Submit as Order" at bounding box center [1463, 24] width 87 height 24
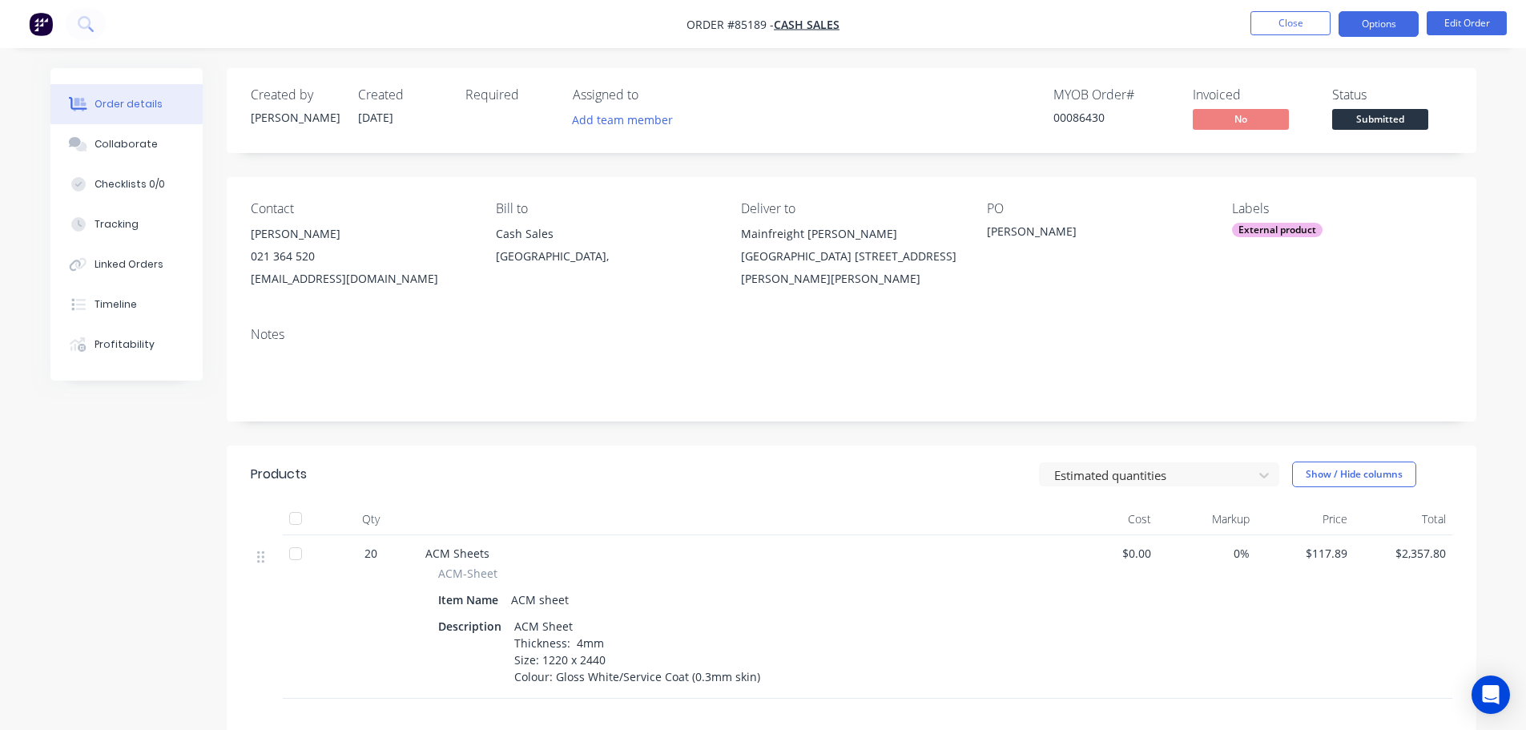
click at [1379, 22] on button "Options" at bounding box center [1379, 24] width 80 height 26
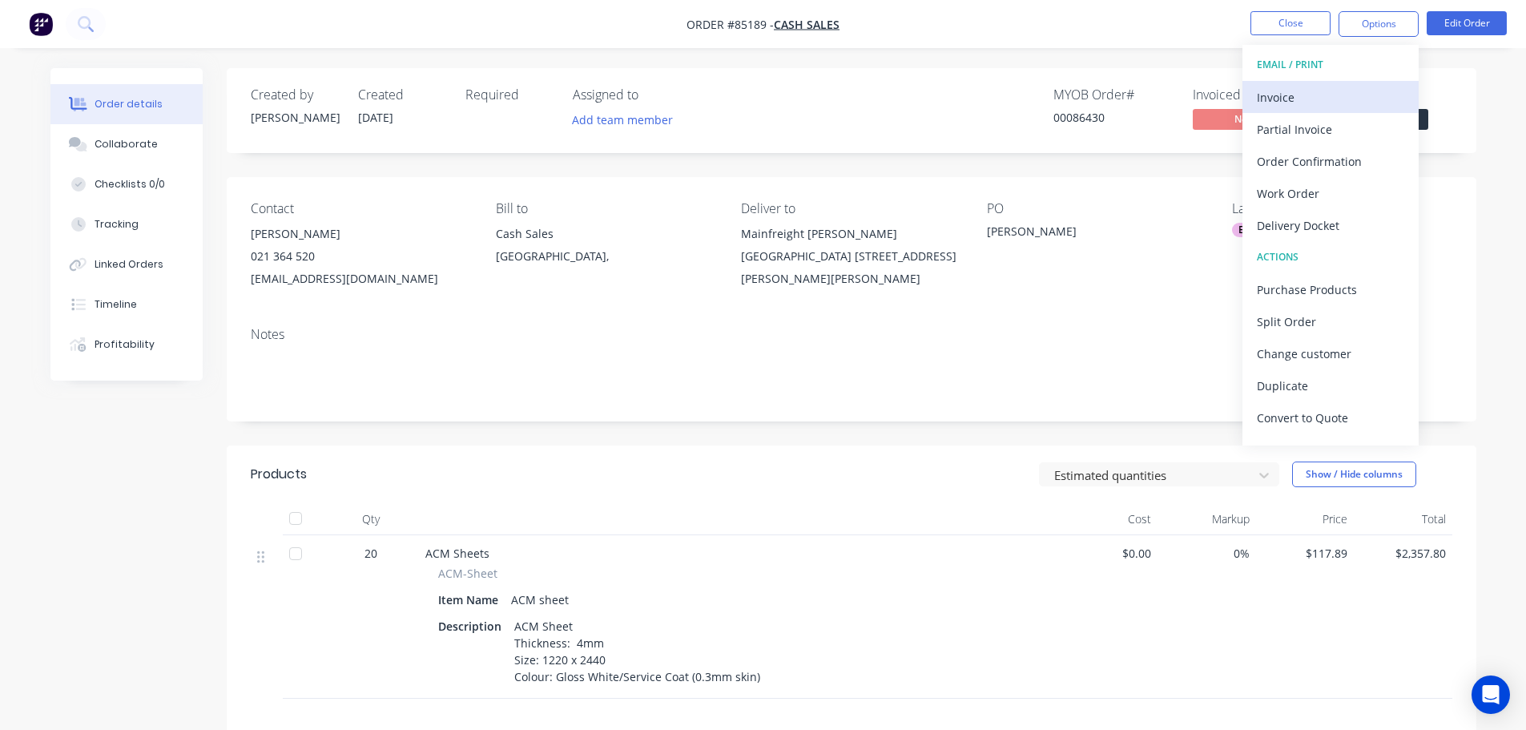
click at [1307, 94] on div "Invoice" at bounding box center [1330, 97] width 147 height 23
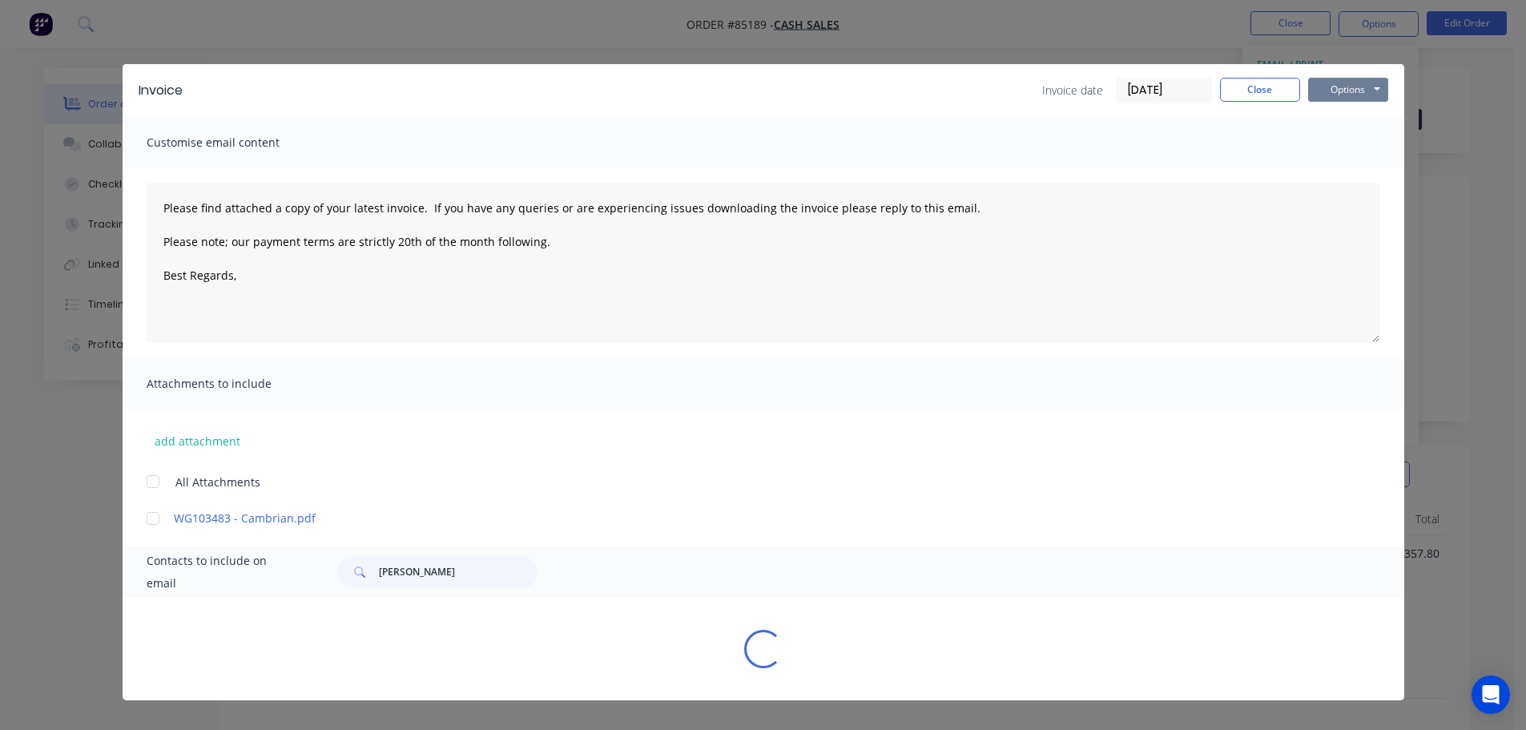
click at [1316, 88] on button "Options" at bounding box center [1348, 90] width 80 height 24
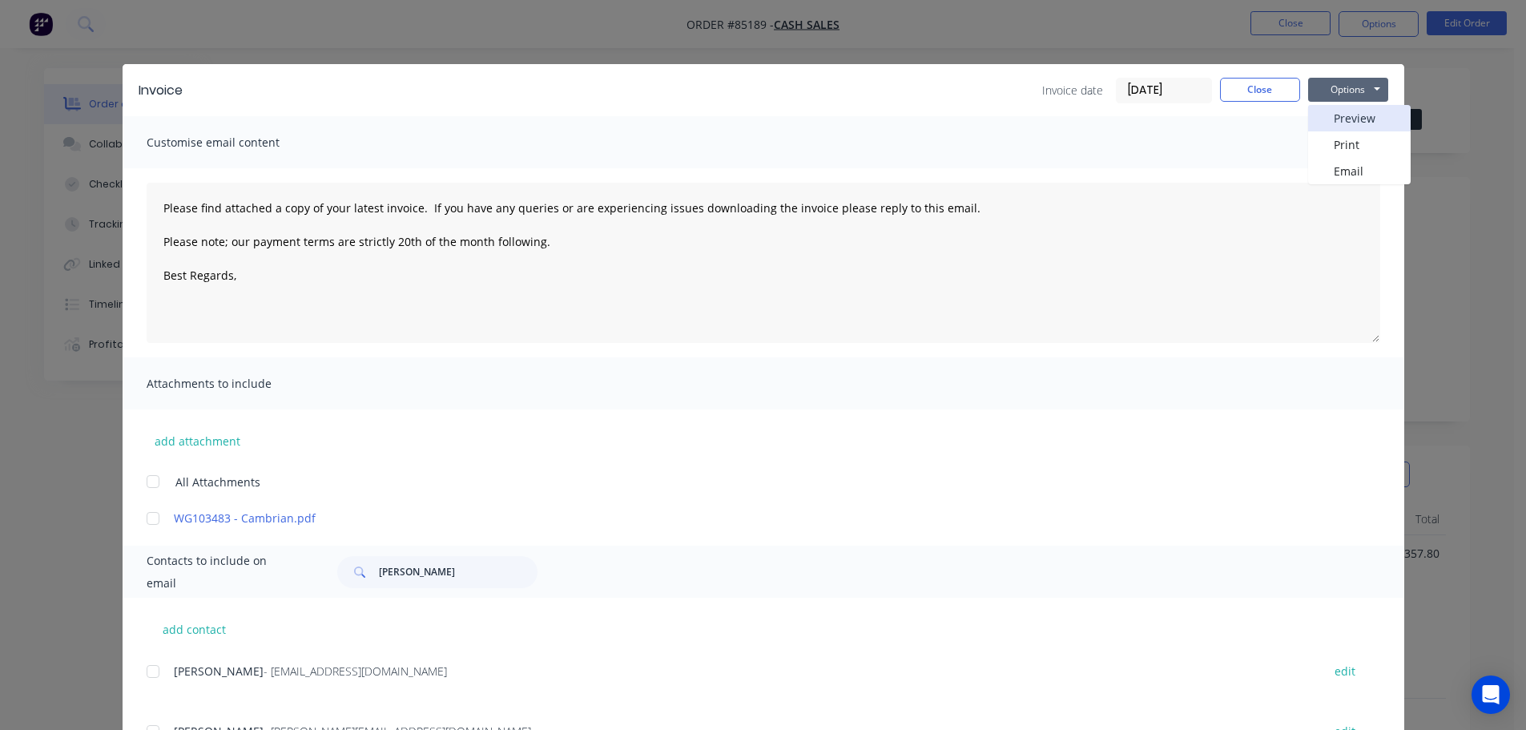
click at [1329, 118] on button "Preview" at bounding box center [1359, 118] width 103 height 26
click at [1249, 85] on button "Close" at bounding box center [1260, 90] width 80 height 24
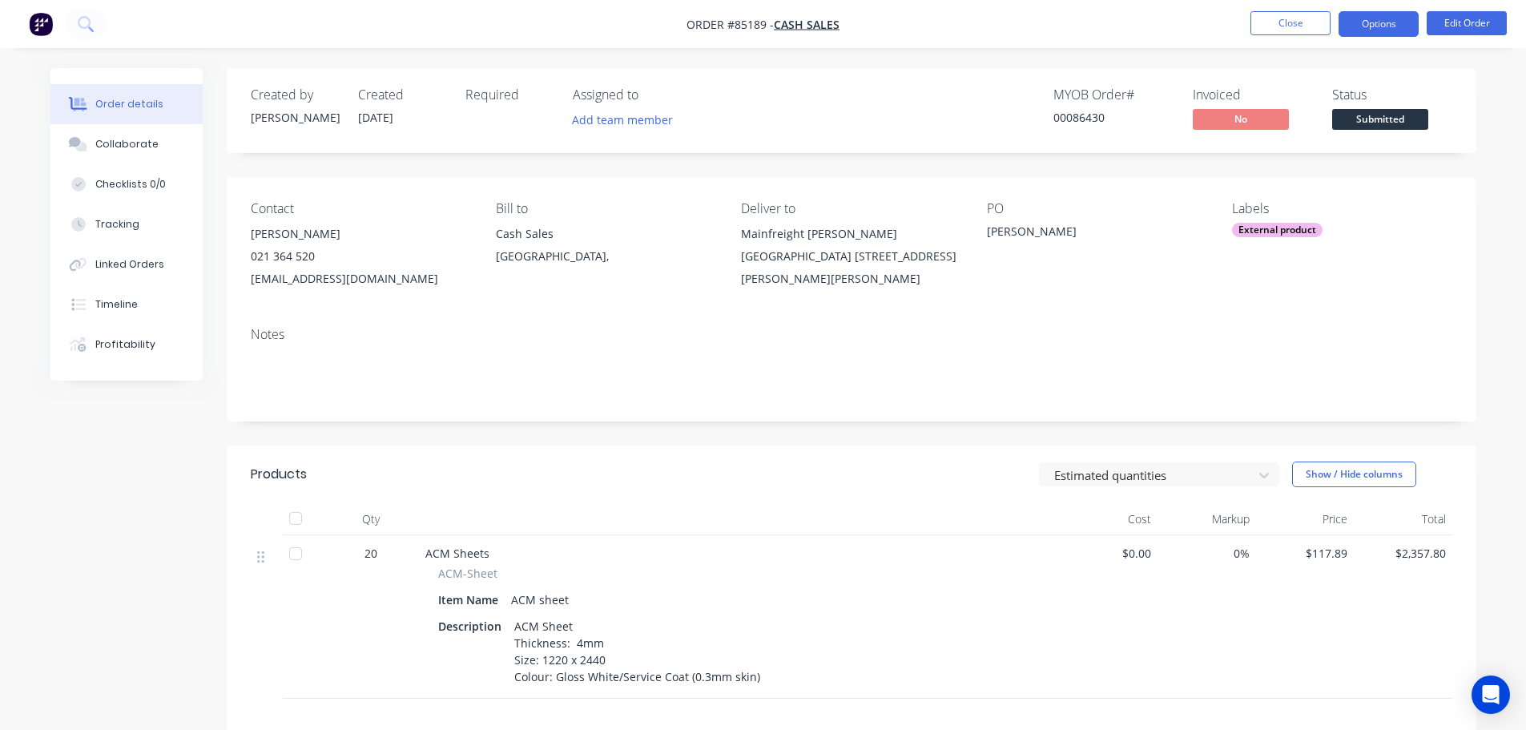
click at [1364, 21] on button "Options" at bounding box center [1379, 24] width 80 height 26
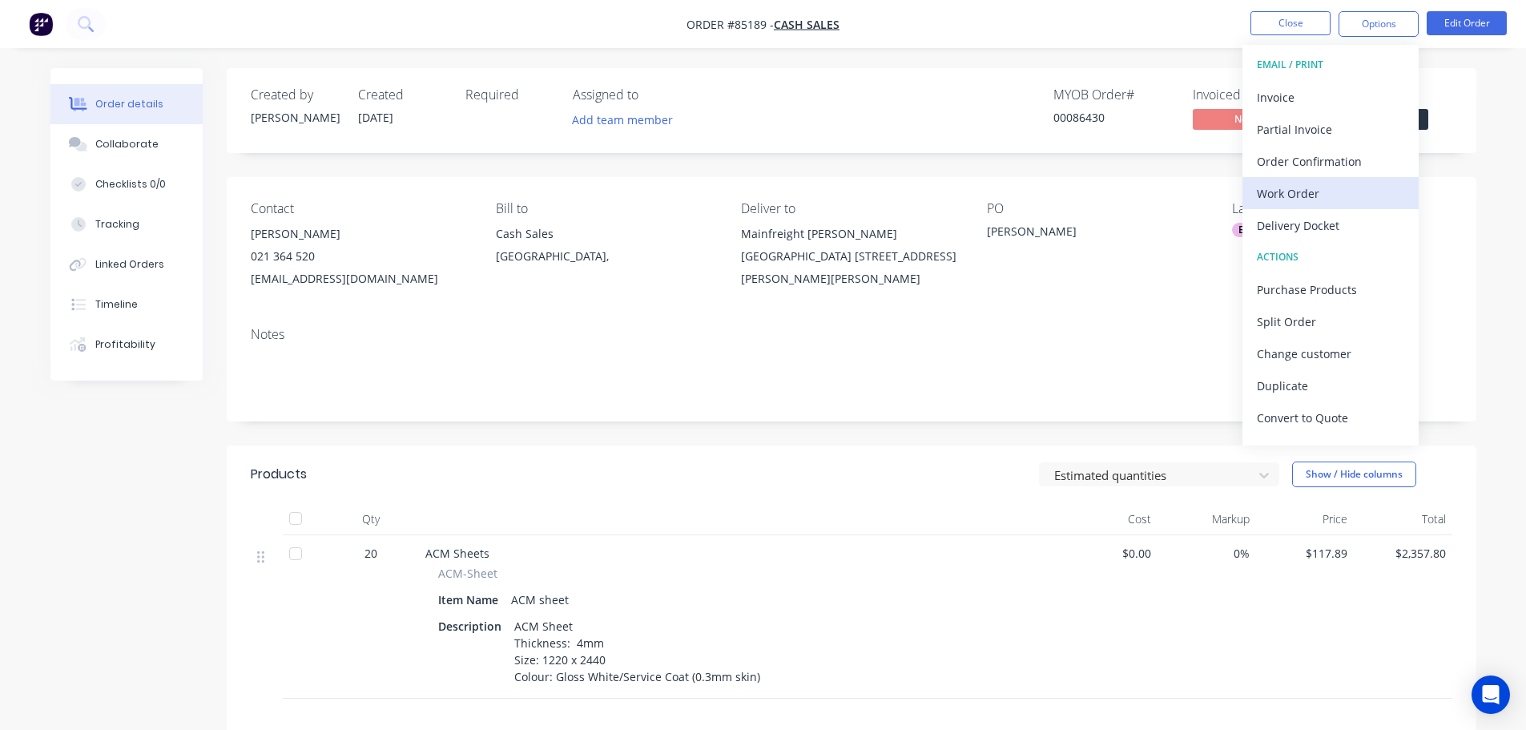
click at [1343, 204] on div "Work Order" at bounding box center [1330, 193] width 147 height 23
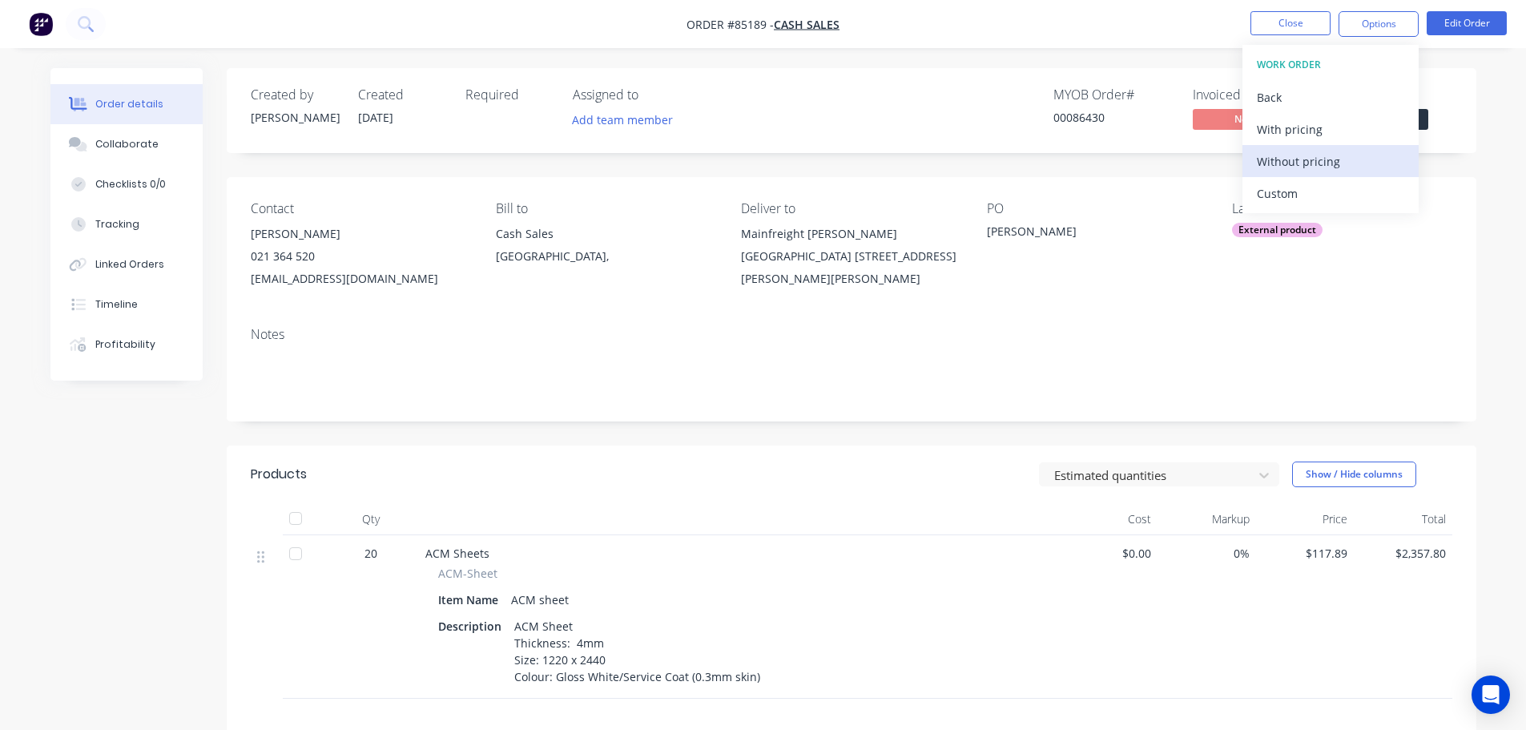
click at [1338, 171] on div "Without pricing" at bounding box center [1330, 161] width 147 height 23
click at [1427, 121] on span "Submitted" at bounding box center [1380, 119] width 96 height 20
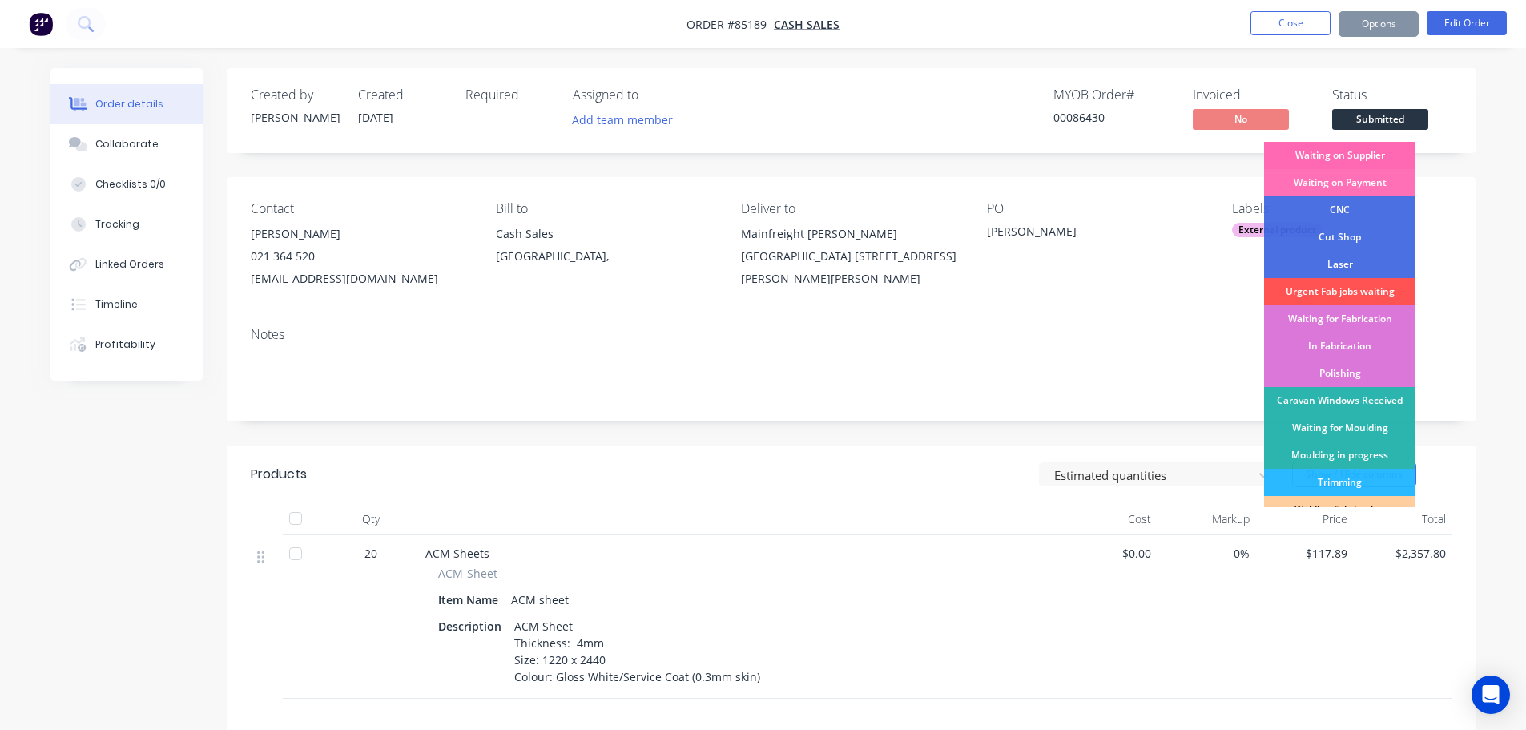
click at [1414, 157] on div "Waiting on Supplier" at bounding box center [1339, 155] width 151 height 27
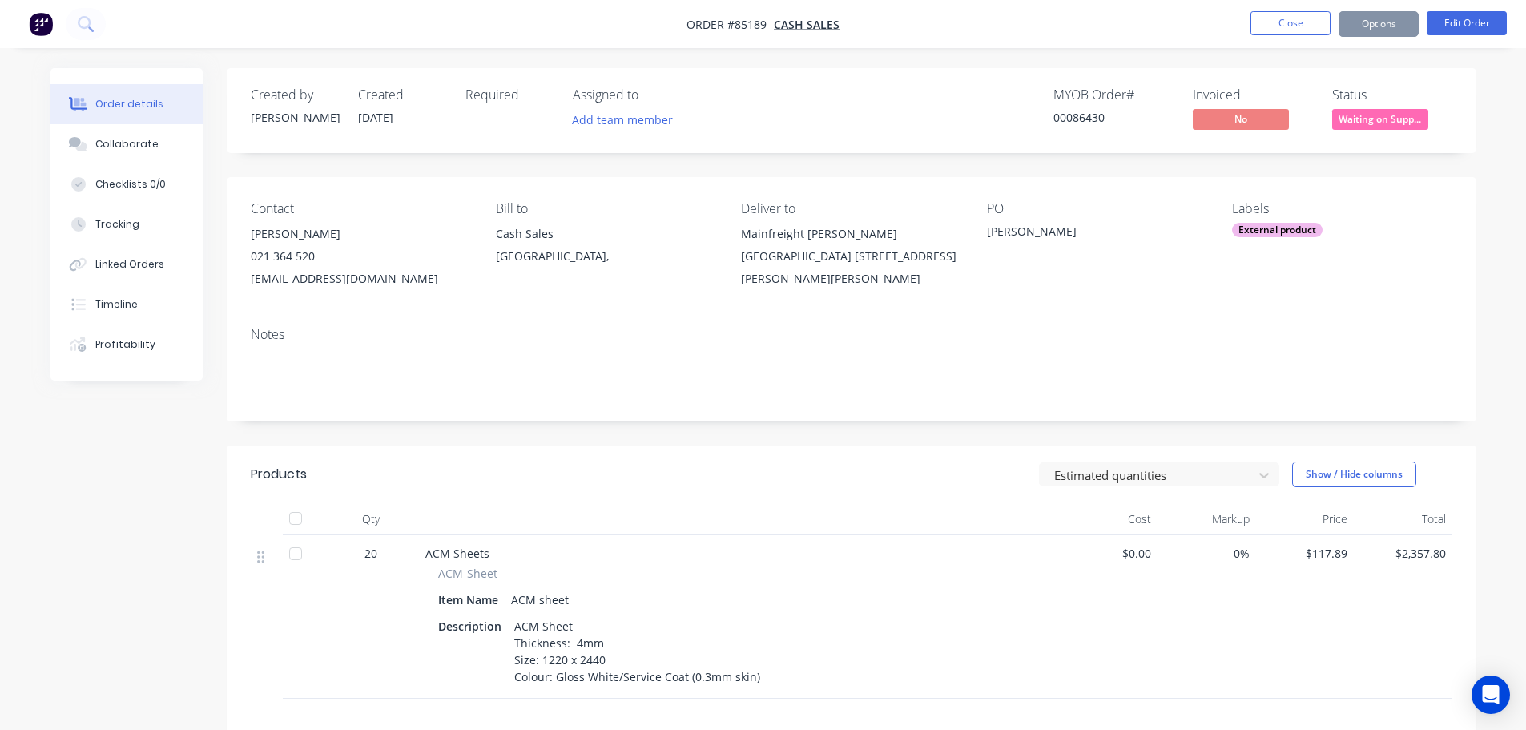
click at [1375, 73] on div "Created by Jess Created 09/10/25 Required Assigned to Add team member MYOB Orde…" at bounding box center [852, 110] width 1250 height 85
click at [1377, 115] on span "Waiting on Supp..." at bounding box center [1380, 119] width 96 height 20
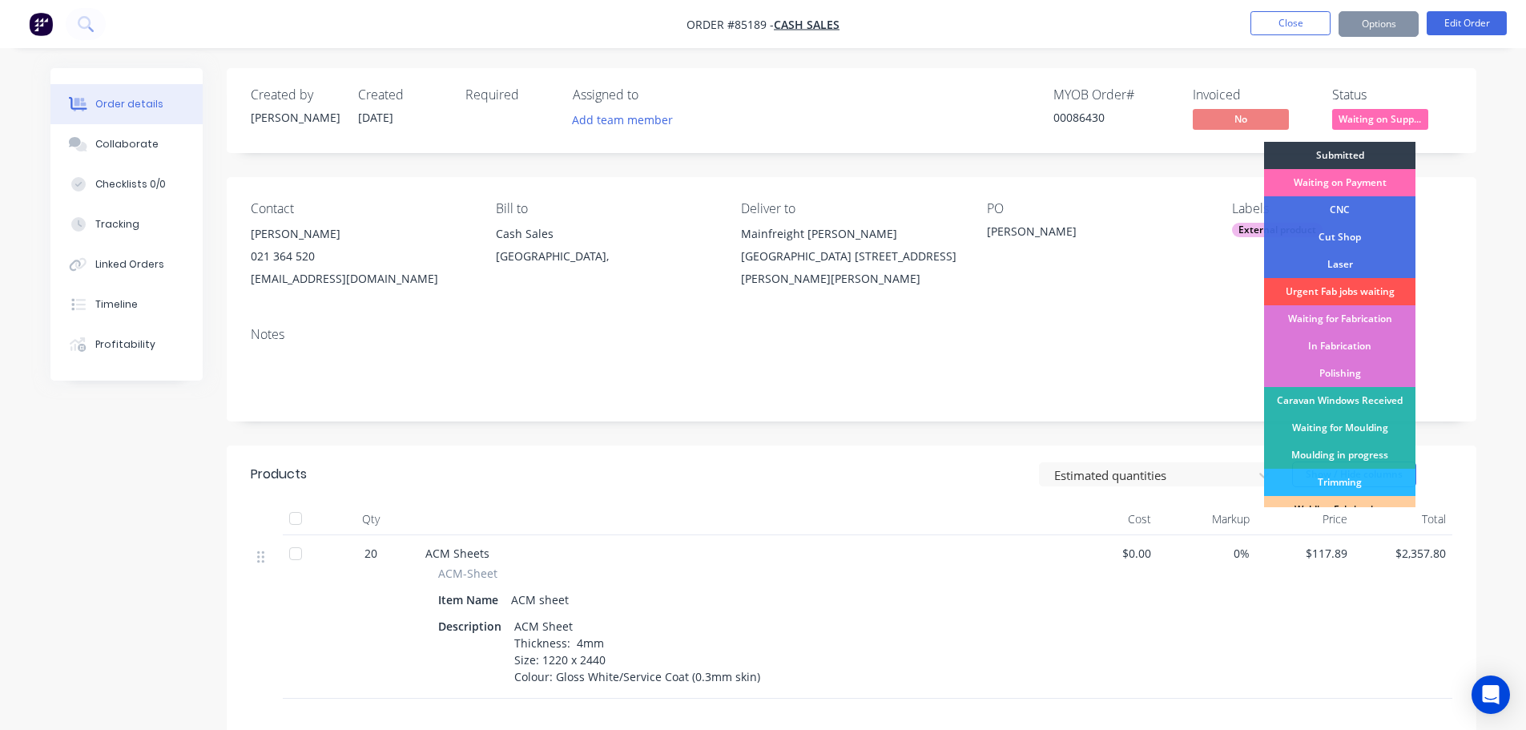
click at [1378, 175] on div "Waiting on Payment" at bounding box center [1339, 182] width 151 height 27
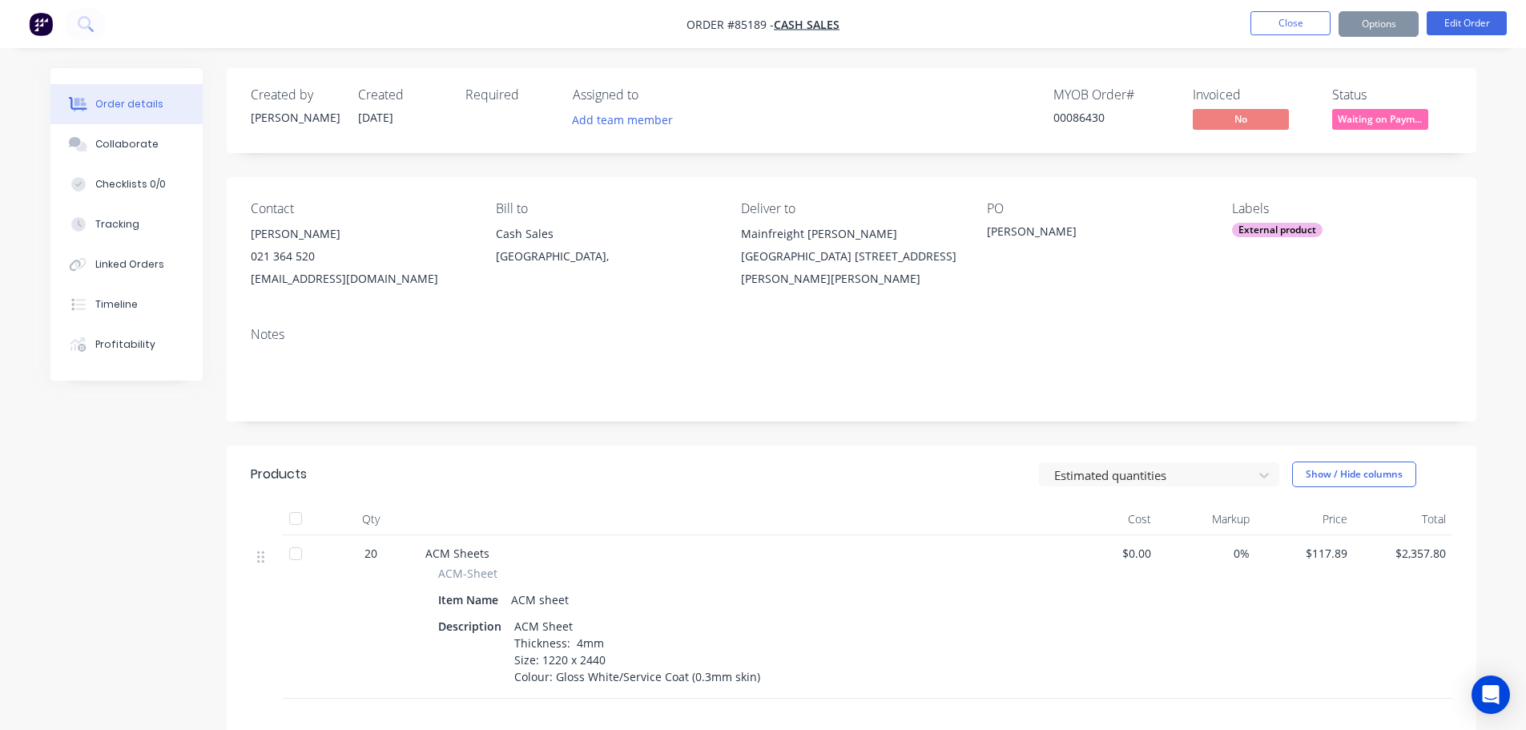
click at [1311, 71] on div "Created by Jess Created 09/10/25 Required Assigned to Add team member MYOB Orde…" at bounding box center [852, 110] width 1250 height 85
click at [1313, 25] on button "Close" at bounding box center [1291, 23] width 80 height 24
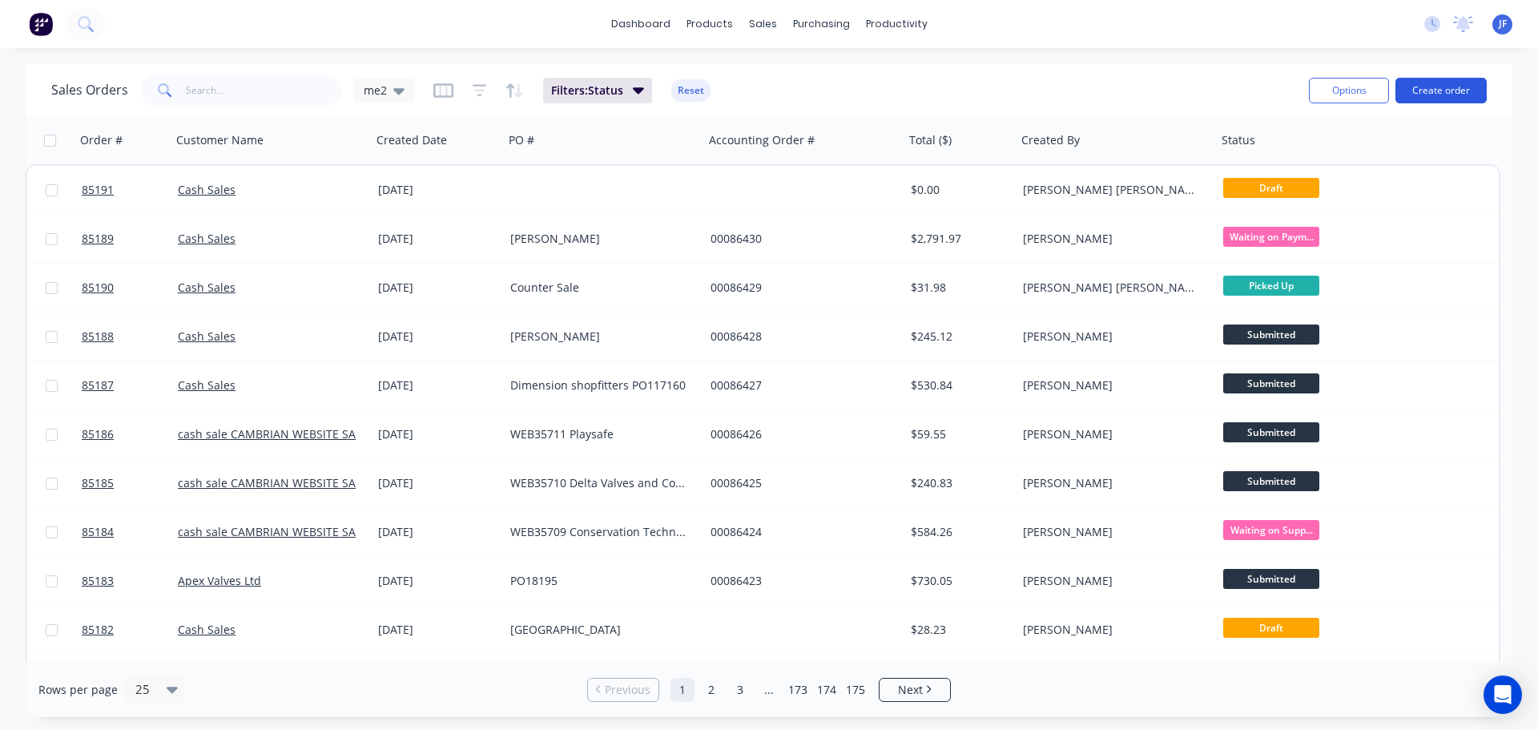
click at [1426, 88] on button "Create order" at bounding box center [1441, 91] width 91 height 26
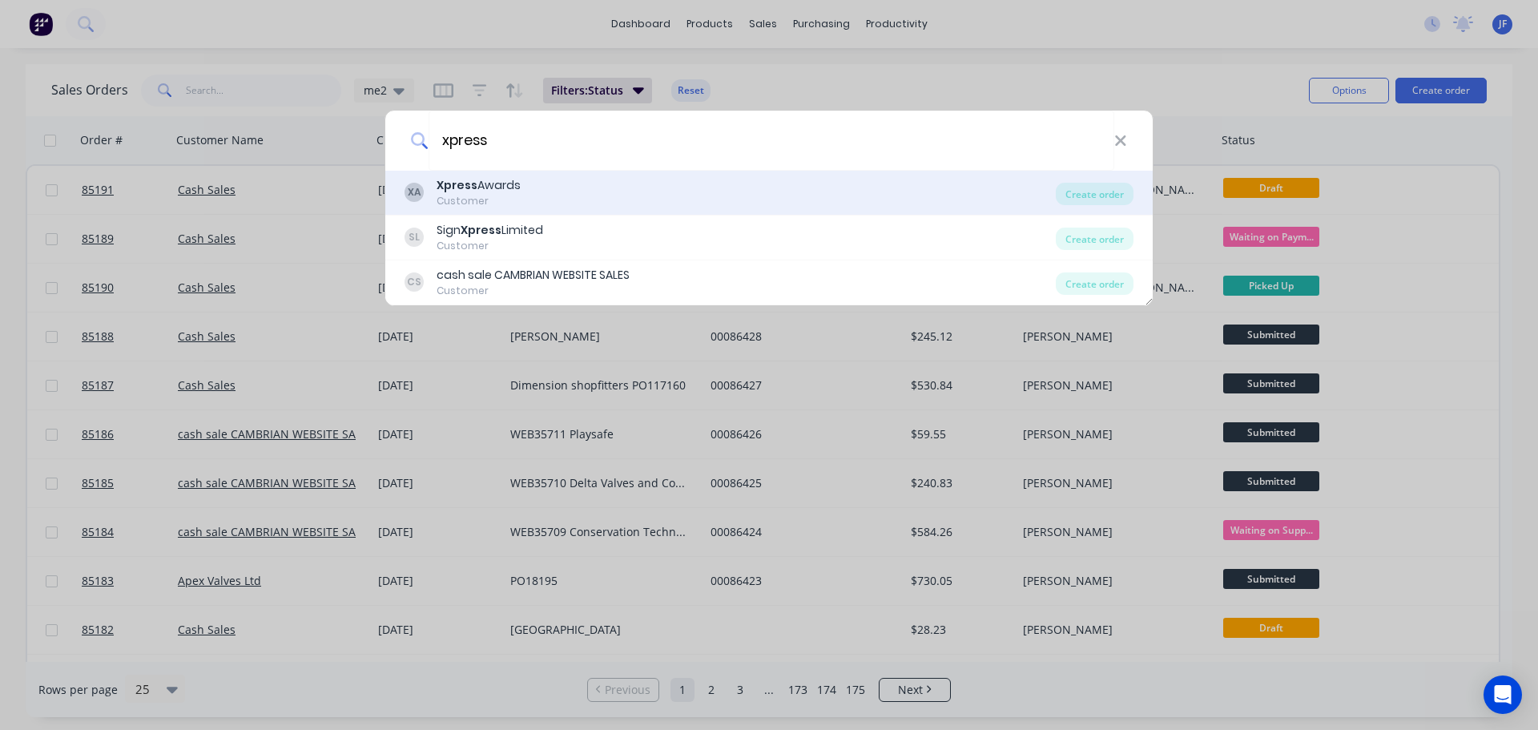
type input "xpress"
click at [661, 192] on div "XA Xpress Awards Customer" at bounding box center [730, 192] width 651 height 31
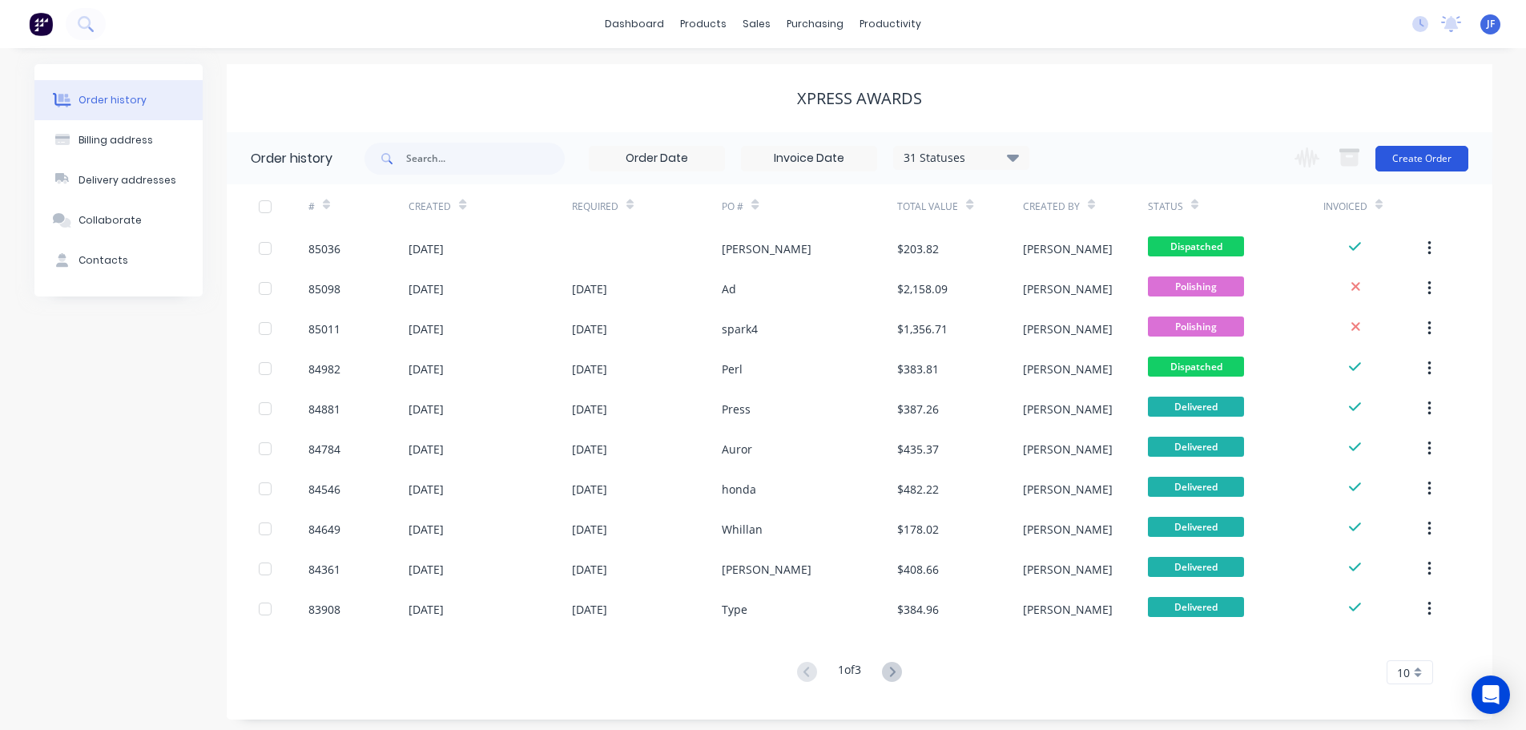
click at [1410, 159] on button "Create Order" at bounding box center [1422, 159] width 93 height 26
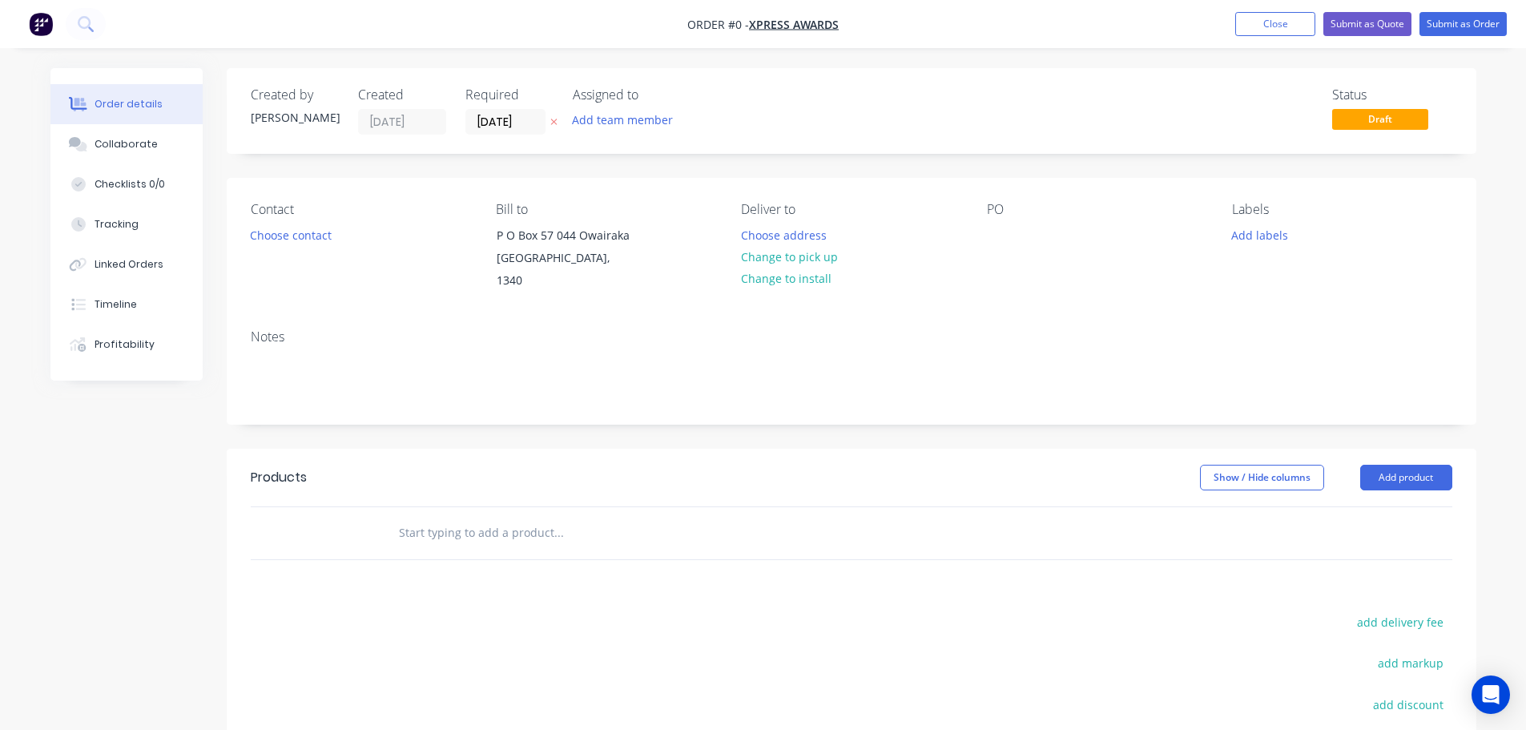
click at [547, 117] on button "button" at bounding box center [554, 122] width 17 height 18
click at [277, 227] on button "Choose contact" at bounding box center [290, 235] width 99 height 22
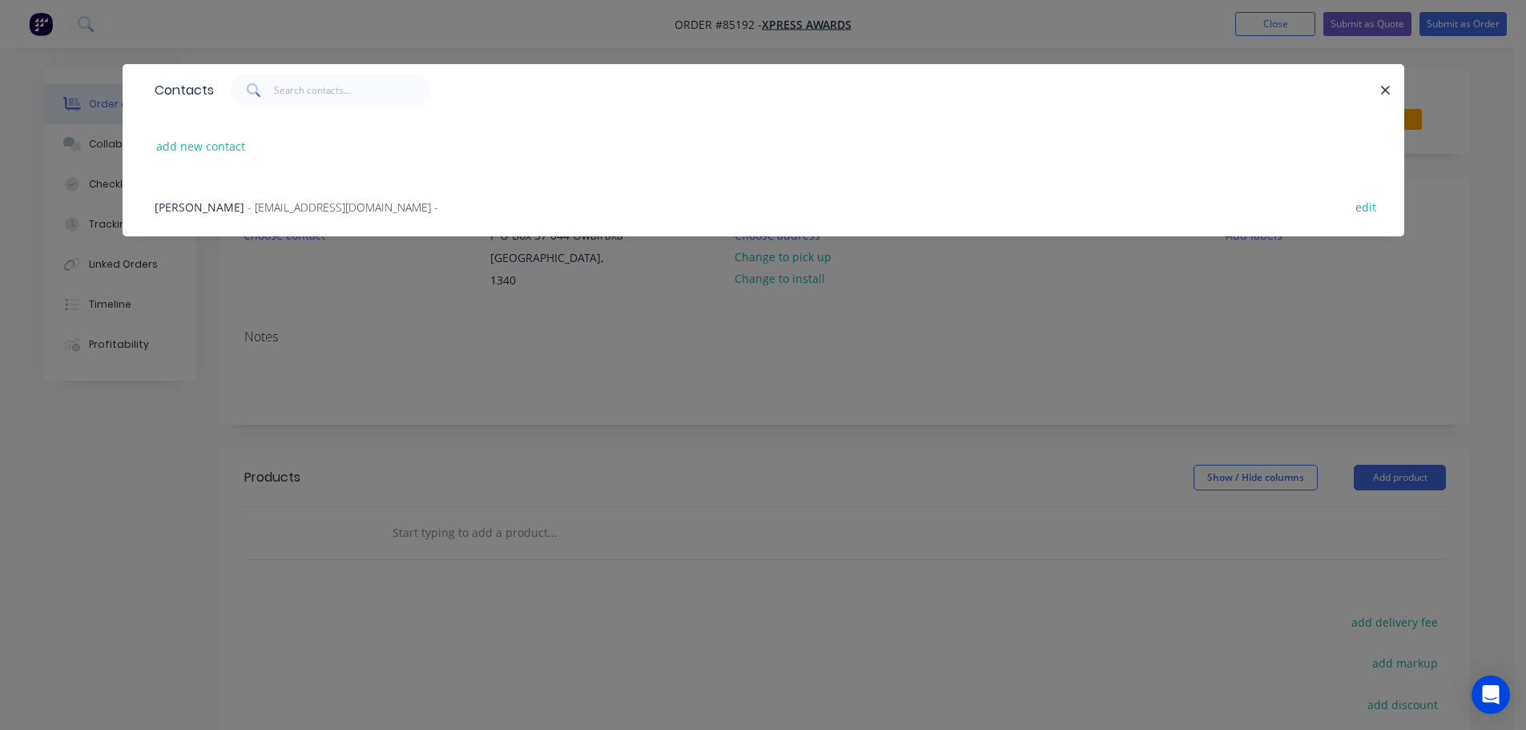
drag, startPoint x: 217, startPoint y: 208, endPoint x: 350, endPoint y: 222, distance: 133.8
click at [248, 208] on span "- office@xpressawards.co.nz -" at bounding box center [343, 207] width 191 height 15
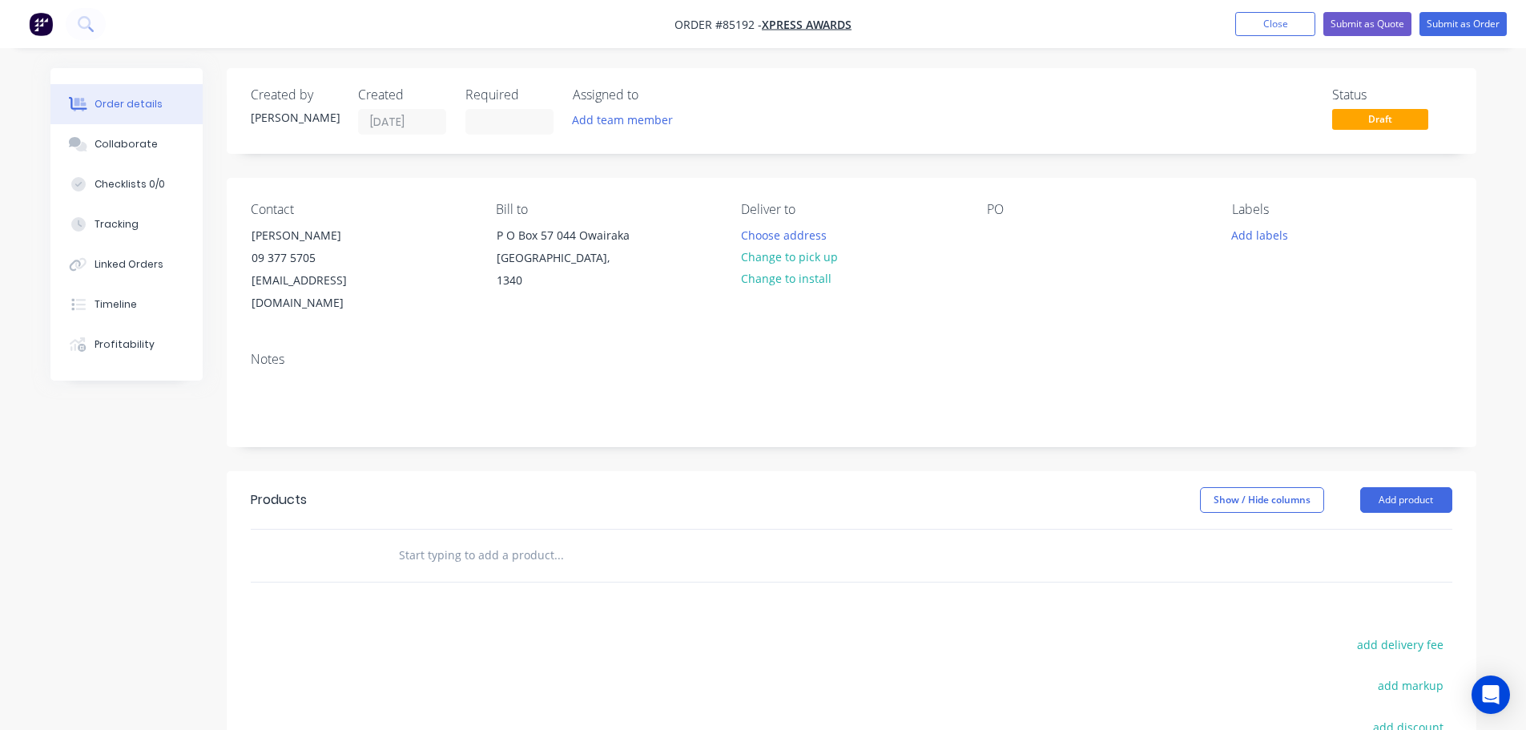
click at [1014, 236] on div "PO" at bounding box center [1097, 258] width 220 height 113
click at [998, 233] on div at bounding box center [1000, 235] width 26 height 23
click at [776, 237] on button "Choose address" at bounding box center [783, 235] width 103 height 22
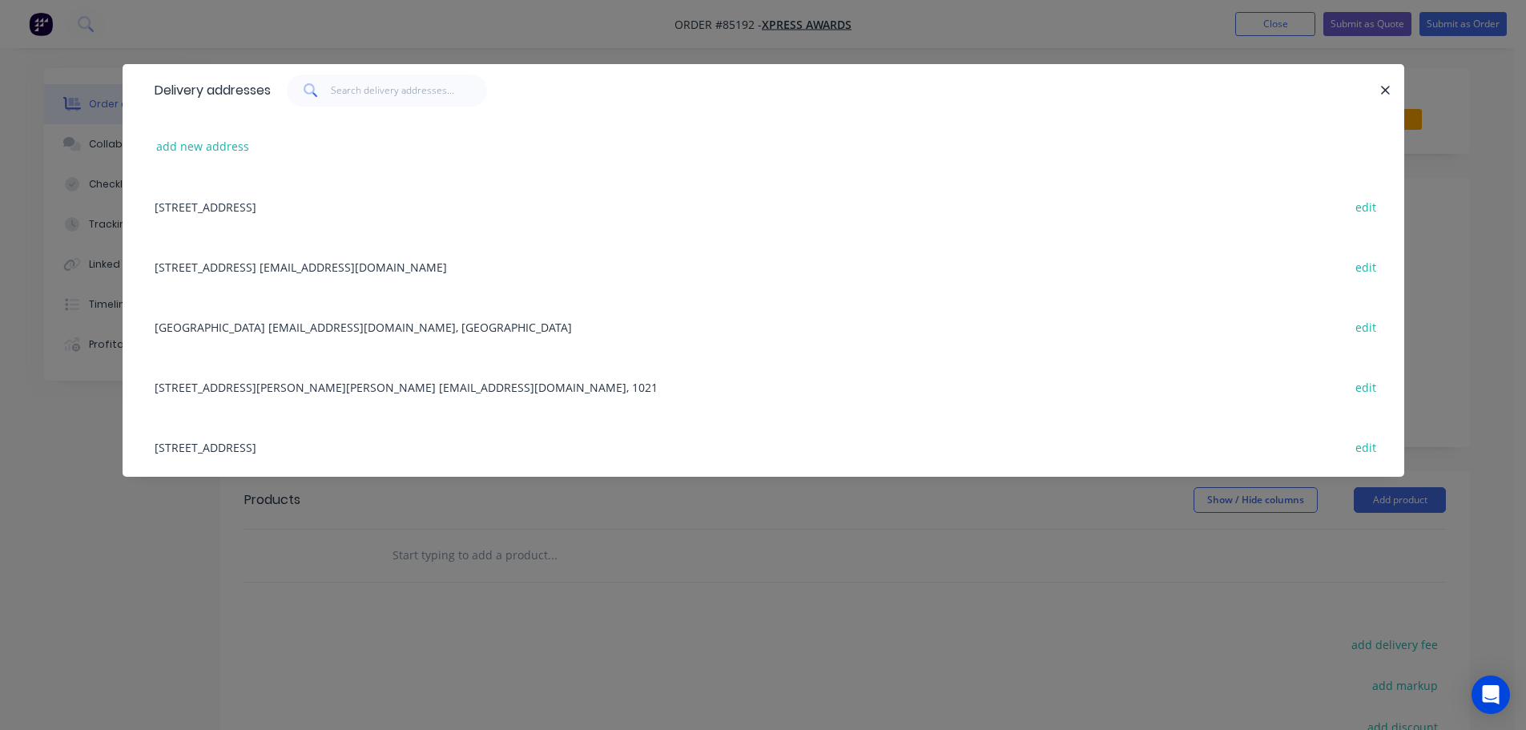
click at [223, 390] on div "15 Pickens Crescent Mt Albert office@xpressawards.co.nz, 1021 edit" at bounding box center [764, 387] width 1234 height 60
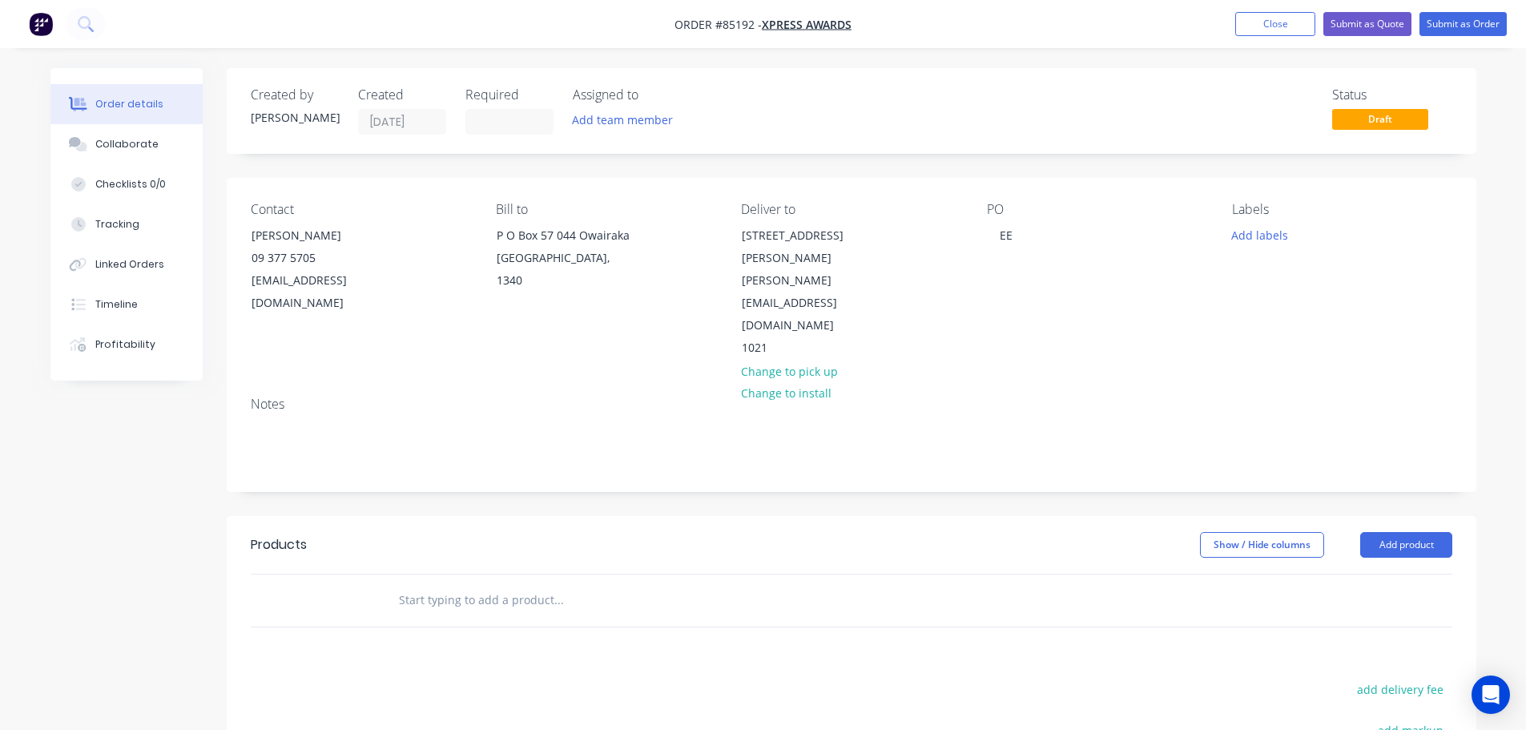
click at [525, 584] on input "text" at bounding box center [558, 600] width 320 height 32
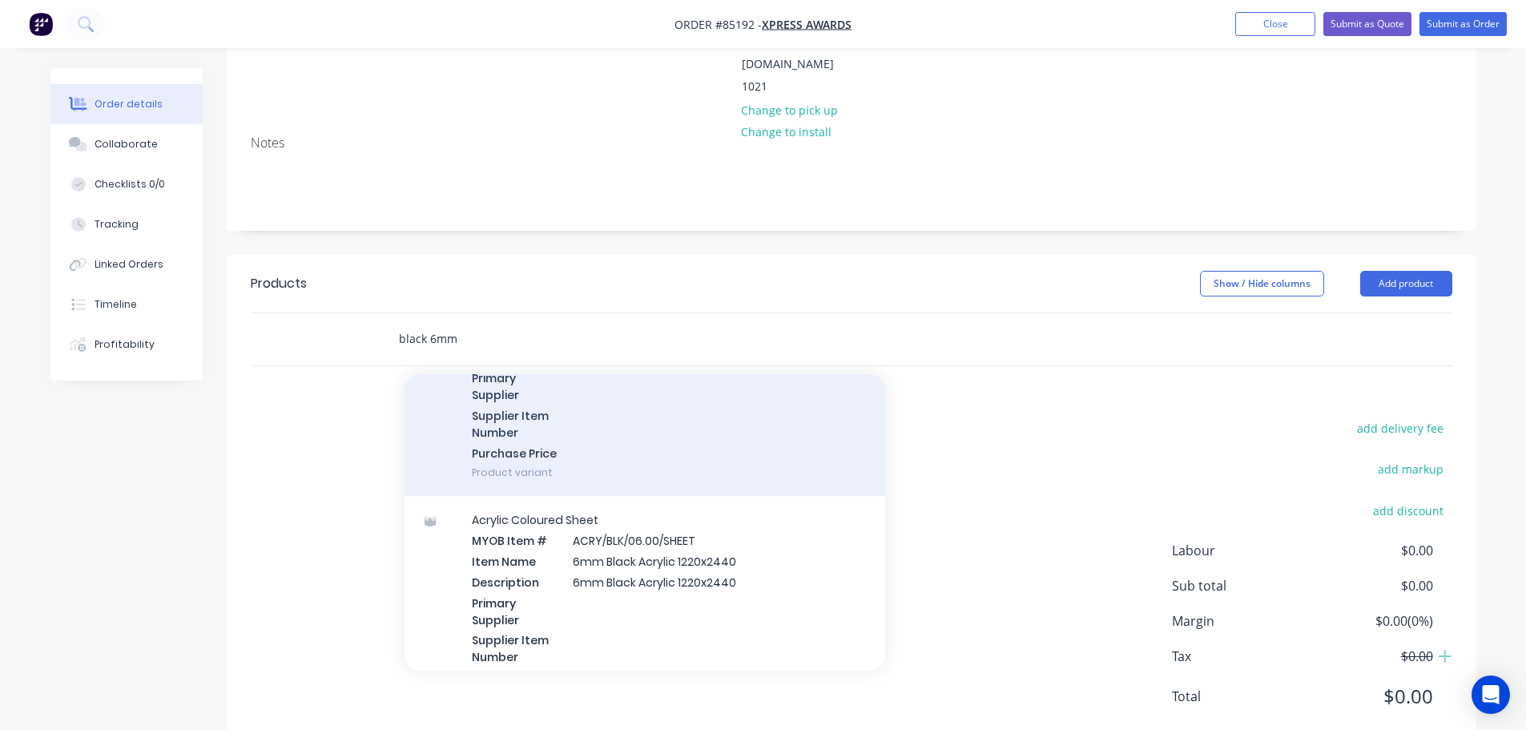
scroll to position [160, 0]
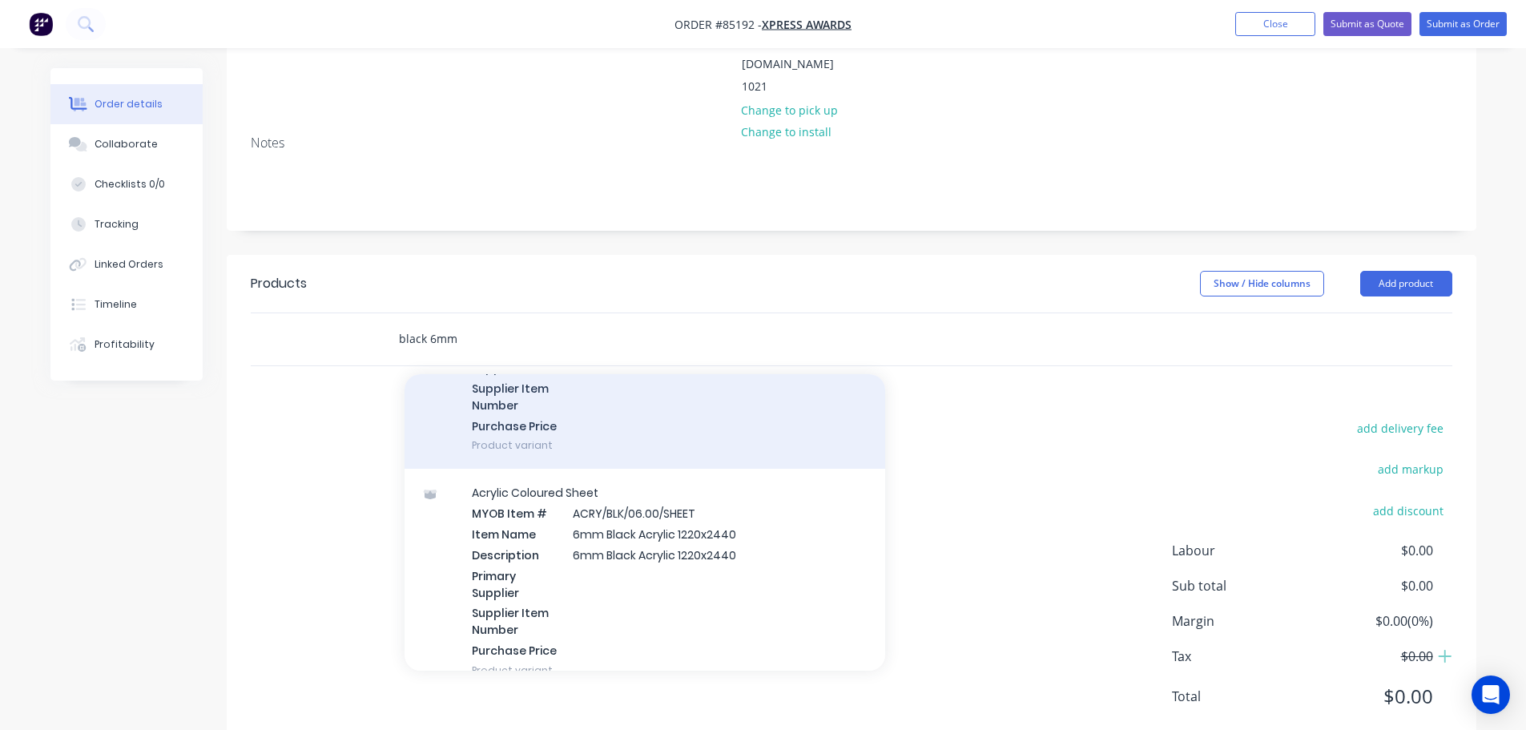
type input "black 6mm"
click at [692, 391] on div "Acrylic Coloured CTS MYOB Item # ACRY/BLK/06.00/CTS Item Name ACRY/BLK/06.00/CT…" at bounding box center [645, 367] width 481 height 204
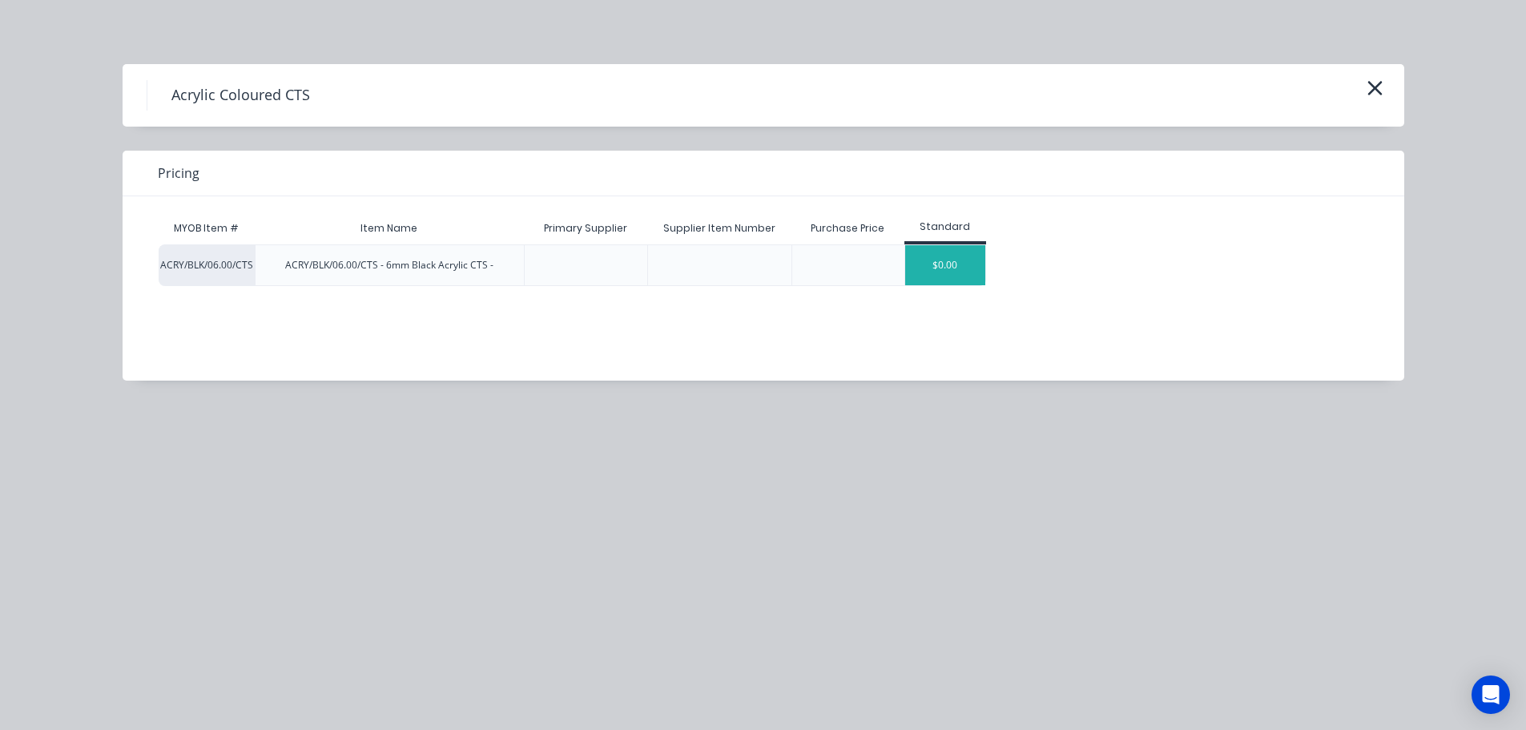
click at [957, 261] on div "$0.00" at bounding box center [945, 265] width 80 height 40
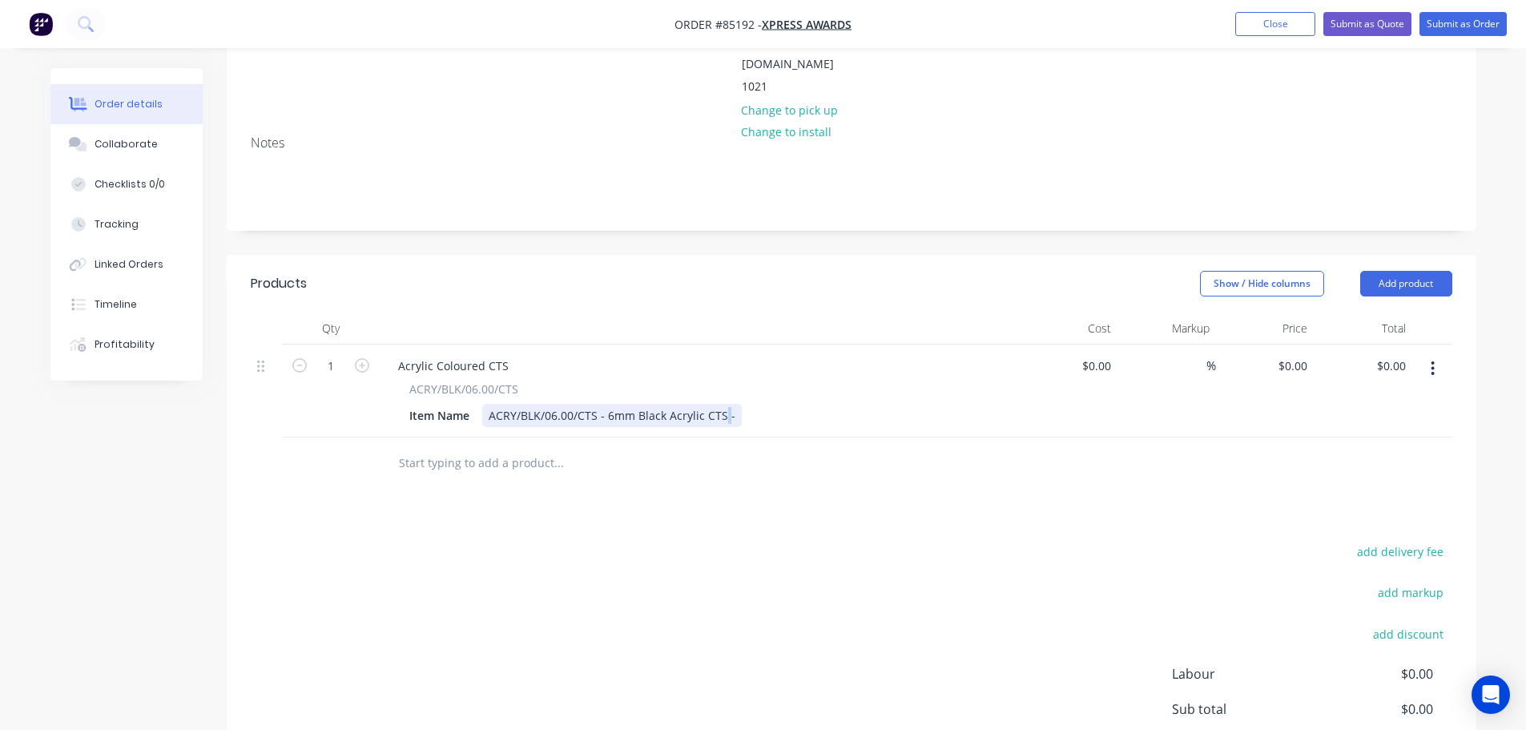
click at [728, 404] on div "ACRY/BLK/06.00/CTS - 6mm Black Acrylic CTS -" at bounding box center [612, 415] width 260 height 23
click at [732, 404] on div "ACRY/BLK/06.00/CTS - 6mm Black Acrylic CTS -" at bounding box center [612, 415] width 260 height 23
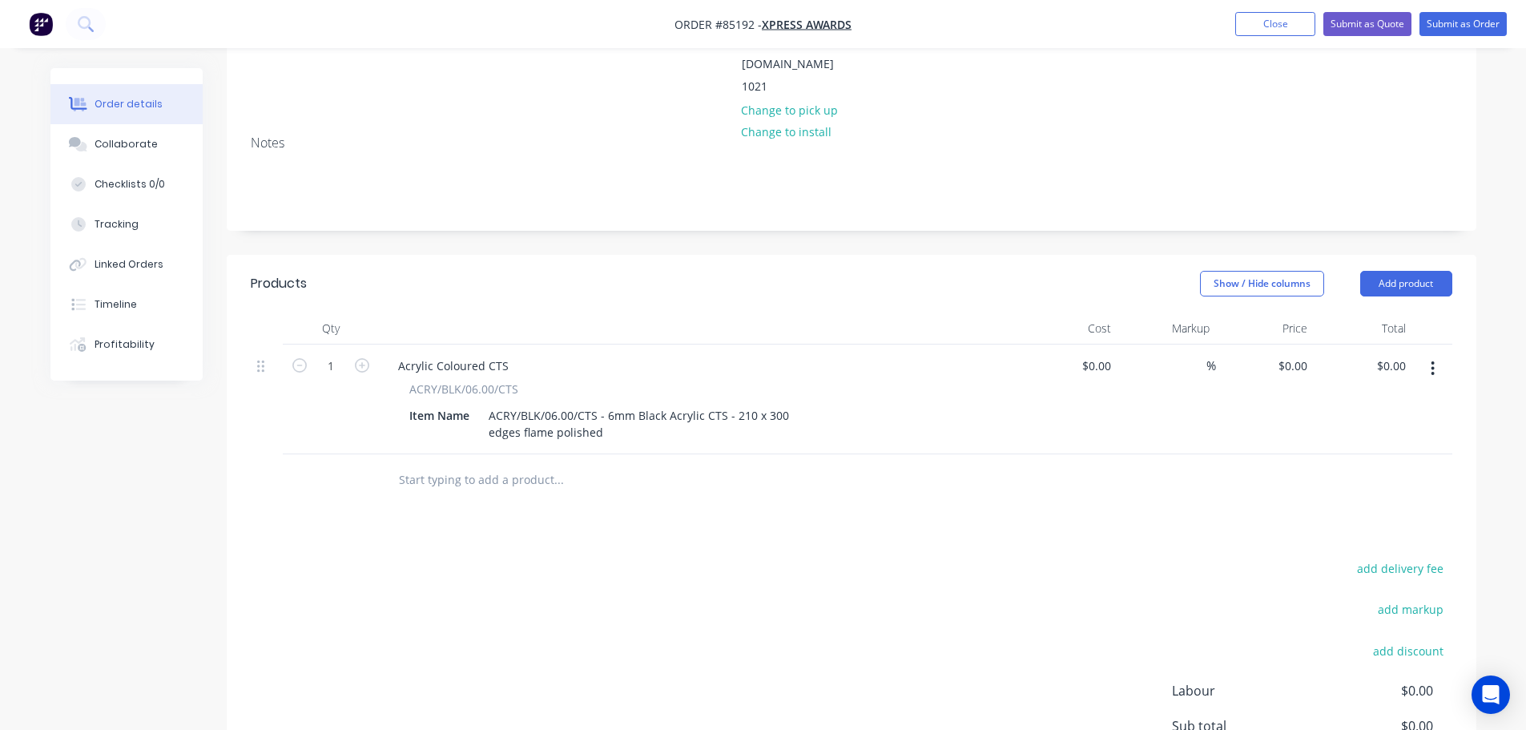
click at [757, 464] on div at bounding box center [625, 480] width 481 height 32
click at [1380, 558] on button "add delivery fee" at bounding box center [1400, 569] width 103 height 22
click at [884, 502] on div "Products Show / Hide columns Add product Qty Cost Markup Price Total 1 Acrylic …" at bounding box center [852, 571] width 1250 height 632
click at [334, 354] on input "1" at bounding box center [331, 366] width 42 height 24
click at [437, 497] on div "Products Show / Hide columns Add product Qty Cost Markup Price Total 15 Acrylic…" at bounding box center [852, 569] width 1250 height 628
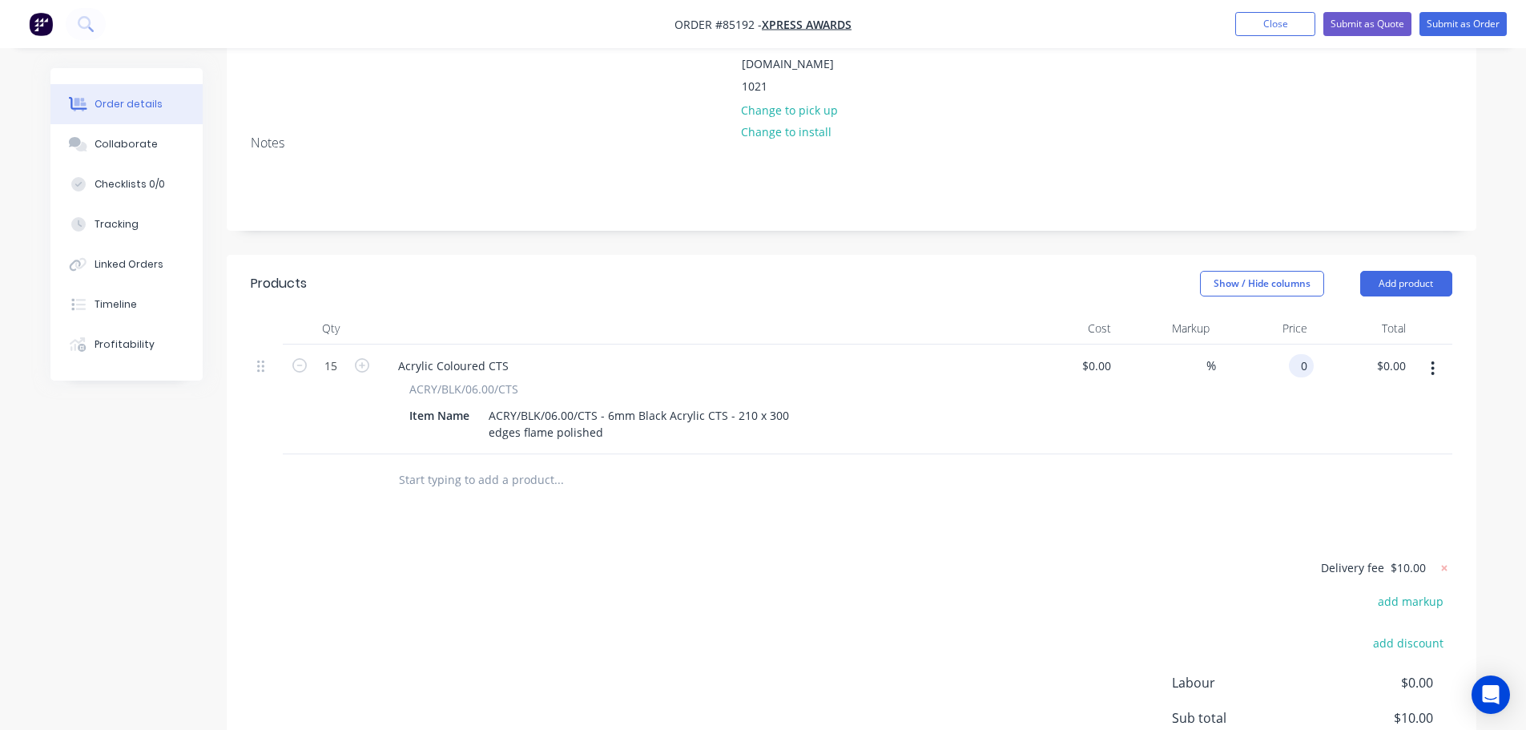
click at [1299, 354] on input "0" at bounding box center [1305, 365] width 18 height 23
click at [1308, 454] on div at bounding box center [852, 480] width 1202 height 52
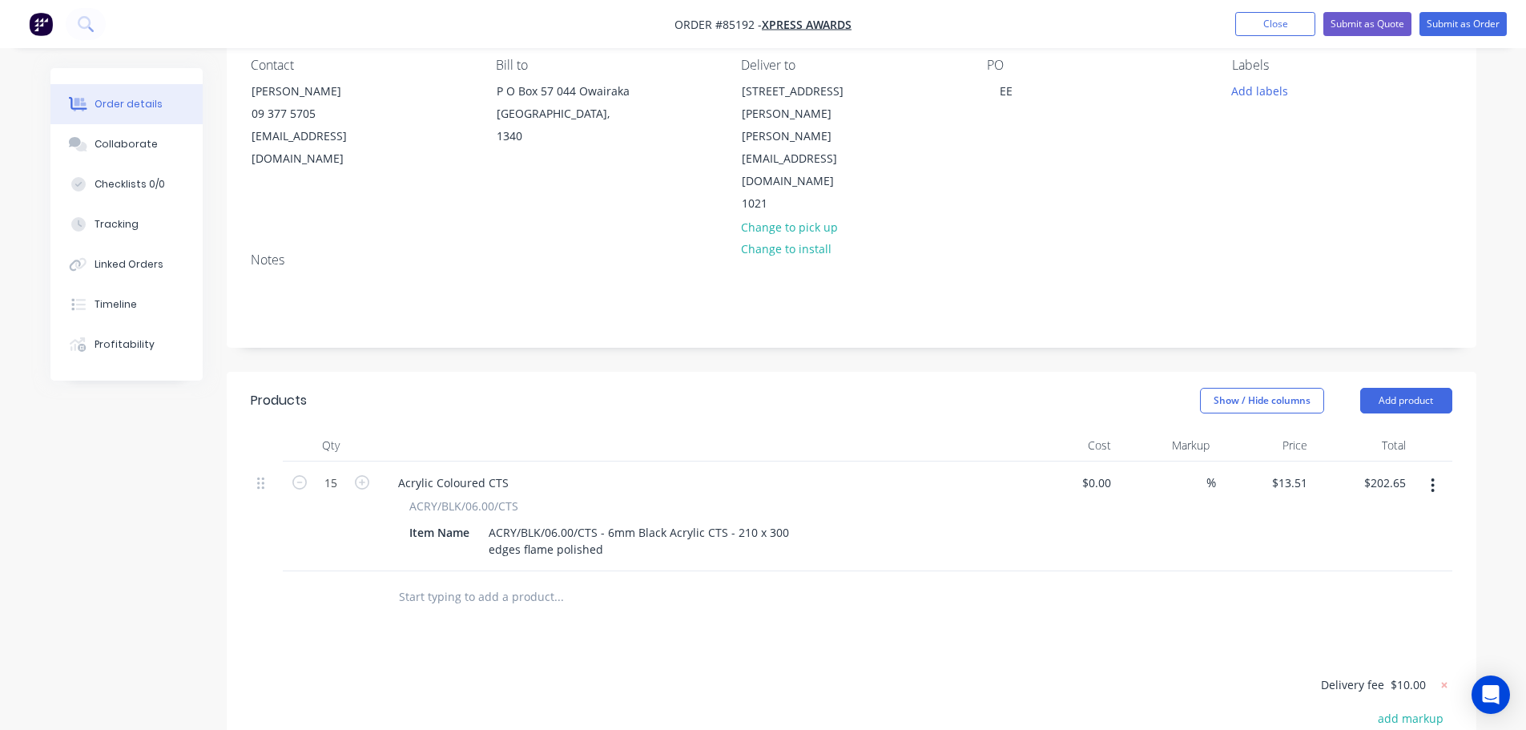
scroll to position [0, 0]
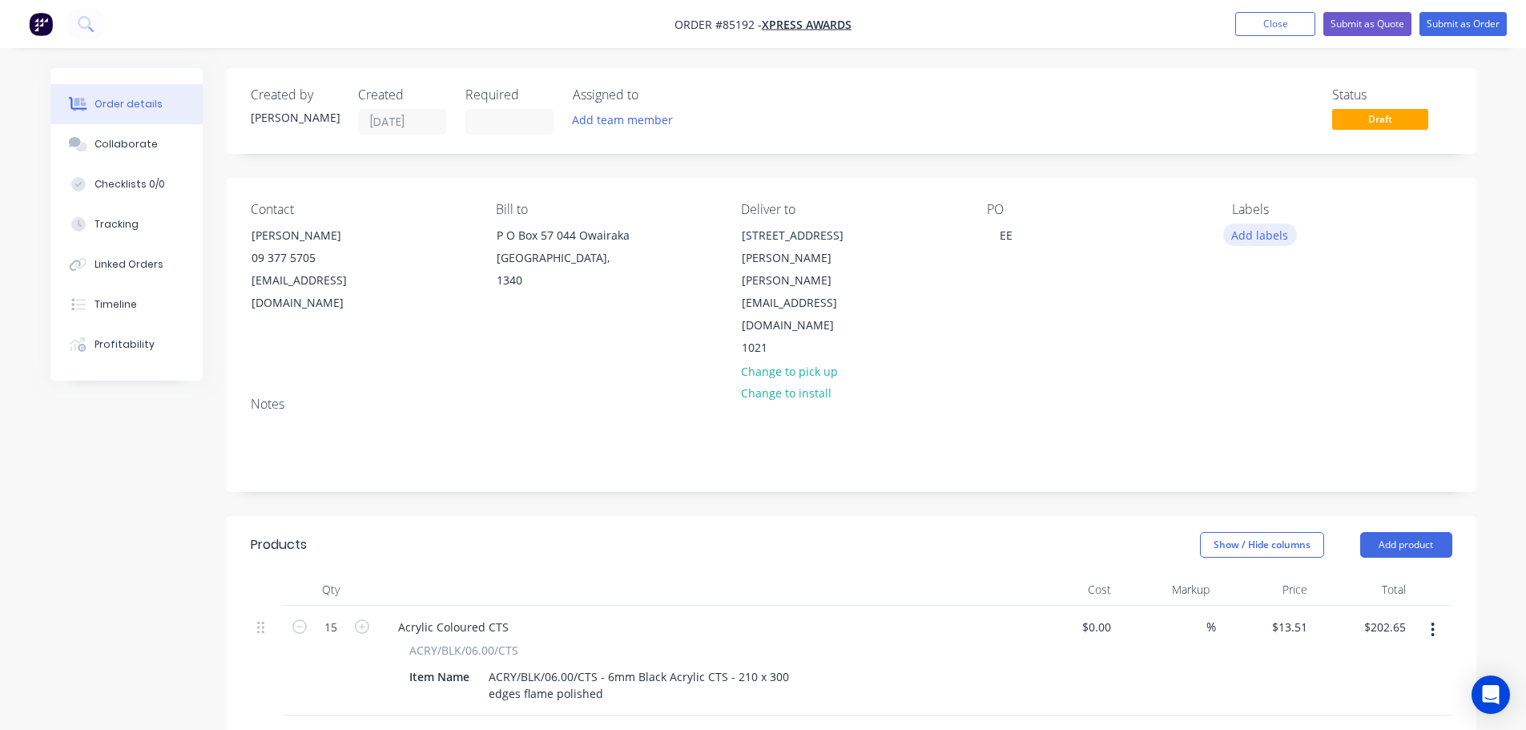
click at [1286, 251] on div "Labels Add labels" at bounding box center [1342, 281] width 220 height 158
click at [1277, 238] on button "Add labels" at bounding box center [1261, 235] width 74 height 22
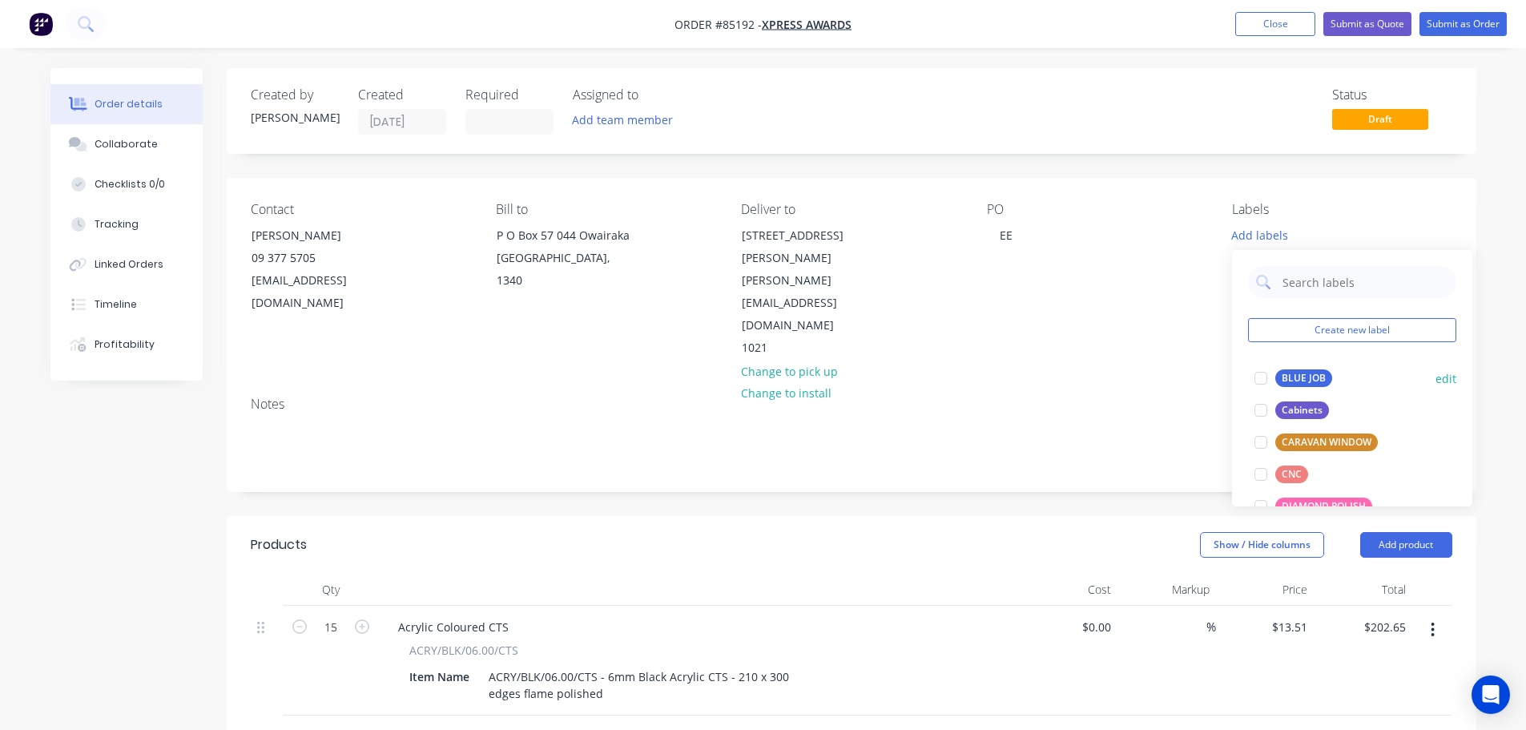
click at [1268, 376] on div at bounding box center [1261, 378] width 32 height 32
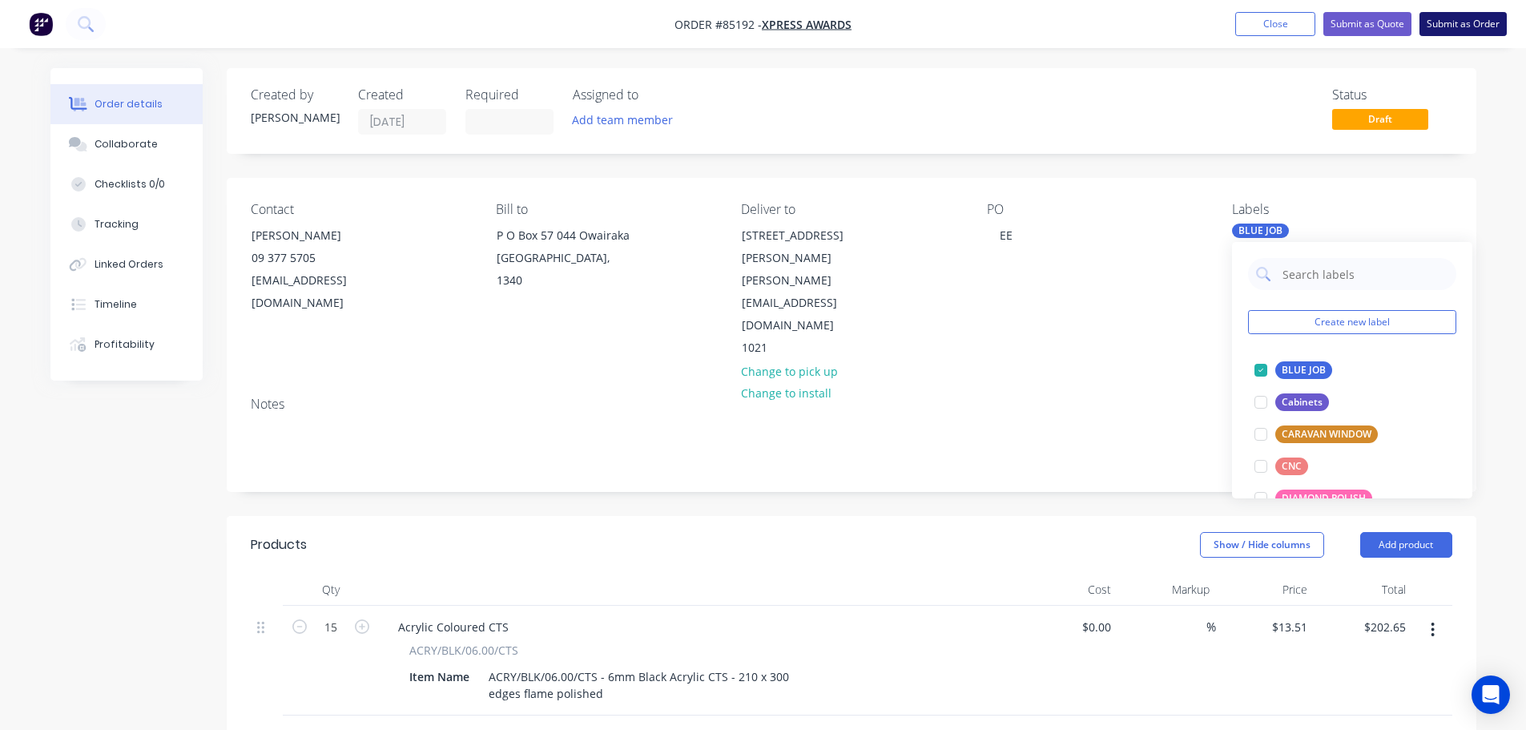
click at [1462, 18] on button "Submit as Order" at bounding box center [1463, 24] width 87 height 24
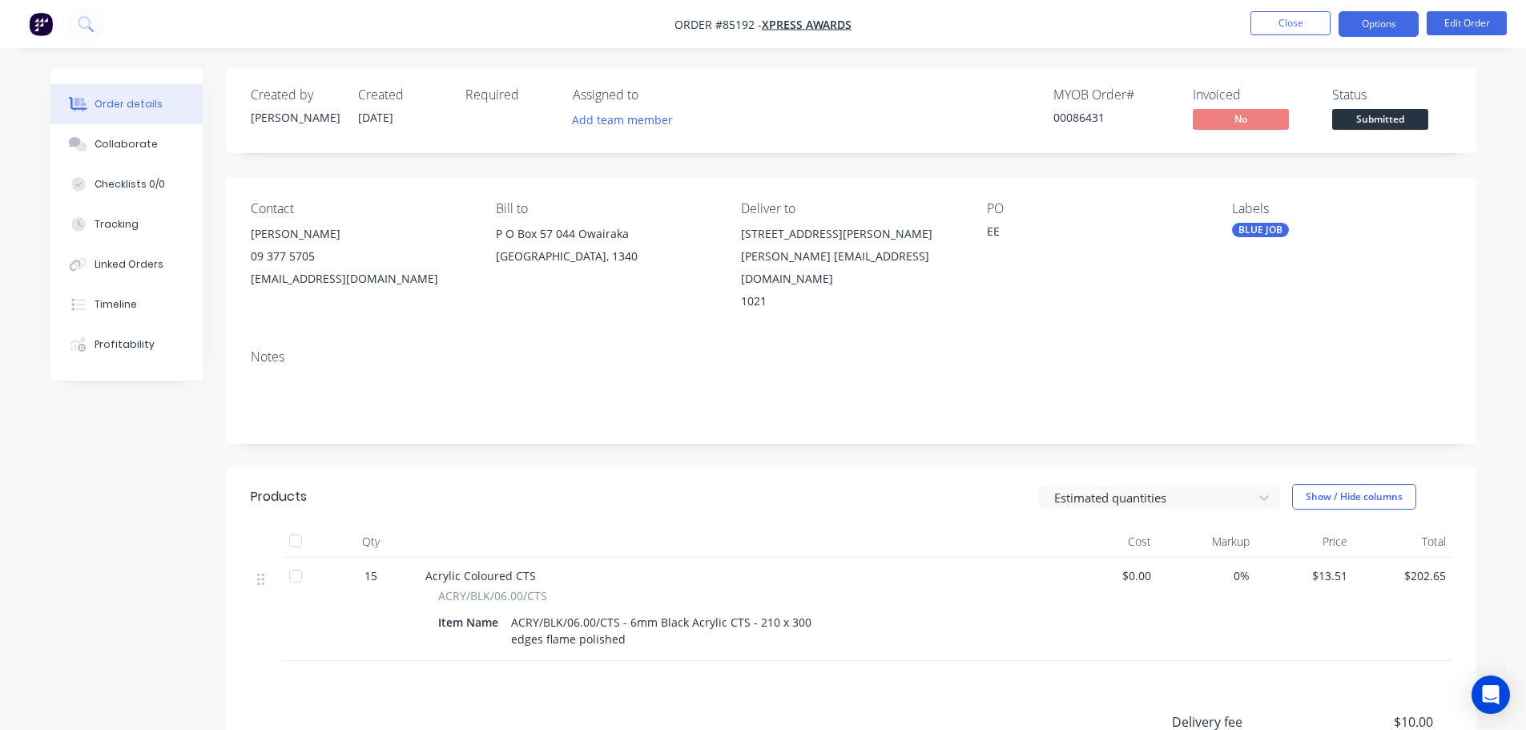
click at [1387, 29] on button "Options" at bounding box center [1379, 24] width 80 height 26
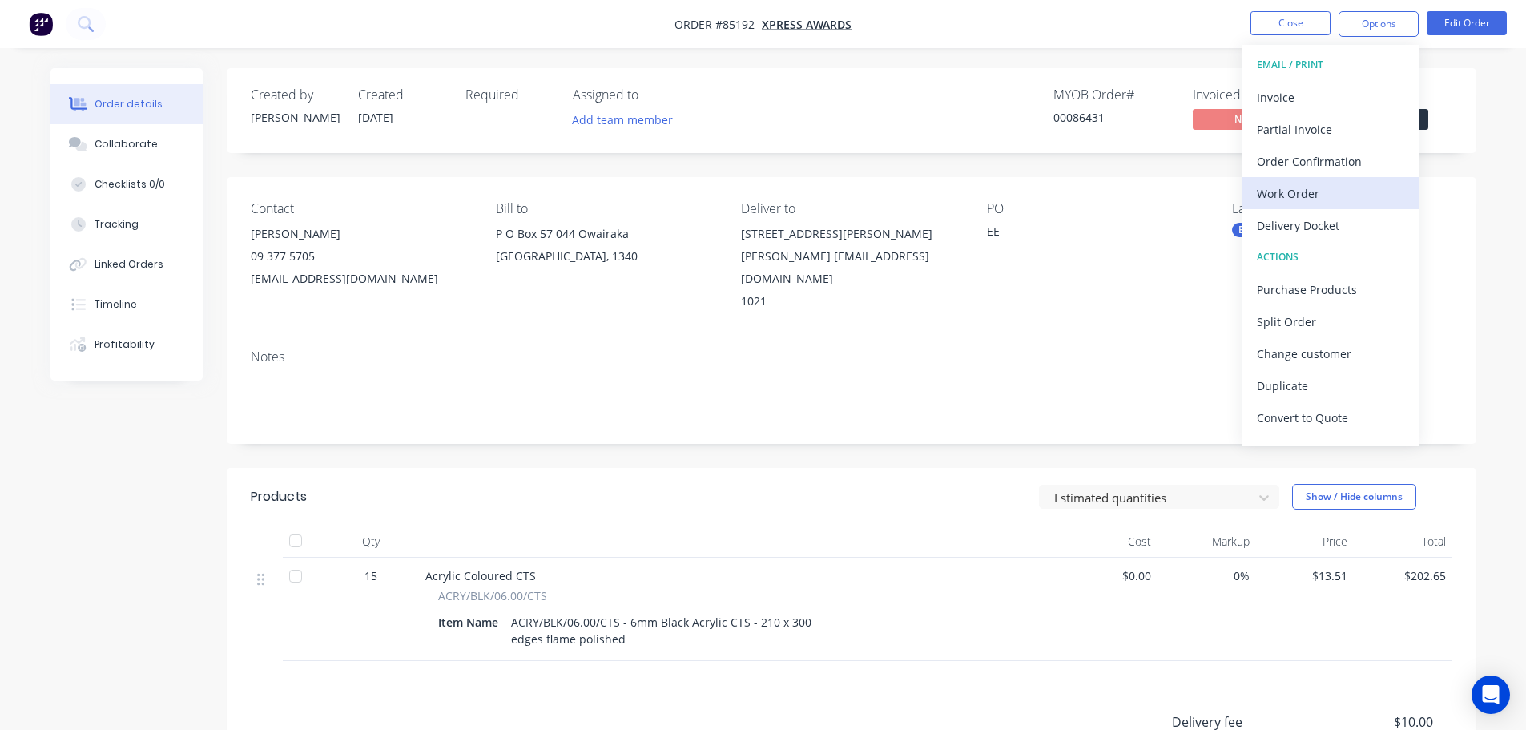
click at [1314, 200] on div "Work Order" at bounding box center [1330, 193] width 147 height 23
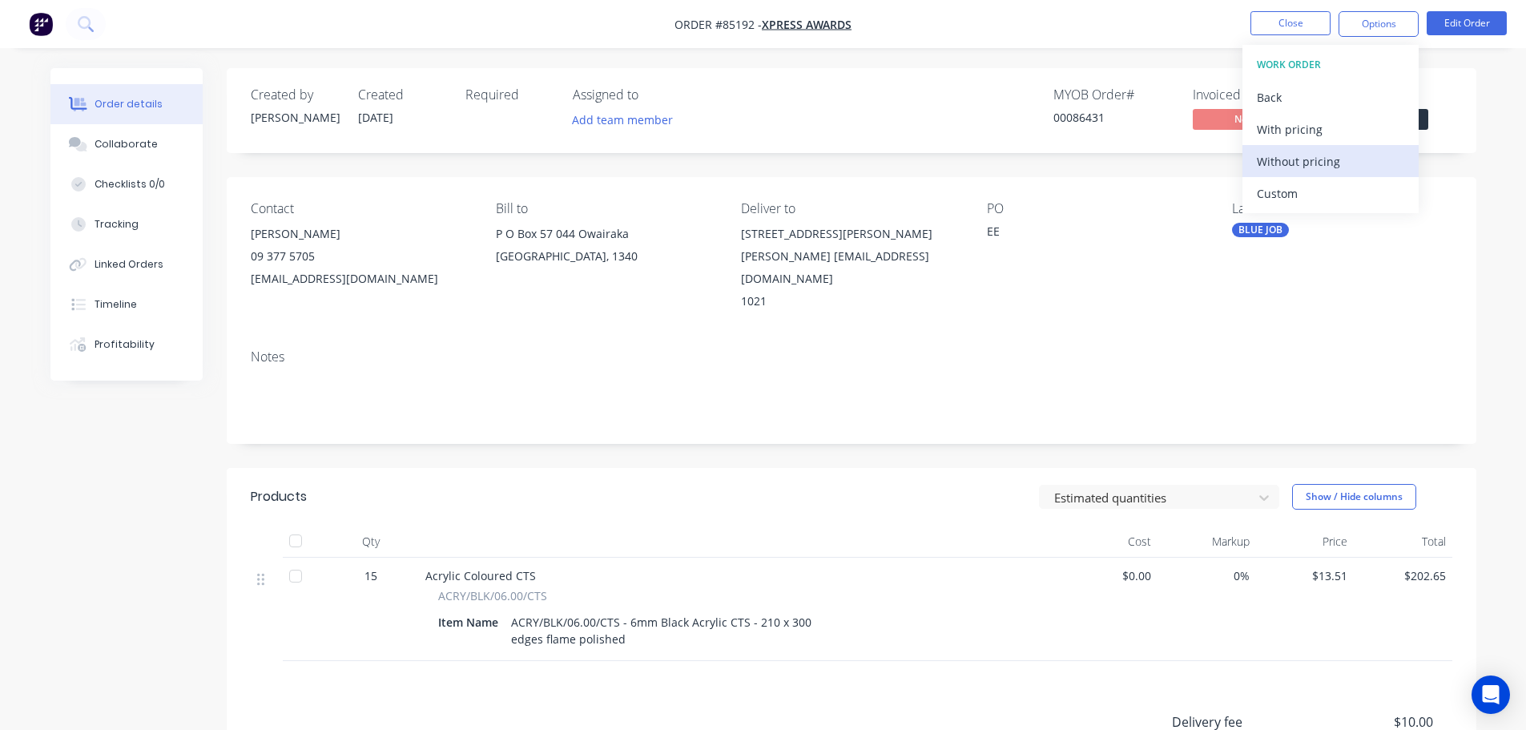
click at [1320, 167] on div "Without pricing" at bounding box center [1330, 161] width 147 height 23
drag, startPoint x: 1006, startPoint y: 147, endPoint x: 1029, endPoint y: 135, distance: 25.1
click at [1006, 147] on div "Created by Jess Created 09/10/25 Required Assigned to Add team member MYOB Orde…" at bounding box center [852, 110] width 1250 height 85
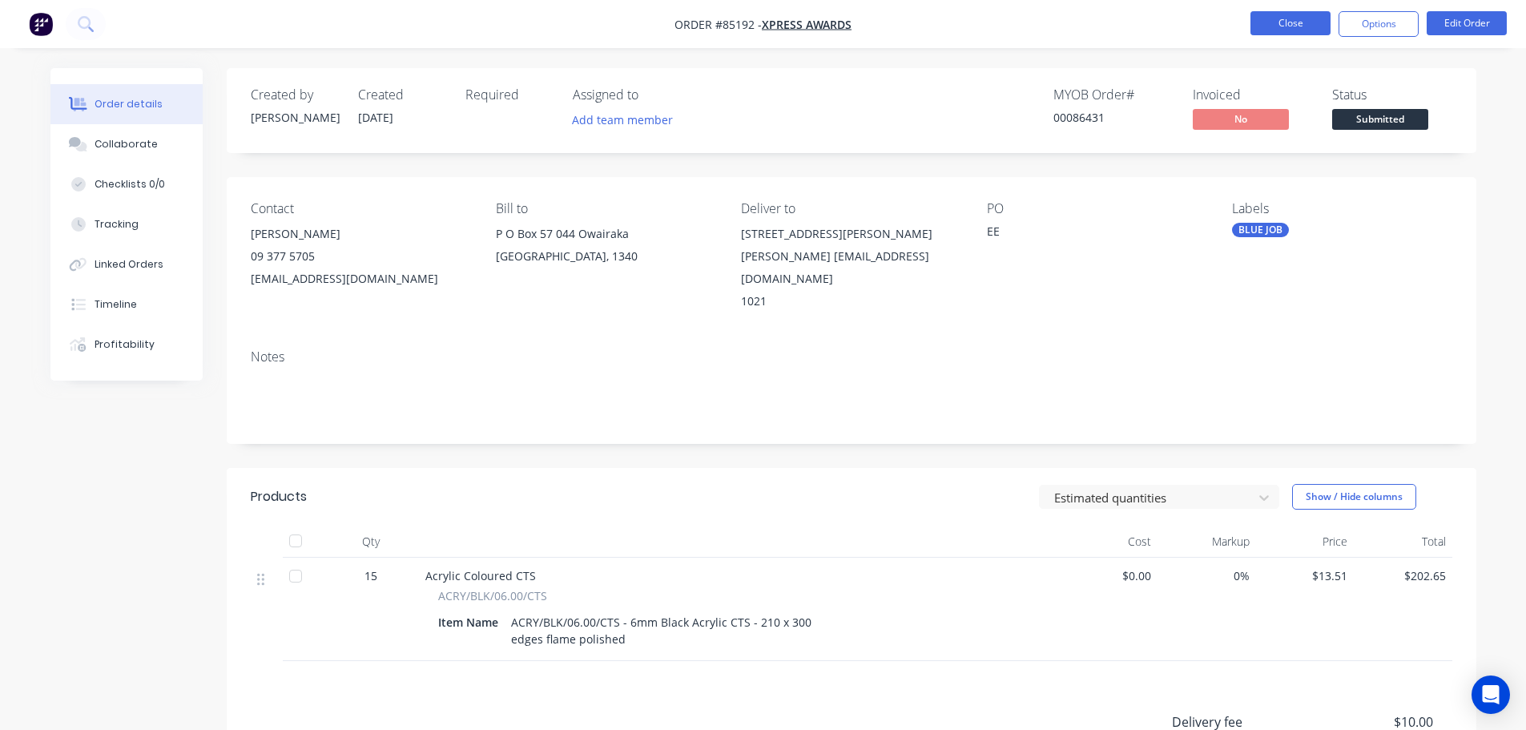
click at [1310, 18] on button "Close" at bounding box center [1291, 23] width 80 height 24
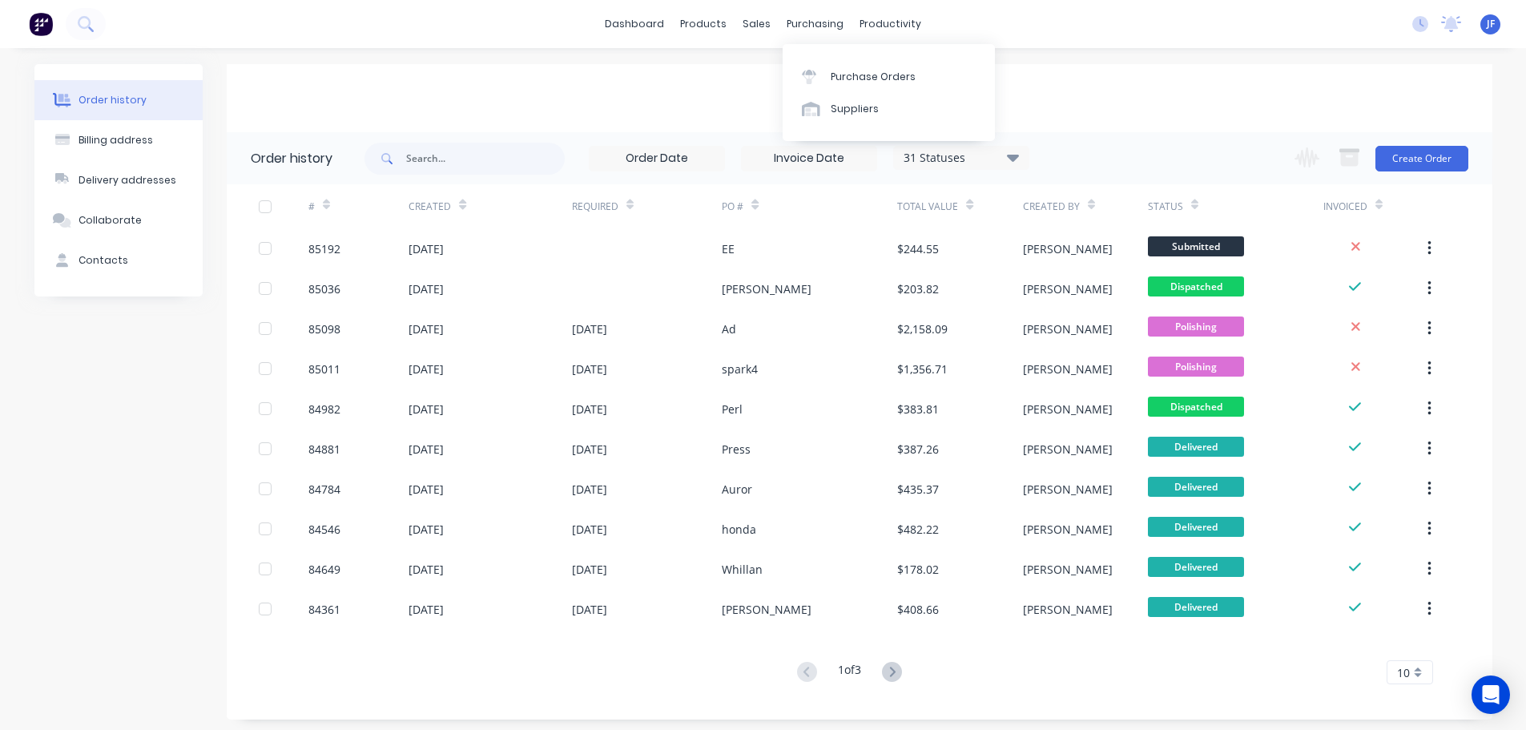
drag, startPoint x: 771, startPoint y: 24, endPoint x: 780, endPoint y: 36, distance: 14.9
click at [771, 25] on div "sales" at bounding box center [757, 24] width 44 height 24
click at [758, 34] on div "sales" at bounding box center [757, 24] width 44 height 24
click at [762, 28] on div "sales" at bounding box center [757, 24] width 44 height 24
click at [794, 73] on div "Sales Orders" at bounding box center [817, 77] width 66 height 14
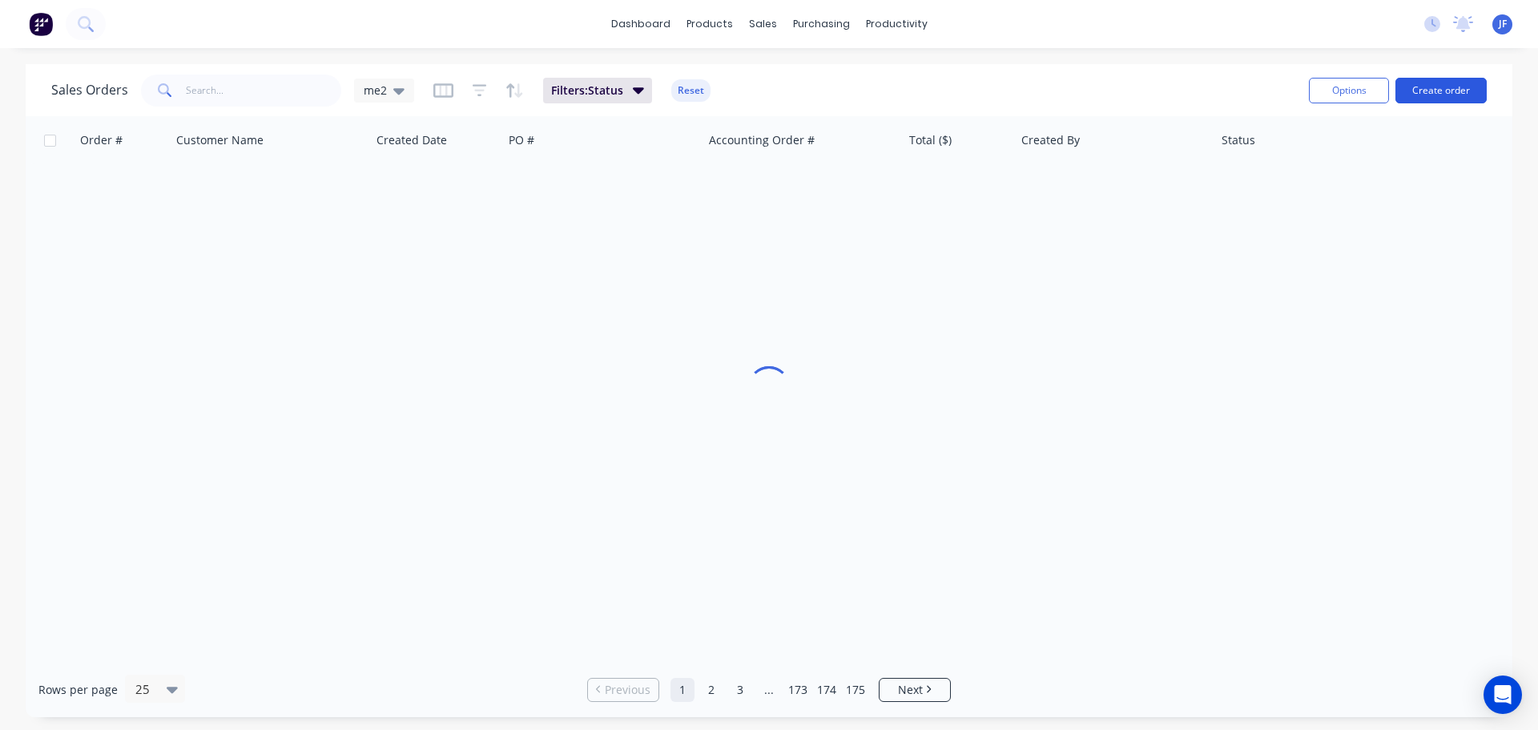
click at [1426, 88] on button "Create order" at bounding box center [1441, 91] width 91 height 26
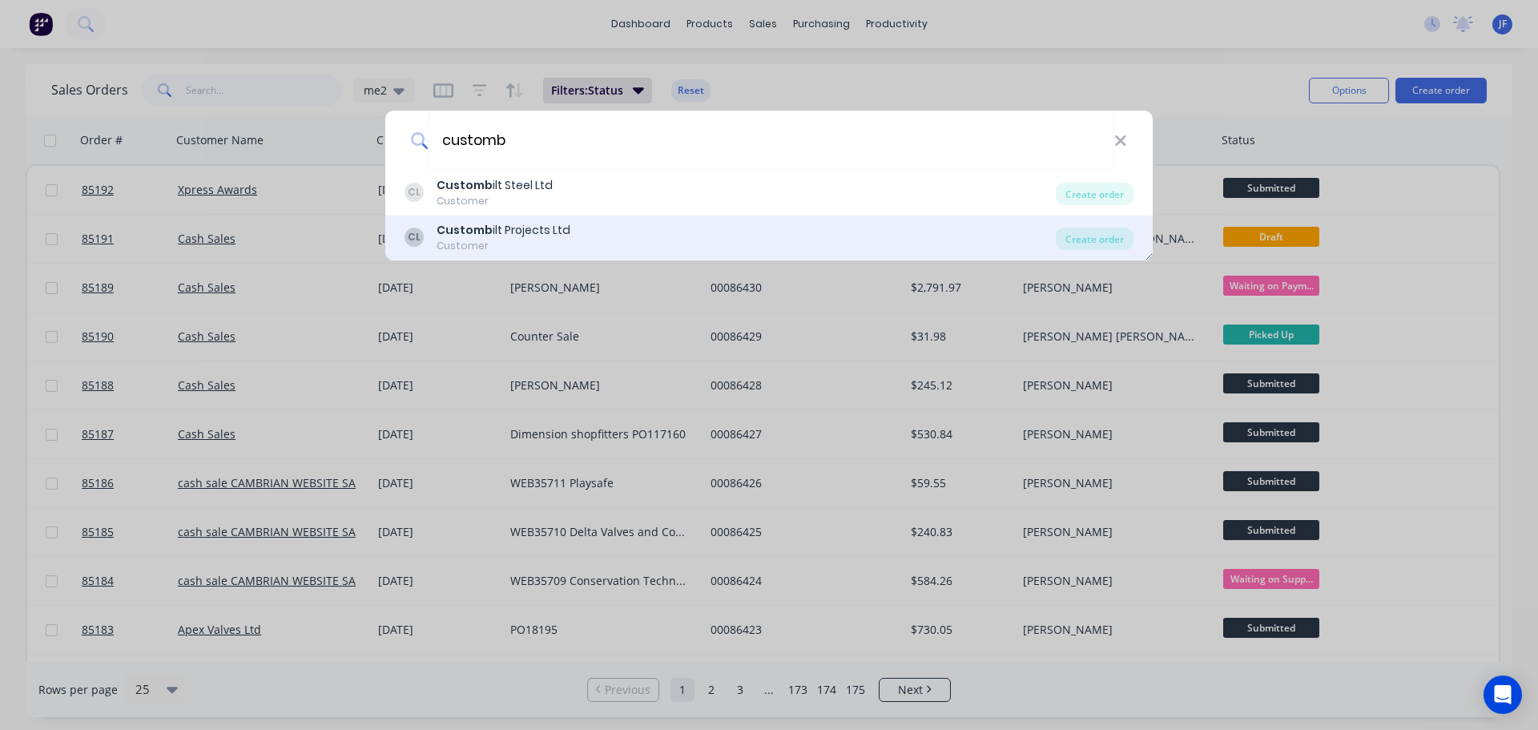
click at [704, 220] on div "CL Customb ilt Projects Ltd Customer Create order" at bounding box center [769, 238] width 768 height 45
click at [919, 228] on div "CL Customb ilt Projects Ltd Customer" at bounding box center [730, 237] width 651 height 31
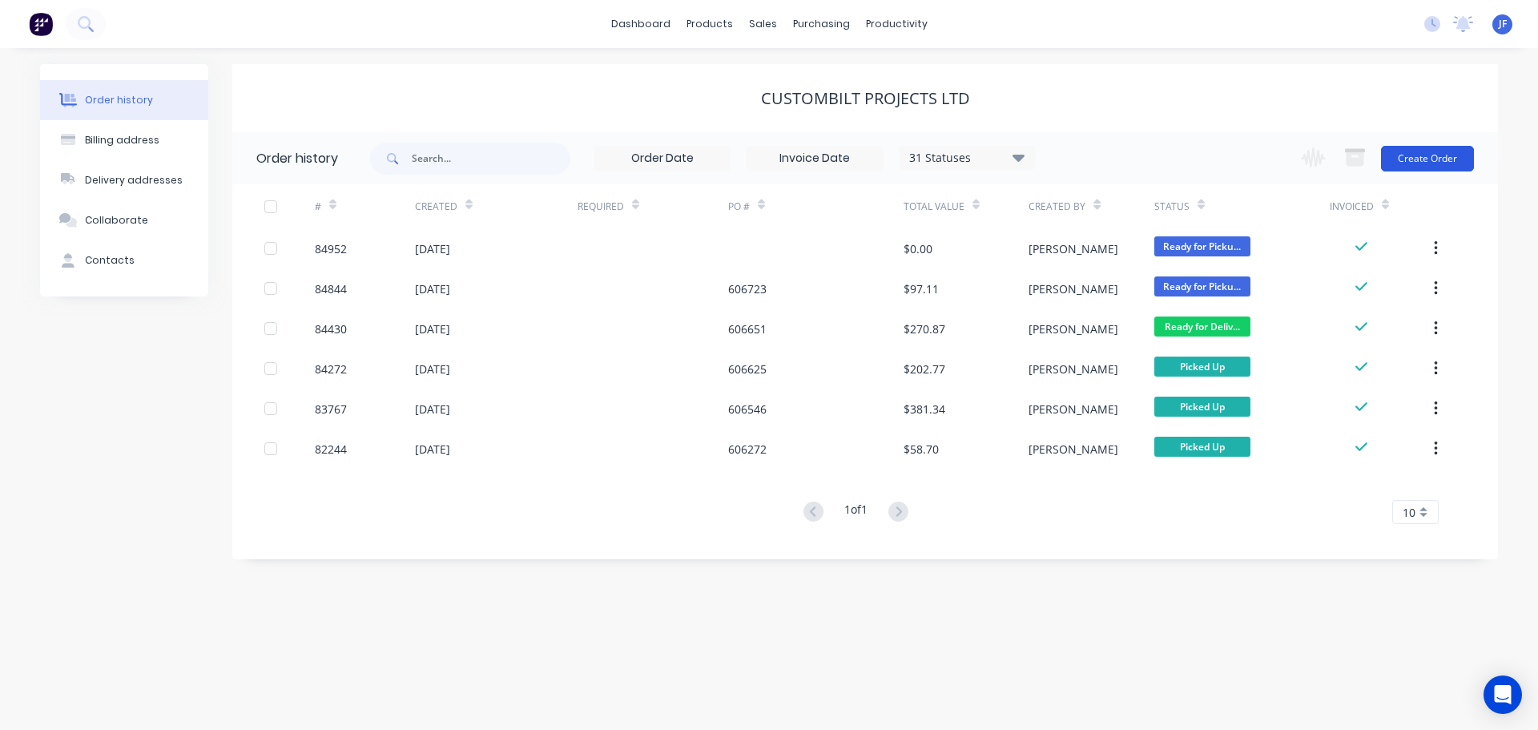
click at [1423, 158] on button "Create Order" at bounding box center [1427, 159] width 93 height 26
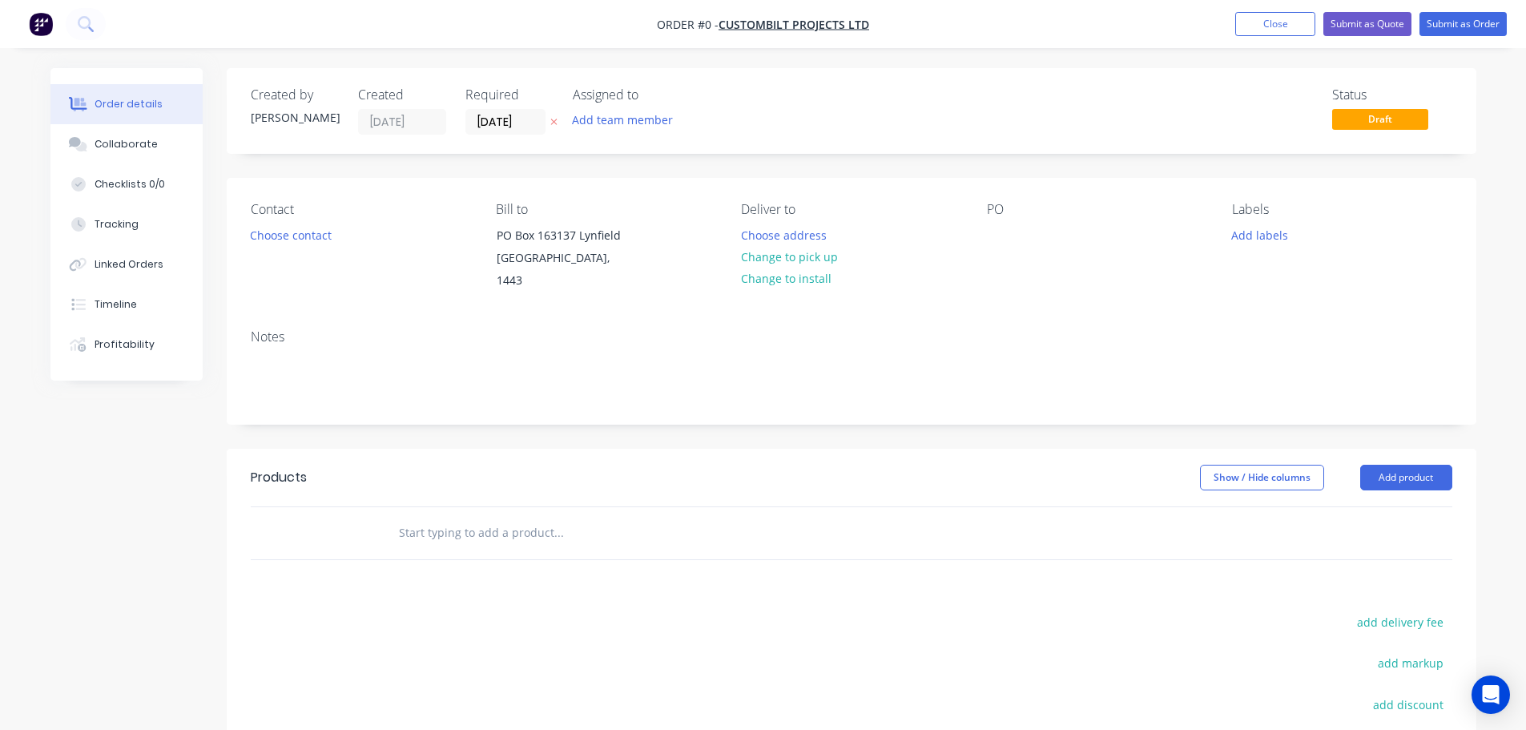
click at [556, 127] on icon "button" at bounding box center [553, 122] width 7 height 10
click at [320, 232] on button "Choose contact" at bounding box center [290, 235] width 99 height 22
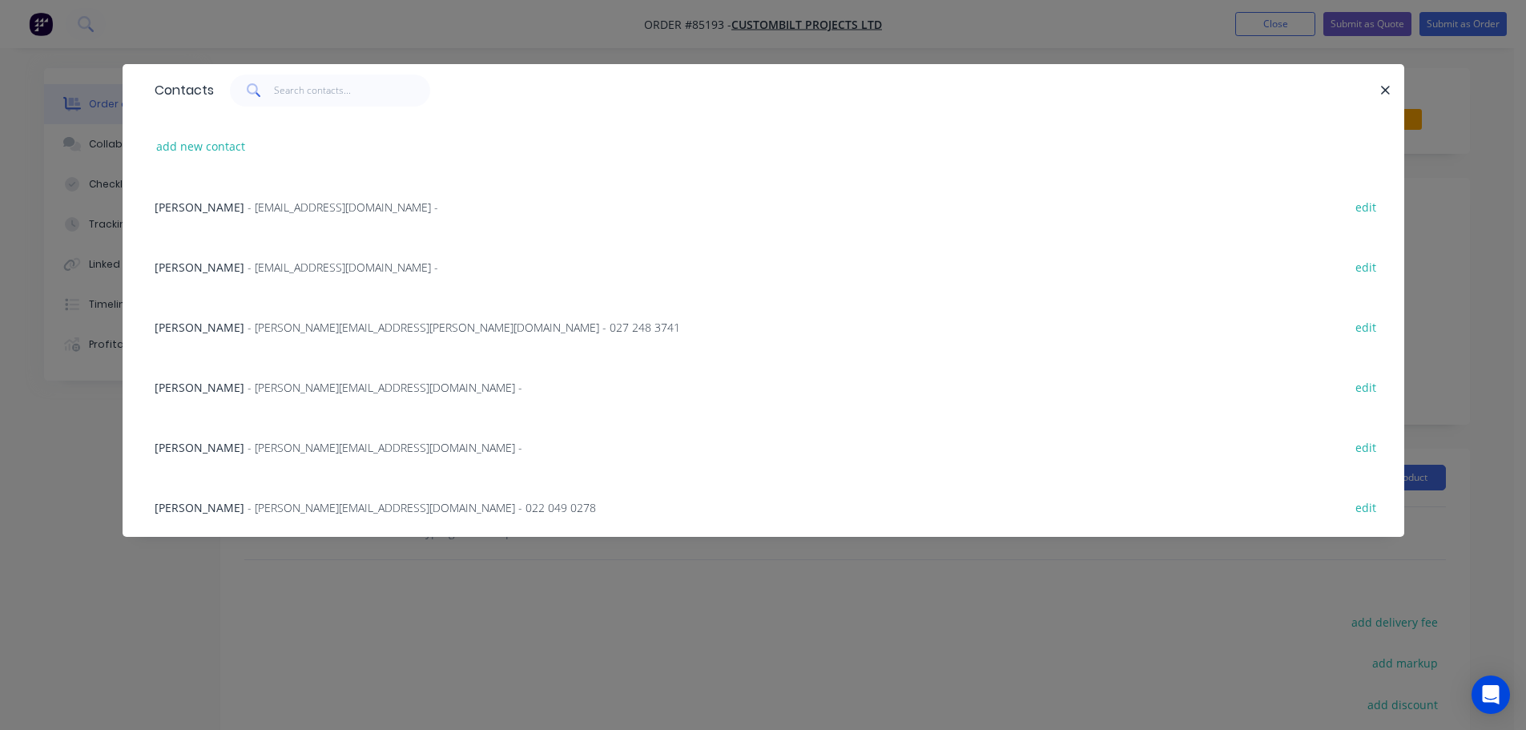
click at [248, 450] on span "- tony@custombilt.co.nz -" at bounding box center [385, 447] width 275 height 15
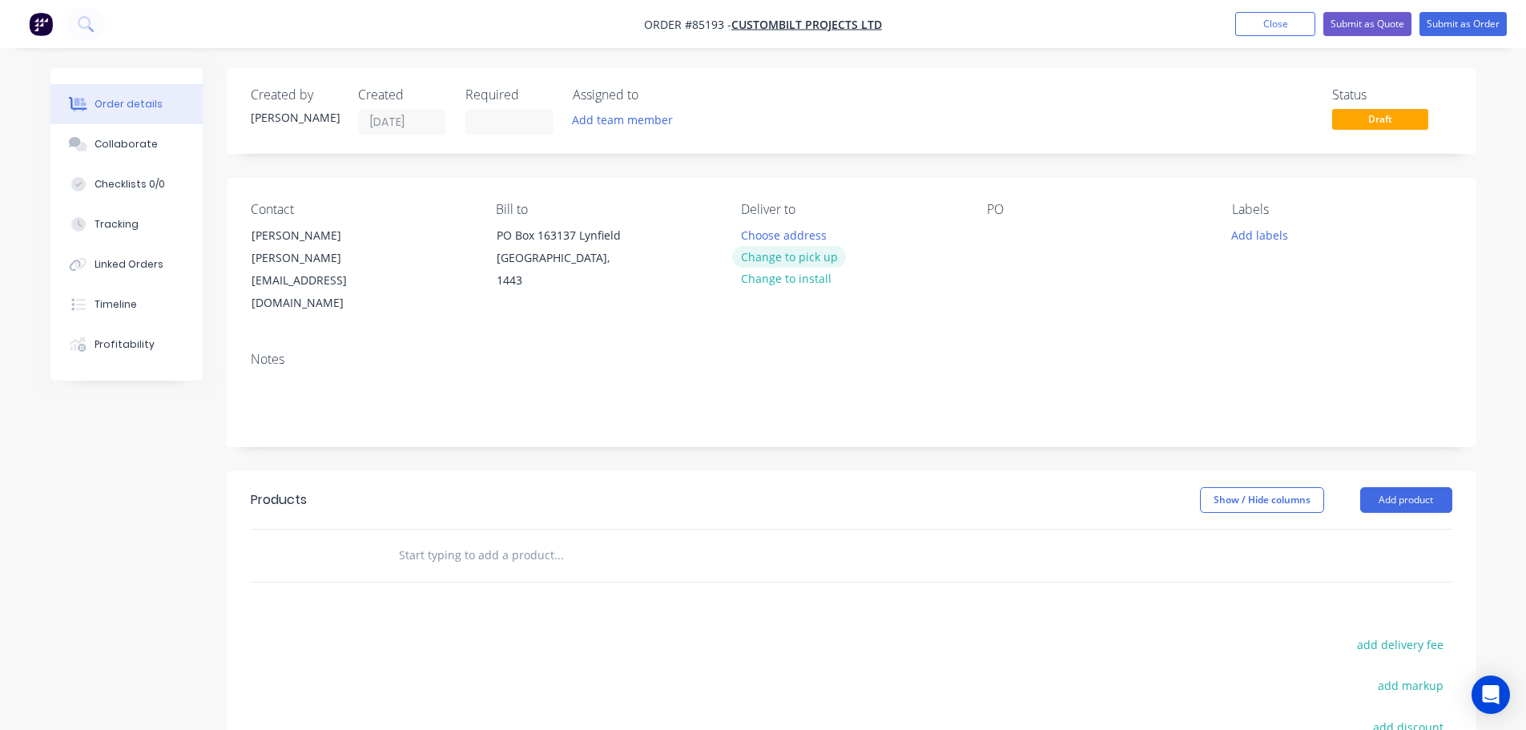
click at [816, 263] on button "Change to pick up" at bounding box center [789, 257] width 114 height 22
click at [456, 125] on div "Created by Jess Created 09/10/25 Required Assigned to Add team member" at bounding box center [492, 110] width 482 height 47
click at [477, 126] on input at bounding box center [509, 122] width 87 height 24
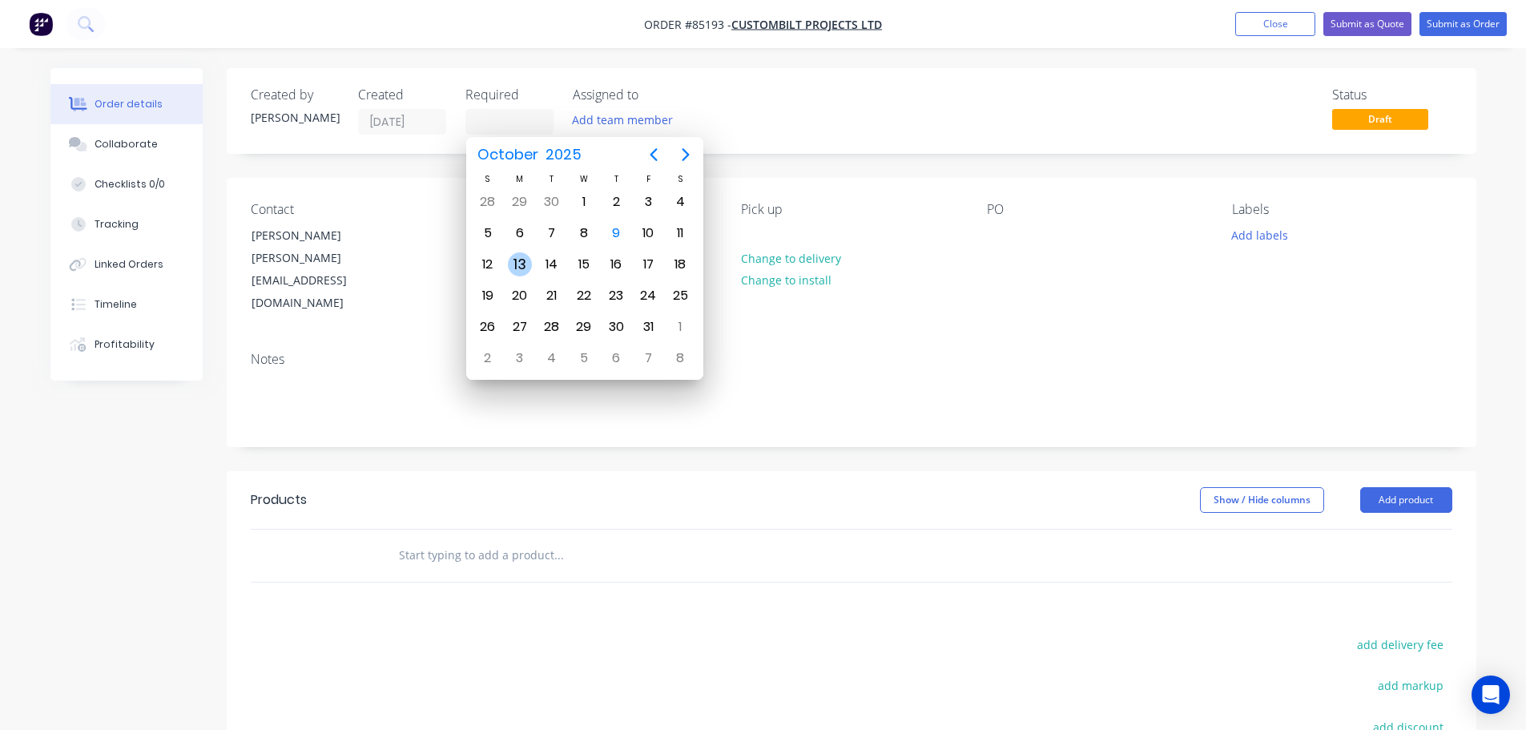
drag, startPoint x: 515, startPoint y: 265, endPoint x: 582, endPoint y: 256, distance: 67.2
click at [516, 265] on div "13" at bounding box center [520, 264] width 24 height 24
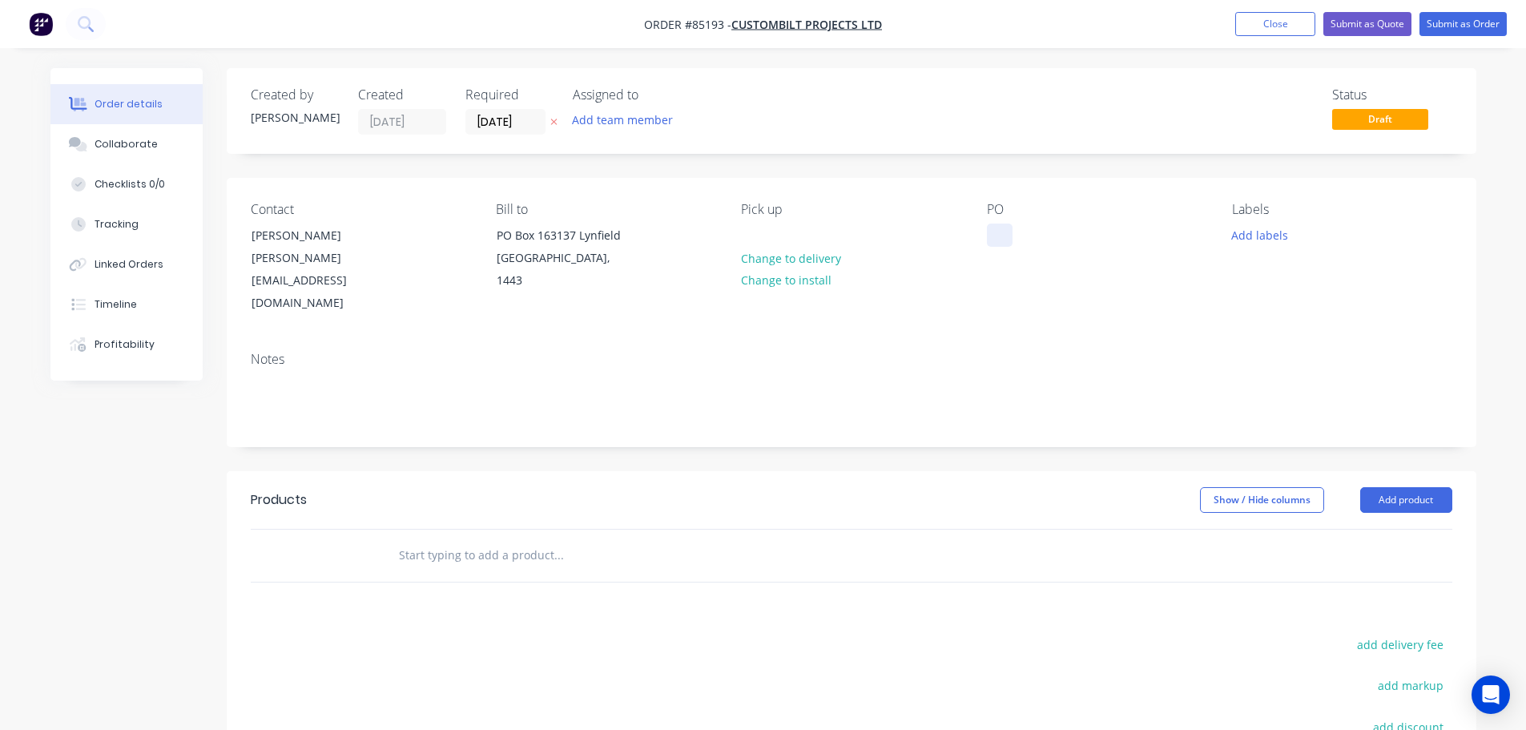
click at [991, 227] on div at bounding box center [1000, 235] width 26 height 23
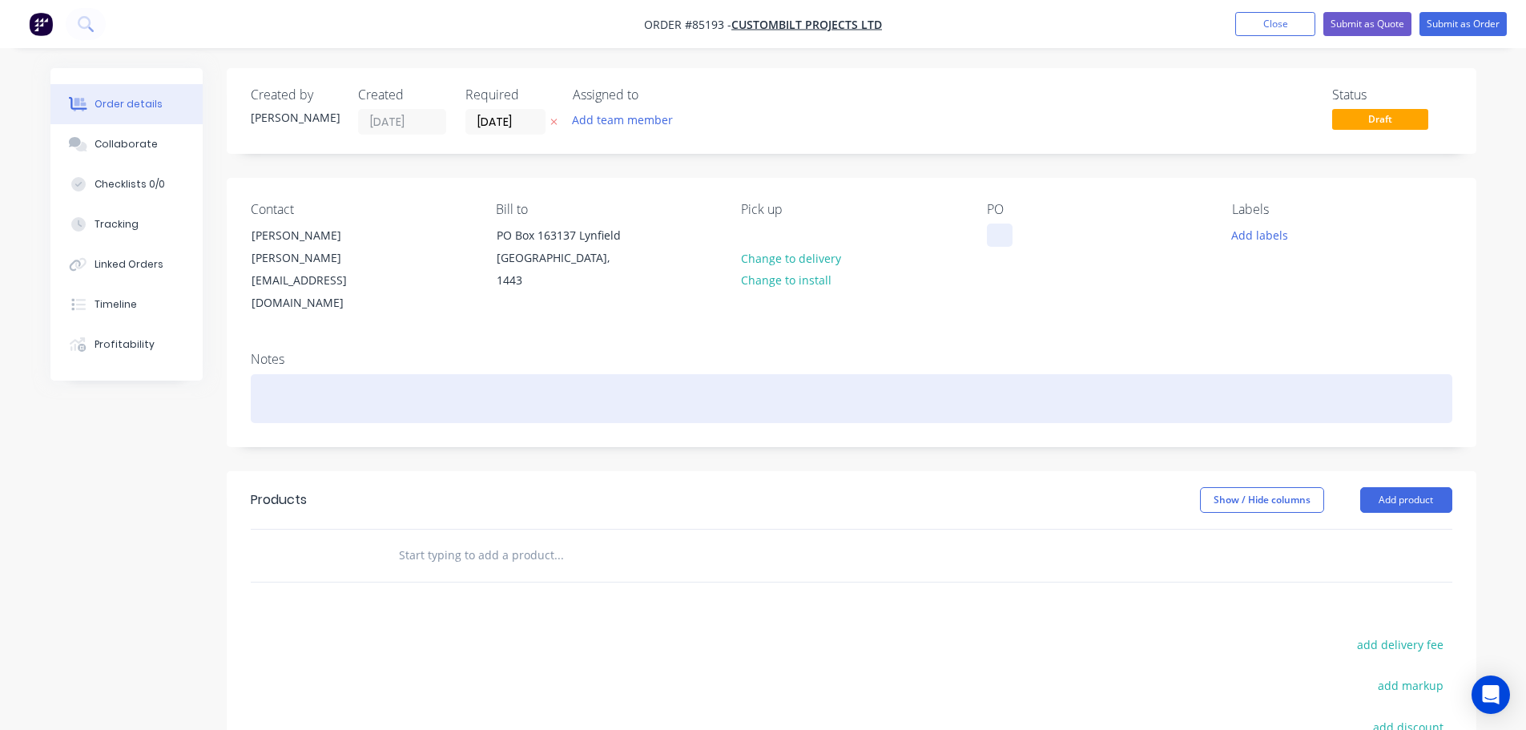
paste div
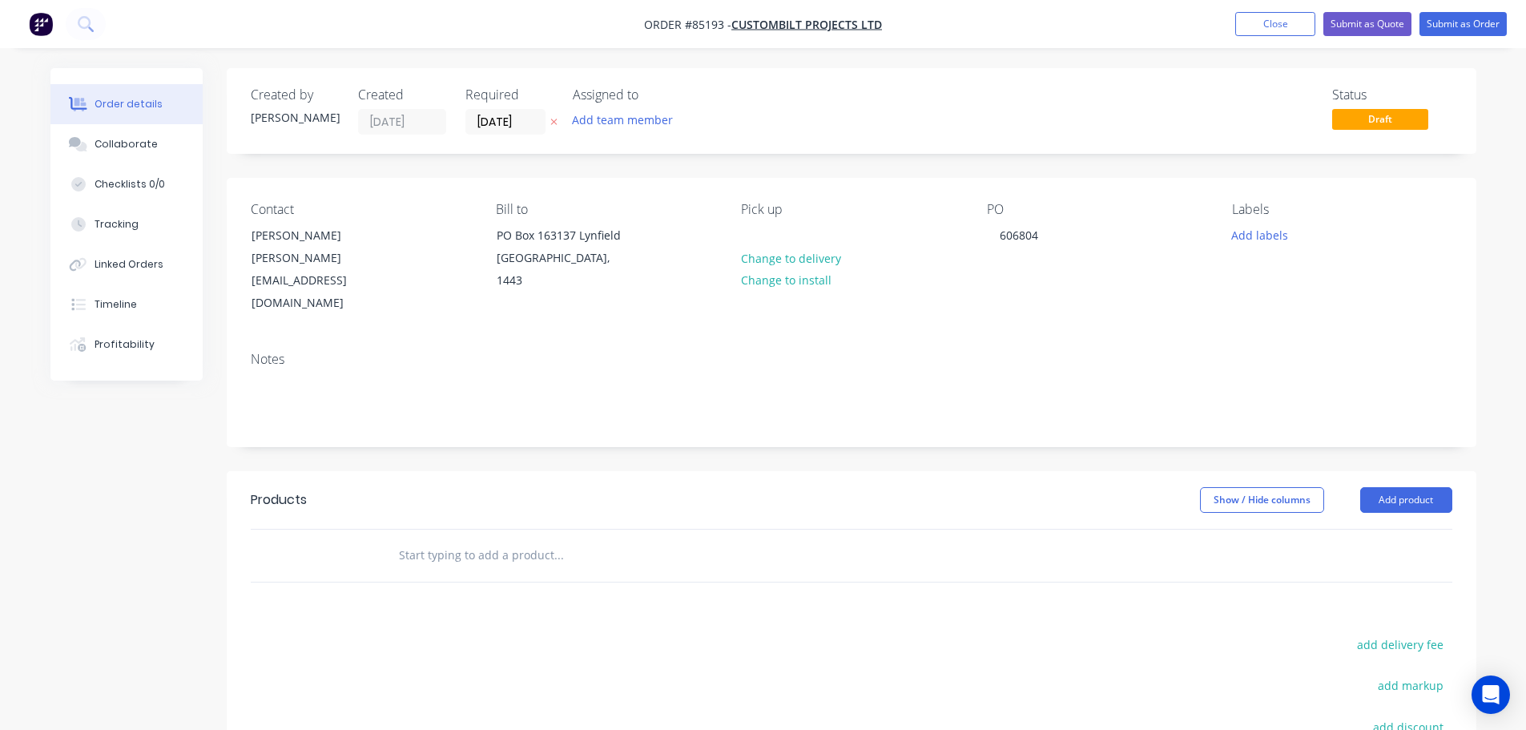
click at [467, 539] on input "text" at bounding box center [558, 555] width 320 height 32
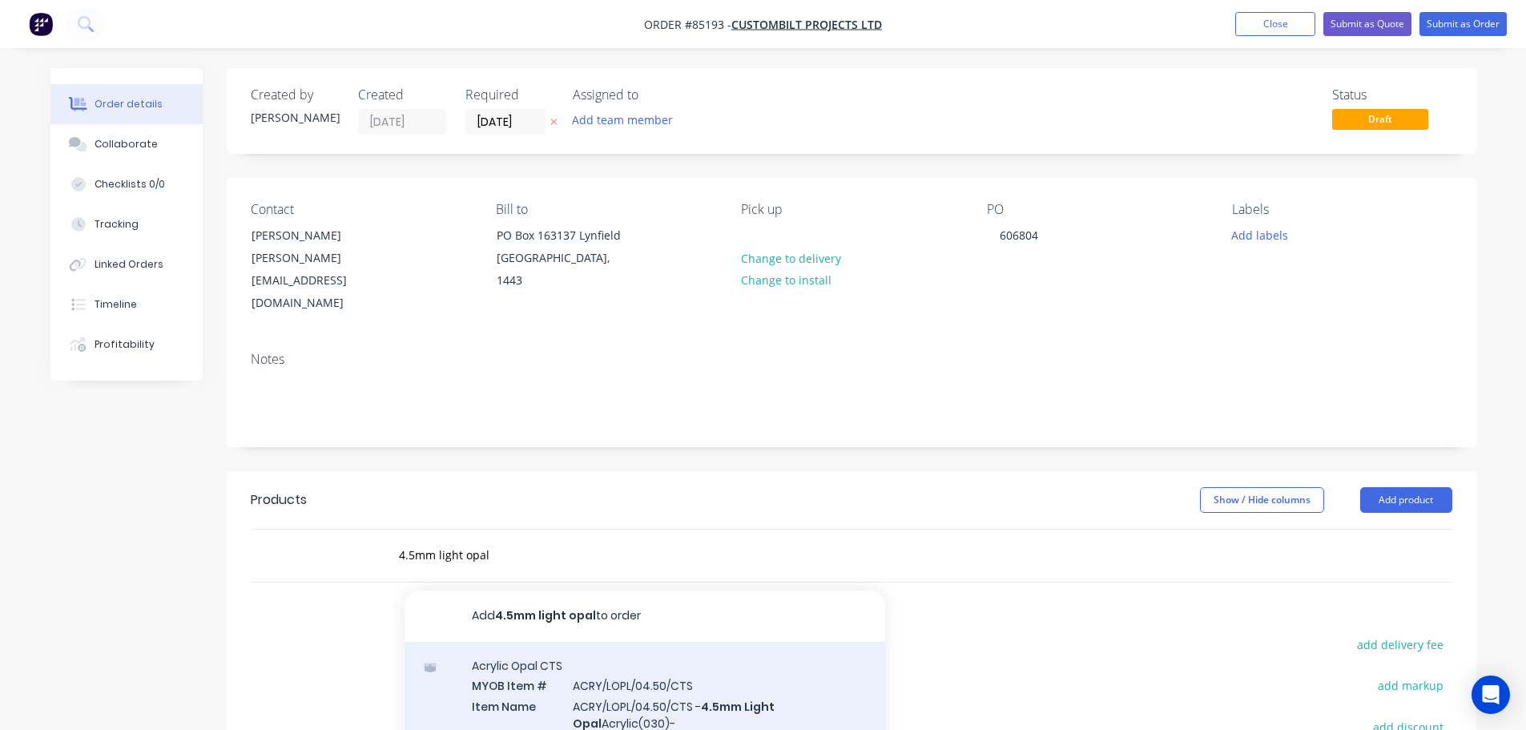
click at [619, 651] on div "Acrylic Opal CTS MYOB Item # ACRY/LOPL/04.50/CTS Item Name ACRY/LOPL/04.50/CTS …" at bounding box center [645, 742] width 481 height 200
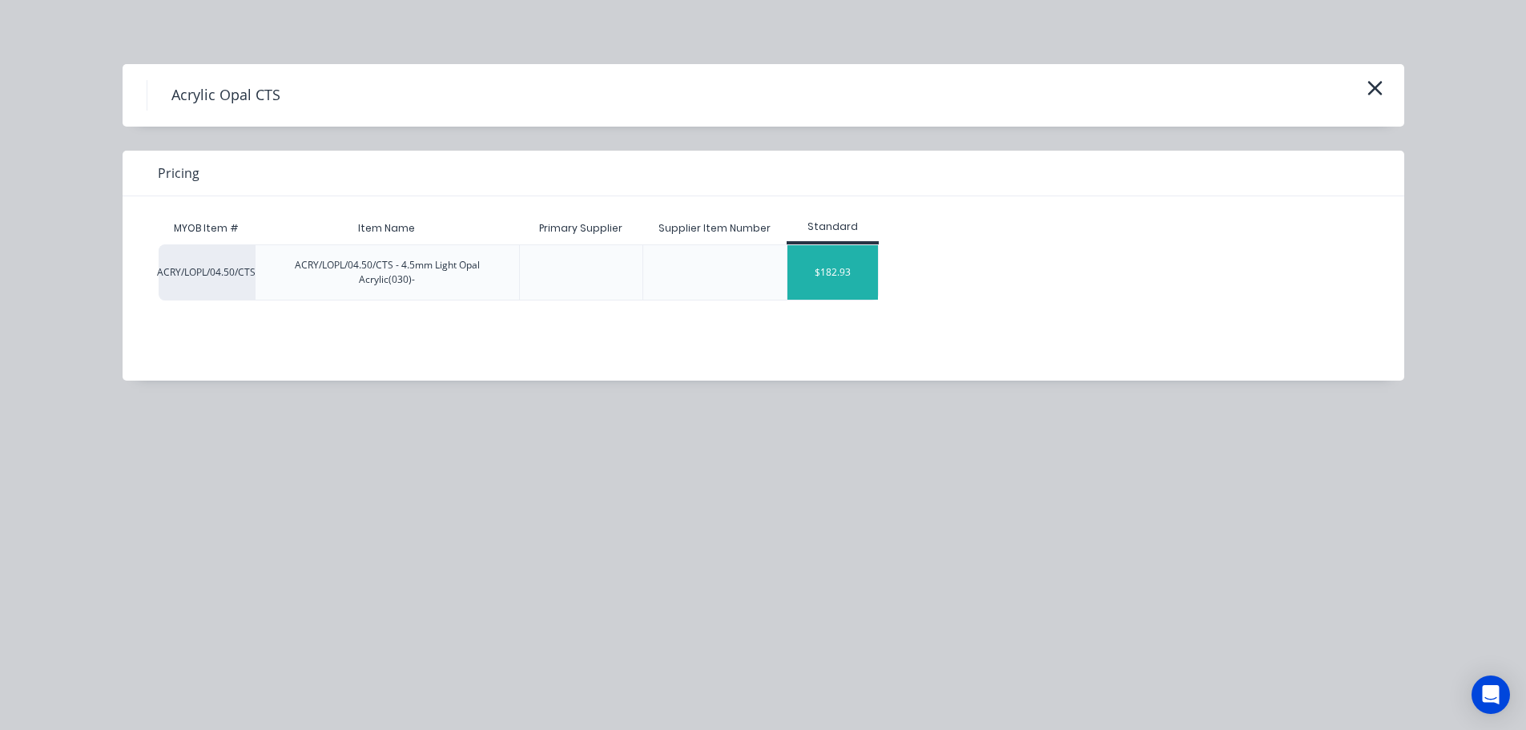
click at [831, 288] on div "$182.93" at bounding box center [833, 272] width 91 height 54
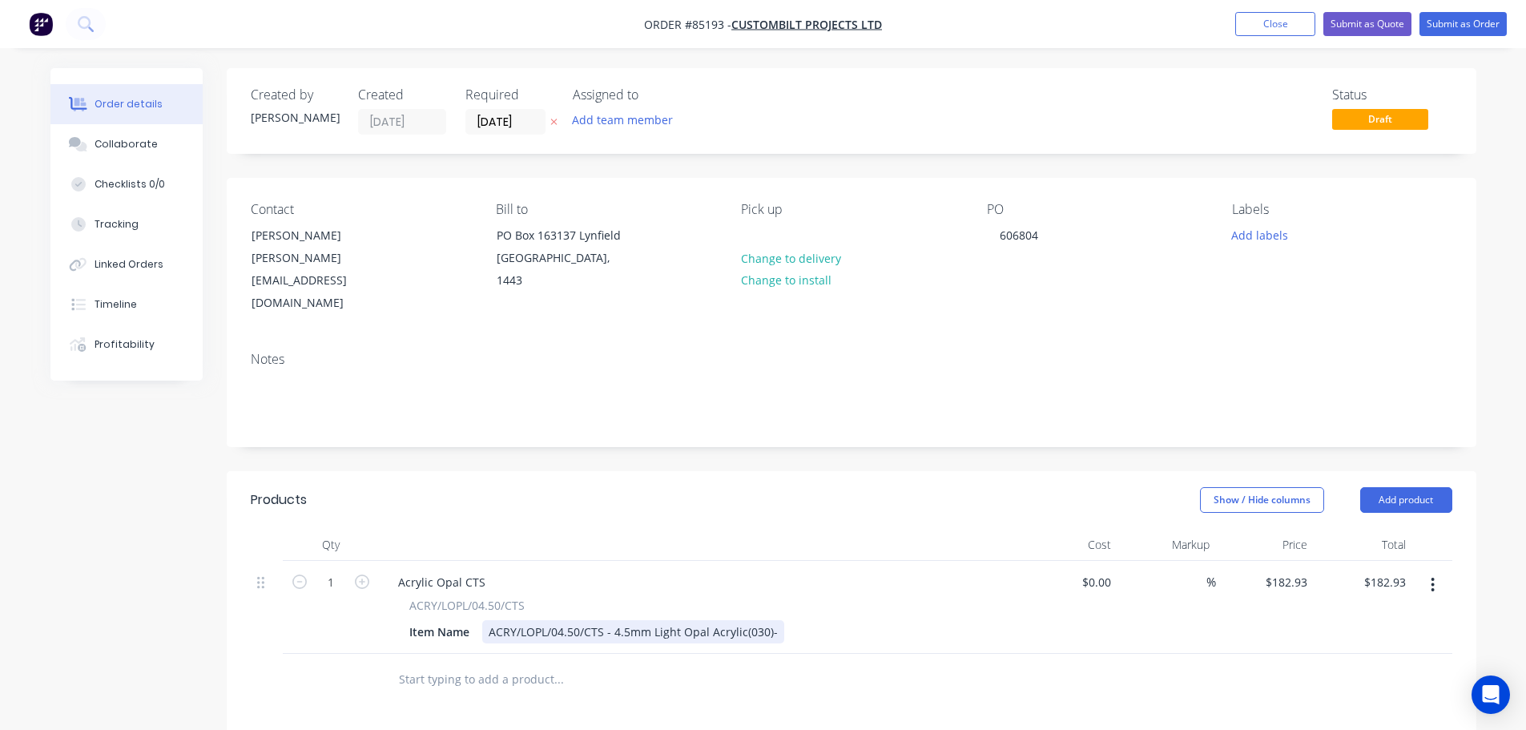
click at [776, 620] on div "ACRY/LOPL/04.50/CTS - 4.5mm Light Opal Acrylic(030)-" at bounding box center [633, 631] width 302 height 23
click at [324, 570] on input "1" at bounding box center [331, 582] width 42 height 24
click at [438, 570] on div "Acrylic Opal CTS" at bounding box center [441, 581] width 113 height 23
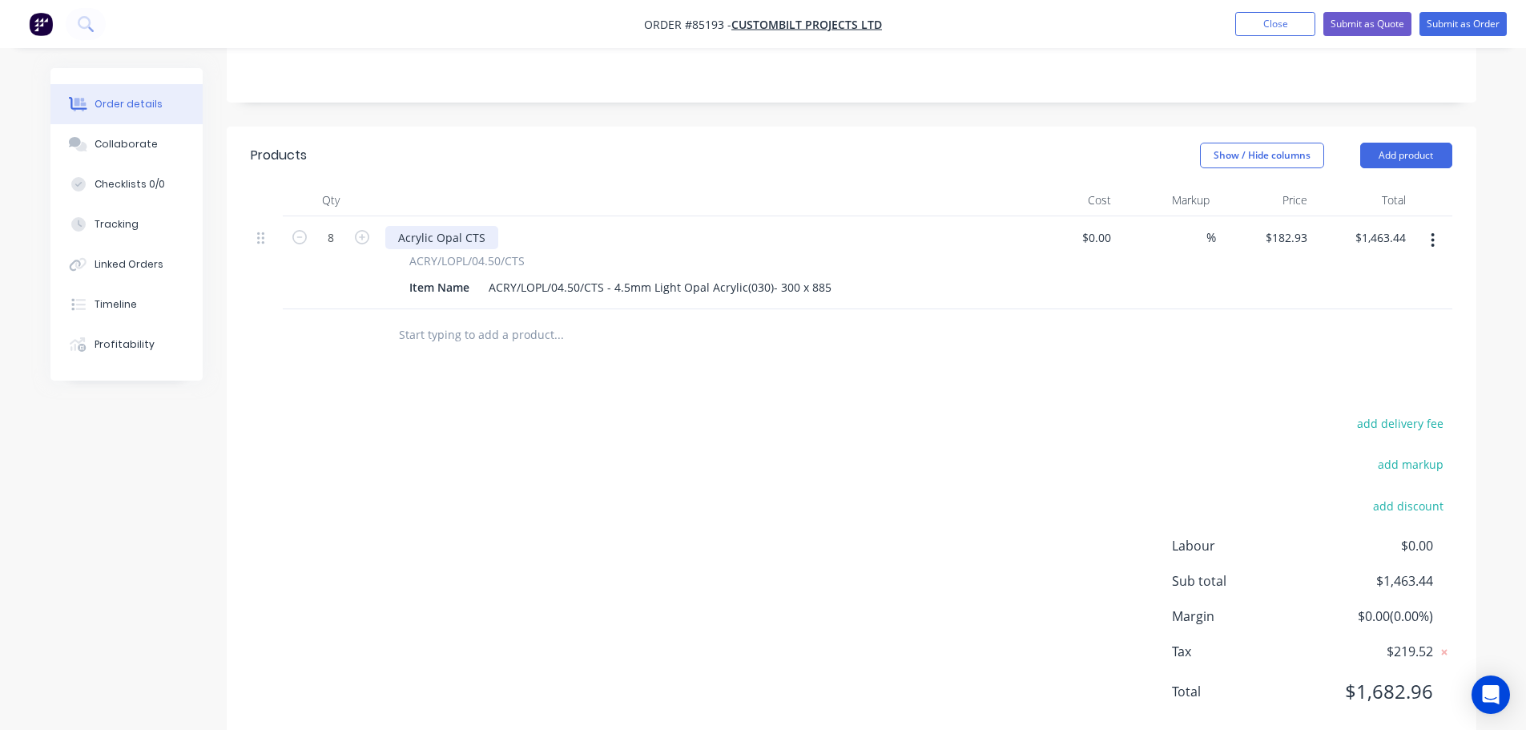
click at [437, 226] on div "Acrylic Opal CTS" at bounding box center [441, 237] width 113 height 23
click at [699, 445] on div "add delivery fee add markup add discount Labour $0.00 Sub total $1,463.44 Margi…" at bounding box center [852, 567] width 1202 height 309
click at [1291, 226] on input "182.93" at bounding box center [1292, 237] width 43 height 23
paste input "25.96"
click at [1275, 309] on div at bounding box center [852, 335] width 1202 height 52
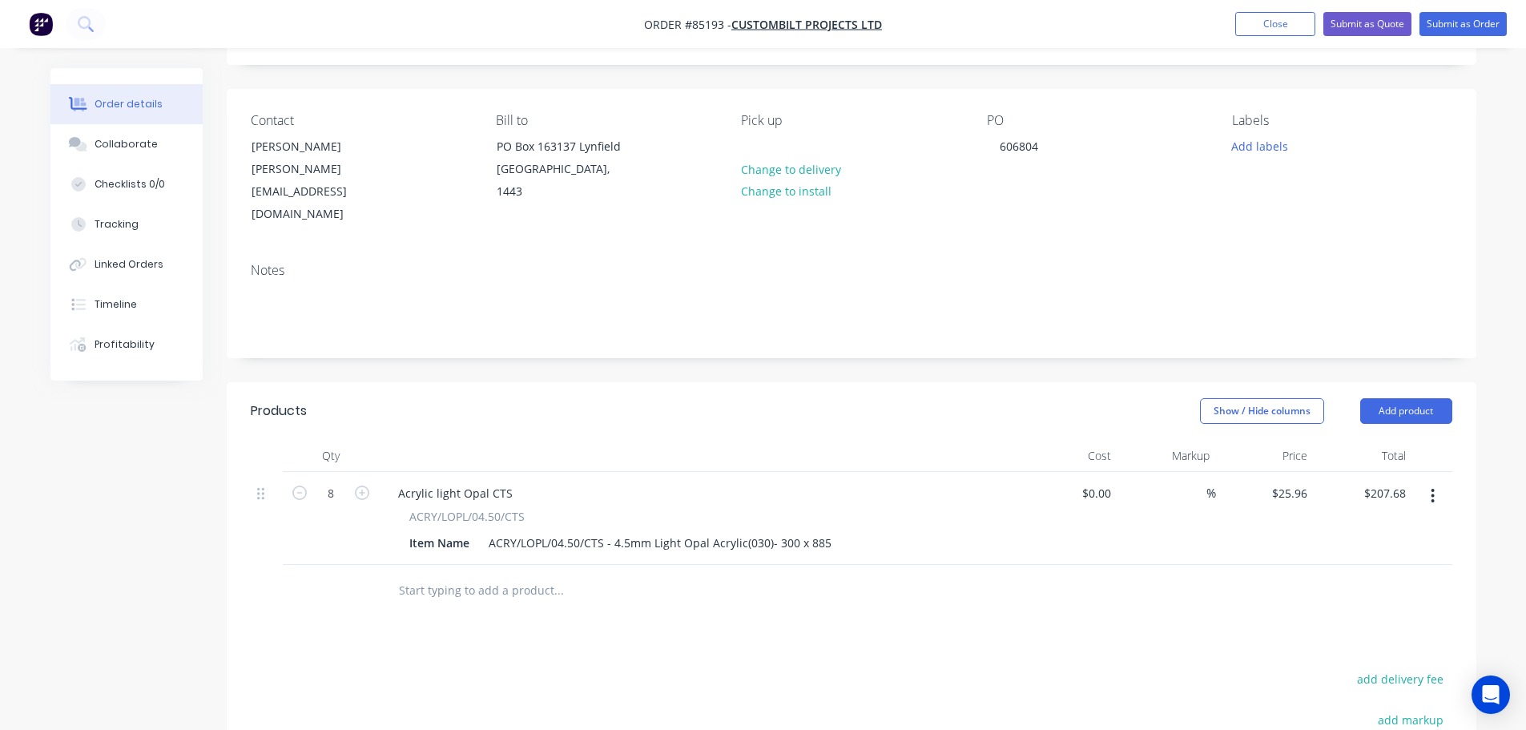
scroll to position [0, 0]
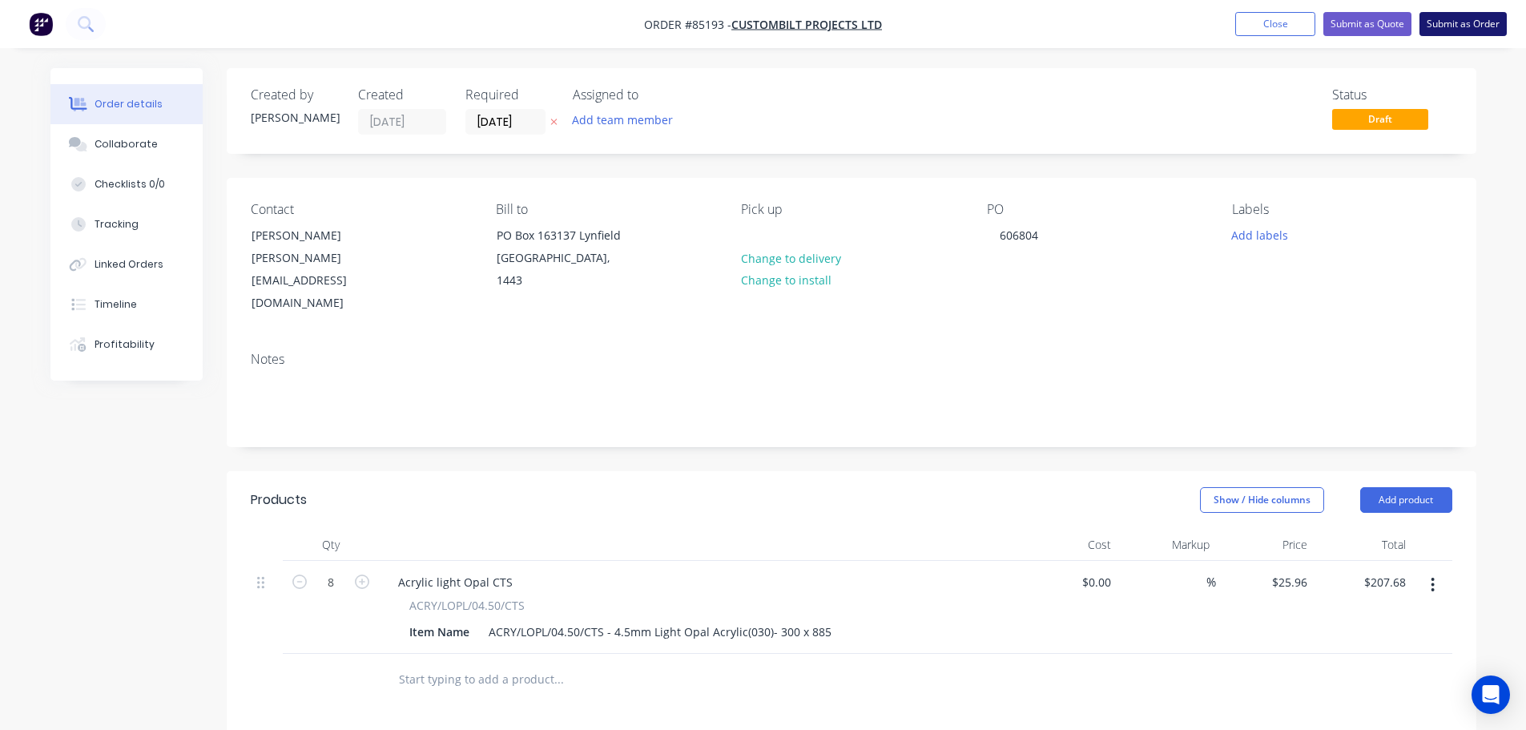
click at [1487, 13] on button "Submit as Order" at bounding box center [1463, 24] width 87 height 24
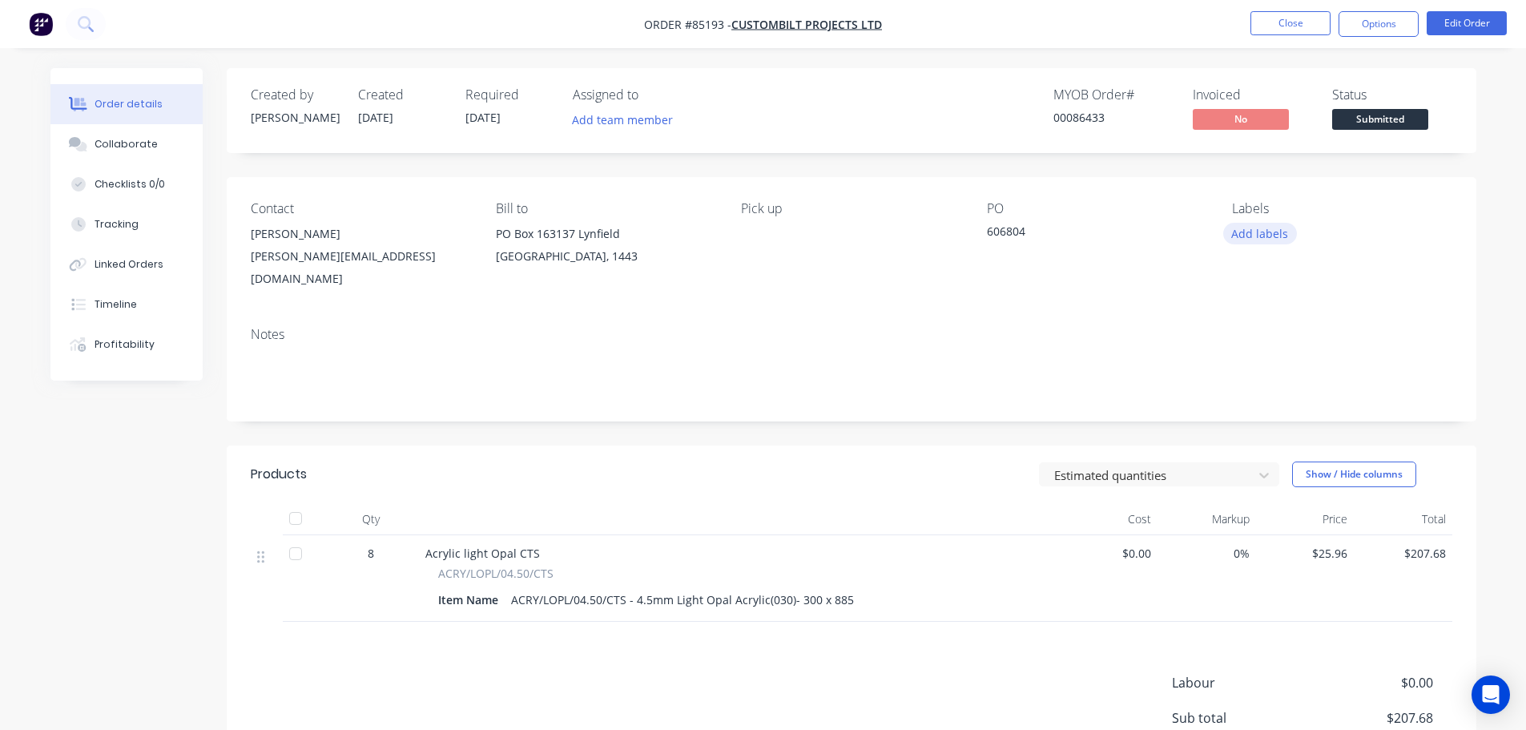
click at [1283, 235] on button "Add labels" at bounding box center [1261, 234] width 74 height 22
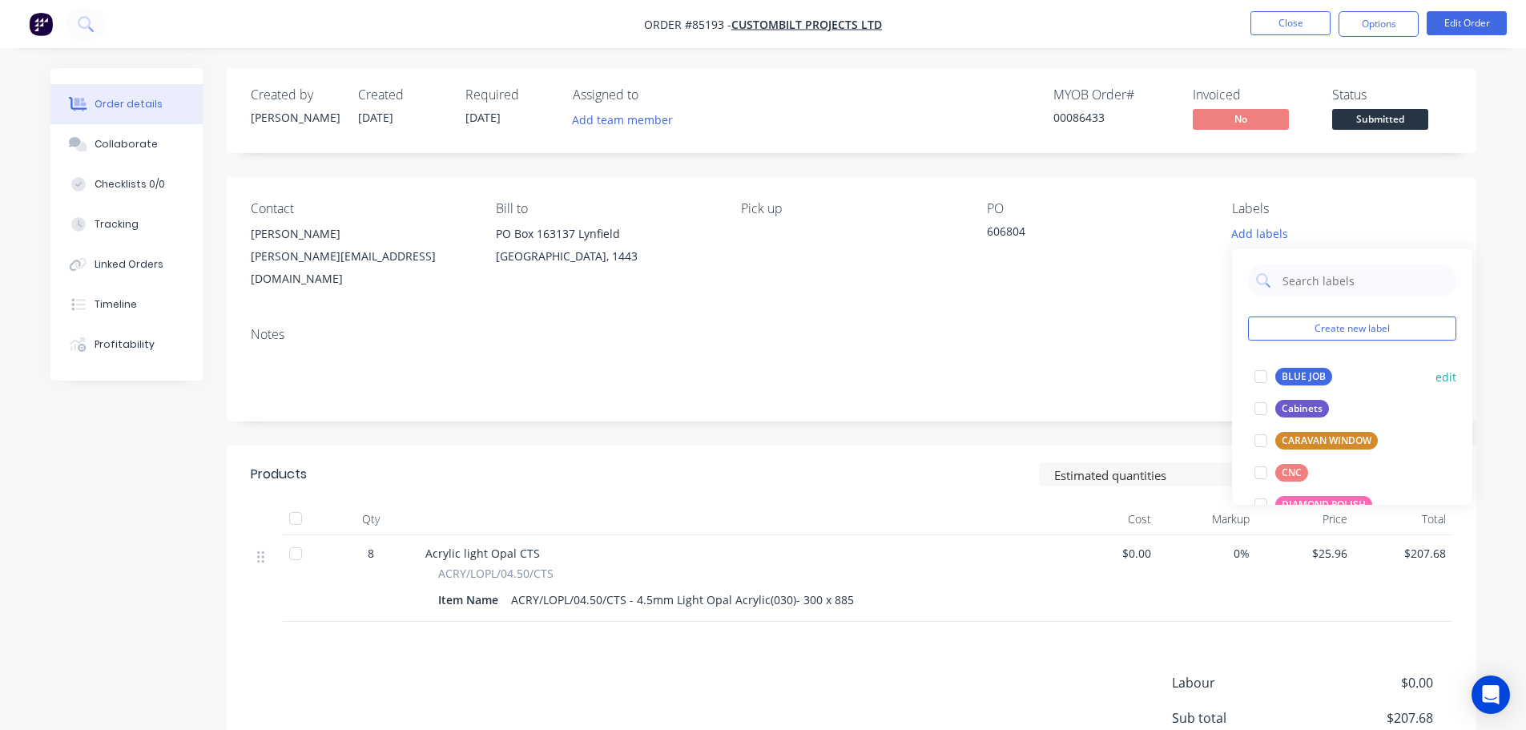
click at [1284, 377] on div "BLUE JOB" at bounding box center [1304, 377] width 57 height 18
click at [1361, 13] on button "Options" at bounding box center [1379, 24] width 80 height 26
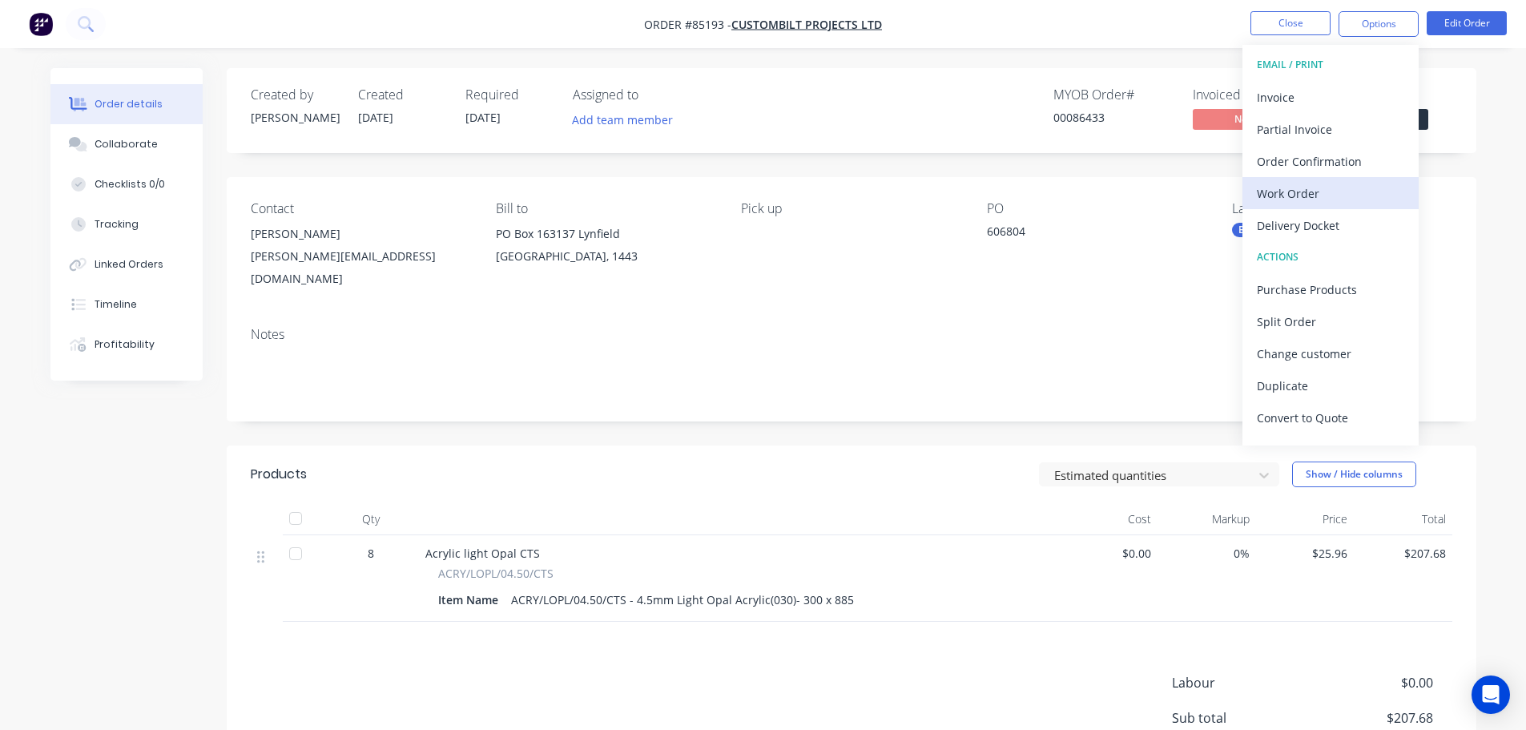
click at [1291, 208] on button "Work Order" at bounding box center [1331, 193] width 176 height 32
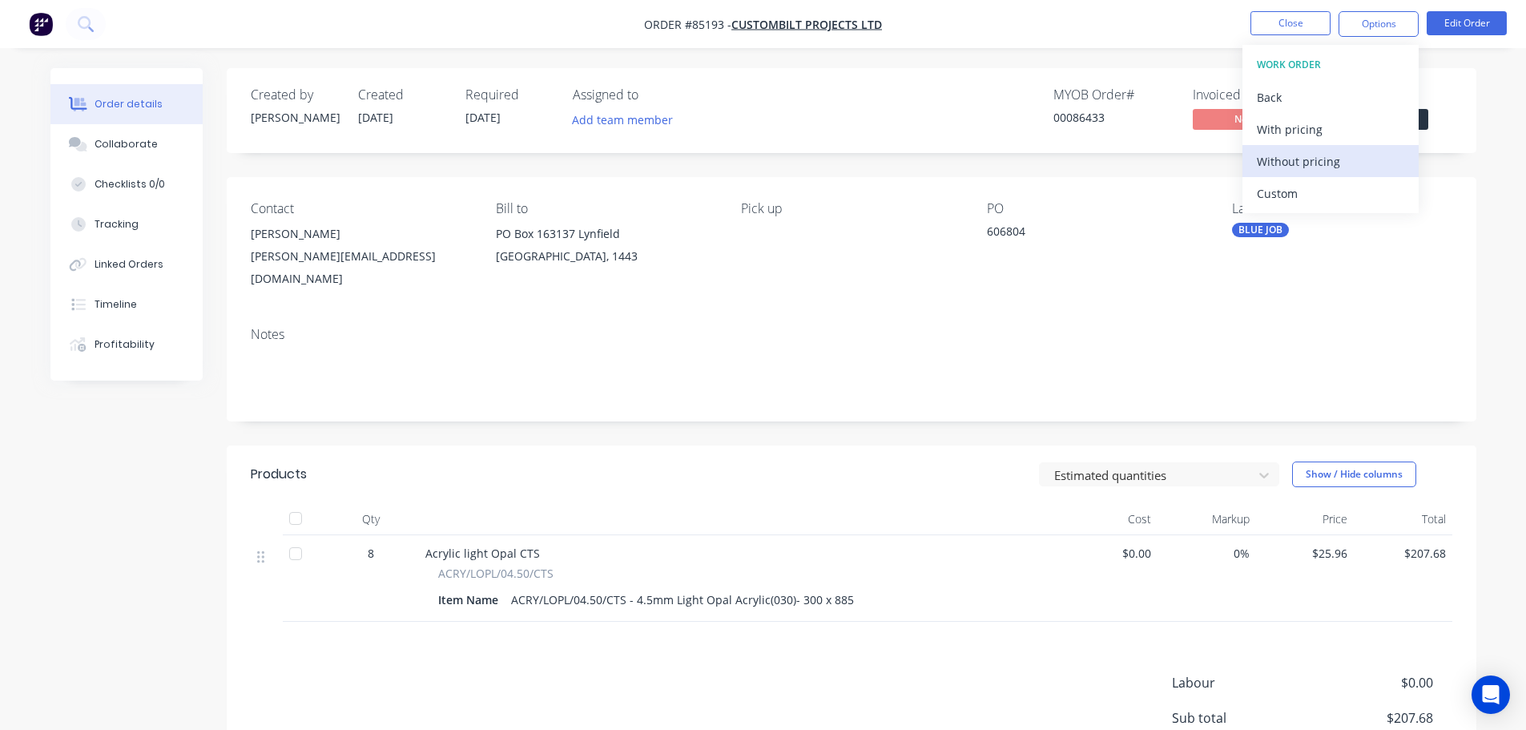
click at [1298, 166] on div "Without pricing" at bounding box center [1330, 161] width 147 height 23
